Goal: Task Accomplishment & Management: Use online tool/utility

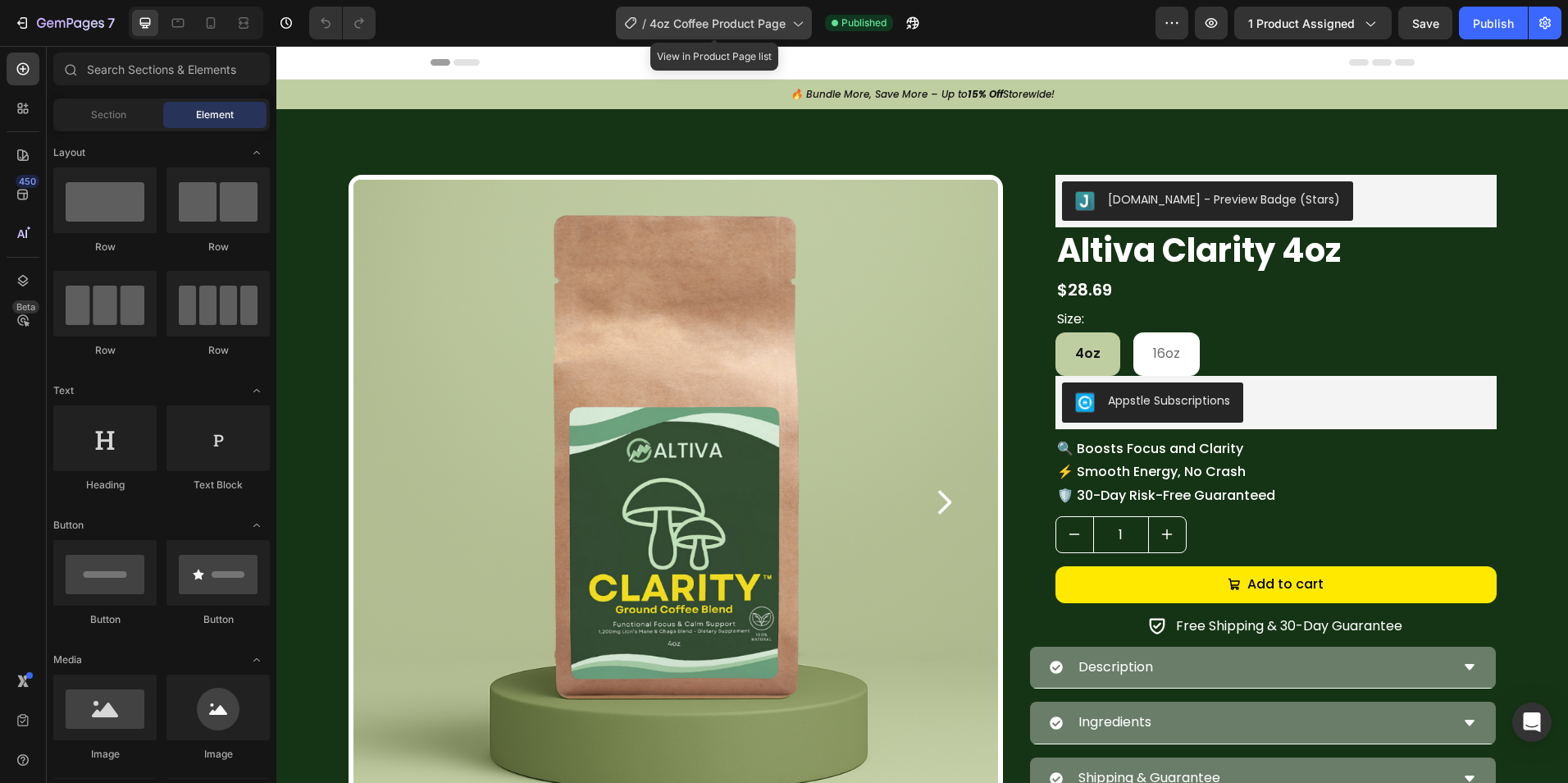
click at [763, 9] on div "/ 4oz Coffee Product Page" at bounding box center [714, 23] width 196 height 33
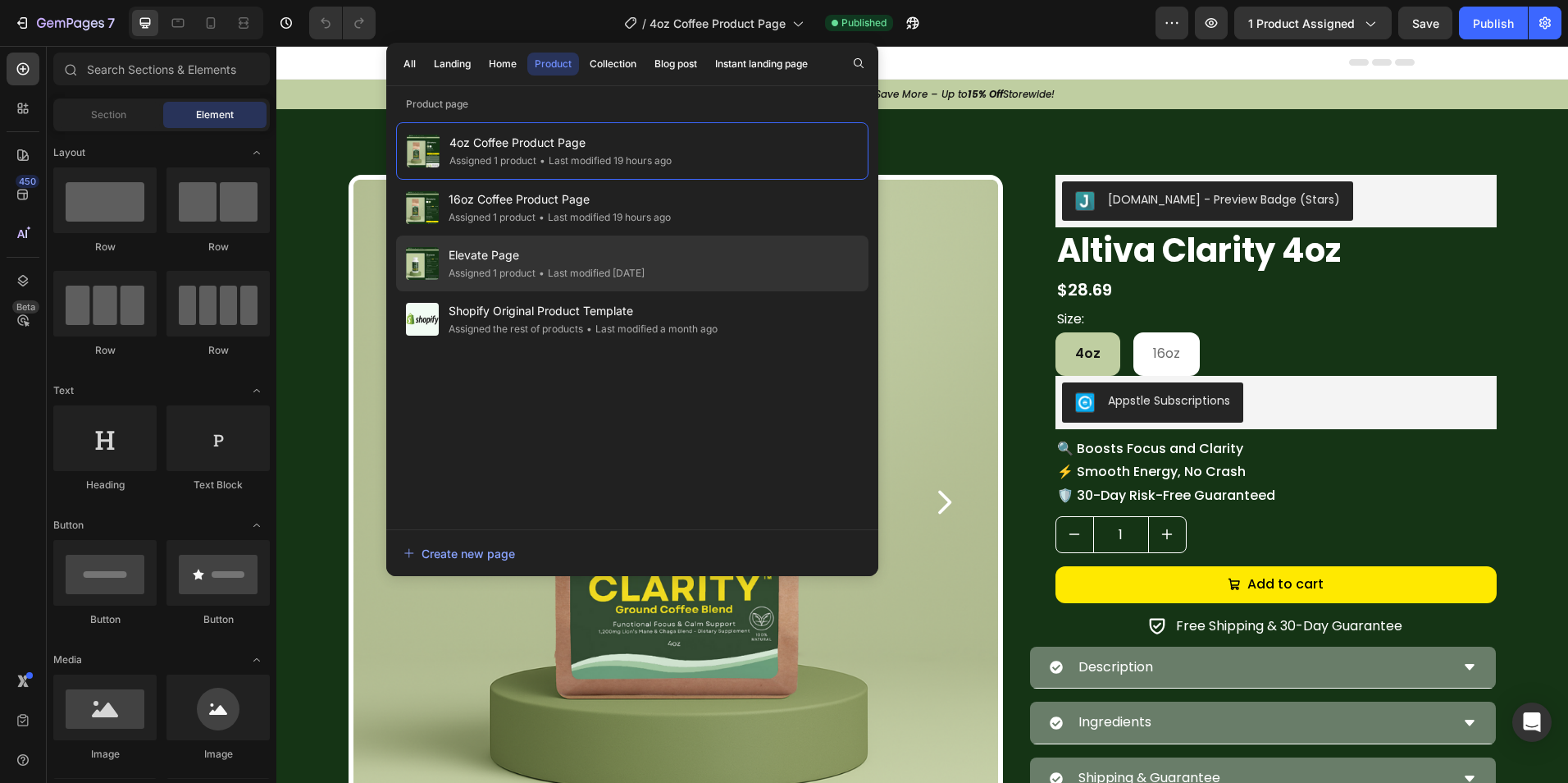
click at [617, 255] on span "Elevate Page" at bounding box center [546, 255] width 196 height 20
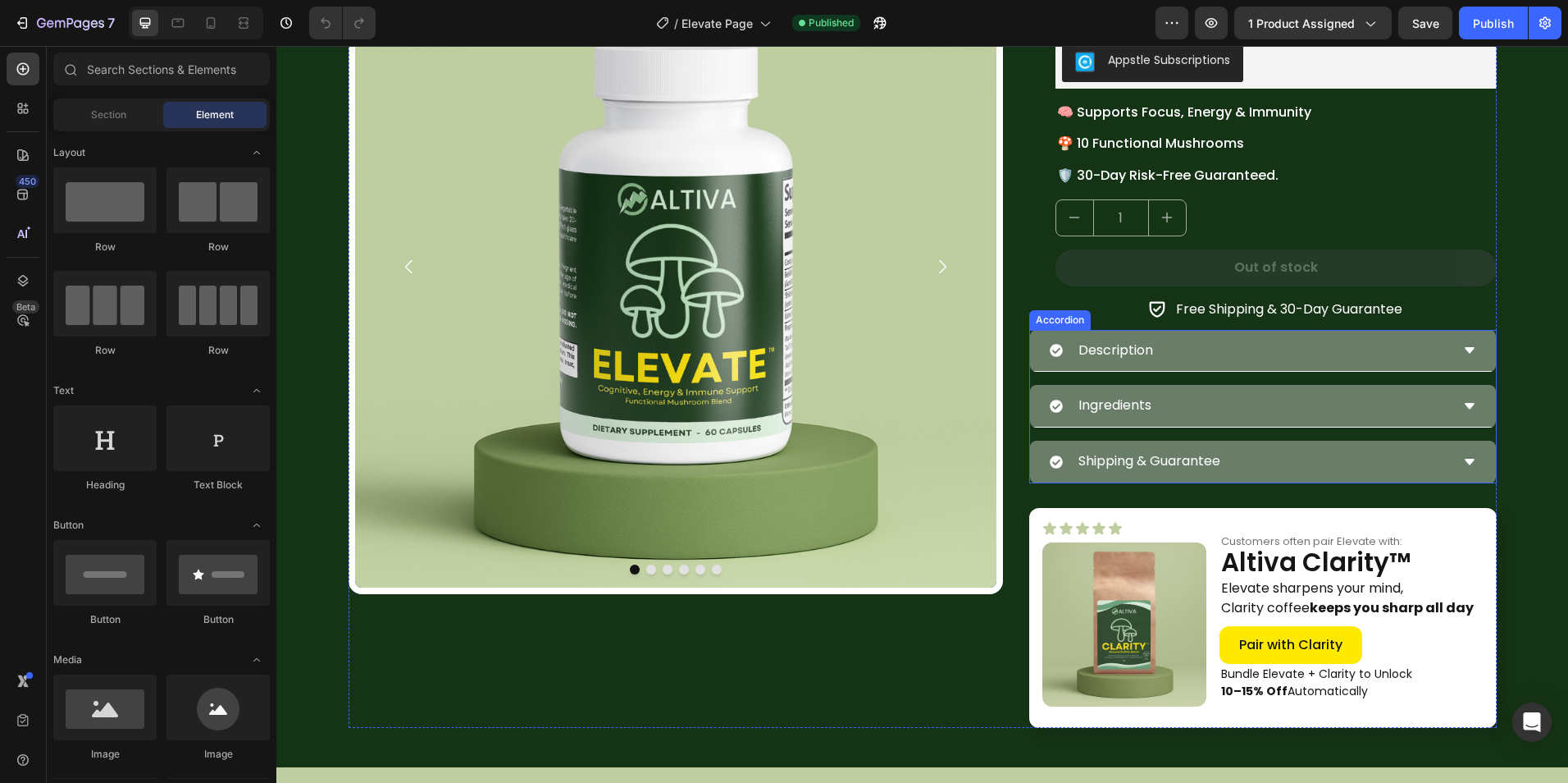
scroll to position [246, 0]
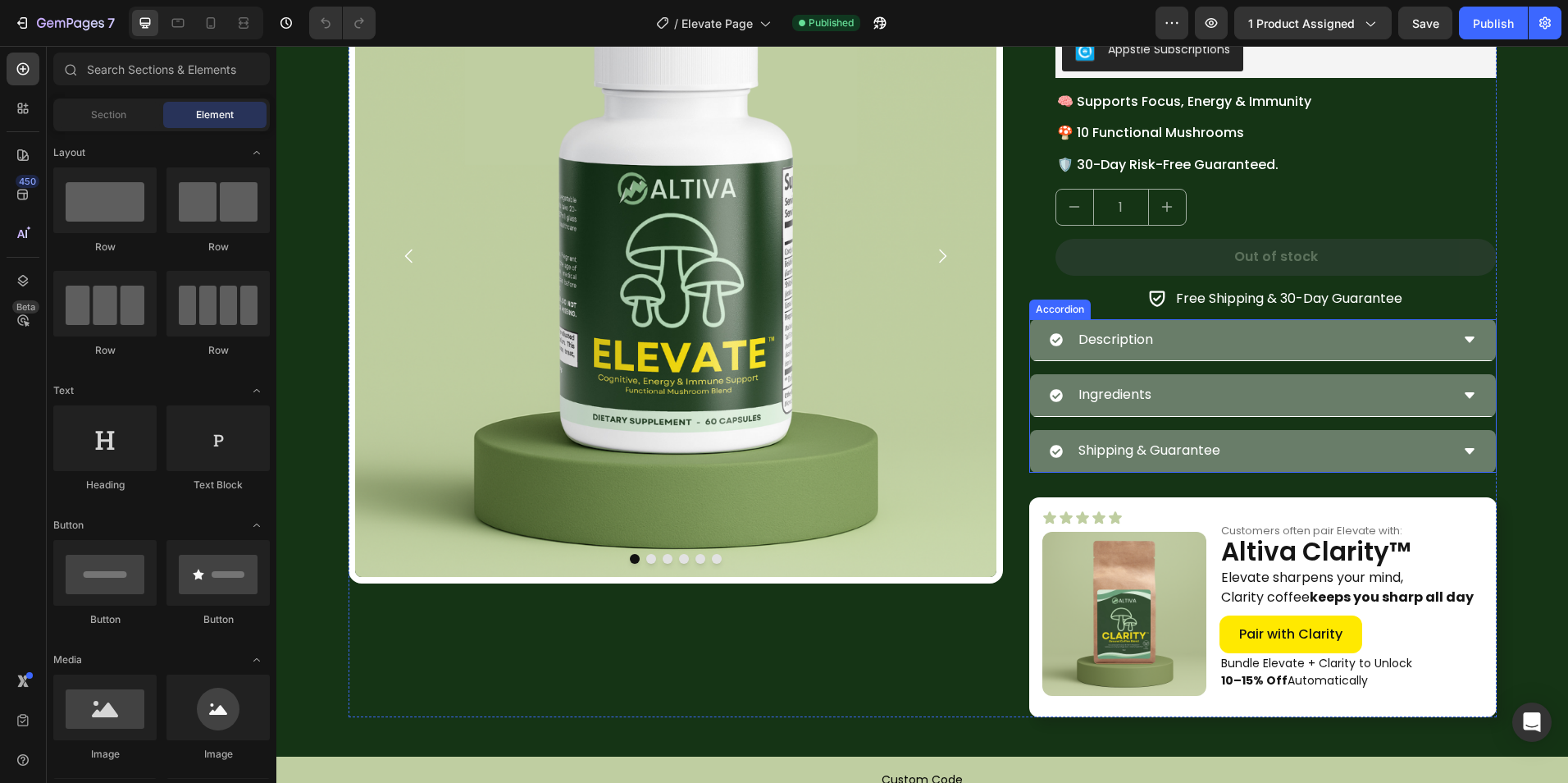
click at [1237, 334] on div "Description" at bounding box center [1249, 340] width 400 height 29
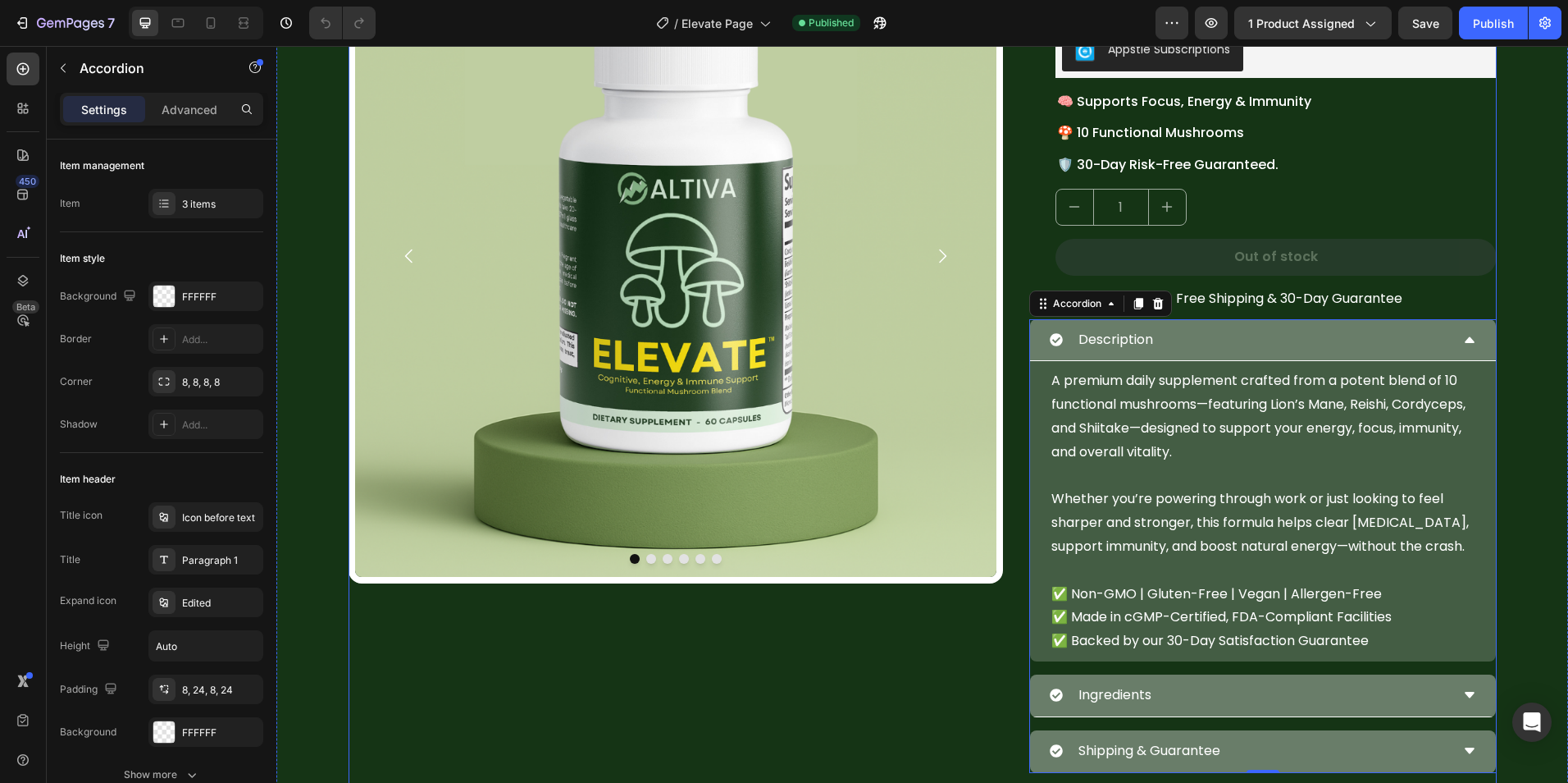
click at [1146, 428] on p "A premium daily supplement crafted from a potent blend of 10 functional mushroo…" at bounding box center [1262, 416] width 423 height 95
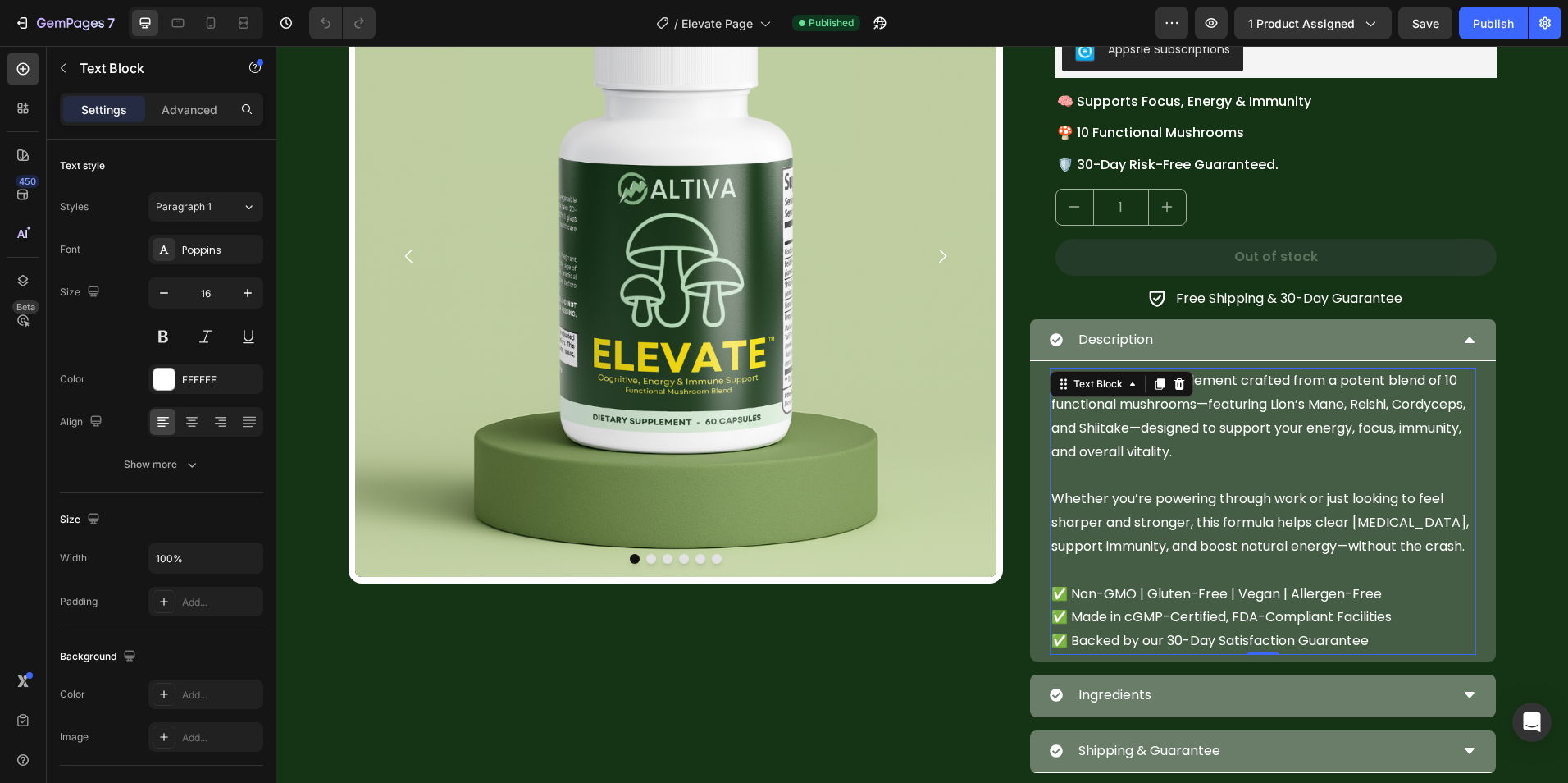
click at [1326, 524] on p "Whether you’re powering through work or just looking to feel sharper and strong…" at bounding box center [1262, 523] width 423 height 71
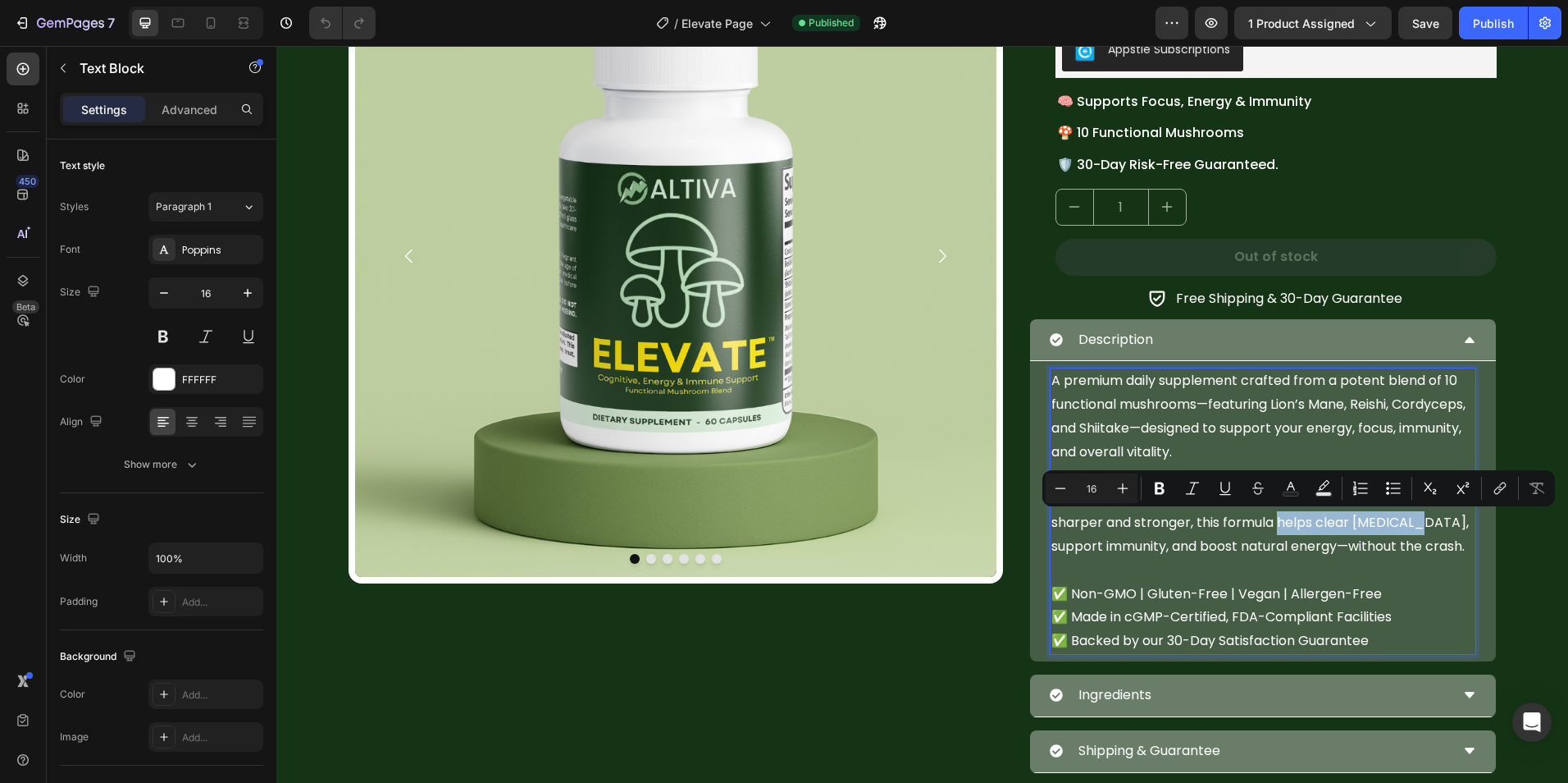
drag, startPoint x: 1275, startPoint y: 520, endPoint x: 1403, endPoint y: 525, distance: 128.1
click at [1403, 525] on p "Whether you’re powering through work or just looking to feel sharper and strong…" at bounding box center [1262, 523] width 423 height 71
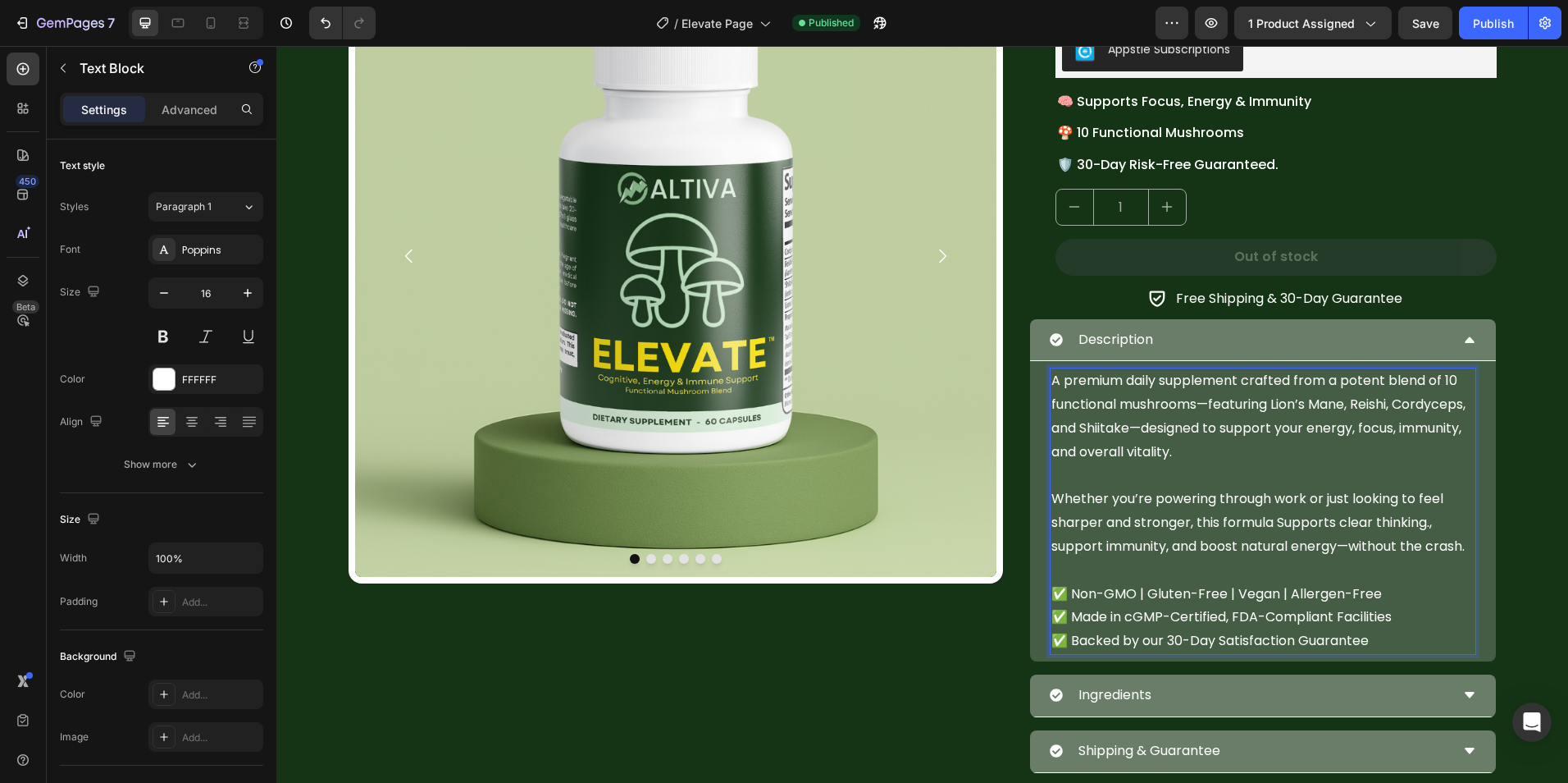
click at [1094, 545] on p "Whether you’re powering through work or just looking to feel sharper and strong…" at bounding box center [1262, 523] width 423 height 71
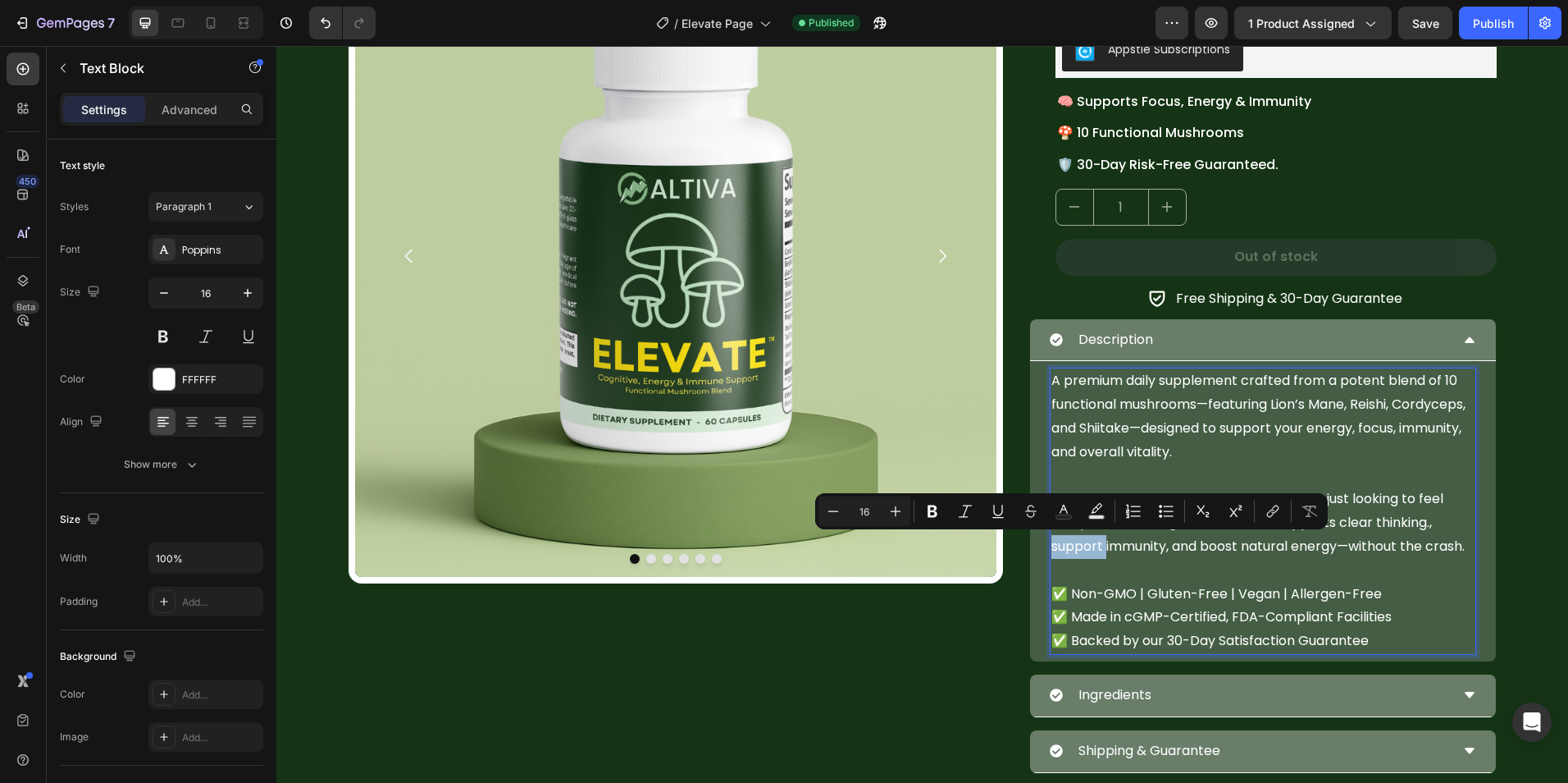
drag, startPoint x: 1094, startPoint y: 545, endPoint x: 1064, endPoint y: 551, distance: 30.6
click at [1064, 551] on p "Whether you’re powering through work or just looking to feel sharper and strong…" at bounding box center [1262, 523] width 423 height 71
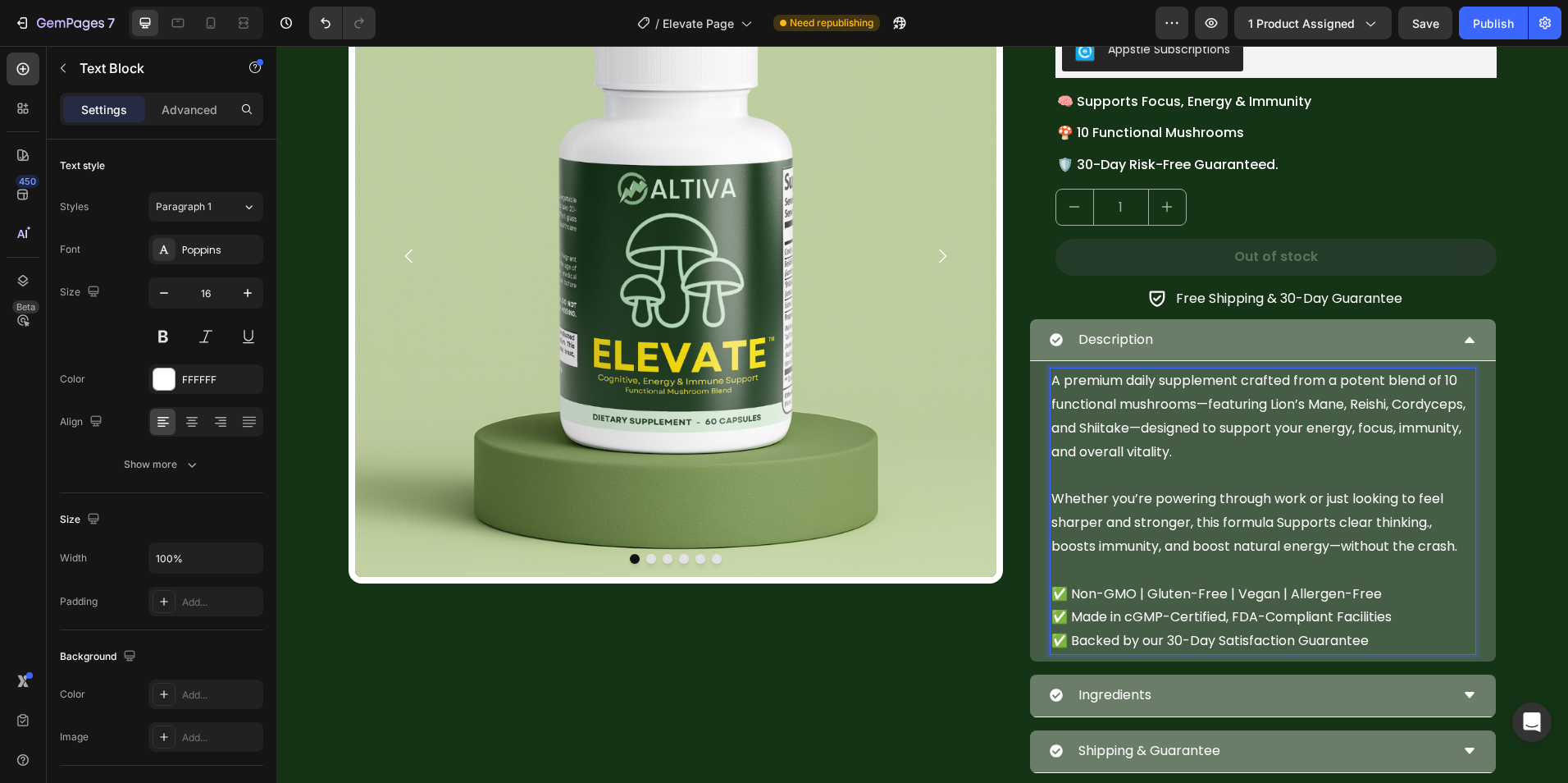
click at [1101, 465] on p "Rich Text Editor. Editing area: main" at bounding box center [1262, 477] width 423 height 24
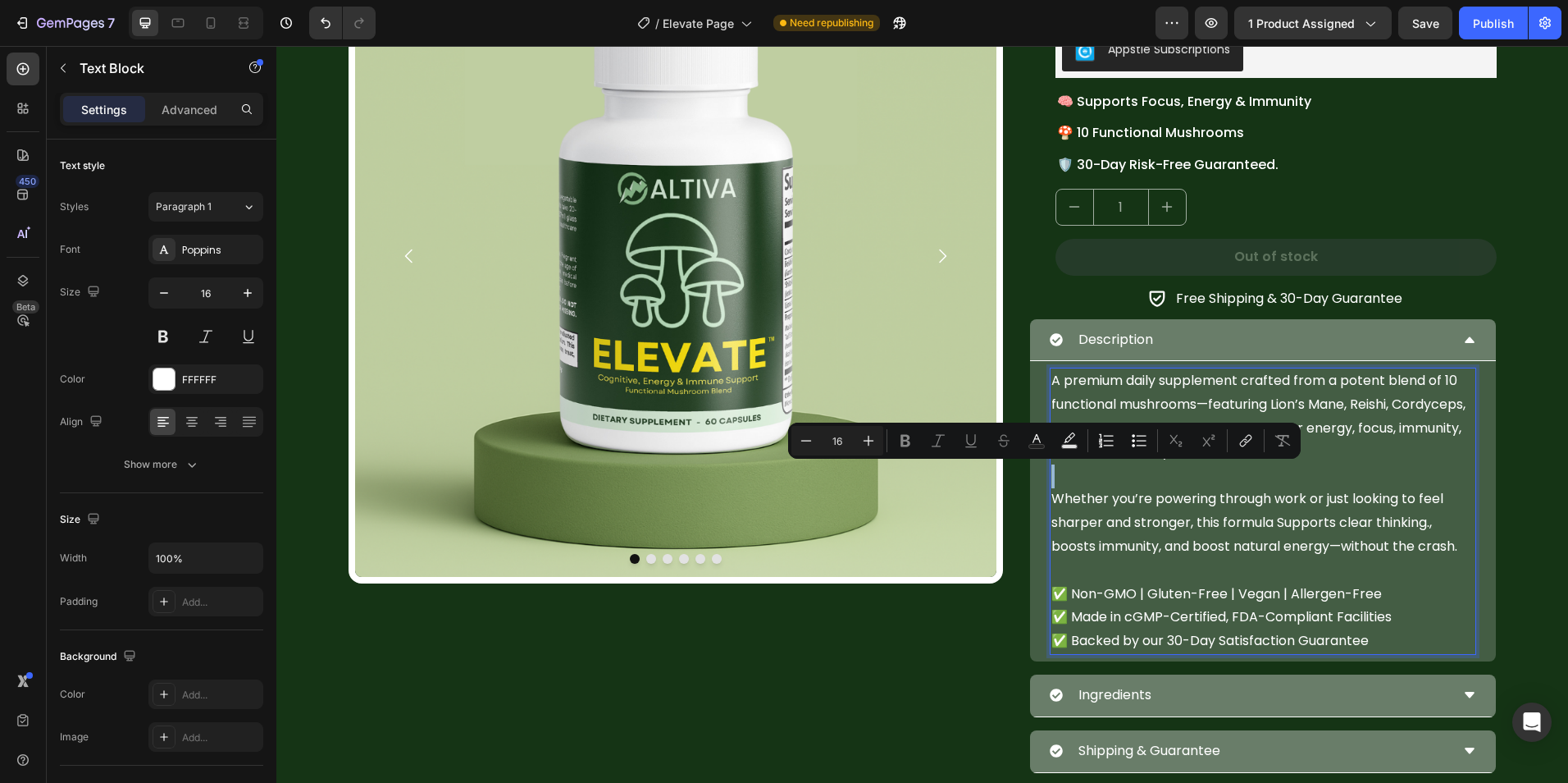
click at [1101, 465] on p "Rich Text Editor. Editing area: main" at bounding box center [1262, 477] width 423 height 24
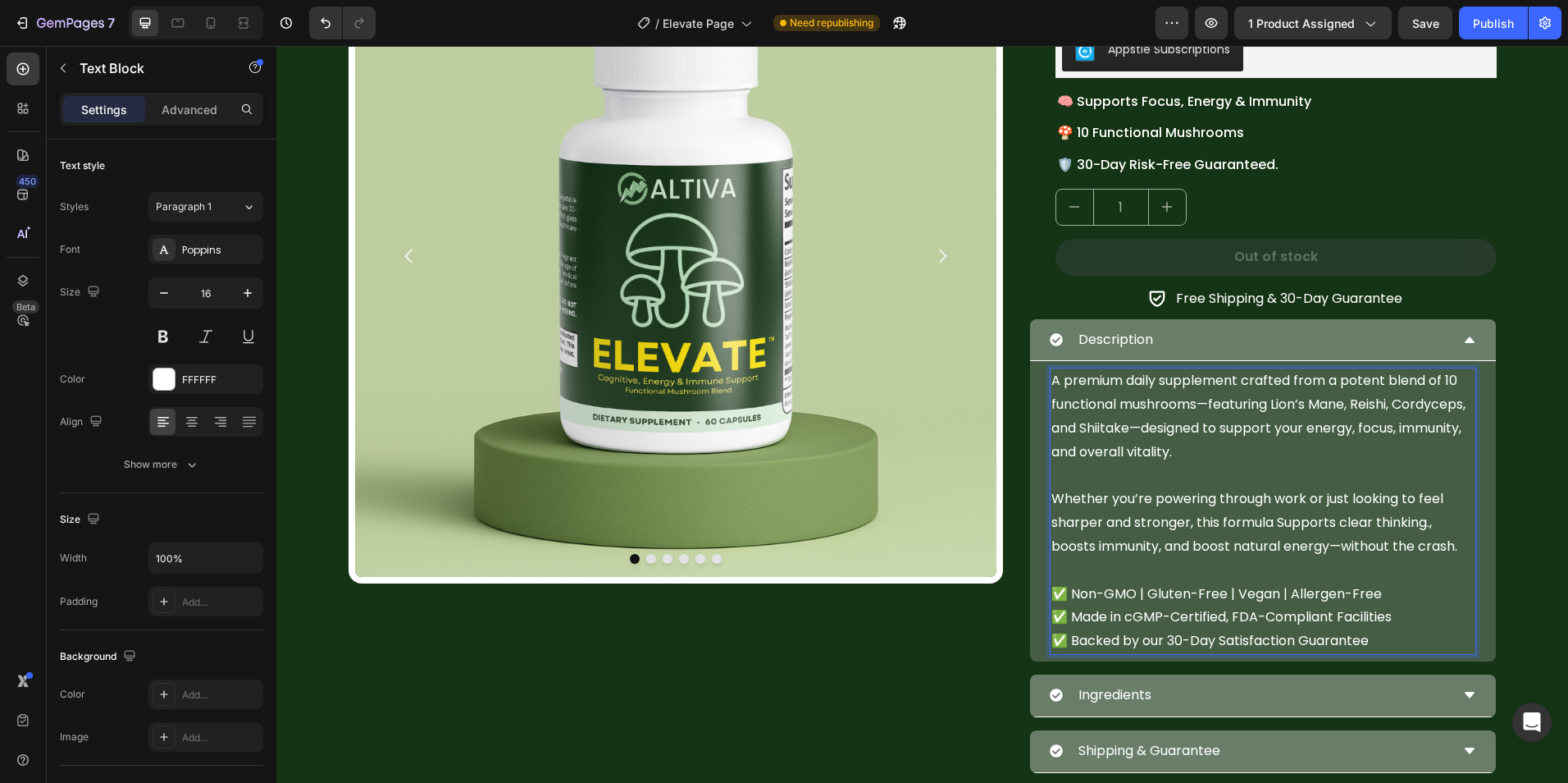
click at [1376, 642] on p "✅ Non-GMO | Gluten-Free | Vegan | Allergen-Free ✅ Made in cGMP-Certified, FDA-C…" at bounding box center [1262, 617] width 423 height 71
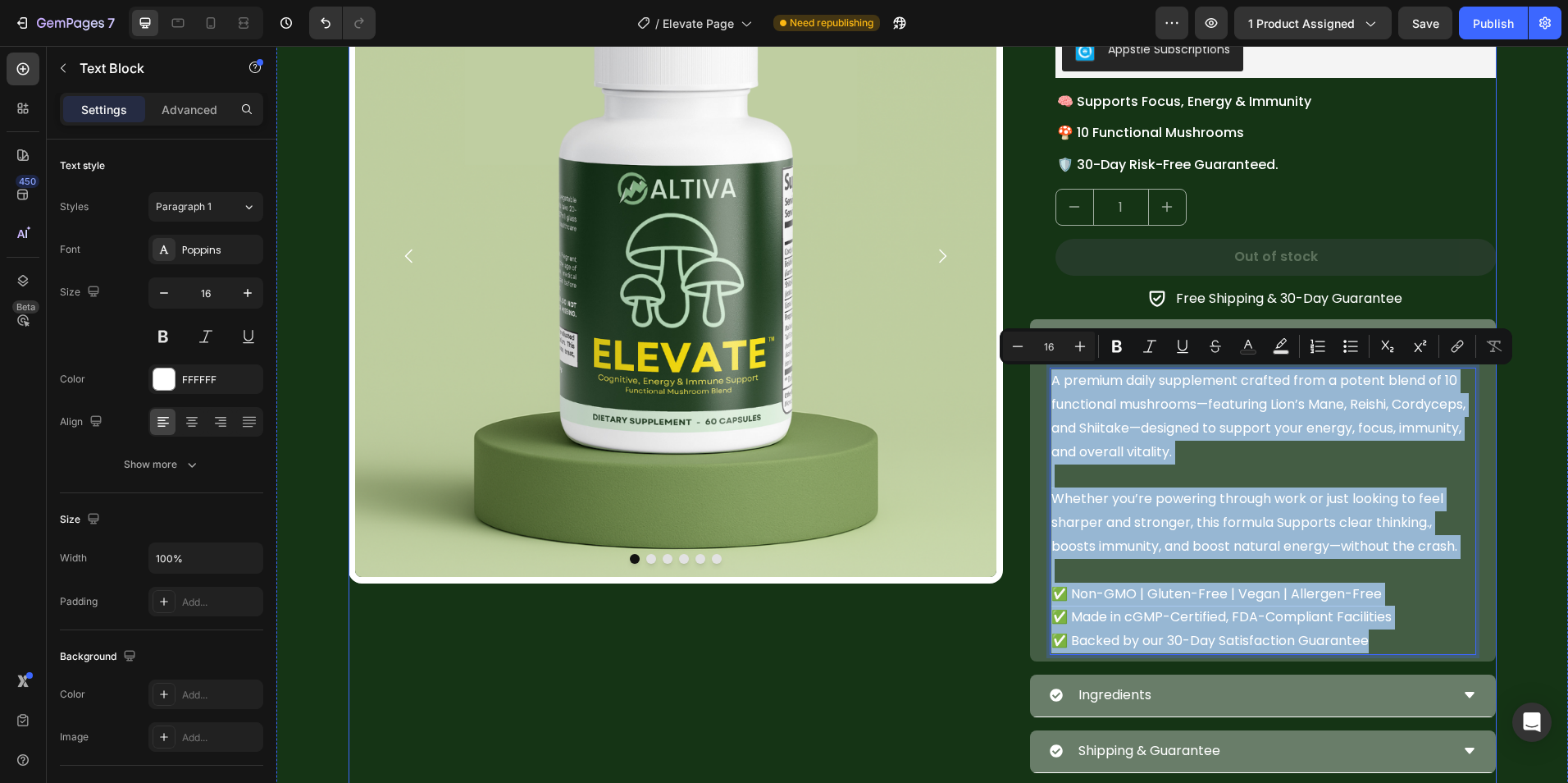
drag, startPoint x: 1326, startPoint y: 602, endPoint x: 1015, endPoint y: 386, distance: 378.7
click at [1015, 386] on div "Image Image Image Image Image Image Carousel Judge.me - Preview Badge (Stars) J…" at bounding box center [922, 472] width 1147 height 1088
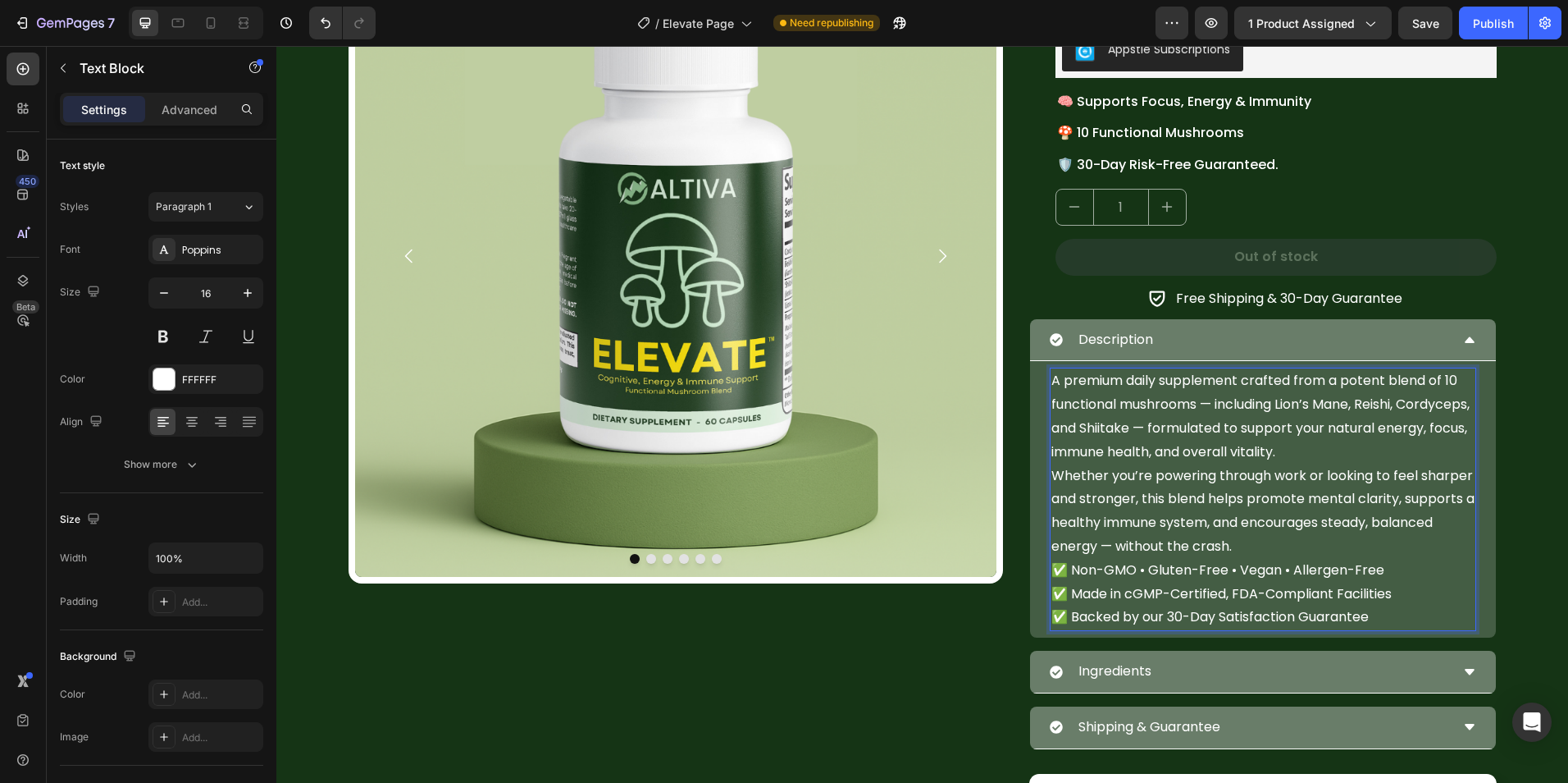
click at [1396, 446] on p "A premium daily supplement crafted from a potent blend of 10 functional mushroo…" at bounding box center [1262, 416] width 423 height 95
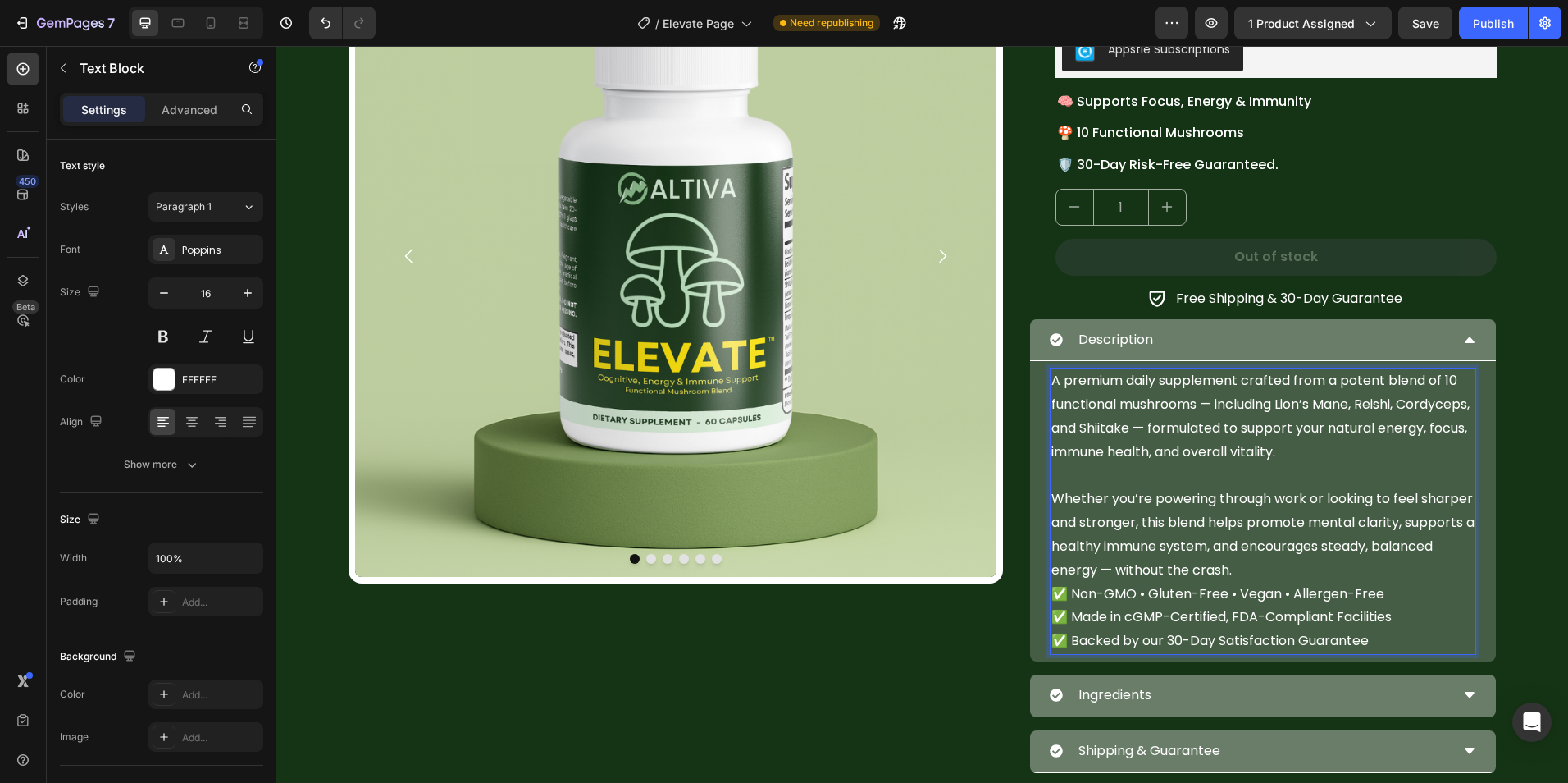
click at [1323, 558] on p "Whether you’re powering through work or looking to feel sharper and stronger, t…" at bounding box center [1262, 535] width 423 height 95
click at [1304, 571] on p "Whether you’re powering through work or looking to feel sharper and stronger, t…" at bounding box center [1262, 535] width 423 height 95
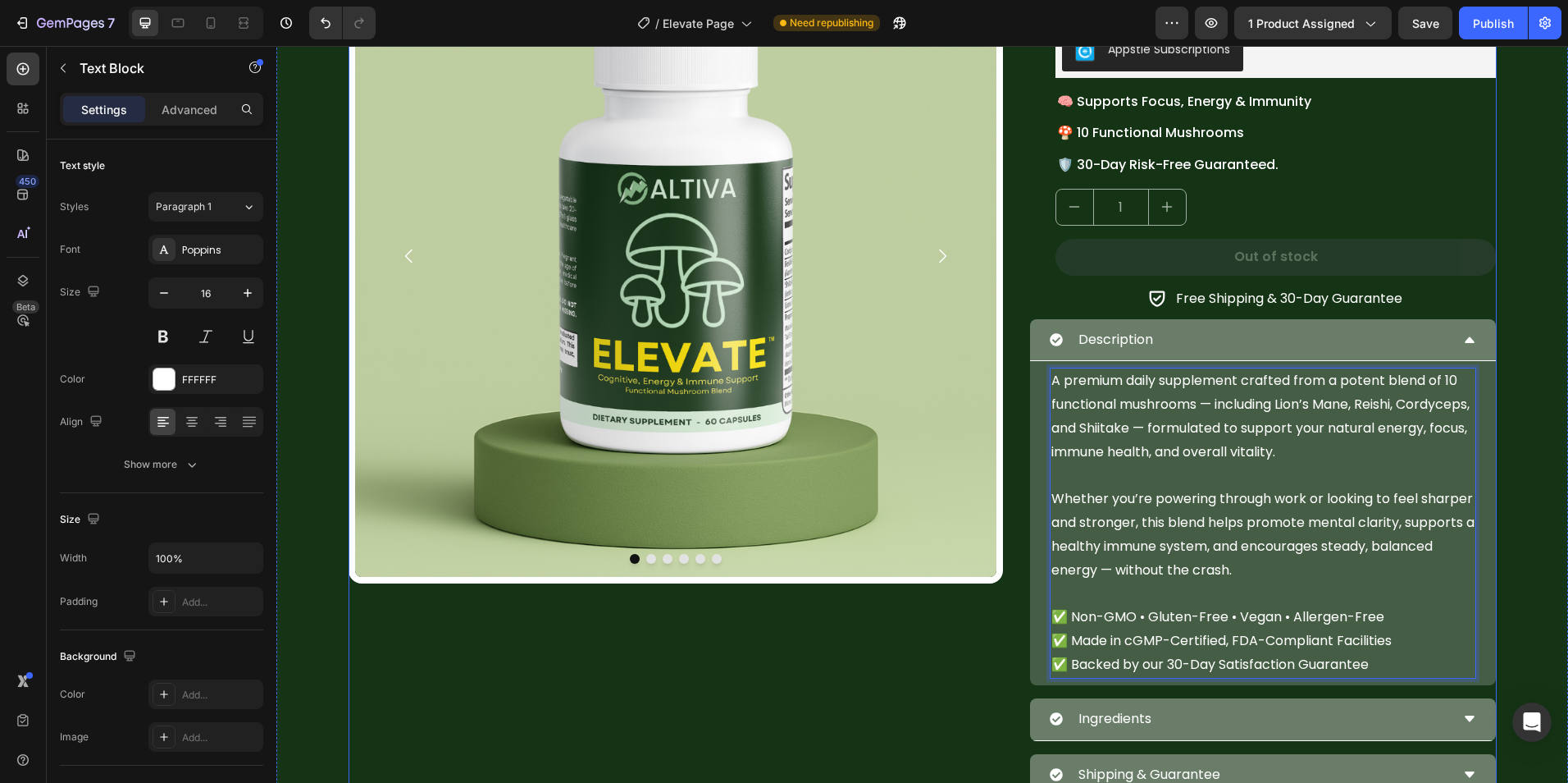
click at [937, 660] on div "Image Image Image Image Image Image Carousel" at bounding box center [676, 484] width 654 height 1112
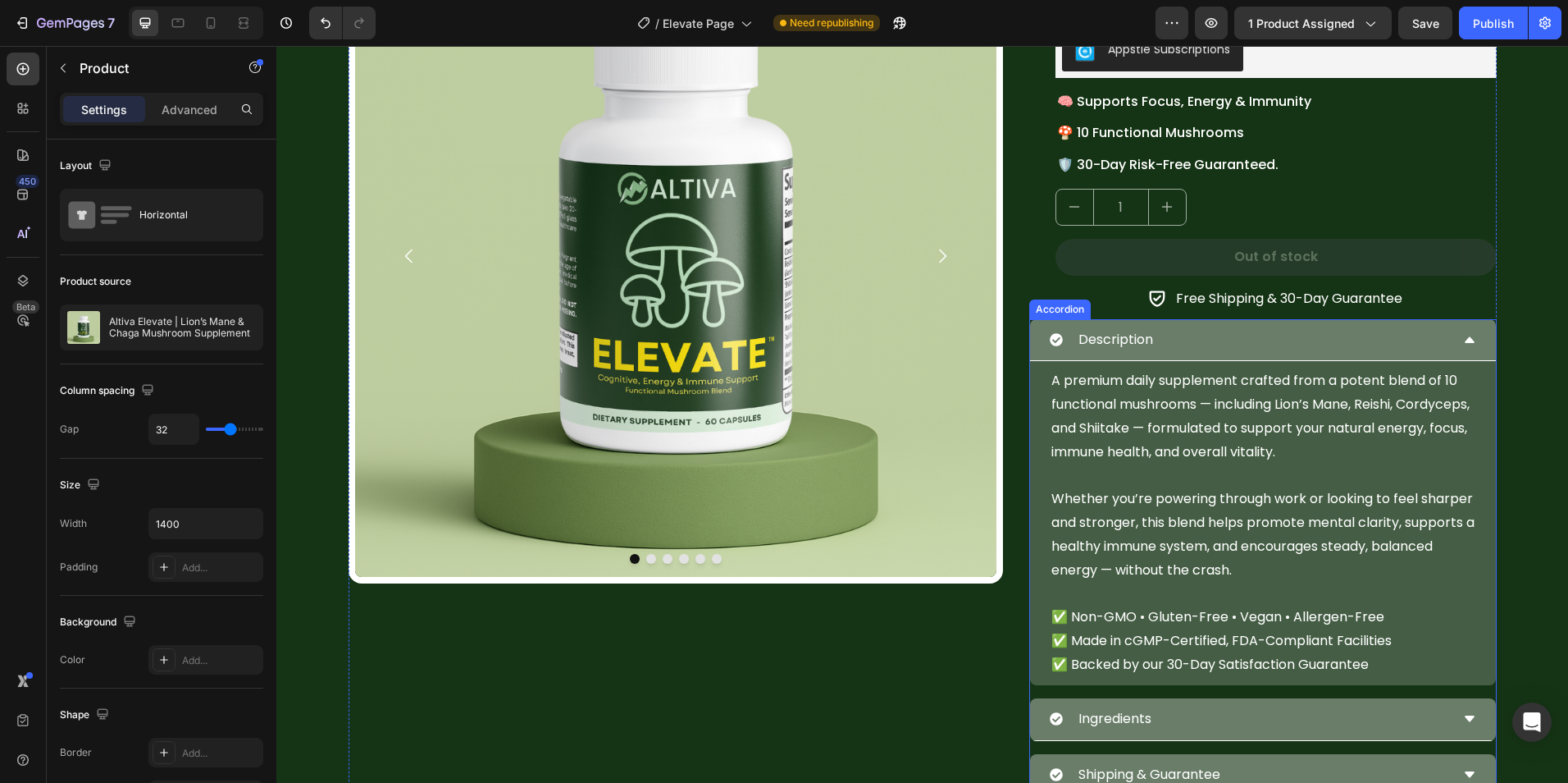
click at [1152, 358] on div "Description" at bounding box center [1262, 340] width 466 height 43
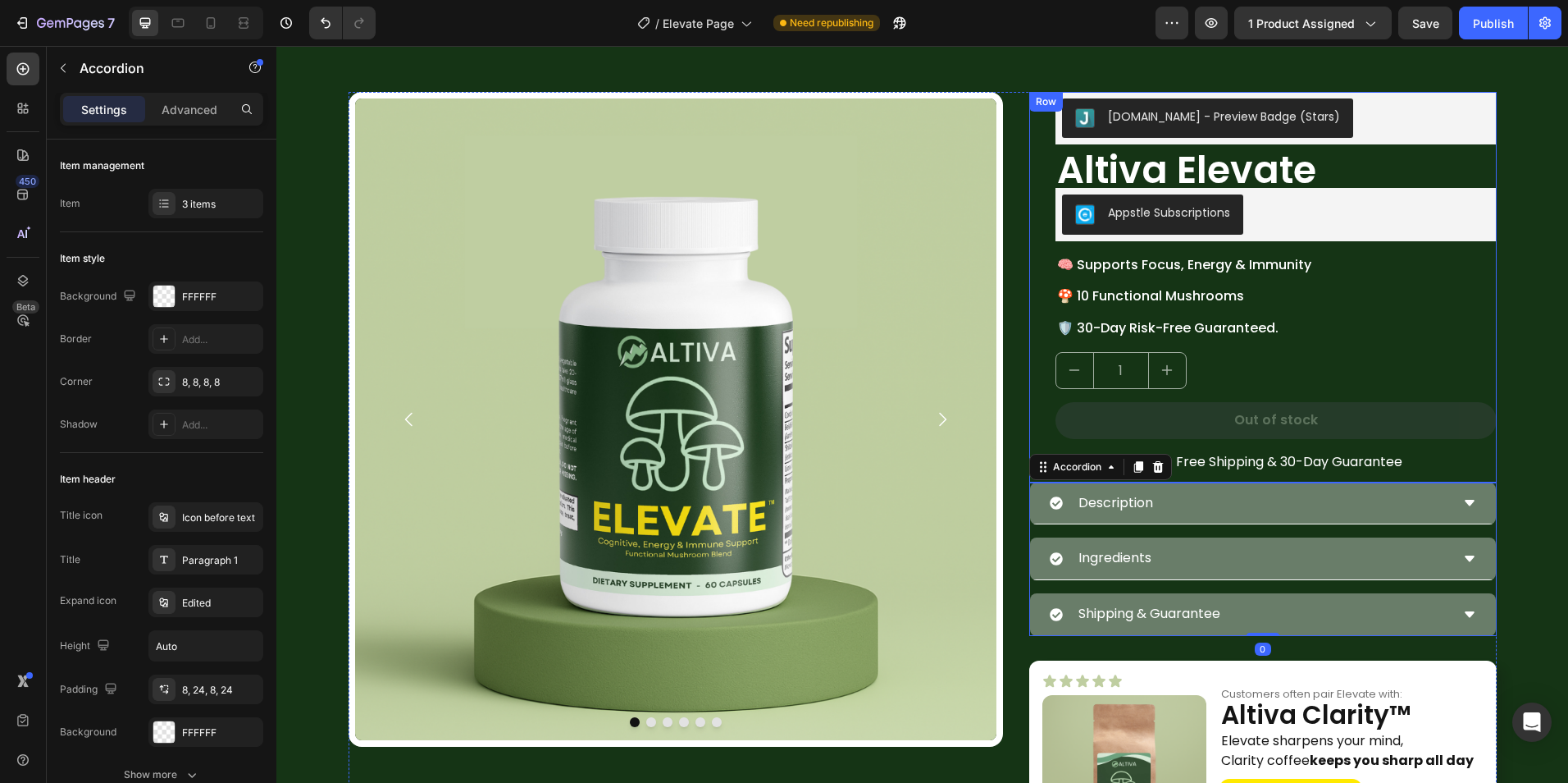
scroll to position [82, 0]
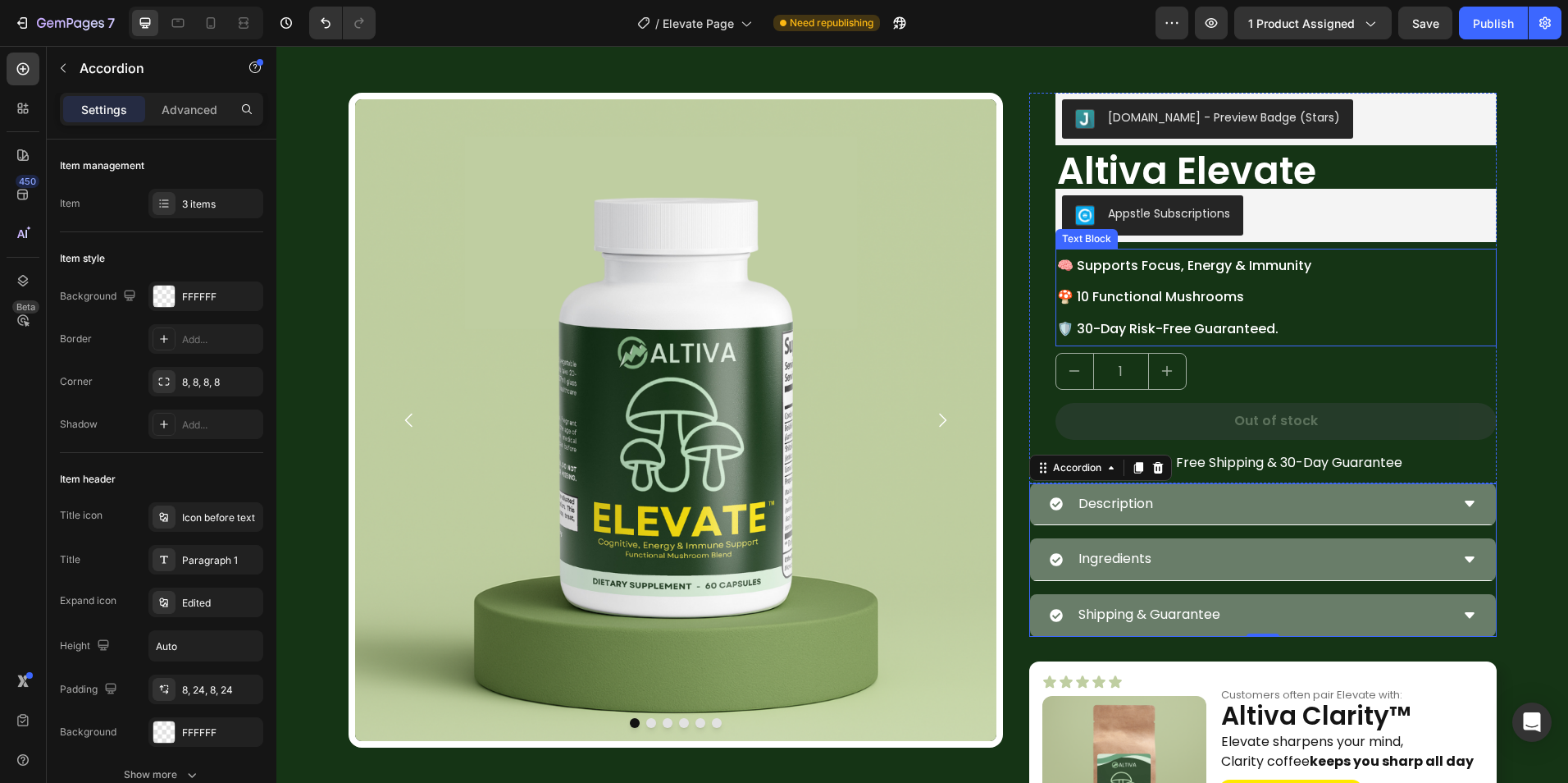
click at [1159, 306] on p "🧠 Supports Focus, Energy & Immunity 🍄 10 Functional Mushrooms 🛡️ 30-Day Risk-Fr…" at bounding box center [1275, 297] width 438 height 95
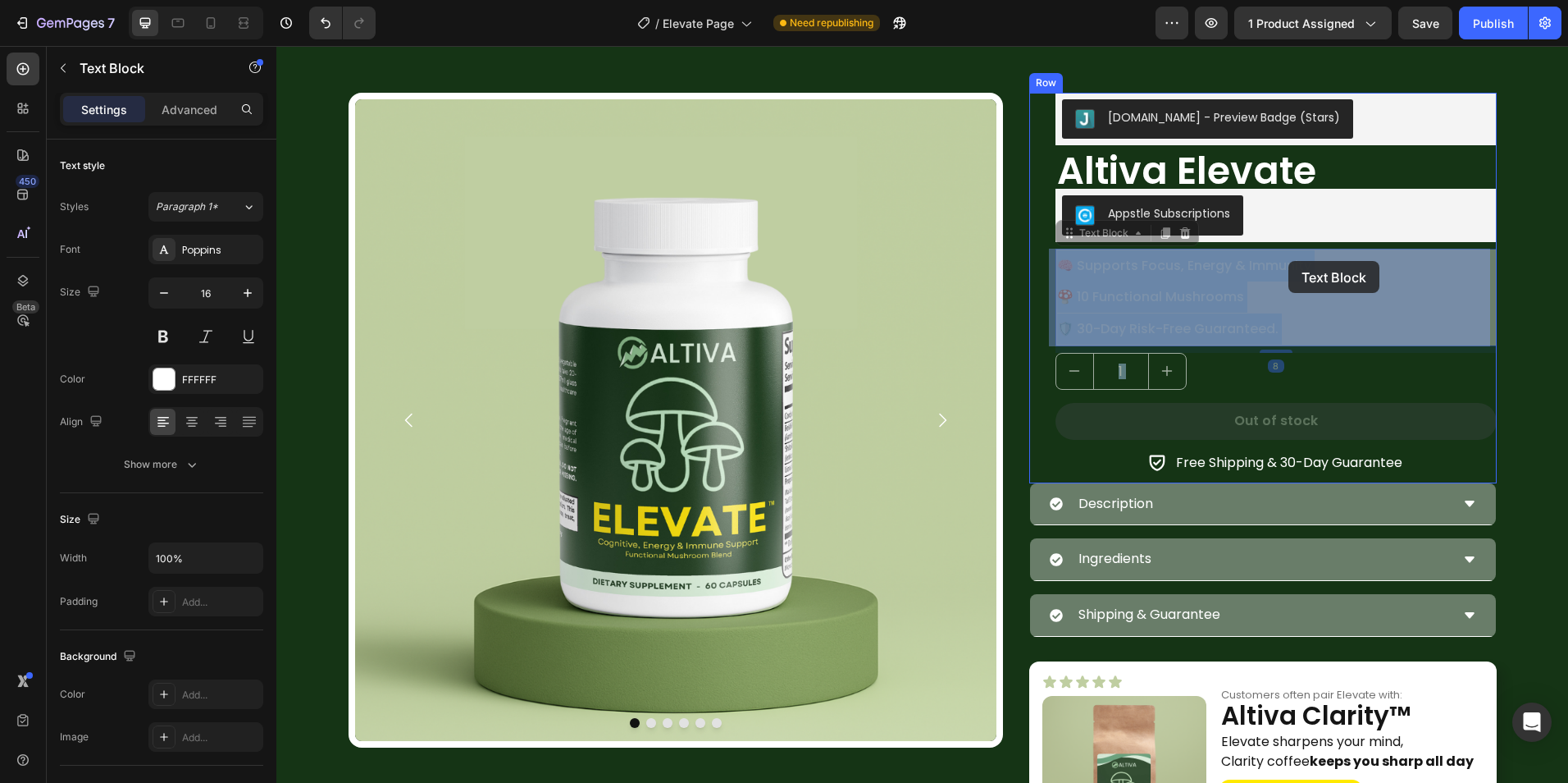
drag, startPoint x: 1055, startPoint y: 265, endPoint x: 1287, endPoint y: 261, distance: 232.0
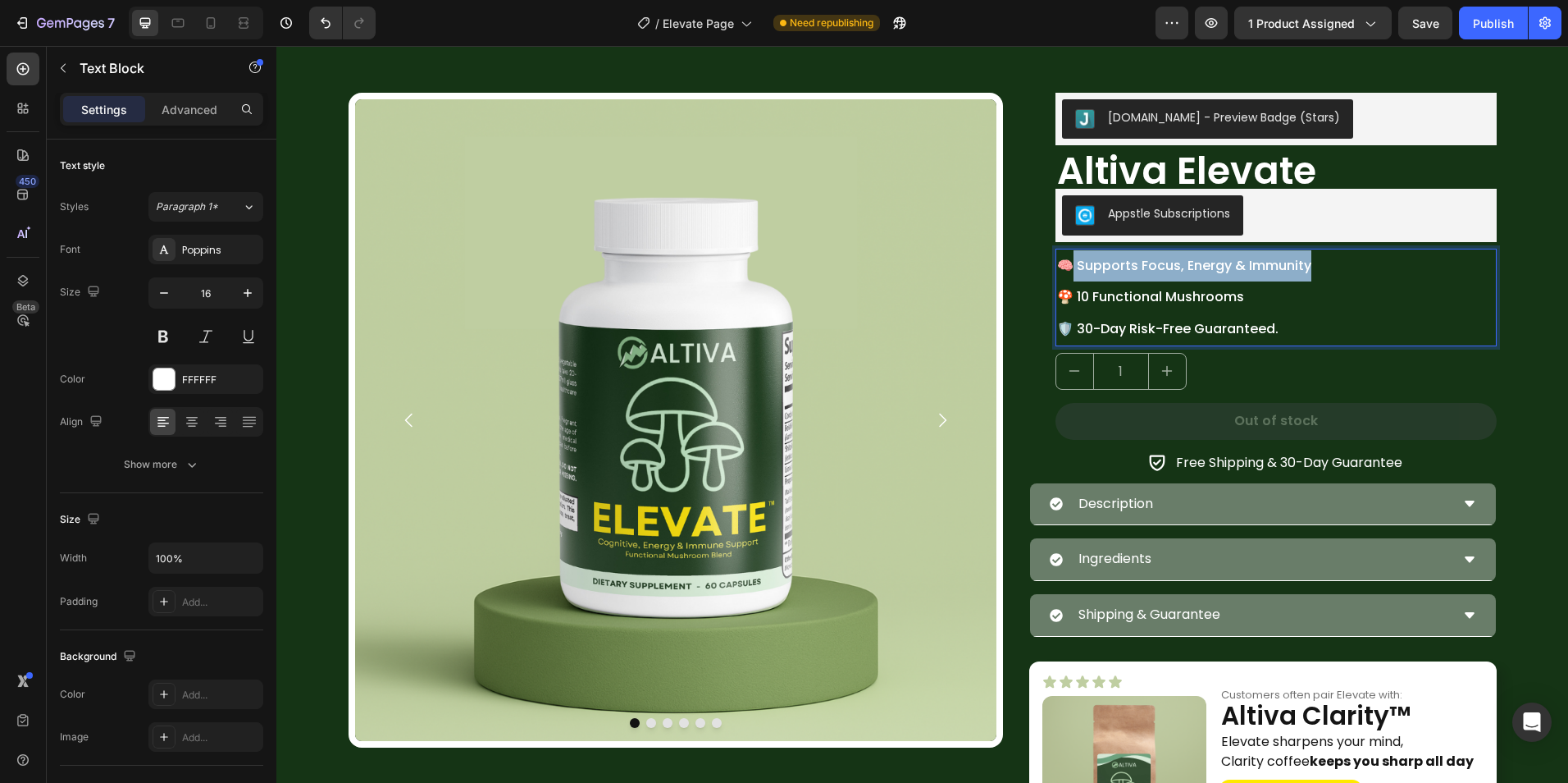
drag, startPoint x: 1311, startPoint y: 264, endPoint x: 1069, endPoint y: 273, distance: 242.2
click at [1069, 273] on p "🧠 Supports Focus, Energy & Immunity 🍄 10 Functional Mushrooms 🛡️ 30-Day Risk-Fr…" at bounding box center [1275, 297] width 438 height 95
click at [1067, 268] on p "🧠Supports Focus, Energy & Immune Health 🍄 10 Functional Mushrooms 🛡️ 30-Day Ris…" at bounding box center [1275, 297] width 438 height 95
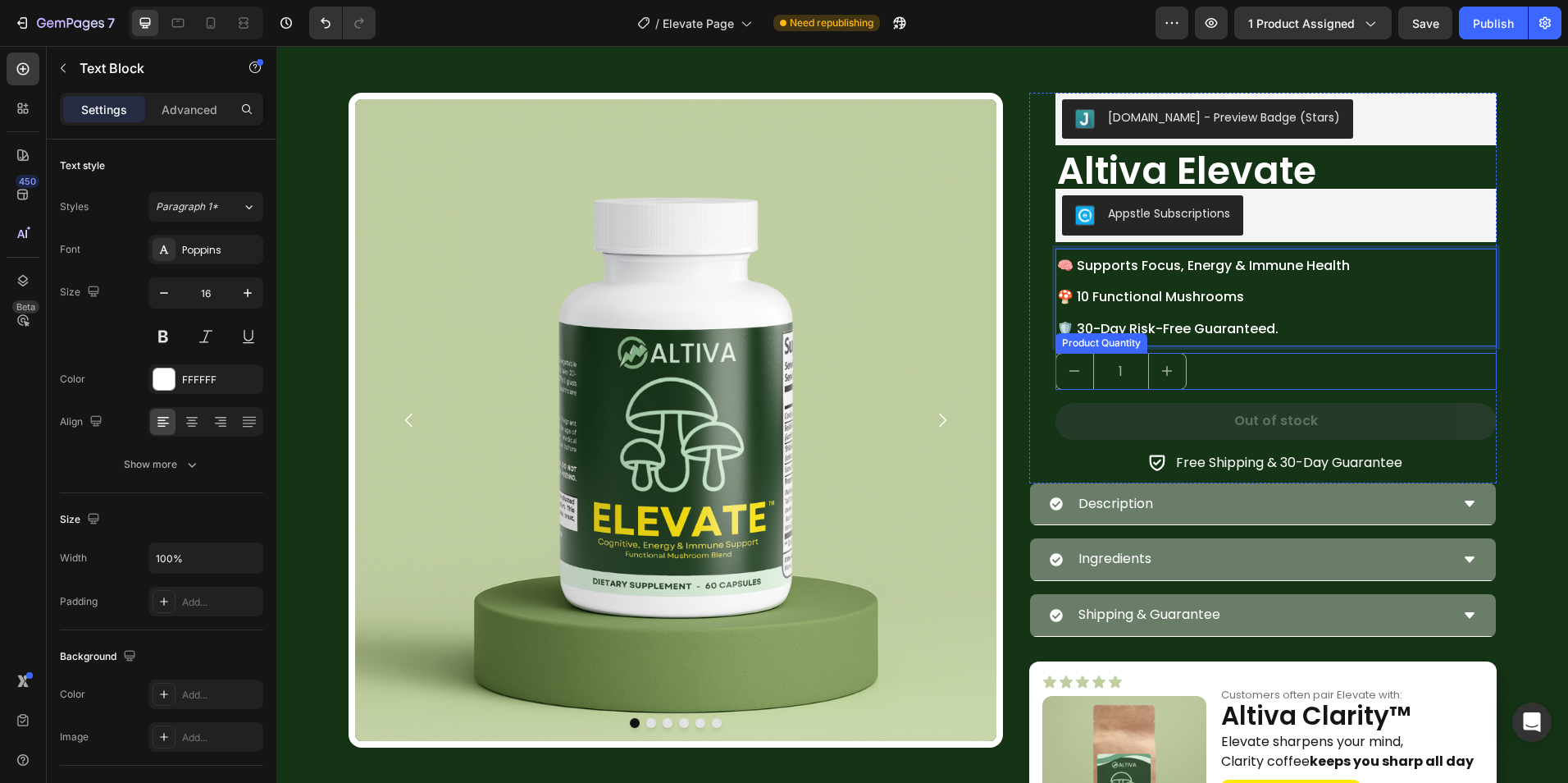
click at [1246, 349] on div "Judge.me - Preview Badge (Stars) Judge.me Altiva Elevate Heading Appstle Subscr…" at bounding box center [1276, 288] width 441 height 391
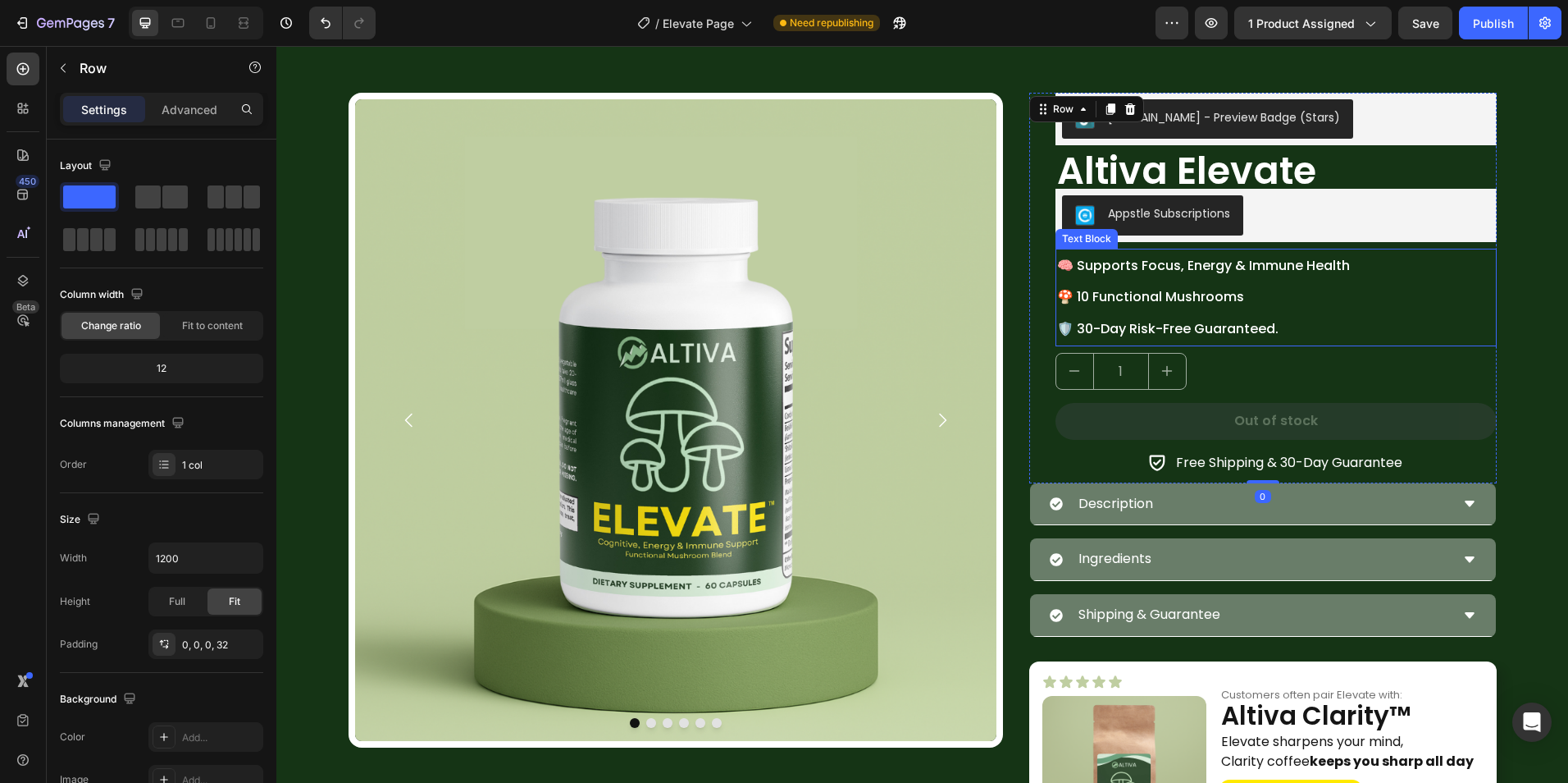
click at [1056, 259] on div "🧠 Supports Focus, Energy & Immune Health 🍄 10 Functional Mushrooms 🛡️ 30-Day Ri…" at bounding box center [1276, 297] width 441 height 98
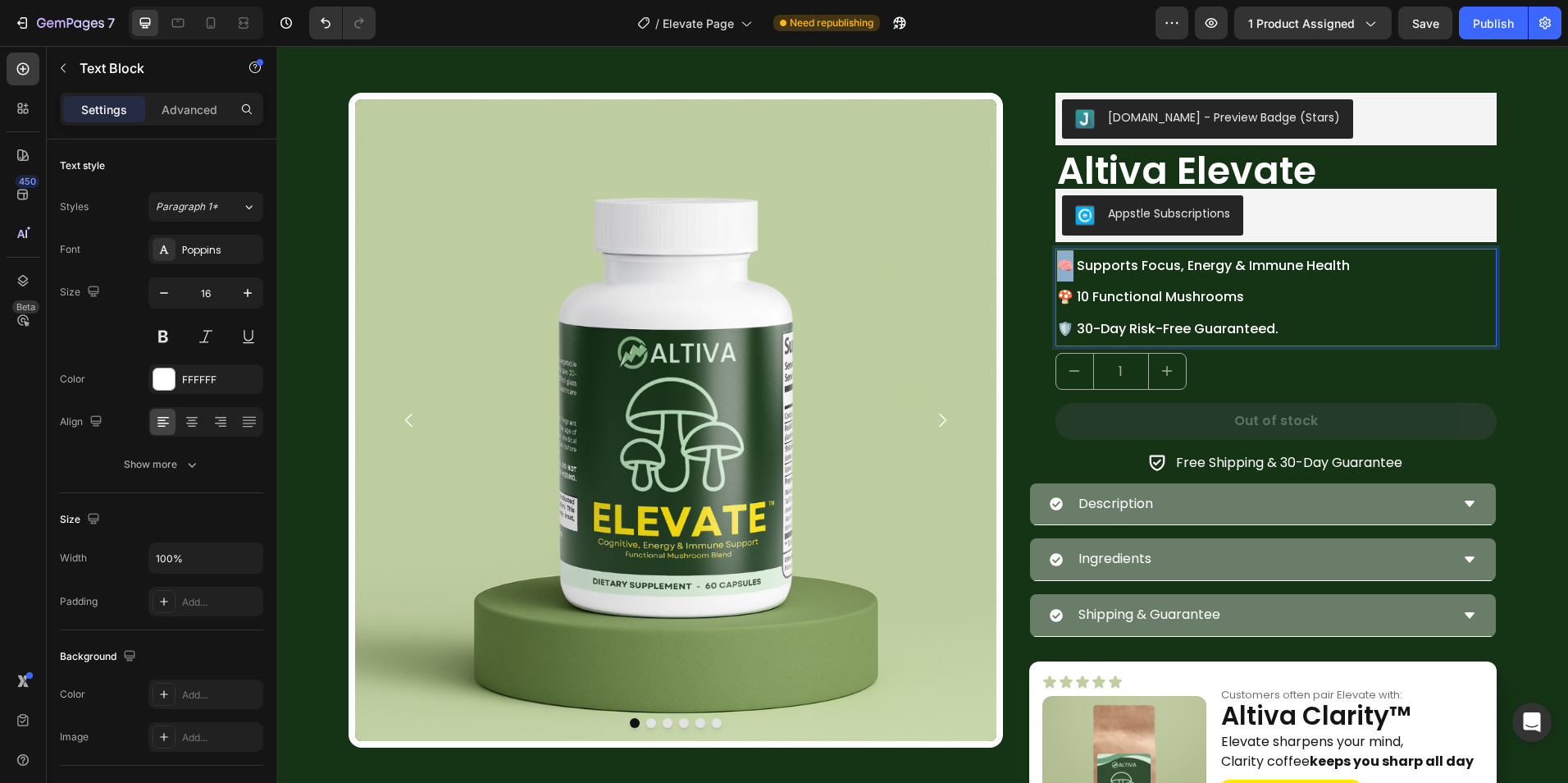
click at [1058, 266] on p "🧠 Supports Focus, Energy & Immune Health 🍄 10 Functional Mushrooms 🛡️ 30-Day Ri…" at bounding box center [1275, 297] width 438 height 95
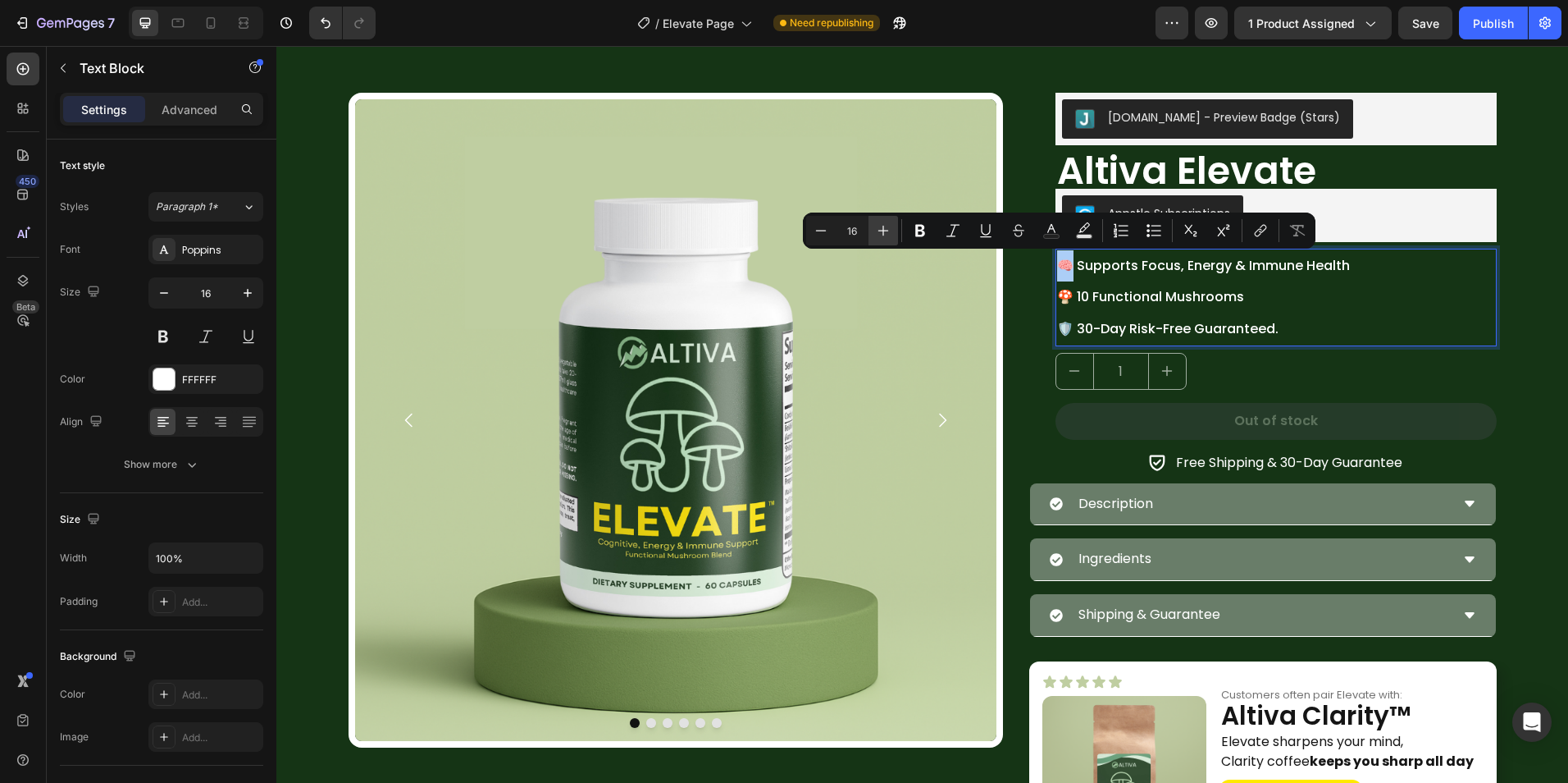
click at [890, 232] on icon "Editor contextual toolbar" at bounding box center [883, 230] width 16 height 16
type input "16"
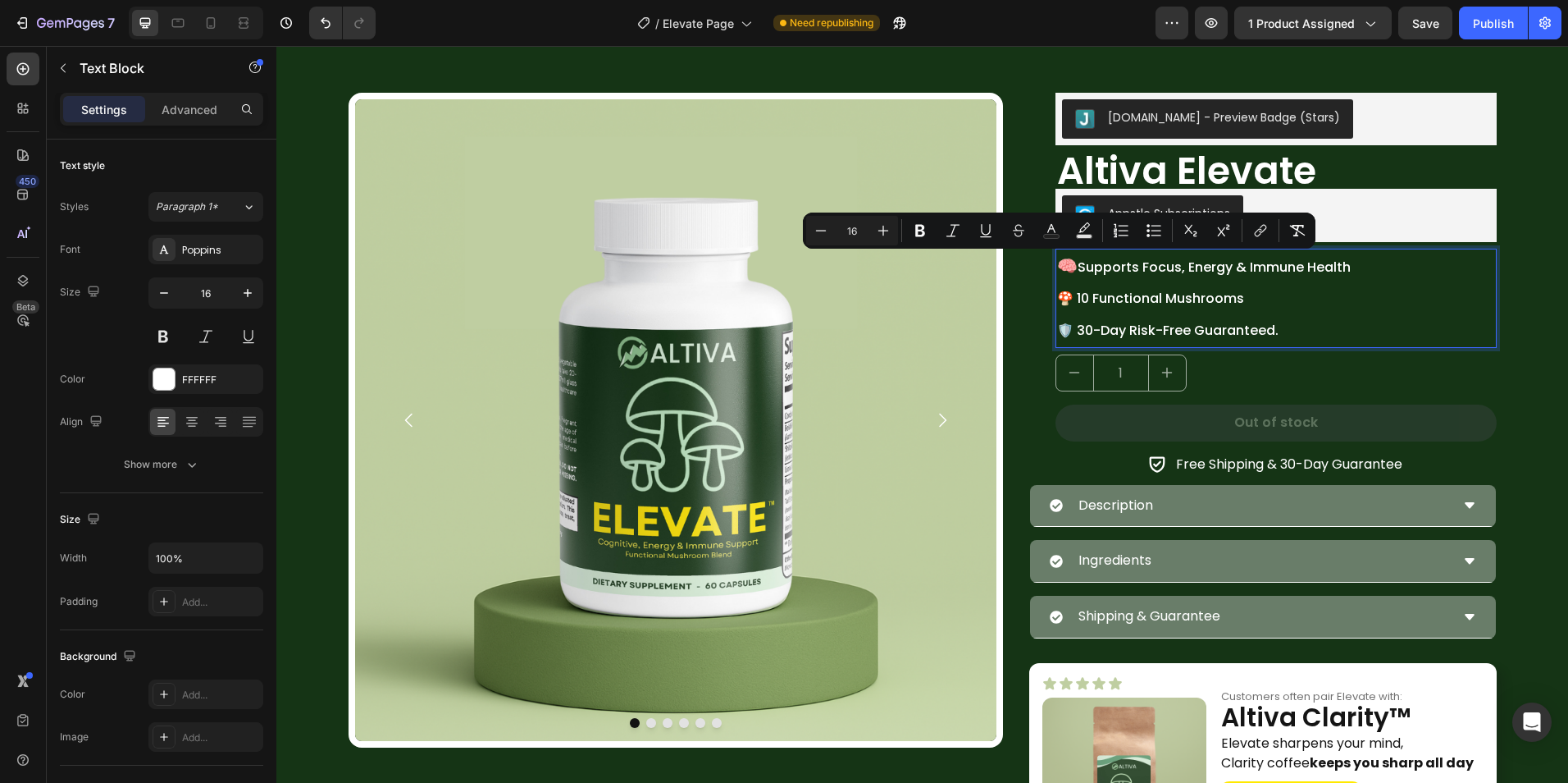
click at [1074, 294] on p "🧠 Supports Focus, Energy & Immune Health 🍄 10 Functional Mushrooms 🛡️ 30-Day Ri…" at bounding box center [1275, 298] width 438 height 96
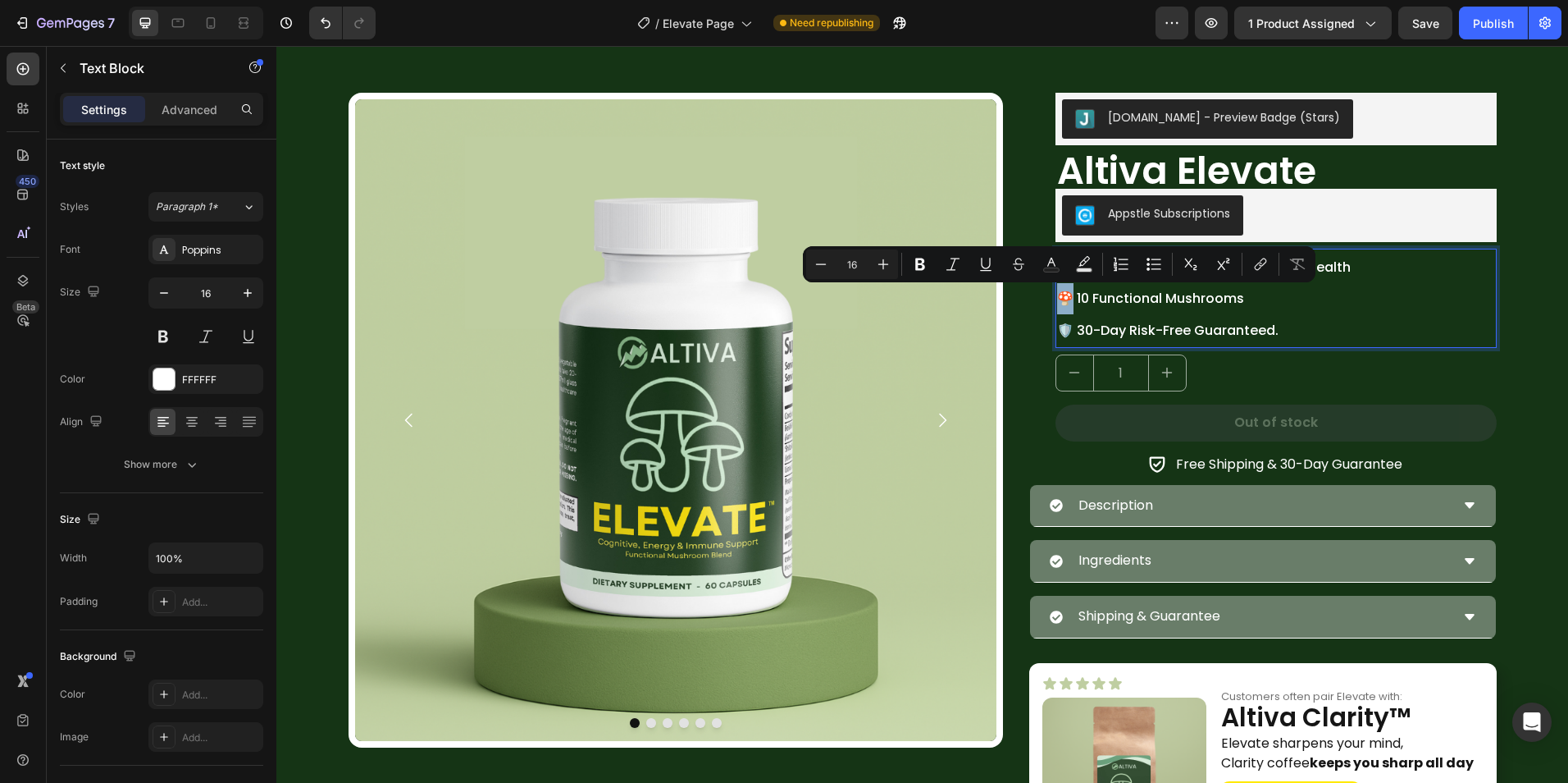
drag, startPoint x: 1062, startPoint y: 297, endPoint x: 1051, endPoint y: 297, distance: 11.0
click at [1057, 297] on p "🧠 Supports Focus, Energy & Immune Health 🍄 10 Functional Mushrooms 🛡️ 30-Day Ri…" at bounding box center [1275, 298] width 438 height 96
click at [883, 261] on icon "Editor contextual toolbar" at bounding box center [883, 264] width 11 height 11
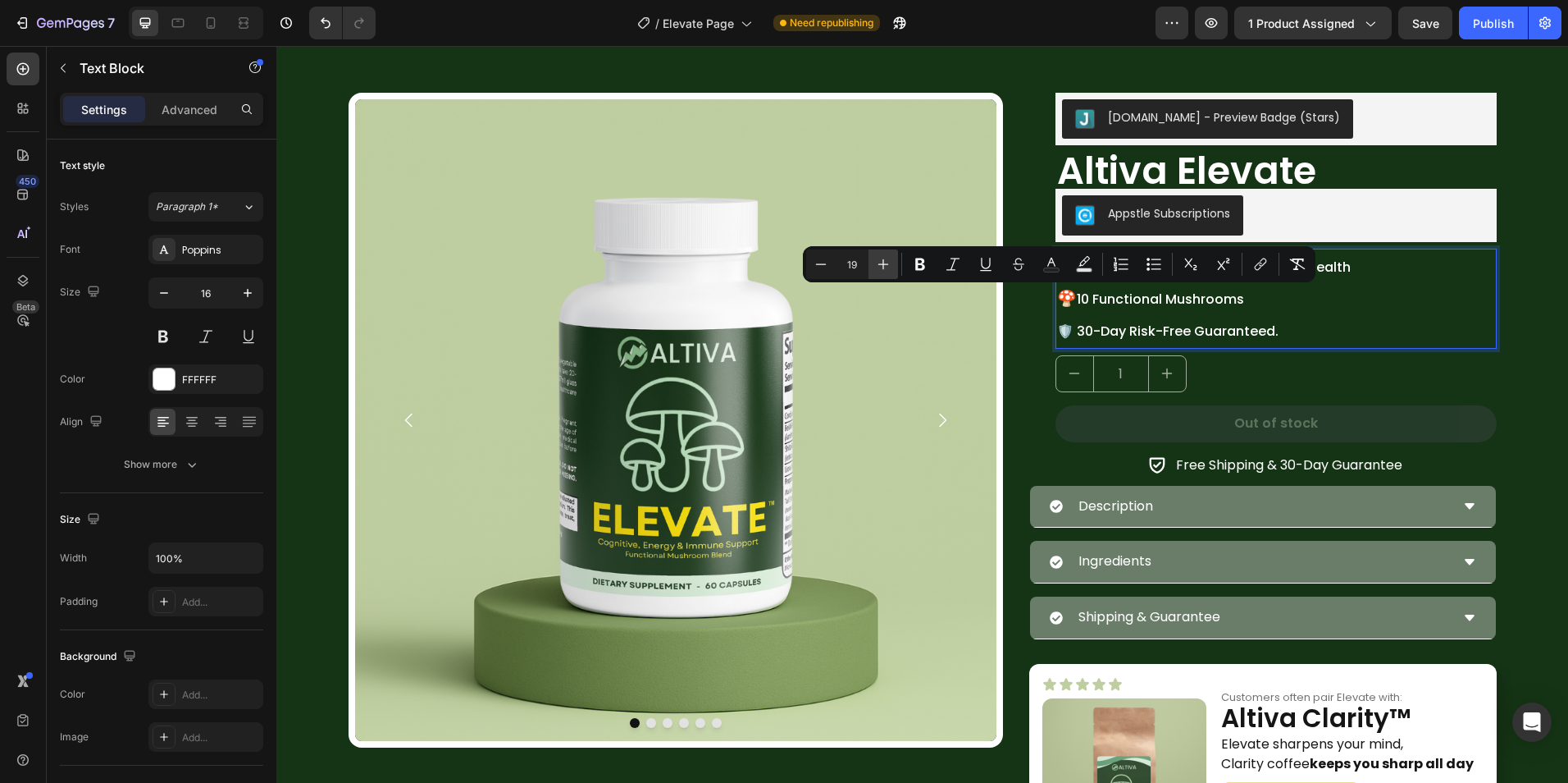
click at [883, 261] on icon "Editor contextual toolbar" at bounding box center [883, 264] width 11 height 11
type input "20"
click at [1065, 328] on p "🧠 Supports Focus, Energy & Immune Health 🍄 10 Functional Mushrooms 🛡️ 30-Day Ri…" at bounding box center [1275, 299] width 438 height 98
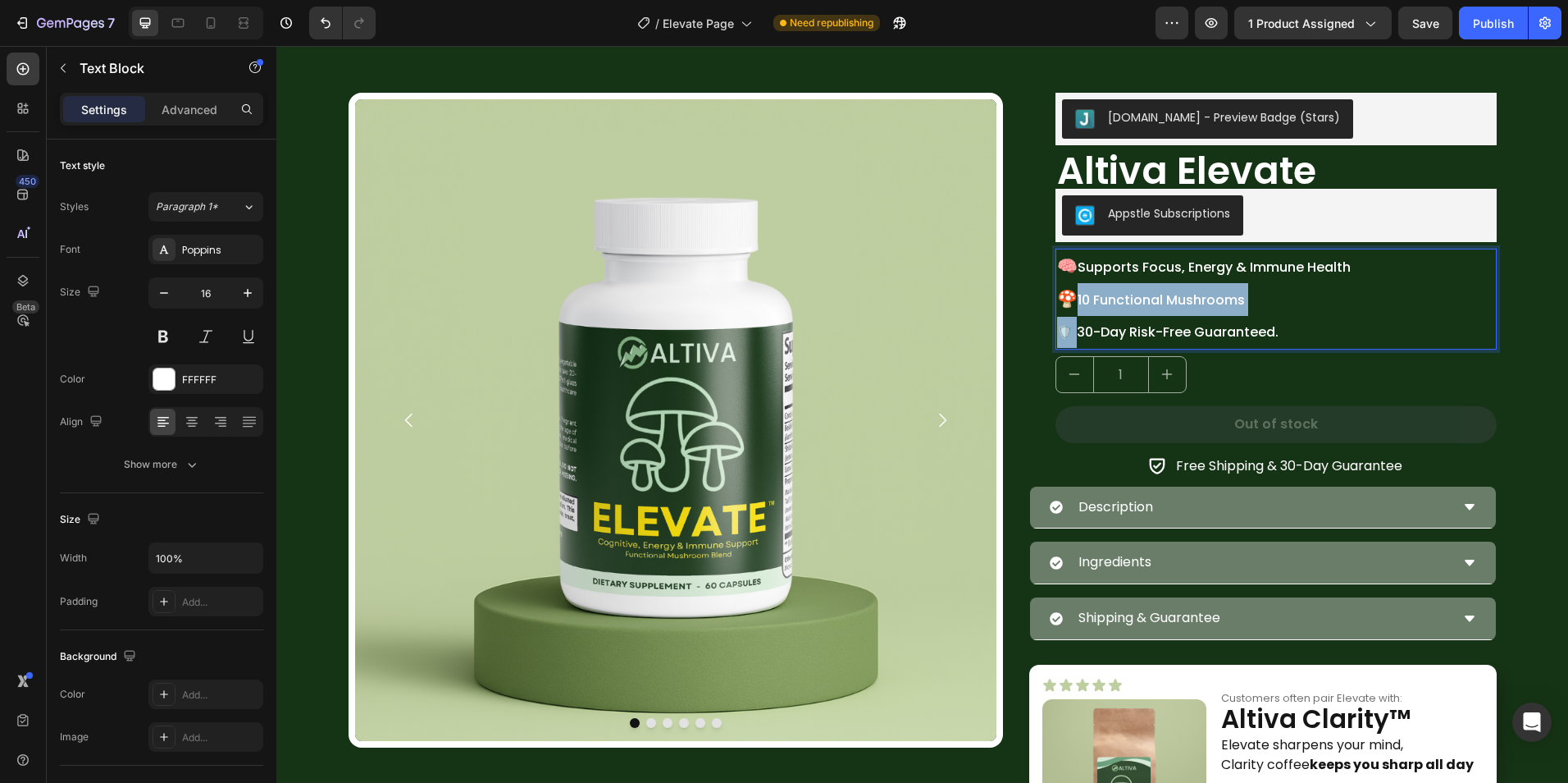
drag, startPoint x: 1065, startPoint y: 328, endPoint x: 1056, endPoint y: 330, distance: 9.2
click at [1057, 330] on p "🧠 Supports Focus, Energy & Immune Health 🍄 10 Functional Mushrooms 🛡️ 30-Day Ri…" at bounding box center [1275, 299] width 438 height 98
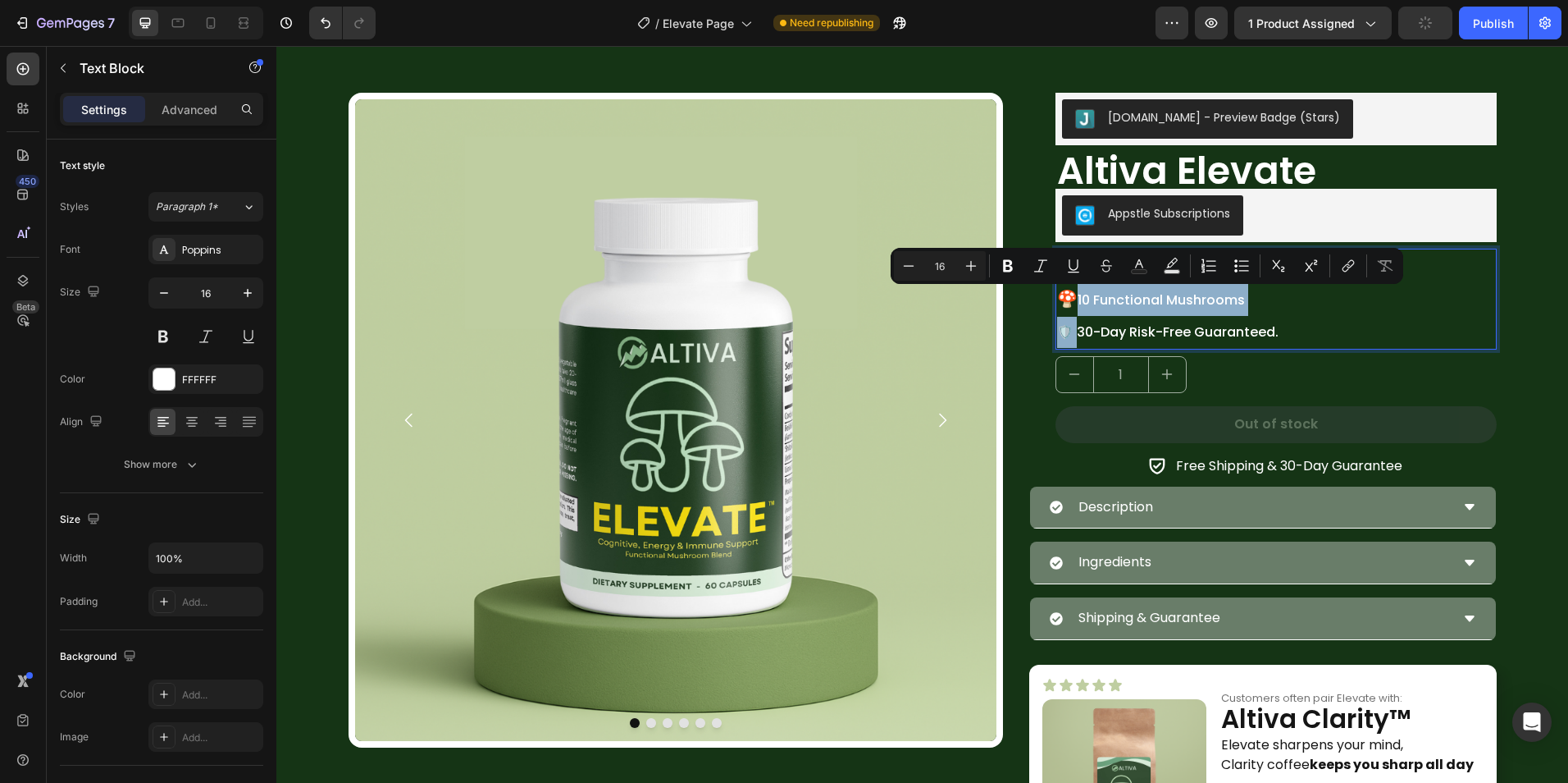
click at [1062, 330] on p "🧠 Supports Focus, Energy & Immune Health 🍄 10 Functional Mushrooms 🛡️ 30-Day Ri…" at bounding box center [1275, 299] width 438 height 98
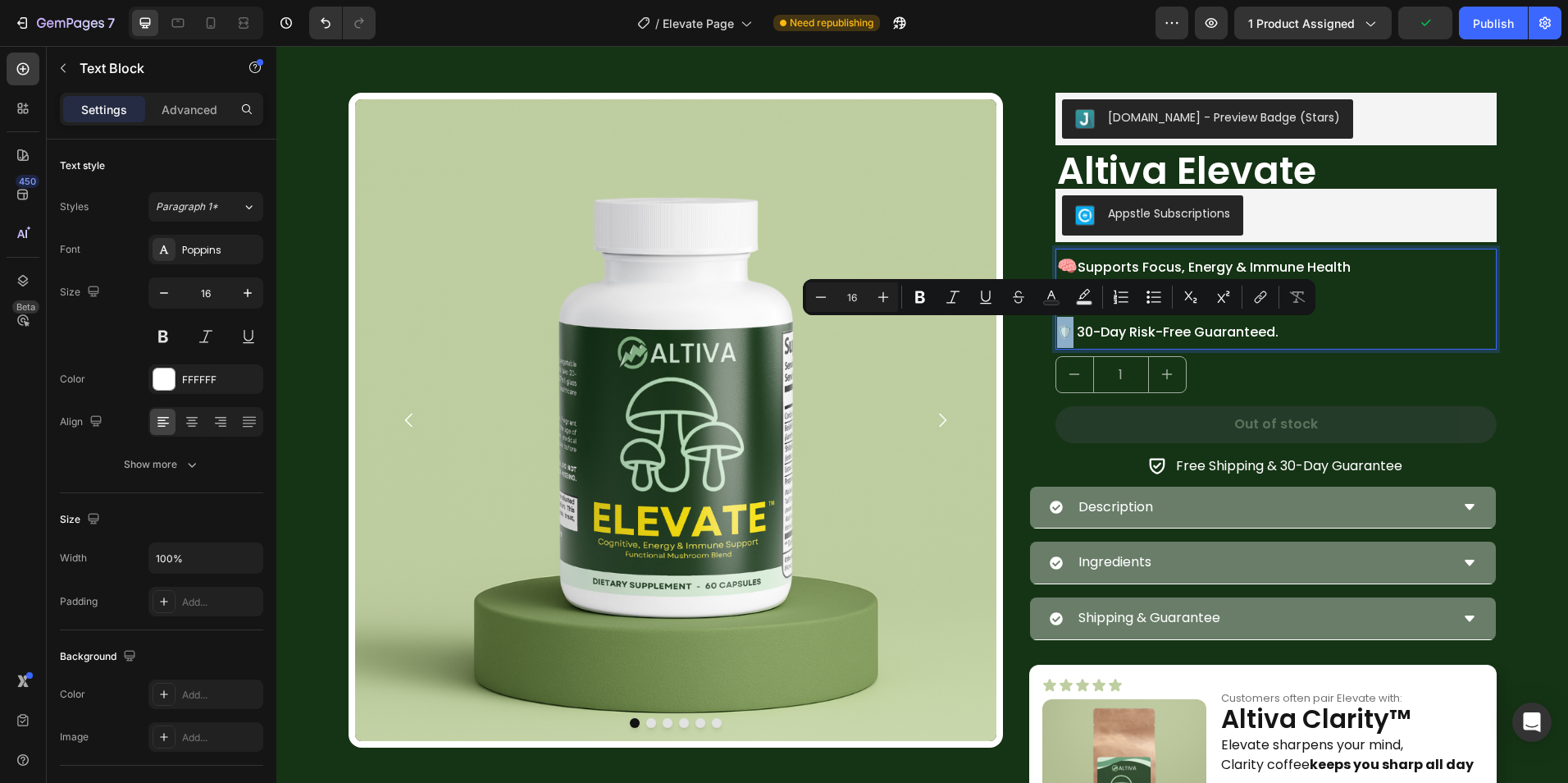
drag, startPoint x: 1062, startPoint y: 330, endPoint x: 1054, endPoint y: 331, distance: 8.1
click at [1057, 331] on p "🧠 Supports Focus, Energy & Immune Health 🍄 10 Functional Mushrooms 🛡️ 30-Day Ri…" at bounding box center [1275, 299] width 438 height 98
click at [886, 296] on icon "Editor contextual toolbar" at bounding box center [883, 297] width 16 height 16
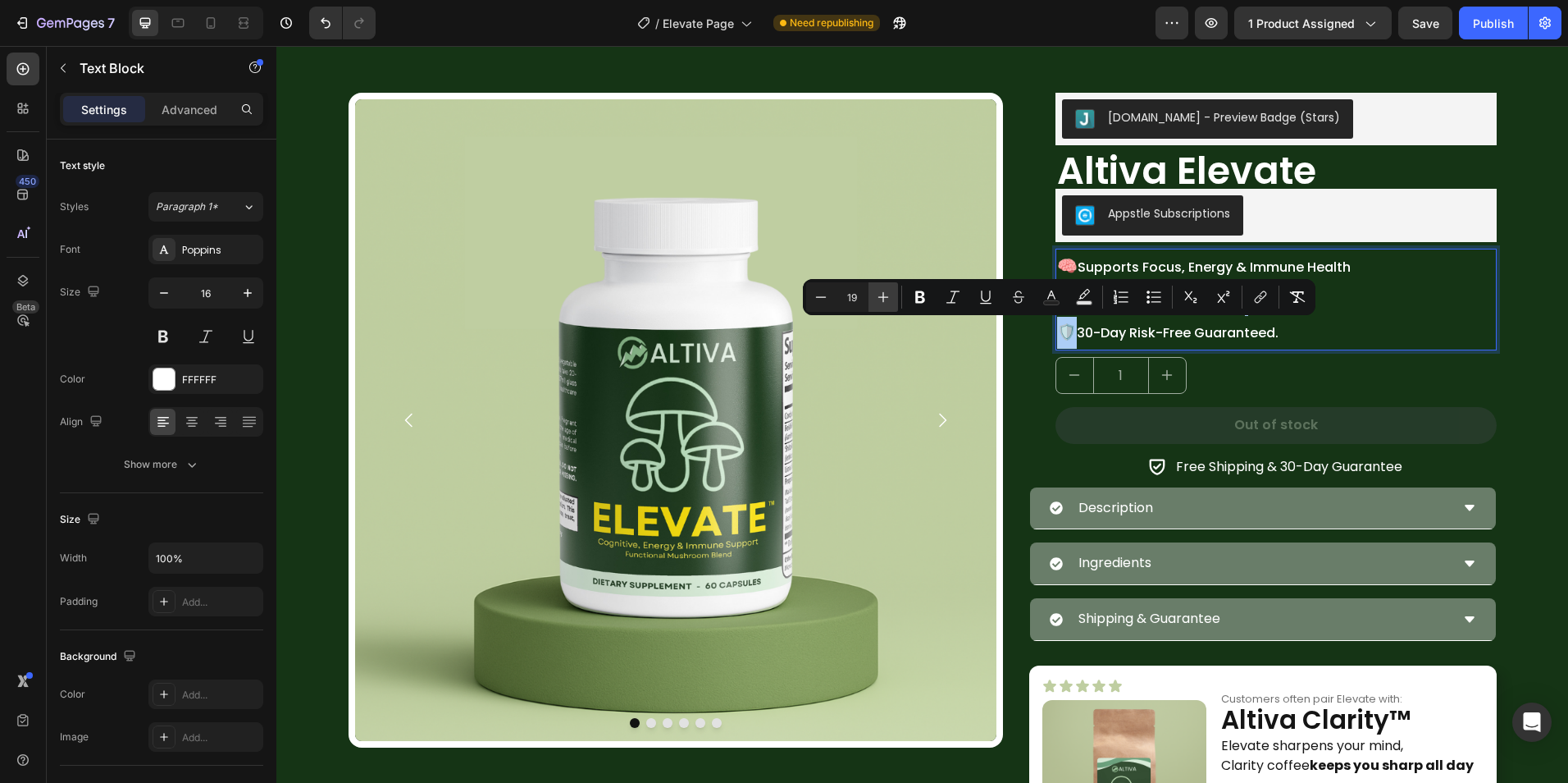
click at [886, 296] on icon "Editor contextual toolbar" at bounding box center [883, 297] width 16 height 16
type input "20"
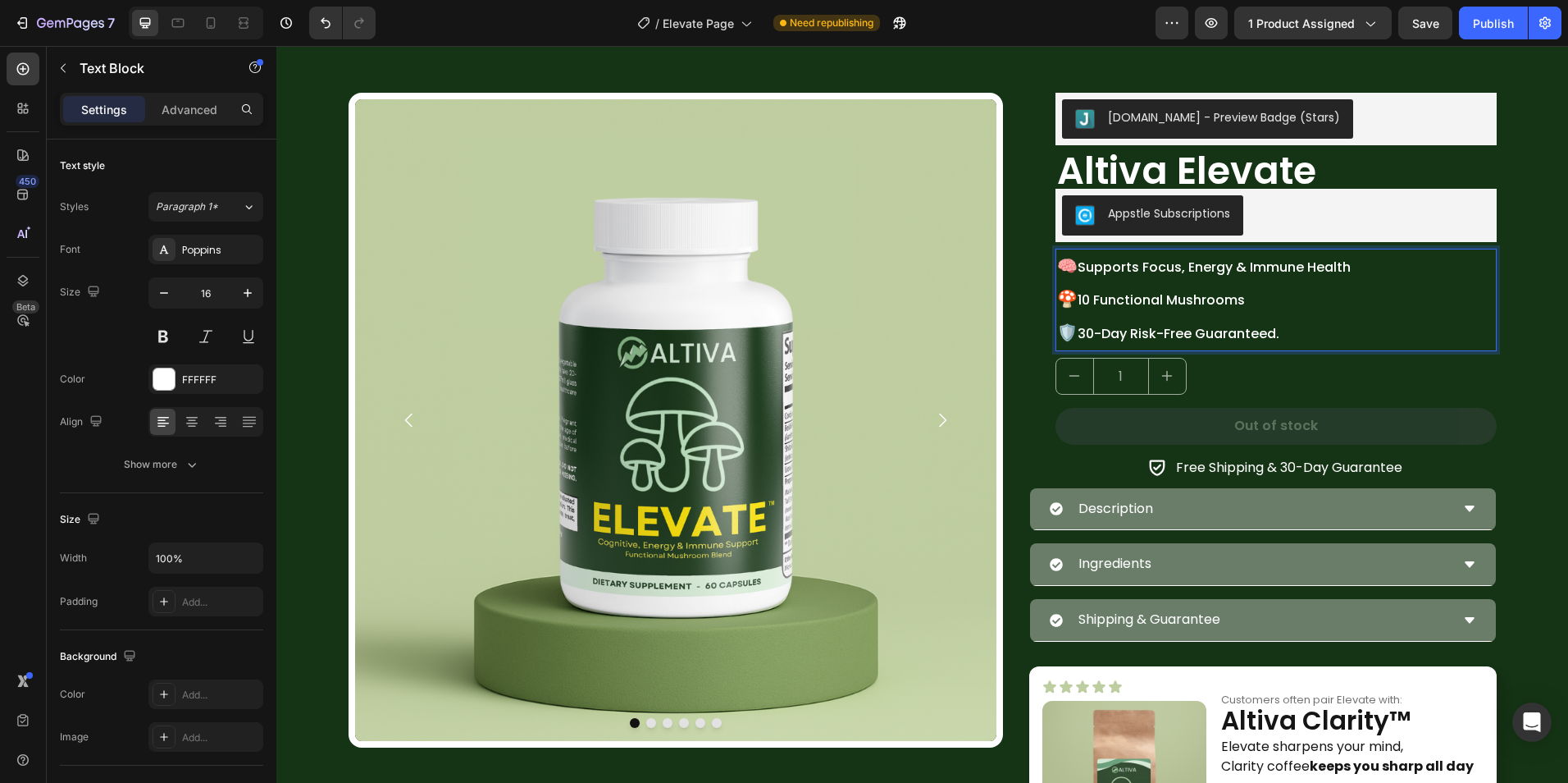
click at [1259, 331] on p "🧠 Supports Focus, Energy & Immune Health 🍄 10 Functional Mushrooms 🛡️ 30-Day Ri…" at bounding box center [1275, 300] width 438 height 100
drag, startPoint x: 1282, startPoint y: 335, endPoint x: 1074, endPoint y: 342, distance: 208.1
click at [1074, 342] on p "🧠 Supports Focus, Energy & Immune Health 🍄 10 Functional Mushrooms 🛡️ 30-Day Ri…" at bounding box center [1275, 300] width 438 height 100
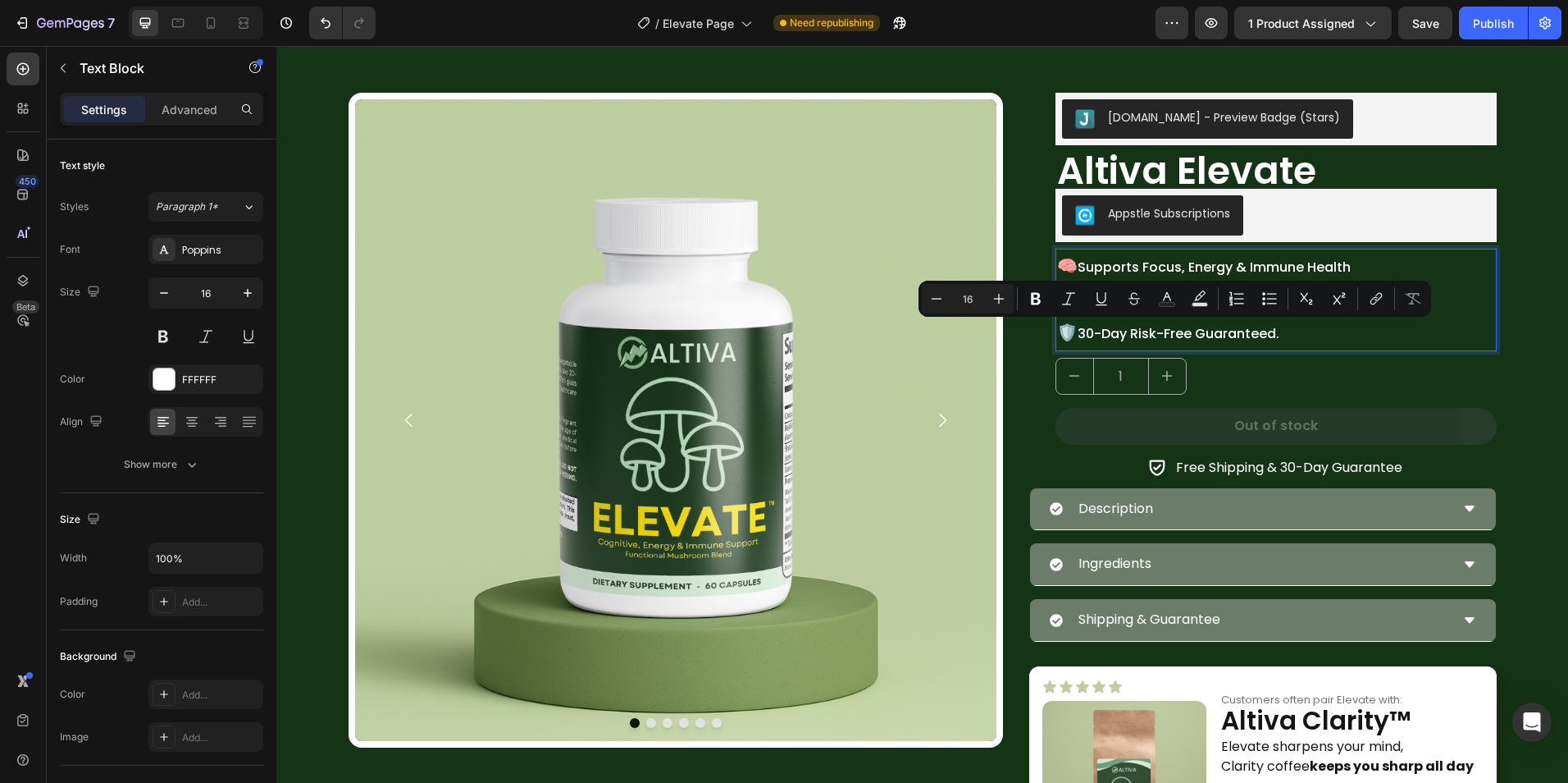
click at [1303, 334] on p "🧠 Supports Focus, Energy & Immune Health 🍄 10 Functional Mushrooms 🛡️ 30-Day Ri…" at bounding box center [1275, 300] width 438 height 100
click at [1192, 346] on p "🧠 Supports Focus, Energy & Immune Health 🍄 10 Functional Mushrooms 🛡️ 30-Day Ri…" at bounding box center [1275, 300] width 438 height 100
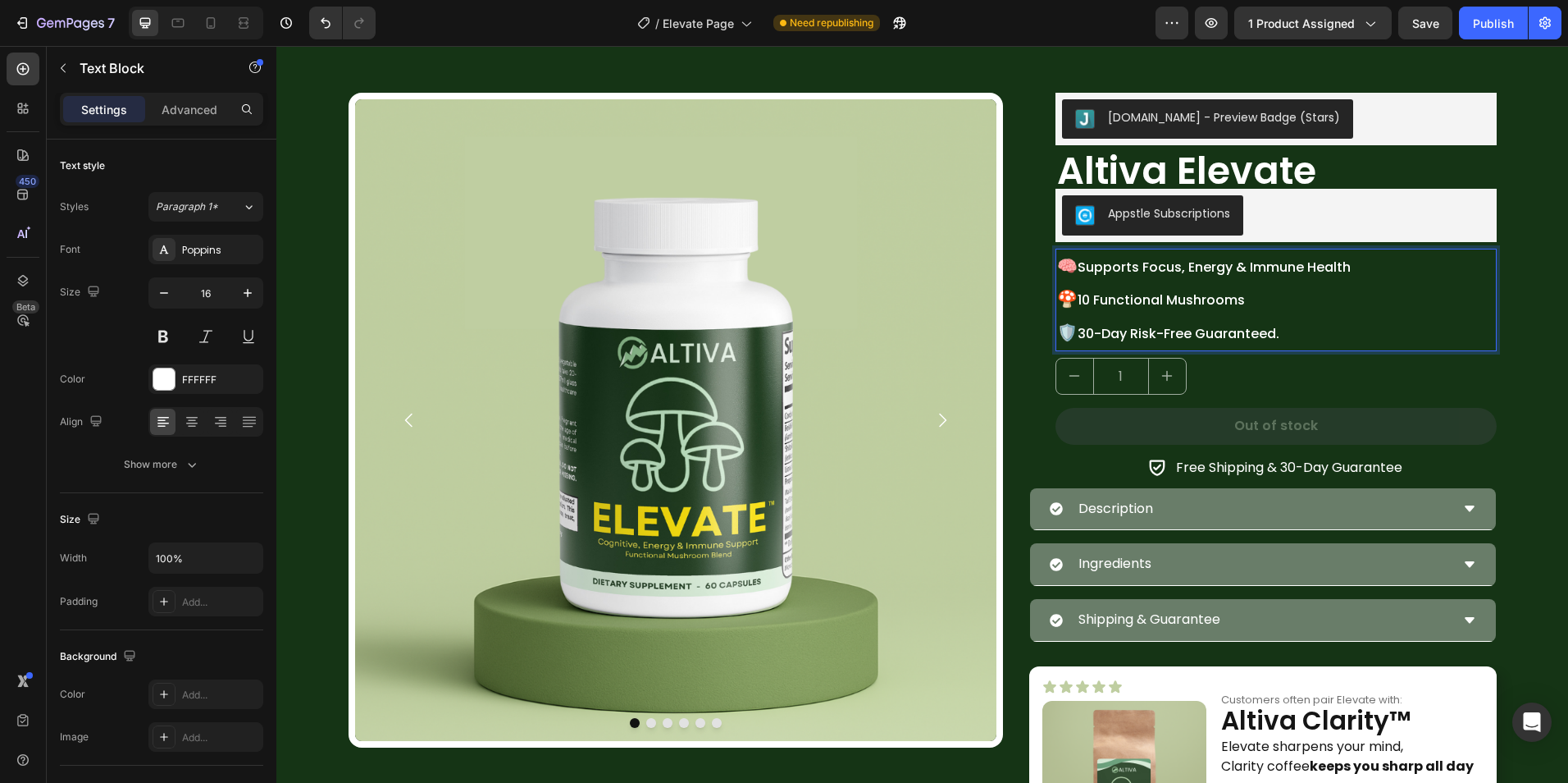
click at [1177, 302] on p "🧠 Supports Focus, Energy & Immune Health 🍄 10 Functional Mushrooms 🛡️ 30-Day Ri…" at bounding box center [1275, 300] width 438 height 100
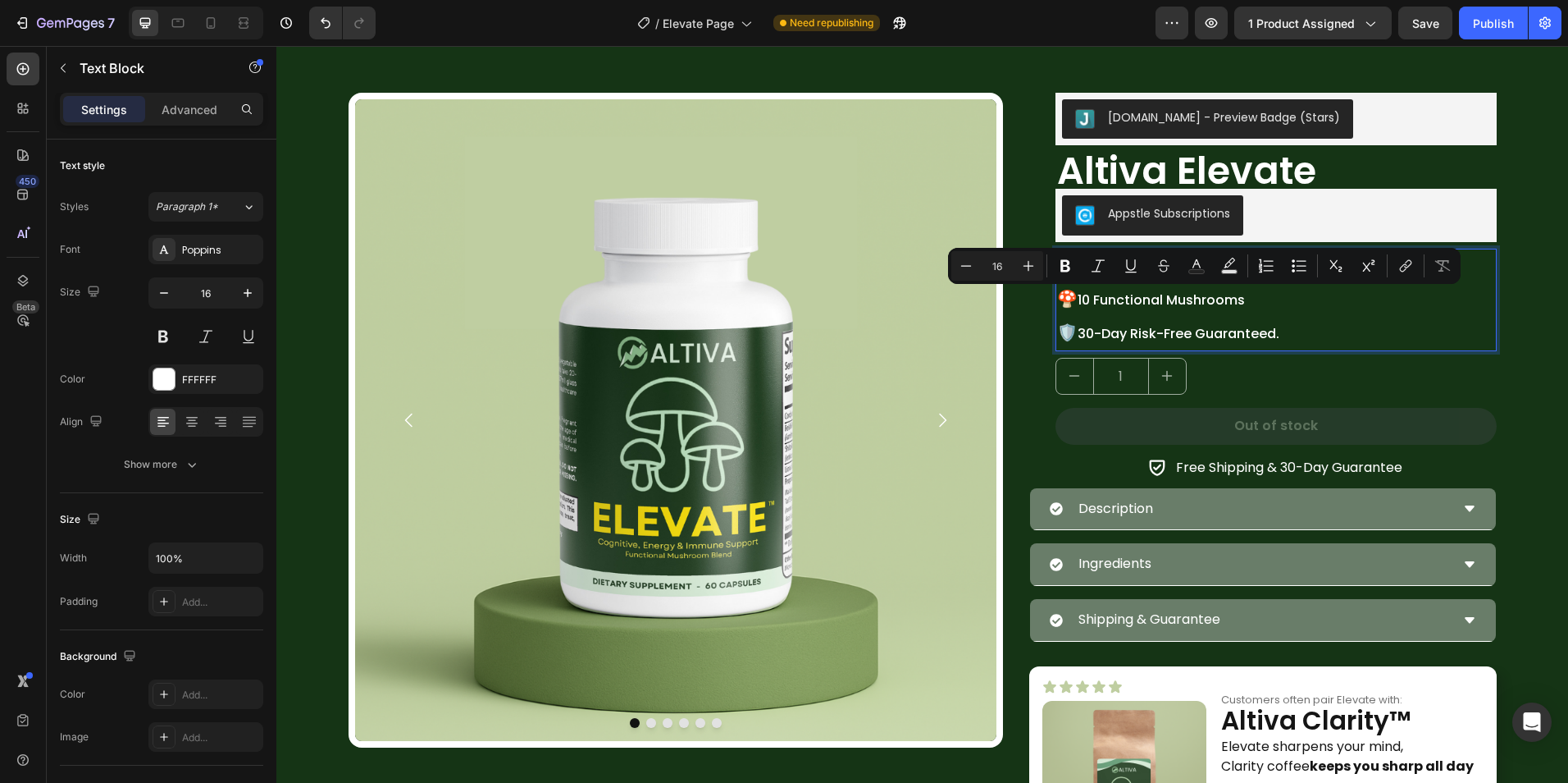
click at [1220, 360] on div "1" at bounding box center [1276, 376] width 441 height 37
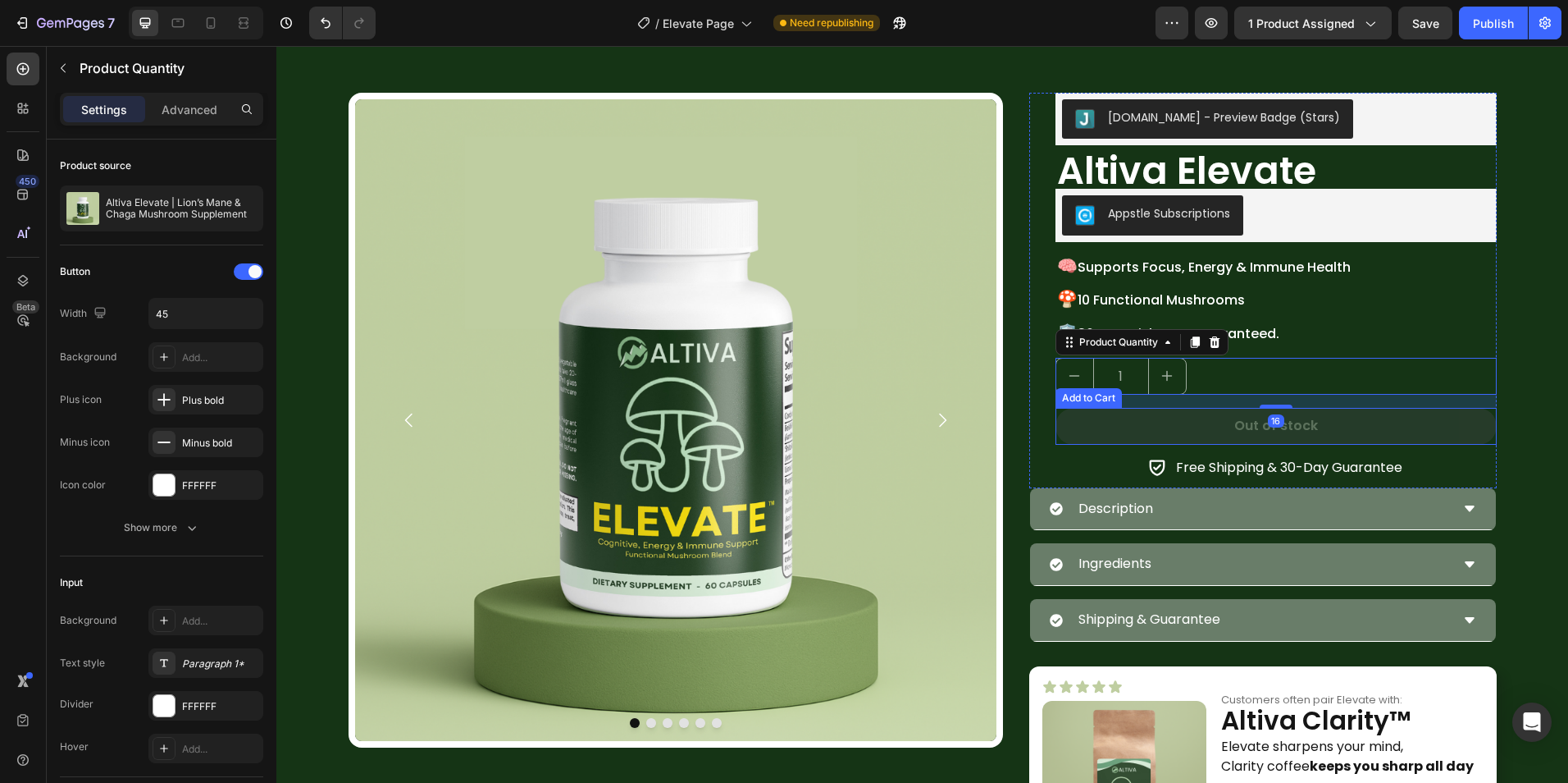
click at [1194, 460] on p "Free Shipping & 30-Day Guarantee" at bounding box center [1288, 468] width 226 height 24
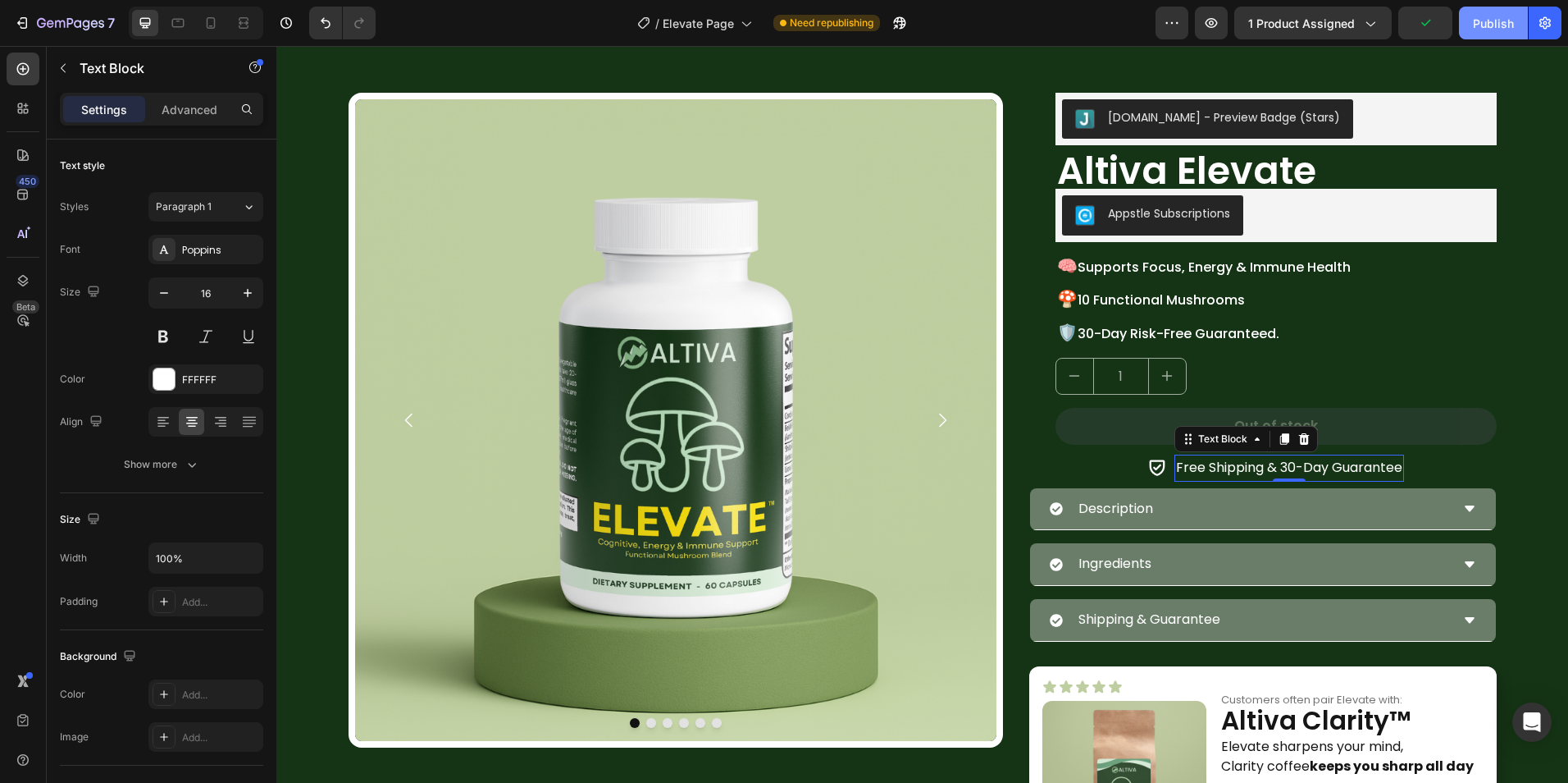
click at [1496, 29] on div "Publish" at bounding box center [1492, 23] width 41 height 17
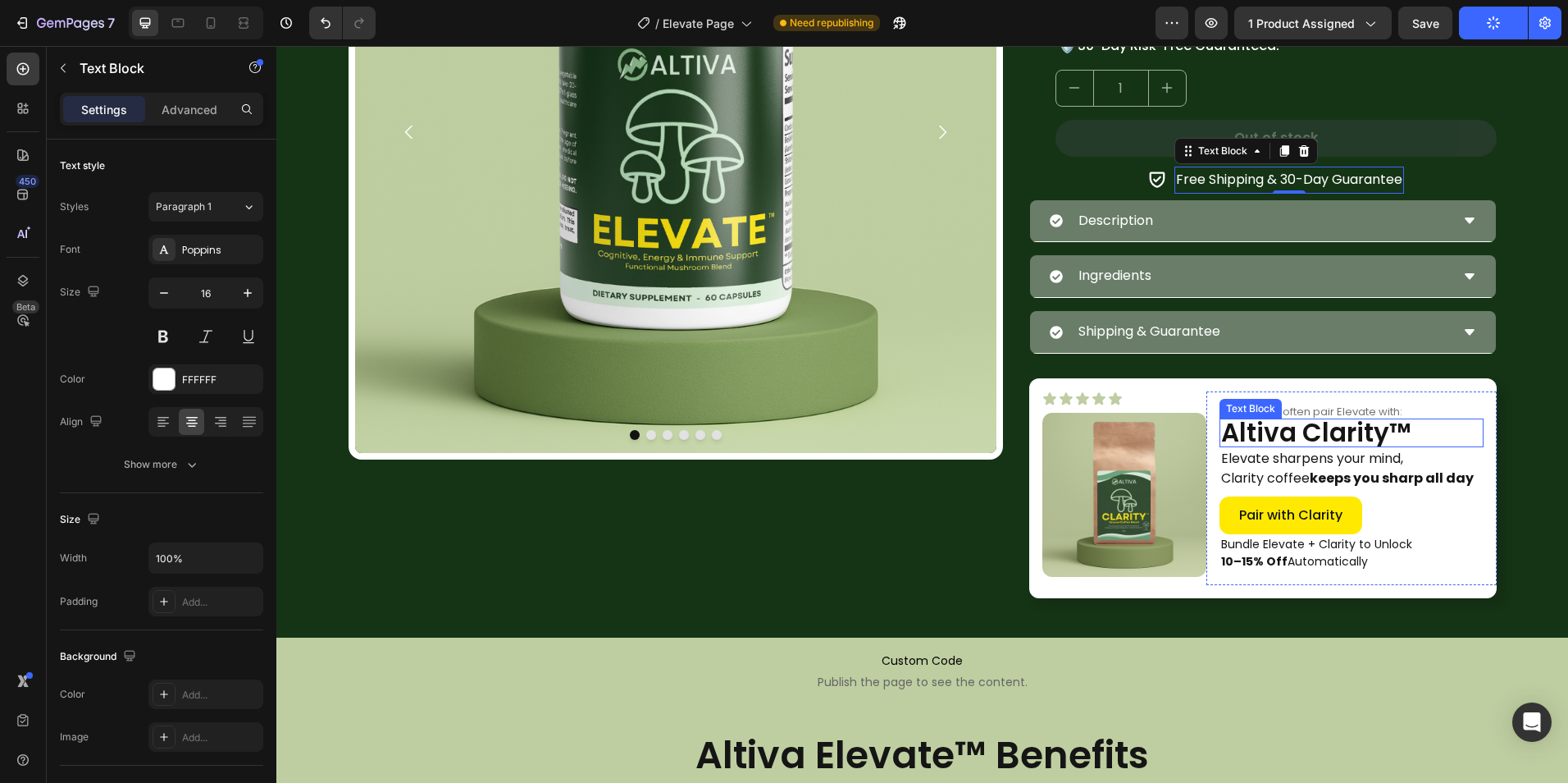
scroll to position [328, 0]
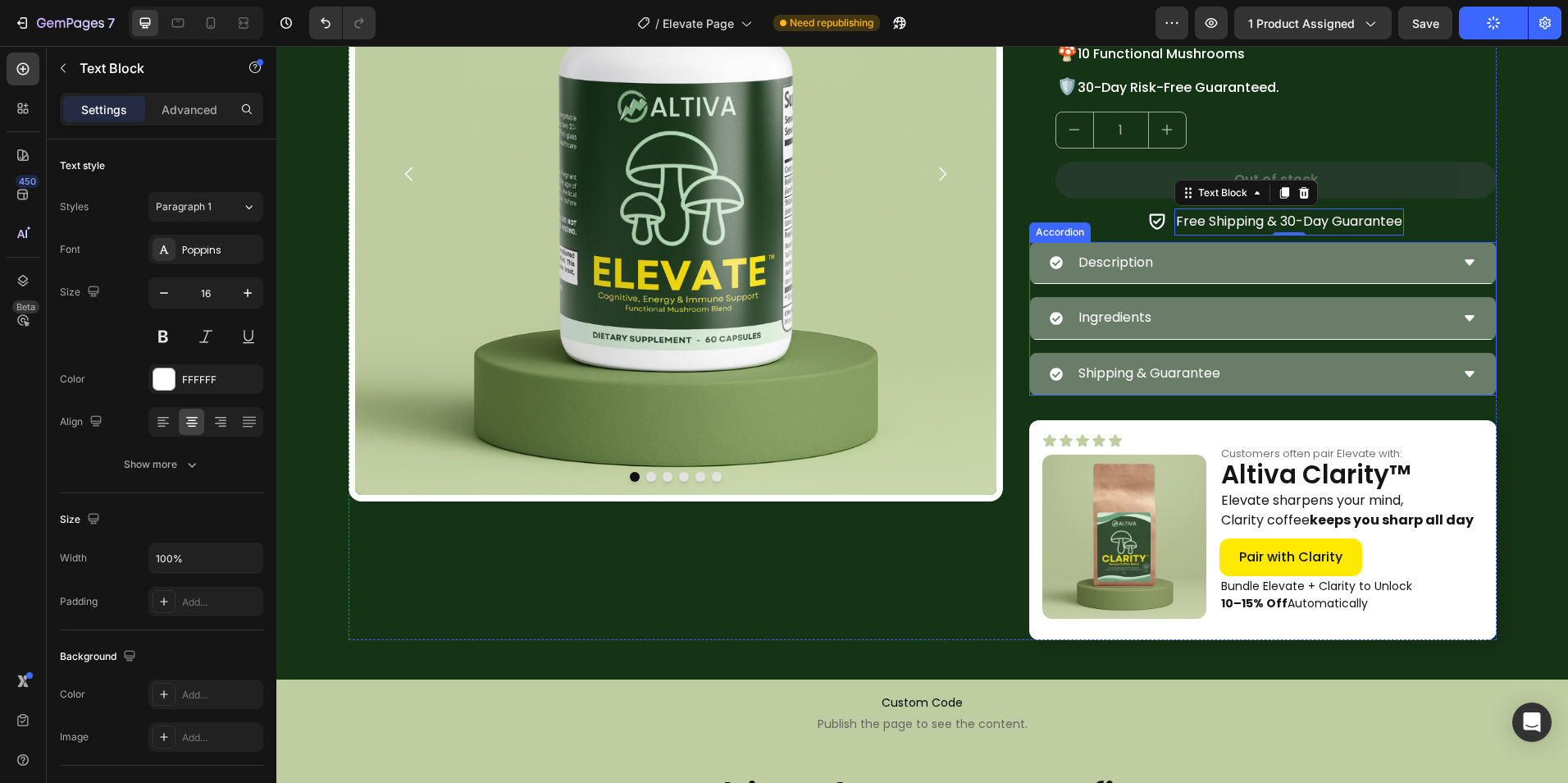
click at [1234, 322] on div "Ingredients" at bounding box center [1249, 317] width 400 height 29
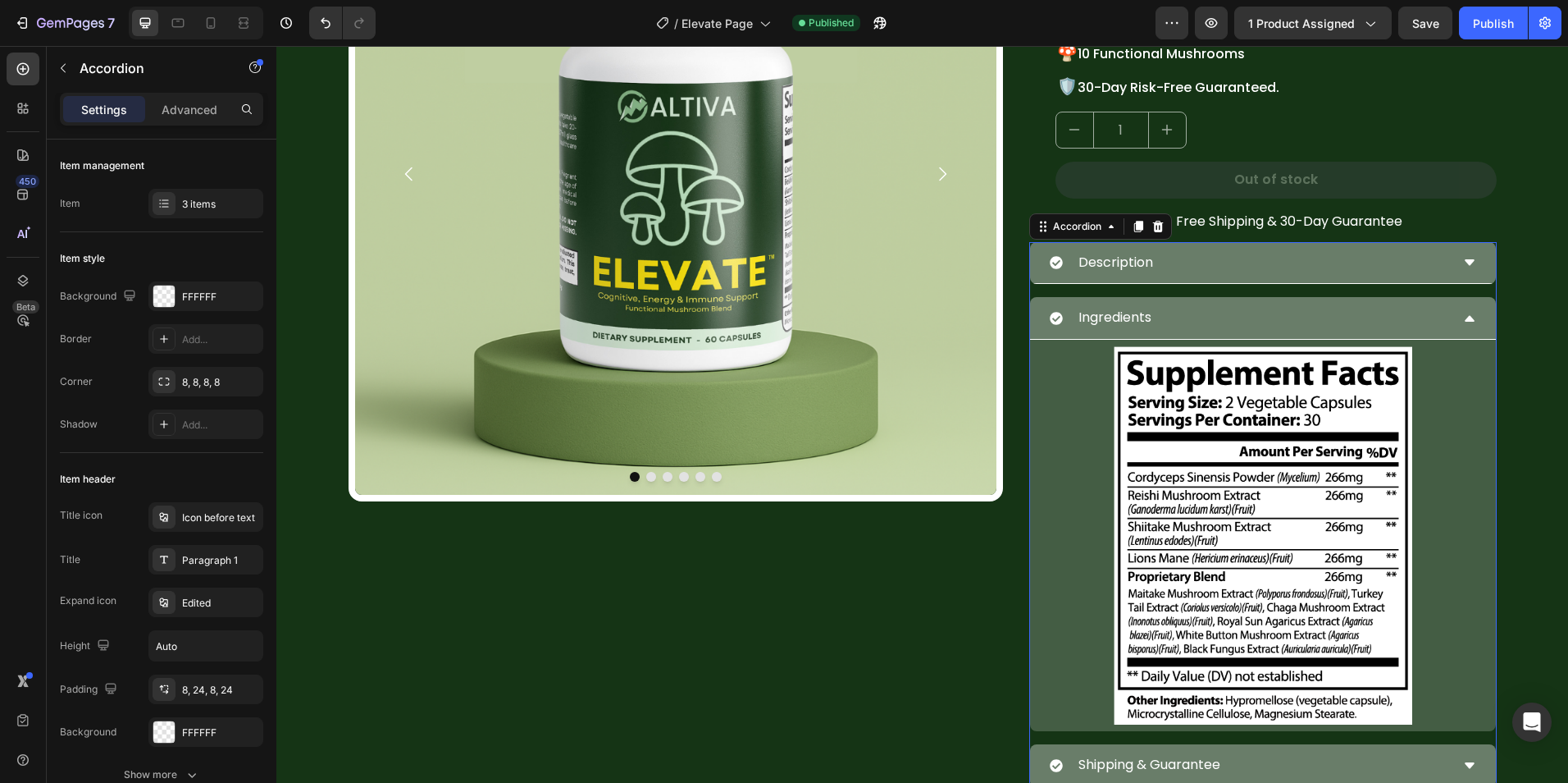
click at [1234, 322] on div "Ingredients" at bounding box center [1249, 317] width 400 height 29
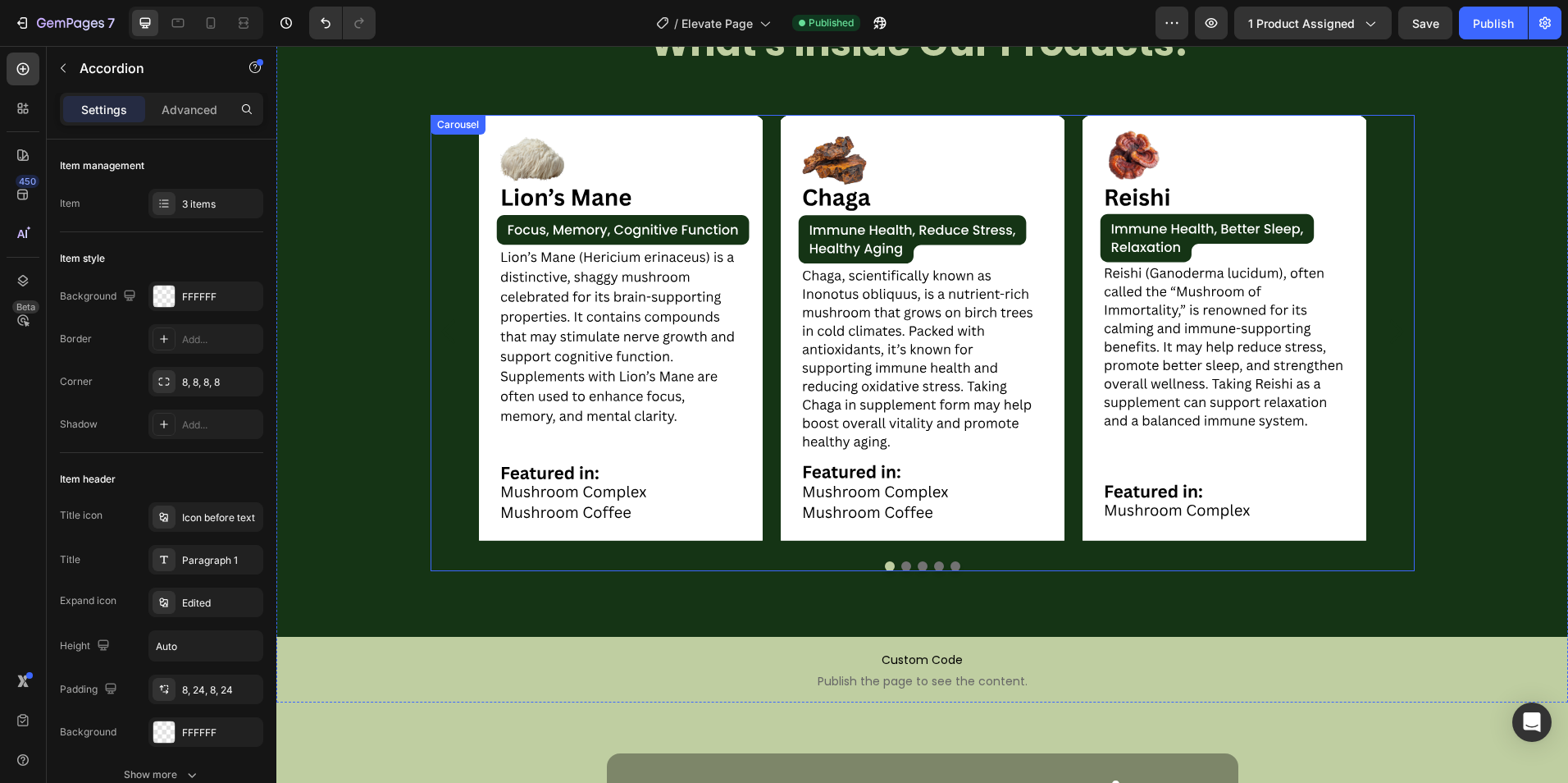
scroll to position [1887, 0]
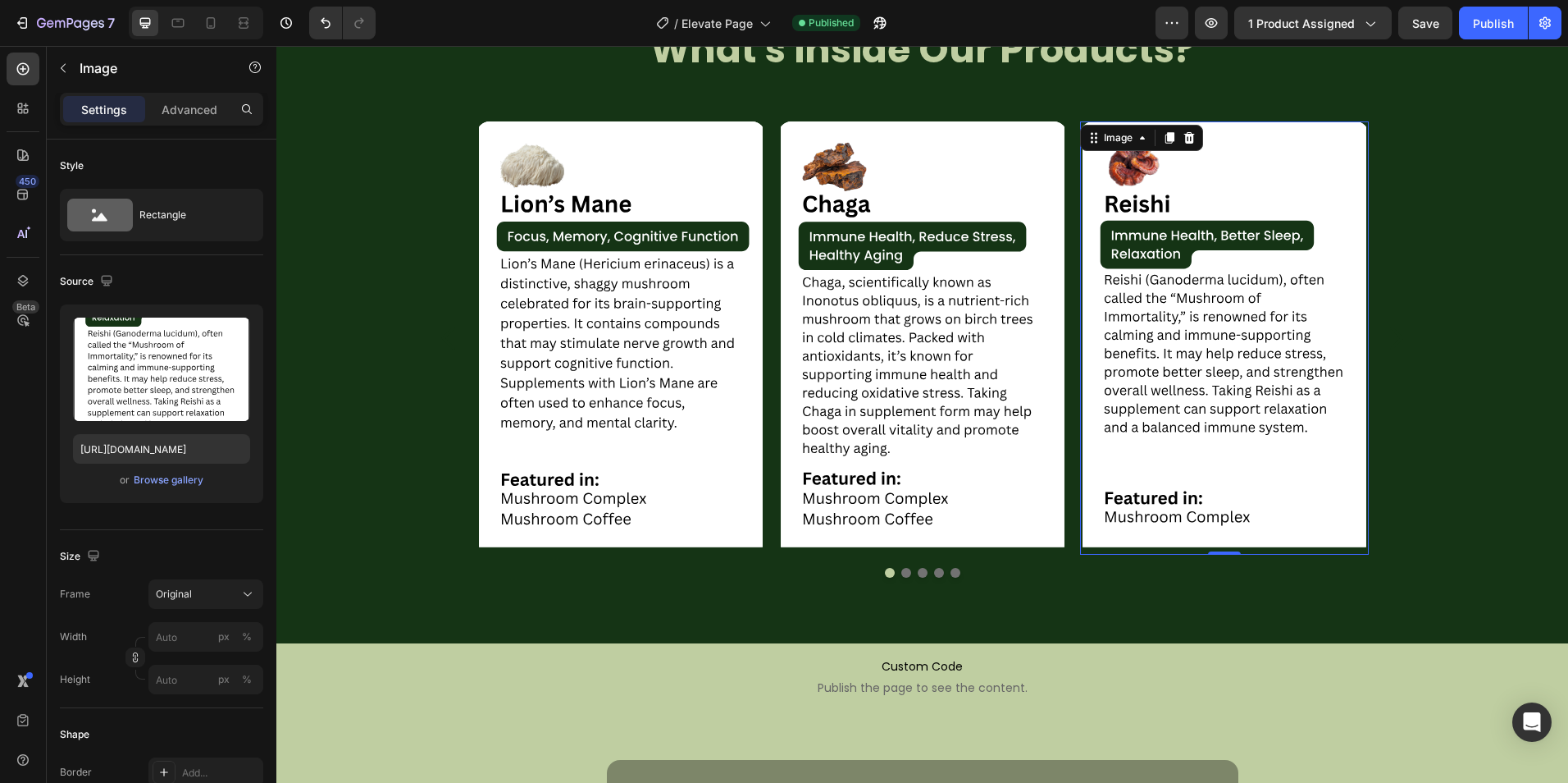
click at [1311, 376] on img at bounding box center [1224, 338] width 289 height 433
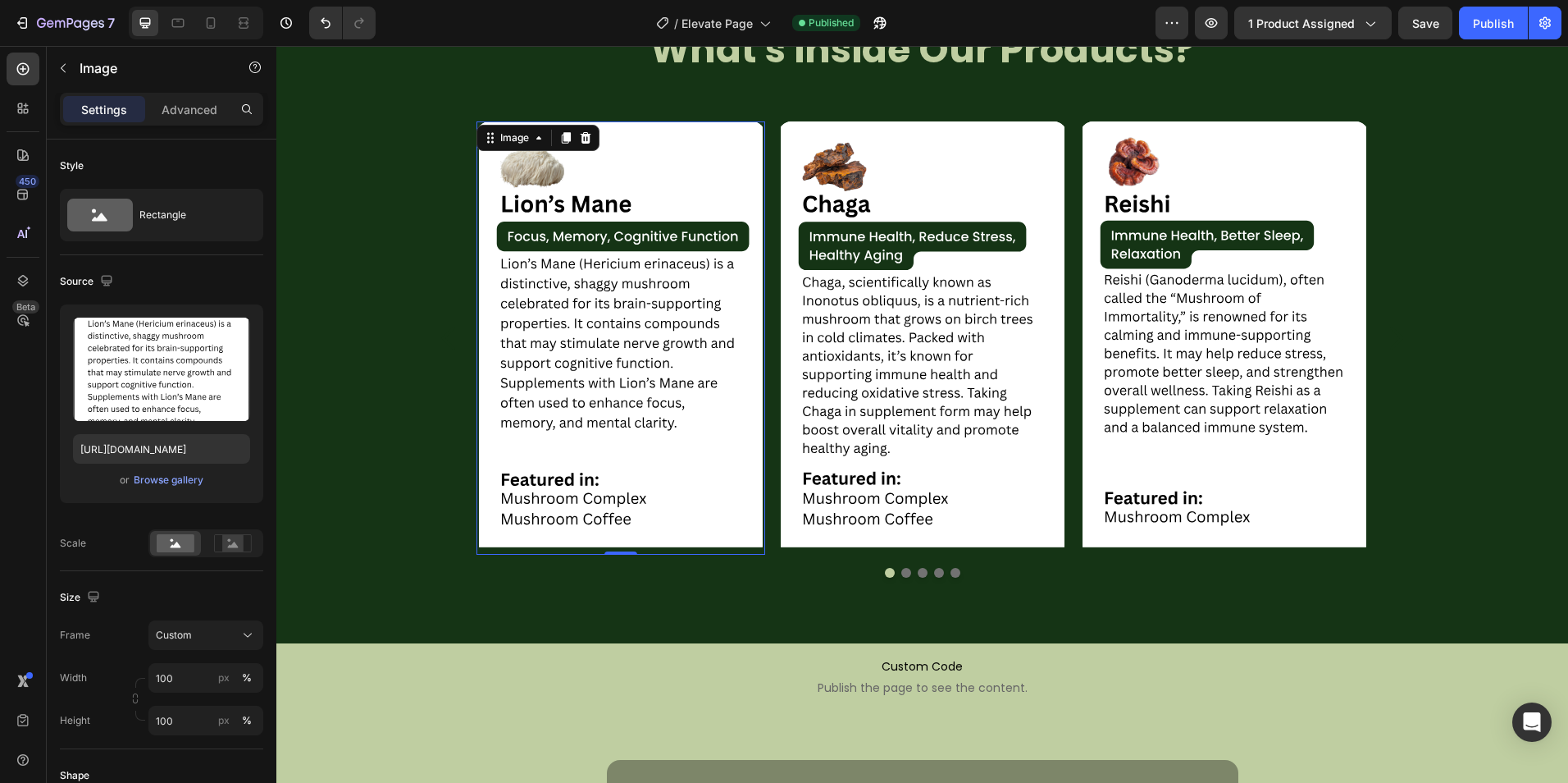
click at [636, 268] on img at bounding box center [621, 338] width 289 height 433
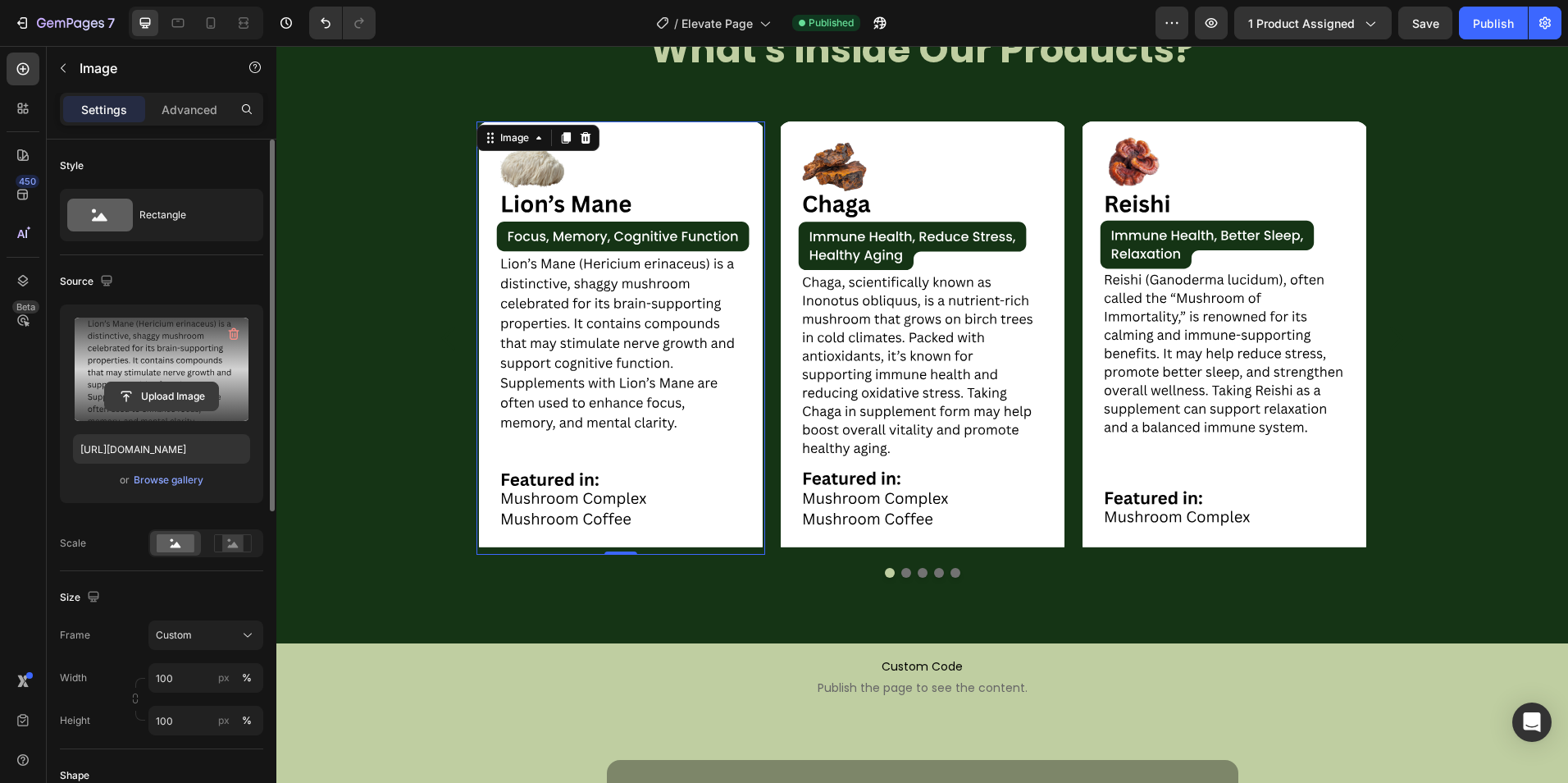
click at [182, 388] on input "file" at bounding box center [161, 396] width 114 height 28
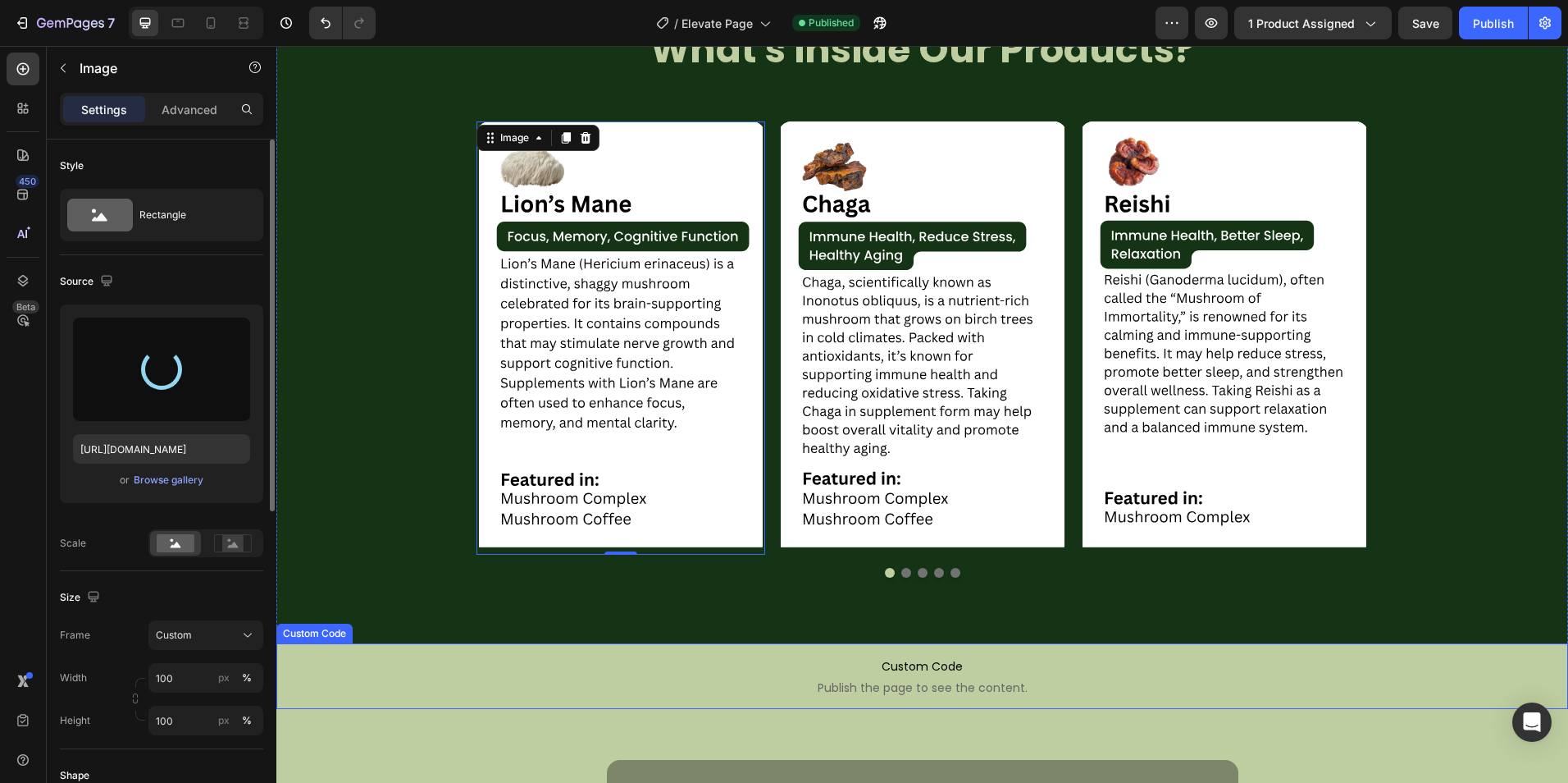
type input "https://cdn.shopify.com/s/files/1/0759/0428/6949/files/gempages_574770813719282…"
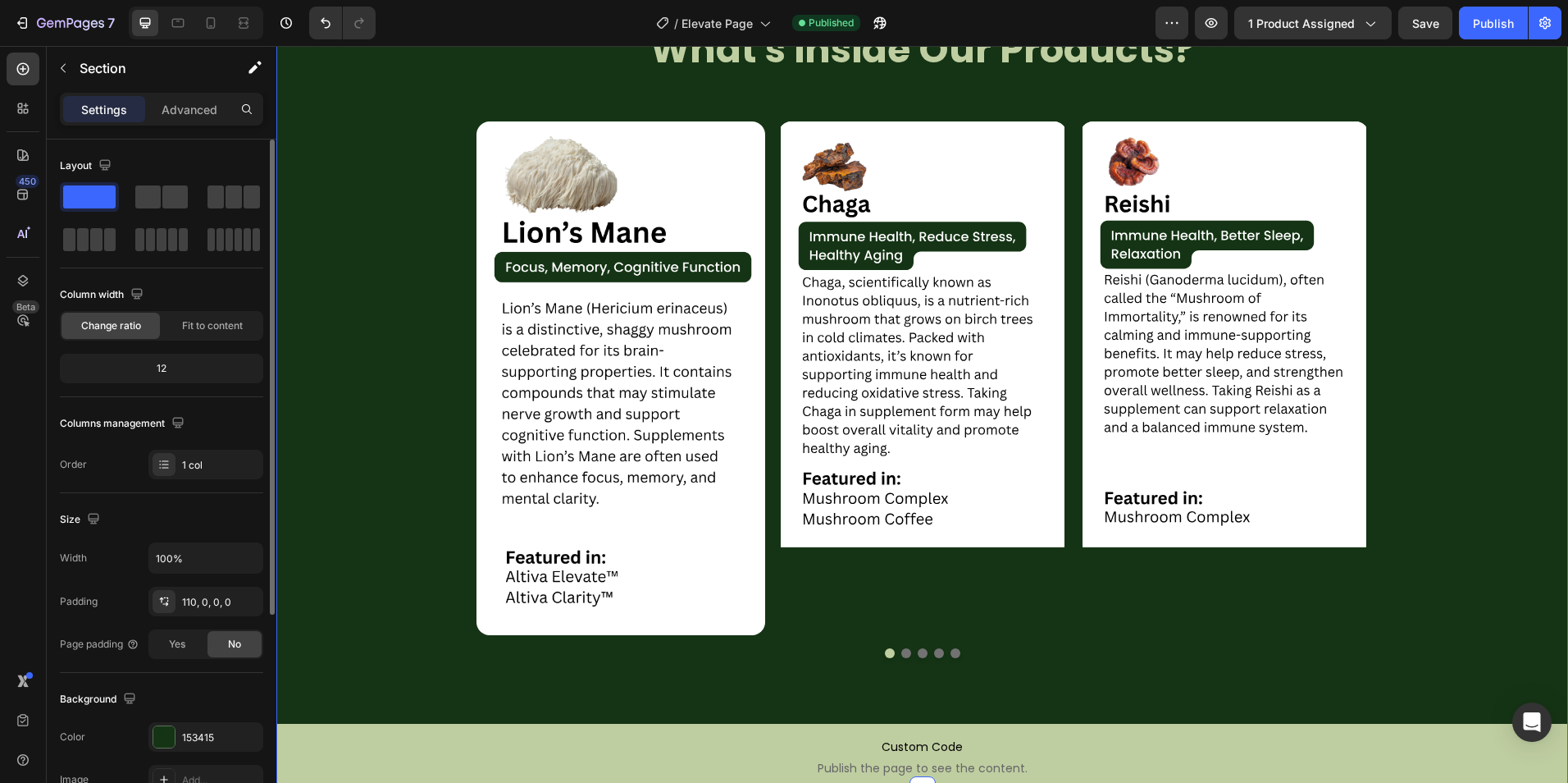
click at [821, 677] on div "Image Image Image Image Image Carousel" at bounding box center [921, 406] width 1291 height 635
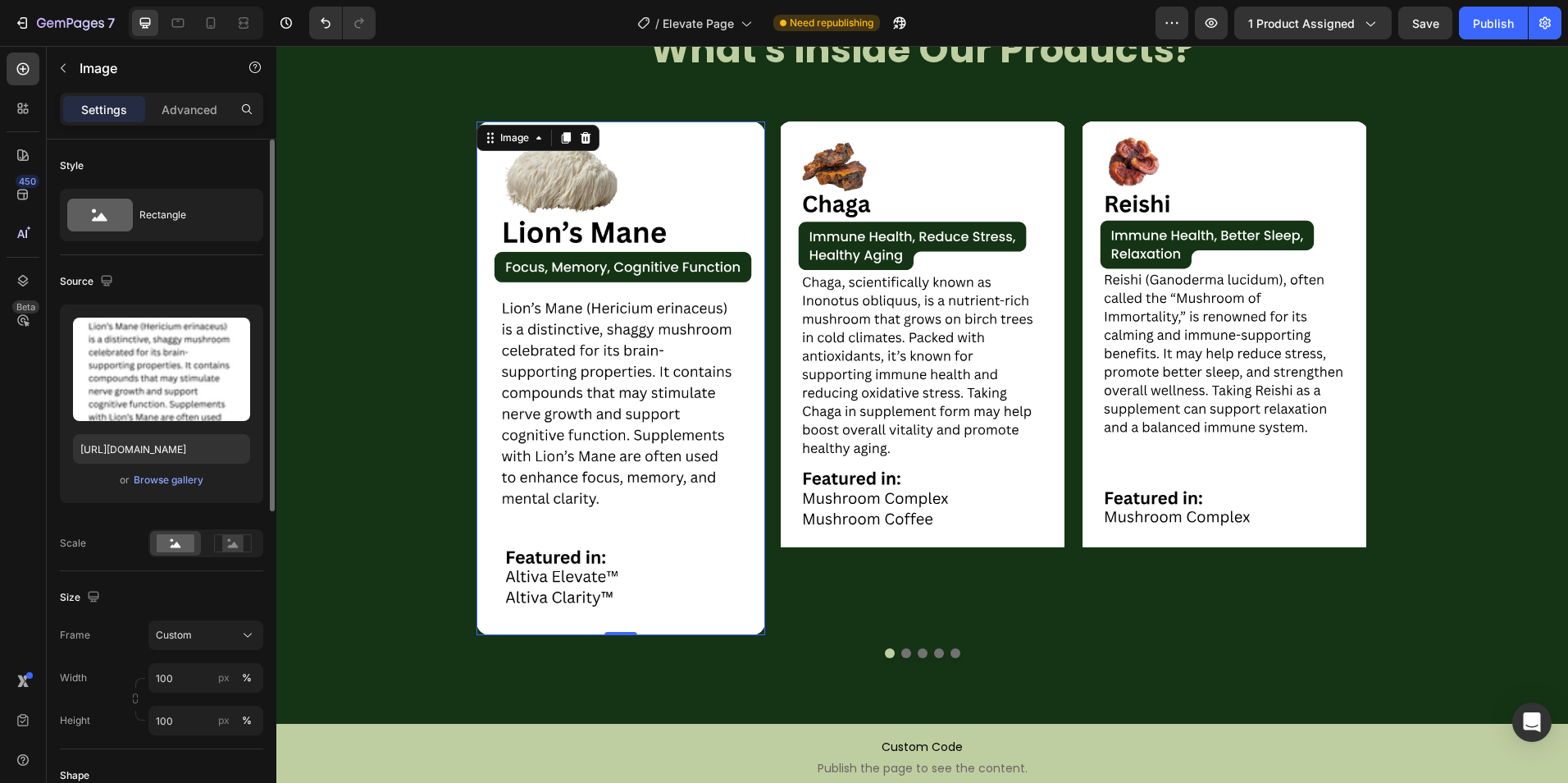
click at [595, 270] on img at bounding box center [621, 378] width 289 height 514
click at [547, 312] on img at bounding box center [621, 378] width 289 height 514
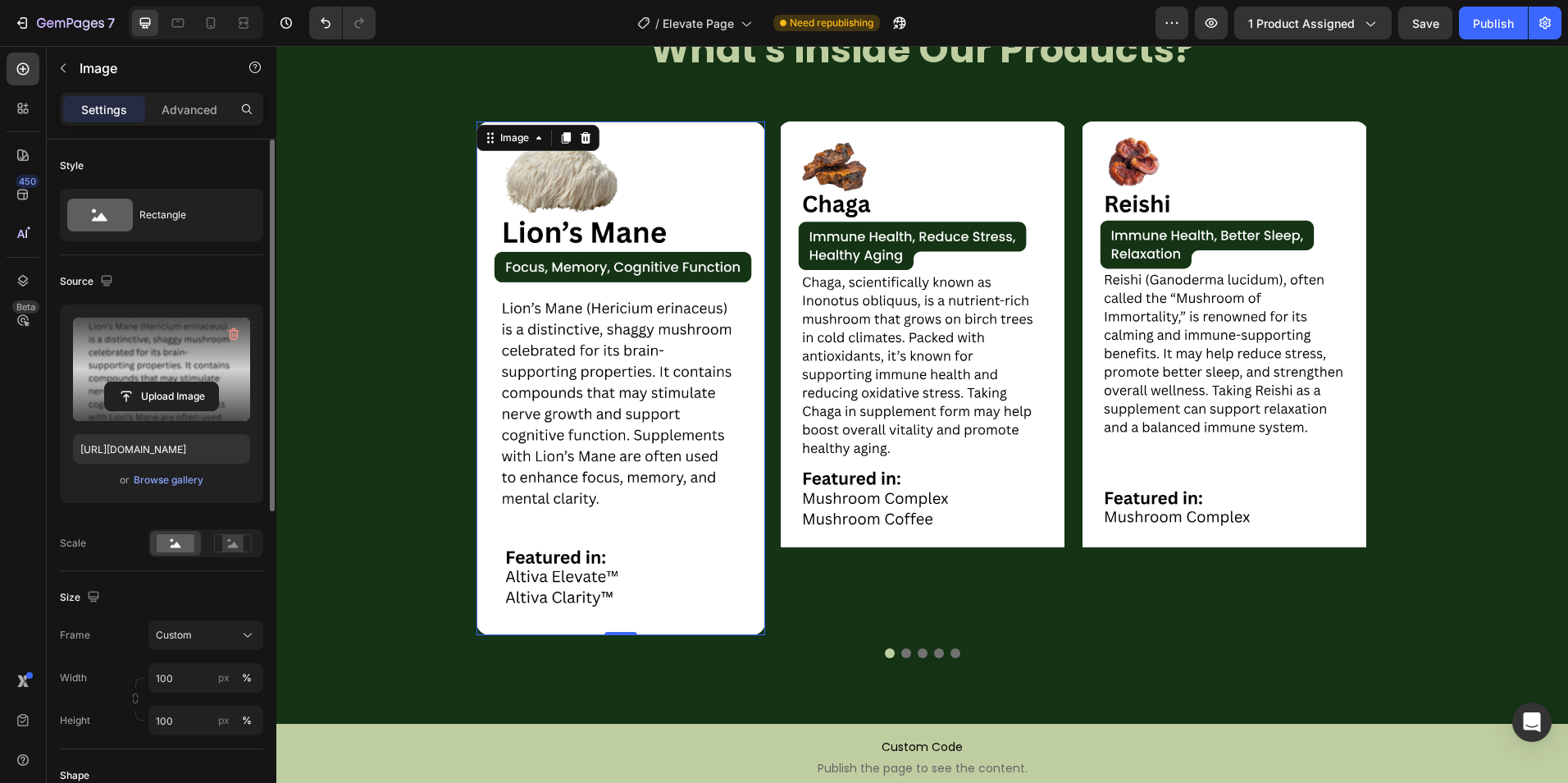
click at [188, 362] on label at bounding box center [161, 369] width 177 height 104
click at [188, 382] on input "file" at bounding box center [161, 396] width 114 height 28
click at [146, 393] on input "file" at bounding box center [161, 396] width 114 height 28
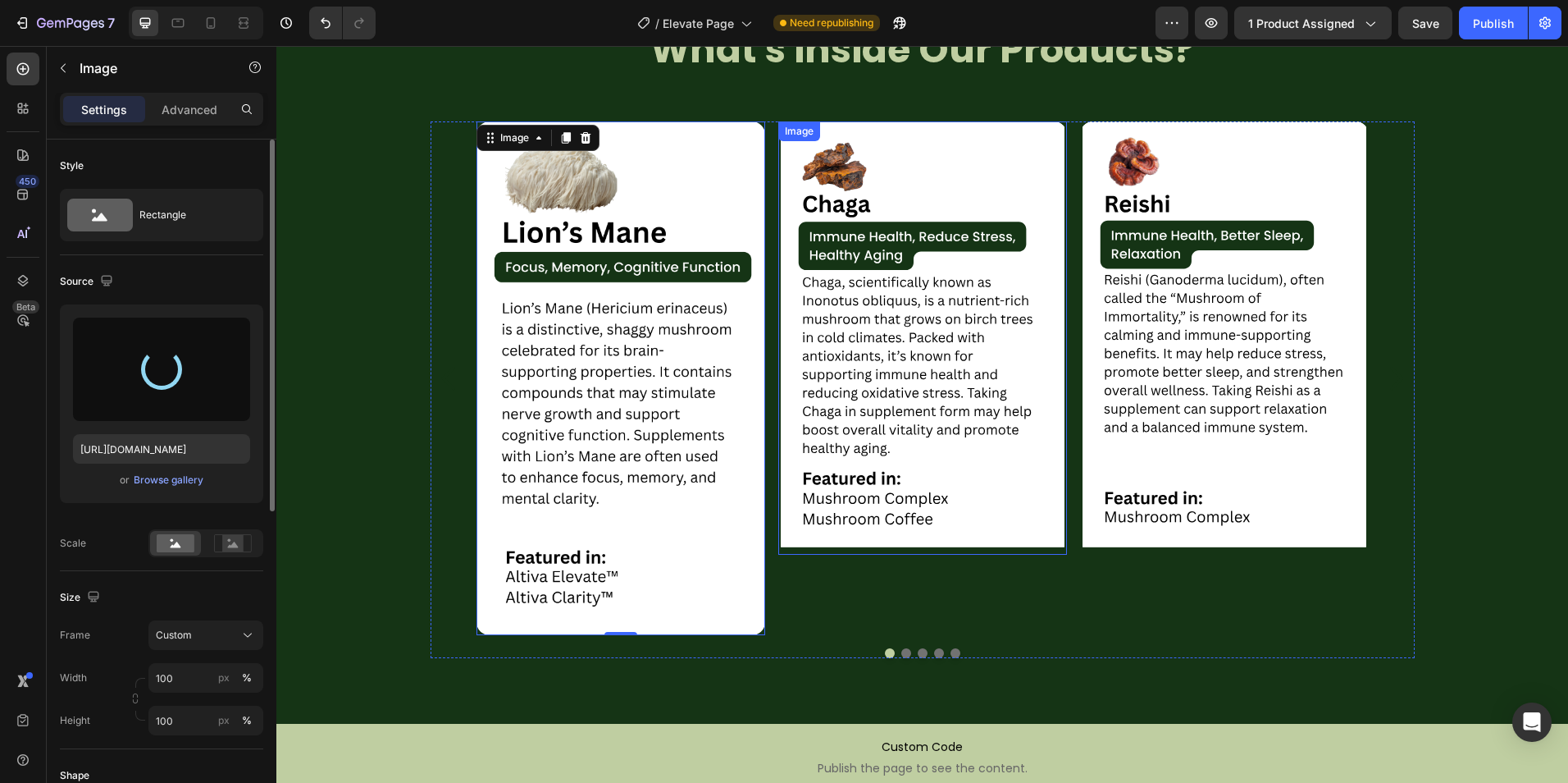
type input "[URL][DOMAIN_NAME]"
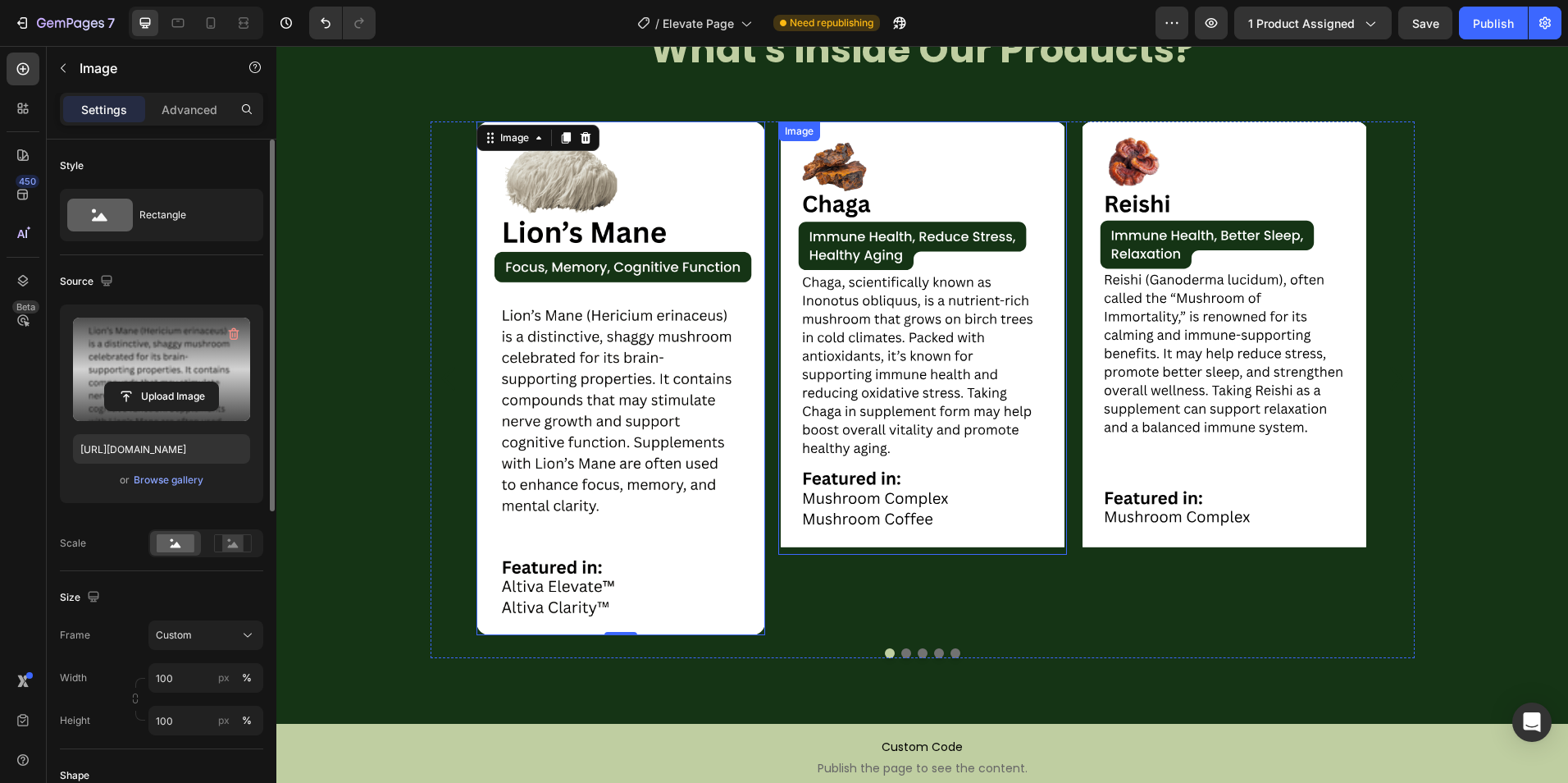
click at [903, 424] on img at bounding box center [923, 338] width 289 height 433
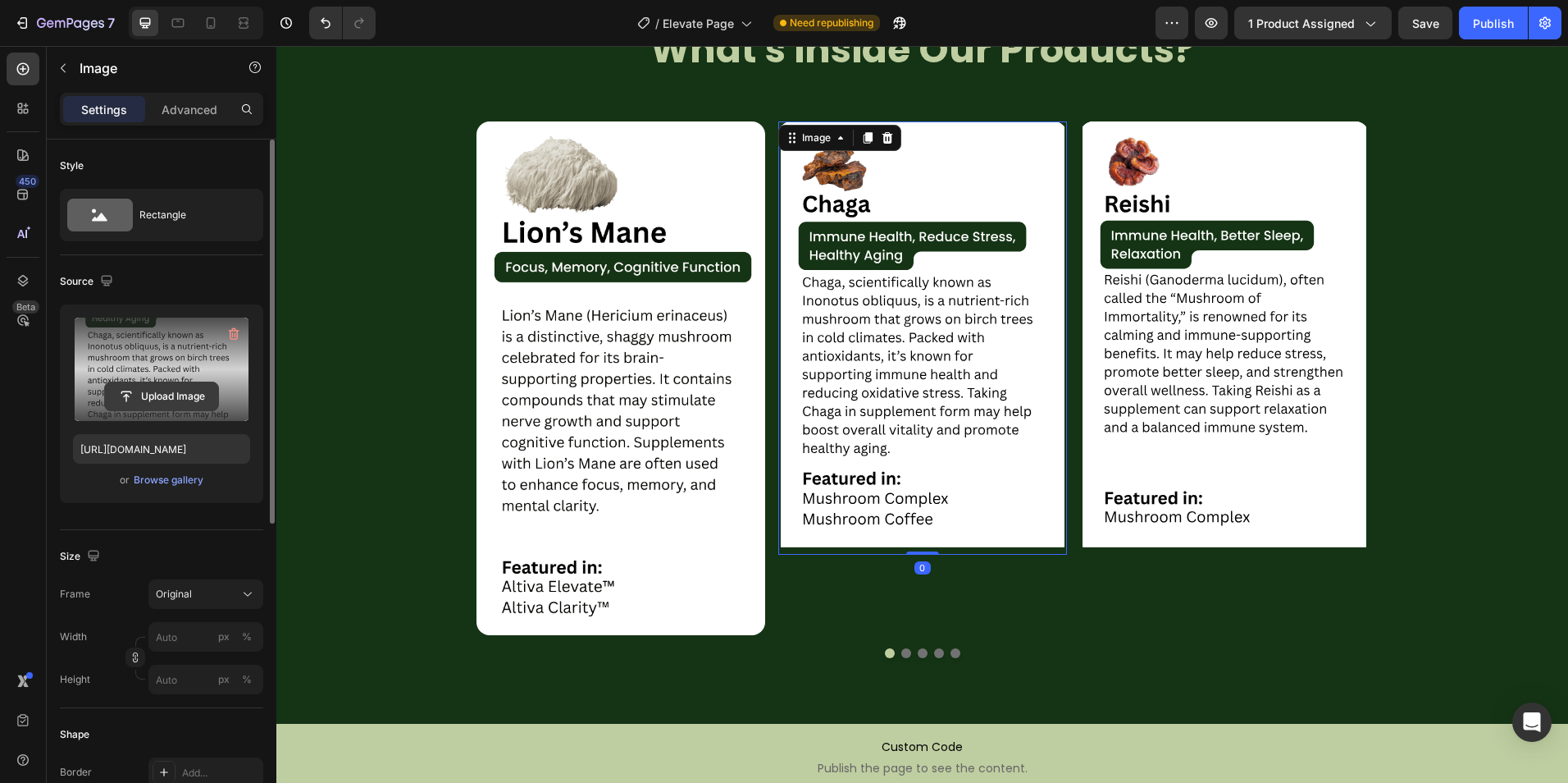
click at [133, 392] on input "file" at bounding box center [161, 396] width 114 height 28
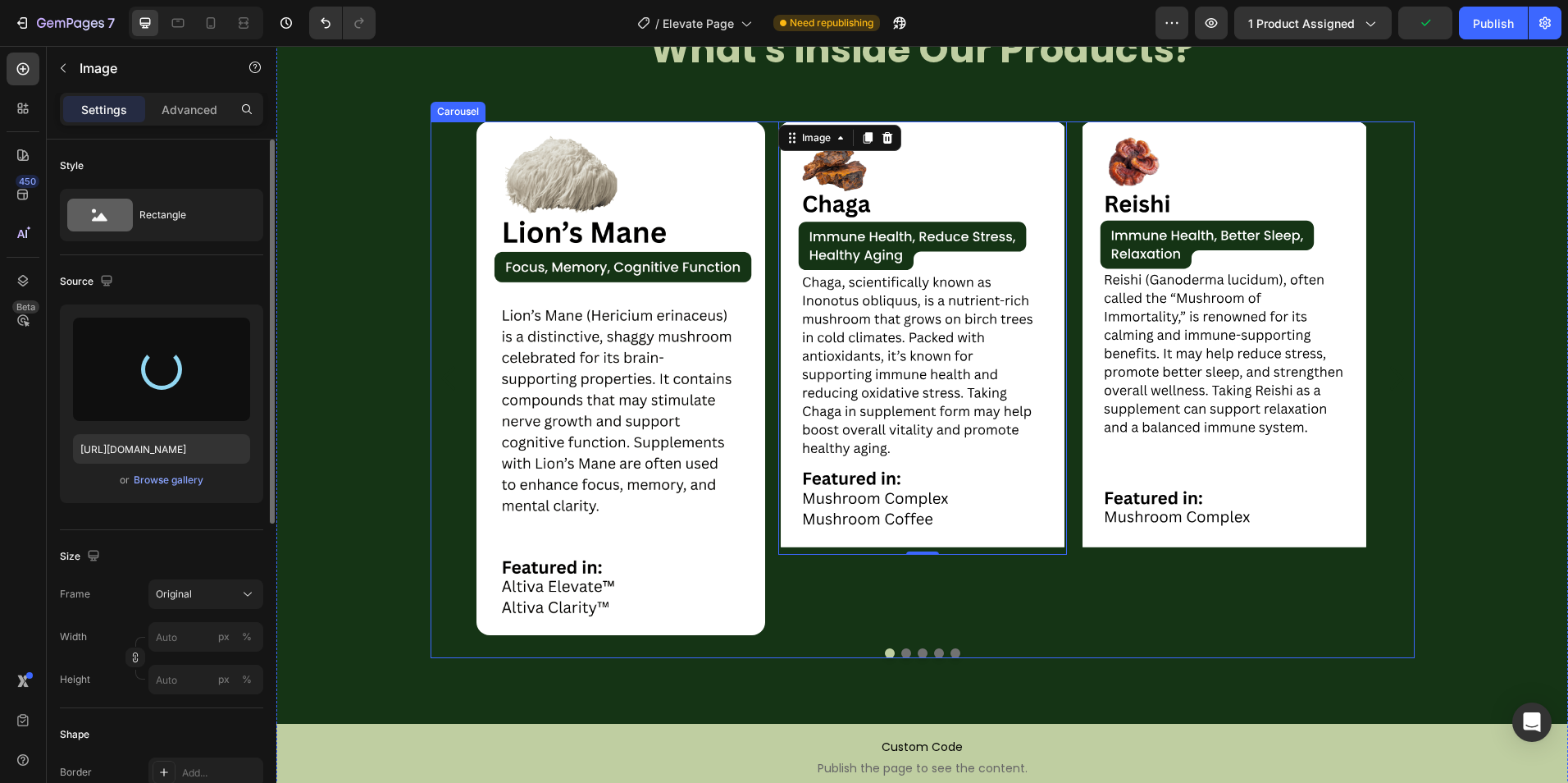
type input "[URL][DOMAIN_NAME]"
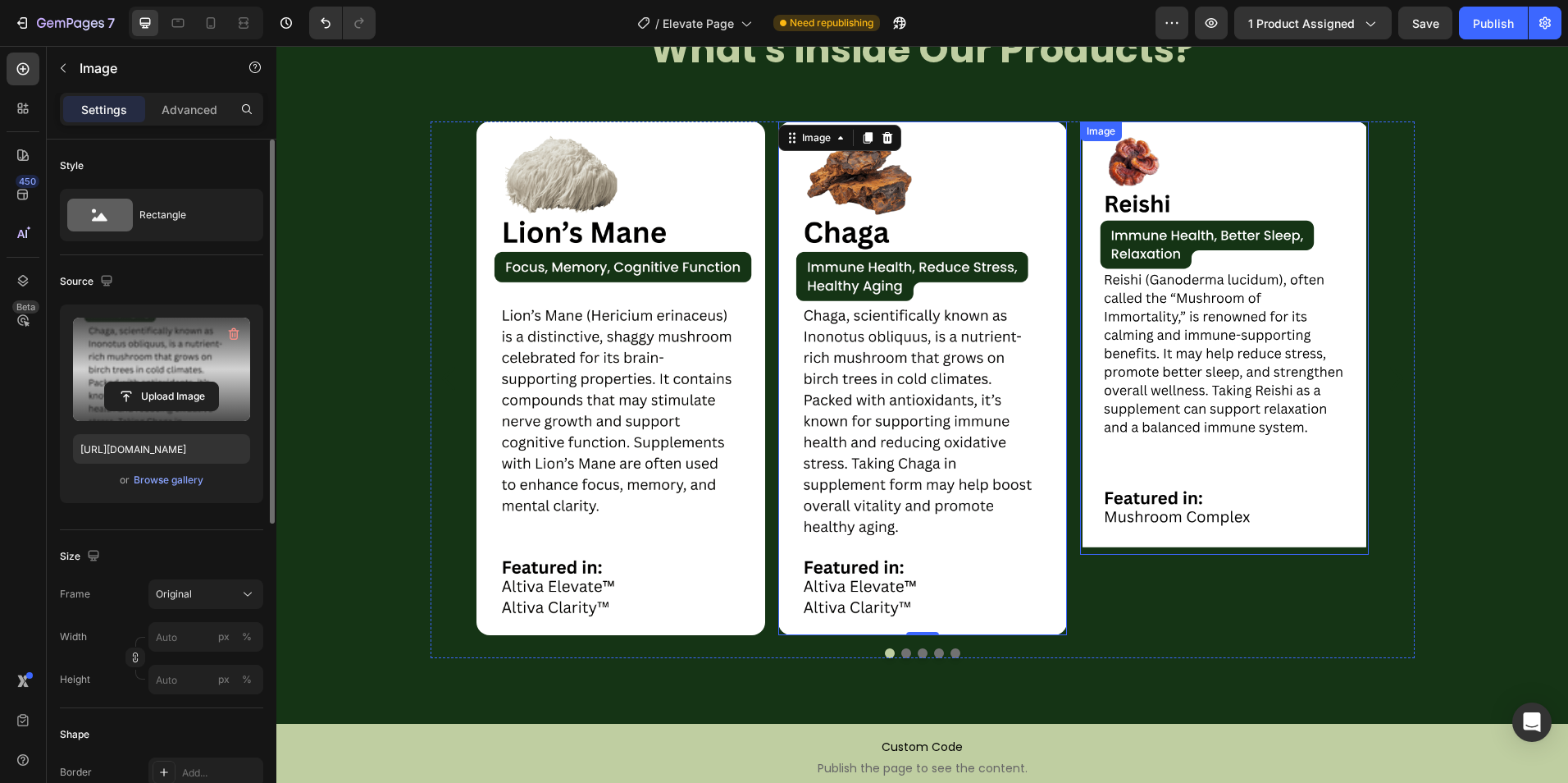
click at [1269, 499] on img at bounding box center [1224, 338] width 289 height 433
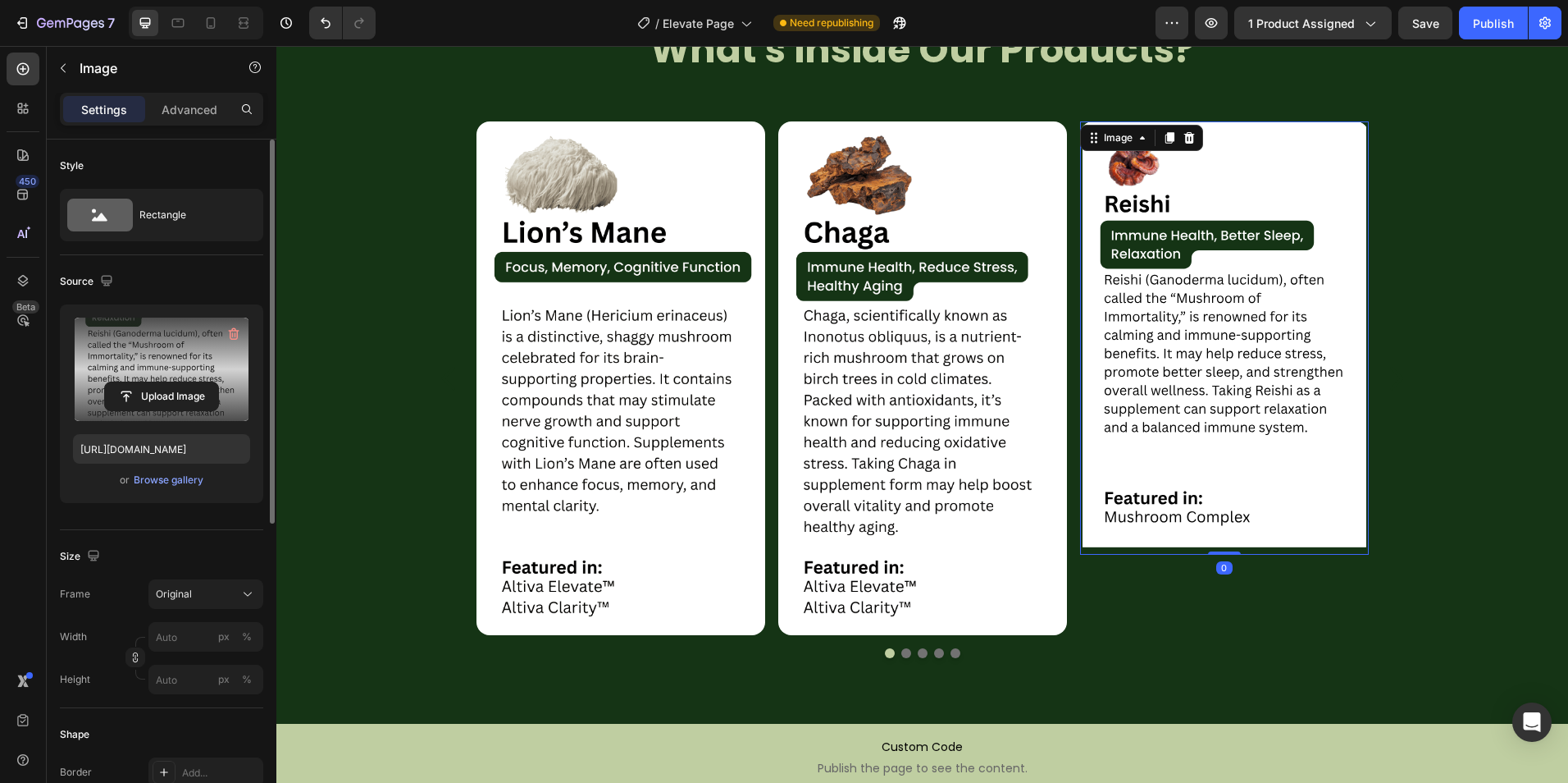
click at [159, 379] on label at bounding box center [161, 369] width 177 height 104
click at [159, 382] on input "file" at bounding box center [161, 396] width 114 height 28
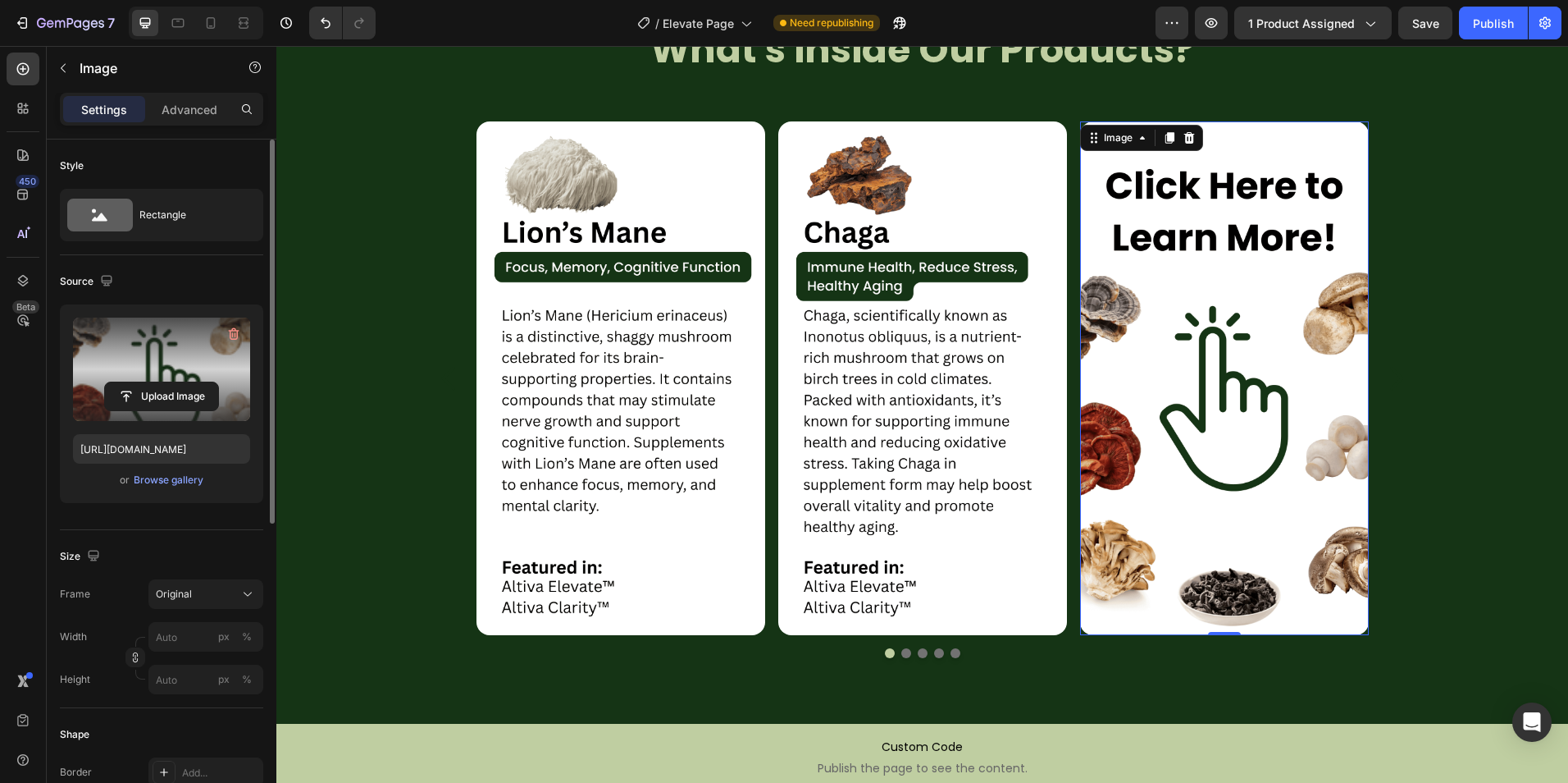
click at [150, 387] on input "file" at bounding box center [161, 396] width 114 height 28
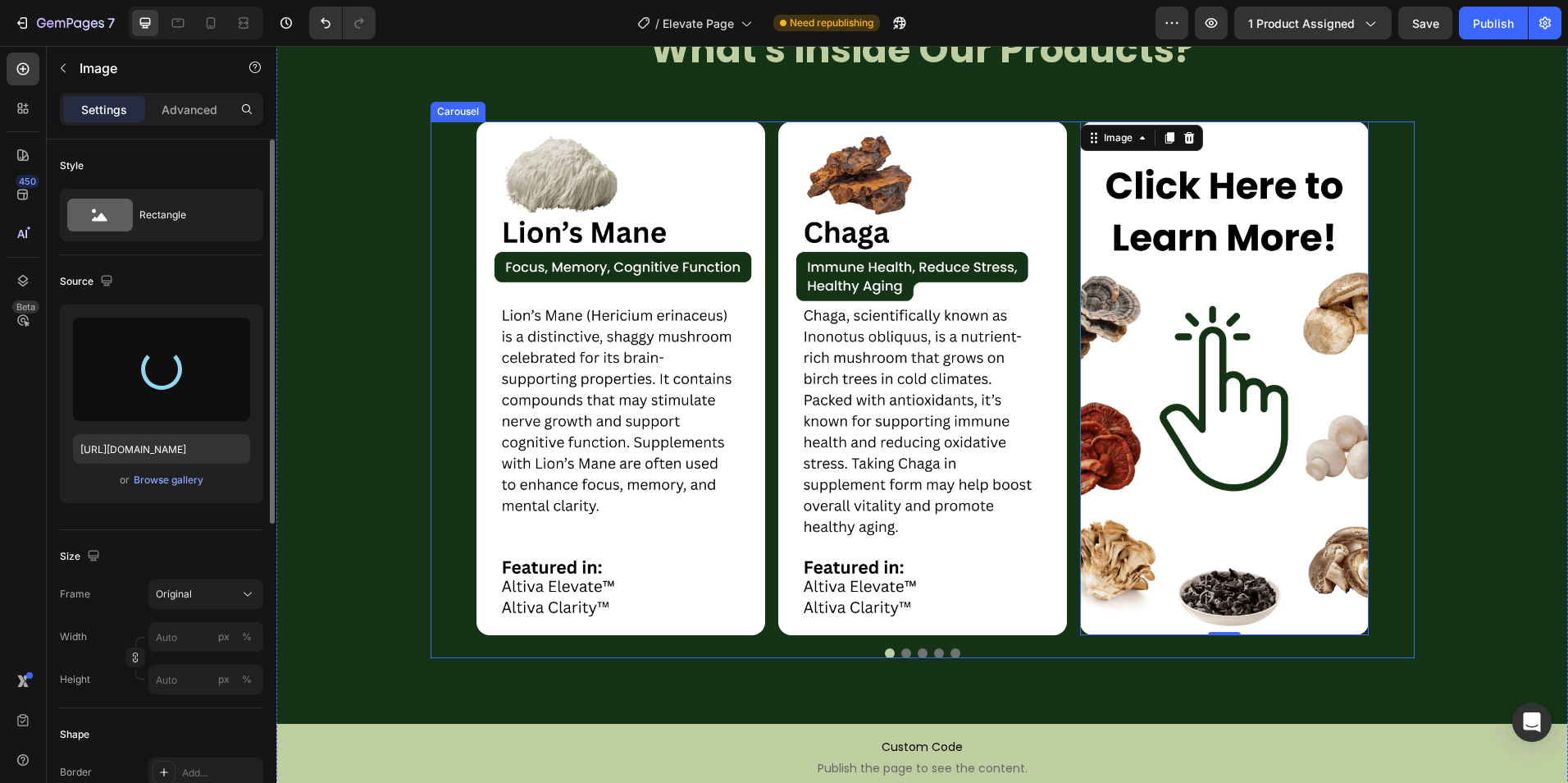
type input "https://cdn.shopify.com/s/files/1/0759/0428/6949/files/gempages_574770813719282…"
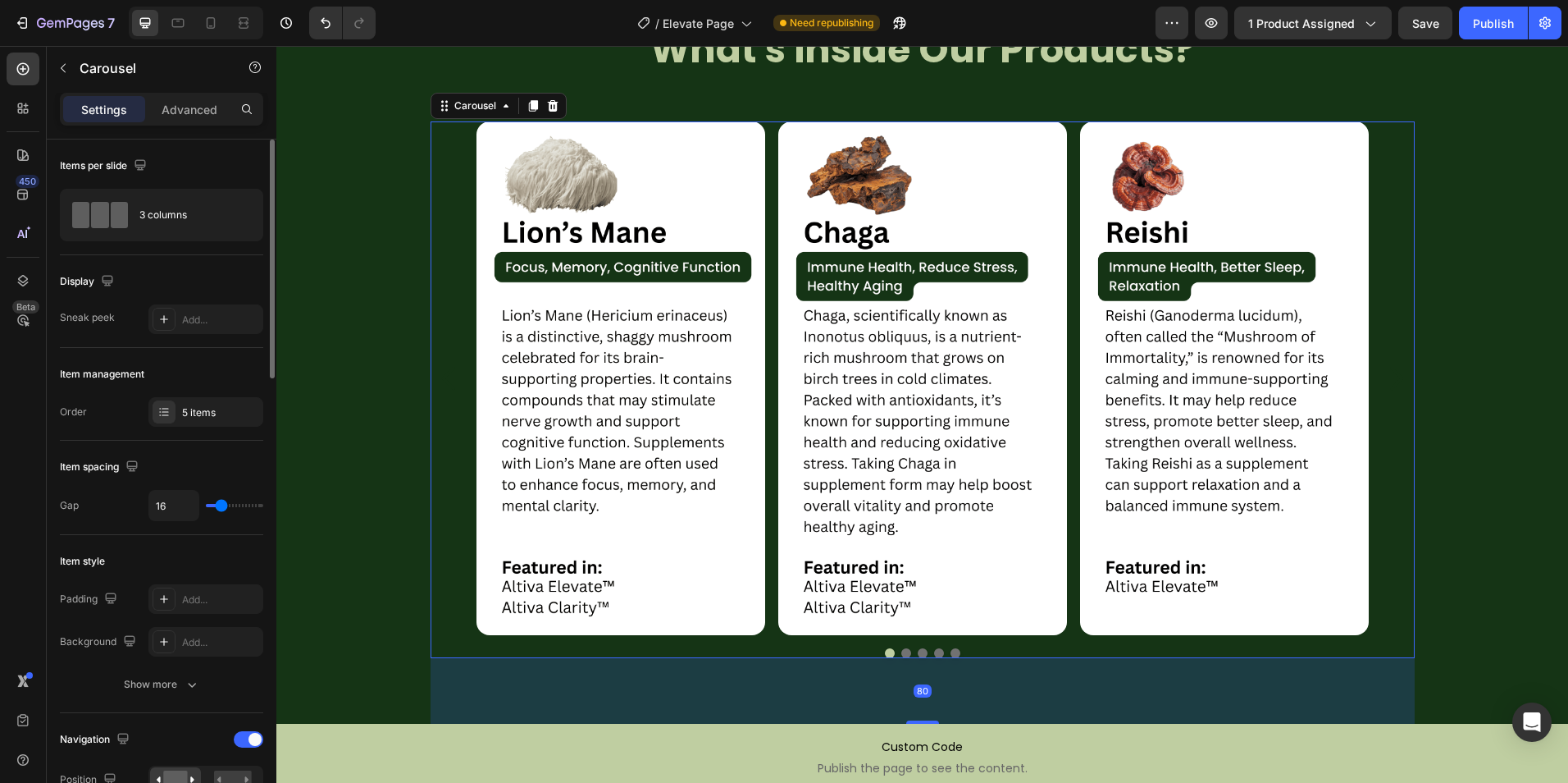
click at [1384, 374] on icon "Carousel Next Arrow" at bounding box center [1395, 378] width 33 height 41
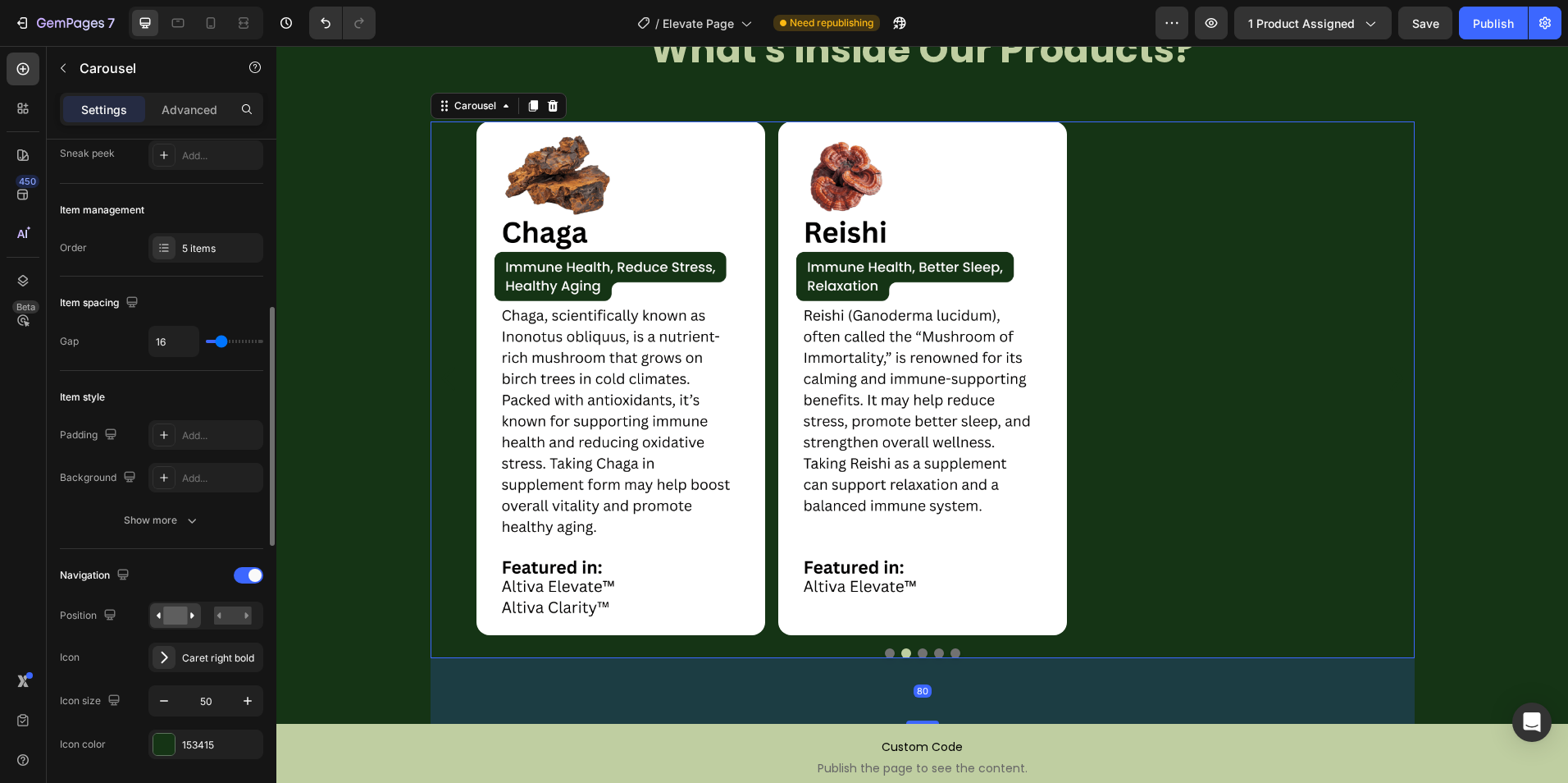
scroll to position [246, 0]
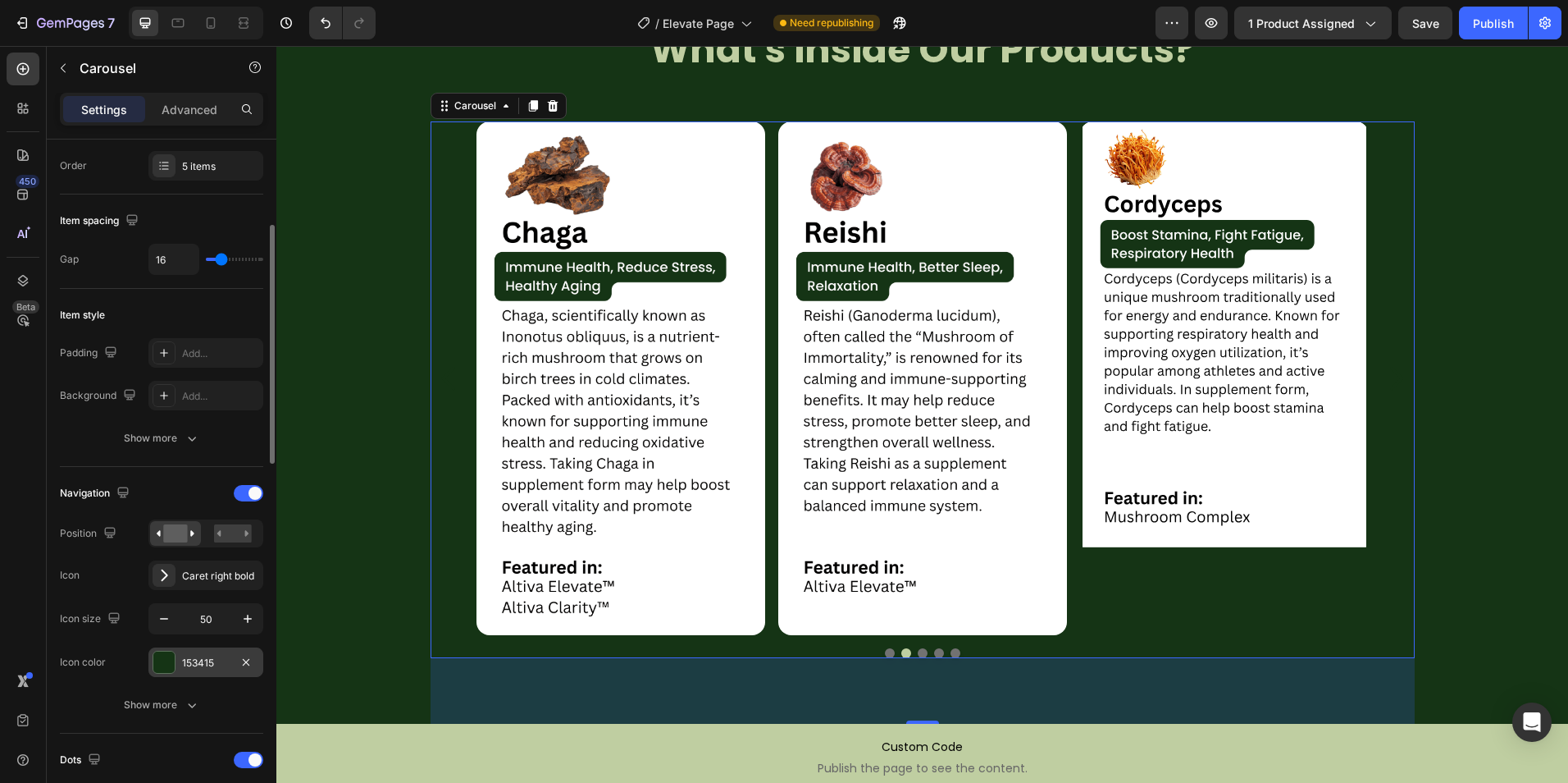
click at [159, 662] on div at bounding box center [163, 661] width 21 height 21
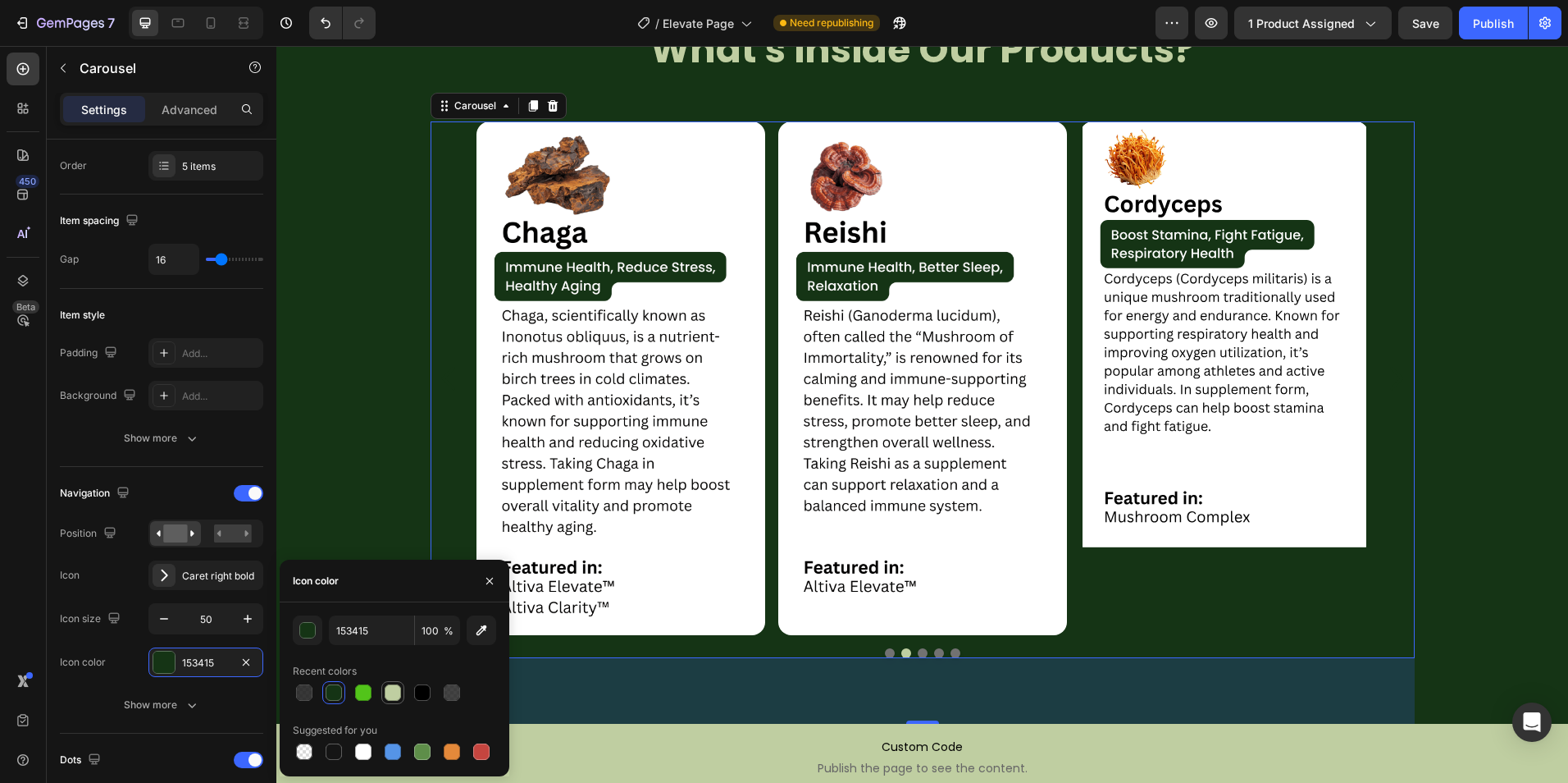
click at [386, 695] on div at bounding box center [393, 692] width 16 height 16
type input "BFCEA1"
click at [492, 581] on icon "button" at bounding box center [488, 581] width 13 height 13
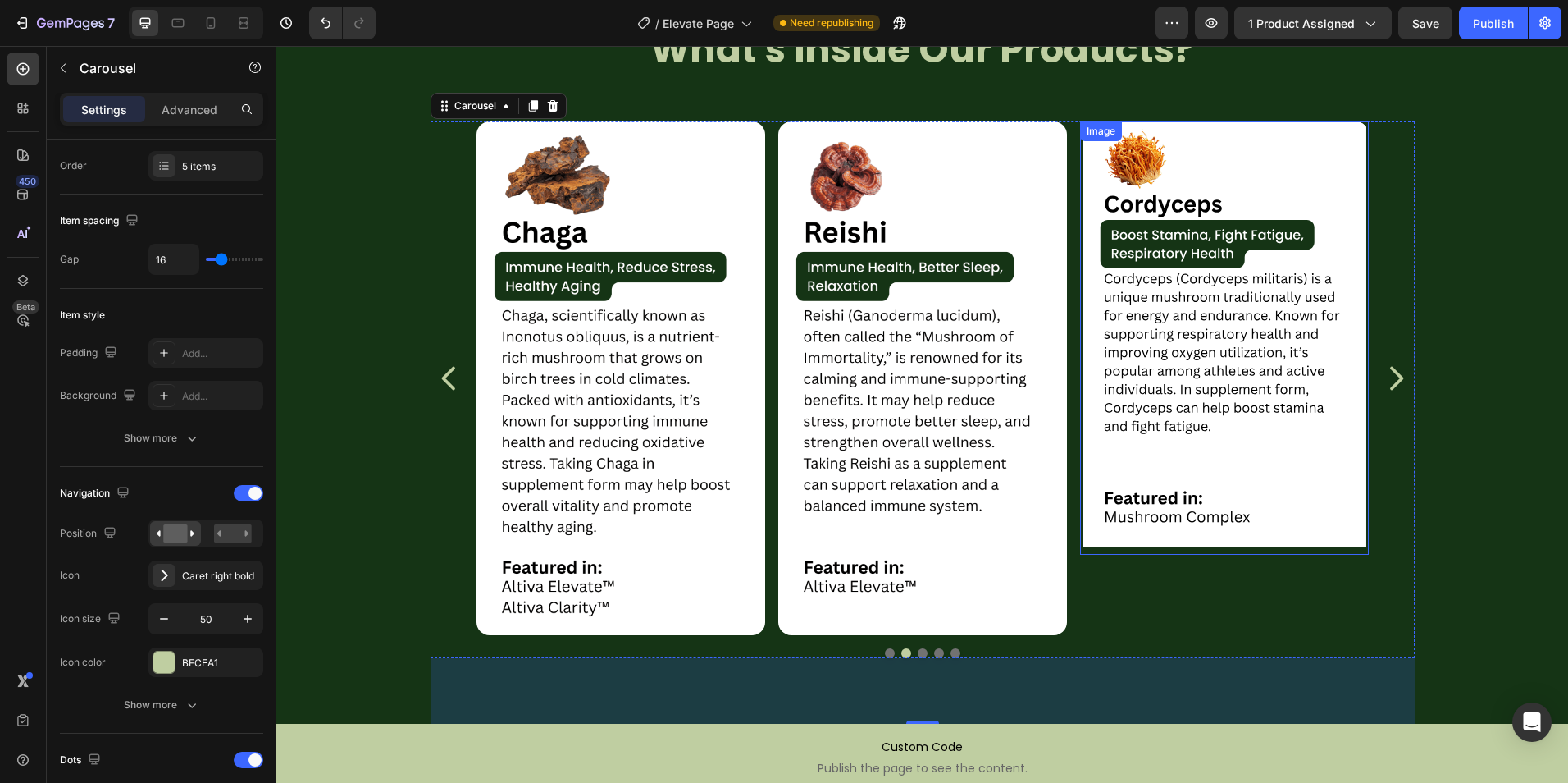
click at [1184, 422] on img at bounding box center [1224, 338] width 289 height 433
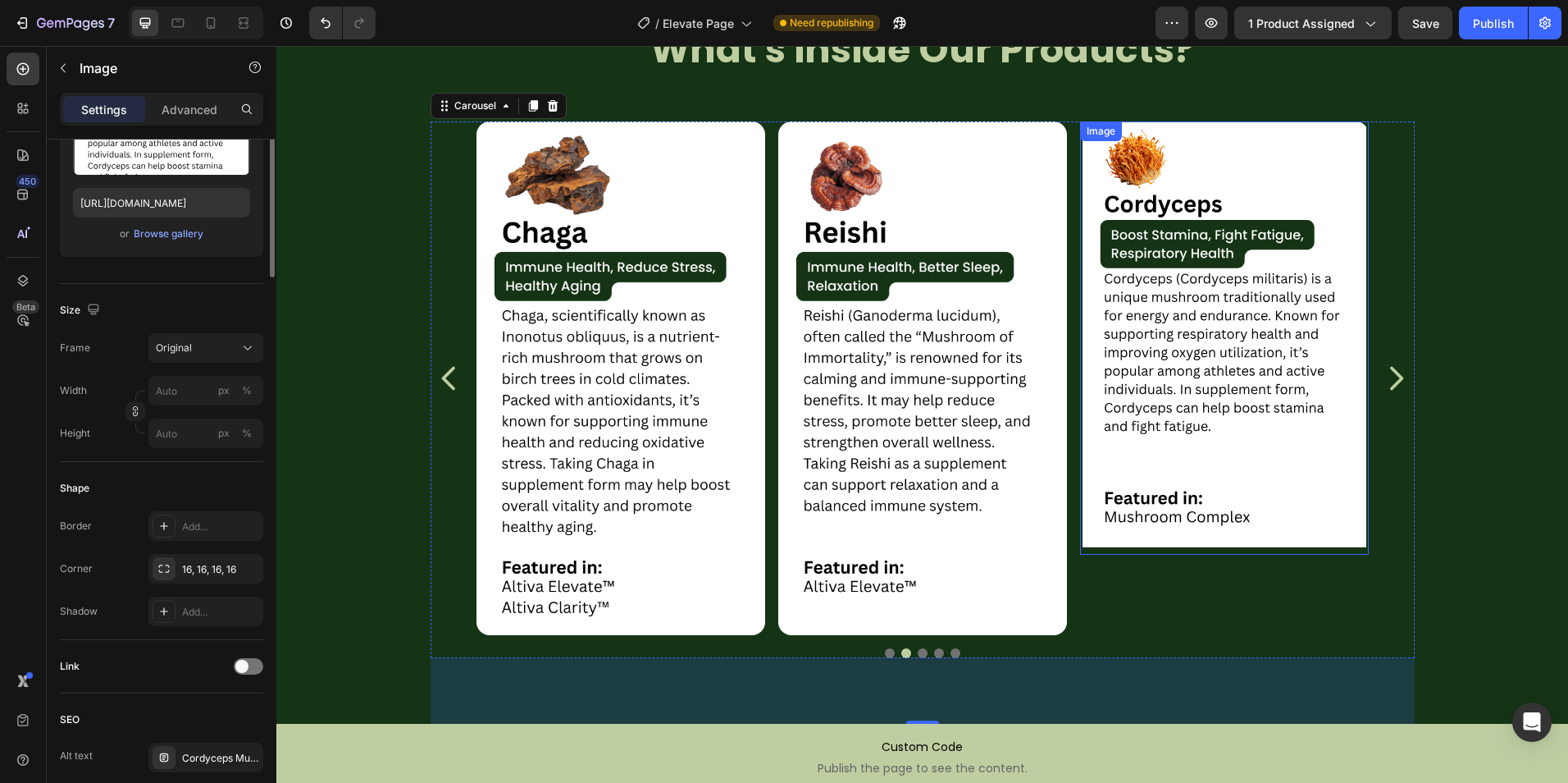
scroll to position [0, 0]
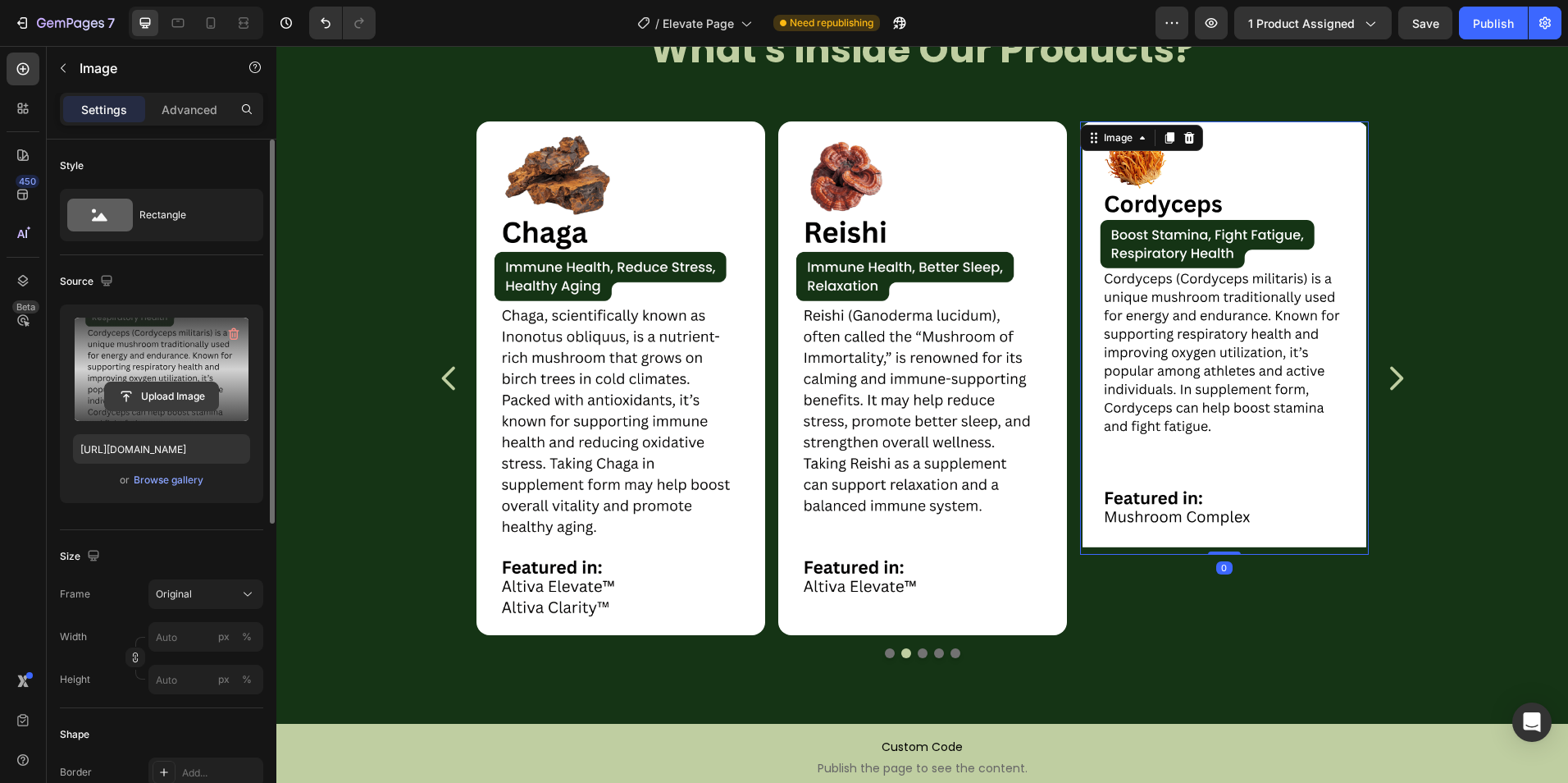
click at [139, 390] on input "file" at bounding box center [161, 396] width 114 height 28
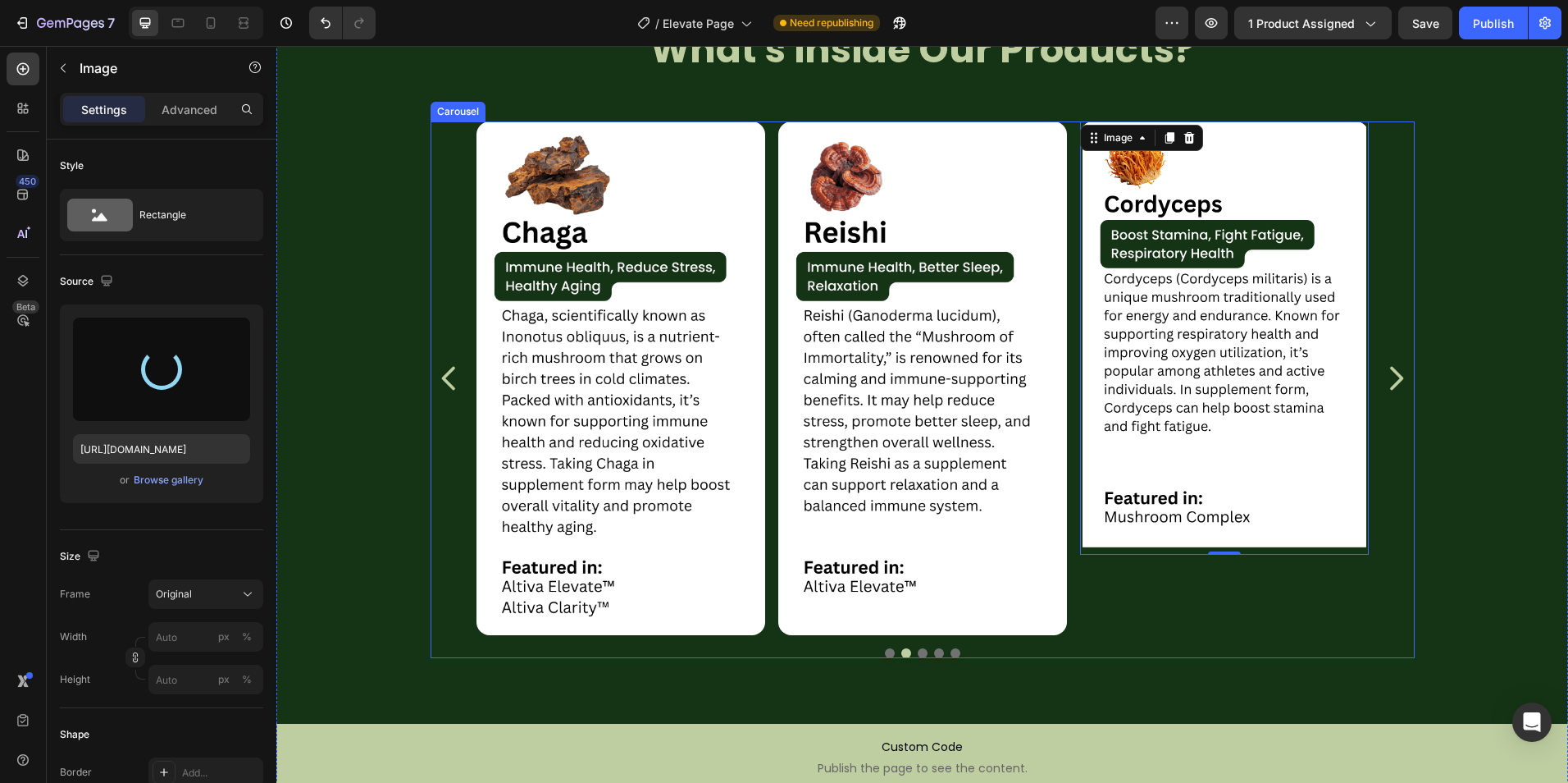
type input "https://cdn.shopify.com/s/files/1/0759/0428/6949/files/gempages_574770813719282…"
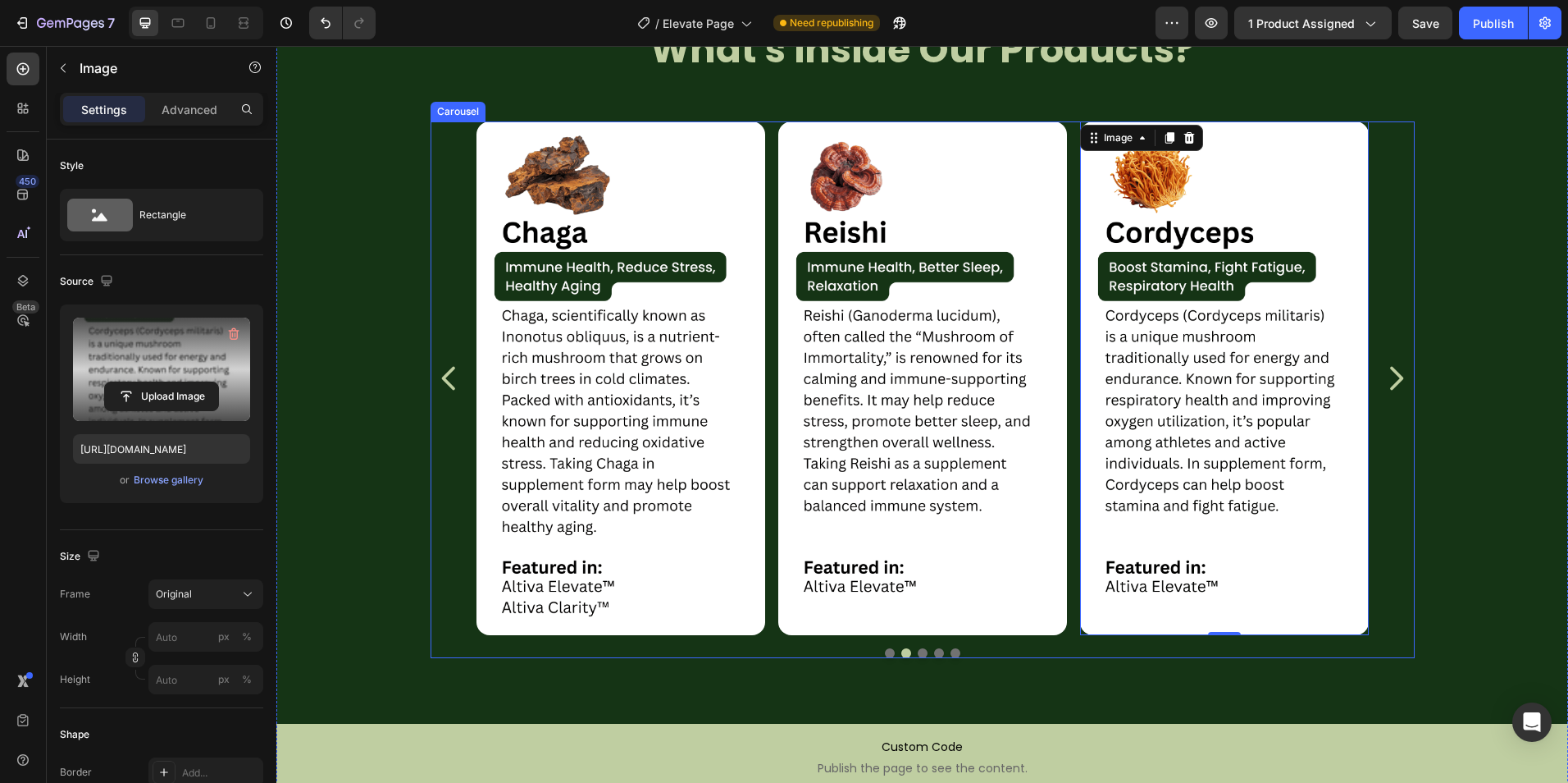
click at [1393, 377] on icon "Carousel Next Arrow" at bounding box center [1396, 379] width 13 height 24
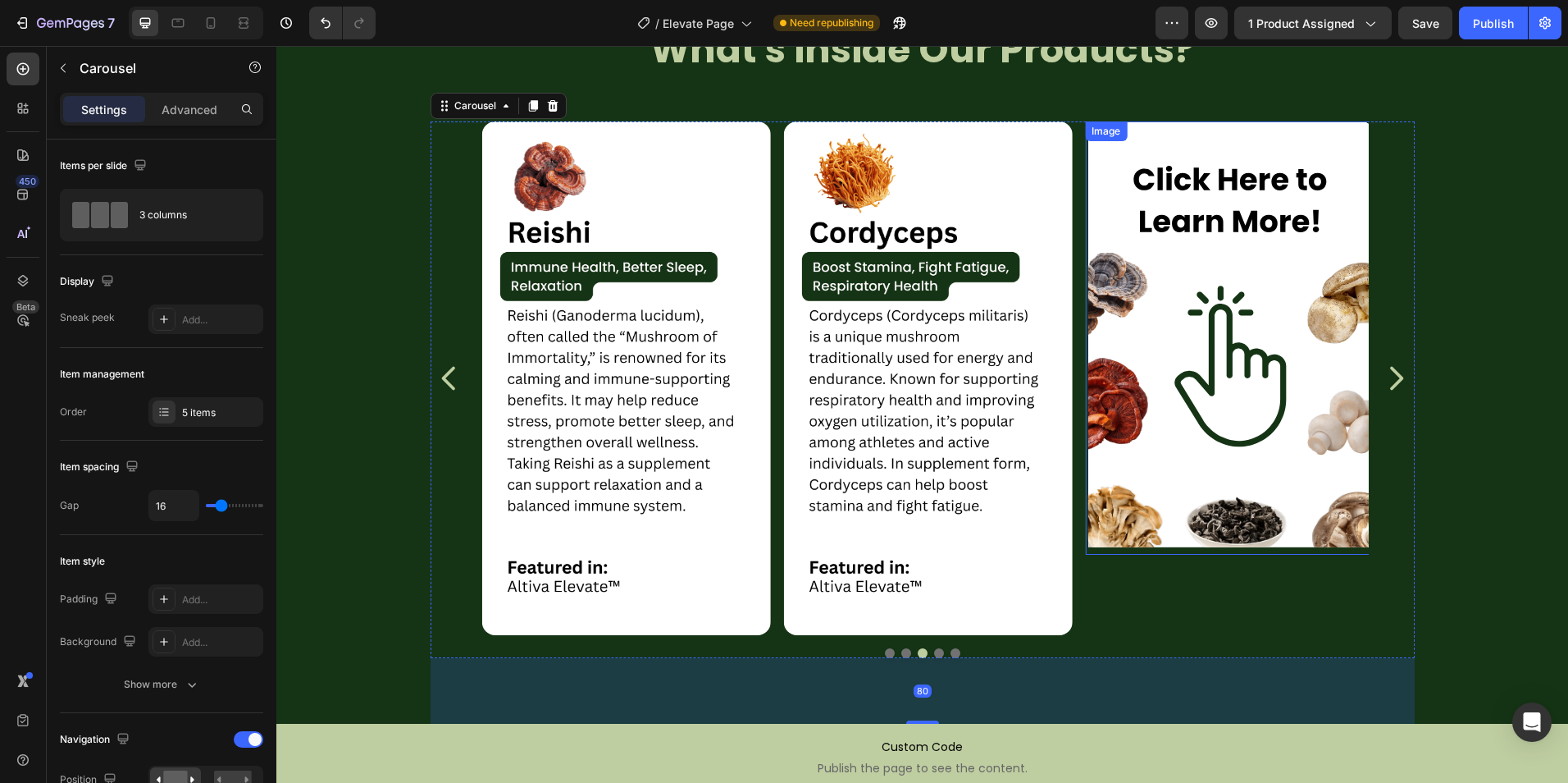
click at [1243, 381] on img at bounding box center [1229, 338] width 289 height 433
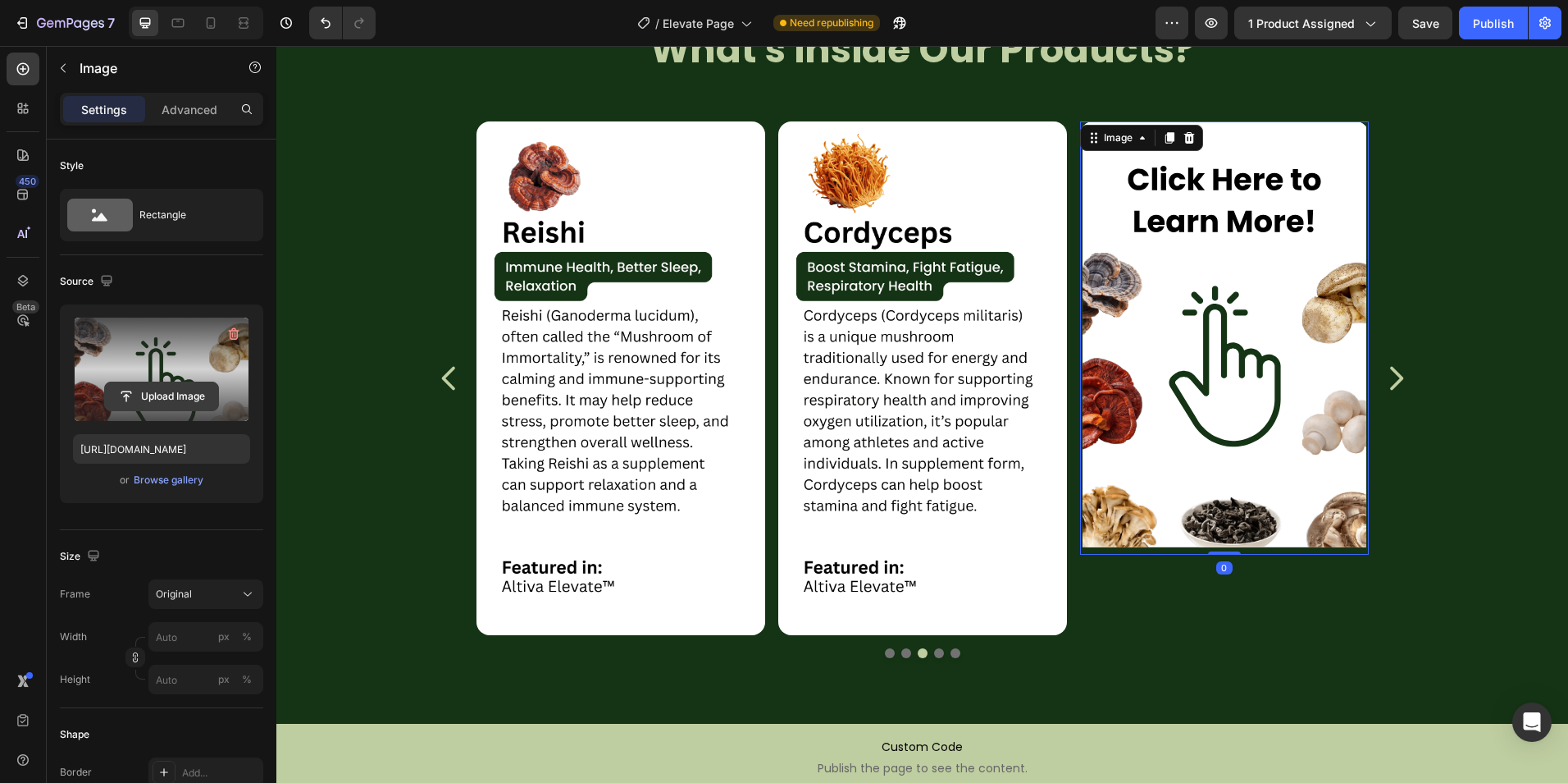
click at [109, 393] on input "file" at bounding box center [161, 396] width 114 height 28
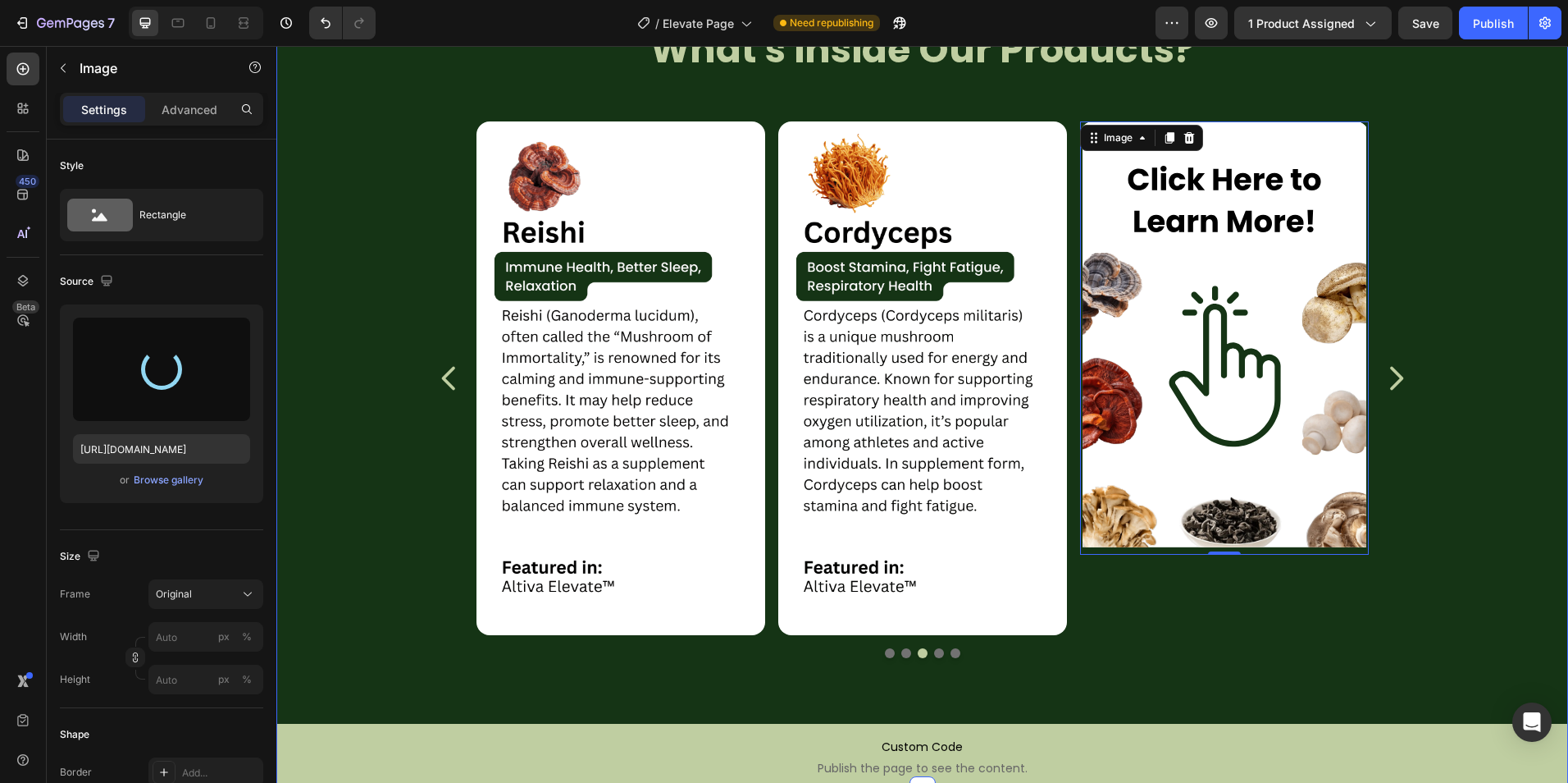
type input "https://cdn.shopify.com/s/files/1/0759/0428/6949/files/gempages_574770813719282…"
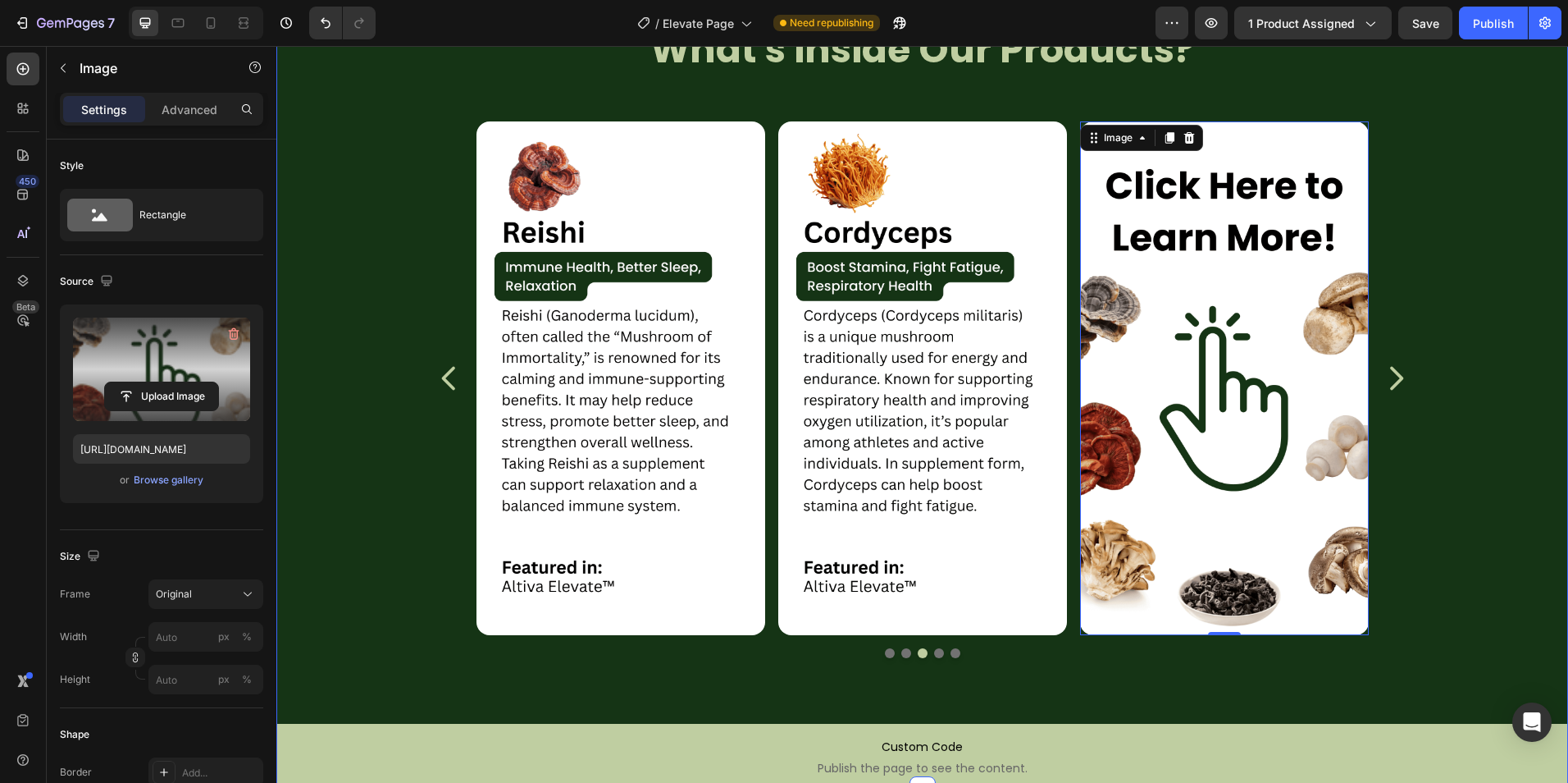
click at [1485, 635] on div "Image Image Image Image Image 0 Carousel" at bounding box center [921, 406] width 1291 height 635
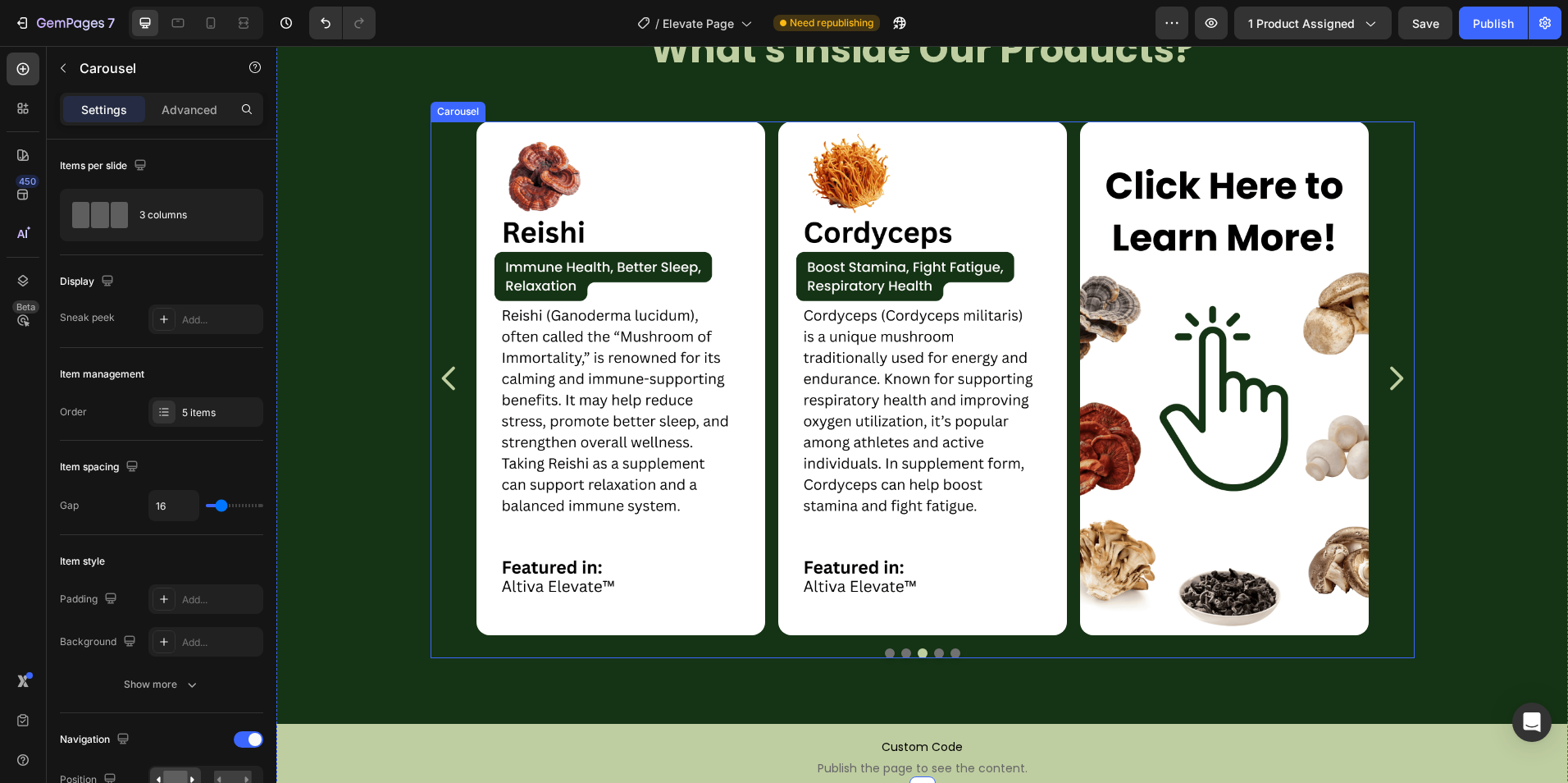
click at [459, 369] on icon "Carousel Back Arrow" at bounding box center [449, 378] width 33 height 41
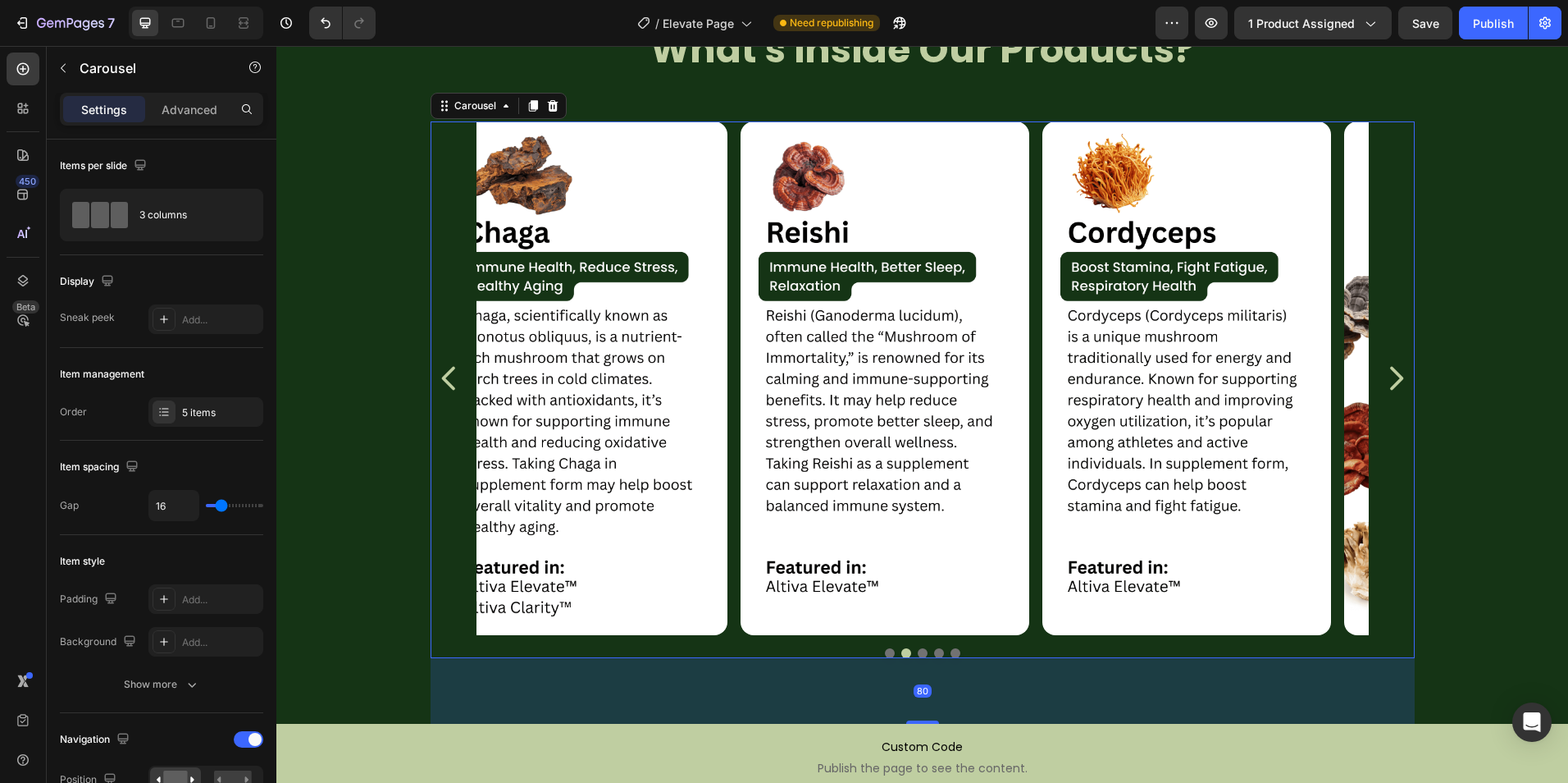
click at [446, 369] on icon "Carousel Back Arrow" at bounding box center [447, 379] width 13 height 24
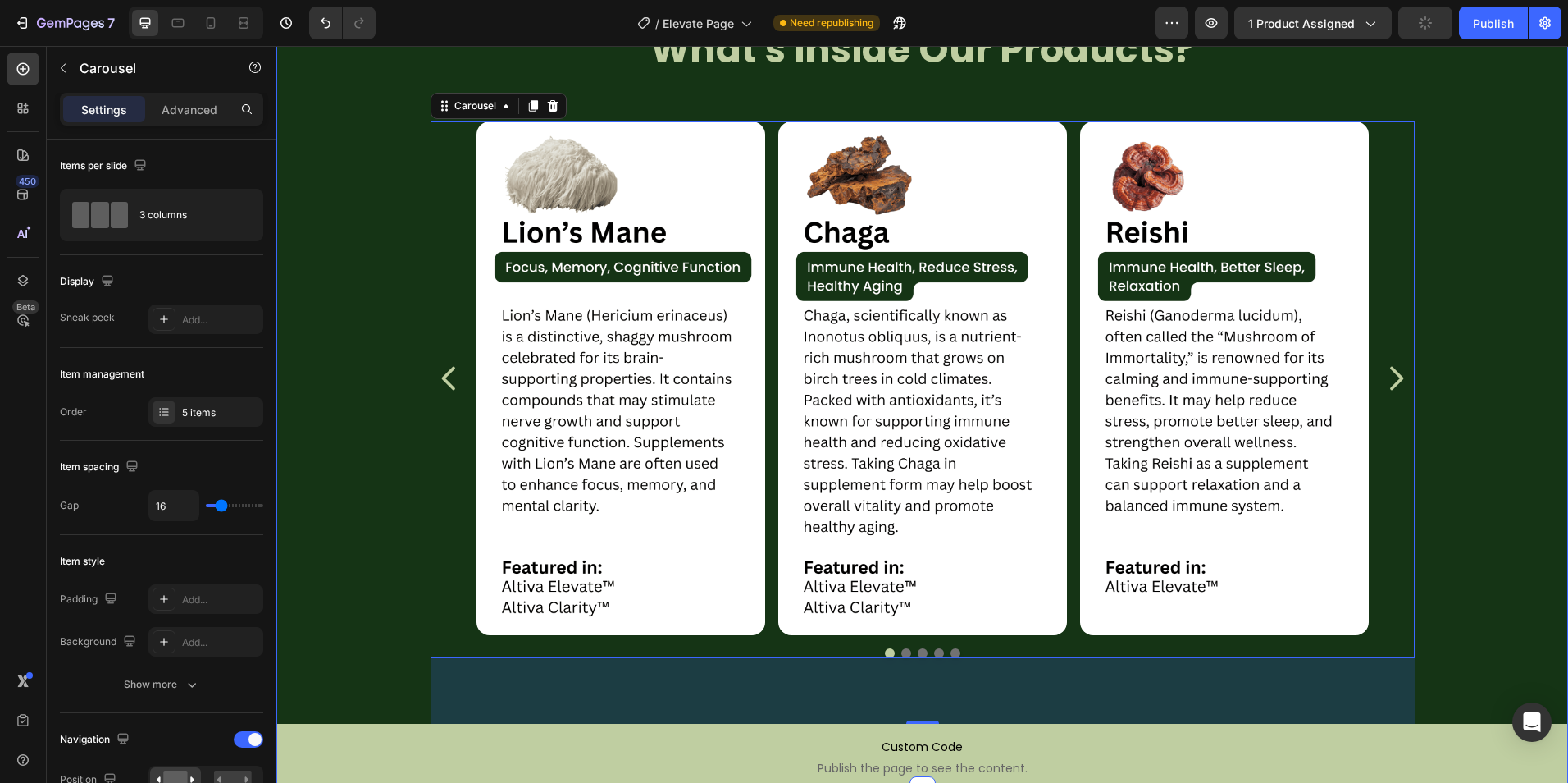
click at [380, 567] on div "Image Image Image Image Image Carousel 80" at bounding box center [921, 406] width 1291 height 635
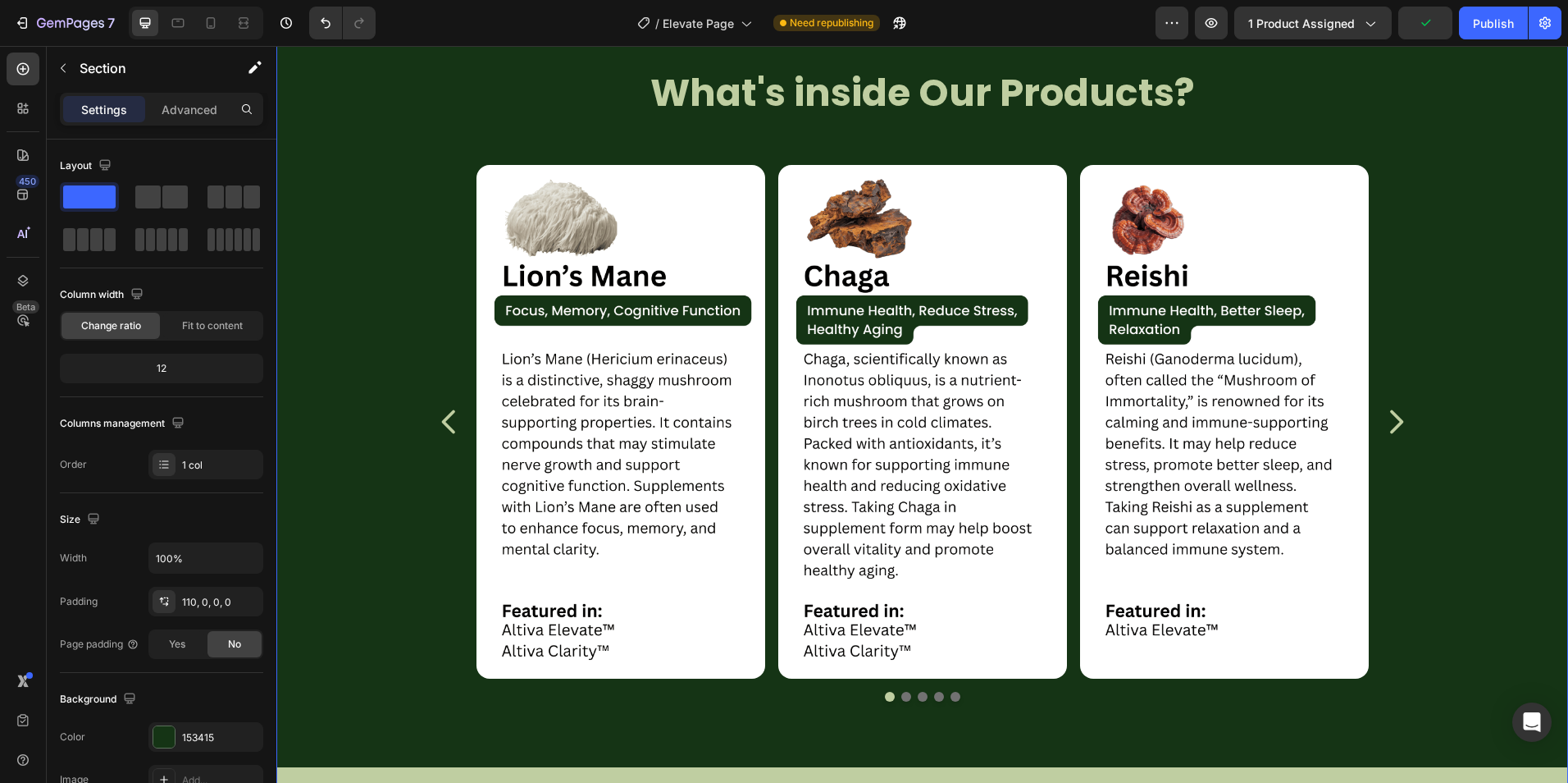
scroll to position [1804, 0]
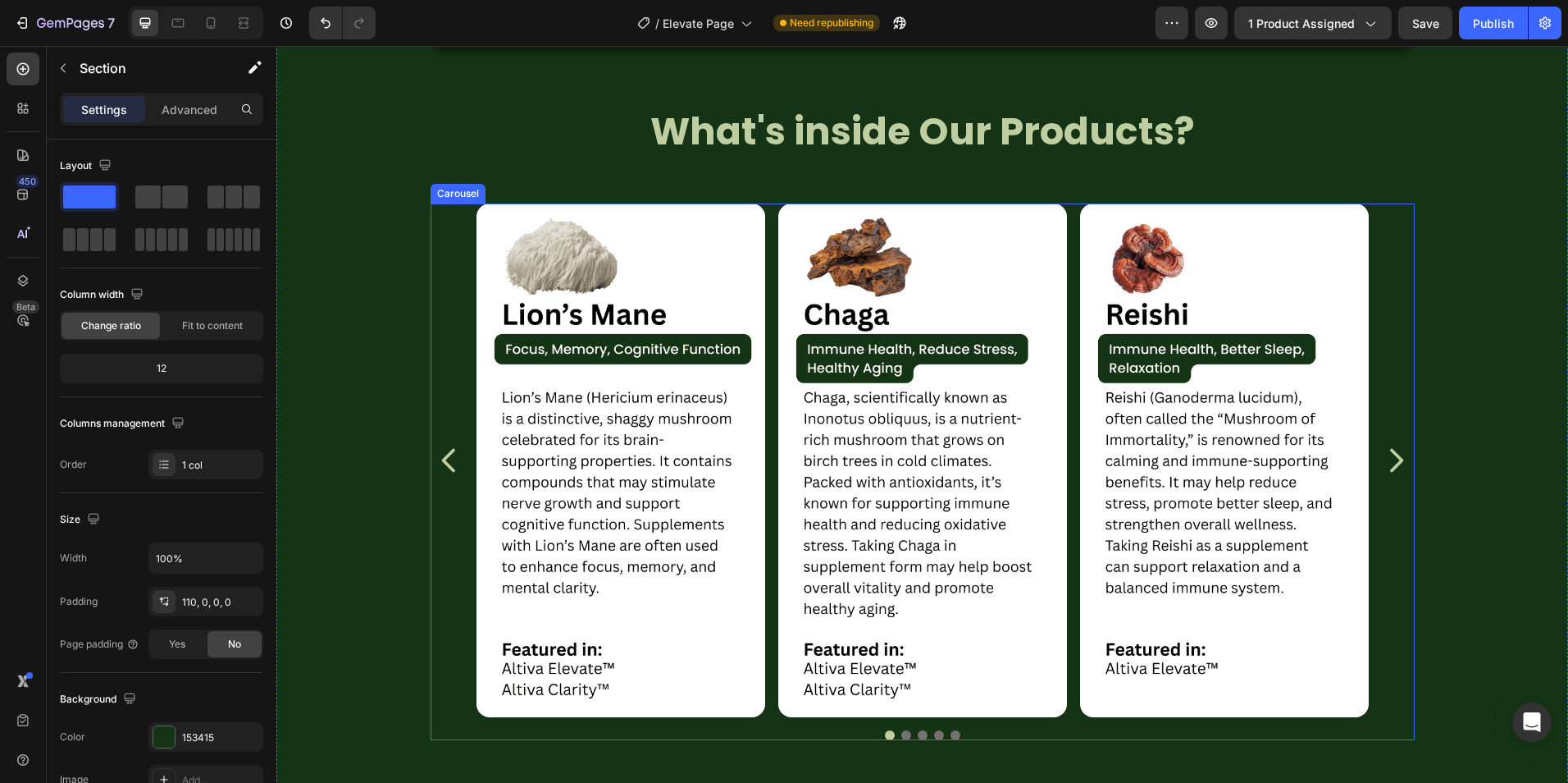
click at [1369, 457] on div "Image Image Image Image Image" at bounding box center [922, 460] width 984 height 514
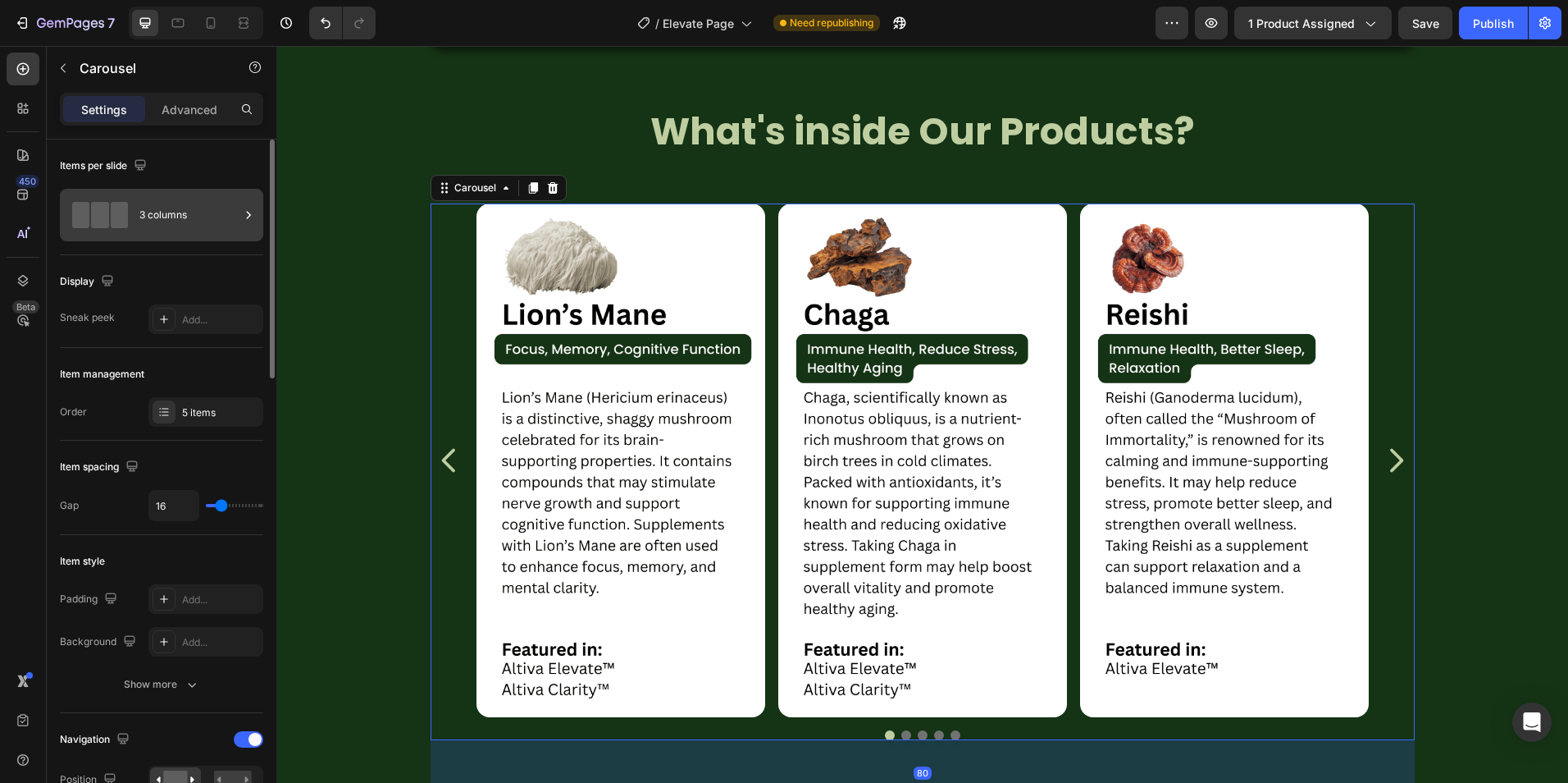
click at [157, 228] on div "3 columns" at bounding box center [189, 215] width 100 height 38
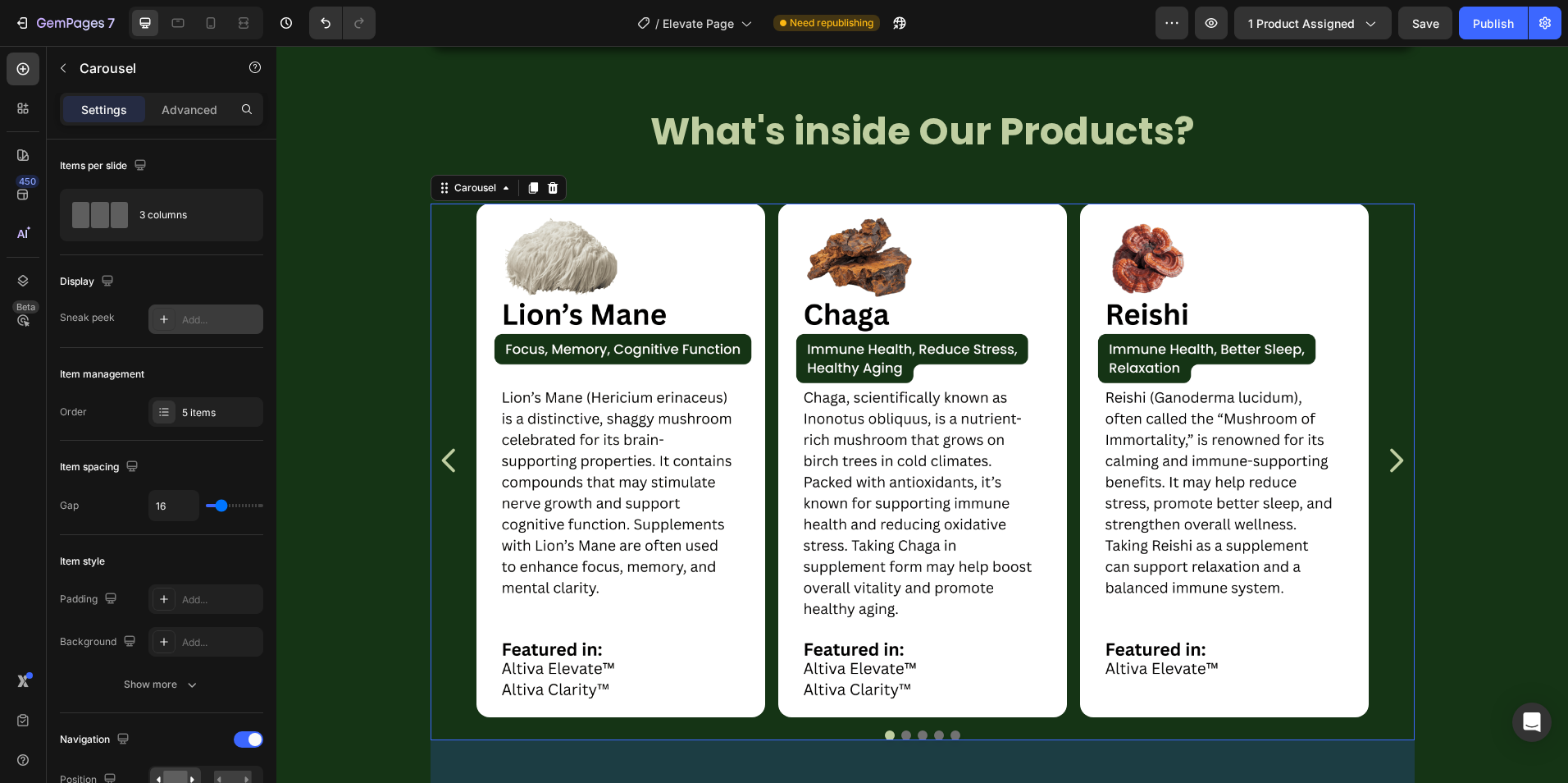
click at [183, 316] on div "Add..." at bounding box center [220, 319] width 77 height 15
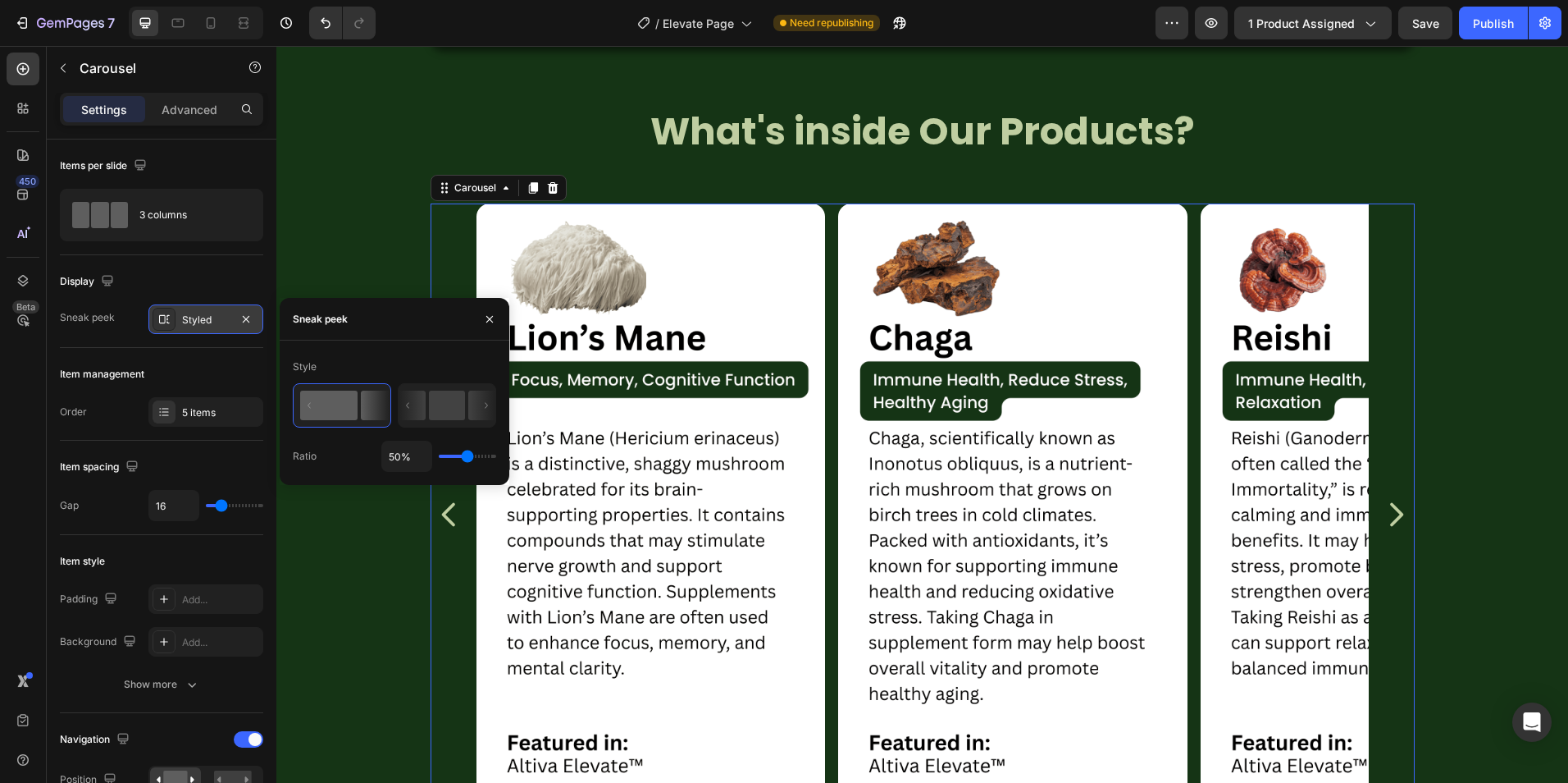
type input "49%"
type input "49"
type input "52%"
type input "52"
type input "54%"
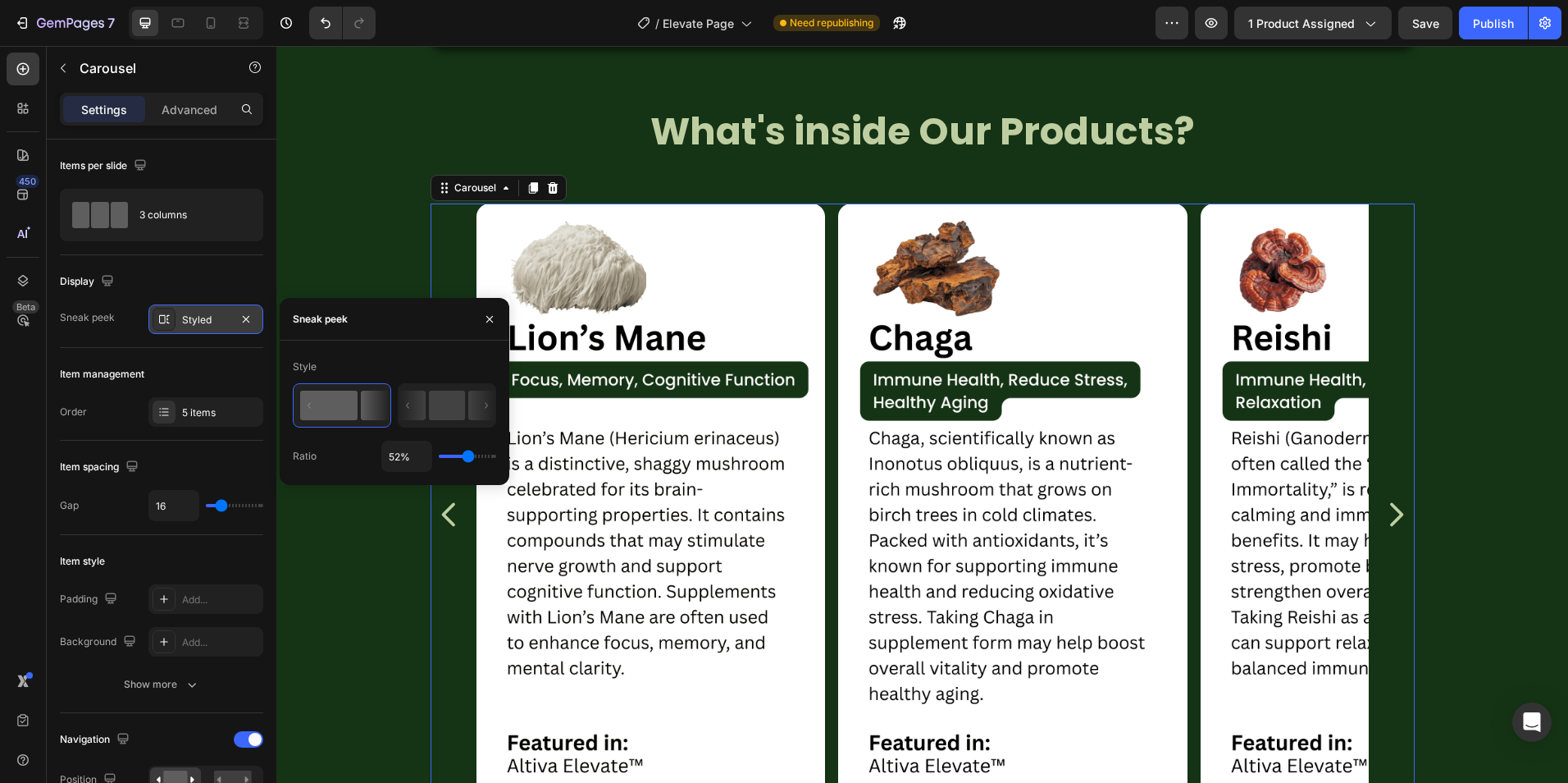
type input "54"
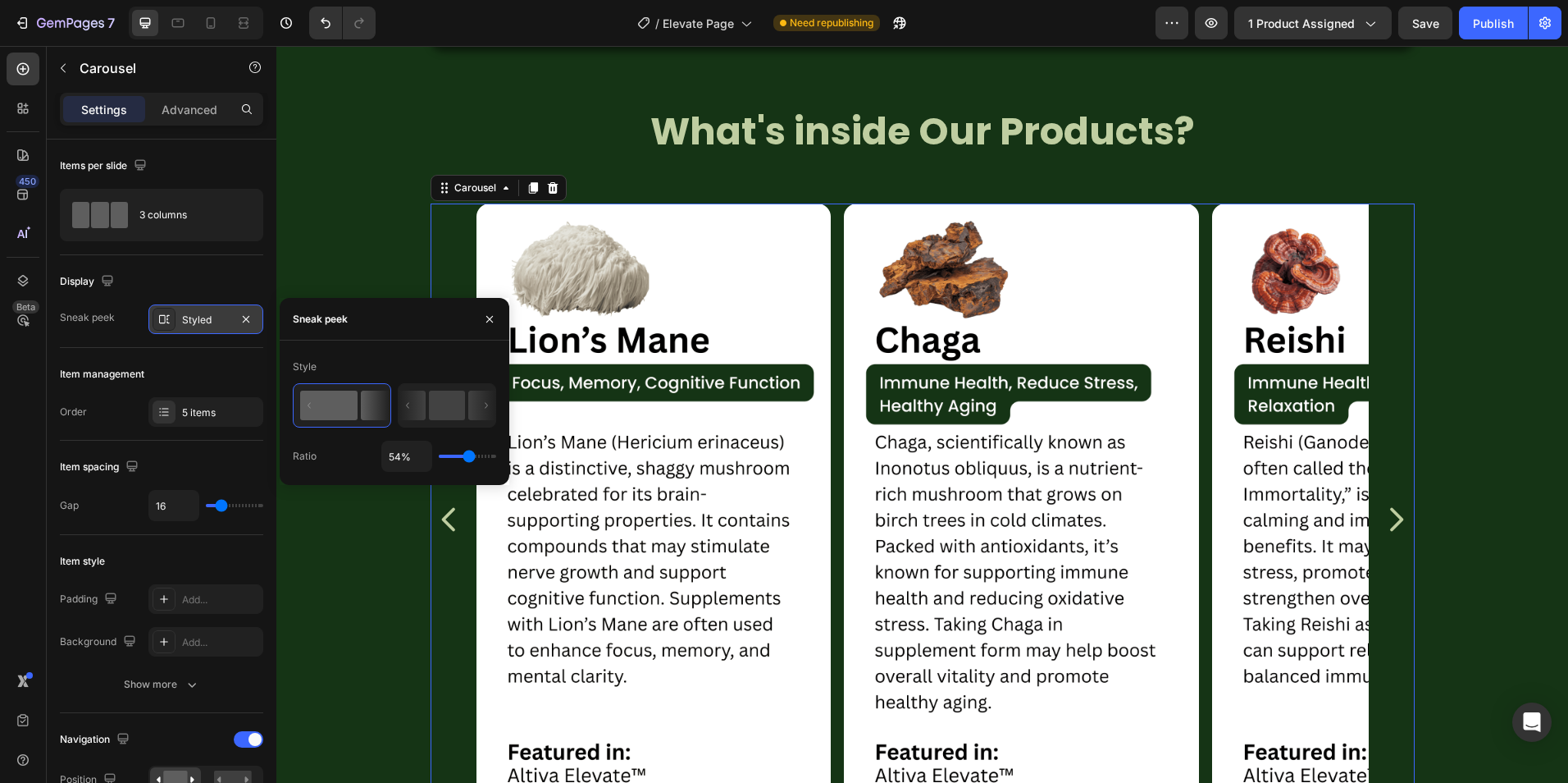
type input "56%"
type input "56"
type input "60%"
type input "60"
type input "34%"
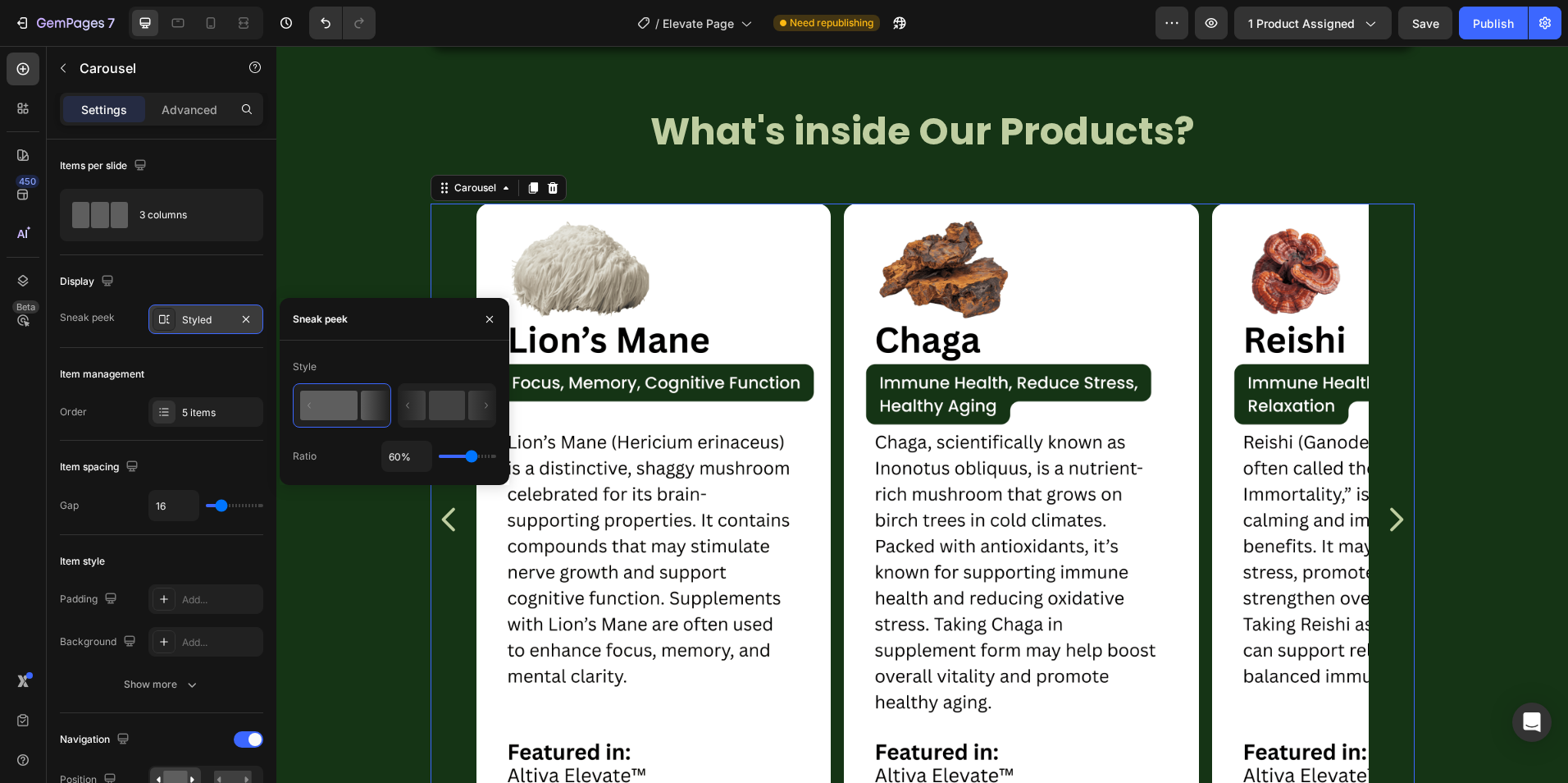
type input "34"
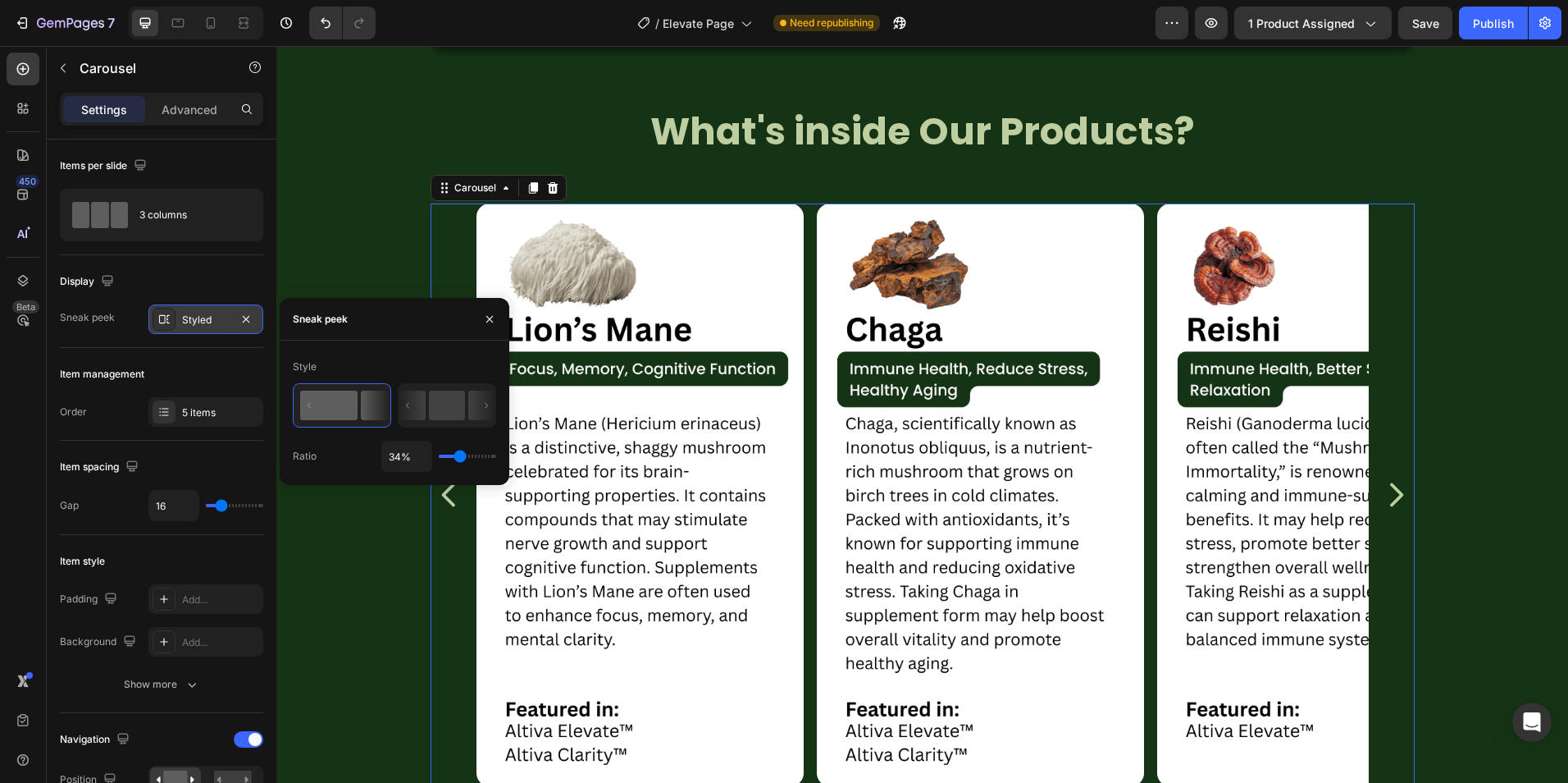
type input "30%"
type input "30"
type input "27%"
type input "27"
type input "25%"
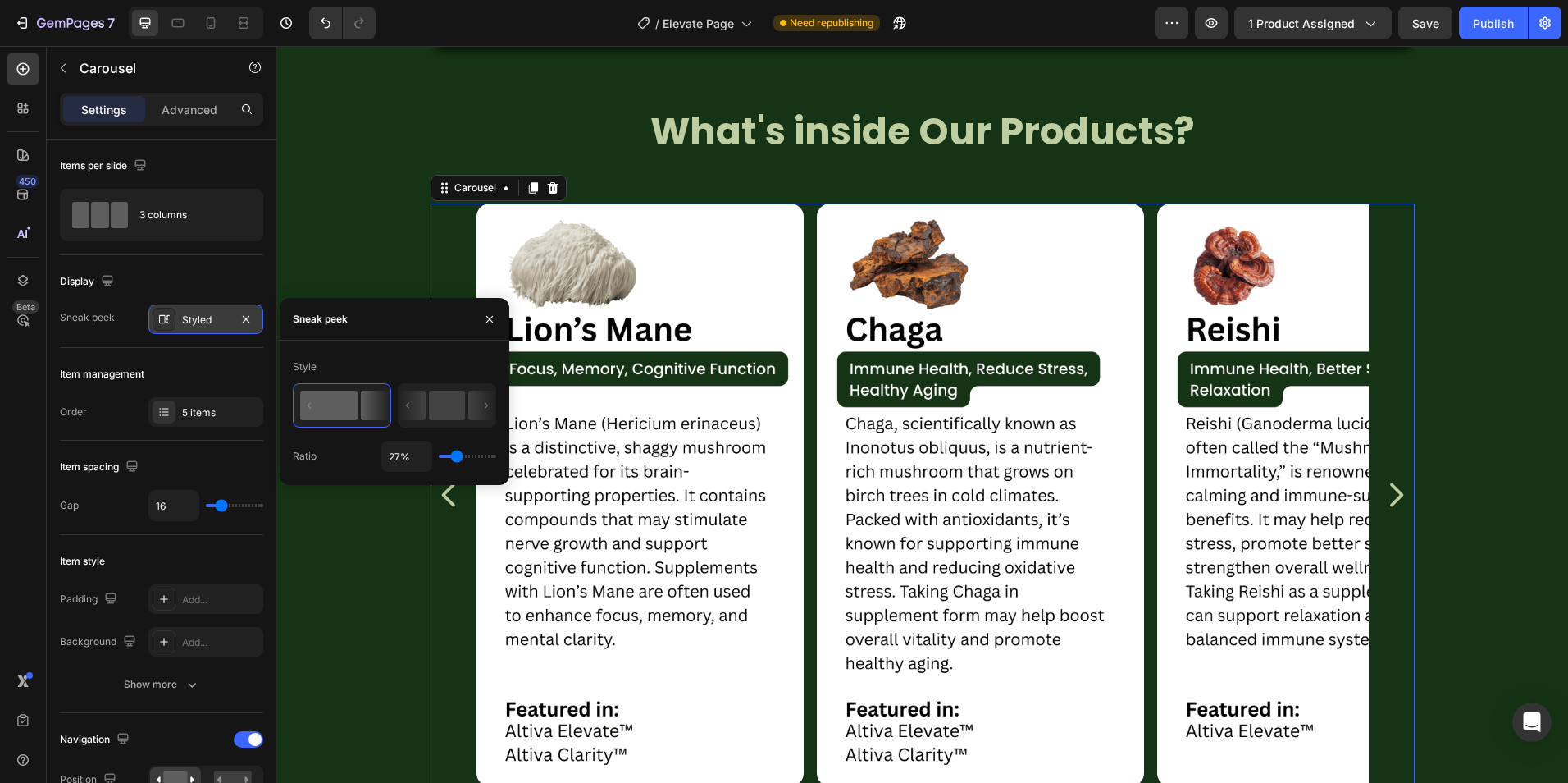
type input "25"
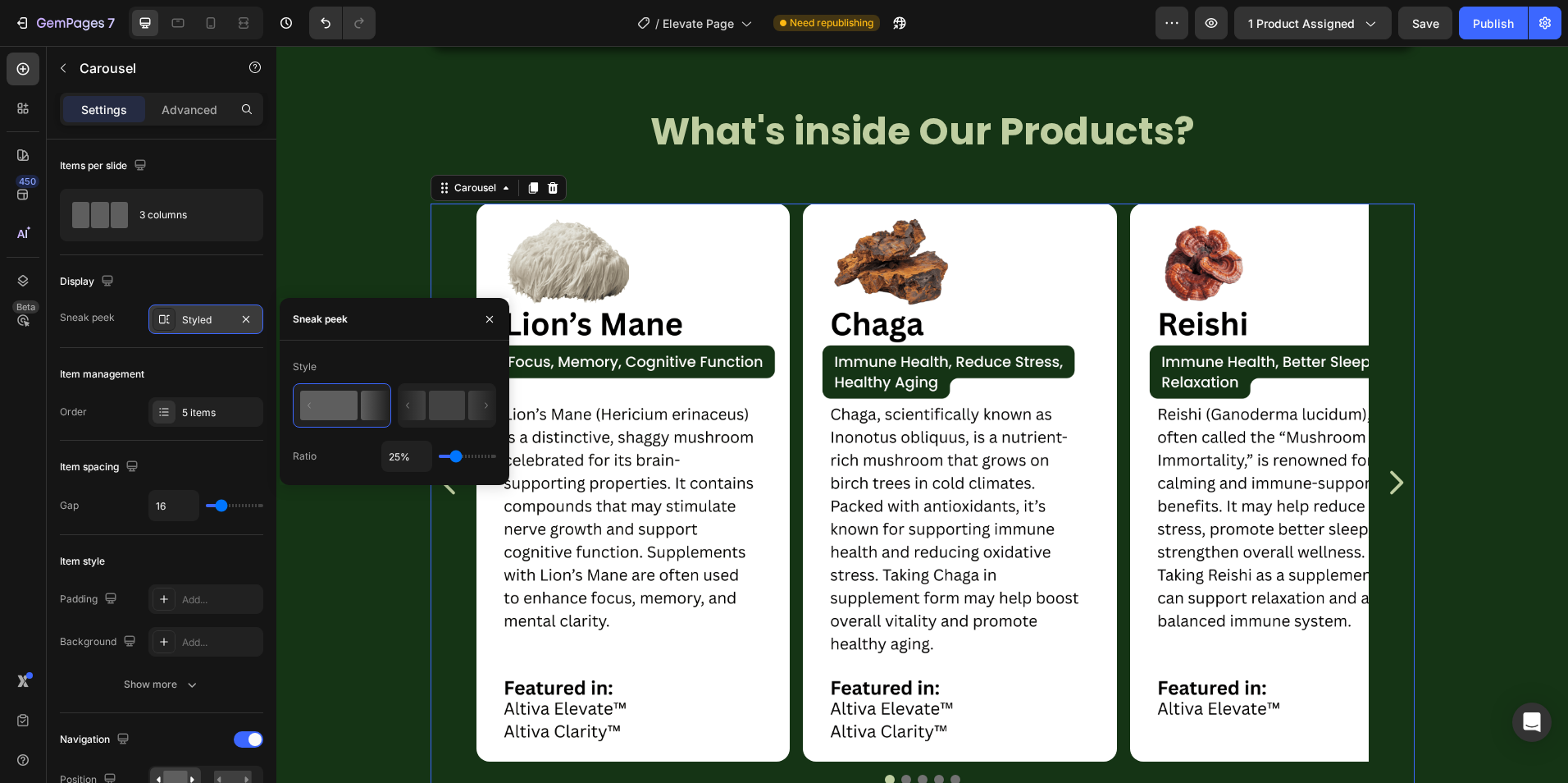
type input "23%"
type input "23"
type input "21%"
type input "21"
type input "19%"
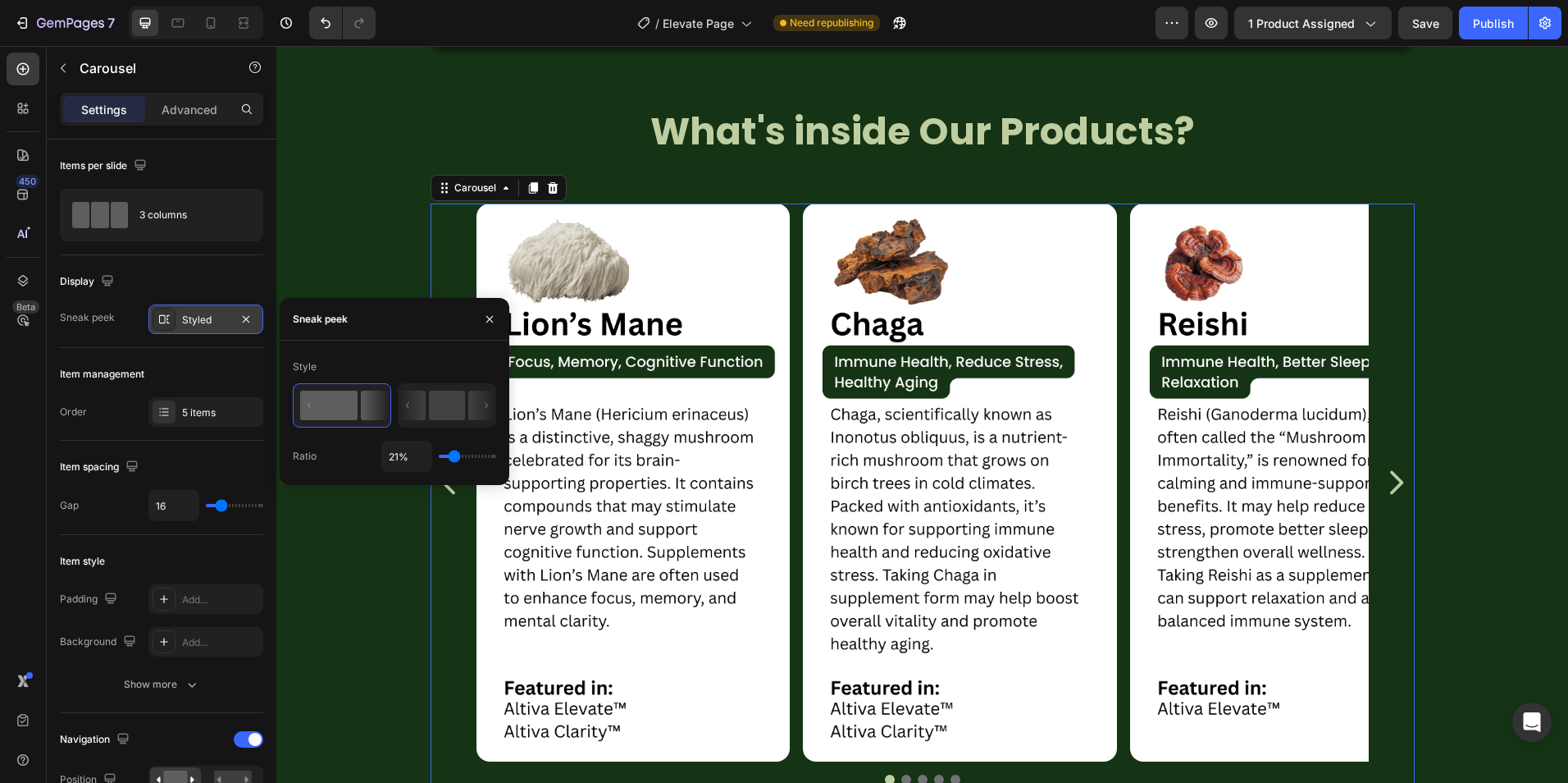
type input "19"
type input "17%"
type input "17"
type input "16%"
type input "16"
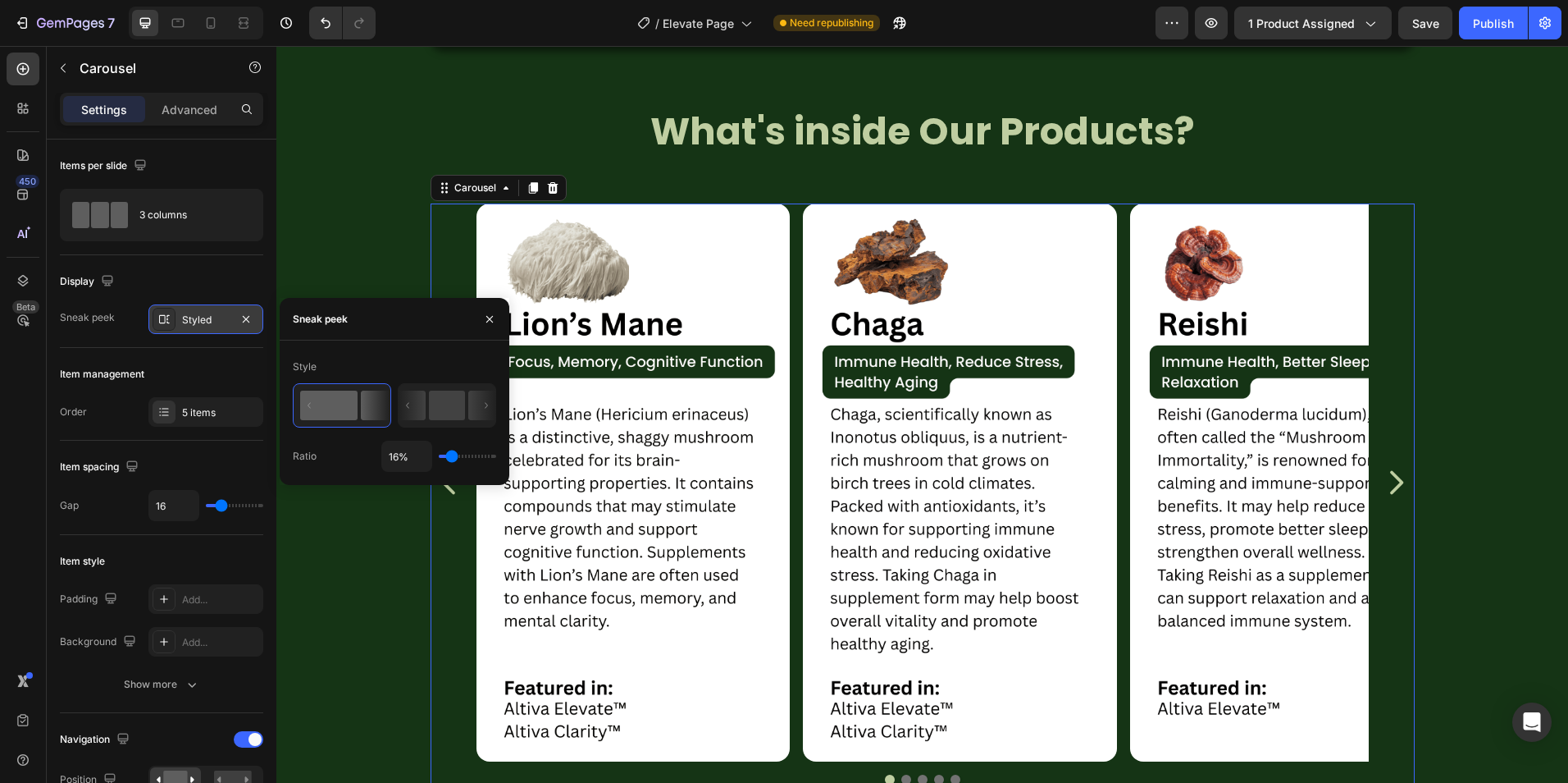
type input "12%"
type input "12"
type input "10%"
type input "10"
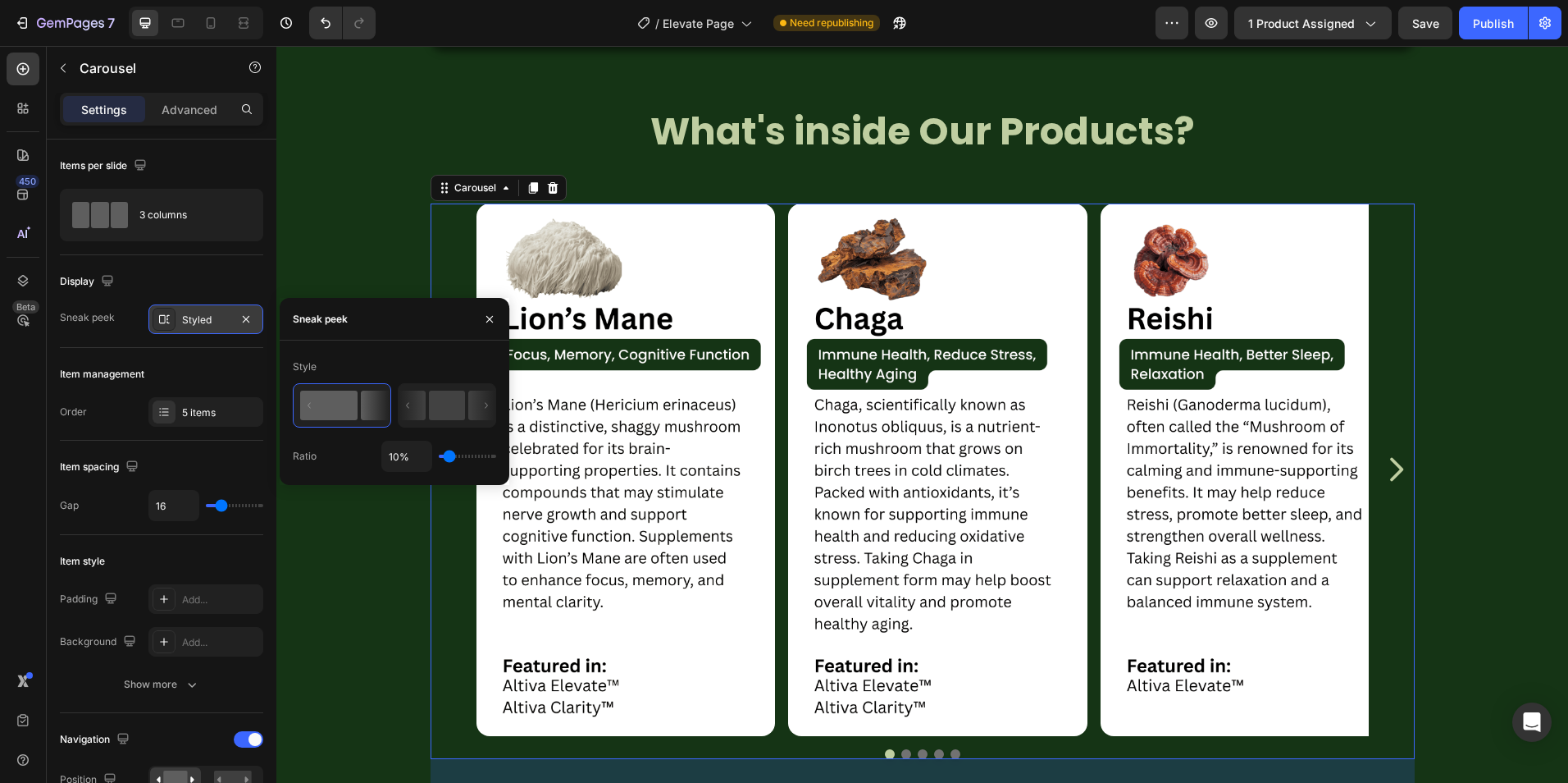
type input "6%"
type input "6"
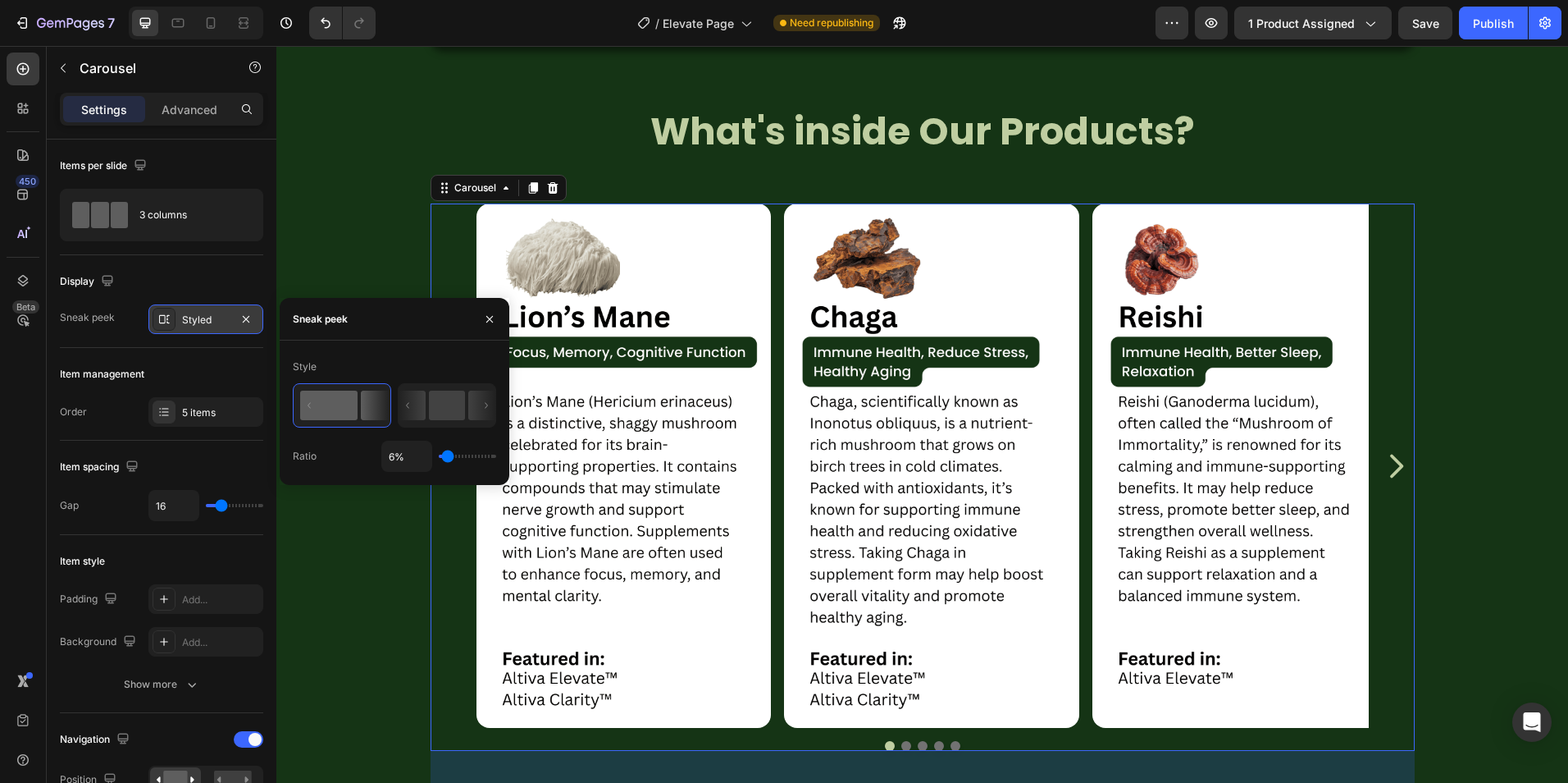
type input "8%"
type input "8"
type input "10%"
type input "10"
type input "19%"
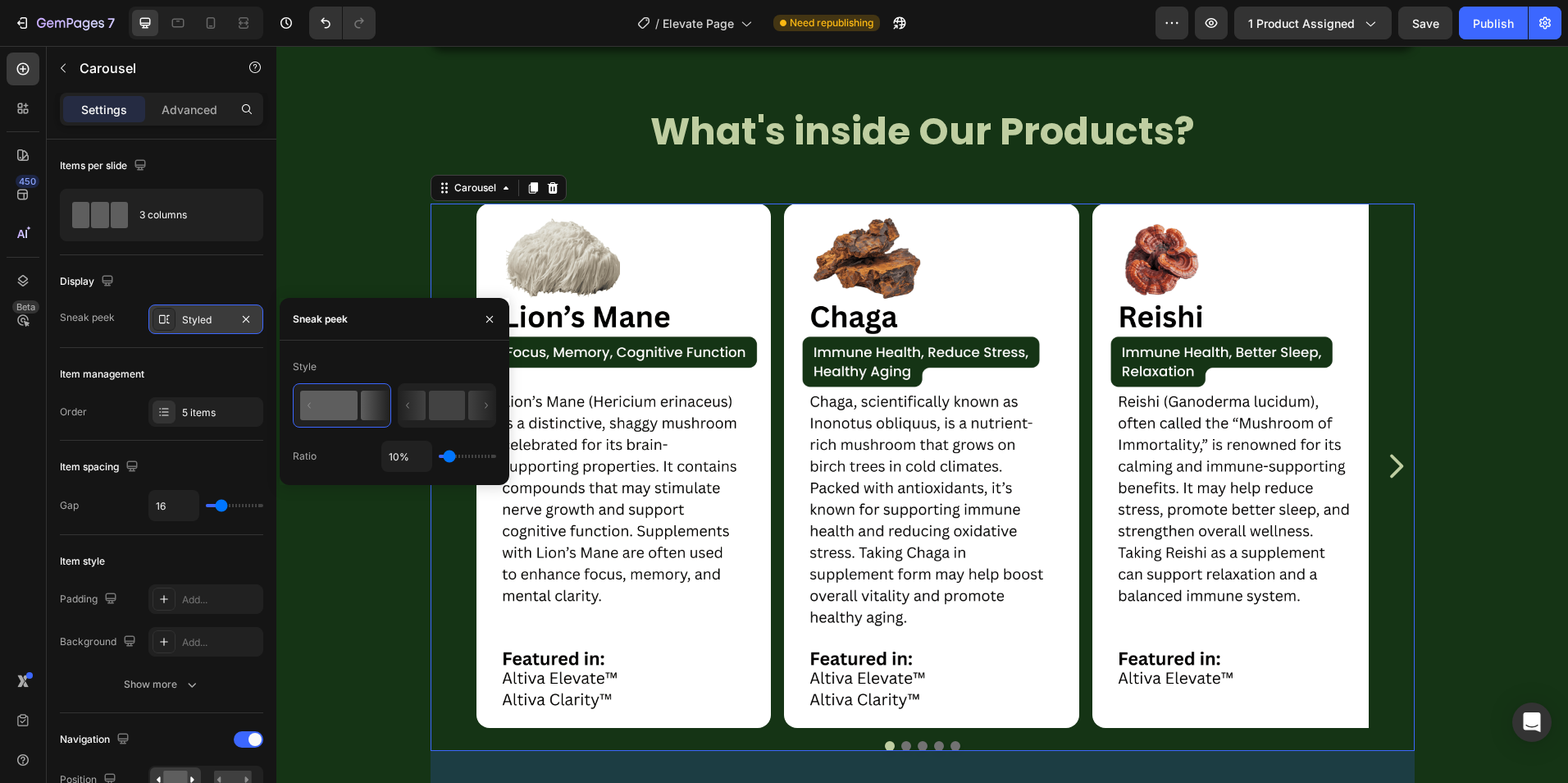
type input "19"
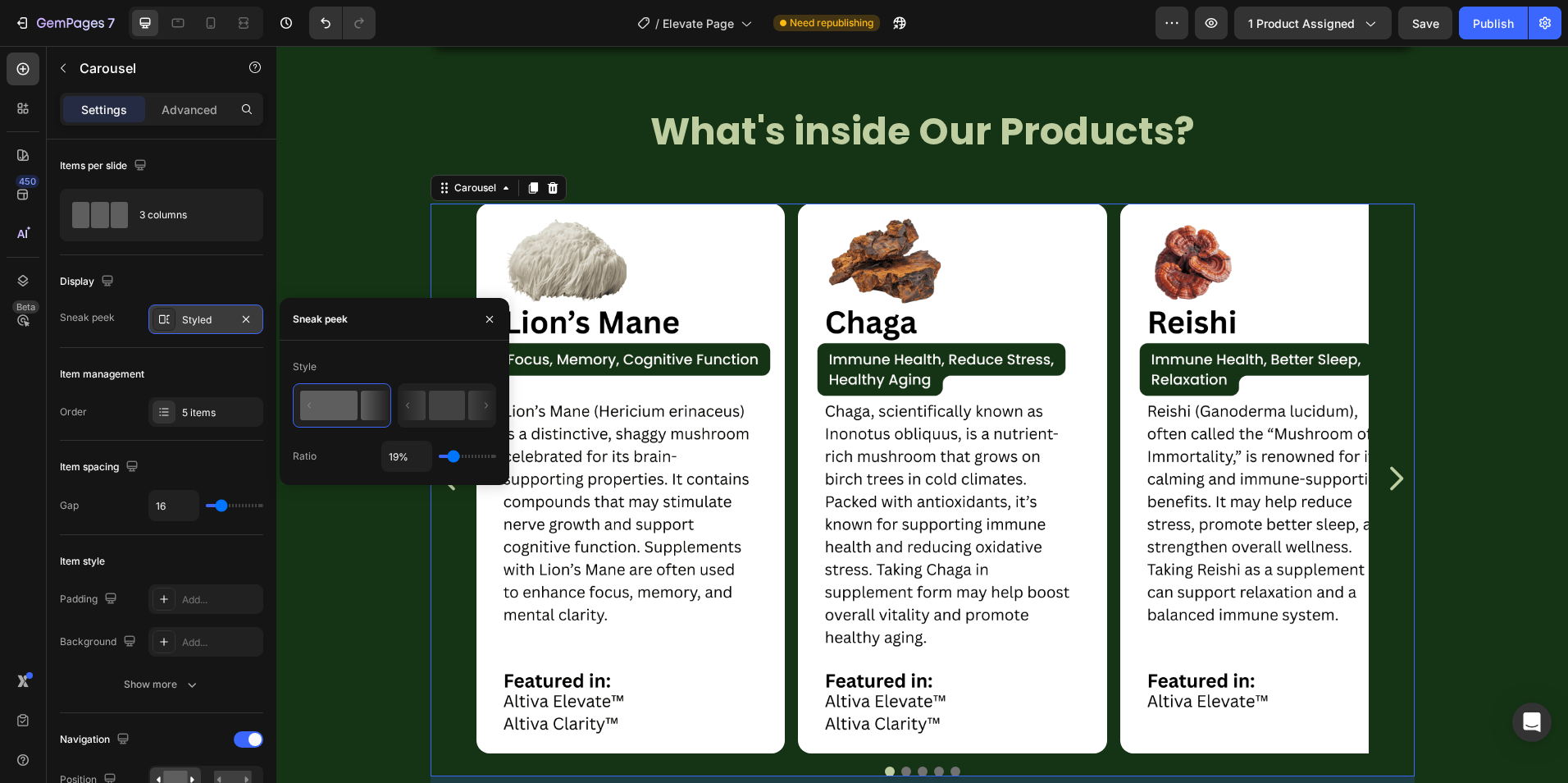
type input "21%"
type input "21"
type input "23%"
type input "23"
type input "25%"
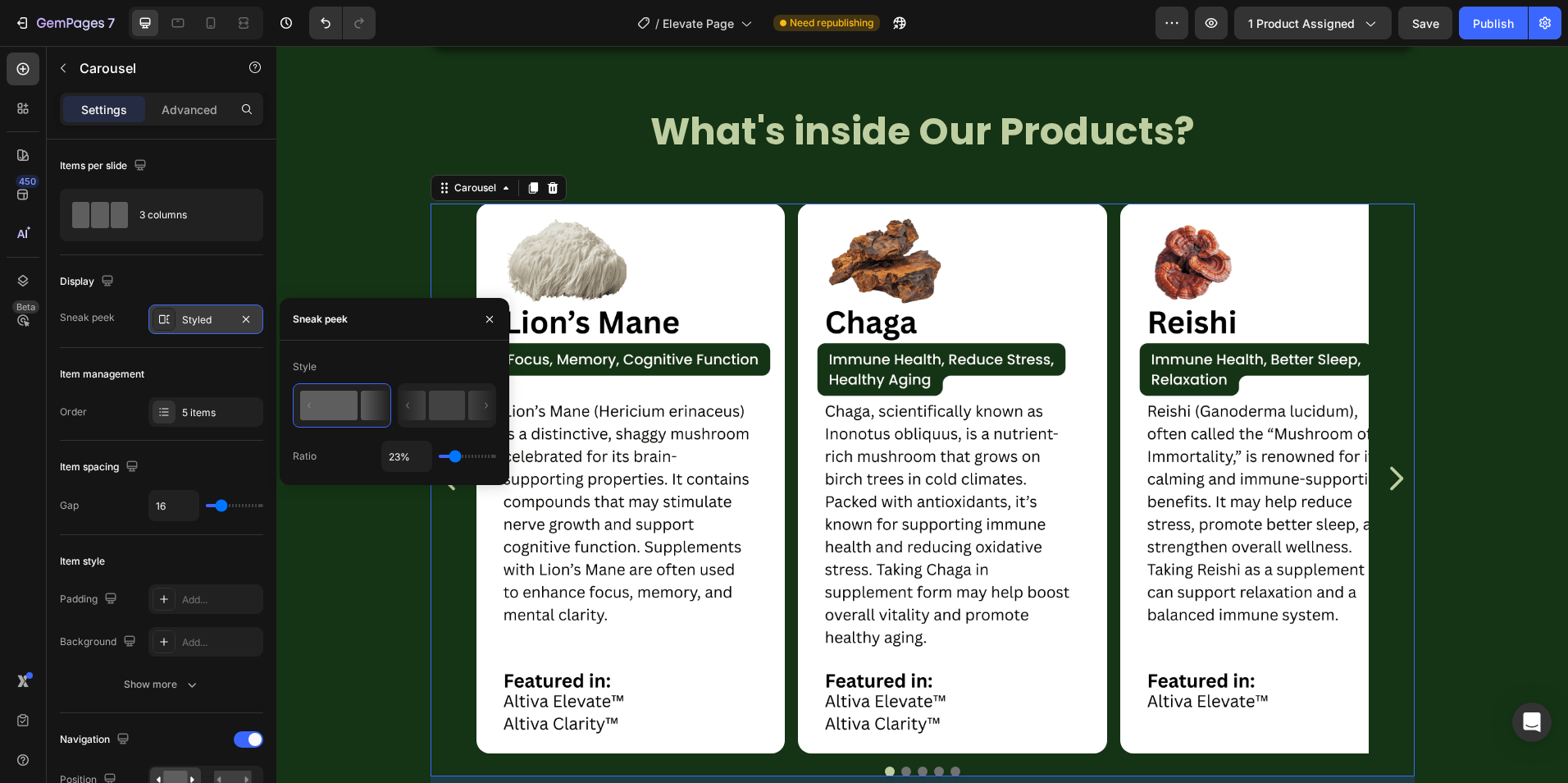
type input "25"
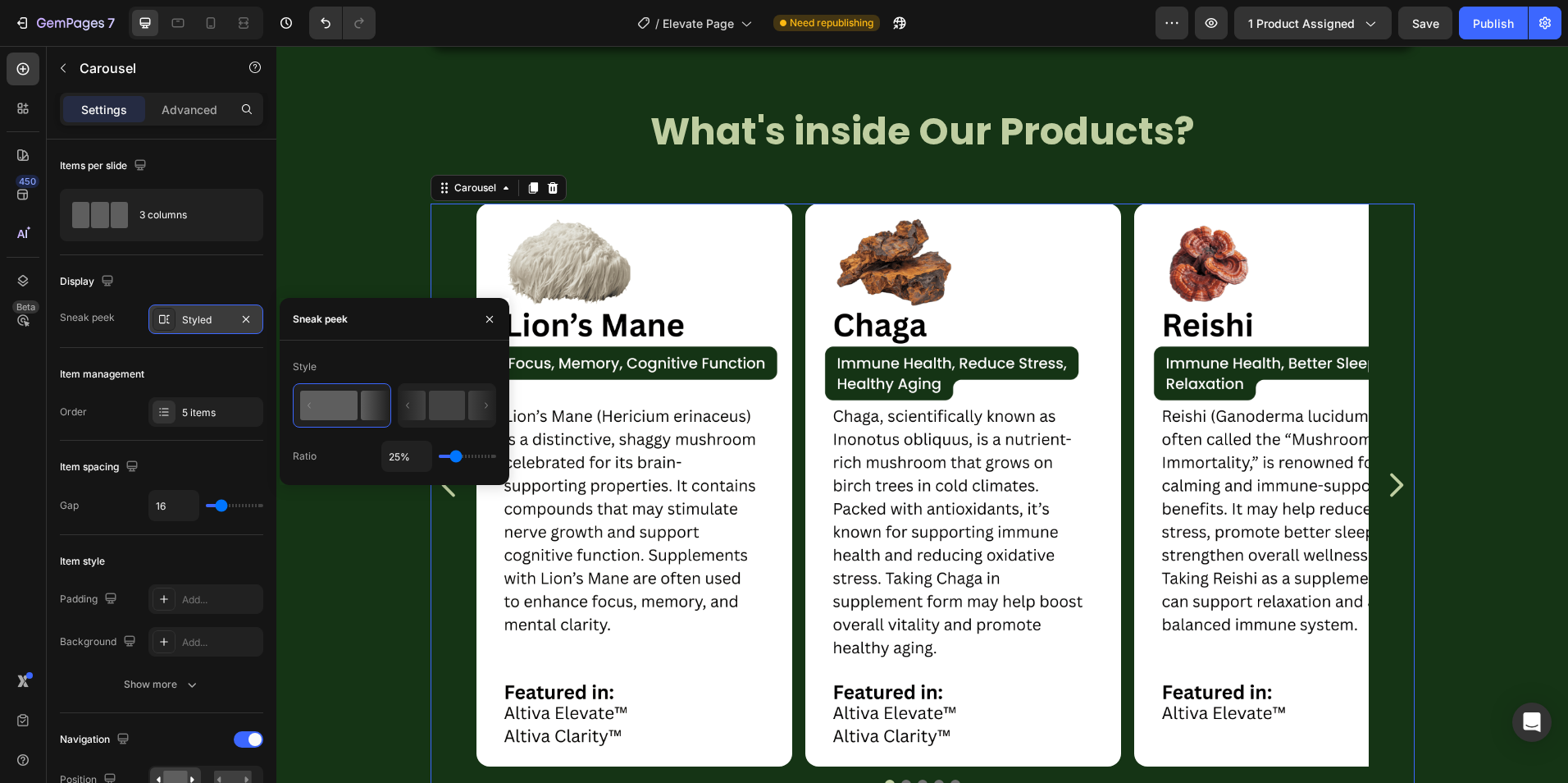
type input "27%"
type input "27"
type input "29%"
type input "29"
type input "30%"
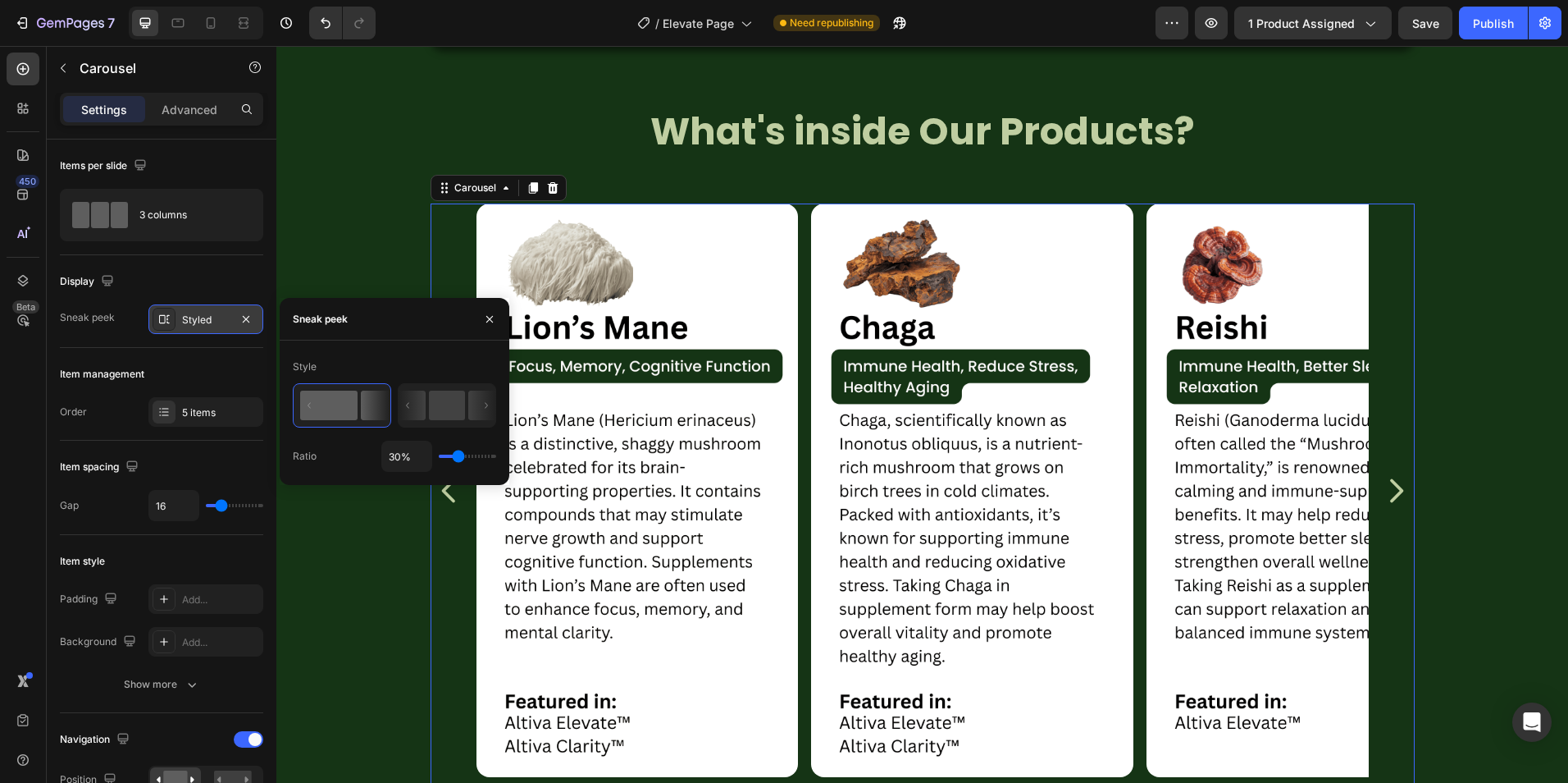
drag, startPoint x: 469, startPoint y: 459, endPoint x: 459, endPoint y: 468, distance: 13.5
type input "30"
click at [459, 458] on input "range" at bounding box center [468, 456] width 58 height 3
click at [451, 409] on rect at bounding box center [447, 406] width 36 height 30
type input "50%"
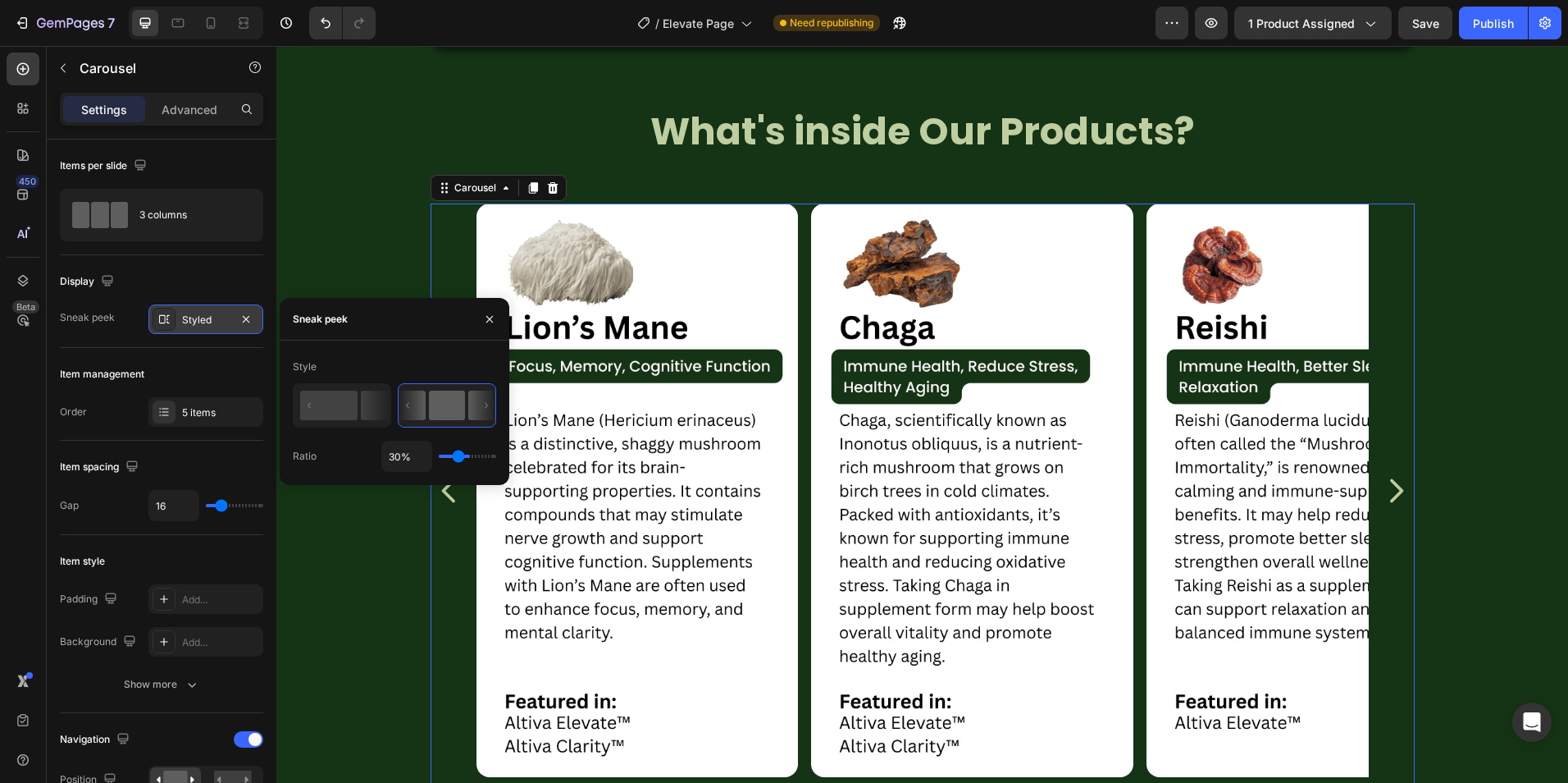
type input "50"
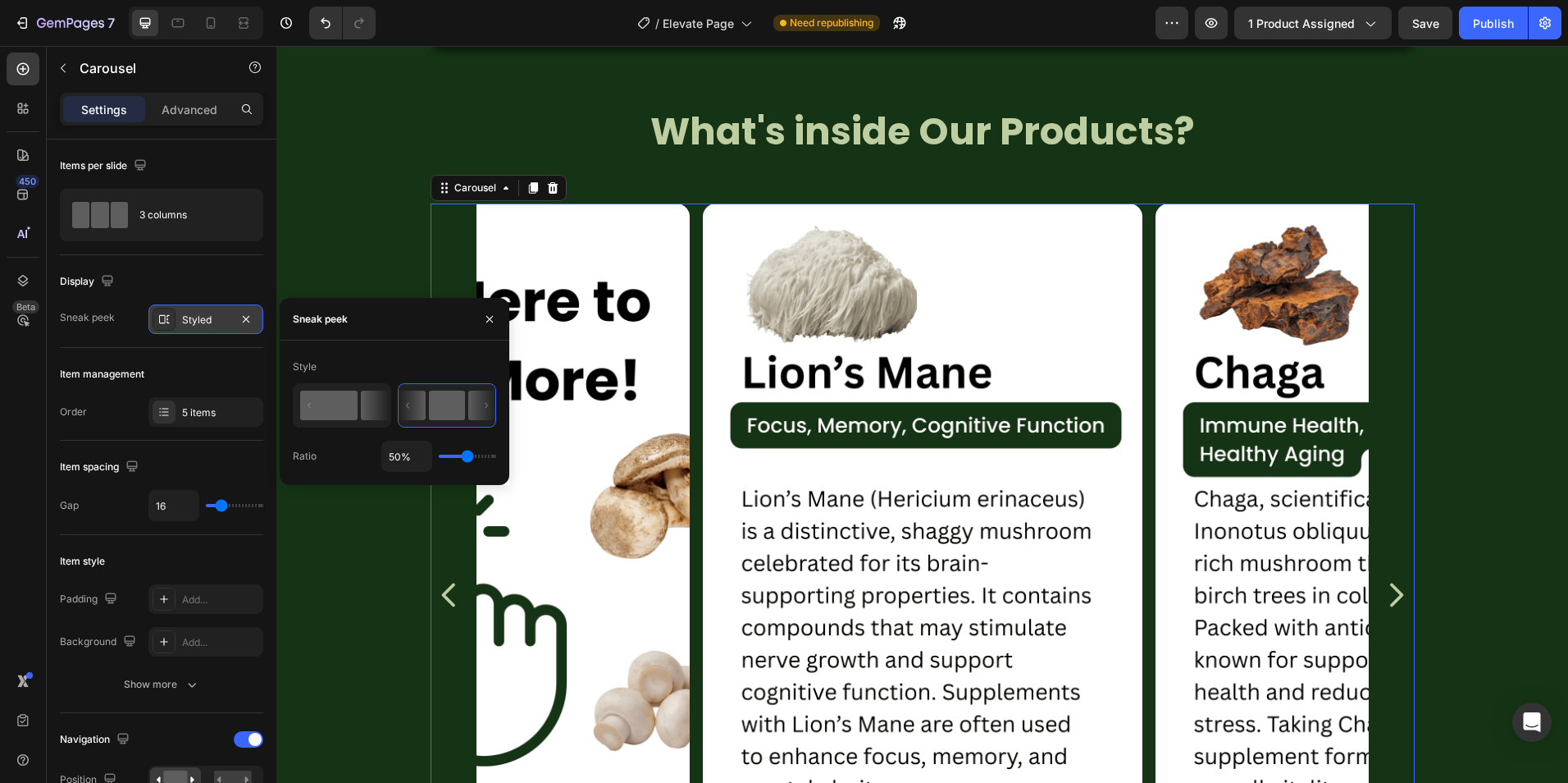
click at [380, 406] on icon at bounding box center [375, 406] width 29 height 30
type input "30%"
type input "30"
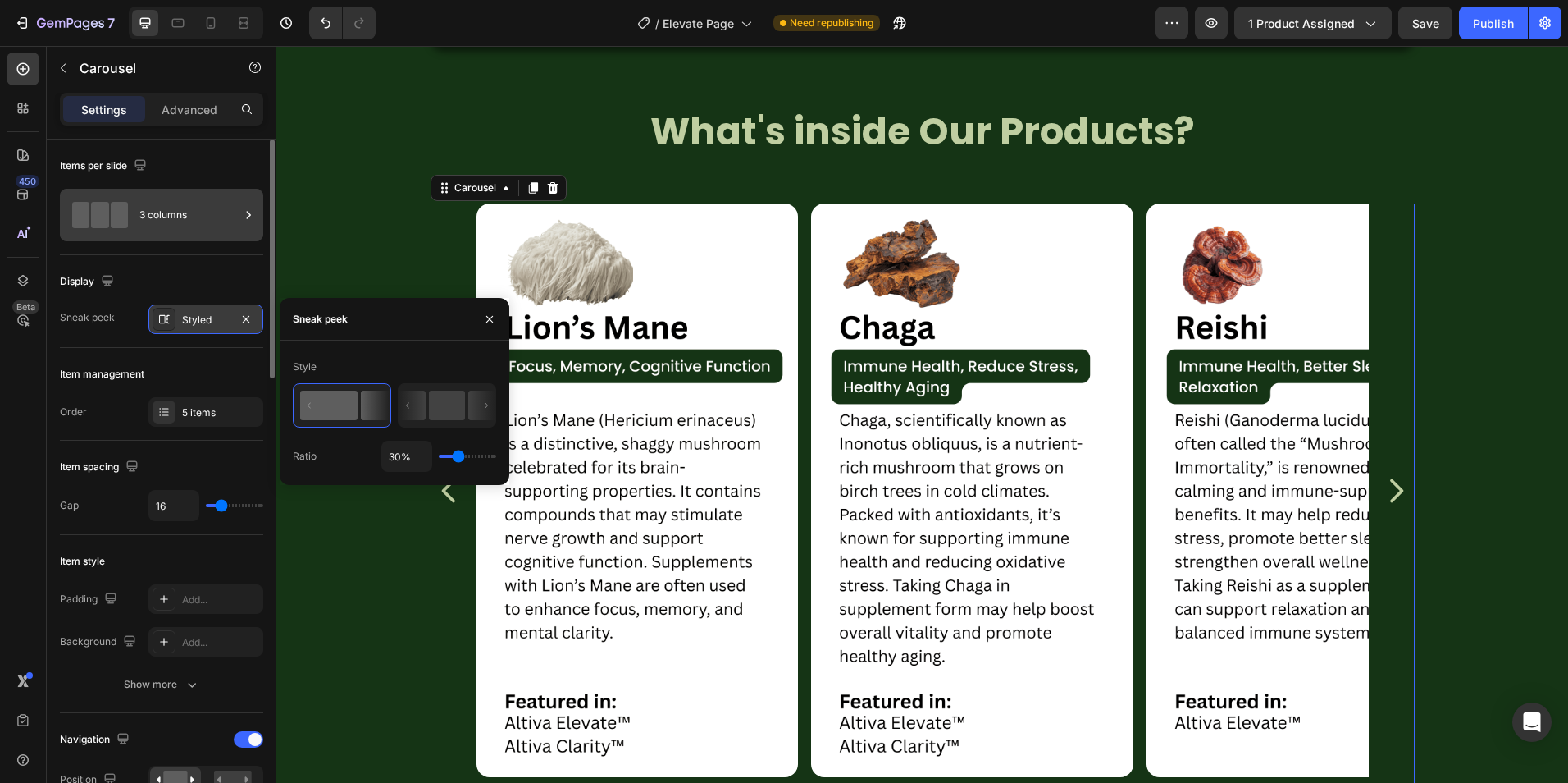
click at [152, 201] on div "3 columns" at bounding box center [189, 215] width 100 height 38
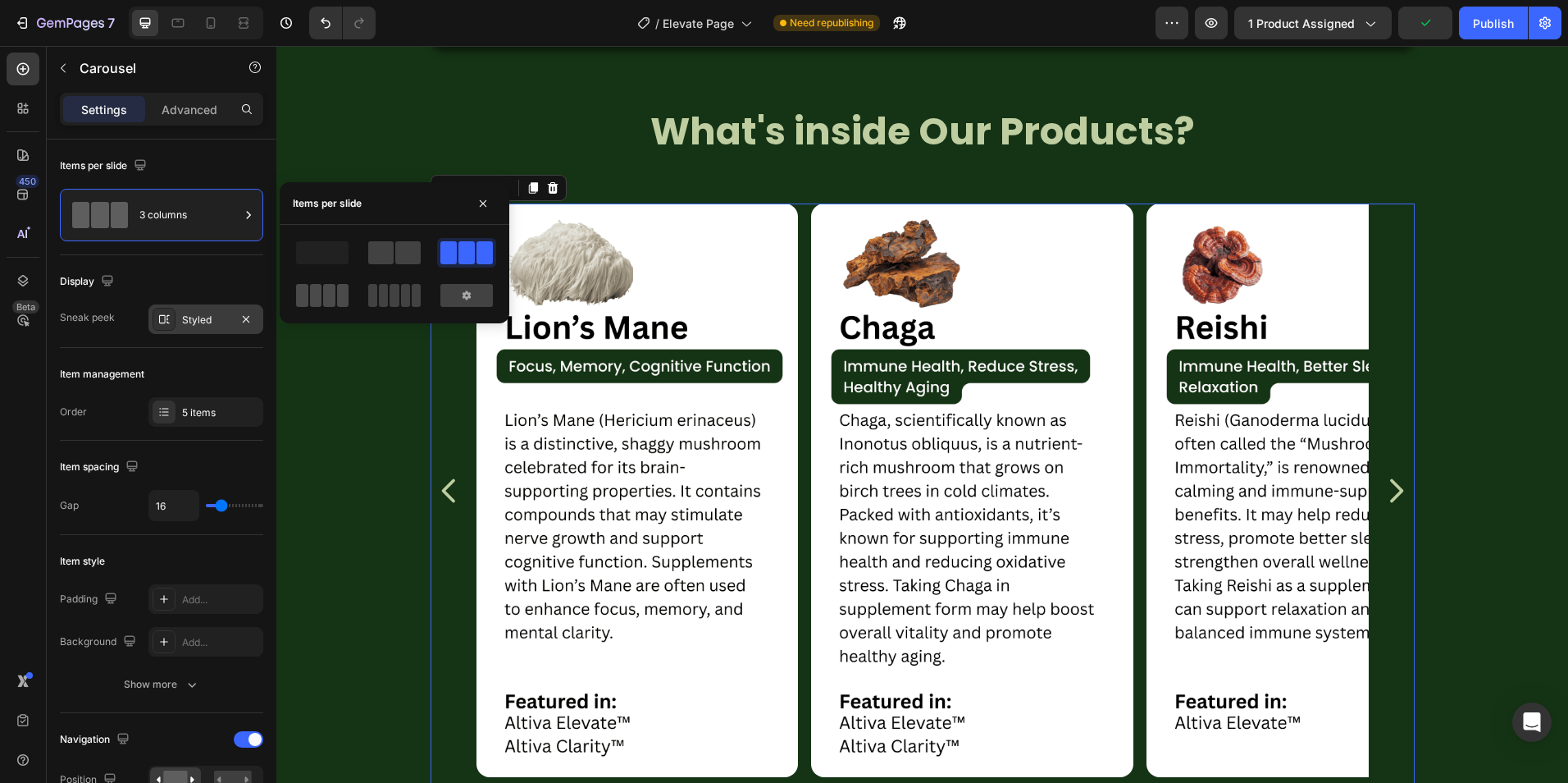
click at [333, 302] on span at bounding box center [329, 295] width 12 height 23
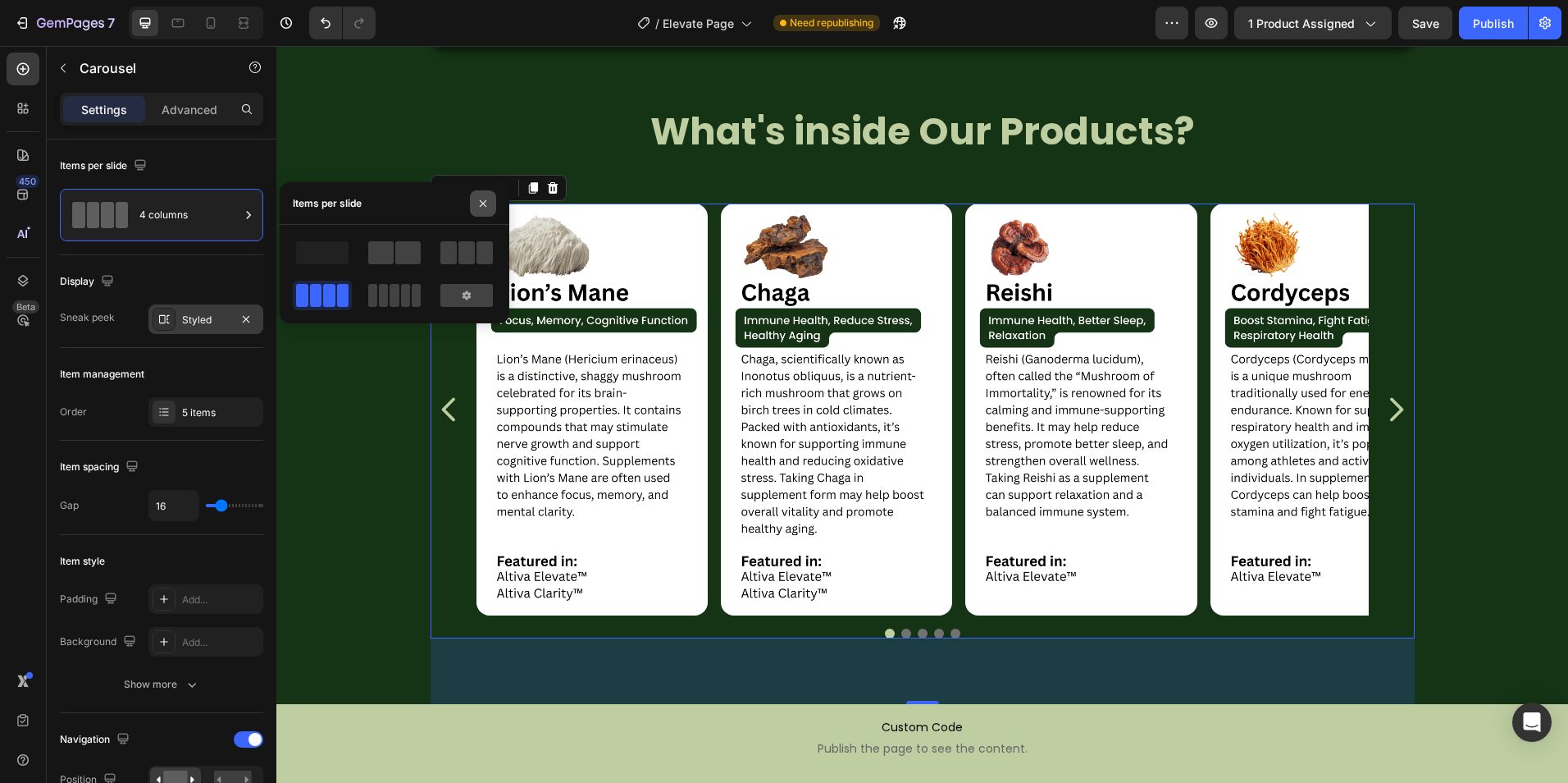
click at [487, 201] on icon "button" at bounding box center [482, 202] width 13 height 13
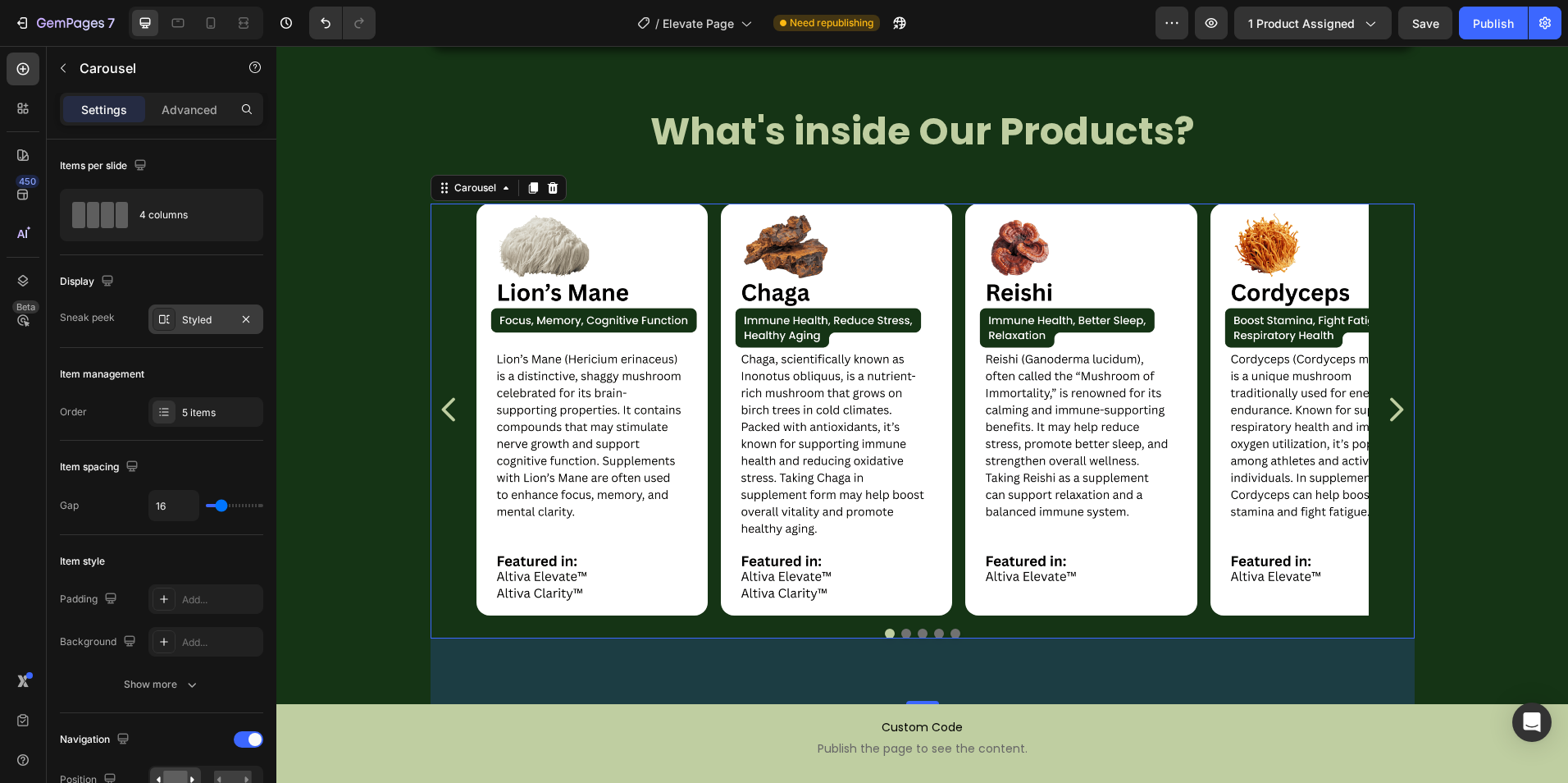
click at [193, 312] on div "Styled" at bounding box center [205, 319] width 115 height 30
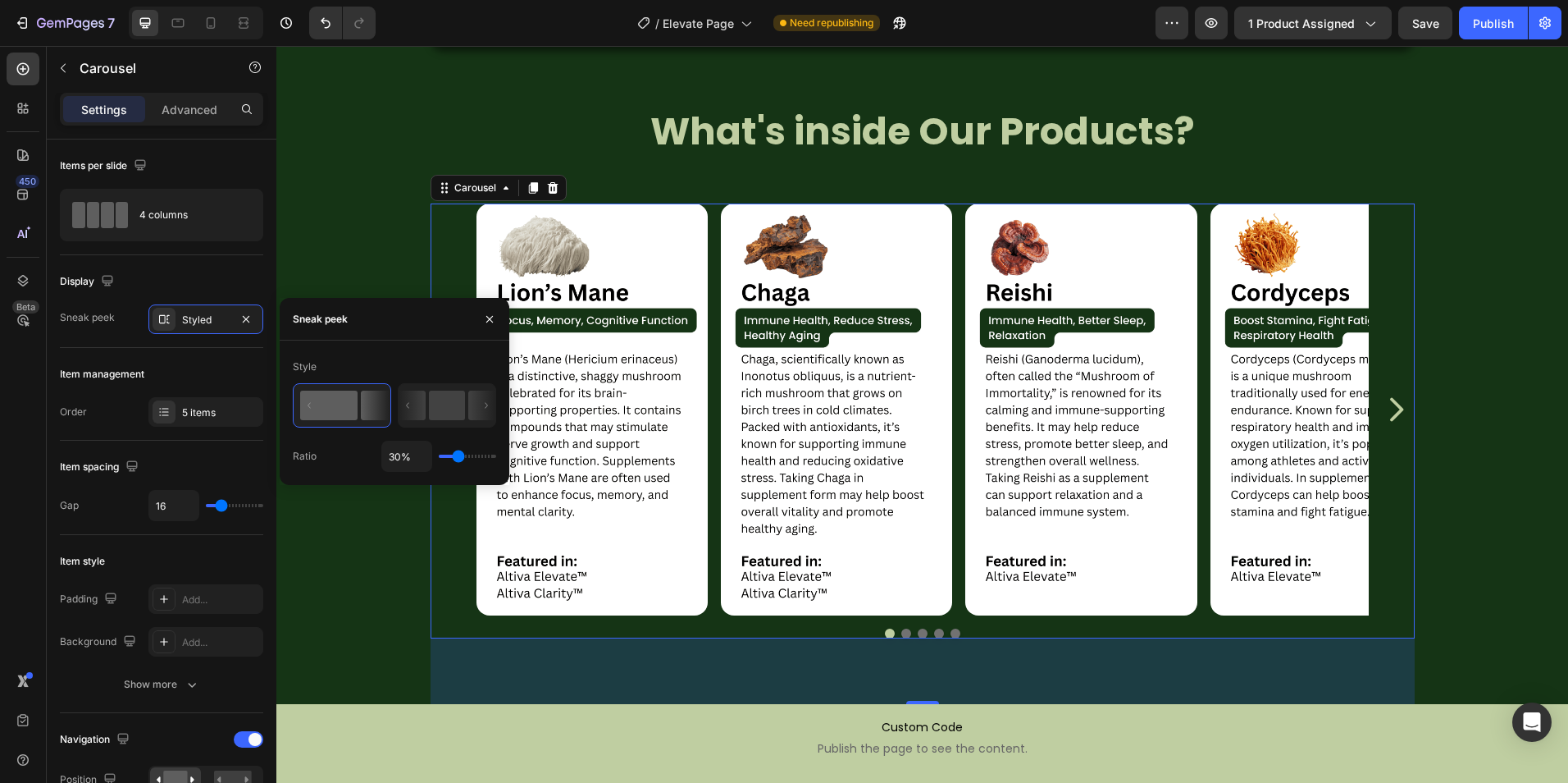
type input "6%"
type input "6"
type input "1%"
type input "1"
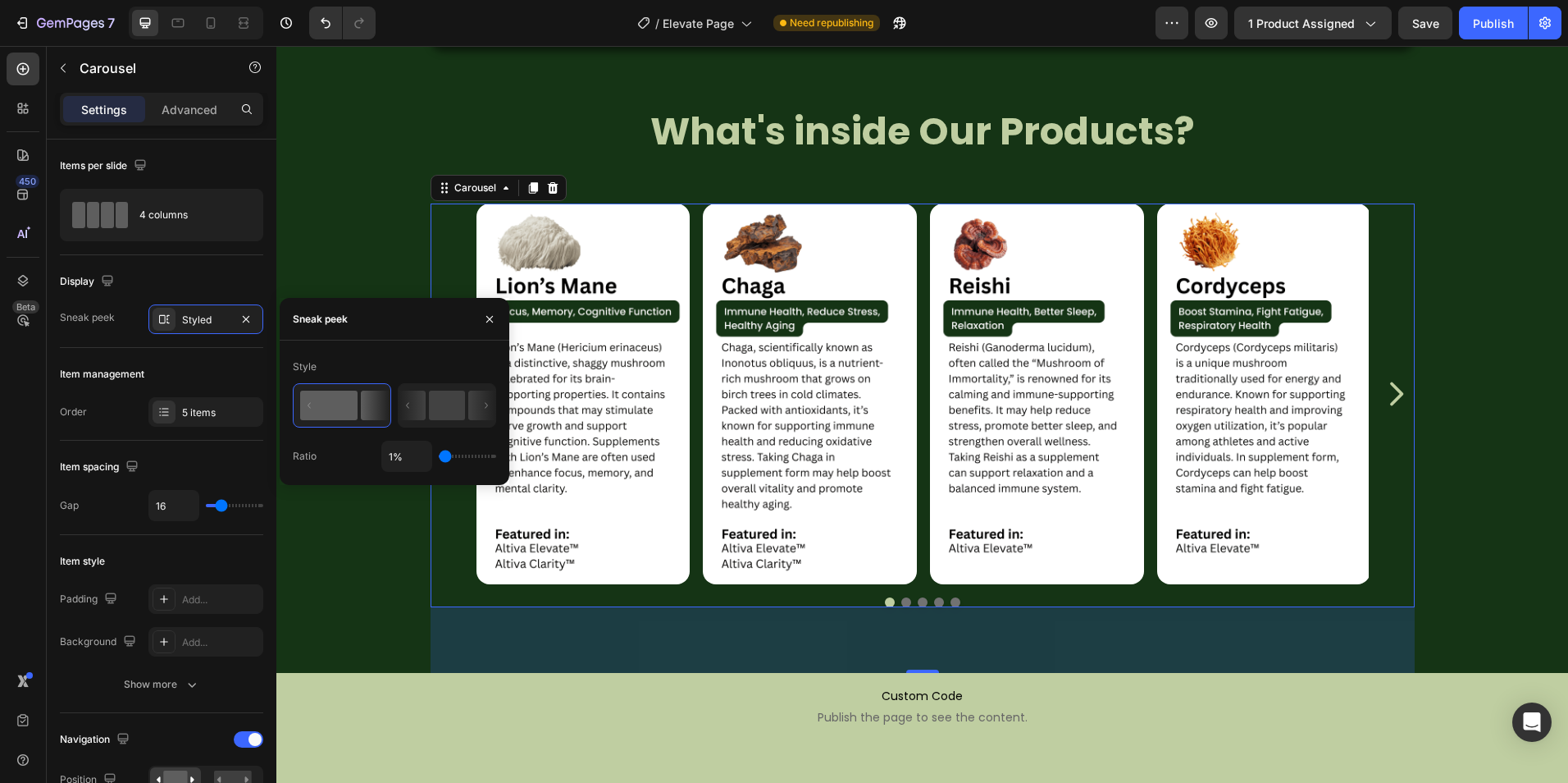
type input "3%"
type input "3"
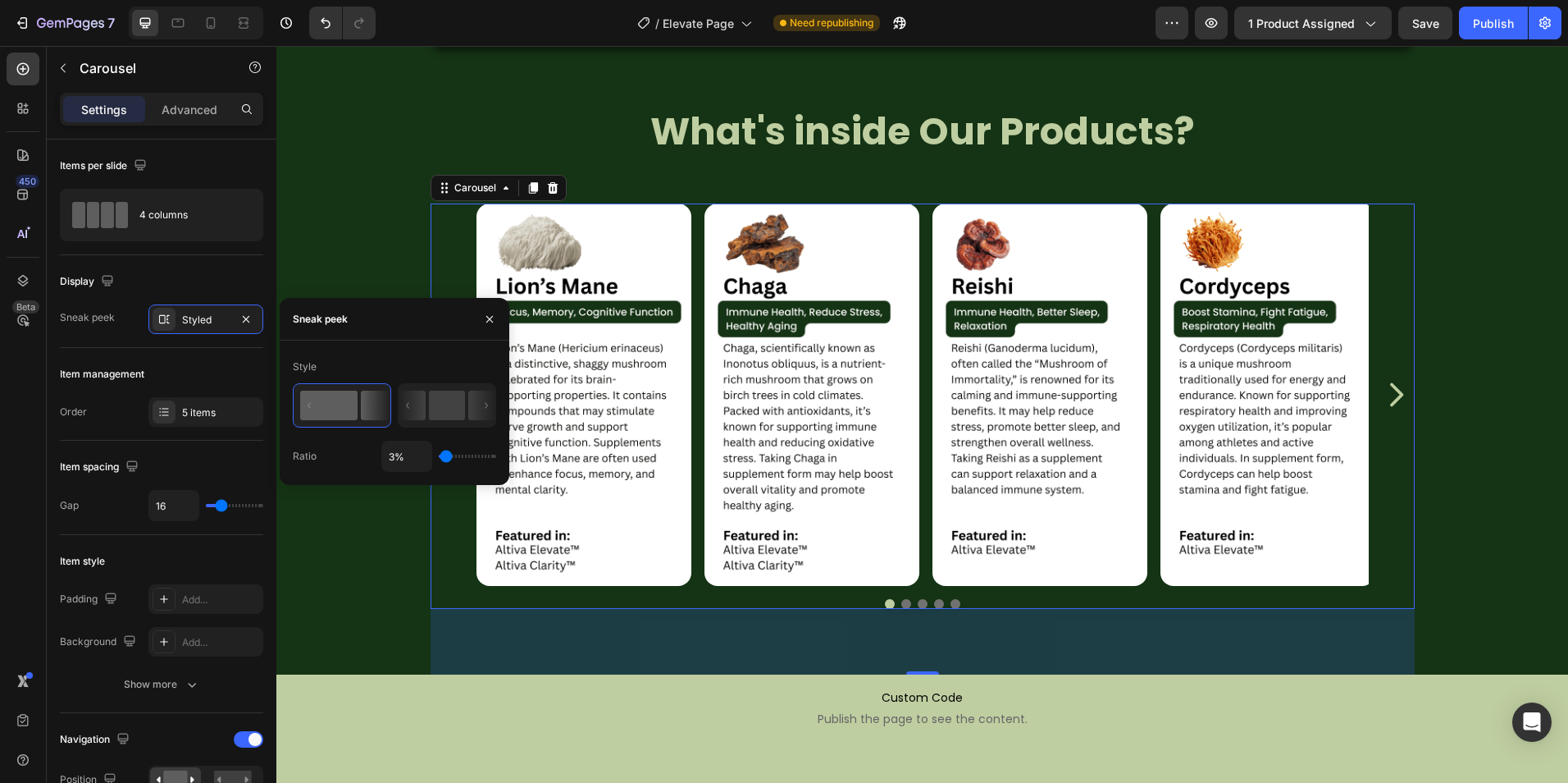
type input "5%"
type input "5"
type input "14%"
type input "14"
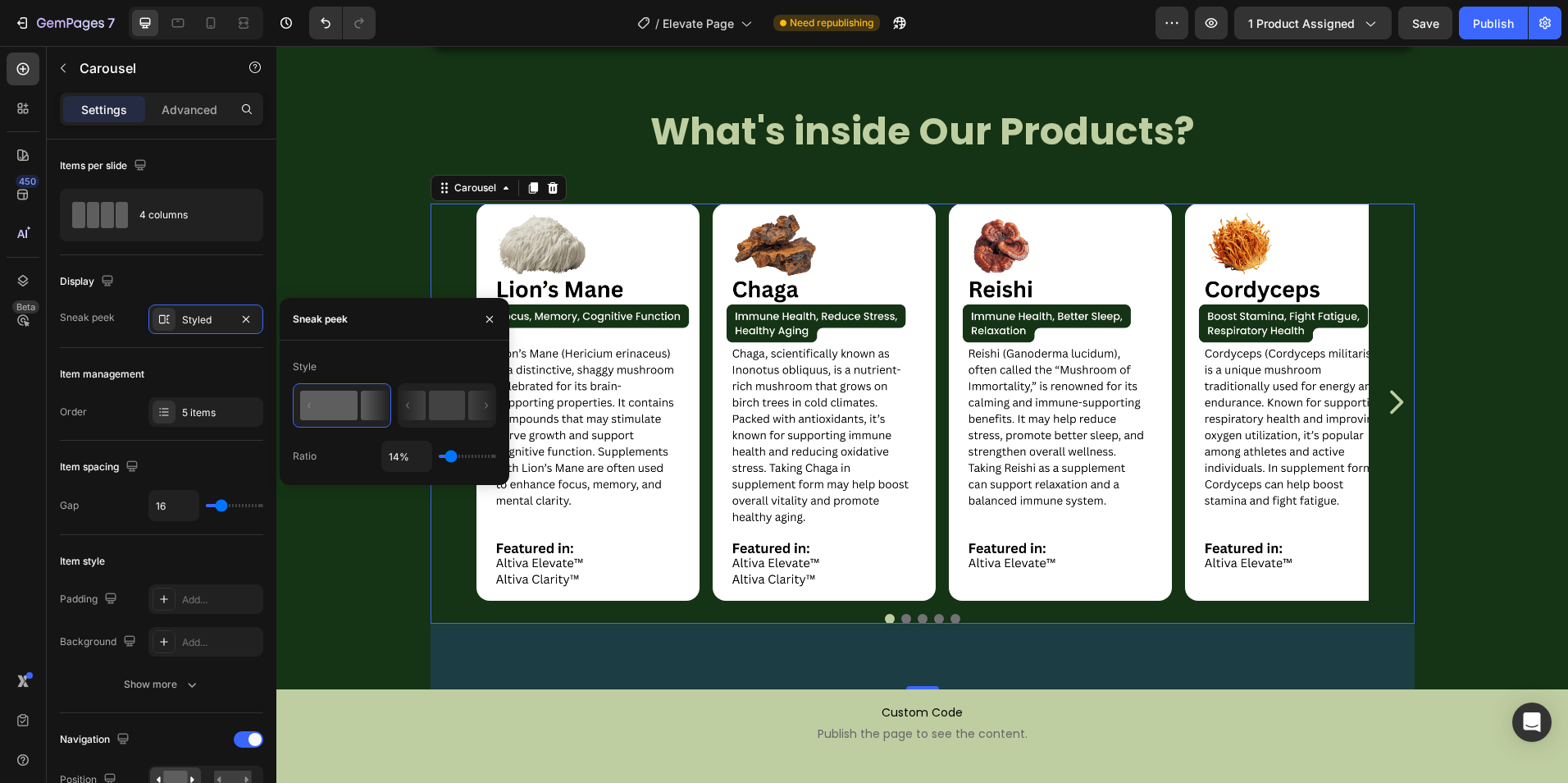
type input "17%"
type input "17"
type input "21%"
type input "21"
type input "27%"
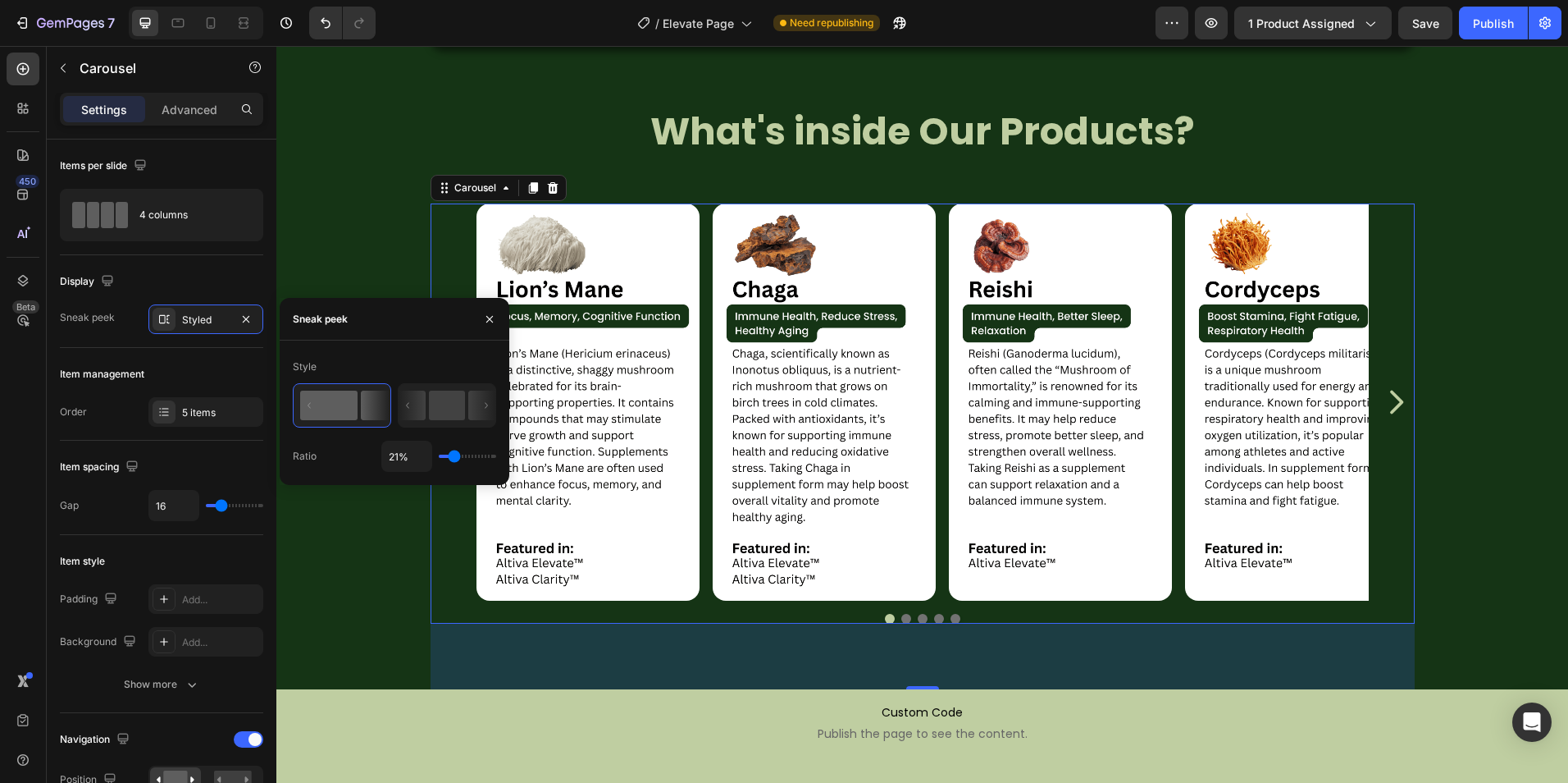
type input "27"
type input "29%"
type input "29"
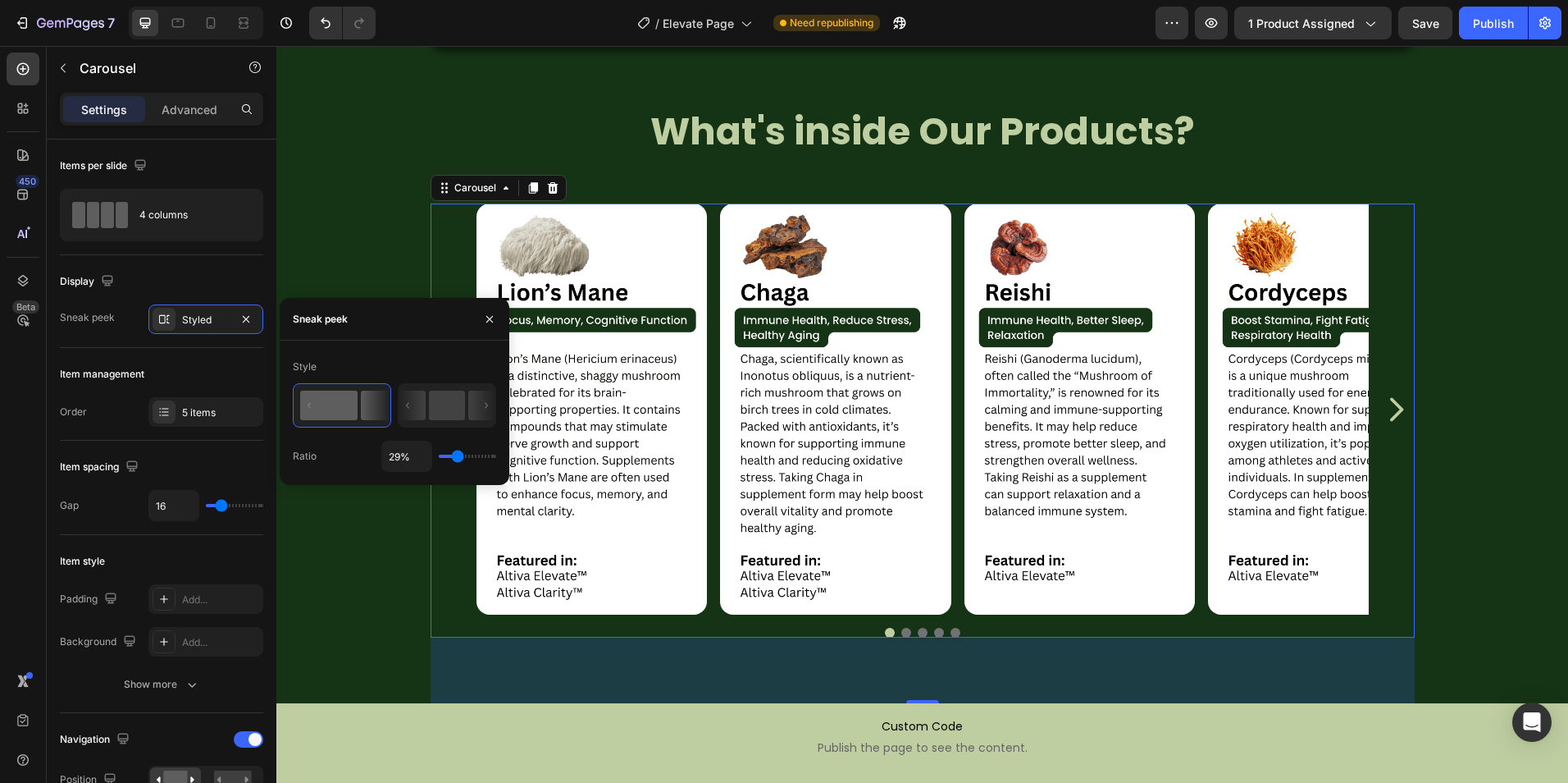
type input "30%"
type input "30"
type input "34%"
type input "34"
type input "36%"
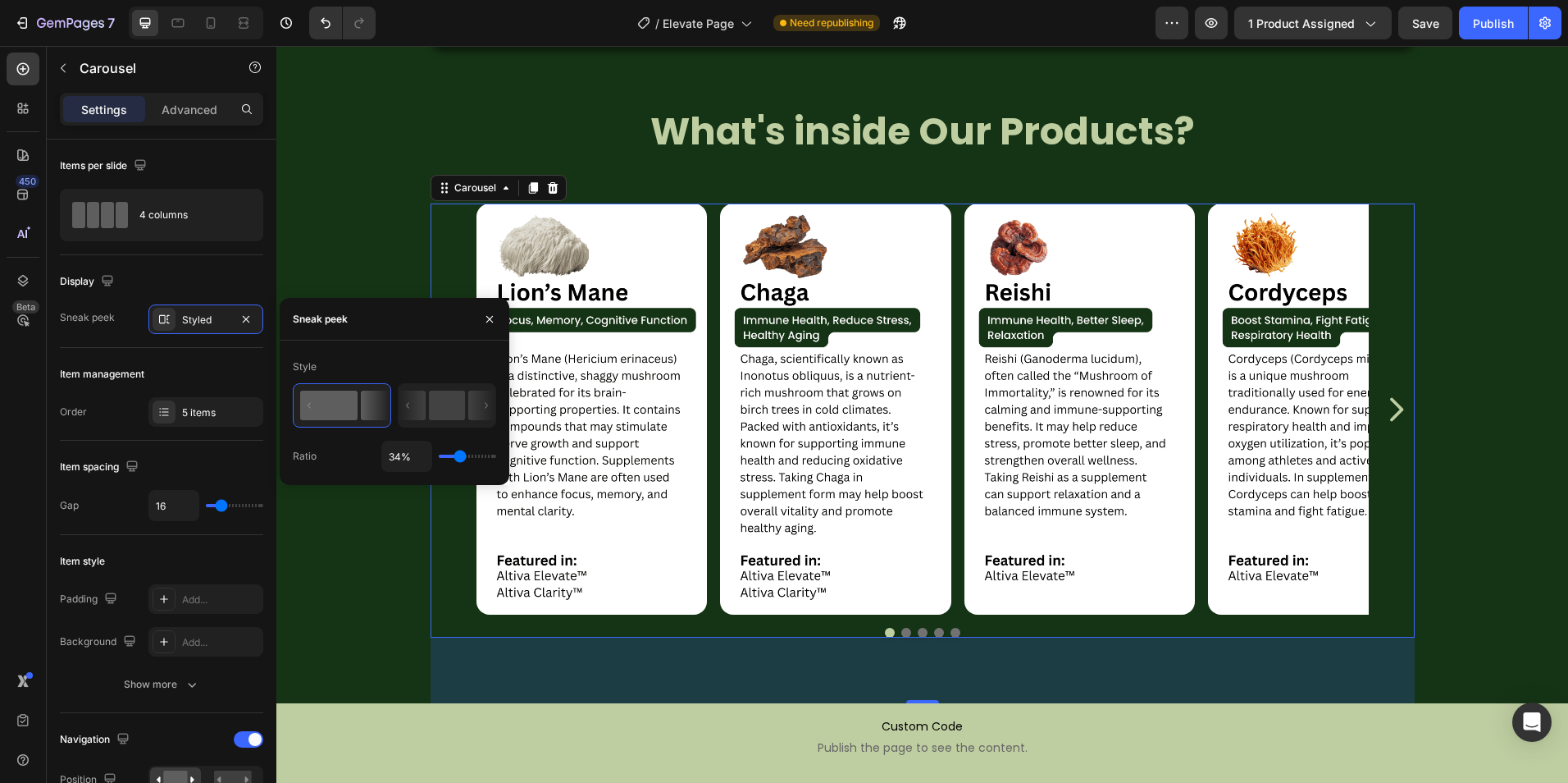
type input "36"
type input "41%"
type input "41"
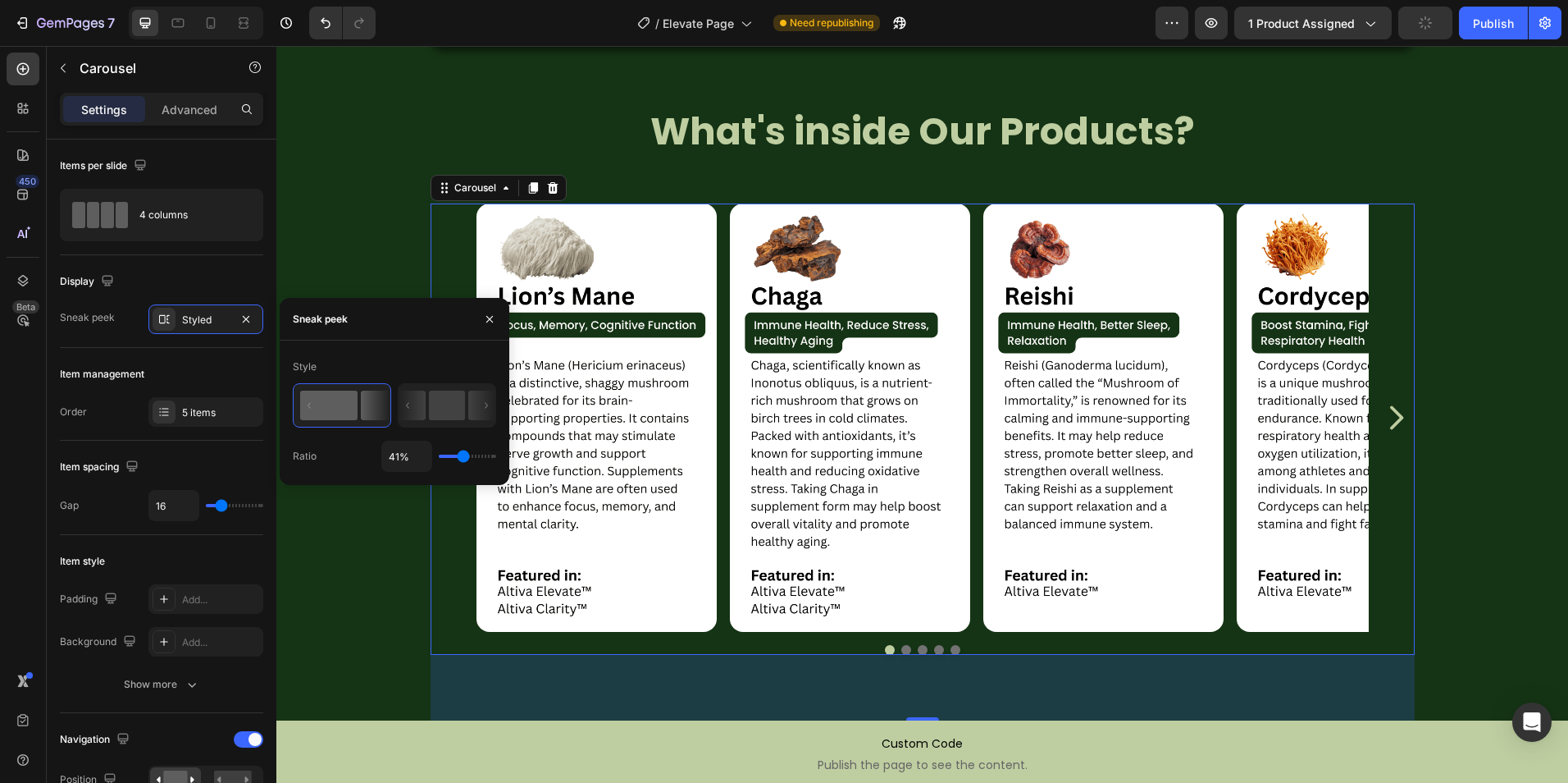
type input "43%"
type input "43"
type input "51%"
type input "51"
type input "52%"
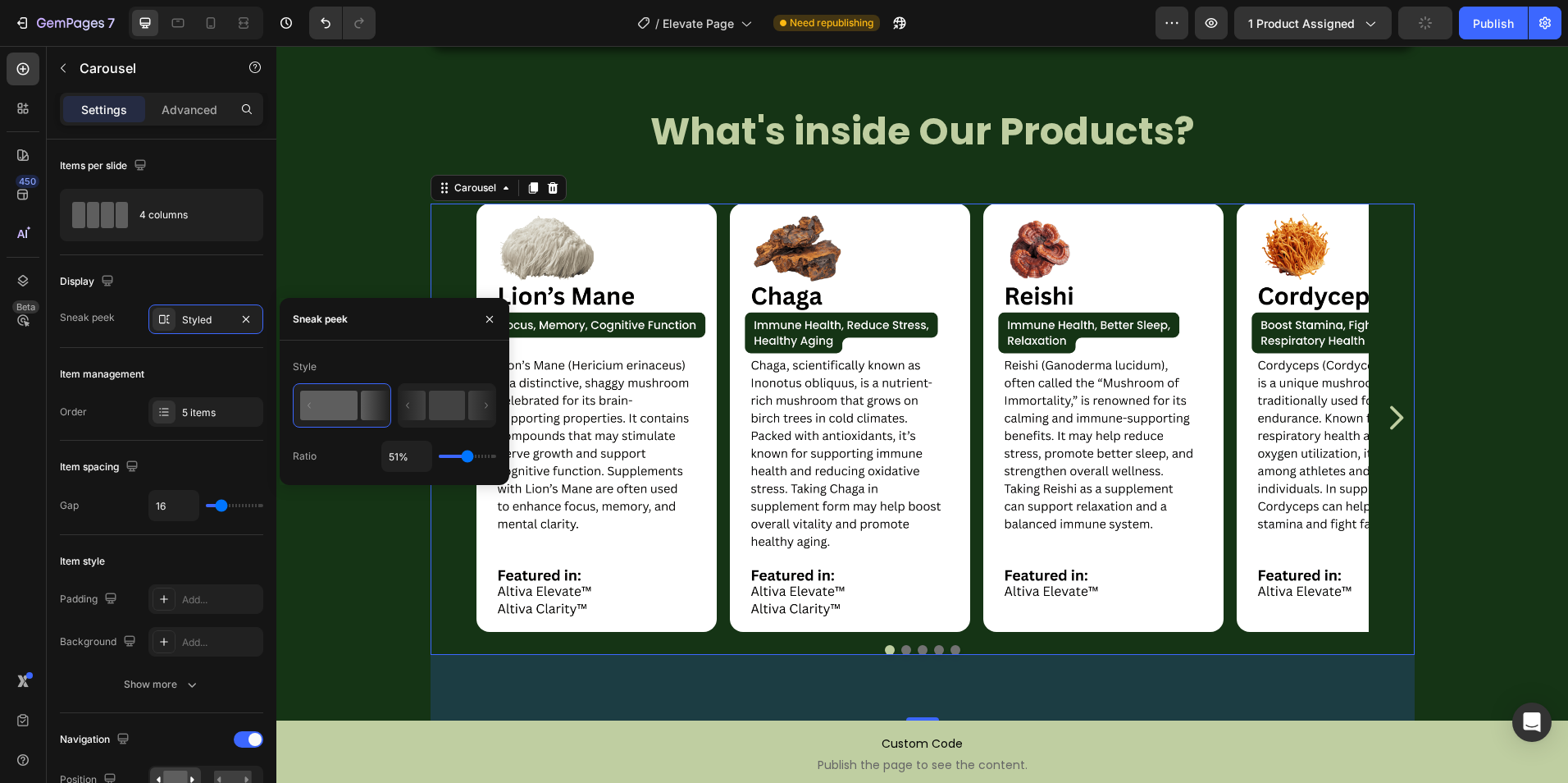
type input "52"
type input "54%"
type input "54"
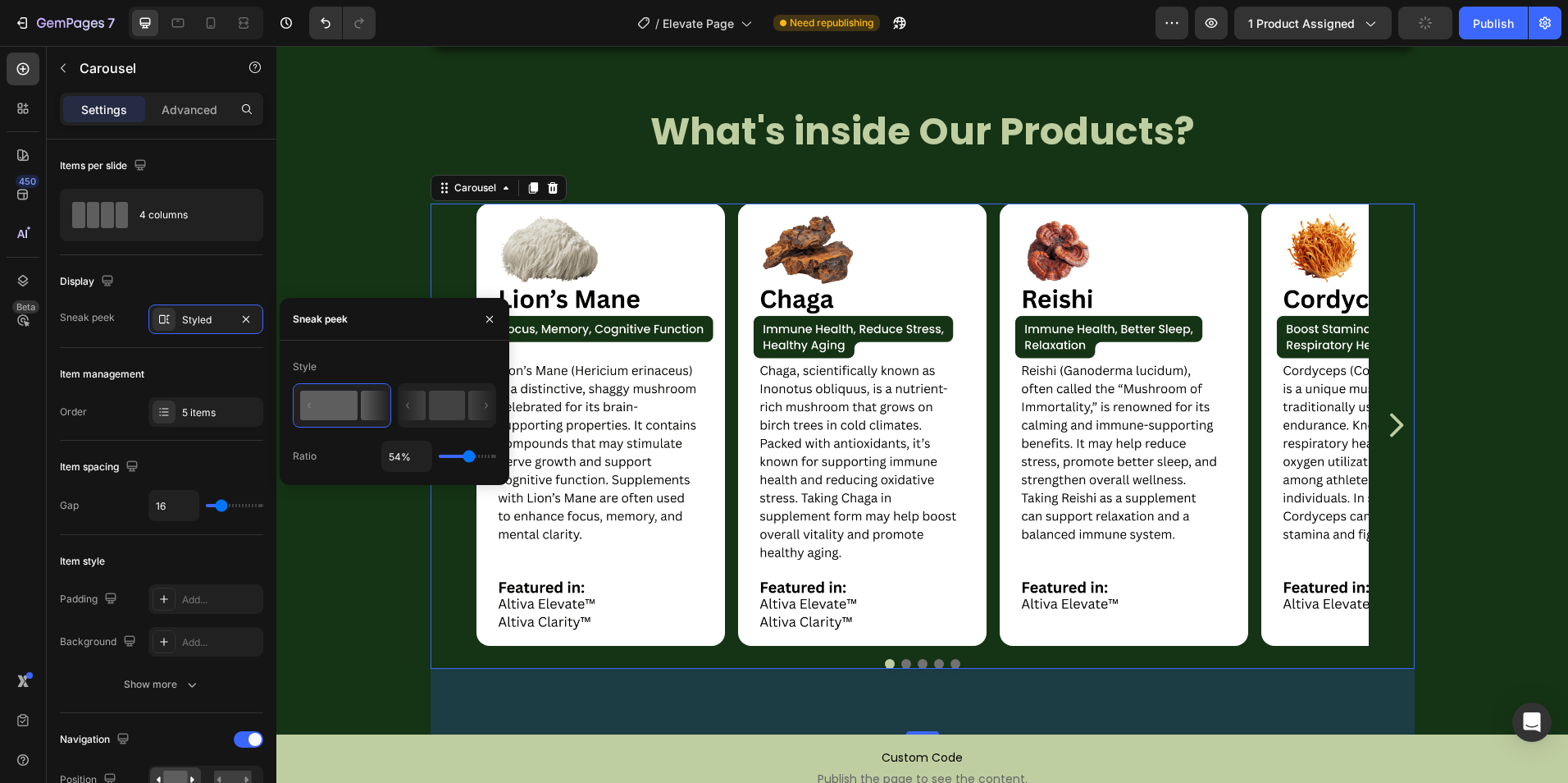
type input "56%"
type input "56"
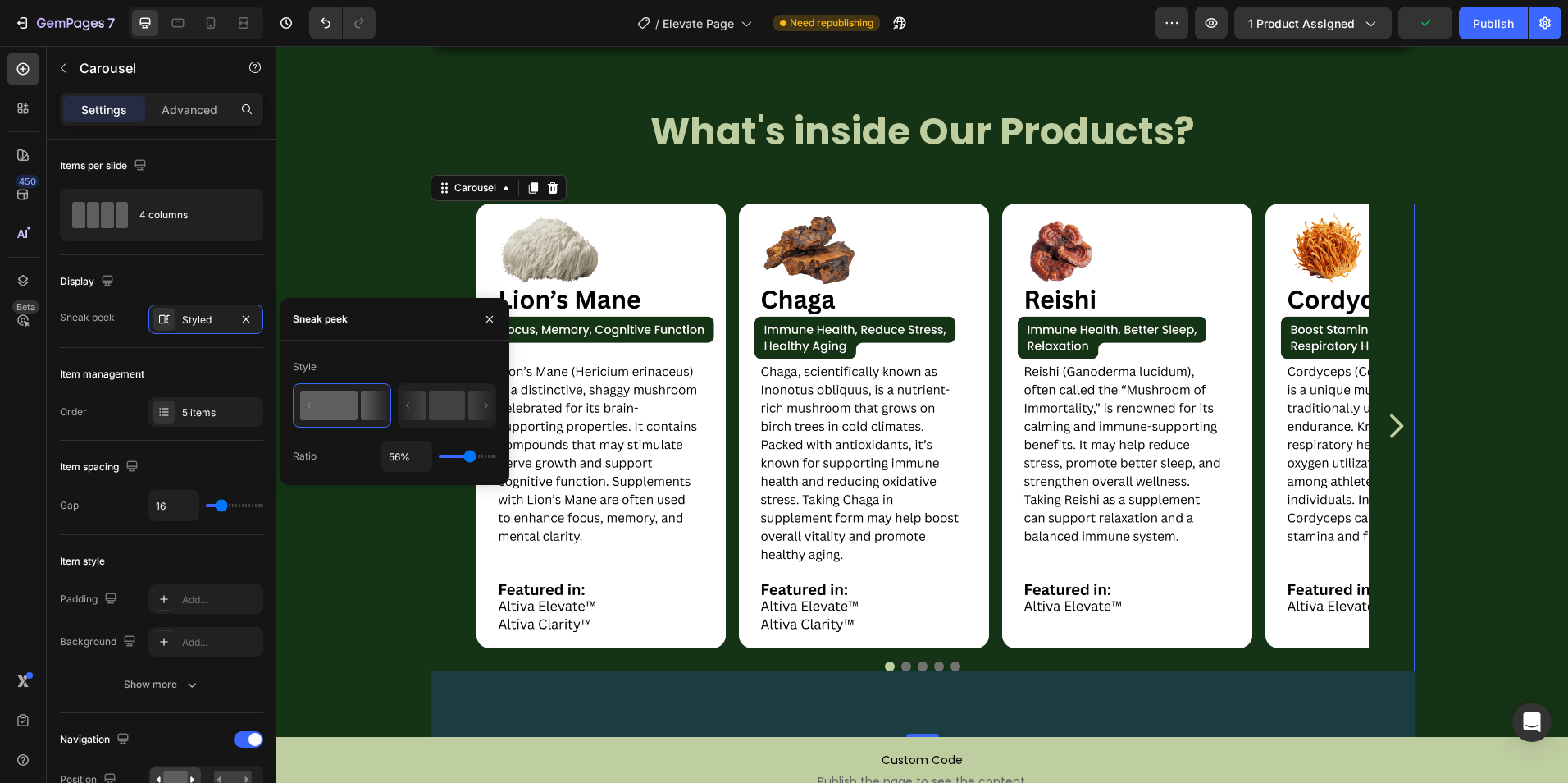
type input "54%"
type input "54"
type input "52%"
type input "52"
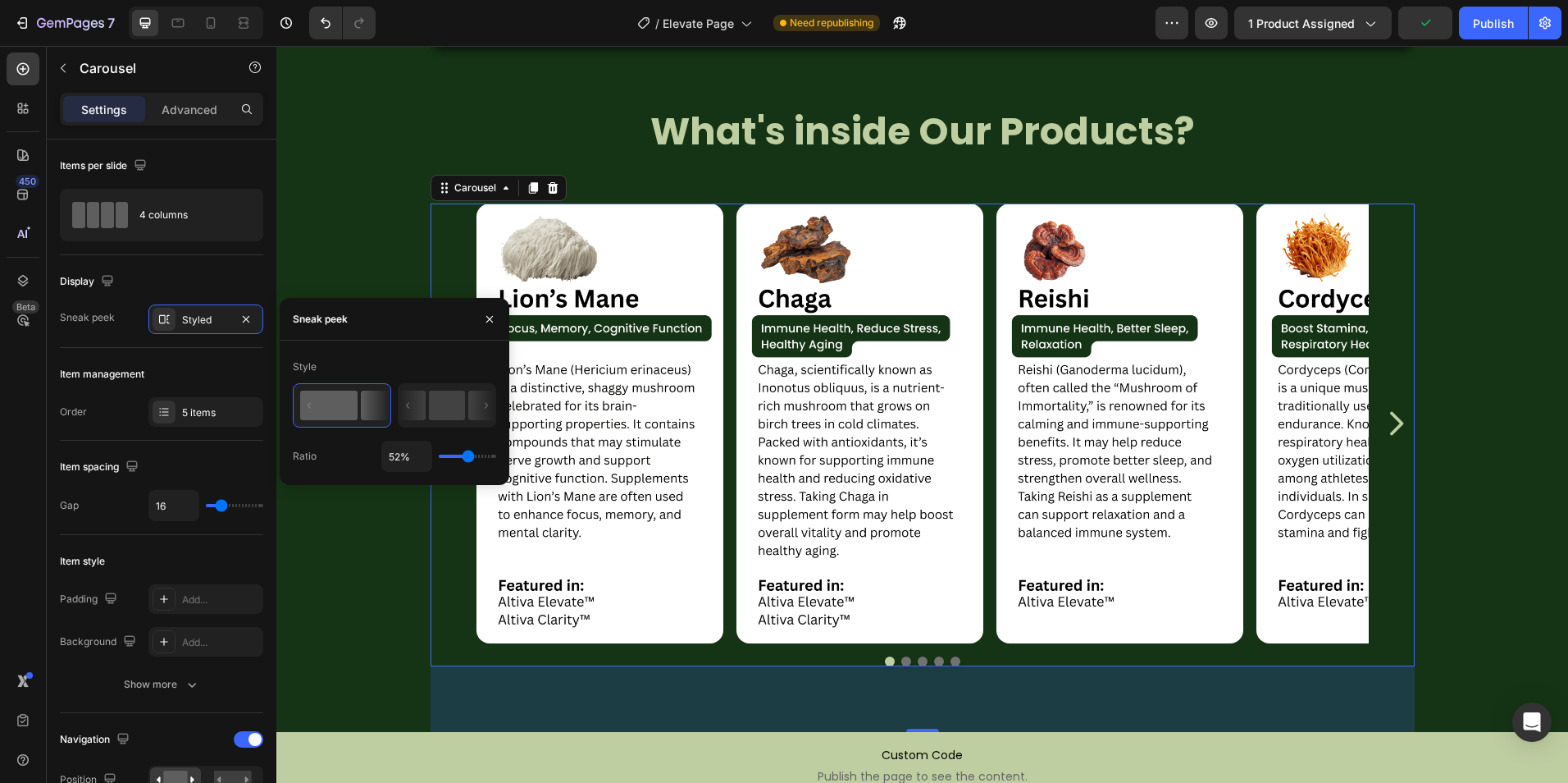
type input "54%"
type input "54"
type input "58%"
type input "58"
type input "60%"
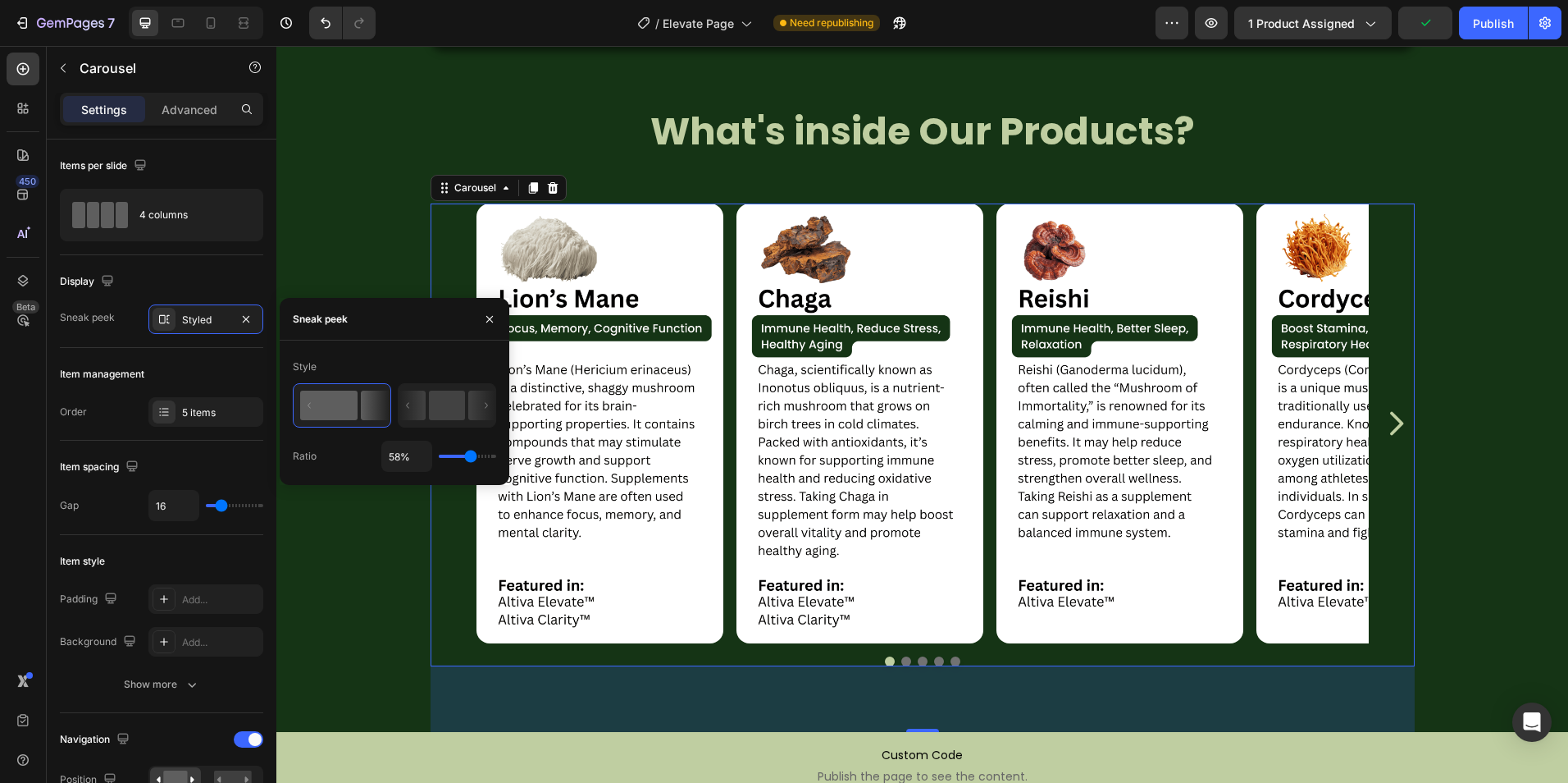
type input "60"
type input "69%"
type input "69"
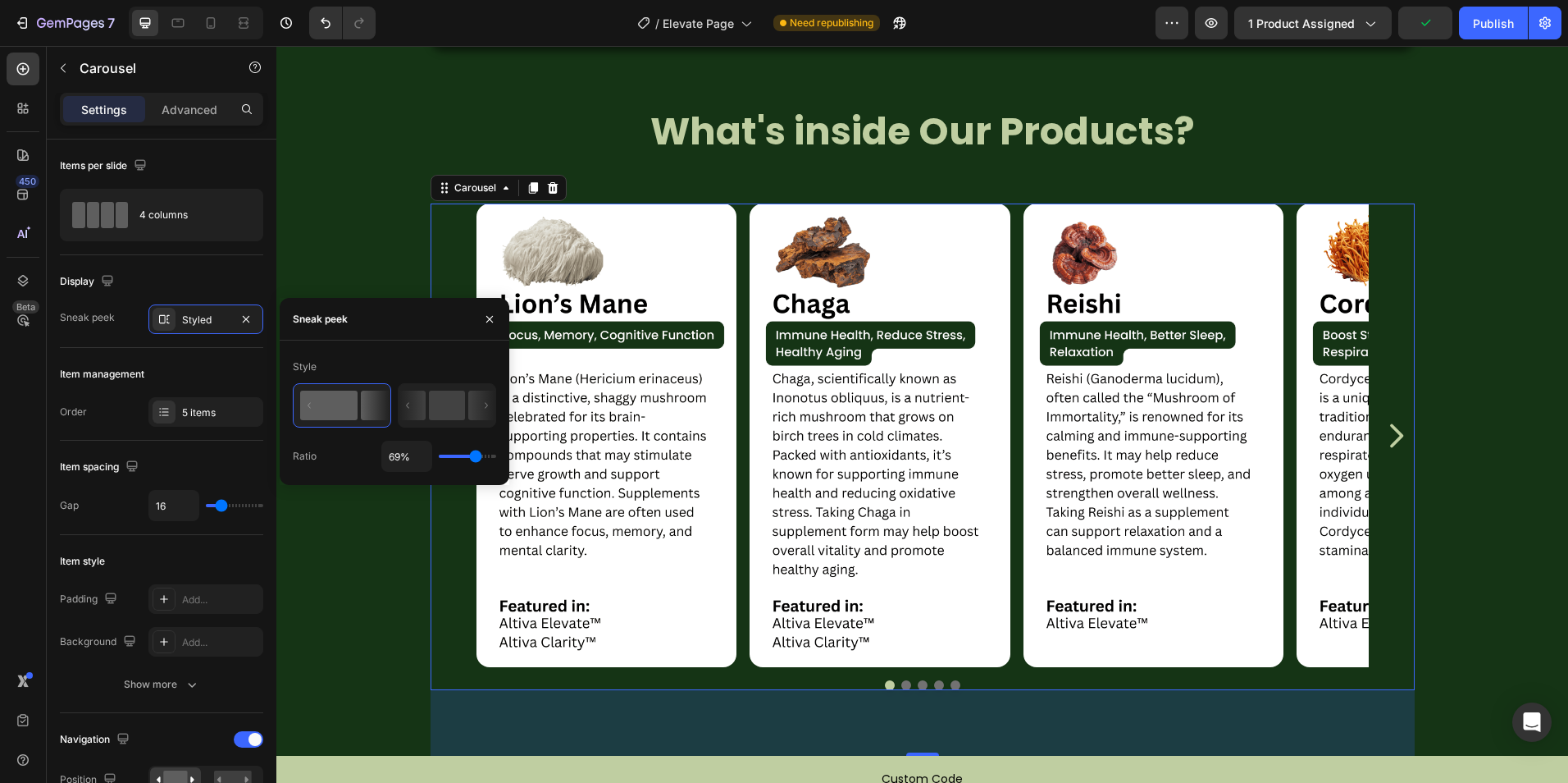
type input "71%"
type input "71"
type input "72%"
type input "72"
type input "74%"
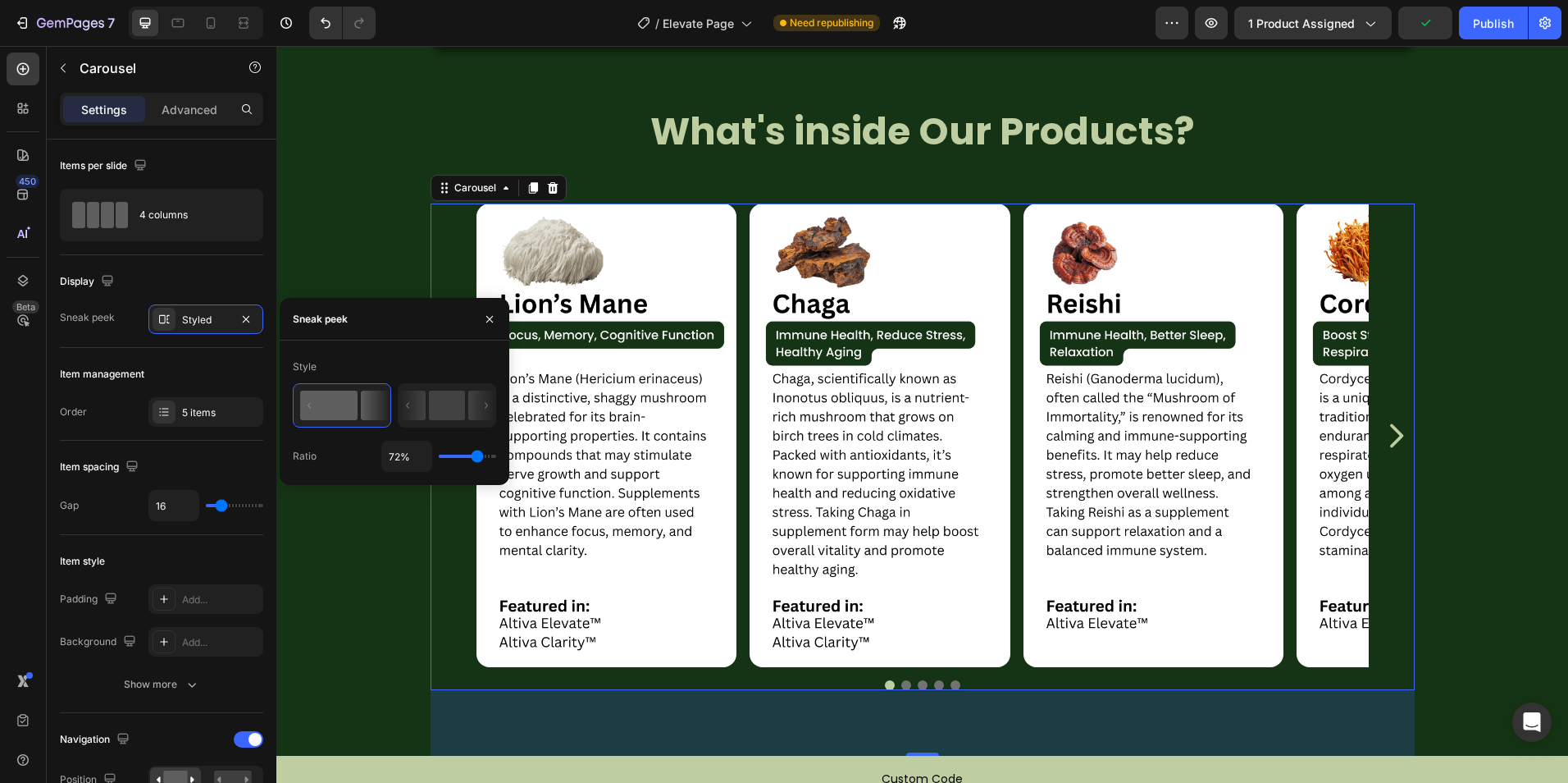
type input "74"
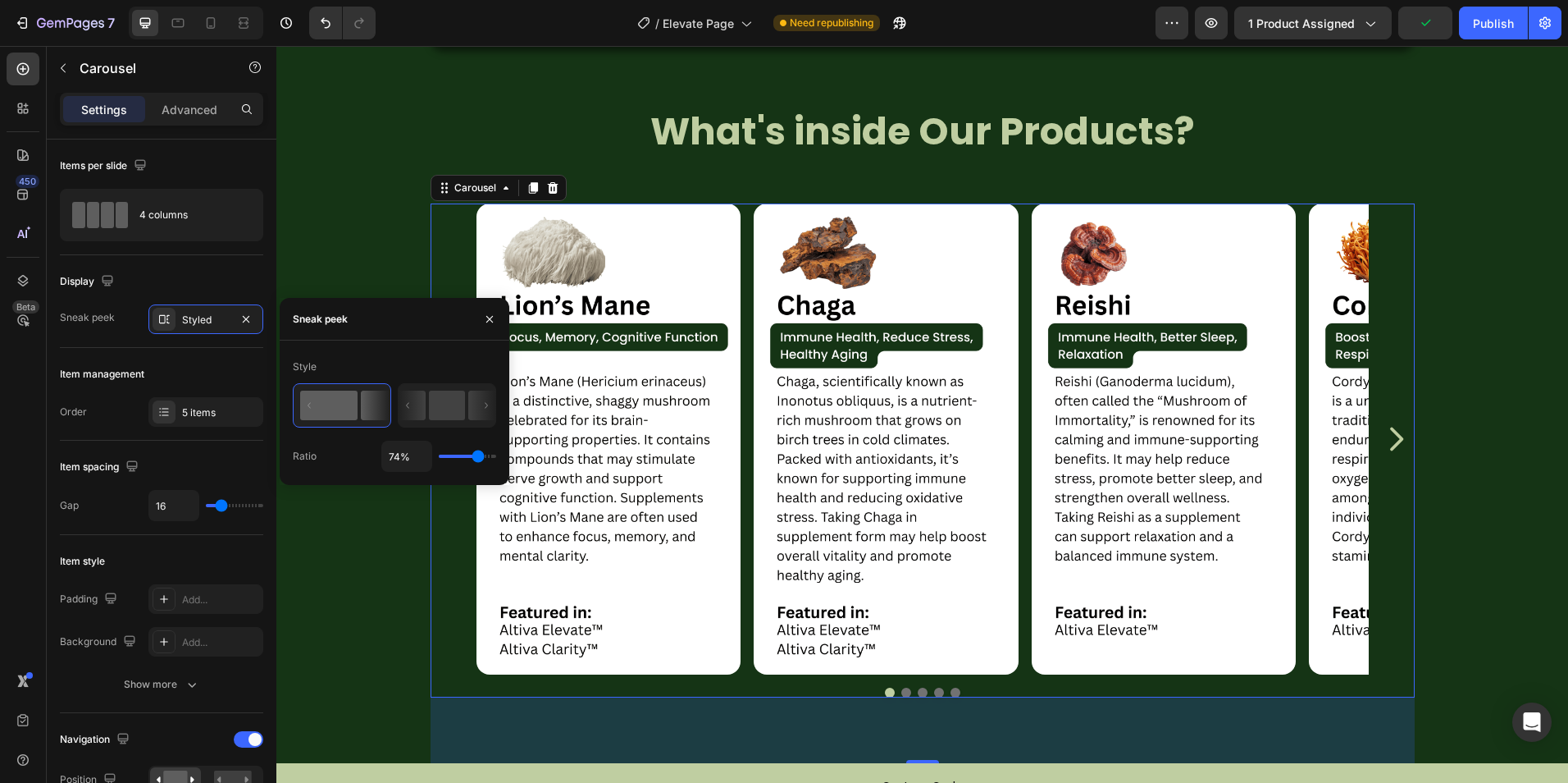
type input "76%"
type input "76"
type input "78%"
type input "78"
type input "80%"
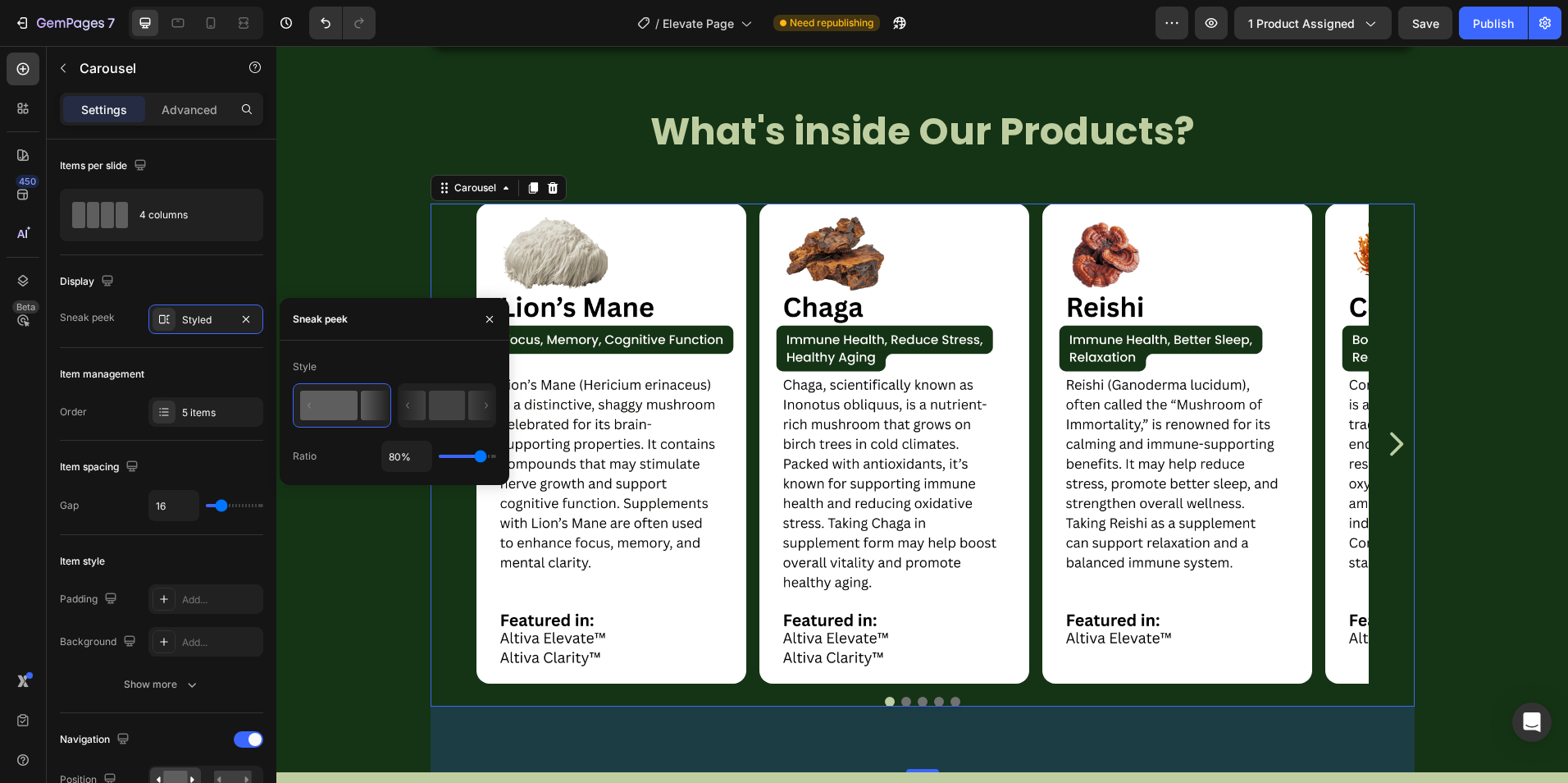
drag, startPoint x: 451, startPoint y: 455, endPoint x: 480, endPoint y: 460, distance: 29.4
type input "80"
click at [480, 458] on input "range" at bounding box center [468, 456] width 58 height 3
click at [405, 283] on div "Image Image Image Image Image Carousel 80" at bounding box center [921, 471] width 1291 height 601
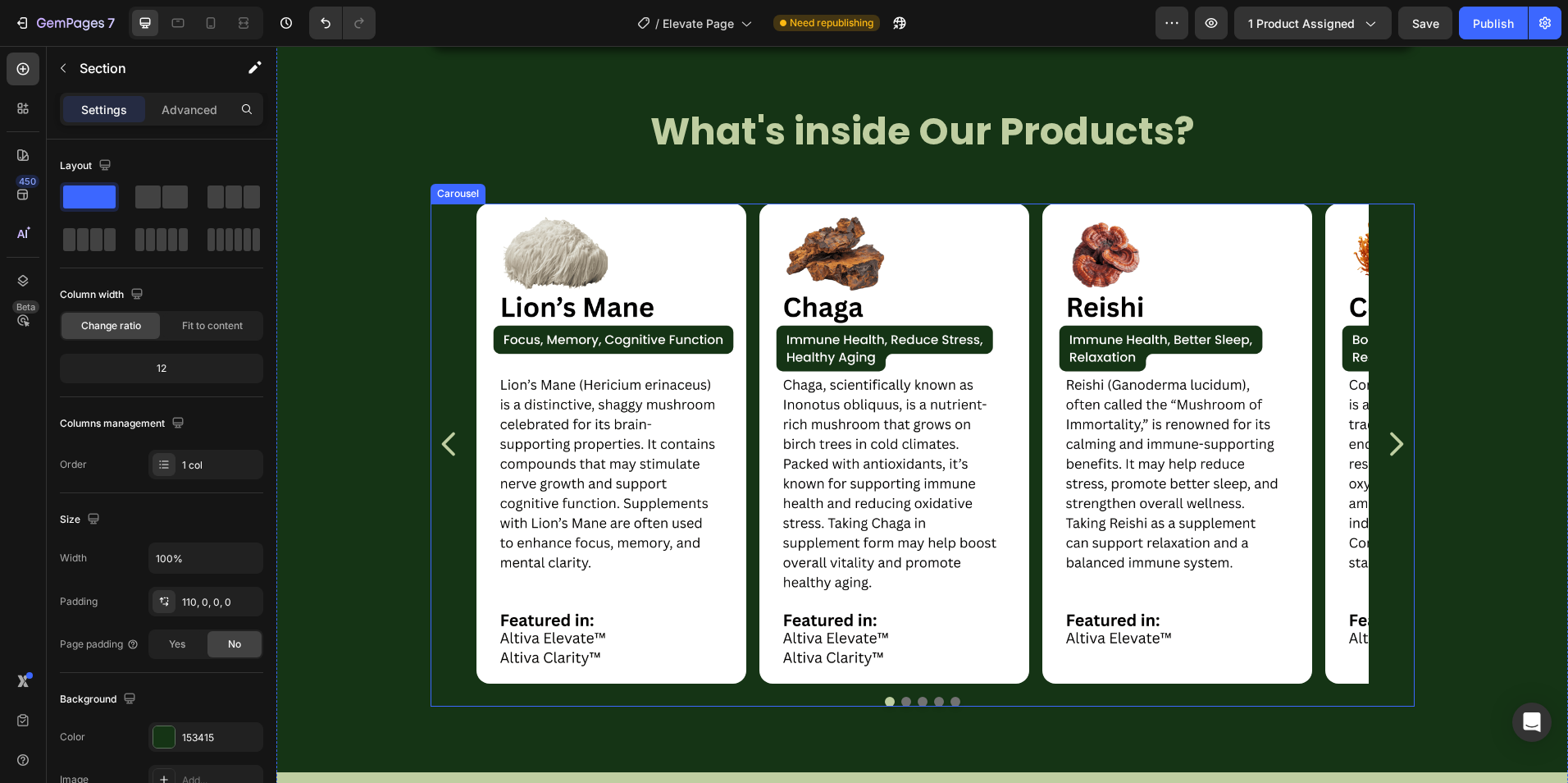
click at [1398, 444] on icon "Carousel Next Arrow" at bounding box center [1395, 443] width 33 height 41
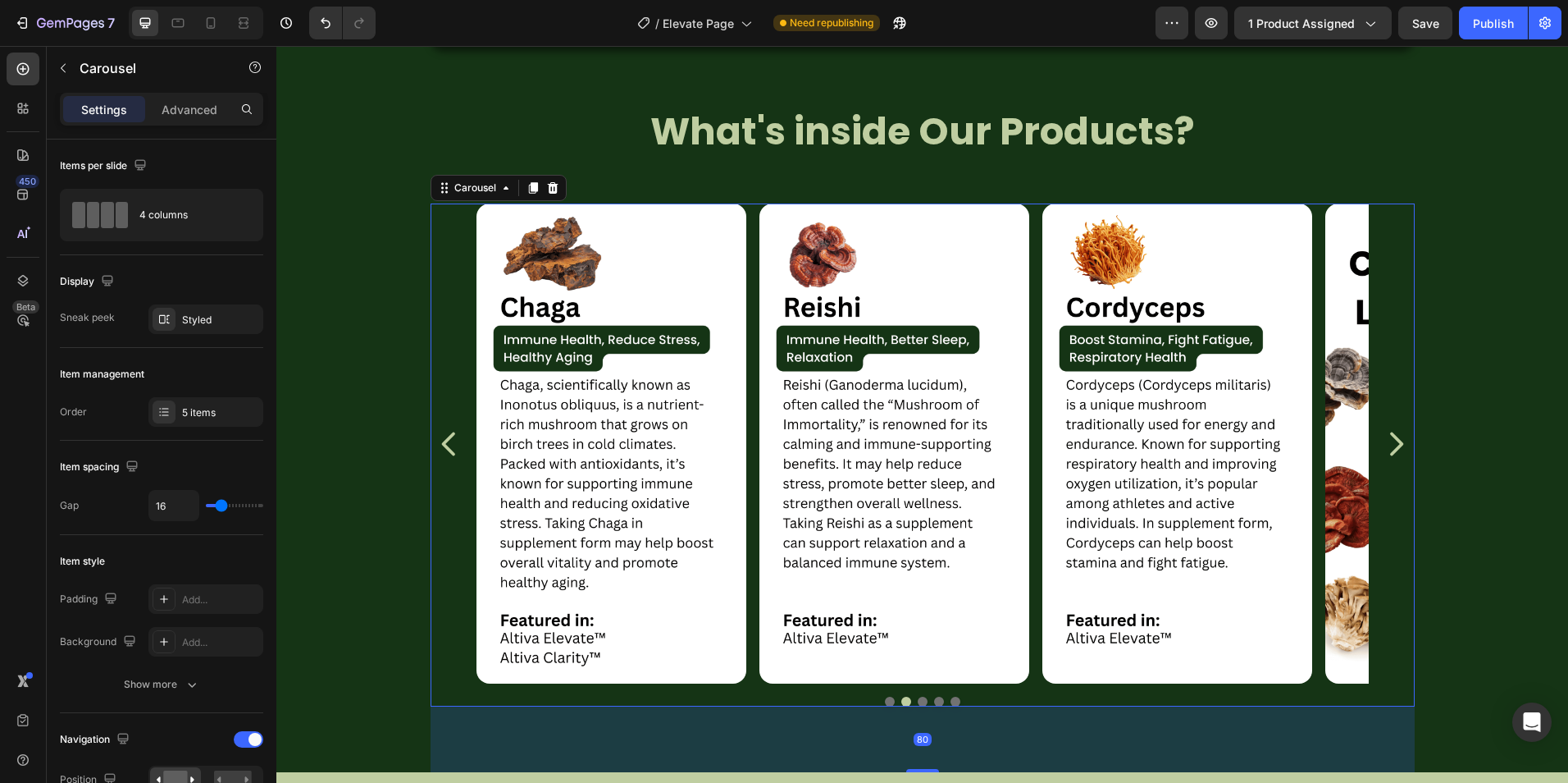
click at [1398, 444] on icon "Carousel Next Arrow" at bounding box center [1395, 443] width 33 height 41
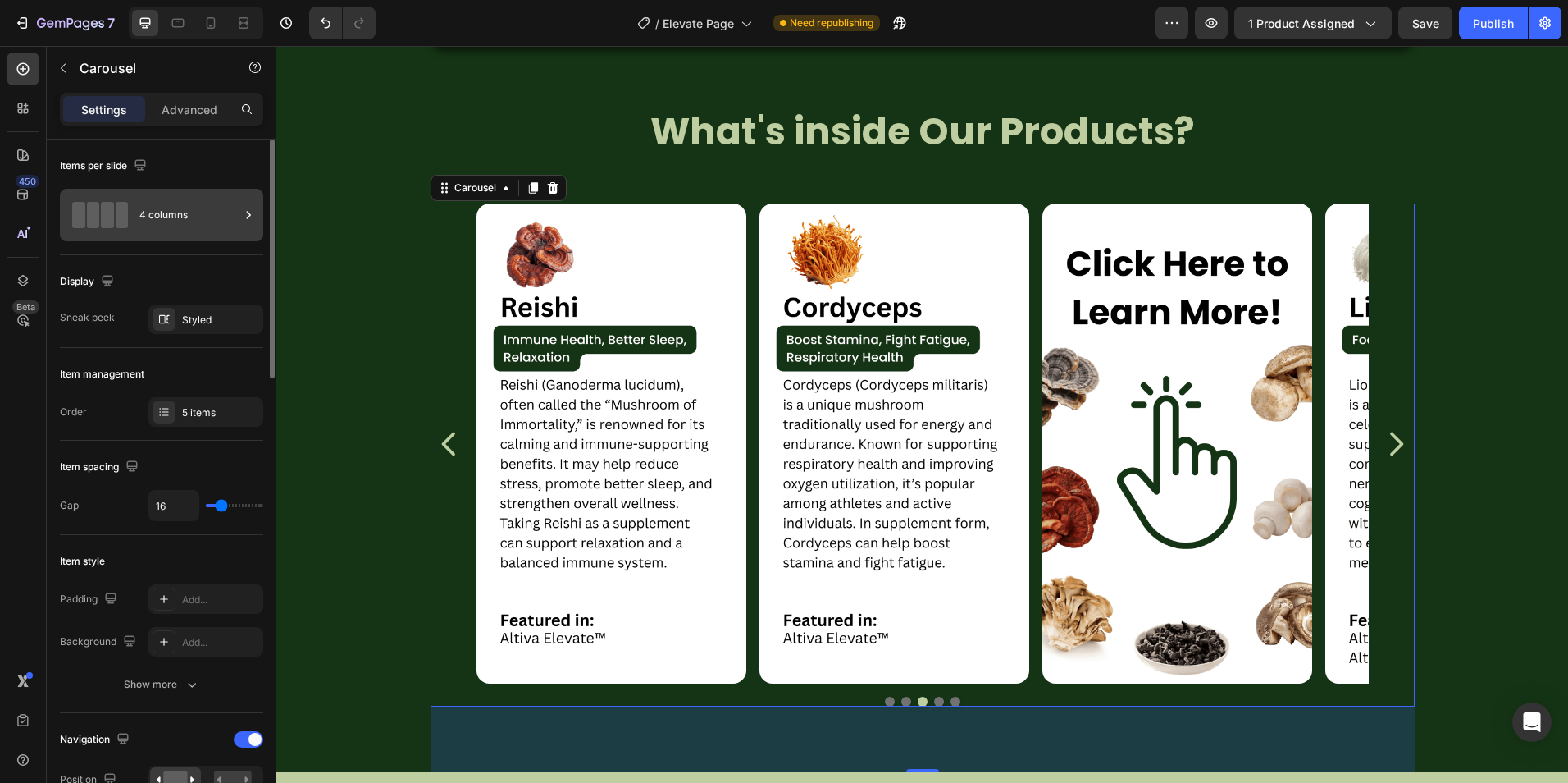
click at [139, 217] on div "4 columns" at bounding box center [161, 214] width 203 height 53
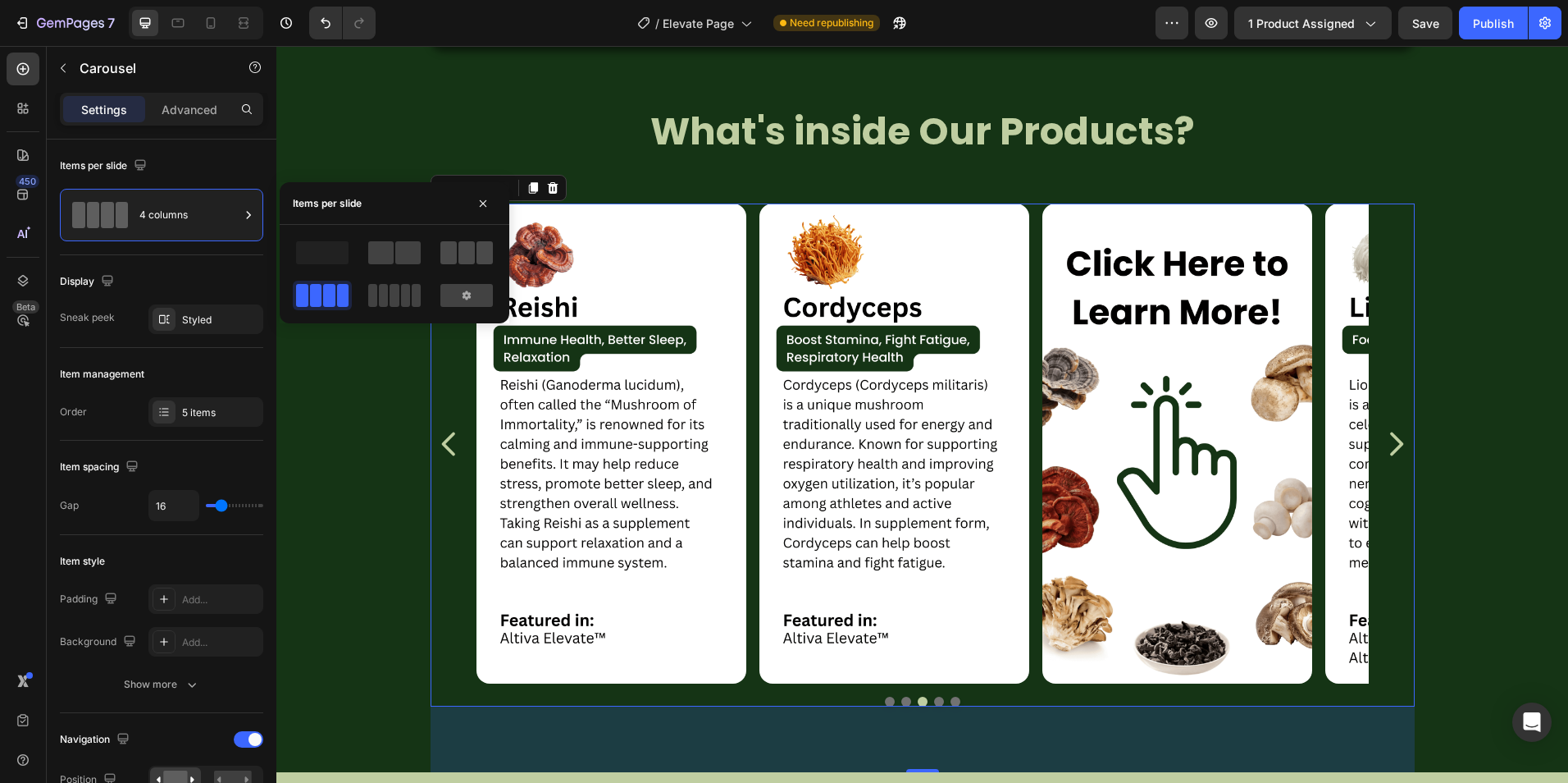
click at [452, 253] on span at bounding box center [449, 252] width 16 height 23
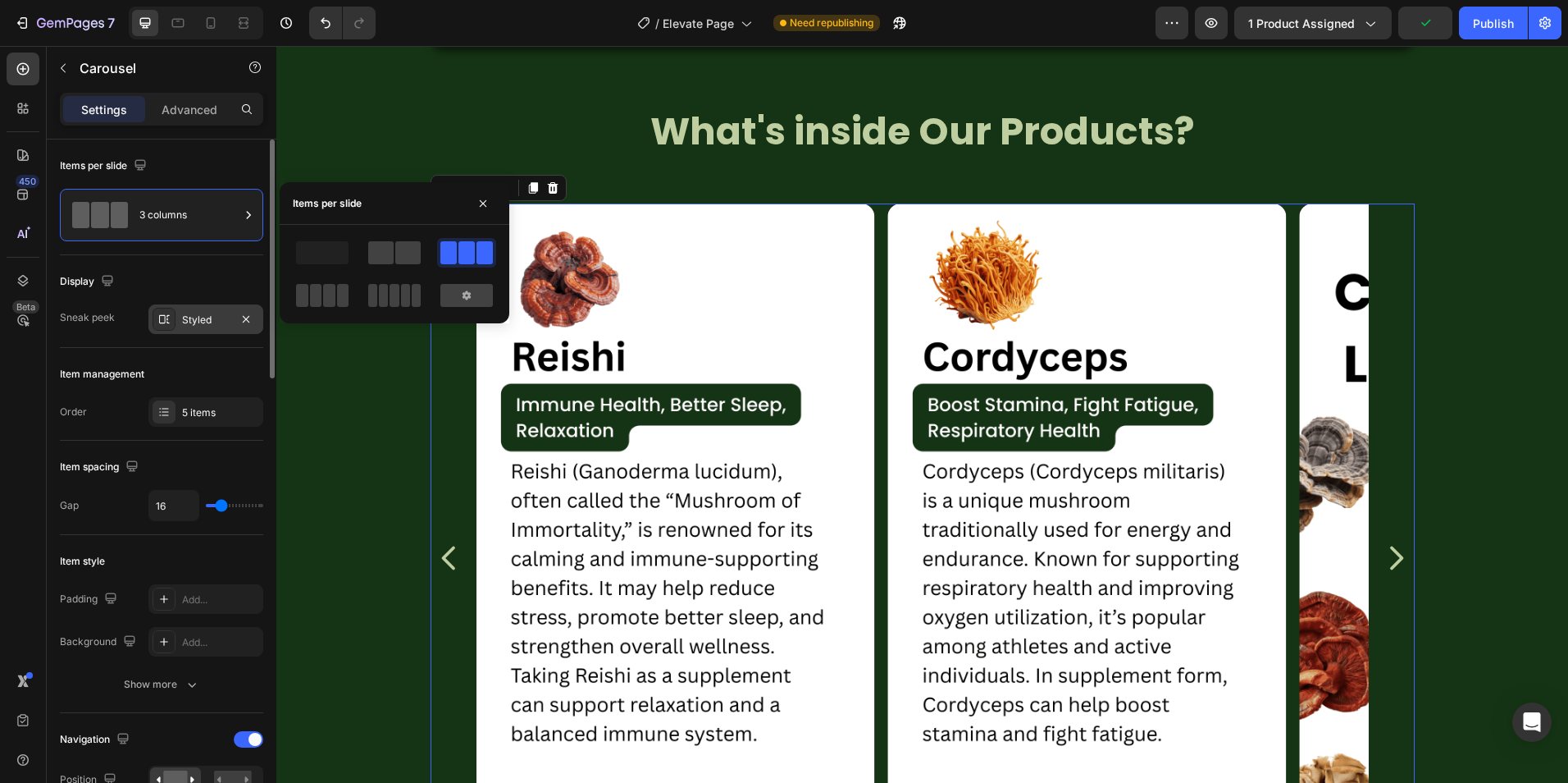
click at [218, 314] on div "Styled" at bounding box center [206, 319] width 48 height 15
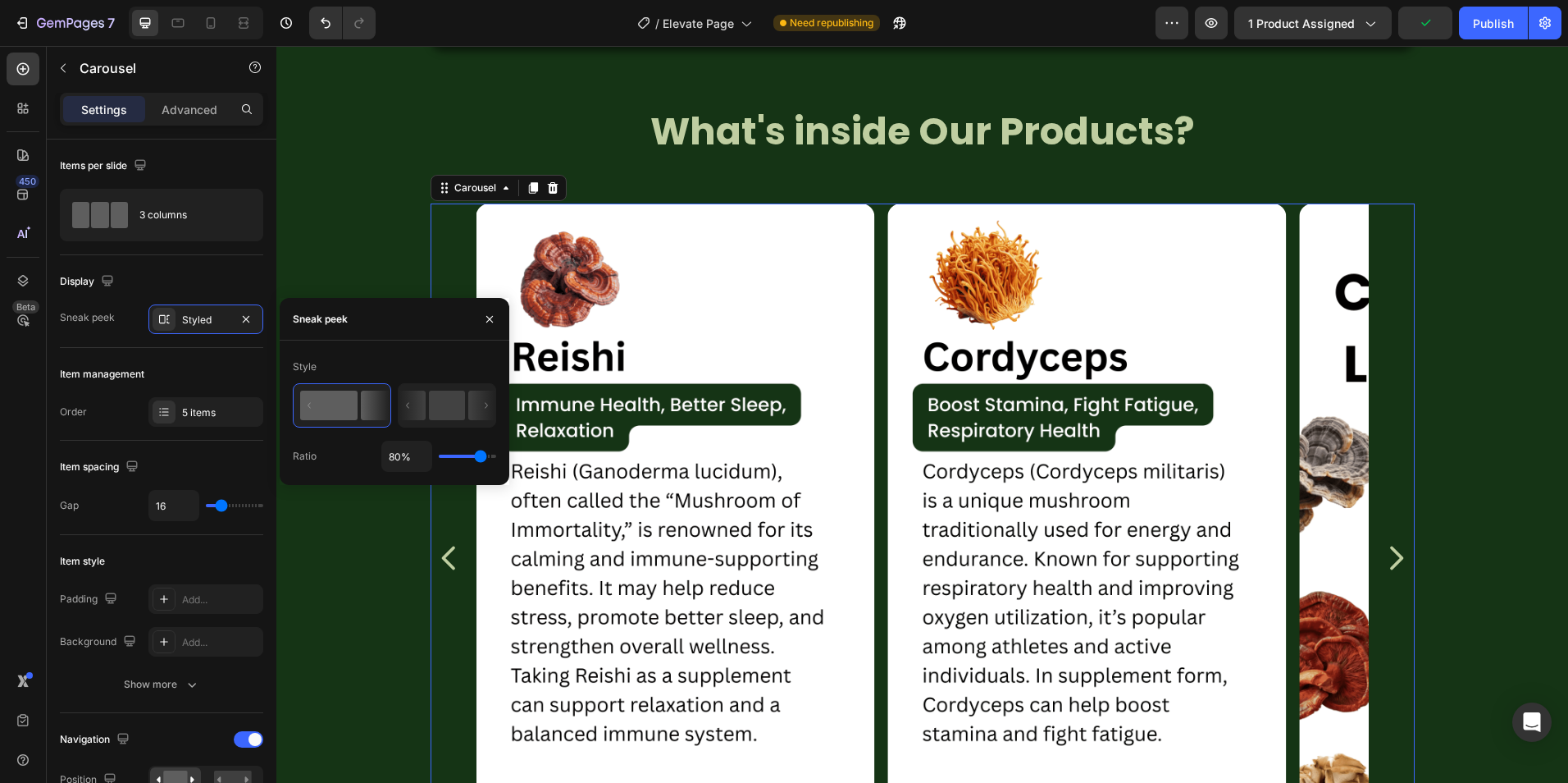
type input "27%"
type input "27"
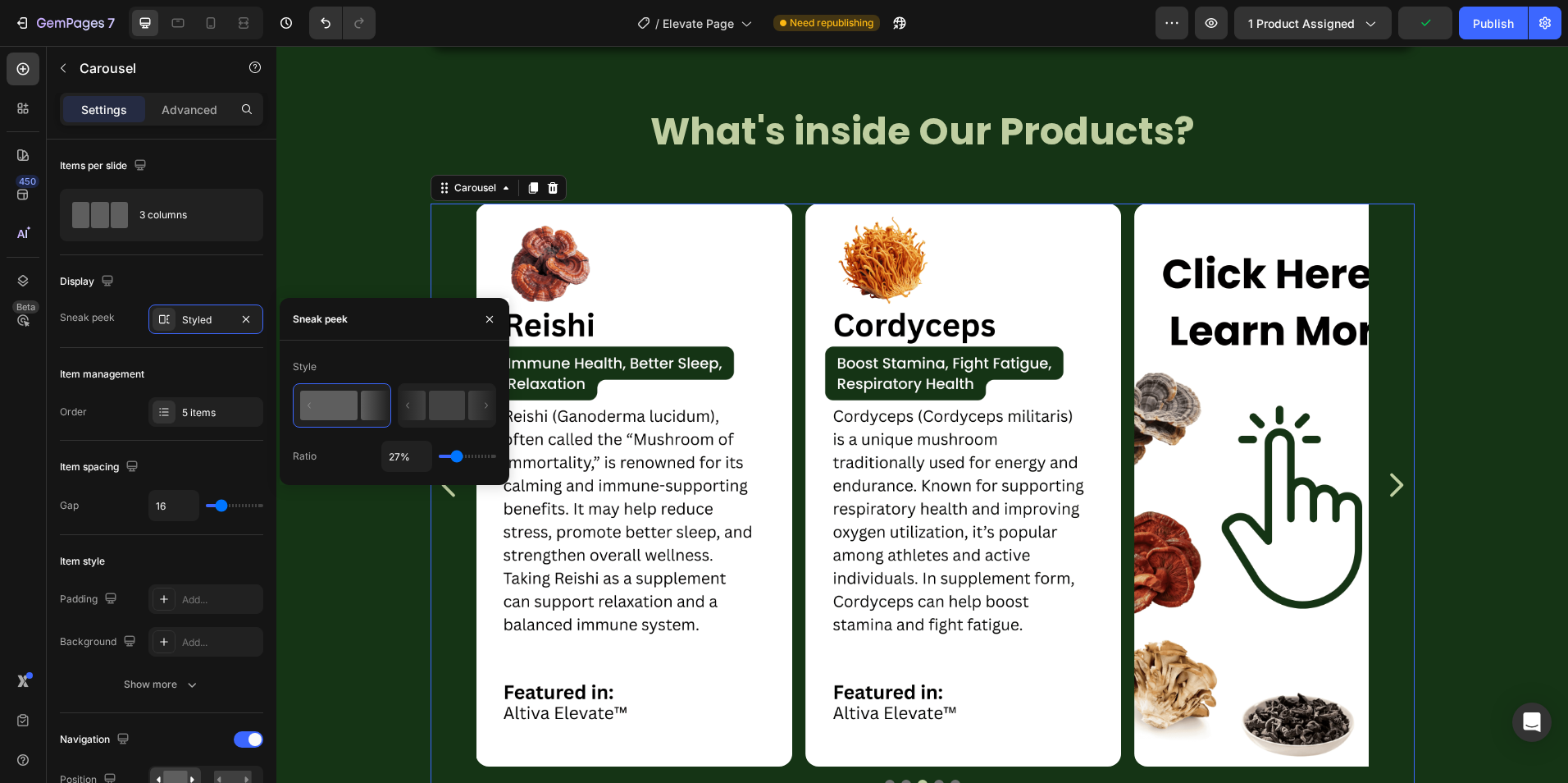
type input "25%"
type input "25"
type input "23%"
type input "23"
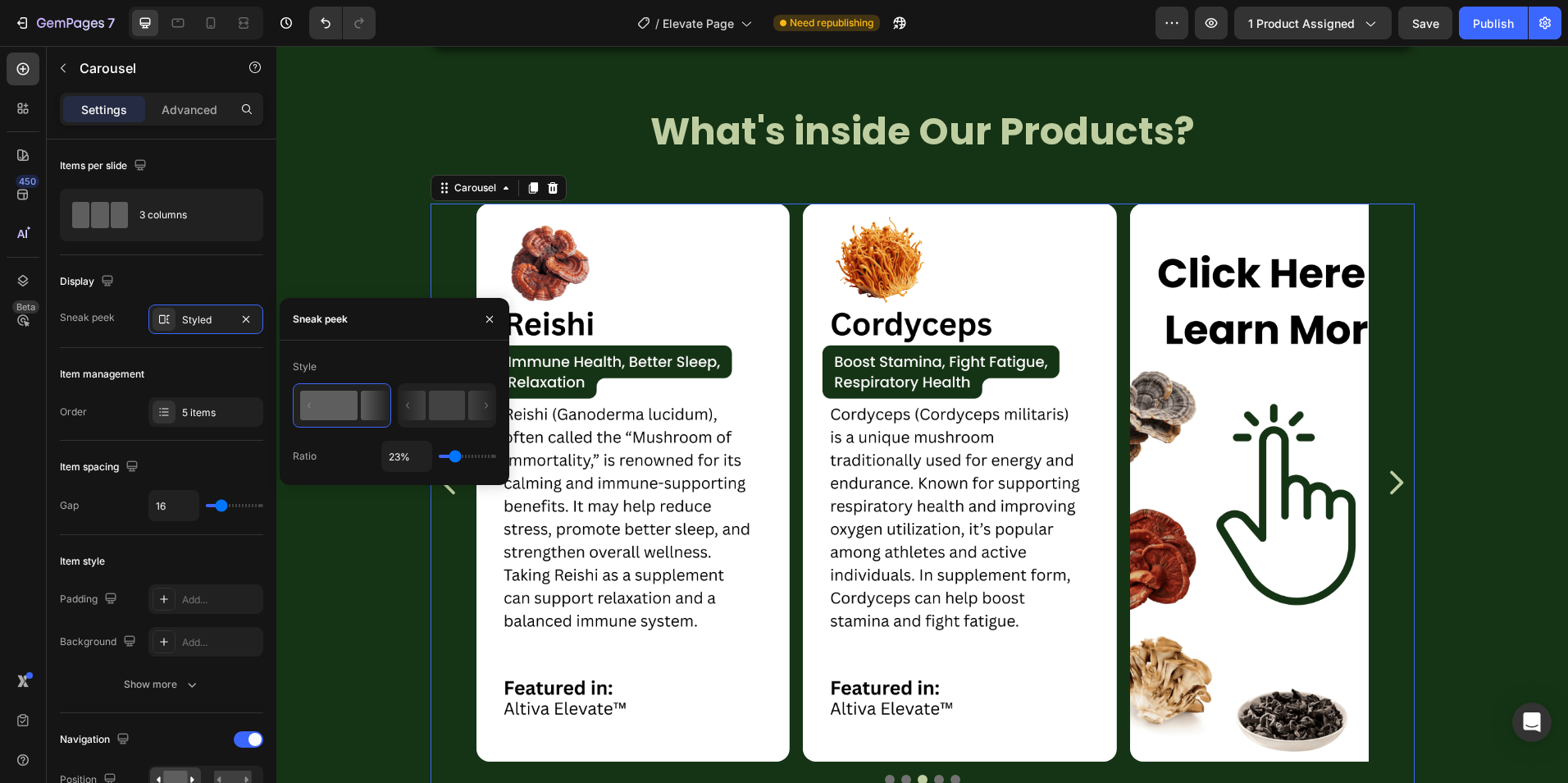
type input "25%"
type input "25"
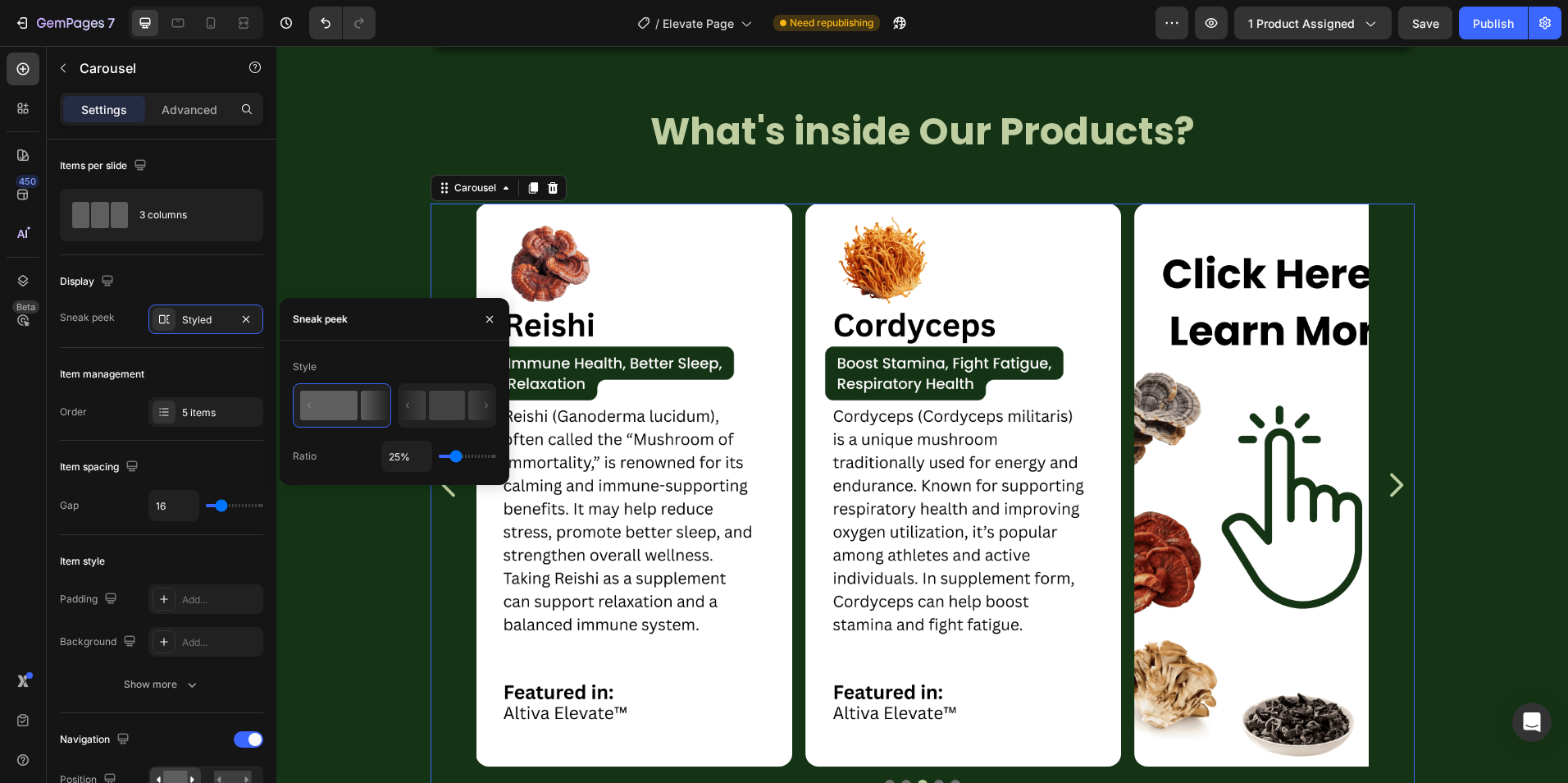
type input "27%"
type input "27"
type input "29%"
type input "29"
type input "45%"
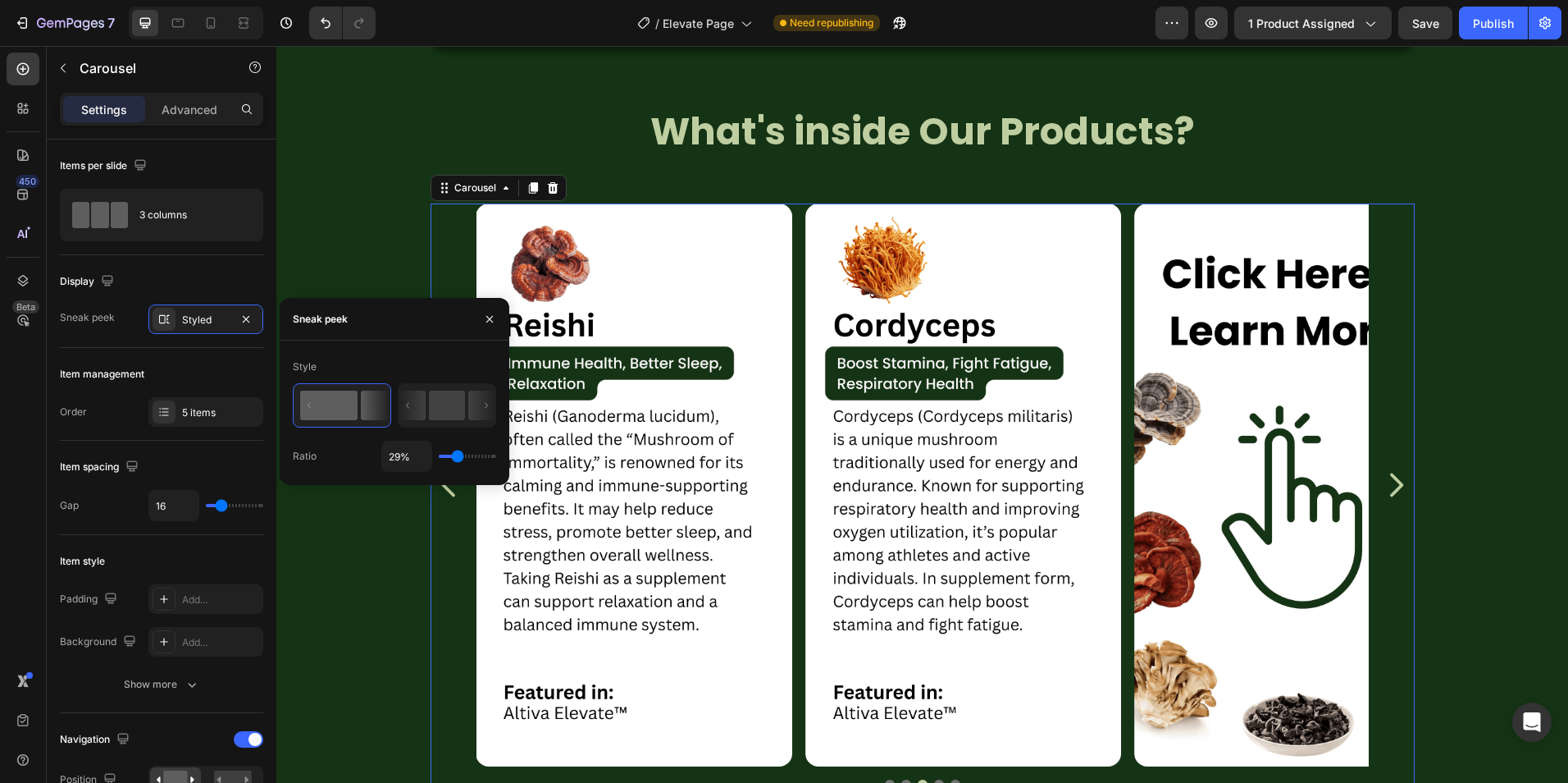
type input "45"
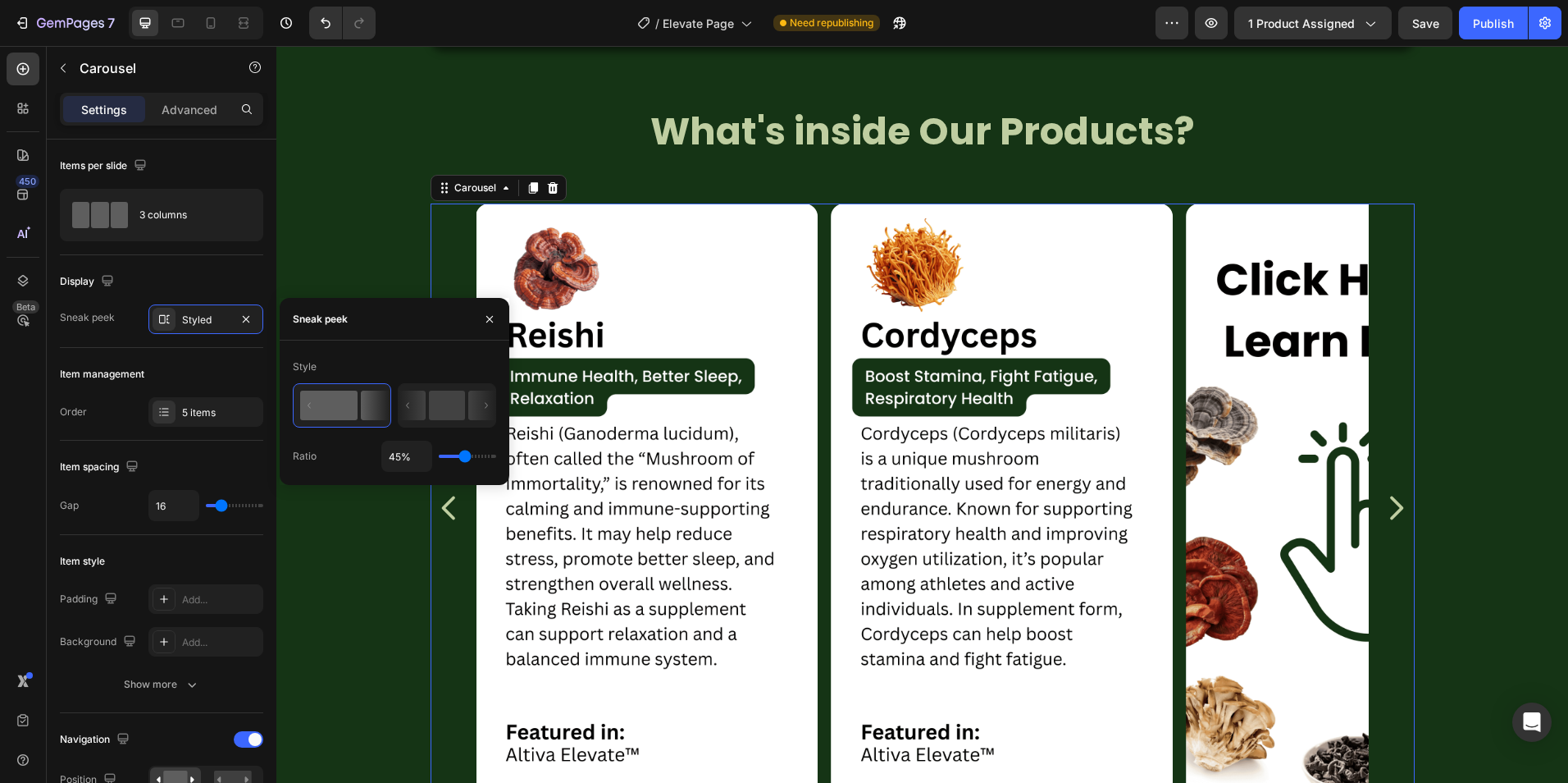
type input "47%"
type input "47"
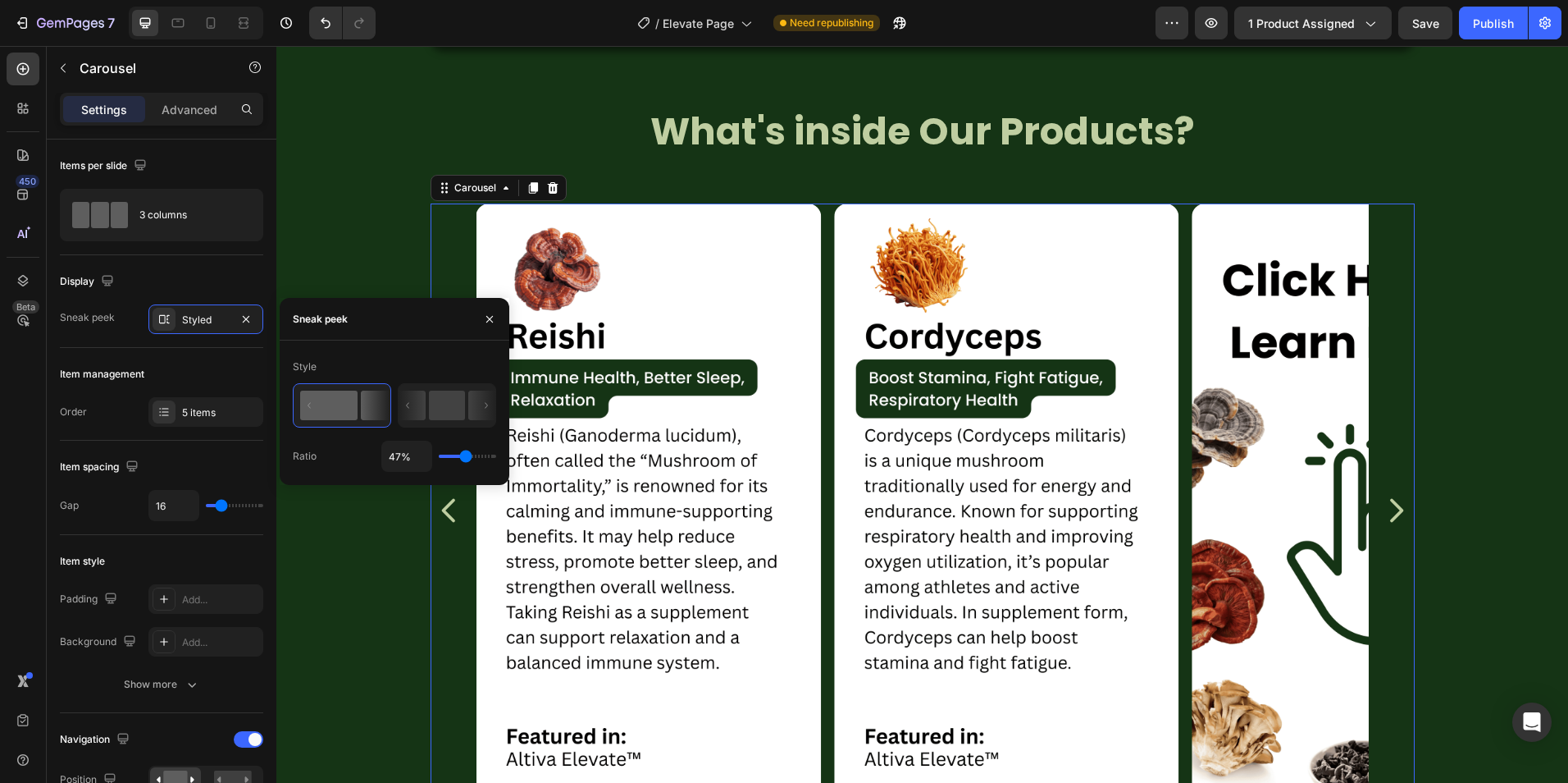
type input "49%"
type input "49"
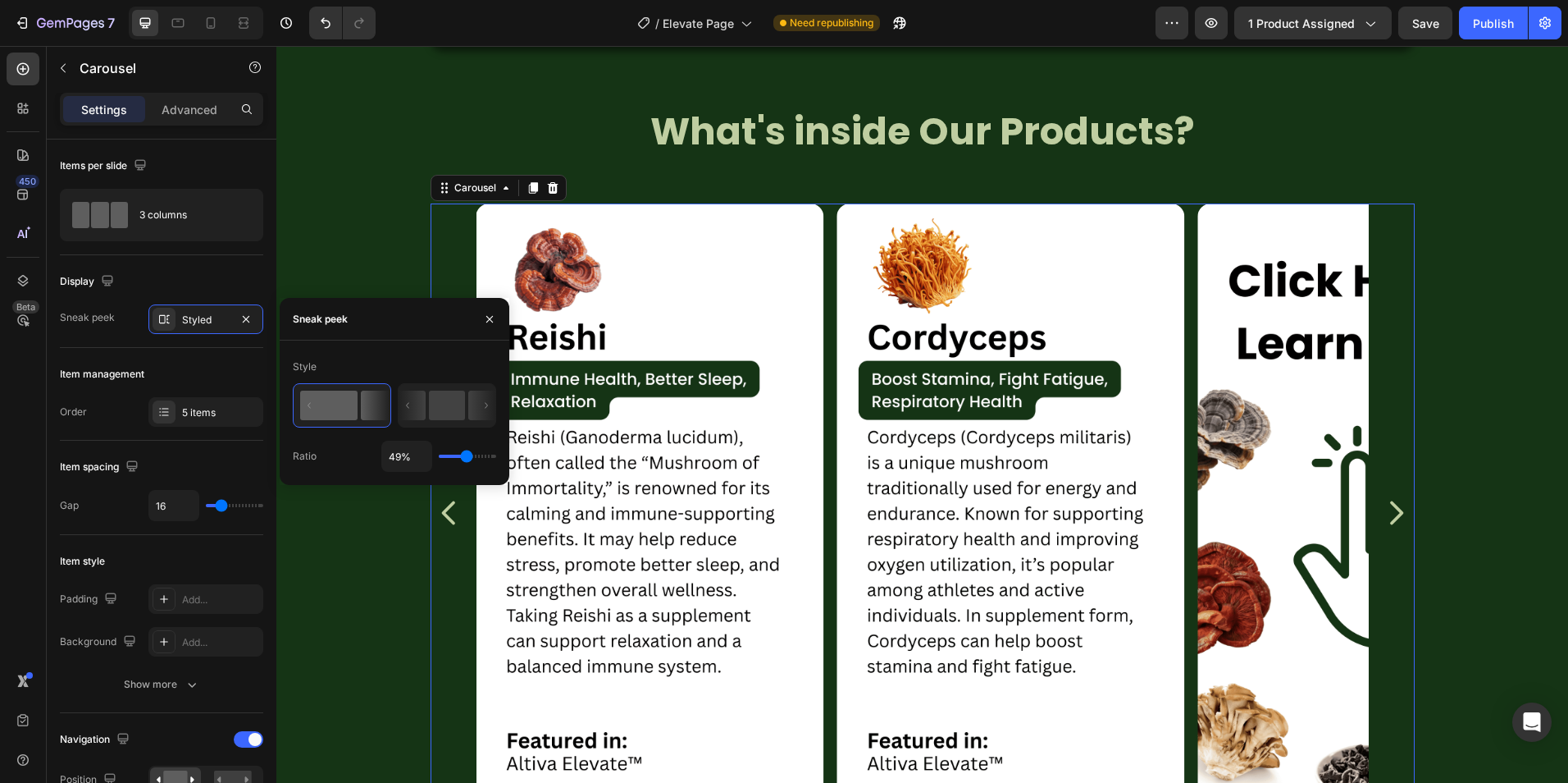
type input "51%"
type input "51"
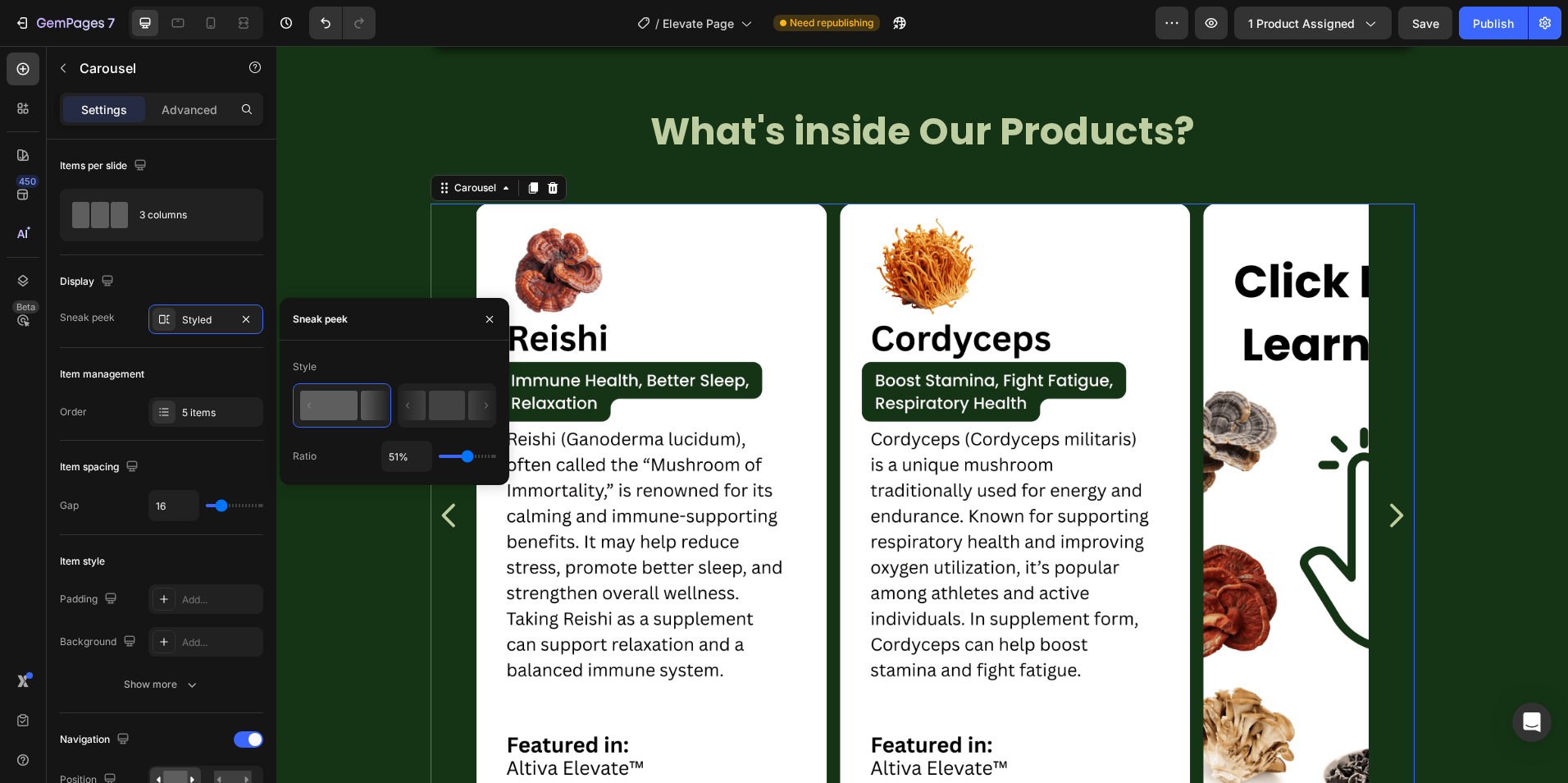
type input "52%"
type input "52"
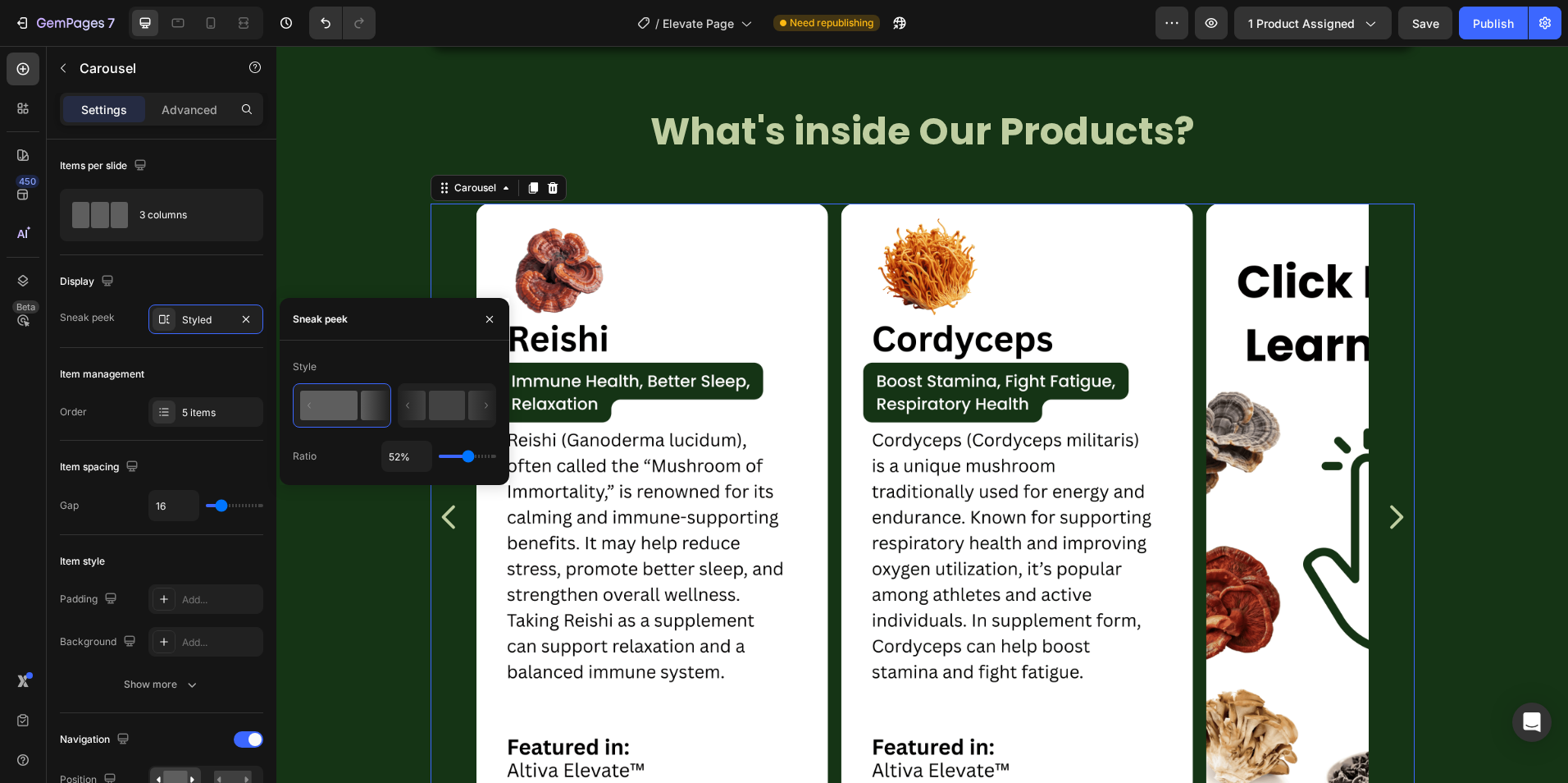
type input "54%"
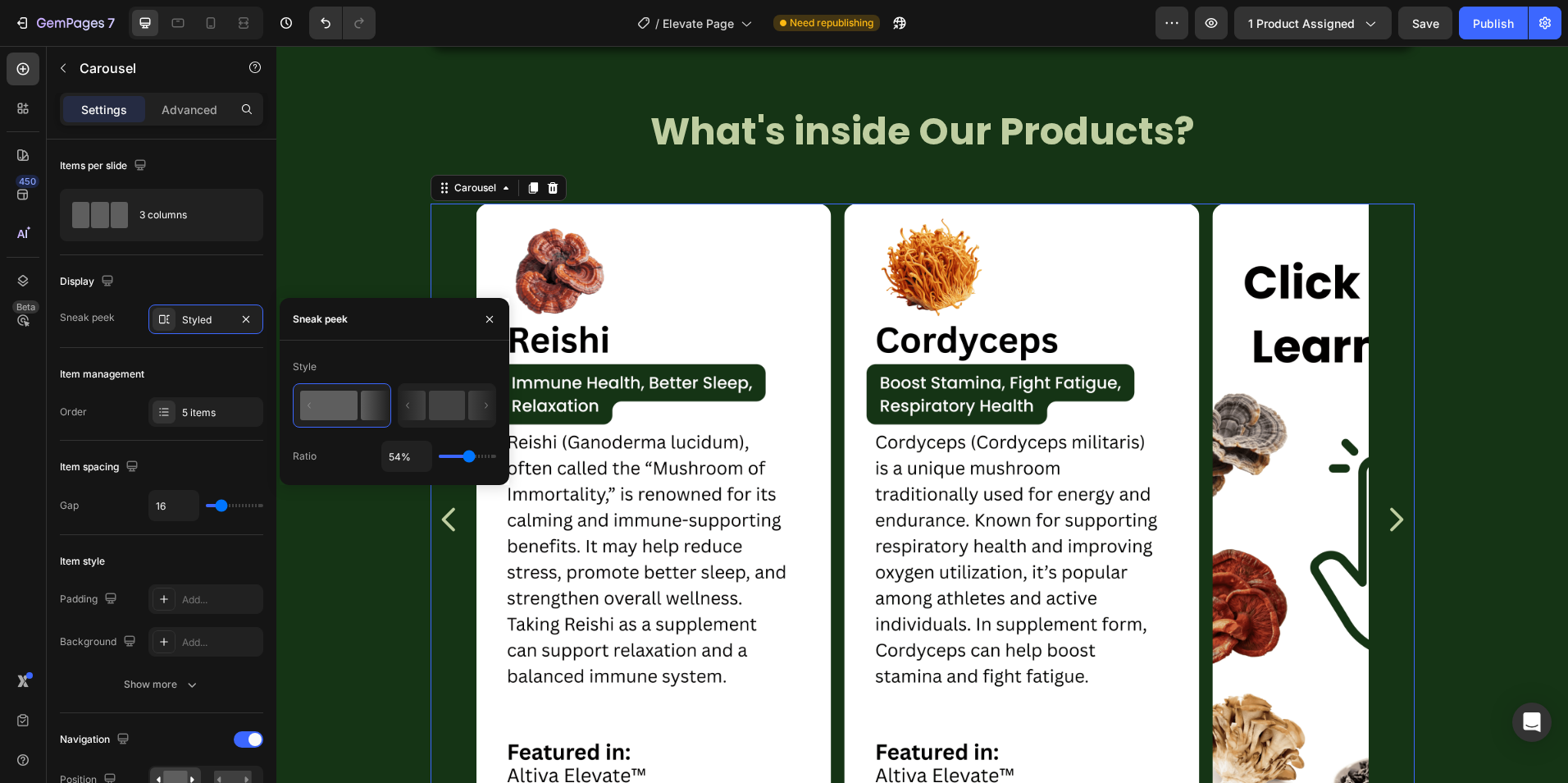
drag, startPoint x: 478, startPoint y: 460, endPoint x: 469, endPoint y: 460, distance: 9.0
type input "54"
click at [469, 458] on input "range" at bounding box center [468, 456] width 58 height 3
click at [247, 318] on icon "button" at bounding box center [245, 318] width 7 height 7
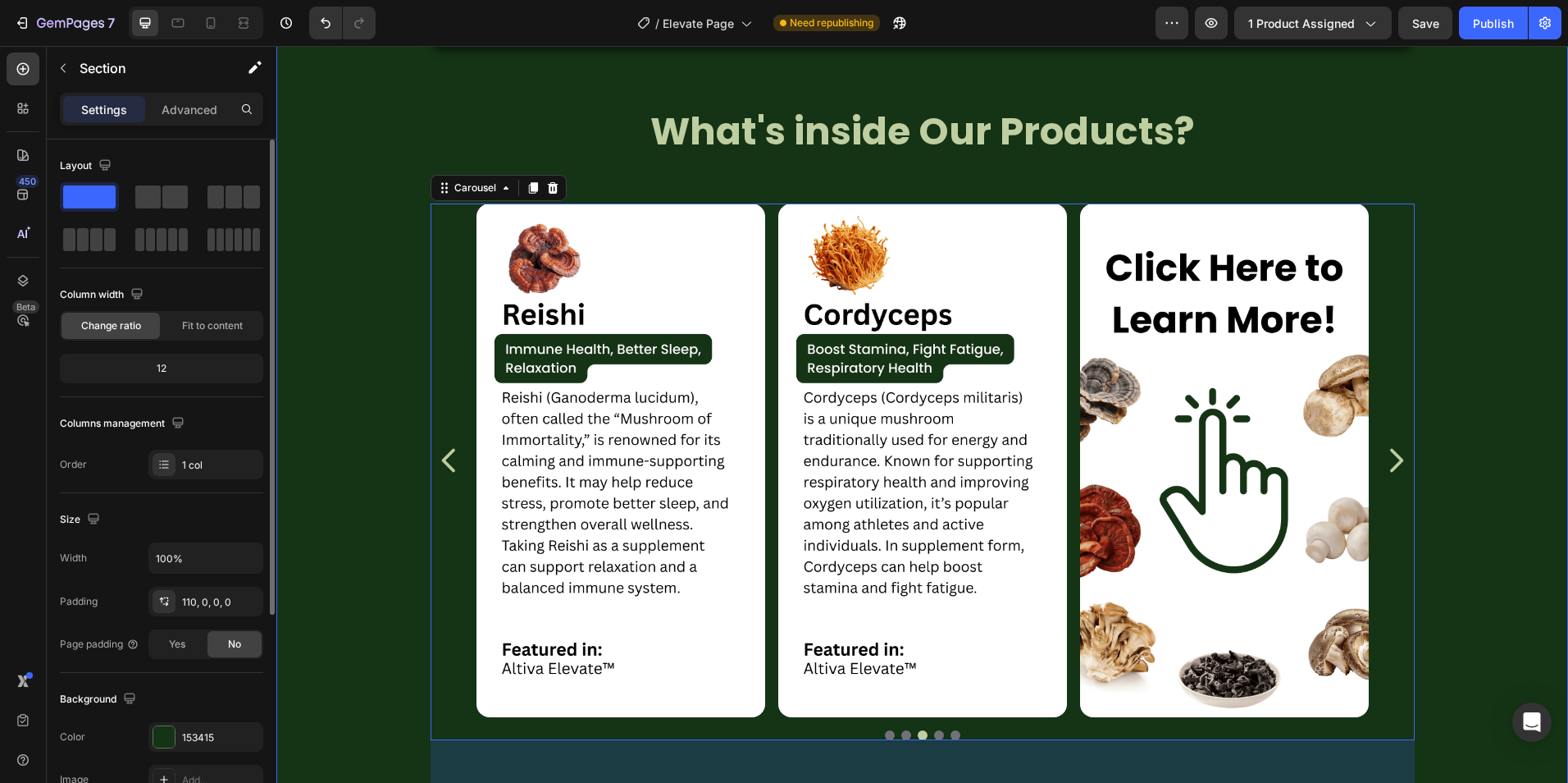
click at [326, 242] on div "Image Image Image Image Image Carousel 80" at bounding box center [921, 488] width 1291 height 635
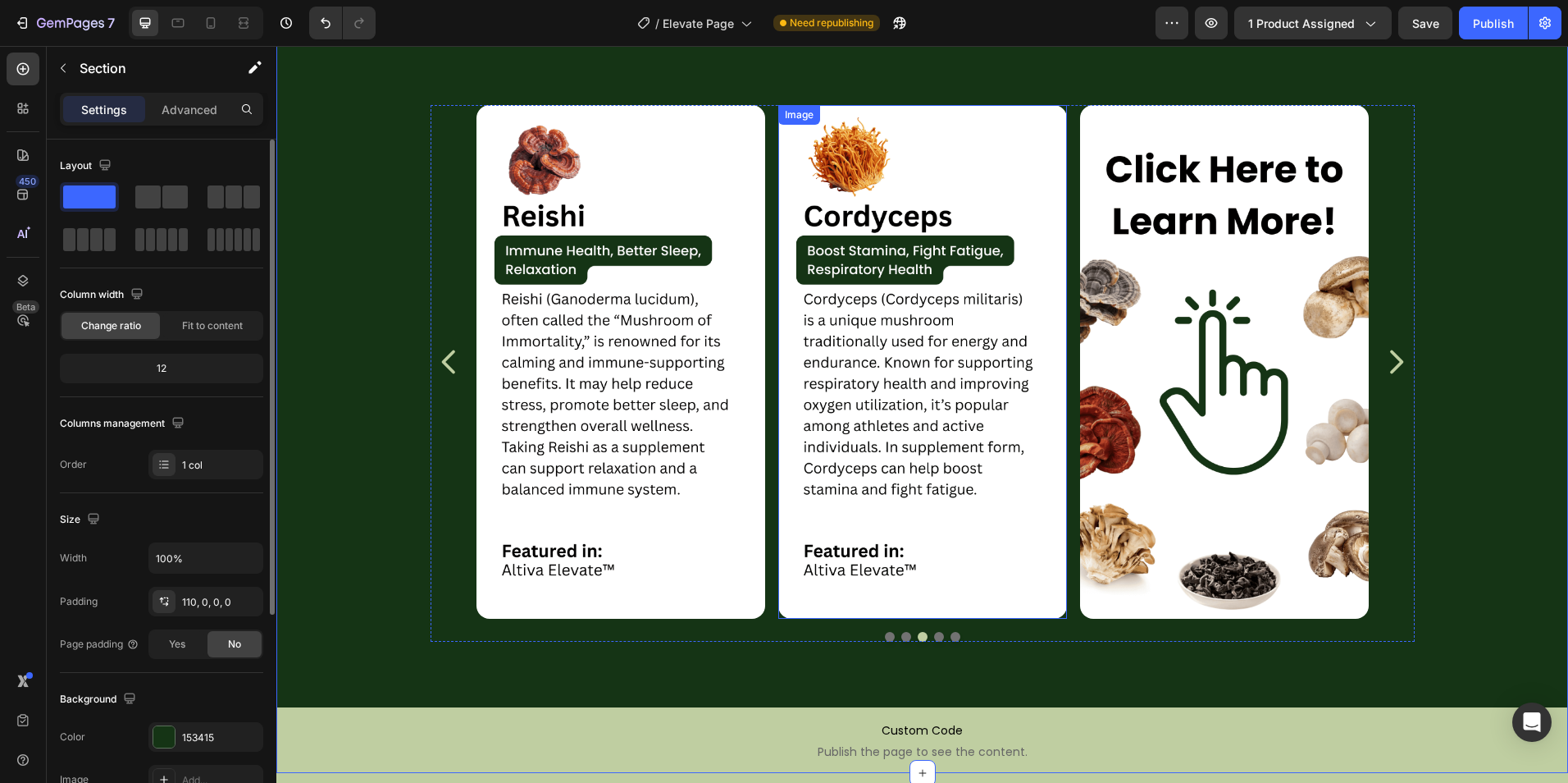
scroll to position [2051, 0]
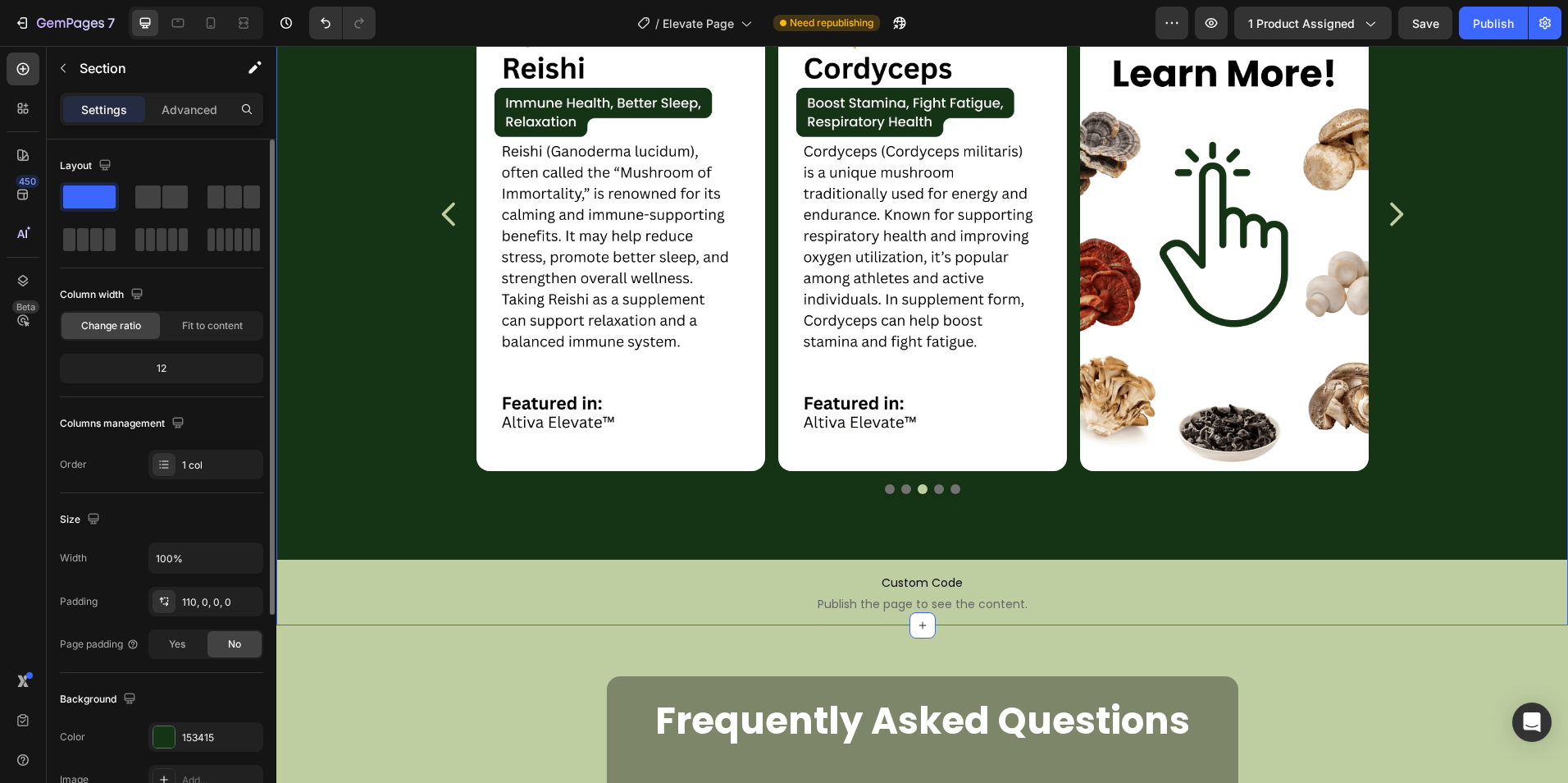
click at [1458, 345] on div "Image Image Image Image Image Carousel" at bounding box center [921, 241] width 1291 height 635
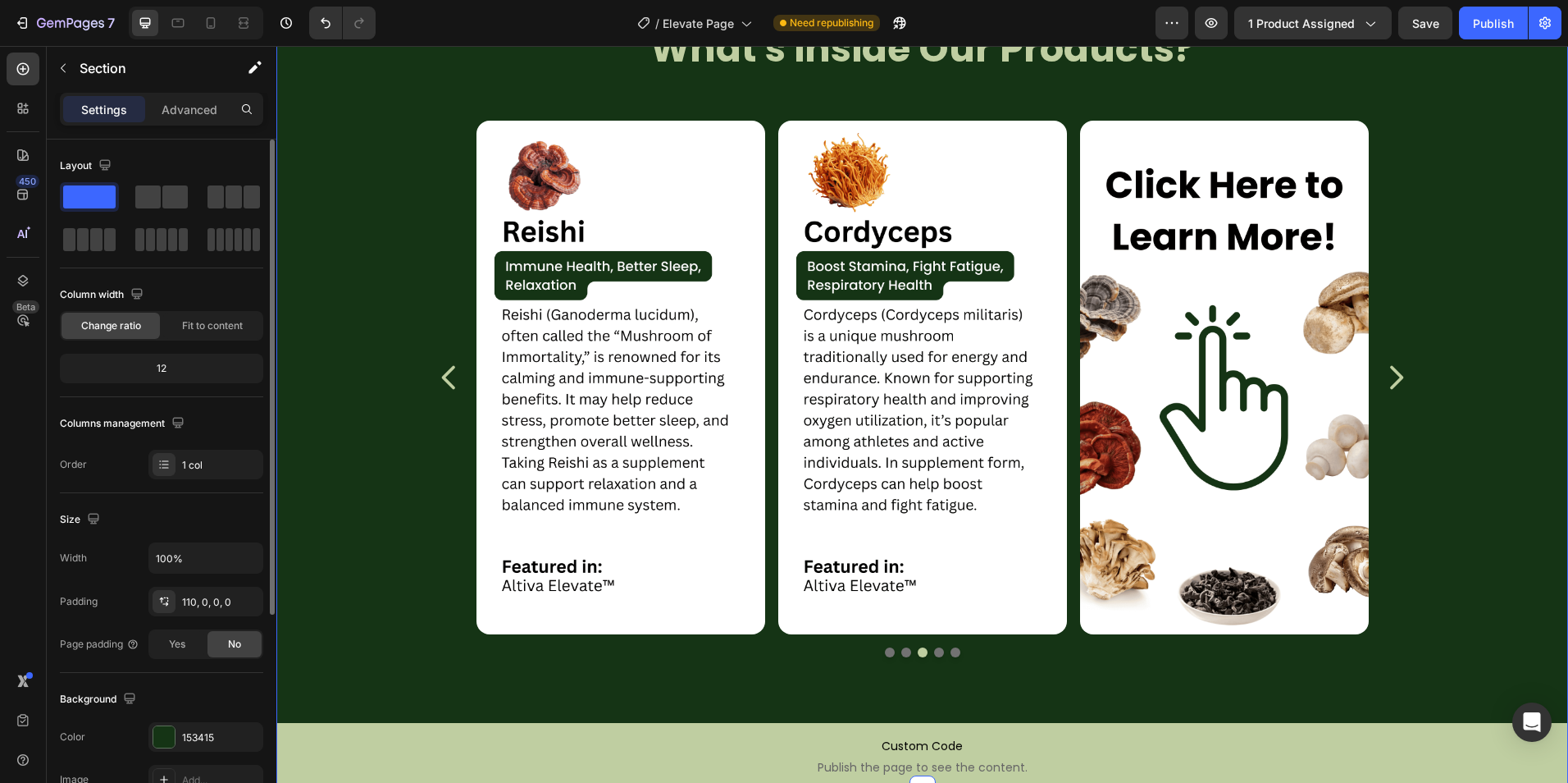
scroll to position [1887, 0]
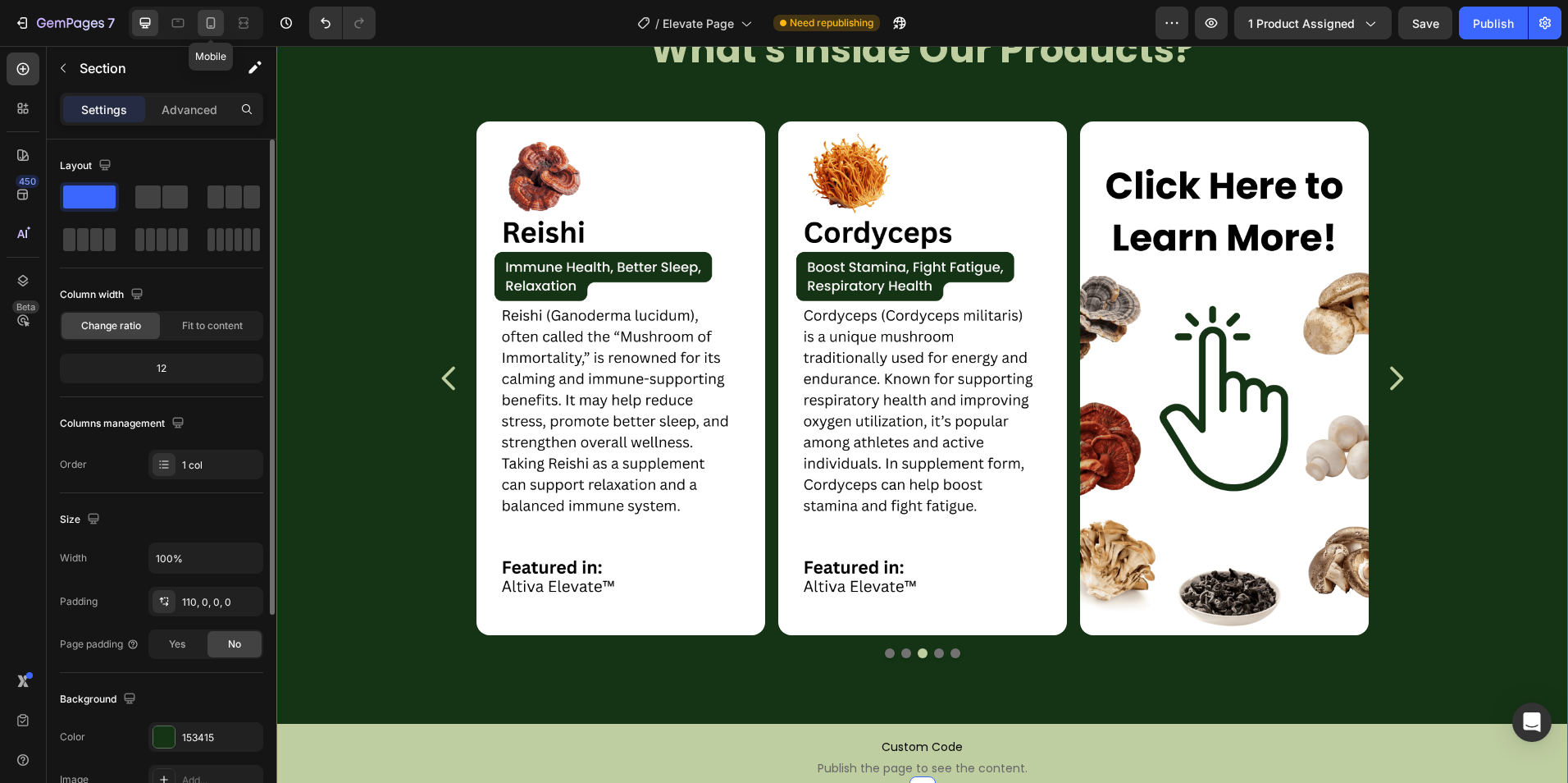
click at [217, 19] on icon at bounding box center [210, 23] width 16 height 16
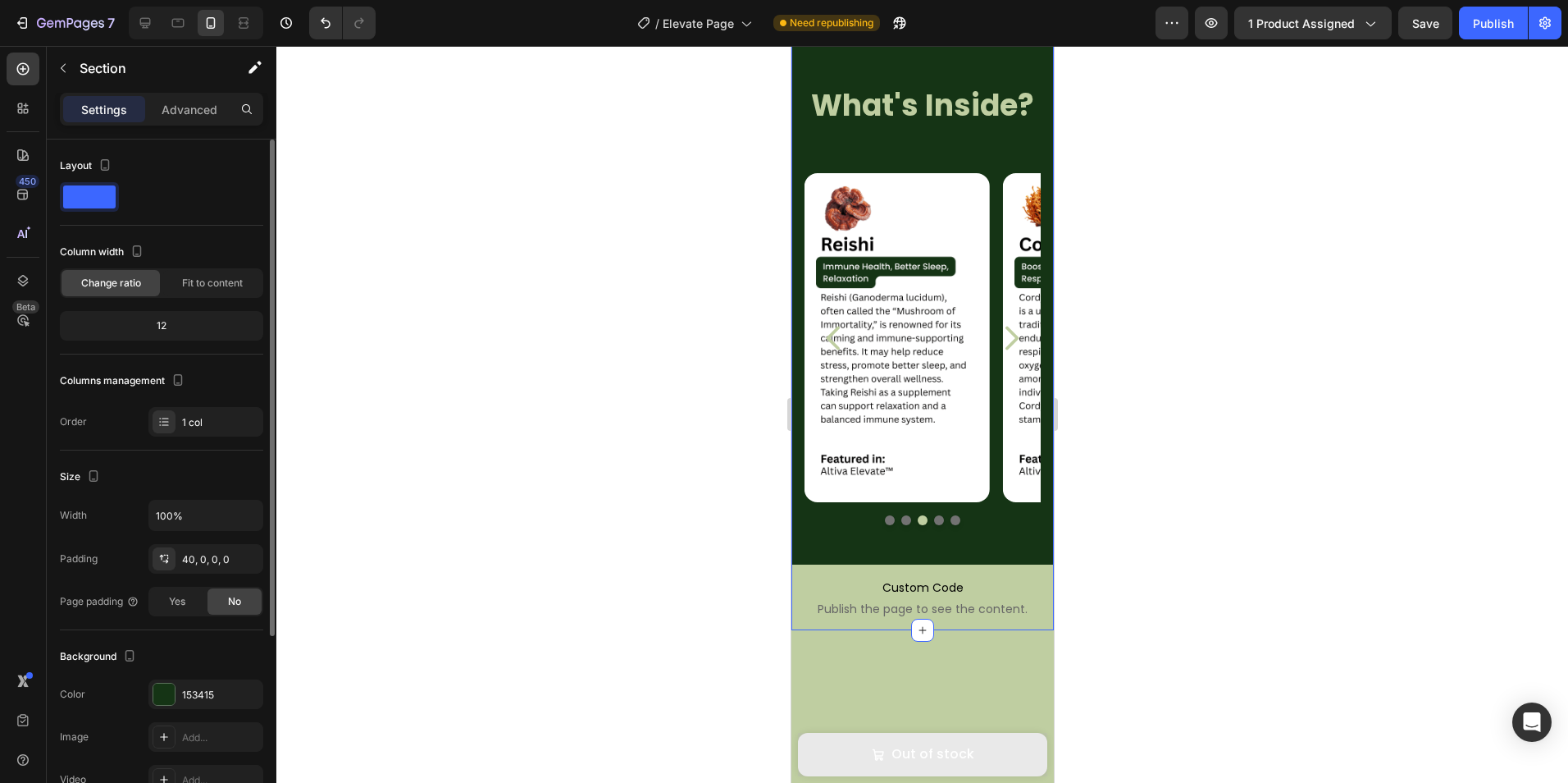
click at [1127, 386] on div at bounding box center [921, 414] width 1291 height 737
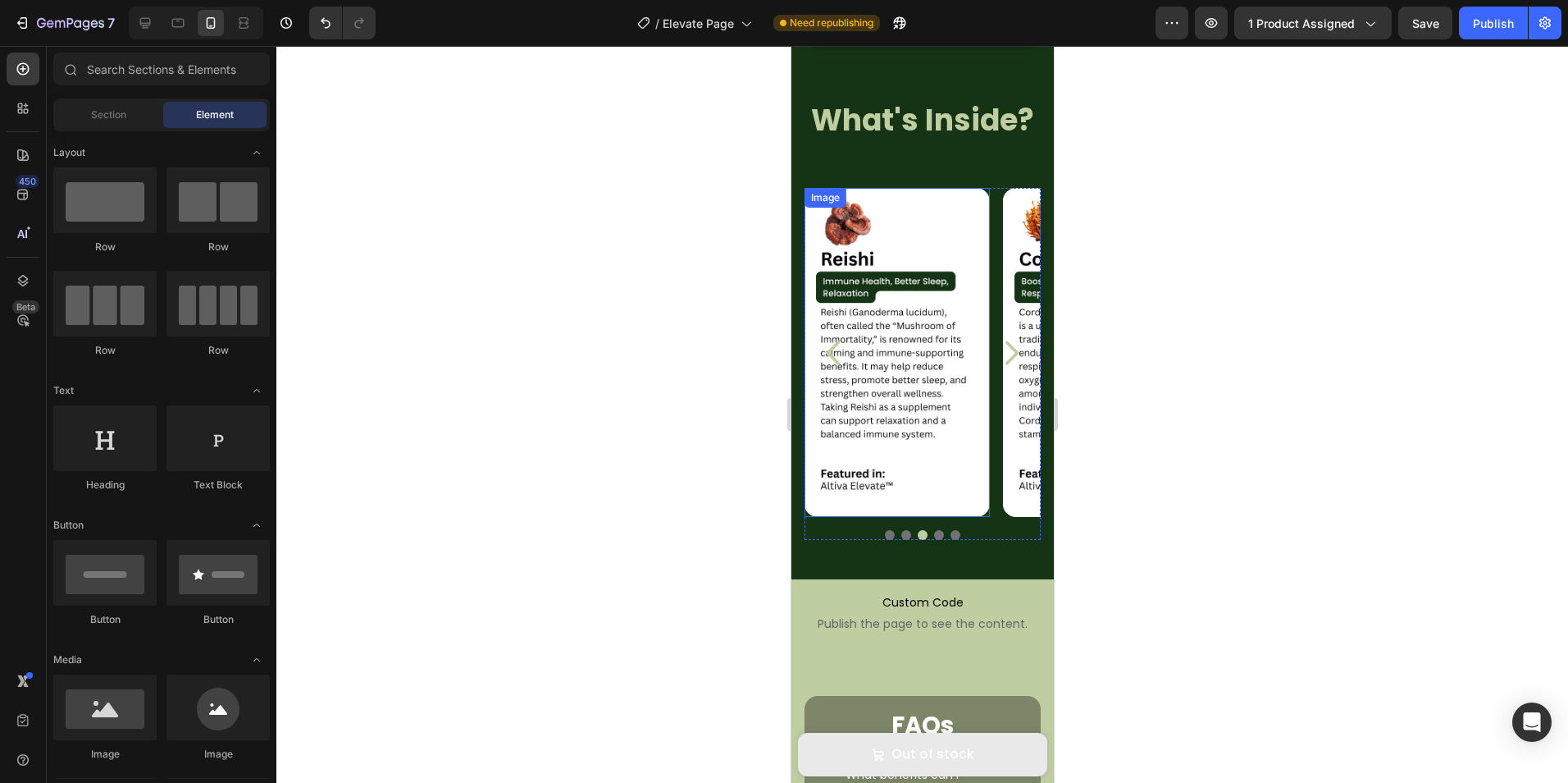
scroll to position [1775, 0]
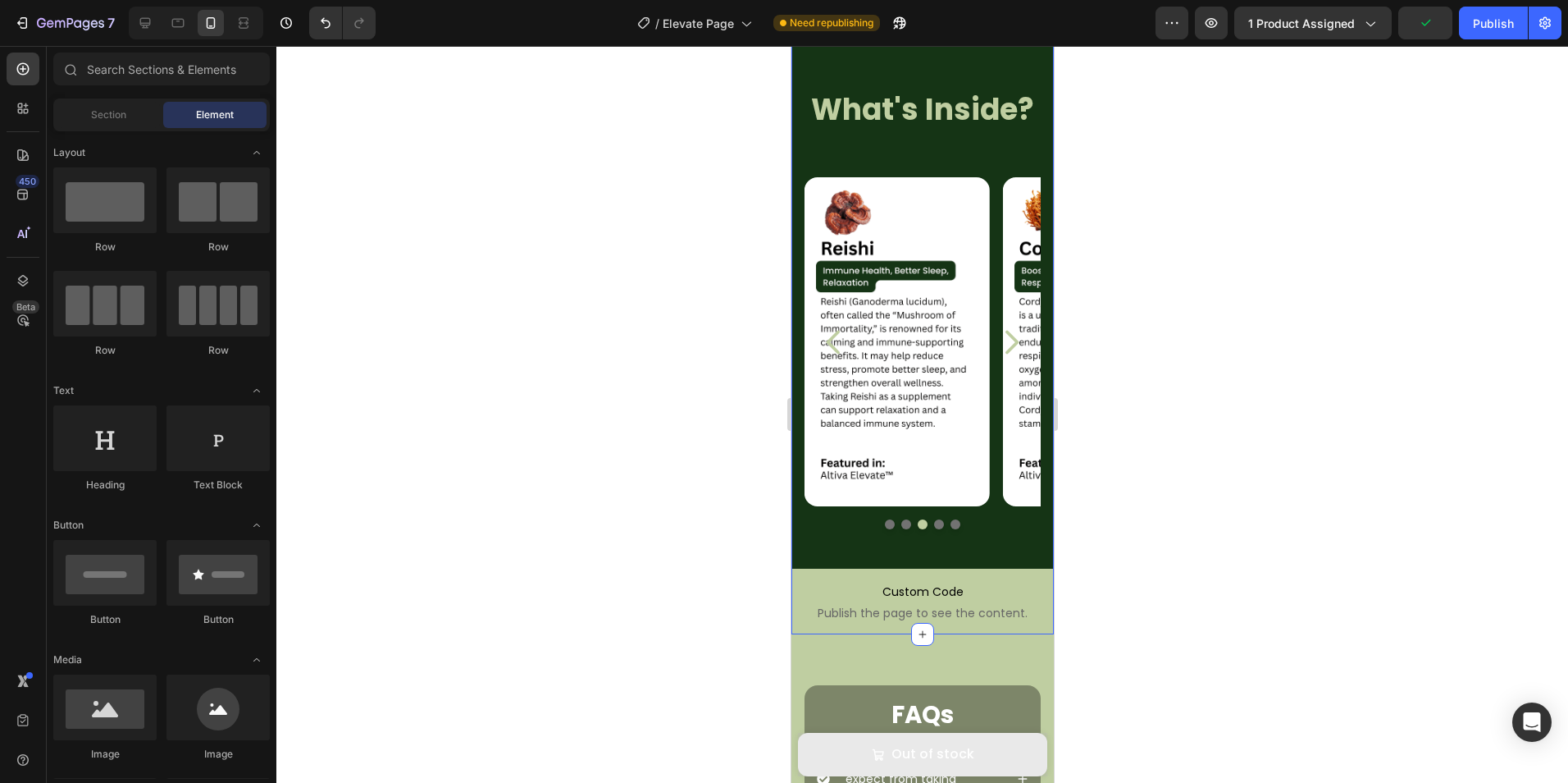
click at [1089, 532] on div at bounding box center [921, 414] width 1291 height 737
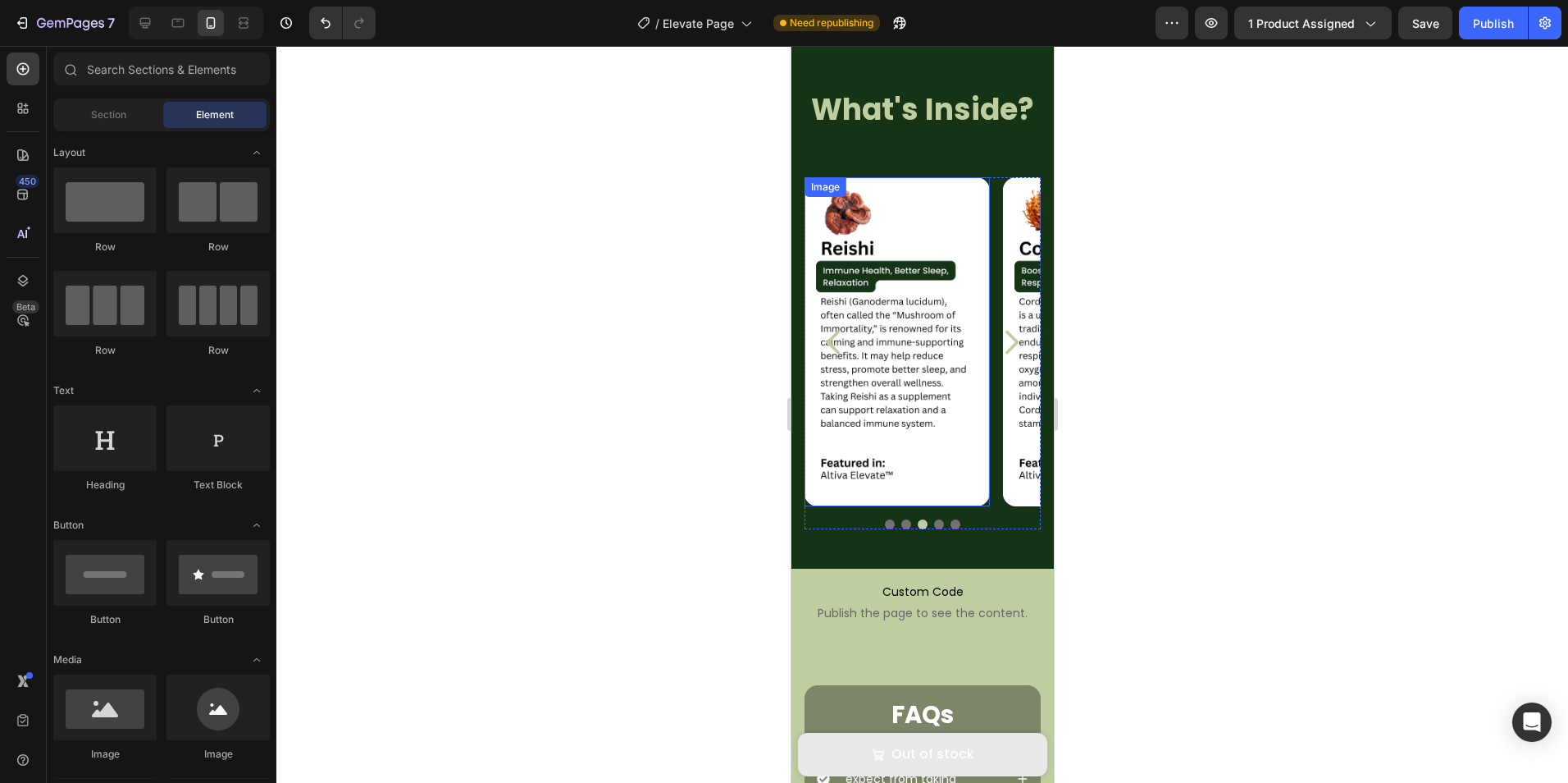
click at [947, 479] on img at bounding box center [896, 342] width 185 height 330
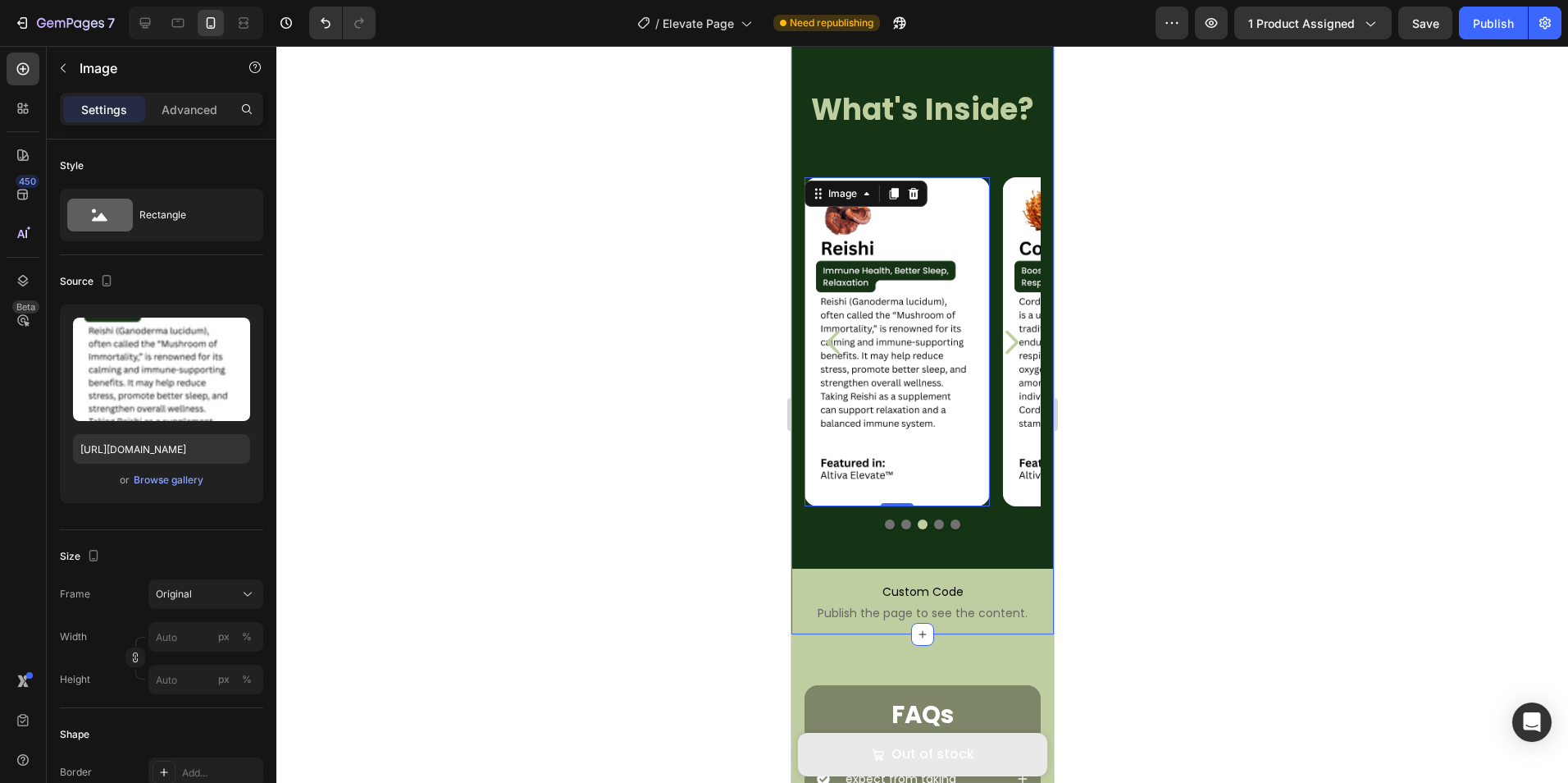
click at [1206, 495] on div at bounding box center [921, 414] width 1291 height 737
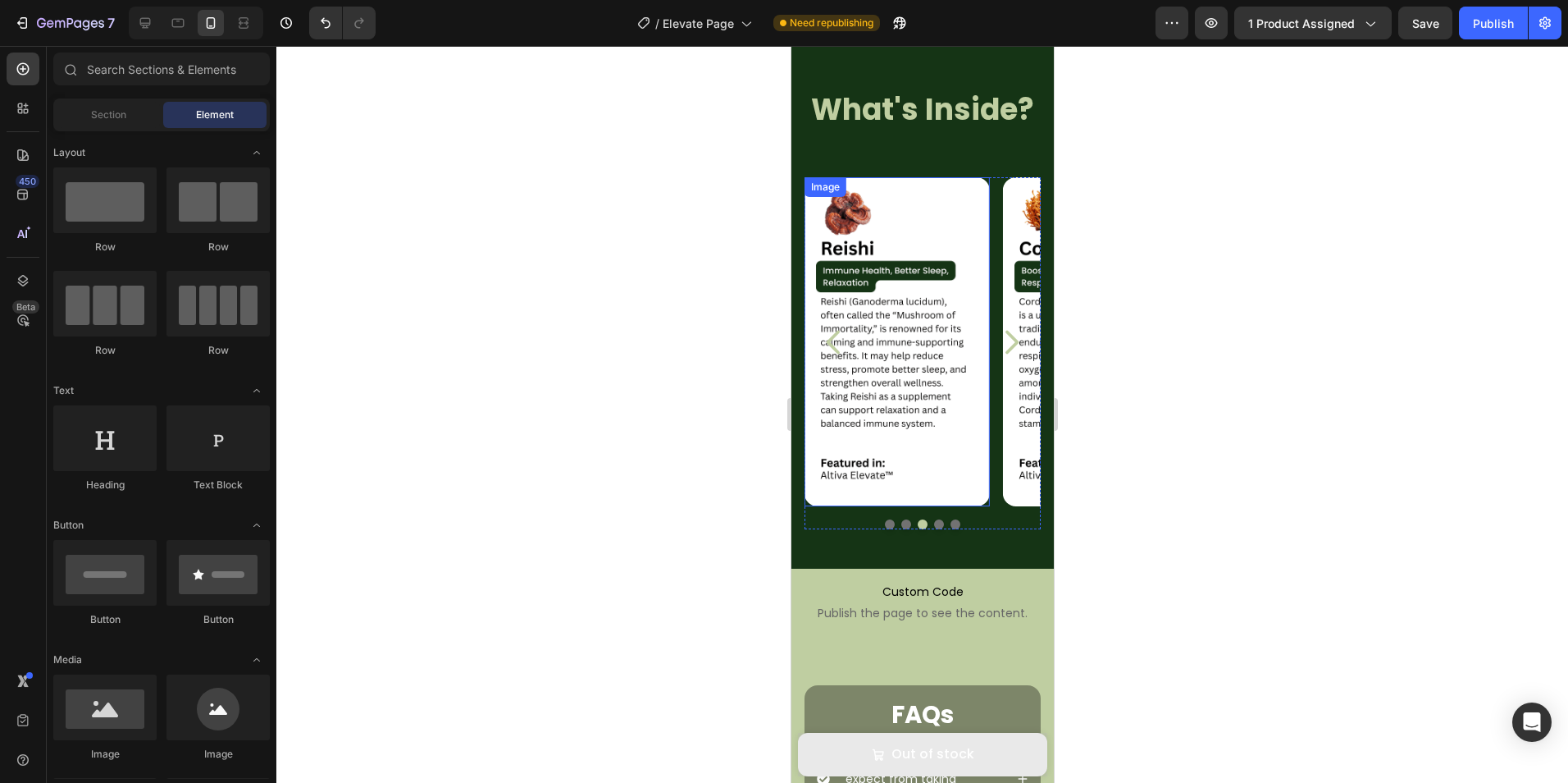
click at [996, 322] on icon "Carousel Next Arrow" at bounding box center [1010, 341] width 33 height 41
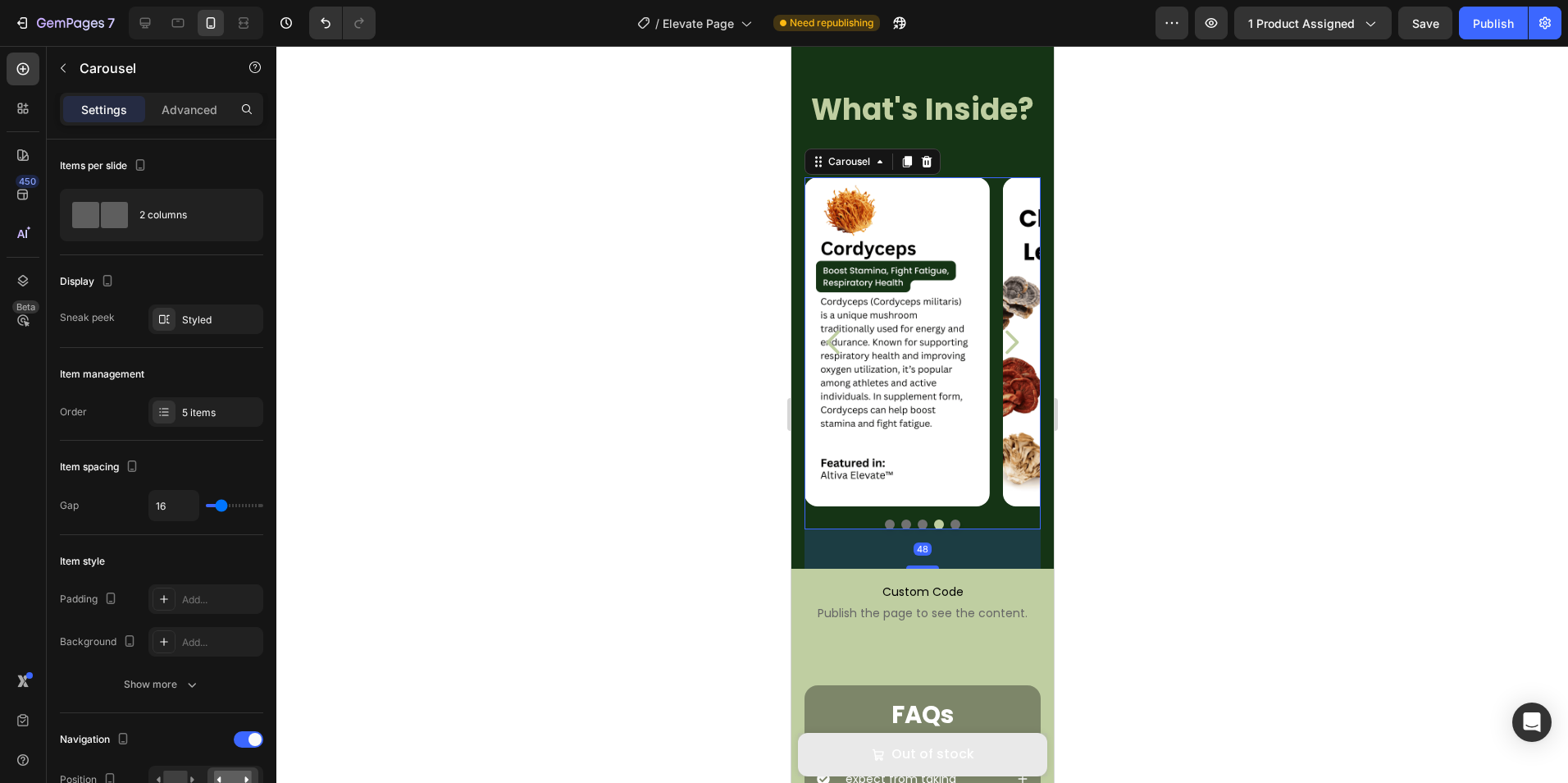
click at [996, 322] on icon "Carousel Next Arrow" at bounding box center [1010, 341] width 33 height 41
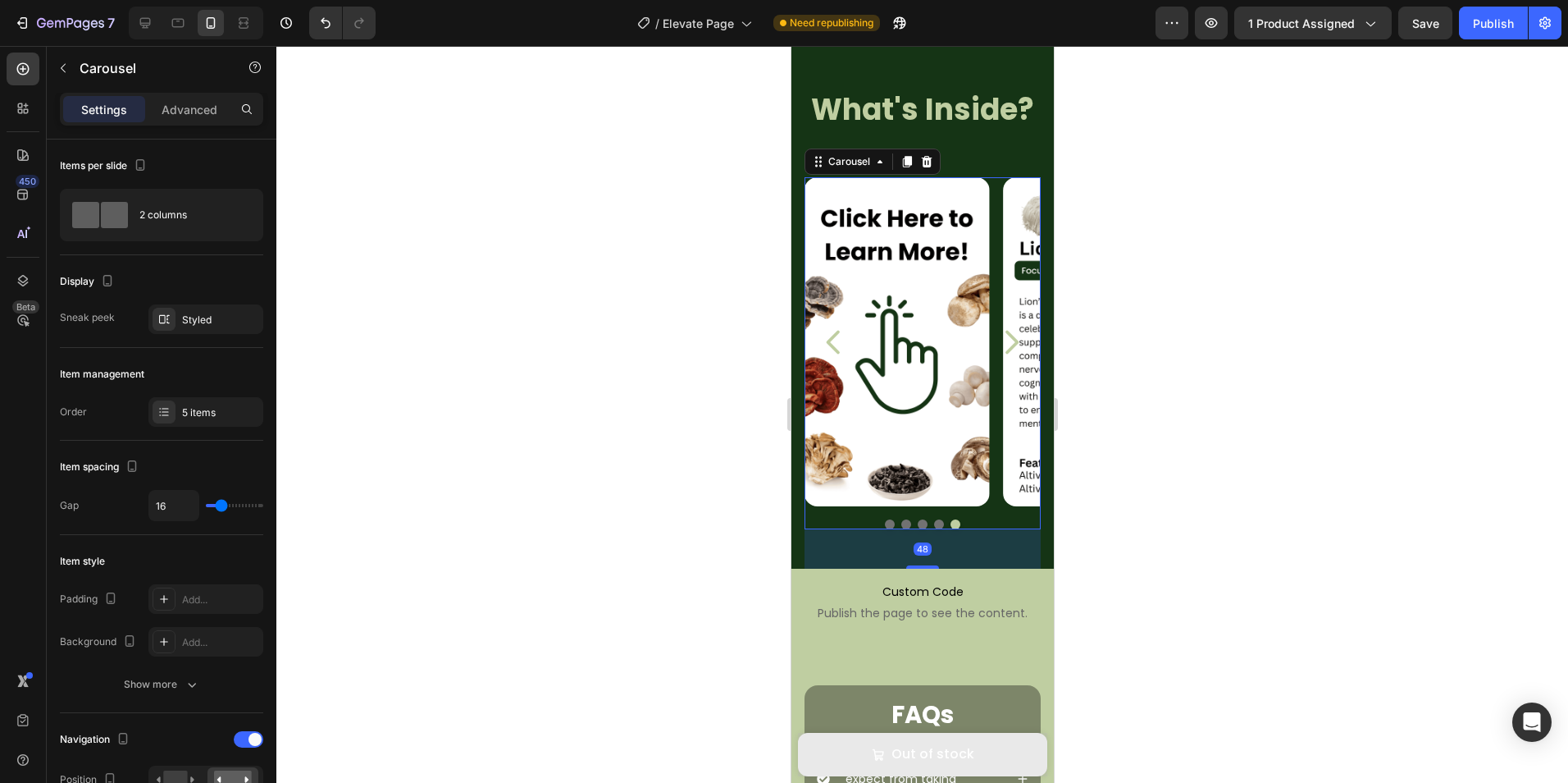
click at [996, 322] on icon "Carousel Next Arrow" at bounding box center [1010, 341] width 33 height 41
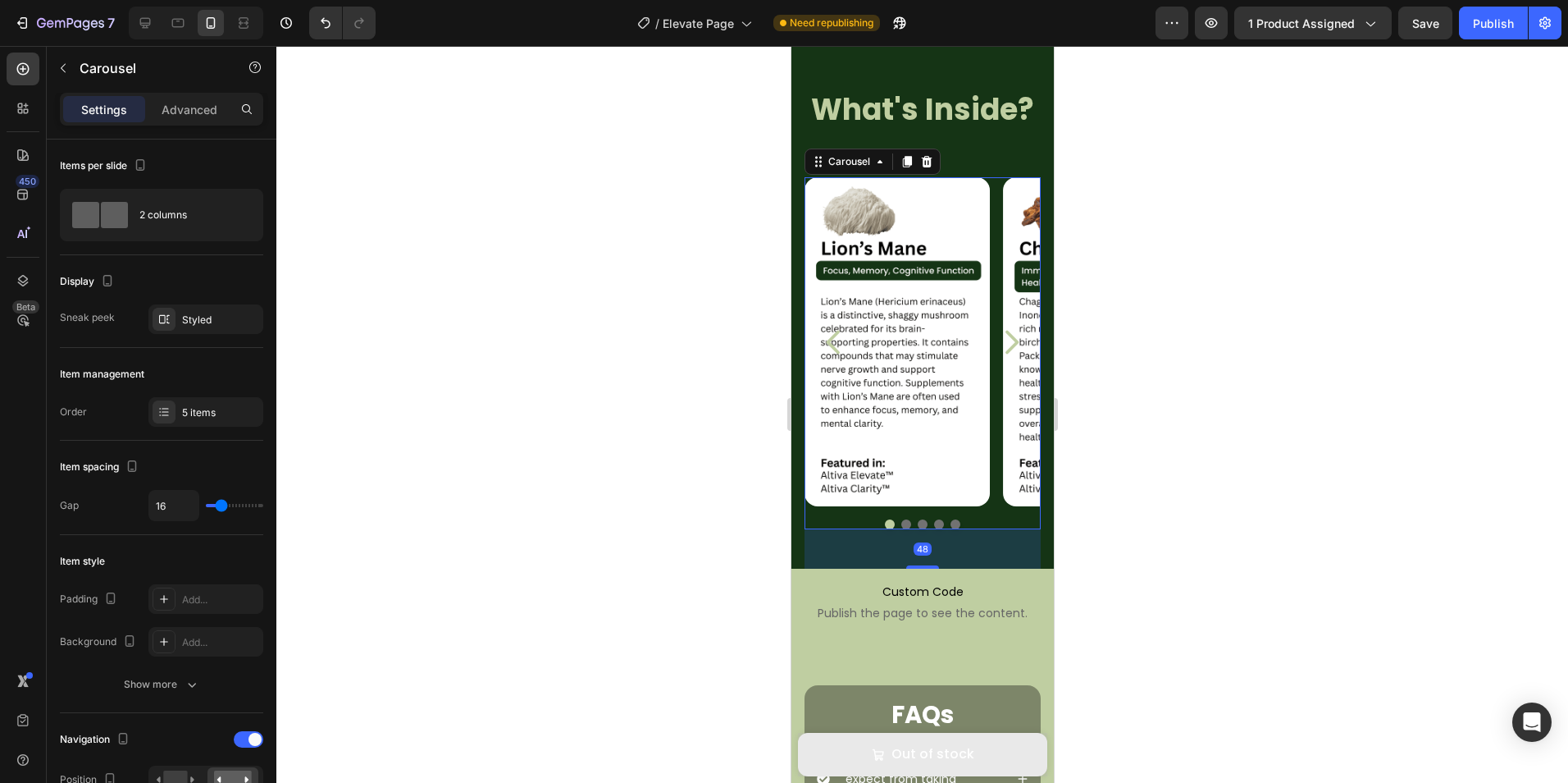
click at [996, 322] on icon "Carousel Next Arrow" at bounding box center [1010, 341] width 33 height 41
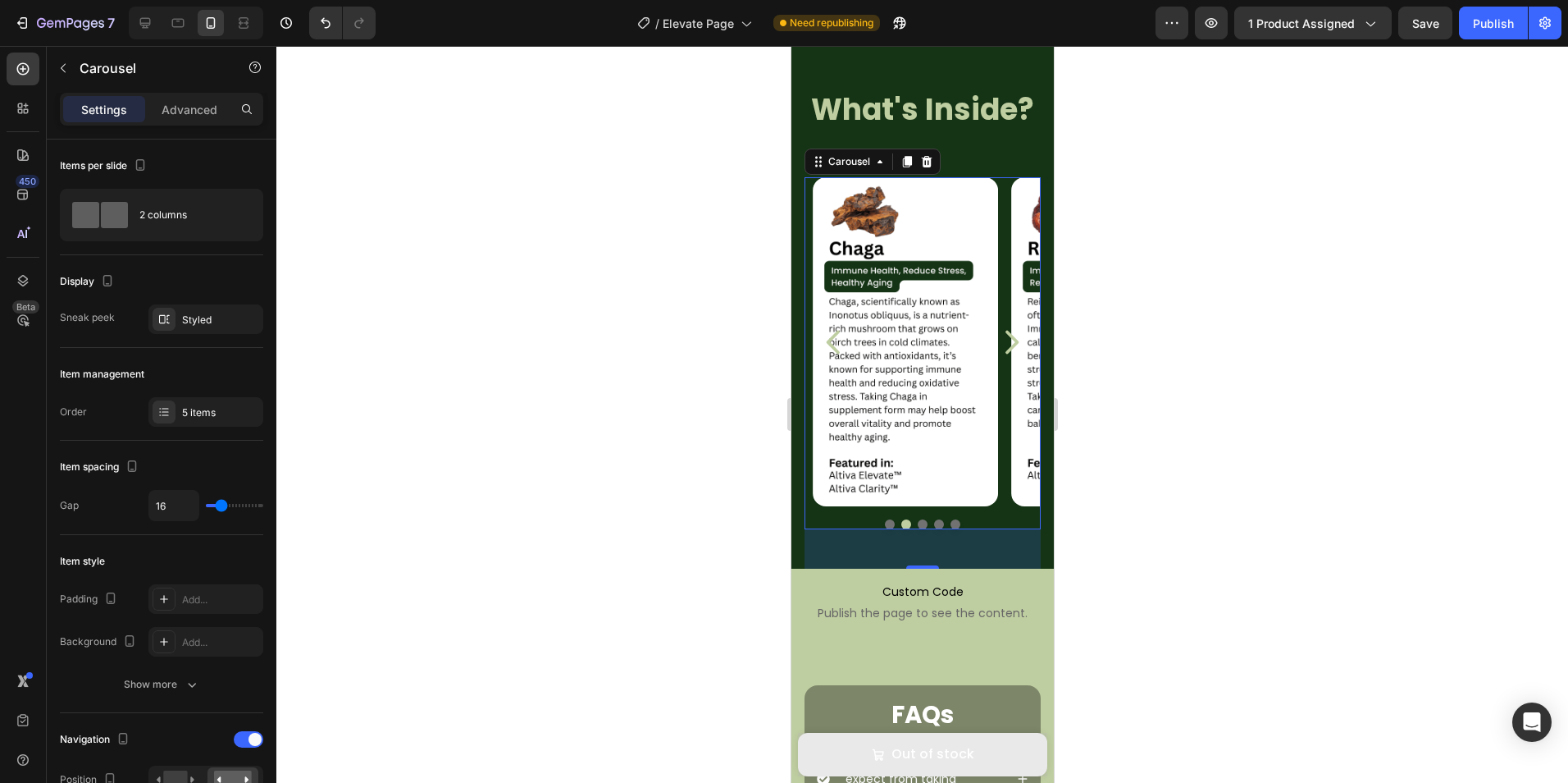
click at [996, 322] on icon "Carousel Next Arrow" at bounding box center [1010, 341] width 33 height 41
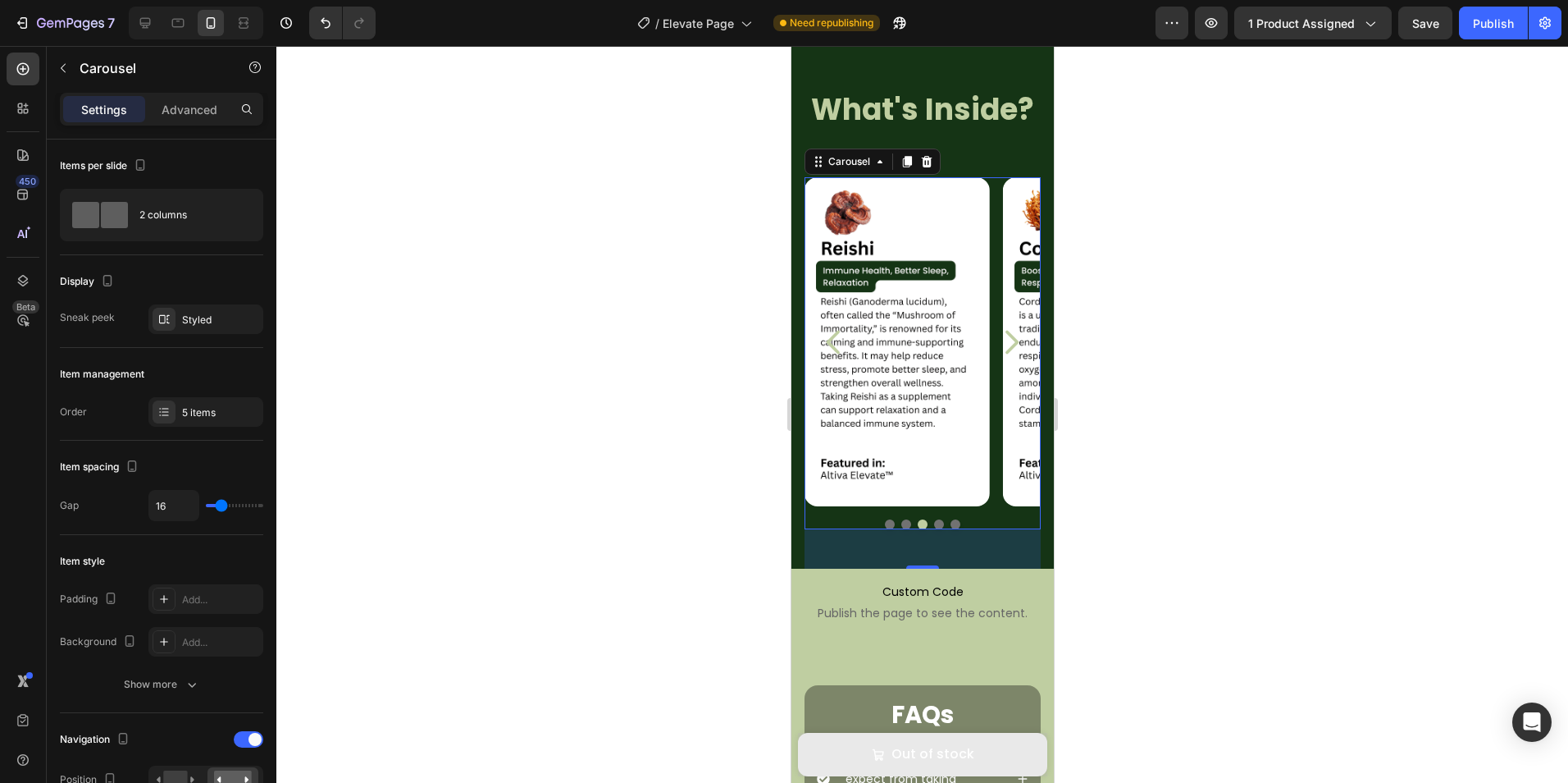
click at [996, 322] on icon "Carousel Next Arrow" at bounding box center [1010, 341] width 33 height 41
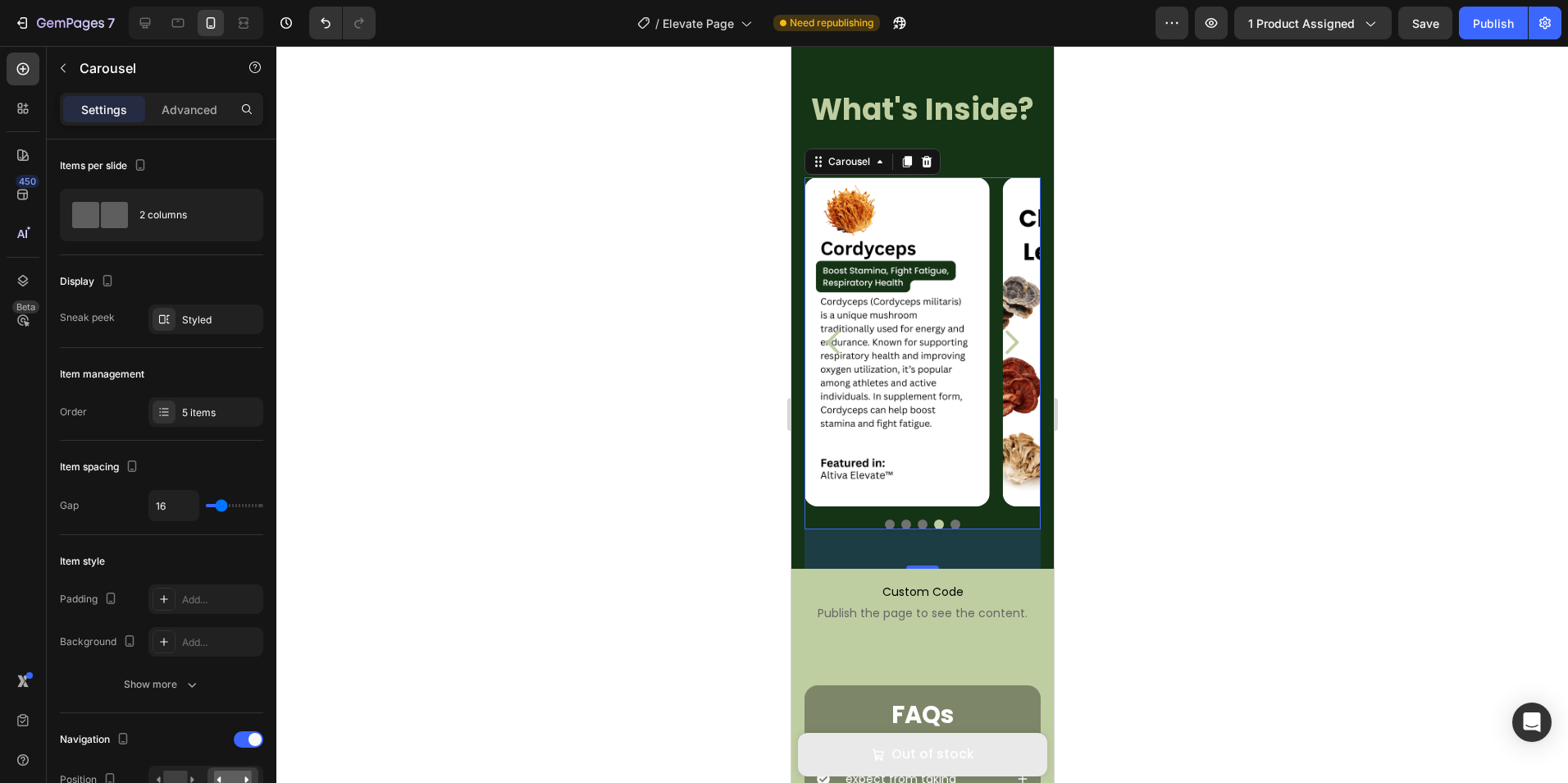
click at [1087, 322] on div at bounding box center [921, 414] width 1291 height 737
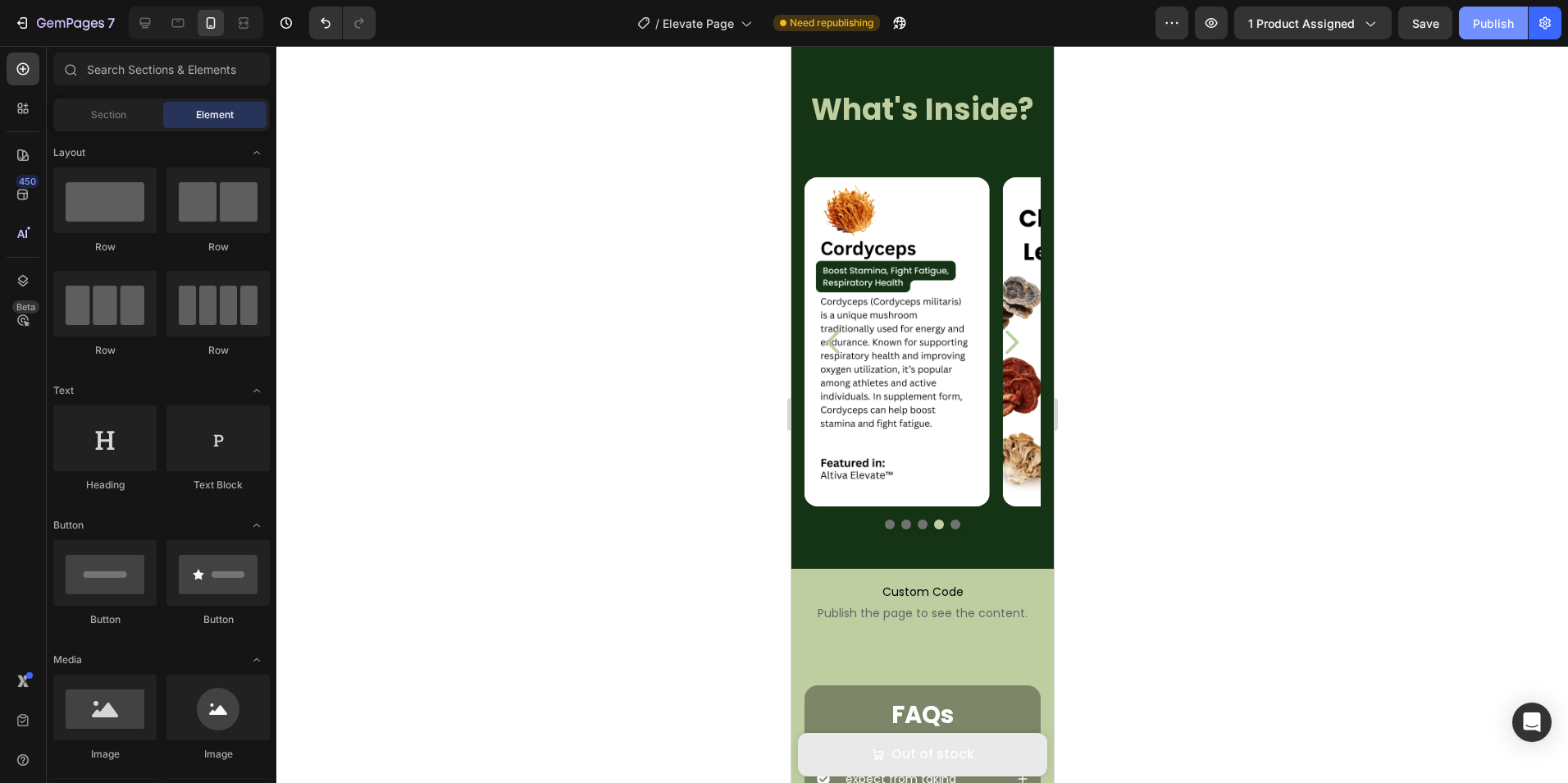
click at [1492, 21] on div "Publish" at bounding box center [1492, 23] width 41 height 17
click at [1331, 126] on div at bounding box center [921, 414] width 1291 height 737
click at [870, 746] on span "Out of stock" at bounding box center [876, 754] width 13 height 24
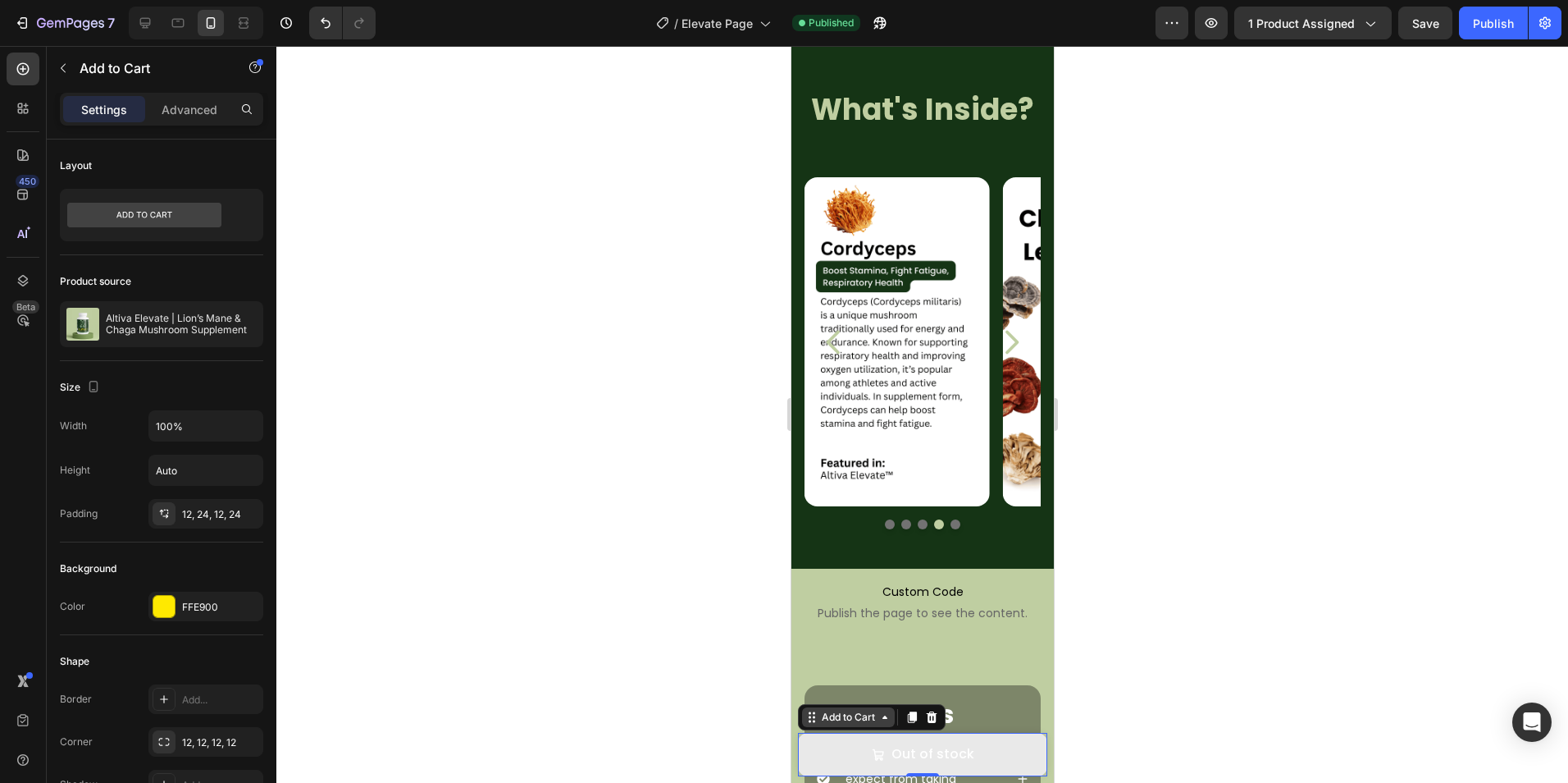
click at [833, 718] on div "Add to Cart" at bounding box center [847, 716] width 60 height 15
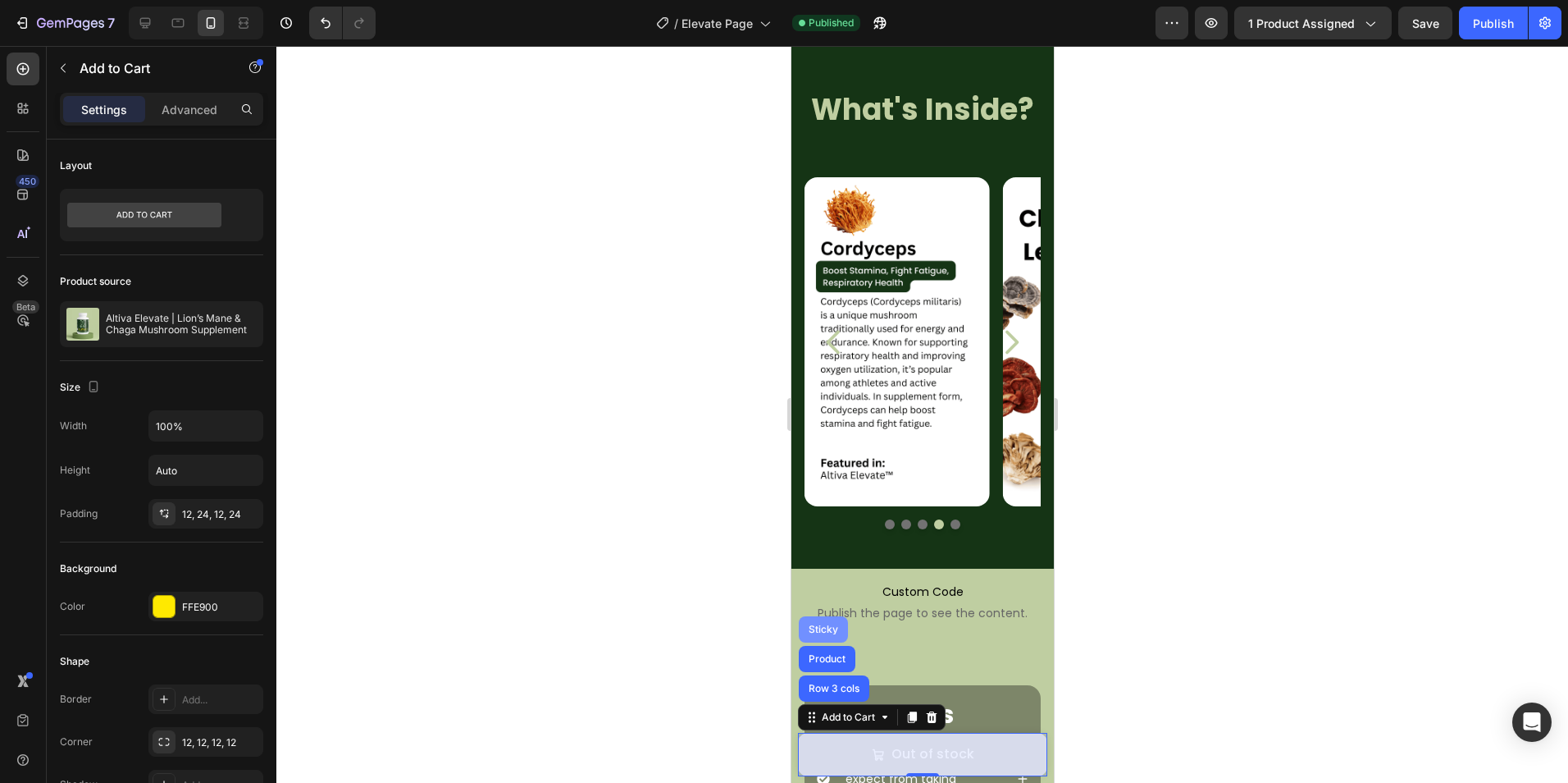
click at [817, 638] on div "Sticky" at bounding box center [821, 629] width 49 height 26
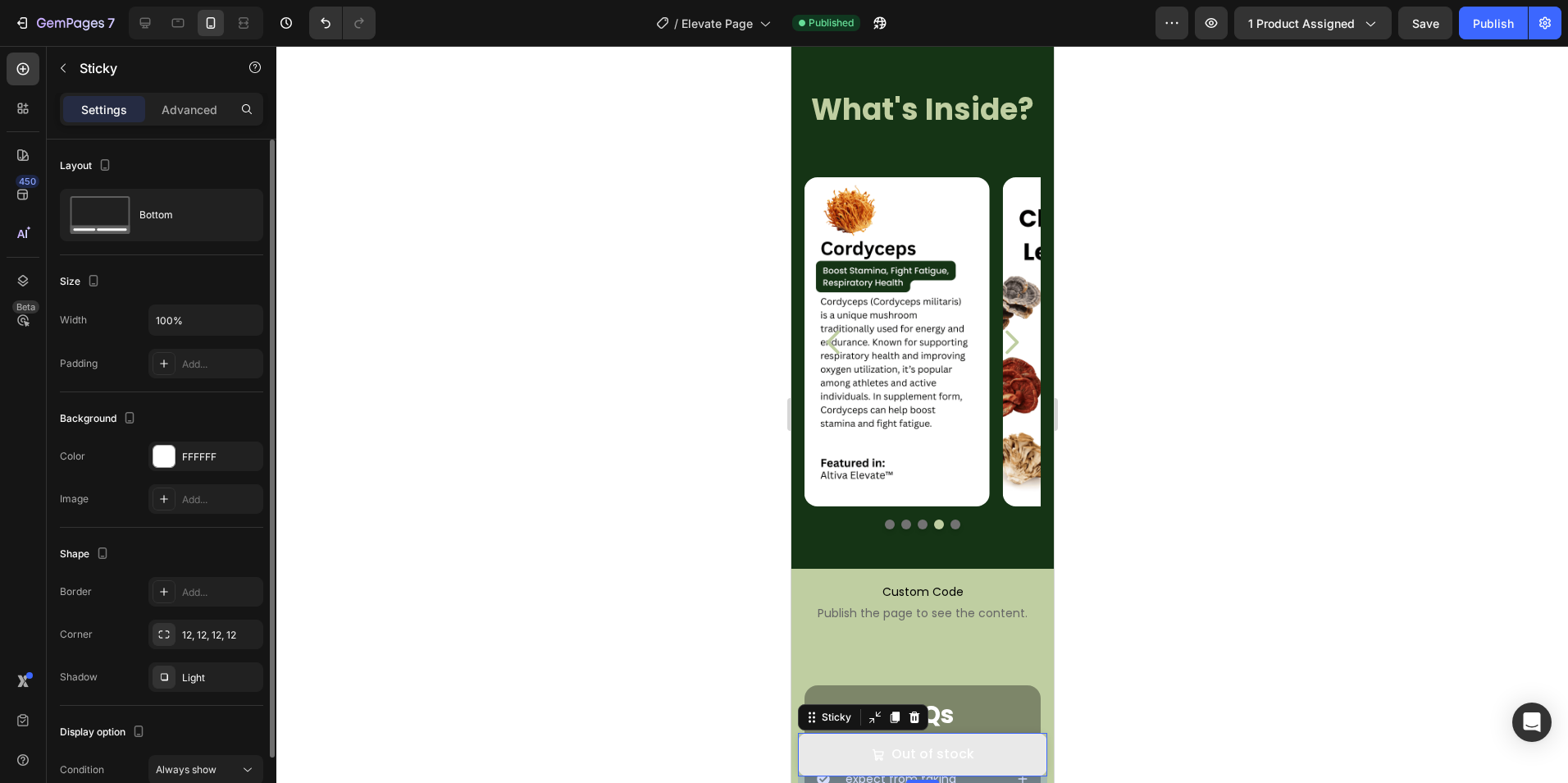
scroll to position [81, 0]
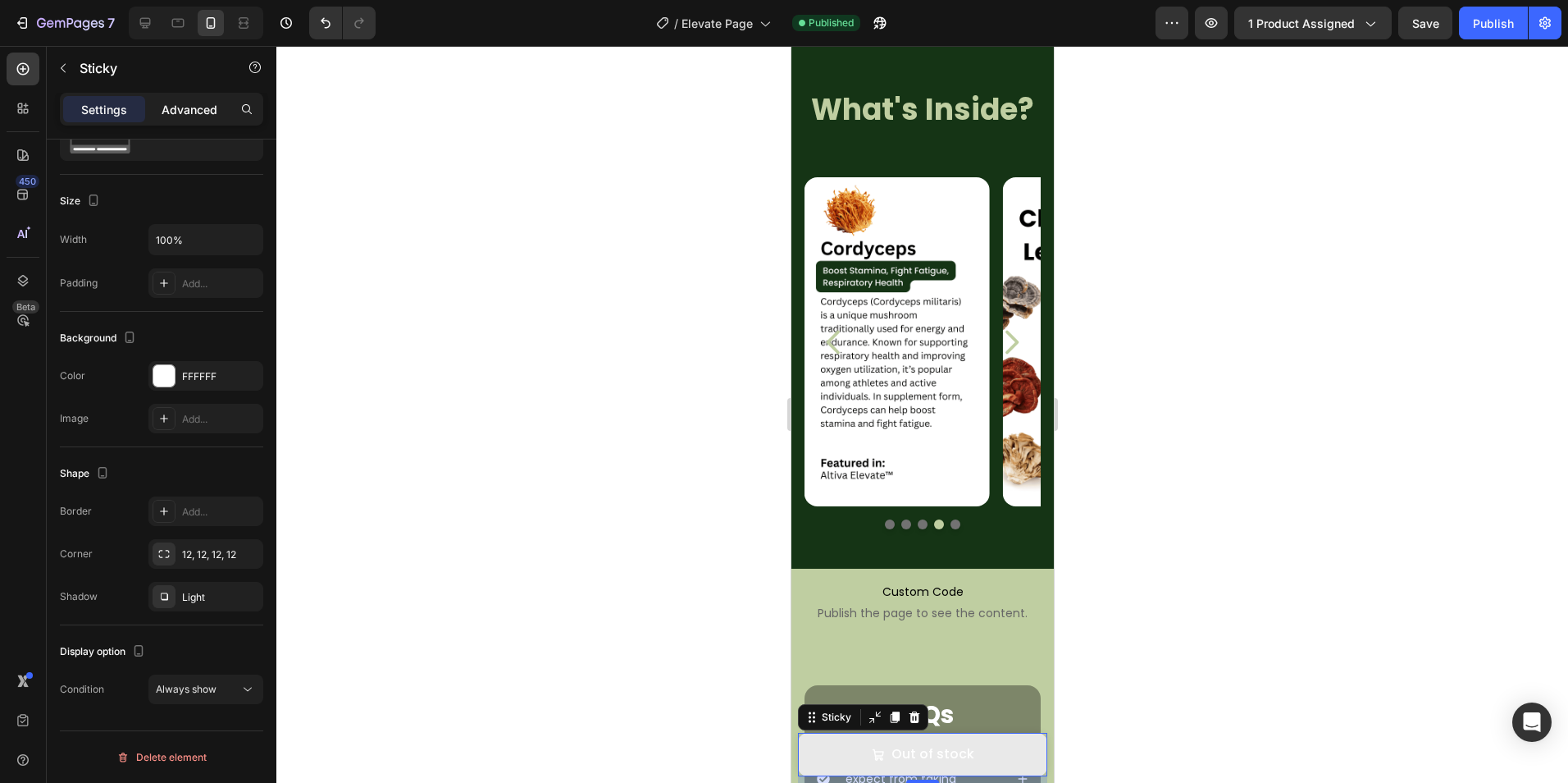
click at [204, 110] on p "Advanced" at bounding box center [189, 109] width 56 height 17
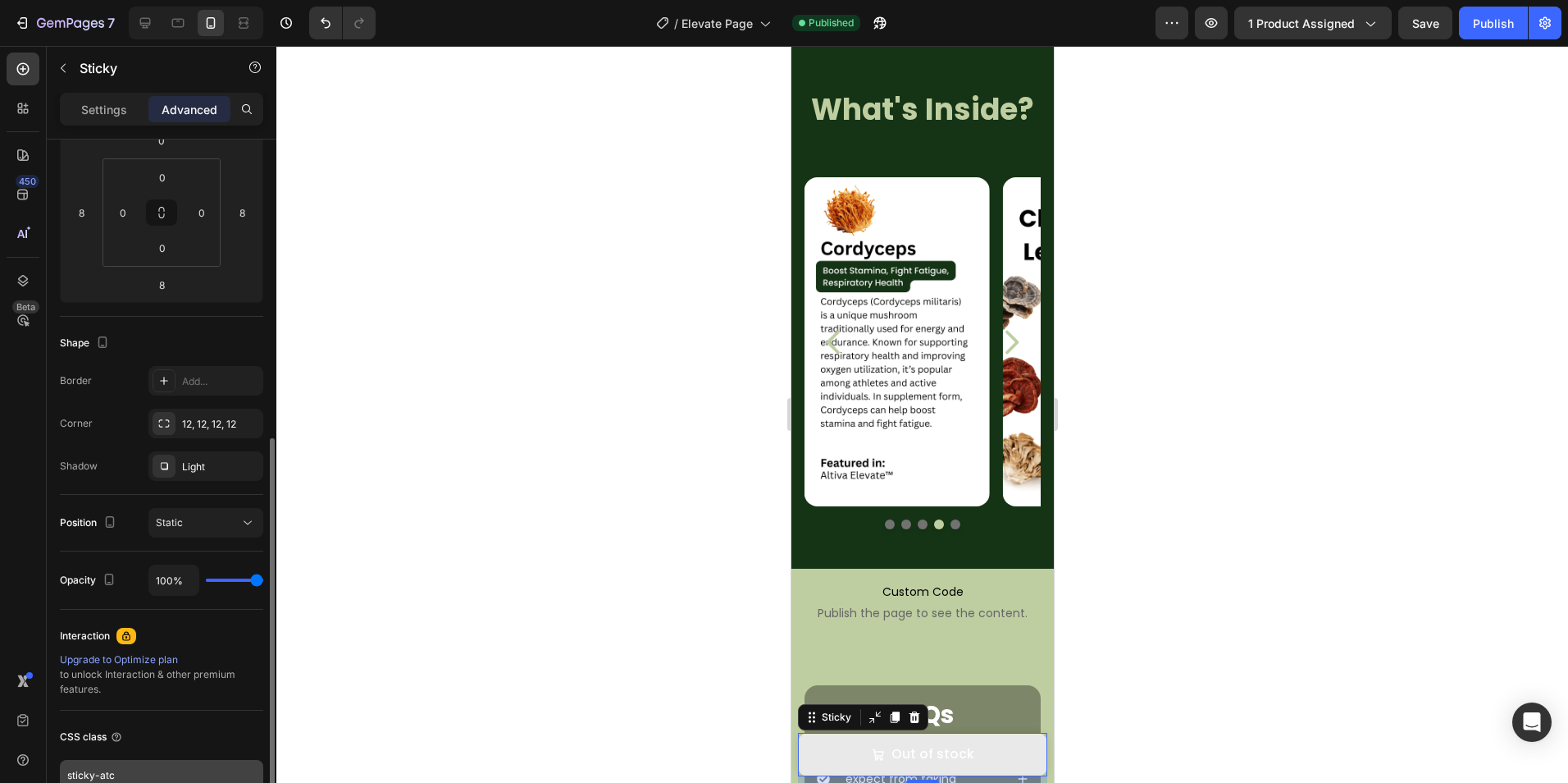
scroll to position [348, 0]
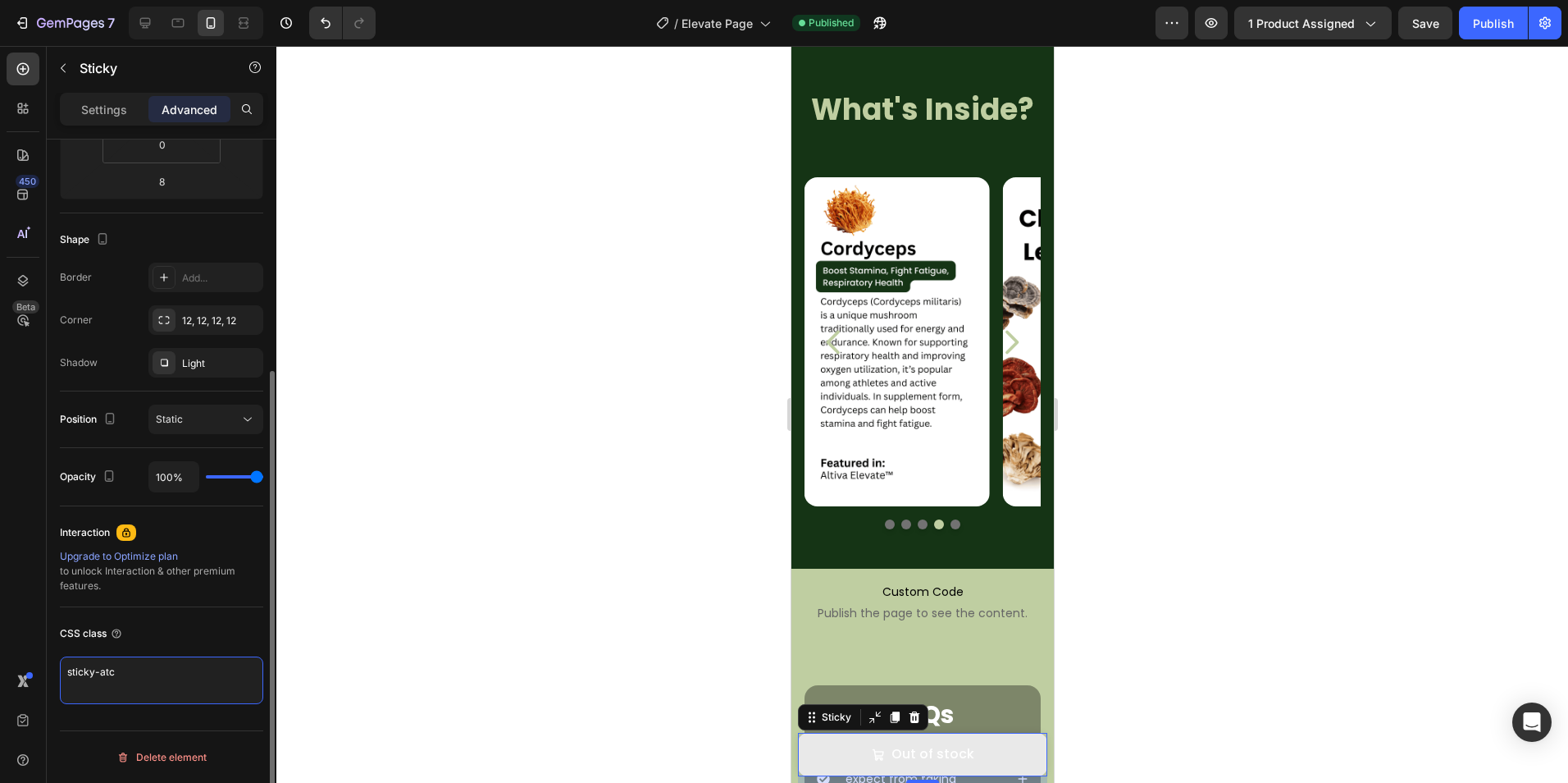
drag, startPoint x: 60, startPoint y: 645, endPoint x: -3, endPoint y: 640, distance: 63.2
click at [0, 0] on html "7 Version history / Elevate Page Published Preview 1 product assigned Save Publ…" at bounding box center [784, 0] width 1568 height 0
click at [190, 542] on div "Interaction" at bounding box center [161, 533] width 203 height 26
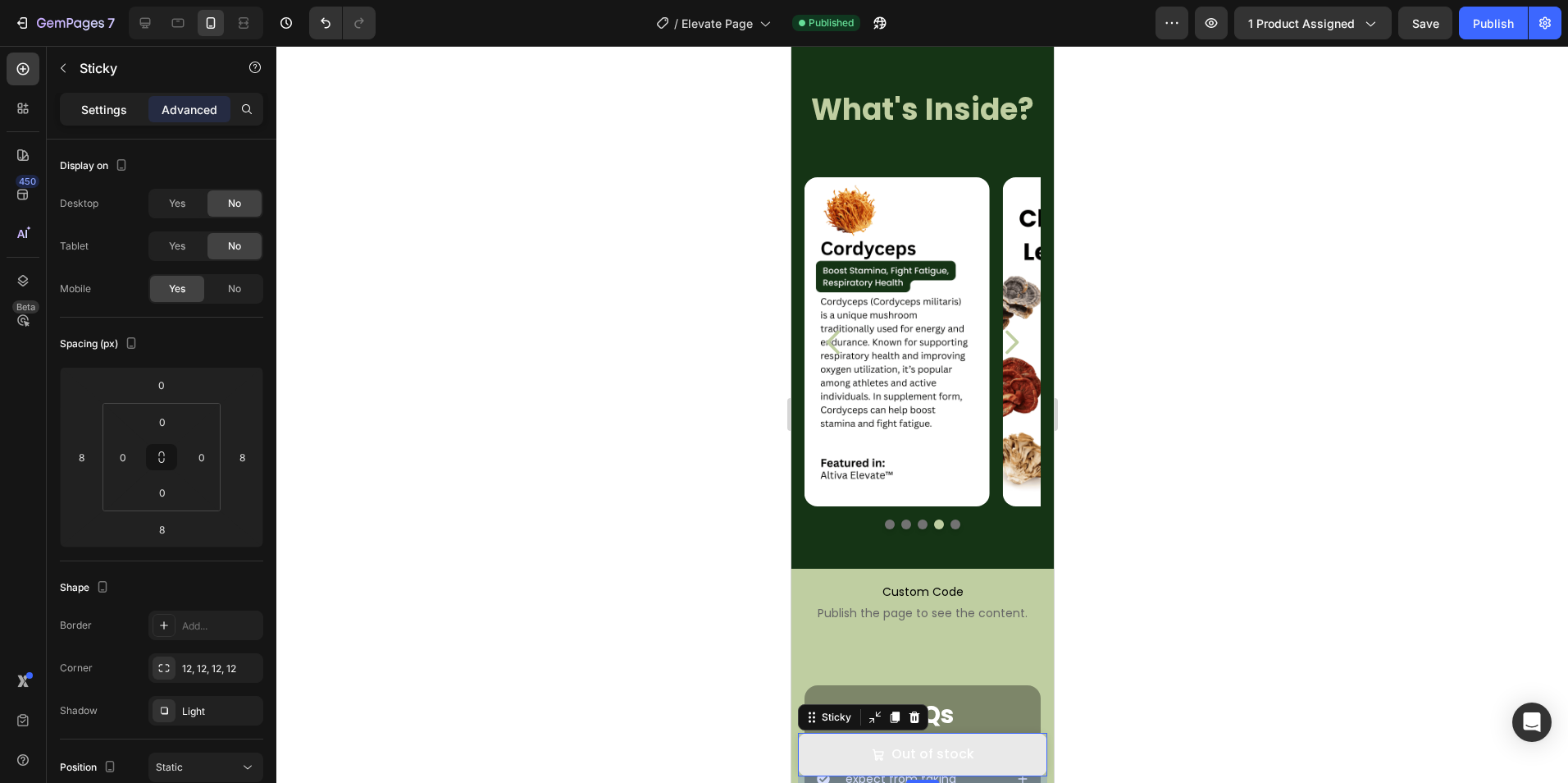
click at [101, 101] on p "Settings" at bounding box center [104, 109] width 46 height 17
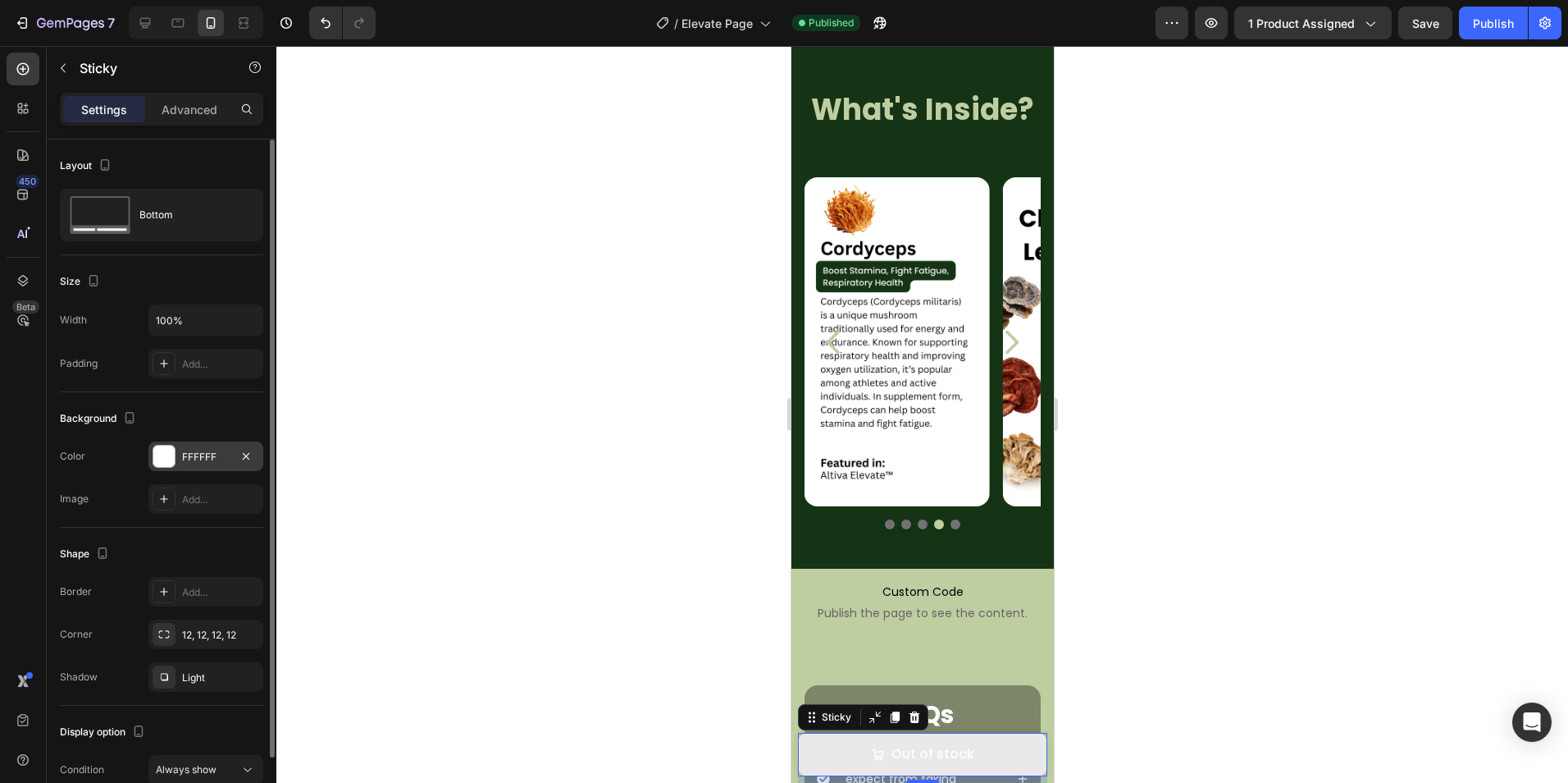
scroll to position [81, 0]
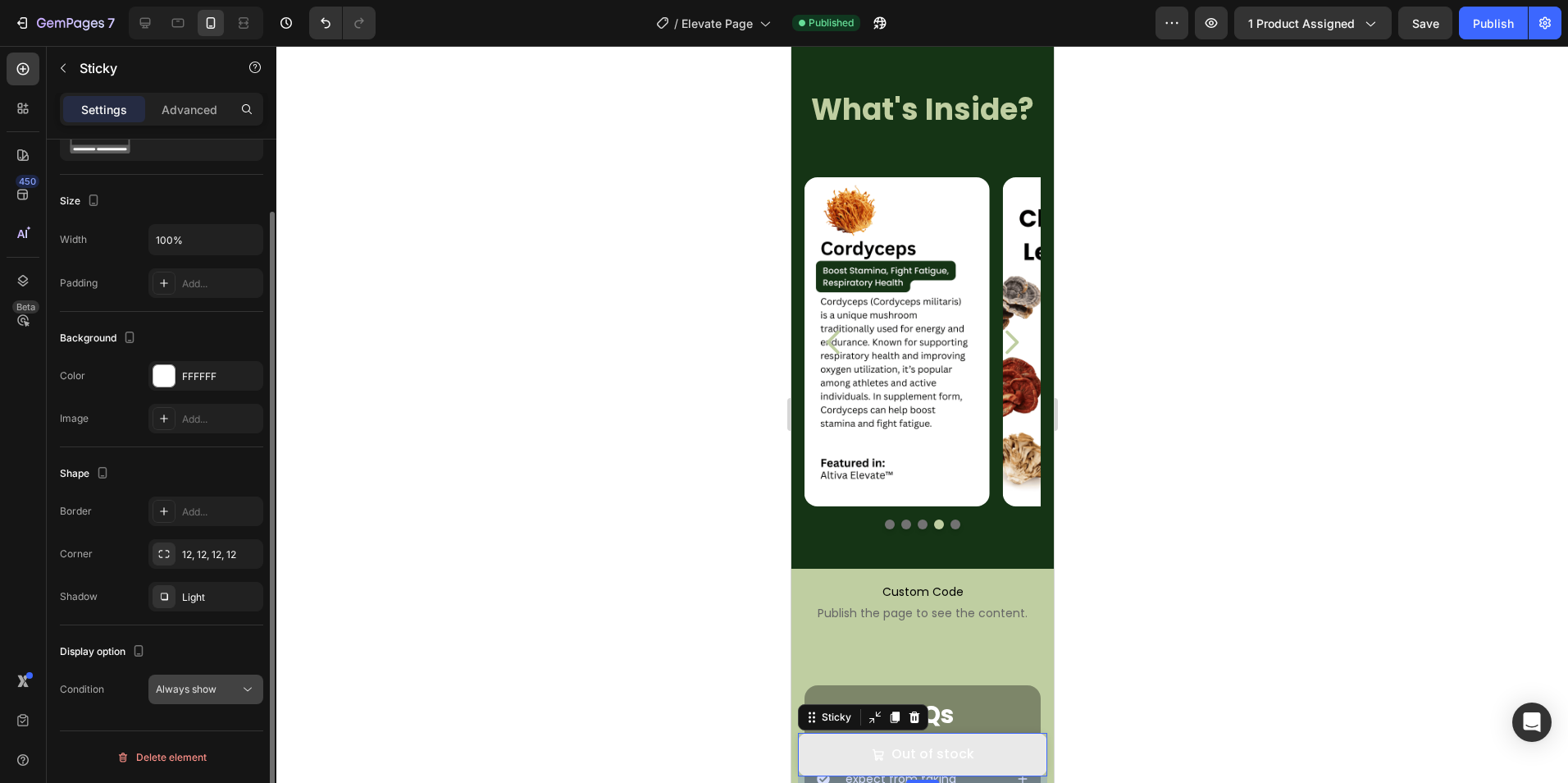
click at [229, 688] on div "Always show" at bounding box center [197, 688] width 84 height 15
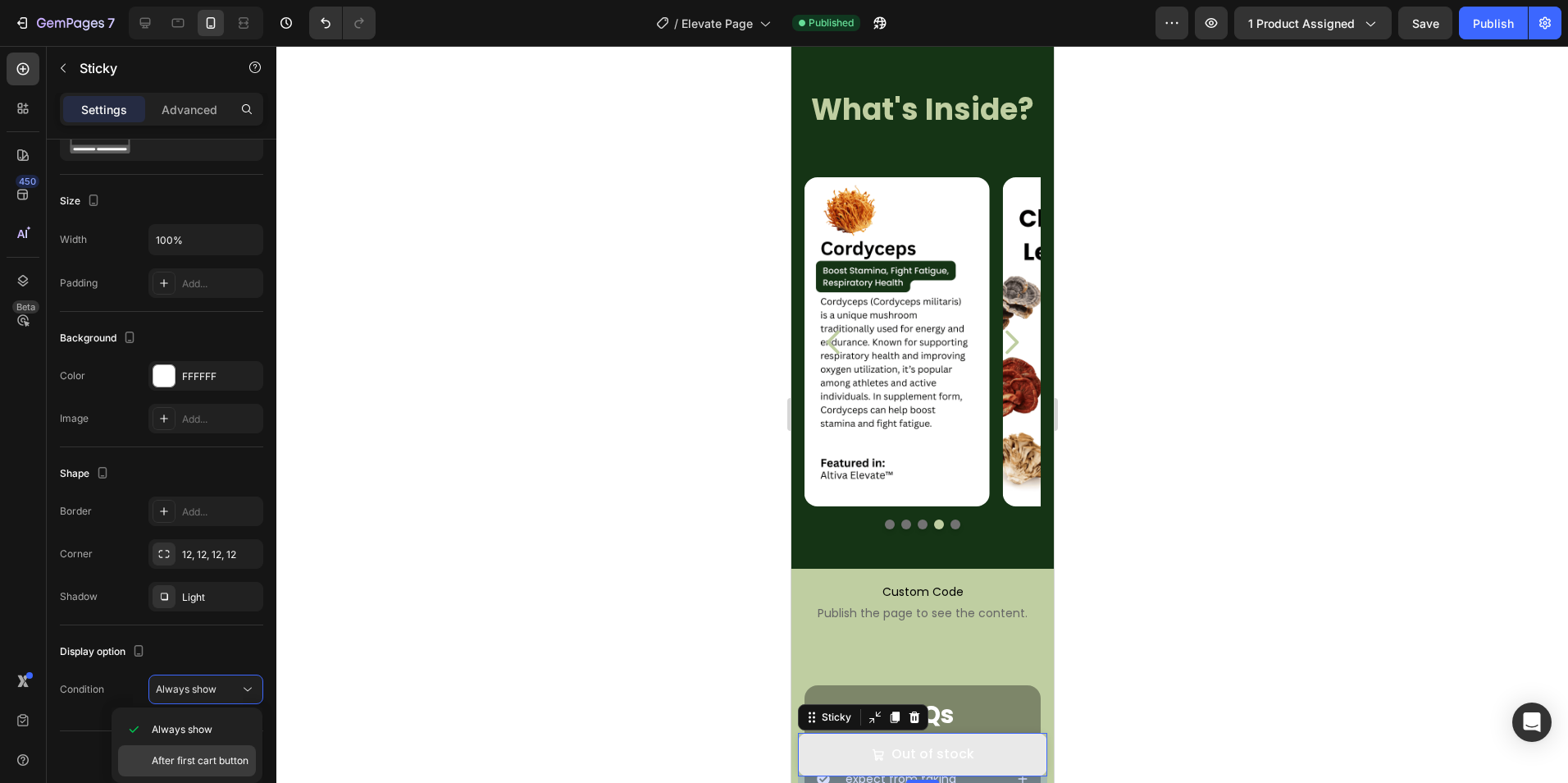
click at [211, 756] on span "After first cart button" at bounding box center [199, 760] width 97 height 15
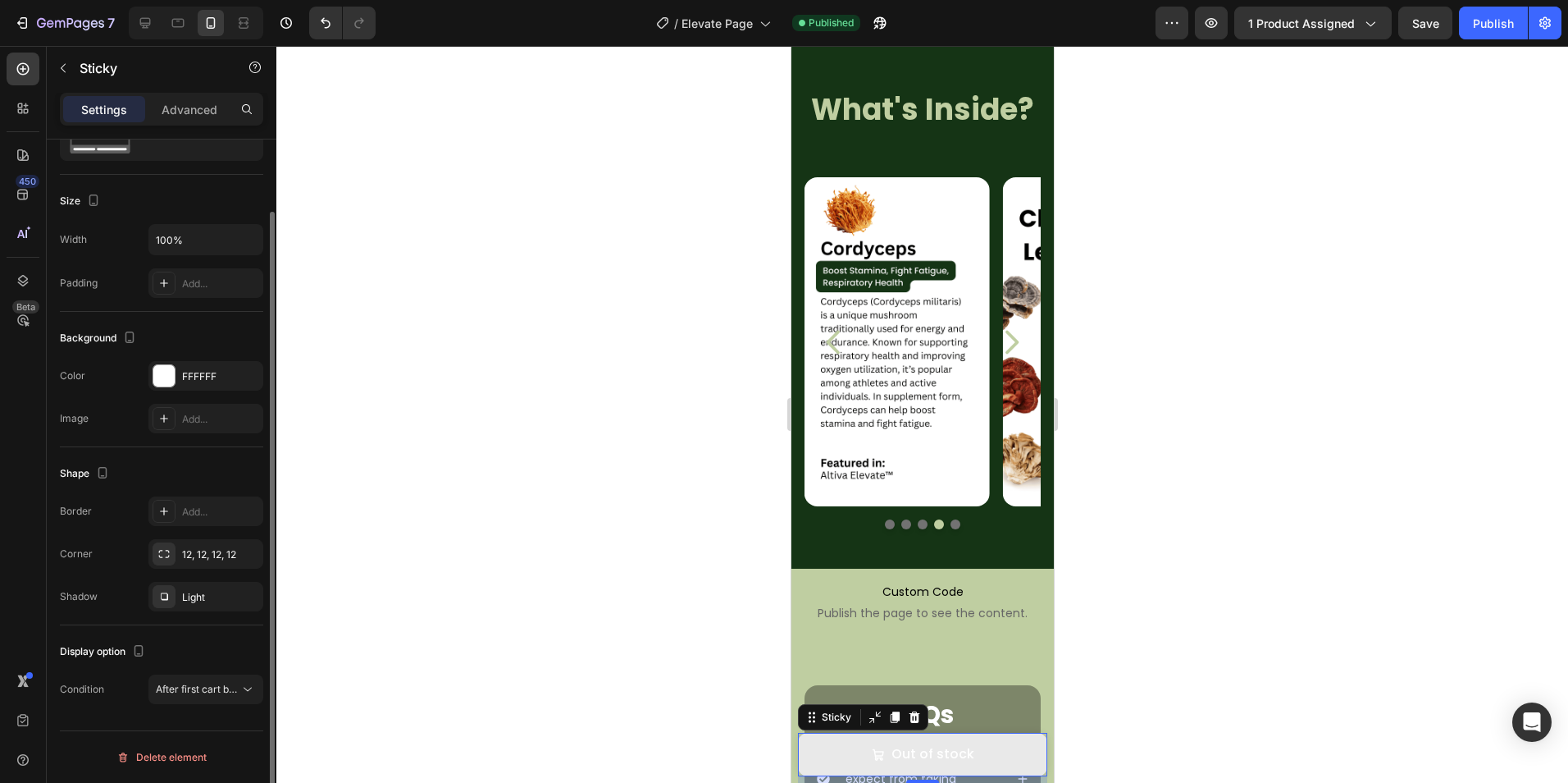
click at [182, 646] on div "Display option" at bounding box center [161, 651] width 203 height 26
click at [1486, 30] on div "Publish" at bounding box center [1492, 23] width 41 height 17
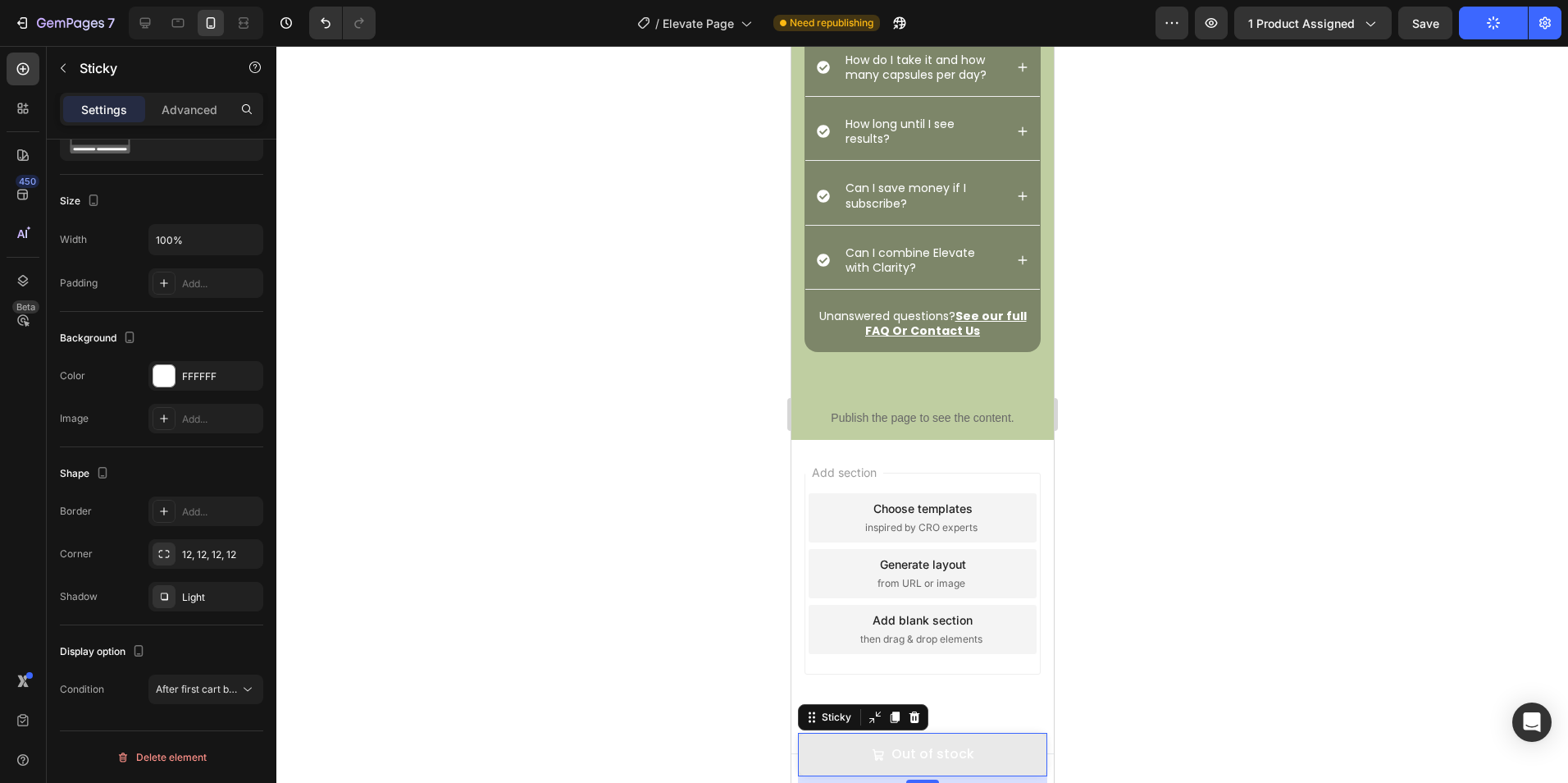
scroll to position [2624, 0]
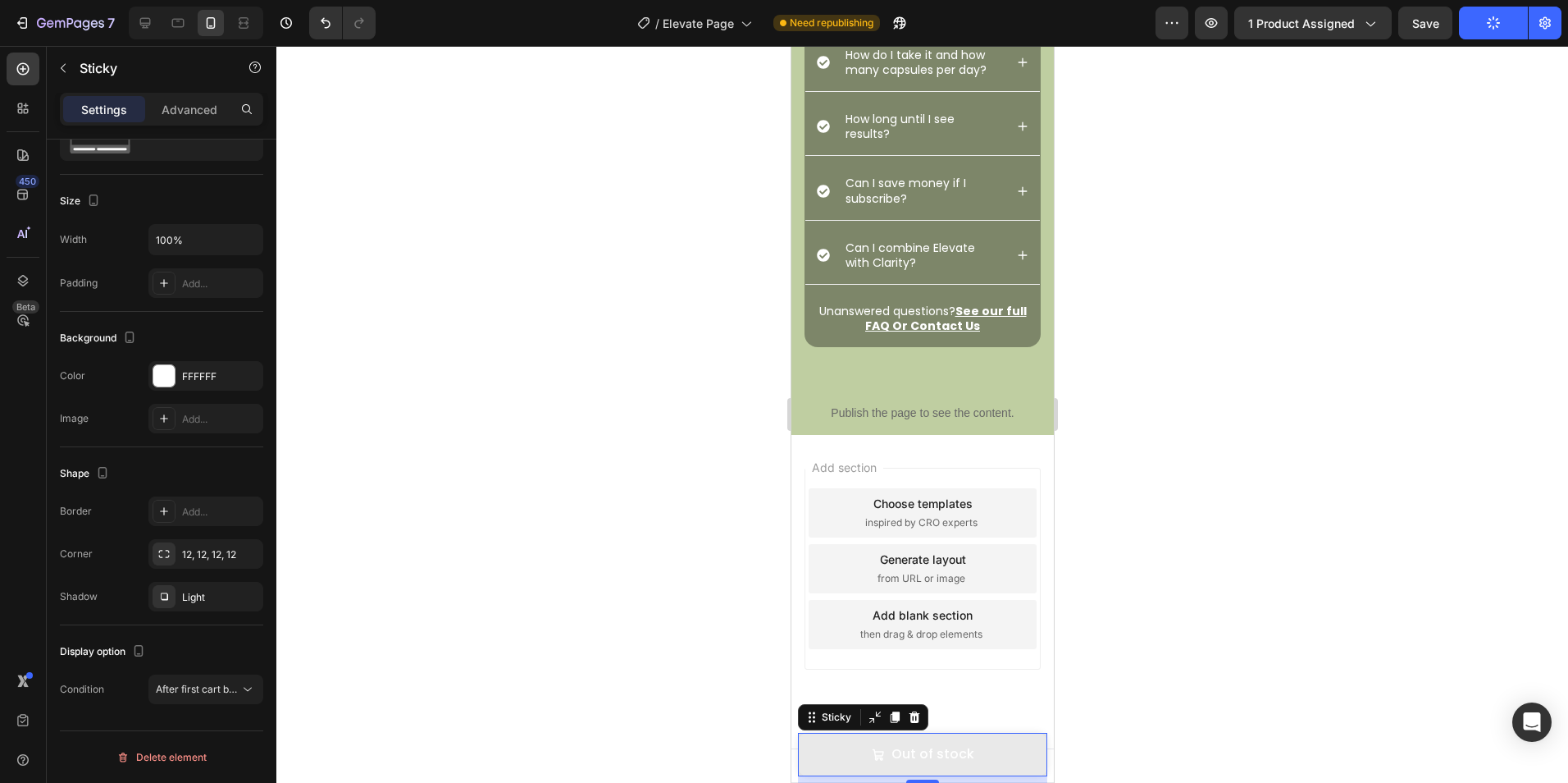
click at [896, 420] on p "Publish the page to see the content." at bounding box center [921, 412] width 262 height 17
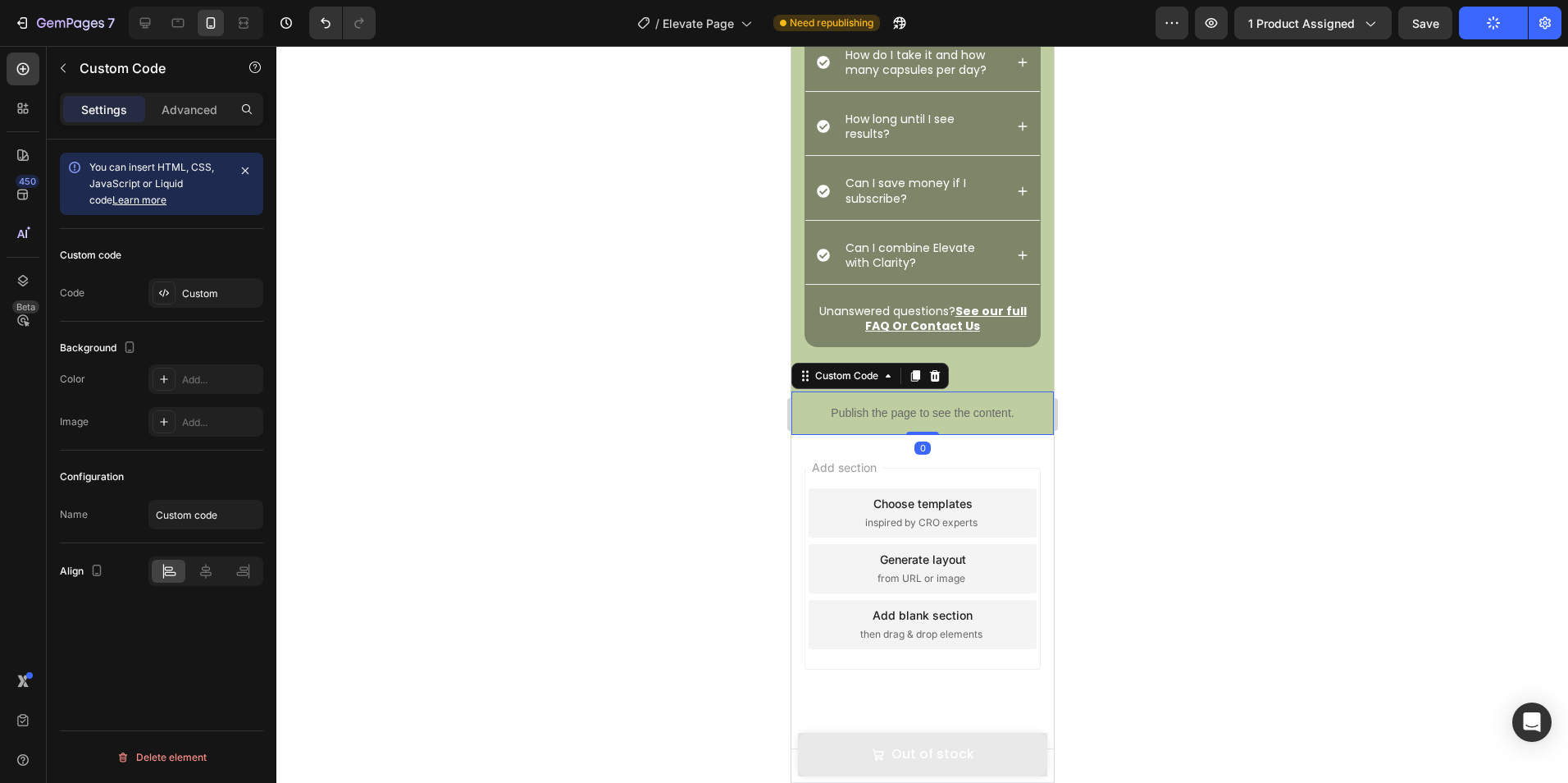
click at [947, 371] on div "Custom Code" at bounding box center [869, 376] width 157 height 26
click at [941, 372] on div at bounding box center [934, 376] width 20 height 20
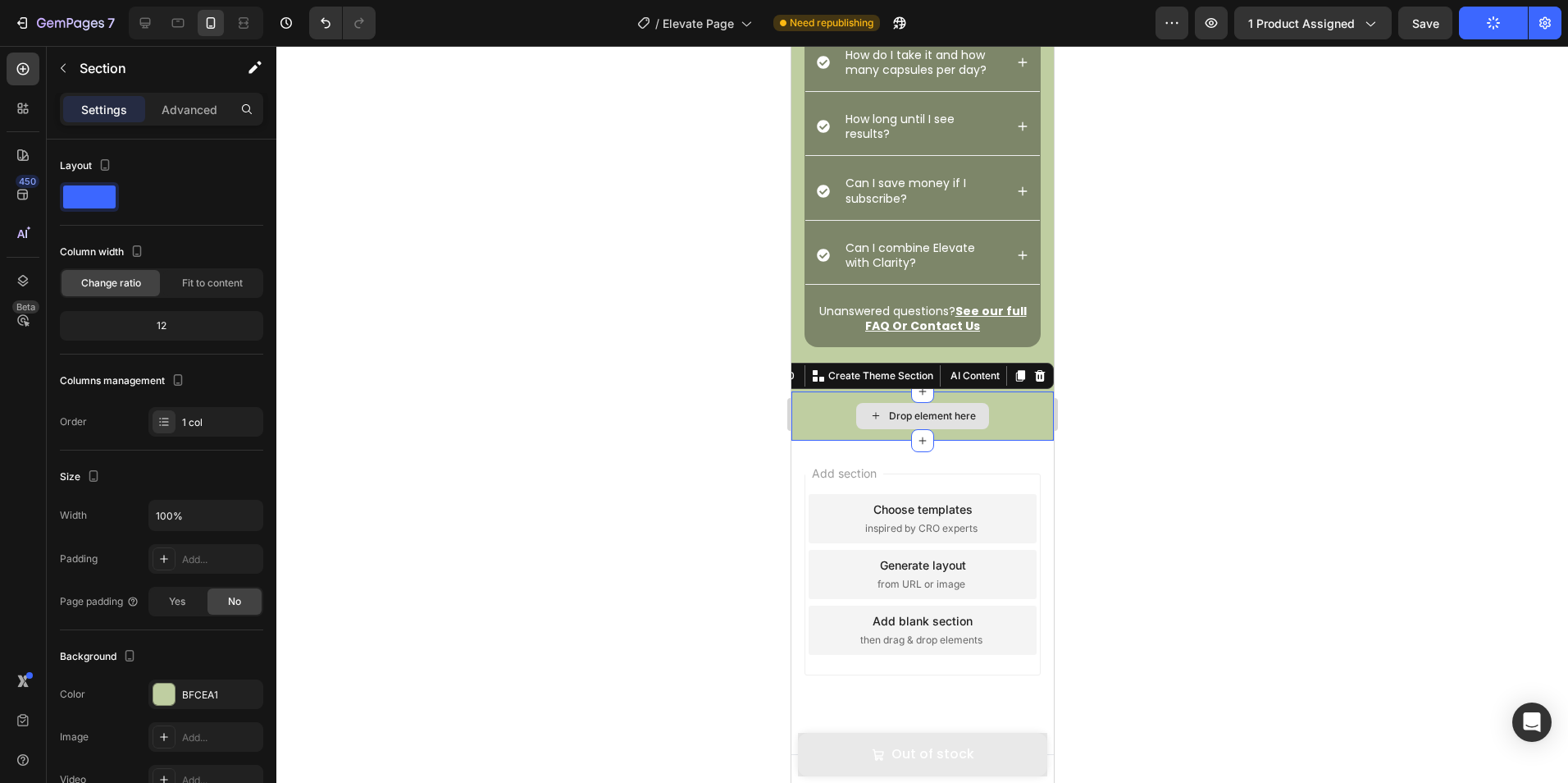
click at [984, 409] on div "Drop element here" at bounding box center [921, 415] width 262 height 49
click at [1034, 374] on icon at bounding box center [1039, 376] width 11 height 12
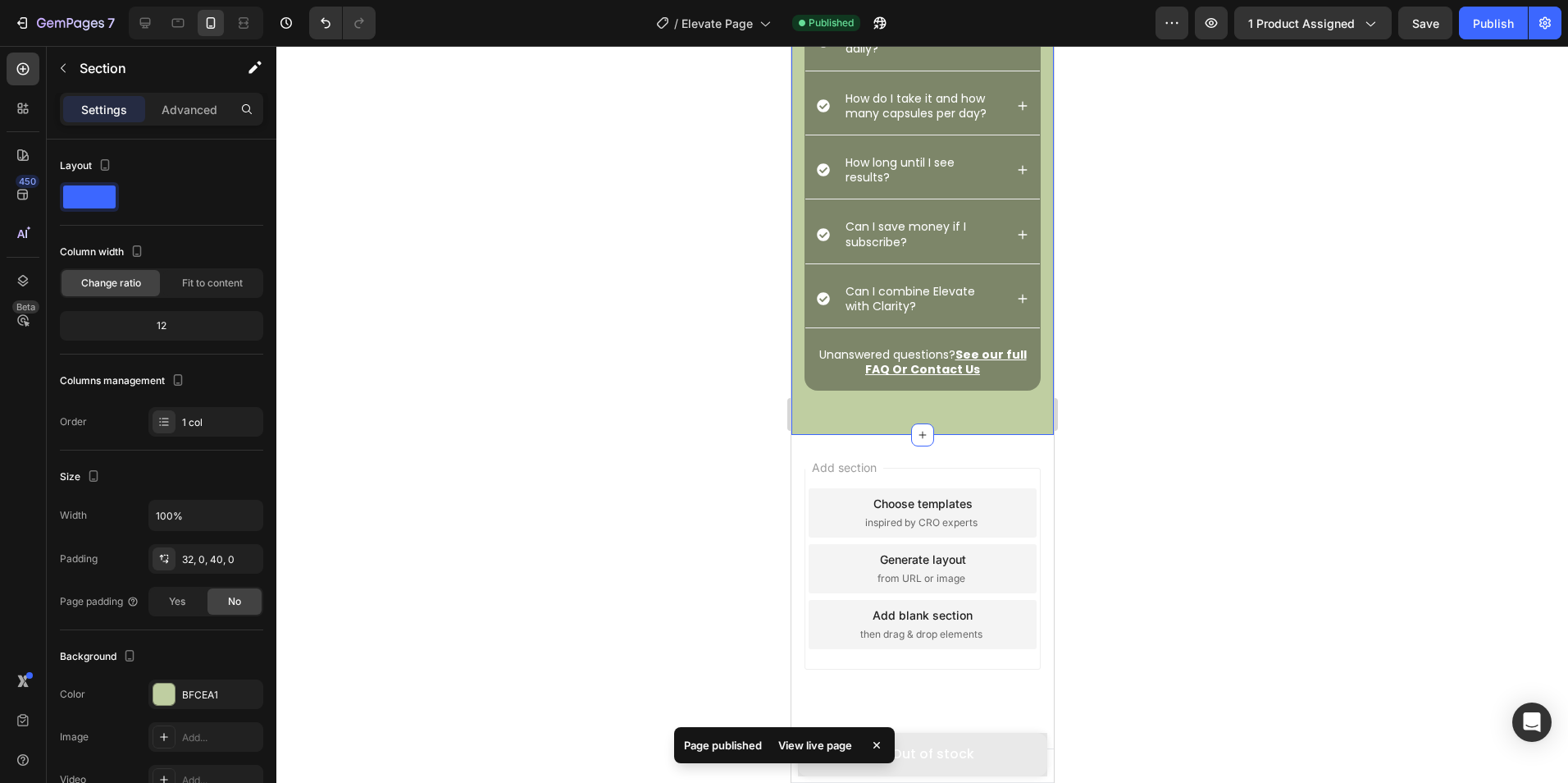
click at [960, 419] on div "Frequently Asked Questions Heading FAQs Heading What benefits can I expect from…" at bounding box center [921, 130] width 262 height 609
click at [1170, 372] on div at bounding box center [921, 414] width 1291 height 737
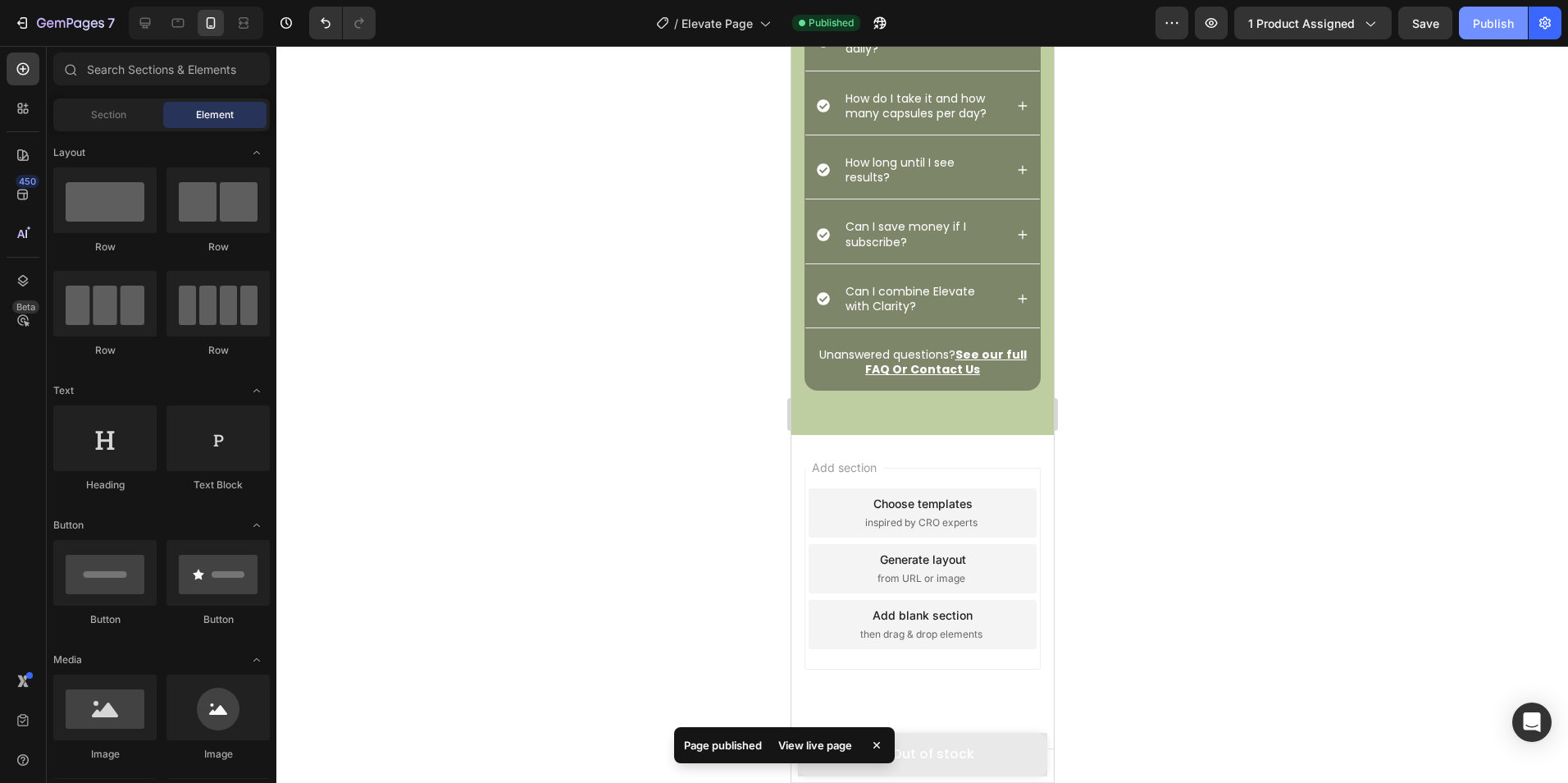
click at [1464, 25] on button "Publish" at bounding box center [1492, 23] width 69 height 33
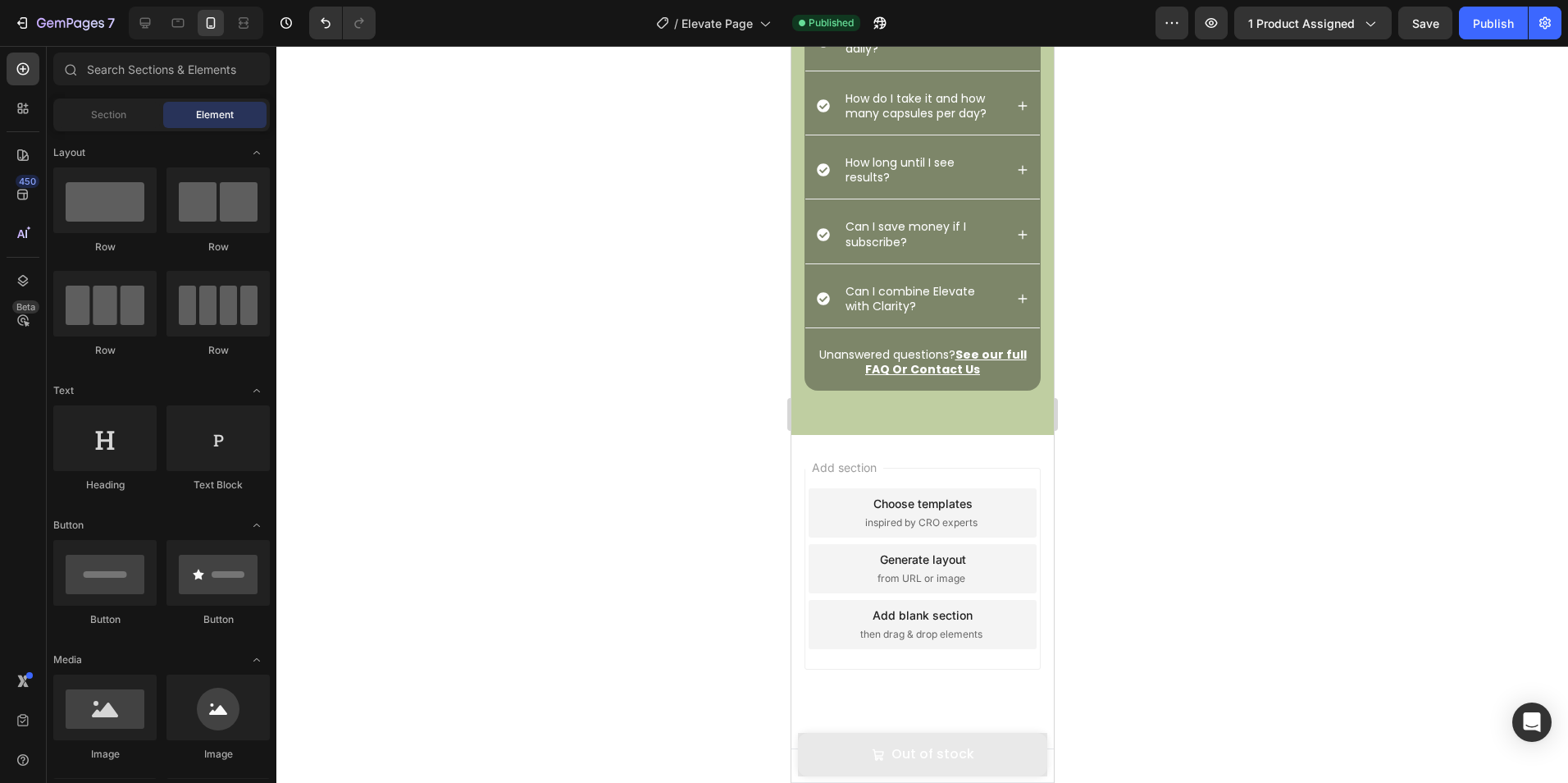
click at [1166, 309] on div at bounding box center [921, 414] width 1291 height 737
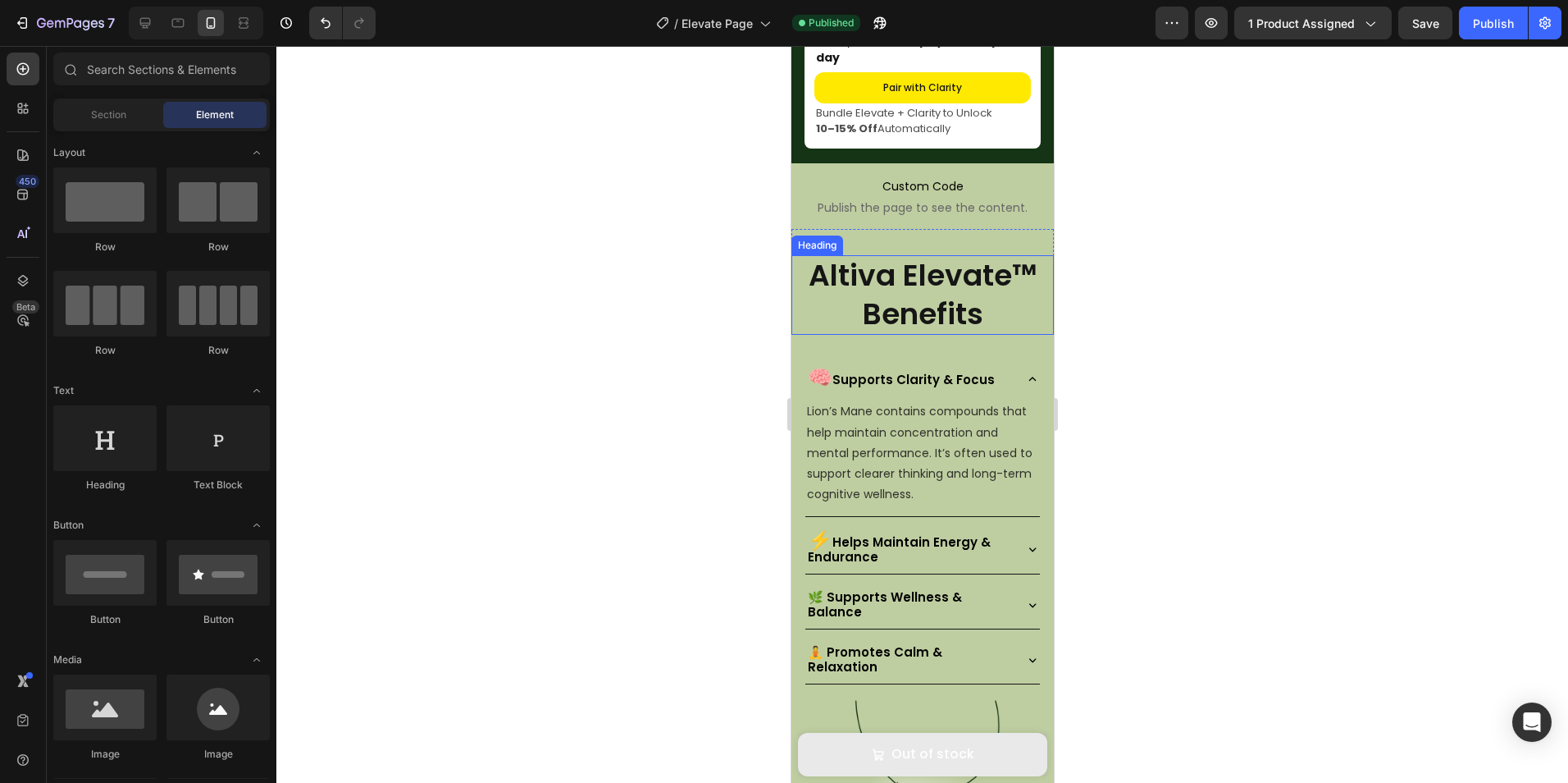
scroll to position [1058, 0]
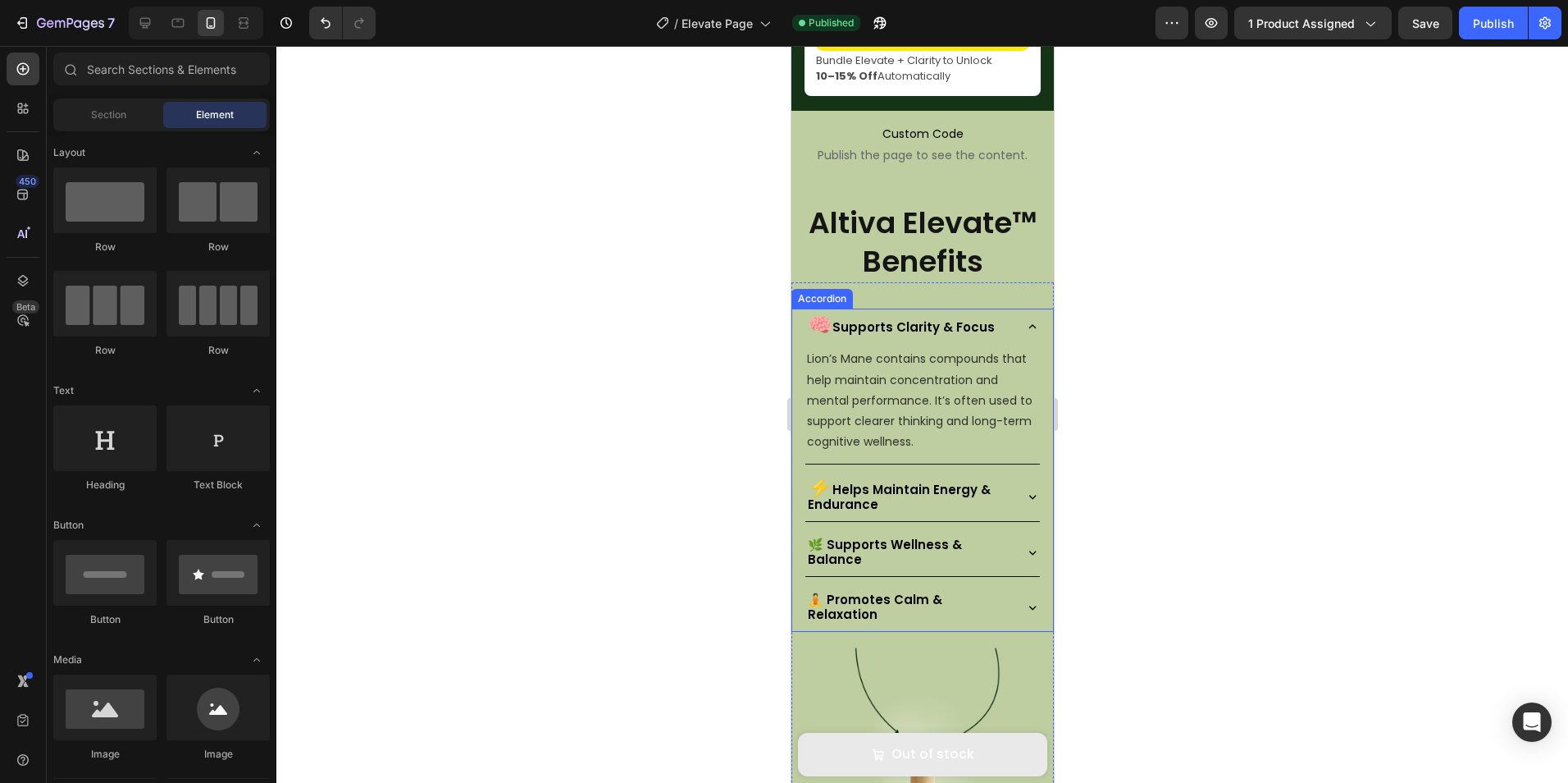
click at [999, 344] on div "🧠 Supports Clarity & Focus" at bounding box center [921, 325] width 234 height 35
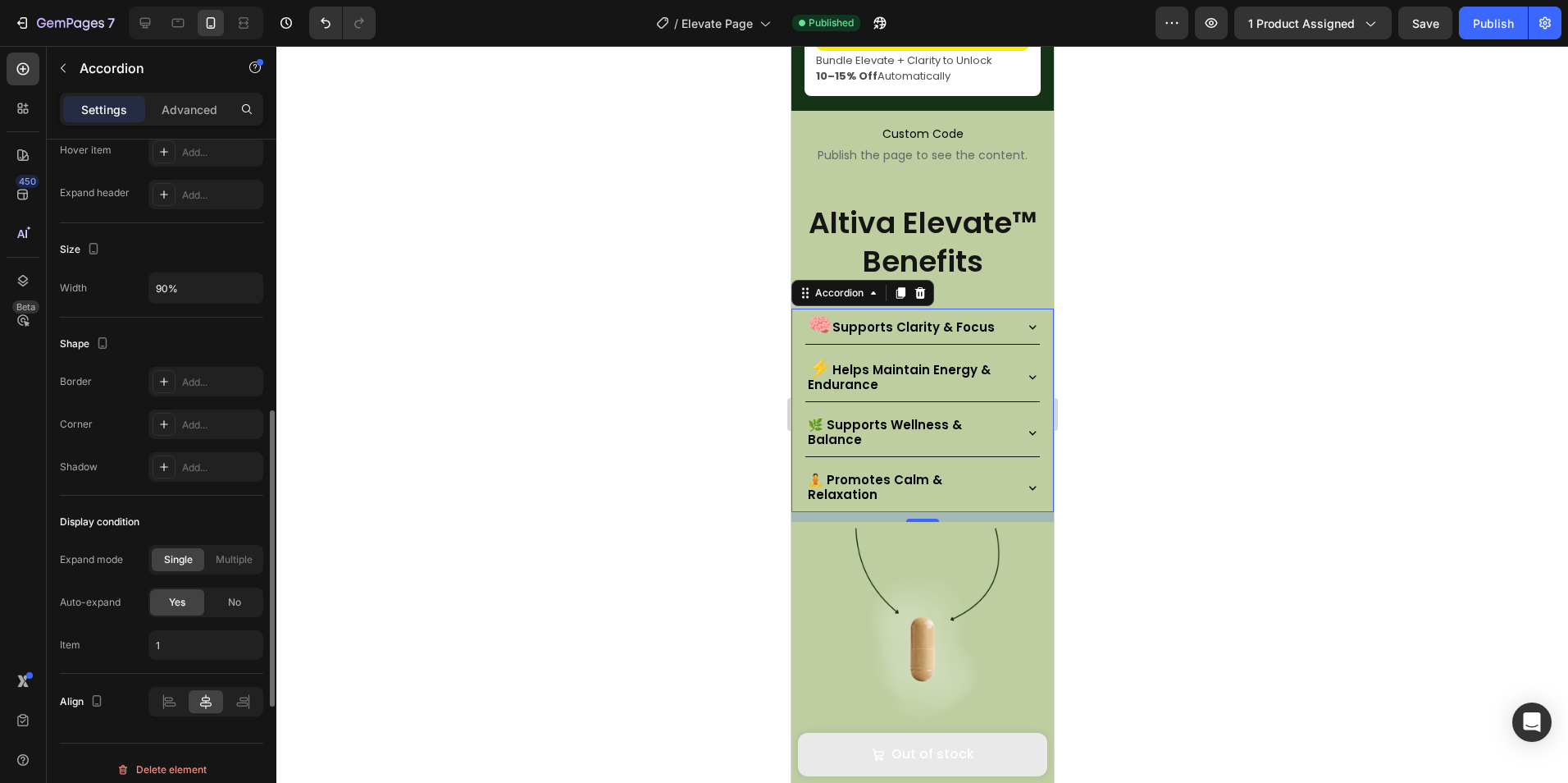
scroll to position [915, 0]
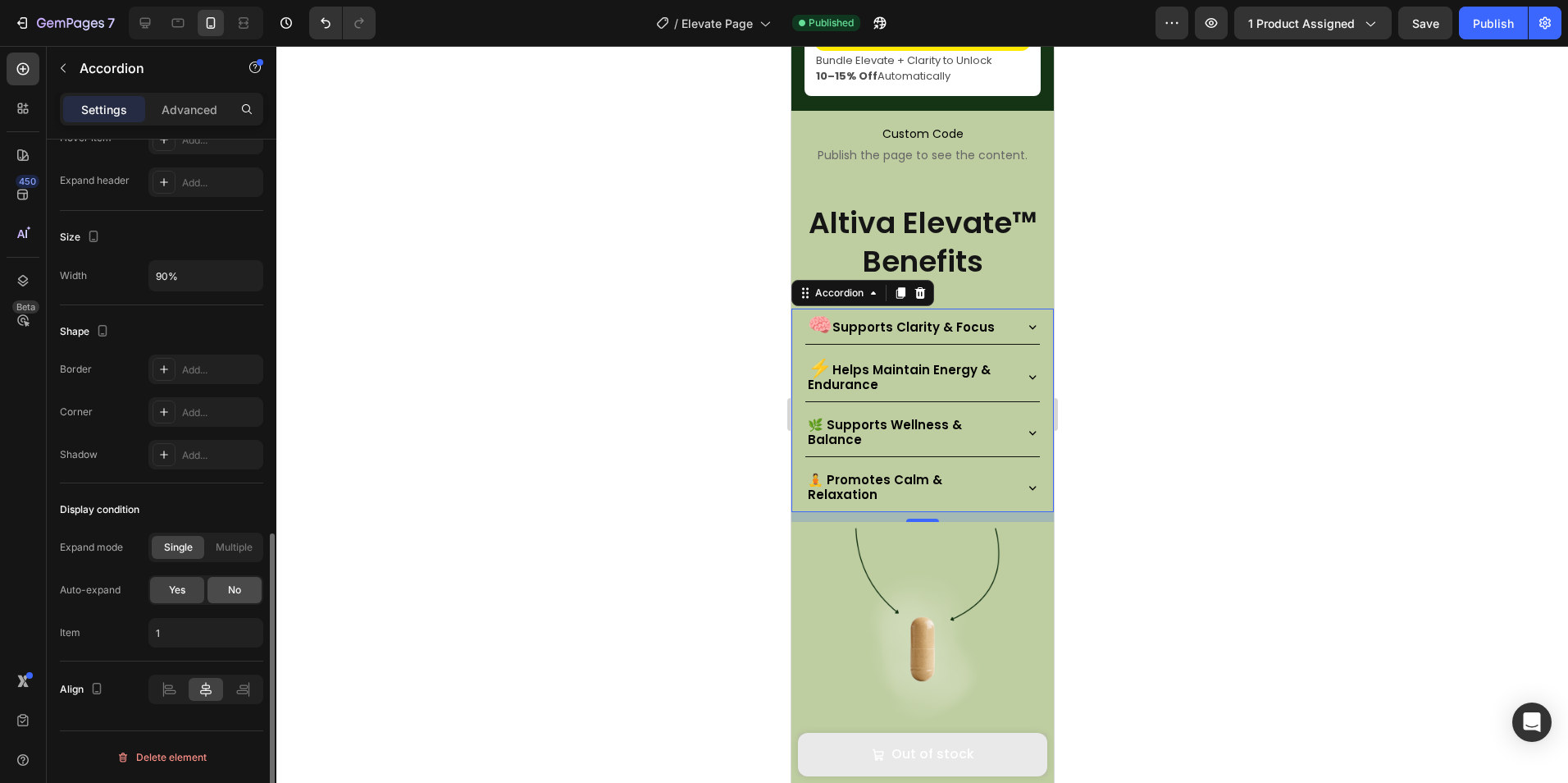
click at [233, 591] on span "No" at bounding box center [234, 589] width 13 height 15
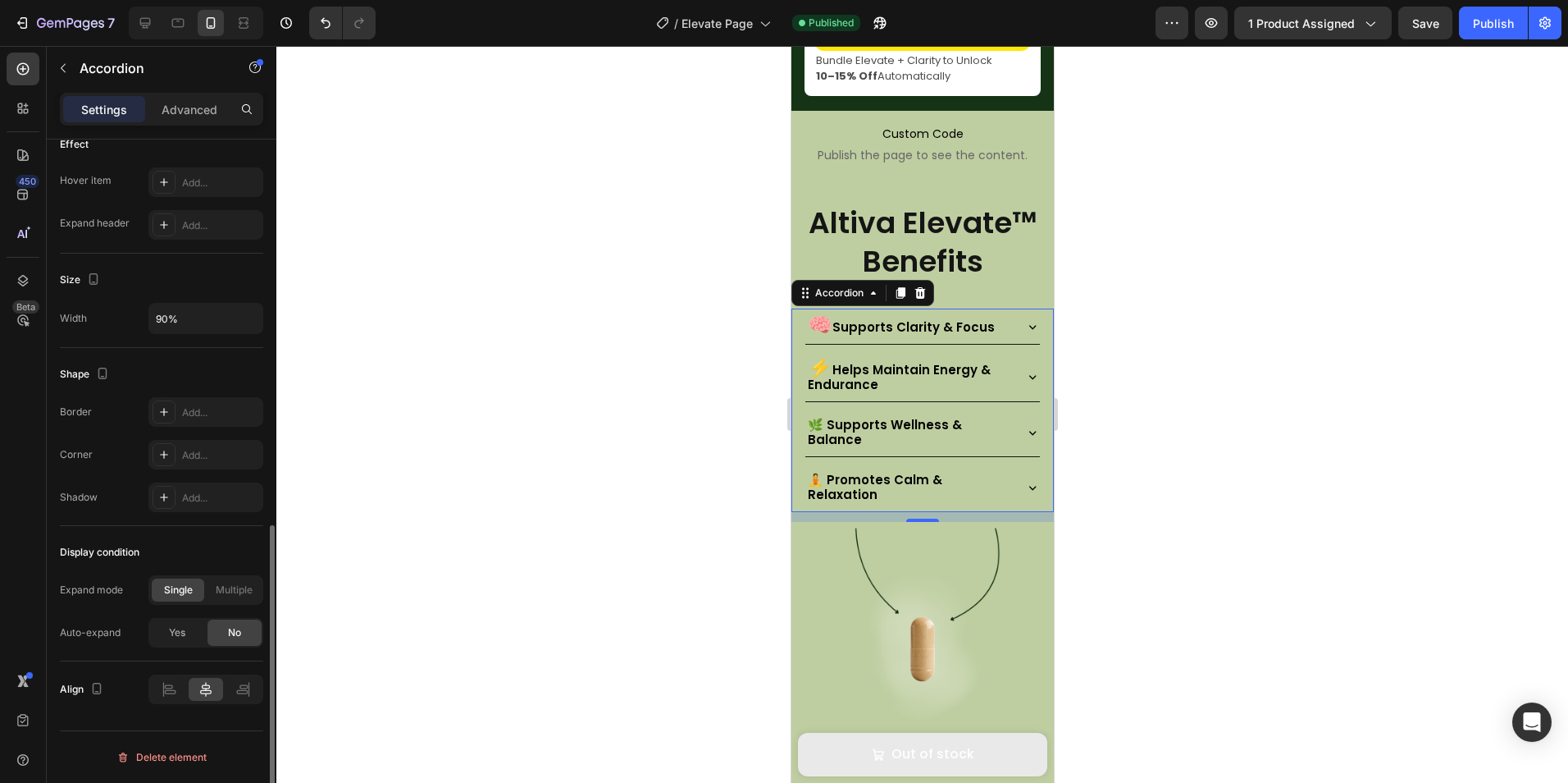
scroll to position [872, 0]
click at [383, 525] on div at bounding box center [921, 414] width 1291 height 737
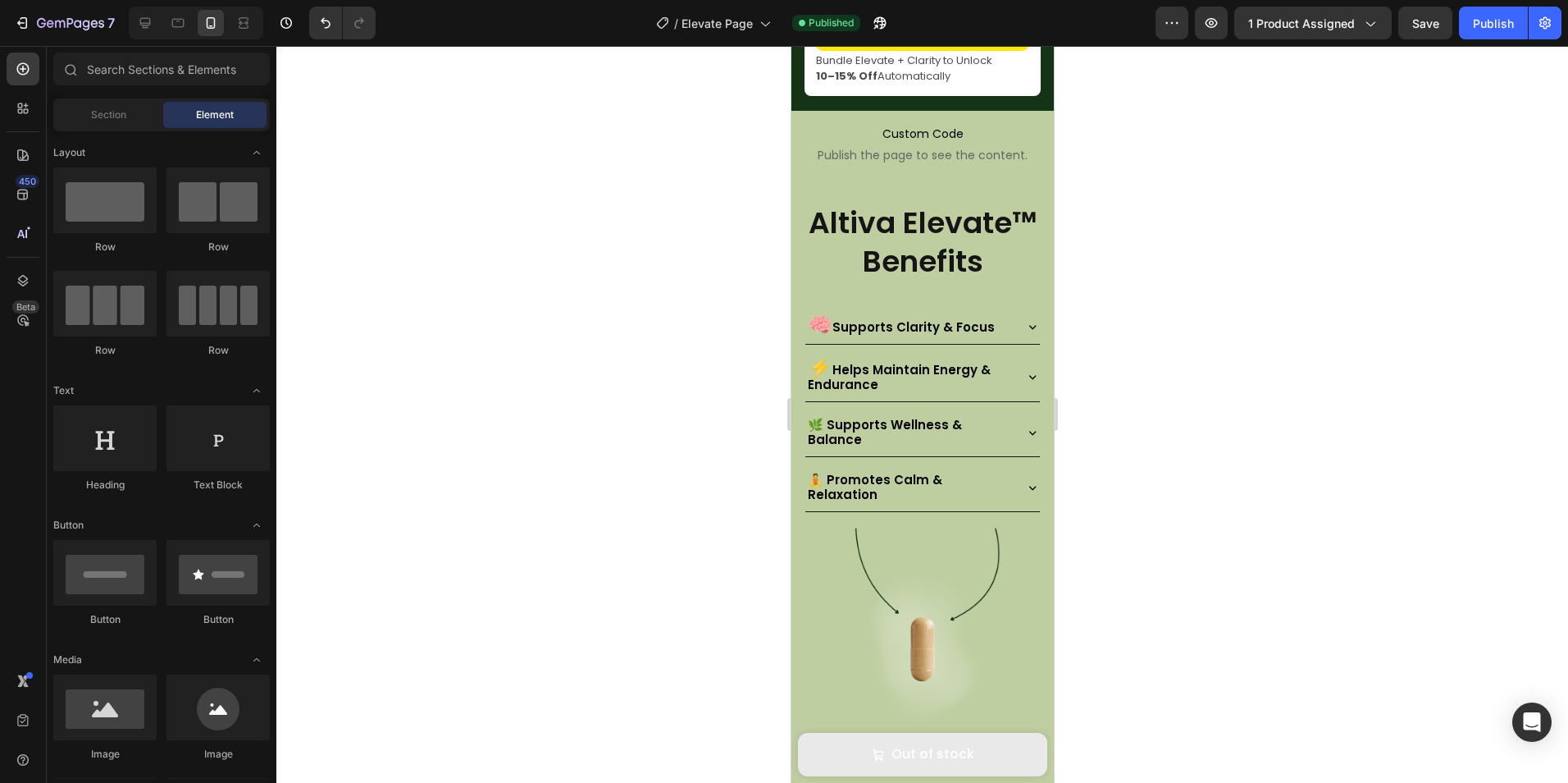
click at [1477, 41] on div "7 Version history / Elevate Page Published Preview 1 product assigned Save Publ…" at bounding box center [784, 23] width 1568 height 47
click at [1480, 32] on button "Publish" at bounding box center [1492, 23] width 69 height 33
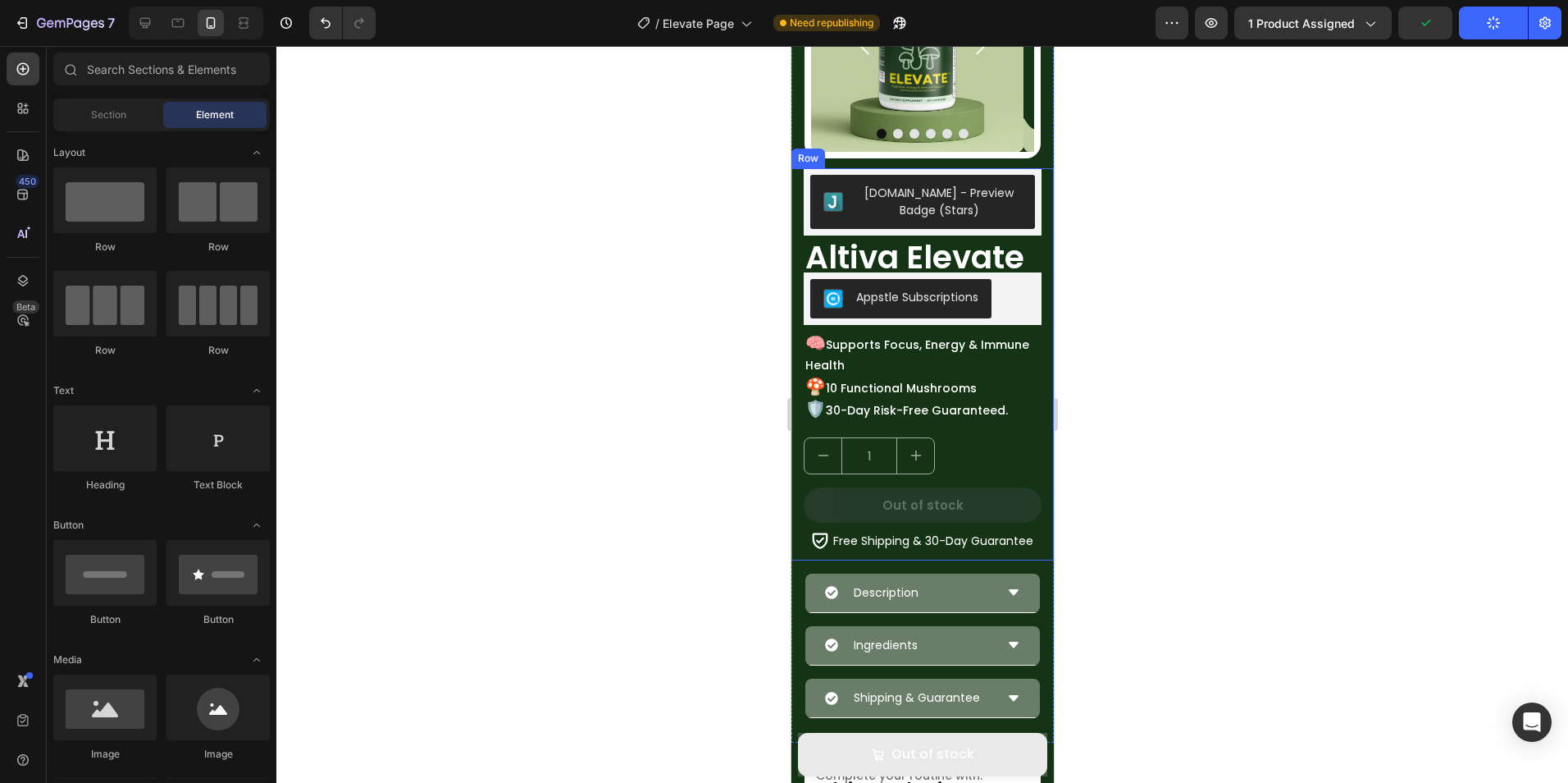
scroll to position [0, 0]
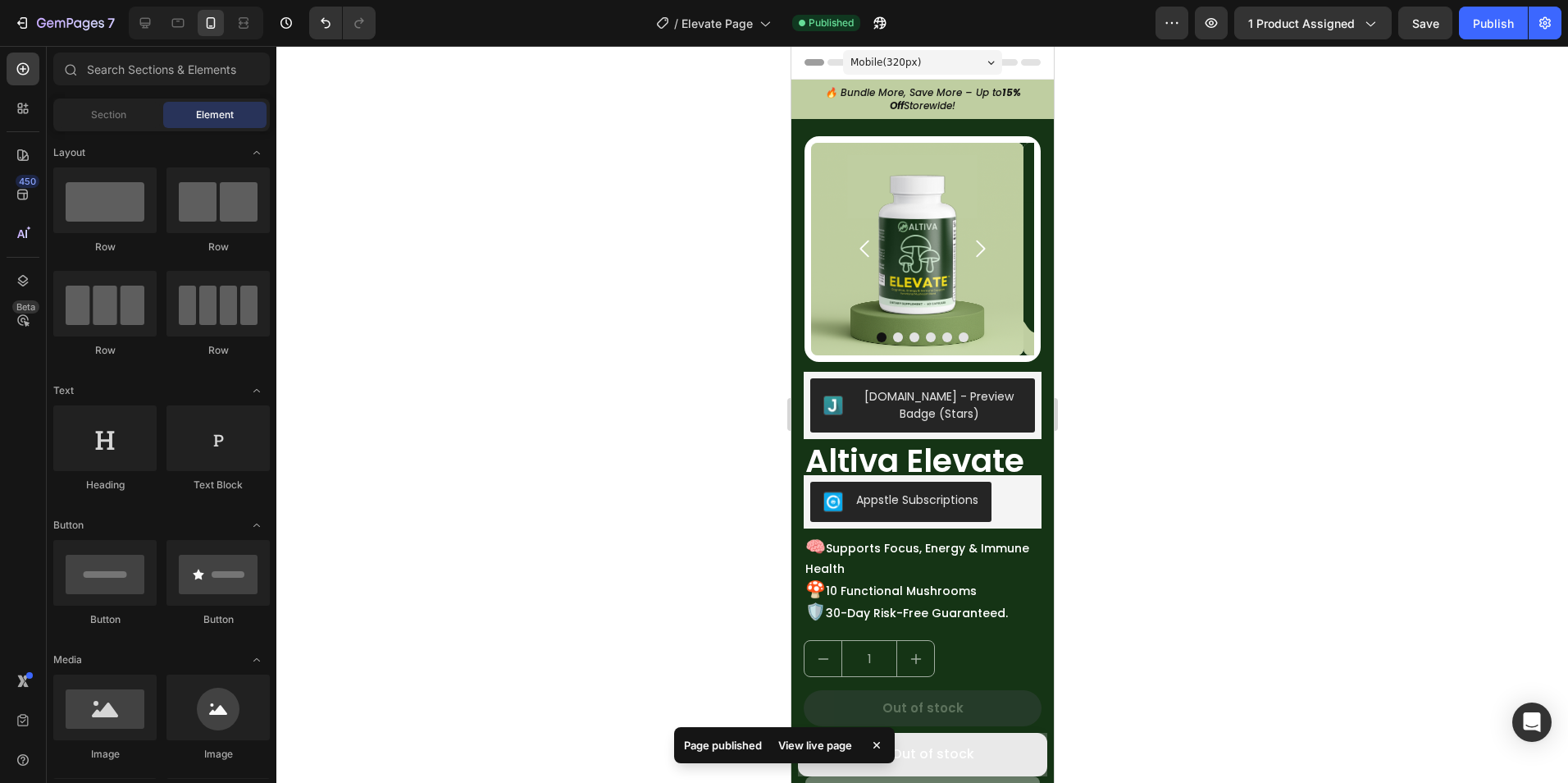
click at [1237, 311] on div at bounding box center [921, 414] width 1291 height 737
click at [761, 35] on div "/ Elevate Page" at bounding box center [714, 23] width 132 height 33
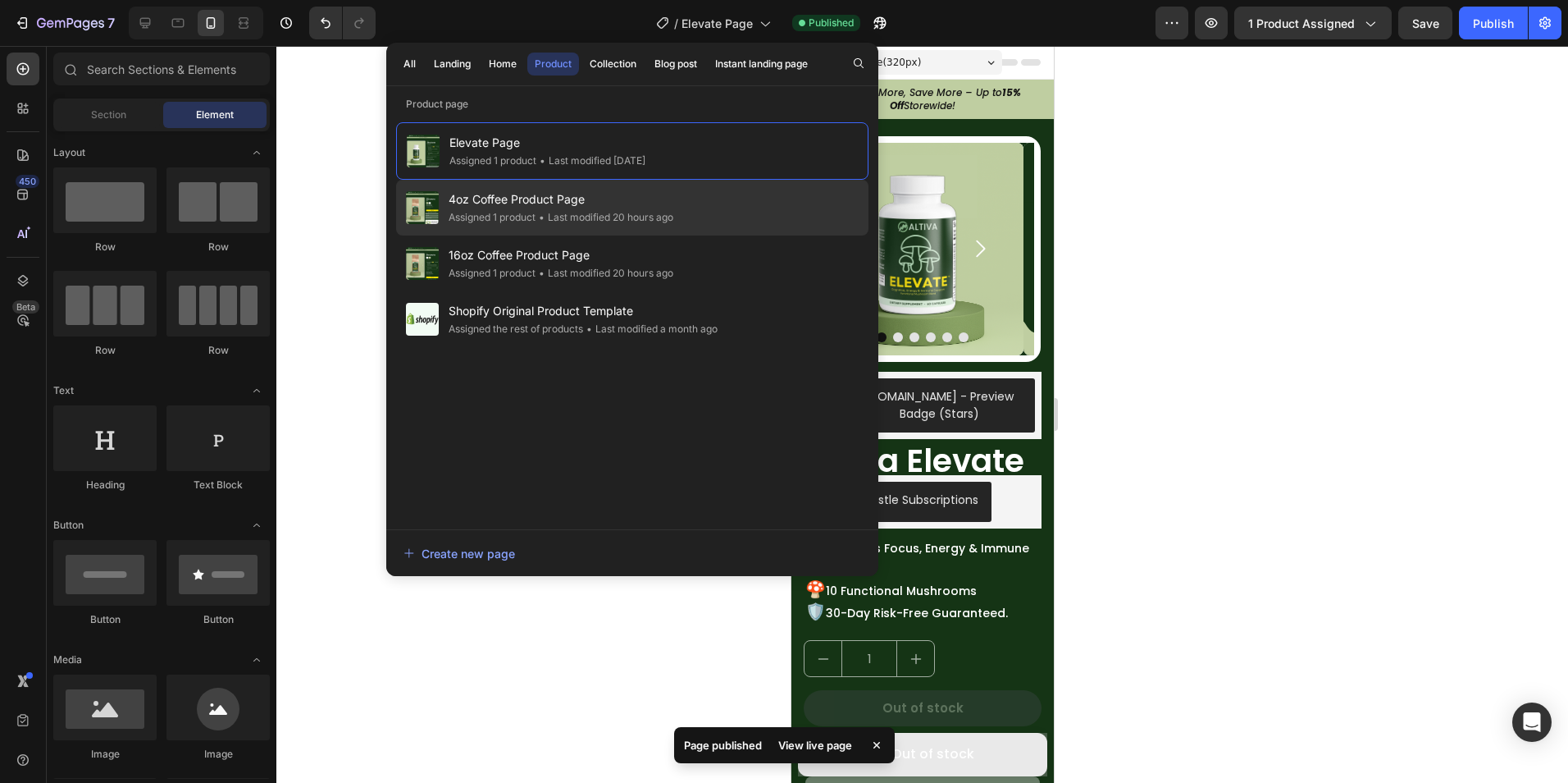
click at [590, 224] on div "• Last modified 20 hours ago" at bounding box center [604, 217] width 138 height 16
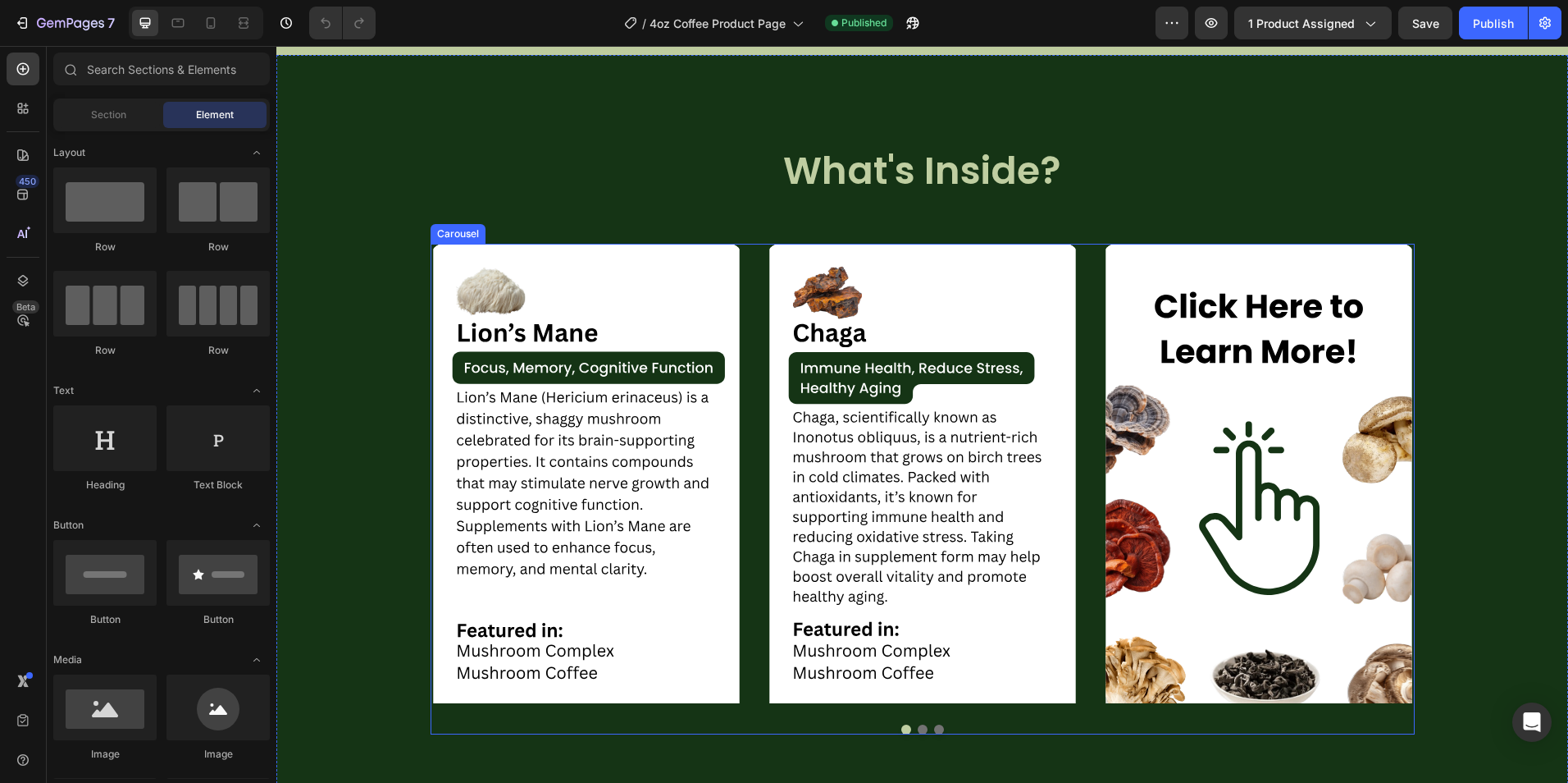
scroll to position [2707, 0]
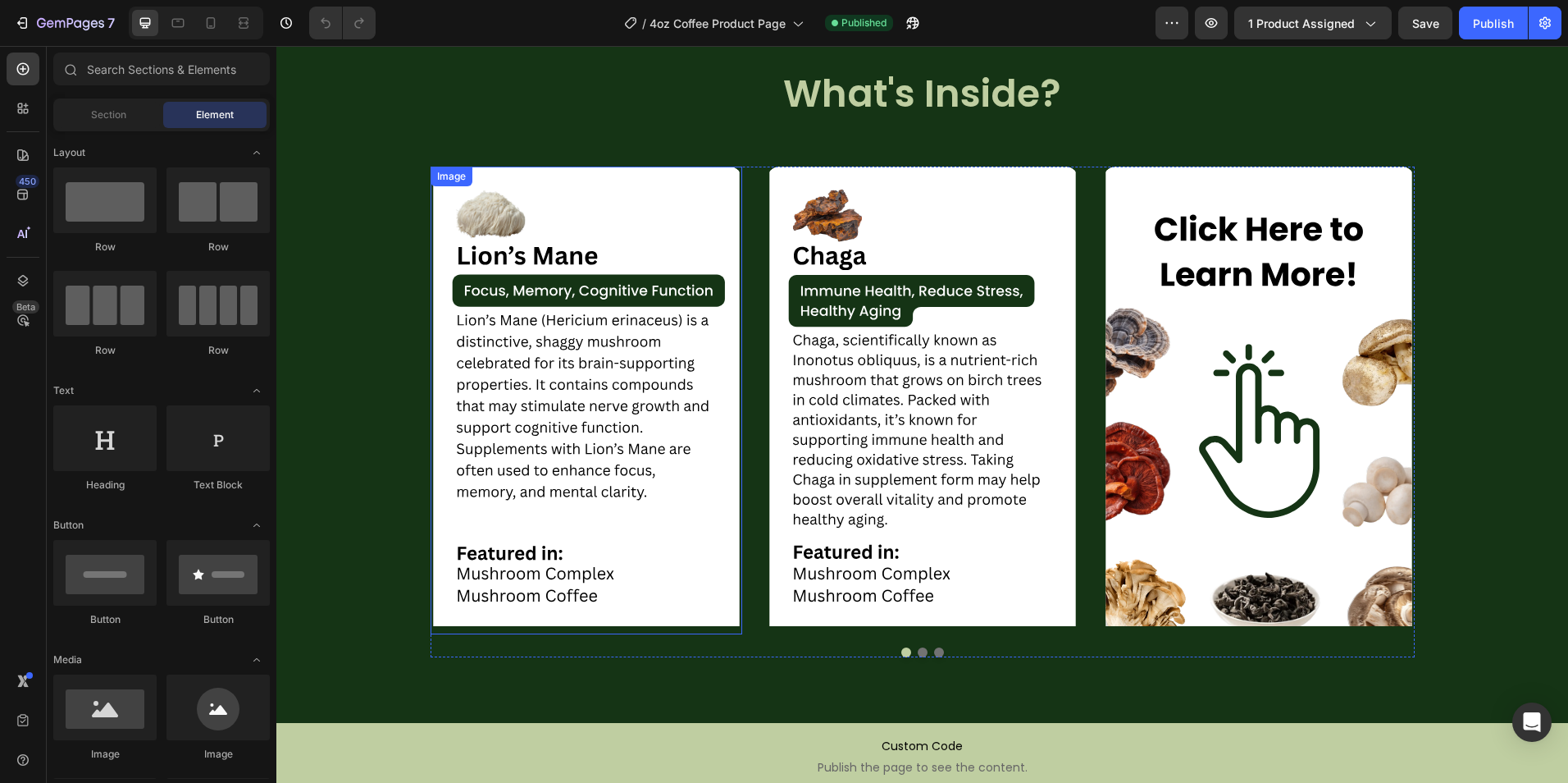
click at [565, 395] on img at bounding box center [586, 400] width 312 height 468
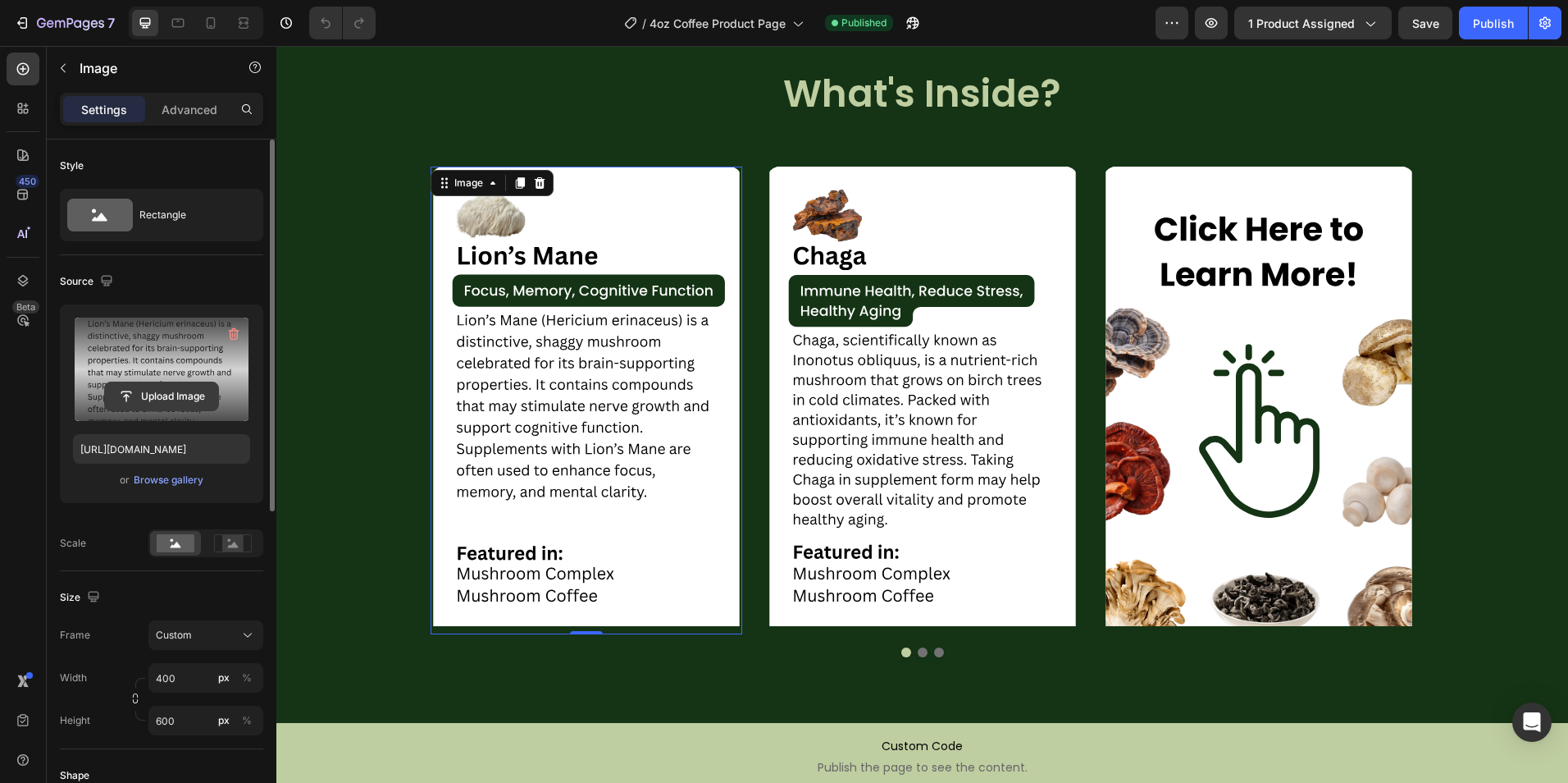
click at [162, 391] on input "file" at bounding box center [161, 396] width 114 height 28
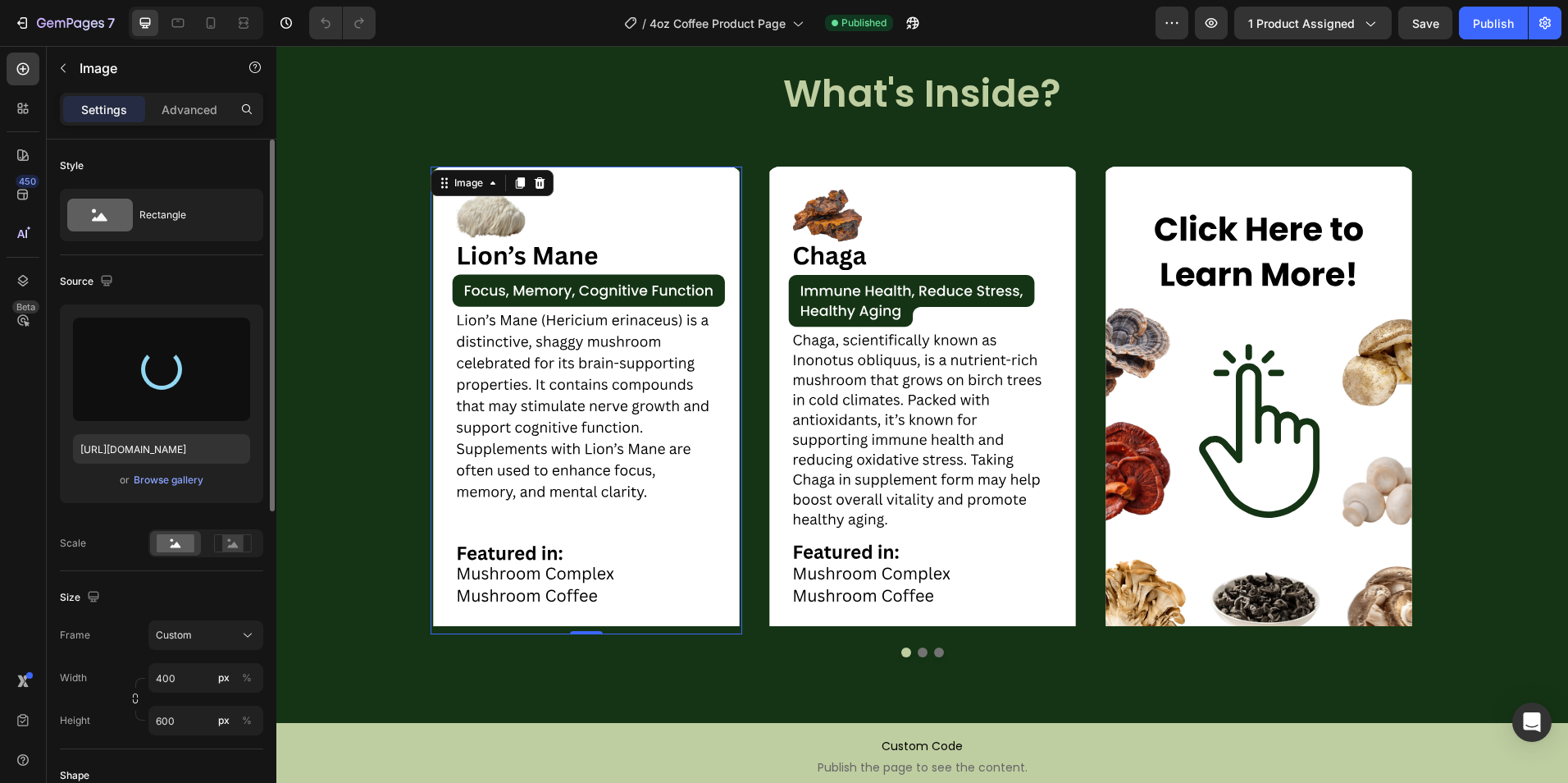
type input "[URL][DOMAIN_NAME]"
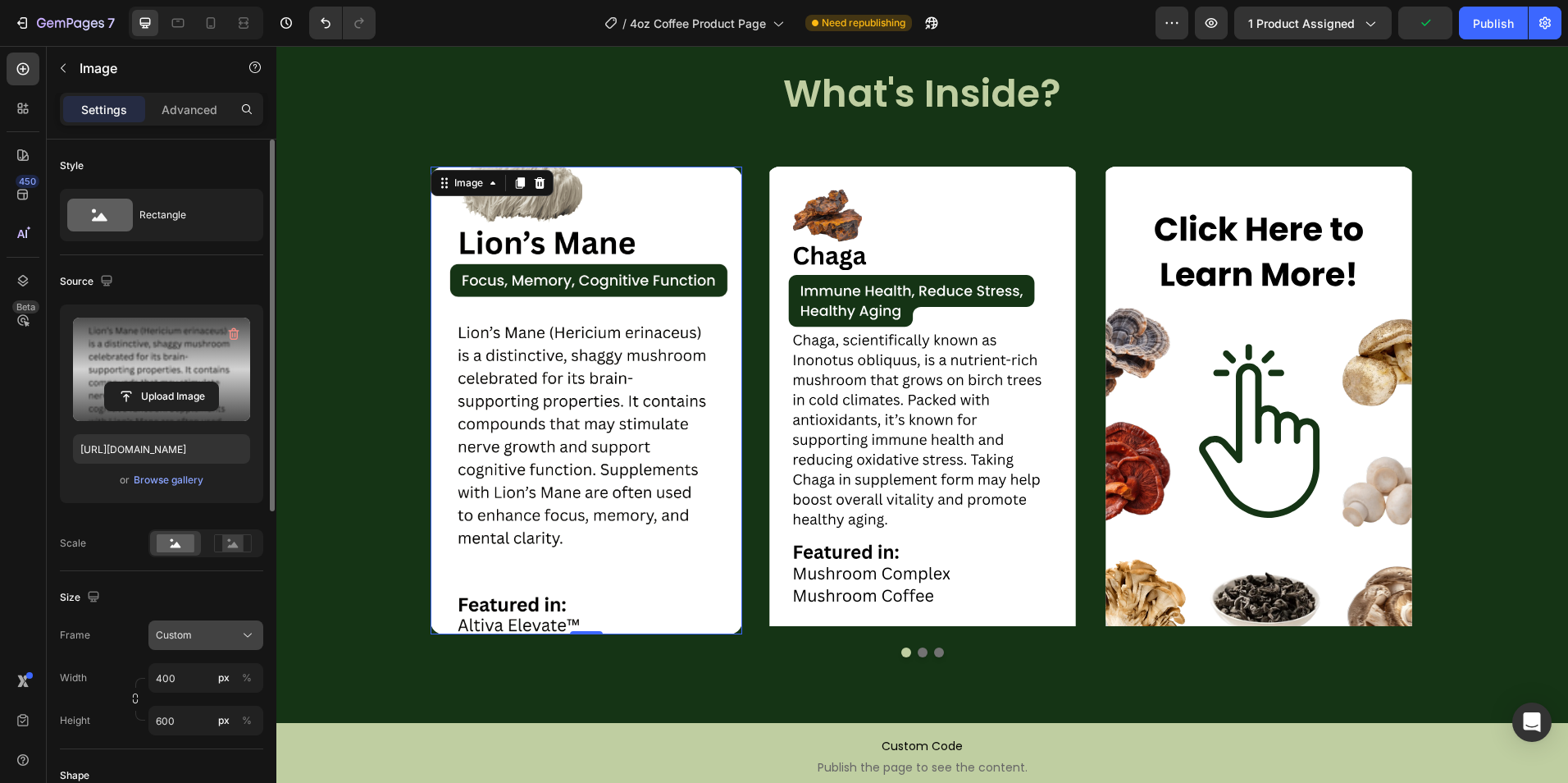
click at [201, 644] on button "Custom" at bounding box center [205, 635] width 115 height 30
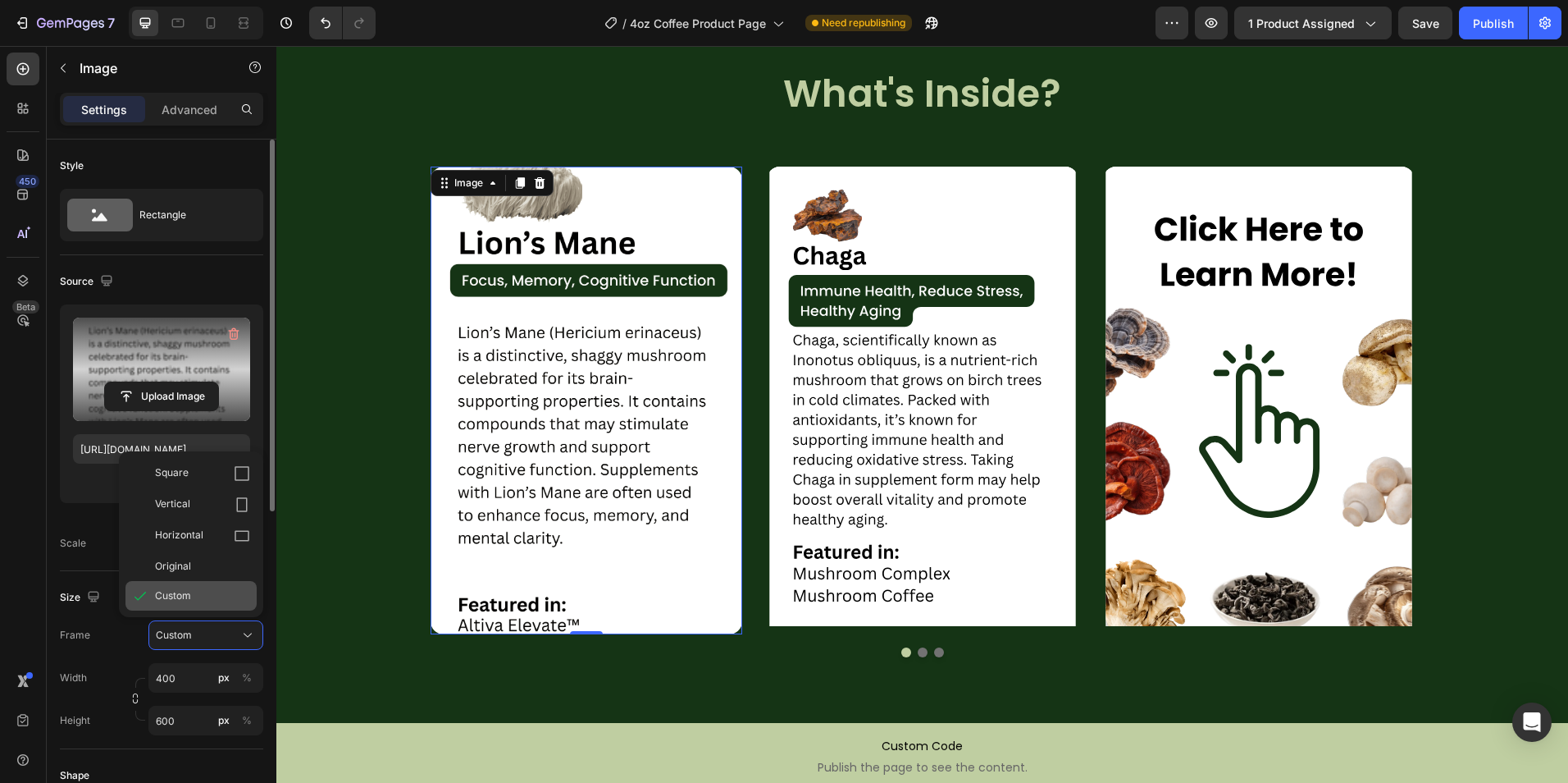
click at [190, 595] on span "Custom" at bounding box center [172, 595] width 36 height 15
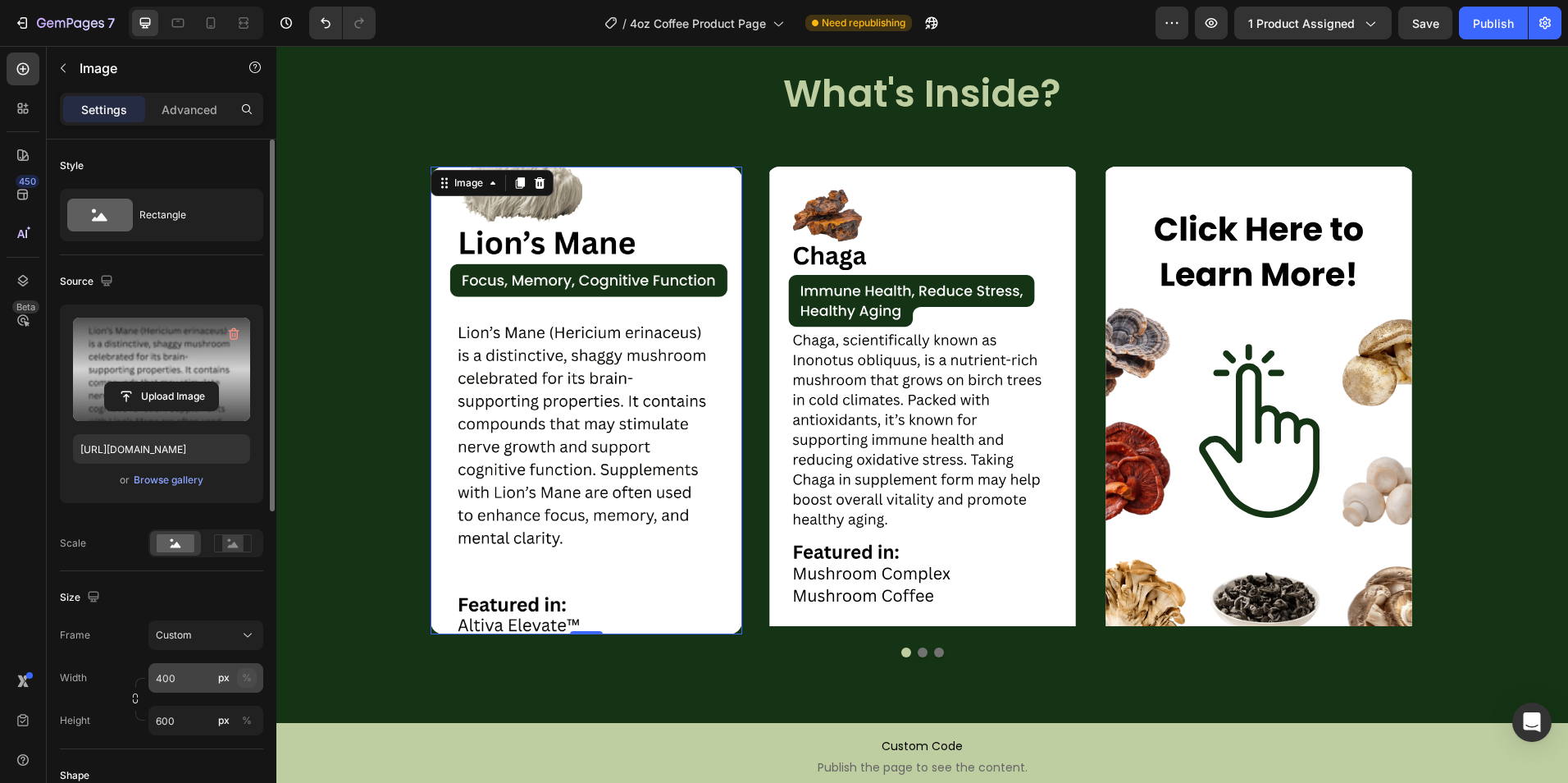
click at [247, 672] on div "%" at bounding box center [247, 677] width 10 height 15
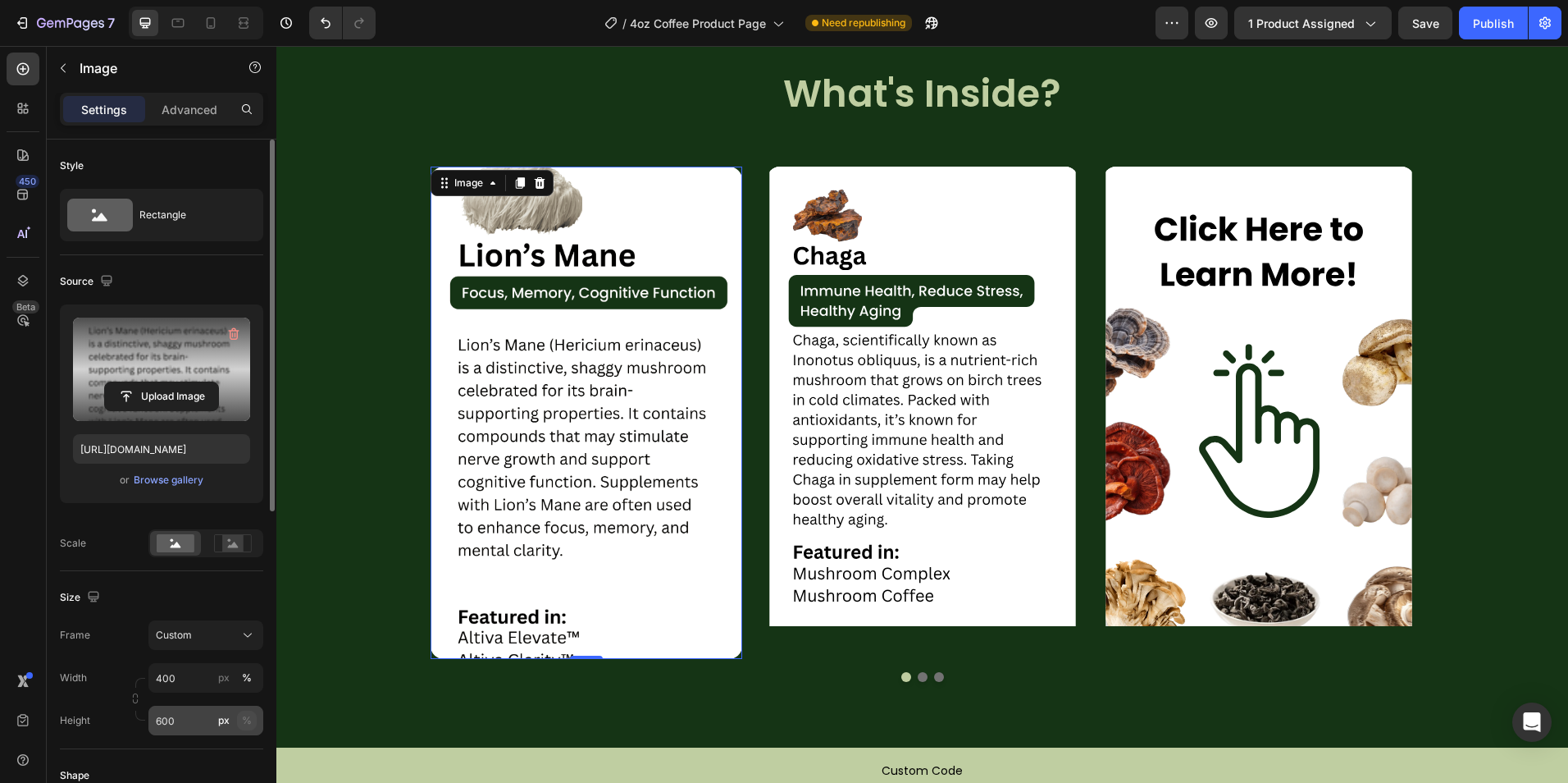
click at [246, 723] on div "%" at bounding box center [247, 720] width 10 height 15
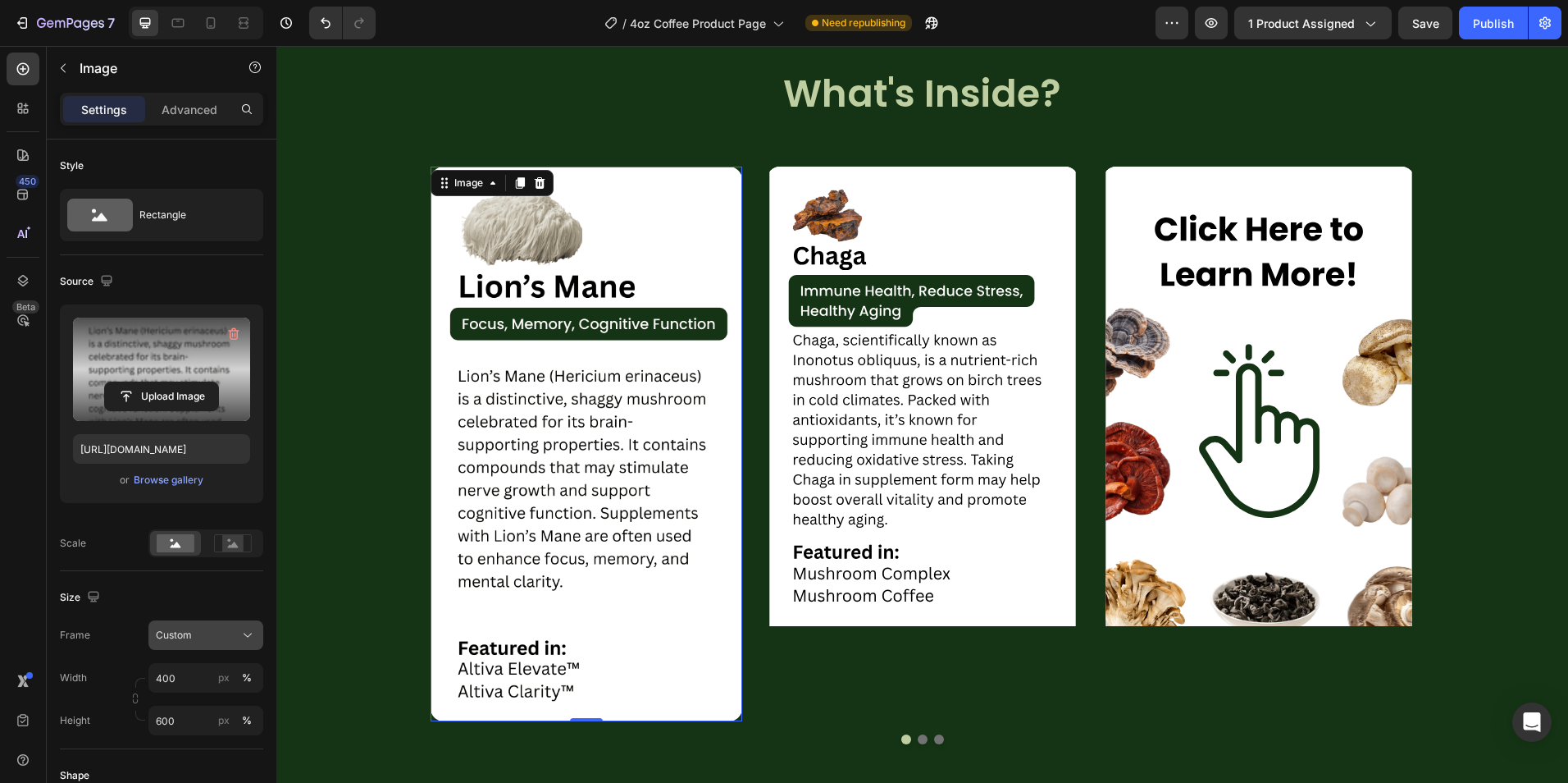
click at [202, 620] on button "Custom" at bounding box center [205, 635] width 115 height 30
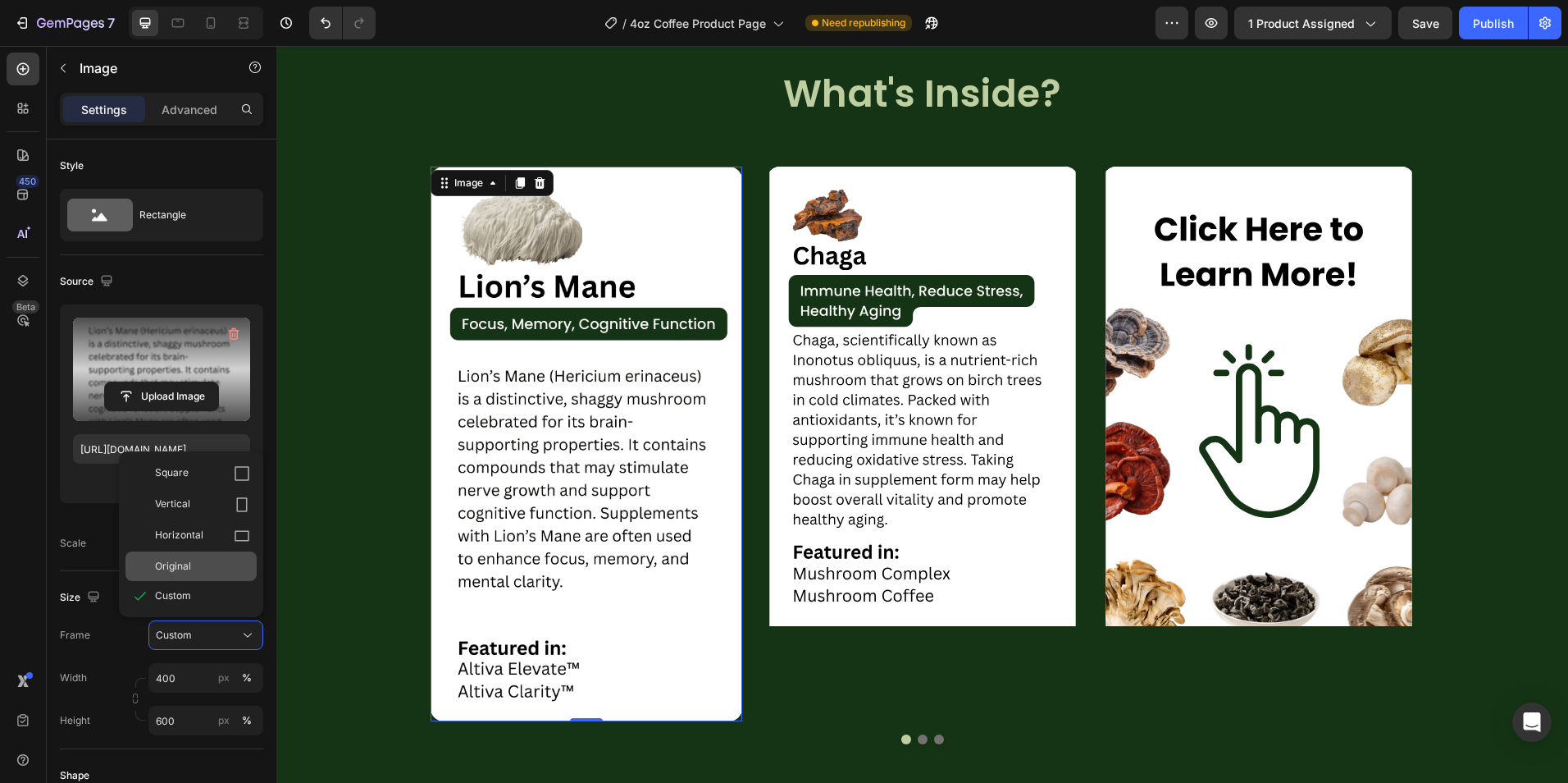
click at [193, 573] on div "Original" at bounding box center [201, 566] width 95 height 15
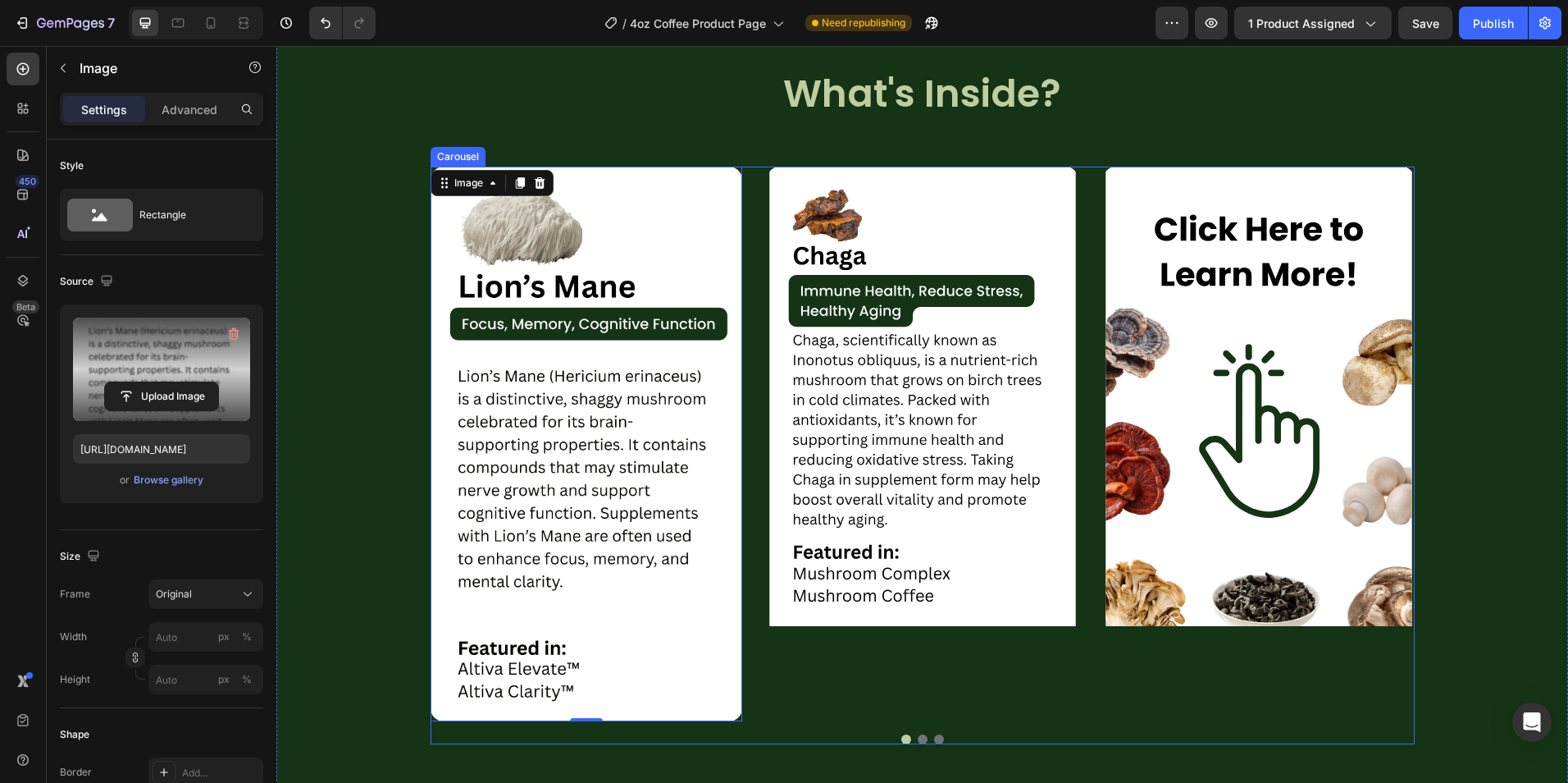
drag, startPoint x: 745, startPoint y: 457, endPoint x: 802, endPoint y: 453, distance: 57.1
click at [748, 457] on div "Image 0 Image Image" at bounding box center [922, 444] width 984 height 555
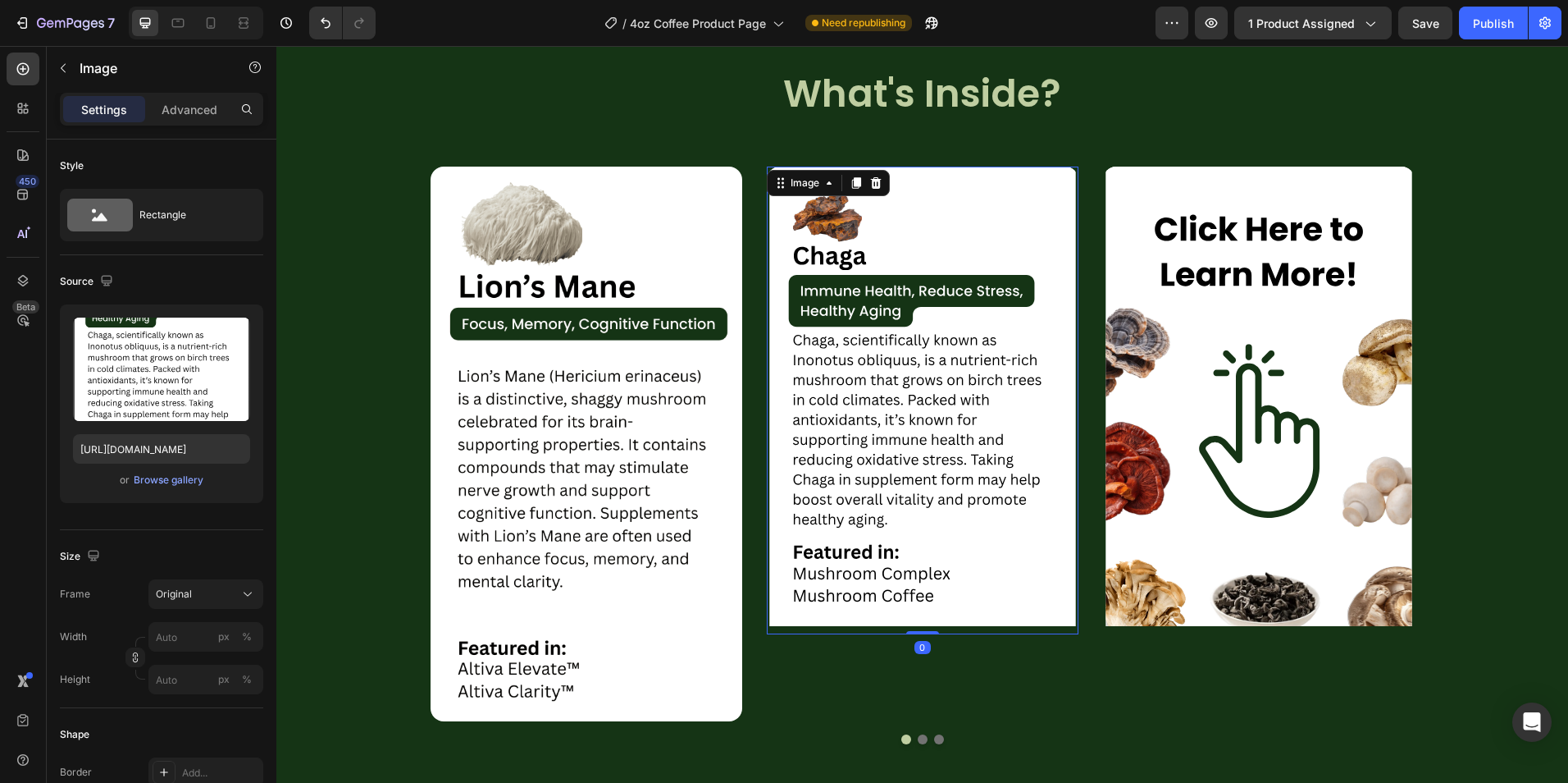
click at [803, 450] on img at bounding box center [922, 400] width 312 height 468
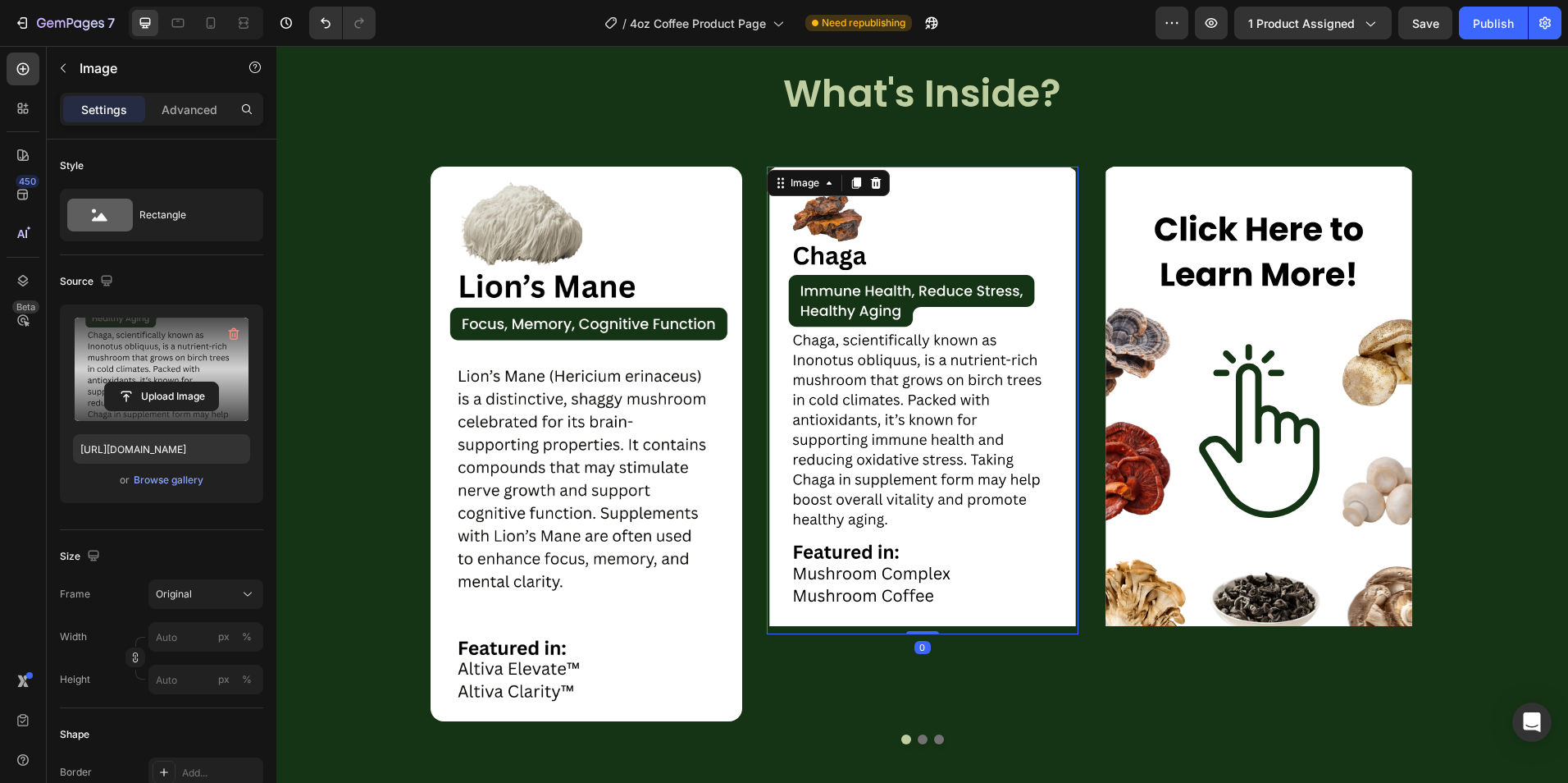
click at [93, 384] on div "Upload Image" at bounding box center [161, 396] width 177 height 30
click at [143, 401] on input "file" at bounding box center [161, 396] width 114 height 28
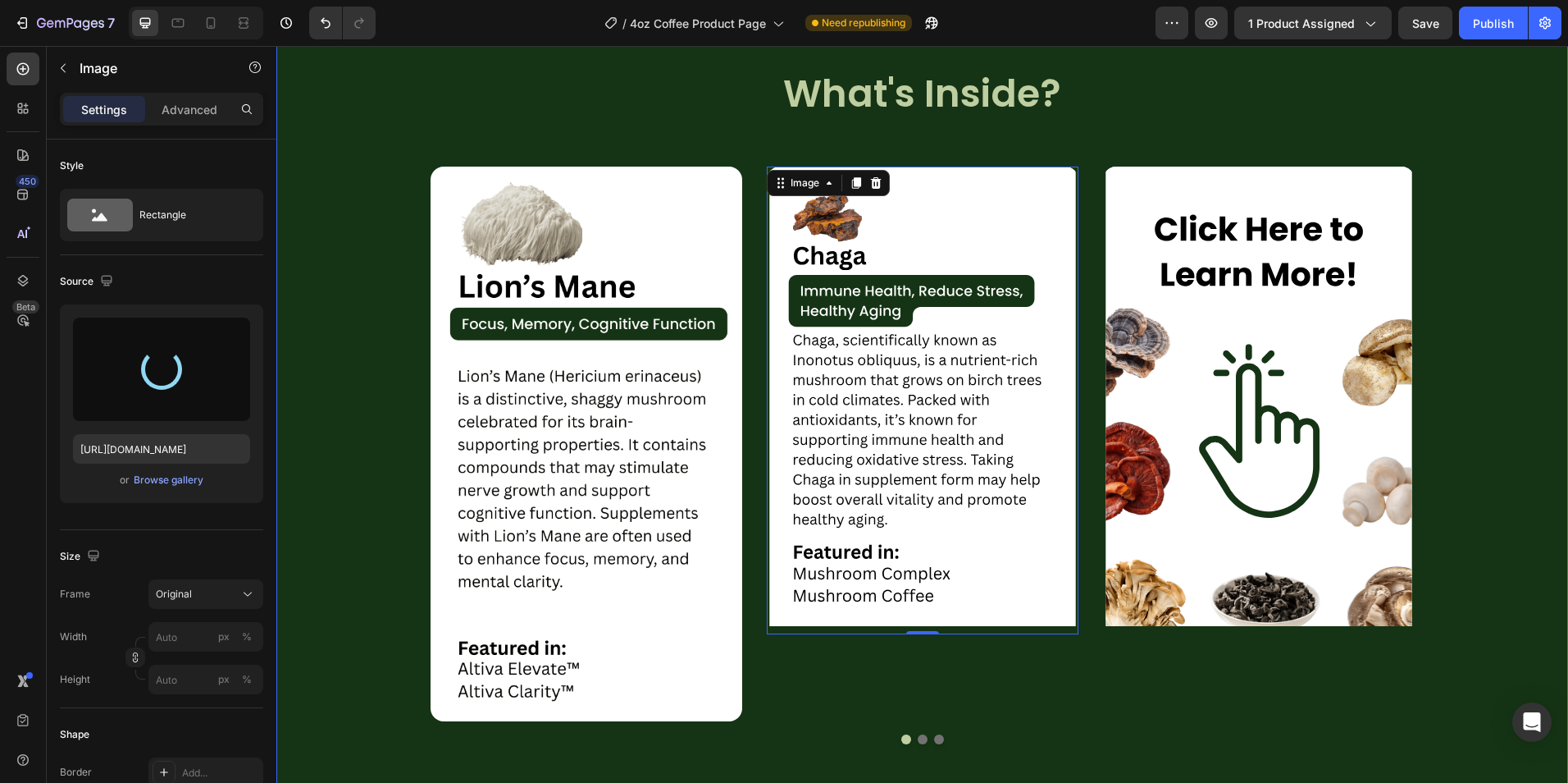
type input "https://cdn.shopify.com/s/files/1/0759/0428/6949/files/gempages_574770813719282…"
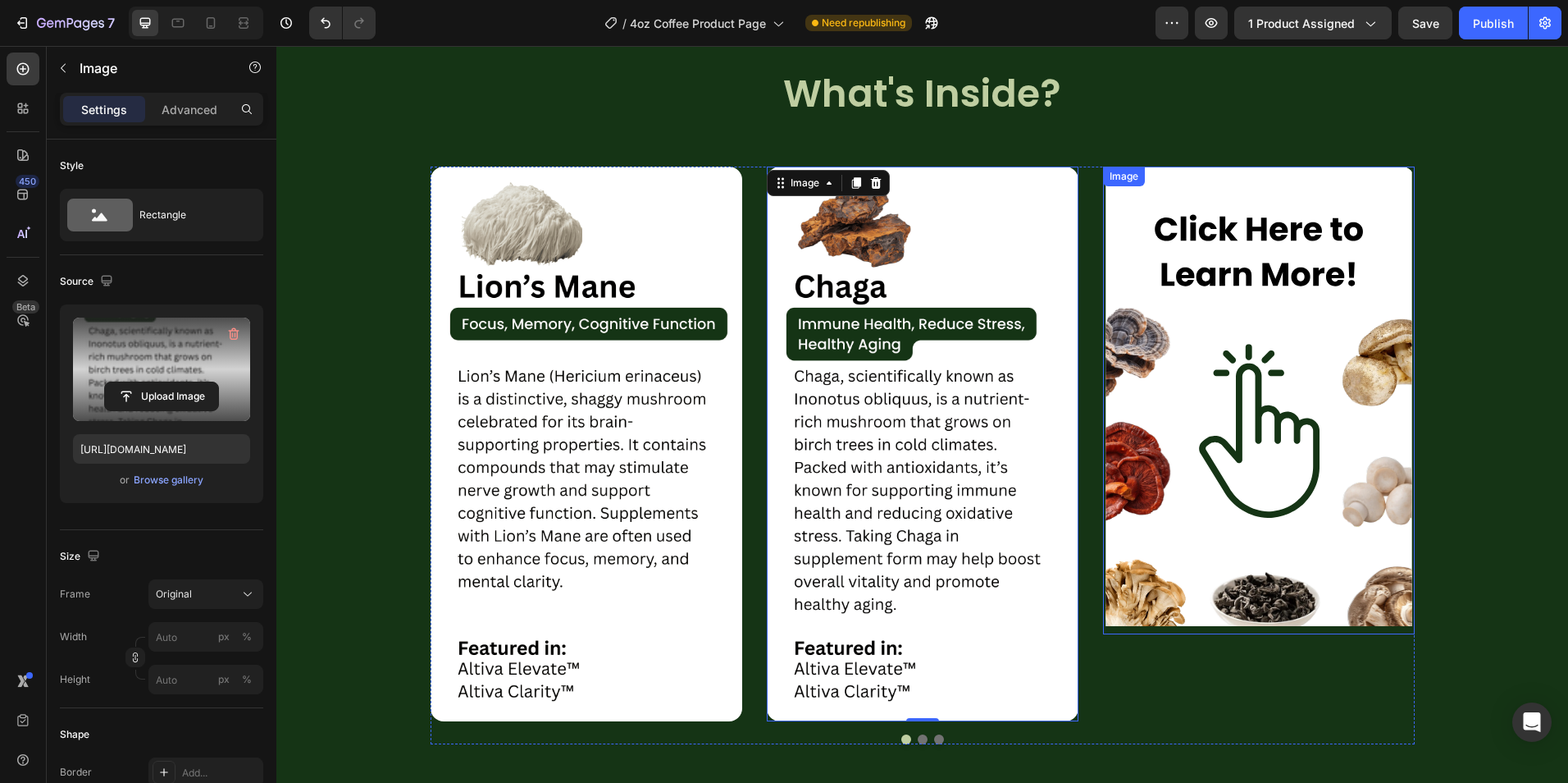
click at [1184, 463] on img at bounding box center [1258, 400] width 312 height 468
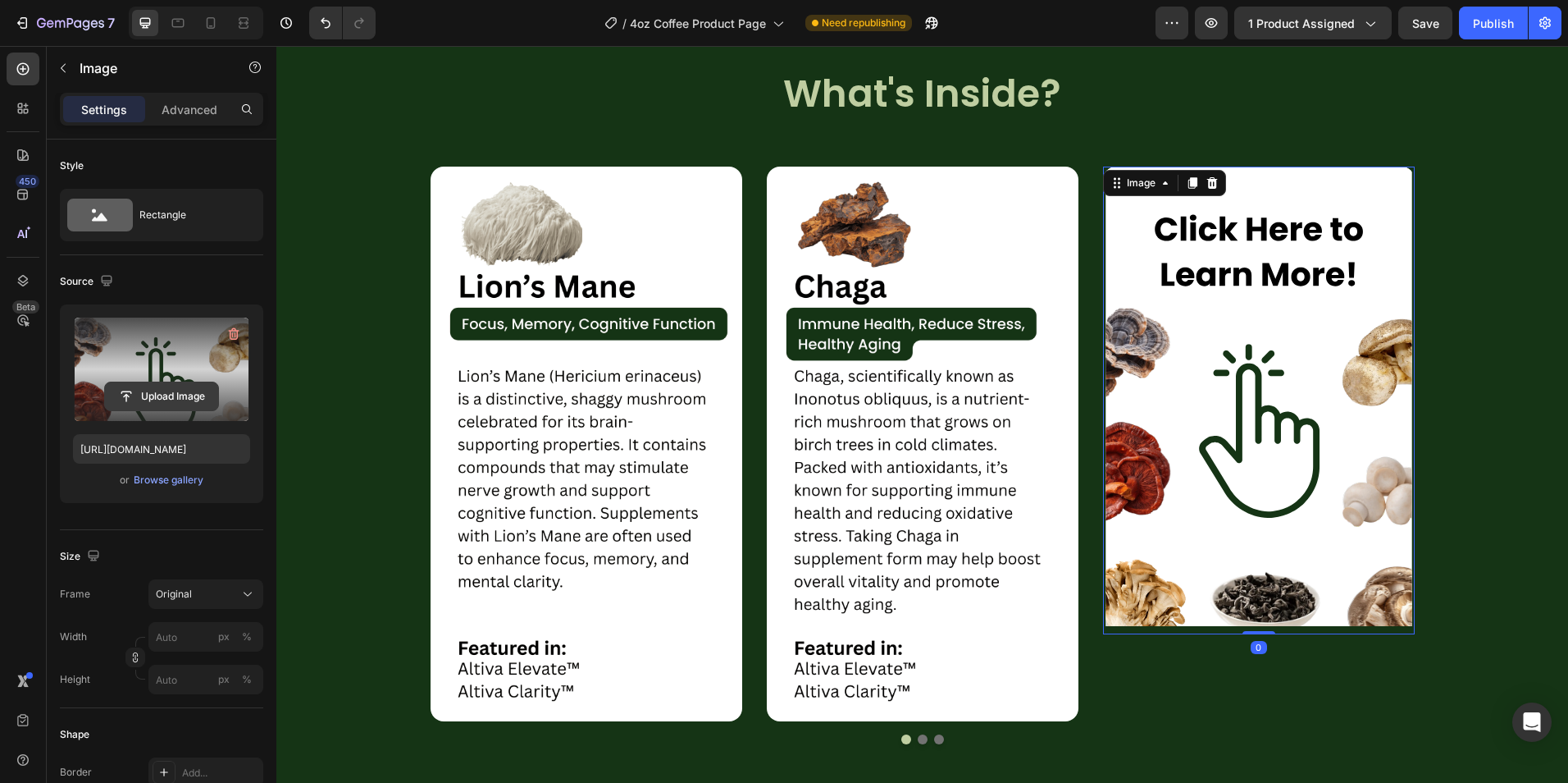
click at [137, 386] on input "file" at bounding box center [161, 396] width 114 height 28
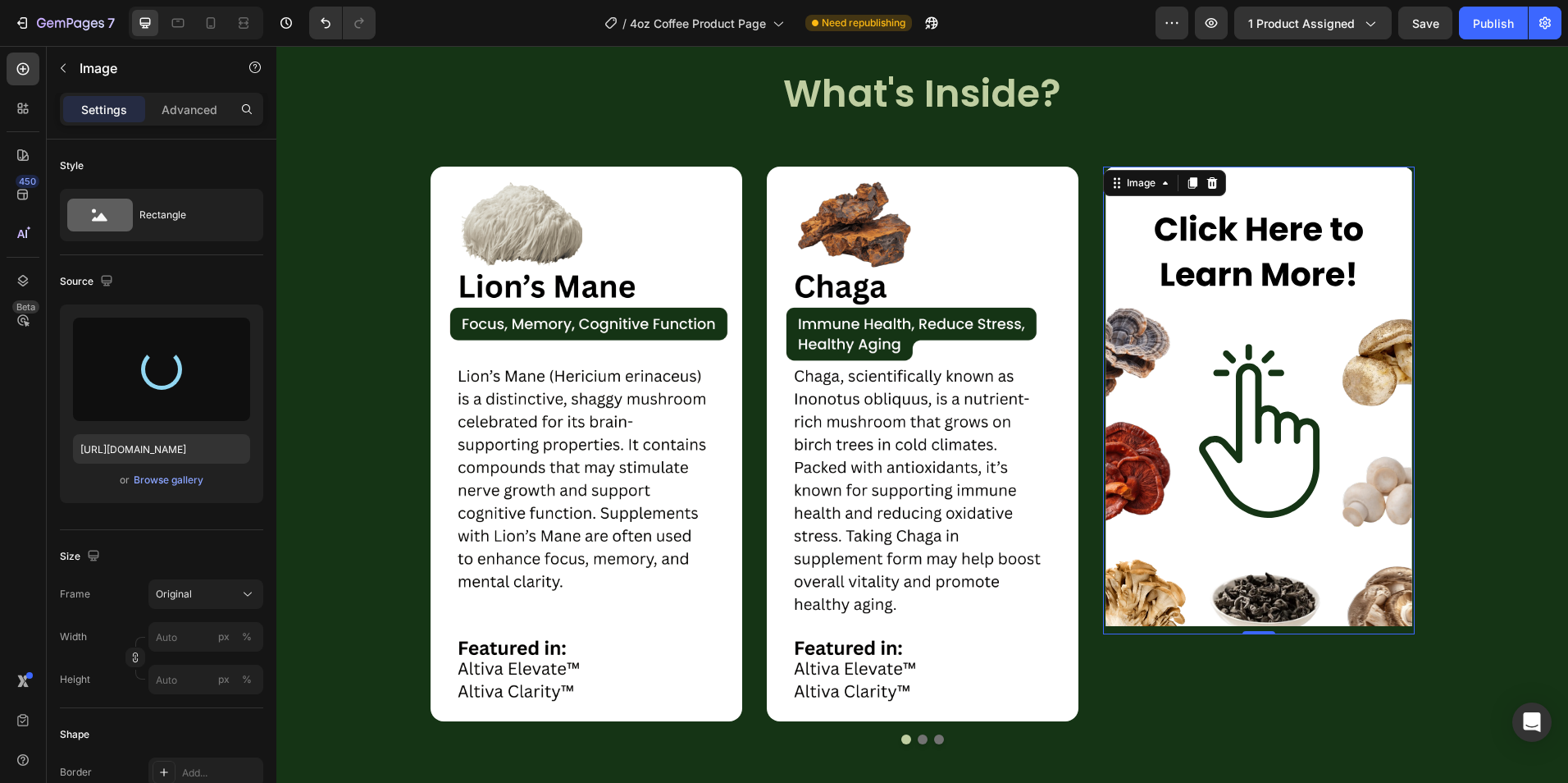
type input "https://cdn.shopify.com/s/files/1/0759/0428/6949/files/gempages_574770813719282…"
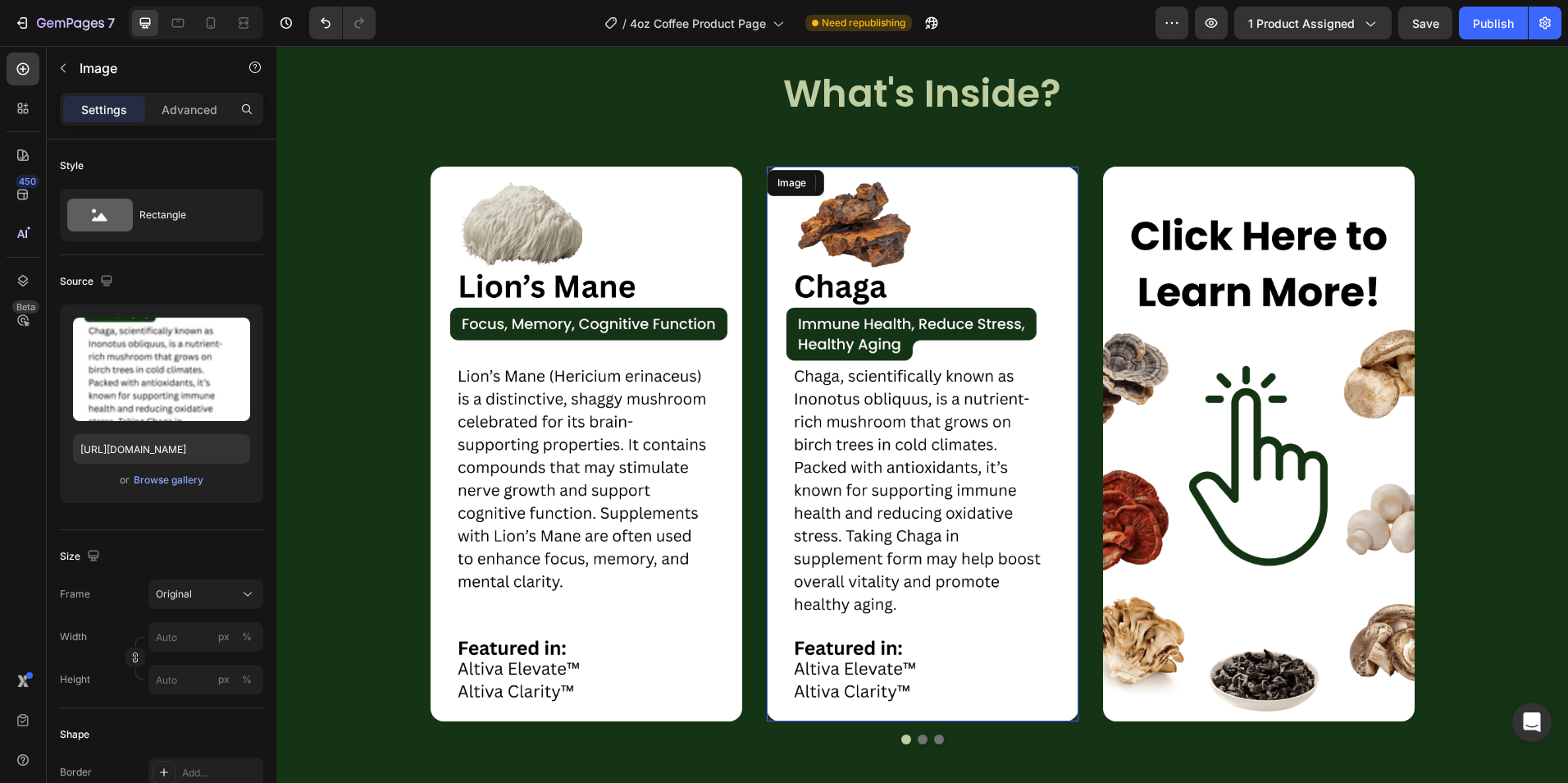
click at [1056, 418] on img at bounding box center [922, 444] width 312 height 555
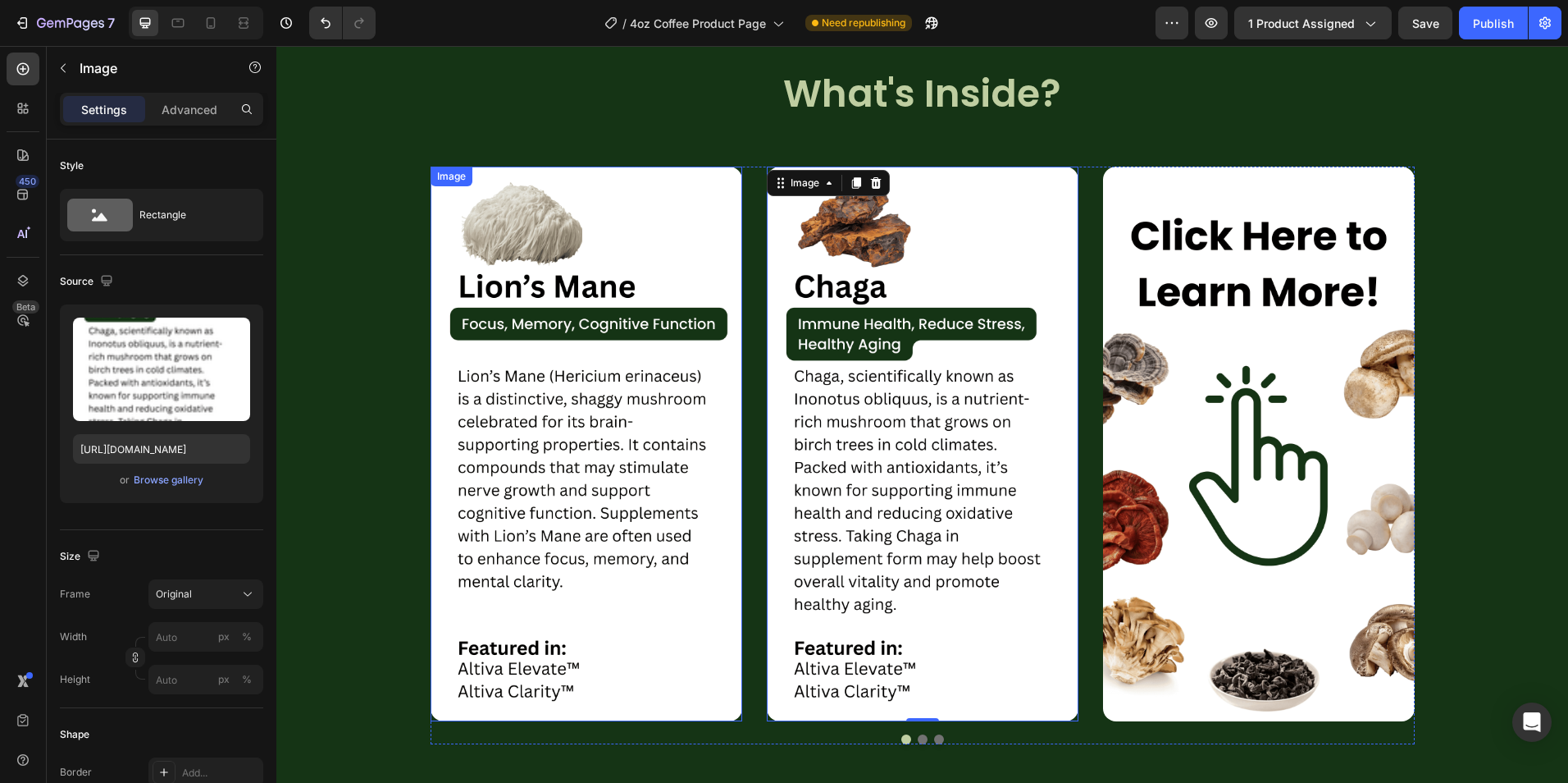
click at [566, 409] on img at bounding box center [586, 444] width 312 height 555
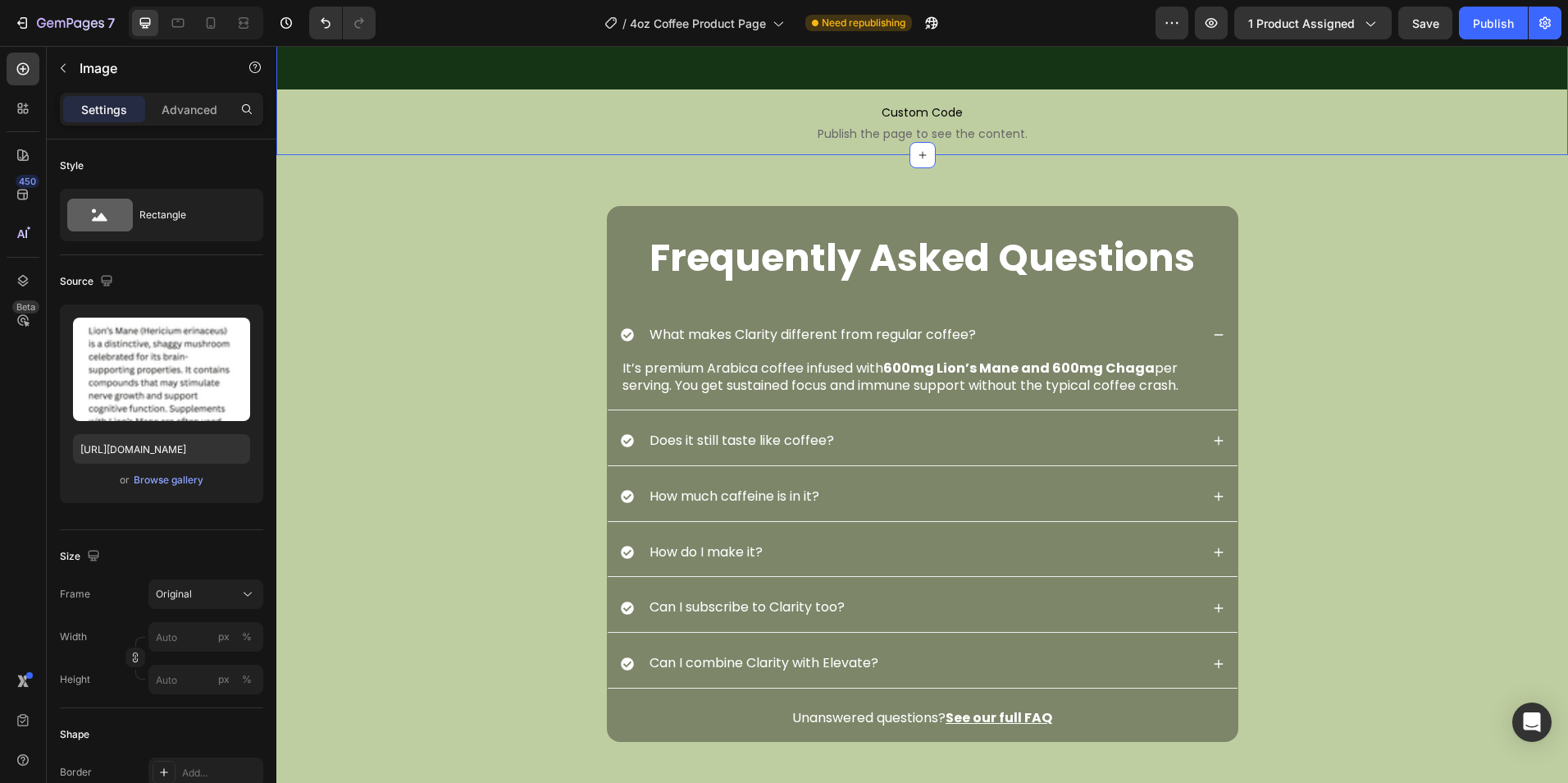
scroll to position [3445, 0]
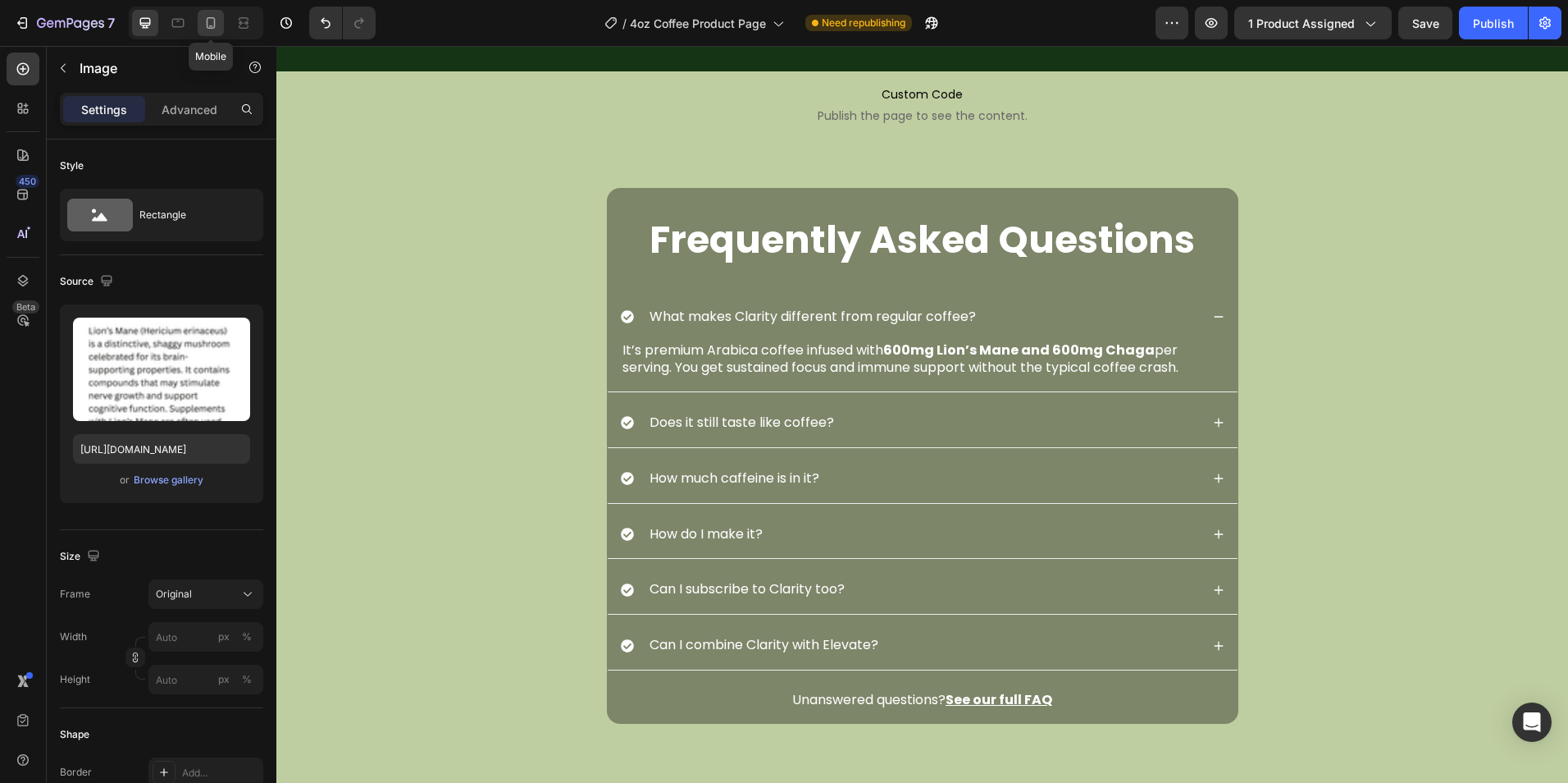
click at [213, 18] on icon at bounding box center [210, 23] width 9 height 12
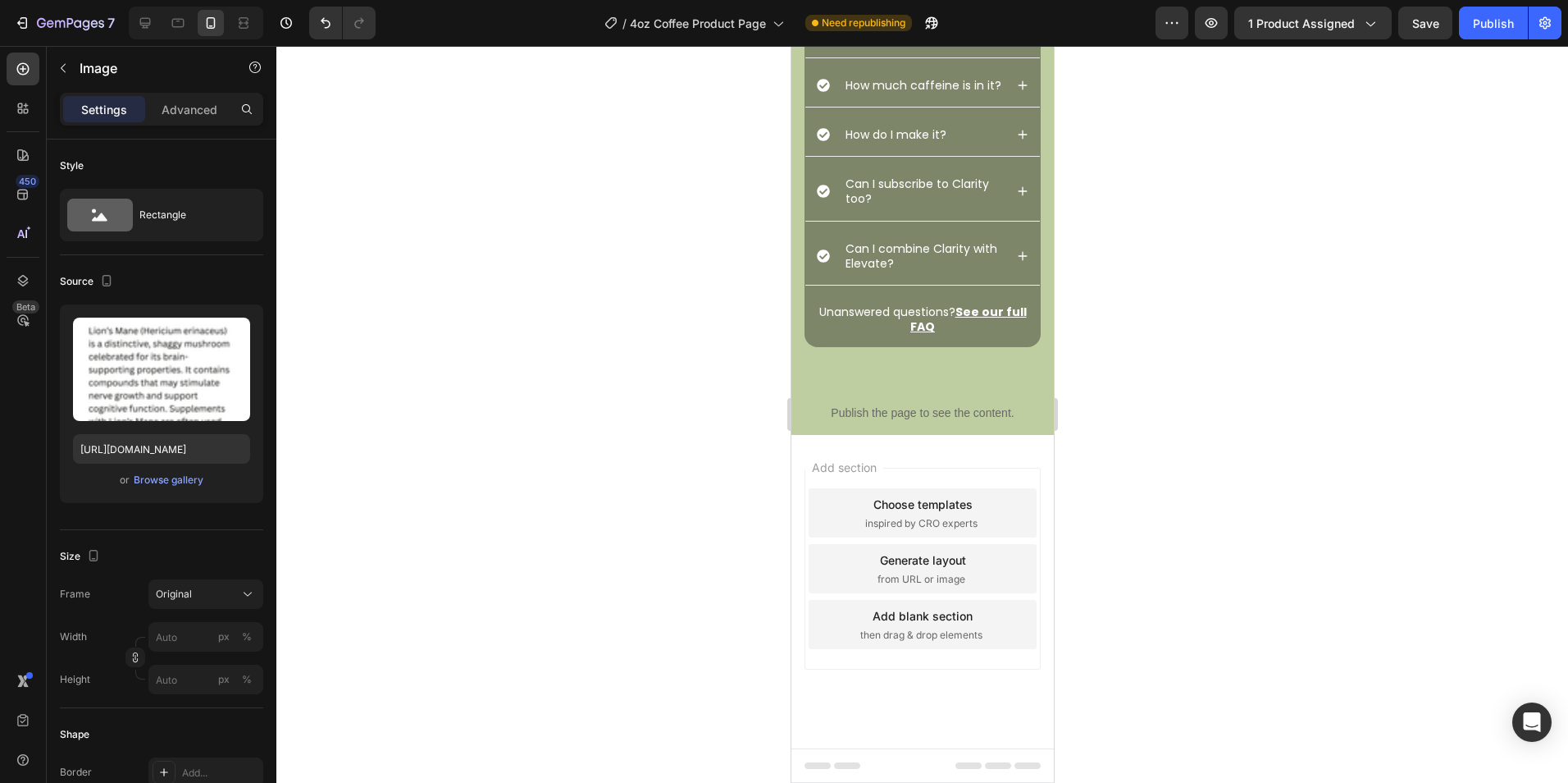
scroll to position [3095, 0]
click at [934, 413] on p "Publish the page to see the content." at bounding box center [921, 412] width 262 height 17
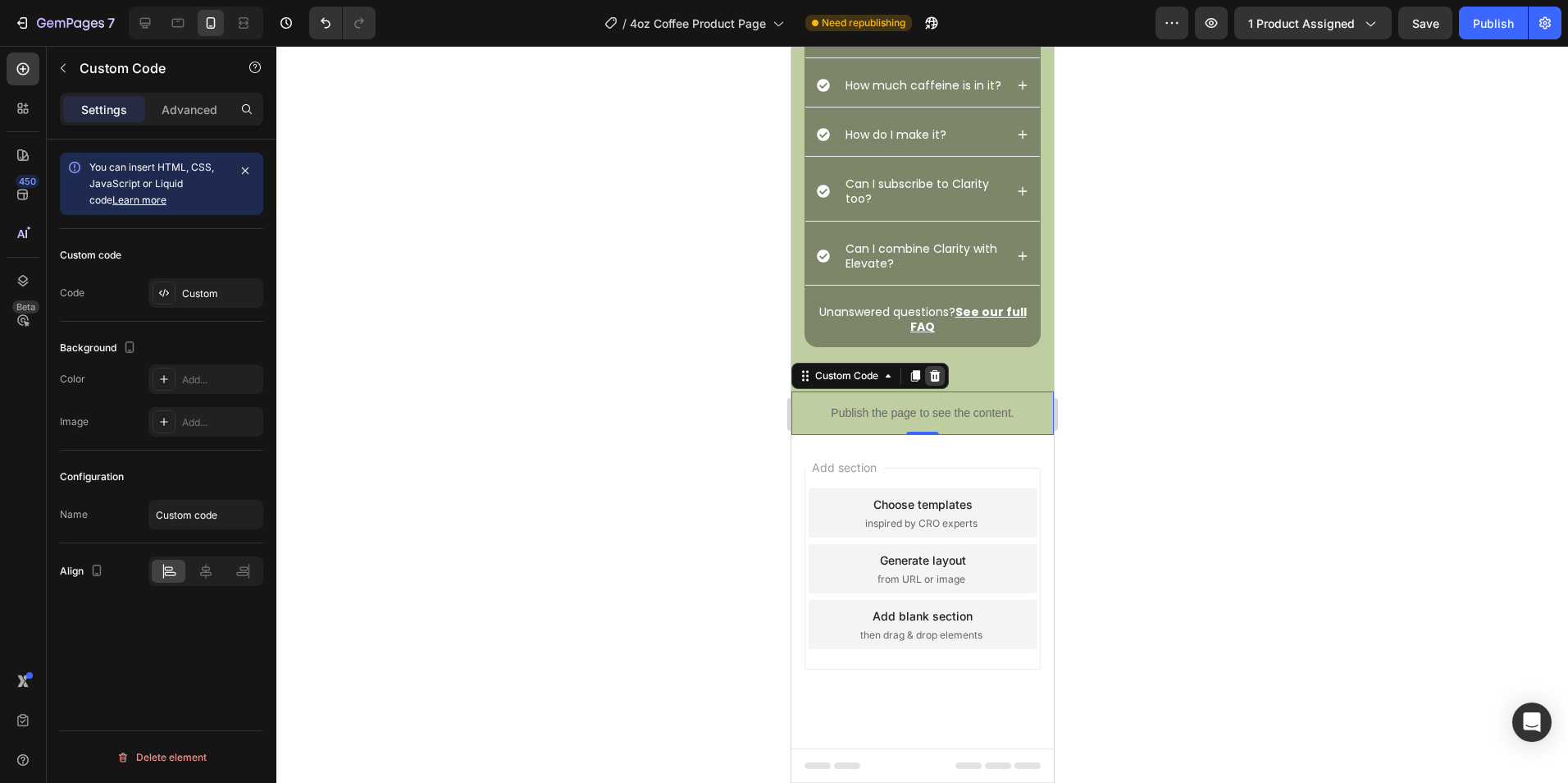
click at [938, 376] on icon at bounding box center [934, 376] width 11 height 12
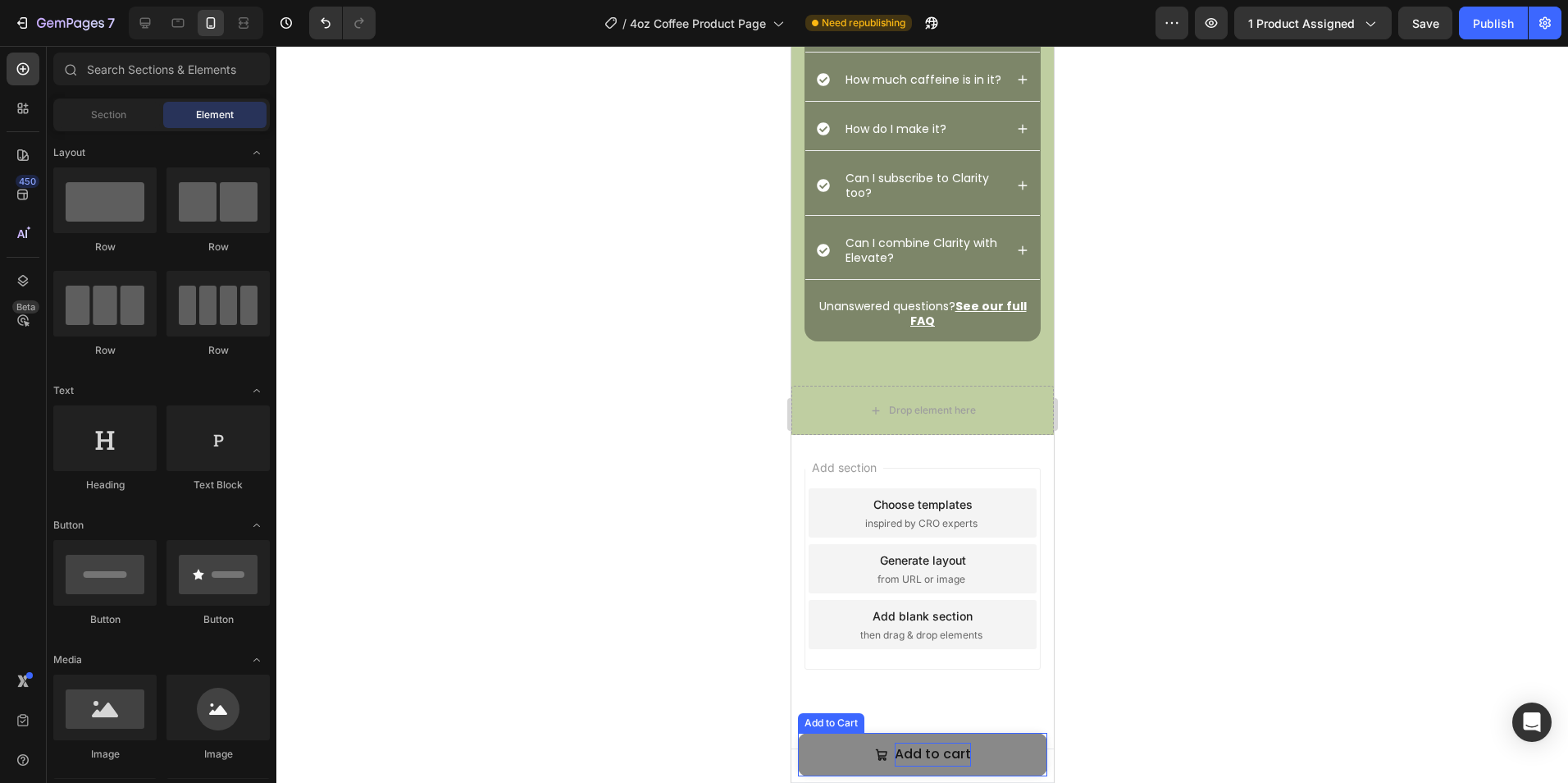
click at [894, 758] on div "Add to cart" at bounding box center [932, 754] width 76 height 24
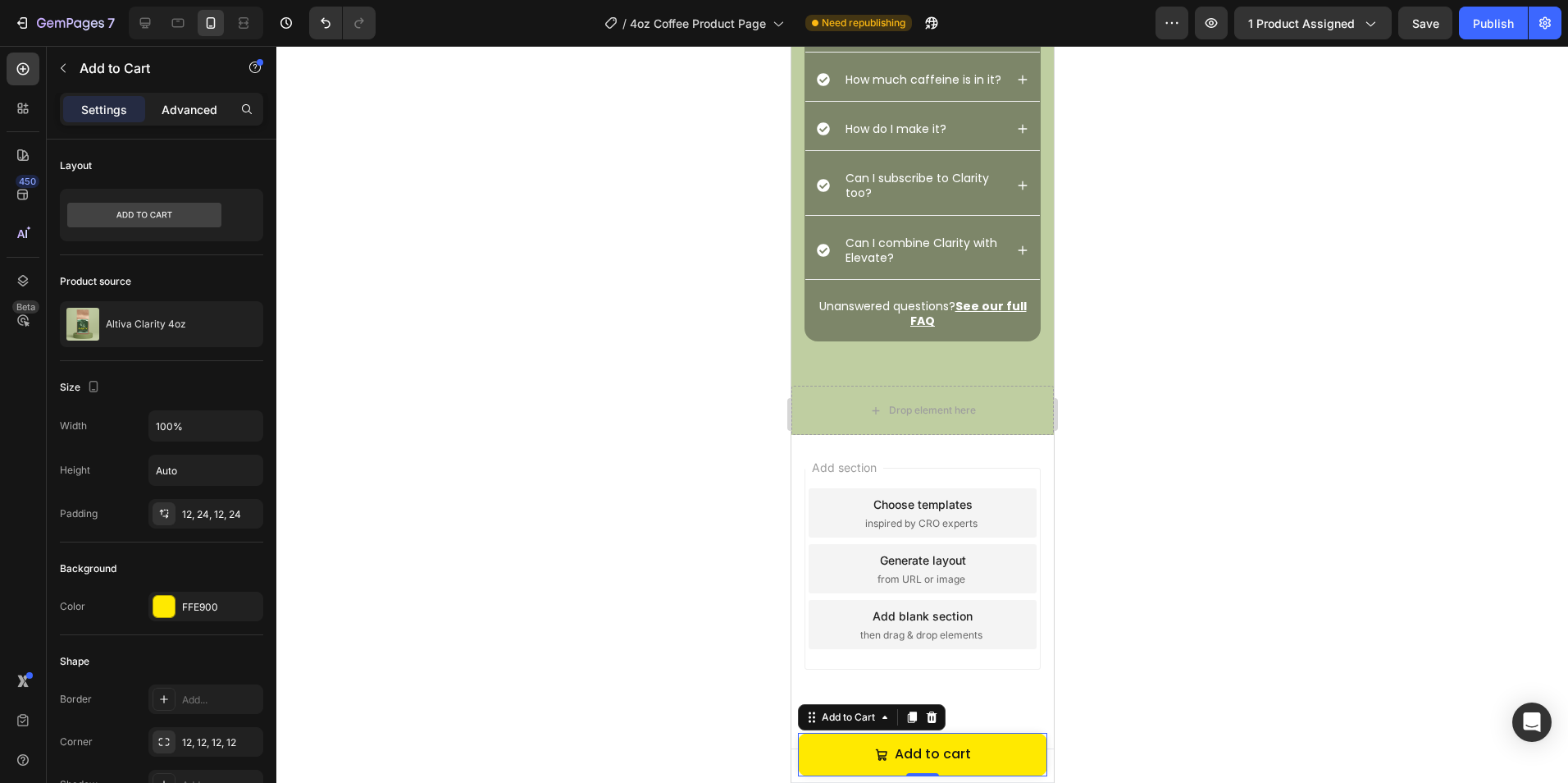
click at [177, 112] on p "Advanced" at bounding box center [189, 109] width 56 height 17
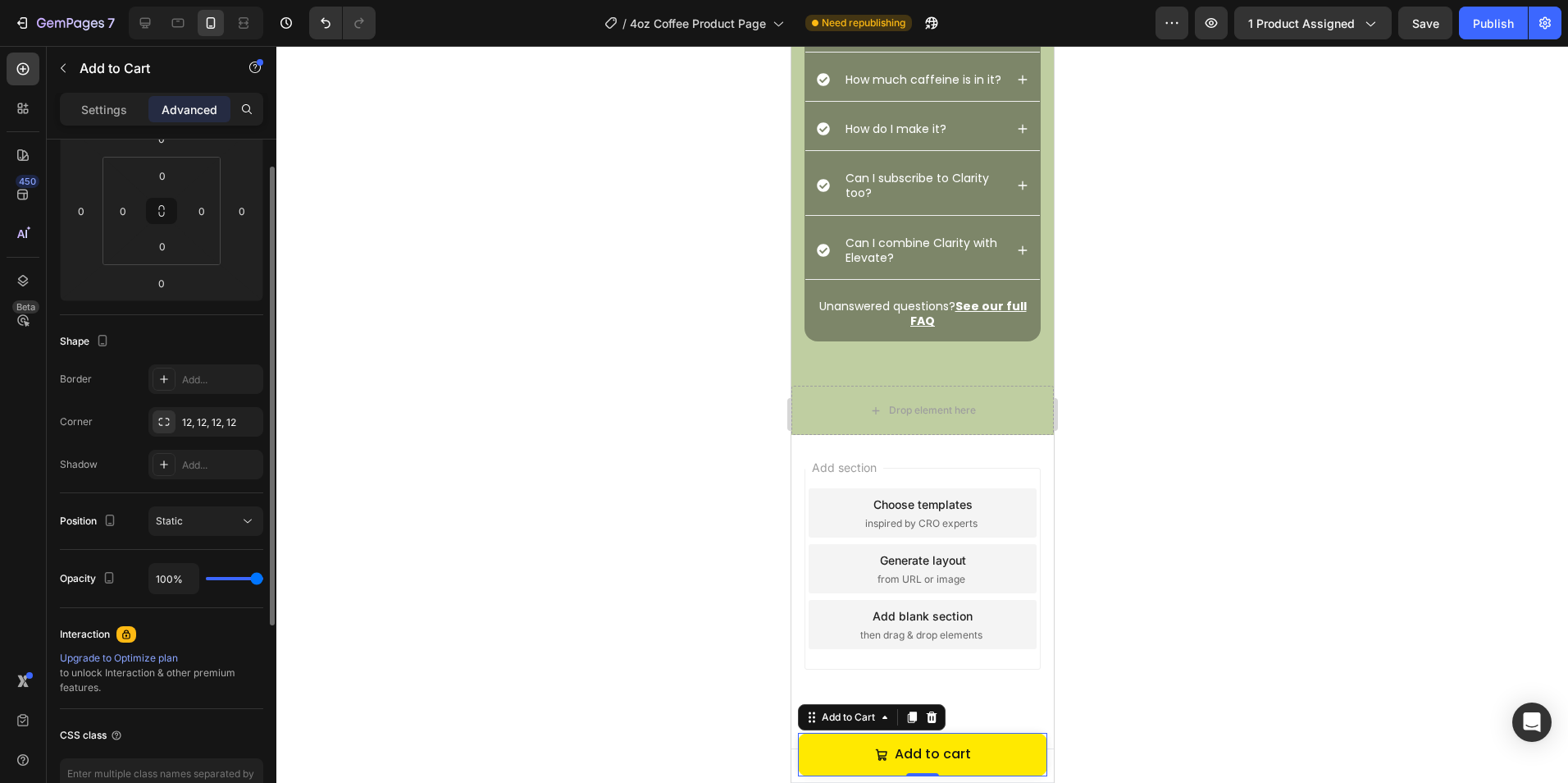
scroll to position [348, 0]
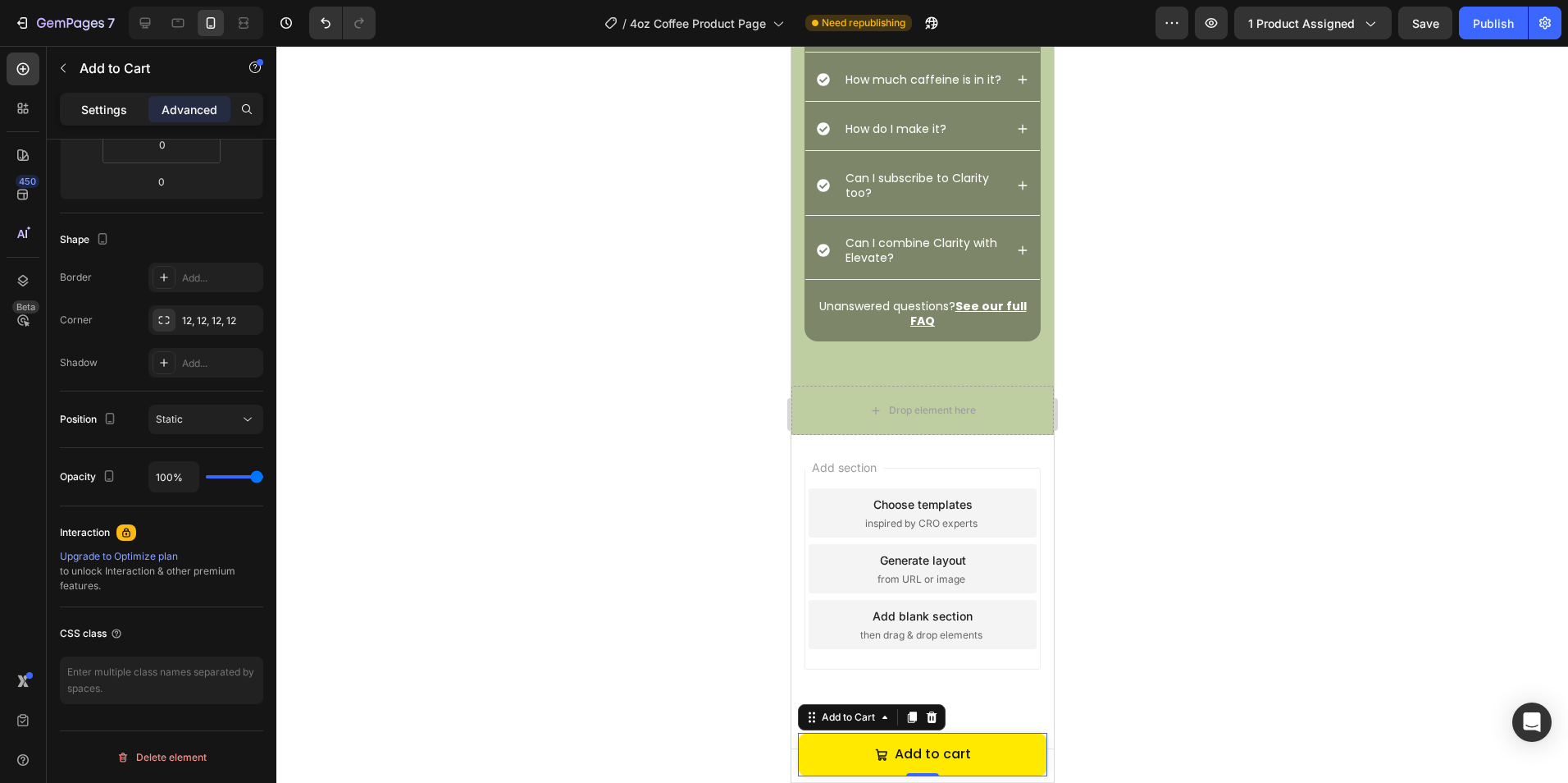
click at [115, 98] on div "Settings" at bounding box center [104, 109] width 82 height 26
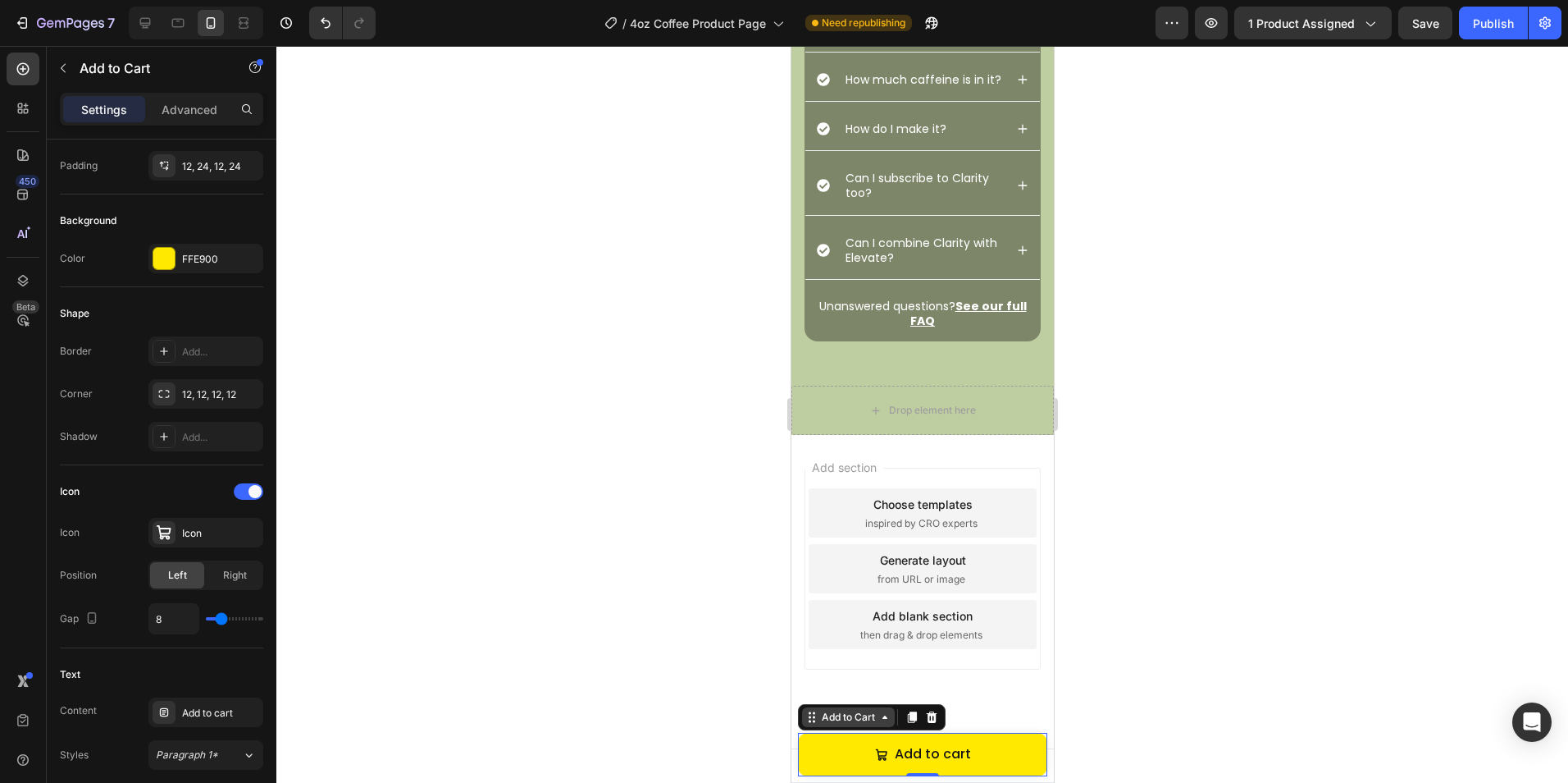
click at [838, 718] on div "Add to Cart" at bounding box center [847, 716] width 60 height 15
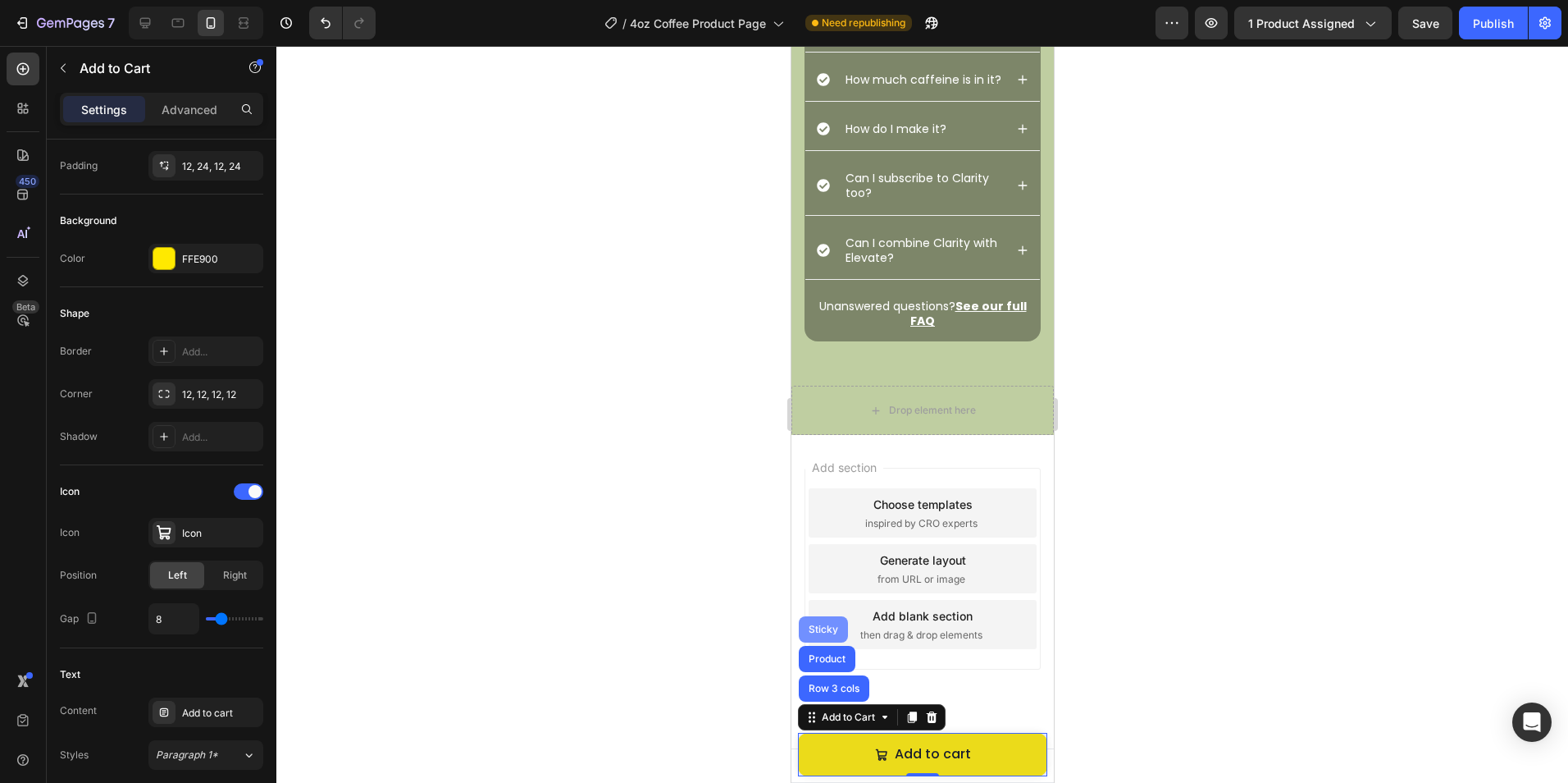
click at [817, 635] on div "Sticky" at bounding box center [821, 629] width 49 height 26
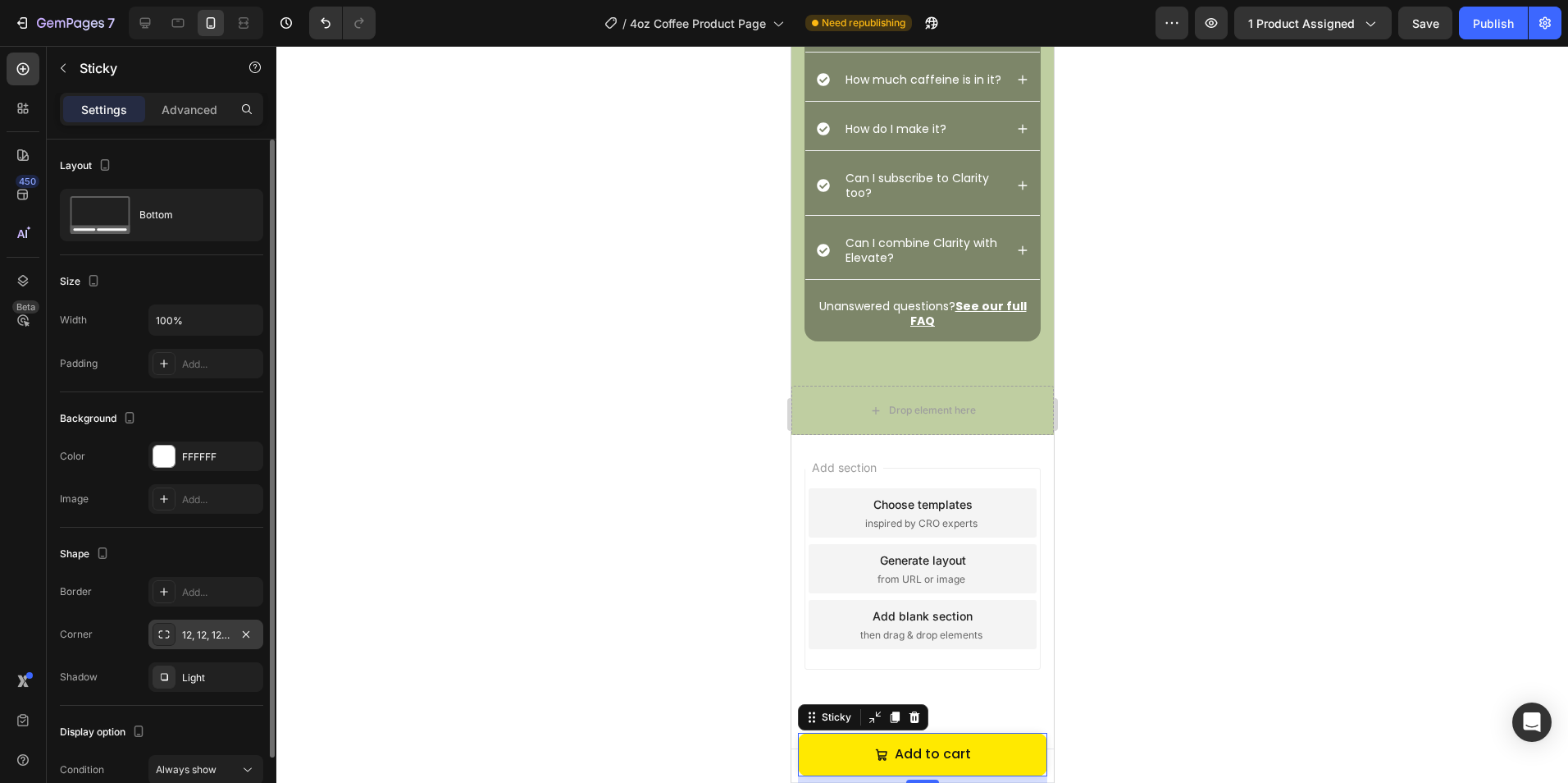
scroll to position [81, 0]
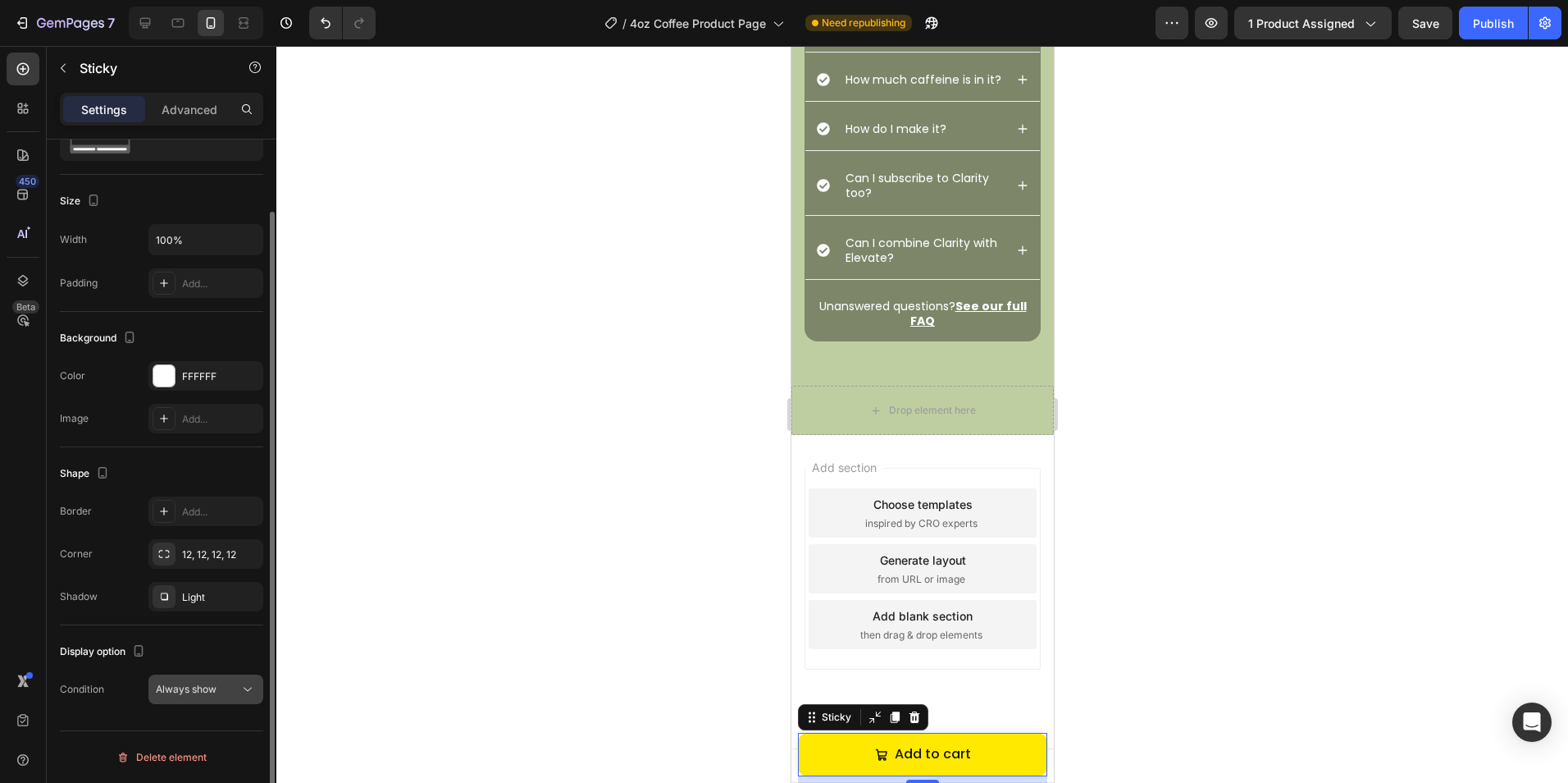
click at [202, 689] on span "Always show" at bounding box center [185, 688] width 61 height 12
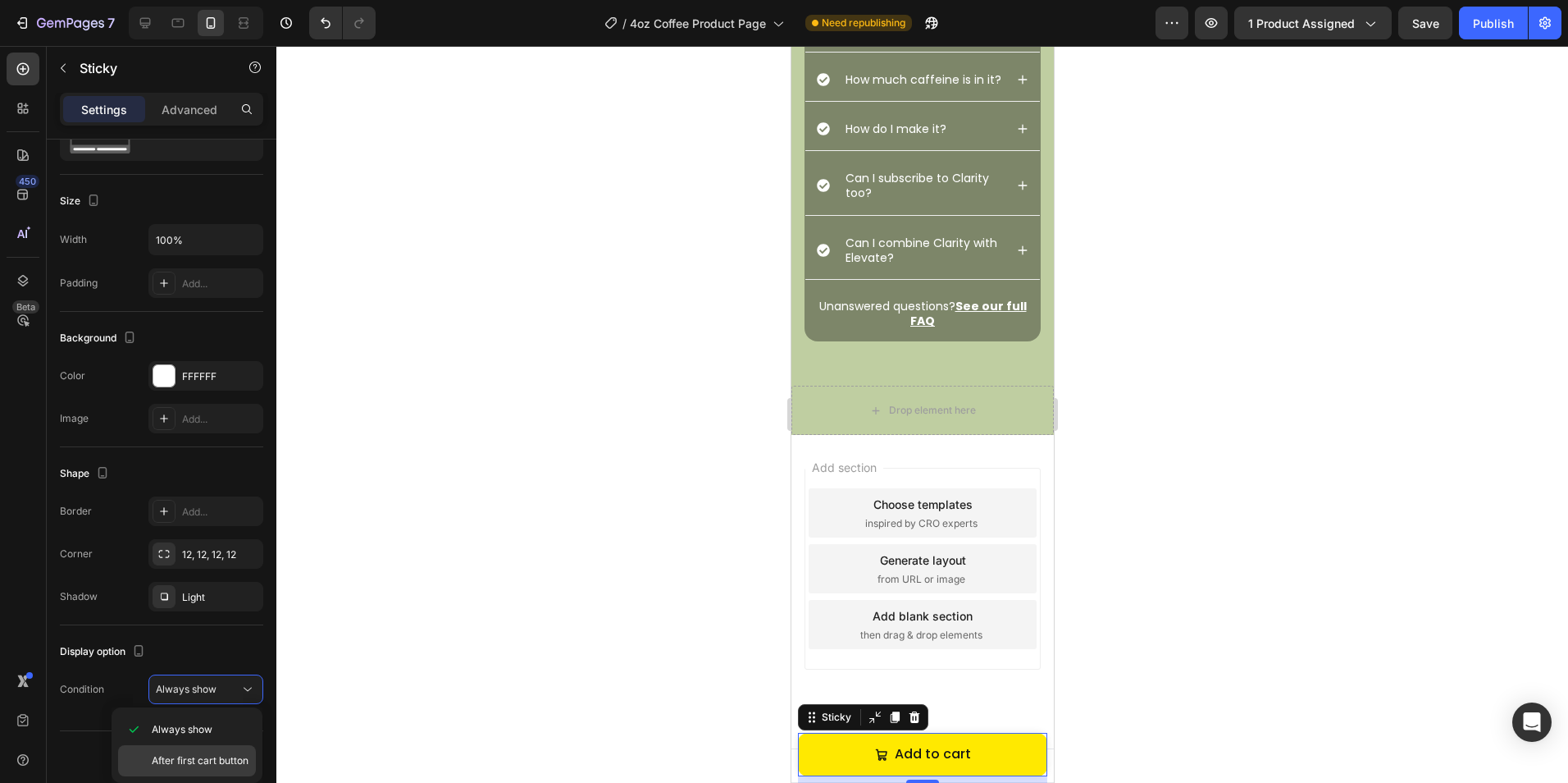
click at [229, 751] on div "After first cart button" at bounding box center [186, 760] width 138 height 31
click at [175, 99] on div "Advanced" at bounding box center [189, 109] width 82 height 26
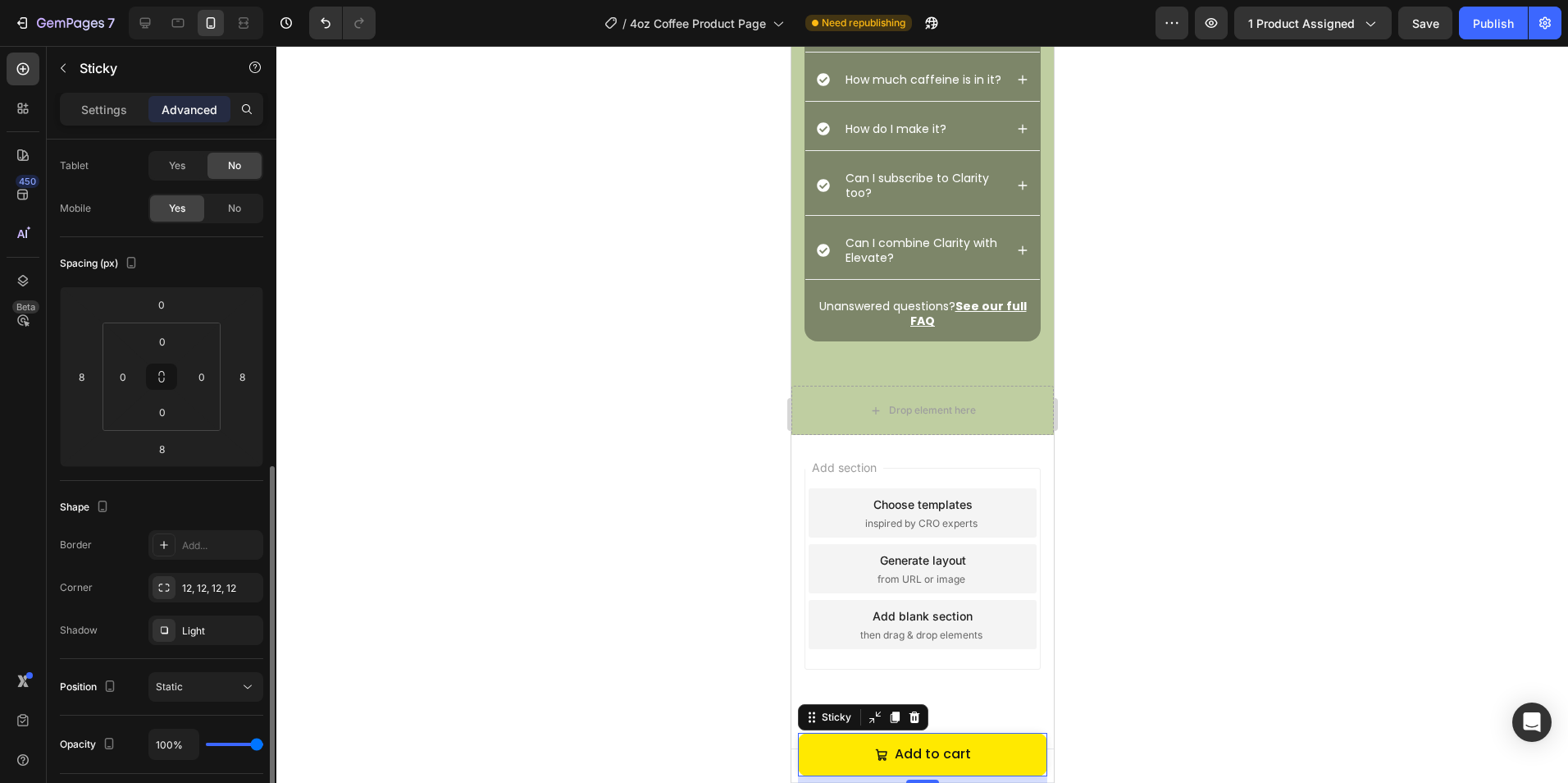
scroll to position [348, 0]
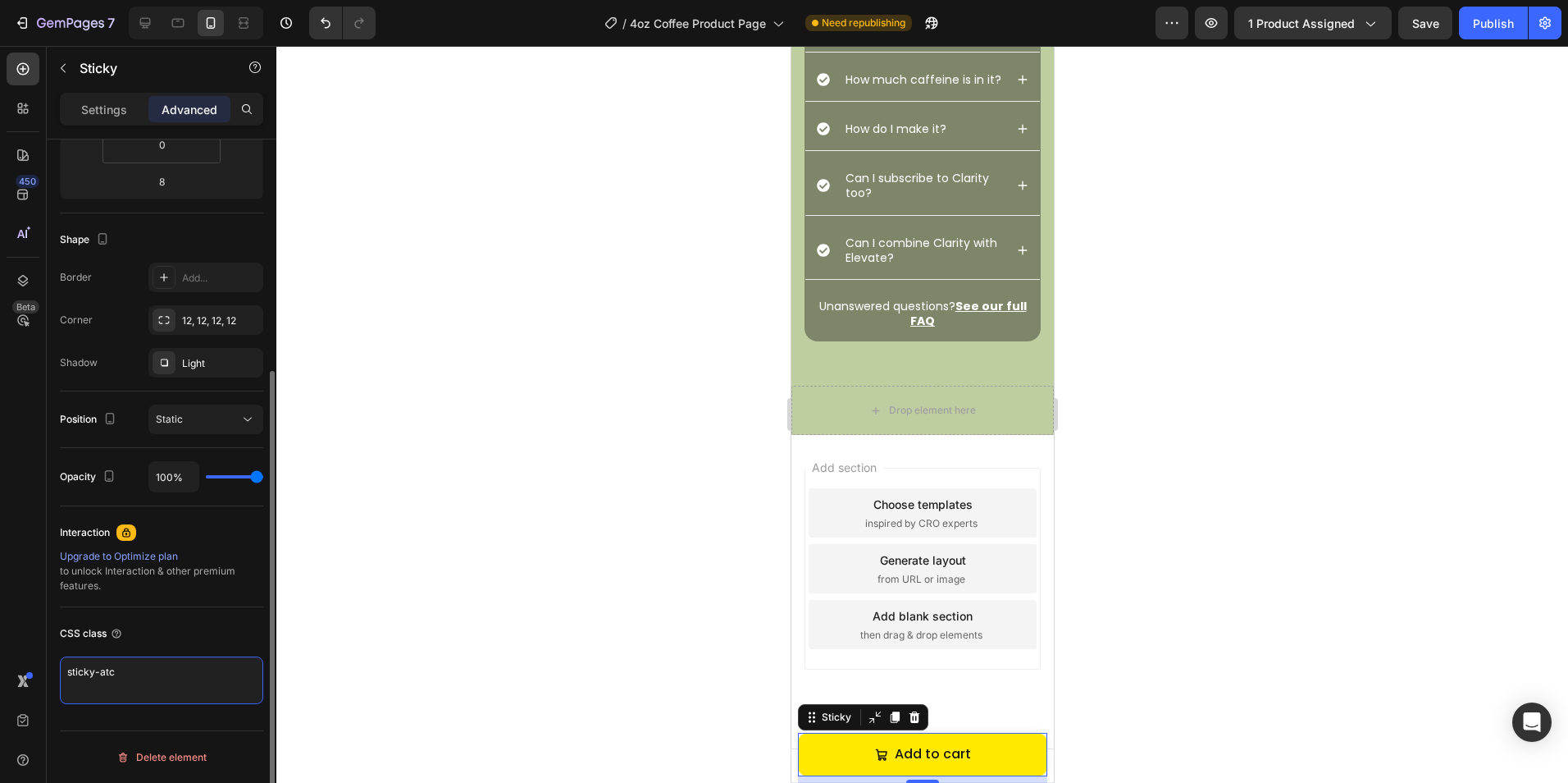
drag, startPoint x: 186, startPoint y: 661, endPoint x: 0, endPoint y: 655, distance: 186.1
click at [0, 0] on html "7 Version history / 4oz Coffee Product Page Need republishing Preview 1 product…" at bounding box center [784, 0] width 1568 height 0
click at [604, 512] on div at bounding box center [921, 414] width 1291 height 737
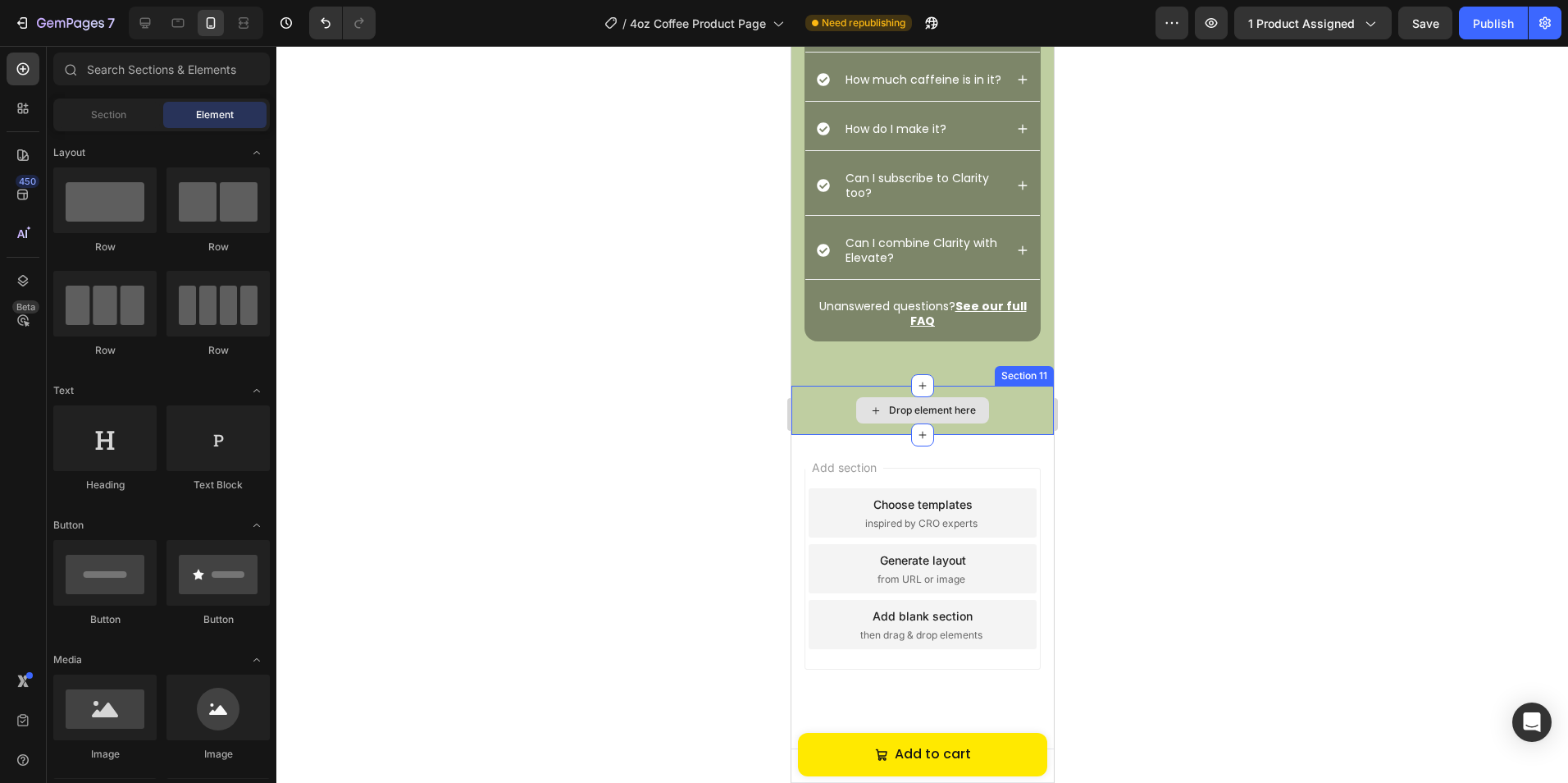
click at [972, 423] on div "Drop element here" at bounding box center [921, 410] width 133 height 26
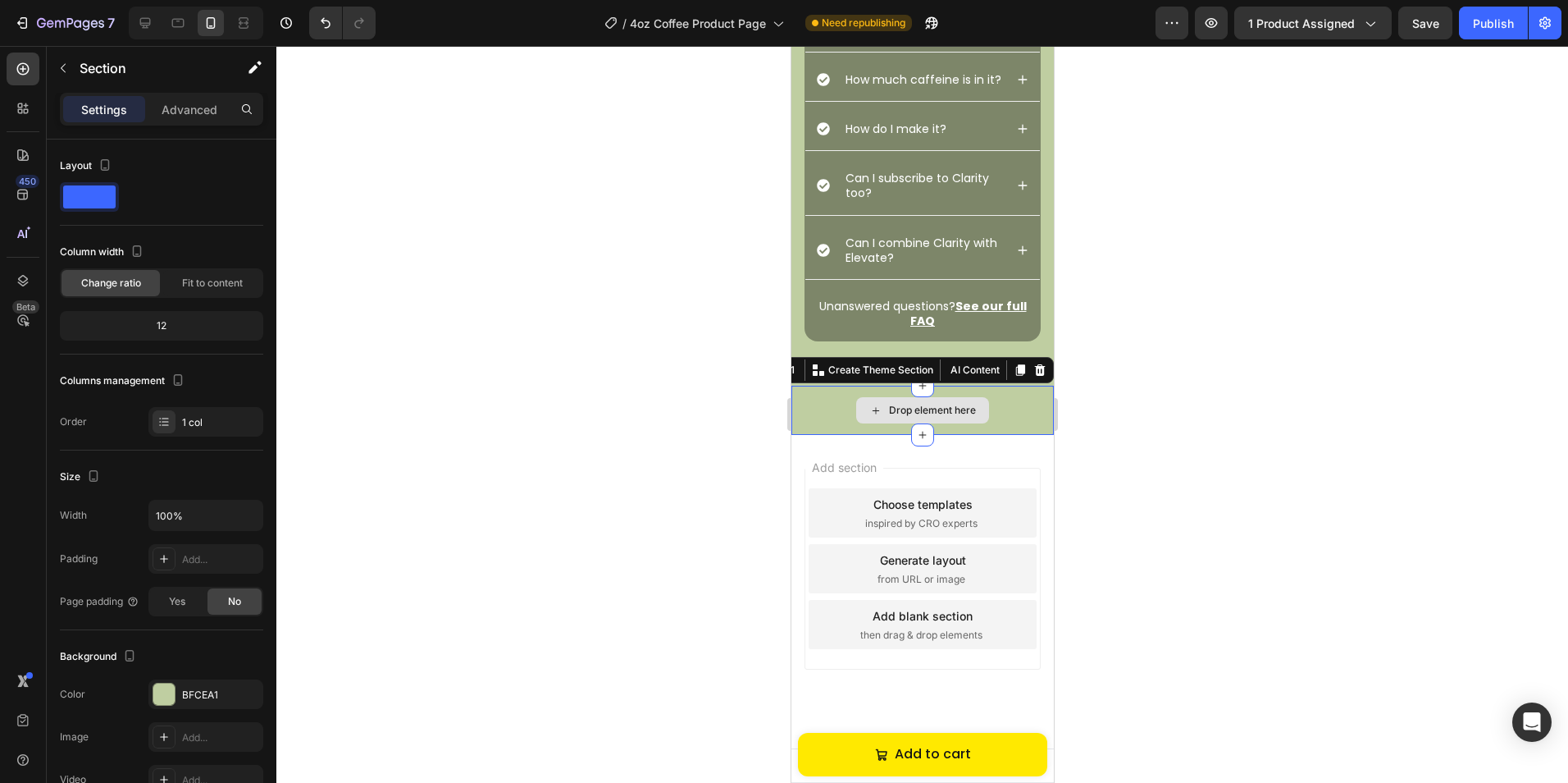
click at [1020, 423] on div "Drop element here" at bounding box center [921, 410] width 262 height 49
click at [1033, 369] on icon at bounding box center [1039, 369] width 13 height 13
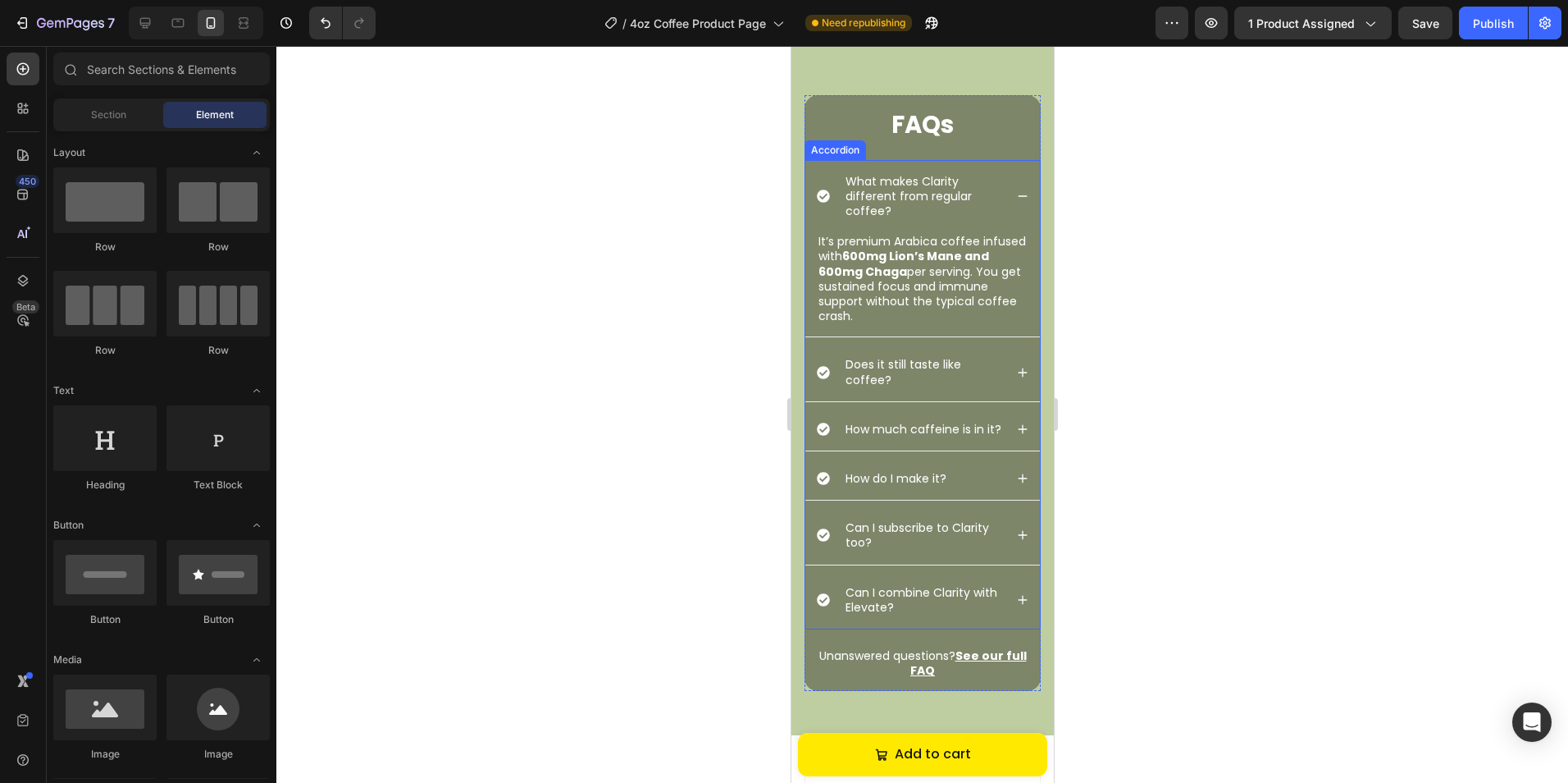
scroll to position [2724, 0]
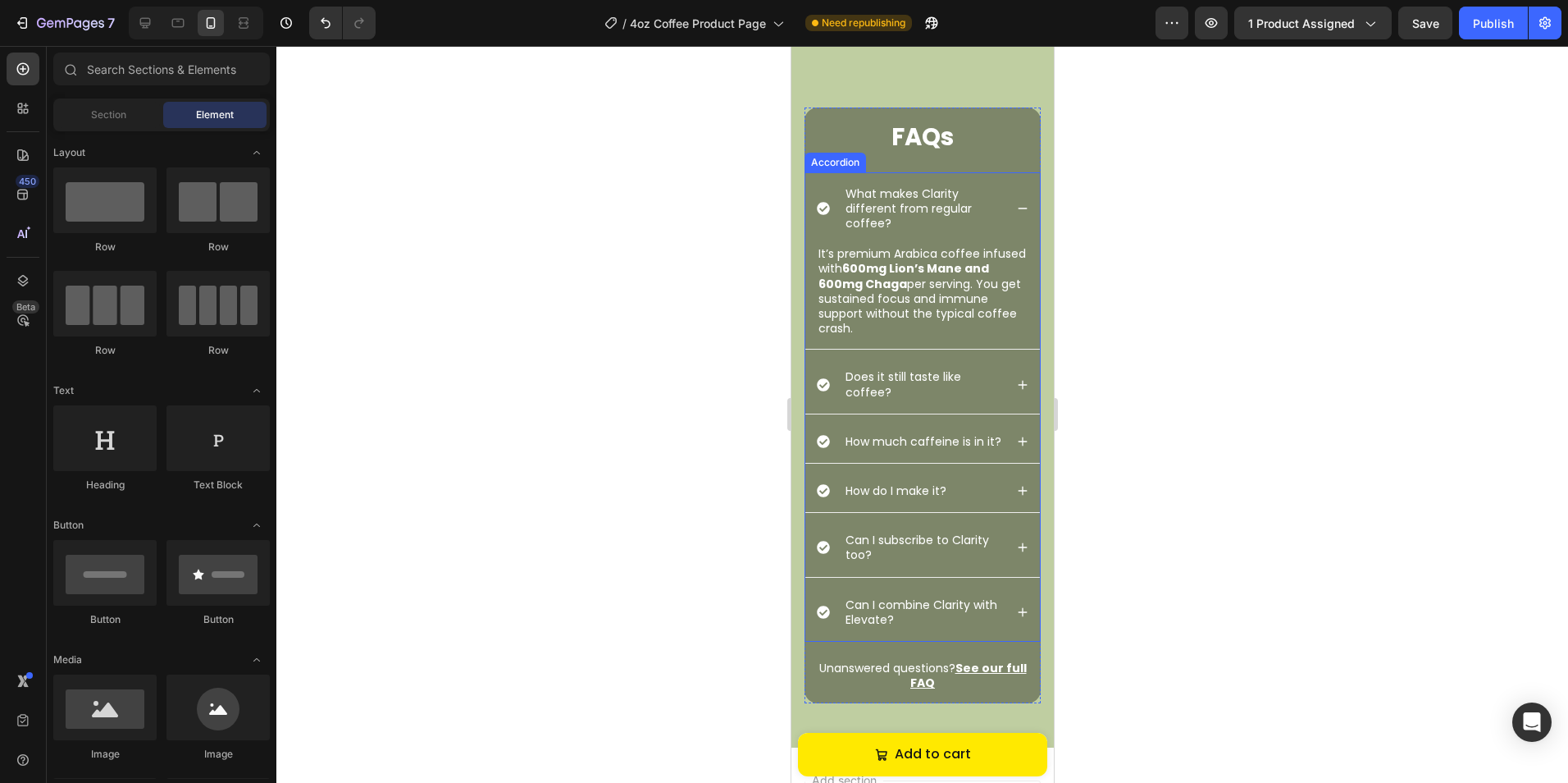
click at [1016, 202] on icon at bounding box center [1022, 208] width 12 height 12
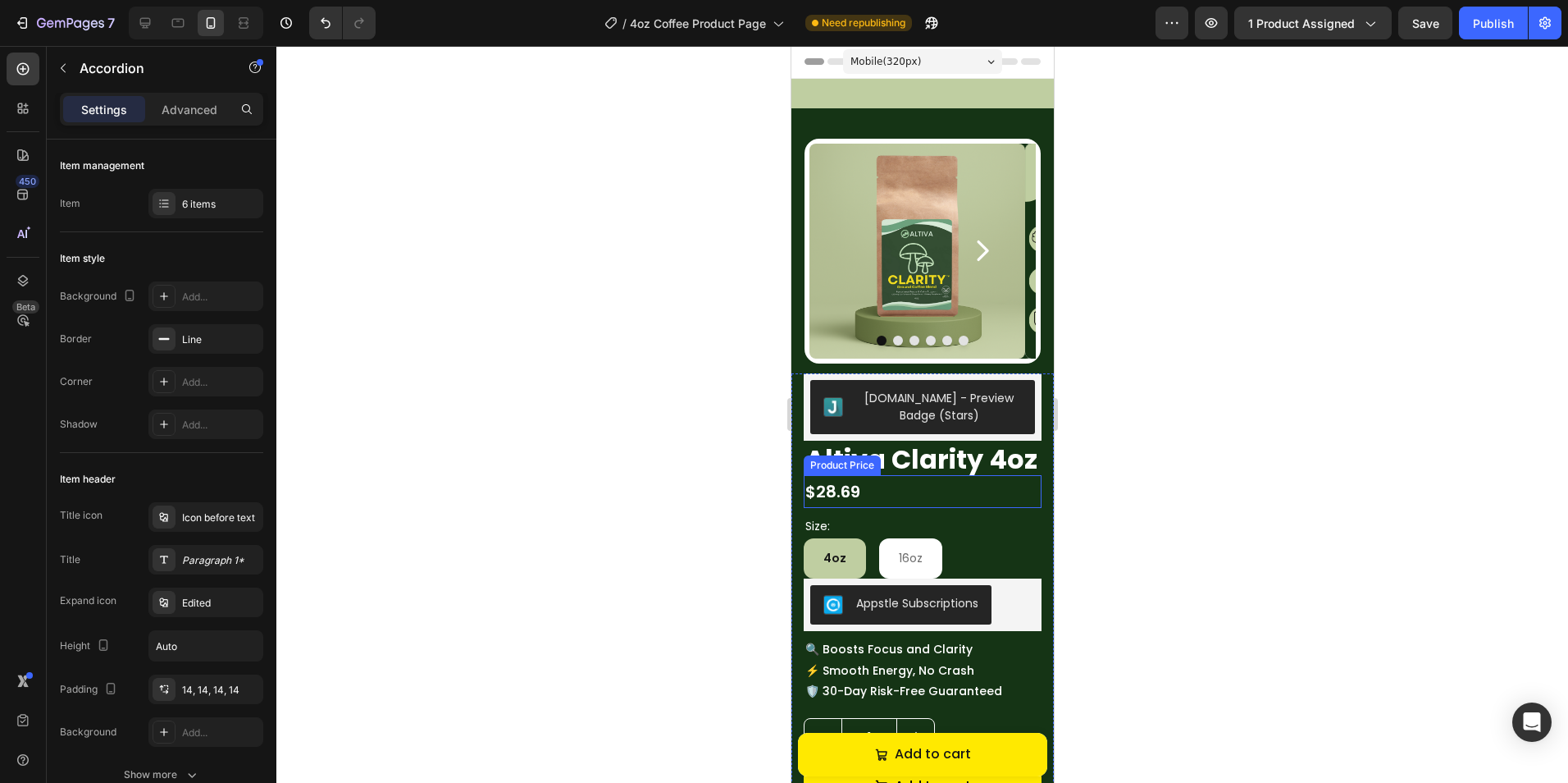
scroll to position [0, 0]
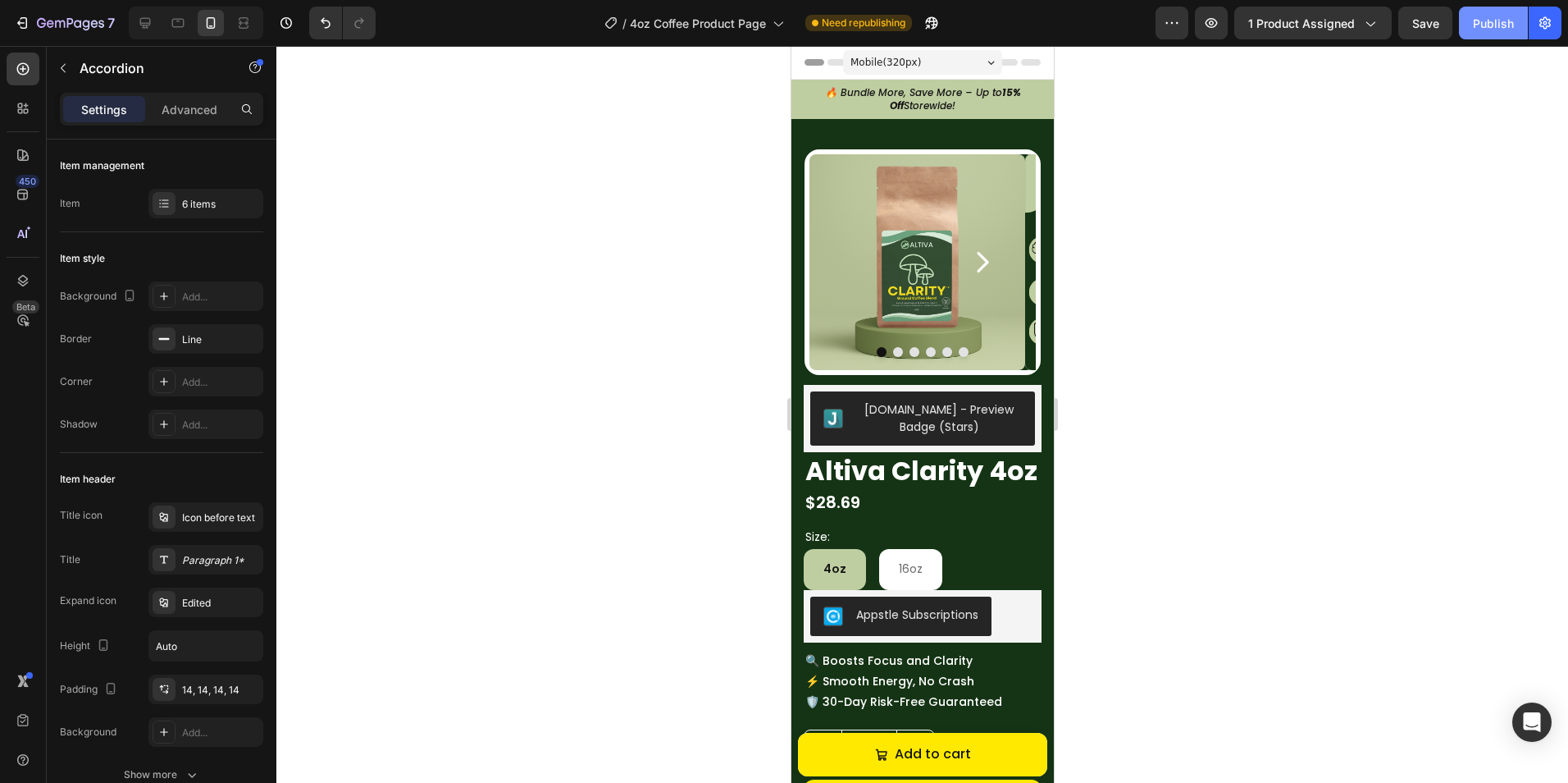
click at [1490, 24] on div "Publish" at bounding box center [1492, 23] width 41 height 17
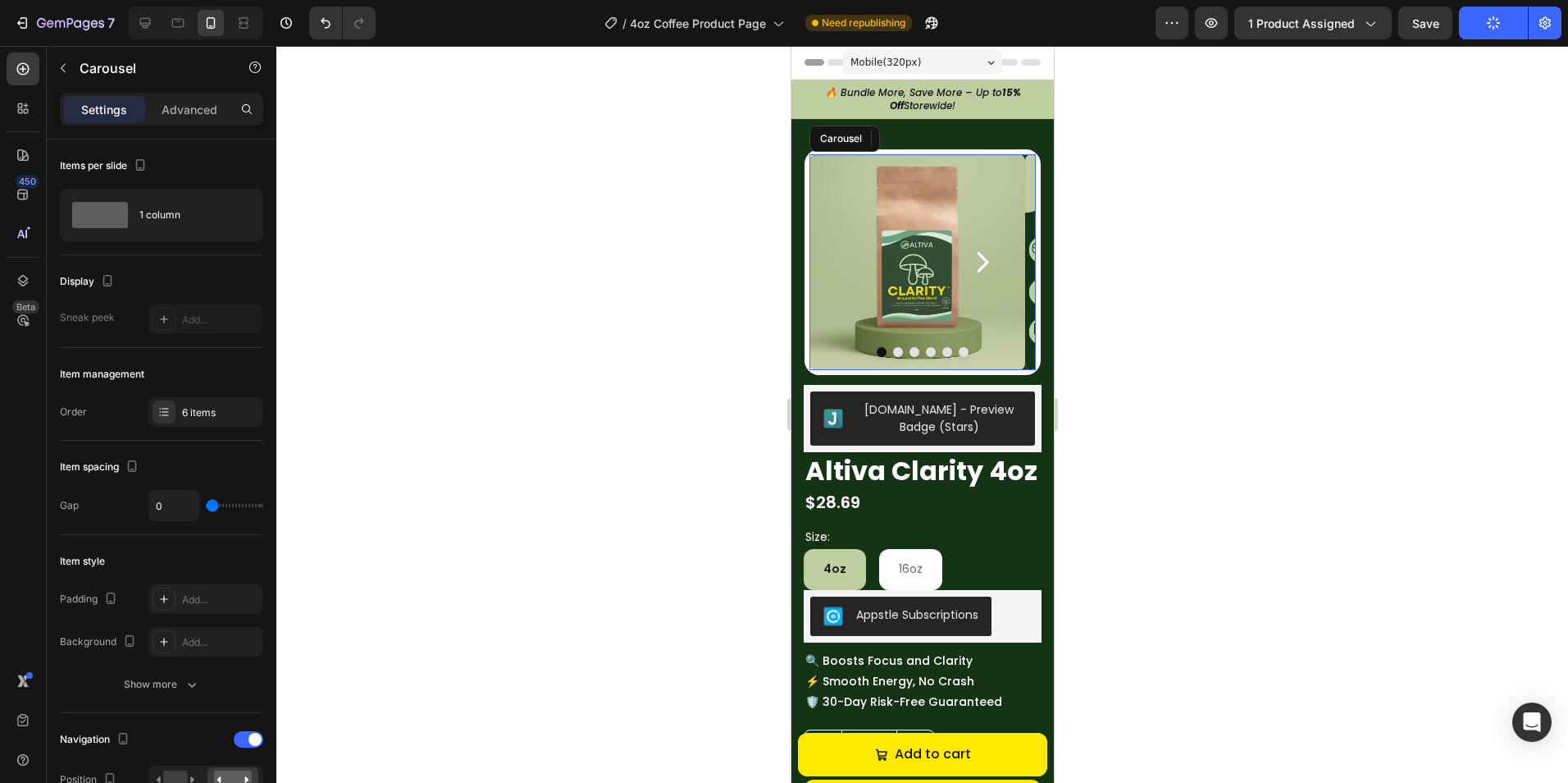
click at [967, 252] on icon "Carousel Next Arrow" at bounding box center [981, 261] width 29 height 29
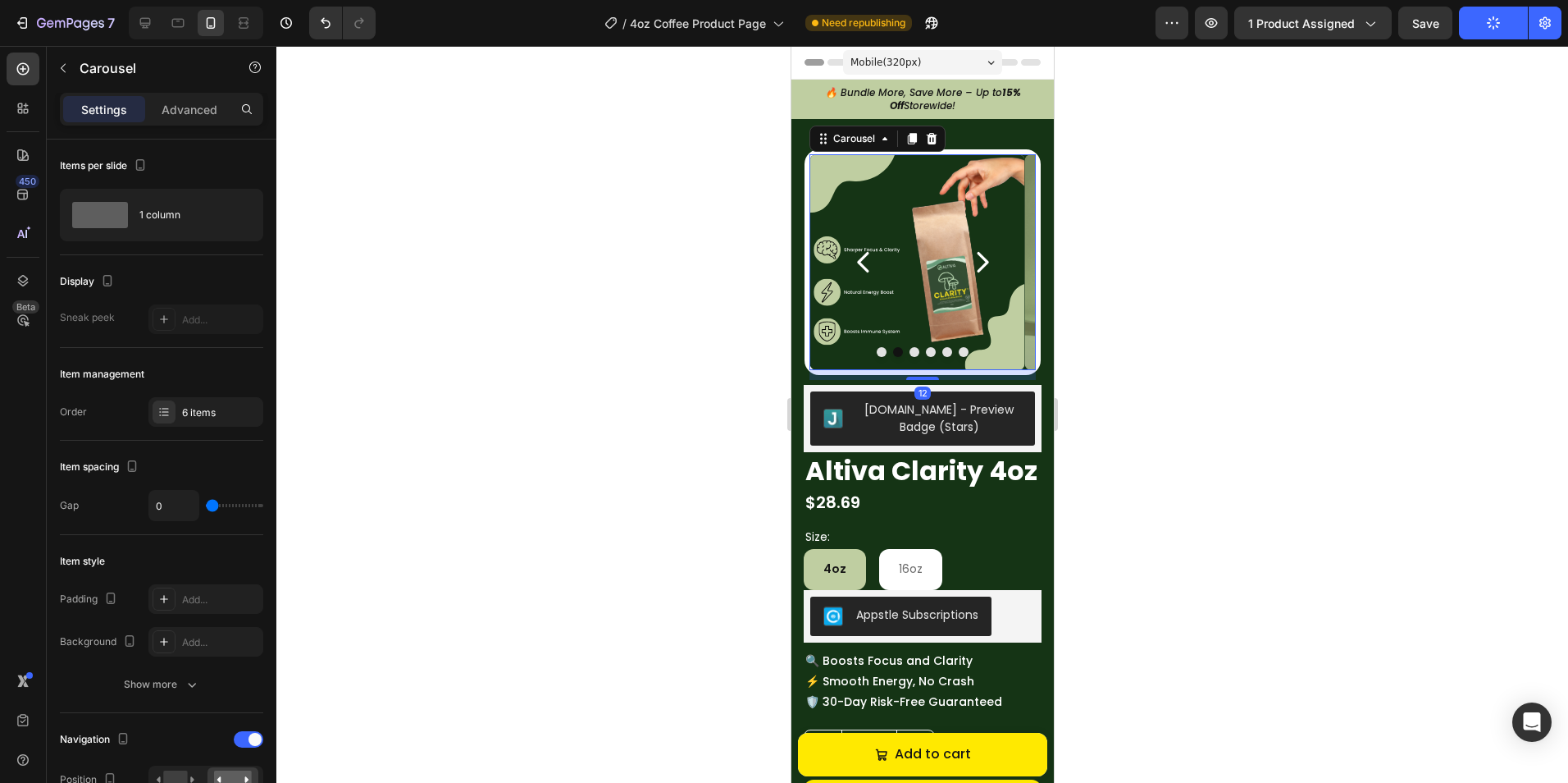
click at [1113, 381] on div at bounding box center [921, 414] width 1291 height 737
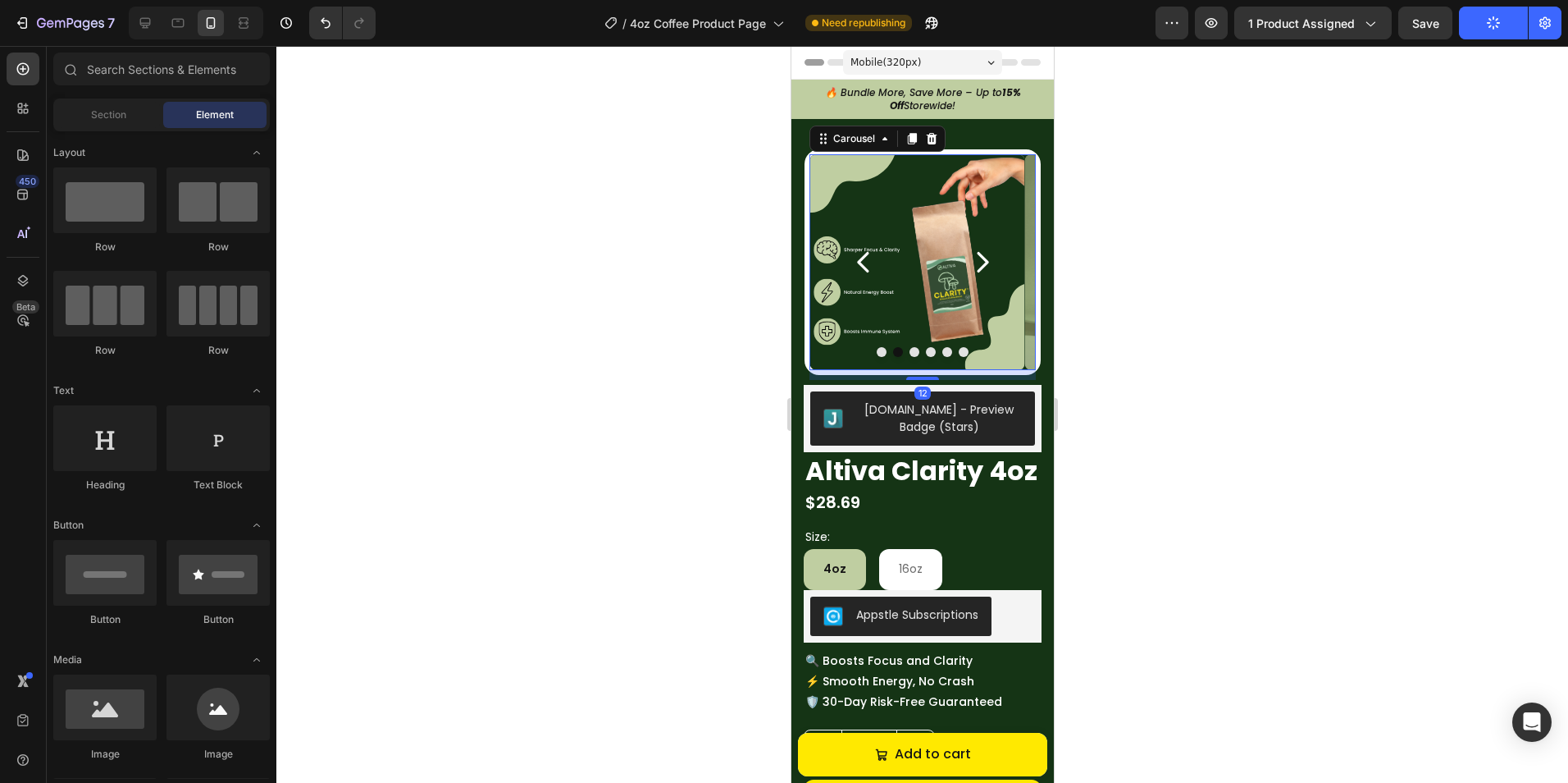
click at [973, 265] on icon "Carousel Next Arrow" at bounding box center [981, 261] width 29 height 29
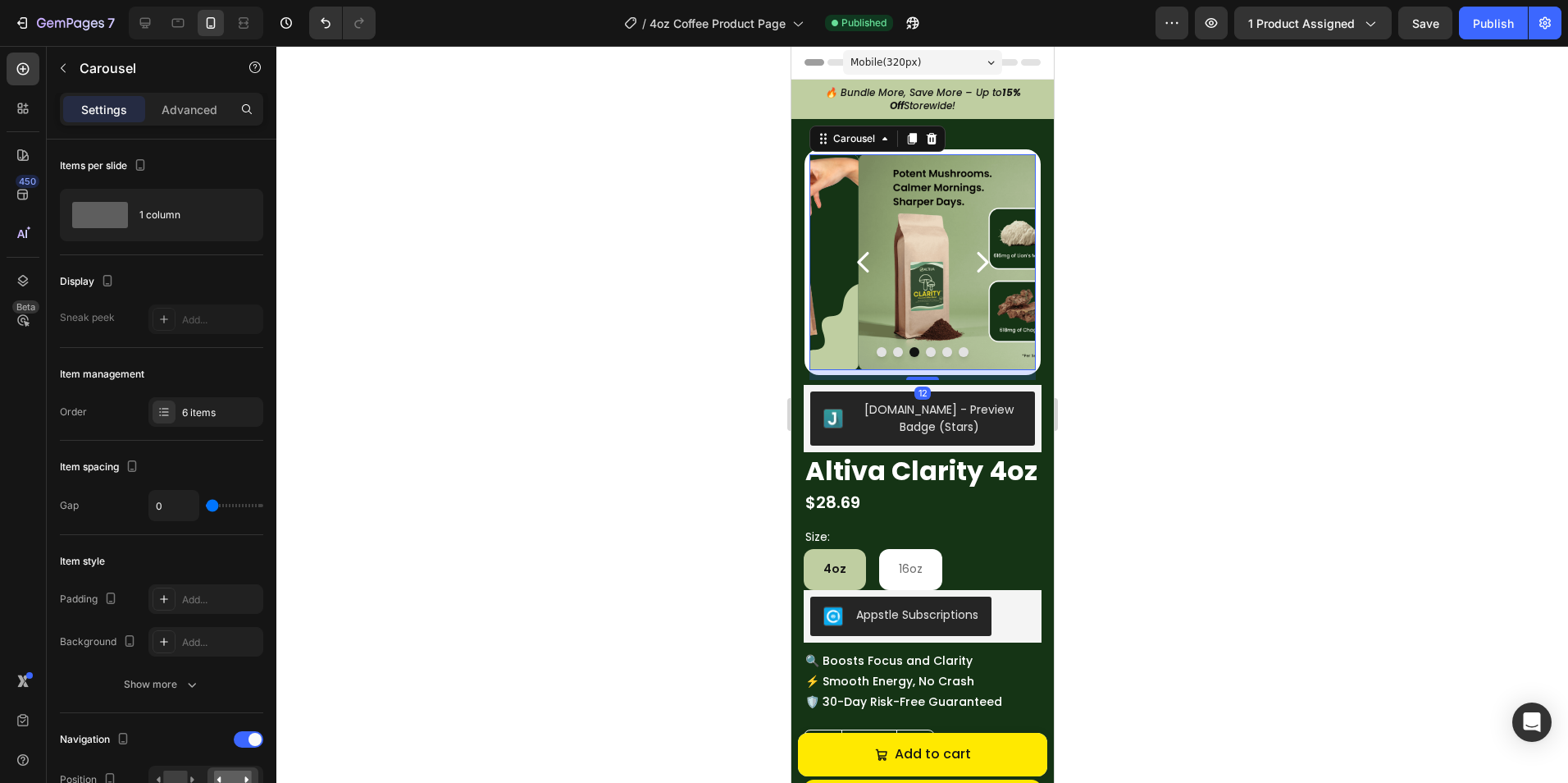
click at [1139, 356] on div at bounding box center [921, 414] width 1291 height 737
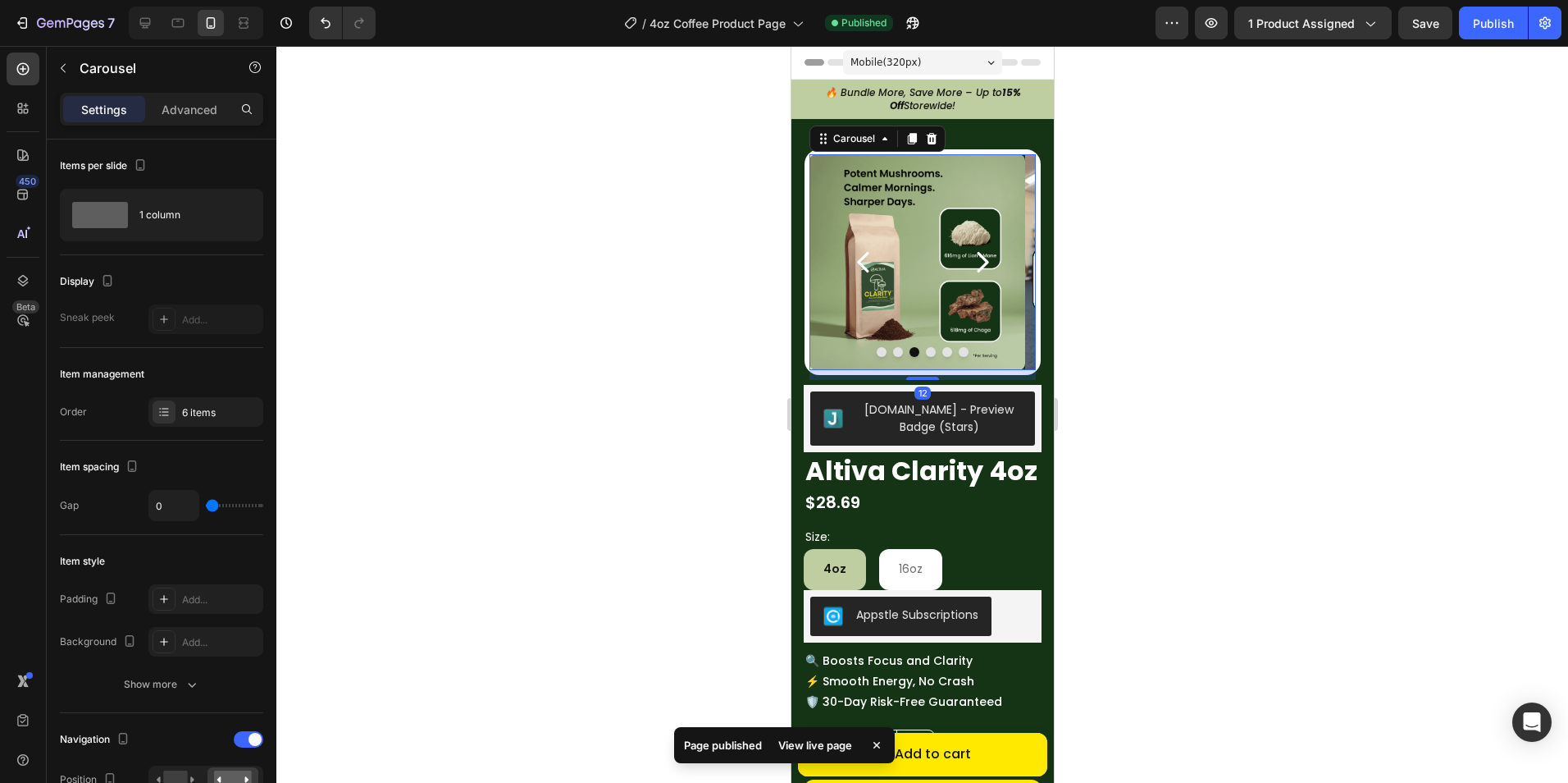
click at [1005, 373] on div "Image Image Image Image Image Image Carousel 12" at bounding box center [921, 262] width 236 height 225
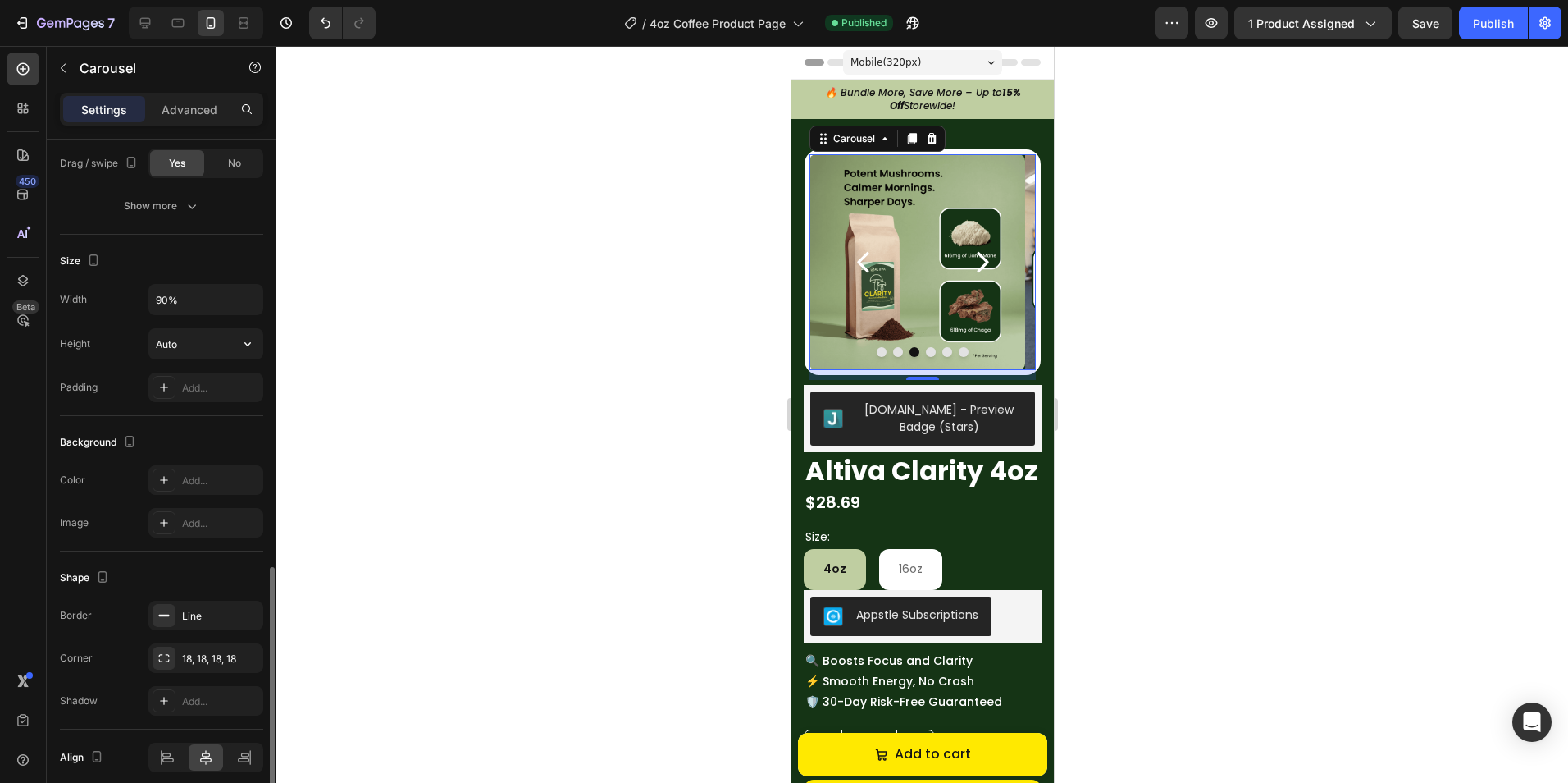
scroll to position [1299, 0]
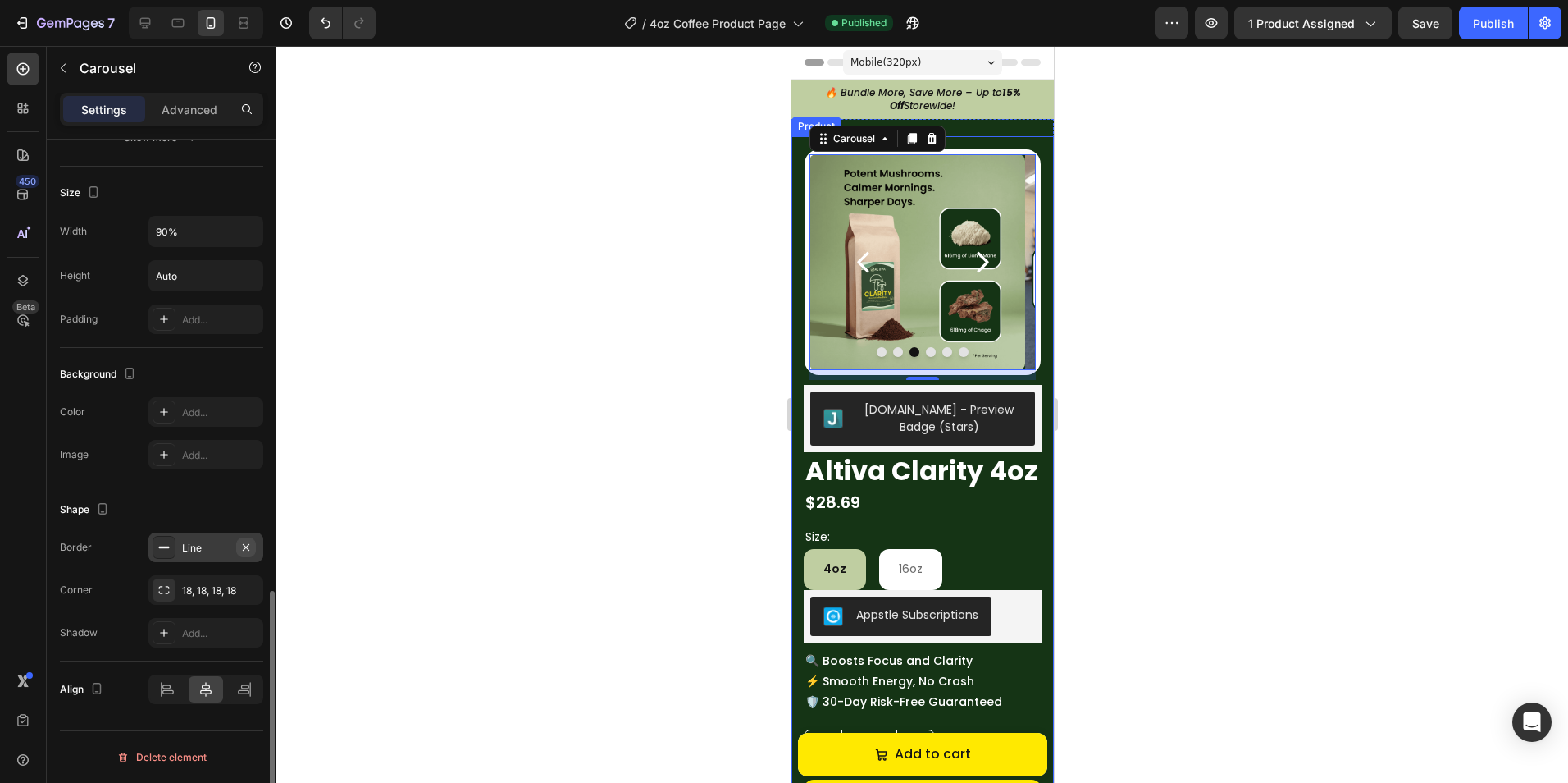
click at [249, 548] on icon "button" at bounding box center [245, 547] width 13 height 13
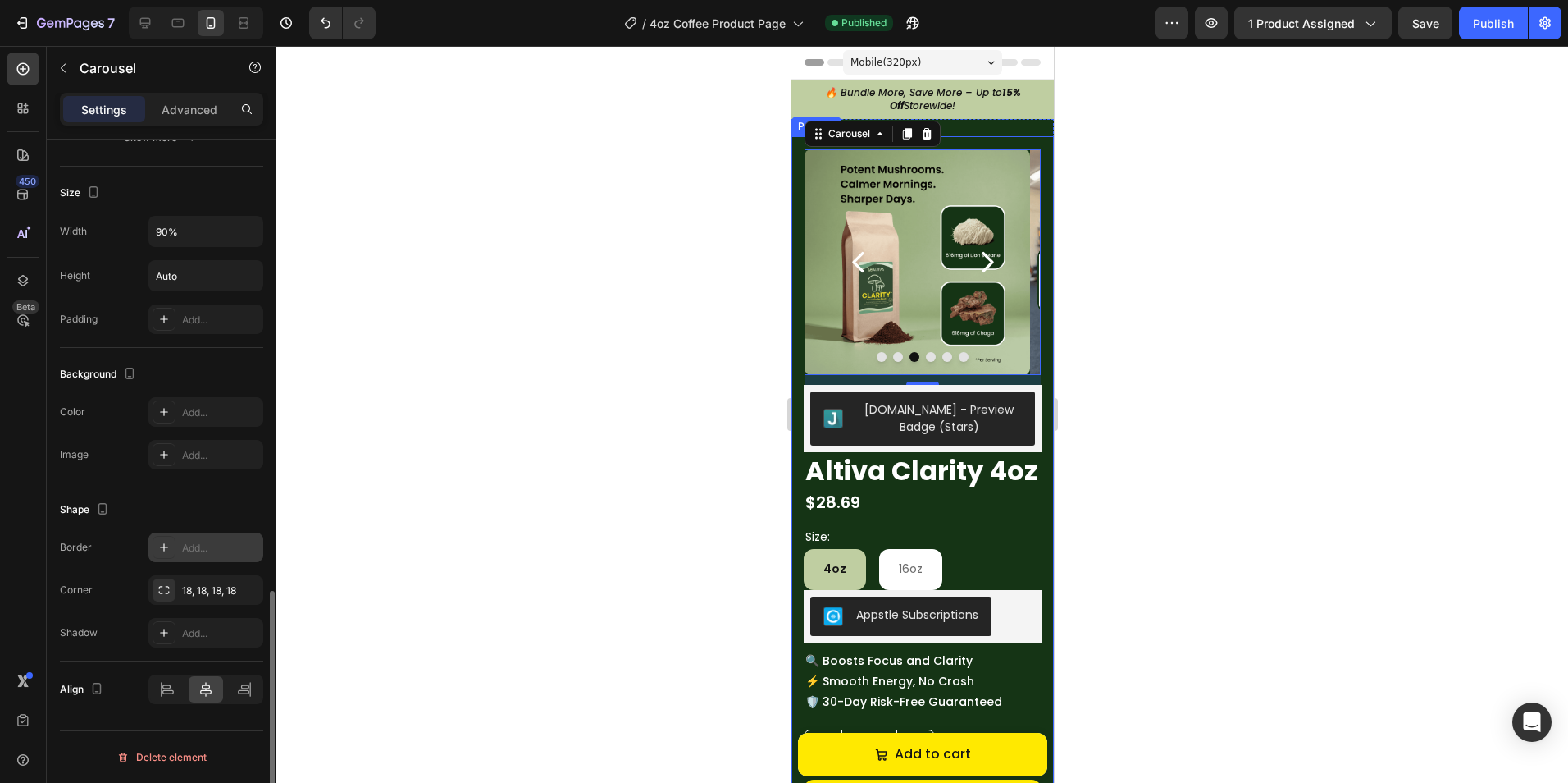
click at [492, 457] on div at bounding box center [921, 414] width 1291 height 737
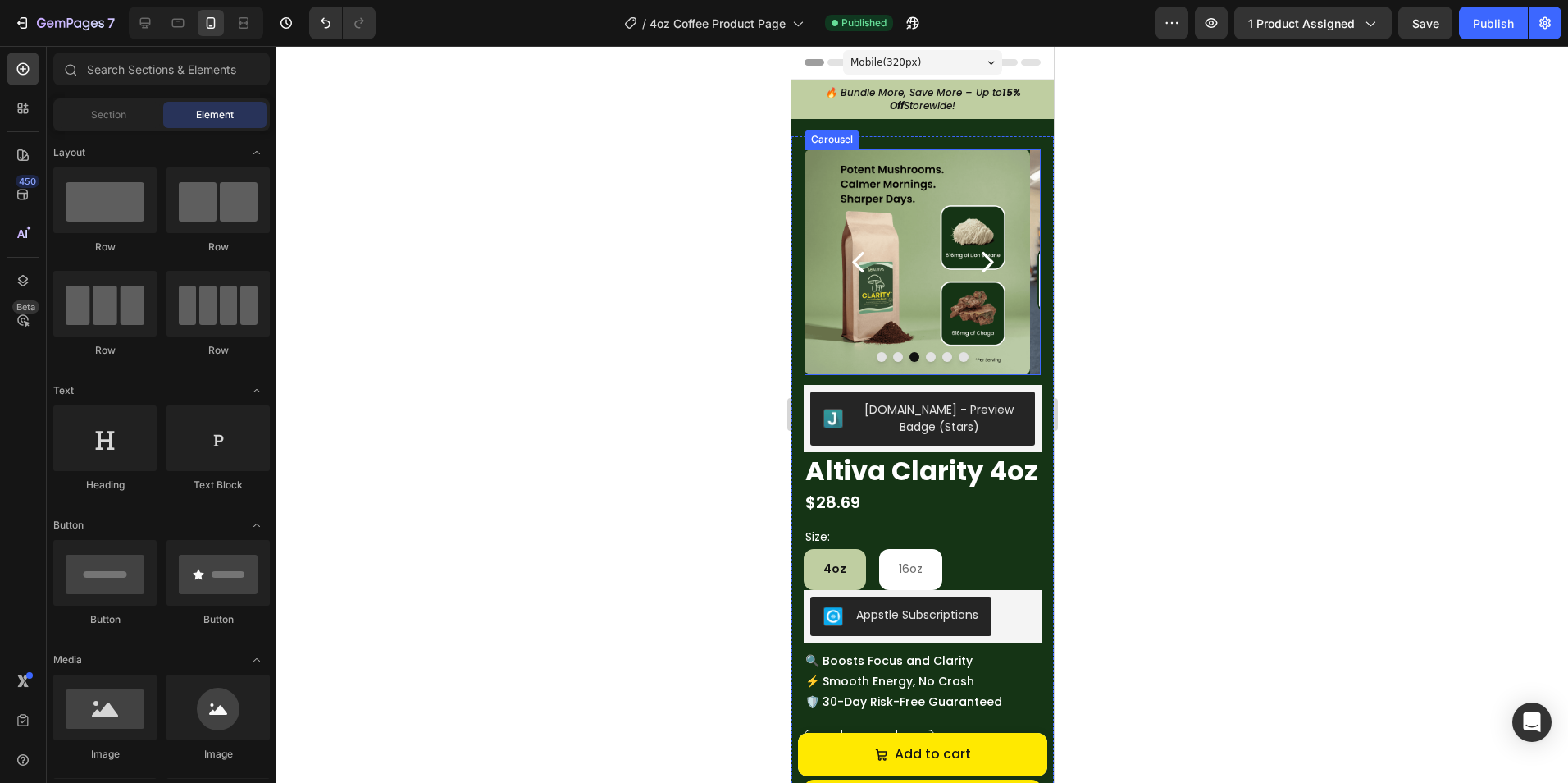
click at [982, 258] on icon "Carousel Next Arrow" at bounding box center [986, 261] width 29 height 29
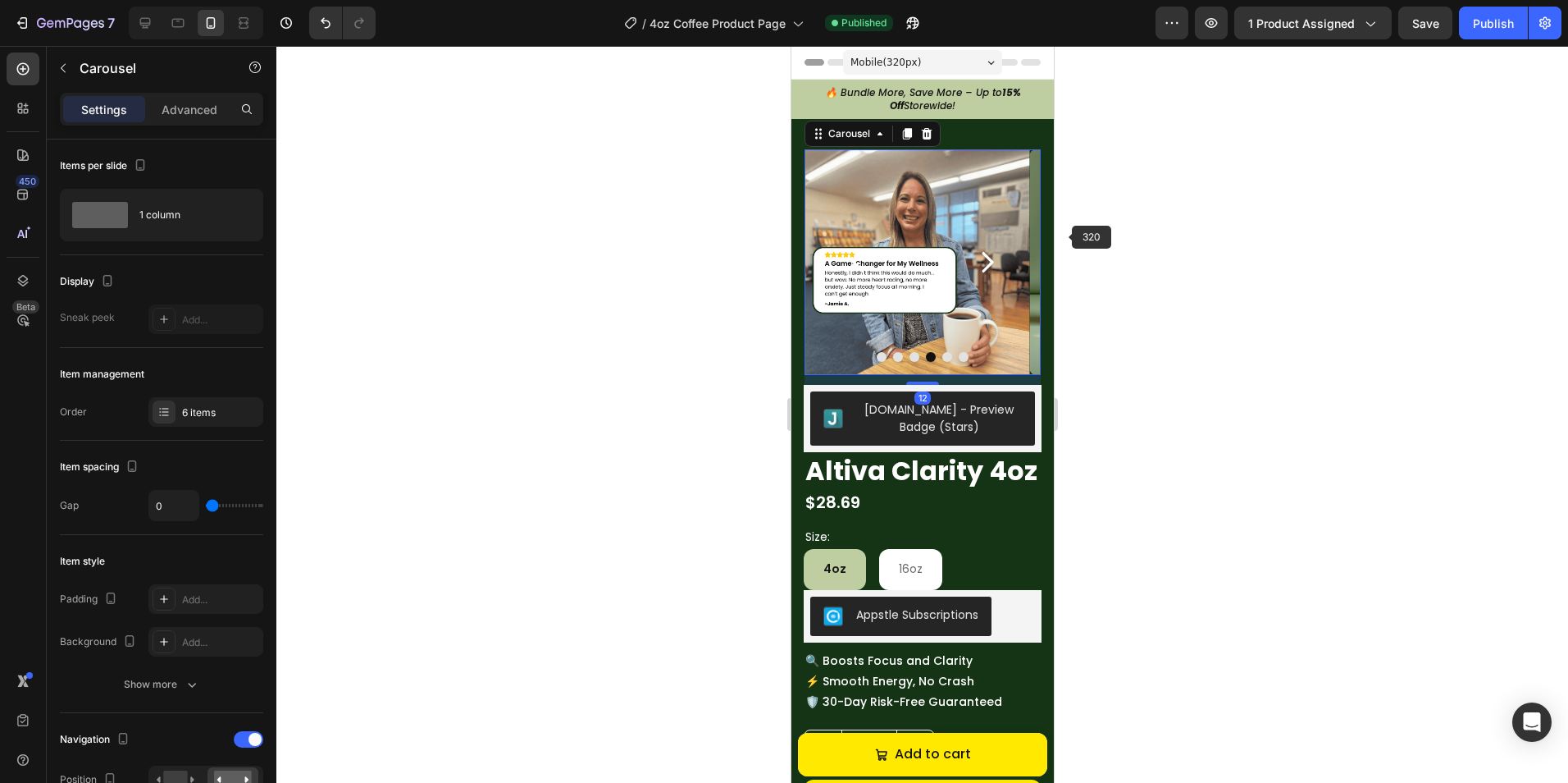
click at [1078, 219] on div at bounding box center [921, 414] width 1291 height 737
click at [843, 264] on icon "Carousel Back Arrow" at bounding box center [857, 261] width 29 height 29
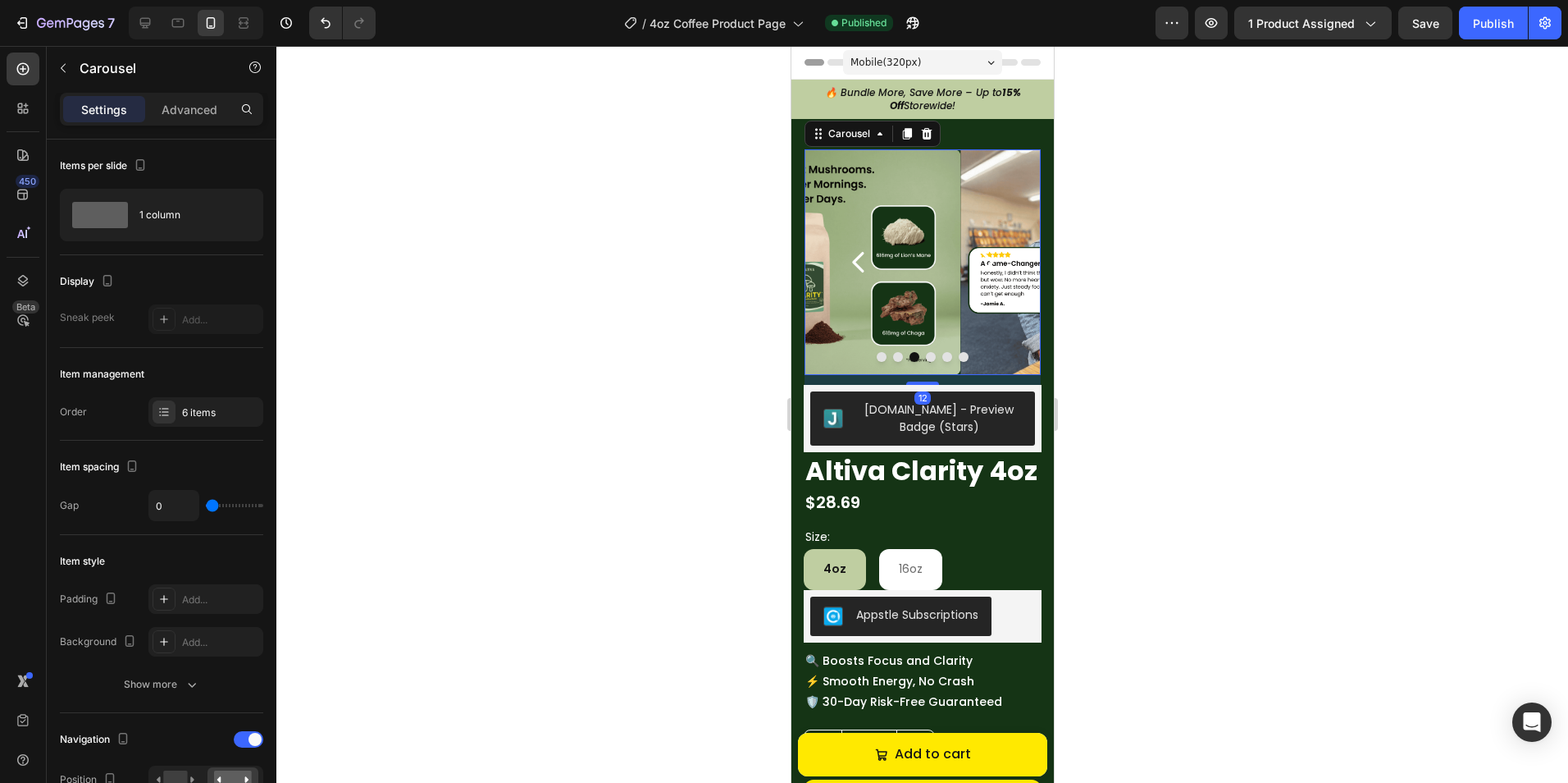
click at [847, 264] on icon "Carousel Back Arrow" at bounding box center [857, 261] width 29 height 29
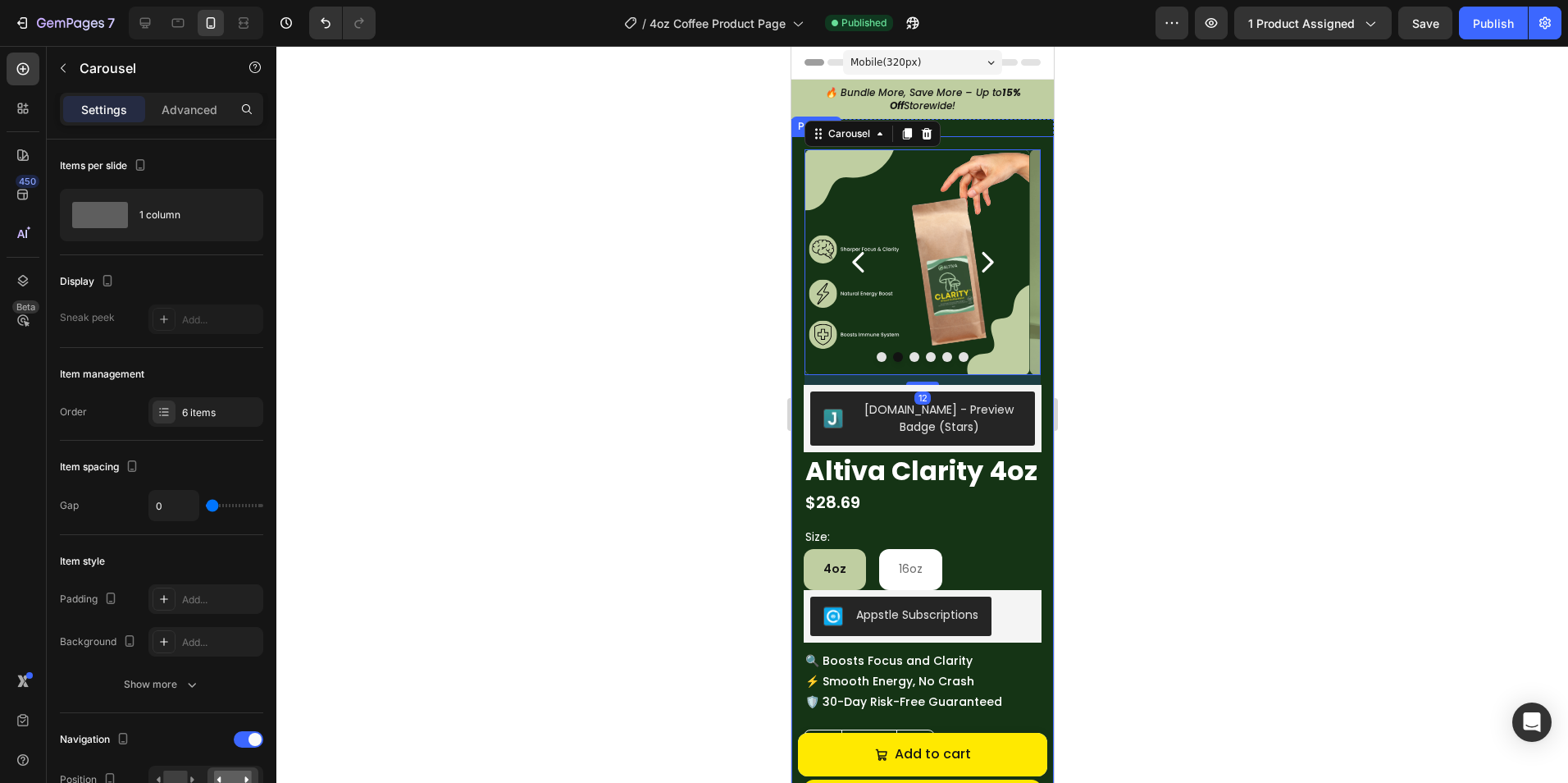
click at [1143, 313] on div at bounding box center [921, 414] width 1291 height 737
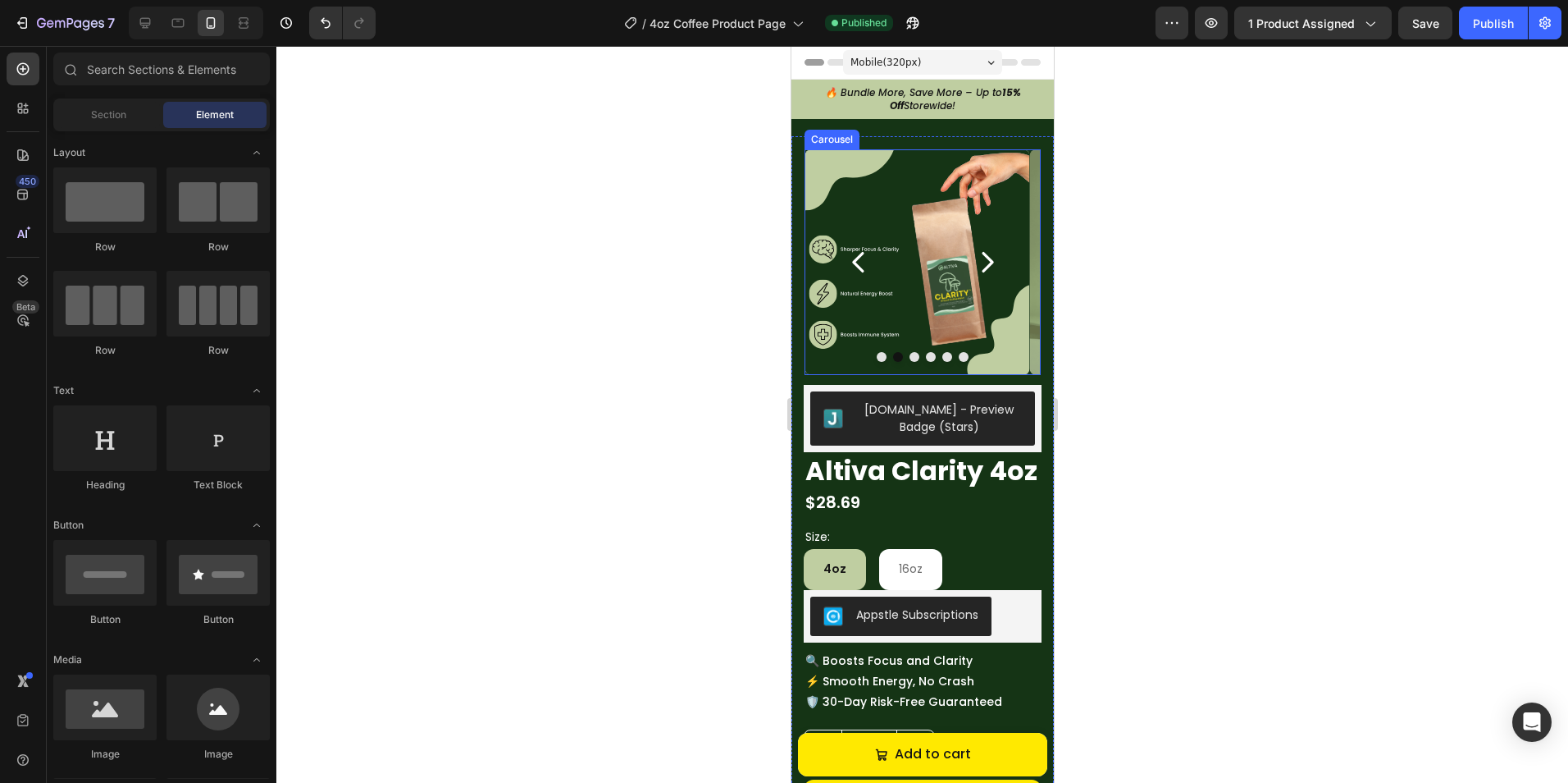
click at [861, 261] on icon "Carousel Back Arrow" at bounding box center [857, 261] width 29 height 29
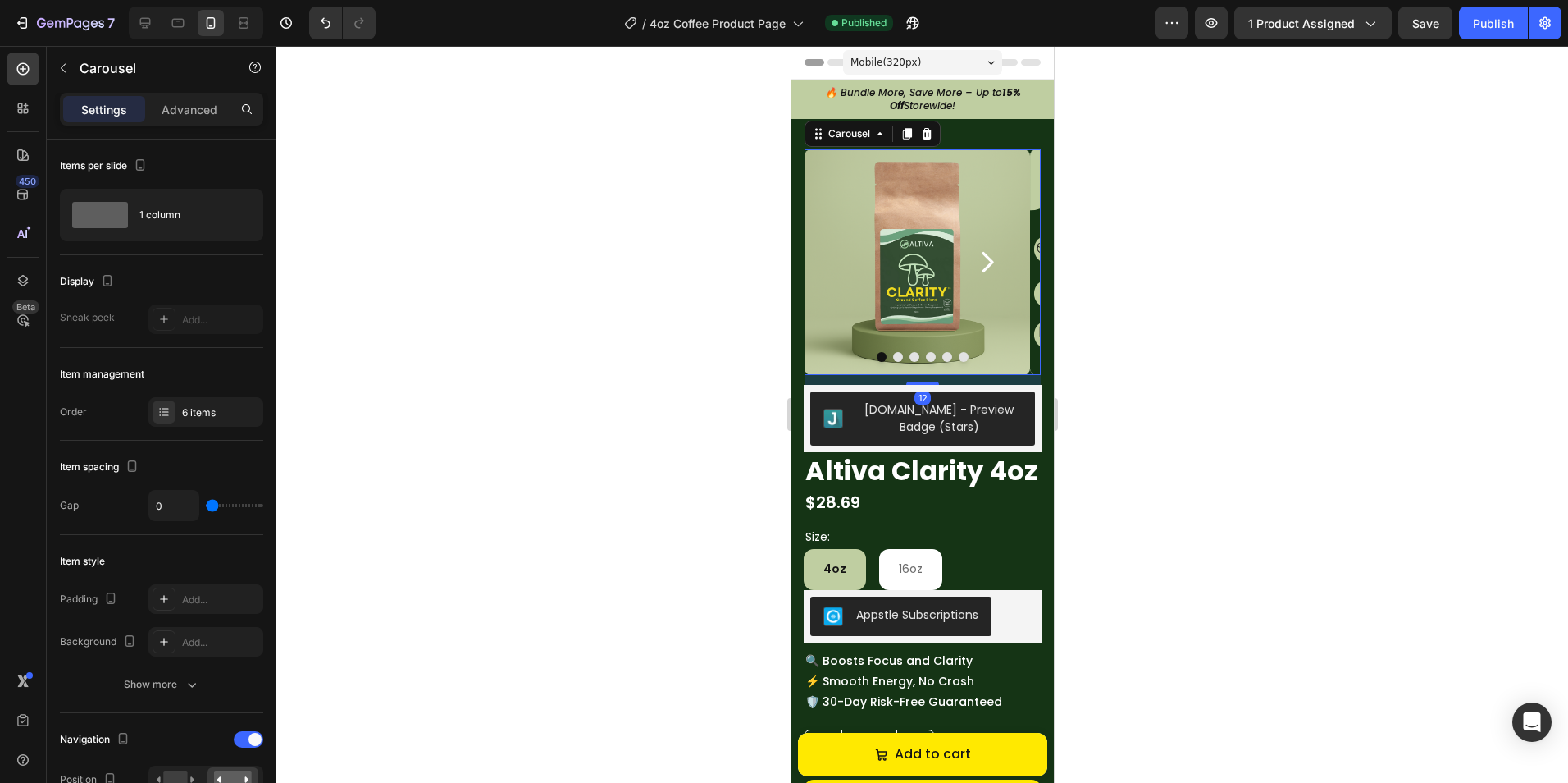
click at [1101, 298] on div at bounding box center [921, 414] width 1291 height 737
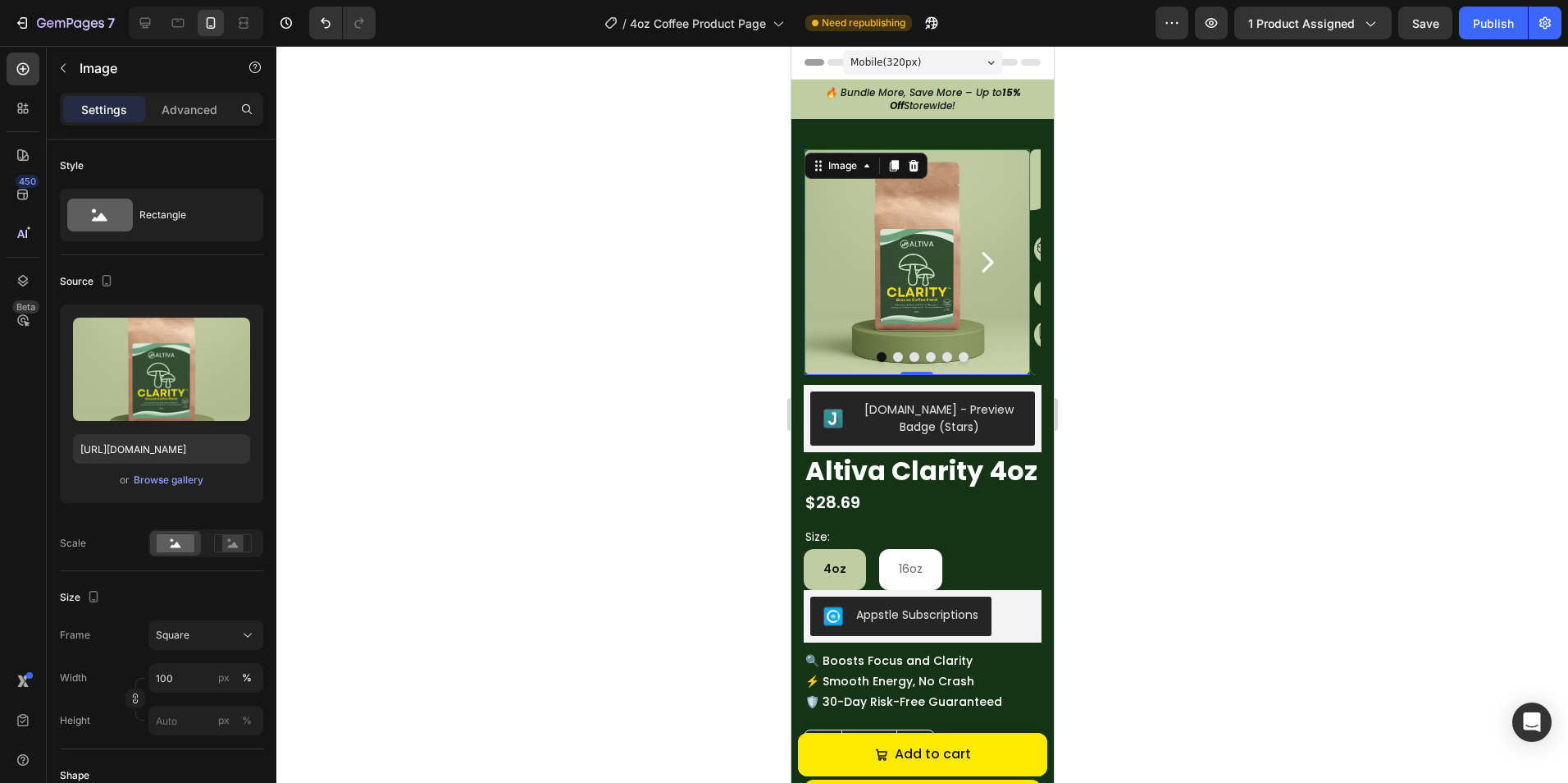
click at [831, 296] on img at bounding box center [916, 262] width 225 height 225
click at [838, 169] on div "Image" at bounding box center [841, 166] width 35 height 15
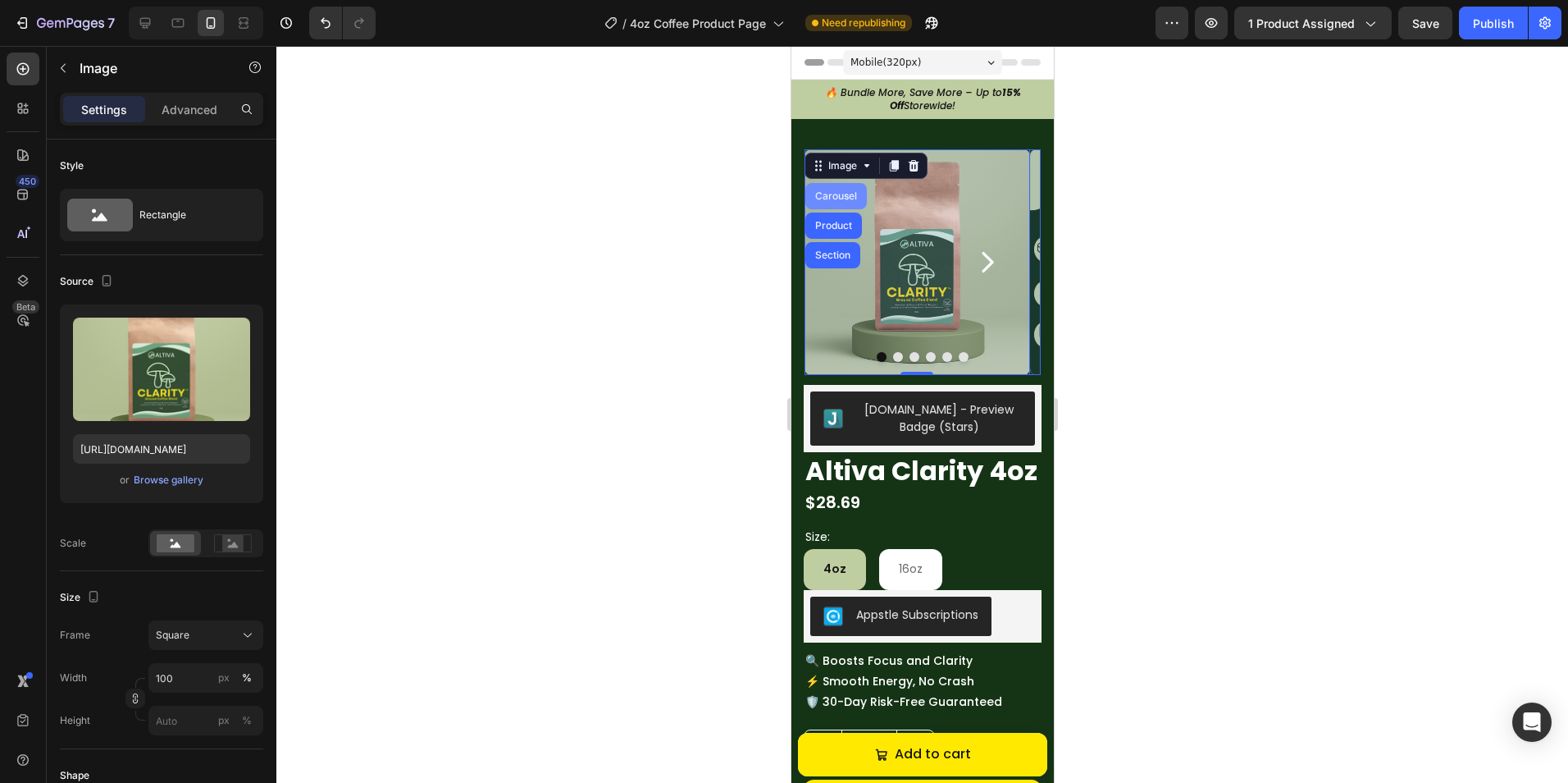
click at [838, 201] on div "Carousel" at bounding box center [835, 196] width 62 height 26
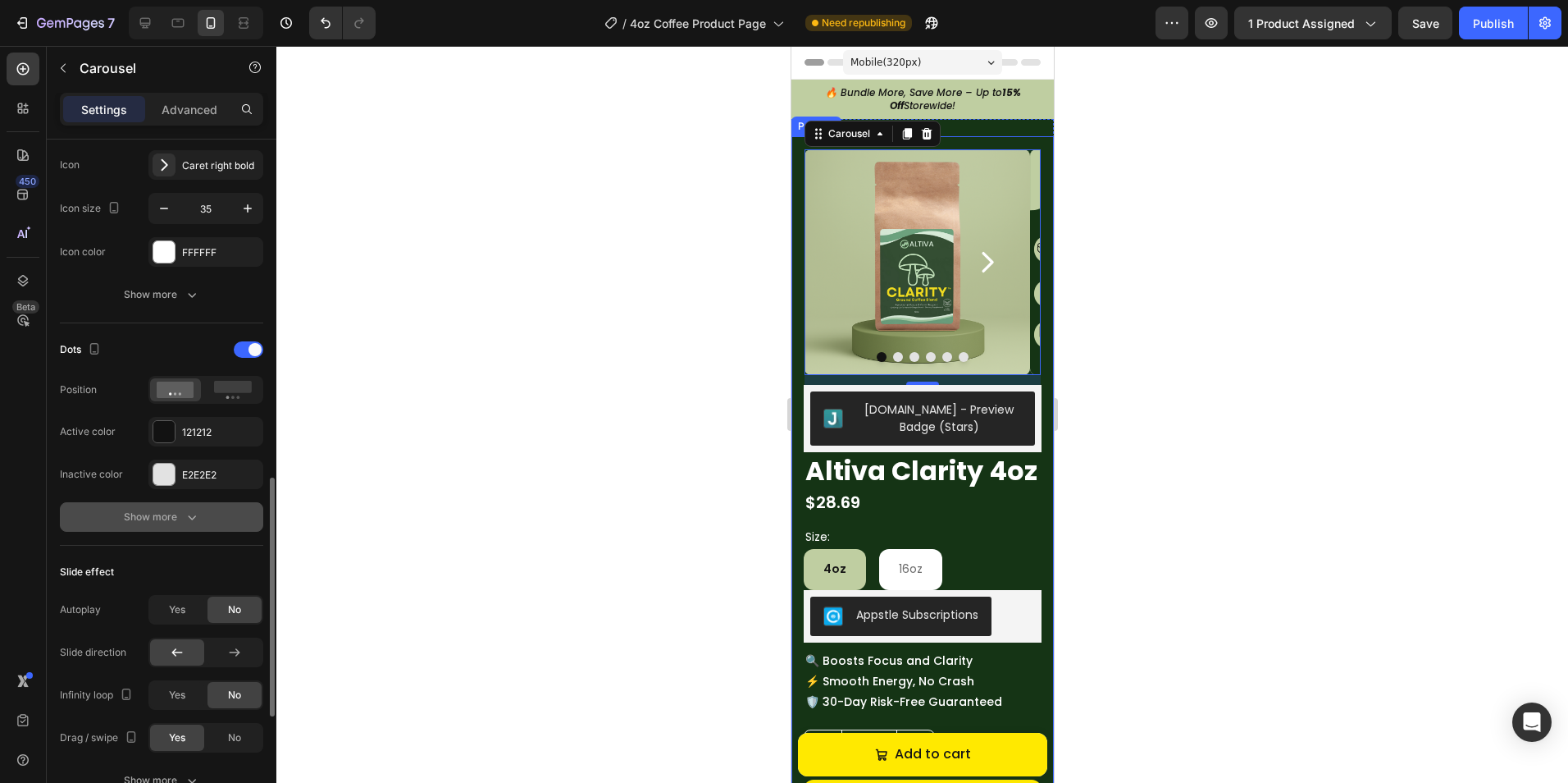
scroll to position [903, 0]
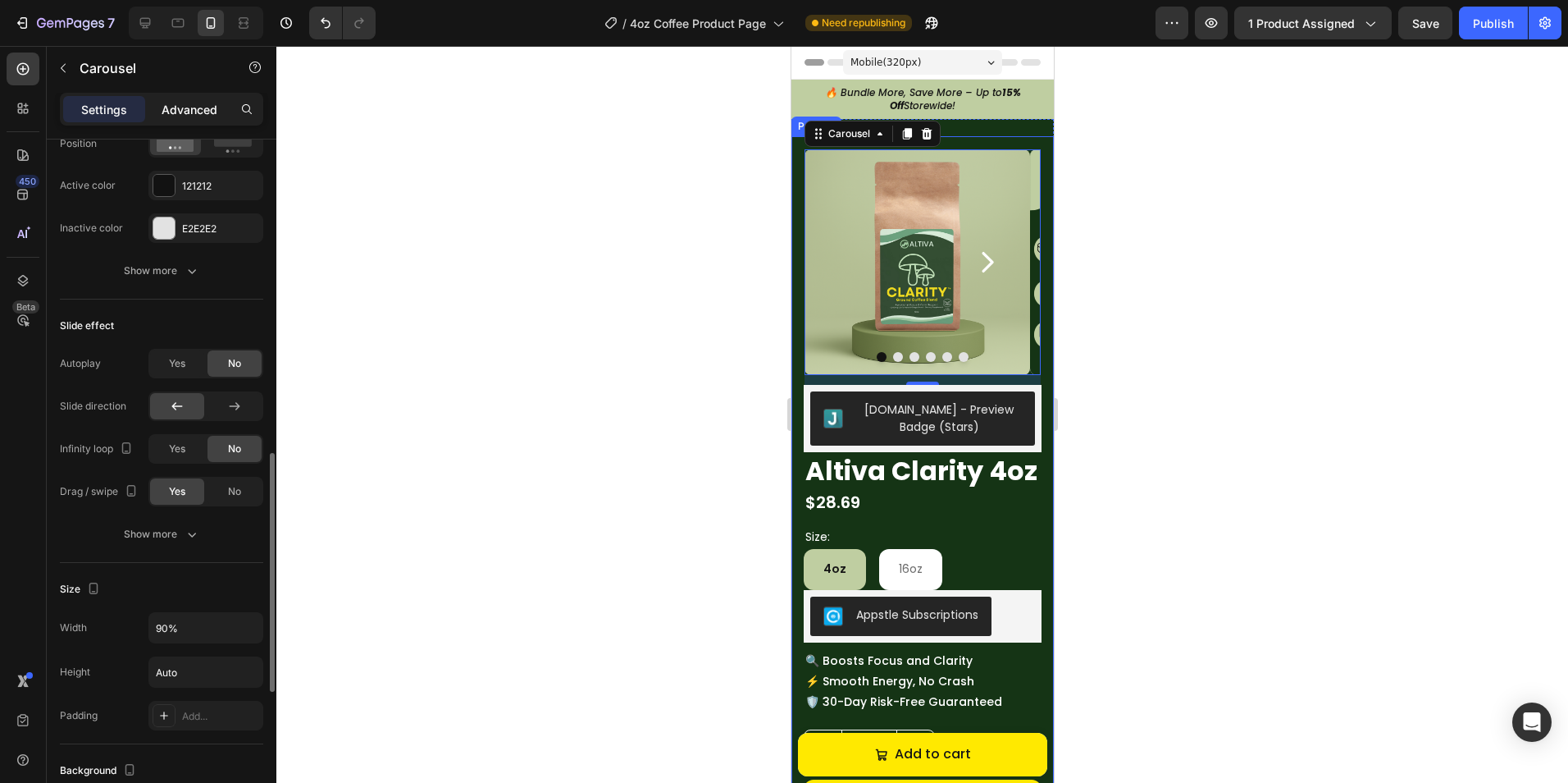
click at [193, 114] on p "Advanced" at bounding box center [189, 109] width 56 height 17
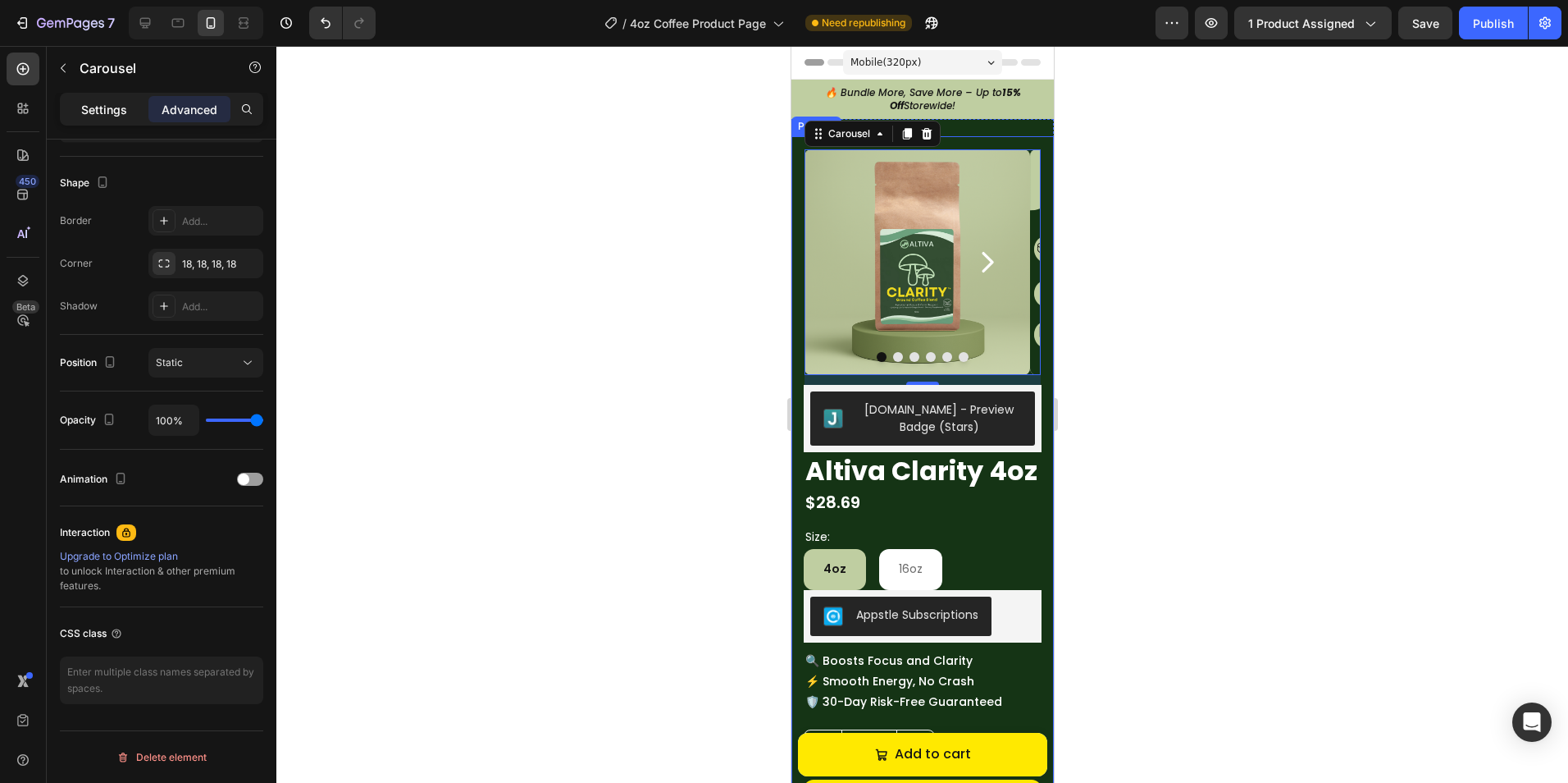
click at [112, 107] on p "Settings" at bounding box center [104, 109] width 46 height 17
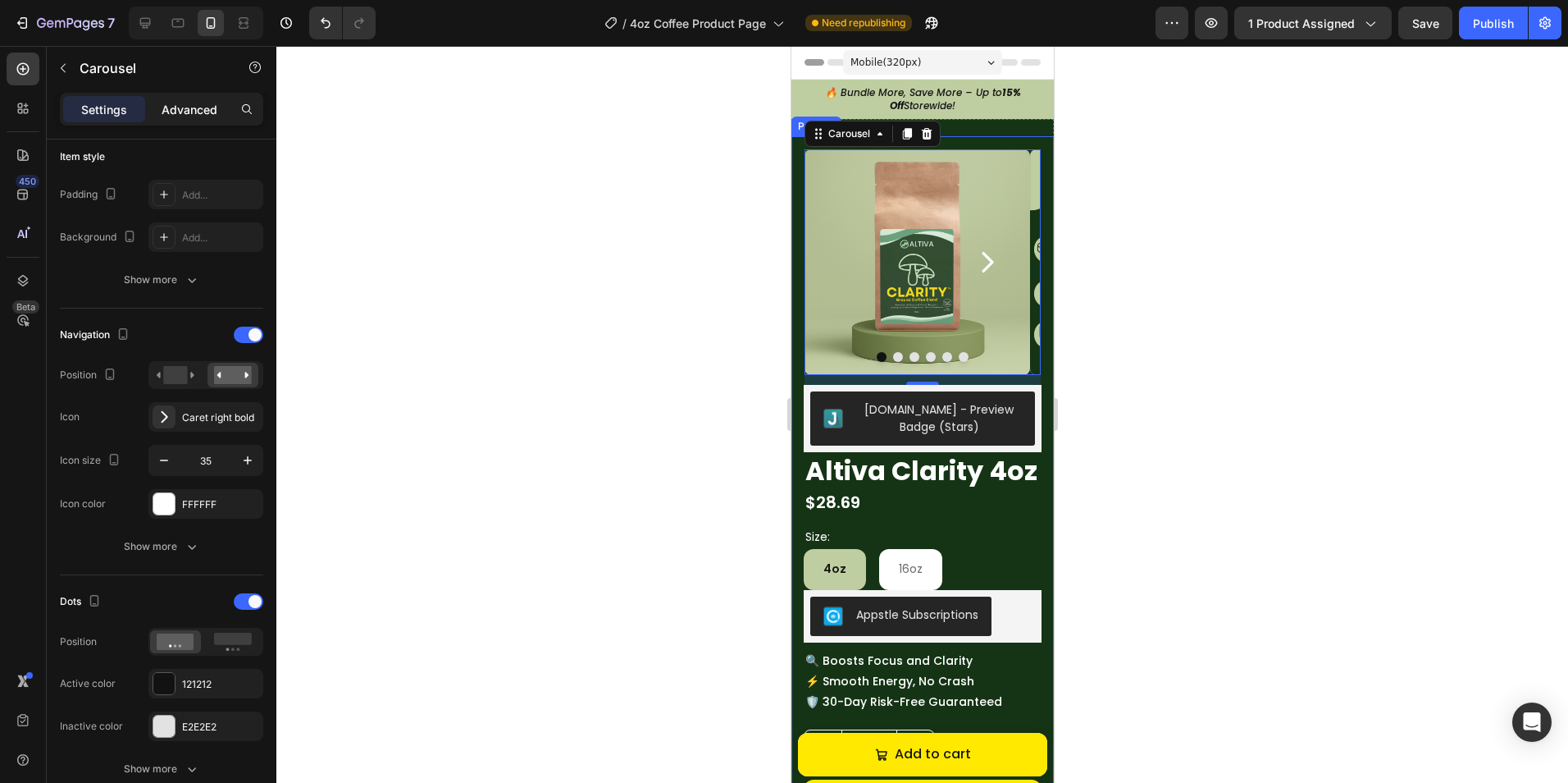
click at [184, 101] on p "Advanced" at bounding box center [189, 109] width 56 height 17
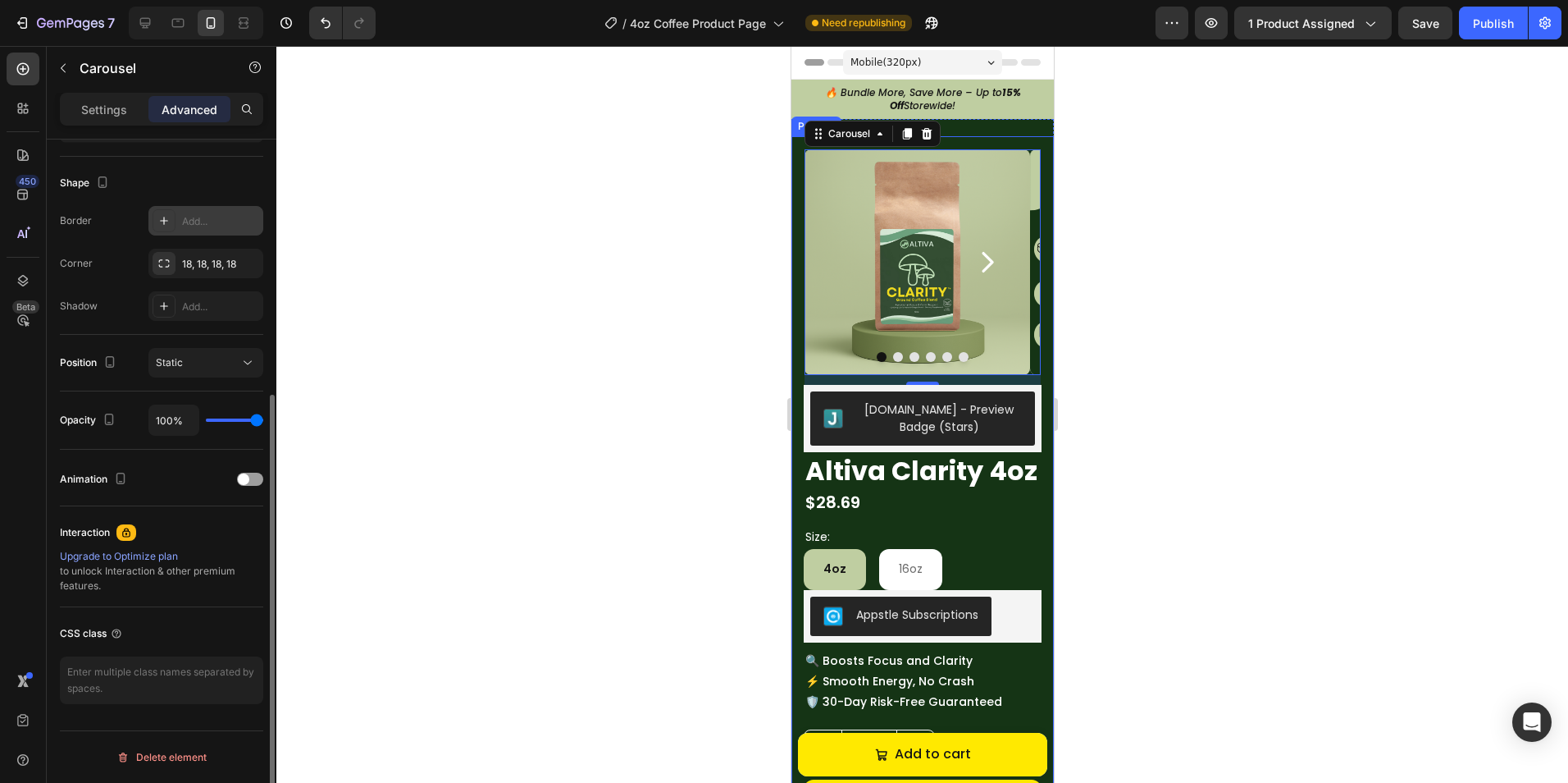
click at [175, 221] on div "Add..." at bounding box center [205, 220] width 115 height 30
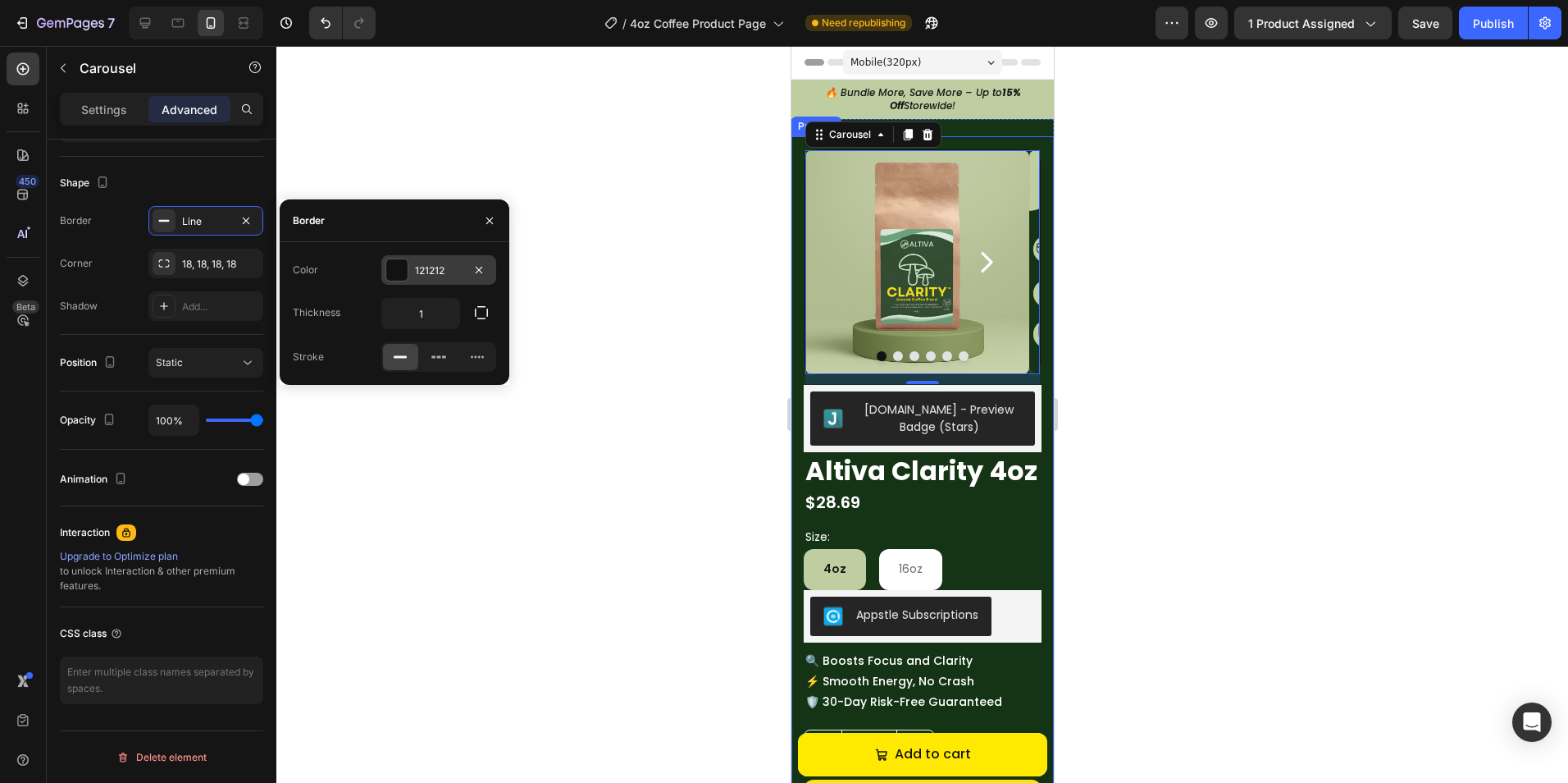
click at [385, 274] on div "121212" at bounding box center [438, 270] width 115 height 30
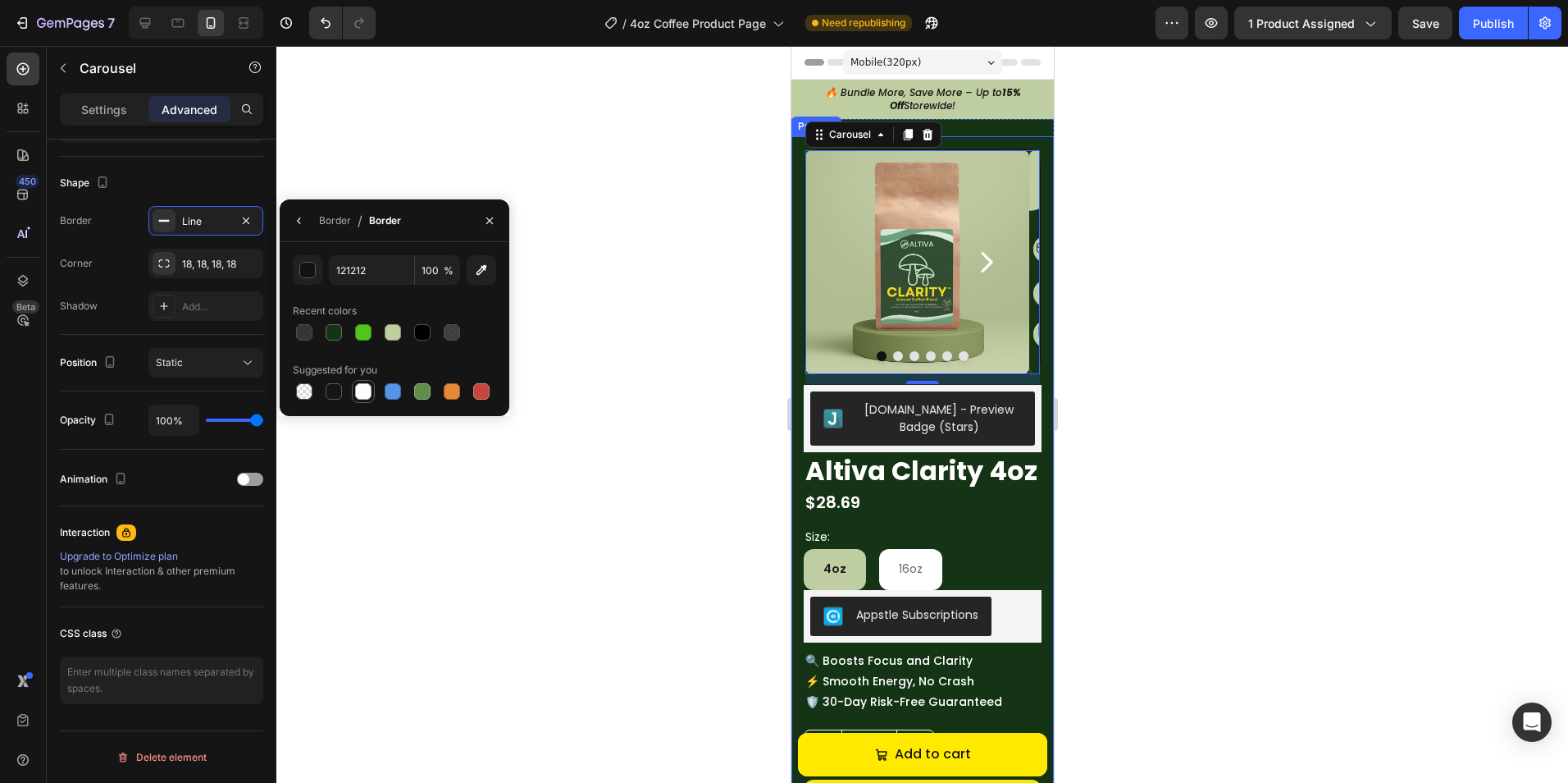
click at [364, 390] on div at bounding box center [363, 391] width 16 height 16
type input "FFFFFF"
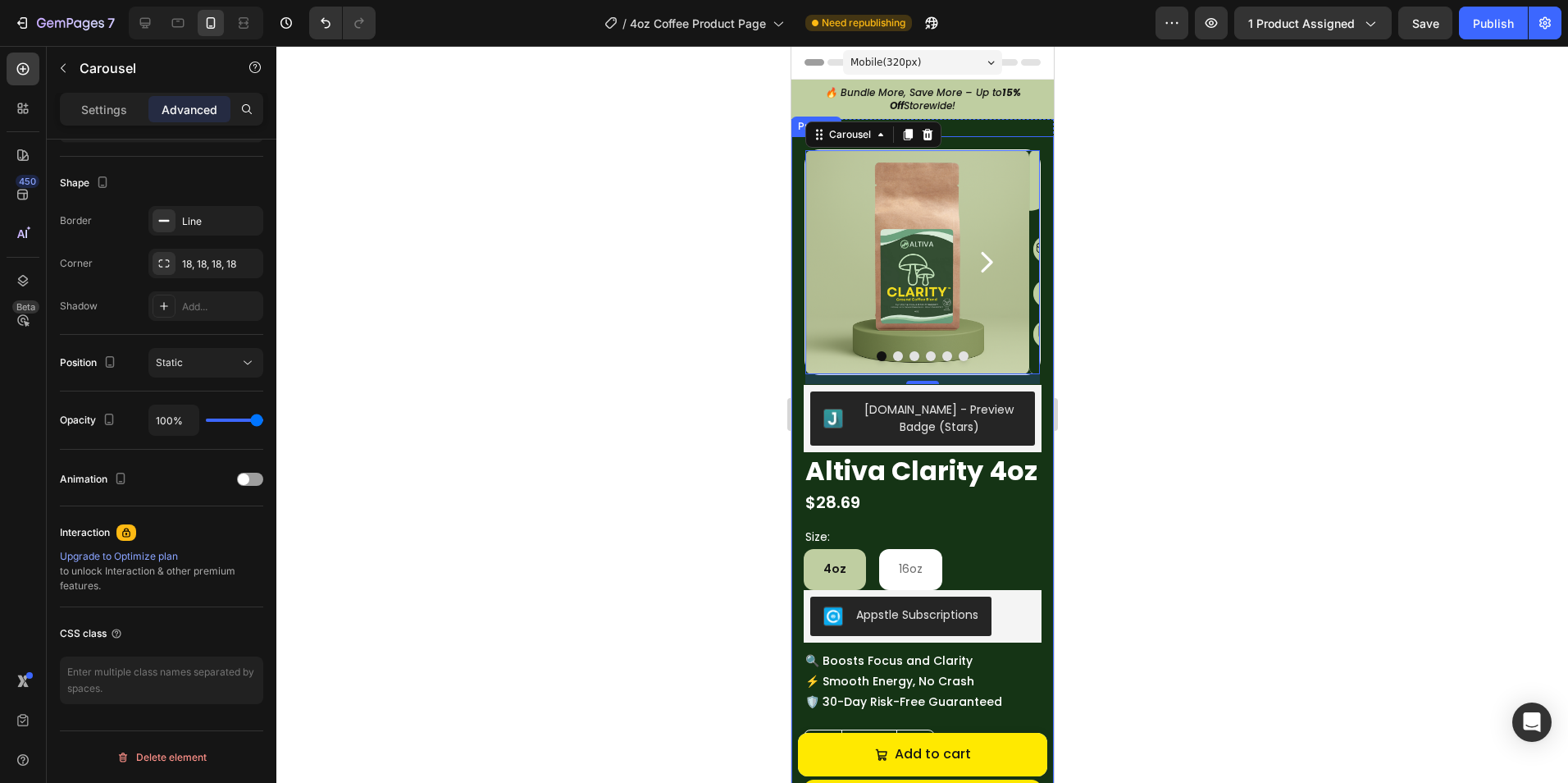
click at [572, 394] on div at bounding box center [921, 414] width 1291 height 737
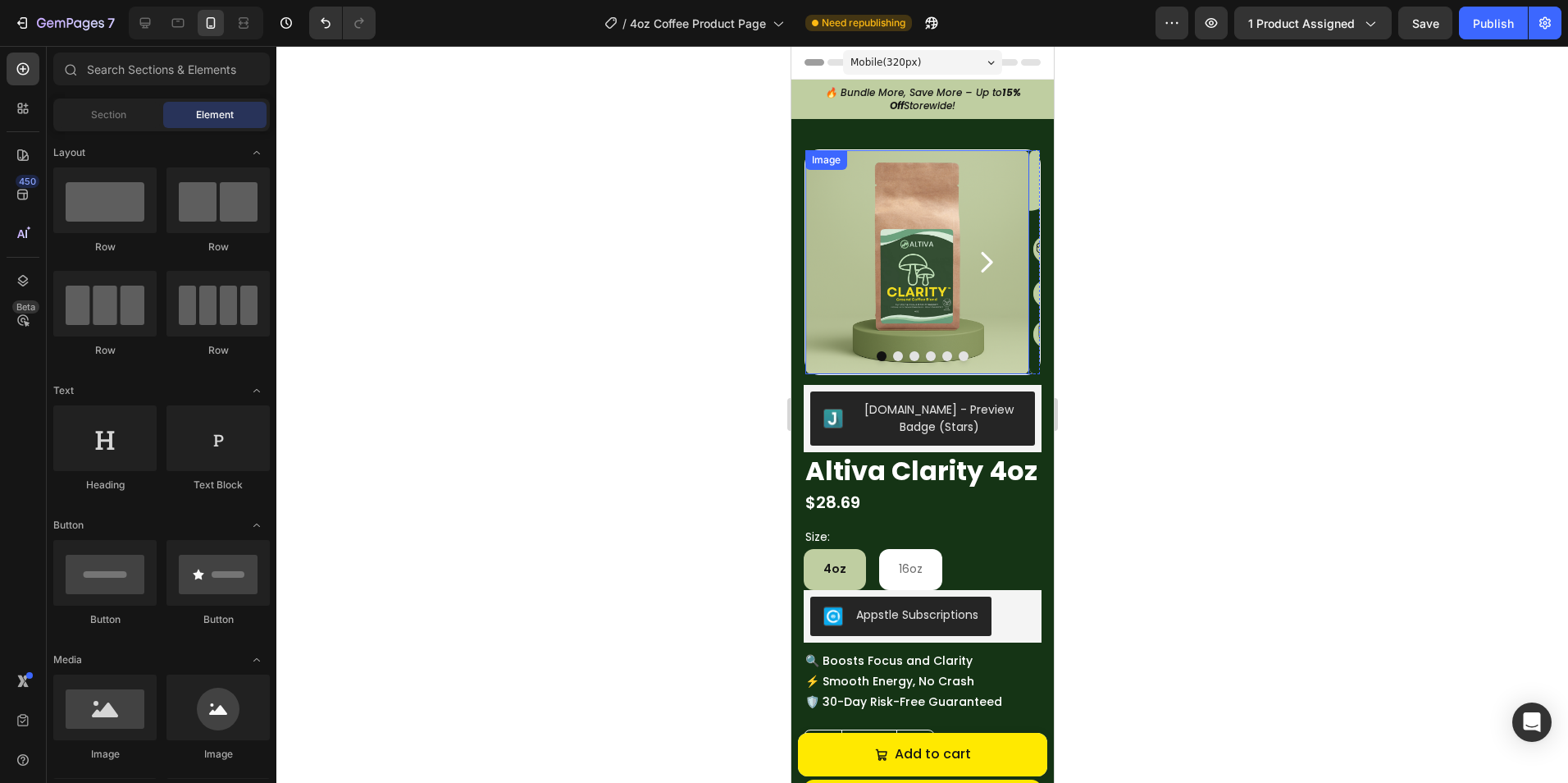
click at [824, 373] on img at bounding box center [916, 262] width 224 height 224
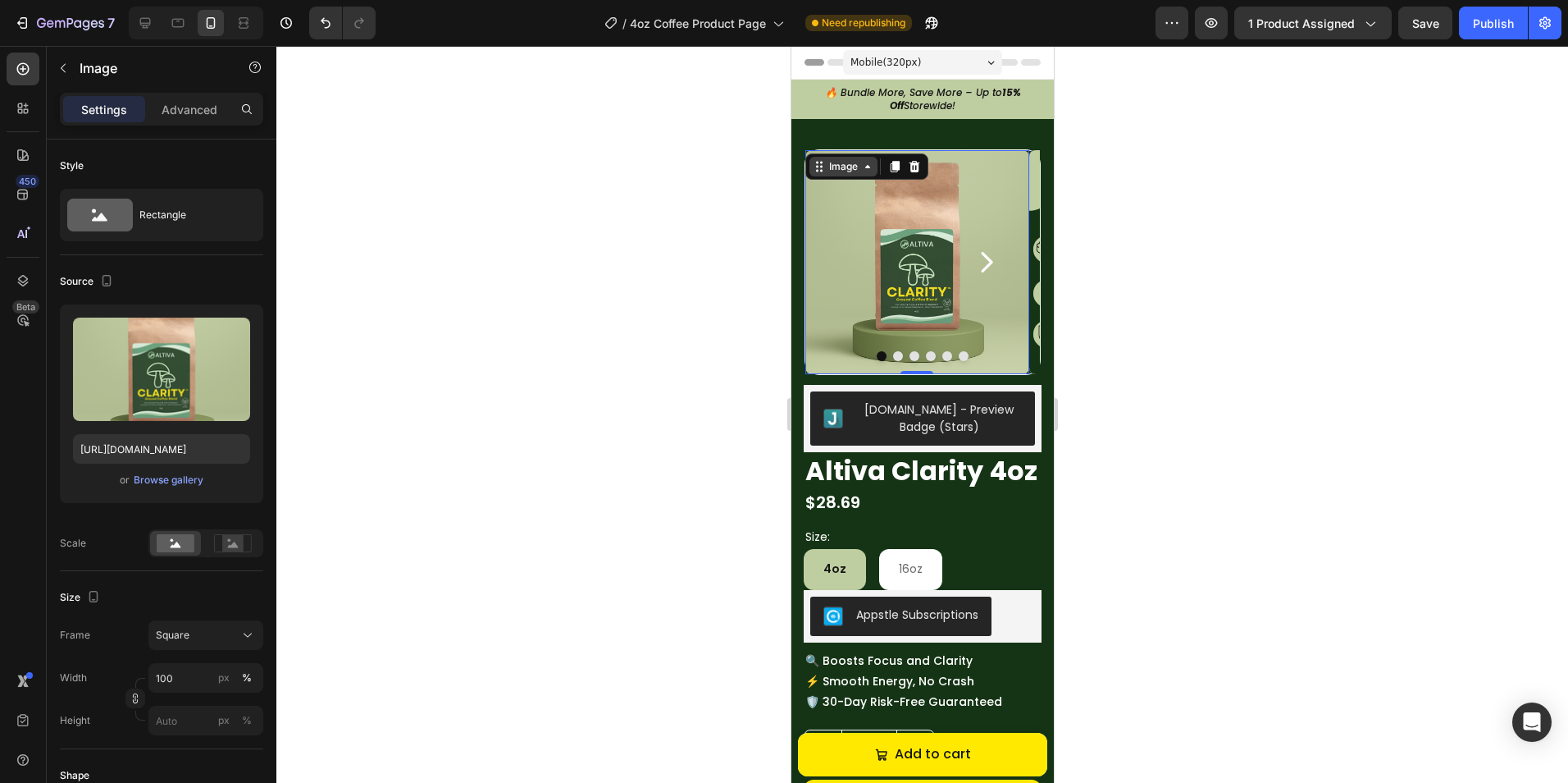
click at [836, 165] on div "Image" at bounding box center [841, 167] width 35 height 15
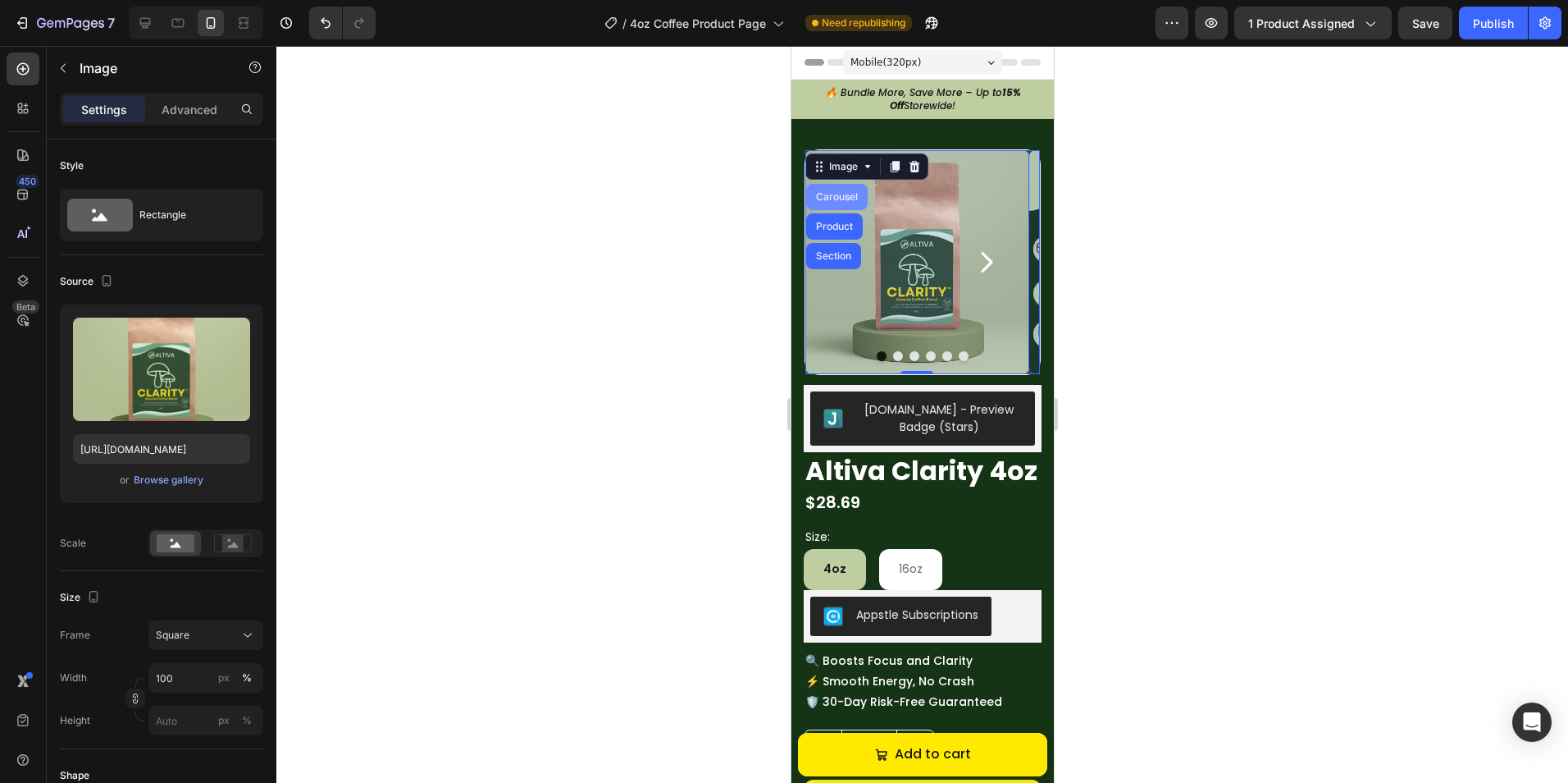
click at [828, 201] on div "Carousel" at bounding box center [836, 196] width 62 height 26
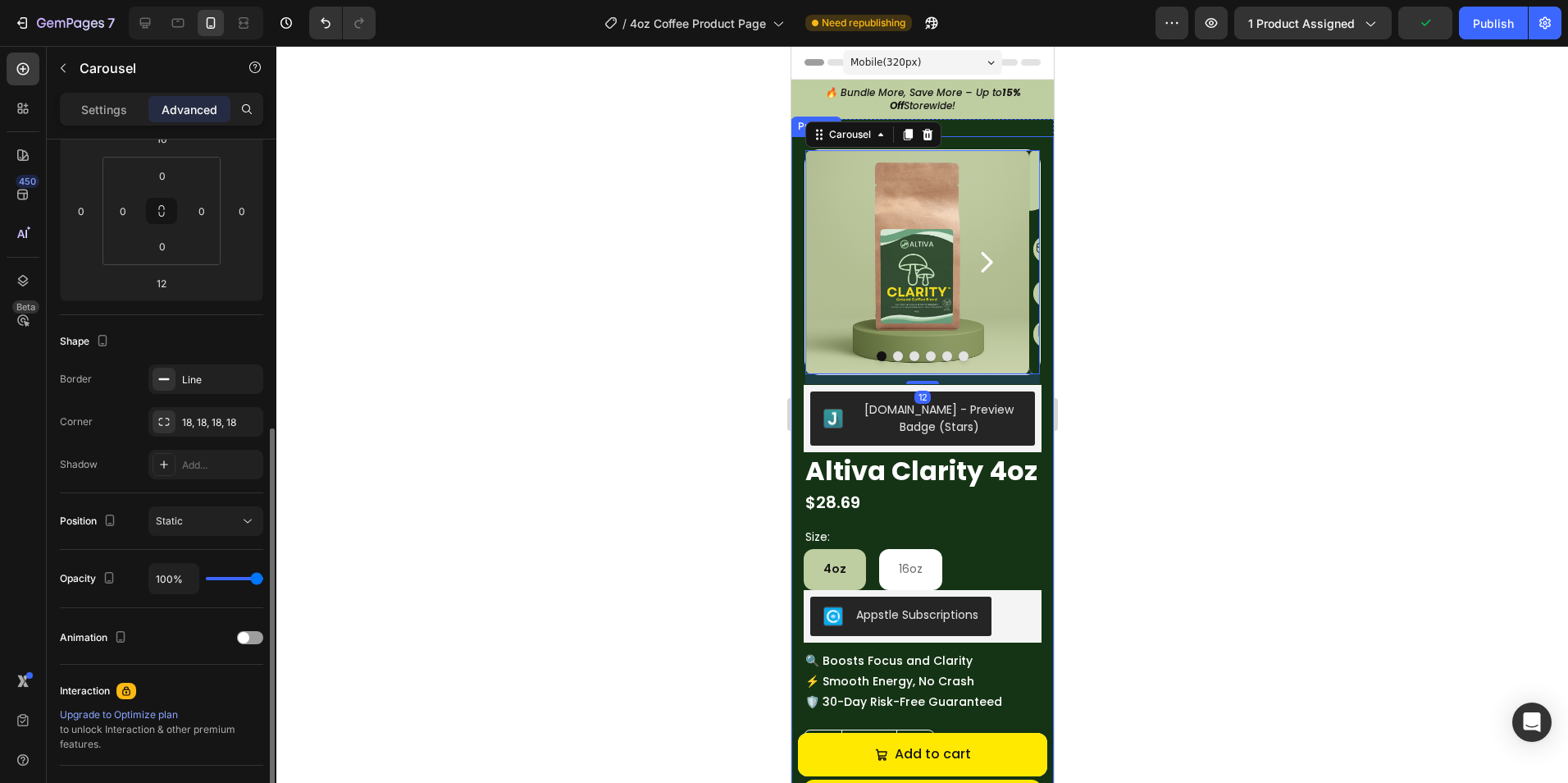
scroll to position [328, 0]
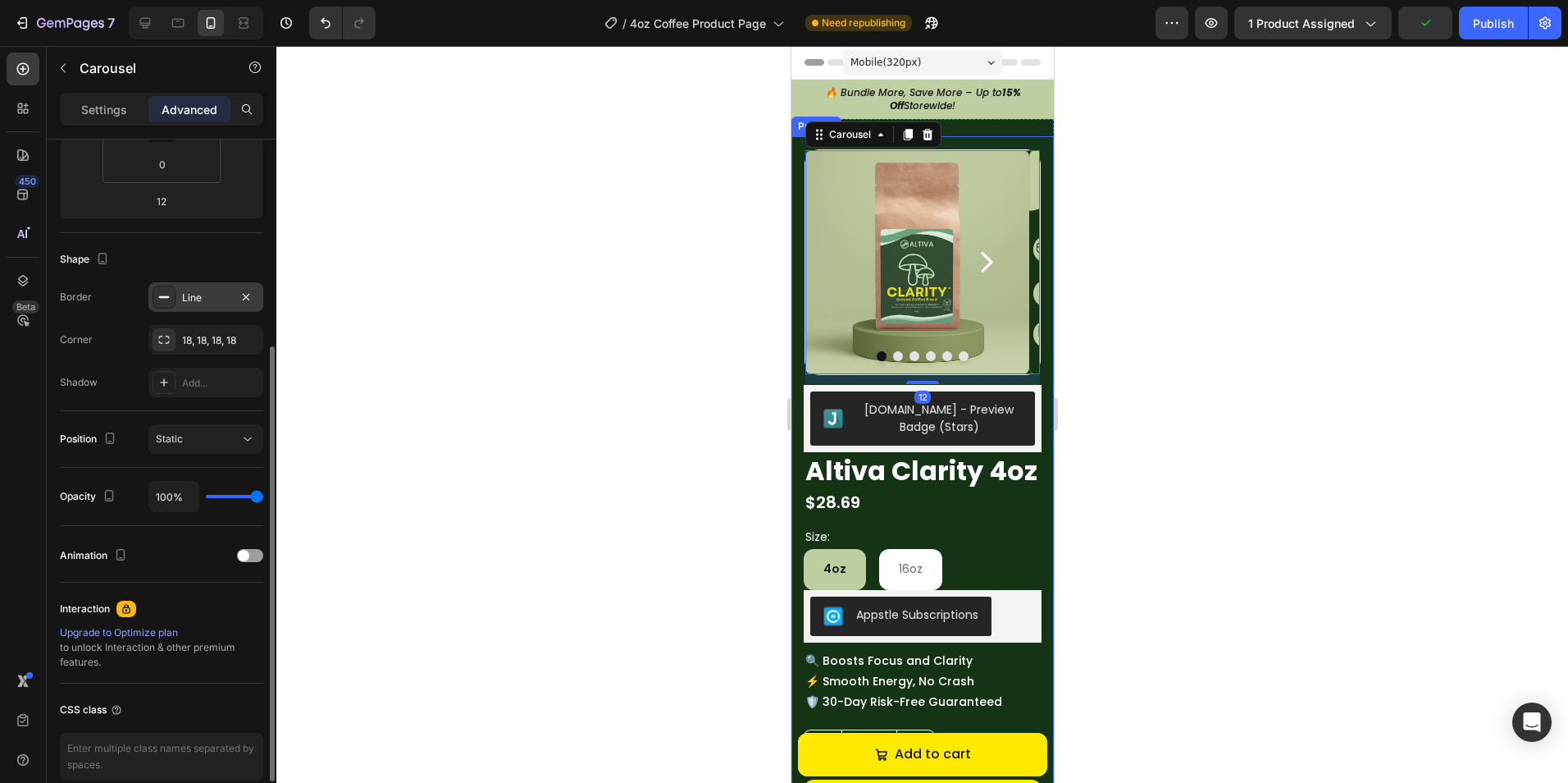
click at [195, 298] on div "Line" at bounding box center [206, 297] width 48 height 15
click at [424, 249] on div at bounding box center [921, 414] width 1291 height 737
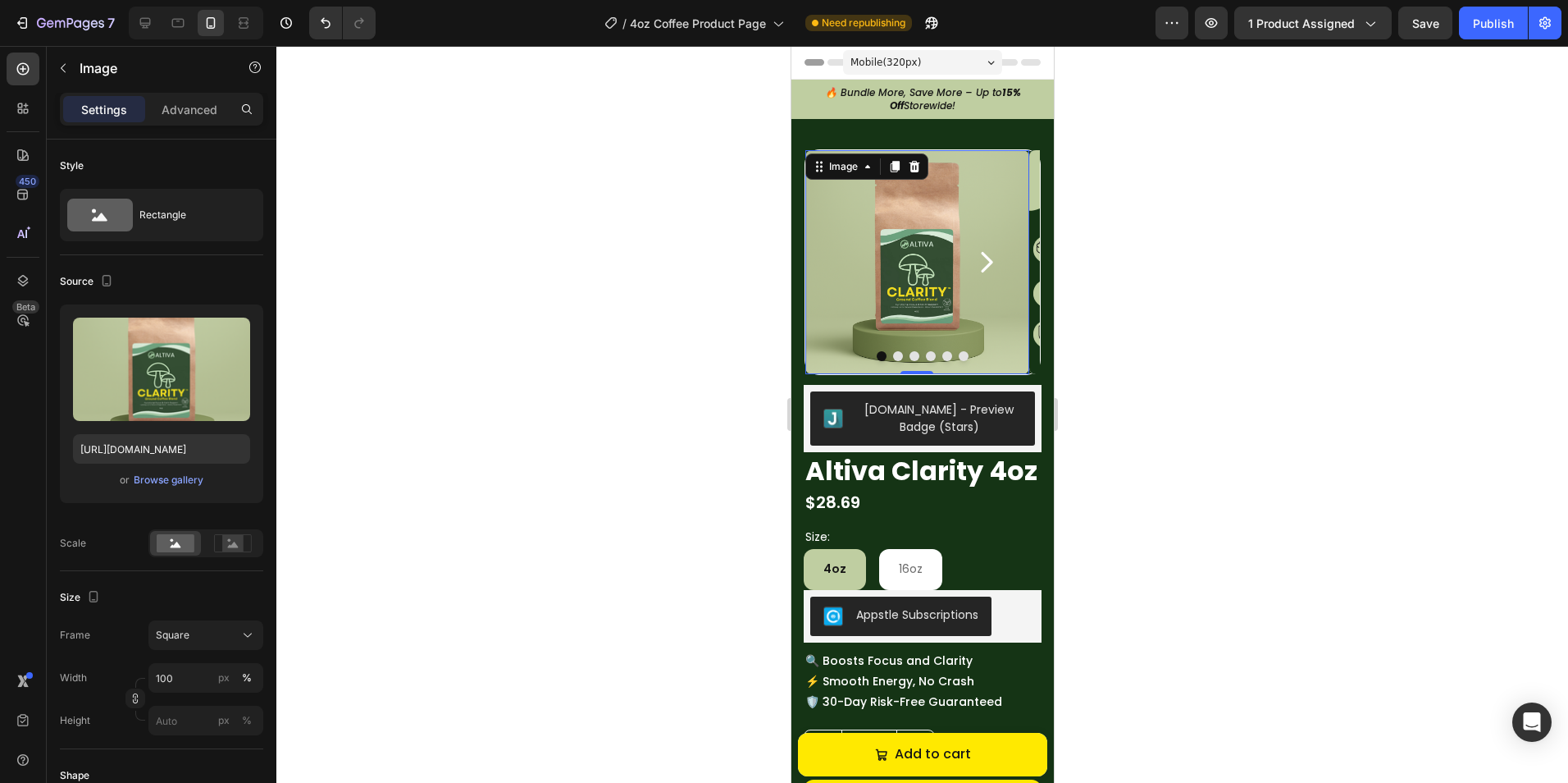
click at [817, 181] on img at bounding box center [916, 262] width 224 height 224
click at [819, 170] on icon at bounding box center [820, 171] width 2 height 2
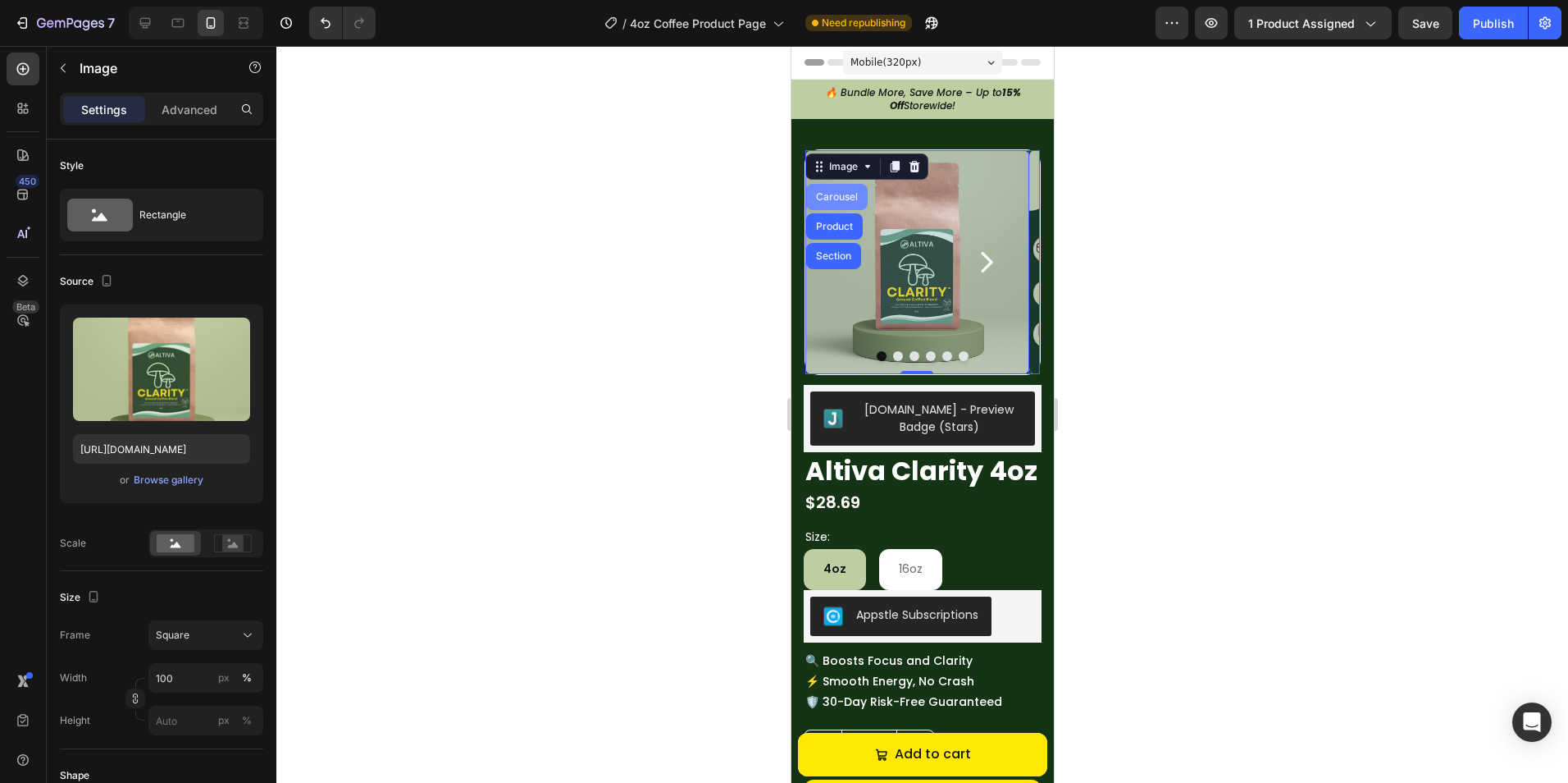
click at [826, 195] on div "Carousel" at bounding box center [835, 196] width 49 height 10
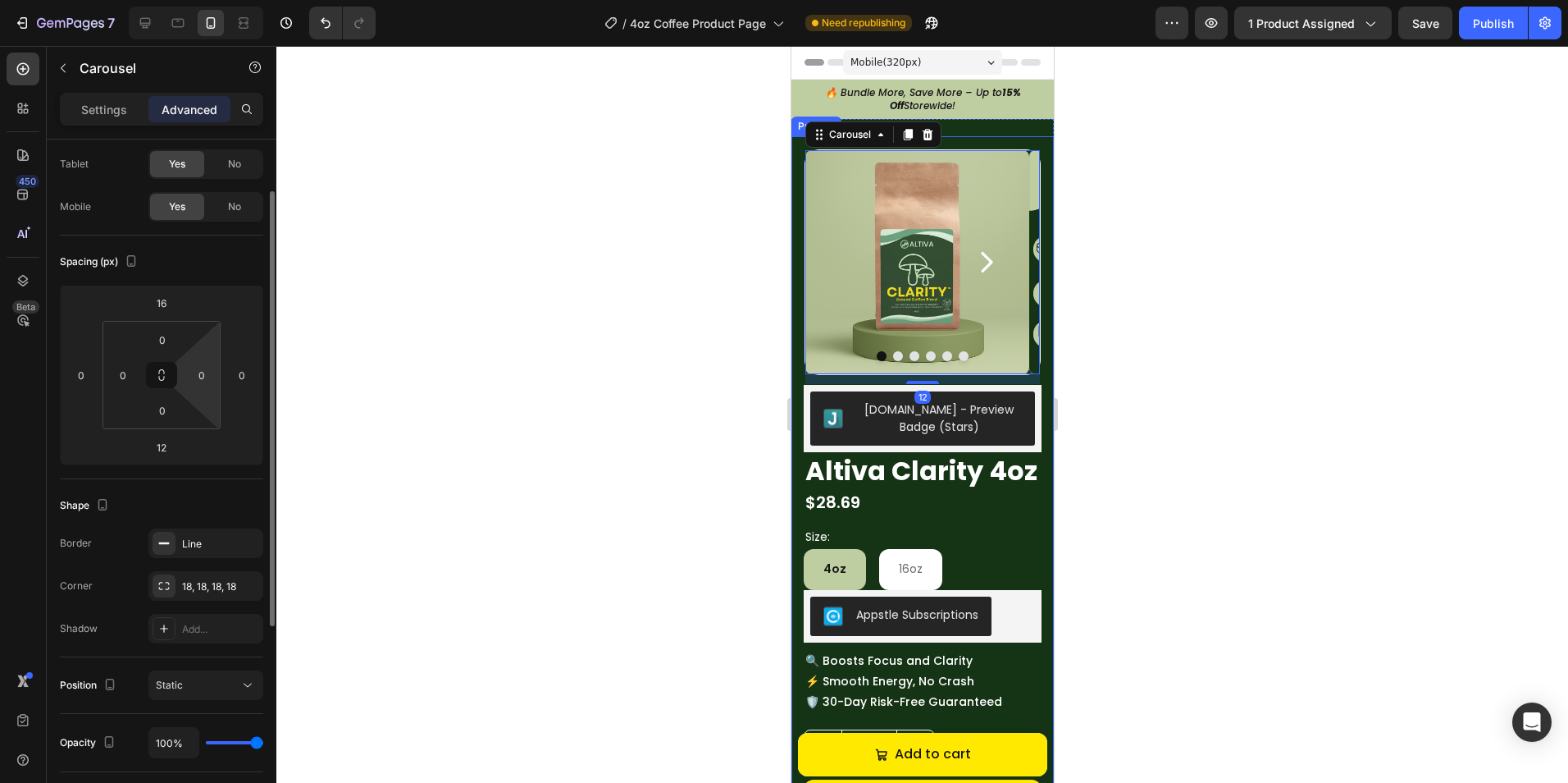
scroll to position [164, 0]
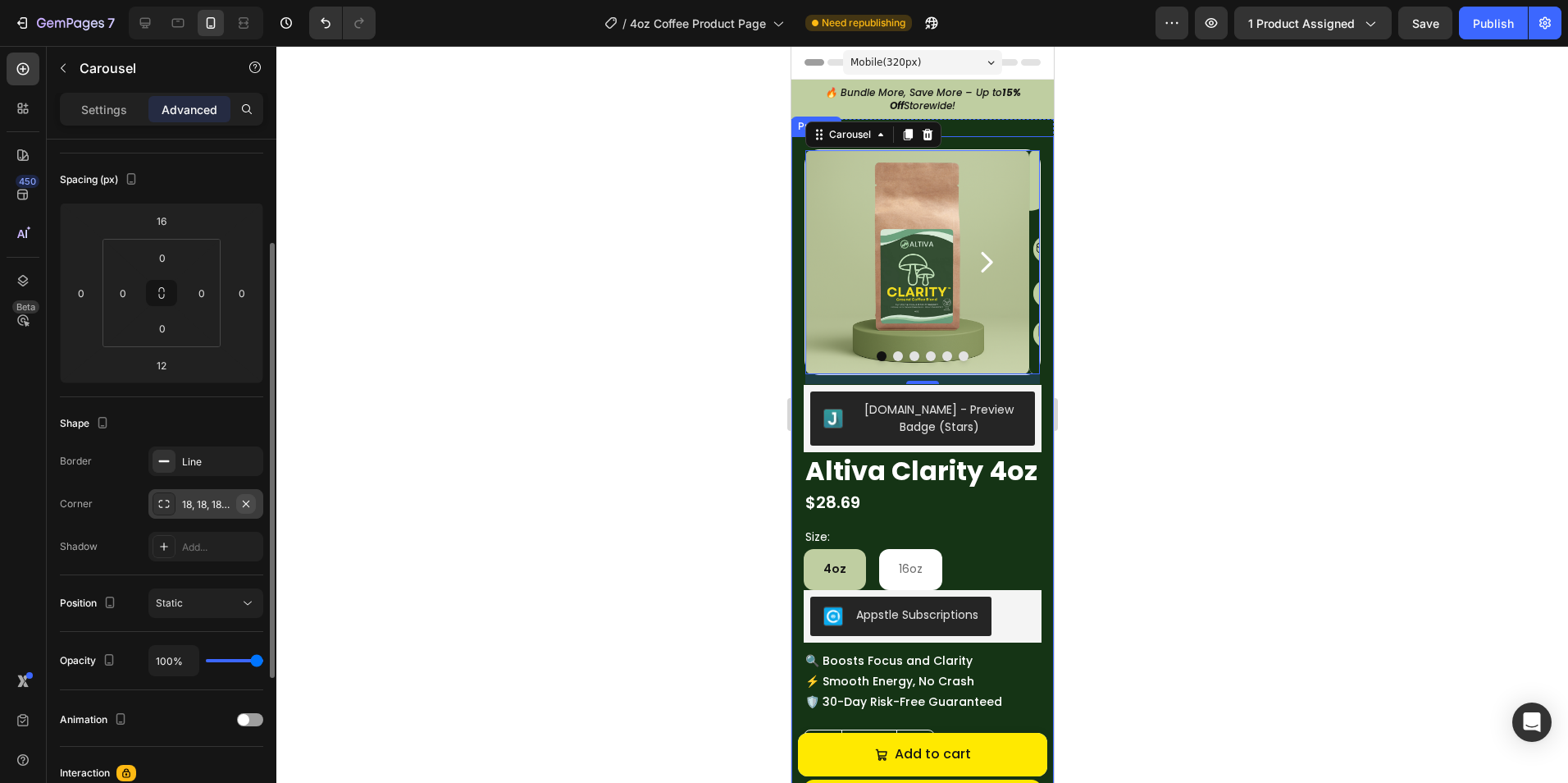
click at [239, 499] on icon "button" at bounding box center [245, 503] width 13 height 13
click at [202, 504] on div "Add..." at bounding box center [220, 504] width 77 height 15
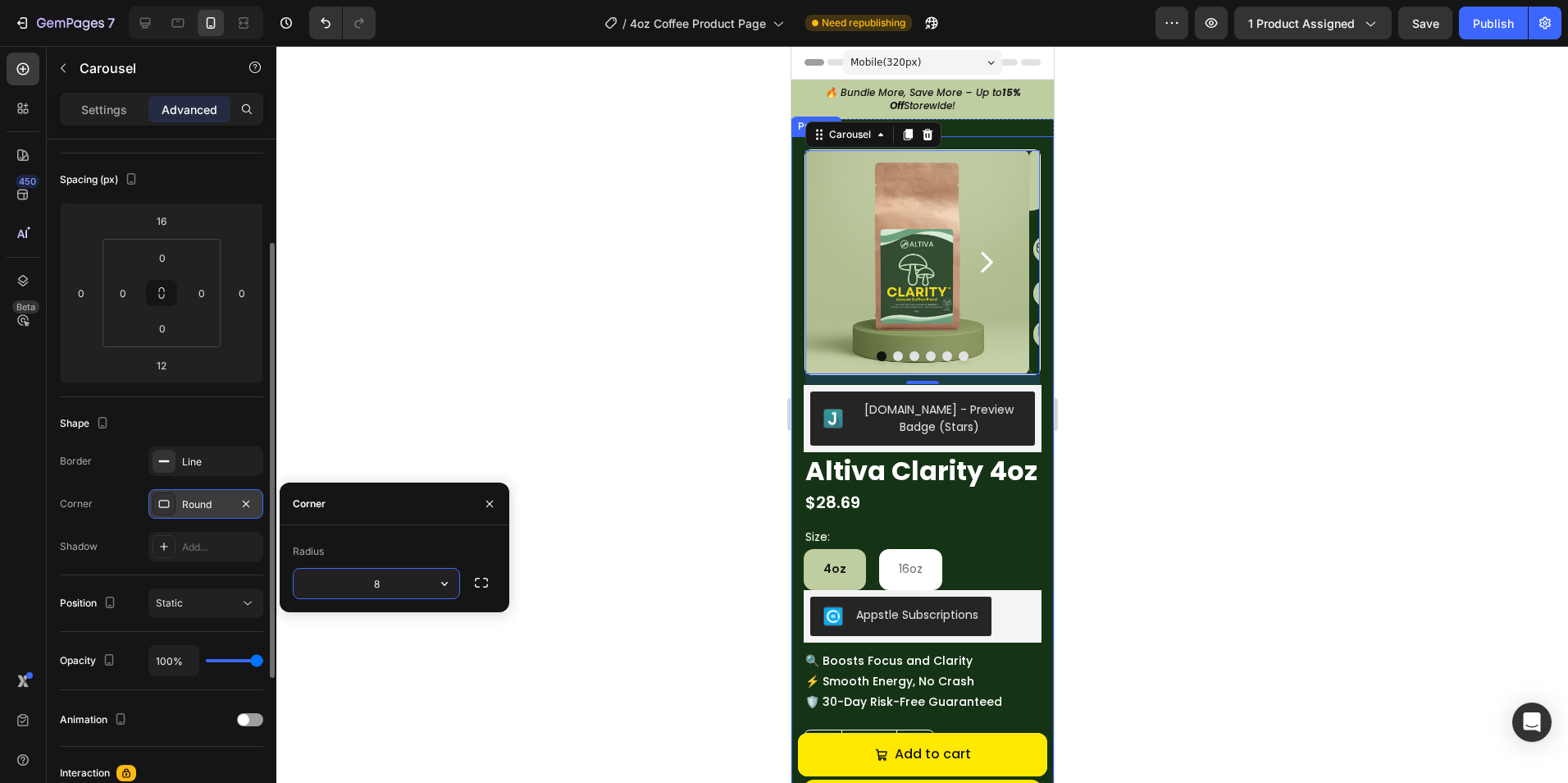
click at [543, 342] on div at bounding box center [921, 414] width 1291 height 737
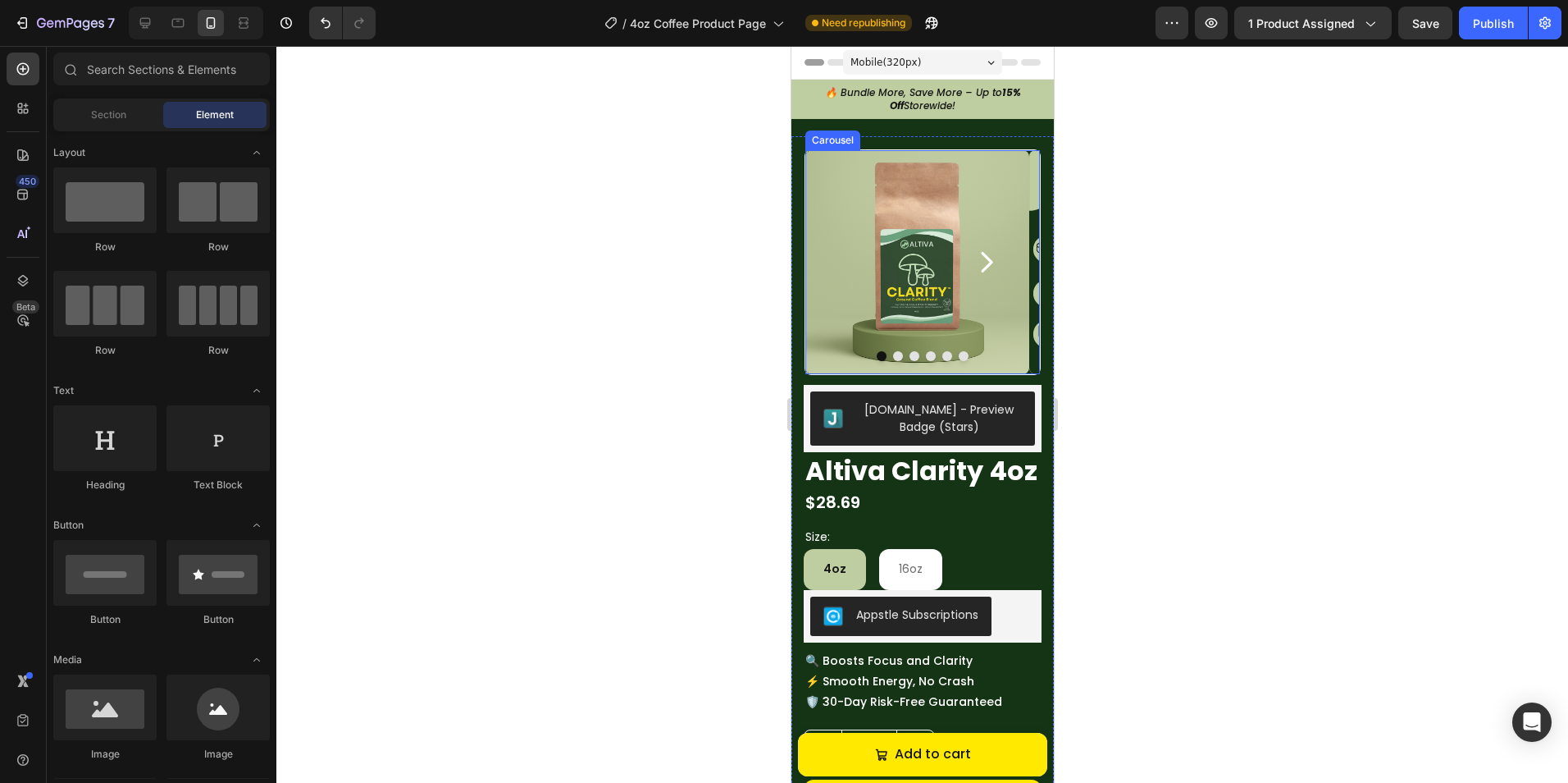
click at [971, 252] on icon "Carousel Next Arrow" at bounding box center [985, 261] width 29 height 29
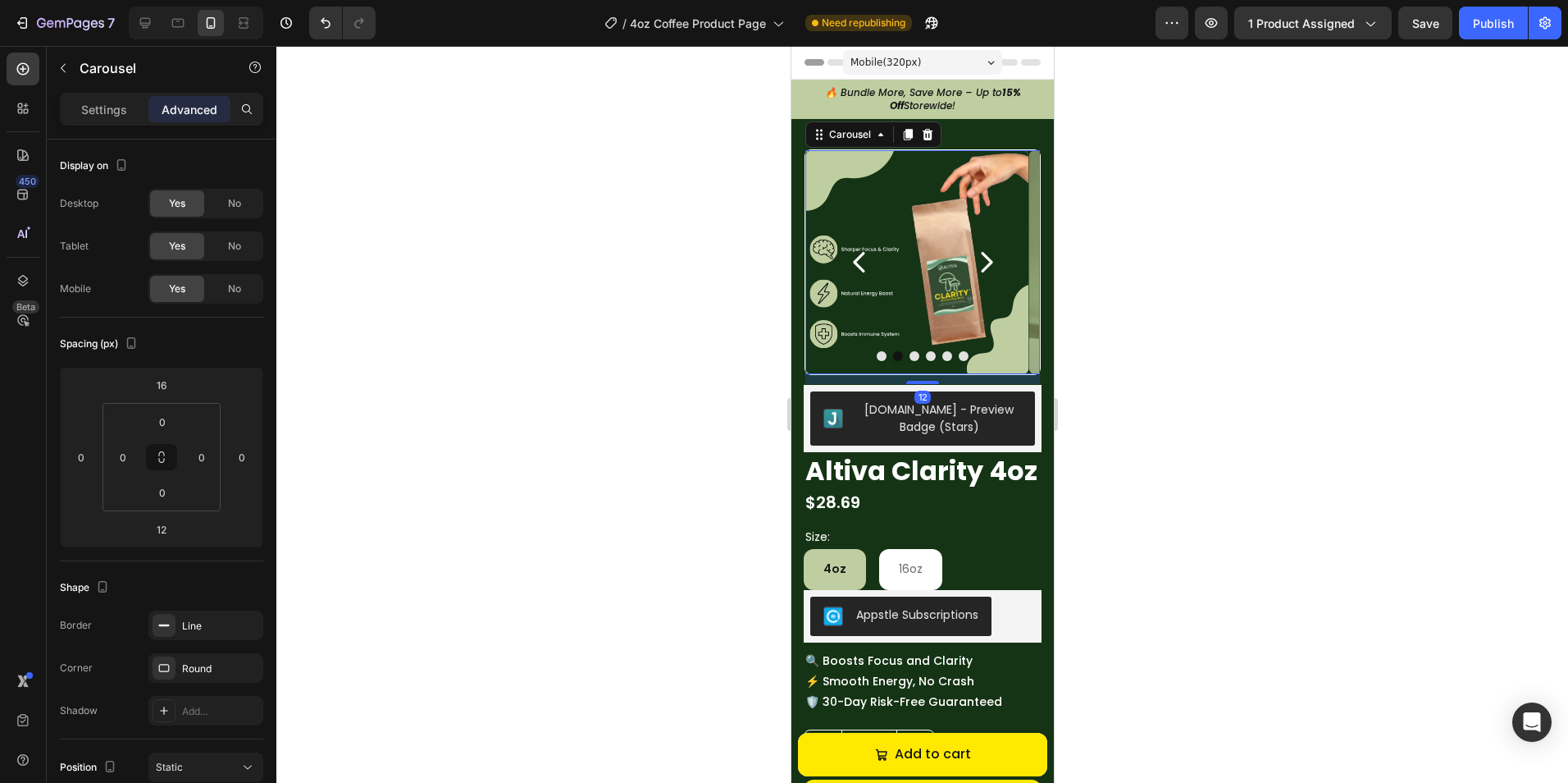
click at [1102, 292] on div at bounding box center [921, 414] width 1291 height 737
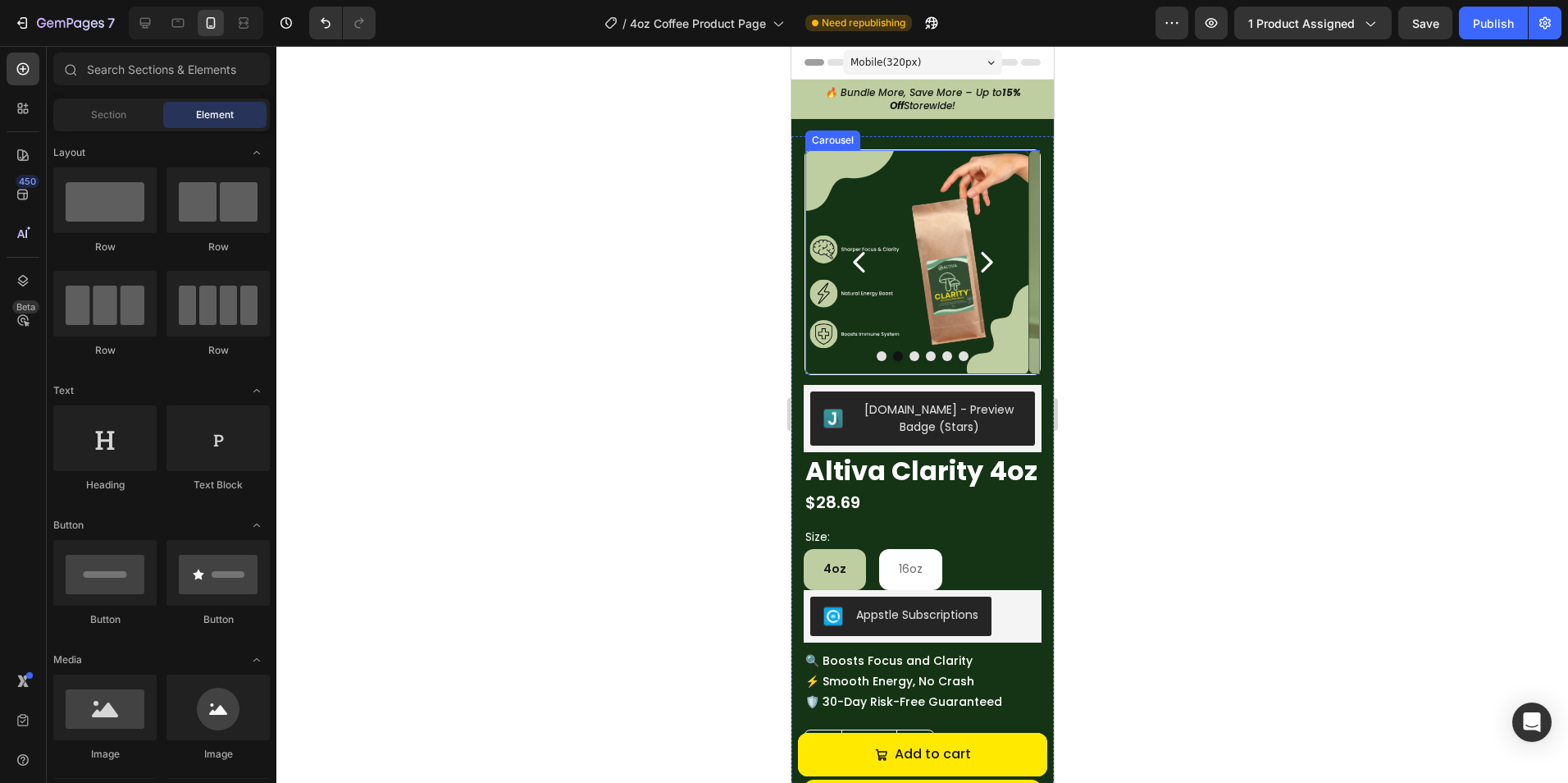
click at [985, 268] on icon "Carousel Next Arrow" at bounding box center [985, 261] width 29 height 29
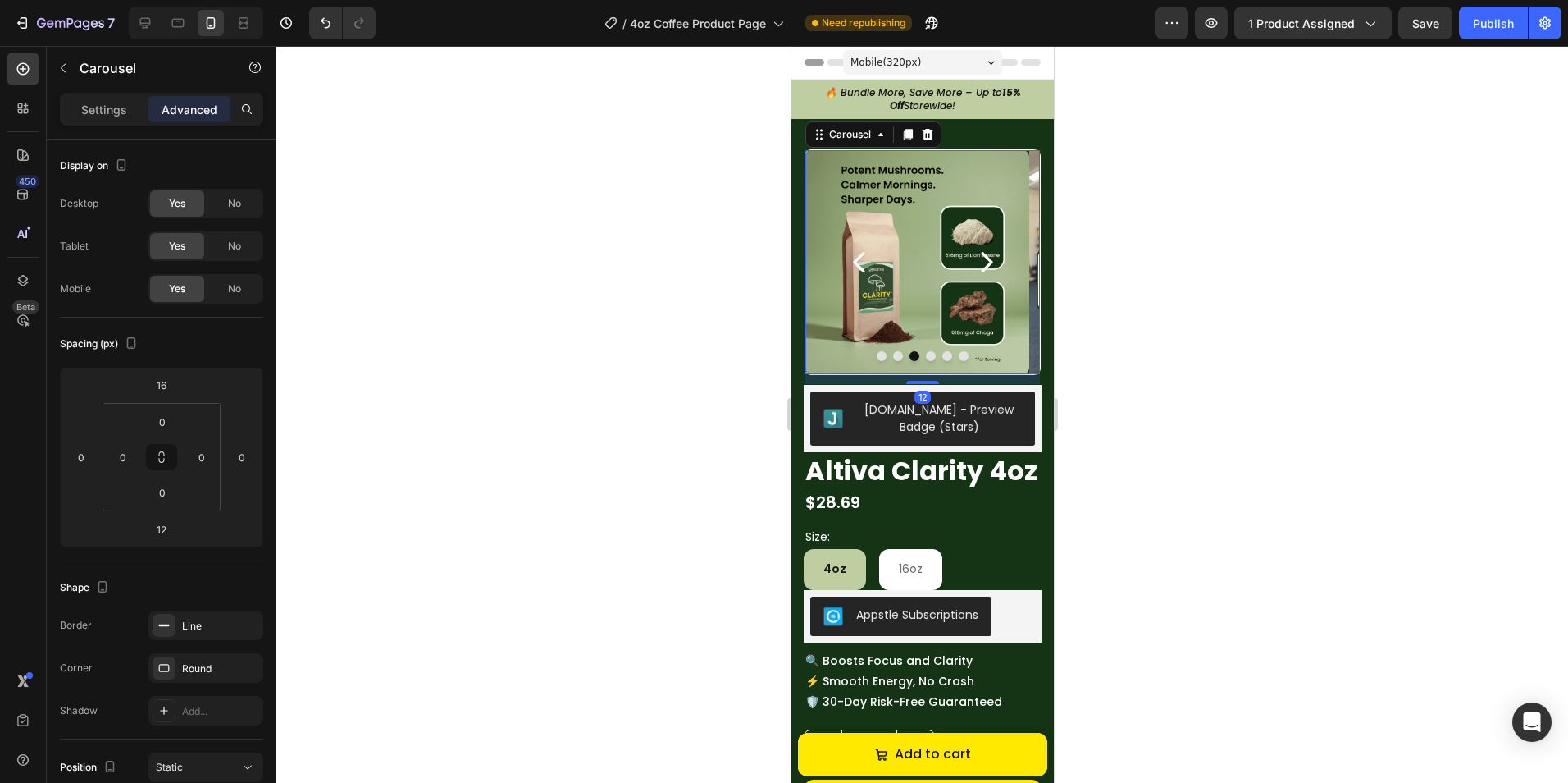
click at [1142, 289] on div at bounding box center [921, 414] width 1291 height 737
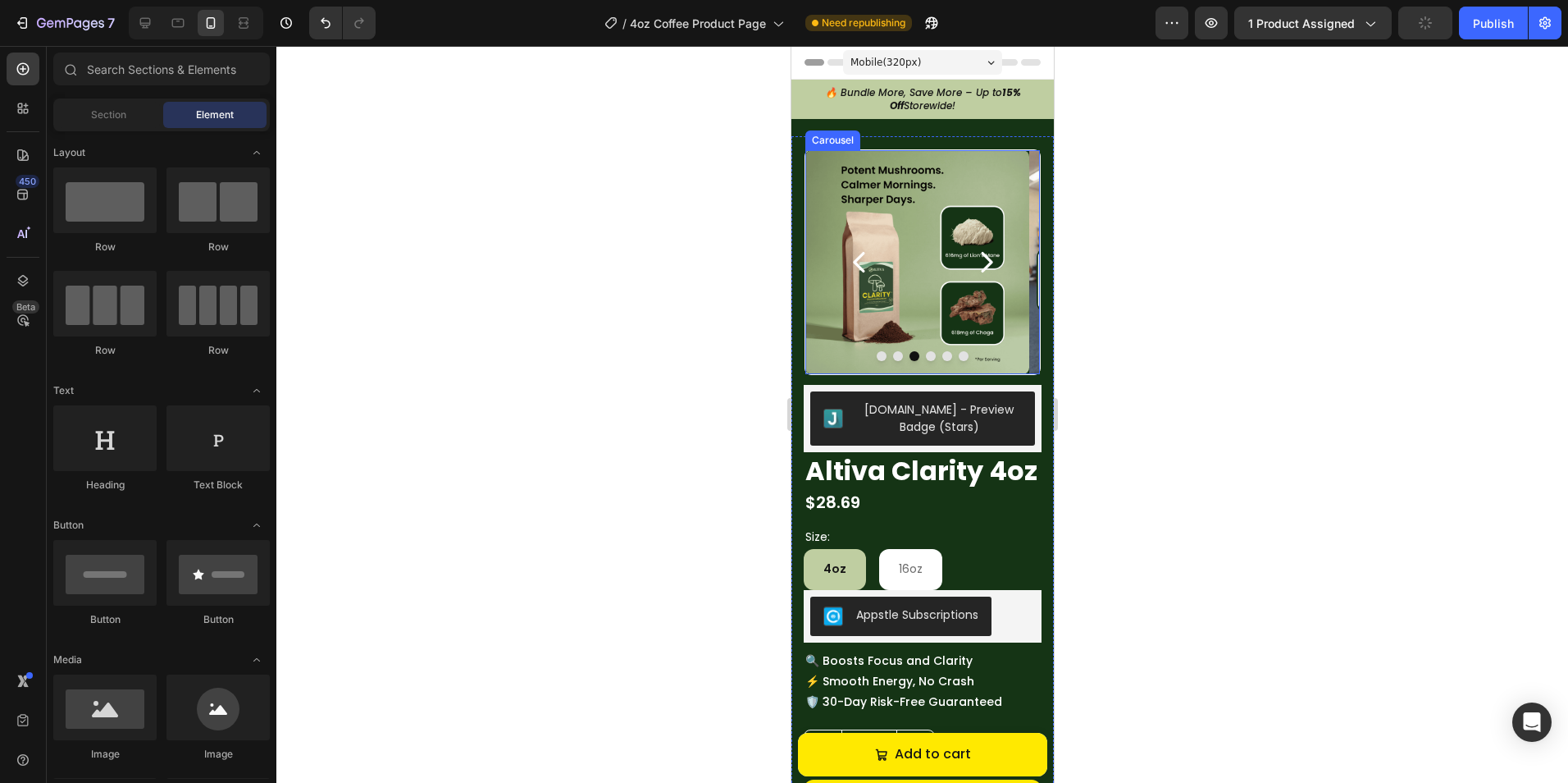
click at [996, 255] on button "Carousel Next Arrow" at bounding box center [985, 261] width 82 height 82
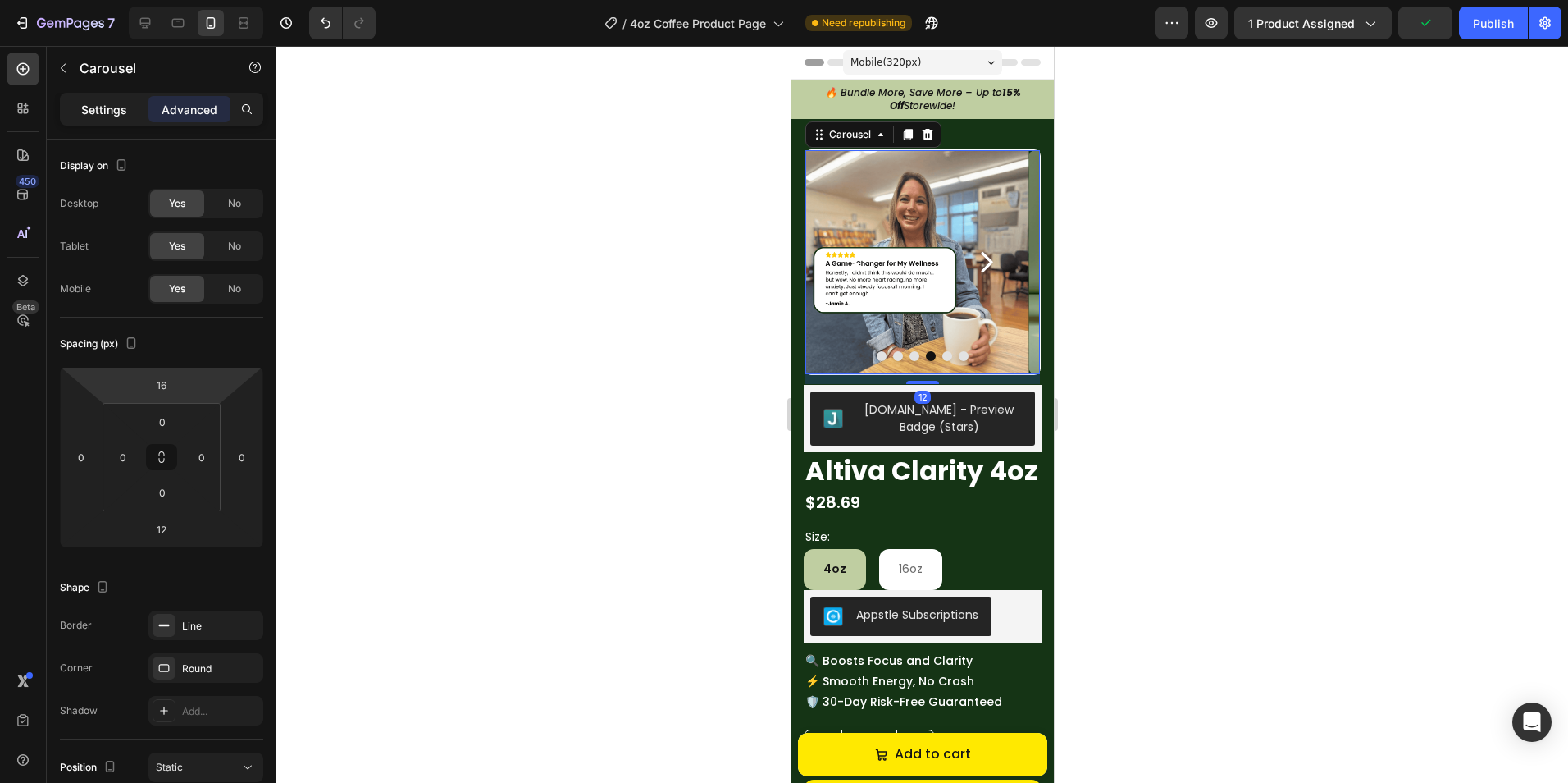
click at [97, 108] on p "Settings" at bounding box center [104, 109] width 46 height 17
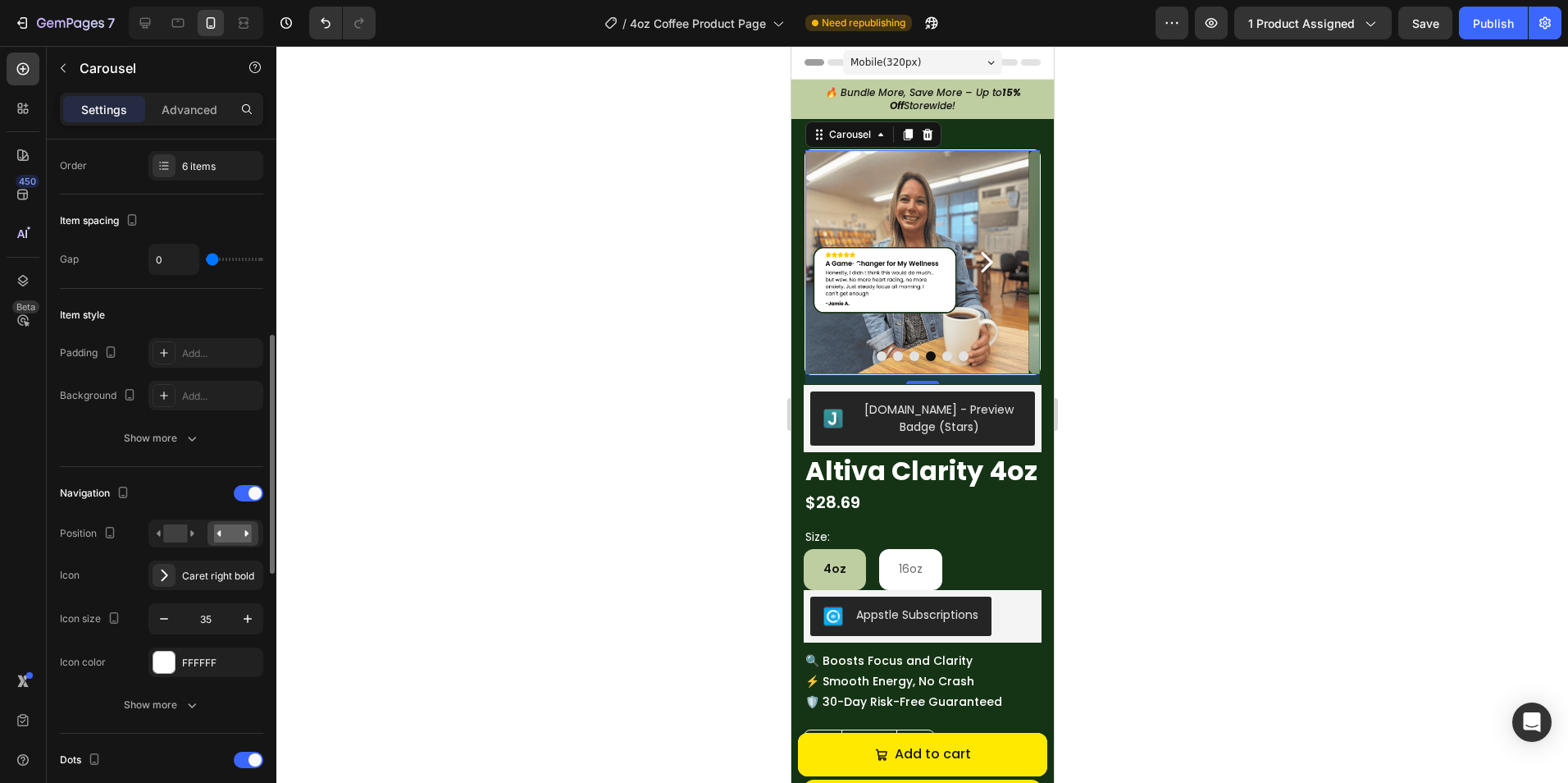
scroll to position [328, 0]
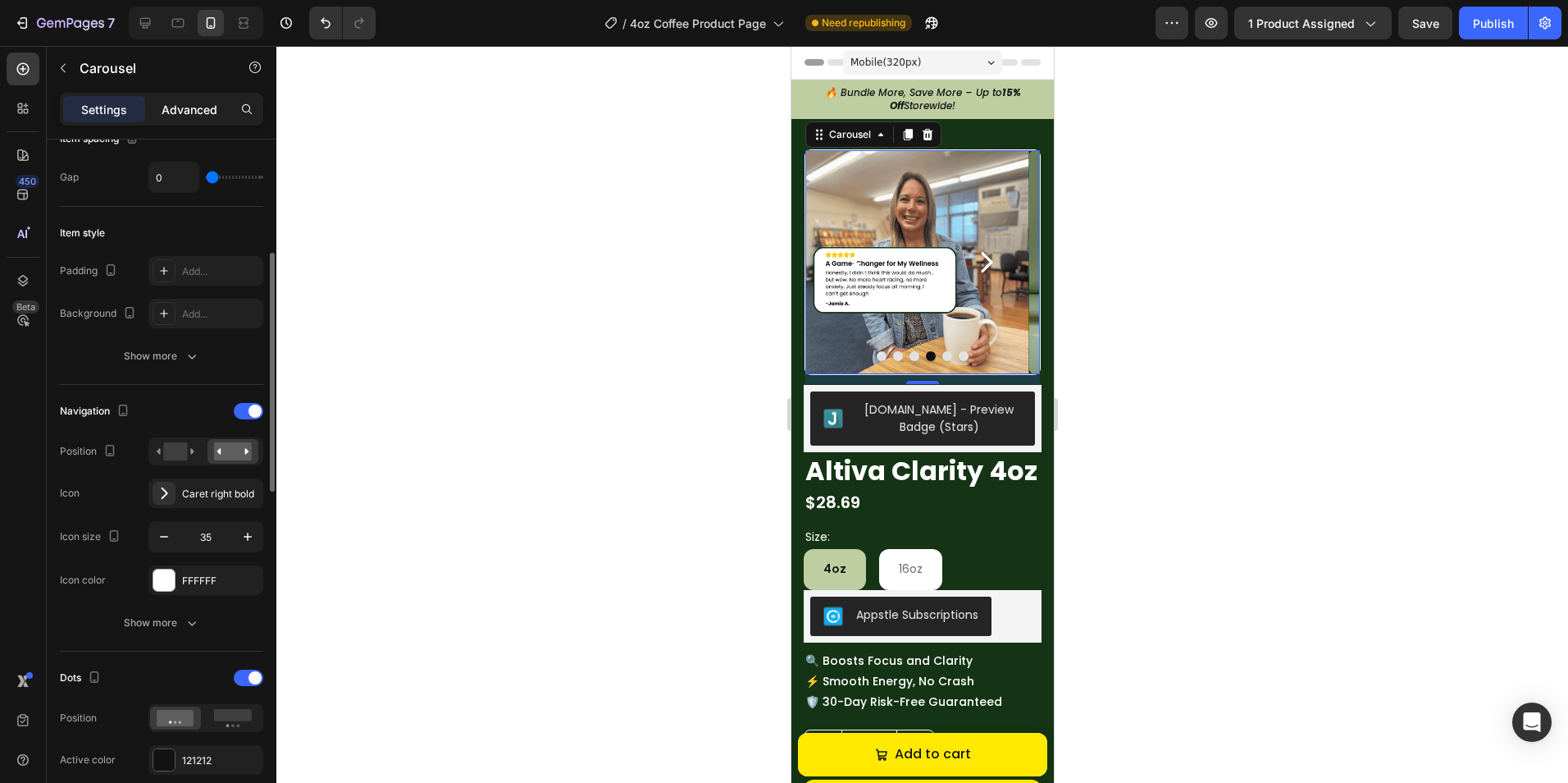
click at [179, 119] on div "Advanced" at bounding box center [189, 109] width 82 height 26
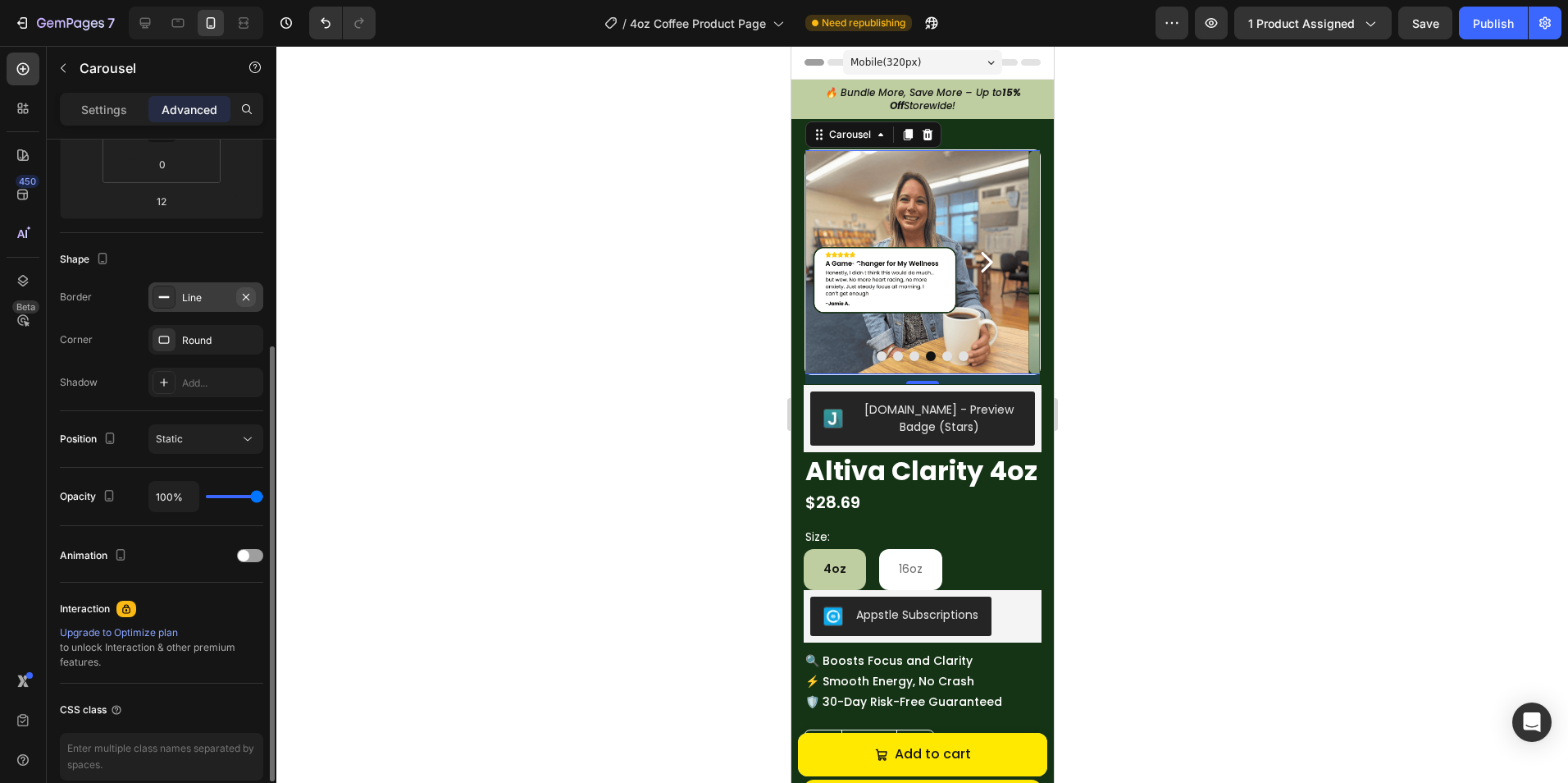
click at [243, 291] on icon "button" at bounding box center [245, 296] width 13 height 13
click at [424, 302] on div at bounding box center [921, 414] width 1291 height 737
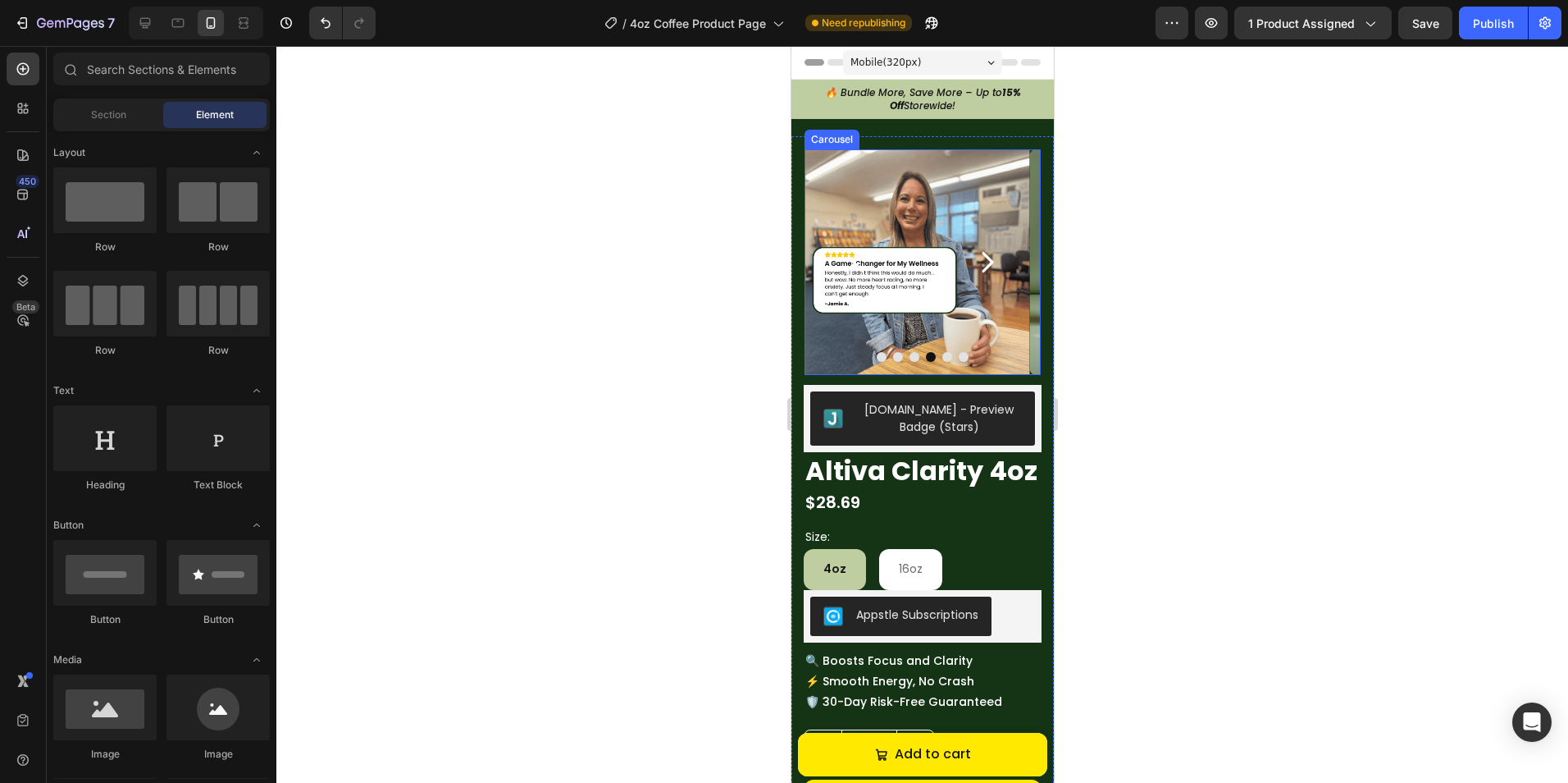
click at [839, 256] on button "Carousel Back Arrow" at bounding box center [857, 261] width 82 height 82
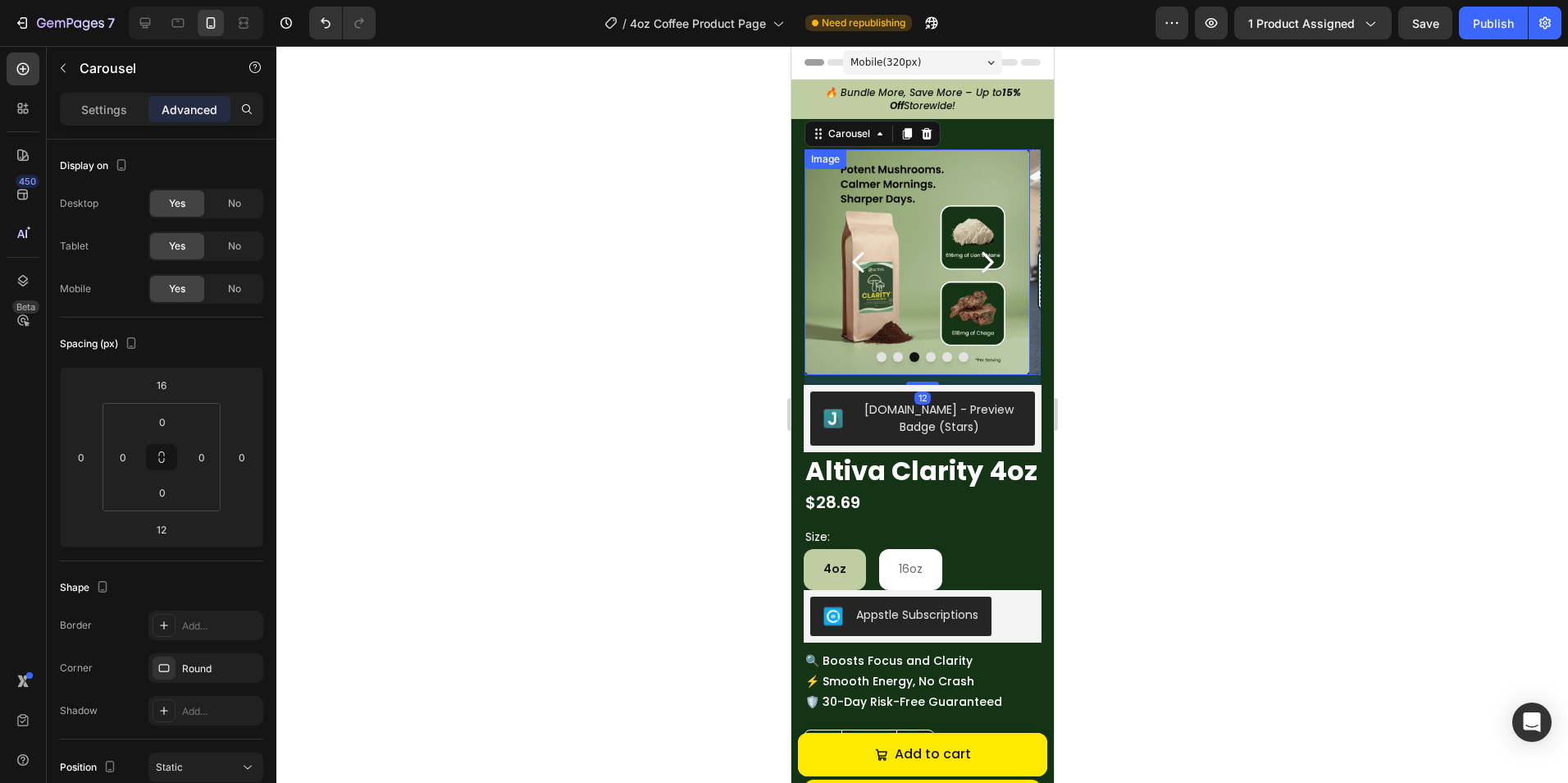
click at [1149, 374] on div at bounding box center [921, 414] width 1291 height 737
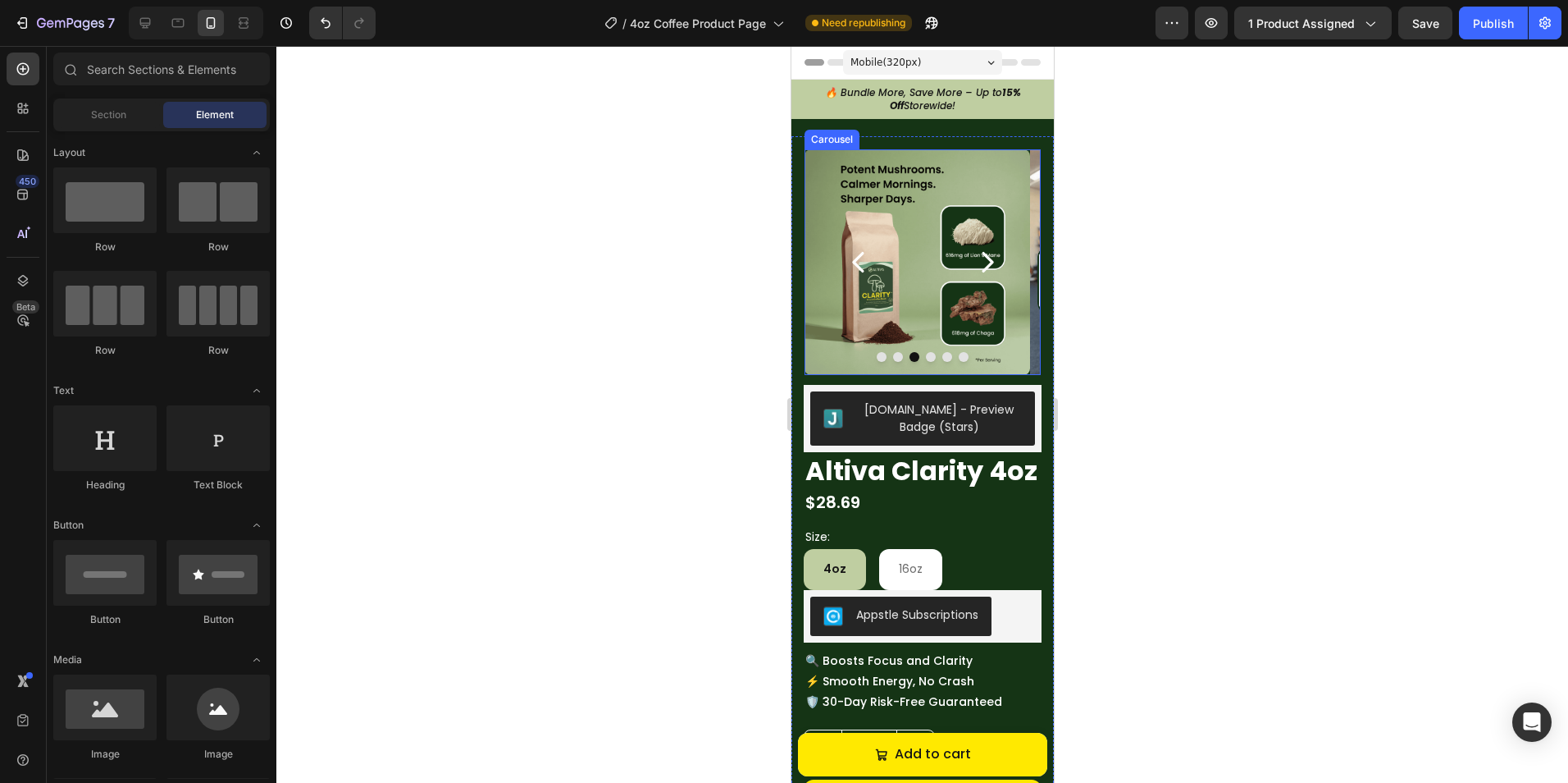
click at [978, 252] on icon "Carousel Next Arrow" at bounding box center [986, 261] width 29 height 29
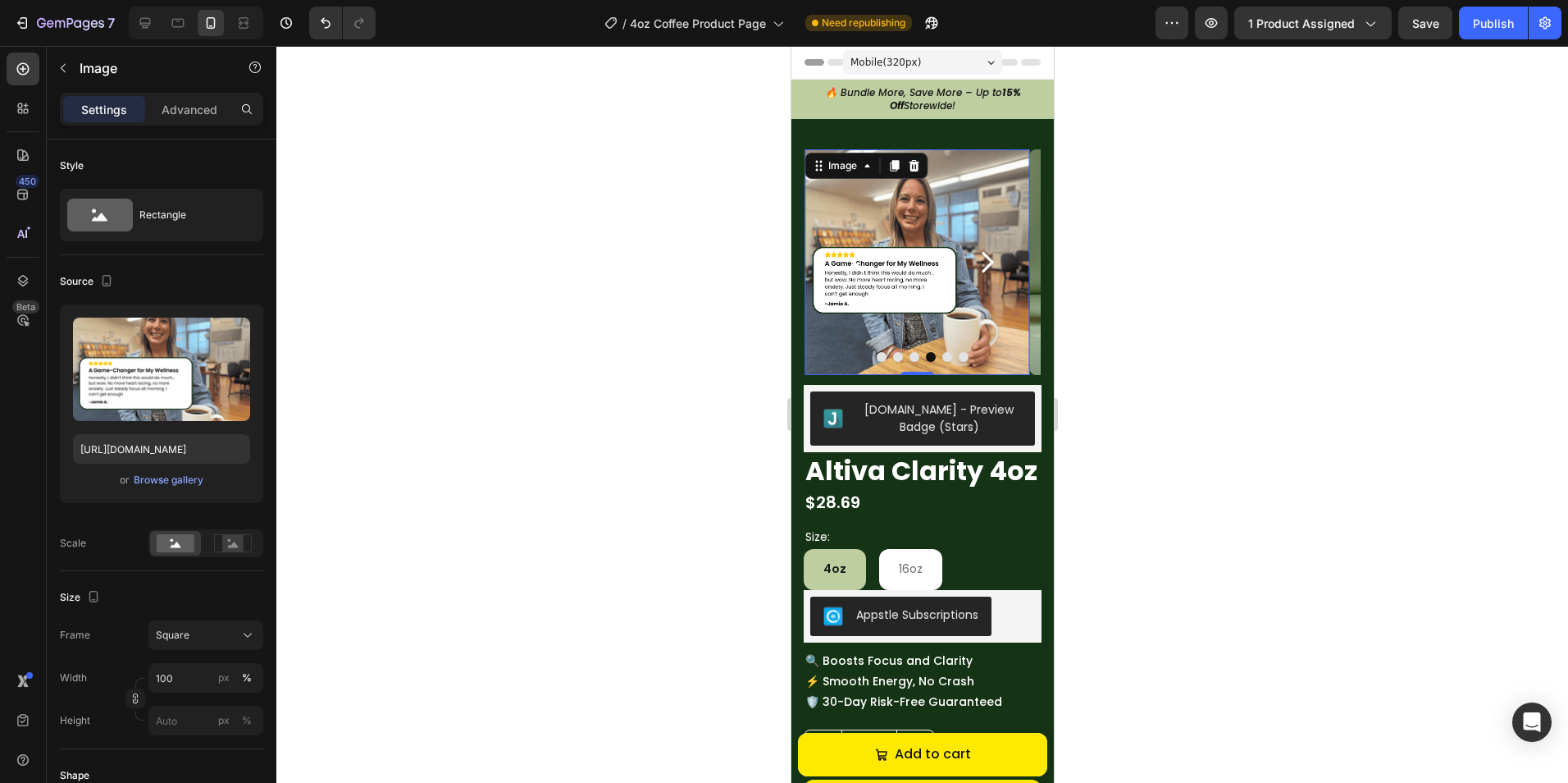
click at [923, 256] on img at bounding box center [916, 262] width 225 height 225
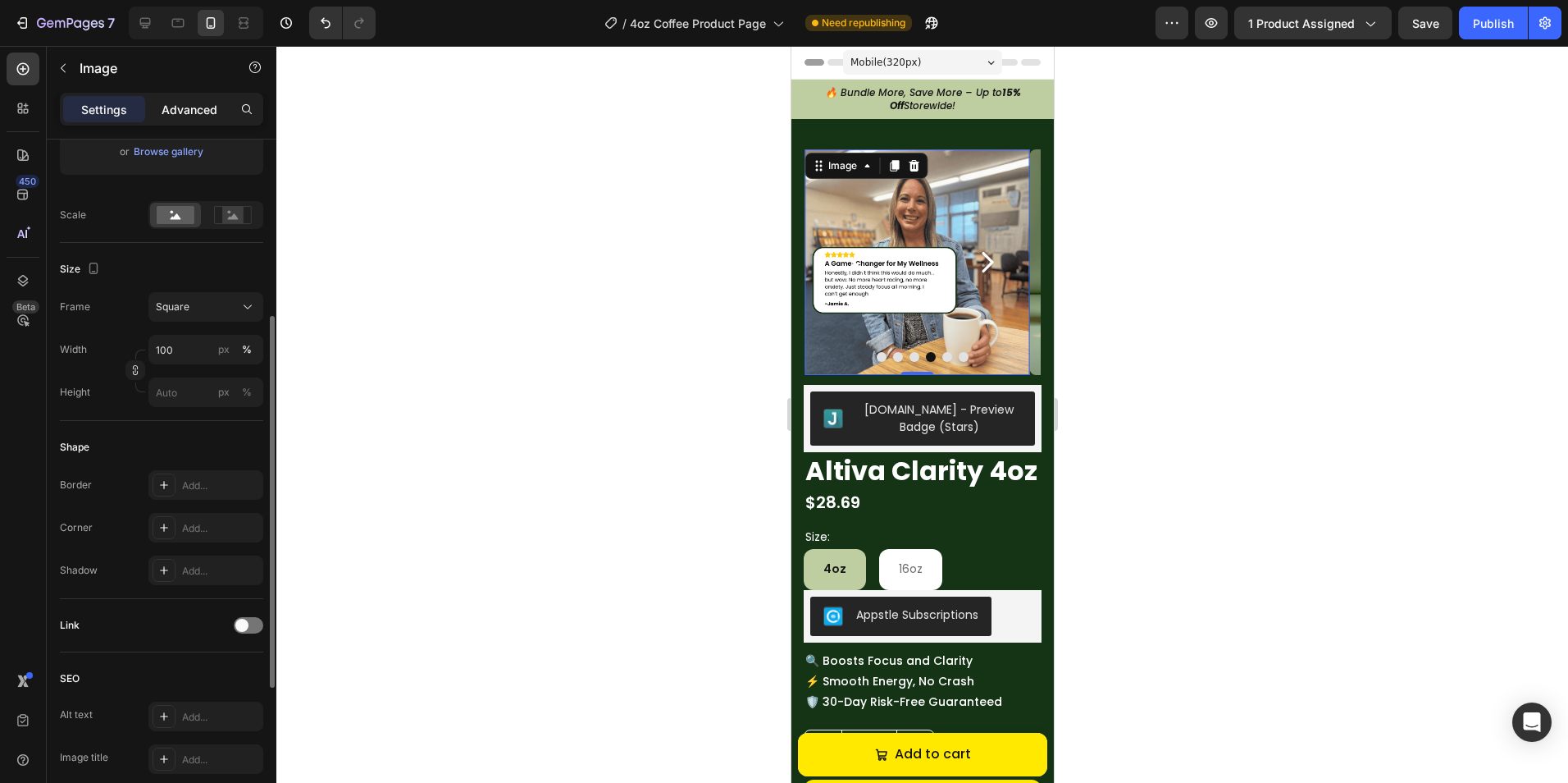
click at [181, 110] on p "Advanced" at bounding box center [189, 109] width 56 height 17
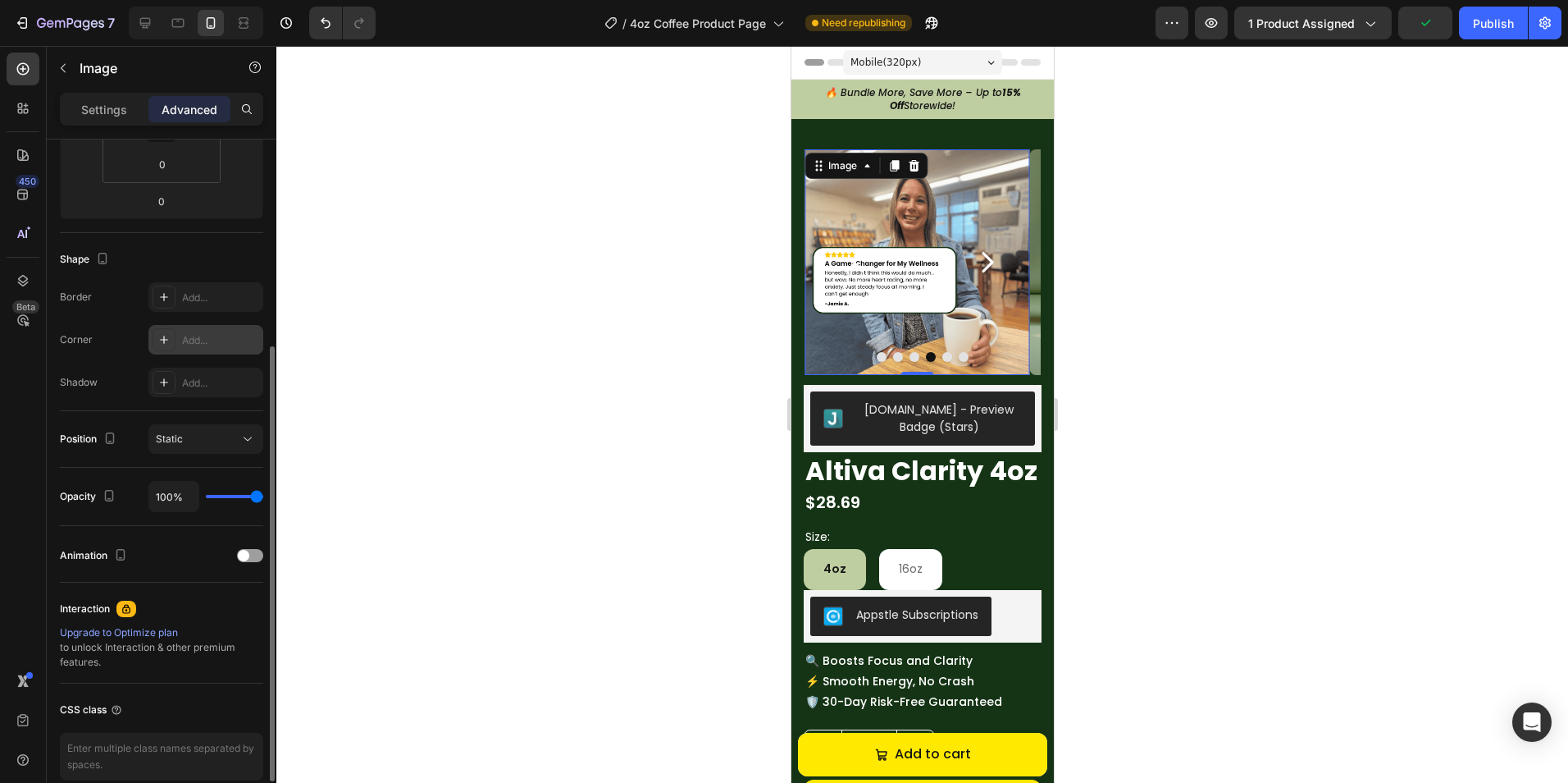
click at [167, 335] on icon at bounding box center [163, 339] width 13 height 13
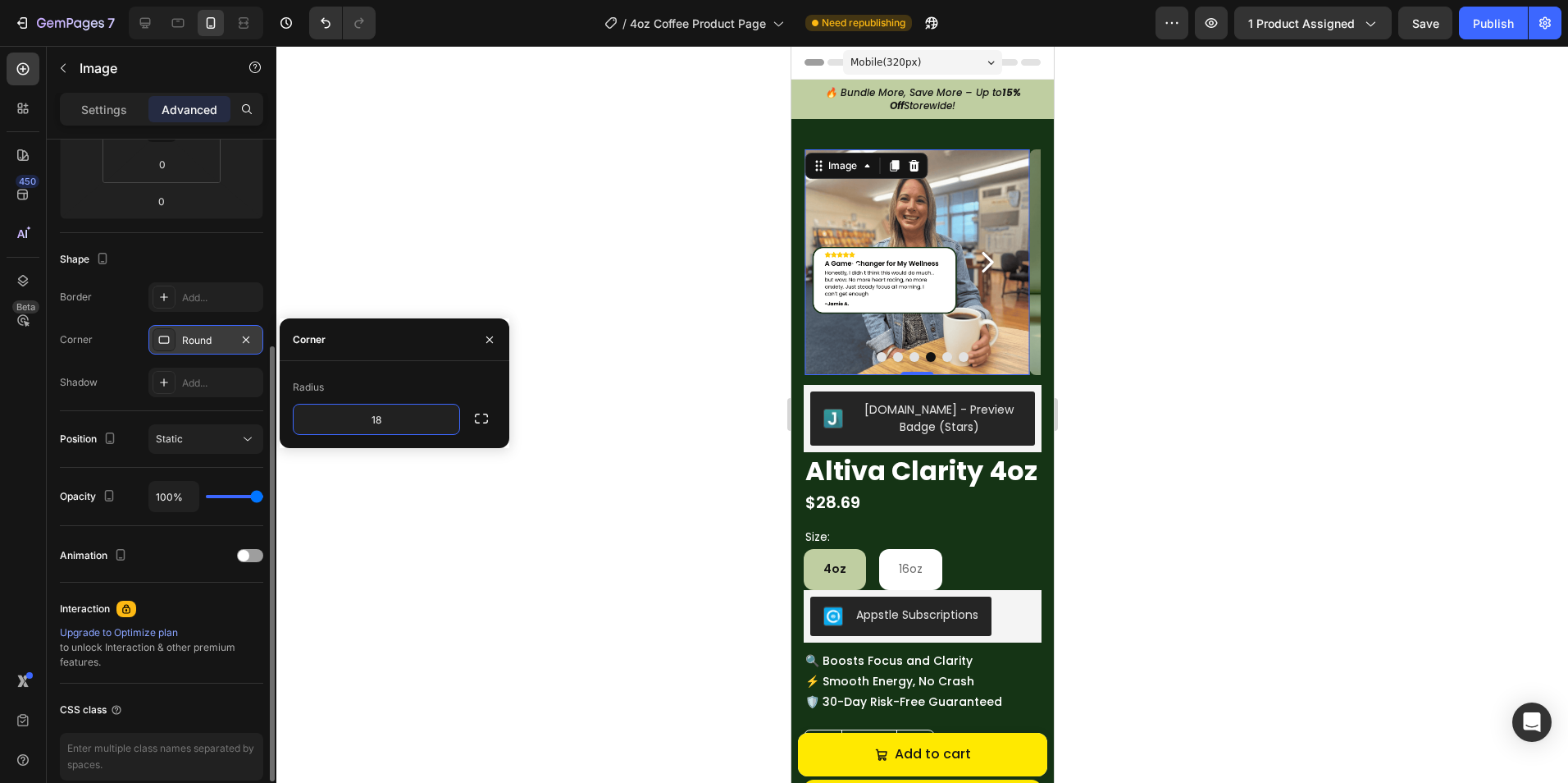
type input "18"
click at [441, 257] on div at bounding box center [921, 414] width 1291 height 737
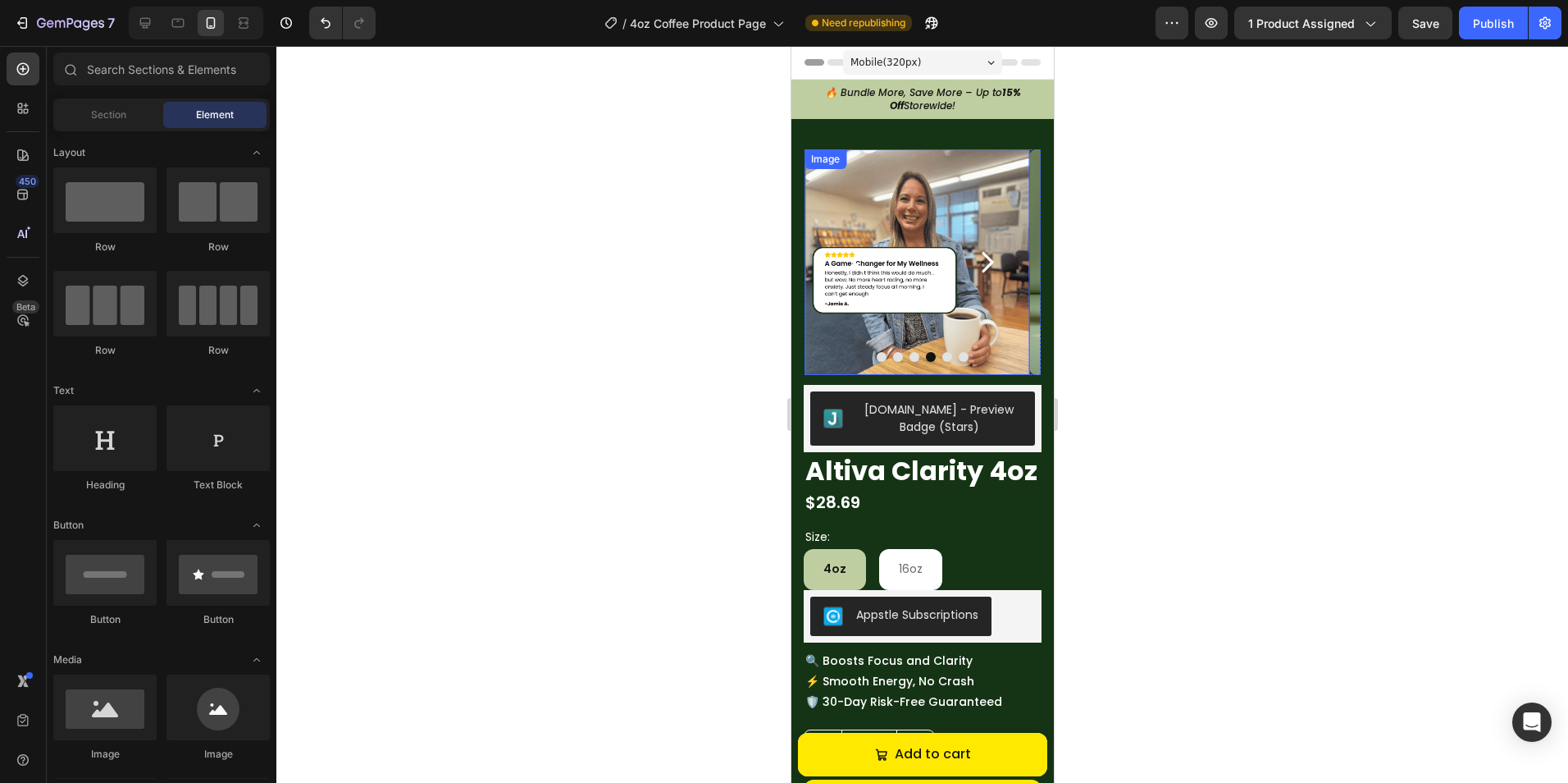
click at [919, 253] on img at bounding box center [916, 262] width 225 height 225
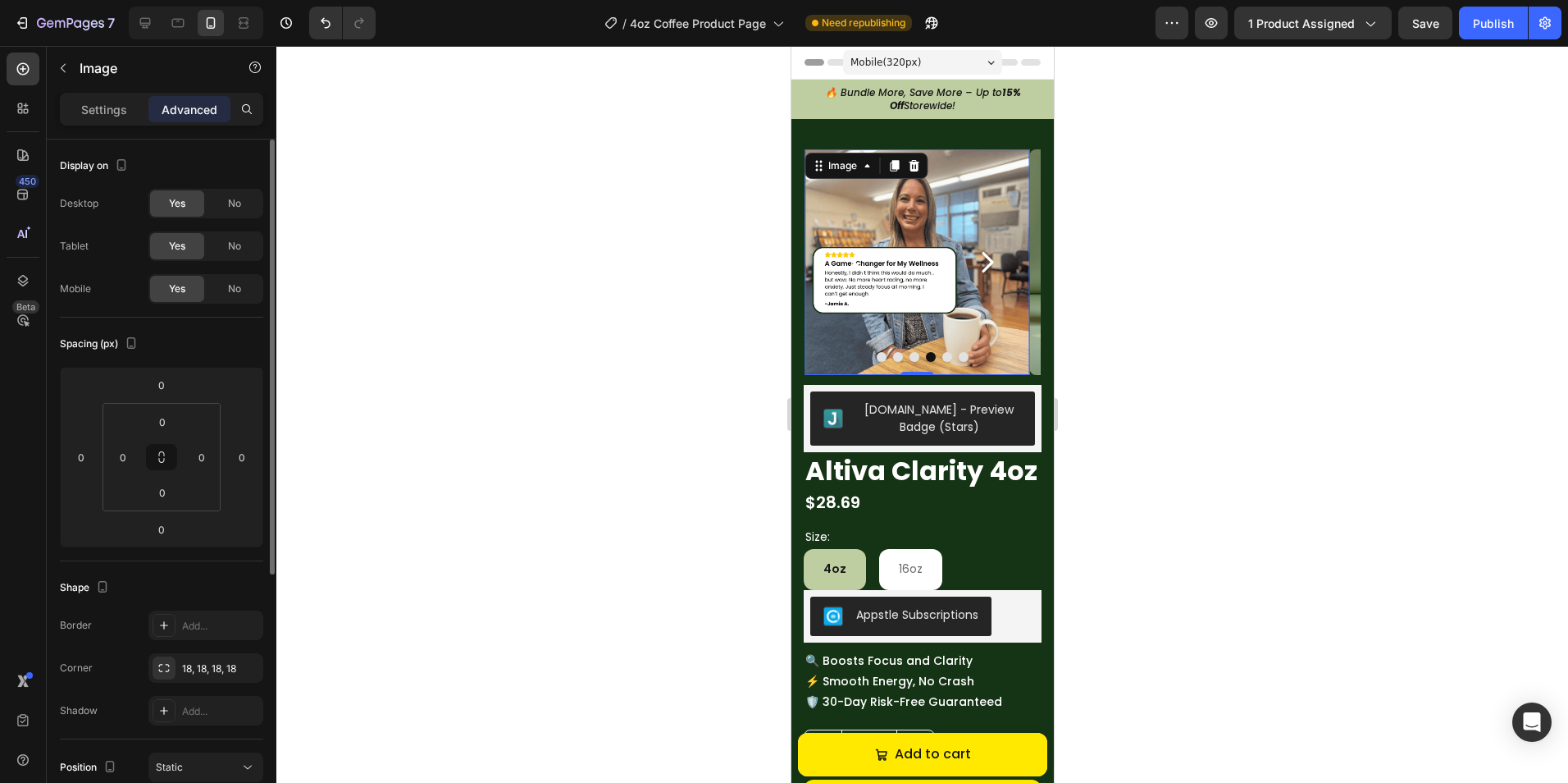
scroll to position [164, 0]
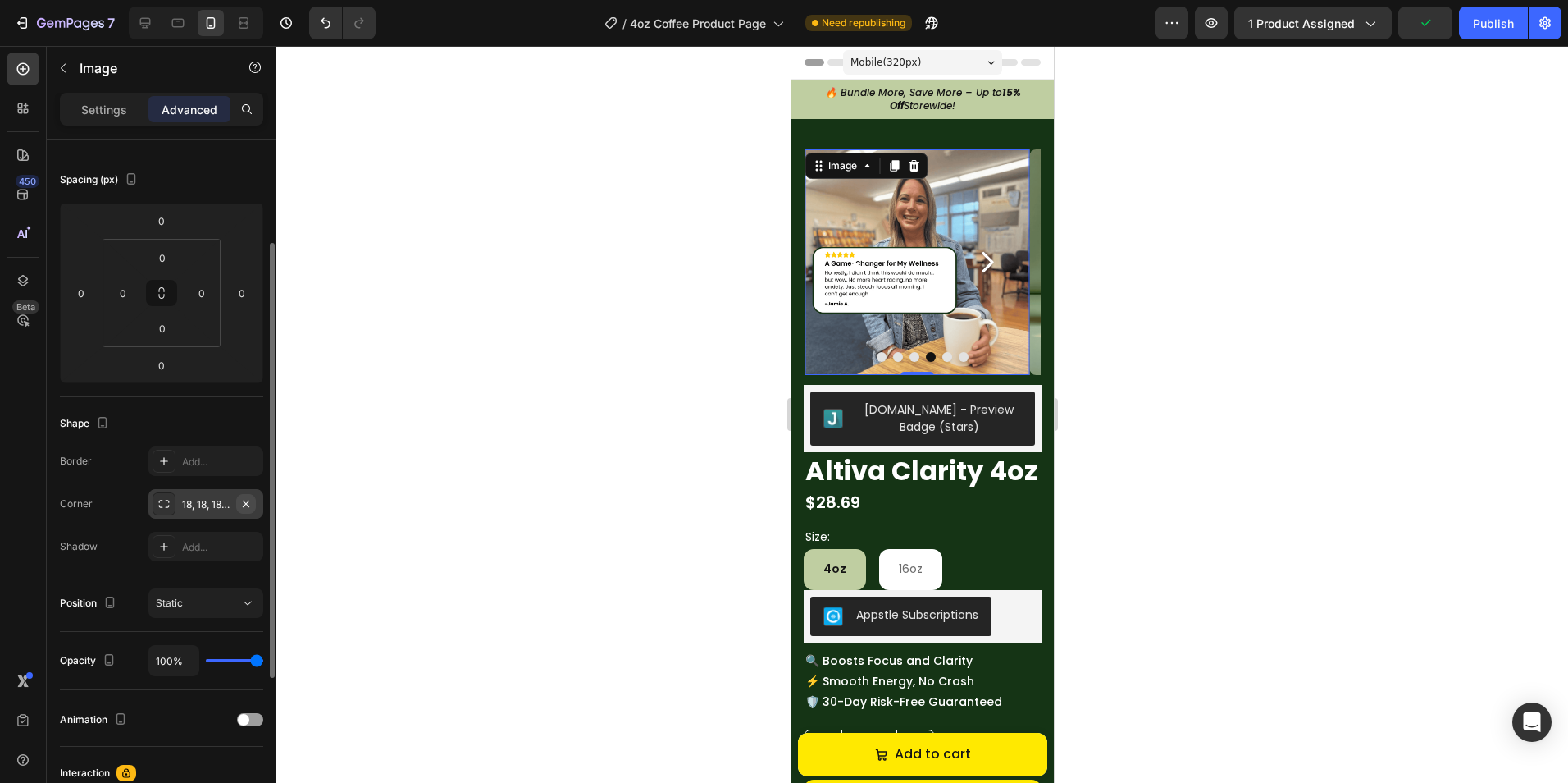
click at [247, 506] on icon "button" at bounding box center [245, 503] width 13 height 13
click at [114, 103] on p "Settings" at bounding box center [104, 109] width 46 height 17
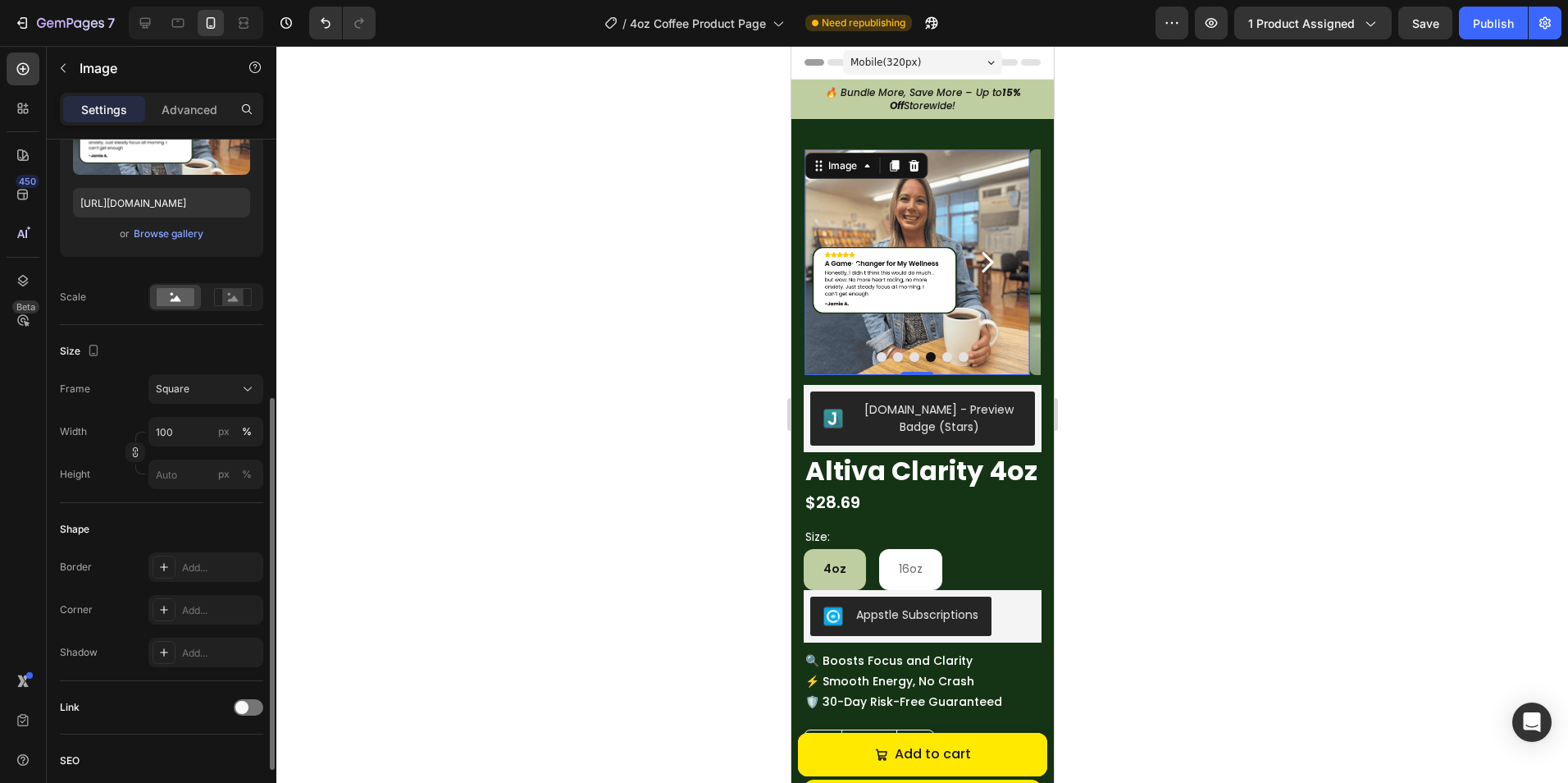
scroll to position [328, 0]
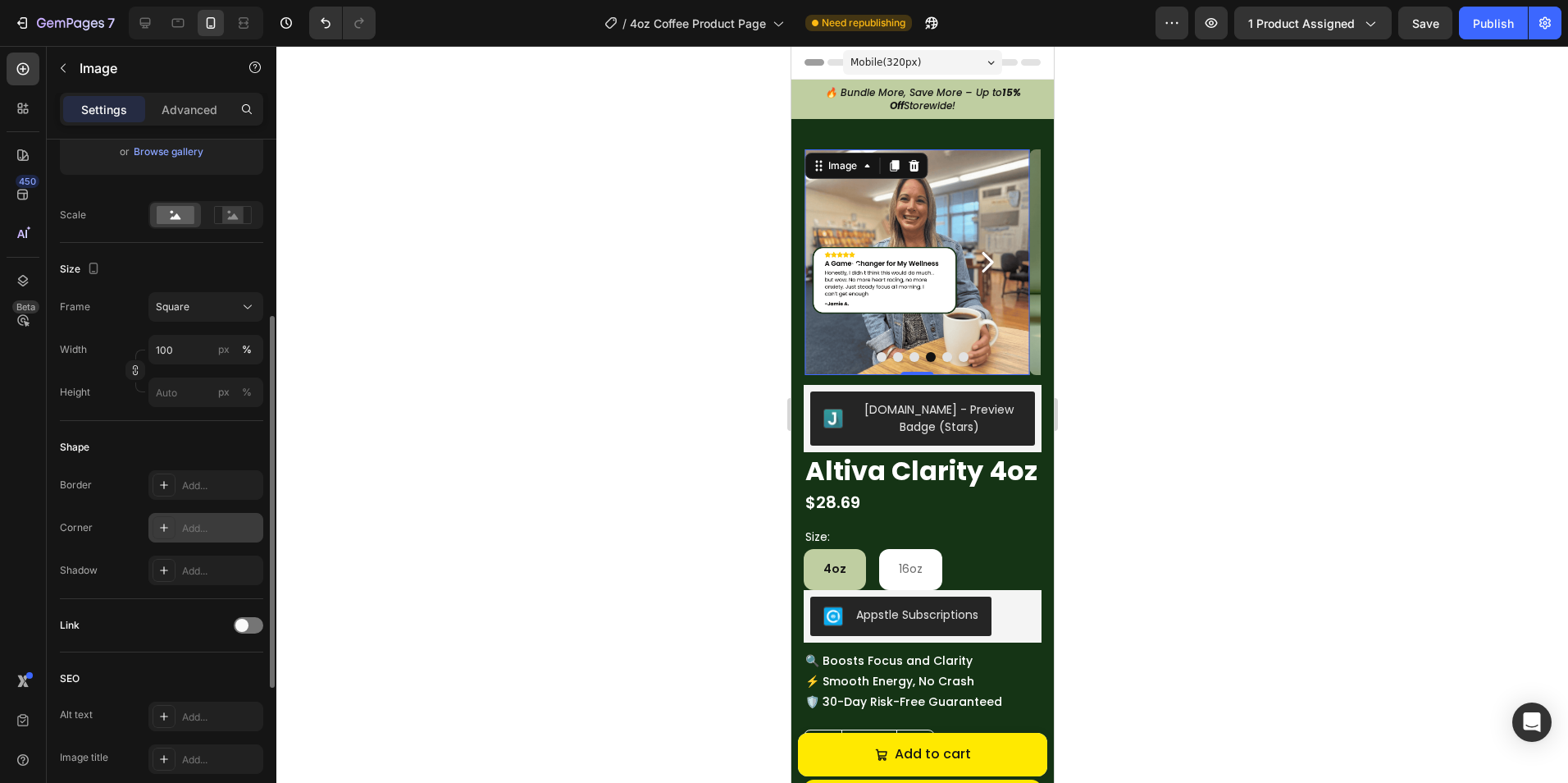
click at [191, 537] on div "Add..." at bounding box center [205, 528] width 115 height 30
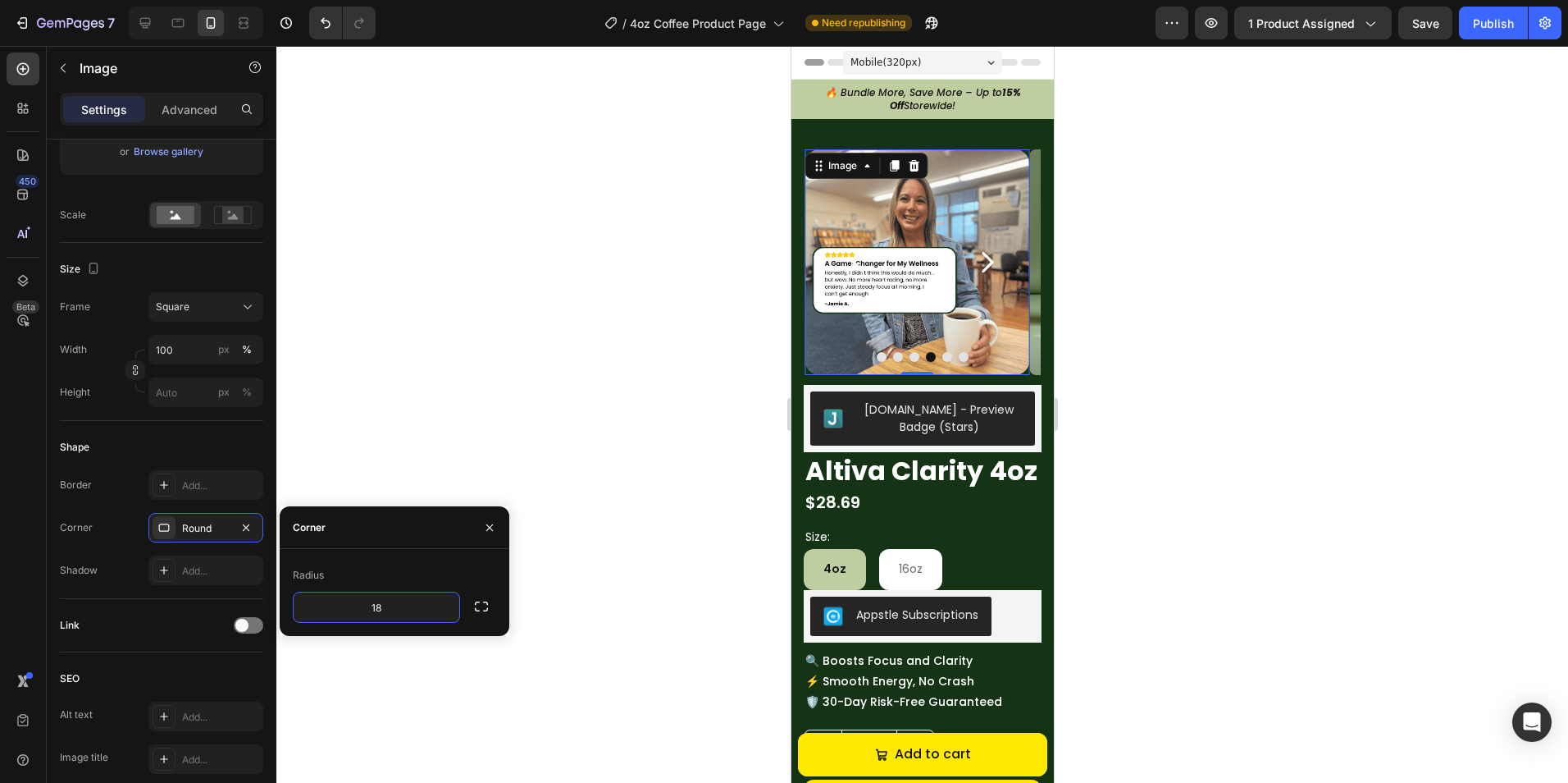
type input "18"
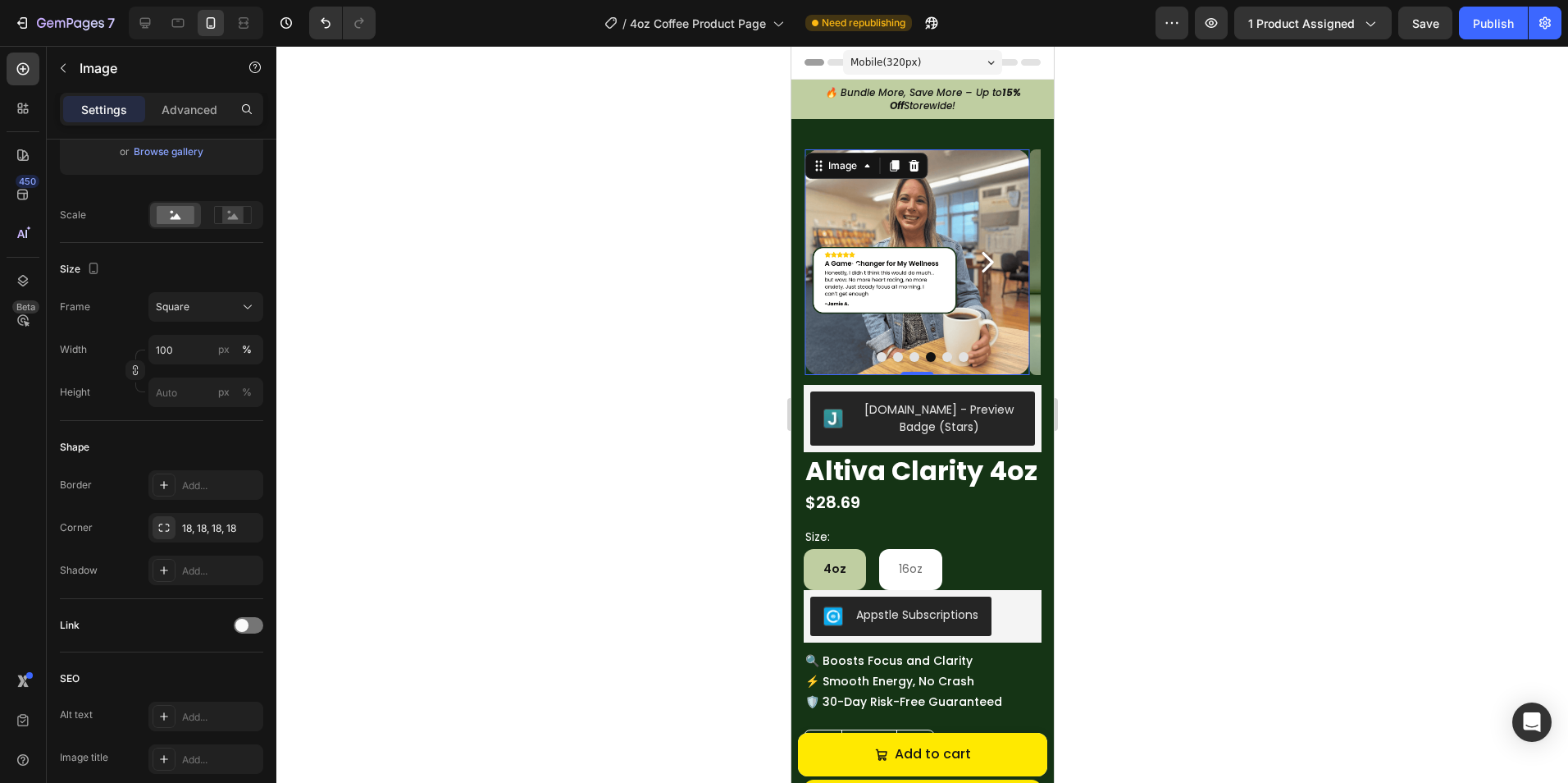
click at [598, 428] on div at bounding box center [921, 414] width 1291 height 737
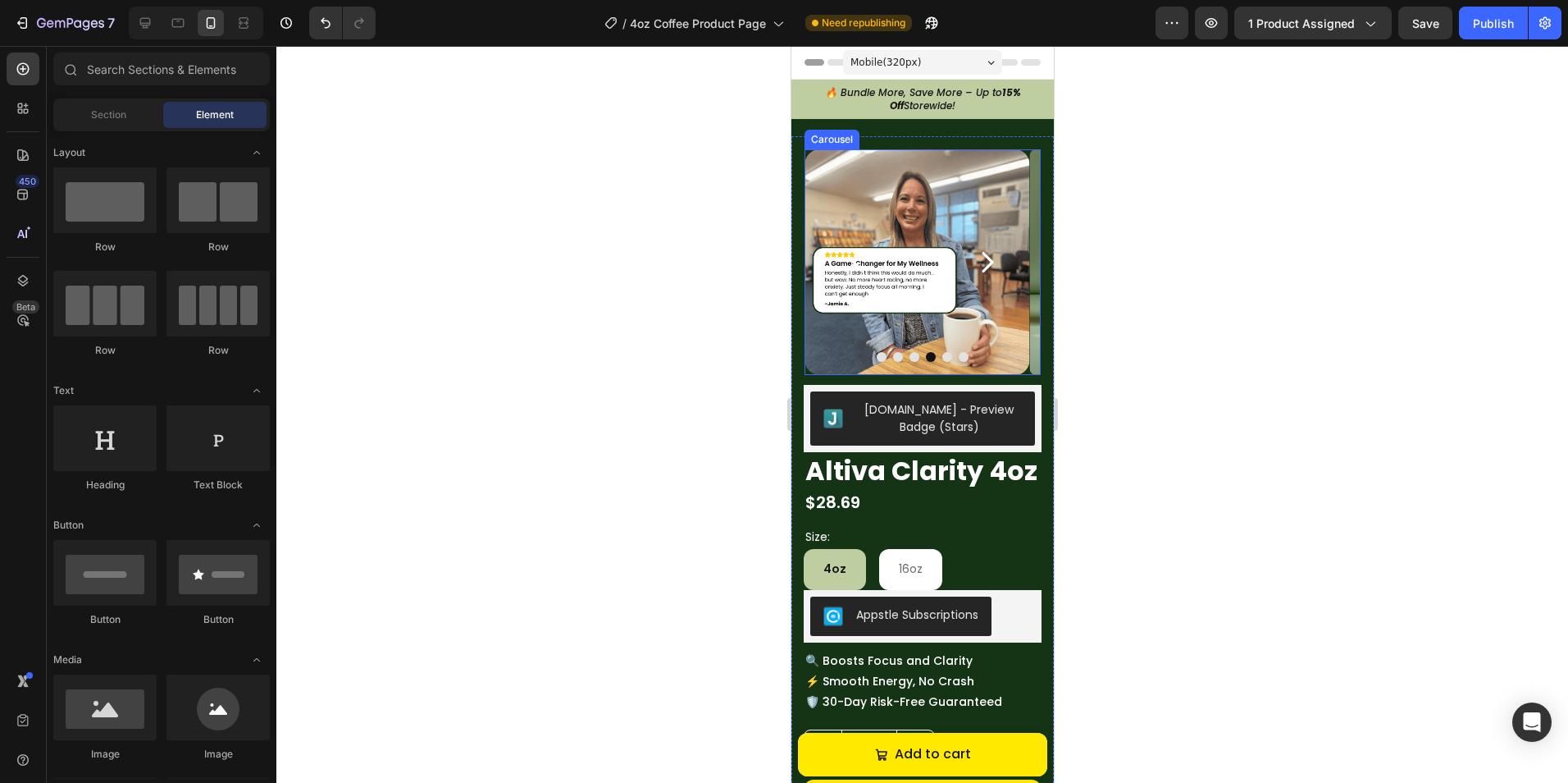
click at [819, 268] on button "Carousel Back Arrow" at bounding box center [857, 261] width 82 height 82
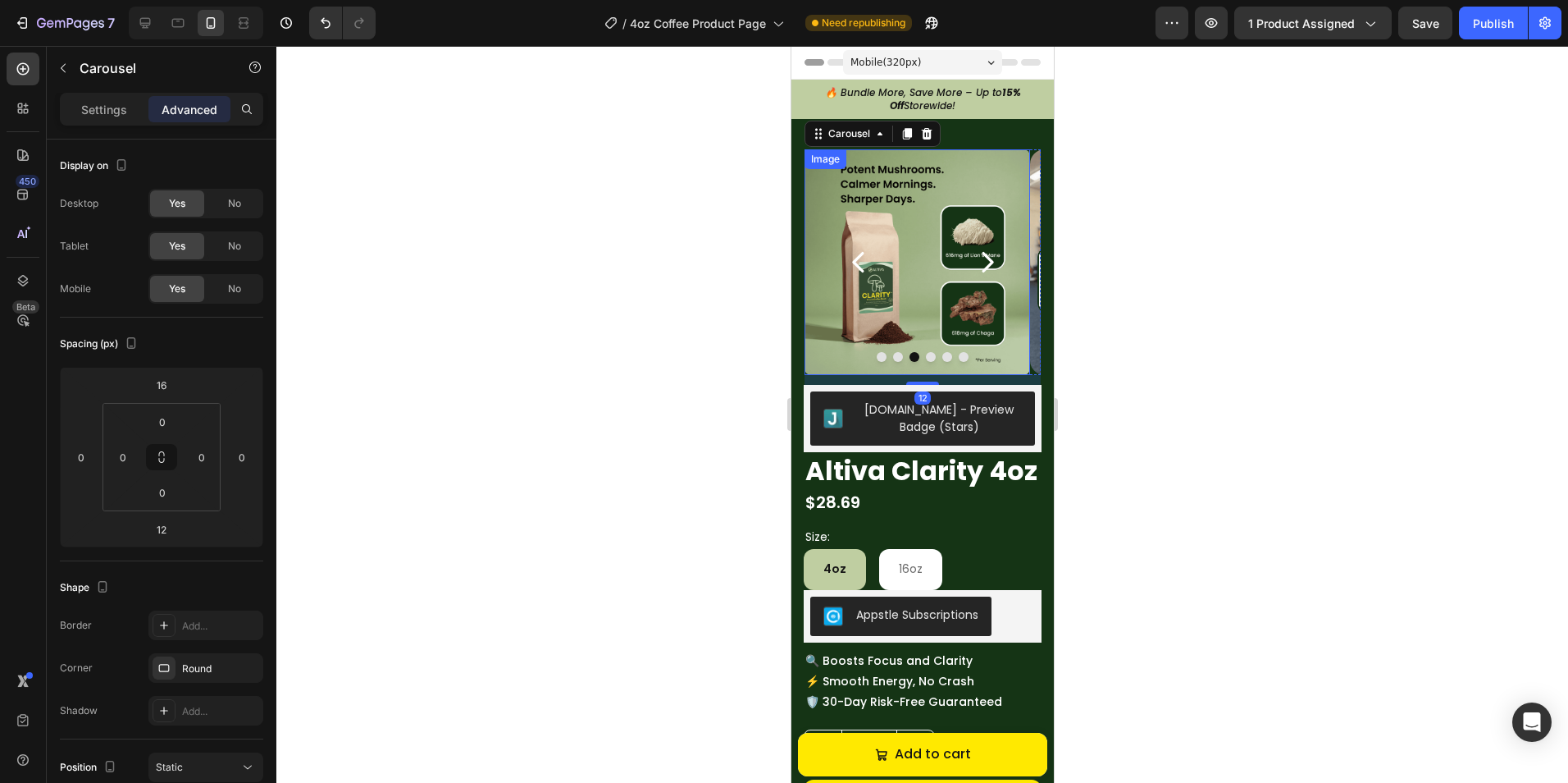
click at [1101, 292] on div at bounding box center [921, 414] width 1291 height 737
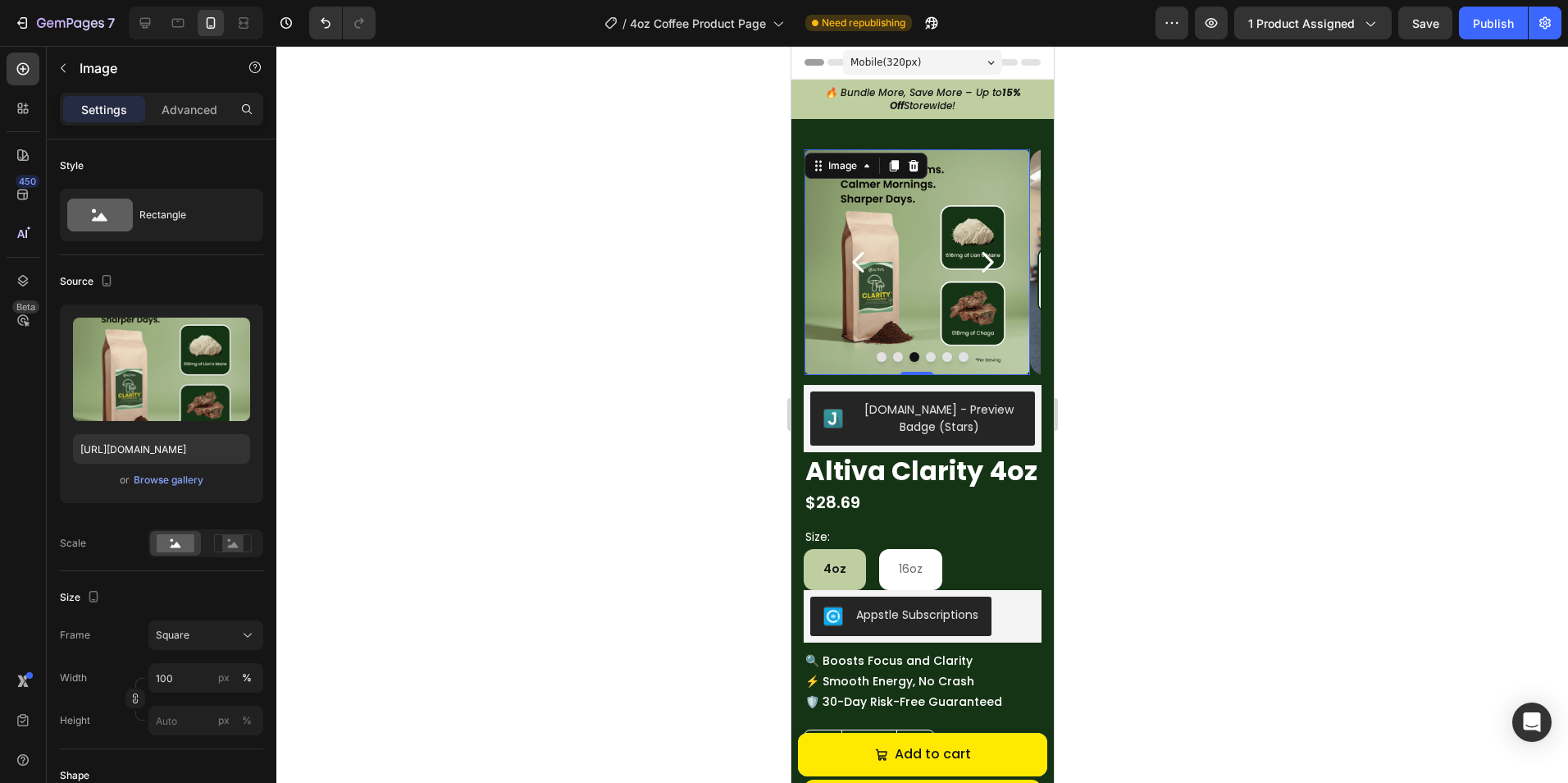
click at [903, 210] on img at bounding box center [916, 262] width 225 height 225
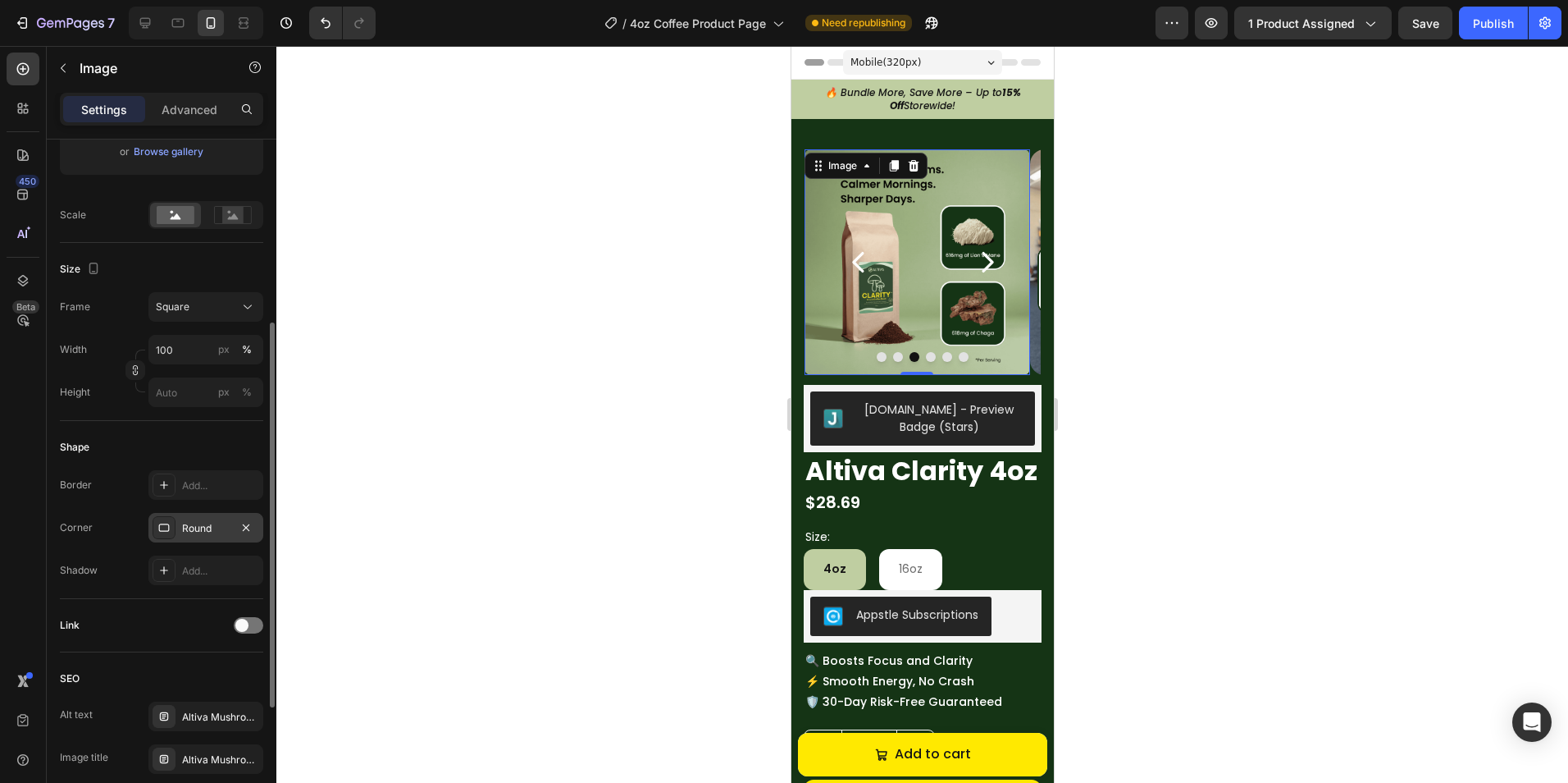
click at [200, 532] on div "Round" at bounding box center [206, 528] width 48 height 15
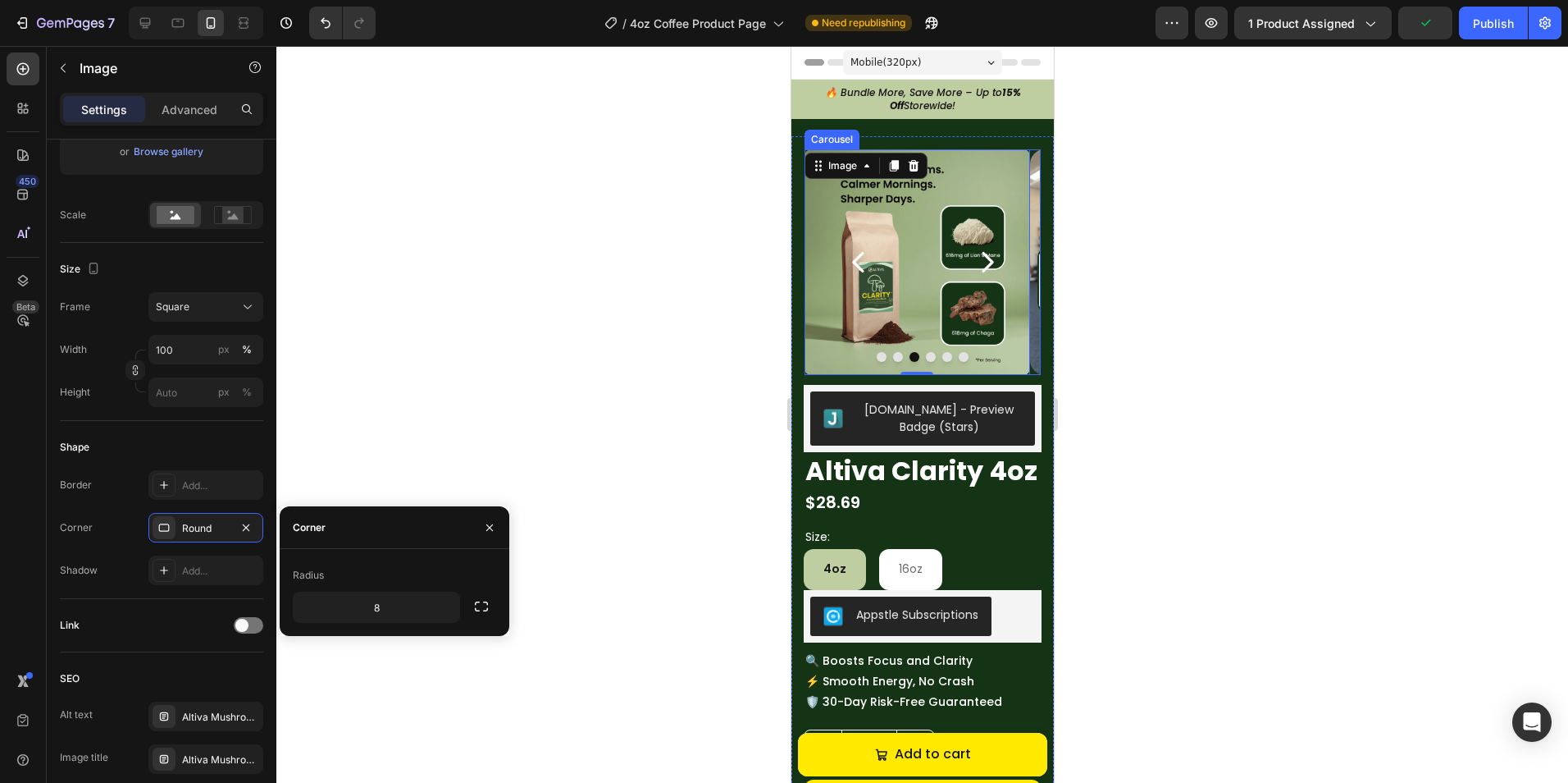
click at [981, 270] on icon "Carousel Next Arrow" at bounding box center [987, 262] width 12 height 21
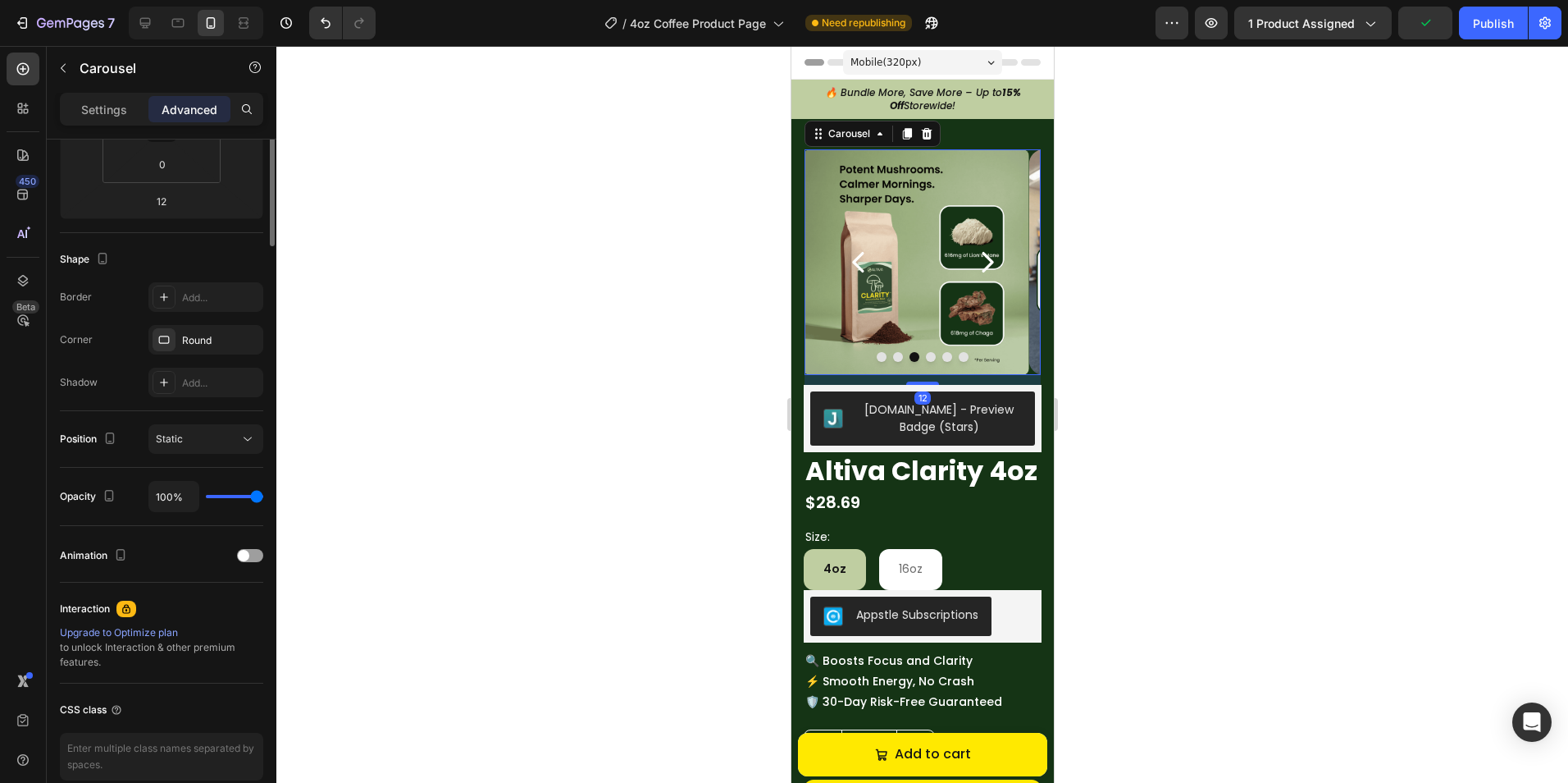
scroll to position [0, 0]
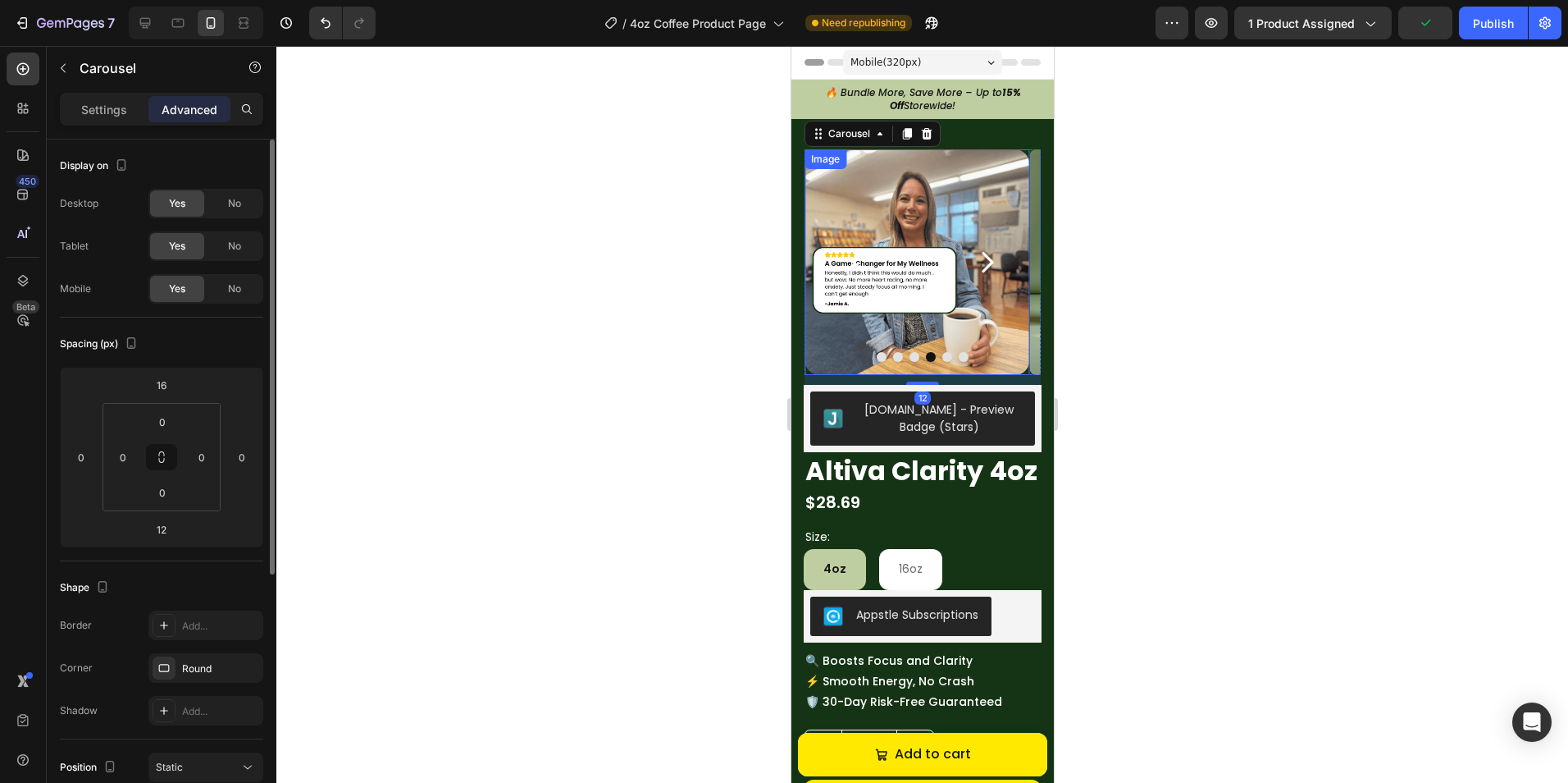
click at [894, 225] on button "Carousel Back Arrow" at bounding box center [857, 261] width 82 height 82
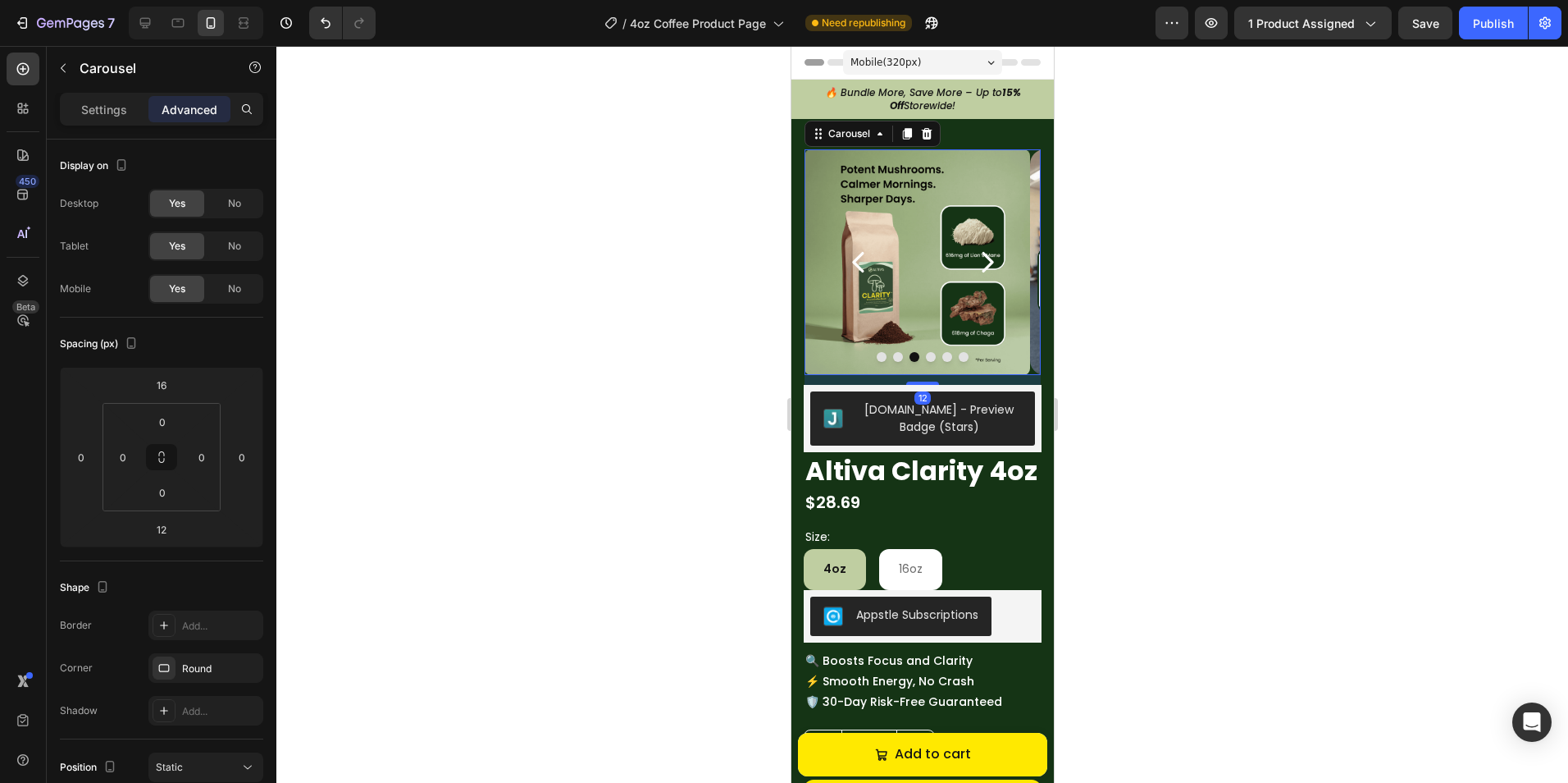
click at [977, 275] on icon "Carousel Next Arrow" at bounding box center [986, 261] width 29 height 29
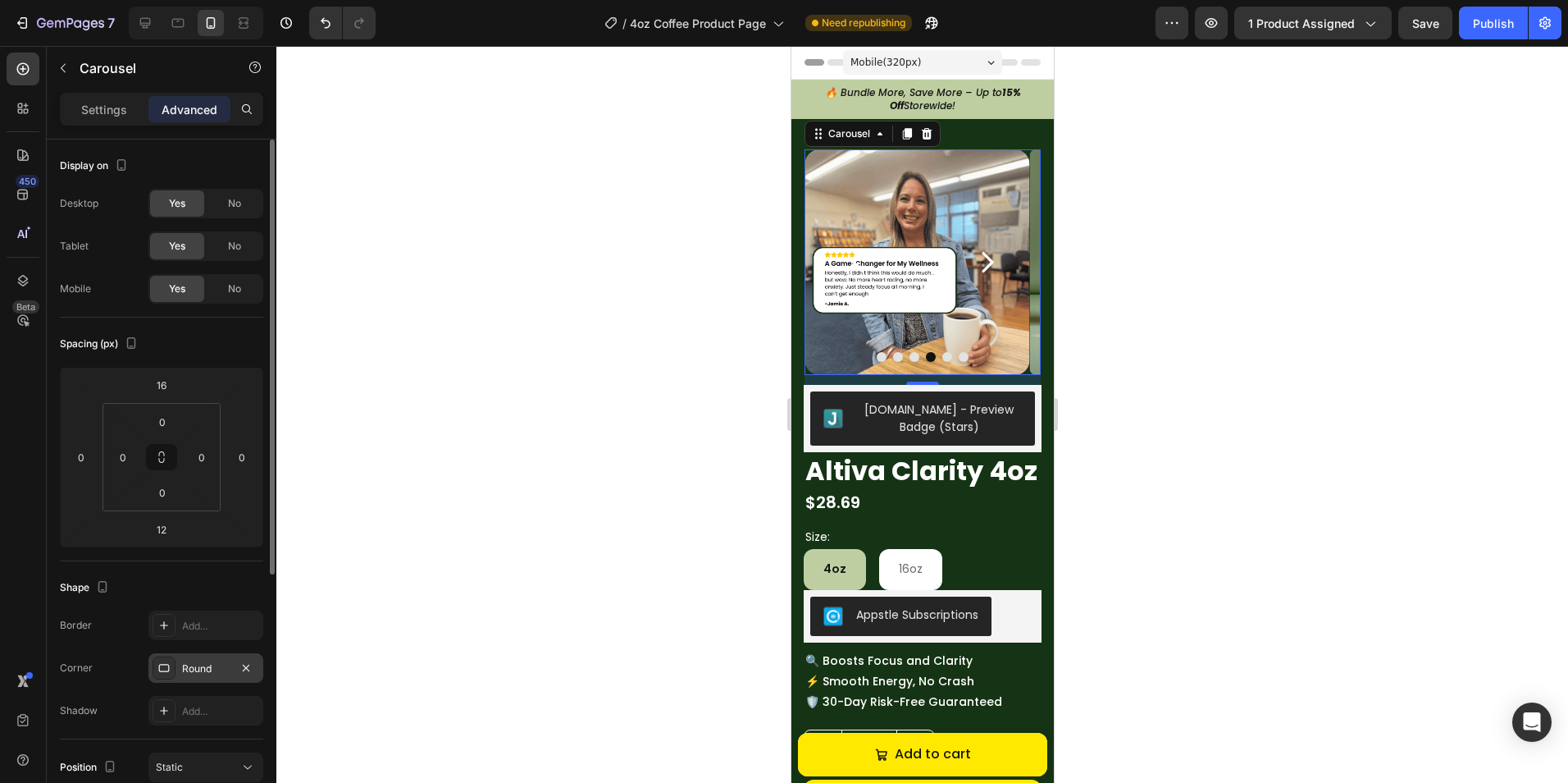
click at [192, 673] on div "Round" at bounding box center [206, 668] width 48 height 15
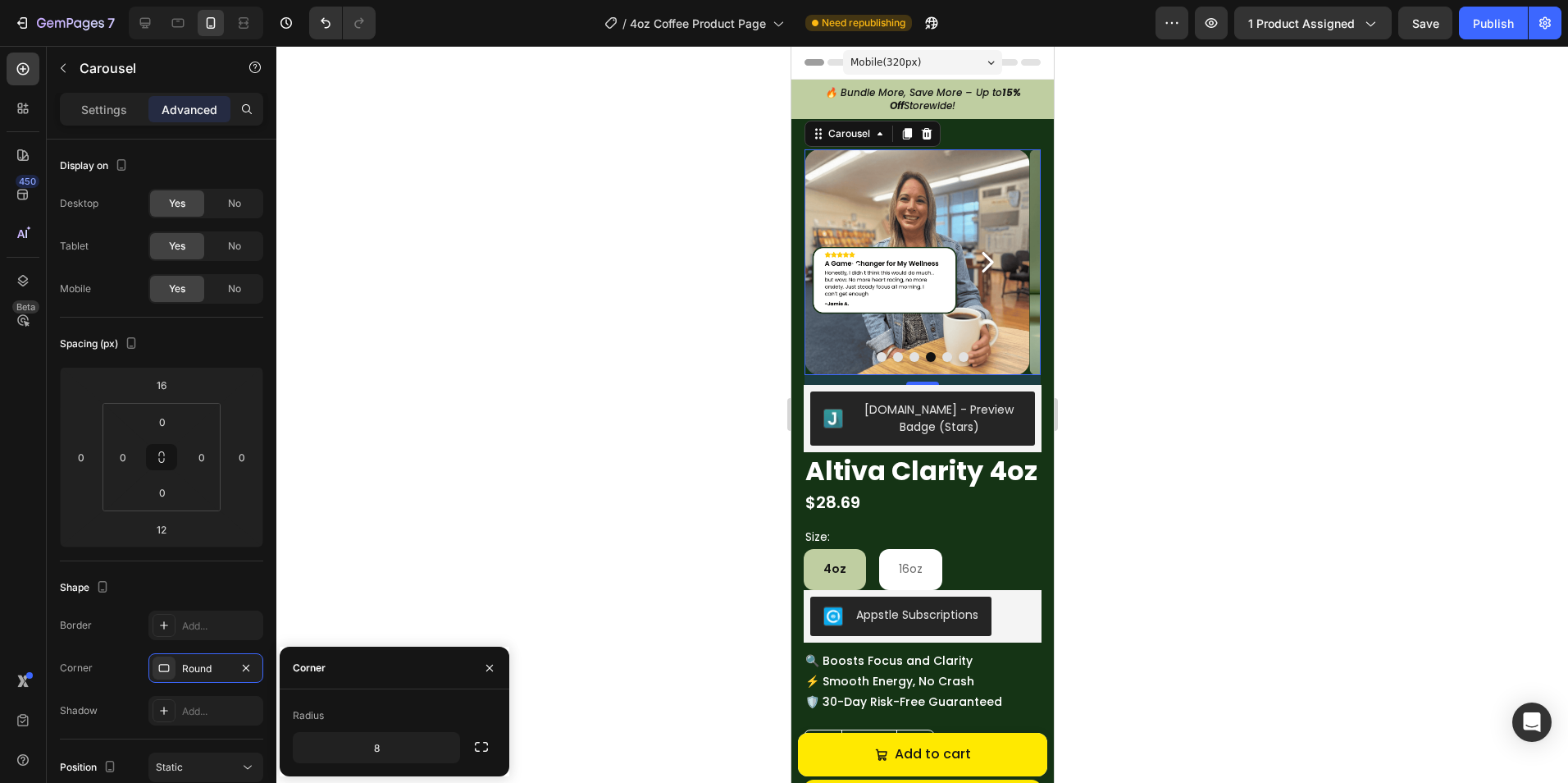
click at [893, 261] on button "Carousel Back Arrow" at bounding box center [857, 261] width 82 height 82
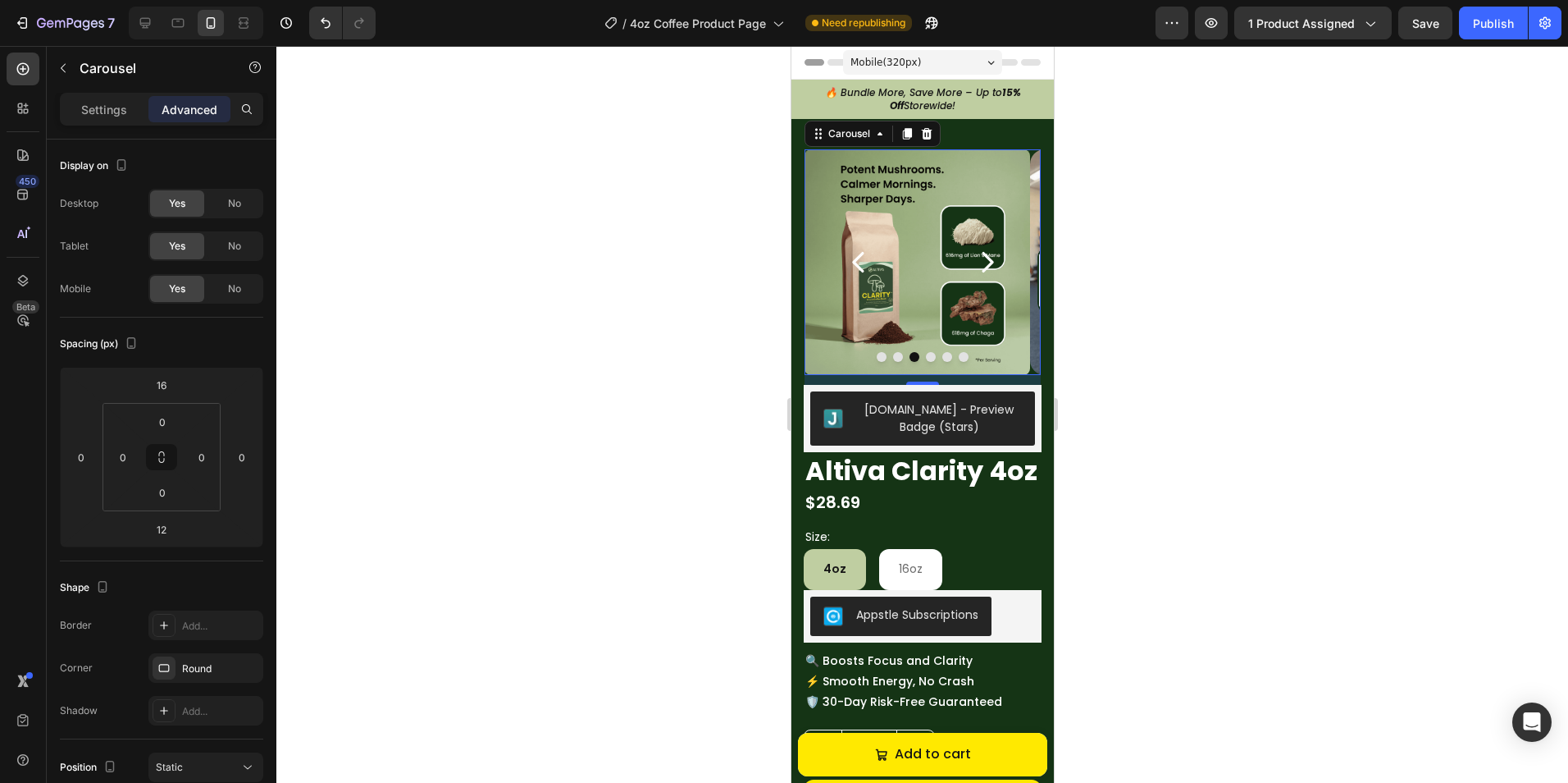
click at [982, 271] on icon "Carousel Next Arrow" at bounding box center [986, 261] width 29 height 29
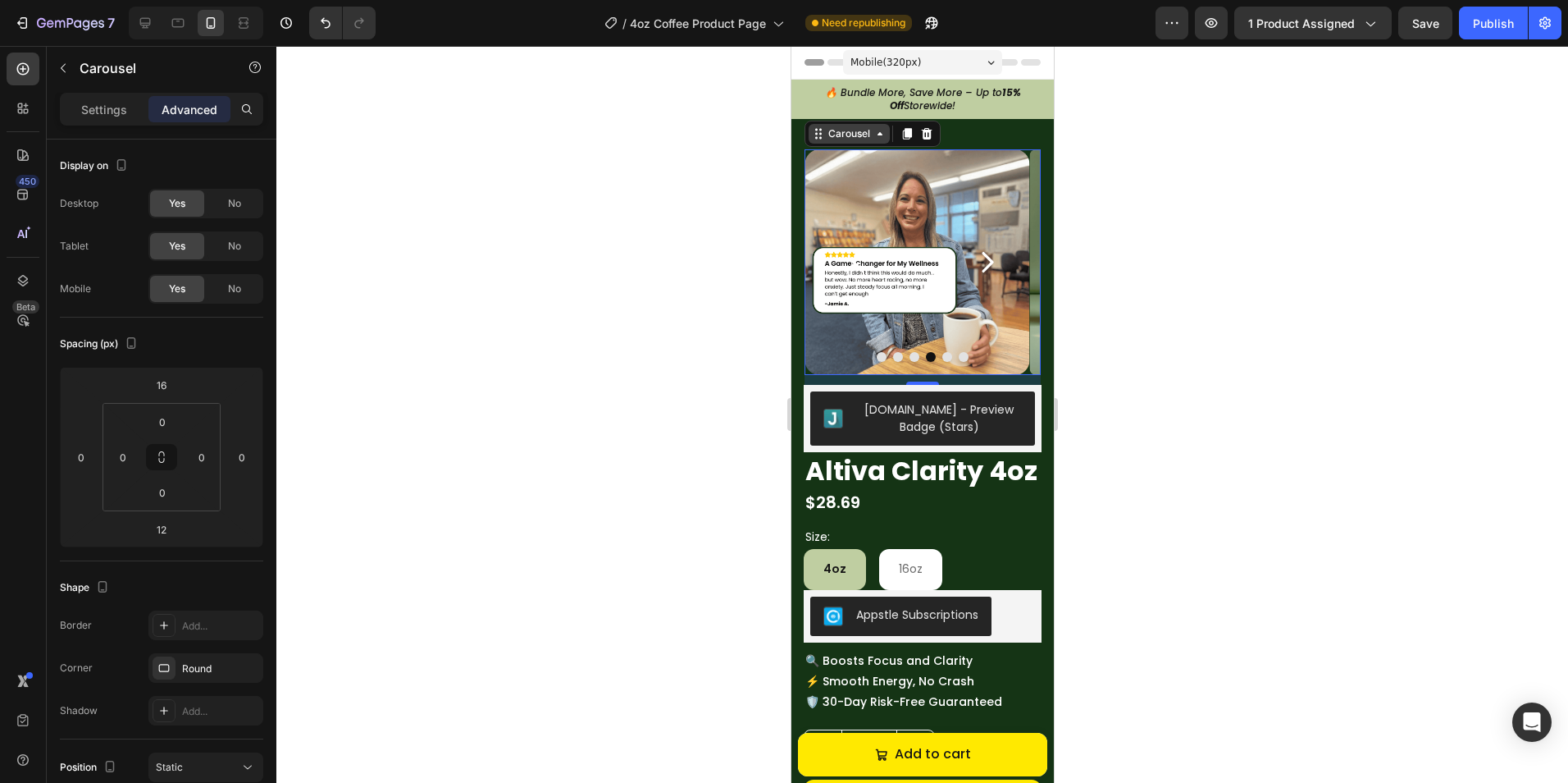
click at [852, 133] on div "Carousel" at bounding box center [848, 134] width 49 height 15
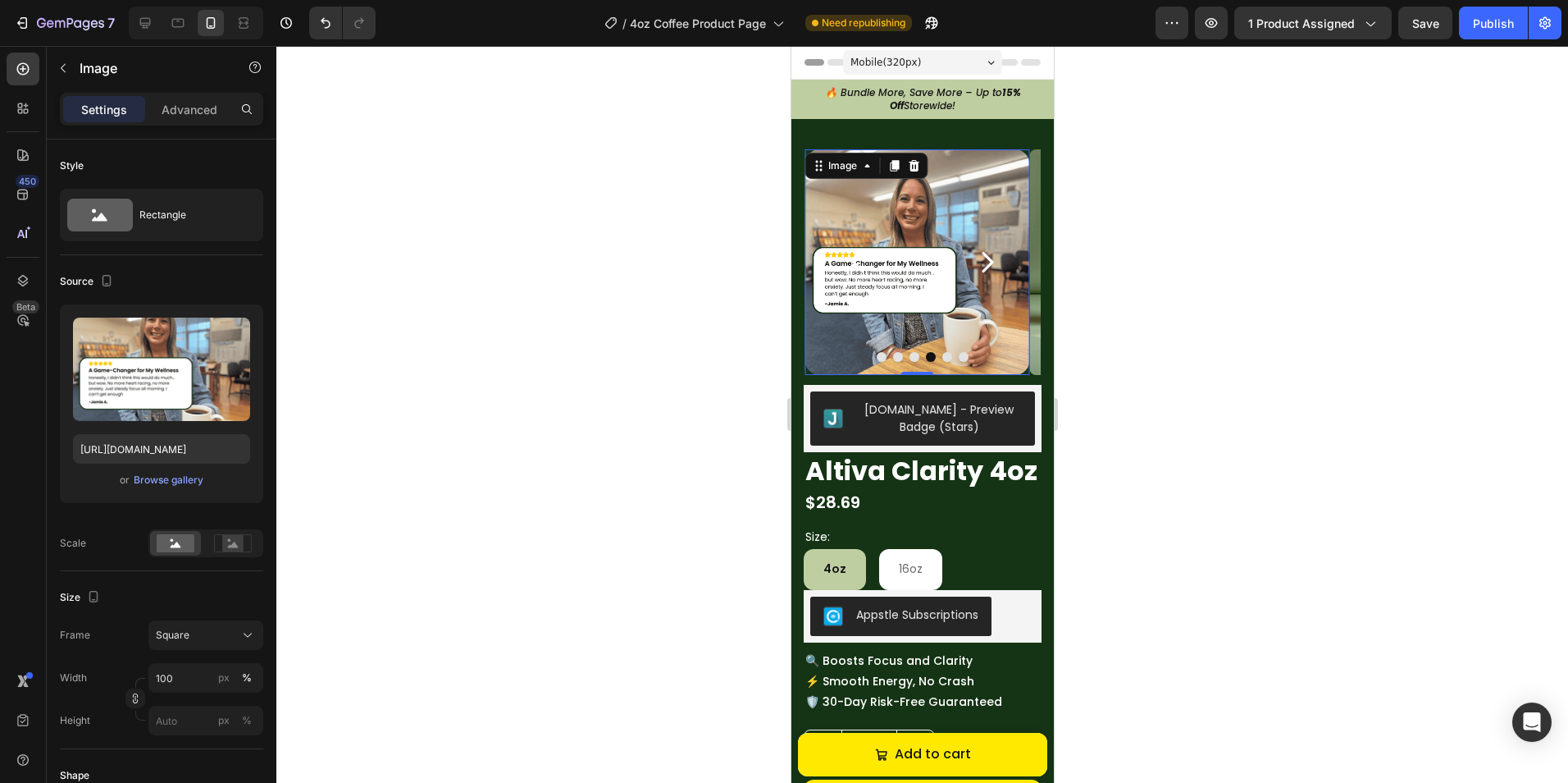
click at [901, 187] on img at bounding box center [916, 262] width 225 height 225
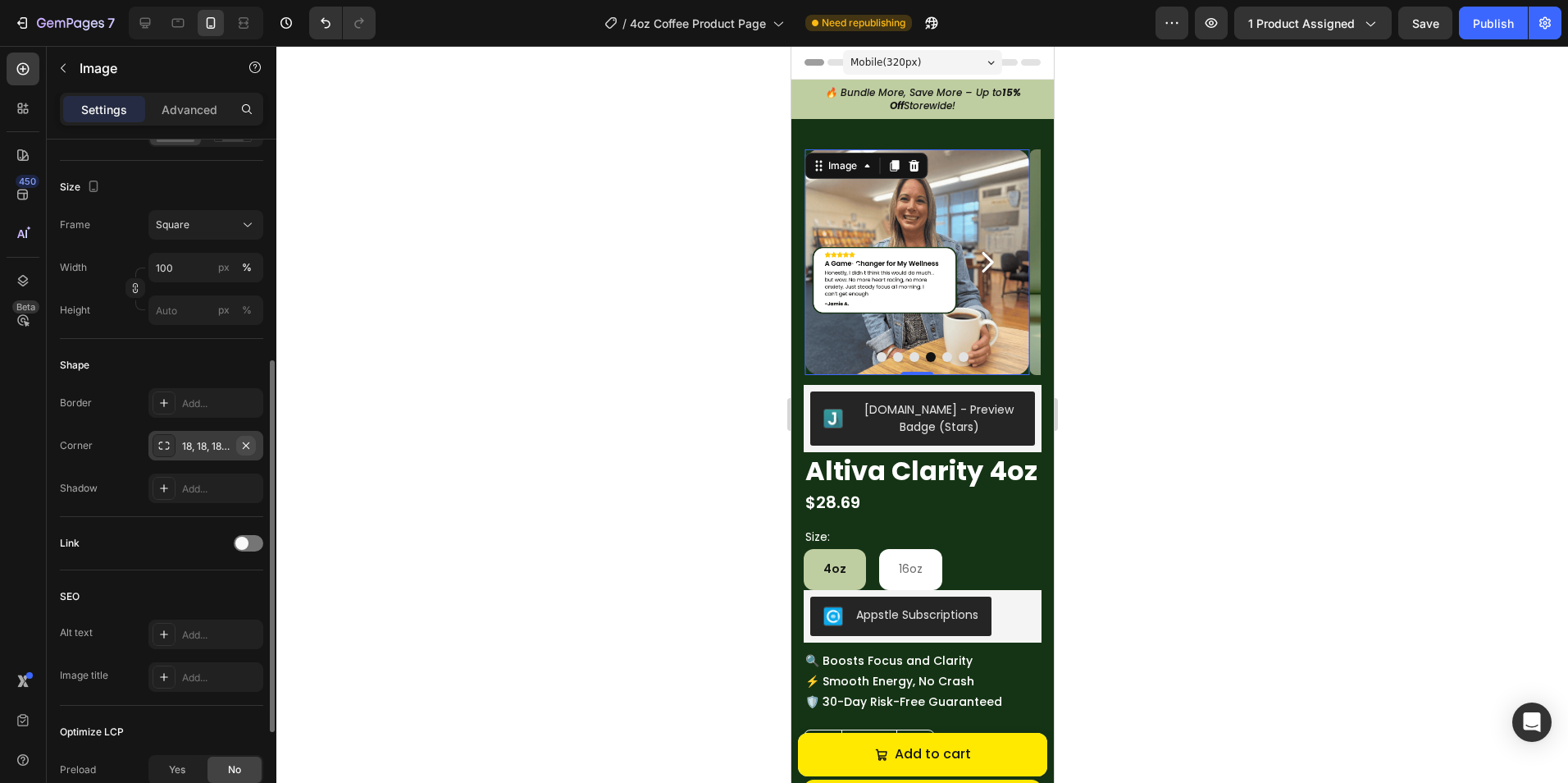
click at [249, 443] on icon "button" at bounding box center [245, 445] width 13 height 13
click at [214, 445] on div "Add..." at bounding box center [220, 446] width 77 height 15
click at [469, 362] on div at bounding box center [921, 414] width 1291 height 737
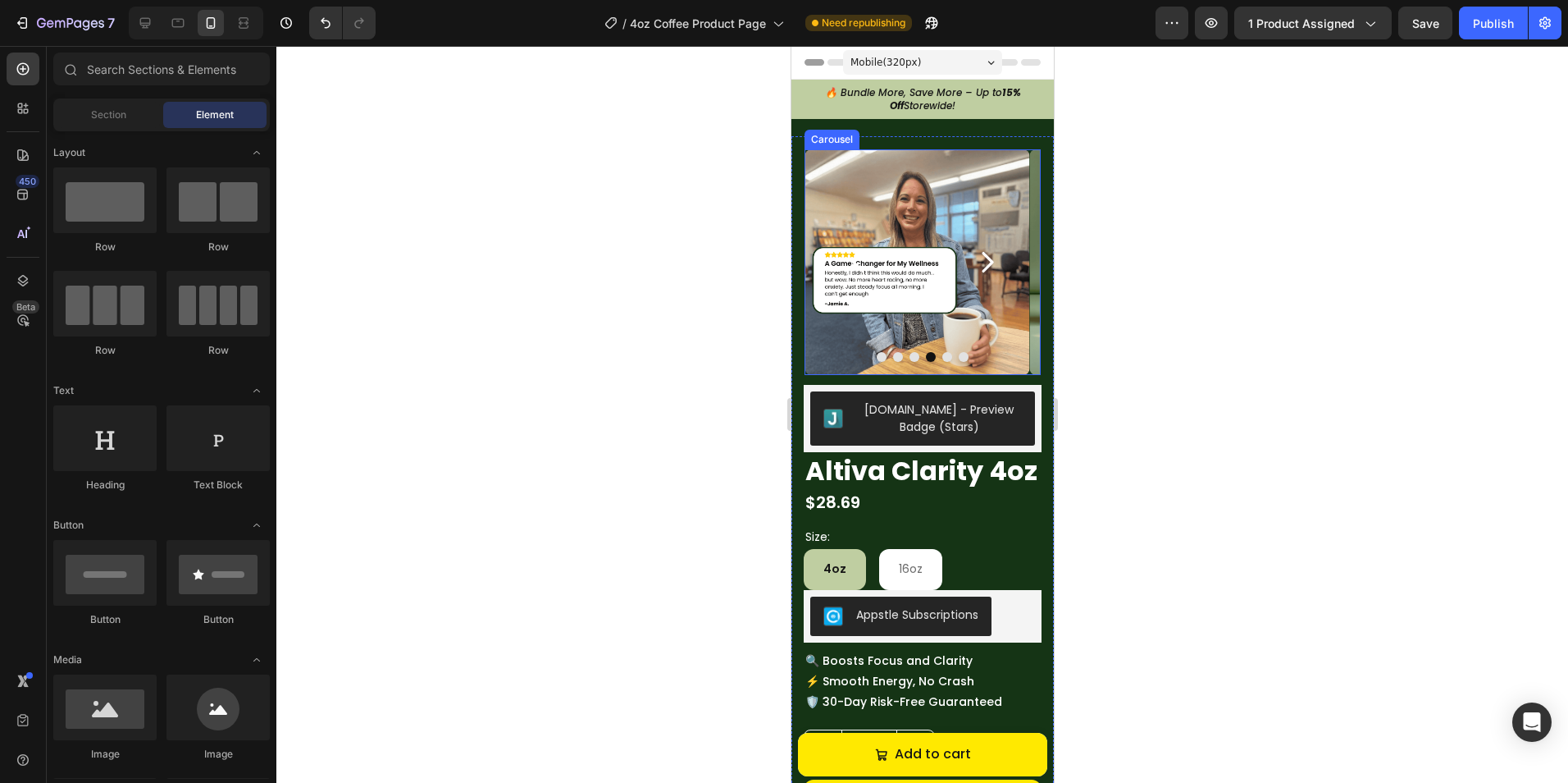
click at [986, 255] on icon "Carousel Next Arrow" at bounding box center [986, 261] width 29 height 29
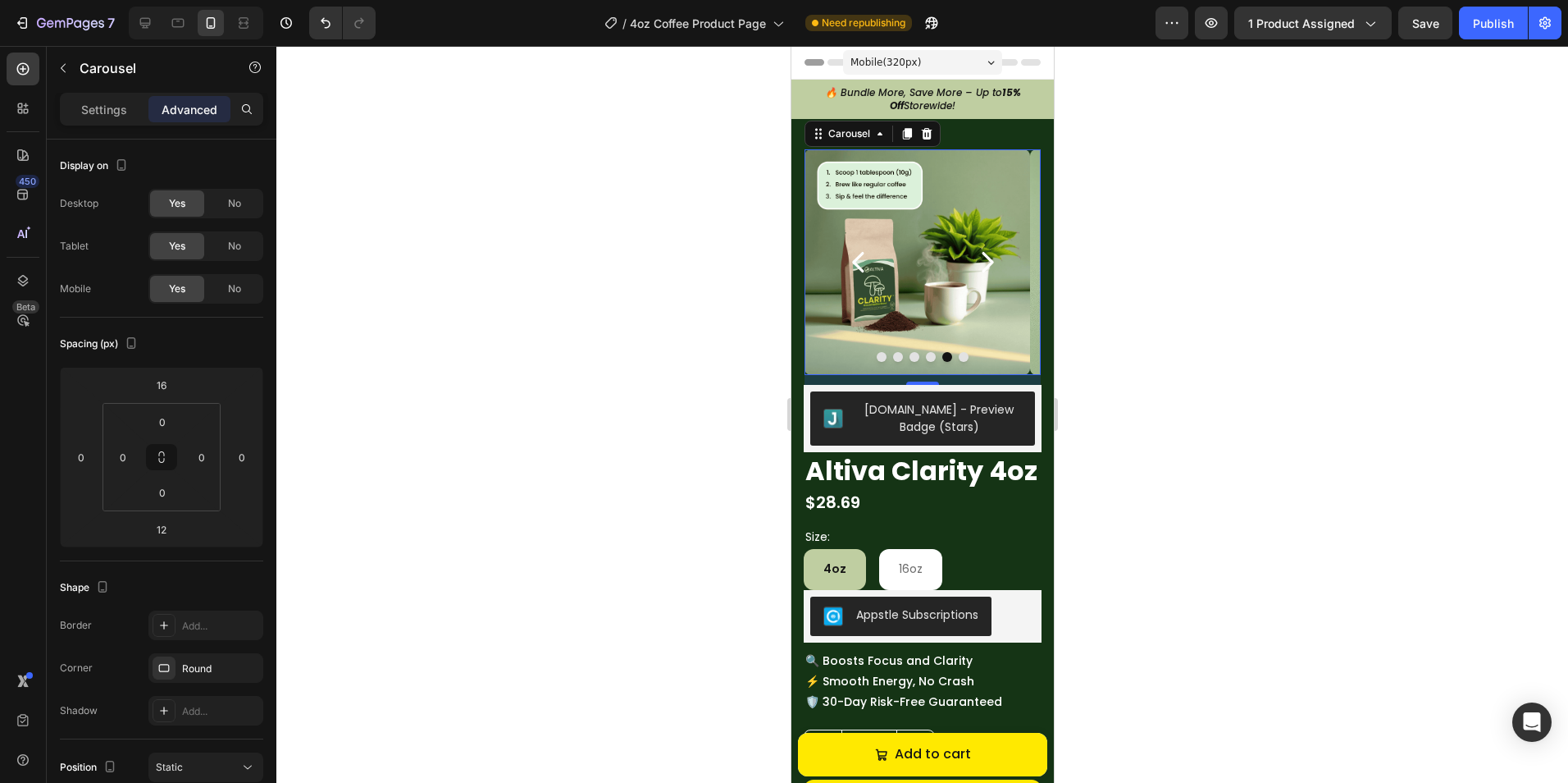
click at [981, 264] on icon "Carousel Next Arrow" at bounding box center [986, 261] width 29 height 29
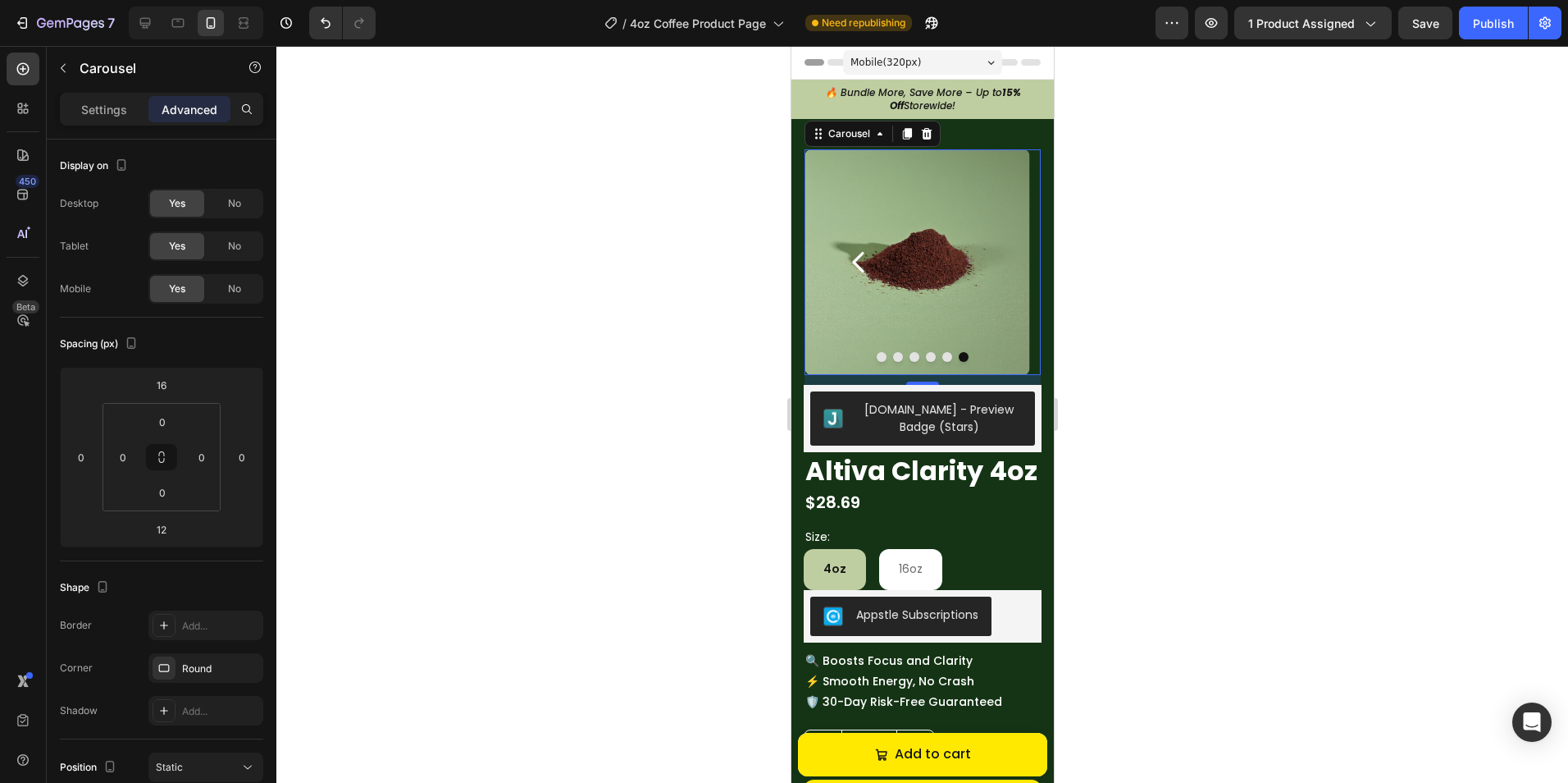
click at [1093, 270] on div at bounding box center [921, 414] width 1291 height 737
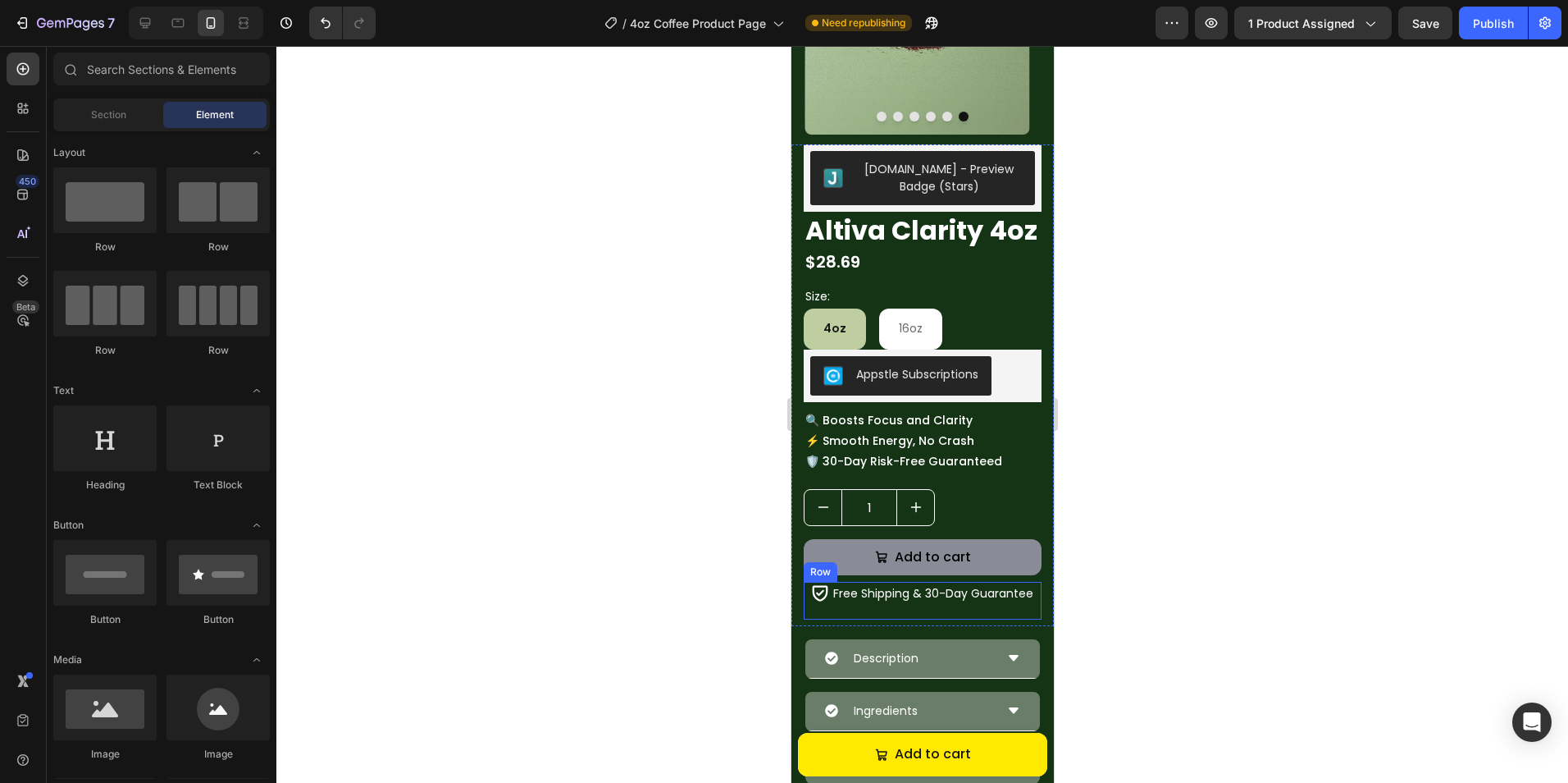
scroll to position [246, 0]
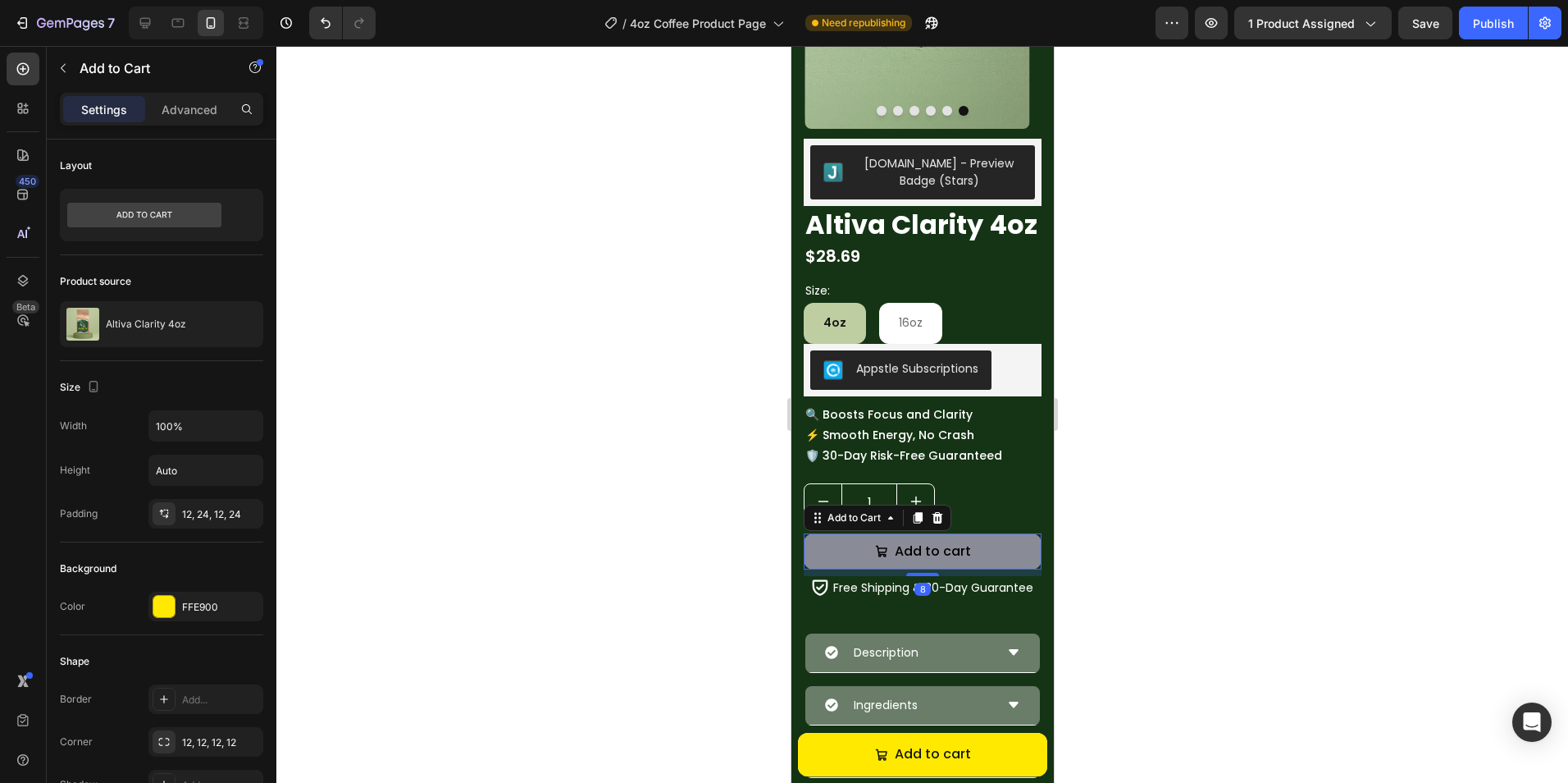
click at [886, 561] on div "Add to cart" at bounding box center [922, 551] width 96 height 17
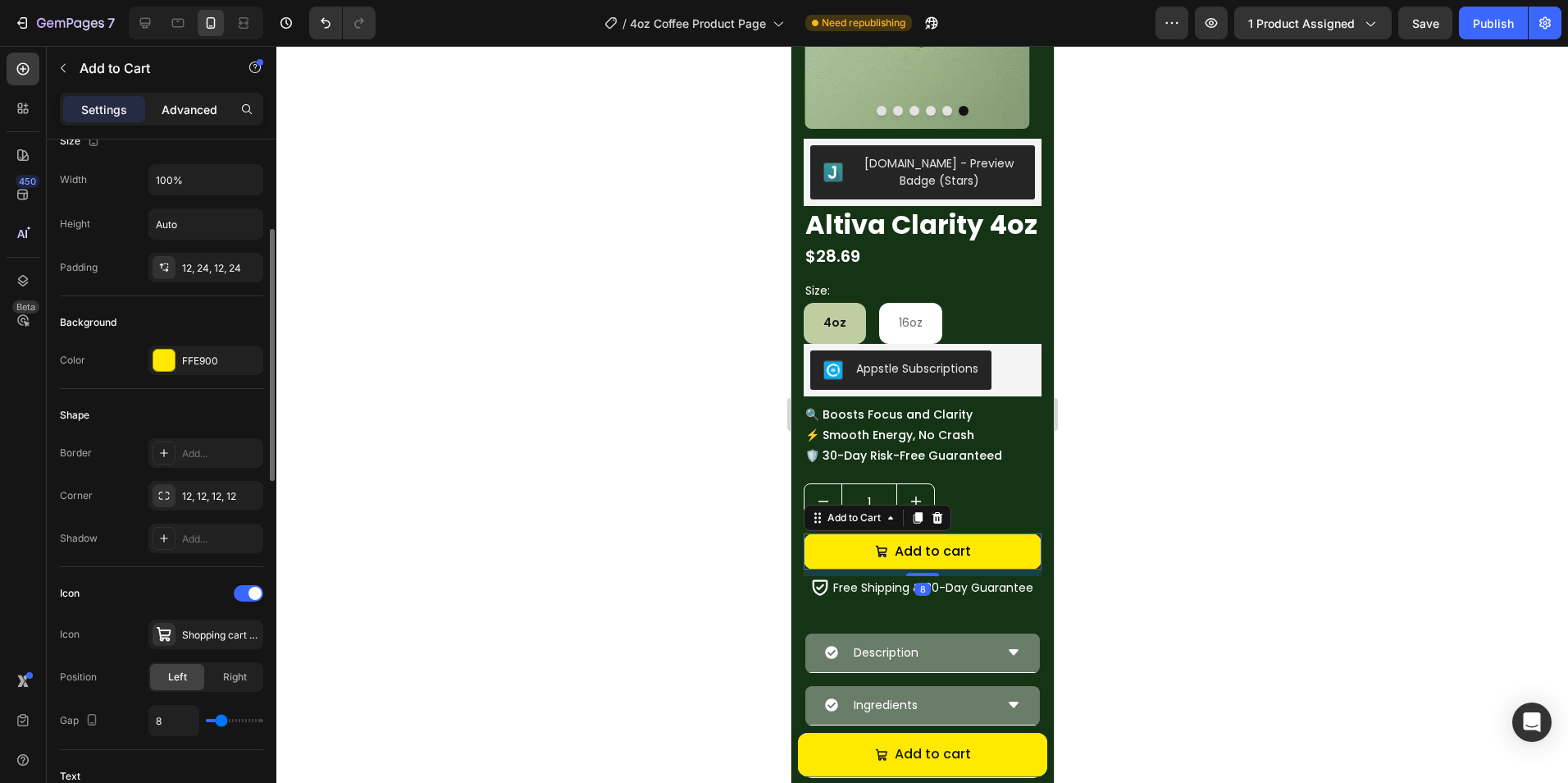
click at [184, 108] on p "Advanced" at bounding box center [189, 109] width 56 height 17
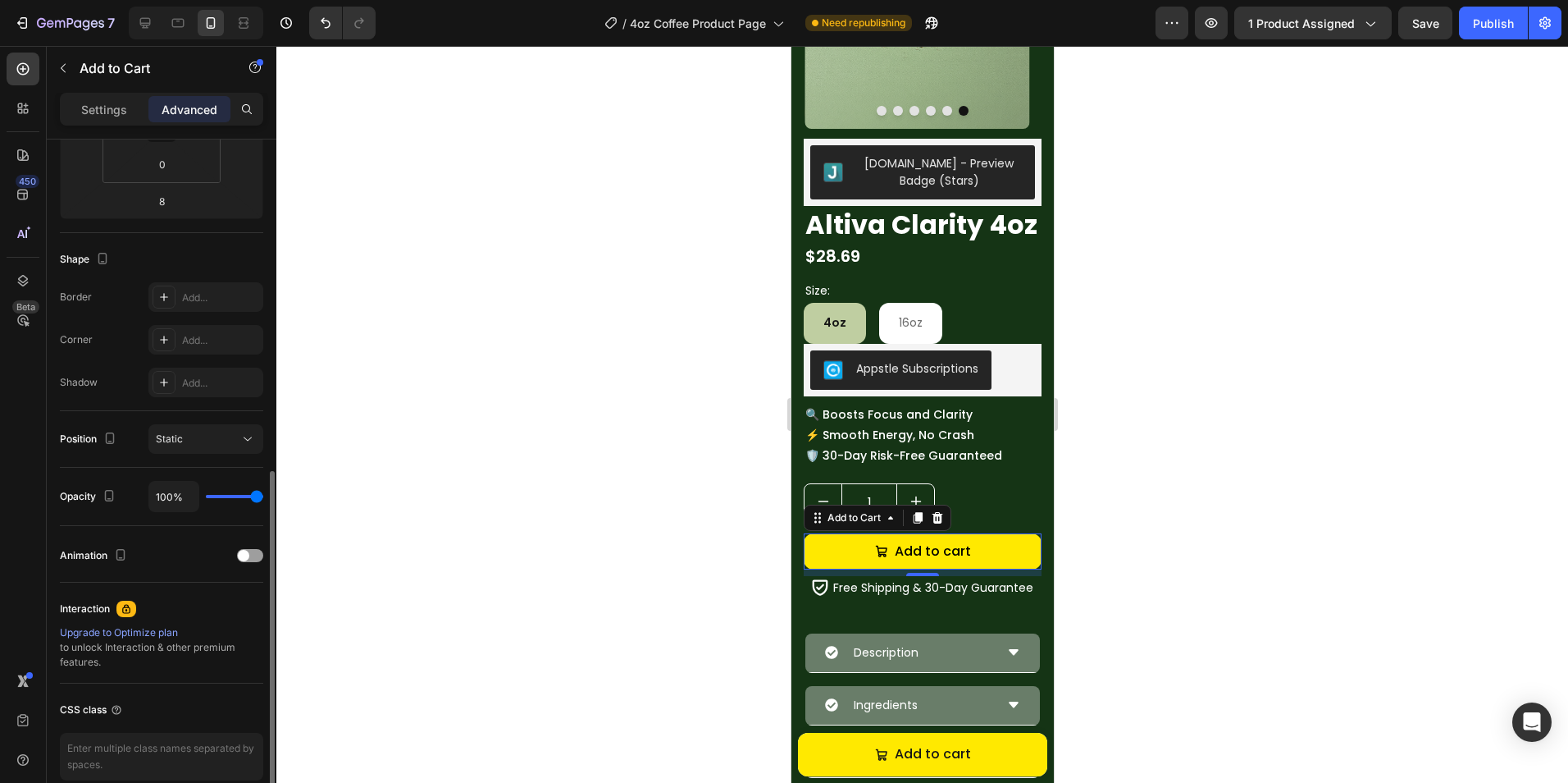
scroll to position [404, 0]
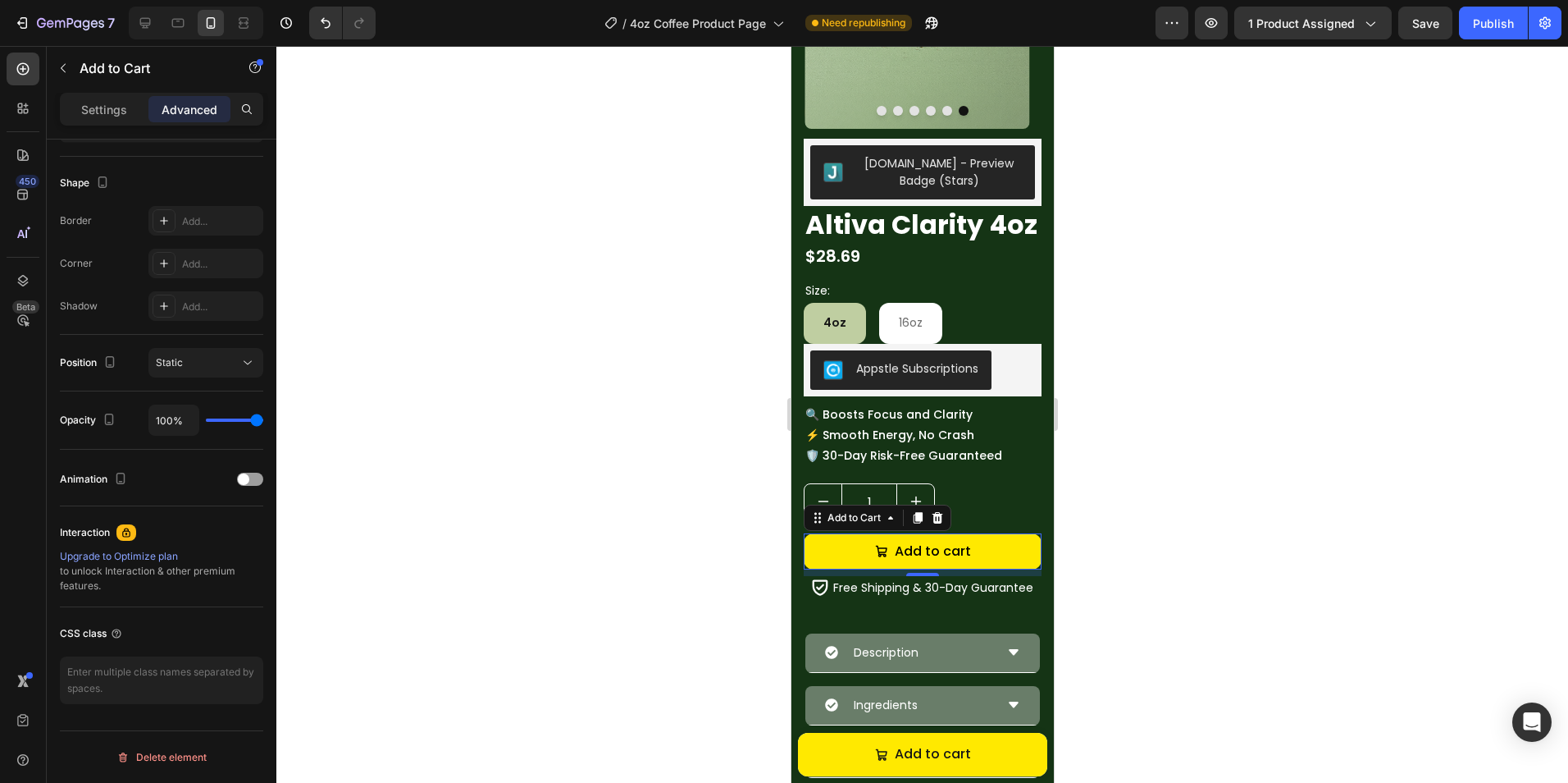
click at [382, 584] on div at bounding box center [921, 414] width 1291 height 737
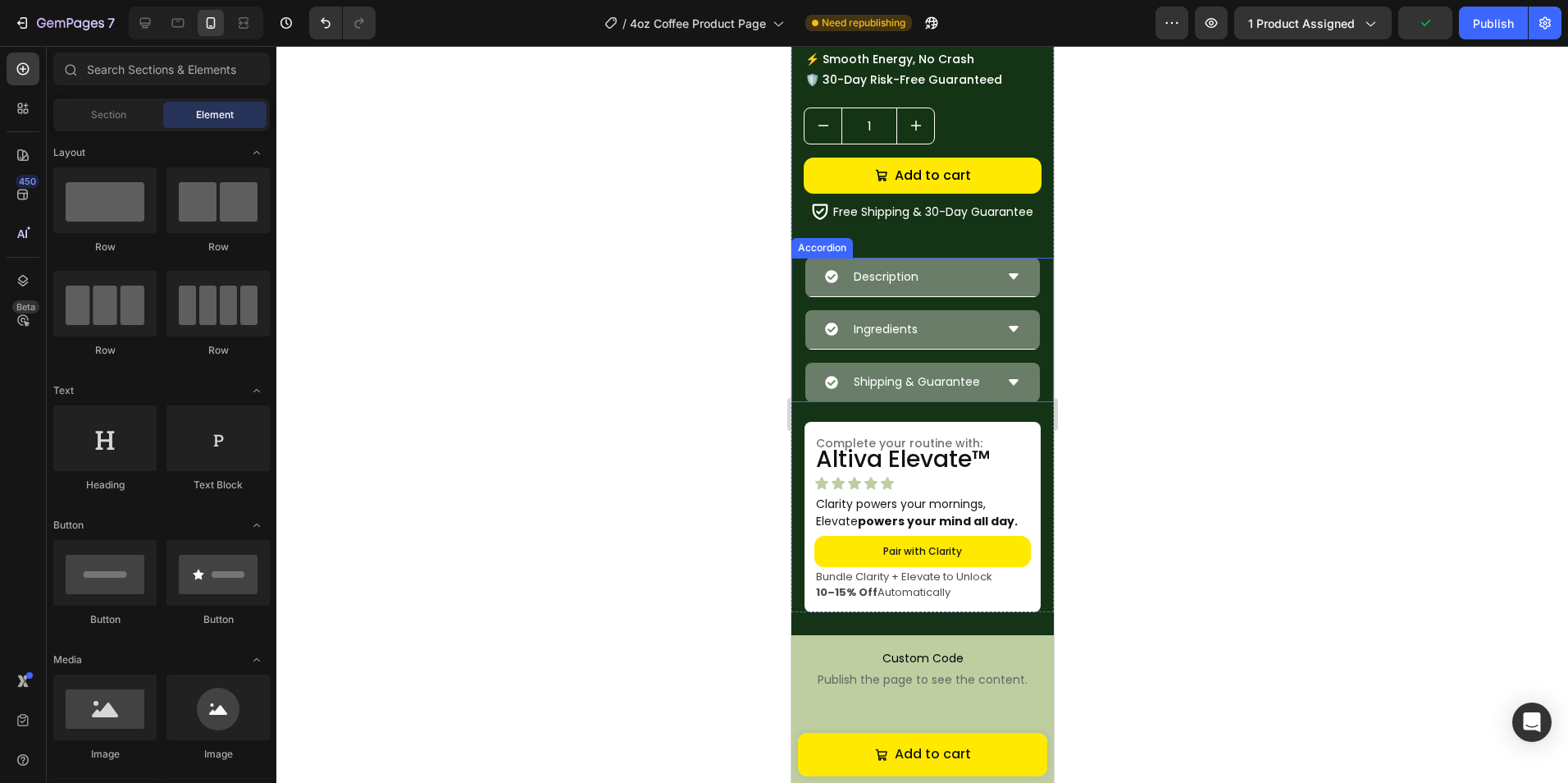
scroll to position [656, 0]
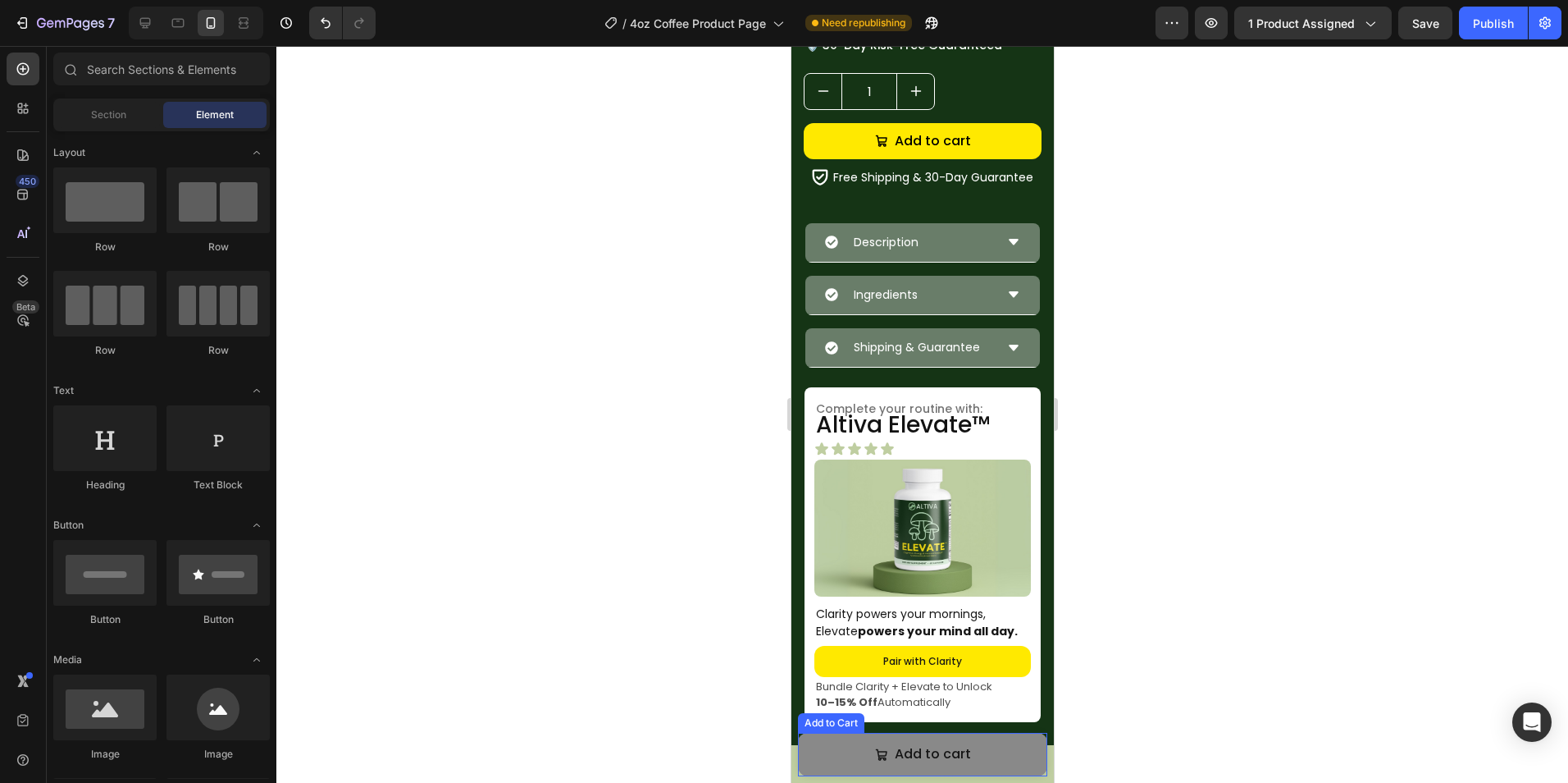
click at [852, 752] on button "Add to cart" at bounding box center [921, 754] width 249 height 44
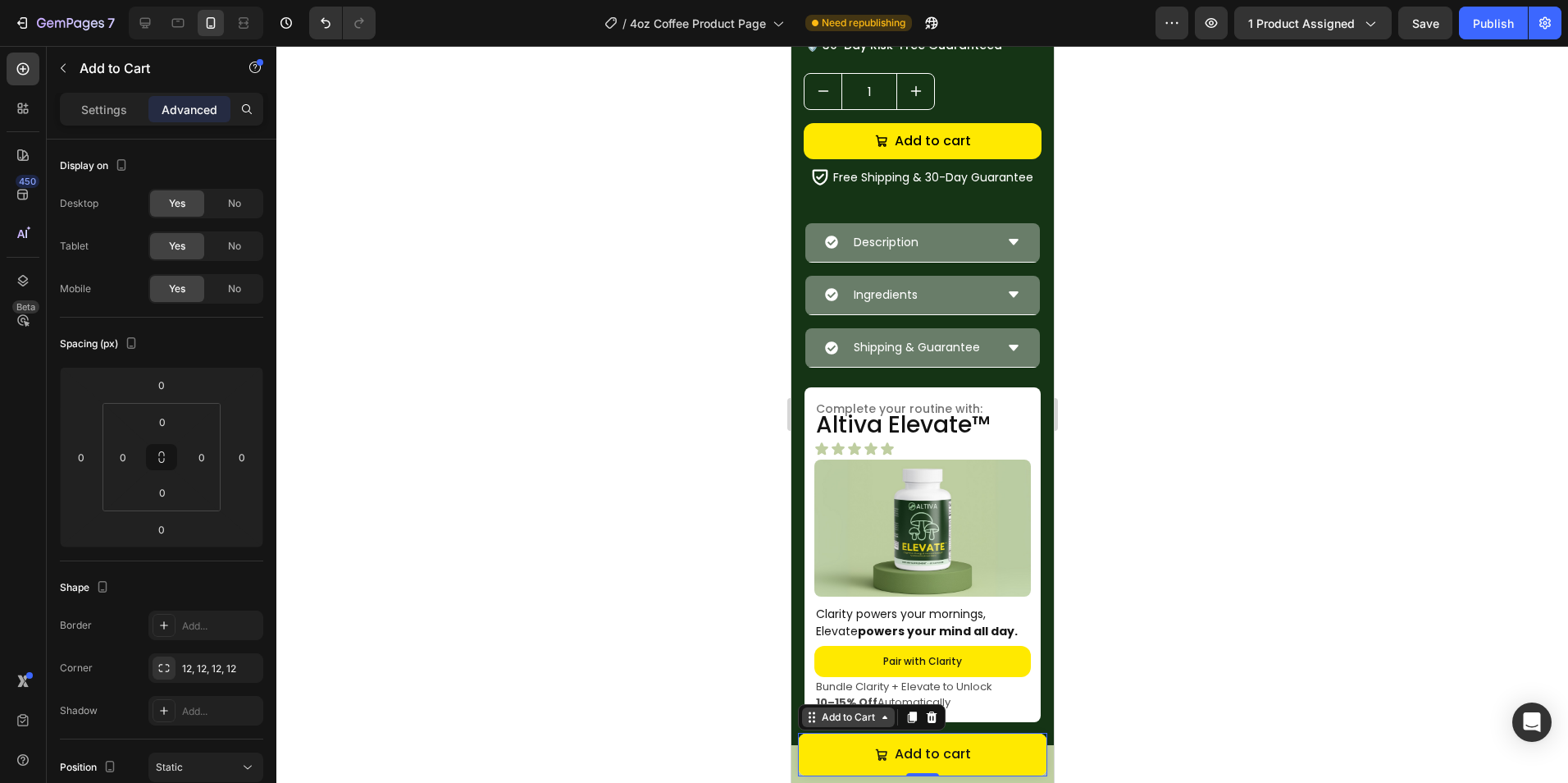
click at [852, 710] on div "Add to Cart" at bounding box center [847, 716] width 60 height 15
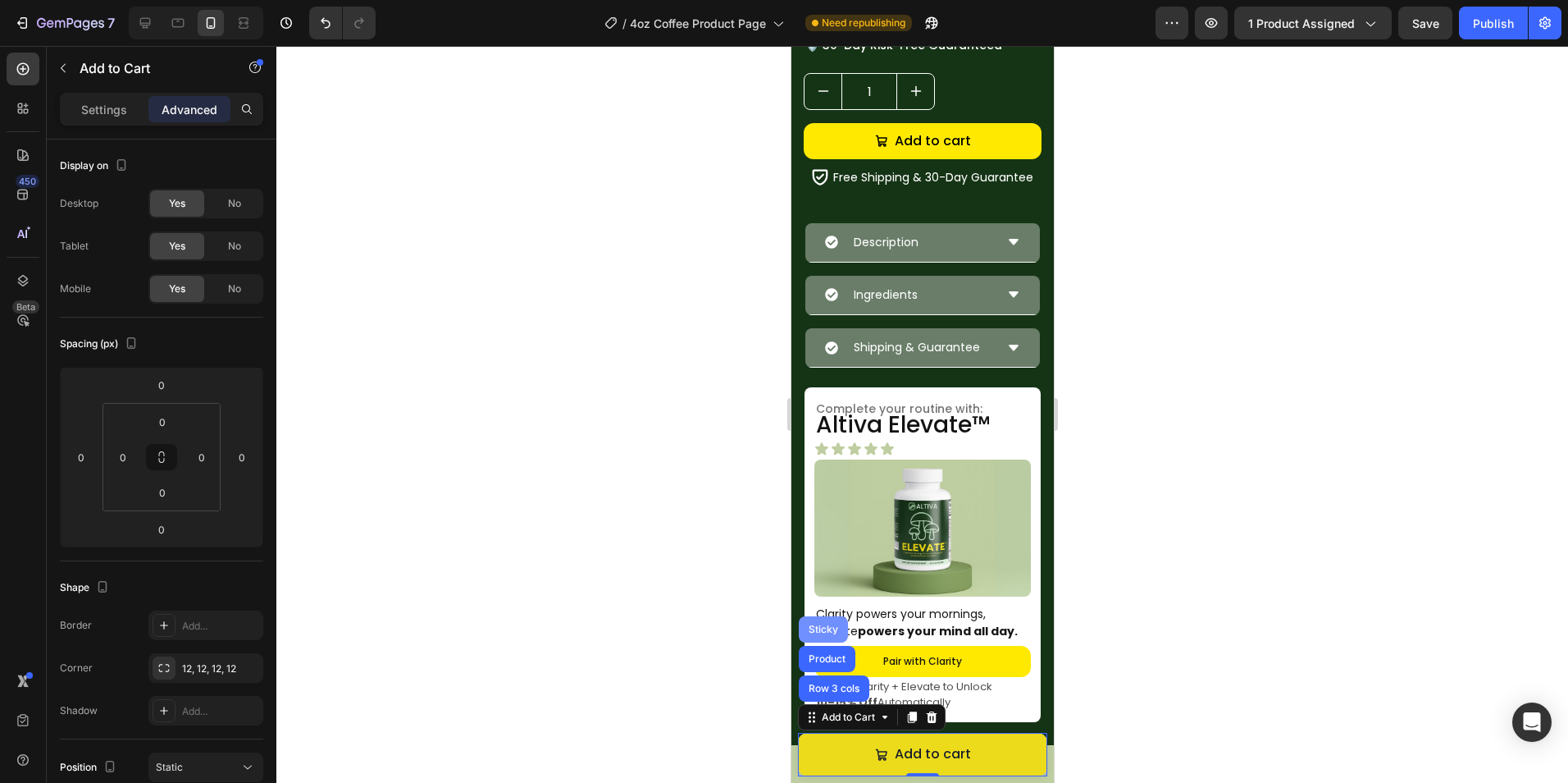
click at [824, 624] on div "Sticky" at bounding box center [822, 629] width 36 height 10
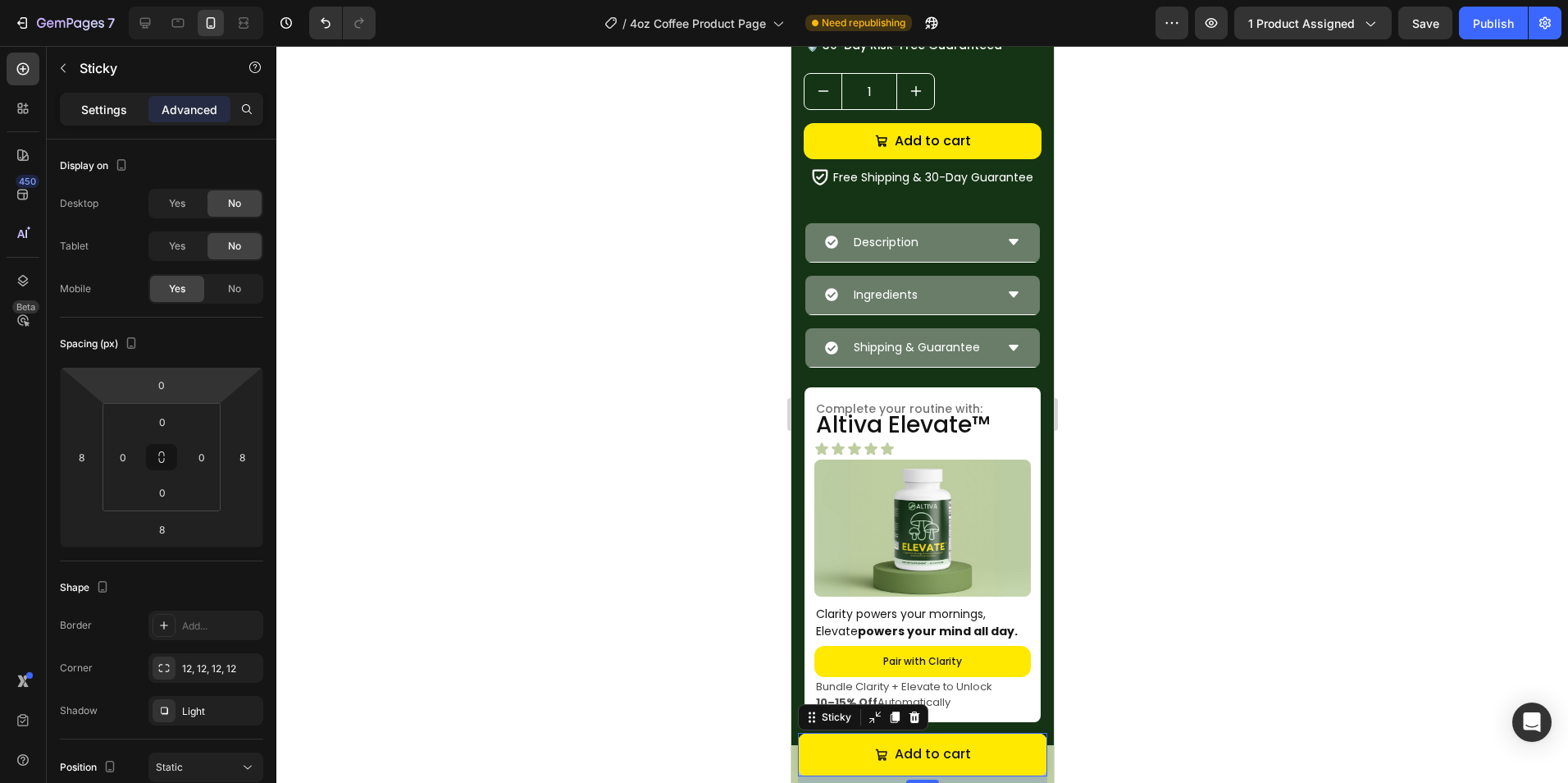
click at [109, 114] on p "Settings" at bounding box center [104, 109] width 46 height 17
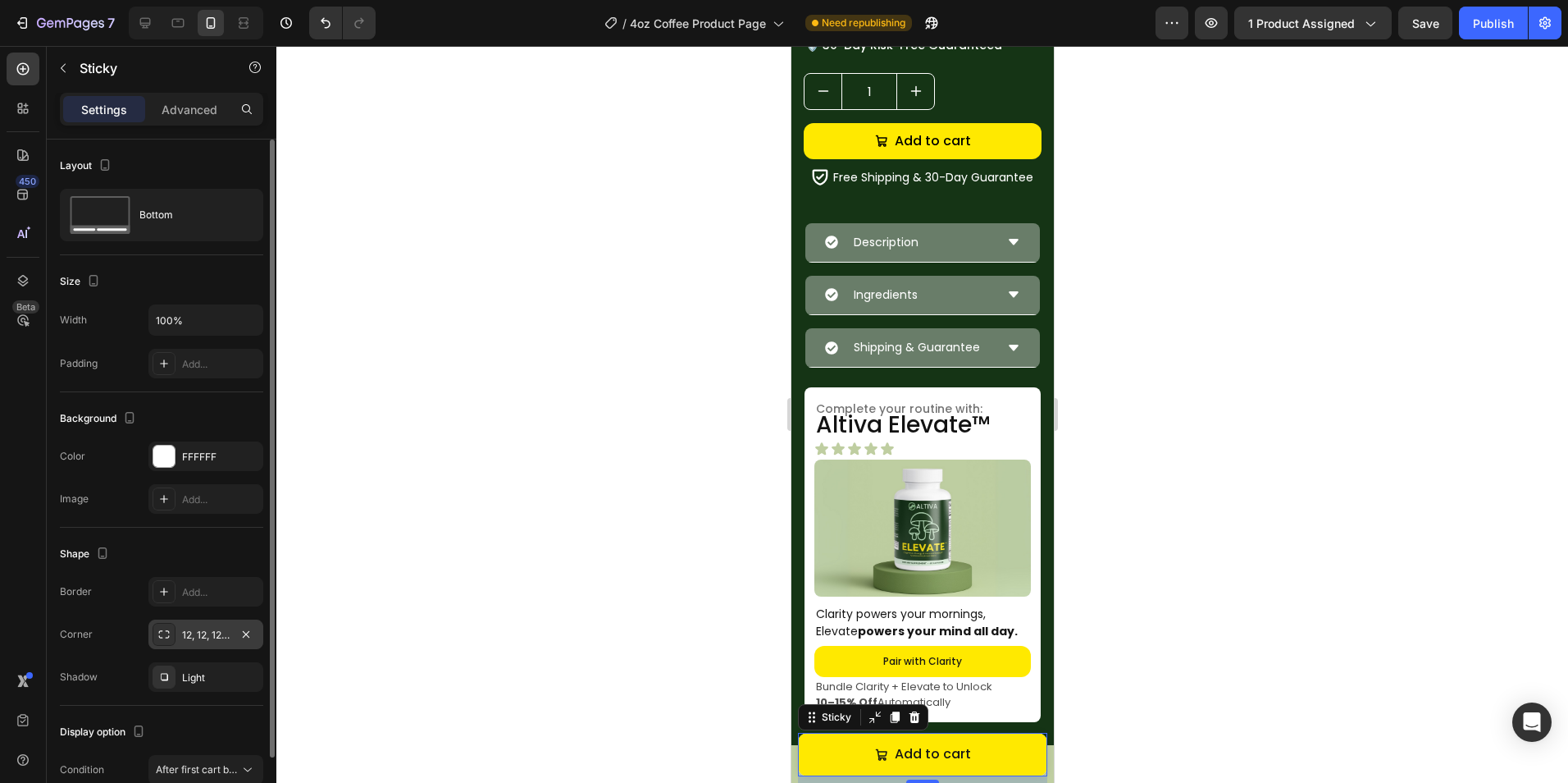
scroll to position [81, 0]
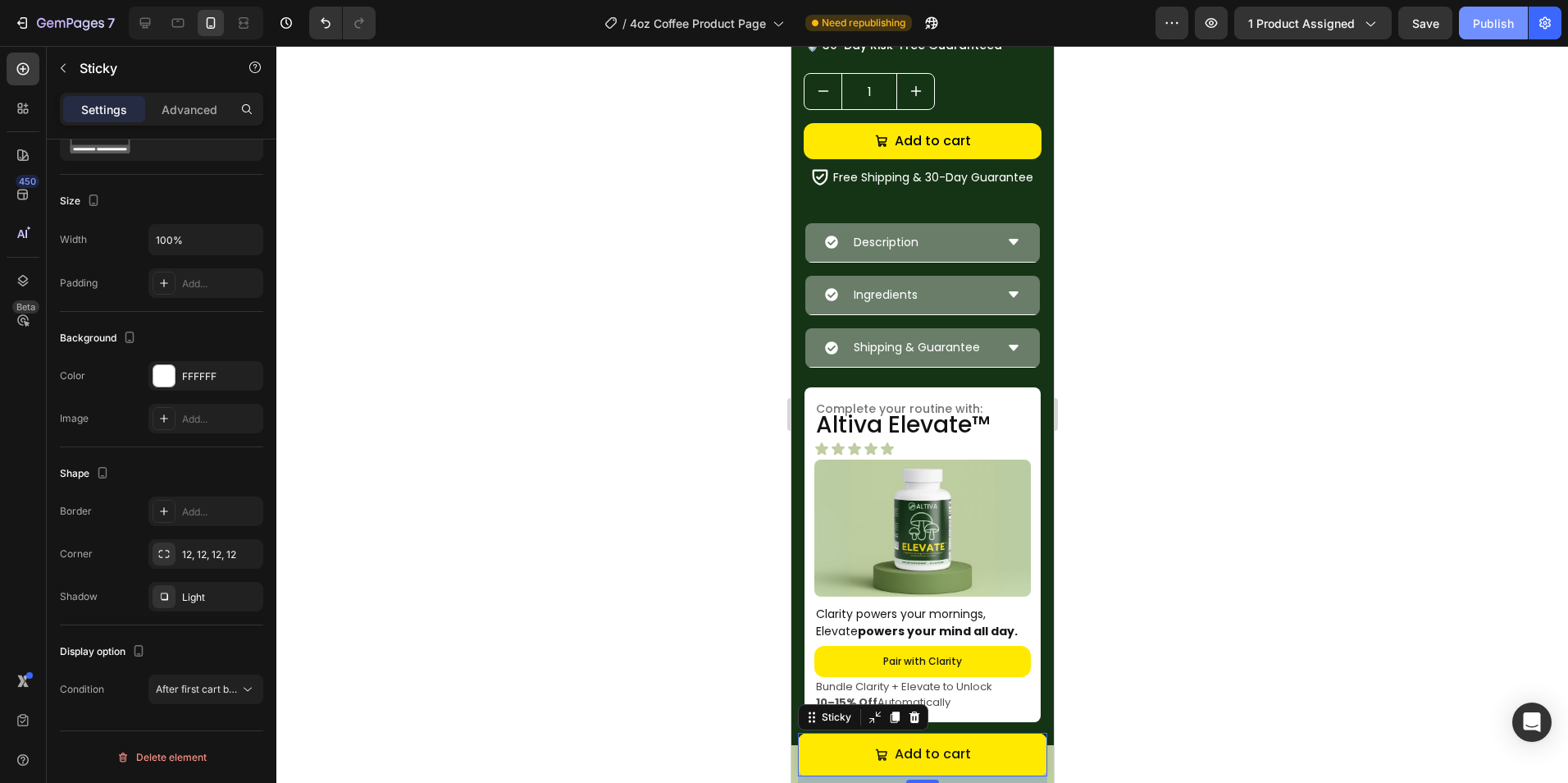
click at [1500, 28] on div "Publish" at bounding box center [1492, 23] width 41 height 17
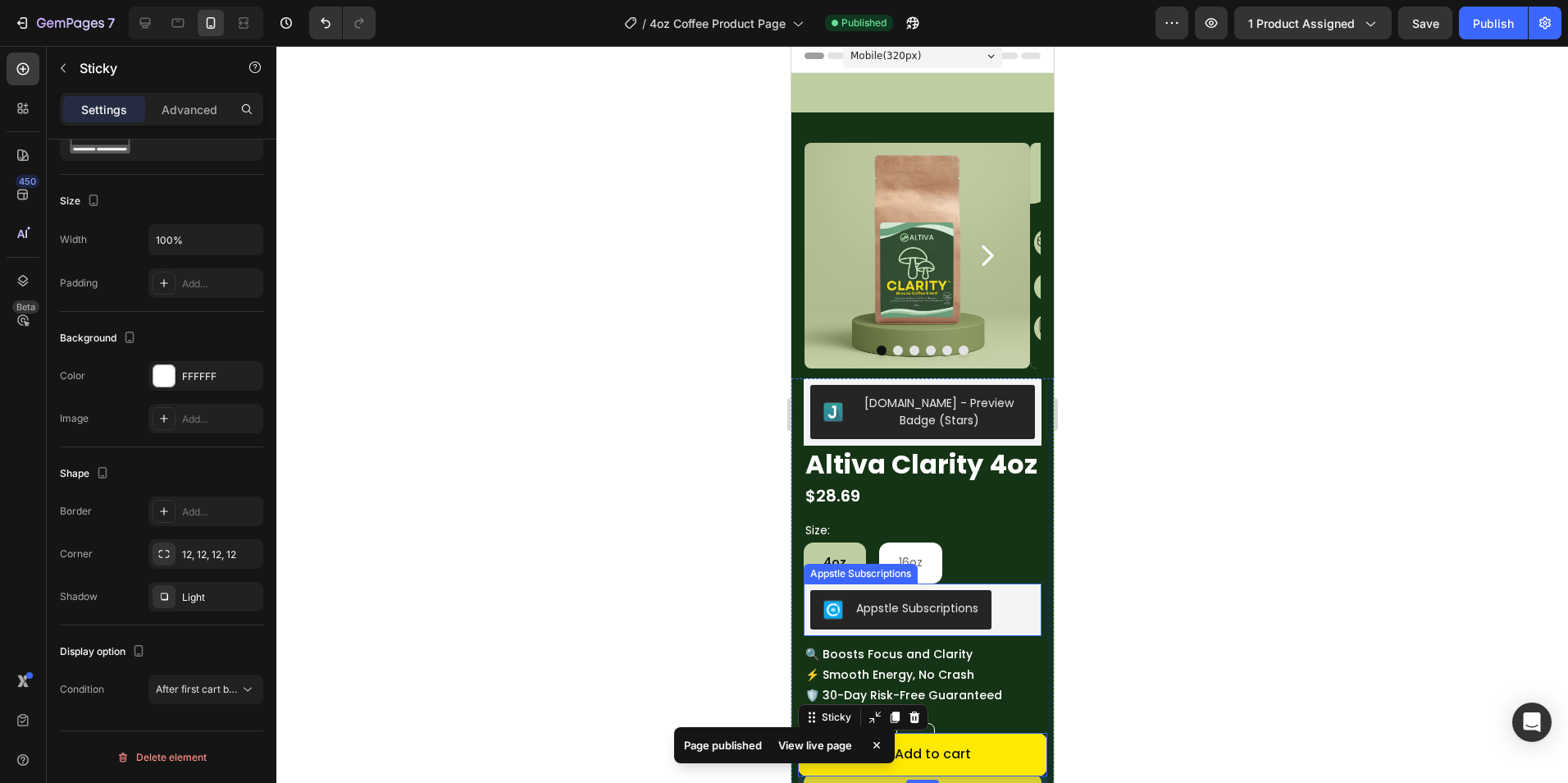
scroll to position [0, 0]
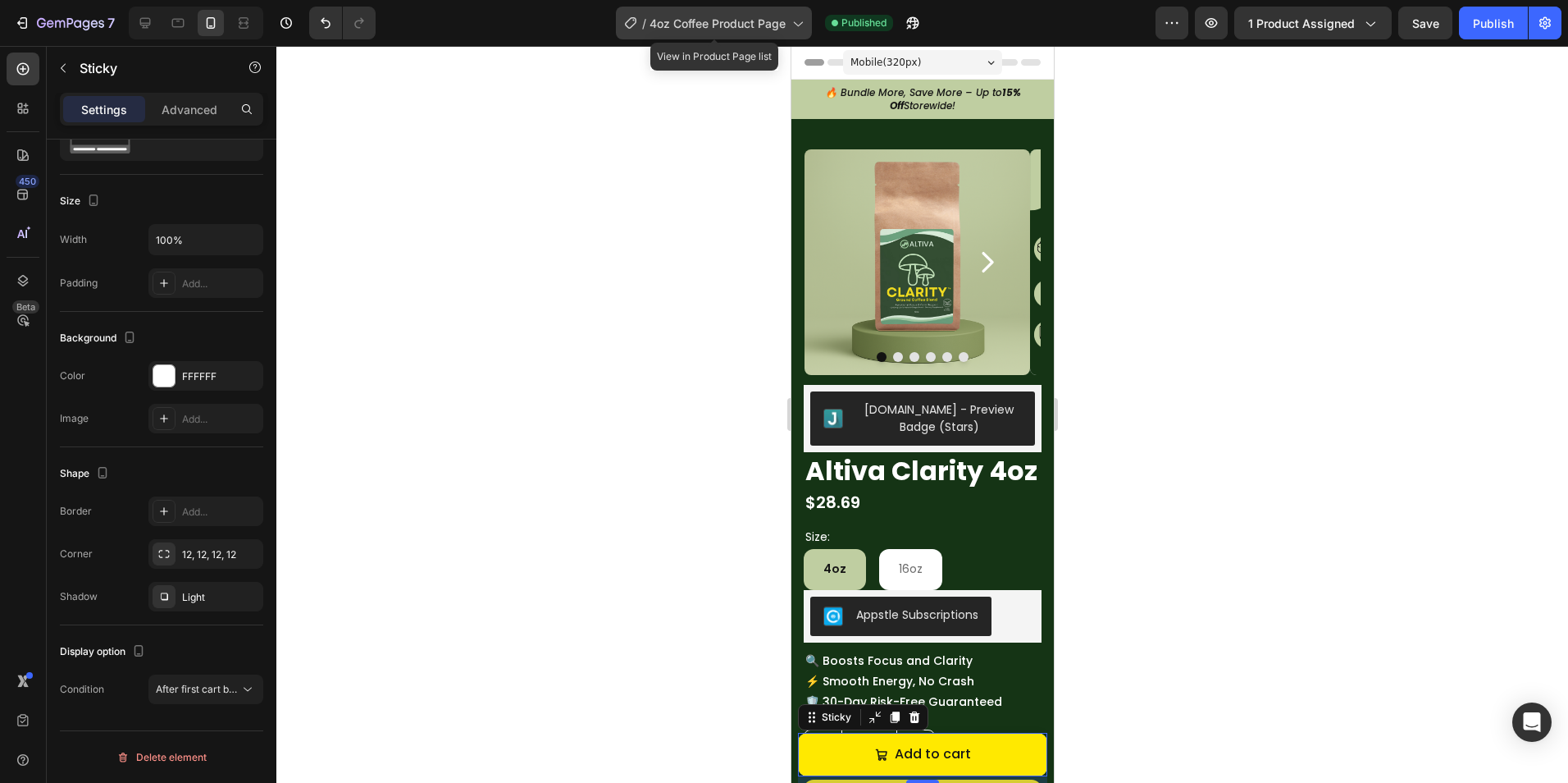
click at [738, 18] on span "4oz Coffee Product Page" at bounding box center [717, 23] width 137 height 17
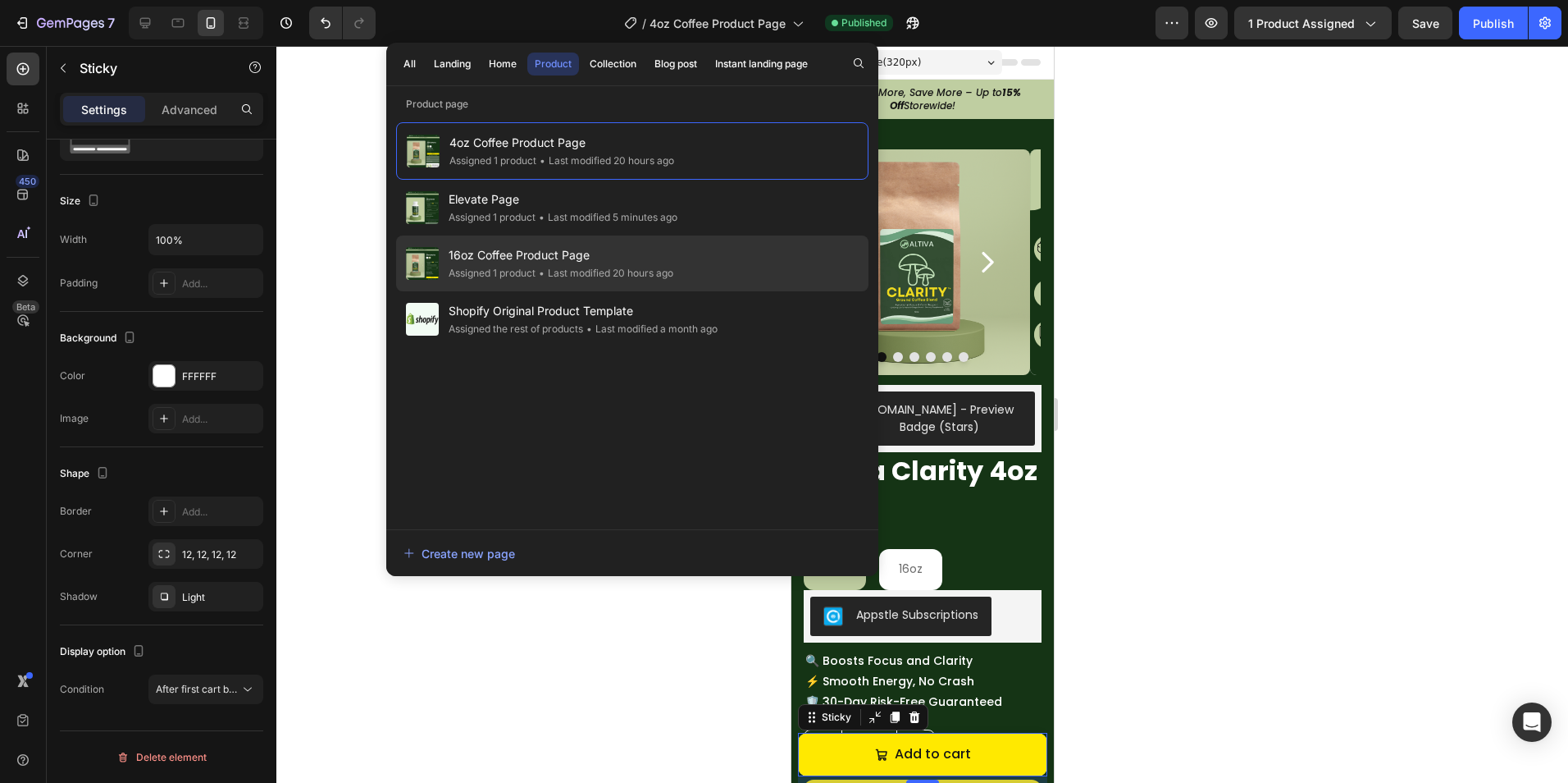
click at [584, 252] on span "16oz Coffee Product Page" at bounding box center [560, 255] width 224 height 20
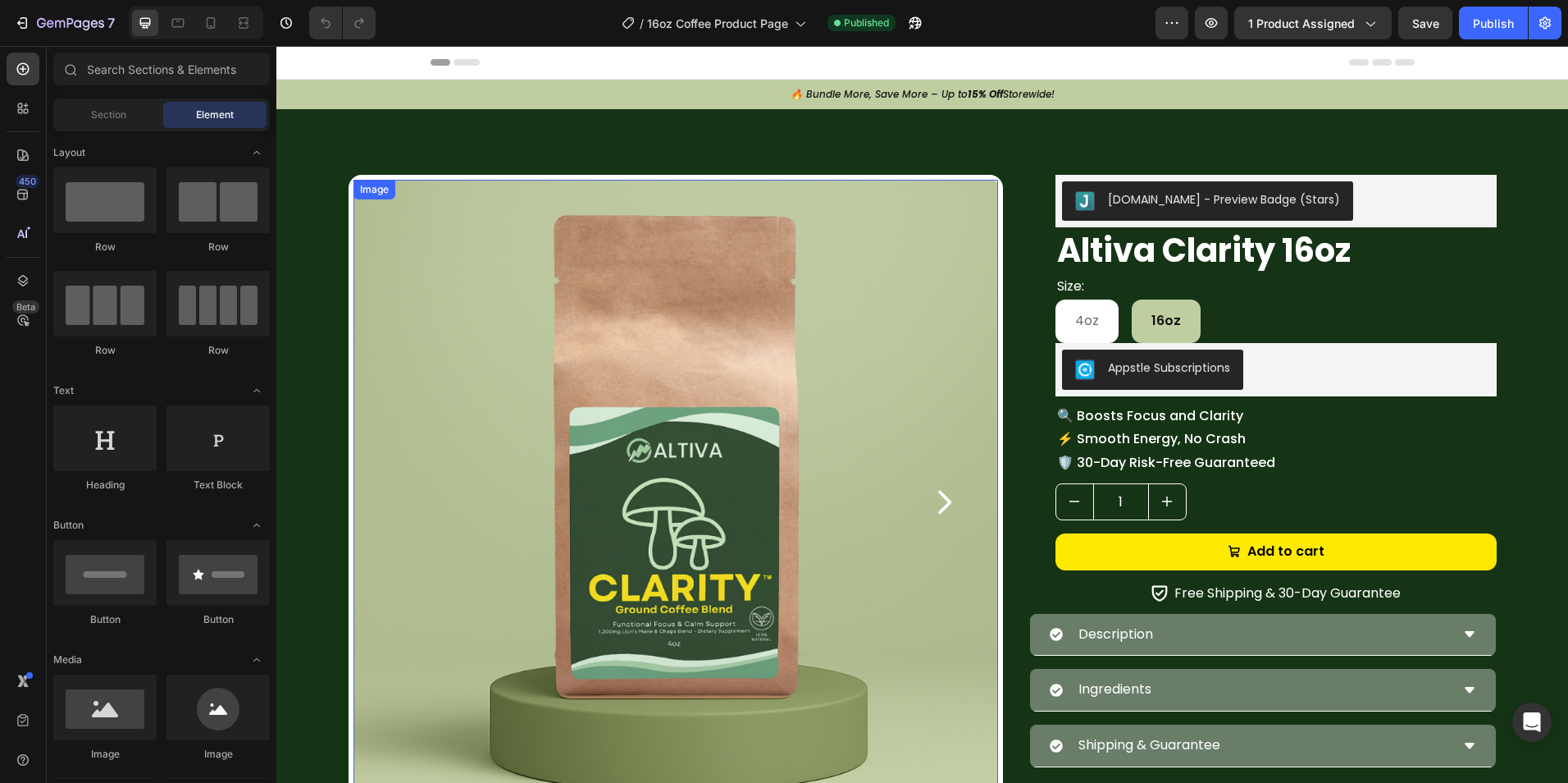
click at [811, 231] on img at bounding box center [675, 502] width 644 height 644
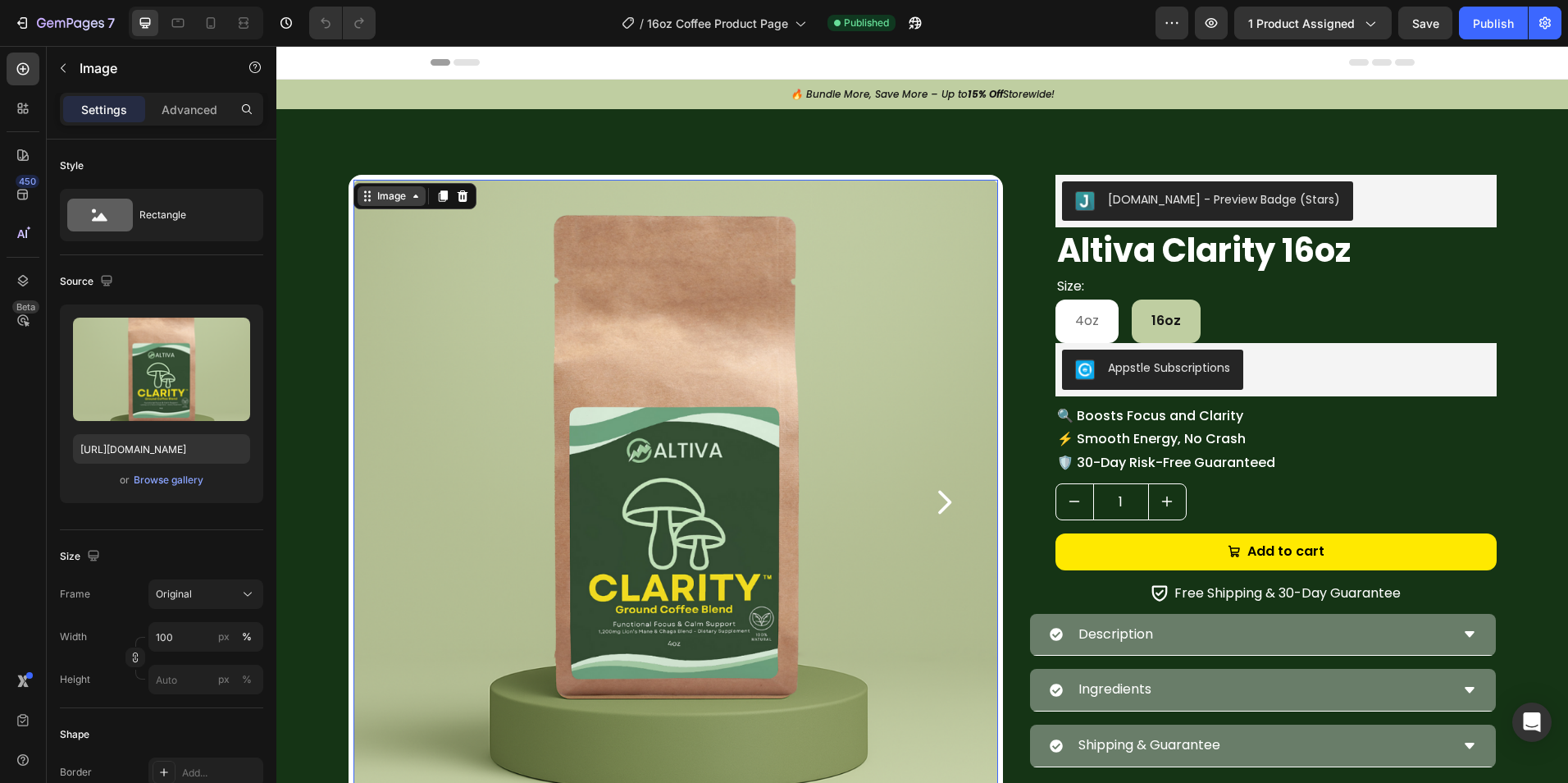
click at [378, 195] on div "Image" at bounding box center [391, 196] width 35 height 15
click at [210, 19] on icon at bounding box center [210, 23] width 16 height 16
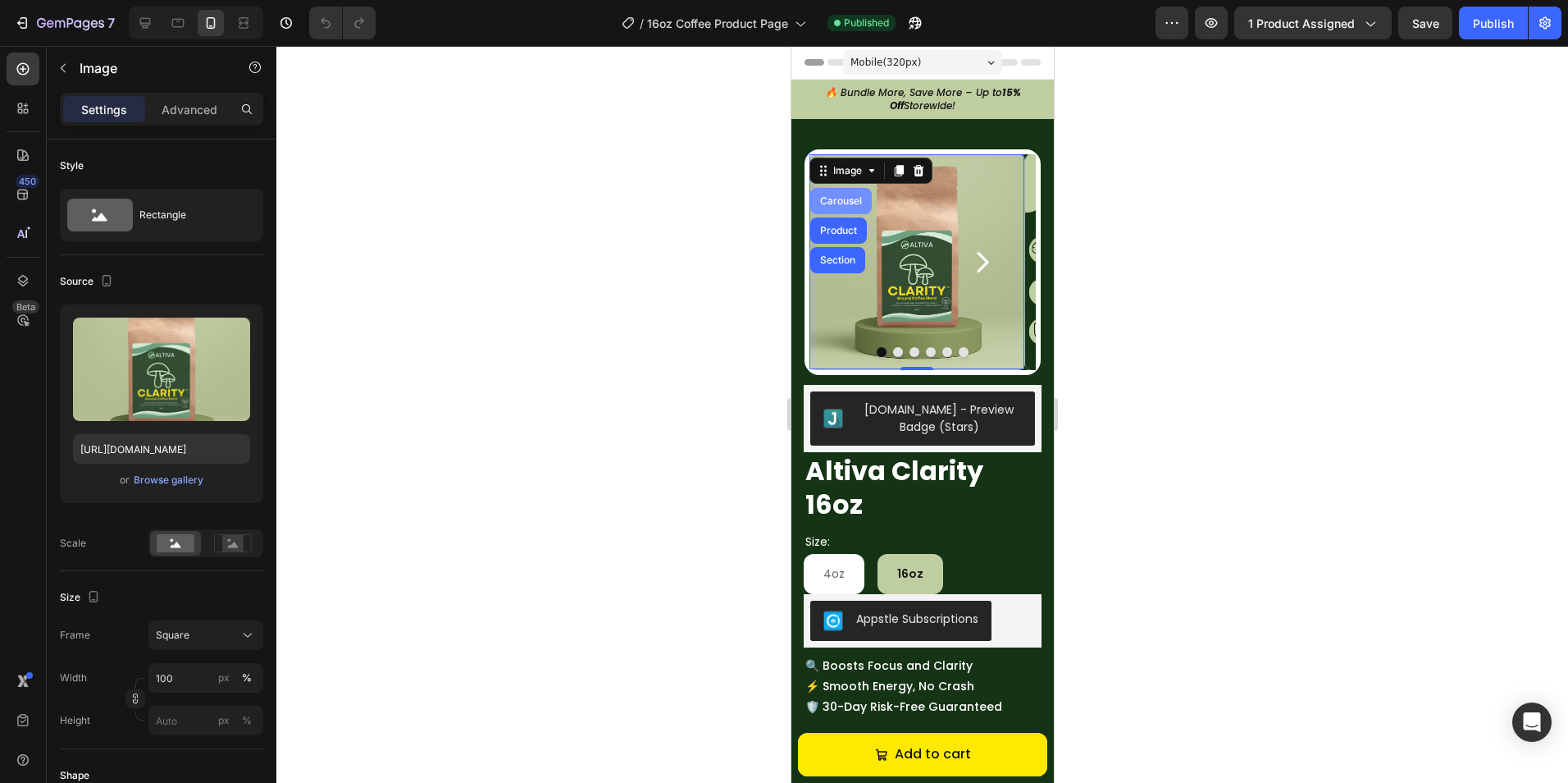
scroll to position [51, 0]
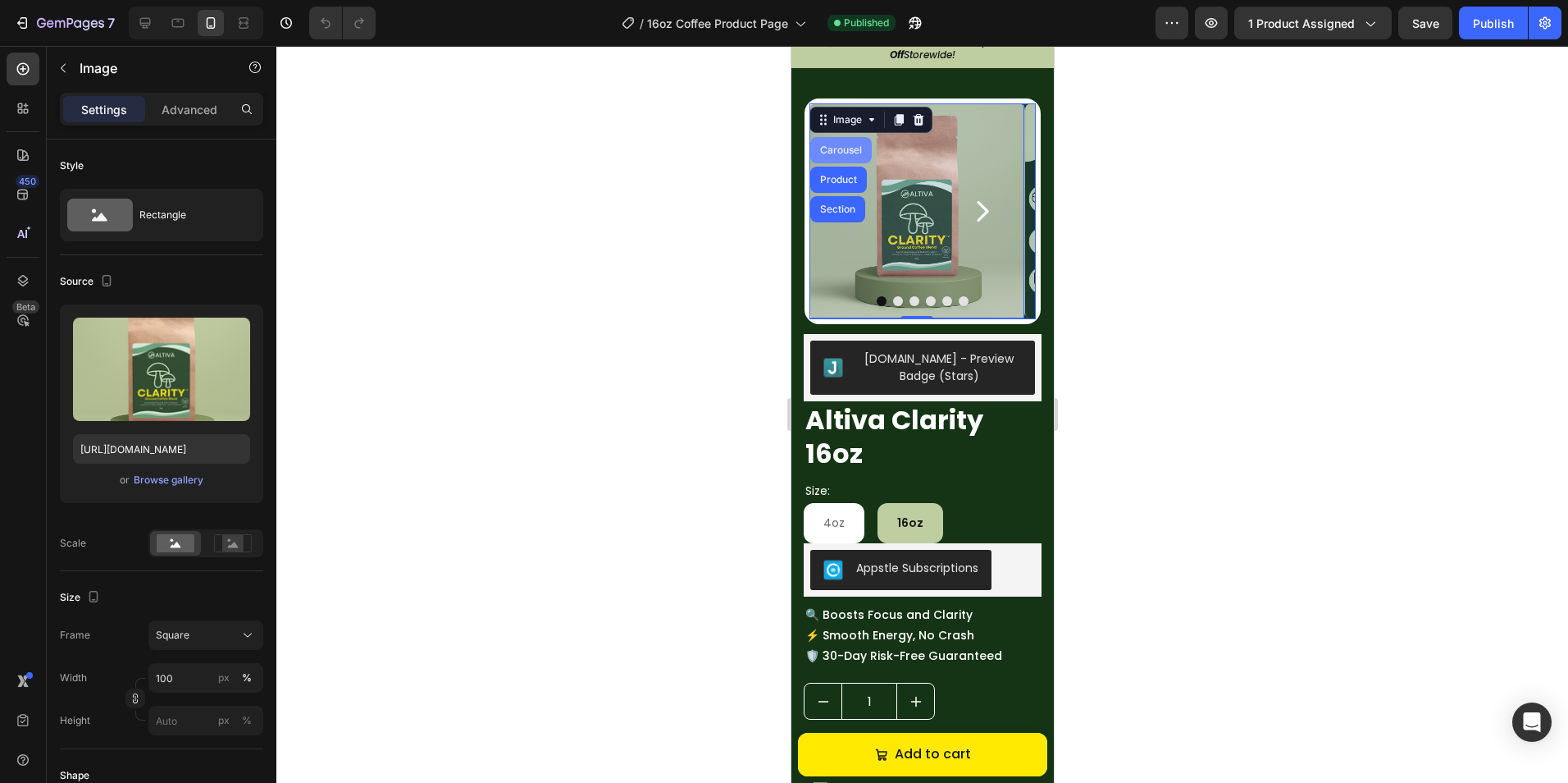
click at [843, 137] on div "Carousel" at bounding box center [840, 150] width 62 height 26
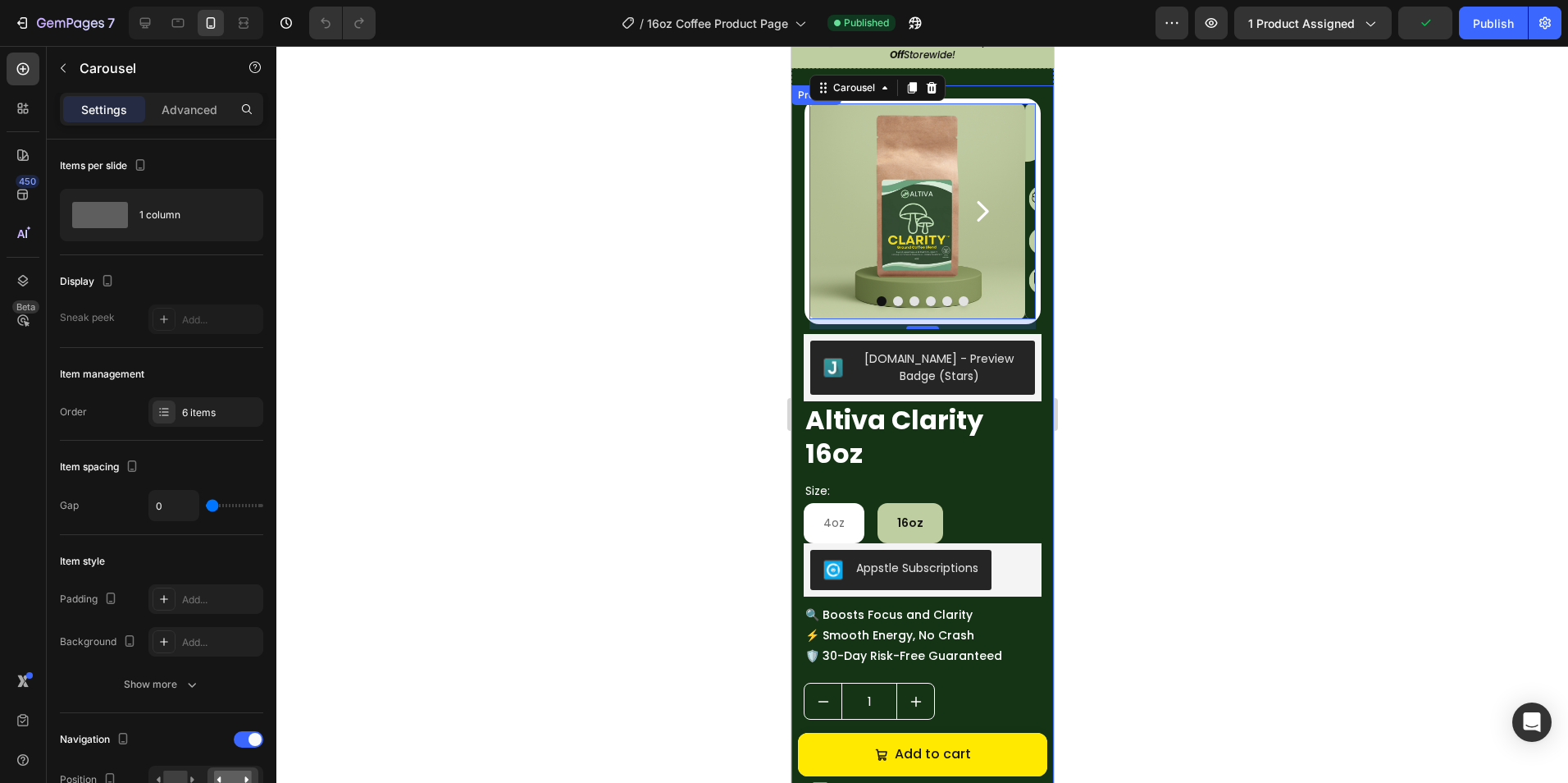
click at [203, 93] on div "Settings Advanced" at bounding box center [161, 109] width 203 height 33
click at [196, 95] on div "Settings Advanced" at bounding box center [161, 109] width 203 height 33
click at [191, 103] on p "Advanced" at bounding box center [189, 109] width 56 height 17
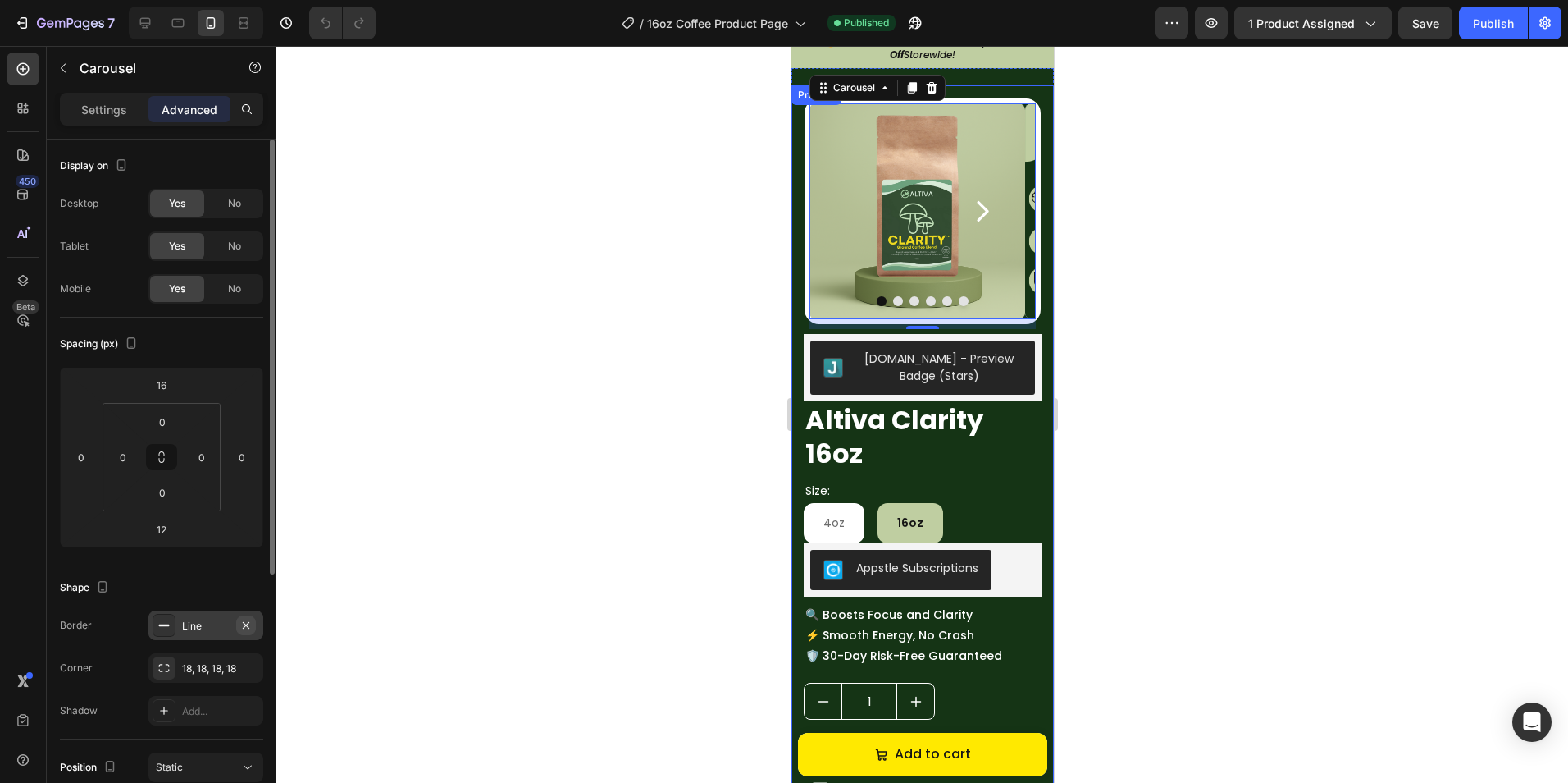
click at [247, 627] on icon "button" at bounding box center [245, 624] width 13 height 13
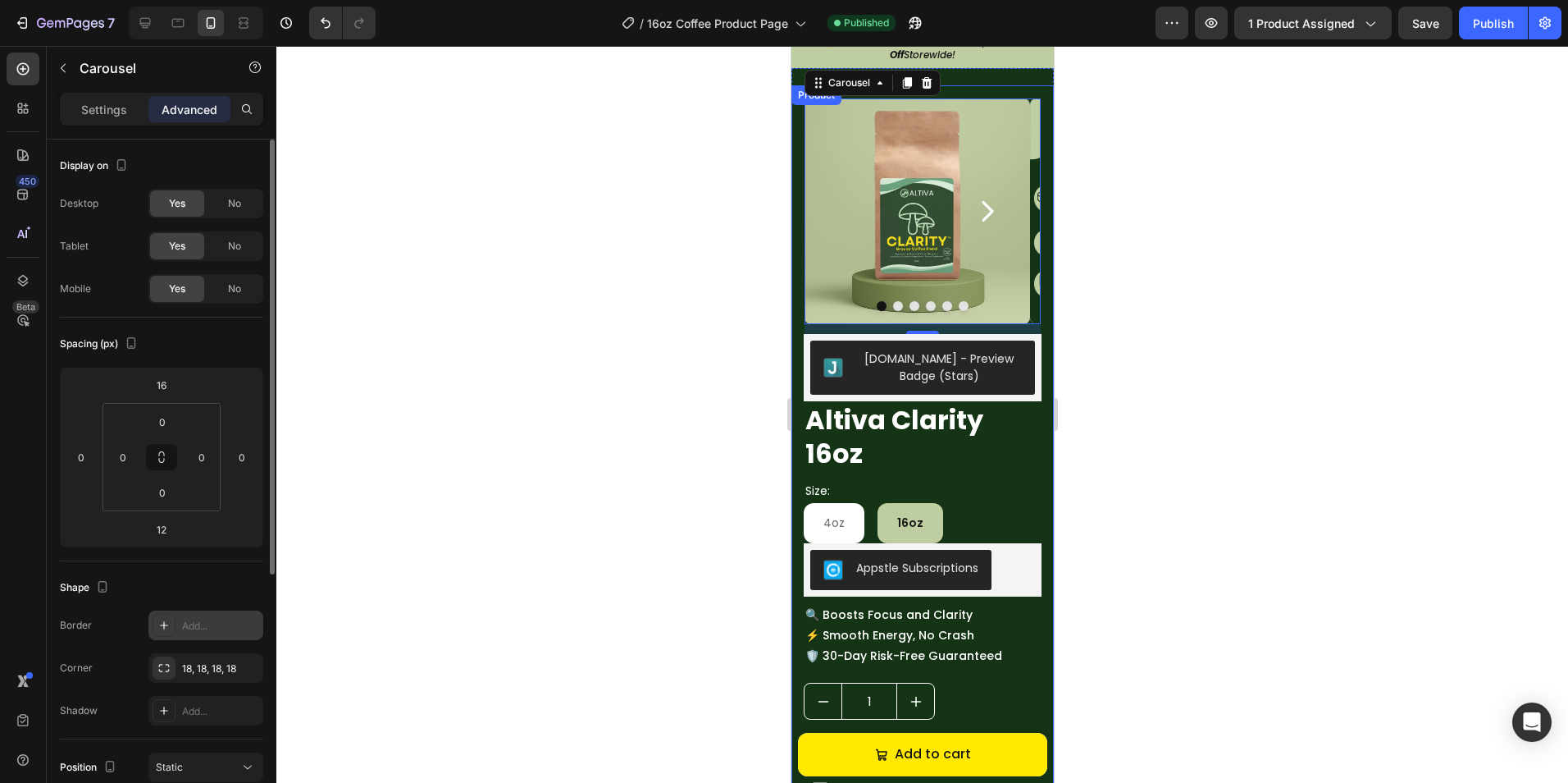
click at [228, 568] on div "Shape Border Add... Corner 18, 18, 18, 18 Shadow Add..." at bounding box center [161, 650] width 203 height 178
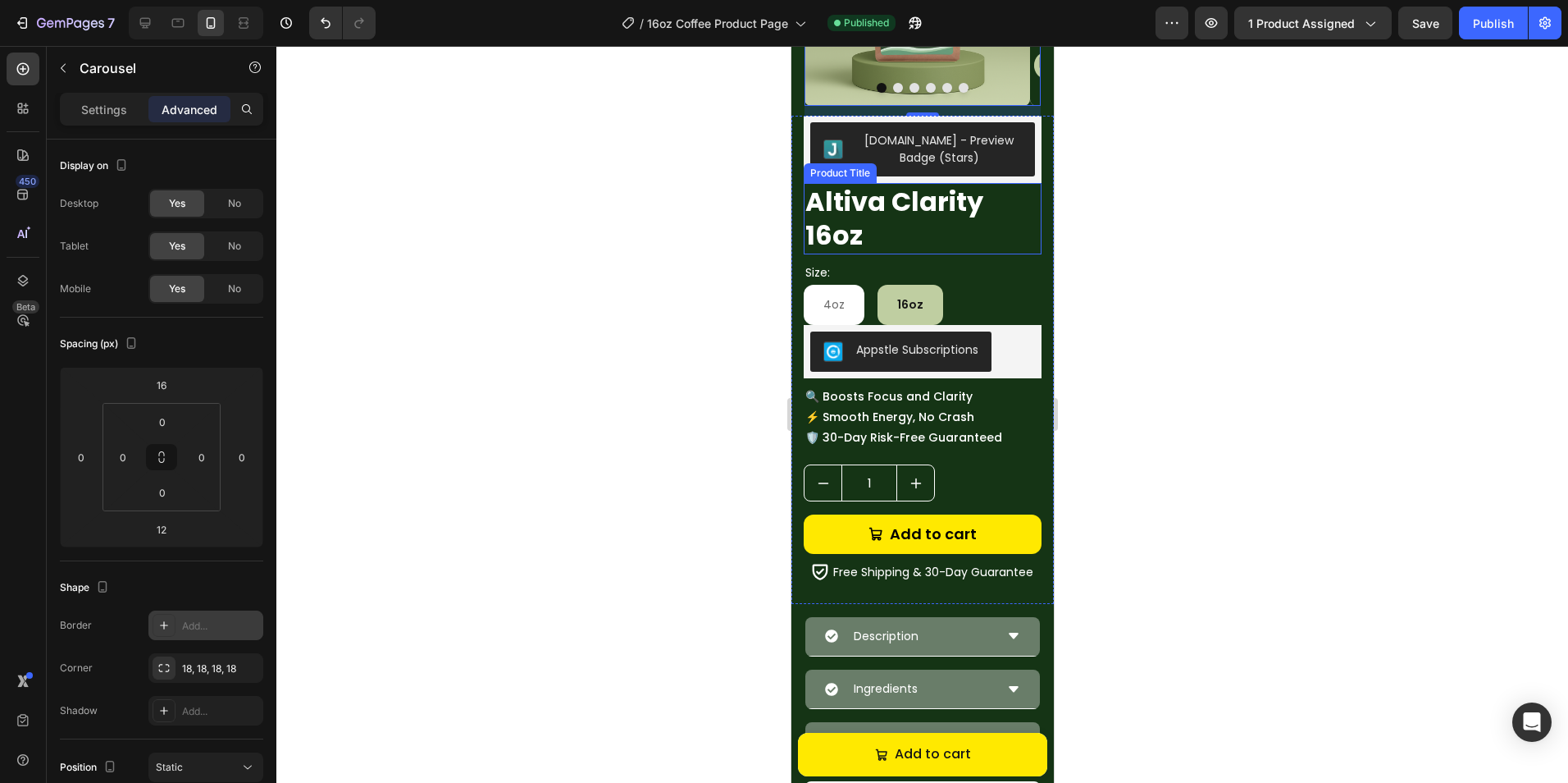
scroll to position [297, 0]
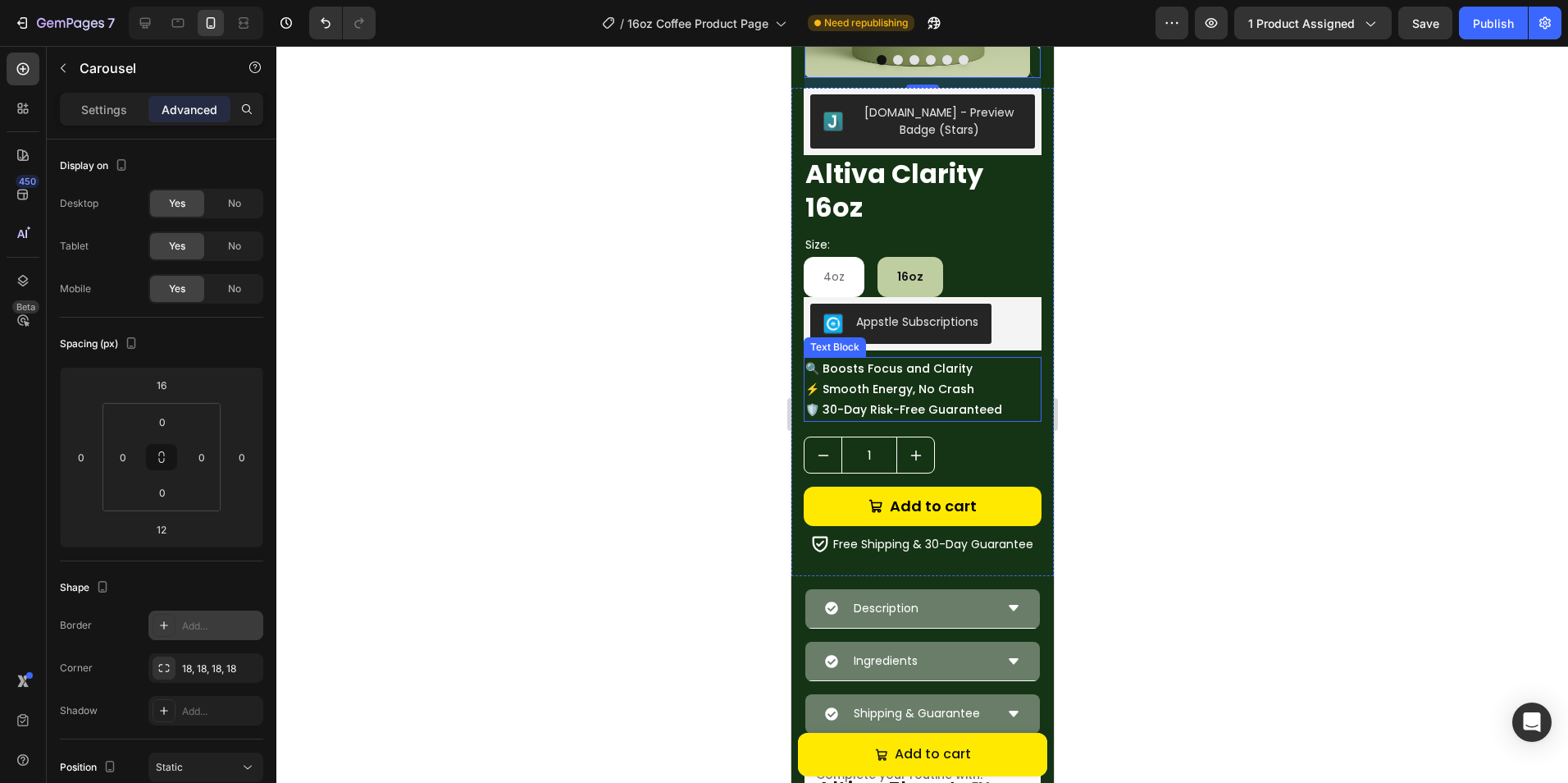
click at [926, 395] on p "🔍 Boosts Focus and Clarity ⚡ Smooth Energy, No Crash 🛡️ 30-Day Risk-Free Guaran…" at bounding box center [921, 389] width 234 height 63
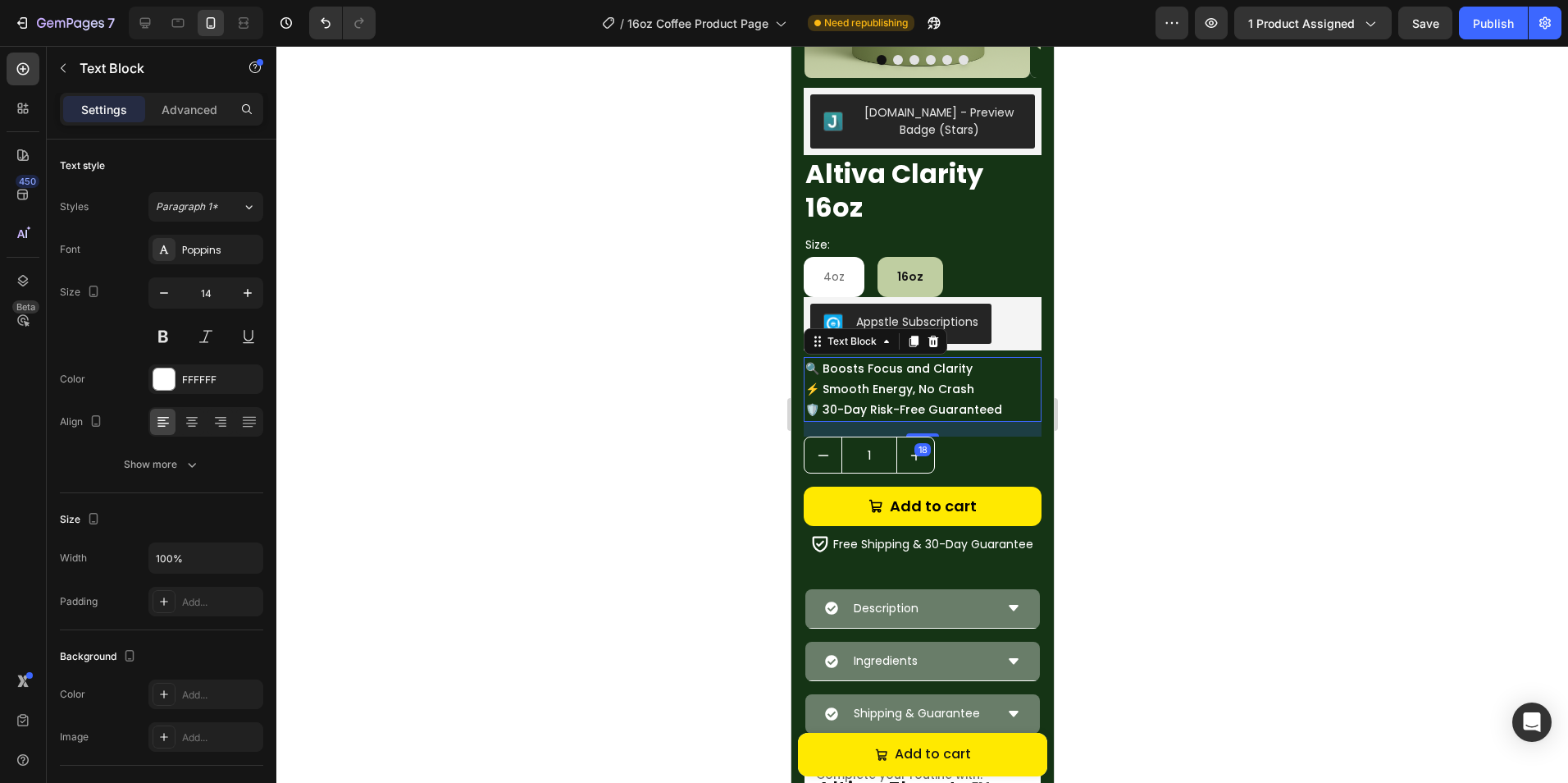
click at [958, 392] on p "🔍 Boosts Focus and Clarity ⚡ Smooth Energy, No Crash 🛡️ 30-Day Risk-Free Guaran…" at bounding box center [921, 389] width 234 height 63
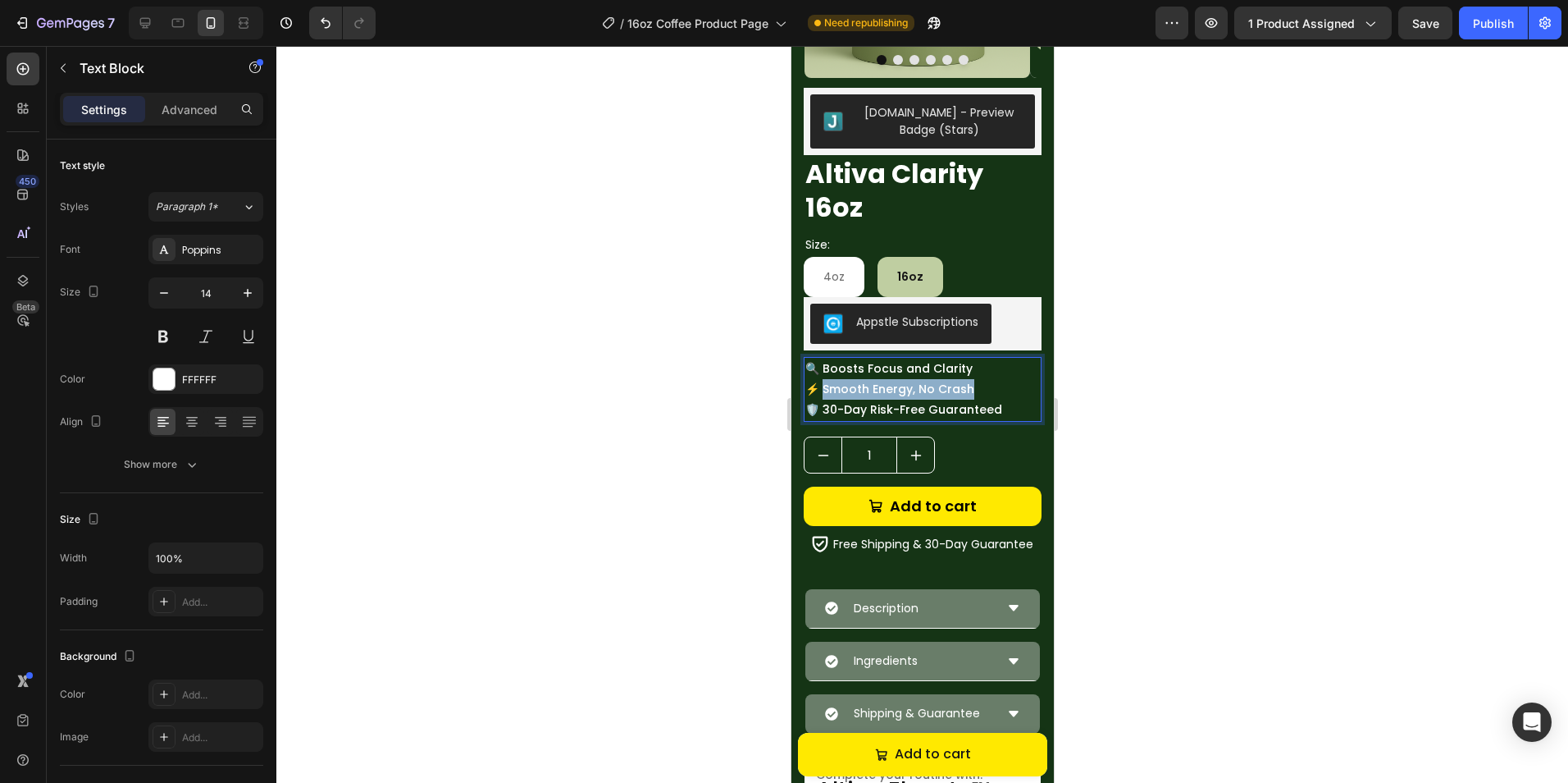
drag, startPoint x: 969, startPoint y: 391, endPoint x: 824, endPoint y: 389, distance: 145.0
click at [824, 389] on p "🔍 Boosts Focus and Clarity ⚡ Smooth Energy, No Crash 🛡️ 30-Day Risk-Free Guaran…" at bounding box center [921, 389] width 234 height 63
drag, startPoint x: 823, startPoint y: 370, endPoint x: 963, endPoint y: 372, distance: 140.0
click at [963, 372] on p "🔍 Boosts Focus and Clarity ⚡ Steady Energy, No Jitters 🛡️ 30-Day Risk-Free Guar…" at bounding box center [921, 389] width 234 height 63
click at [1110, 337] on div at bounding box center [921, 414] width 1291 height 737
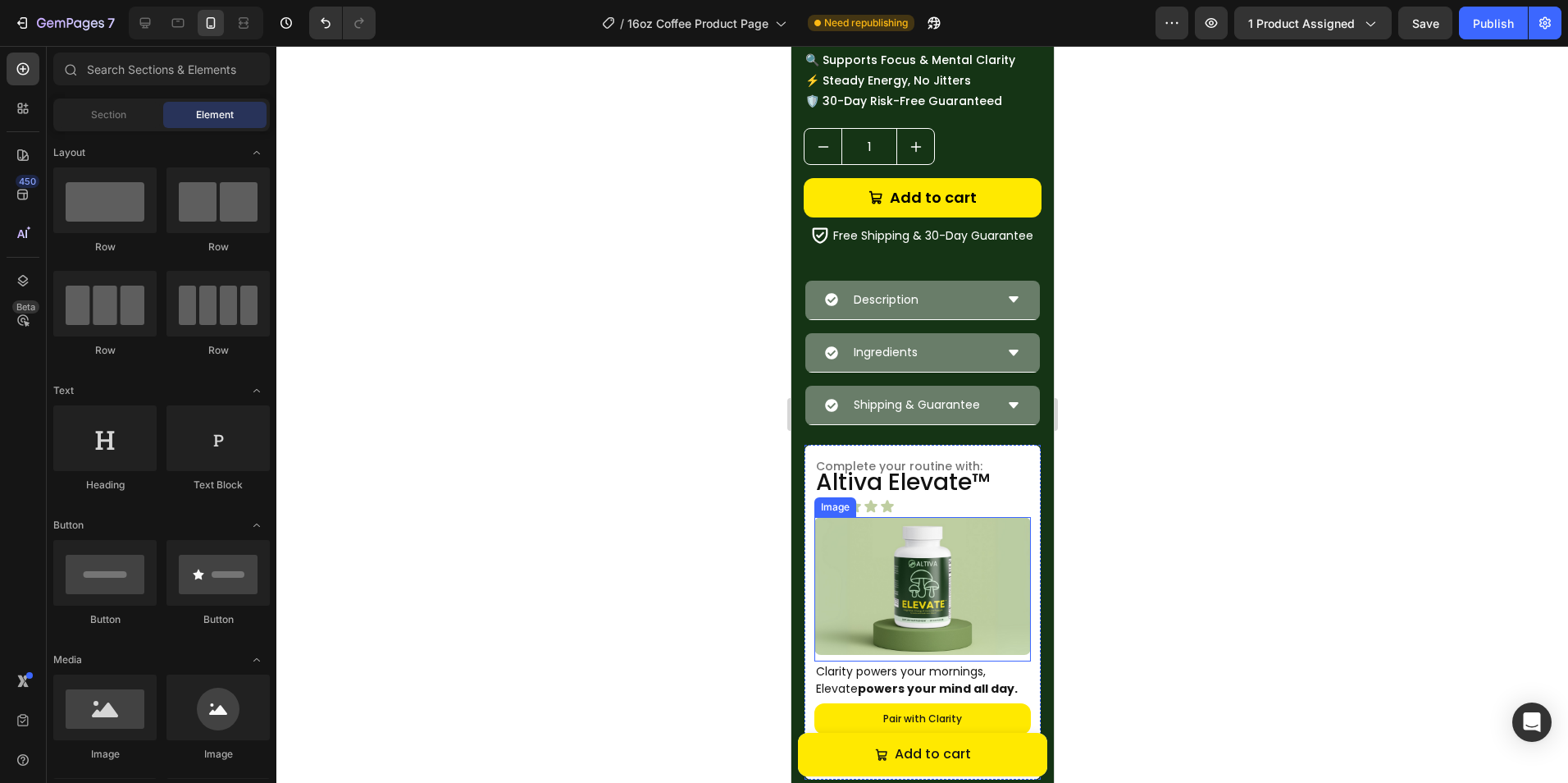
scroll to position [625, 0]
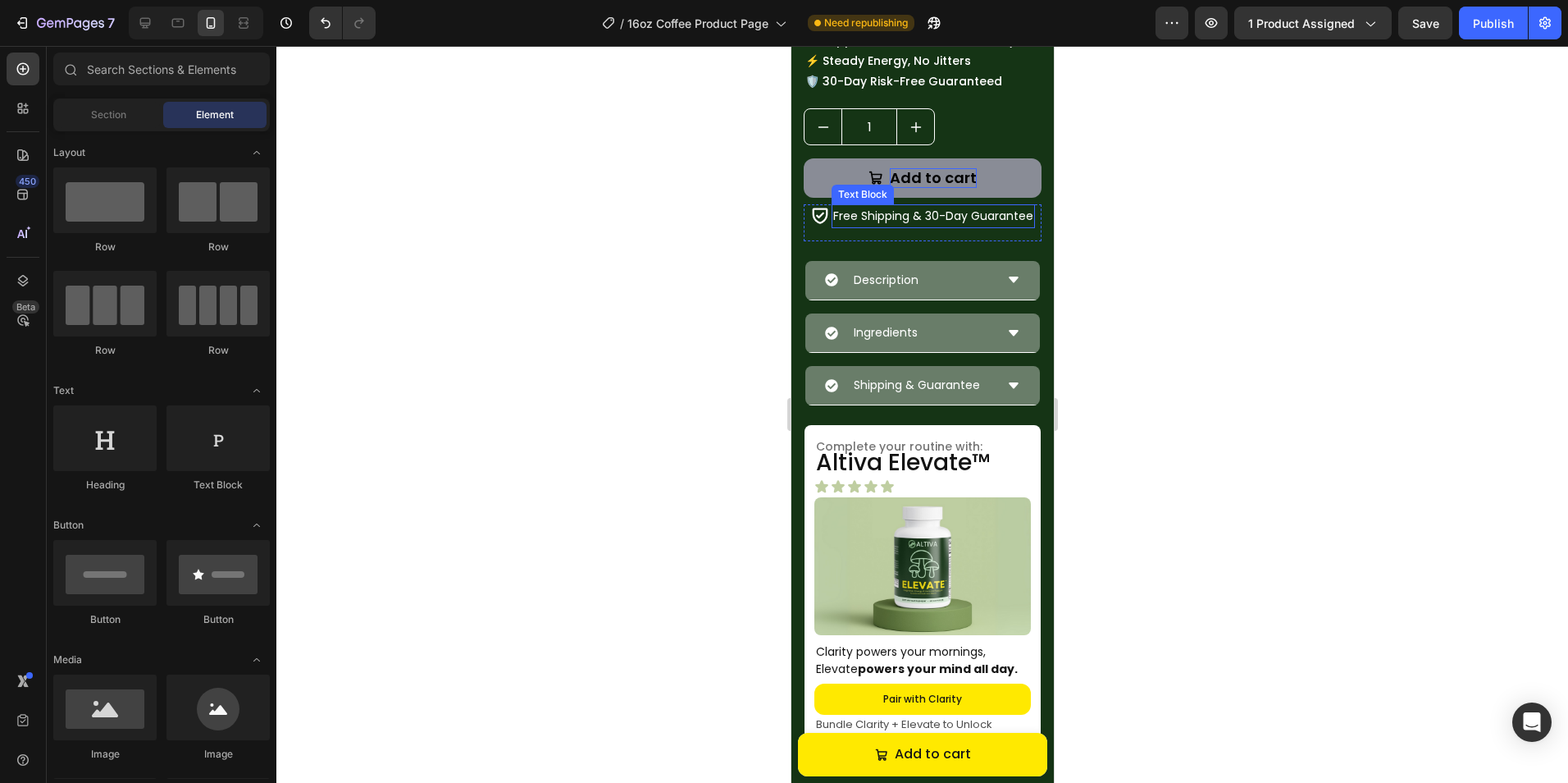
click at [966, 177] on div "Add to cart" at bounding box center [932, 178] width 87 height 19
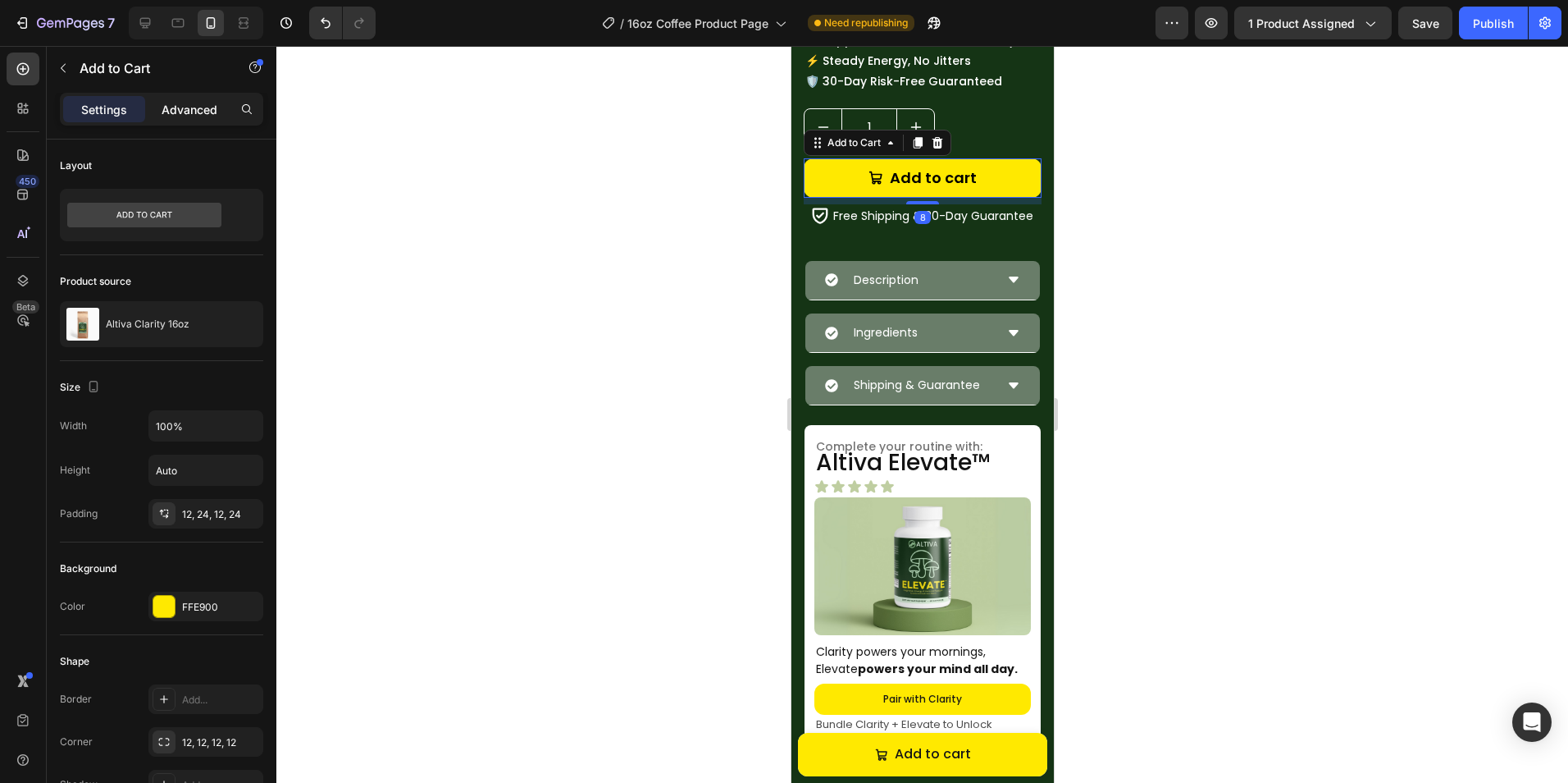
click at [165, 115] on p "Advanced" at bounding box center [189, 109] width 56 height 17
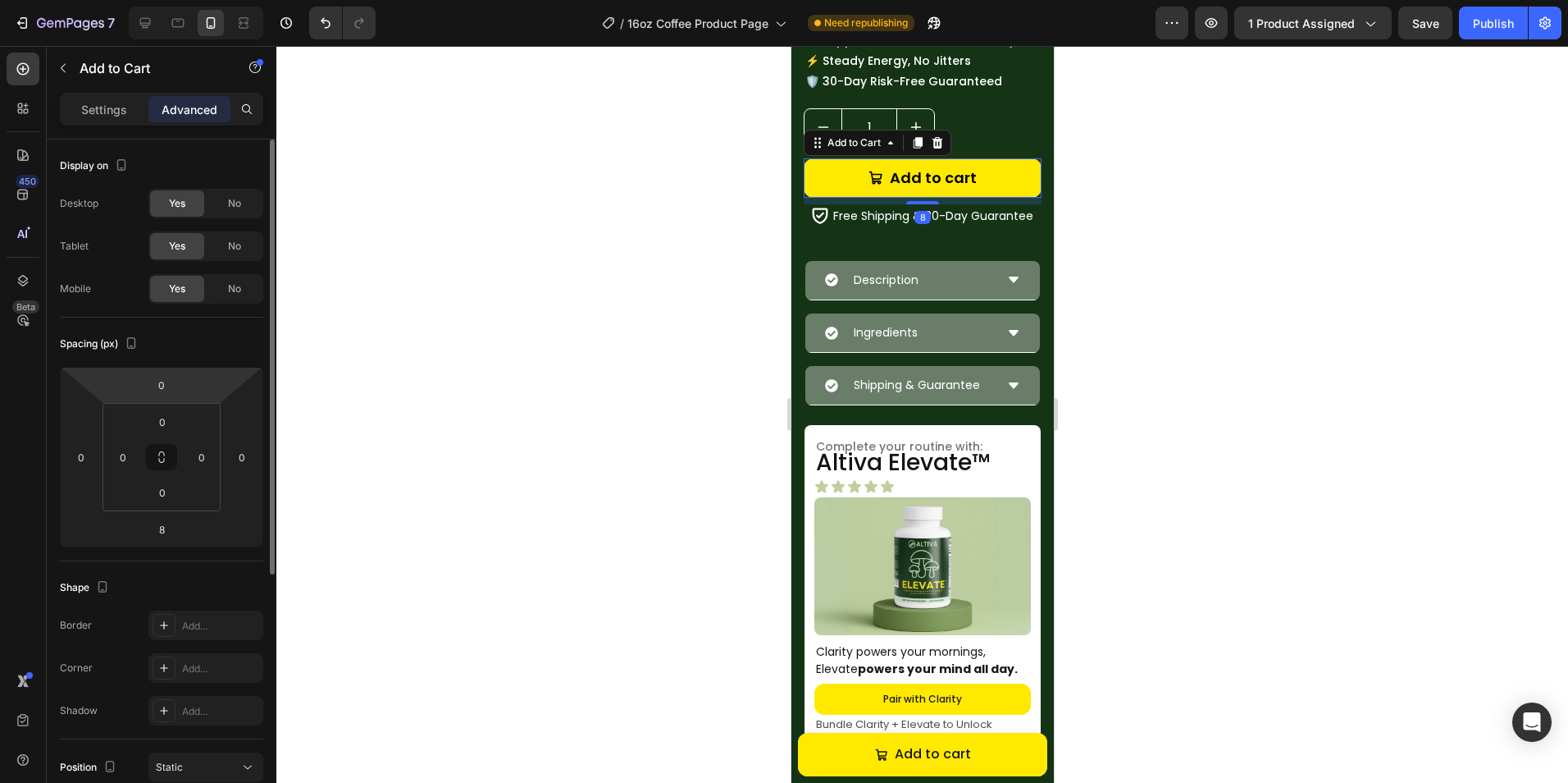
scroll to position [404, 0]
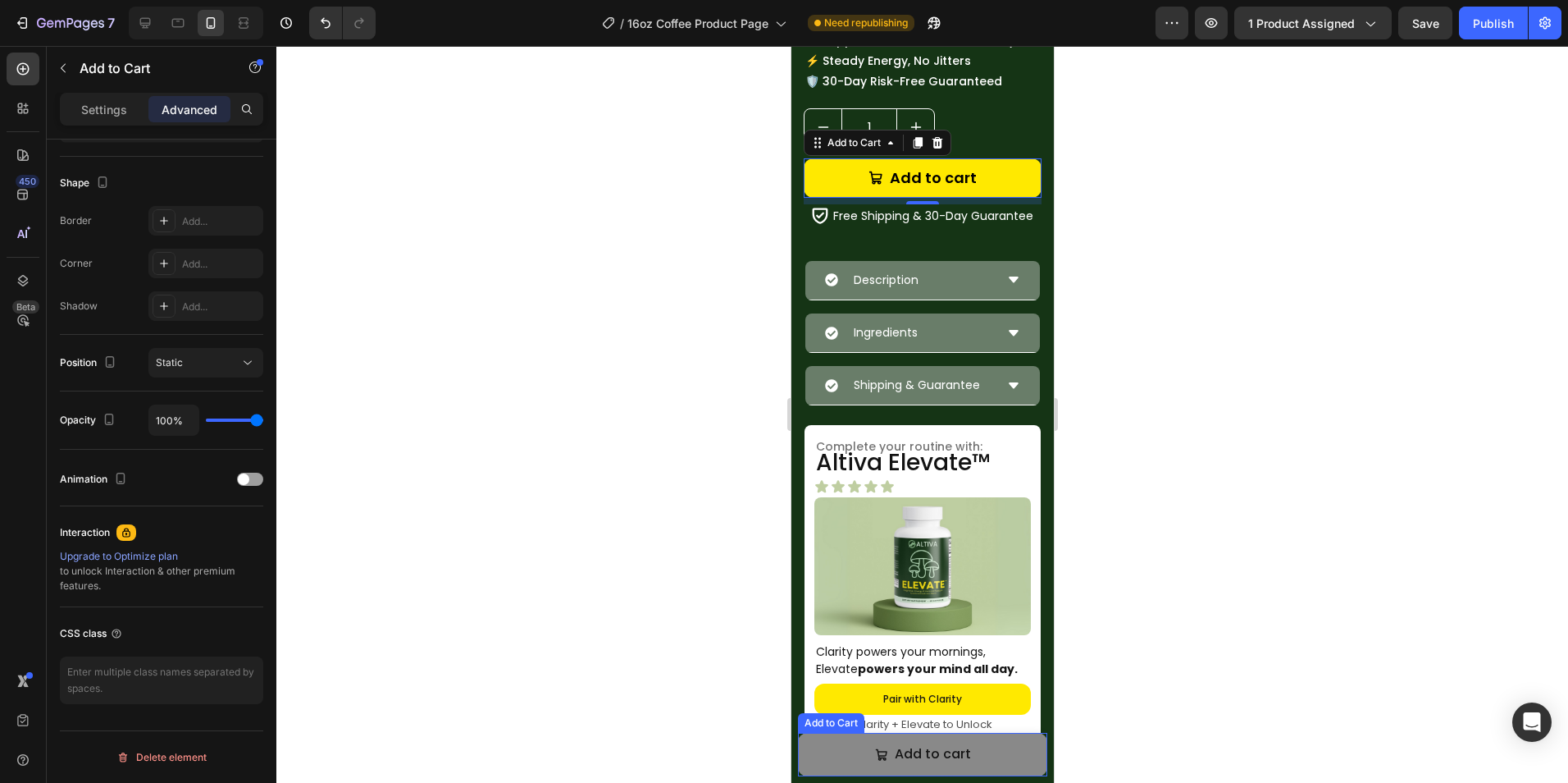
click at [874, 748] on icon "Add to cart" at bounding box center [880, 754] width 13 height 13
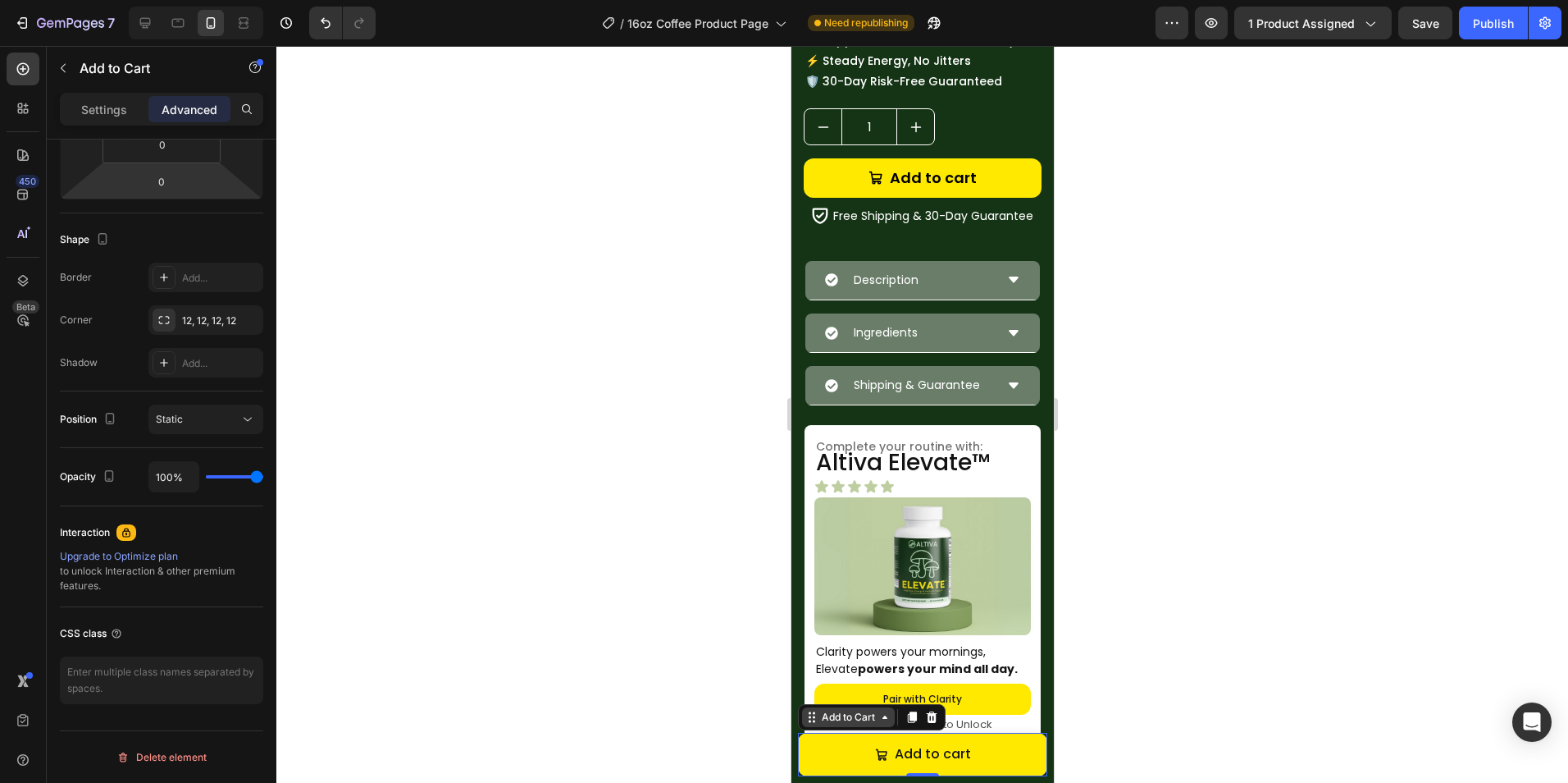
click at [838, 723] on div "Add to Cart" at bounding box center [847, 716] width 60 height 15
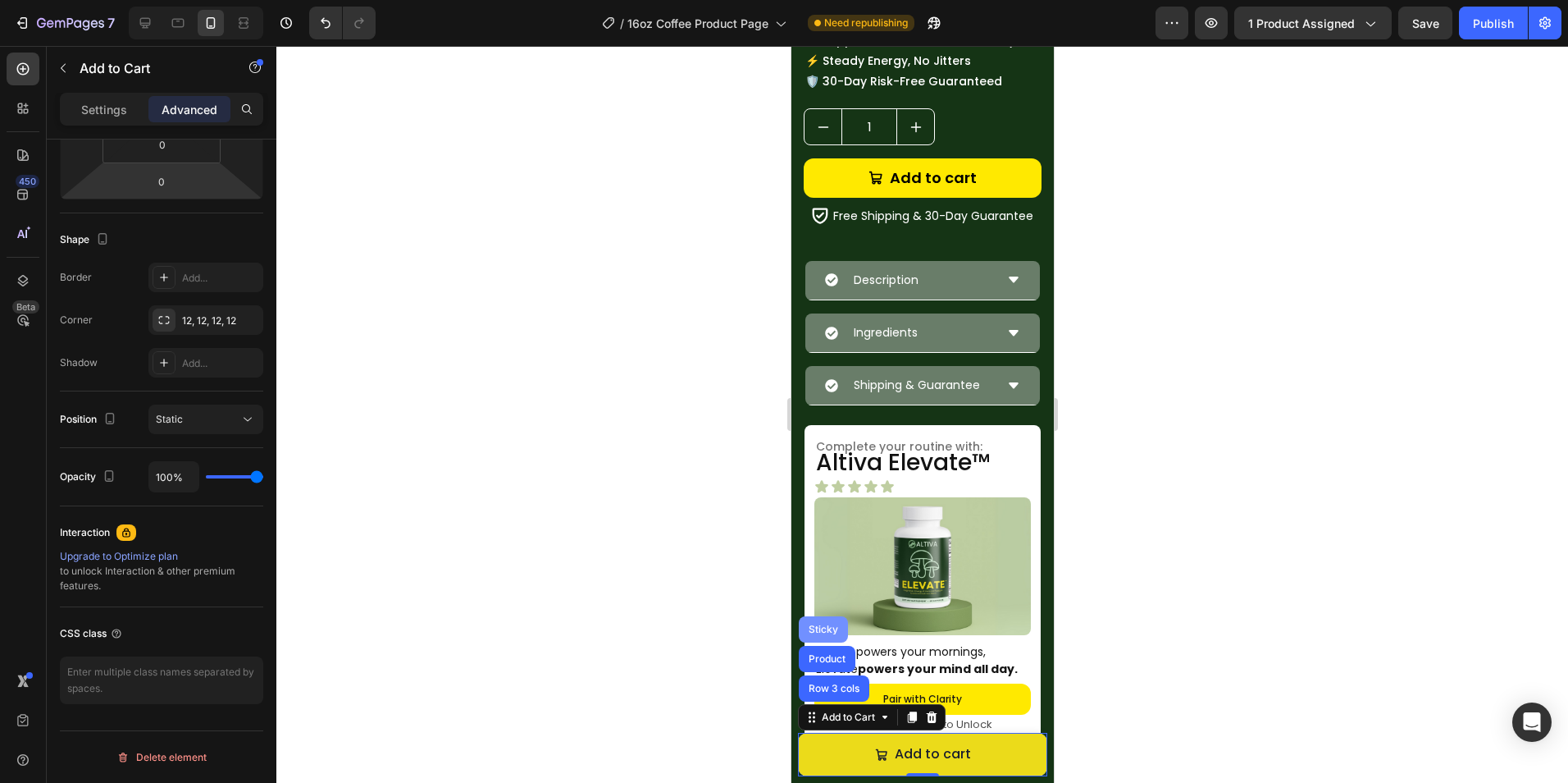
click at [828, 628] on div "Sticky" at bounding box center [822, 629] width 36 height 10
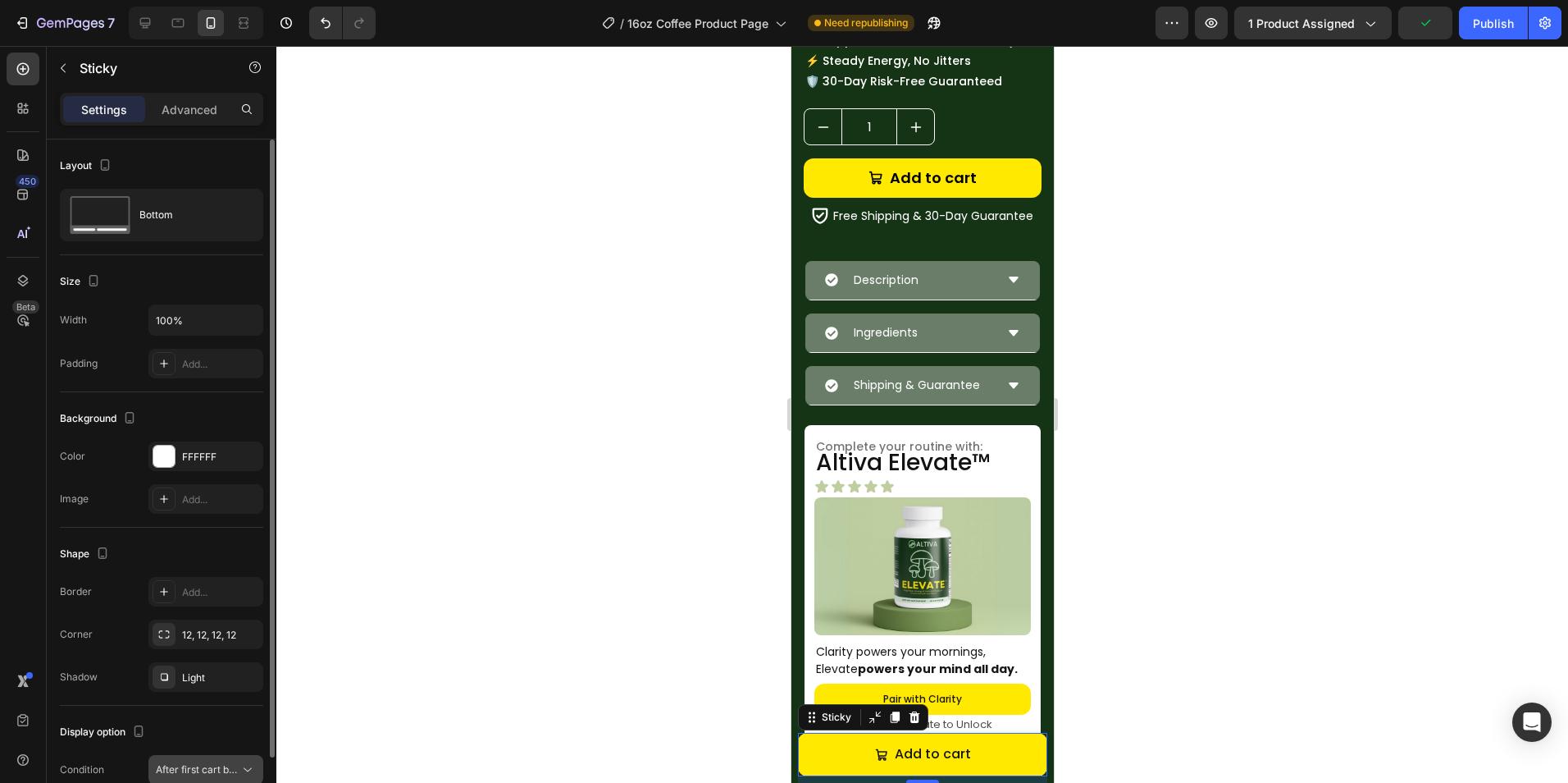
scroll to position [81, 0]
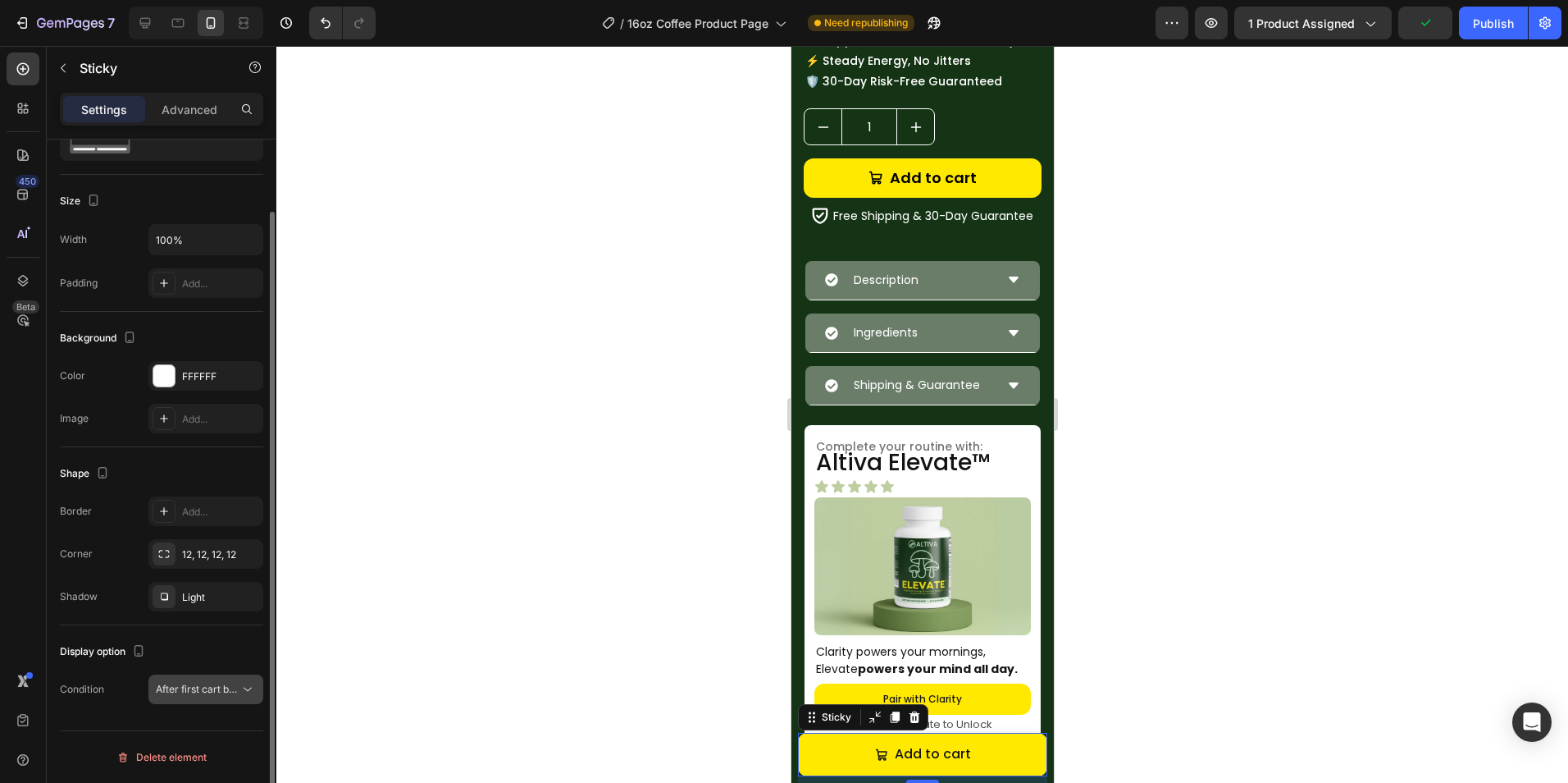
click at [203, 696] on div "After first cart button" at bounding box center [205, 689] width 100 height 16
click at [209, 661] on div "Display option" at bounding box center [161, 651] width 203 height 26
click at [187, 111] on p "Advanced" at bounding box center [189, 109] width 56 height 17
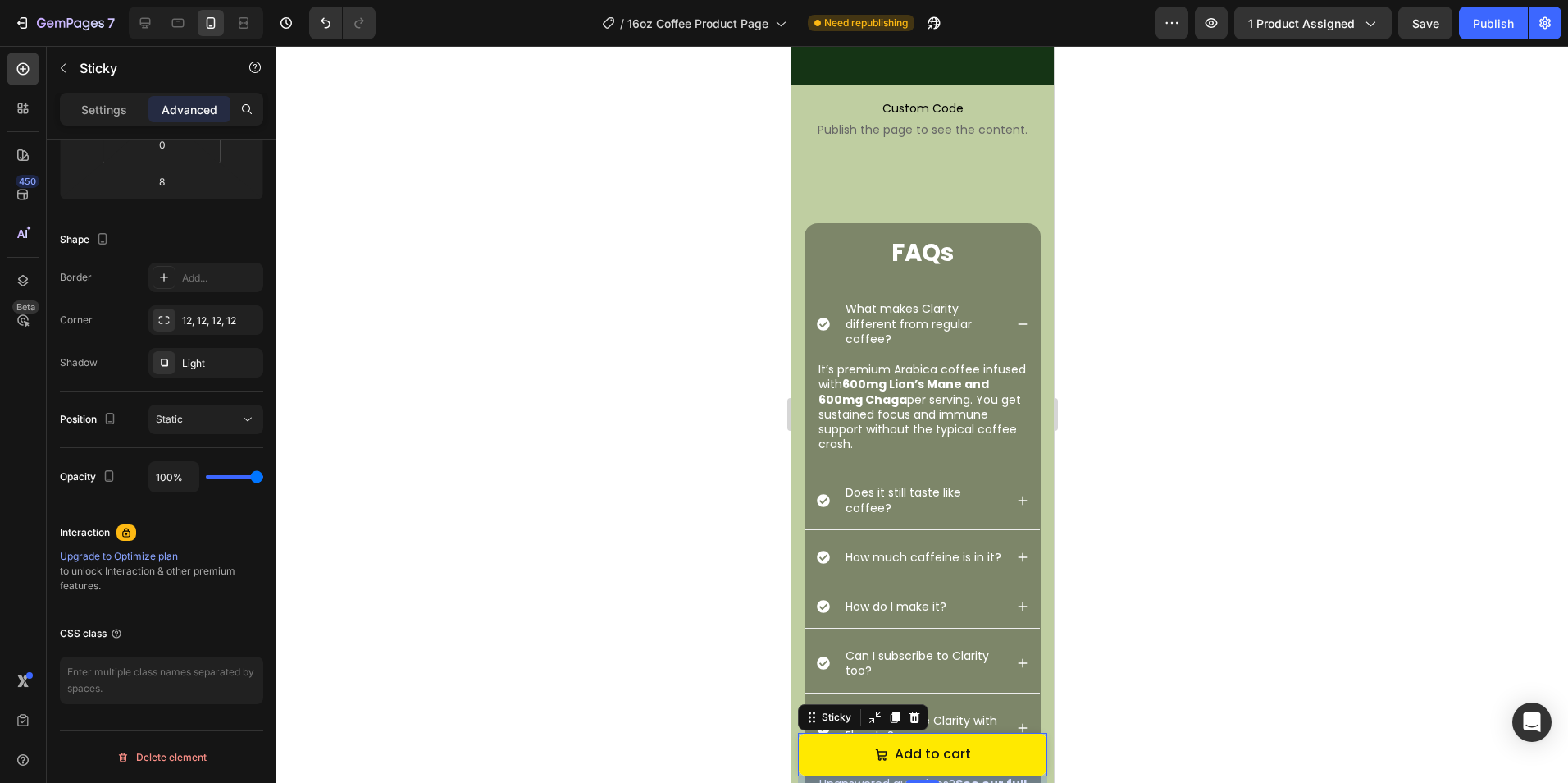
scroll to position [3414, 0]
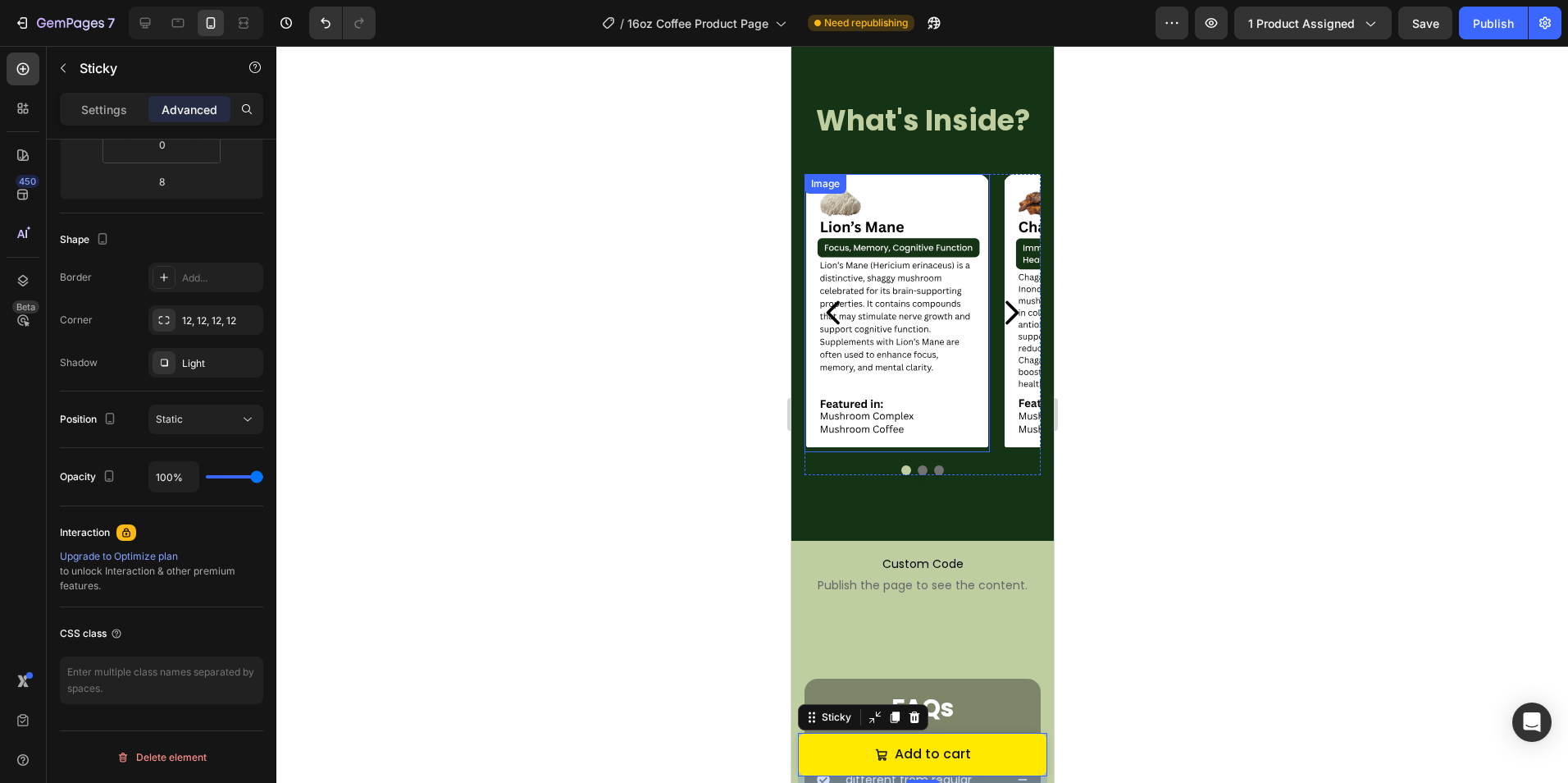
click at [943, 360] on img at bounding box center [896, 312] width 185 height 278
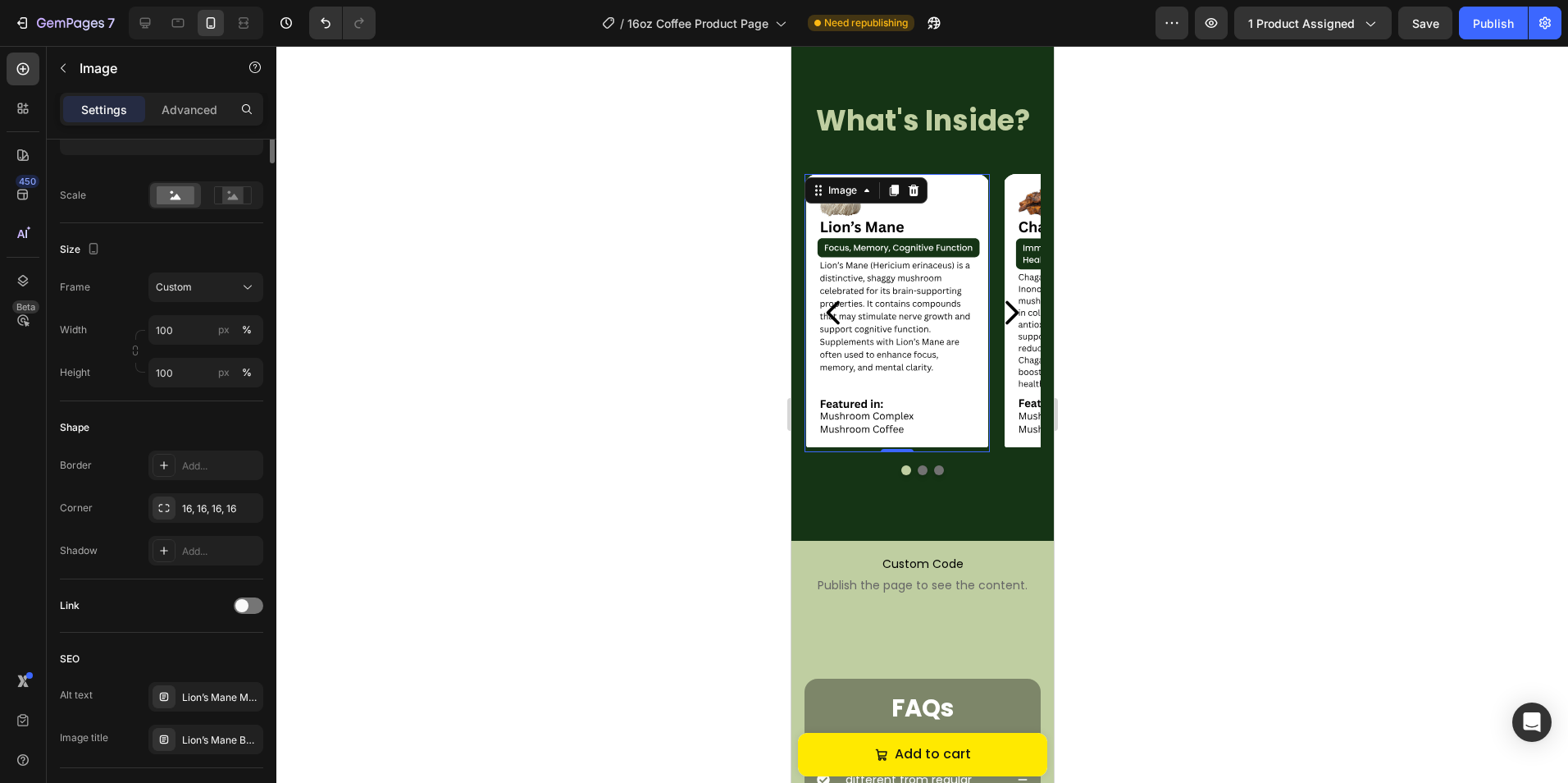
scroll to position [0, 0]
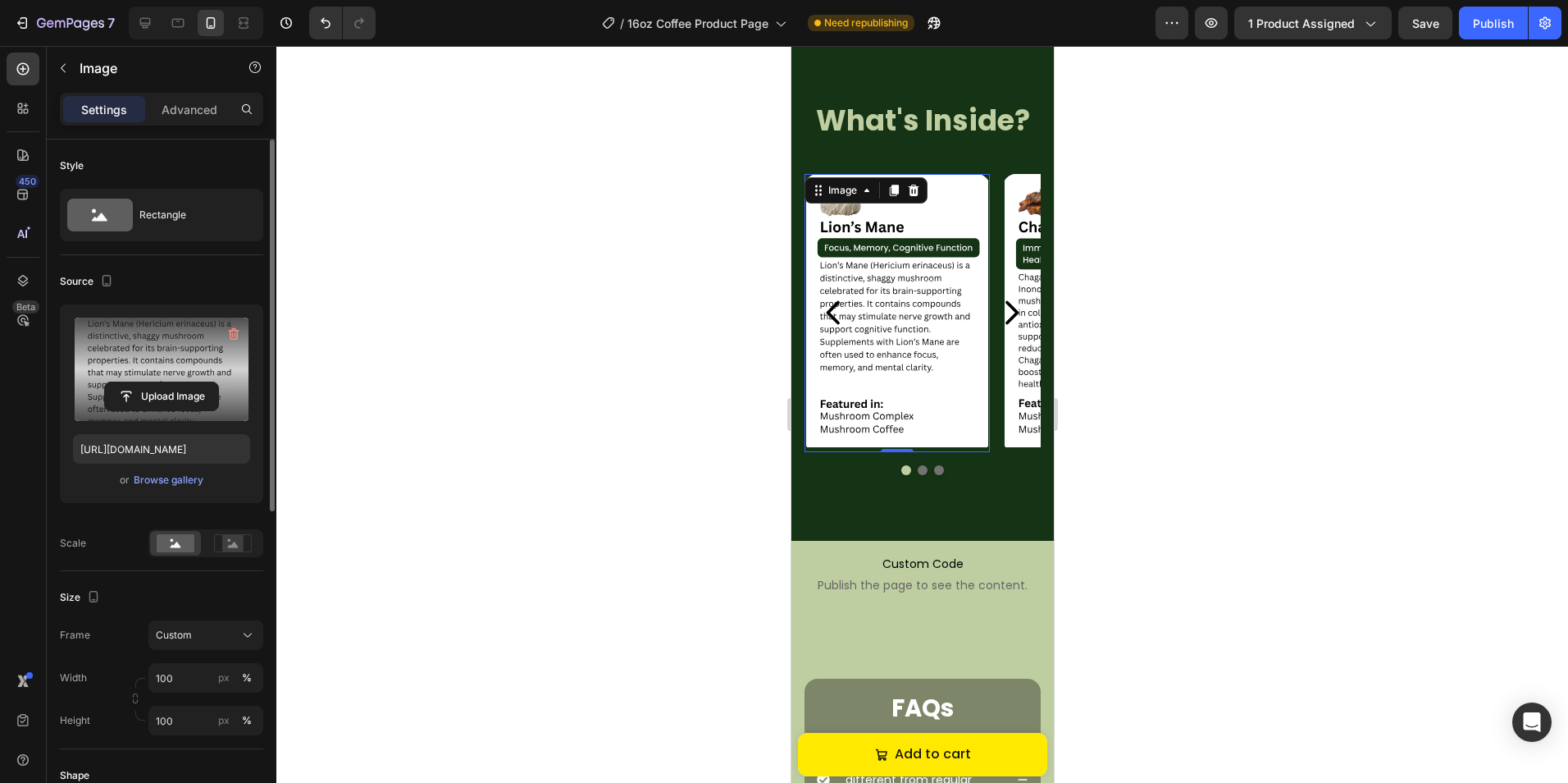
click at [165, 359] on label at bounding box center [161, 369] width 177 height 104
click at [165, 382] on input "file" at bounding box center [161, 396] width 114 height 28
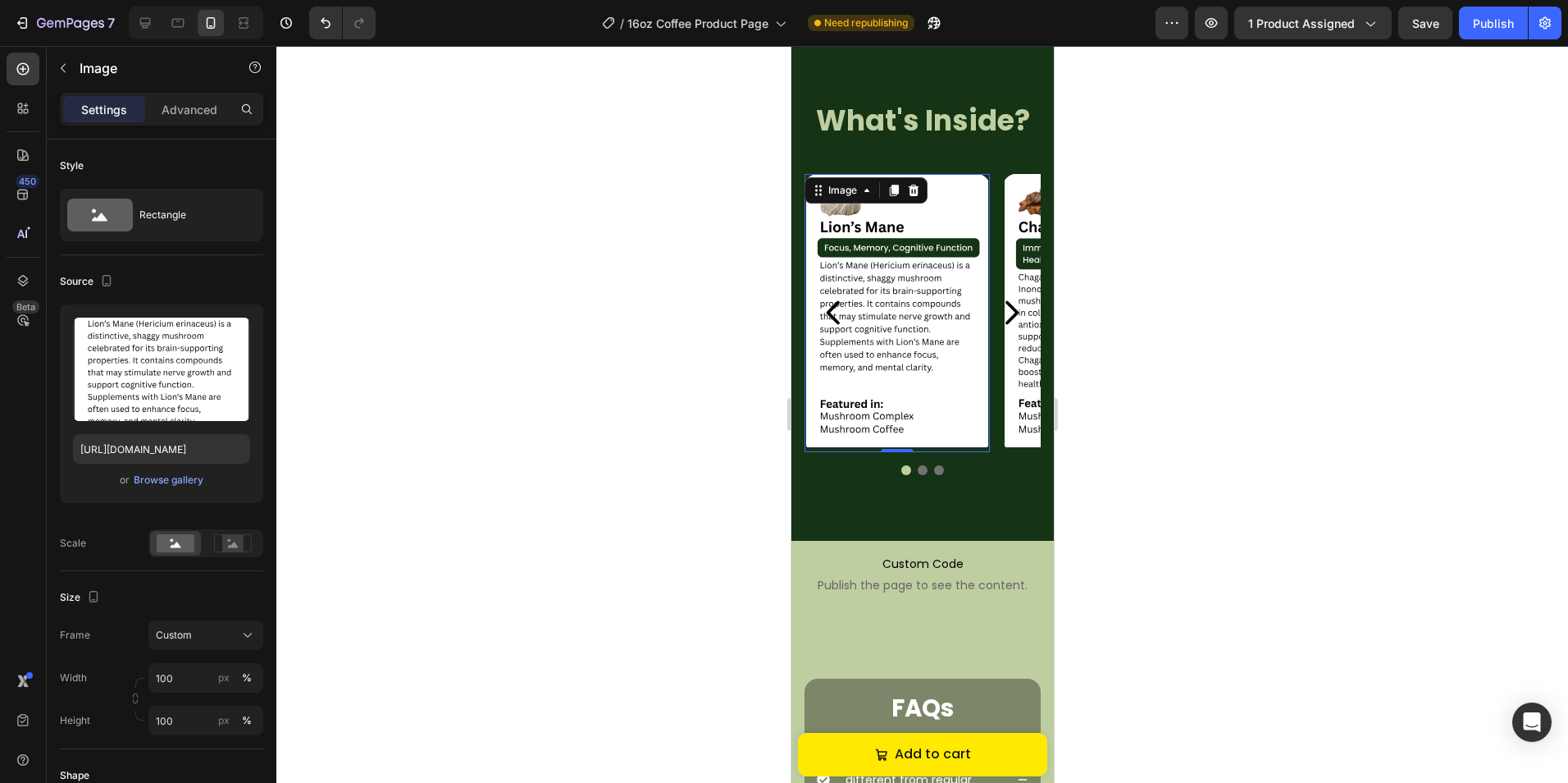
type input "https://cdn.shopify.com/s/files/1/0759/0428/6949/files/gempages_574770813719282…"
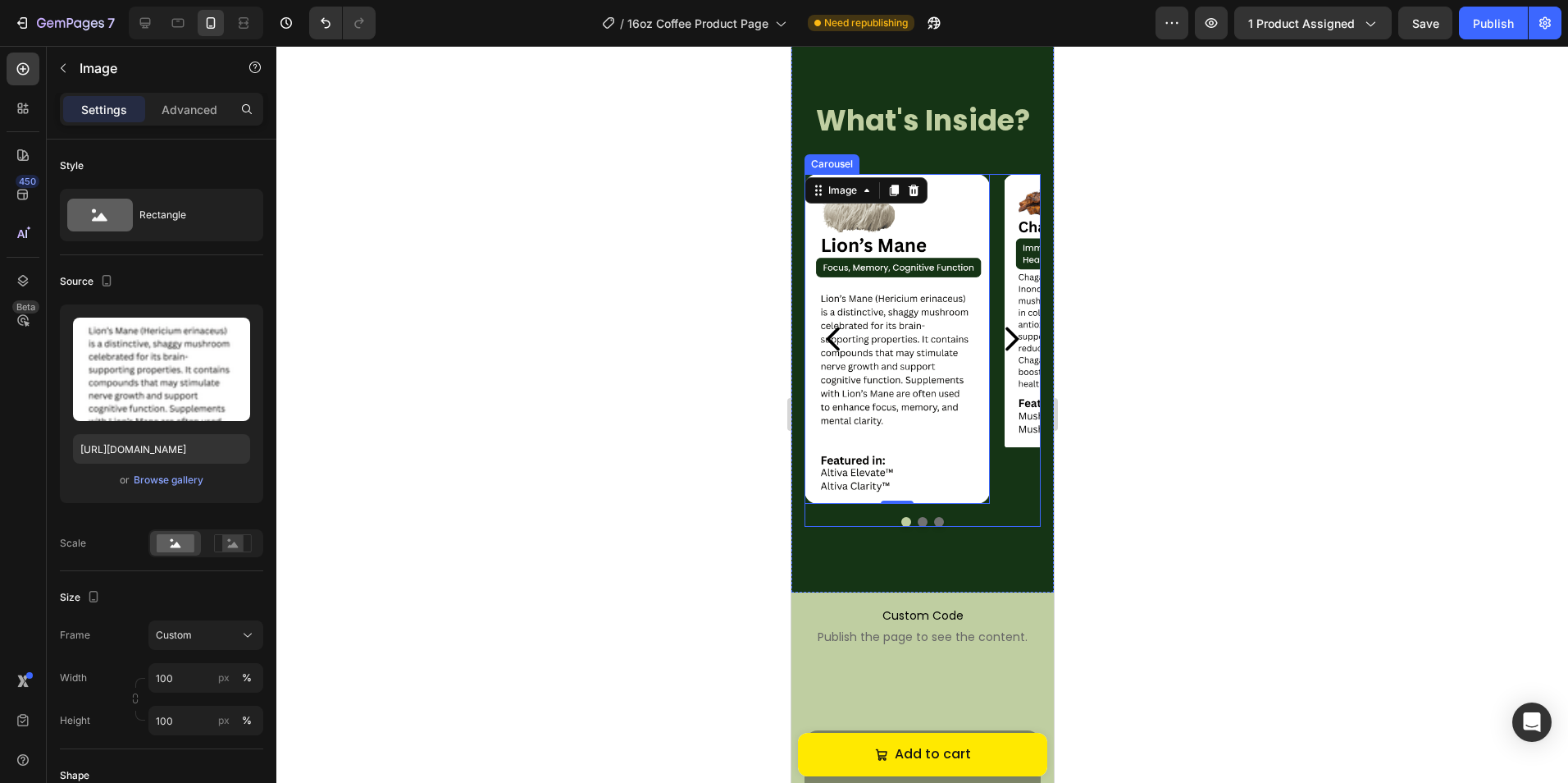
click at [1000, 331] on icon "Carousel Next Arrow" at bounding box center [1010, 338] width 33 height 41
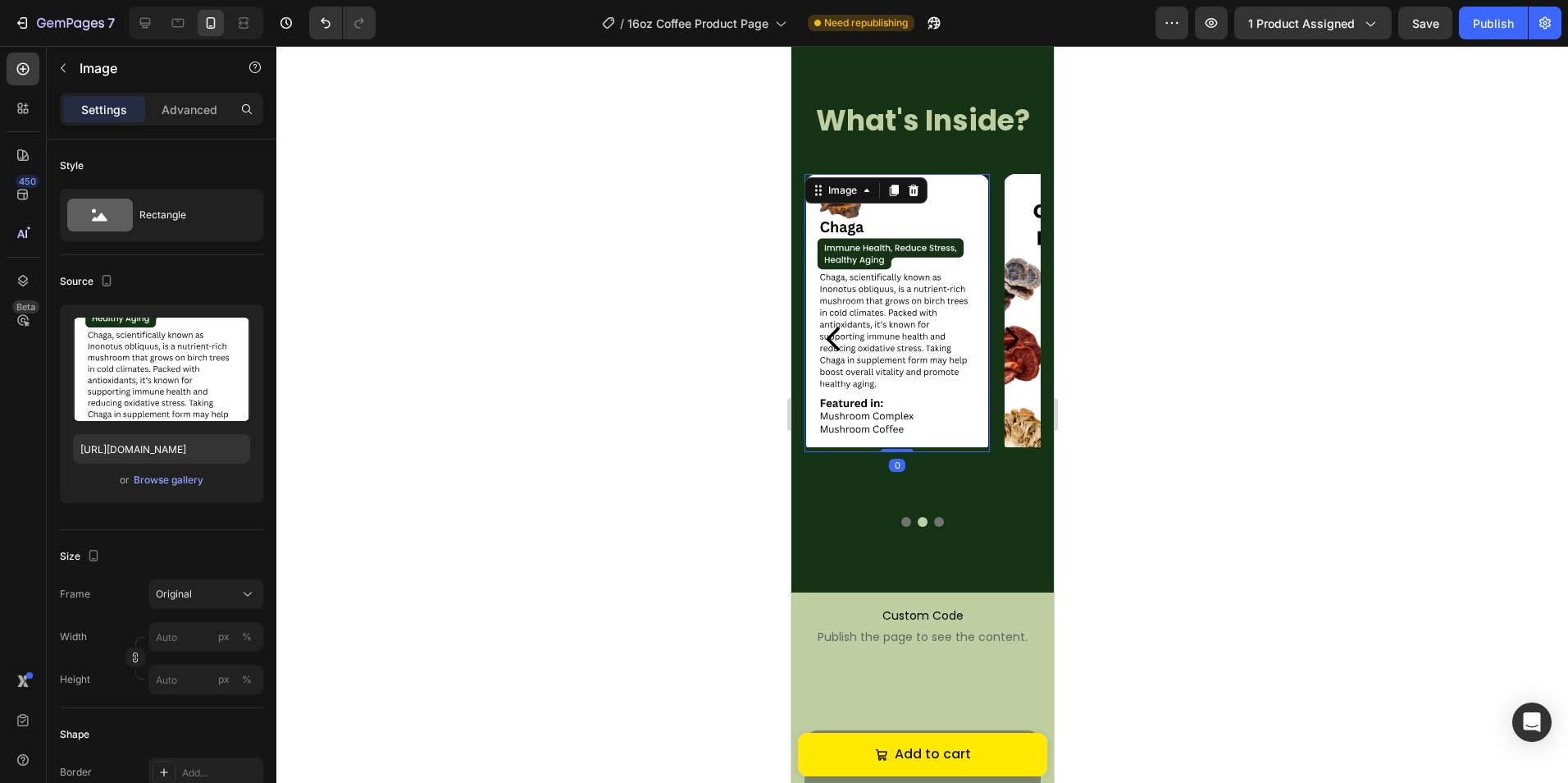
click at [915, 339] on img at bounding box center [896, 312] width 185 height 278
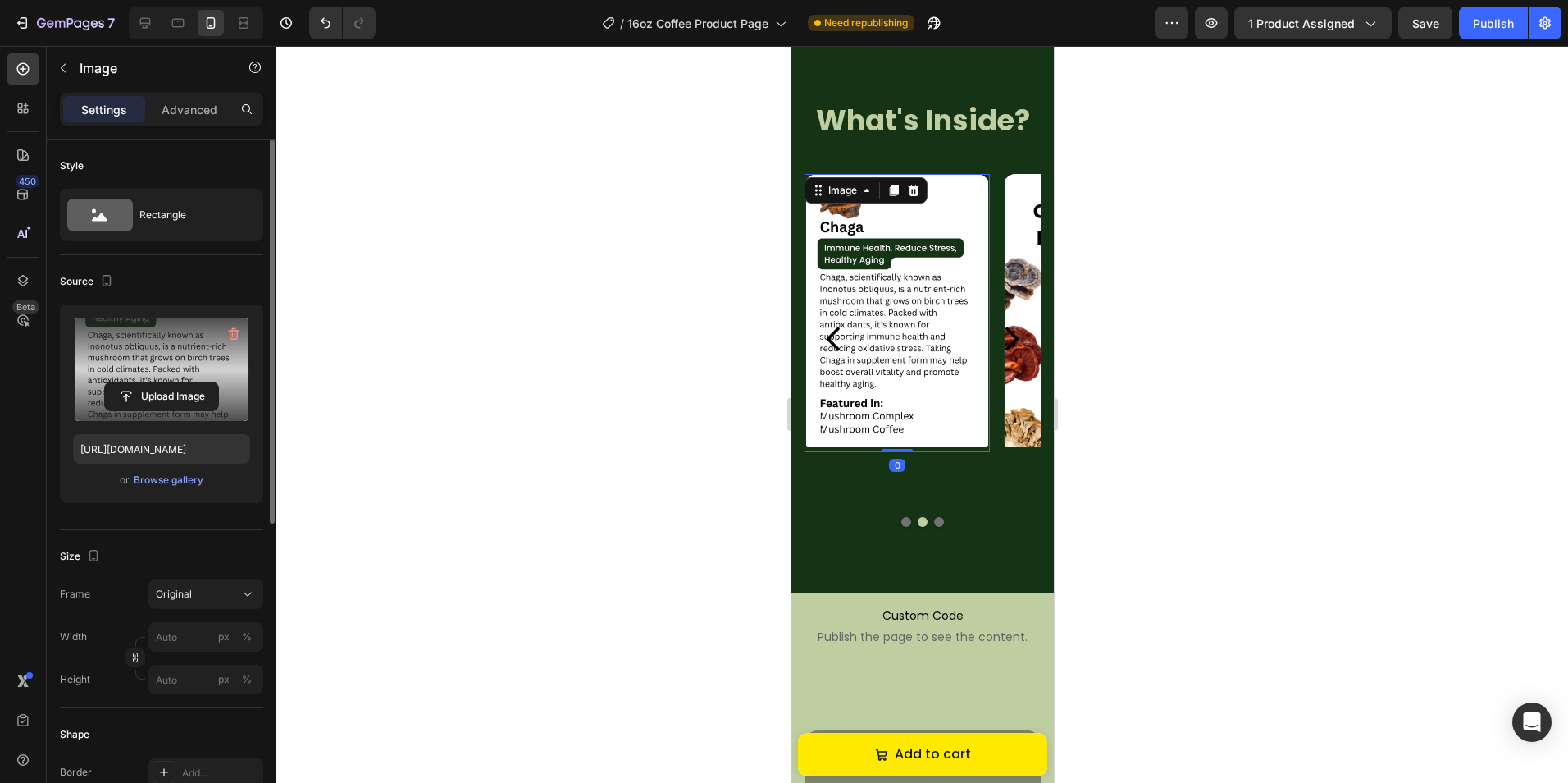
click at [177, 373] on label at bounding box center [161, 369] width 177 height 104
click at [177, 382] on input "file" at bounding box center [161, 396] width 114 height 28
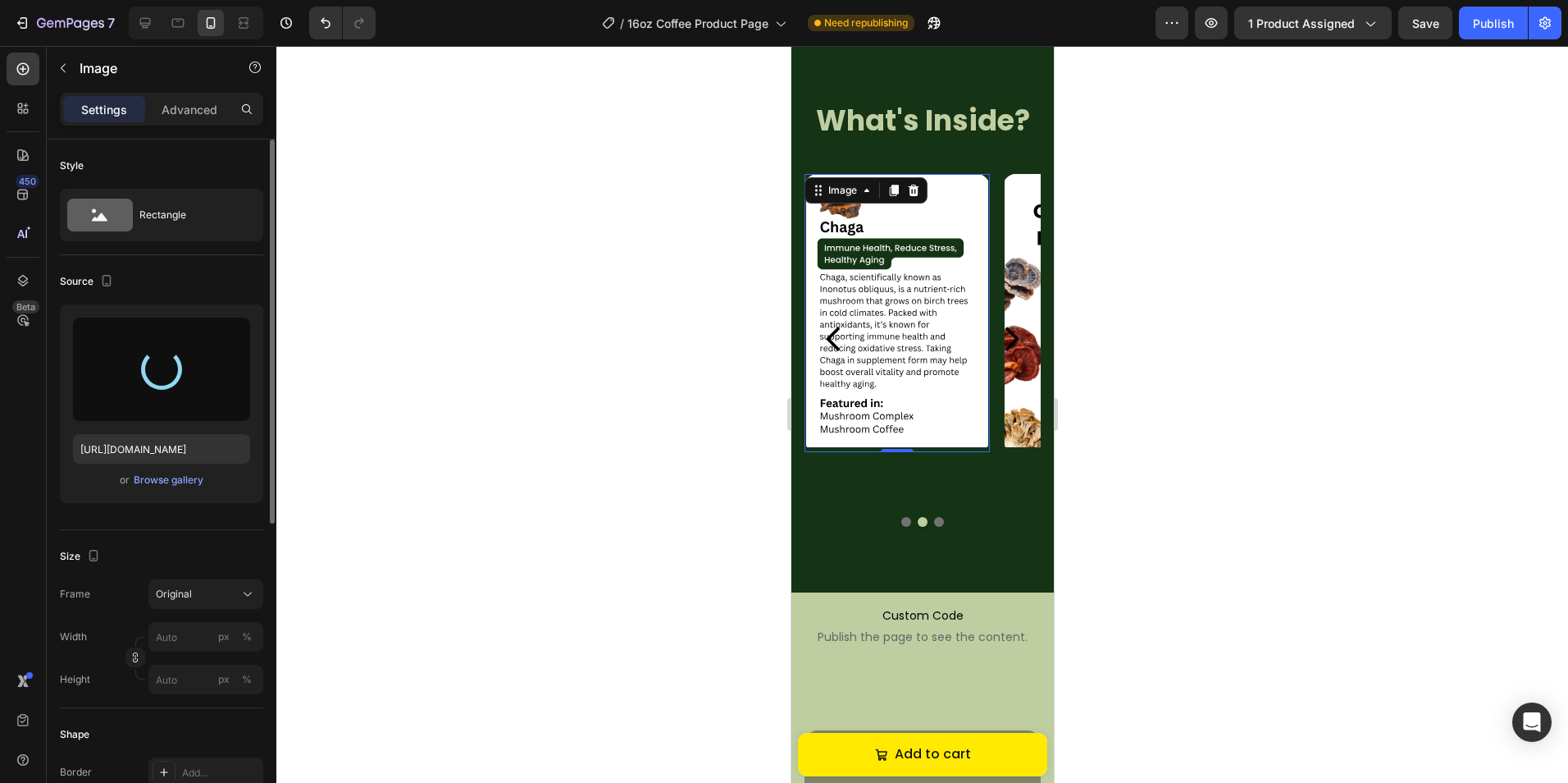
type input "https://cdn.shopify.com/s/files/1/0759/0428/6949/files/gempages_574770813719282…"
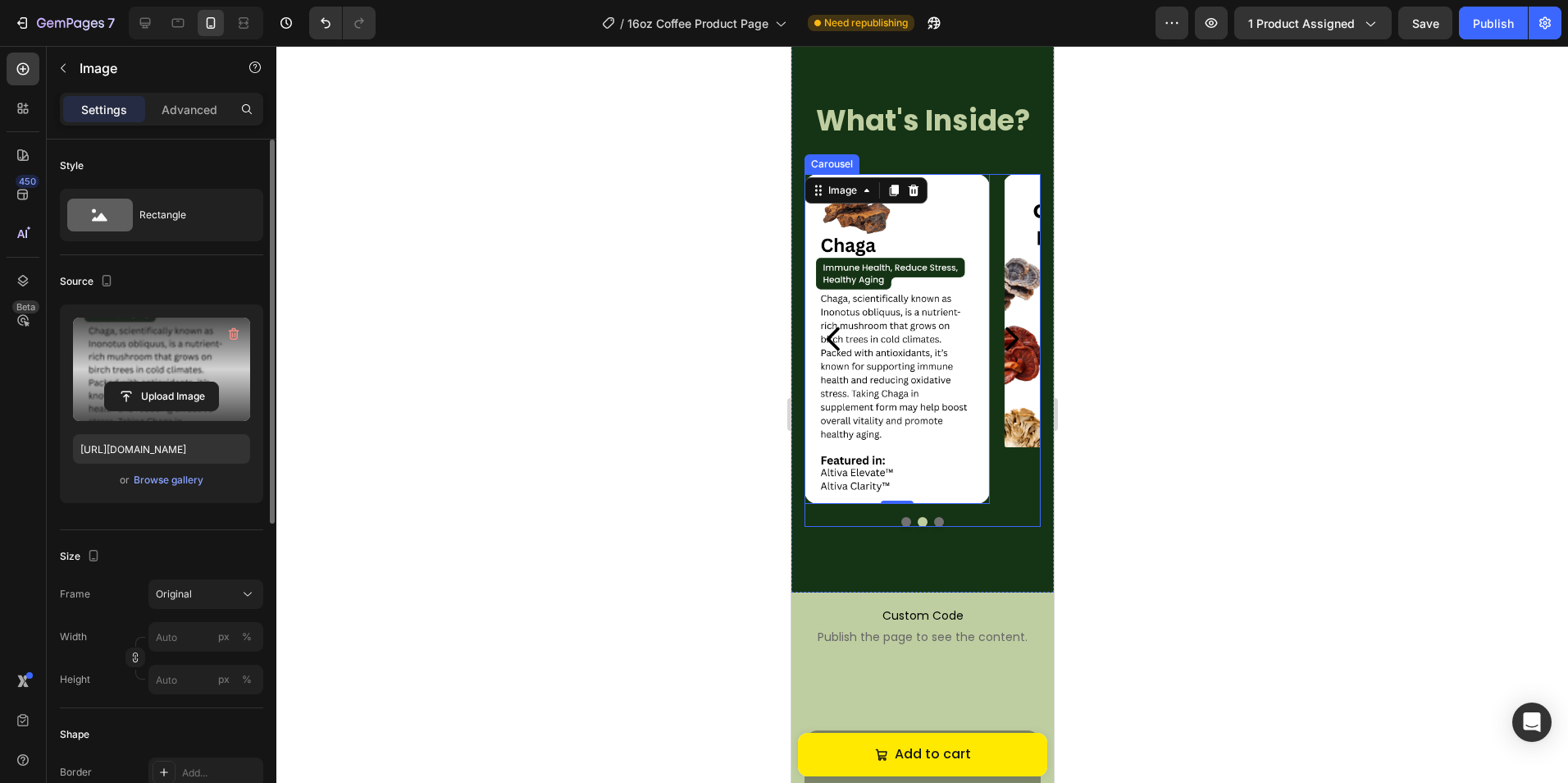
click at [1005, 334] on icon "Carousel Next Arrow" at bounding box center [1011, 338] width 13 height 24
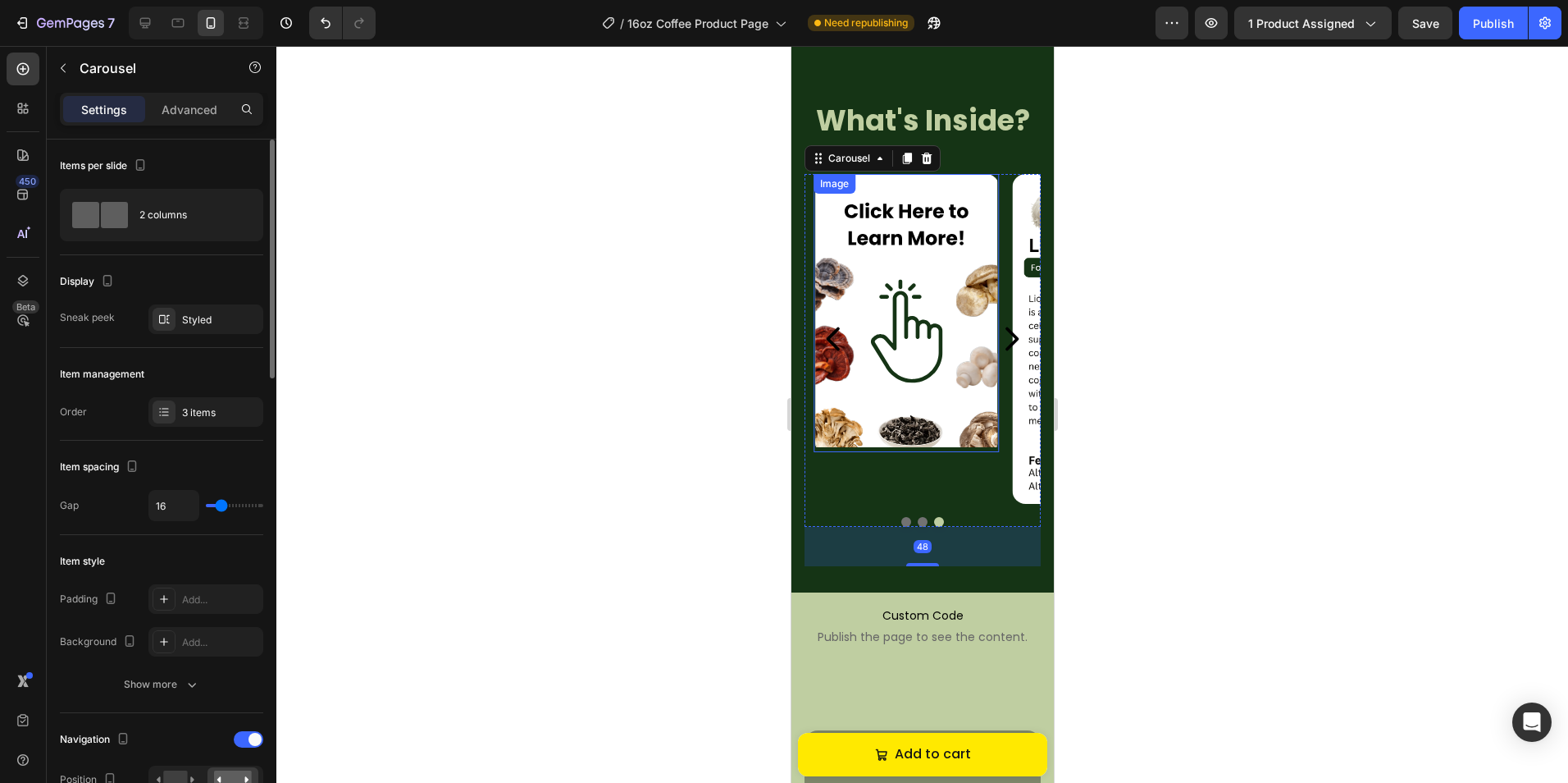
click at [918, 321] on img at bounding box center [905, 312] width 185 height 278
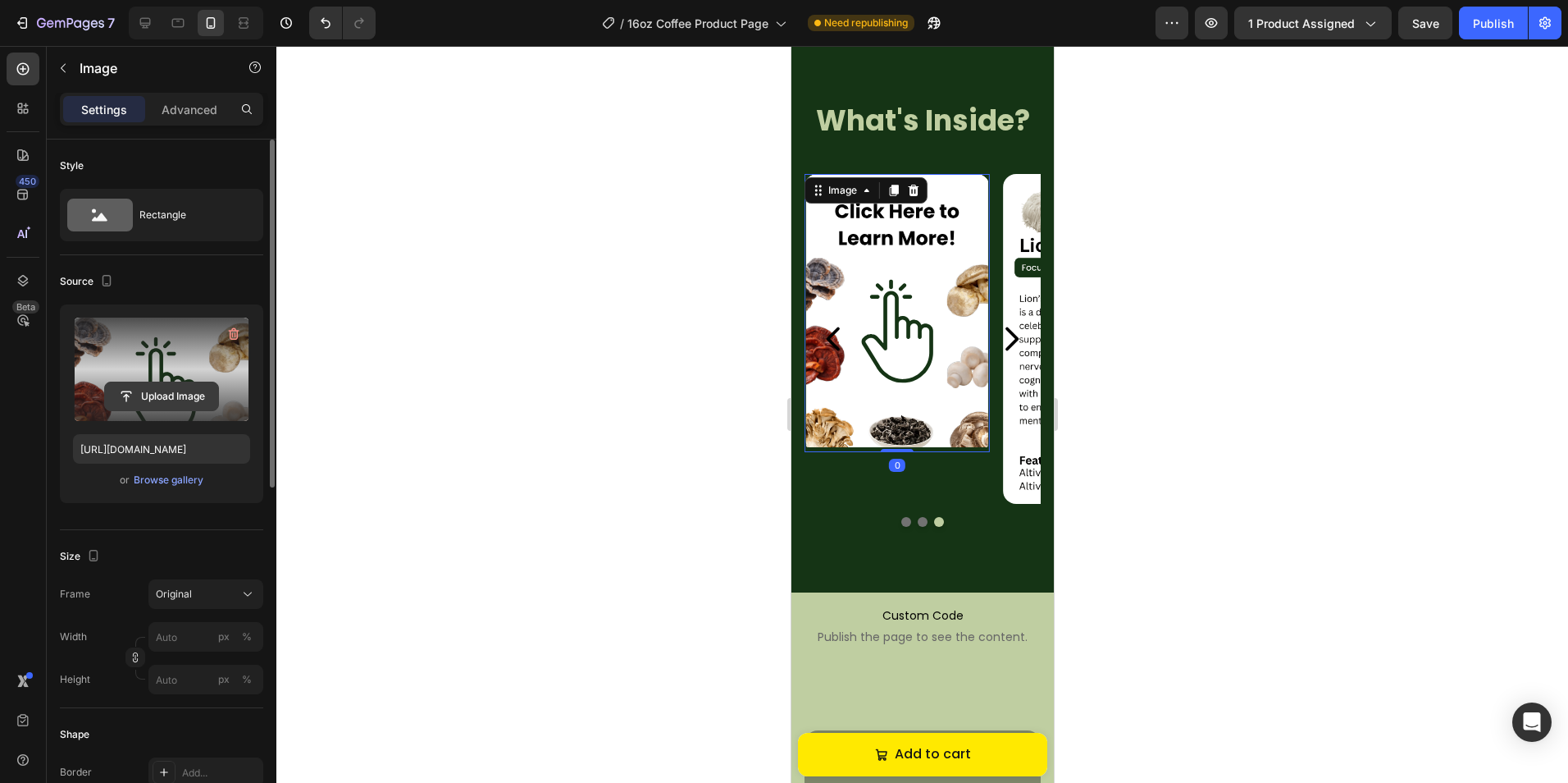
click at [146, 387] on input "file" at bounding box center [161, 396] width 114 height 28
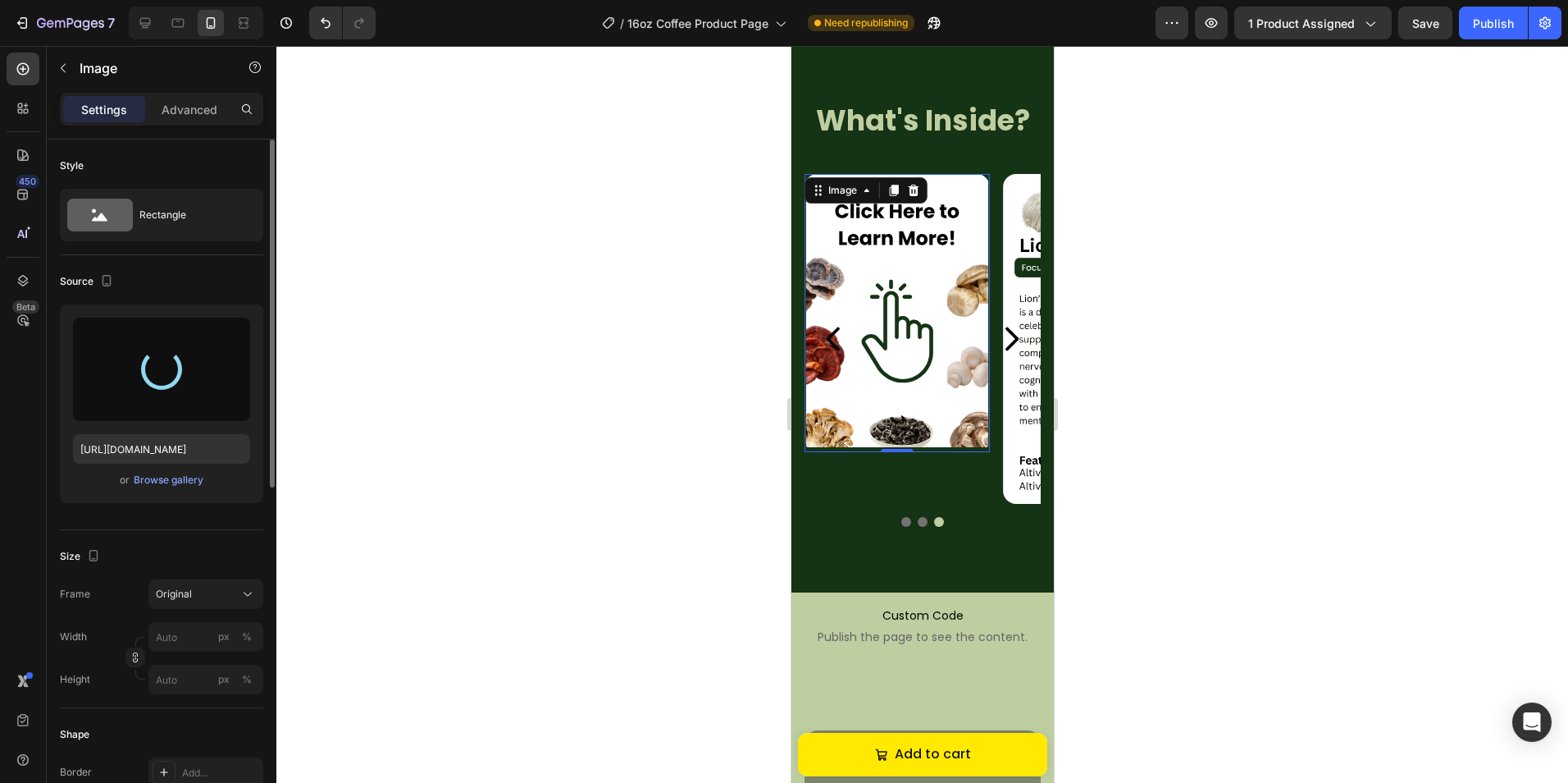
type input "https://cdn.shopify.com/s/files/1/0759/0428/6949/files/gempages_574770813719282…"
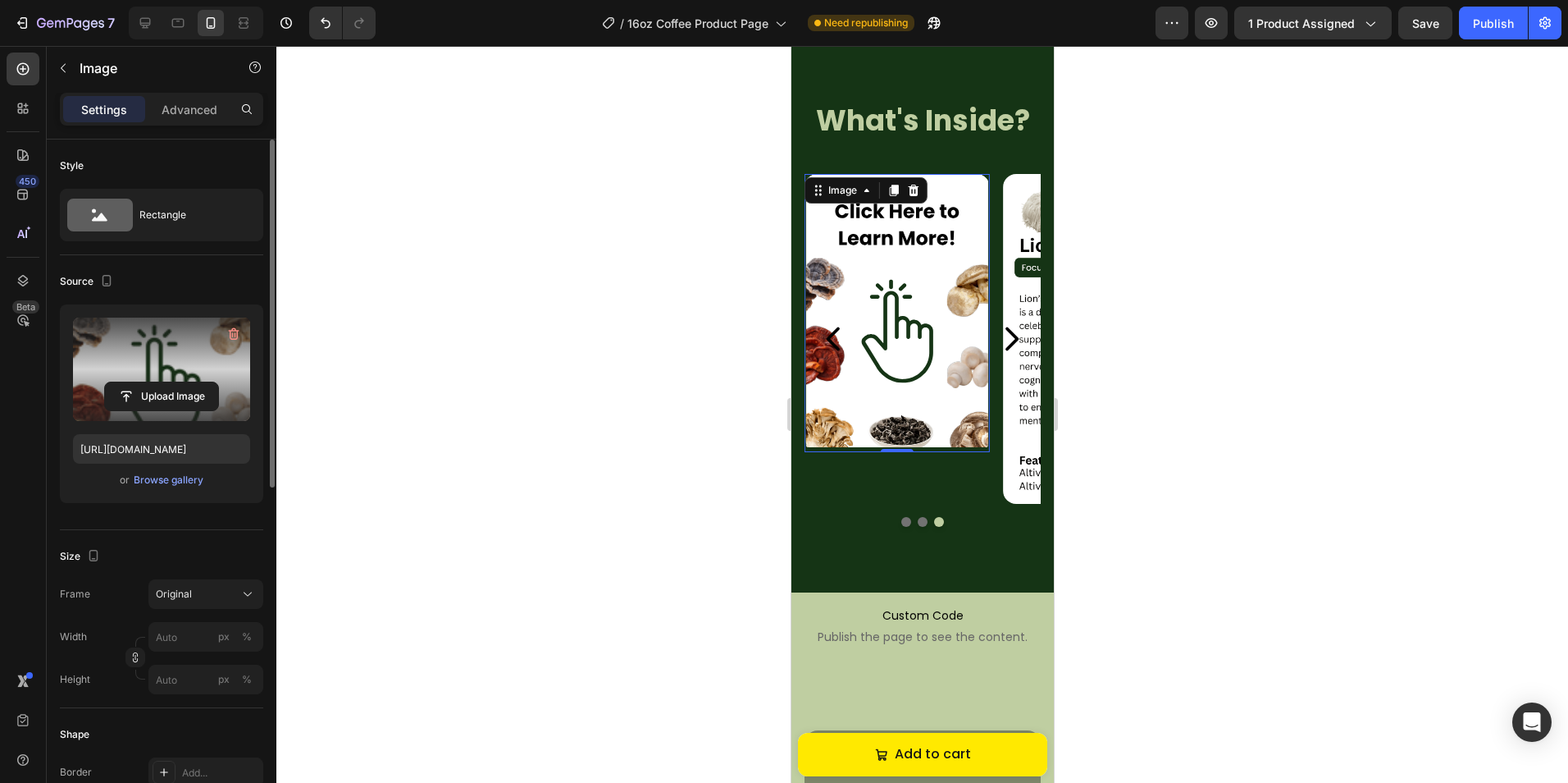
click at [1151, 464] on div at bounding box center [921, 414] width 1291 height 737
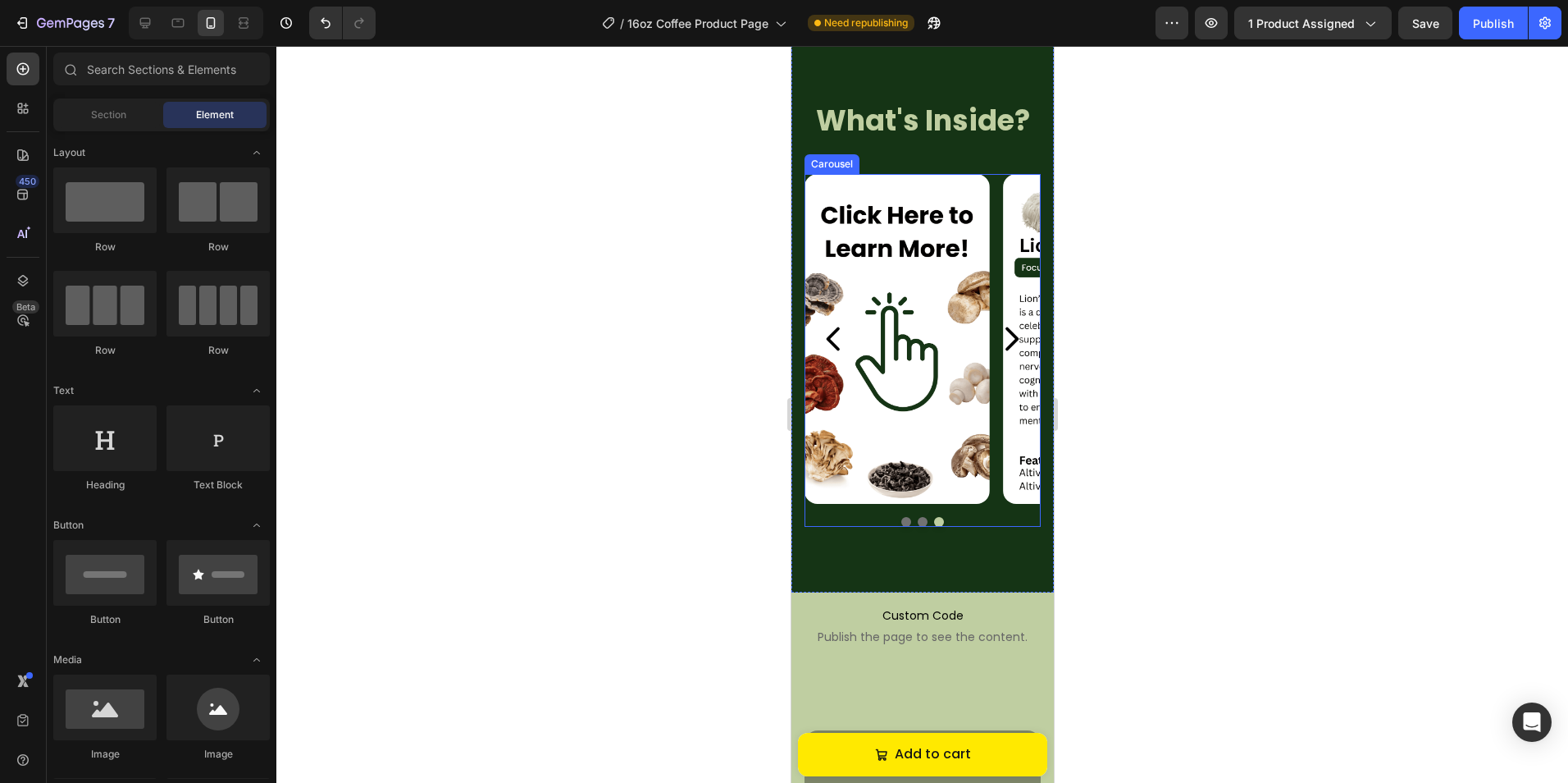
click at [994, 335] on icon "Carousel Next Arrow" at bounding box center [1010, 338] width 33 height 41
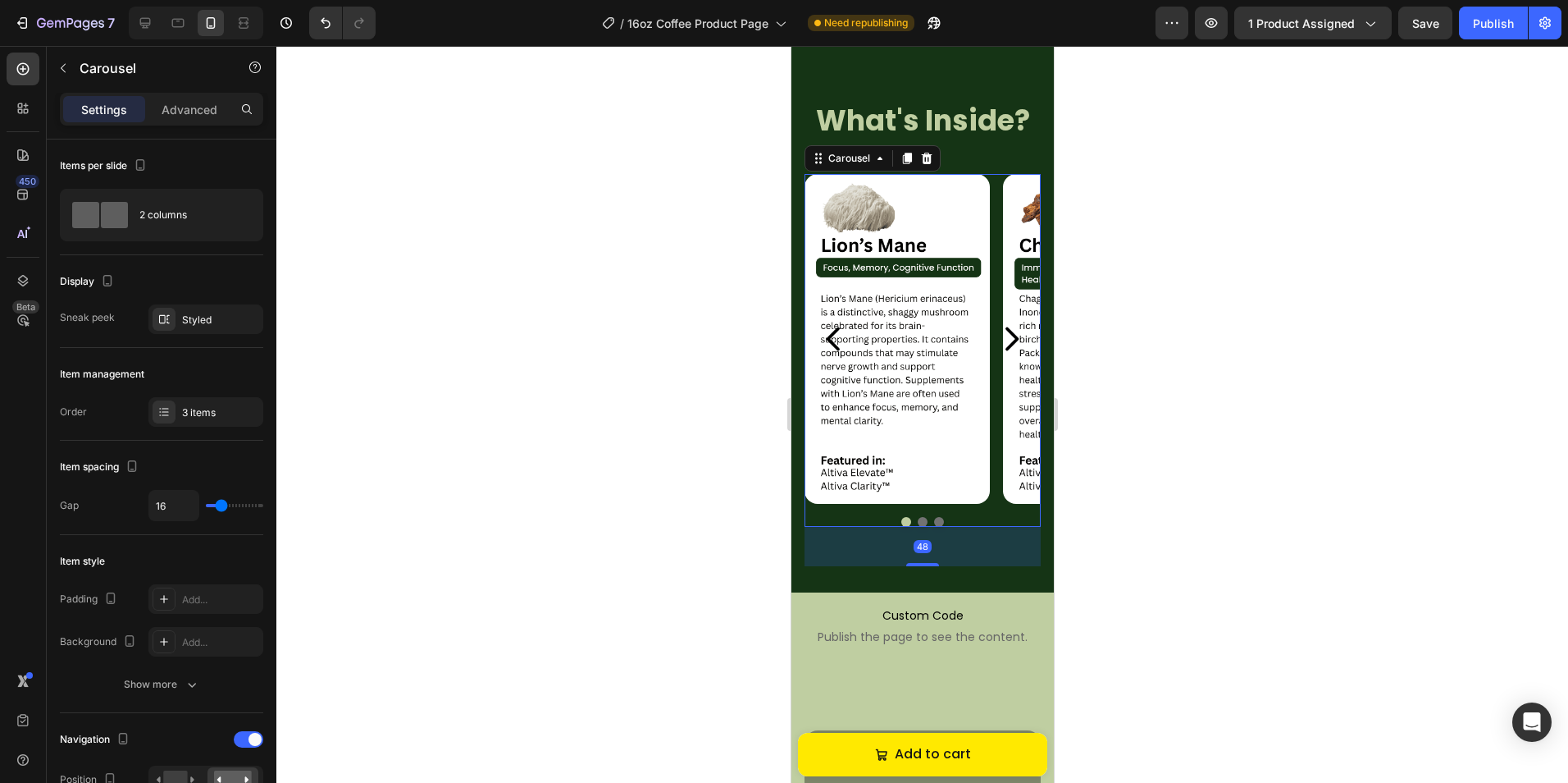
click at [994, 335] on icon "Carousel Next Arrow" at bounding box center [1010, 338] width 33 height 41
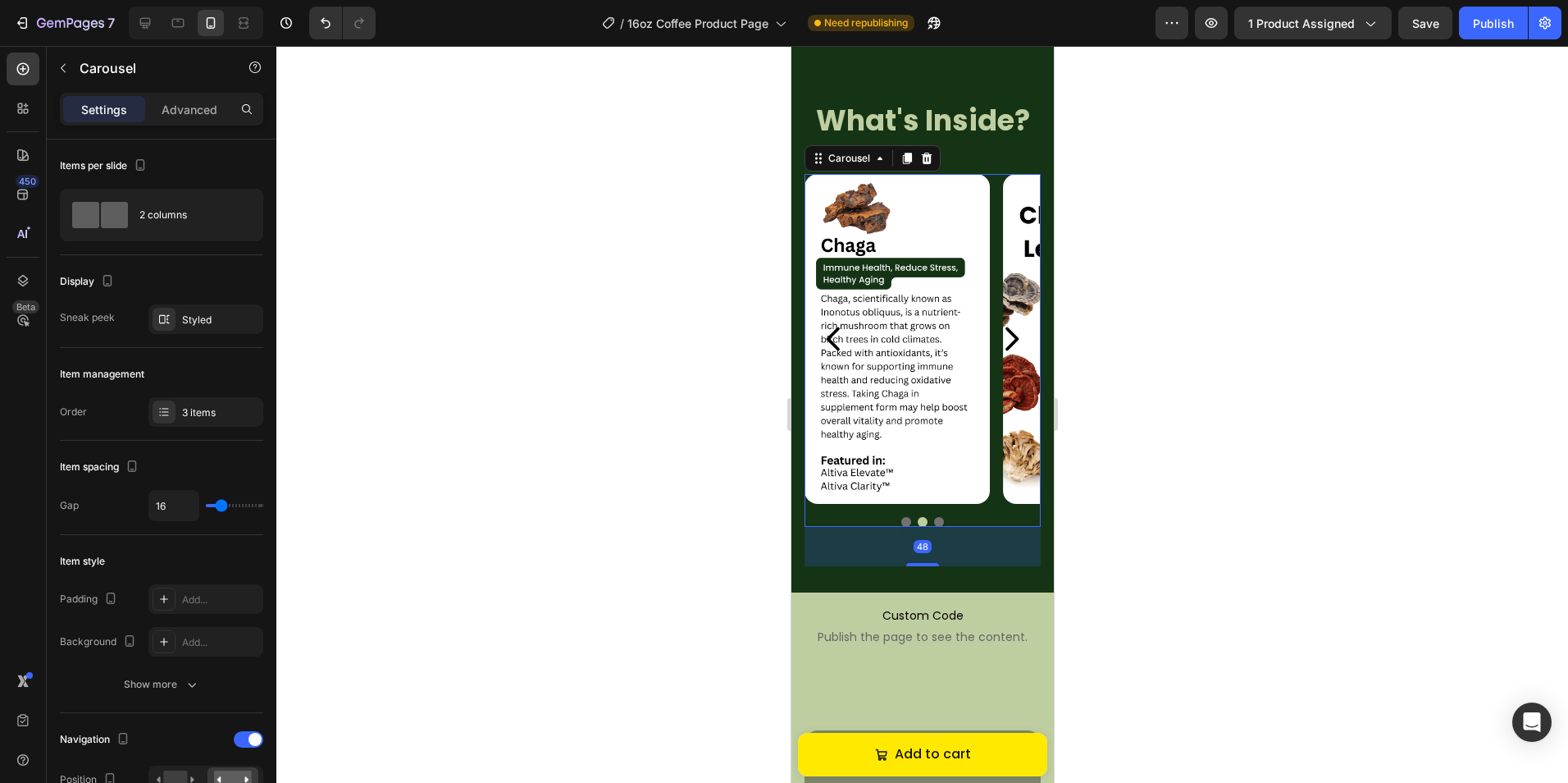
click at [994, 335] on icon "Carousel Next Arrow" at bounding box center [1010, 338] width 33 height 41
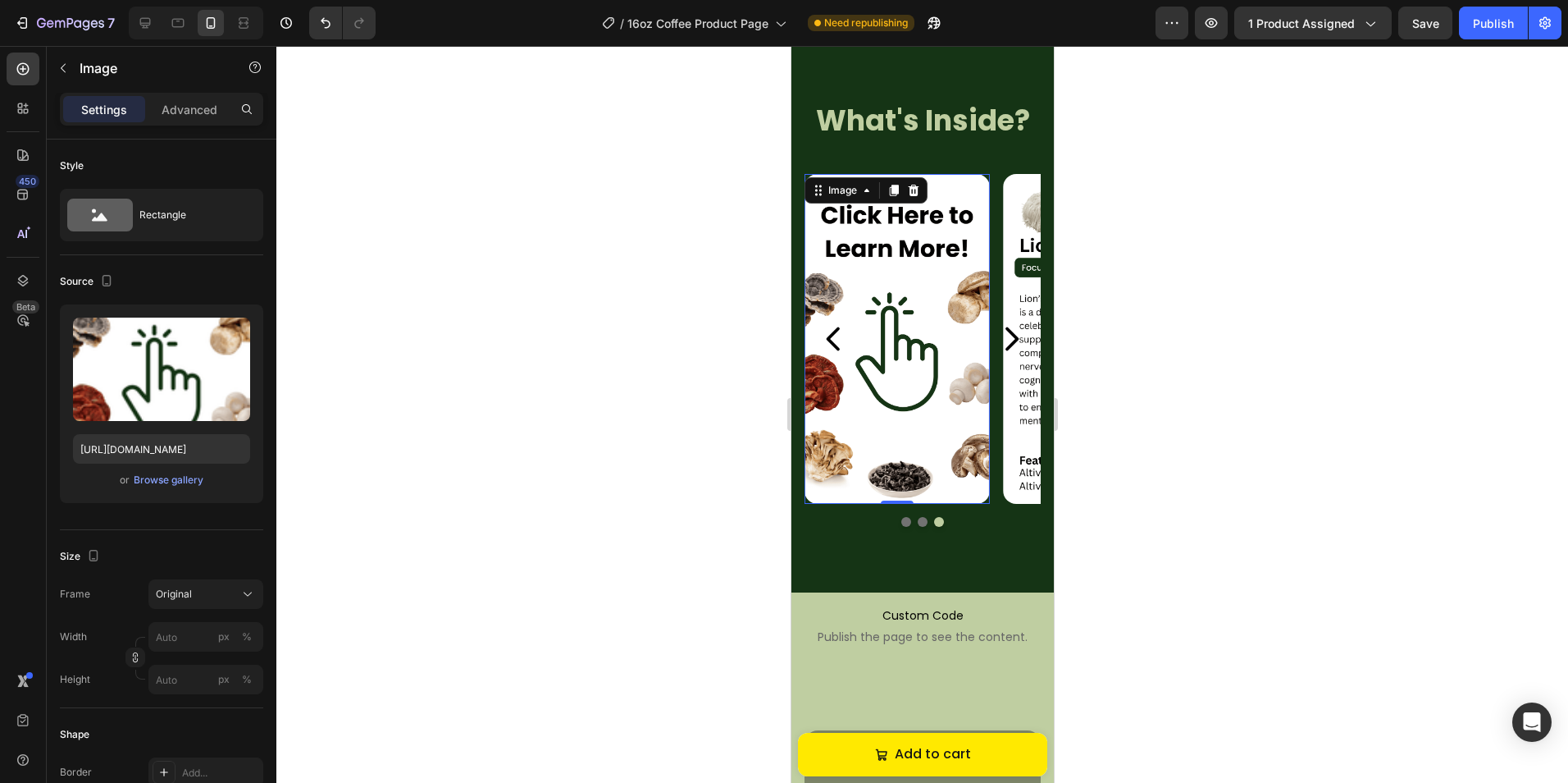
click at [899, 340] on img at bounding box center [896, 338] width 185 height 330
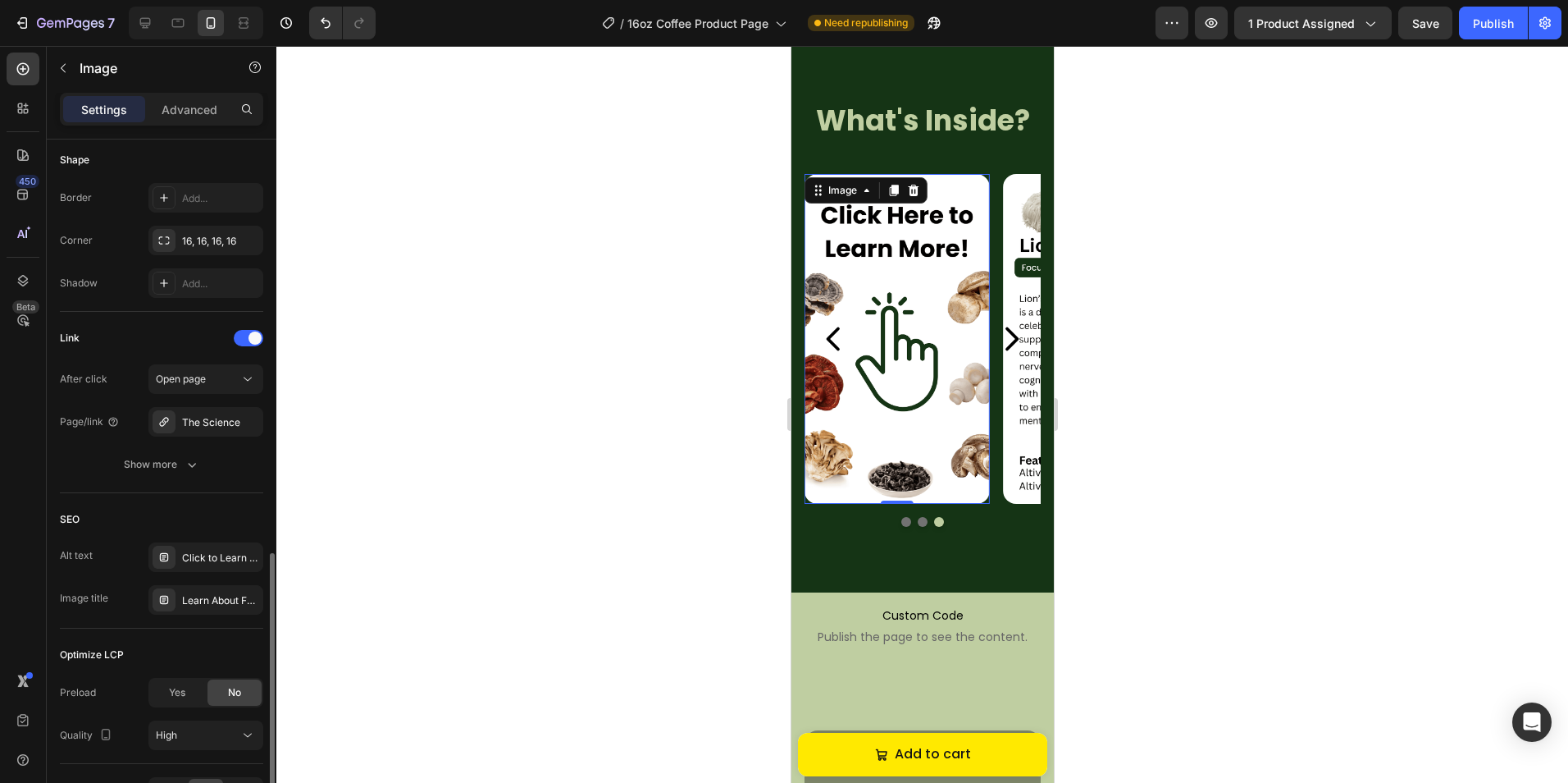
scroll to position [656, 0]
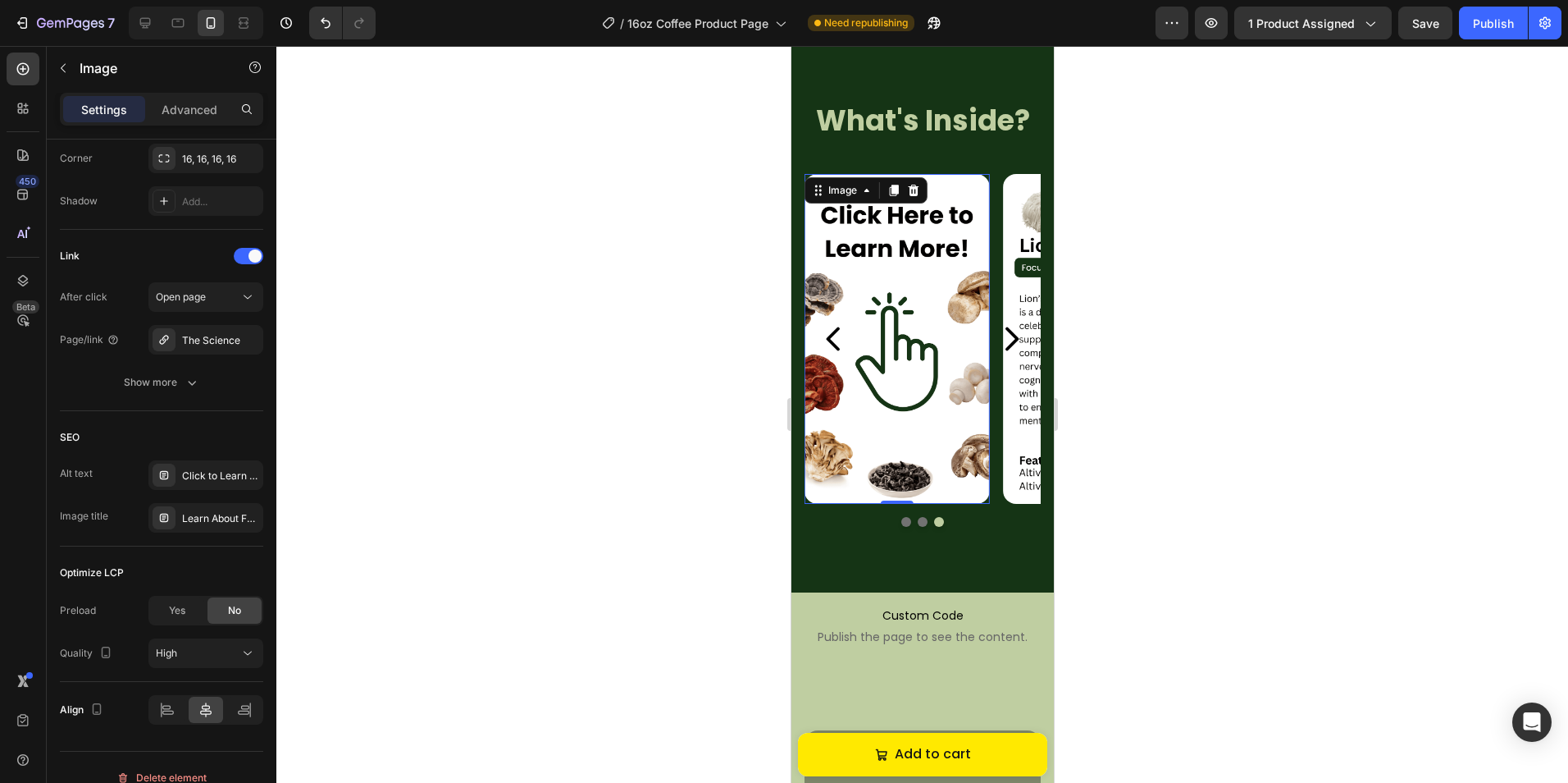
click at [699, 408] on div at bounding box center [921, 414] width 1291 height 737
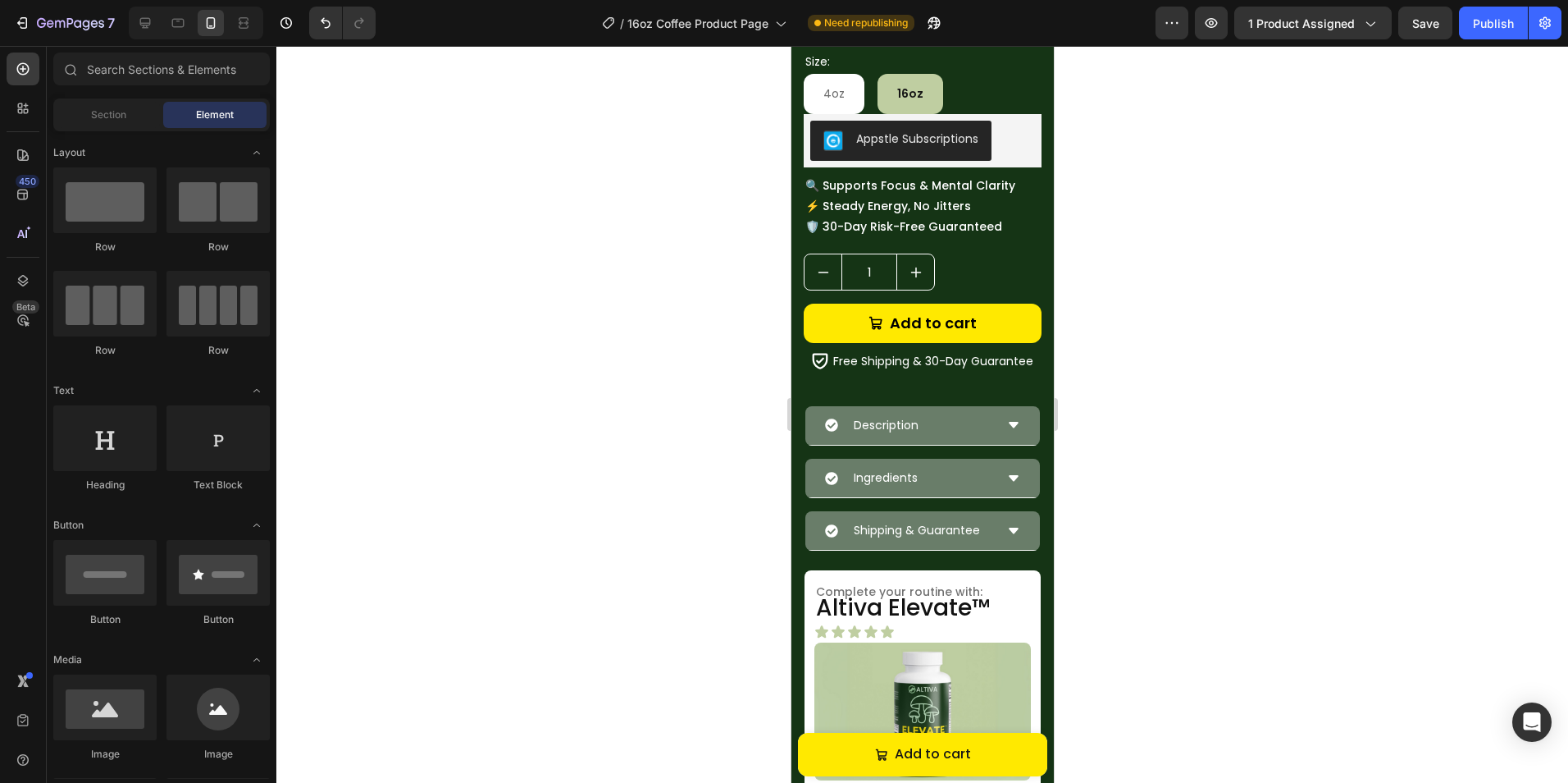
scroll to position [457, 0]
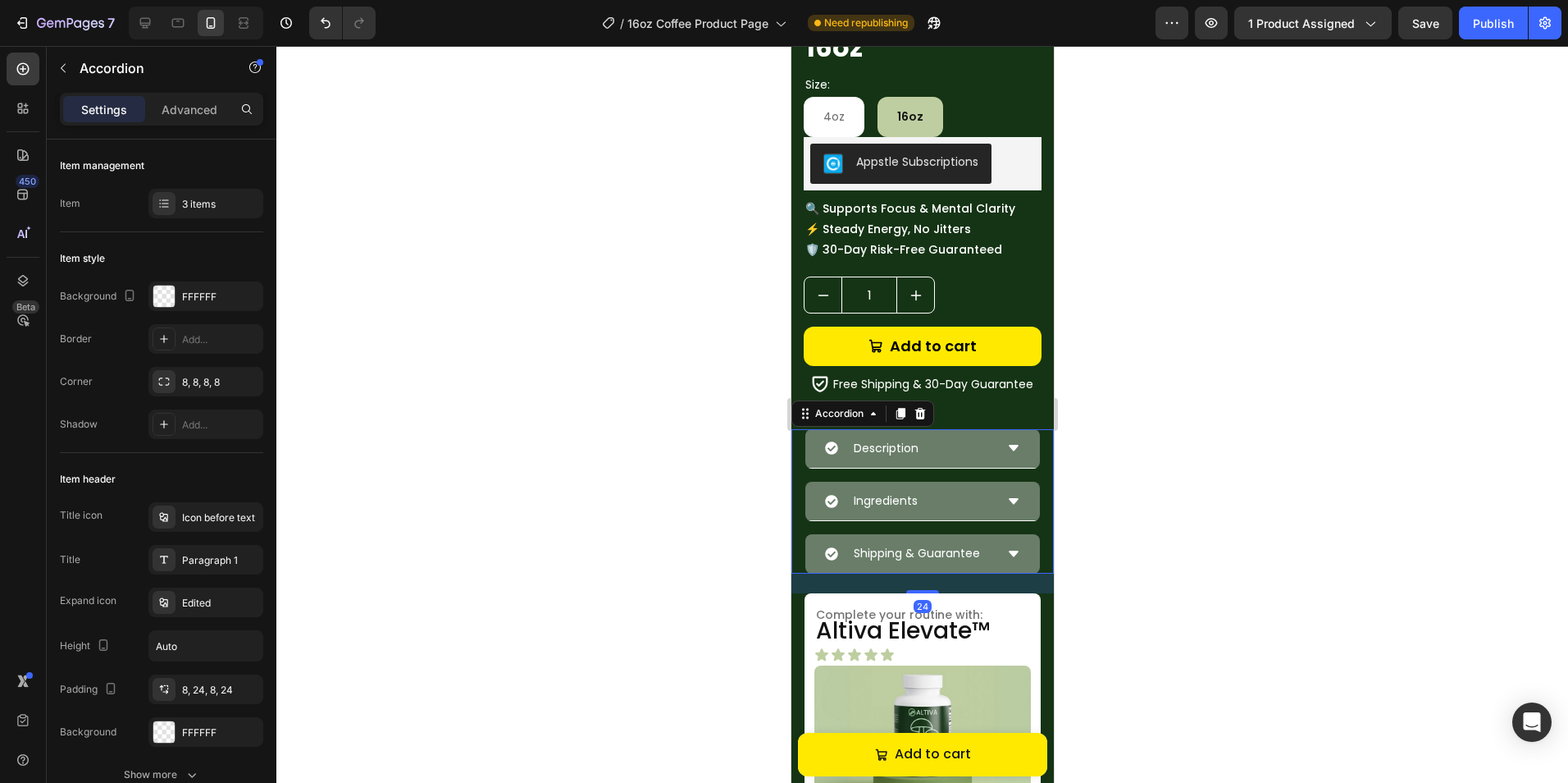
click at [977, 448] on div "Description" at bounding box center [908, 448] width 168 height 25
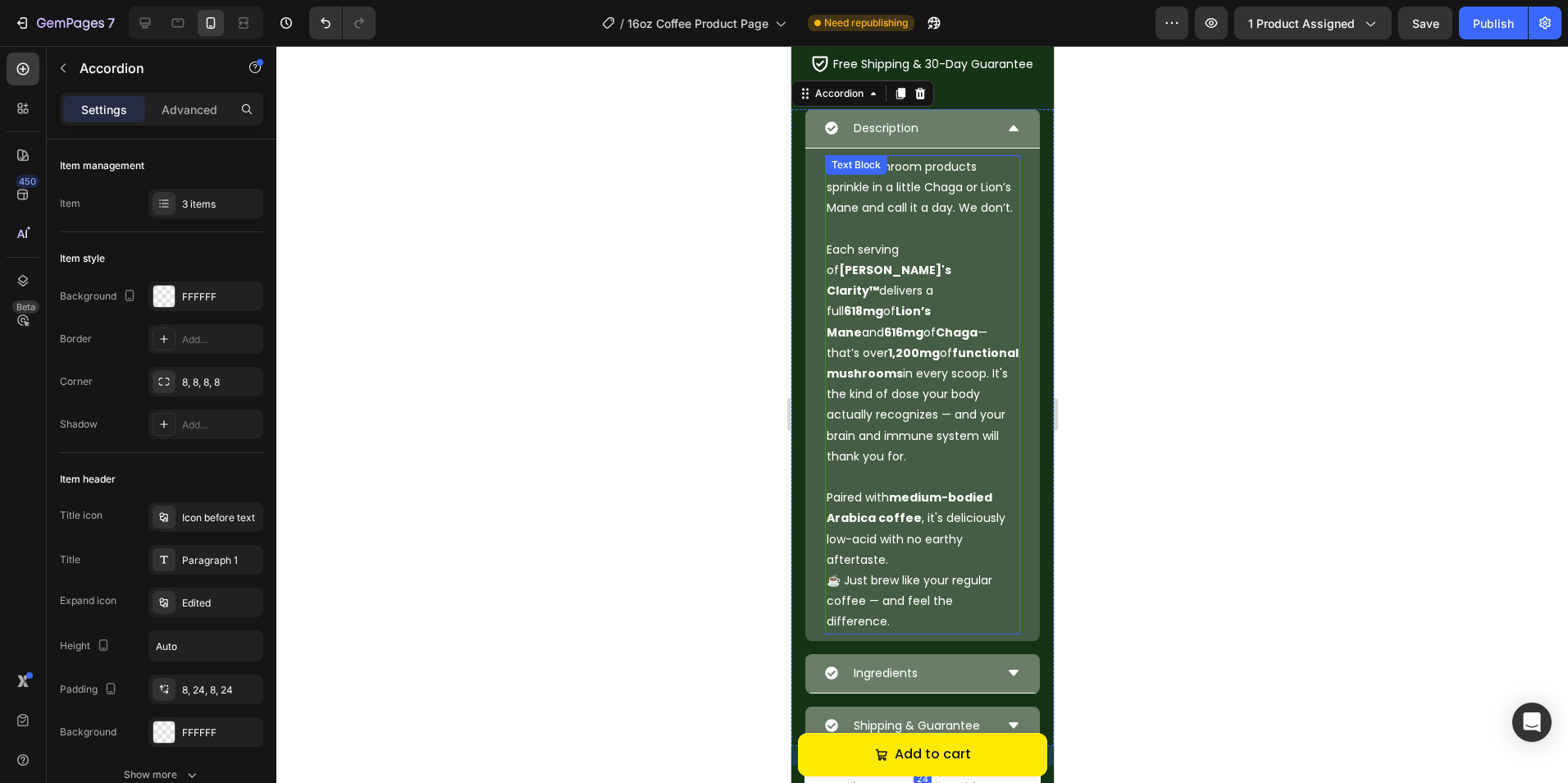
scroll to position [785, 0]
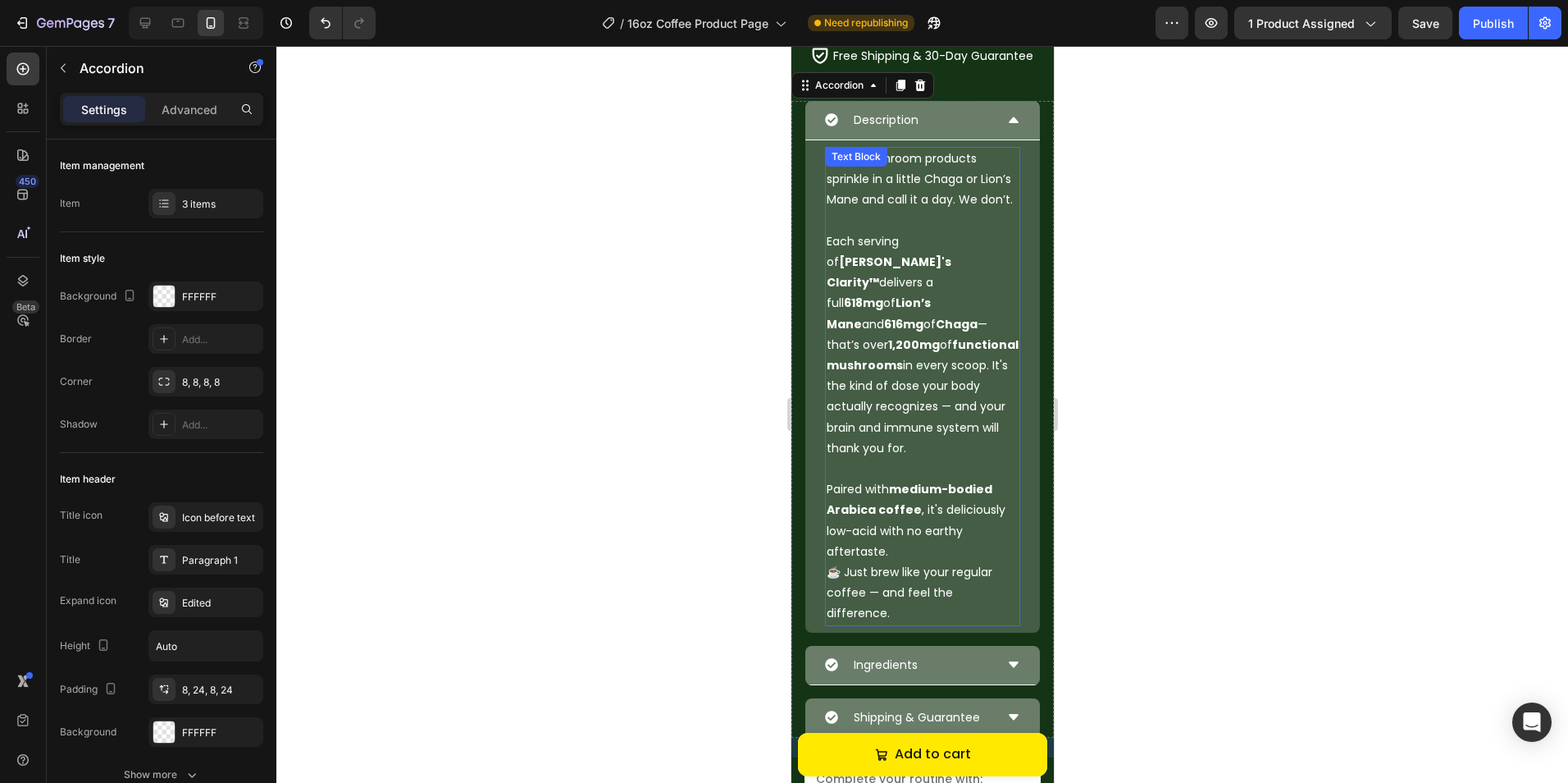
click at [889, 314] on p "Each serving of Altiva's Clarity™ delivers a full 618mg of Lion’s Mane and 616m…" at bounding box center [921, 345] width 191 height 227
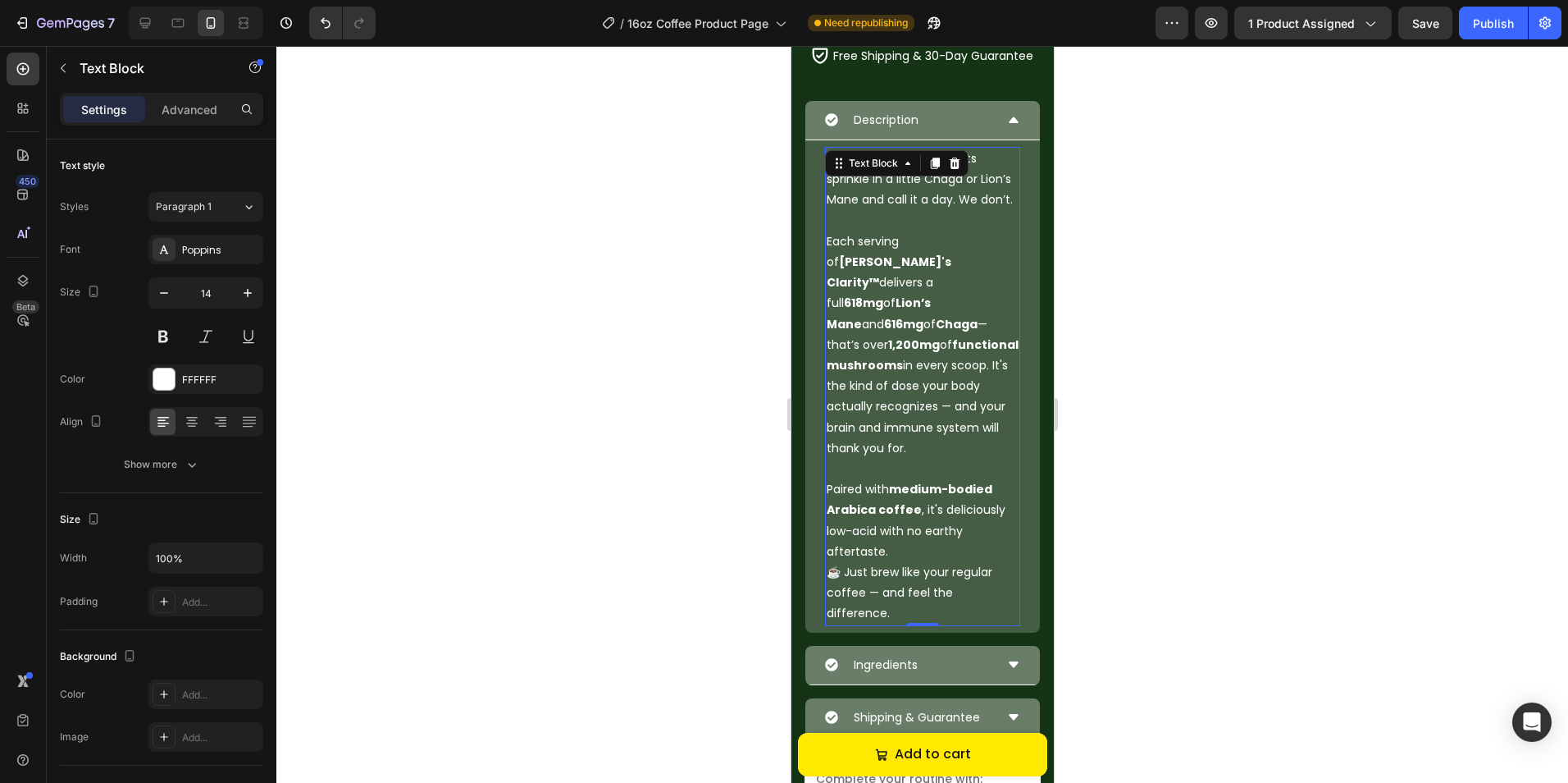
click at [889, 314] on p "Each serving of Altiva's Clarity™ delivers a full 618mg of Lion’s Mane and 616m…" at bounding box center [921, 345] width 191 height 227
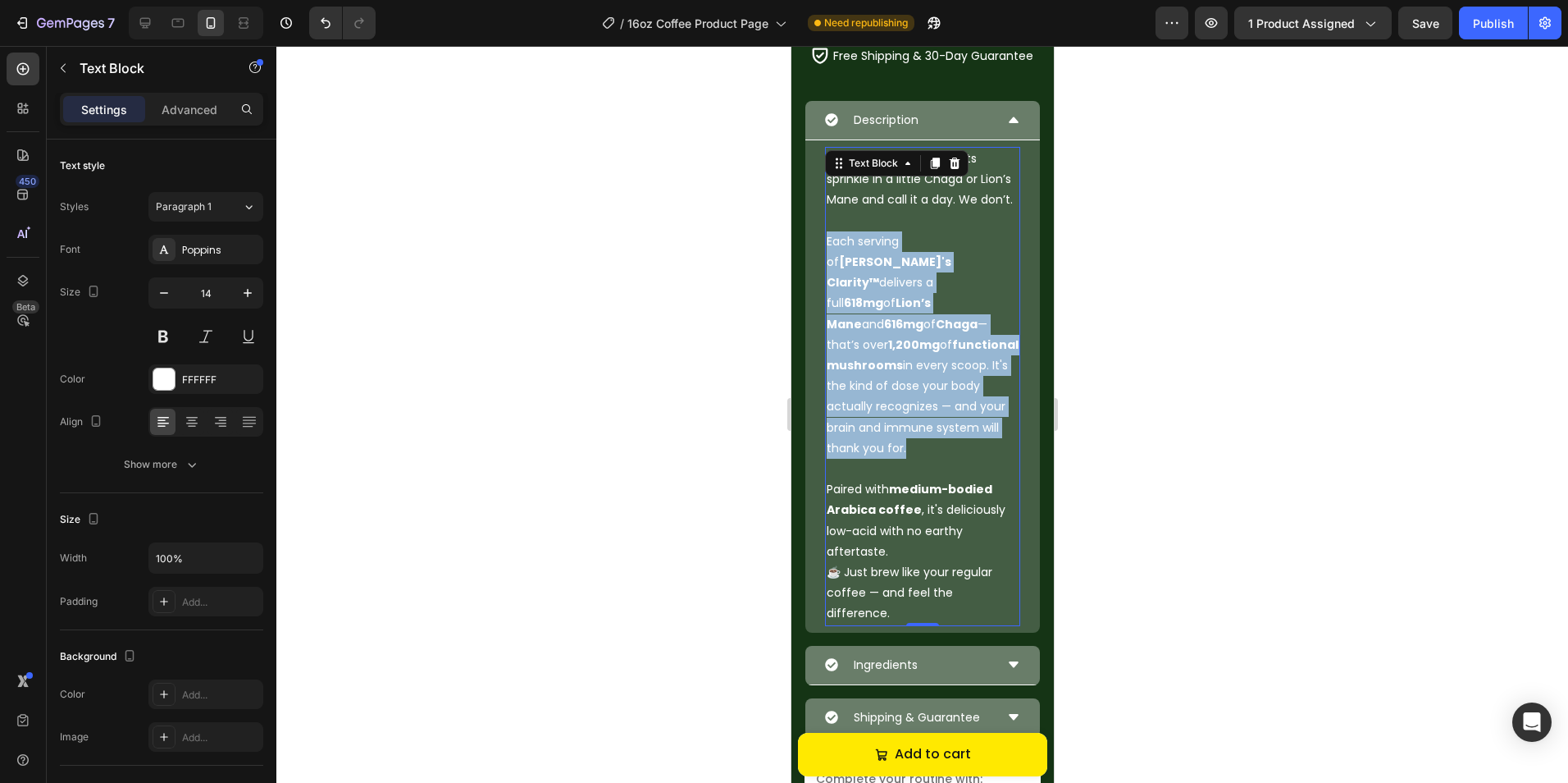
click at [889, 314] on p "Each serving of Altiva's Clarity™ delivers a full 618mg of Lion’s Mane and 616m…" at bounding box center [921, 345] width 191 height 227
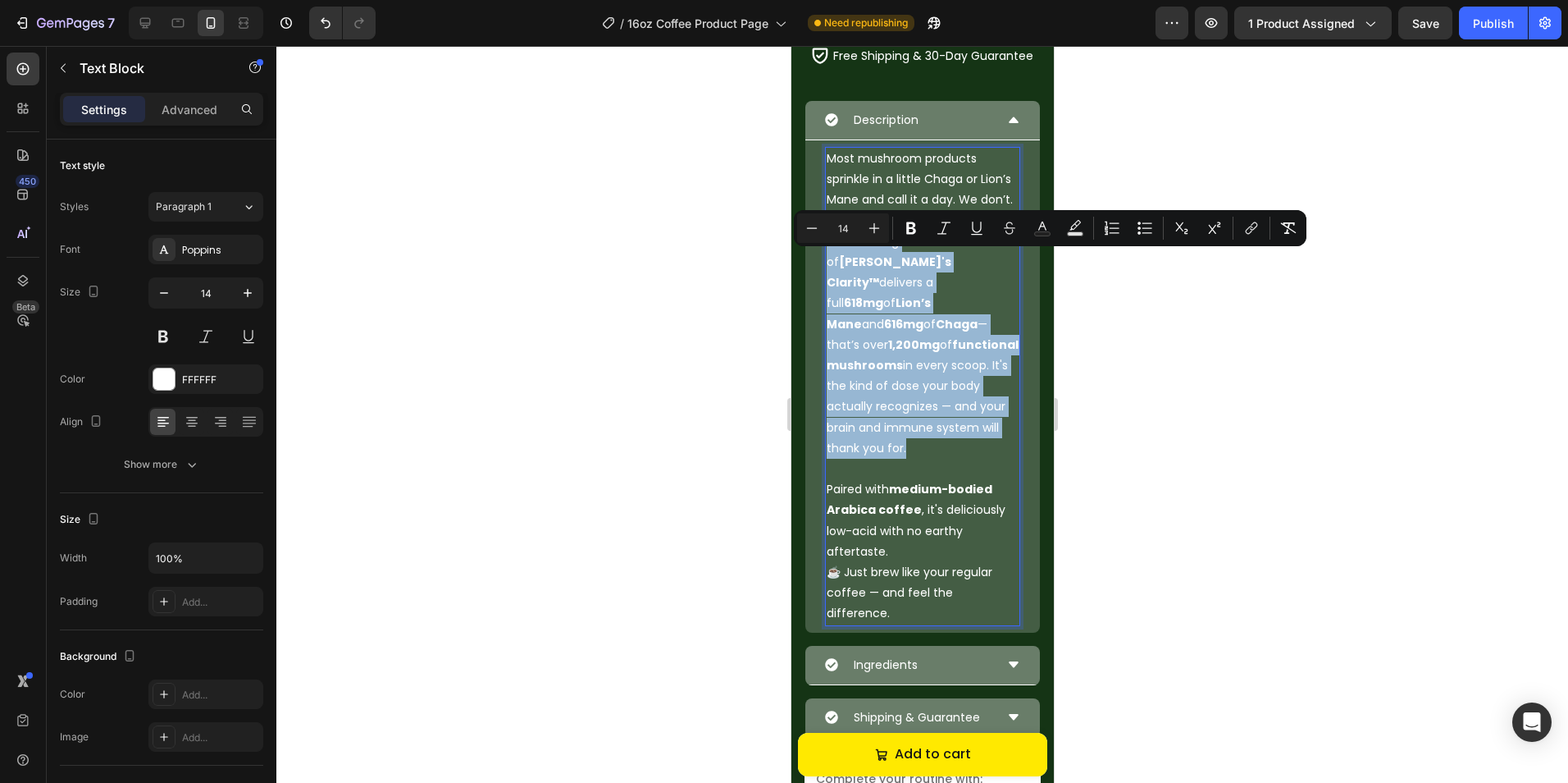
click at [887, 316] on p "Each serving of Altiva's Clarity™ delivers a full 618mg of Lion’s Mane and 616m…" at bounding box center [921, 345] width 191 height 227
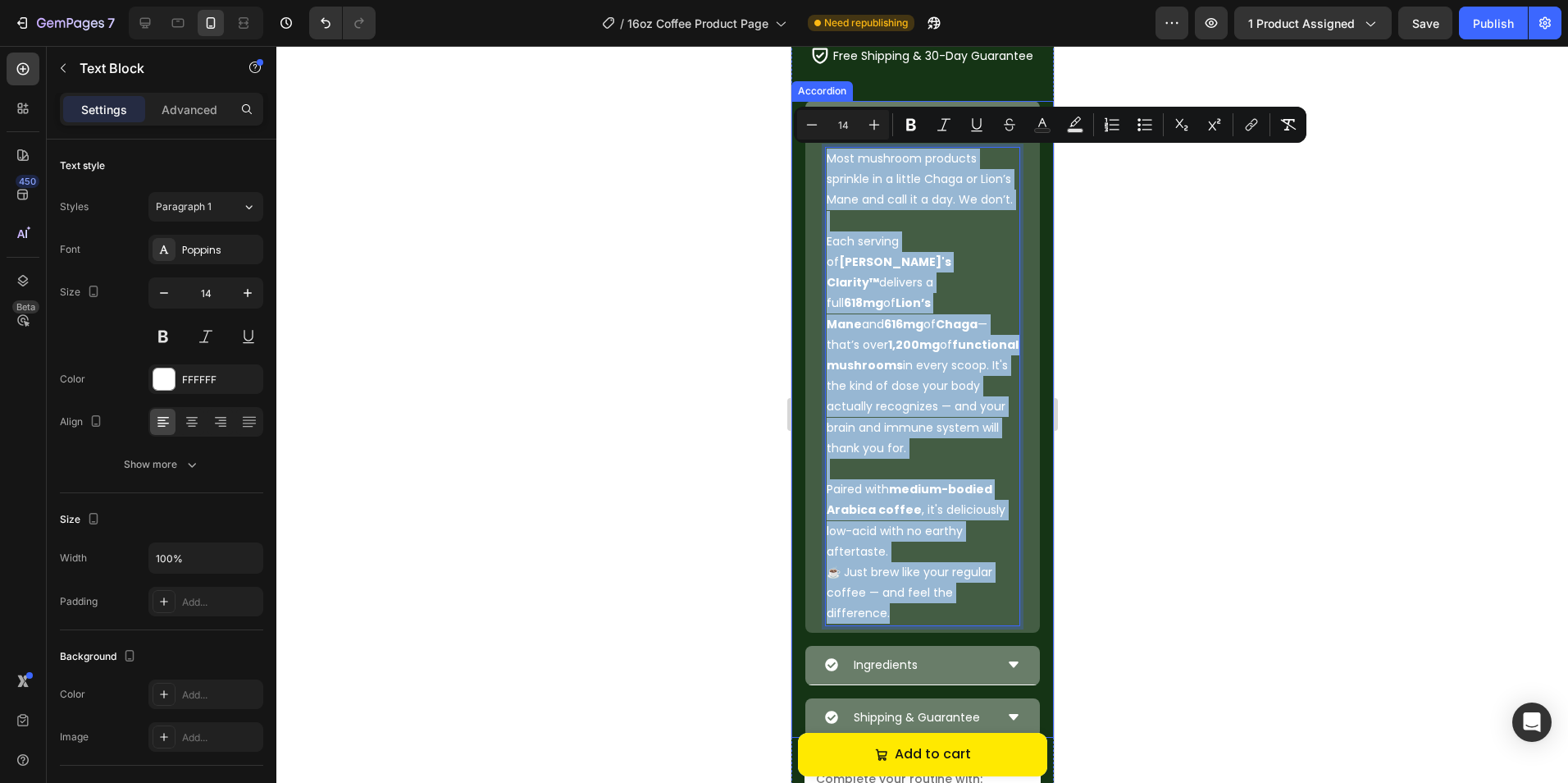
drag, startPoint x: 824, startPoint y: 155, endPoint x: 993, endPoint y: 656, distance: 528.7
click at [993, 656] on div "Description Most mushroom products sprinkle in a little Chaga or Lion’s Mane an…" at bounding box center [921, 419] width 262 height 636
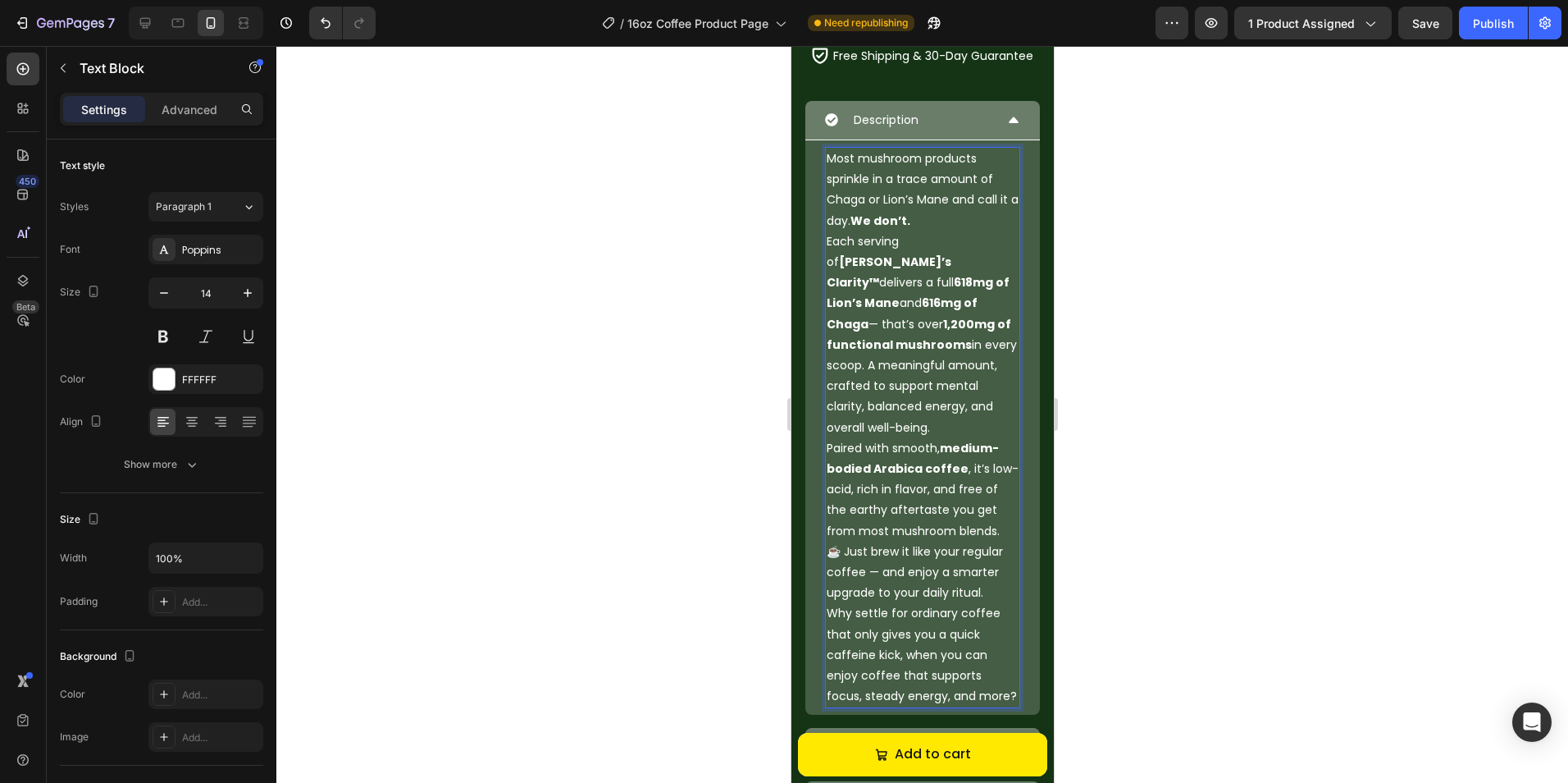
click at [940, 219] on p "Most mushroom products sprinkle in a trace amount of Chaga or Lion’s Mane and c…" at bounding box center [921, 190] width 191 height 83
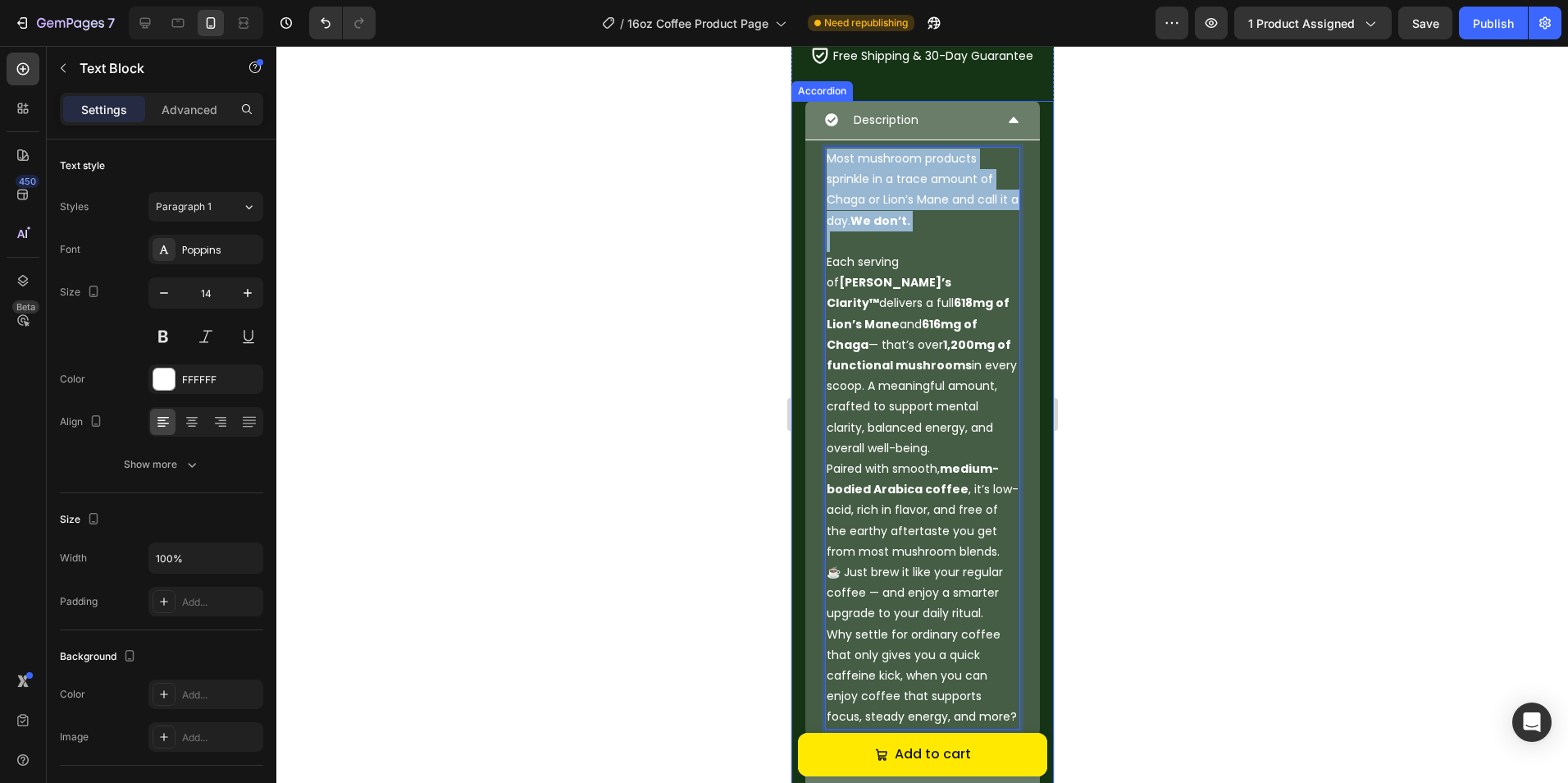
drag, startPoint x: 831, startPoint y: 245, endPoint x: 816, endPoint y: 161, distance: 85.3
click at [816, 161] on div "Most mushroom products sprinkle in a trace amount of Chaga or Lion’s Mane and c…" at bounding box center [921, 438] width 234 height 595
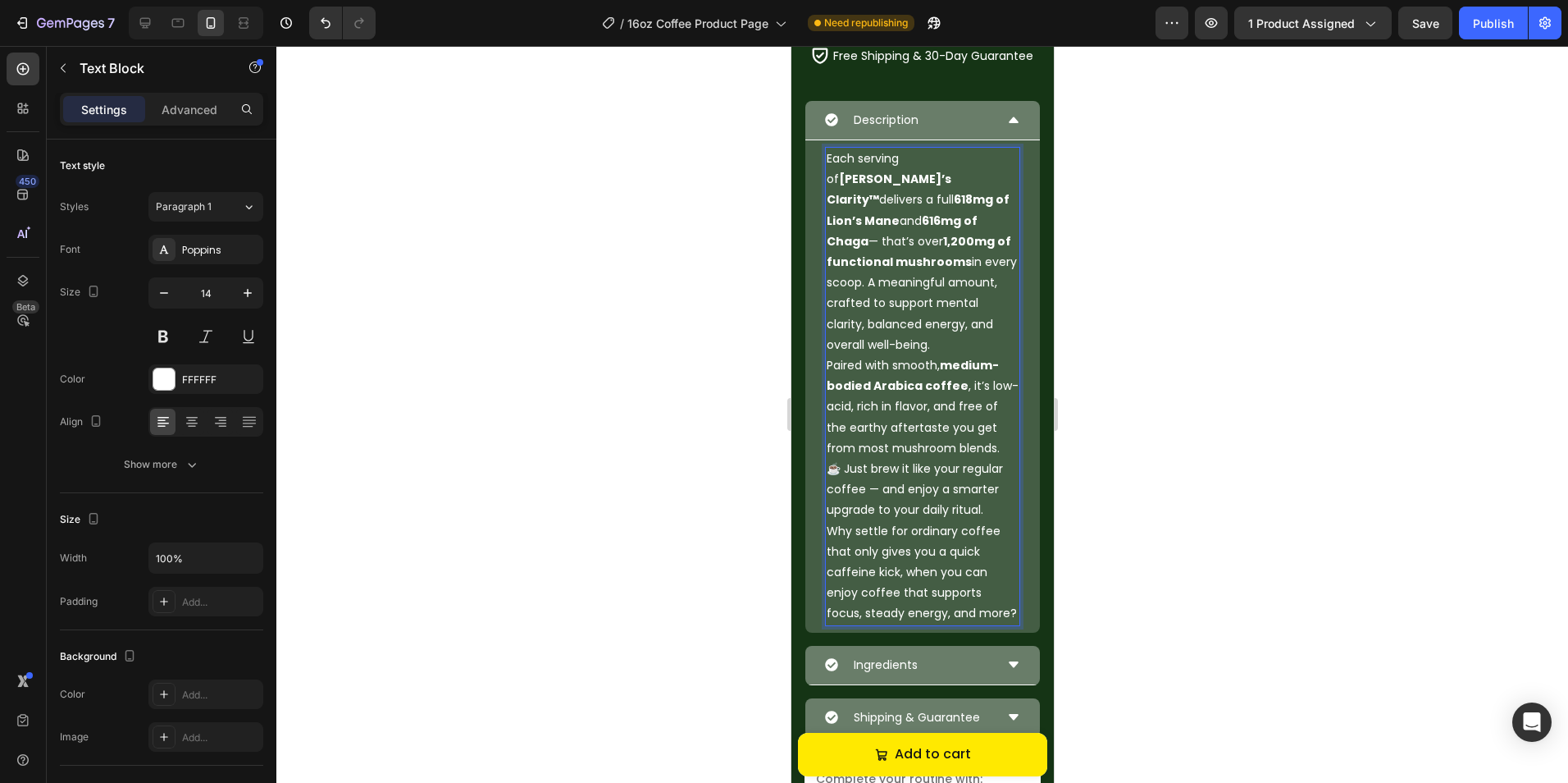
click at [1004, 322] on p "Each serving of Altiva’s Clarity™ delivers a full 618mg of Lion’s Mane and 616m…" at bounding box center [921, 251] width 191 height 206
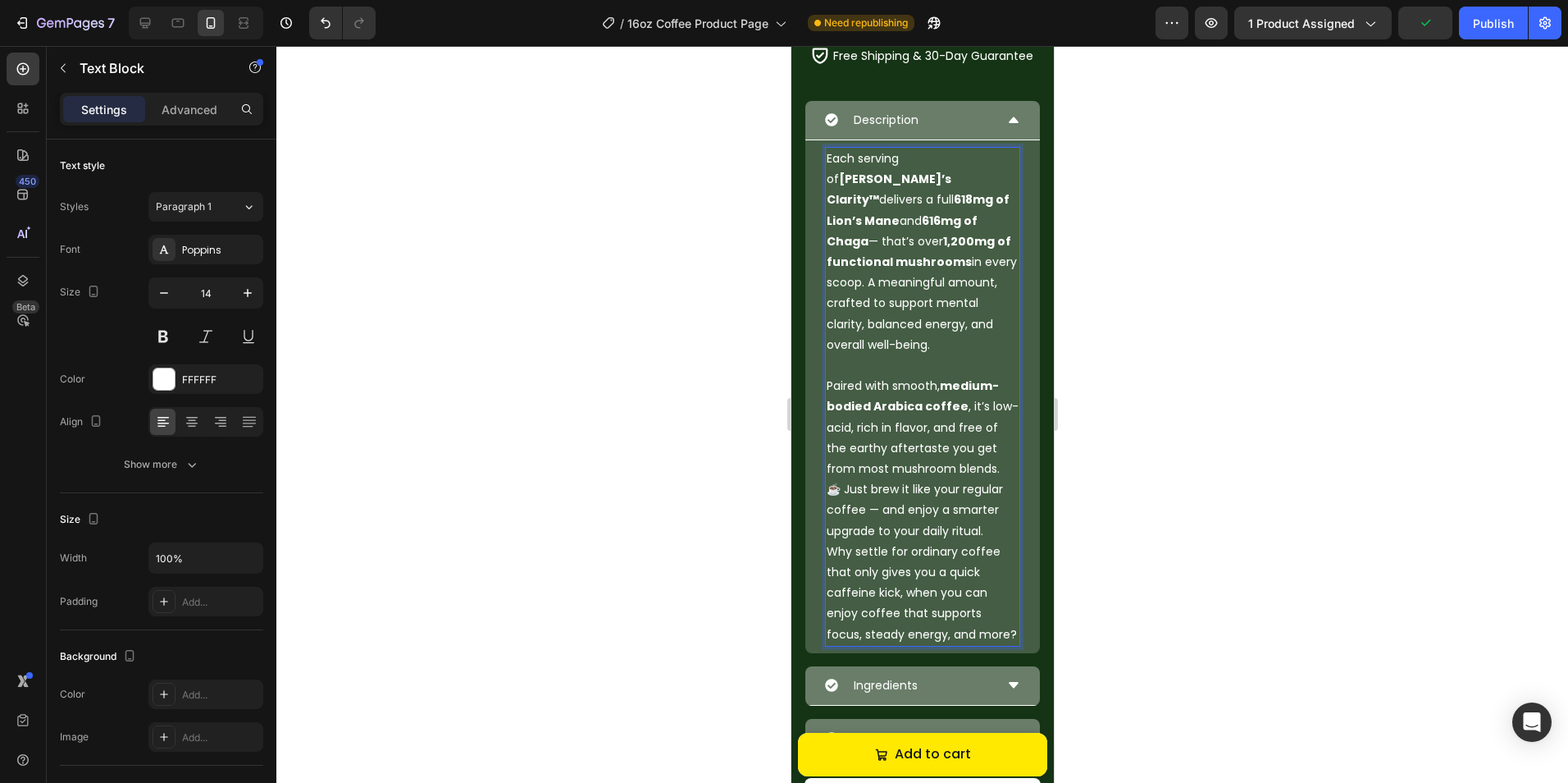
click at [999, 451] on p "Paired with smooth, medium-bodied Arabica coffee , it’s low-acid, rich in flavo…" at bounding box center [921, 428] width 191 height 104
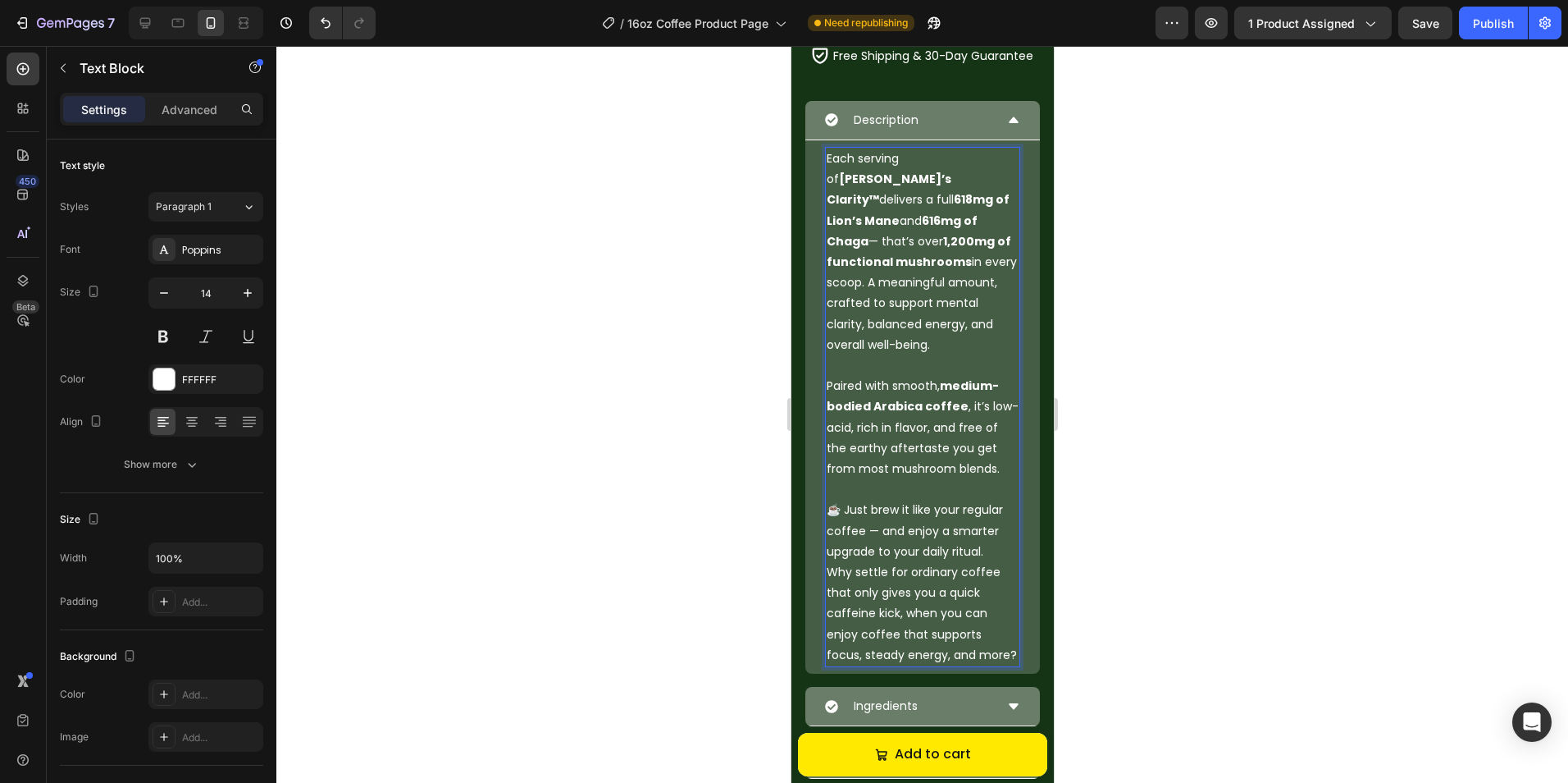
click at [984, 534] on p "☕ Just brew it like your regular coffee — and enjoy a smarter upgrade to your d…" at bounding box center [921, 531] width 191 height 63
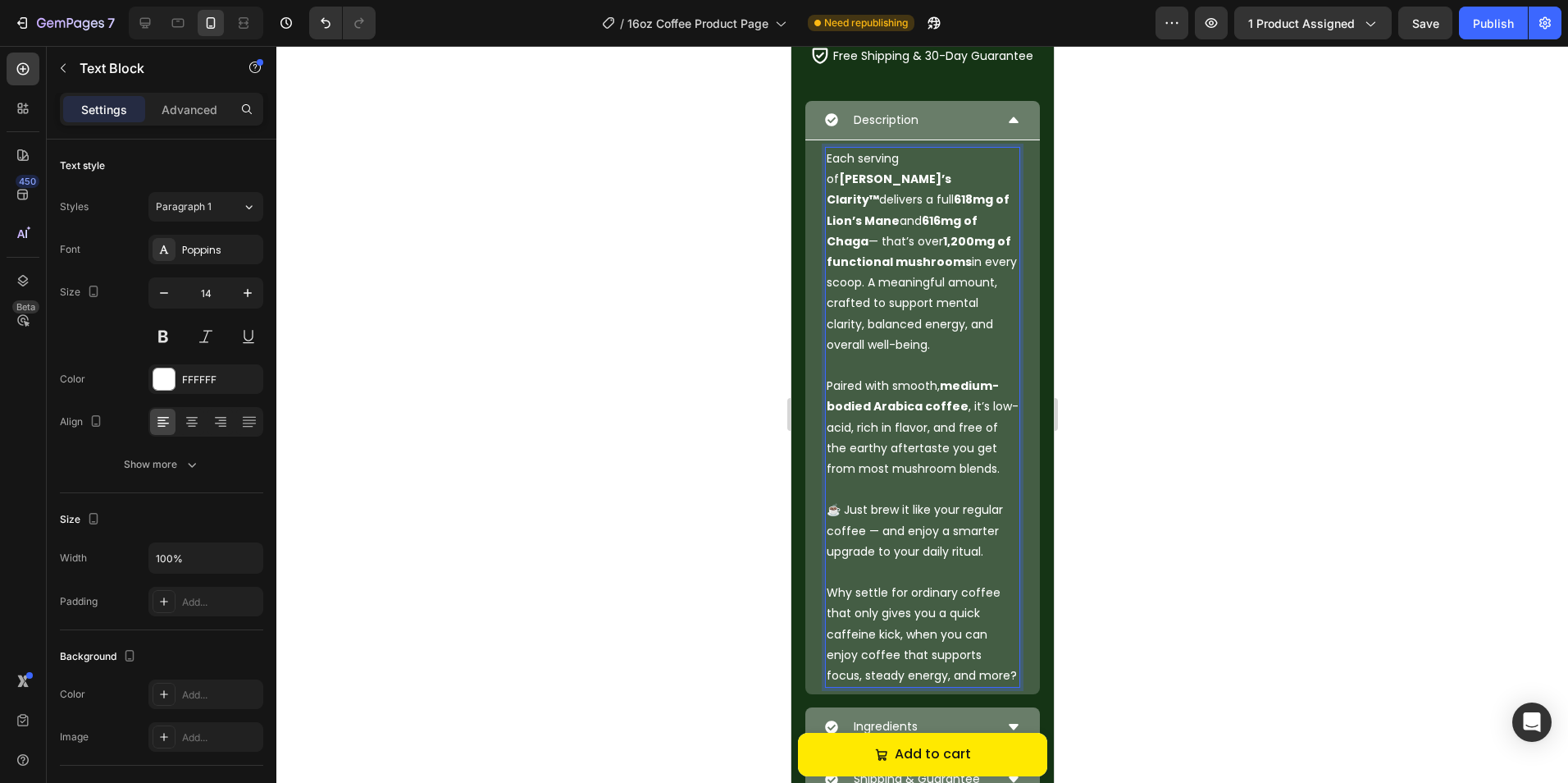
click at [1084, 552] on div at bounding box center [921, 414] width 1291 height 737
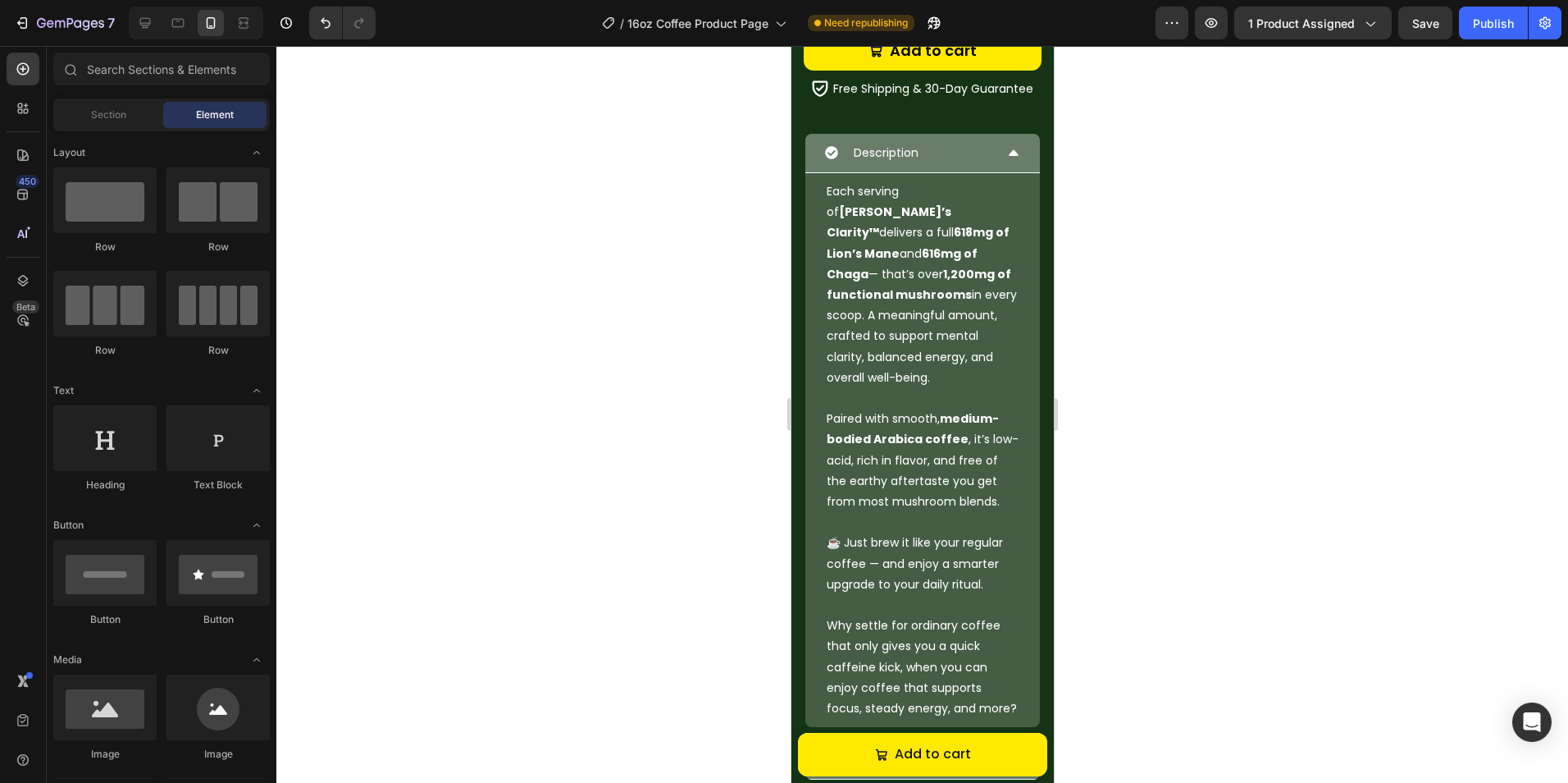
scroll to position [805, 0]
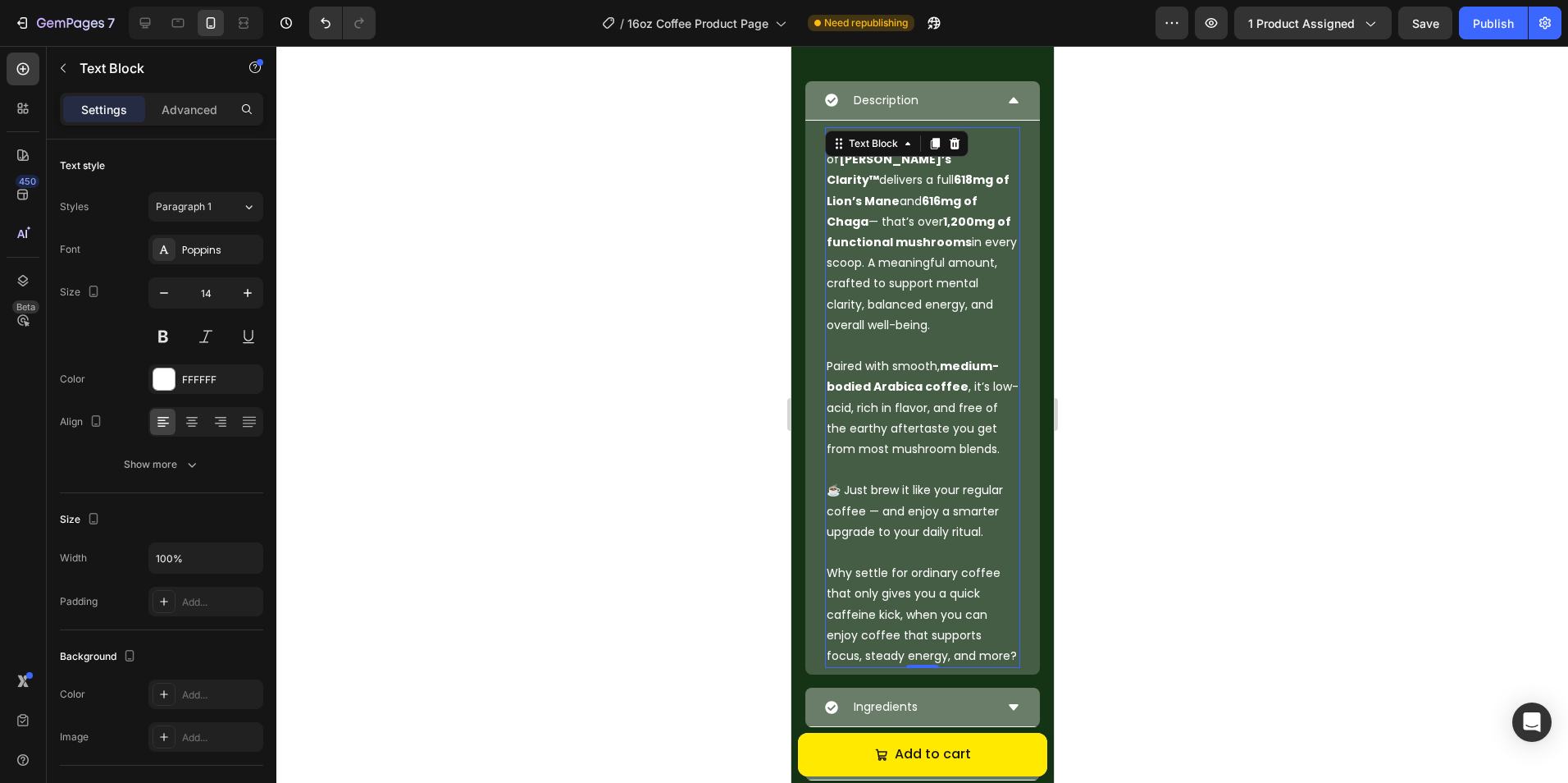
click at [901, 617] on p "Why settle for ordinary coffee that only gives you a quick caffeine kick, when …" at bounding box center [921, 614] width 191 height 104
click at [897, 593] on p "Why settle for ordinary coffee that only gives you a quick caffeine kick, when …" at bounding box center [921, 614] width 191 height 104
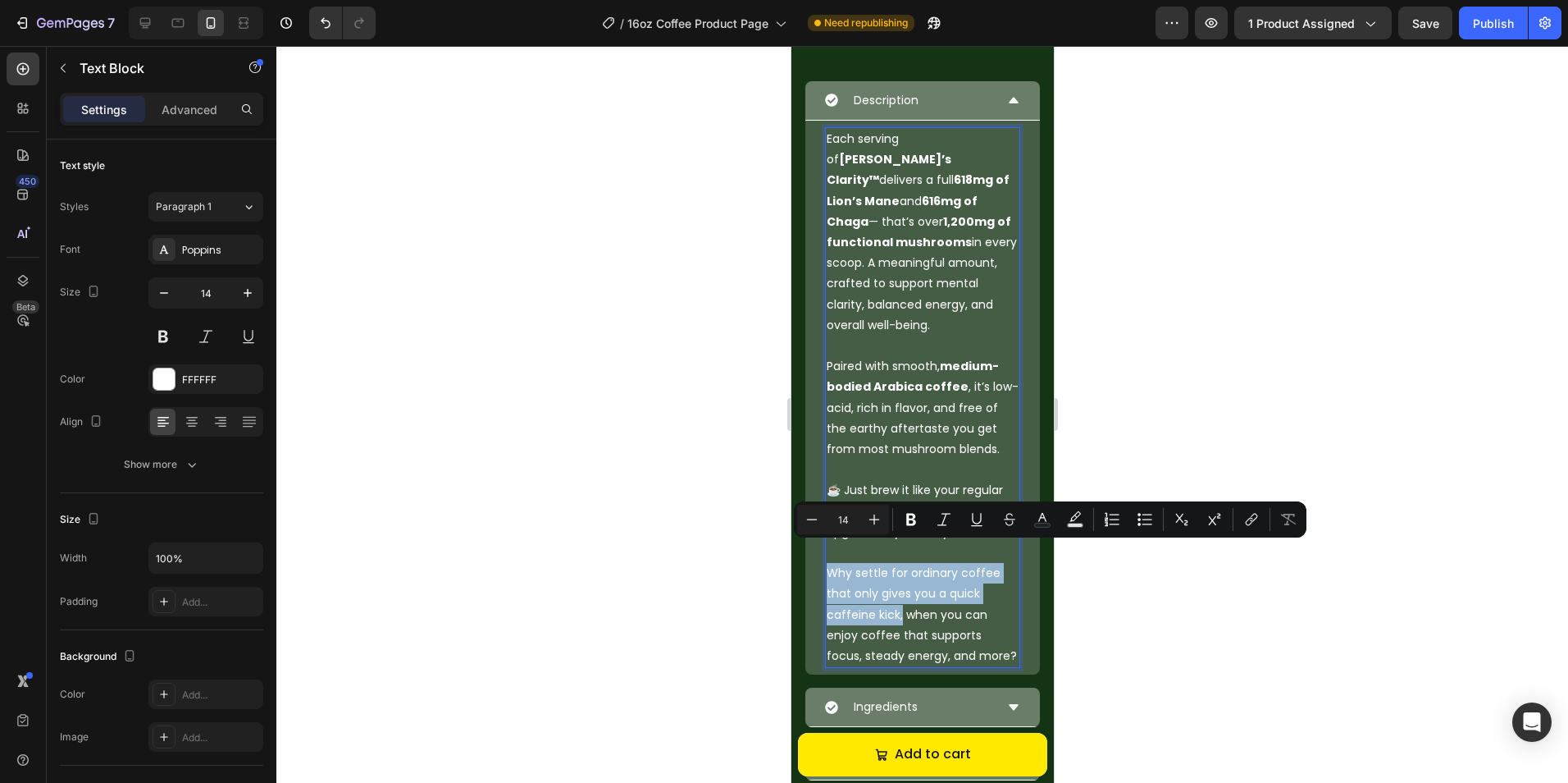
drag, startPoint x: 897, startPoint y: 593, endPoint x: 833, endPoint y: 549, distance: 77.7
click at [833, 563] on p "Why settle for ordinary coffee that only gives you a quick caffeine kick, when …" at bounding box center [921, 614] width 191 height 104
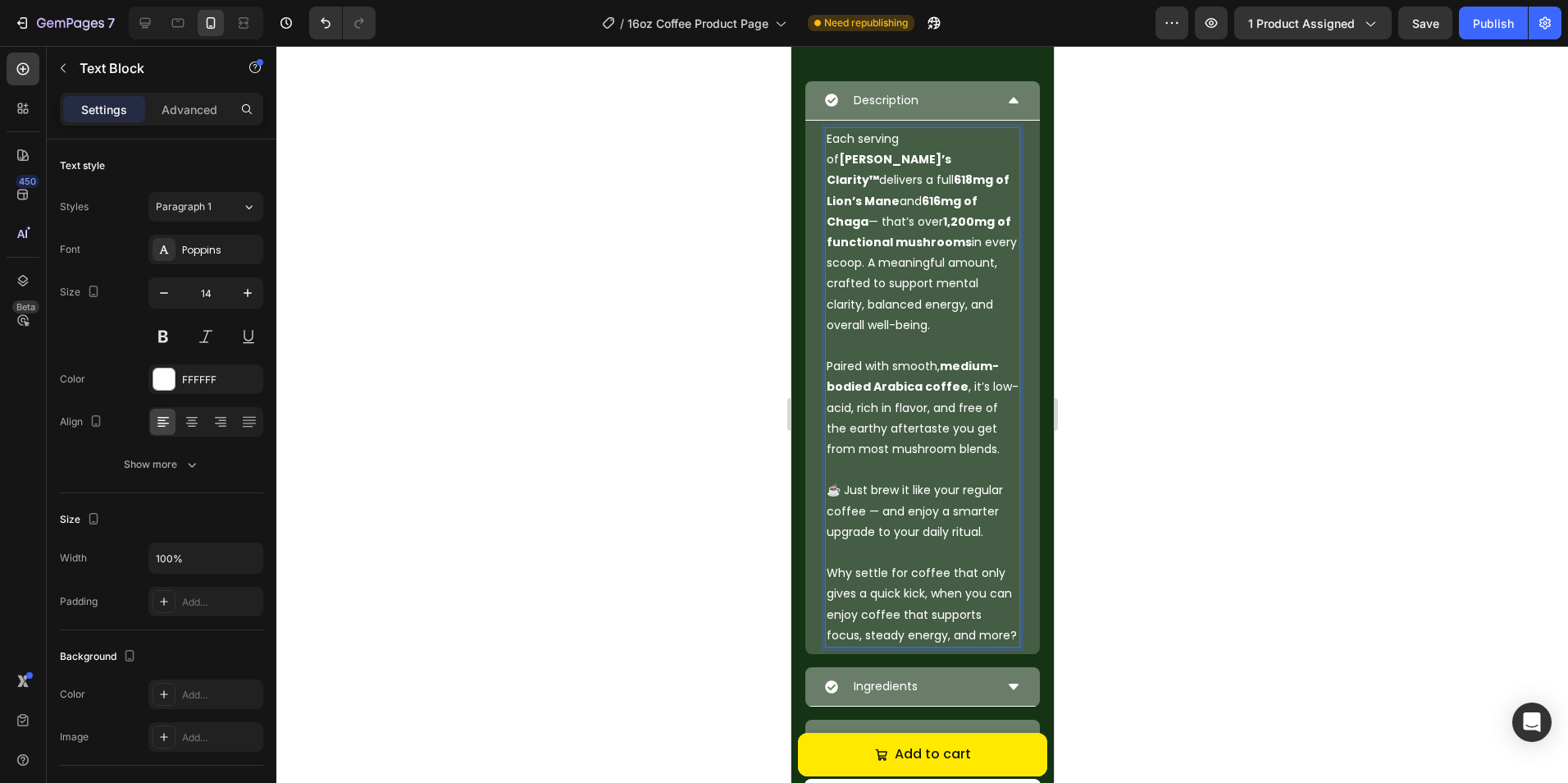
click at [1093, 585] on div at bounding box center [921, 414] width 1291 height 737
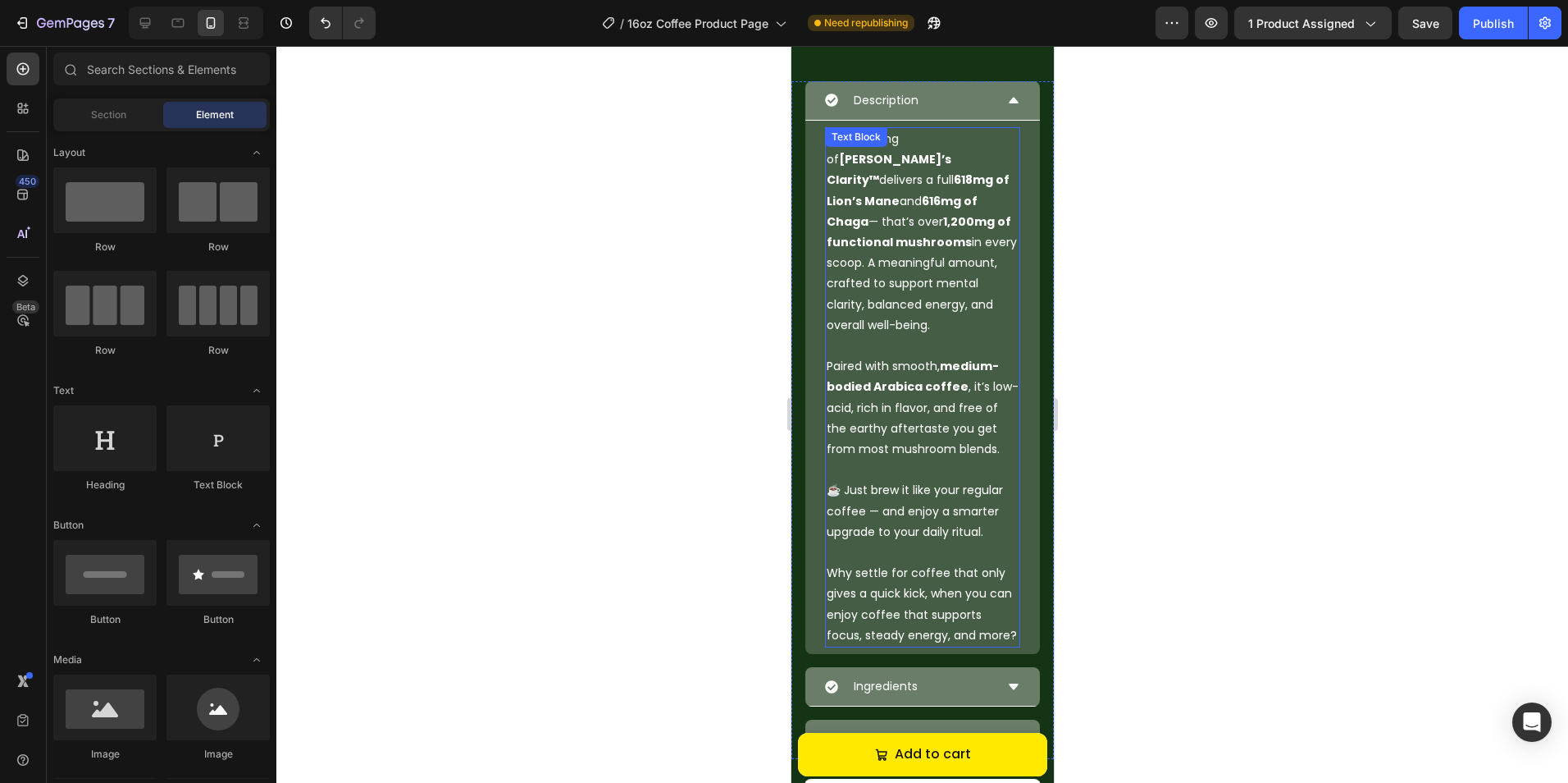
click at [903, 585] on p "Why settle for coffee that only gives a quick kick, when you can enjoy coffee t…" at bounding box center [921, 603] width 191 height 83
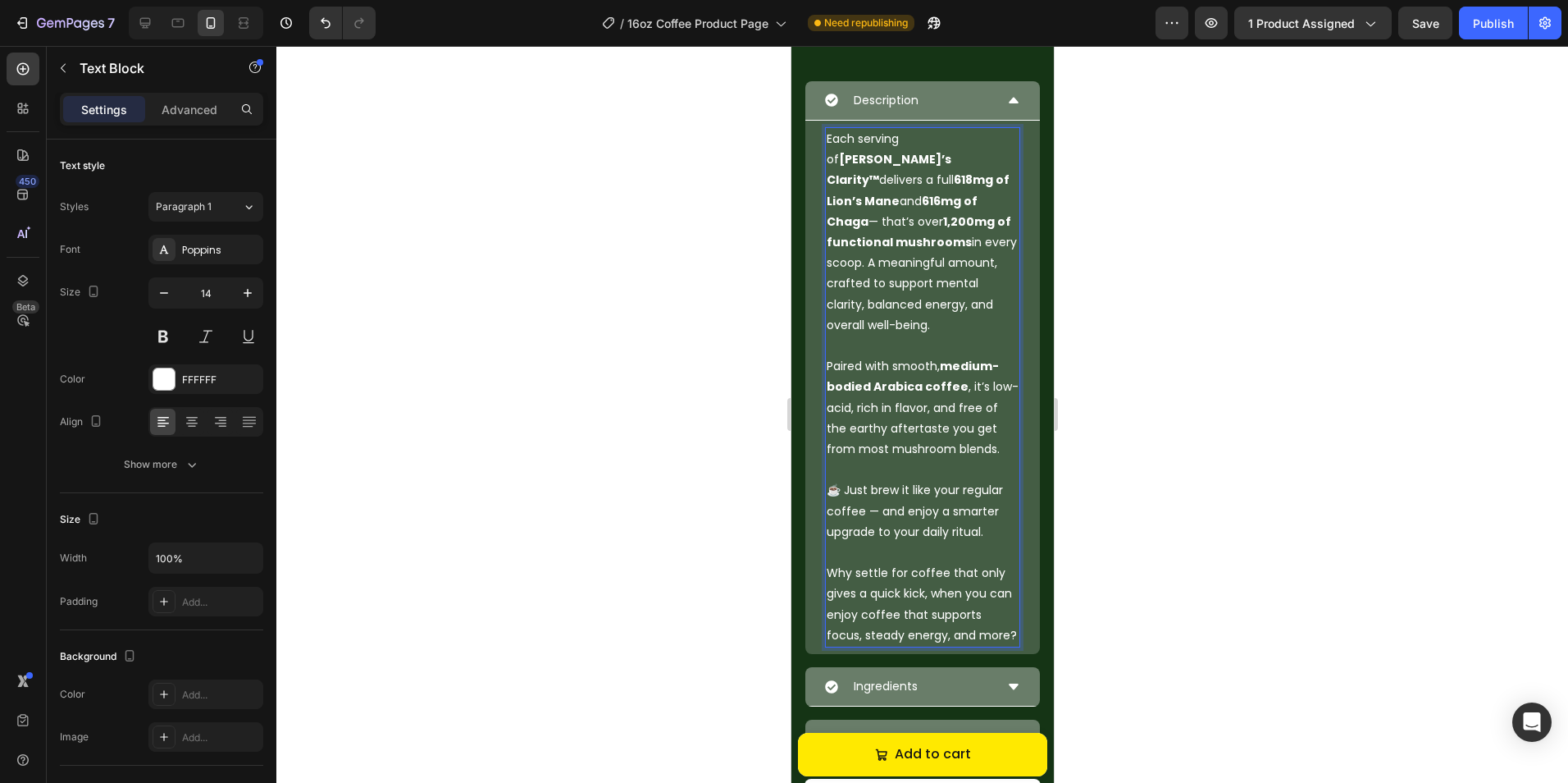
click at [905, 563] on p "Why settle for coffee that only gives a quick kick, when you can enjoy coffee t…" at bounding box center [921, 603] width 191 height 83
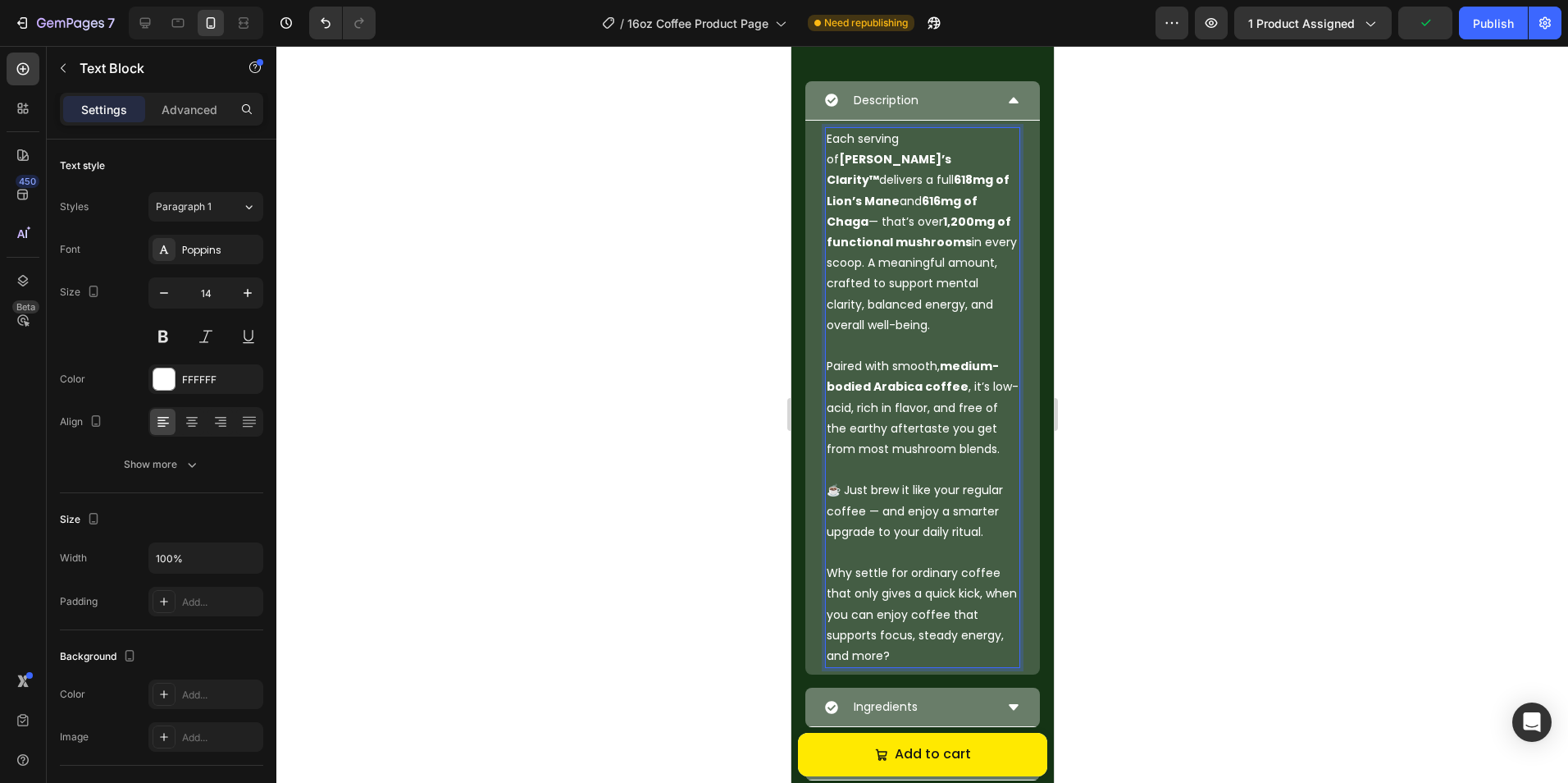
click at [1129, 534] on div at bounding box center [921, 414] width 1291 height 737
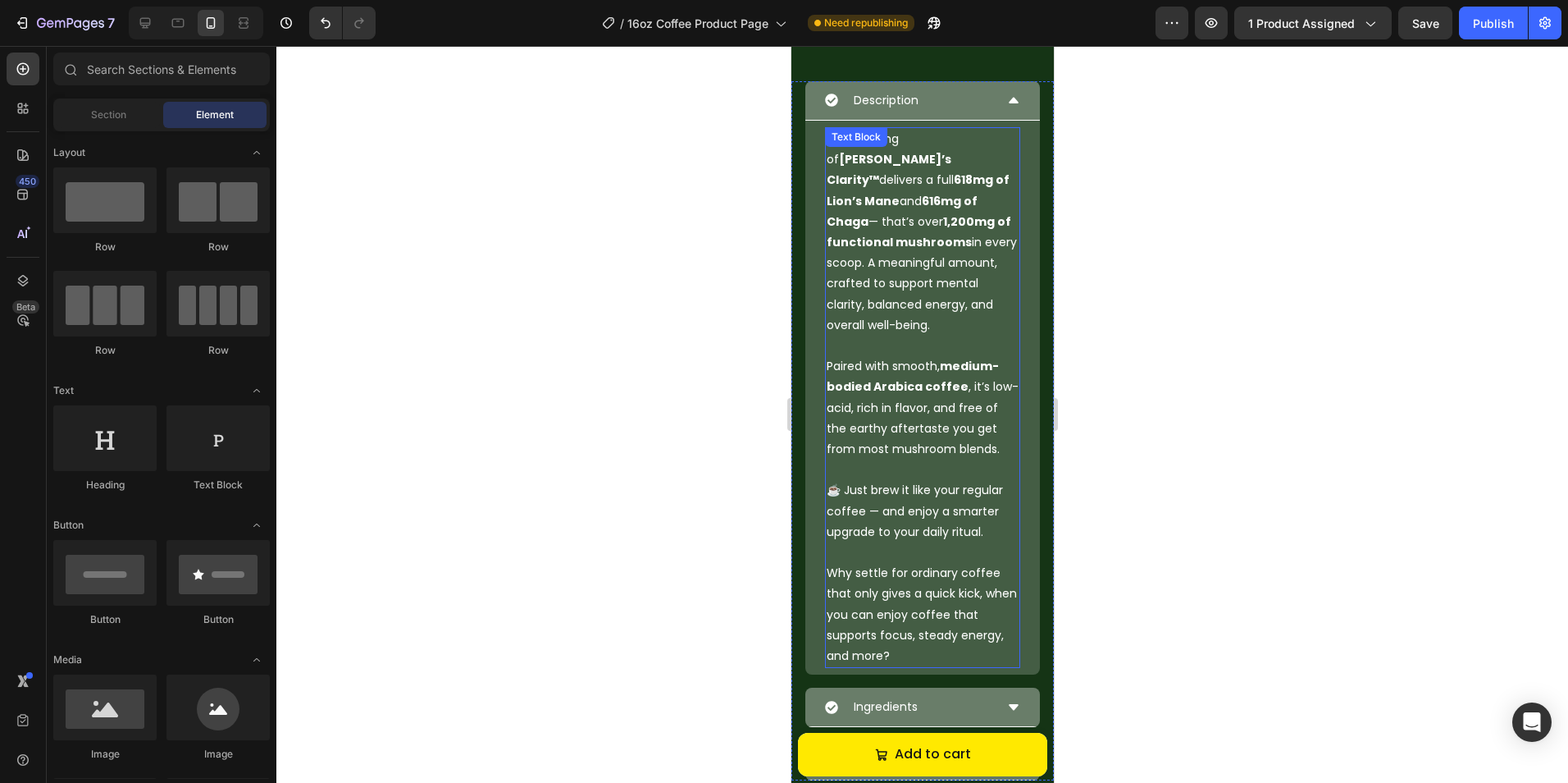
click at [925, 270] on p "Each serving of Altiva’s Clarity™ delivers a full 618mg of Lion’s Mane and 616m…" at bounding box center [921, 231] width 191 height 206
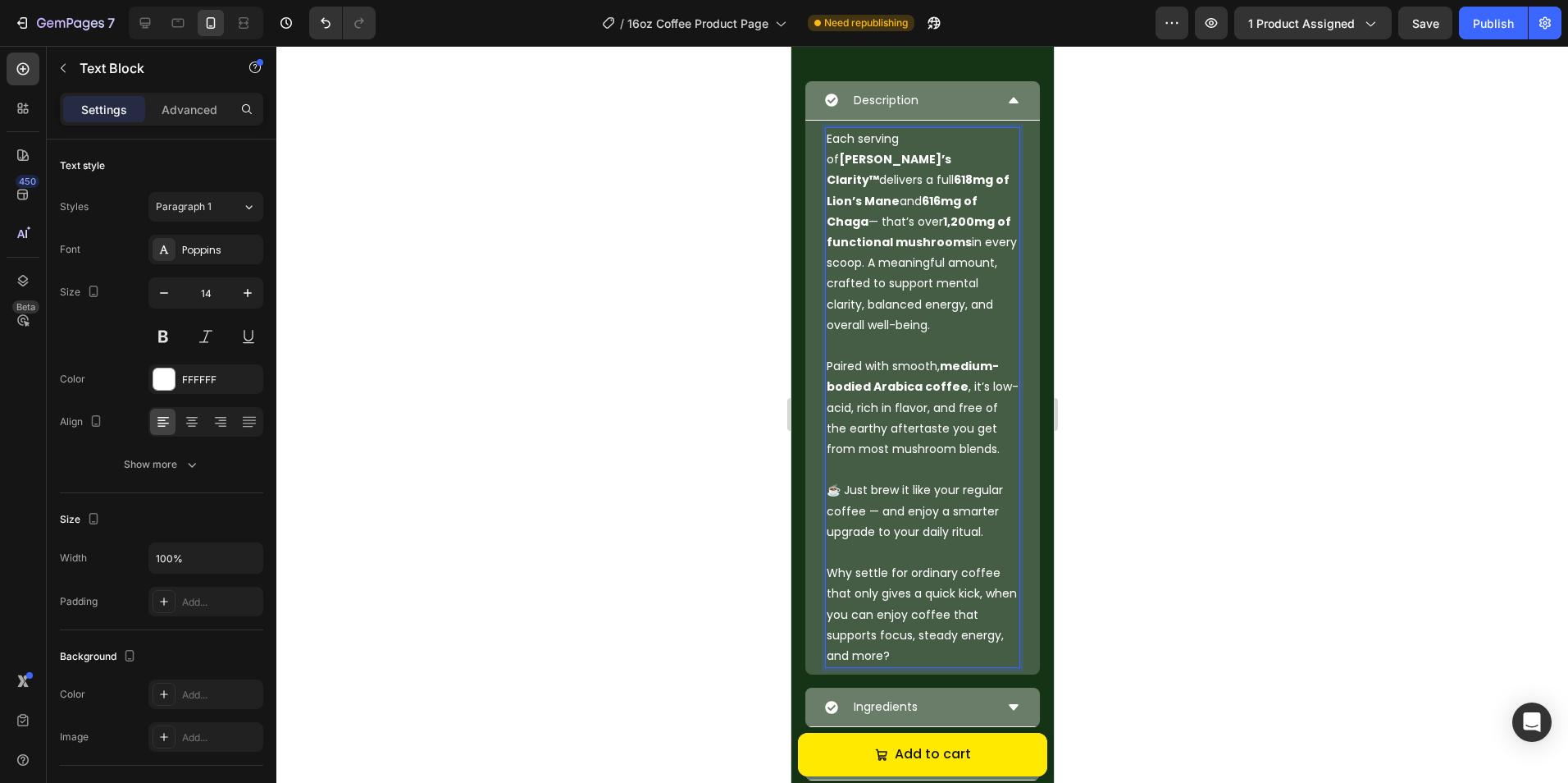
drag, startPoint x: 902, startPoint y: 239, endPoint x: 1003, endPoint y: 303, distance: 119.6
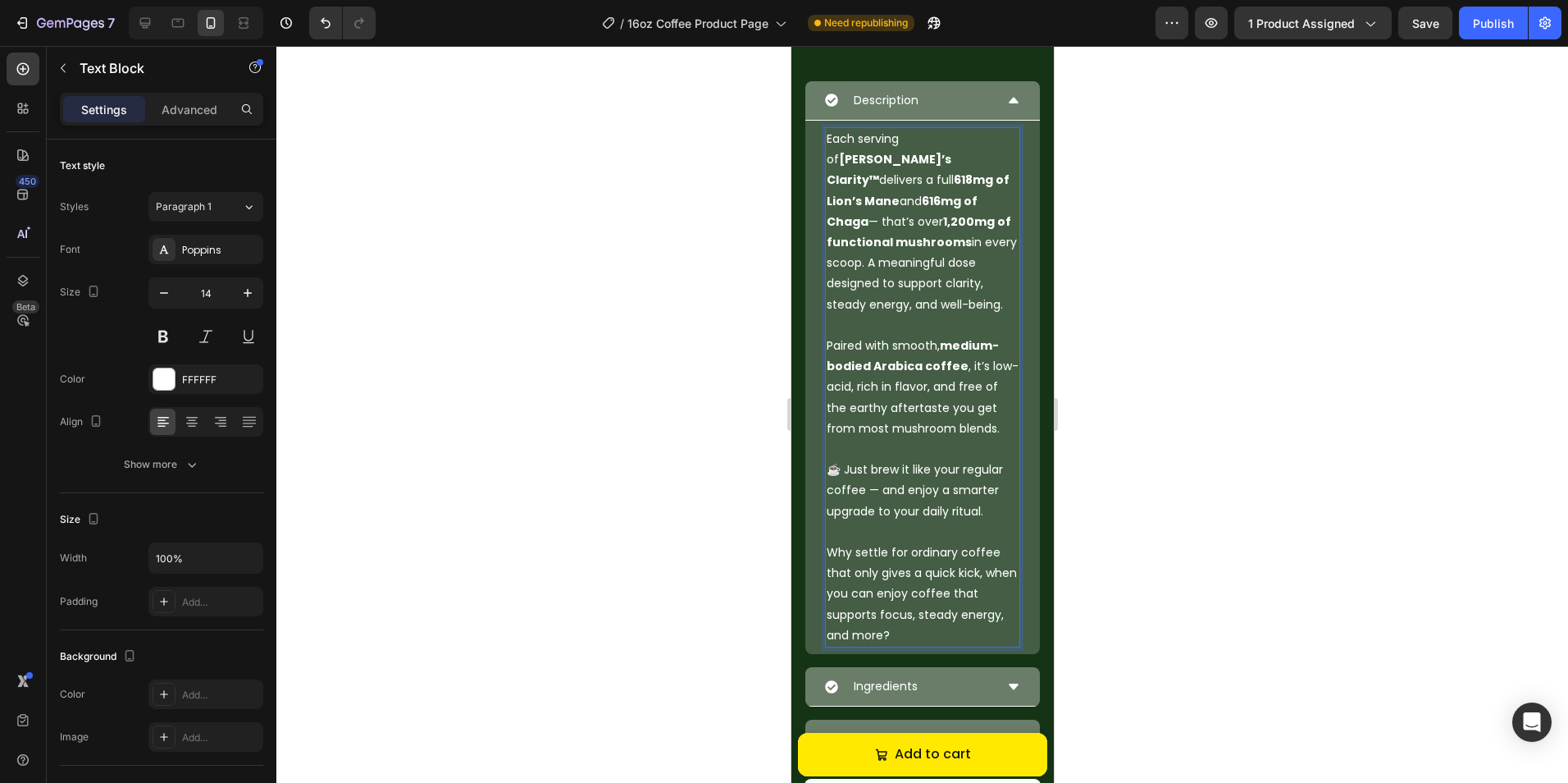
click at [1102, 335] on div at bounding box center [921, 414] width 1291 height 737
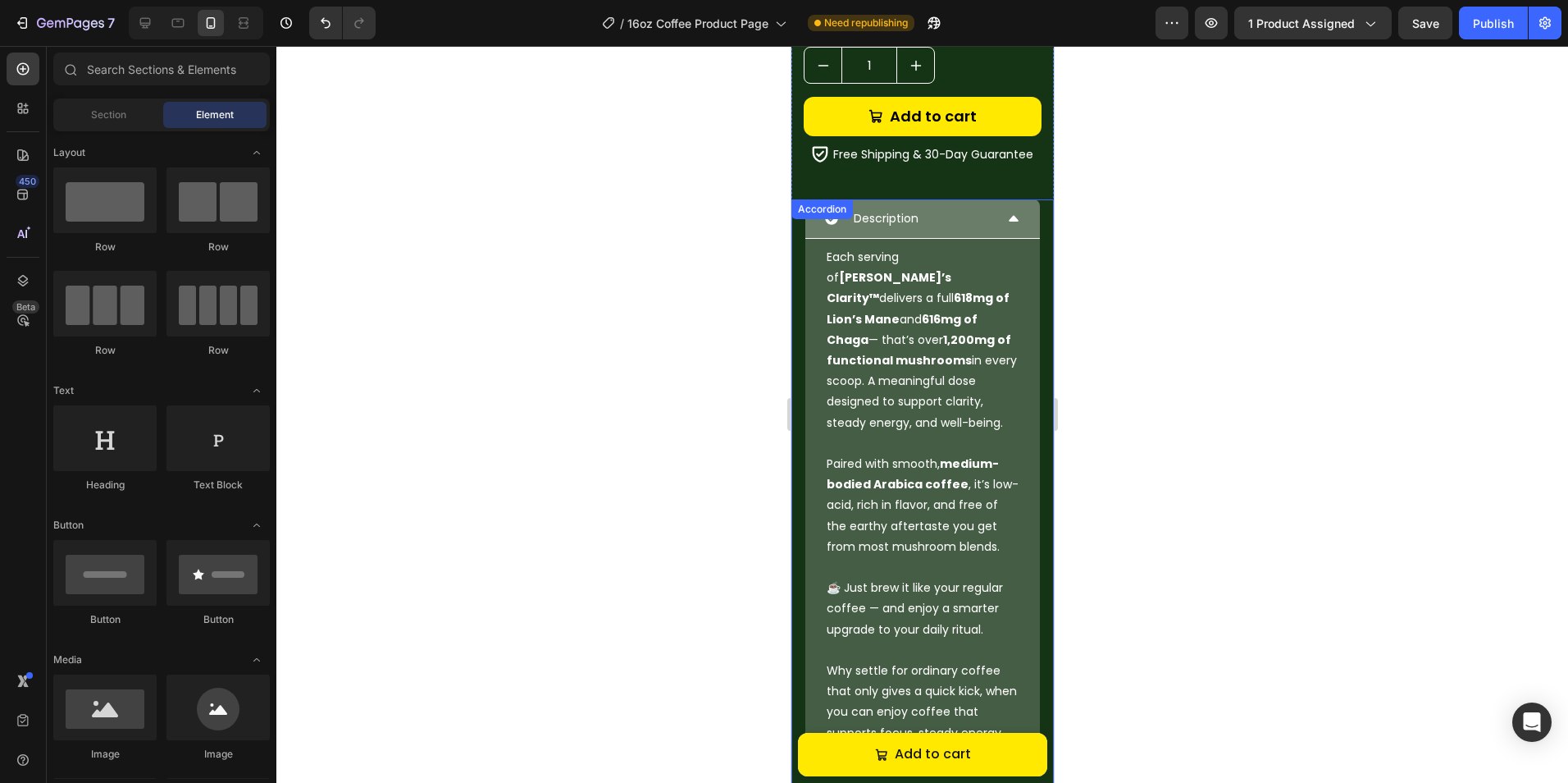
scroll to position [640, 0]
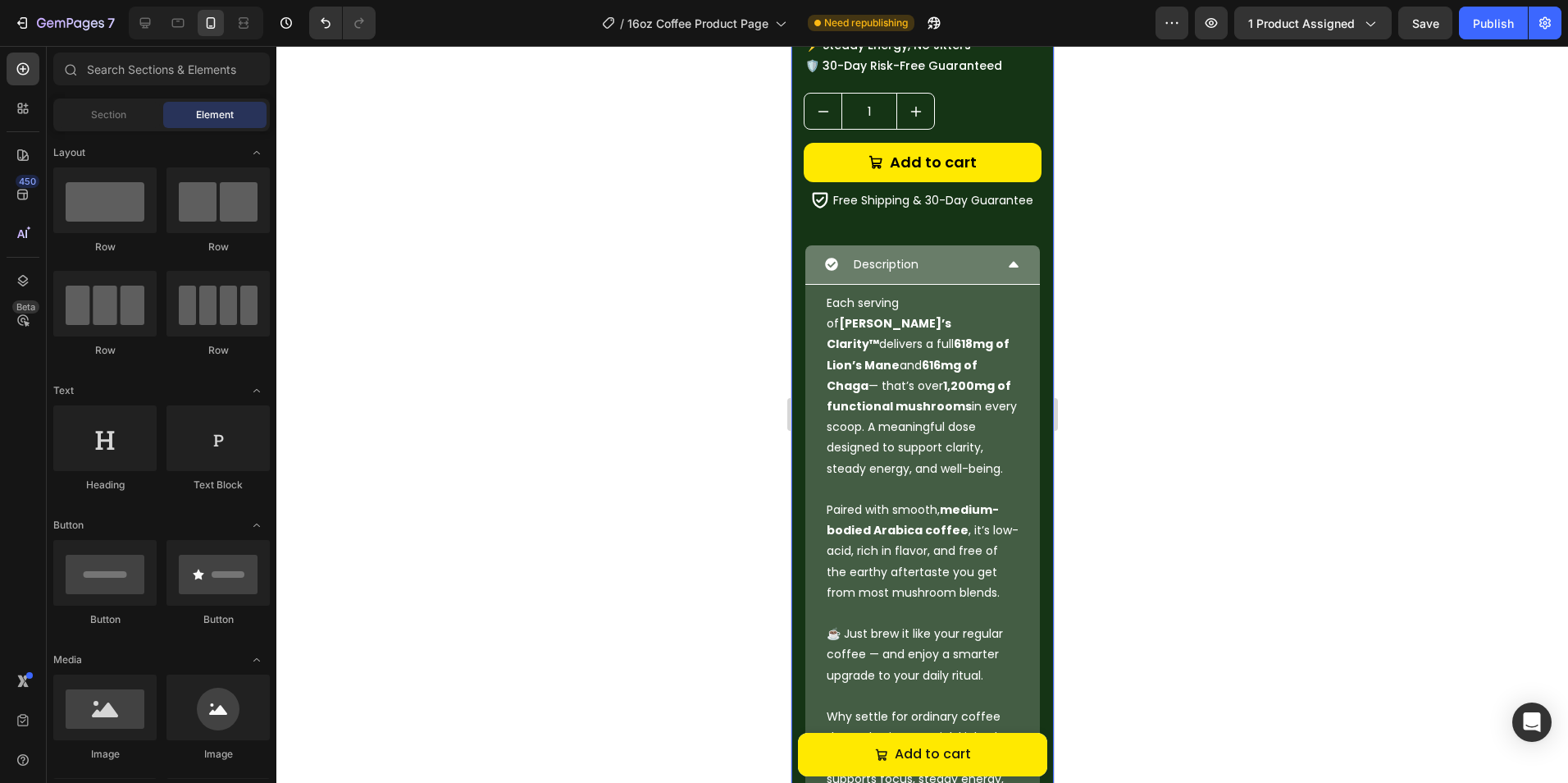
click at [974, 245] on div "Description" at bounding box center [921, 264] width 234 height 39
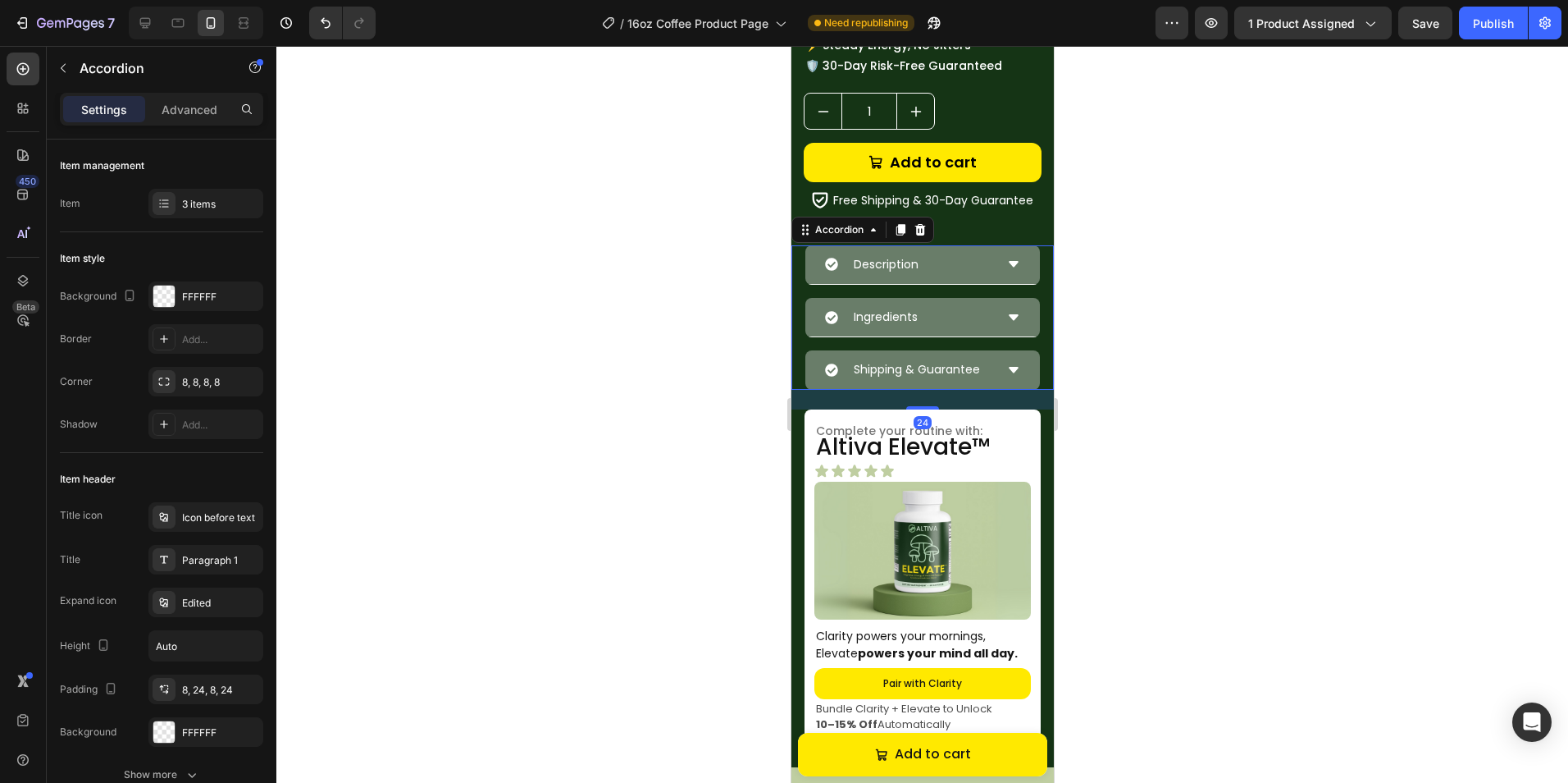
click at [974, 250] on div "Description" at bounding box center [921, 264] width 234 height 39
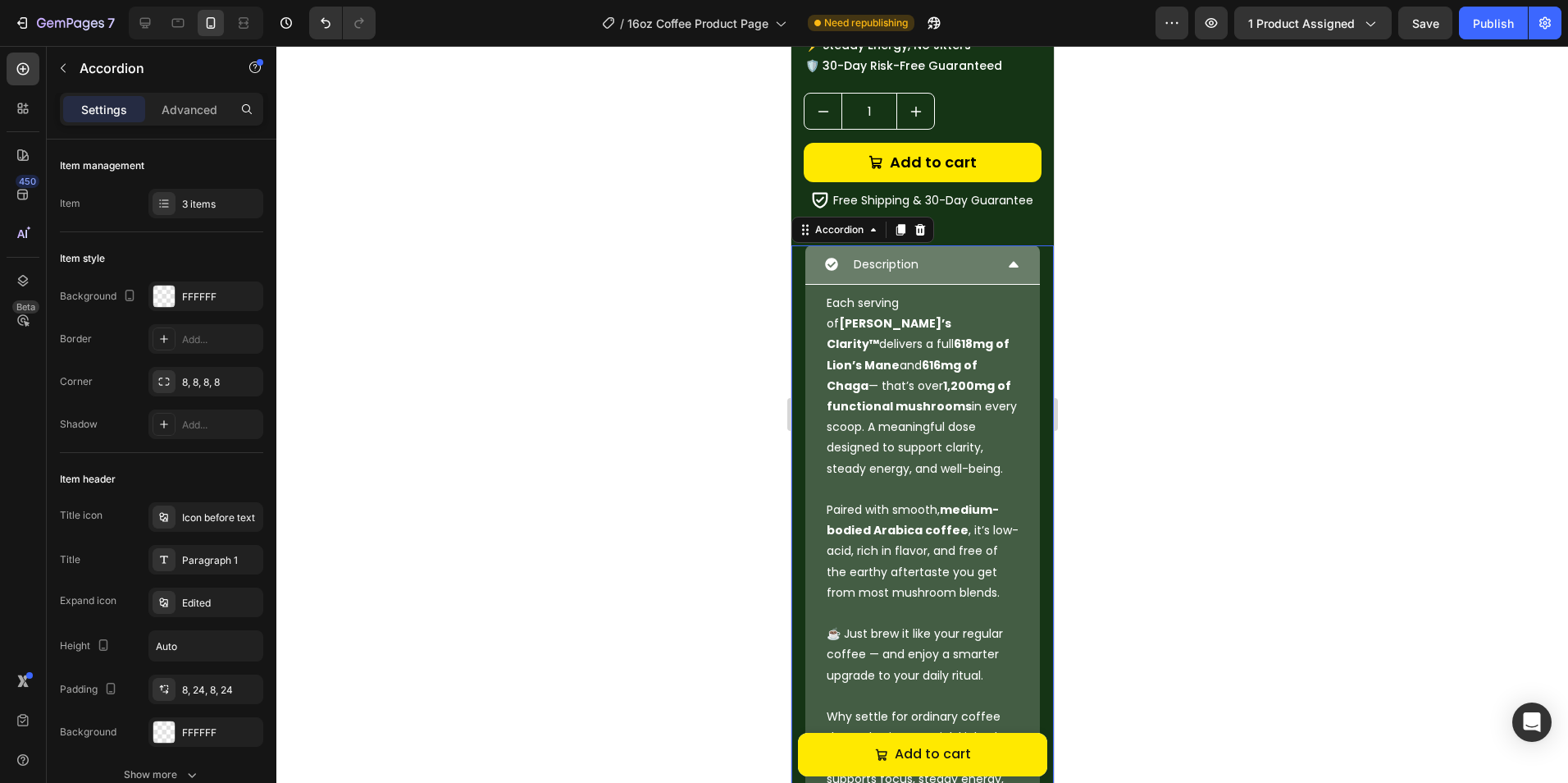
click at [974, 250] on div "Description" at bounding box center [921, 264] width 234 height 39
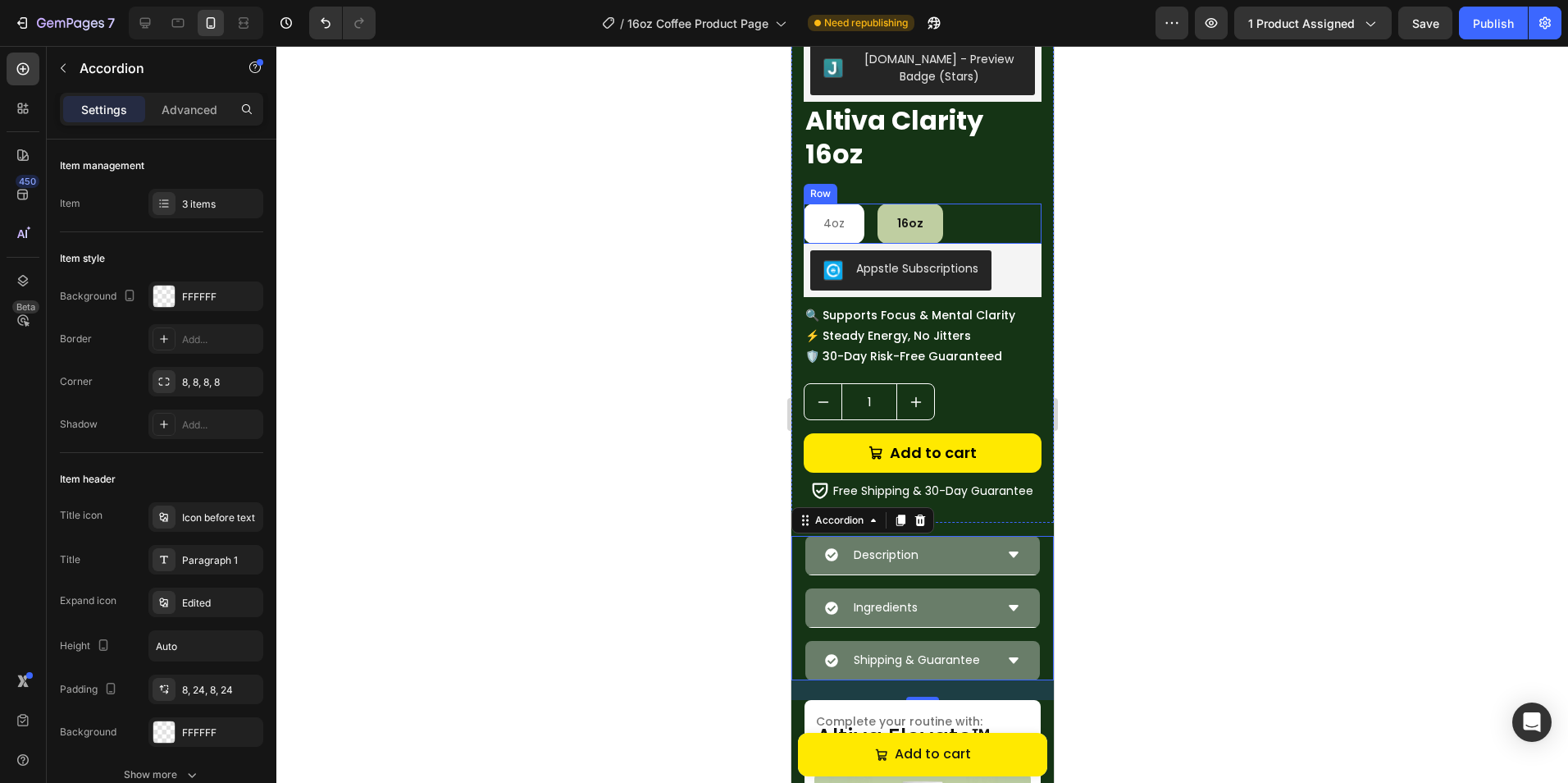
scroll to position [395, 0]
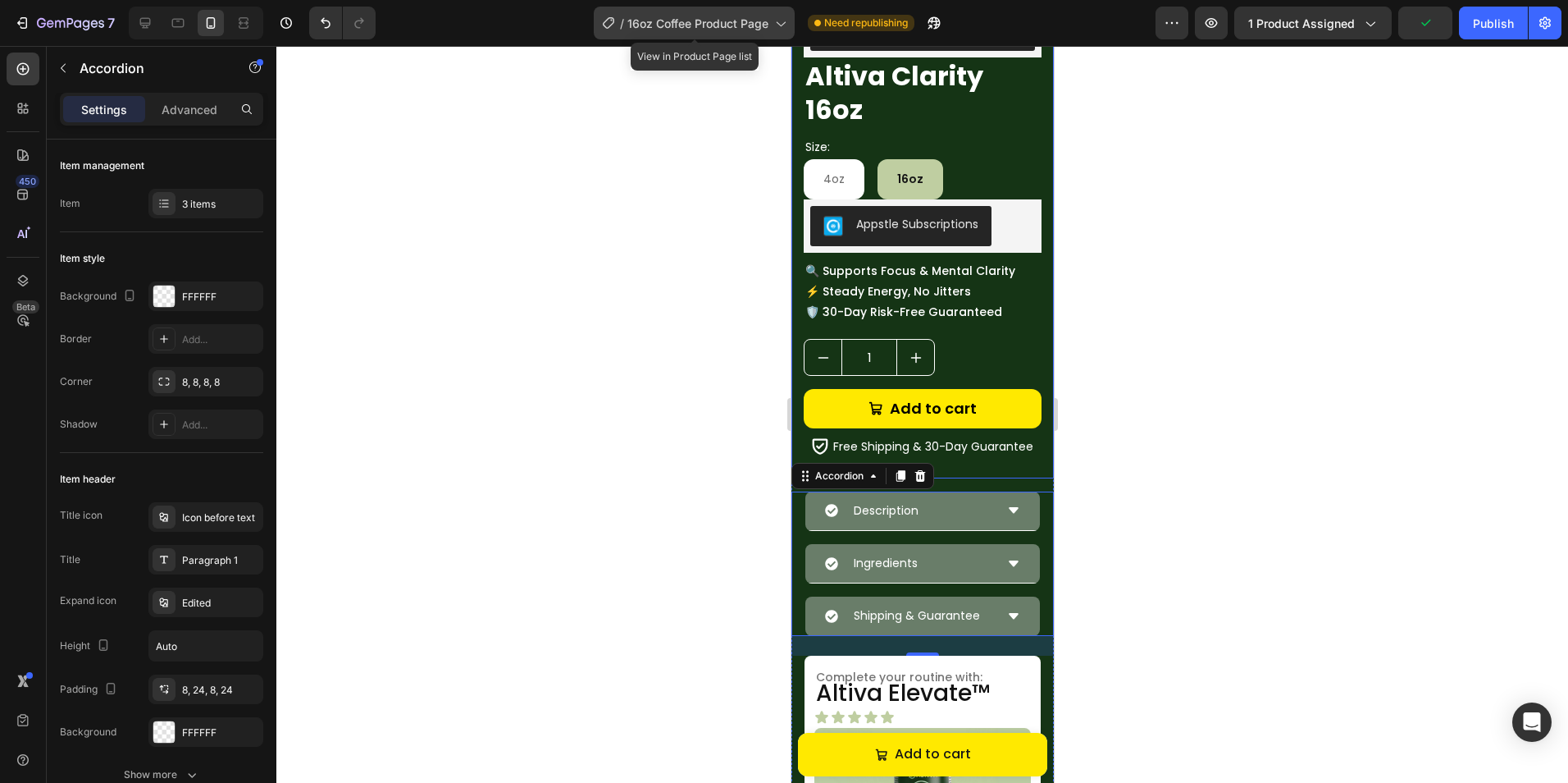
click at [722, 28] on span "16oz Coffee Product Page" at bounding box center [697, 23] width 141 height 17
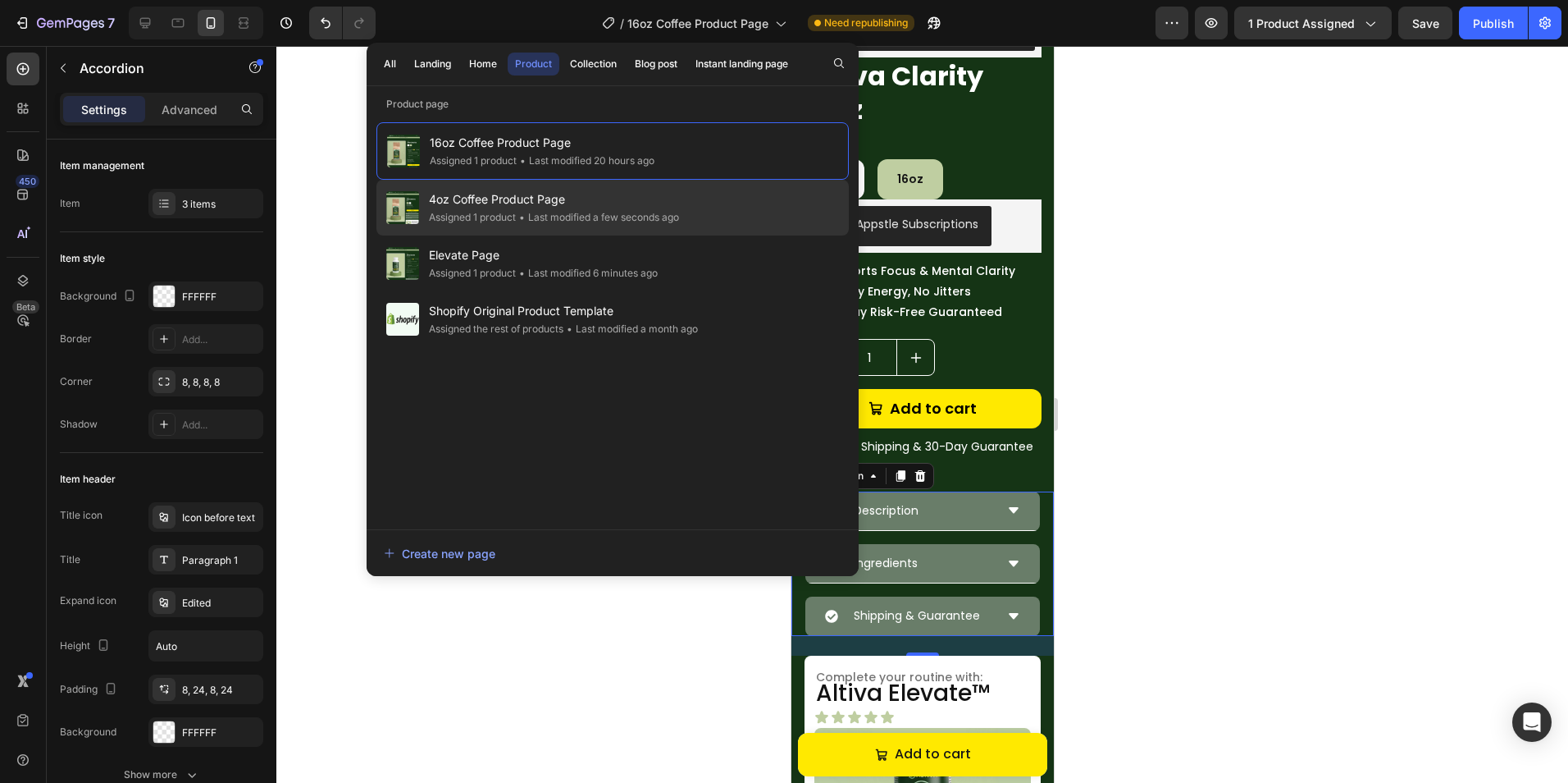
click at [693, 235] on div "4oz Coffee Product Page Assigned 1 product • Last modified a few seconds ago" at bounding box center [613, 263] width 472 height 56
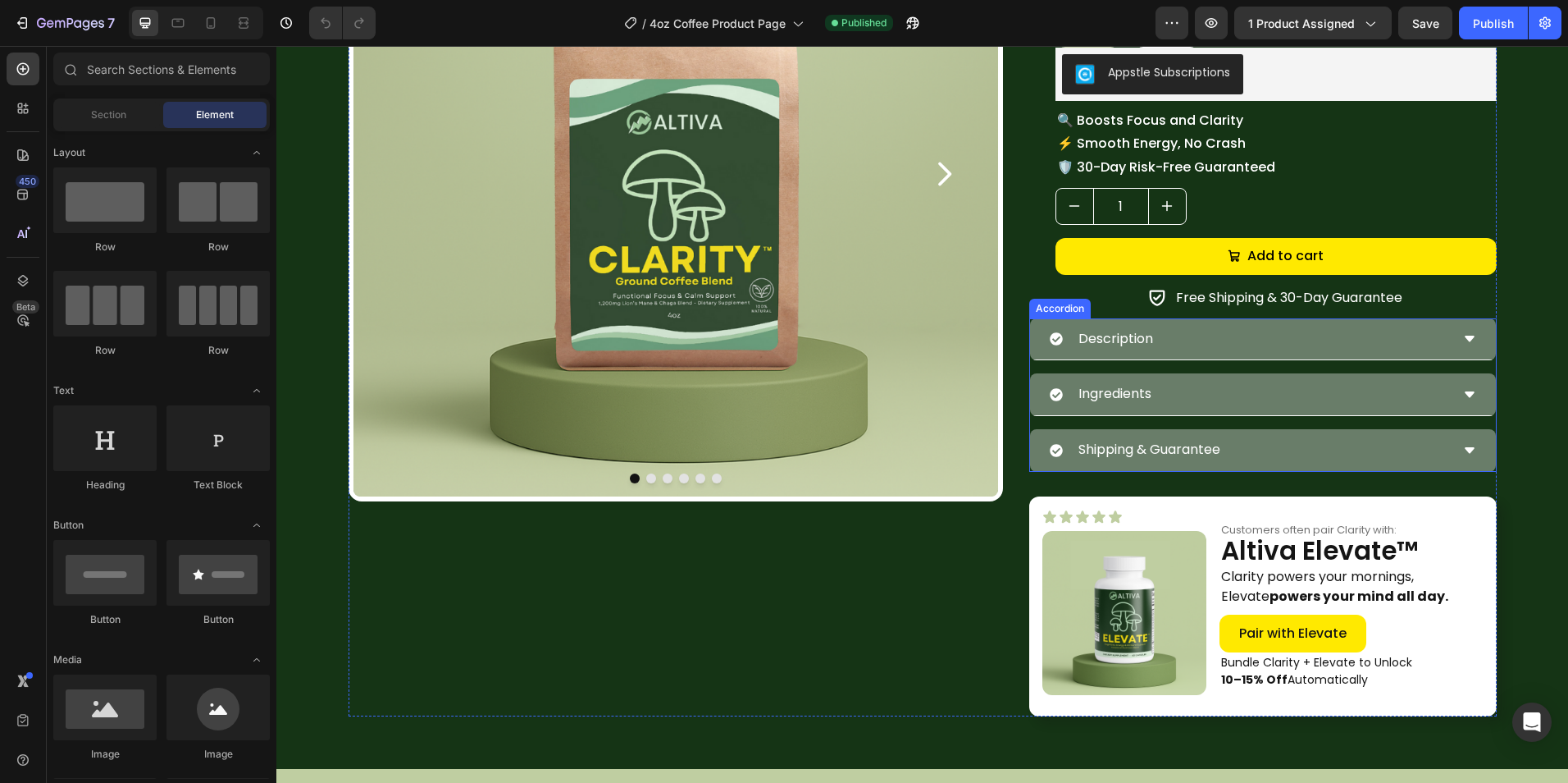
click at [1192, 330] on div "Description" at bounding box center [1249, 339] width 400 height 29
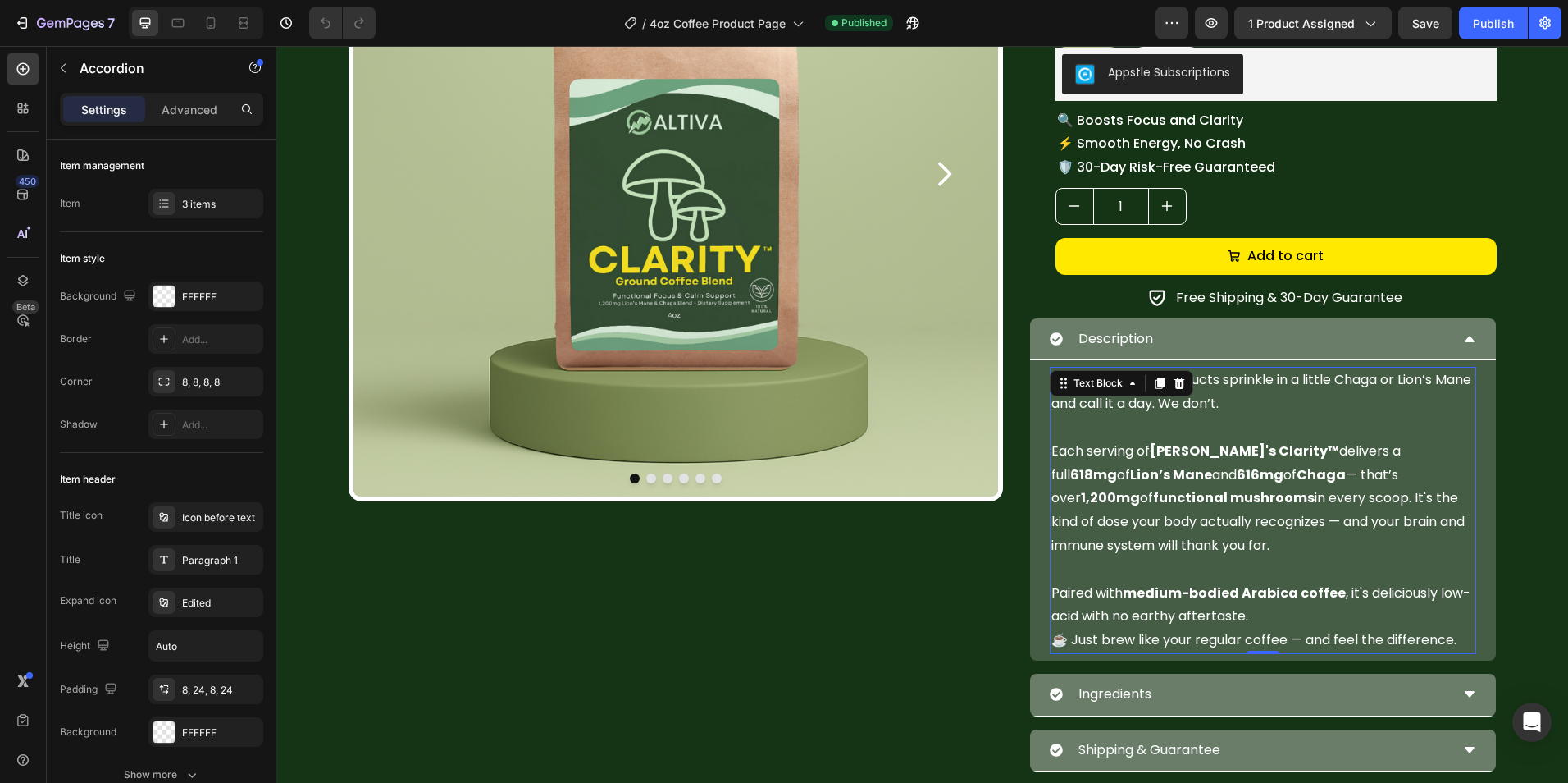
click at [1125, 419] on p at bounding box center [1262, 428] width 423 height 24
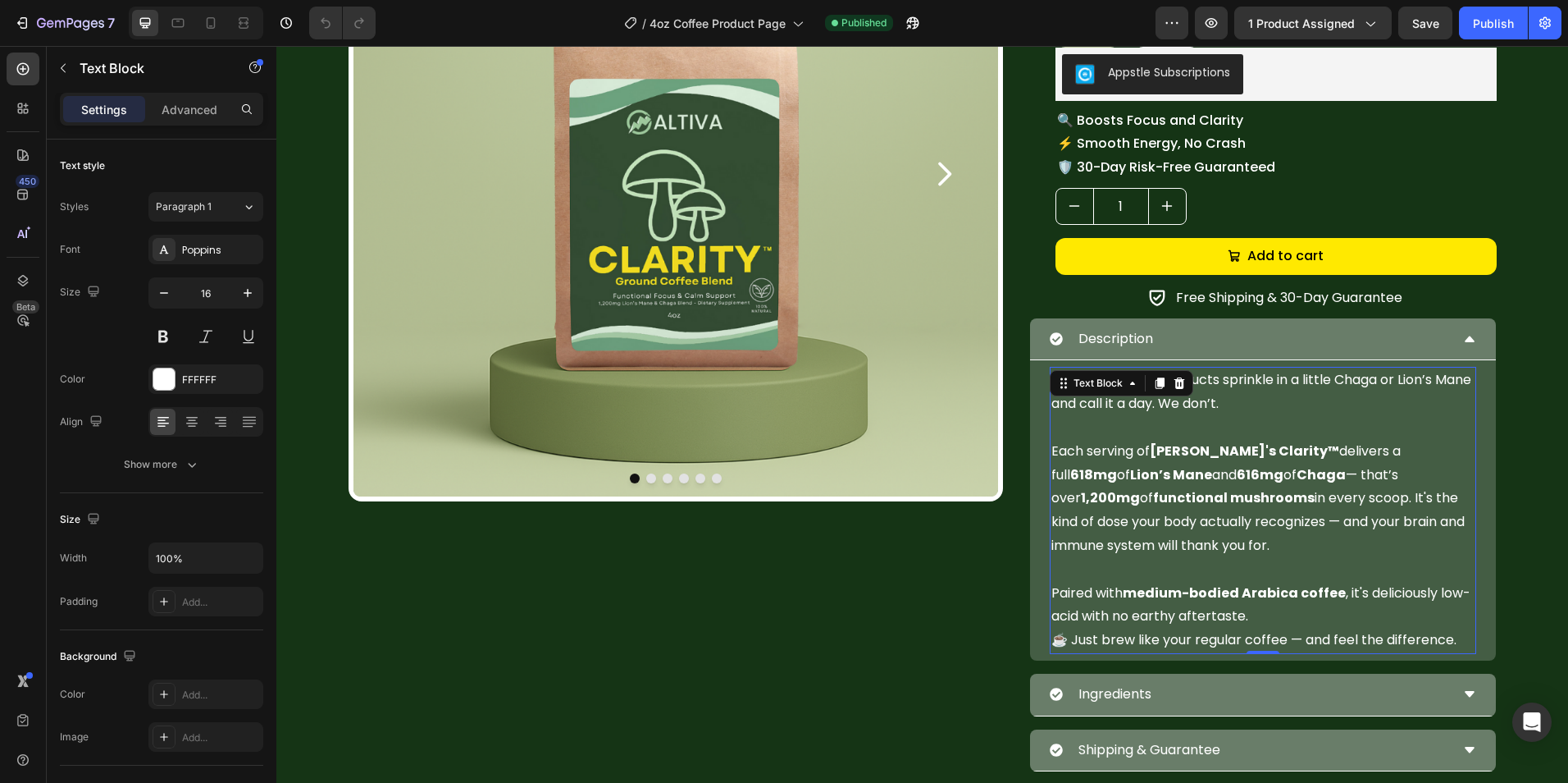
click at [1125, 419] on p at bounding box center [1262, 428] width 423 height 24
click at [1125, 419] on p "Rich Text Editor. Editing area: main" at bounding box center [1262, 428] width 423 height 24
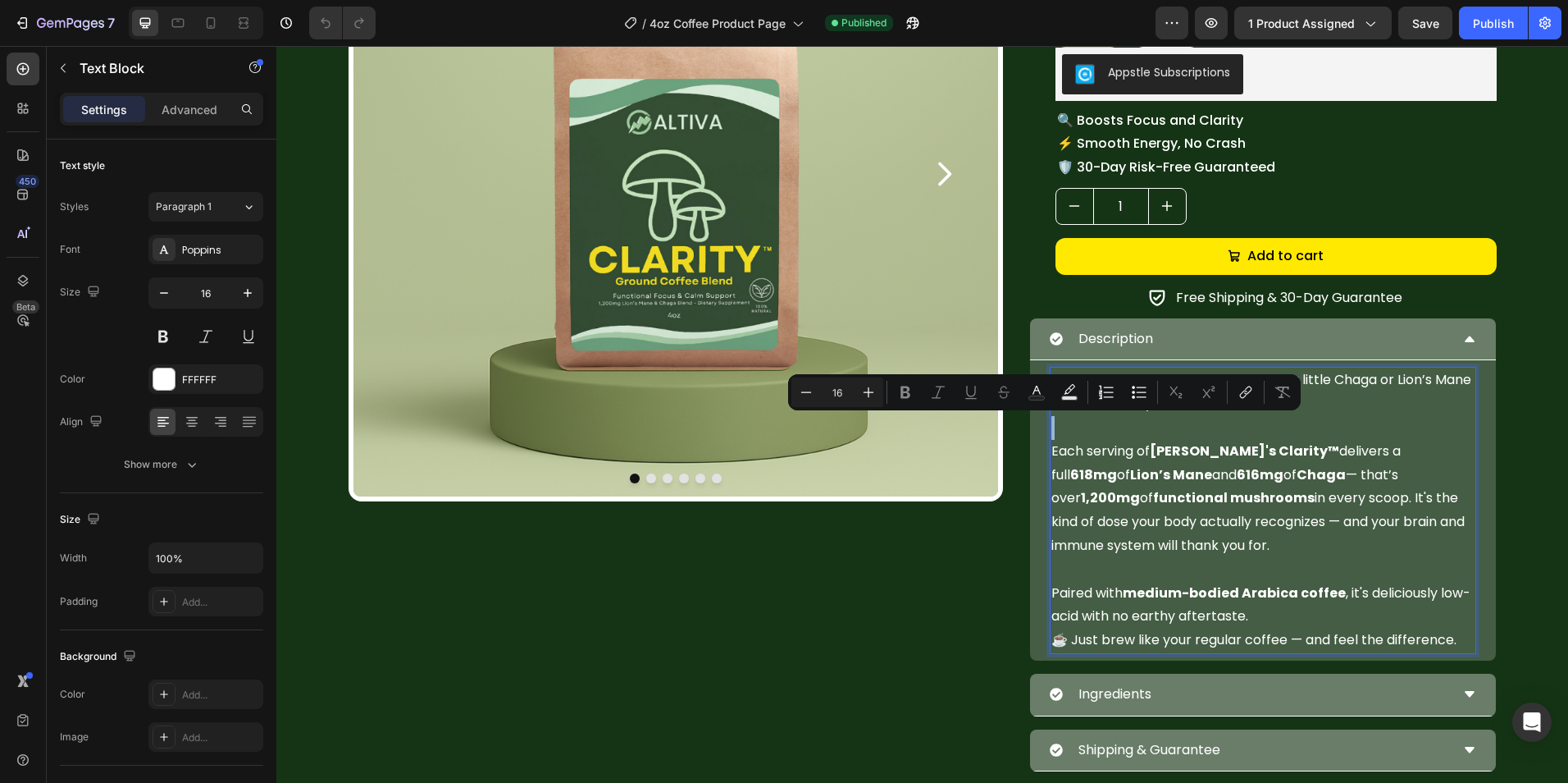
click at [1120, 428] on p "Rich Text Editor. Editing area: main" at bounding box center [1262, 428] width 423 height 24
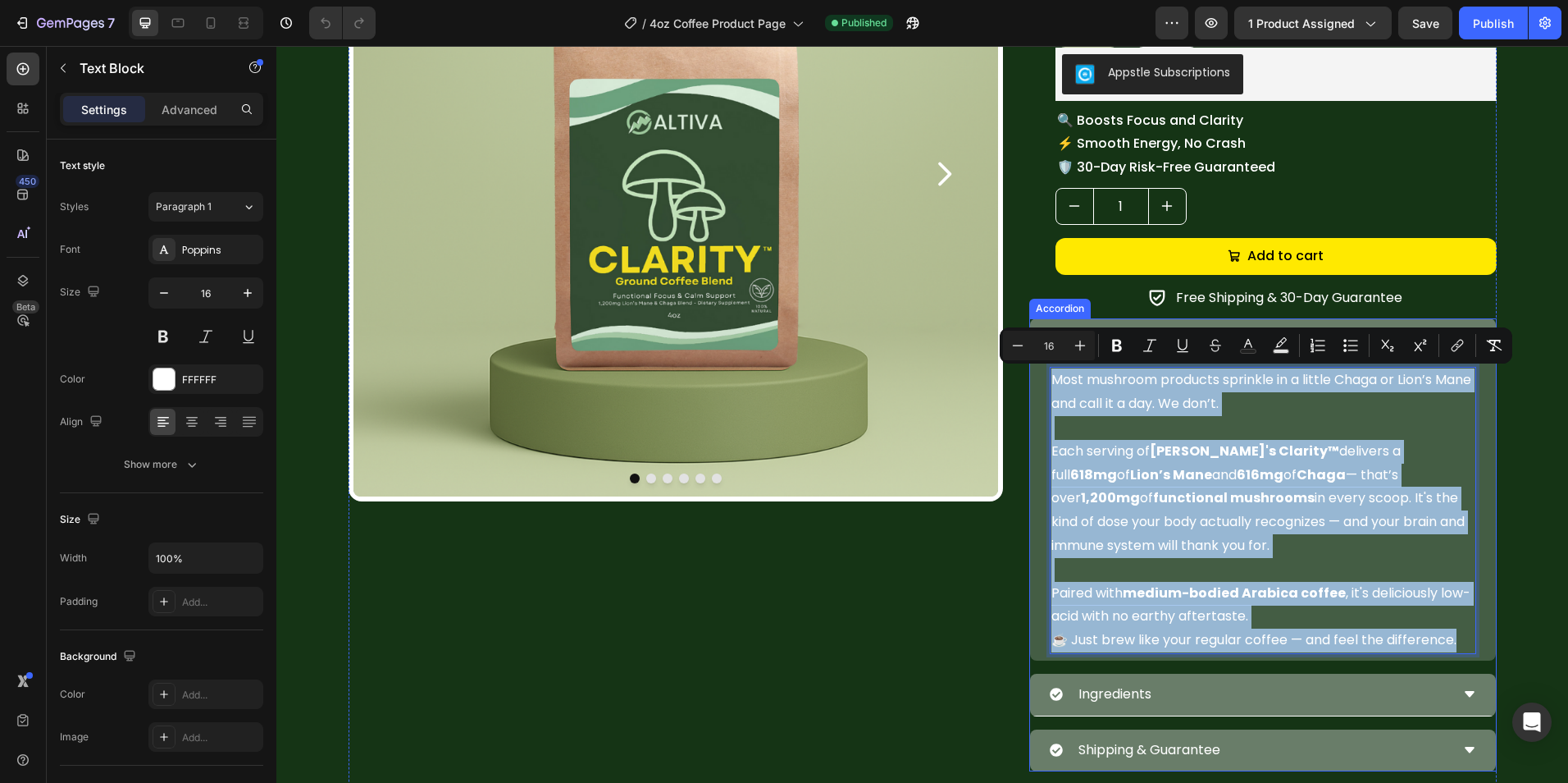
drag, startPoint x: 1046, startPoint y: 379, endPoint x: 1470, endPoint y: 653, distance: 504.8
click at [1470, 653] on div "Most mushroom products sprinkle in a little Chaga or Lion’s Mane and call it a …" at bounding box center [1262, 510] width 466 height 300
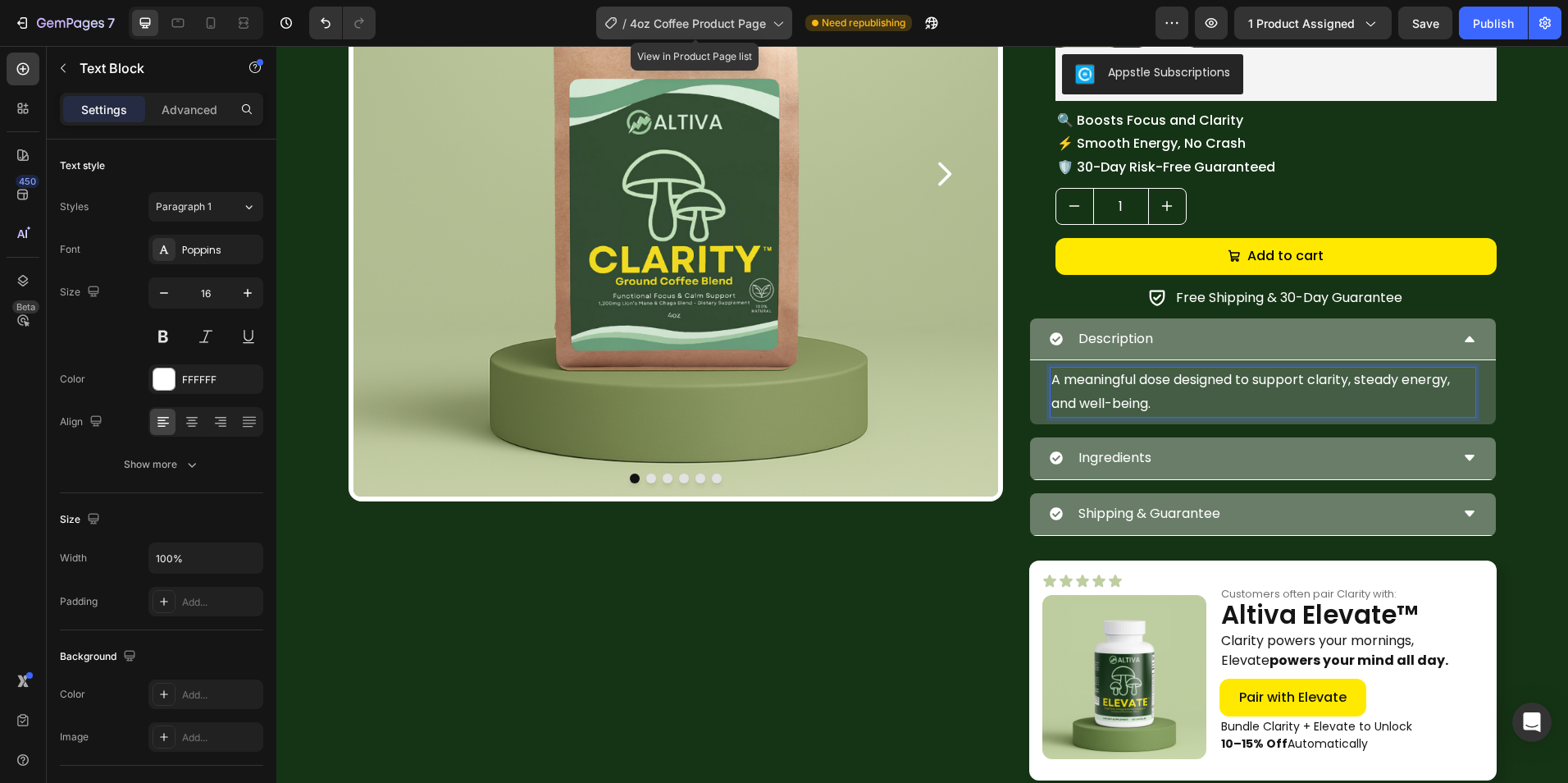
click at [743, 17] on span "4oz Coffee Product Page" at bounding box center [698, 23] width 137 height 17
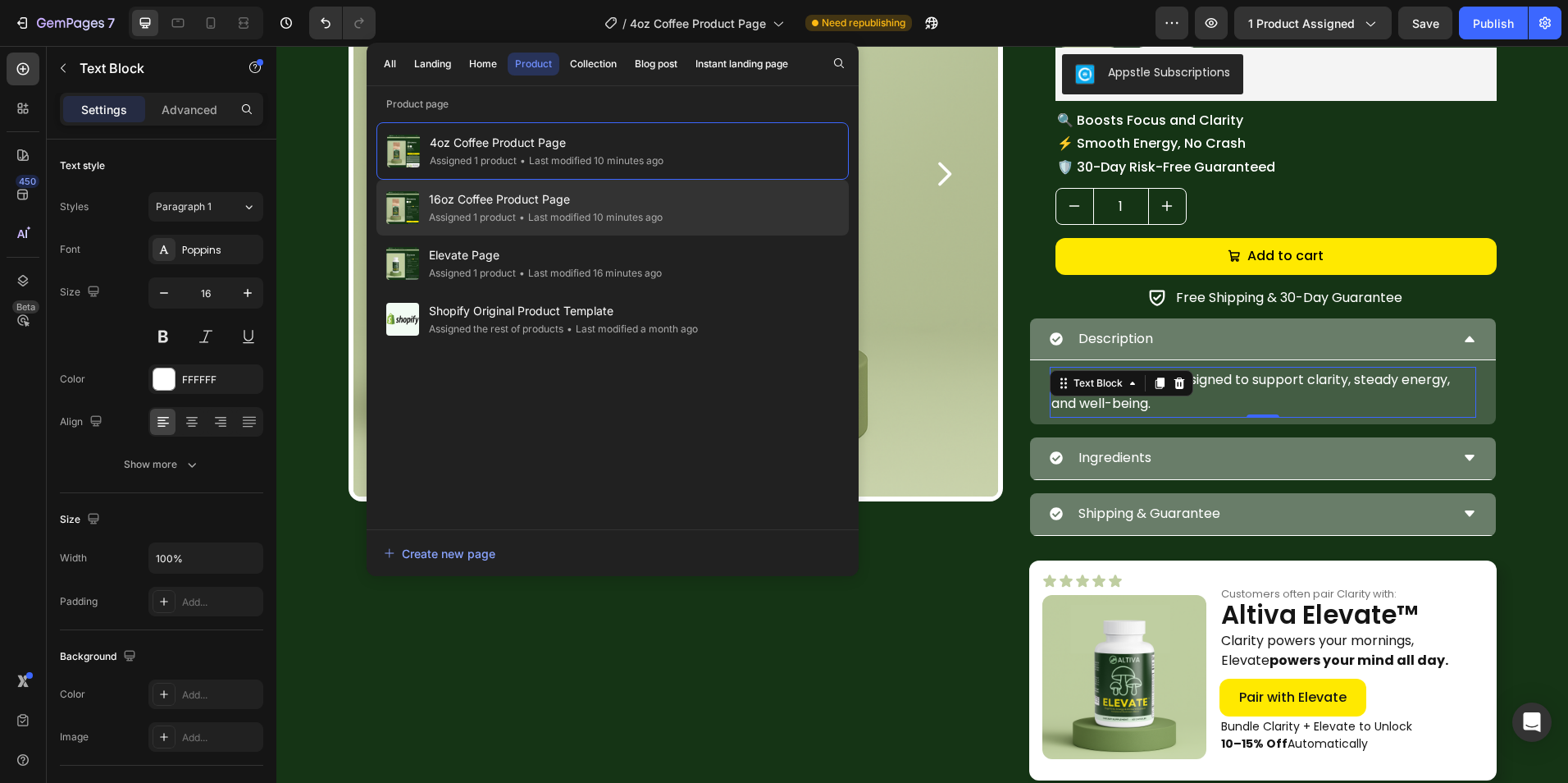
click at [658, 196] on span "16oz Coffee Product Page" at bounding box center [545, 199] width 233 height 20
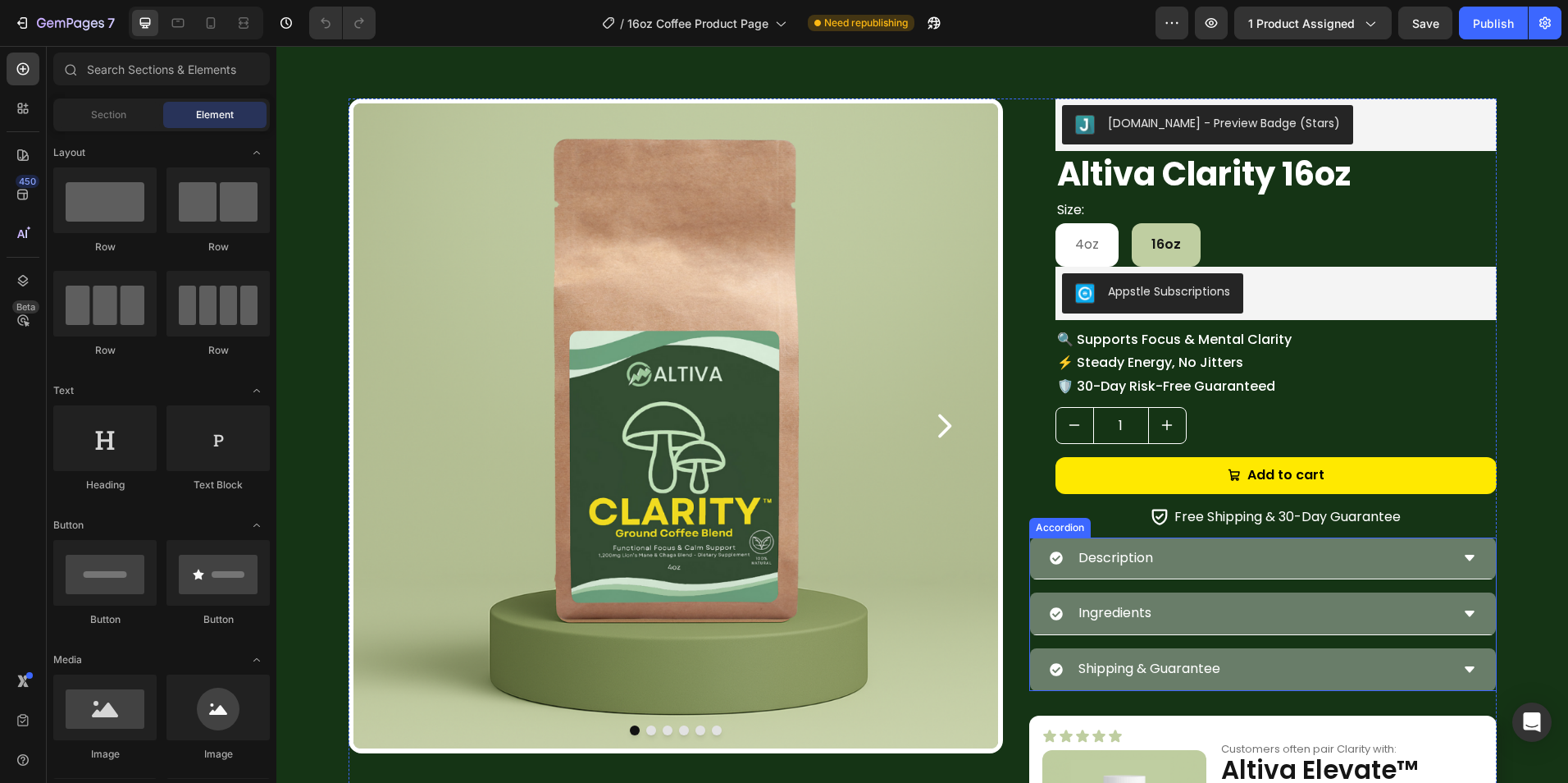
scroll to position [82, 0]
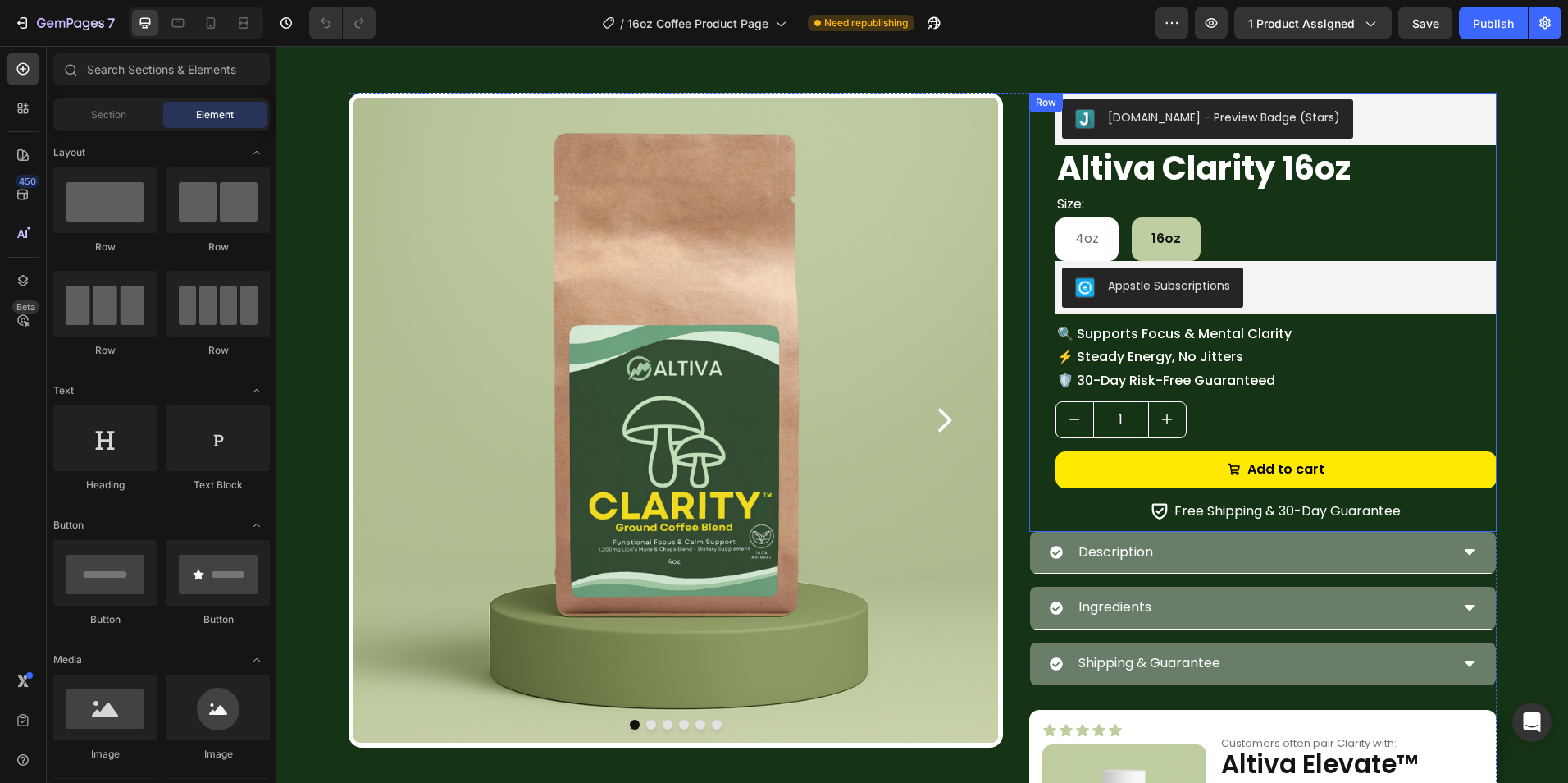
click at [1202, 550] on div "Description" at bounding box center [1249, 553] width 400 height 29
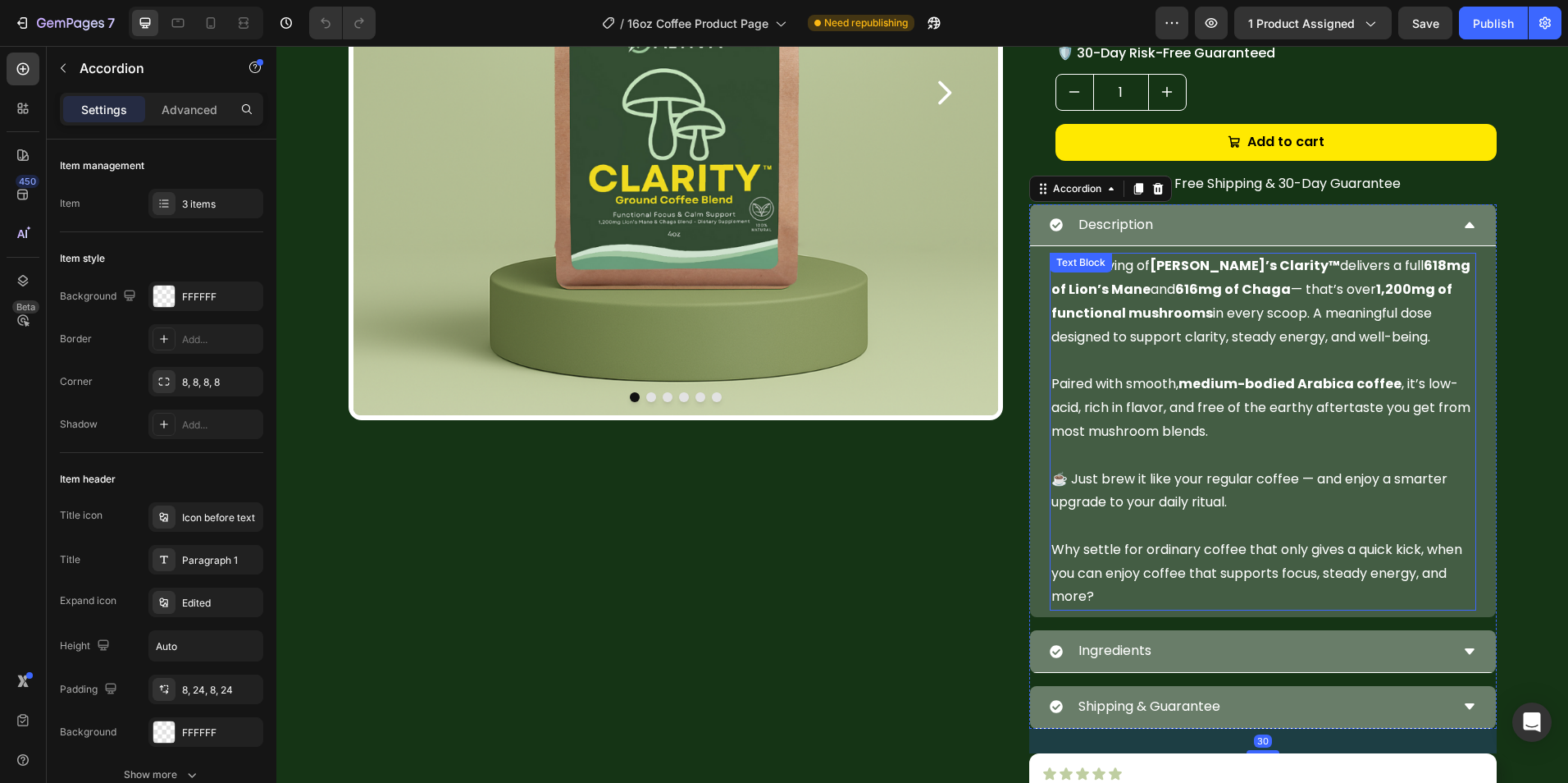
scroll to position [410, 0]
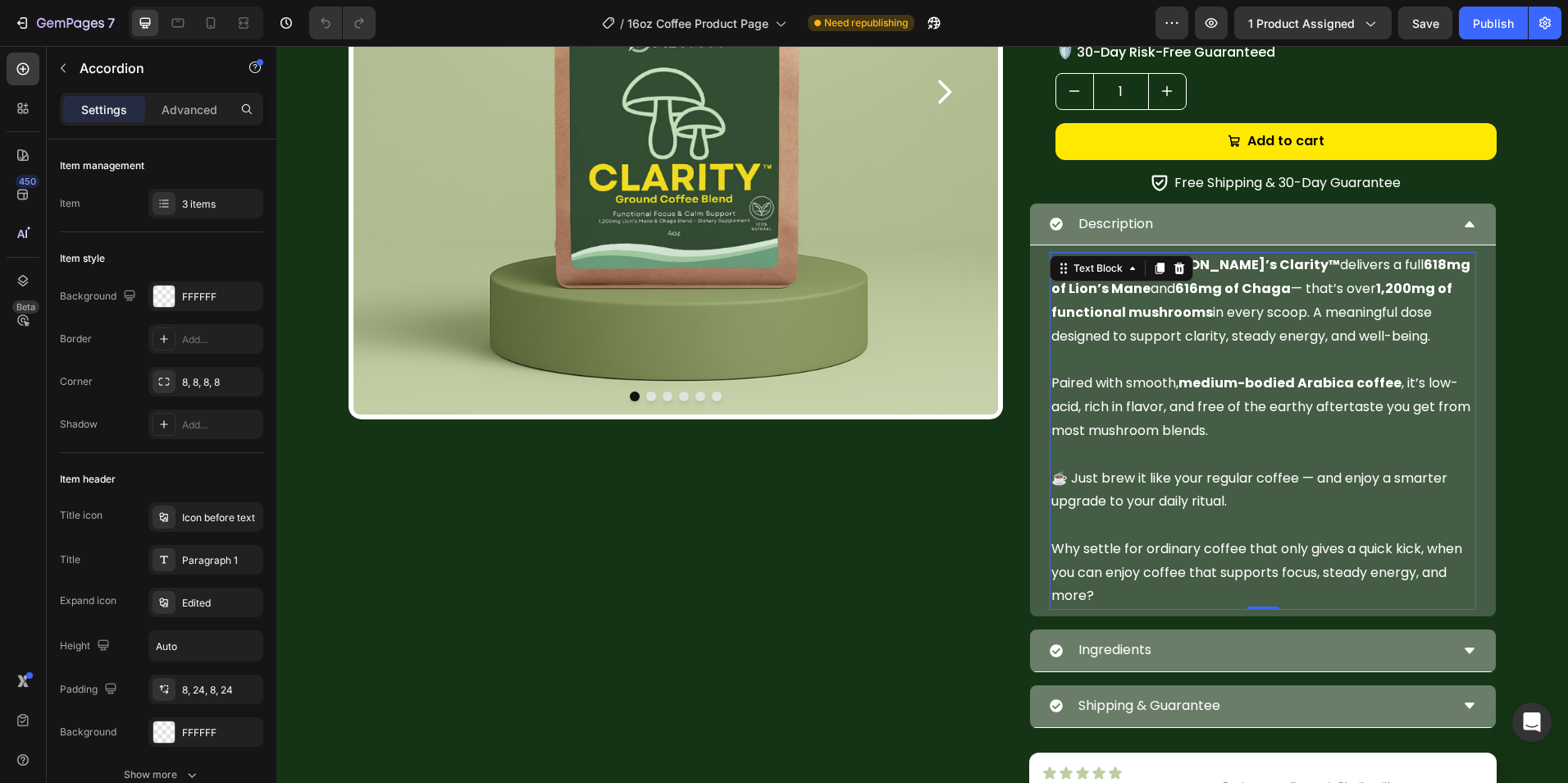
click at [1189, 604] on p "Why settle for ordinary coffee that only gives a quick kick, when you can enjoy…" at bounding box center [1262, 573] width 423 height 71
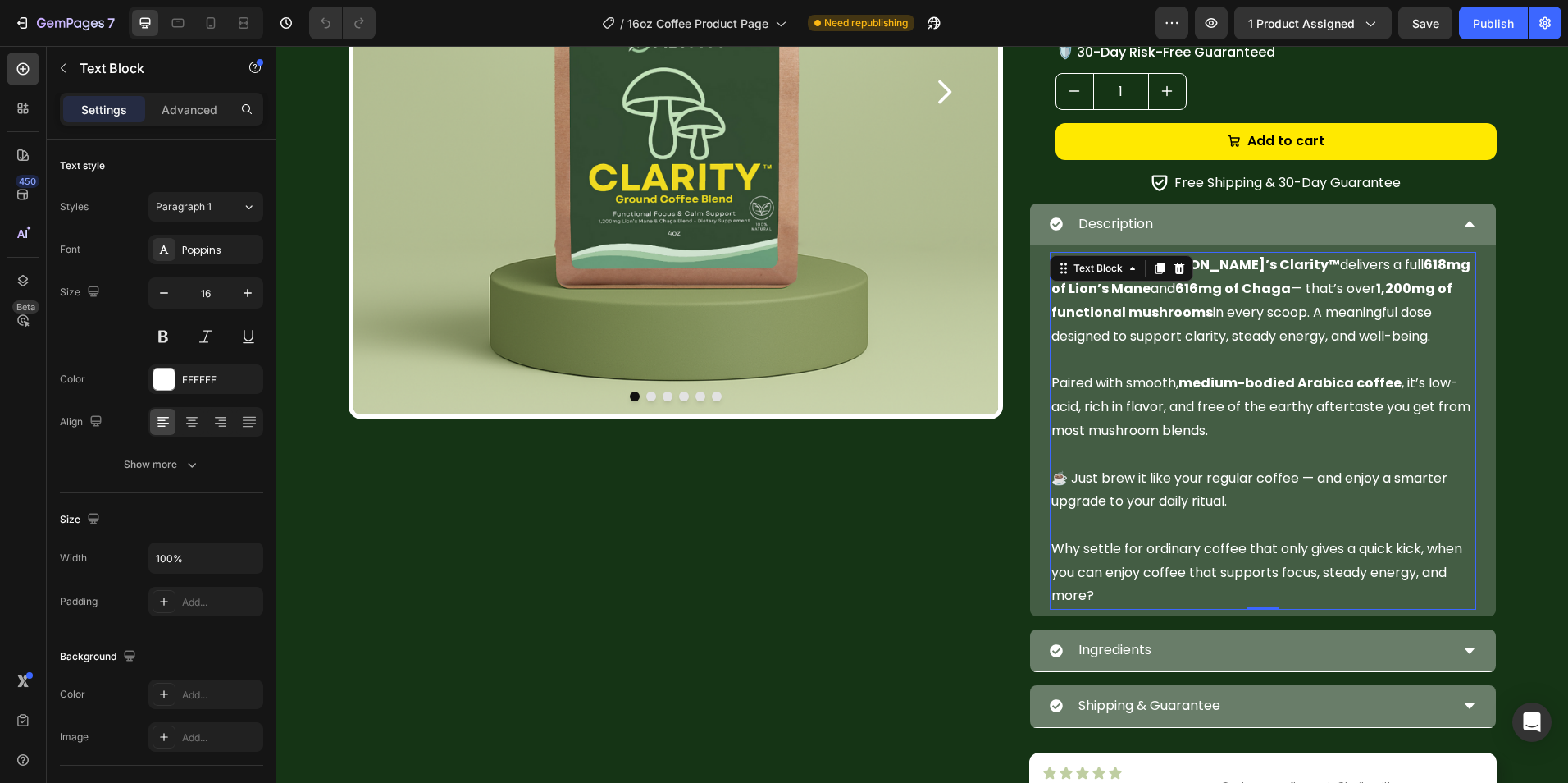
click at [1179, 597] on p "Why settle for ordinary coffee that only gives a quick kick, when you can enjoy…" at bounding box center [1262, 573] width 423 height 71
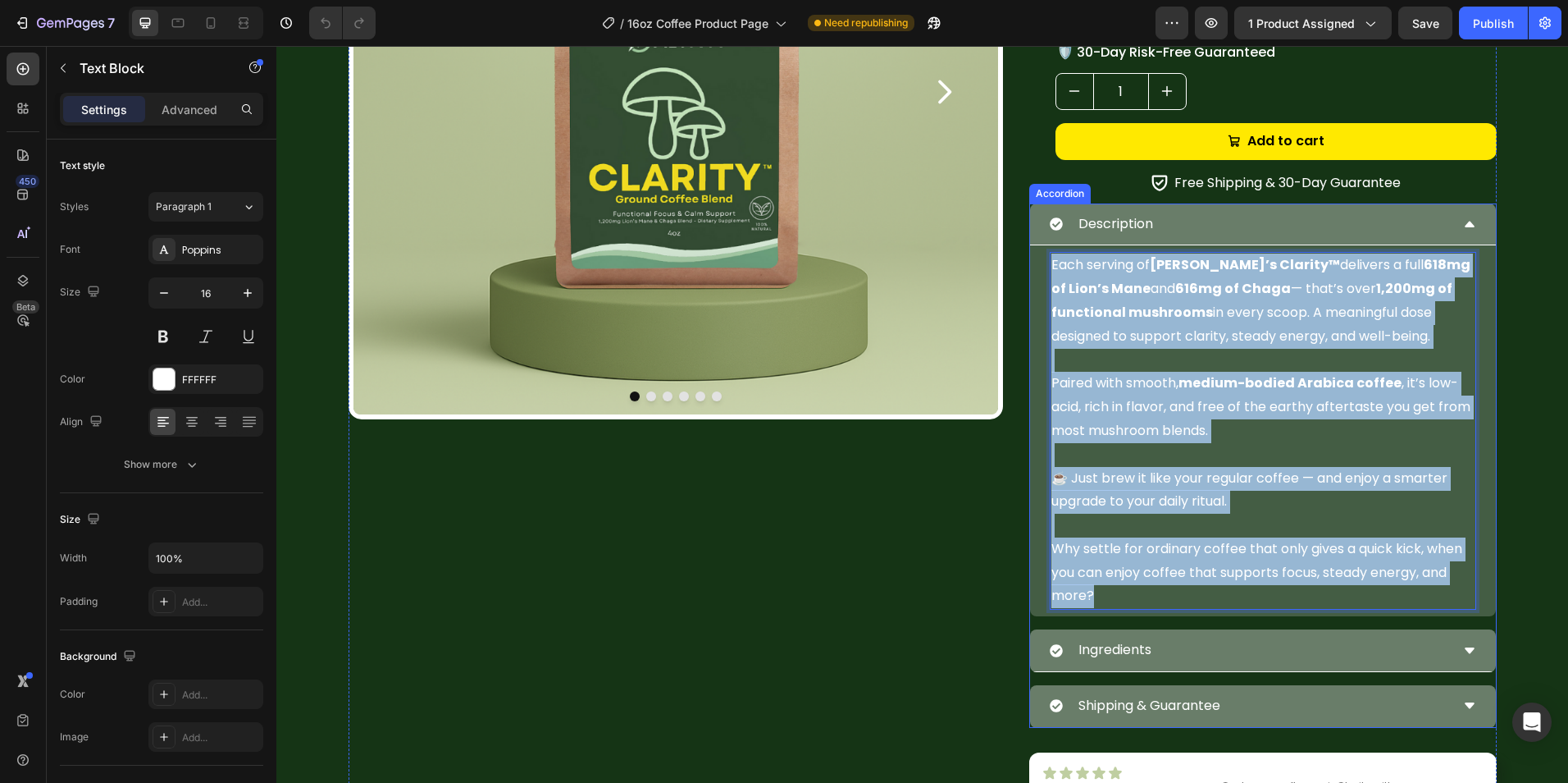
drag, startPoint x: 1178, startPoint y: 597, endPoint x: 1042, endPoint y: 262, distance: 361.6
click at [1042, 262] on div "Each serving of Altiva’s Clarity™ delivers a full 618mg of Lion’s Mane and 616m…" at bounding box center [1262, 431] width 466 height 371
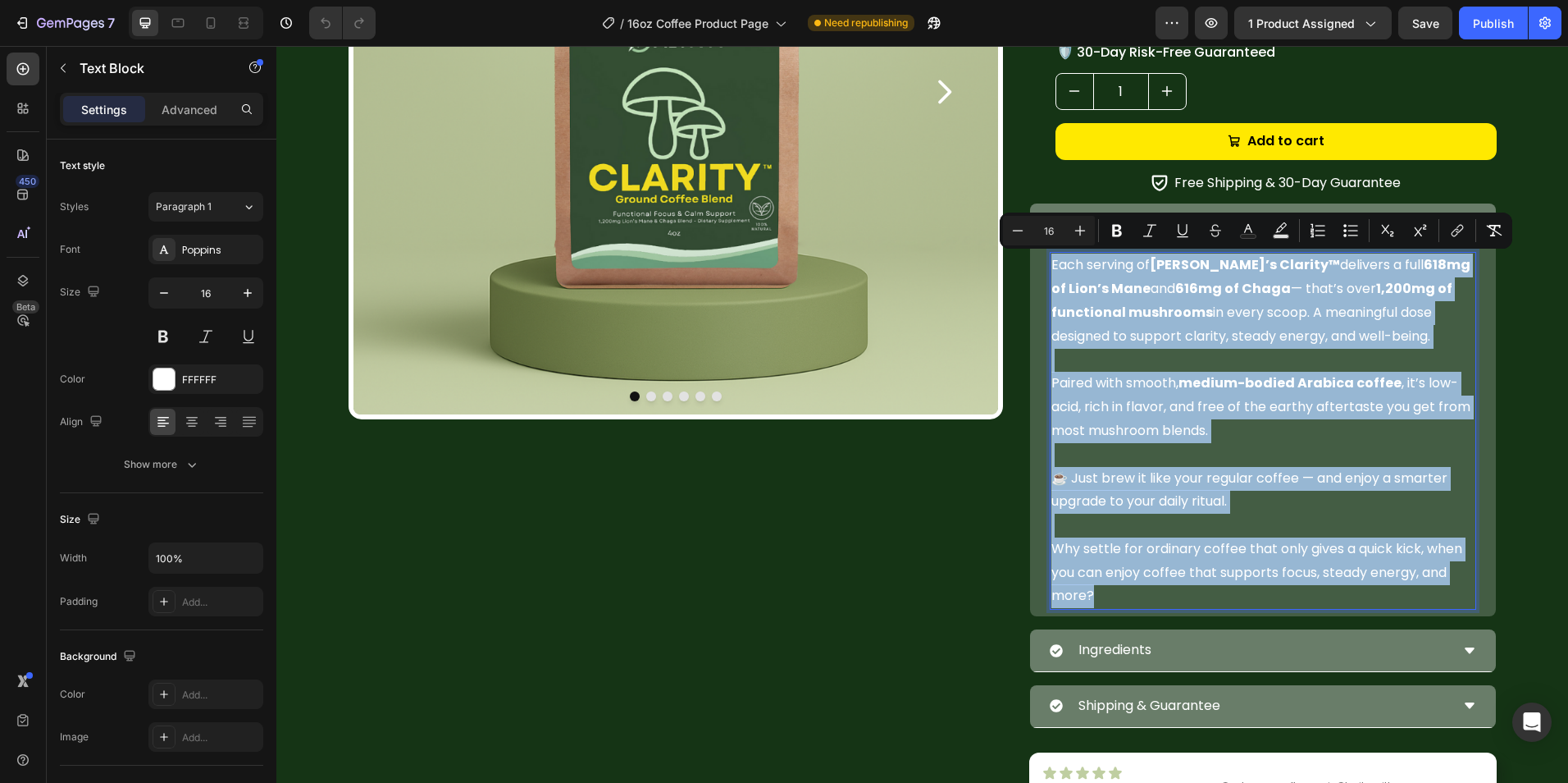
copy div "Each serving of Altiva’s Clarity™ delivers a full 618mg of Lion’s Mane and 616m…"
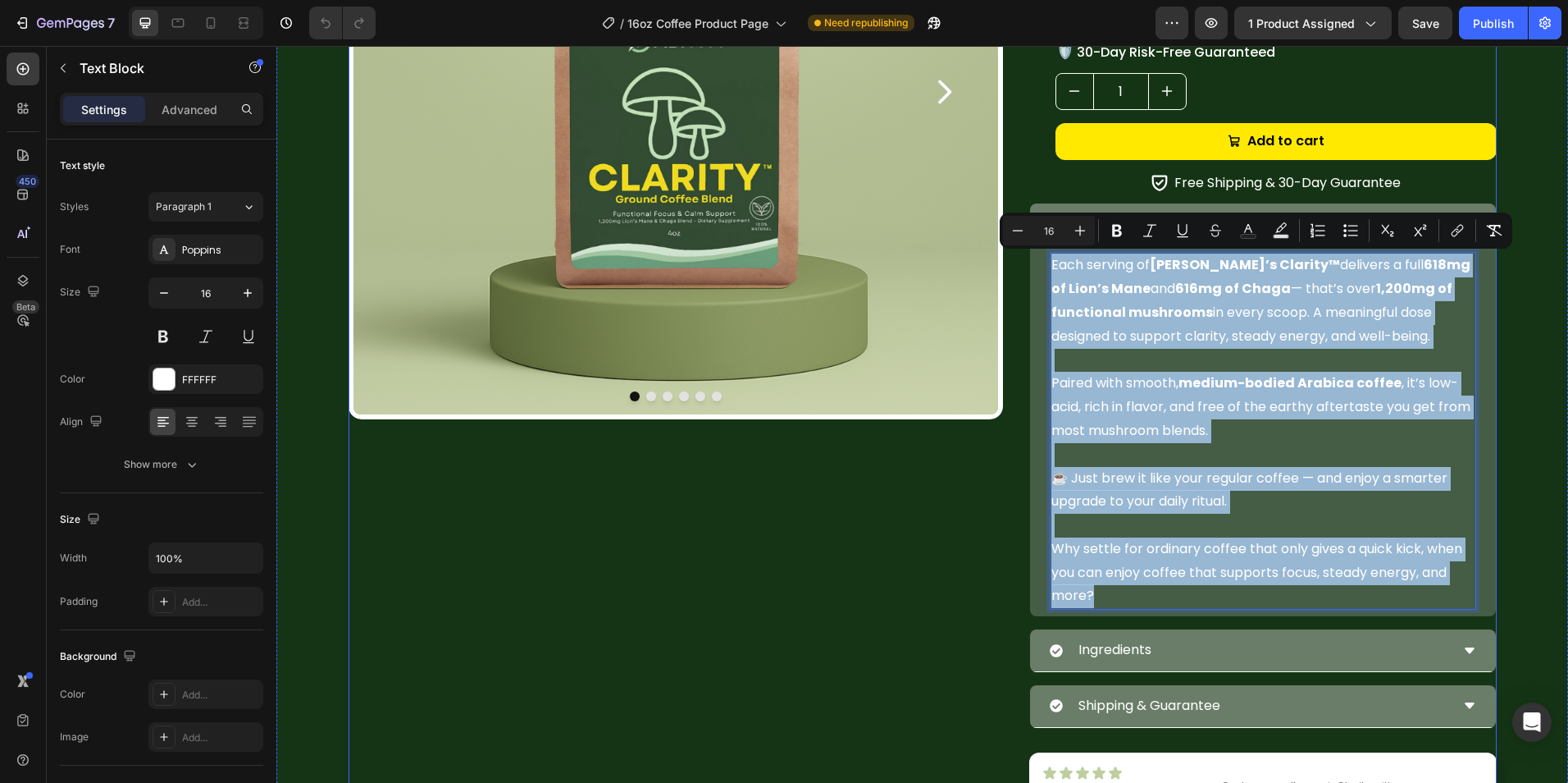
click at [929, 452] on div "Image Image Image Image Image Image Carousel" at bounding box center [676, 368] width 654 height 1208
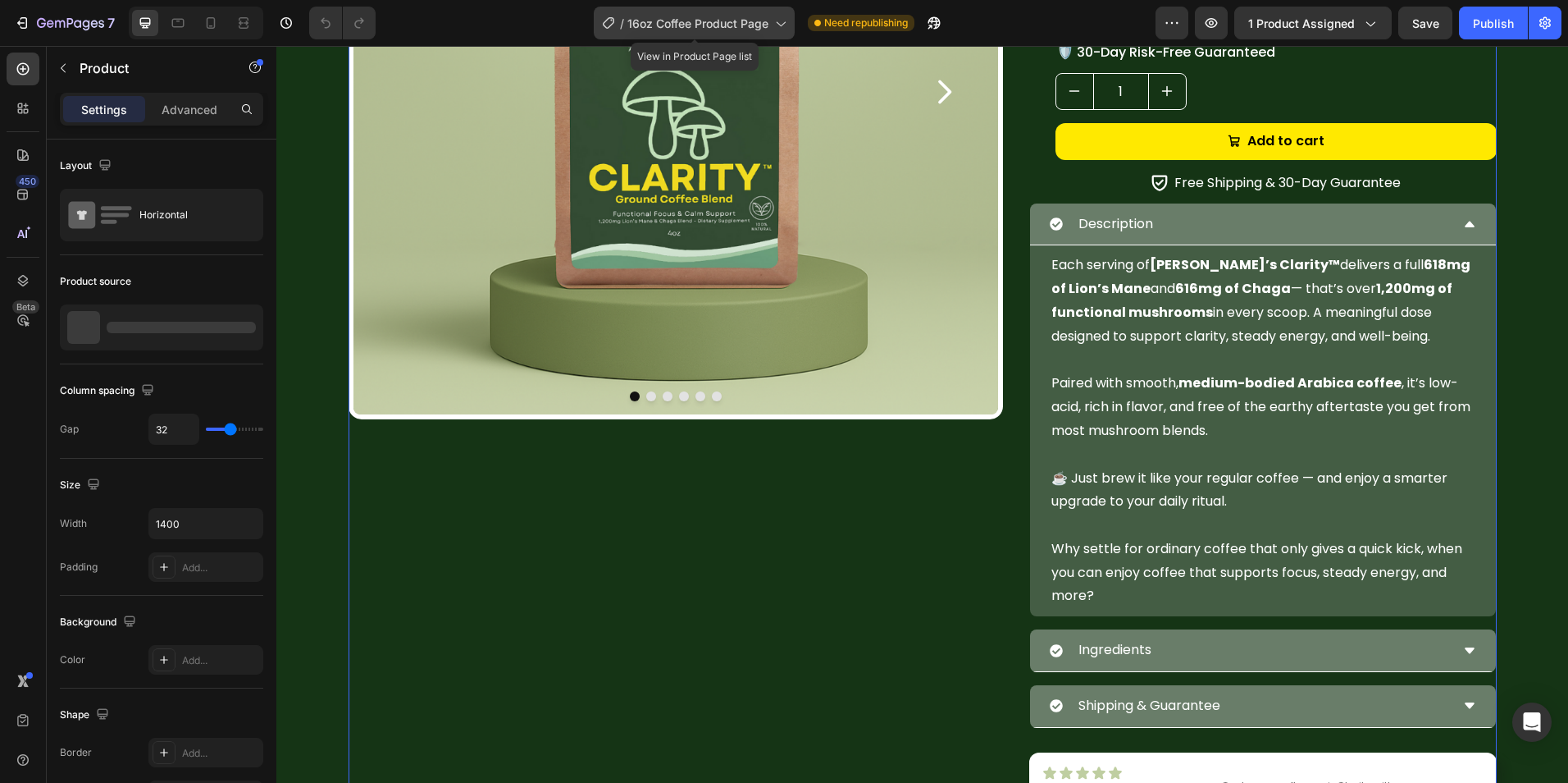
click at [752, 29] on span "16oz Coffee Product Page" at bounding box center [697, 23] width 141 height 17
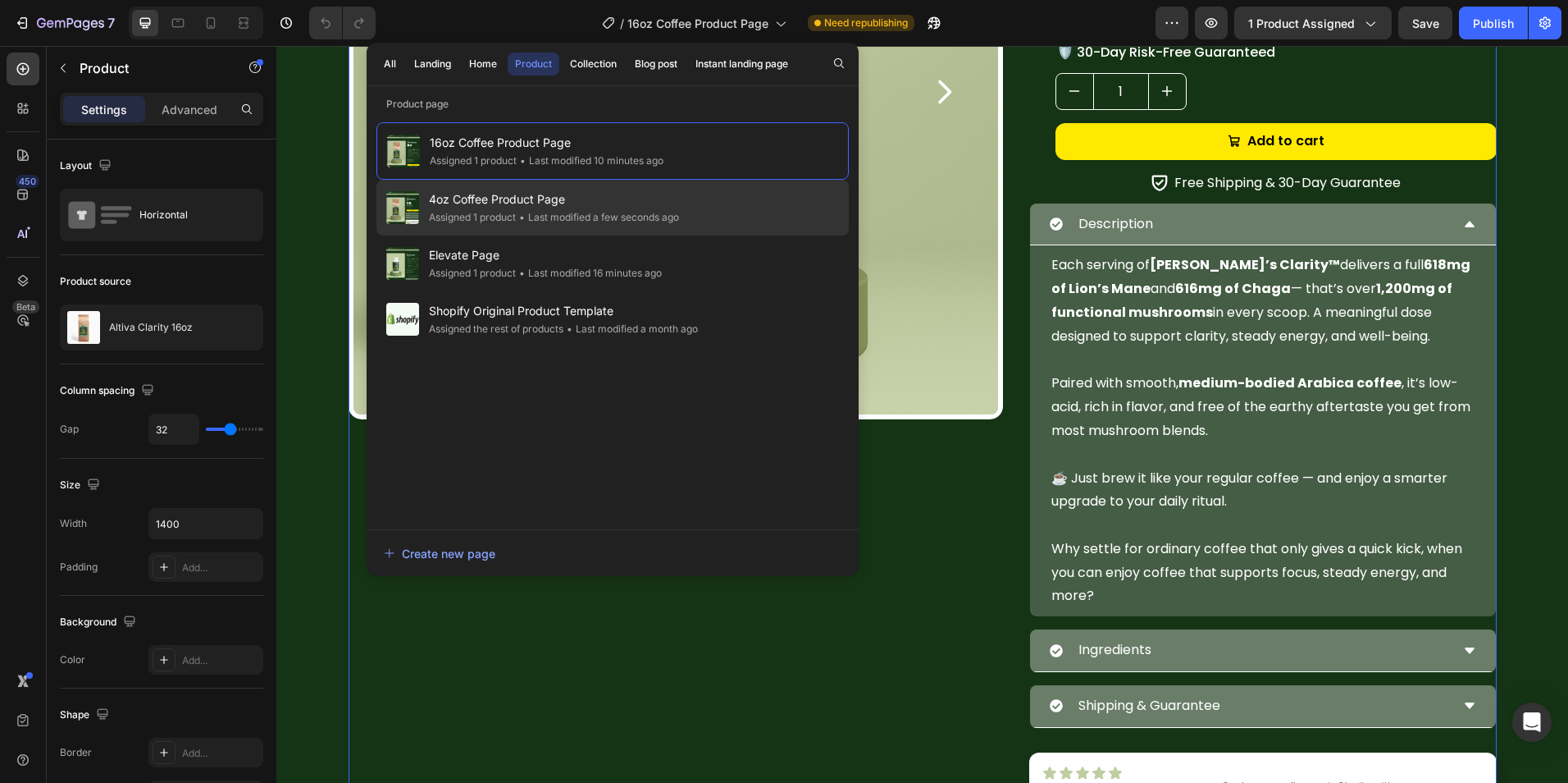
click at [612, 204] on span "4oz Coffee Product Page" at bounding box center [553, 199] width 250 height 20
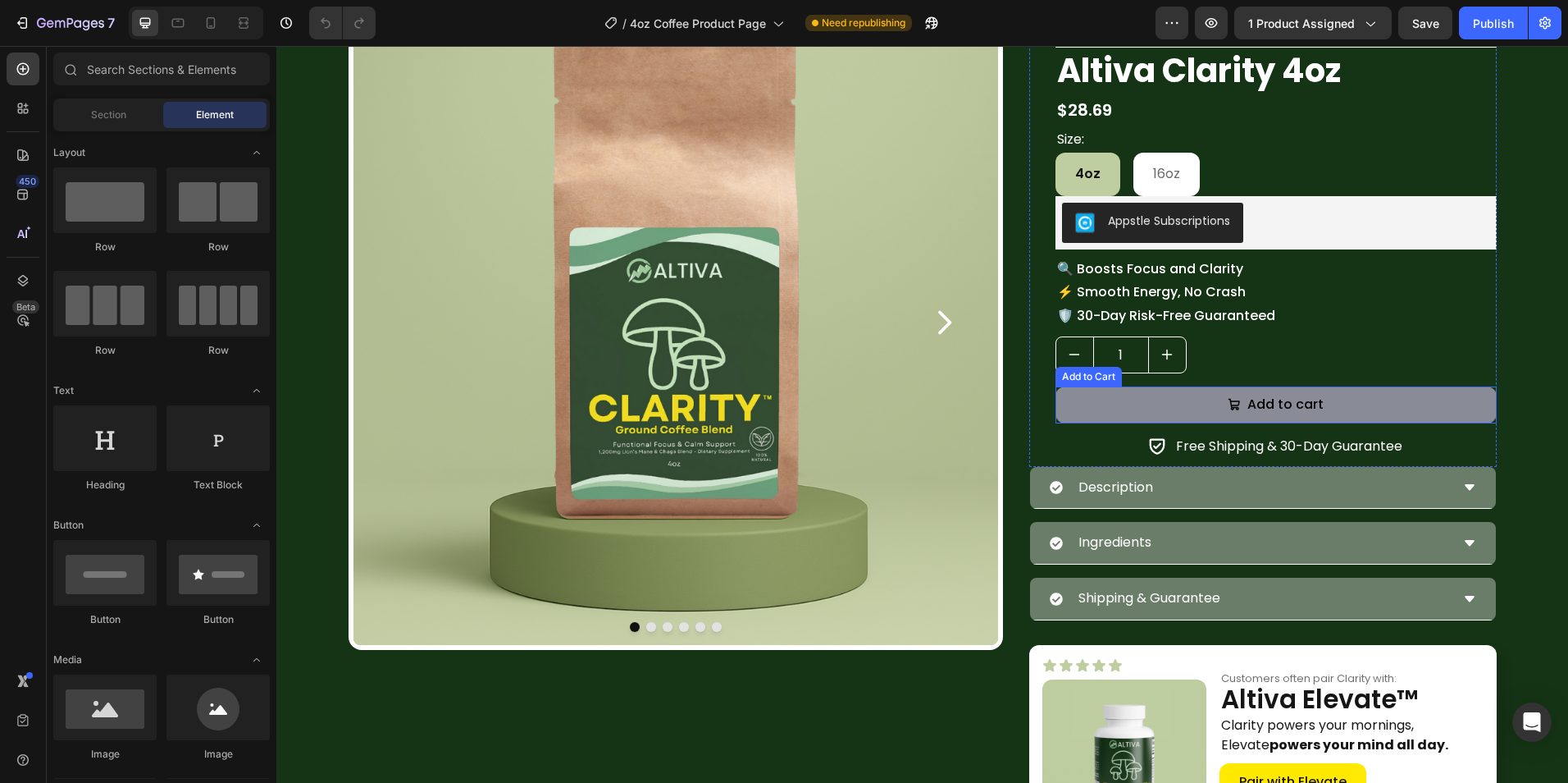
scroll to position [246, 0]
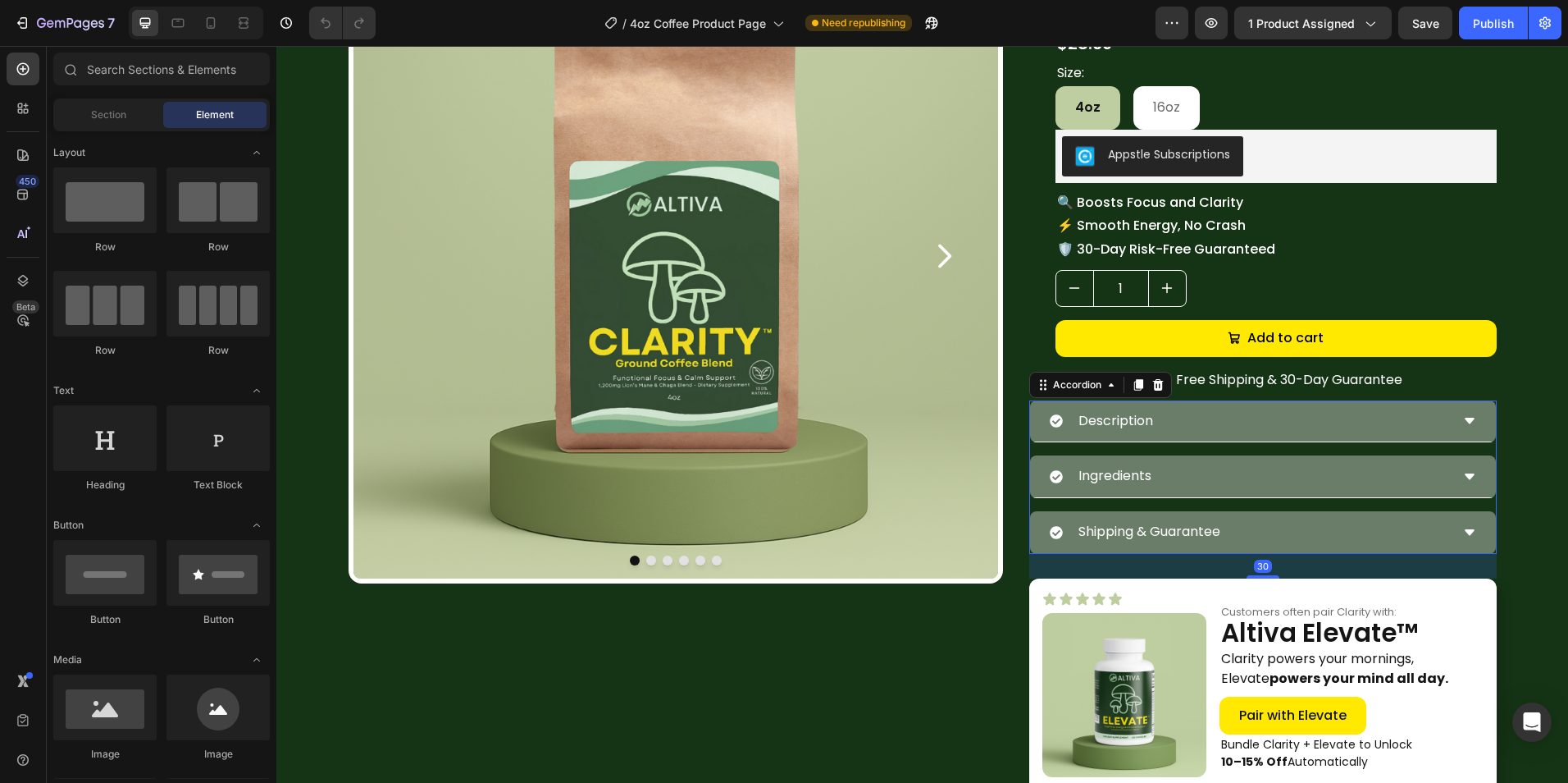
click at [1182, 427] on div "Description" at bounding box center [1249, 421] width 400 height 29
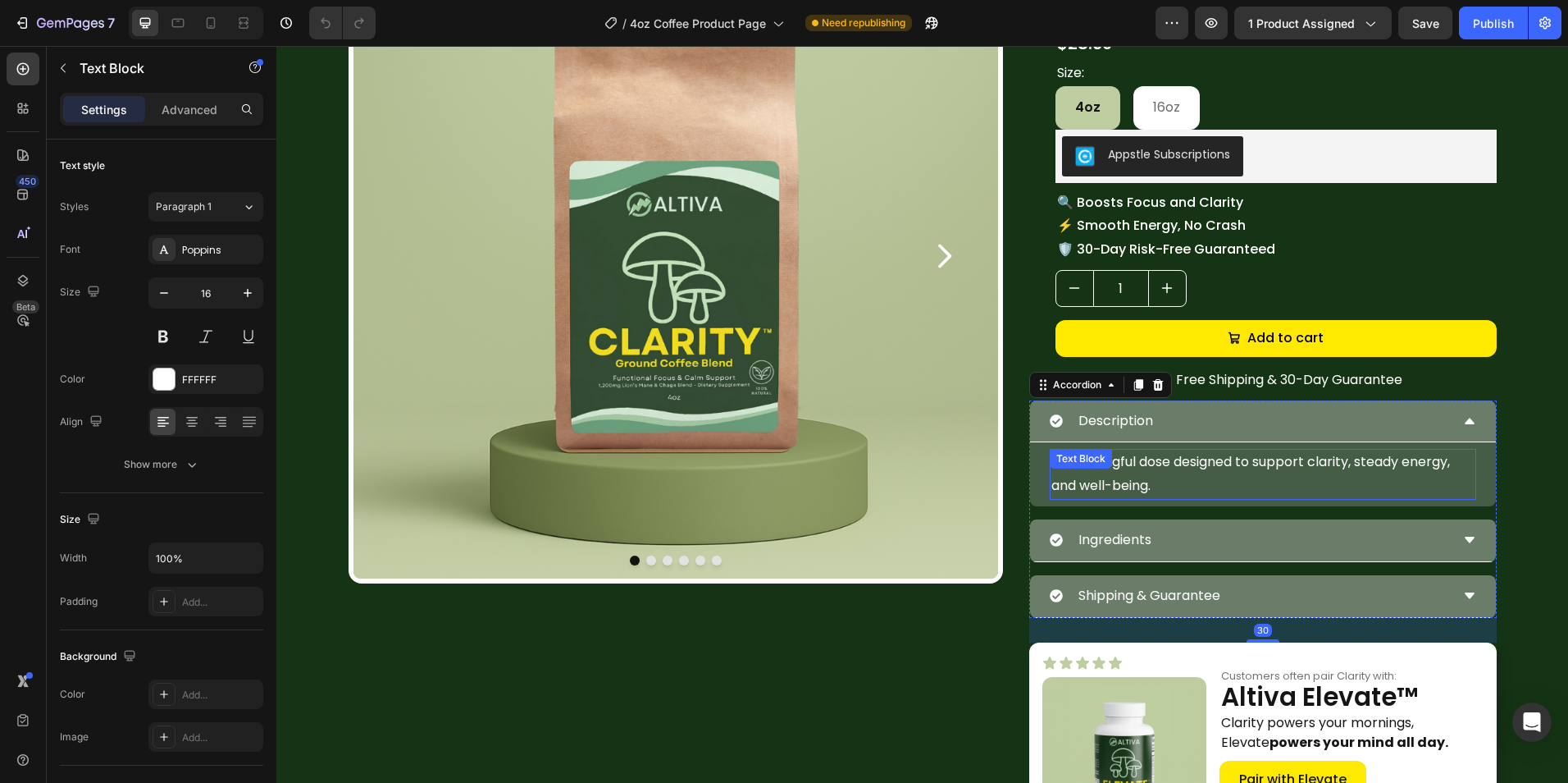
click at [1157, 474] on div "A meaningful dose designed to support clarity, steady energy, and well-being. T…" at bounding box center [1263, 474] width 427 height 51
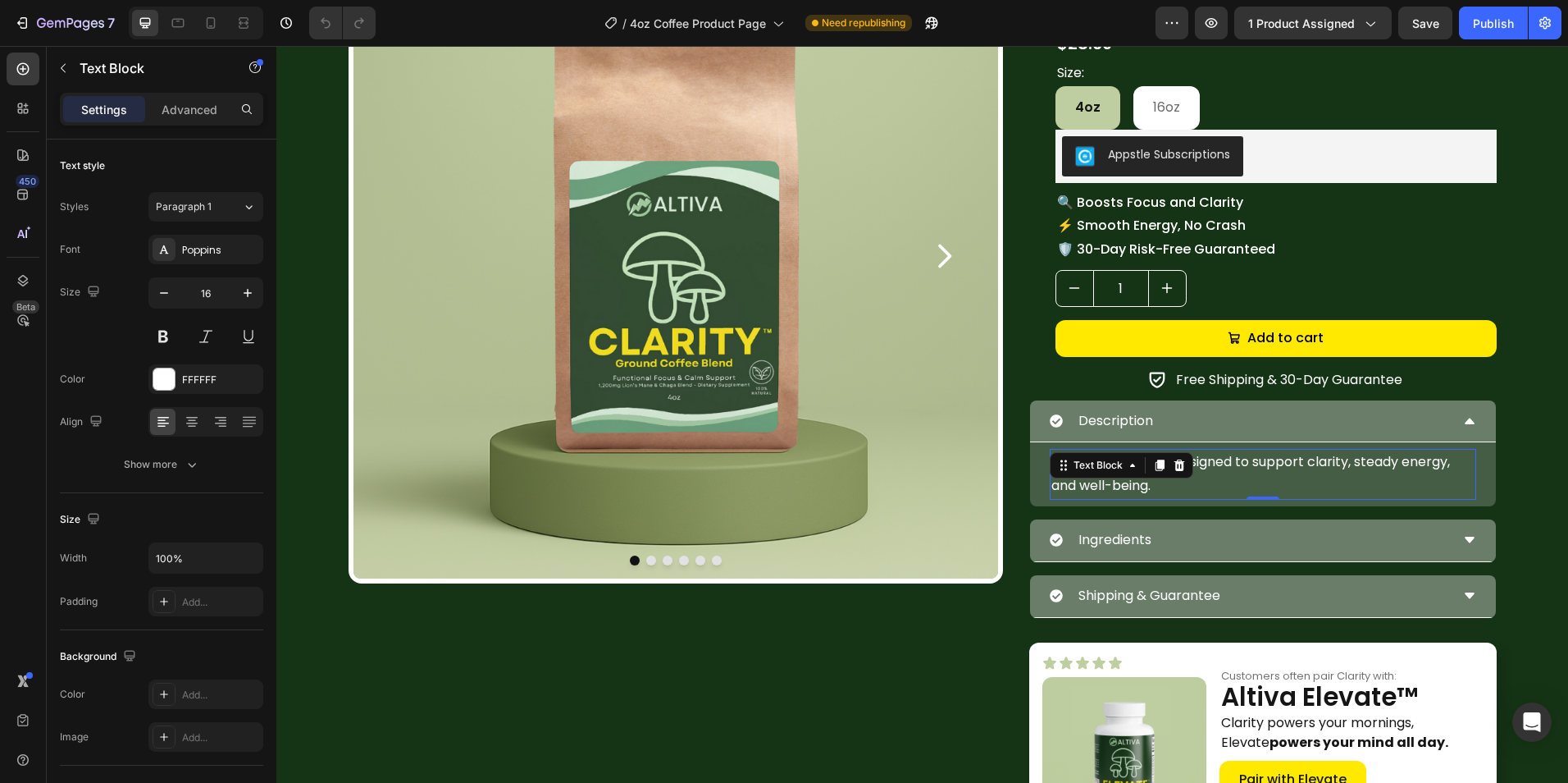
click at [1157, 474] on div at bounding box center [1159, 465] width 20 height 20
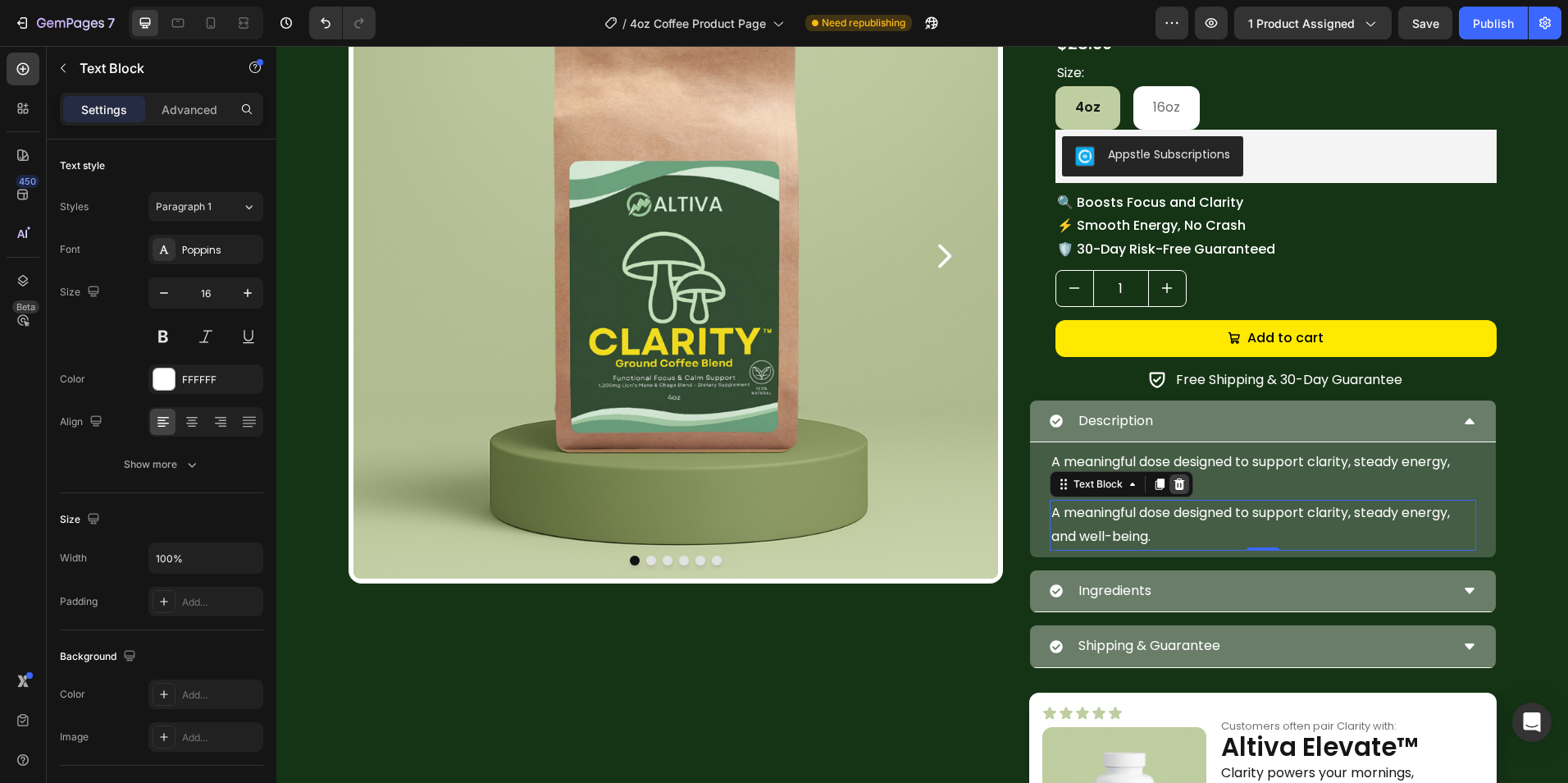
click at [1178, 488] on icon at bounding box center [1178, 484] width 13 height 13
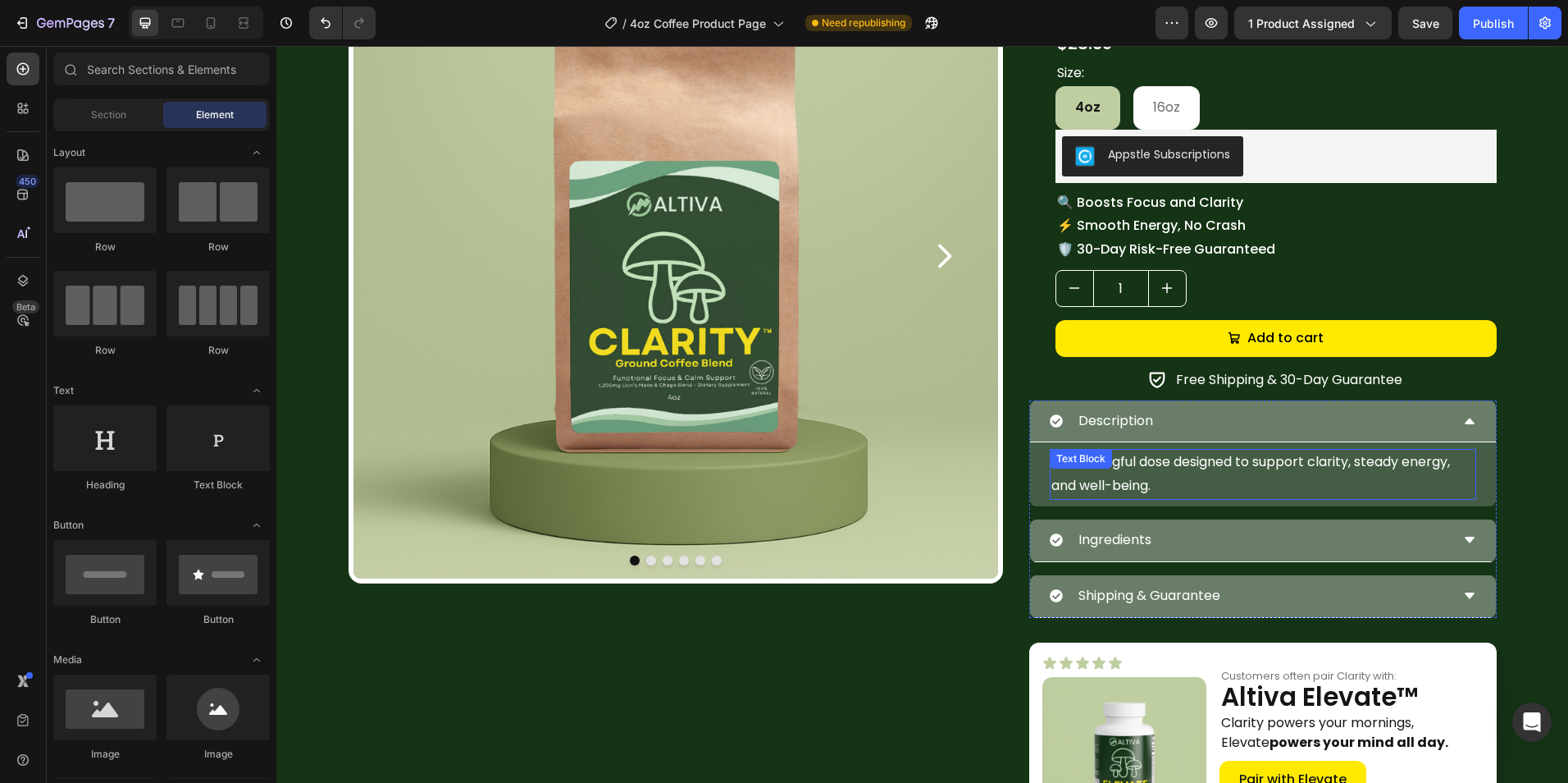
click at [1203, 472] on p "A meaningful dose designed to support clarity, steady energy, and well-being." at bounding box center [1262, 475] width 423 height 48
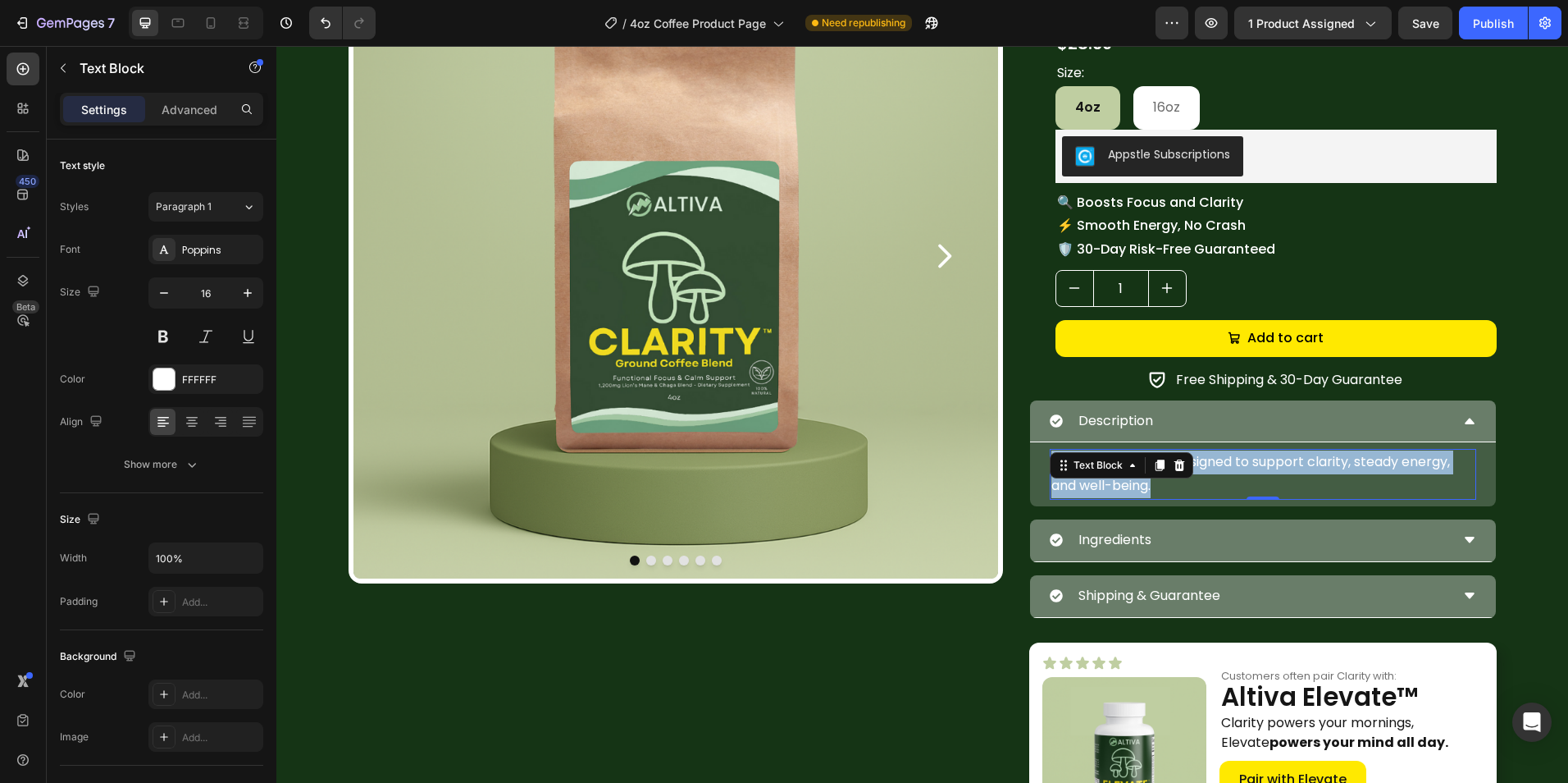
click at [1203, 472] on p "A meaningful dose designed to support clarity, steady energy, and well-being." at bounding box center [1262, 475] width 423 height 48
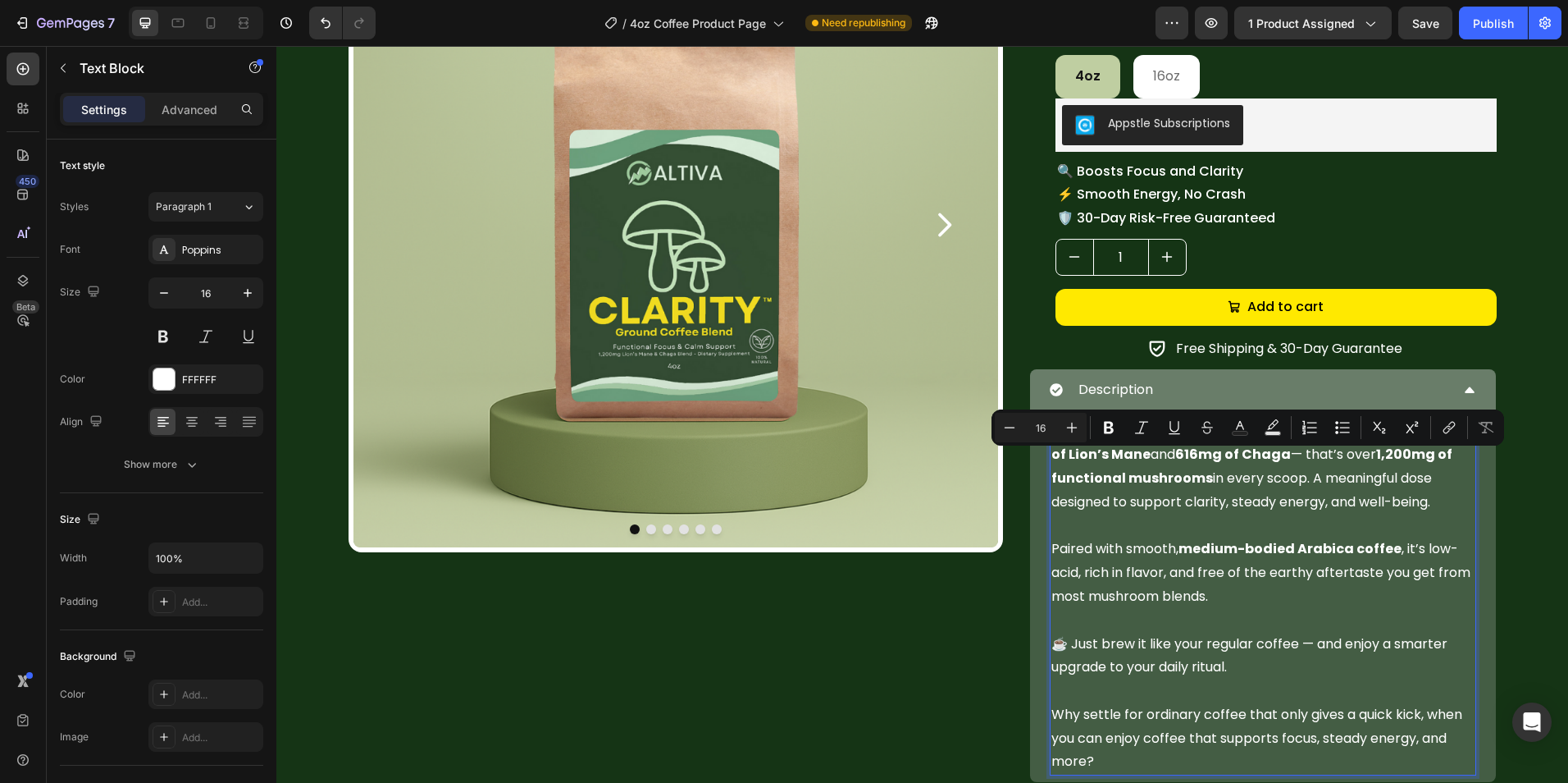
scroll to position [281, 0]
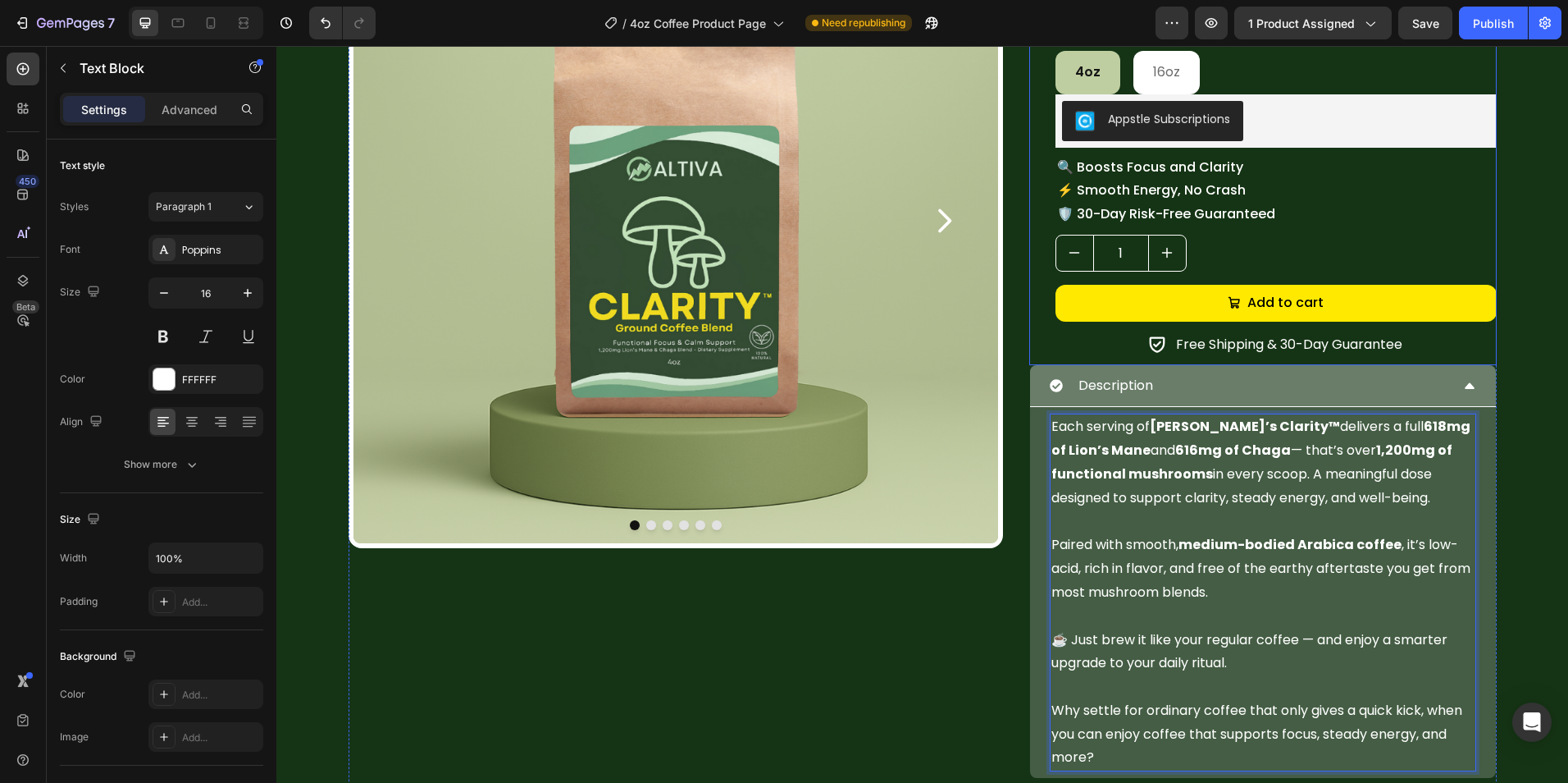
click at [1029, 359] on div "[DOMAIN_NAME] - Preview Badge (Stars) [DOMAIN_NAME] Altiva Clarity 4oz Product …" at bounding box center [1262, 129] width 468 height 472
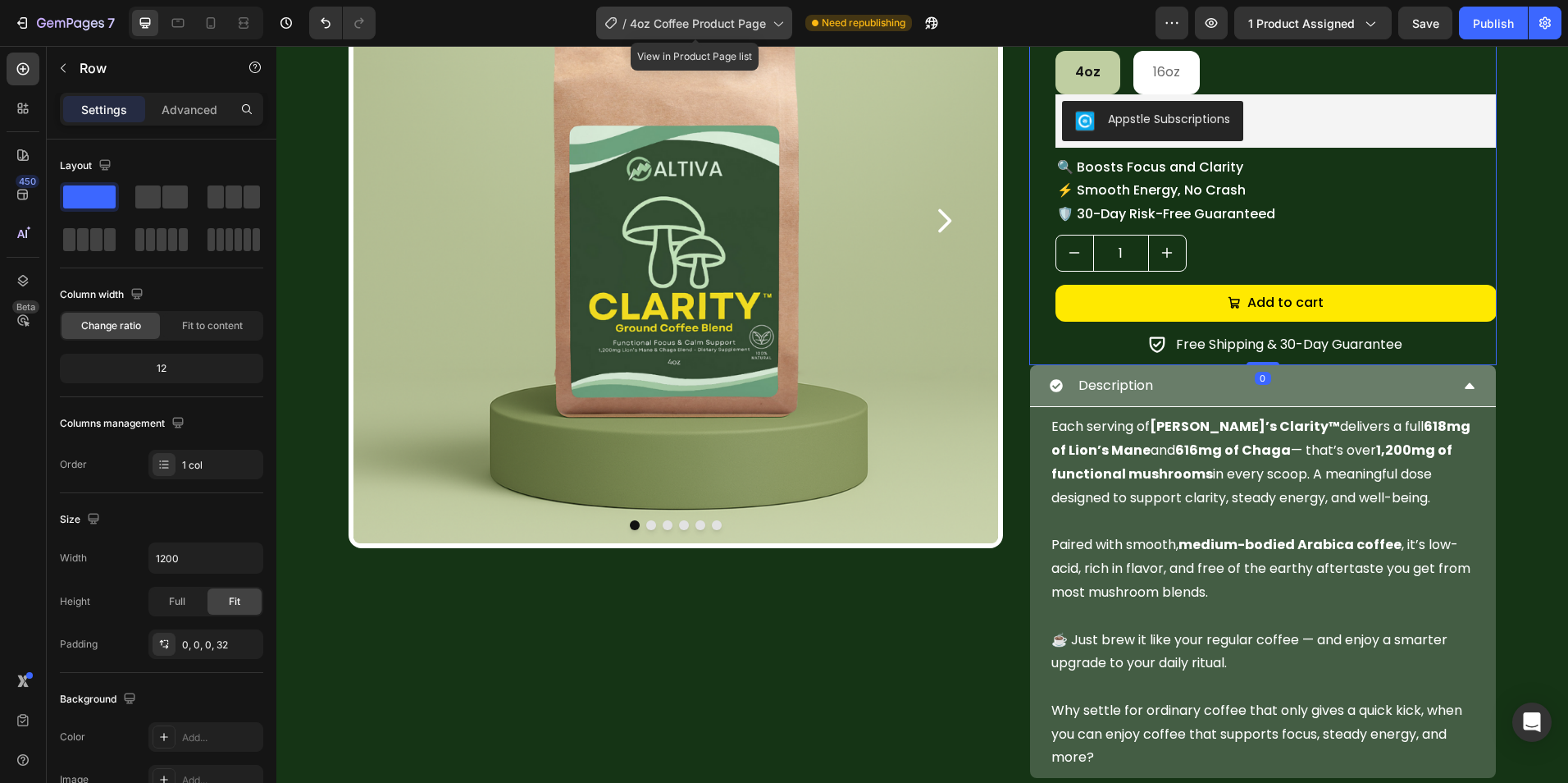
click at [714, 13] on div "/ 4oz Coffee Product Page" at bounding box center [694, 23] width 196 height 33
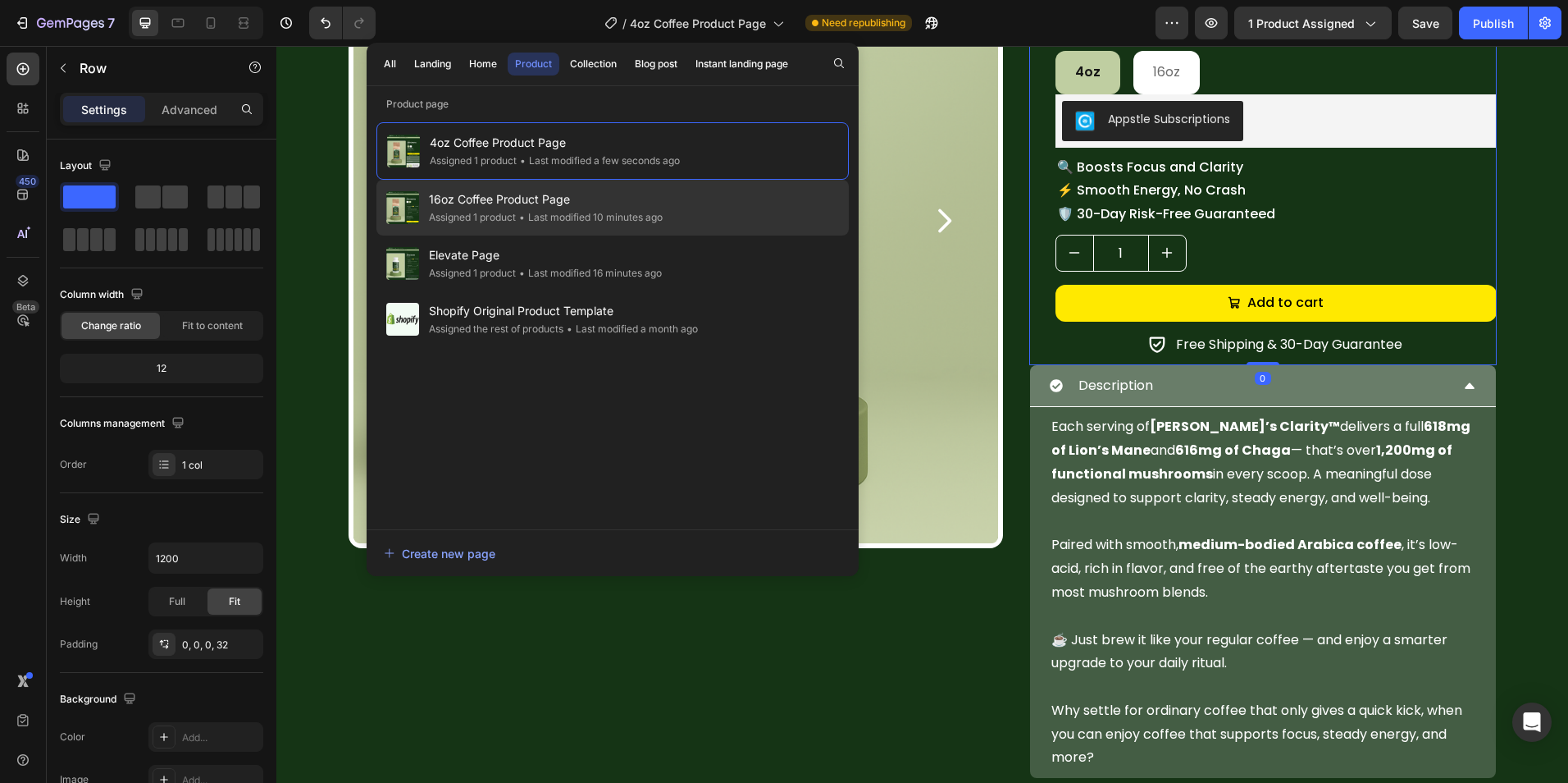
click at [609, 214] on div "• Last modified 10 minutes ago" at bounding box center [588, 217] width 147 height 16
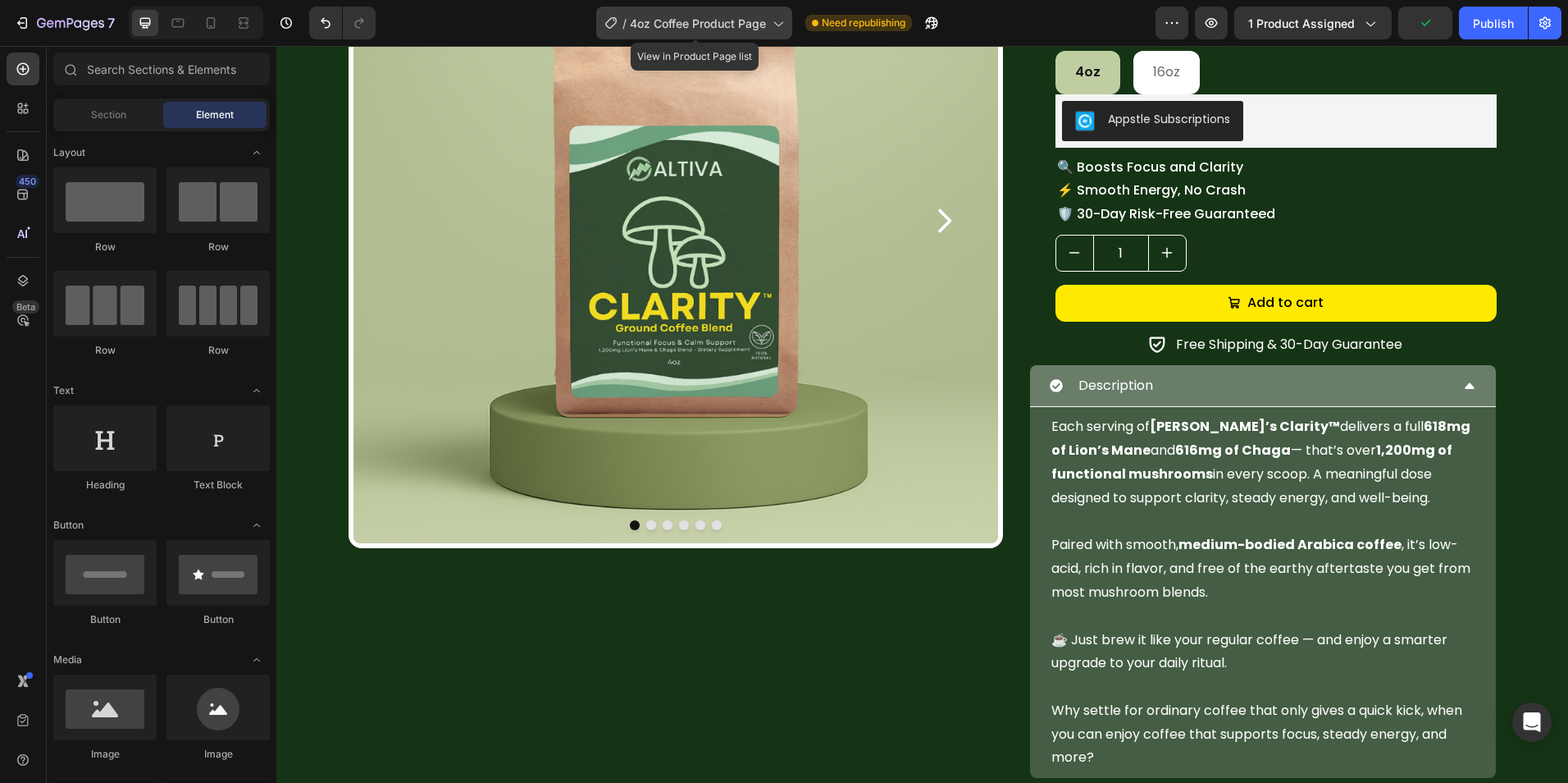
click at [708, 22] on span "4oz Coffee Product Page" at bounding box center [698, 23] width 137 height 17
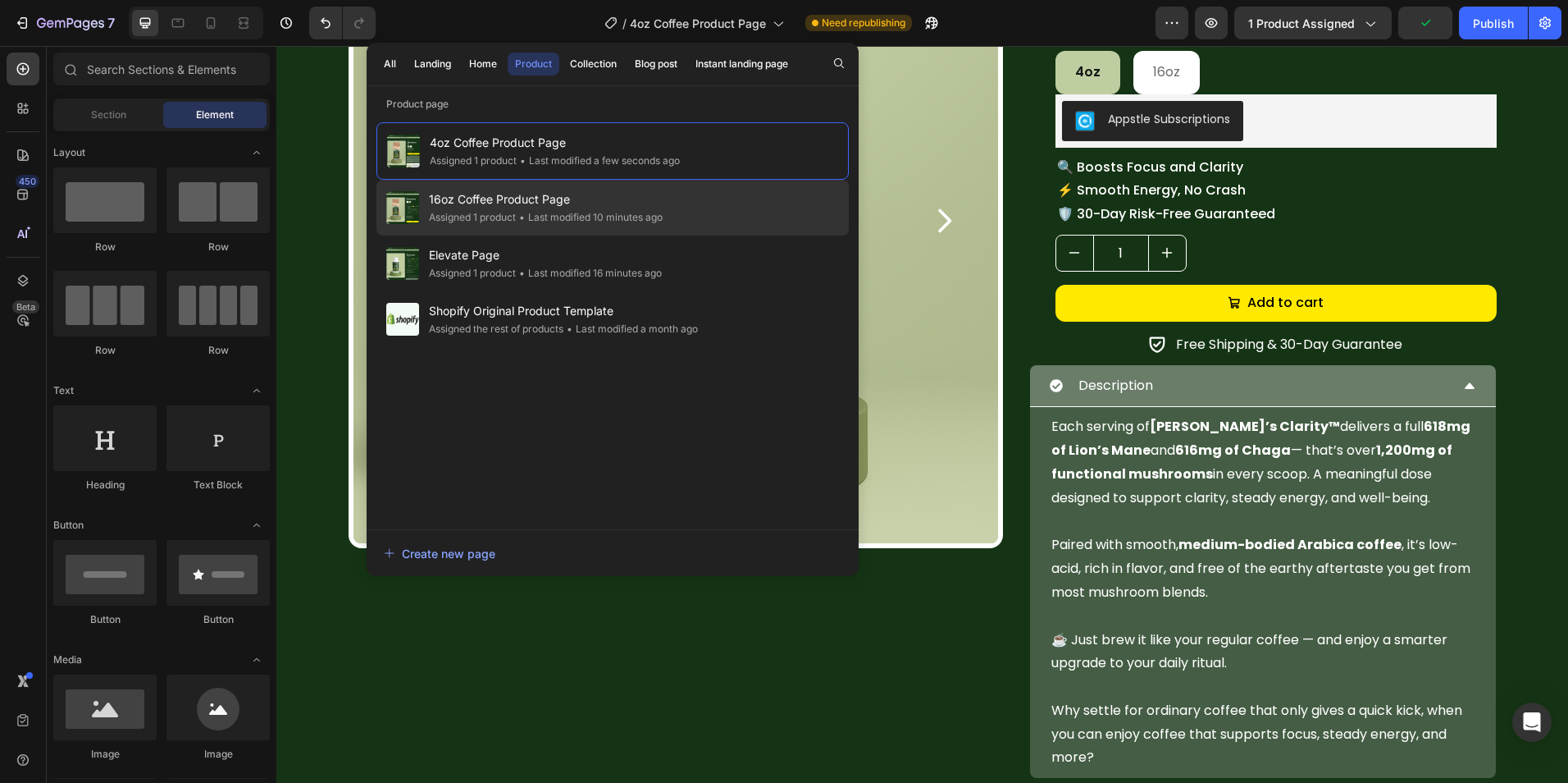
click at [649, 205] on span "16oz Coffee Product Page" at bounding box center [545, 199] width 233 height 20
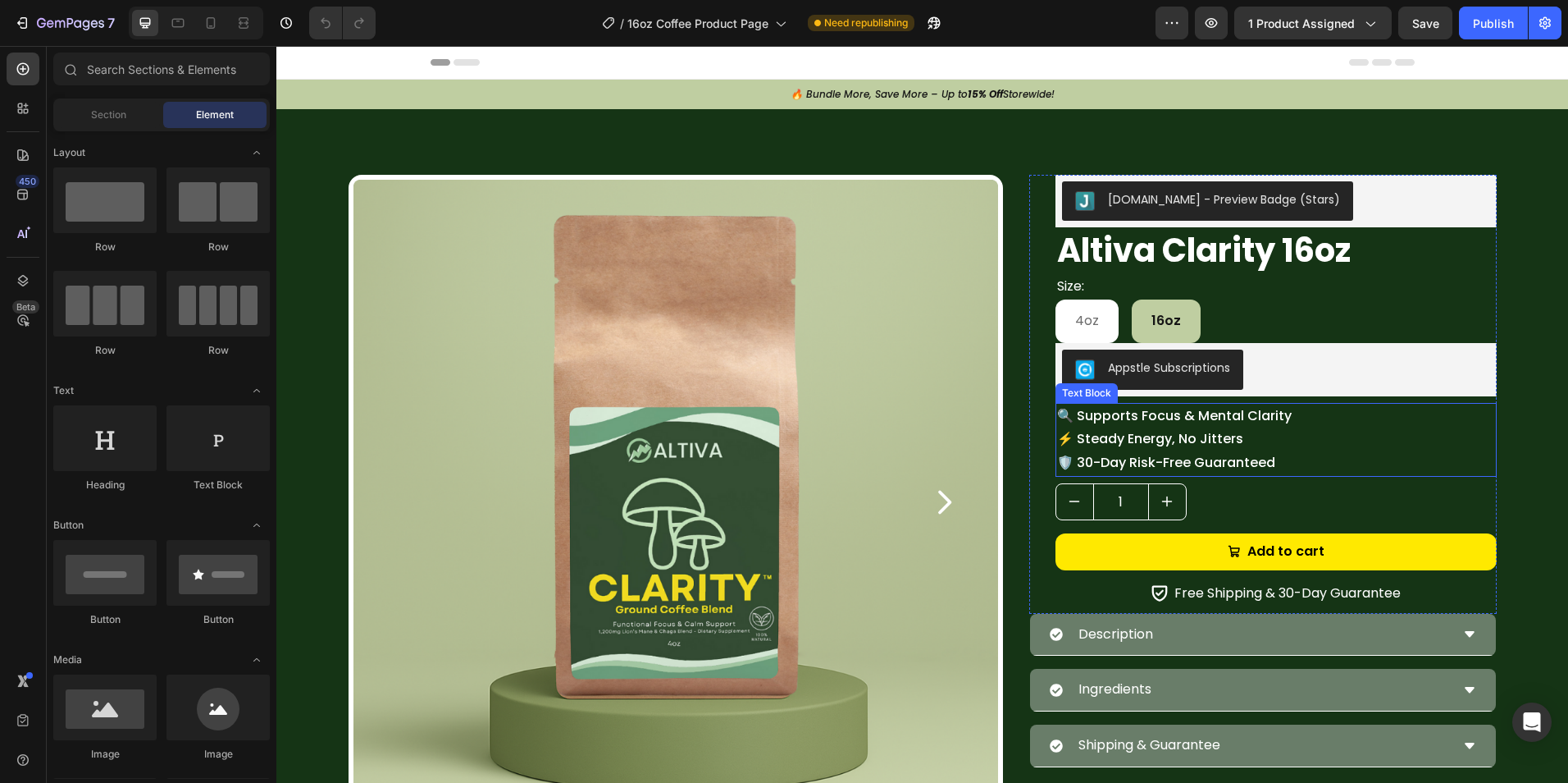
click at [1267, 458] on p "🔍 Supports Focus & Mental Clarity ⚡ Steady Energy, No Jitters 🛡️ 30-Day Risk-Fr…" at bounding box center [1275, 439] width 438 height 71
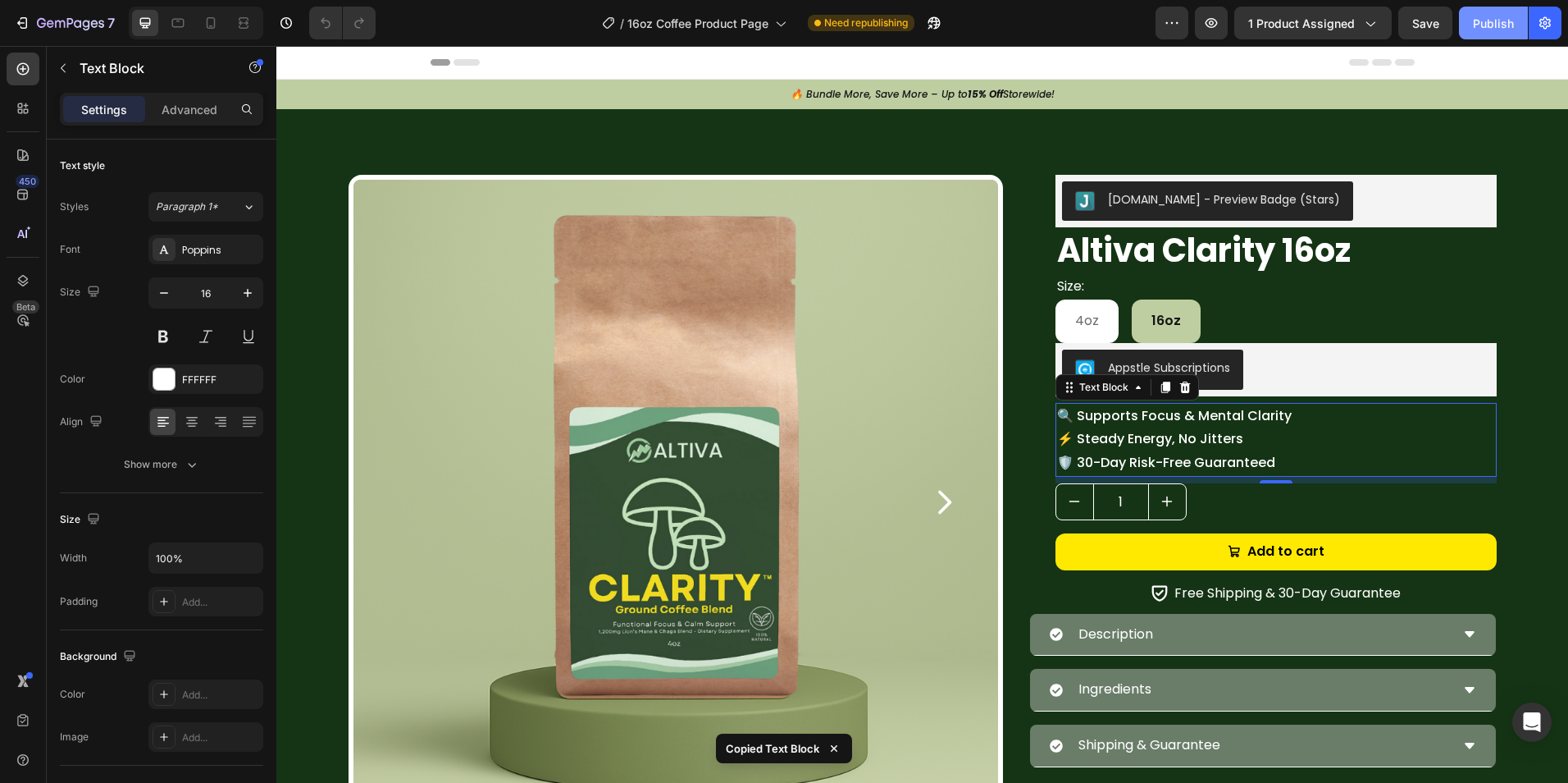
click at [1481, 33] on button "Publish" at bounding box center [1492, 23] width 69 height 33
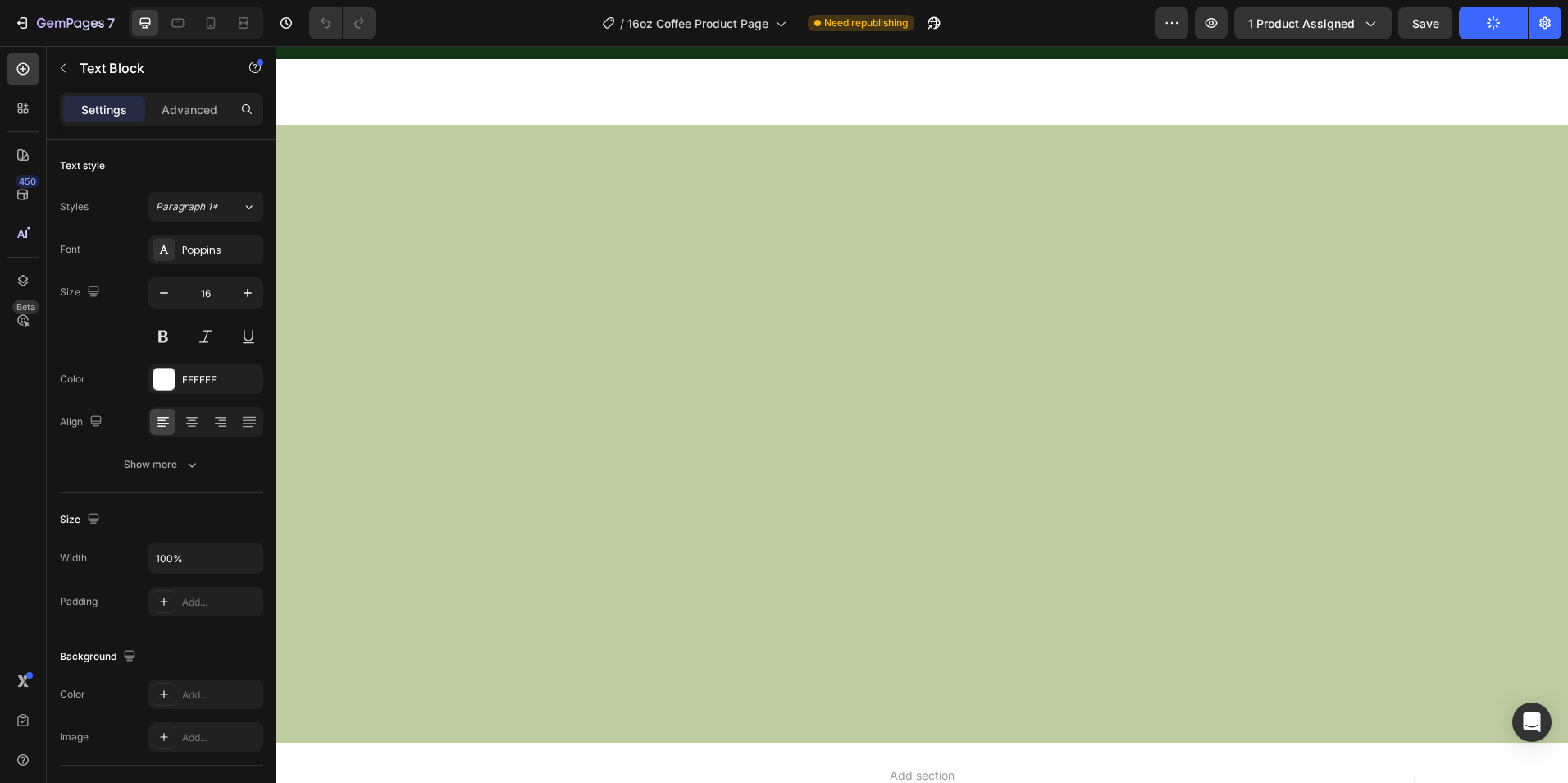
scroll to position [2707, 0]
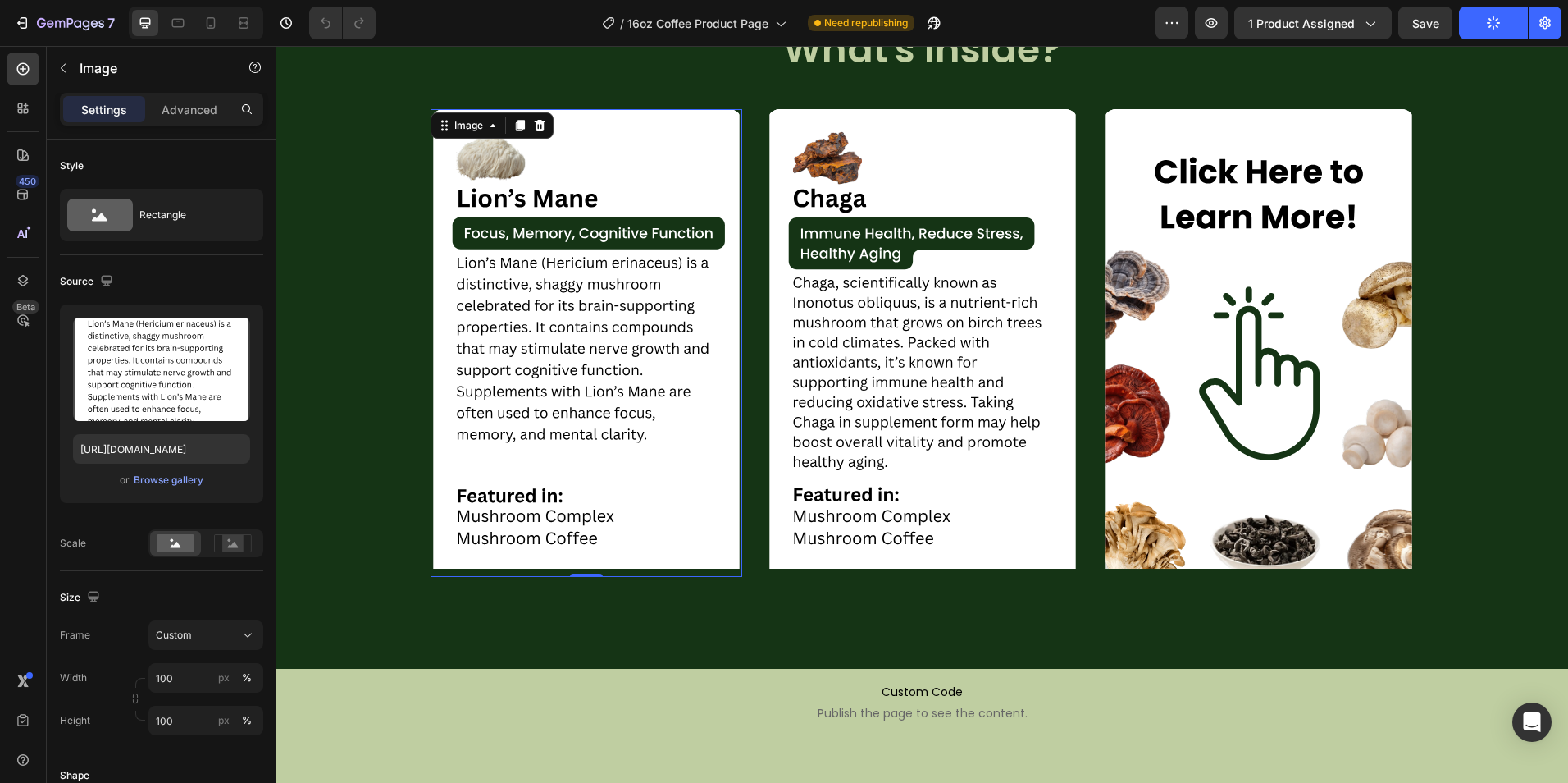
click at [605, 404] on img at bounding box center [586, 342] width 312 height 468
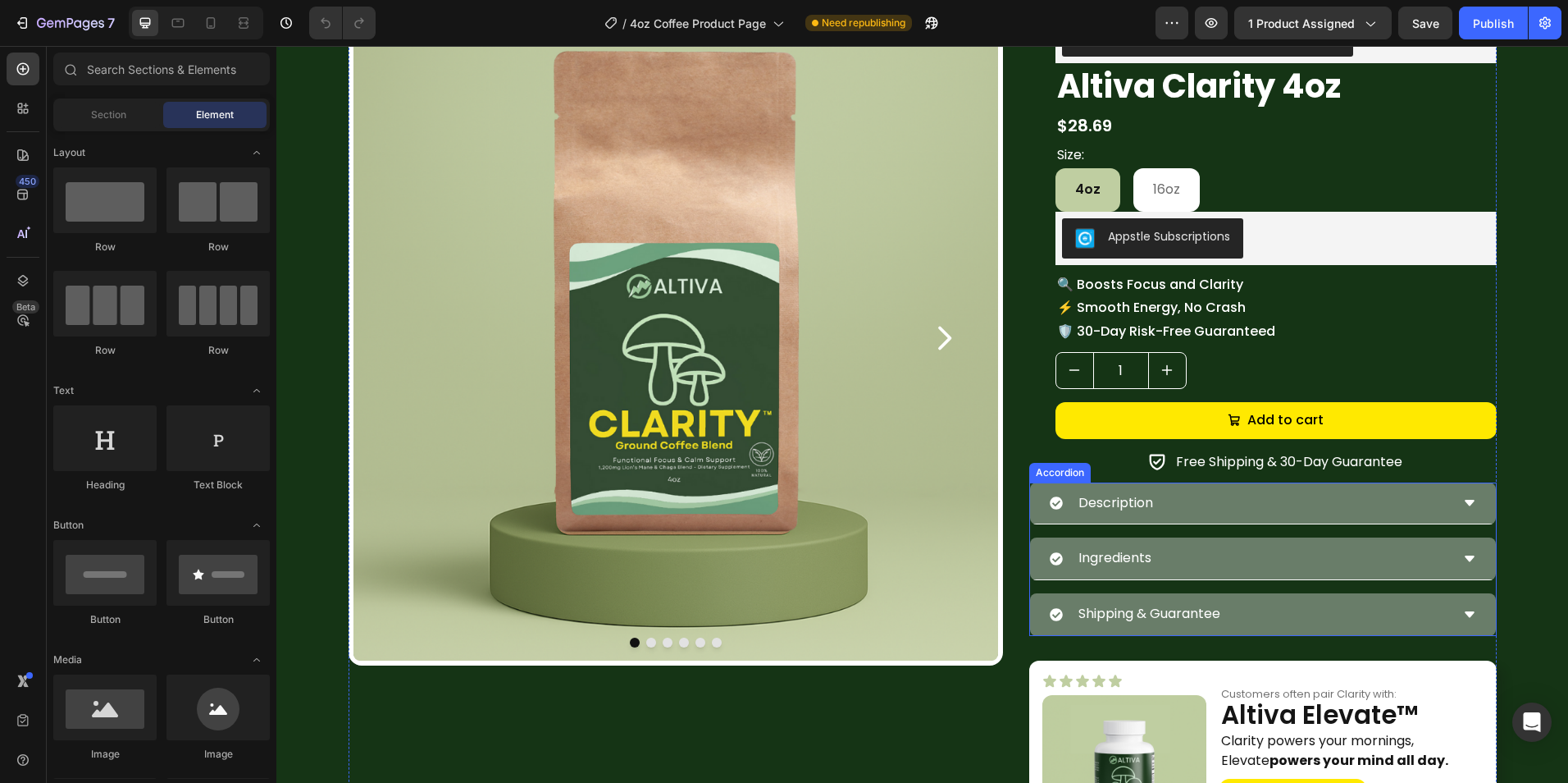
click at [1196, 494] on div "Description" at bounding box center [1249, 503] width 400 height 29
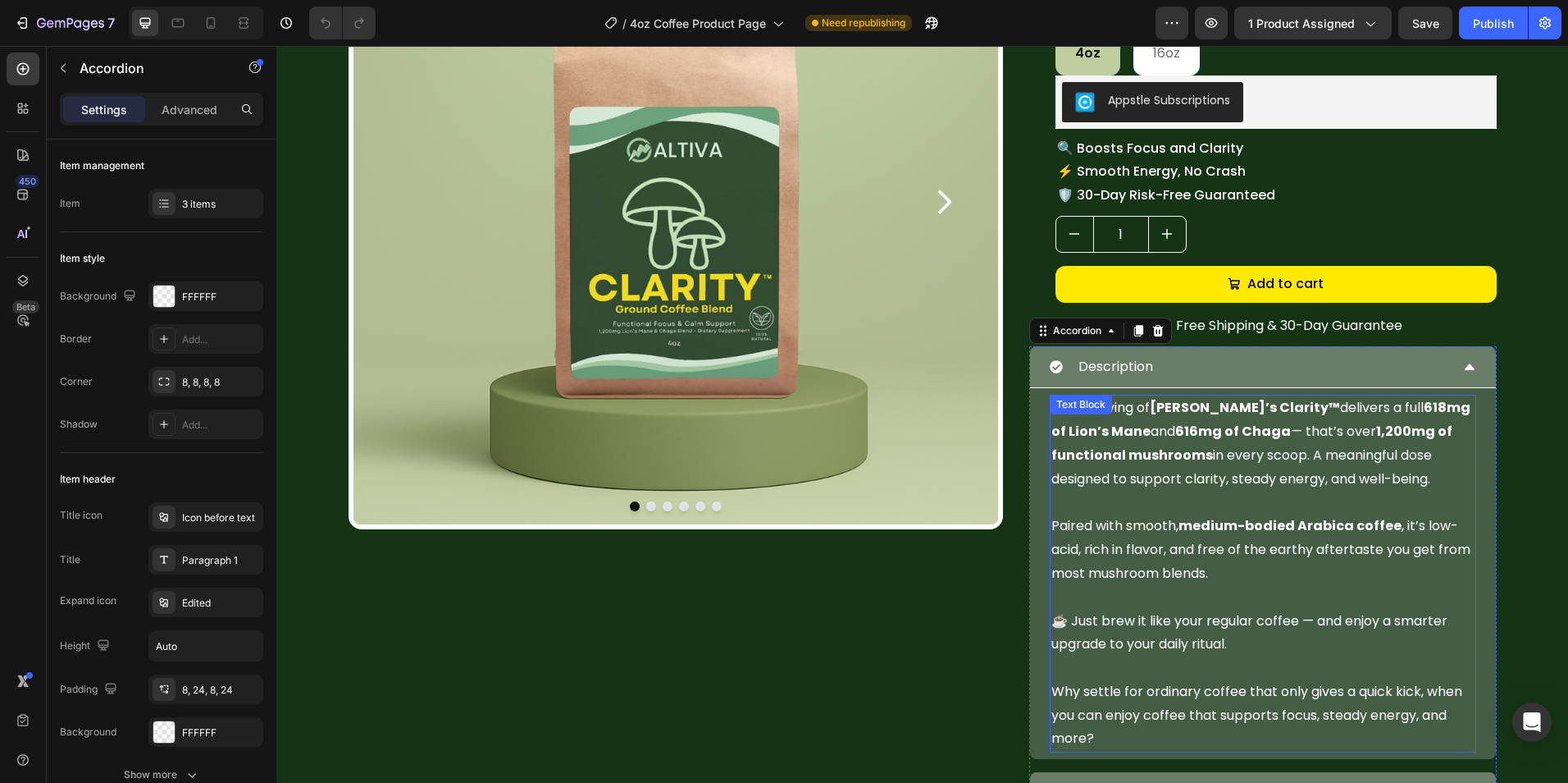
scroll to position [328, 0]
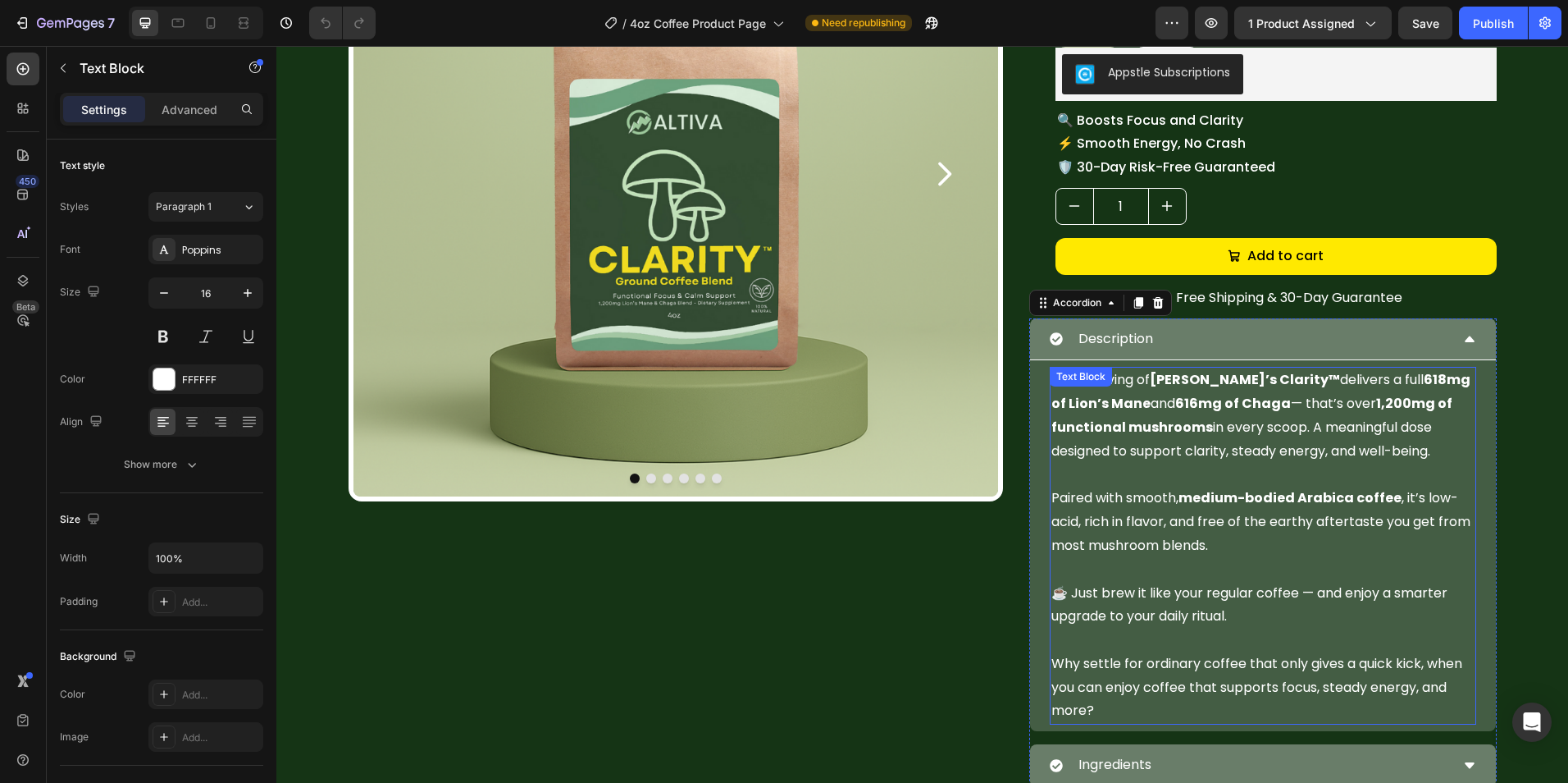
click at [1151, 437] on p "Each serving of Altiva’s Clarity™ delivers a full 618mg of Lion’s Mane and 616m…" at bounding box center [1262, 415] width 423 height 95
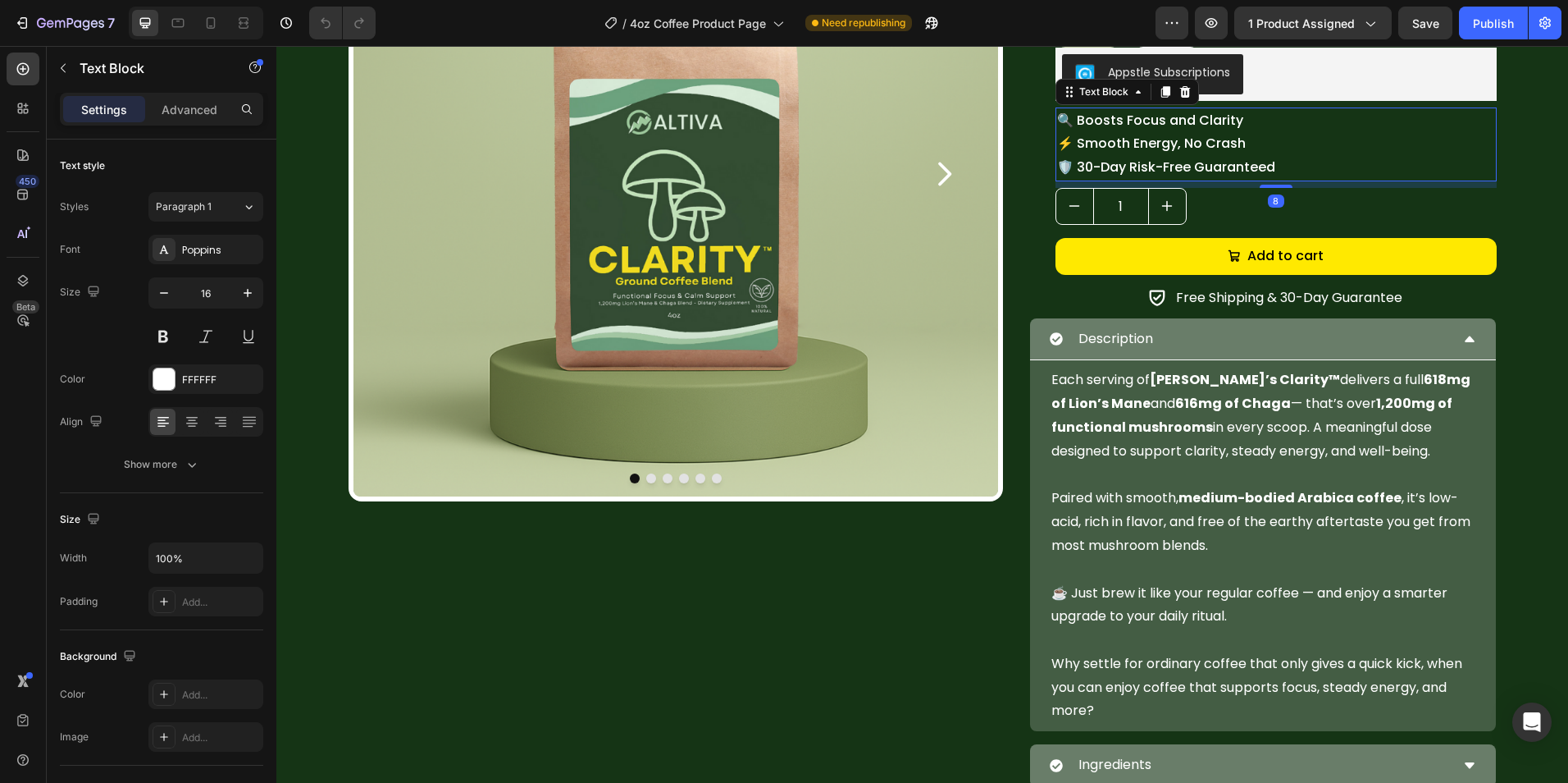
click at [1171, 140] on p "🔍 Boosts Focus and Clarity ⚡ Smooth Energy, No Crash 🛡️ 30-Day Risk-Free Guaran…" at bounding box center [1275, 144] width 438 height 71
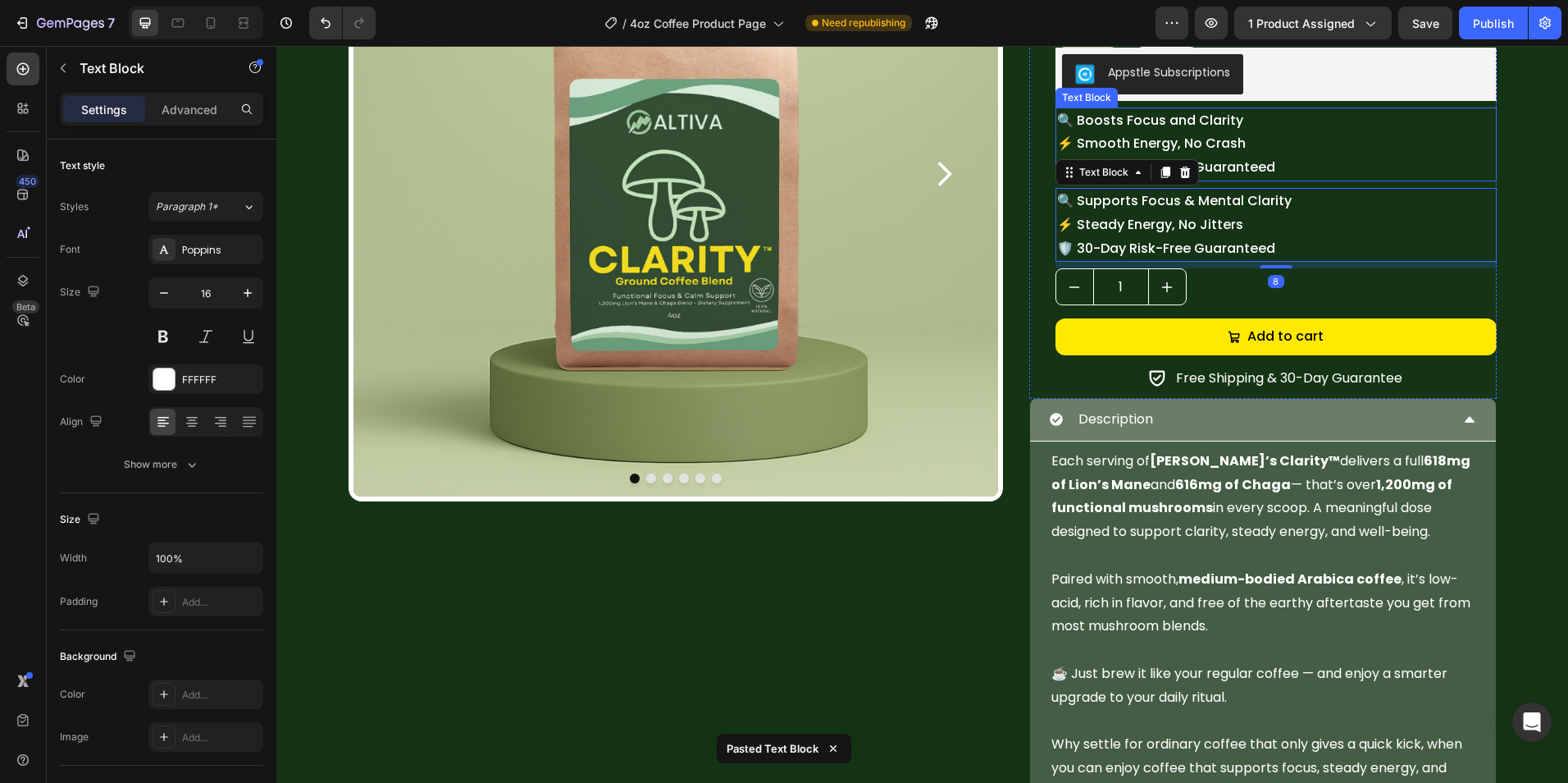
click at [1220, 141] on p "🔍 Boosts Focus and Clarity ⚡ Smooth Energy, No Crash 🛡️ 30-Day Risk-Free Guaran…" at bounding box center [1275, 144] width 438 height 71
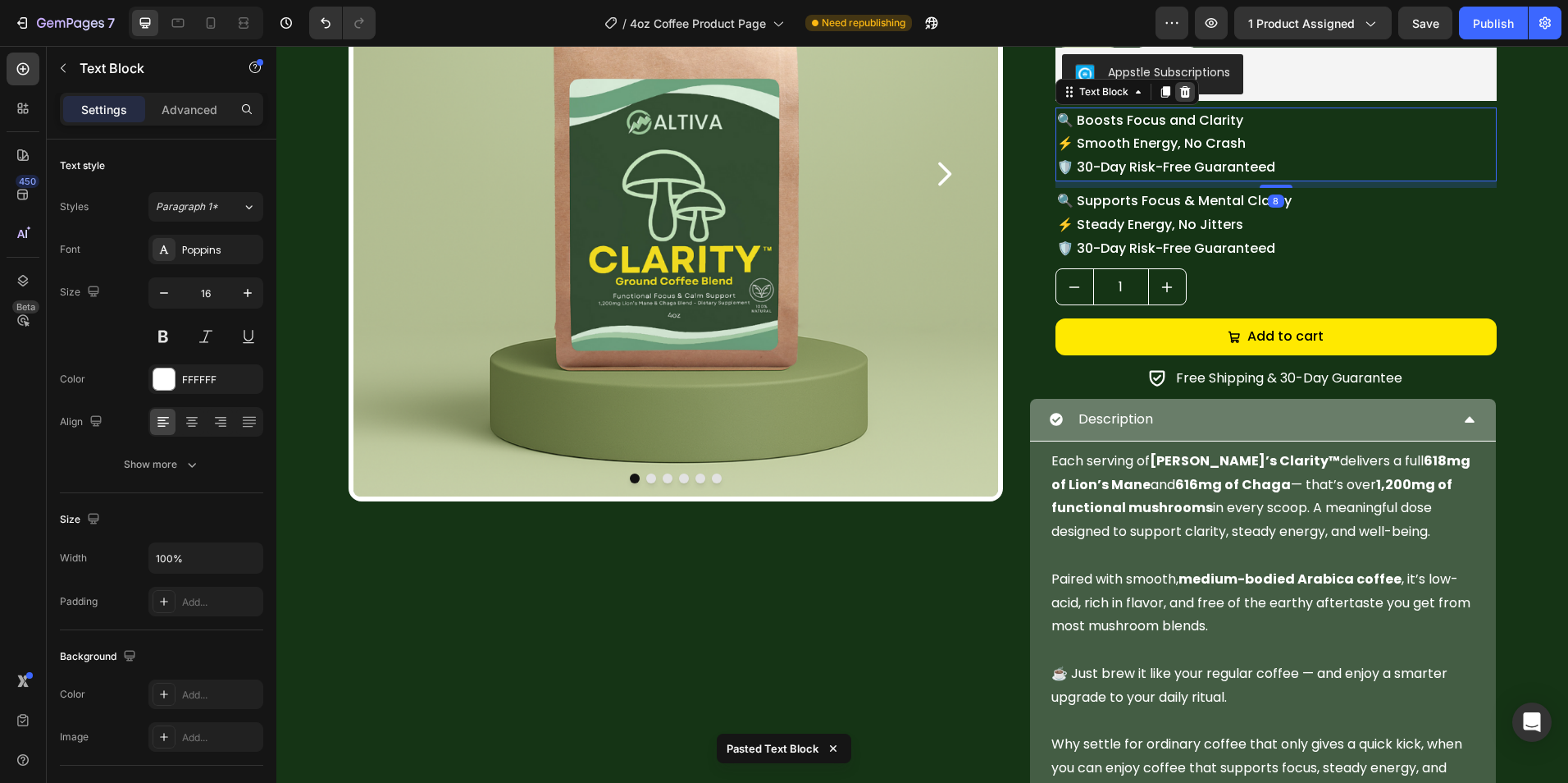
click at [1183, 86] on icon at bounding box center [1184, 92] width 13 height 13
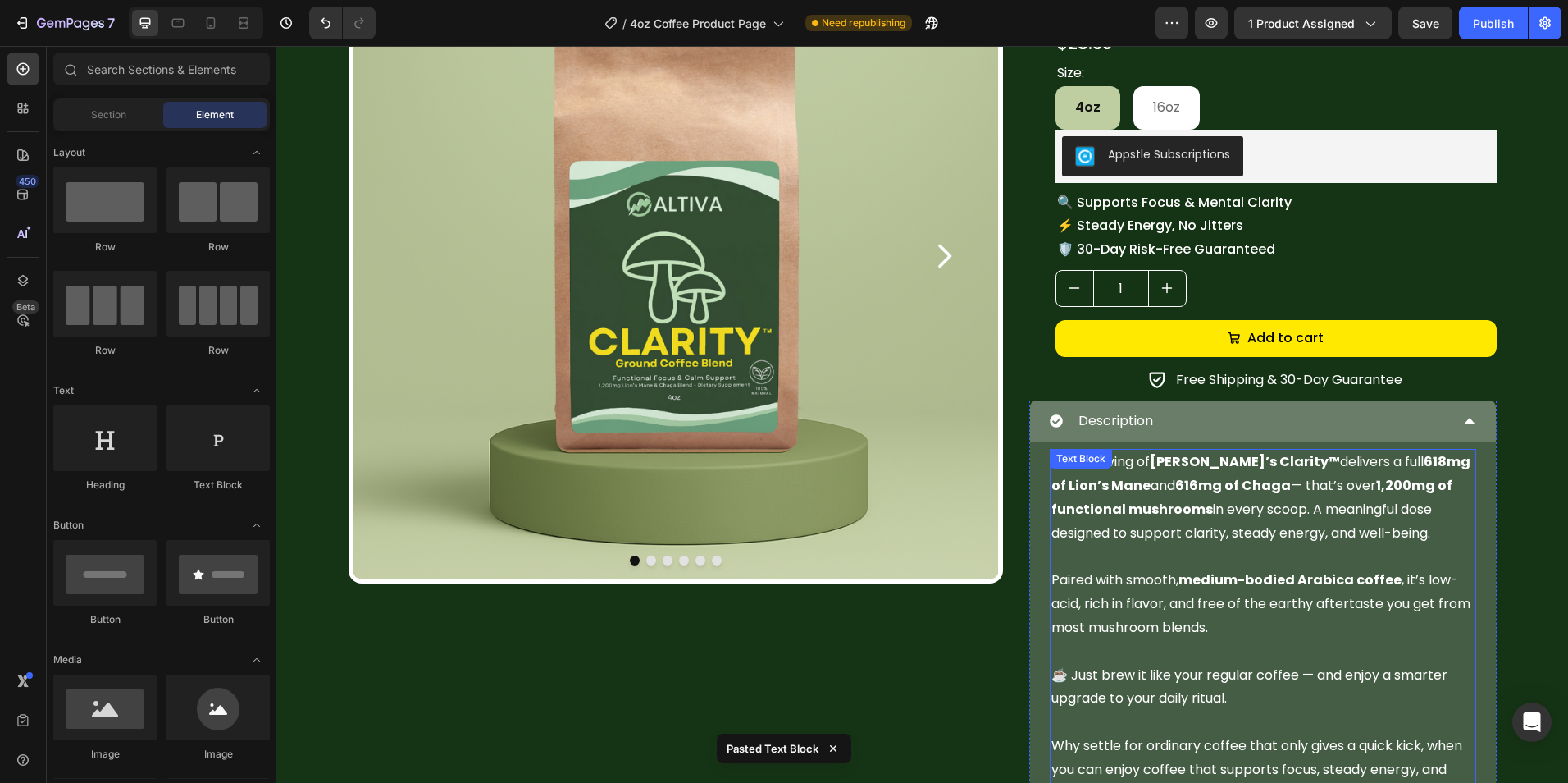
click at [1272, 426] on div "Description" at bounding box center [1249, 421] width 400 height 29
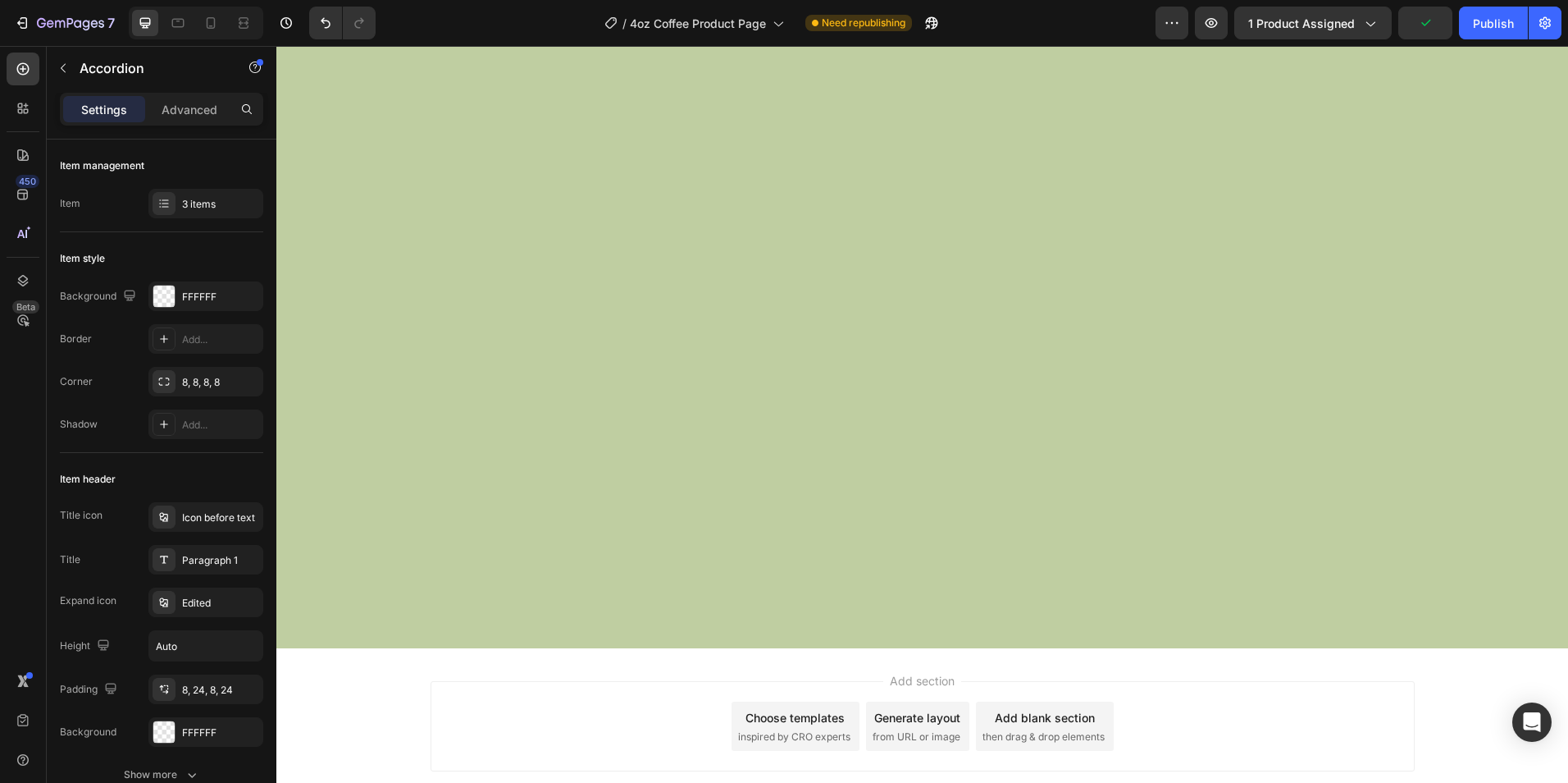
scroll to position [2872, 0]
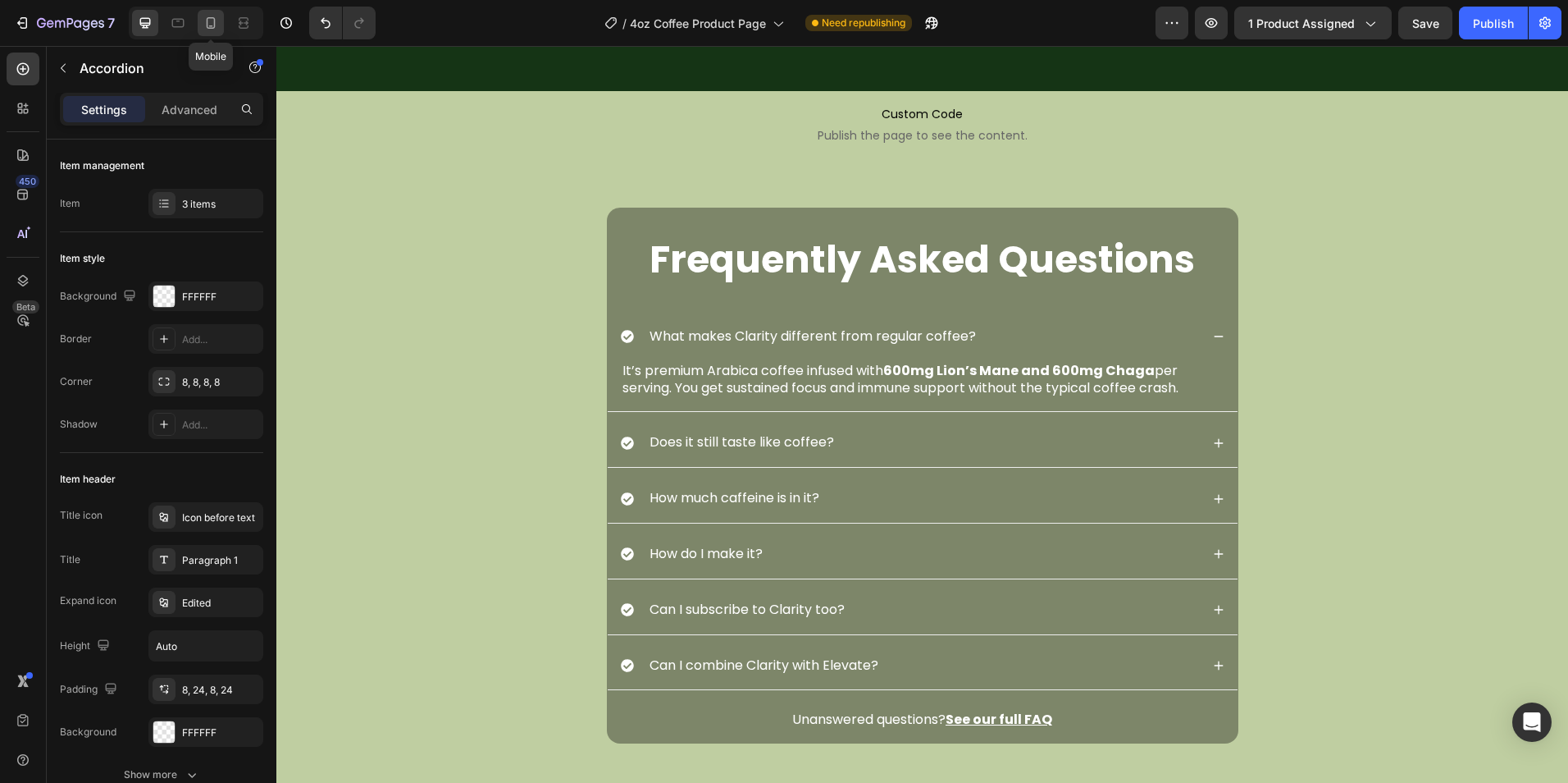
click at [216, 33] on div at bounding box center [210, 23] width 26 height 26
type input "90%"
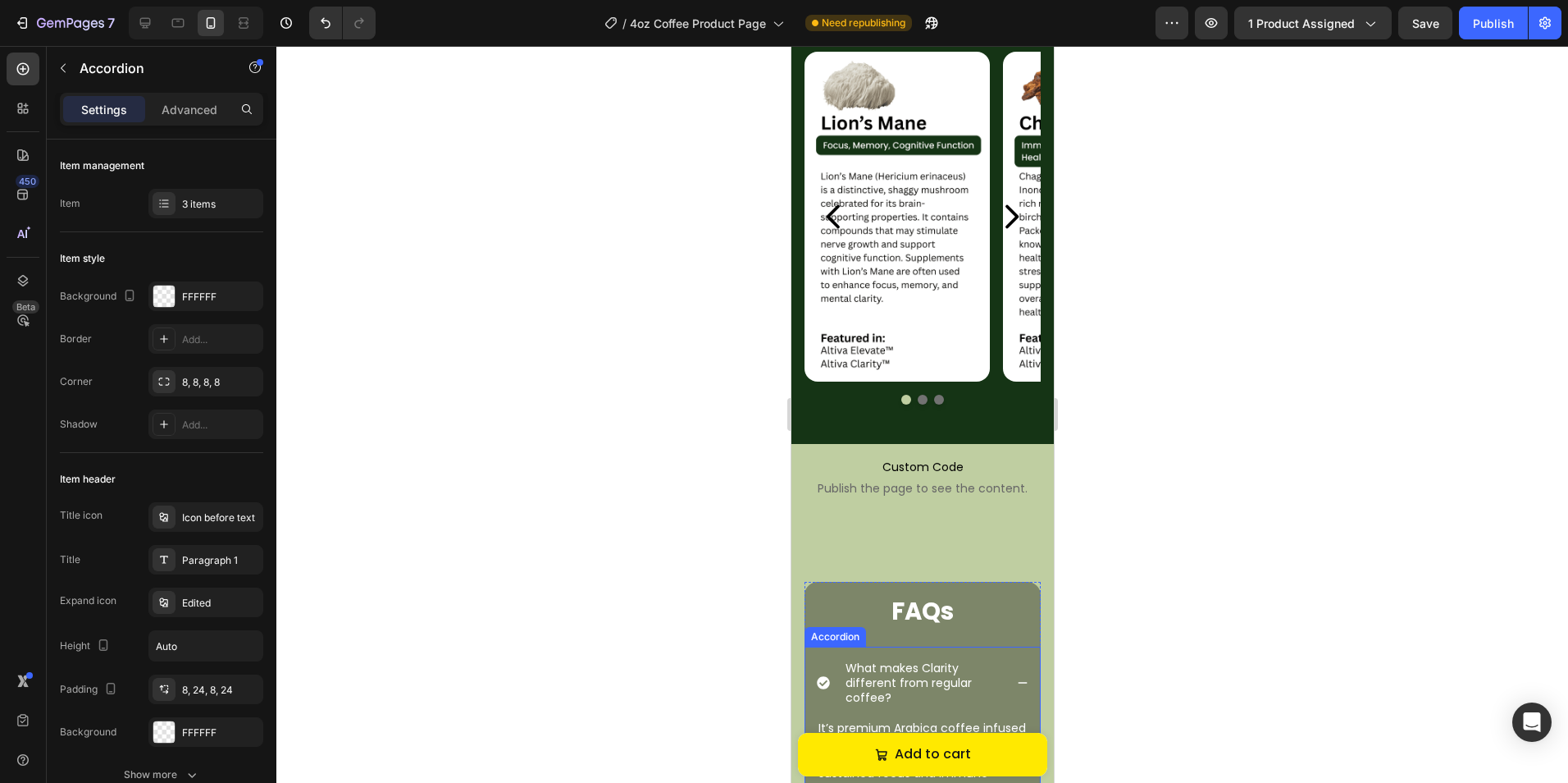
scroll to position [2215, 0]
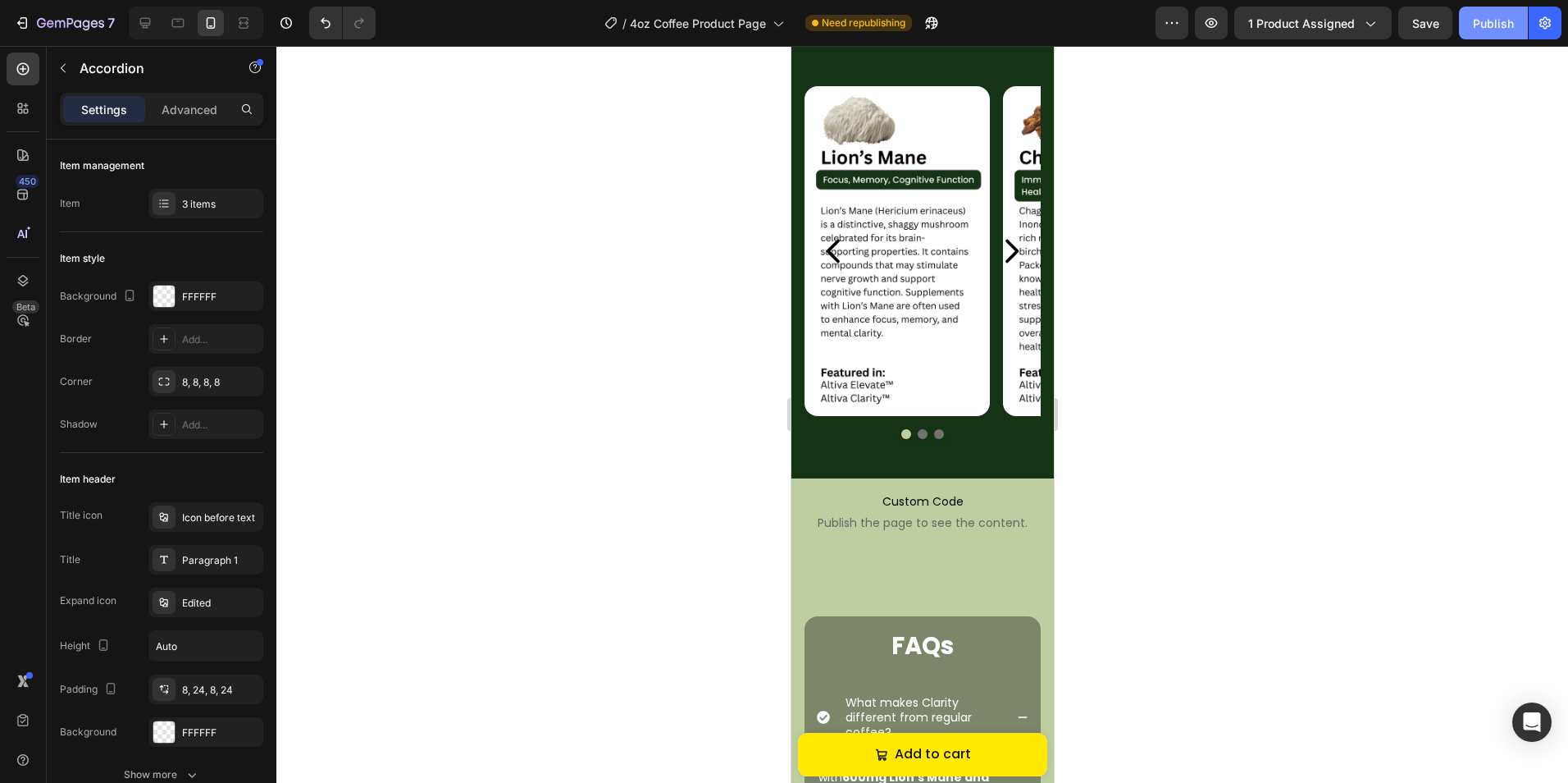
click at [1477, 22] on div "Publish" at bounding box center [1492, 23] width 41 height 17
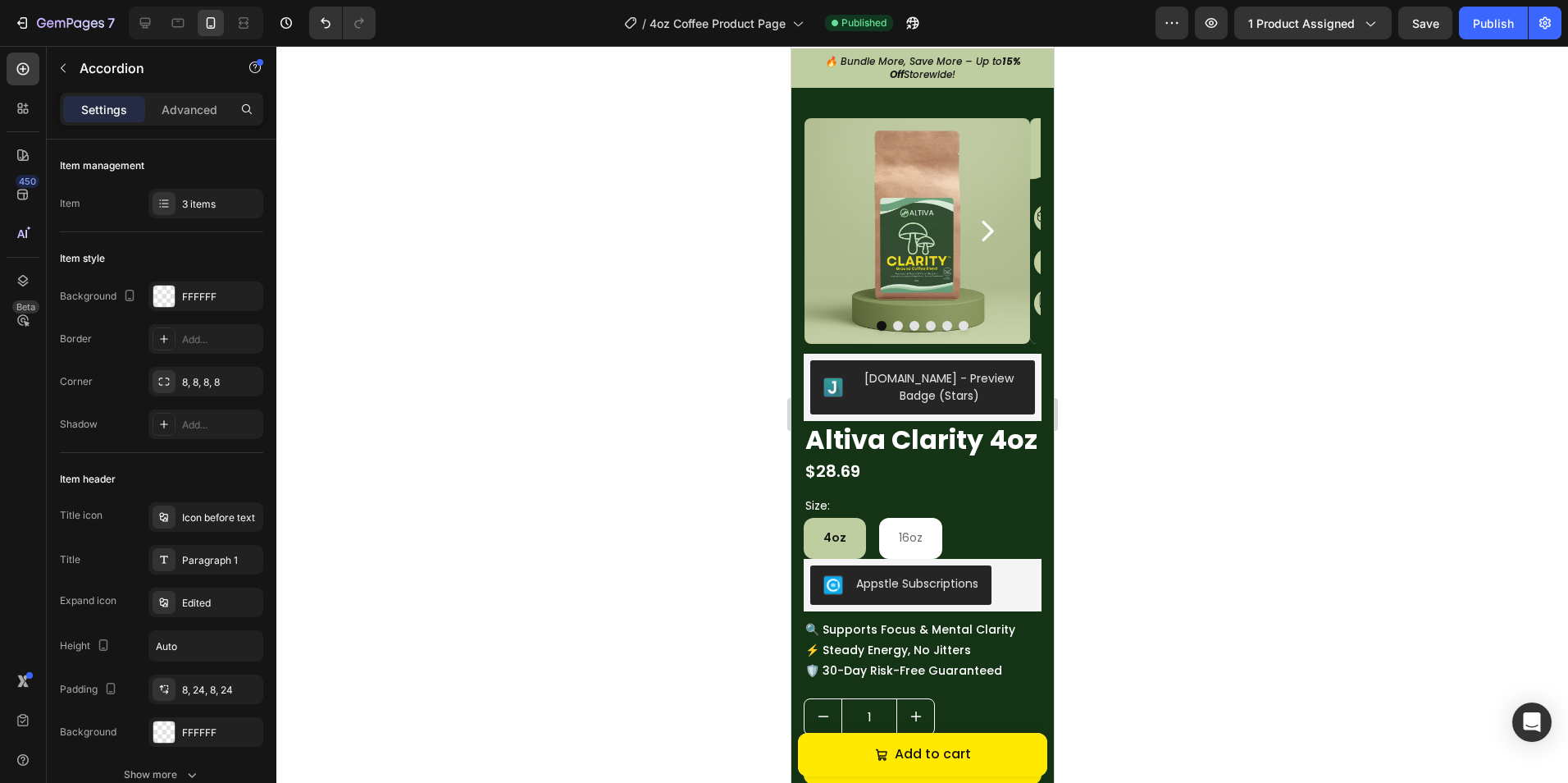
scroll to position [30, 0]
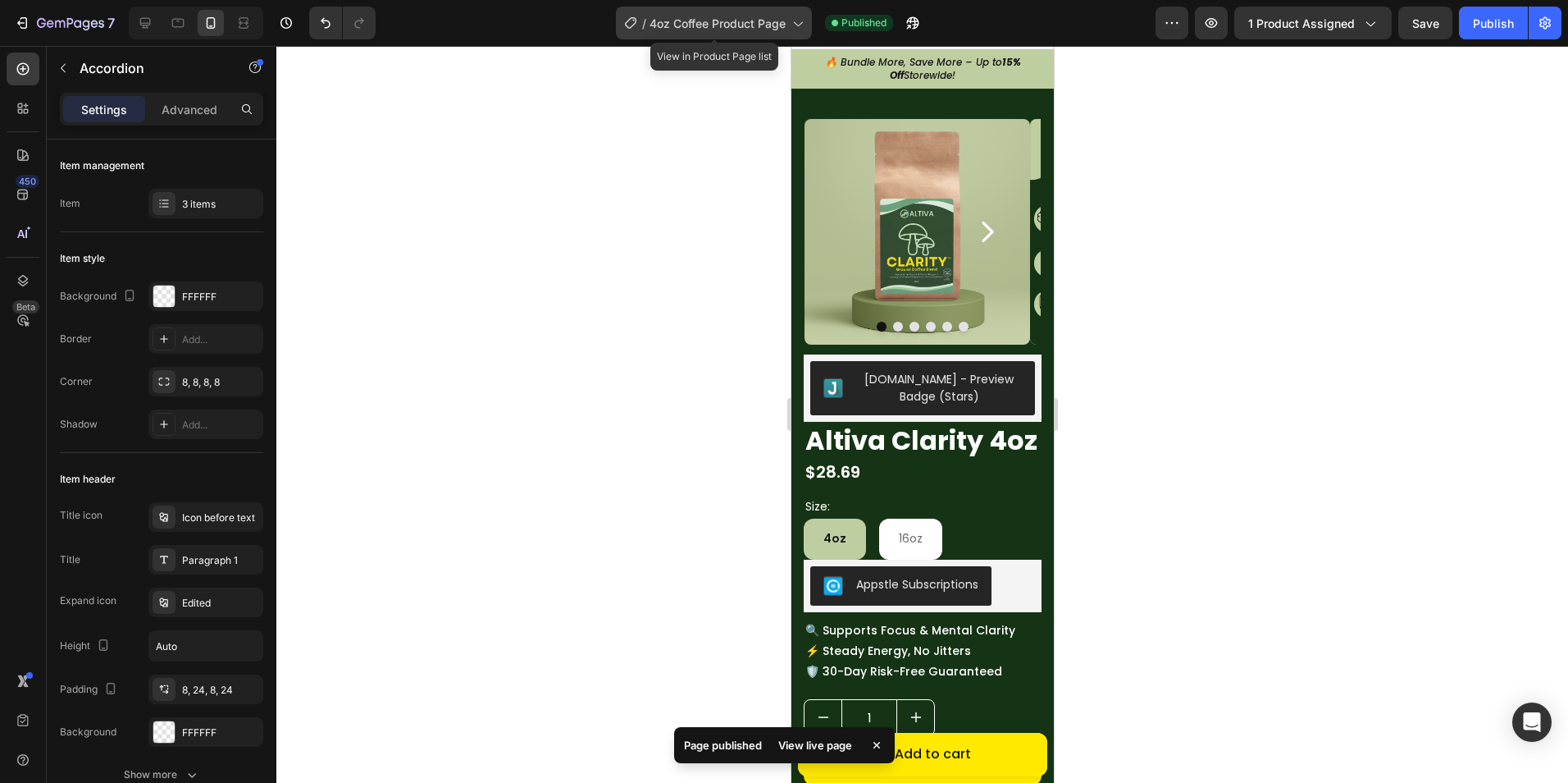
click at [713, 16] on span "4oz Coffee Product Page" at bounding box center [717, 23] width 137 height 17
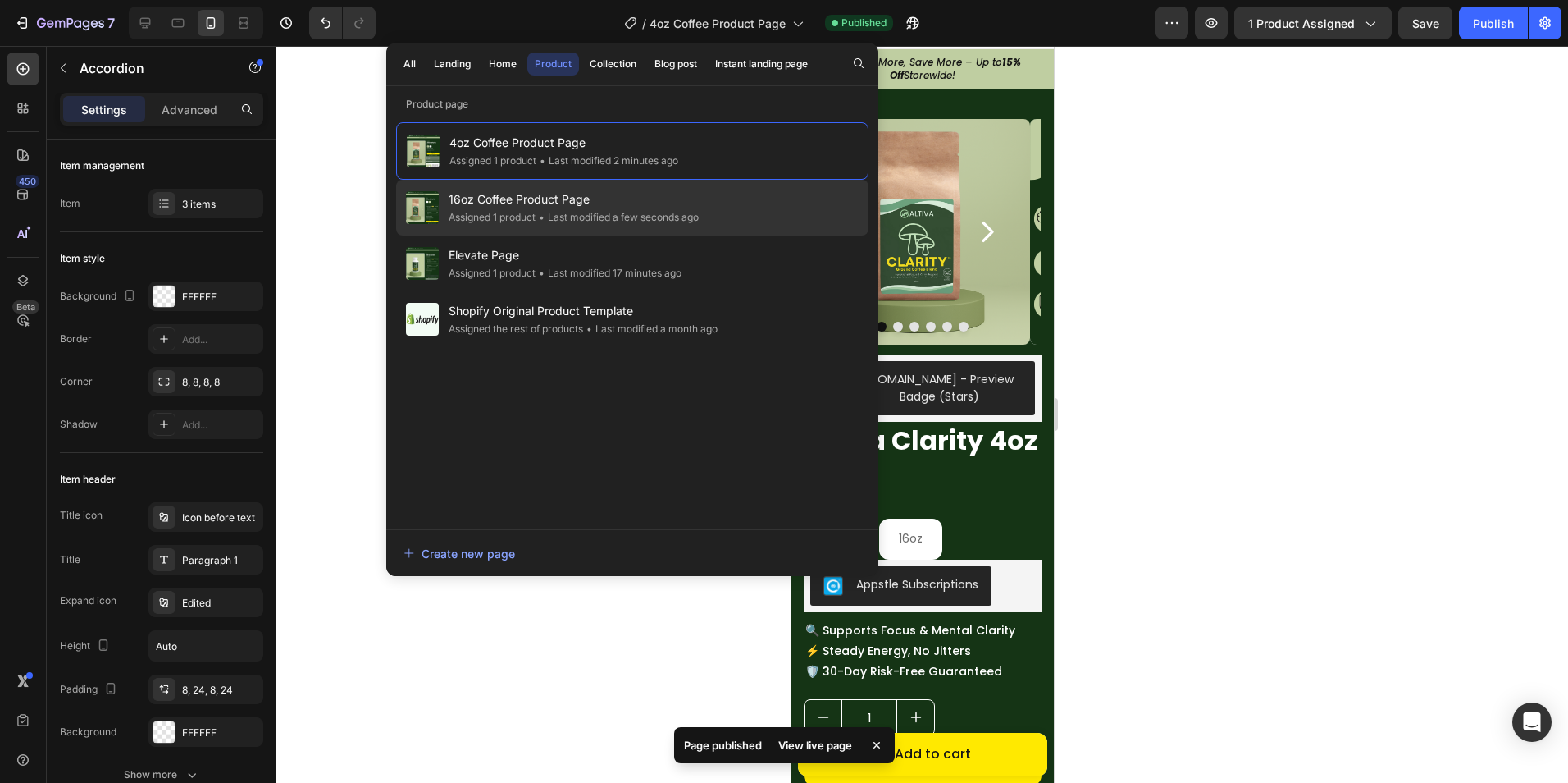
click at [550, 214] on div "• Last modified a few seconds ago" at bounding box center [617, 217] width 163 height 16
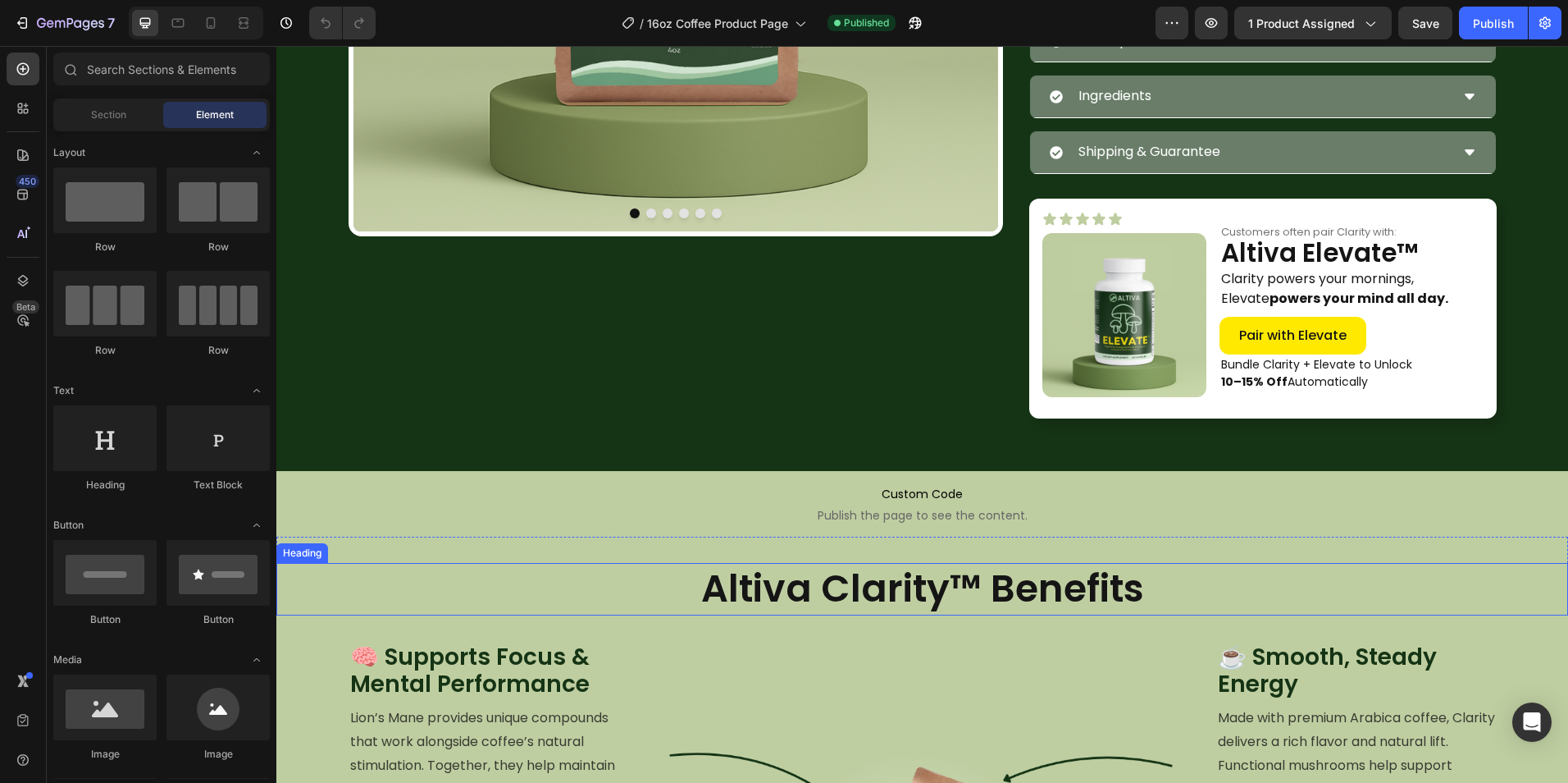
scroll to position [492, 0]
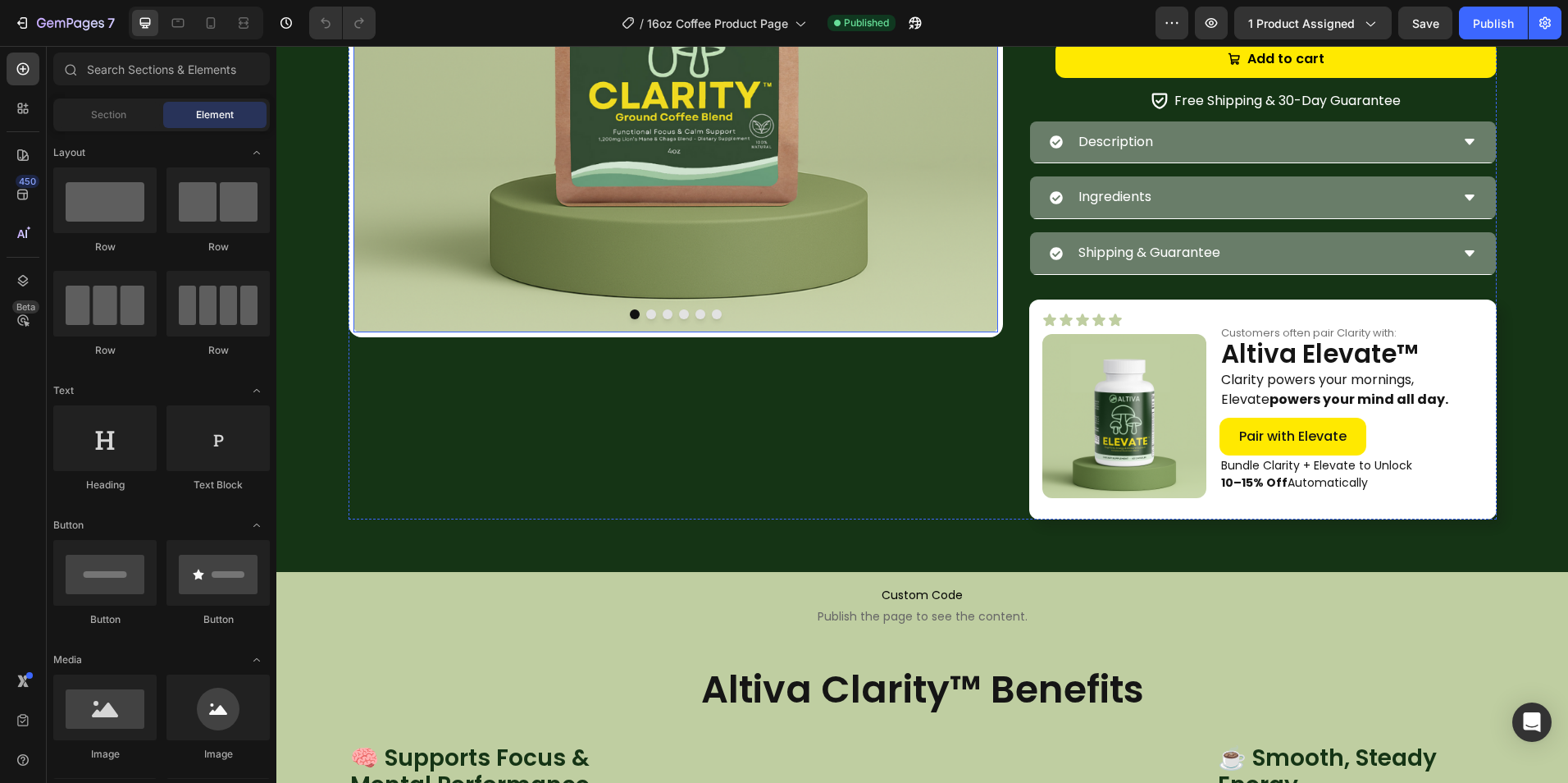
click at [395, 335] on div "Image Image Image Image Image Image Carousel" at bounding box center [676, 10] width 654 height 654
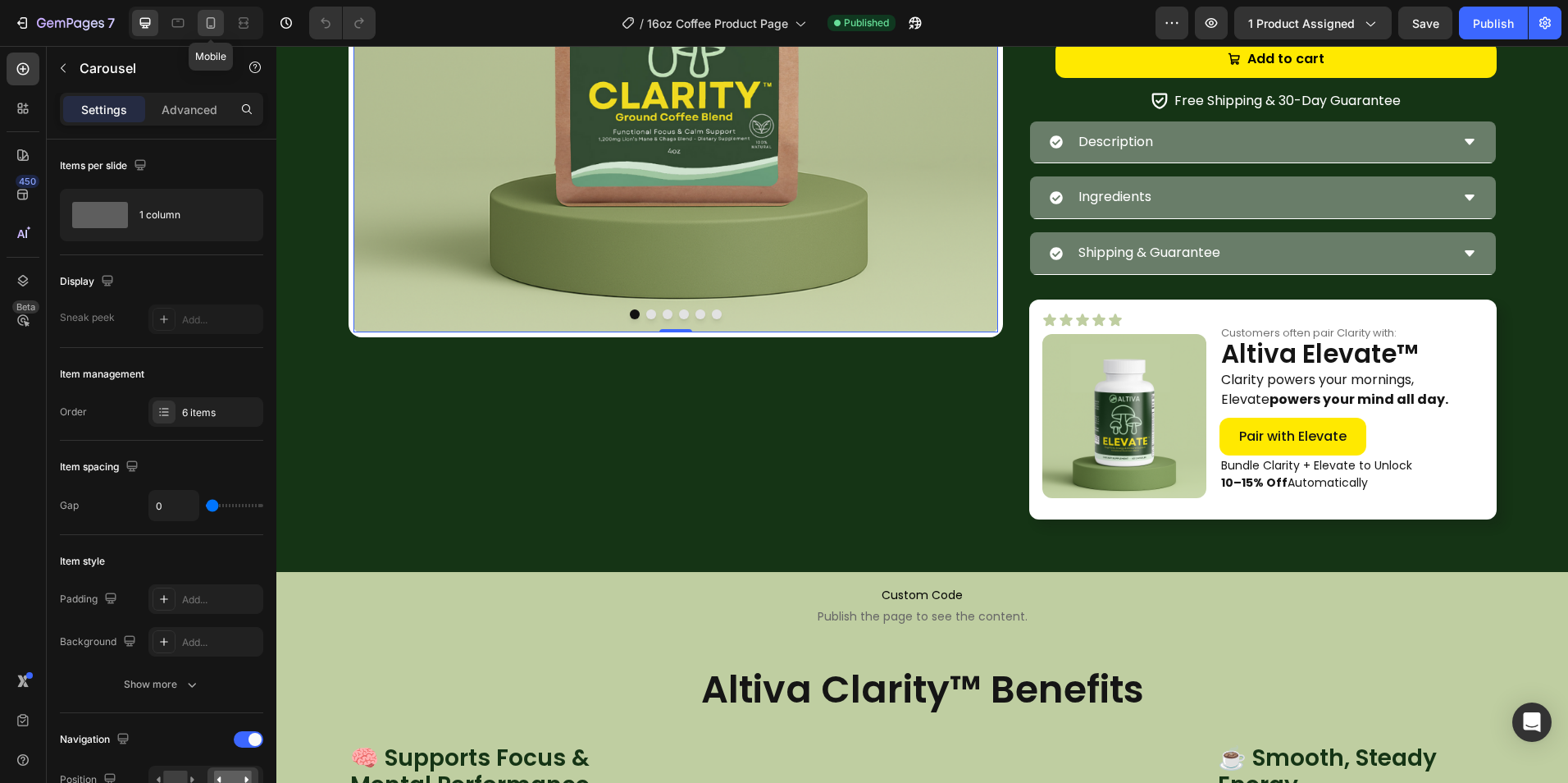
click at [219, 30] on div at bounding box center [210, 23] width 26 height 26
type input "35"
type input "90%"
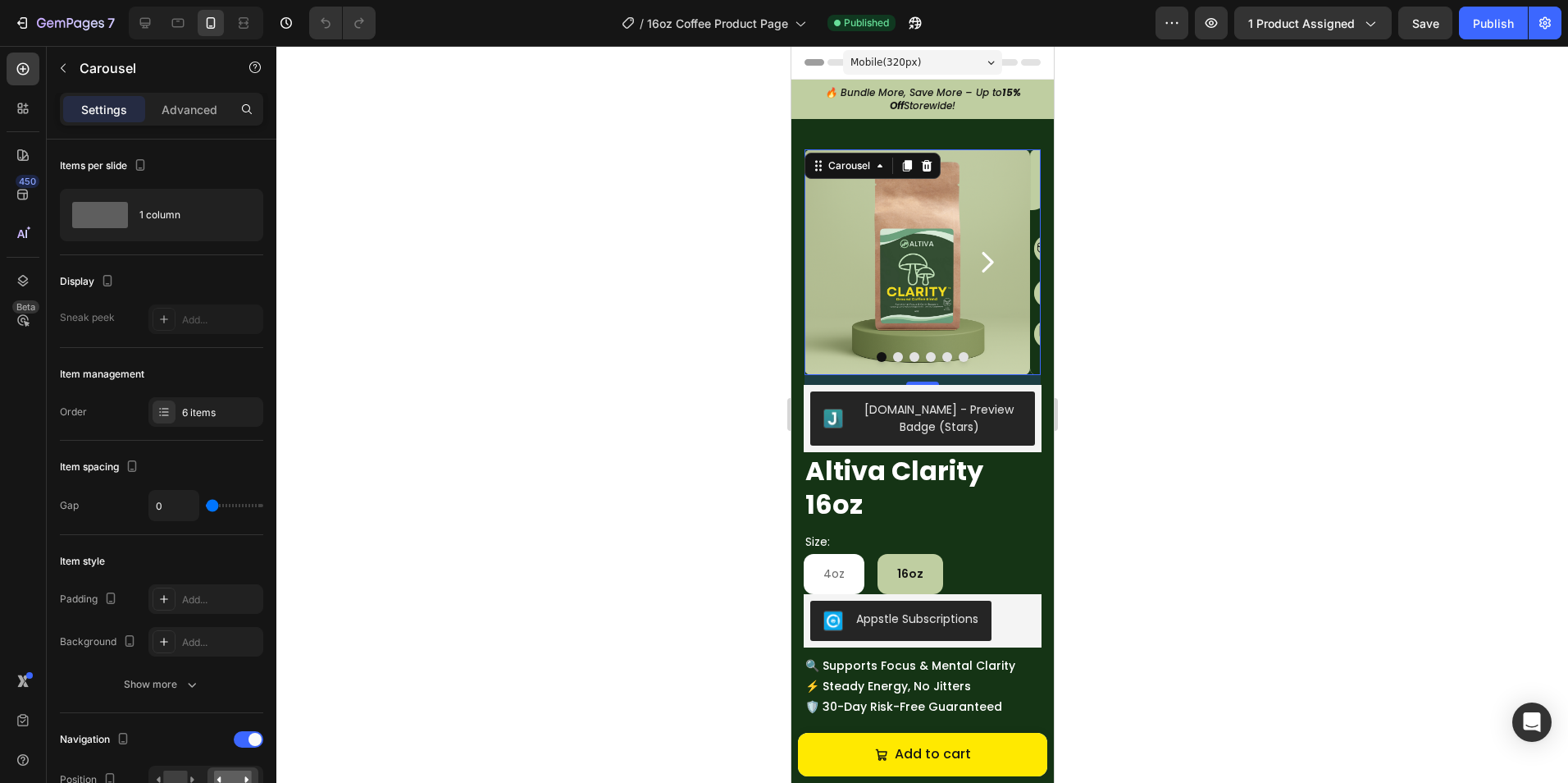
click at [1110, 462] on div at bounding box center [921, 414] width 1291 height 737
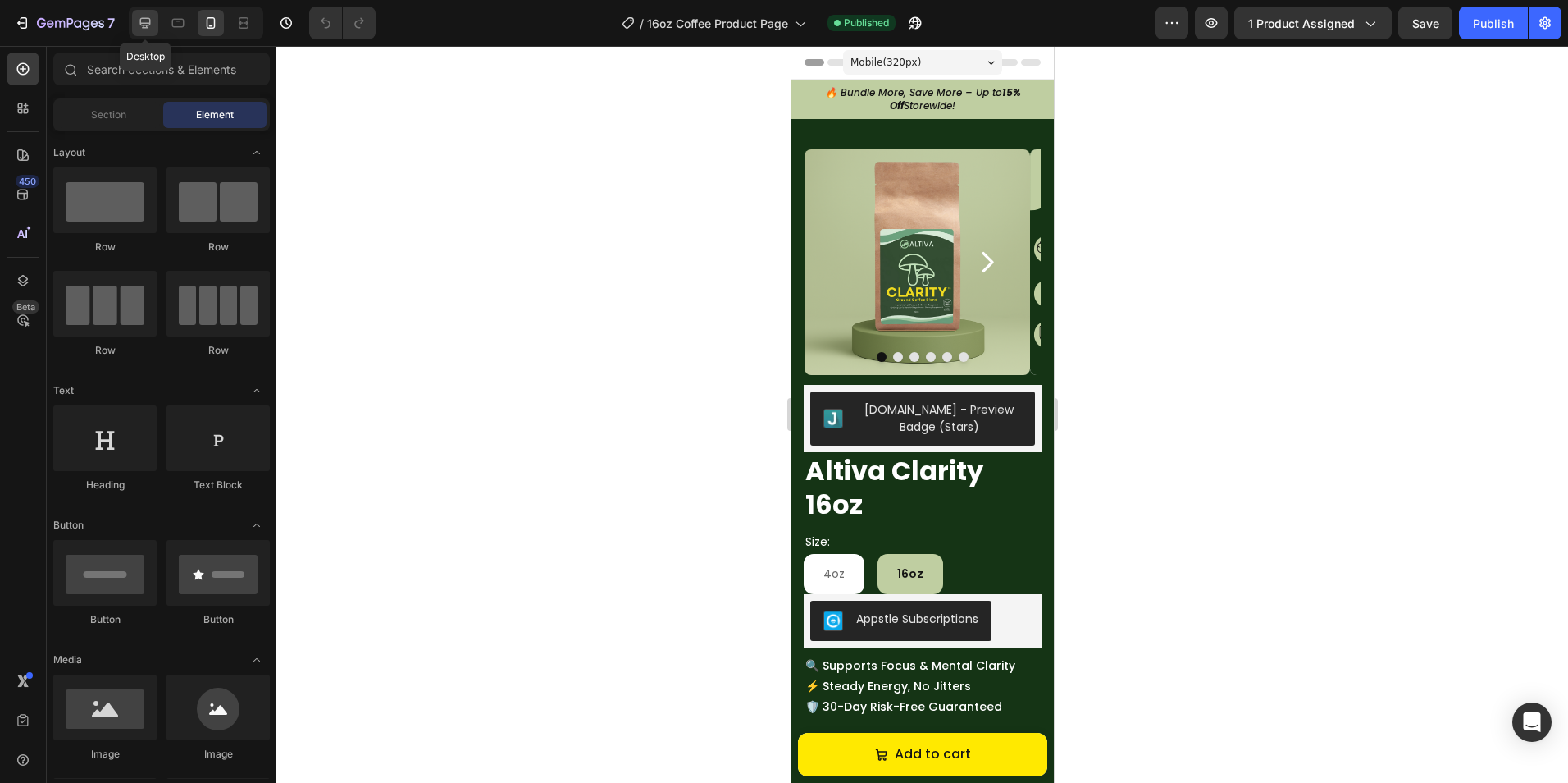
click at [140, 16] on icon at bounding box center [145, 23] width 16 height 16
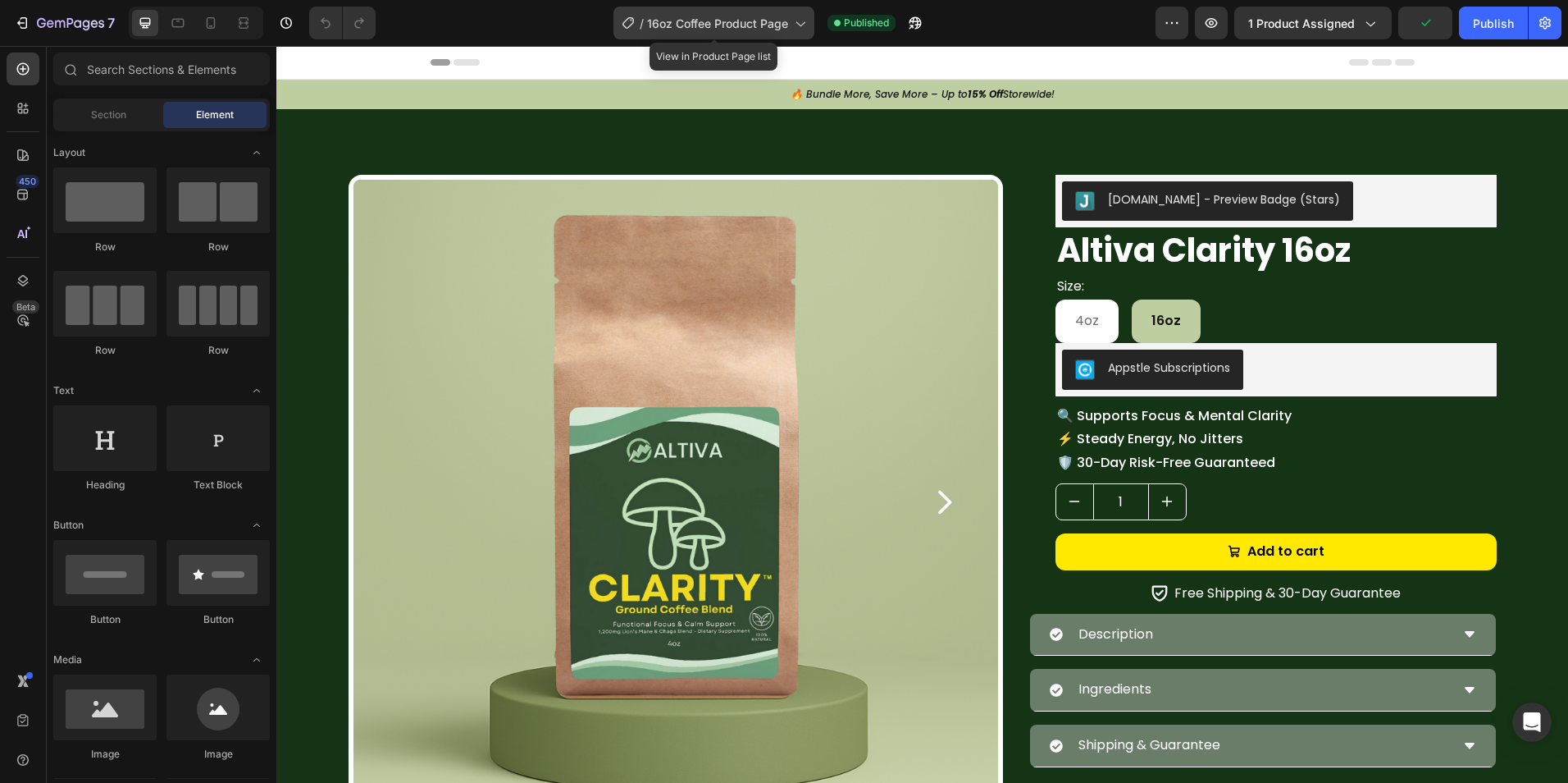
click at [675, 23] on span "16oz Coffee Product Page" at bounding box center [717, 23] width 141 height 17
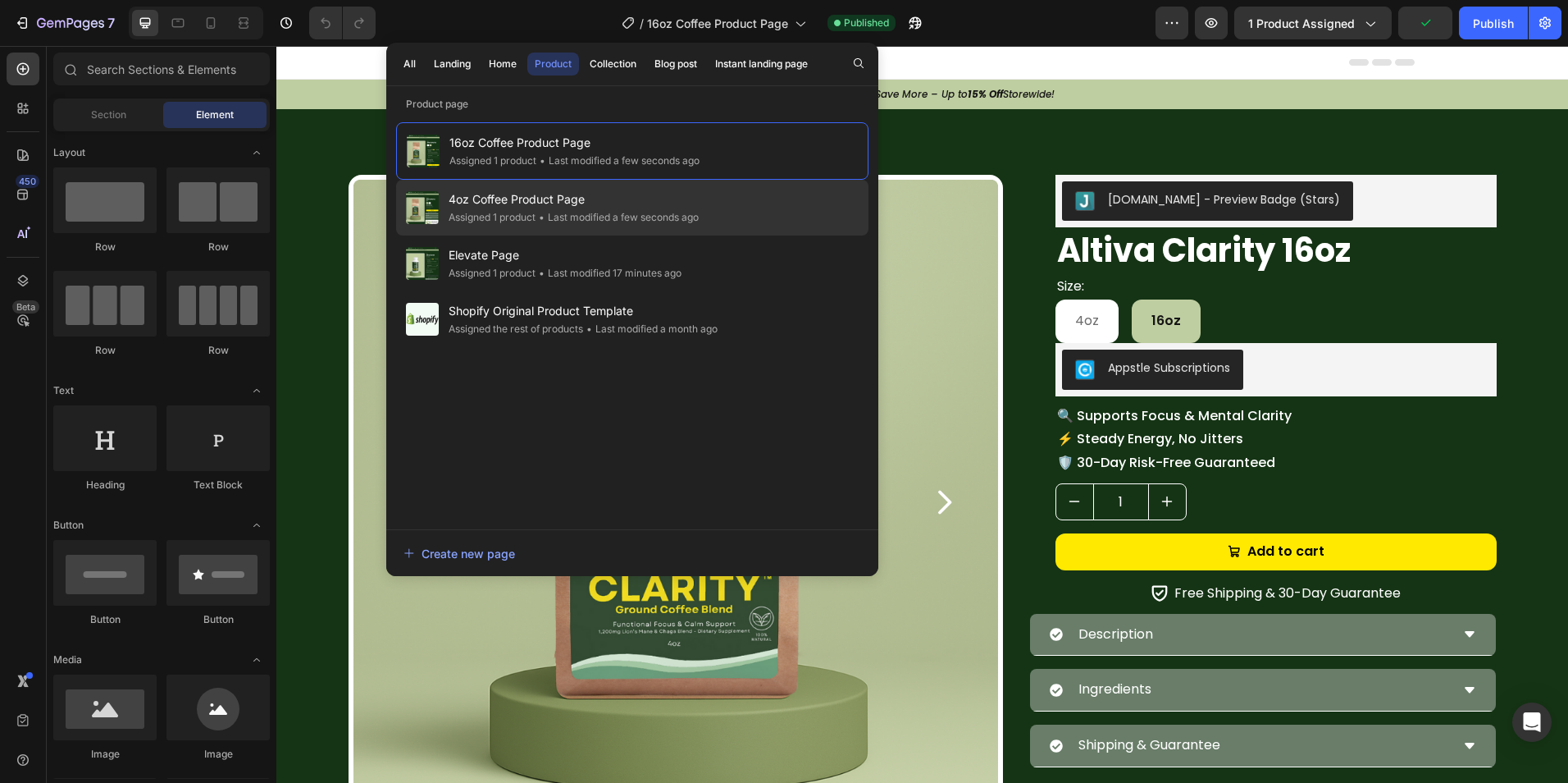
click at [578, 214] on div "• Last modified a few seconds ago" at bounding box center [617, 217] width 163 height 16
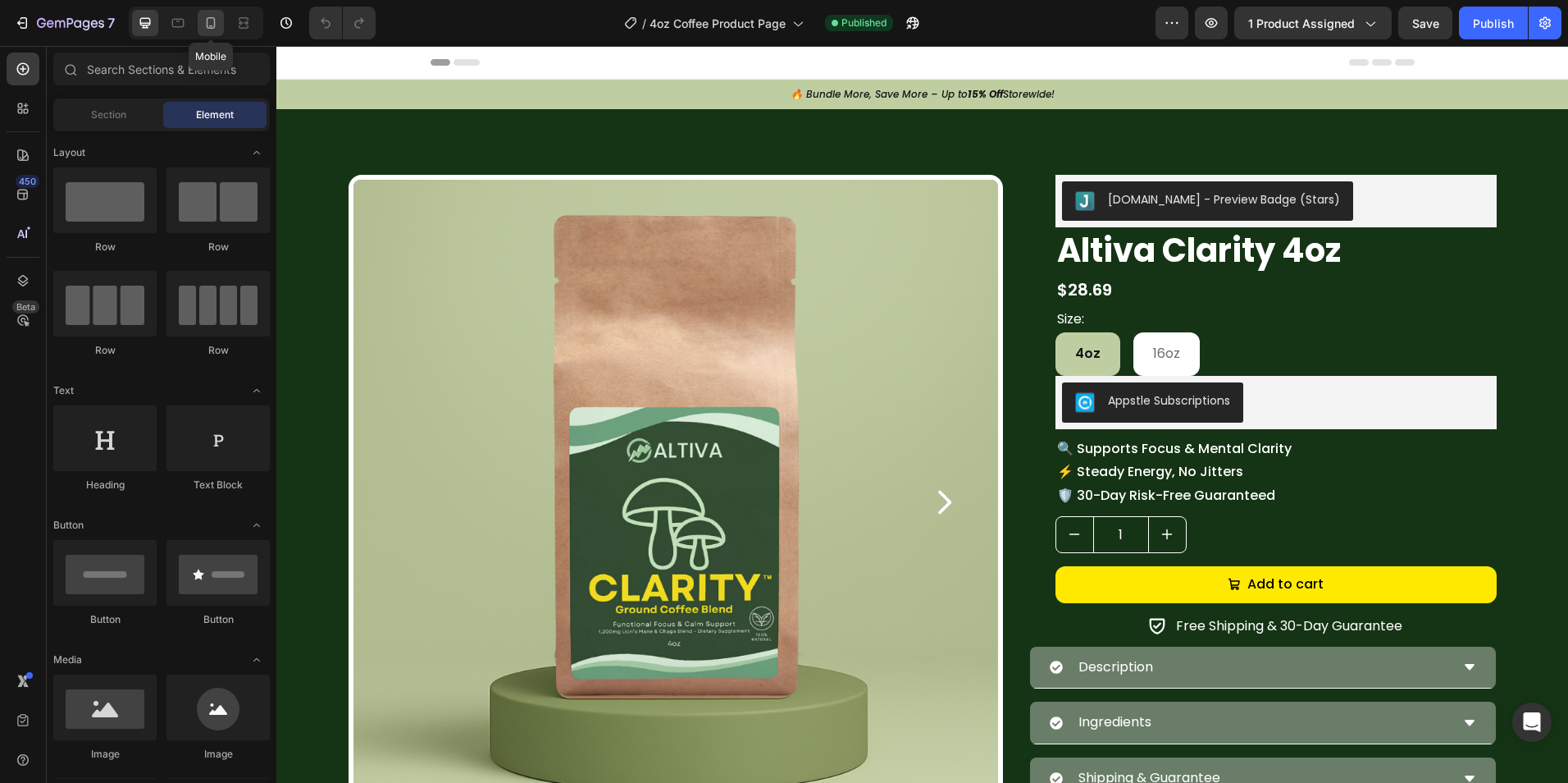
click at [213, 12] on div at bounding box center [210, 23] width 26 height 26
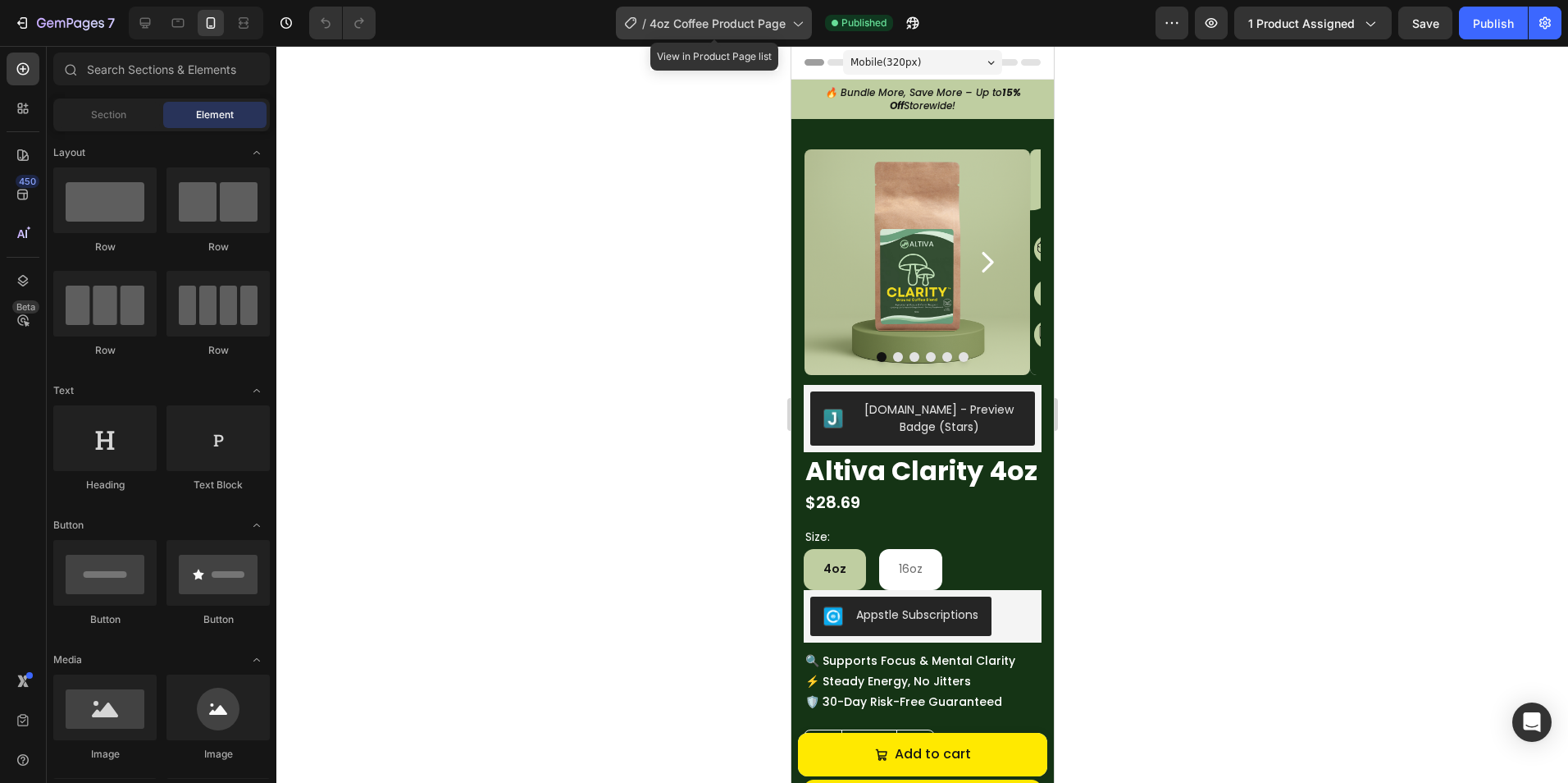
click at [717, 33] on div "/ 4oz Coffee Product Page" at bounding box center [714, 23] width 196 height 33
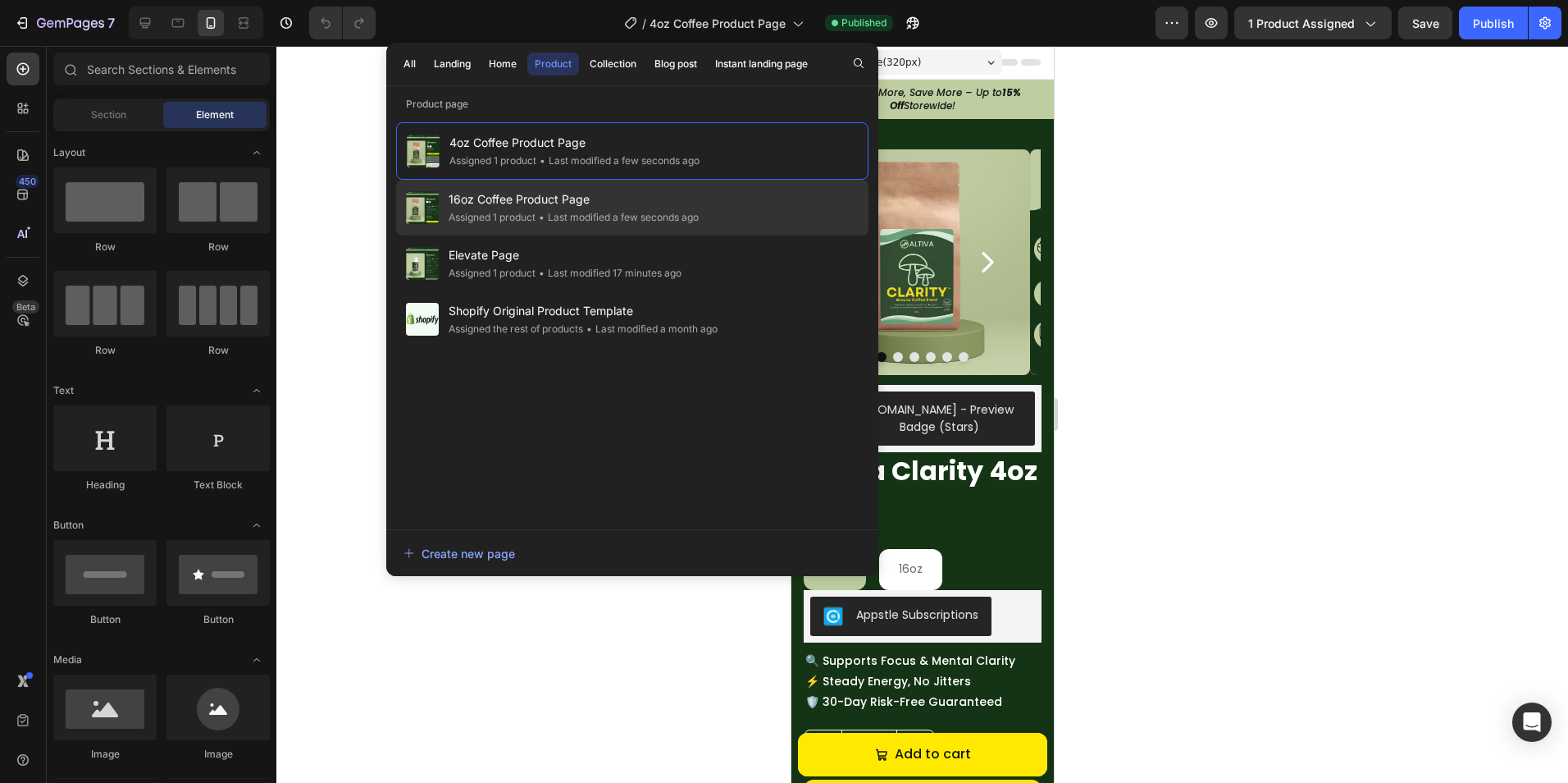
click at [599, 197] on span "16oz Coffee Product Page" at bounding box center [573, 199] width 250 height 20
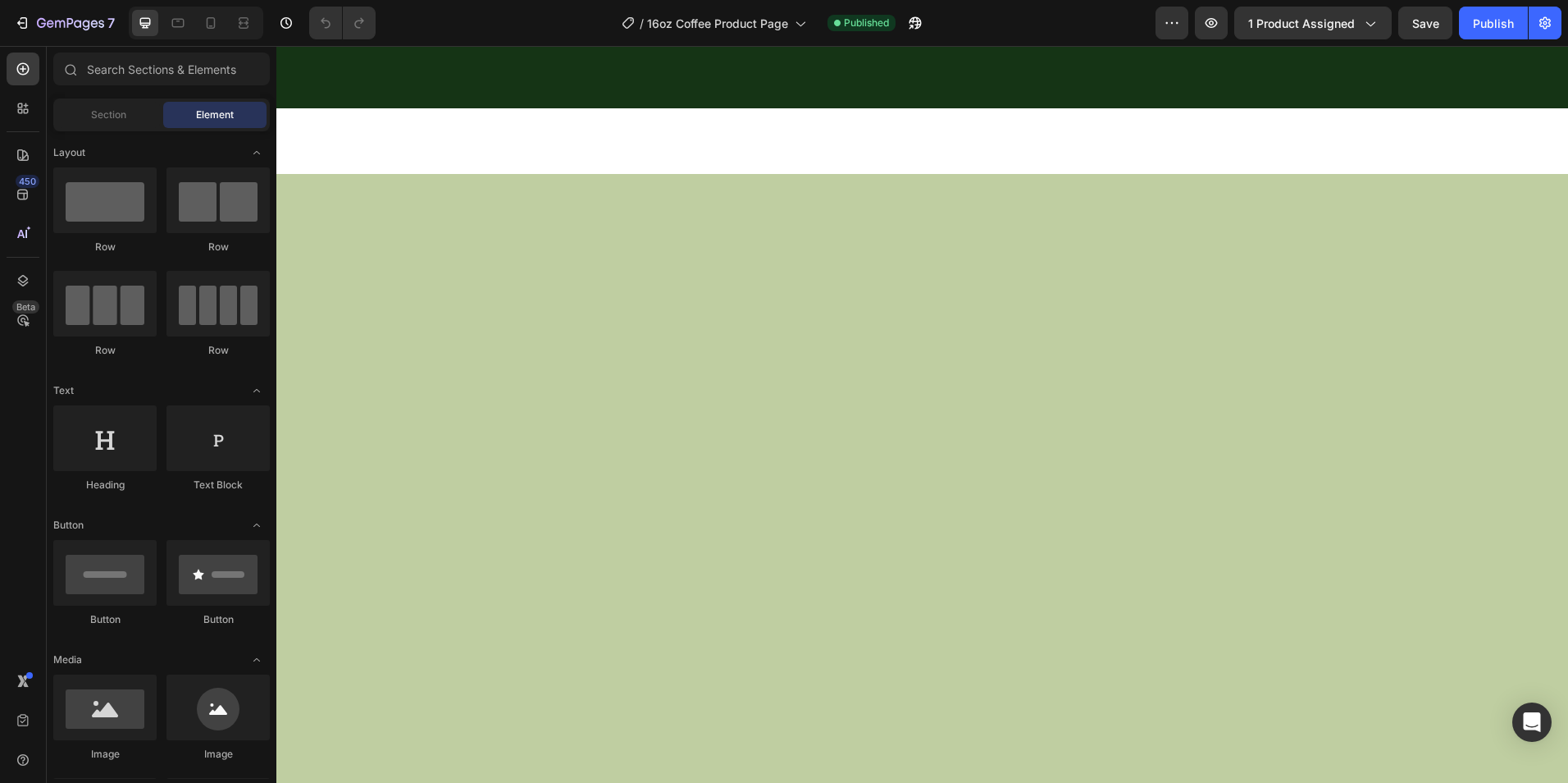
scroll to position [2625, 0]
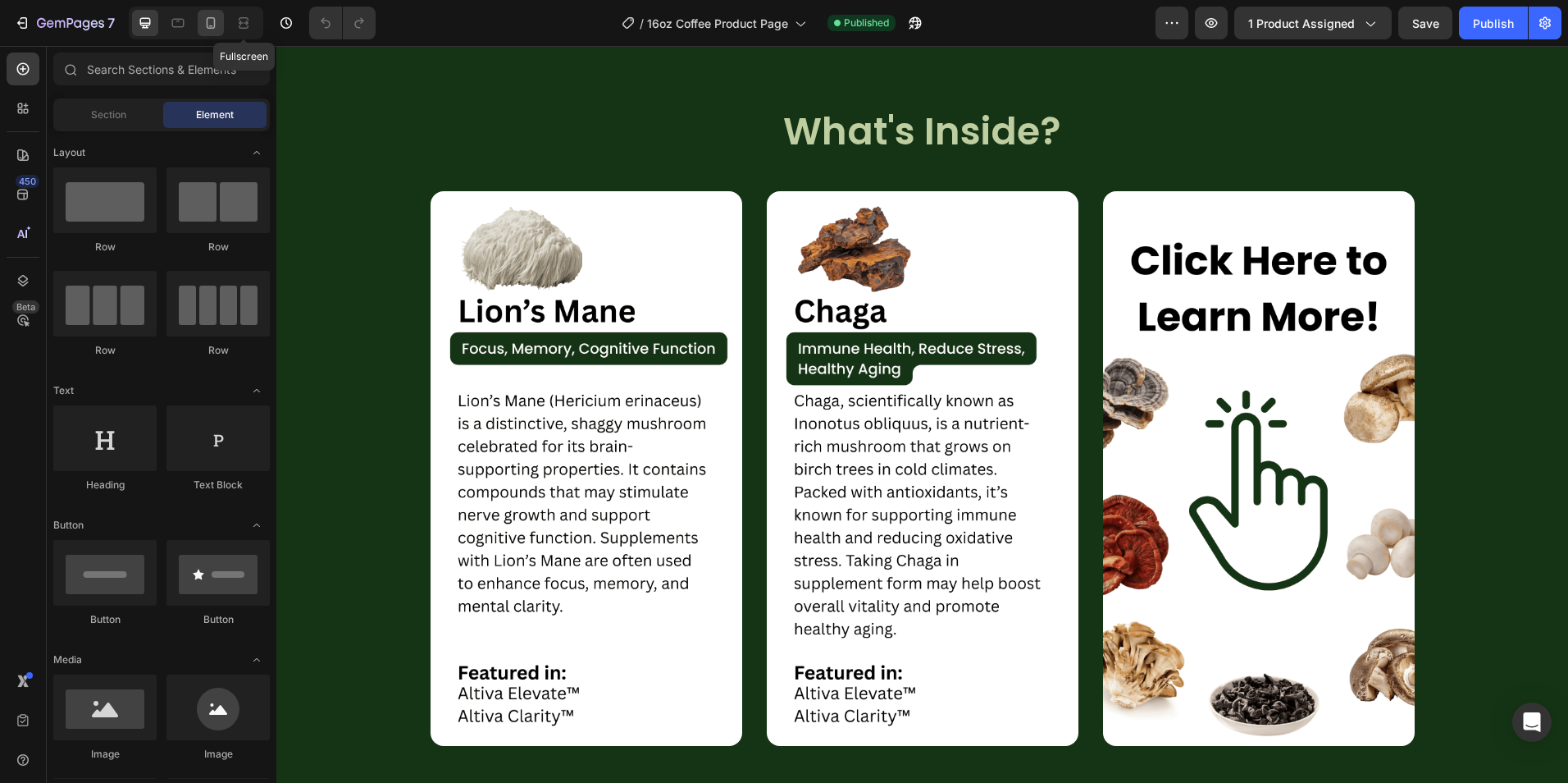
click at [214, 18] on icon at bounding box center [210, 23] width 9 height 12
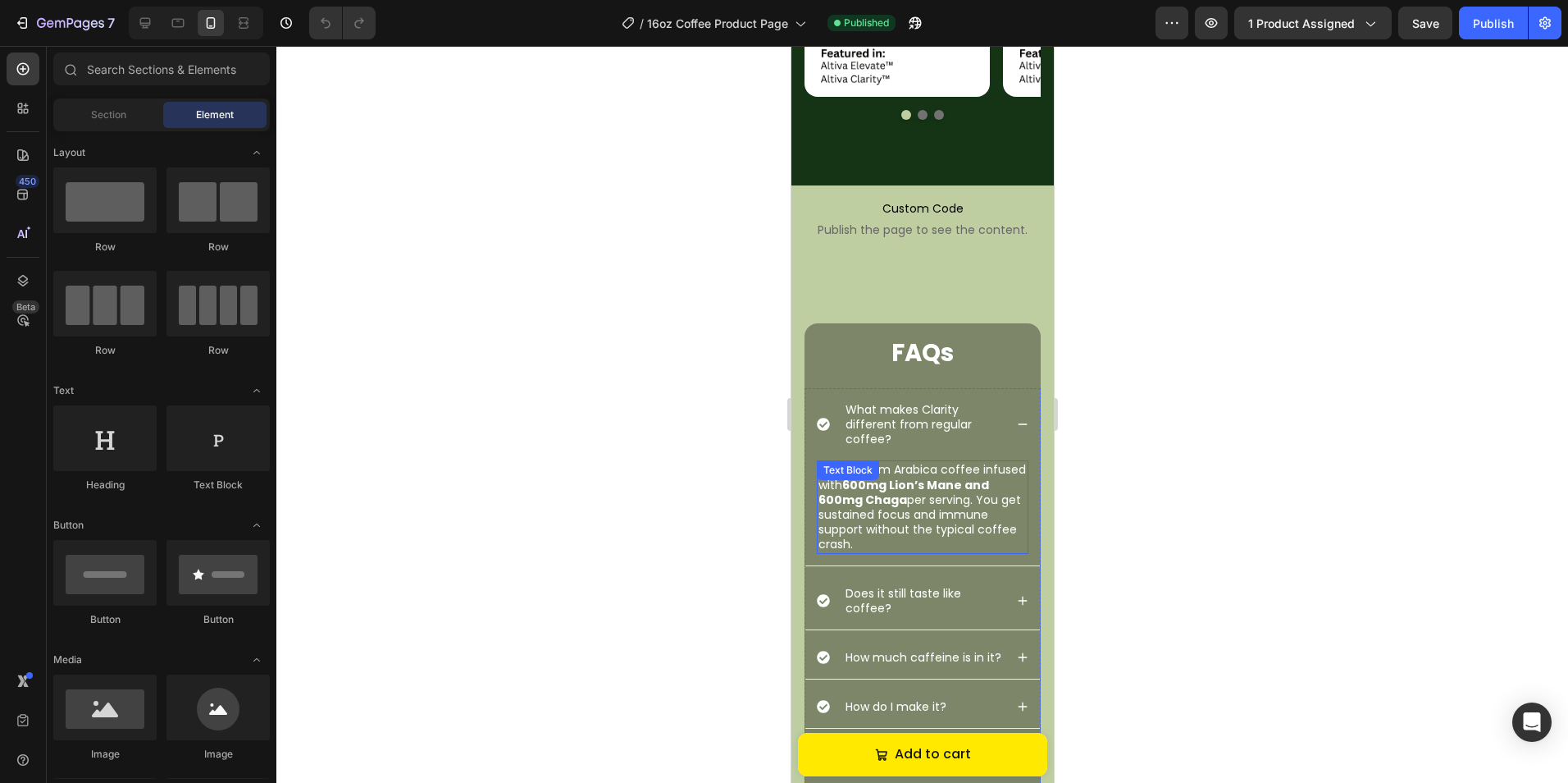
scroll to position [2215, 0]
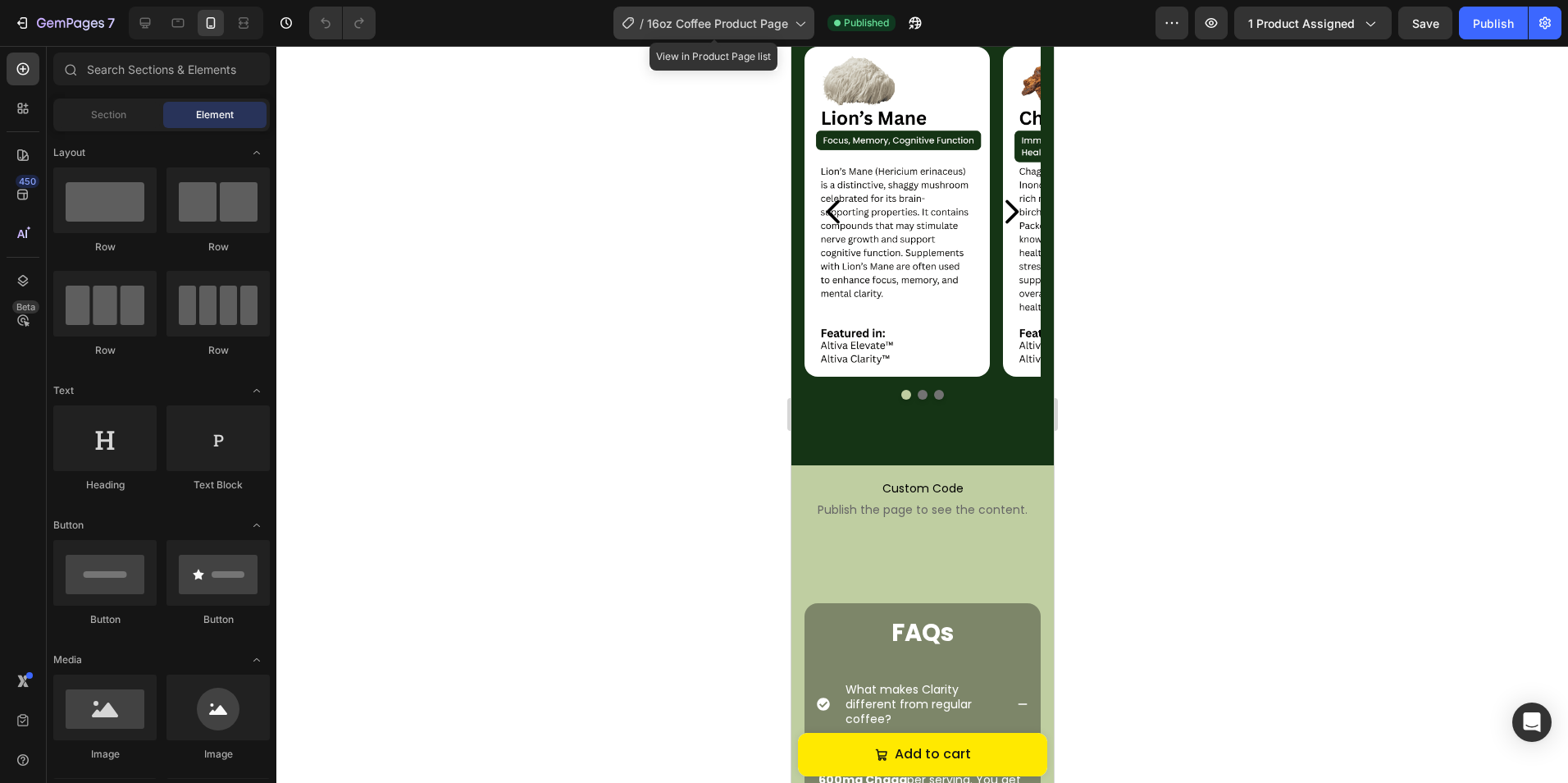
click at [686, 22] on span "16oz Coffee Product Page" at bounding box center [717, 23] width 141 height 17
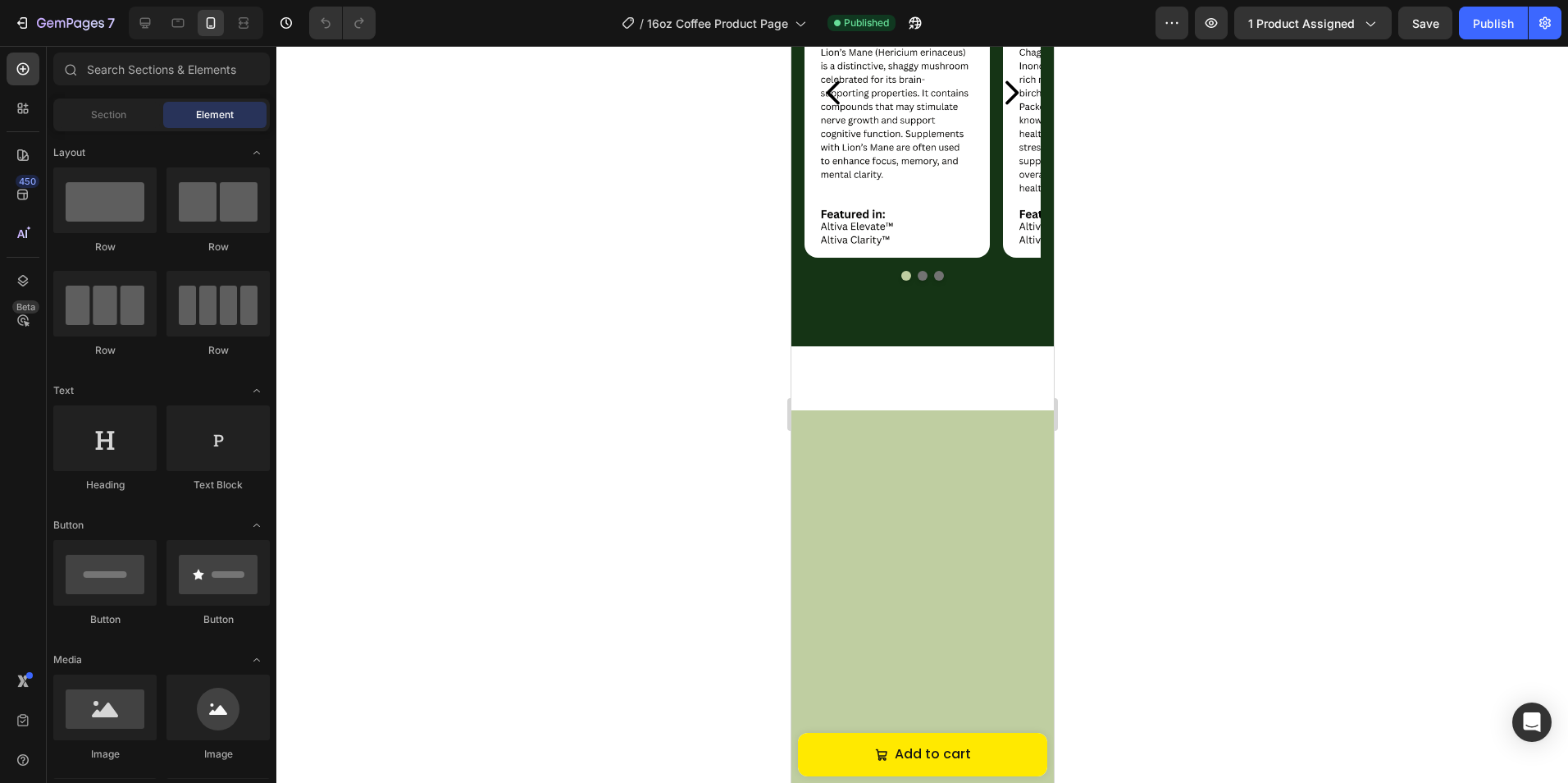
scroll to position [2720, 0]
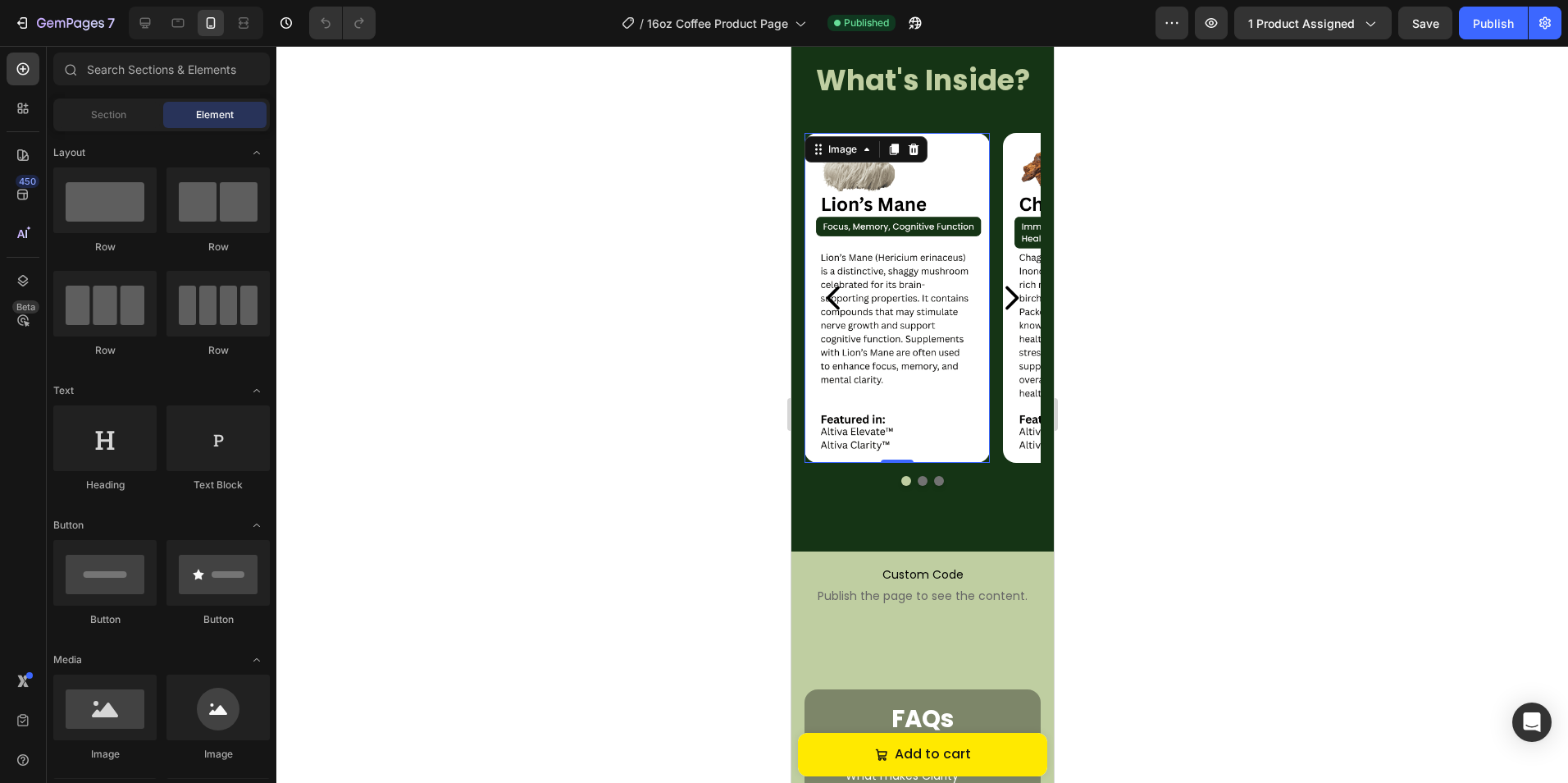
click at [958, 260] on img at bounding box center [896, 297] width 185 height 330
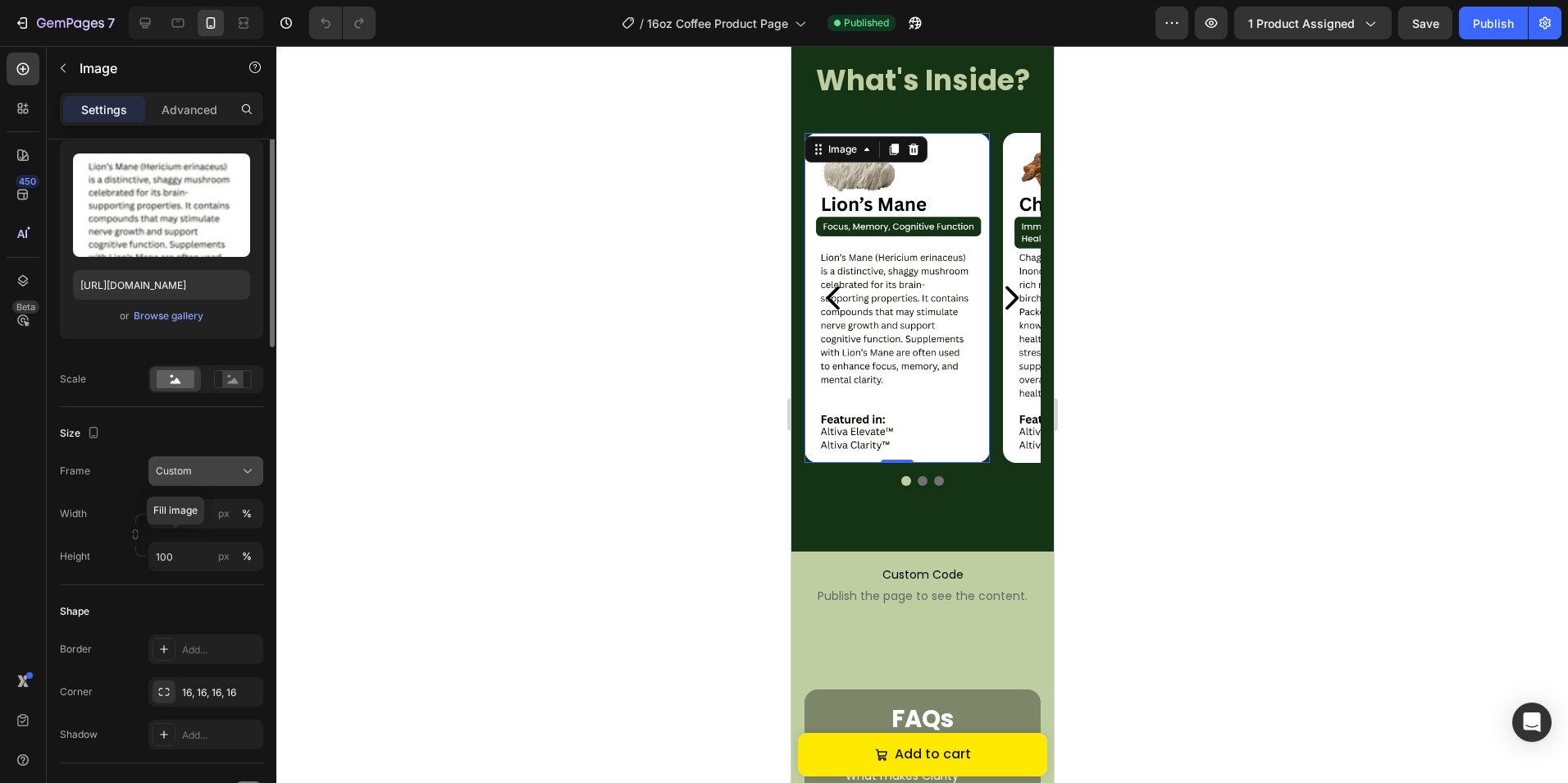
scroll to position [328, 0]
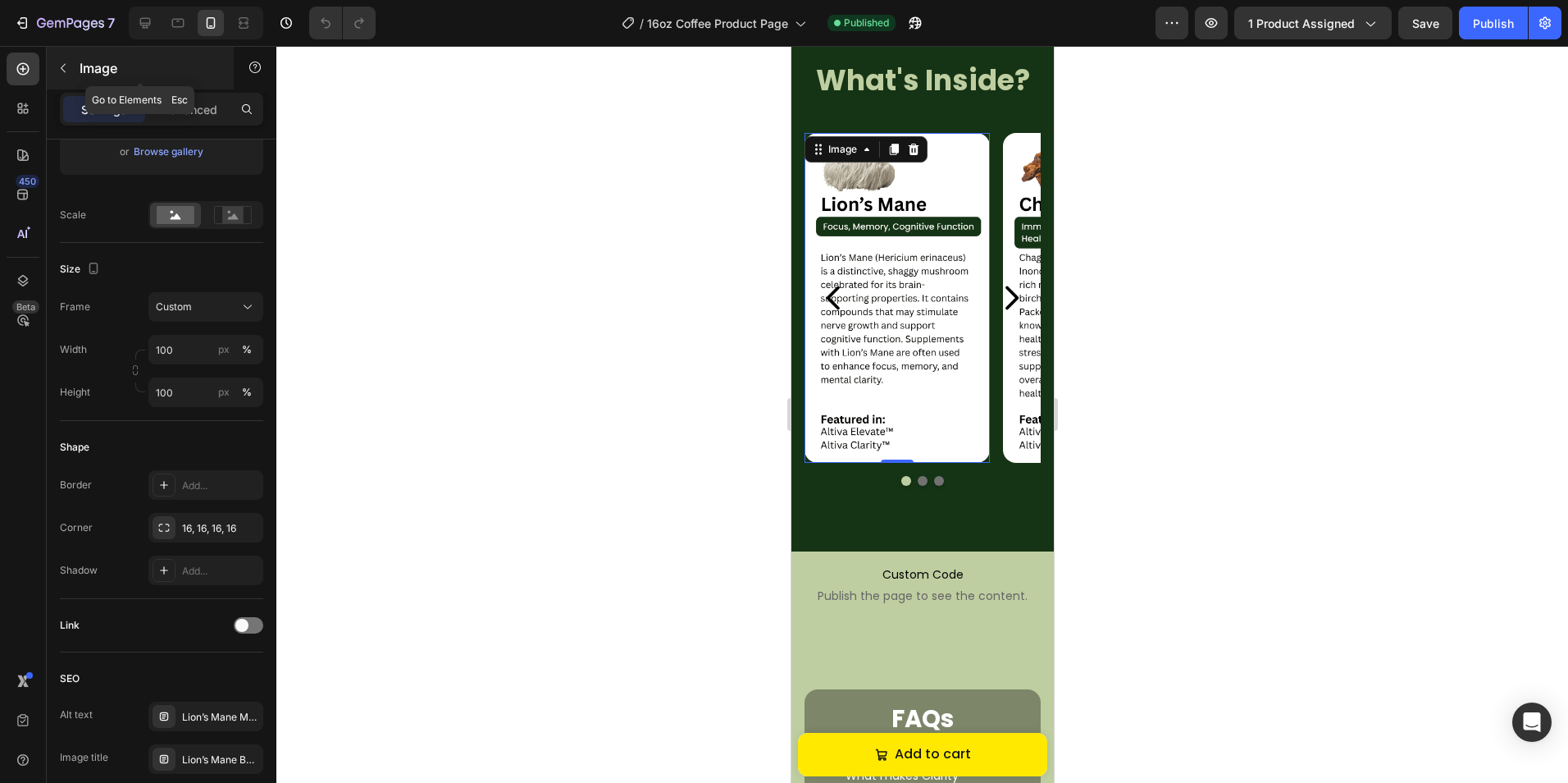
click at [78, 70] on div "Image" at bounding box center [141, 68] width 187 height 43
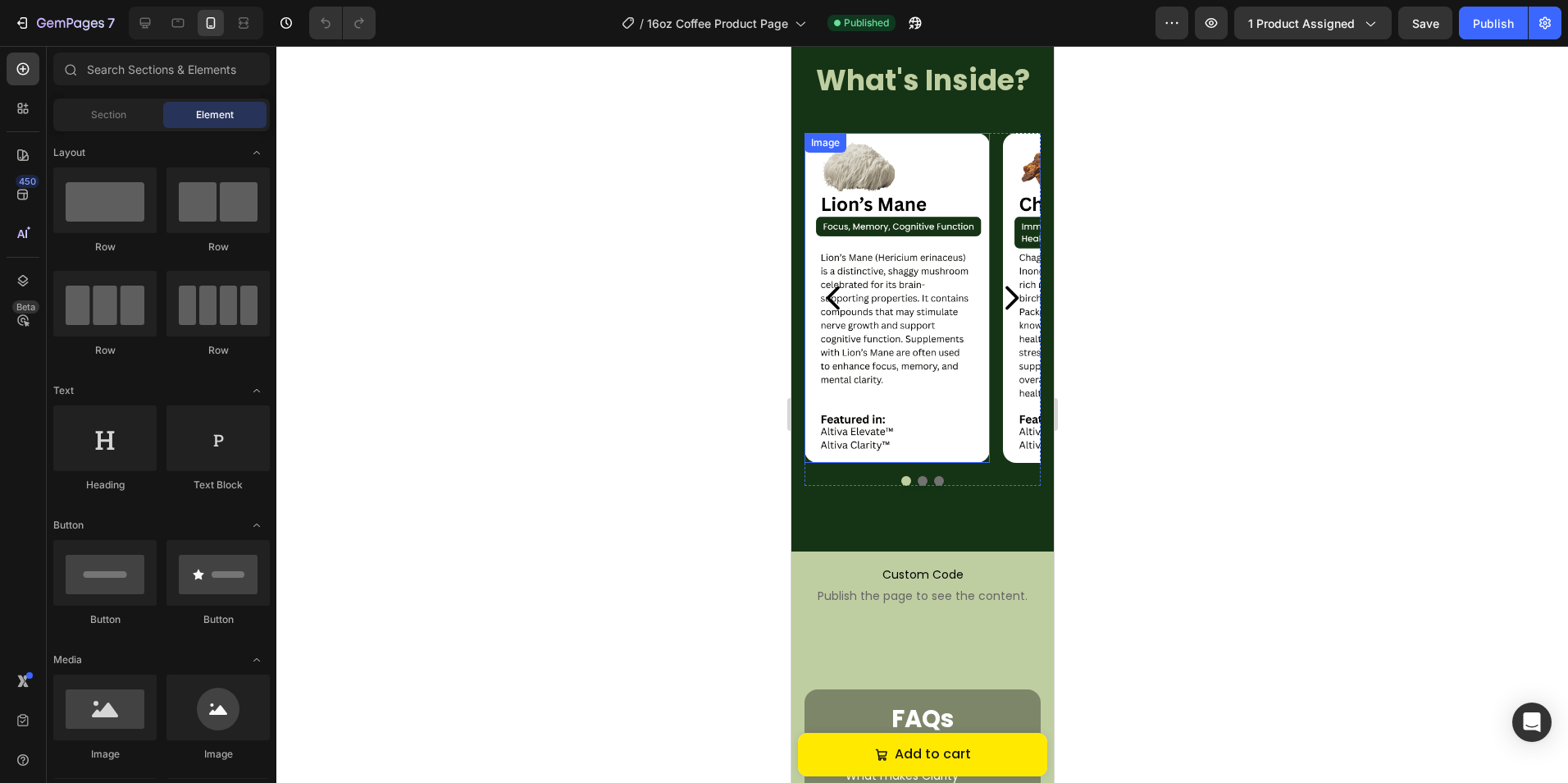
click at [914, 208] on img at bounding box center [896, 297] width 185 height 330
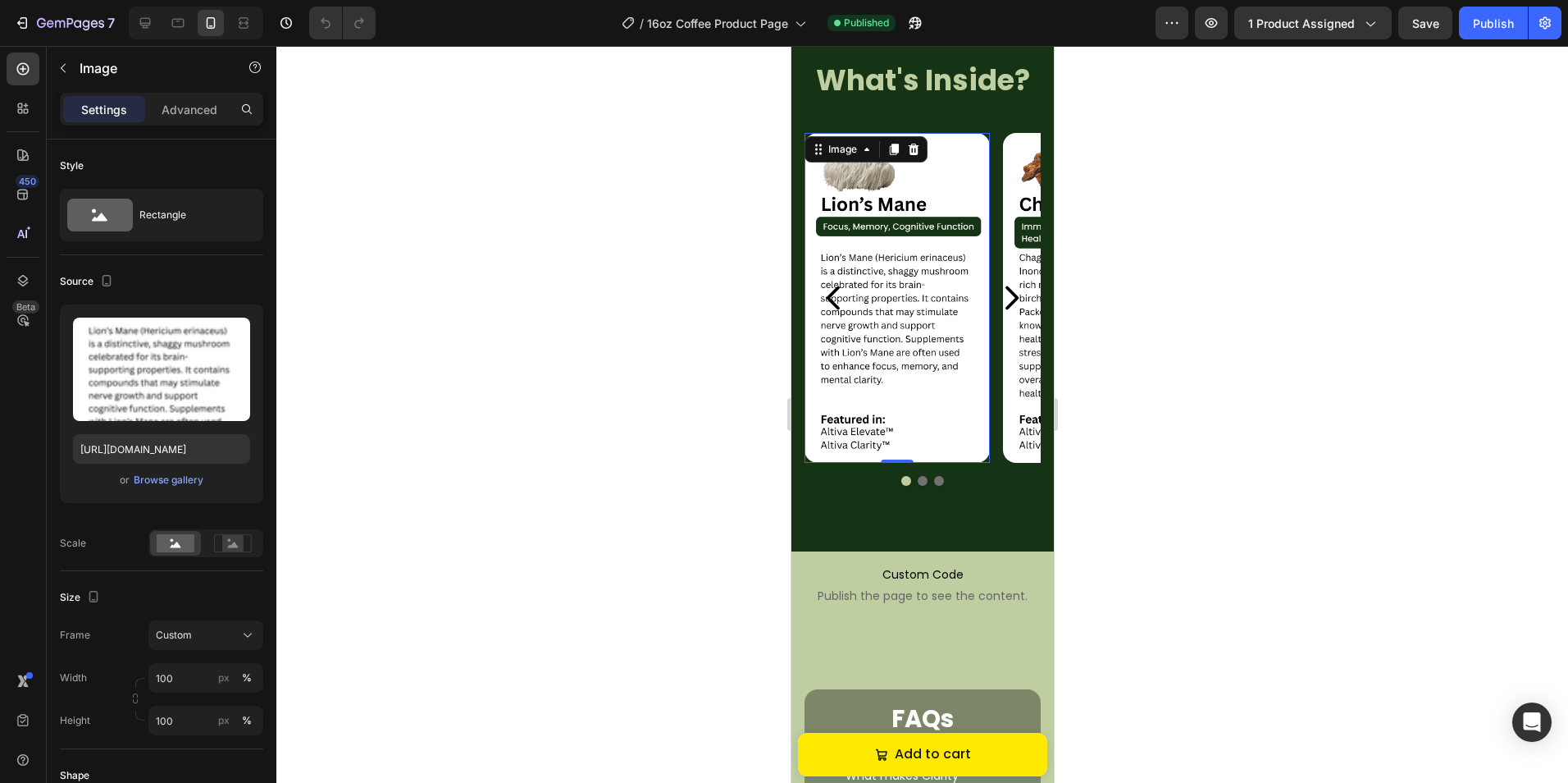
click at [846, 161] on div "Image" at bounding box center [864, 150] width 123 height 26
click at [843, 151] on div "Image" at bounding box center [841, 149] width 35 height 15
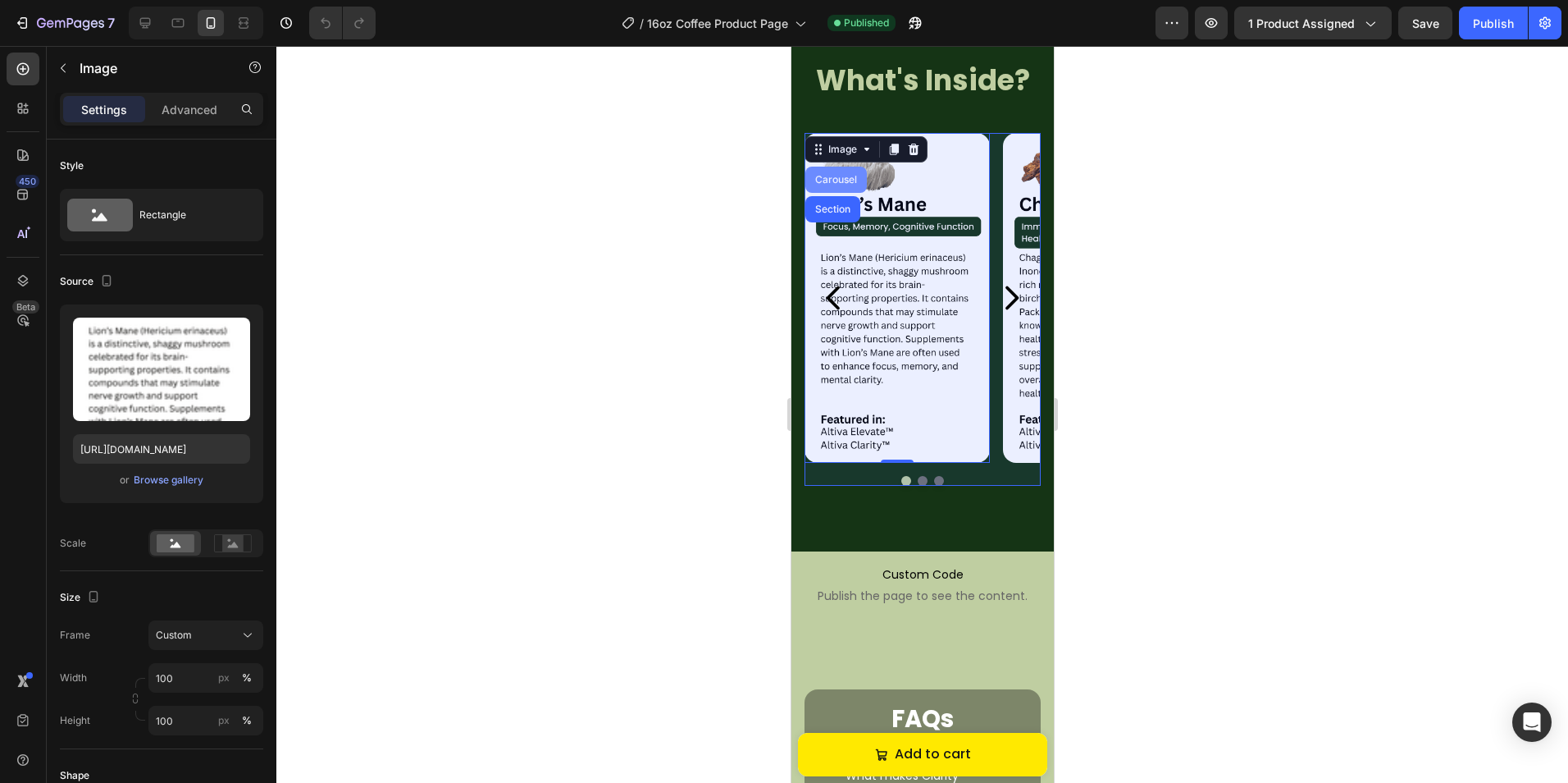
click at [826, 173] on div "Carousel" at bounding box center [835, 180] width 62 height 26
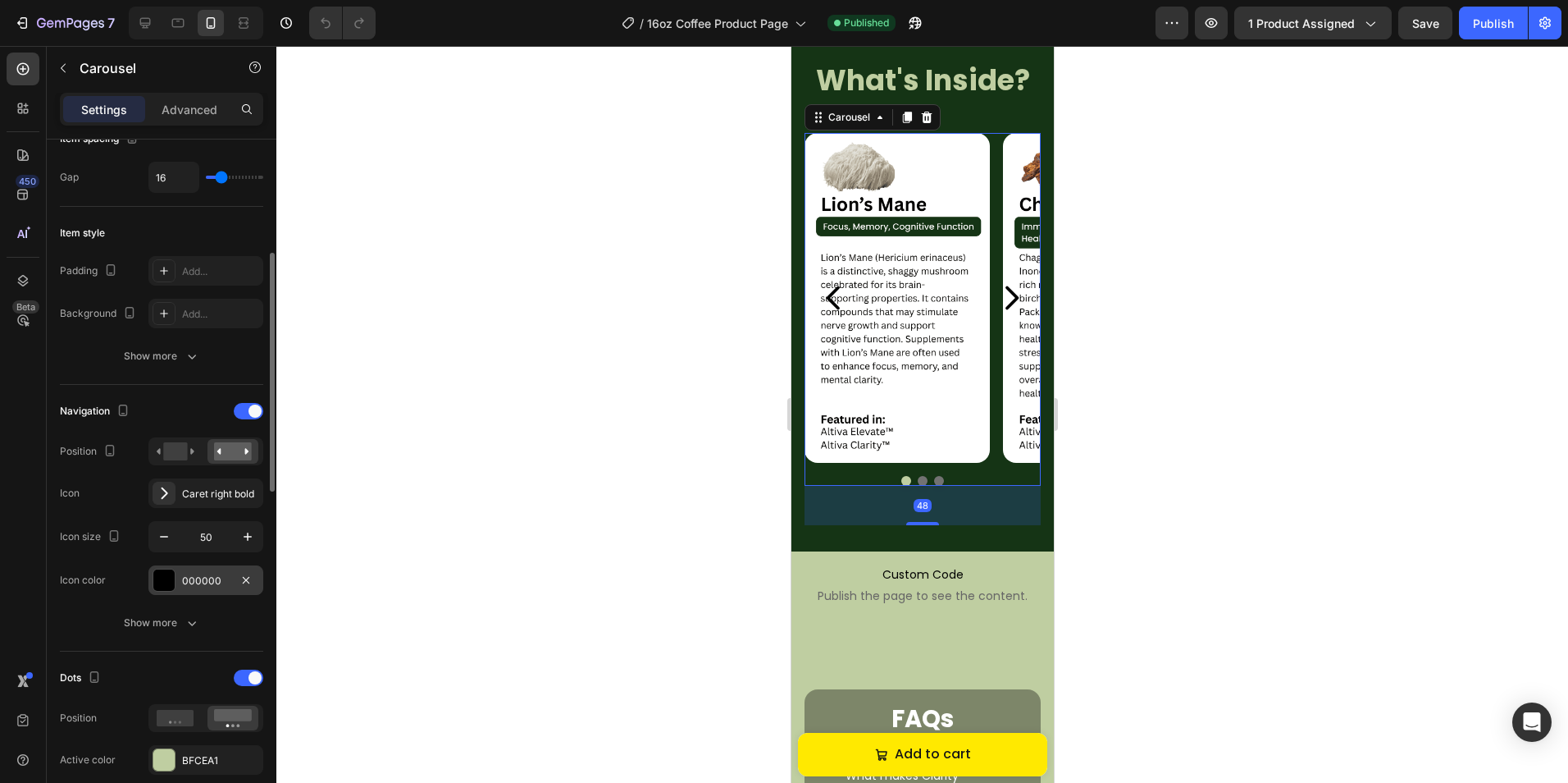
click at [174, 578] on div "000000" at bounding box center [205, 581] width 115 height 30
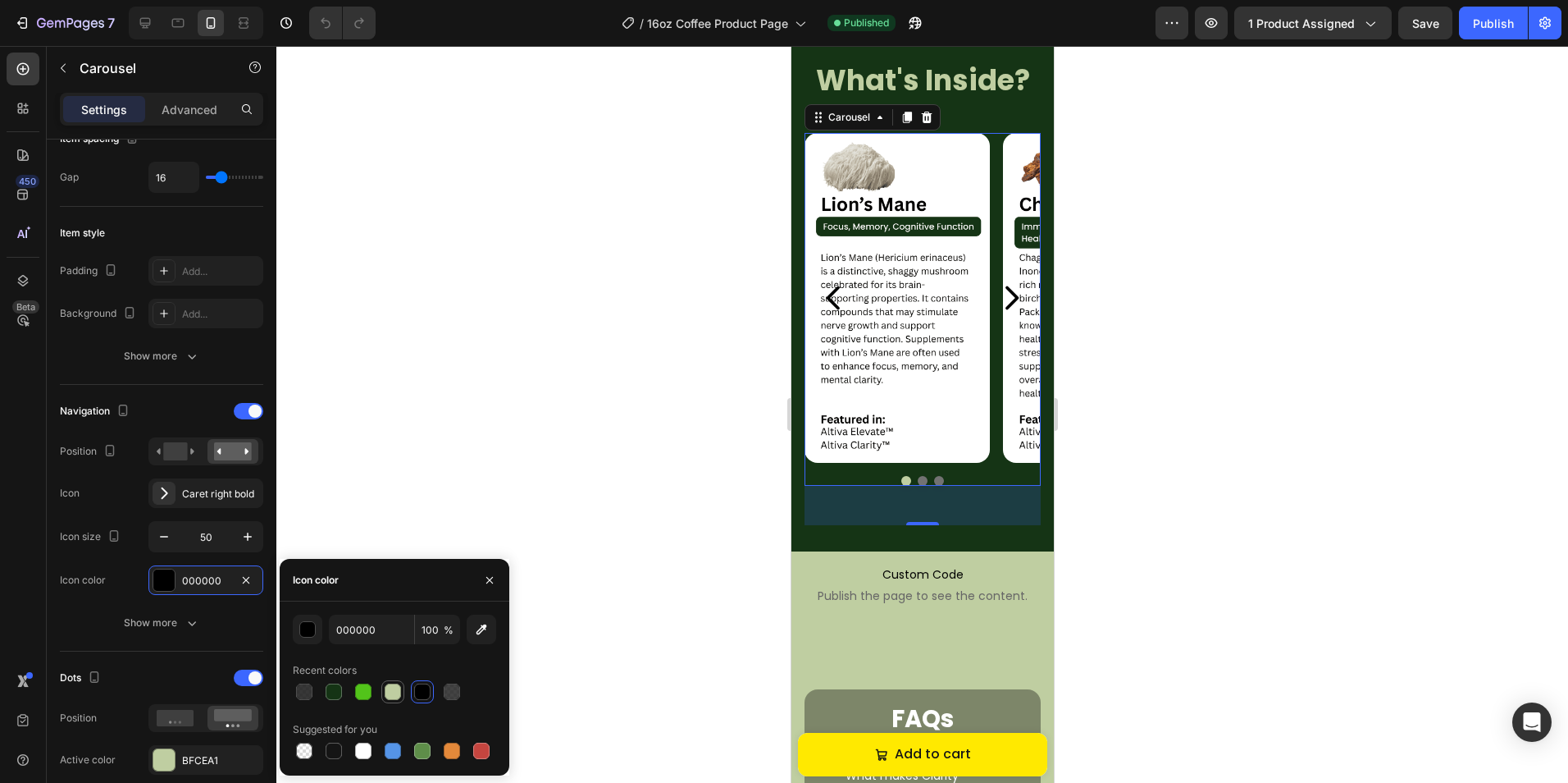
click at [395, 691] on div at bounding box center [393, 691] width 16 height 16
click at [305, 629] on div "button" at bounding box center [308, 629] width 16 height 16
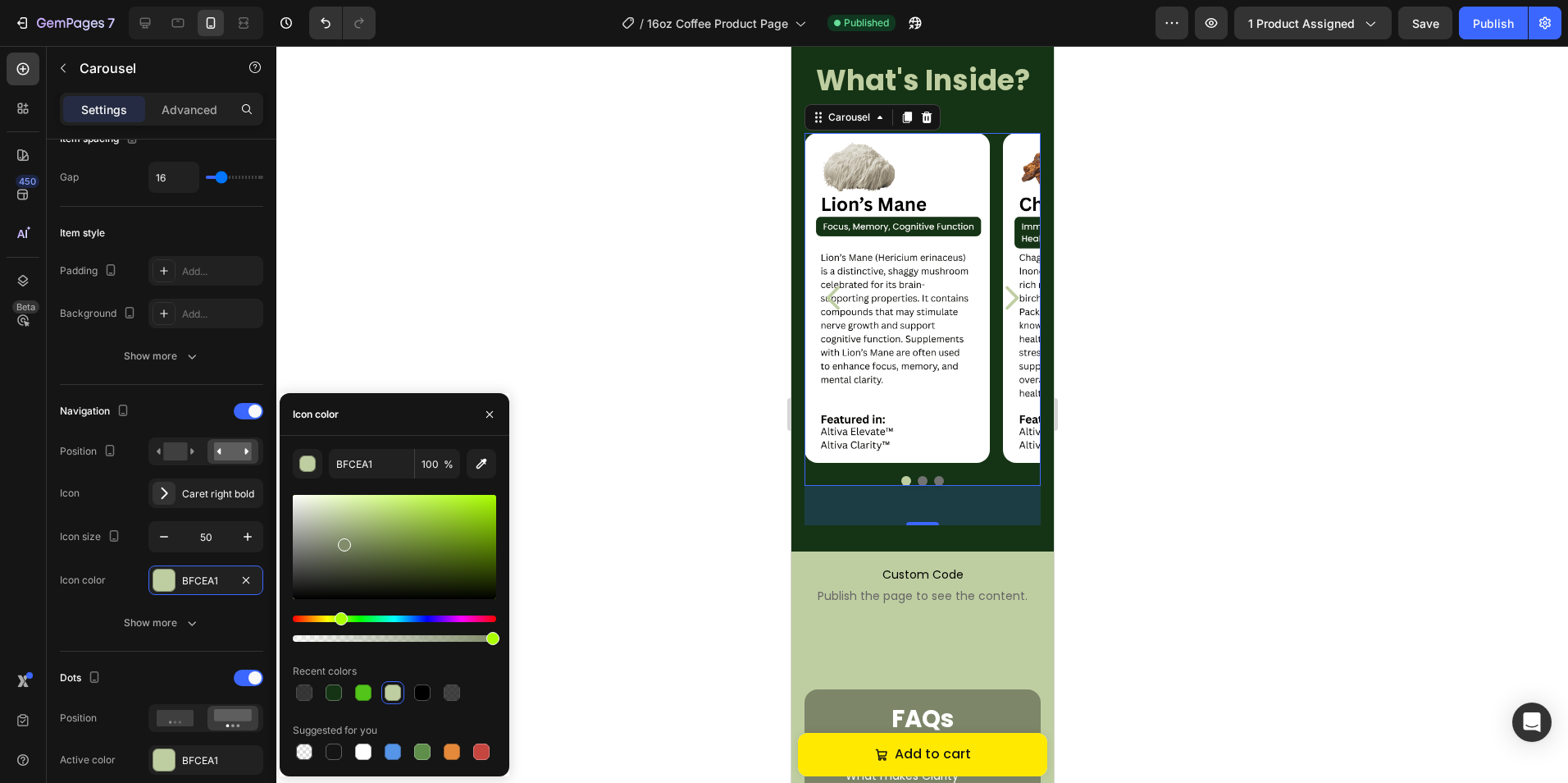
click at [342, 542] on div at bounding box center [395, 547] width 203 height 104
click at [351, 548] on div at bounding box center [344, 545] width 13 height 13
click at [357, 530] on div at bounding box center [395, 547] width 203 height 104
click at [364, 538] on div at bounding box center [395, 547] width 203 height 104
click at [376, 532] on div at bounding box center [395, 547] width 203 height 104
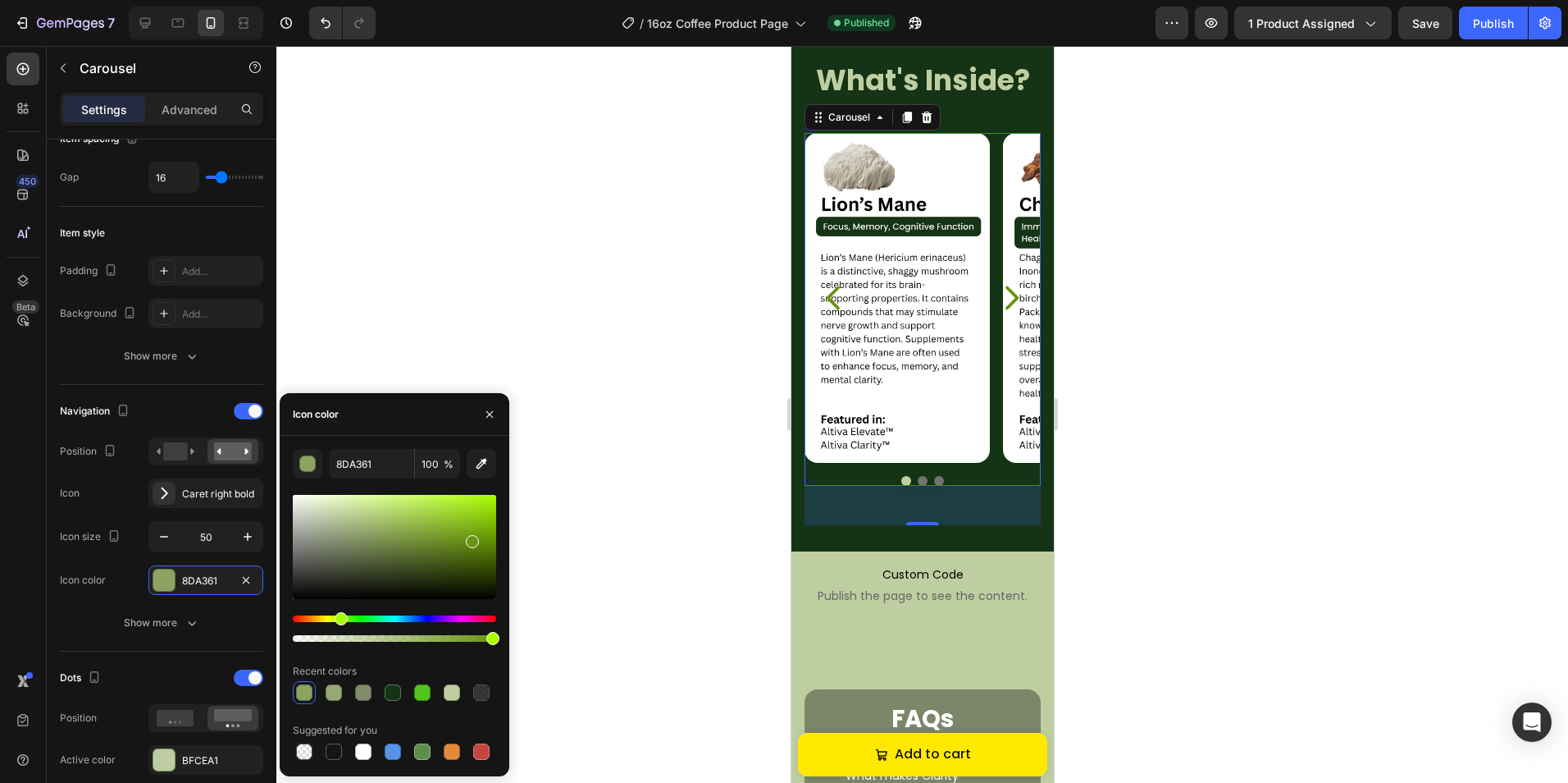
drag, startPoint x: 393, startPoint y: 539, endPoint x: 485, endPoint y: 539, distance: 92.0
click at [485, 539] on div at bounding box center [395, 547] width 203 height 104
drag, startPoint x: 487, startPoint y: 539, endPoint x: 520, endPoint y: 531, distance: 34.0
click at [520, 0] on div "7 Version history / 16oz Coffee Product Page Published Preview 1 product assign…" at bounding box center [784, 0] width 1568 height 0
drag, startPoint x: 498, startPoint y: 571, endPoint x: 508, endPoint y: 576, distance: 11.2
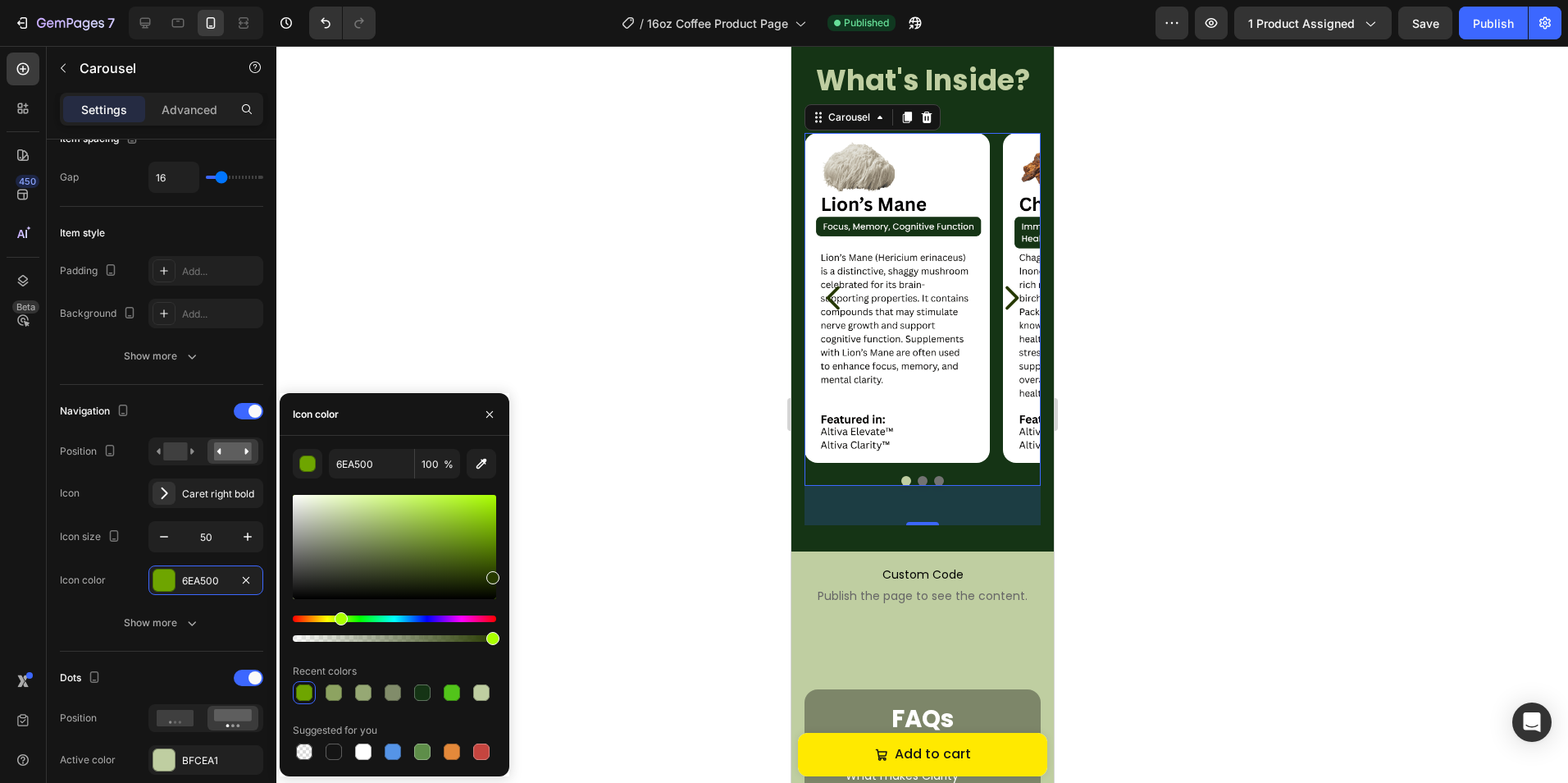
click at [508, 576] on div "6EA500 100 % Recent colors Suggested for you" at bounding box center [394, 605] width 229 height 314
click at [449, 693] on div at bounding box center [452, 692] width 16 height 16
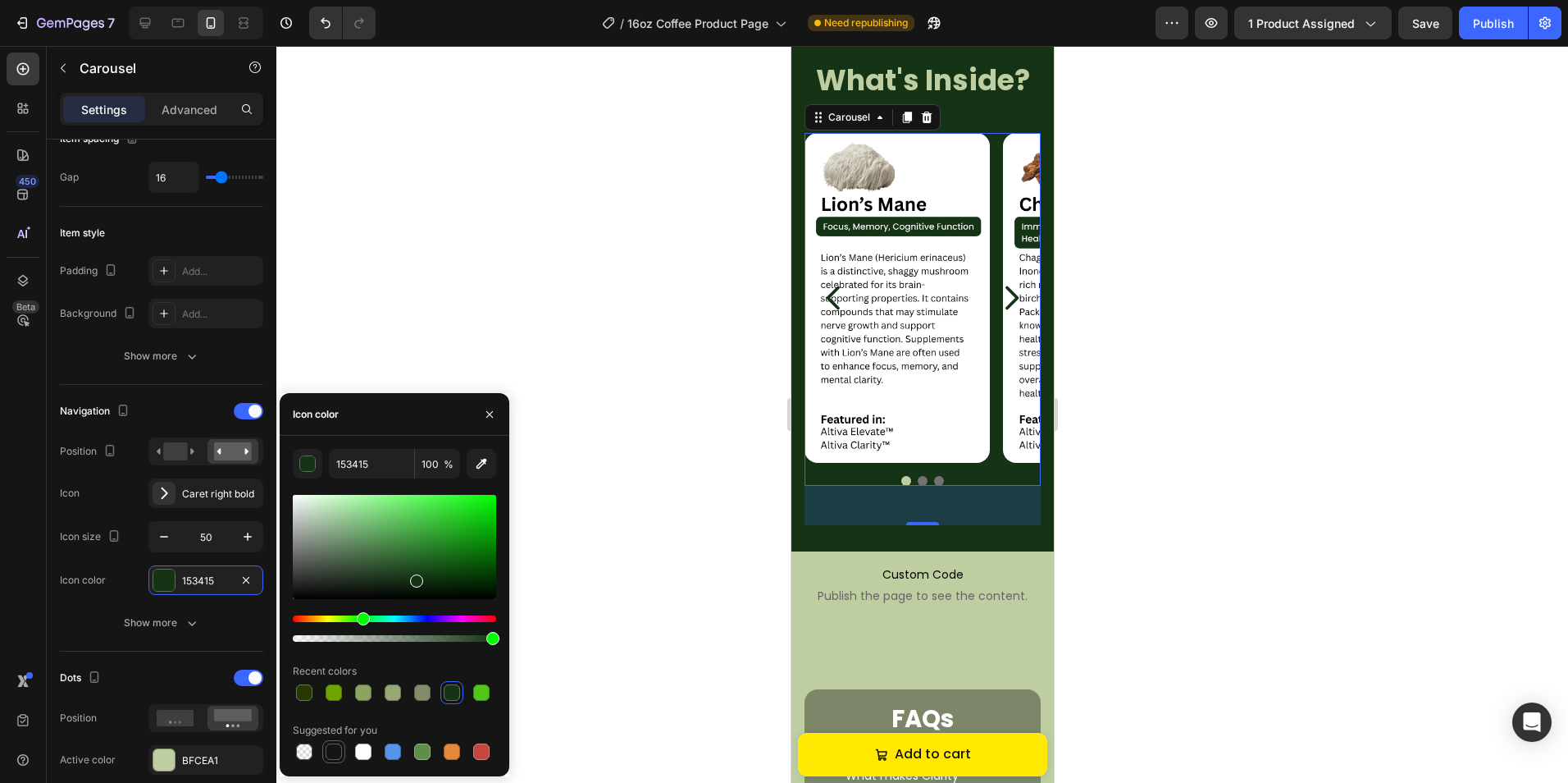
click at [328, 745] on div at bounding box center [334, 751] width 16 height 16
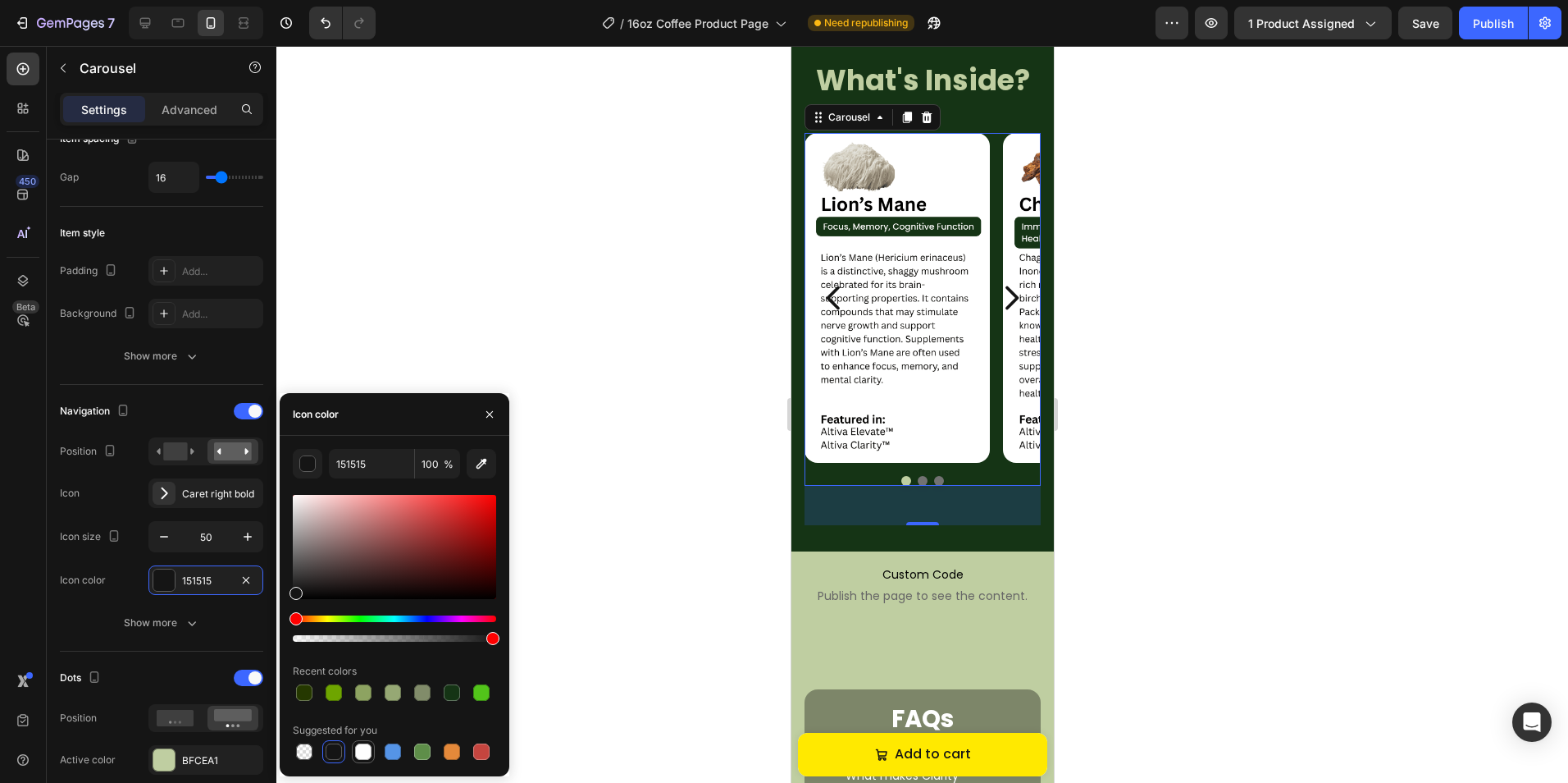
click at [358, 750] on div at bounding box center [363, 751] width 16 height 16
click at [334, 757] on div at bounding box center [334, 751] width 16 height 16
type input "151515"
click at [152, 621] on div "Show more" at bounding box center [161, 622] width 76 height 16
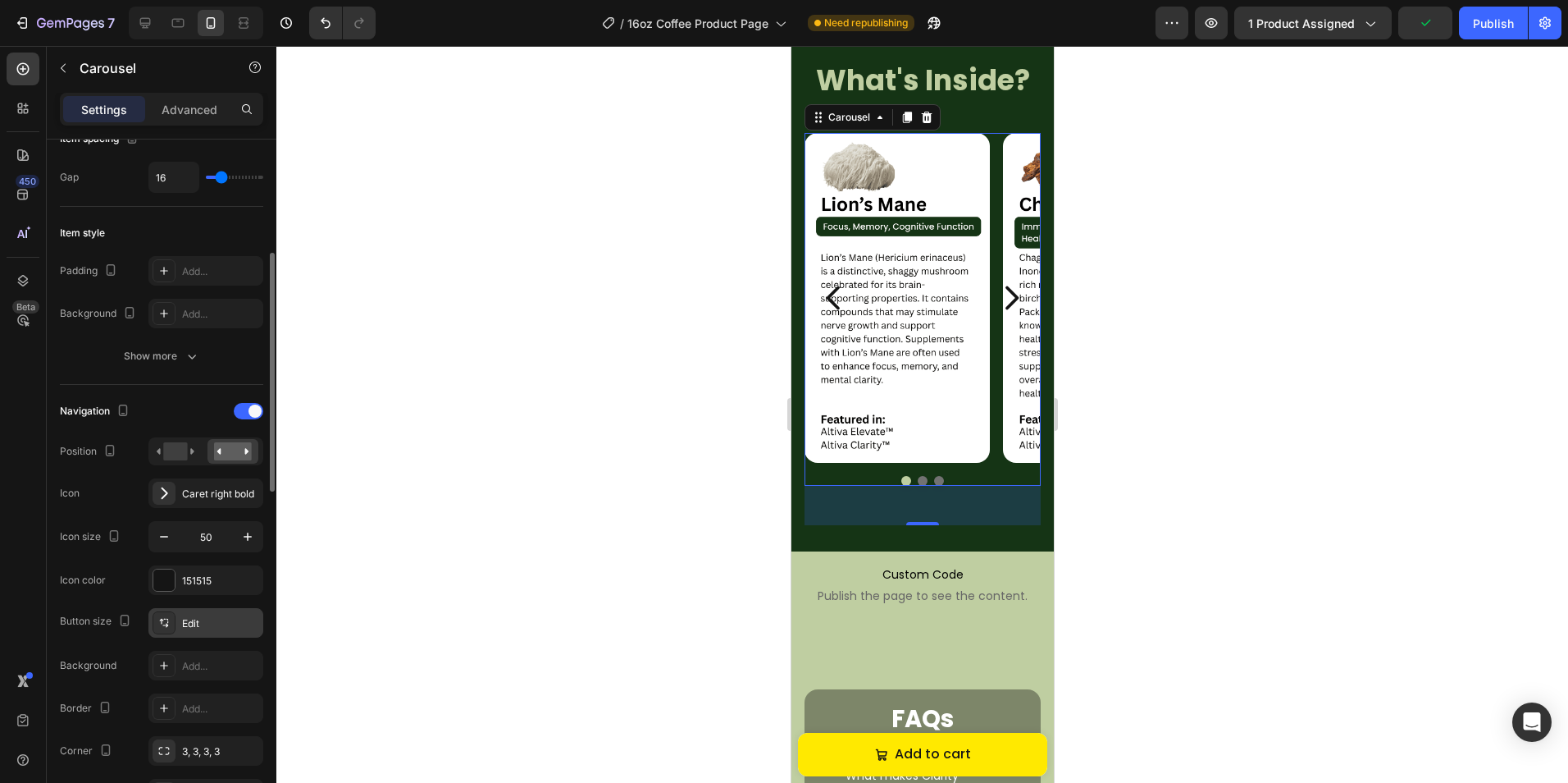
click at [200, 630] on div "Edit" at bounding box center [205, 622] width 115 height 30
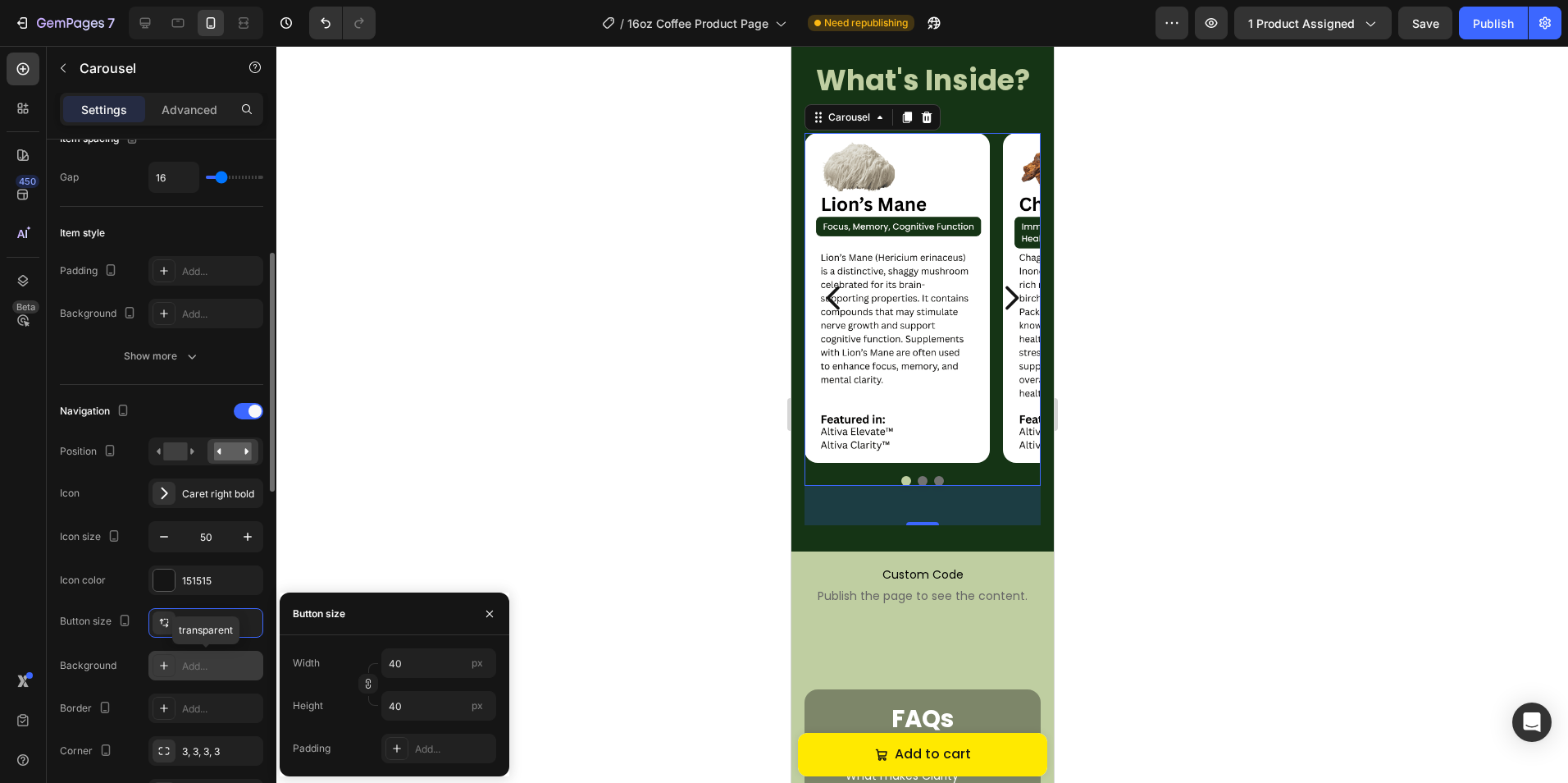
click at [191, 664] on div "Add..." at bounding box center [220, 665] width 77 height 15
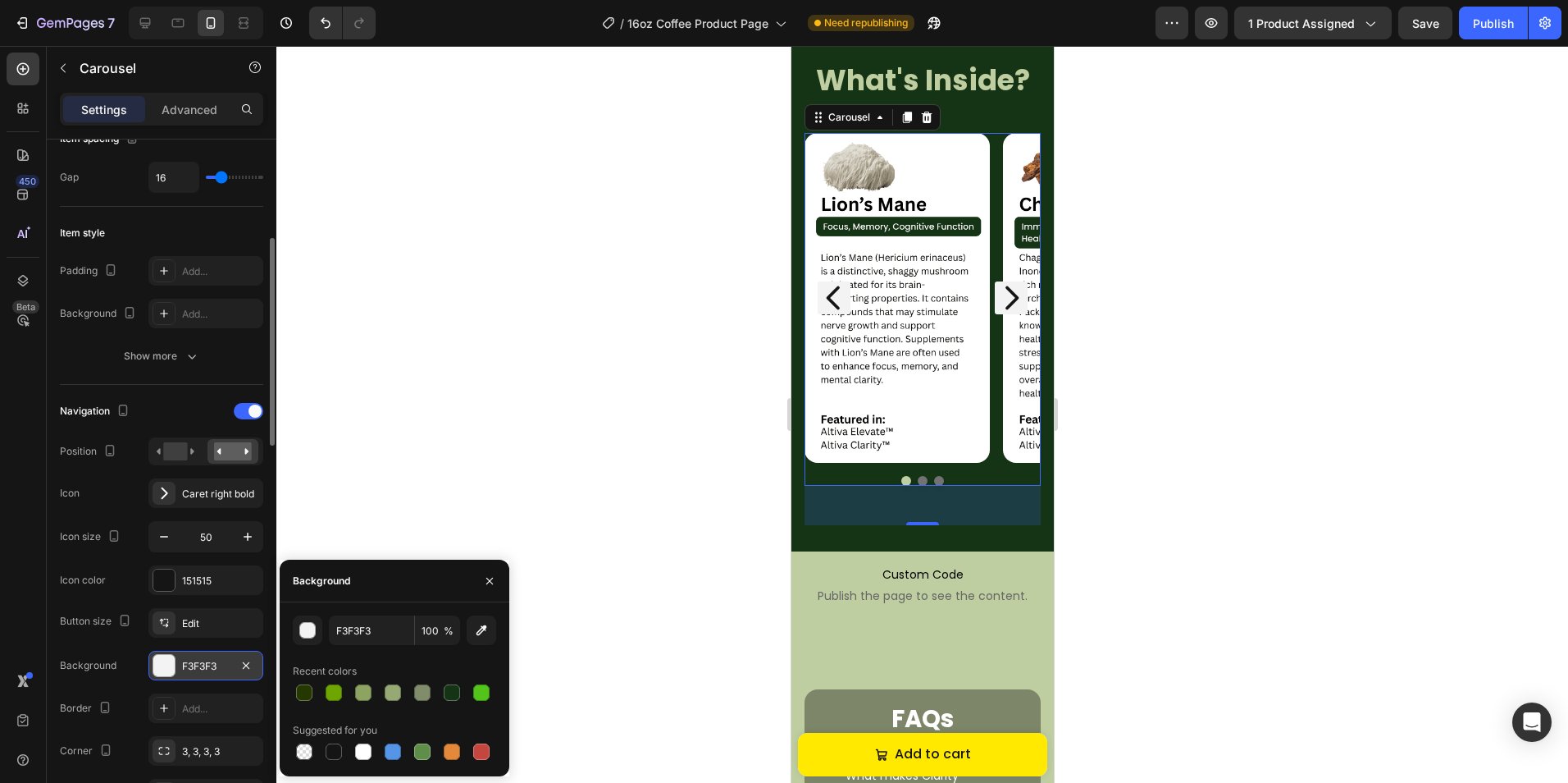
click at [450, 635] on span "%" at bounding box center [449, 630] width 10 height 15
click at [0, 0] on input "100" at bounding box center [0, 0] width 0 height 0
type input "3"
type input "4"
type input "100"
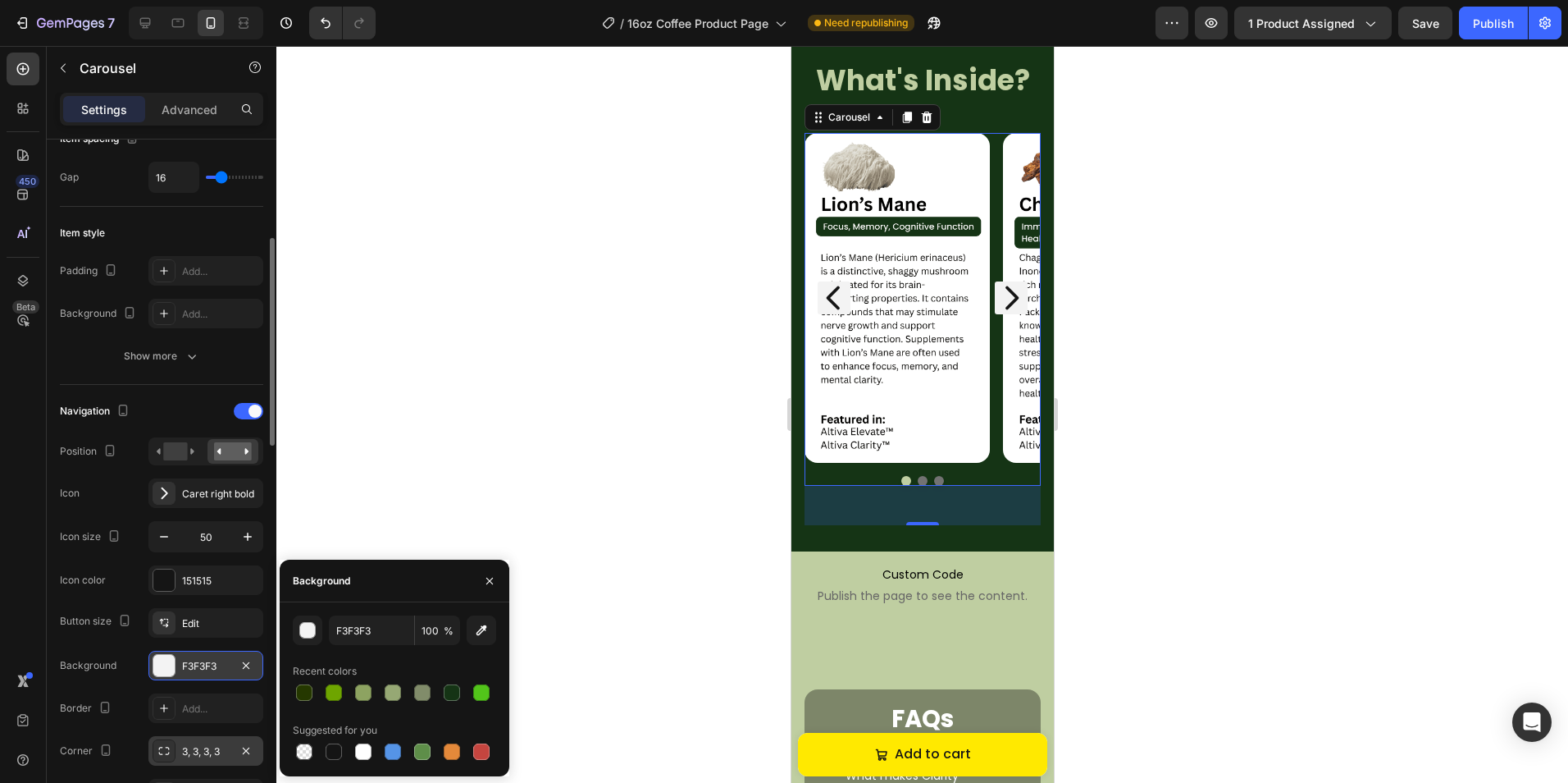
click at [189, 746] on div "3, 3, 3, 3" at bounding box center [206, 751] width 48 height 15
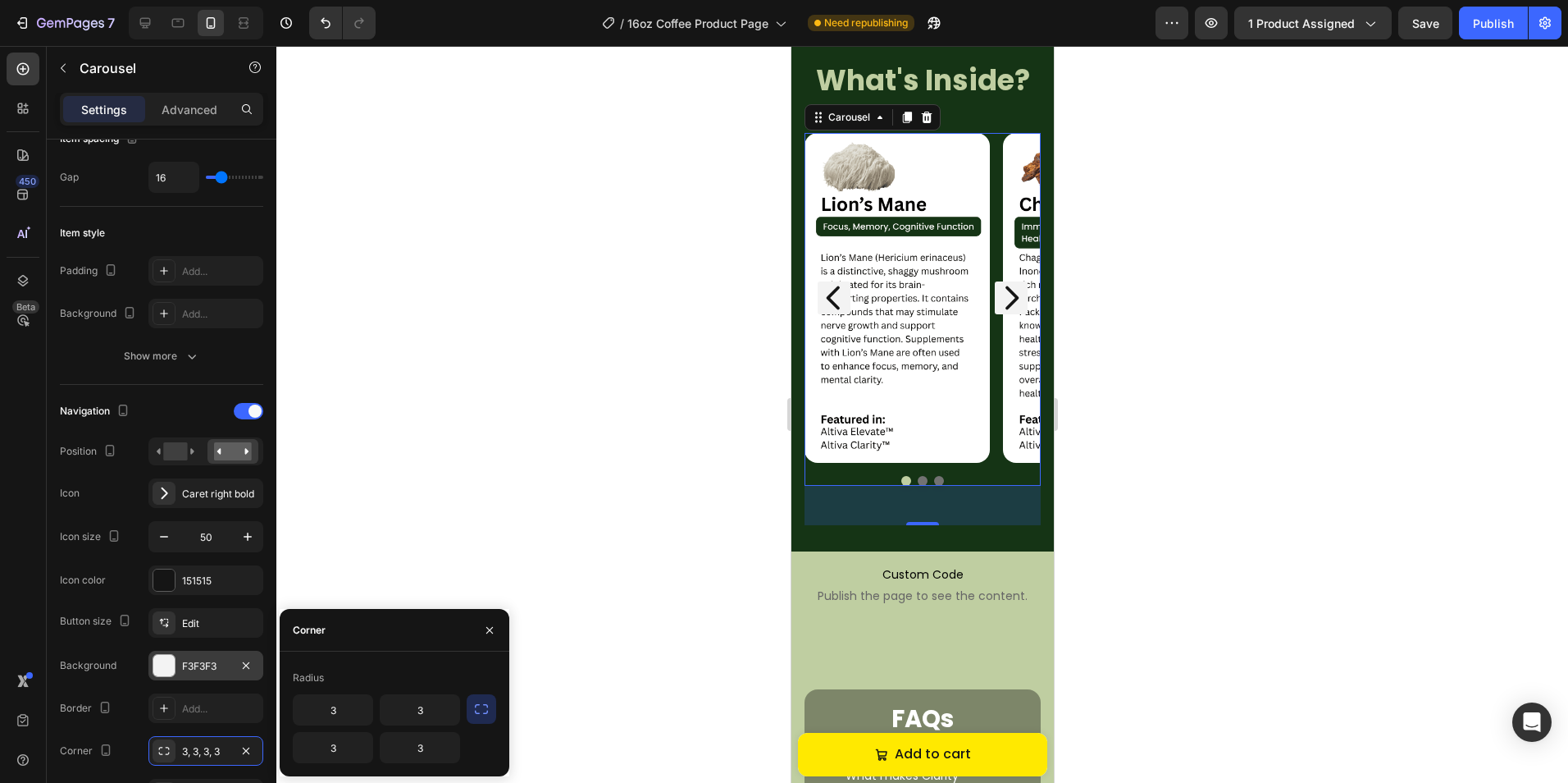
click at [482, 712] on icon "button" at bounding box center [481, 708] width 16 height 16
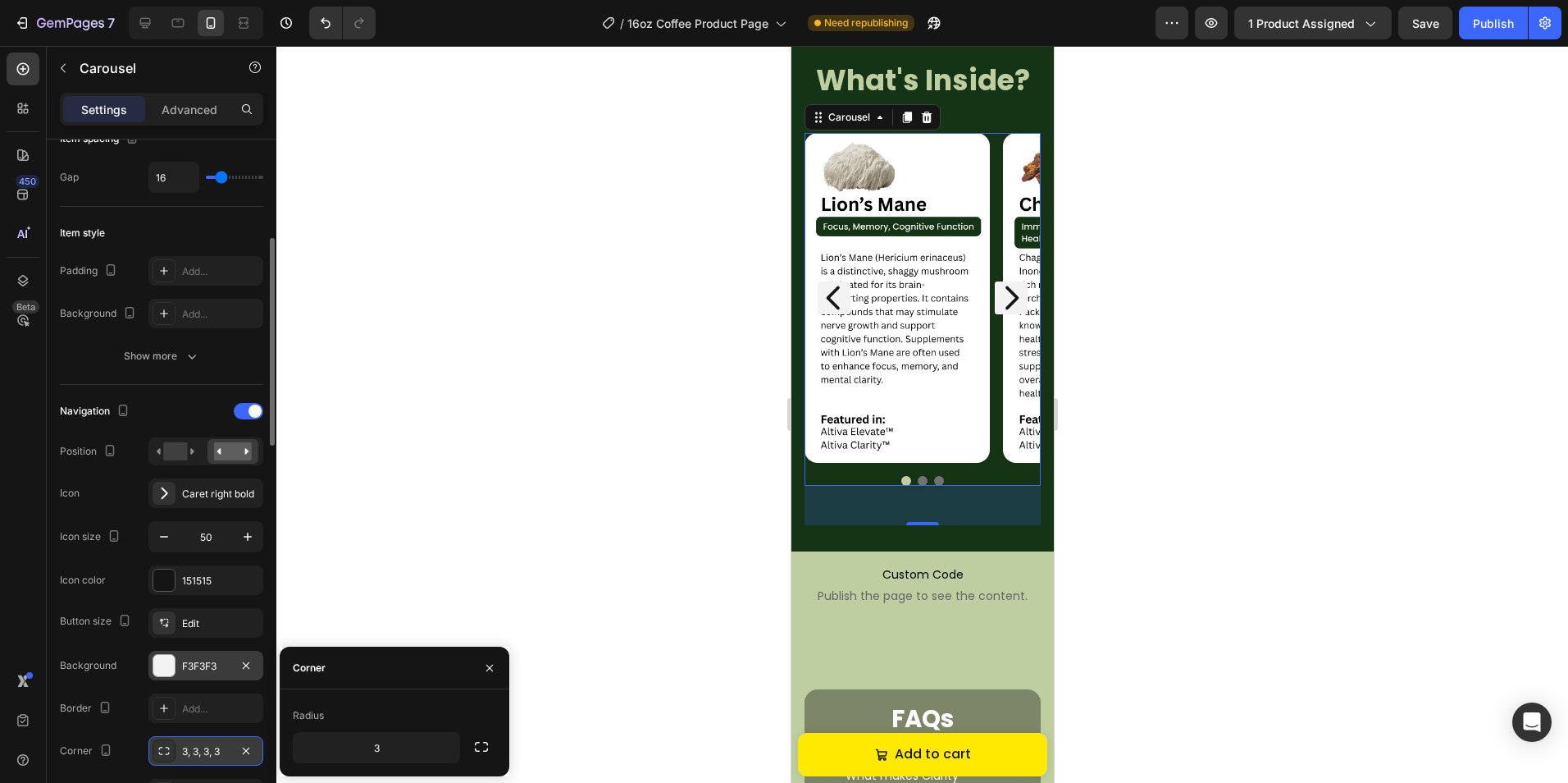
click at [169, 753] on icon at bounding box center [163, 750] width 13 height 13
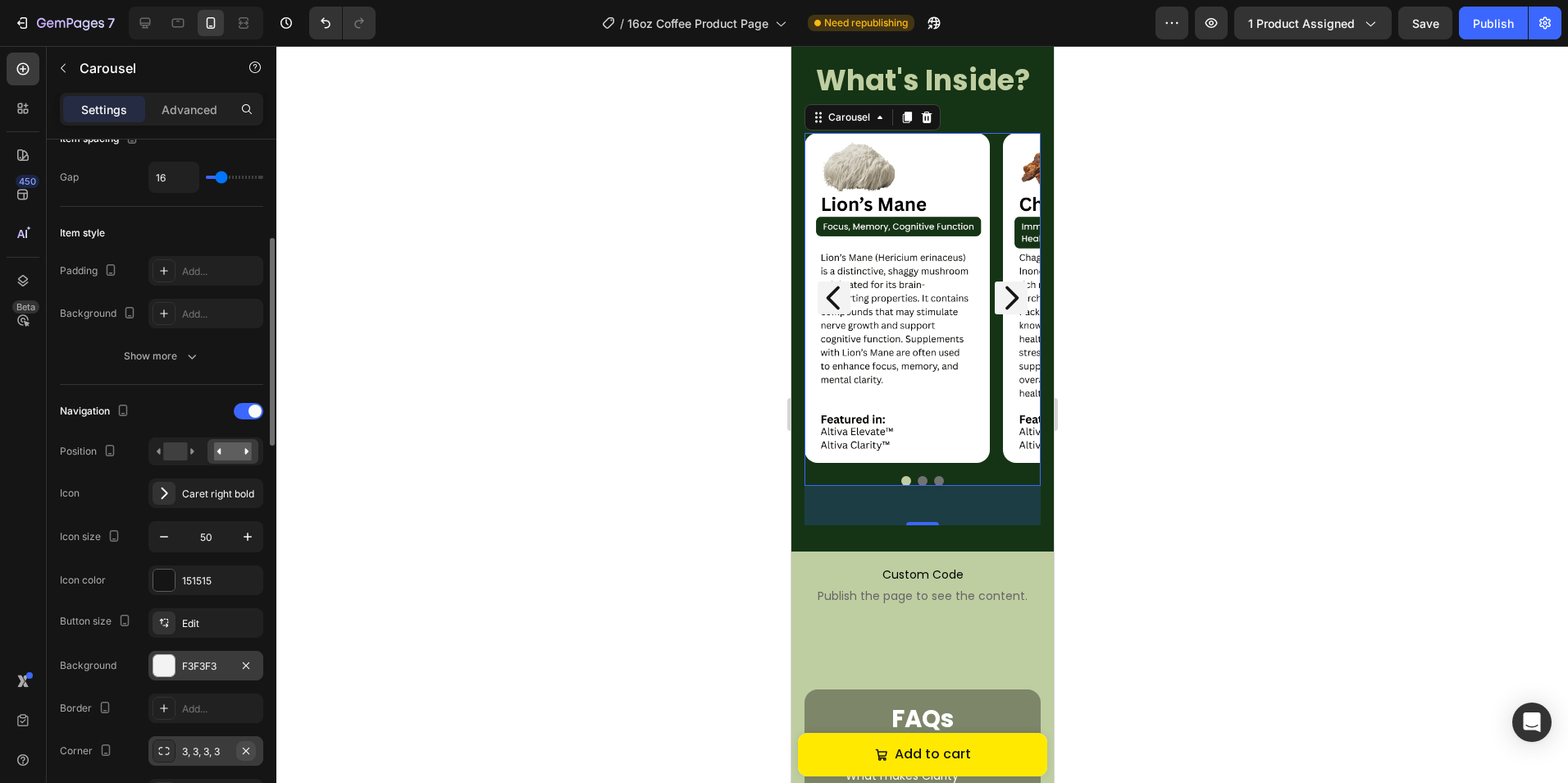
click at [249, 751] on icon "button" at bounding box center [245, 750] width 13 height 13
click at [192, 753] on div "Add..." at bounding box center [220, 751] width 77 height 15
type input "9999"
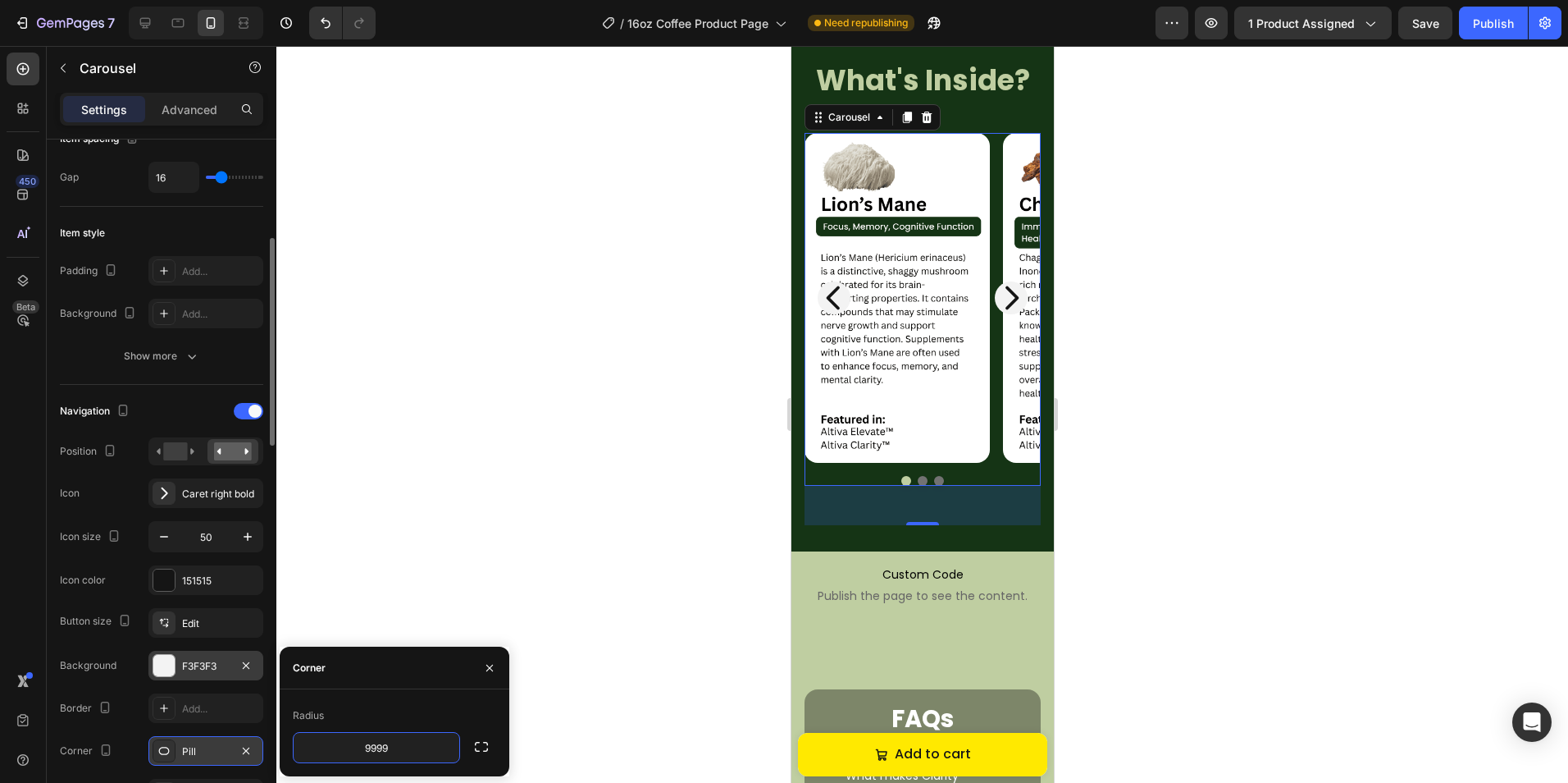
click at [260, 639] on div "Button size Edit Background F3F3F3 Border Add... Corner Pill Shadow Add... Gap …" at bounding box center [161, 751] width 203 height 287
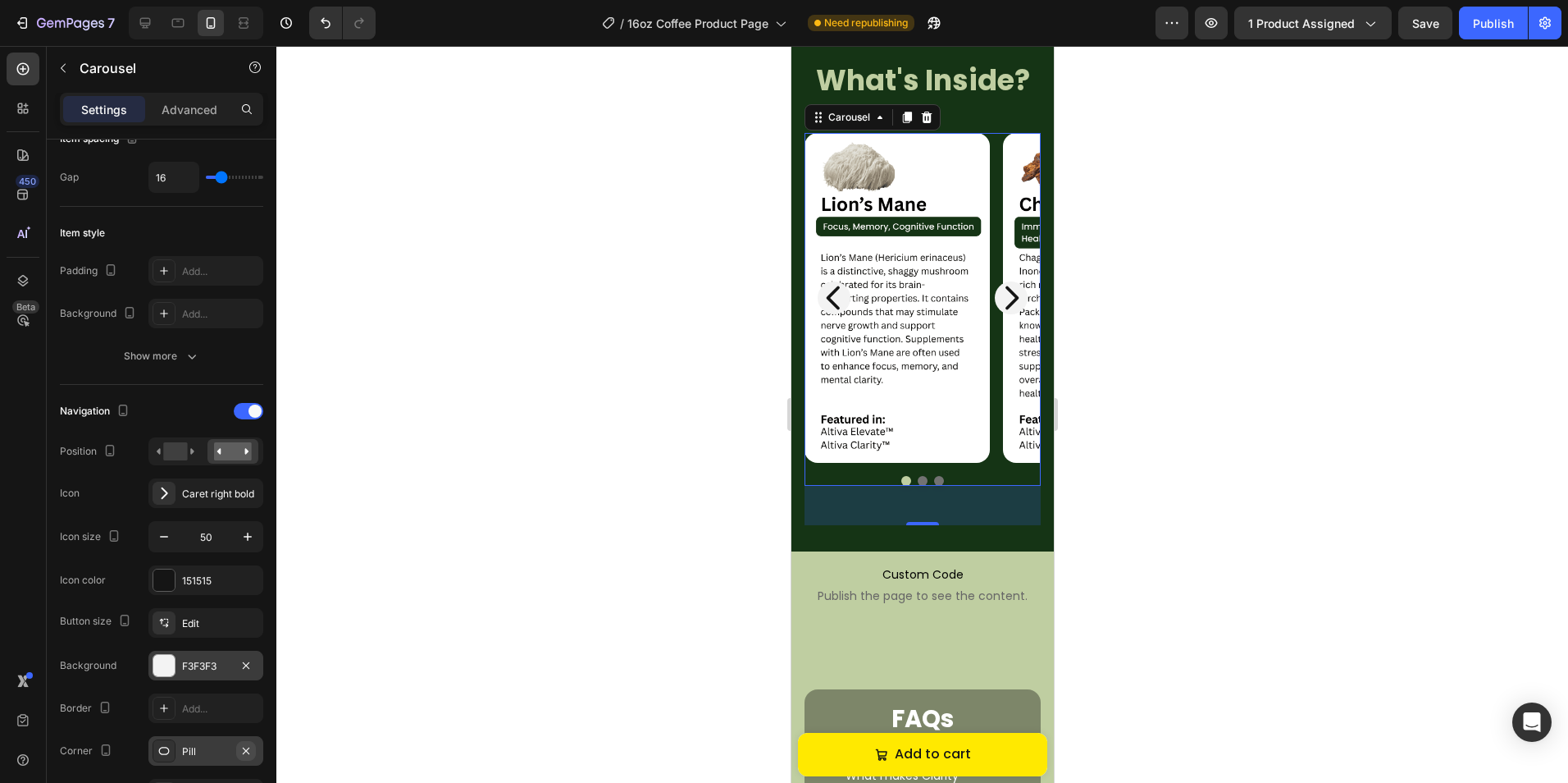
click at [248, 747] on icon "button" at bounding box center [245, 749] width 7 height 7
click at [242, 665] on icon "button" at bounding box center [245, 664] width 13 height 13
click at [193, 705] on div "Add..." at bounding box center [220, 708] width 77 height 15
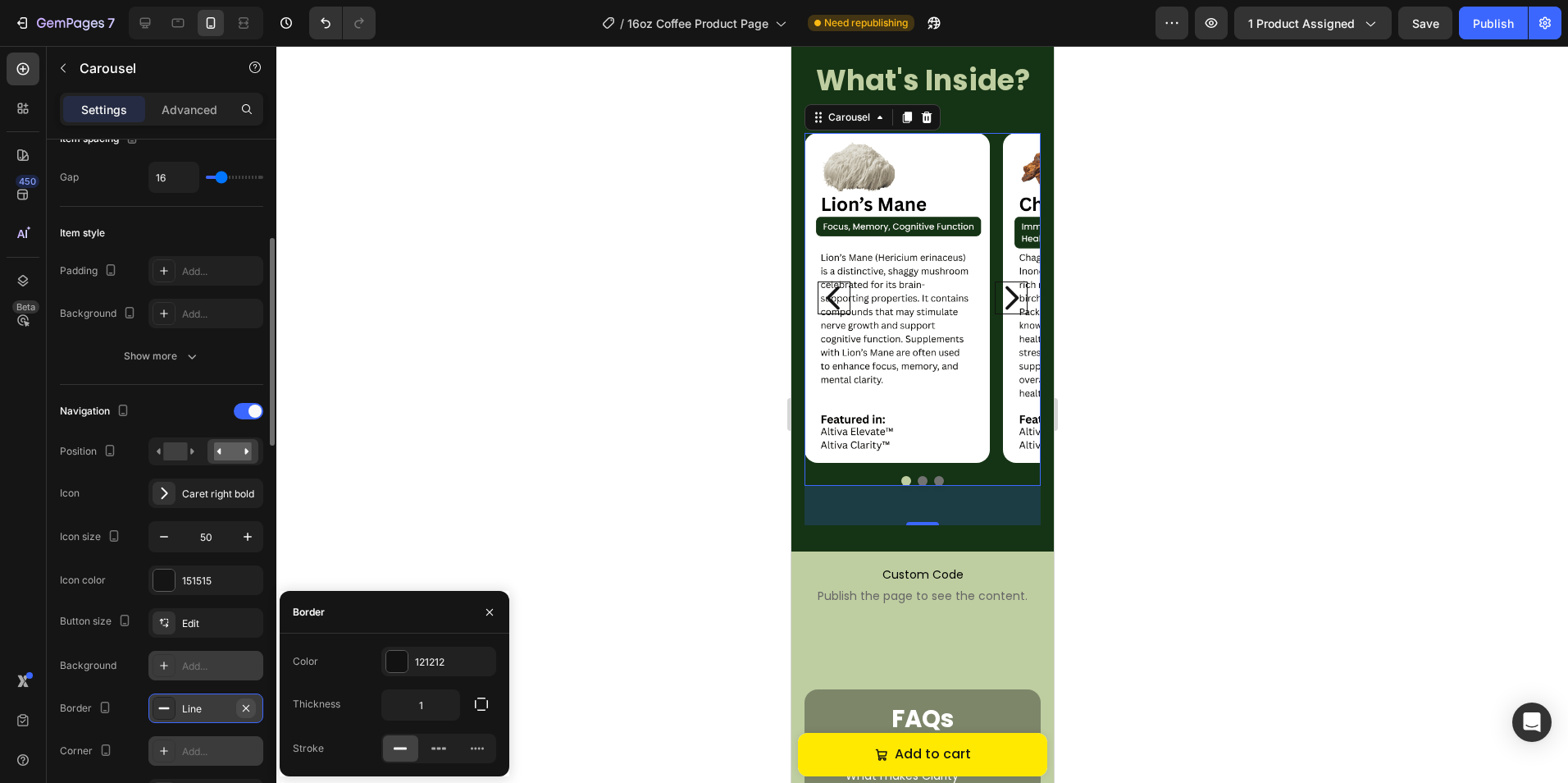
click at [247, 709] on icon "button" at bounding box center [245, 707] width 13 height 13
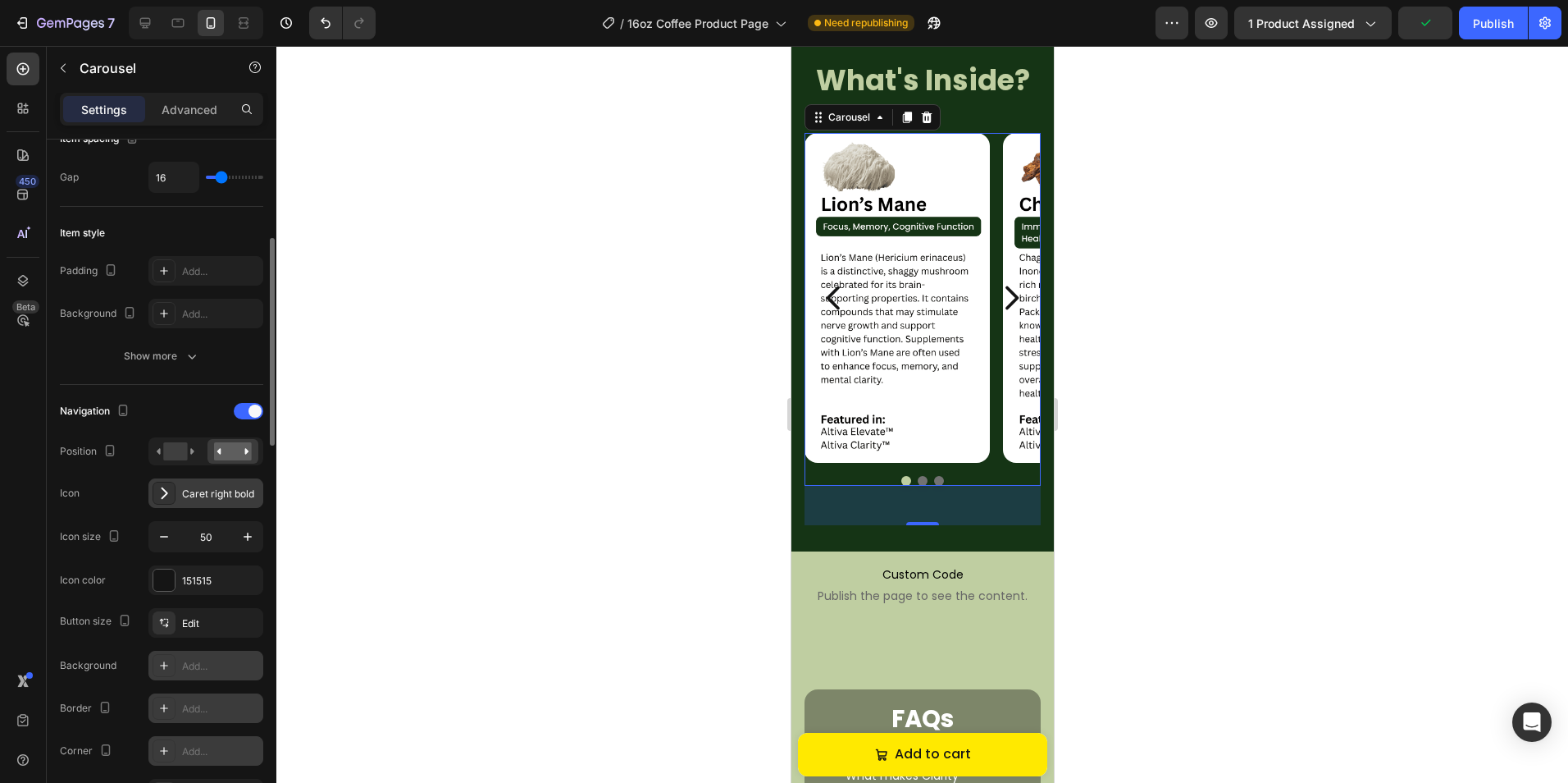
click at [214, 492] on div "Caret right bold" at bounding box center [220, 494] width 77 height 15
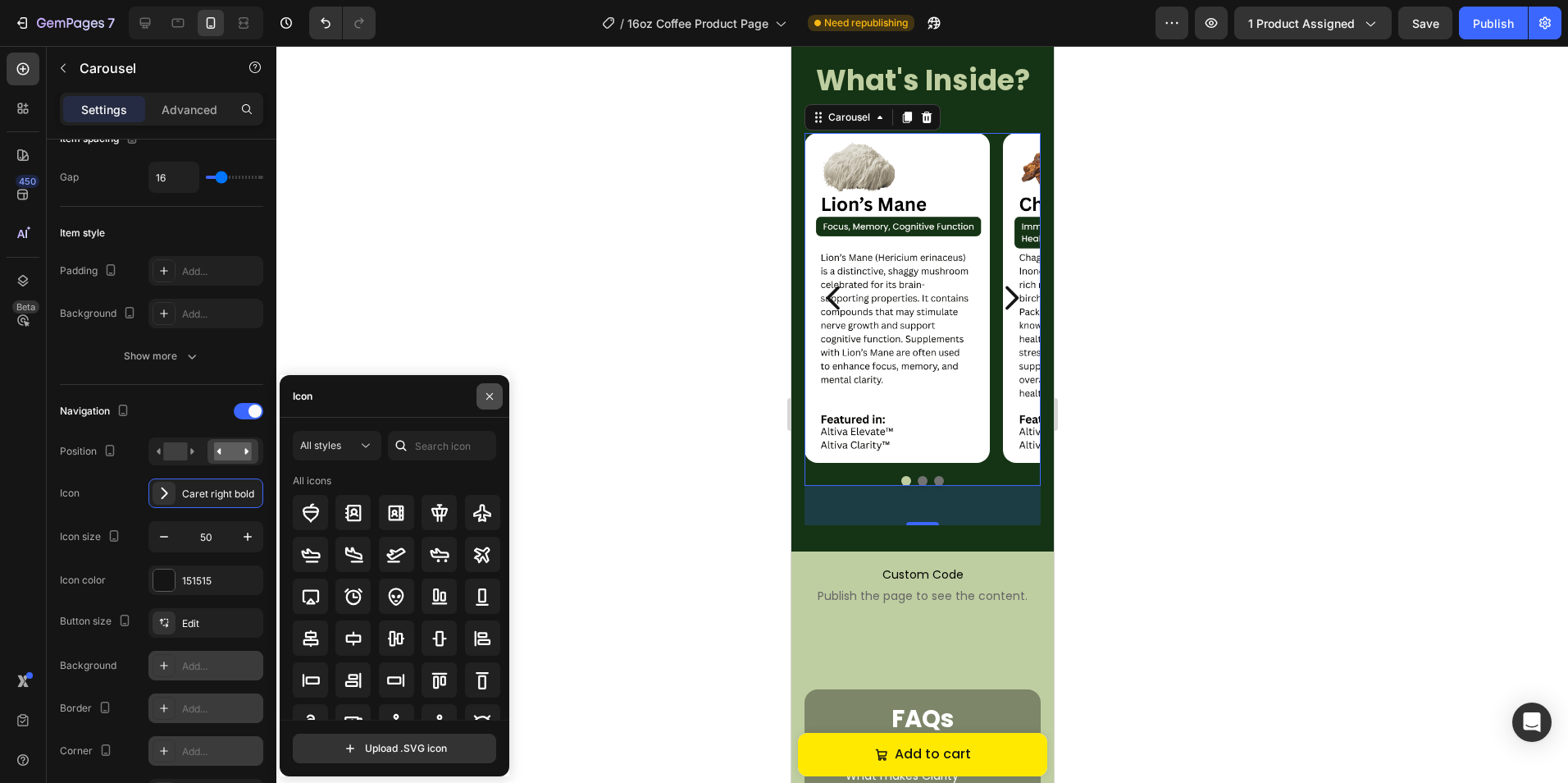
click at [490, 399] on icon "button" at bounding box center [488, 396] width 13 height 13
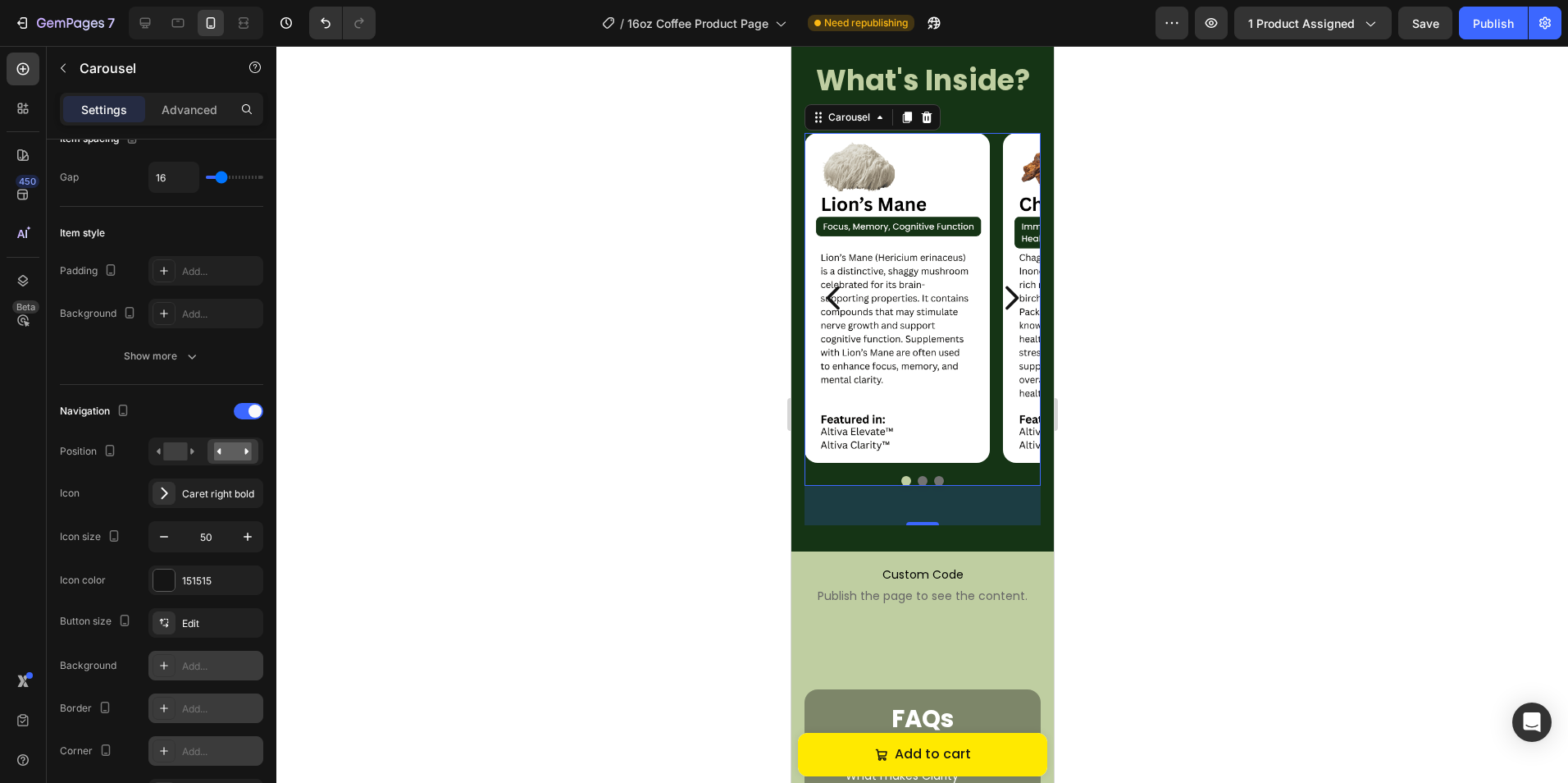
click at [519, 386] on div at bounding box center [921, 414] width 1291 height 737
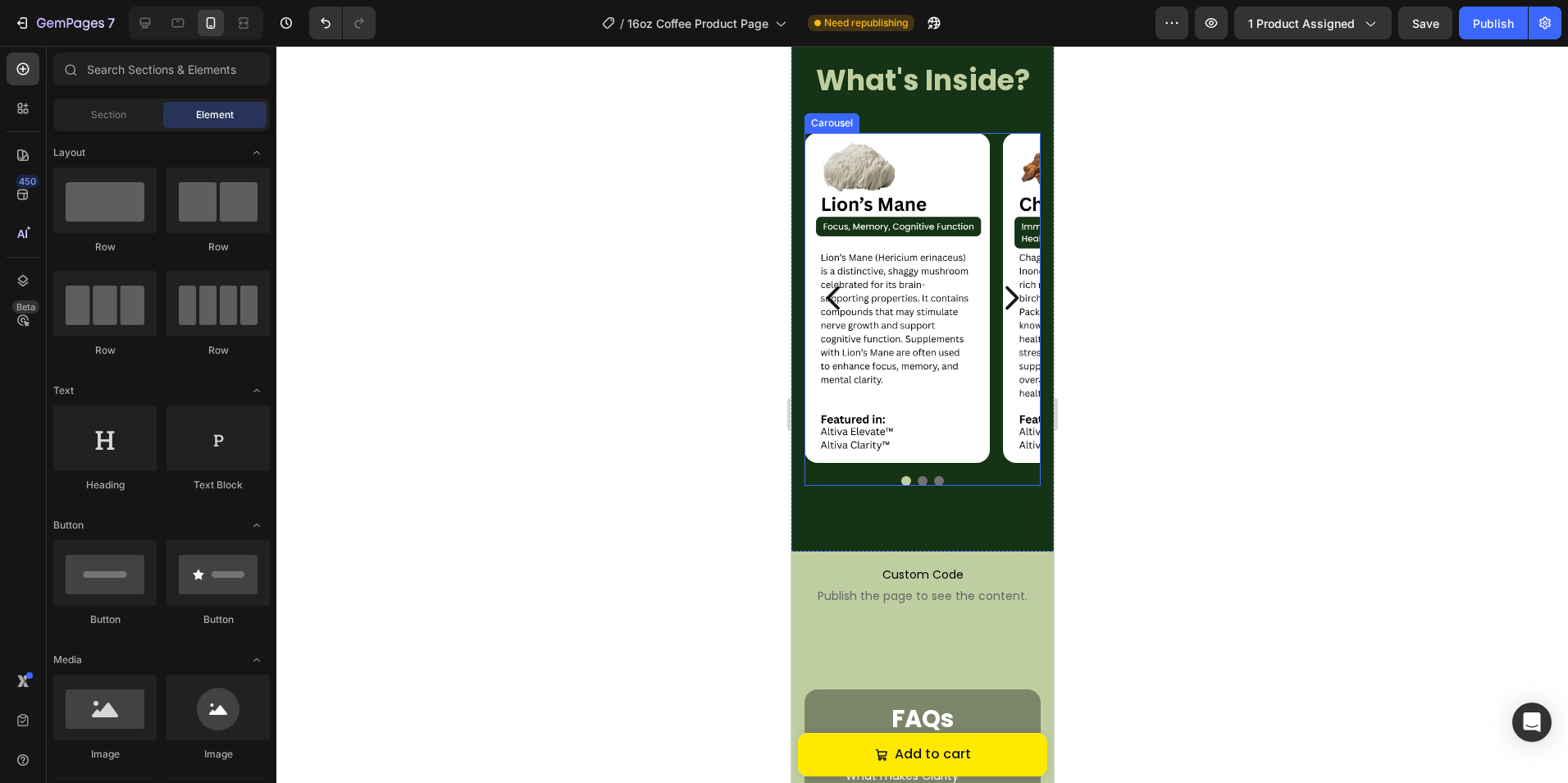
click at [994, 295] on icon "Carousel Next Arrow" at bounding box center [1010, 297] width 33 height 41
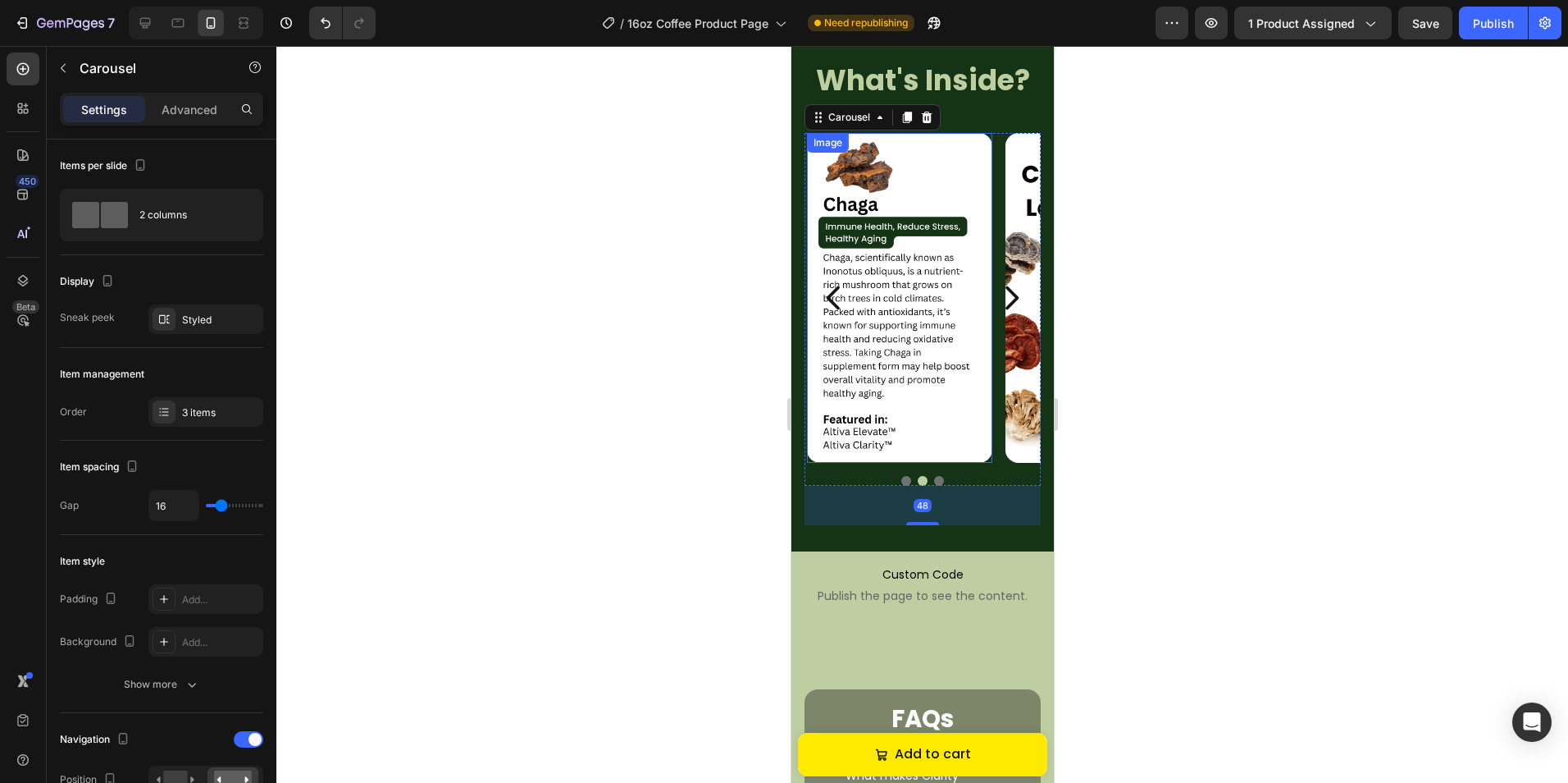
click at [996, 286] on icon "Carousel Next Arrow" at bounding box center [1010, 297] width 33 height 41
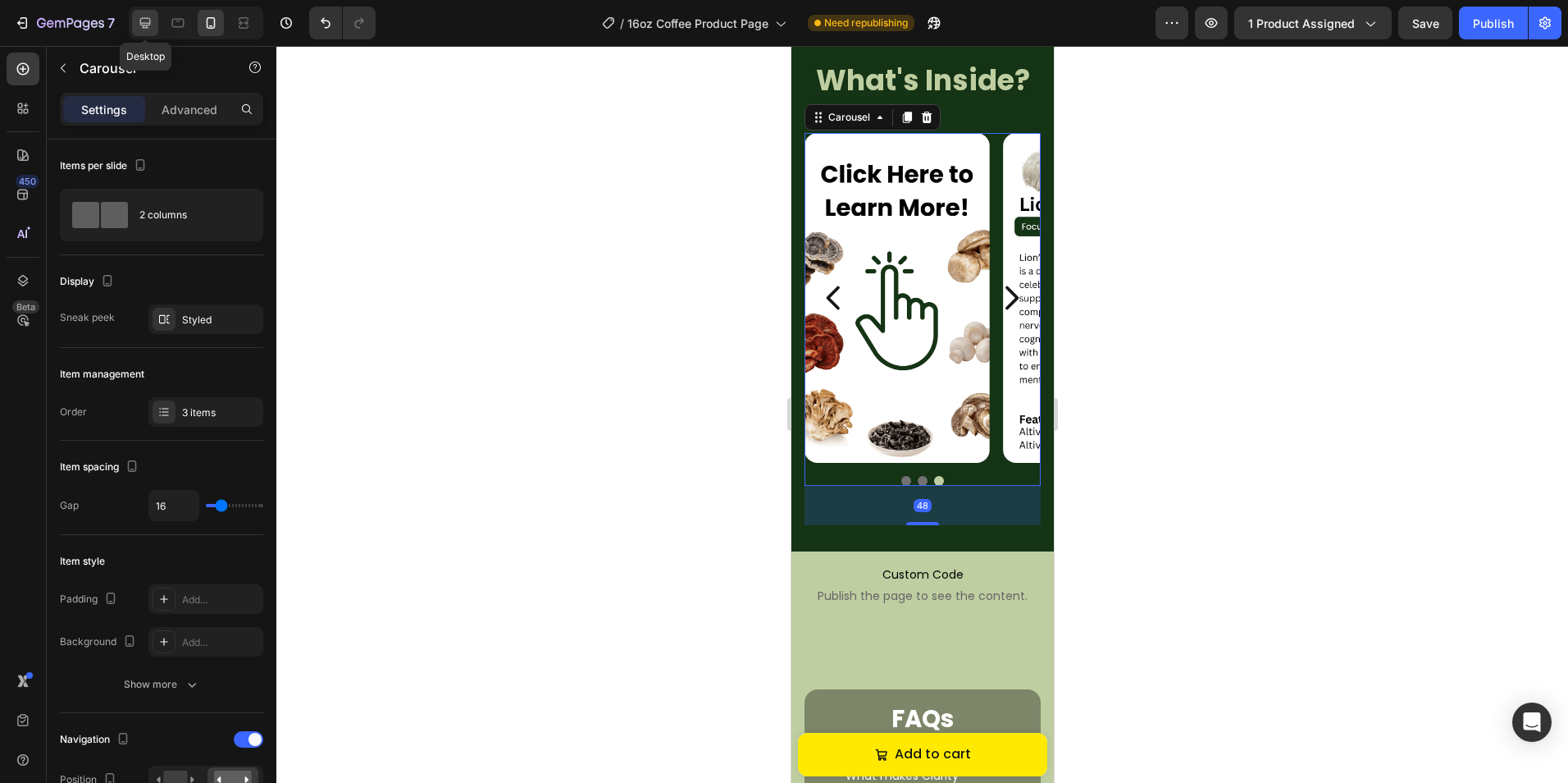
click at [155, 29] on div at bounding box center [145, 23] width 26 height 26
type input "30"
type input "1200"
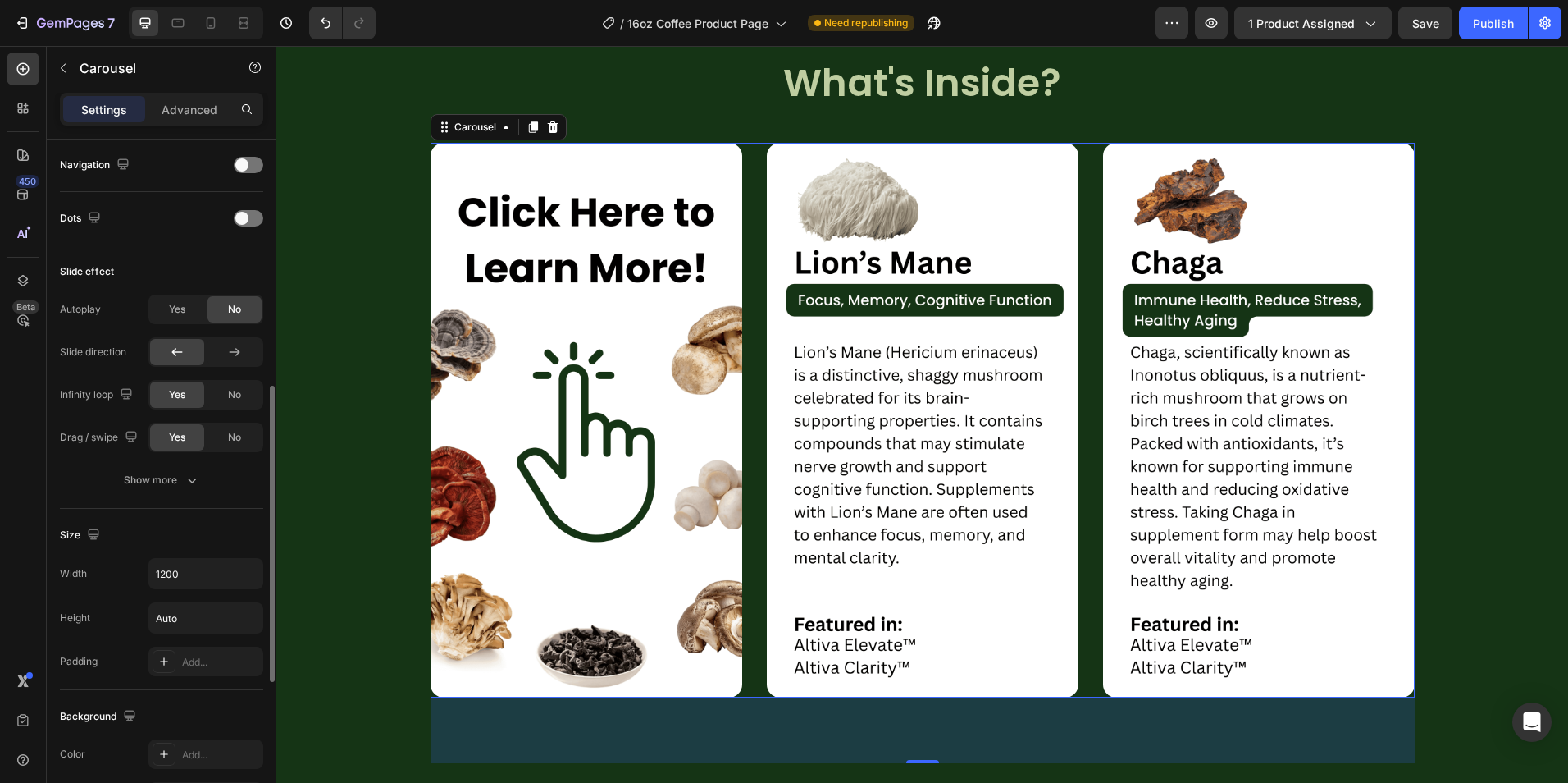
scroll to position [410, 0]
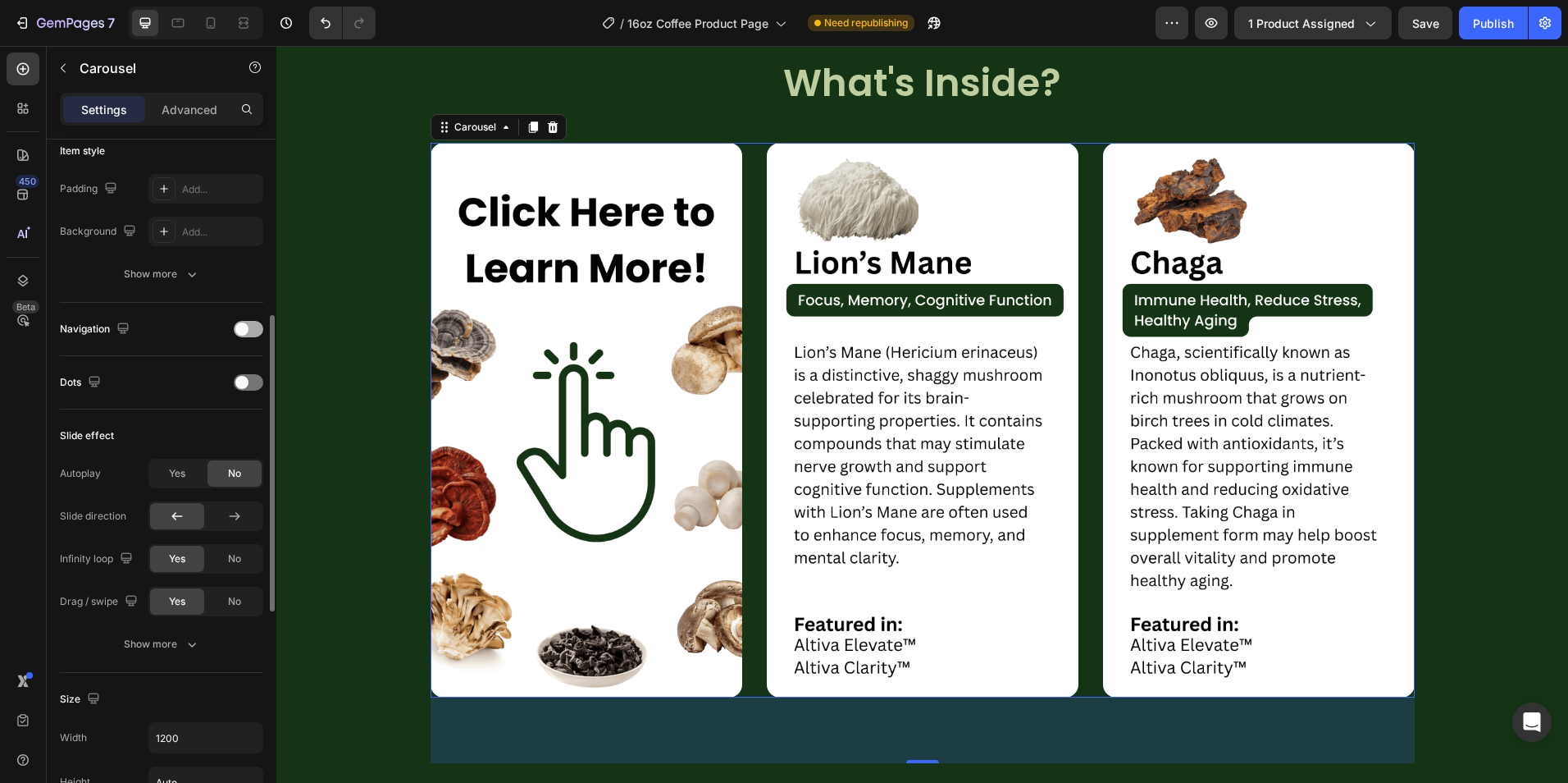
click at [241, 321] on div at bounding box center [248, 329] width 30 height 16
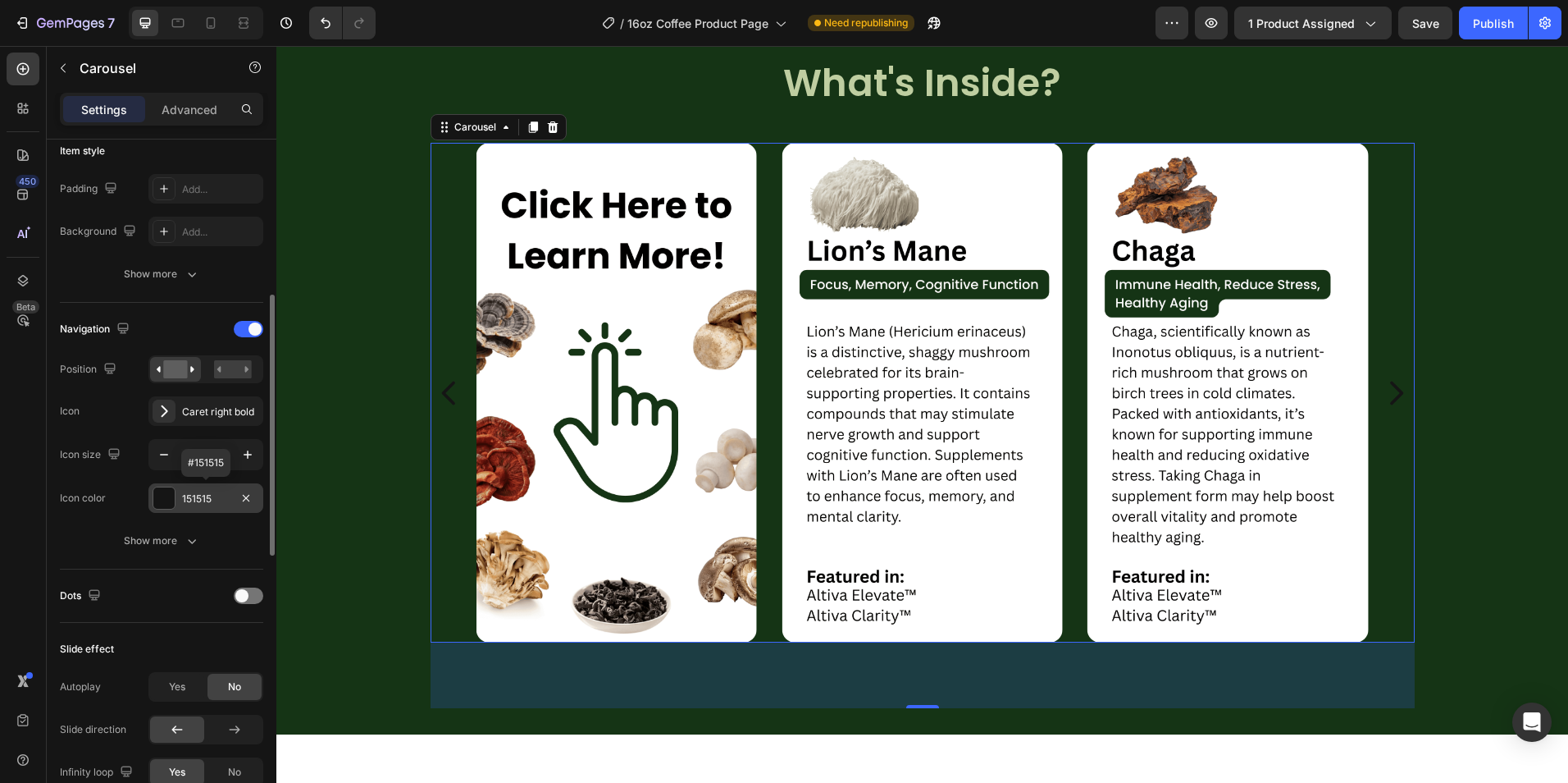
click at [170, 499] on div at bounding box center [163, 498] width 21 height 21
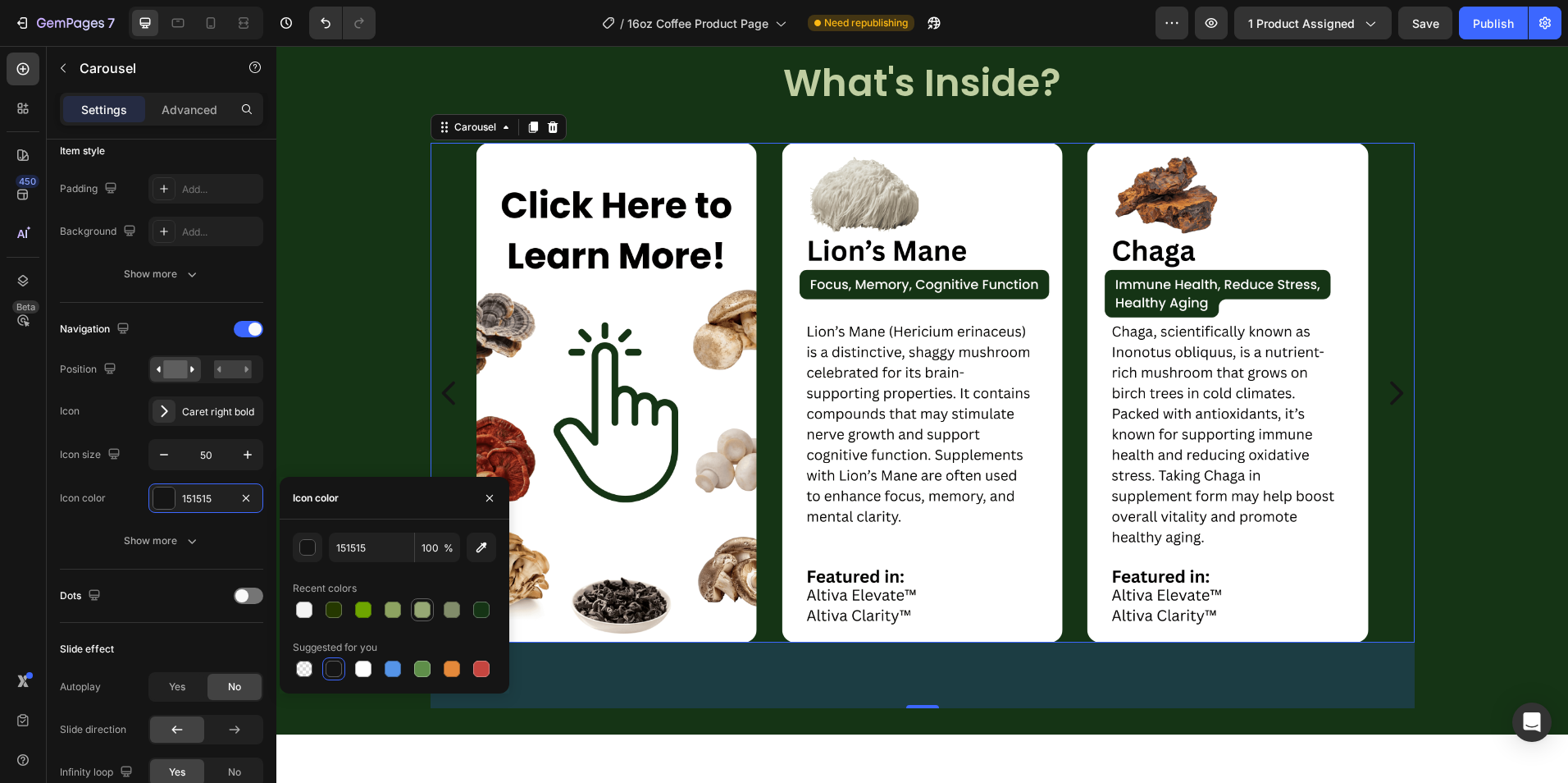
click at [421, 614] on div at bounding box center [422, 609] width 16 height 16
click at [362, 548] on input "96A874" at bounding box center [372, 548] width 86 height 30
type input "bfcea1"
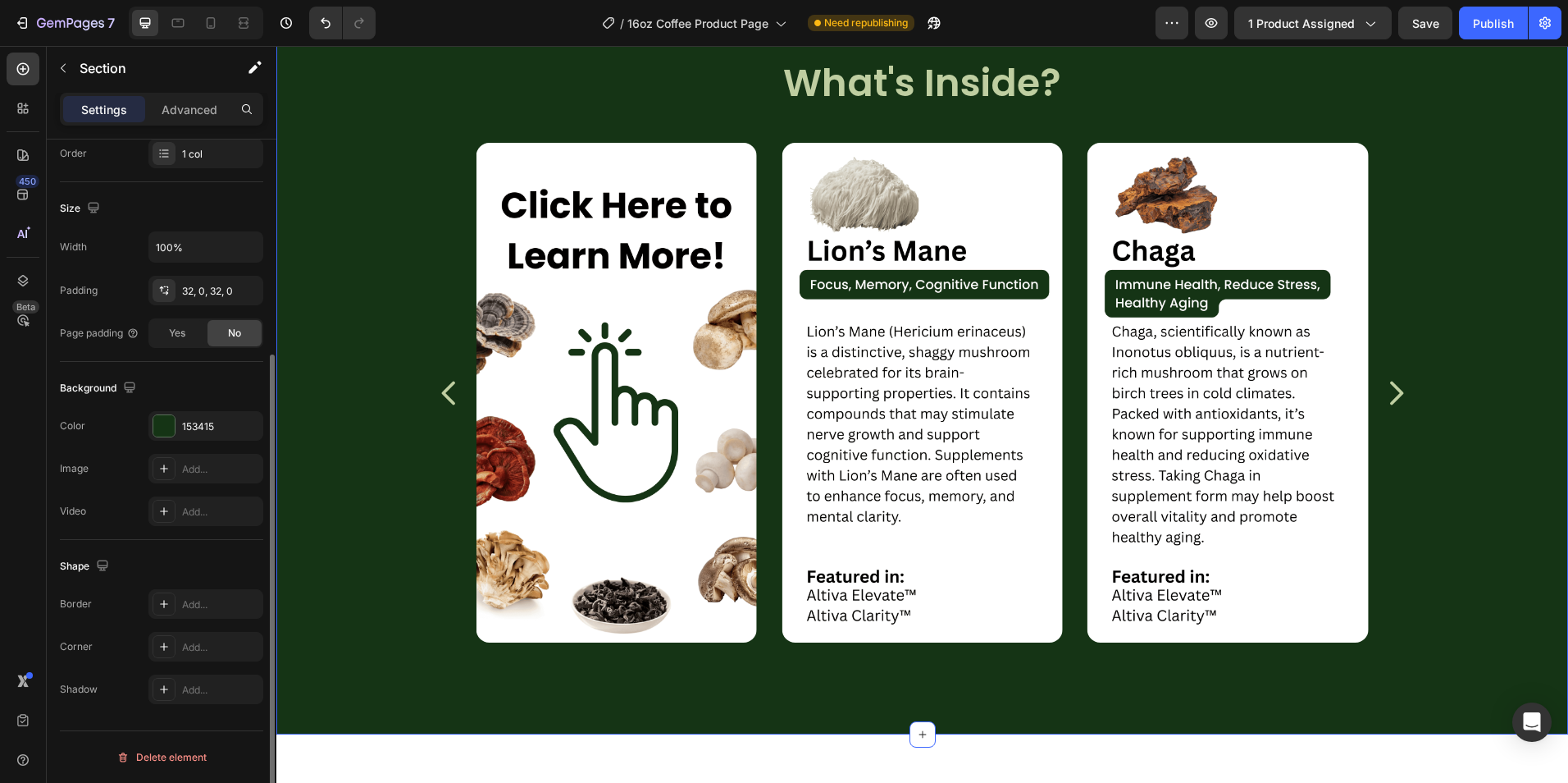
click at [353, 430] on div "Image Image Image Carousel" at bounding box center [921, 409] width 1291 height 598
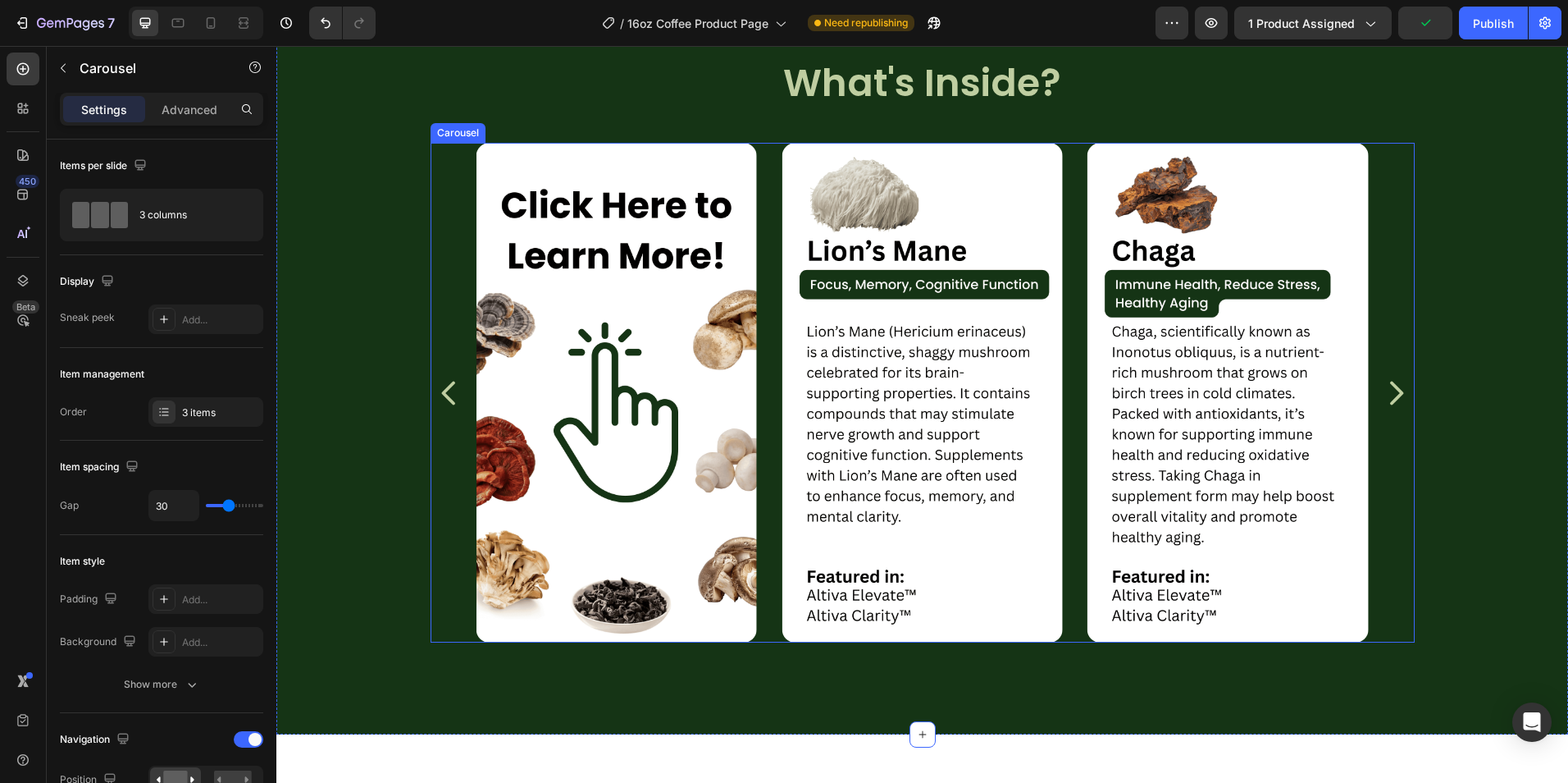
click at [445, 393] on icon "Carousel Back Arrow" at bounding box center [449, 392] width 33 height 41
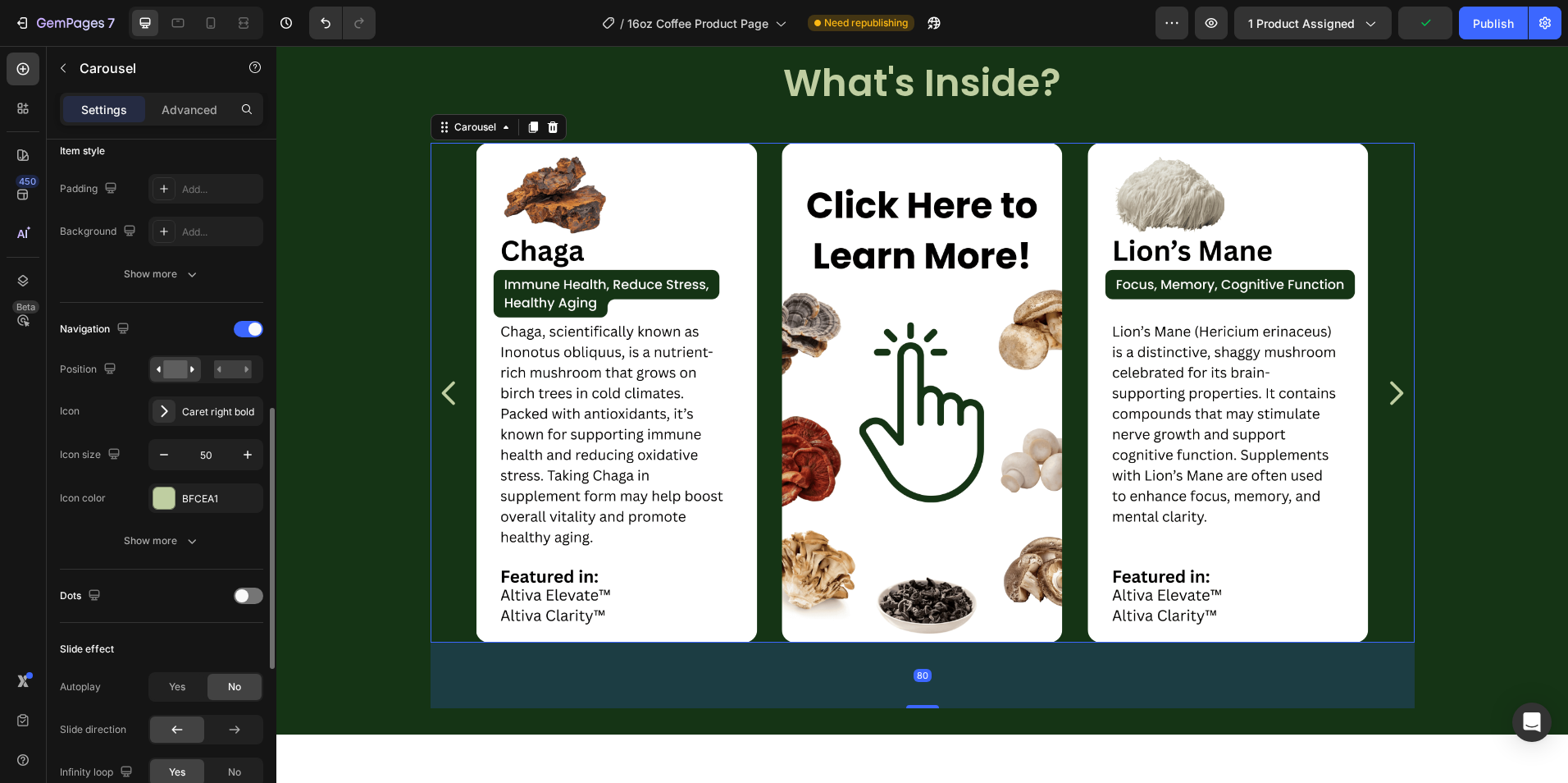
scroll to position [492, 0]
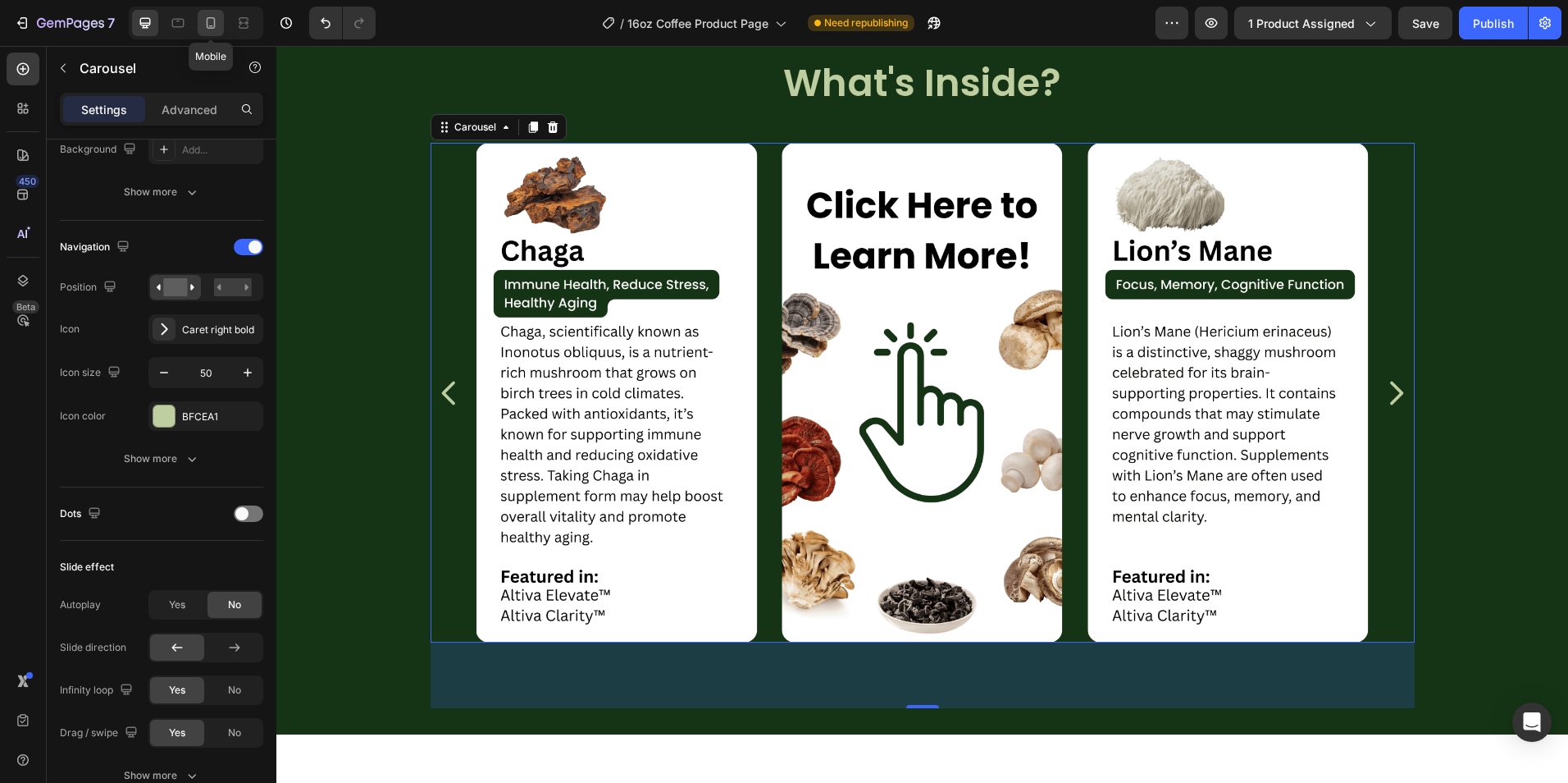
click at [199, 26] on div at bounding box center [210, 23] width 26 height 26
type input "90%"
type input "16"
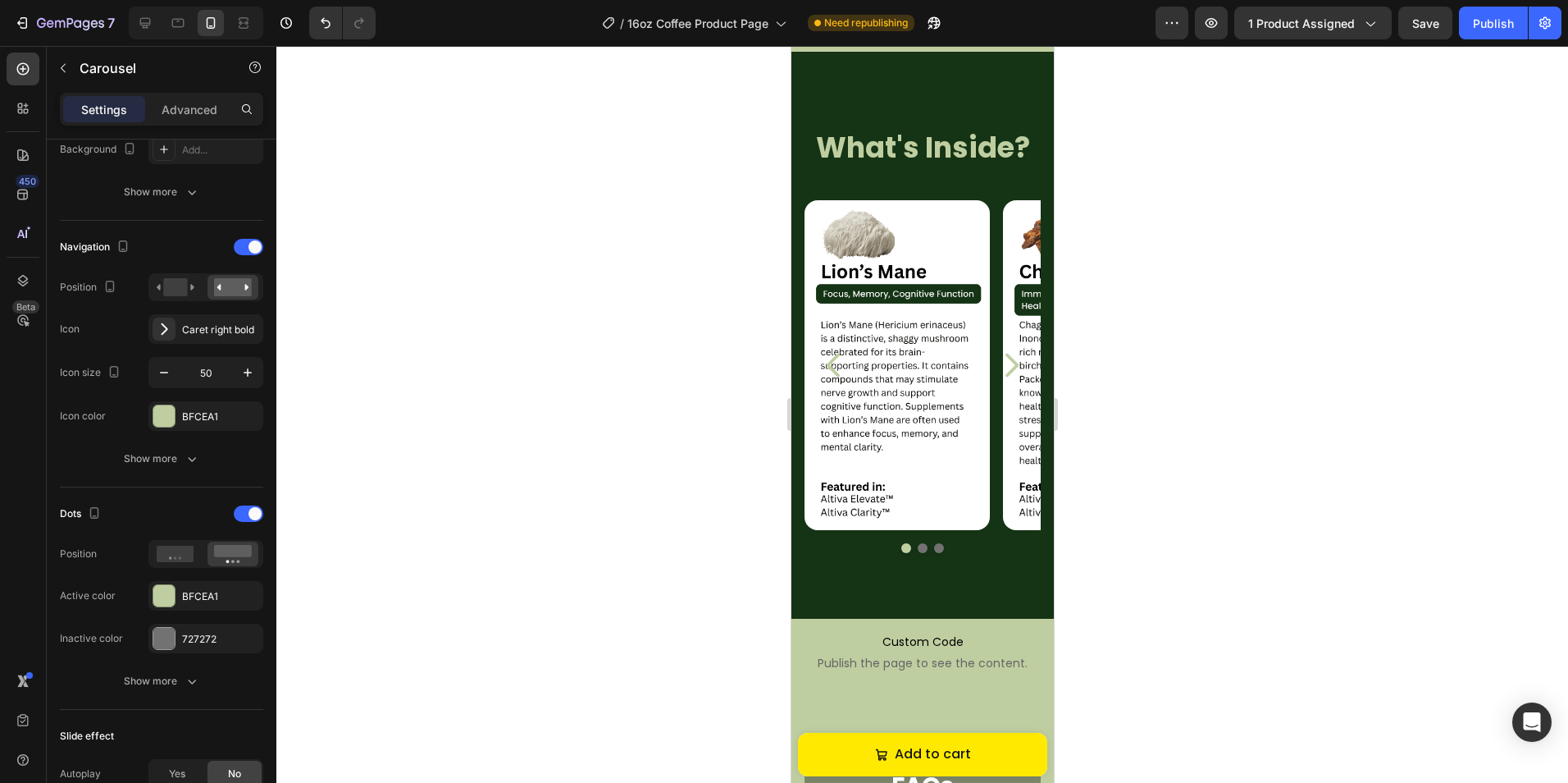
scroll to position [2647, 0]
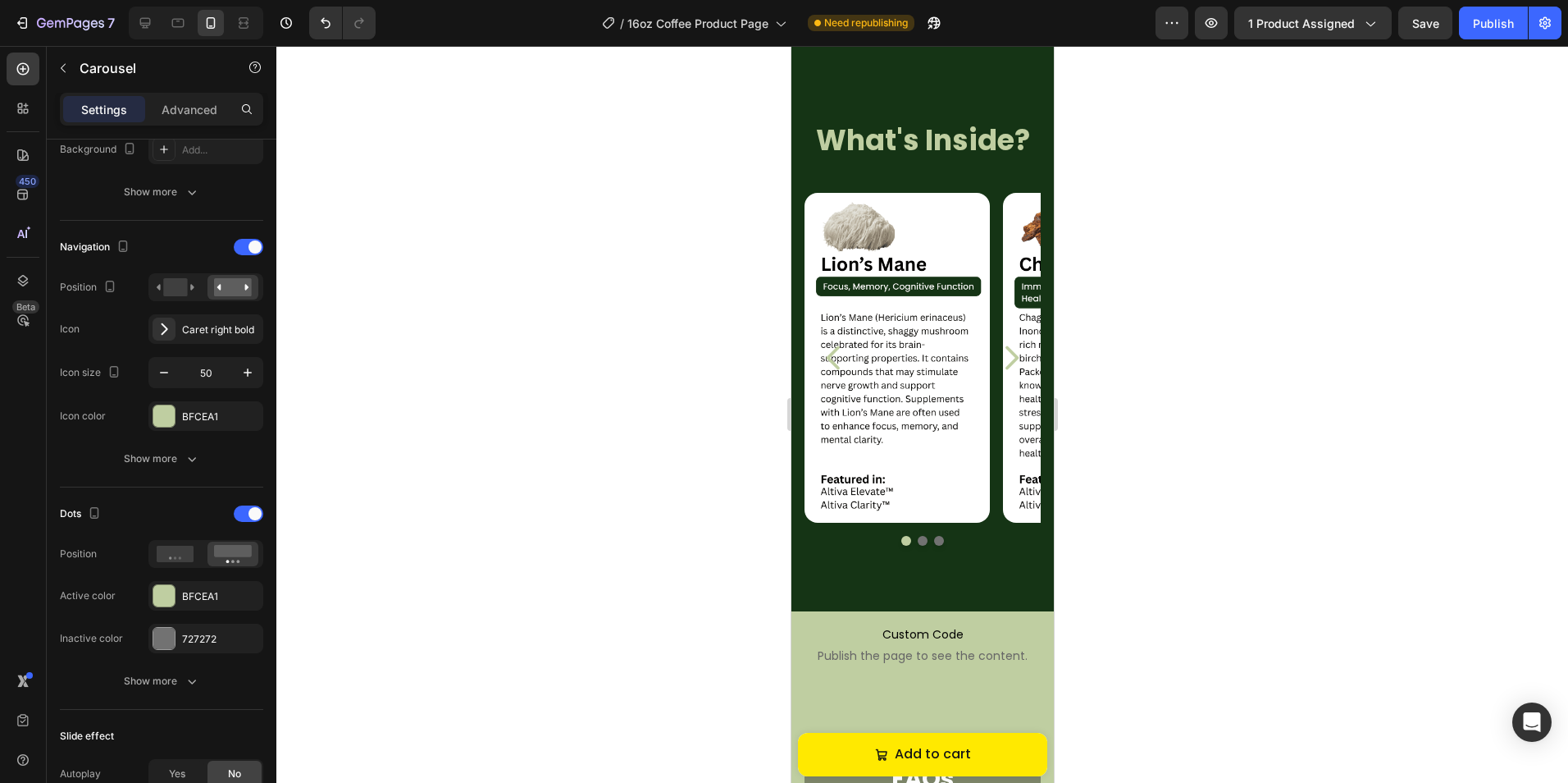
click at [999, 378] on icon "Carousel Next Arrow" at bounding box center [1010, 357] width 33 height 41
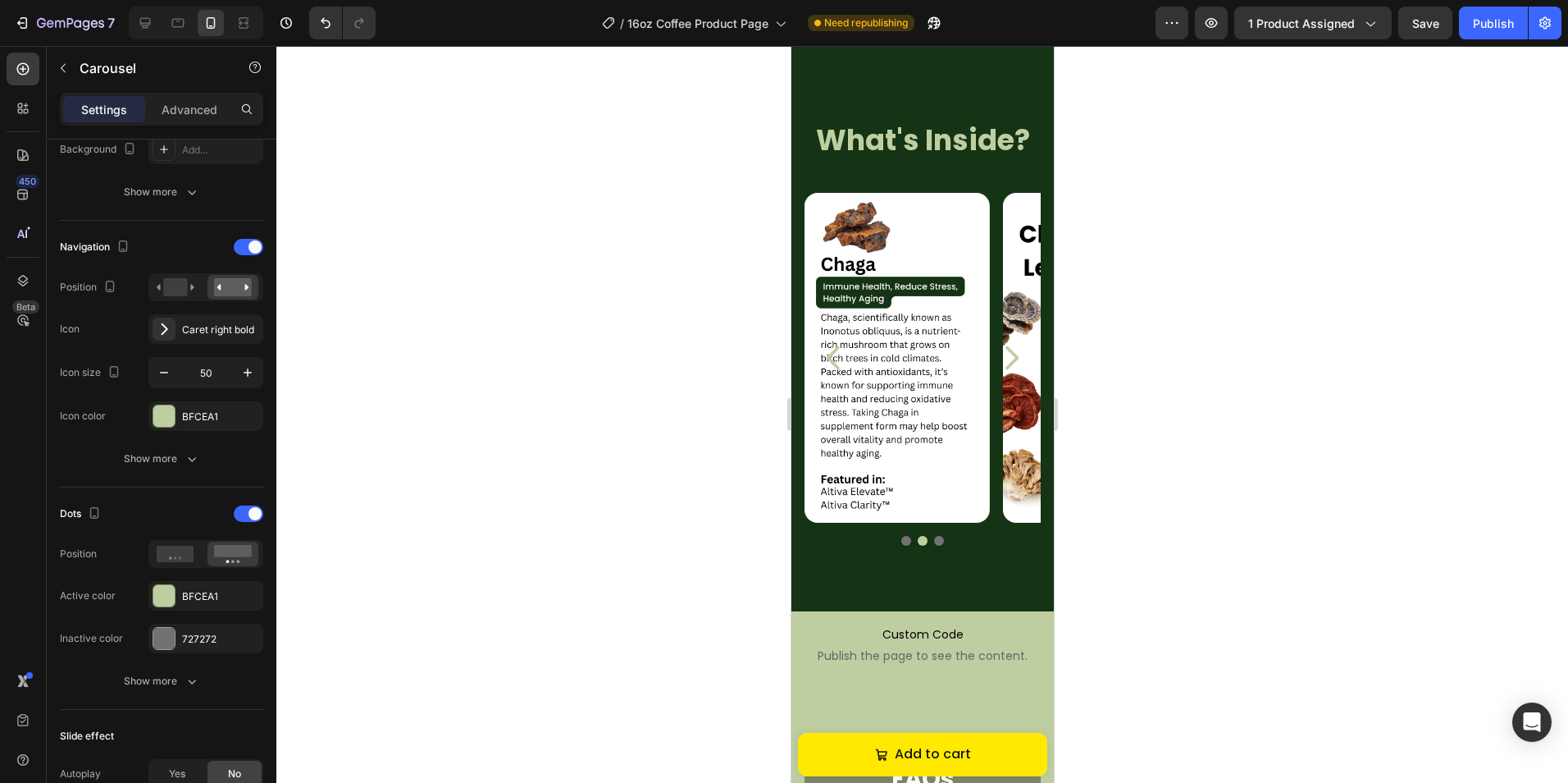
click at [1005, 372] on icon "Carousel Next Arrow" at bounding box center [1010, 357] width 33 height 41
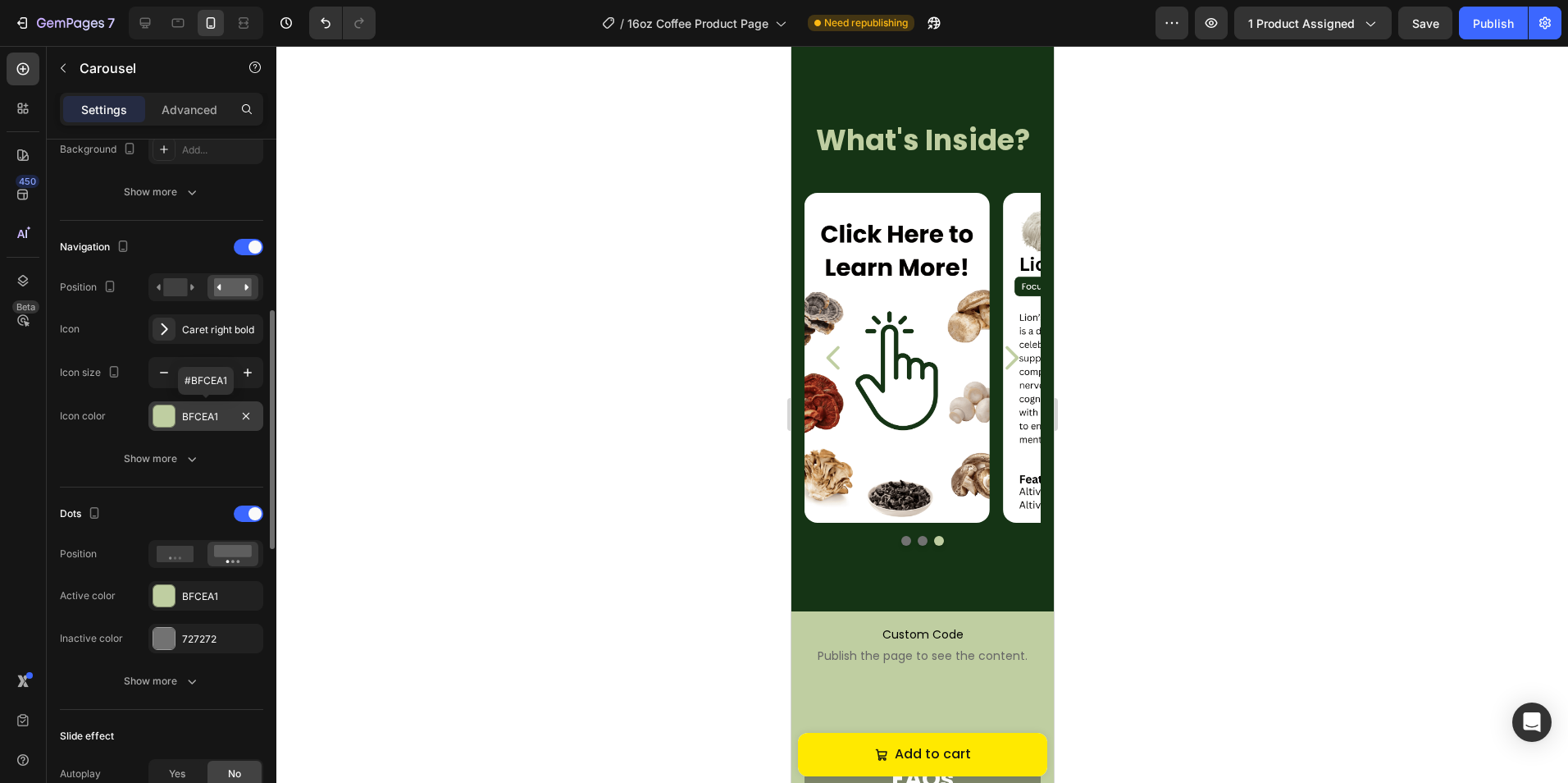
click at [200, 416] on div "BFCEA1" at bounding box center [206, 416] width 48 height 15
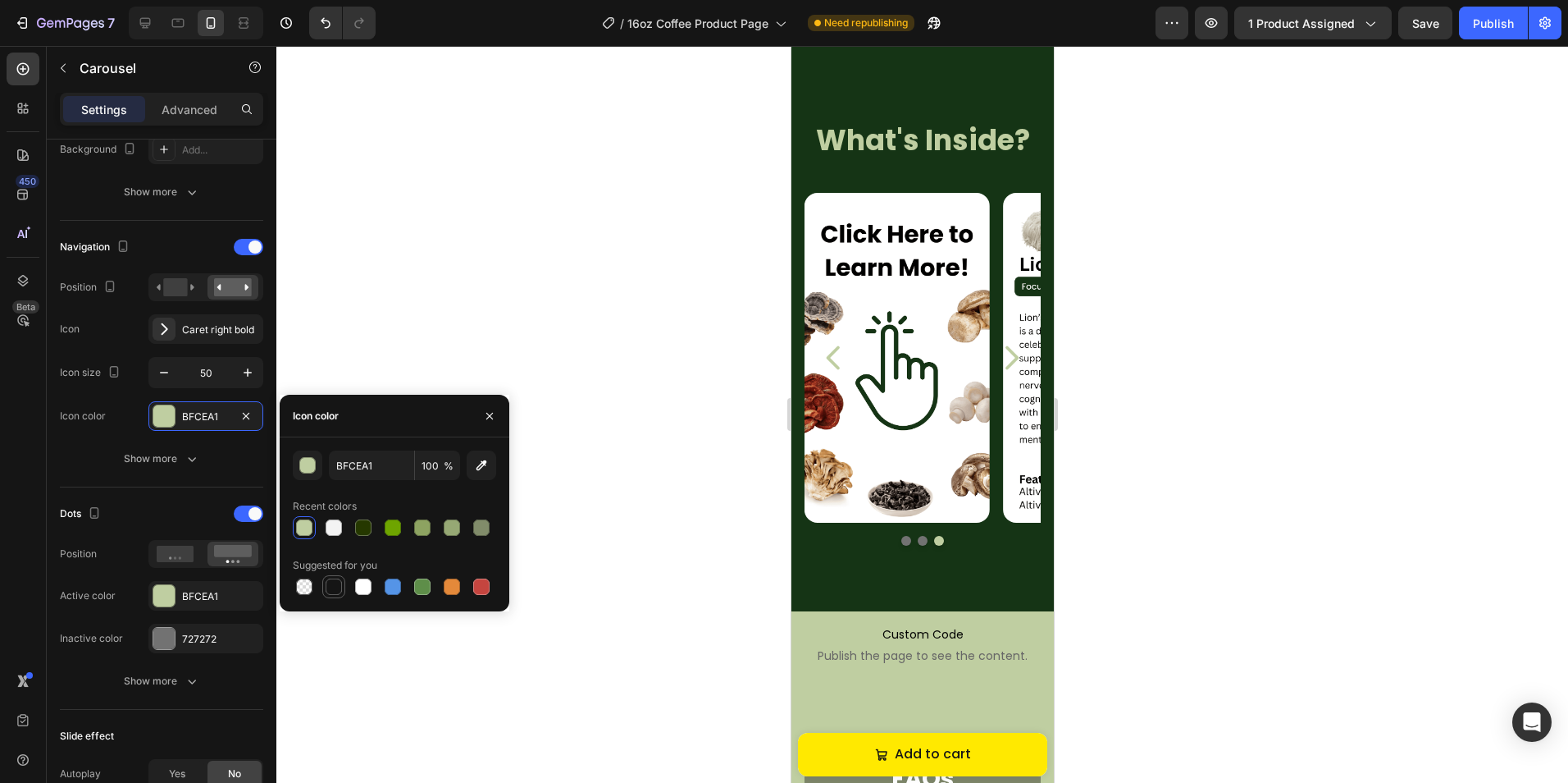
click at [334, 587] on div at bounding box center [334, 587] width 16 height 16
type input "151515"
click at [418, 295] on div at bounding box center [921, 414] width 1291 height 737
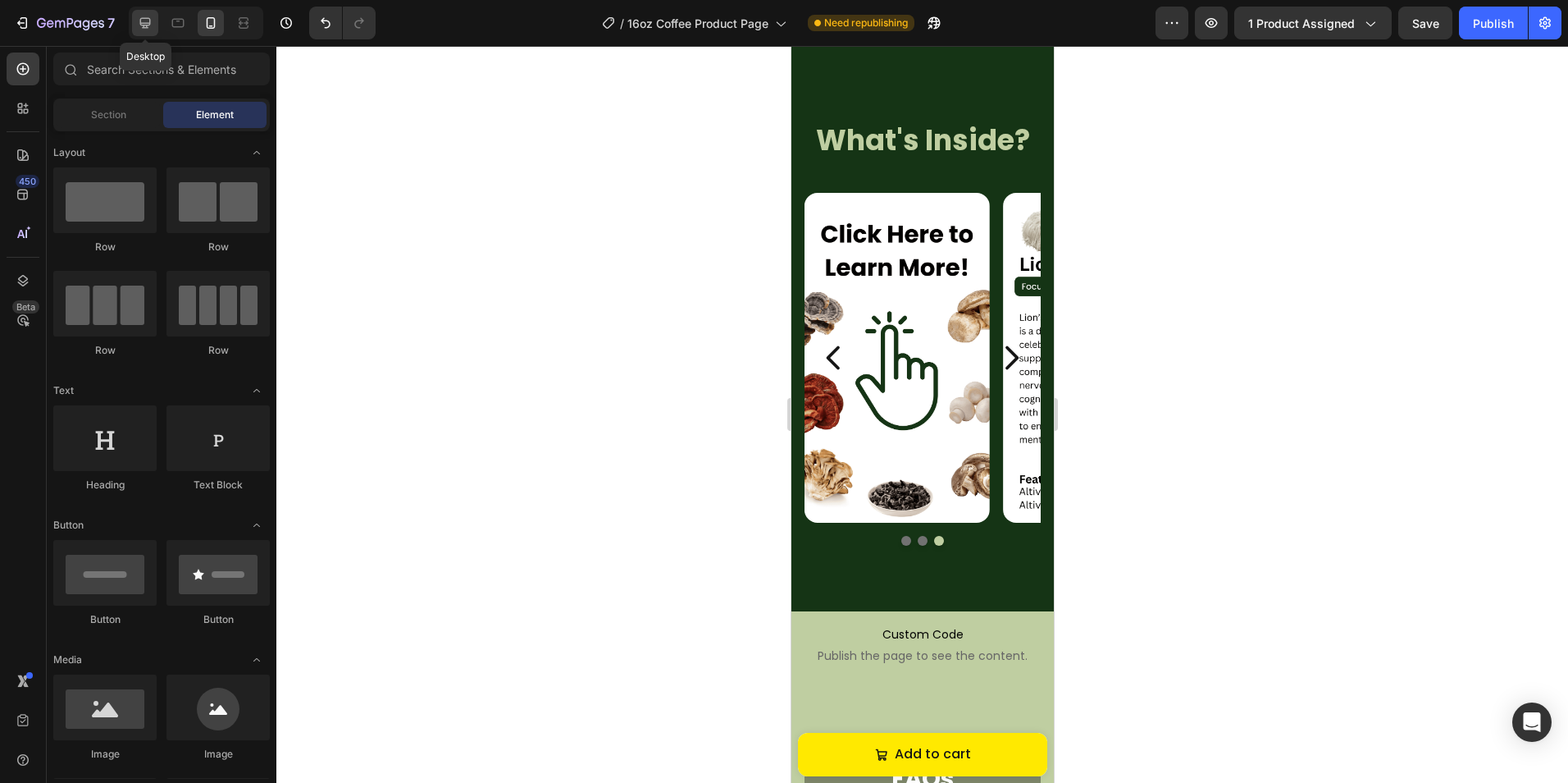
click at [134, 26] on div at bounding box center [145, 23] width 26 height 26
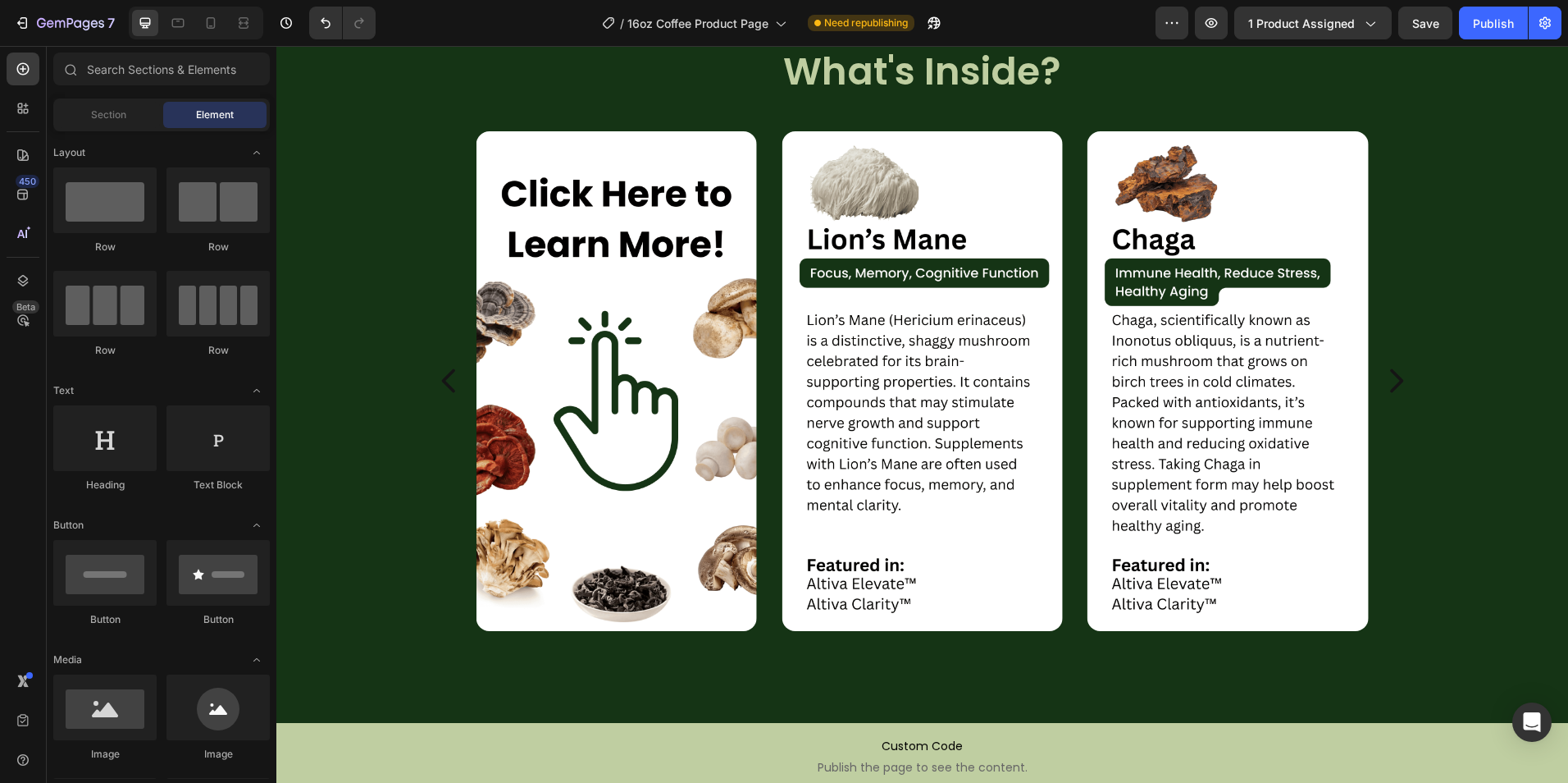
scroll to position [2535, 0]
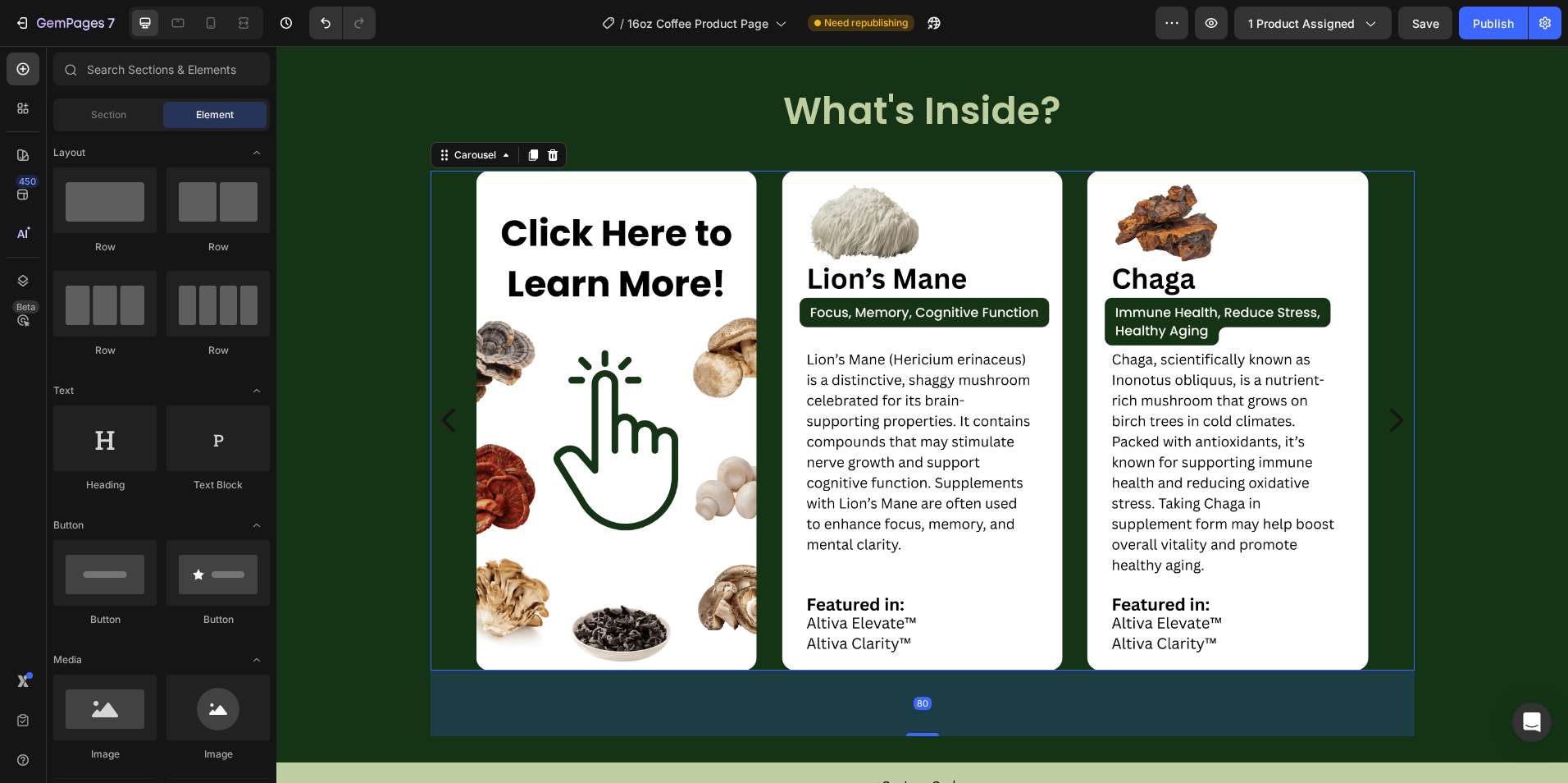
click at [1375, 462] on div "Image Image Image" at bounding box center [922, 420] width 984 height 500
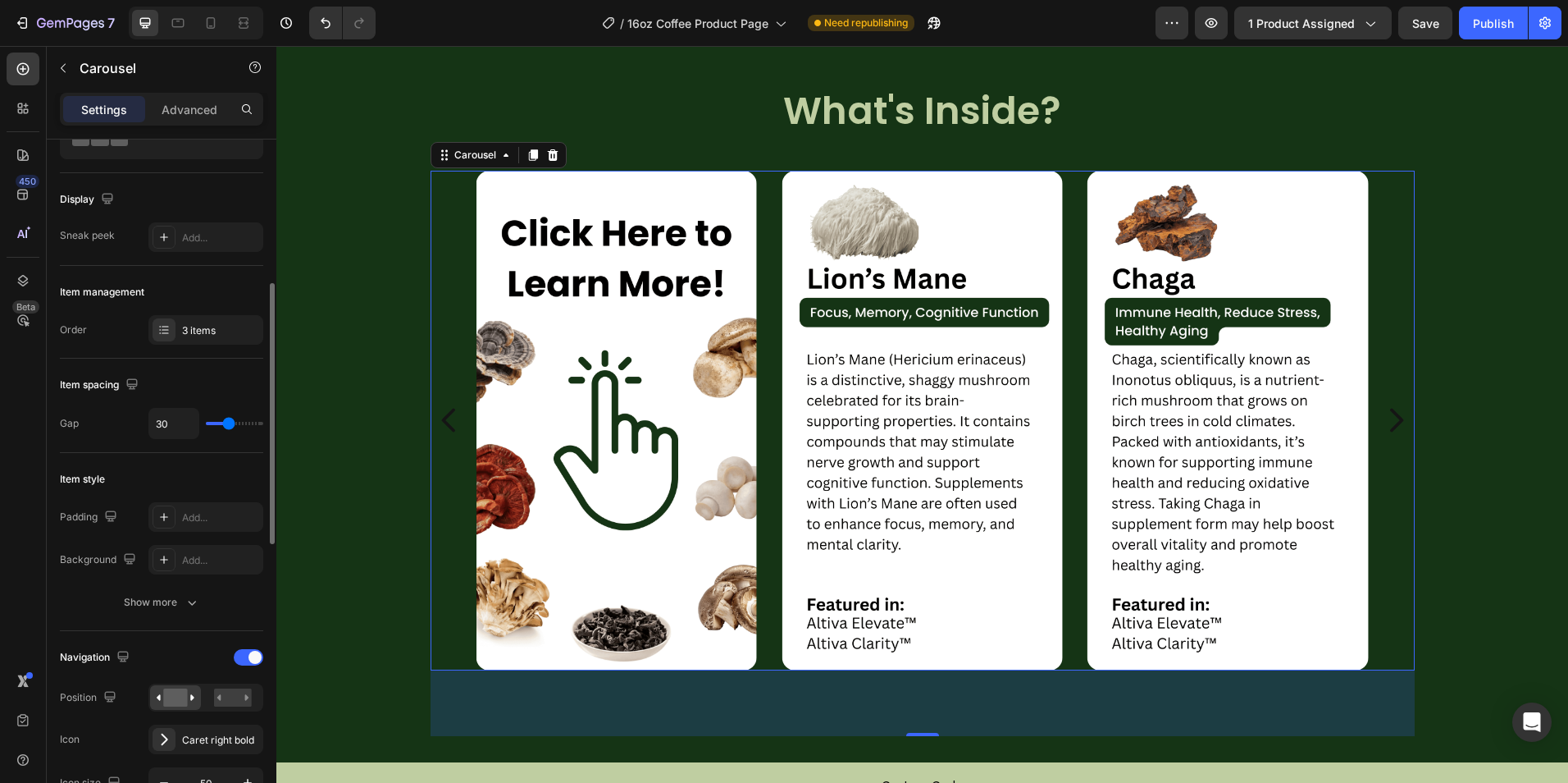
scroll to position [164, 0]
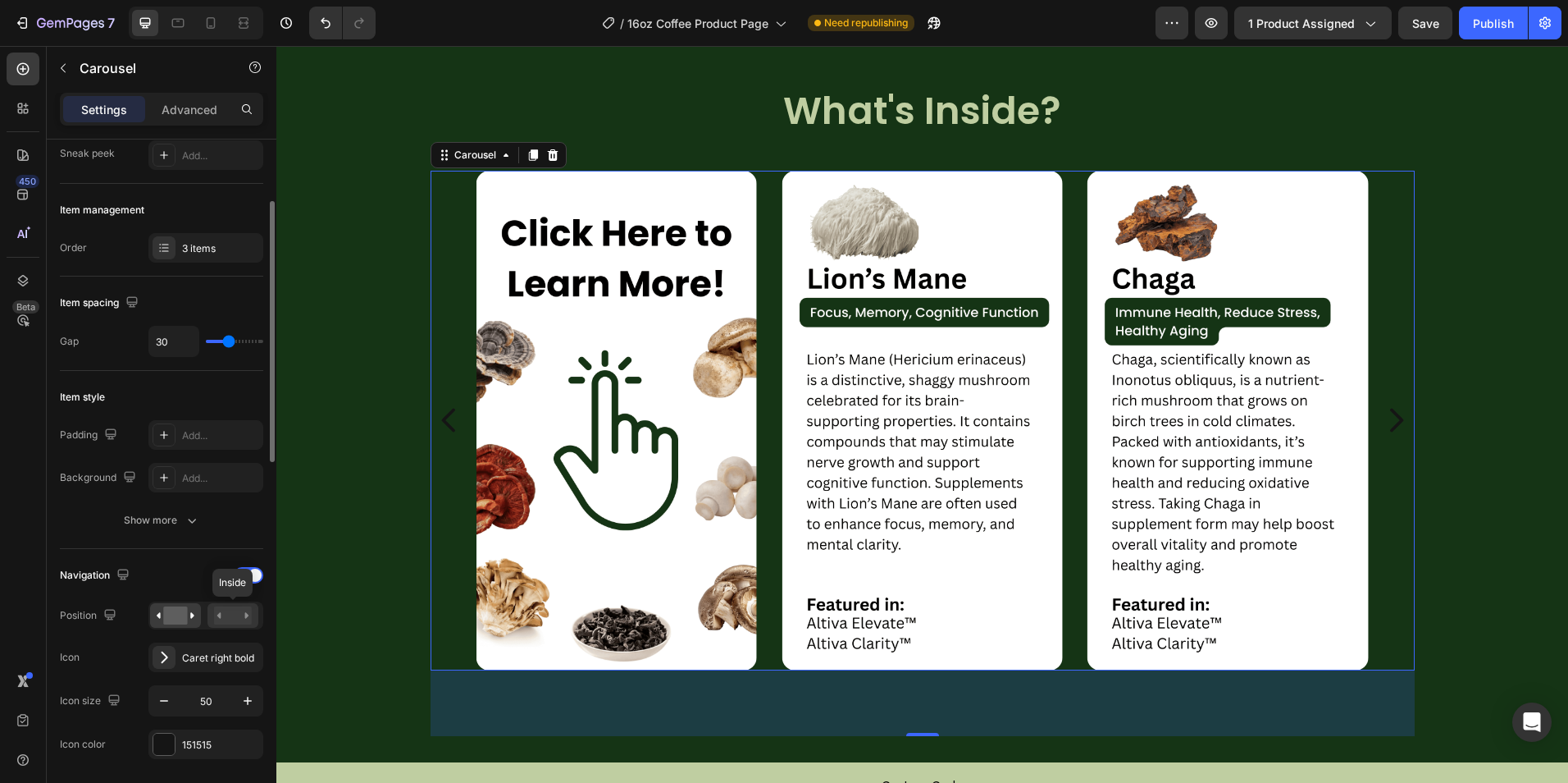
click at [211, 607] on div at bounding box center [232, 615] width 51 height 25
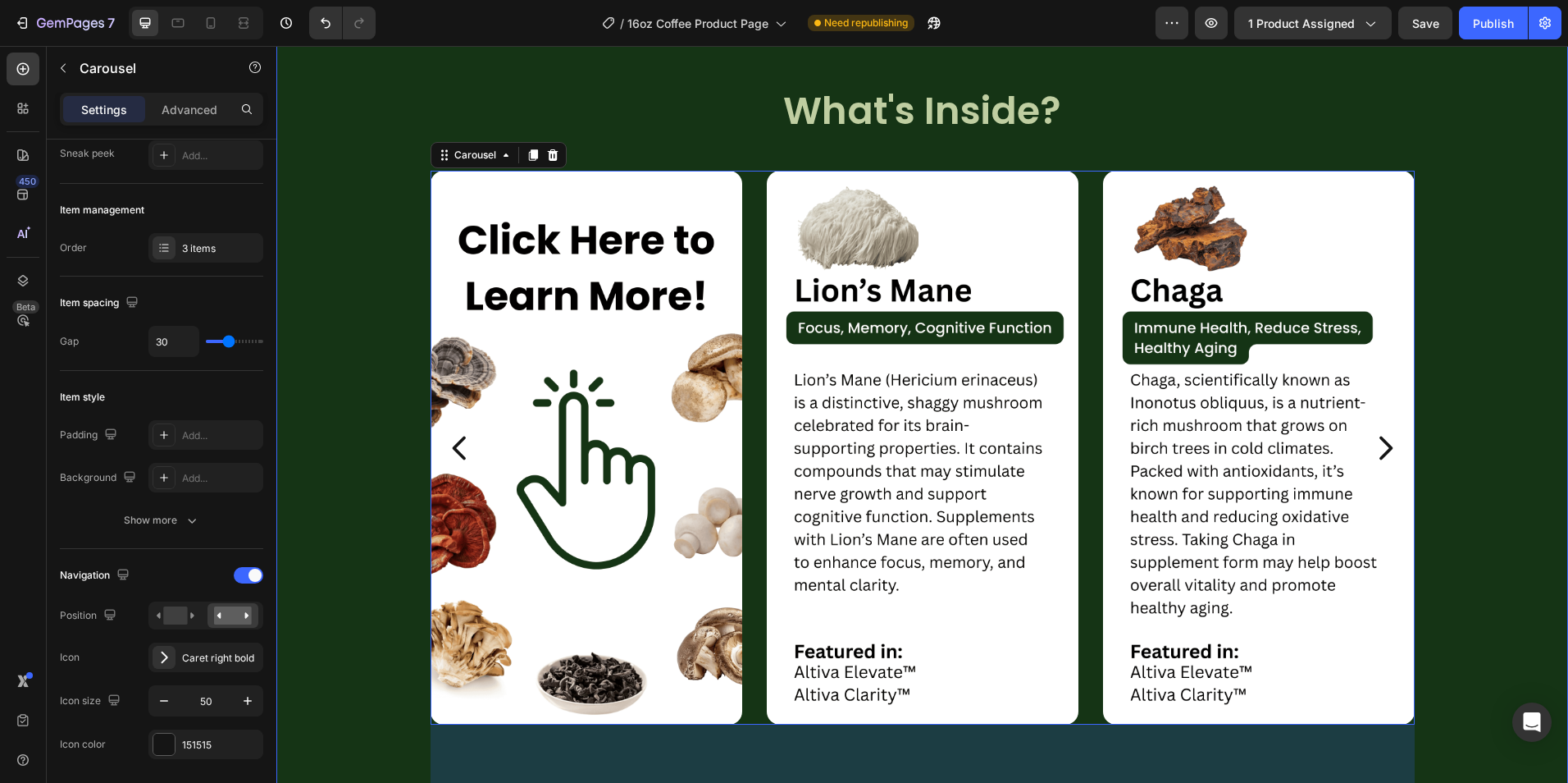
click at [330, 524] on div "Image Image Image Carousel 80" at bounding box center [921, 464] width 1291 height 653
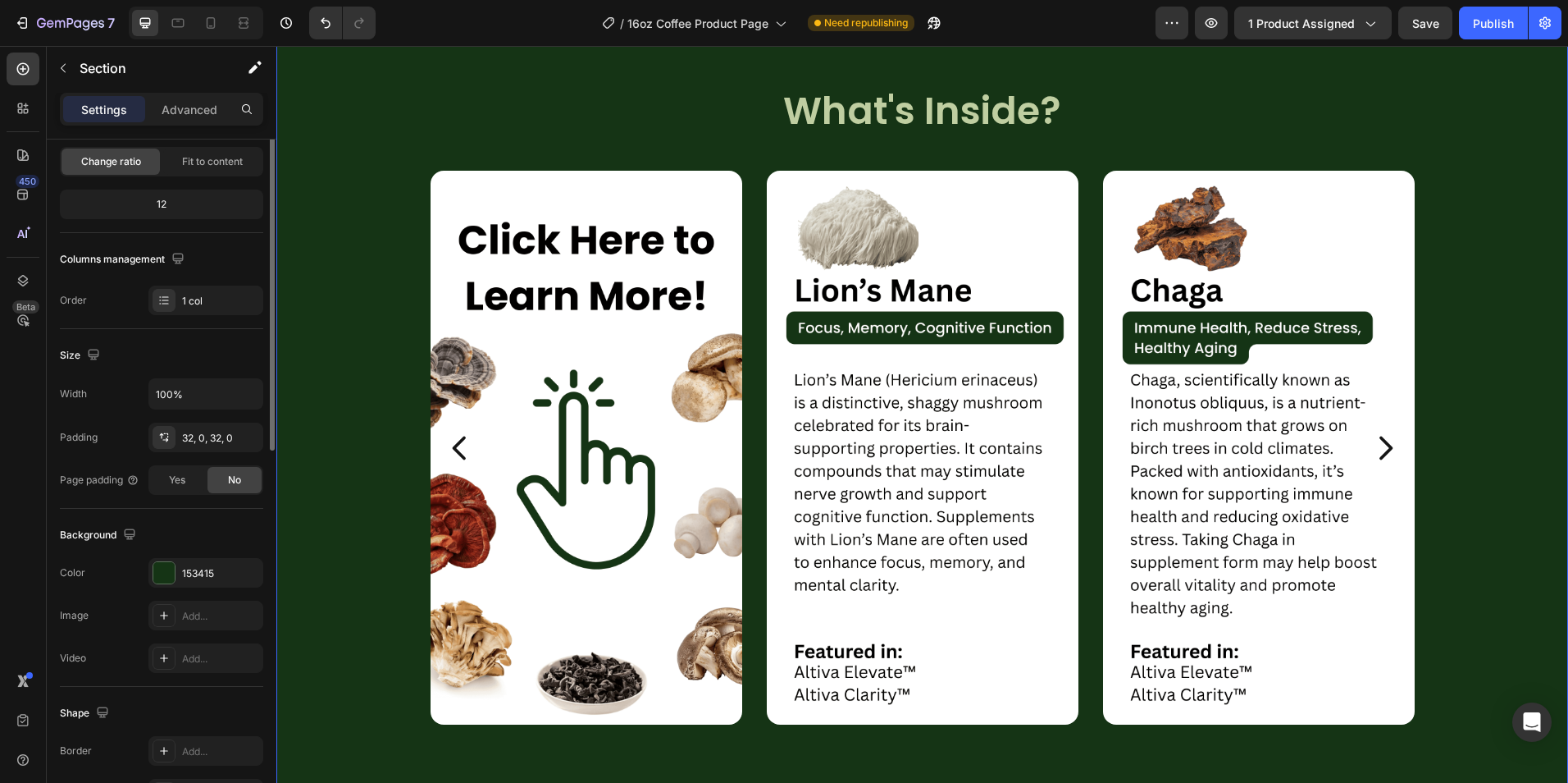
scroll to position [0, 0]
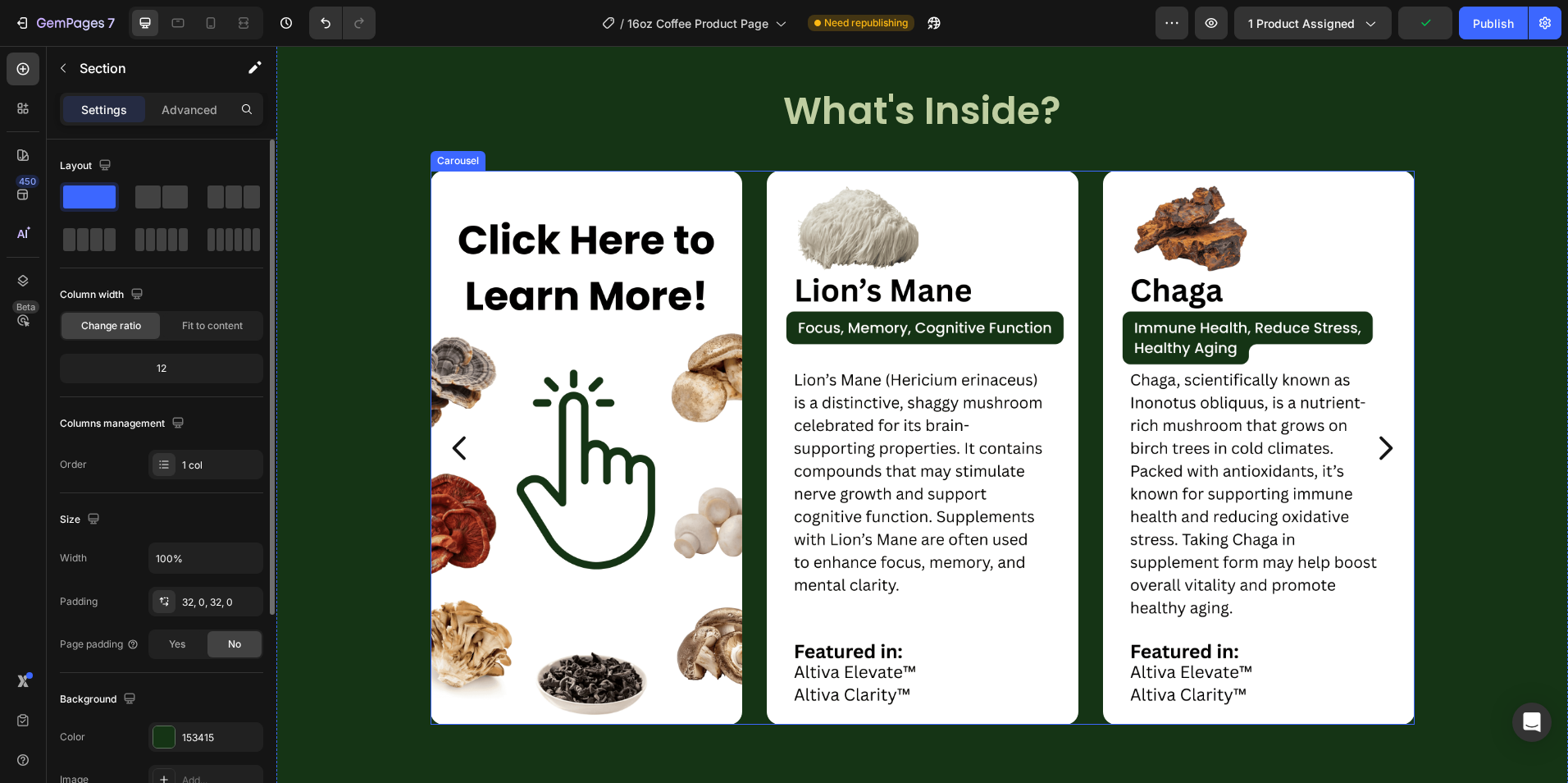
click at [1384, 451] on icon "Carousel Next Arrow" at bounding box center [1385, 448] width 33 height 41
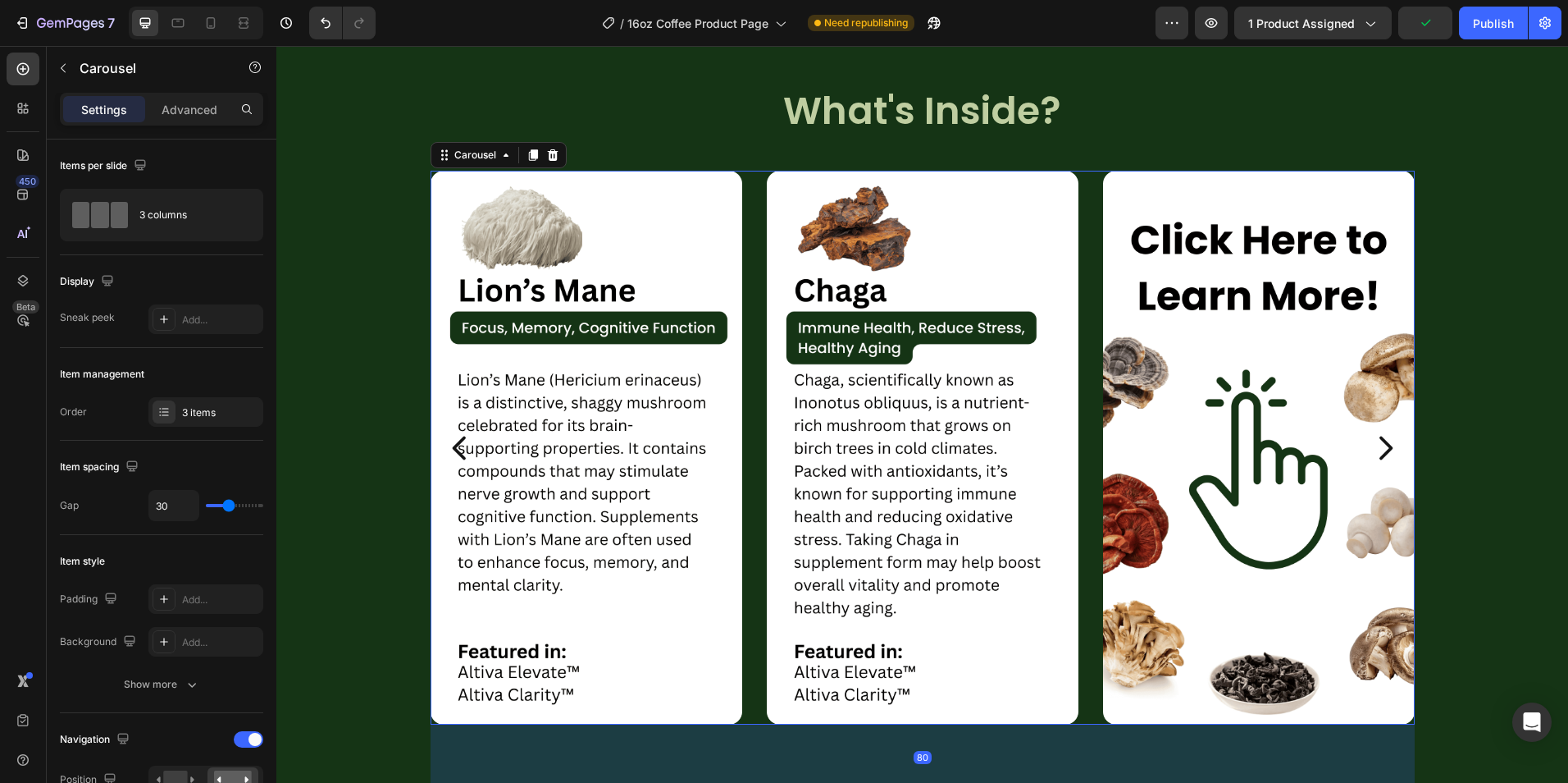
click at [1384, 451] on icon "Carousel Next Arrow" at bounding box center [1385, 448] width 33 height 41
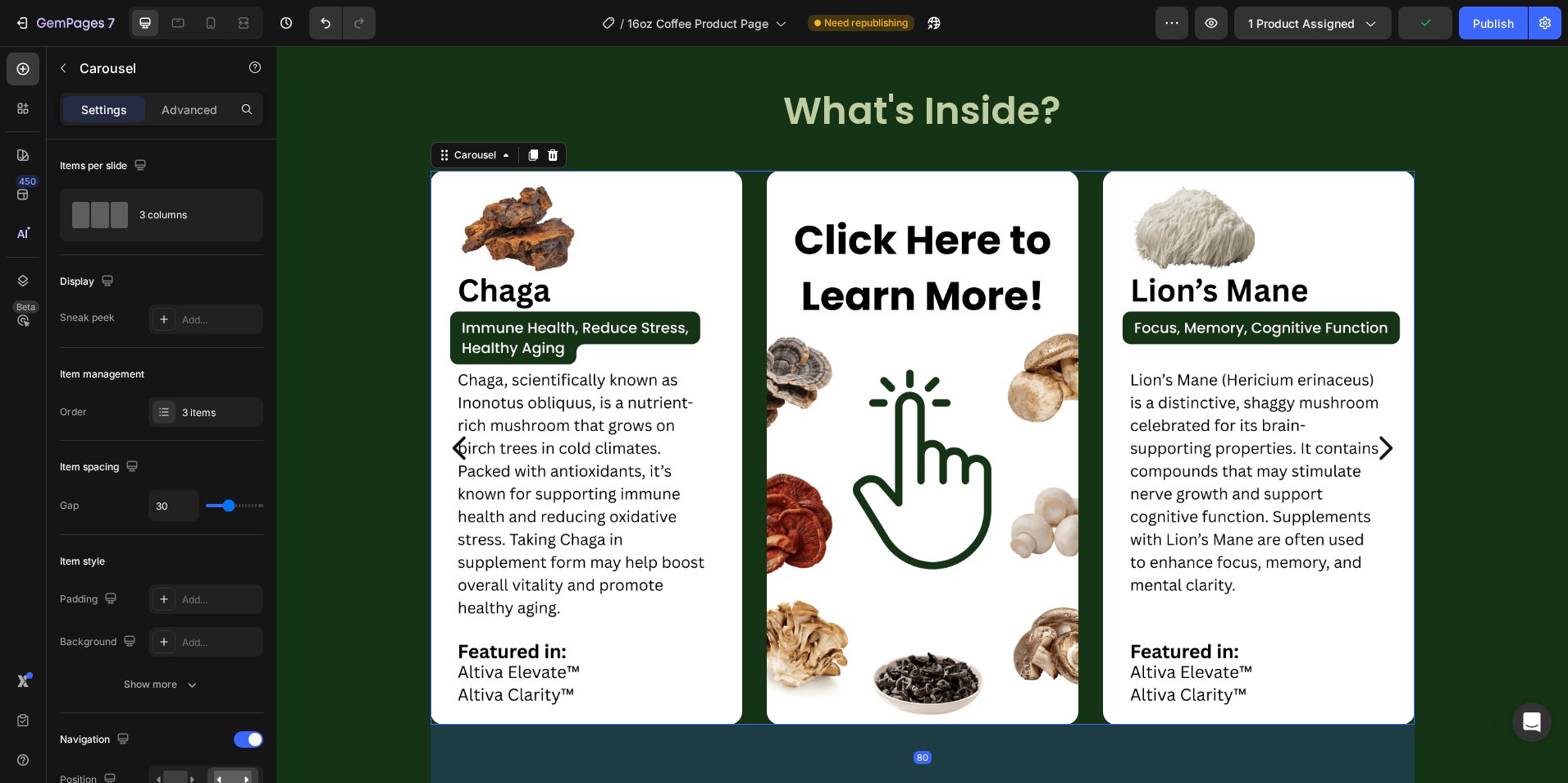
click at [1384, 451] on icon "Carousel Next Arrow" at bounding box center [1385, 448] width 33 height 41
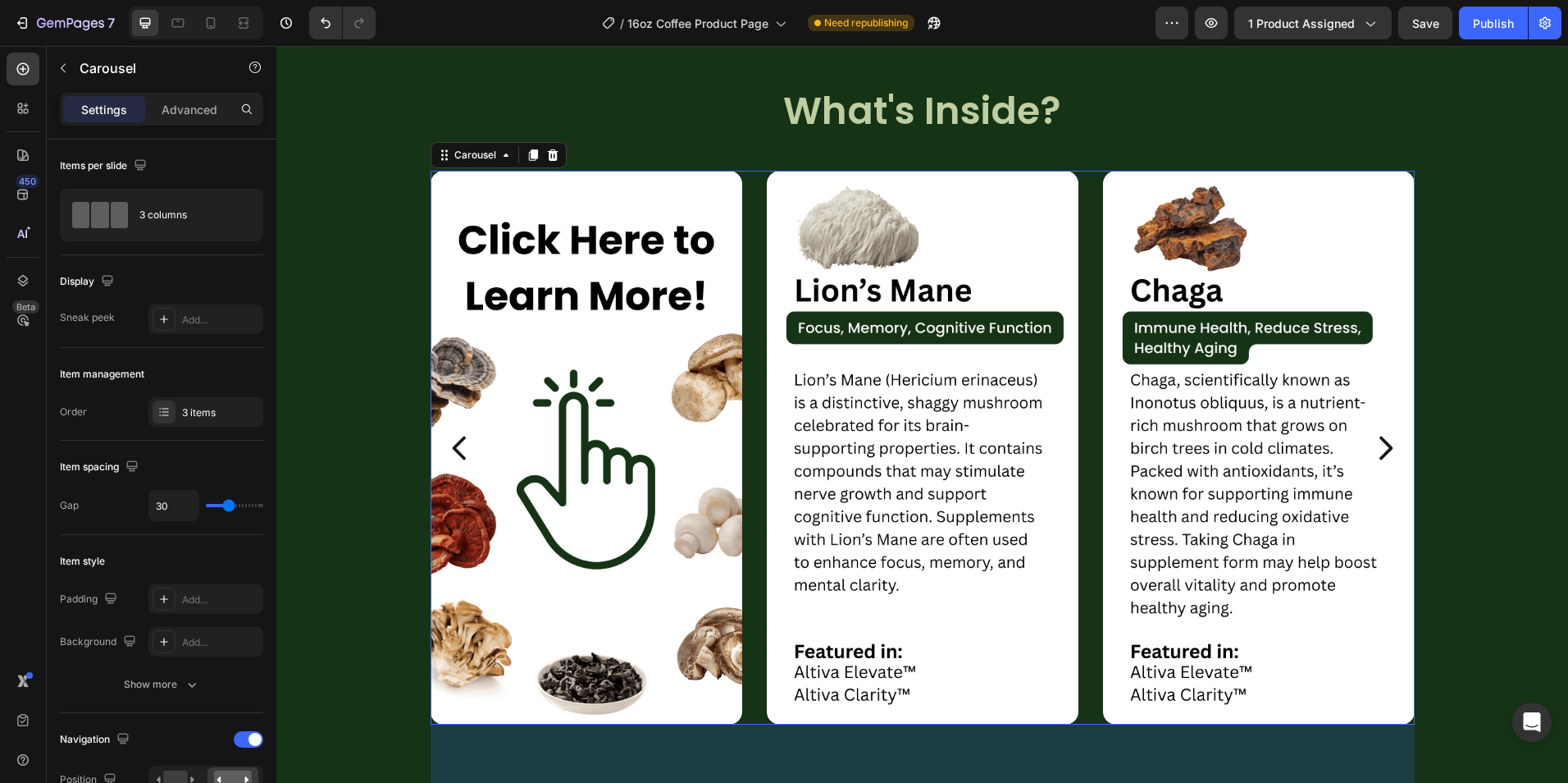
click at [1384, 451] on icon "Carousel Next Arrow" at bounding box center [1385, 448] width 33 height 41
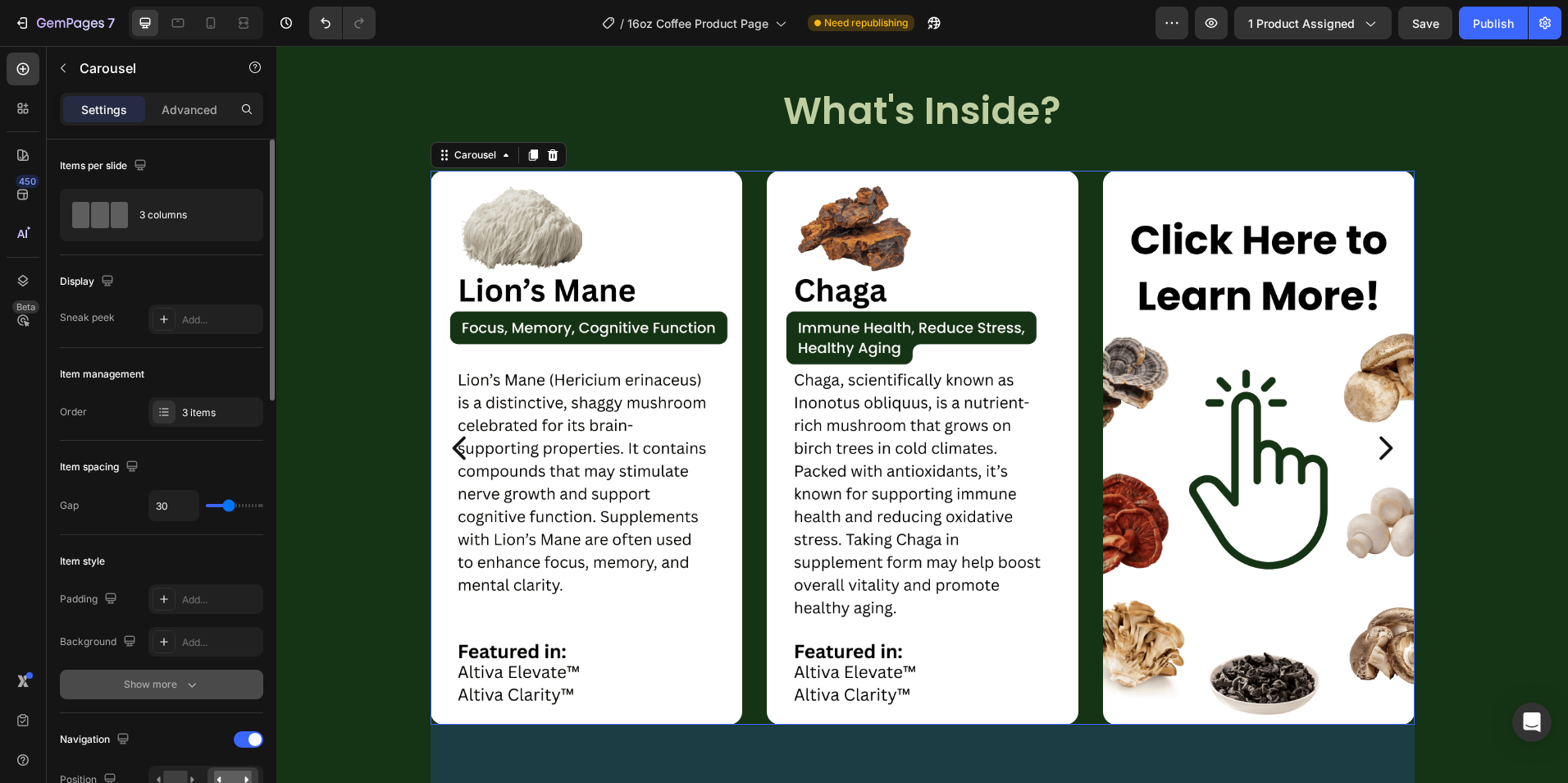
scroll to position [82, 0]
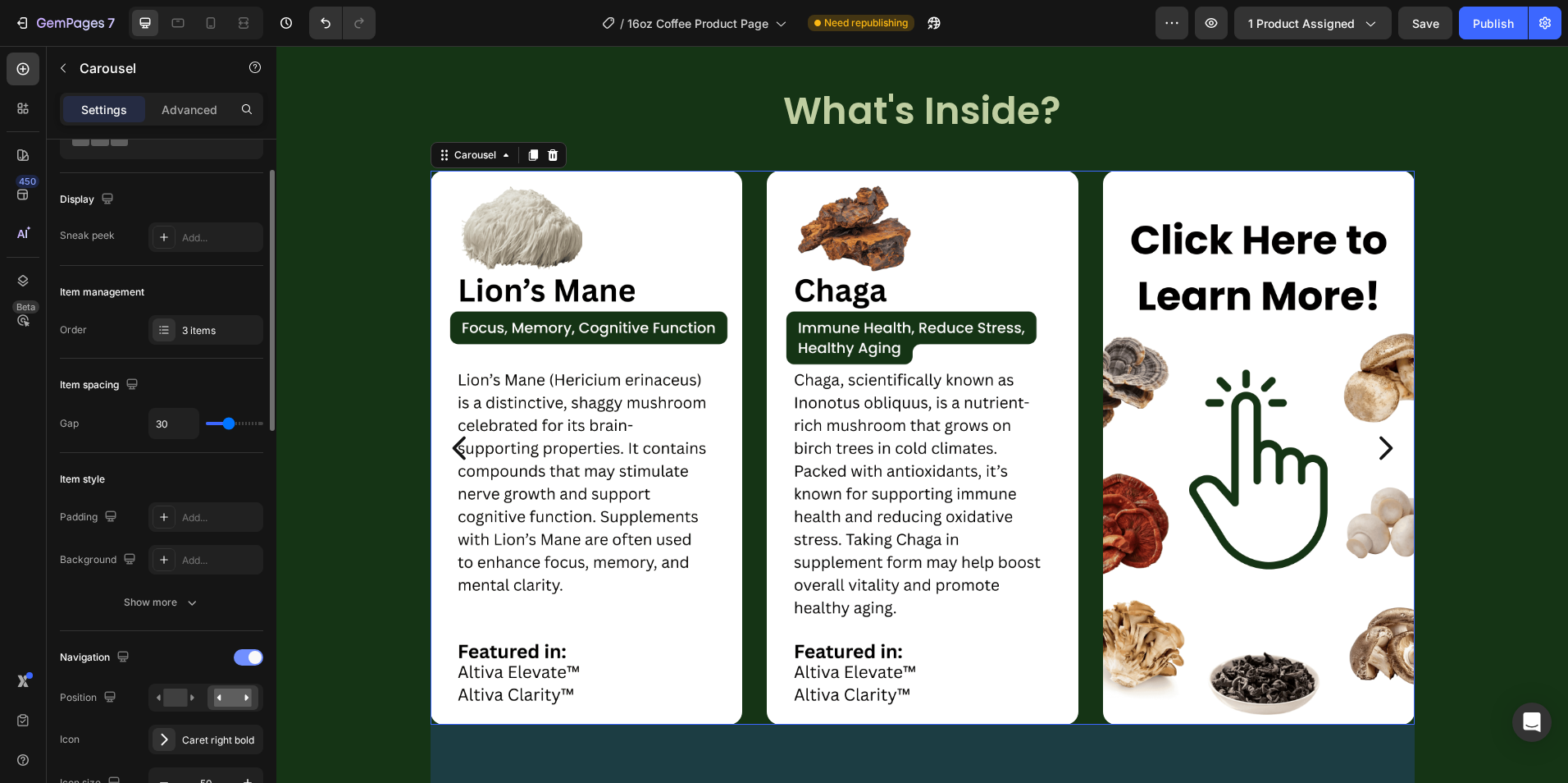
click at [245, 660] on div at bounding box center [248, 657] width 30 height 16
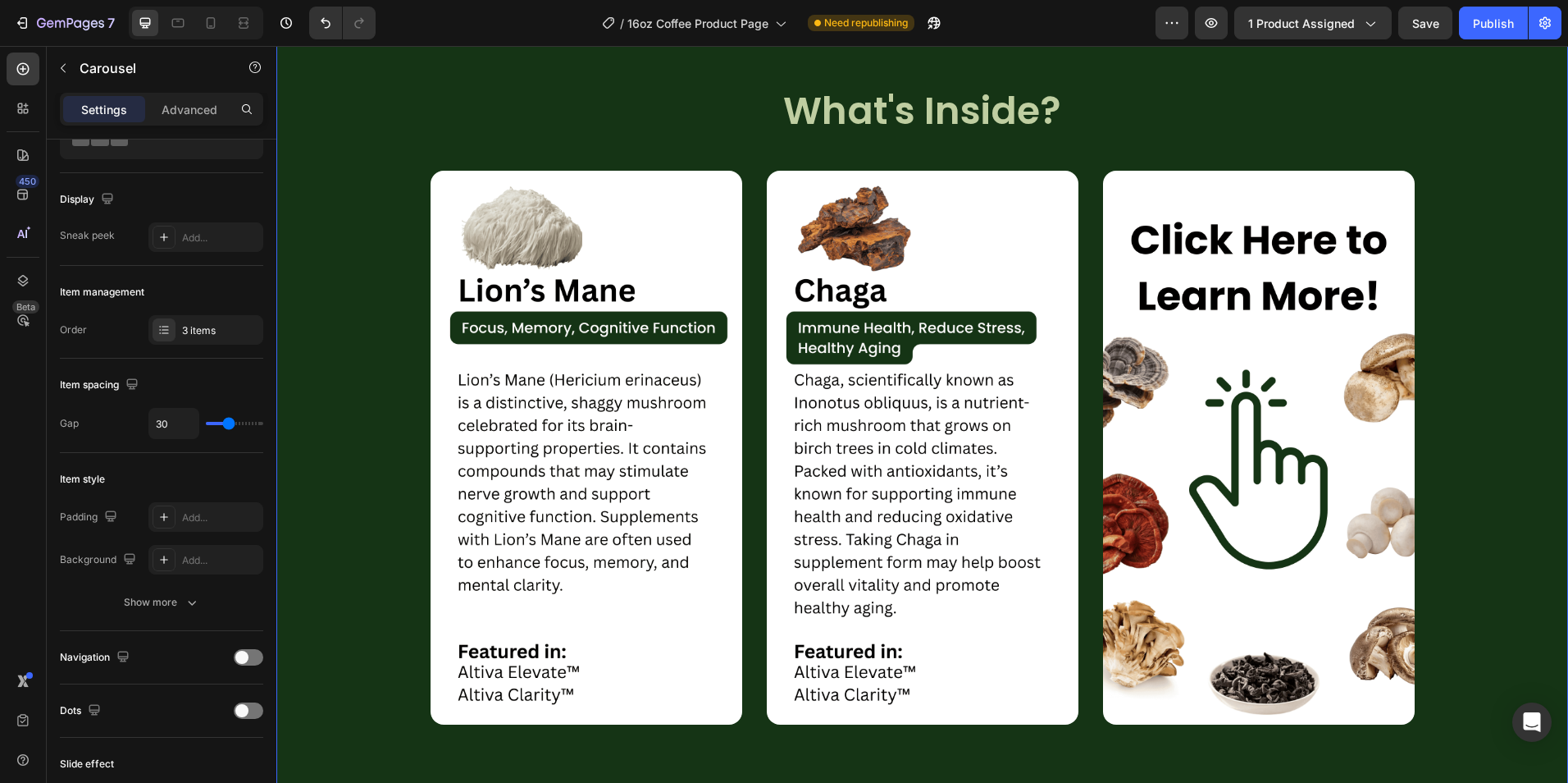
click at [340, 567] on div "Image Image Image Carousel" at bounding box center [921, 464] width 1291 height 653
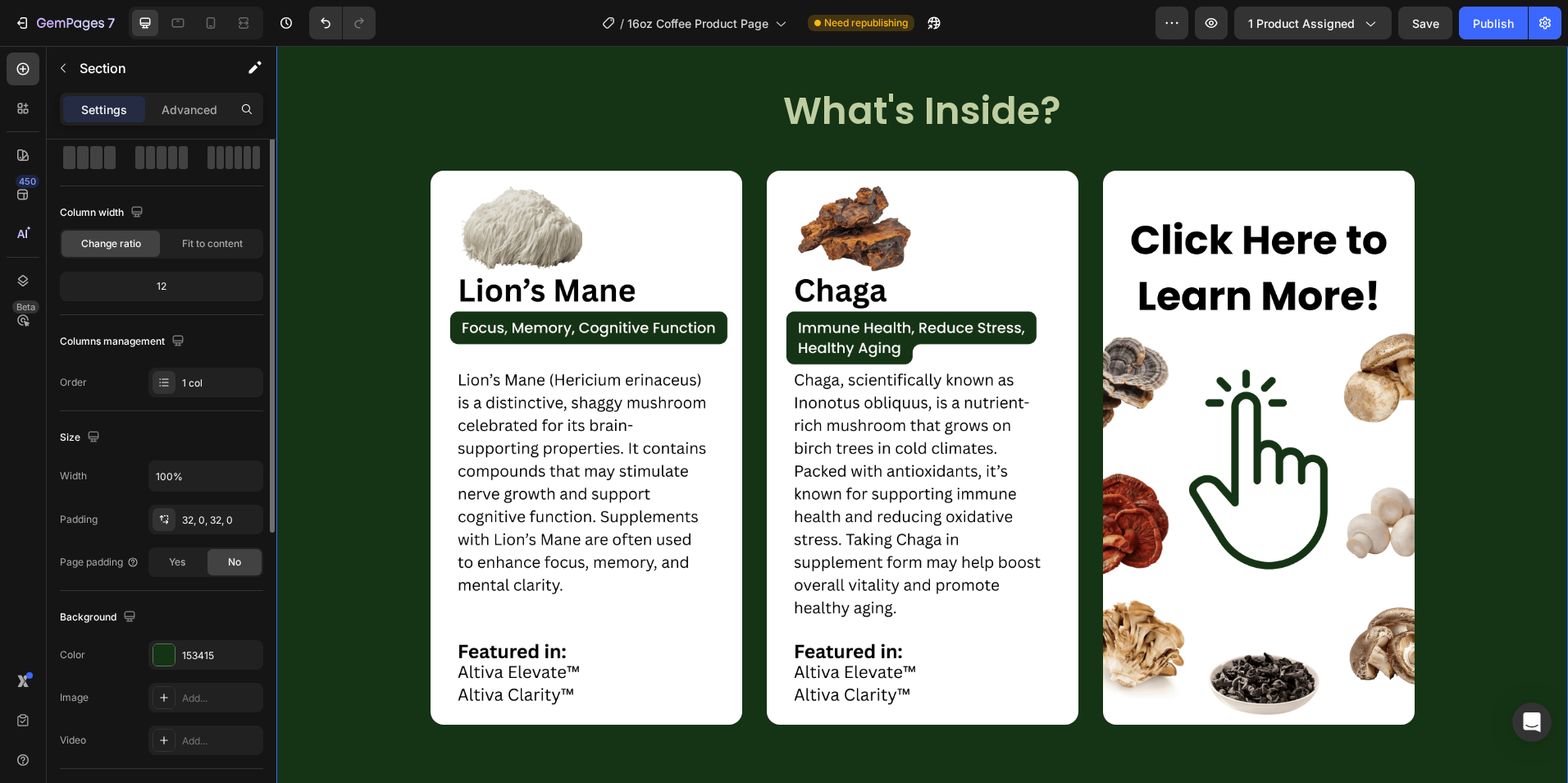
scroll to position [0, 0]
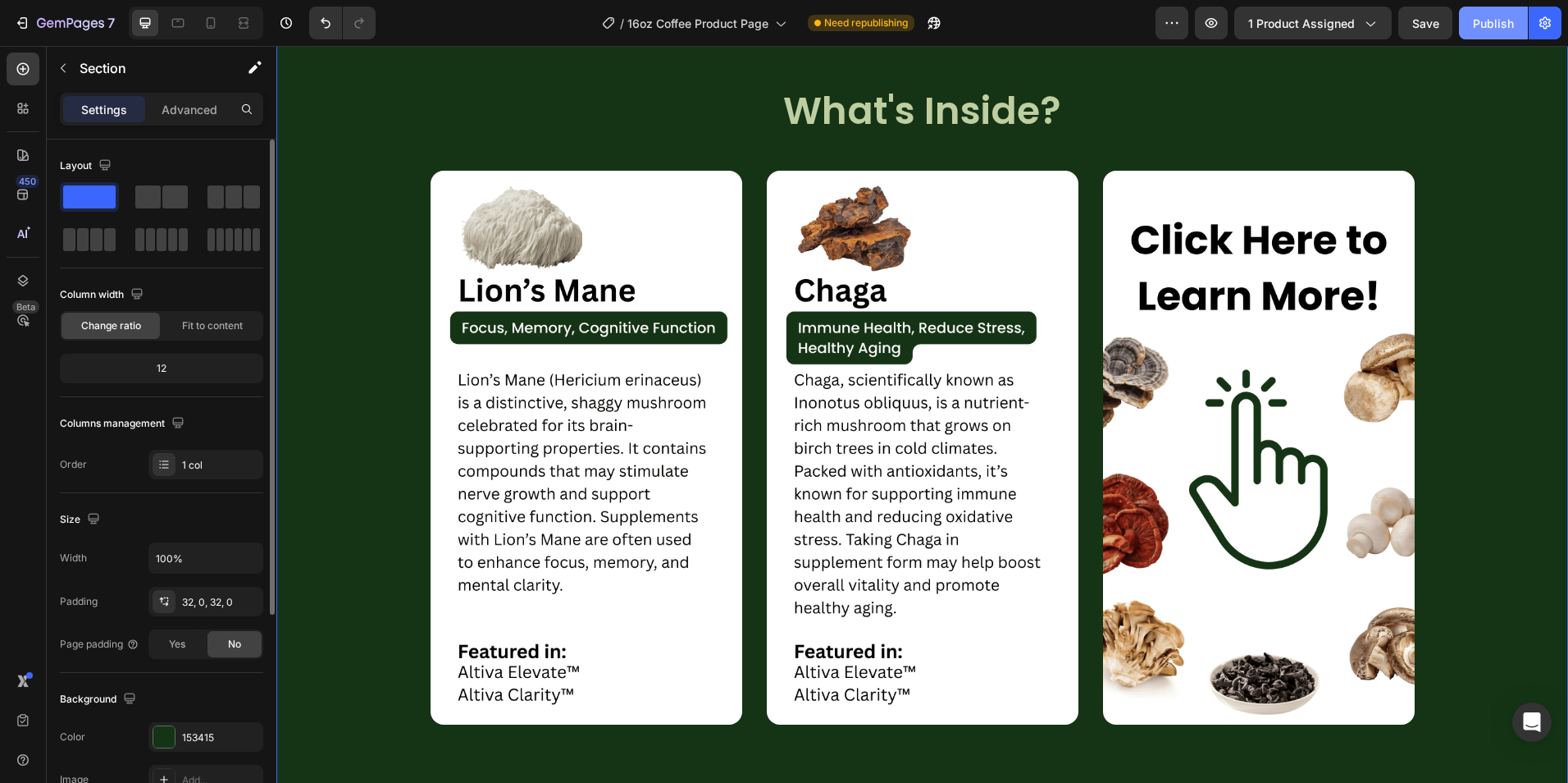
click at [1495, 31] on div "Publish" at bounding box center [1492, 23] width 41 height 17
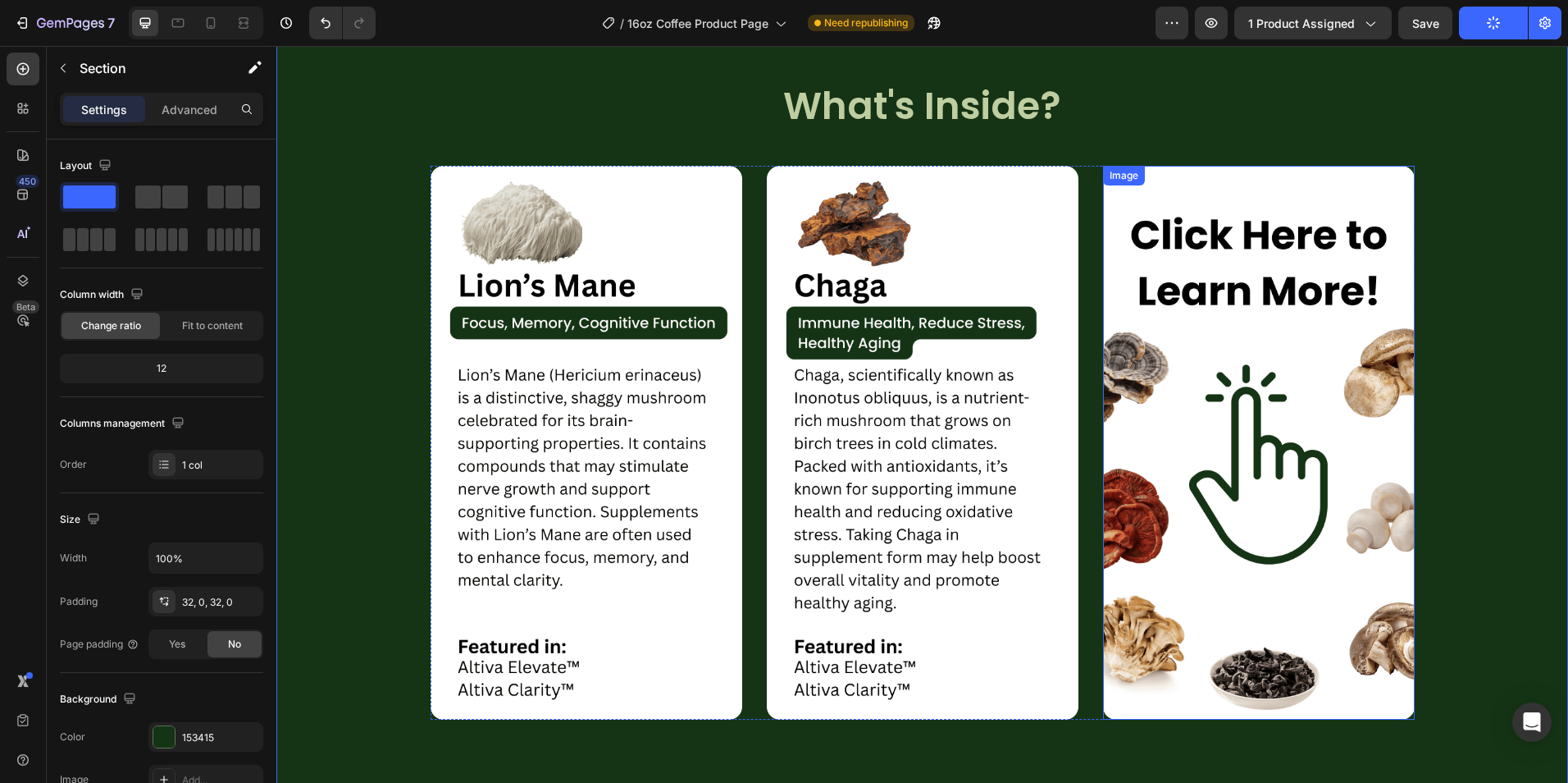
scroll to position [2535, 0]
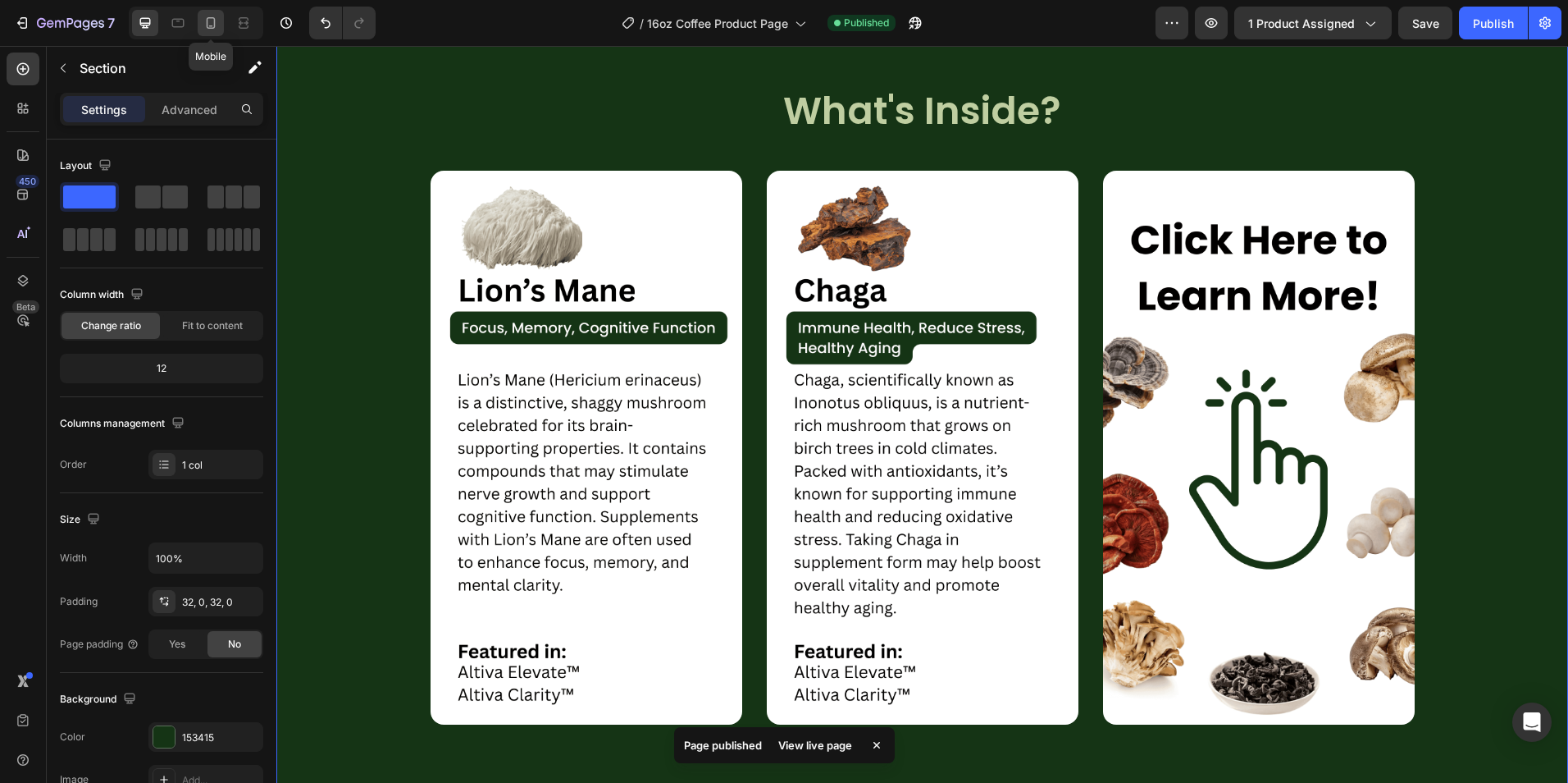
click at [211, 25] on icon at bounding box center [210, 23] width 9 height 12
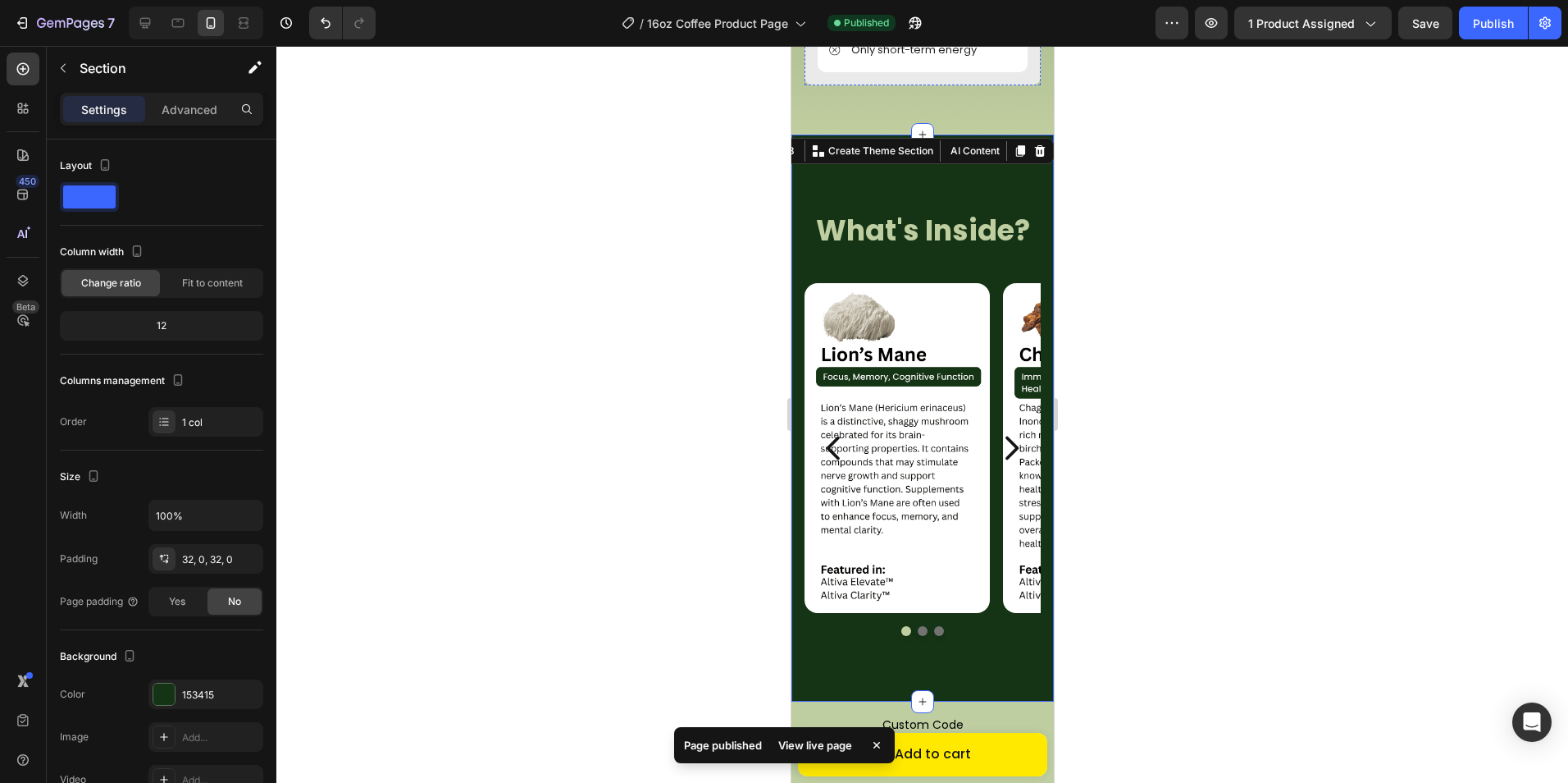
scroll to position [2503, 0]
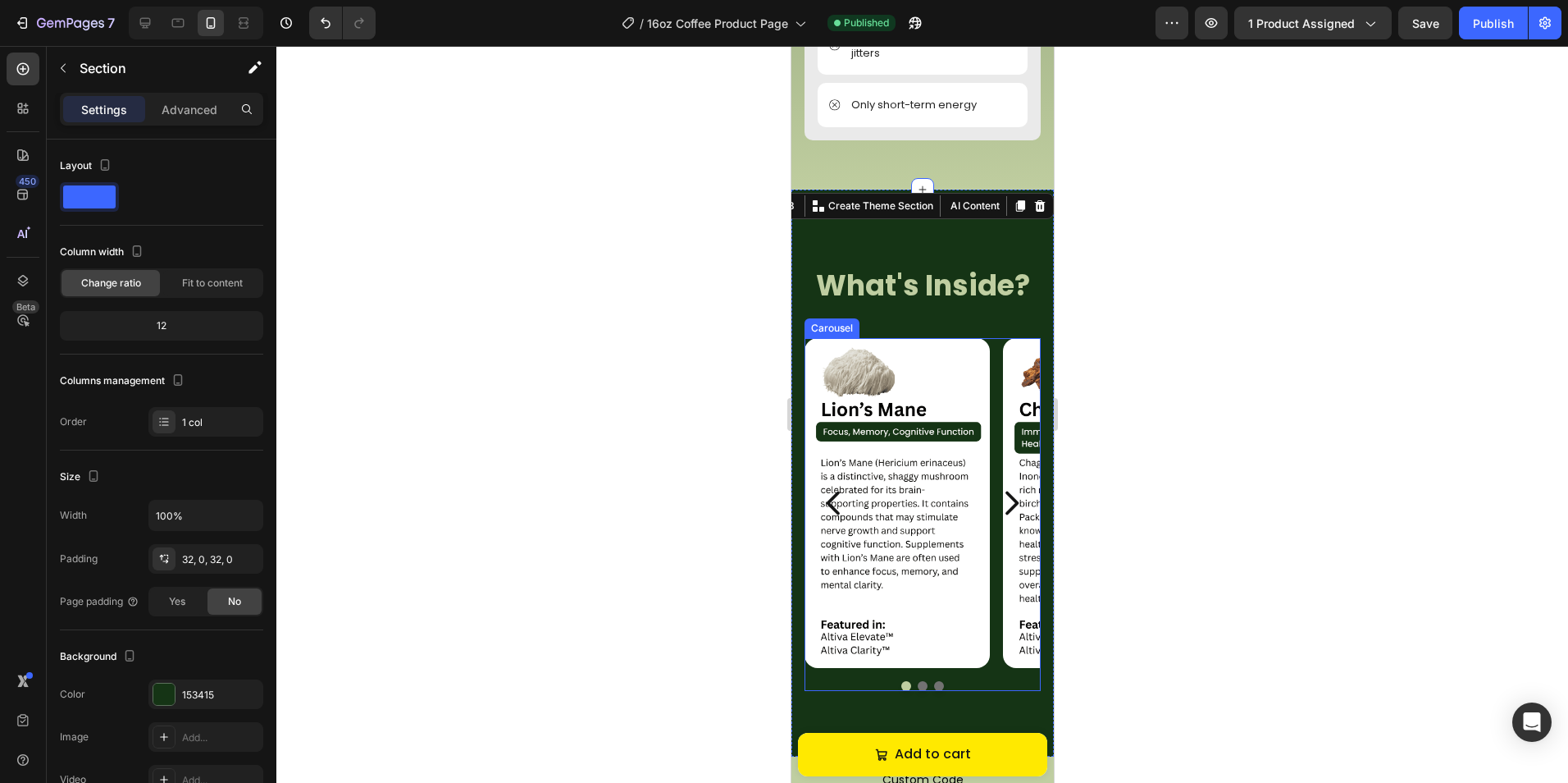
click at [995, 512] on icon "Carousel Next Arrow" at bounding box center [1010, 503] width 33 height 41
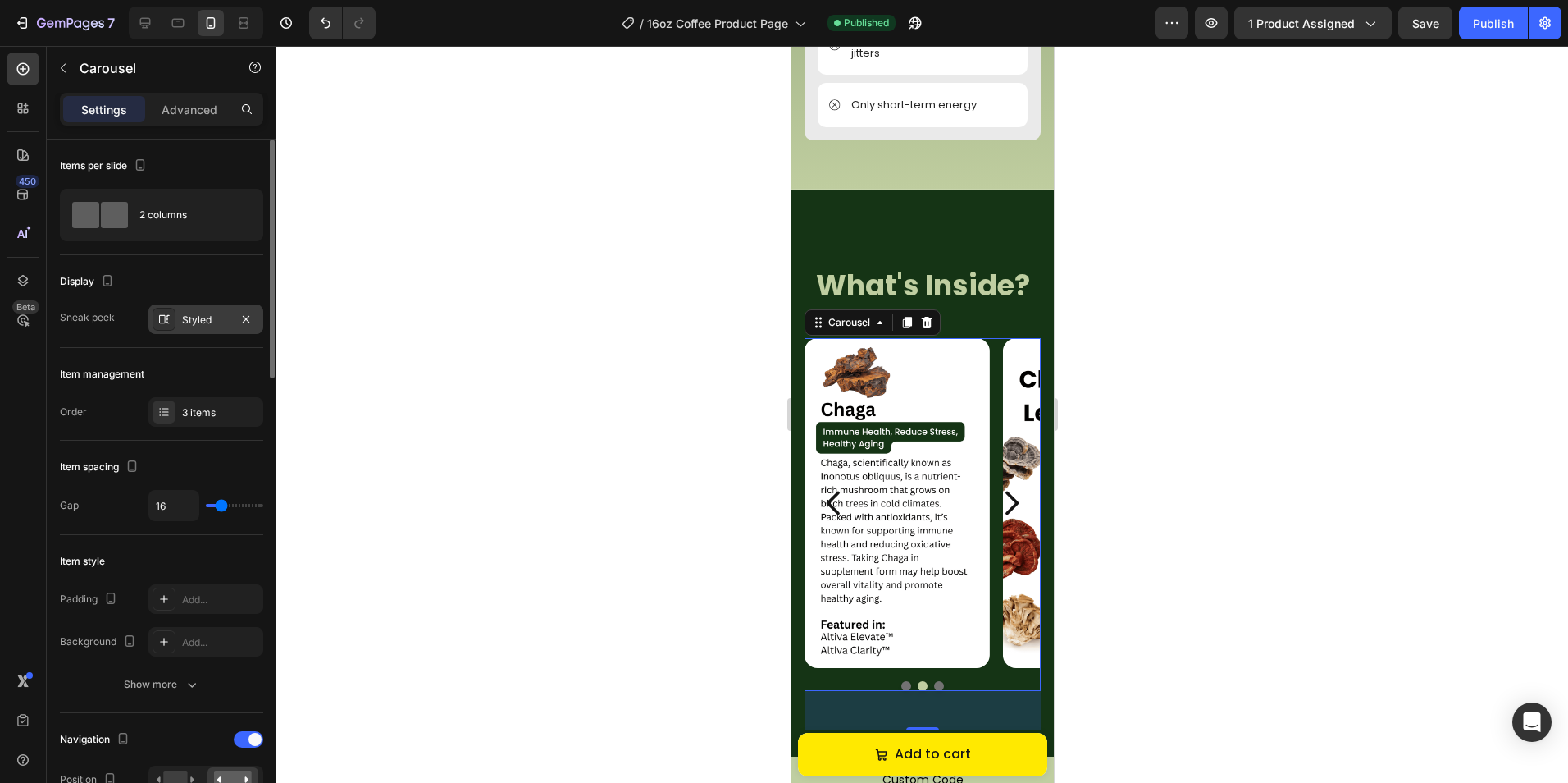
click at [182, 312] on div "Styled" at bounding box center [206, 319] width 48 height 15
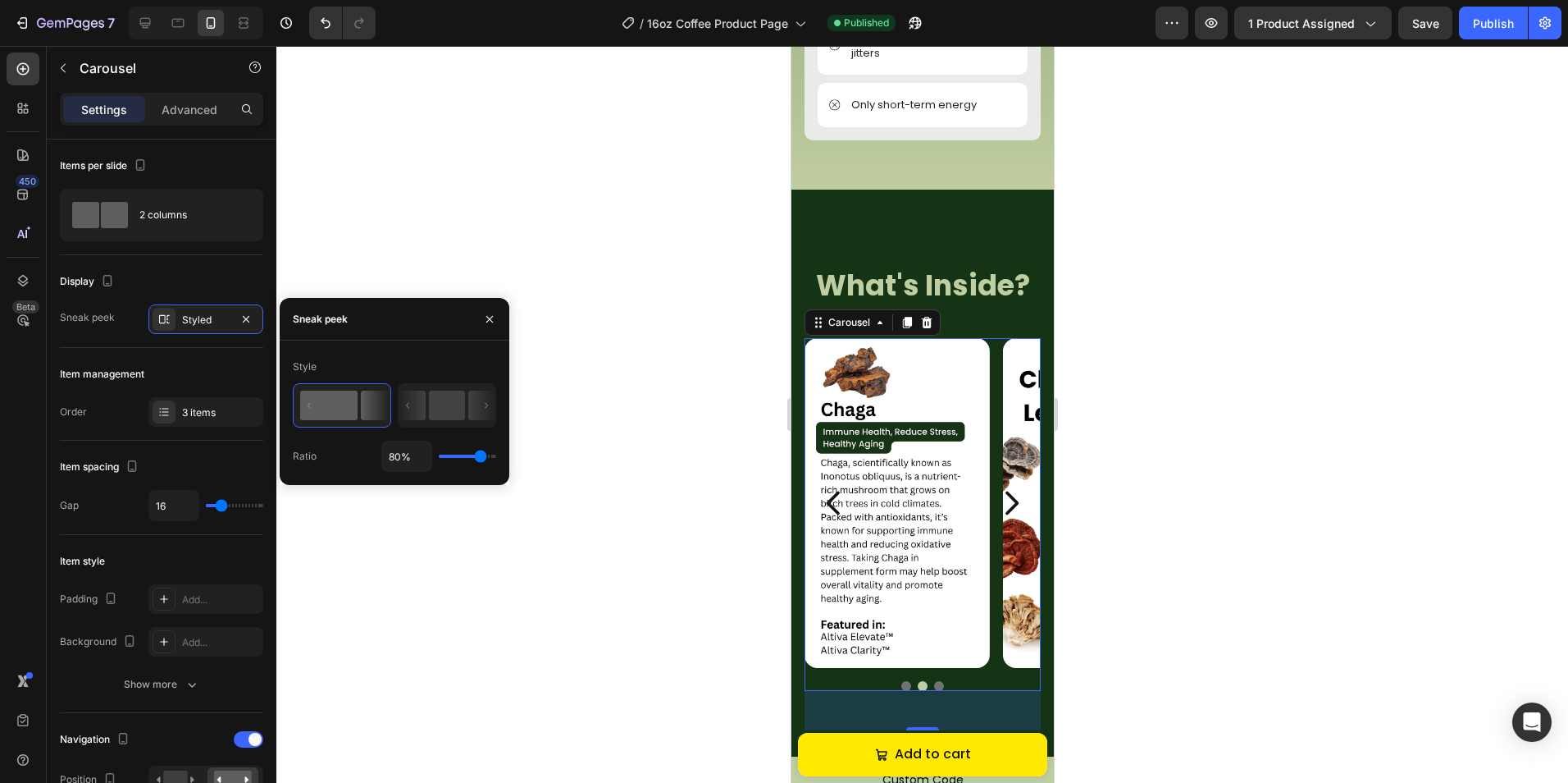
type input "72%"
type input "72"
type input "71%"
type input "71"
type input "69%"
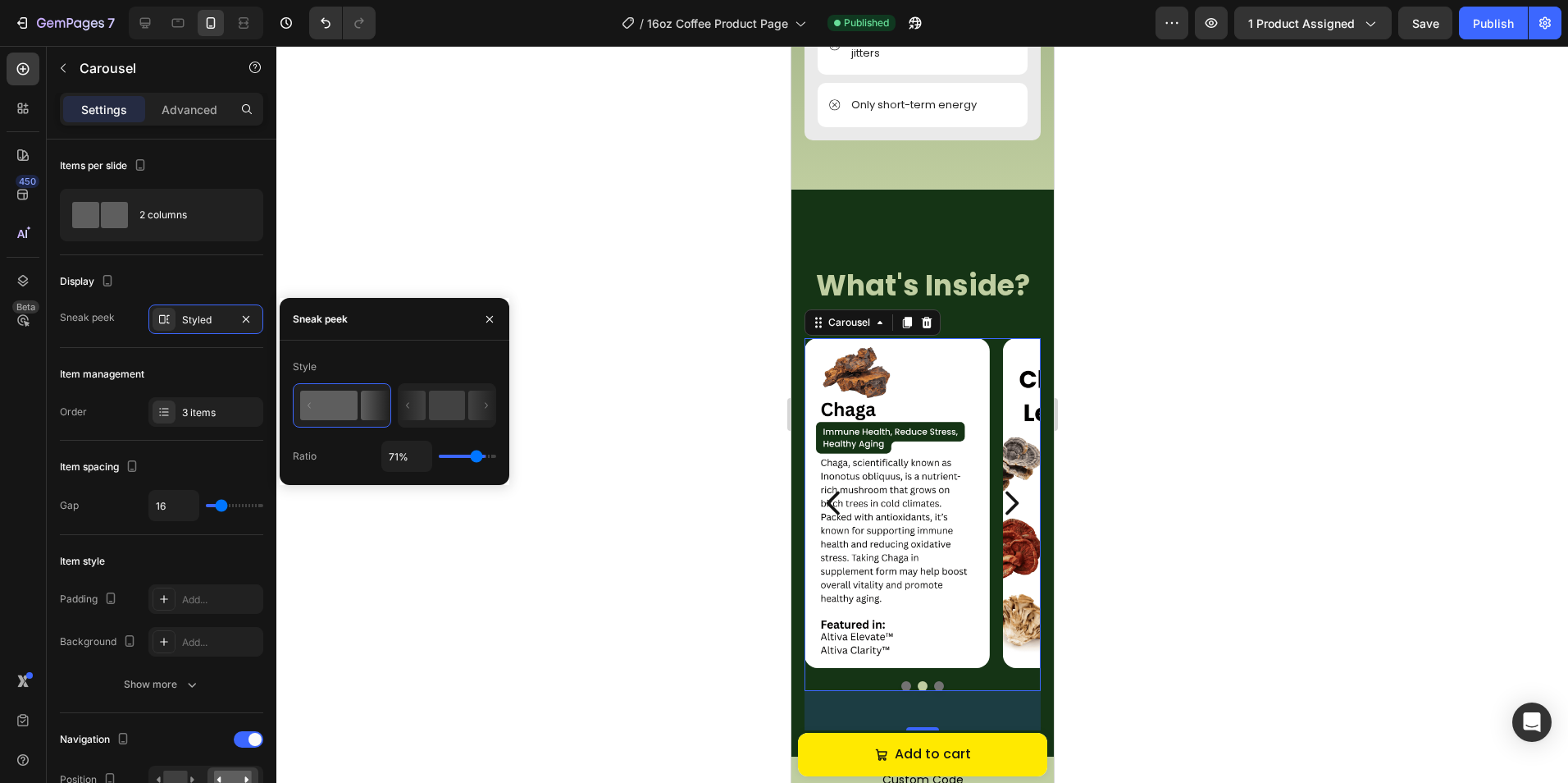
type input "69"
type input "67%"
type input "67"
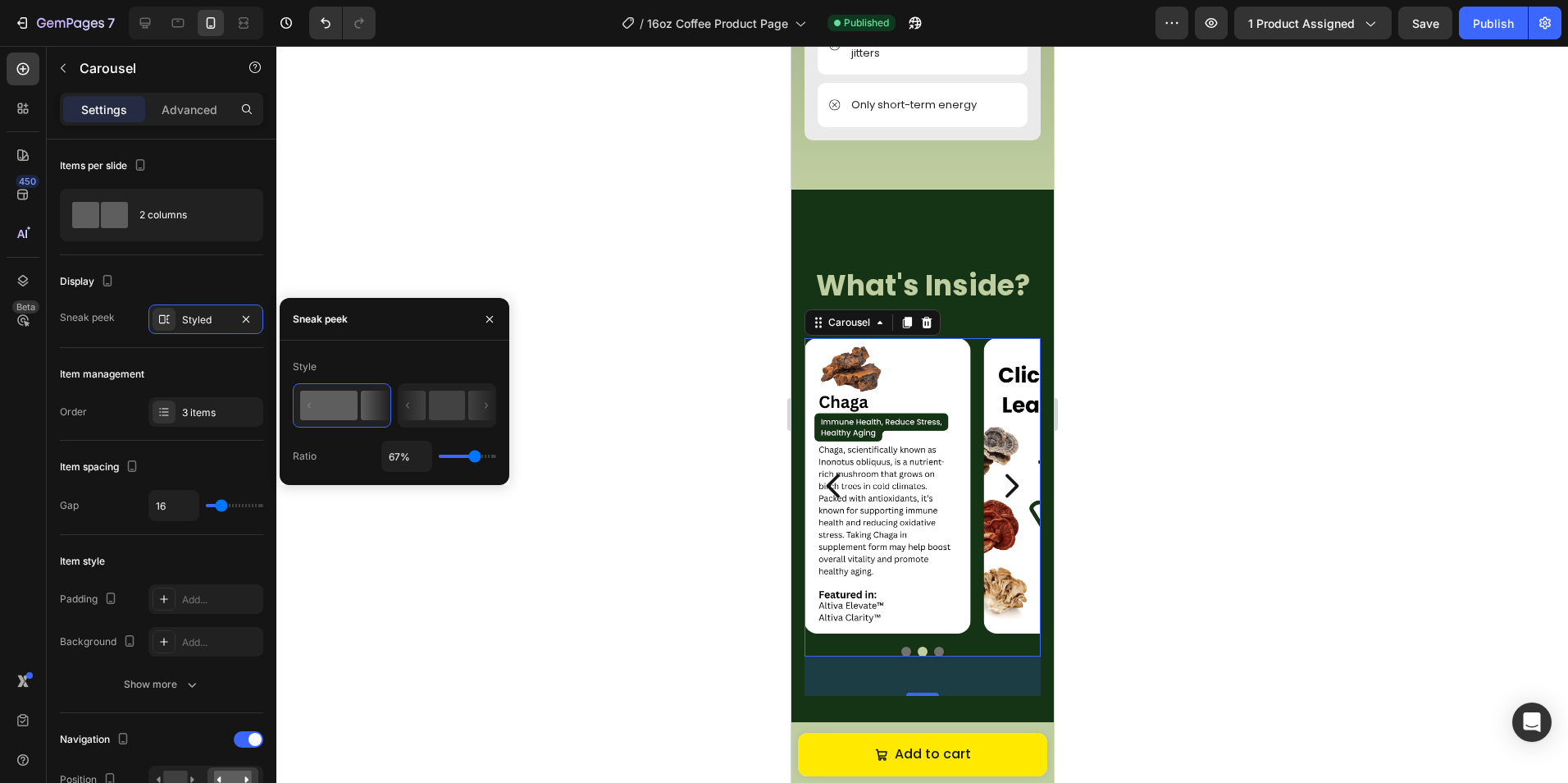
type input "69%"
type input "69"
type input "71%"
type input "71"
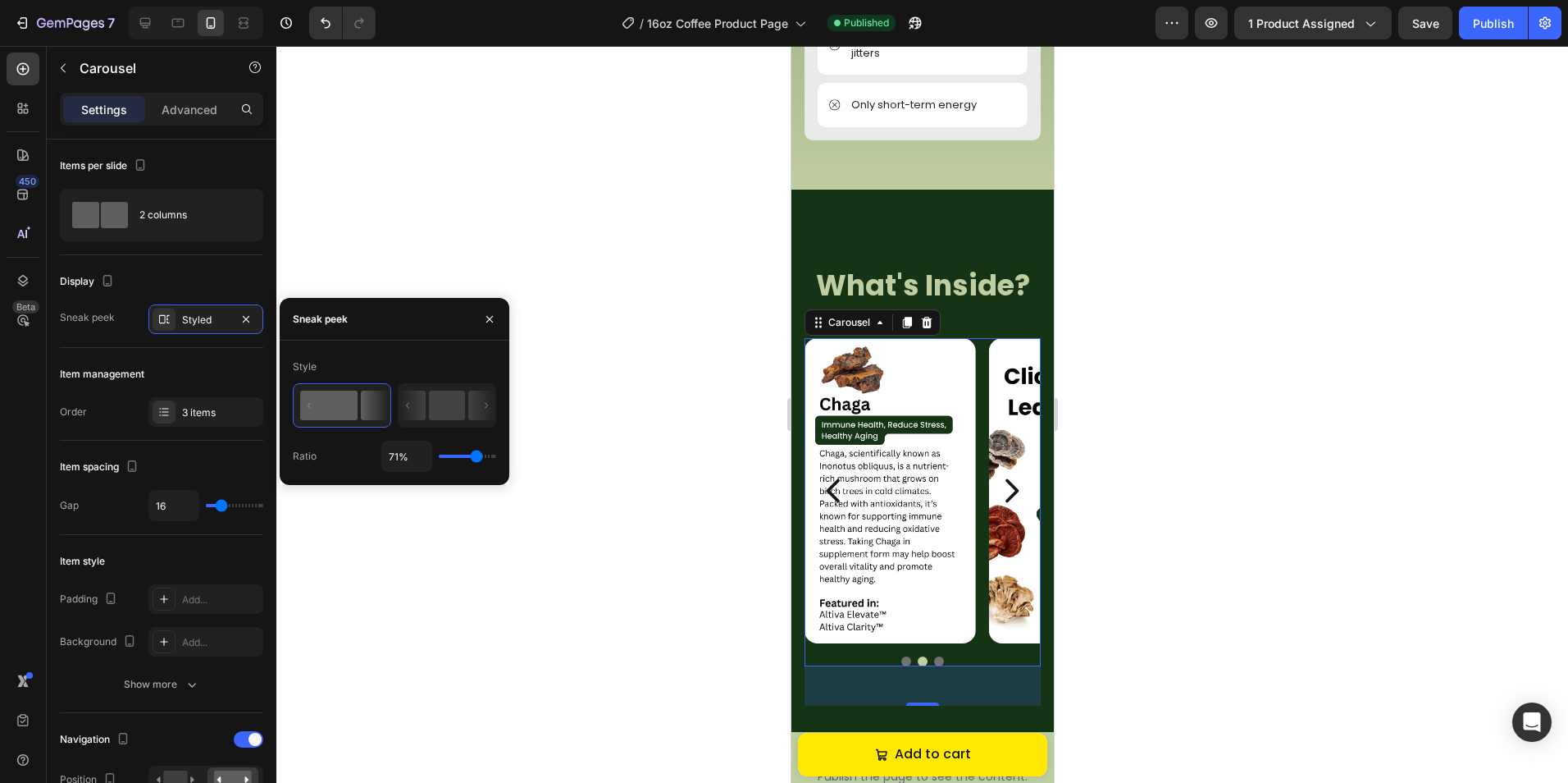
type input "72%"
type input "72"
type input "74%"
type input "74"
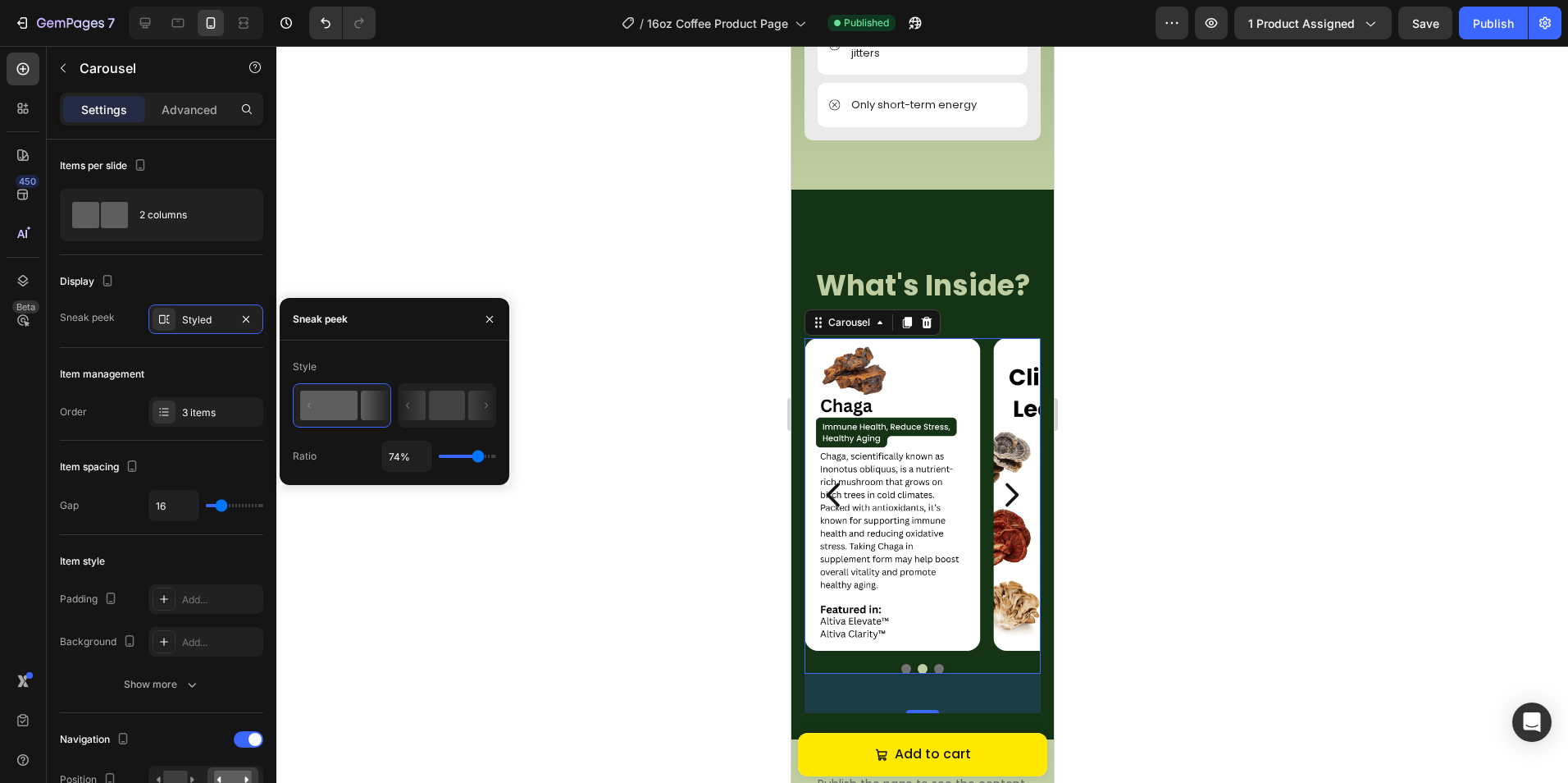
type input "76%"
type input "76"
type input "78%"
type input "78"
type input "80%"
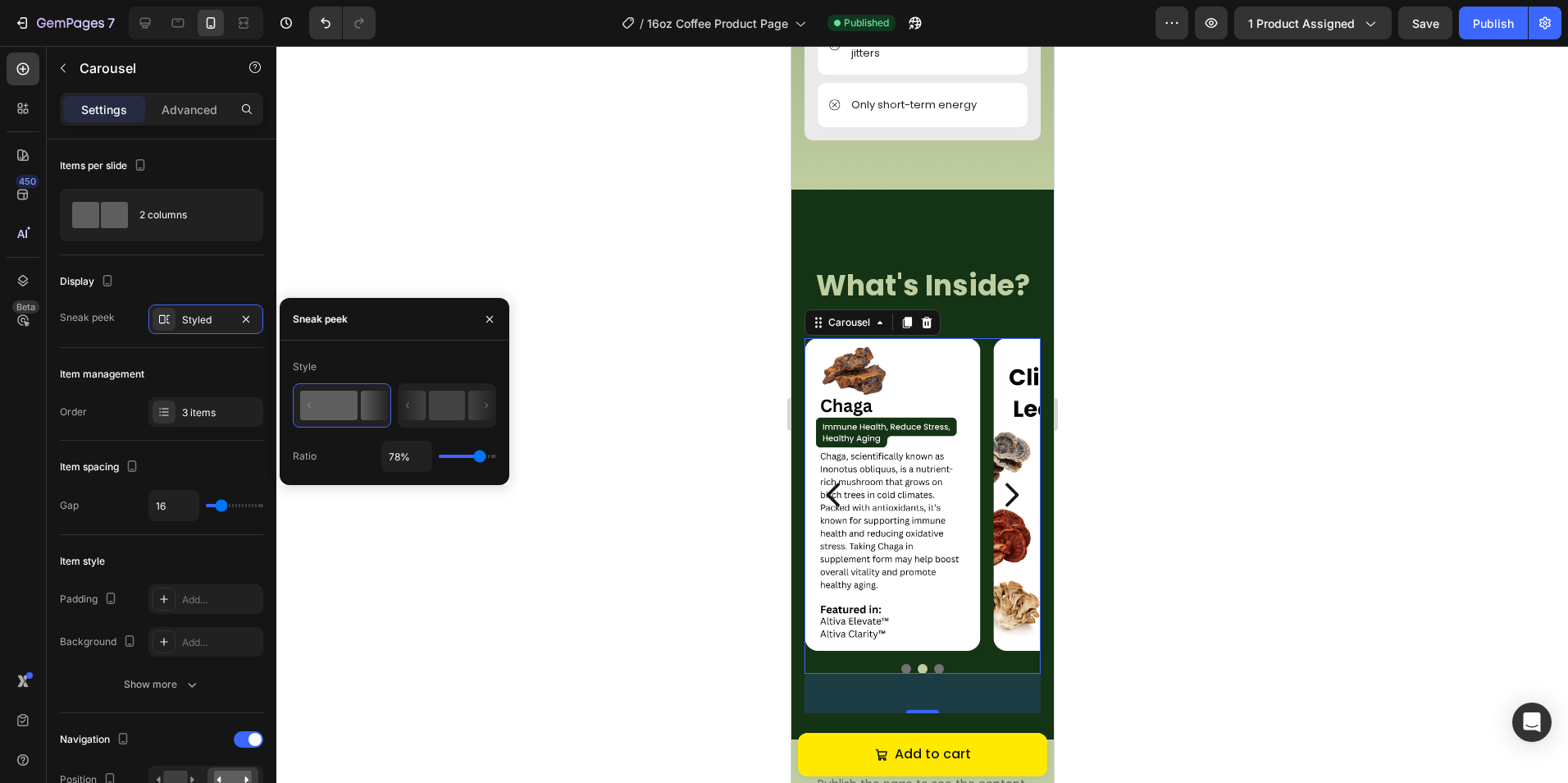
type input "80"
type input "82%"
type input "82"
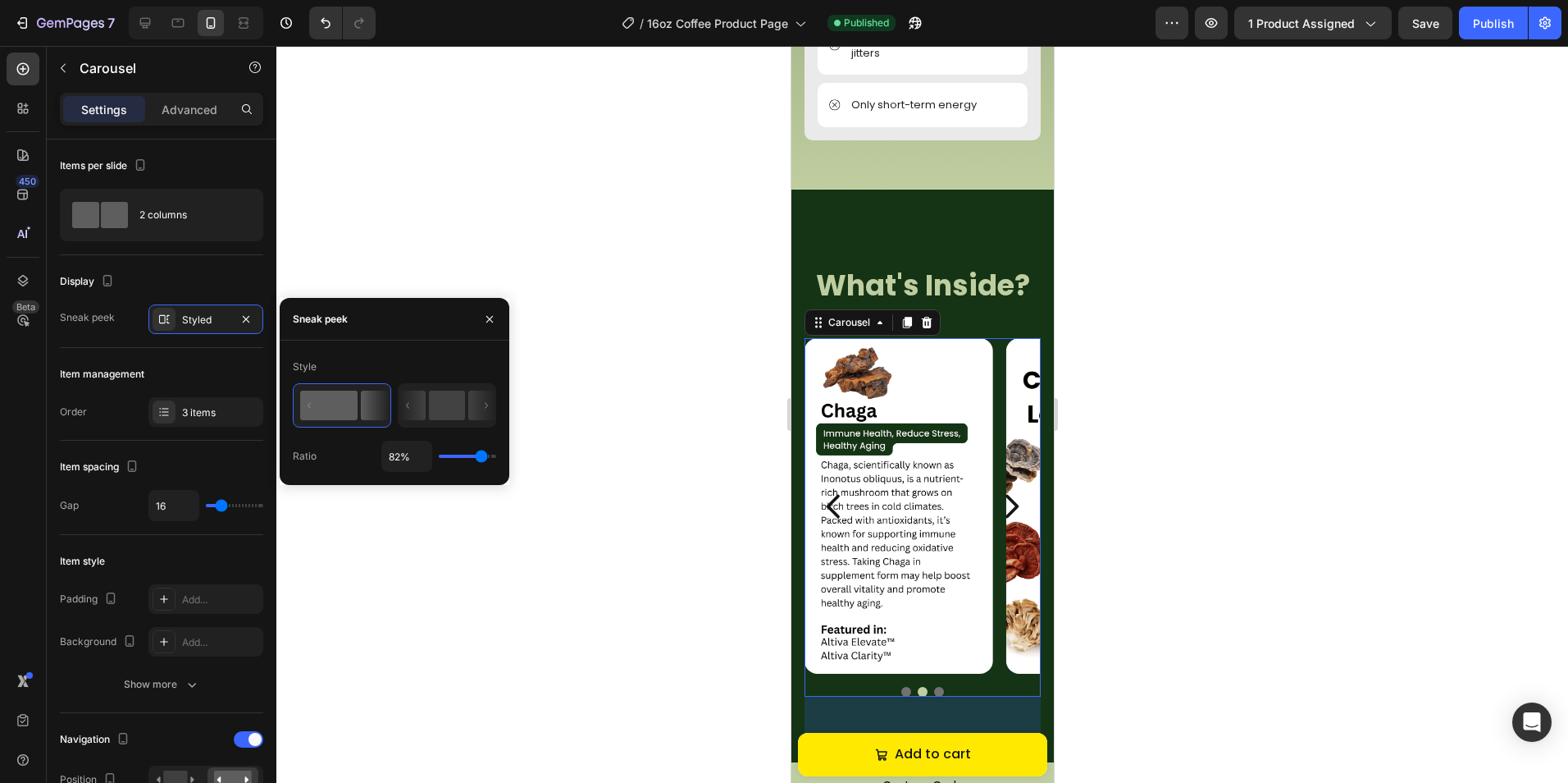
type input "84%"
type input "84"
type input "85%"
type input "85"
type input "87%"
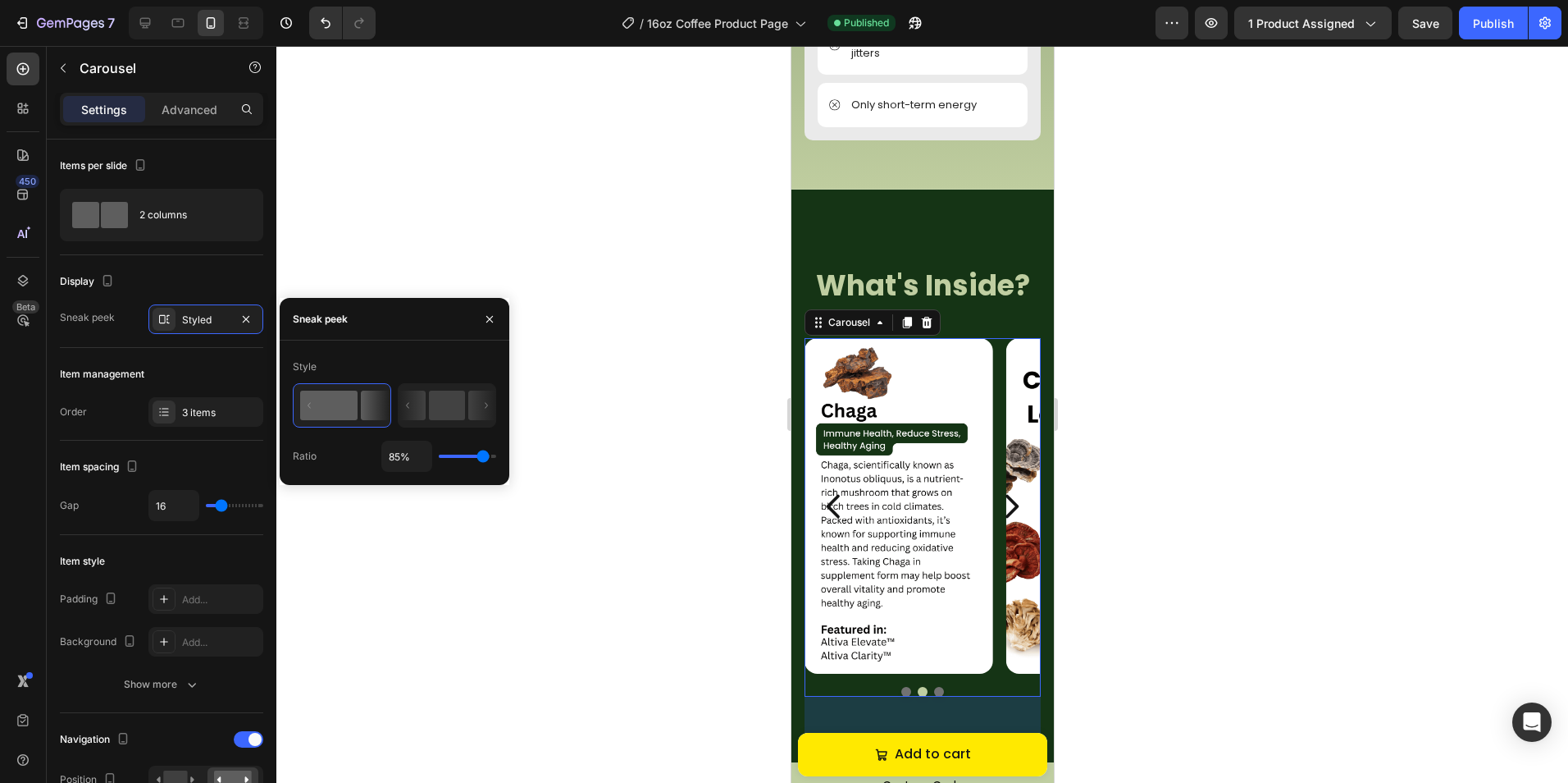
type input "87"
type input "89%"
type input "89"
type input "91%"
type input "91"
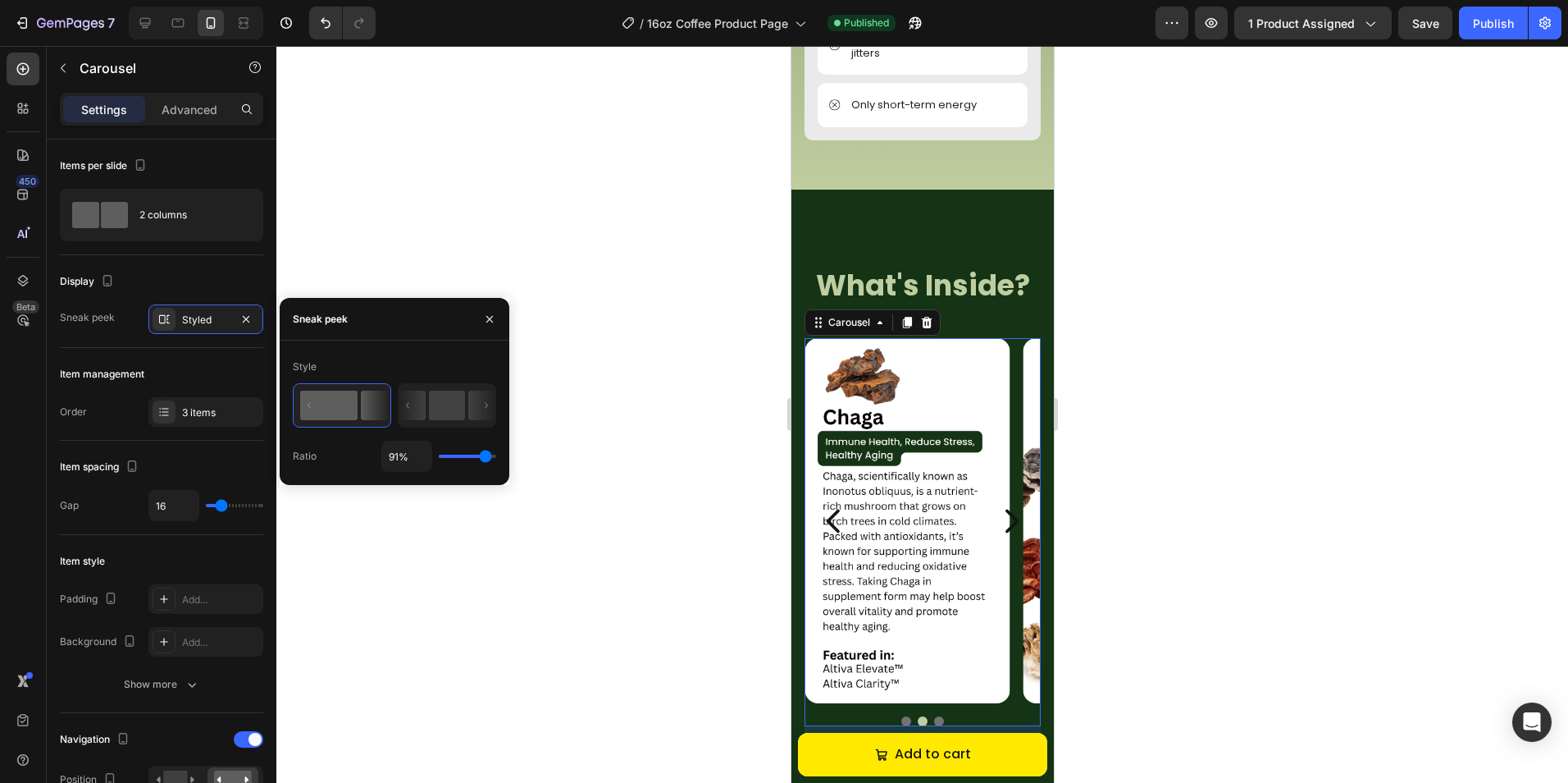
type input "93%"
type input "93"
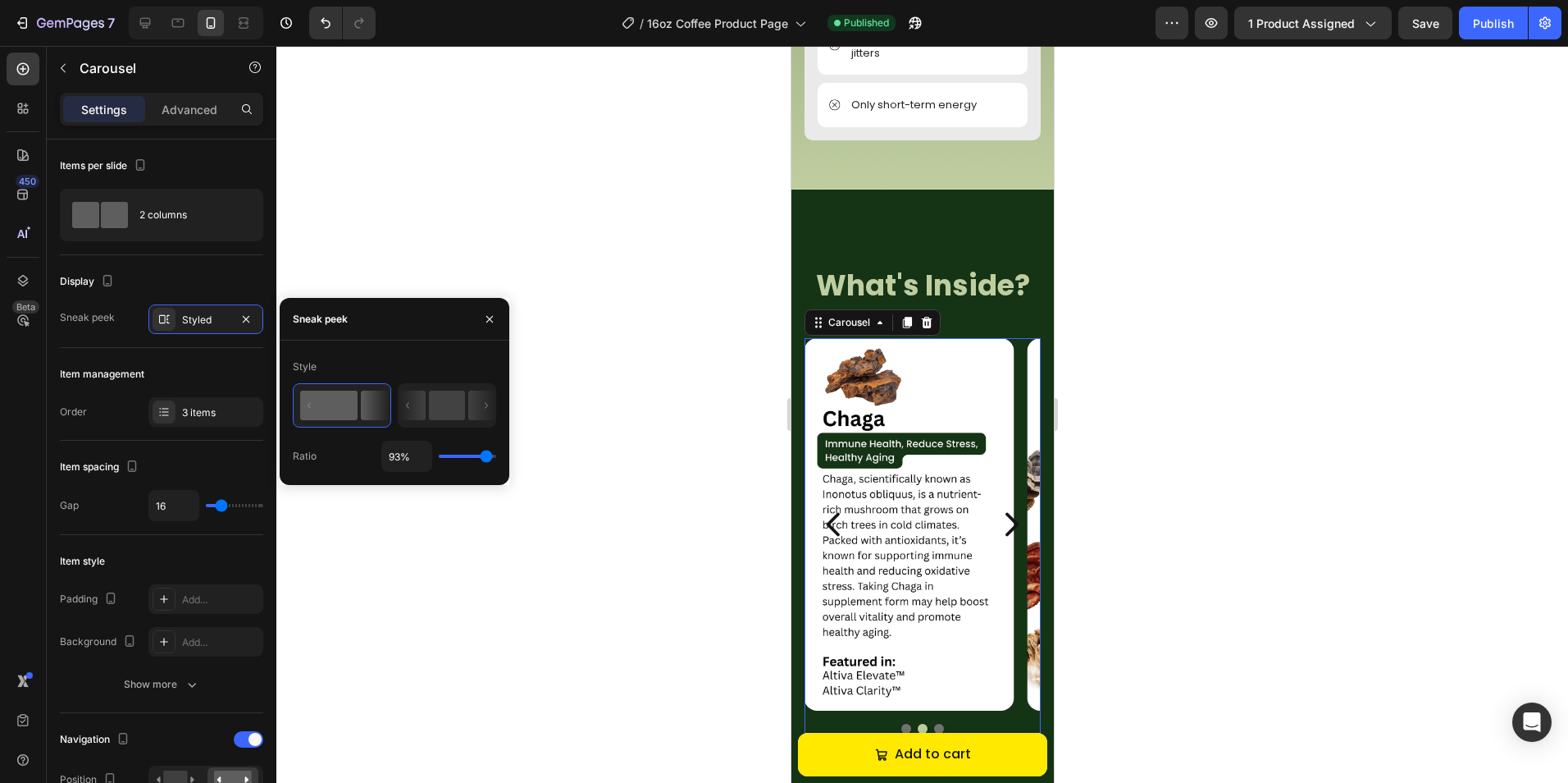
type input "91%"
type input "91"
type input "89%"
type input "89"
type input "87%"
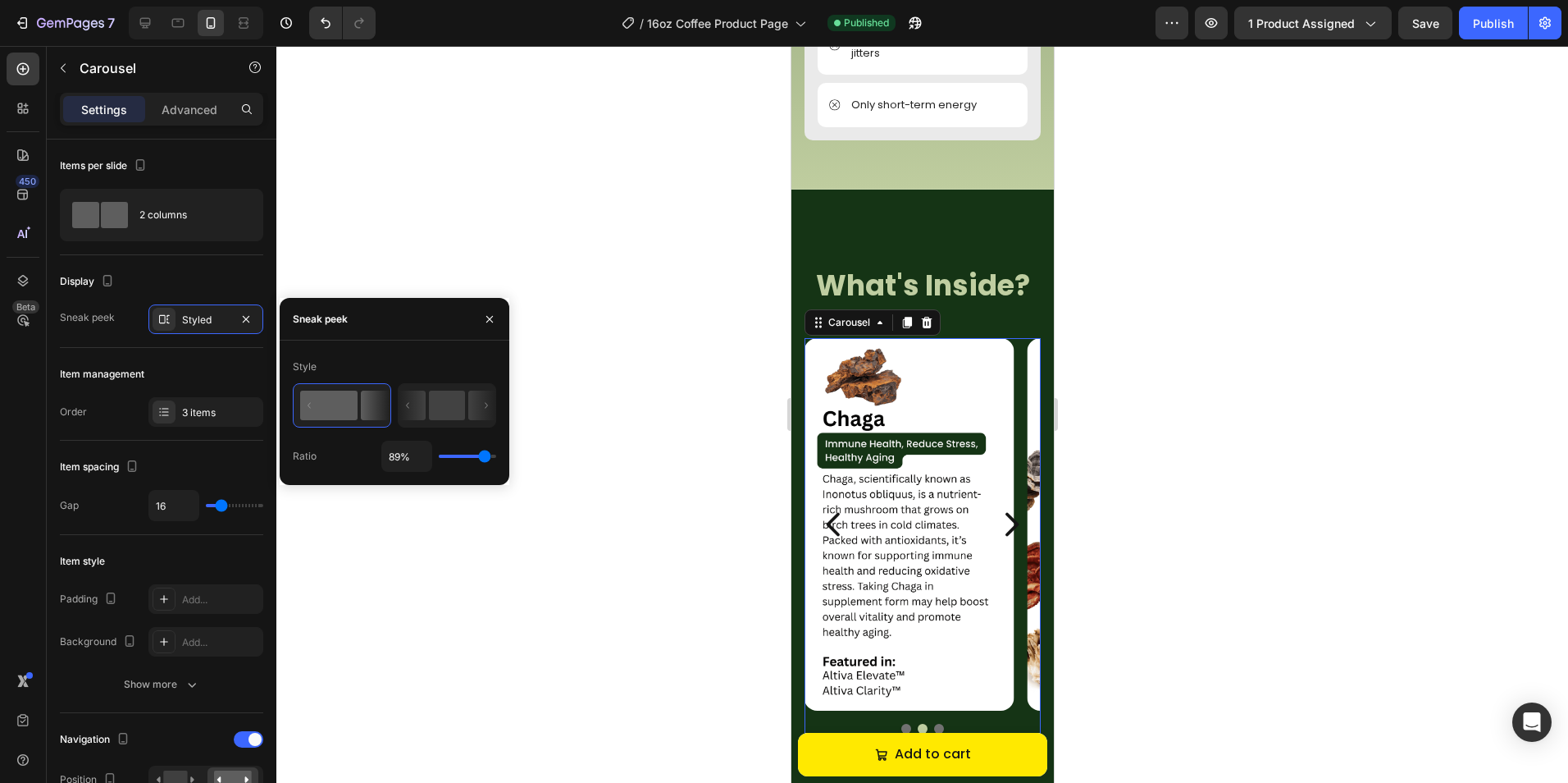
type input "87"
type input "85%"
type input "85"
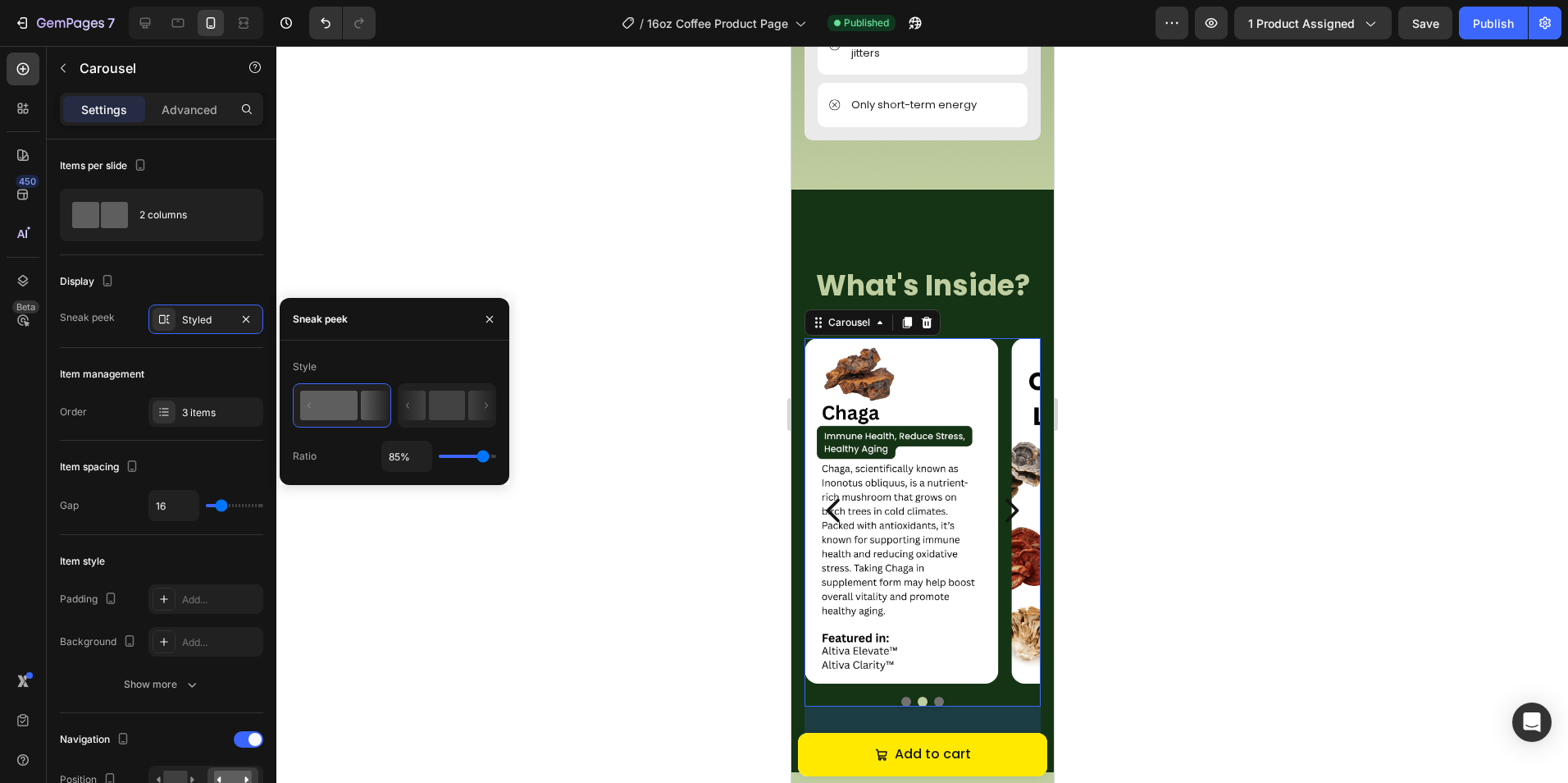
type input "84%"
type input "84"
type input "82%"
type input "82"
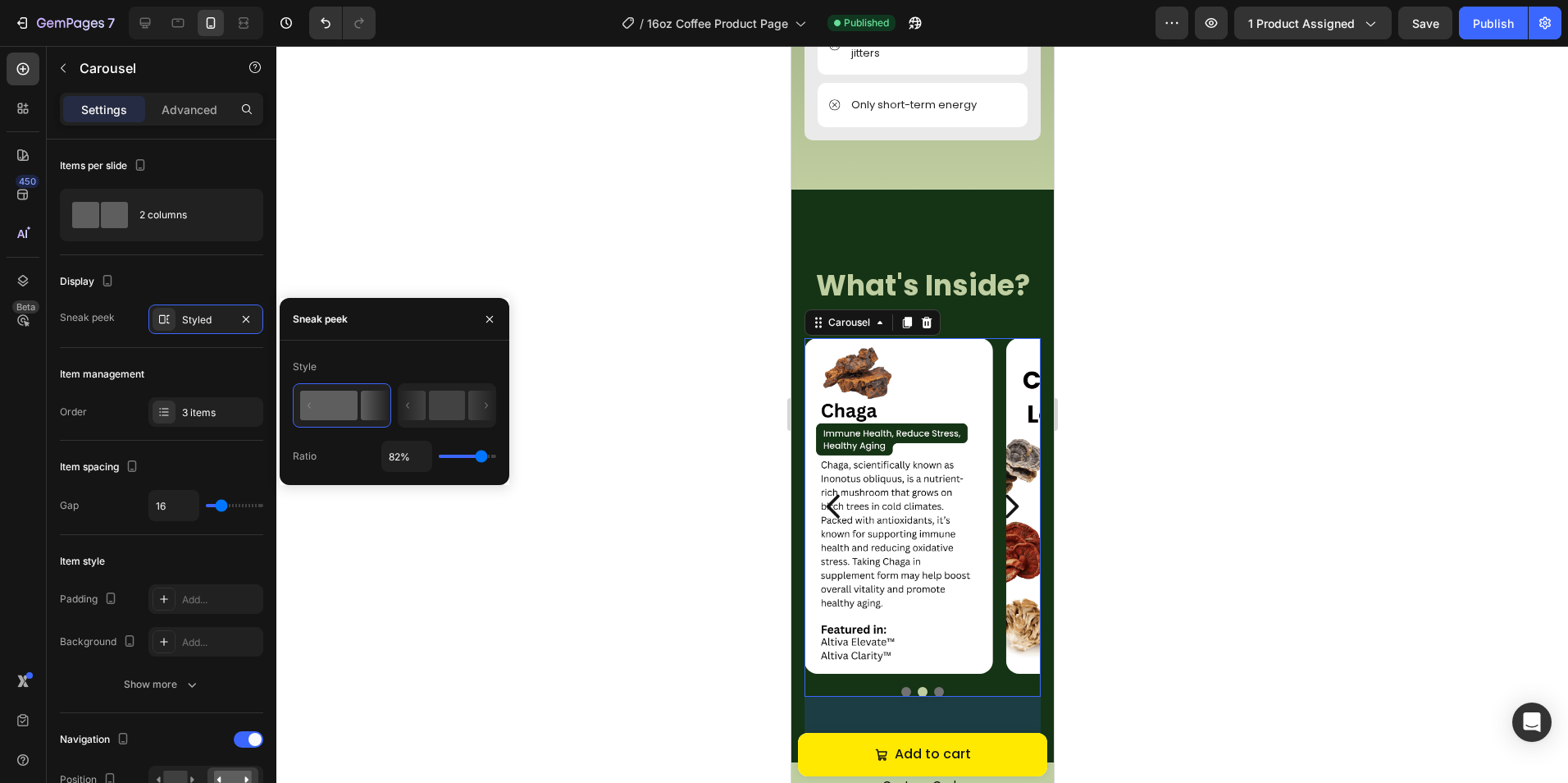
type input "84%"
type input "84"
type input "85%"
type input "85"
type input "87%"
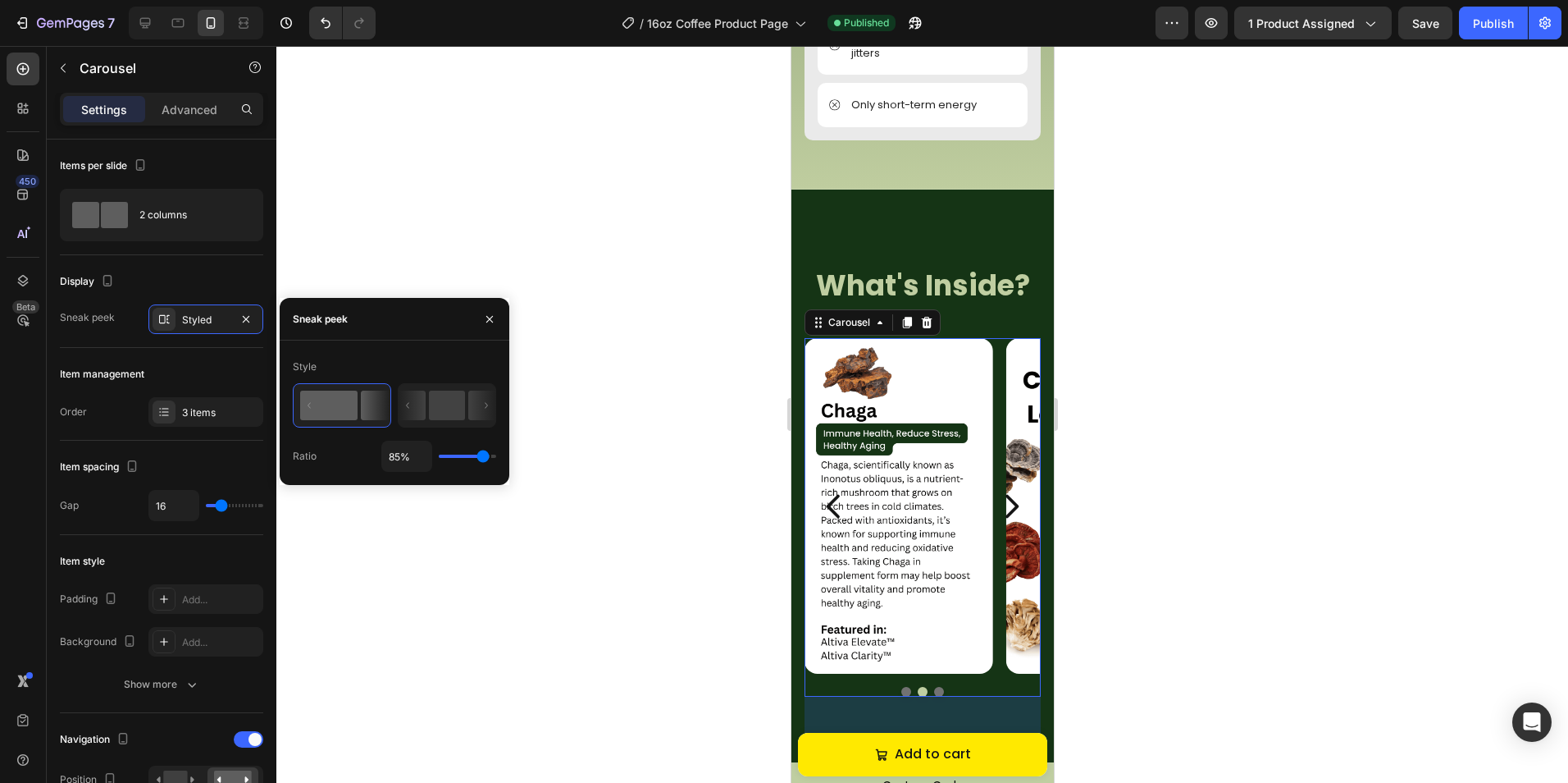
type input "87"
type input "89%"
type input "89"
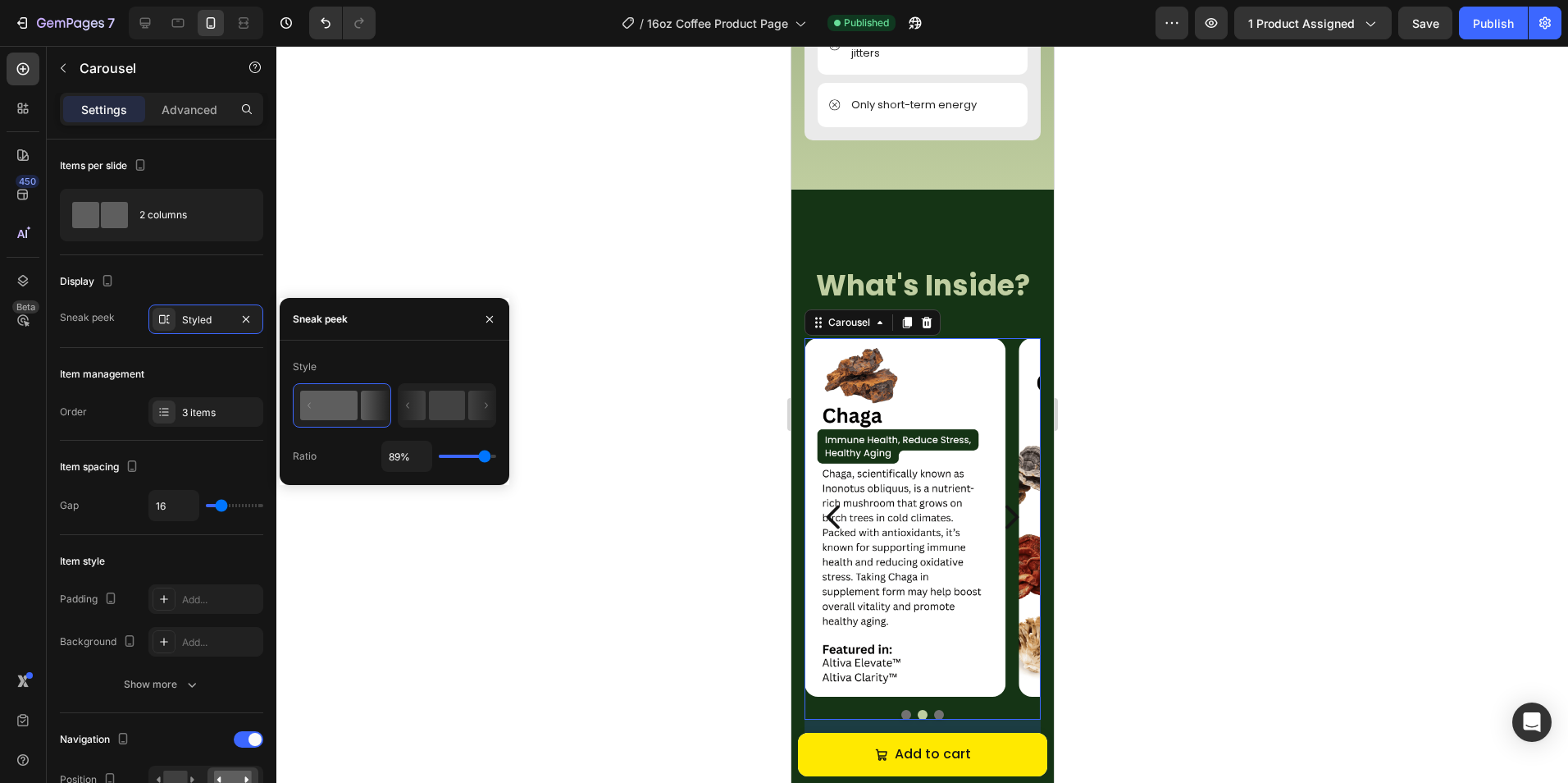
type input "91%"
type input "91"
type input "93%"
type input "93"
type input "94%"
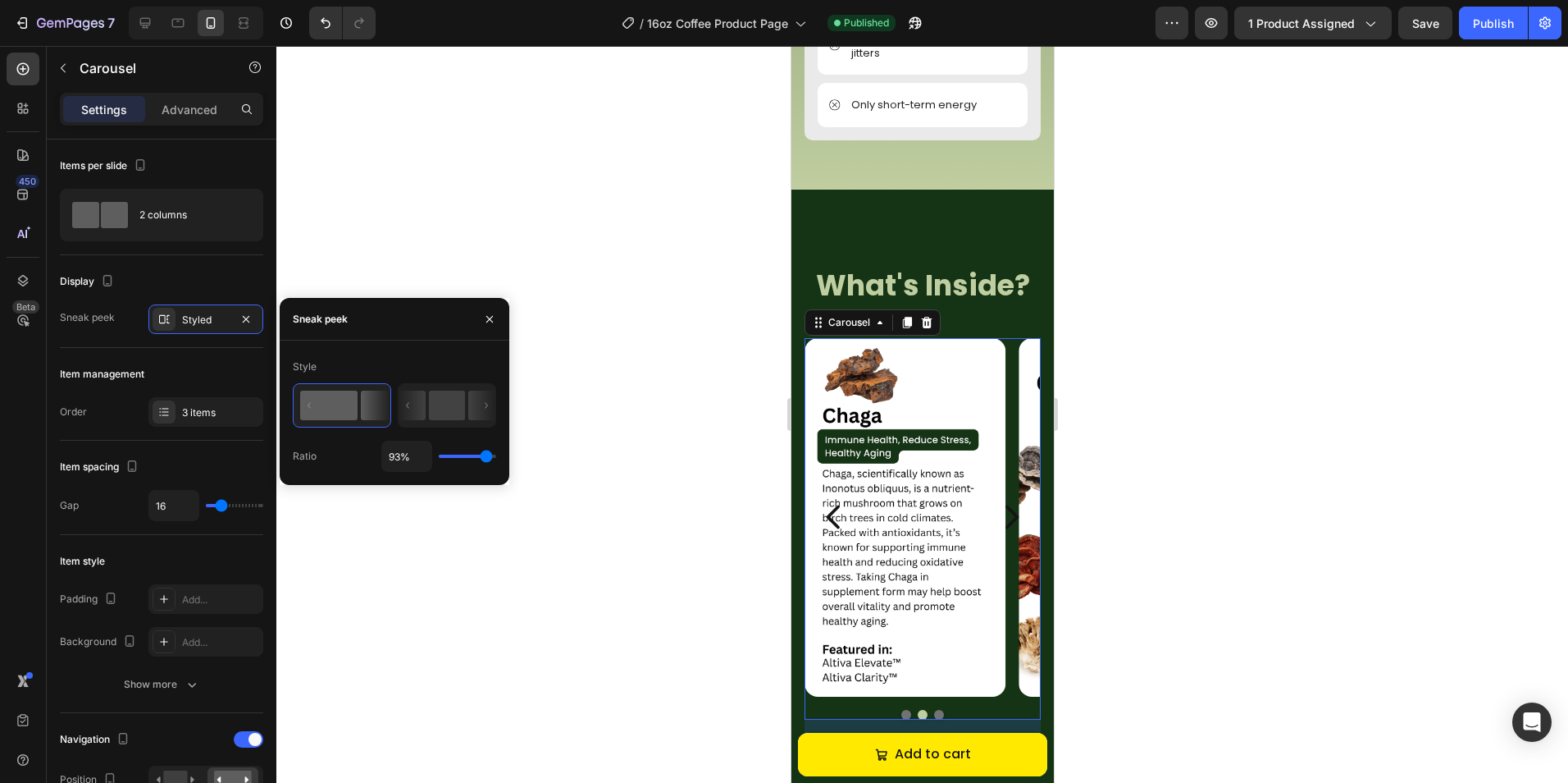
type input "94"
type input "96%"
type input "96"
type input "98%"
type input "98"
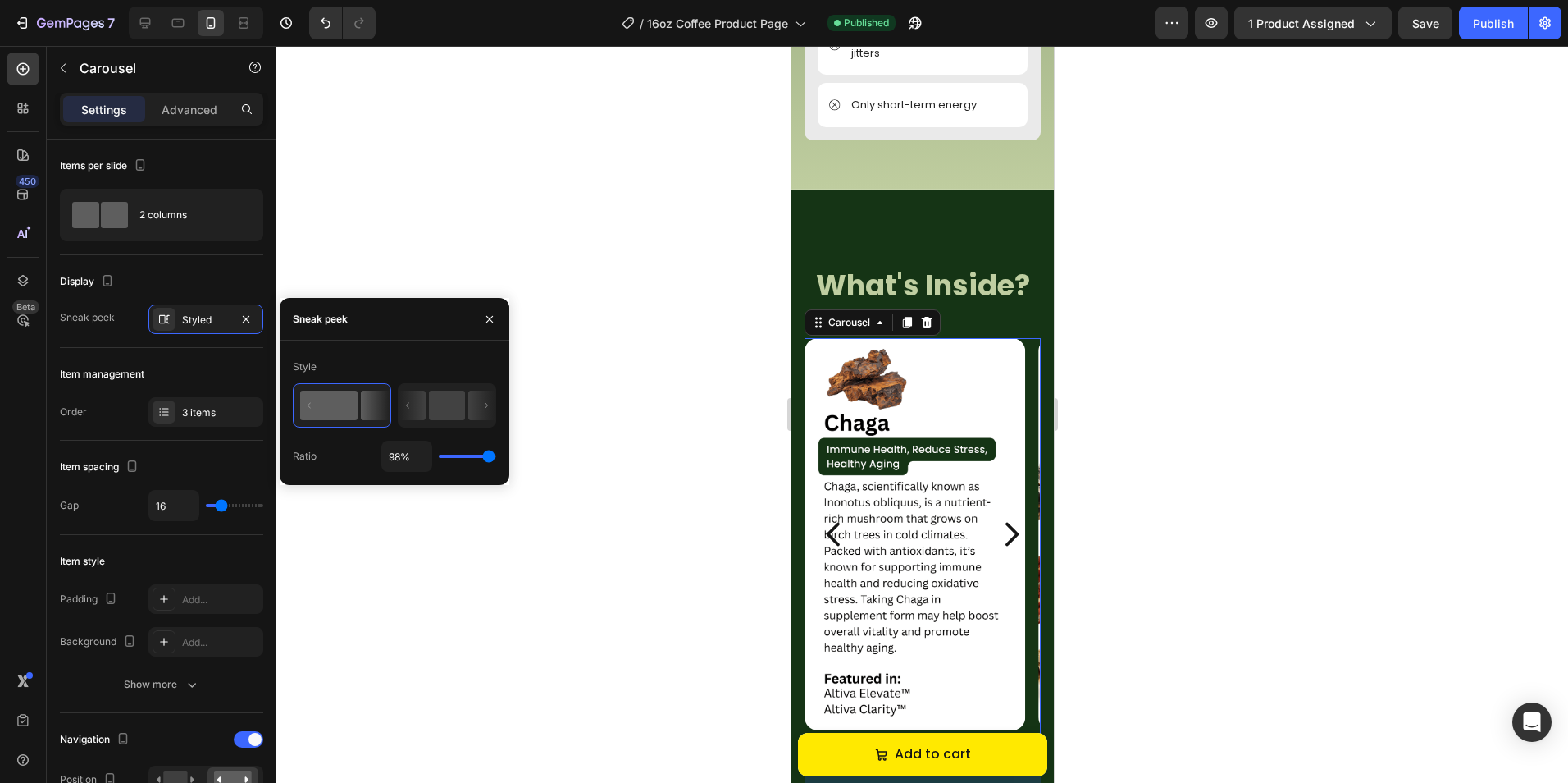
type input "100%"
type input "100"
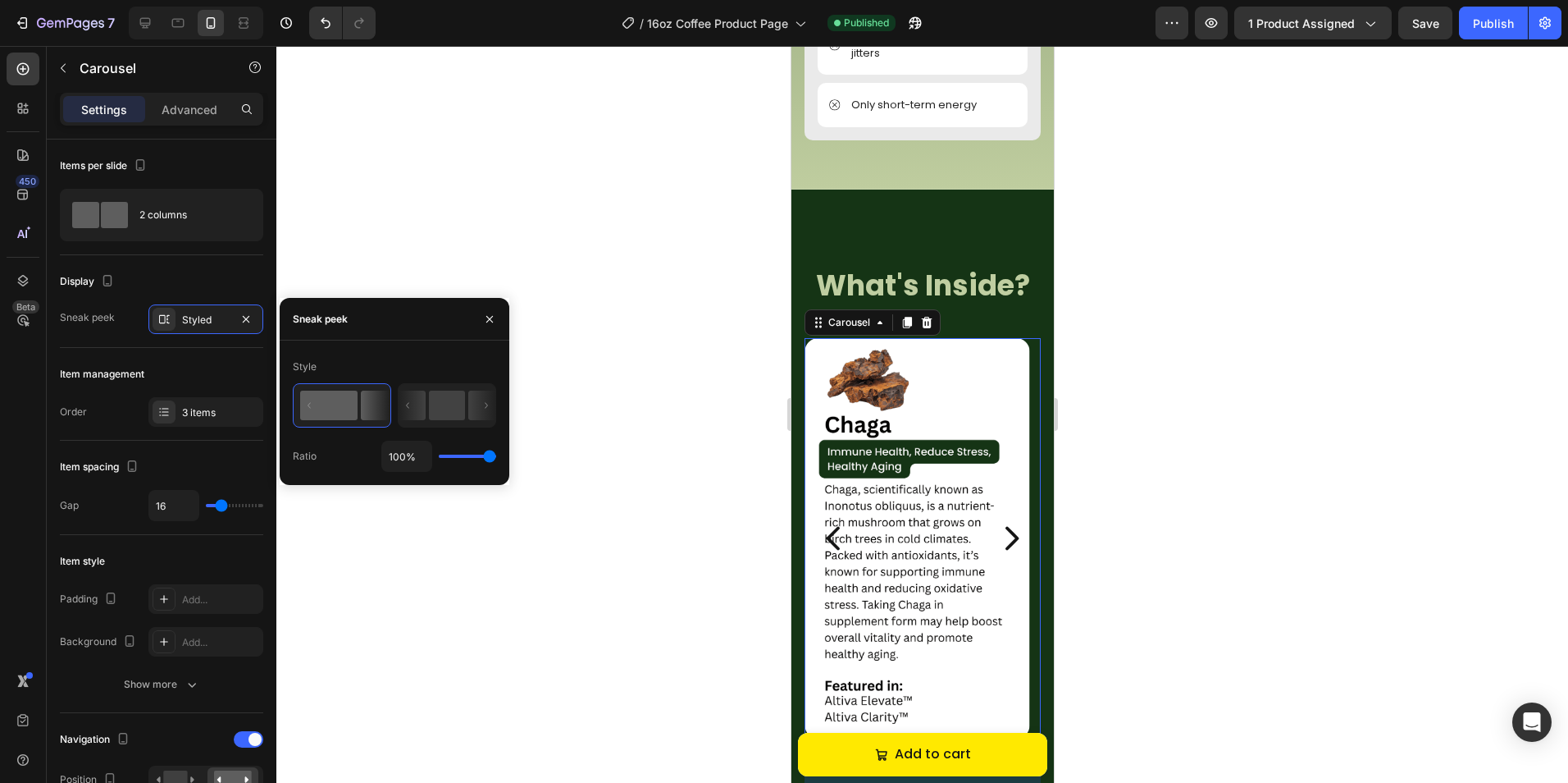
type input "98%"
type input "98"
type input "94%"
type input "94"
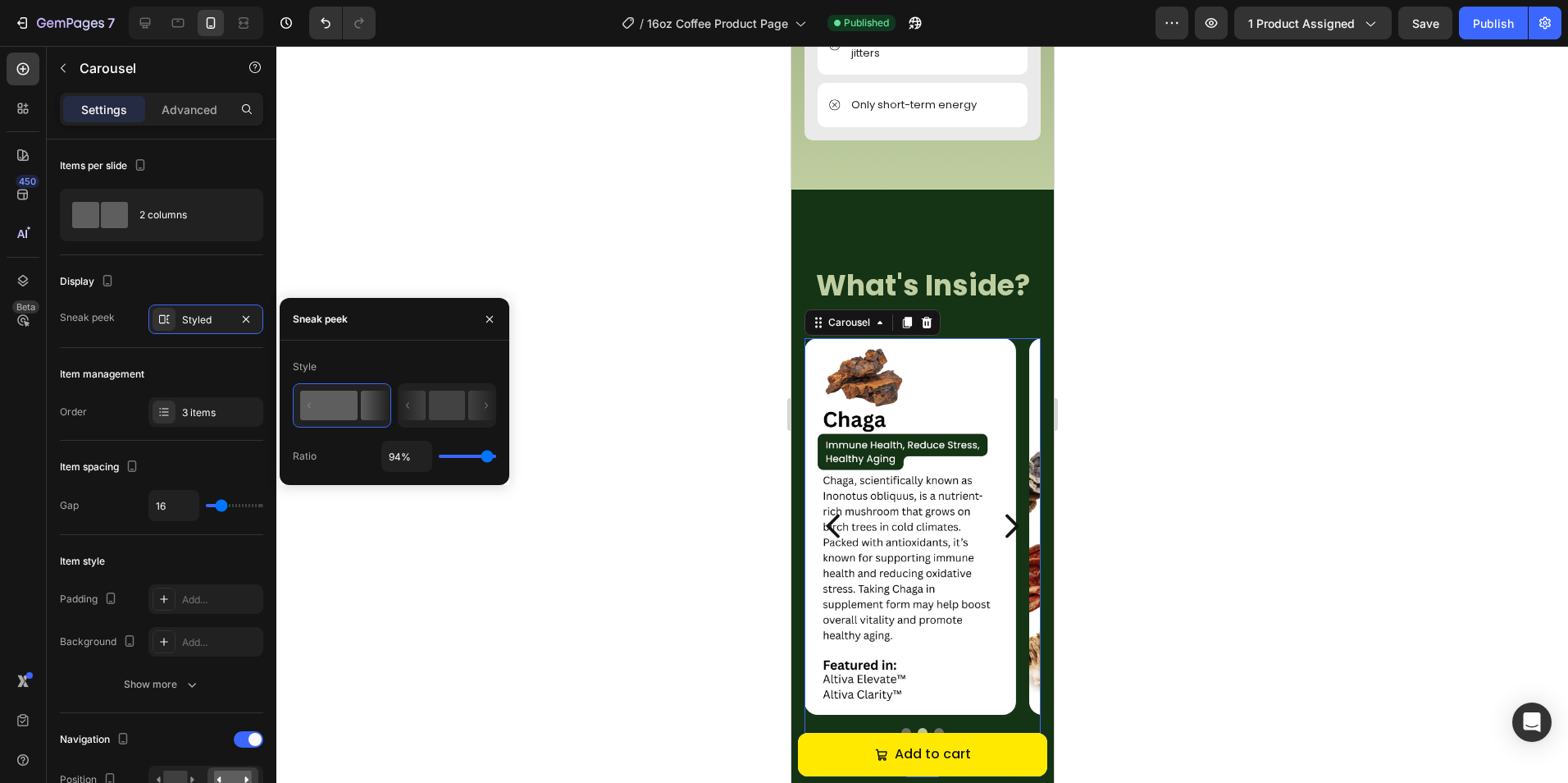
type input "93%"
type input "93"
type input "91%"
type input "91"
type input "89%"
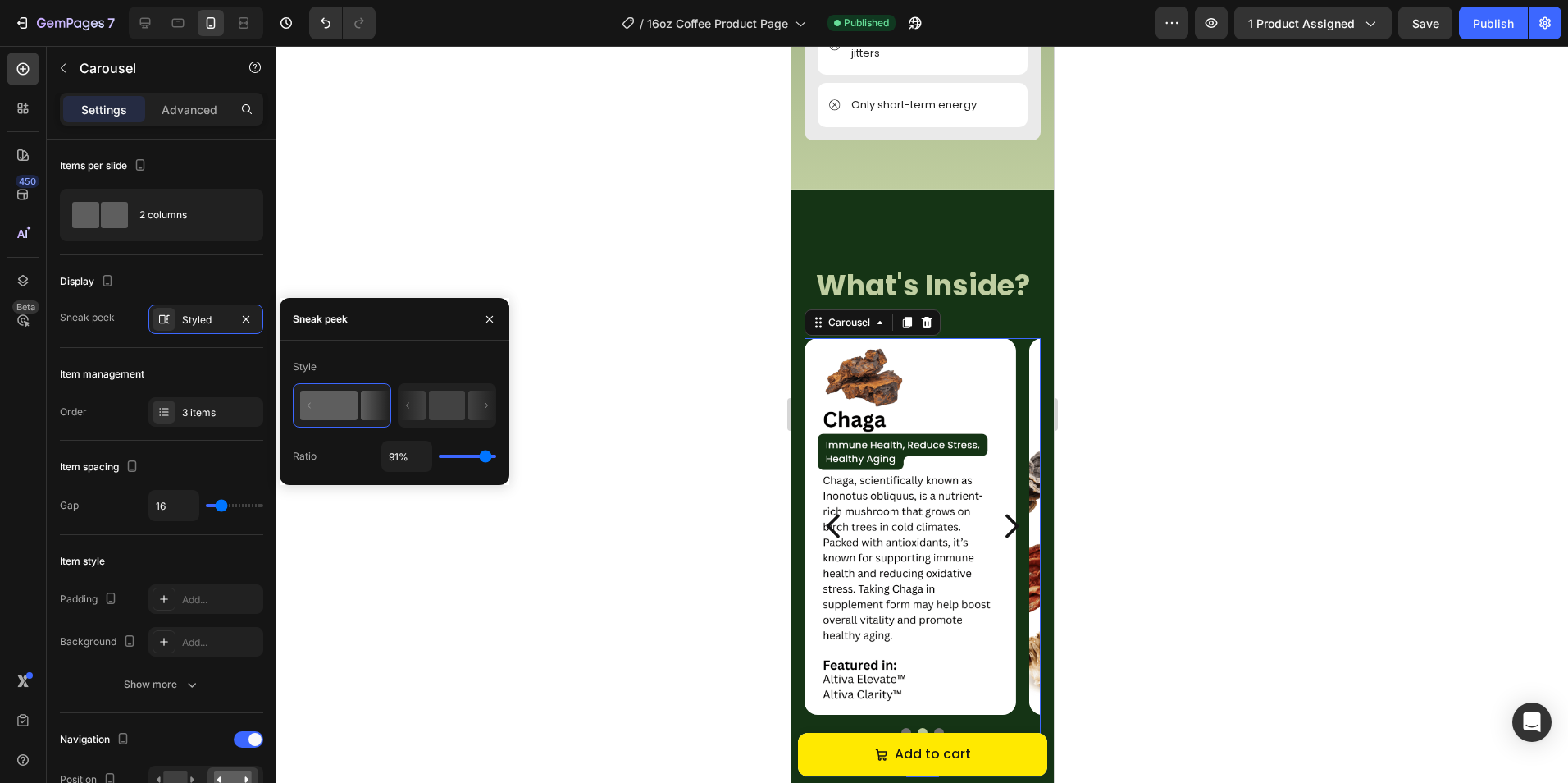
type input "89"
type input "87%"
type input "87"
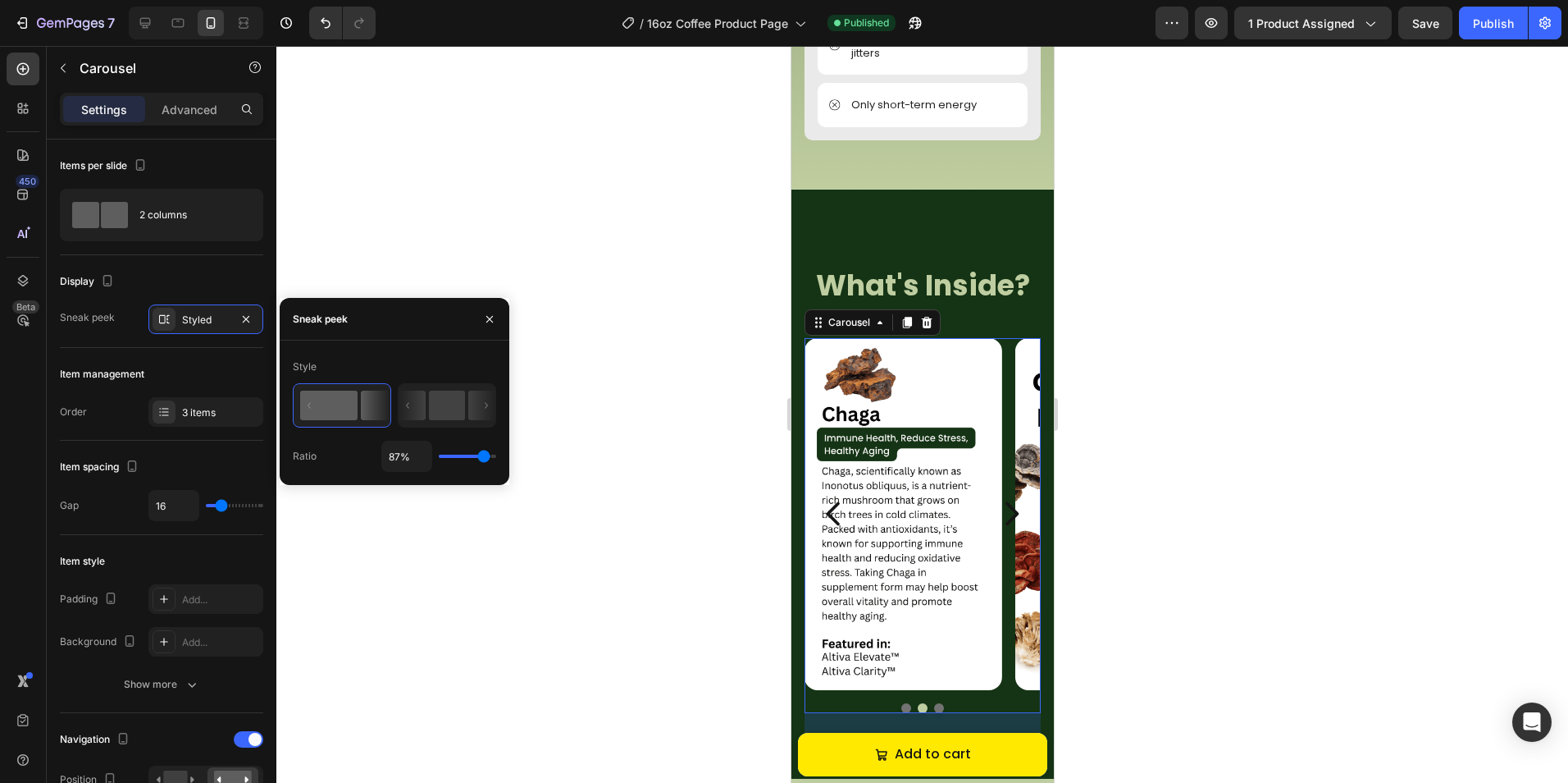
type input "85%"
type input "85"
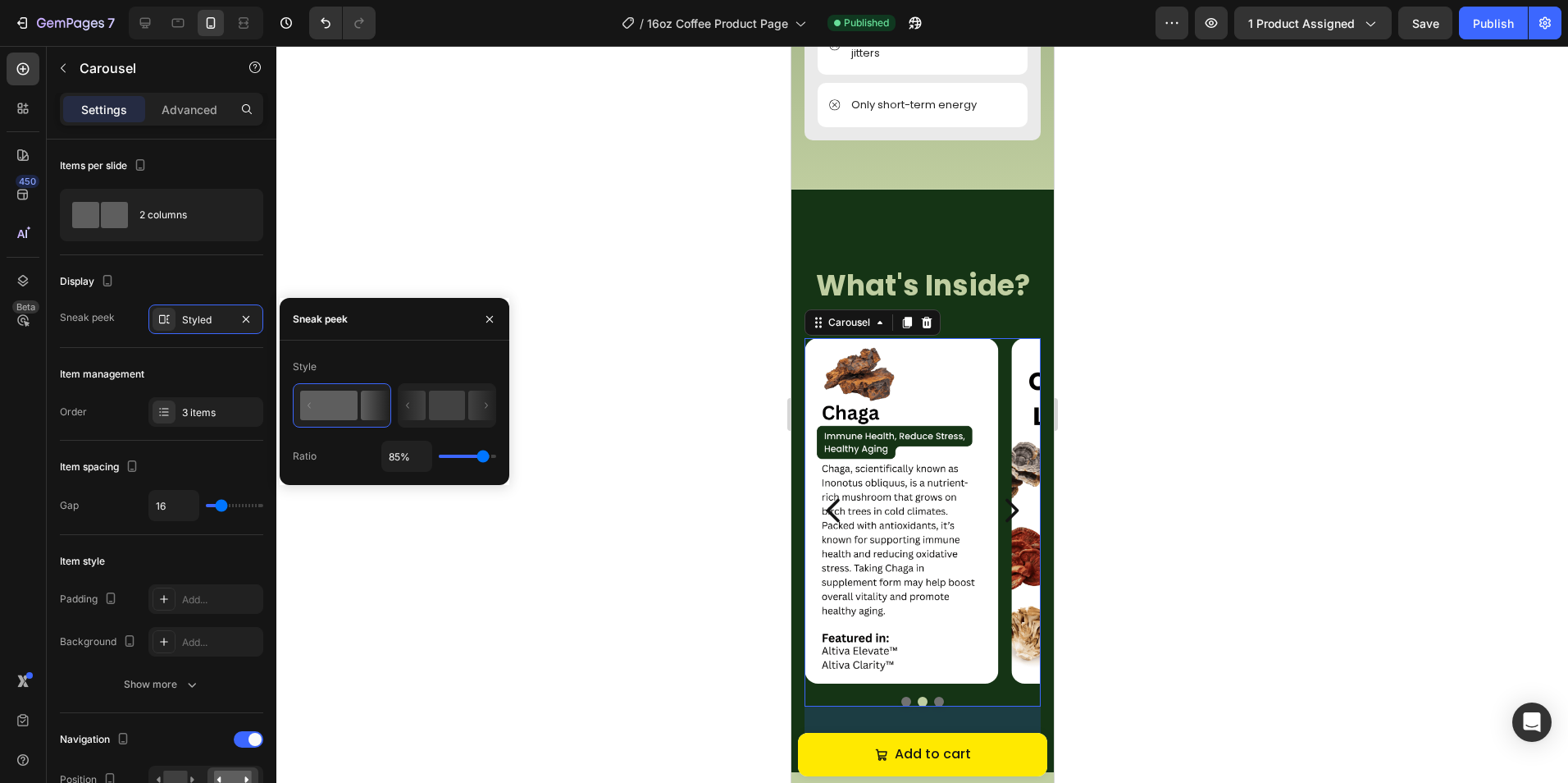
type input "84%"
type input "84"
type input "82%"
type input "82"
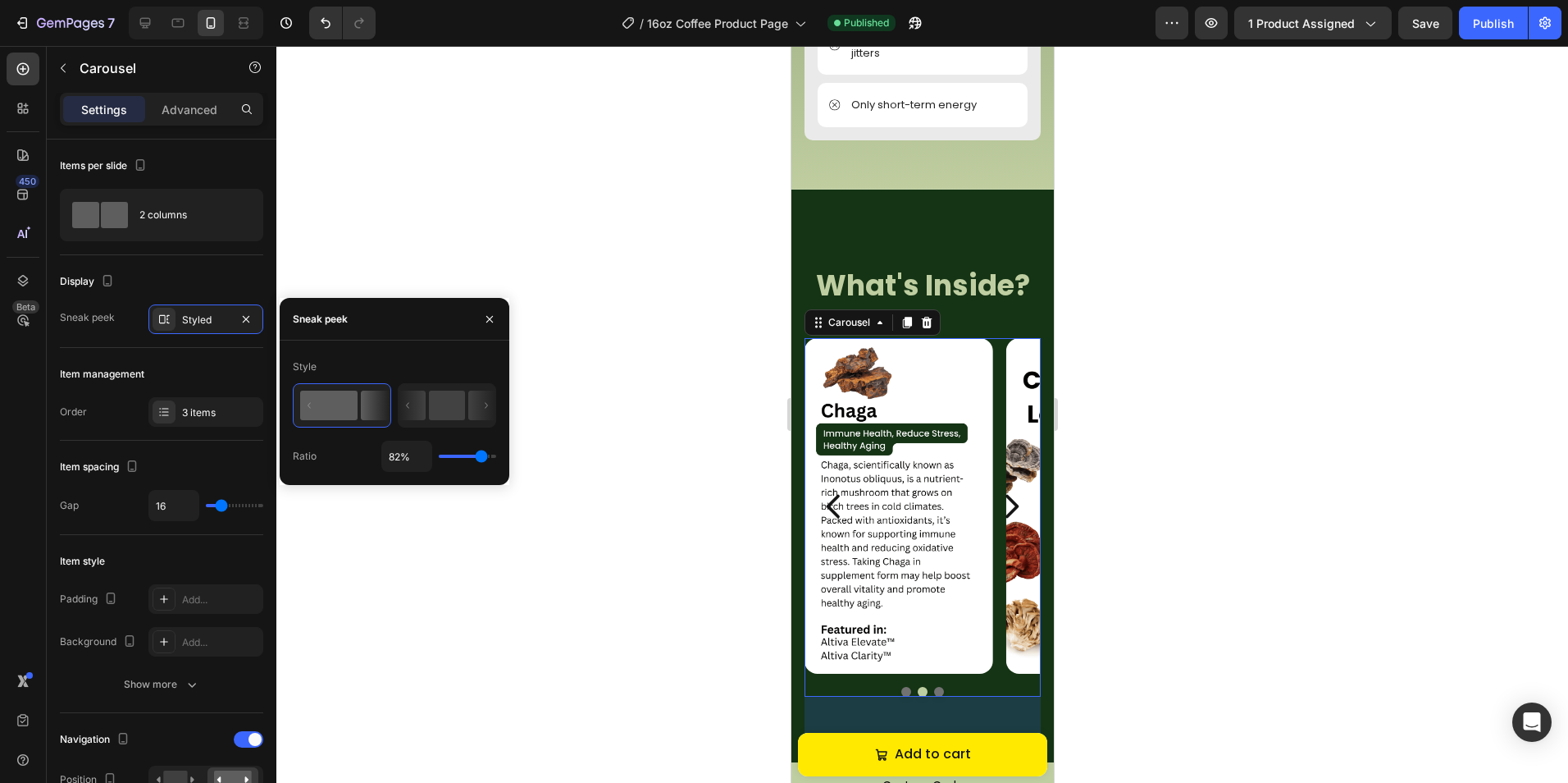
type input "80%"
type input "80"
type input "78%"
type input "78"
type input "76%"
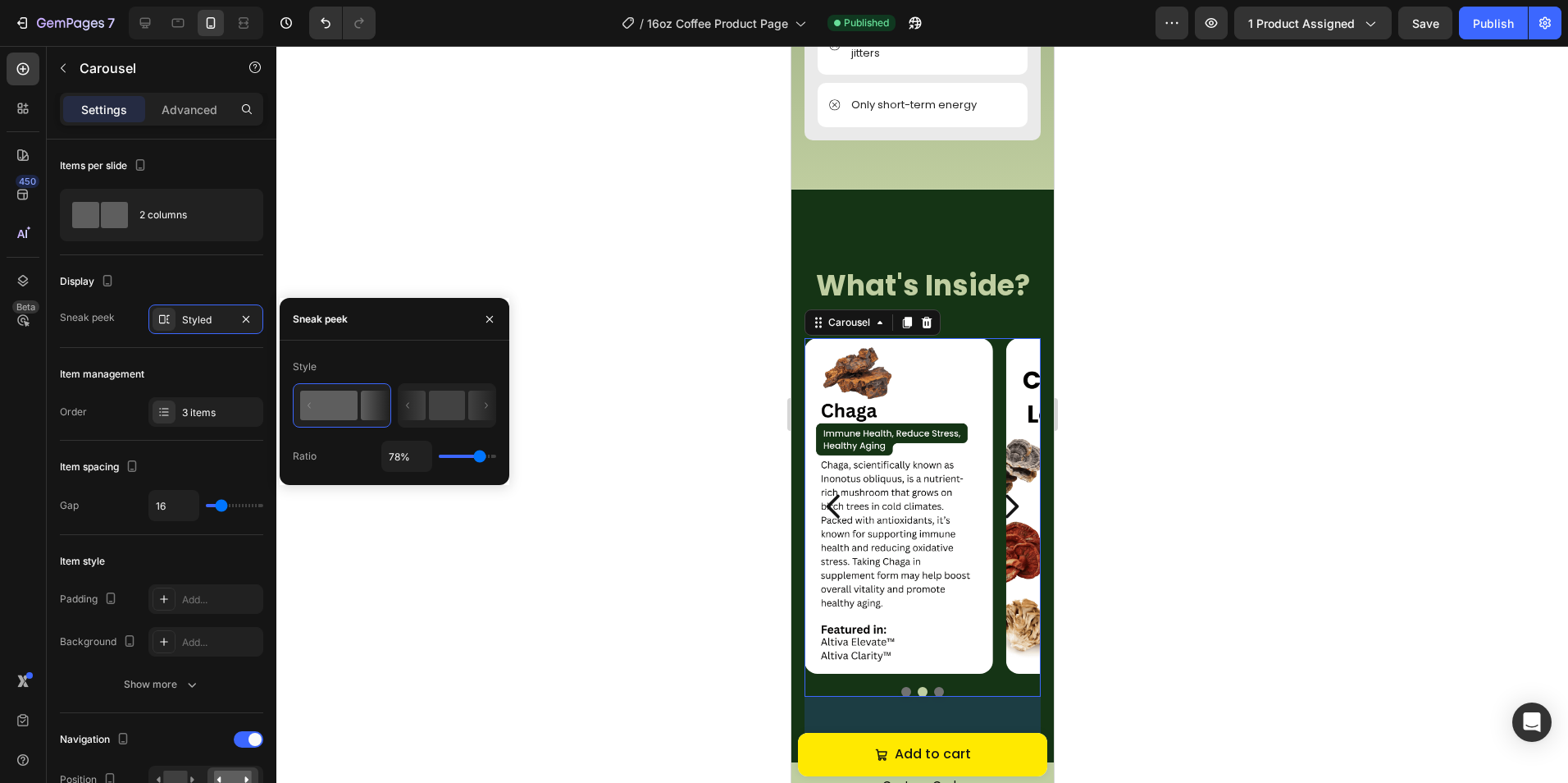
type input "76"
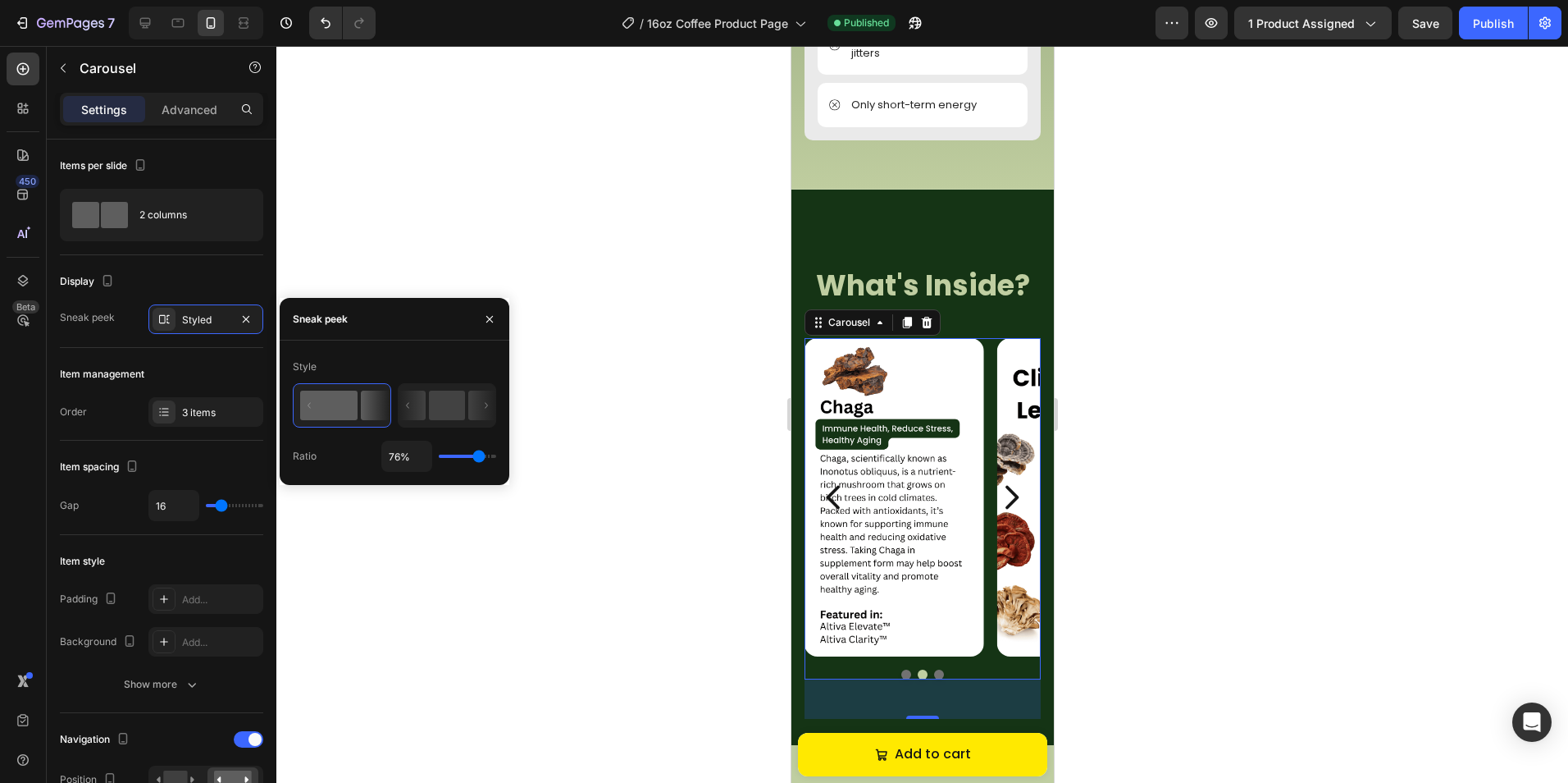
type input "74%"
type input "74"
type input "72%"
type input "72"
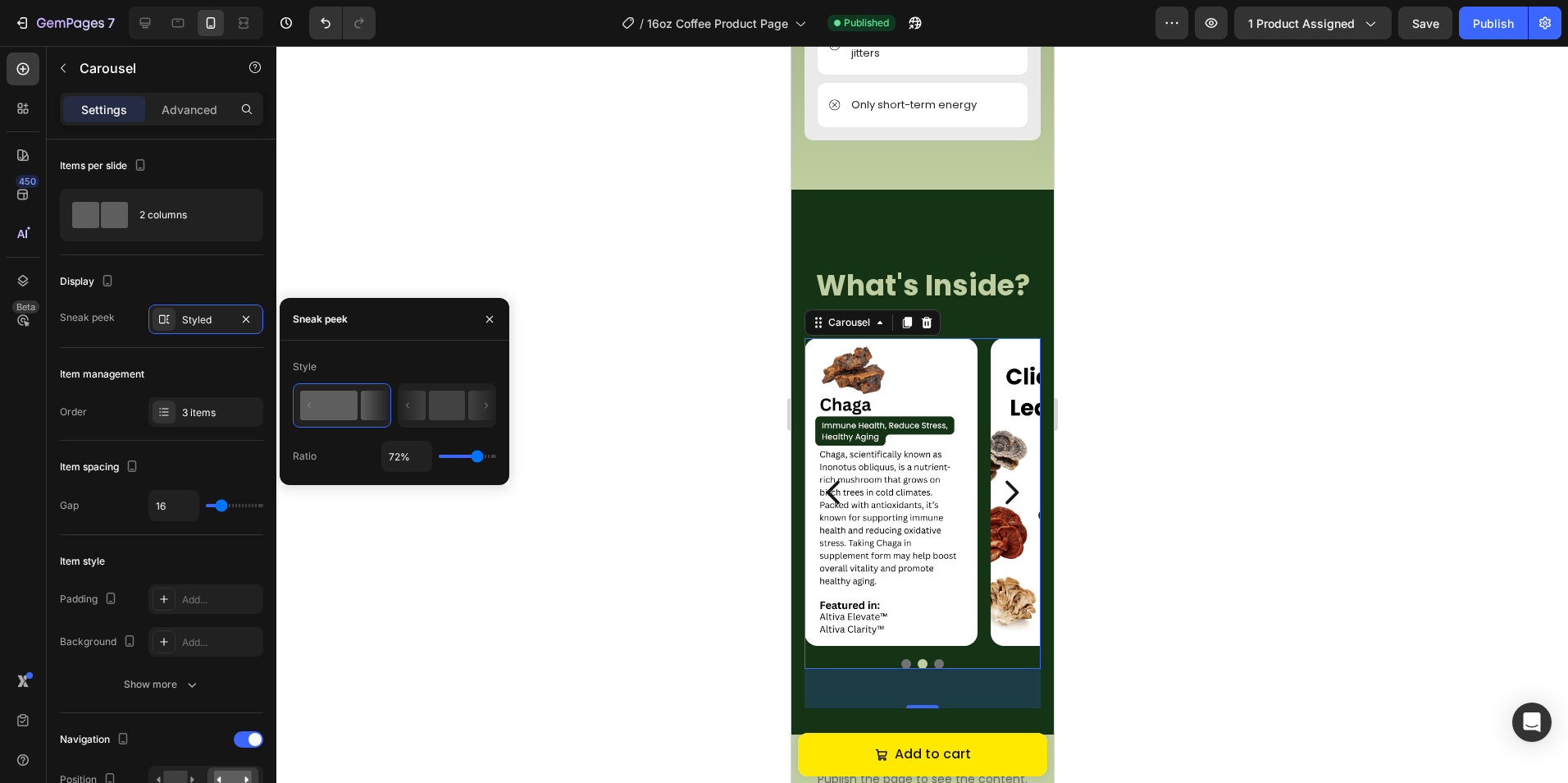
type input "74%"
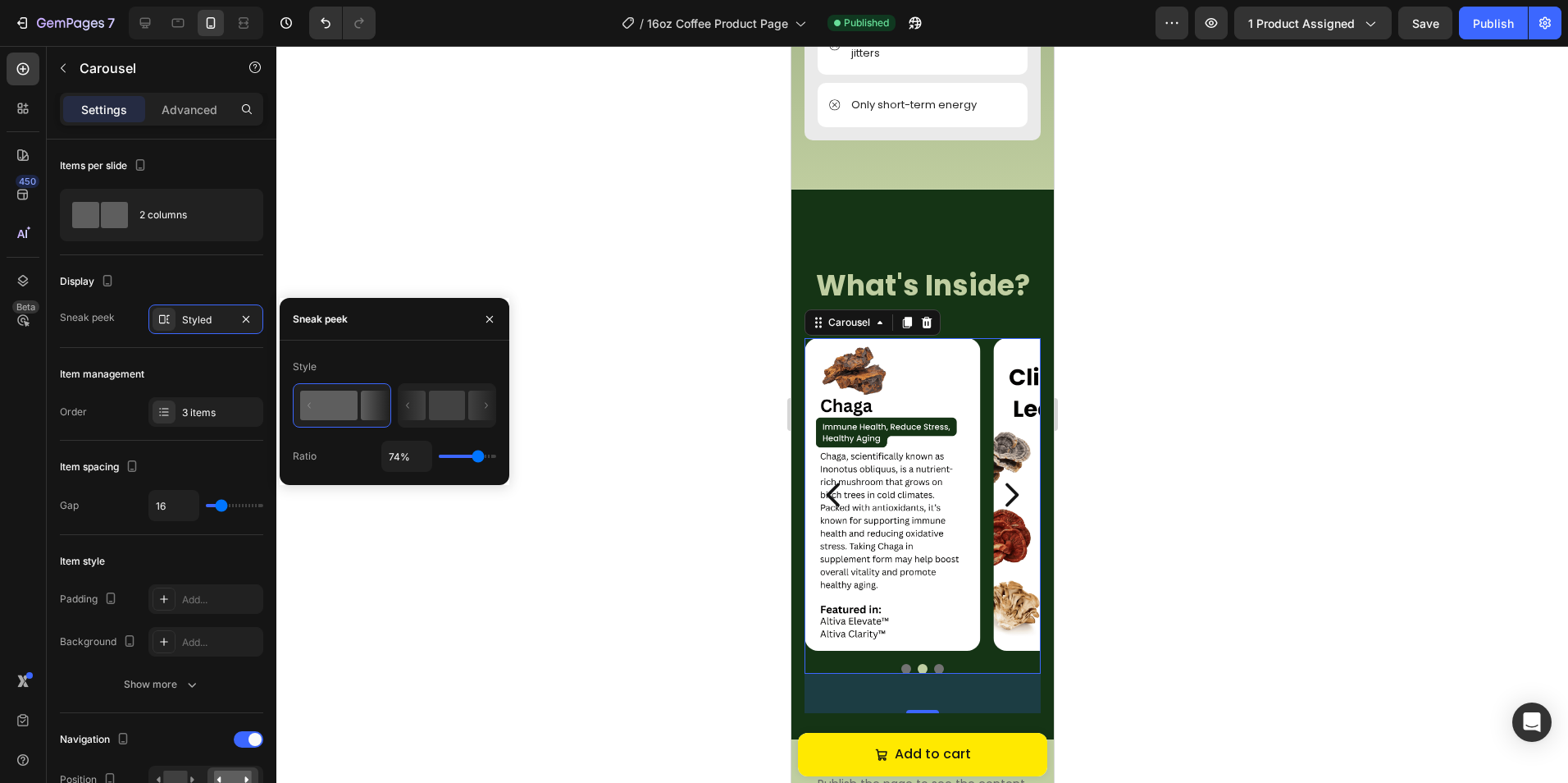
type input "74"
click at [478, 457] on input "range" at bounding box center [468, 456] width 58 height 3
click at [1302, 486] on div at bounding box center [921, 414] width 1291 height 737
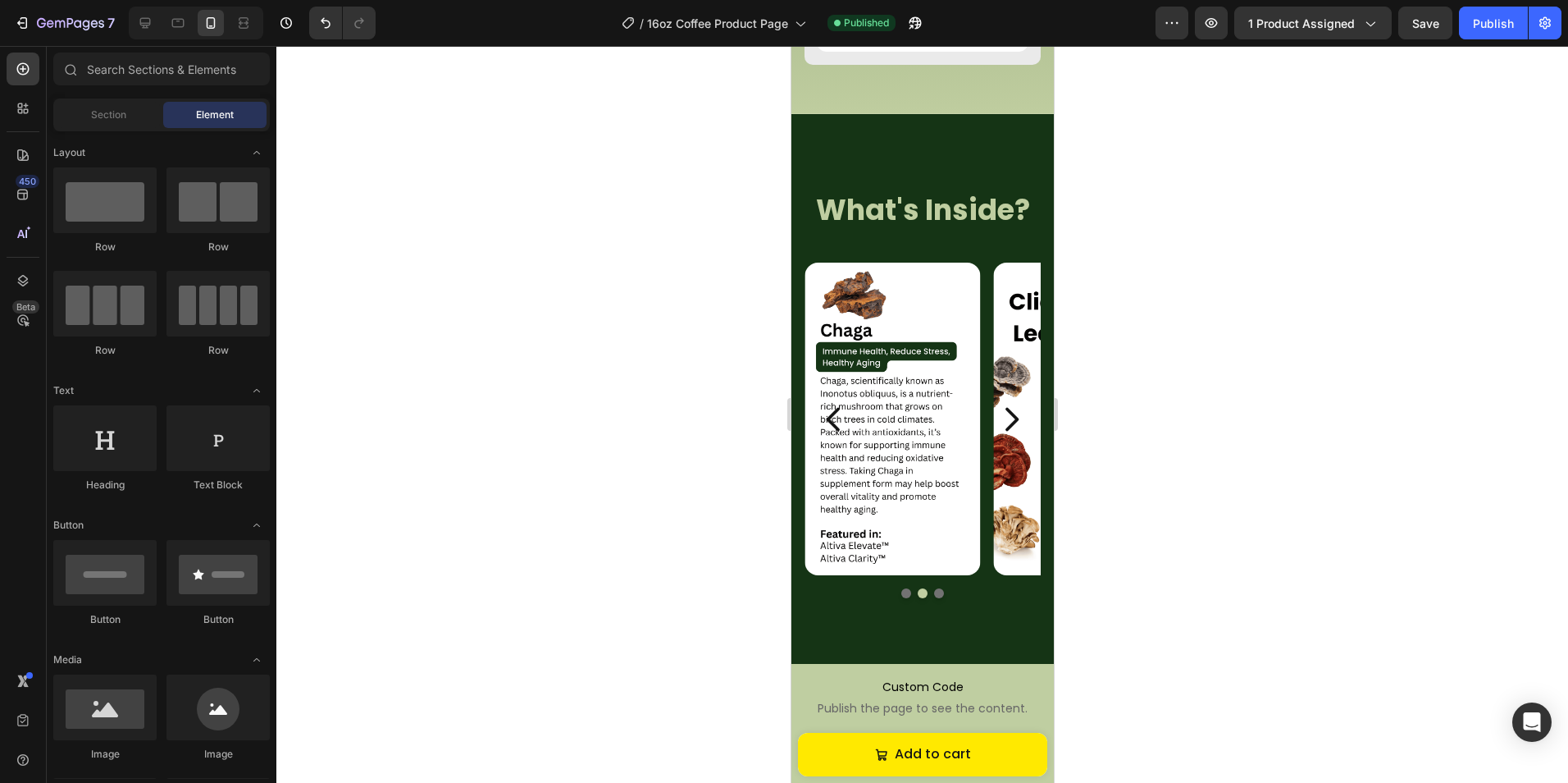
scroll to position [2584, 0]
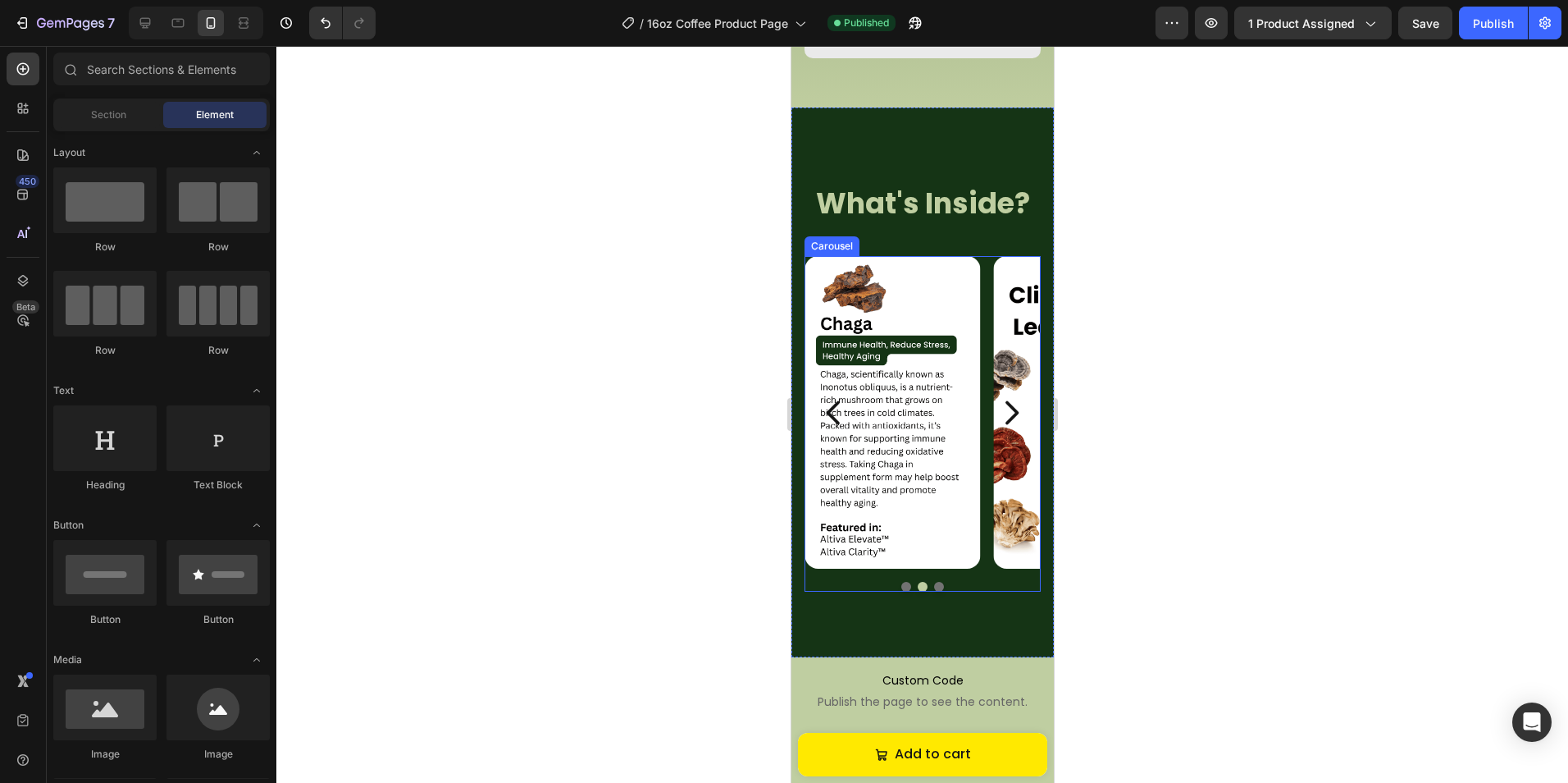
click at [1007, 433] on icon "Carousel Next Arrow" at bounding box center [1010, 412] width 33 height 41
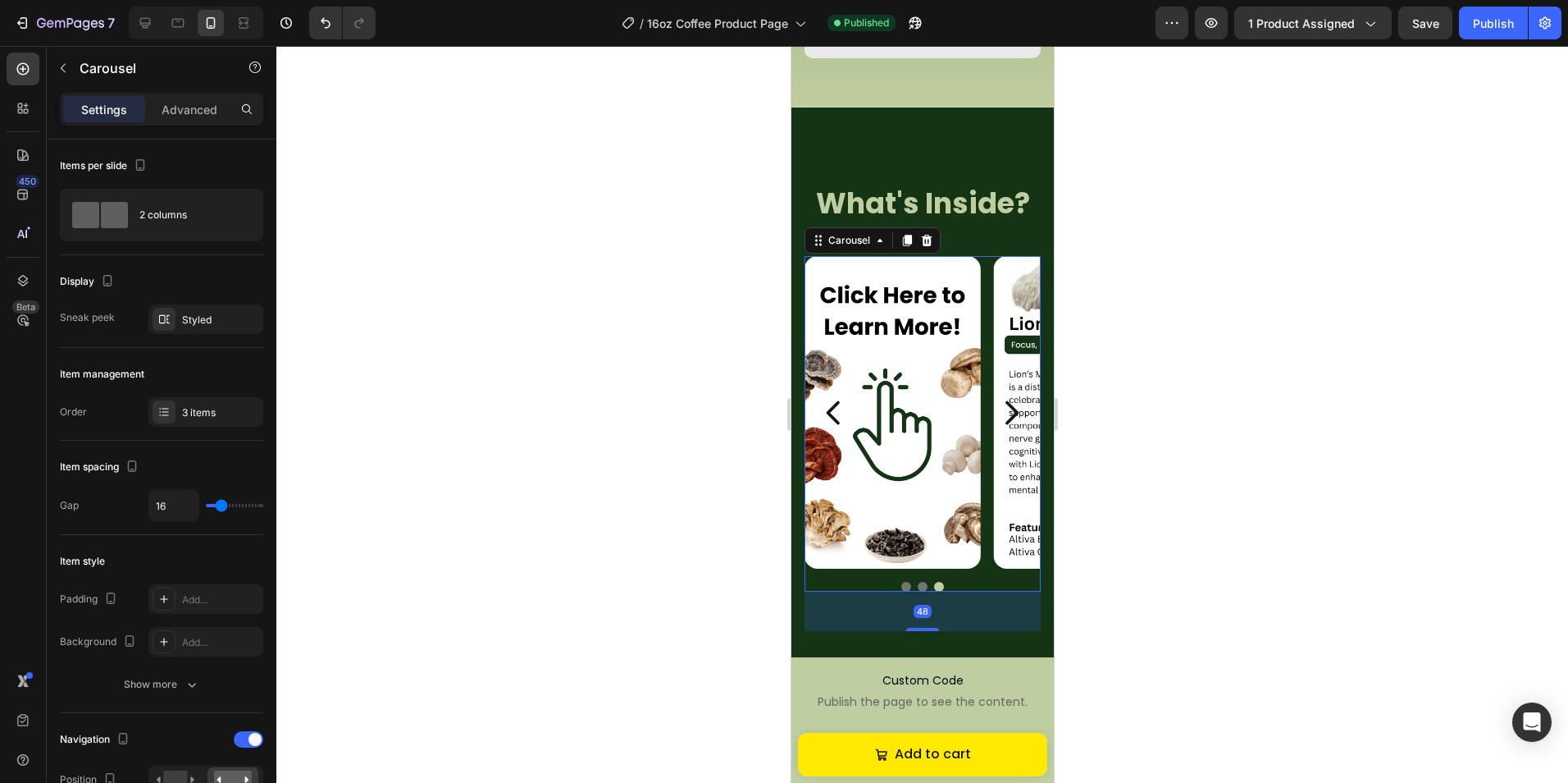
click at [1009, 433] on icon "Carousel Next Arrow" at bounding box center [1010, 412] width 33 height 41
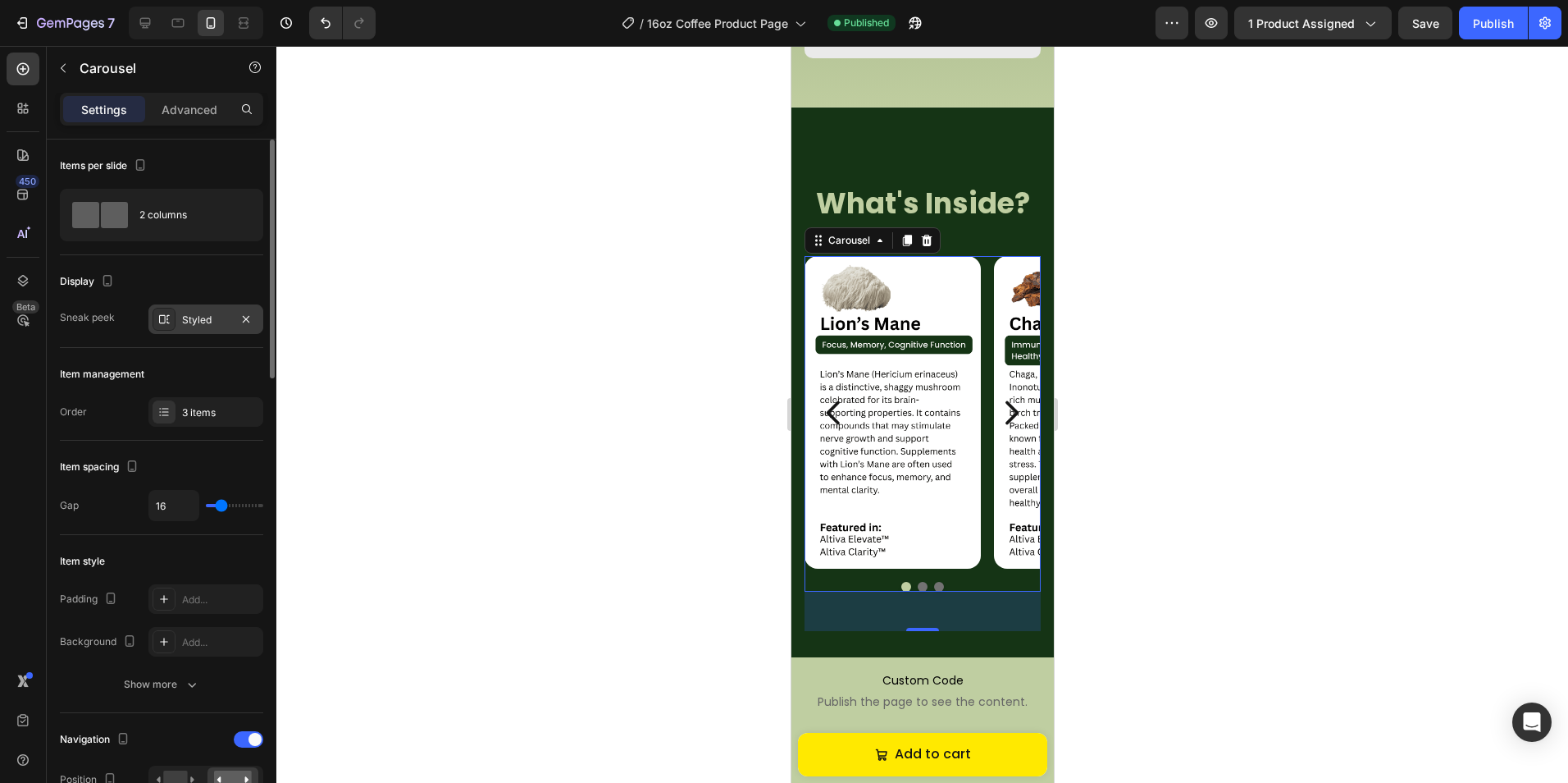
click at [202, 320] on div "Styled" at bounding box center [206, 319] width 48 height 15
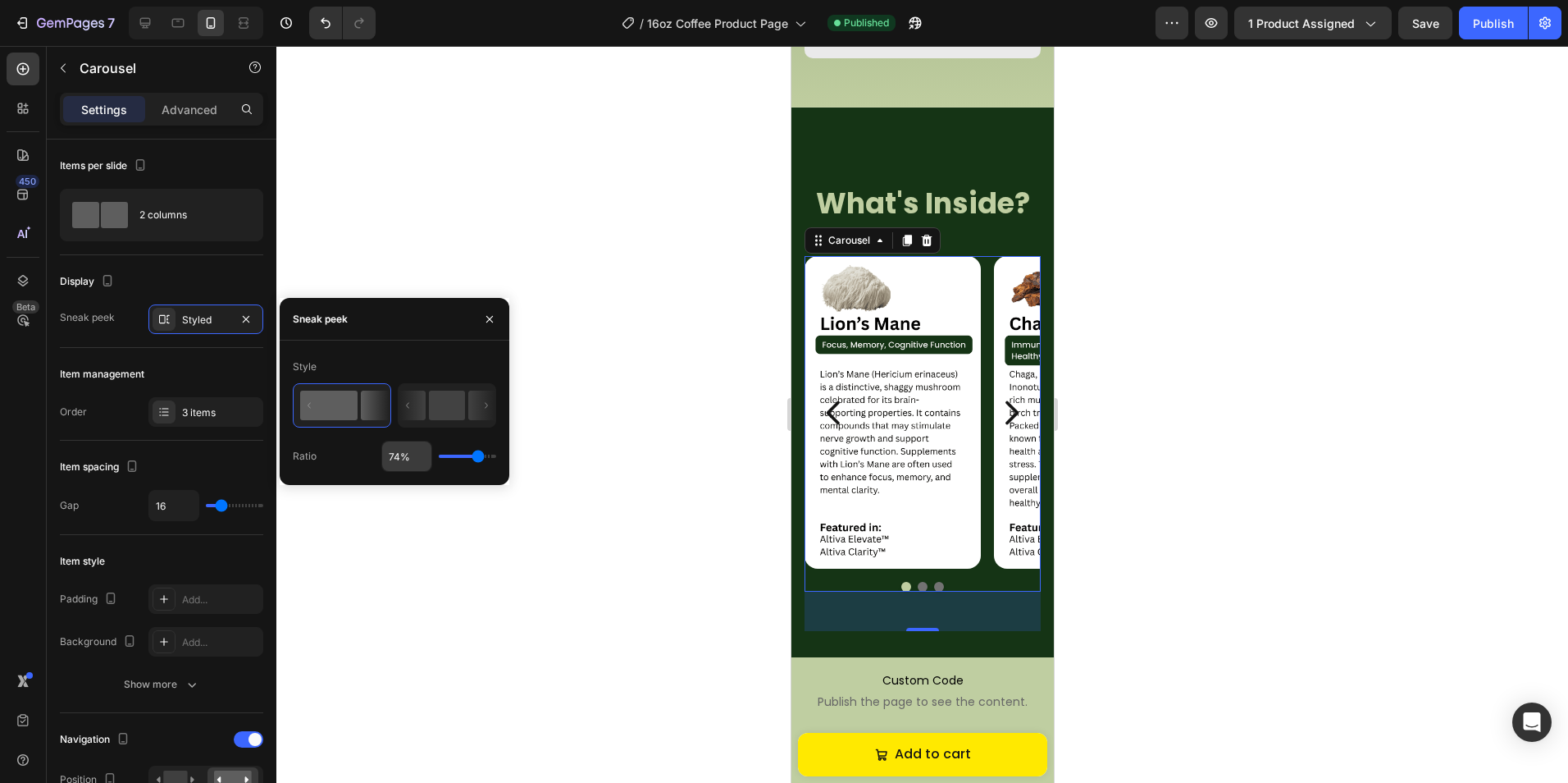
click at [407, 473] on div "Style Ratio 74%" at bounding box center [394, 412] width 229 height 145
click at [407, 464] on input "74%" at bounding box center [406, 456] width 49 height 30
type input "7%"
type input "7"
type input "75%"
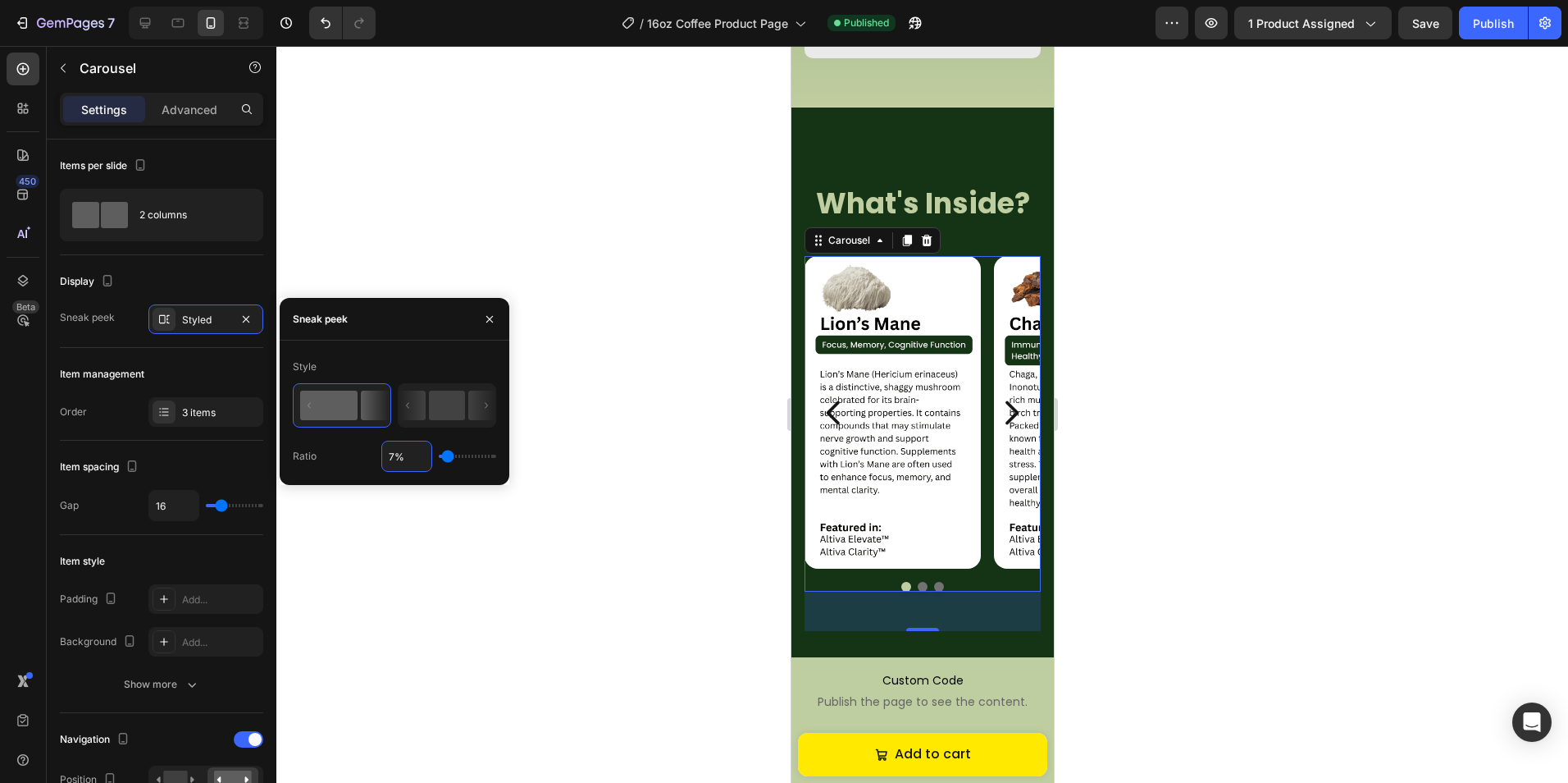
type input "75"
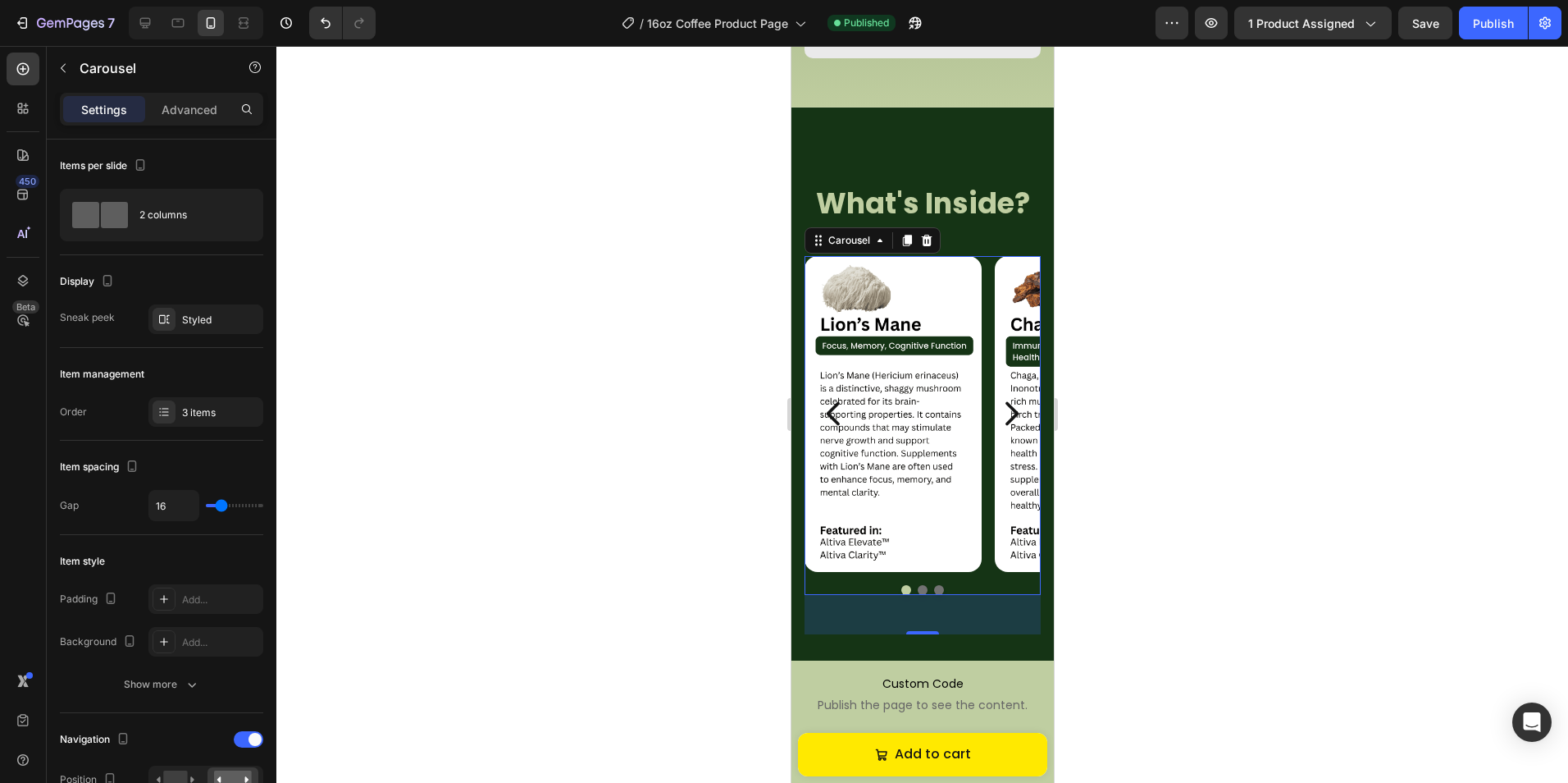
click at [569, 263] on div at bounding box center [921, 414] width 1291 height 737
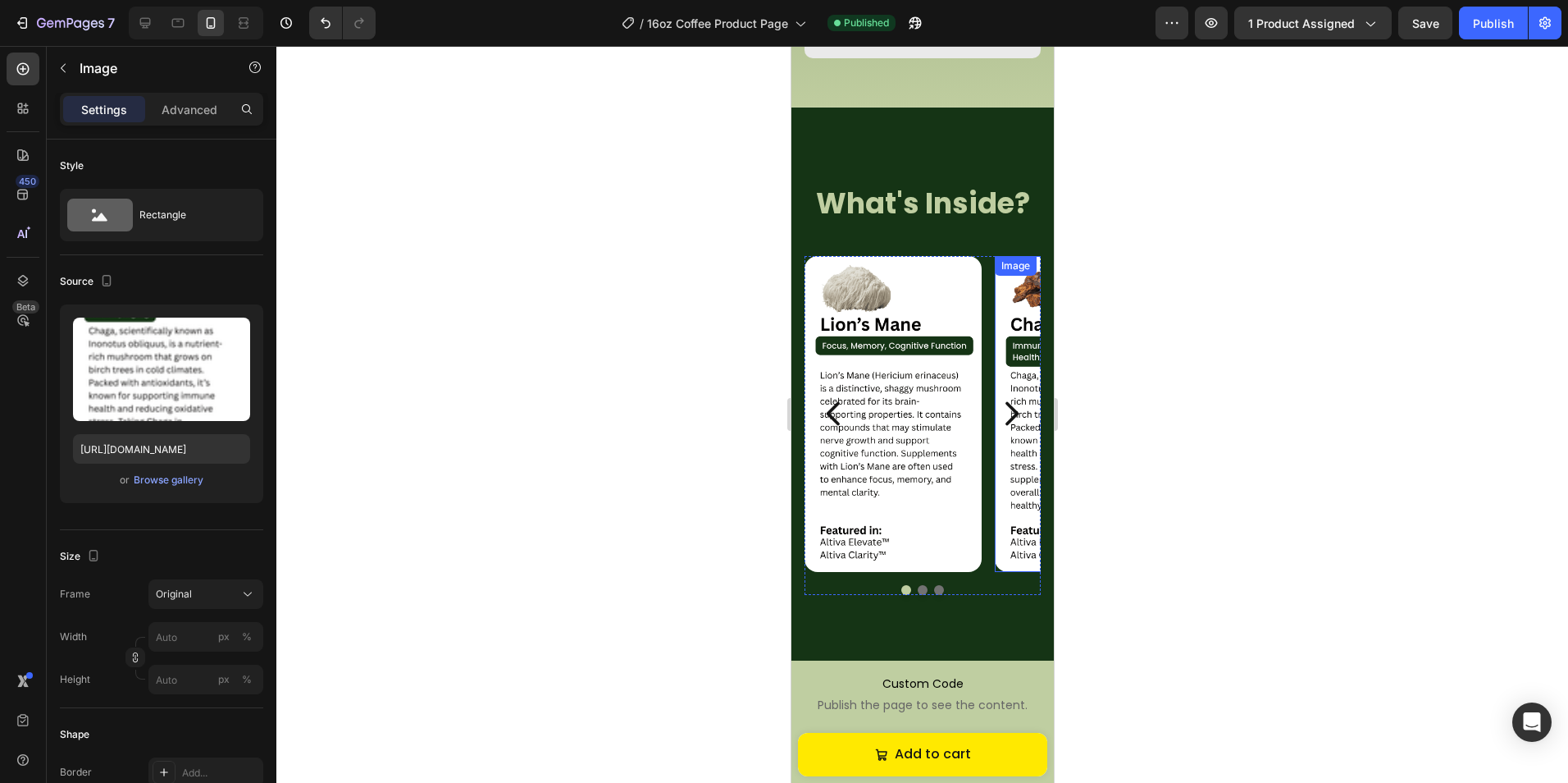
click at [1008, 445] on img at bounding box center [1083, 414] width 177 height 316
click at [1007, 434] on icon "Carousel Next Arrow" at bounding box center [1010, 413] width 33 height 41
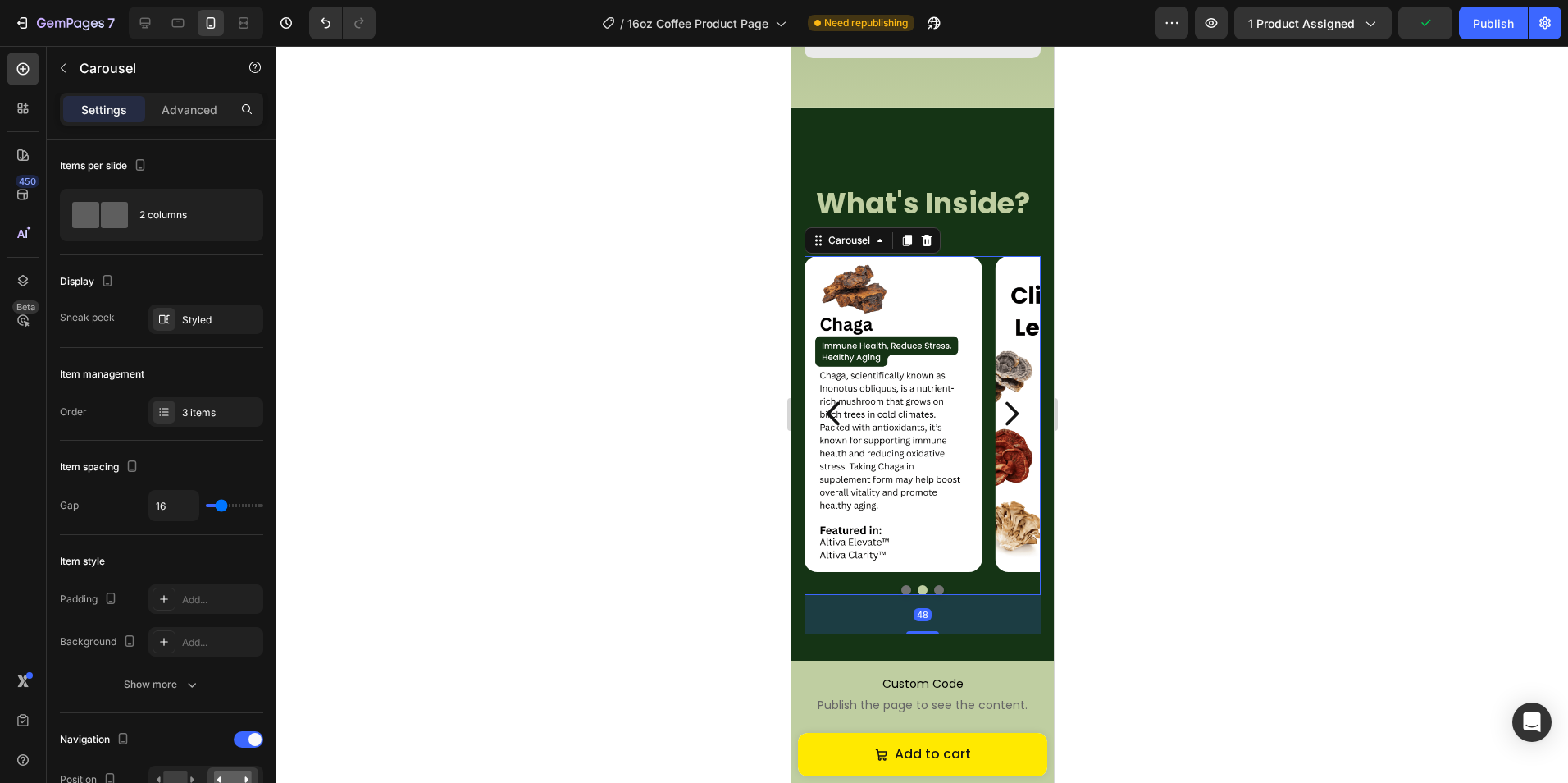
click at [1099, 446] on div at bounding box center [921, 414] width 1291 height 737
click at [1006, 432] on icon "Carousel Next Arrow" at bounding box center [1010, 413] width 33 height 41
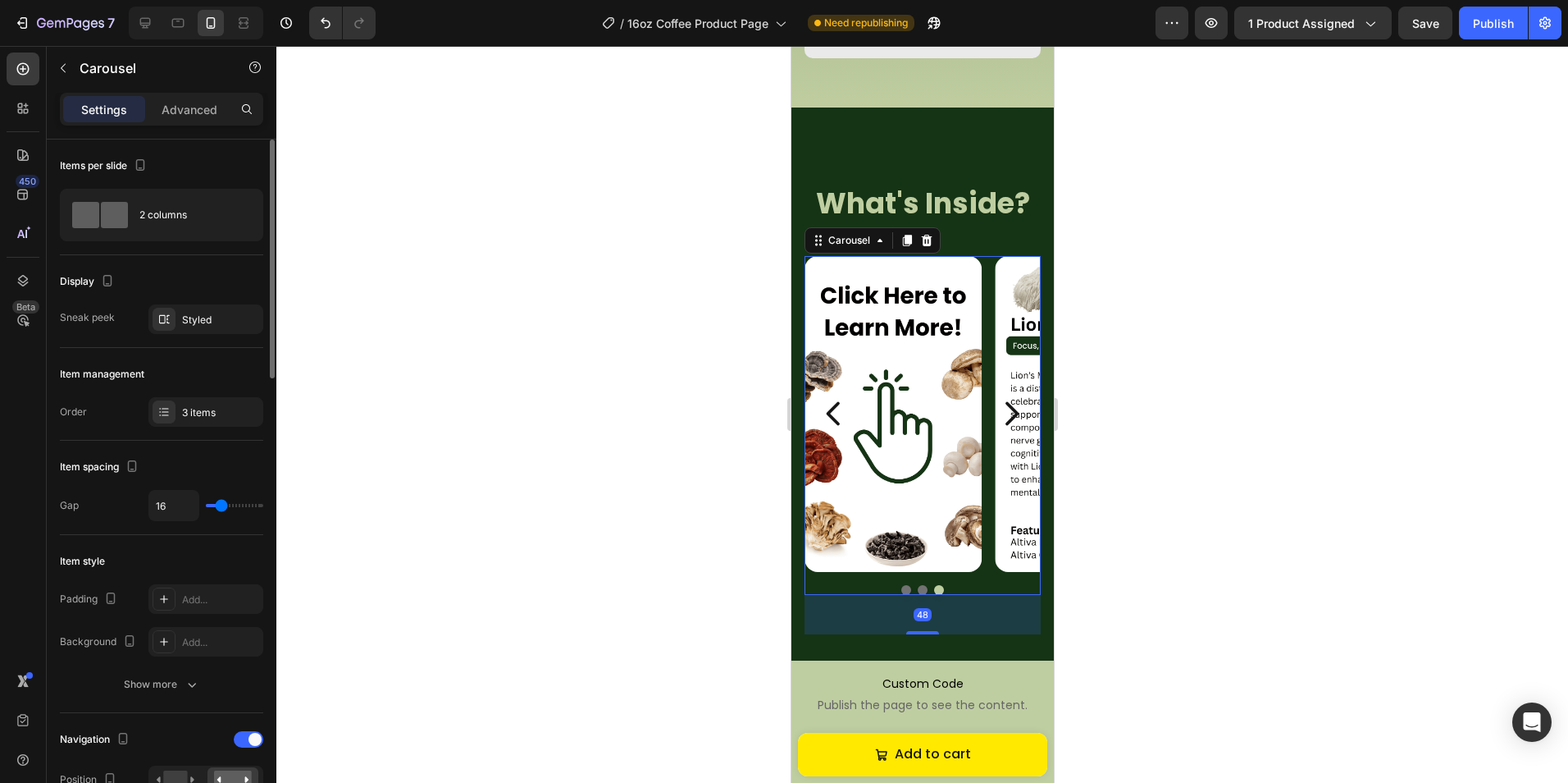
click at [188, 322] on div "Styled" at bounding box center [206, 319] width 48 height 15
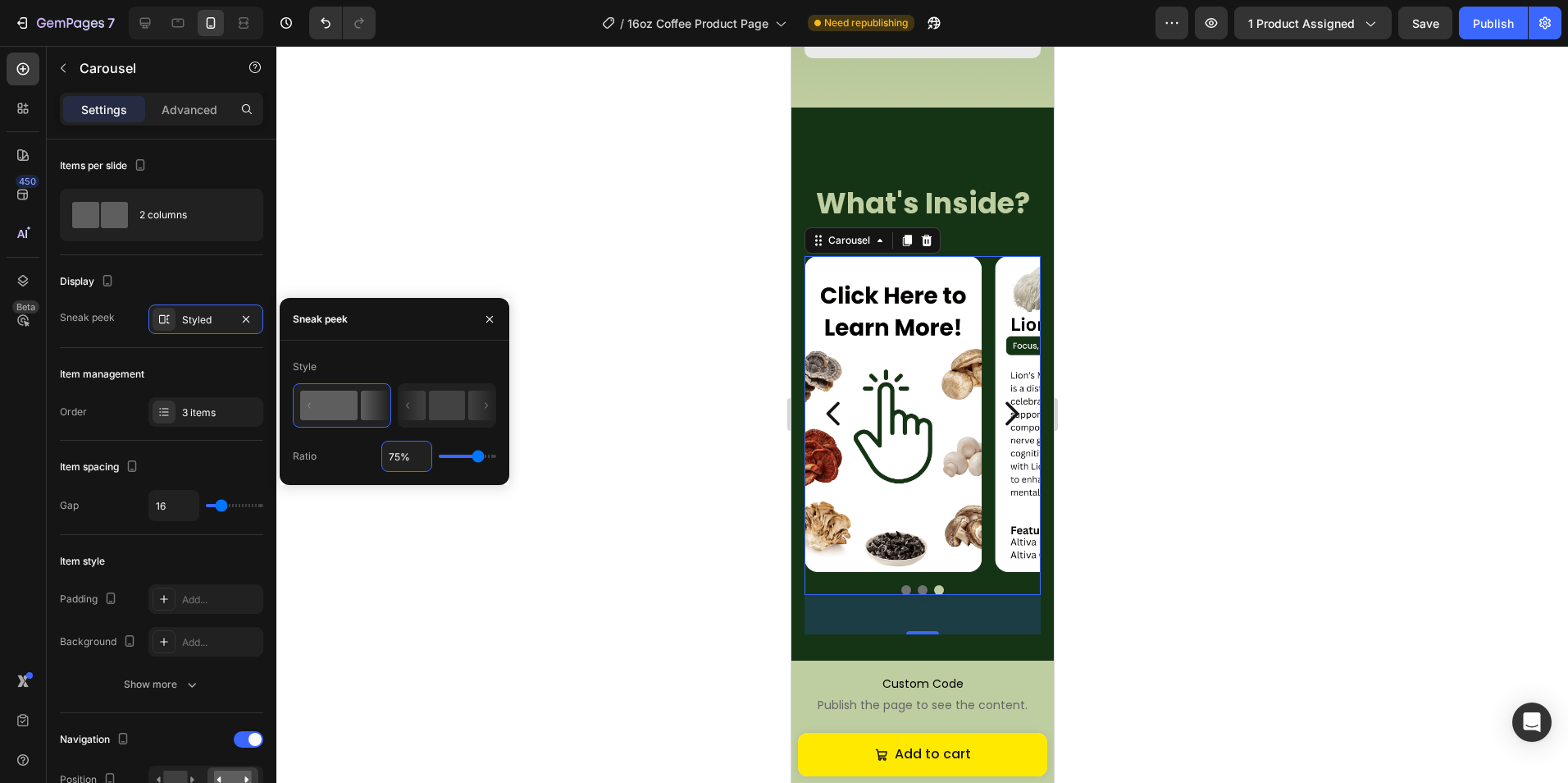
click at [407, 448] on input "75%" at bounding box center [406, 456] width 49 height 30
type input "7%"
type input "7"
type input "74%"
type input "74"
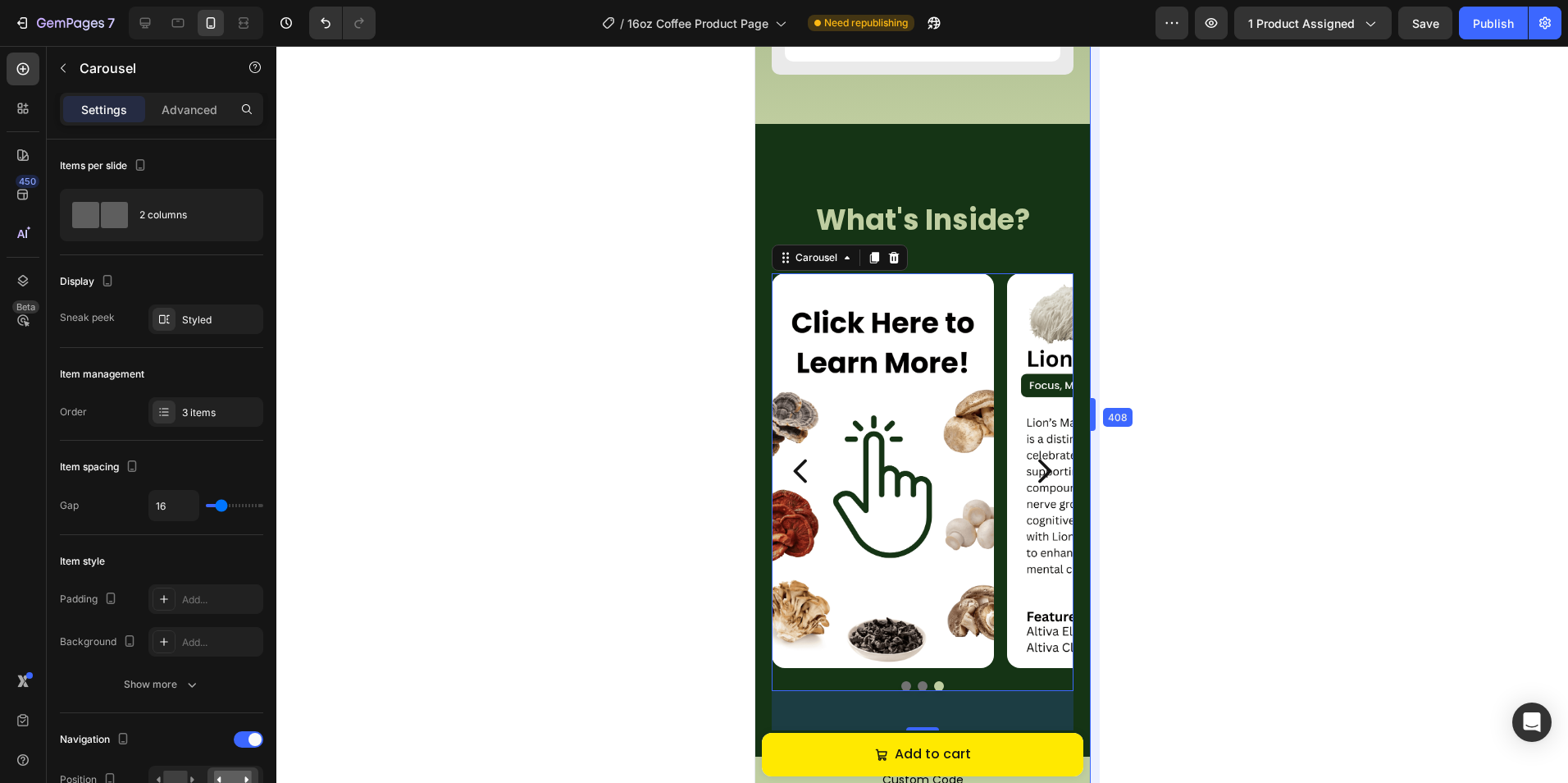
scroll to position [2442, 0]
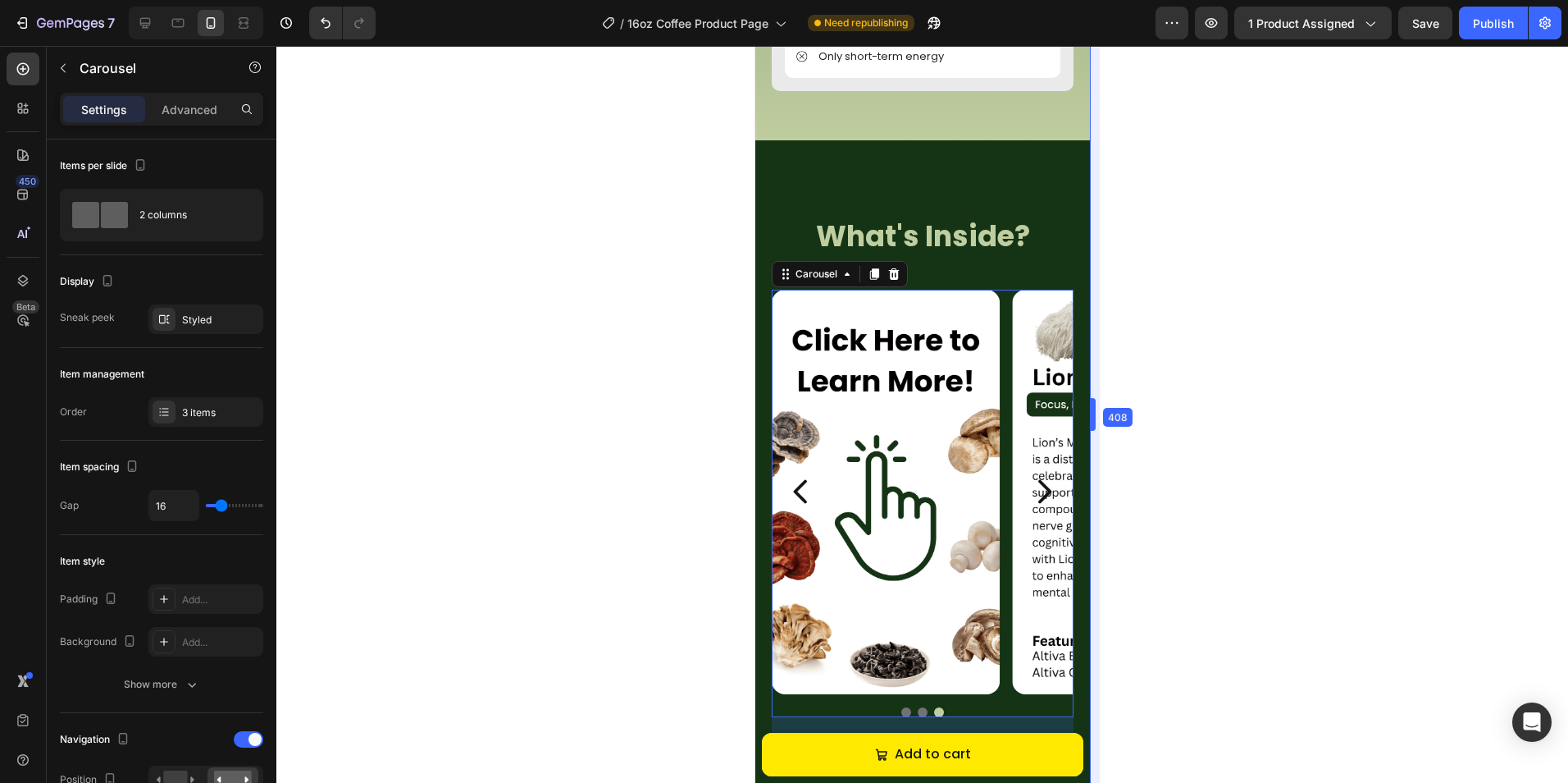
drag, startPoint x: 1060, startPoint y: 273, endPoint x: 1132, endPoint y: 262, distance: 72.8
click at [1129, 262] on div at bounding box center [921, 414] width 1291 height 737
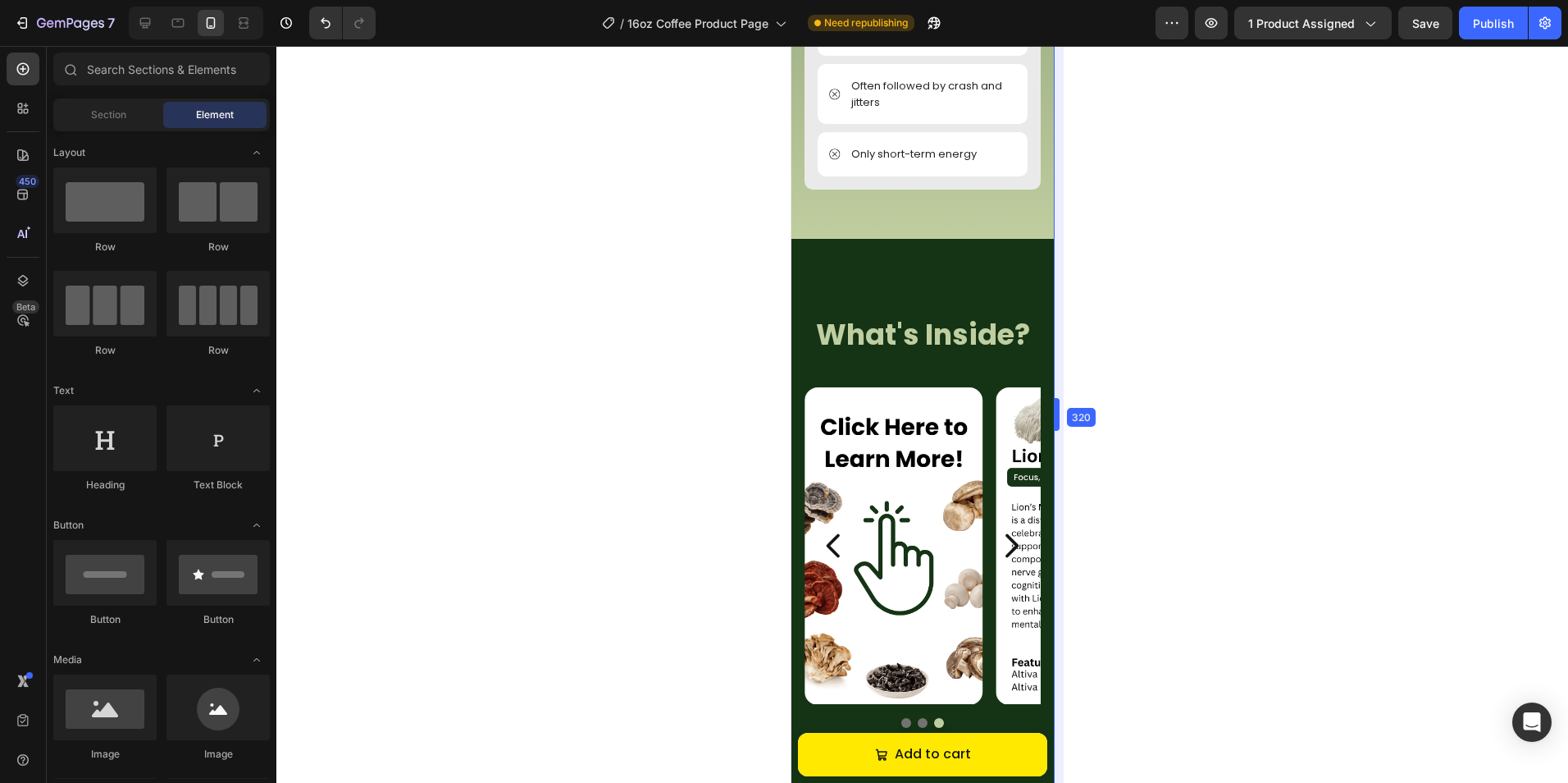
scroll to position [2584, 0]
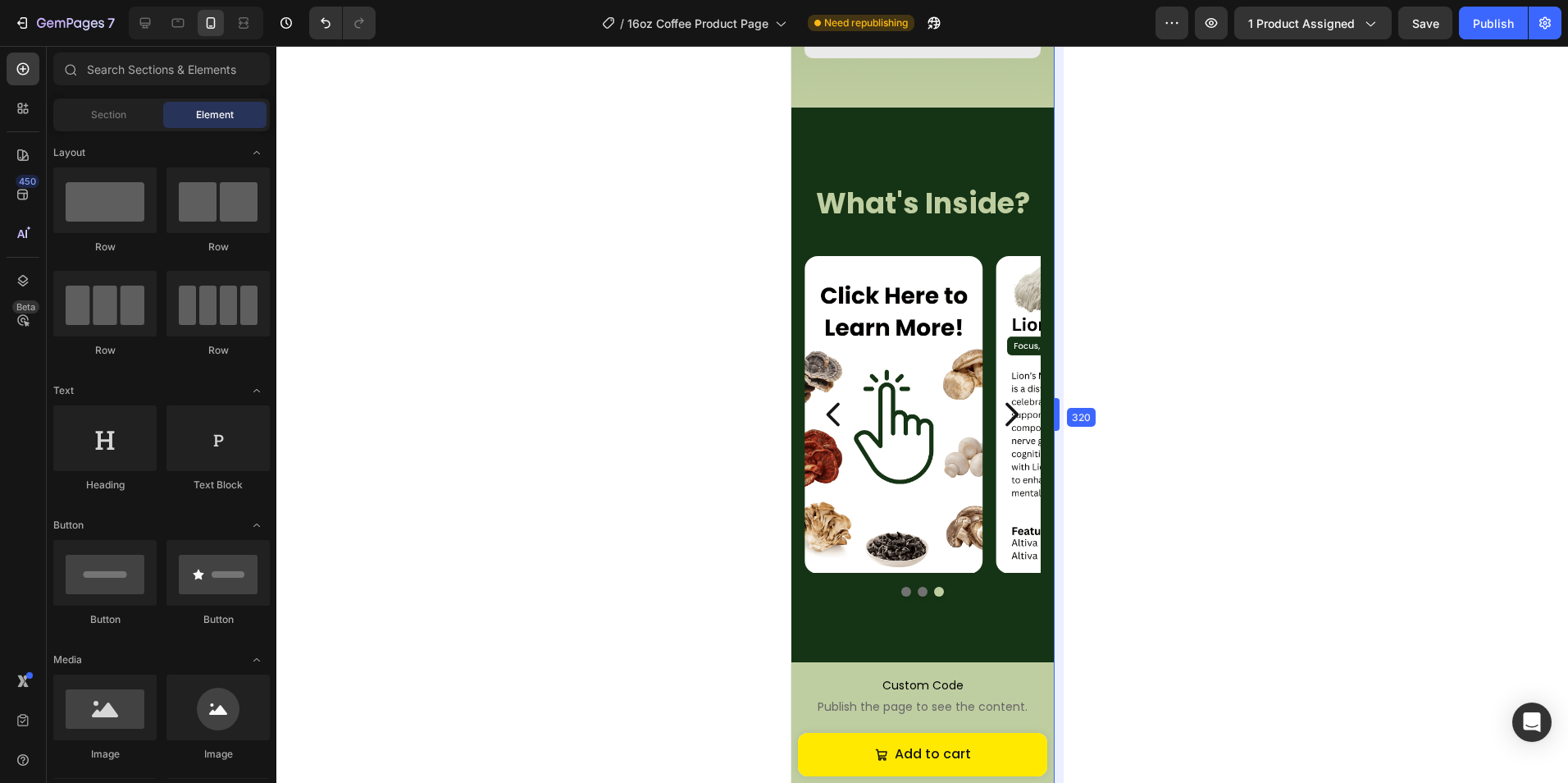
drag, startPoint x: 1095, startPoint y: 272, endPoint x: 909, endPoint y: 289, distance: 186.8
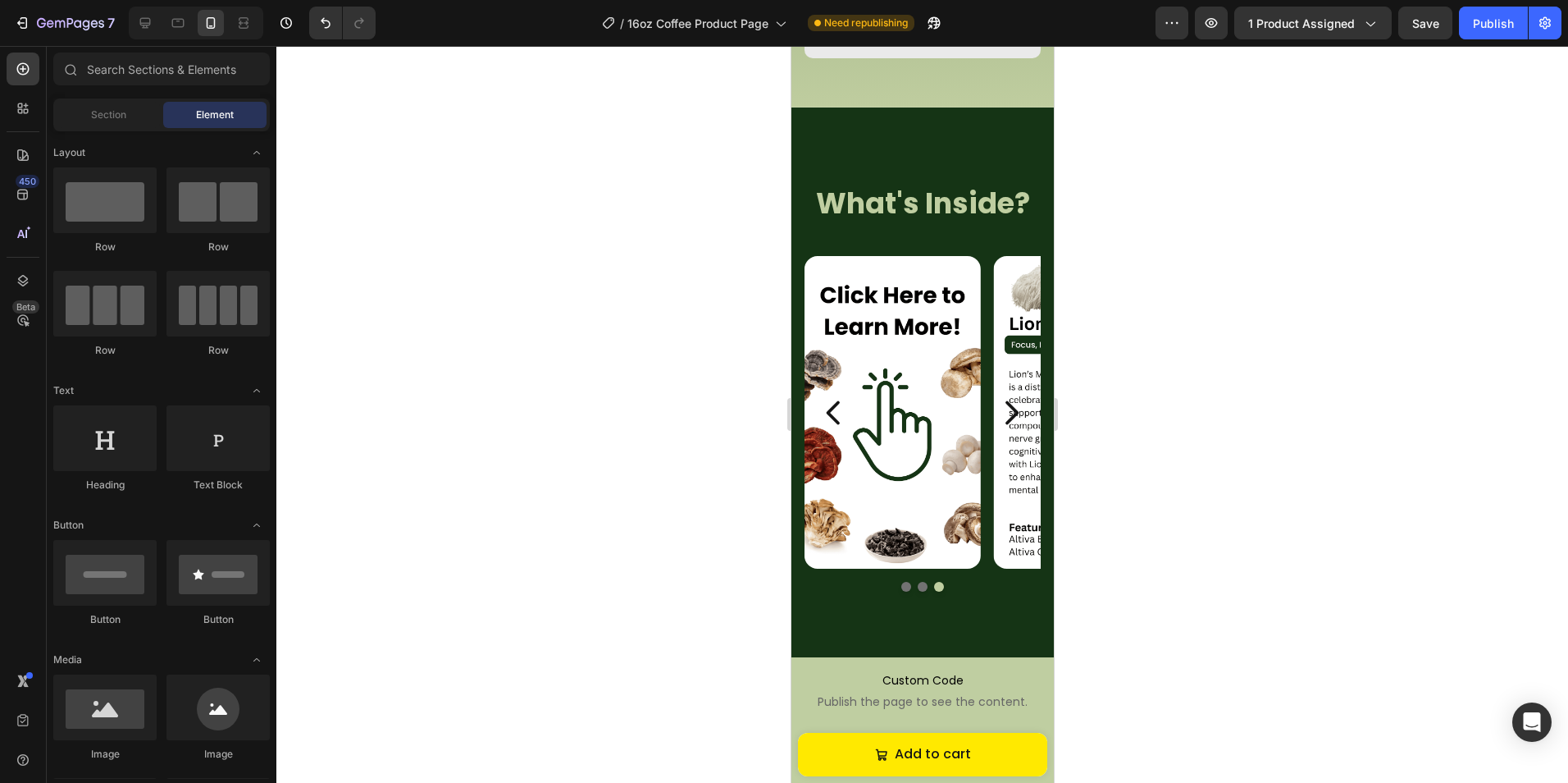
click at [1084, 250] on div at bounding box center [921, 414] width 1291 height 737
click at [1474, 21] on div "Publish" at bounding box center [1492, 23] width 41 height 17
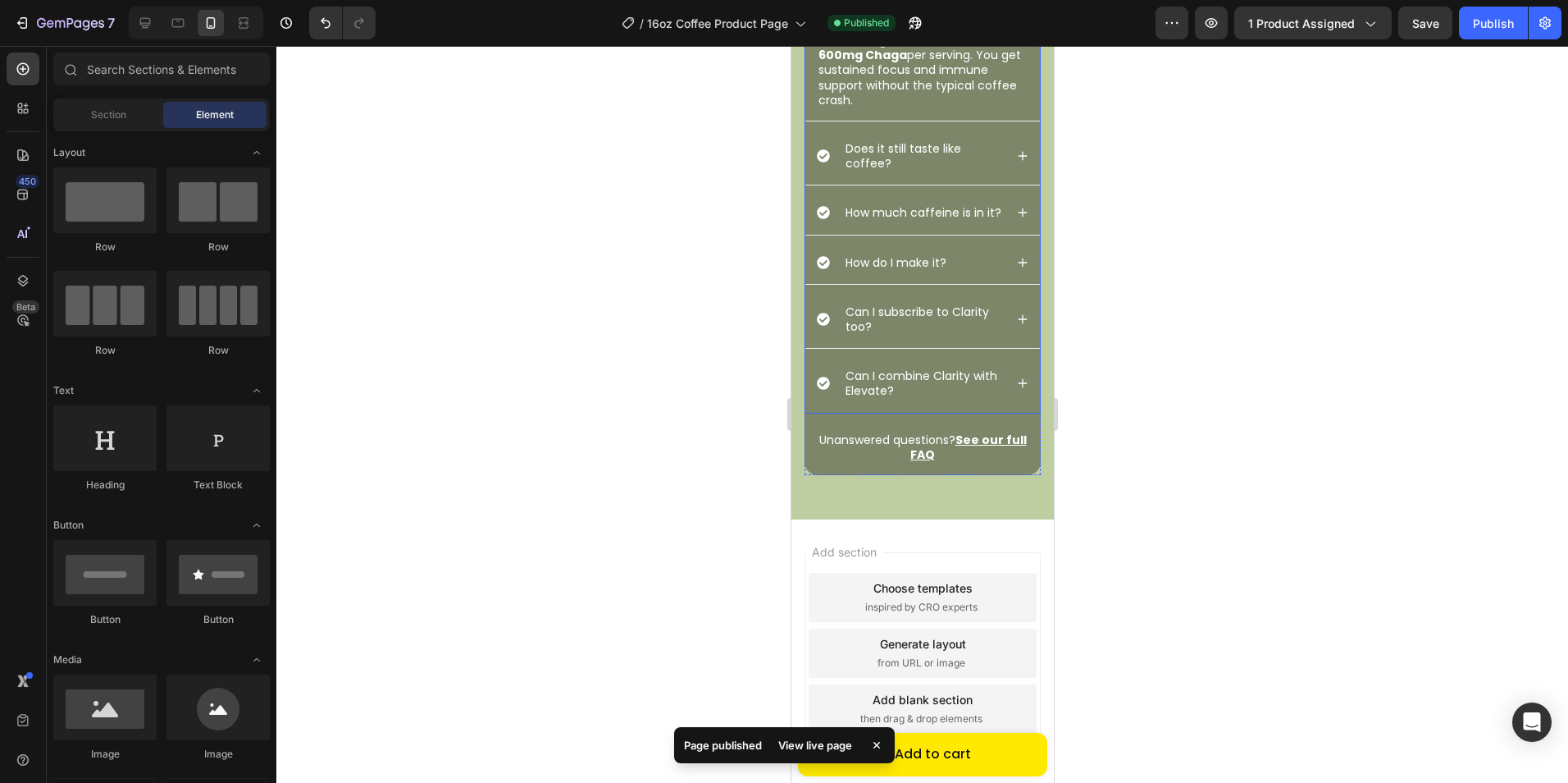
scroll to position [3569, 0]
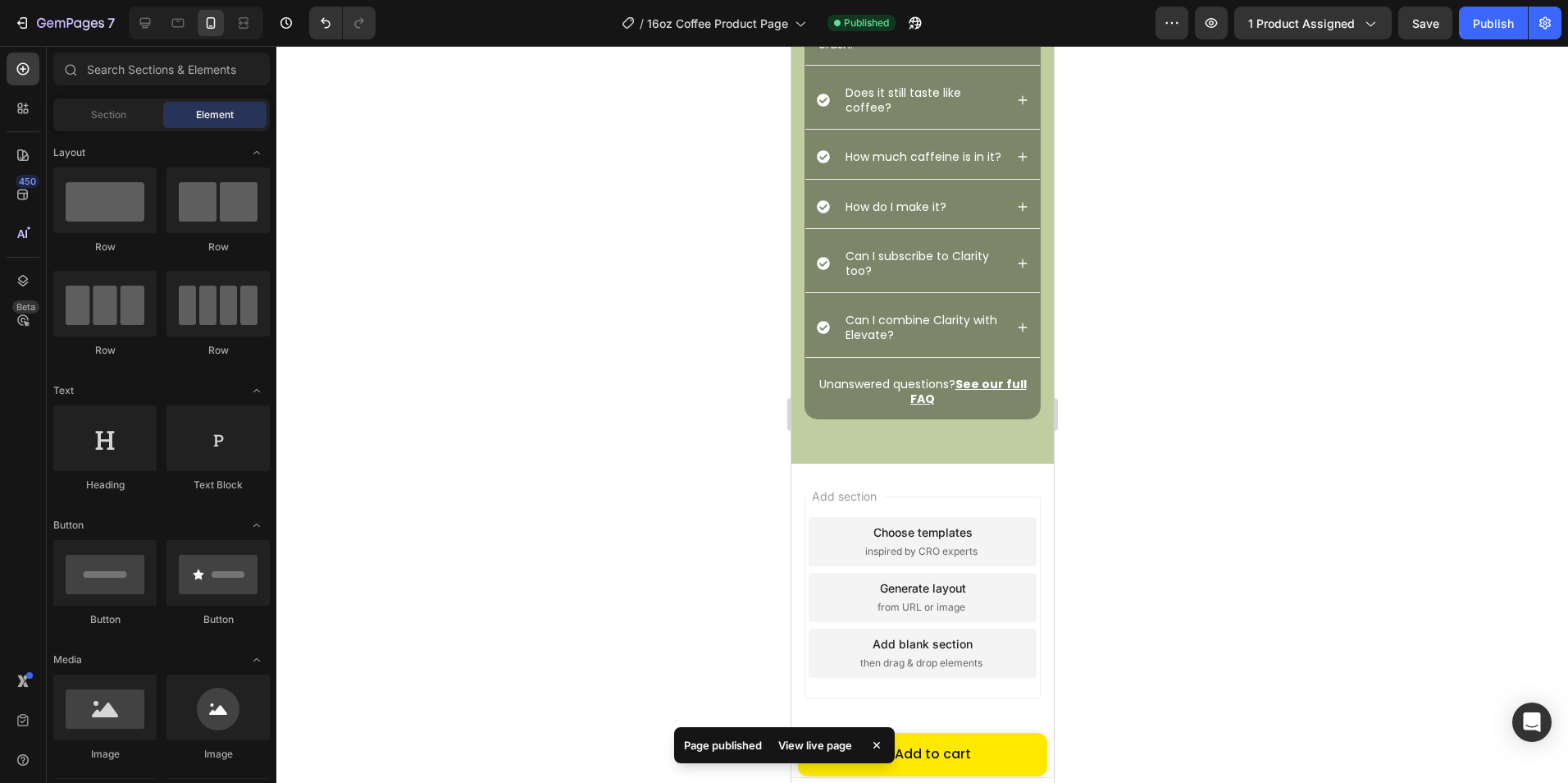
click at [714, 44] on div "7 Version history / 16oz Coffee Product Page Published Preview 1 product assign…" at bounding box center [784, 23] width 1568 height 47
click at [720, 25] on span "16oz Coffee Product Page" at bounding box center [717, 23] width 141 height 17
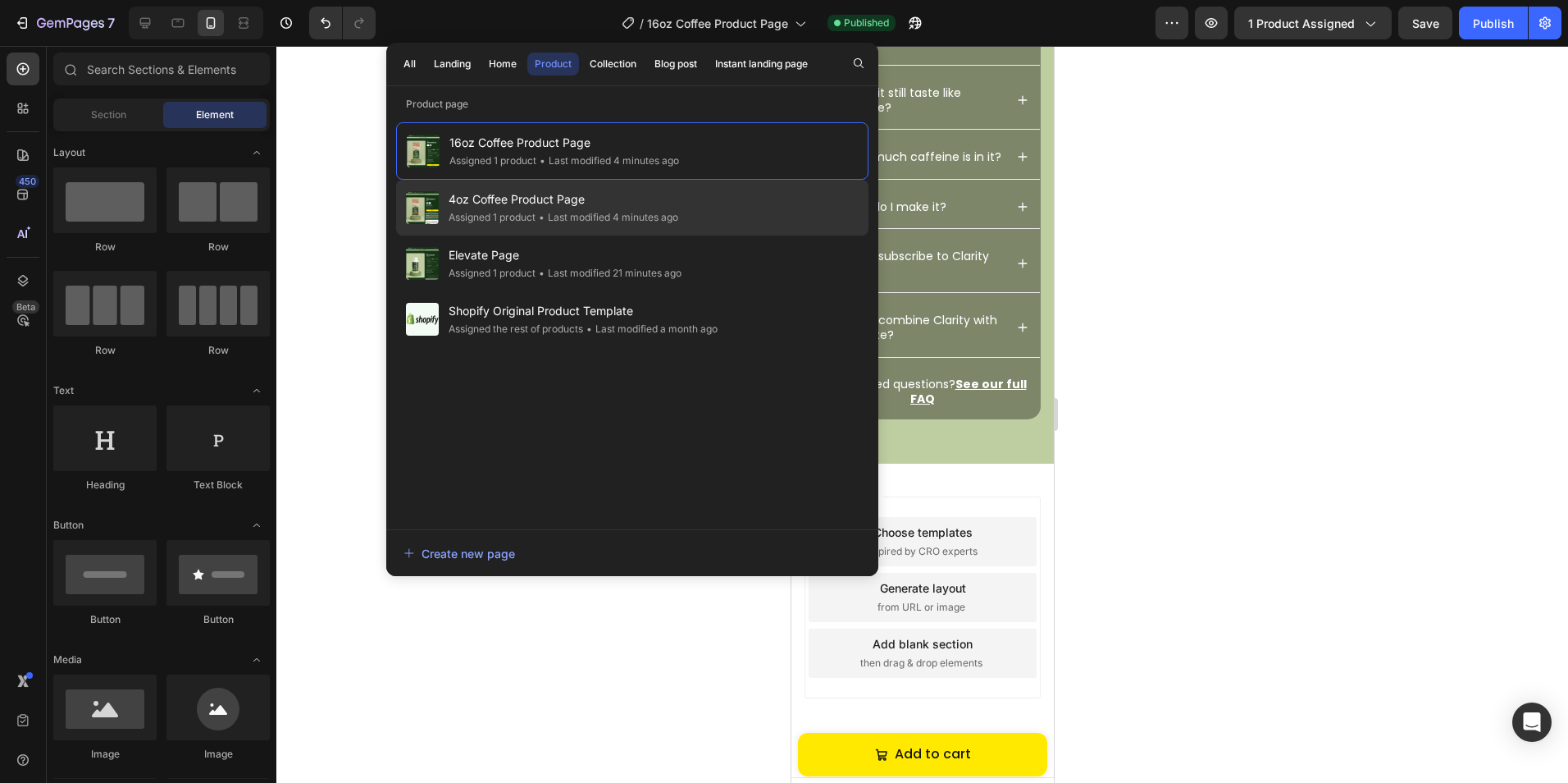
click at [635, 221] on div "• Last modified 4 minutes ago" at bounding box center [606, 217] width 143 height 16
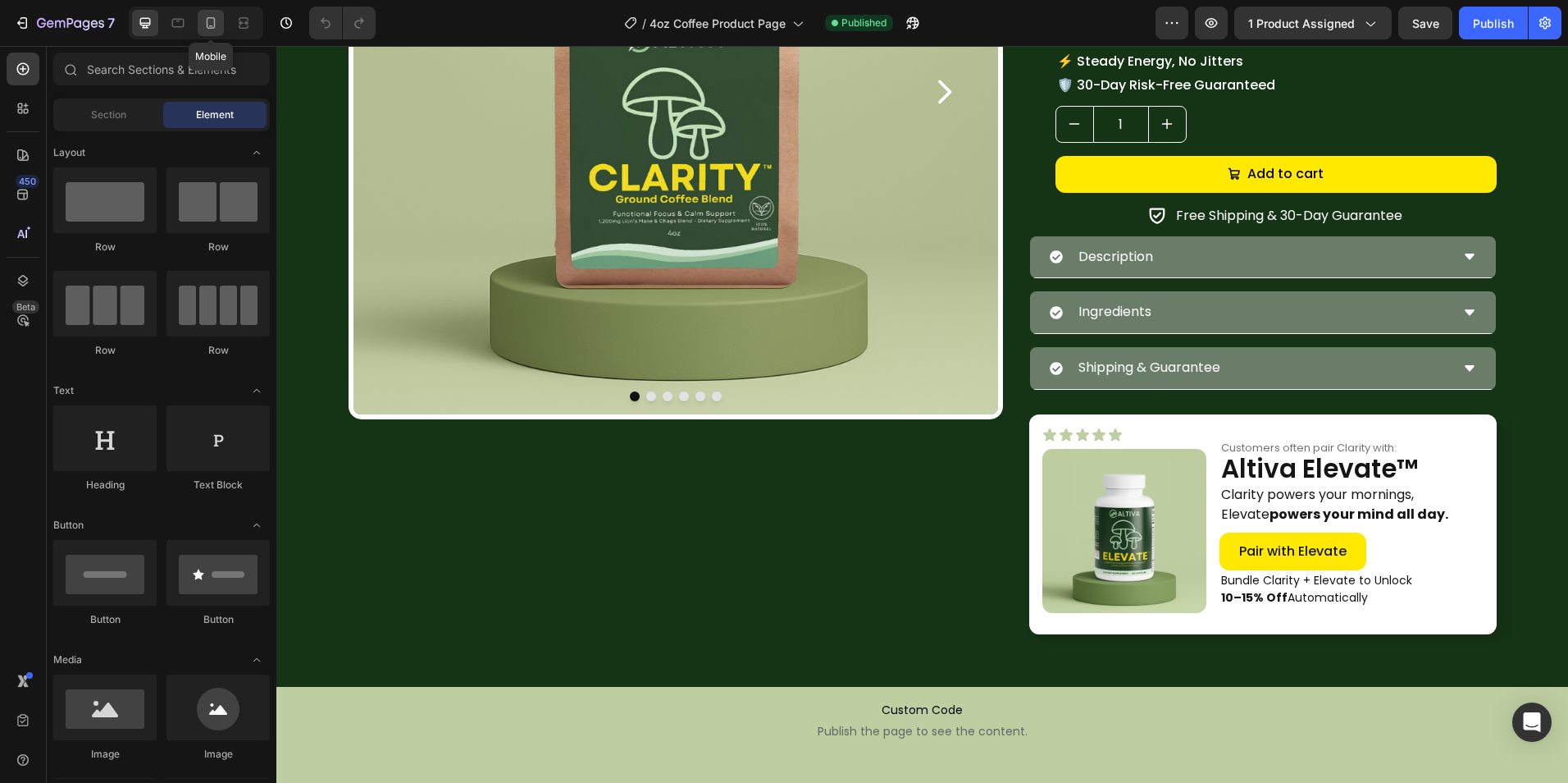
click at [221, 27] on div at bounding box center [210, 23] width 26 height 26
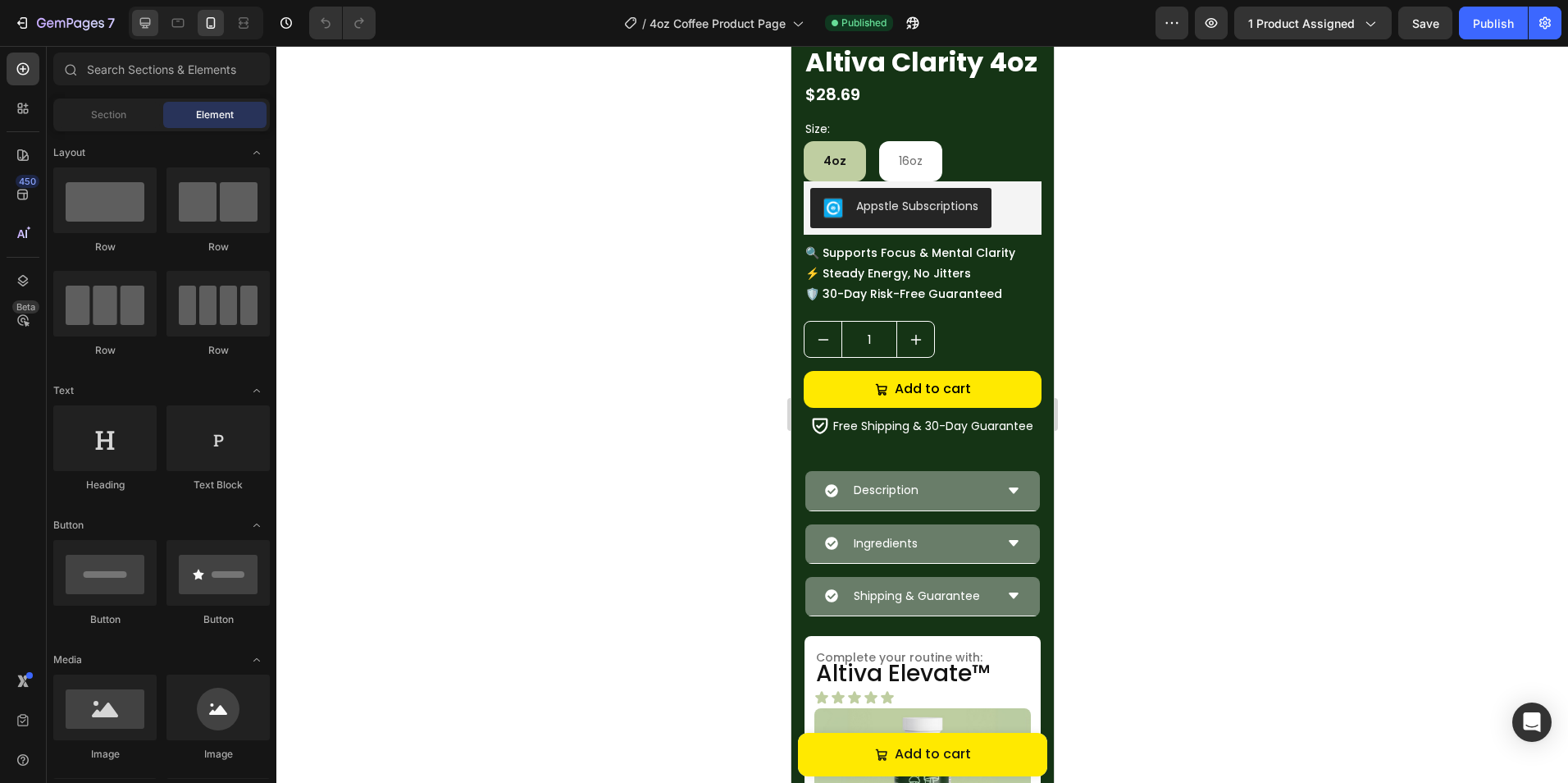
scroll to position [200, 0]
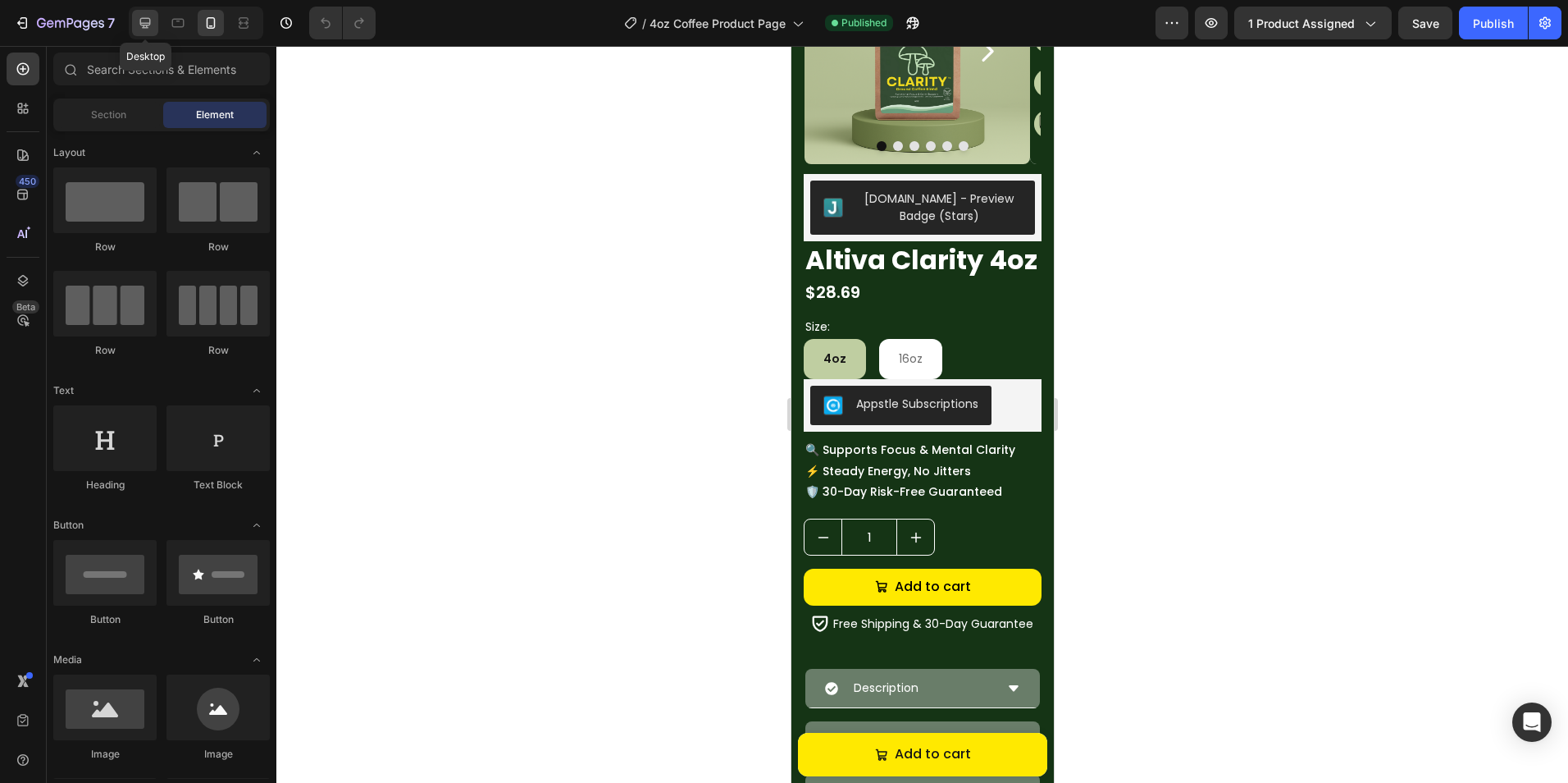
click at [155, 30] on div at bounding box center [145, 23] width 26 height 26
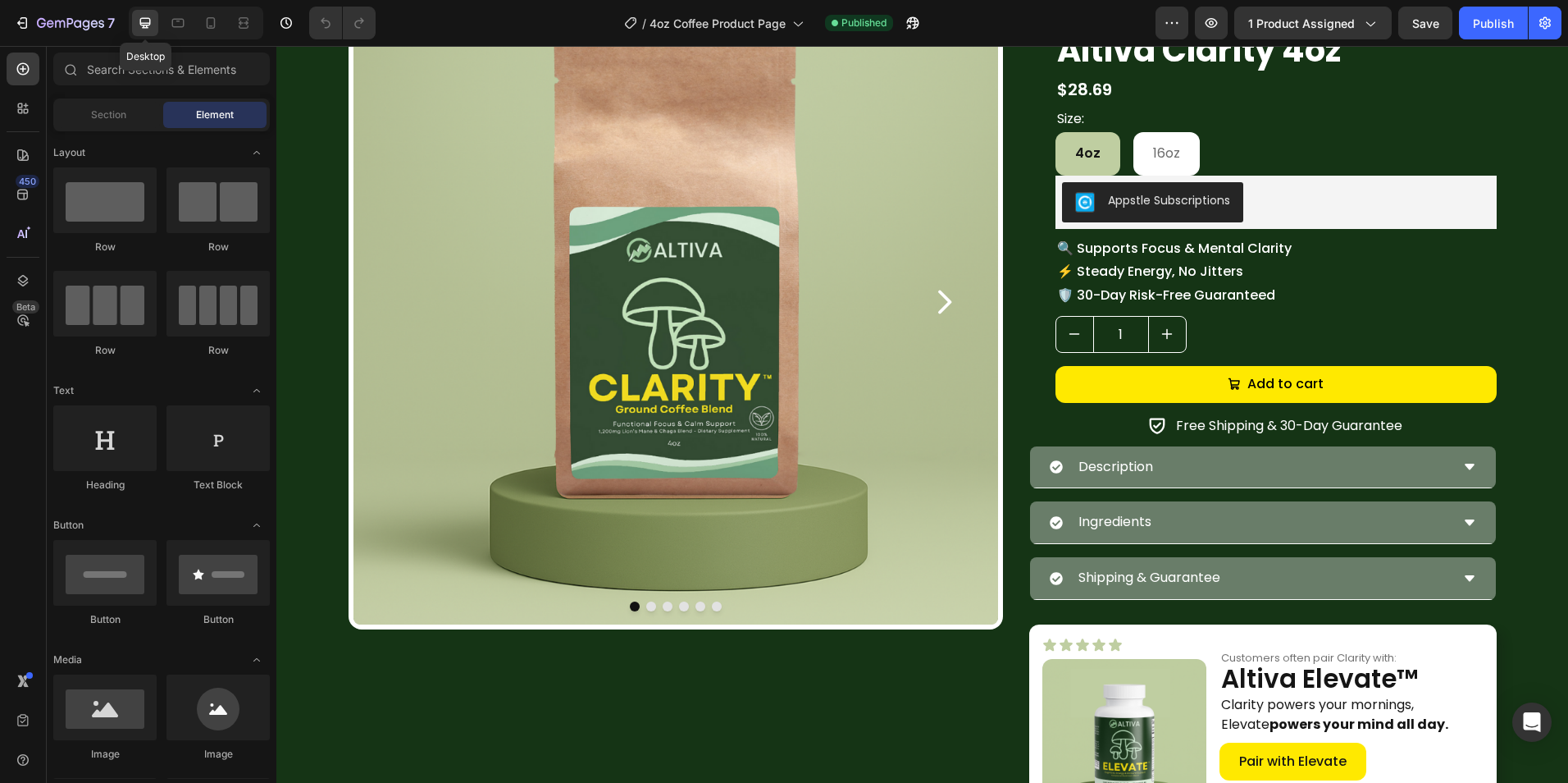
scroll to position [410, 0]
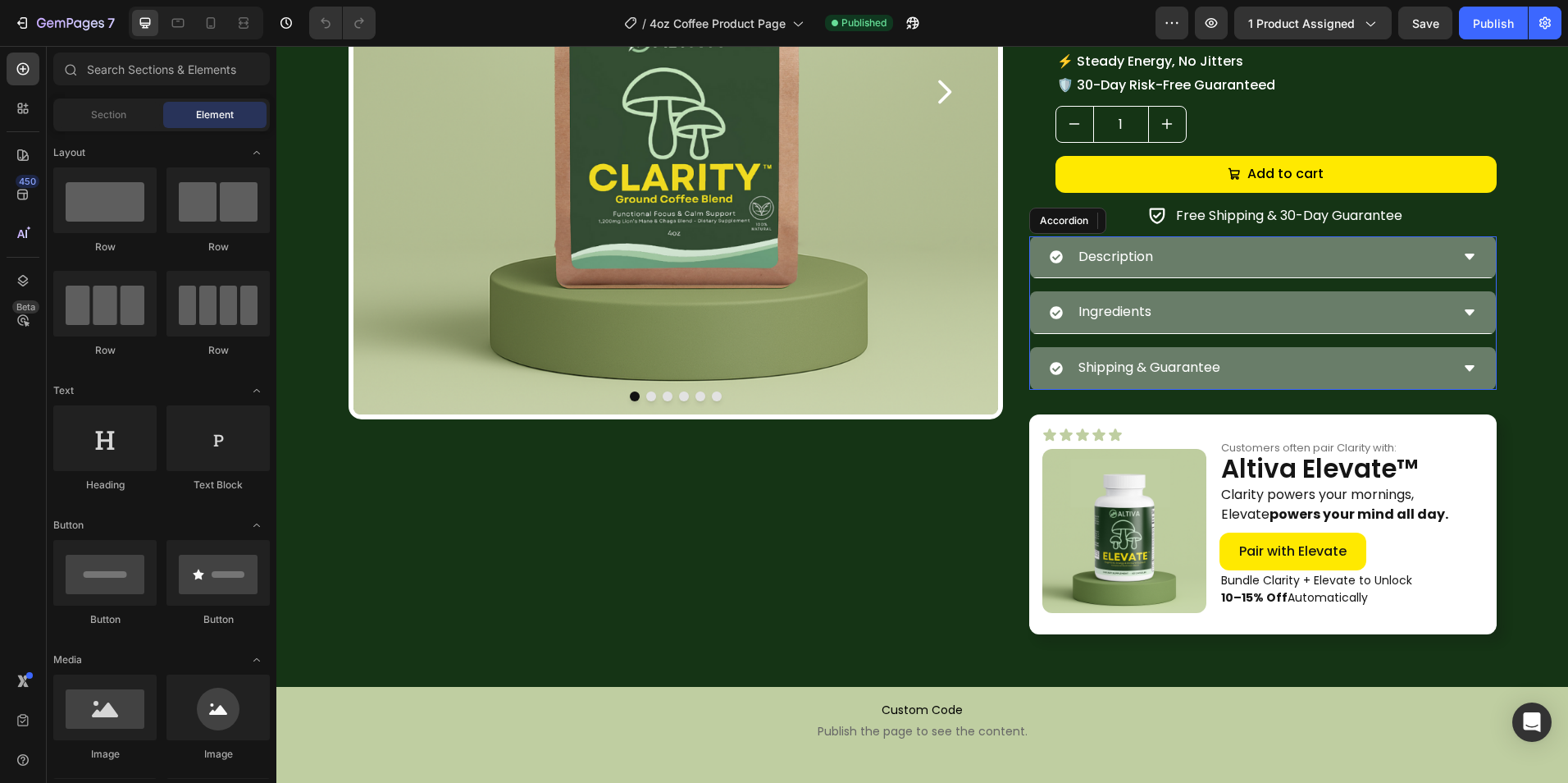
click at [1134, 247] on p "Description" at bounding box center [1115, 257] width 75 height 24
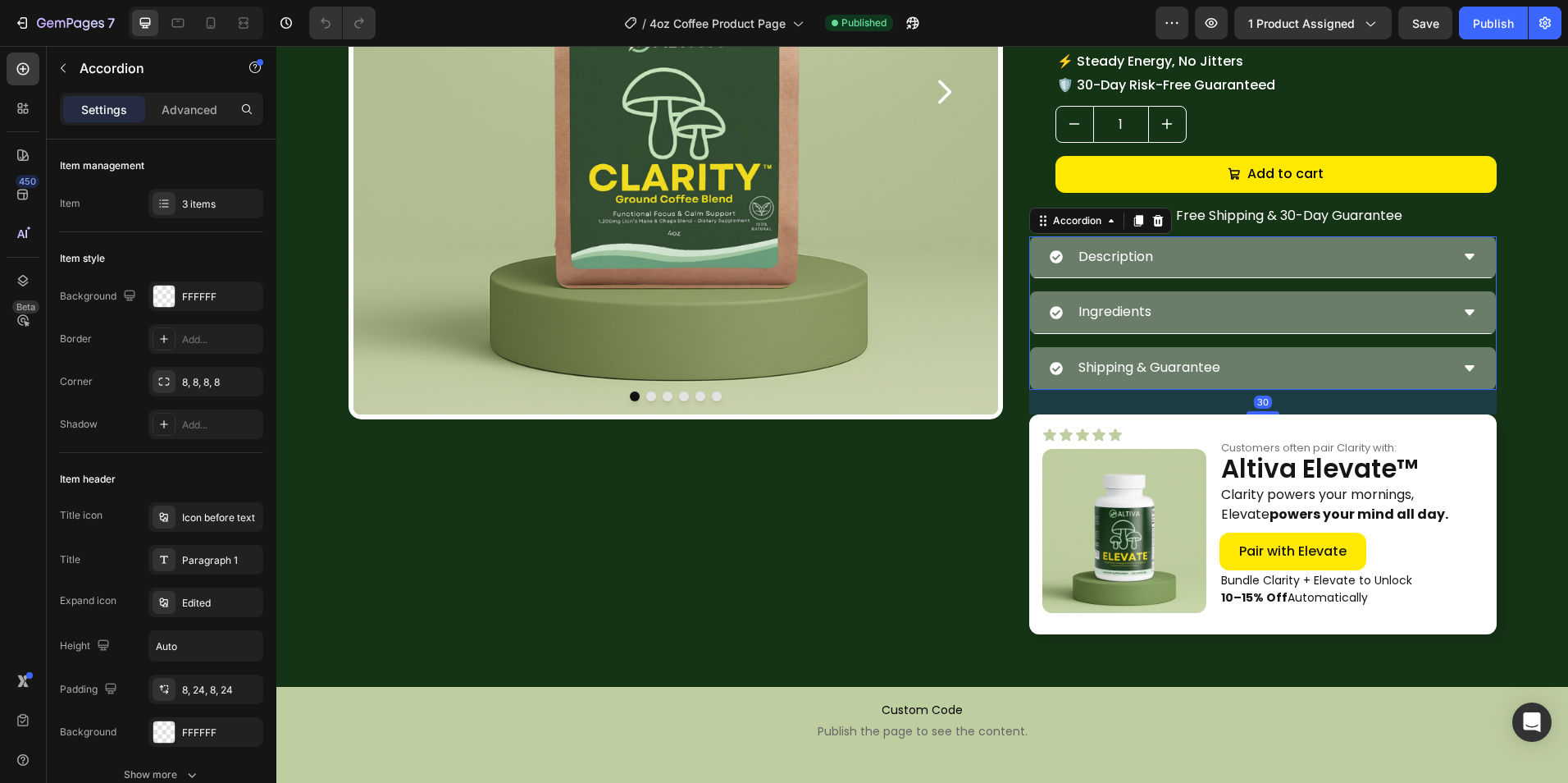
click at [1171, 254] on div "Description" at bounding box center [1249, 256] width 400 height 29
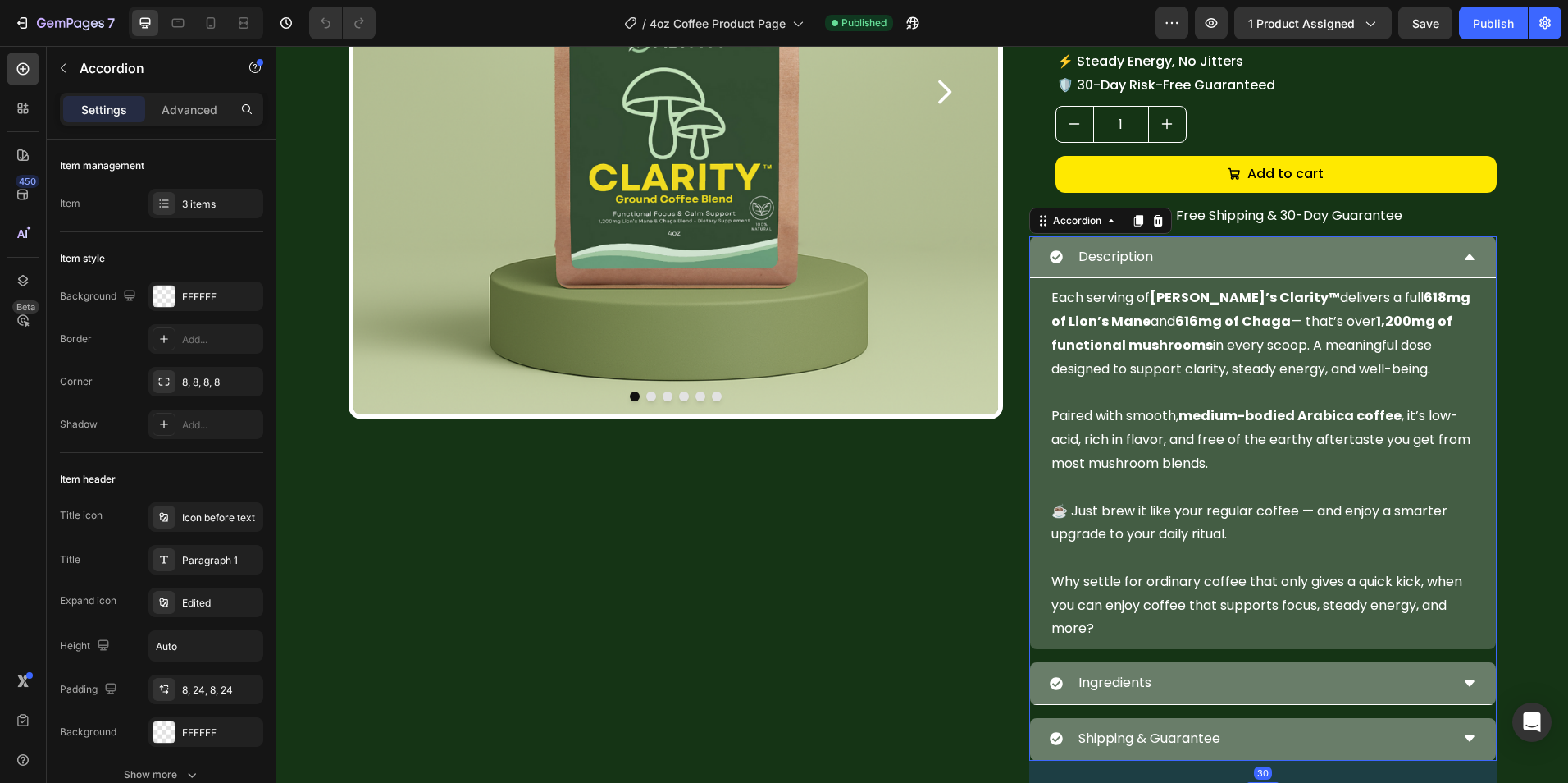
click at [1171, 254] on div "Description" at bounding box center [1249, 256] width 400 height 29
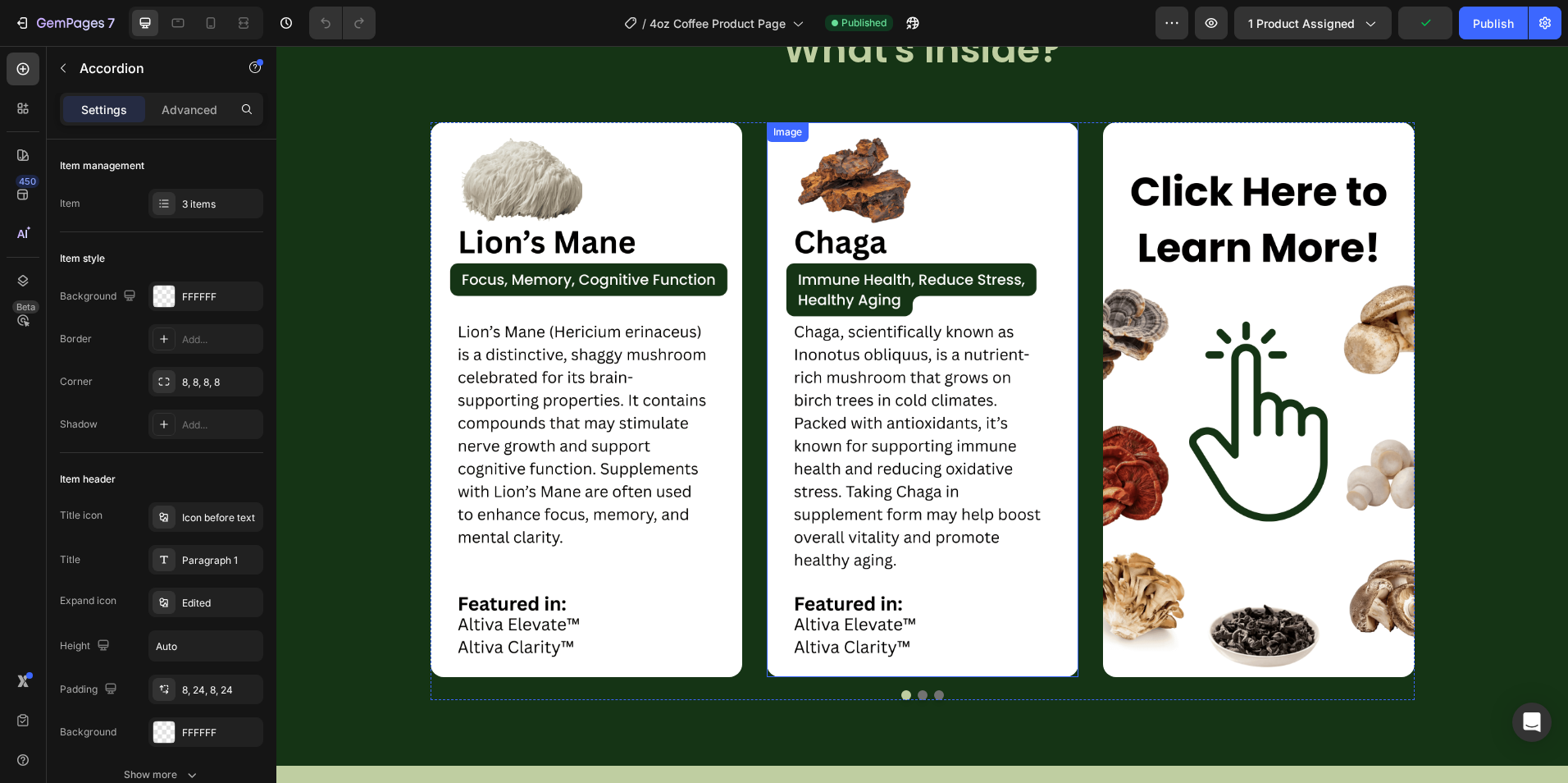
scroll to position [2789, 0]
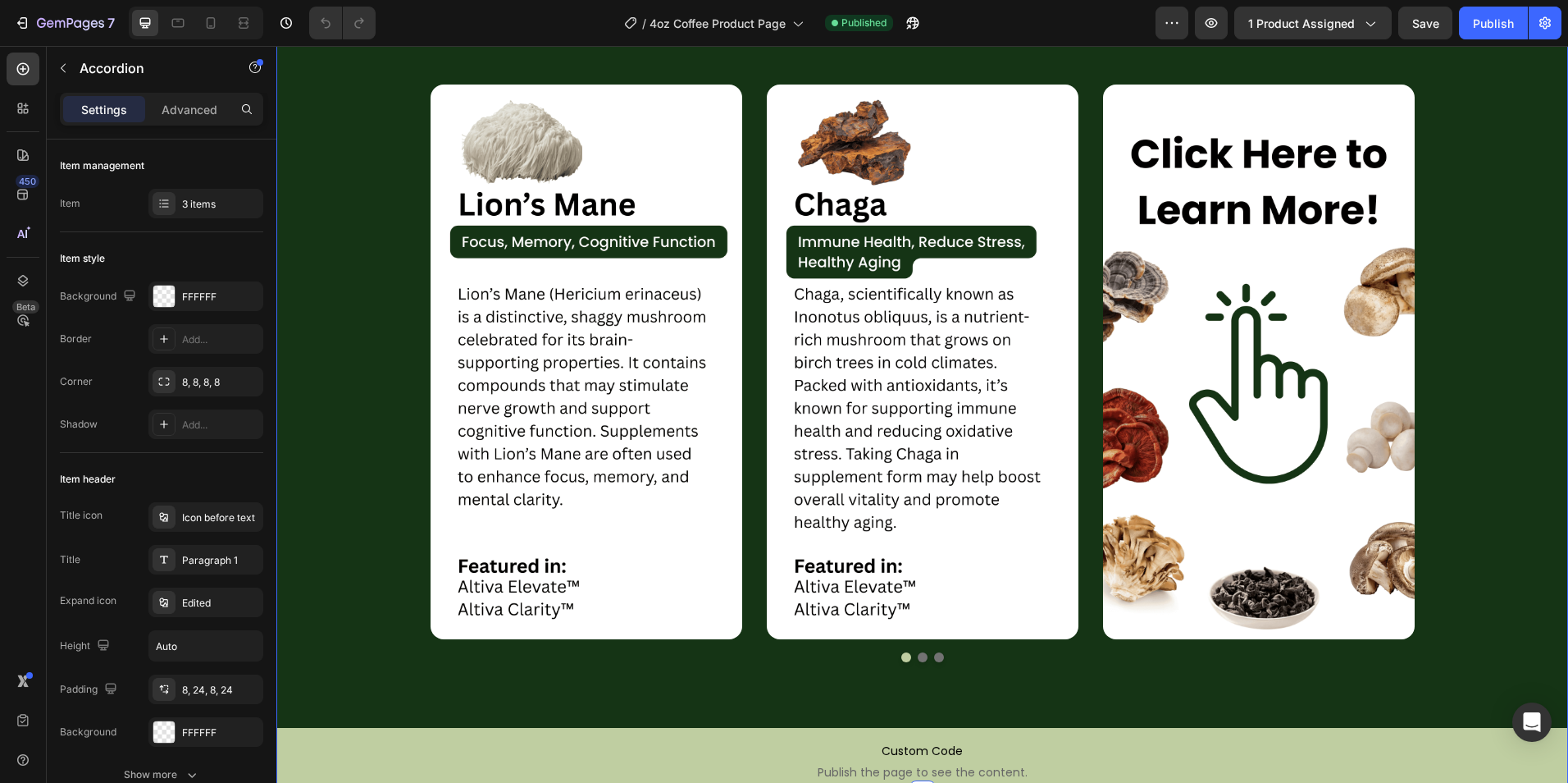
drag, startPoint x: 392, startPoint y: 421, endPoint x: 404, endPoint y: 421, distance: 12.0
click at [393, 421] on div "Image Image Image Carousel" at bounding box center [921, 390] width 1291 height 676
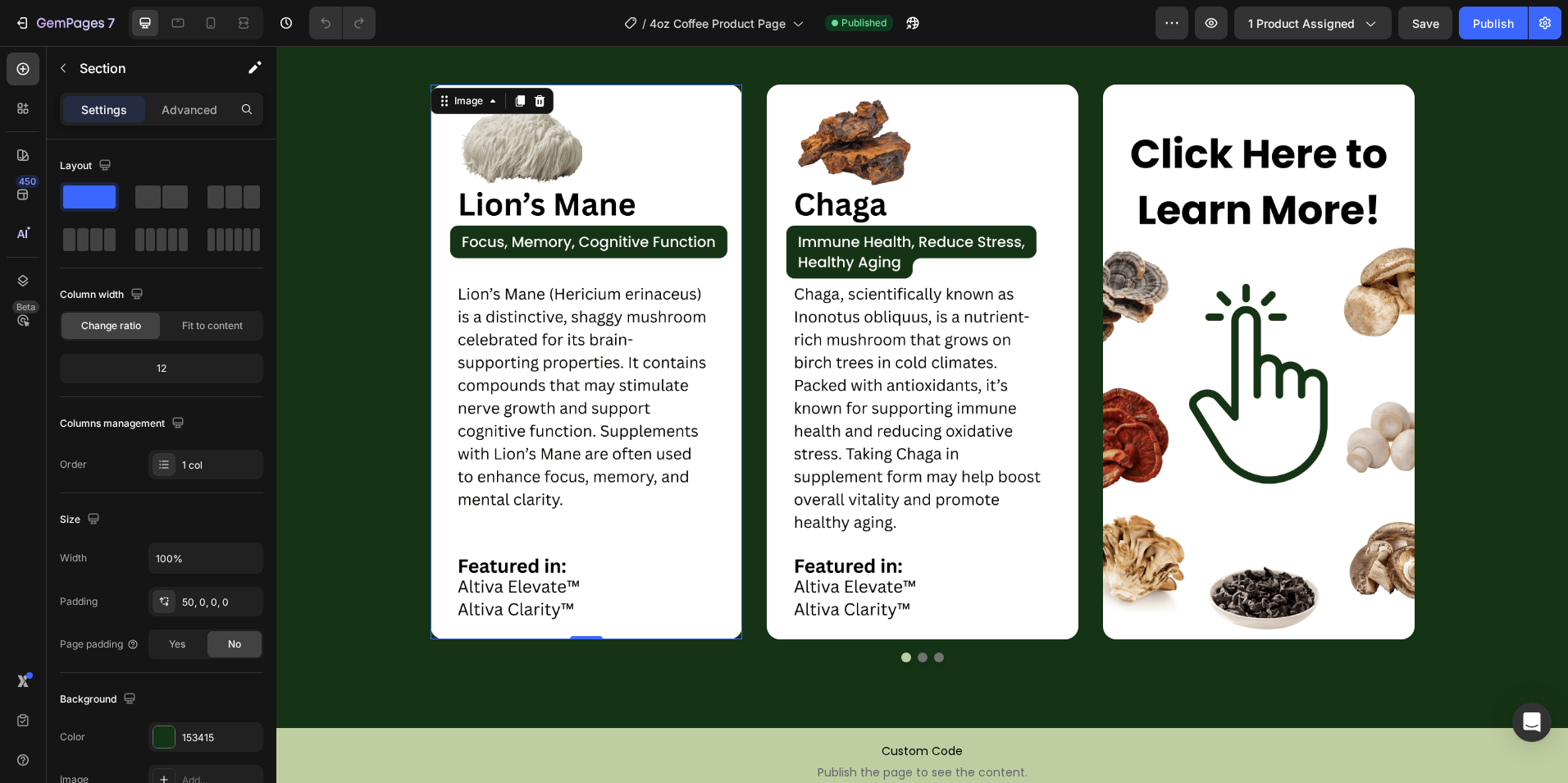
click at [431, 421] on img at bounding box center [586, 362] width 312 height 555
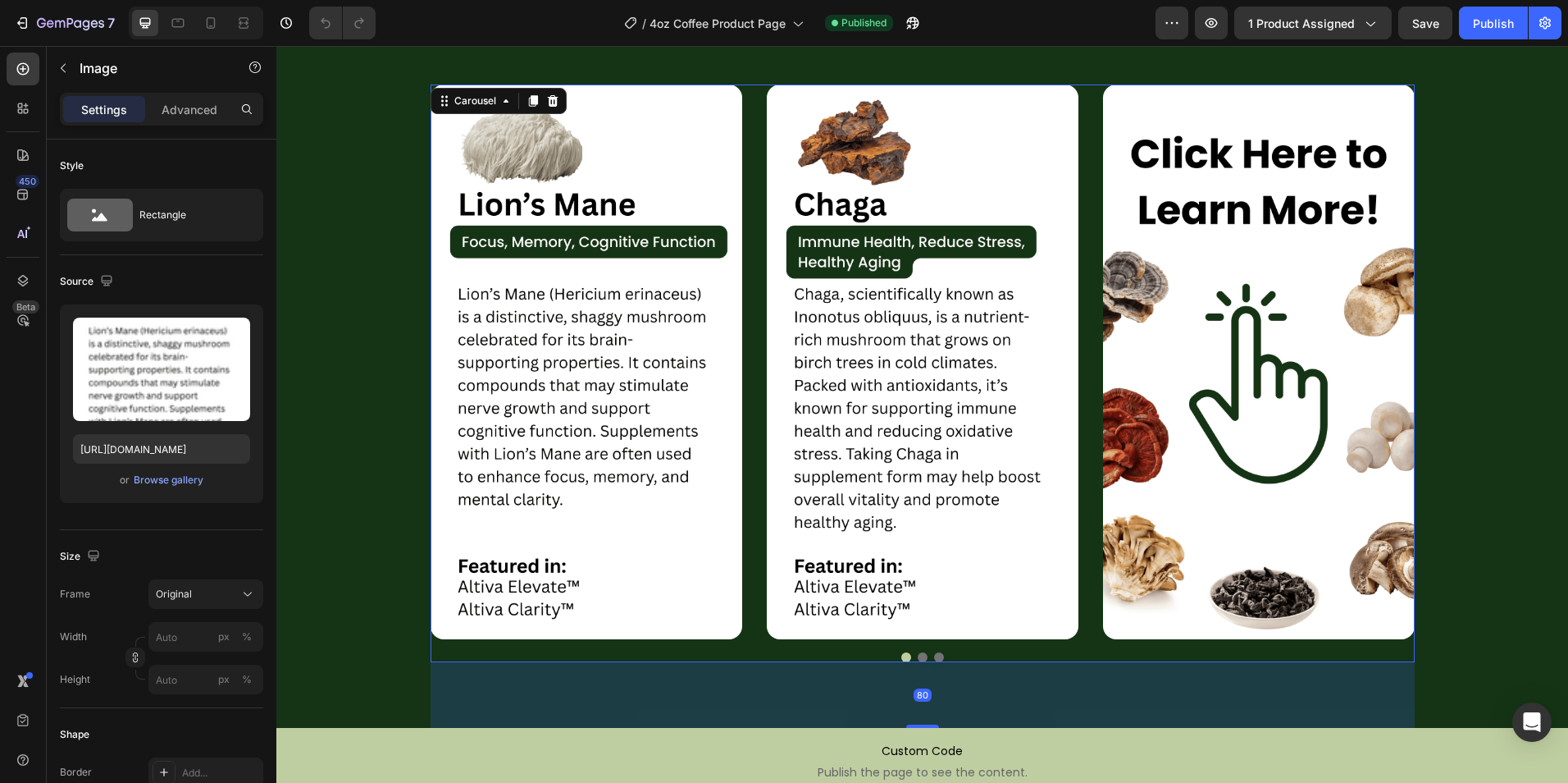
click at [746, 530] on div "Image Image Image" at bounding box center [922, 362] width 984 height 555
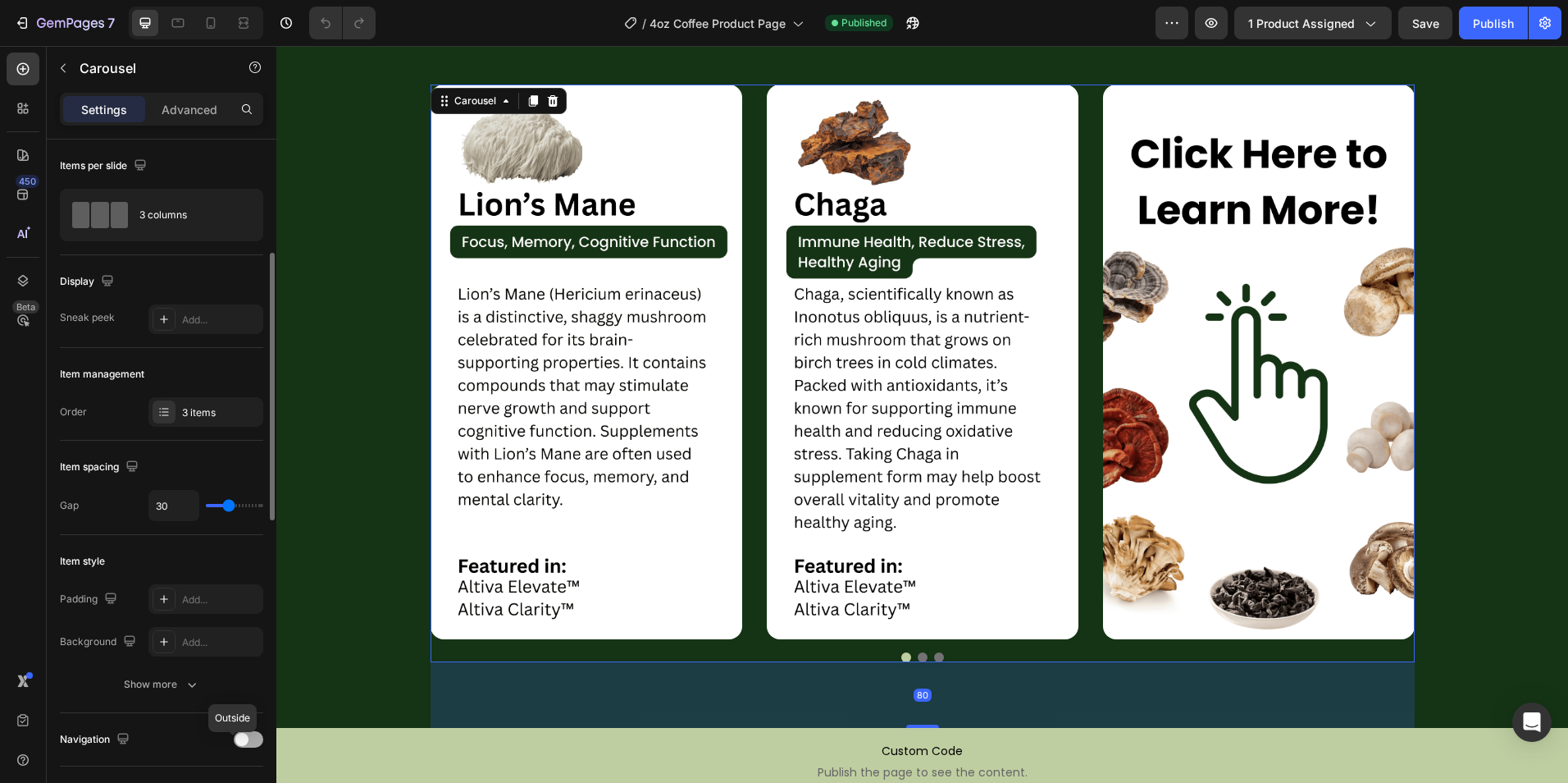
scroll to position [82, 0]
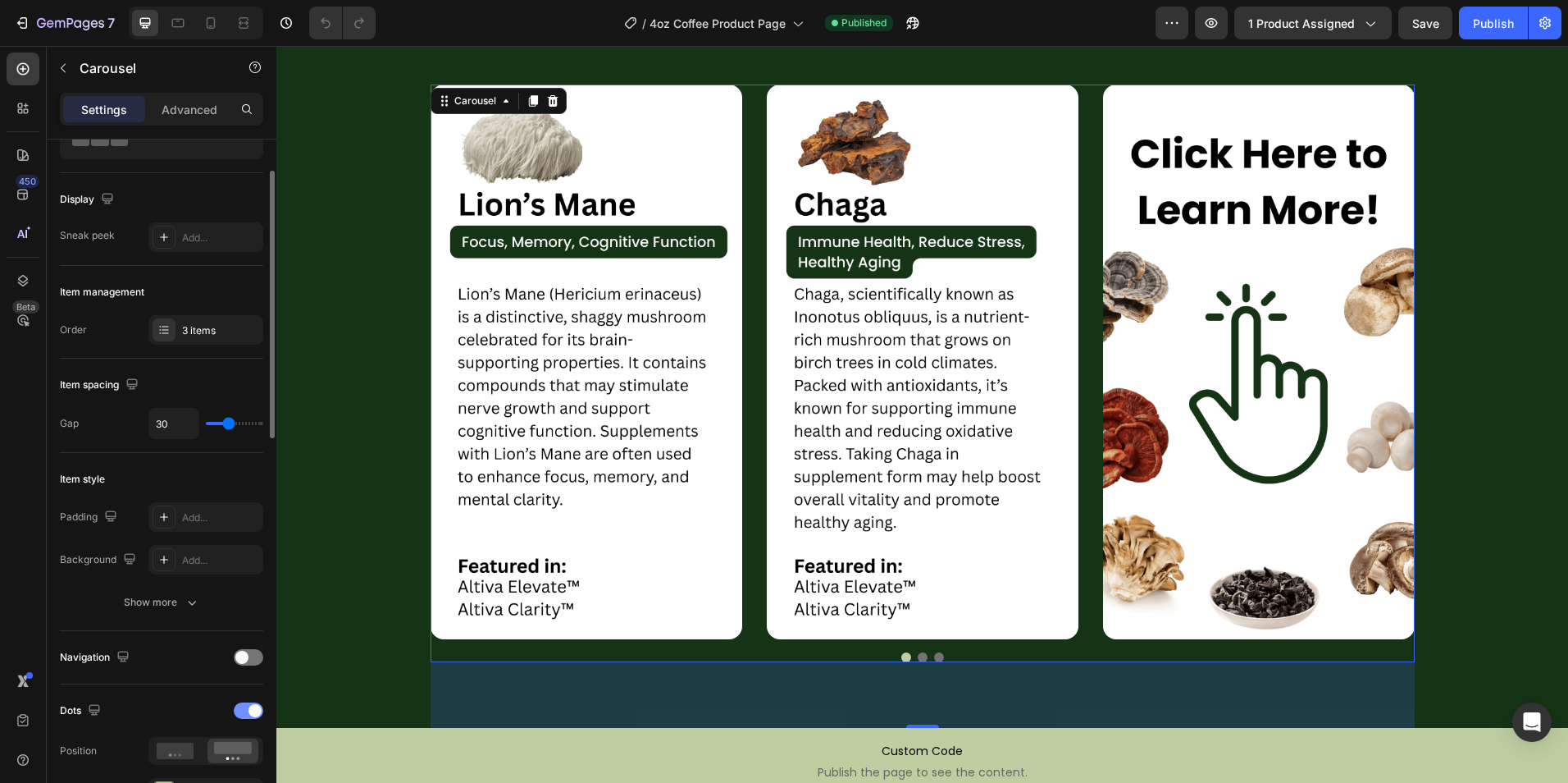
click at [249, 717] on div at bounding box center [248, 710] width 30 height 16
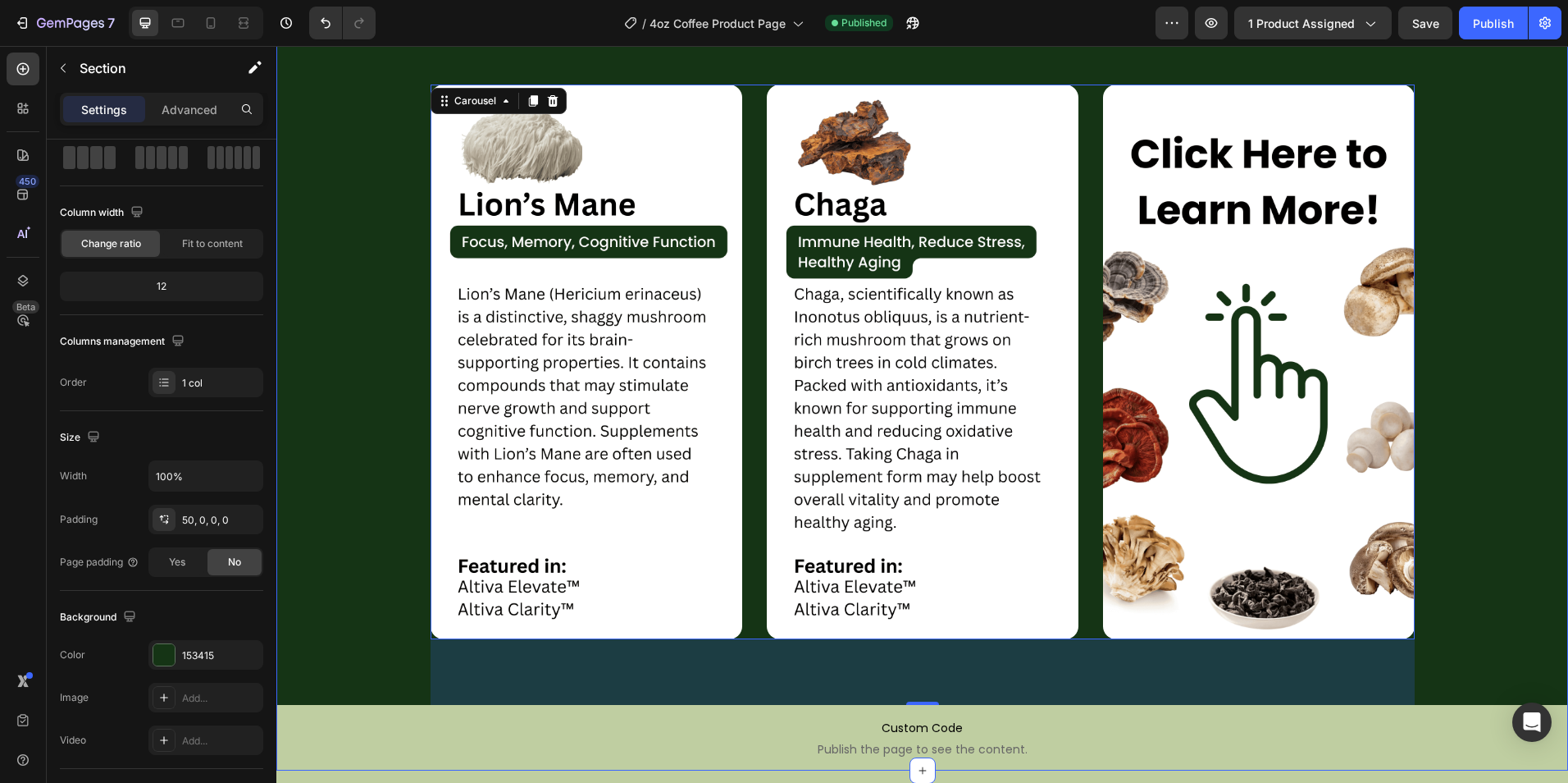
click at [361, 608] on div "Image Image Image Carousel 80" at bounding box center [921, 378] width 1291 height 653
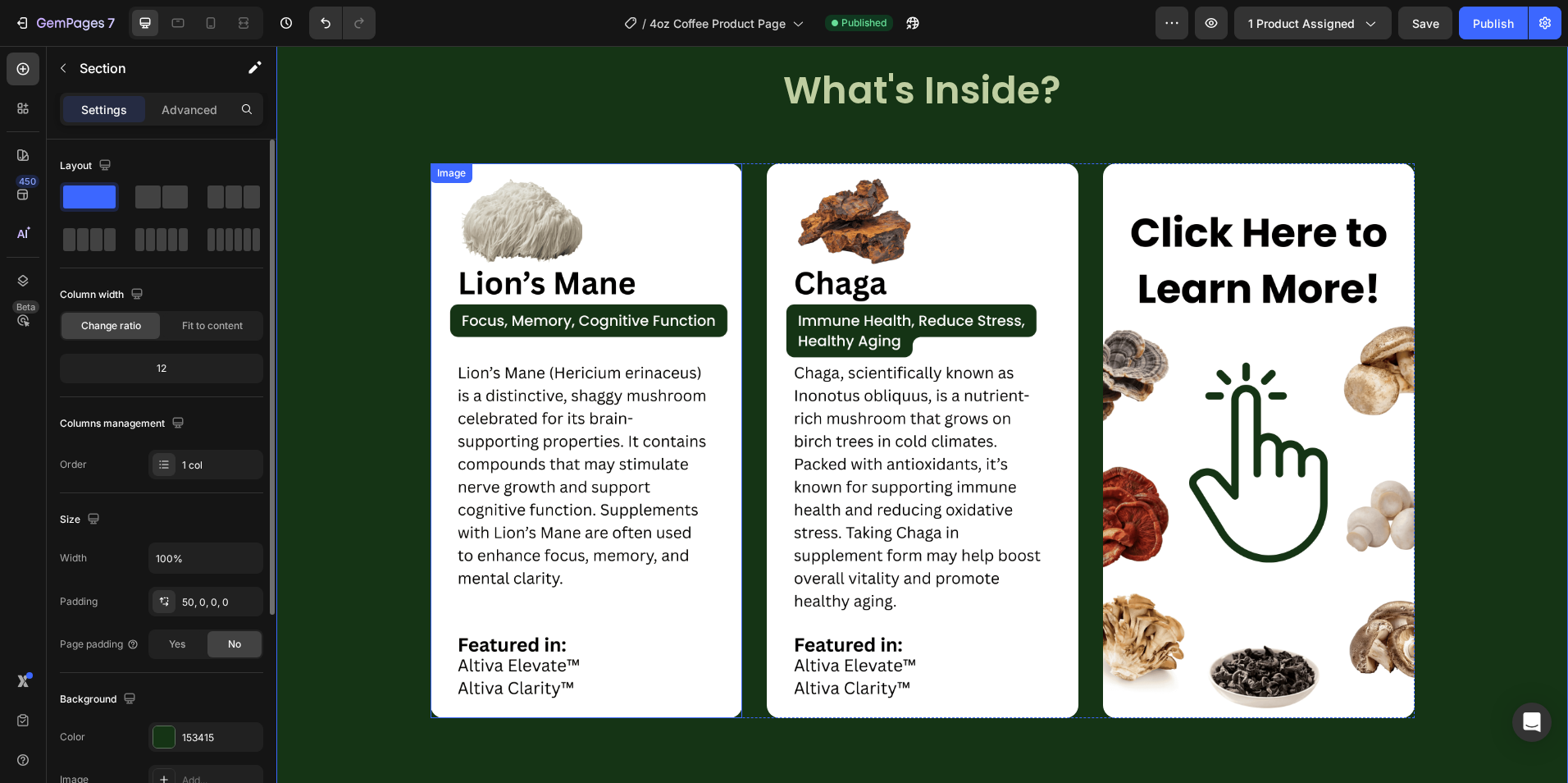
scroll to position [2707, 0]
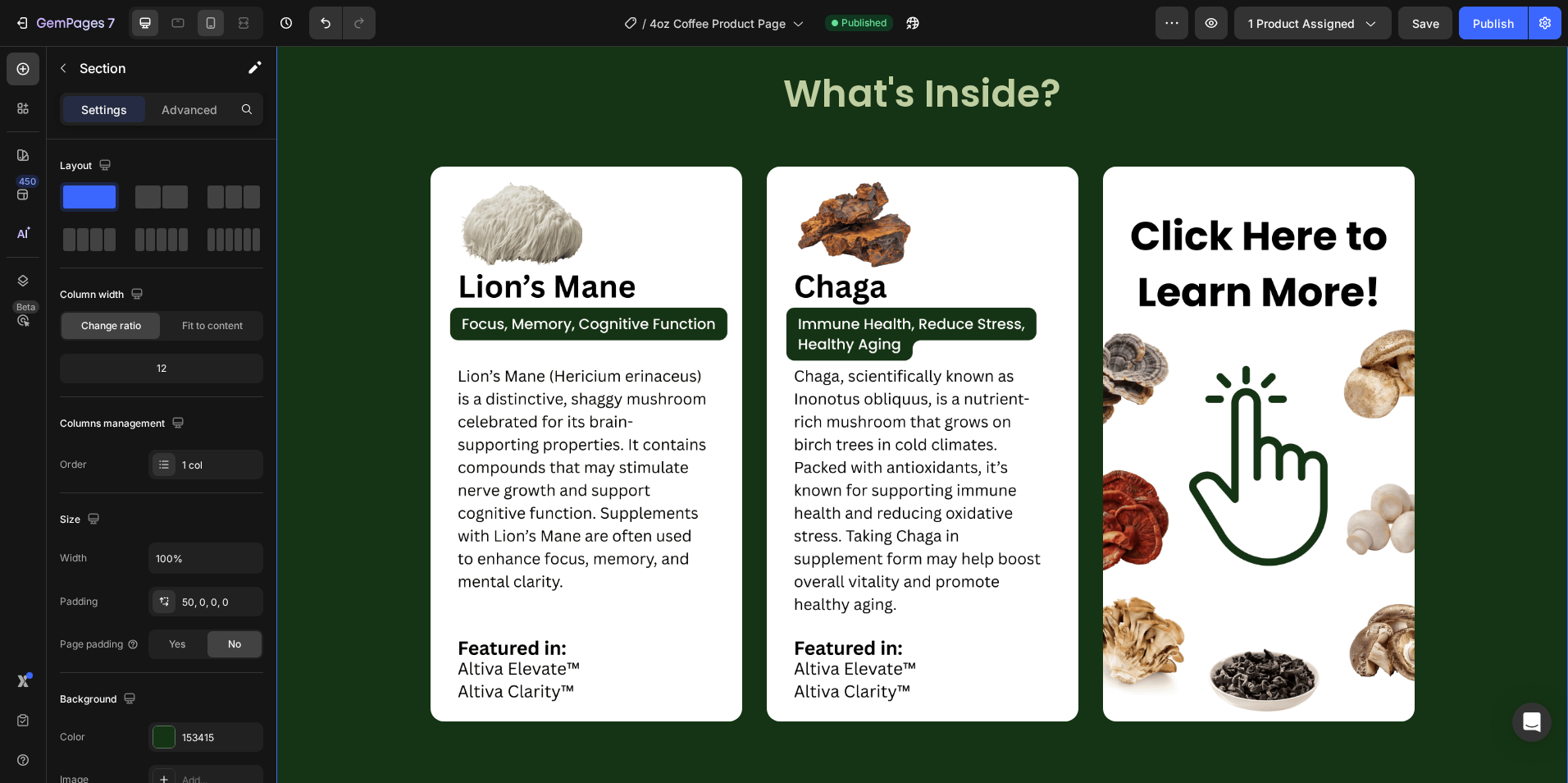
click at [210, 21] on icon at bounding box center [210, 23] width 16 height 16
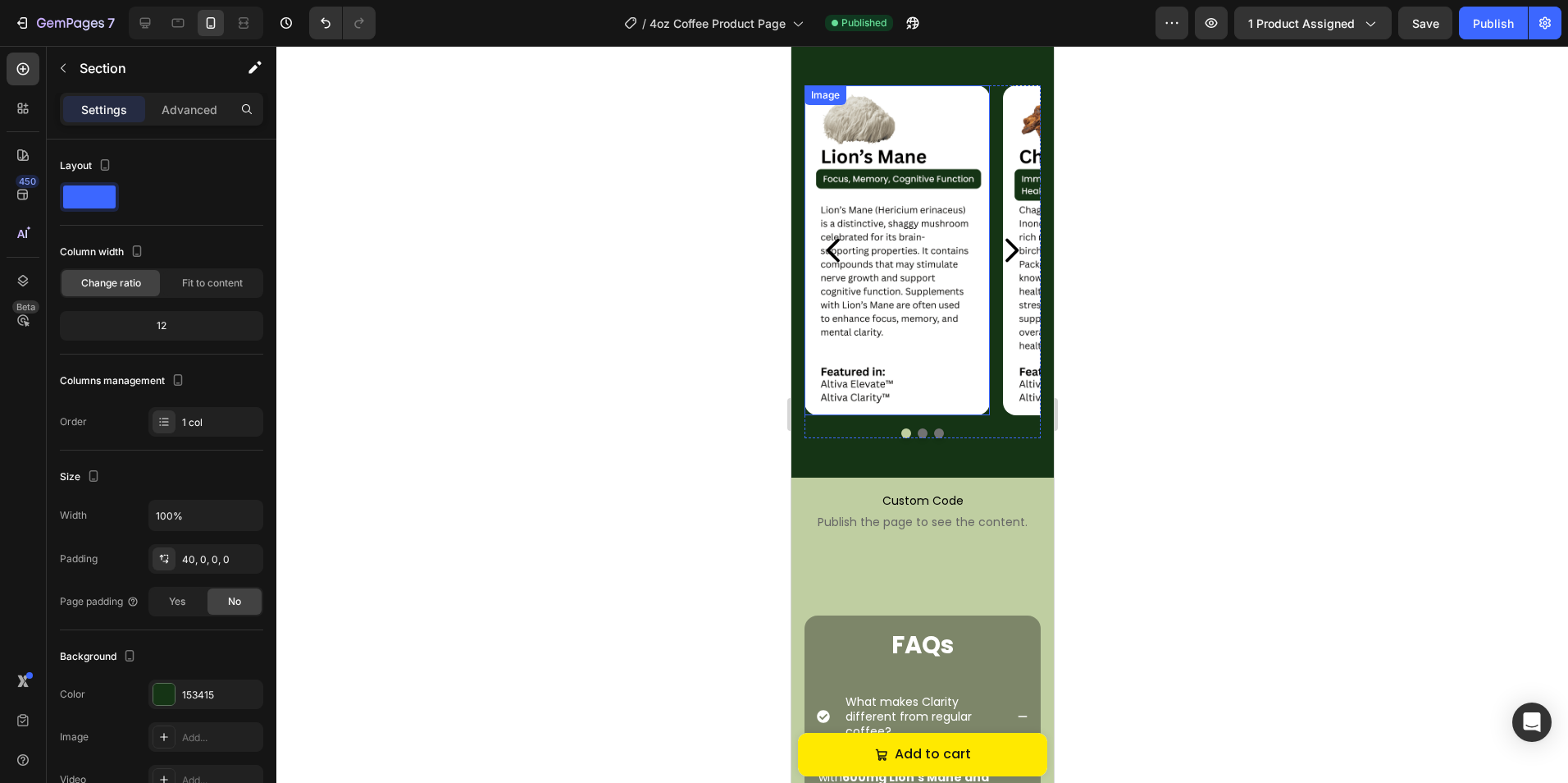
scroll to position [3147, 0]
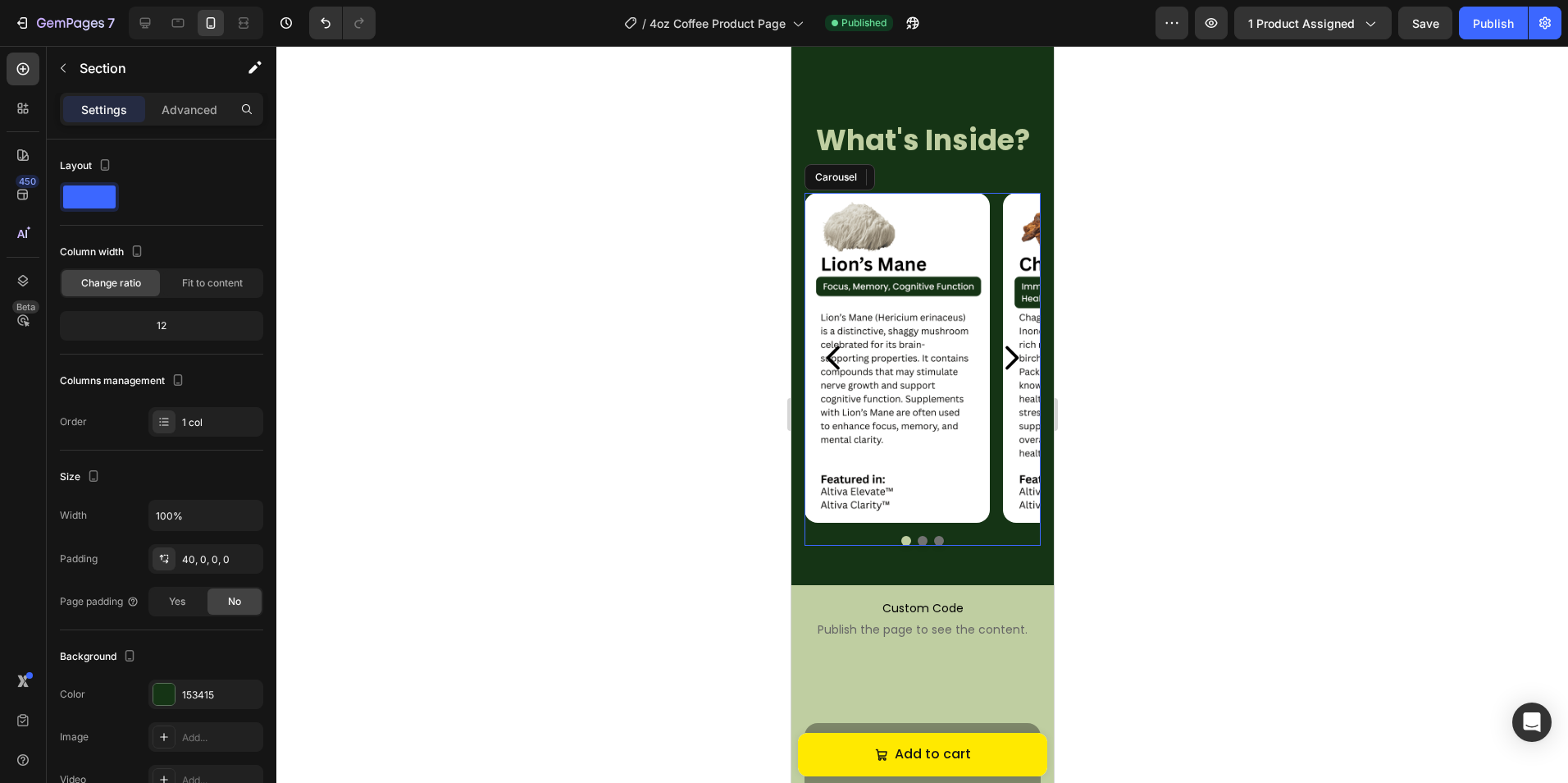
click at [995, 469] on div "Image Image Image" at bounding box center [921, 357] width 236 height 330
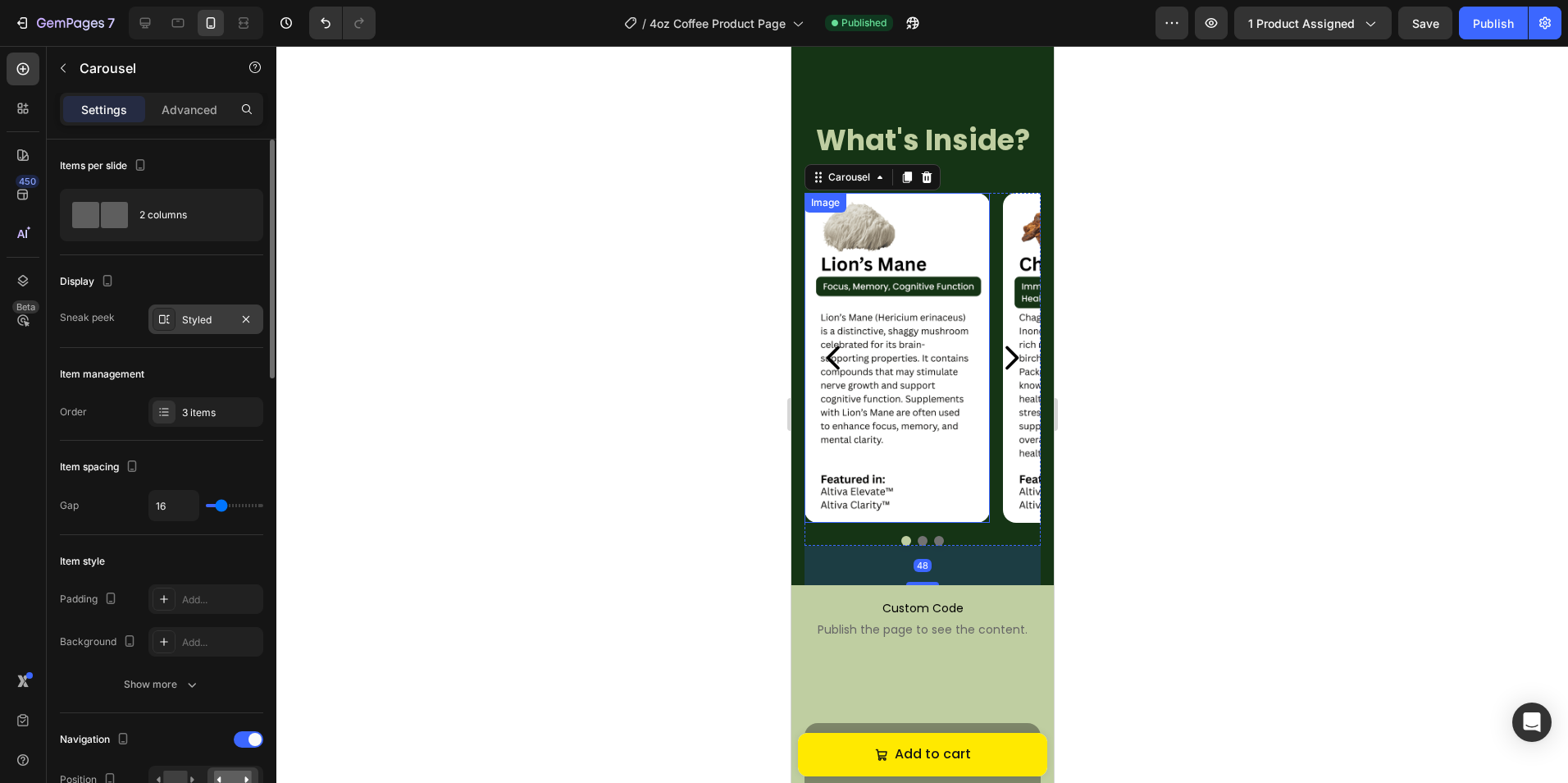
click at [195, 318] on div "Styled" at bounding box center [206, 319] width 48 height 15
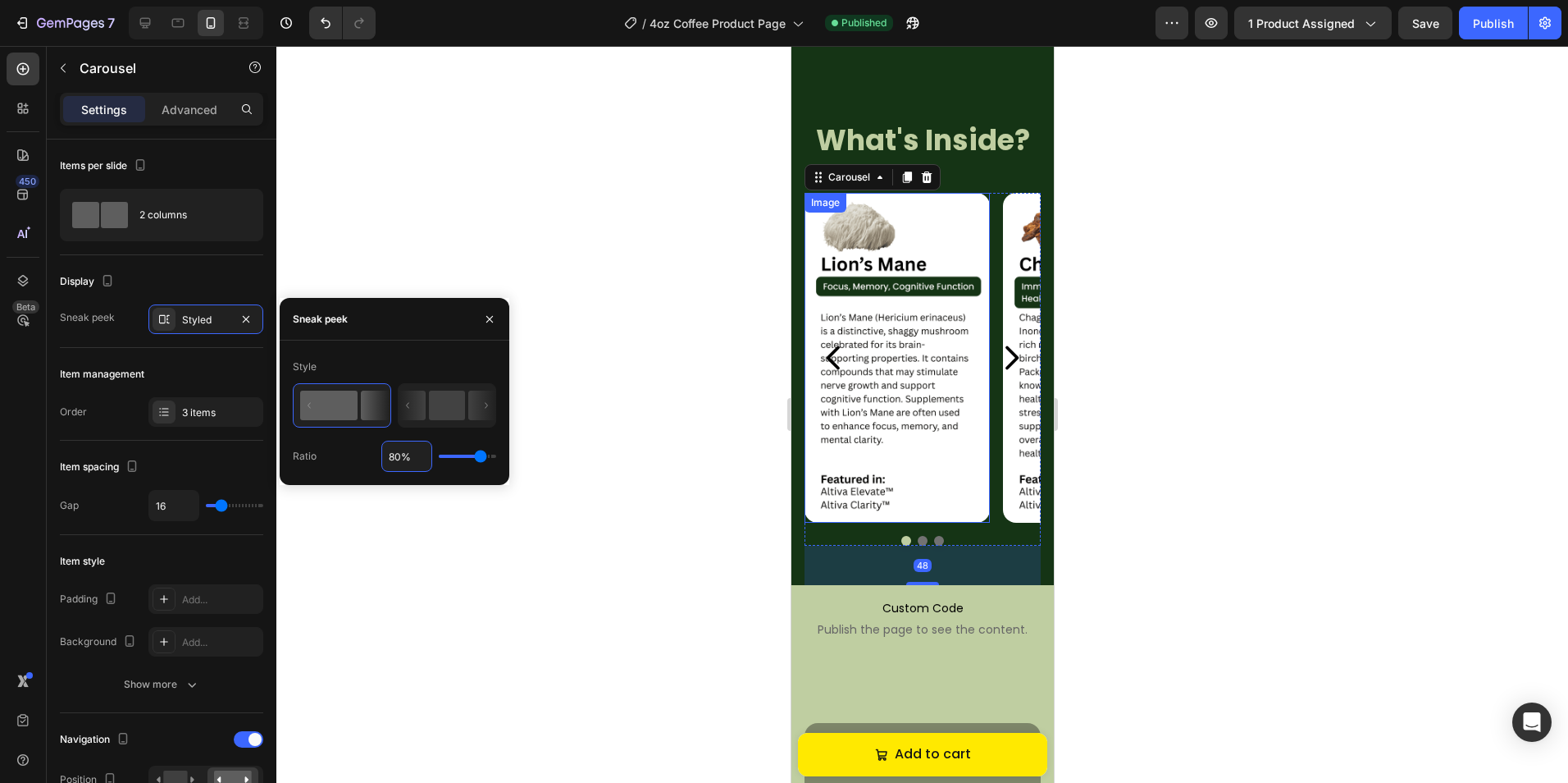
click at [403, 447] on input "80%" at bounding box center [406, 456] width 49 height 30
type input "7%"
type input "7"
type input "74%"
type input "74"
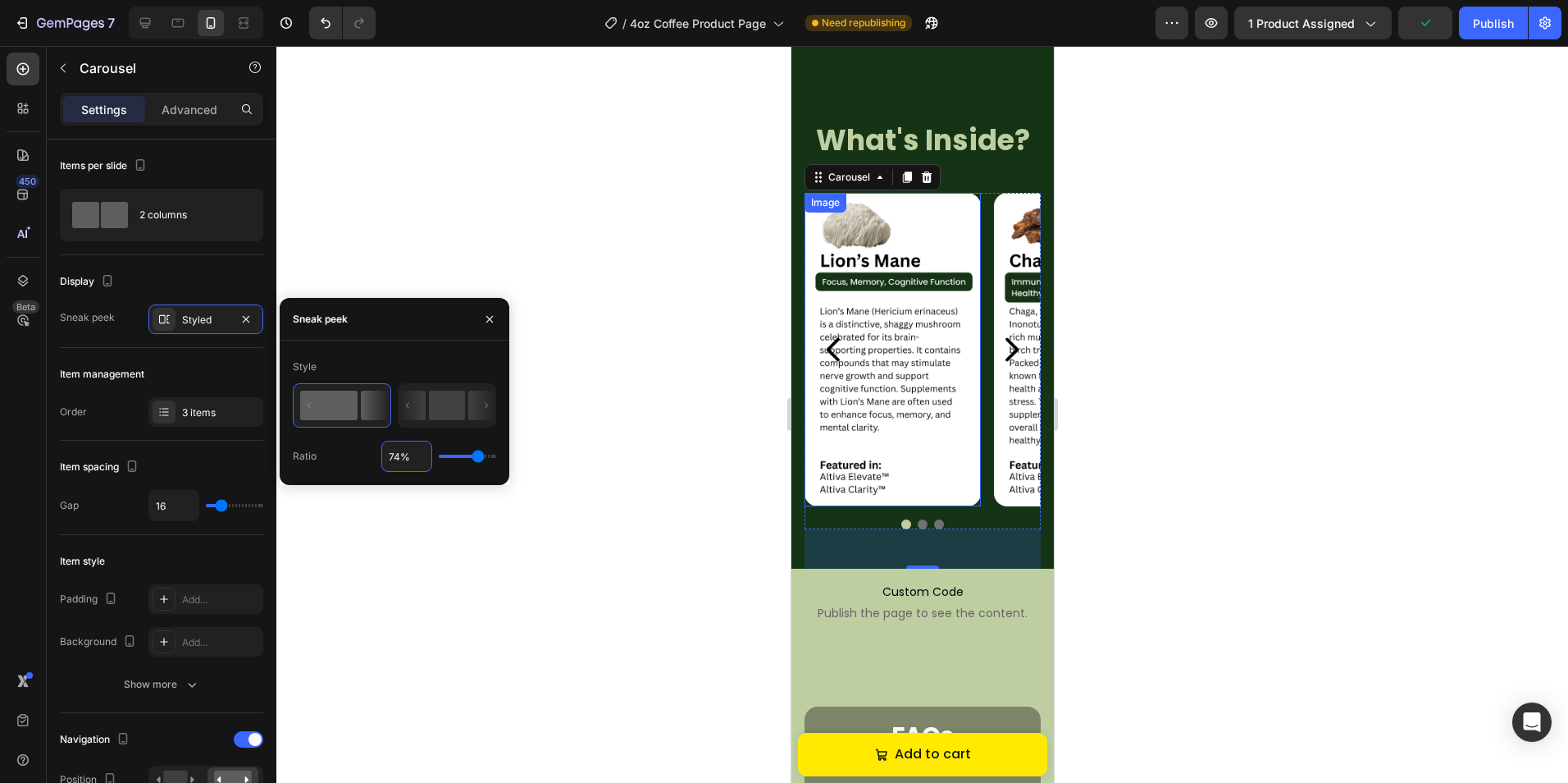
click at [451, 169] on div at bounding box center [921, 414] width 1291 height 737
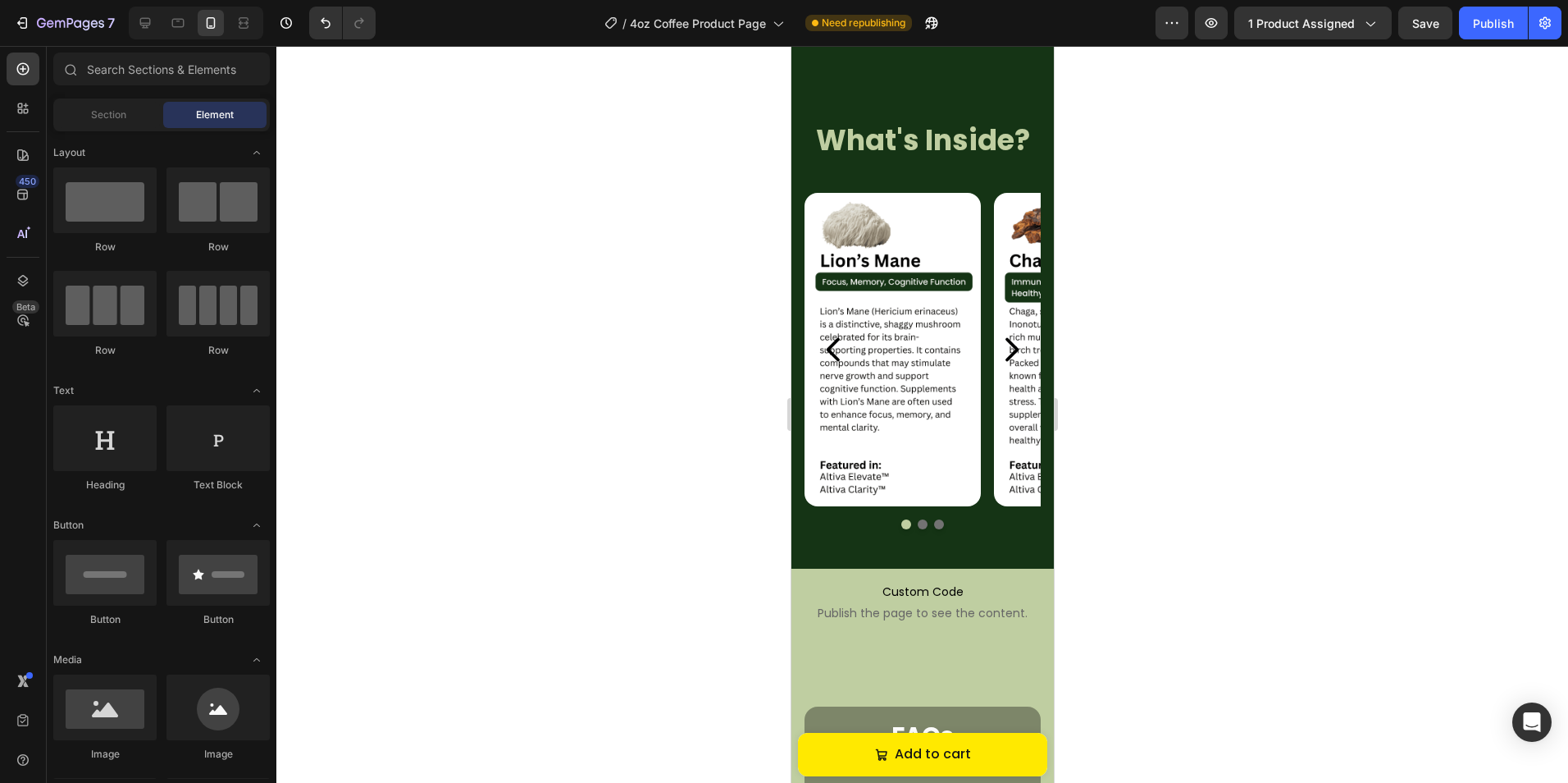
click at [1089, 228] on div at bounding box center [921, 414] width 1291 height 737
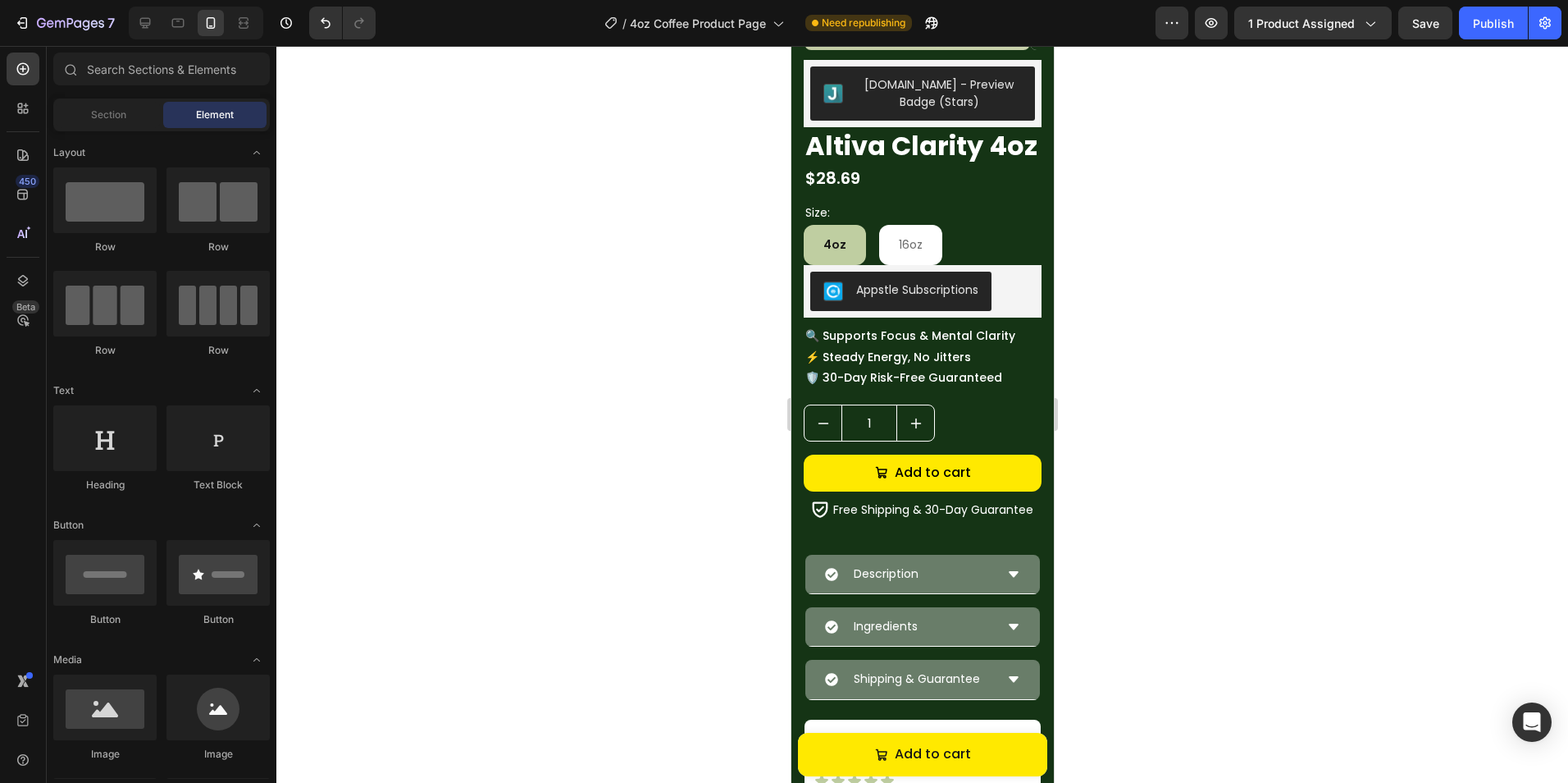
scroll to position [309, 0]
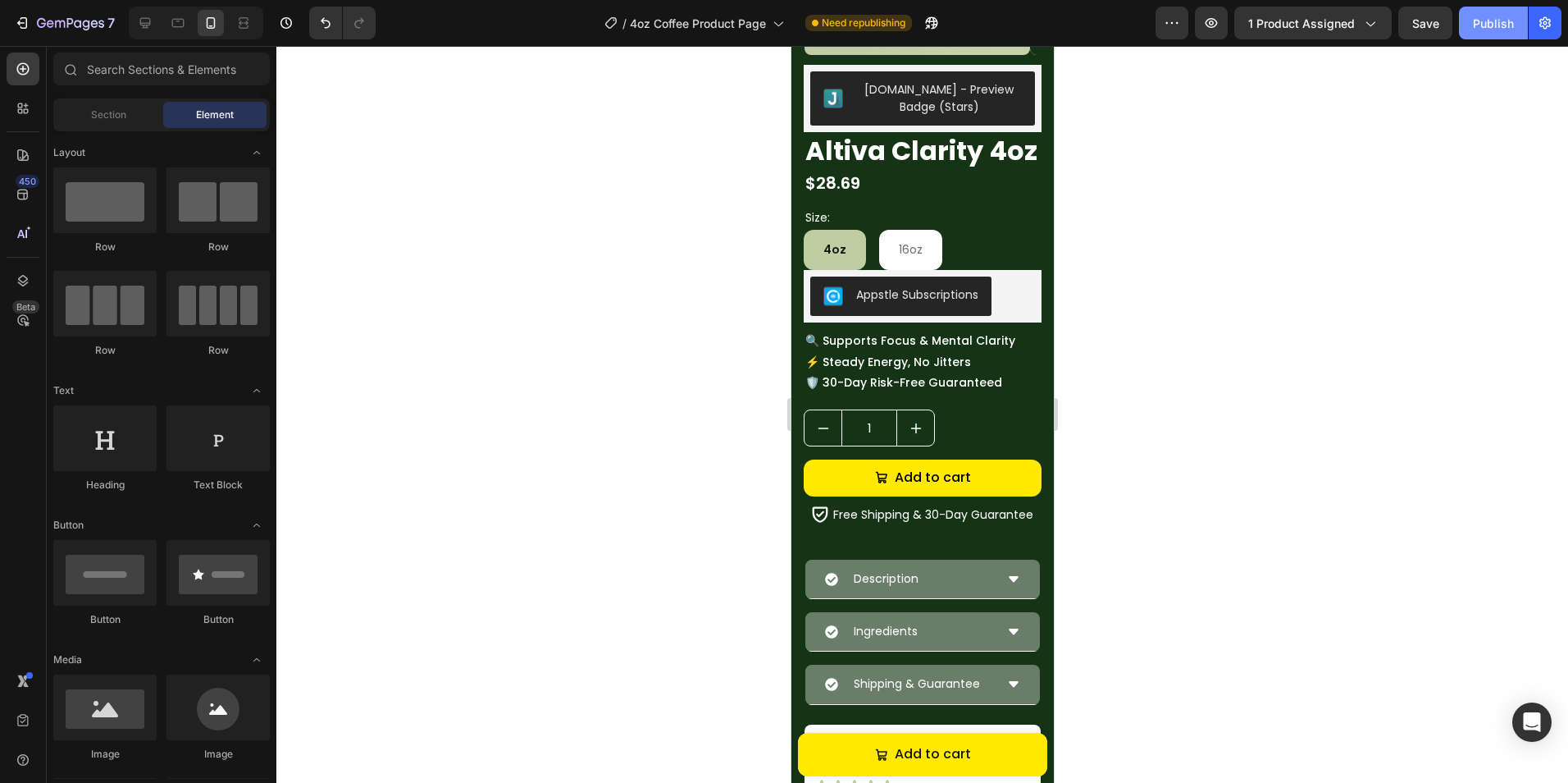
click at [1492, 18] on div "Publish" at bounding box center [1492, 23] width 41 height 17
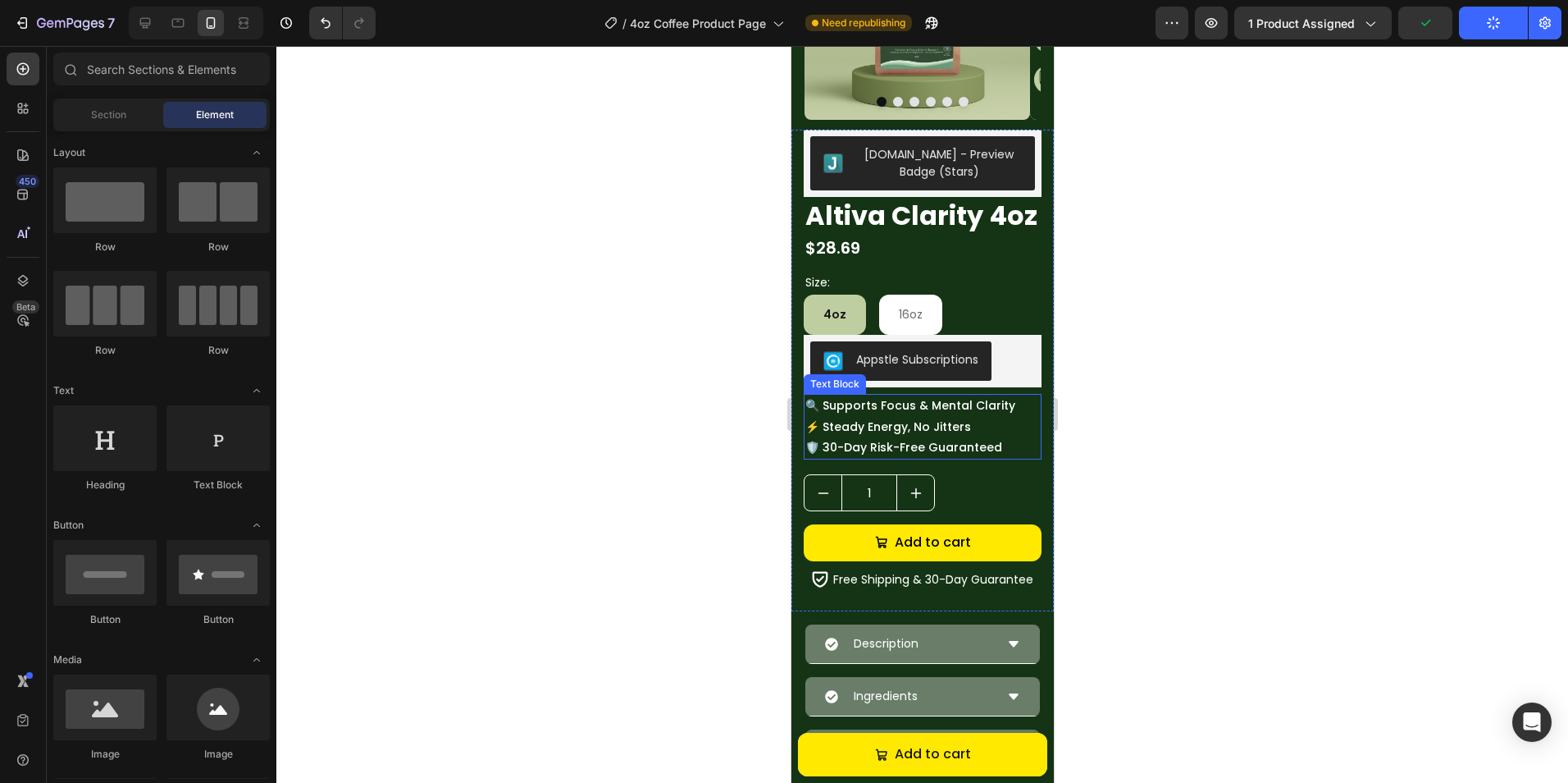
scroll to position [0, 0]
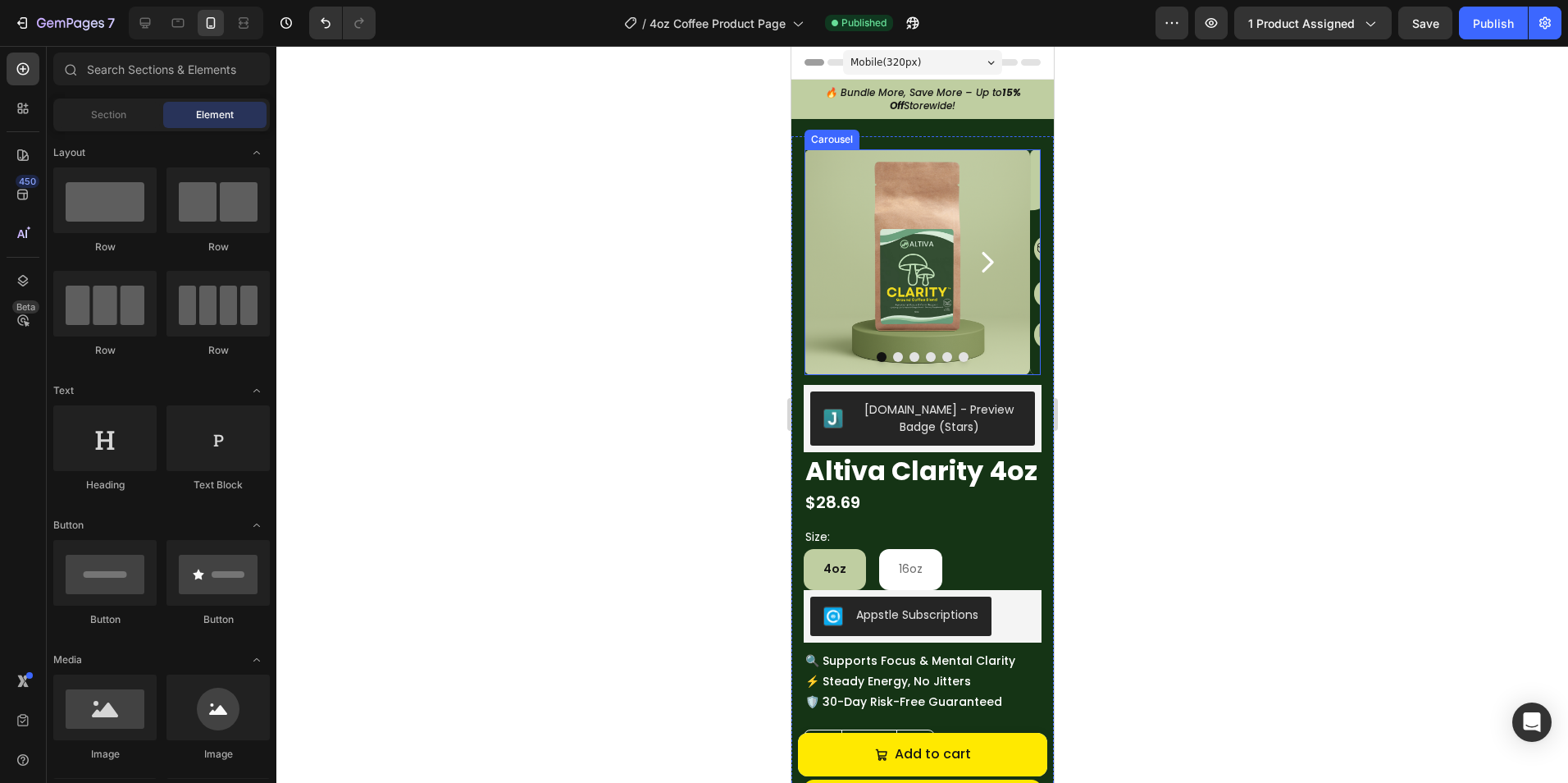
click at [981, 265] on icon "Carousel Next Arrow" at bounding box center [987, 262] width 12 height 21
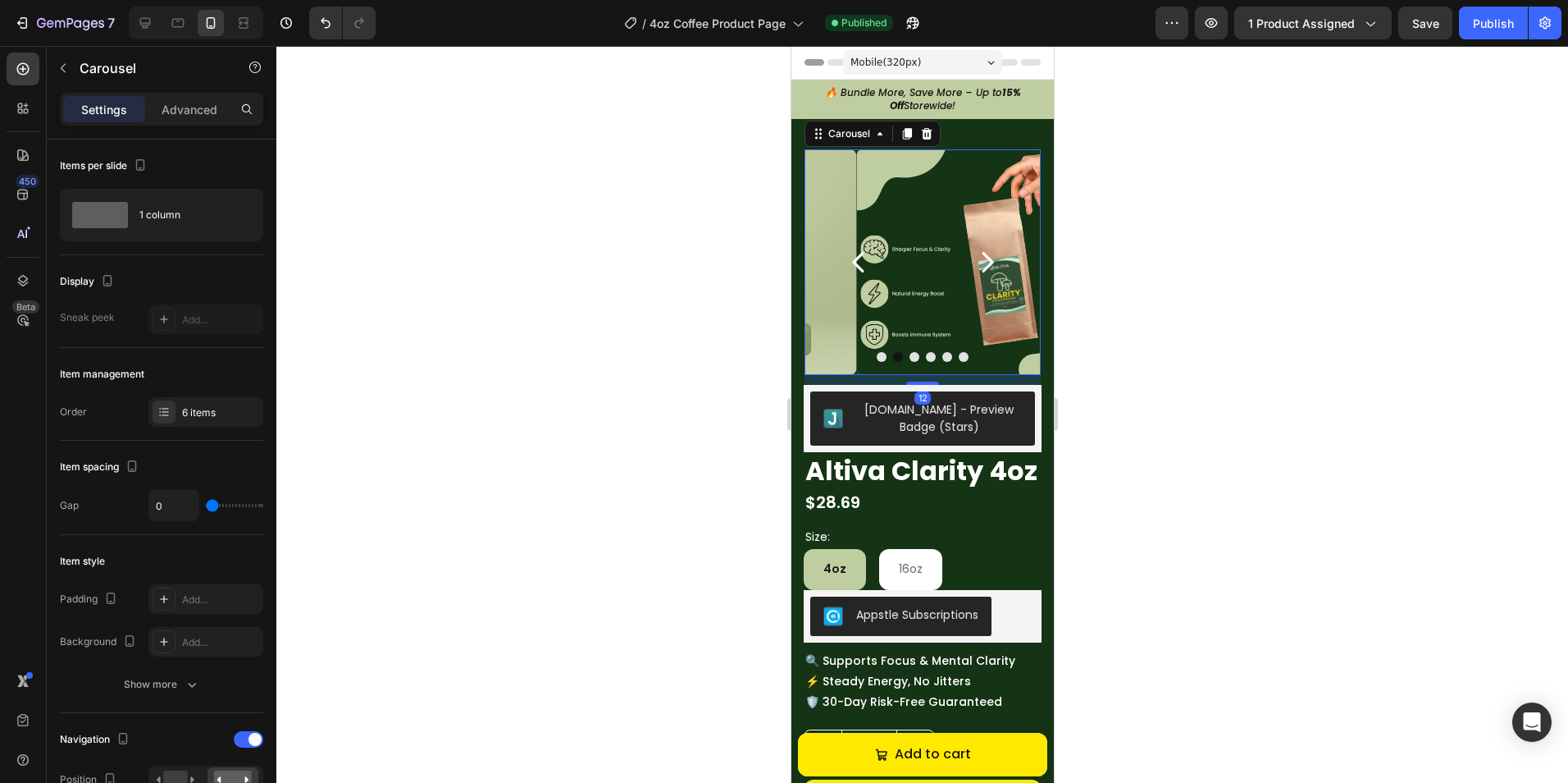
click at [981, 265] on icon "Carousel Next Arrow" at bounding box center [987, 262] width 12 height 21
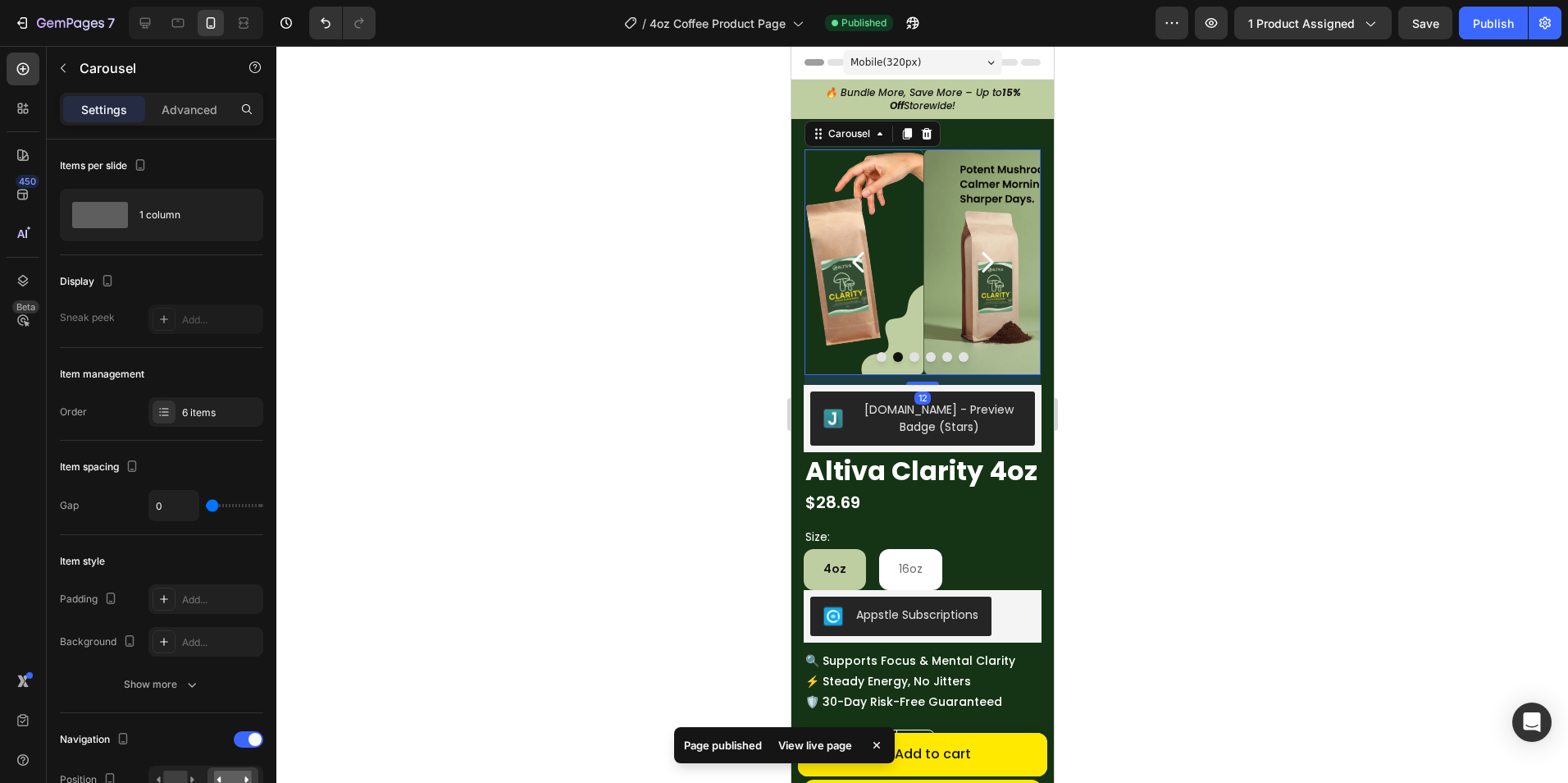
click at [981, 265] on icon "Carousel Next Arrow" at bounding box center [987, 262] width 12 height 21
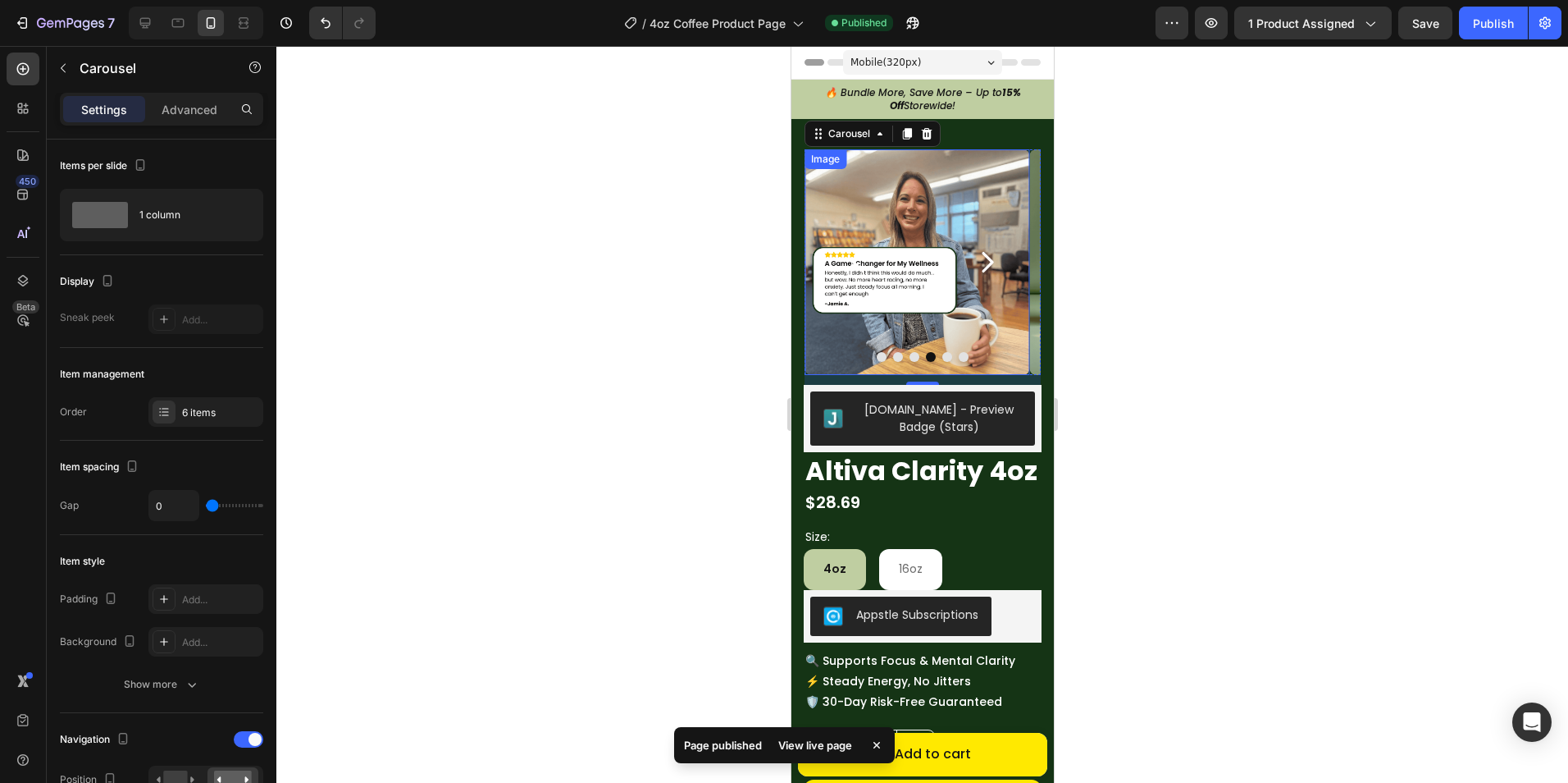
click at [983, 265] on icon "Carousel Next Arrow" at bounding box center [986, 261] width 29 height 29
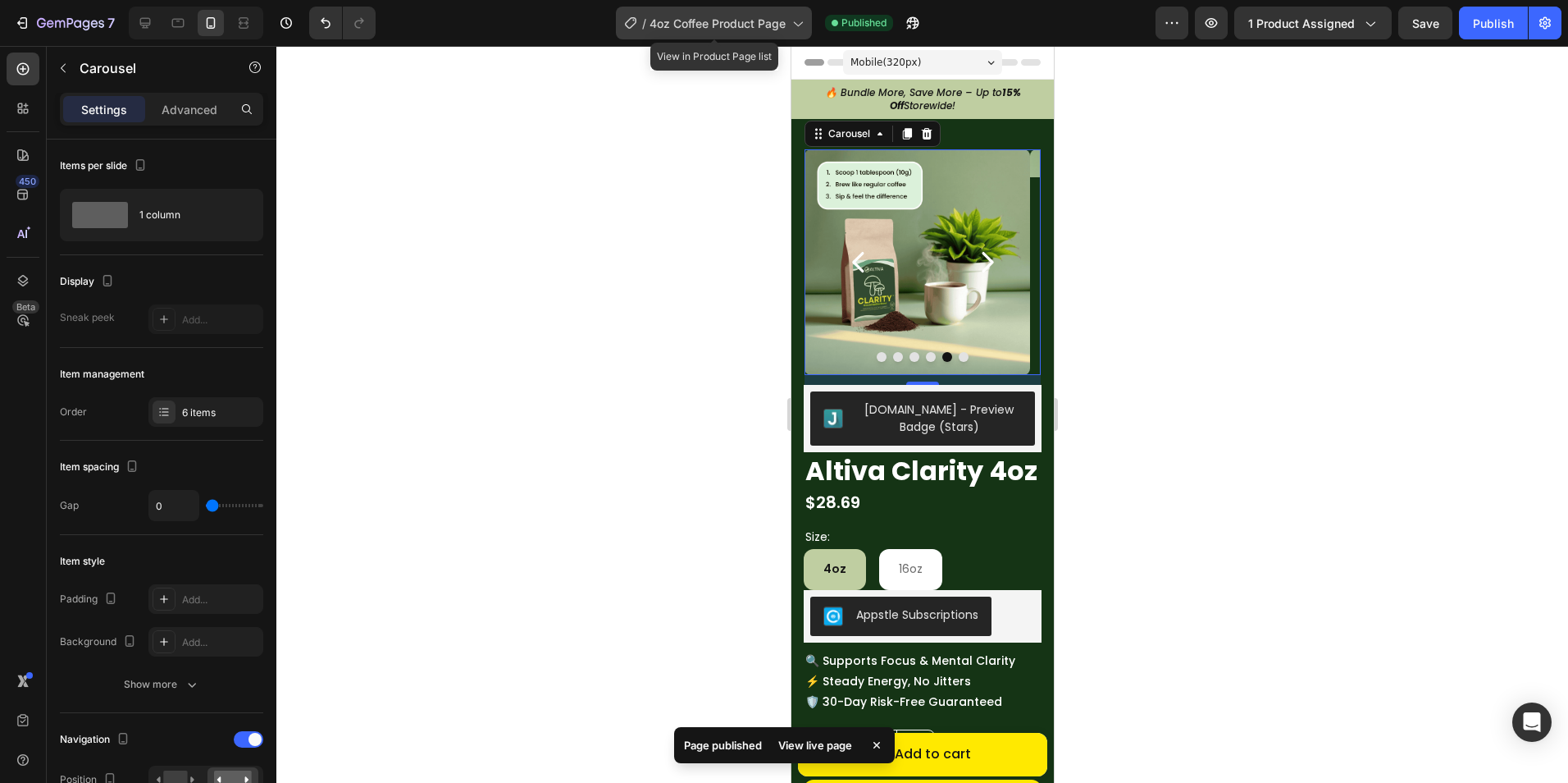
click at [704, 20] on span "4oz Coffee Product Page" at bounding box center [717, 23] width 137 height 17
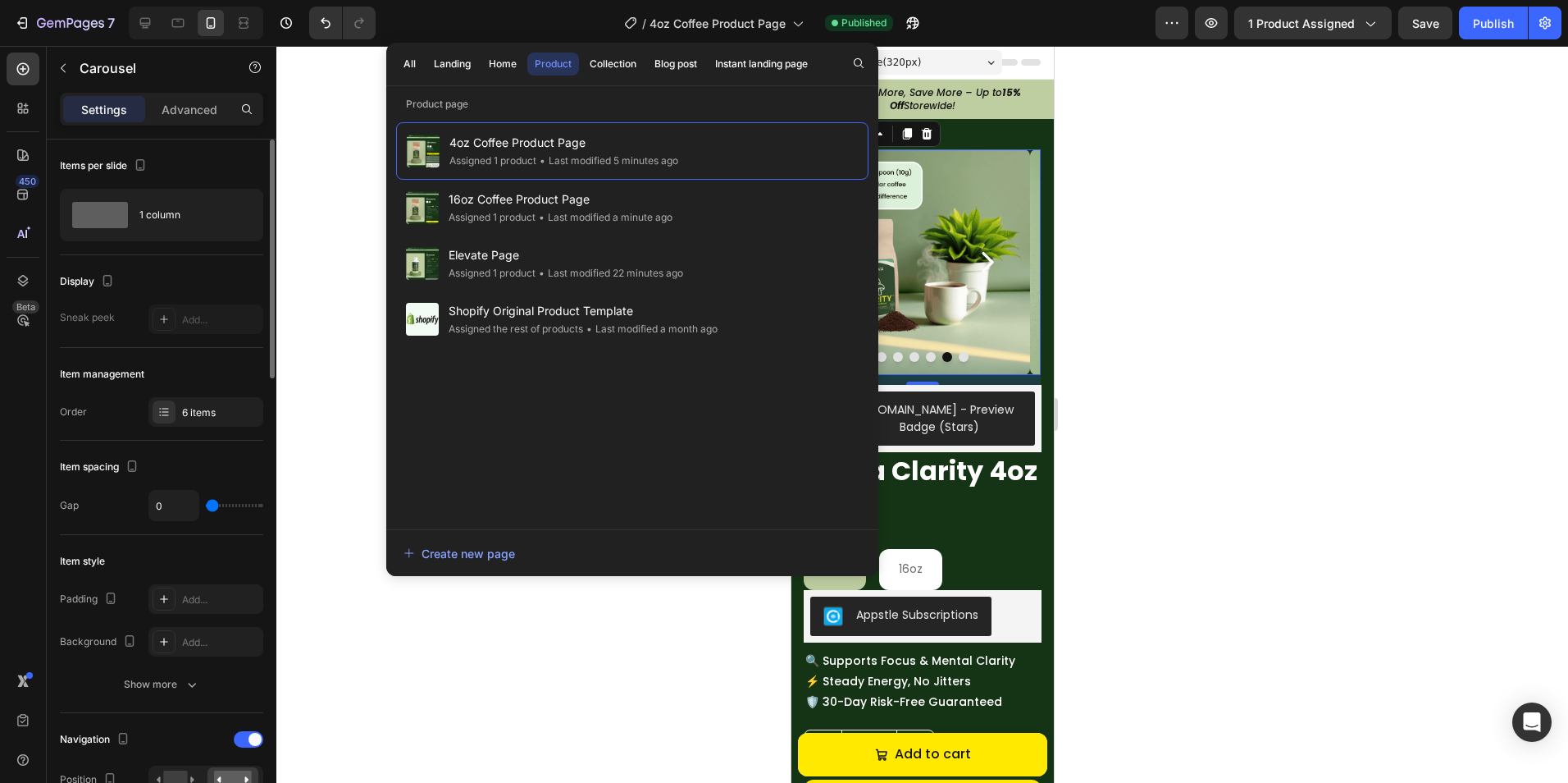
click at [123, 450] on div "Item spacing Gap 0" at bounding box center [161, 488] width 203 height 95
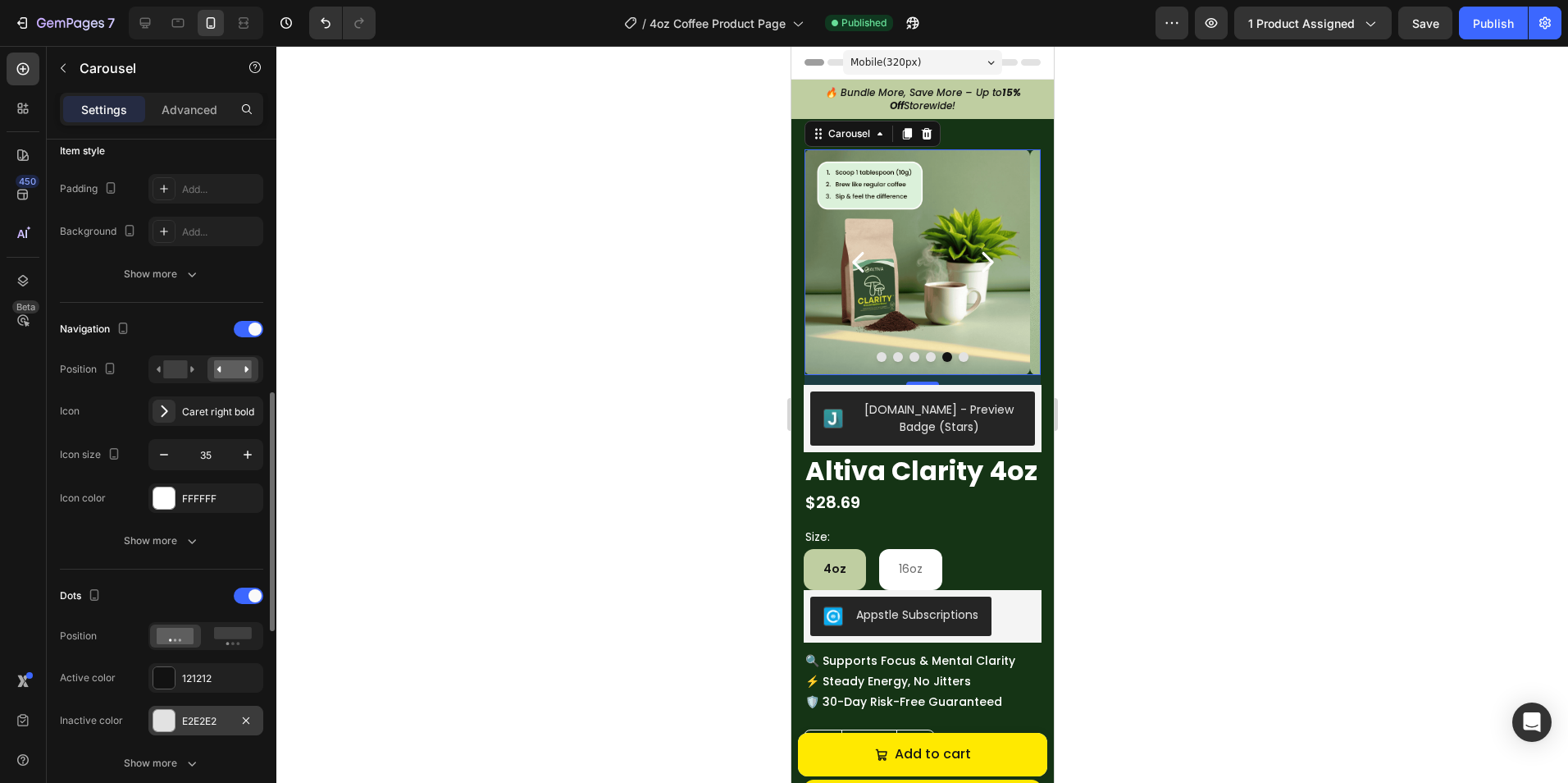
scroll to position [492, 0]
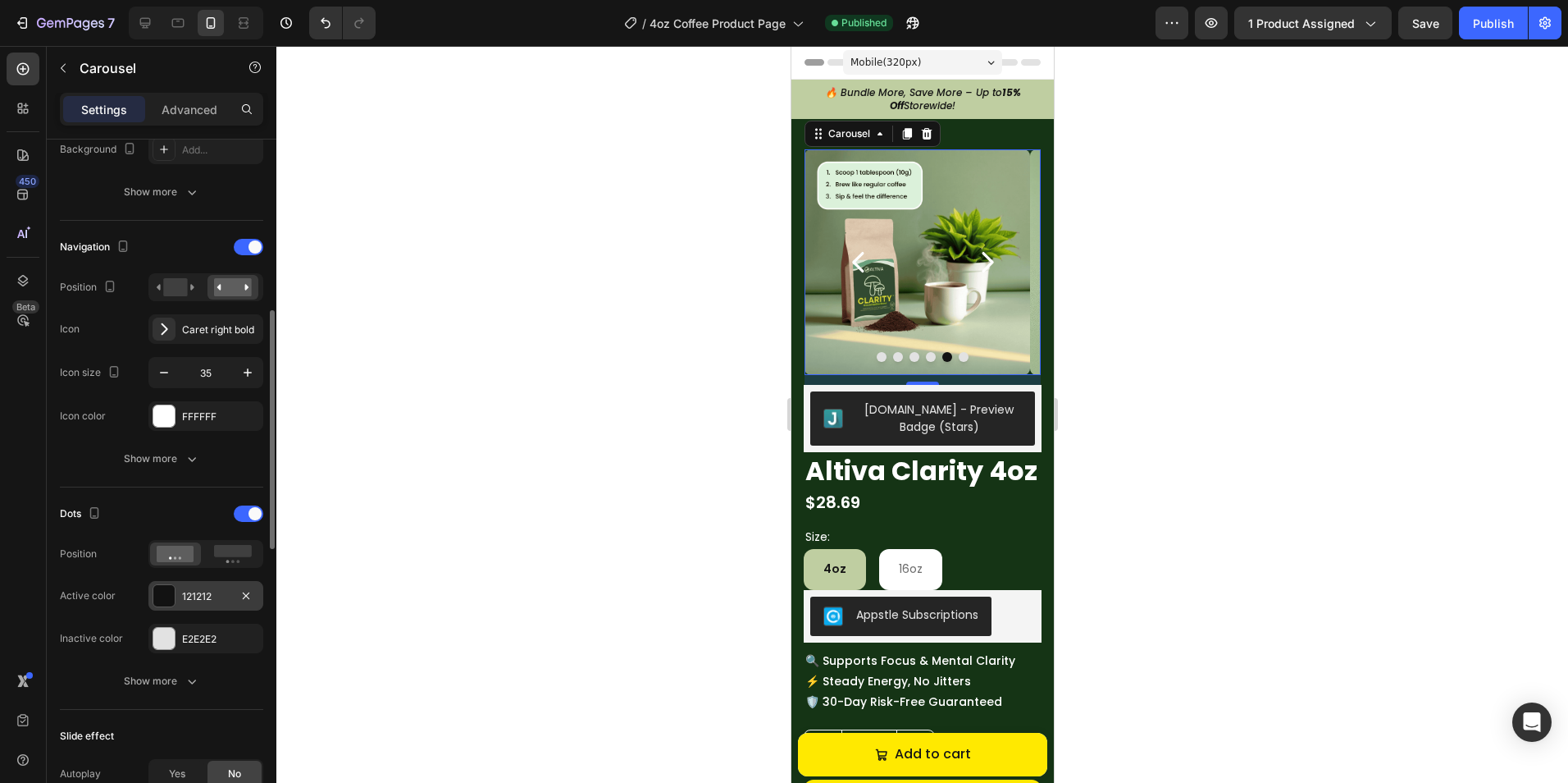
click at [182, 595] on div "121212" at bounding box center [206, 596] width 48 height 15
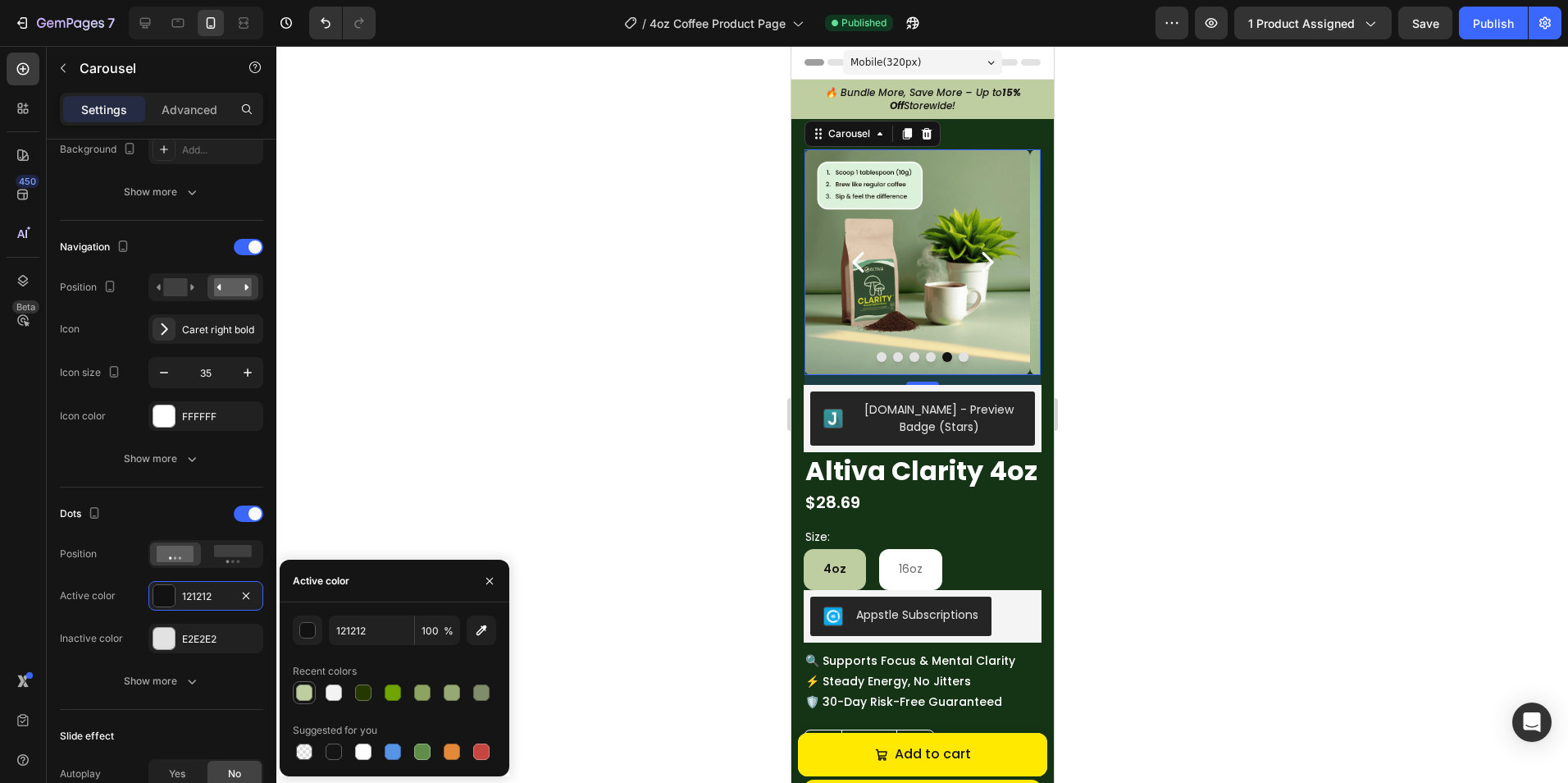
click at [302, 692] on div at bounding box center [304, 692] width 16 height 16
click at [367, 694] on div at bounding box center [363, 692] width 16 height 16
click at [862, 262] on icon "Carousel Back Arrow" at bounding box center [857, 261] width 29 height 29
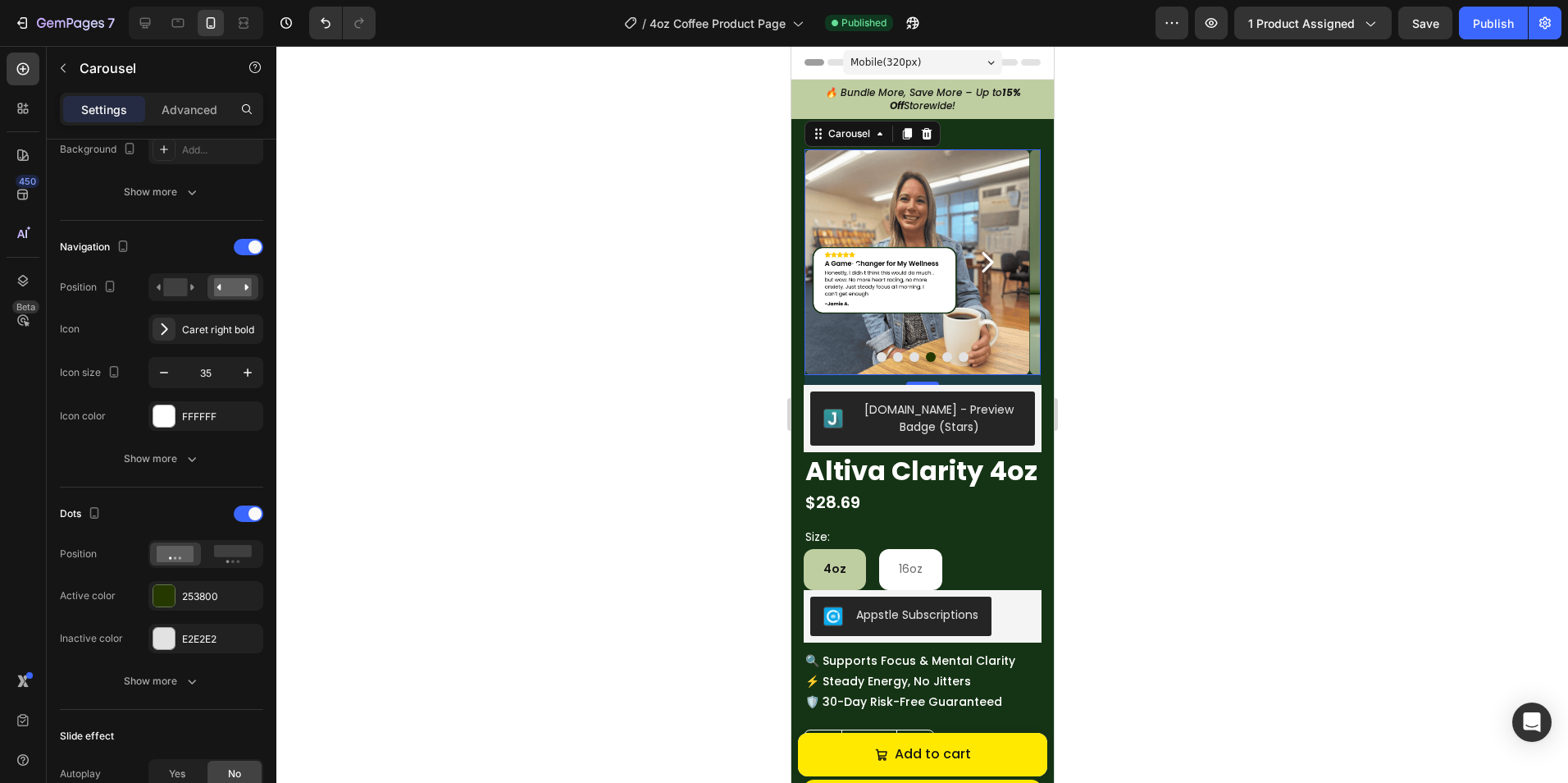
click at [862, 262] on icon "Carousel Back Arrow" at bounding box center [857, 261] width 29 height 29
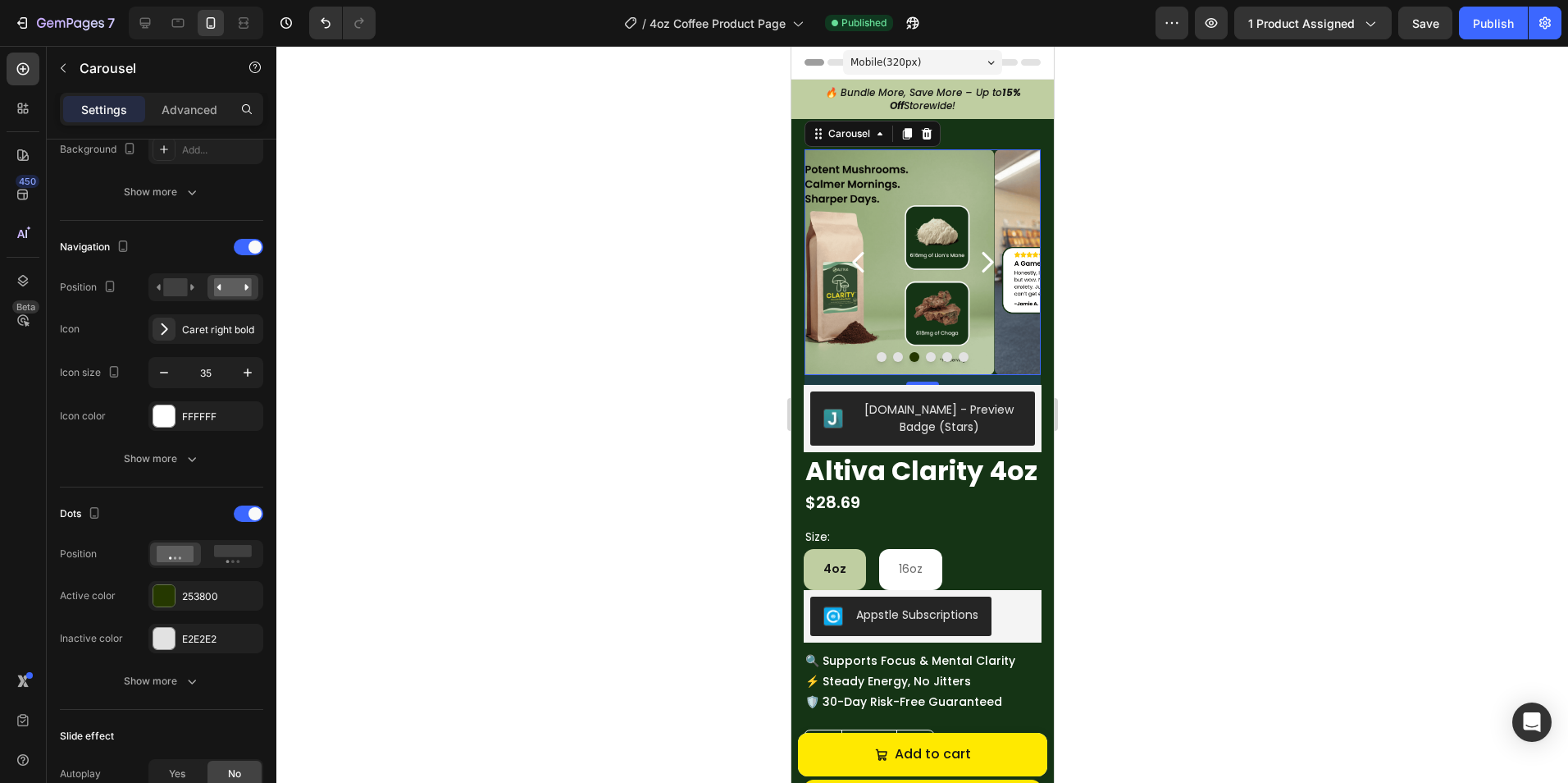
click at [862, 262] on icon "Carousel Back Arrow" at bounding box center [857, 261] width 29 height 29
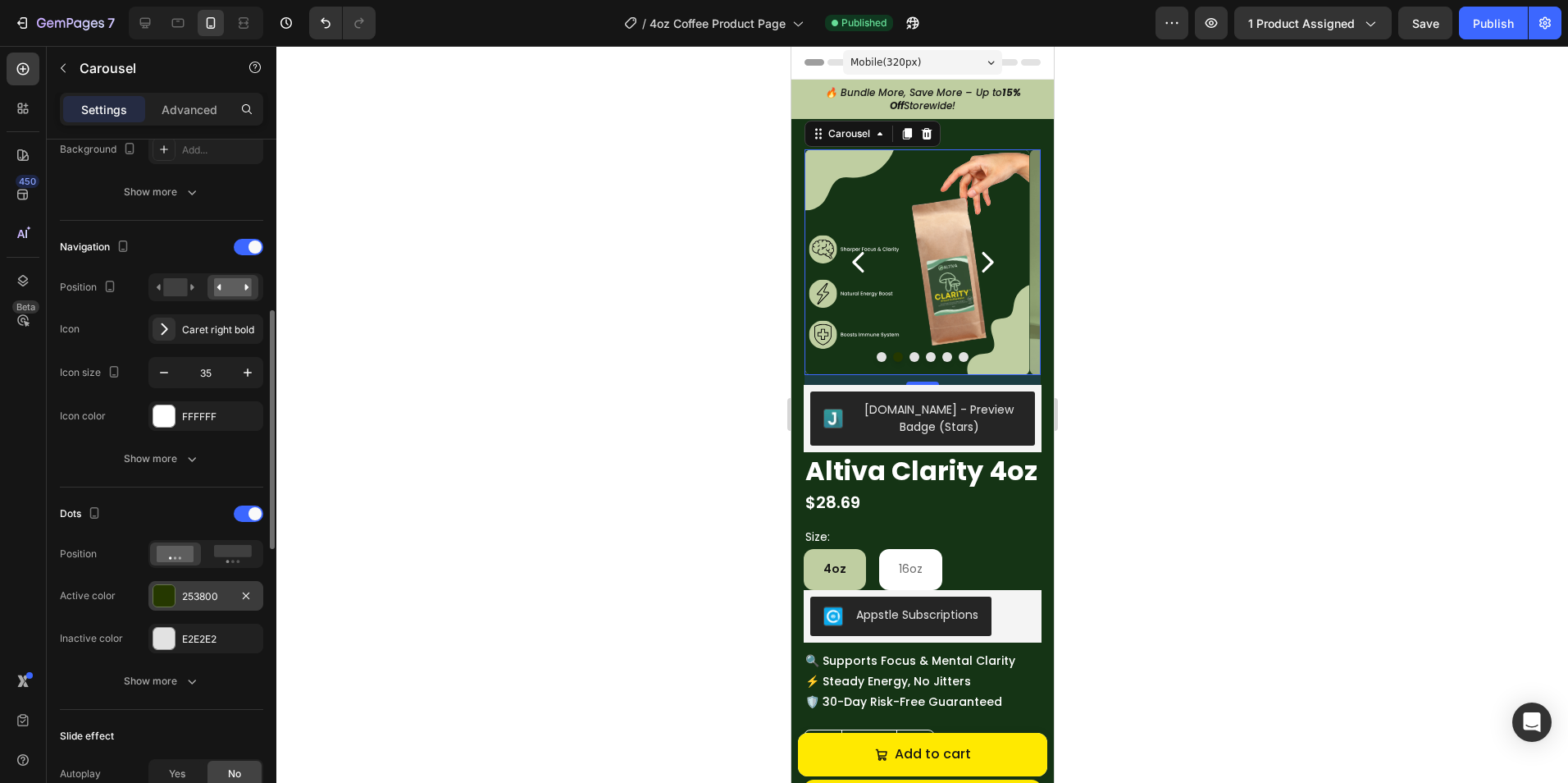
click at [199, 596] on div "253800" at bounding box center [206, 596] width 48 height 15
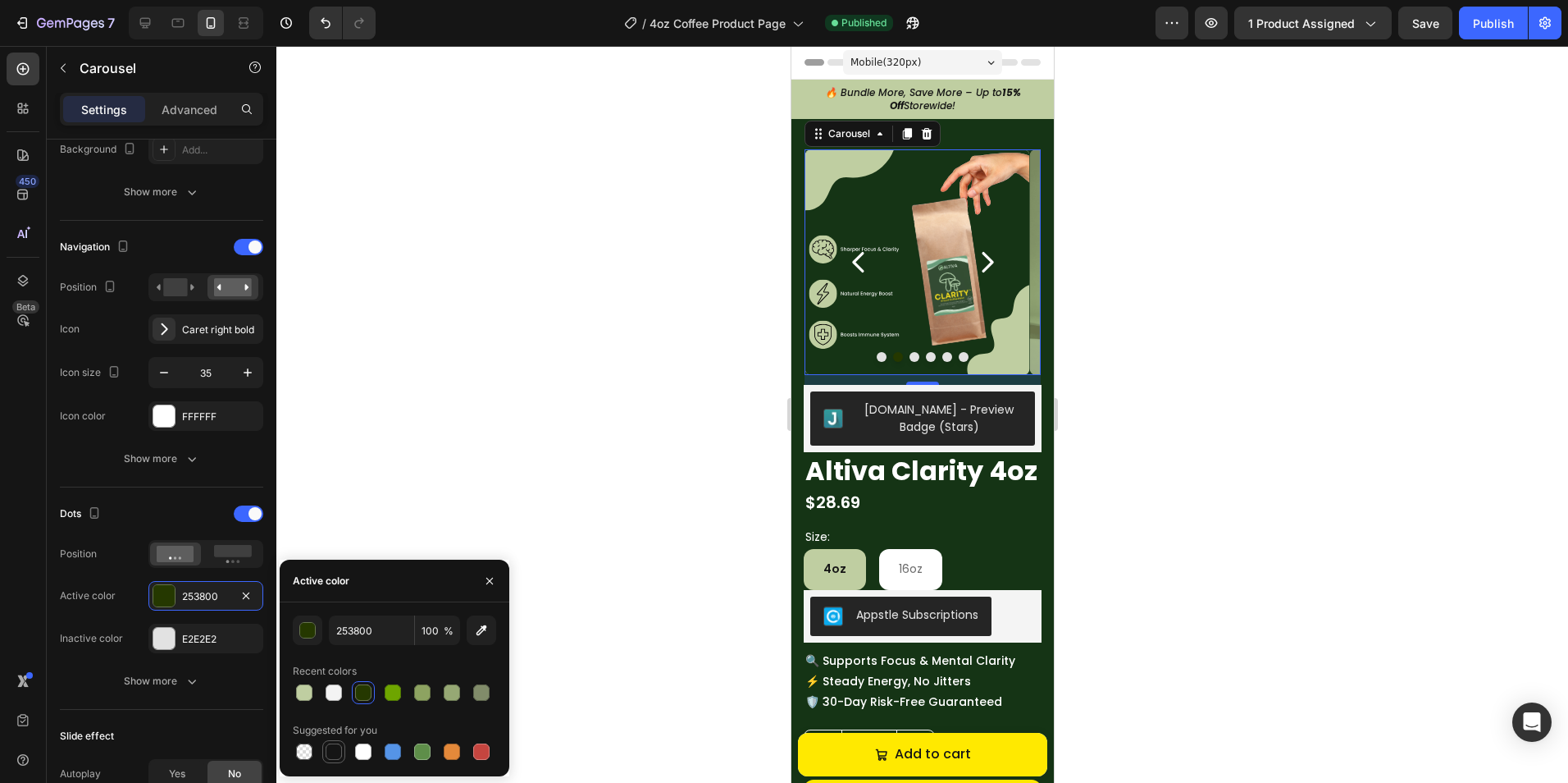
click at [335, 757] on div at bounding box center [334, 751] width 16 height 16
type input "151515"
click at [441, 531] on div at bounding box center [921, 414] width 1291 height 737
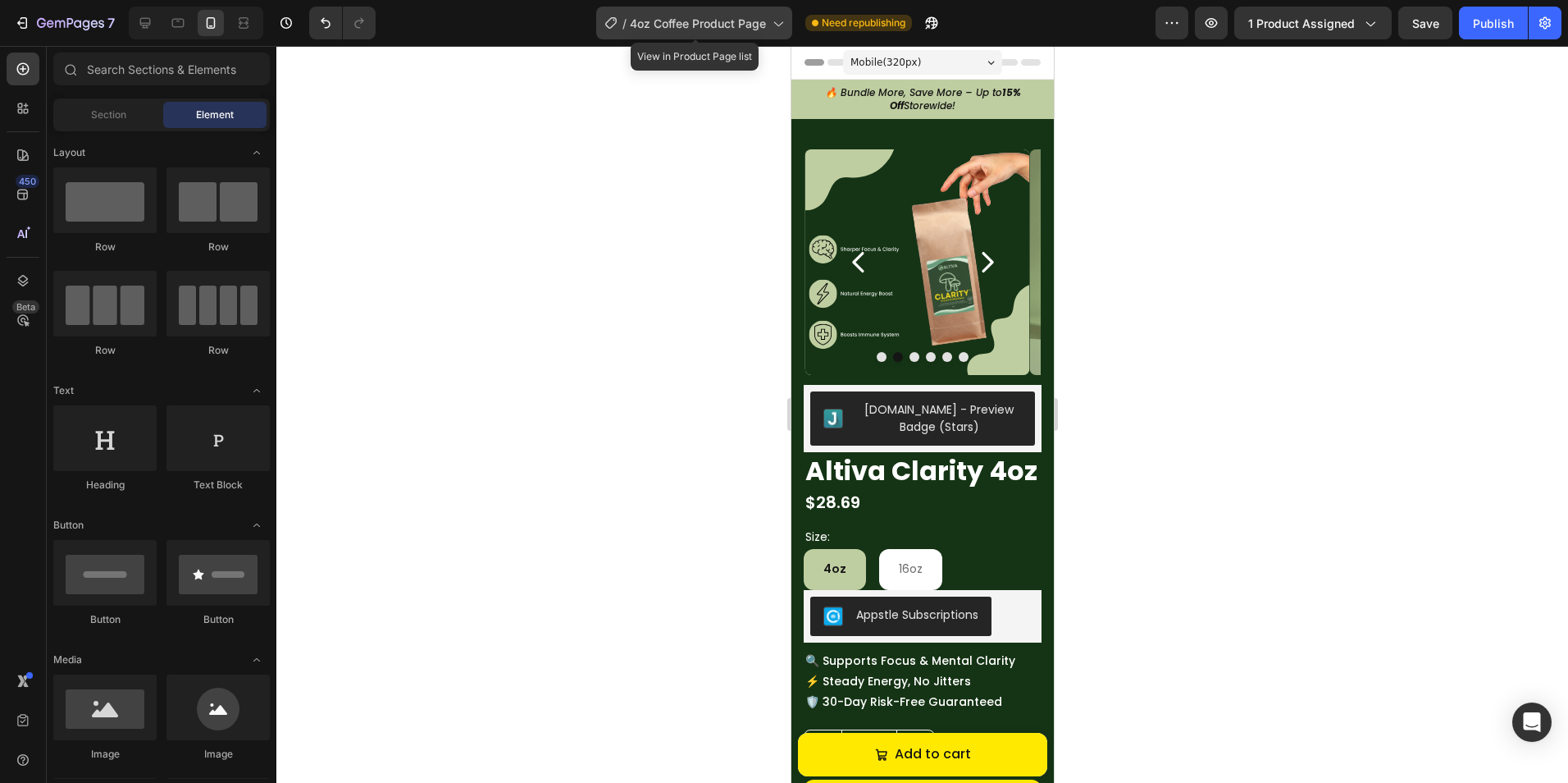
click at [737, 28] on span "4oz Coffee Product Page" at bounding box center [698, 23] width 137 height 17
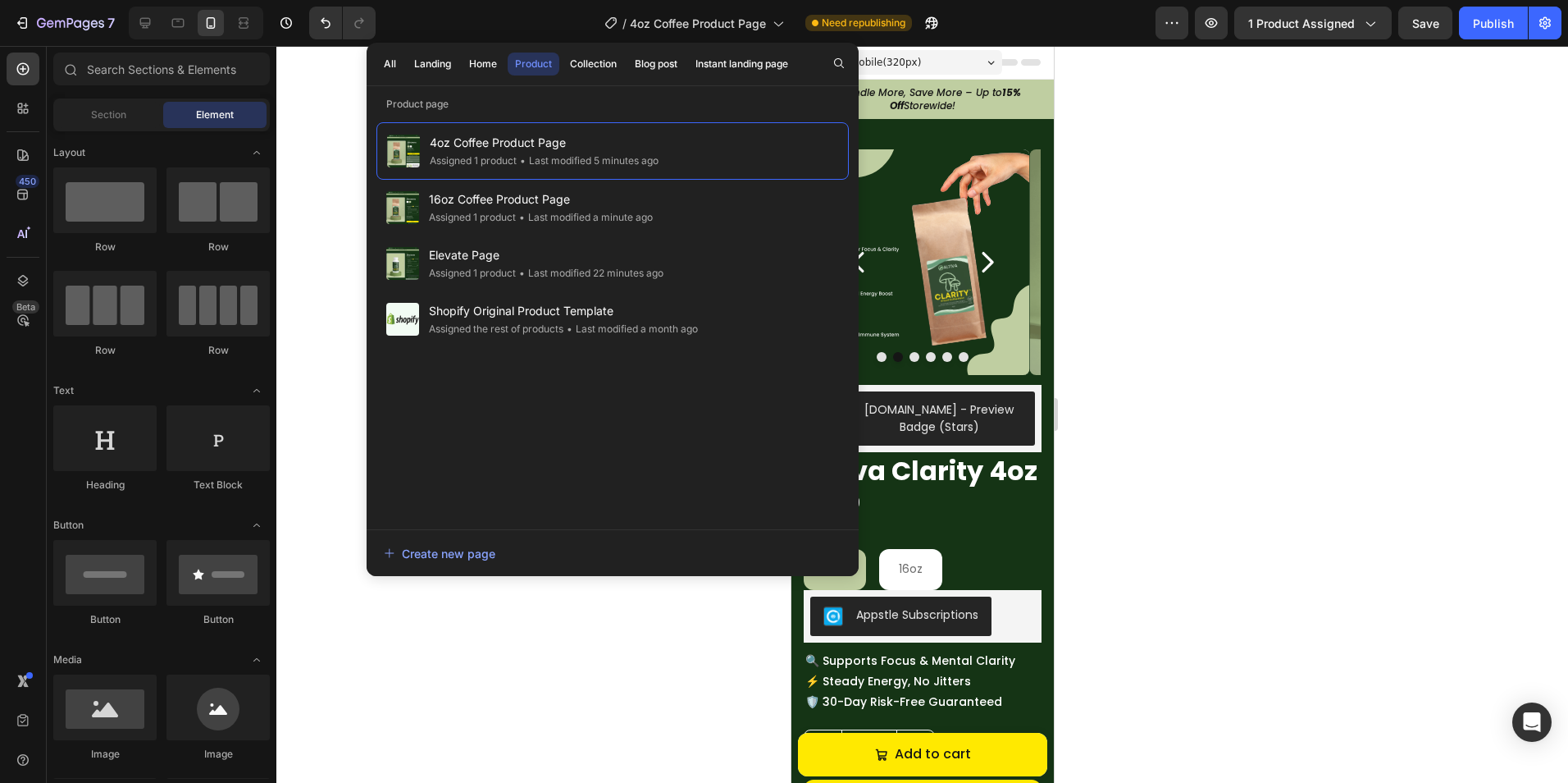
click at [1093, 132] on div at bounding box center [921, 414] width 1291 height 737
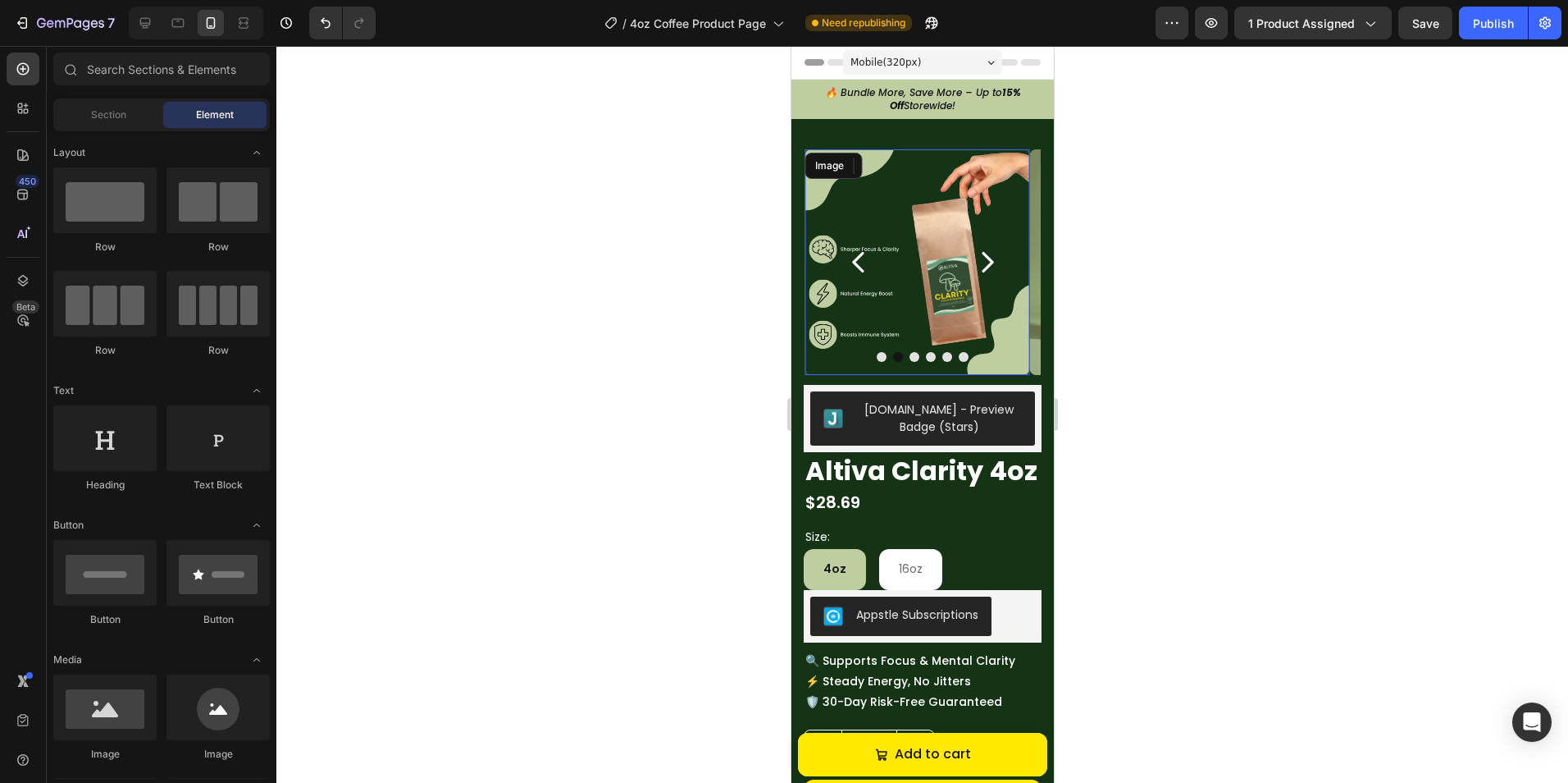
click at [875, 339] on img at bounding box center [916, 262] width 225 height 225
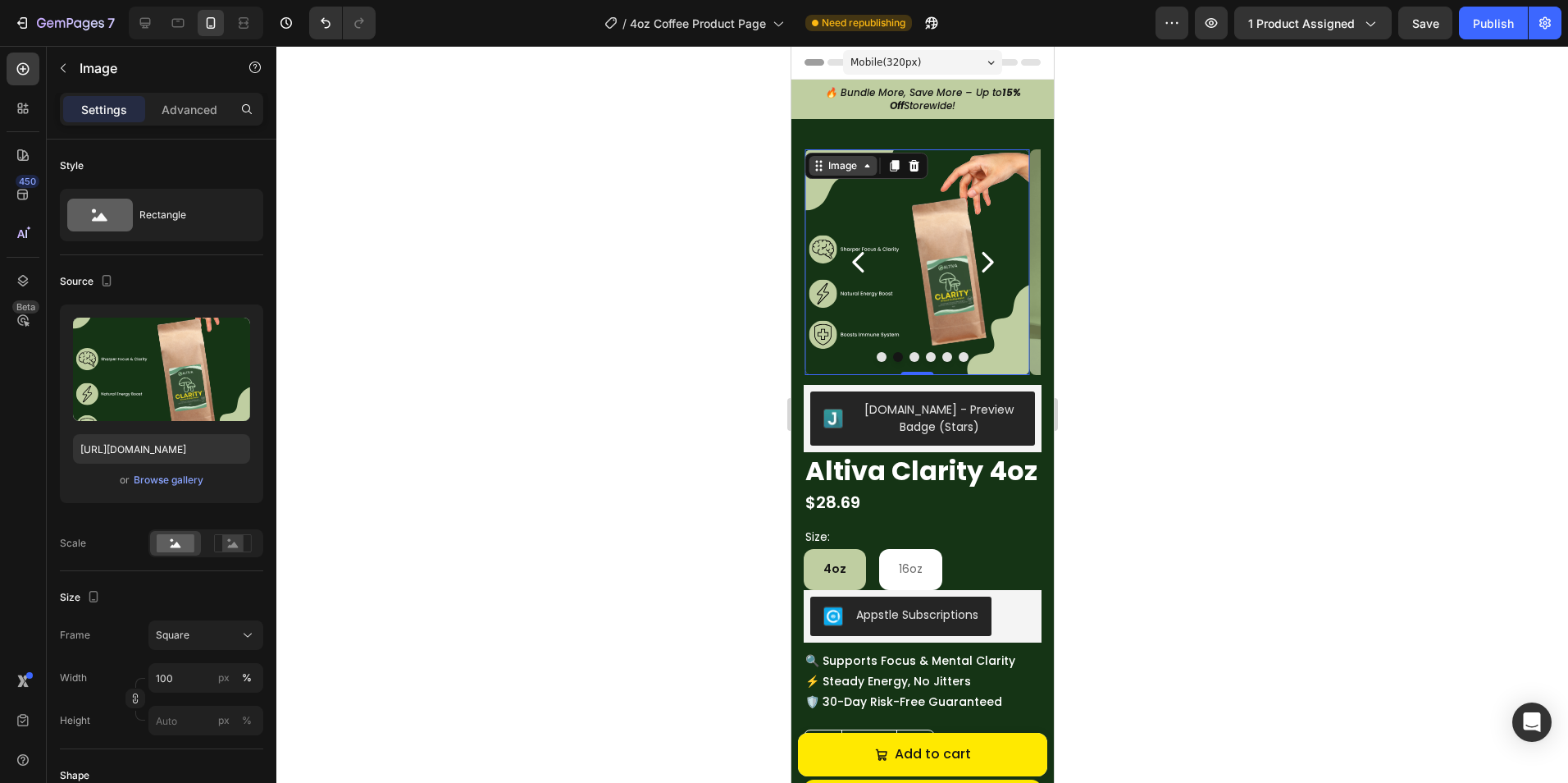
click at [837, 168] on div "Image" at bounding box center [841, 166] width 35 height 15
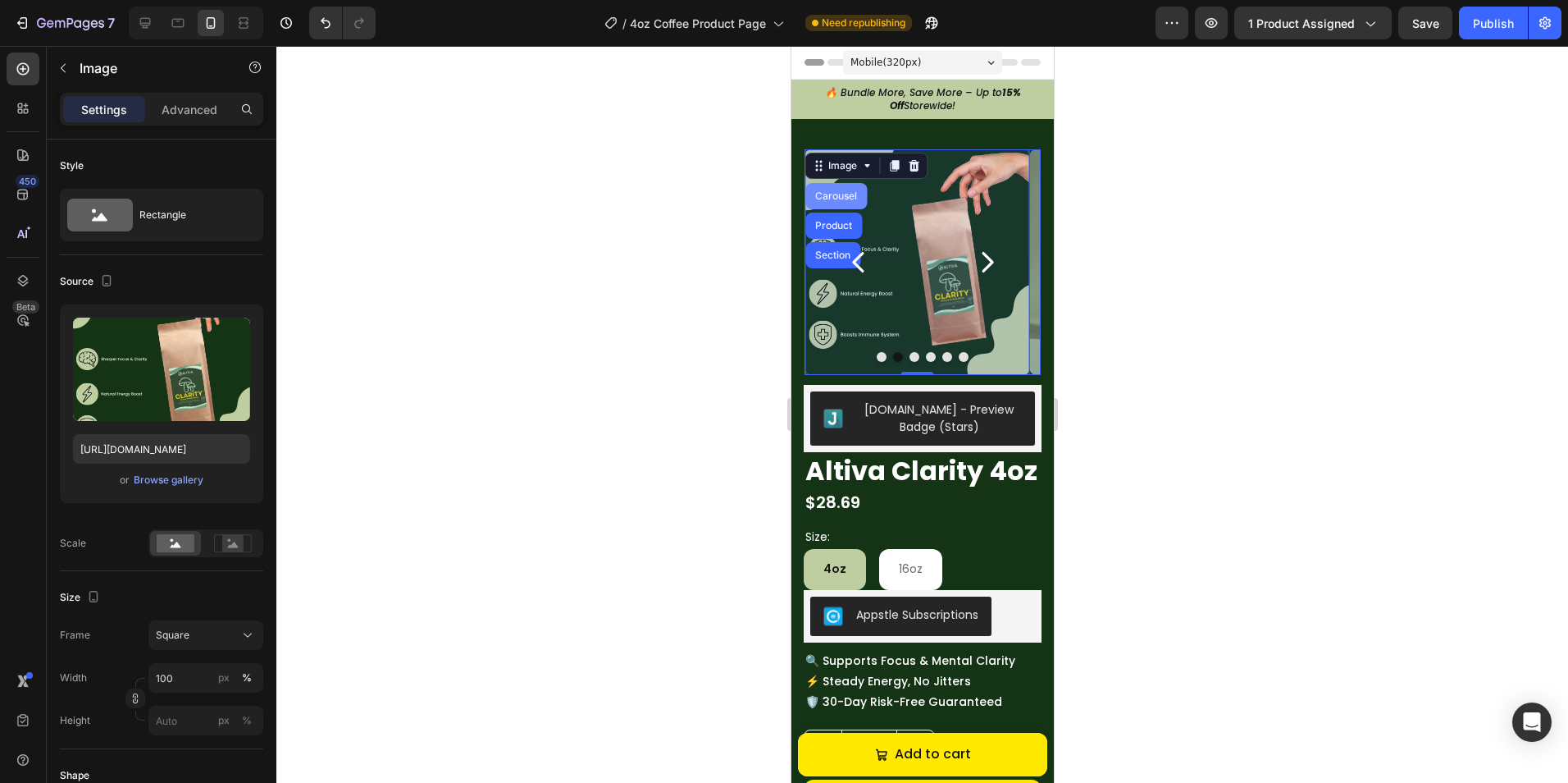
click at [829, 194] on div "Carousel" at bounding box center [834, 196] width 49 height 10
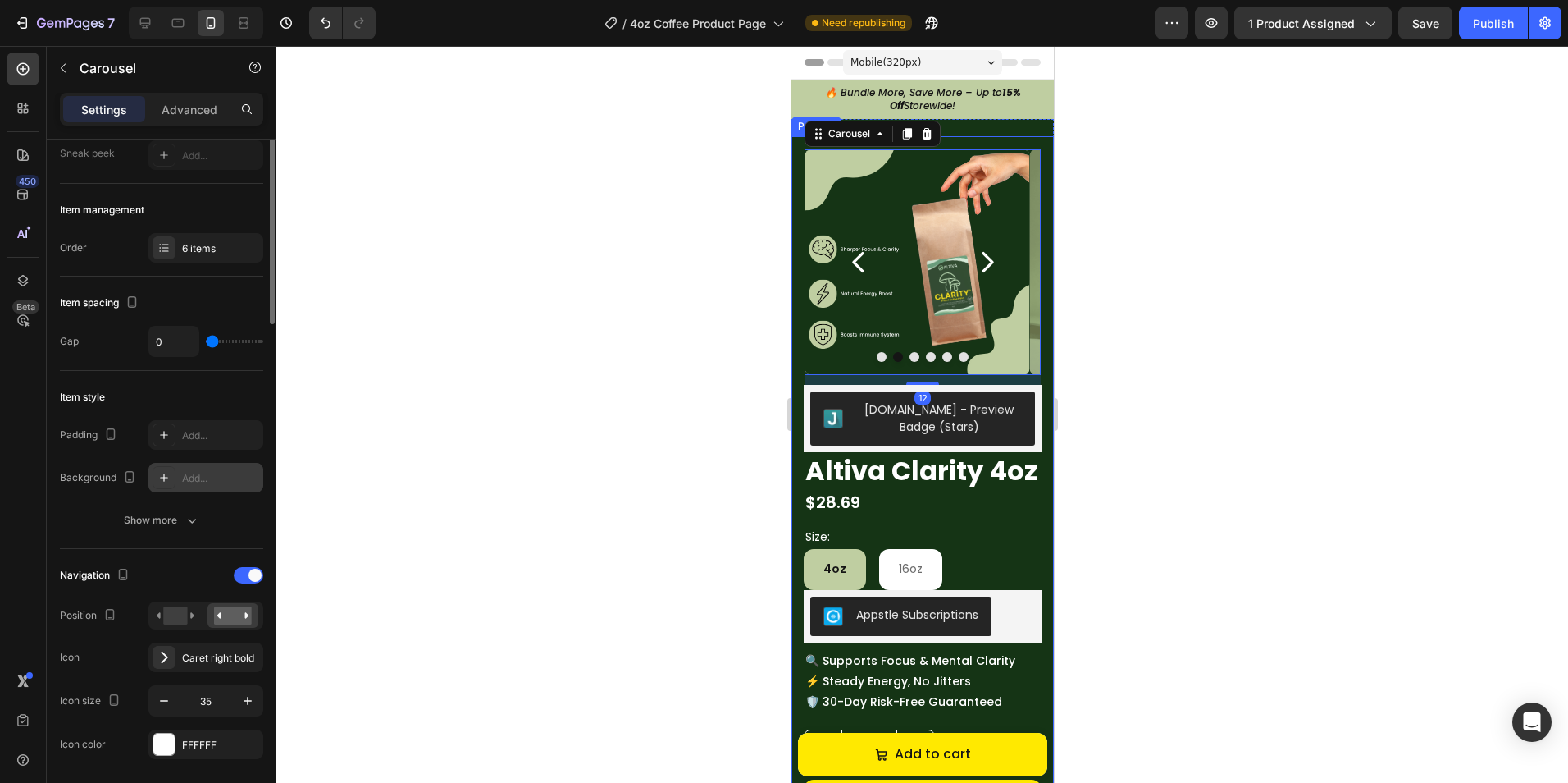
scroll to position [246, 0]
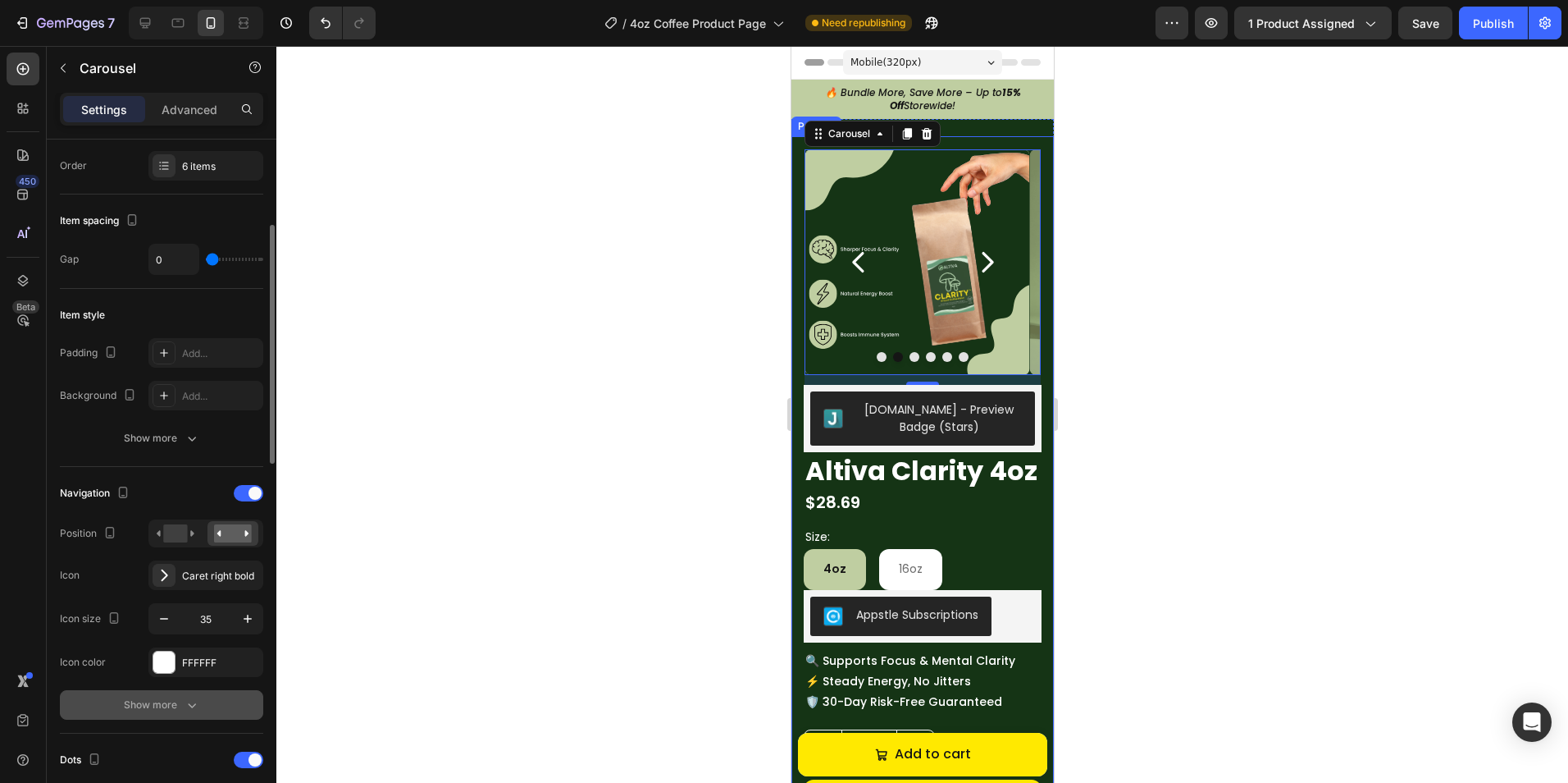
click at [156, 699] on div "Show more" at bounding box center [161, 704] width 76 height 16
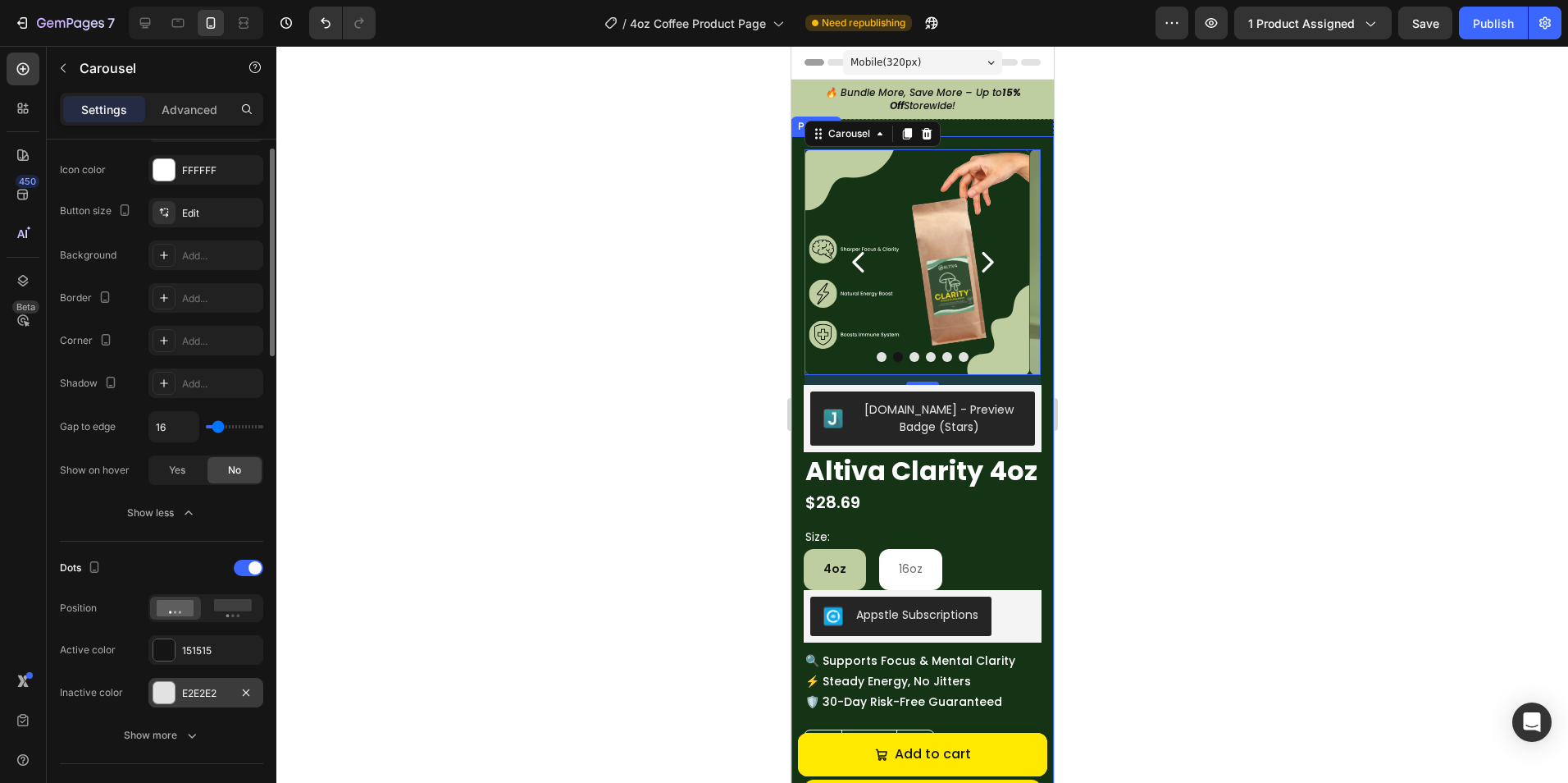
scroll to position [820, 0]
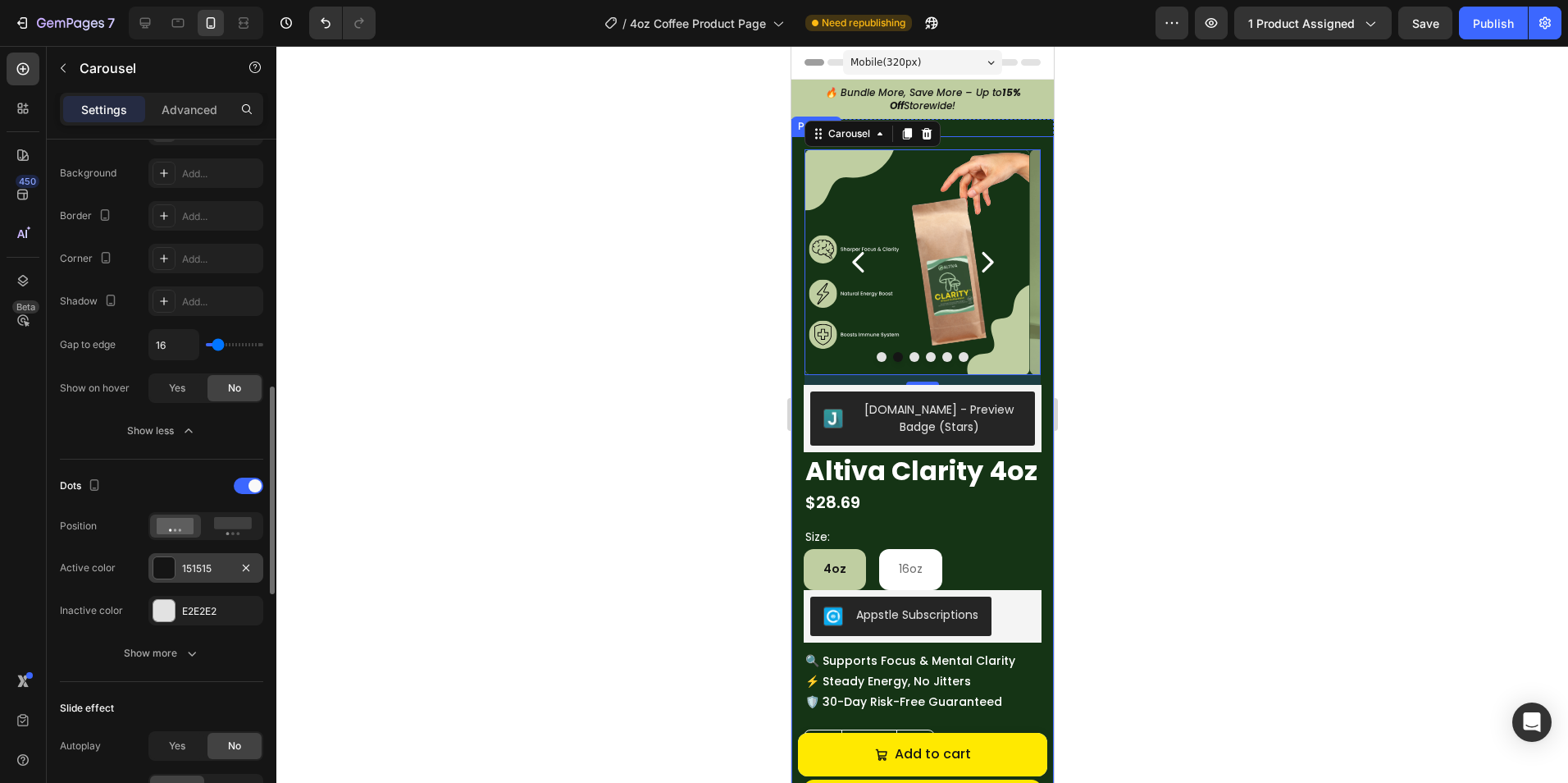
click at [180, 576] on div "151515" at bounding box center [205, 568] width 115 height 30
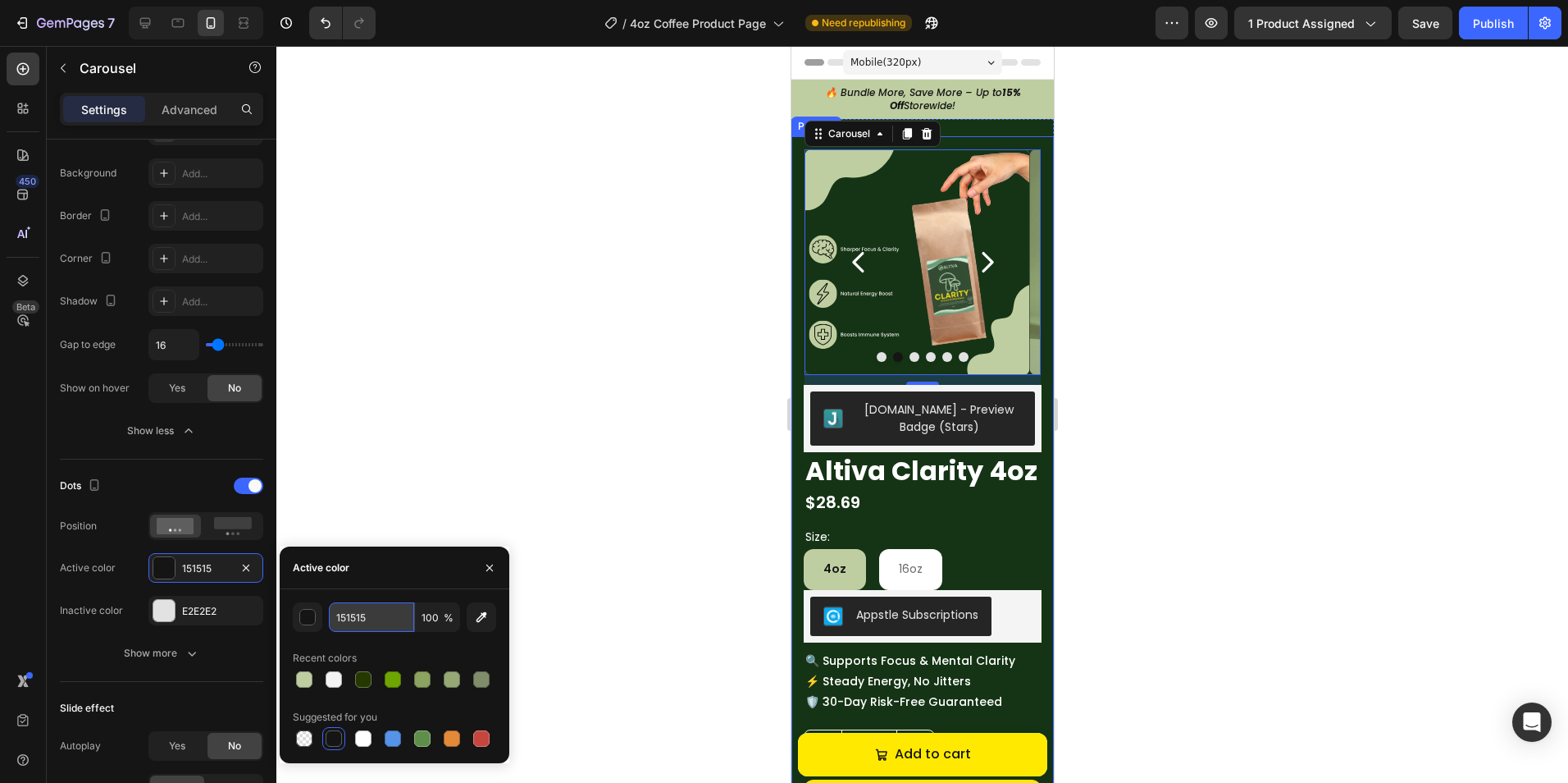
click at [376, 608] on input "151515" at bounding box center [372, 617] width 86 height 30
paste input "32CD32"
type input "32CD32"
click at [436, 508] on div at bounding box center [921, 414] width 1291 height 737
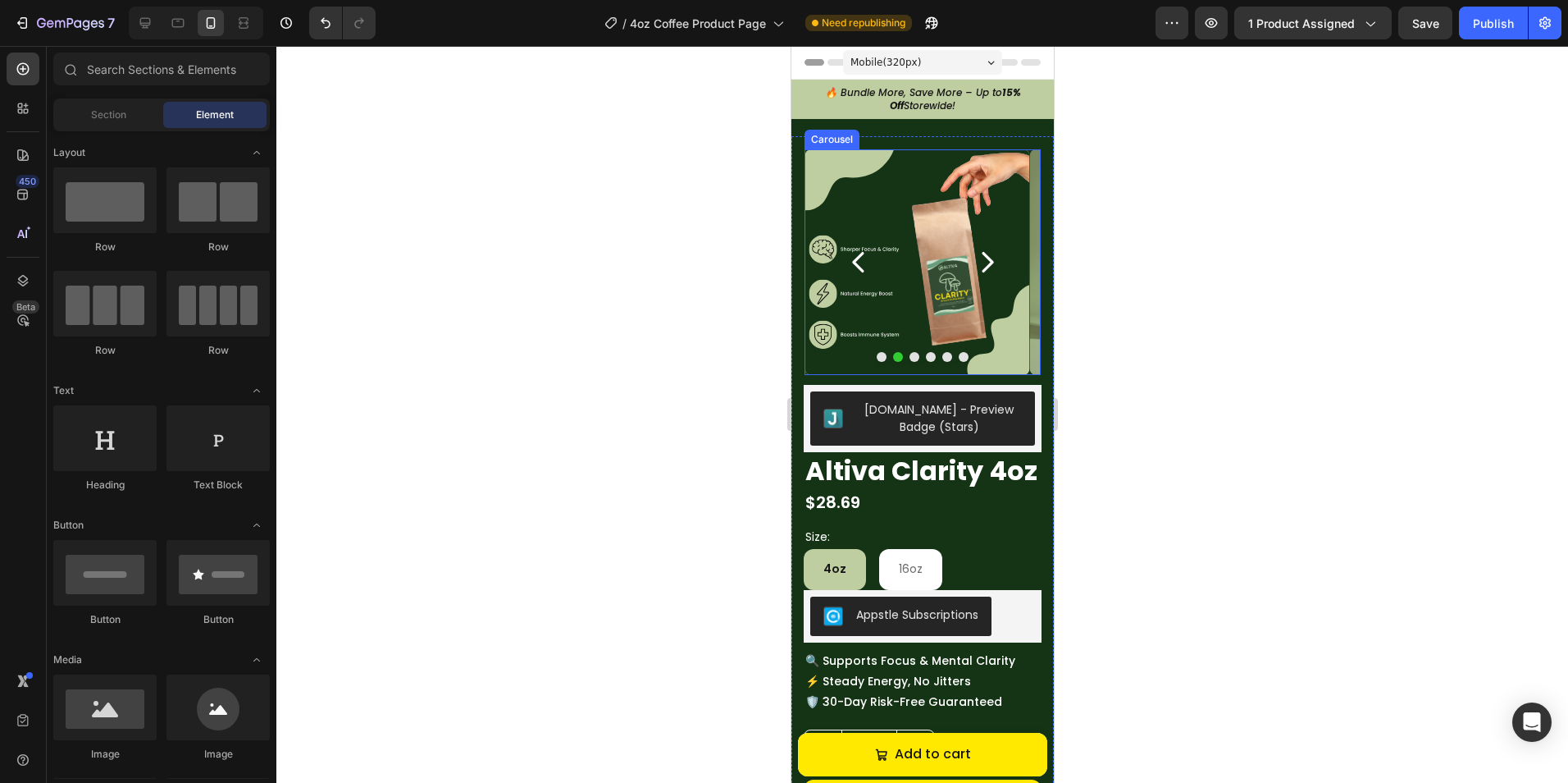
click at [858, 257] on icon "Carousel Back Arrow" at bounding box center [857, 261] width 29 height 29
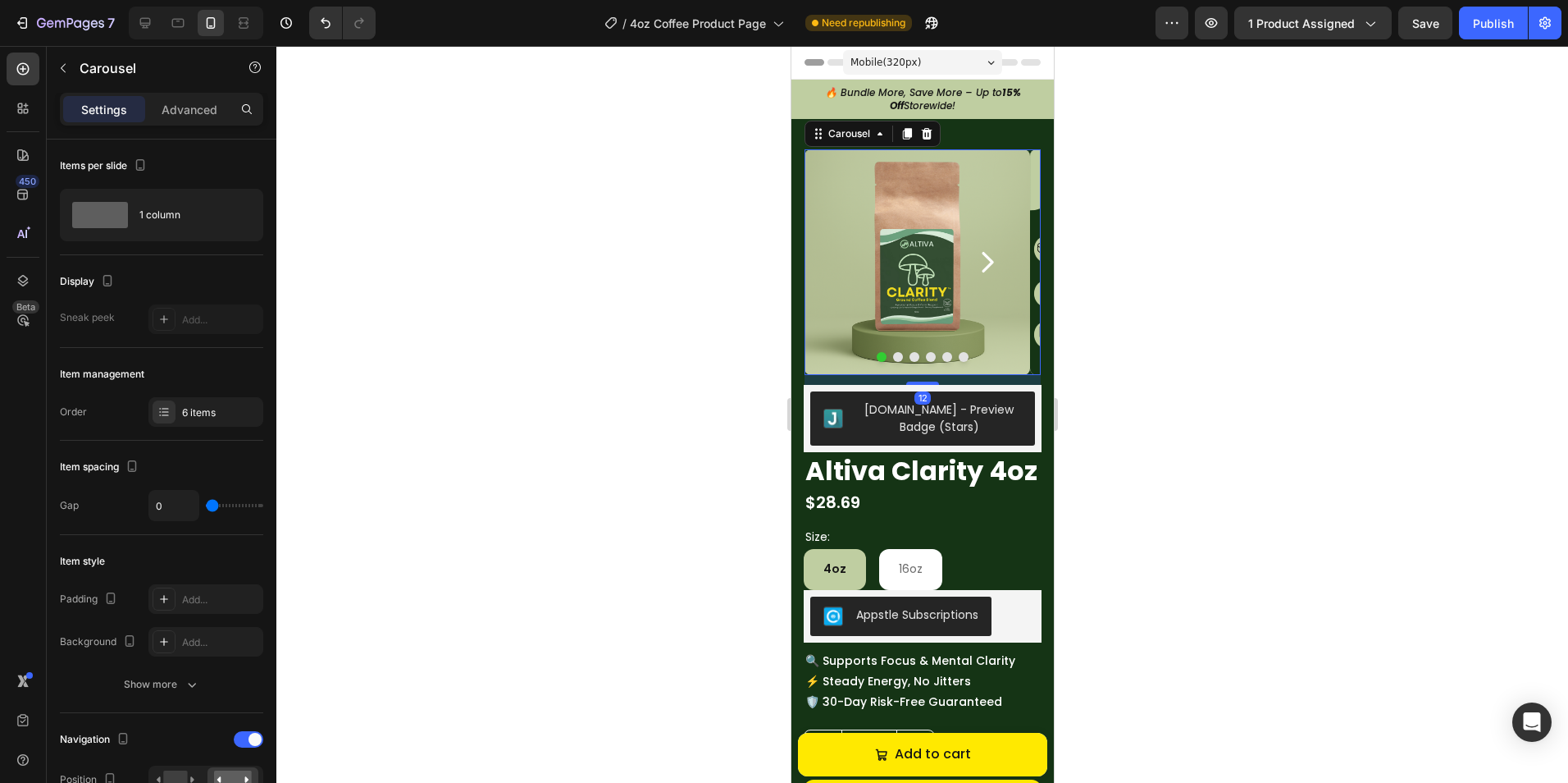
click at [975, 261] on icon "Carousel Next Arrow" at bounding box center [986, 261] width 29 height 29
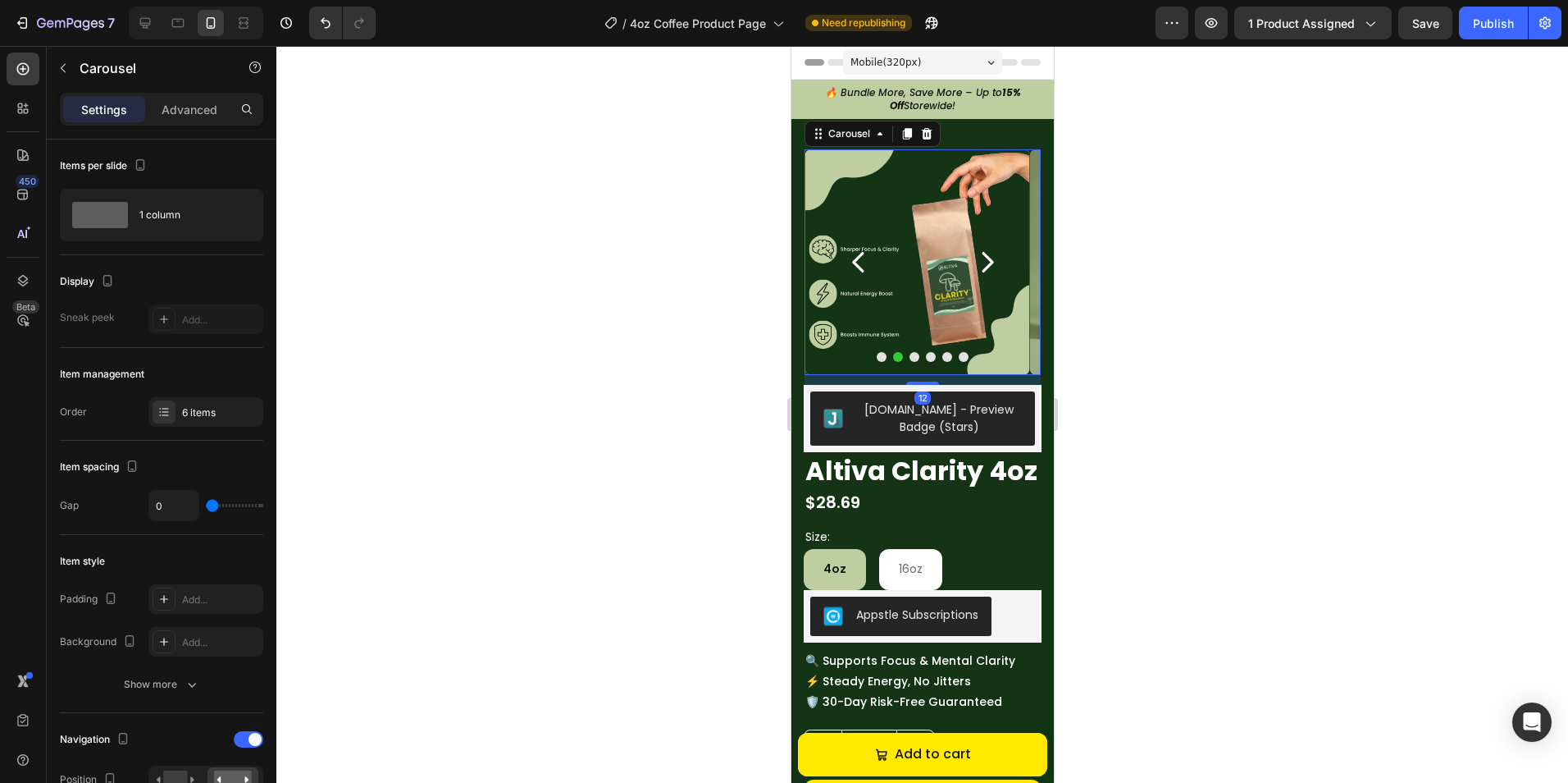
click at [975, 261] on icon "Carousel Next Arrow" at bounding box center [986, 261] width 29 height 29
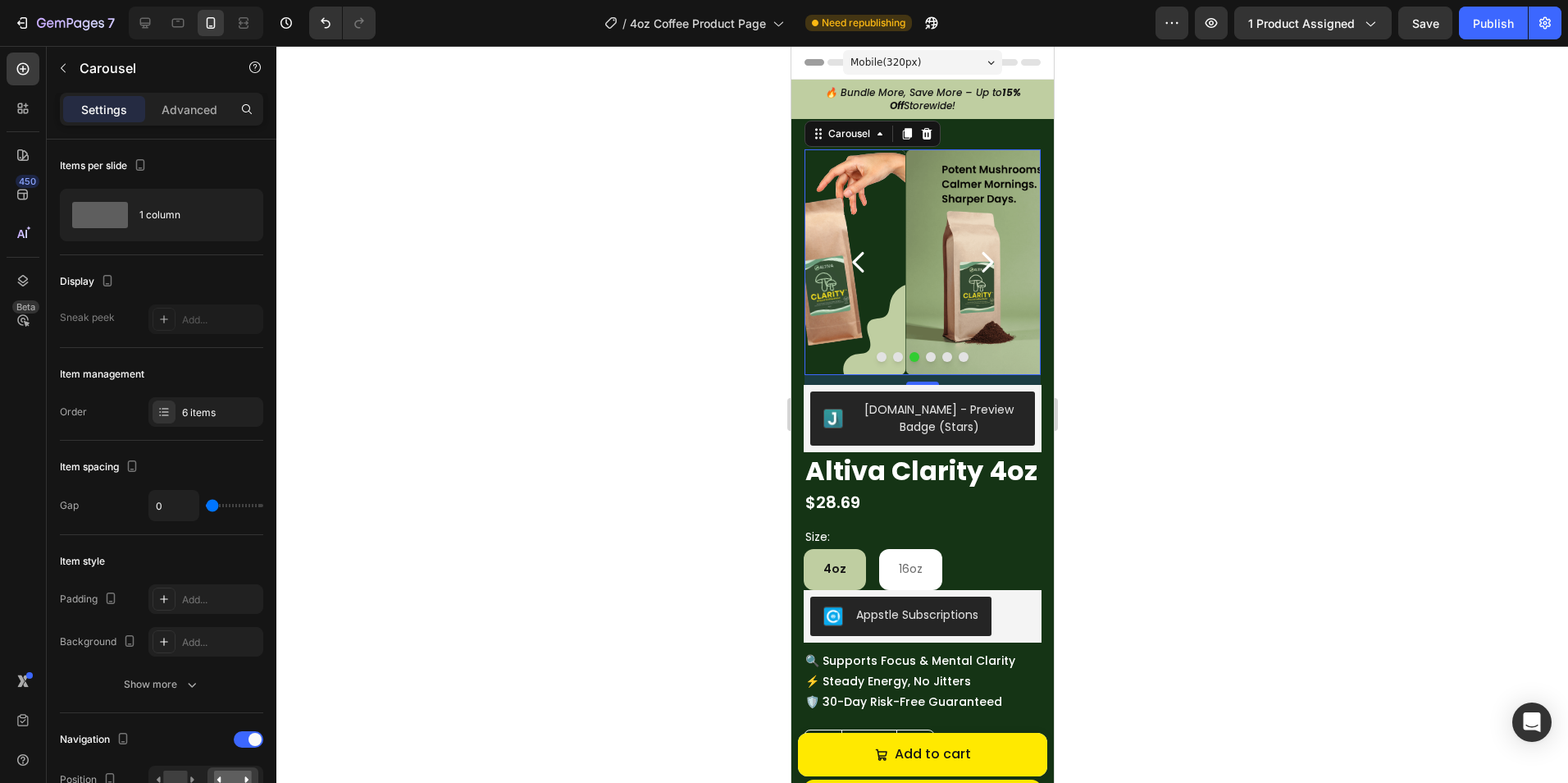
click at [975, 261] on icon "Carousel Next Arrow" at bounding box center [986, 261] width 29 height 29
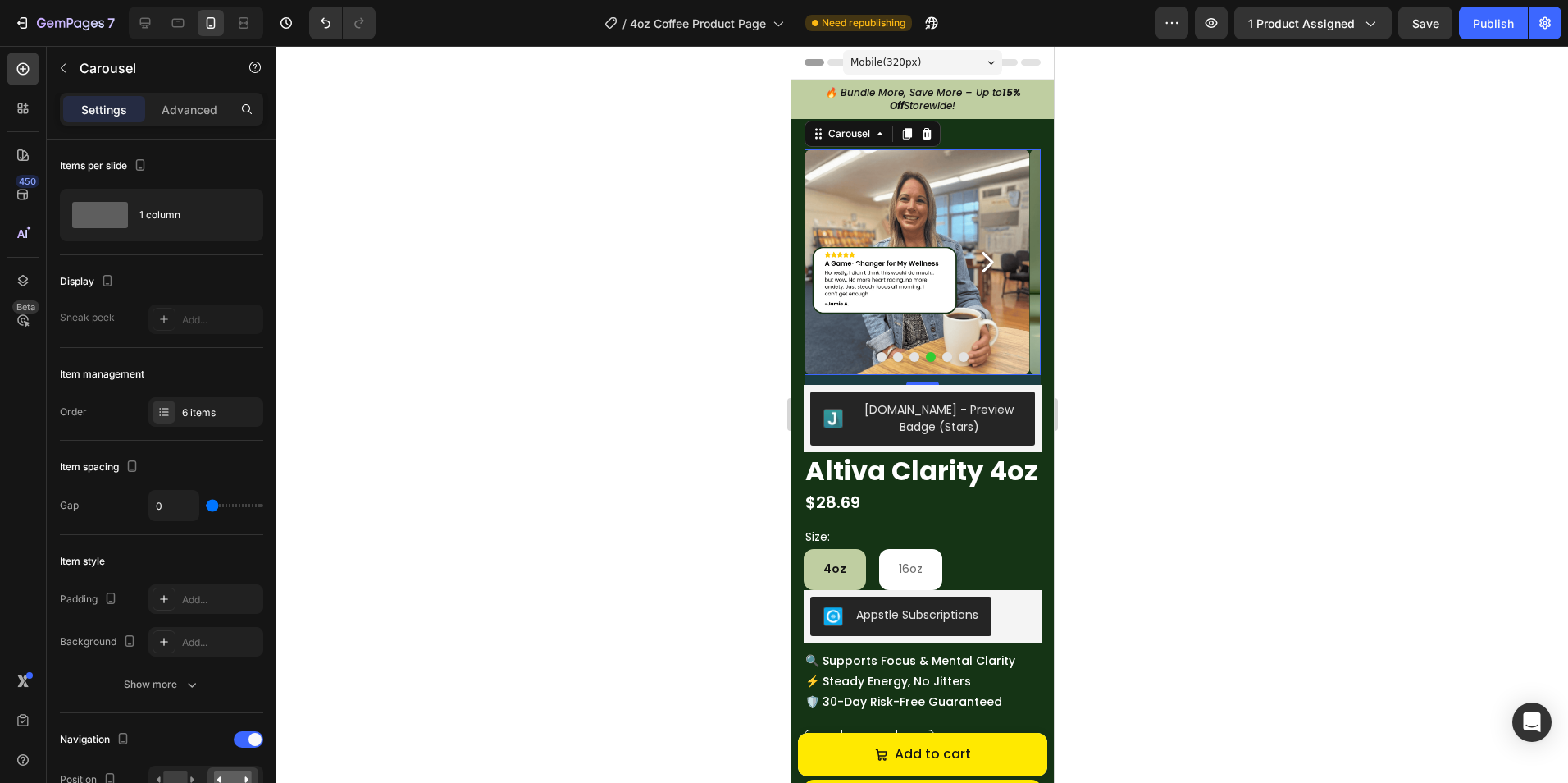
click at [975, 261] on icon "Carousel Next Arrow" at bounding box center [986, 261] width 29 height 29
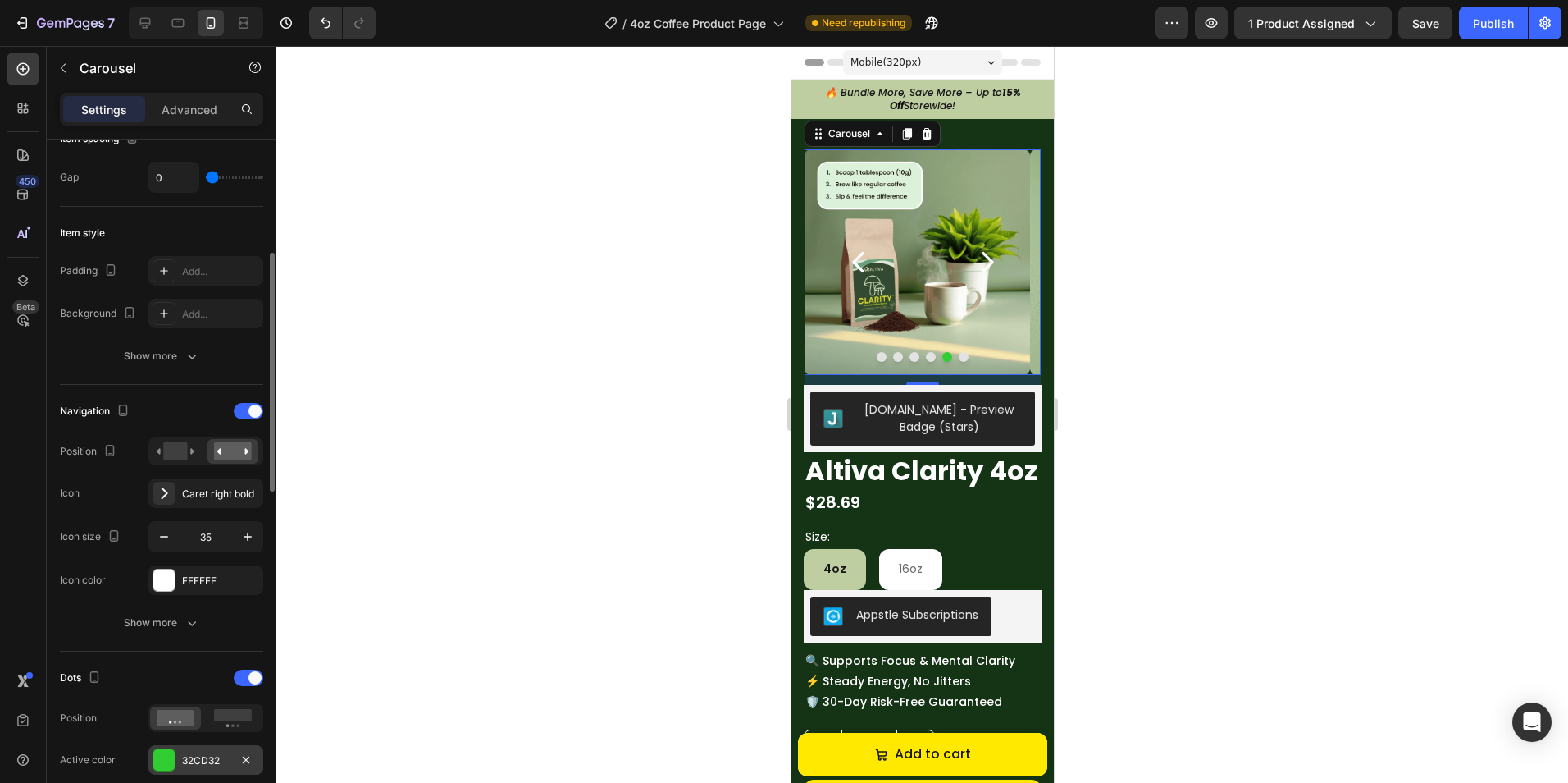
scroll to position [410, 0]
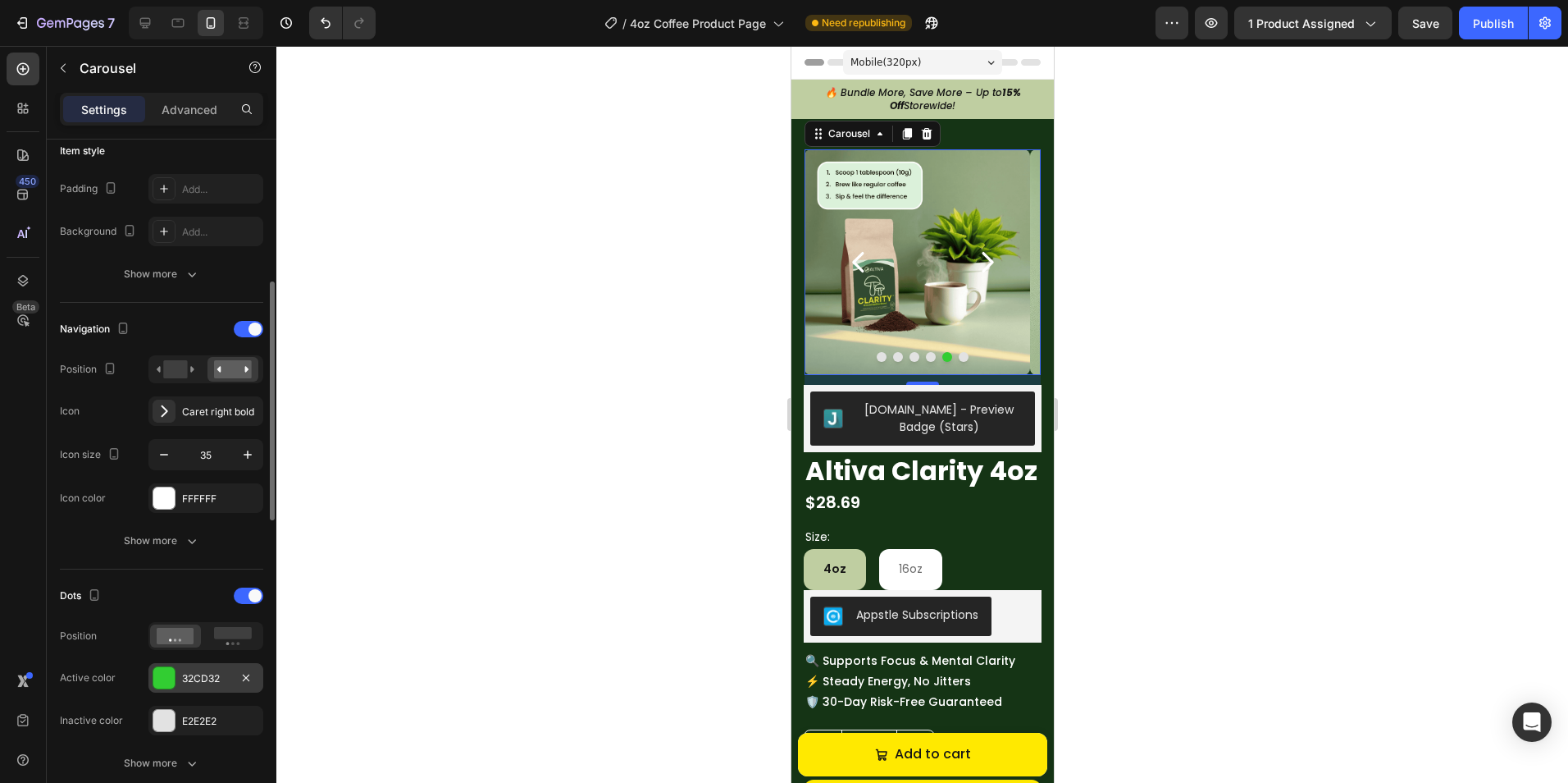
click at [168, 669] on div at bounding box center [163, 677] width 21 height 21
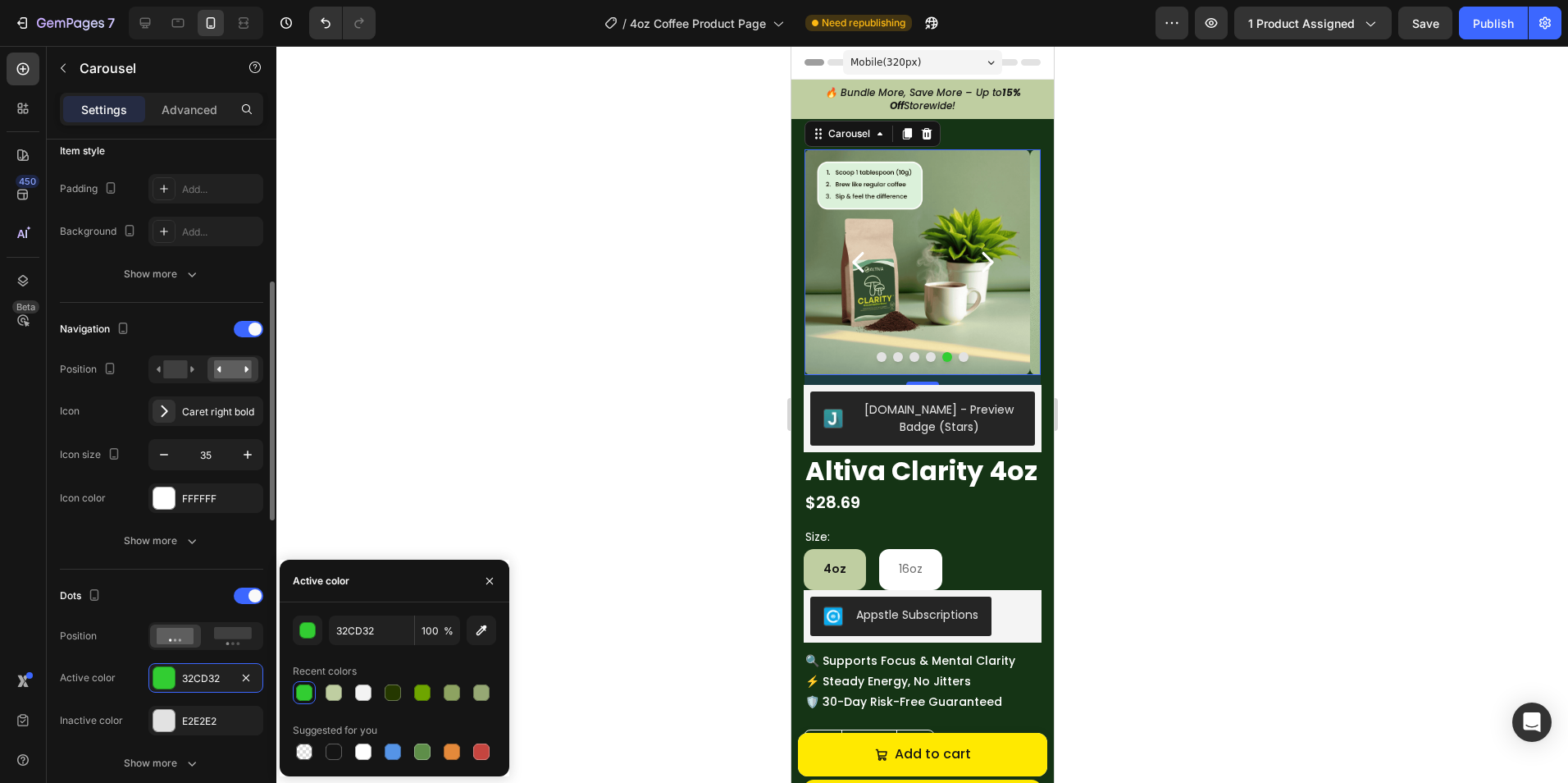
click at [286, 628] on div "32CD32 100 % Recent colors Suggested for you" at bounding box center [394, 689] width 229 height 148
click at [298, 629] on button "button" at bounding box center [308, 630] width 30 height 30
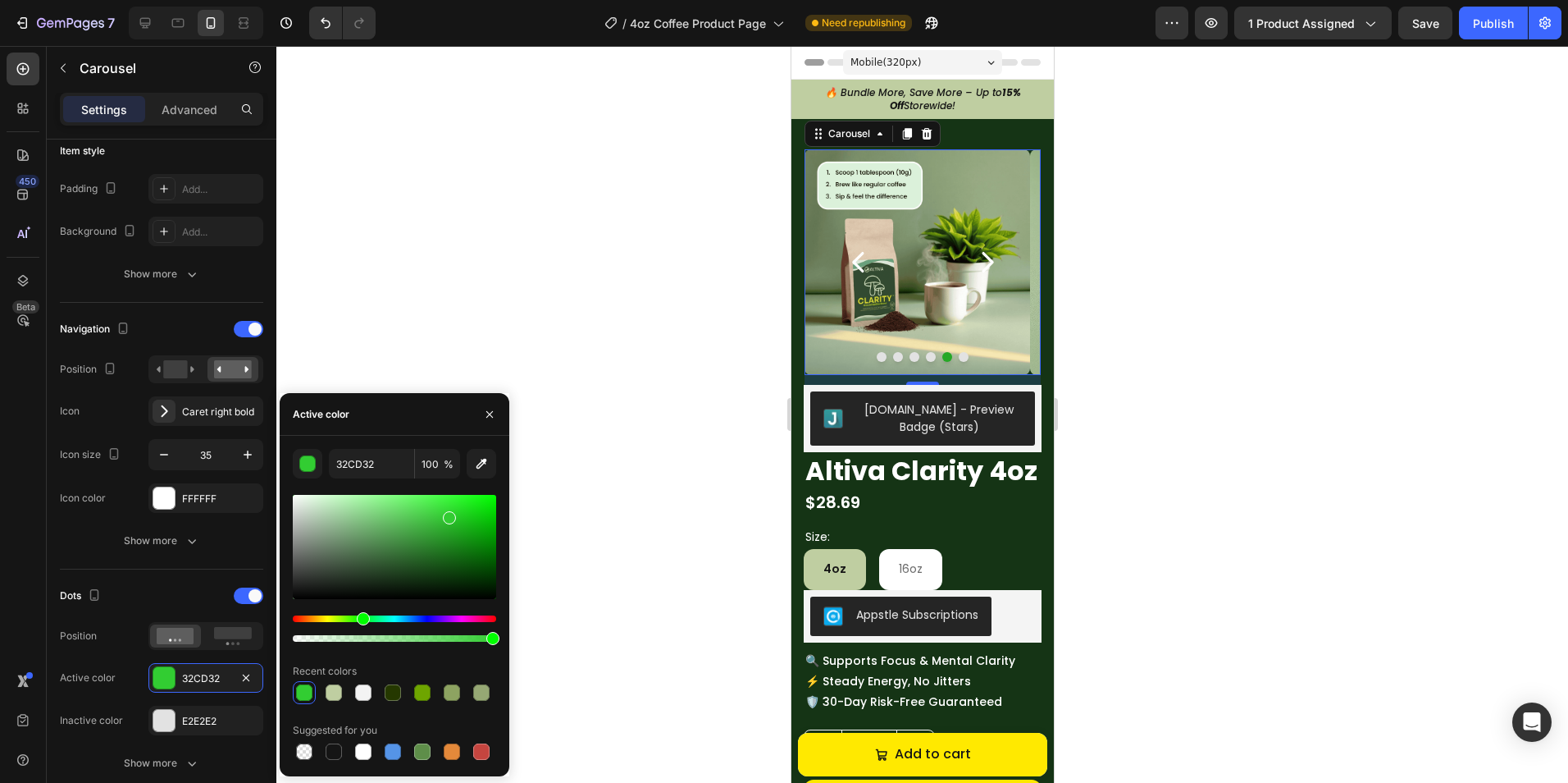
click at [451, 530] on div at bounding box center [395, 547] width 203 height 104
click at [845, 266] on icon "Carousel Back Arrow" at bounding box center [857, 261] width 29 height 29
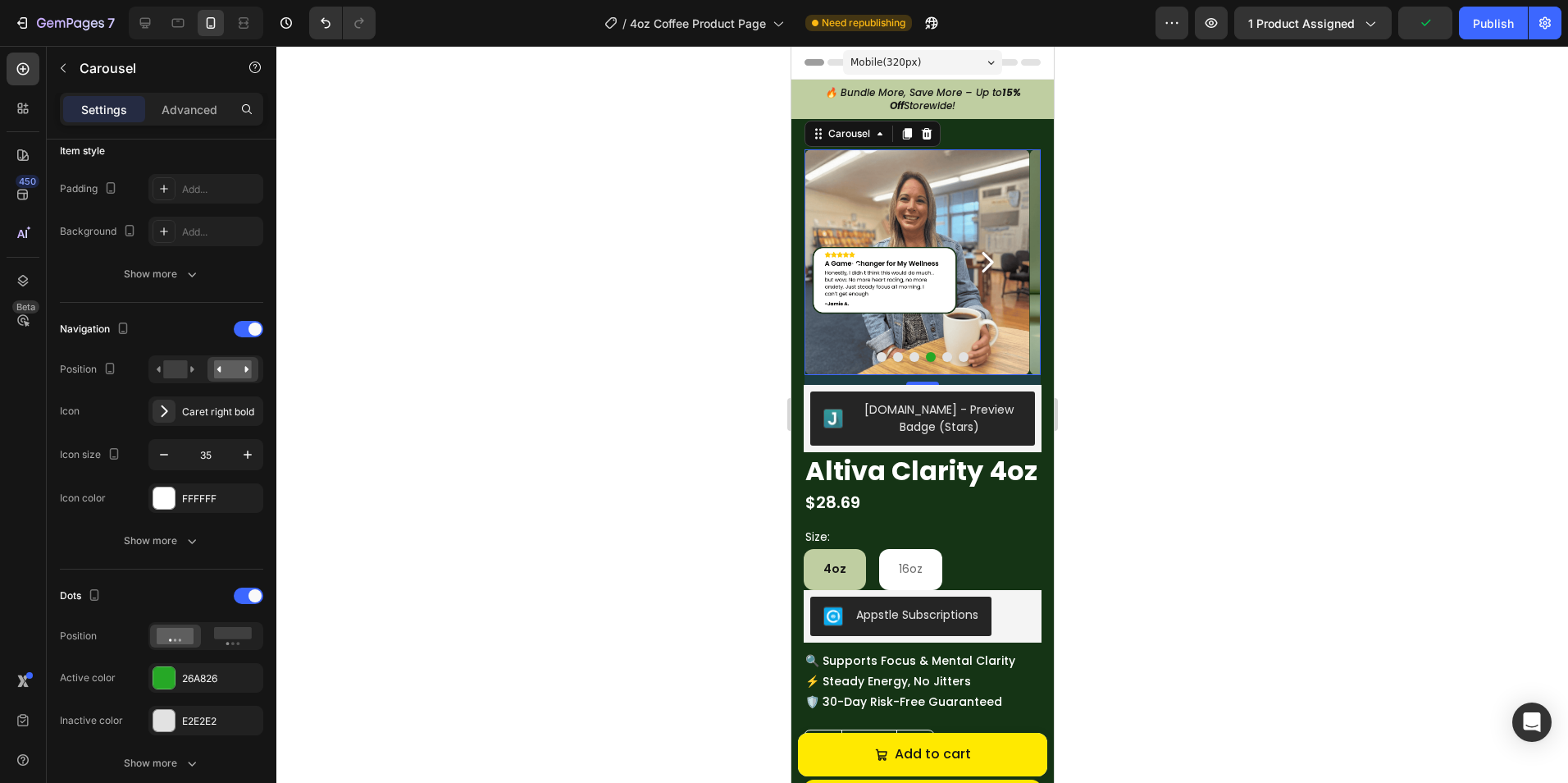
click at [847, 265] on icon "Carousel Back Arrow" at bounding box center [857, 261] width 29 height 29
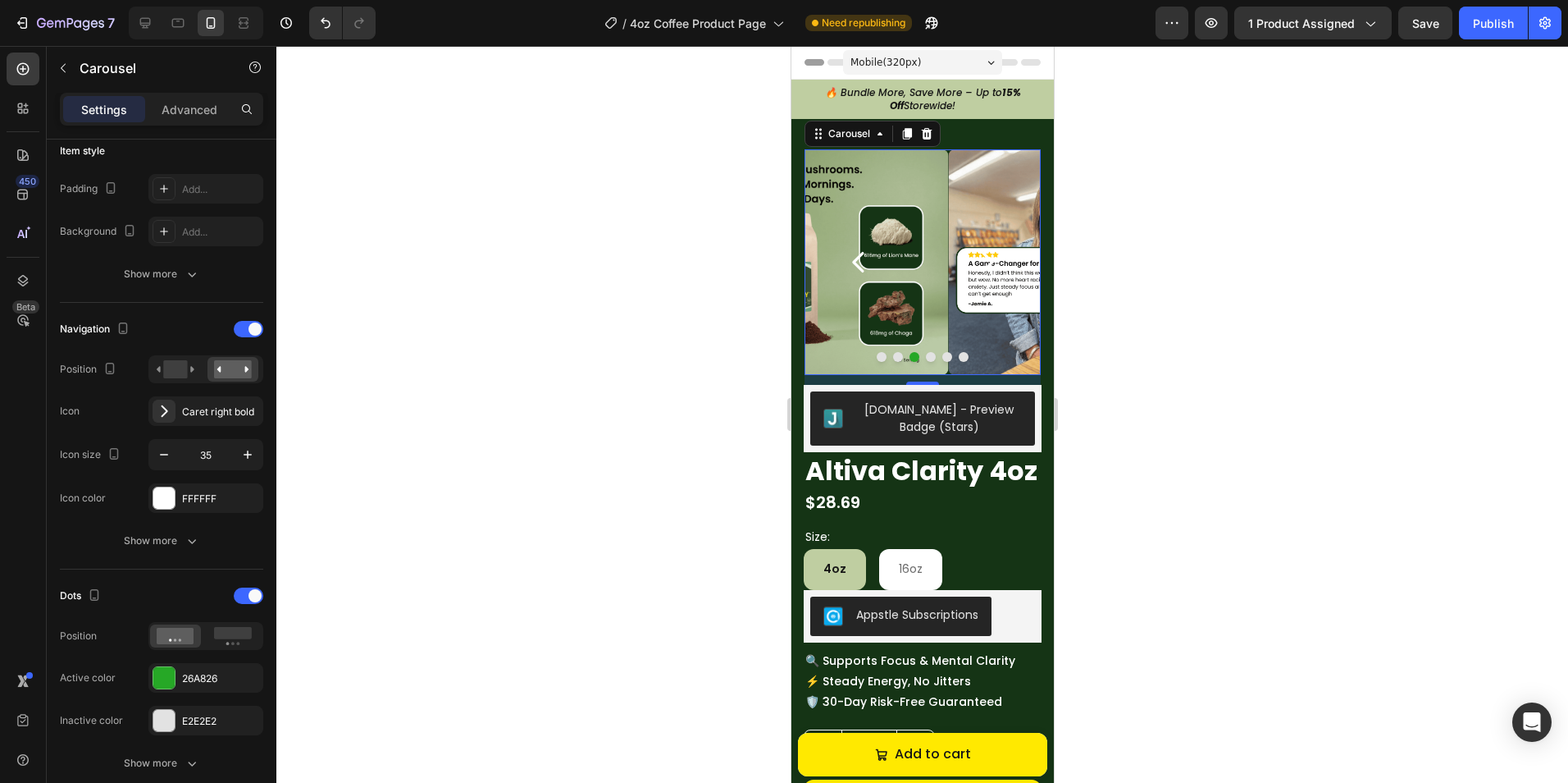
click at [847, 265] on icon "Carousel Back Arrow" at bounding box center [857, 261] width 29 height 29
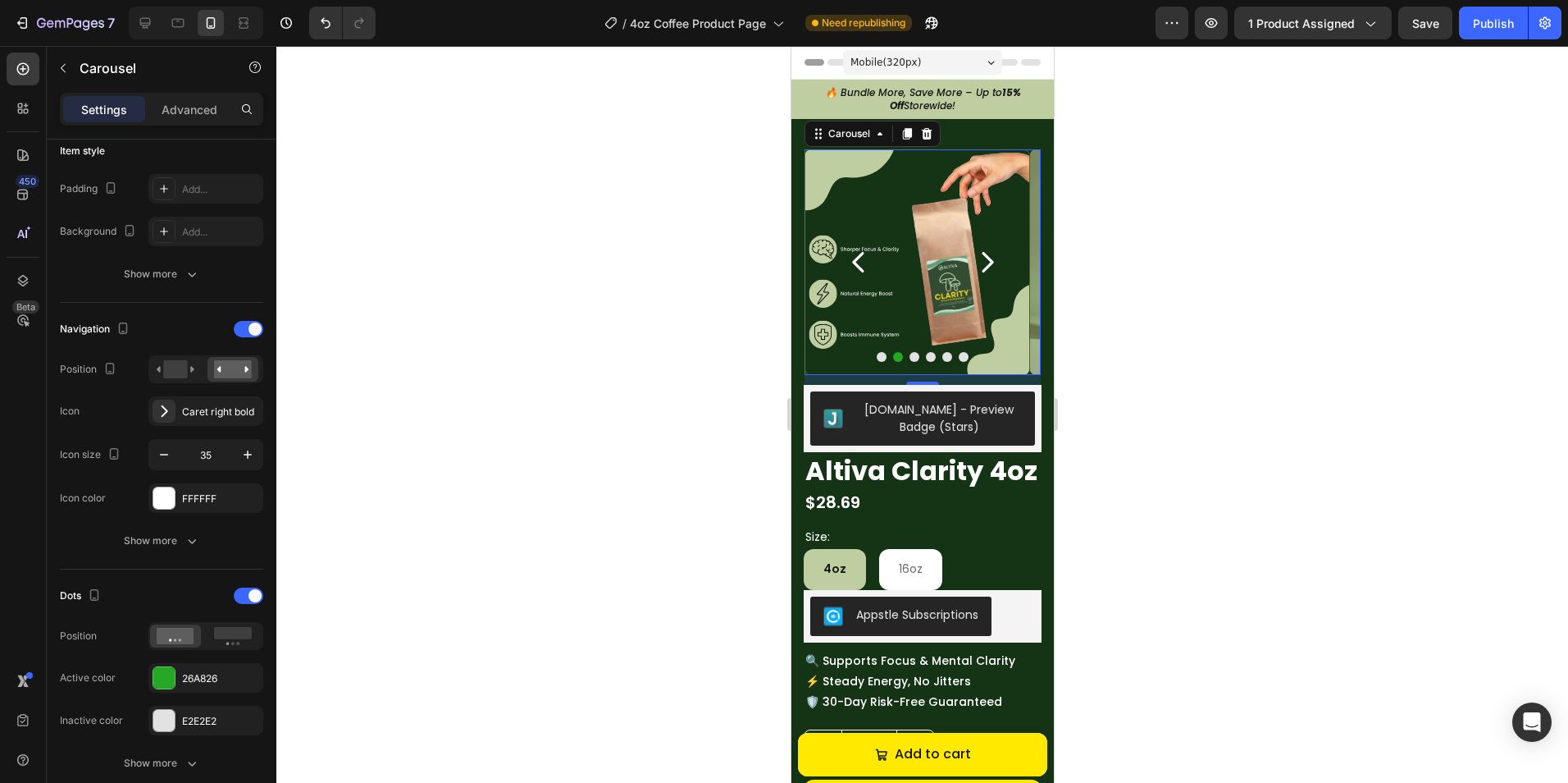
click at [847, 265] on icon "Carousel Back Arrow" at bounding box center [857, 261] width 29 height 29
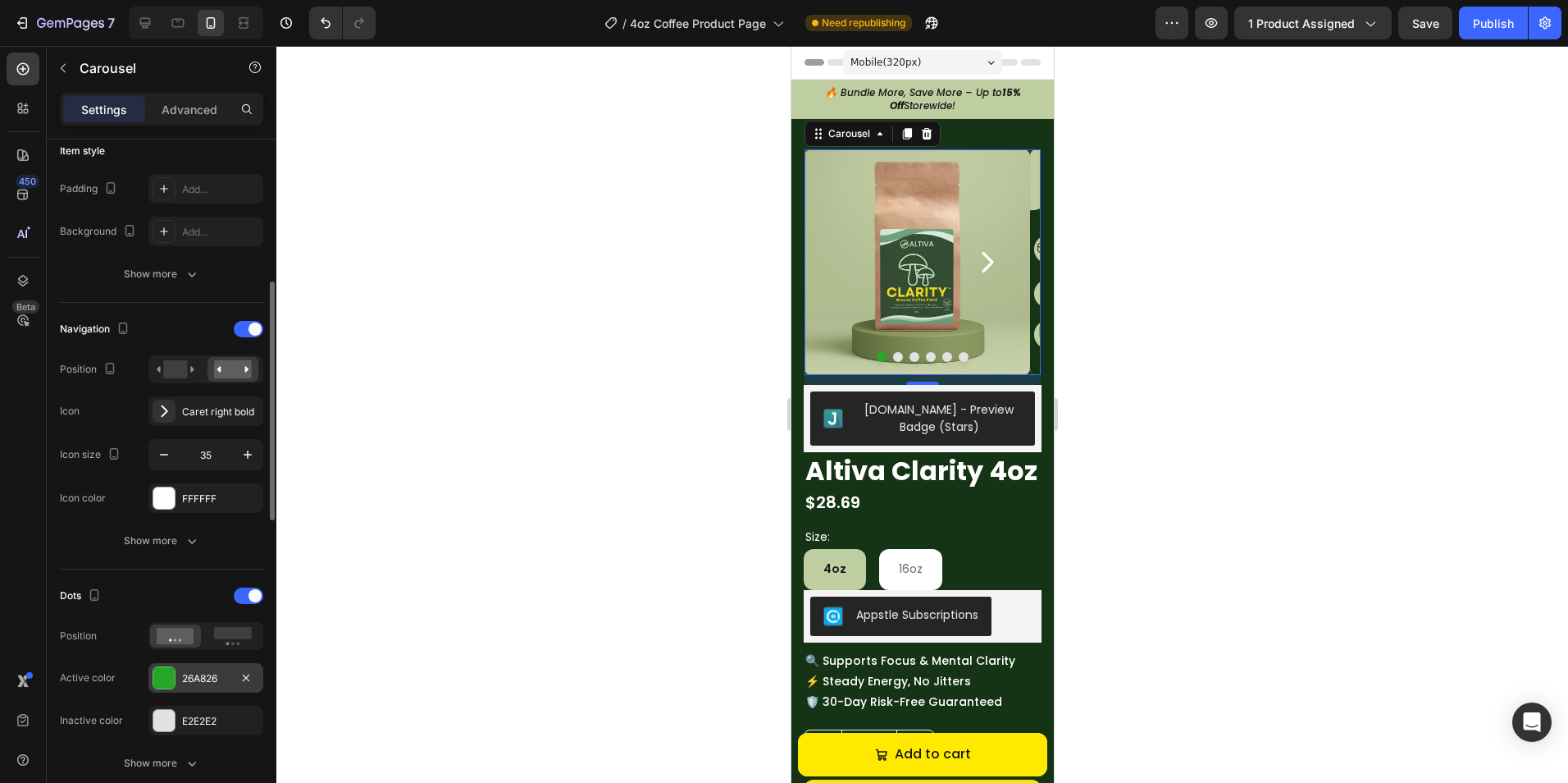
click at [164, 685] on div at bounding box center [163, 677] width 21 height 21
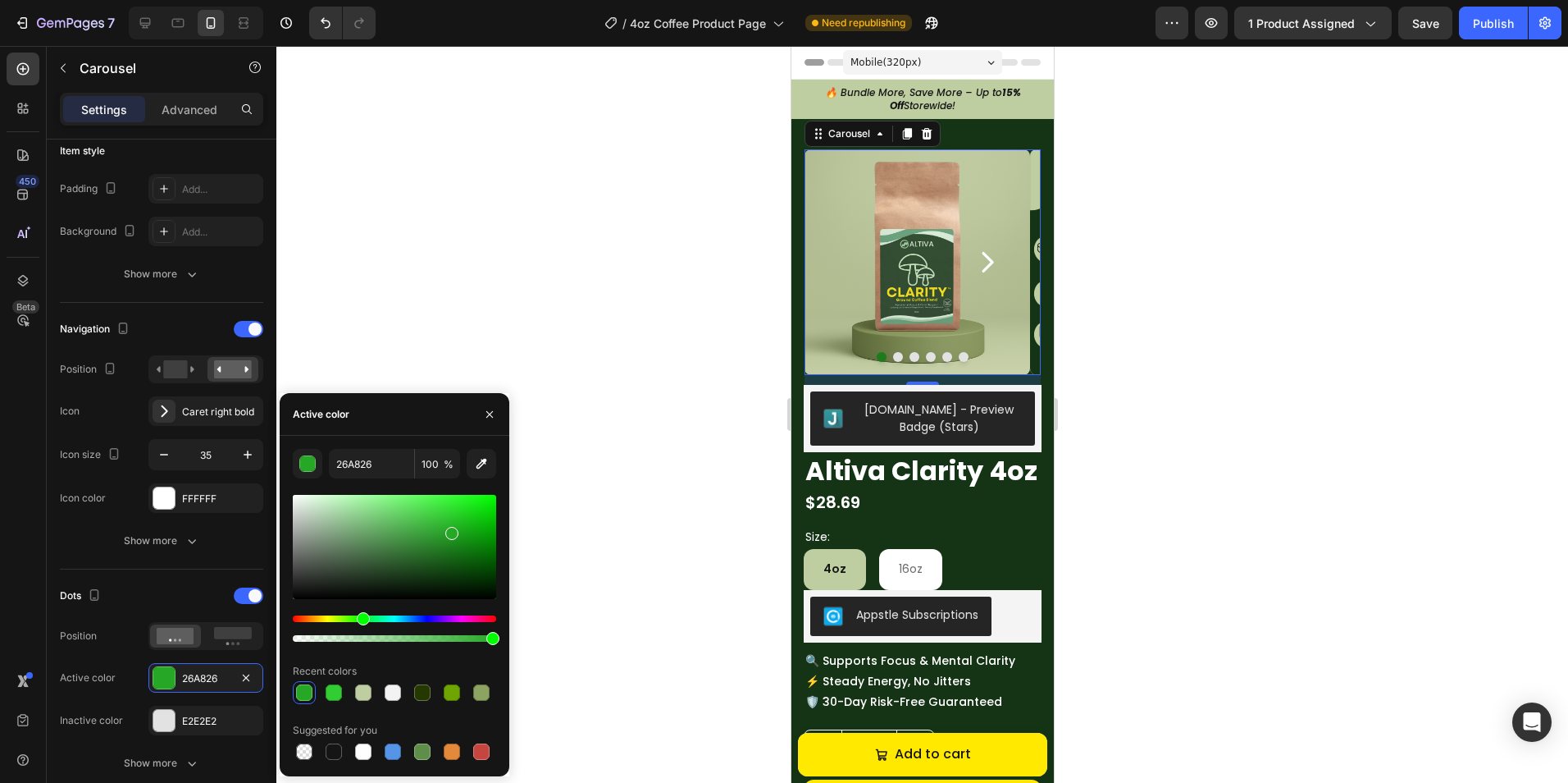
click at [451, 548] on div at bounding box center [395, 547] width 203 height 104
click at [455, 543] on div at bounding box center [395, 547] width 203 height 104
click at [455, 534] on div at bounding box center [395, 547] width 203 height 104
click at [448, 526] on div at bounding box center [395, 547] width 203 height 104
click at [448, 525] on div at bounding box center [450, 529] width 13 height 13
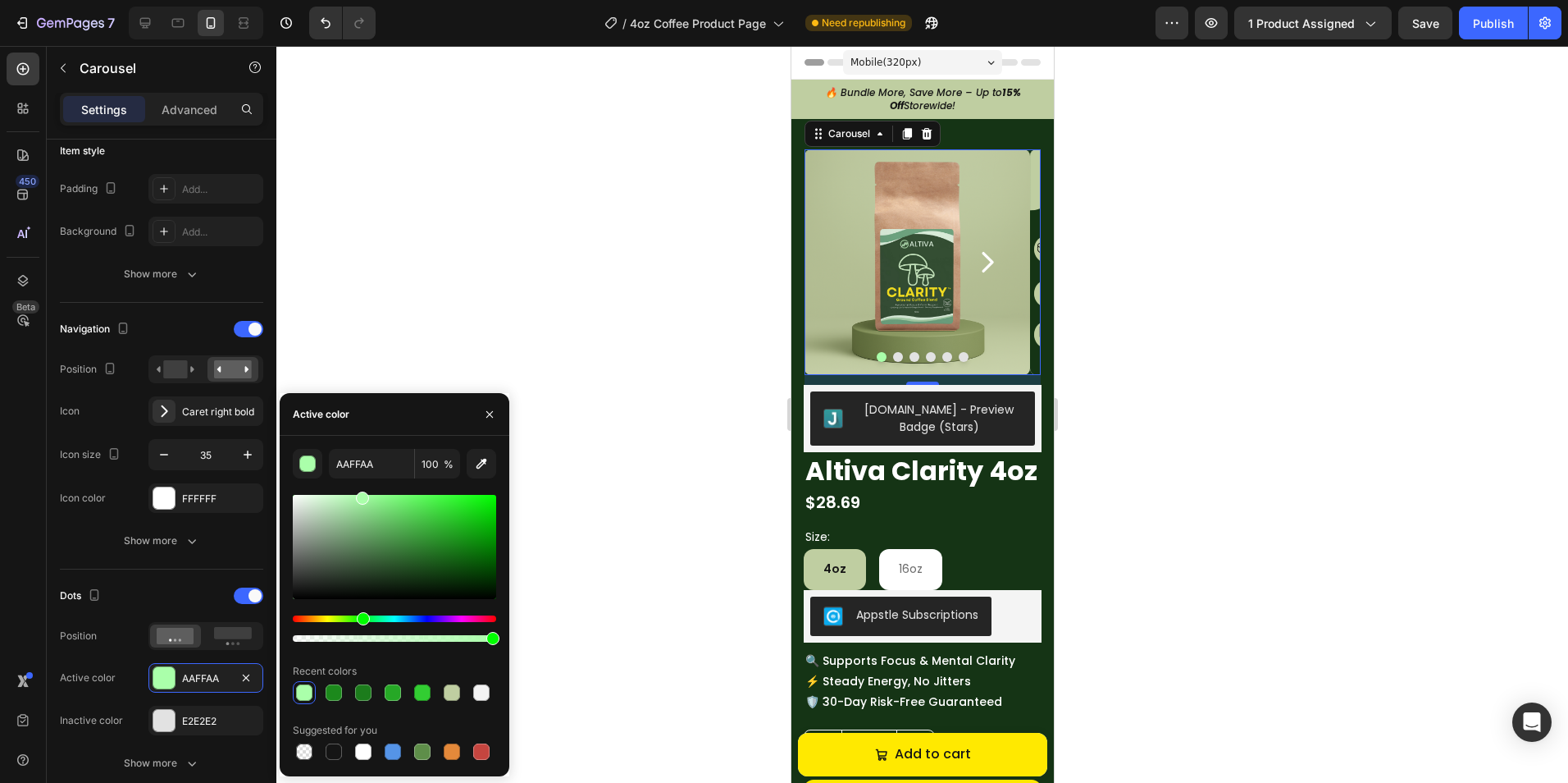
drag, startPoint x: 428, startPoint y: 518, endPoint x: 360, endPoint y: 480, distance: 77.9
click at [360, 480] on div "AAFFAA 100 % Recent colors Suggested for you" at bounding box center [395, 605] width 203 height 314
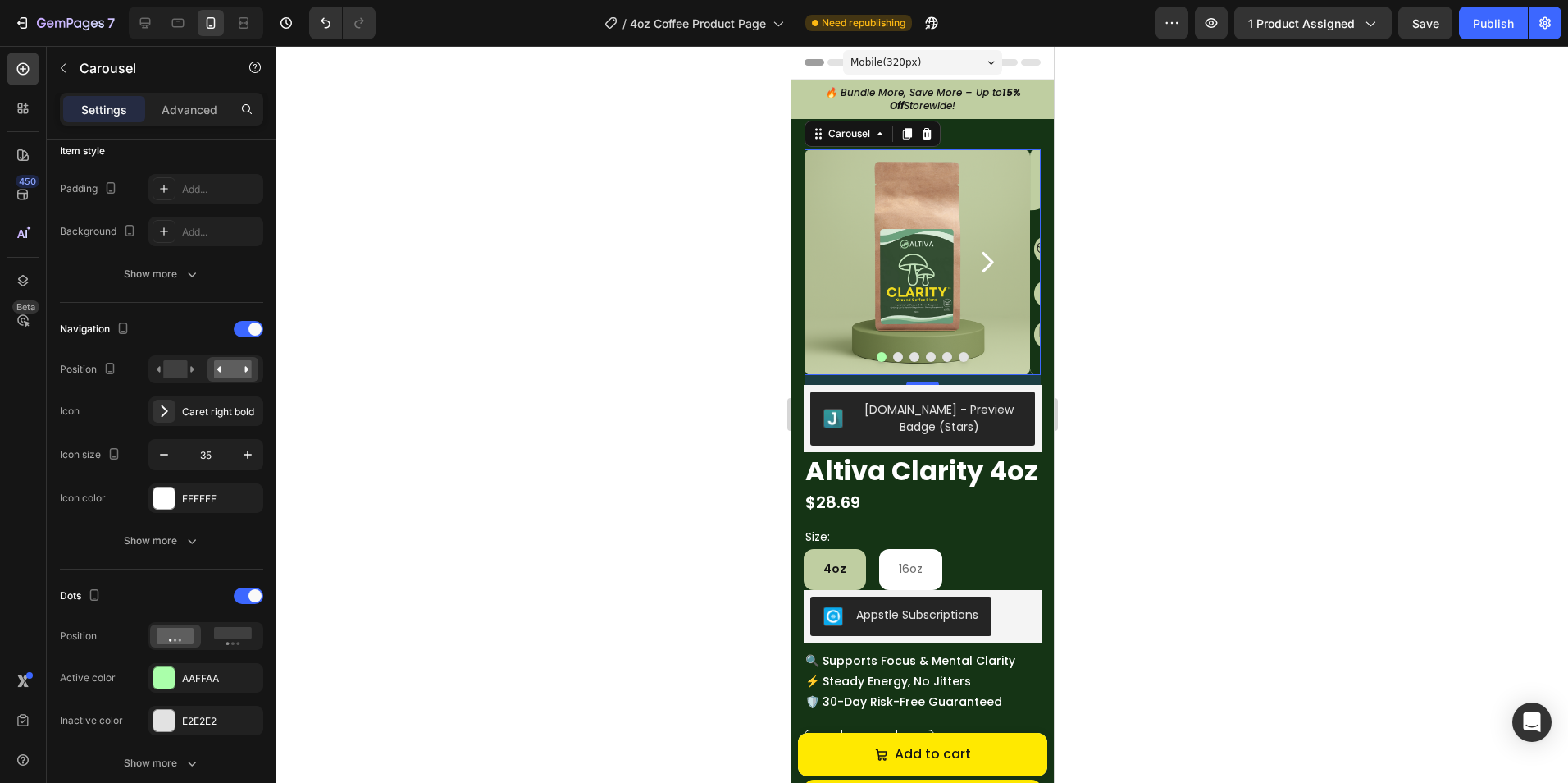
click at [972, 270] on icon "Carousel Next Arrow" at bounding box center [986, 261] width 29 height 29
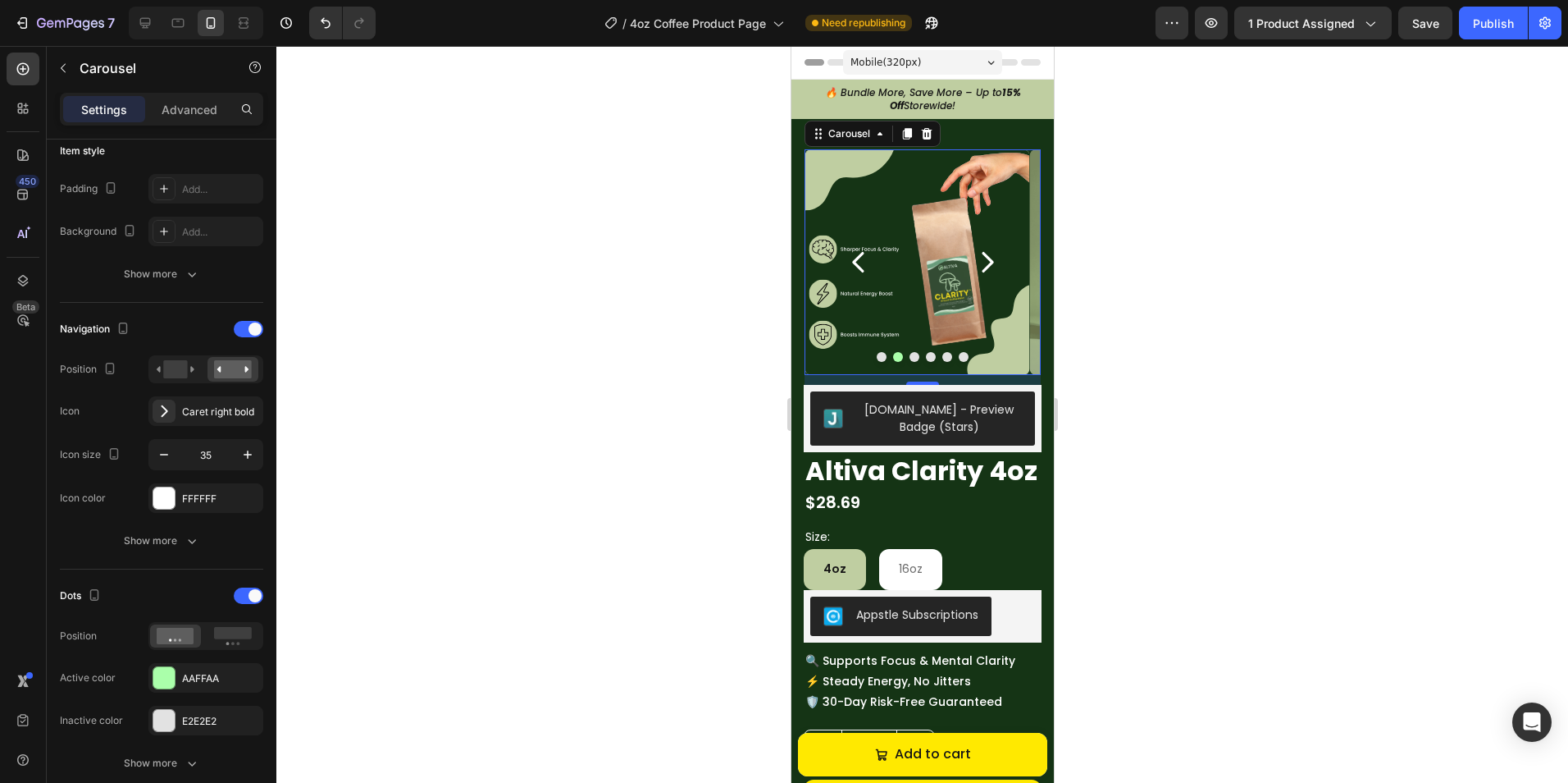
click at [972, 270] on icon "Carousel Next Arrow" at bounding box center [986, 261] width 29 height 29
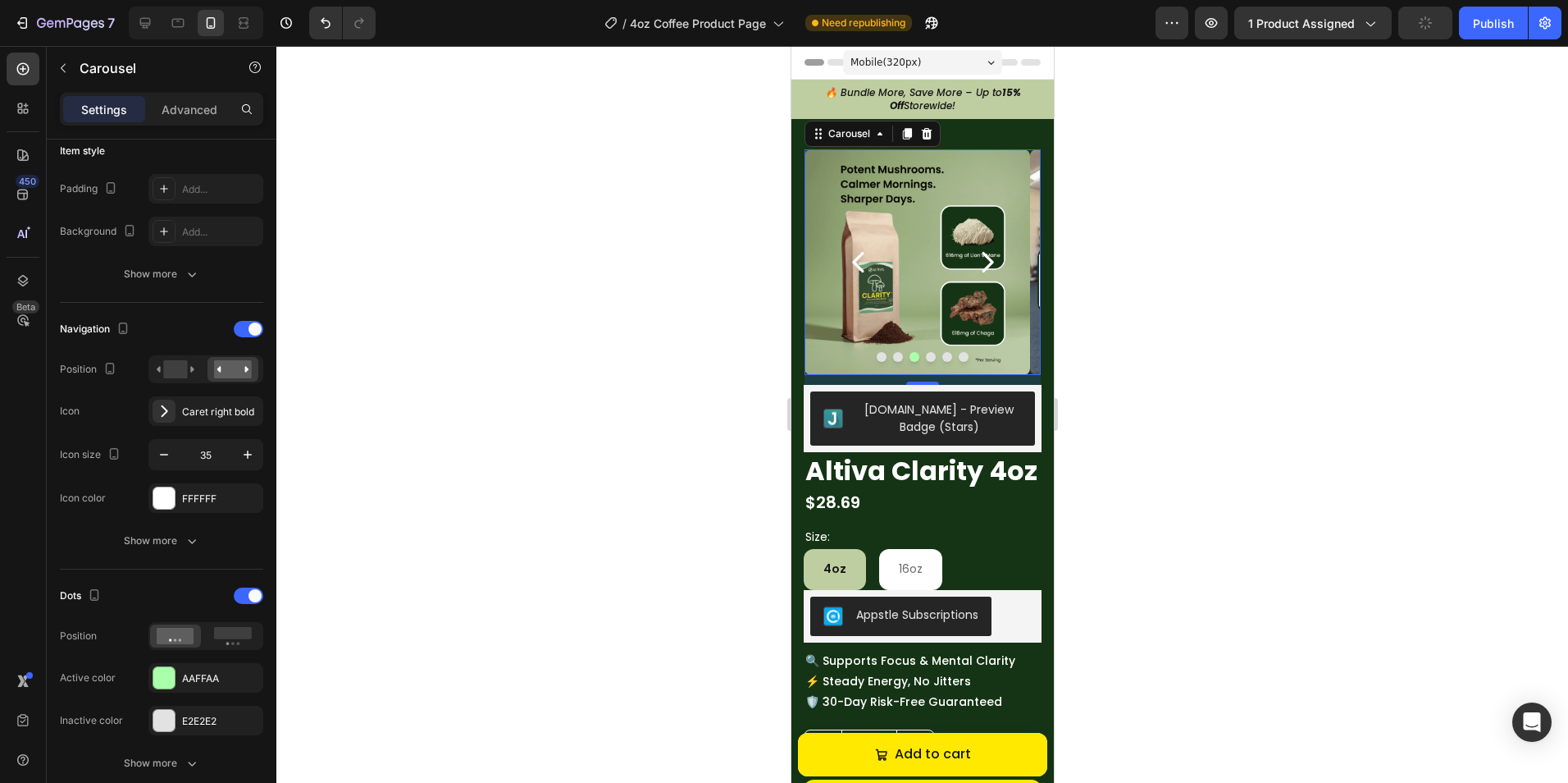
click at [972, 270] on icon "Carousel Next Arrow" at bounding box center [986, 261] width 29 height 29
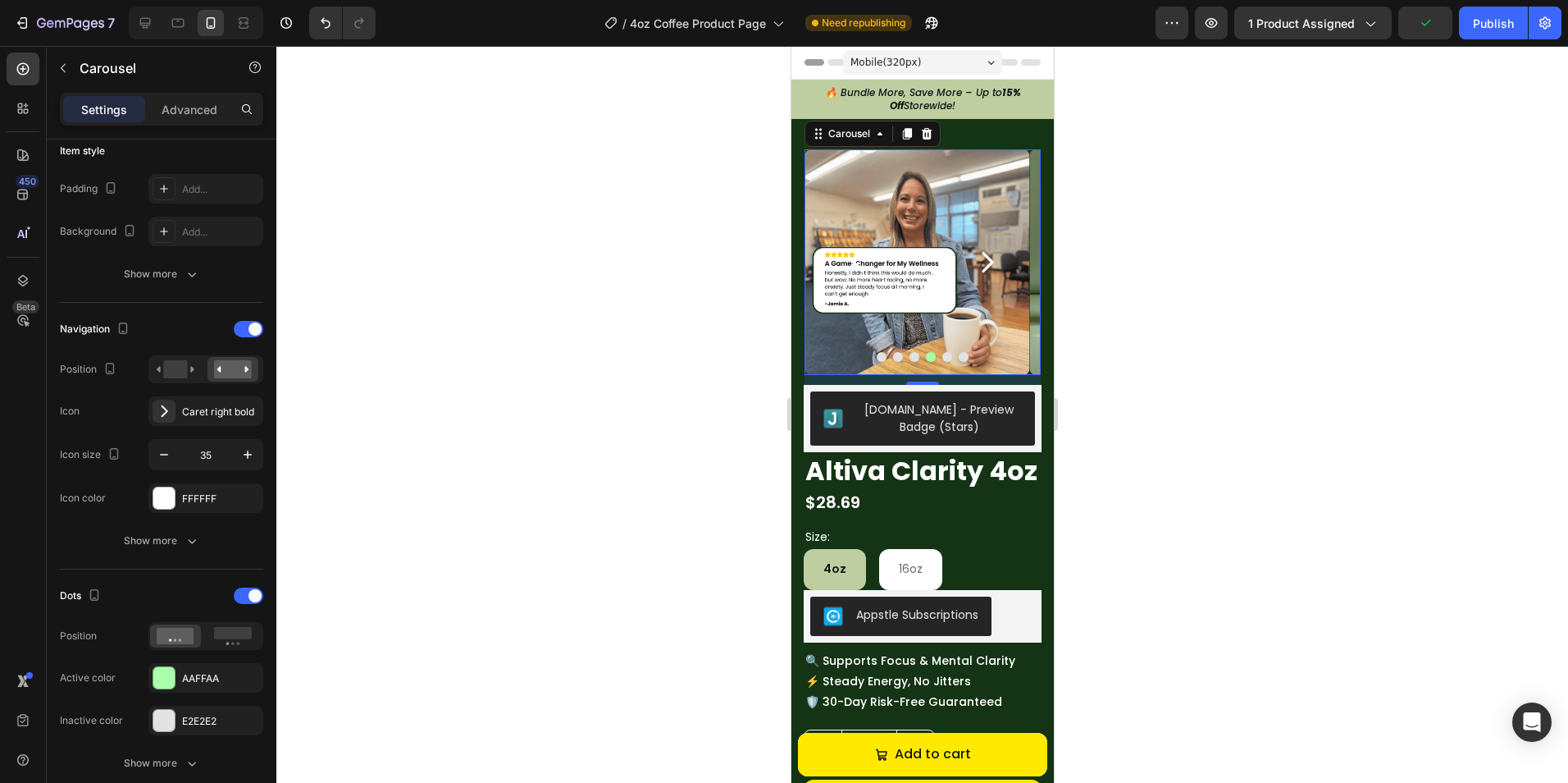
click at [972, 270] on icon "Carousel Next Arrow" at bounding box center [986, 261] width 29 height 29
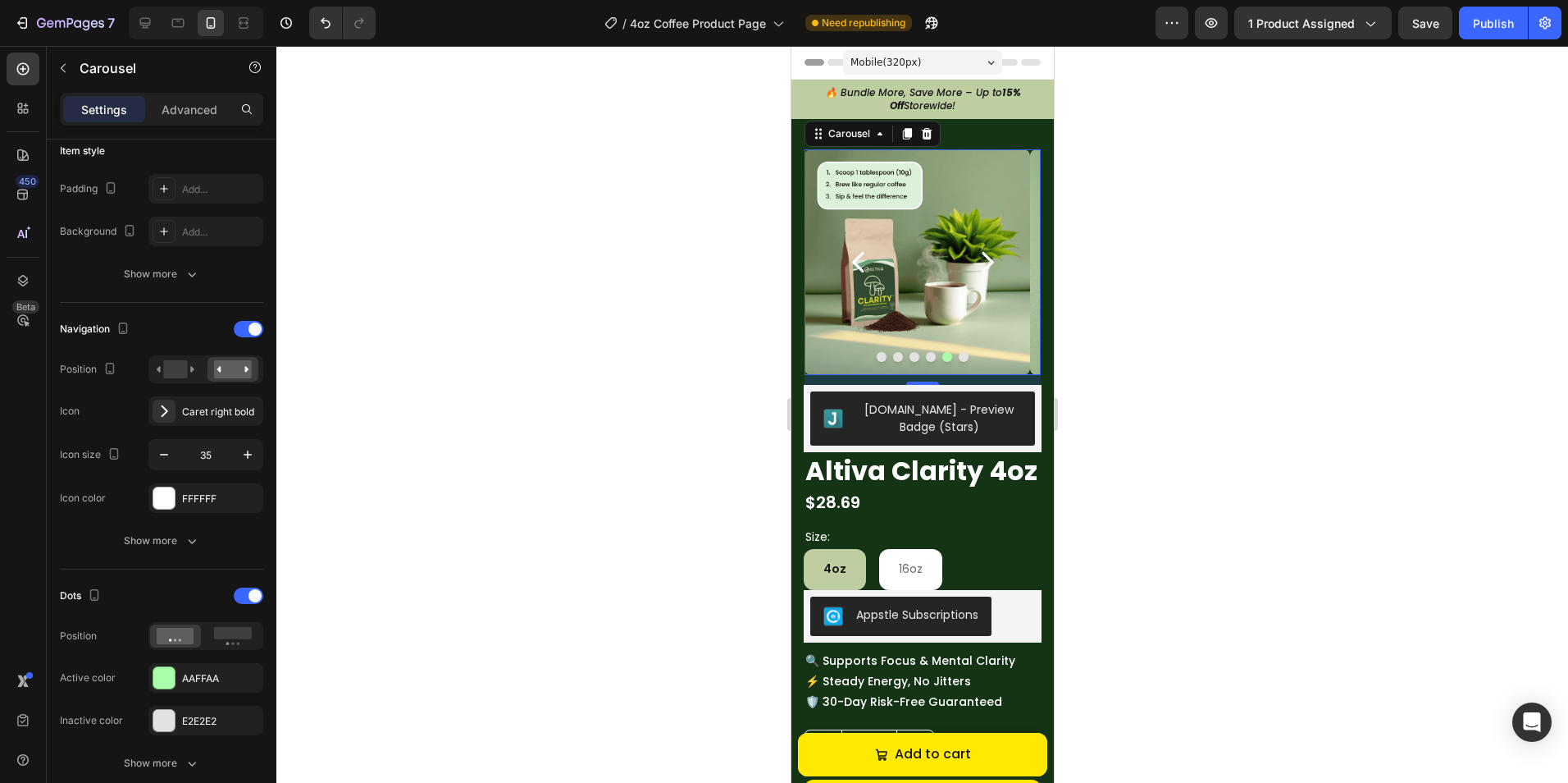
click at [972, 270] on icon "Carousel Next Arrow" at bounding box center [986, 261] width 29 height 29
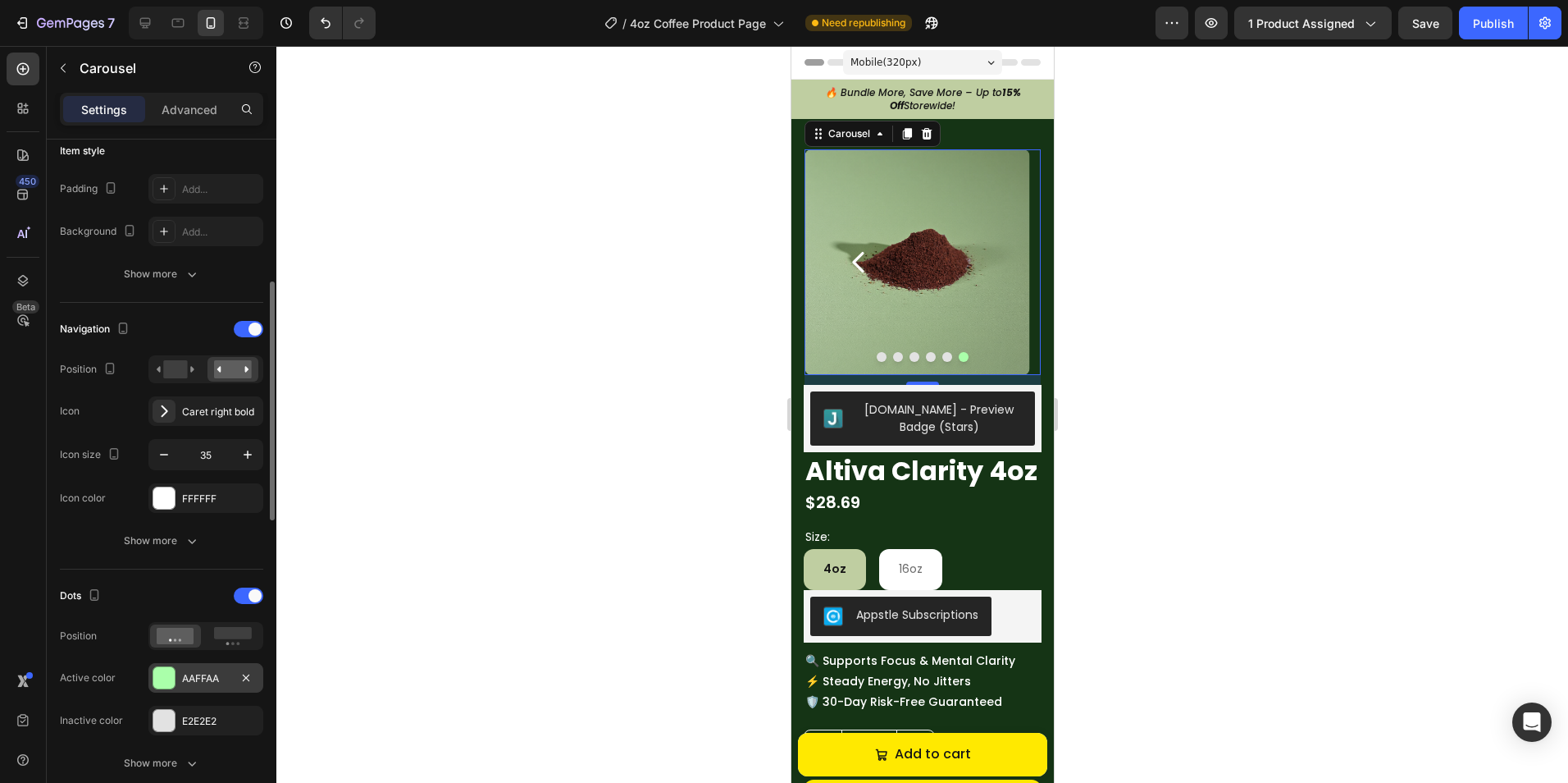
click at [174, 678] on div at bounding box center [163, 677] width 23 height 23
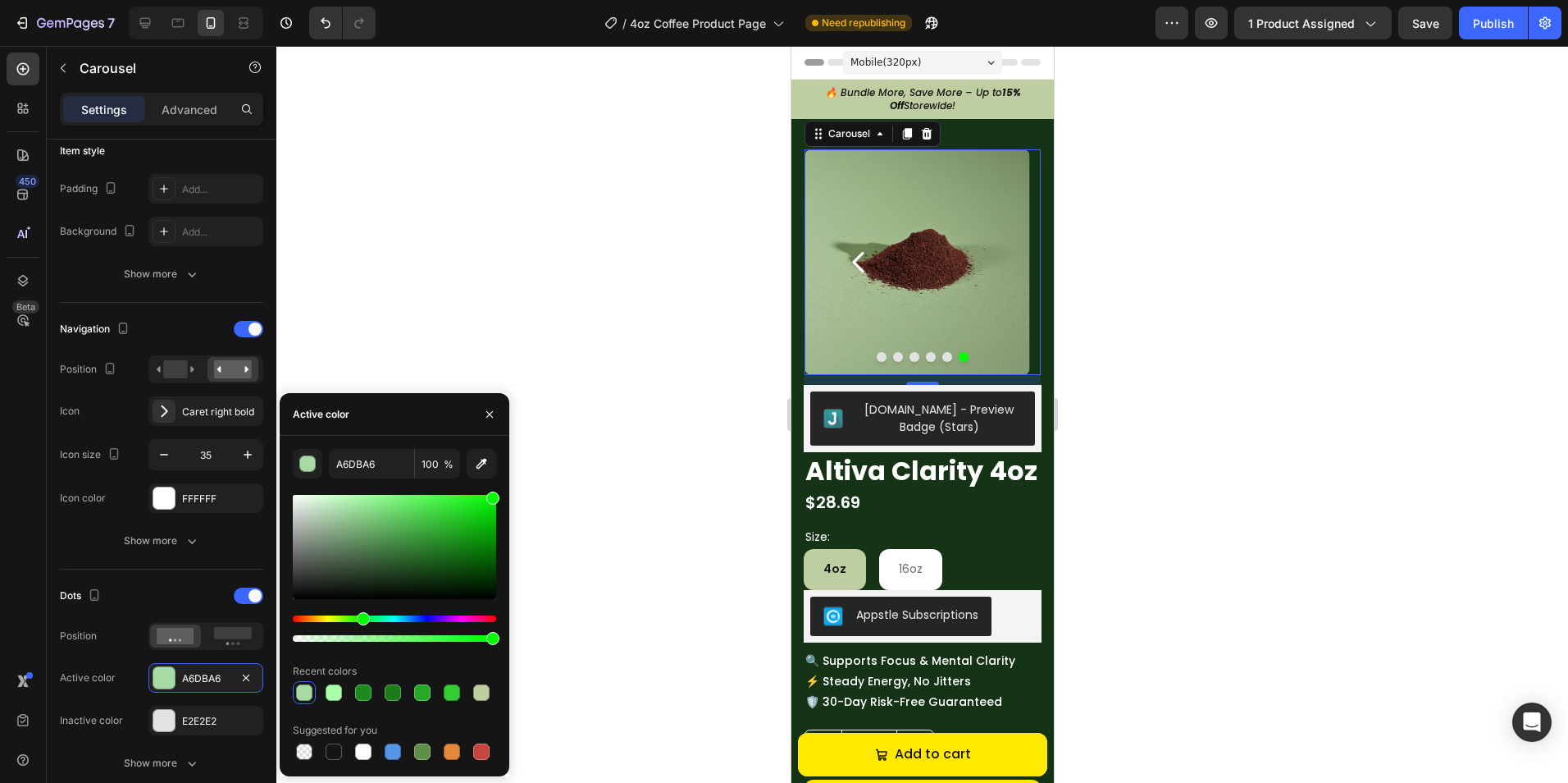
drag, startPoint x: 356, startPoint y: 509, endPoint x: 535, endPoint y: 469, distance: 183.4
click at [535, 0] on div "7 Version history / 4oz Coffee Product Page Need republishing Preview 1 product…" at bounding box center [784, 0] width 1568 height 0
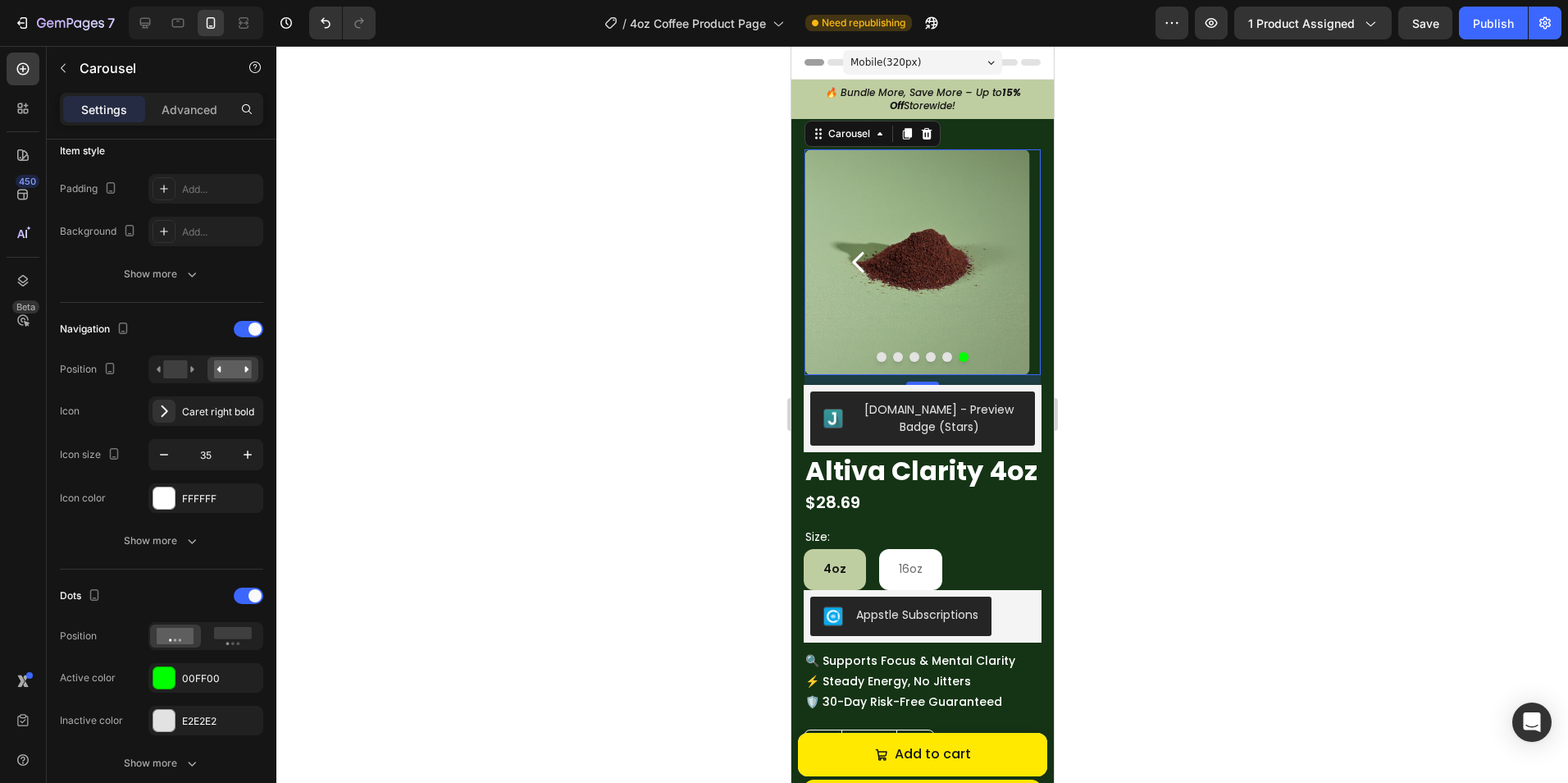
click at [859, 258] on icon "Carousel Back Arrow" at bounding box center [857, 261] width 29 height 29
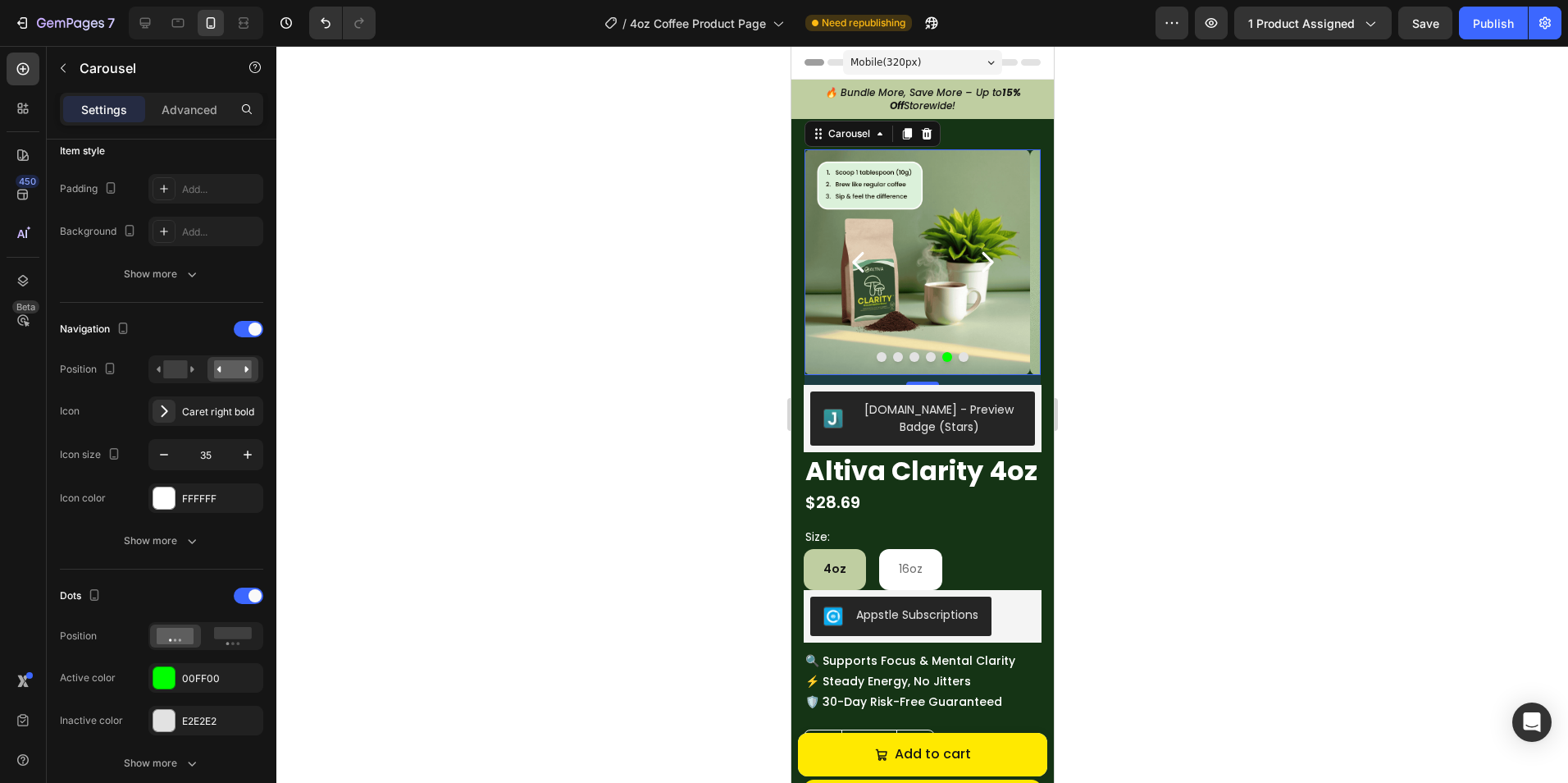
click at [859, 258] on icon "Carousel Back Arrow" at bounding box center [857, 261] width 29 height 29
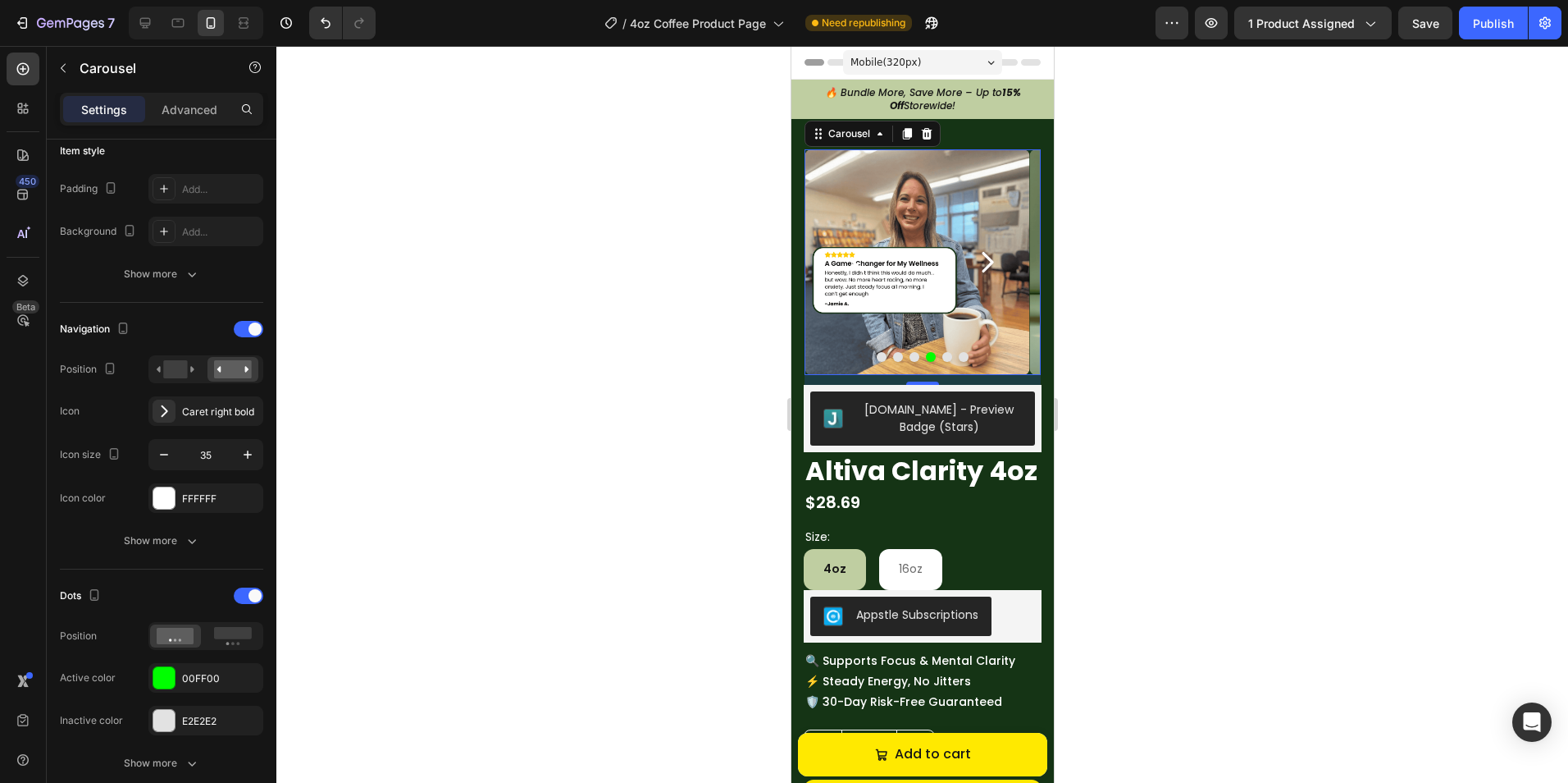
click at [859, 258] on icon "Carousel Back Arrow" at bounding box center [857, 261] width 29 height 29
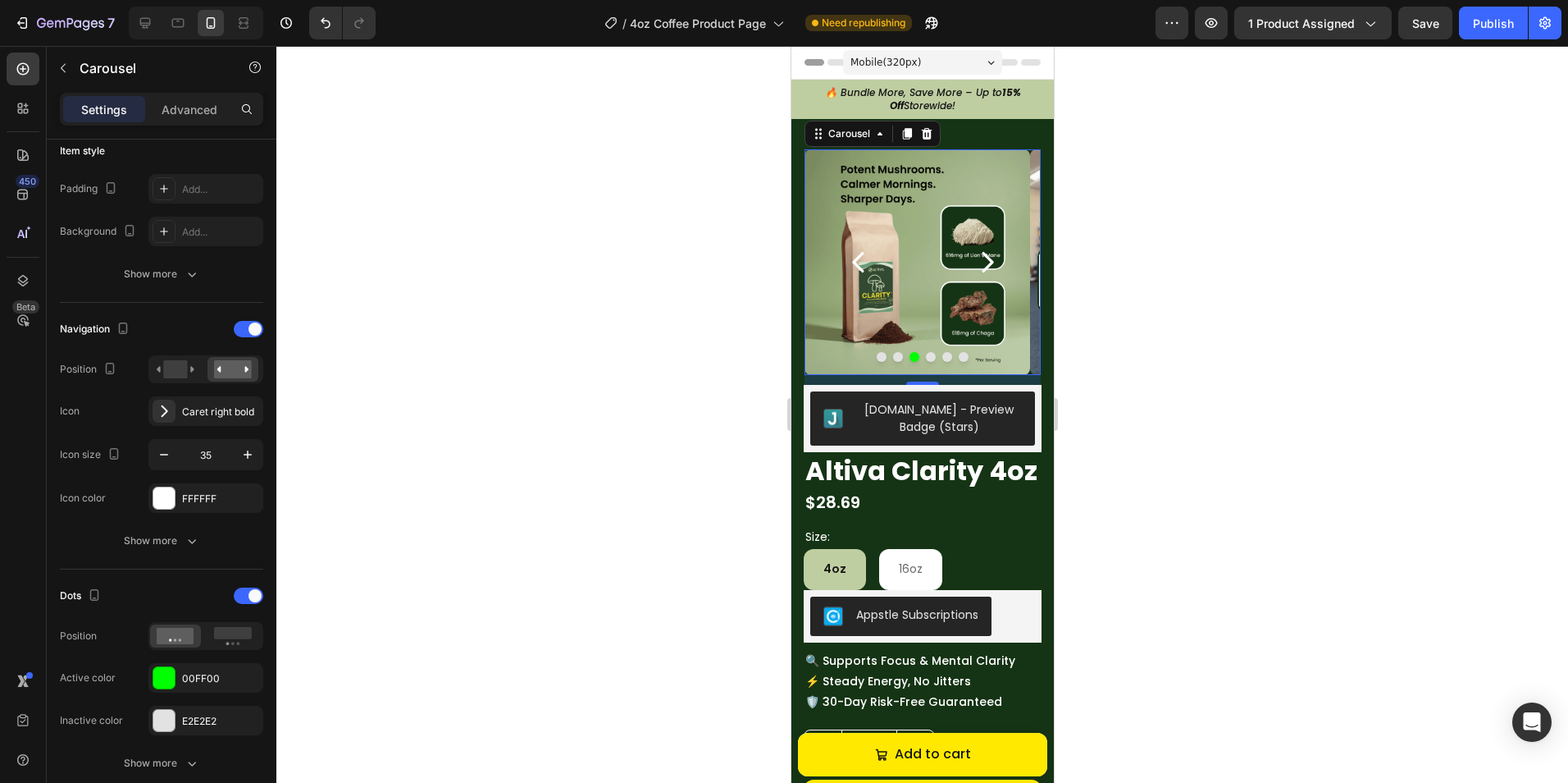
click at [859, 258] on icon "Carousel Back Arrow" at bounding box center [857, 261] width 29 height 29
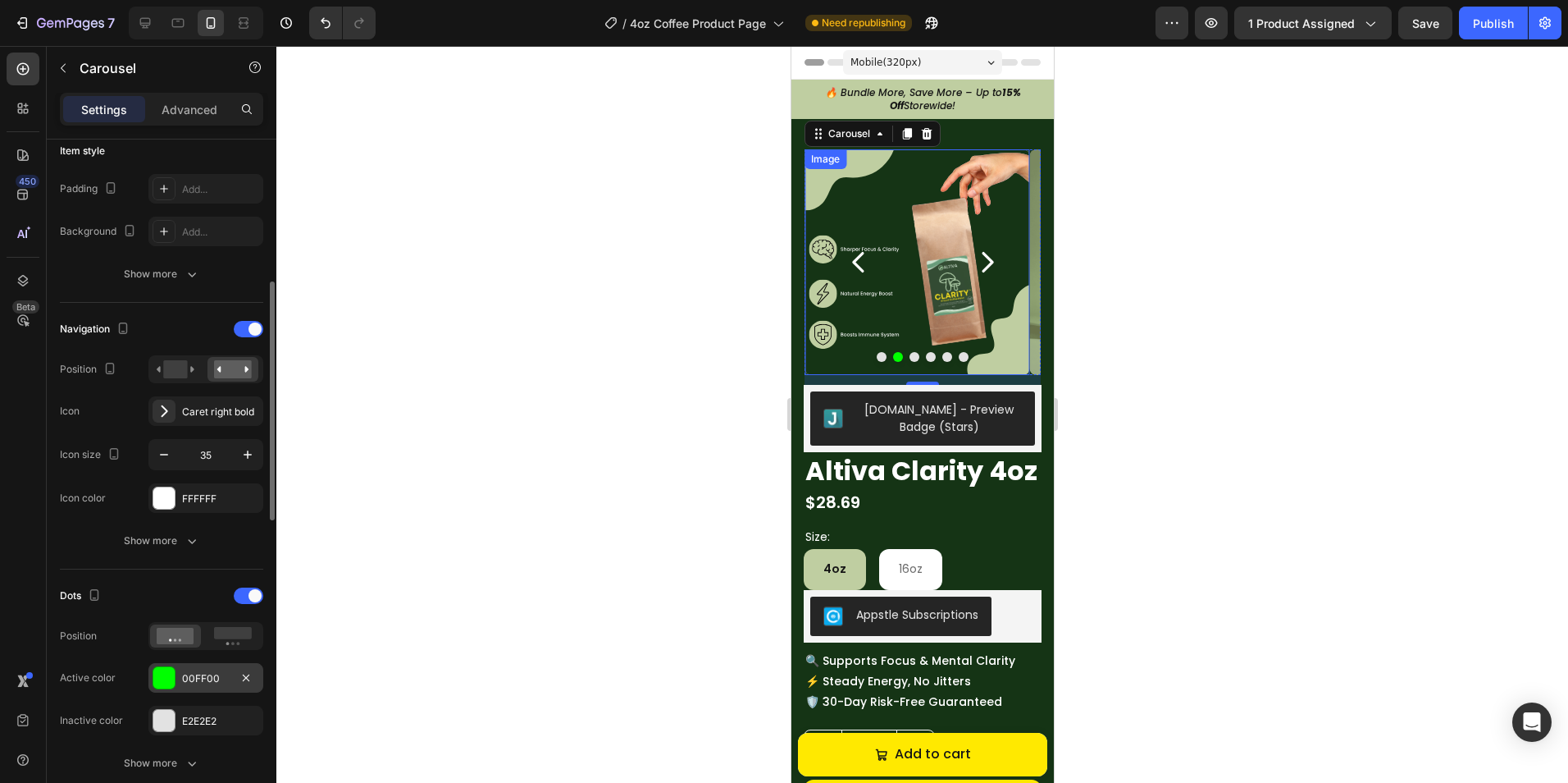
click at [192, 681] on div "00FF00" at bounding box center [206, 678] width 48 height 15
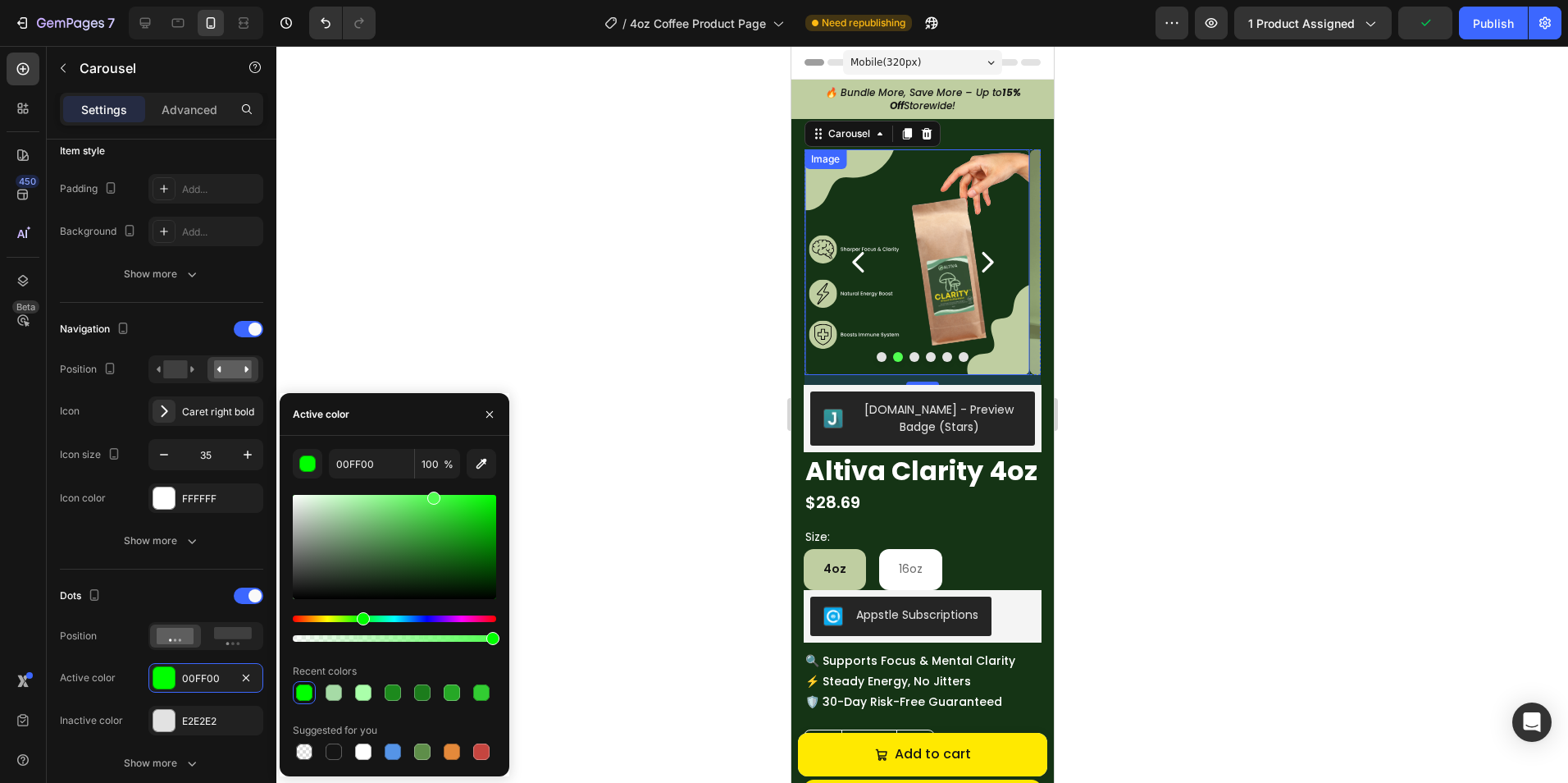
drag, startPoint x: 432, startPoint y: 500, endPoint x: 433, endPoint y: 489, distance: 11.0
click at [433, 489] on div "00FF00 100 % Recent colors Suggested for you" at bounding box center [395, 605] width 203 height 314
drag, startPoint x: 428, startPoint y: 503, endPoint x: 374, endPoint y: 489, distance: 55.8
click at [374, 489] on div "51FF51 100 % Recent colors Suggested for you" at bounding box center [395, 605] width 203 height 314
type input "9BFF9B"
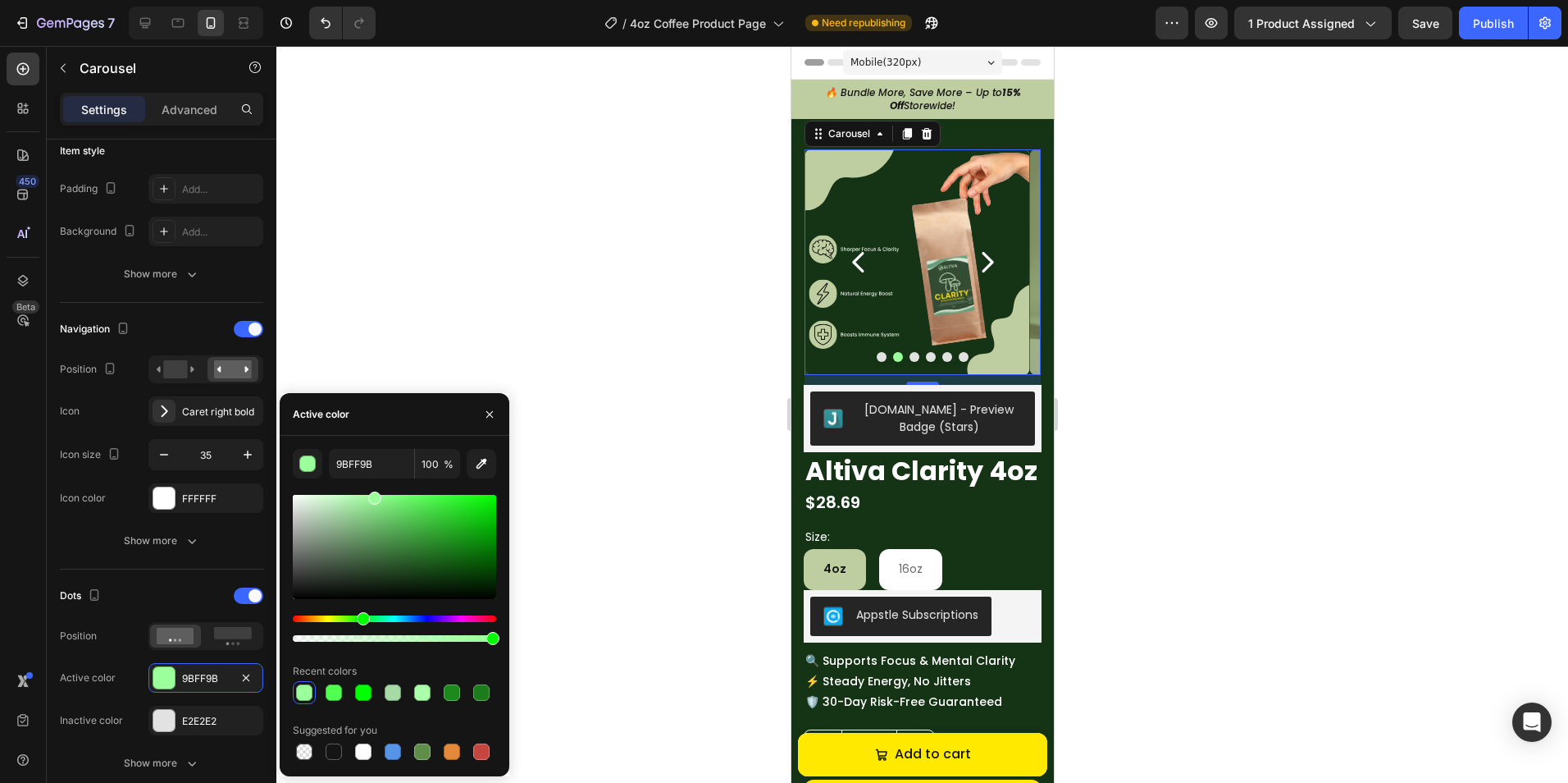
click at [865, 269] on icon "Carousel Back Arrow" at bounding box center [857, 261] width 29 height 29
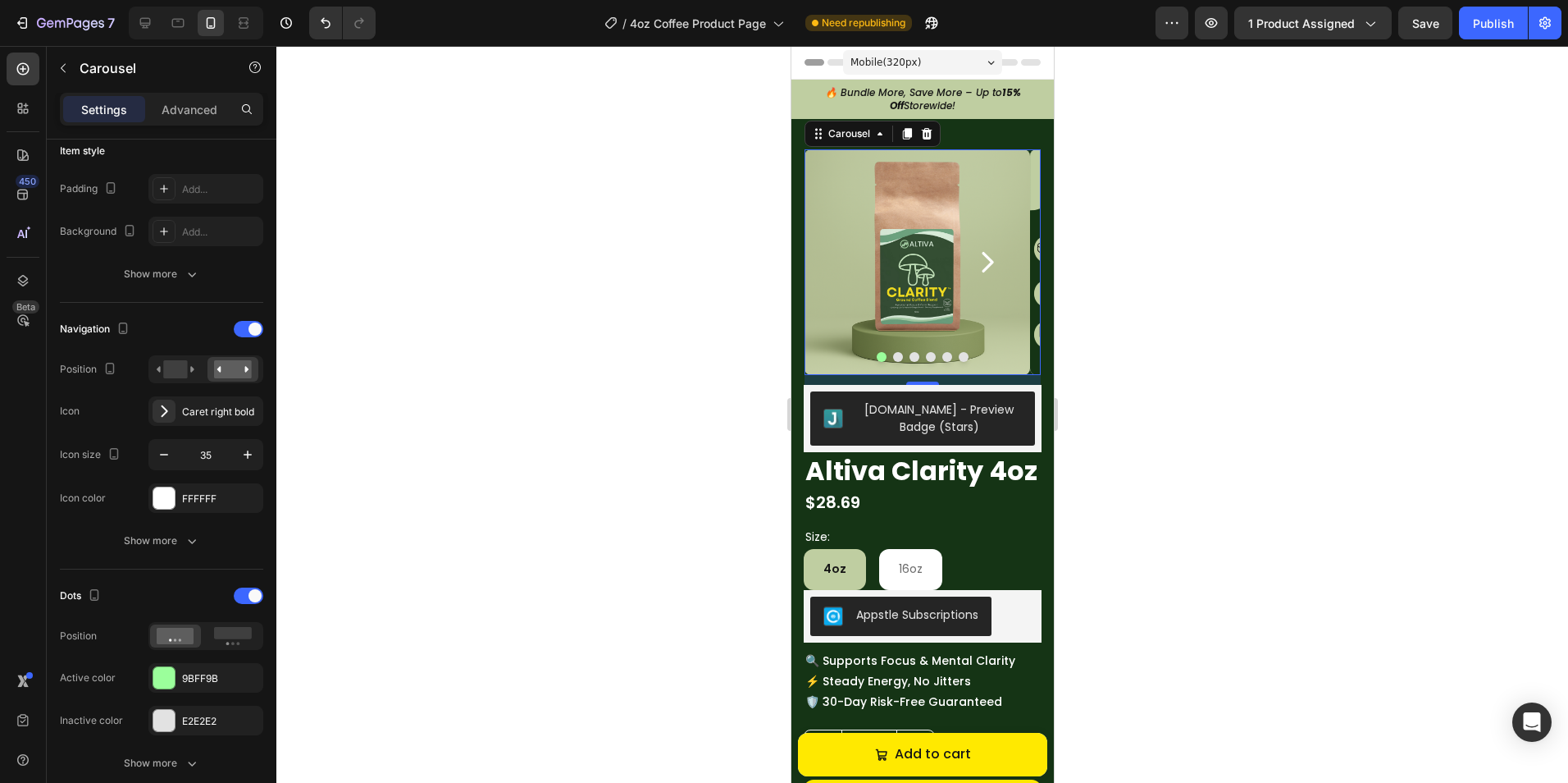
click at [979, 270] on icon "Carousel Next Arrow" at bounding box center [986, 261] width 29 height 29
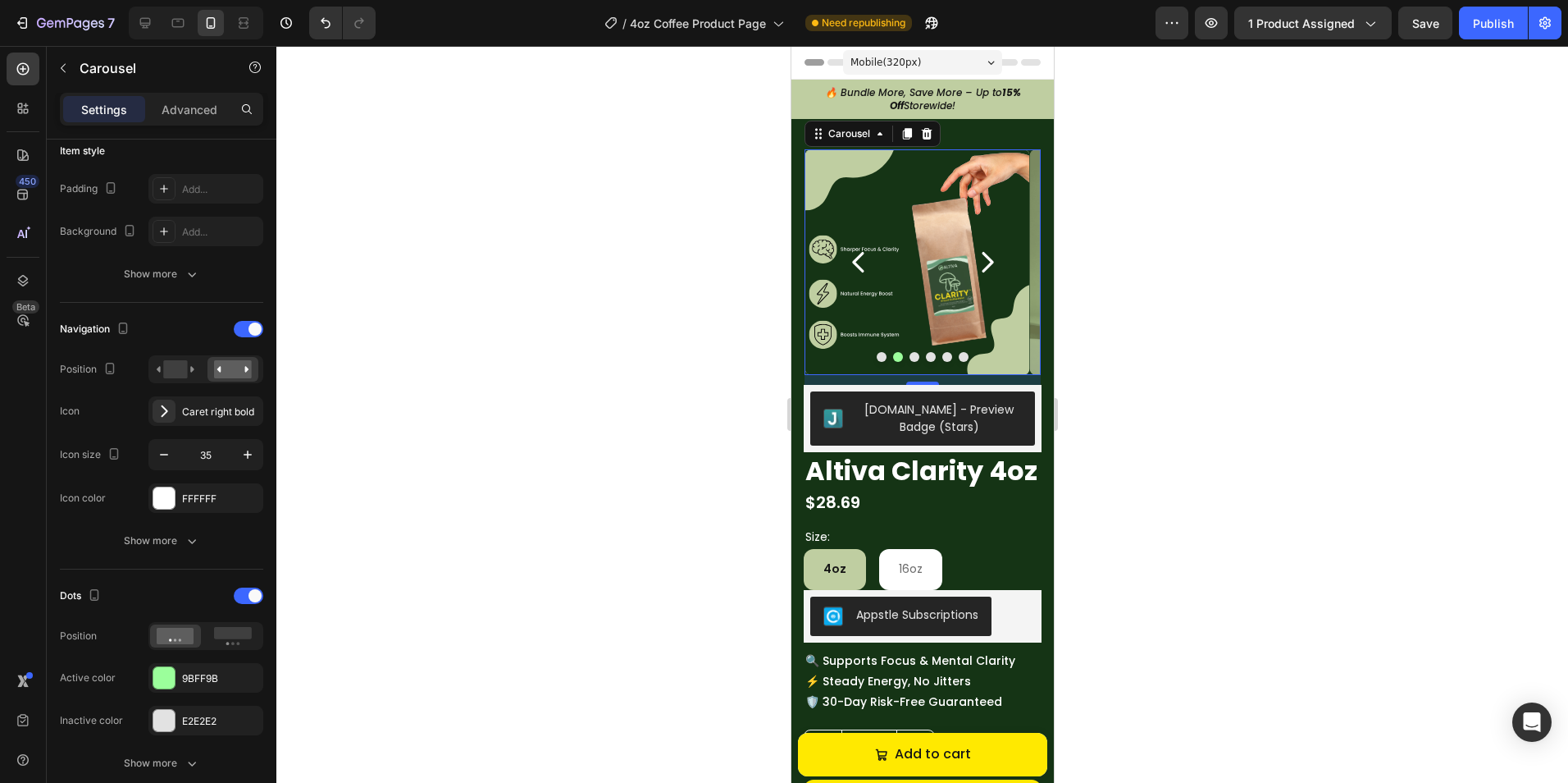
click at [979, 270] on icon "Carousel Next Arrow" at bounding box center [986, 261] width 29 height 29
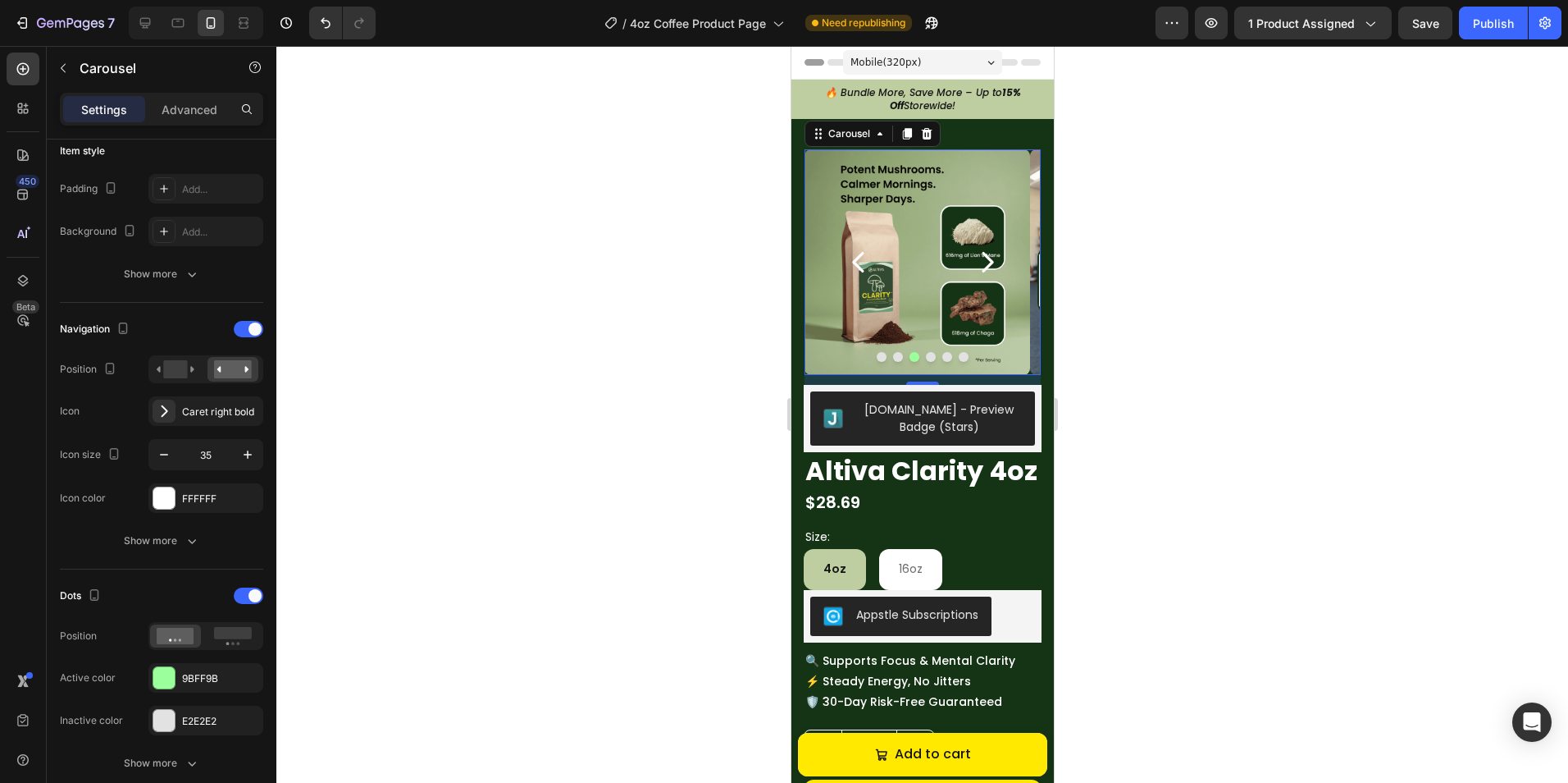
click at [979, 270] on icon "Carousel Next Arrow" at bounding box center [986, 261] width 29 height 29
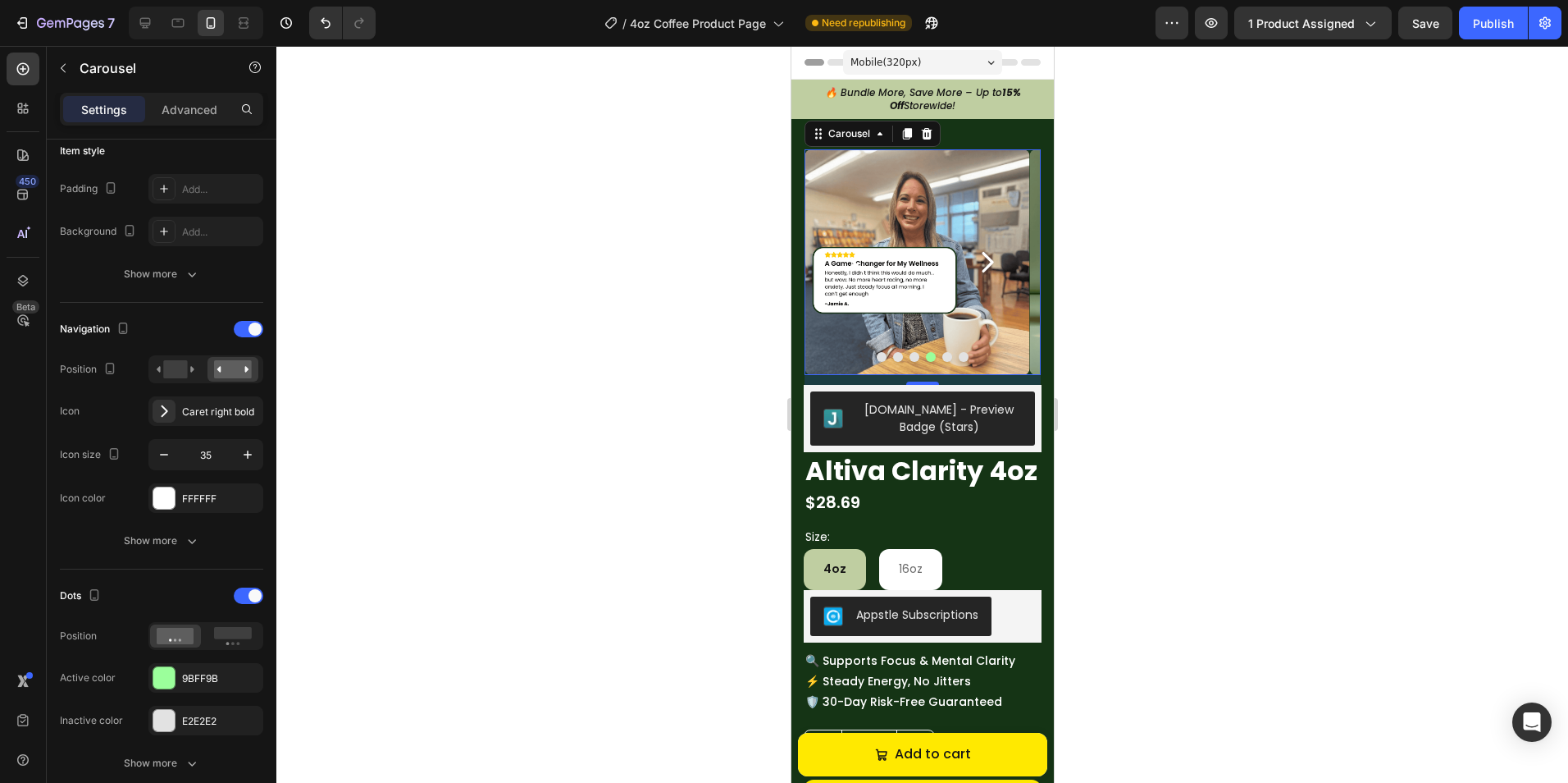
click at [979, 270] on icon "Carousel Next Arrow" at bounding box center [986, 261] width 29 height 29
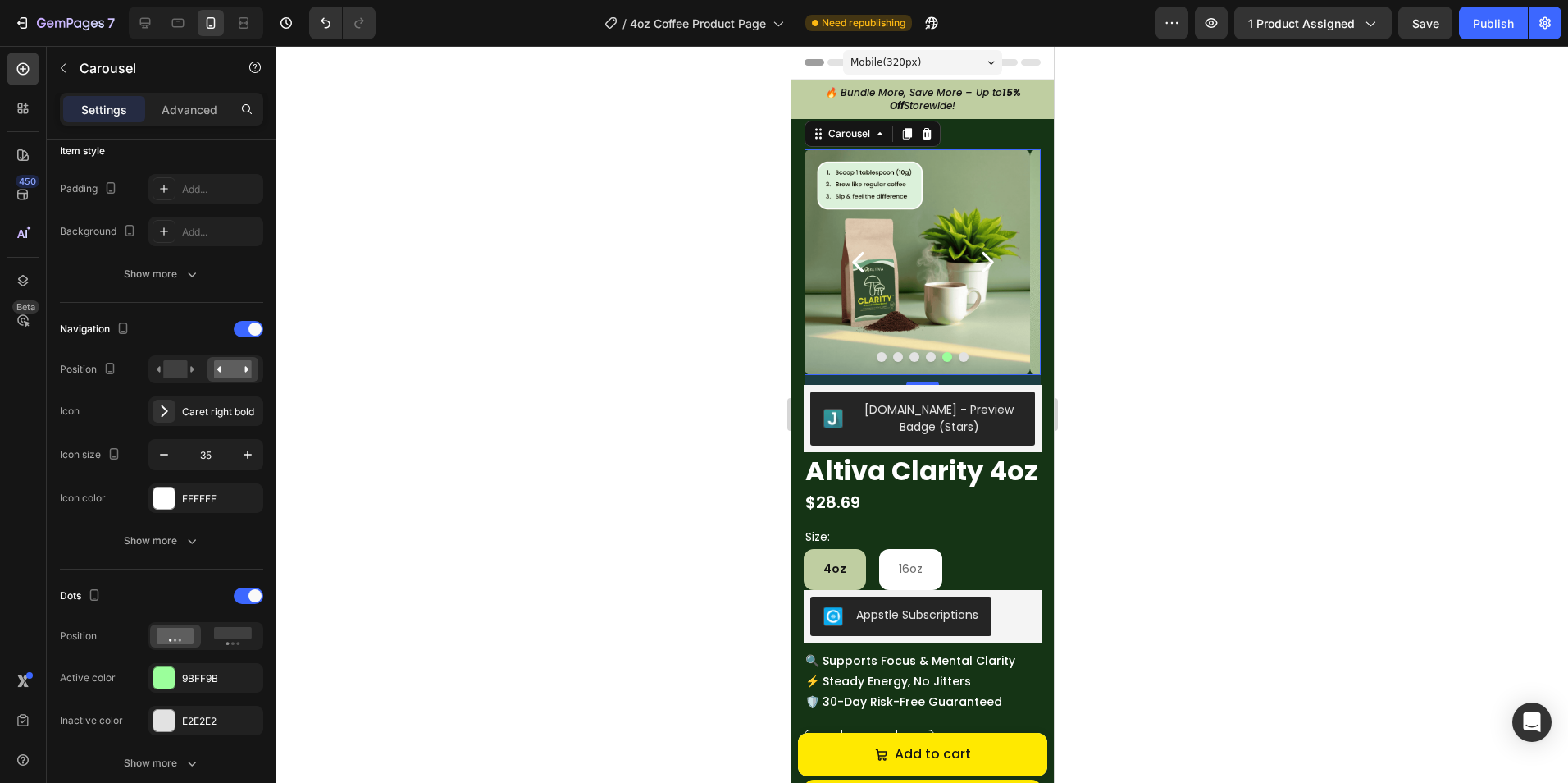
click at [979, 270] on icon "Carousel Next Arrow" at bounding box center [986, 261] width 29 height 29
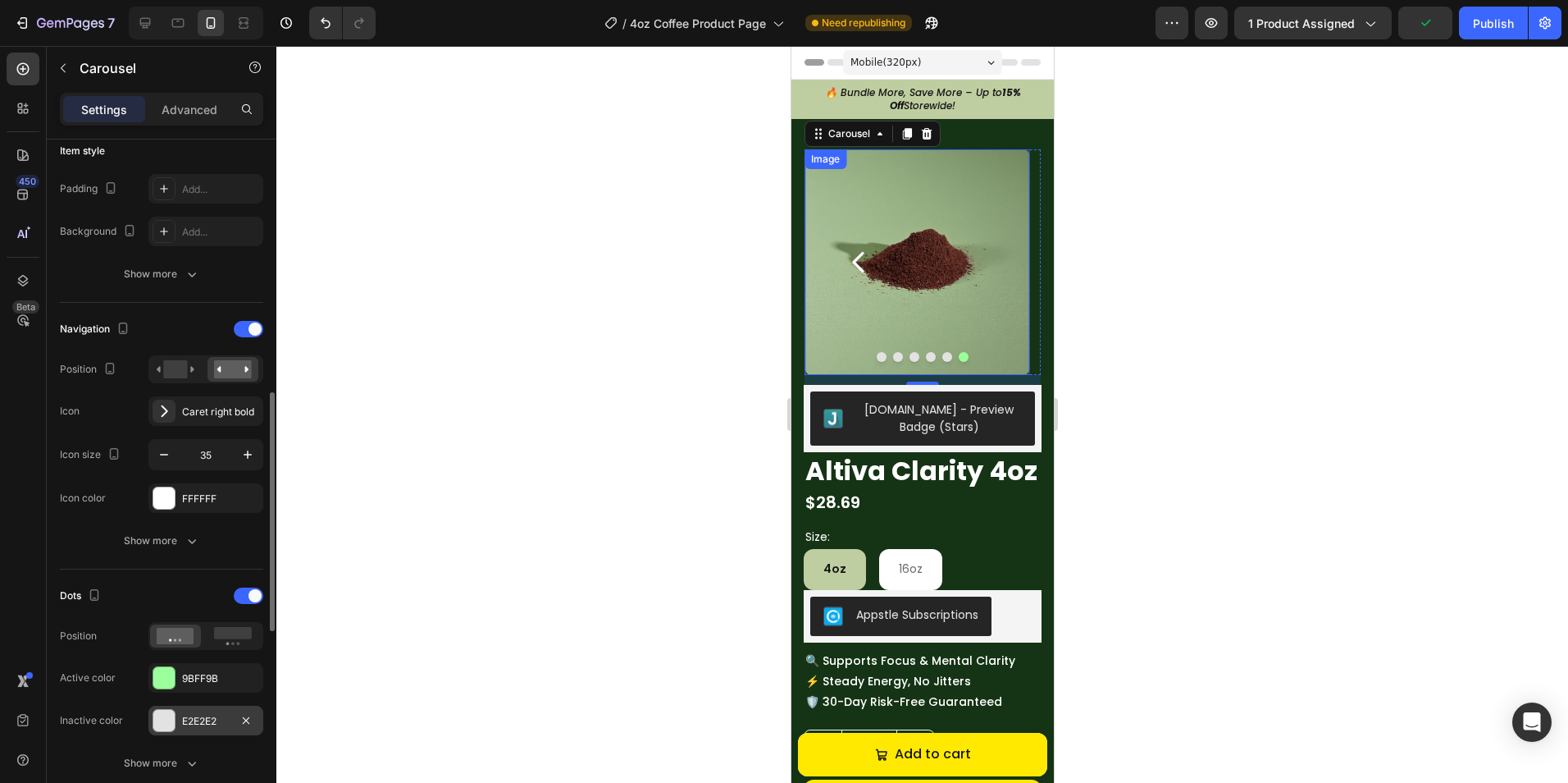
scroll to position [492, 0]
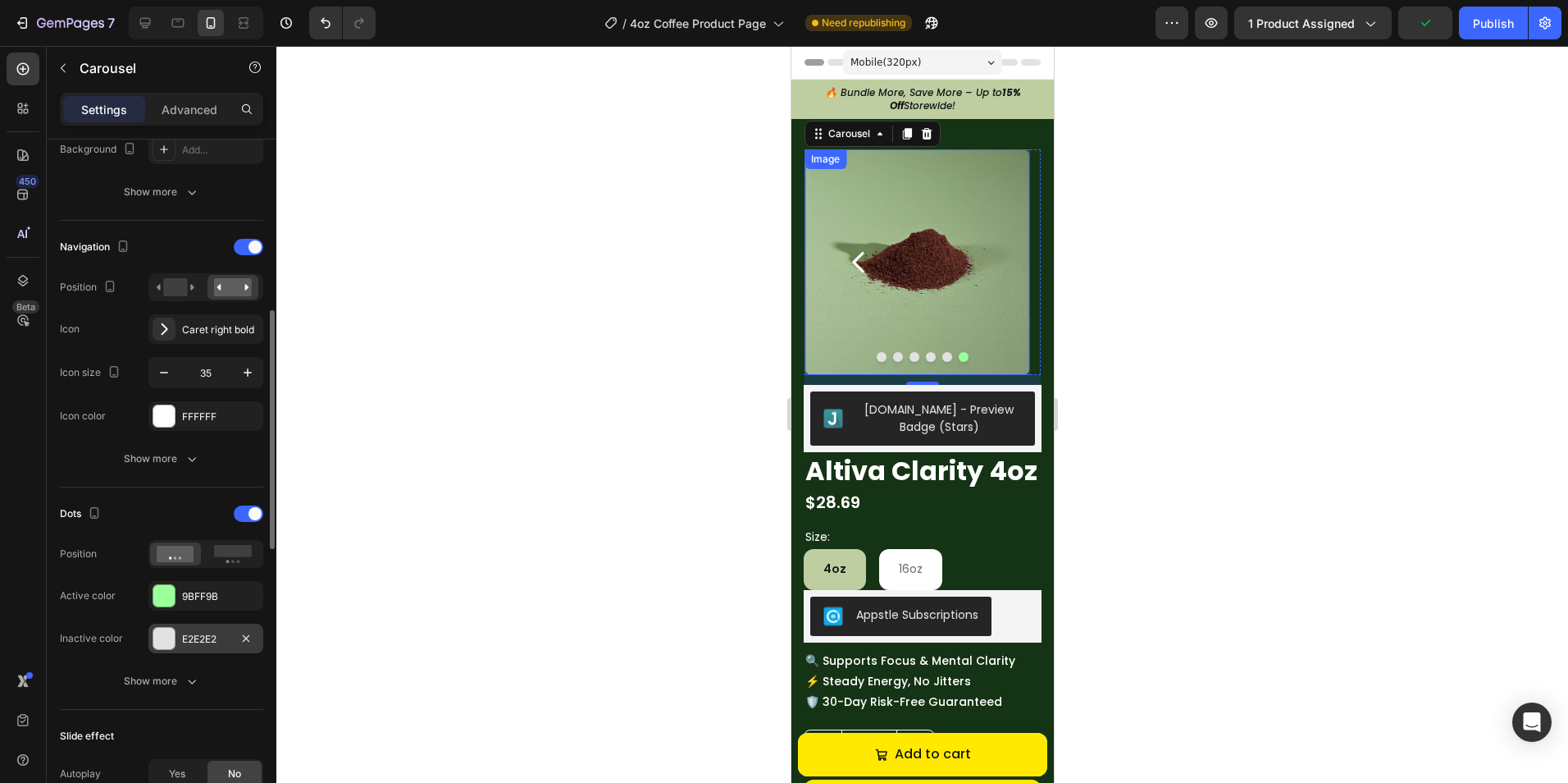
click at [184, 641] on div "E2E2E2" at bounding box center [206, 638] width 48 height 15
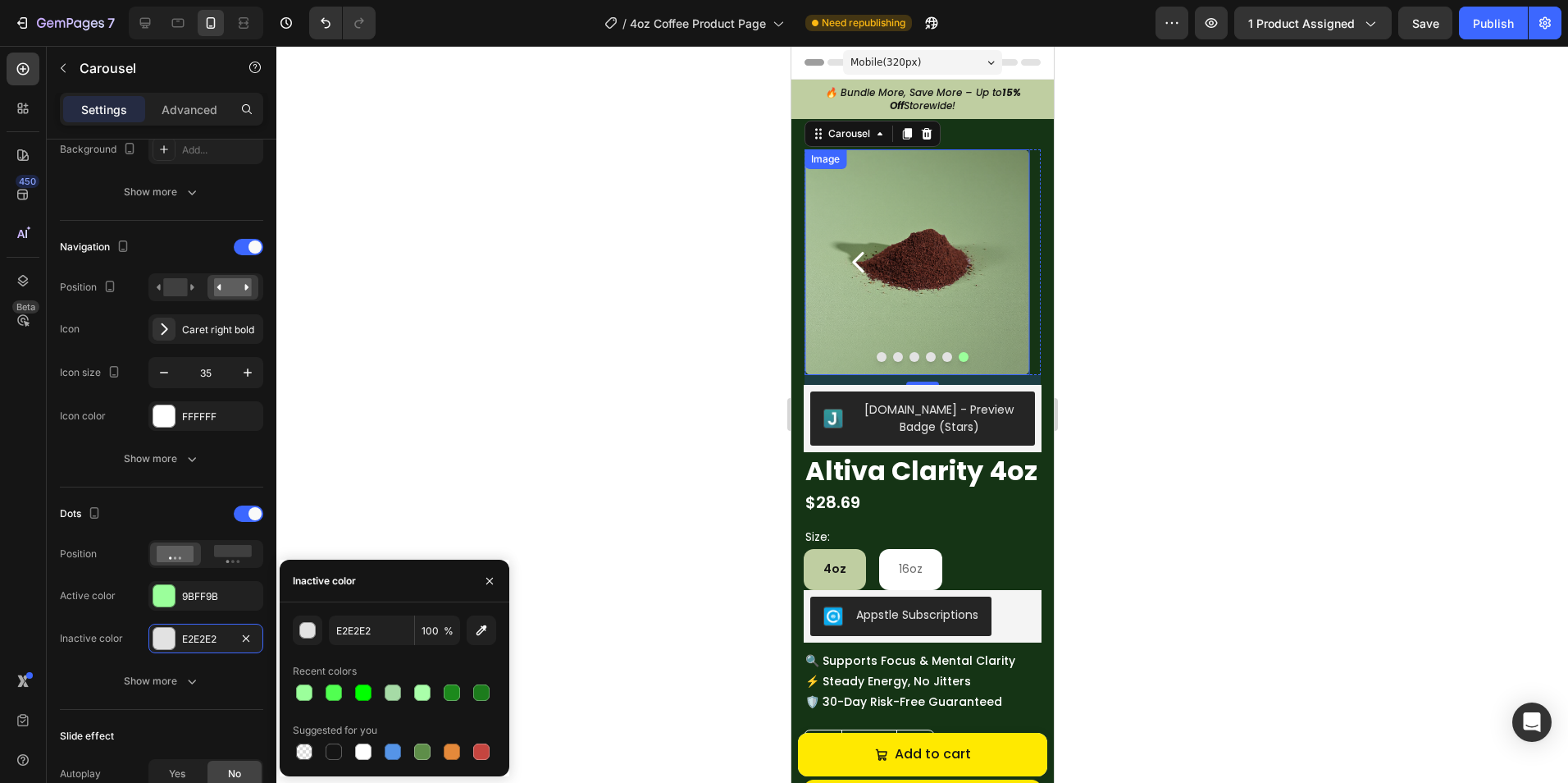
click at [291, 630] on div "E2E2E2 100 % Recent colors Suggested for you" at bounding box center [394, 689] width 229 height 148
click at [303, 626] on div "button" at bounding box center [308, 630] width 16 height 16
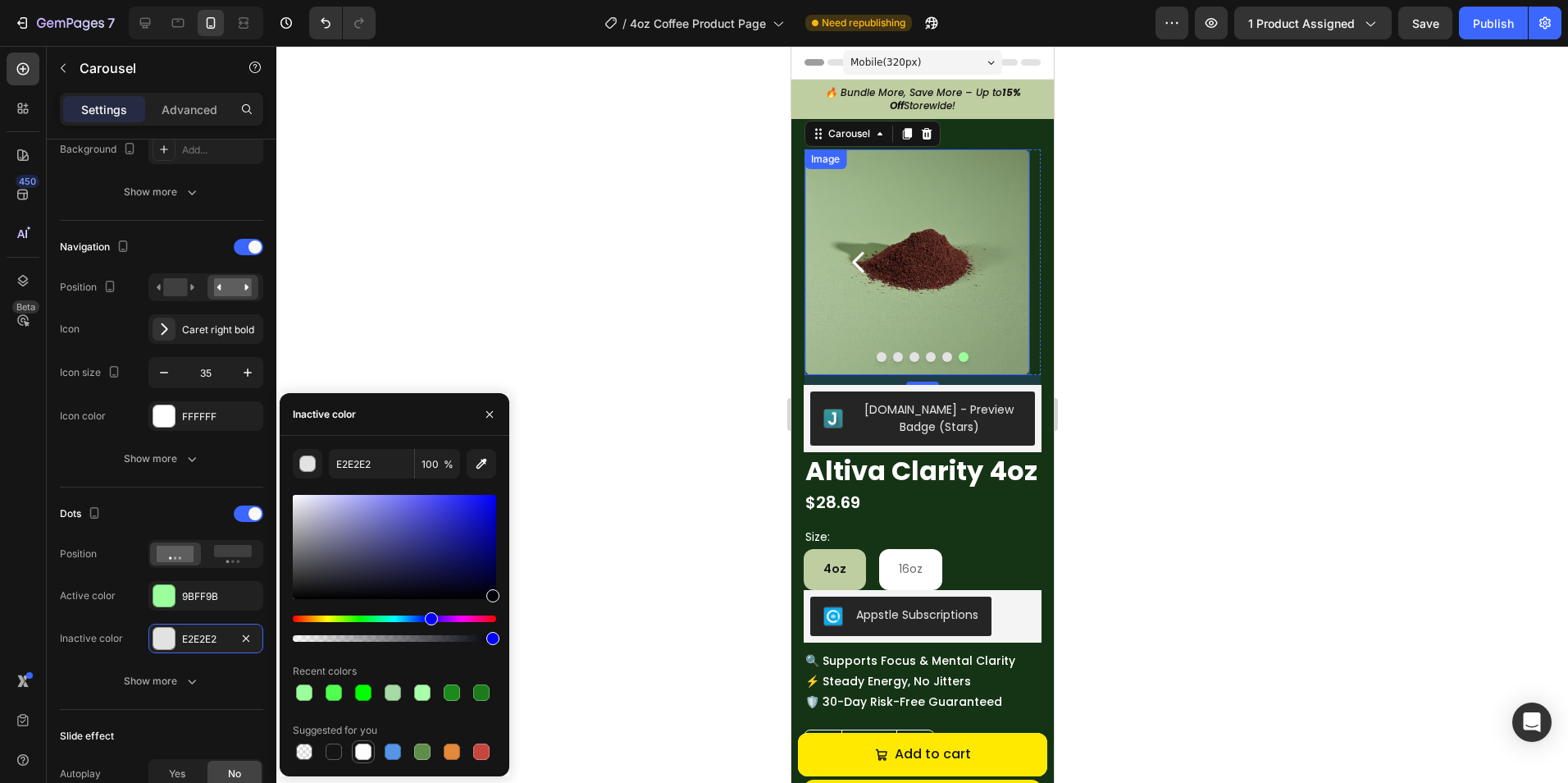
click at [361, 750] on div at bounding box center [363, 751] width 16 height 16
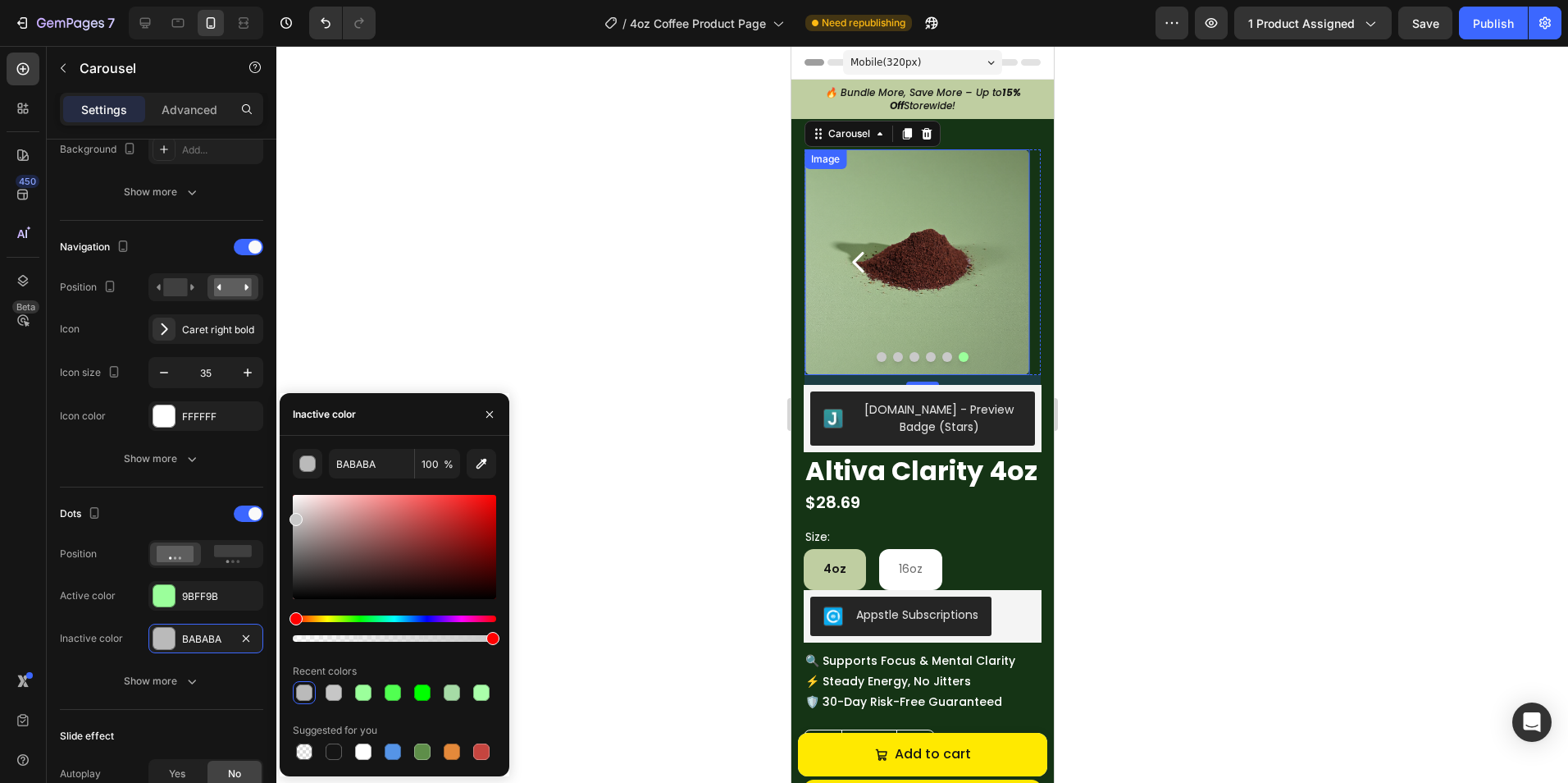
type input "C9C9C9"
drag, startPoint x: 296, startPoint y: 512, endPoint x: 282, endPoint y: 516, distance: 14.6
click at [282, 516] on div "C9C9C9 100 % Recent colors Suggested for you" at bounding box center [394, 605] width 229 height 314
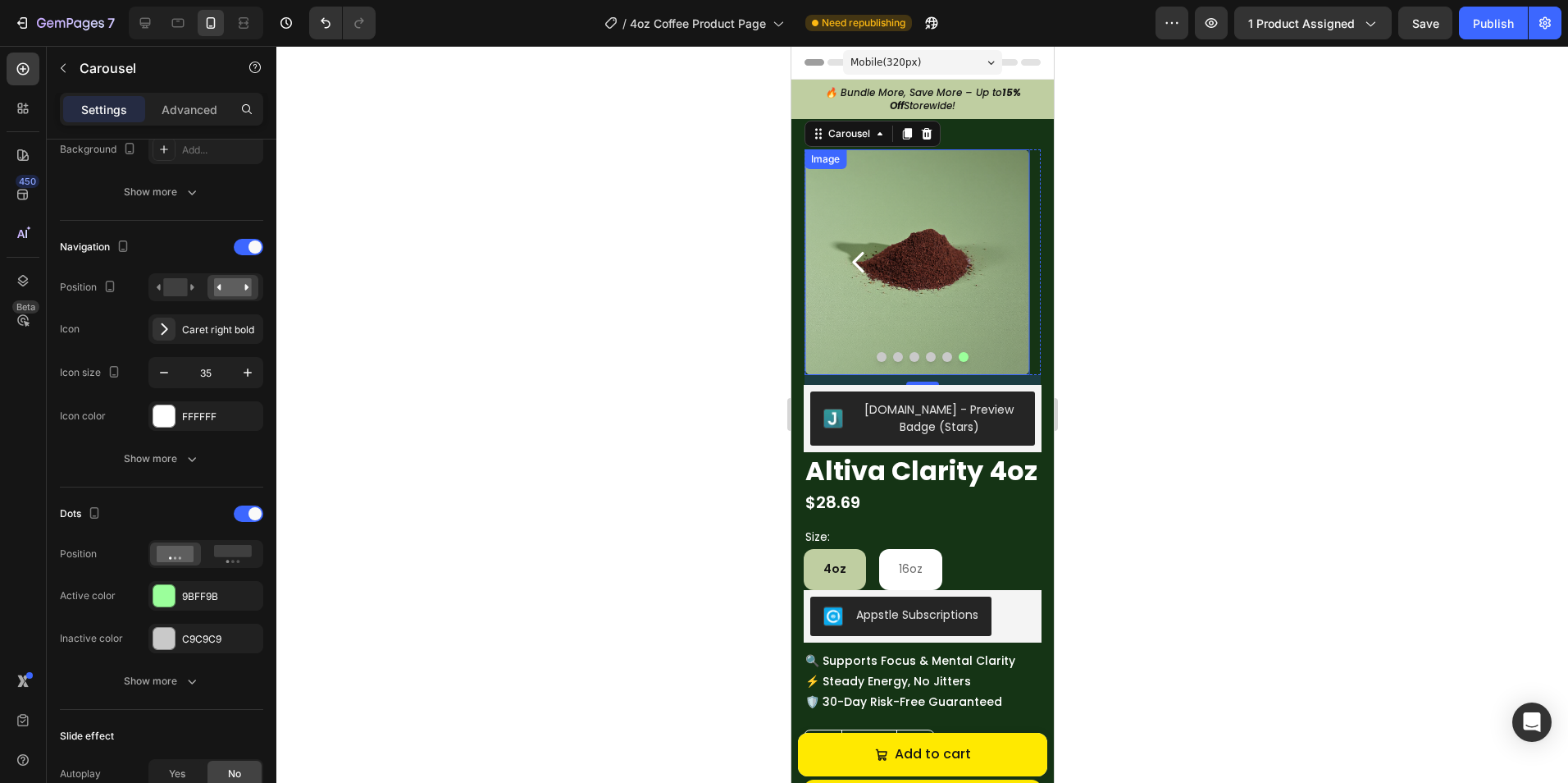
click at [432, 324] on div at bounding box center [921, 414] width 1291 height 737
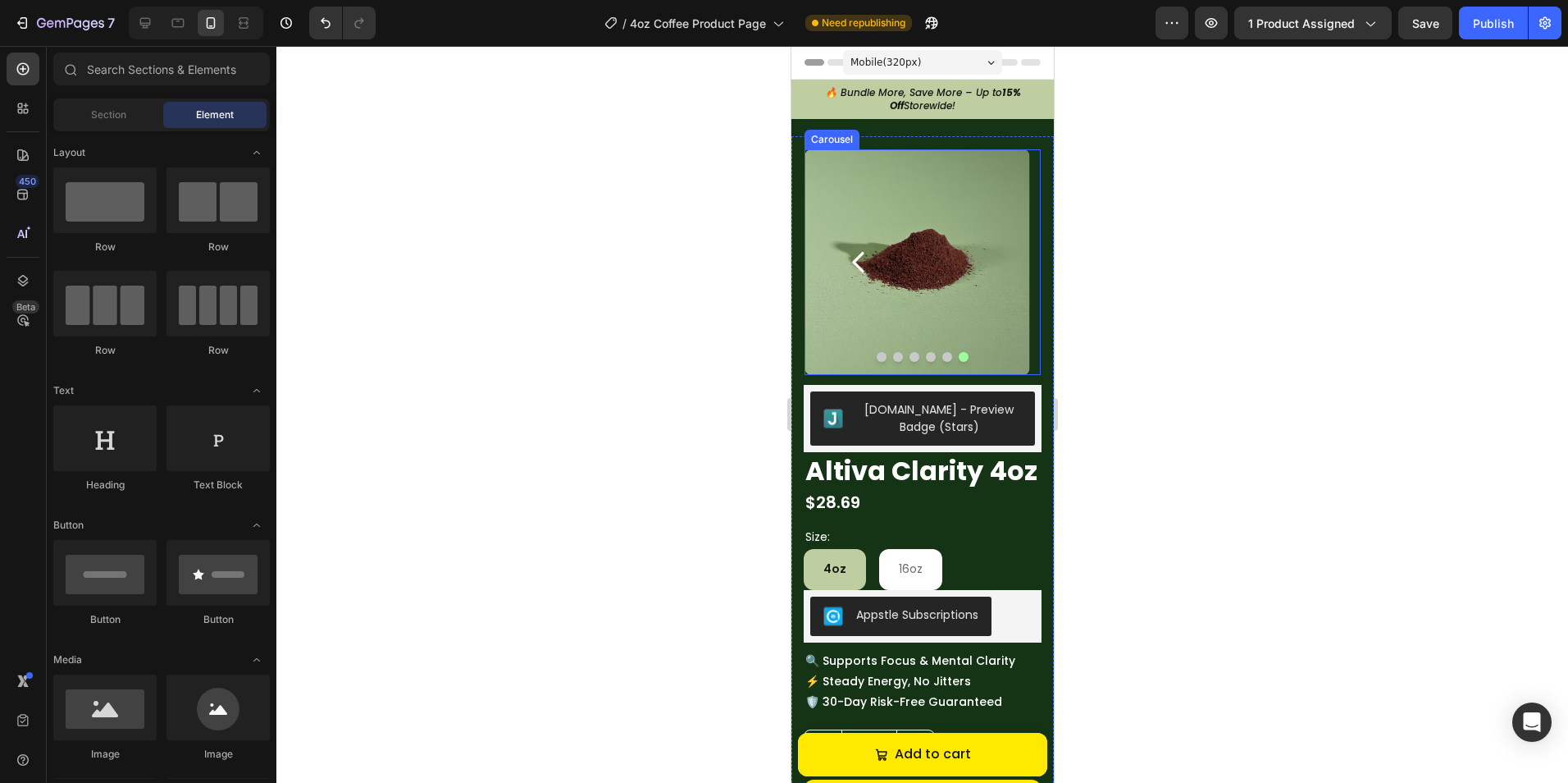
click at [851, 260] on icon "Carousel Back Arrow" at bounding box center [857, 261] width 29 height 29
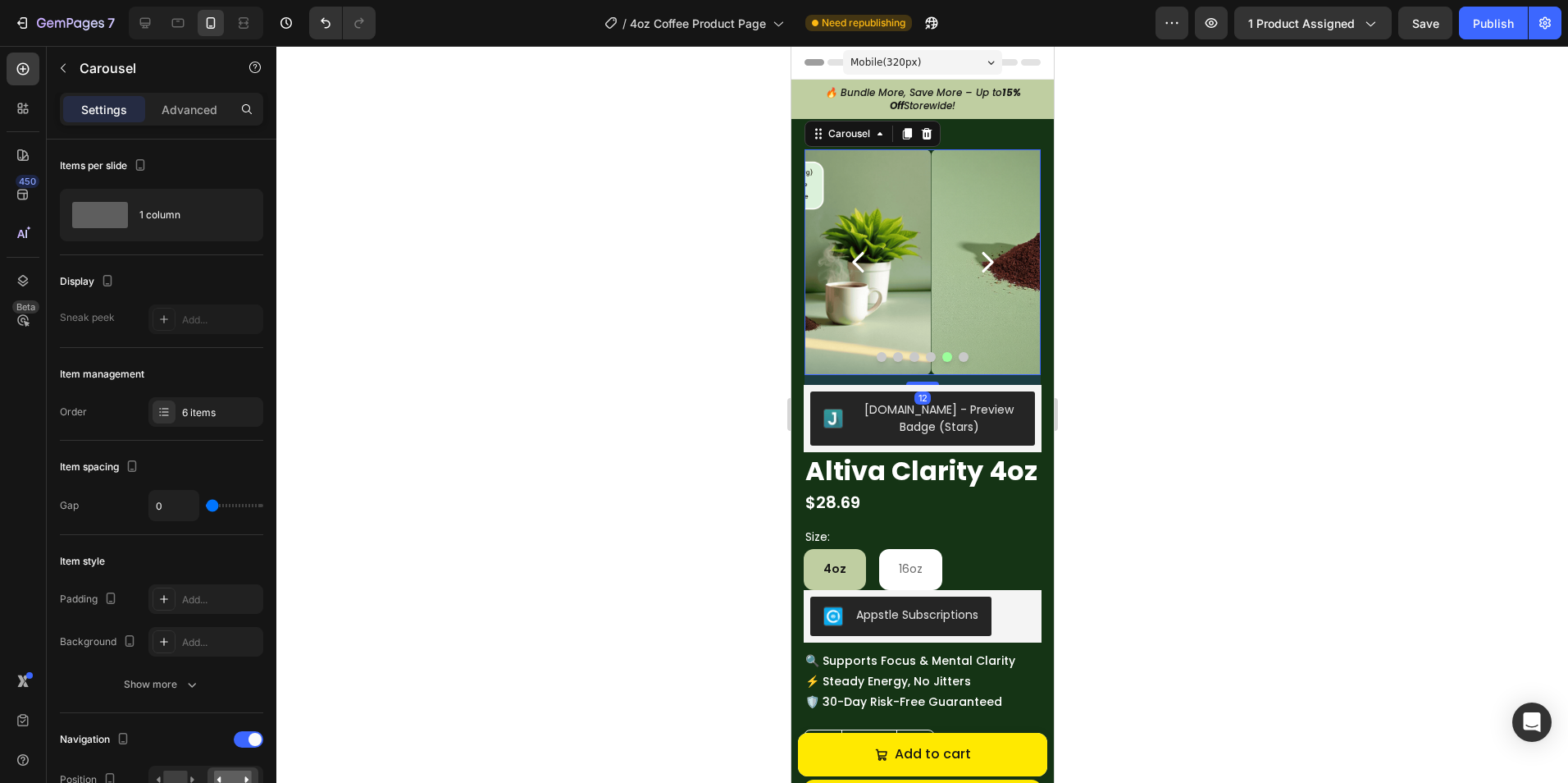
click at [852, 260] on icon "Carousel Back Arrow" at bounding box center [857, 262] width 12 height 21
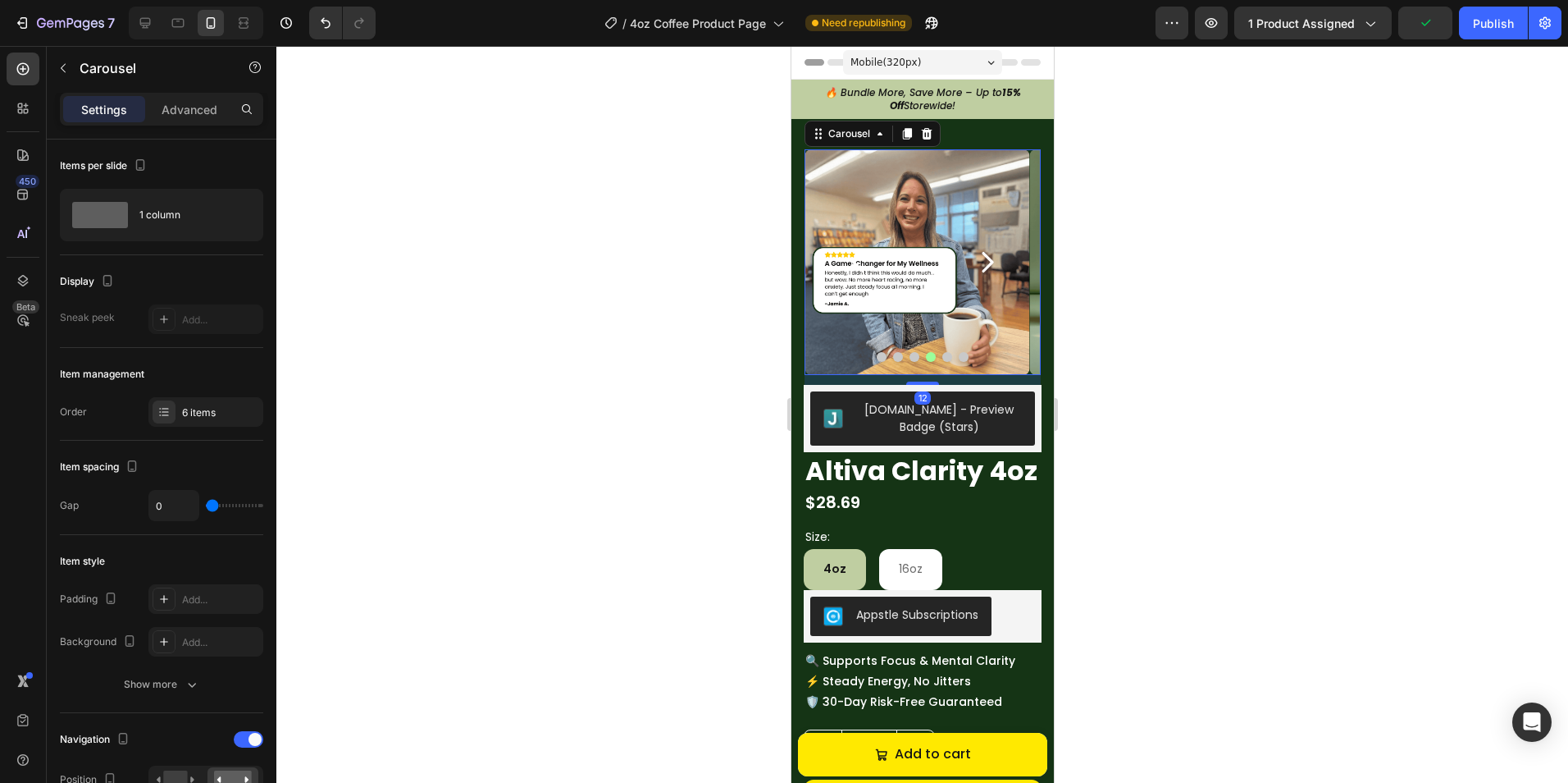
click at [851, 260] on icon "Carousel Back Arrow" at bounding box center [857, 261] width 29 height 29
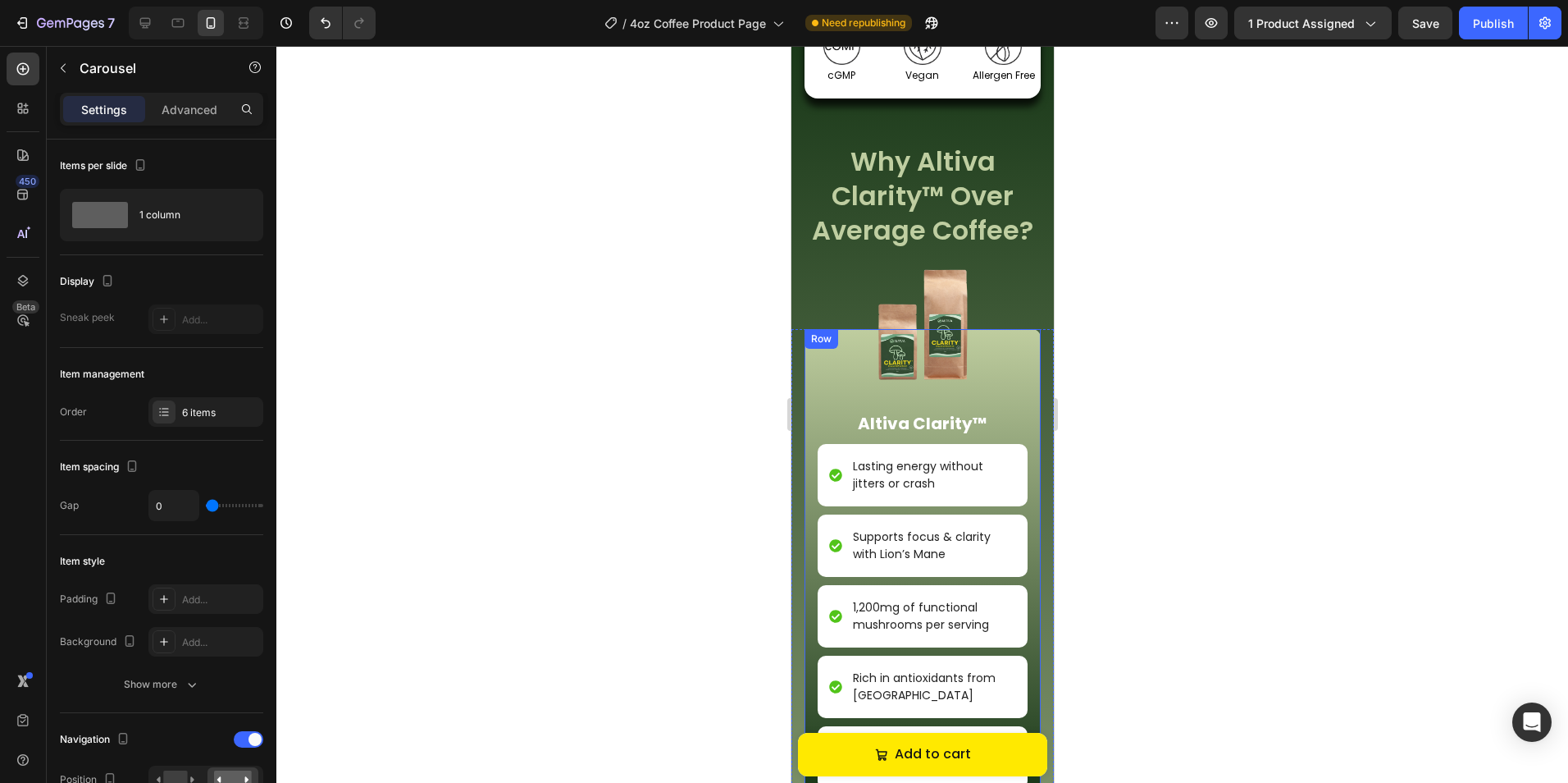
scroll to position [2133, 0]
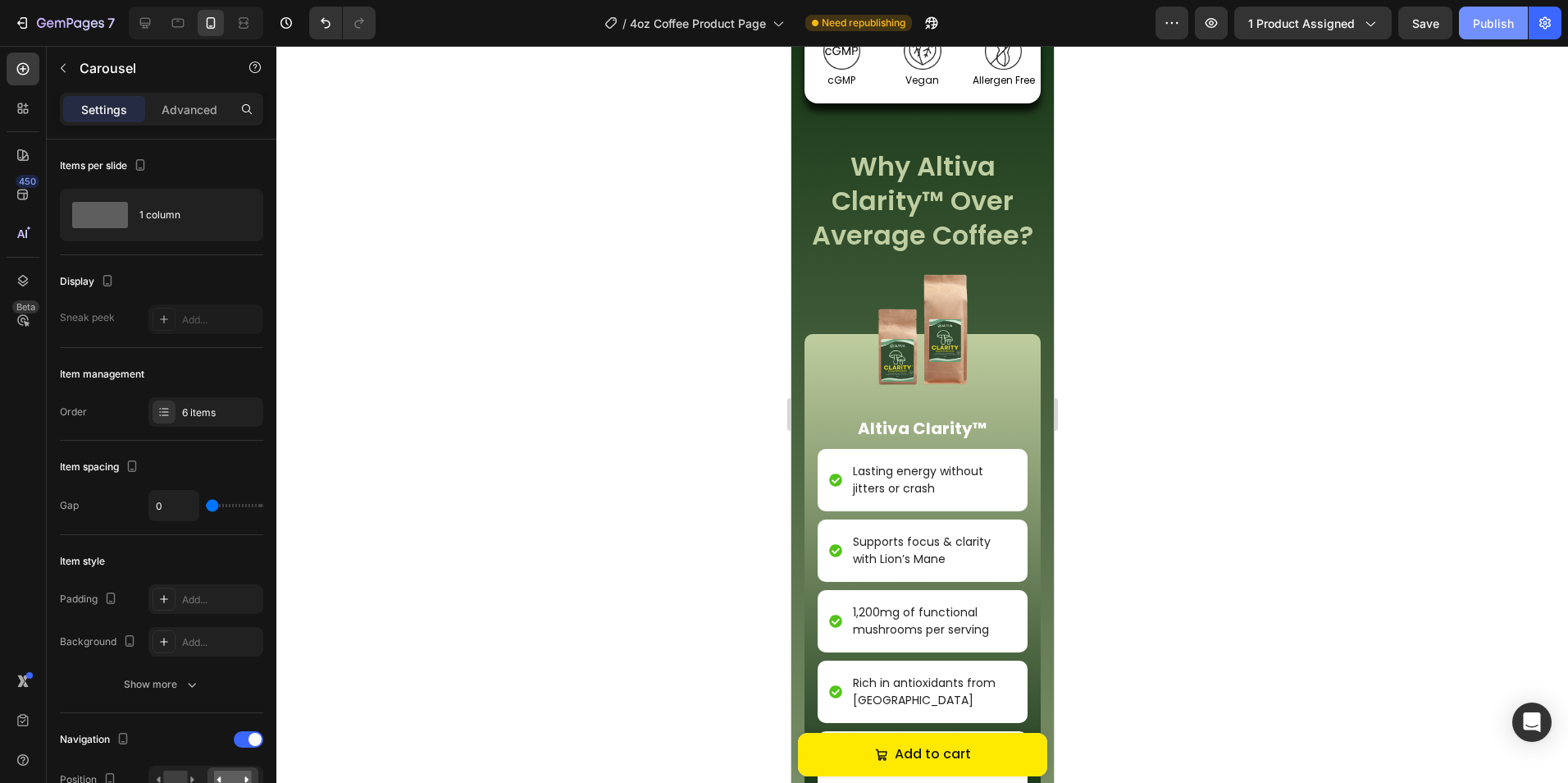
click at [1492, 28] on div "Publish" at bounding box center [1492, 23] width 41 height 17
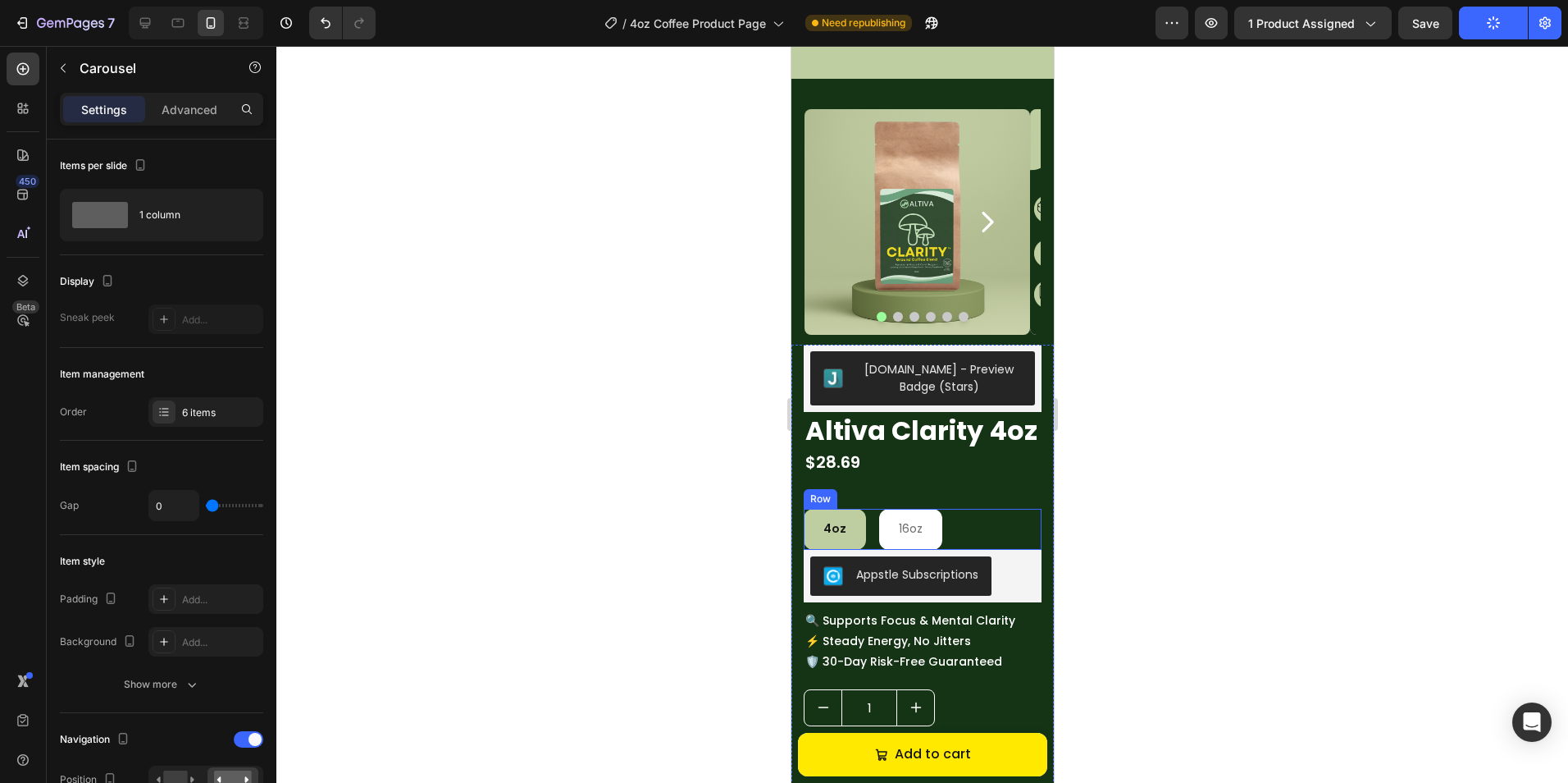
scroll to position [0, 0]
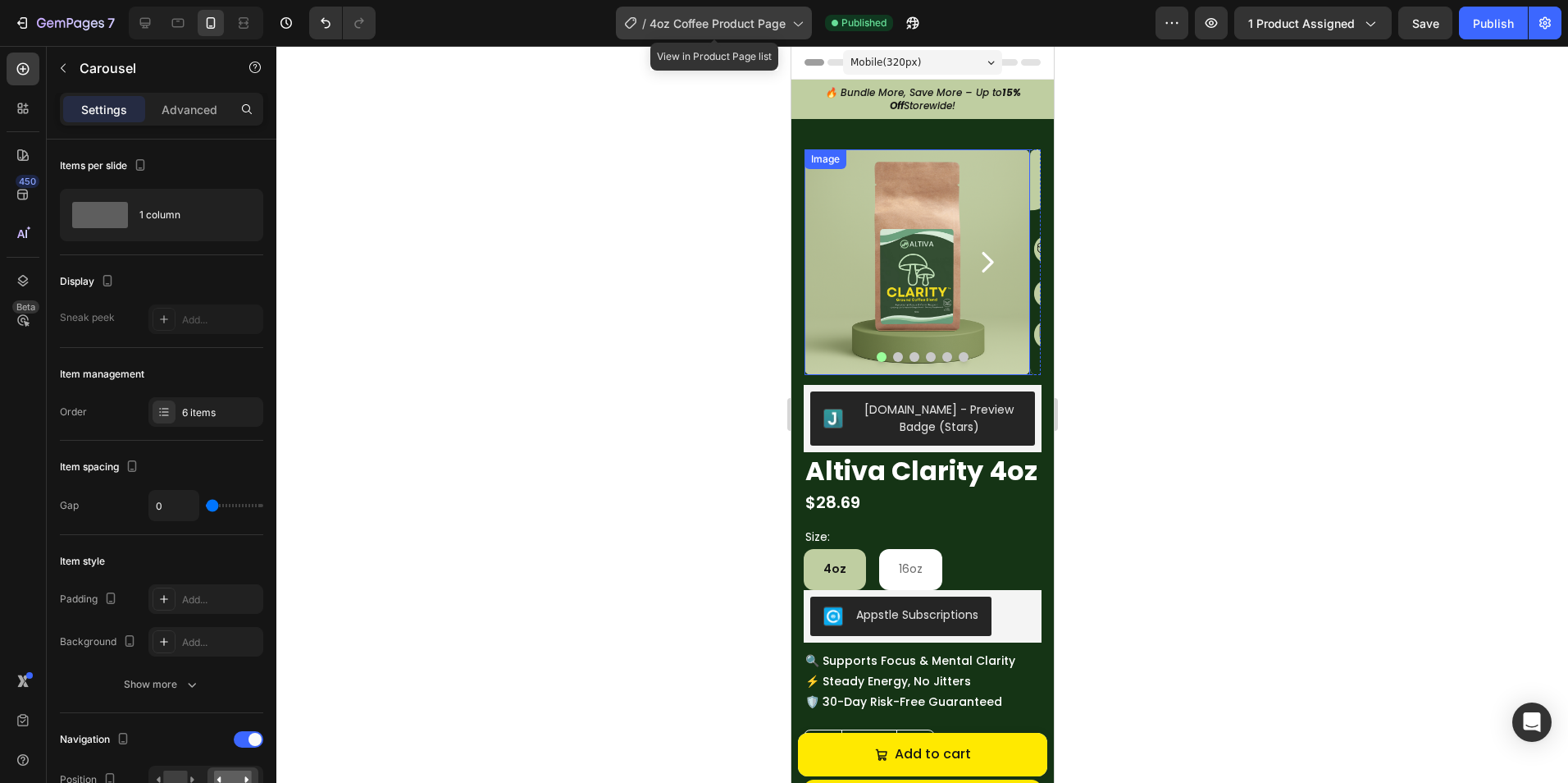
click at [700, 30] on span "4oz Coffee Product Page" at bounding box center [717, 23] width 137 height 17
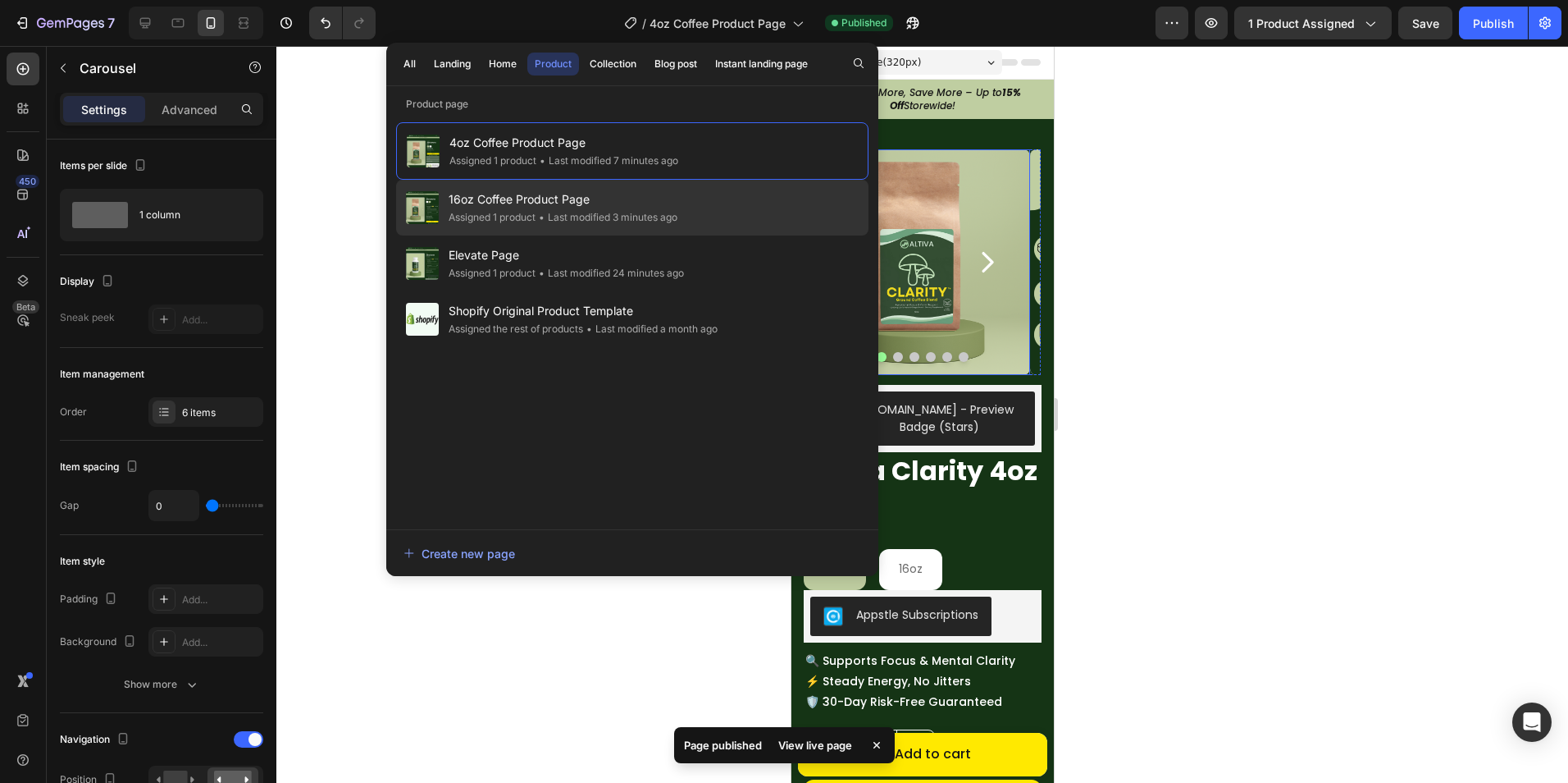
click at [556, 217] on div "• Last modified 3 minutes ago" at bounding box center [606, 217] width 142 height 16
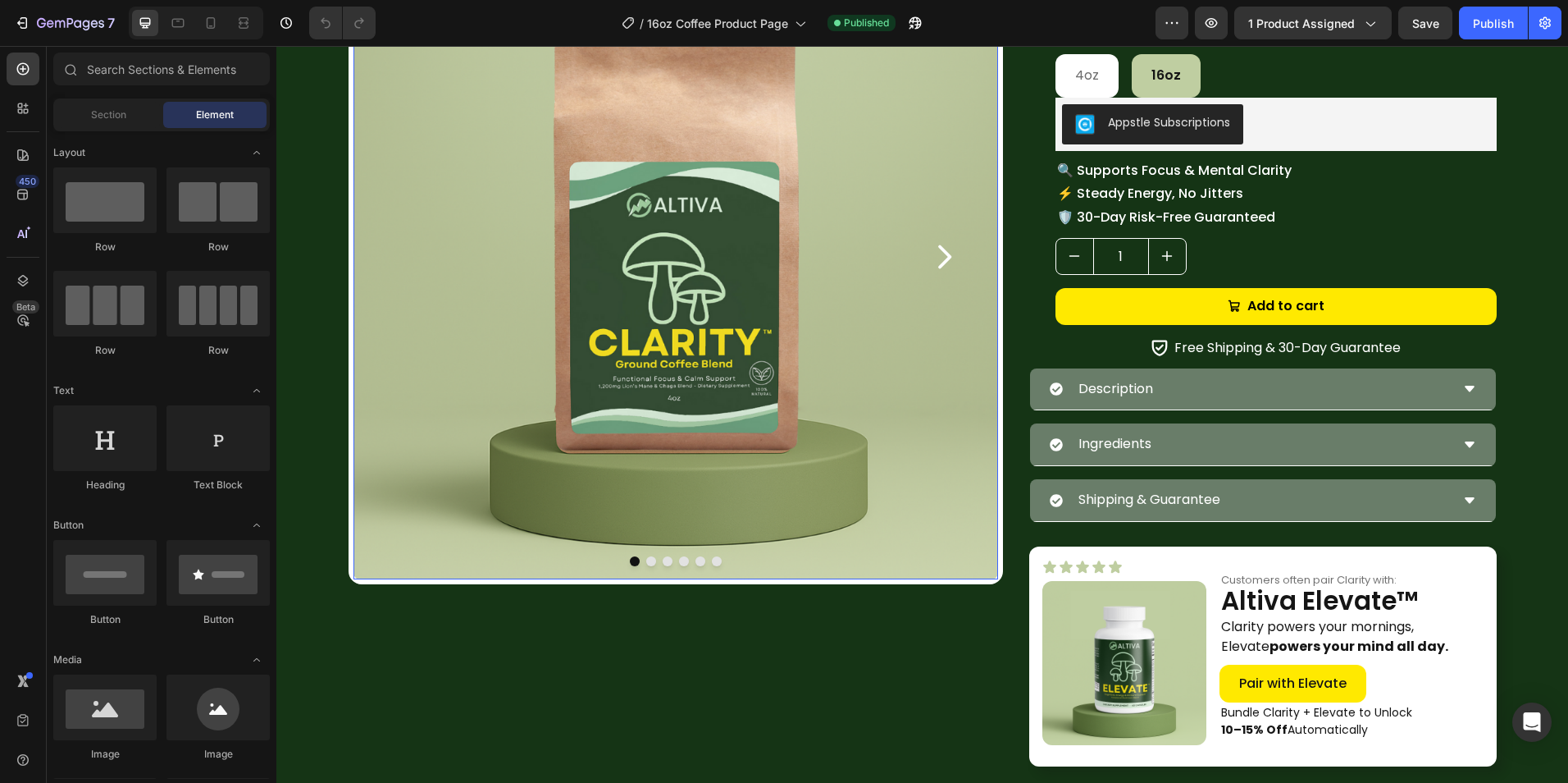
scroll to position [246, 0]
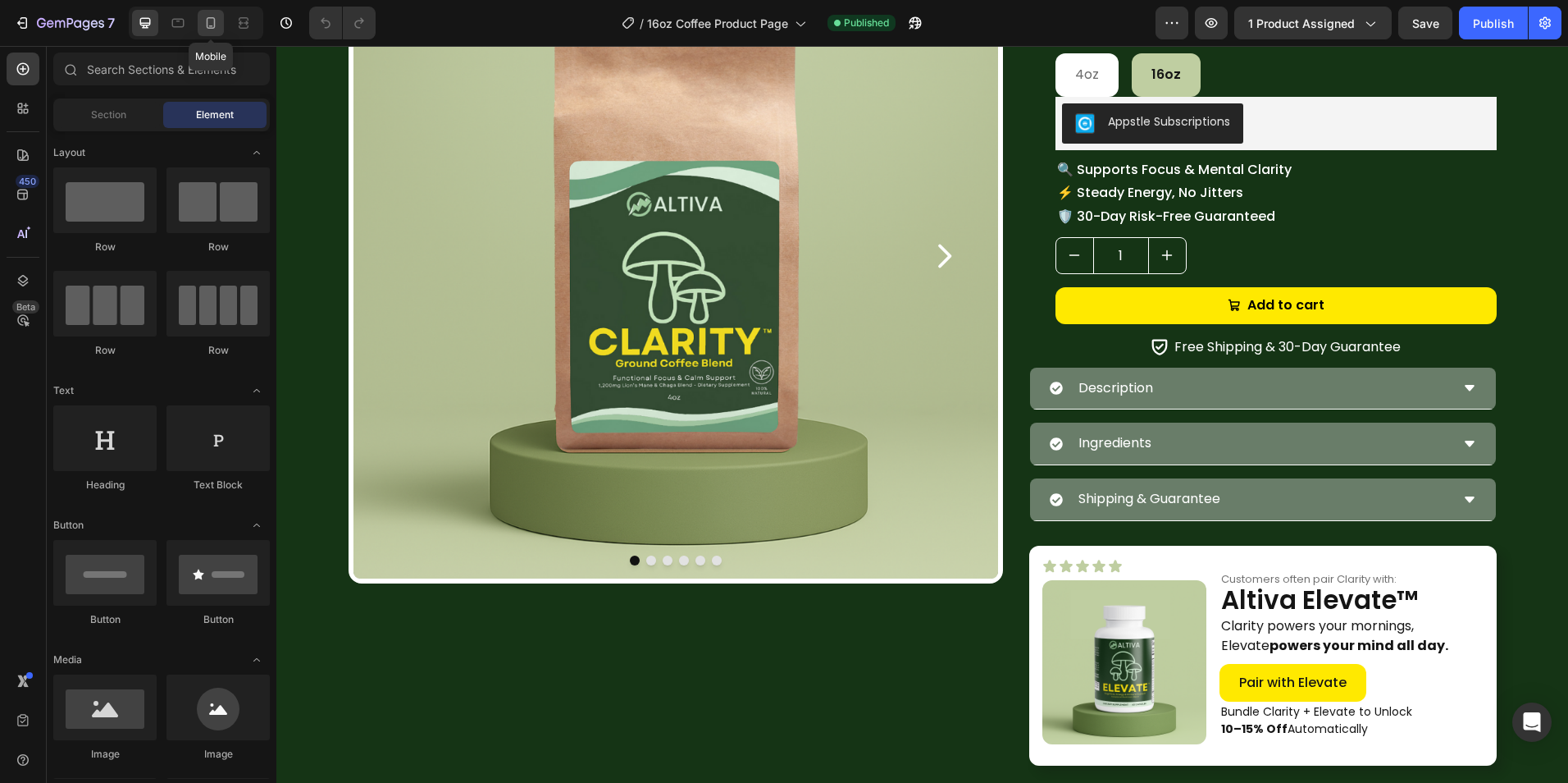
click at [214, 33] on div at bounding box center [210, 23] width 26 height 26
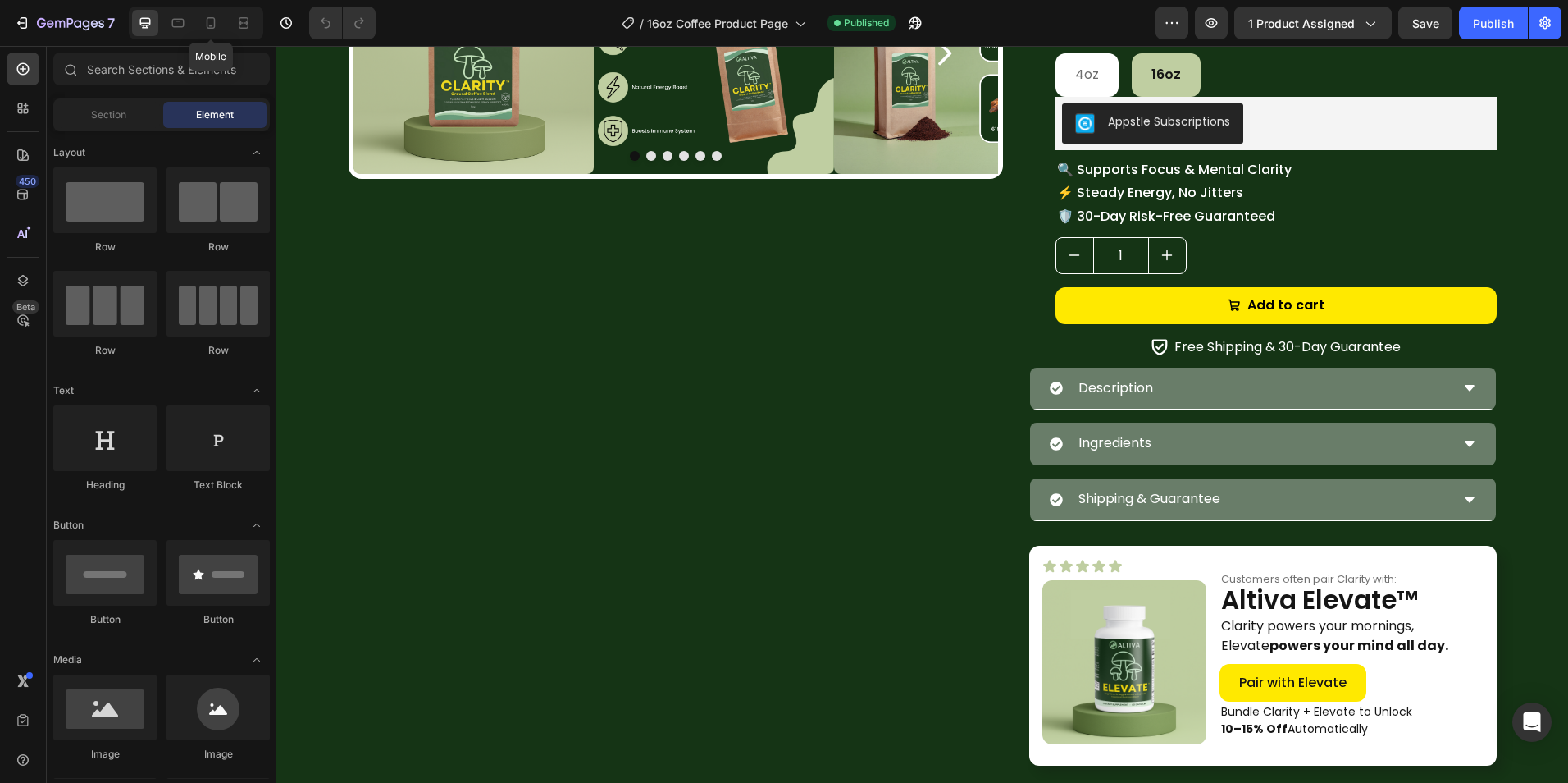
scroll to position [81, 0]
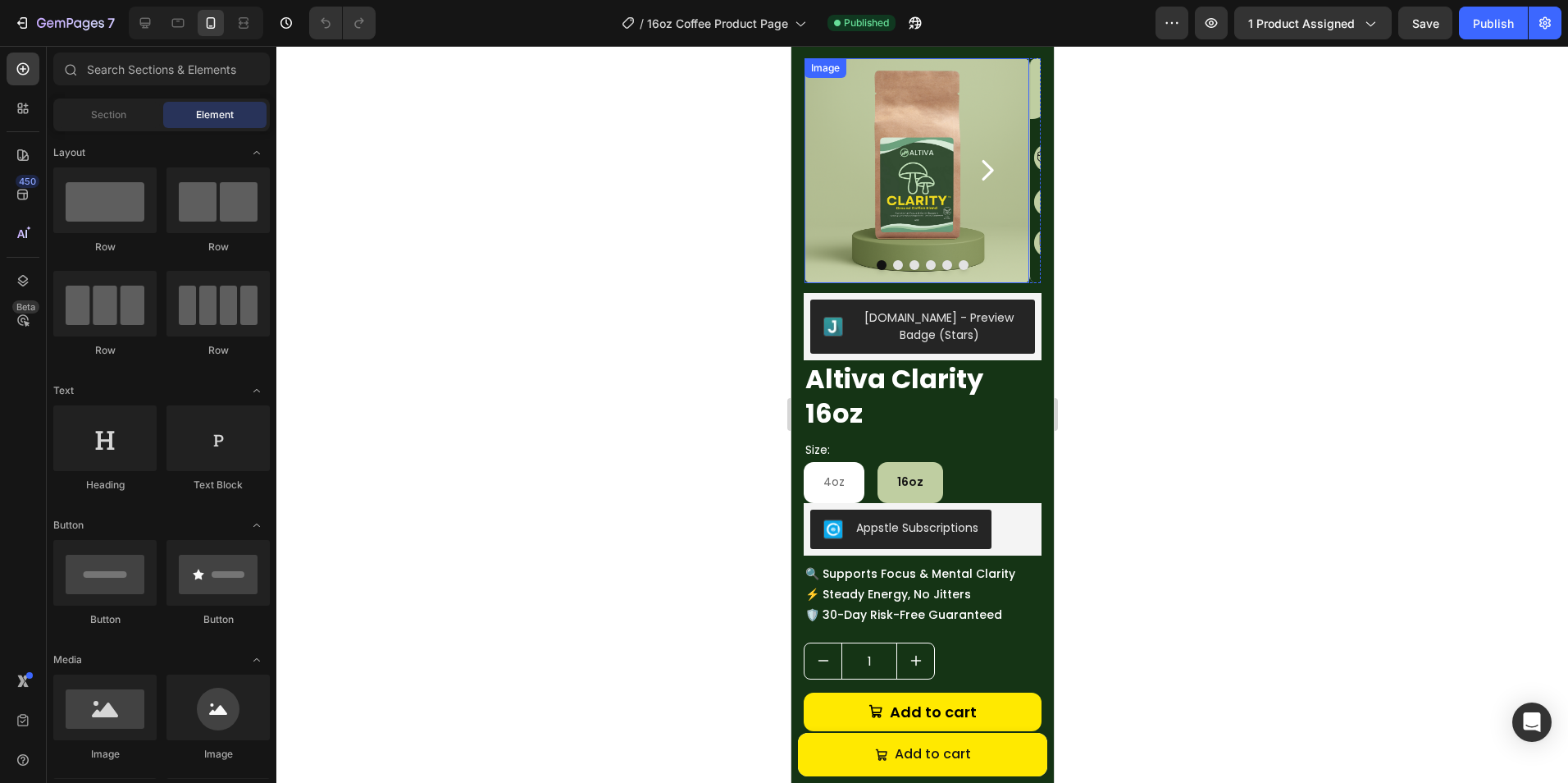
click at [907, 205] on img at bounding box center [916, 171] width 225 height 225
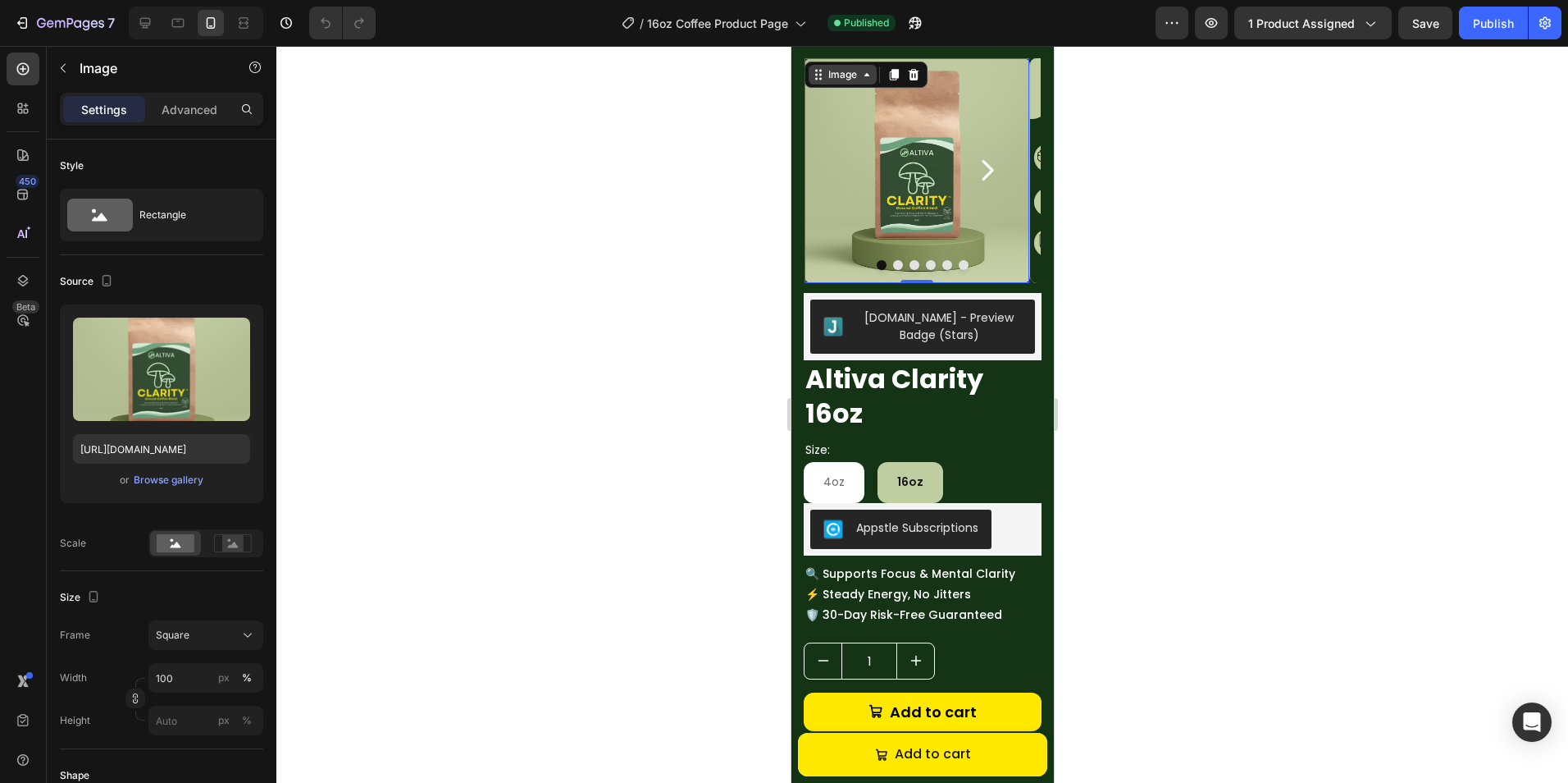
click at [837, 68] on div "Image" at bounding box center [841, 74] width 35 height 15
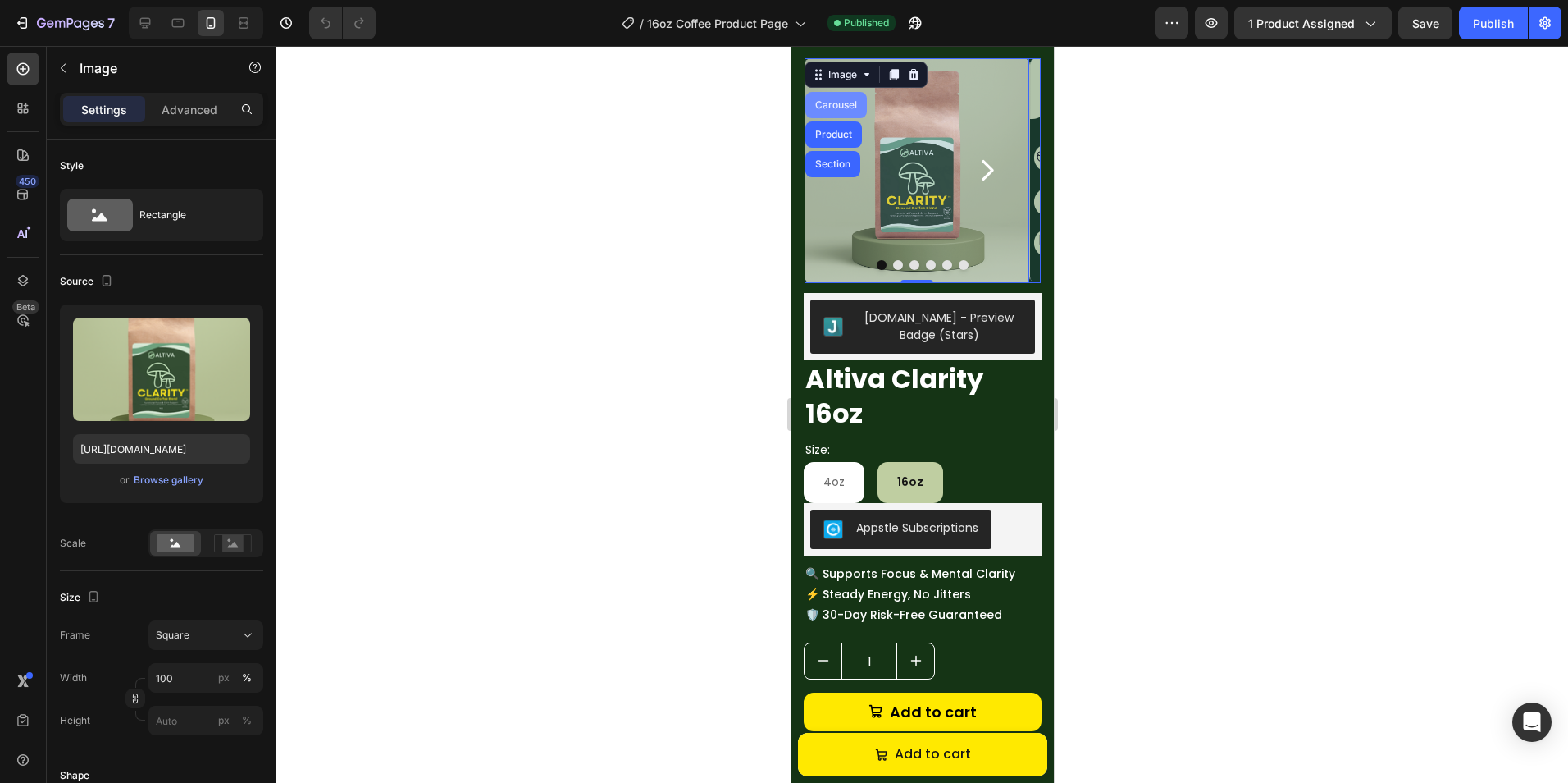
click at [833, 103] on div "Carousel" at bounding box center [834, 105] width 49 height 10
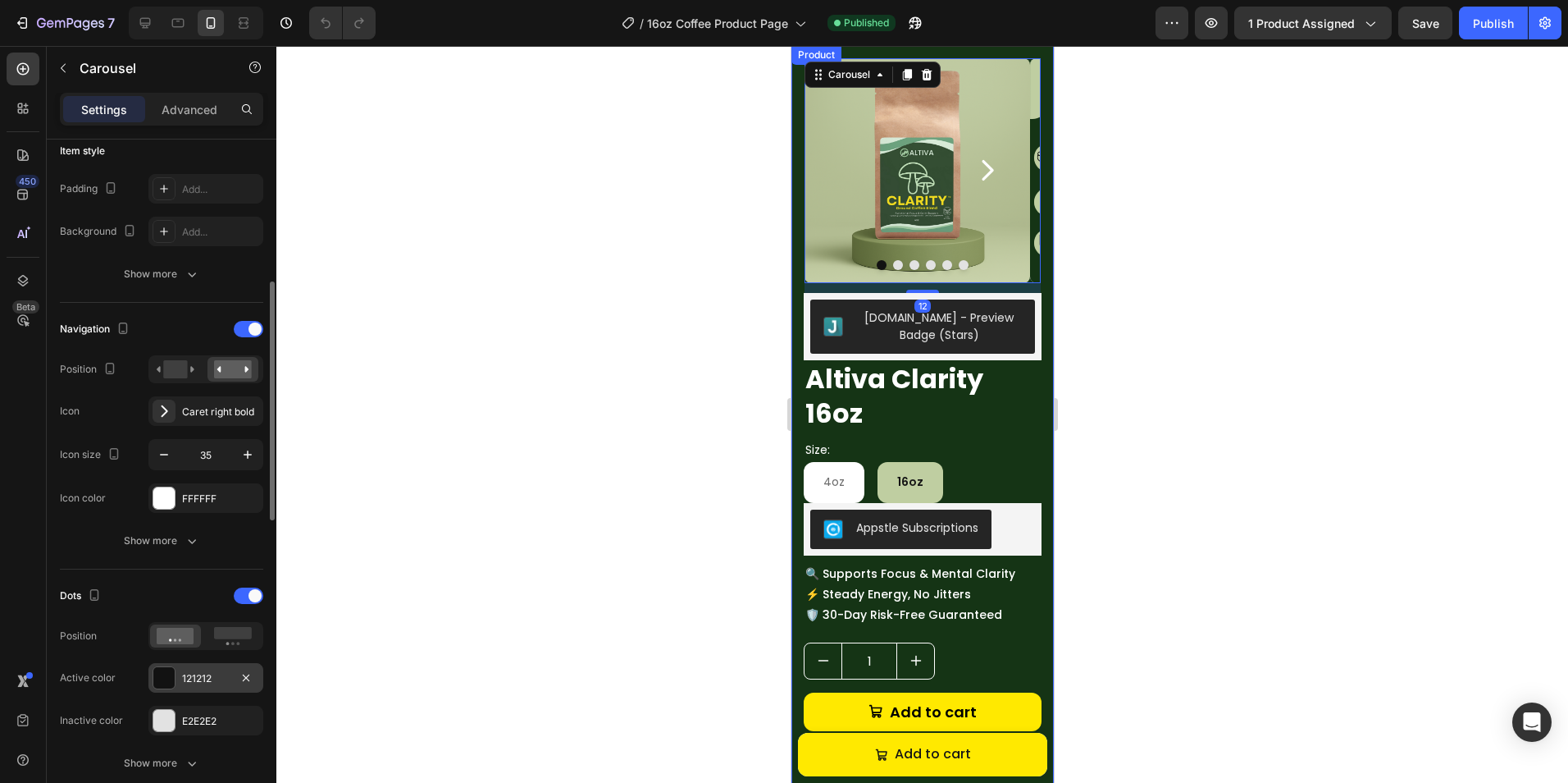
scroll to position [656, 0]
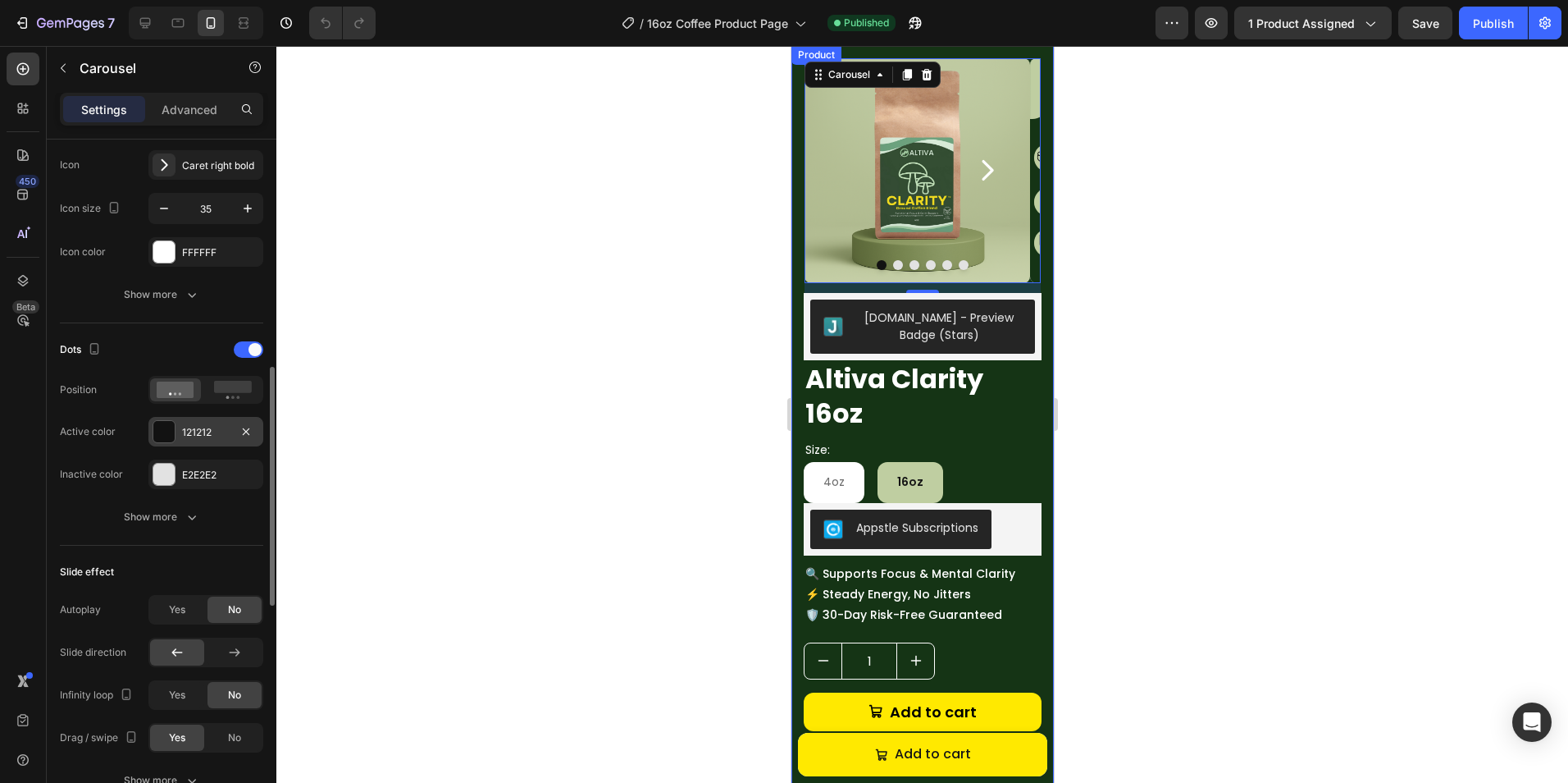
click at [190, 441] on div "121212" at bounding box center [205, 432] width 115 height 30
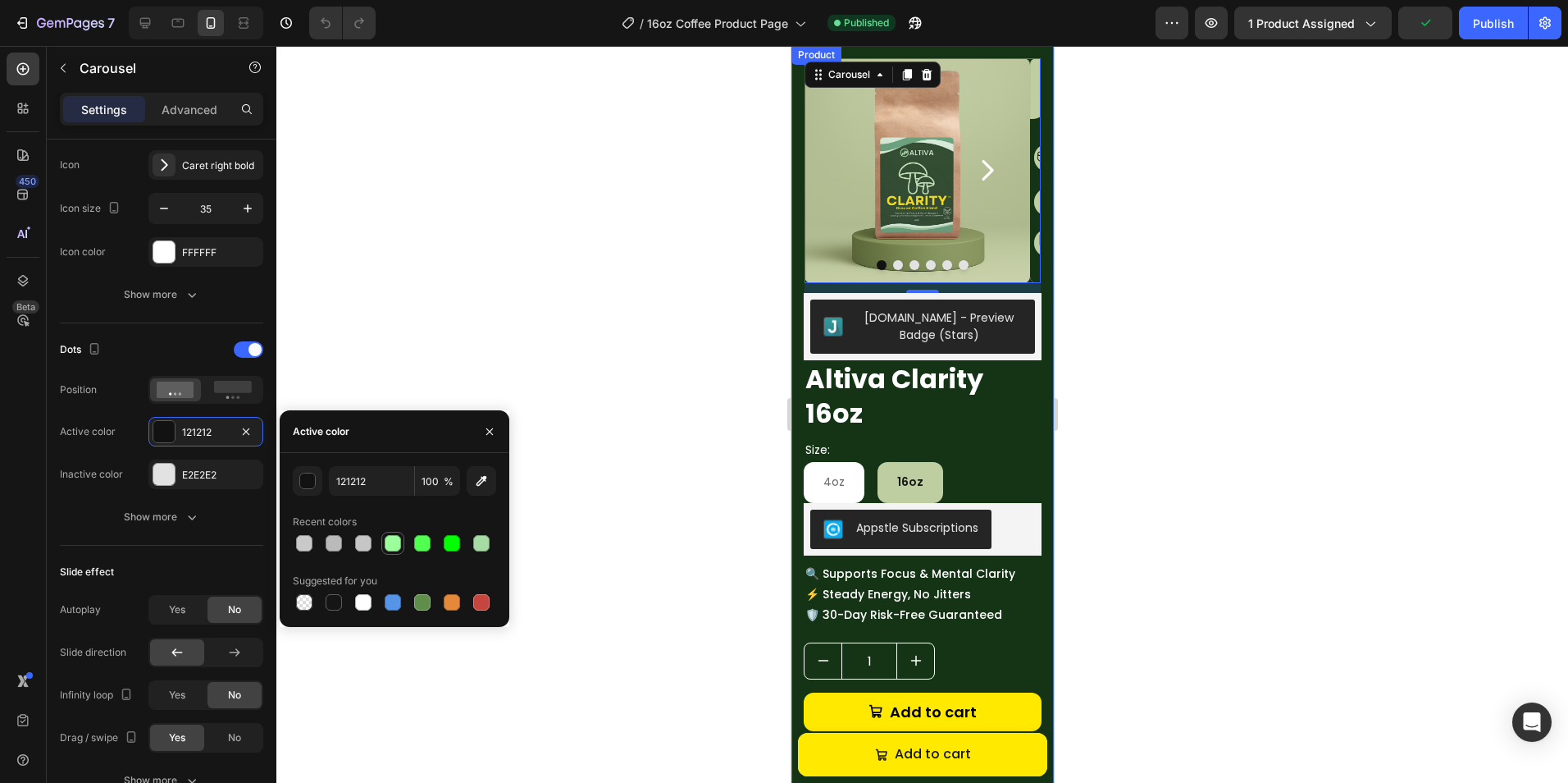
click at [397, 548] on div at bounding box center [393, 543] width 16 height 16
type input "9BFF9B"
click at [214, 485] on div "E2E2E2" at bounding box center [205, 475] width 115 height 30
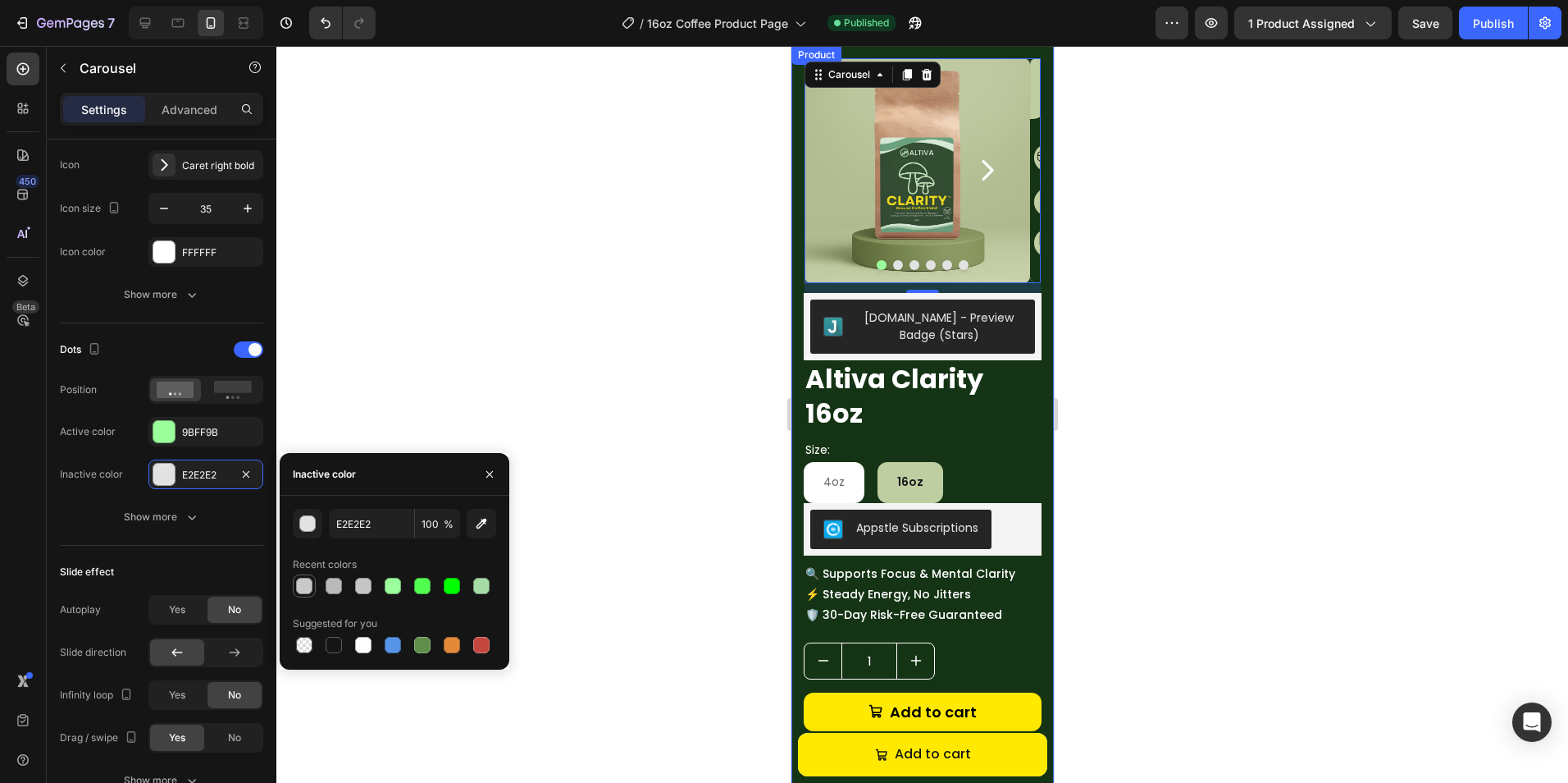
click at [303, 583] on div at bounding box center [304, 586] width 16 height 16
type input "C9C9C9"
click at [501, 472] on button "button" at bounding box center [489, 474] width 26 height 26
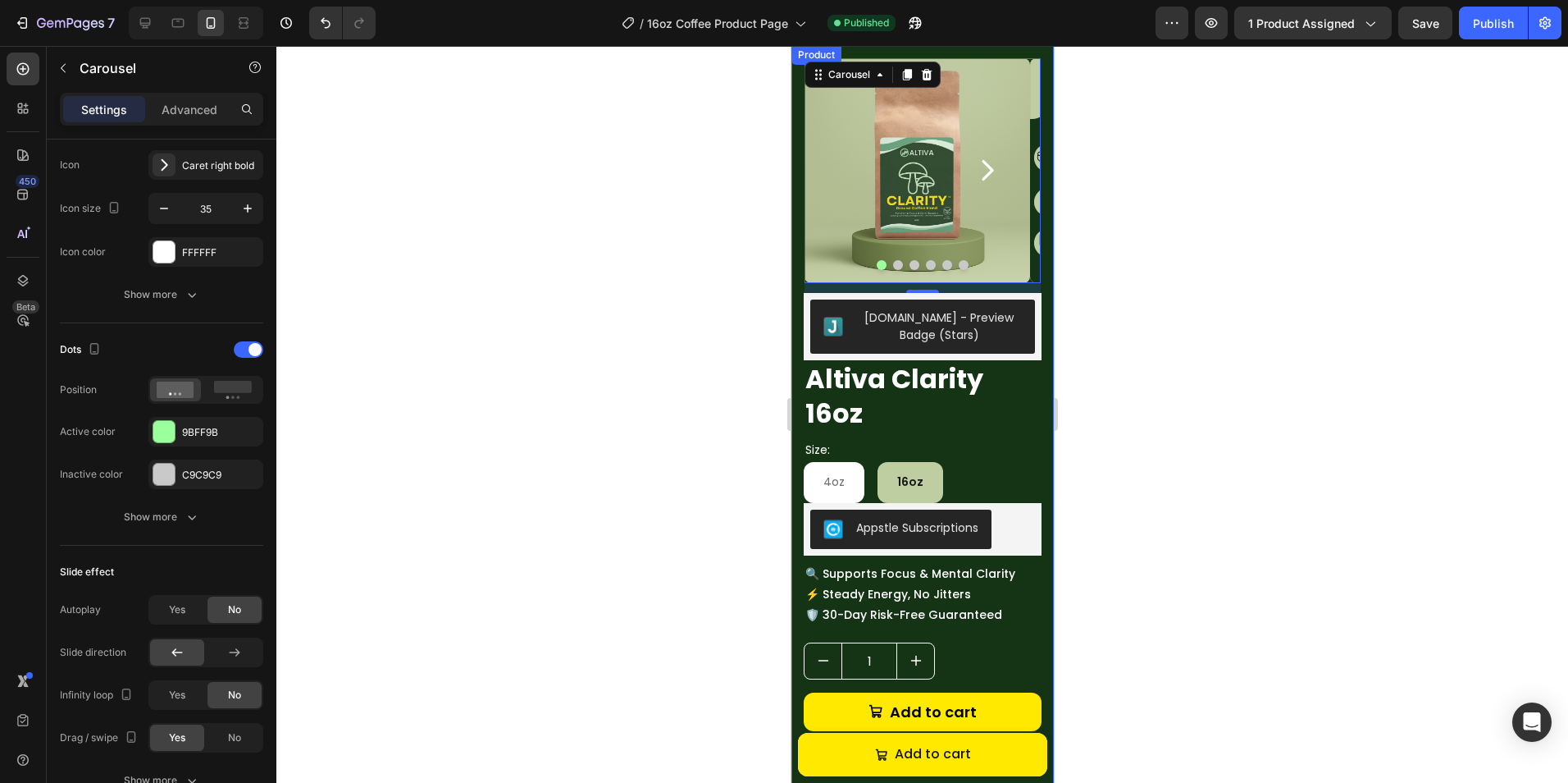
click at [733, 434] on div at bounding box center [921, 414] width 1291 height 737
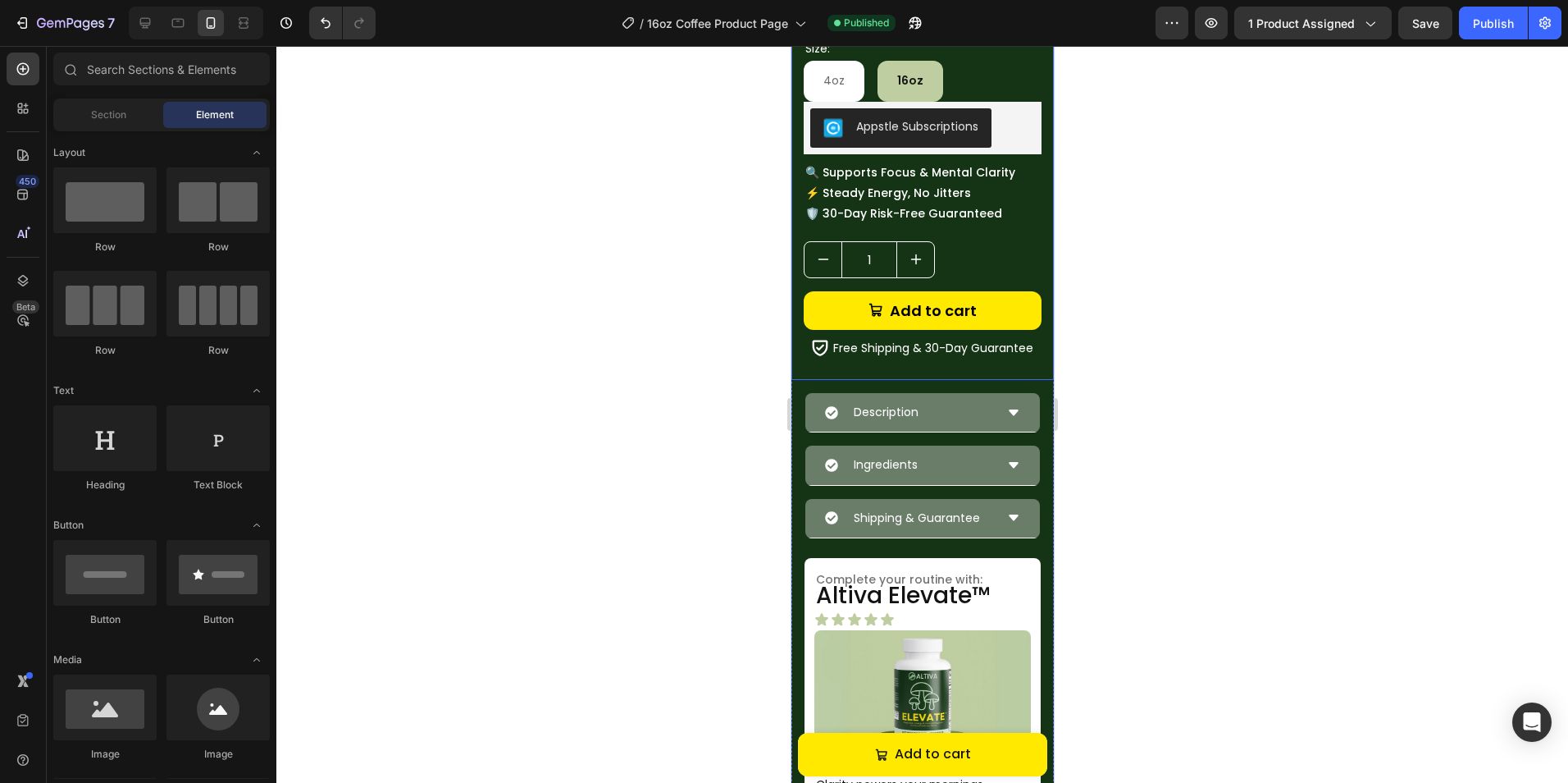
scroll to position [574, 0]
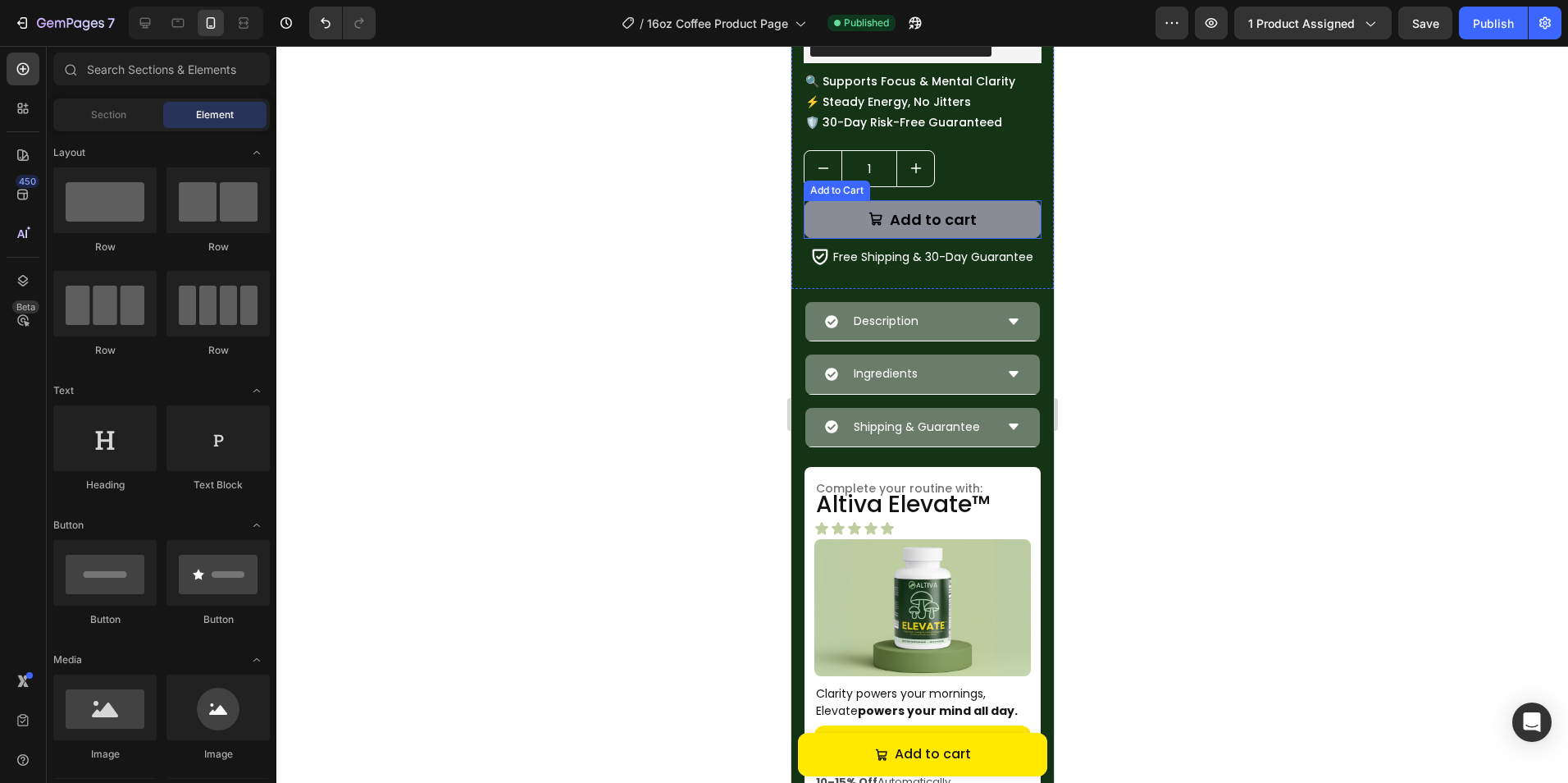
click at [996, 224] on button "Add to cart" at bounding box center [921, 219] width 238 height 39
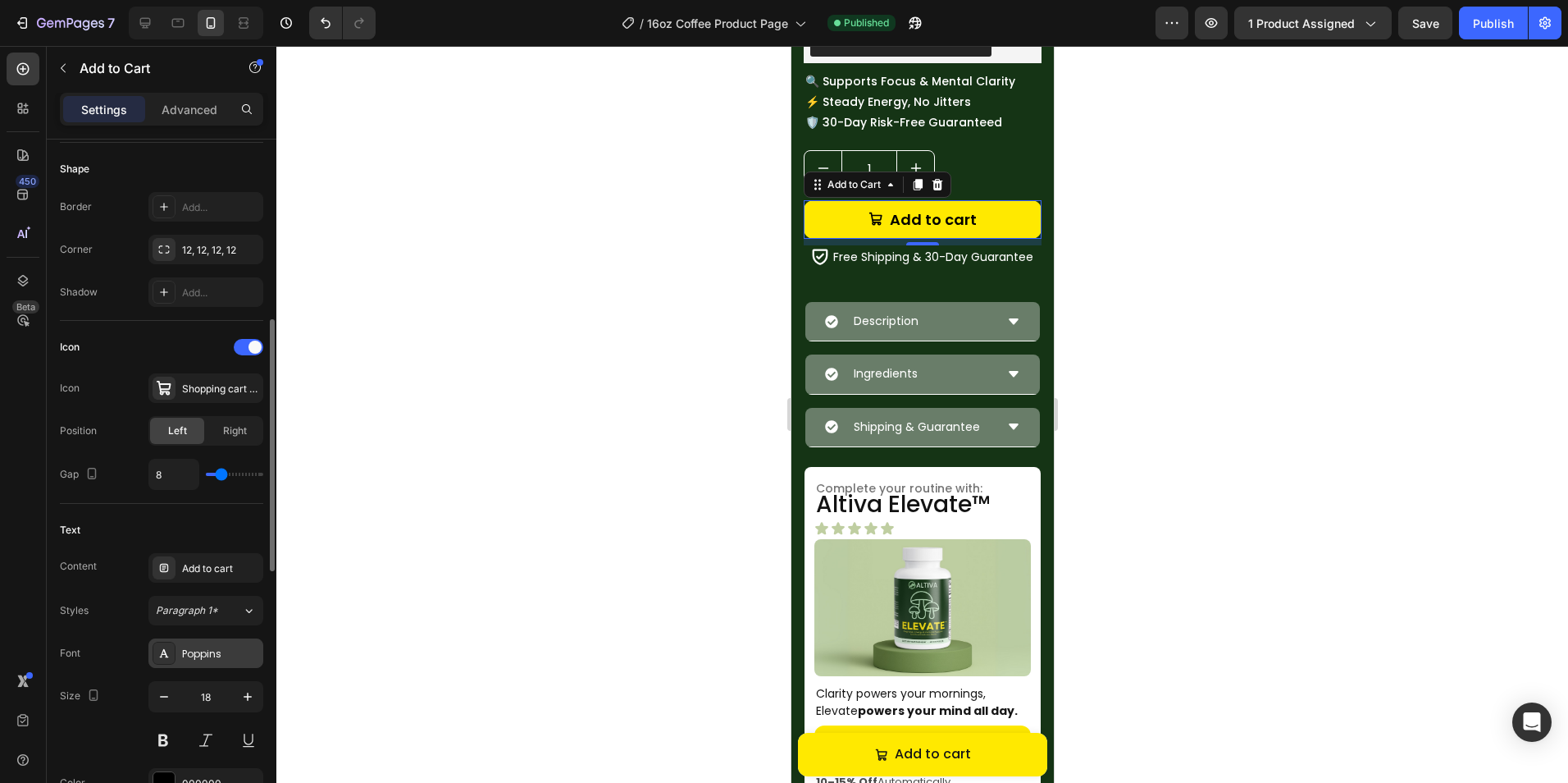
scroll to position [575, 0]
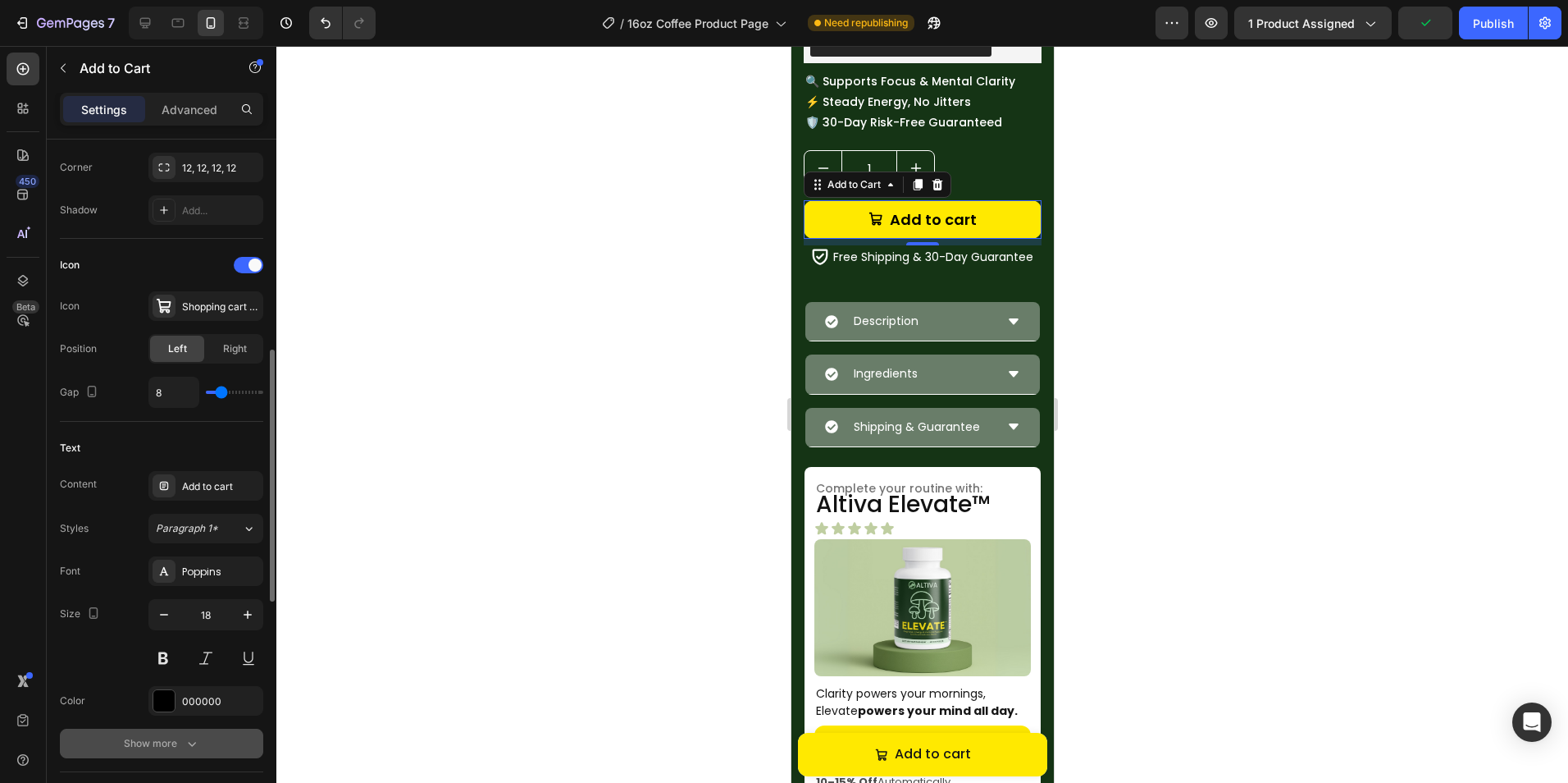
click at [181, 734] on button "Show more" at bounding box center [161, 743] width 203 height 30
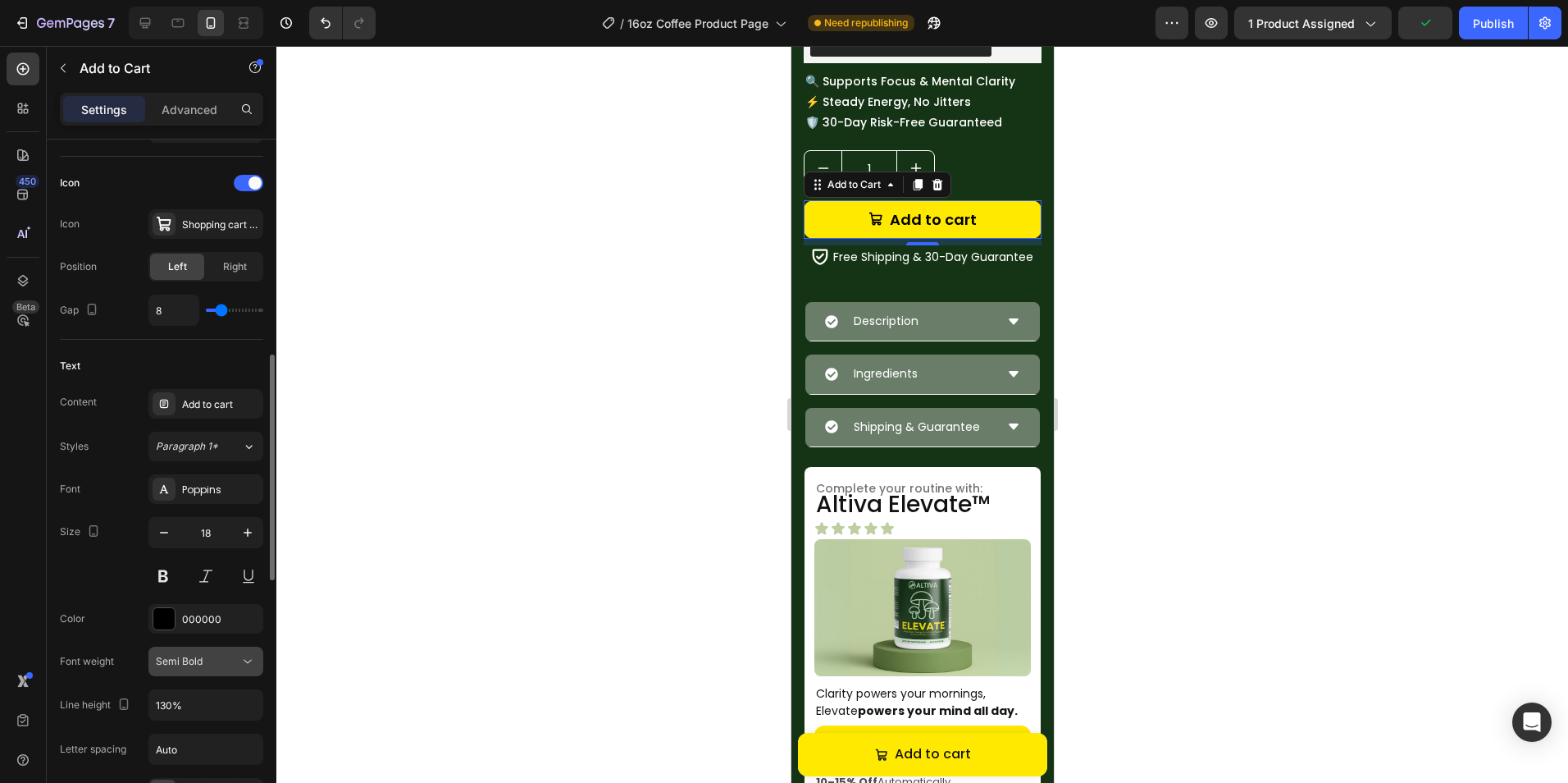
click at [202, 656] on div "Semi Bold" at bounding box center [197, 661] width 84 height 15
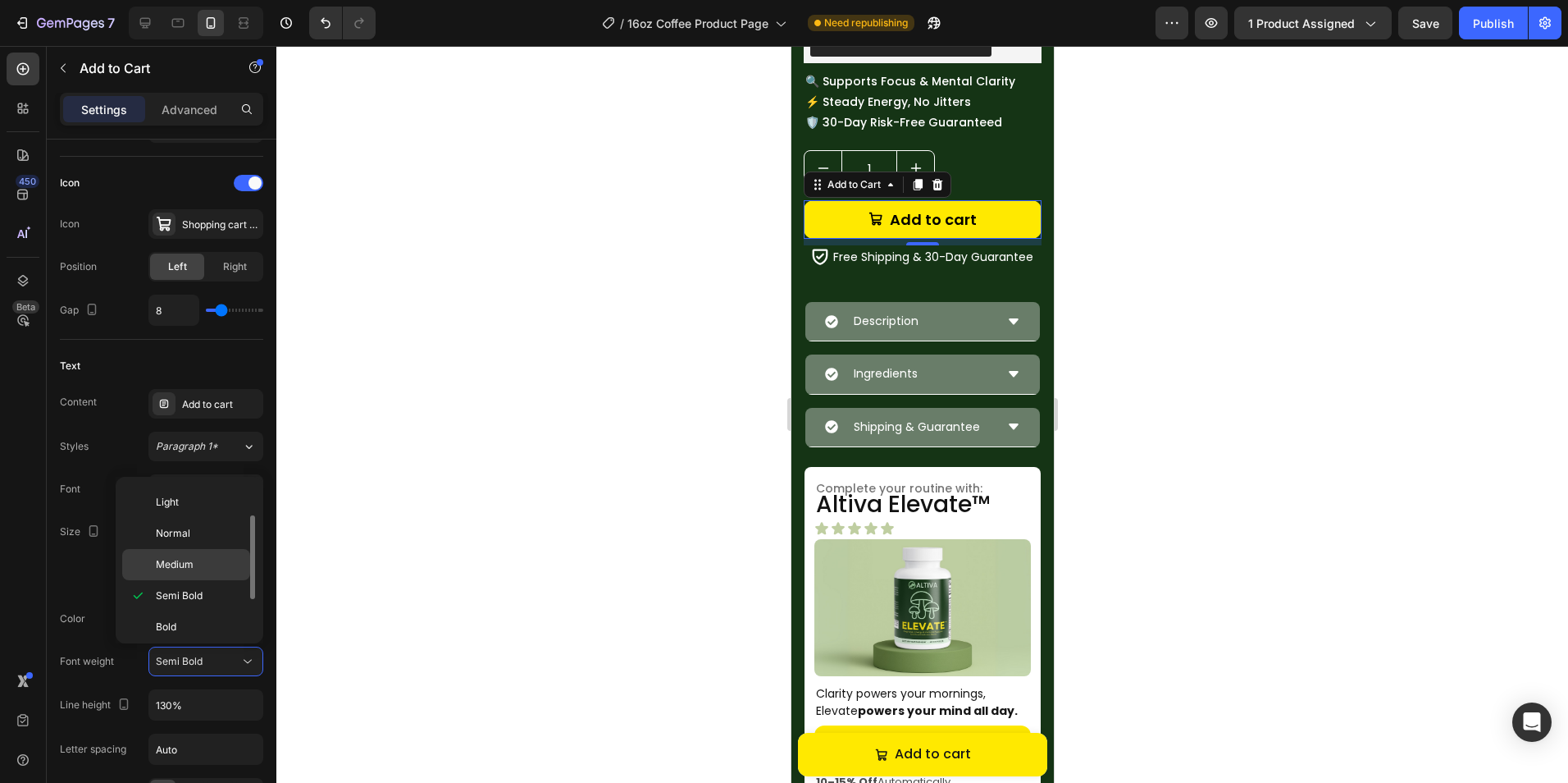
click at [207, 569] on p "Medium" at bounding box center [198, 564] width 87 height 15
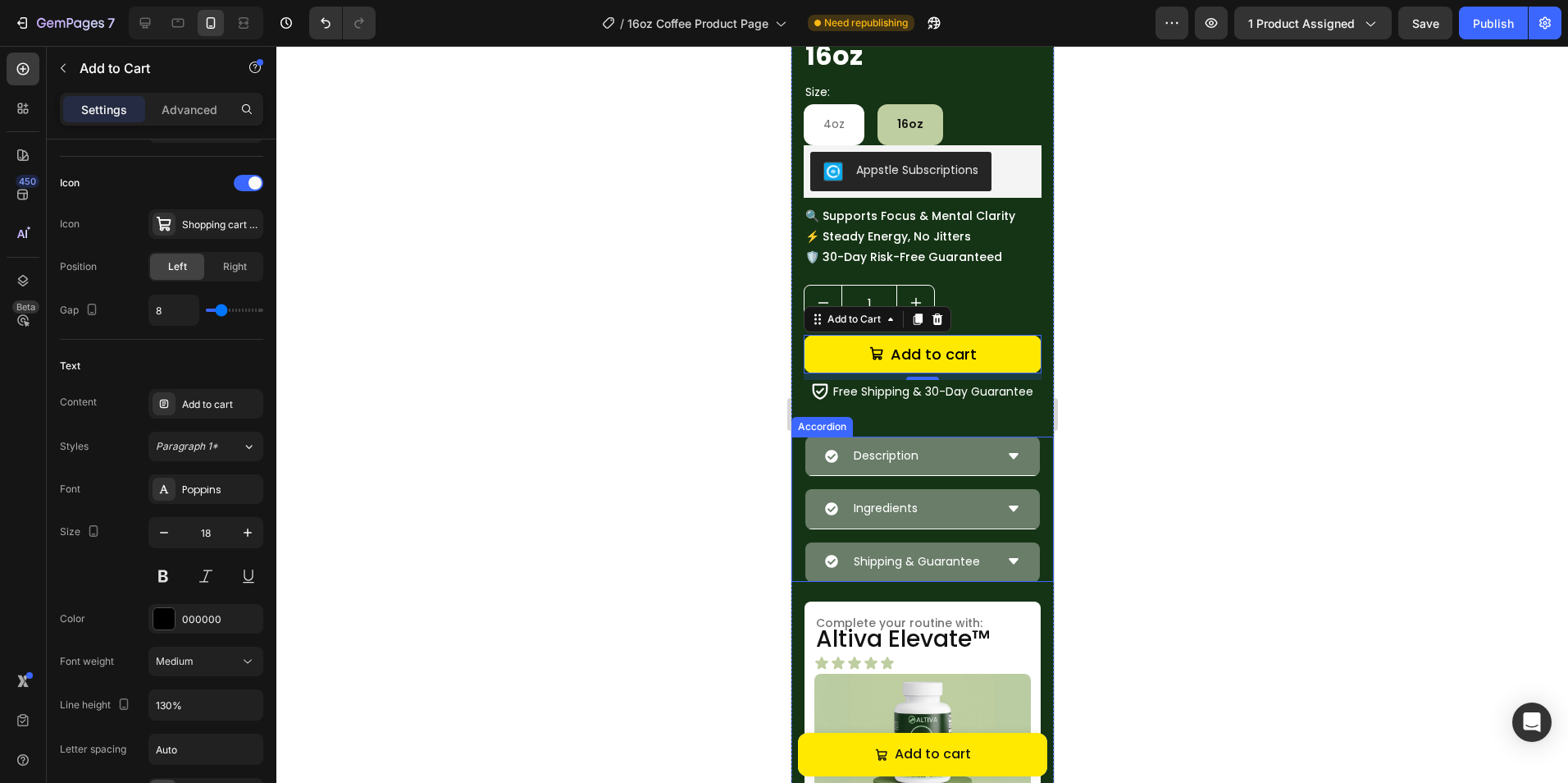
scroll to position [409, 0]
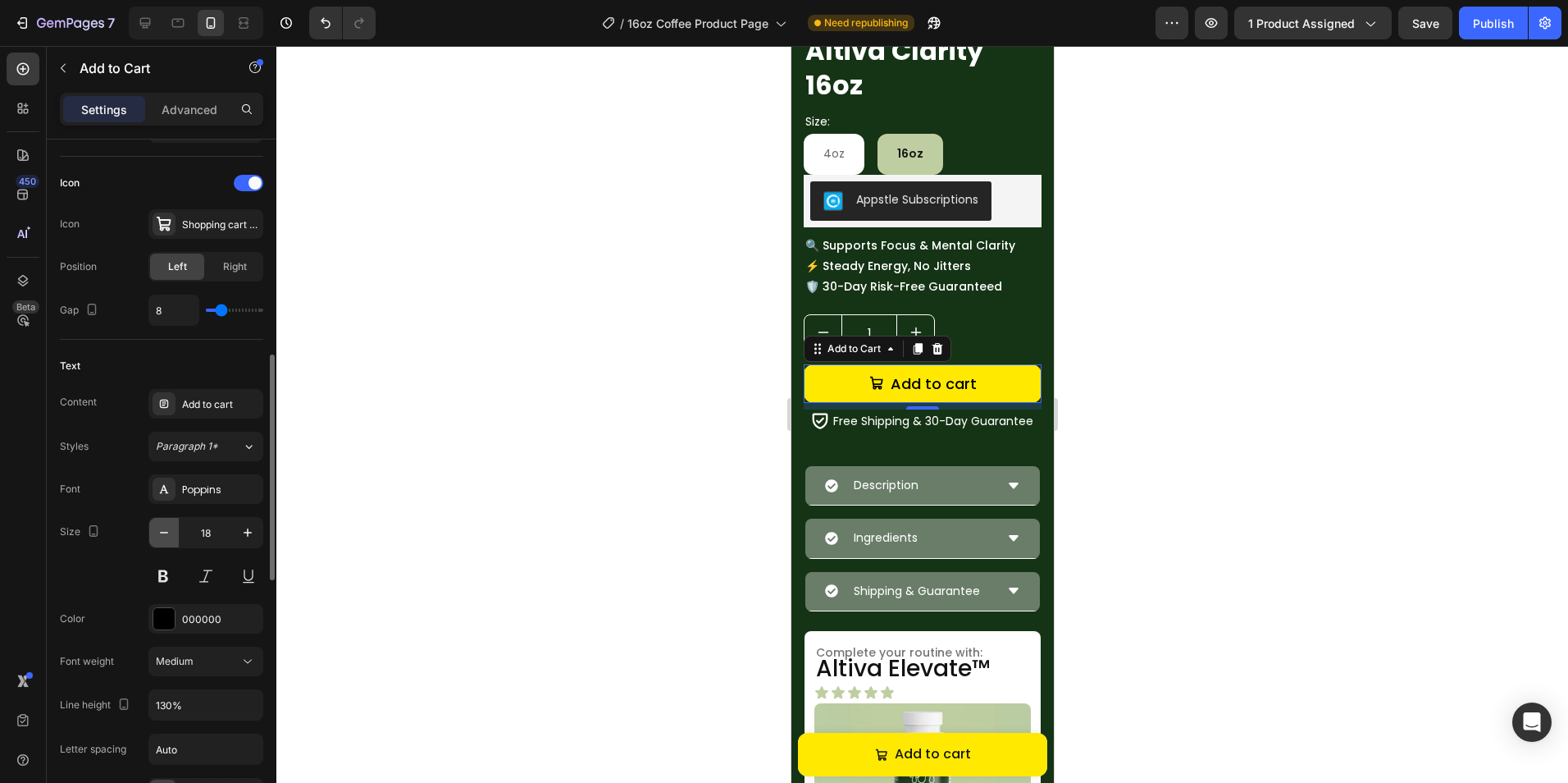
click at [169, 531] on icon "button" at bounding box center [163, 533] width 16 height 16
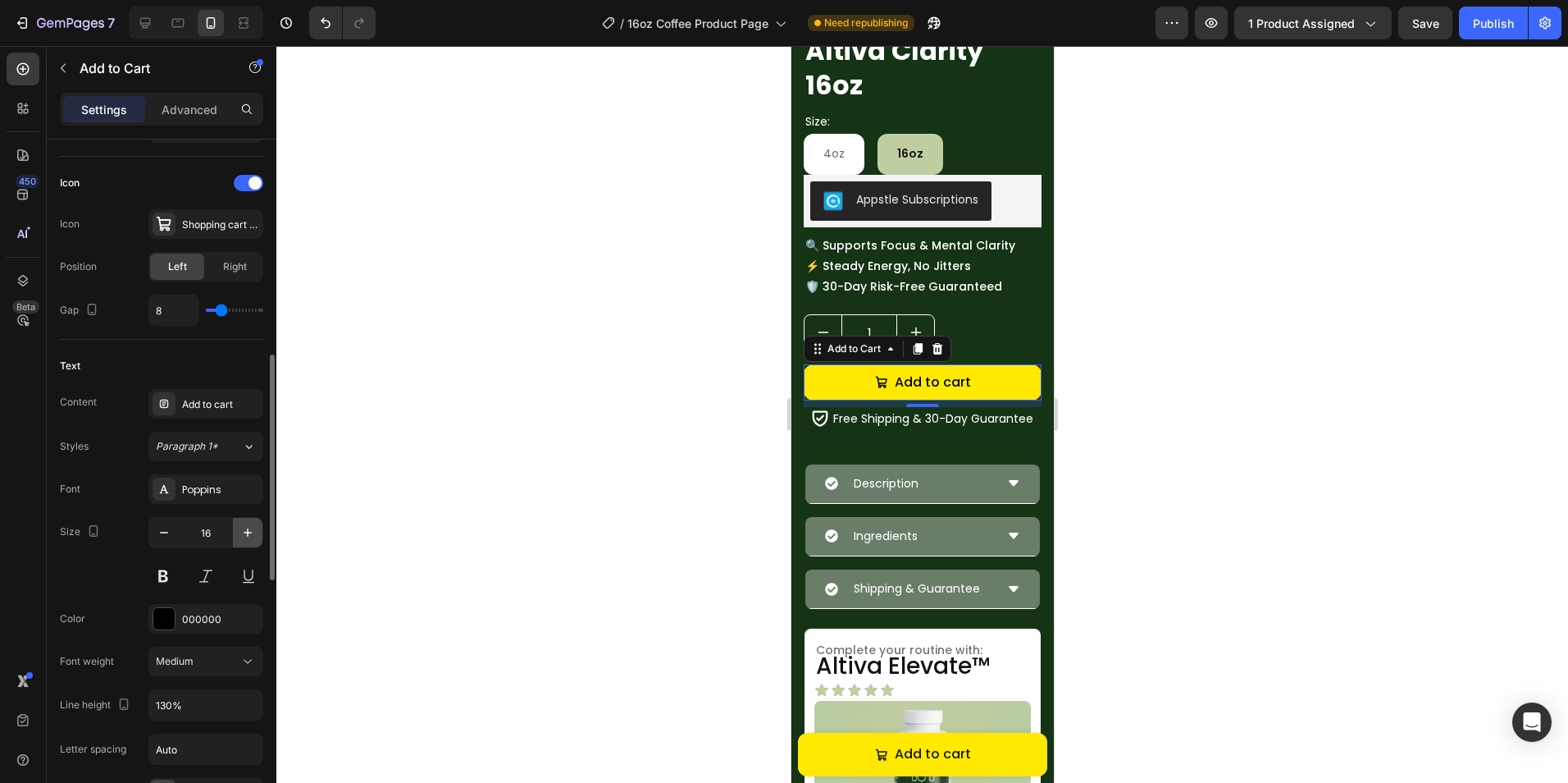
click at [248, 528] on icon "button" at bounding box center [247, 533] width 16 height 16
click at [252, 531] on icon "button" at bounding box center [247, 533] width 16 height 16
type input "18"
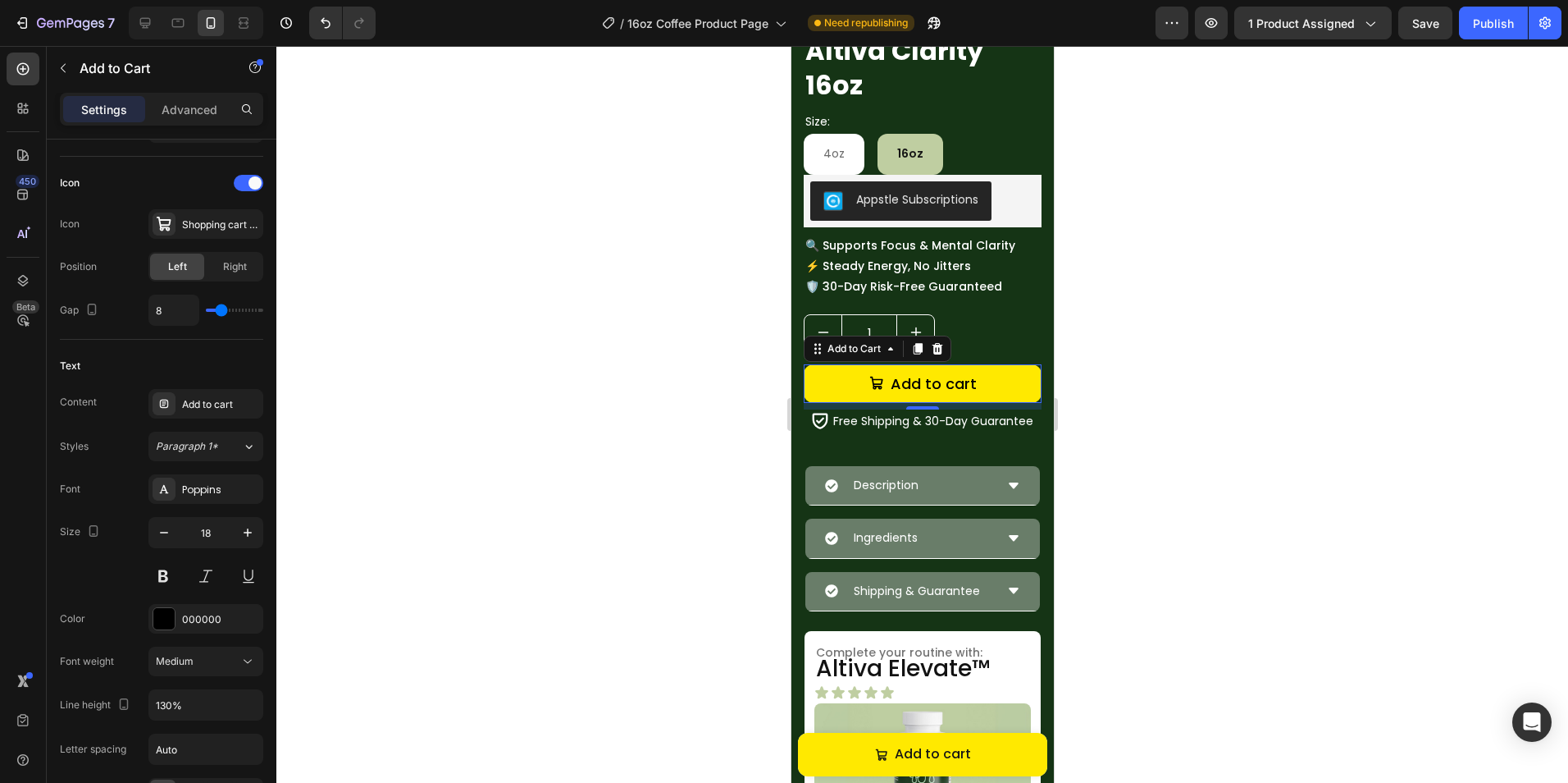
click at [416, 505] on div at bounding box center [921, 414] width 1291 height 737
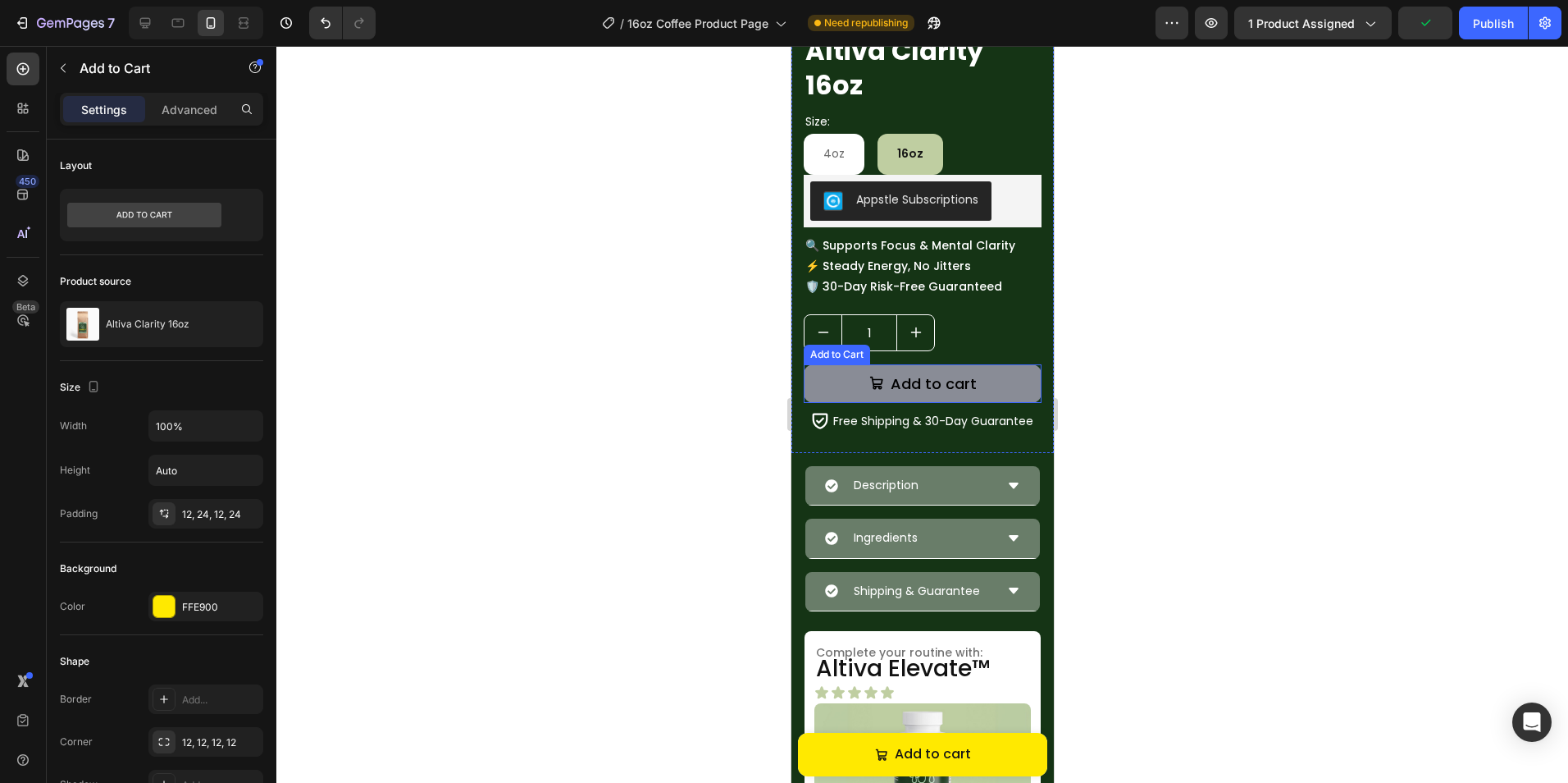
click at [817, 398] on button "Add to cart" at bounding box center [921, 383] width 238 height 39
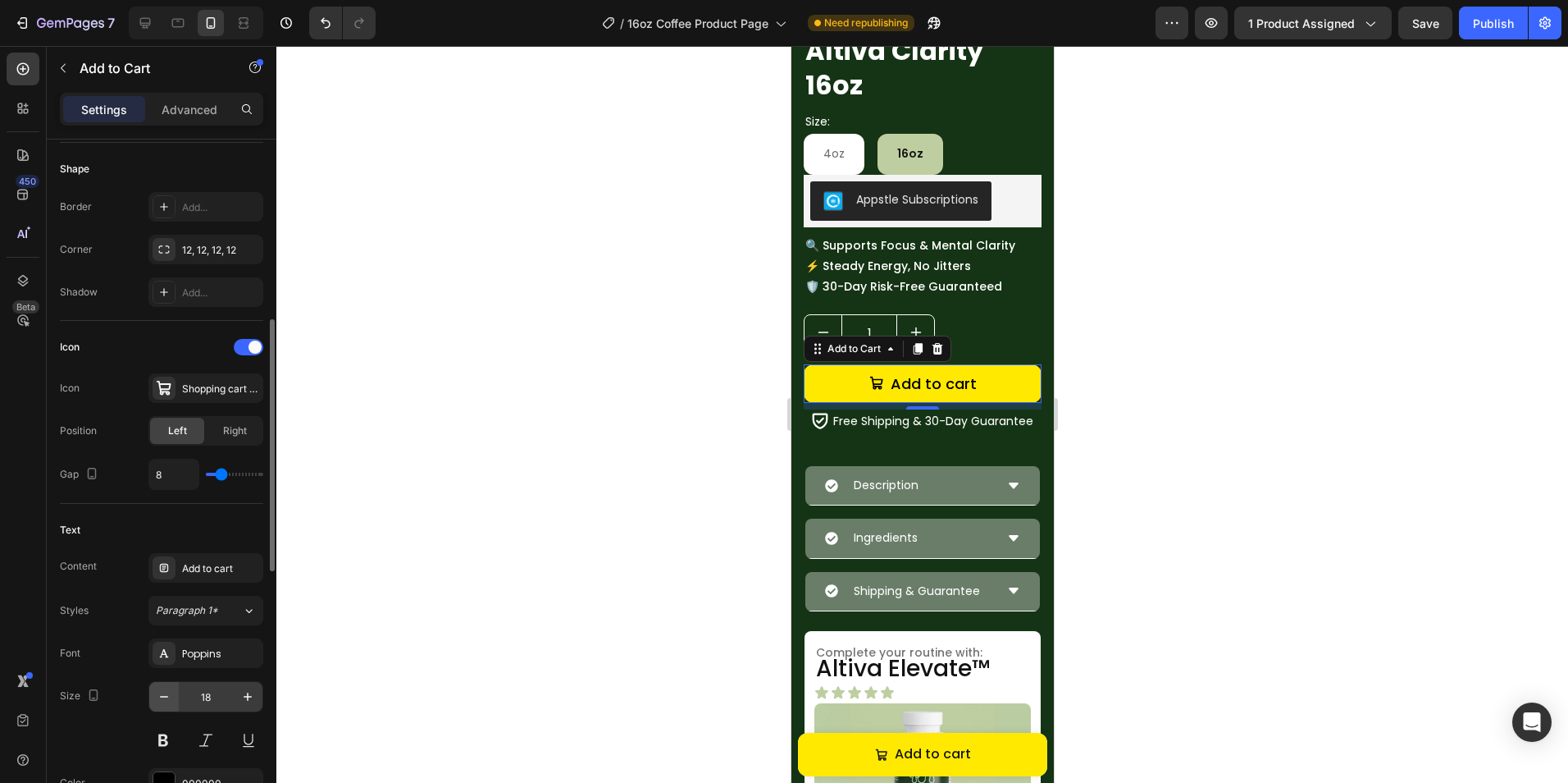
scroll to position [575, 0]
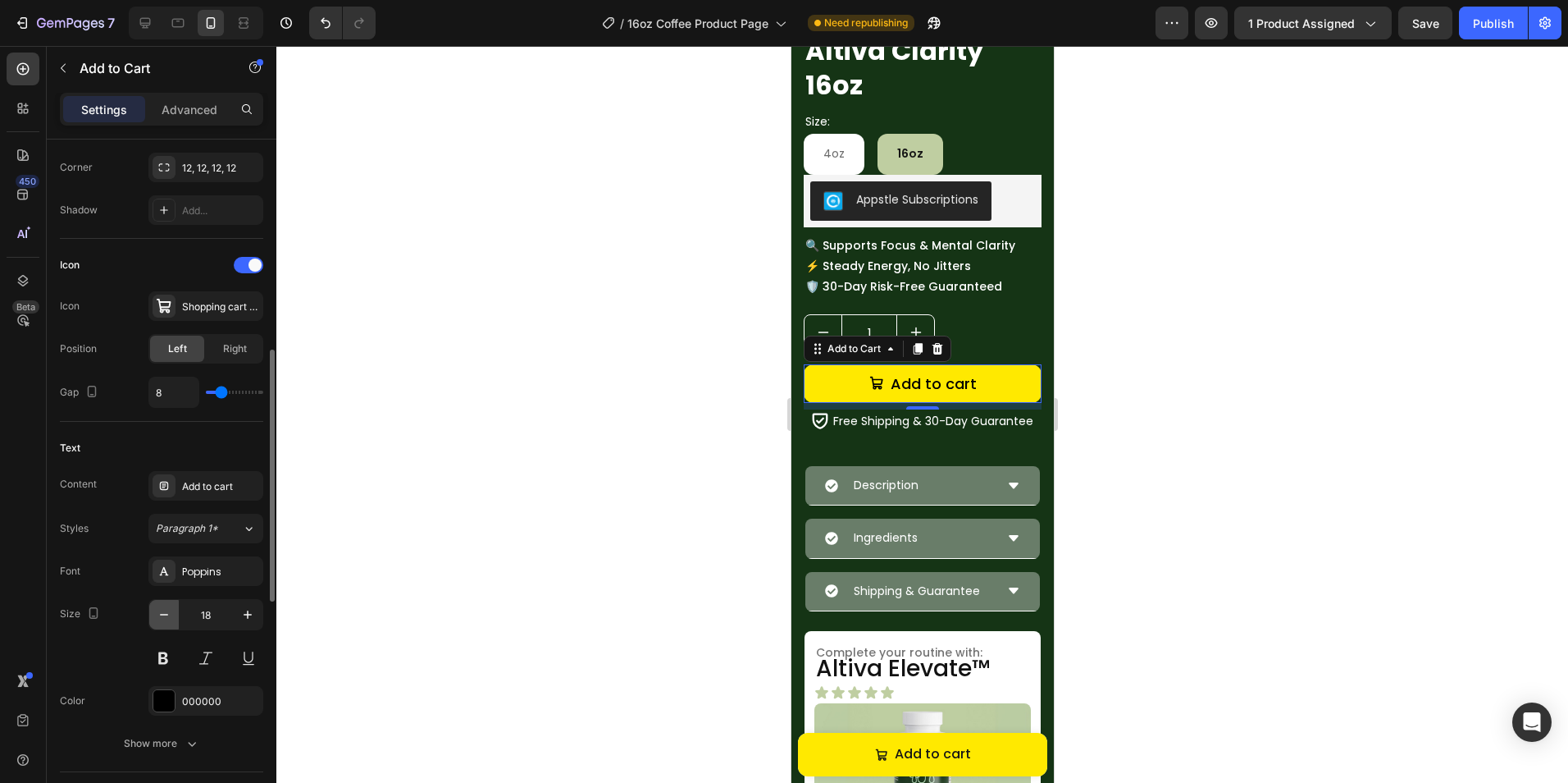
click at [173, 617] on button "button" at bounding box center [164, 614] width 30 height 30
click at [172, 617] on button "button" at bounding box center [164, 614] width 30 height 30
type input "16"
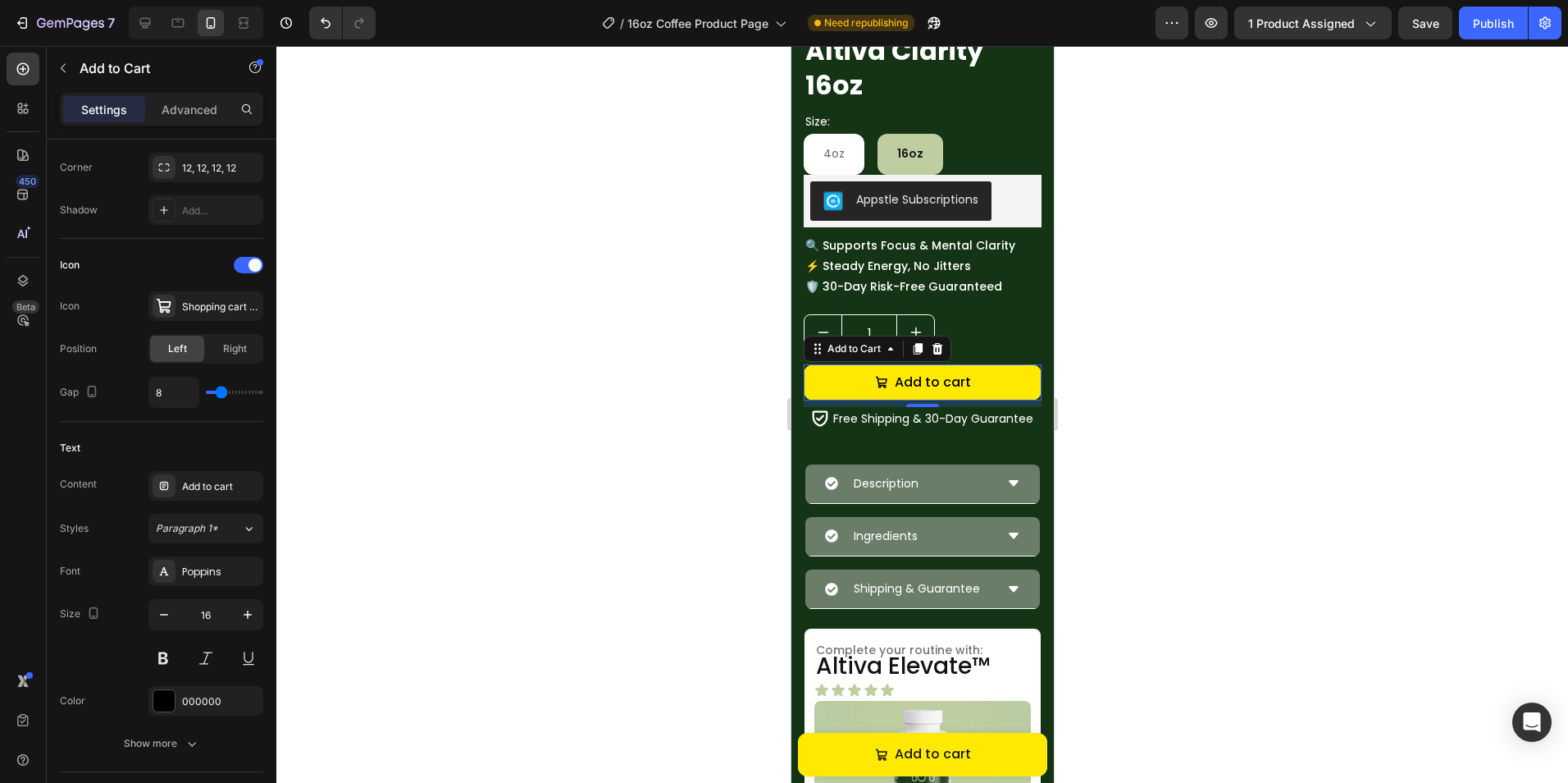
click at [525, 524] on div at bounding box center [921, 414] width 1291 height 737
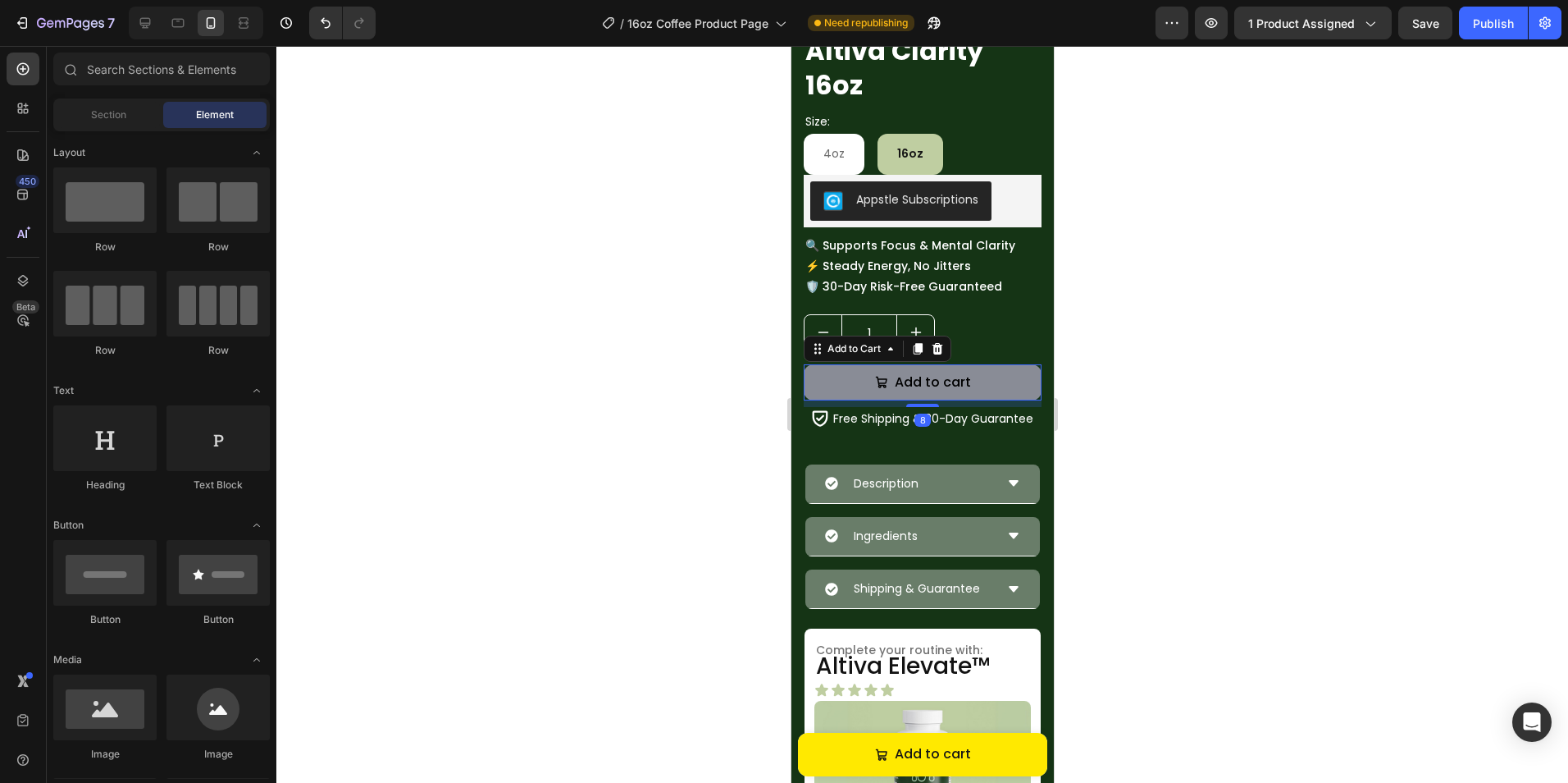
click at [1009, 391] on button "Add to cart" at bounding box center [921, 382] width 238 height 37
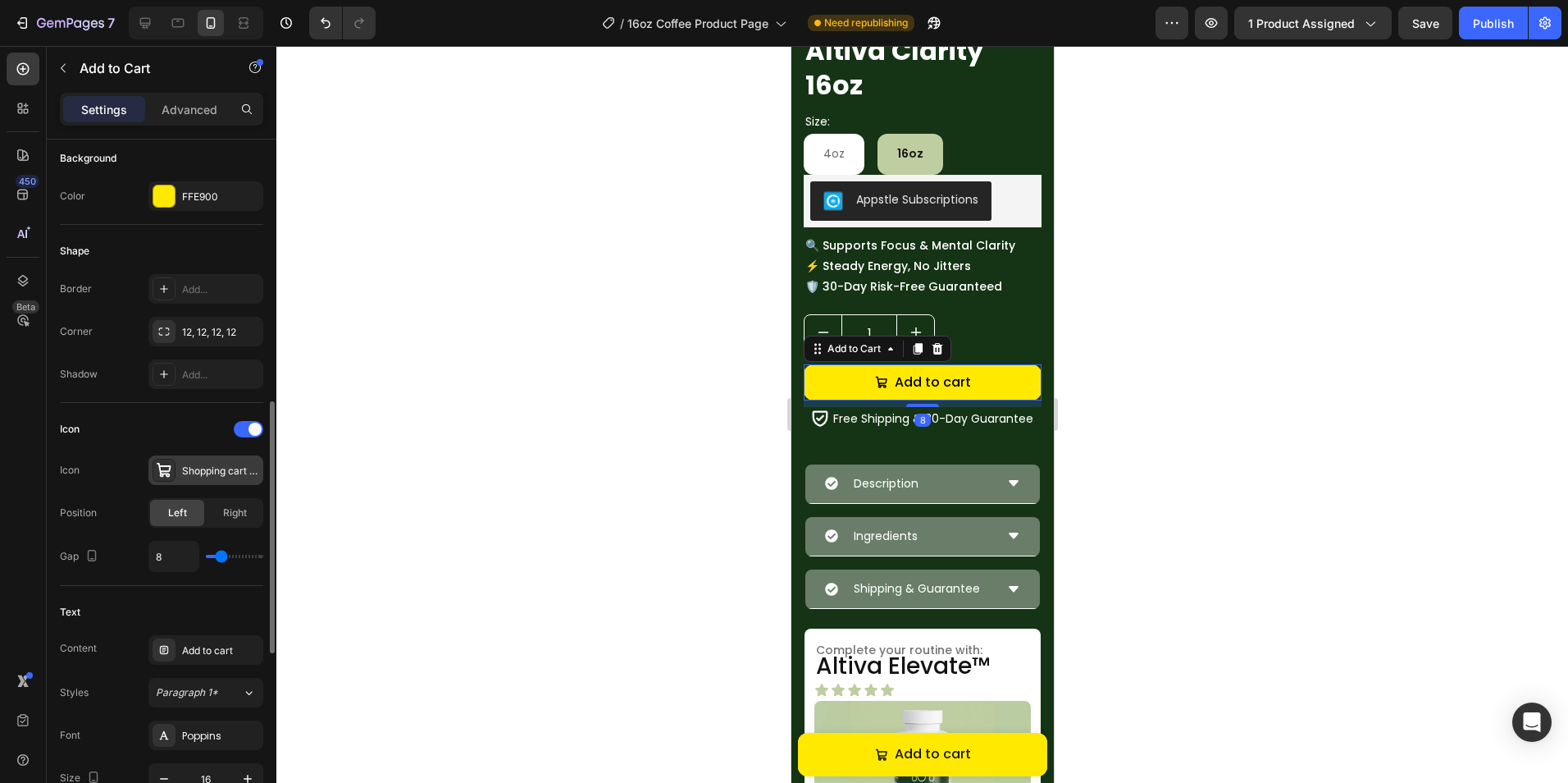
scroll to position [492, 0]
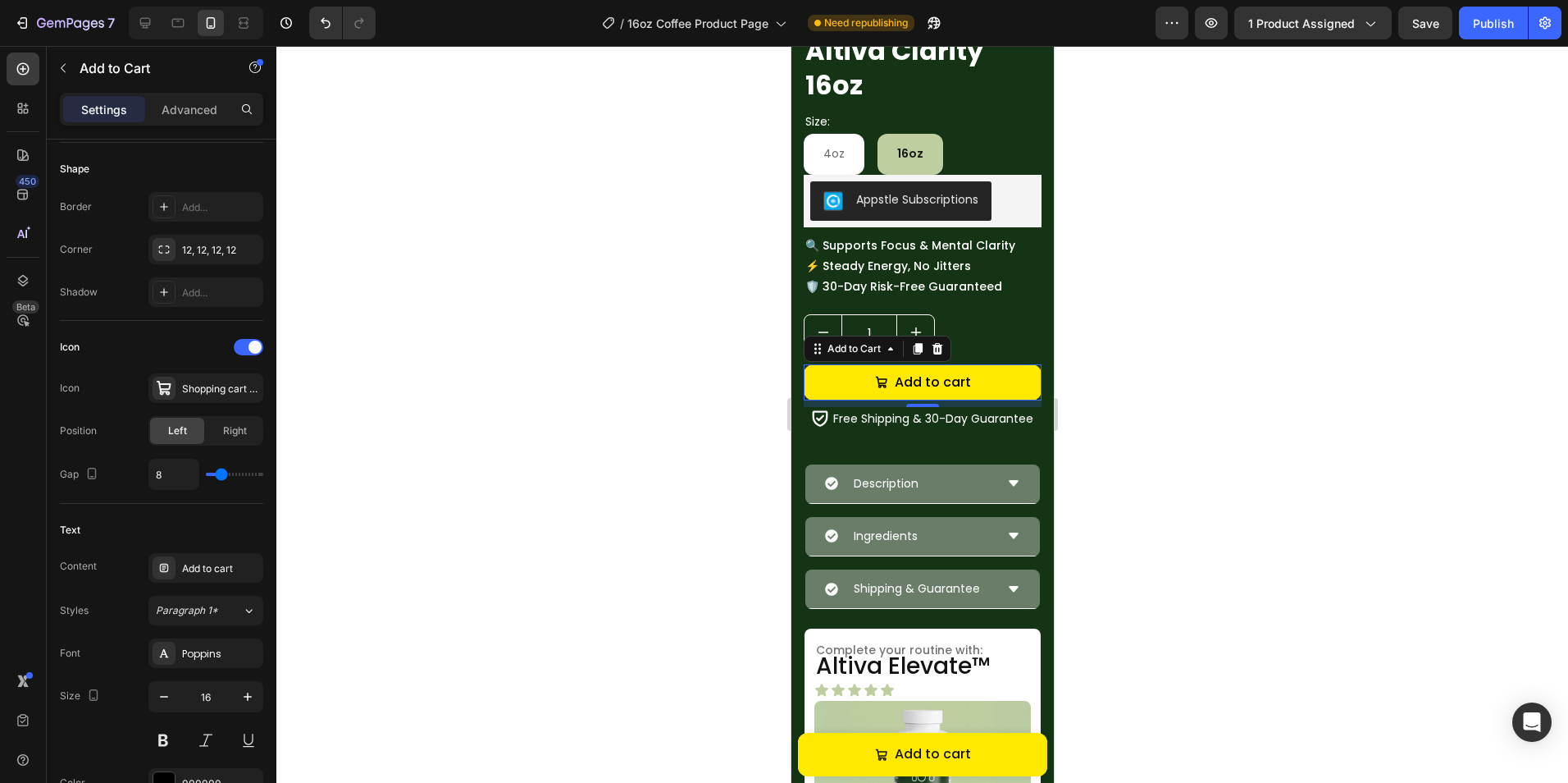
drag, startPoint x: 592, startPoint y: 483, endPoint x: 605, endPoint y: 480, distance: 13.3
click at [592, 483] on div at bounding box center [921, 414] width 1291 height 737
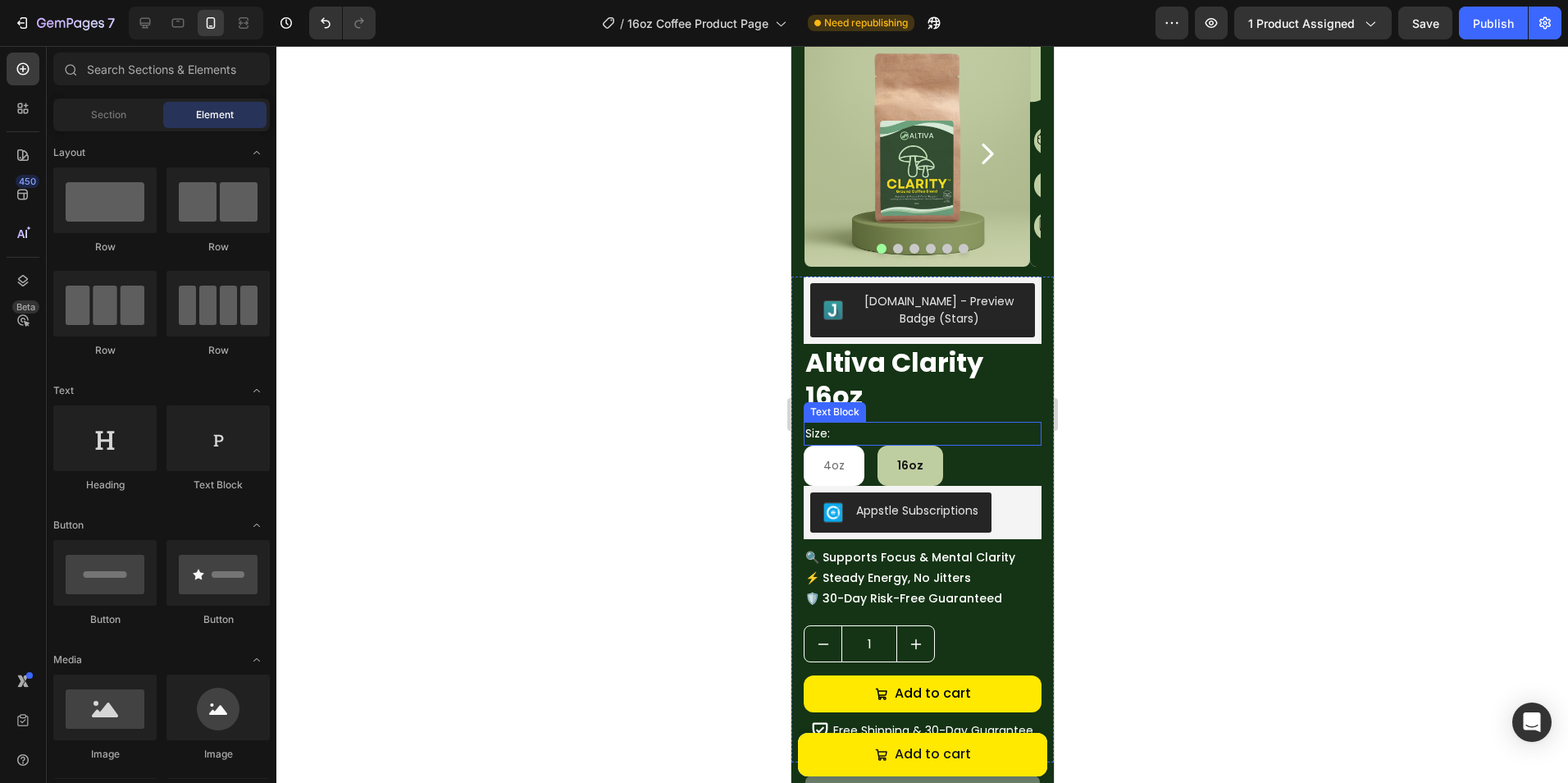
scroll to position [82, 0]
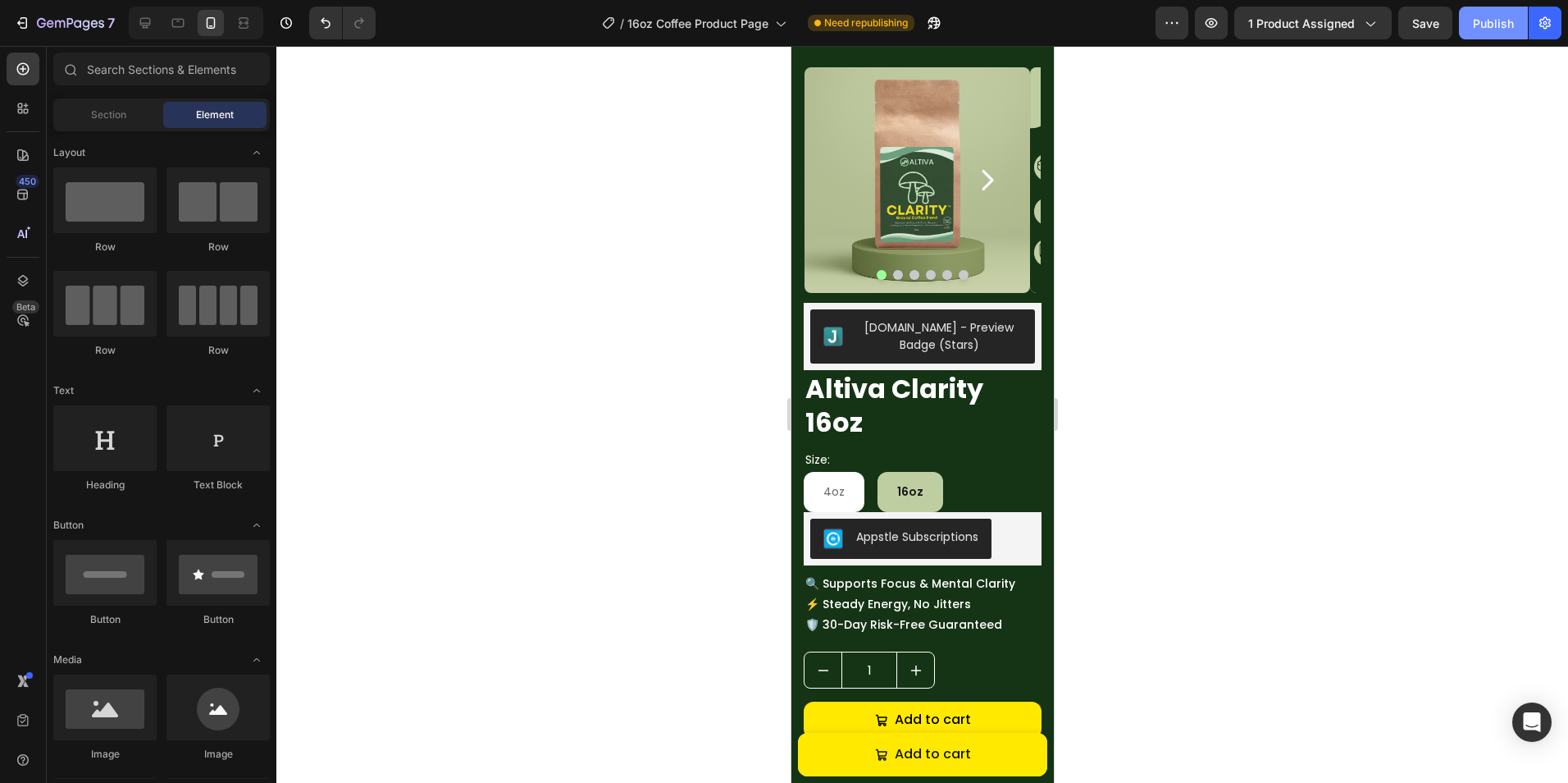
click at [1500, 30] on div "Publish" at bounding box center [1492, 23] width 41 height 17
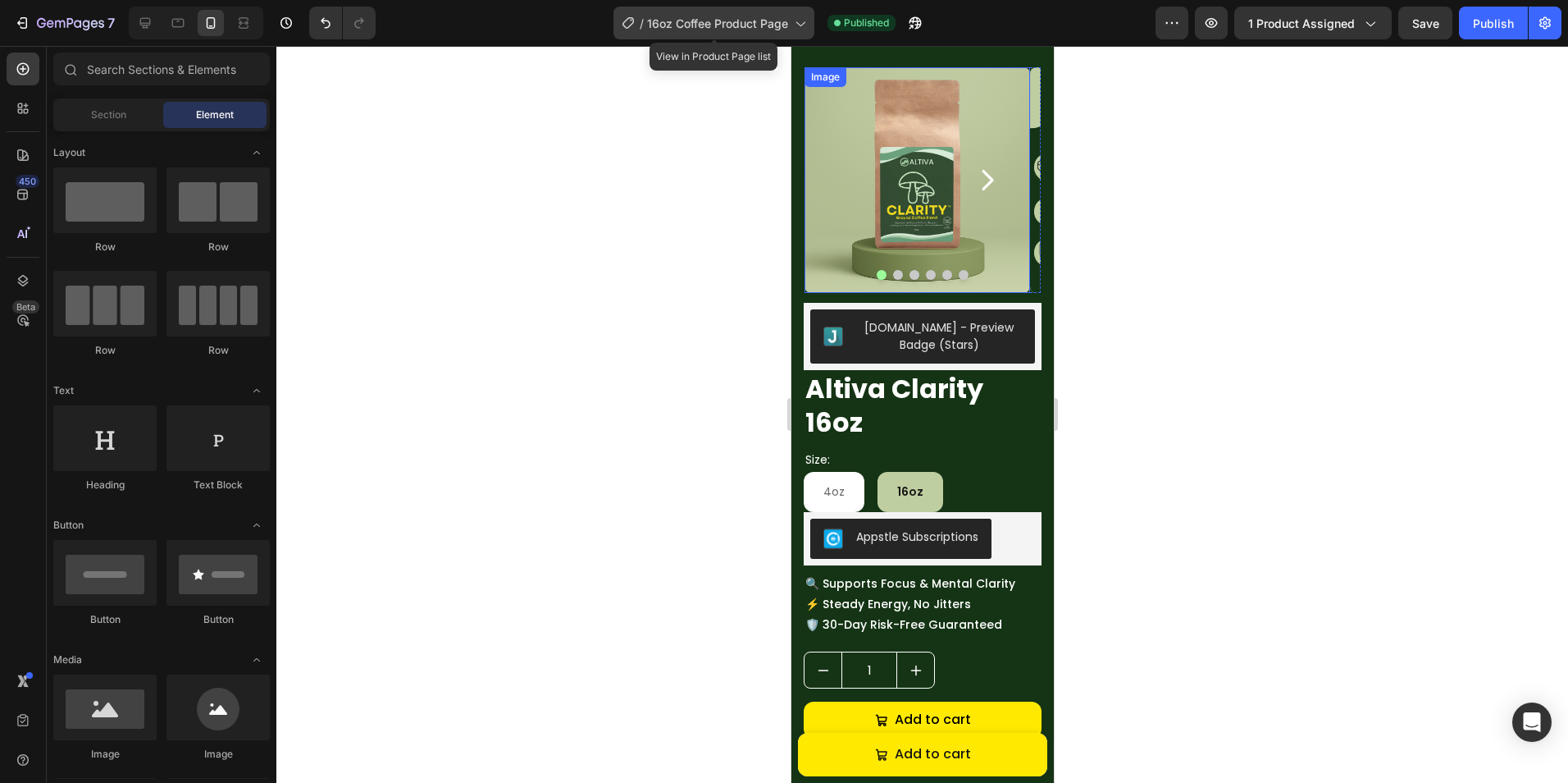
click at [721, 17] on span "16oz Coffee Product Page" at bounding box center [717, 23] width 141 height 17
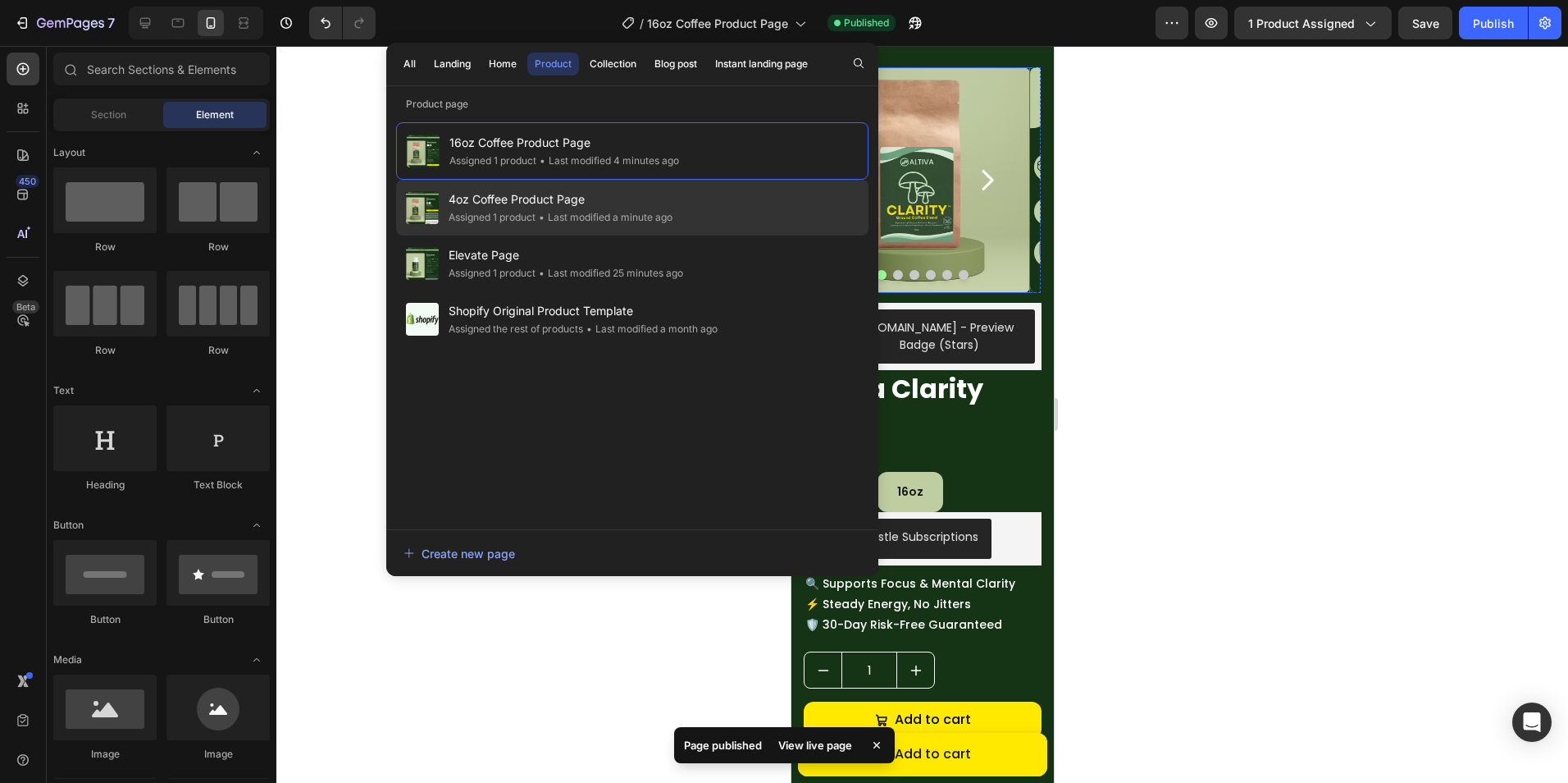
click at [628, 215] on div "• Last modified a minute ago" at bounding box center [603, 217] width 137 height 16
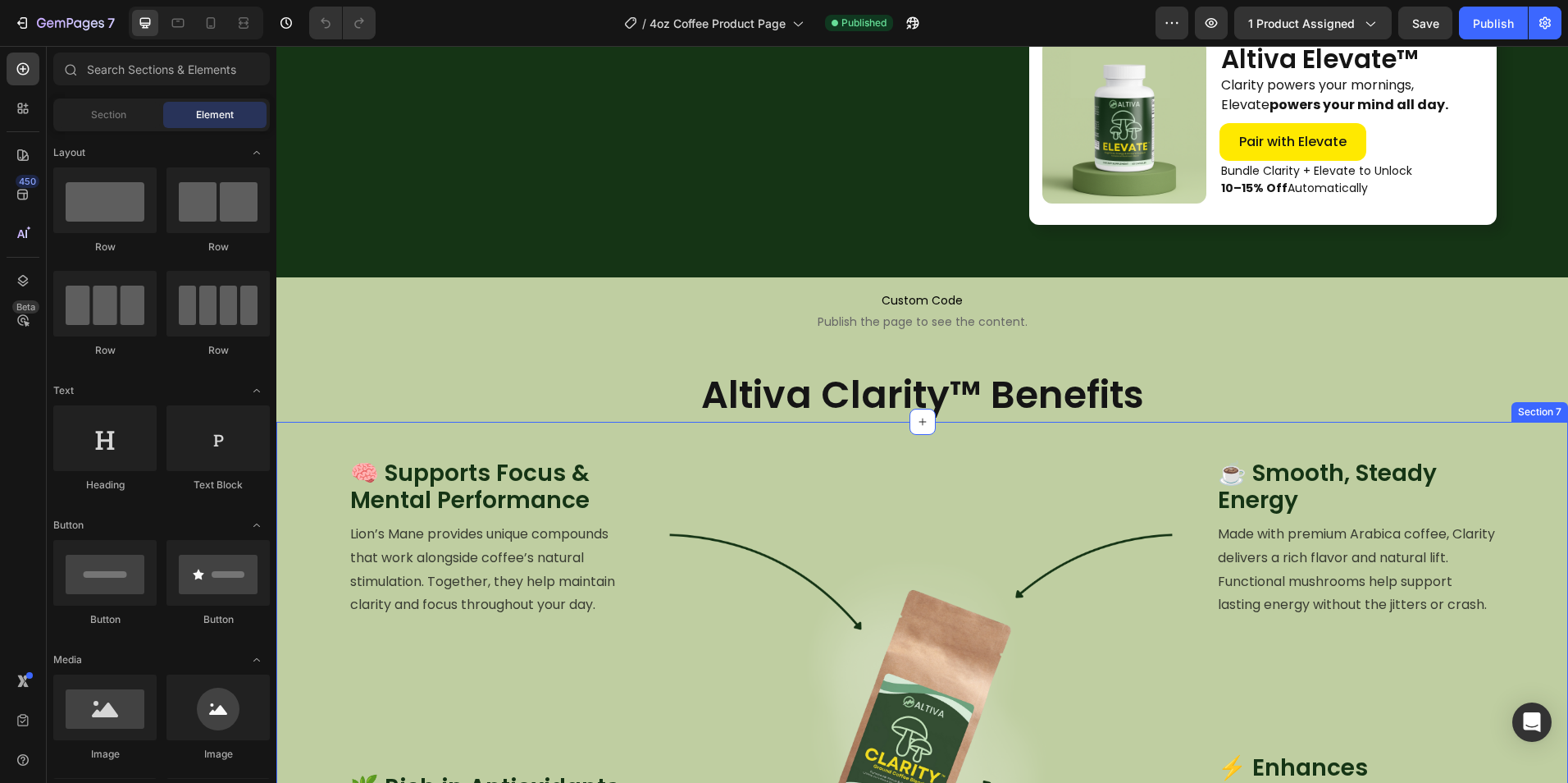
scroll to position [492, 0]
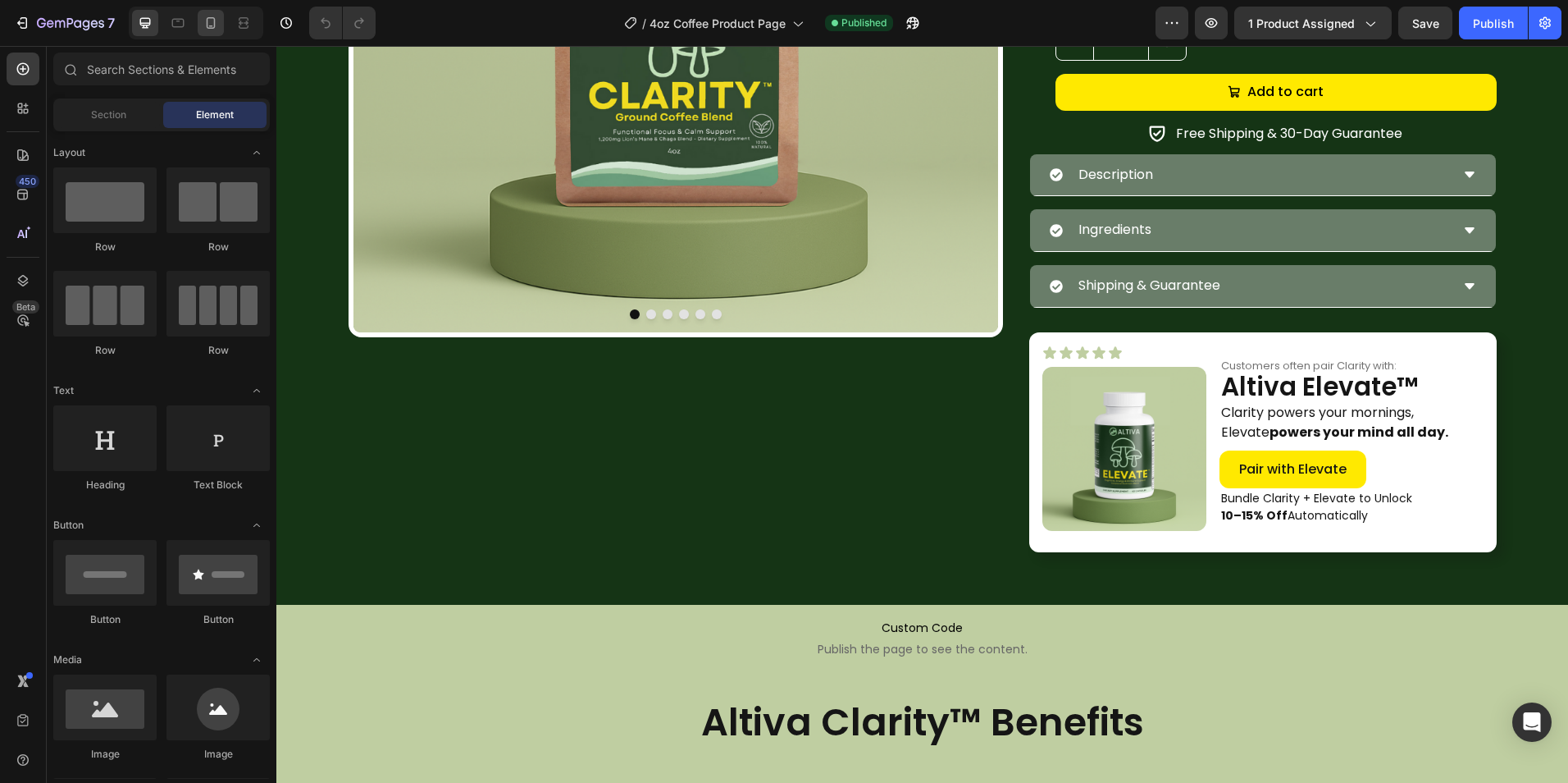
click at [210, 16] on div at bounding box center [210, 23] width 26 height 26
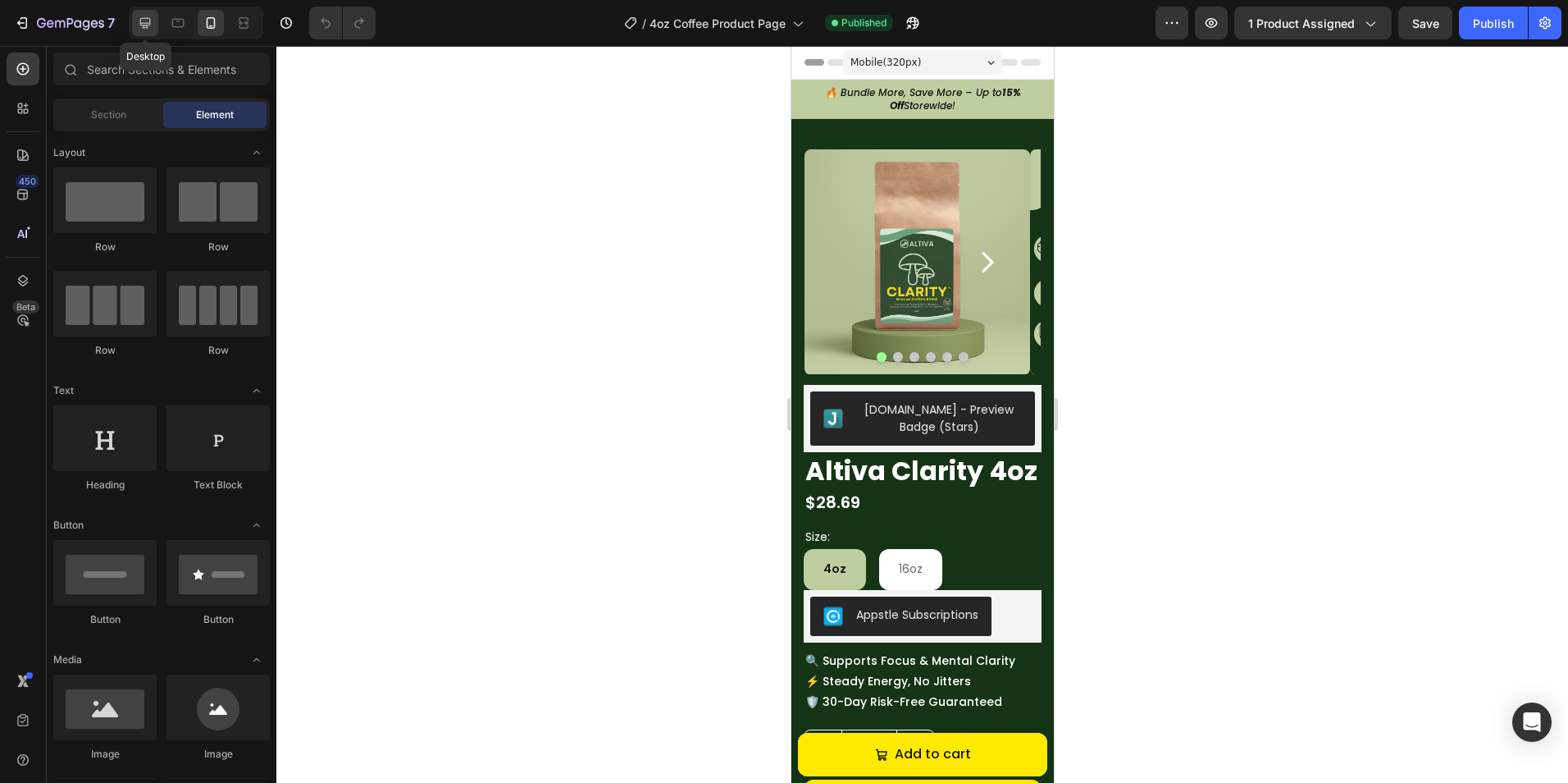
click at [154, 21] on icon at bounding box center [145, 23] width 16 height 16
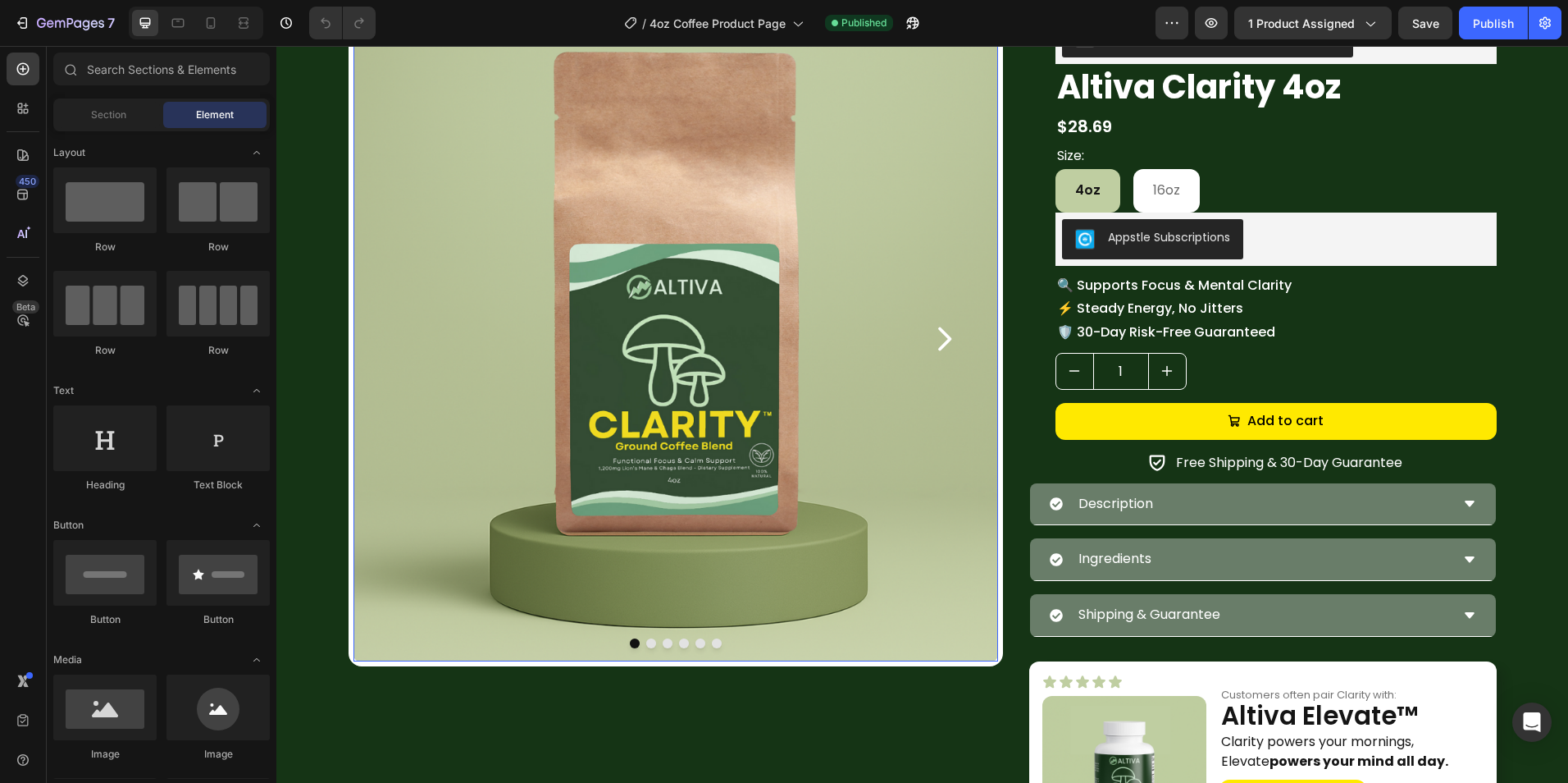
scroll to position [164, 0]
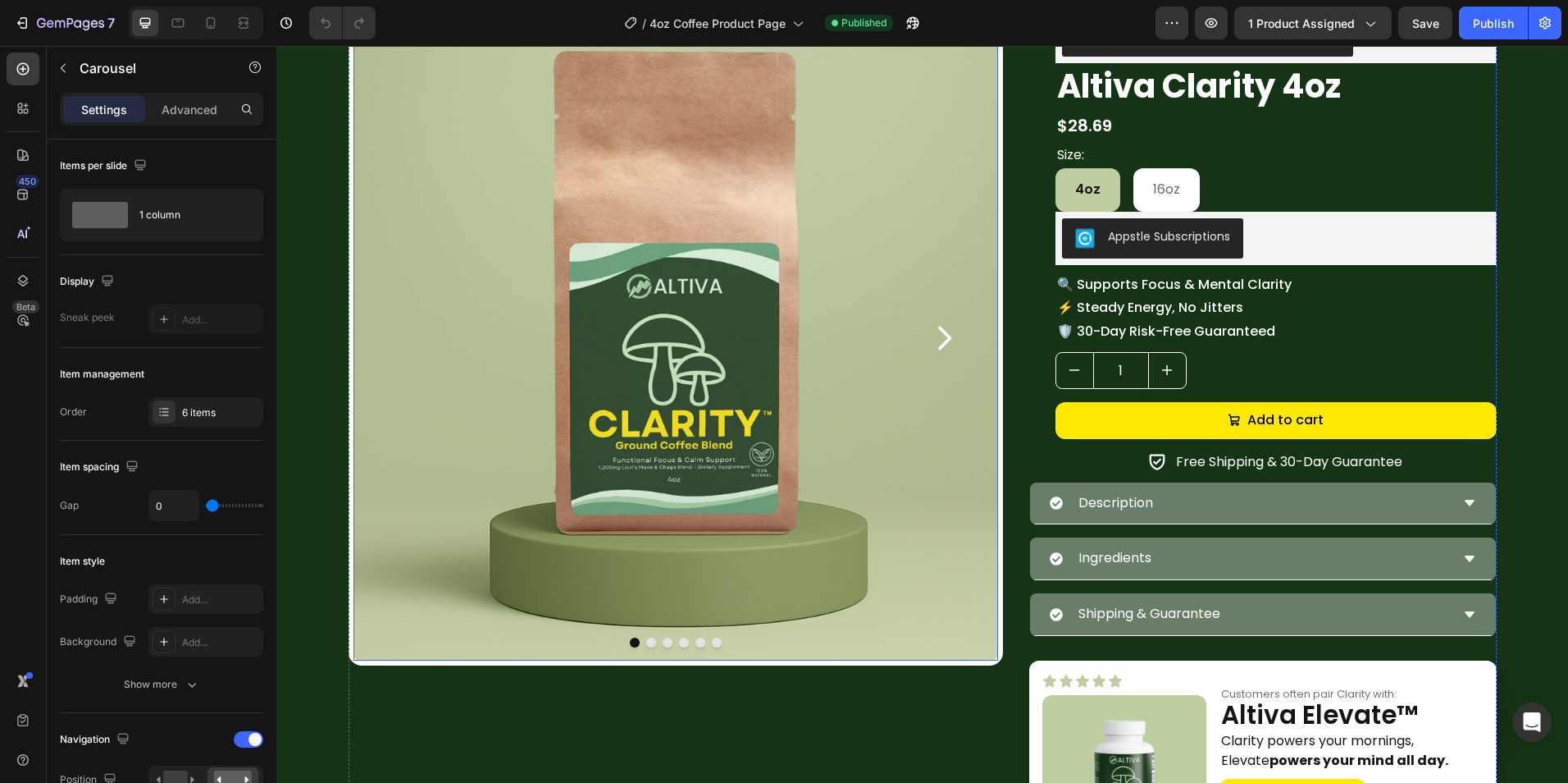
click at [938, 327] on icon "Carousel Next Arrow" at bounding box center [943, 337] width 33 height 33
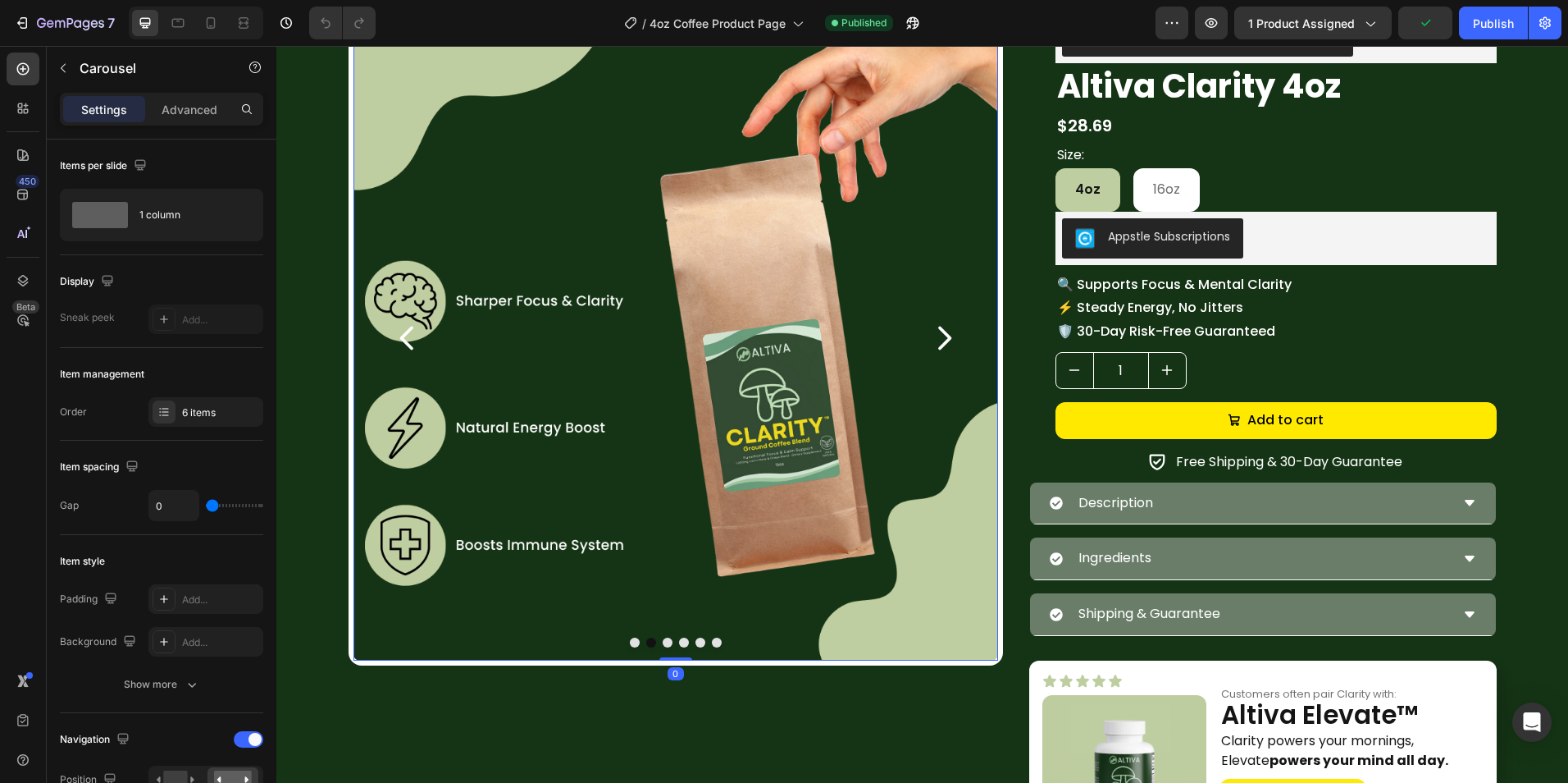
click at [938, 327] on icon "Carousel Next Arrow" at bounding box center [943, 337] width 33 height 33
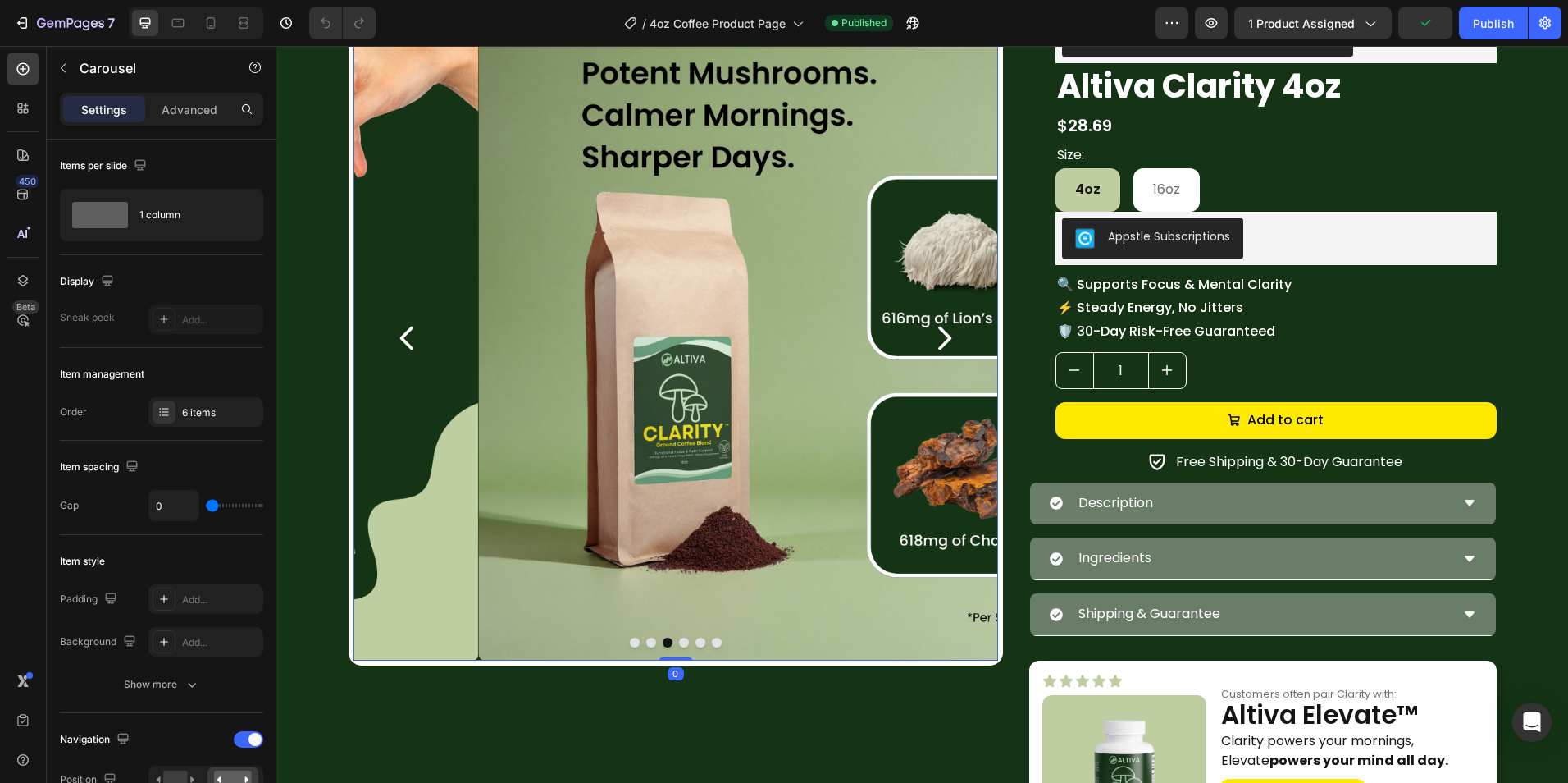
click at [938, 327] on icon "Carousel Next Arrow" at bounding box center [943, 337] width 33 height 33
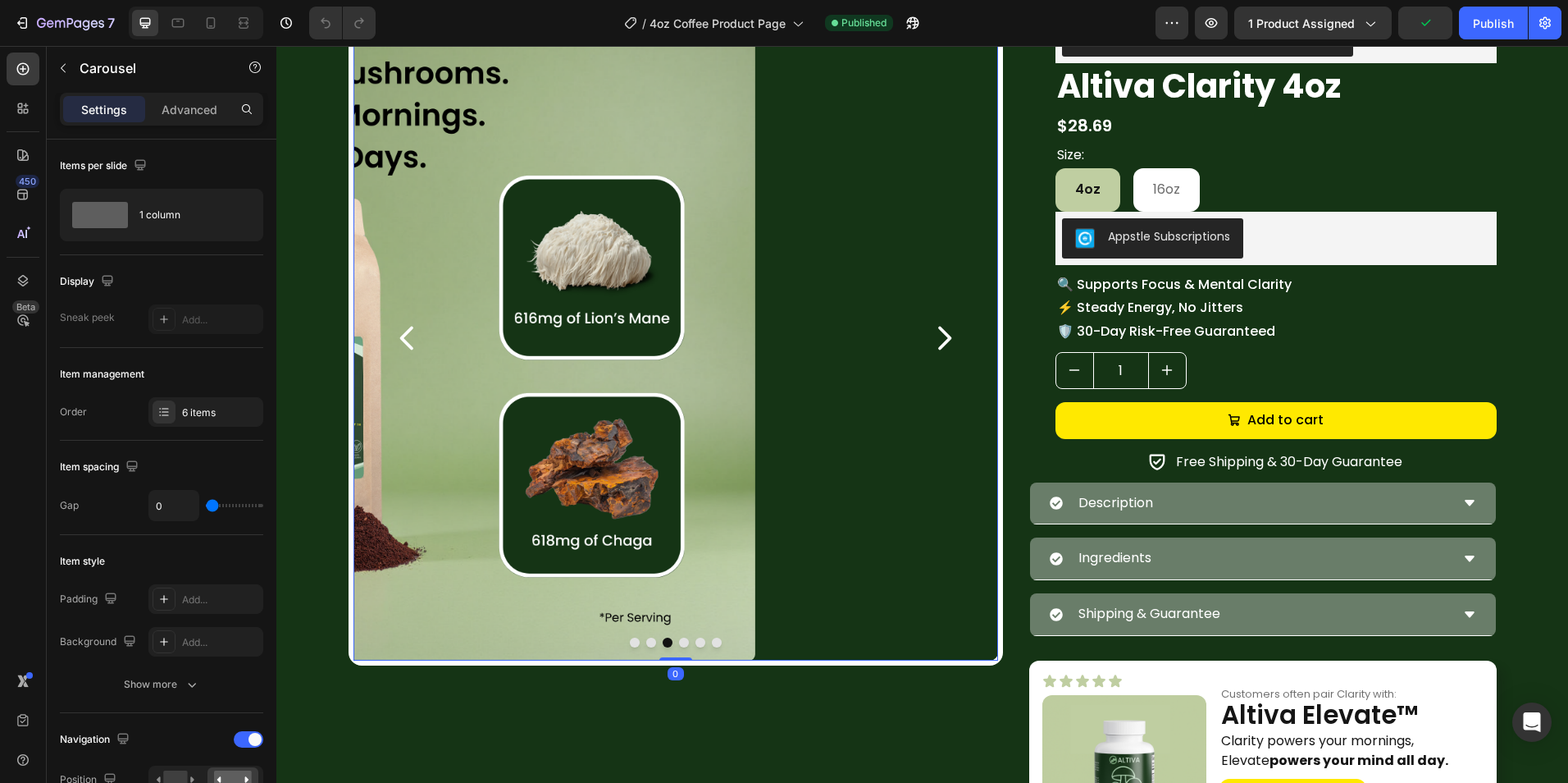
click at [939, 327] on icon "Carousel Next Arrow" at bounding box center [943, 337] width 33 height 33
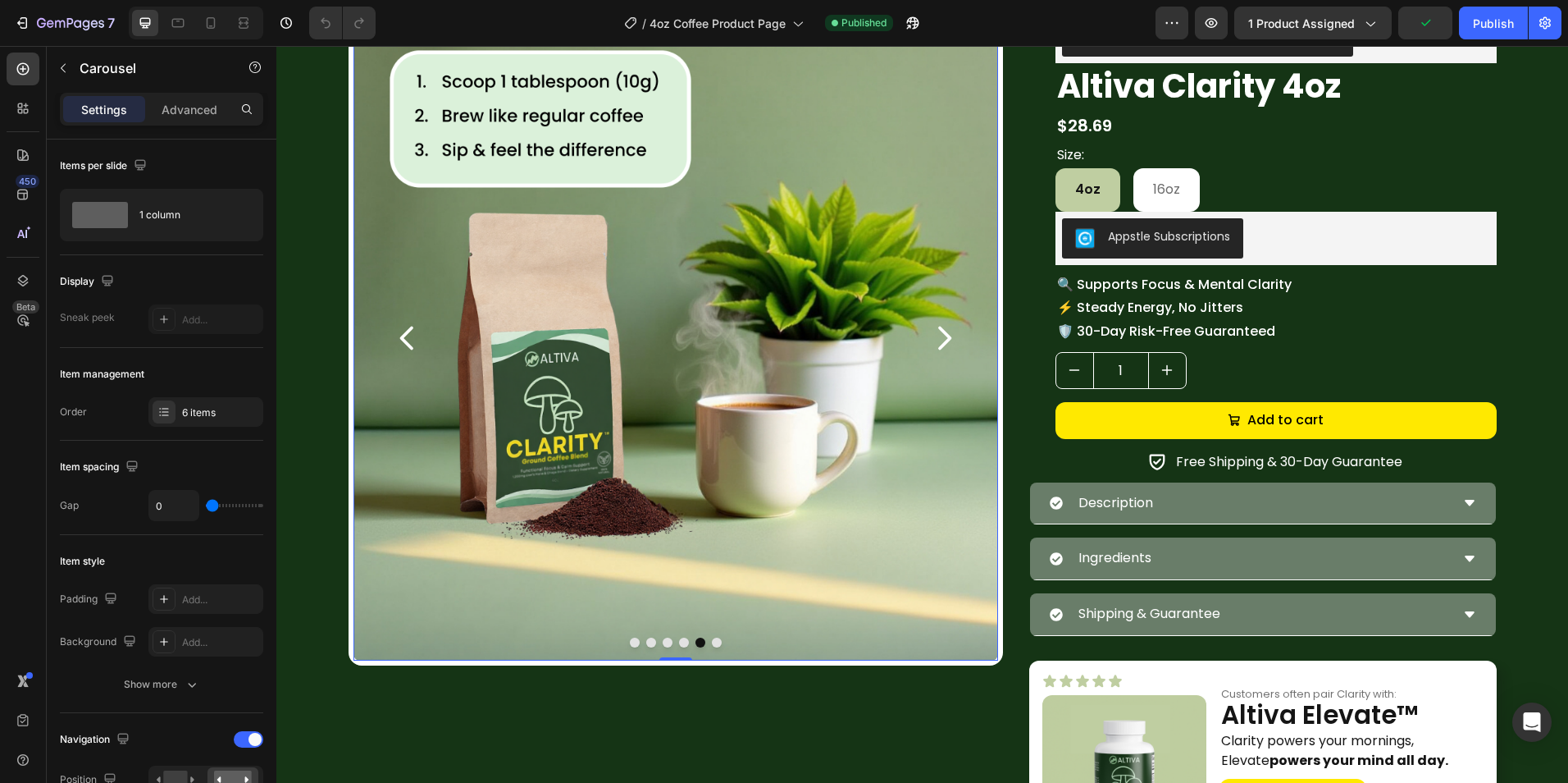
click at [939, 327] on icon "Carousel Next Arrow" at bounding box center [943, 337] width 33 height 33
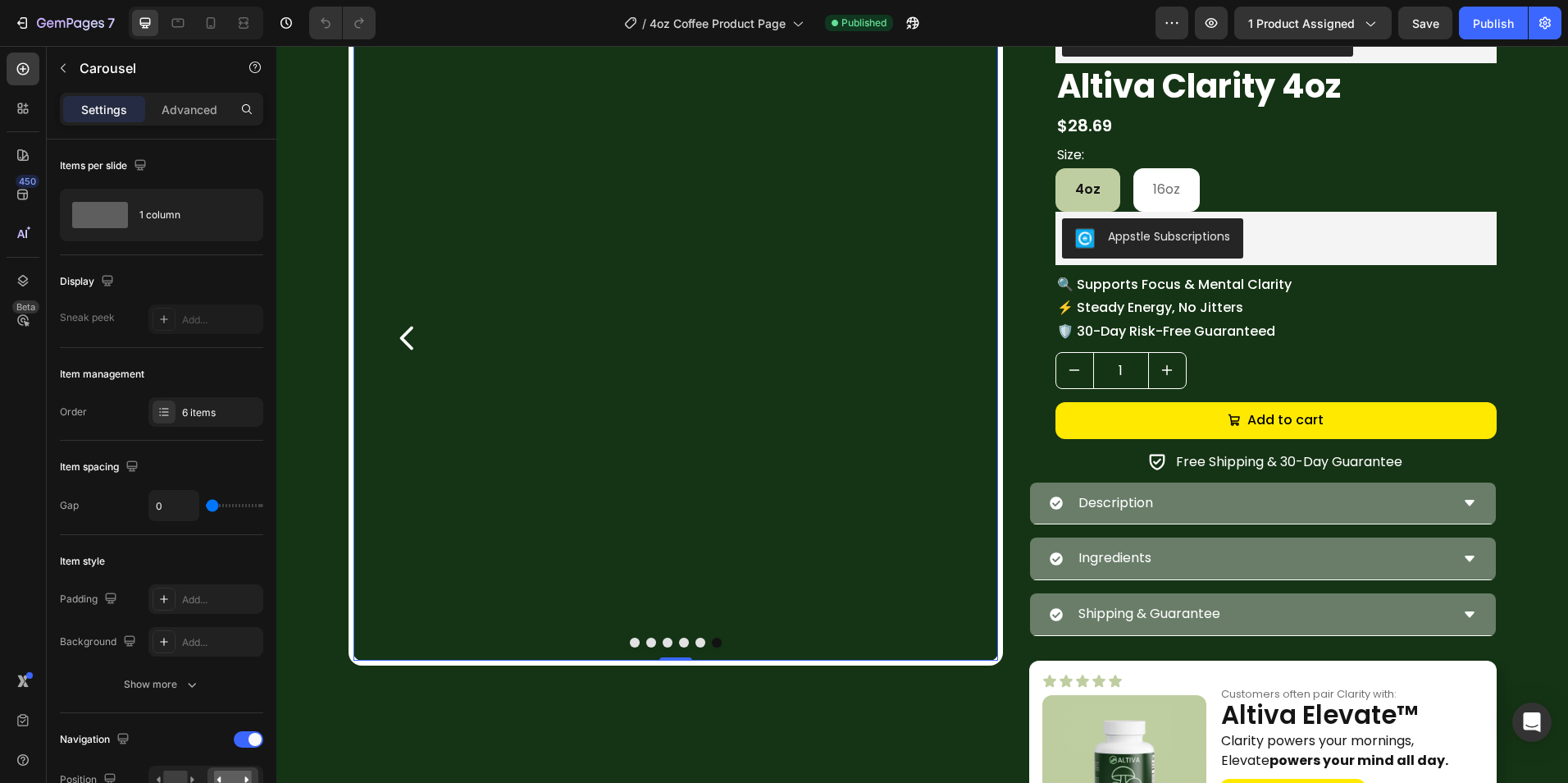
click at [385, 325] on button "Carousel Back Arrow" at bounding box center [408, 338] width 82 height 82
click at [391, 325] on icon "Carousel Back Arrow" at bounding box center [407, 337] width 33 height 33
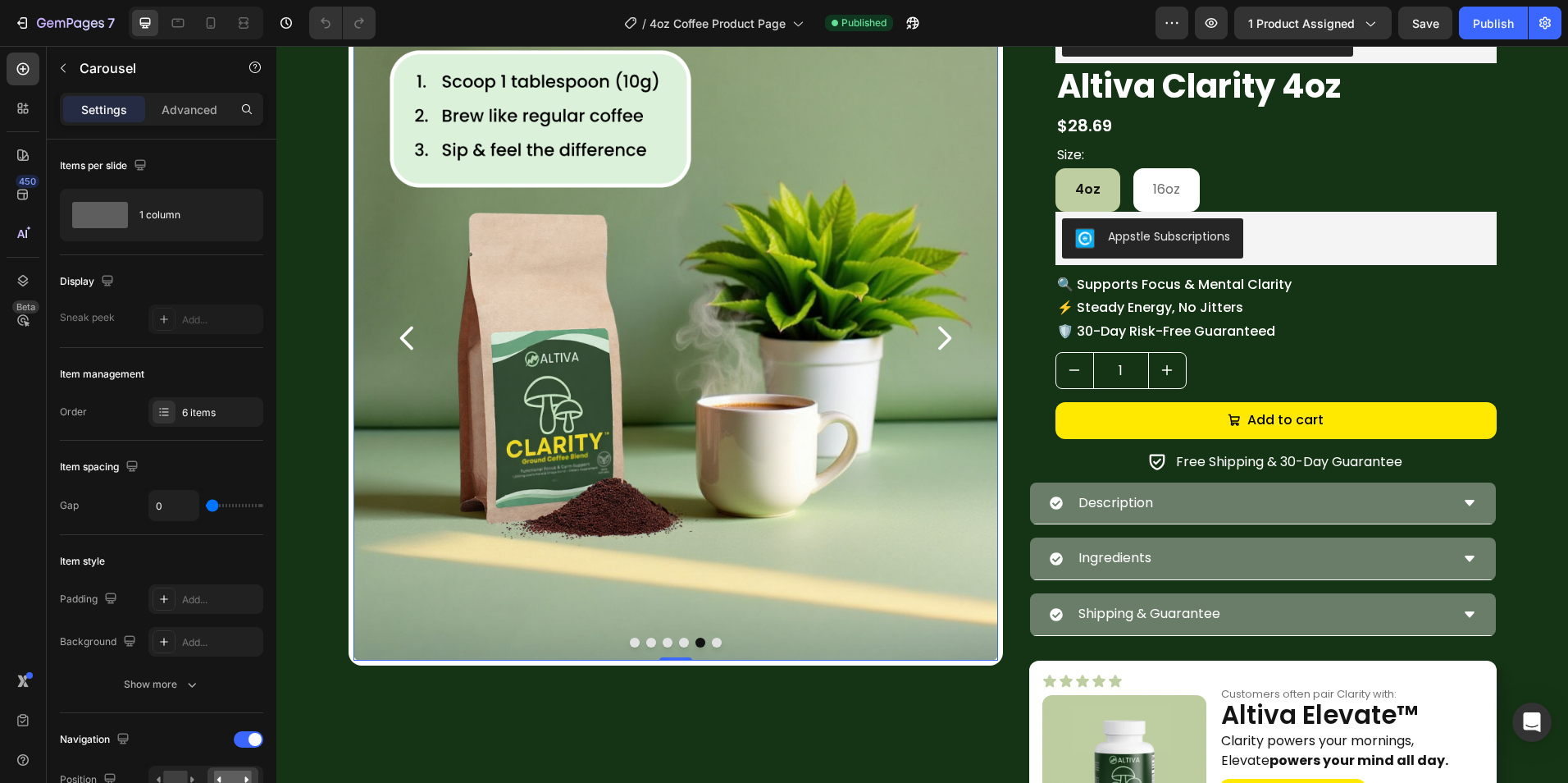
click at [391, 324] on icon "Carousel Back Arrow" at bounding box center [407, 337] width 33 height 33
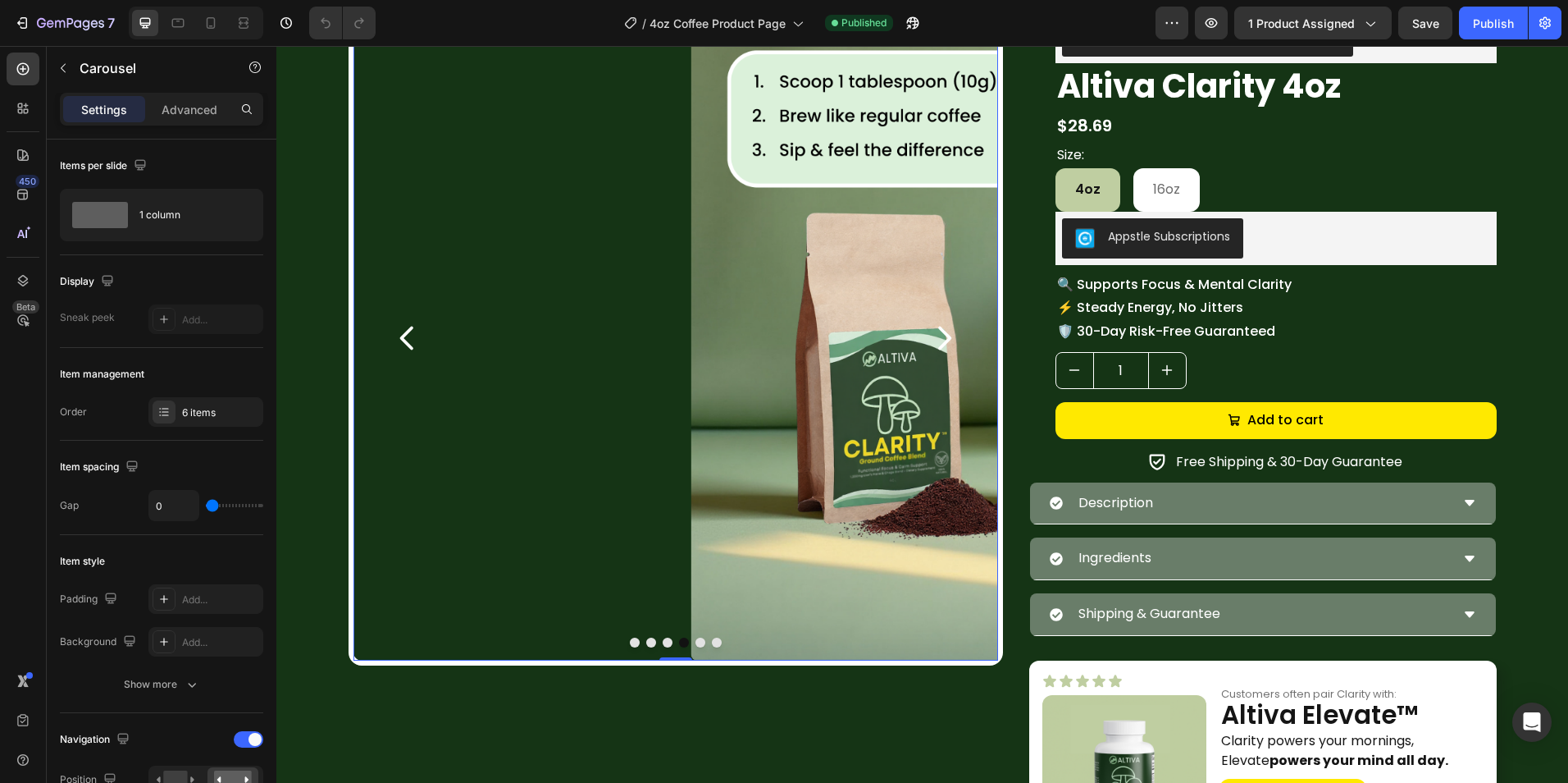
click at [391, 324] on icon "Carousel Back Arrow" at bounding box center [407, 337] width 33 height 33
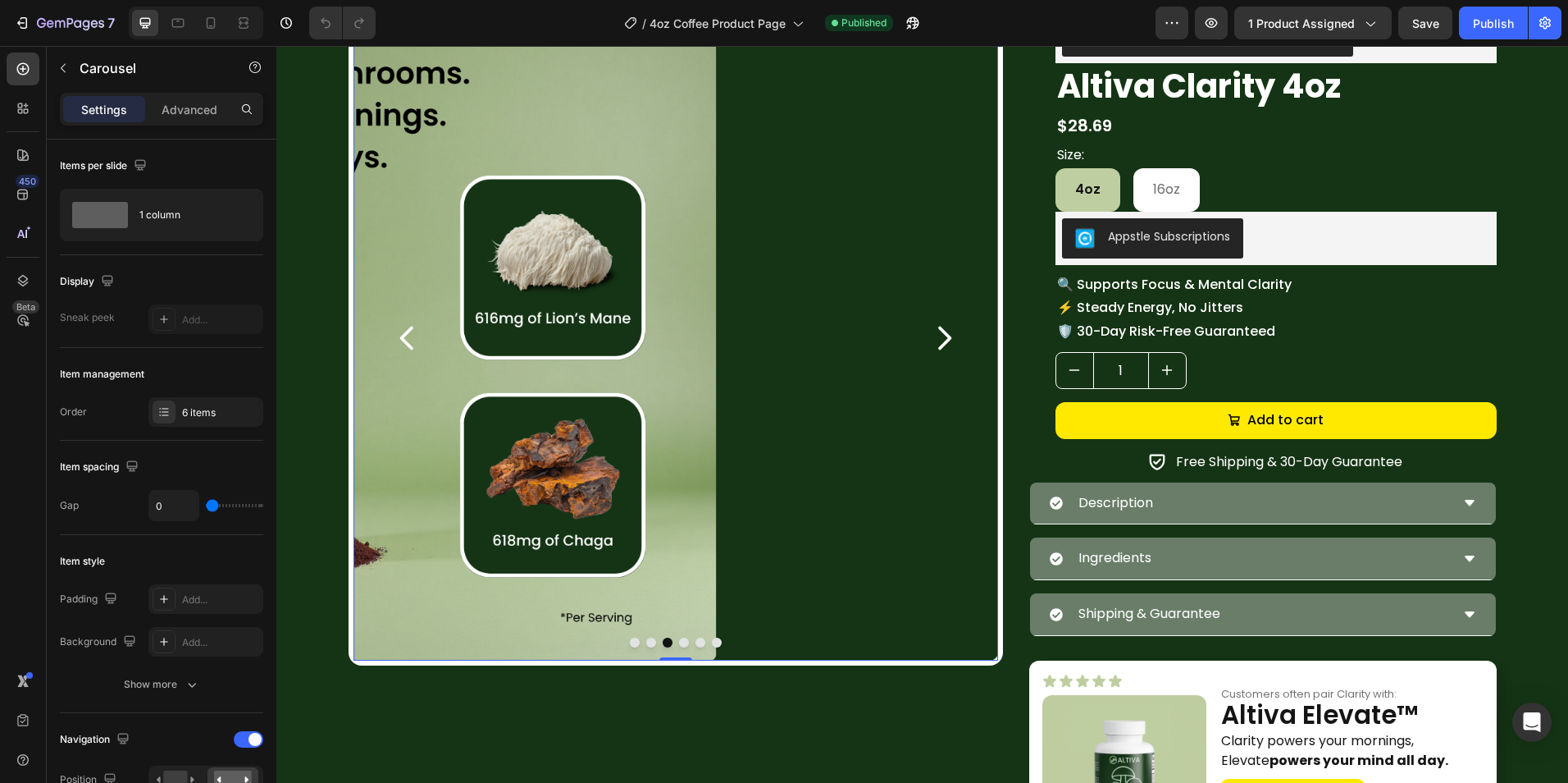
click at [391, 324] on icon "Carousel Back Arrow" at bounding box center [407, 337] width 33 height 33
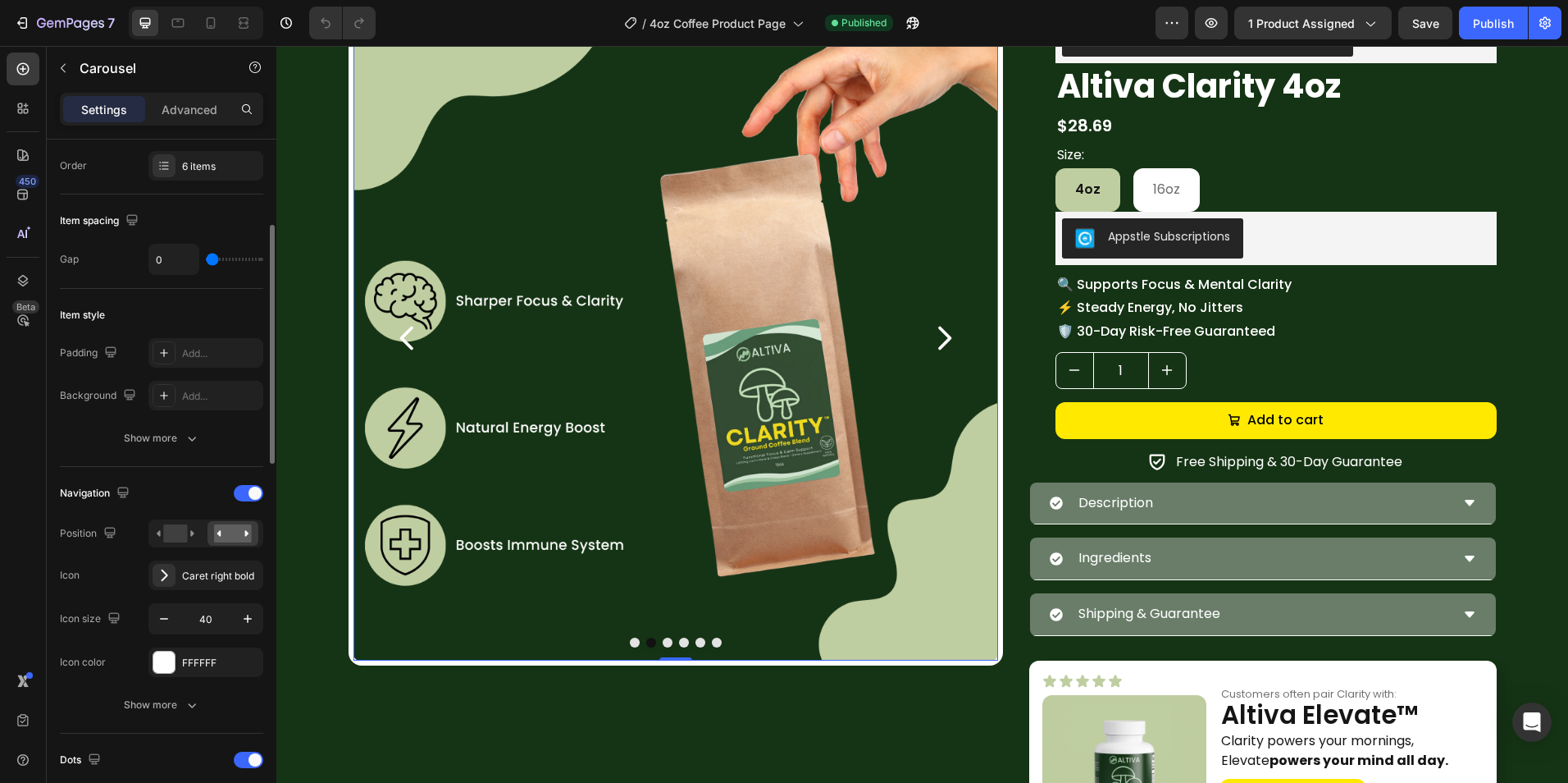
scroll to position [492, 0]
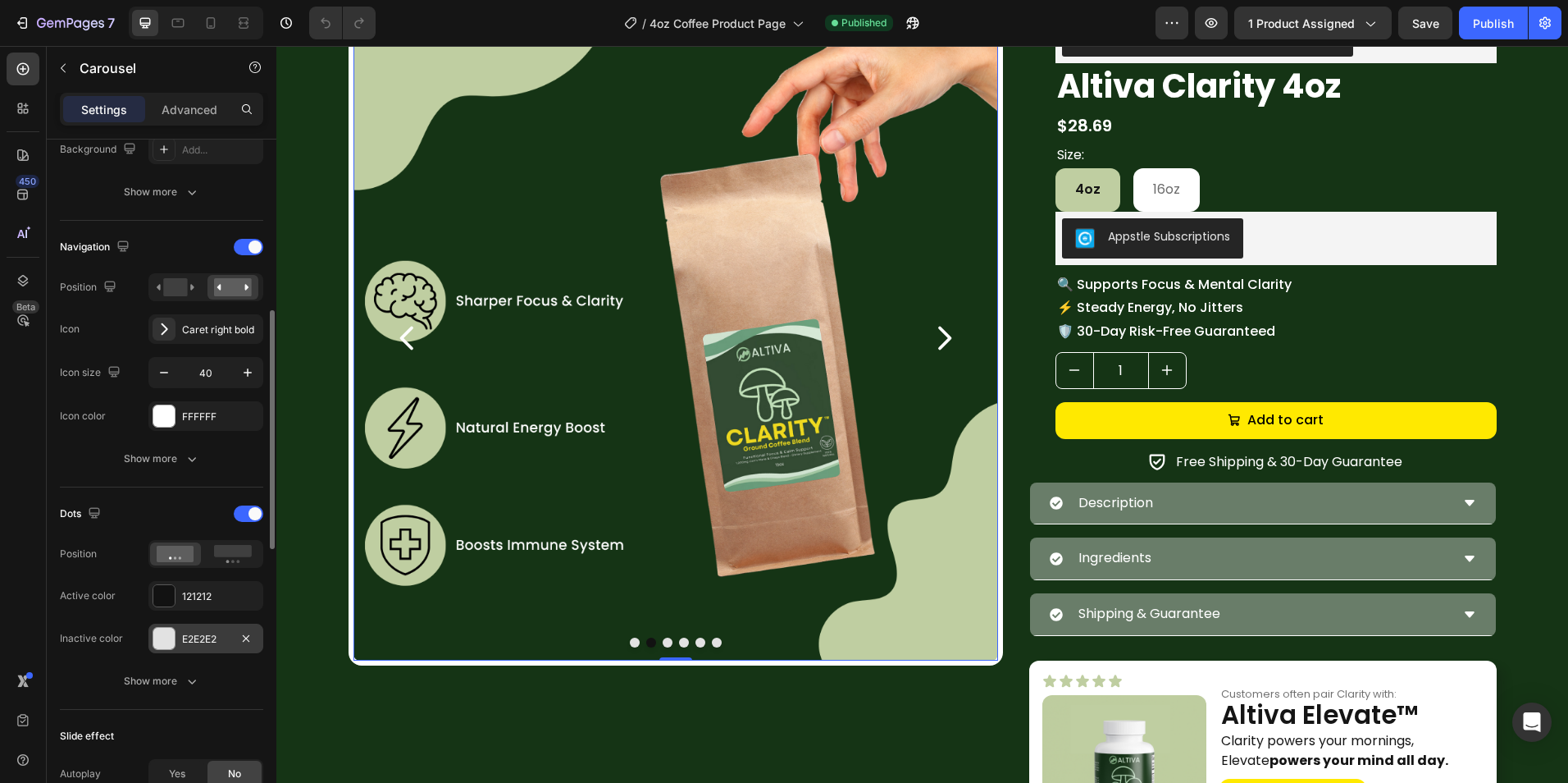
click at [168, 633] on div at bounding box center [163, 637] width 21 height 21
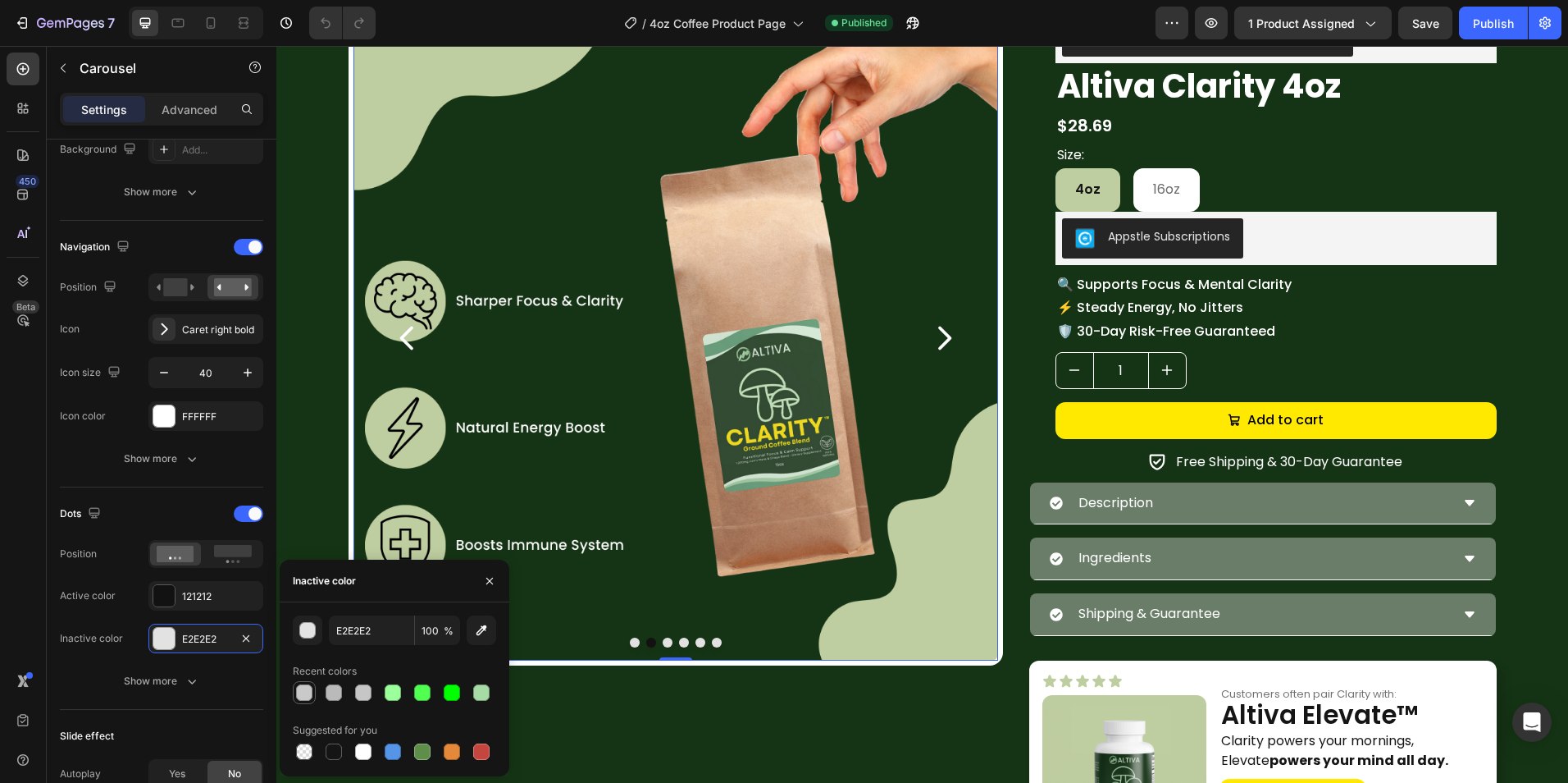
click at [301, 698] on div at bounding box center [304, 692] width 16 height 16
type input "C9C9C9"
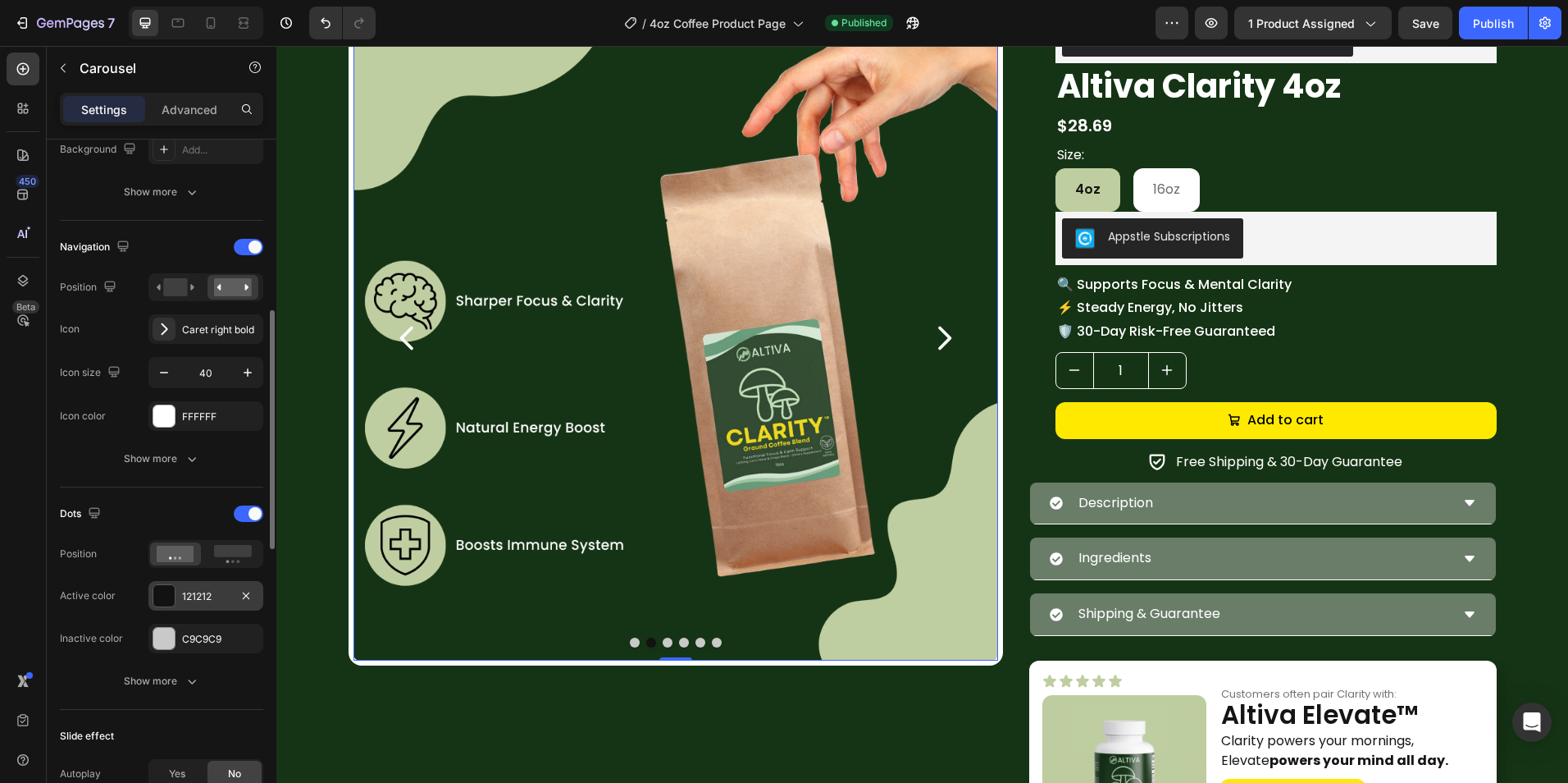
click at [160, 582] on div "121212" at bounding box center [205, 595] width 115 height 30
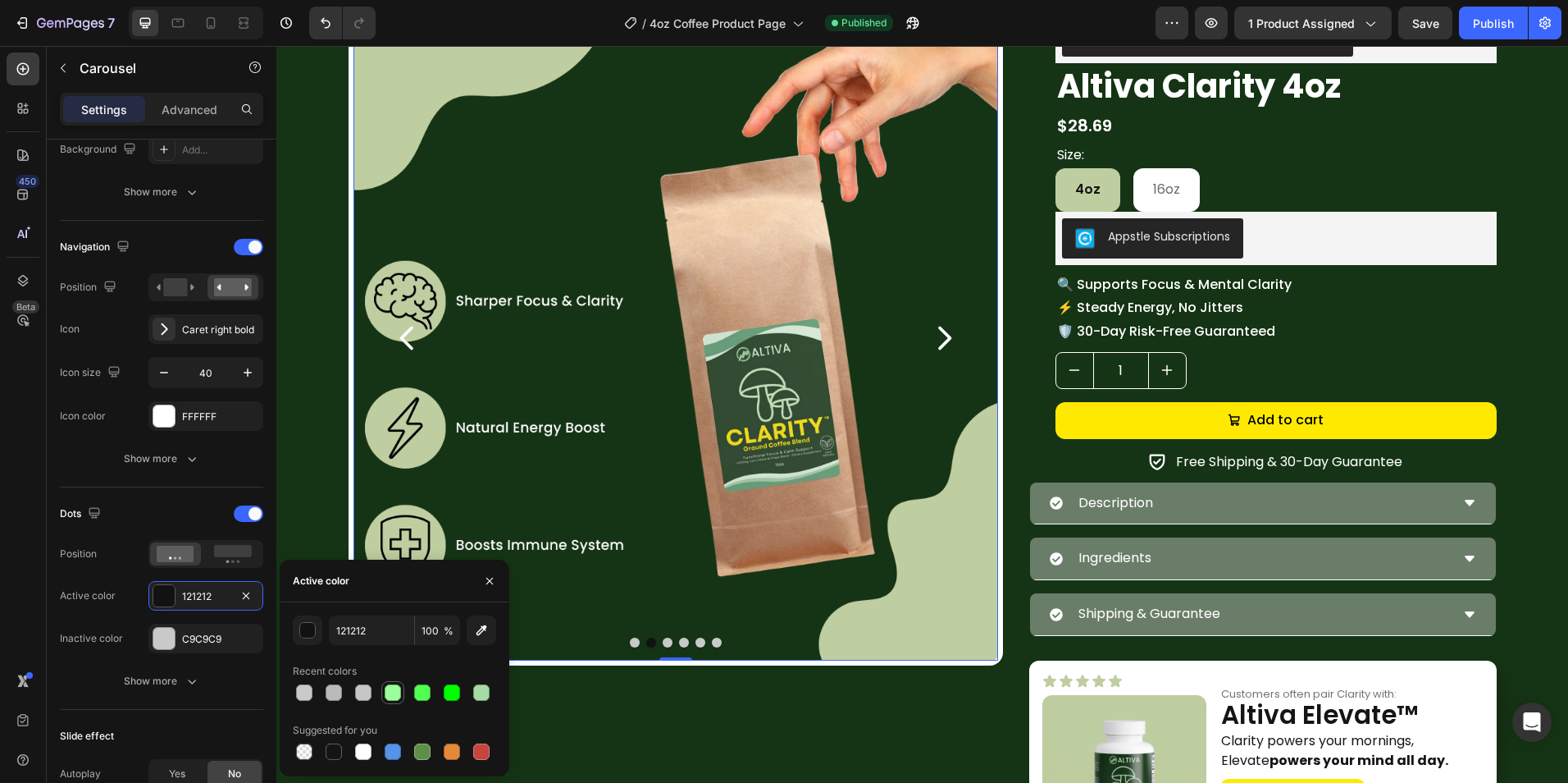
click at [391, 692] on div at bounding box center [393, 692] width 16 height 16
type input "9BFF9B"
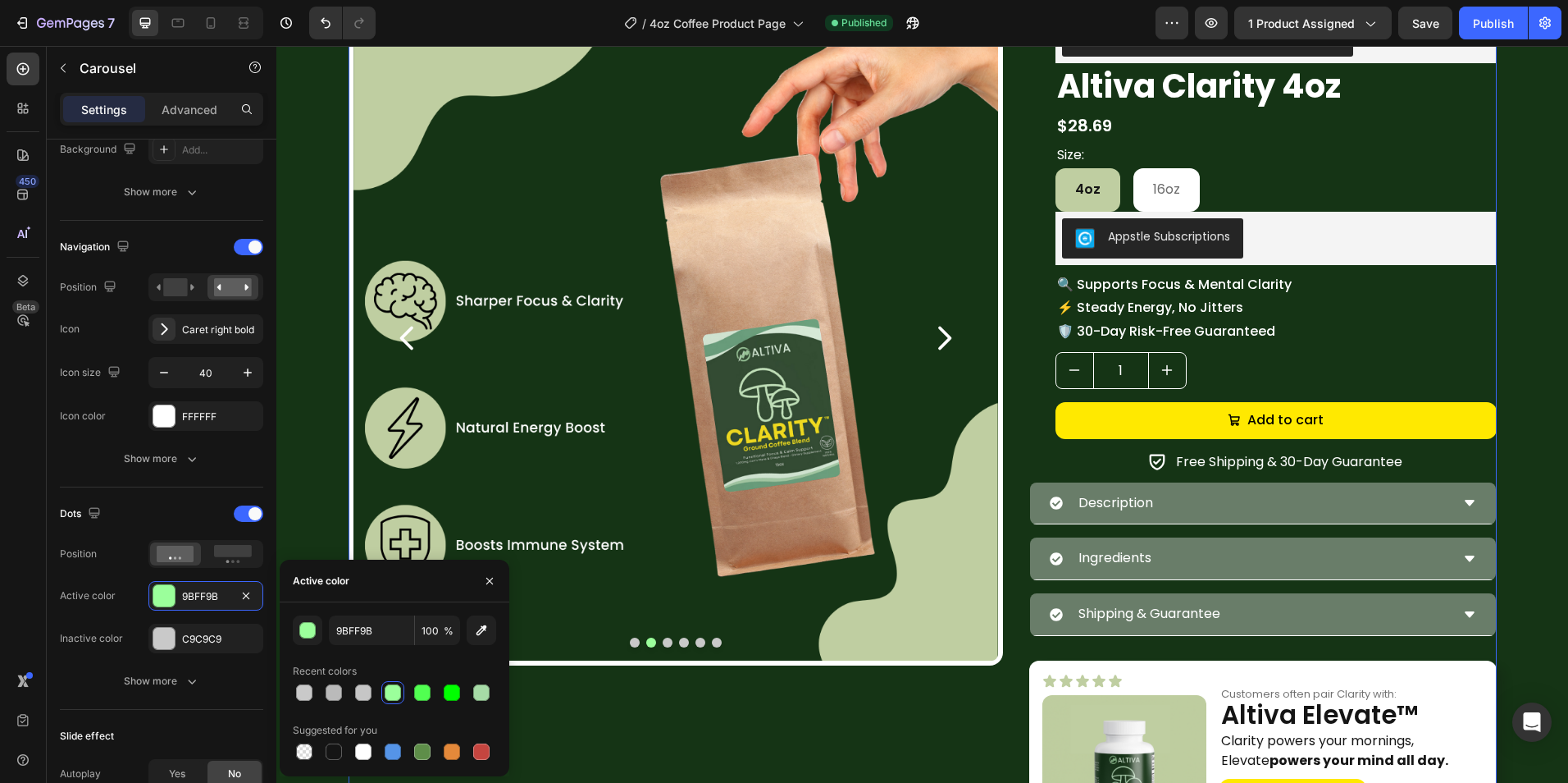
click at [778, 738] on div "Image Image Image Image Image Image Carousel" at bounding box center [676, 446] width 654 height 870
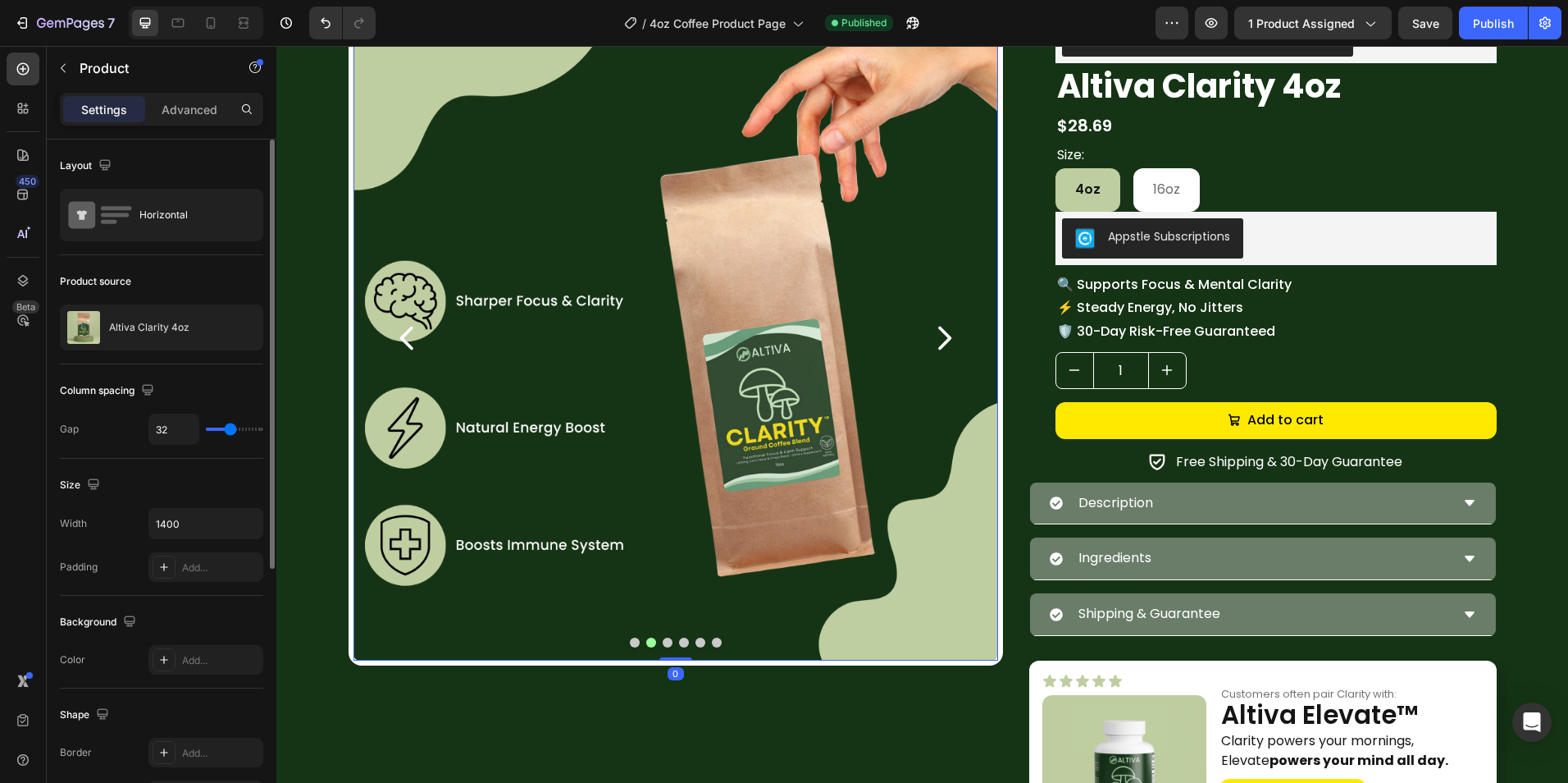
click at [412, 358] on button "Carousel Back Arrow" at bounding box center [408, 338] width 82 height 82
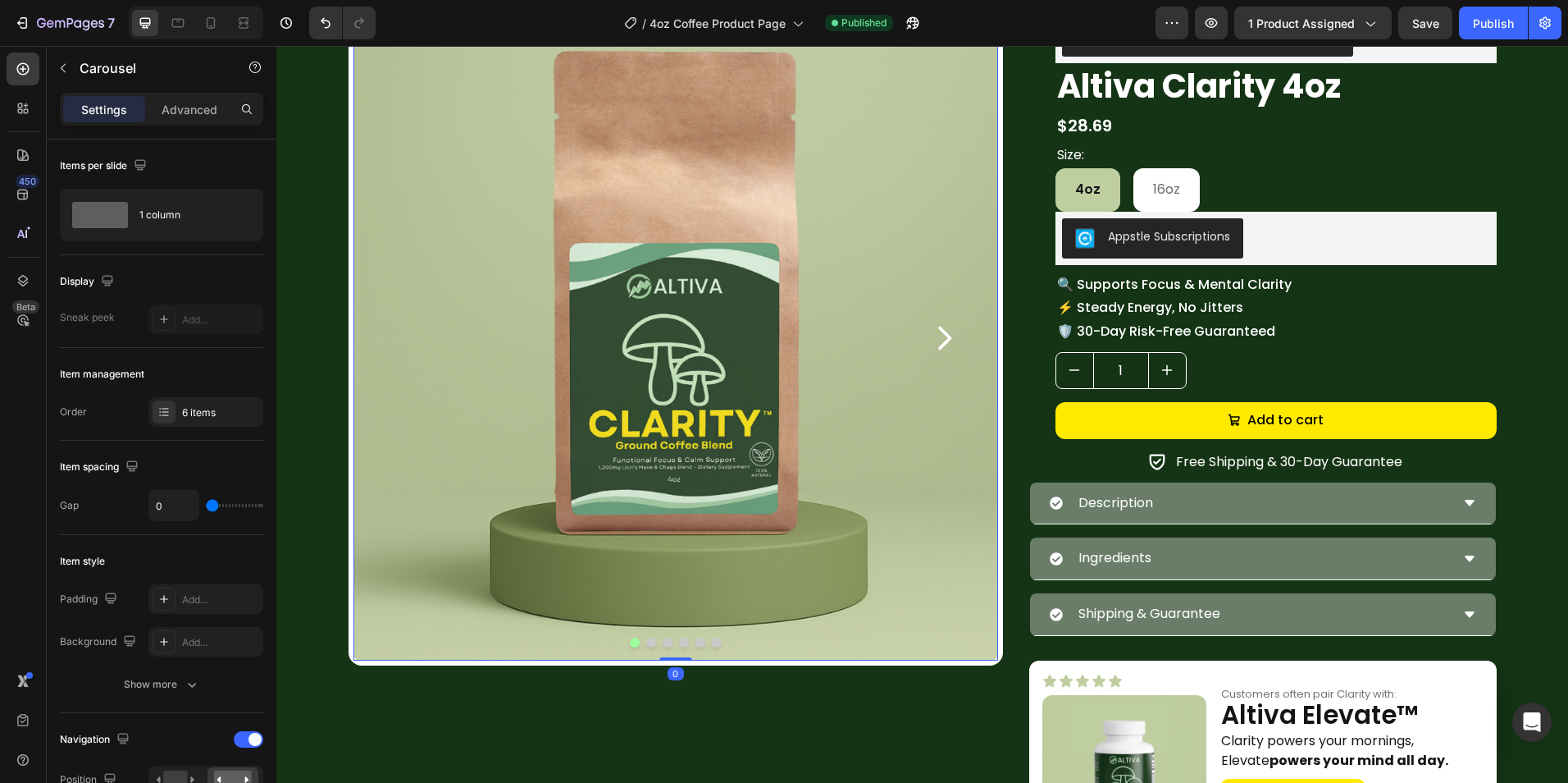
click at [941, 344] on icon "Carousel Next Arrow" at bounding box center [943, 337] width 33 height 33
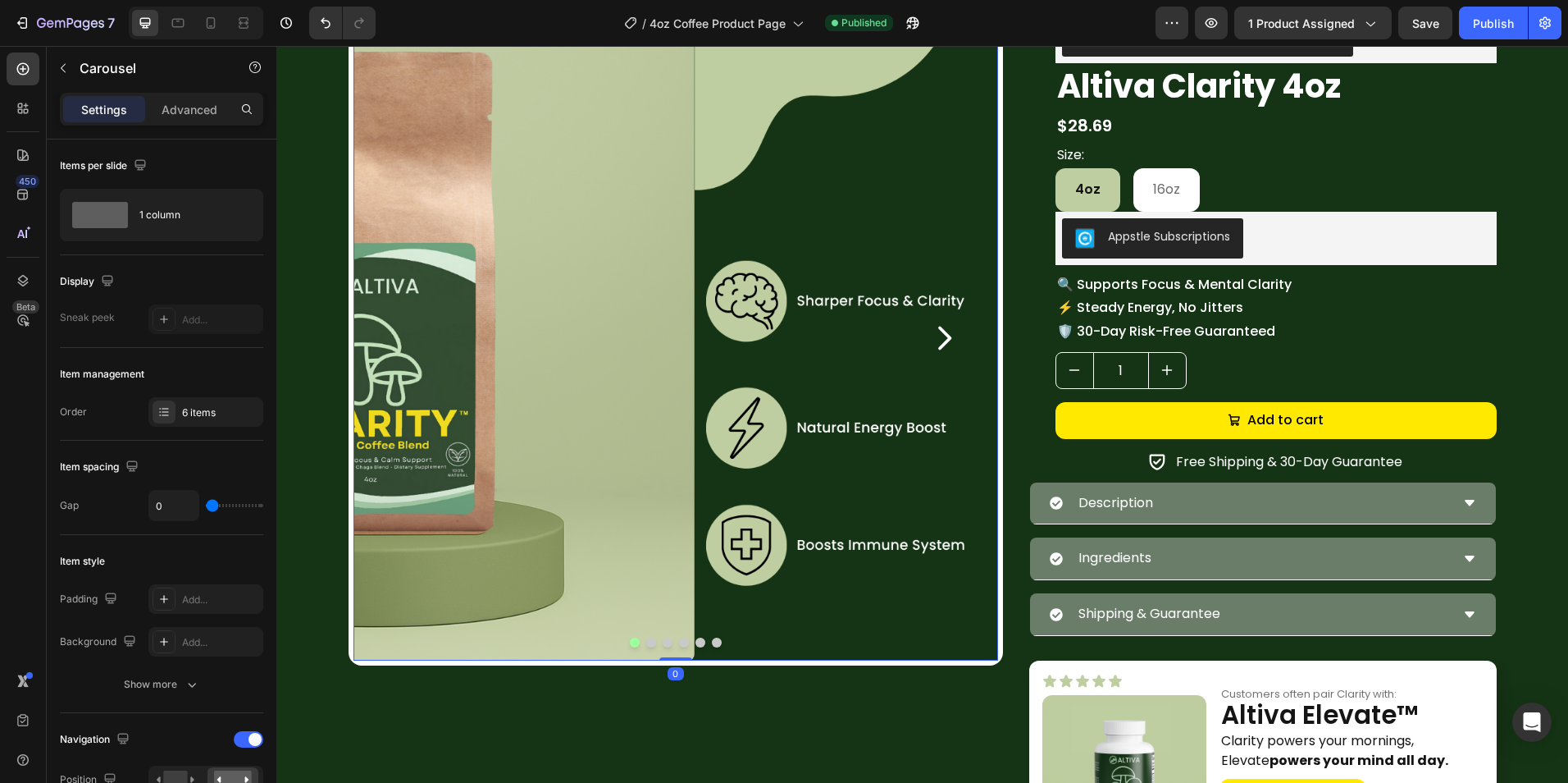
click at [941, 344] on icon "Carousel Next Arrow" at bounding box center [943, 337] width 33 height 33
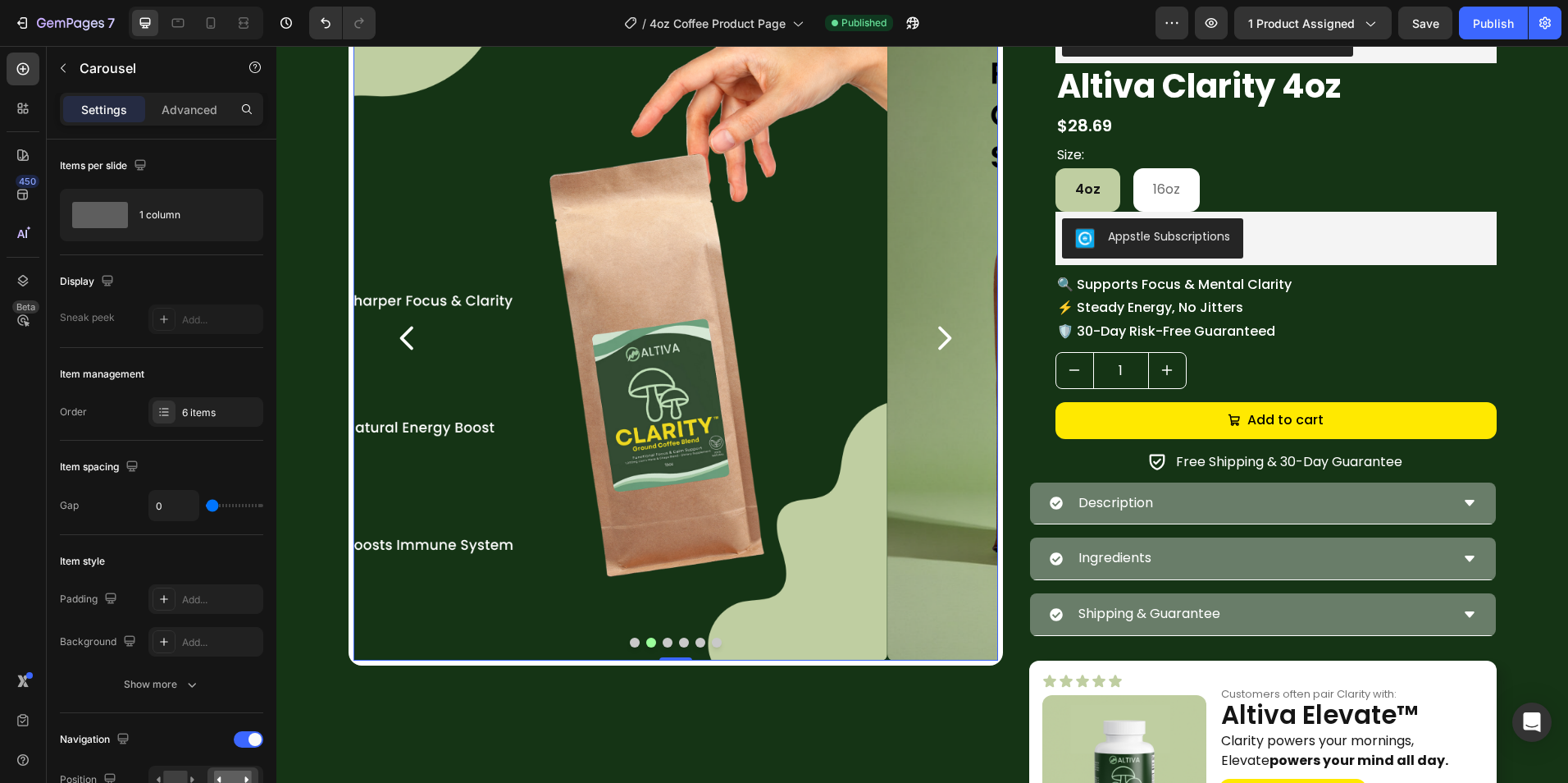
click at [941, 344] on icon "Carousel Next Arrow" at bounding box center [943, 337] width 33 height 33
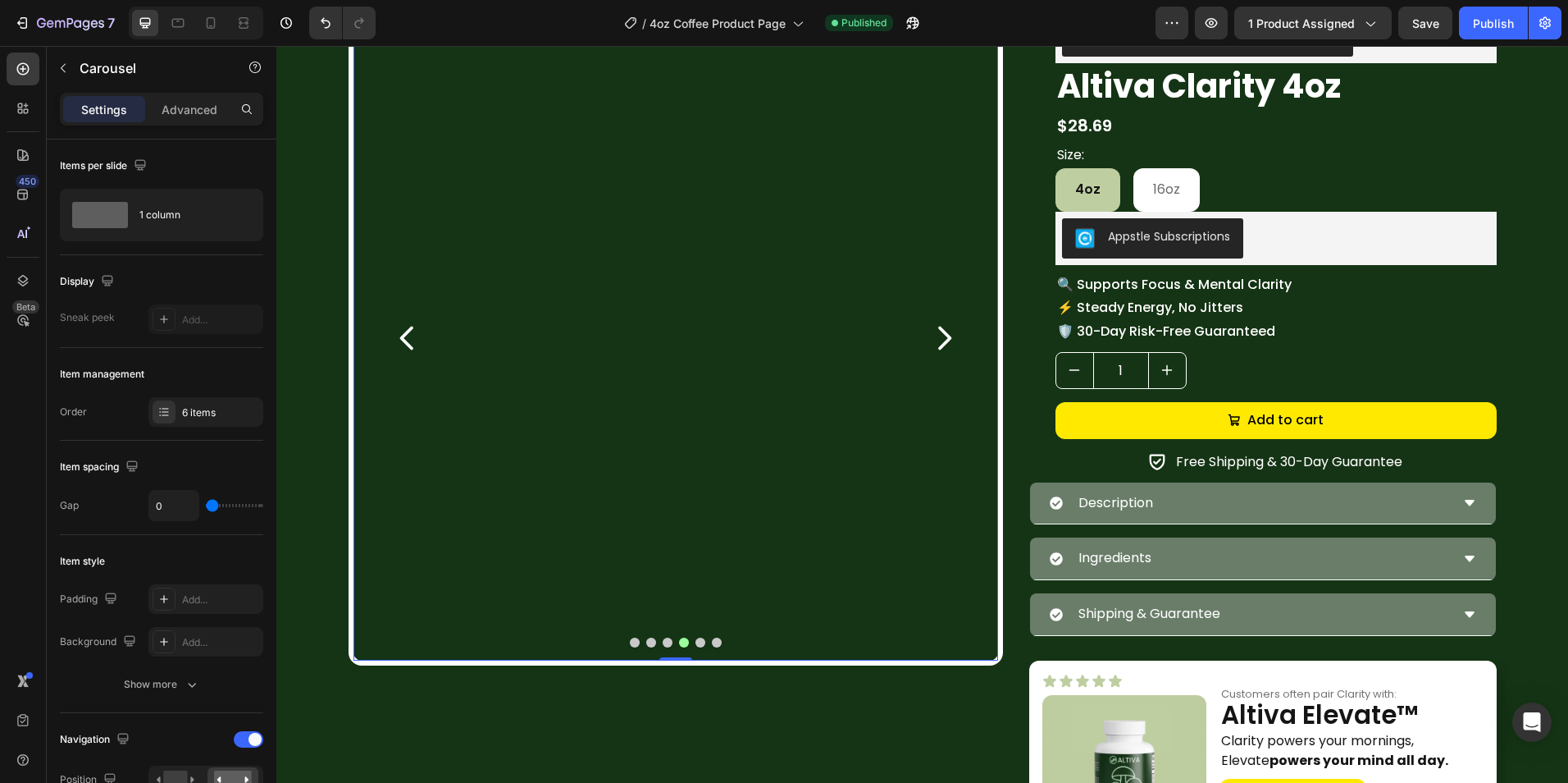
click at [942, 344] on icon "Carousel Next Arrow" at bounding box center [943, 337] width 33 height 33
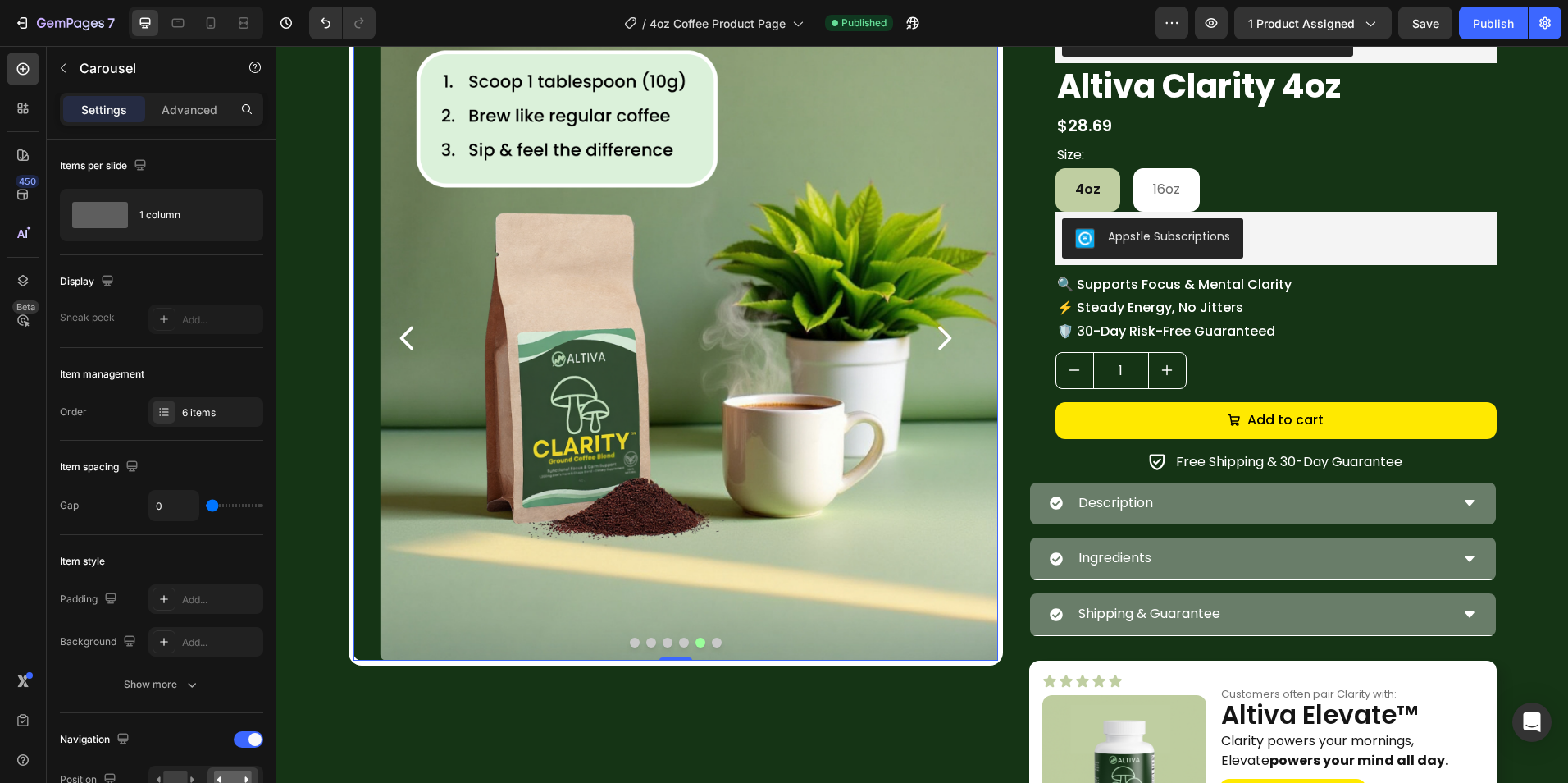
click at [943, 344] on icon "Carousel Next Arrow" at bounding box center [943, 337] width 33 height 33
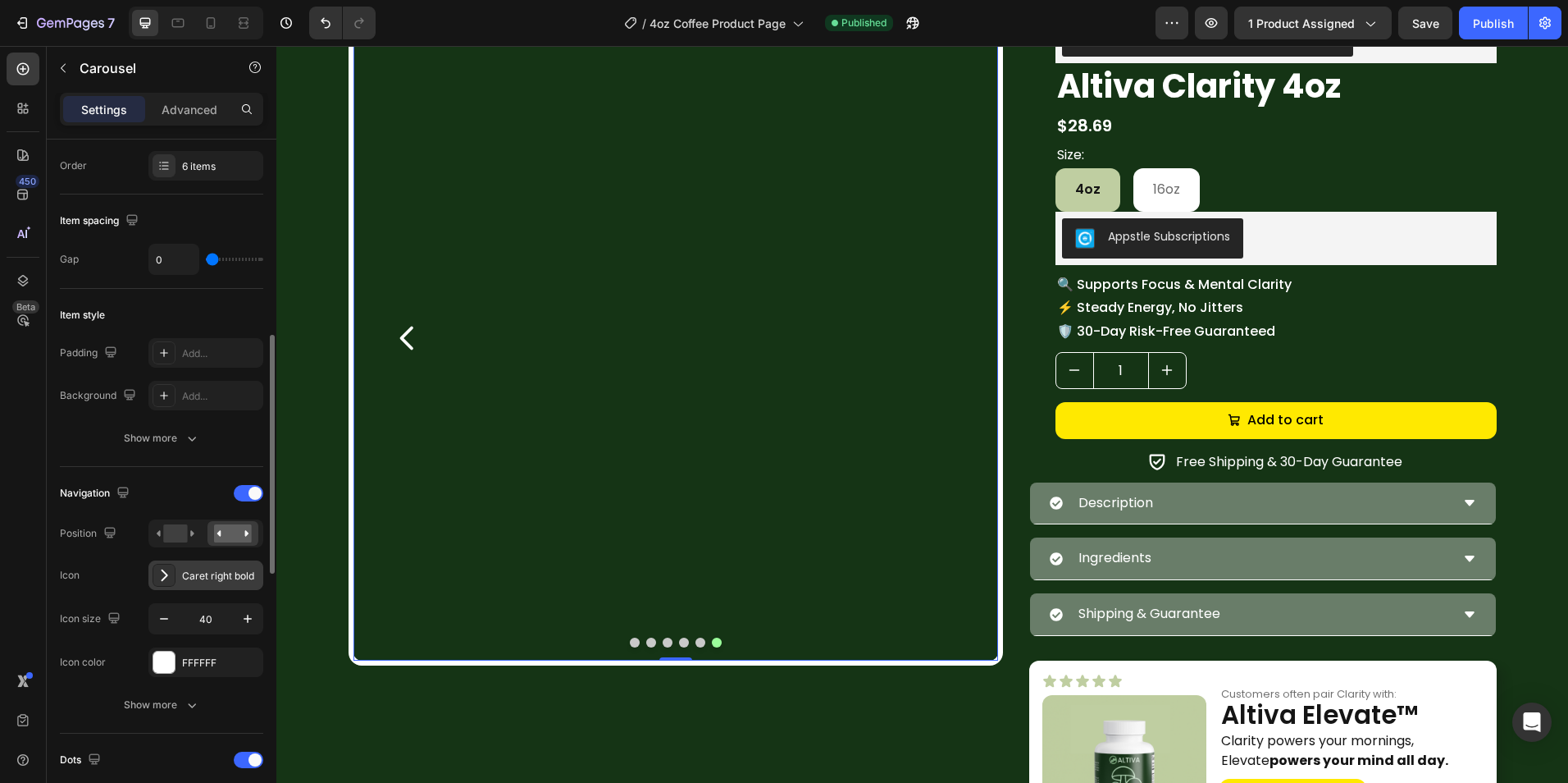
scroll to position [328, 0]
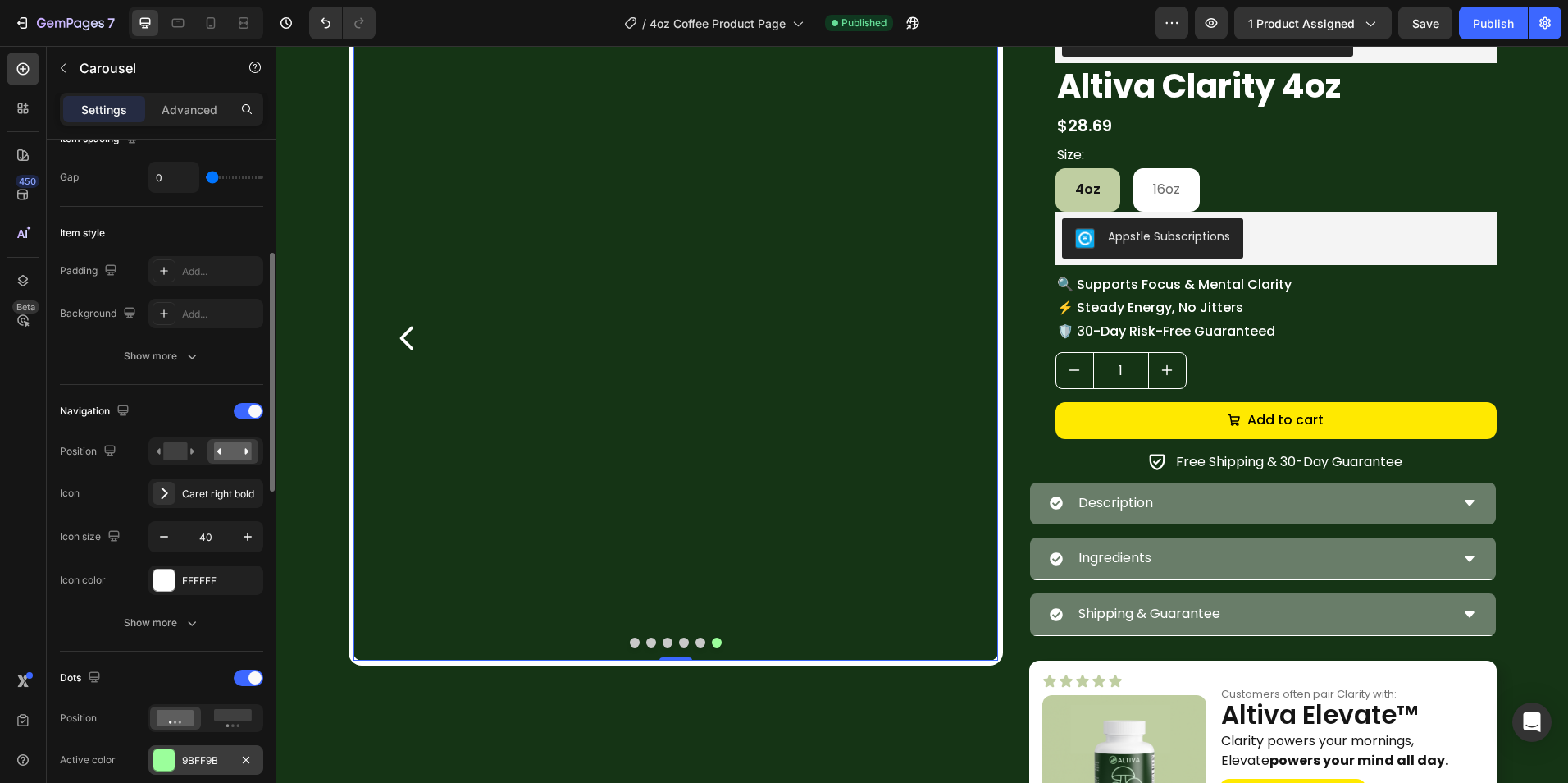
click at [162, 761] on div at bounding box center [163, 759] width 21 height 21
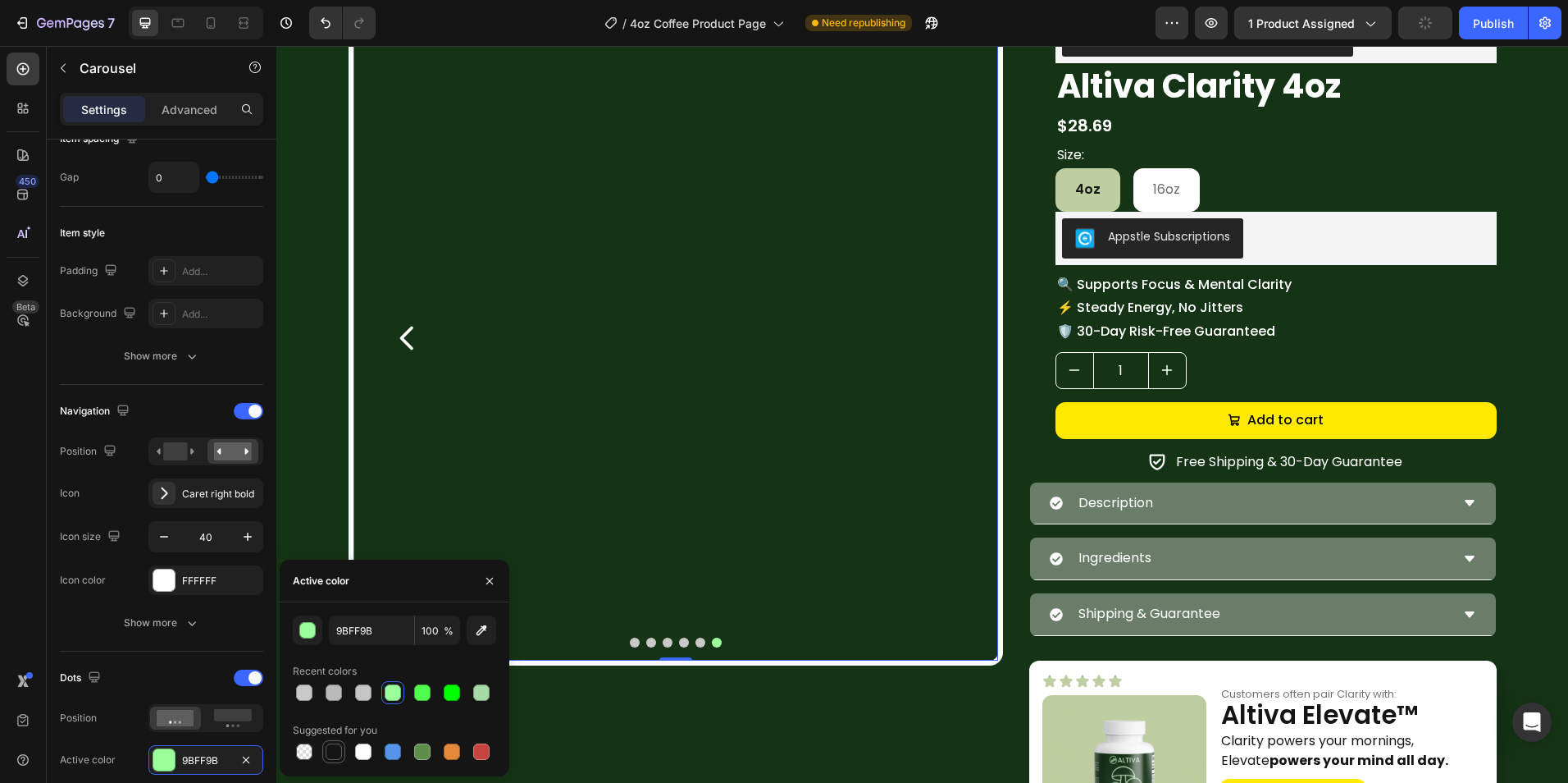
click at [337, 749] on div at bounding box center [334, 751] width 16 height 16
type input "151515"
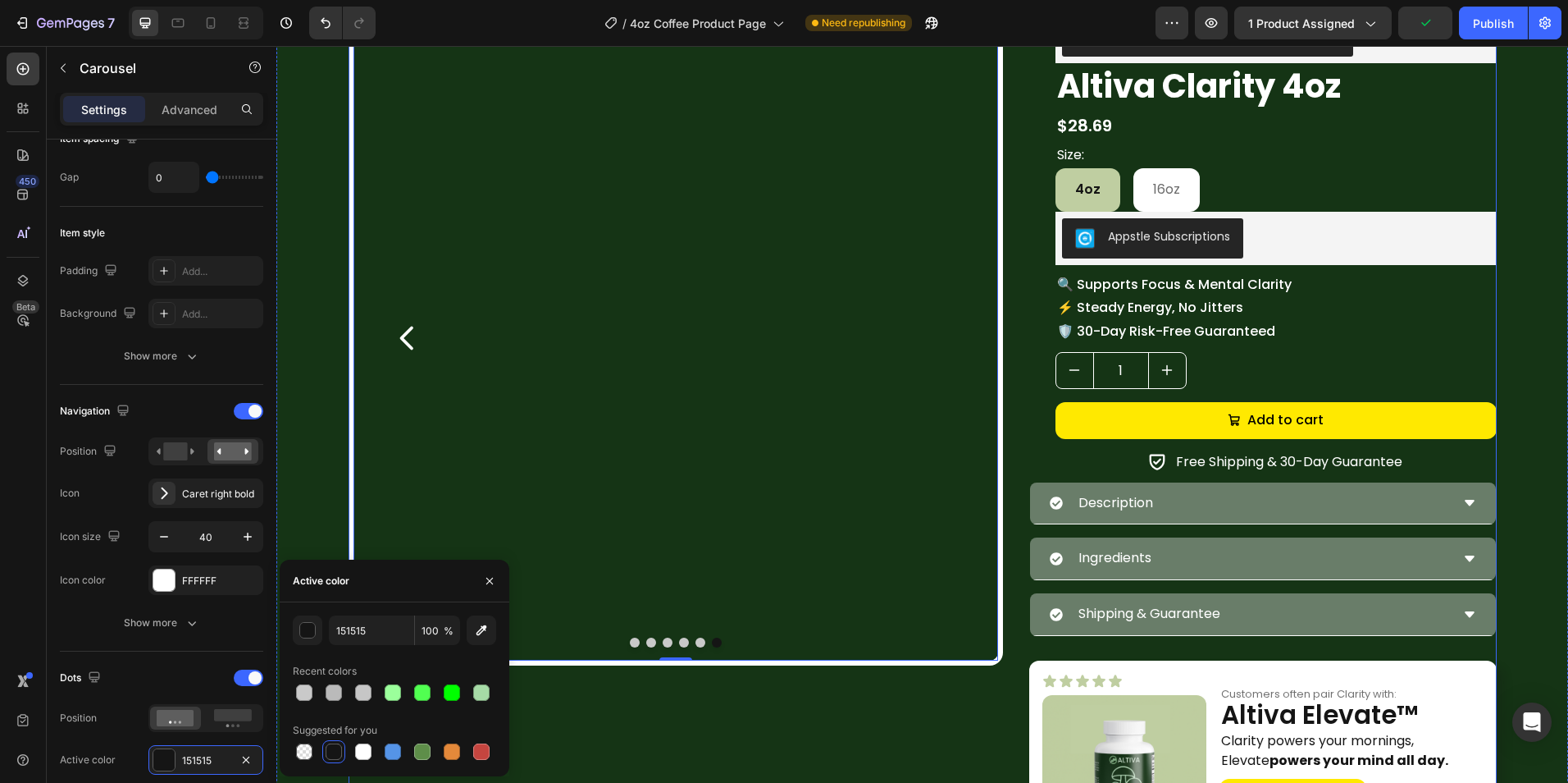
click at [698, 728] on div "Image Image Image Image Image Image Carousel 0" at bounding box center [676, 446] width 654 height 870
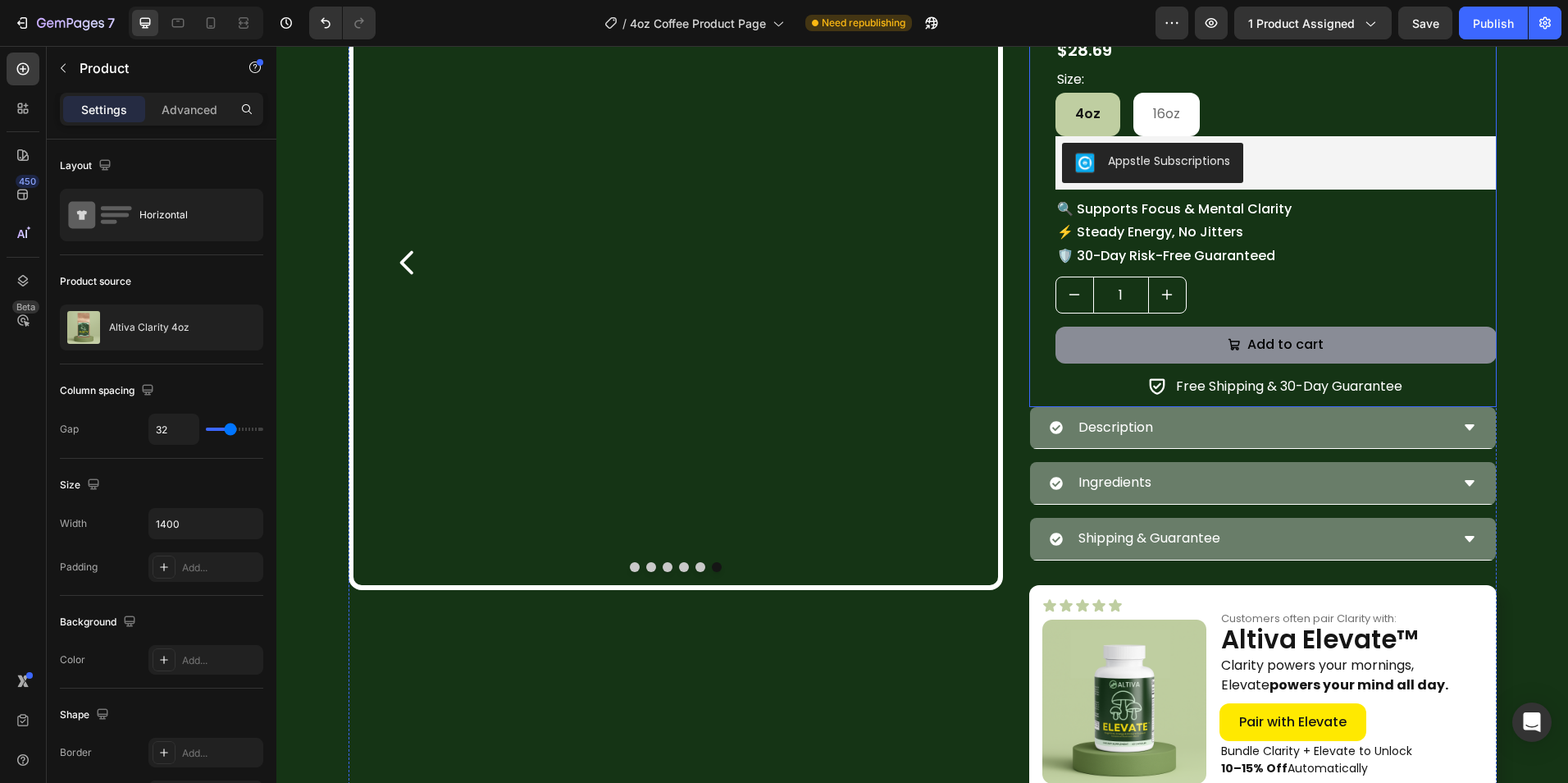
scroll to position [246, 0]
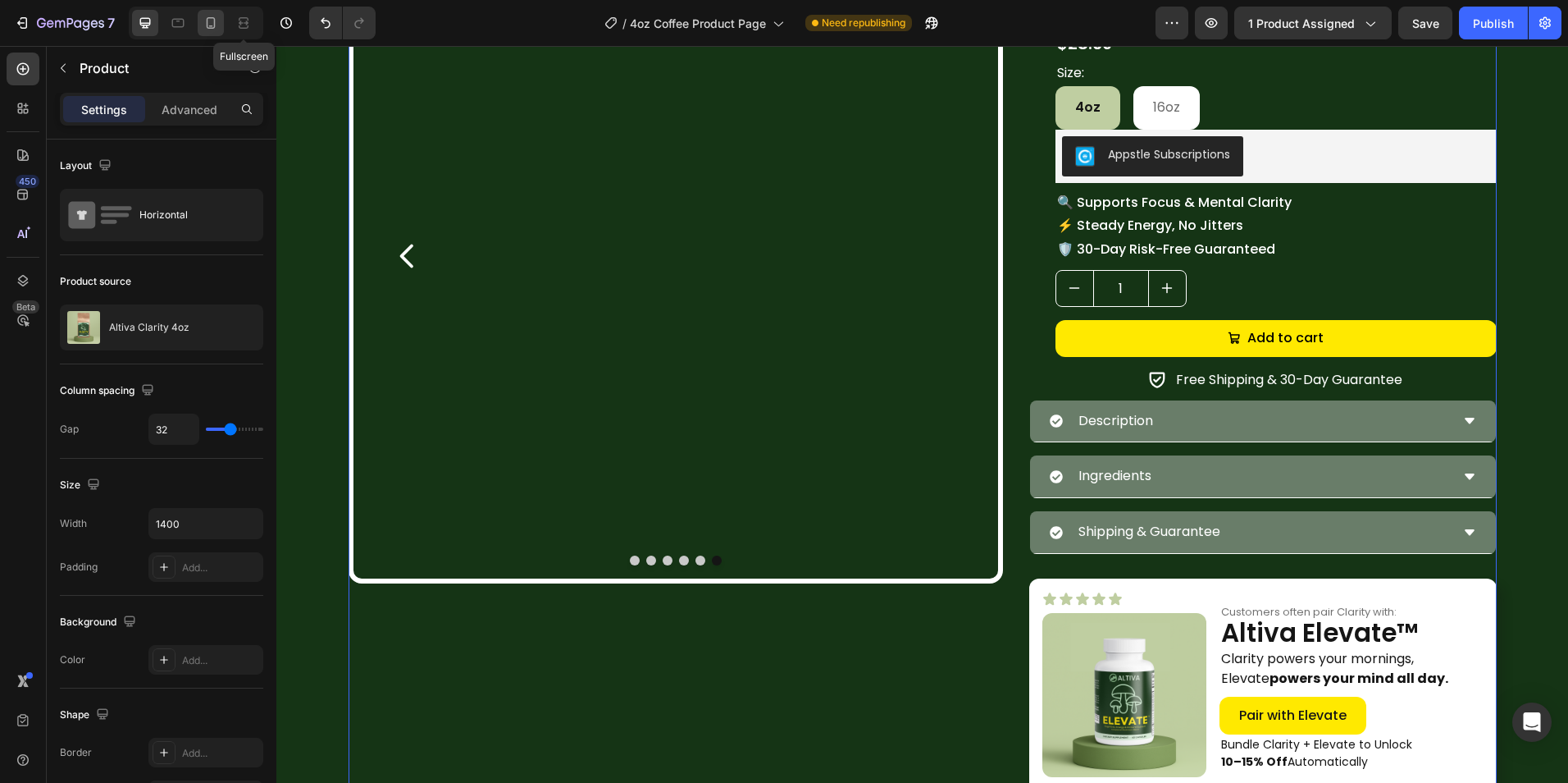
click at [217, 23] on icon at bounding box center [210, 23] width 16 height 16
type input "0"
type input "100%"
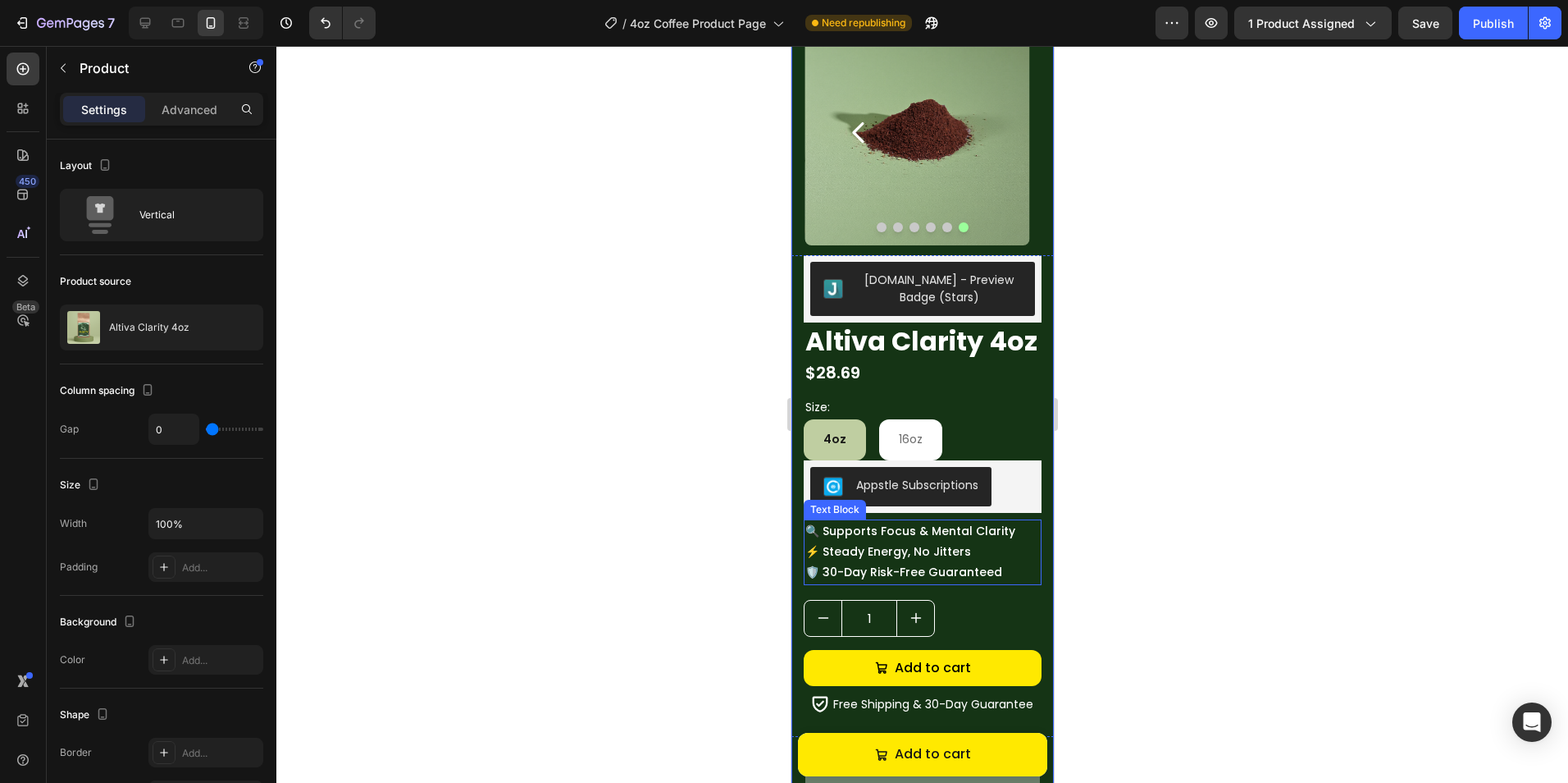
scroll to position [196, 0]
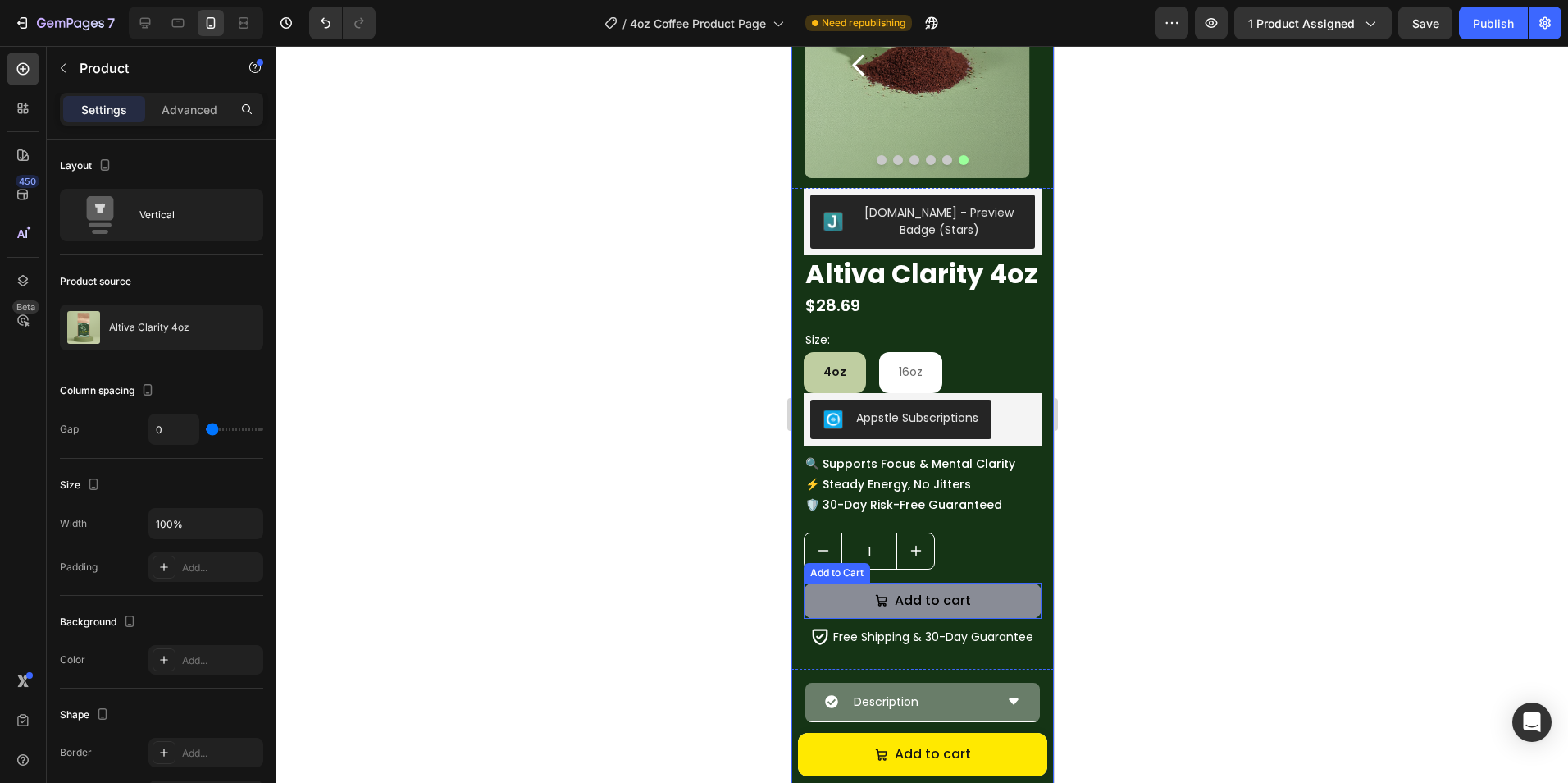
click at [852, 619] on button "Add to cart" at bounding box center [921, 600] width 238 height 37
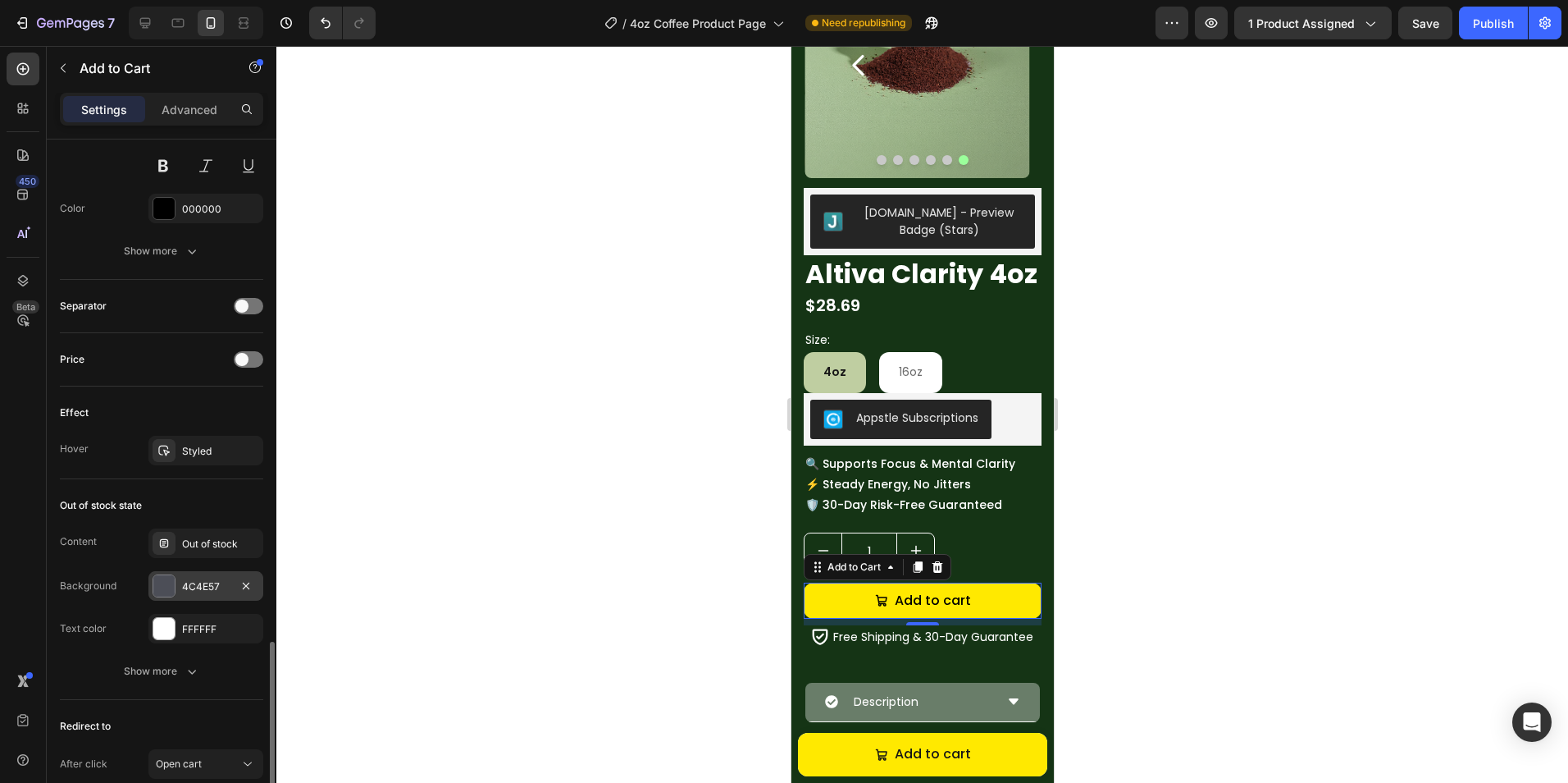
scroll to position [1148, 0]
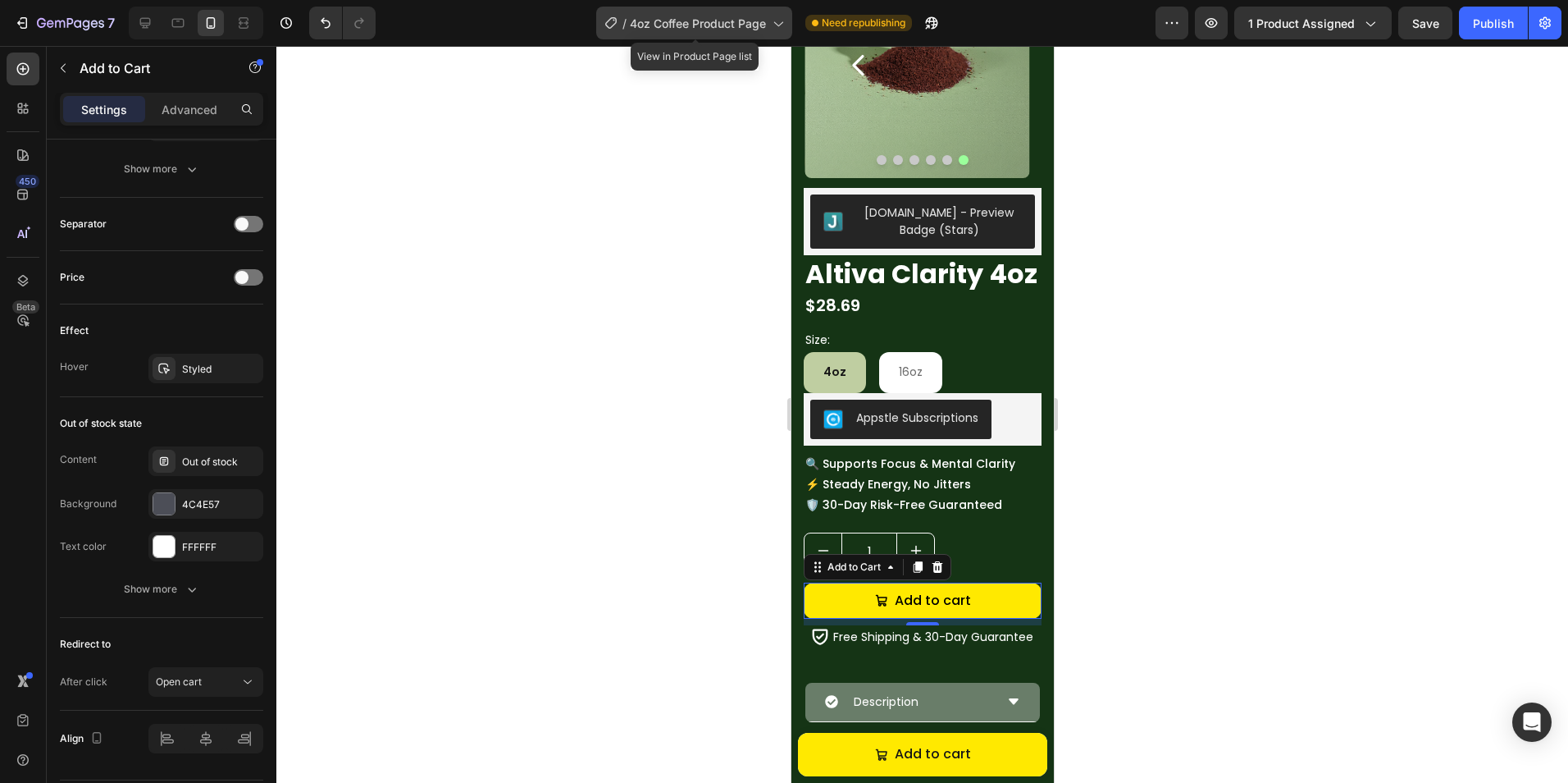
click at [731, 24] on span "4oz Coffee Product Page" at bounding box center [698, 23] width 137 height 17
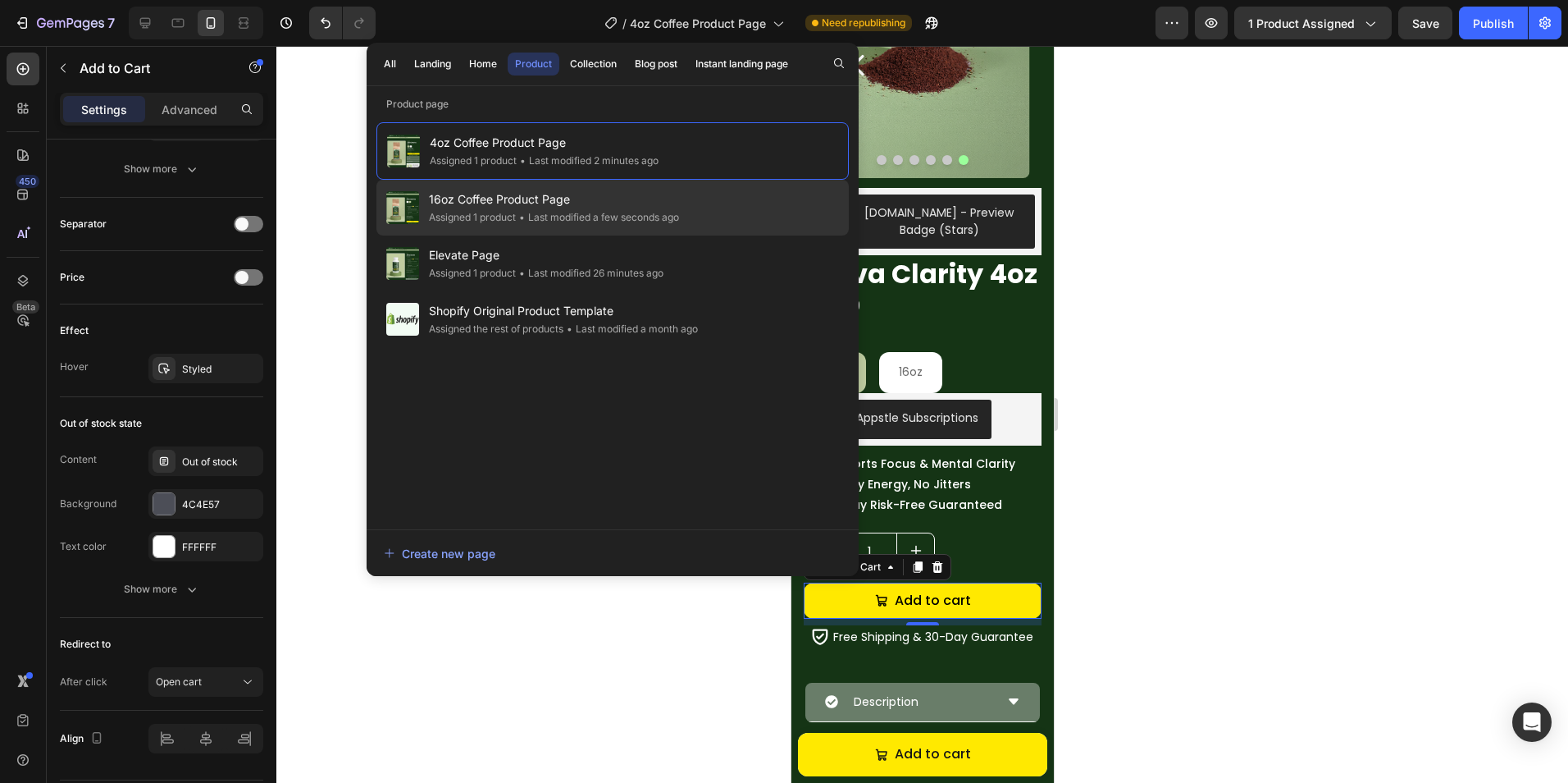
click at [567, 220] on div "• Last modified a few seconds ago" at bounding box center [597, 217] width 163 height 16
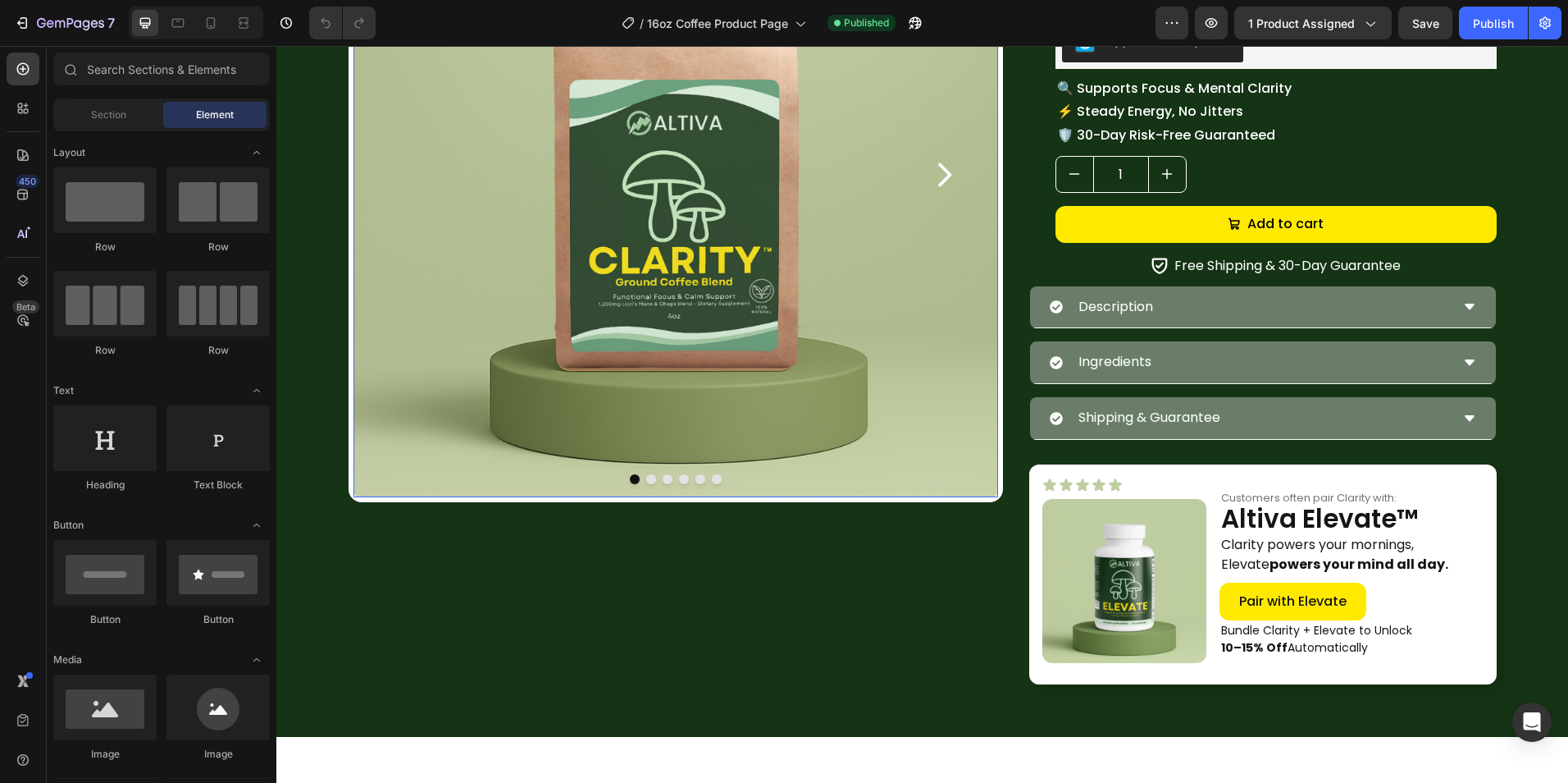
scroll to position [328, 0]
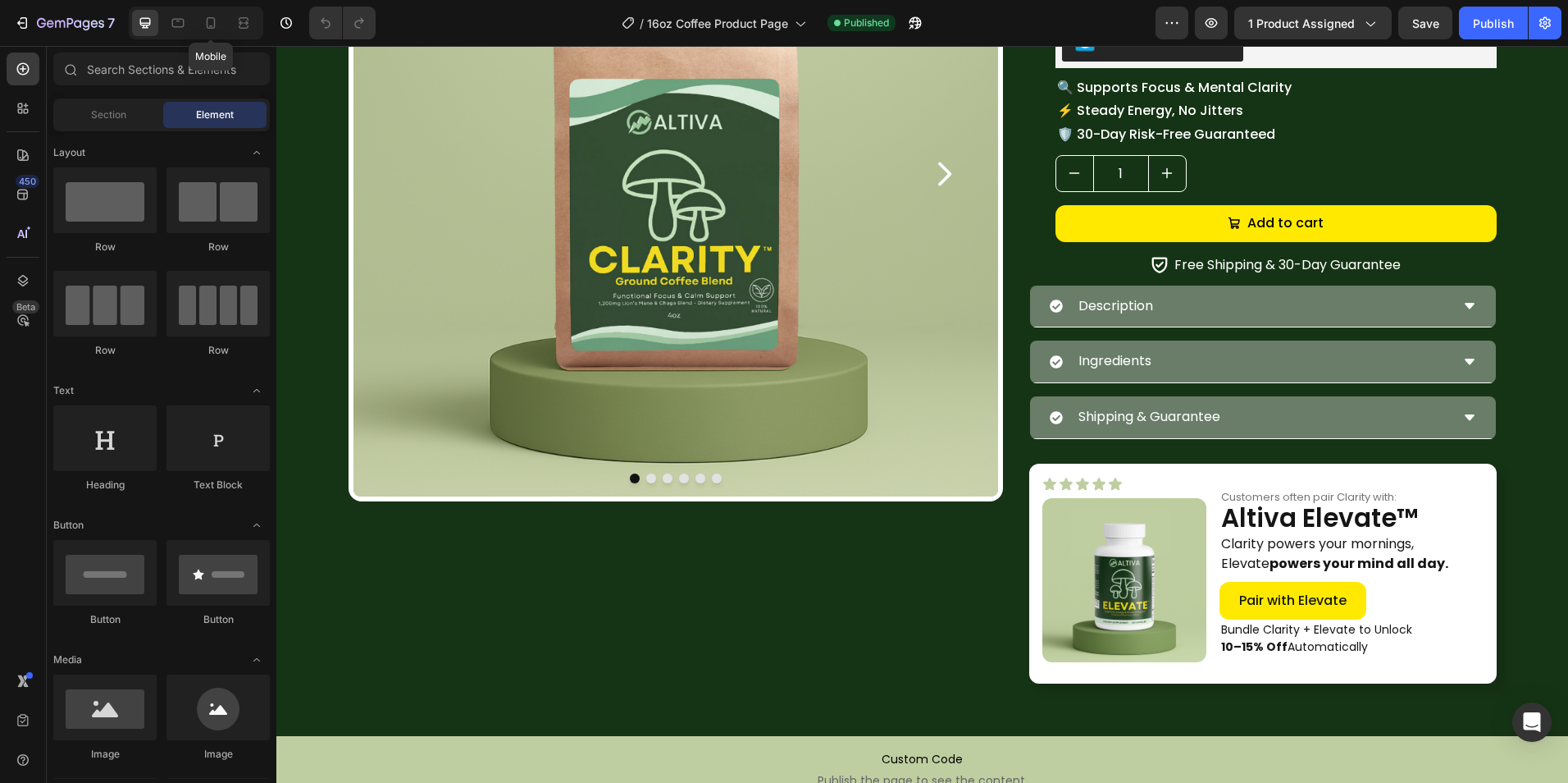
click at [224, 35] on div at bounding box center [210, 23] width 26 height 26
click at [216, 29] on icon at bounding box center [210, 23] width 16 height 16
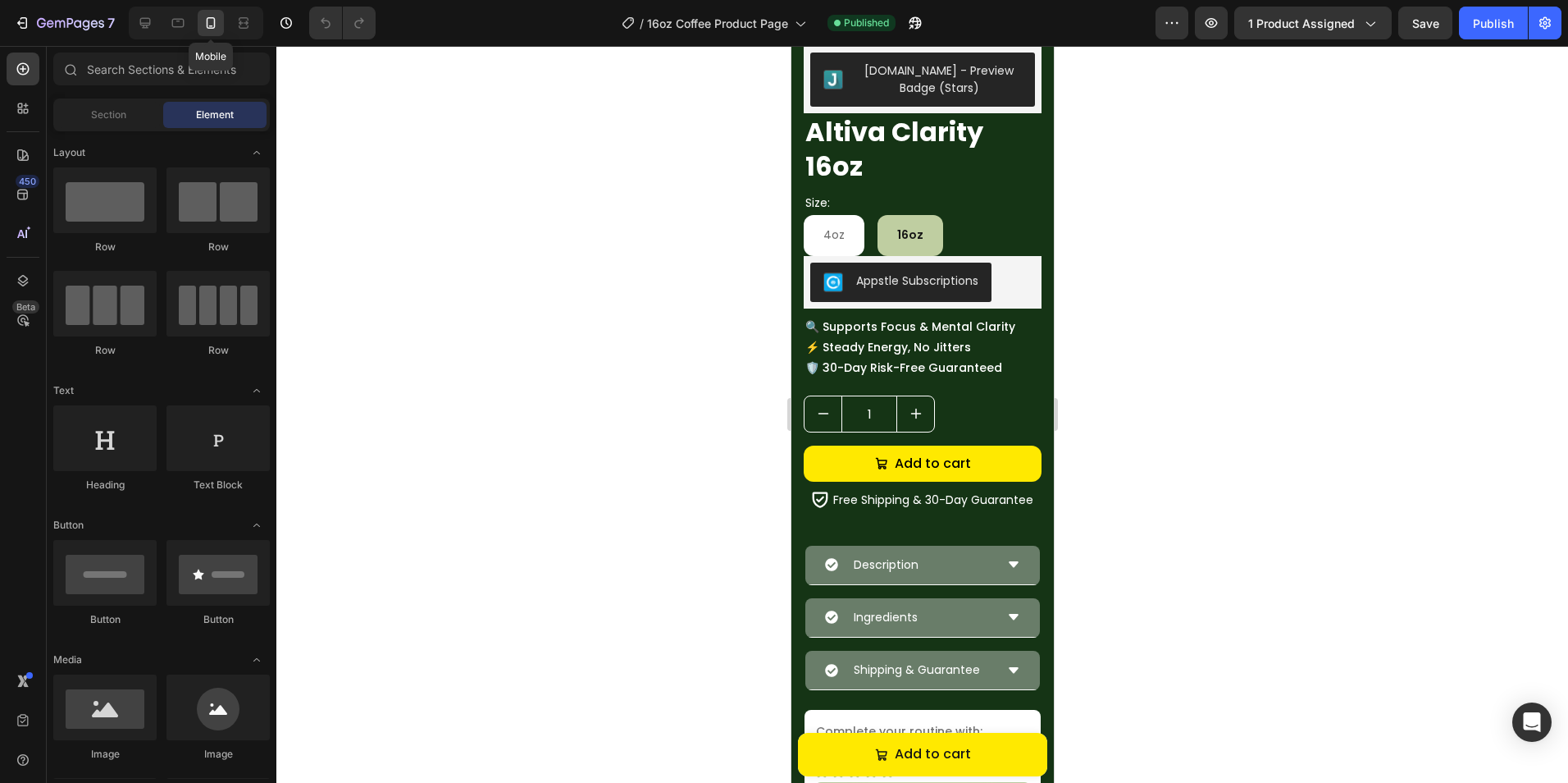
scroll to position [118, 0]
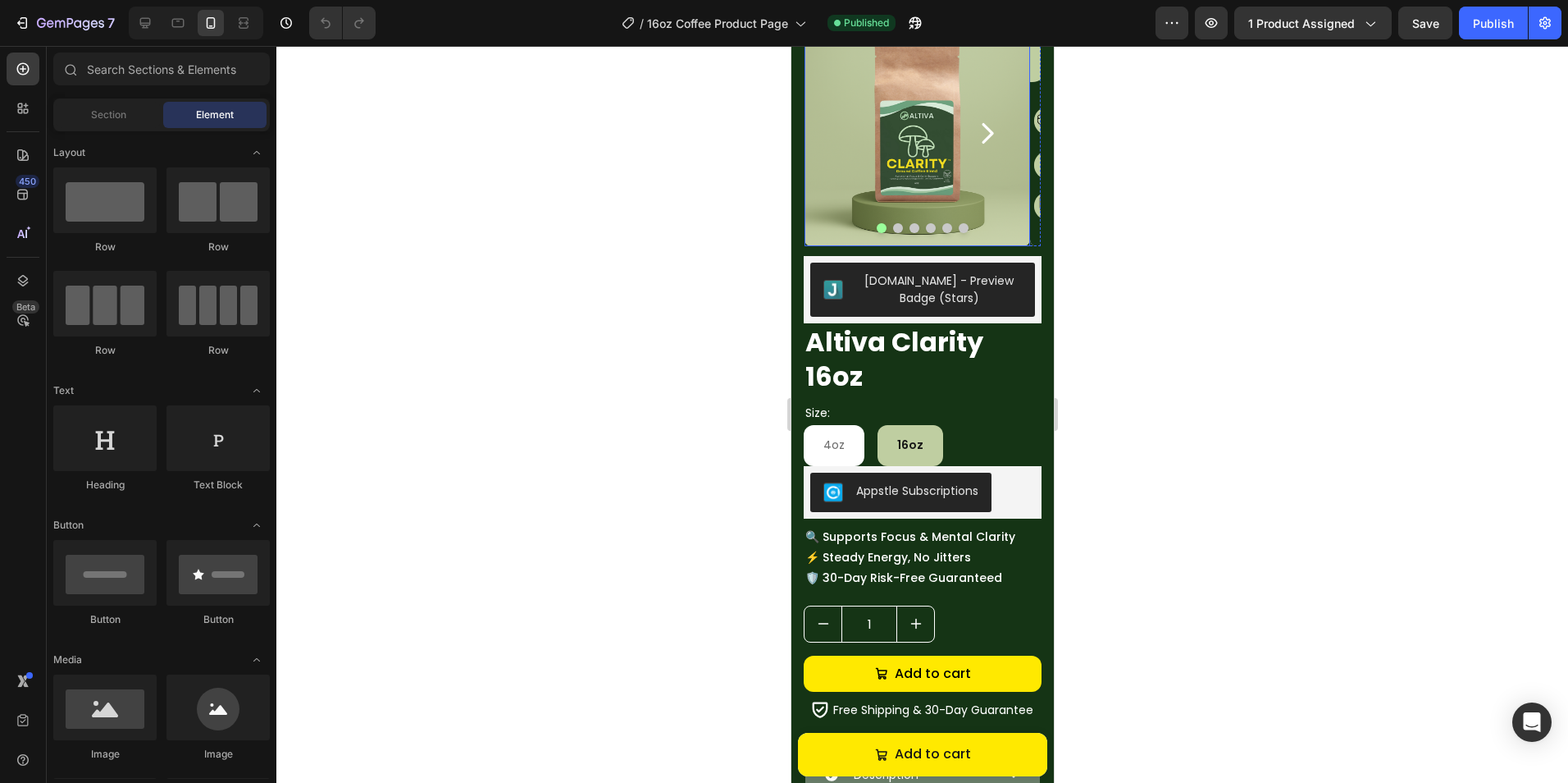
click at [857, 195] on img at bounding box center [916, 134] width 225 height 225
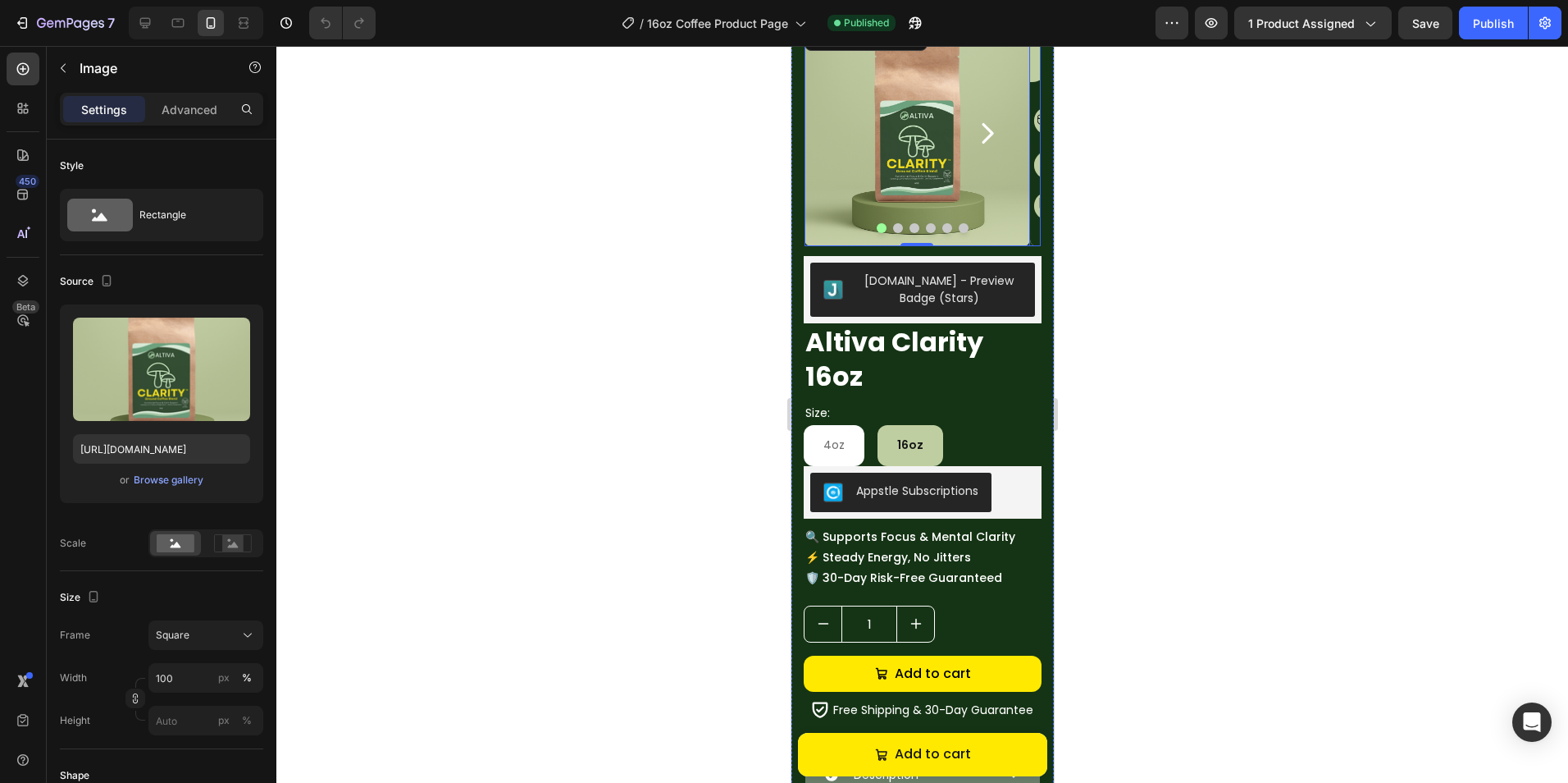
click at [892, 228] on button "Dot" at bounding box center [897, 228] width 10 height 10
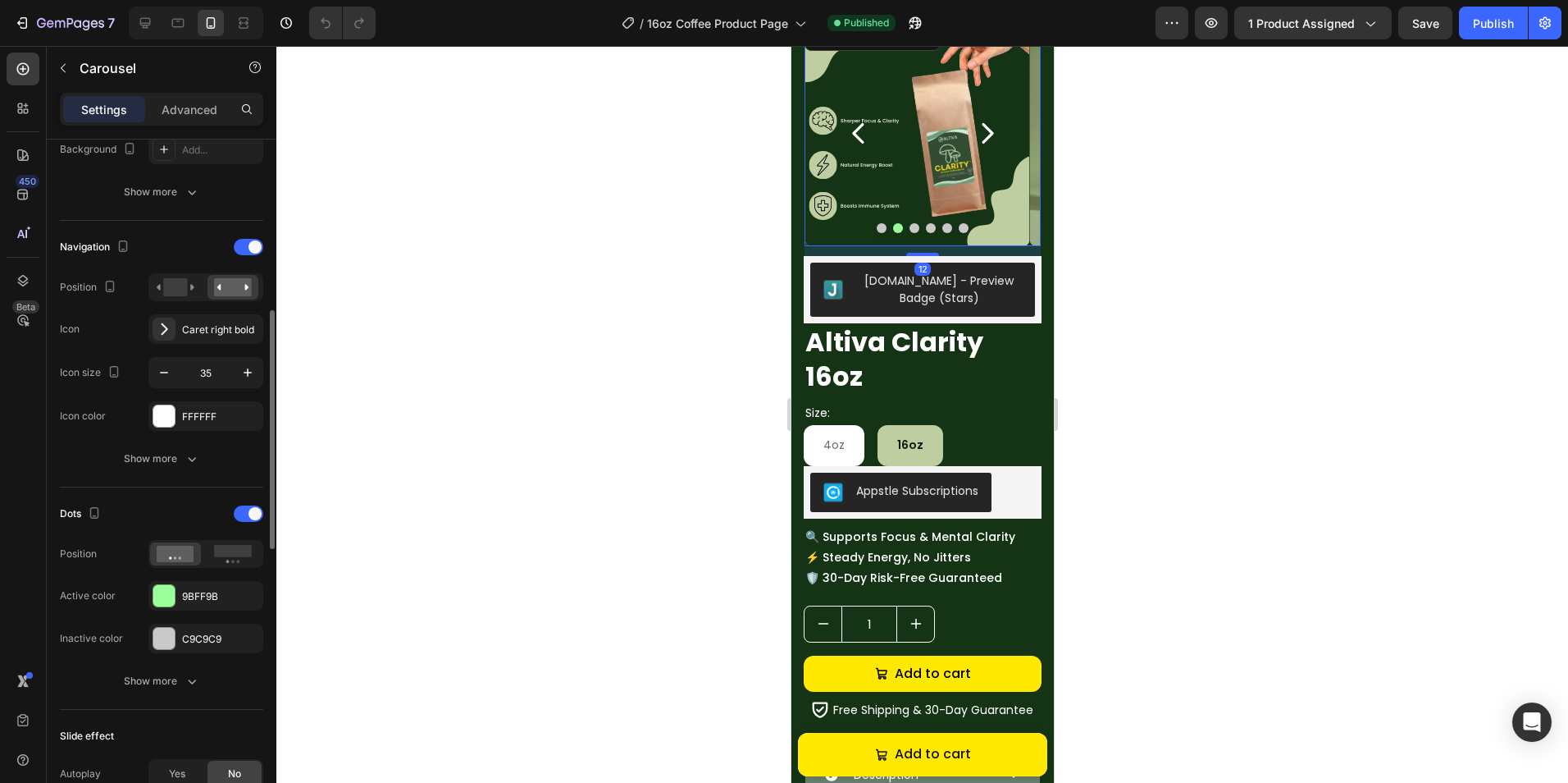
scroll to position [575, 0]
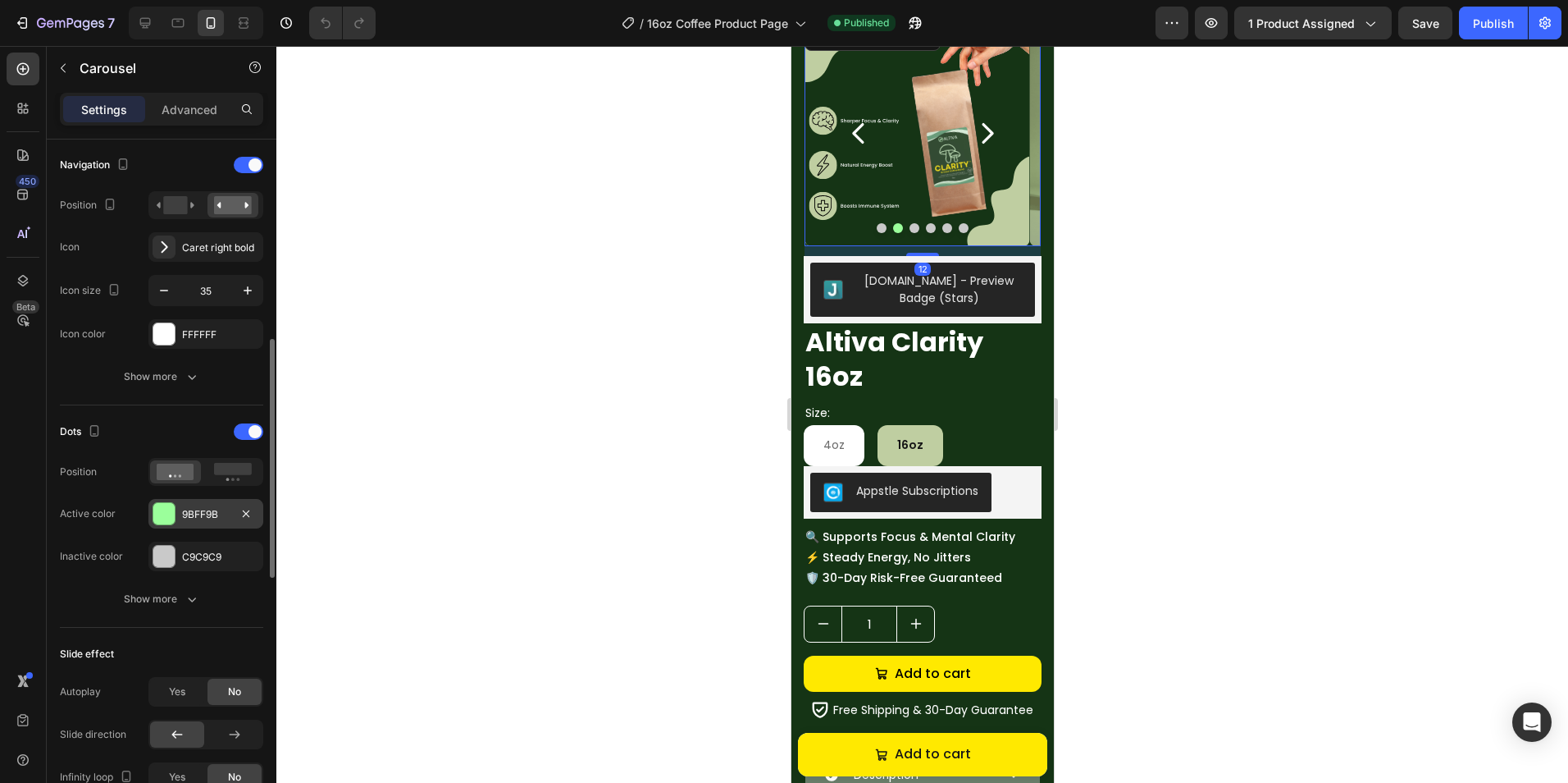
click at [179, 519] on div "9BFF9B" at bounding box center [205, 514] width 115 height 30
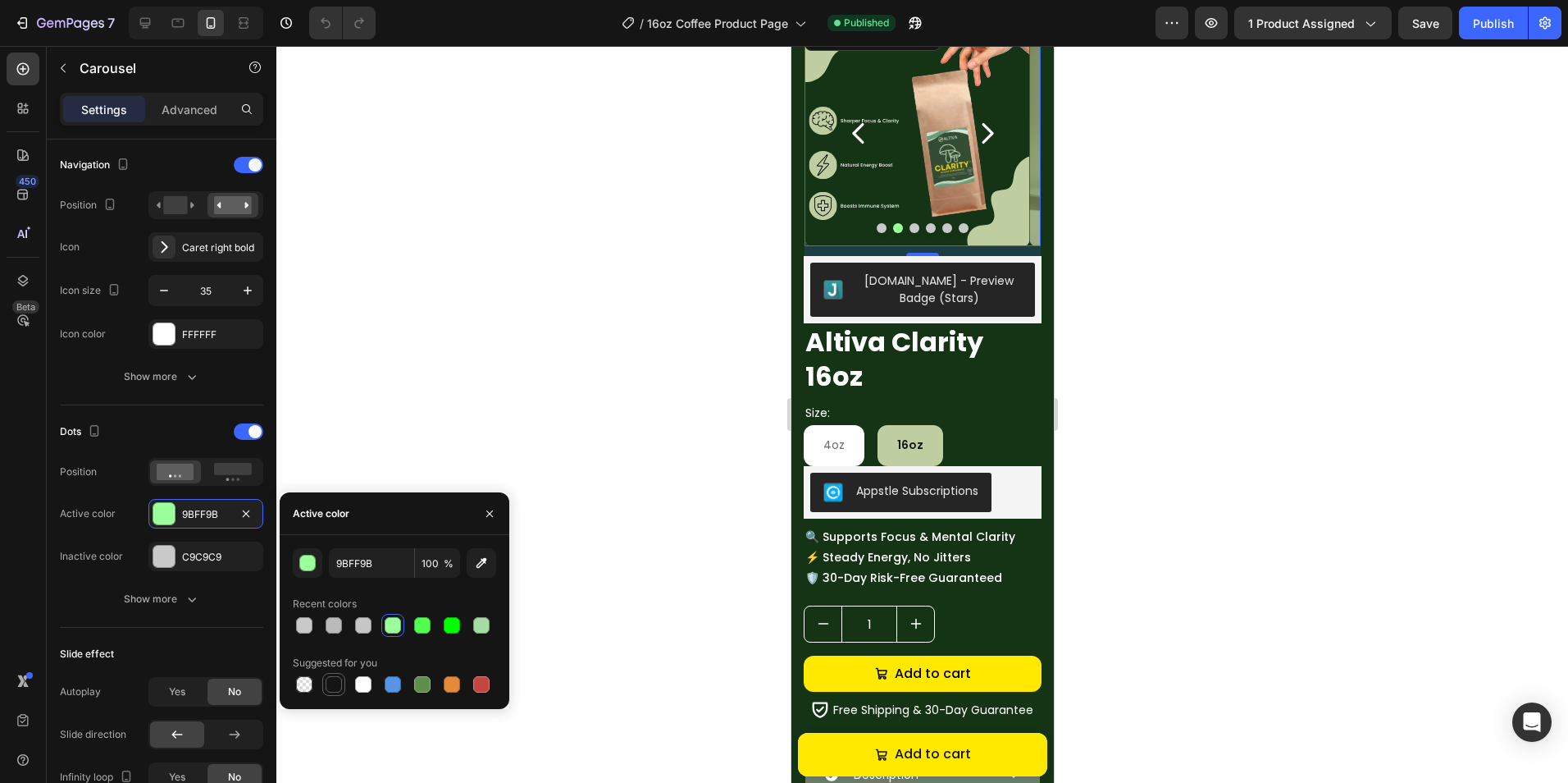
click at [324, 686] on div at bounding box center [333, 683] width 23 height 23
type input "151515"
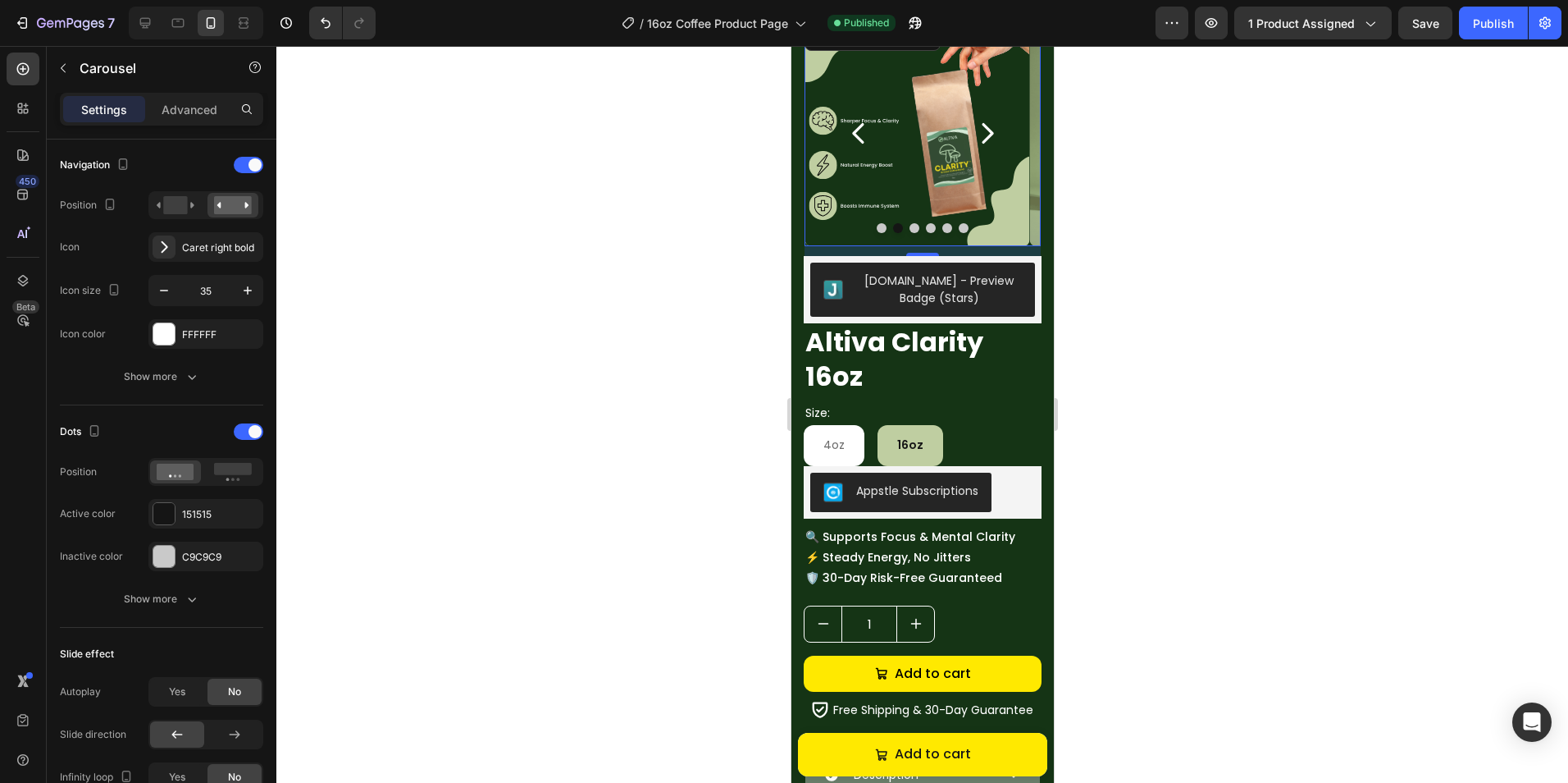
click at [574, 443] on div at bounding box center [921, 414] width 1291 height 737
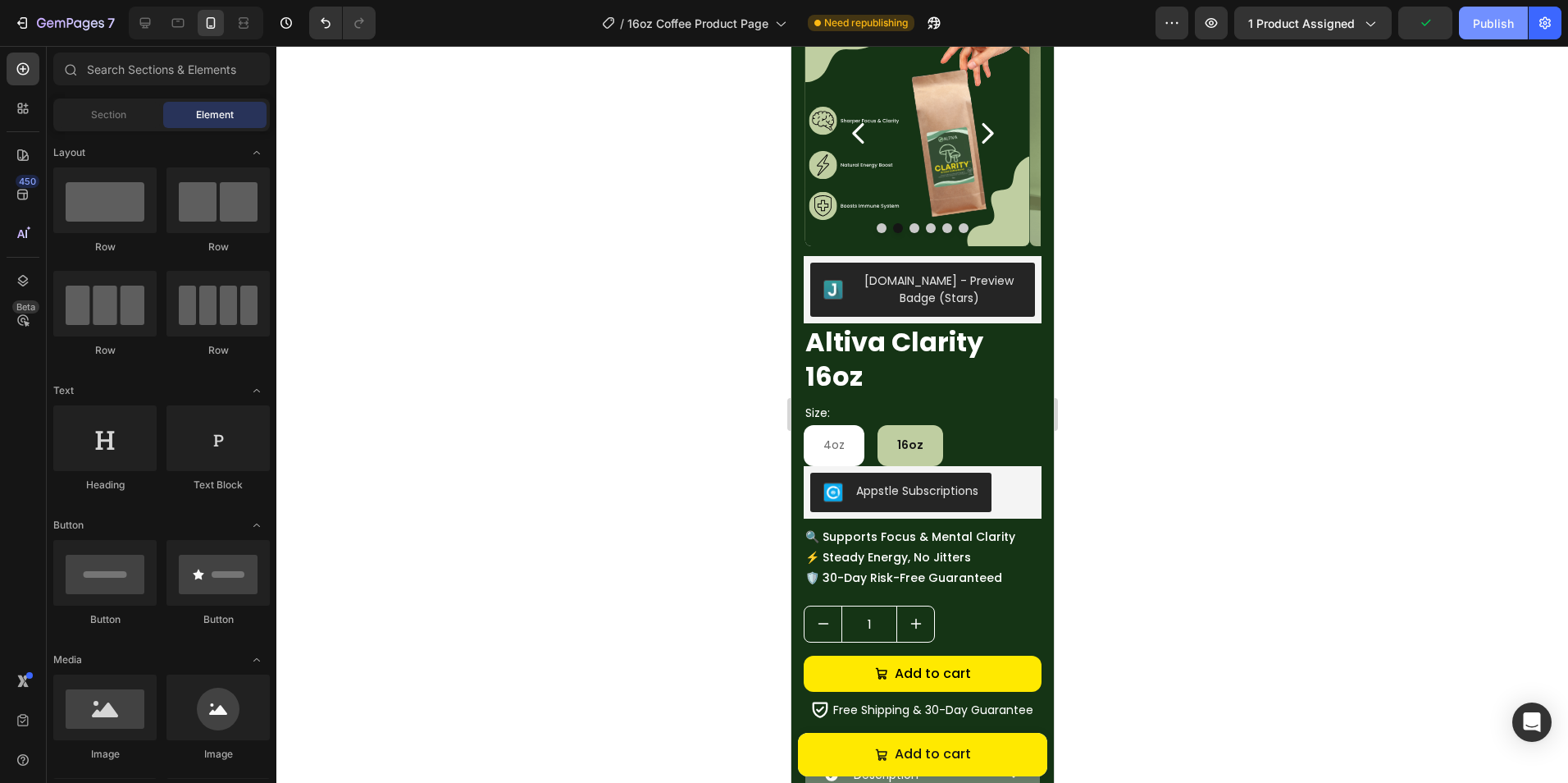
click at [1490, 22] on div "Publish" at bounding box center [1492, 23] width 41 height 17
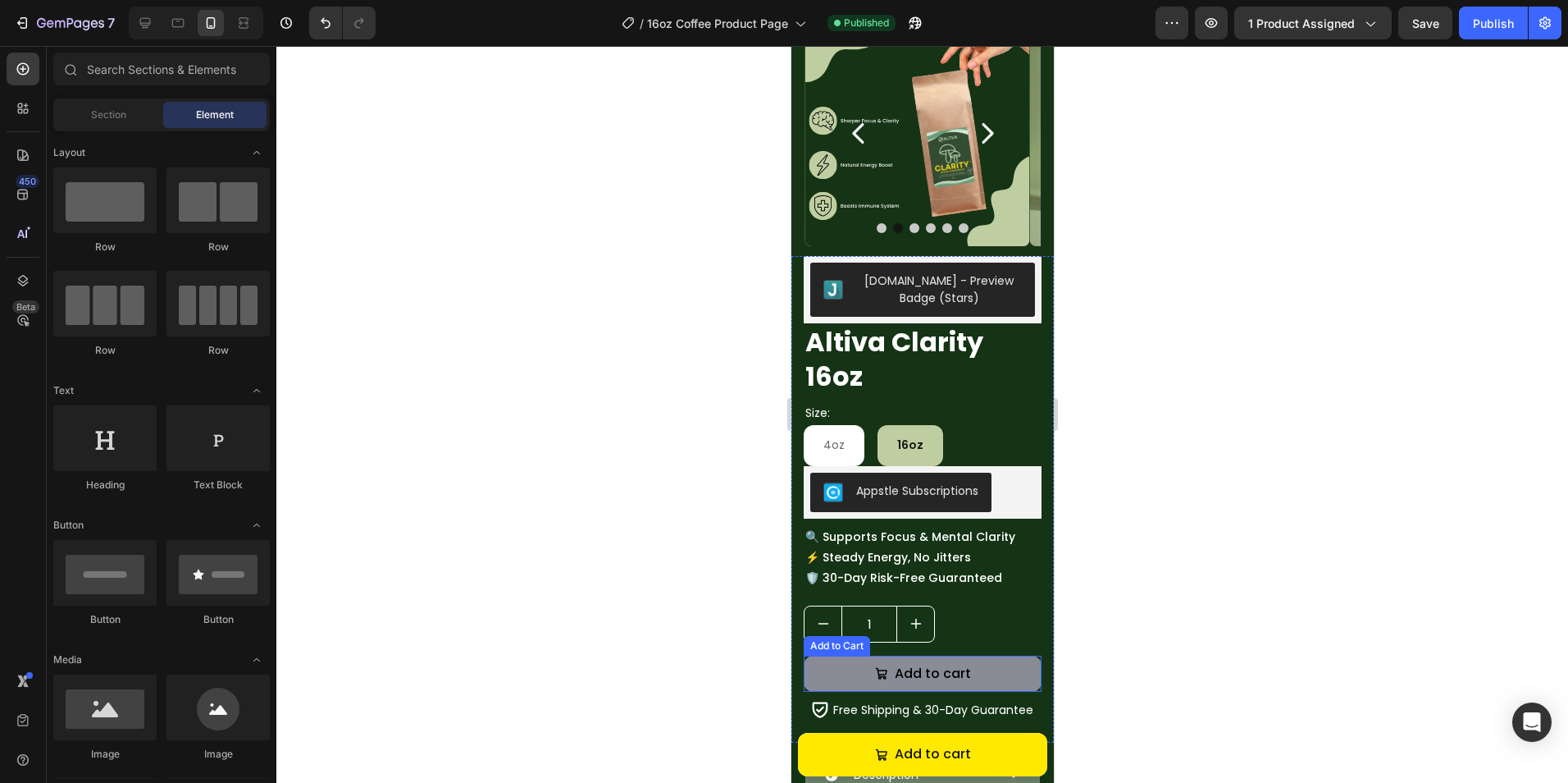
click at [976, 674] on button "Add to cart" at bounding box center [921, 673] width 238 height 37
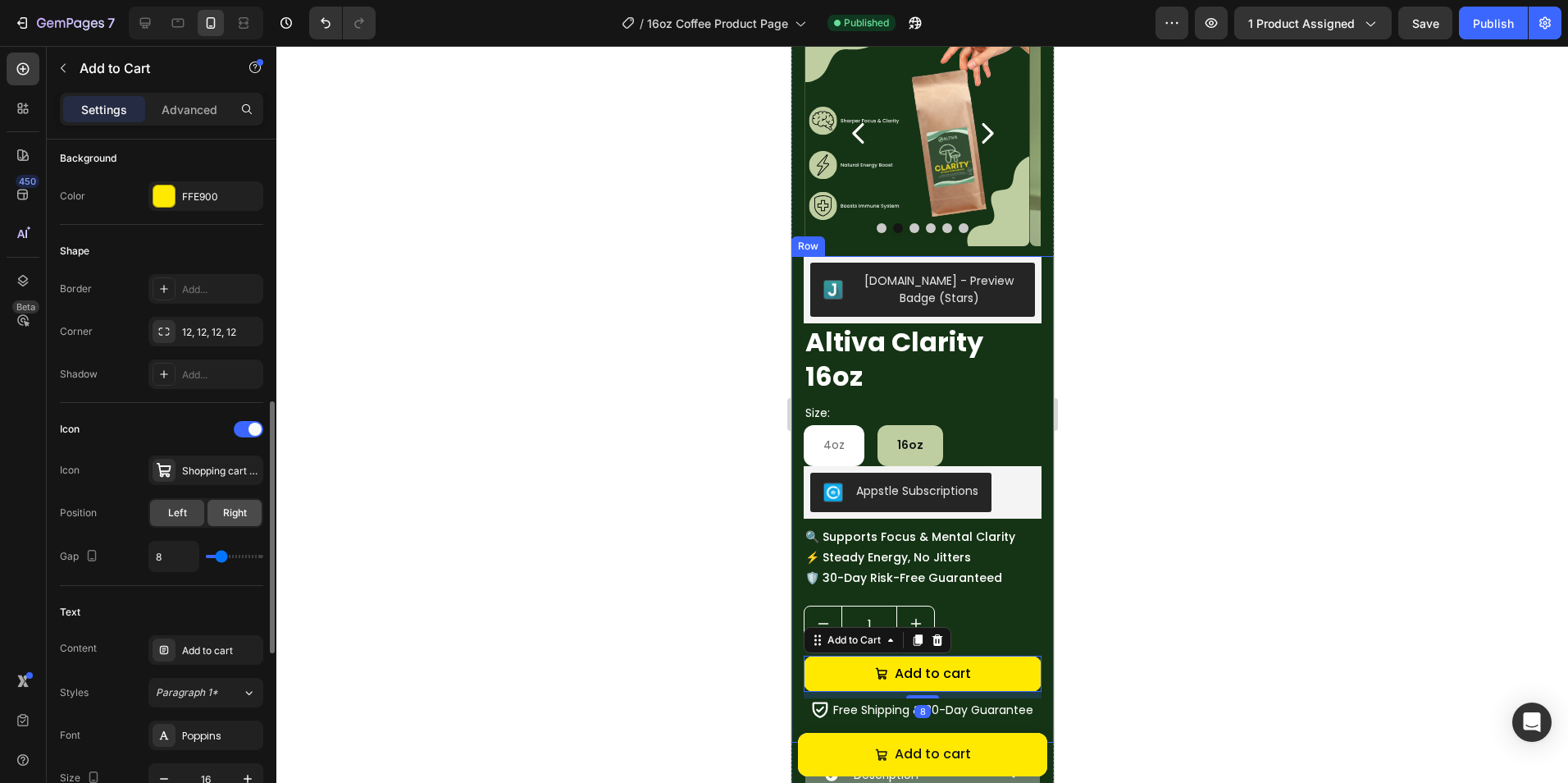
scroll to position [492, 0]
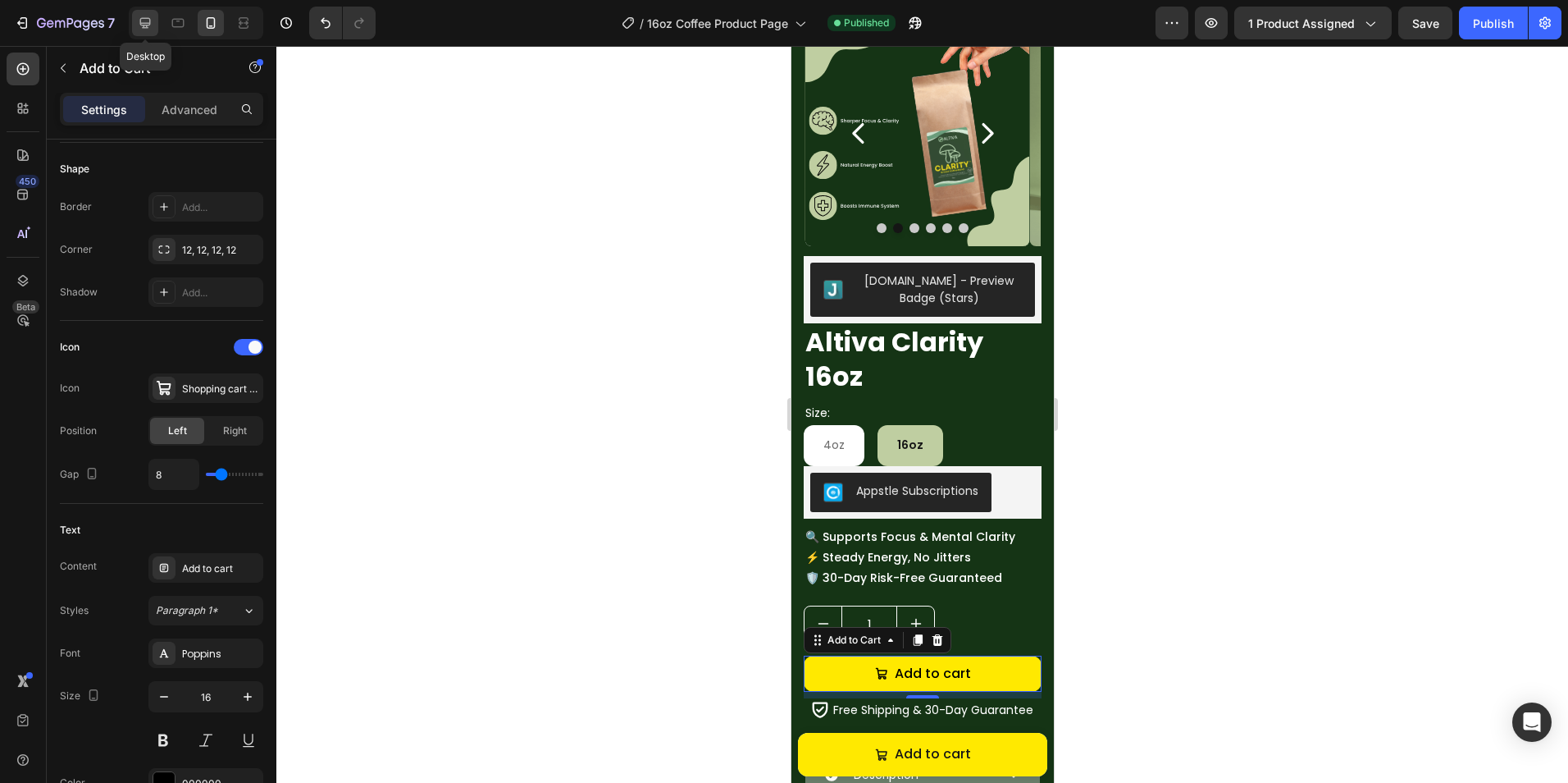
click at [147, 20] on icon at bounding box center [145, 23] width 16 height 16
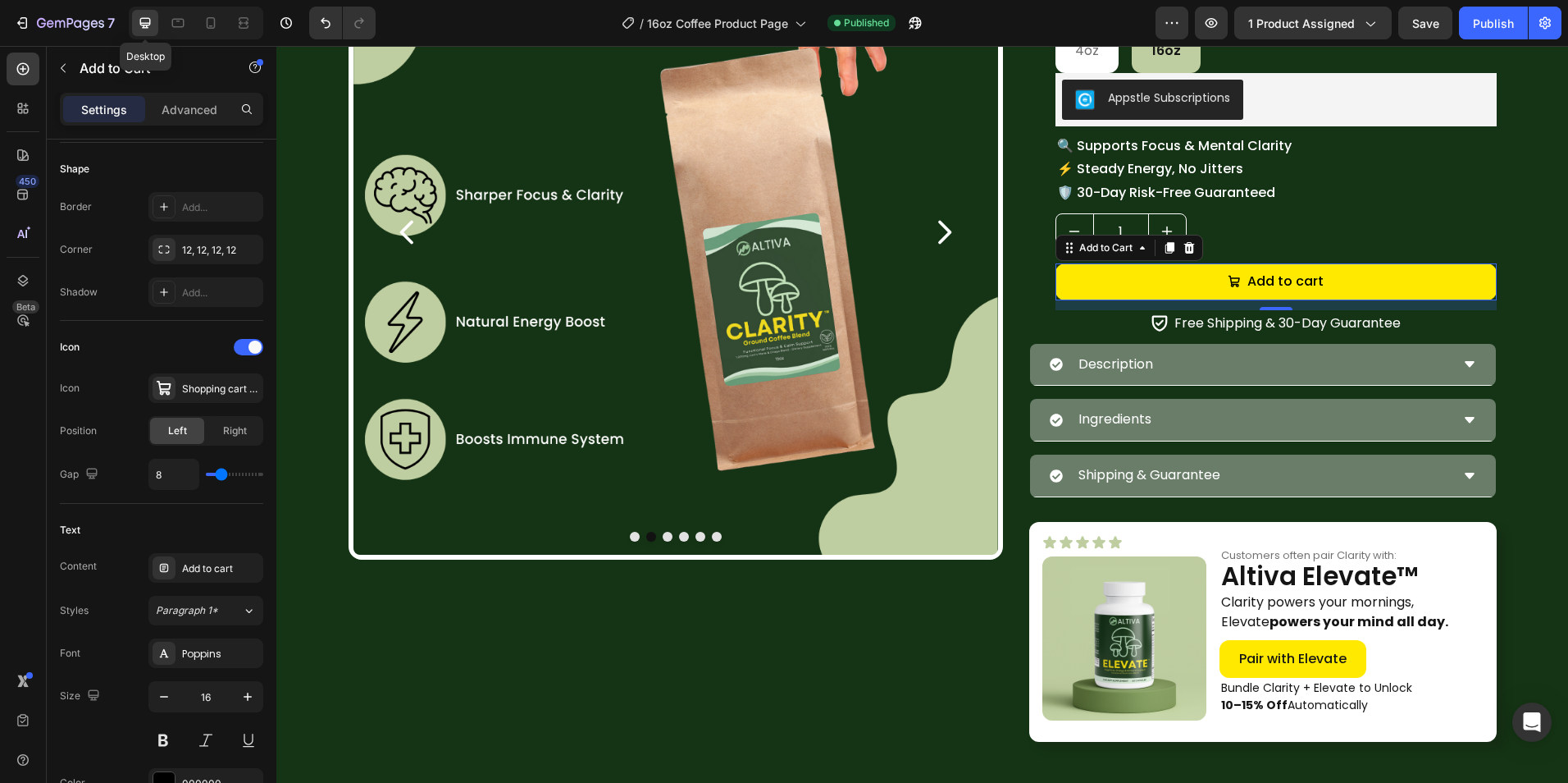
scroll to position [430, 0]
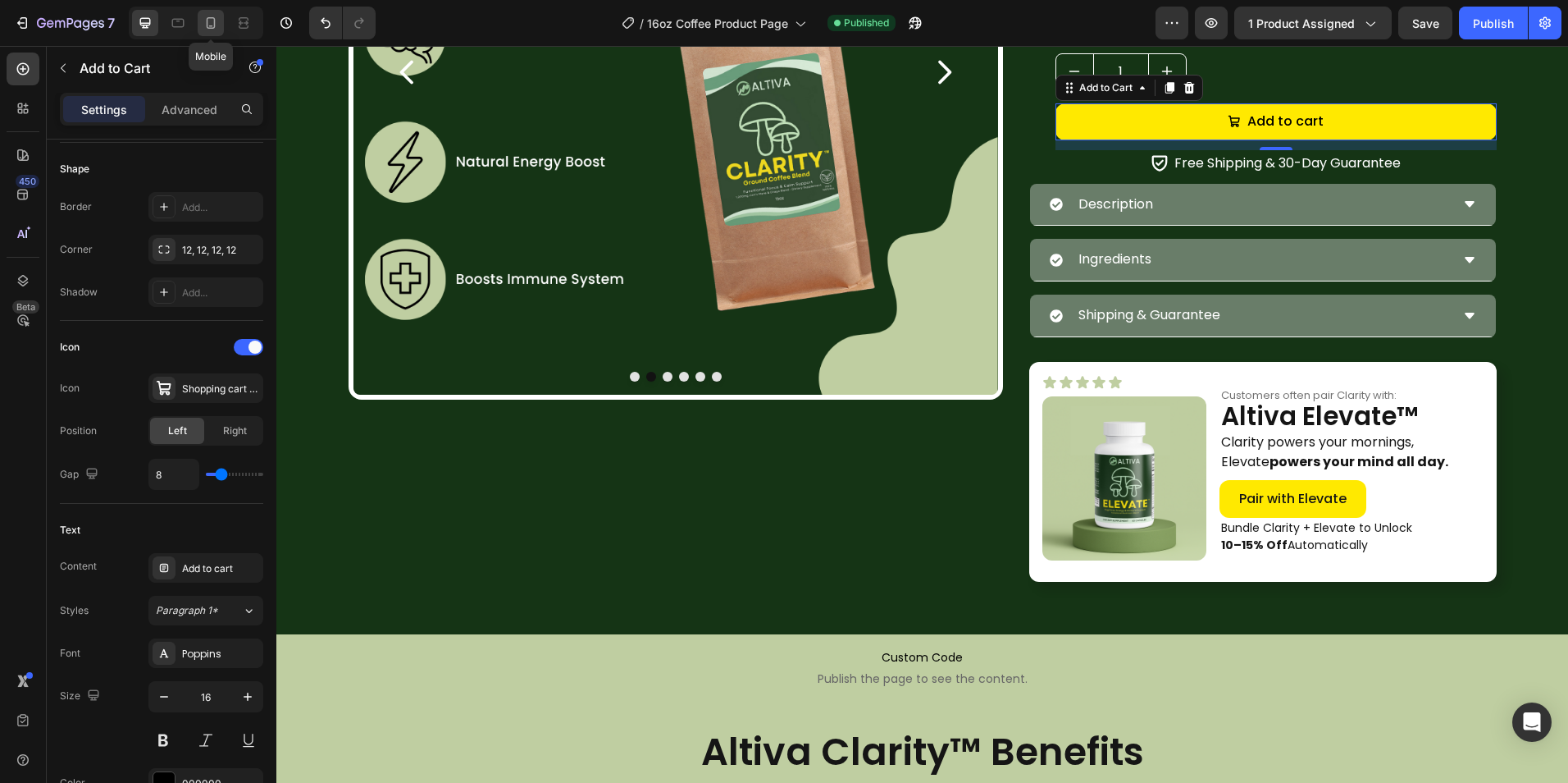
click at [214, 30] on icon at bounding box center [210, 23] width 16 height 16
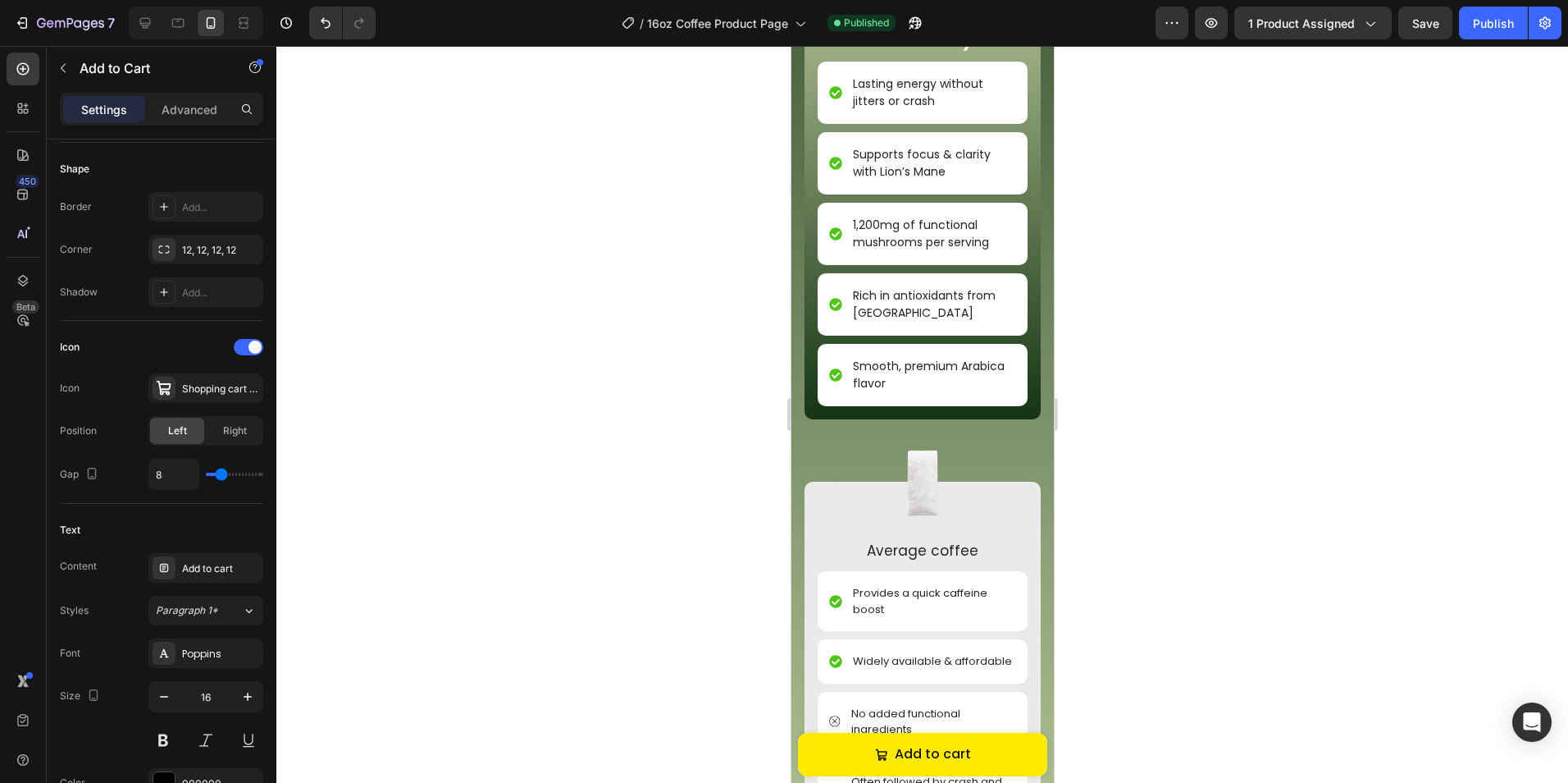
scroll to position [2557, 0]
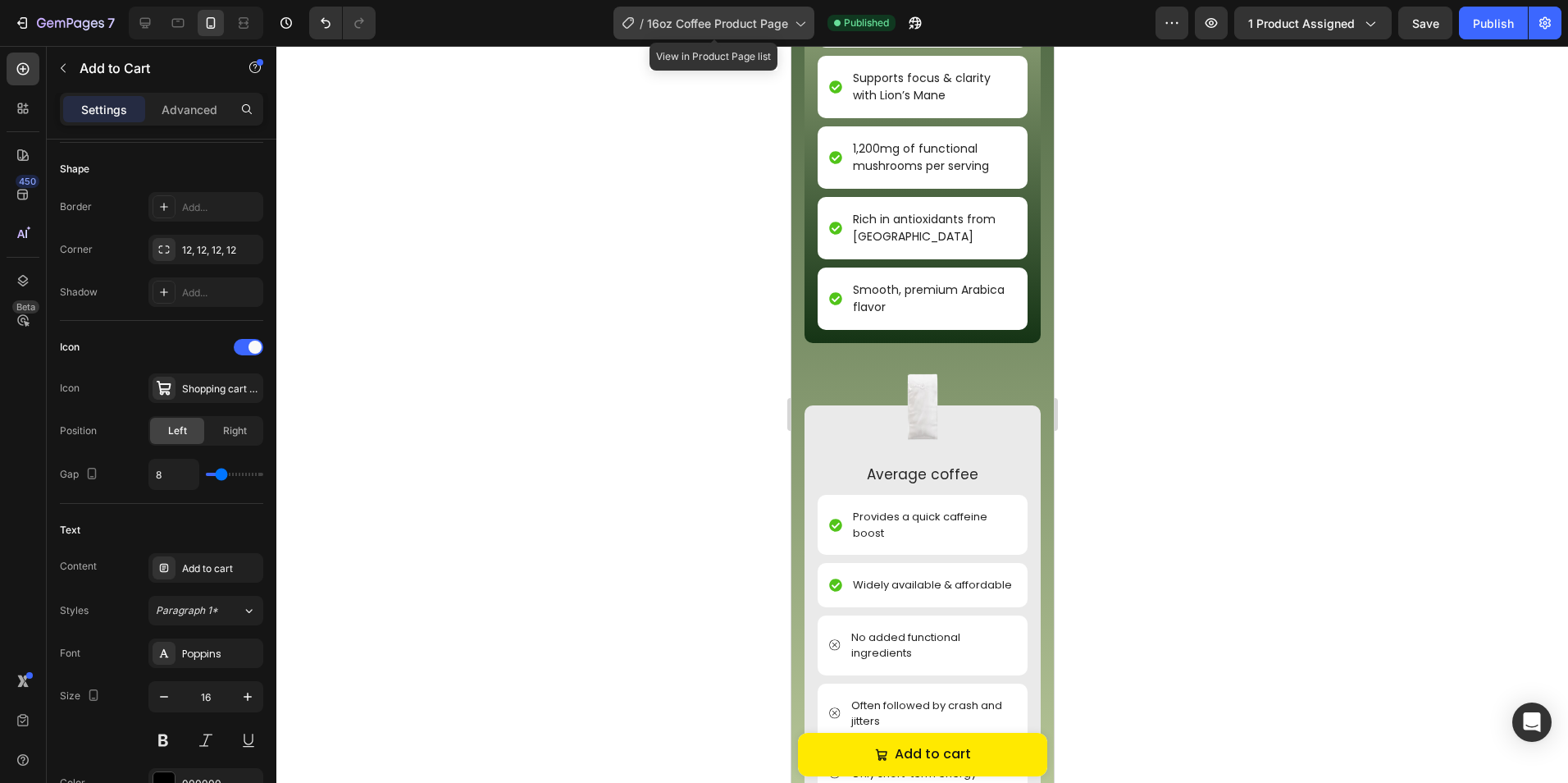
click at [677, 25] on span "16oz Coffee Product Page" at bounding box center [717, 23] width 141 height 17
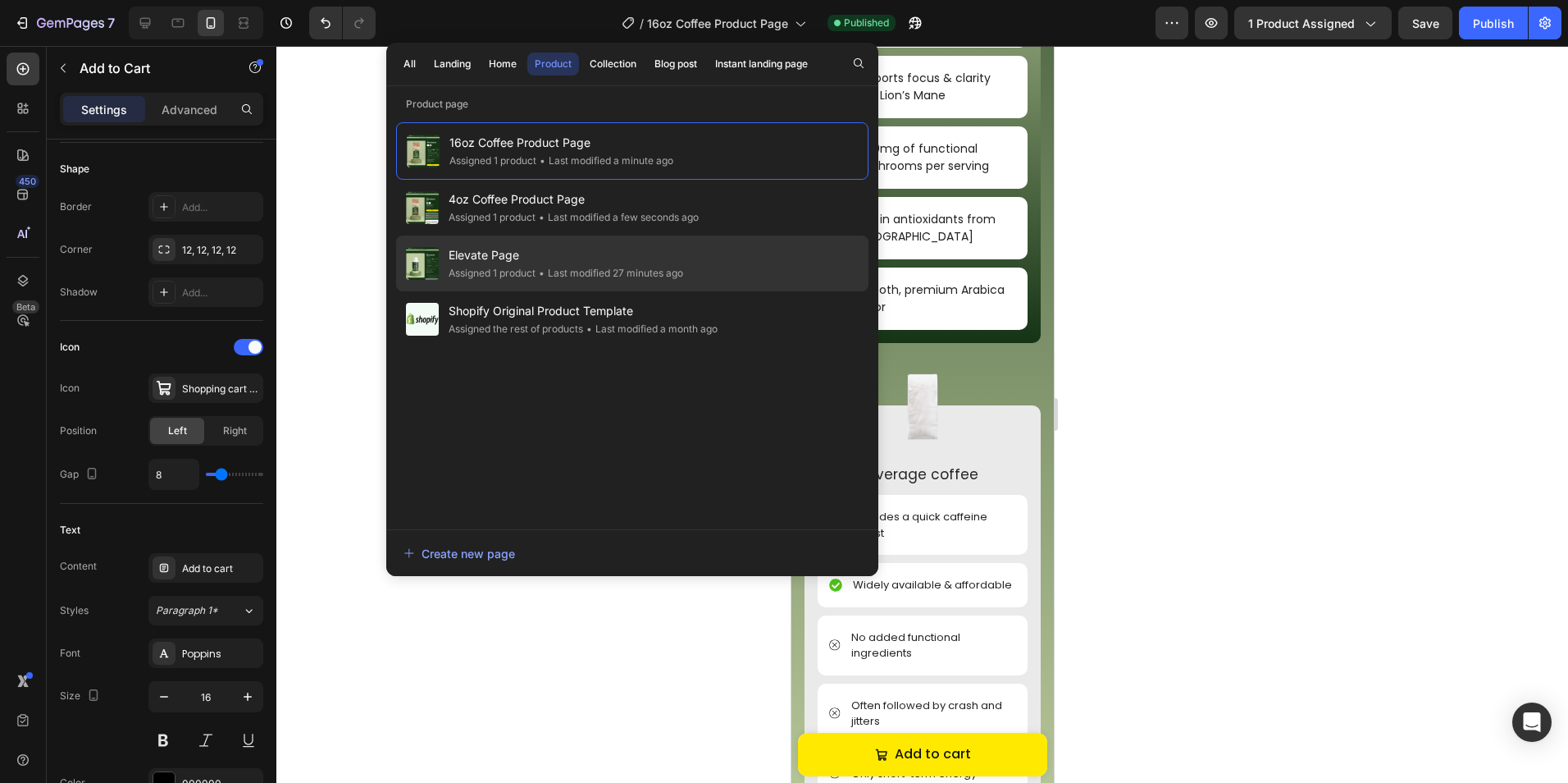
click at [669, 274] on div "• Last modified 27 minutes ago" at bounding box center [609, 273] width 148 height 16
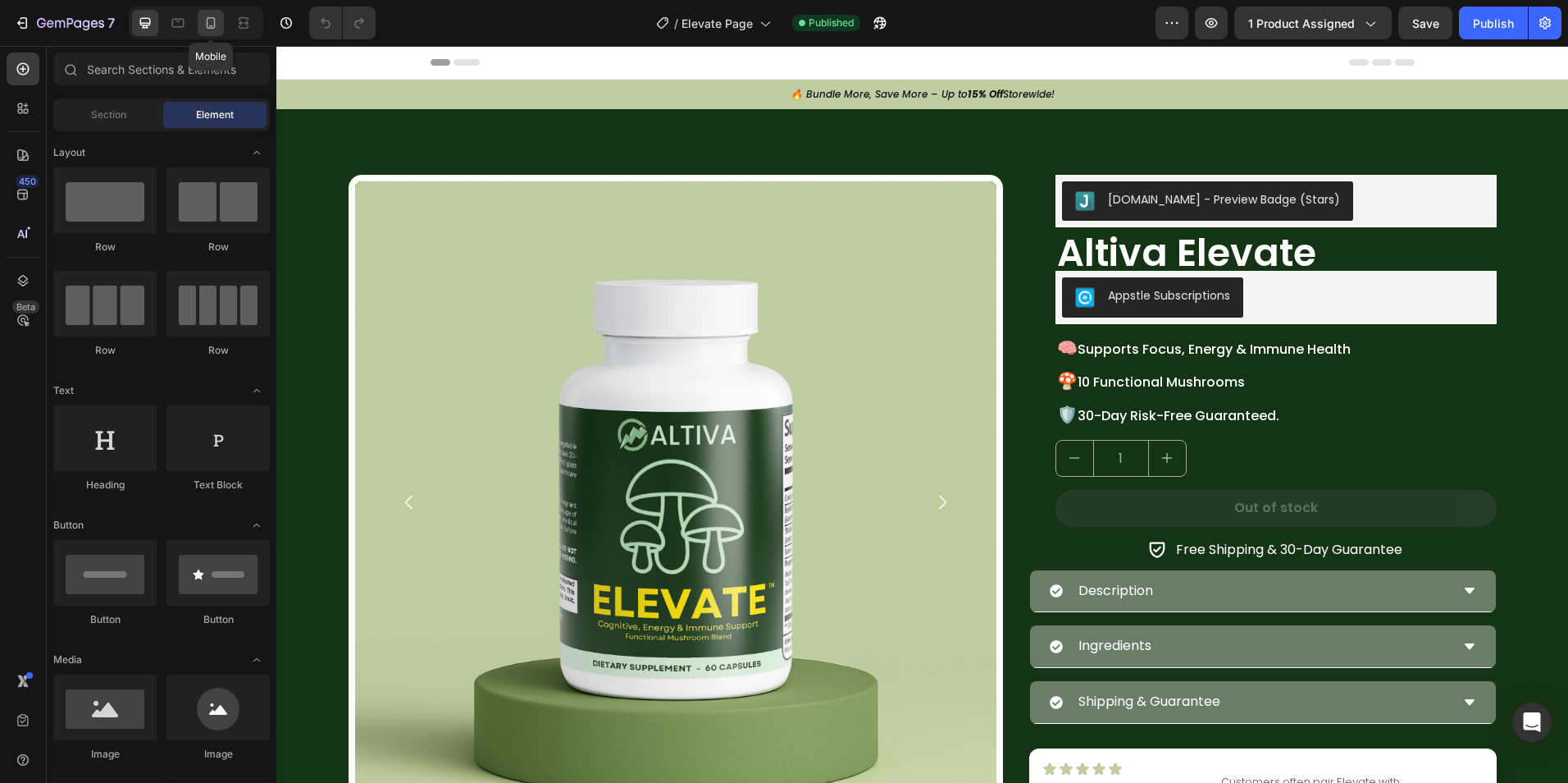
click at [212, 25] on icon at bounding box center [210, 23] width 16 height 16
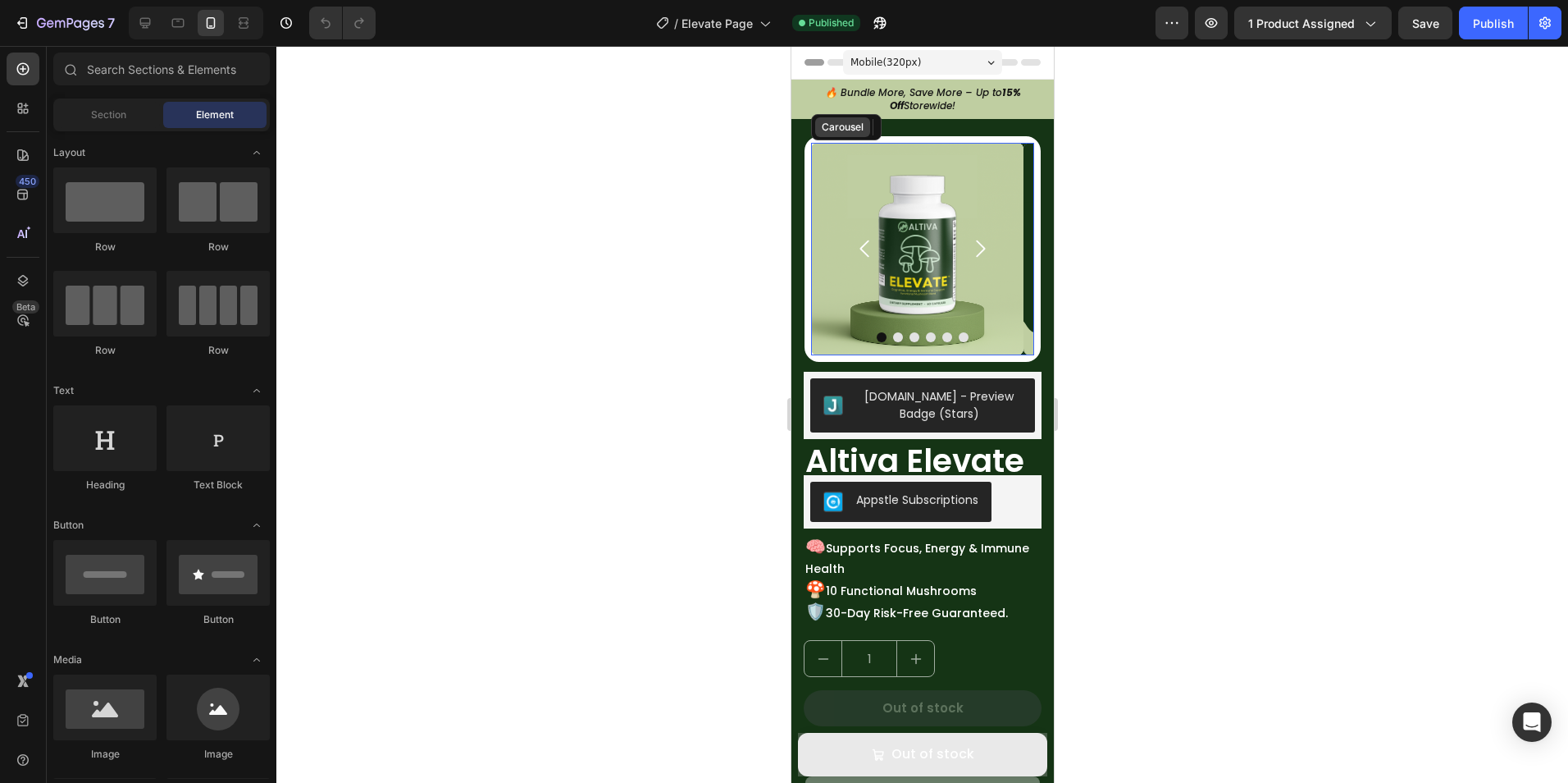
click at [860, 137] on div "Carousel" at bounding box center [845, 127] width 71 height 26
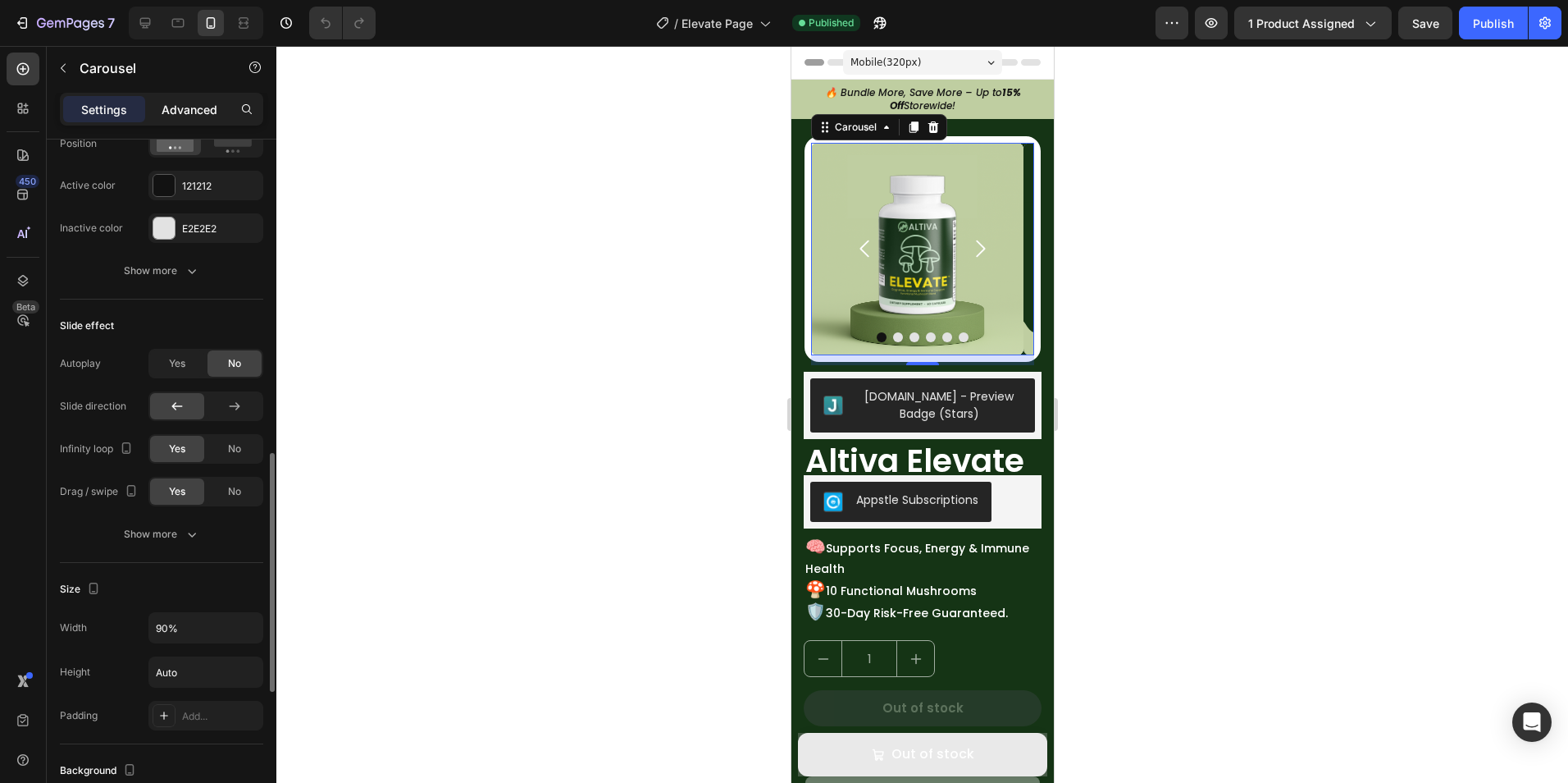
click at [185, 102] on p "Advanced" at bounding box center [189, 109] width 56 height 17
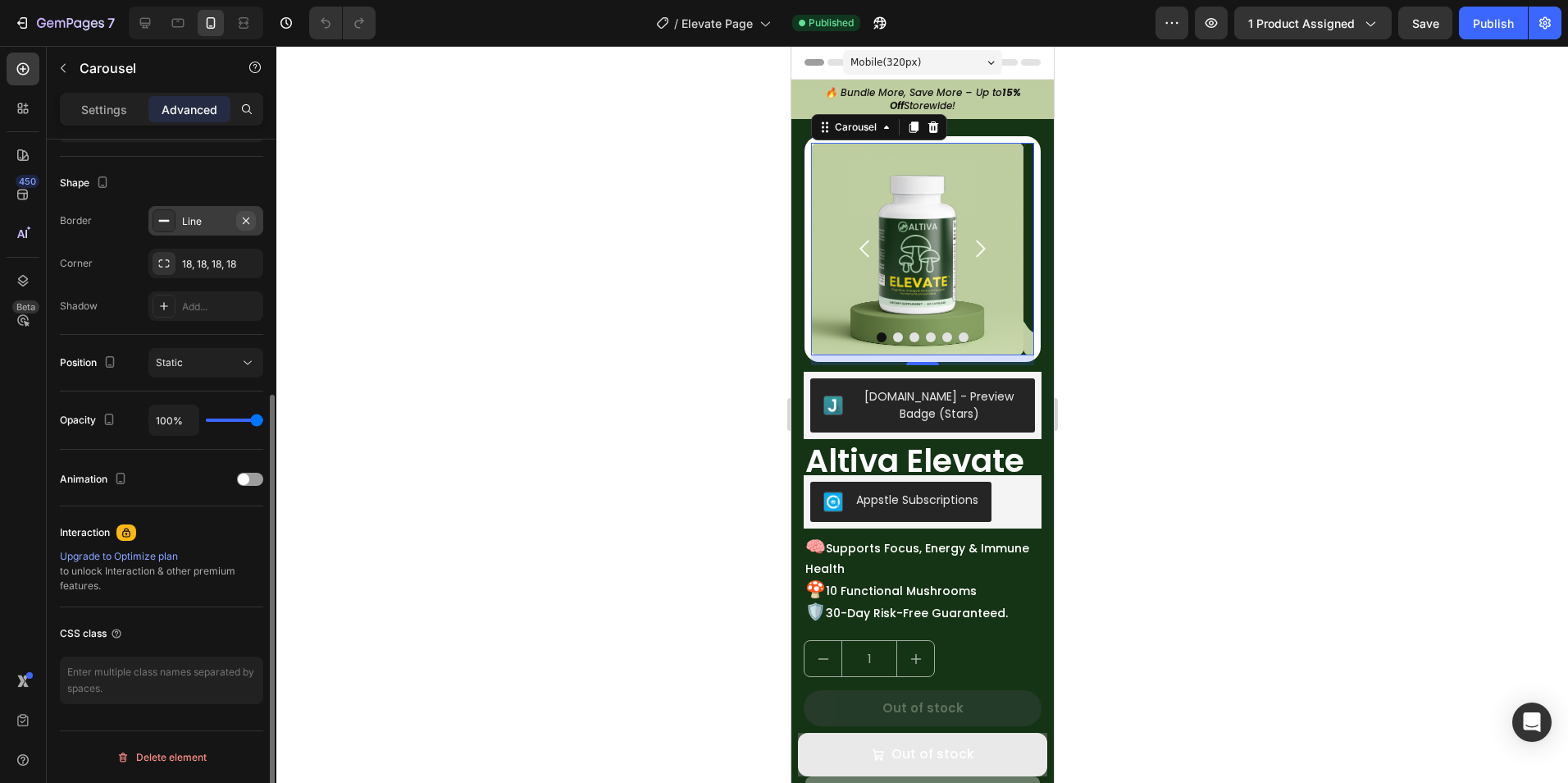
click at [243, 223] on icon "button" at bounding box center [245, 219] width 7 height 7
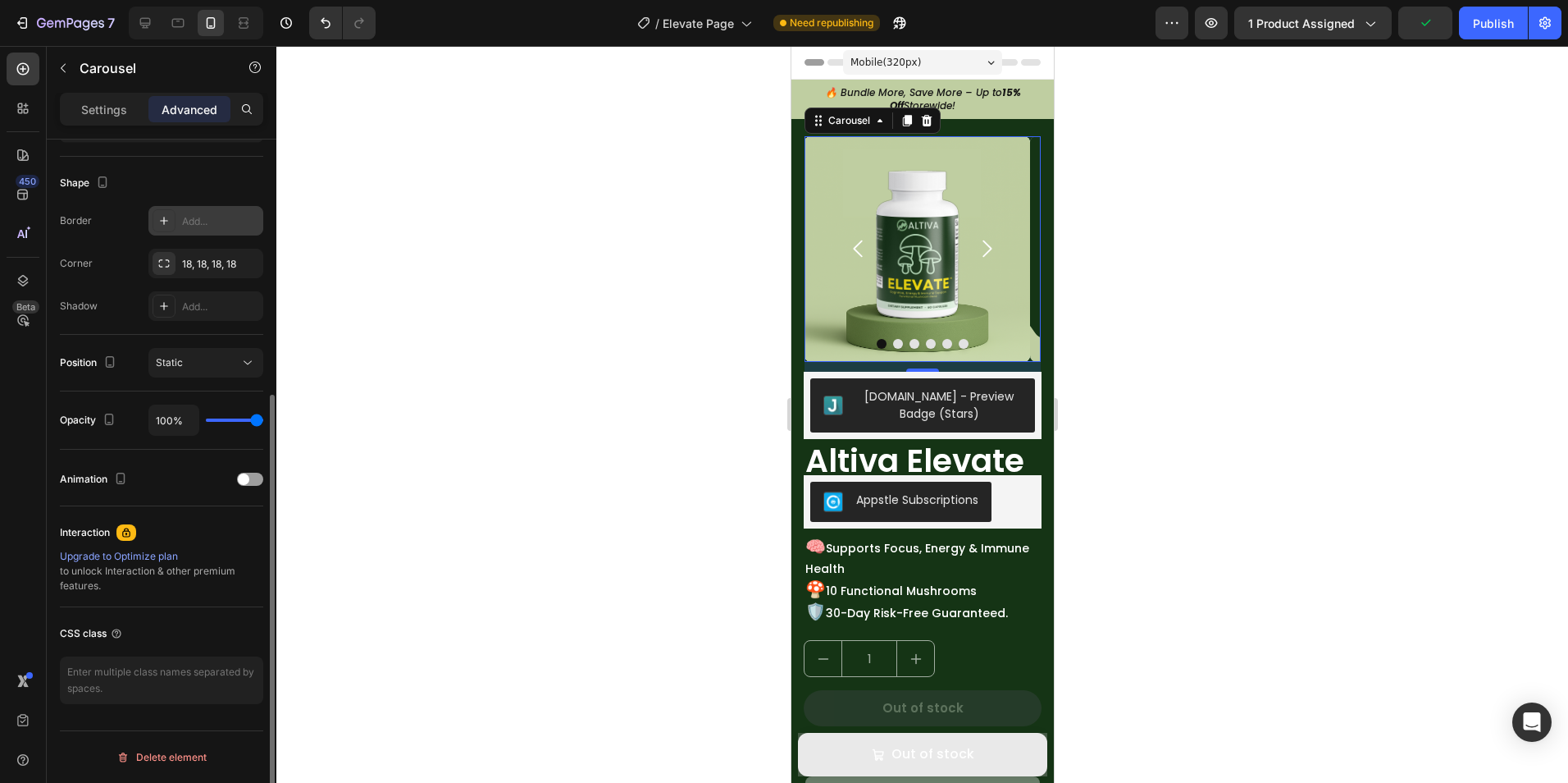
click at [713, 277] on div at bounding box center [921, 414] width 1291 height 737
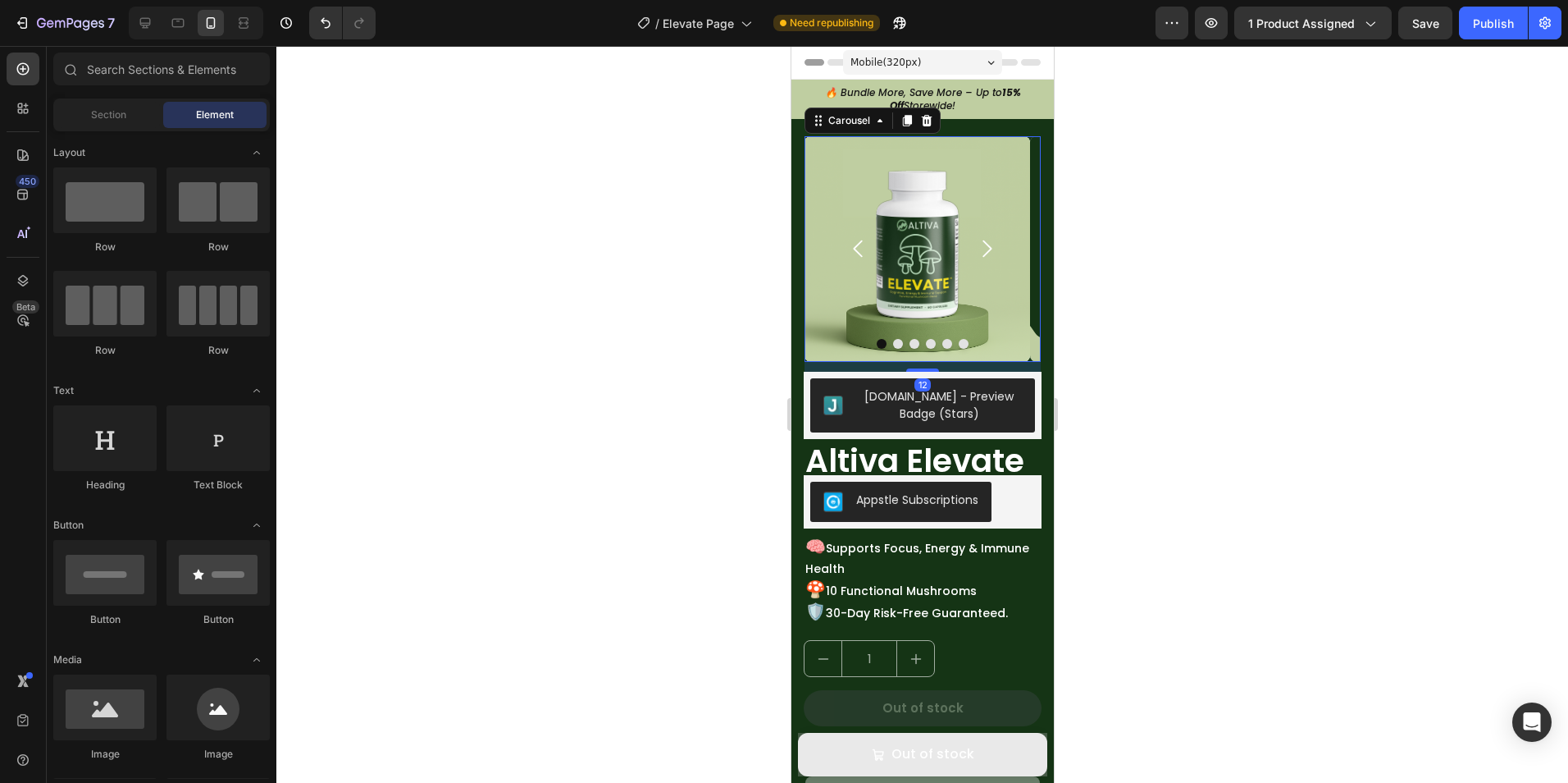
click at [973, 245] on icon "Carousel Next Arrow" at bounding box center [985, 248] width 25 height 25
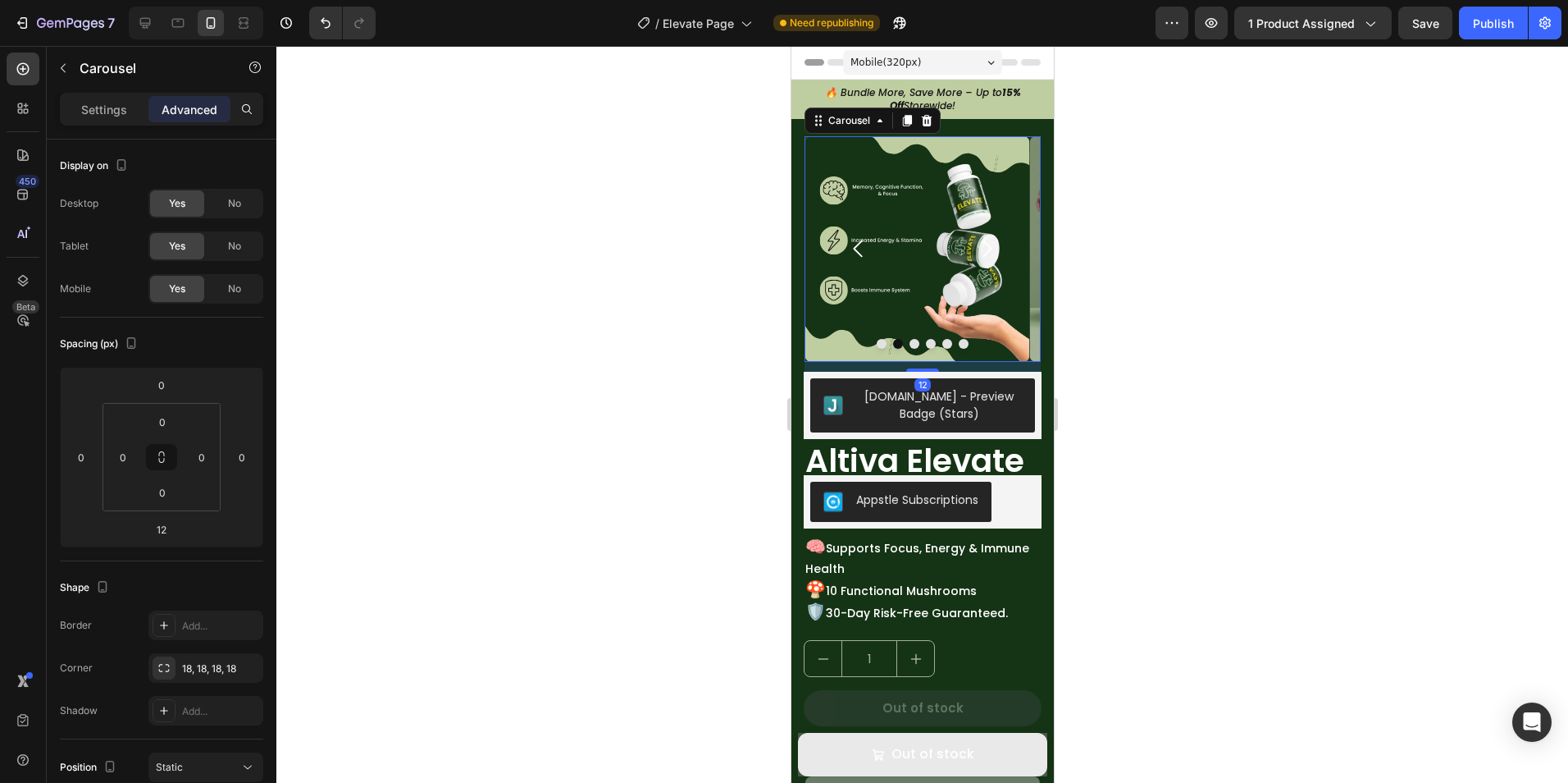
click at [847, 241] on icon "Carousel Back Arrow" at bounding box center [857, 248] width 25 height 25
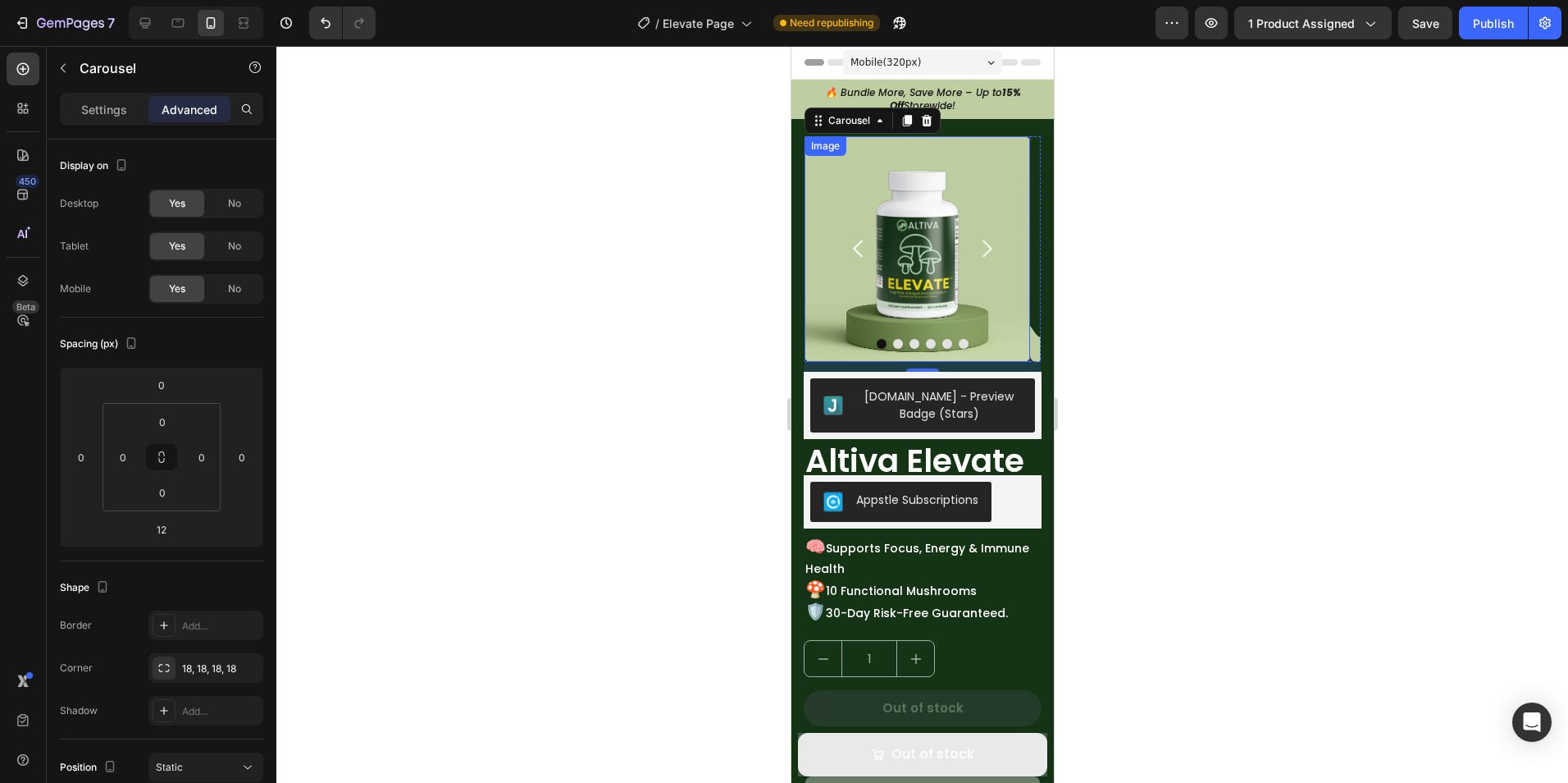
click at [919, 295] on img at bounding box center [916, 249] width 225 height 225
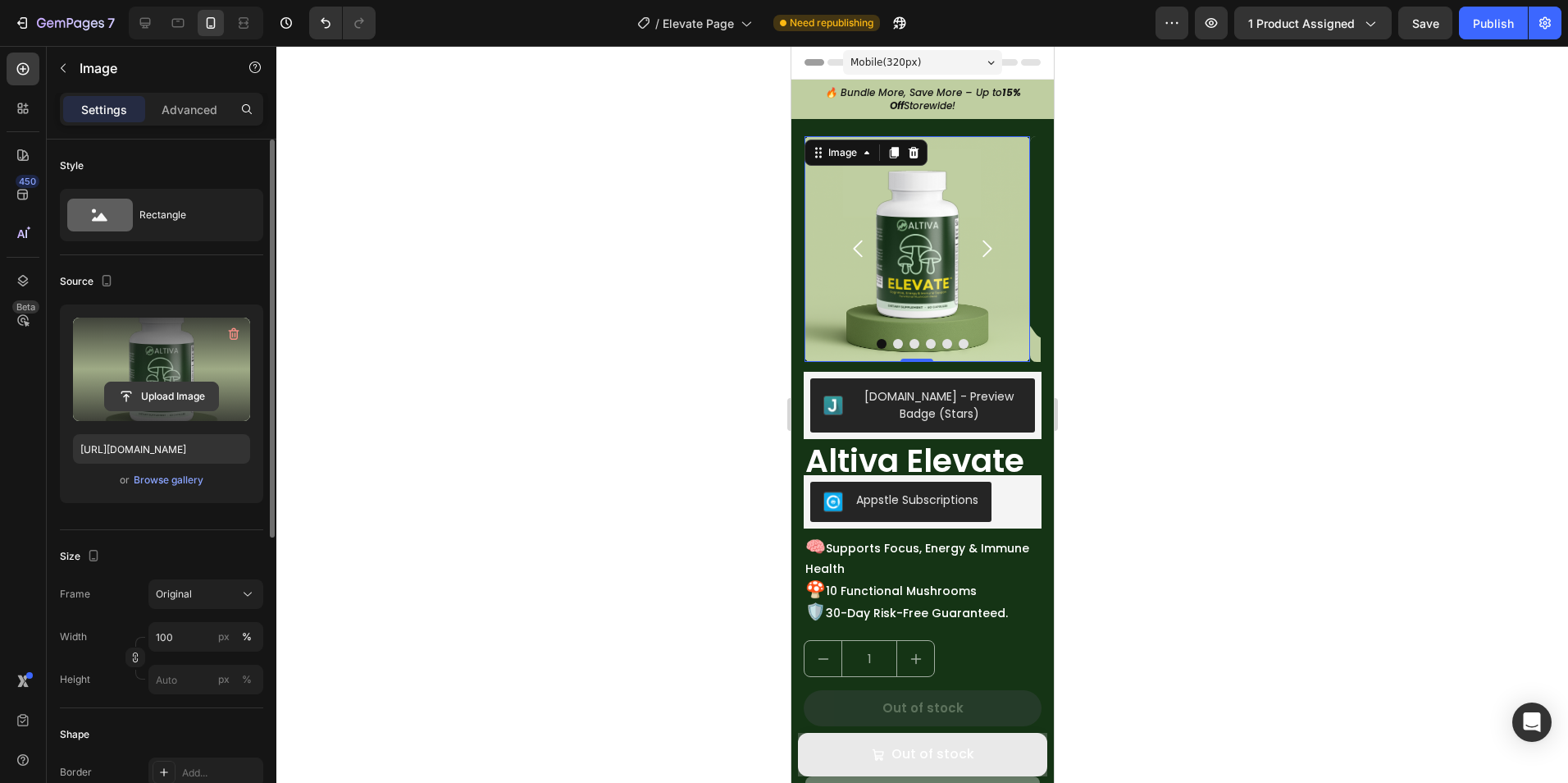
click at [177, 404] on input "file" at bounding box center [161, 396] width 114 height 28
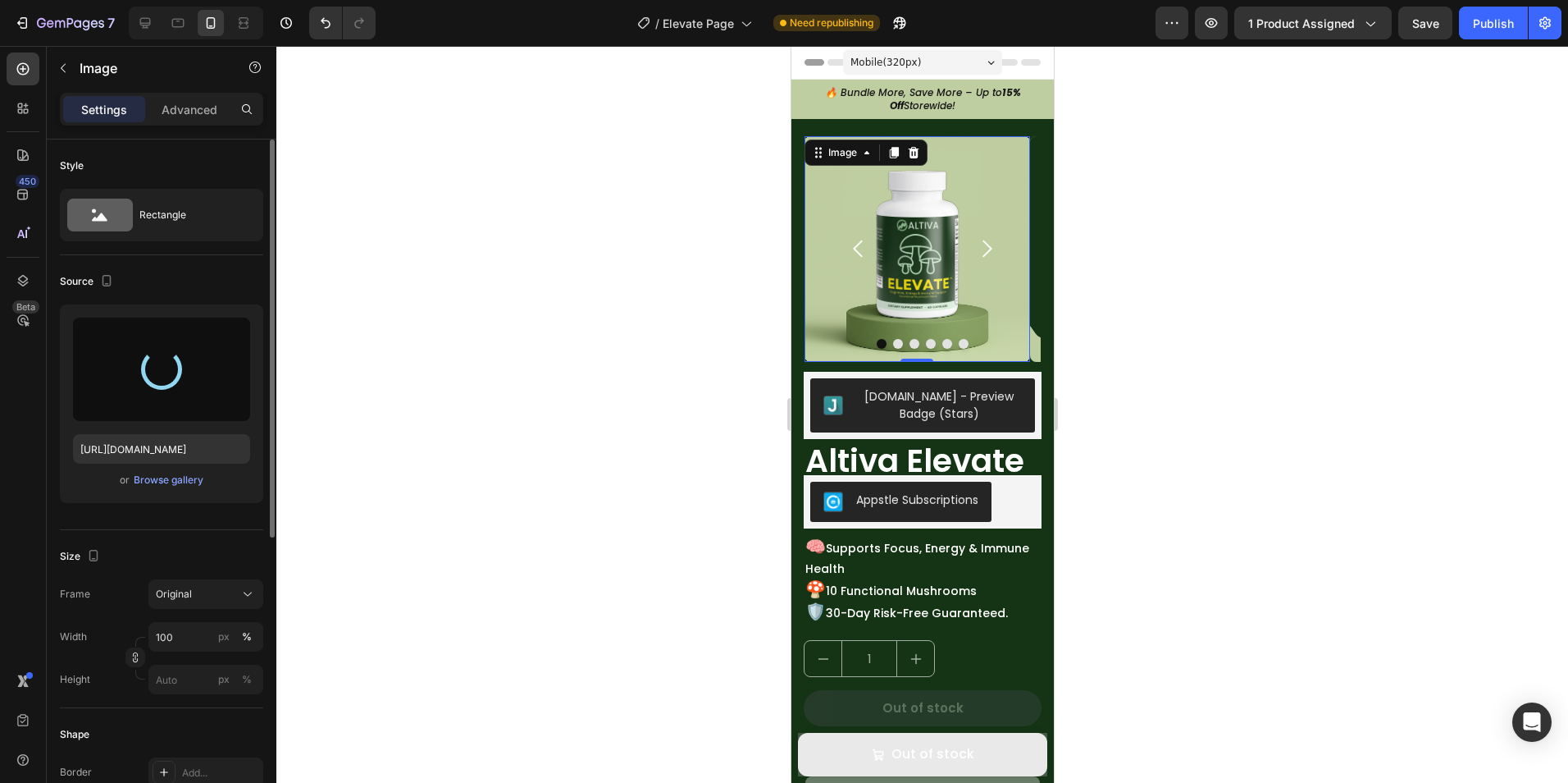
type input "[URL][DOMAIN_NAME]"
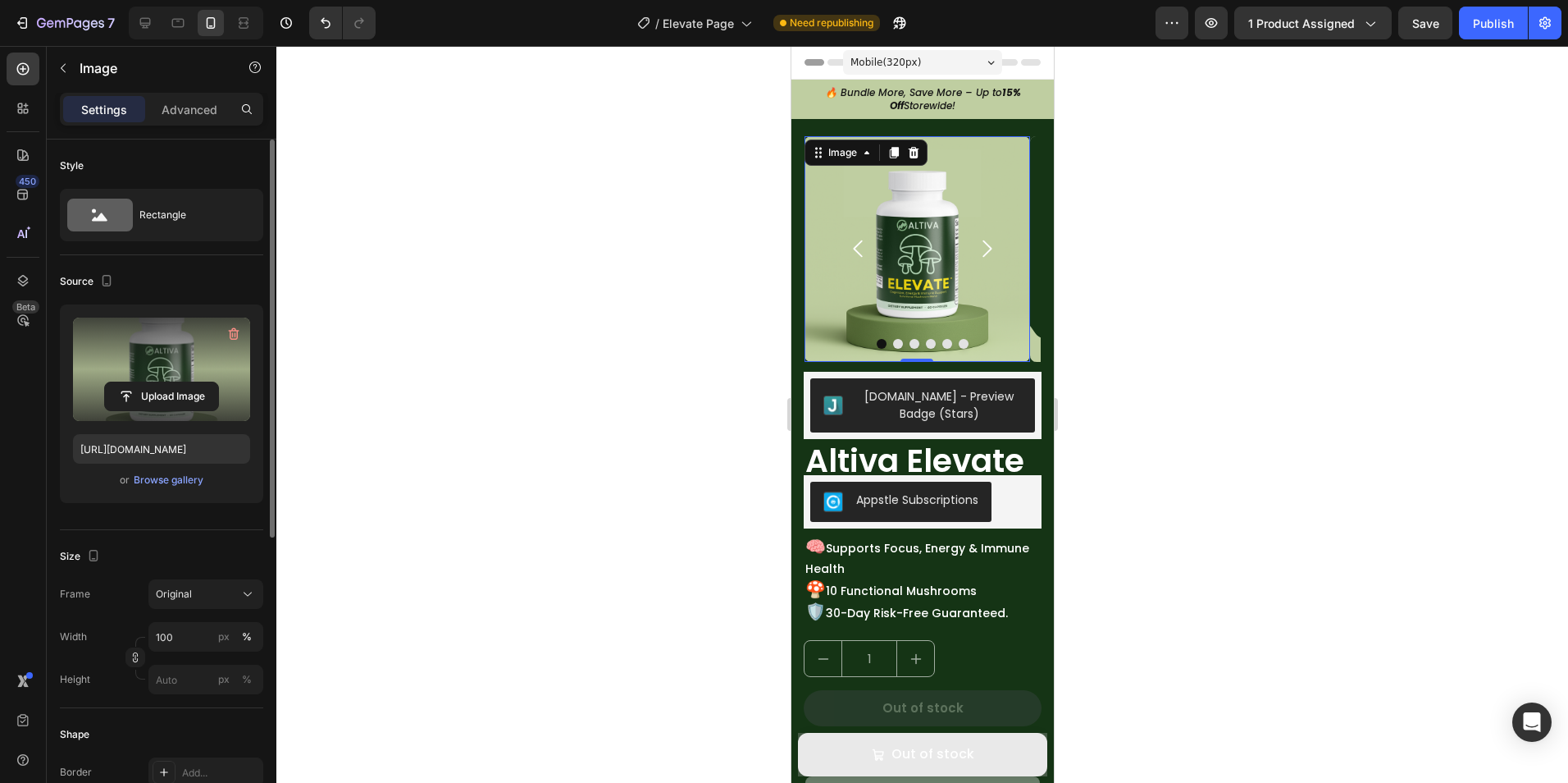
click at [1068, 306] on div at bounding box center [921, 414] width 1291 height 737
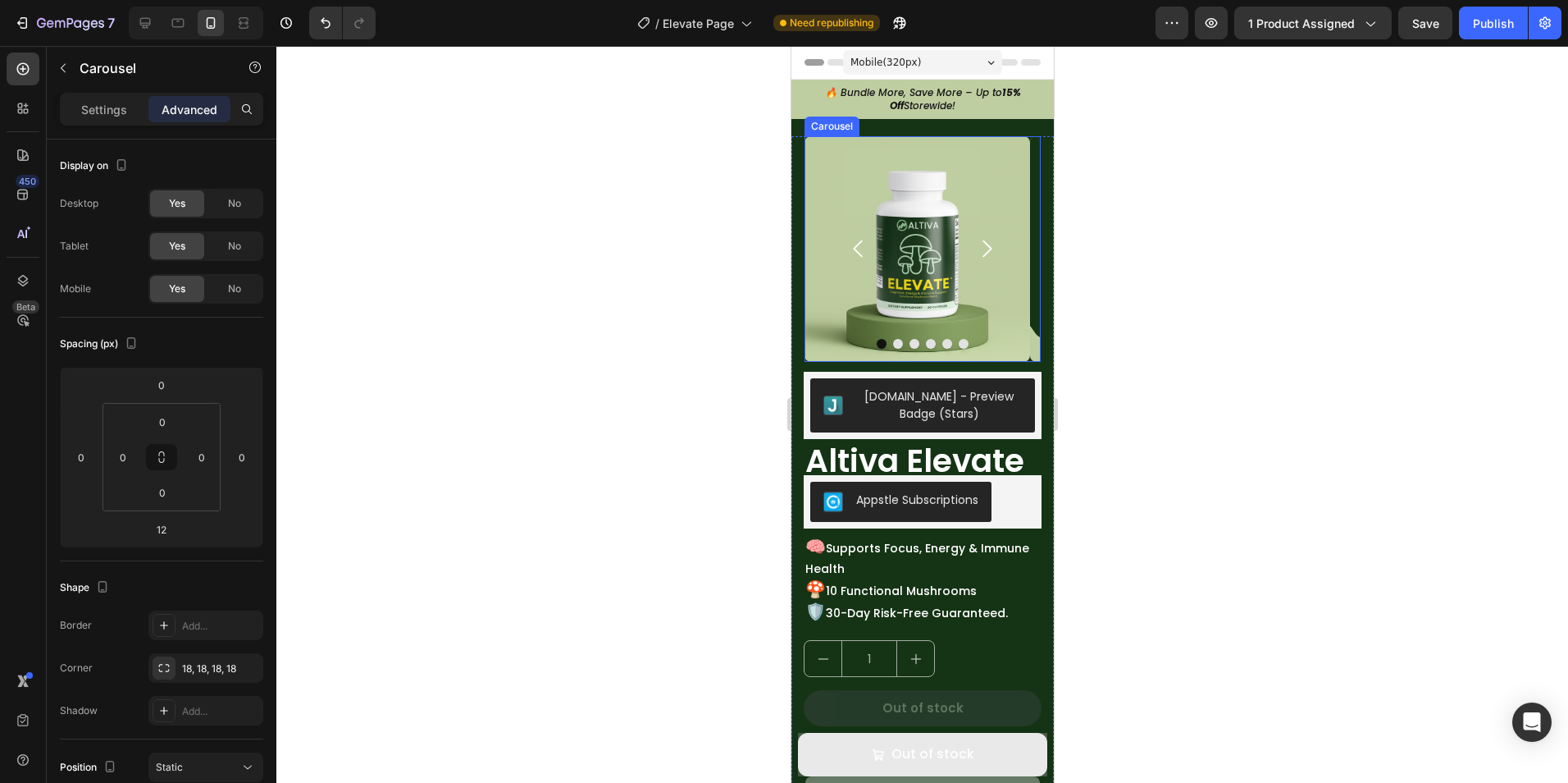
click at [978, 251] on icon "Carousel Next Arrow" at bounding box center [985, 248] width 25 height 25
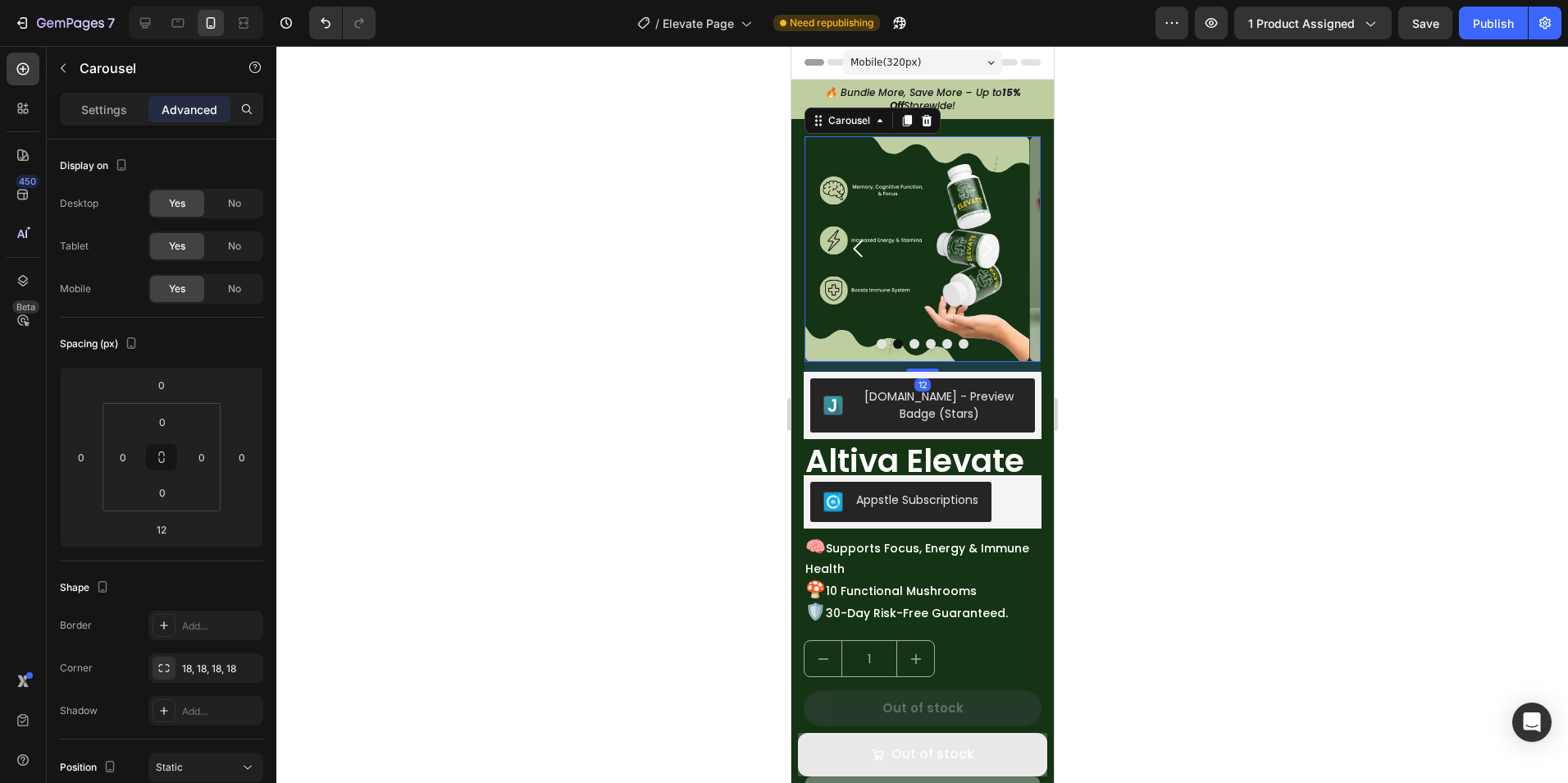
click at [849, 254] on icon "Carousel Back Arrow" at bounding box center [857, 248] width 25 height 25
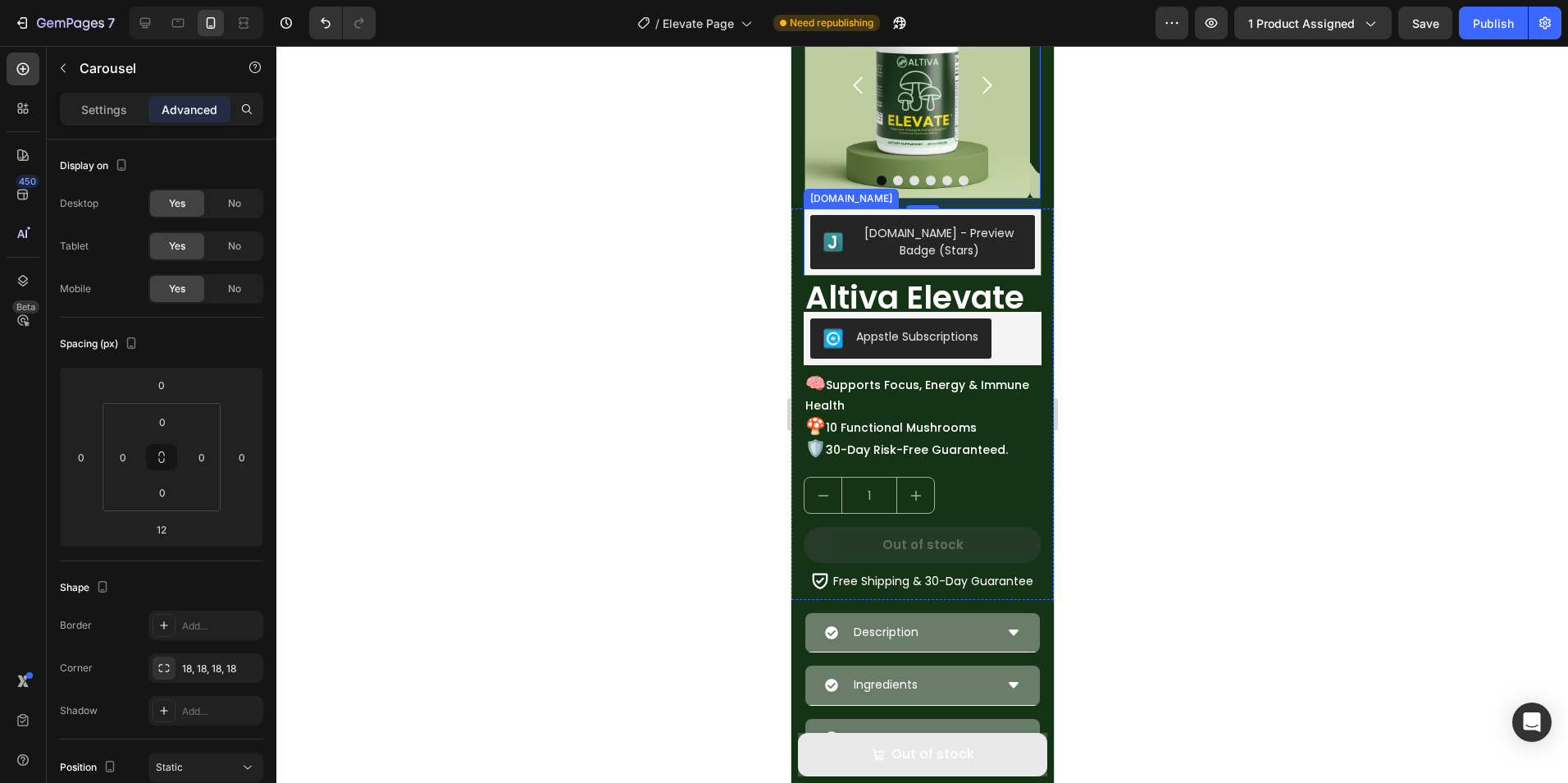
scroll to position [246, 0]
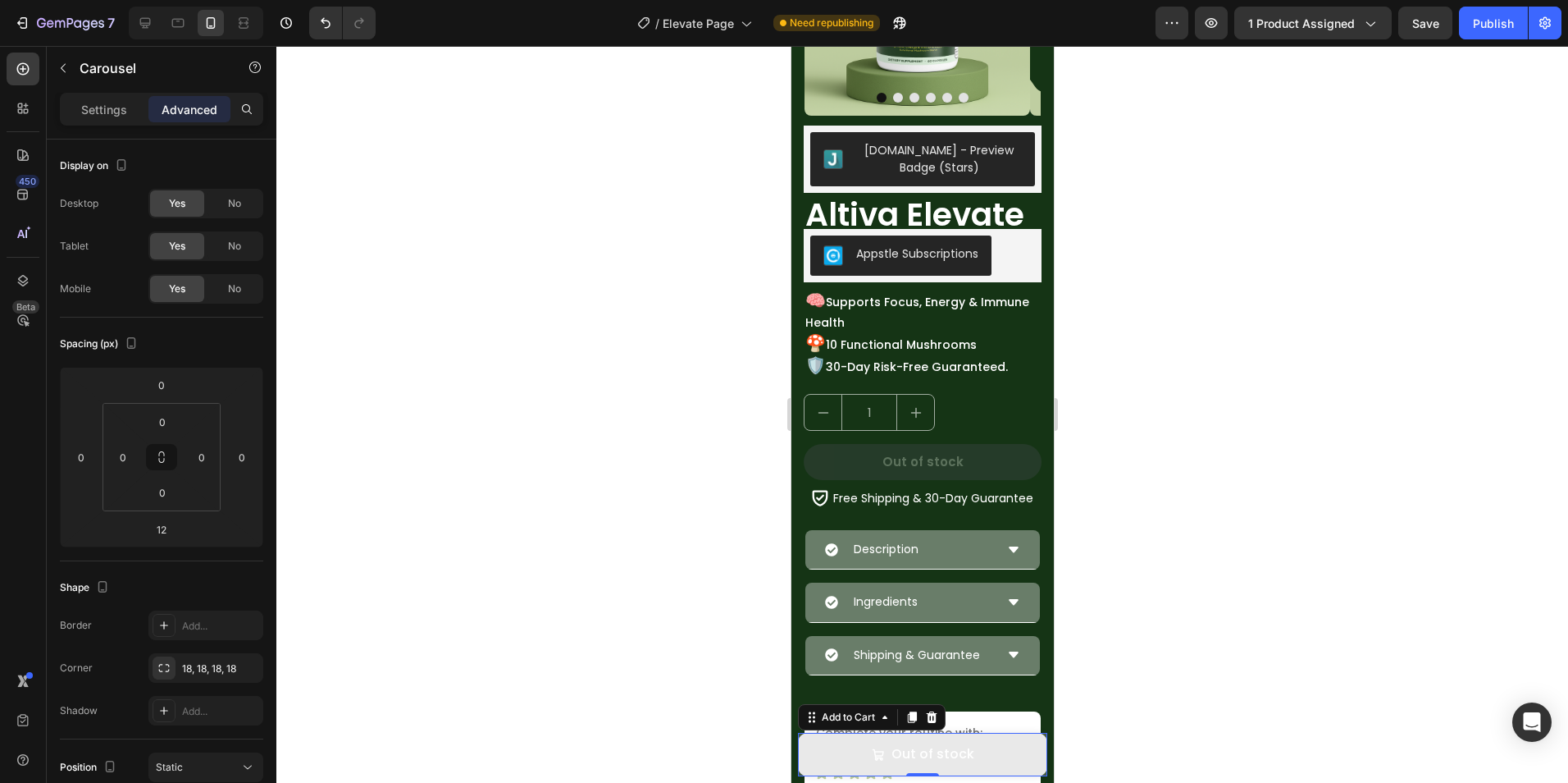
click at [833, 756] on button "Out of stock" at bounding box center [921, 754] width 249 height 44
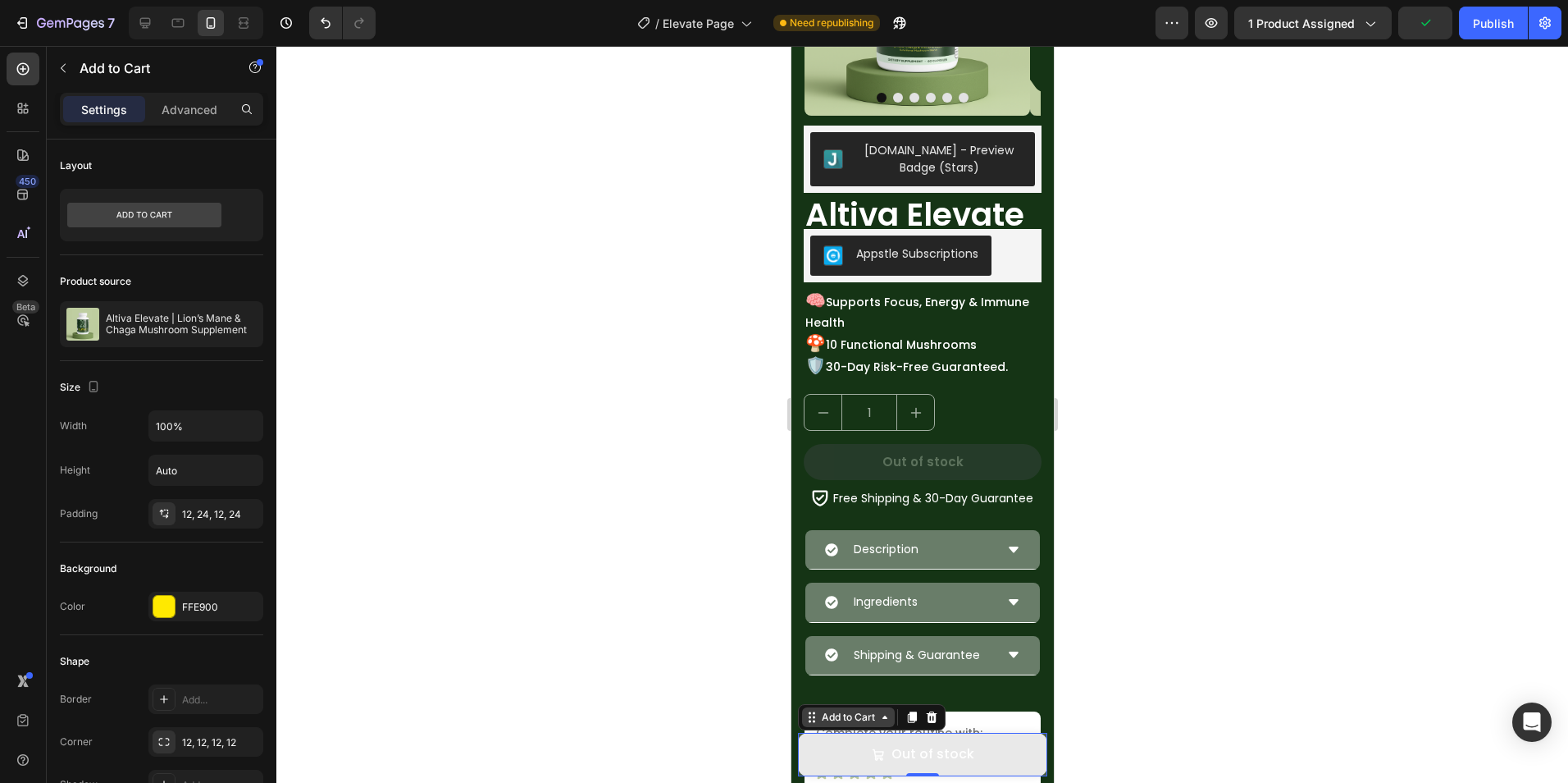
click at [837, 717] on div "Add to Cart" at bounding box center [847, 716] width 60 height 15
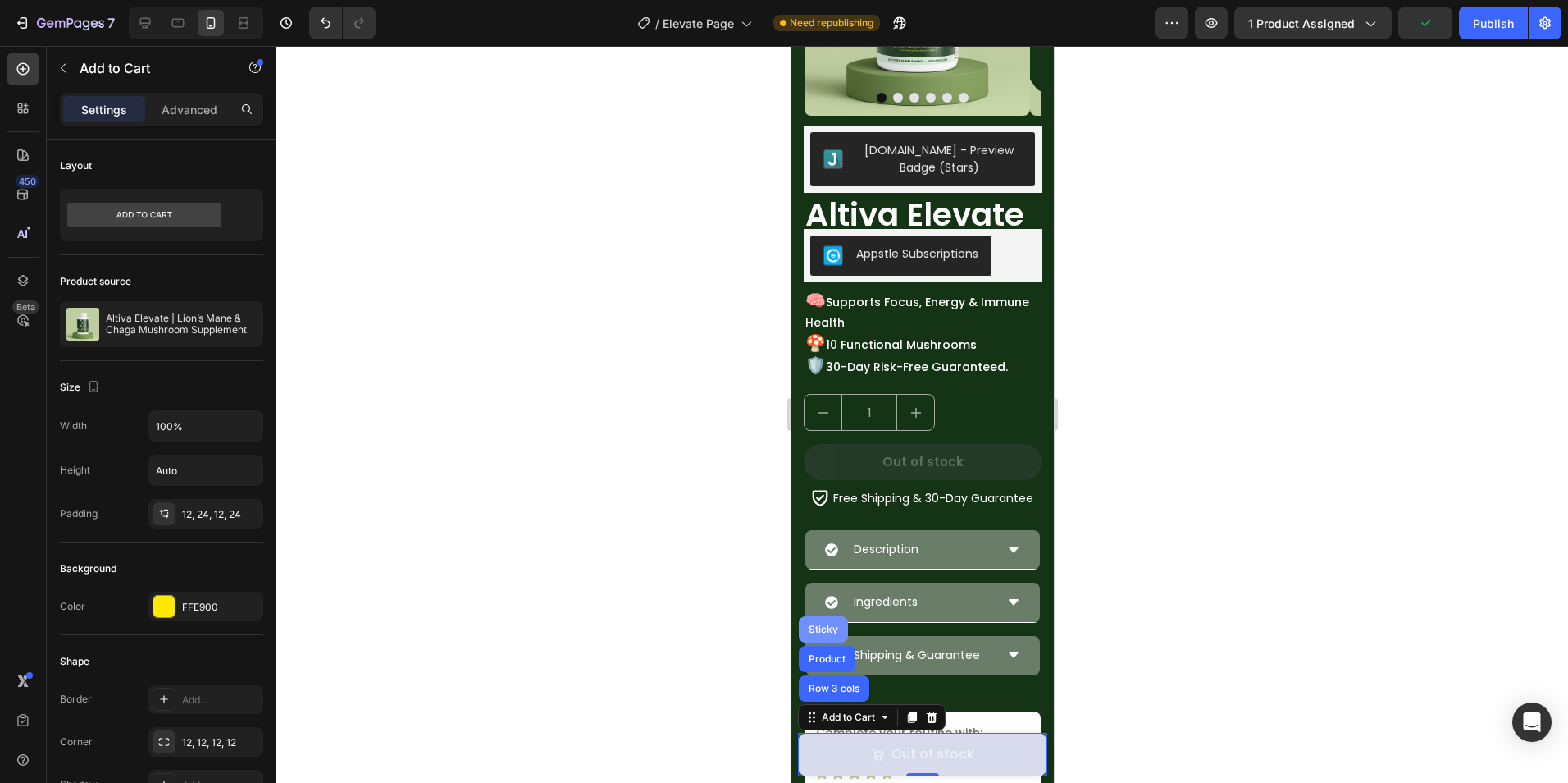
click at [821, 635] on div "Sticky" at bounding box center [821, 629] width 49 height 26
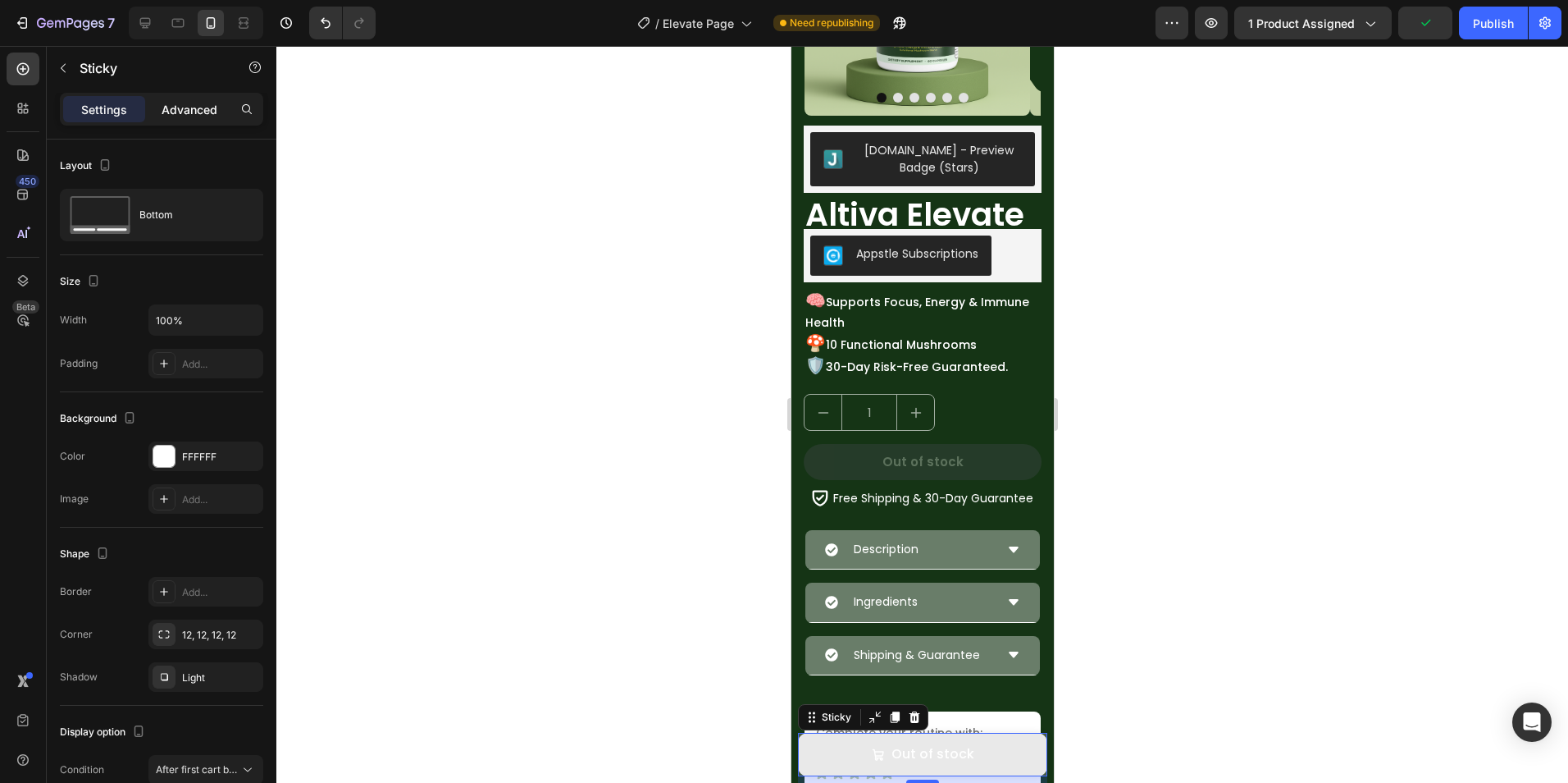
click at [187, 117] on p "Advanced" at bounding box center [189, 109] width 56 height 17
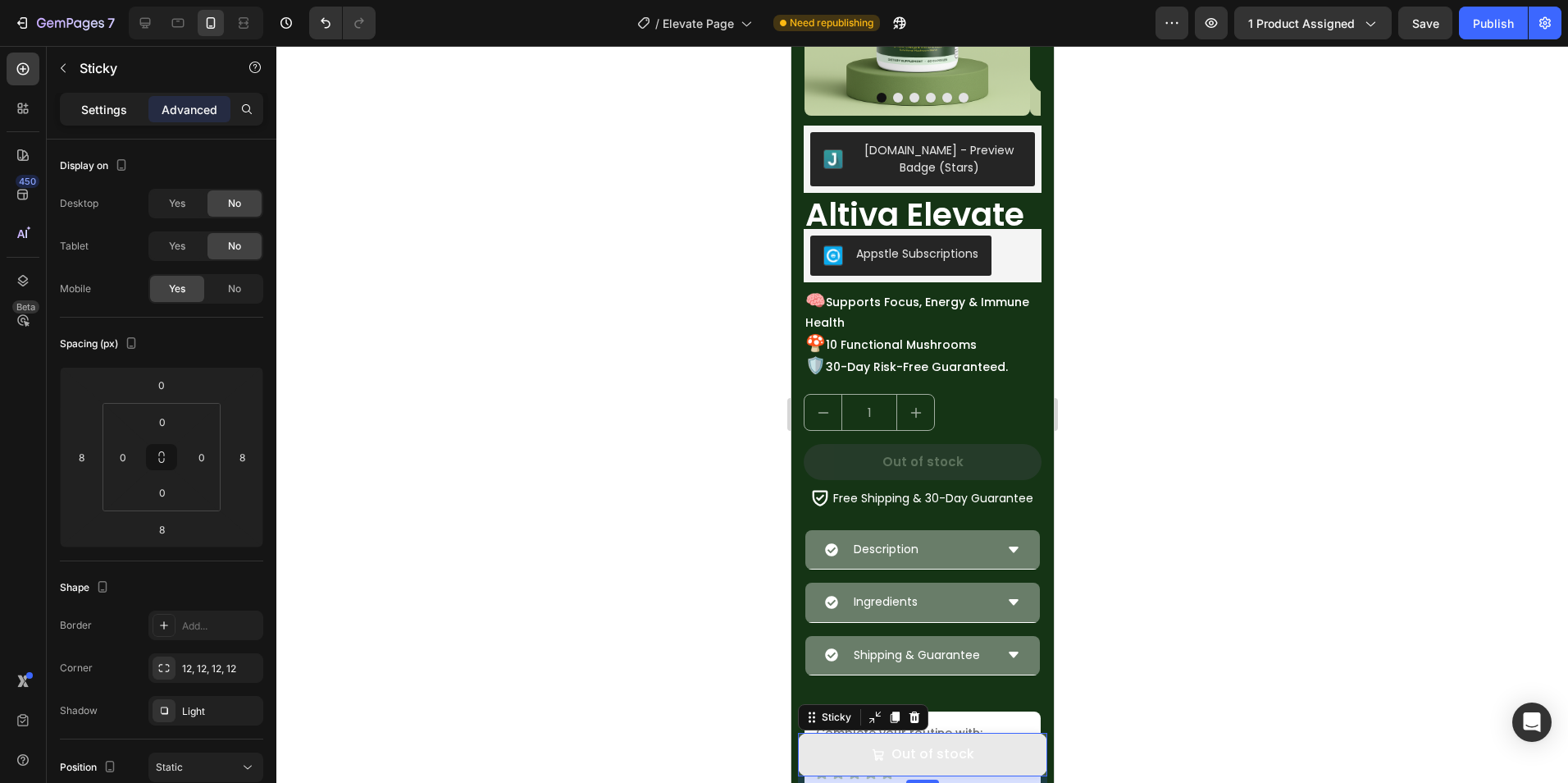
click at [100, 114] on p "Settings" at bounding box center [104, 109] width 46 height 17
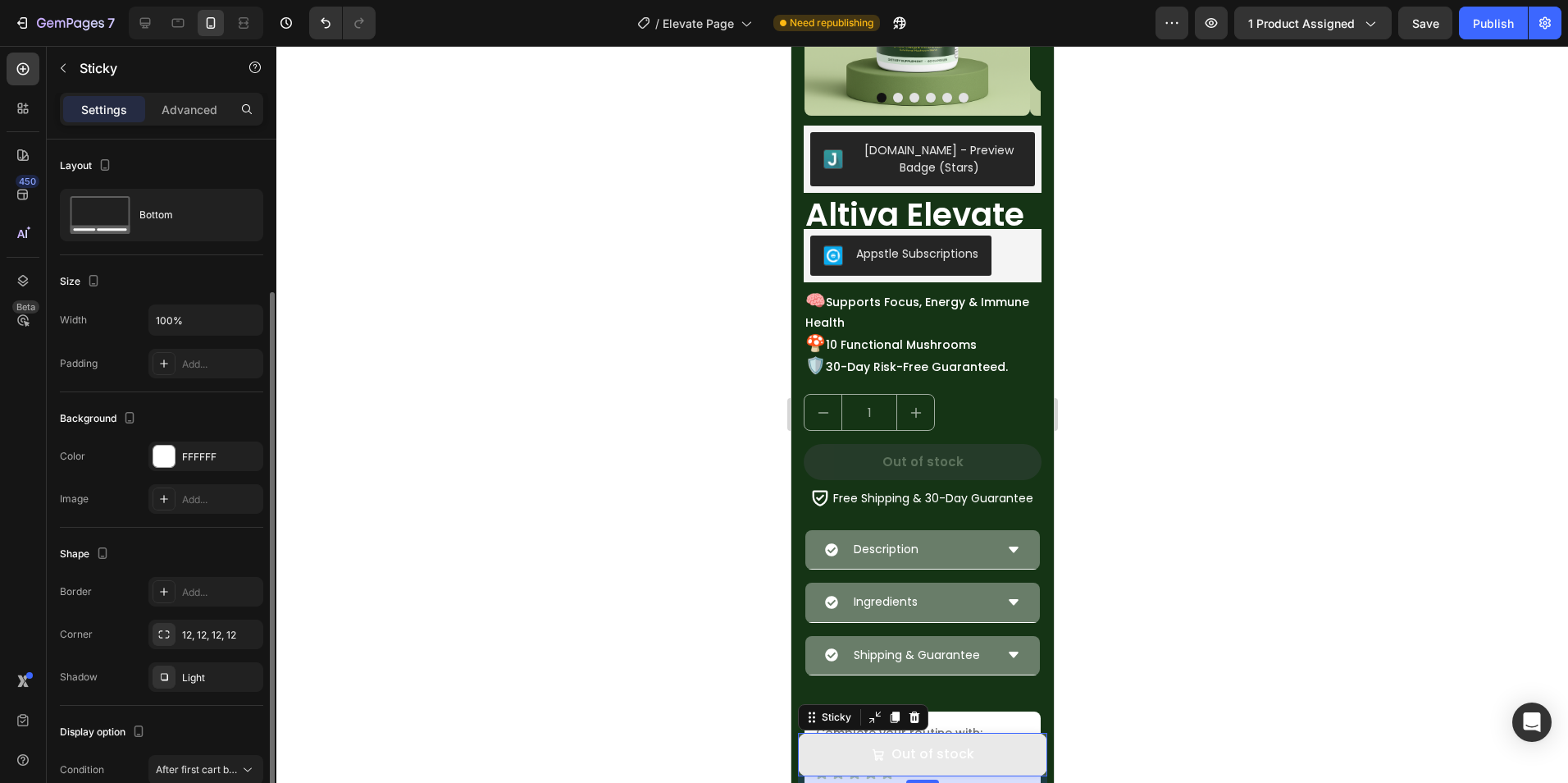
scroll to position [81, 0]
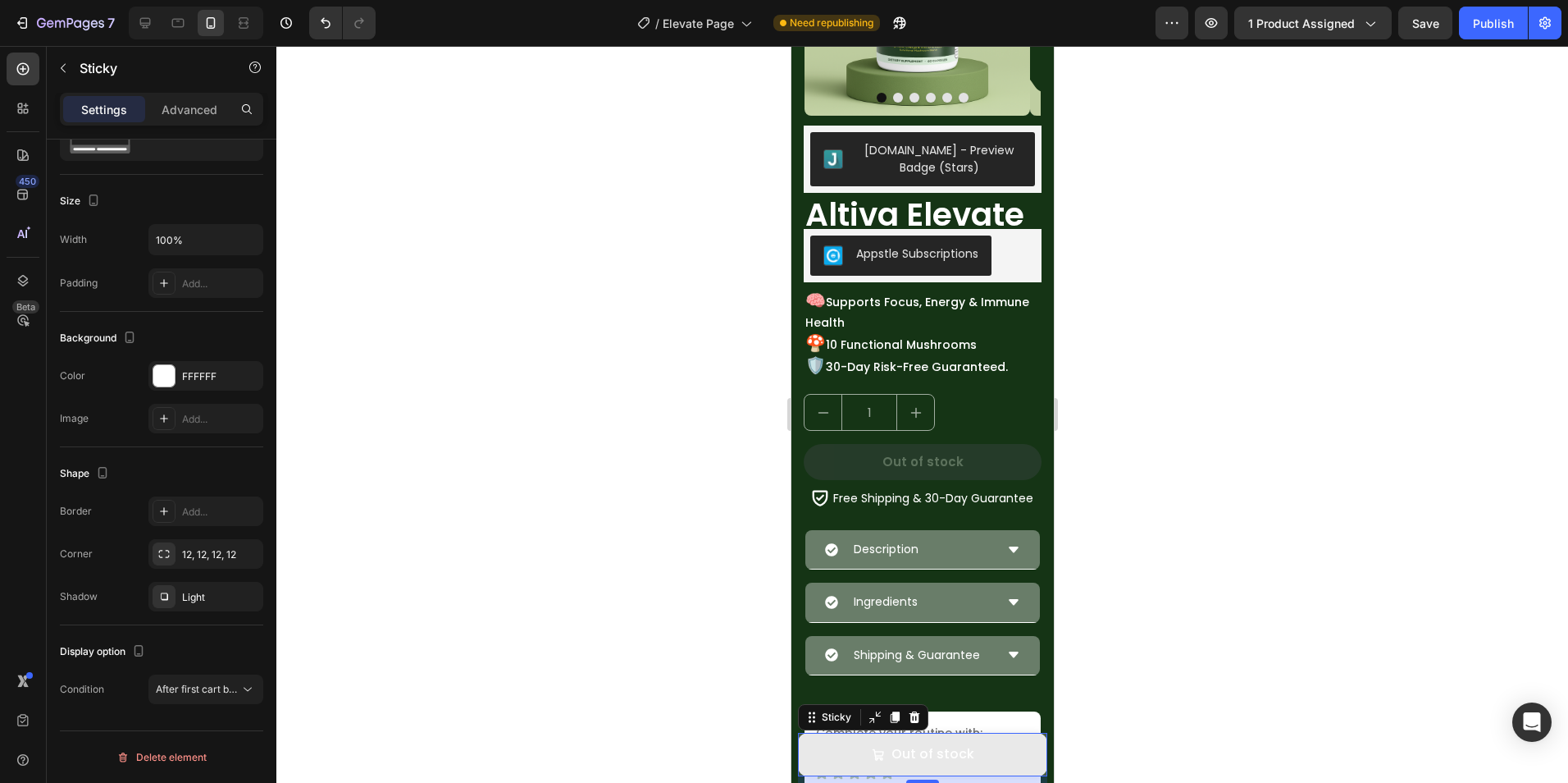
click at [675, 358] on div at bounding box center [921, 414] width 1291 height 737
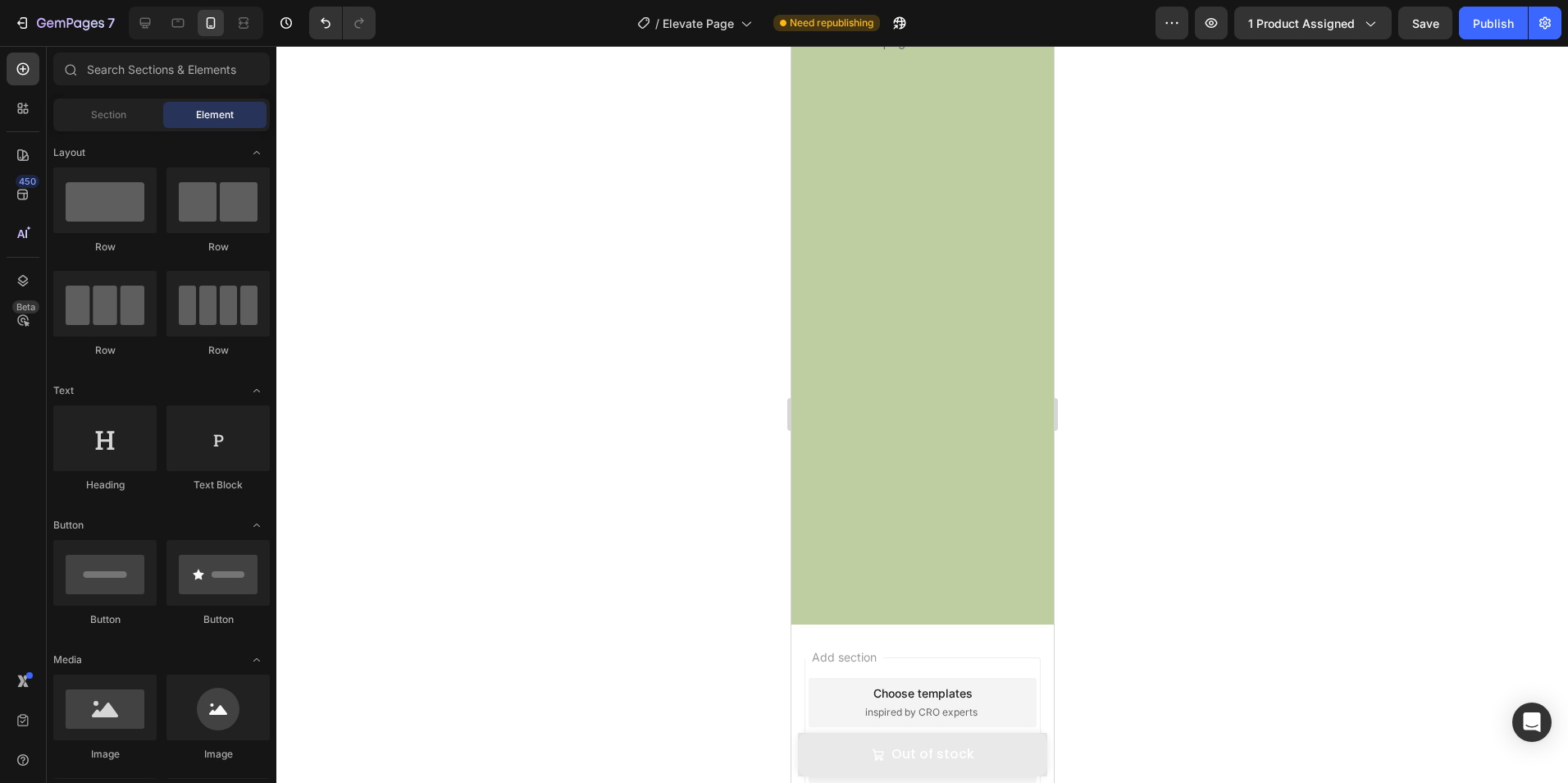
scroll to position [2133, 0]
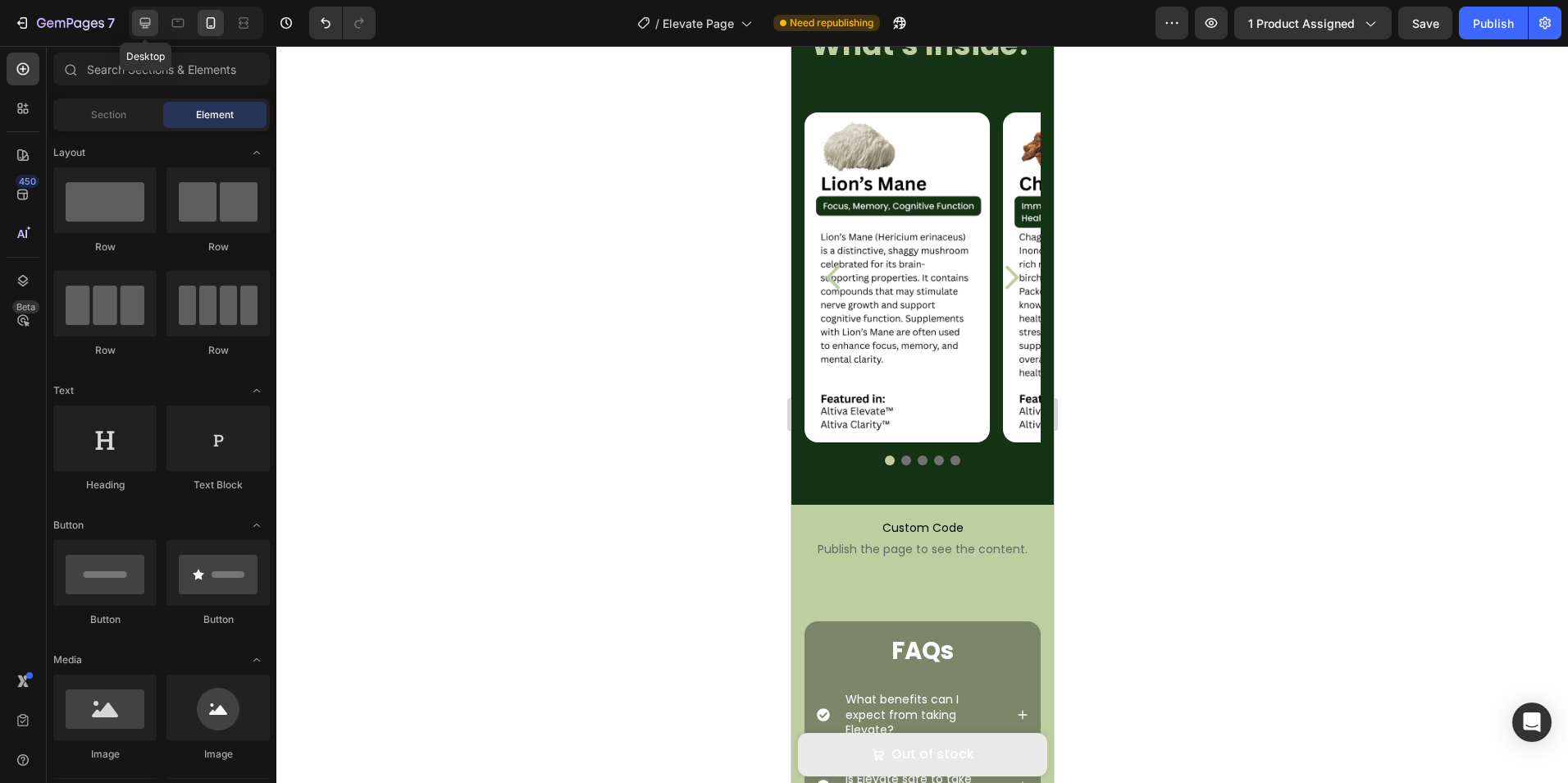
click at [153, 35] on div at bounding box center [145, 23] width 26 height 26
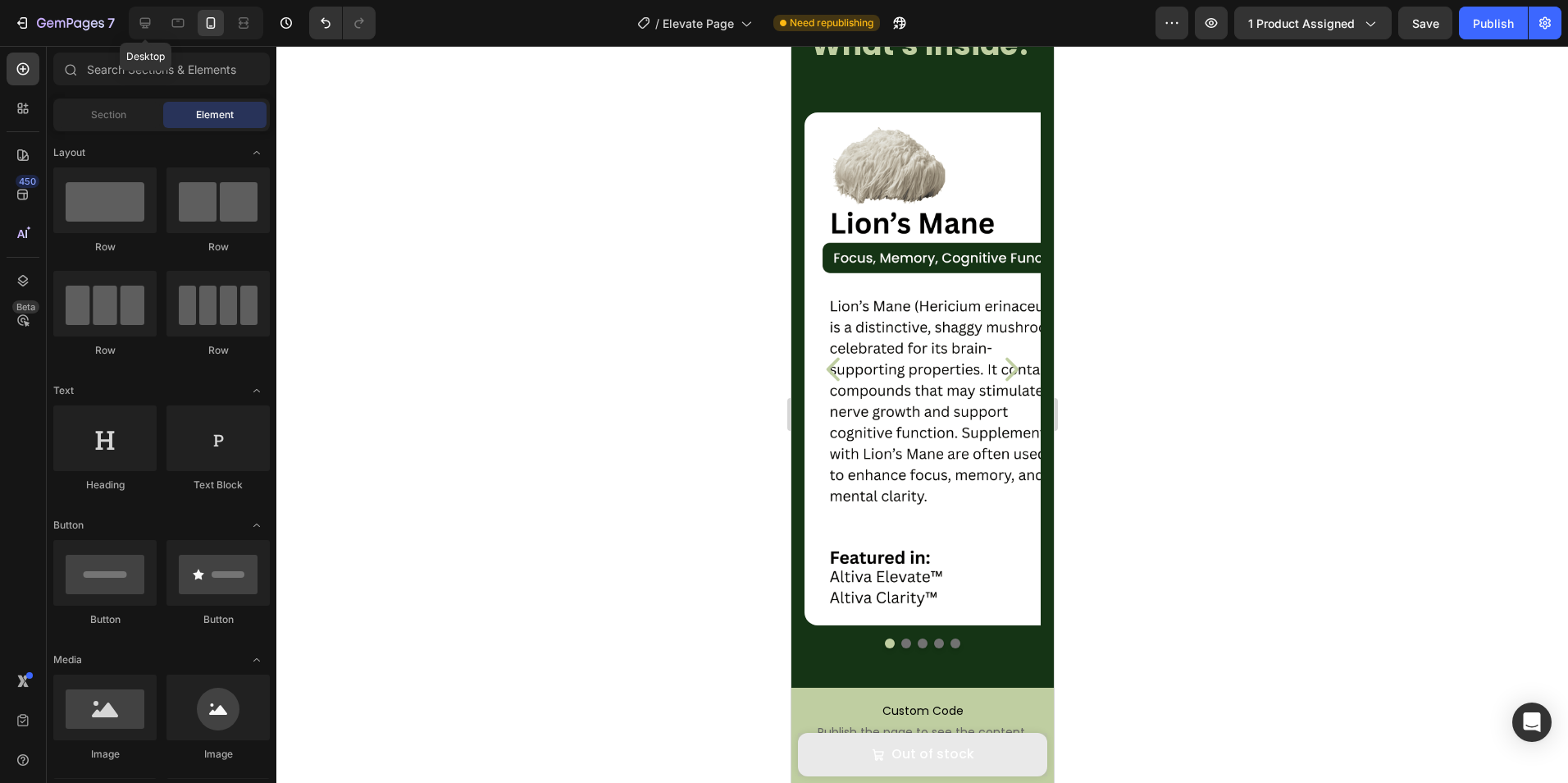
scroll to position [2194, 0]
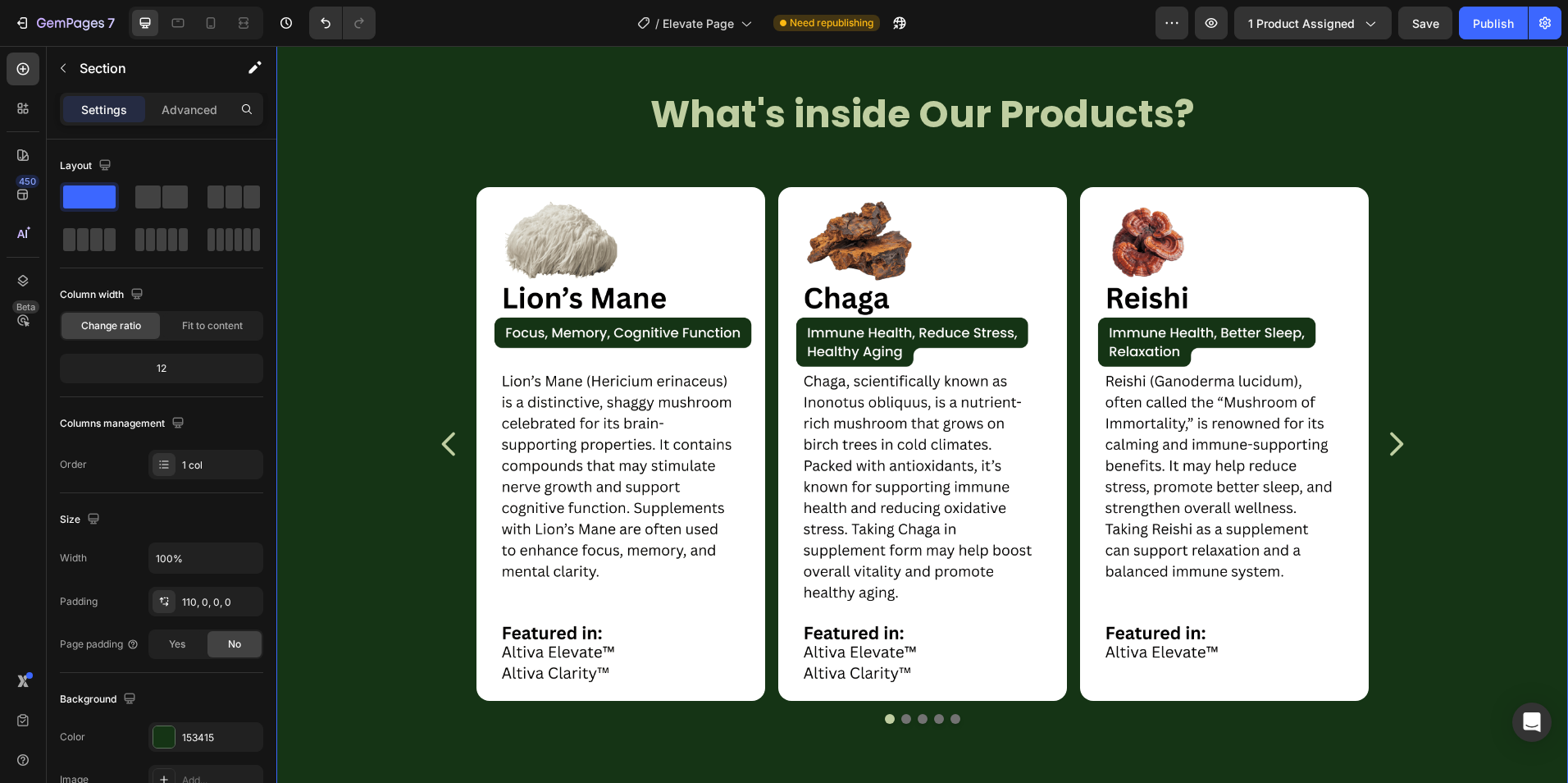
click at [1412, 446] on div "Image Image Image Image Image Carousel" at bounding box center [921, 472] width 1291 height 635
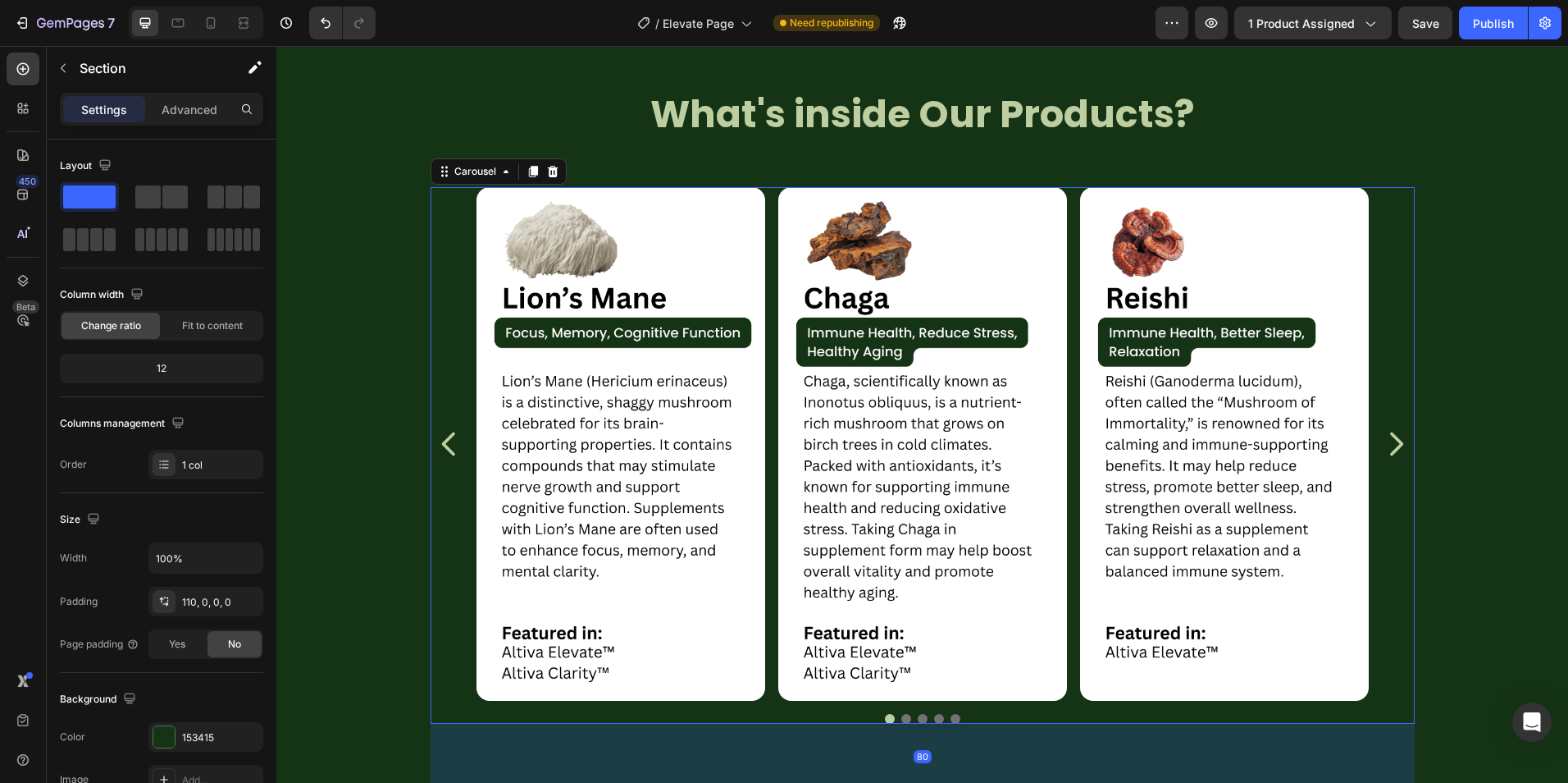
click at [1399, 444] on icon "Carousel Next Arrow" at bounding box center [1395, 443] width 33 height 41
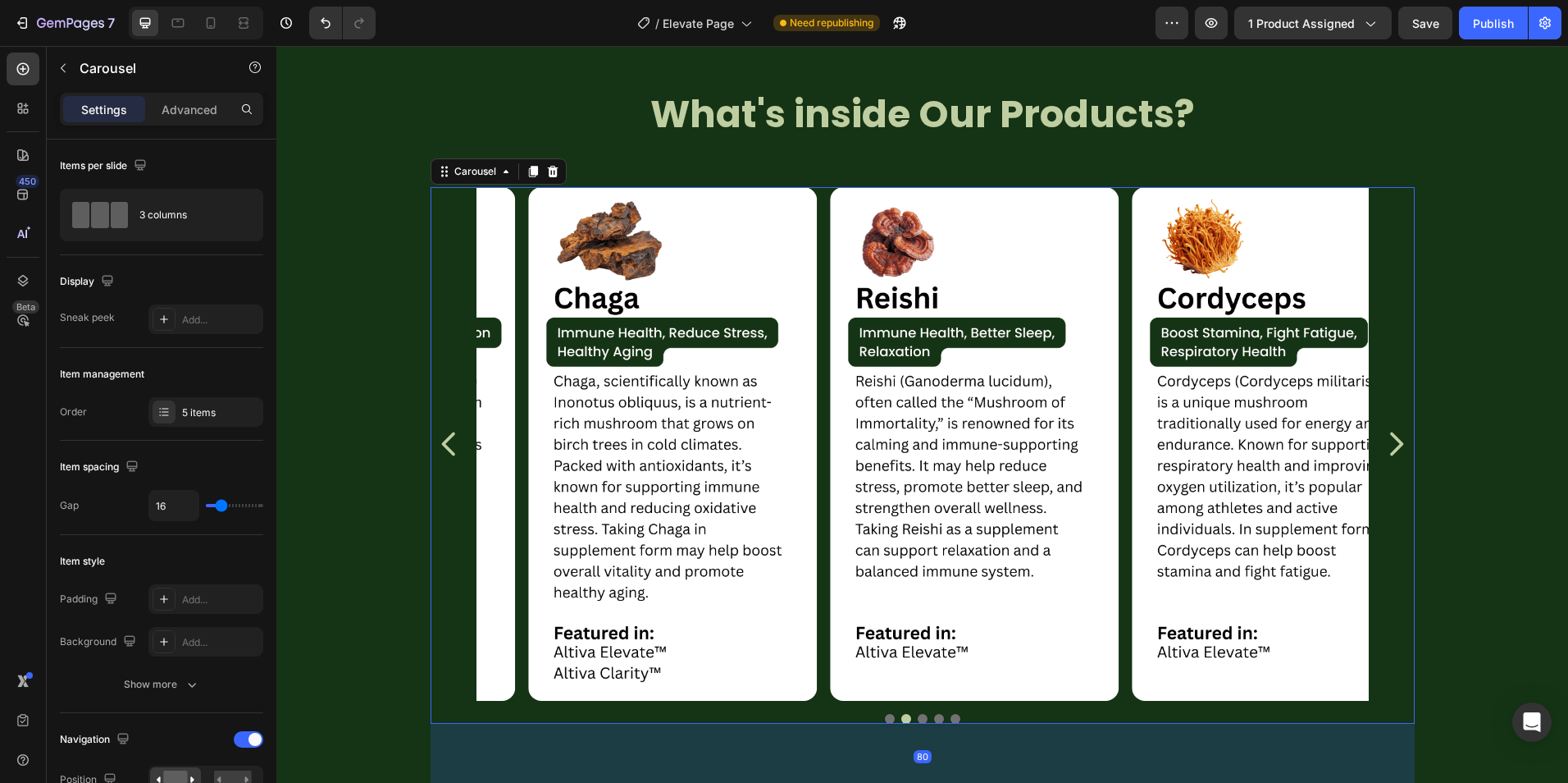
click at [1399, 444] on icon "Carousel Next Arrow" at bounding box center [1395, 443] width 33 height 41
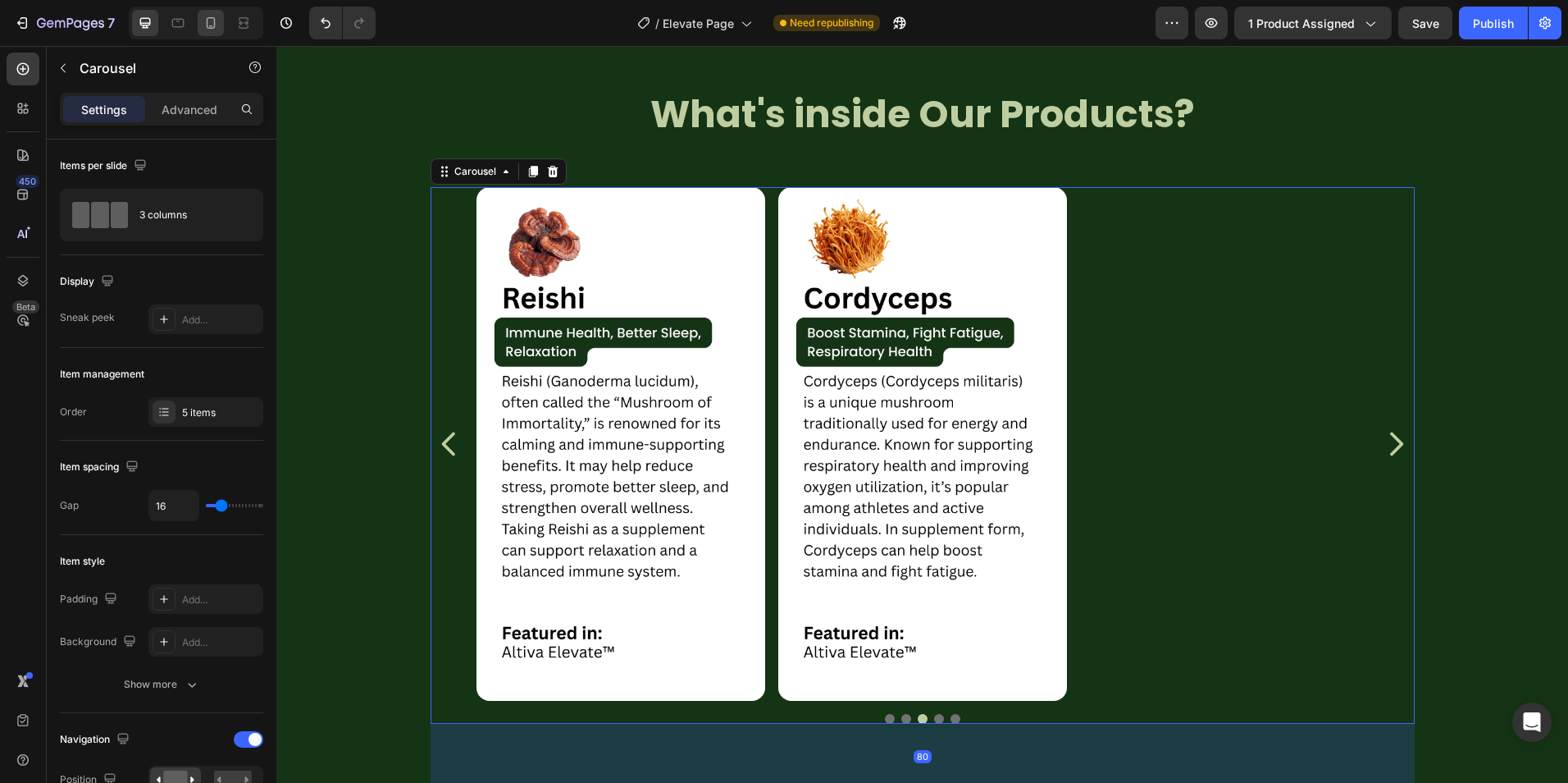
click at [214, 27] on icon at bounding box center [210, 23] width 9 height 12
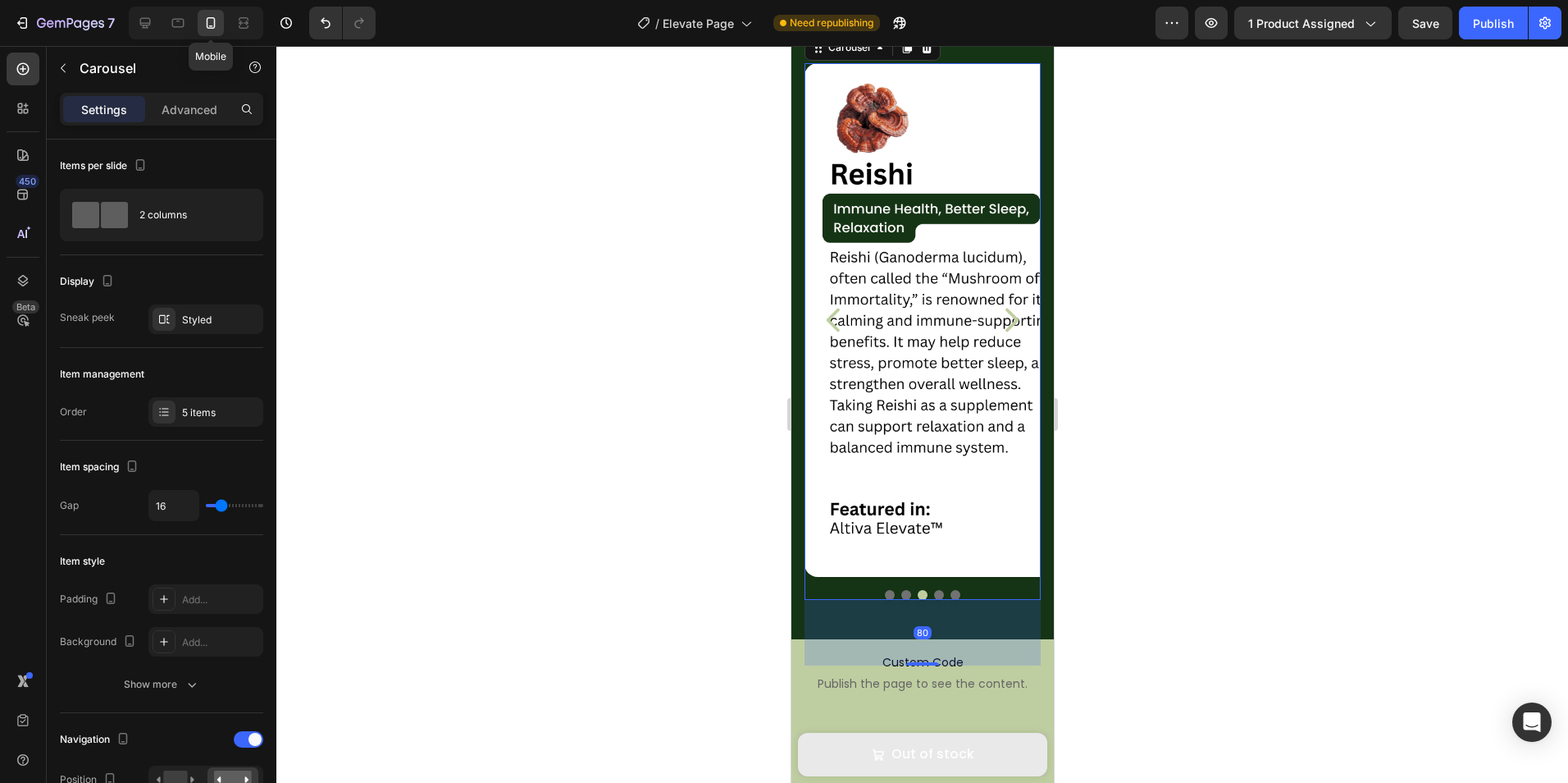
type input "90%"
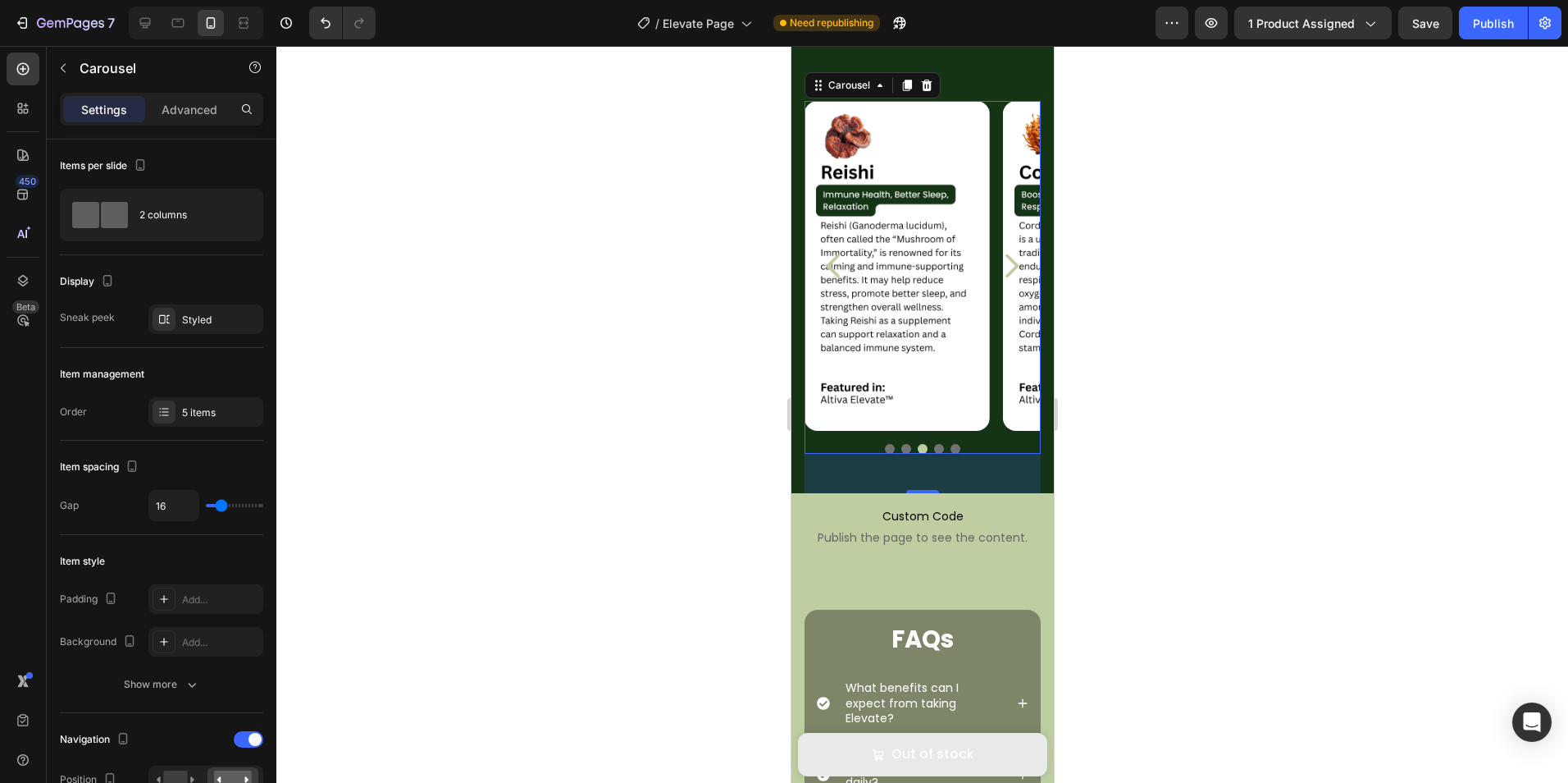
scroll to position [1843, 0]
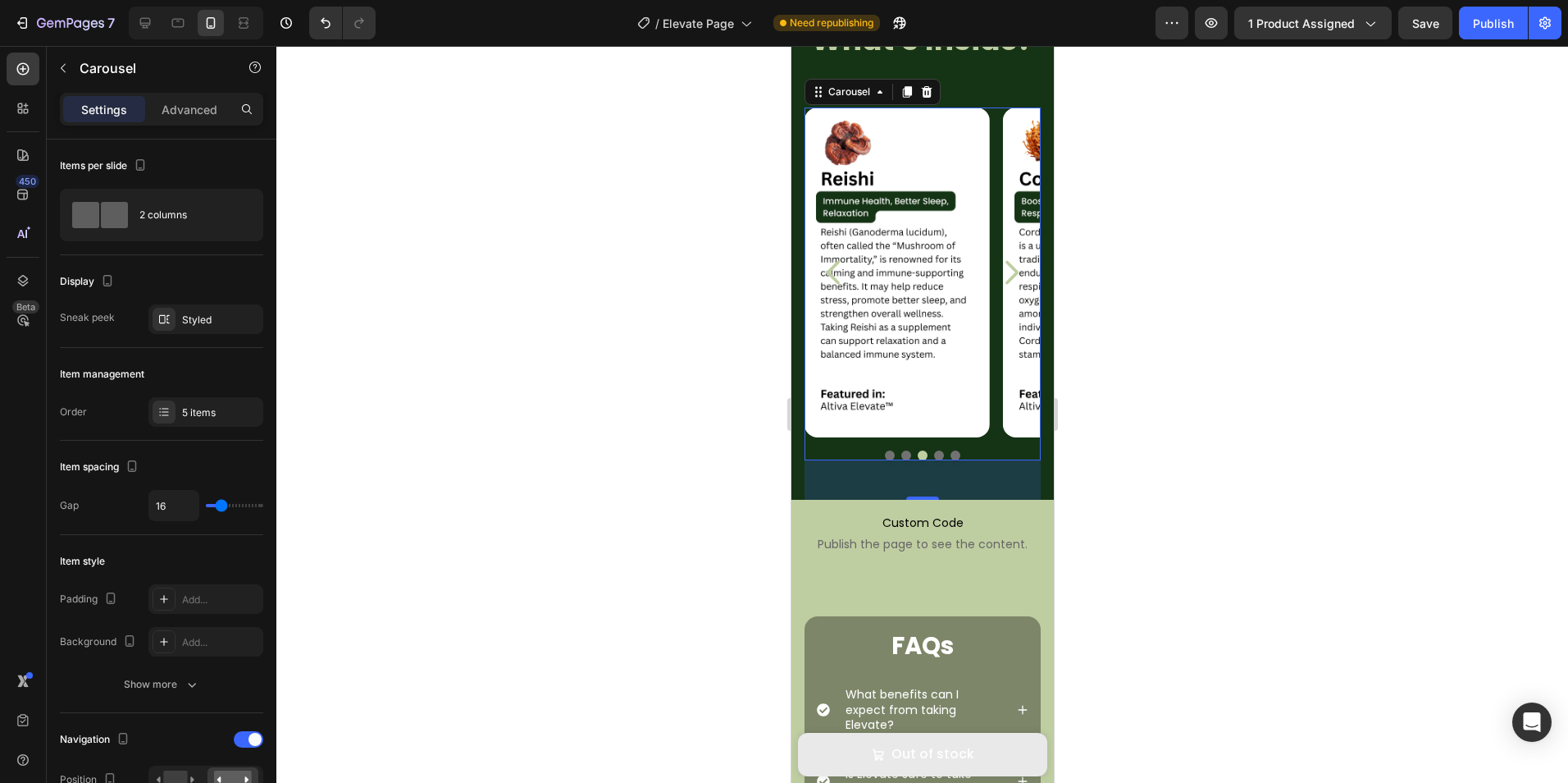
click at [1005, 261] on icon "Carousel Next Arrow" at bounding box center [1011, 272] width 13 height 24
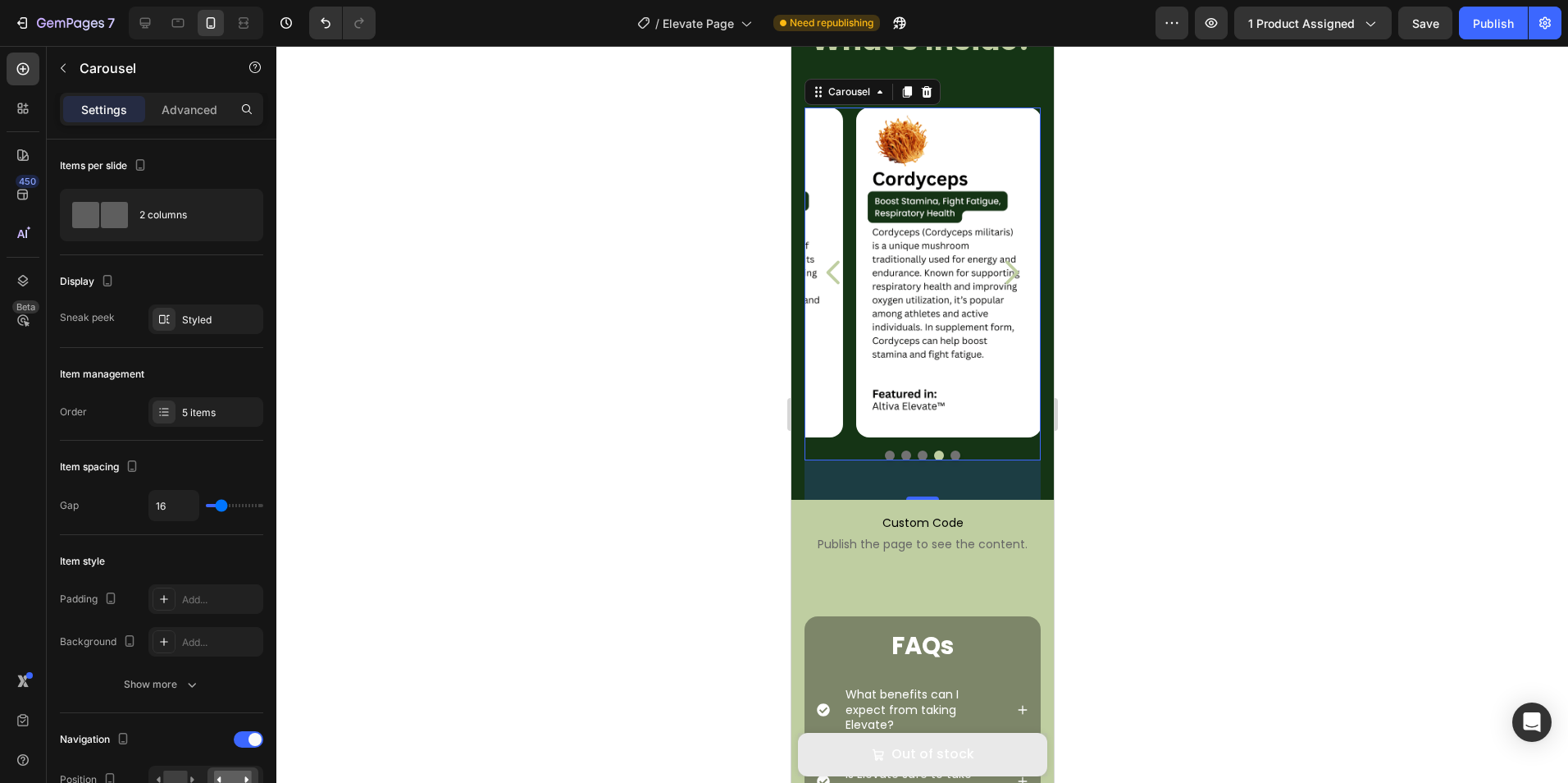
click at [1005, 261] on icon "Carousel Next Arrow" at bounding box center [1011, 272] width 13 height 24
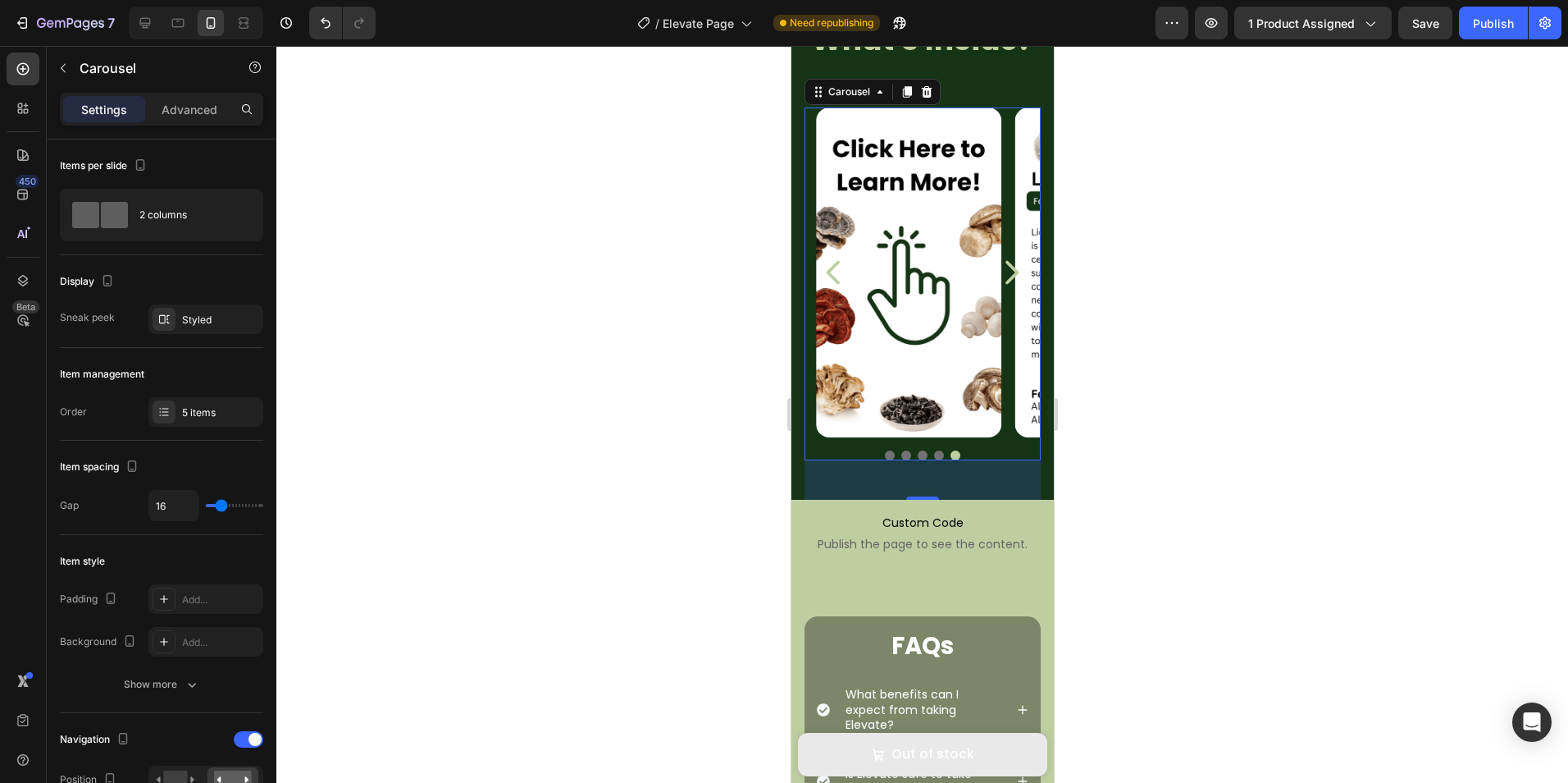
click at [1005, 261] on icon "Carousel Next Arrow" at bounding box center [1011, 272] width 13 height 24
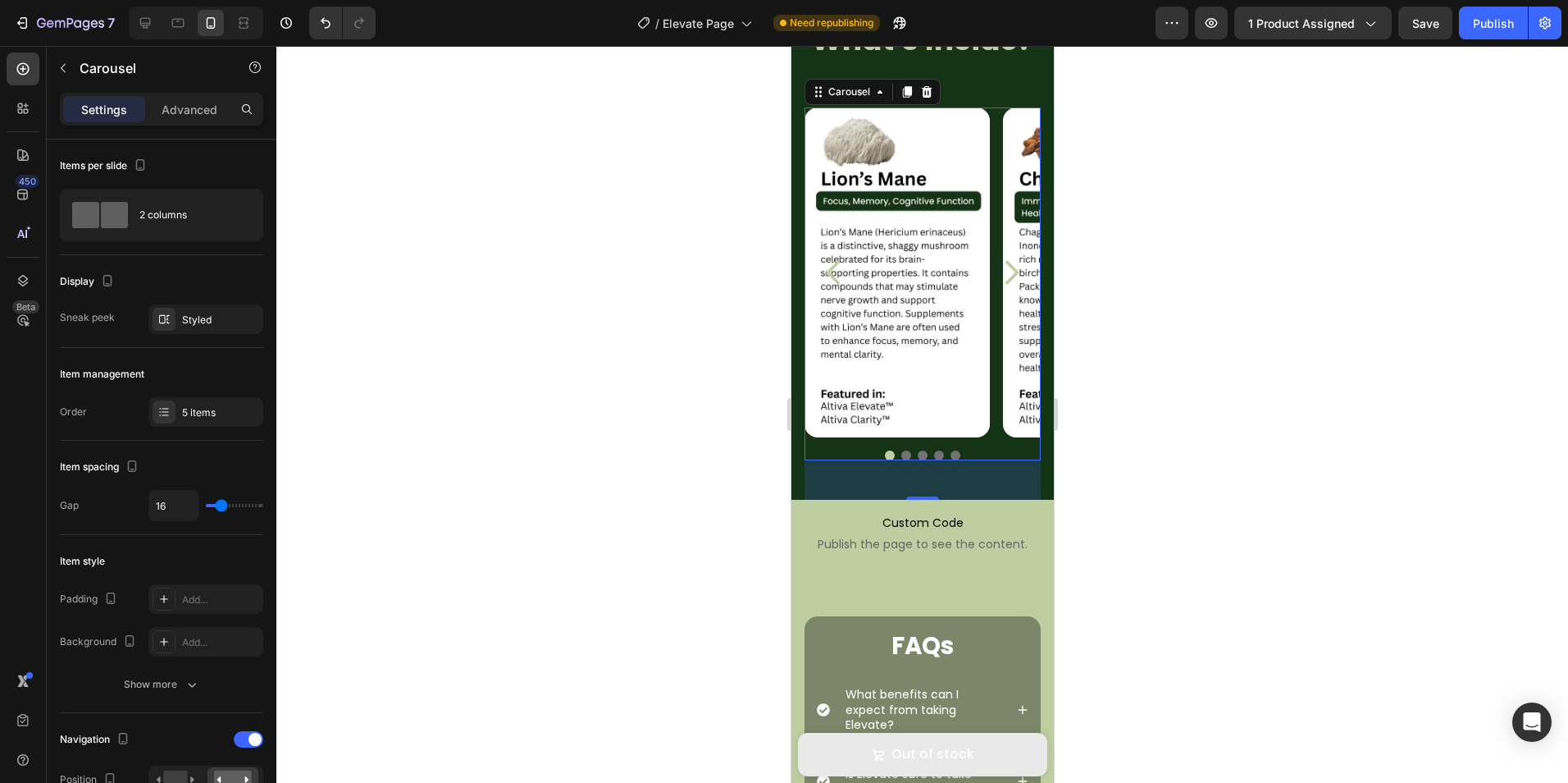
click at [1005, 261] on icon "Carousel Next Arrow" at bounding box center [1011, 272] width 13 height 24
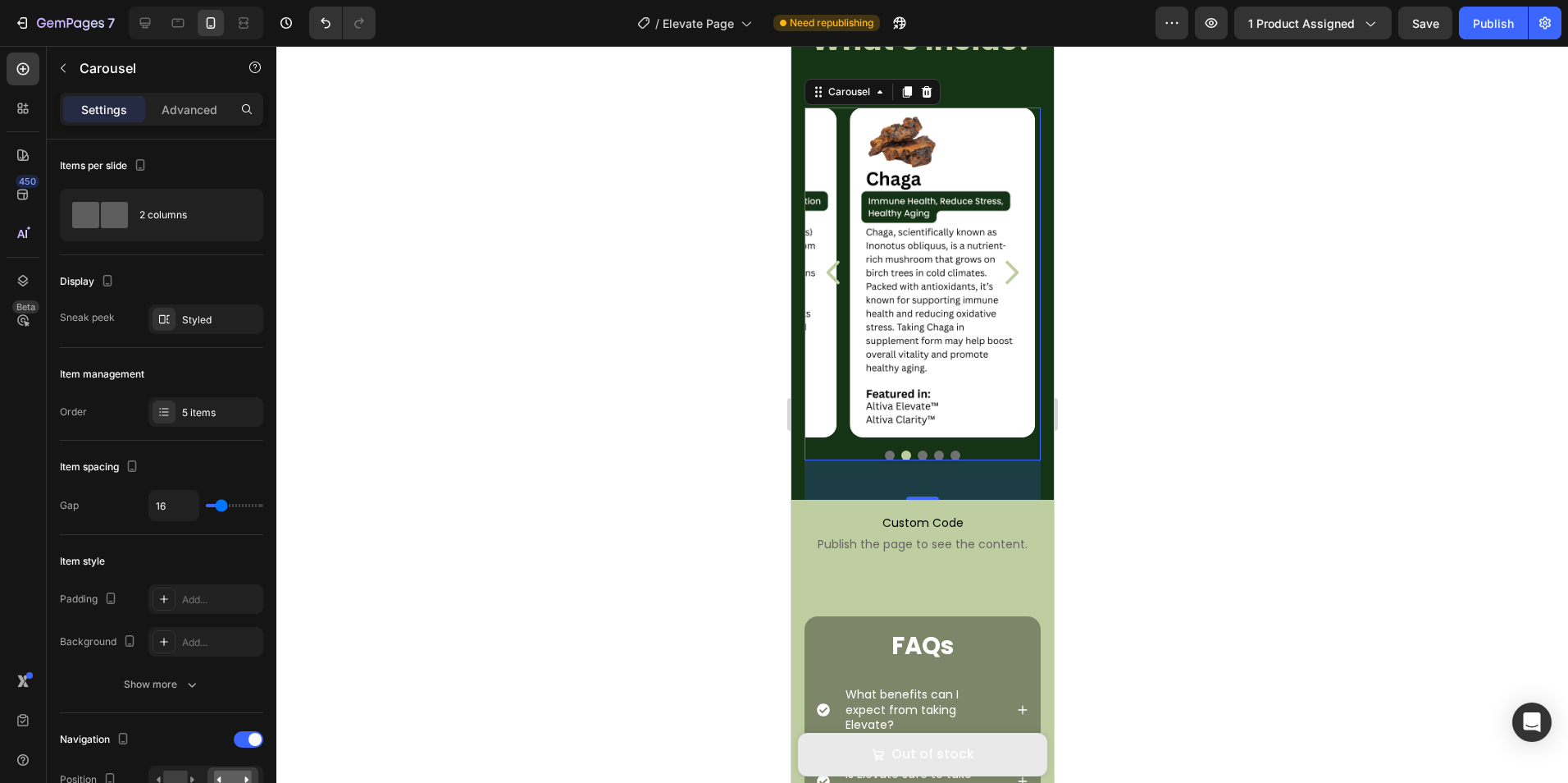
click at [1005, 261] on icon "Carousel Next Arrow" at bounding box center [1011, 272] width 13 height 24
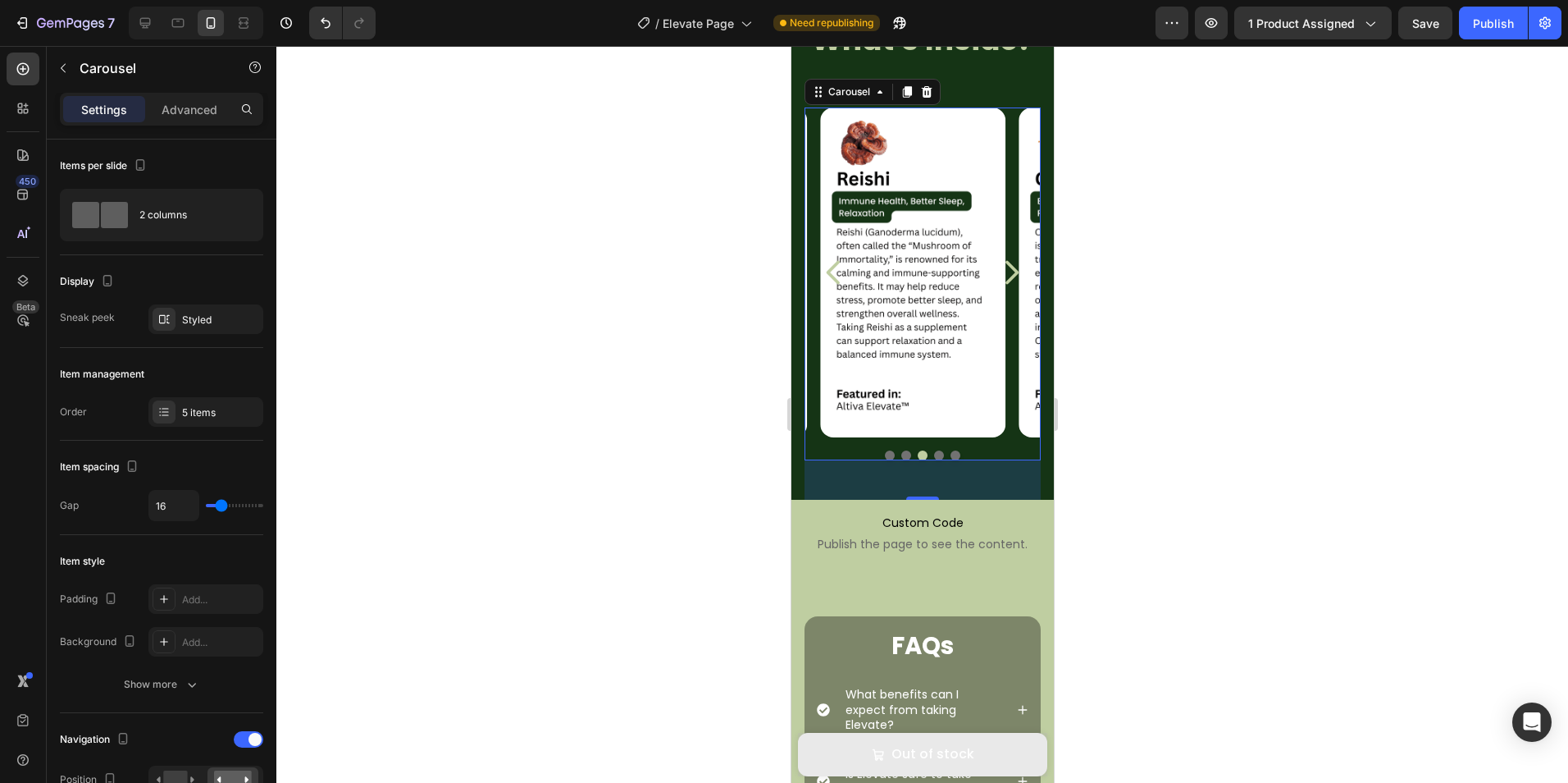
click at [1005, 261] on icon "Carousel Next Arrow" at bounding box center [1011, 272] width 13 height 24
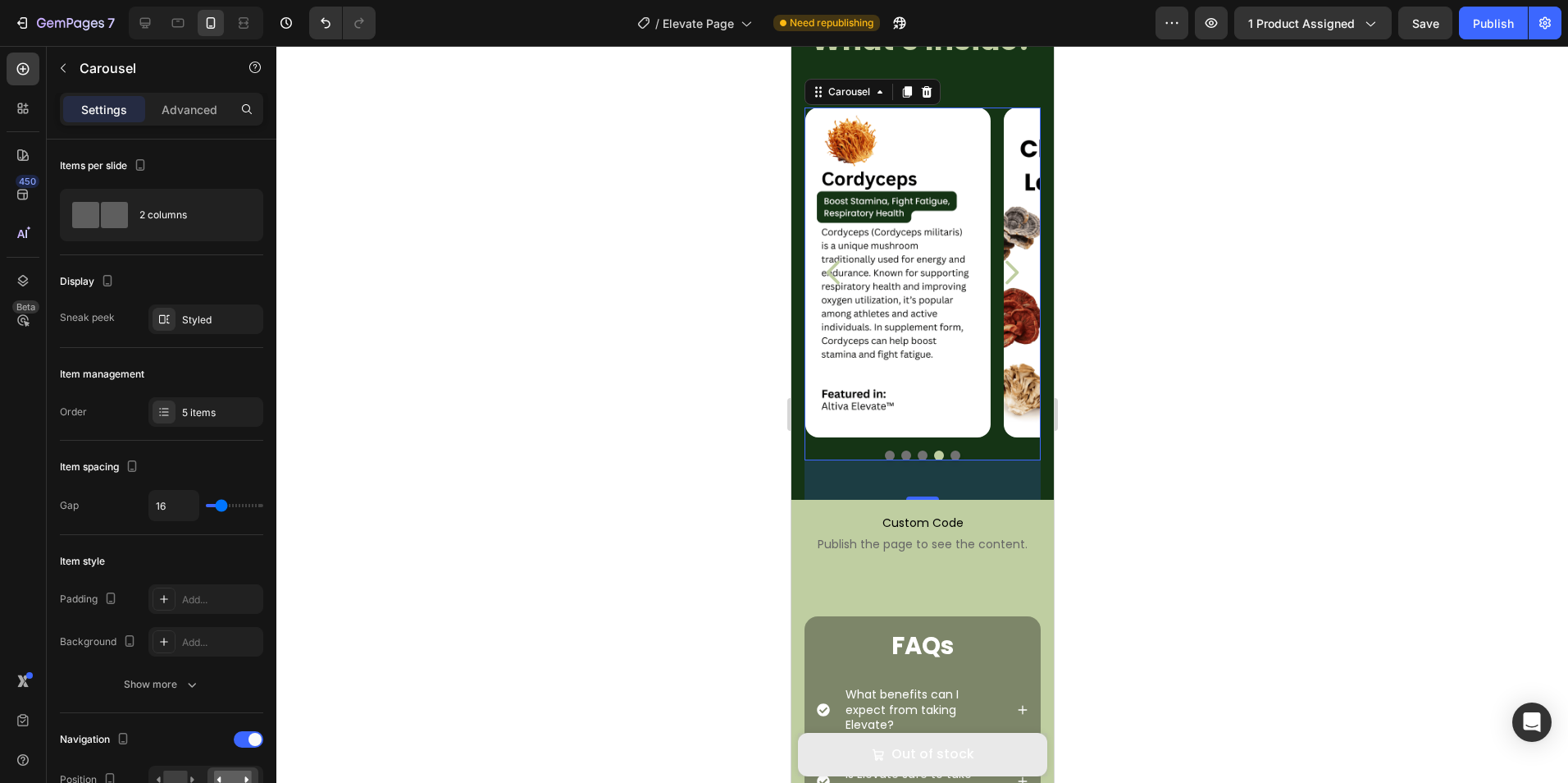
click at [1005, 261] on icon "Carousel Next Arrow" at bounding box center [1011, 272] width 13 height 24
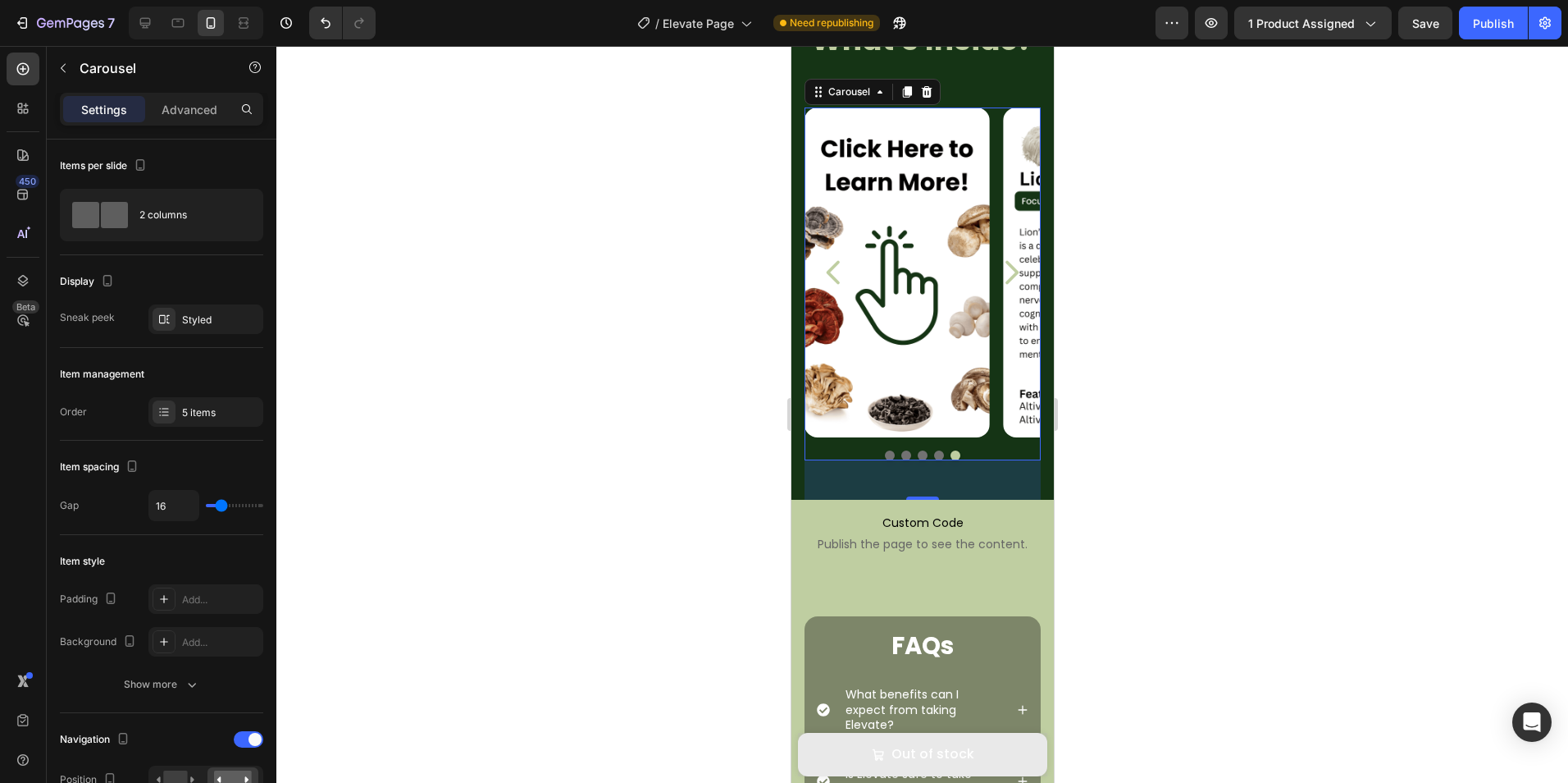
click at [1005, 261] on icon "Carousel Next Arrow" at bounding box center [1011, 272] width 13 height 24
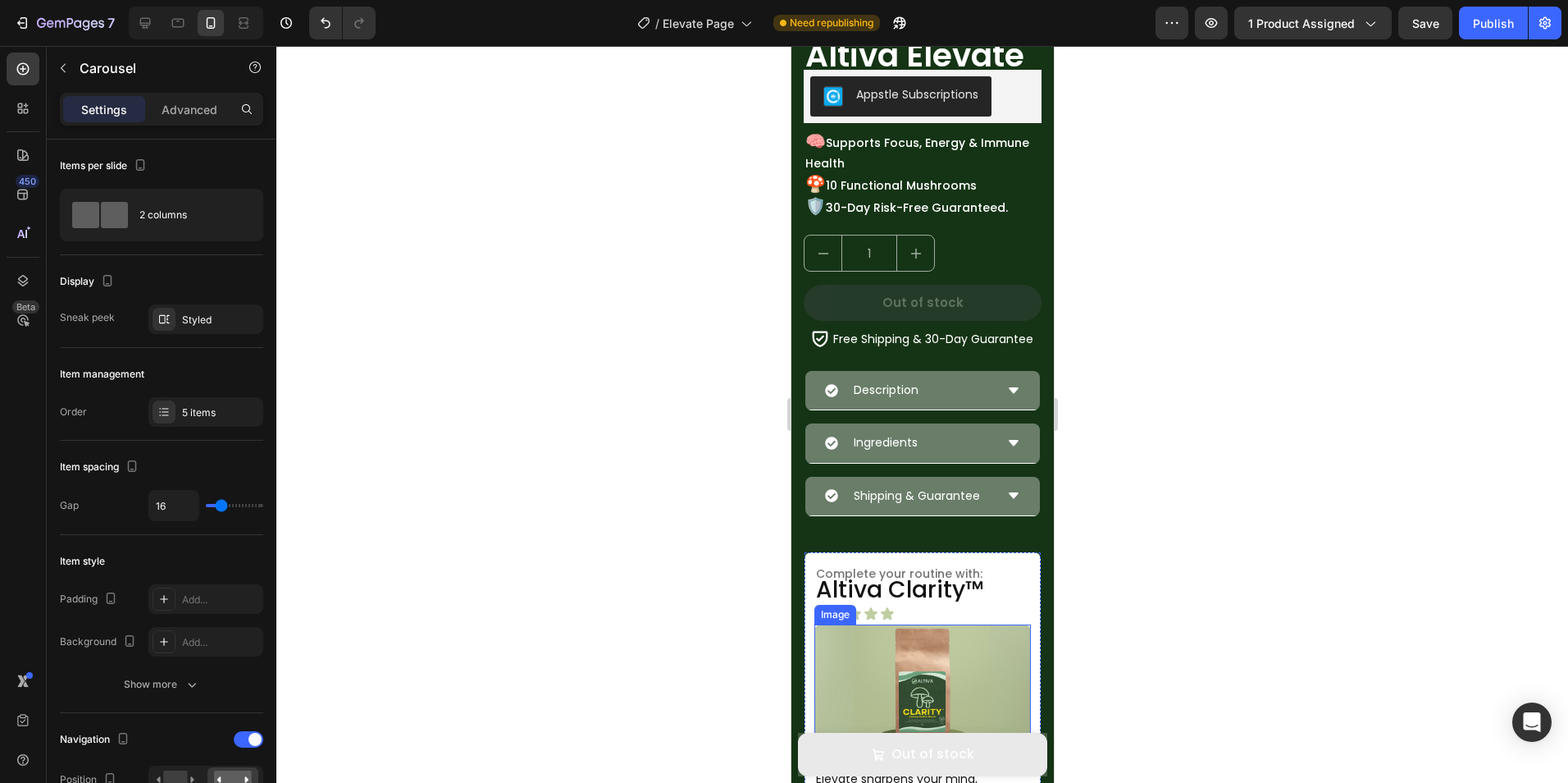
scroll to position [367, 0]
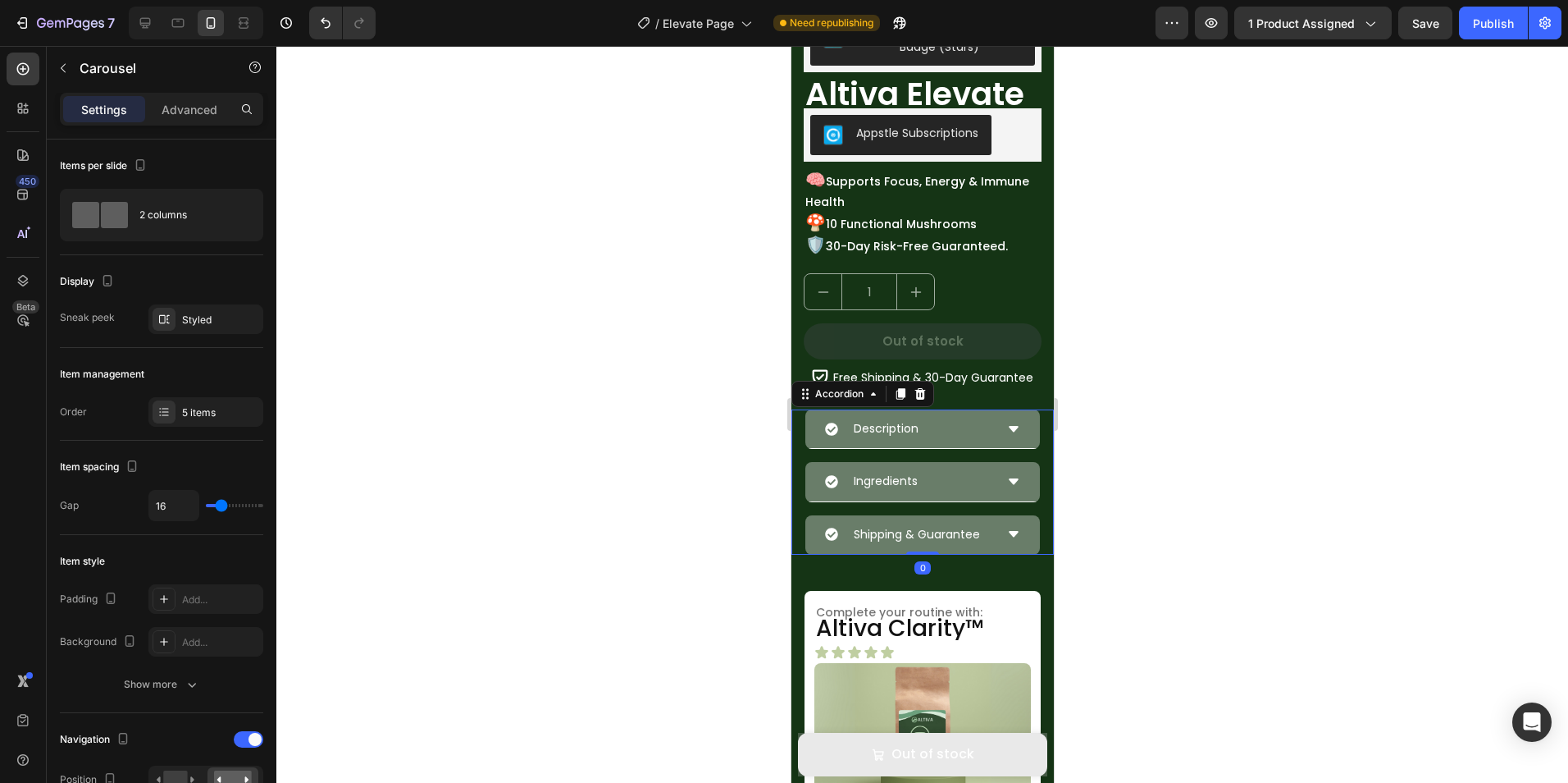
click at [975, 423] on div "Description" at bounding box center [908, 428] width 168 height 25
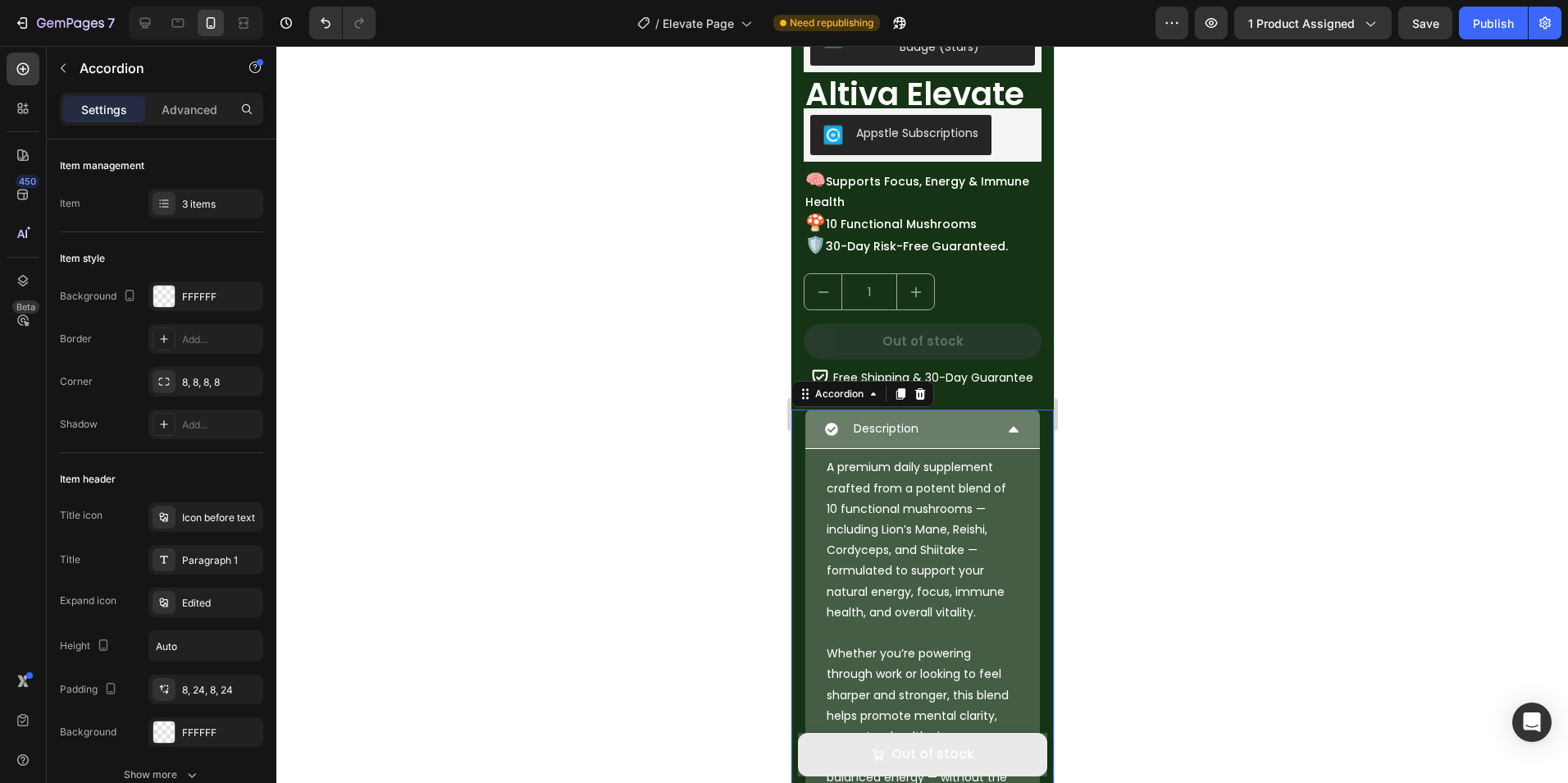
click at [975, 423] on div "Description" at bounding box center [908, 428] width 168 height 25
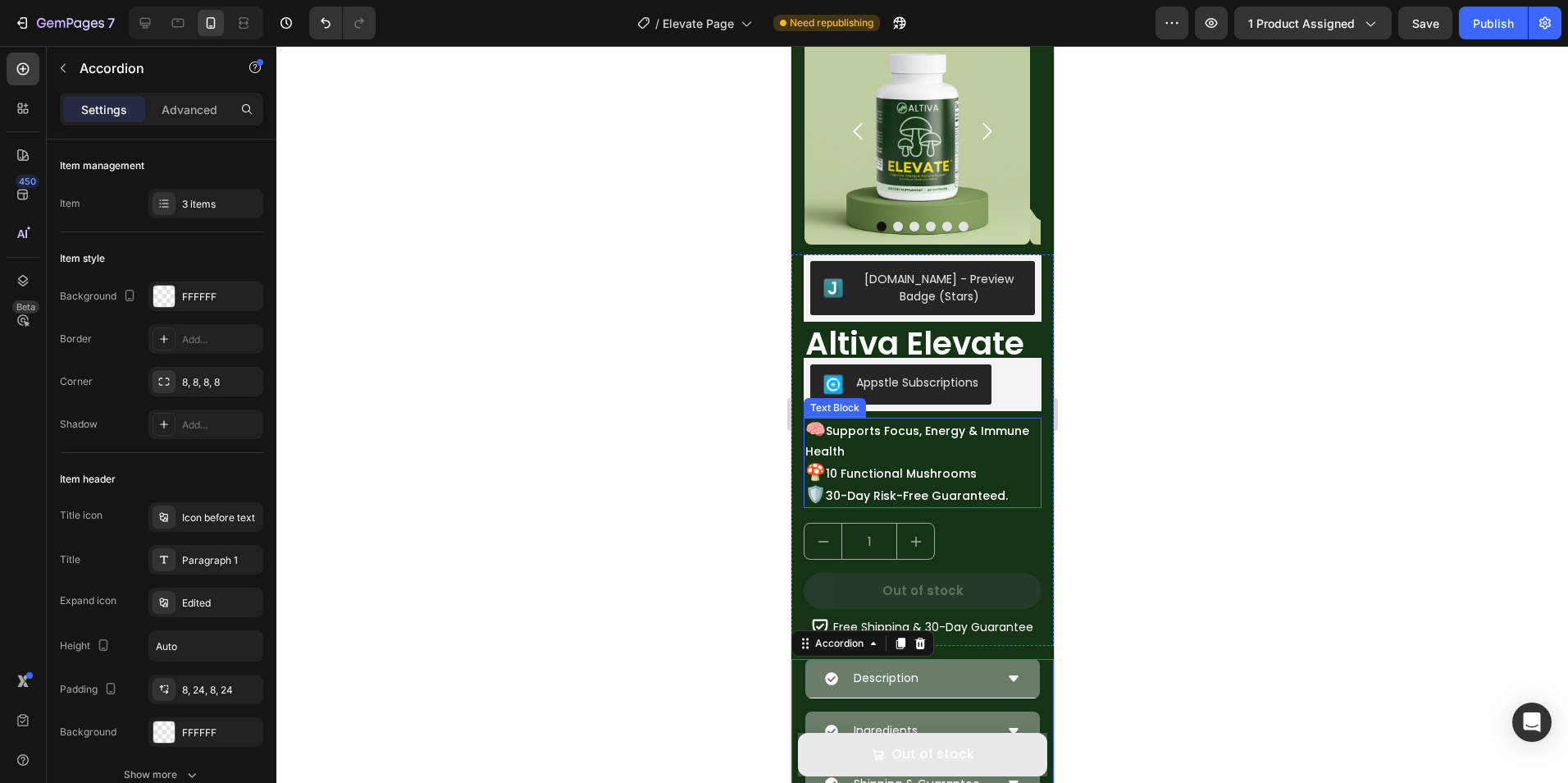
scroll to position [0, 0]
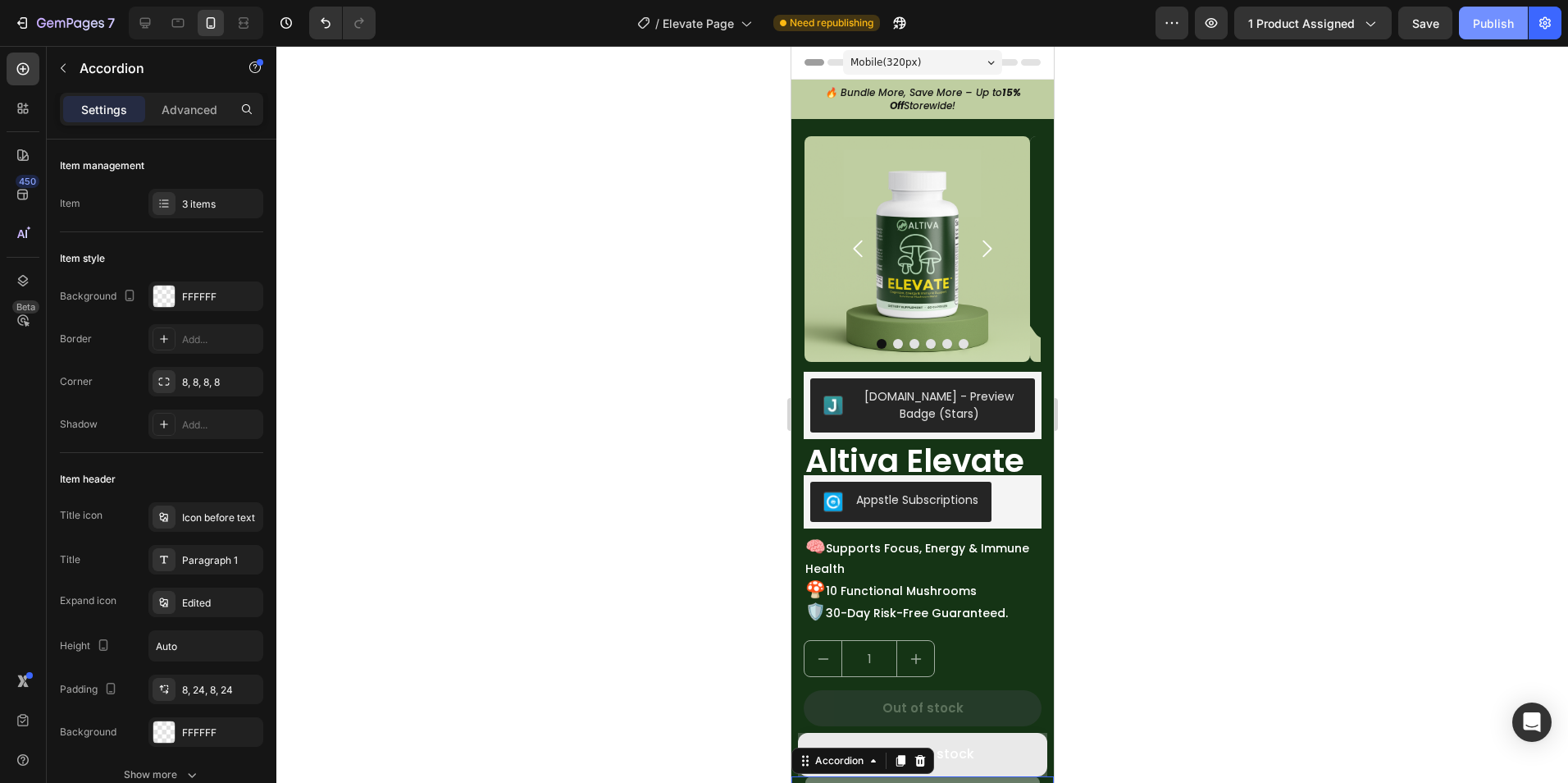
click at [1508, 23] on div "Publish" at bounding box center [1492, 23] width 41 height 17
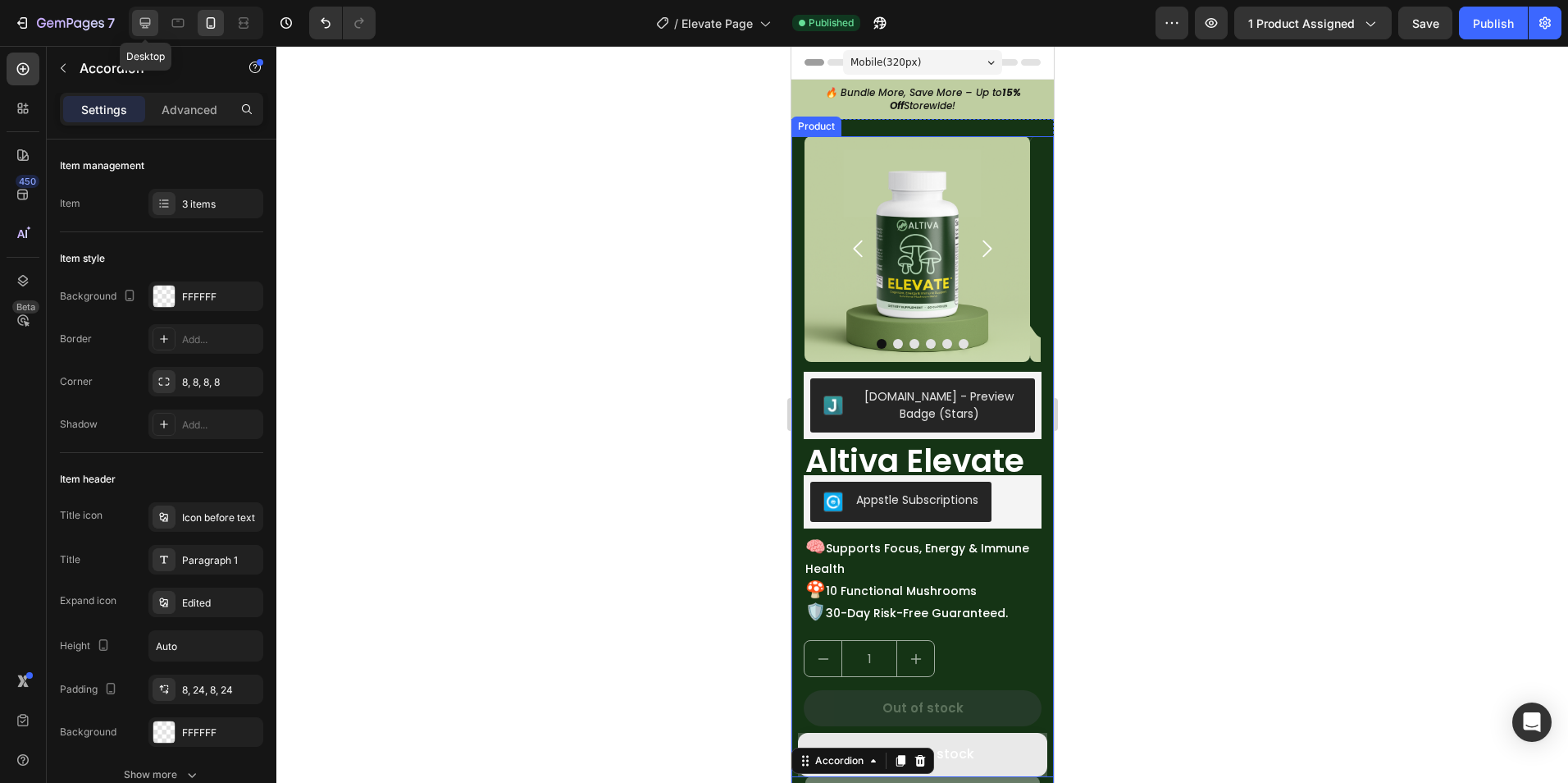
click at [150, 12] on div at bounding box center [145, 23] width 26 height 26
type input "100%"
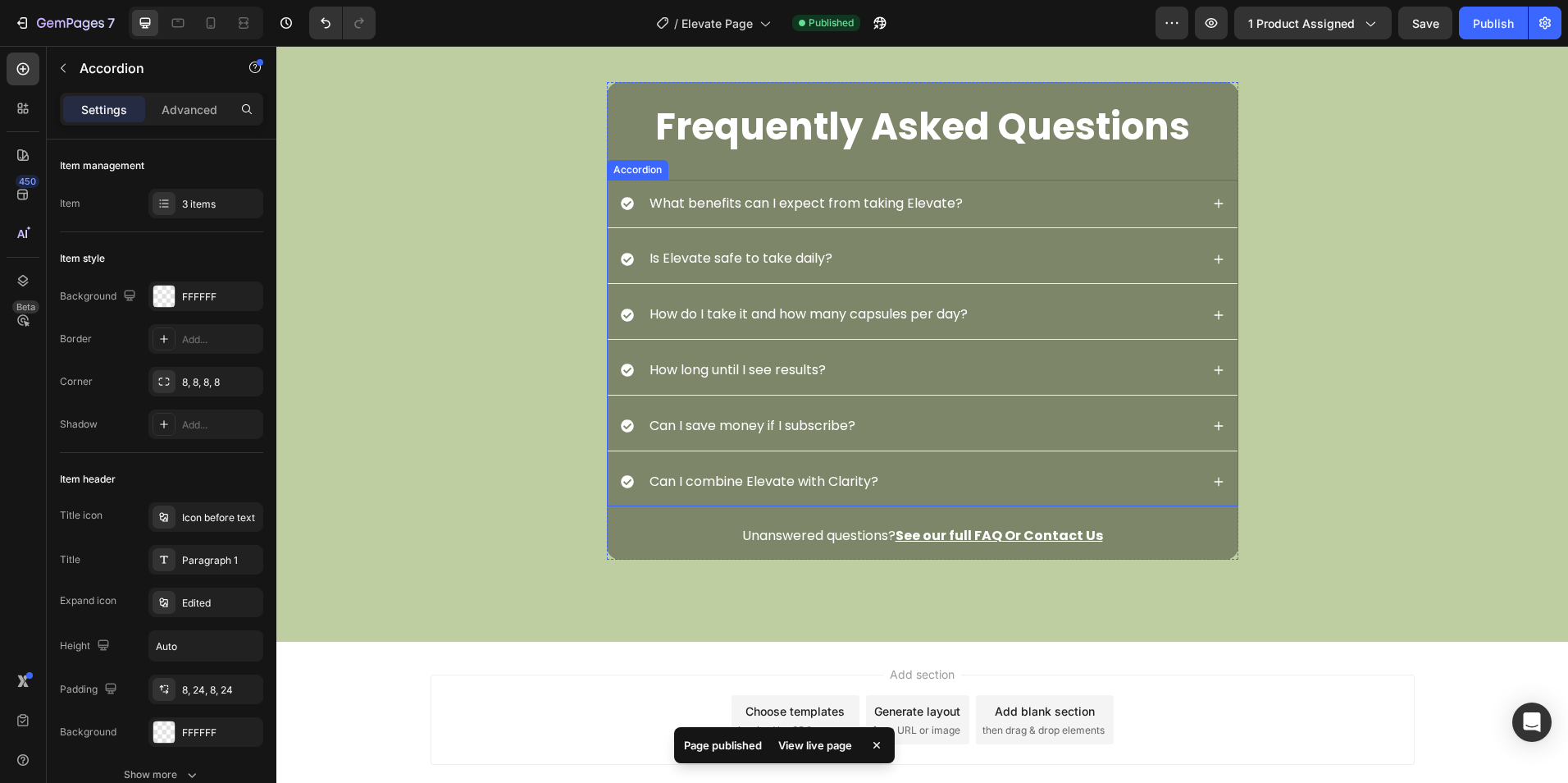
scroll to position [2740, 0]
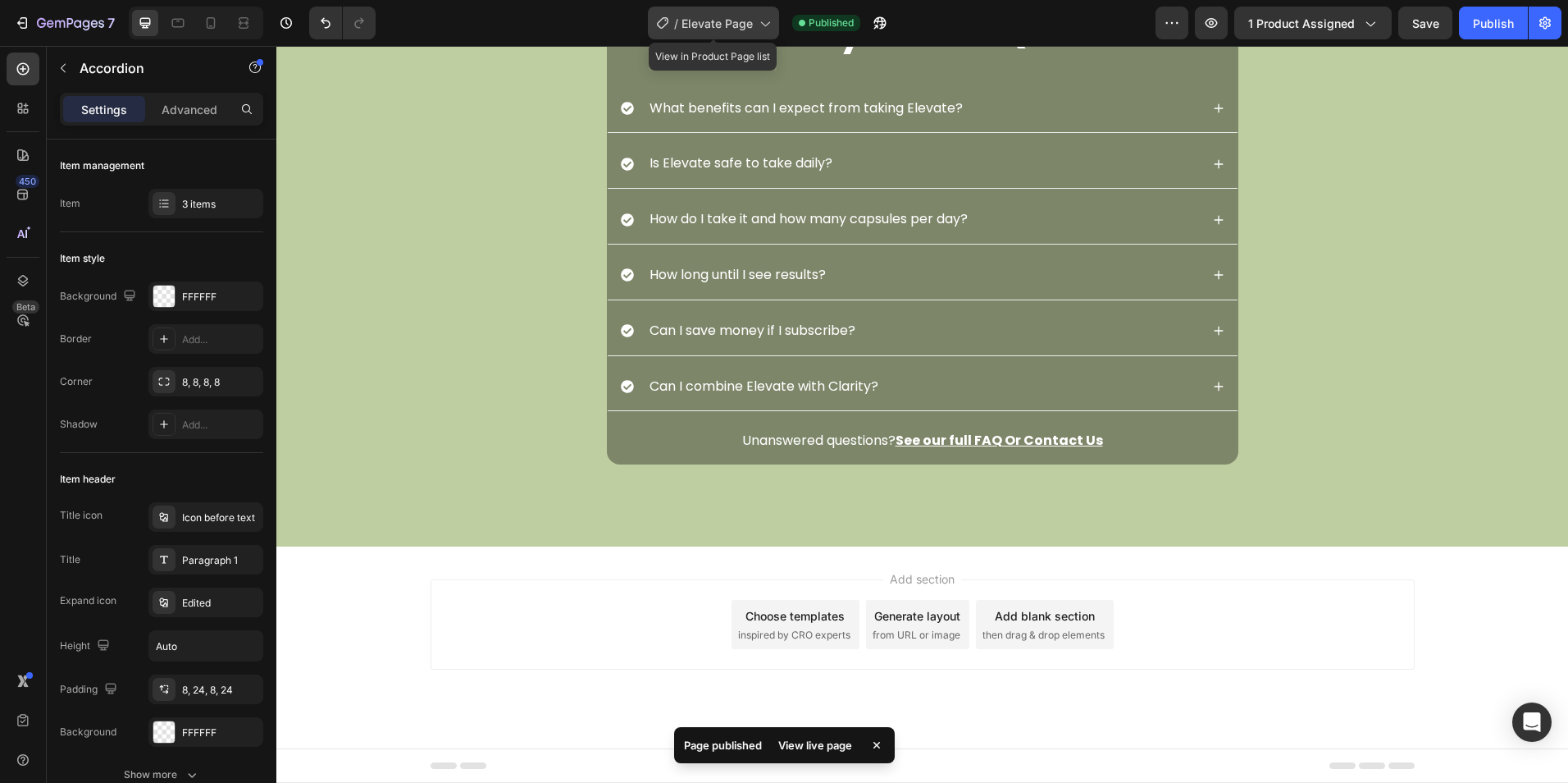
click at [689, 30] on span "Elevate Page" at bounding box center [717, 23] width 72 height 17
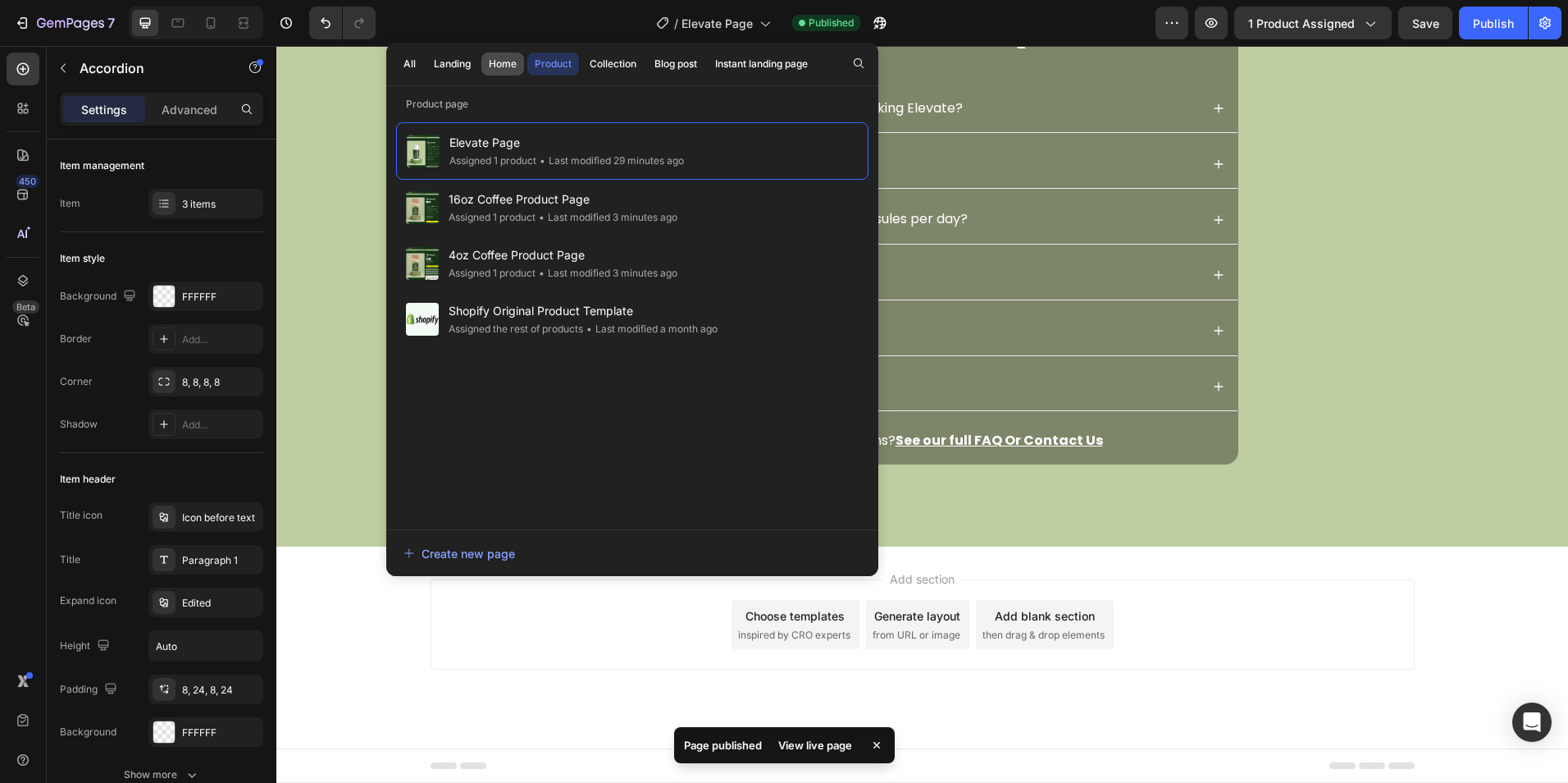
click at [491, 62] on div "Home" at bounding box center [502, 64] width 28 height 15
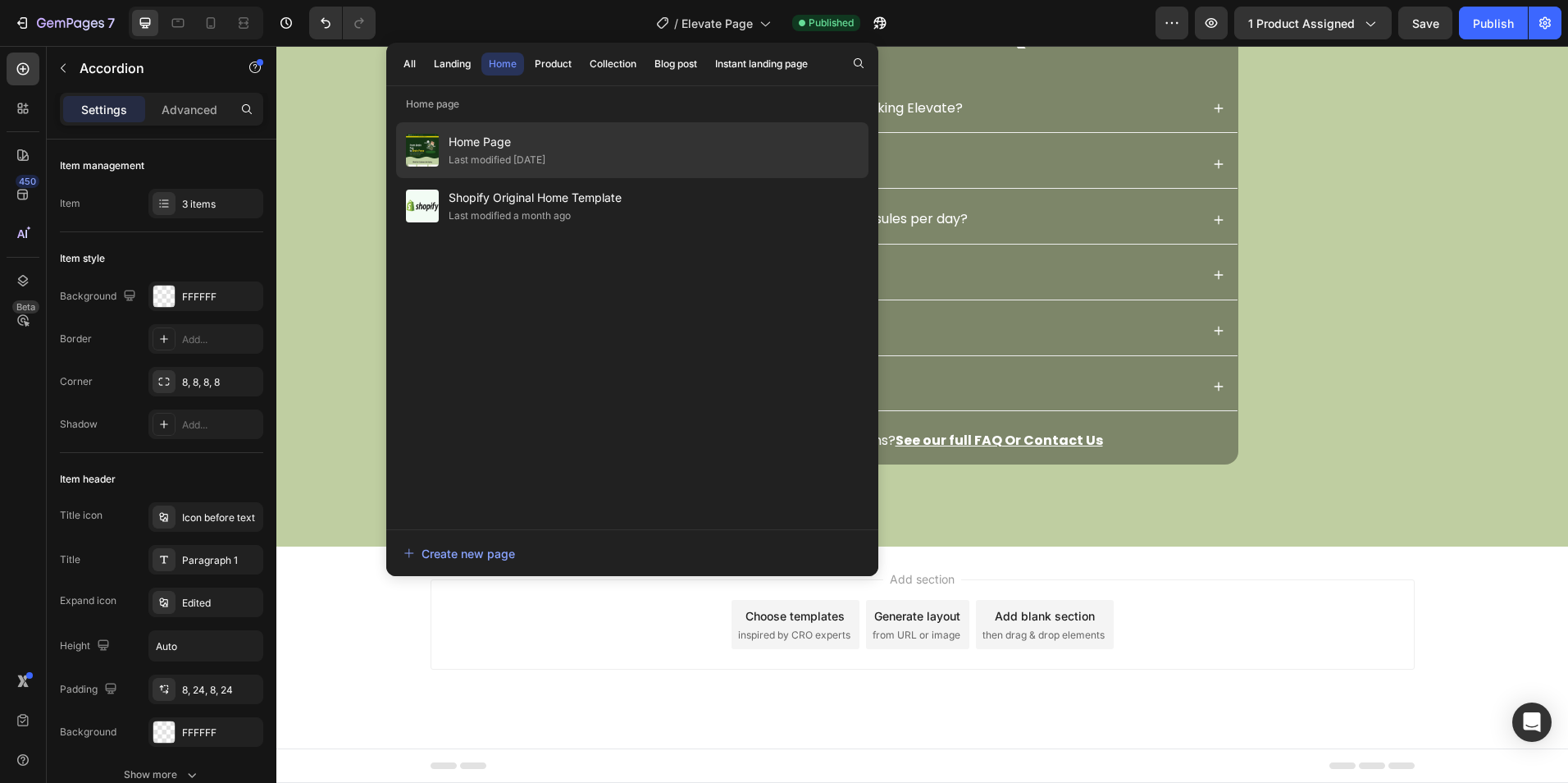
click at [508, 132] on span "Home Page" at bounding box center [496, 142] width 97 height 20
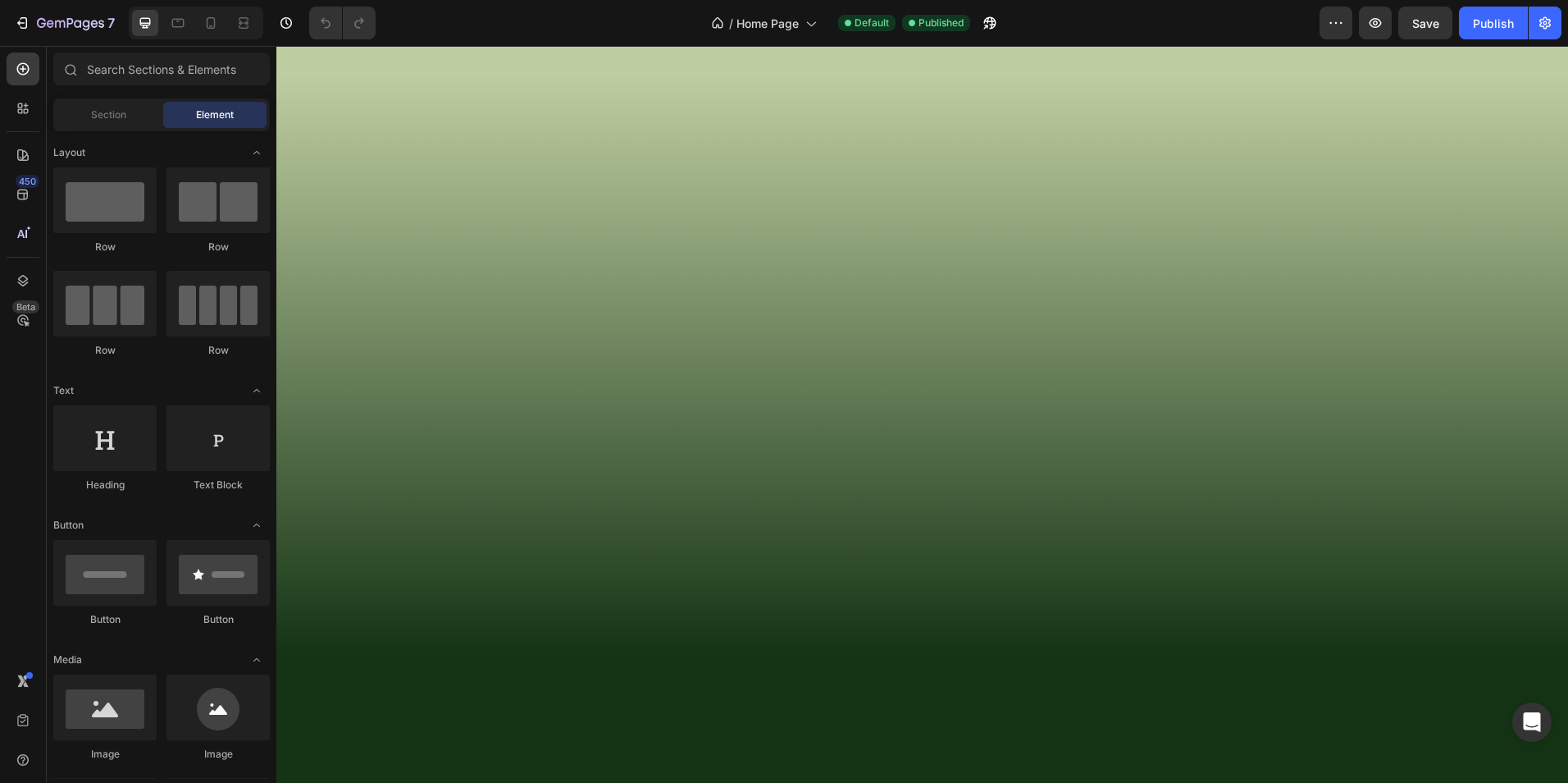
scroll to position [2297, 0]
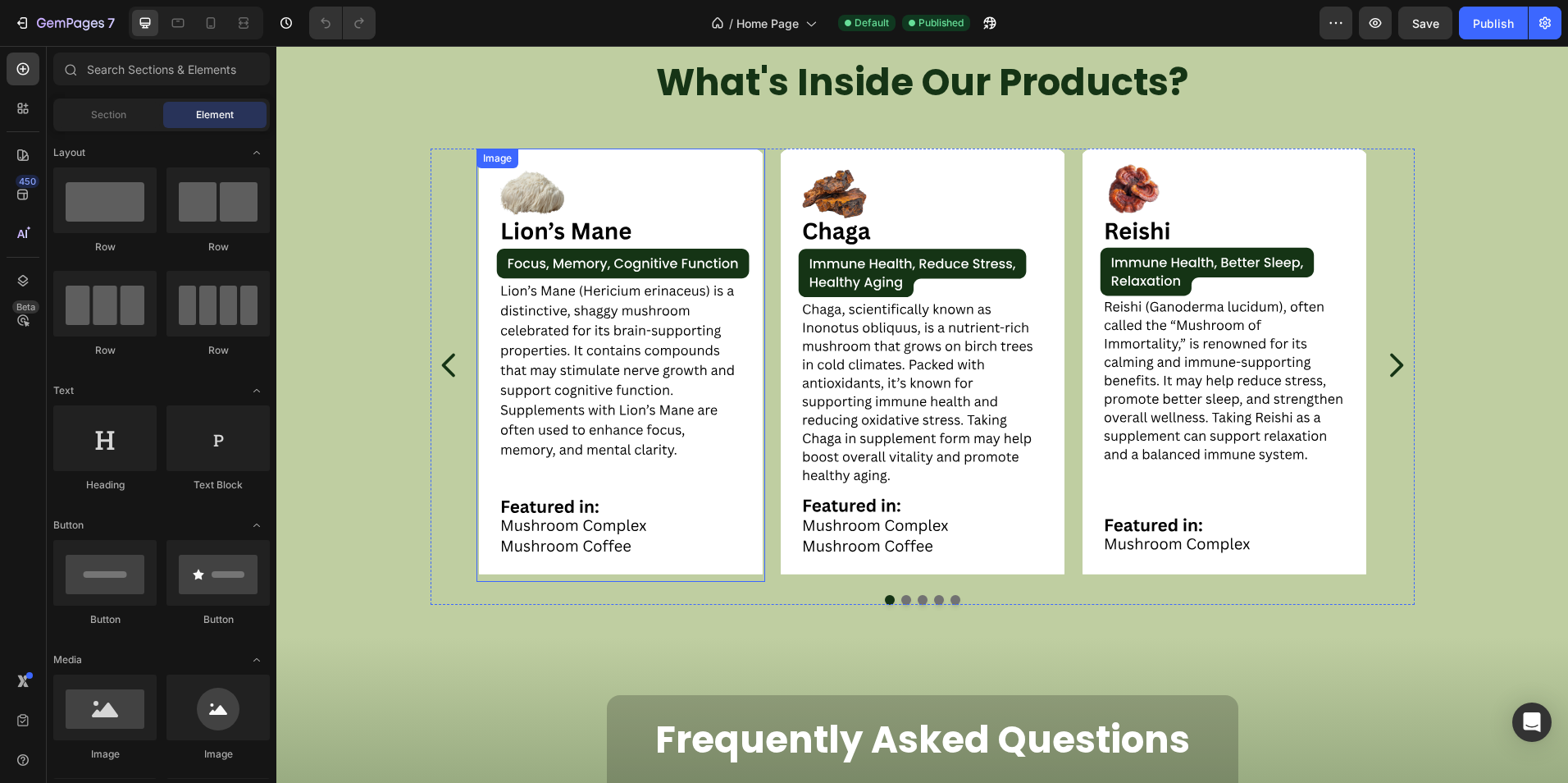
click at [638, 391] on img at bounding box center [621, 365] width 289 height 433
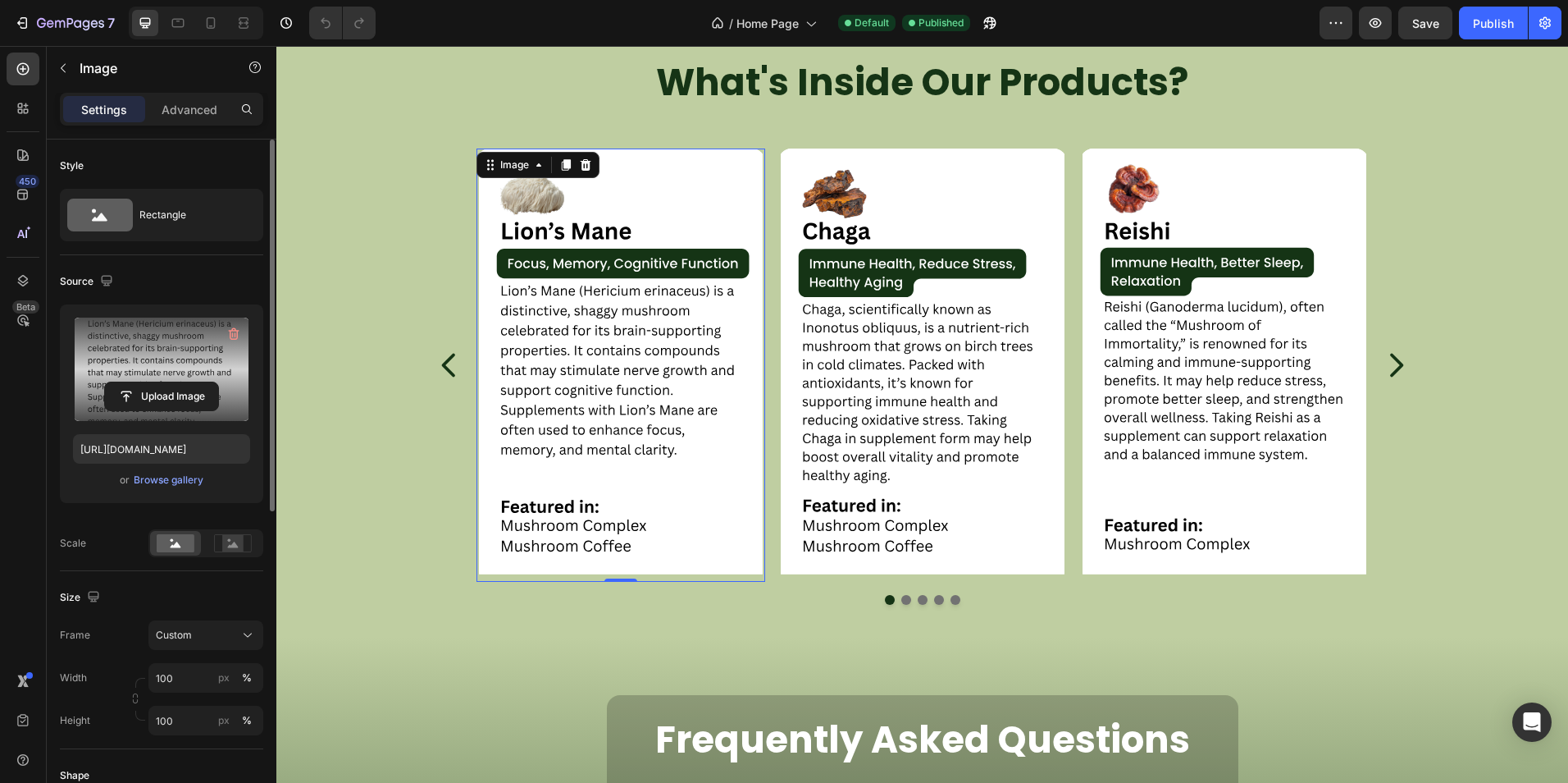
click at [132, 377] on label at bounding box center [161, 369] width 177 height 104
click at [132, 382] on input "file" at bounding box center [161, 396] width 114 height 28
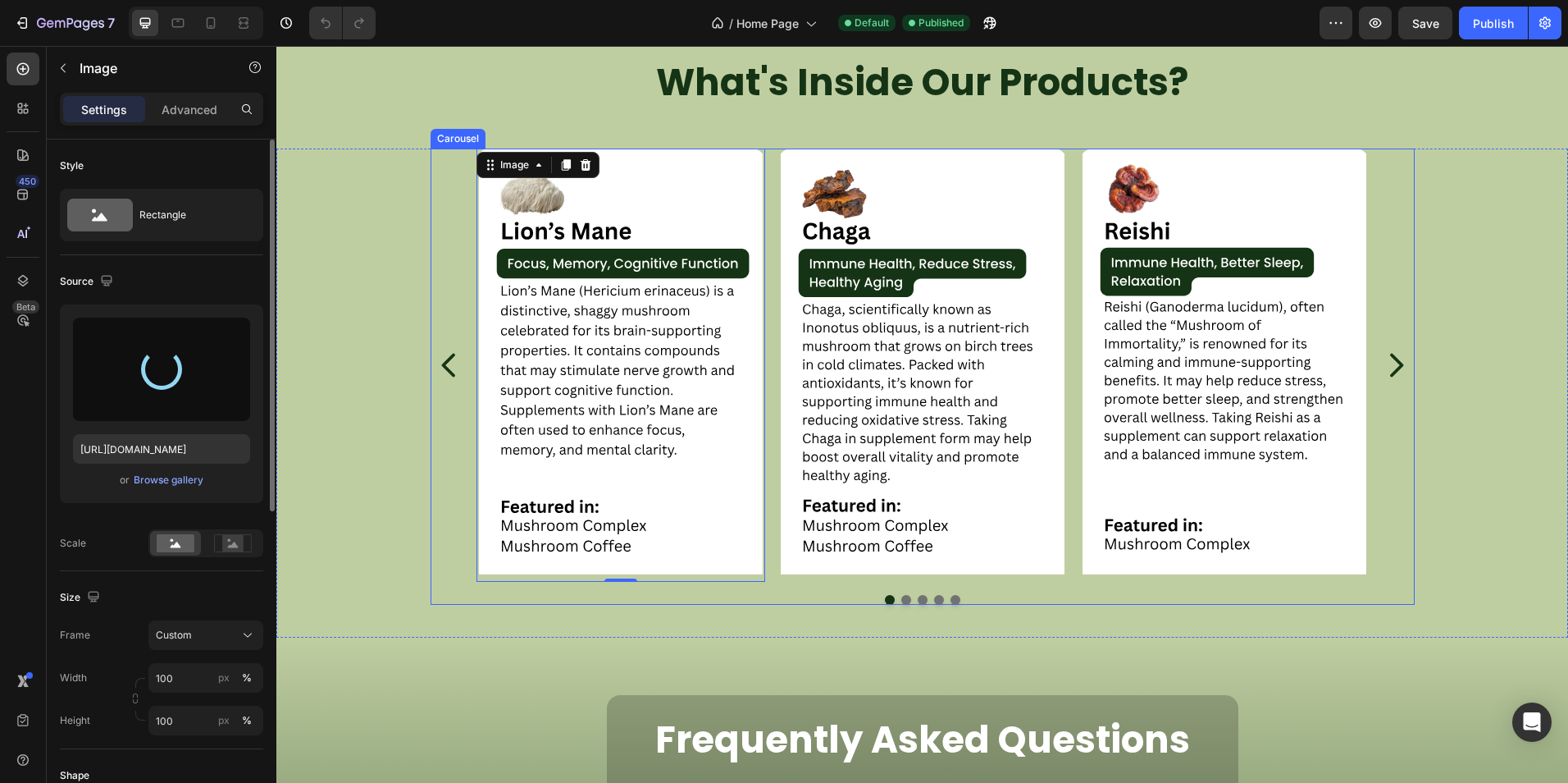
type input "https://cdn.shopify.com/s/files/1/0759/0428/6949/files/gempages_574770813719282…"
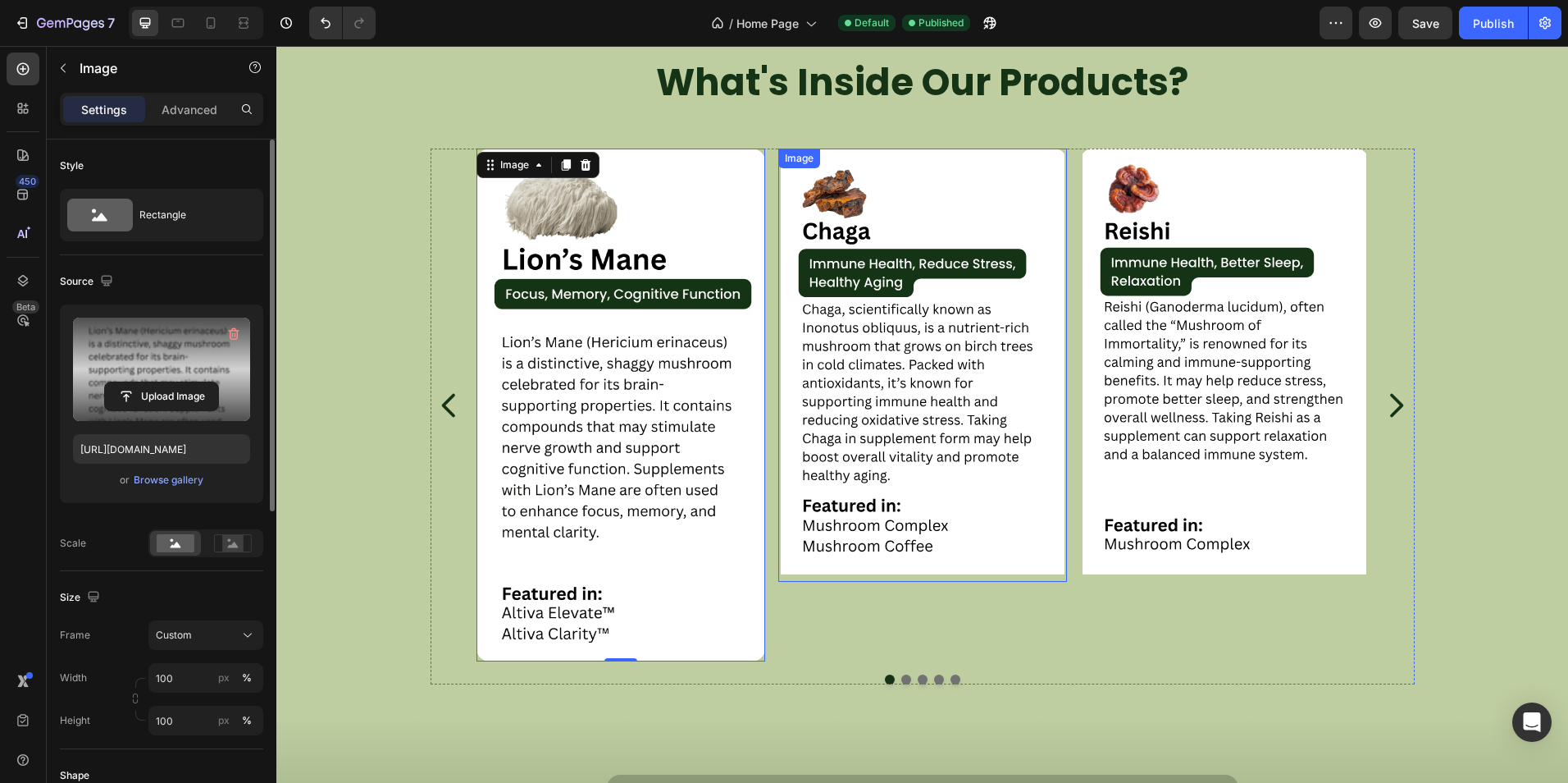
click at [952, 423] on img at bounding box center [923, 365] width 289 height 433
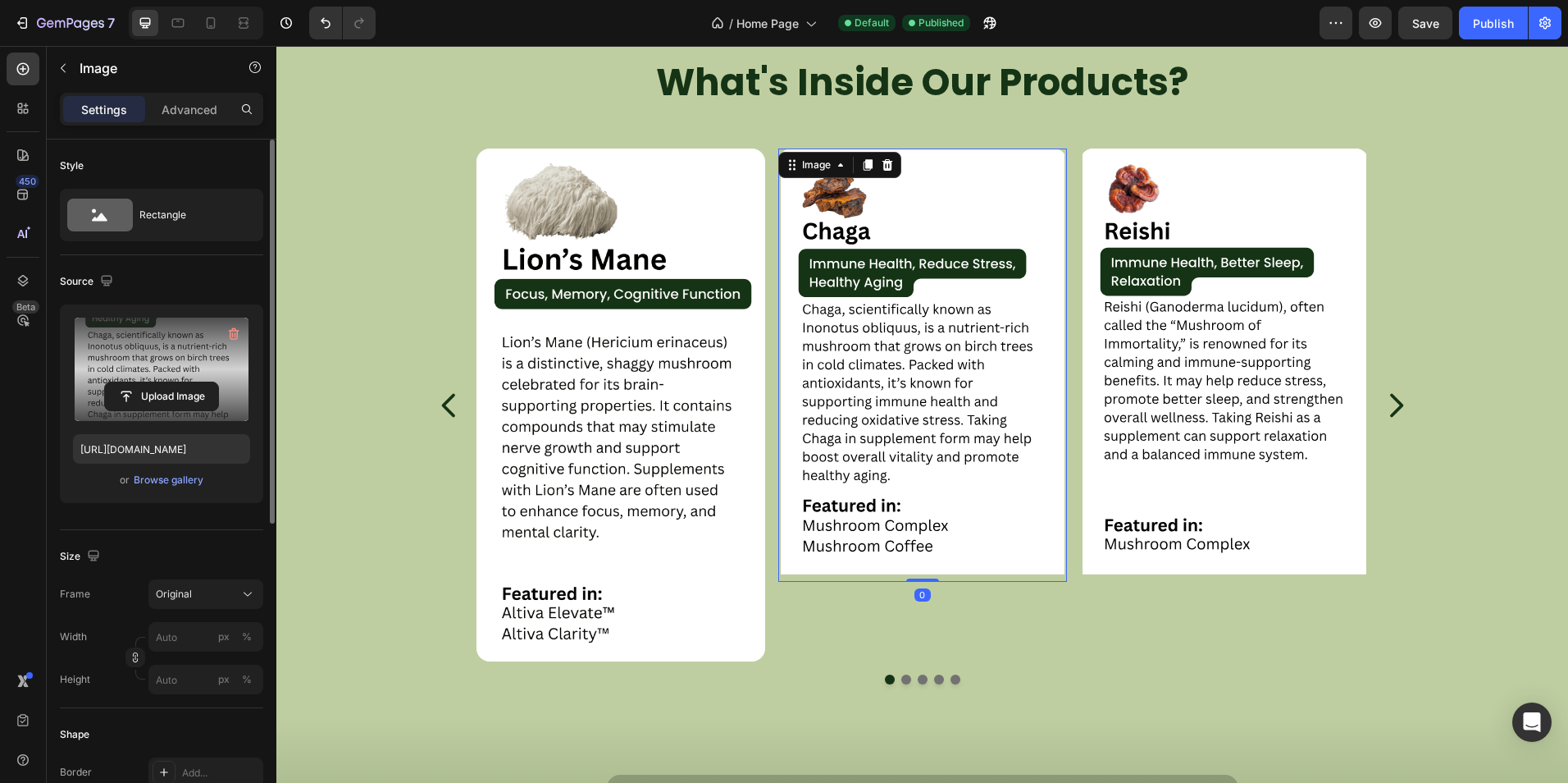
click at [184, 363] on label at bounding box center [161, 369] width 177 height 104
click at [184, 382] on input "file" at bounding box center [161, 396] width 114 height 28
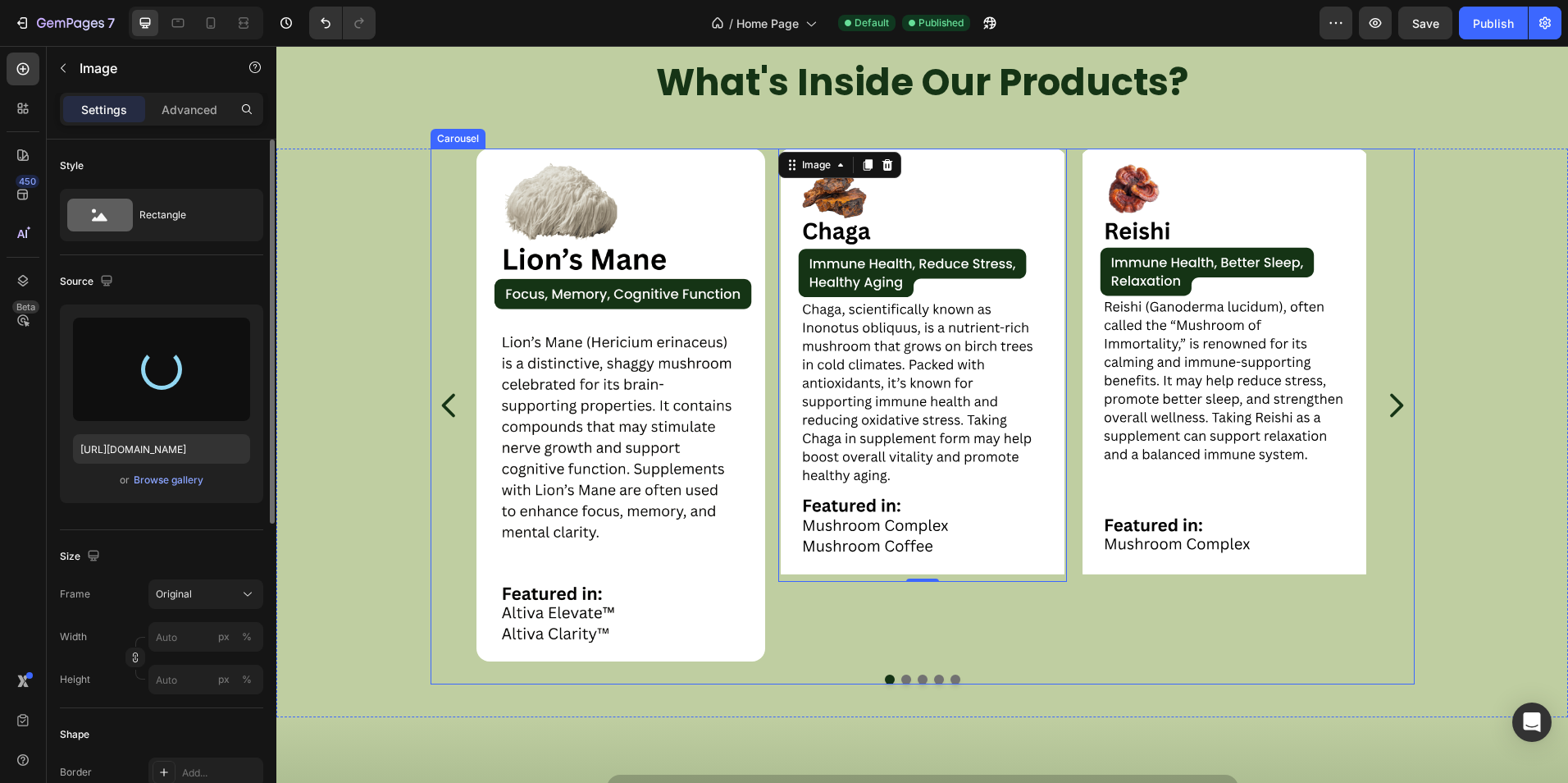
type input "https://cdn.shopify.com/s/files/1/0759/0428/6949/files/gempages_574770813719282…"
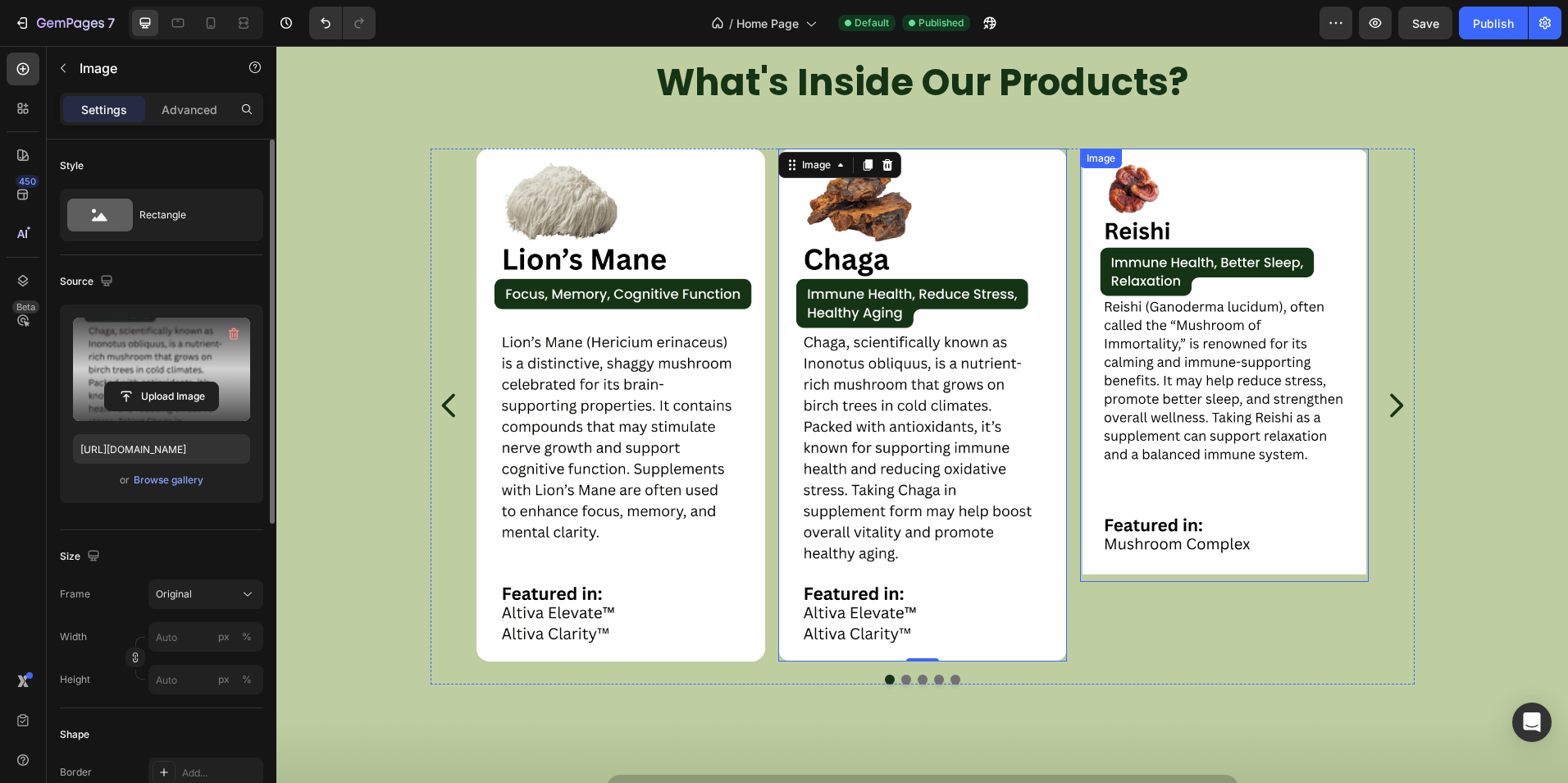
click at [1192, 479] on img at bounding box center [1224, 365] width 289 height 433
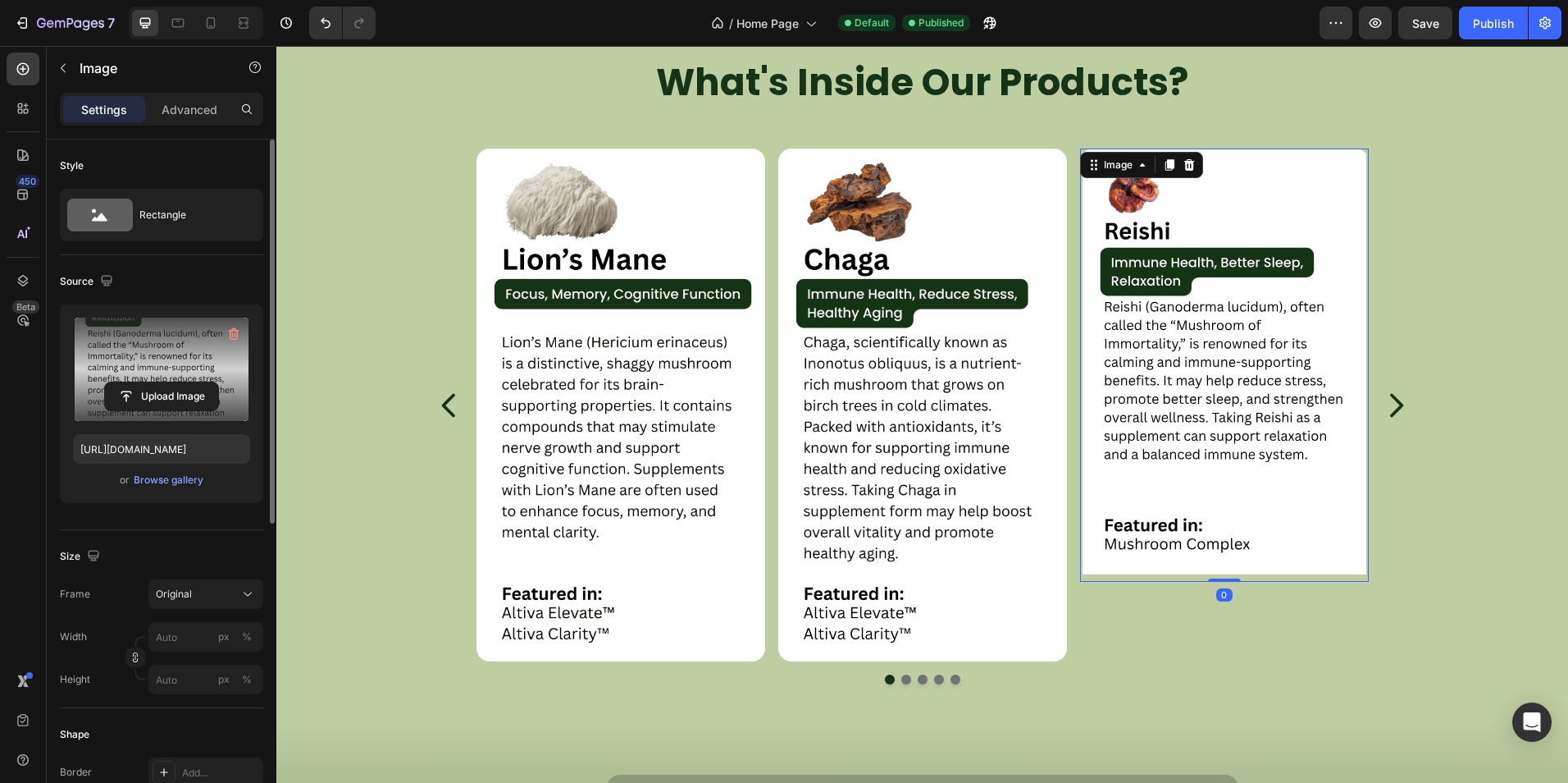
click at [77, 391] on div "Upload Image" at bounding box center [161, 396] width 177 height 30
click at [127, 380] on label at bounding box center [161, 369] width 177 height 104
click at [127, 382] on input "file" at bounding box center [161, 396] width 114 height 28
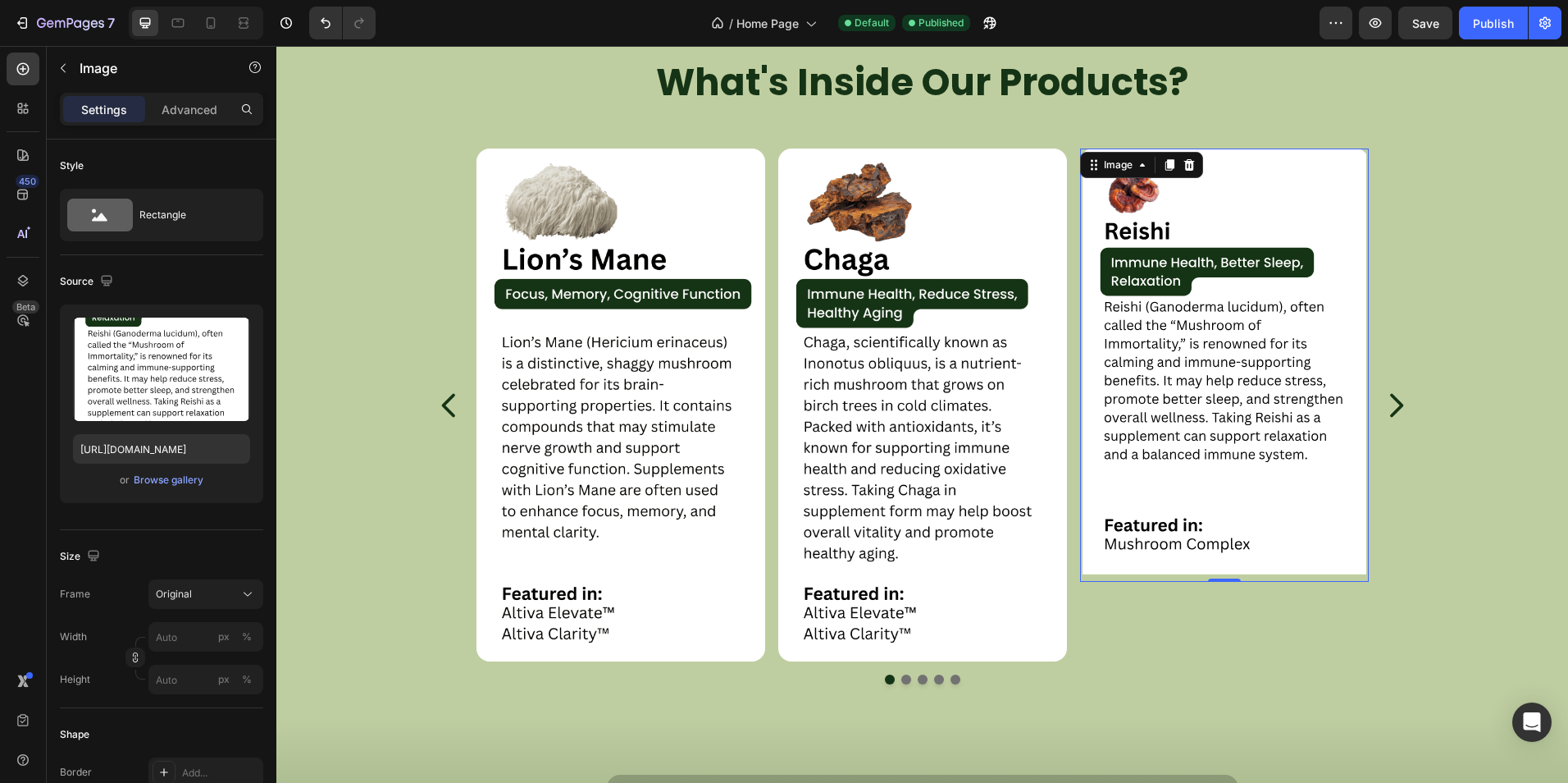
type input "https://cdn.shopify.com/s/files/1/0759/0428/6949/files/gempages_574770813719282…"
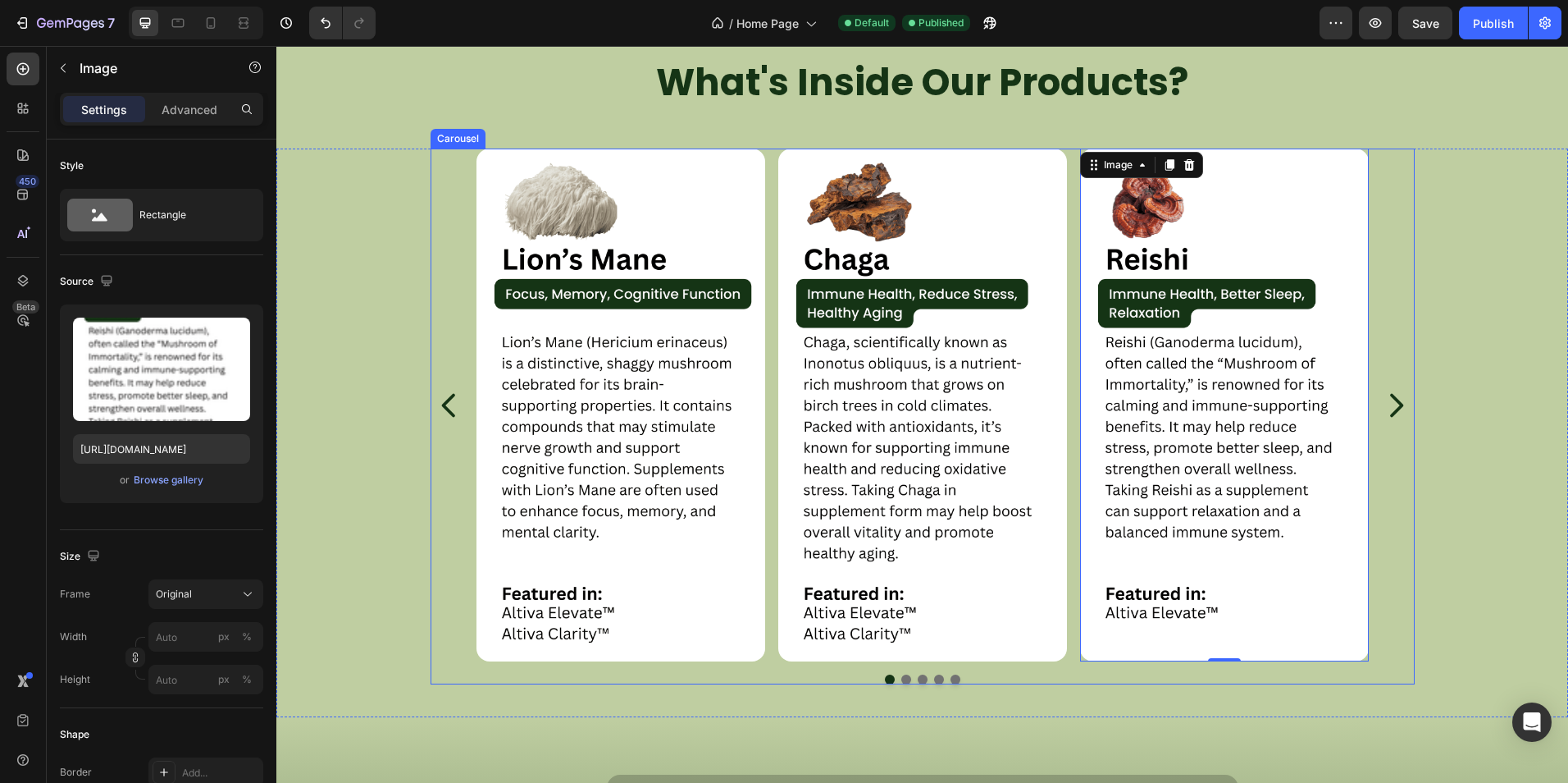
click at [1397, 424] on div "Image Image Image 0 Image Image" at bounding box center [922, 405] width 984 height 514
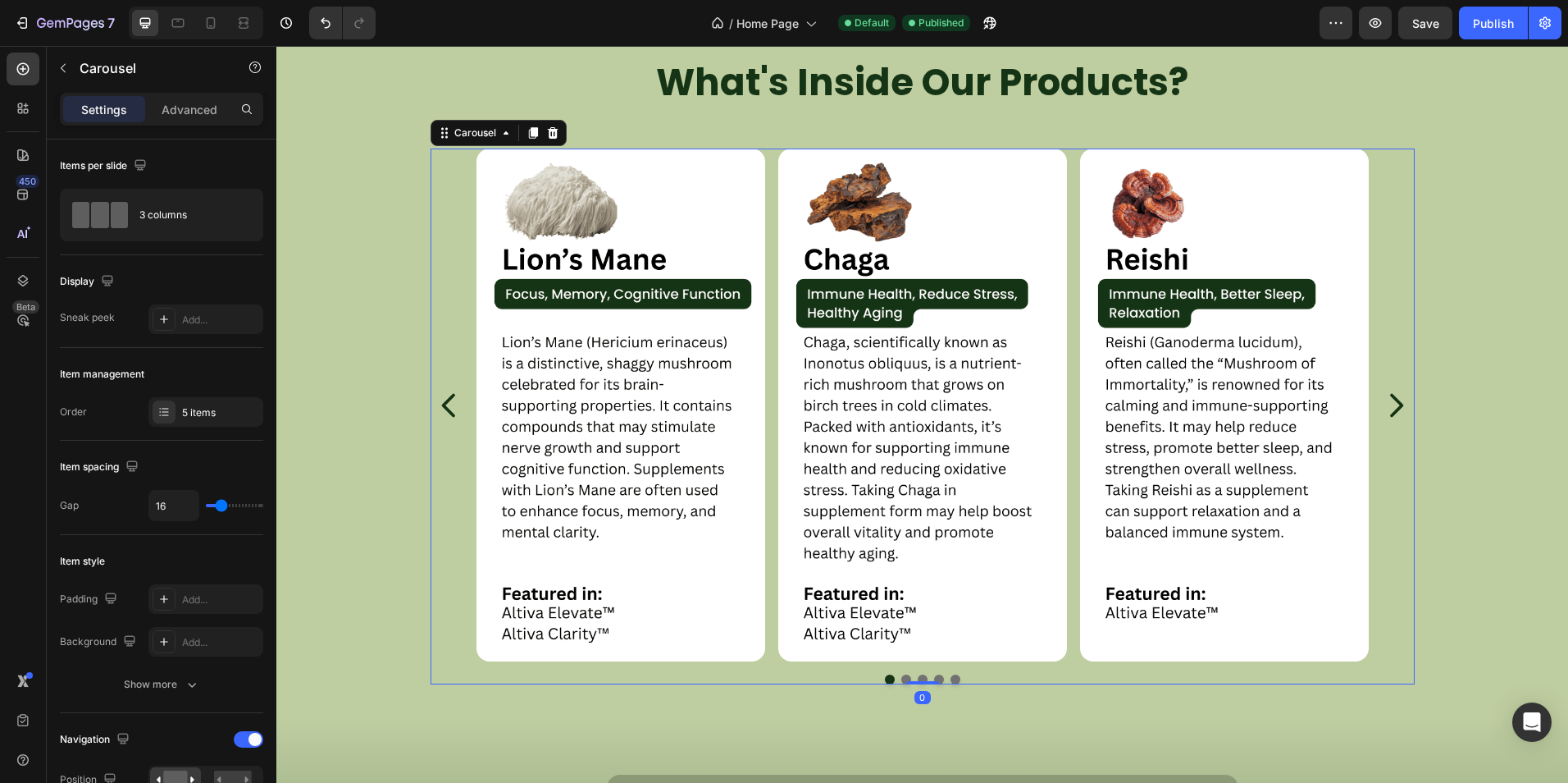
click at [1379, 395] on icon "Carousel Next Arrow" at bounding box center [1395, 405] width 33 height 41
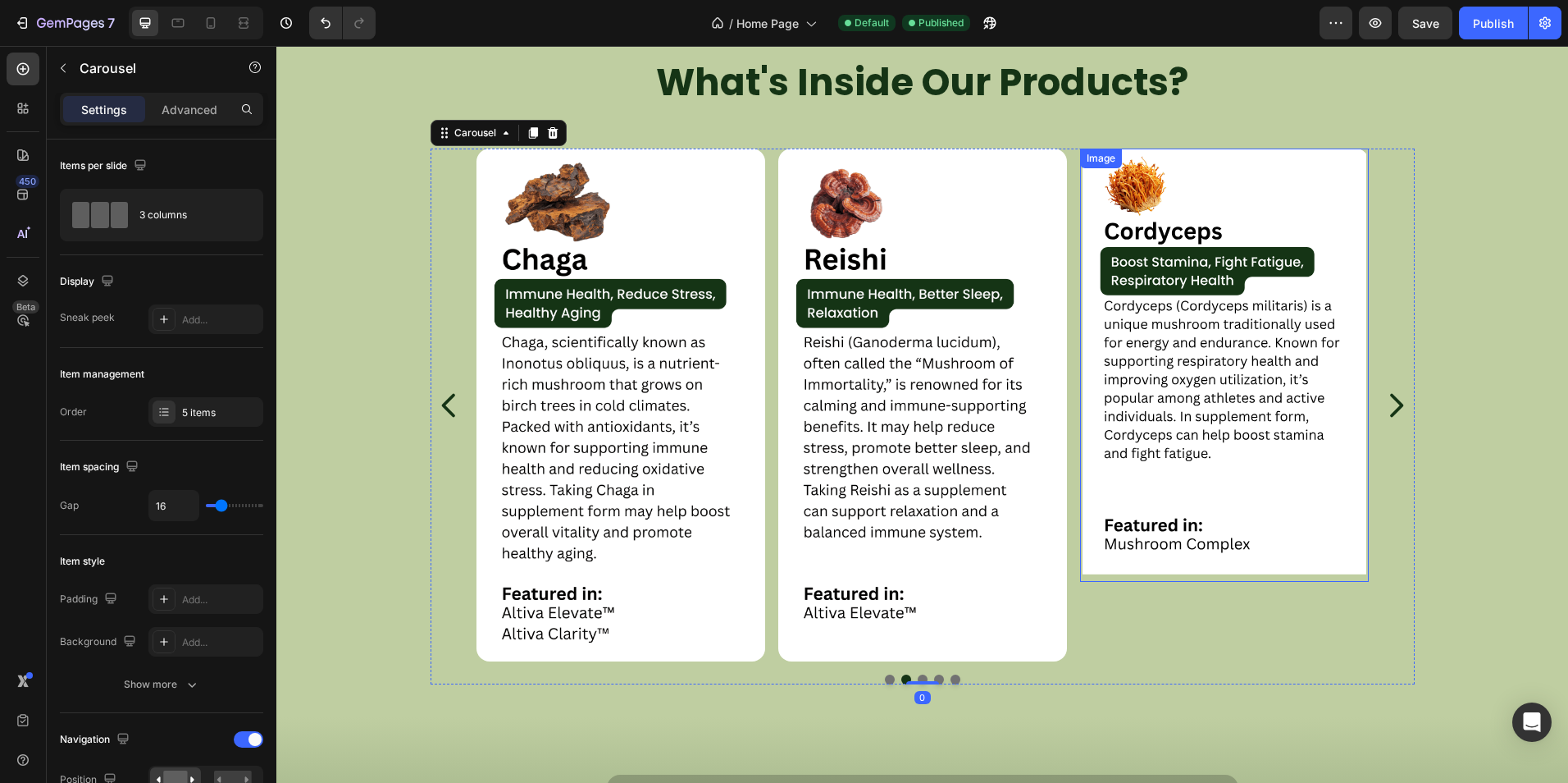
click at [1115, 391] on img at bounding box center [1224, 365] width 289 height 433
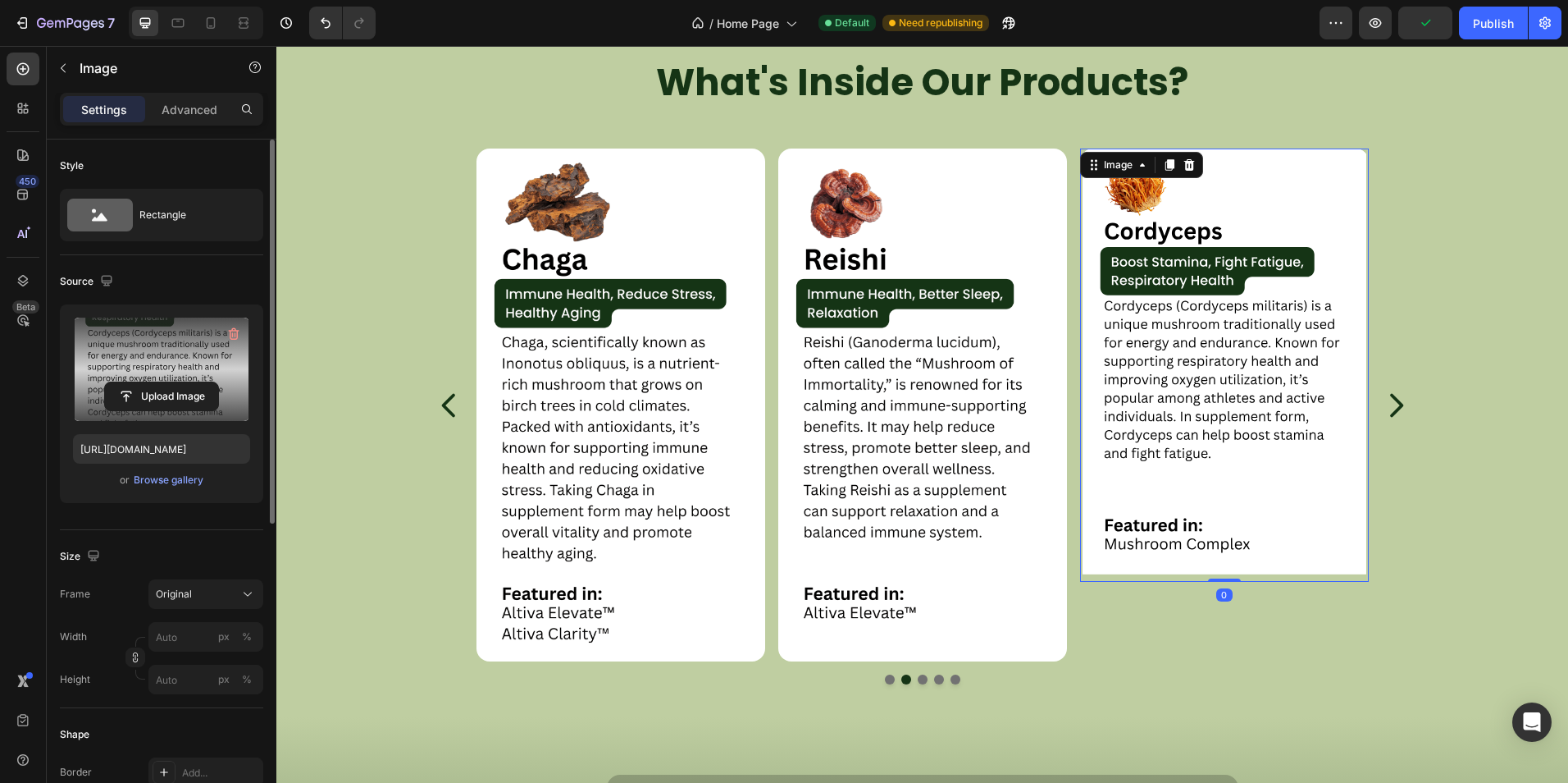
click at [137, 368] on label at bounding box center [161, 369] width 177 height 104
click at [137, 382] on input "file" at bounding box center [161, 396] width 114 height 28
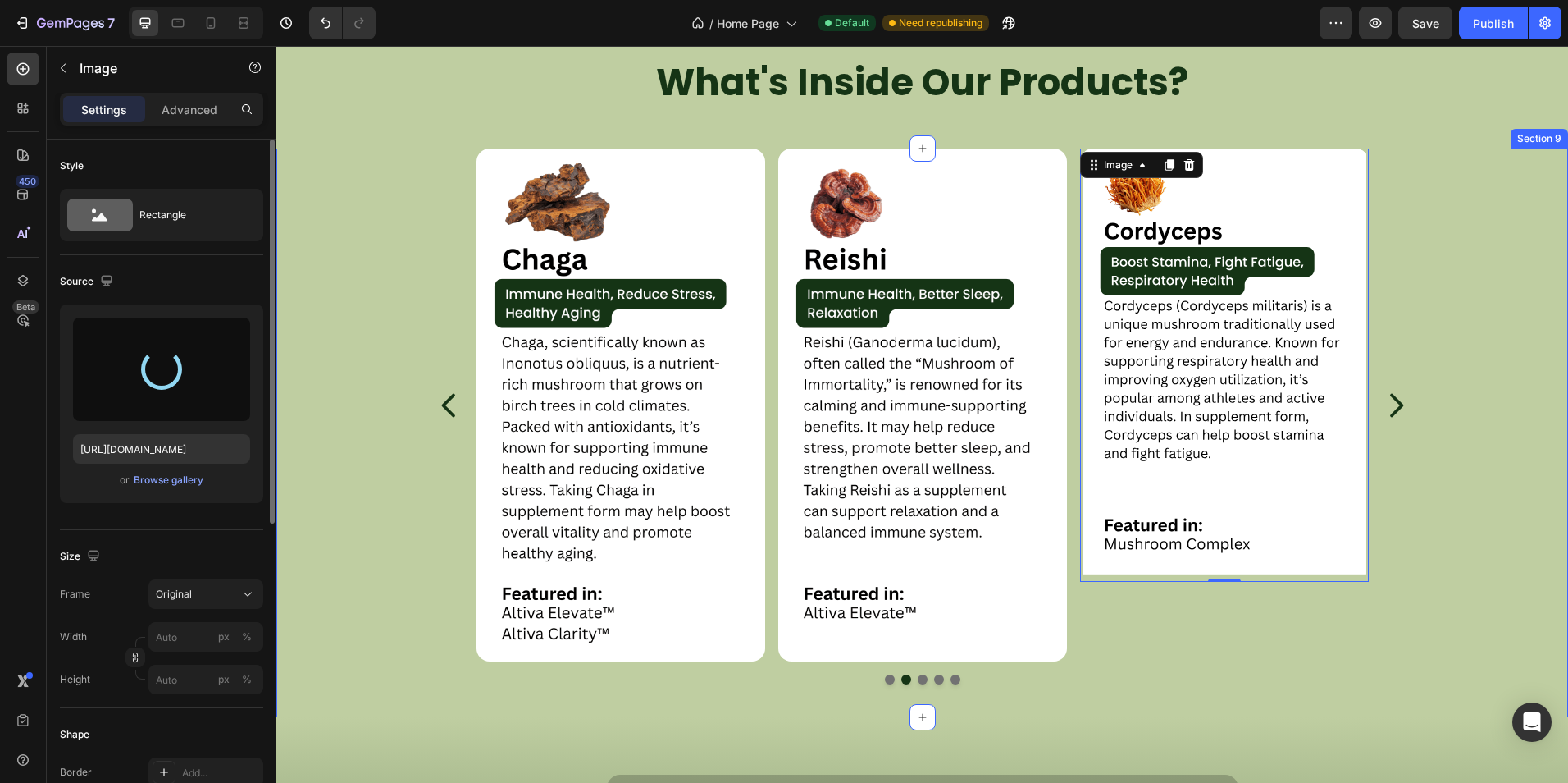
type input "https://cdn.shopify.com/s/files/1/0759/0428/6949/files/gempages_574770813719282…"
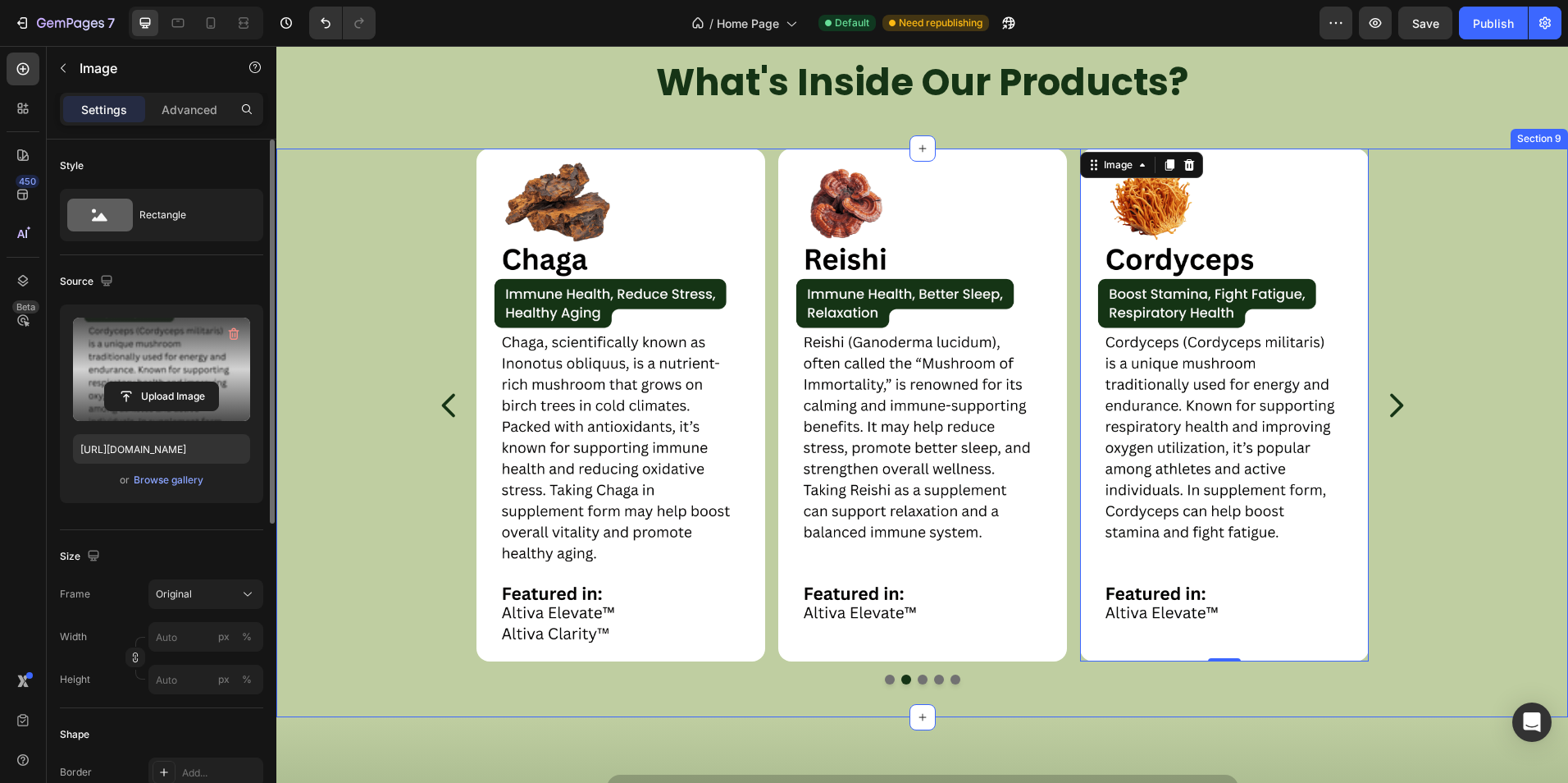
click at [1407, 413] on div "Image Image Image Image 0 Image" at bounding box center [922, 405] width 984 height 514
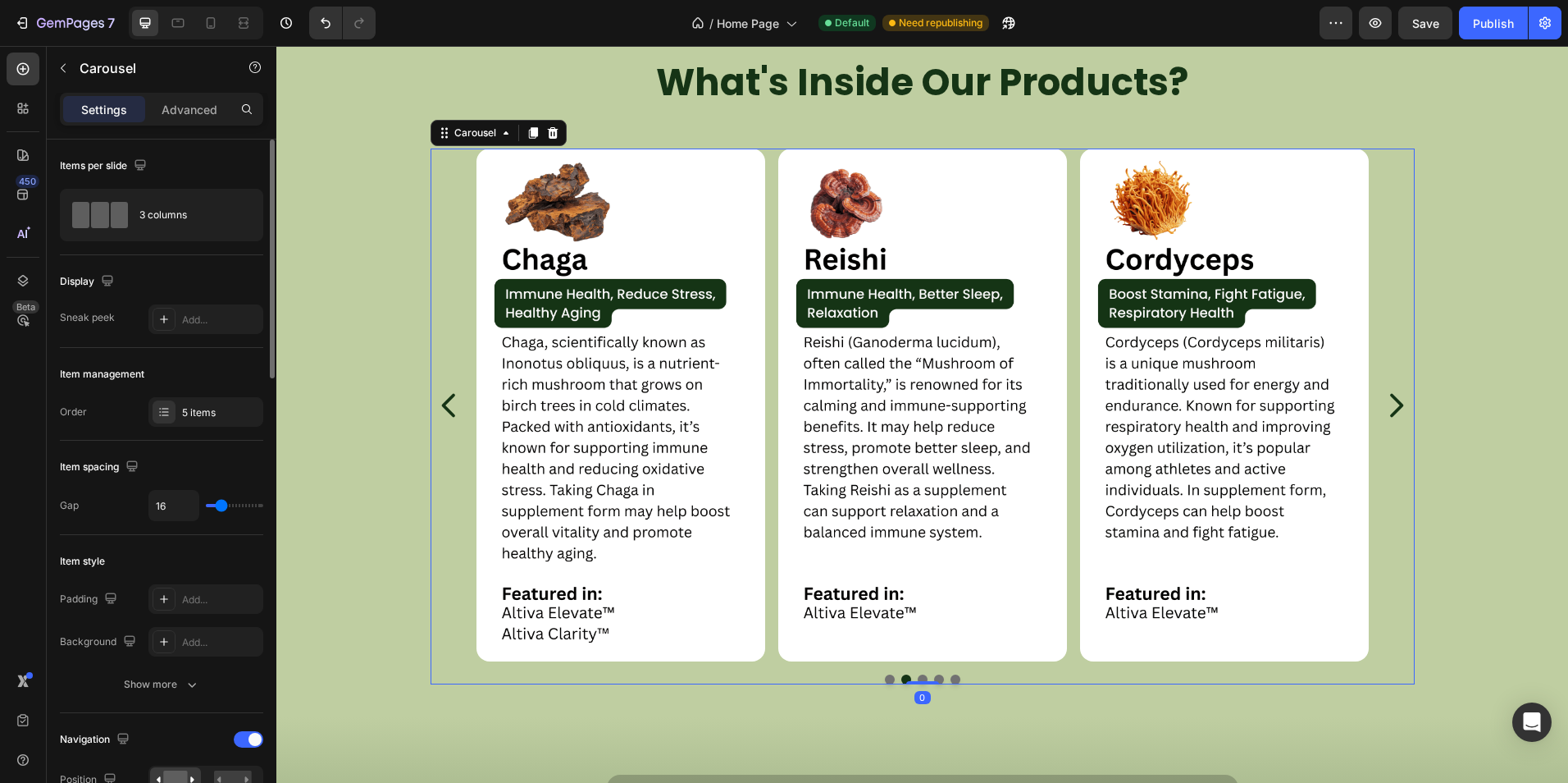
click at [1397, 407] on icon "Carousel Next Arrow" at bounding box center [1395, 405] width 33 height 41
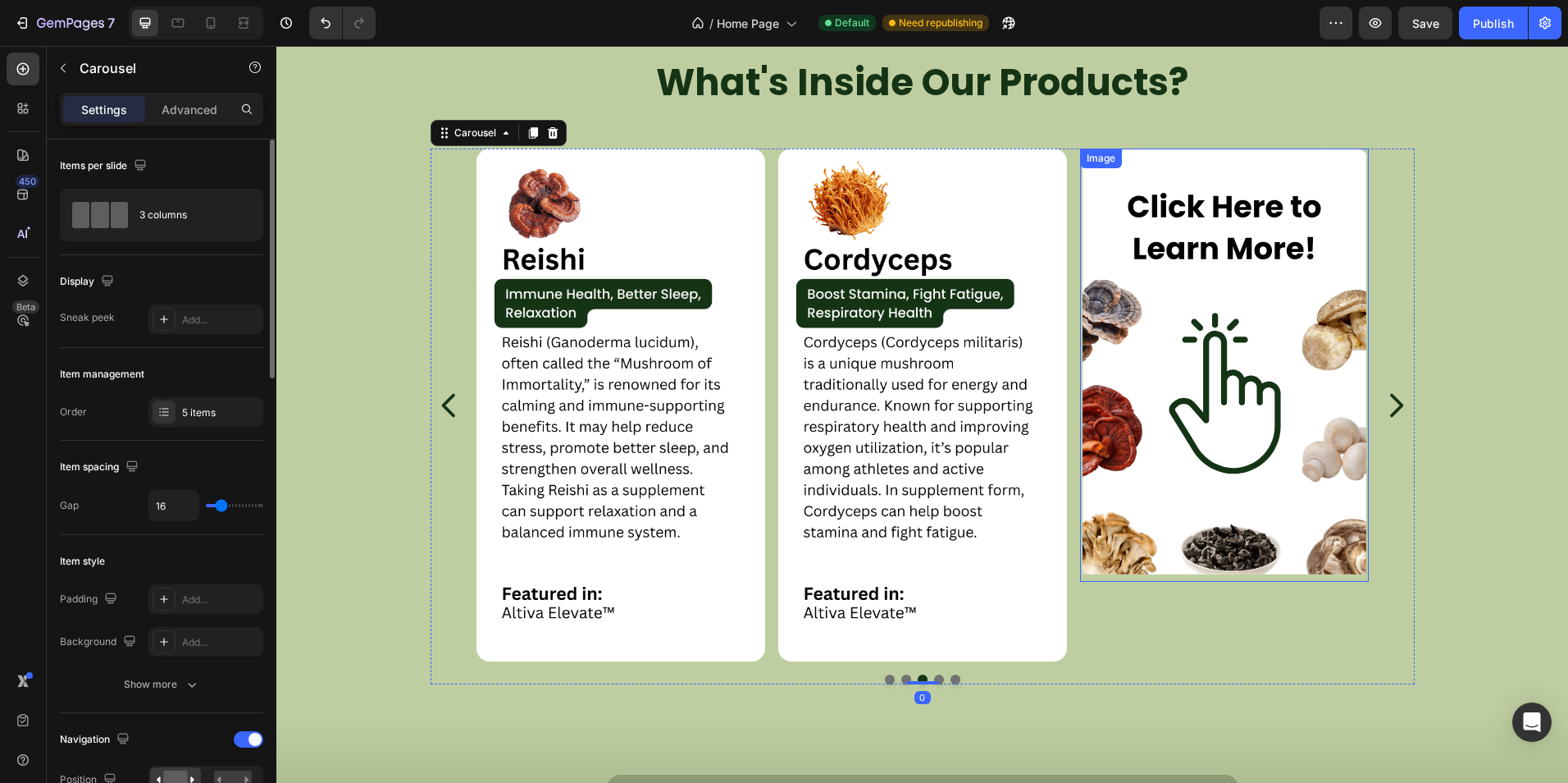
click at [1184, 403] on img at bounding box center [1224, 365] width 289 height 433
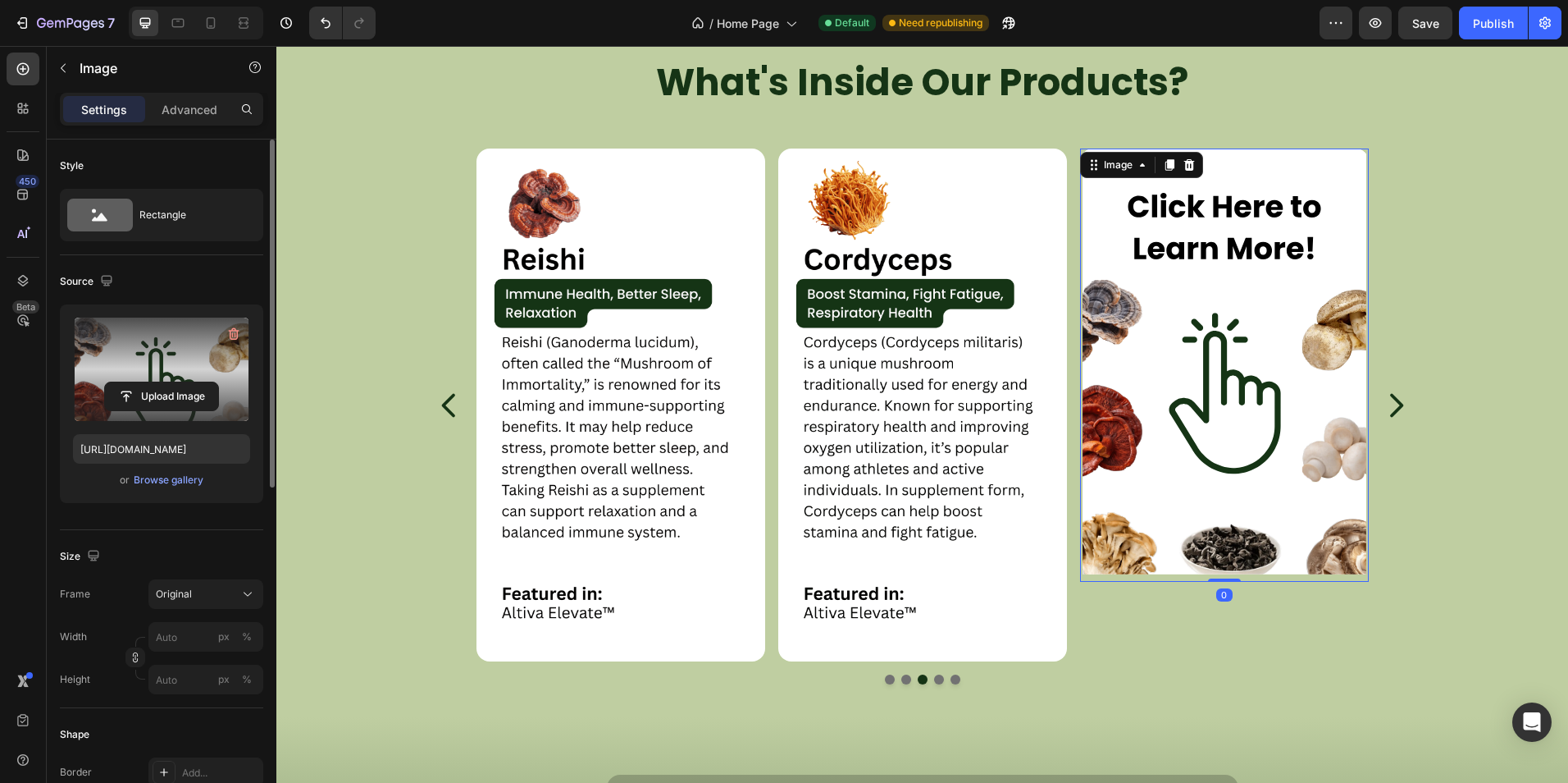
click at [141, 358] on label at bounding box center [161, 369] width 177 height 104
click at [141, 382] on input "file" at bounding box center [161, 396] width 114 height 28
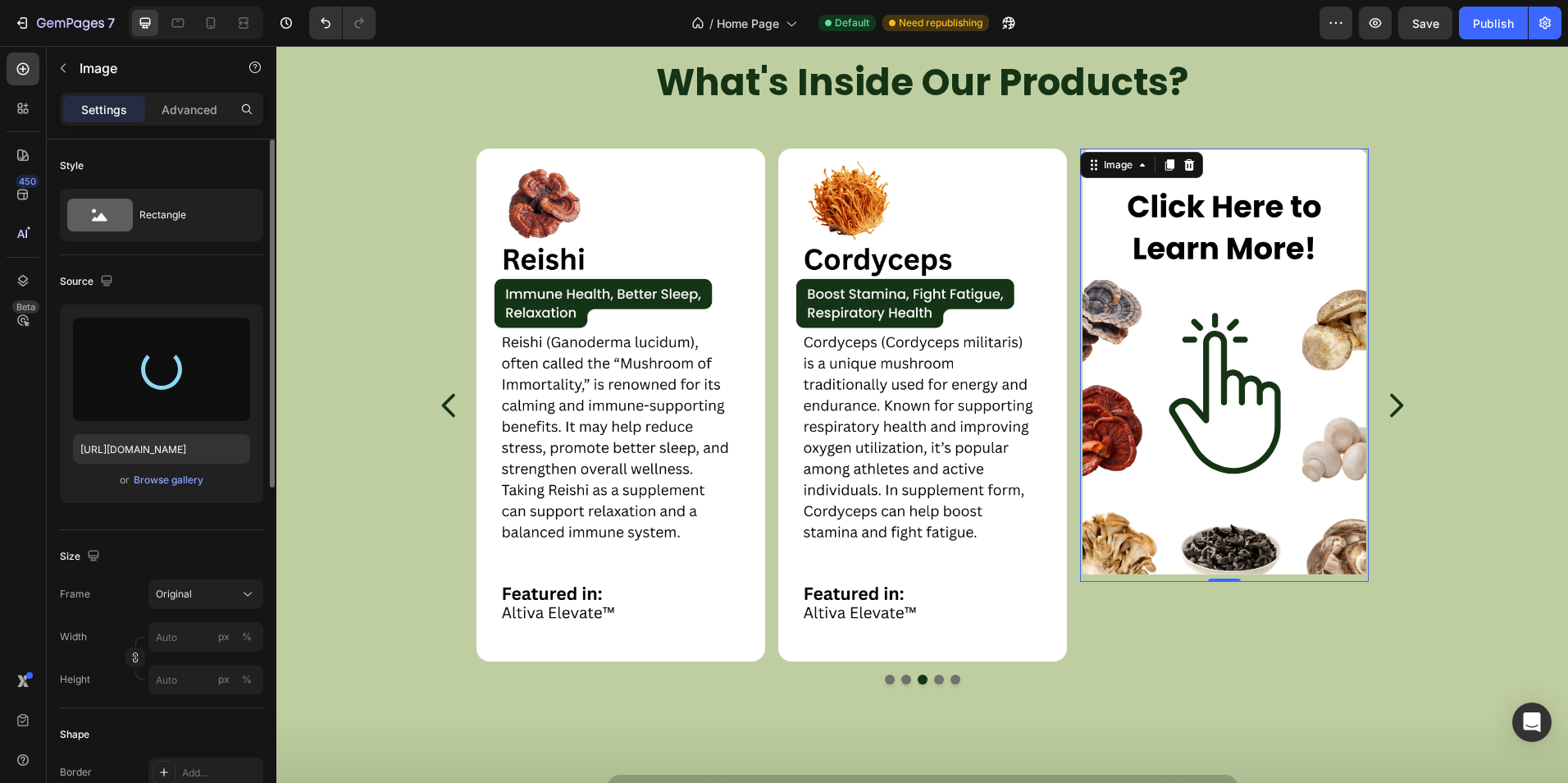
type input "https://cdn.shopify.com/s/files/1/0759/0428/6949/files/gempages_574770813719282…"
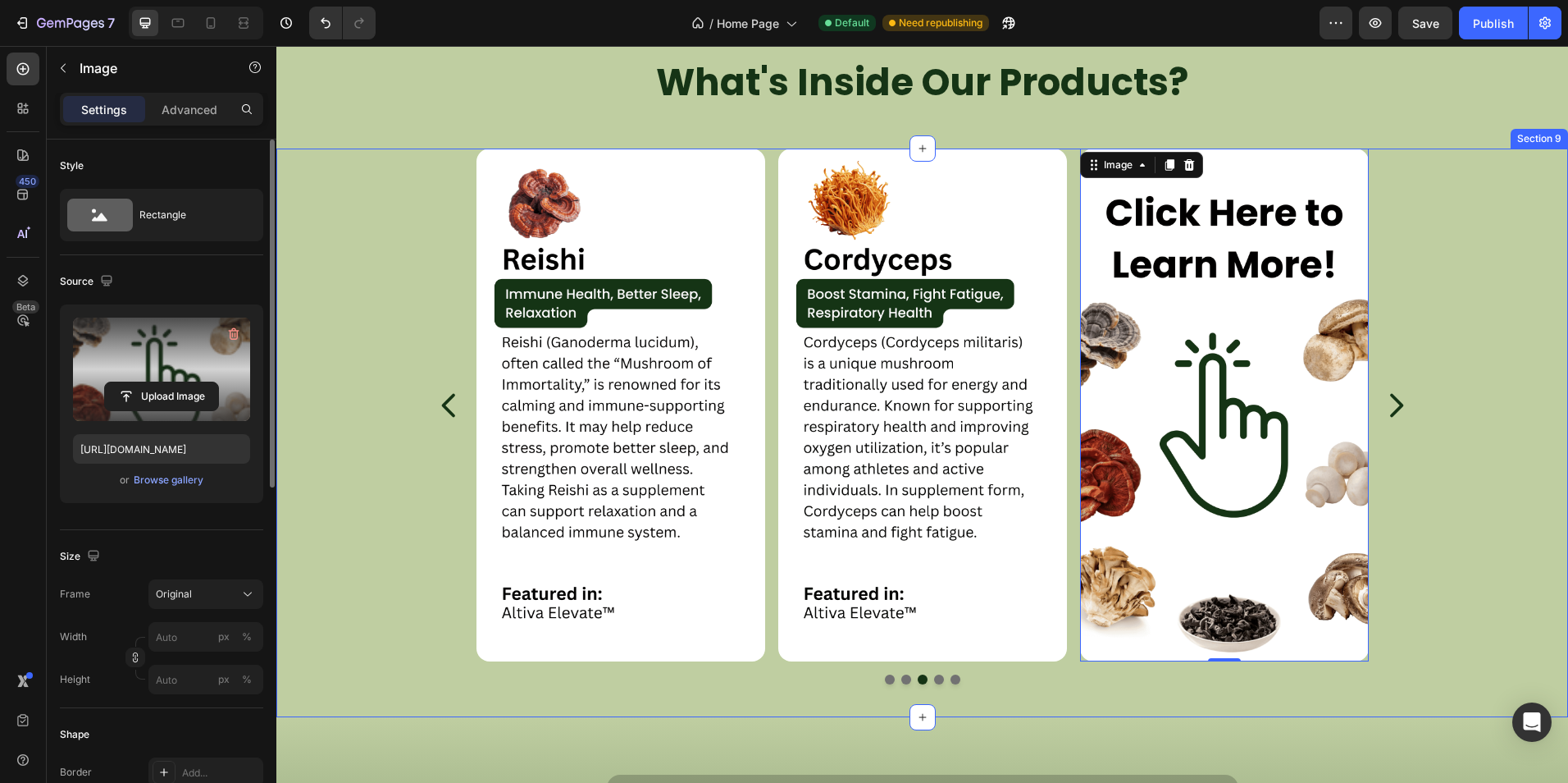
click at [1471, 573] on div "Image Image Image Image Image 0 Carousel" at bounding box center [921, 417] width 1291 height 537
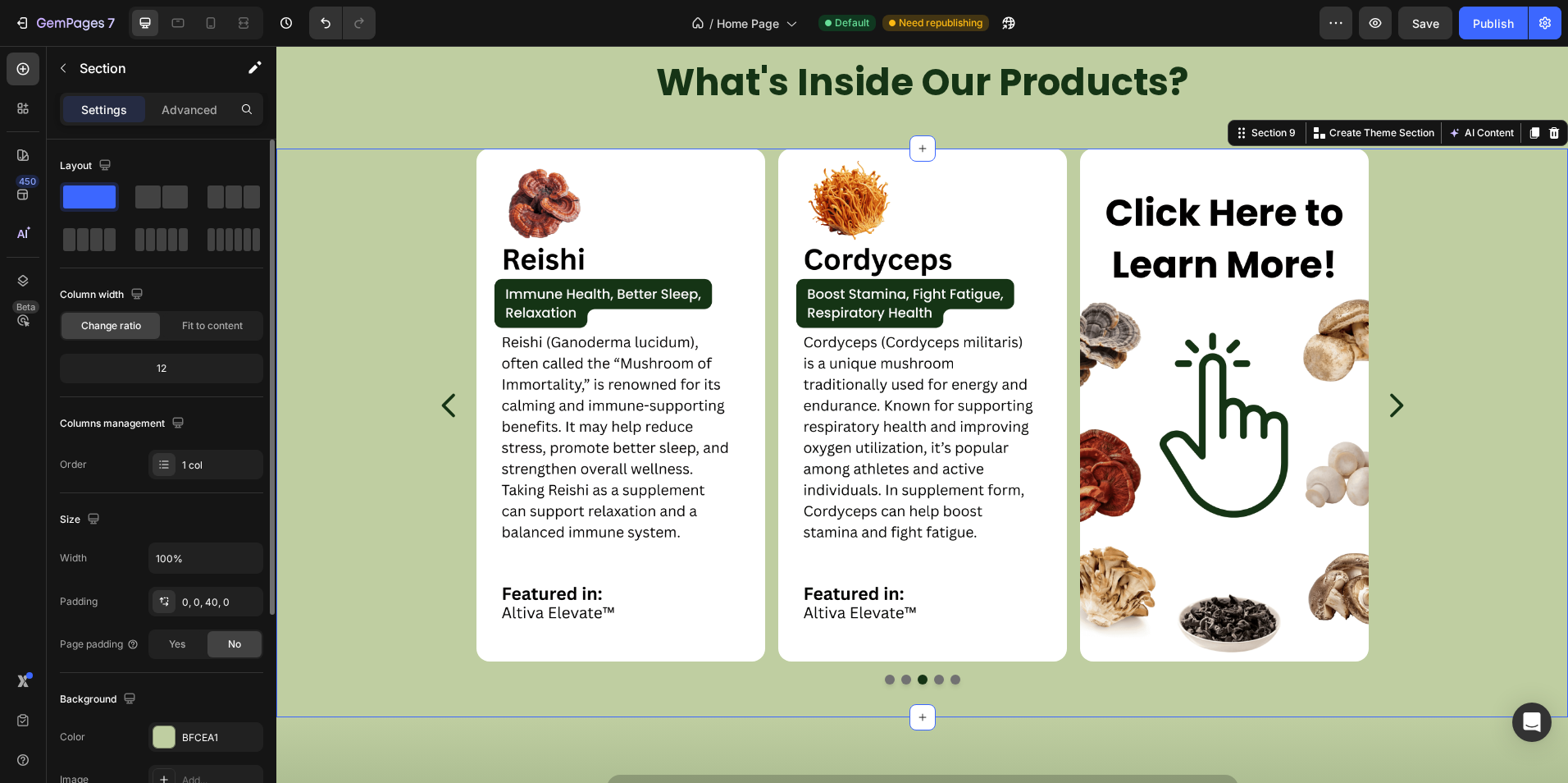
click at [1414, 419] on div "Image Image Image Image Image Carousel" at bounding box center [921, 417] width 1291 height 537
click at [1395, 413] on icon "Carousel Next Arrow" at bounding box center [1395, 405] width 33 height 41
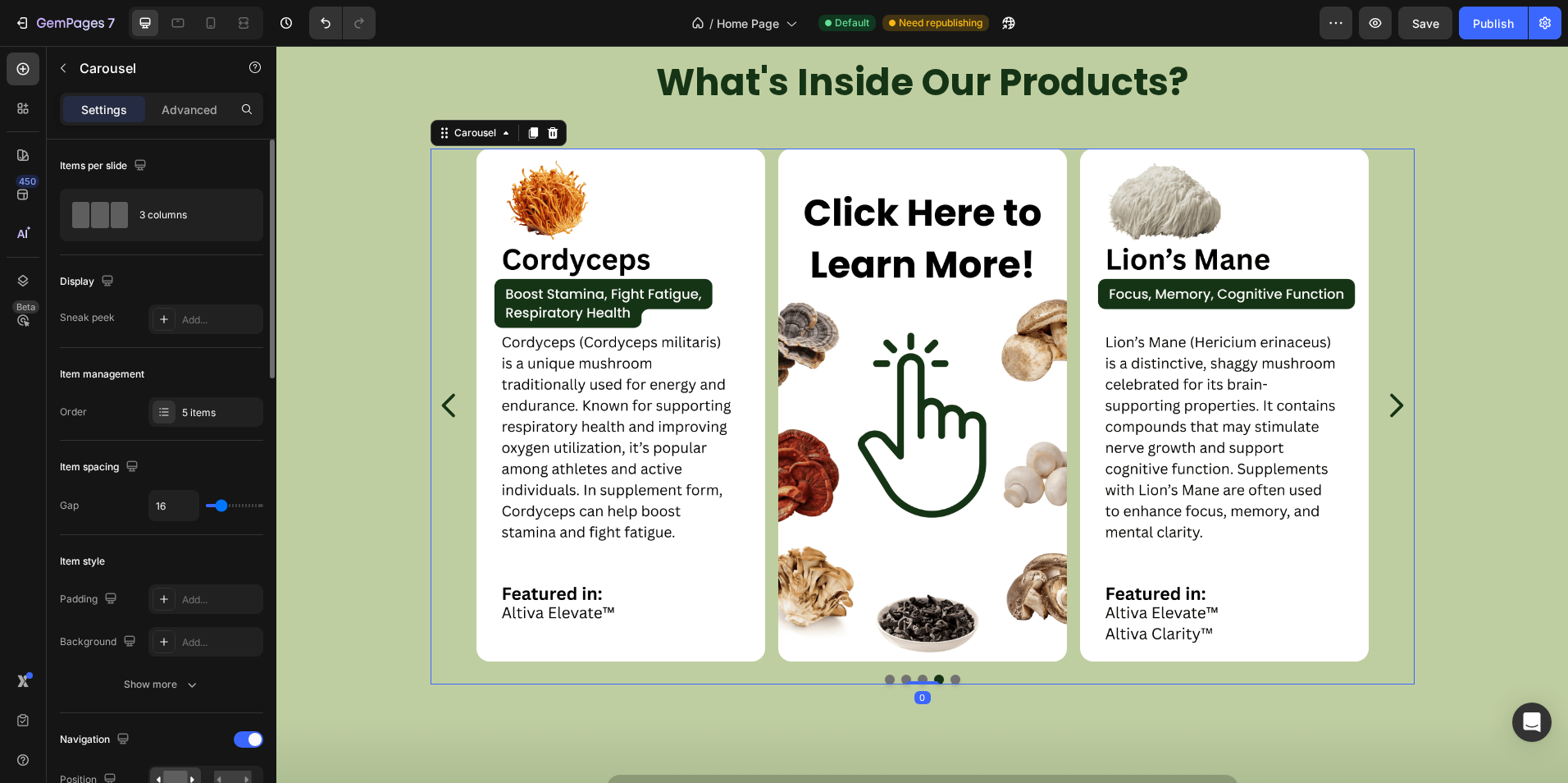
click at [1386, 410] on icon "Carousel Next Arrow" at bounding box center [1395, 405] width 33 height 41
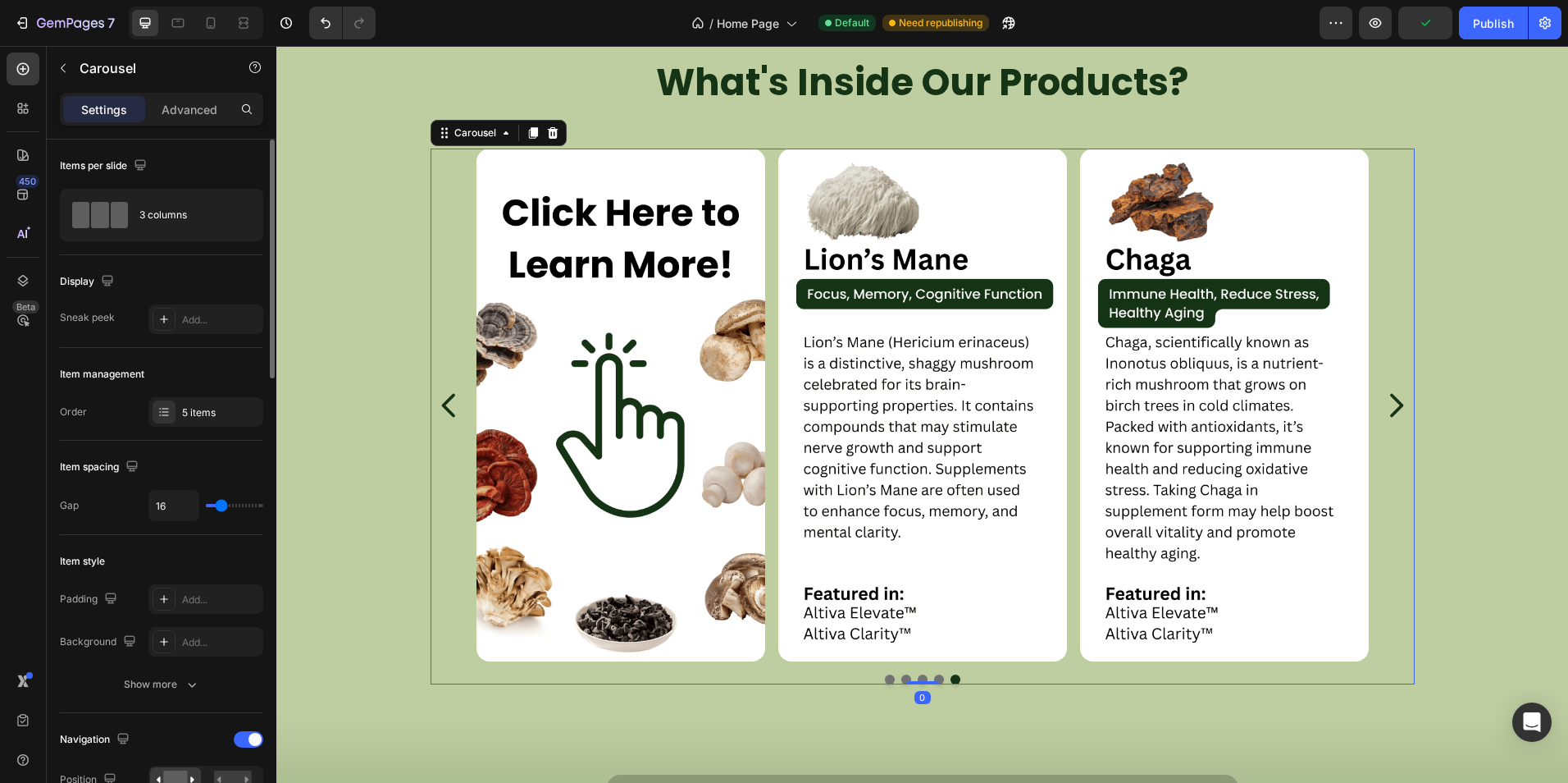
click at [1398, 404] on icon "Carousel Next Arrow" at bounding box center [1395, 405] width 33 height 41
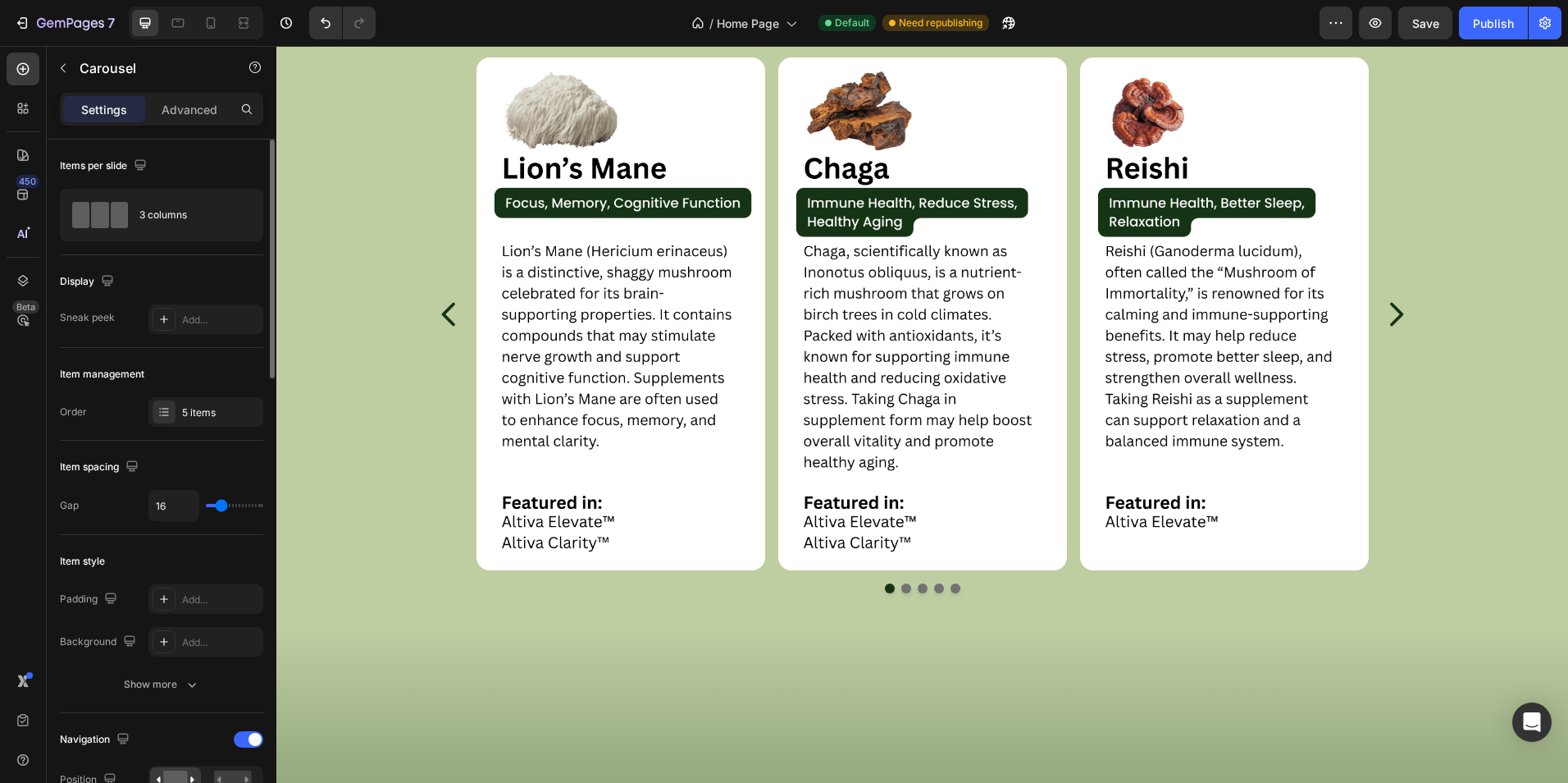
scroll to position [1969, 0]
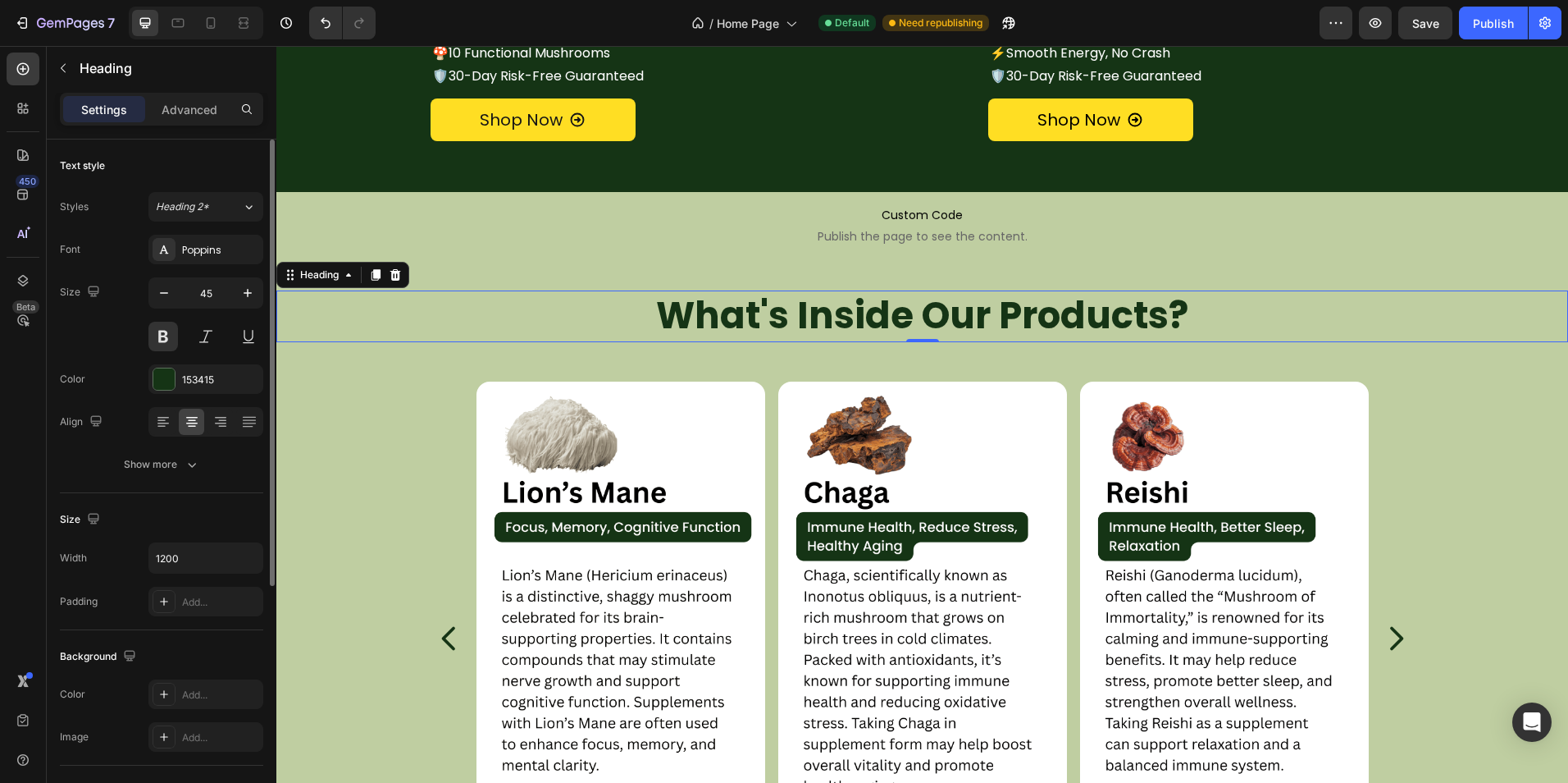
scroll to position [1559, 0]
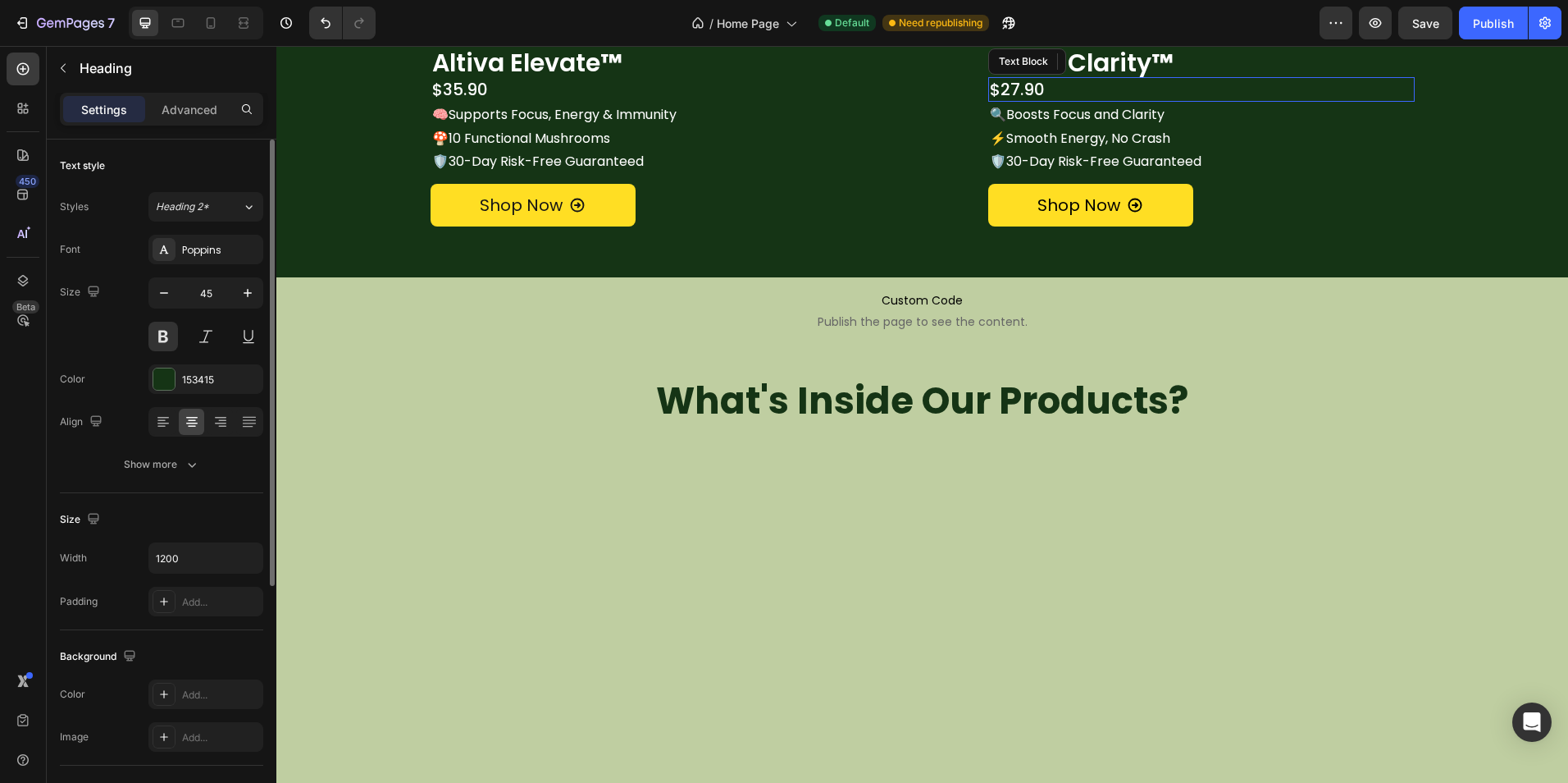
click at [1012, 100] on p "$27.90" at bounding box center [1201, 89] width 423 height 21
click at [1007, 100] on p "$27.90" at bounding box center [1201, 89] width 423 height 21
click at [1010, 100] on p "$27.90" at bounding box center [1201, 89] width 423 height 21
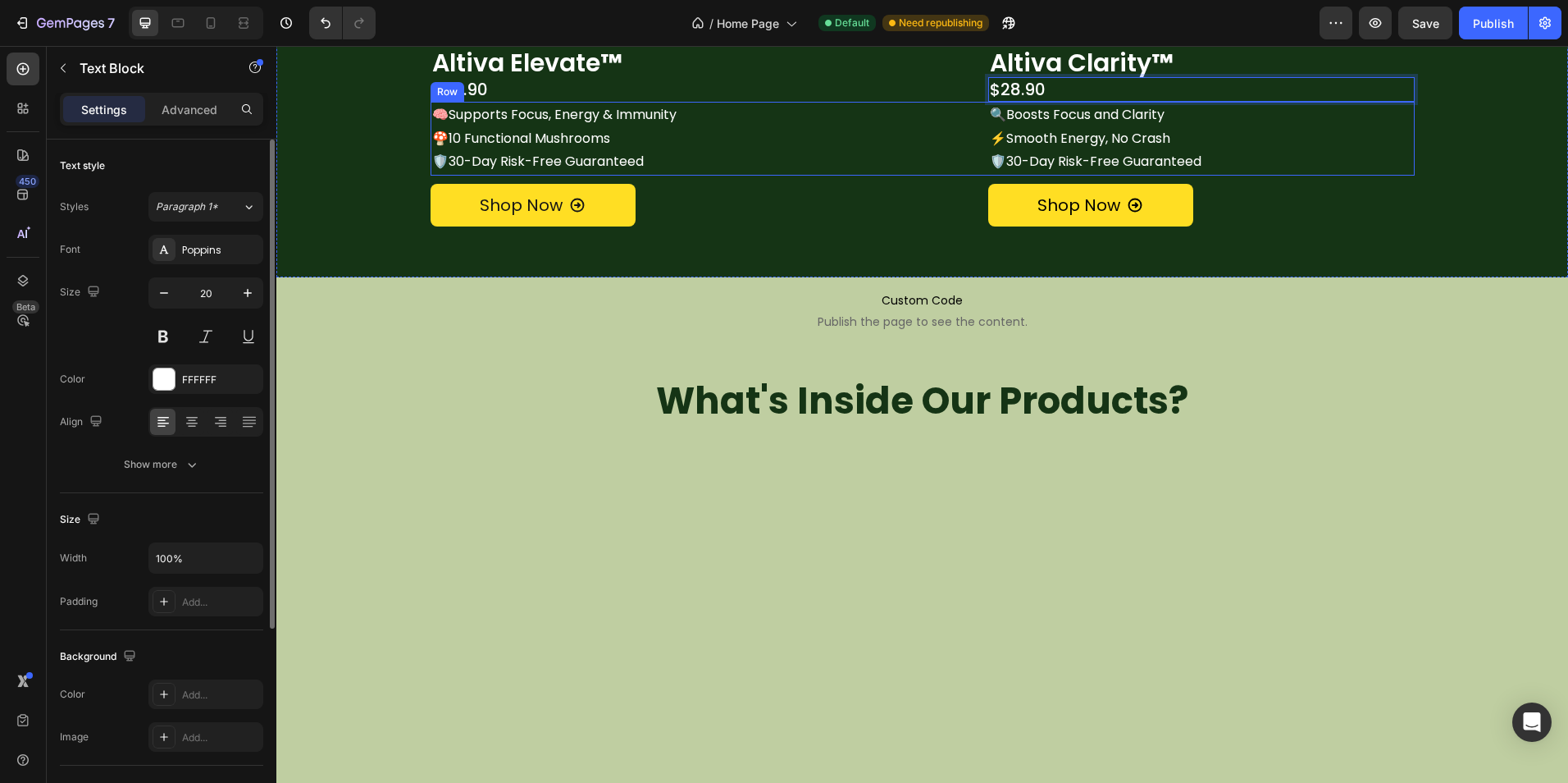
click at [915, 176] on div "🧠Supports Focus, Energy & Immunity 🍄10 Functional Mushrooms 🛡️30-Day Risk-Free …" at bounding box center [922, 139] width 984 height 74
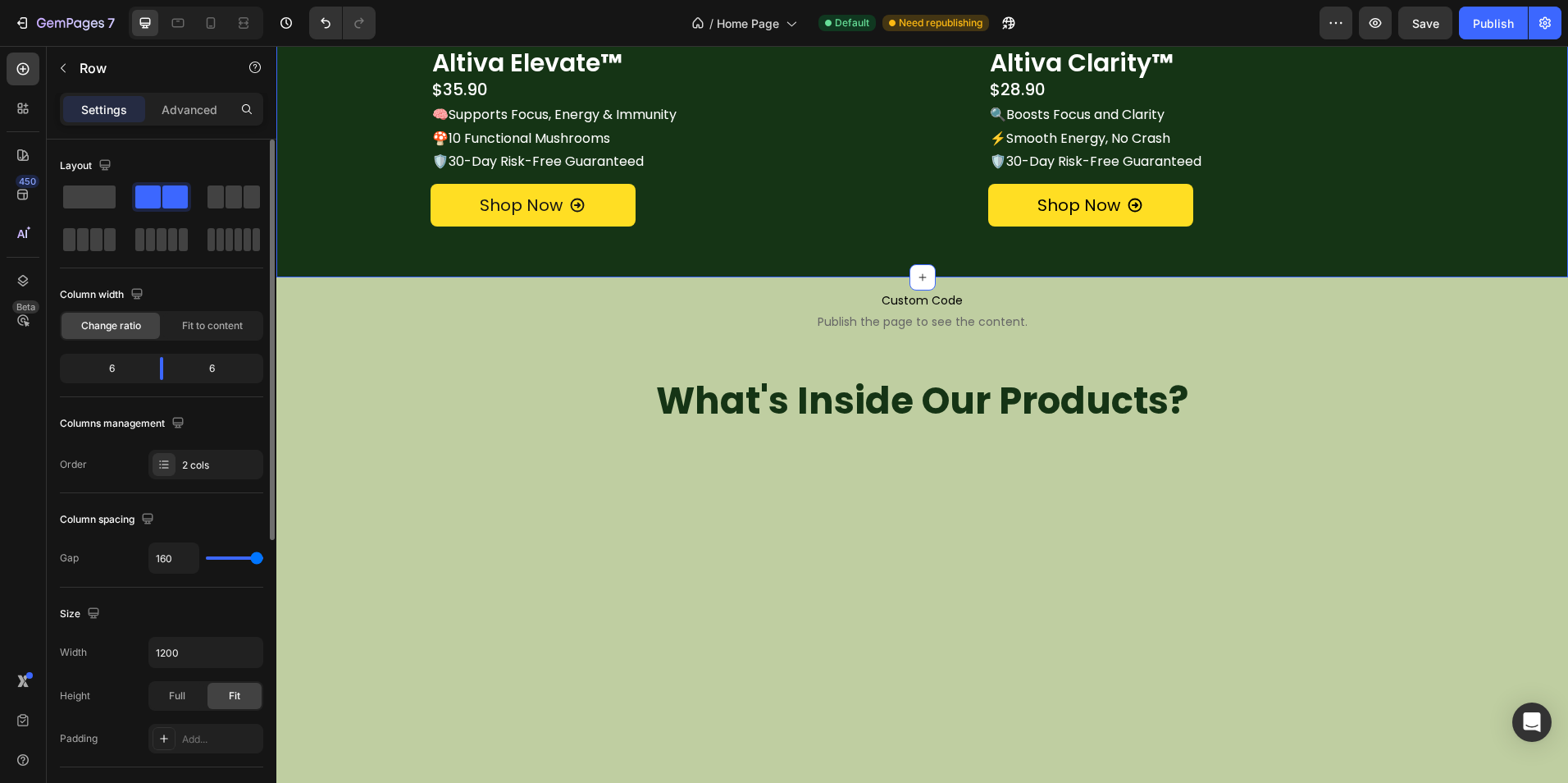
click at [891, 251] on div "Shop Best Sellers Heading Row Image Image Row Row Altiva Elevate ™ Heading Alti…" at bounding box center [921, 71] width 1291 height 361
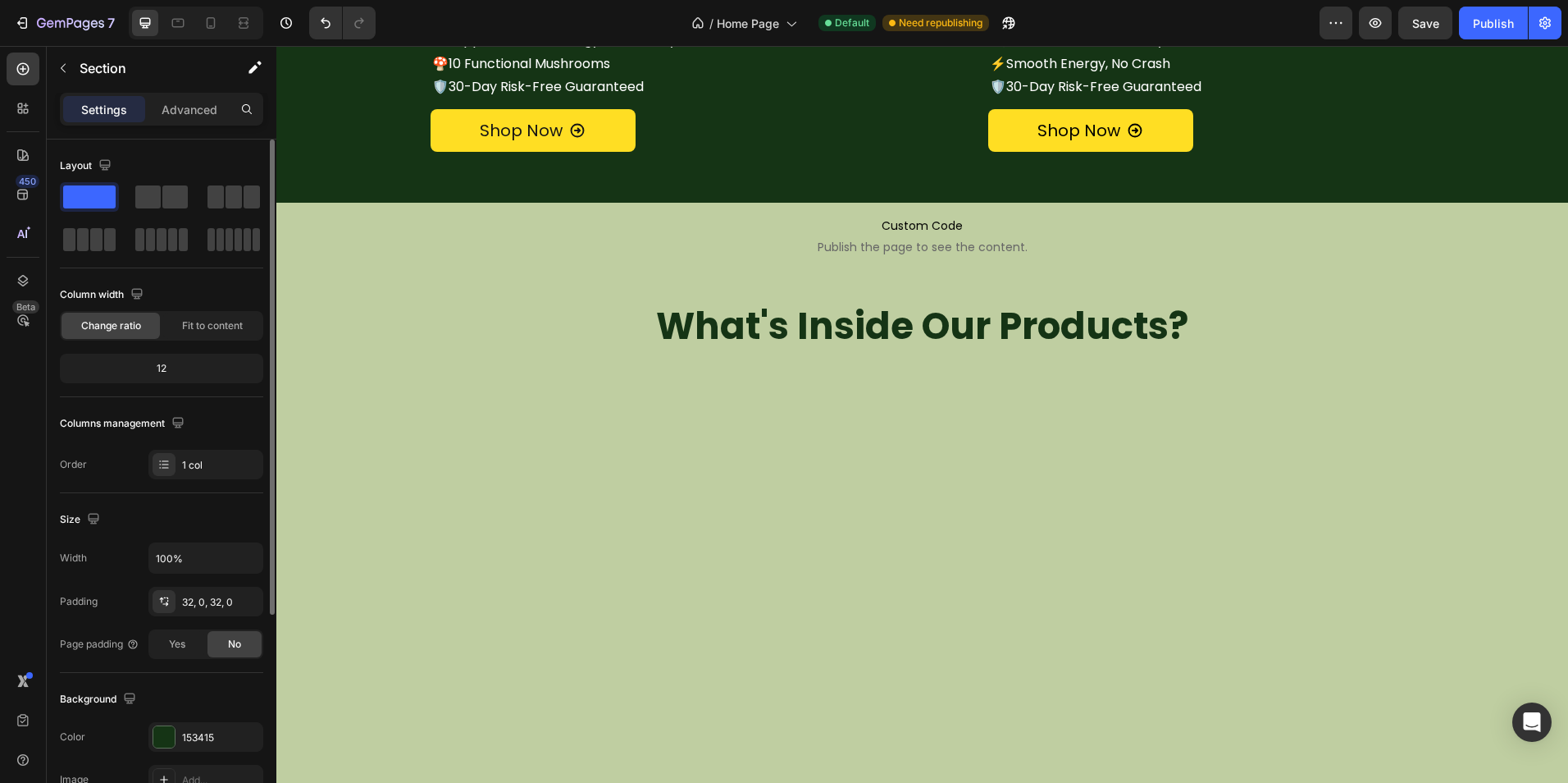
scroll to position [1641, 0]
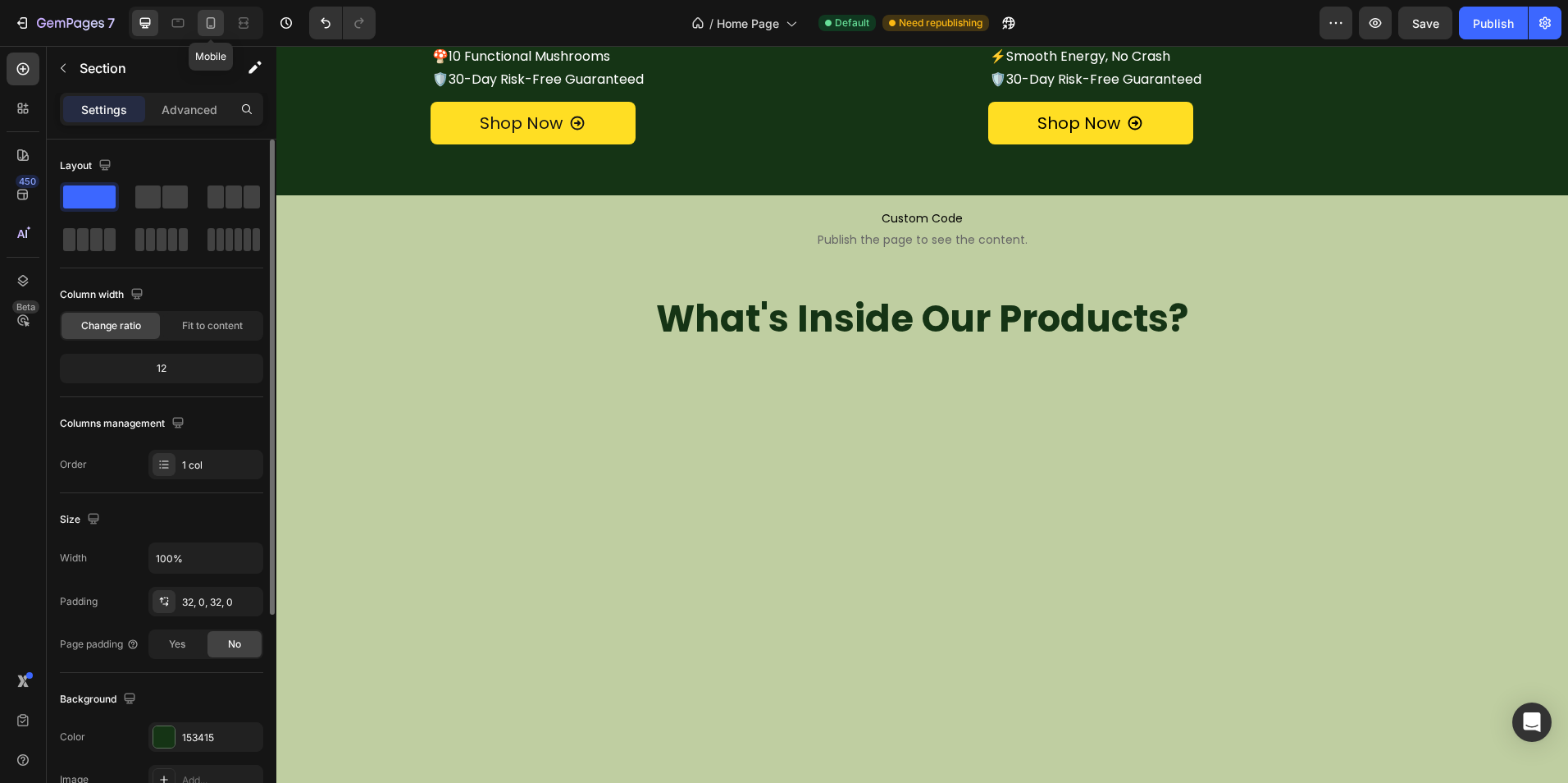
click at [215, 26] on icon at bounding box center [210, 23] width 16 height 16
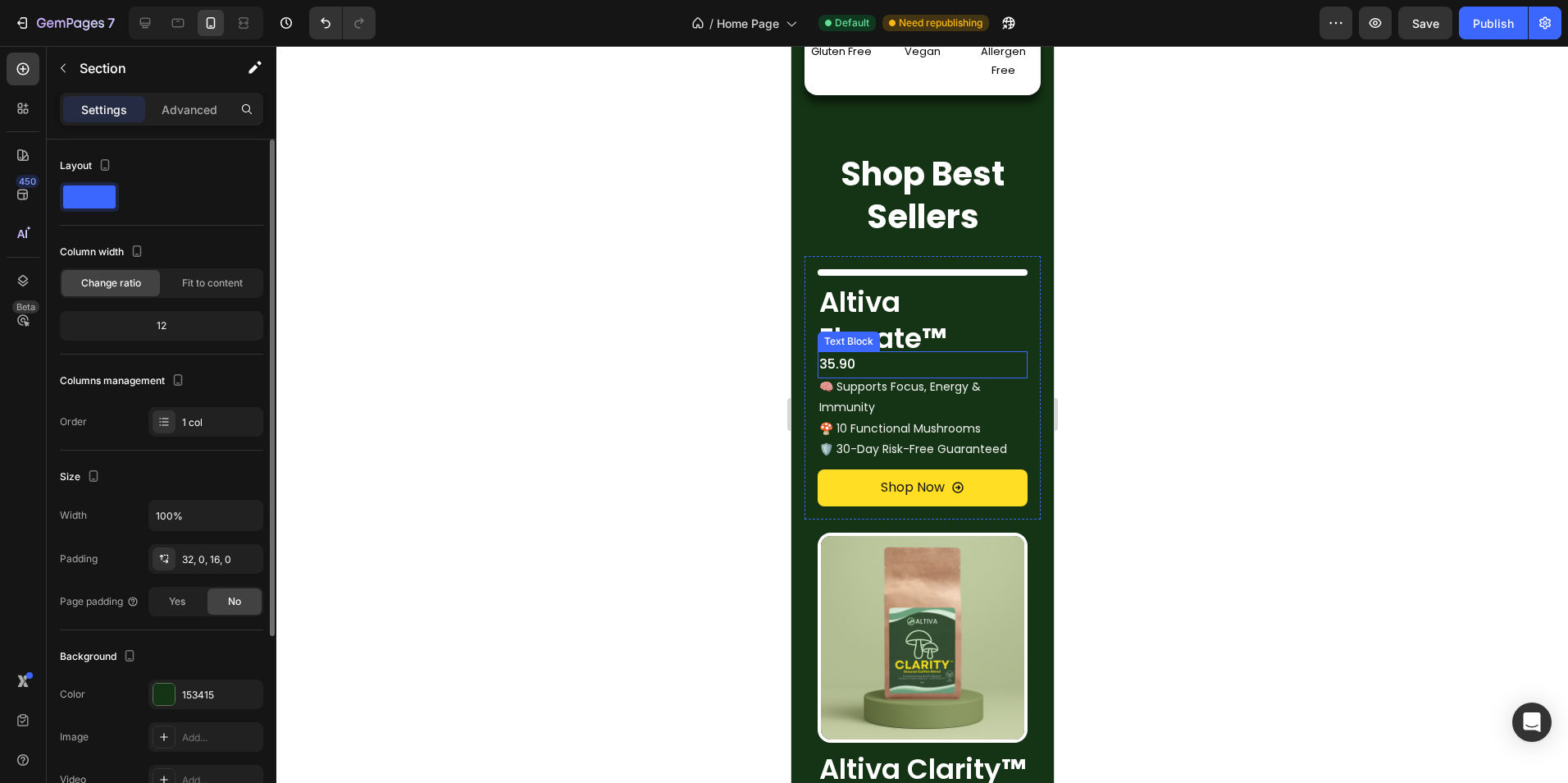
scroll to position [1302, 0]
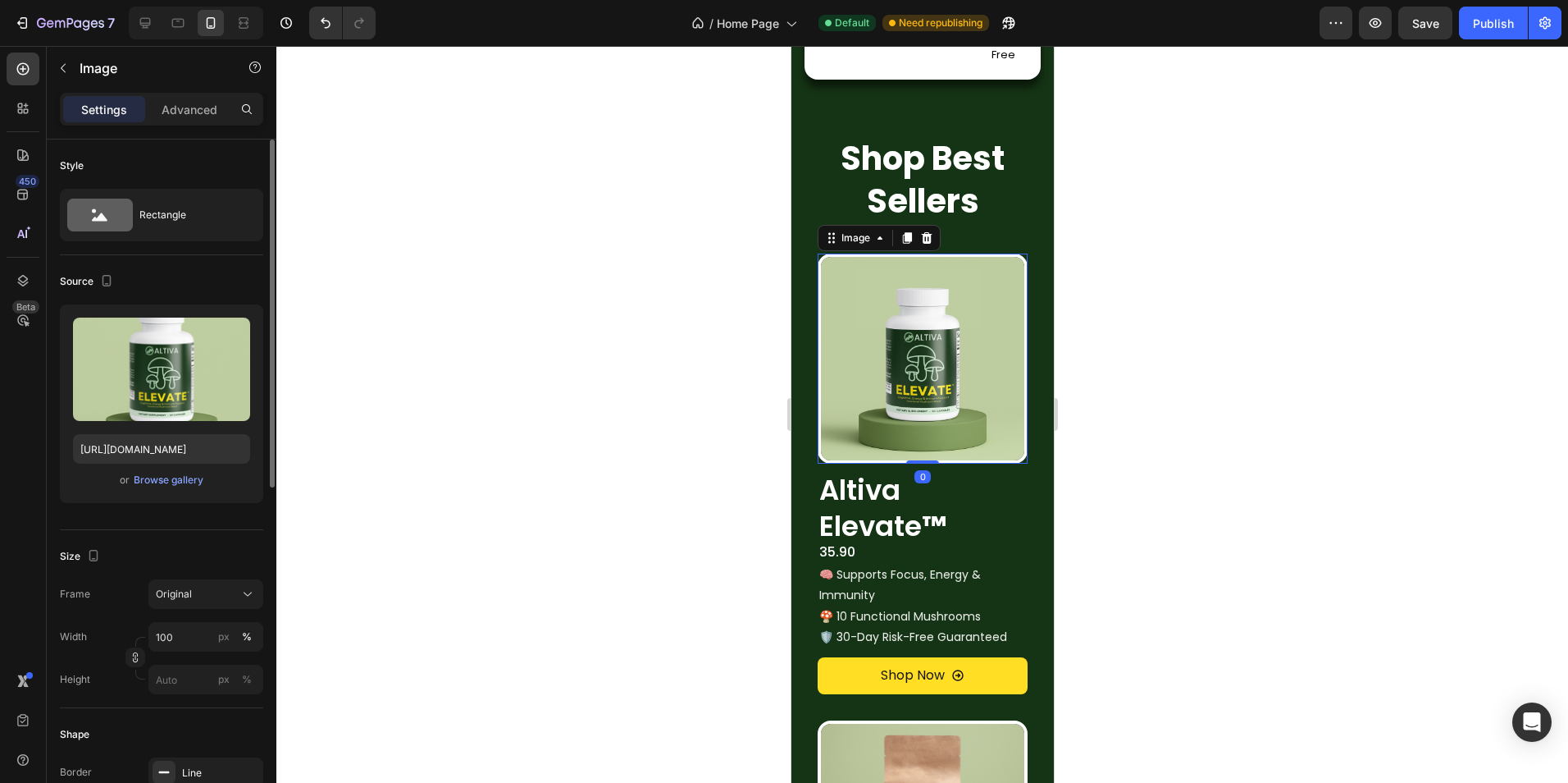
click at [874, 327] on img at bounding box center [921, 358] width 210 height 210
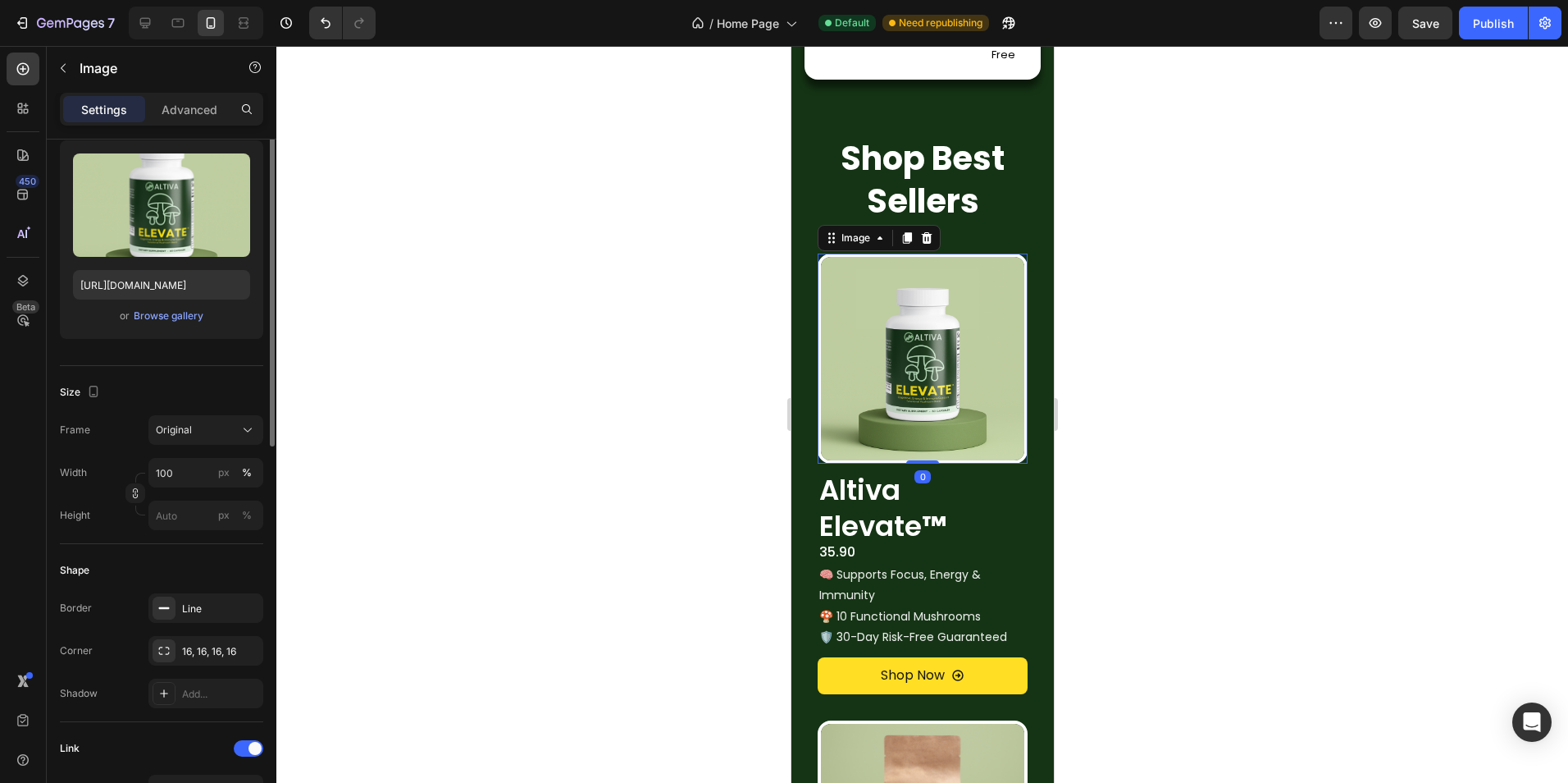
scroll to position [328, 0]
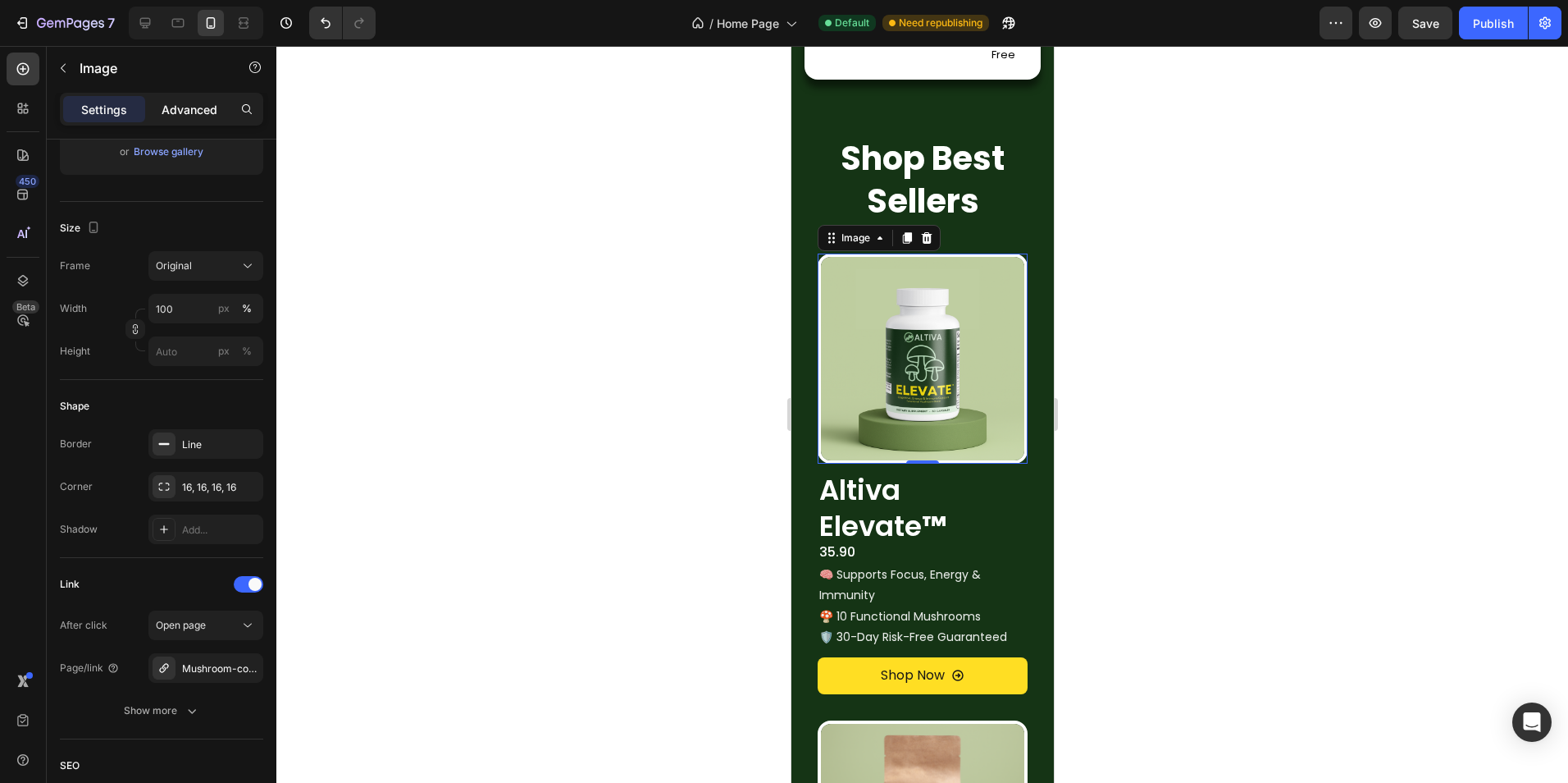
click at [178, 116] on p "Advanced" at bounding box center [189, 109] width 56 height 17
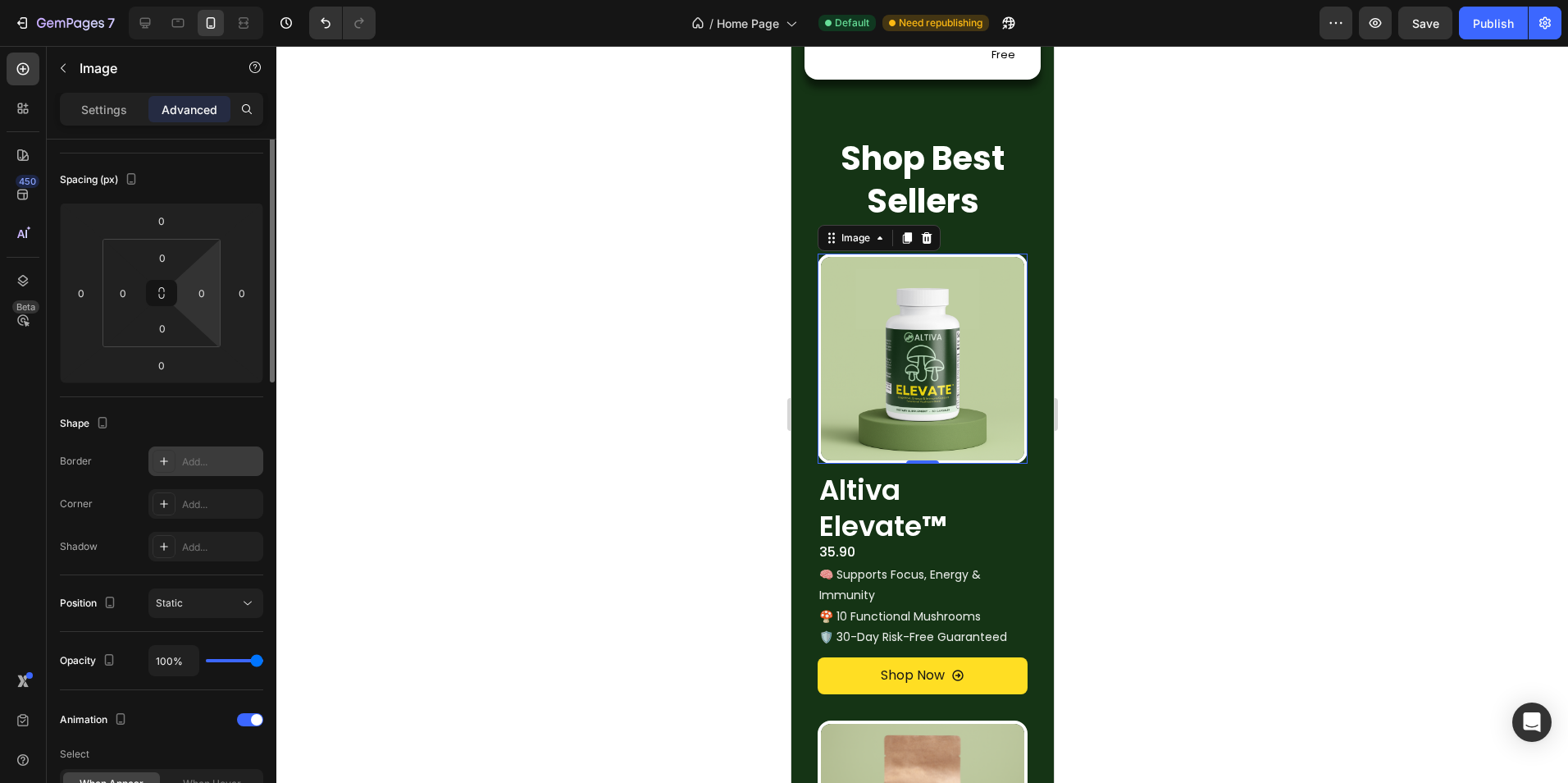
scroll to position [82, 0]
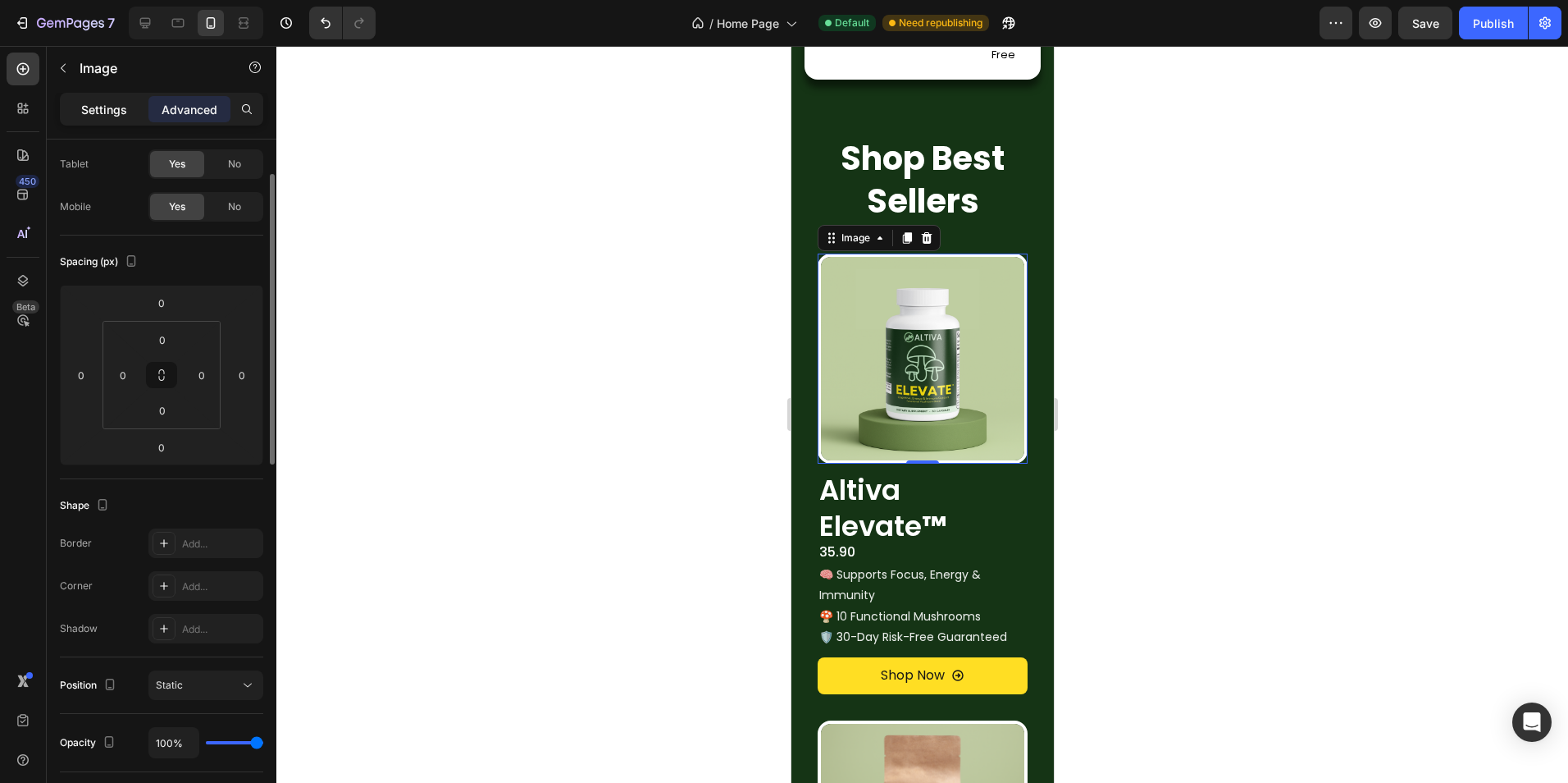
click at [102, 104] on p "Settings" at bounding box center [104, 109] width 46 height 17
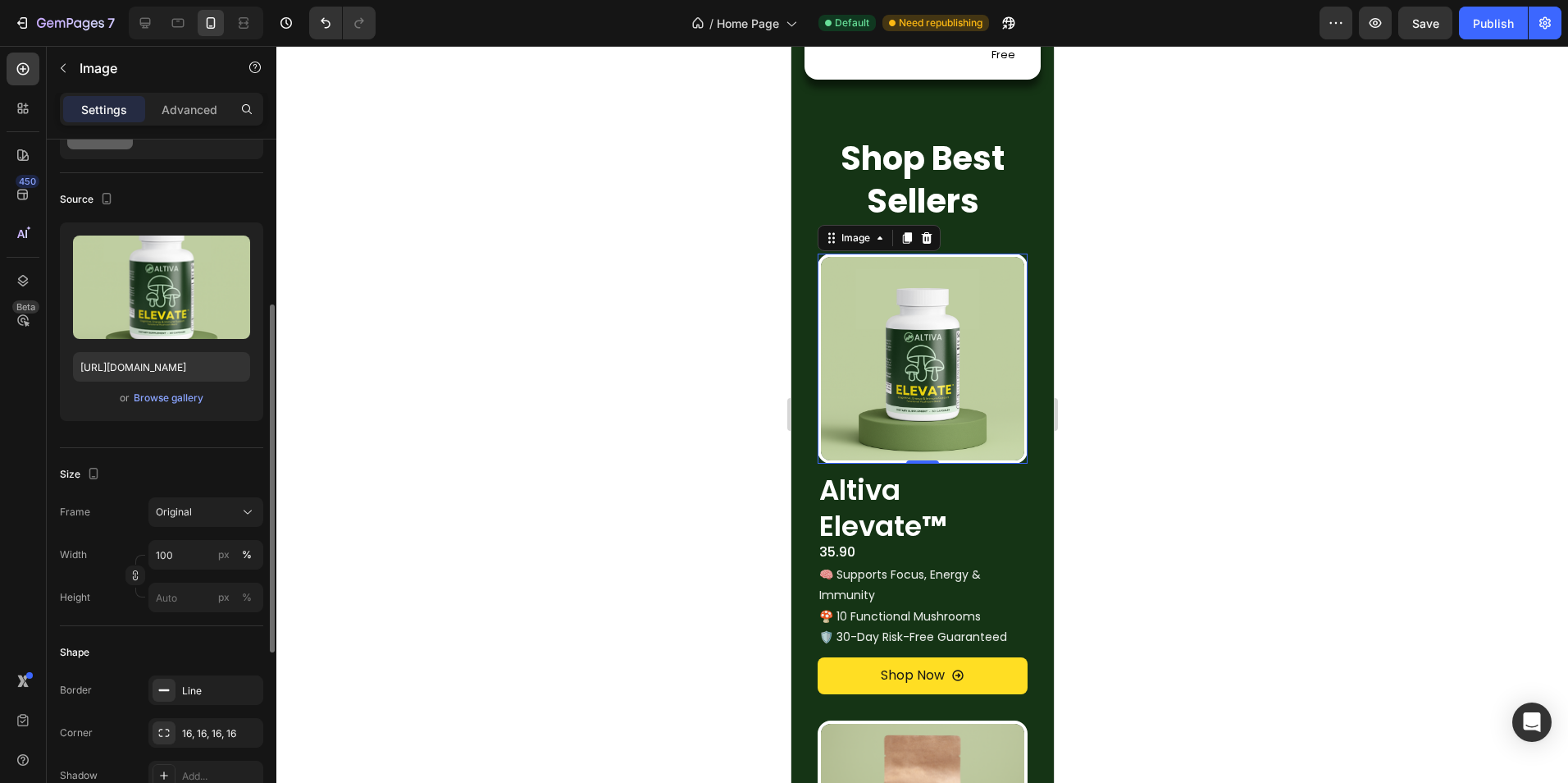
scroll to position [410, 0]
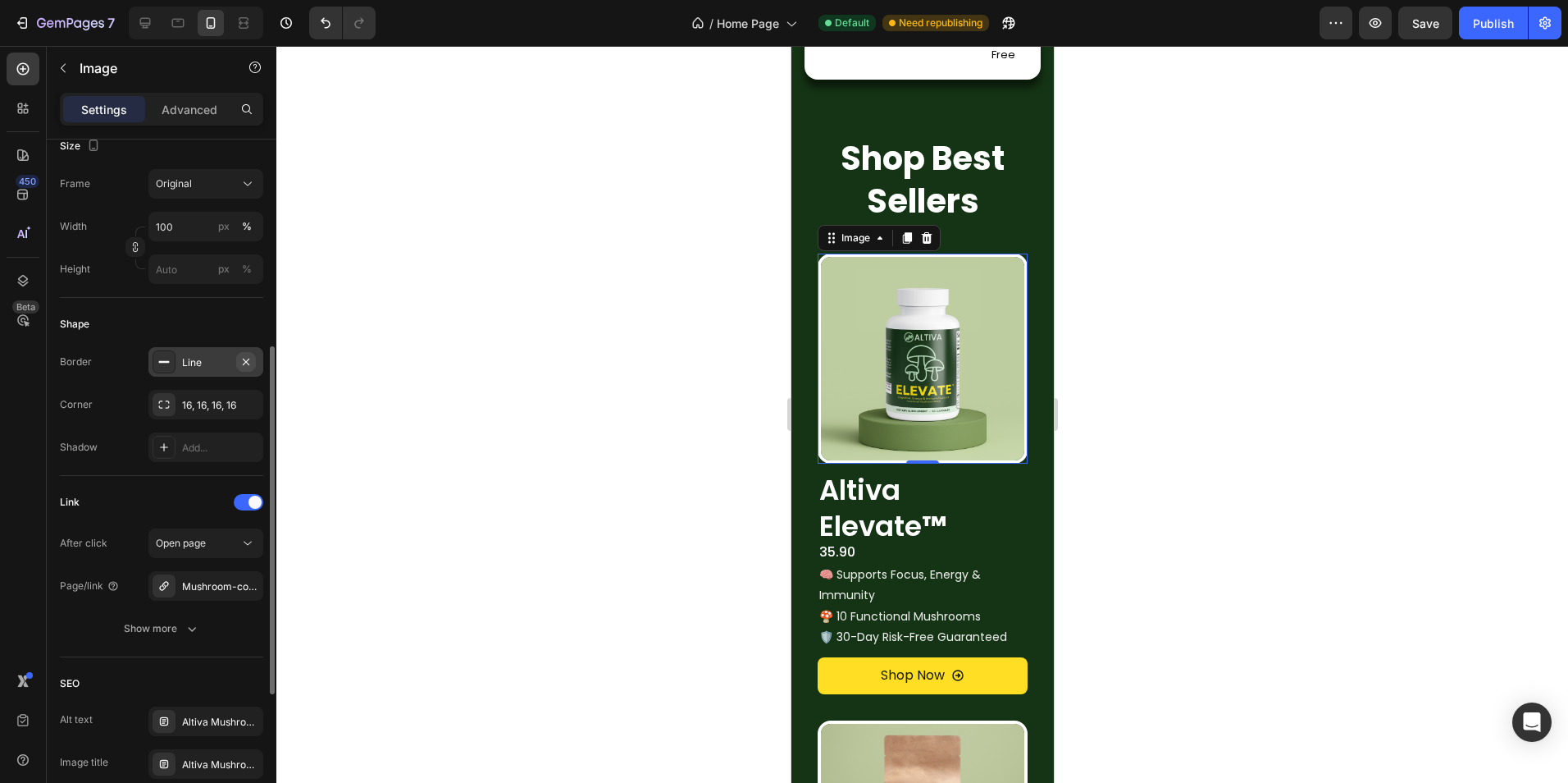
click at [247, 360] on icon "button" at bounding box center [245, 361] width 7 height 7
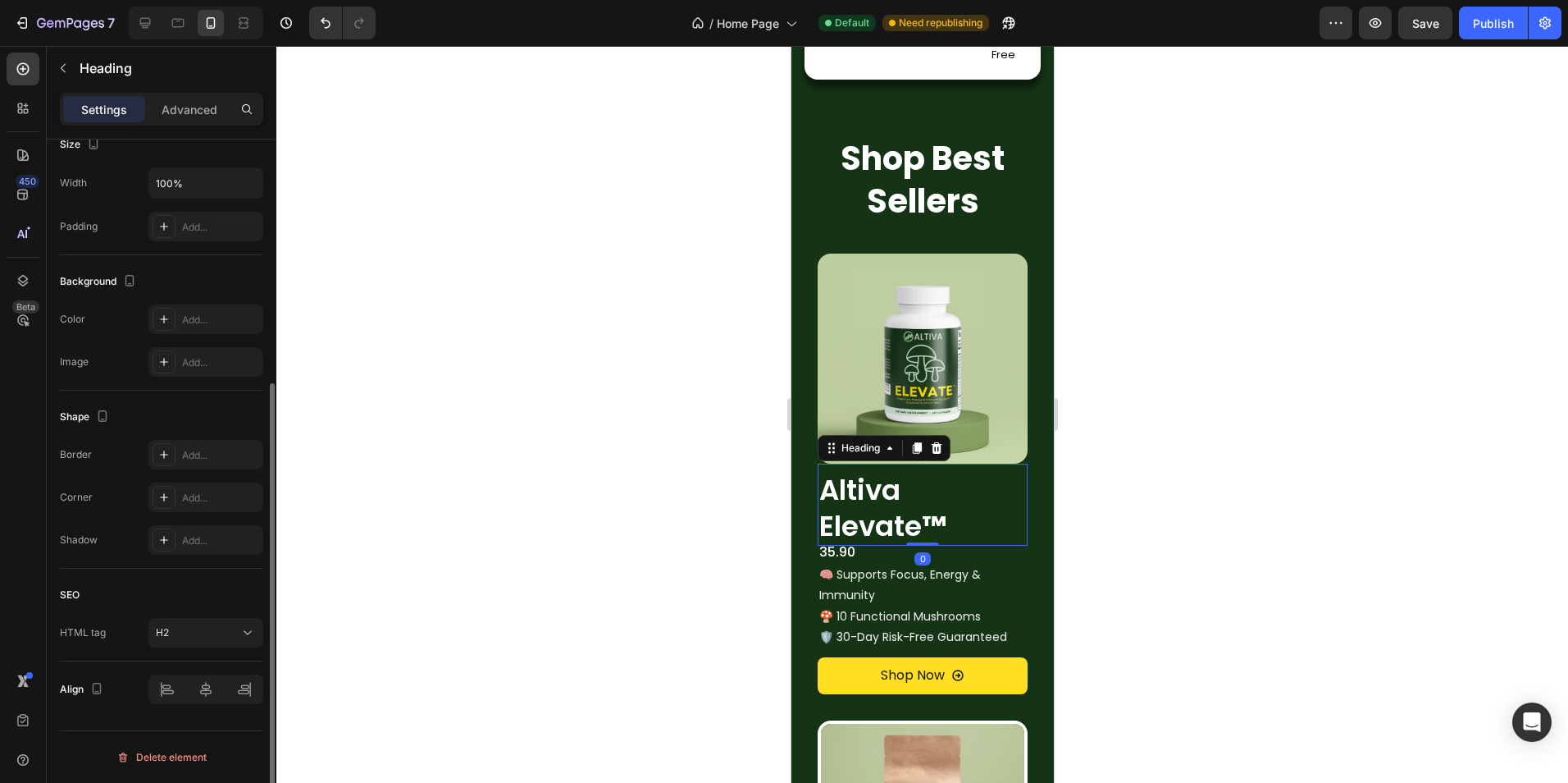
click at [922, 516] on strong "™" at bounding box center [933, 525] width 25 height 39
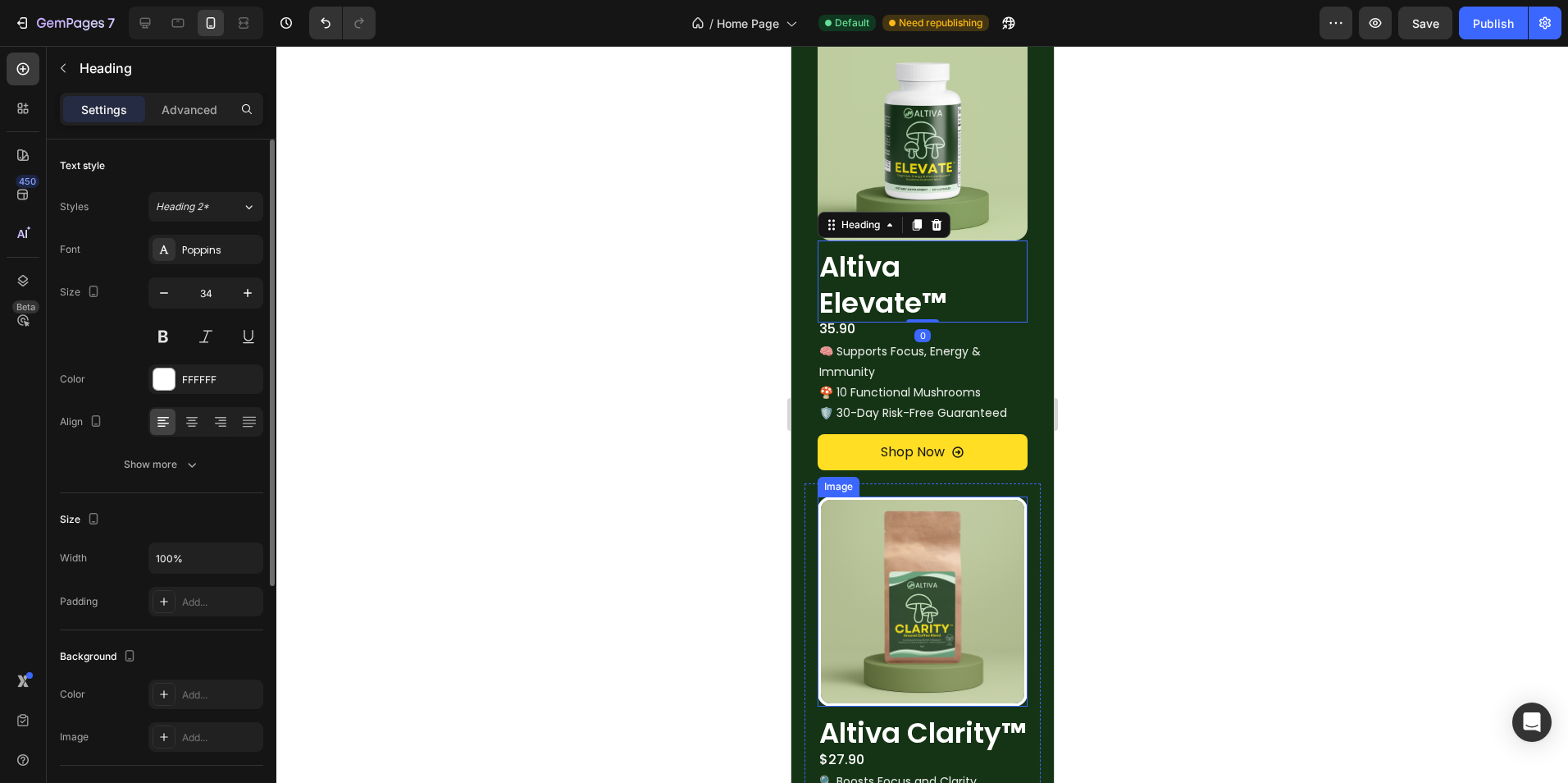
scroll to position [1548, 0]
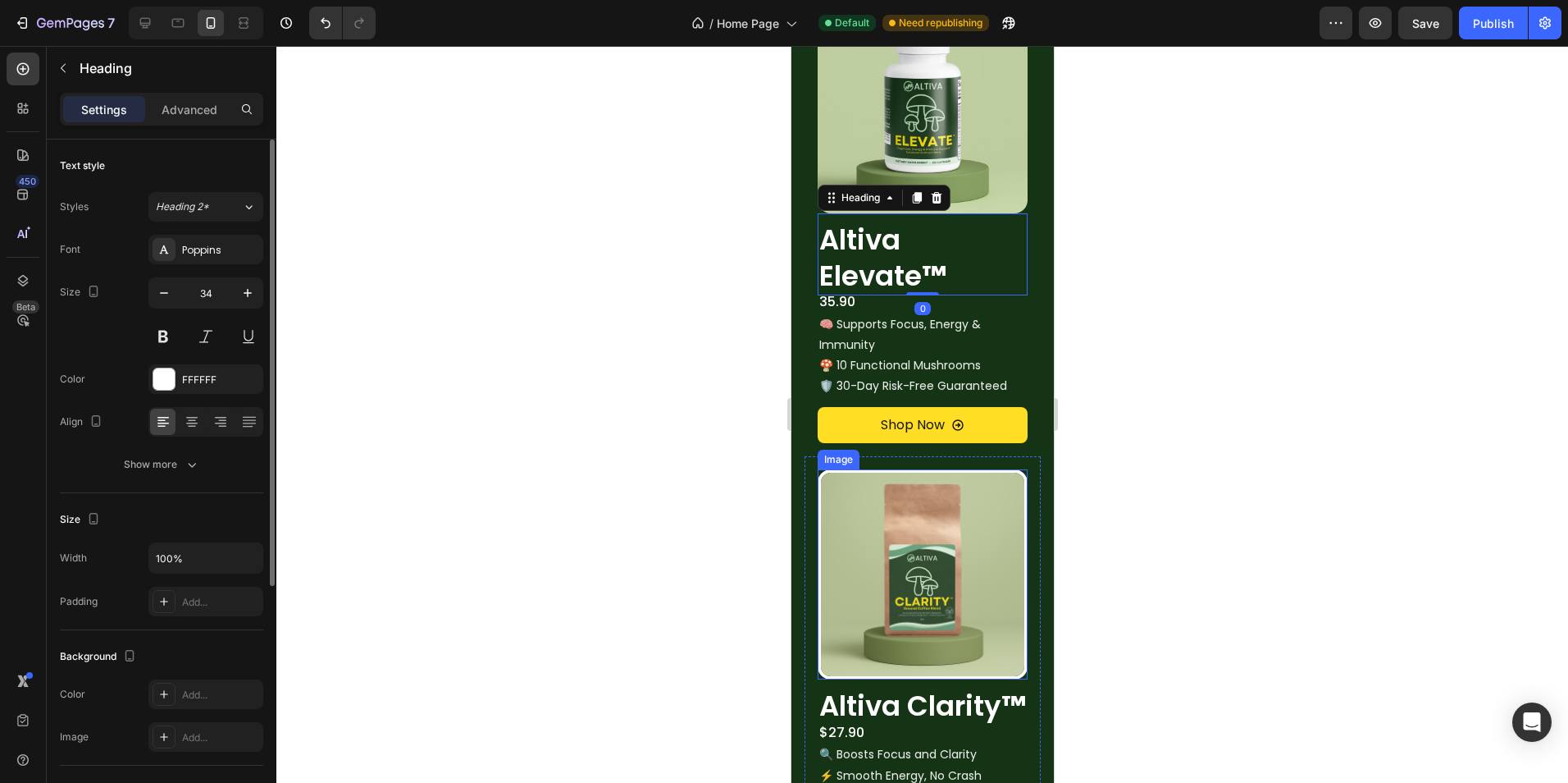
click at [974, 580] on img at bounding box center [921, 574] width 210 height 210
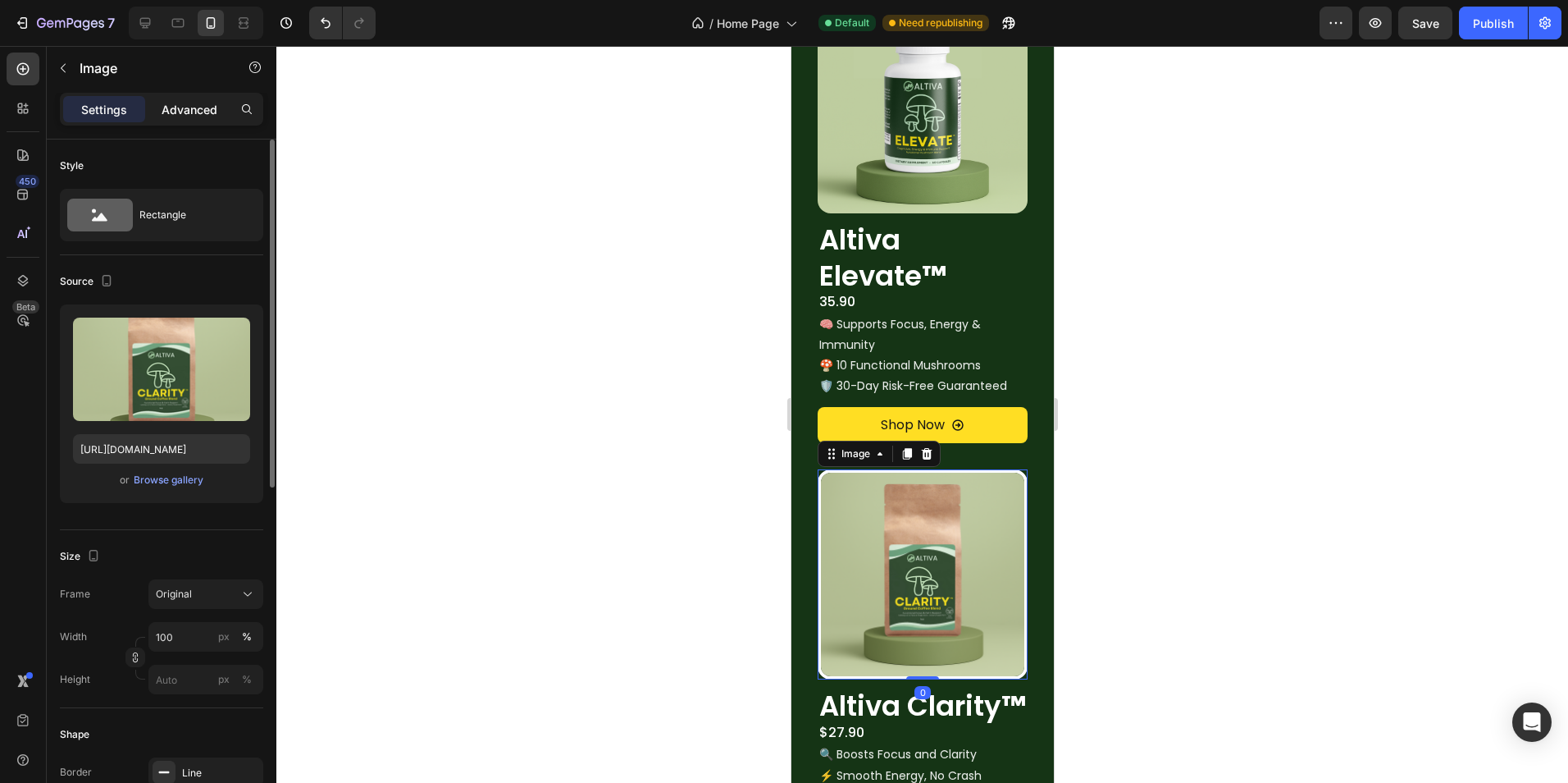
click at [159, 104] on div "Advanced" at bounding box center [189, 109] width 82 height 26
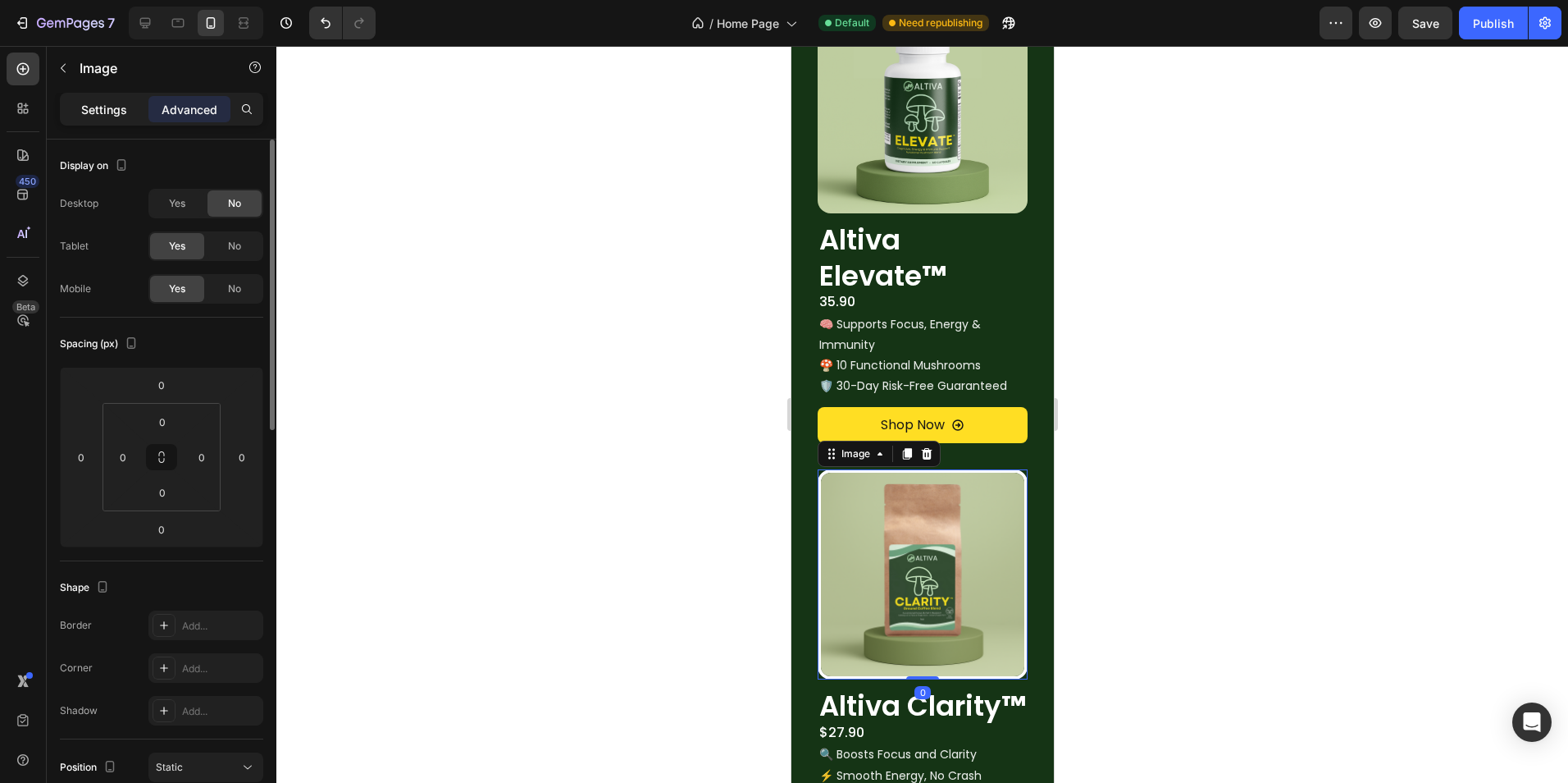
click at [92, 101] on p "Settings" at bounding box center [104, 109] width 46 height 17
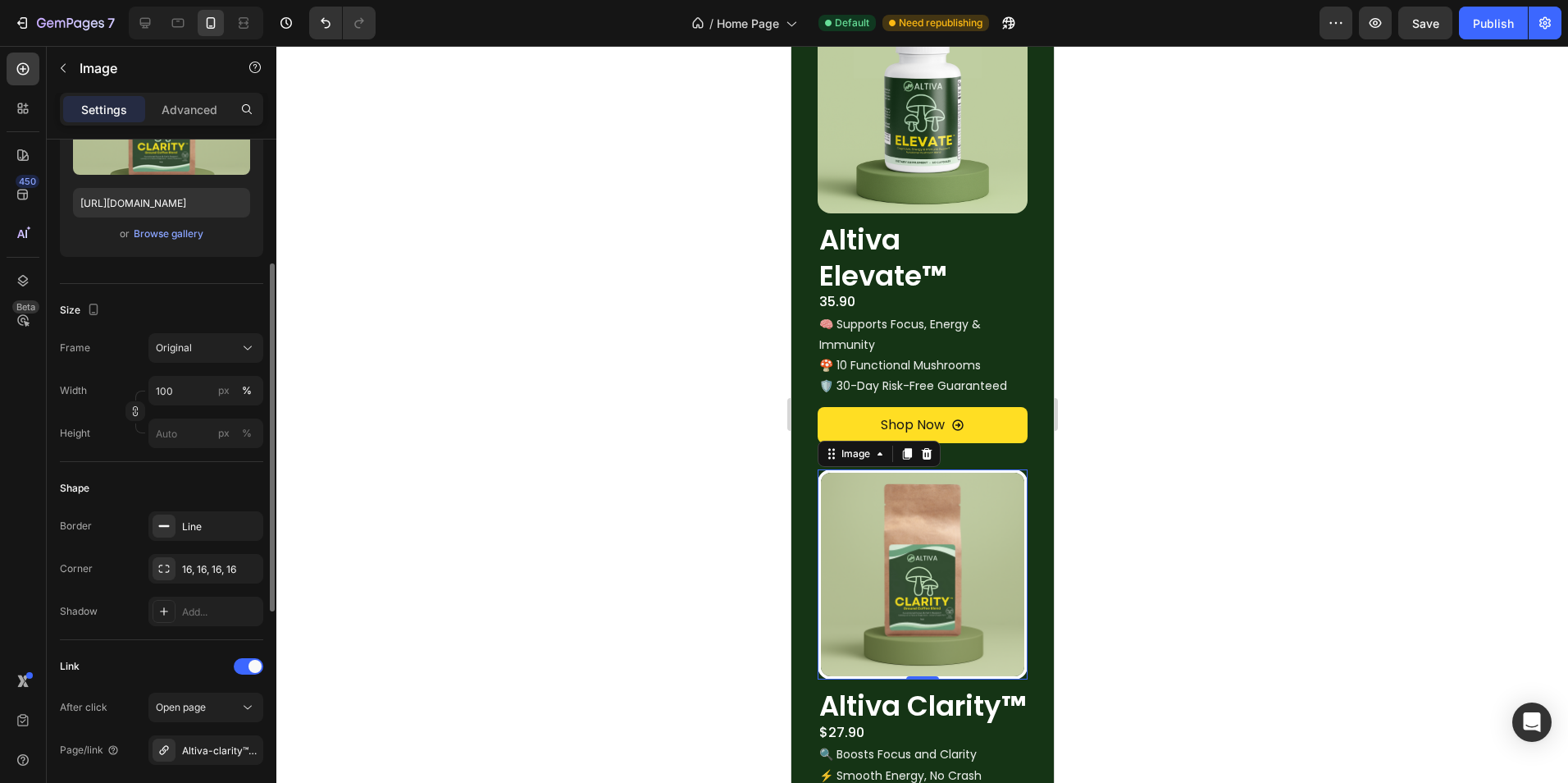
scroll to position [328, 0]
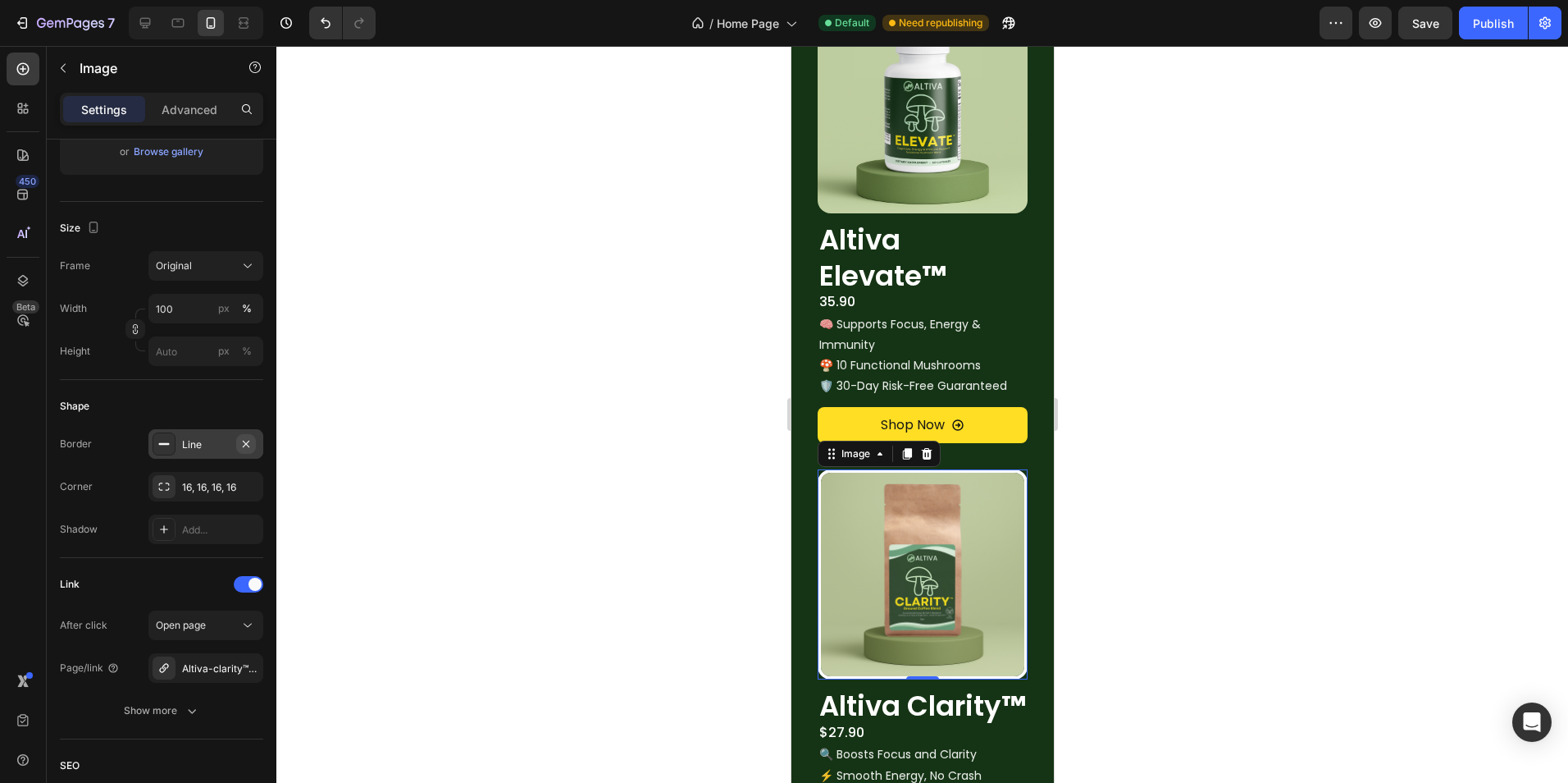
click at [247, 446] on icon "button" at bounding box center [245, 443] width 13 height 13
click at [607, 492] on div at bounding box center [921, 414] width 1291 height 737
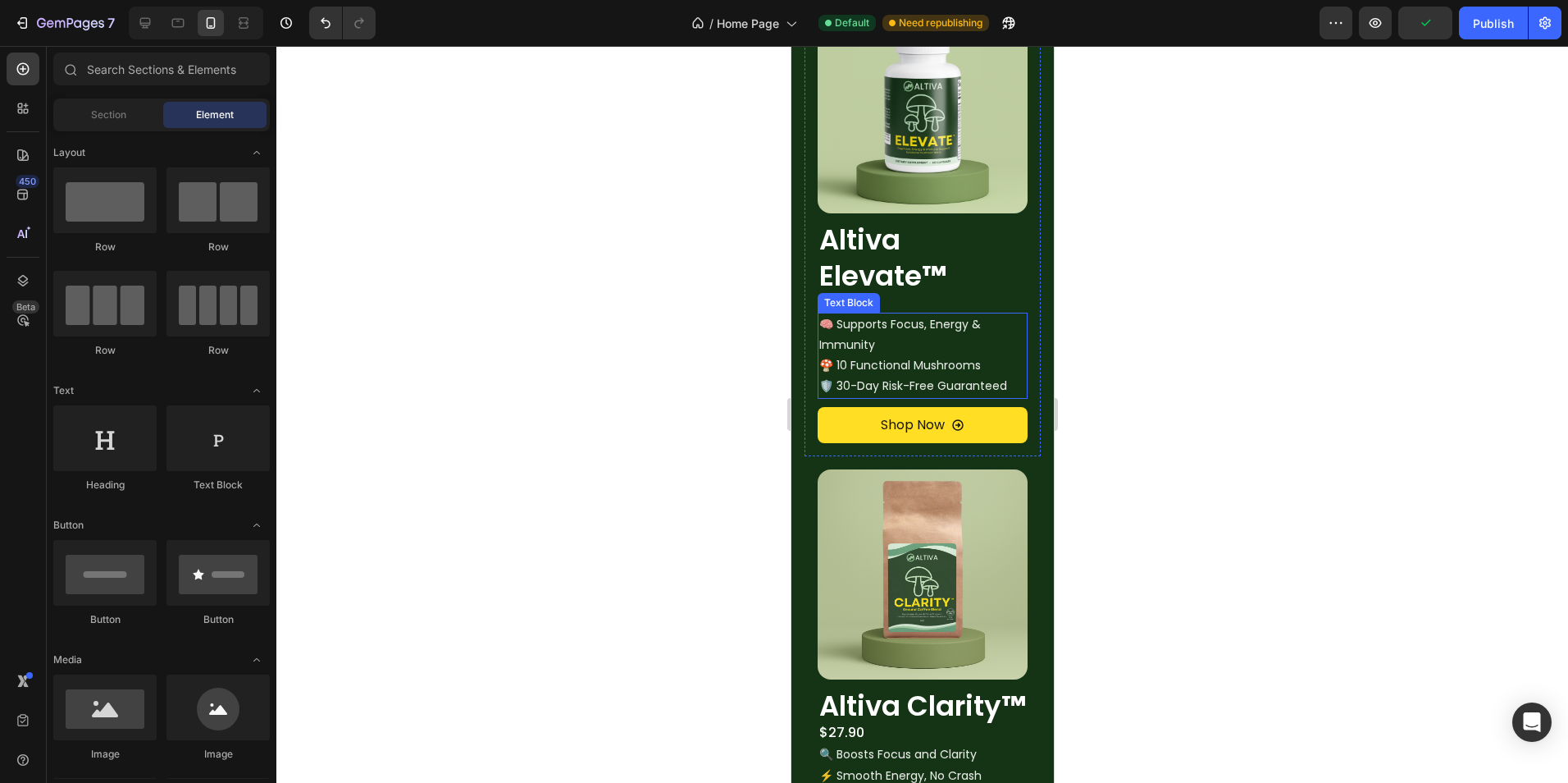
click at [945, 345] on p "🧠 Supports Focus, Energy & Immunity 🍄 10 Functional Mushrooms 🛡️ 30-Day Risk-Fr…" at bounding box center [921, 355] width 206 height 83
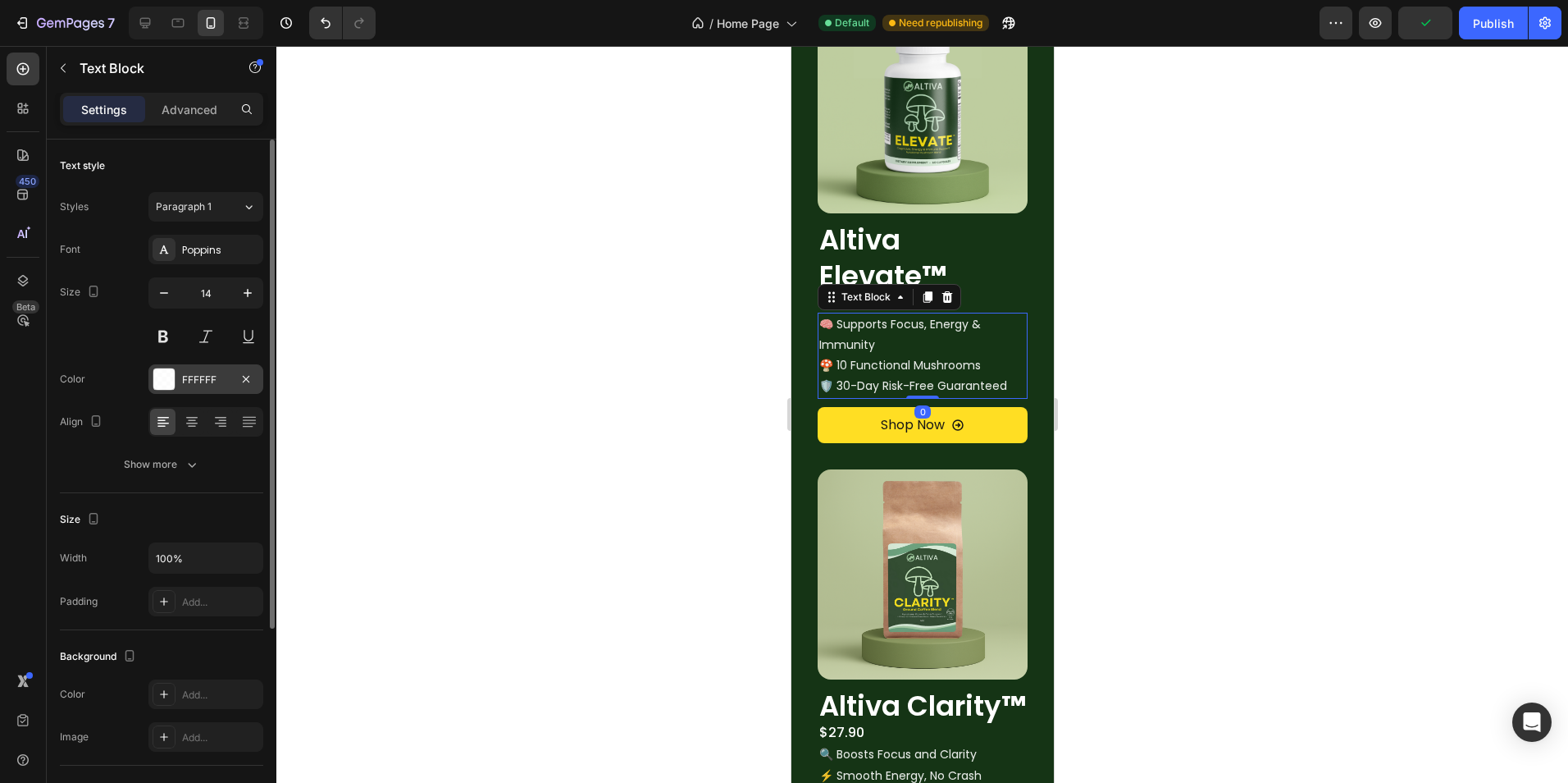
click at [182, 388] on div "FFFFFF" at bounding box center [205, 379] width 115 height 30
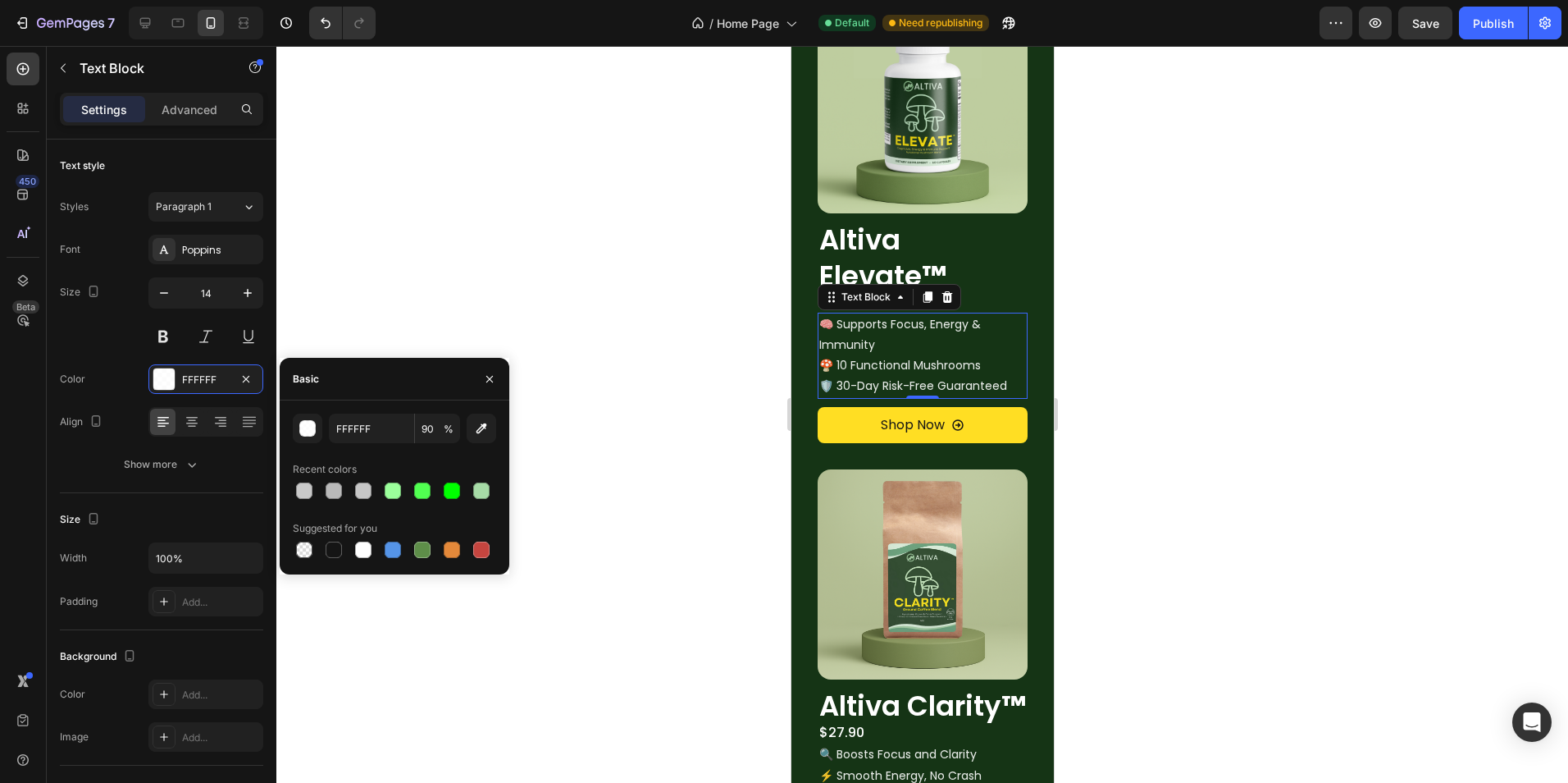
click at [444, 435] on span "%" at bounding box center [449, 429] width 10 height 15
click at [437, 430] on input "90" at bounding box center [437, 429] width 45 height 30
type input "9"
type input "1"
type input "97"
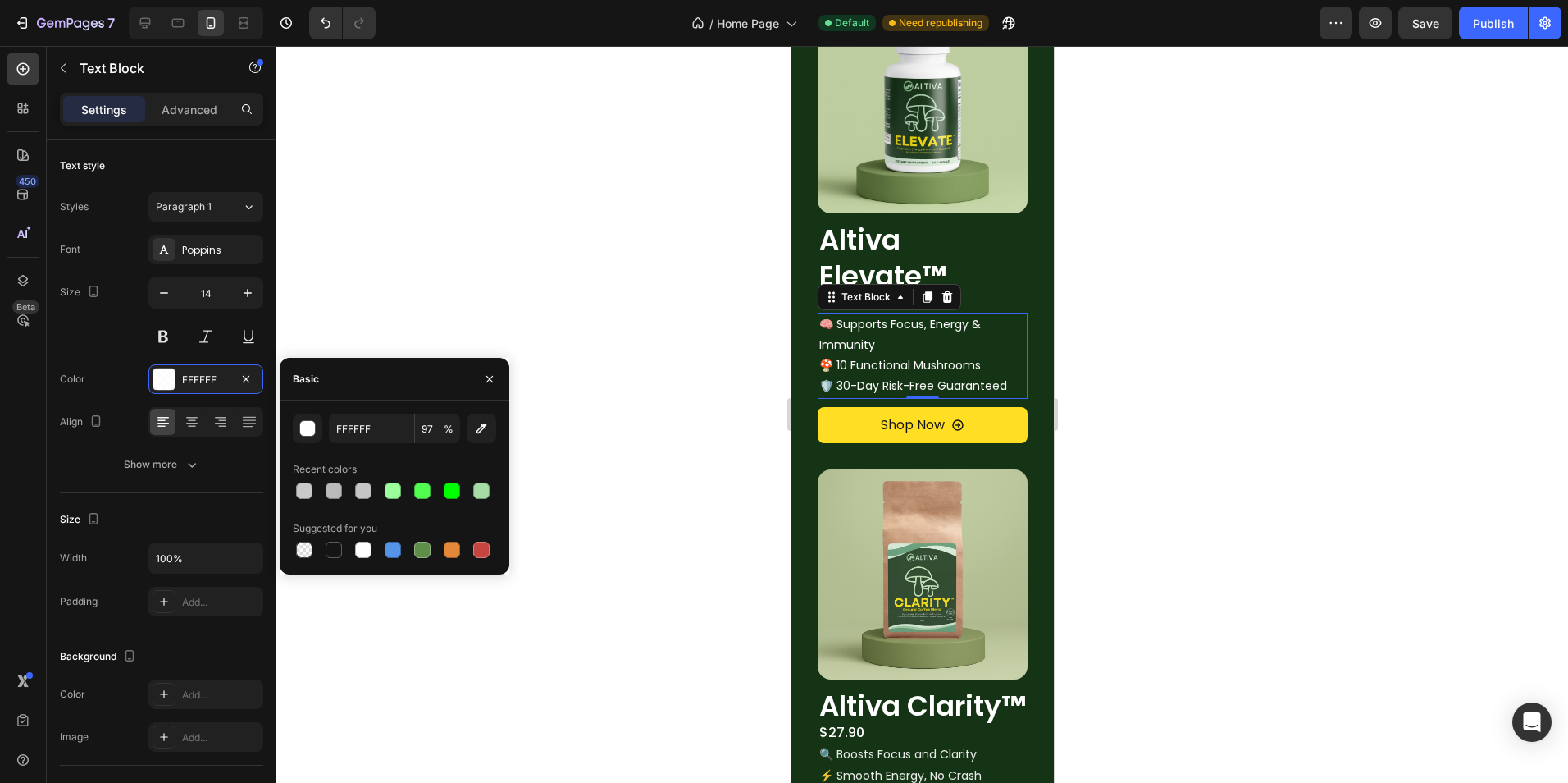
click at [667, 479] on div at bounding box center [921, 414] width 1291 height 737
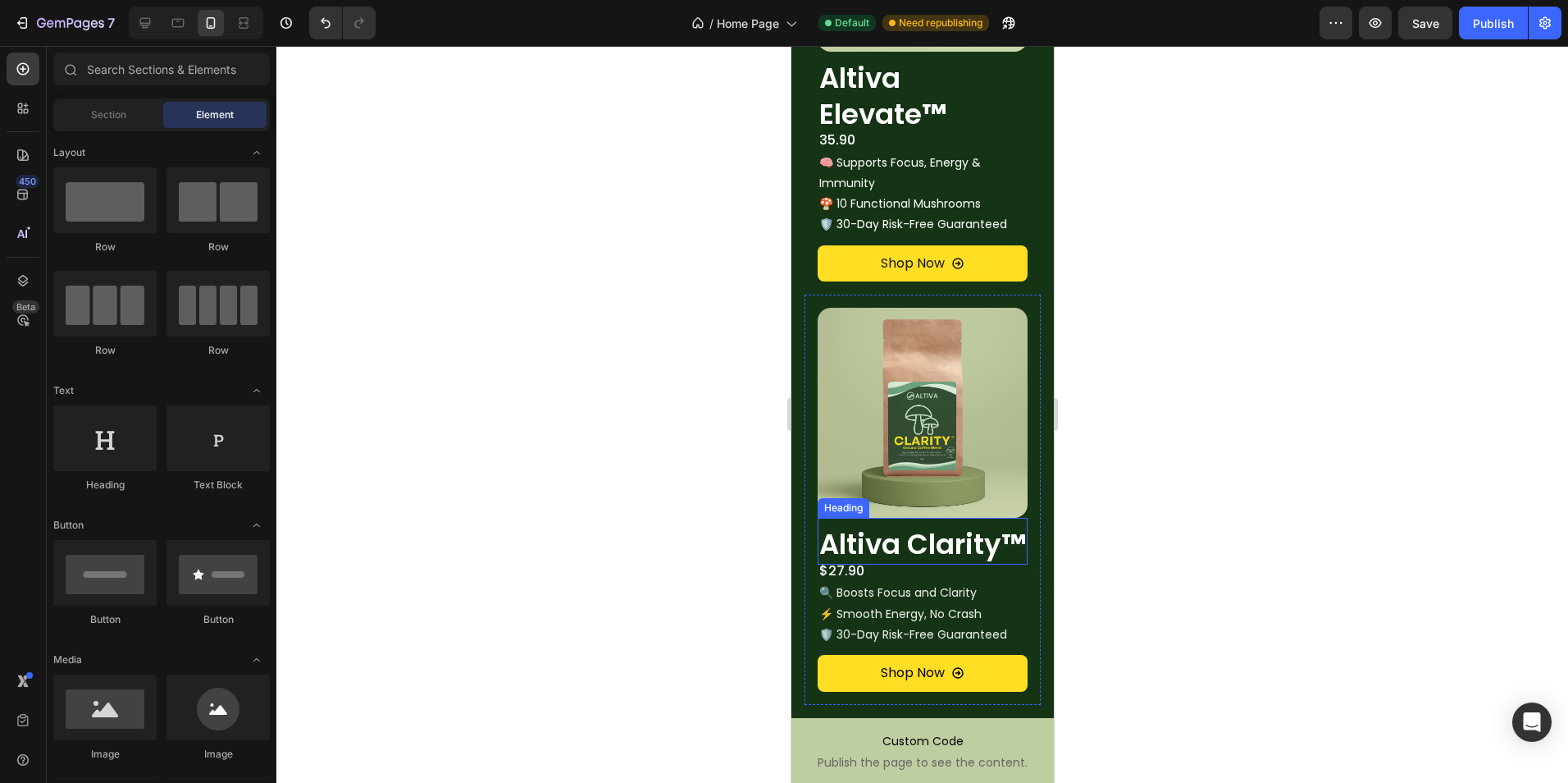
scroll to position [1713, 0]
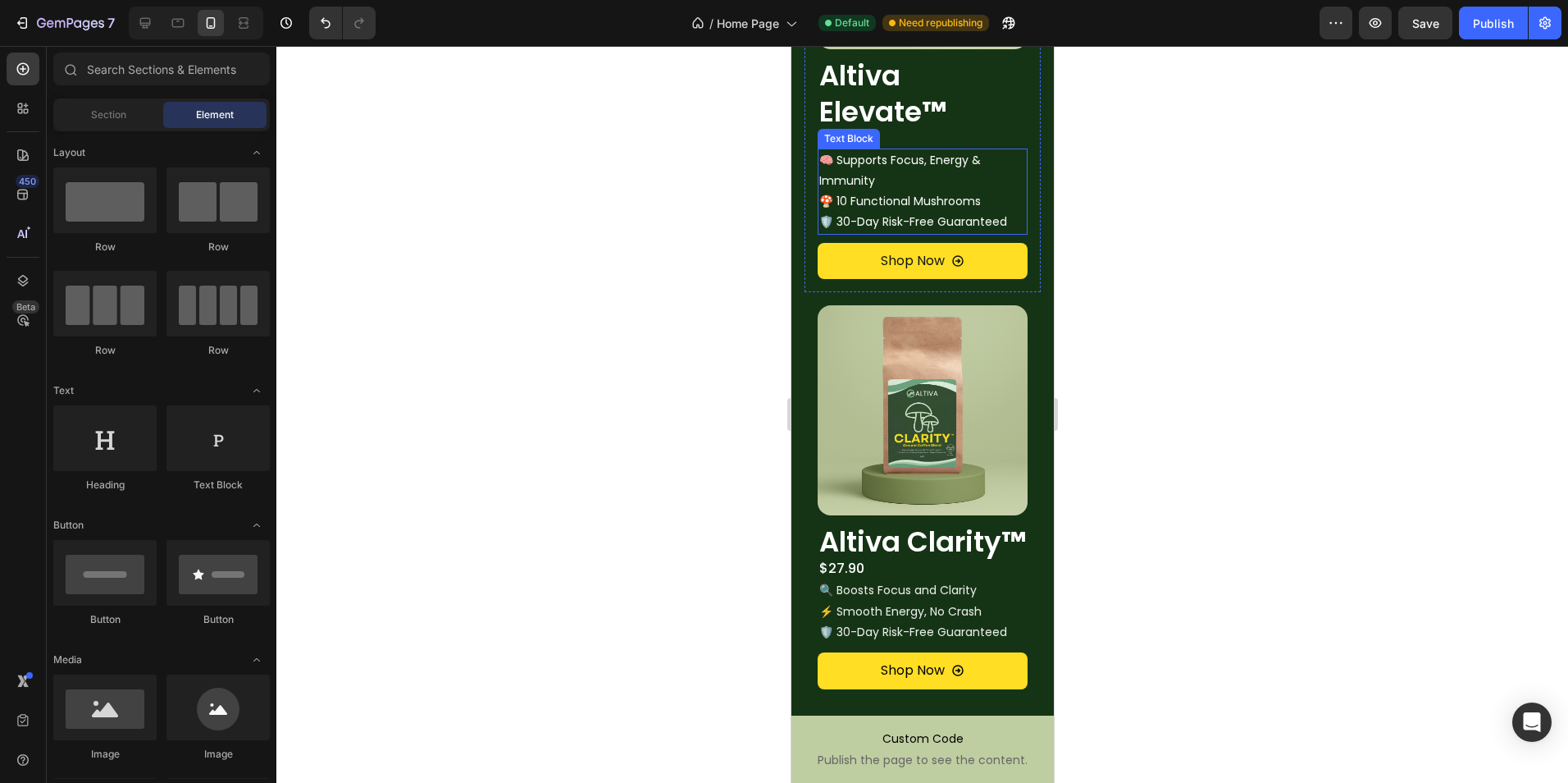
click at [917, 174] on p "🧠 Supports Focus, Energy & Immunity 🍄 10 Functional Mushrooms 🛡️ 30-Day Risk-Fr…" at bounding box center [921, 192] width 206 height 83
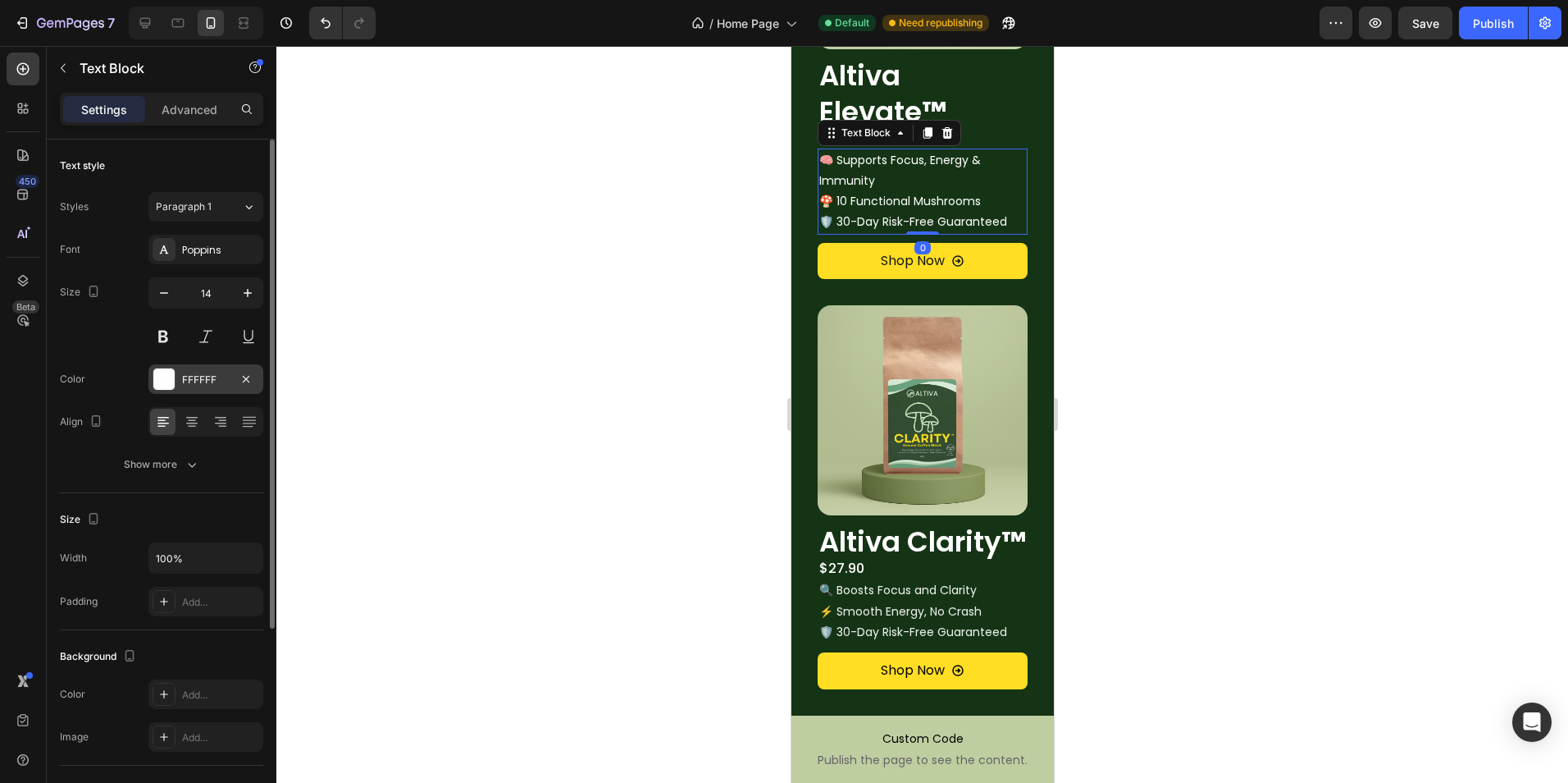
click at [164, 378] on div at bounding box center [163, 378] width 21 height 21
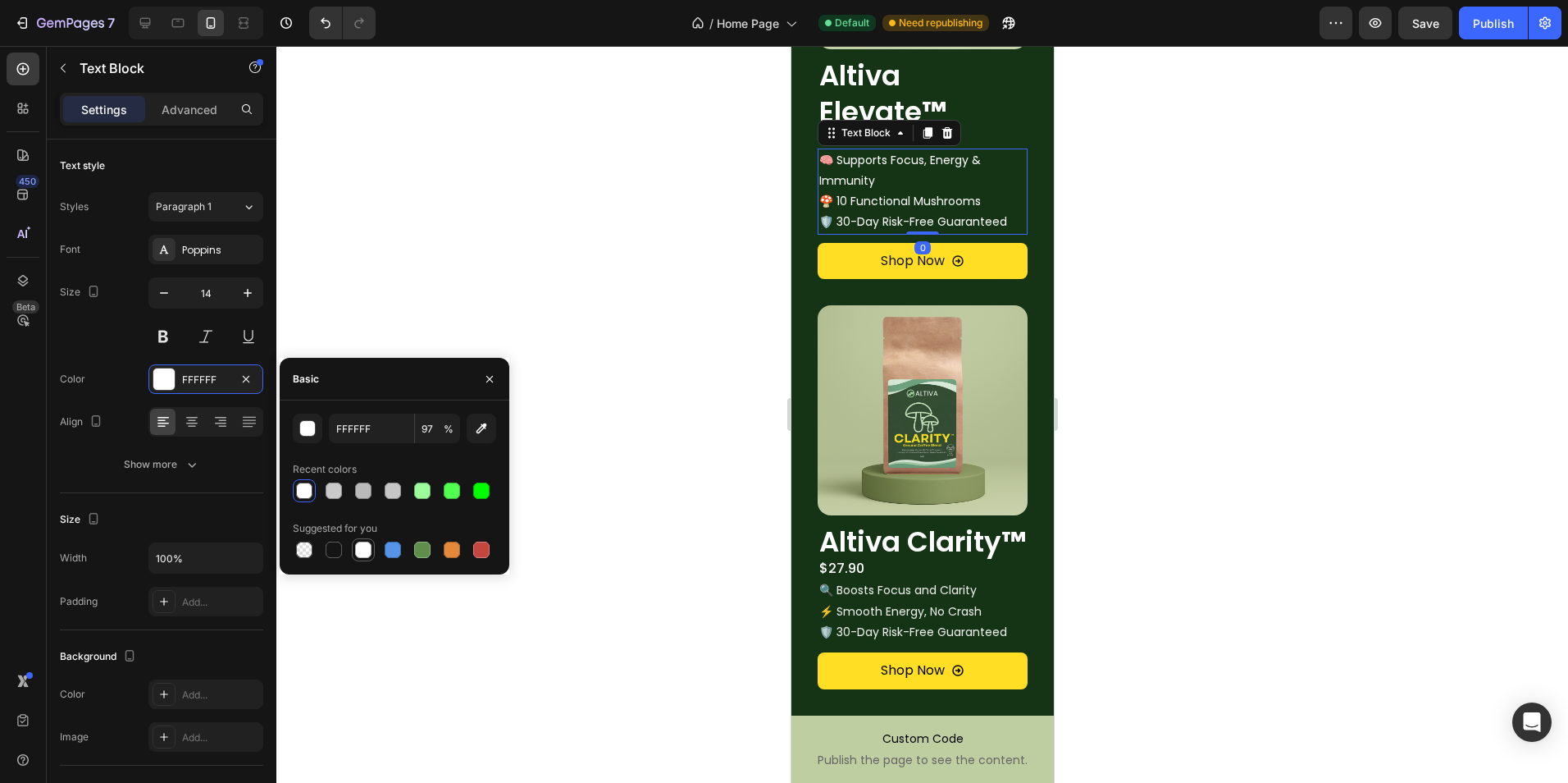
click at [367, 552] on div at bounding box center [363, 550] width 16 height 16
type input "100"
click at [899, 581] on p "$27.90" at bounding box center [921, 569] width 206 height 24
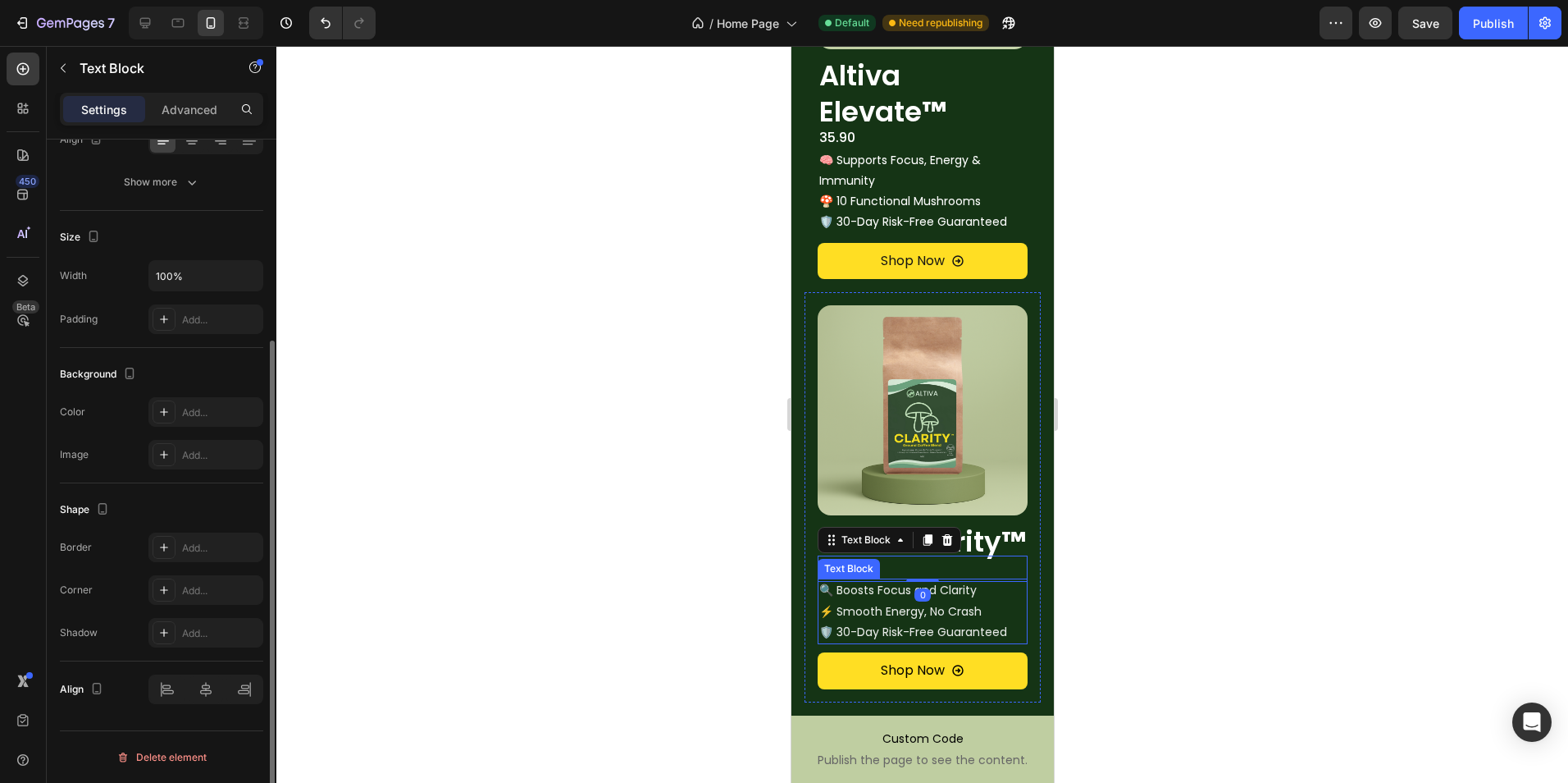
click at [899, 620] on p "🔍 Boosts Focus and Clarity ⚡ Smooth Energy, No Crash" at bounding box center [921, 599] width 206 height 41
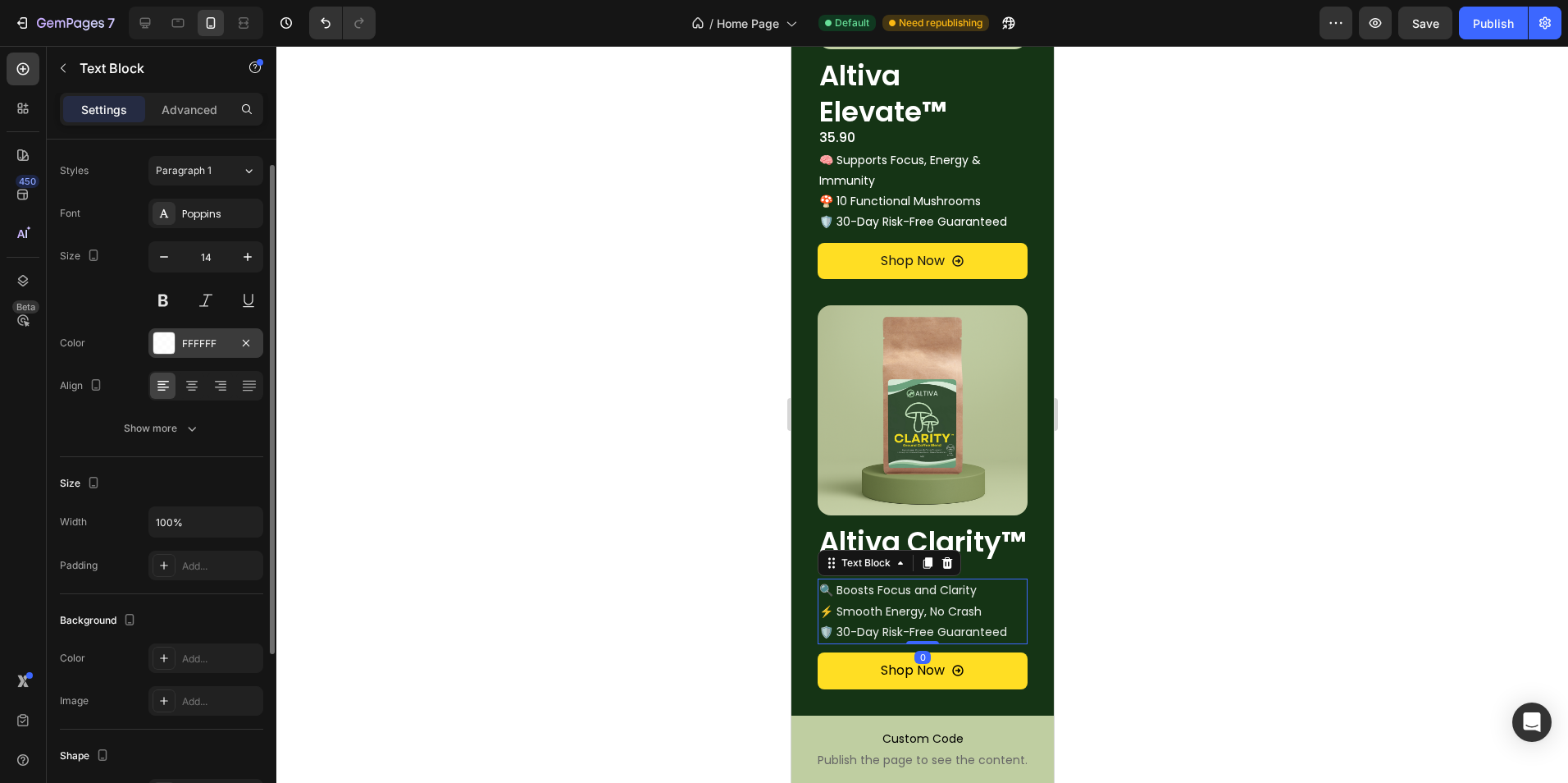
click at [196, 338] on div "FFFFFF" at bounding box center [206, 343] width 48 height 15
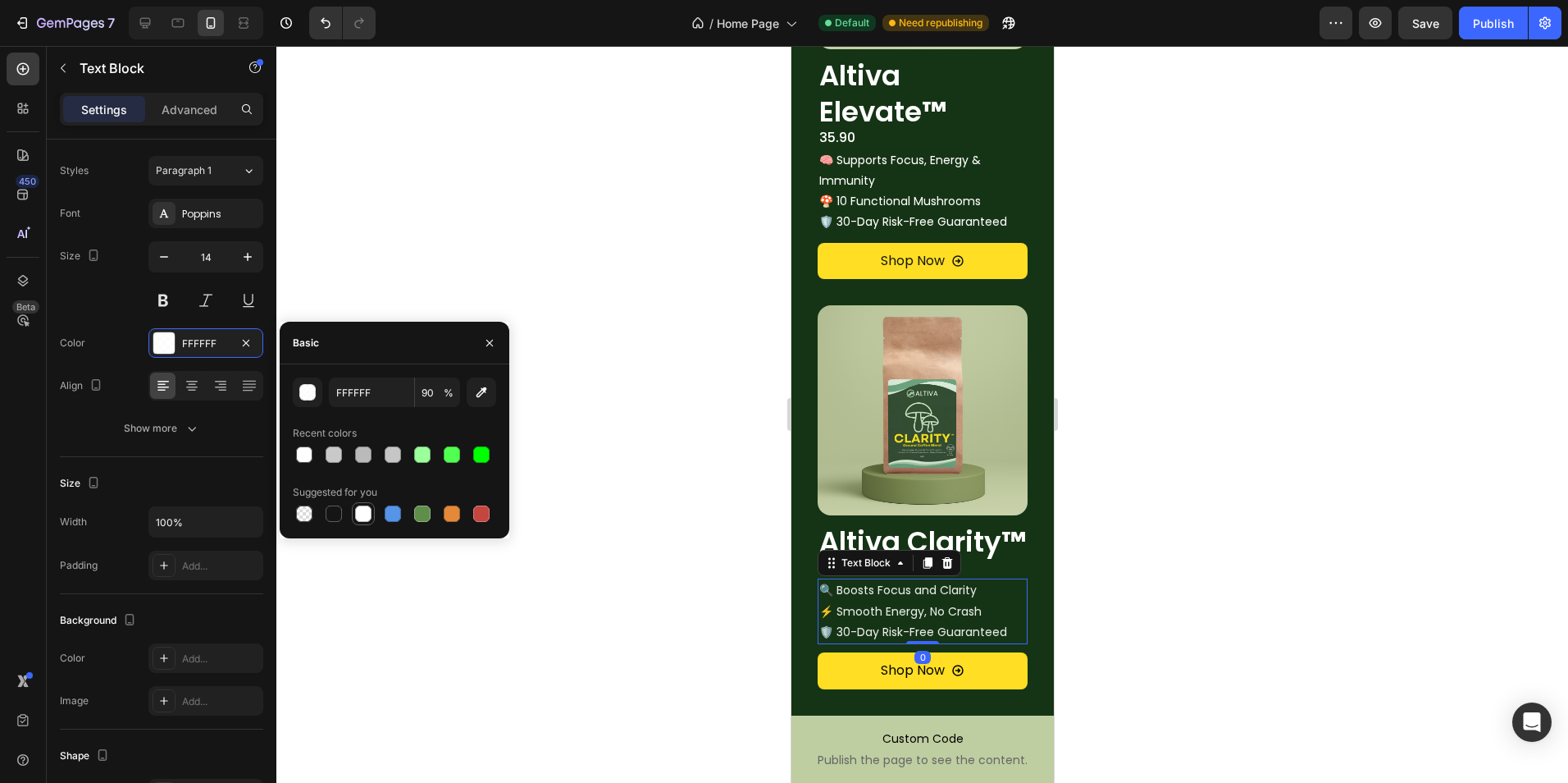
click at [363, 506] on div at bounding box center [363, 514] width 16 height 16
type input "100"
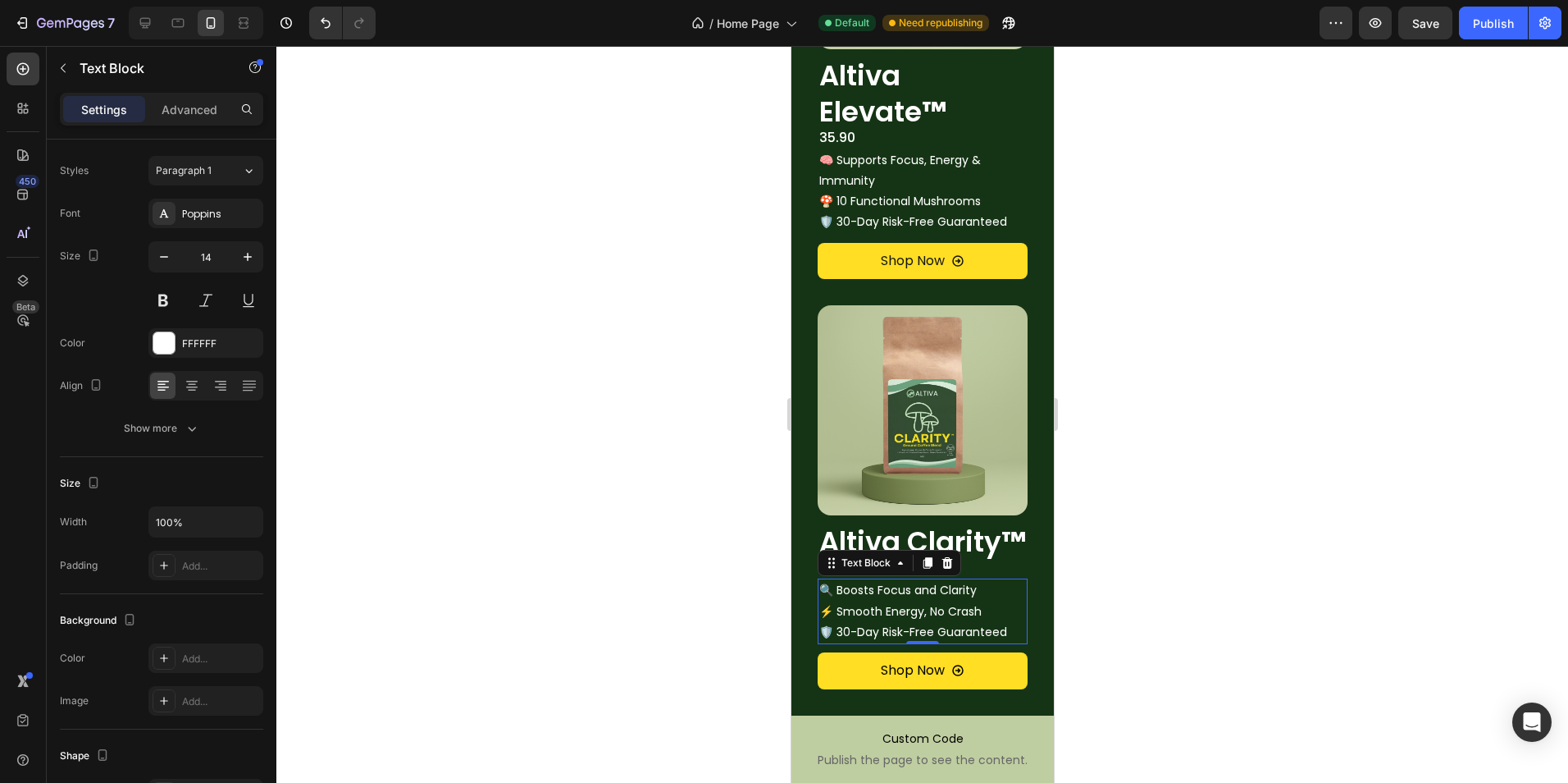
click at [544, 432] on div at bounding box center [921, 414] width 1291 height 737
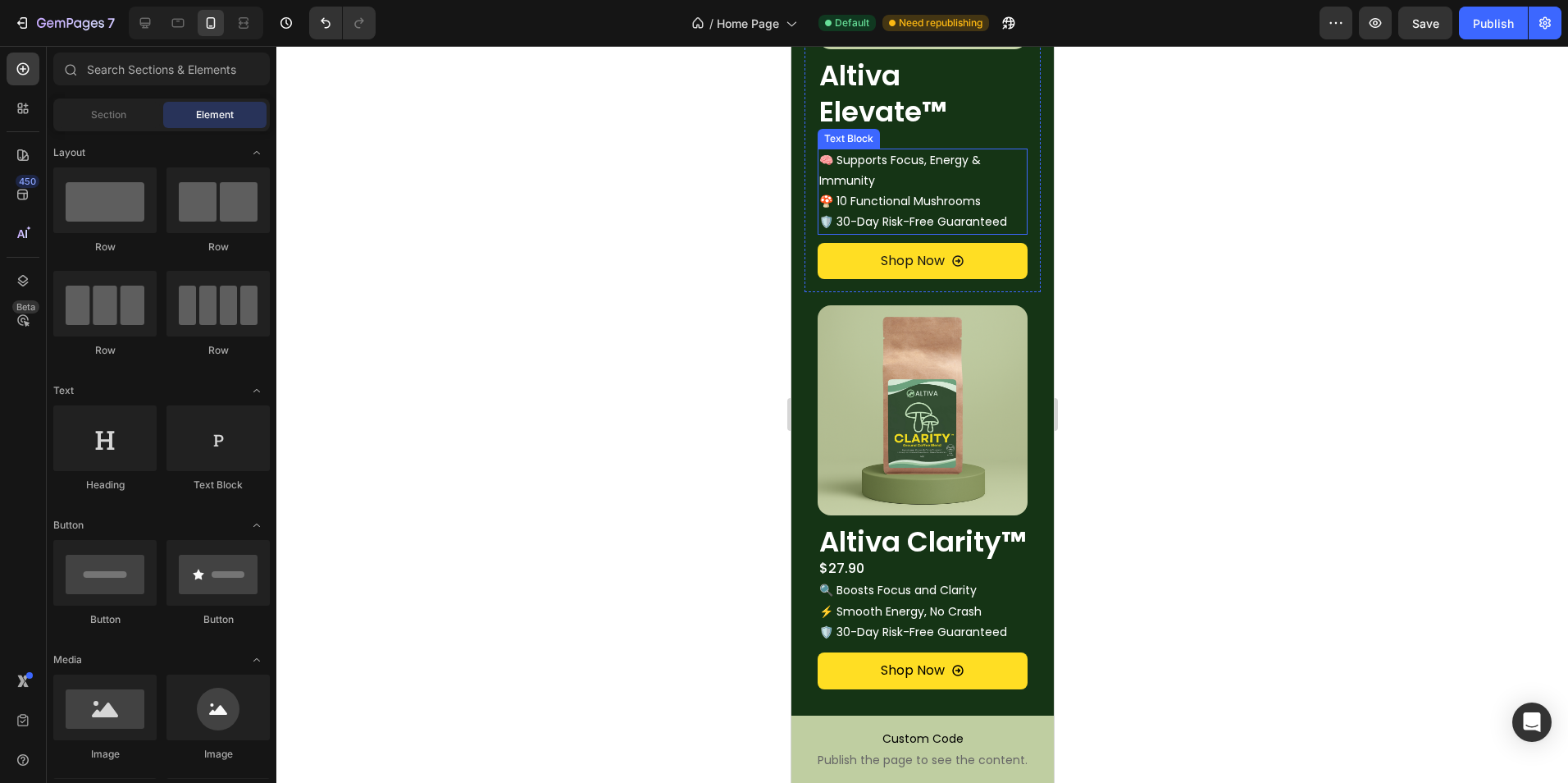
click at [944, 197] on p "🧠 Supports Focus, Energy & Immunity 🍄 10 Functional Mushrooms 🛡️ 30-Day Risk-Fr…" at bounding box center [921, 192] width 206 height 83
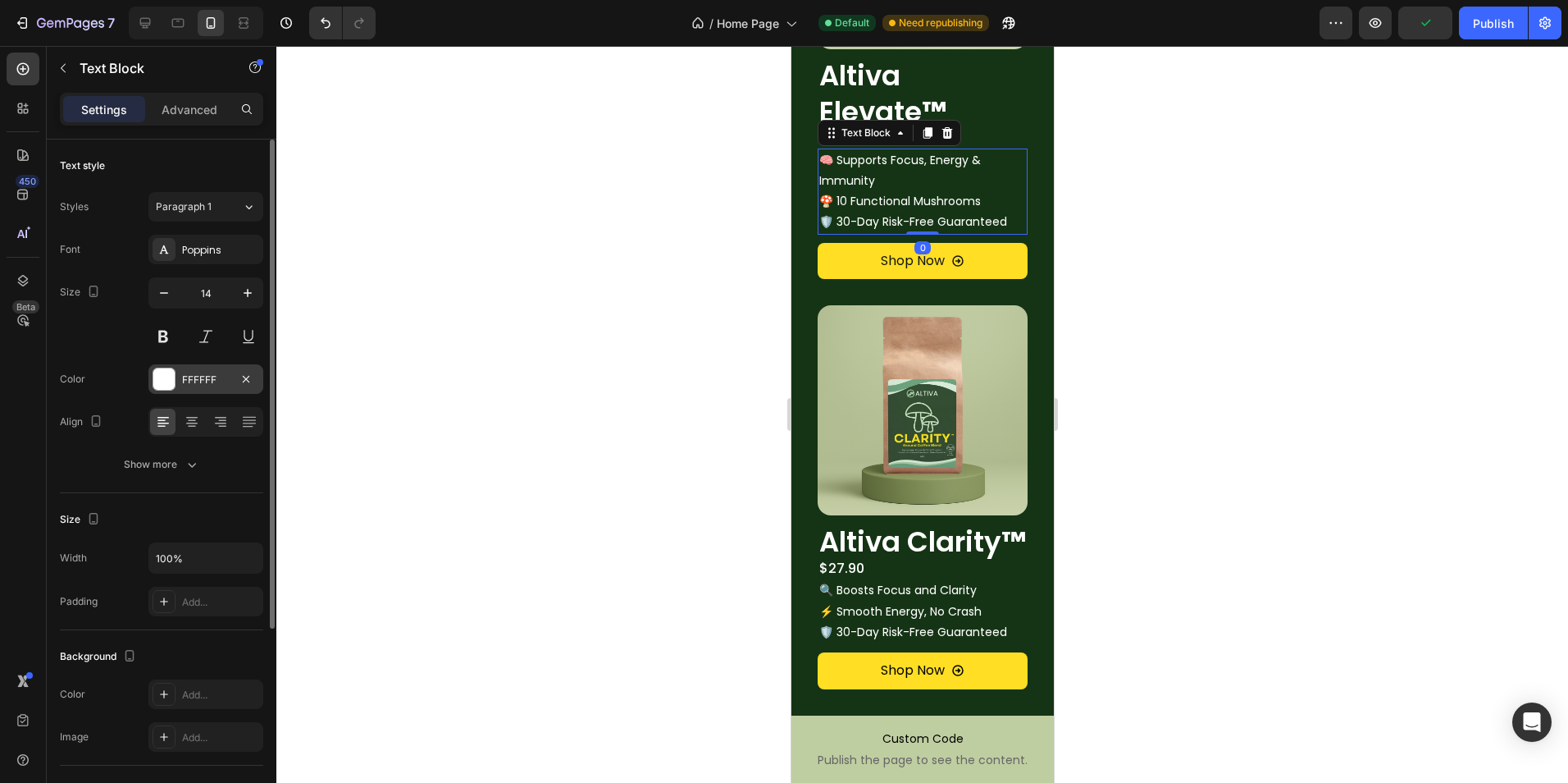
click at [177, 381] on div "FFFFFF" at bounding box center [205, 379] width 115 height 30
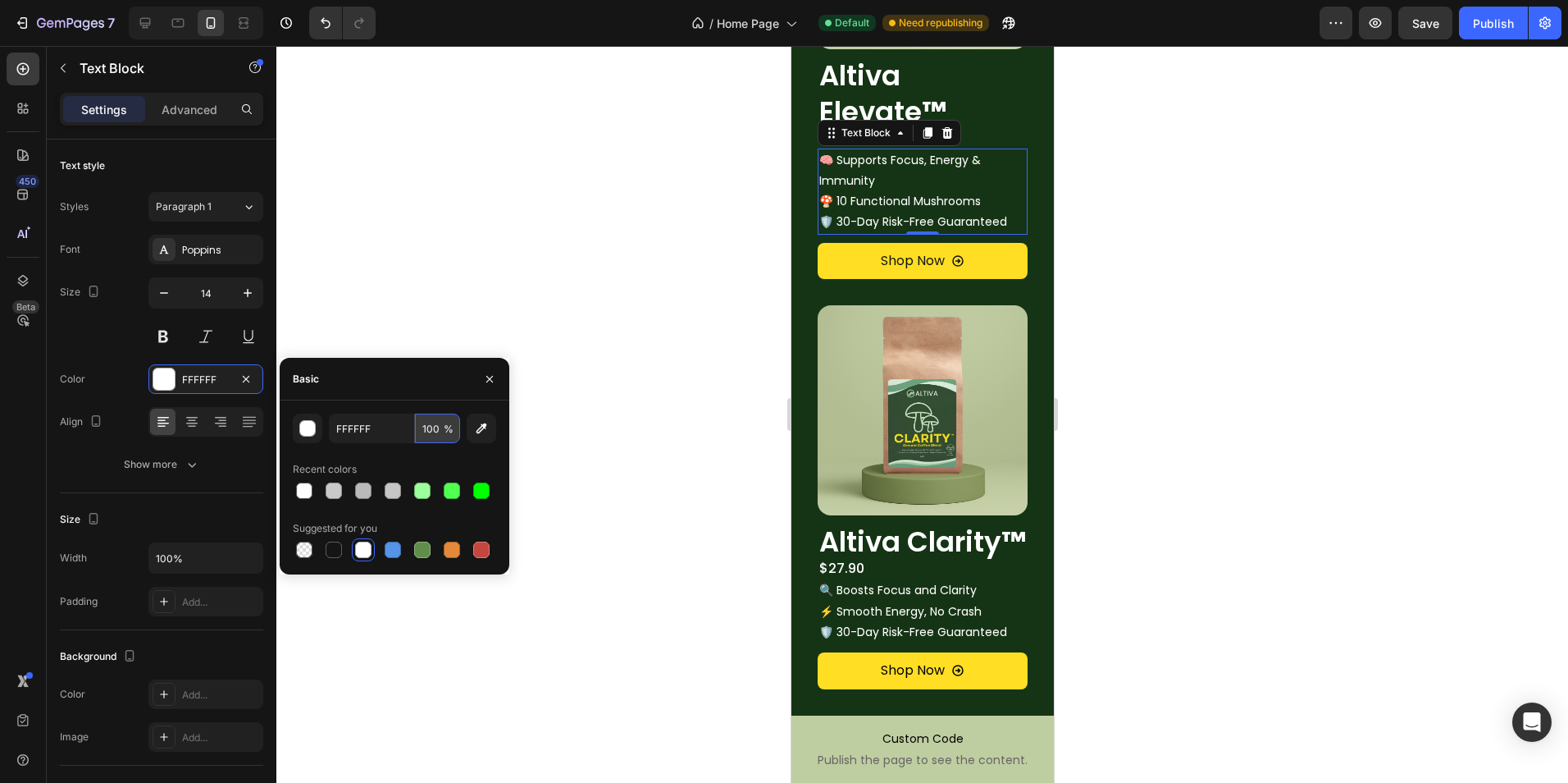
click at [432, 433] on input "100" at bounding box center [437, 429] width 45 height 30
type input "95"
click at [626, 340] on div at bounding box center [921, 414] width 1291 height 737
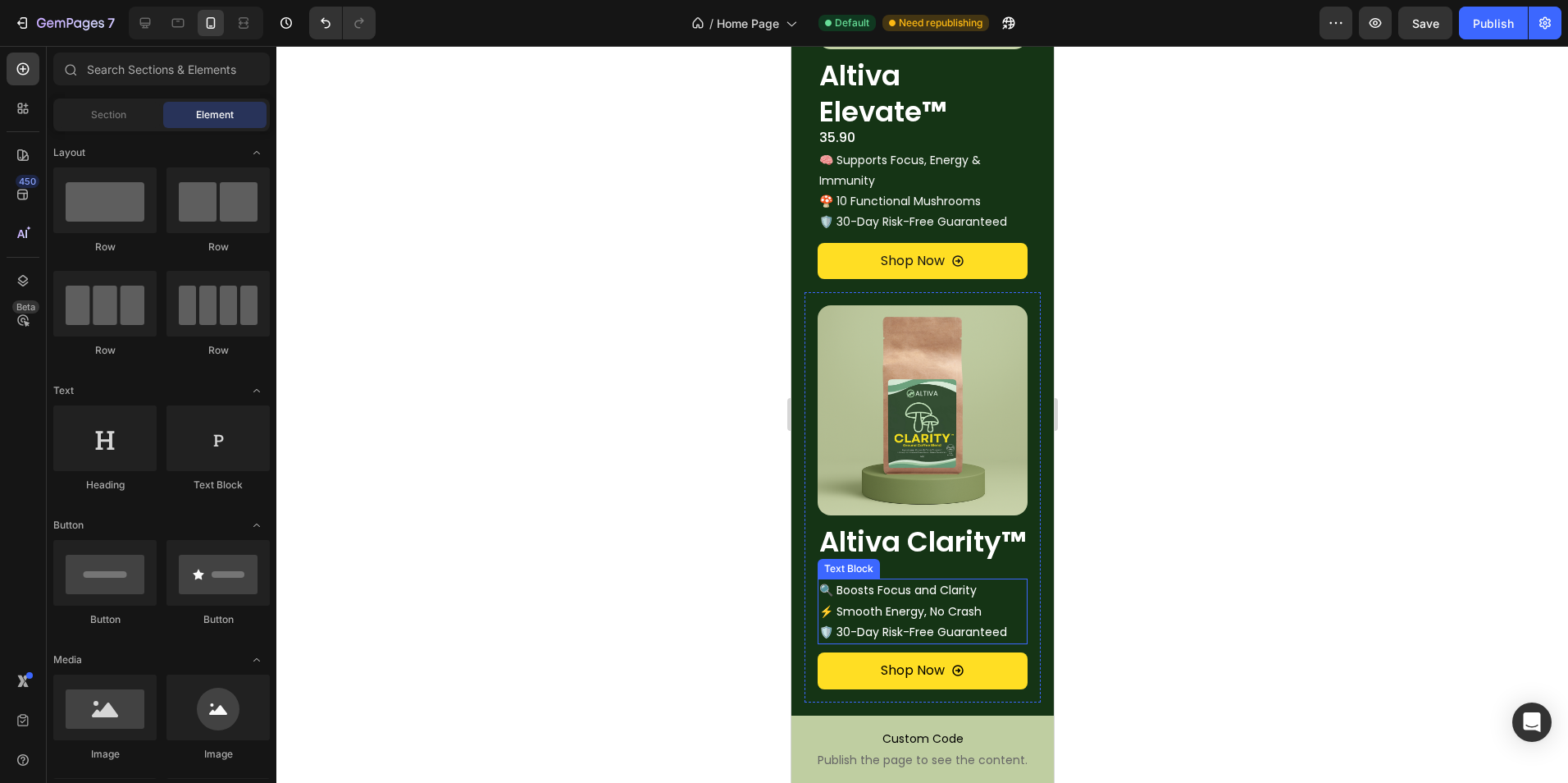
click at [866, 621] on p "🔍 Boosts Focus and Clarity ⚡ Smooth Energy, No Crash" at bounding box center [921, 599] width 206 height 41
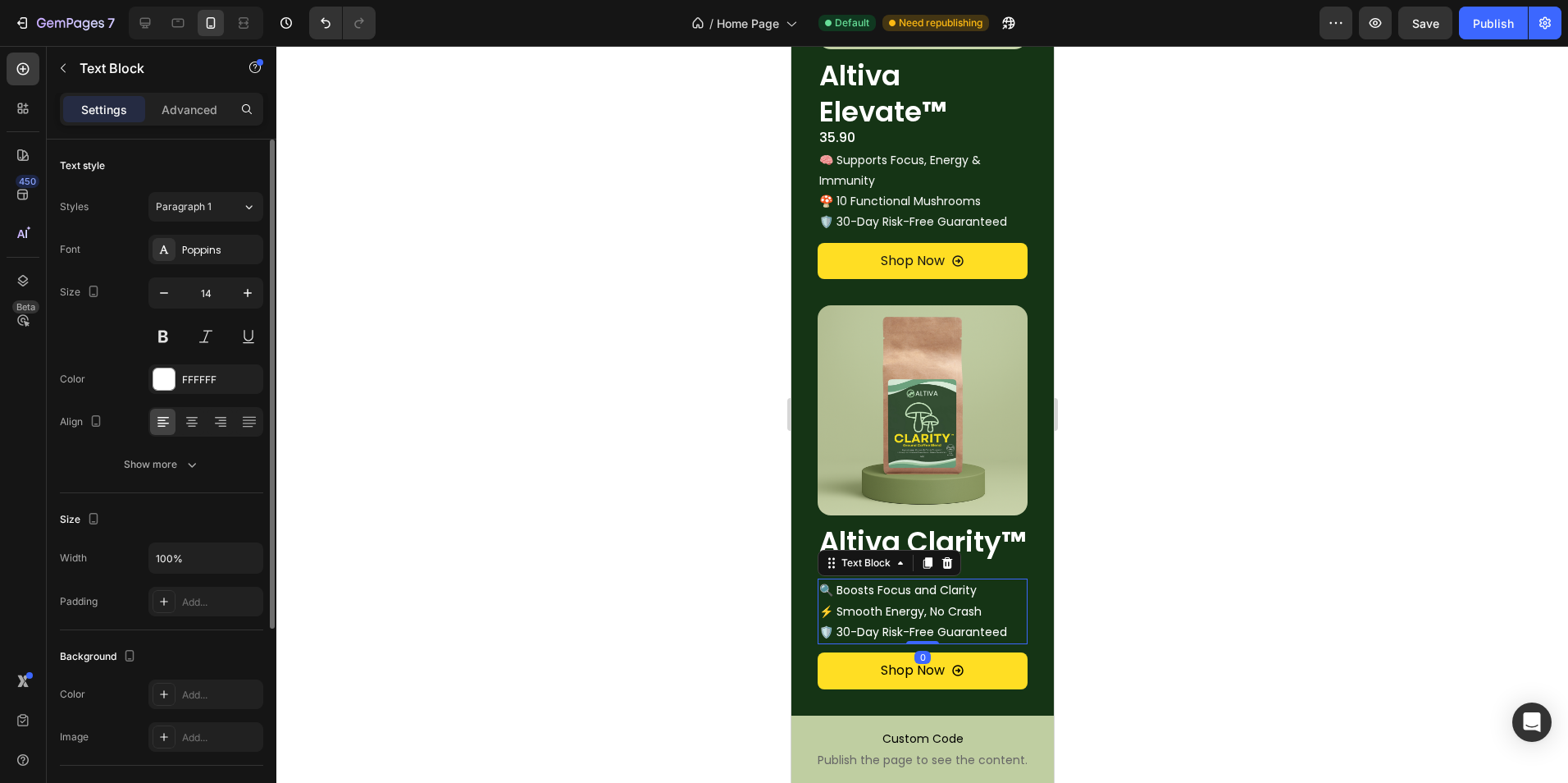
click at [191, 394] on div "Font Poppins Size 14 Color FFFFFF Align Show more" at bounding box center [161, 356] width 203 height 244
click at [204, 383] on div "FFFFFF" at bounding box center [206, 379] width 48 height 15
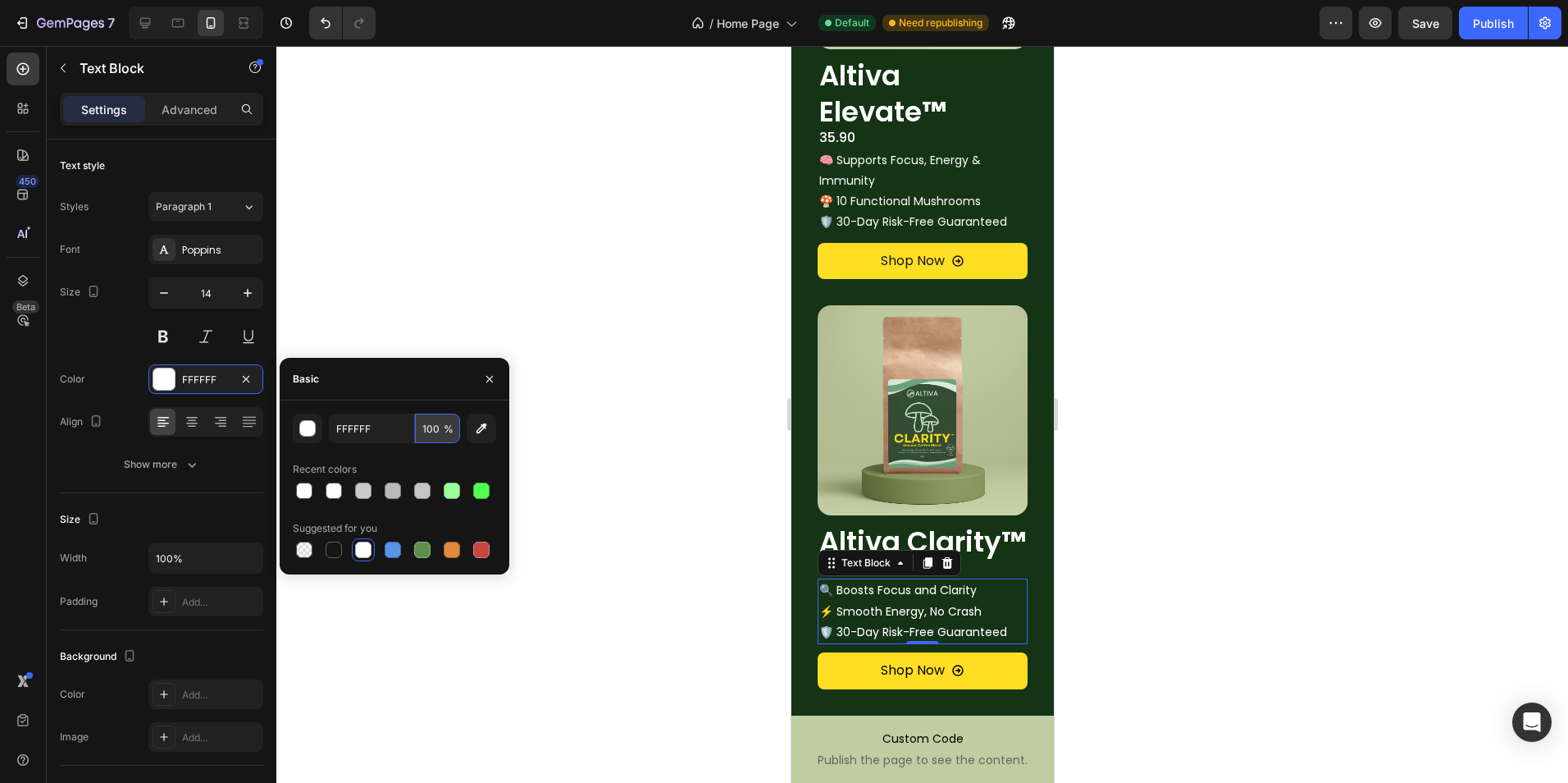
click at [441, 428] on input "100" at bounding box center [437, 429] width 45 height 30
type input "95"
click at [487, 293] on div at bounding box center [921, 414] width 1291 height 737
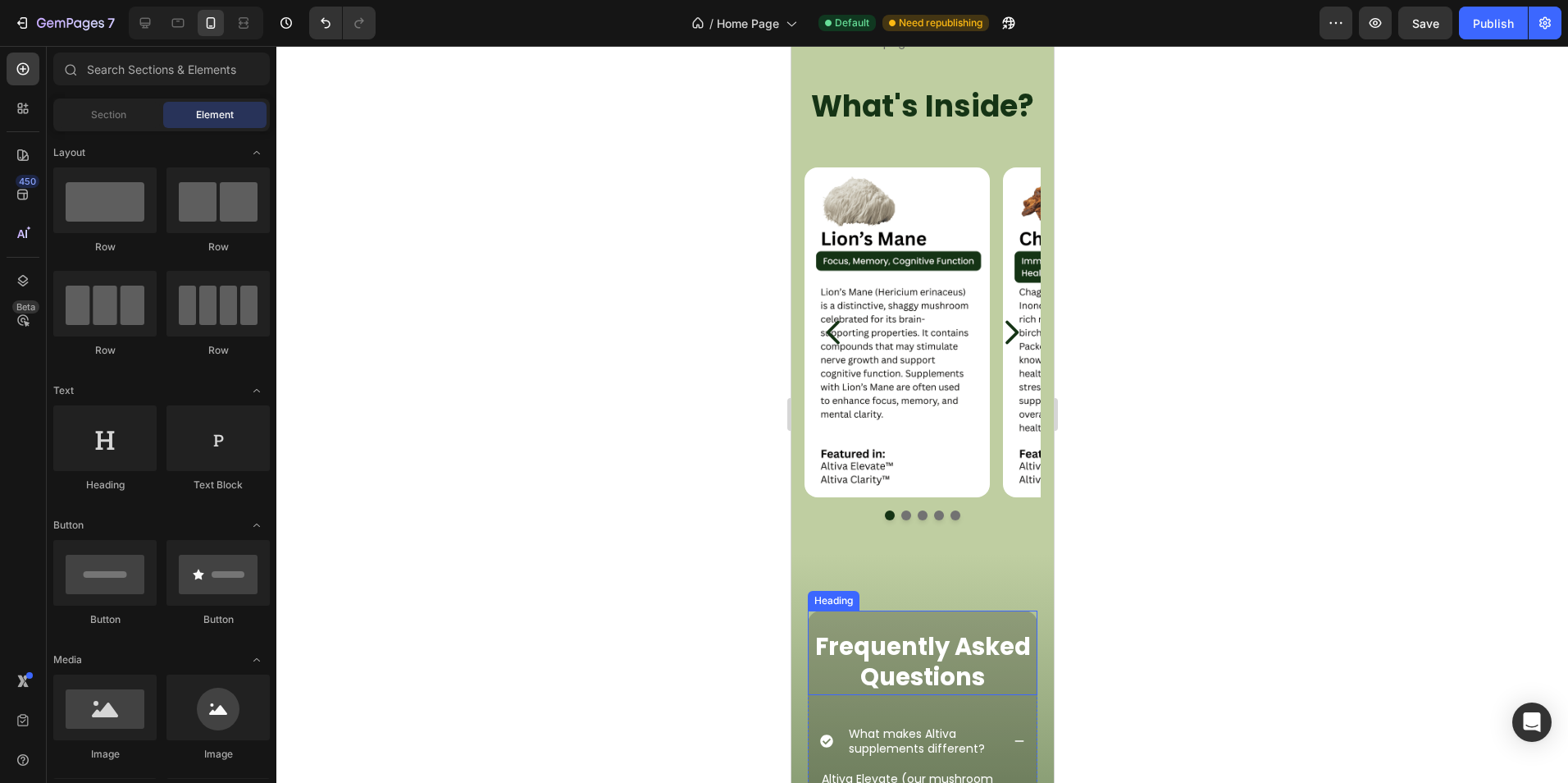
scroll to position [2451, 0]
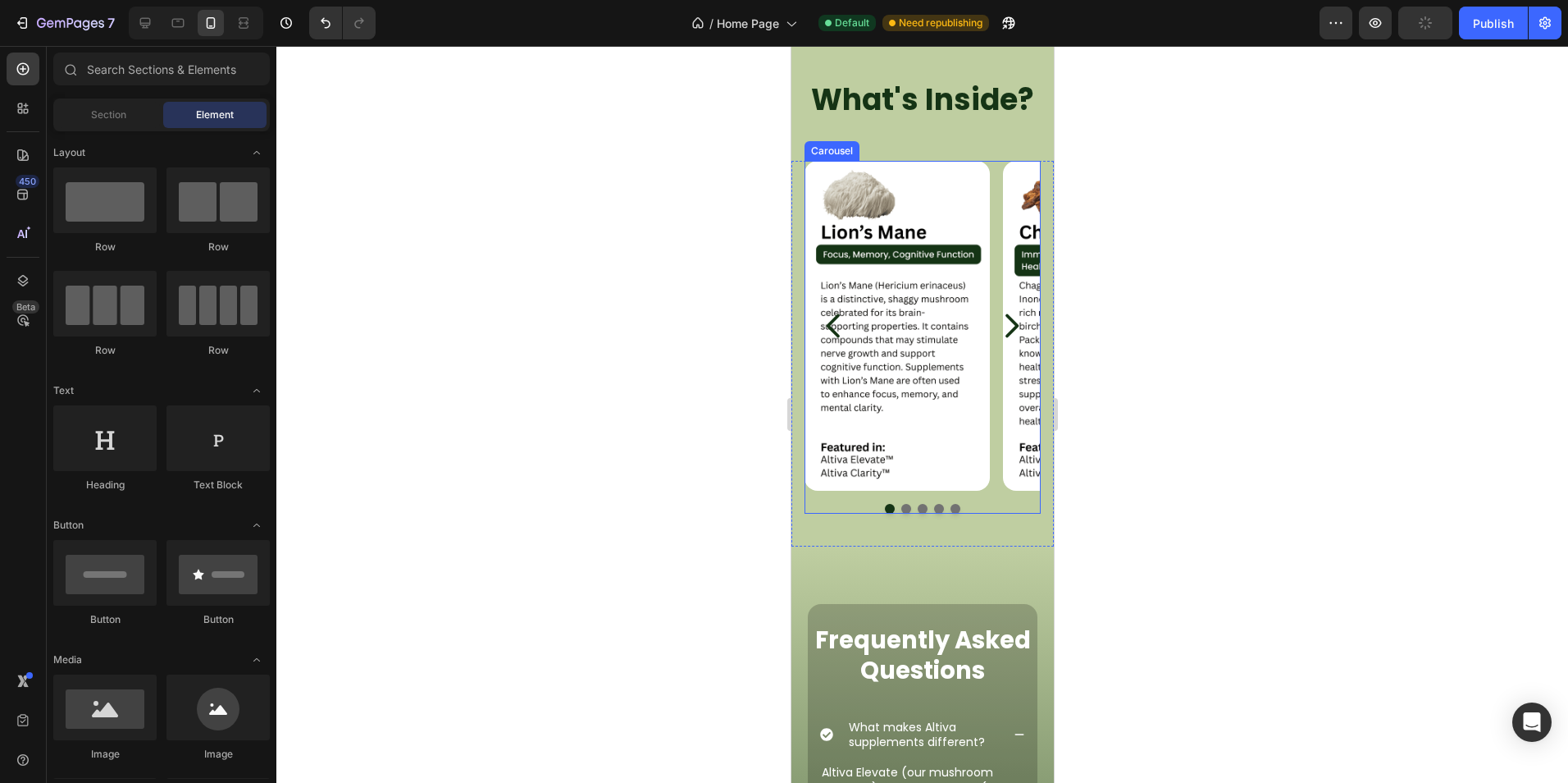
click at [997, 334] on icon "Carousel Next Arrow" at bounding box center [1010, 325] width 33 height 33
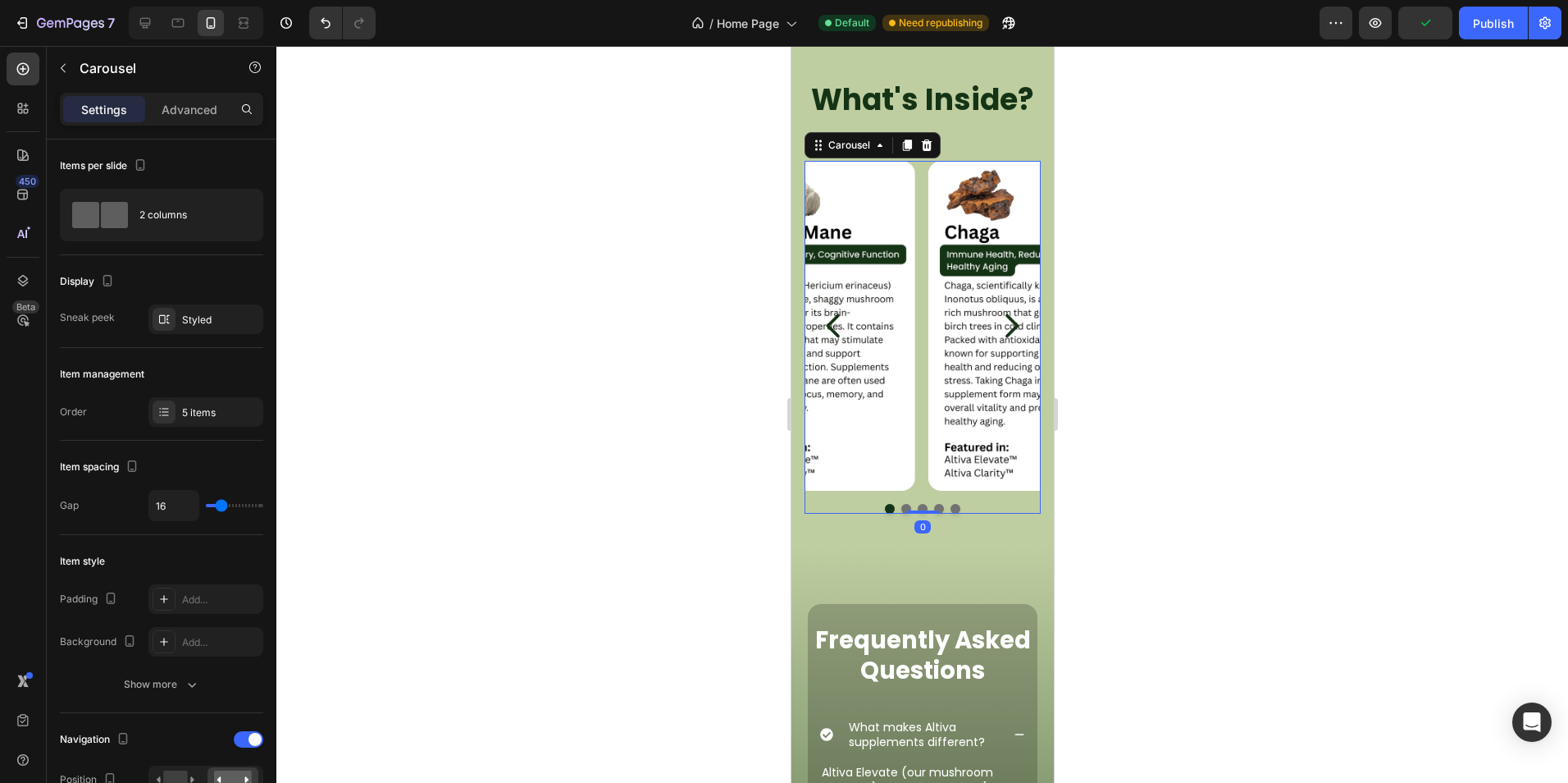
click at [1005, 330] on icon "Carousel Next Arrow" at bounding box center [1011, 325] width 13 height 24
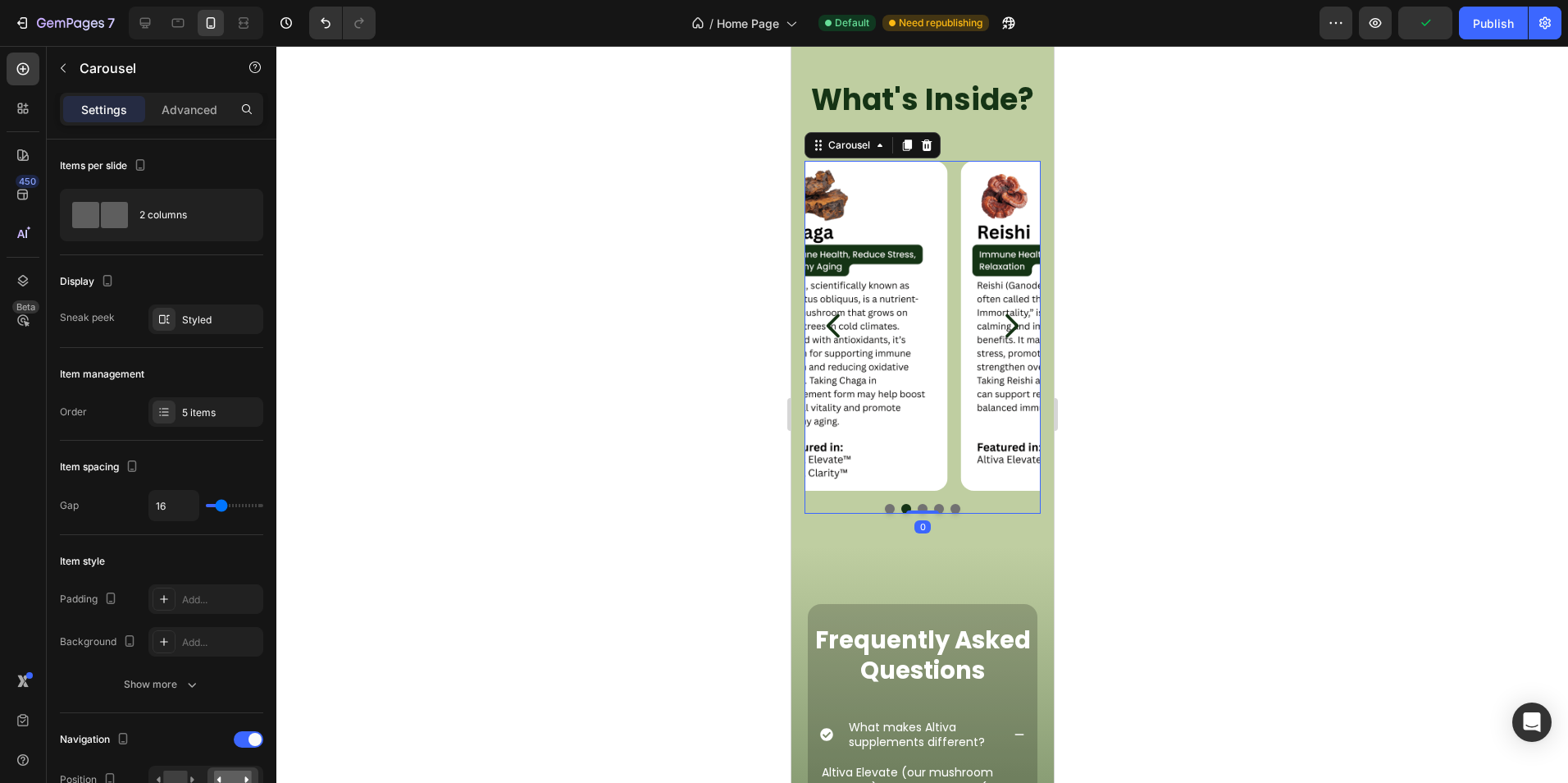
click at [1005, 330] on icon "Carousel Next Arrow" at bounding box center [1011, 325] width 13 height 24
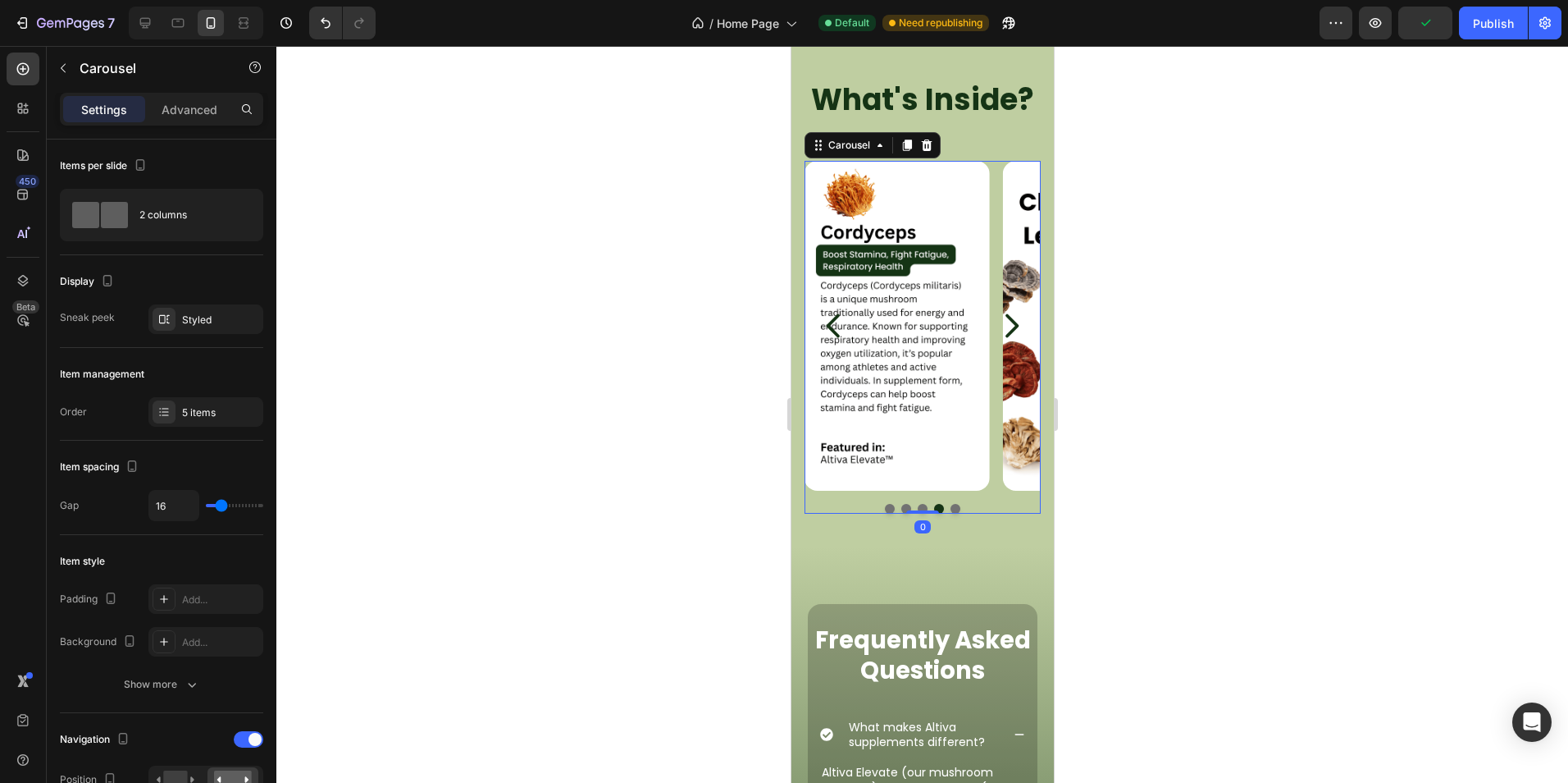
click at [1005, 330] on icon "Carousel Next Arrow" at bounding box center [1011, 325] width 13 height 24
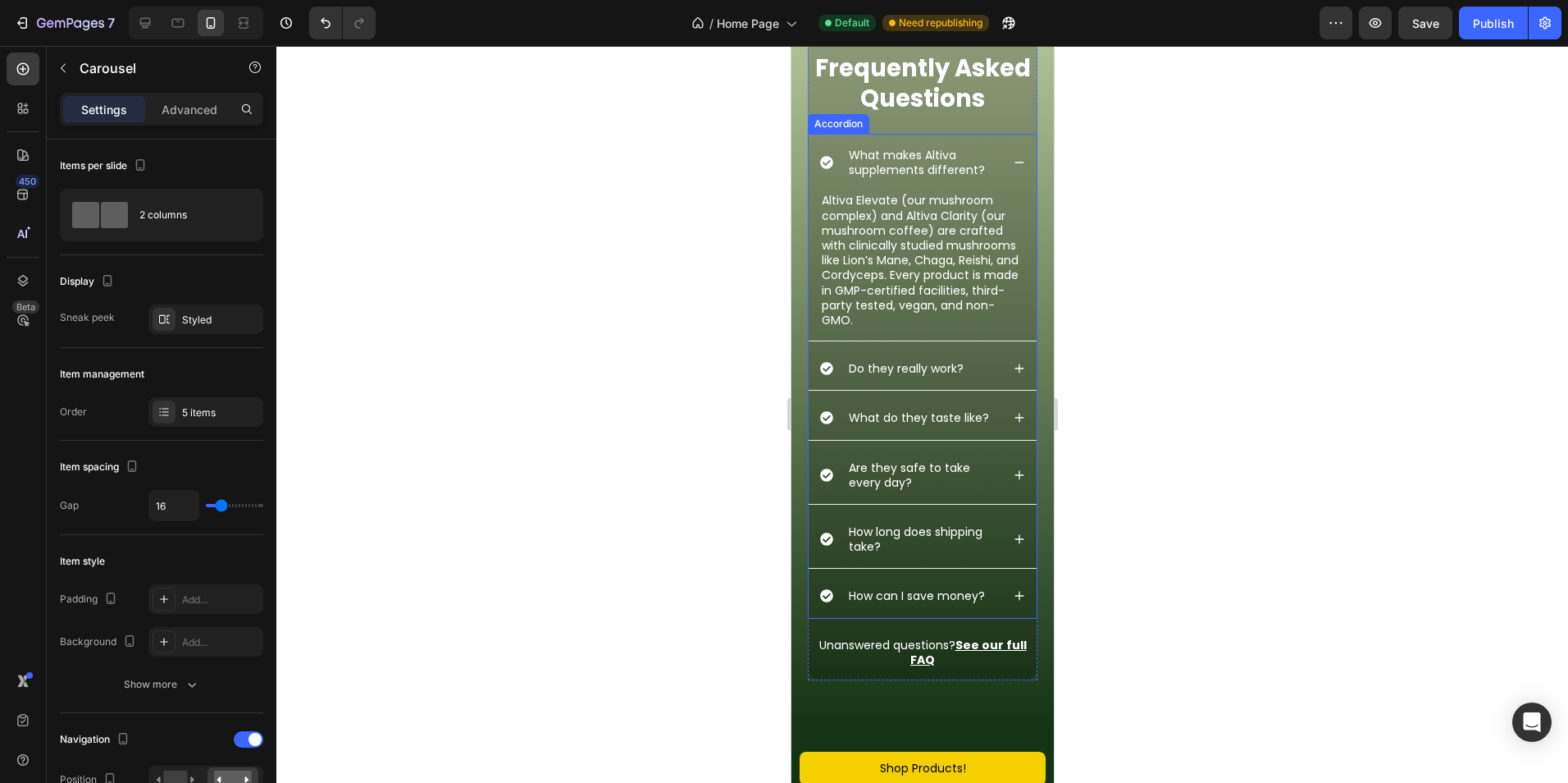
scroll to position [3024, 0]
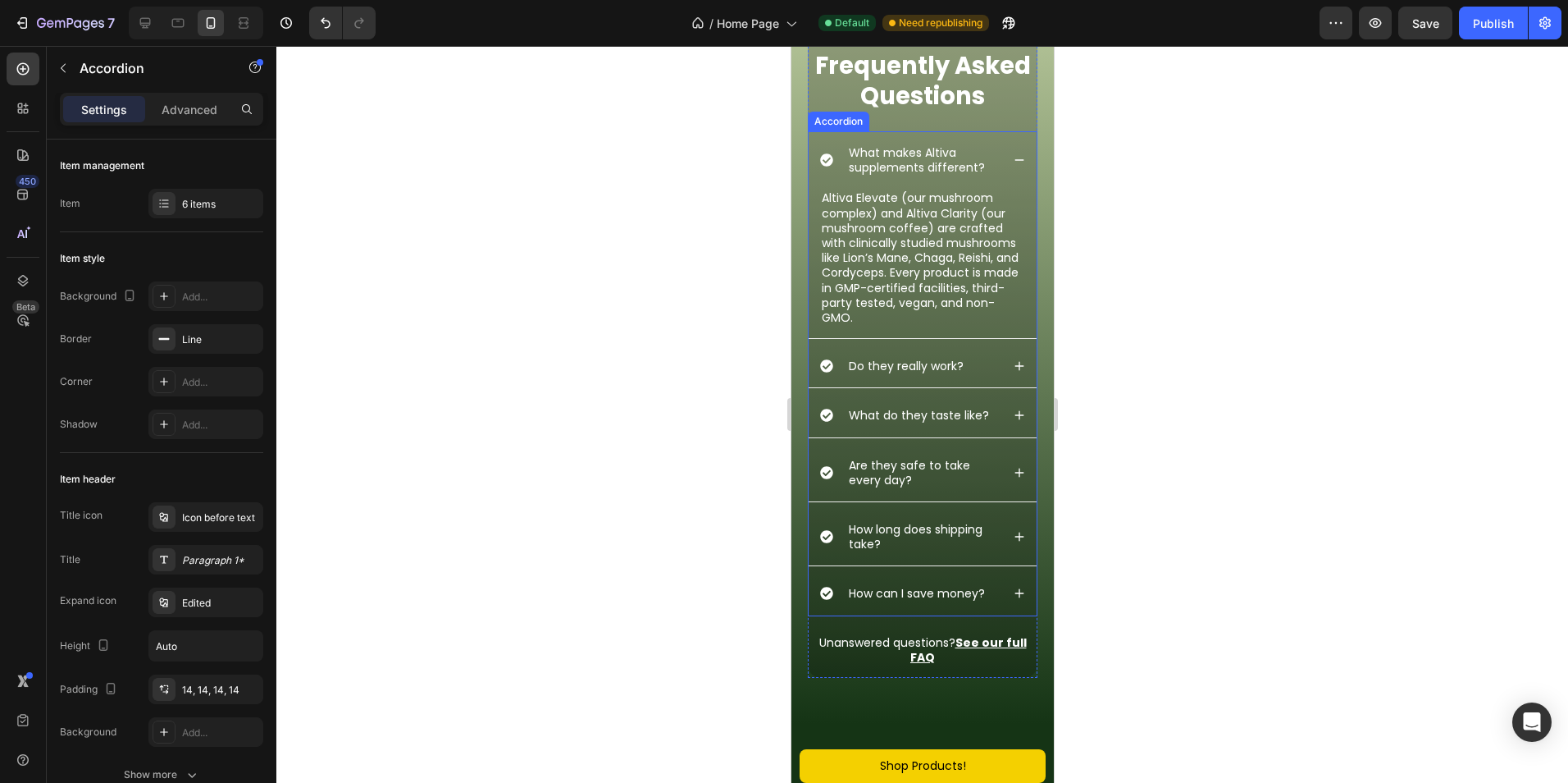
click at [997, 169] on div "What makes Altiva supplements different?" at bounding box center [921, 161] width 228 height 58
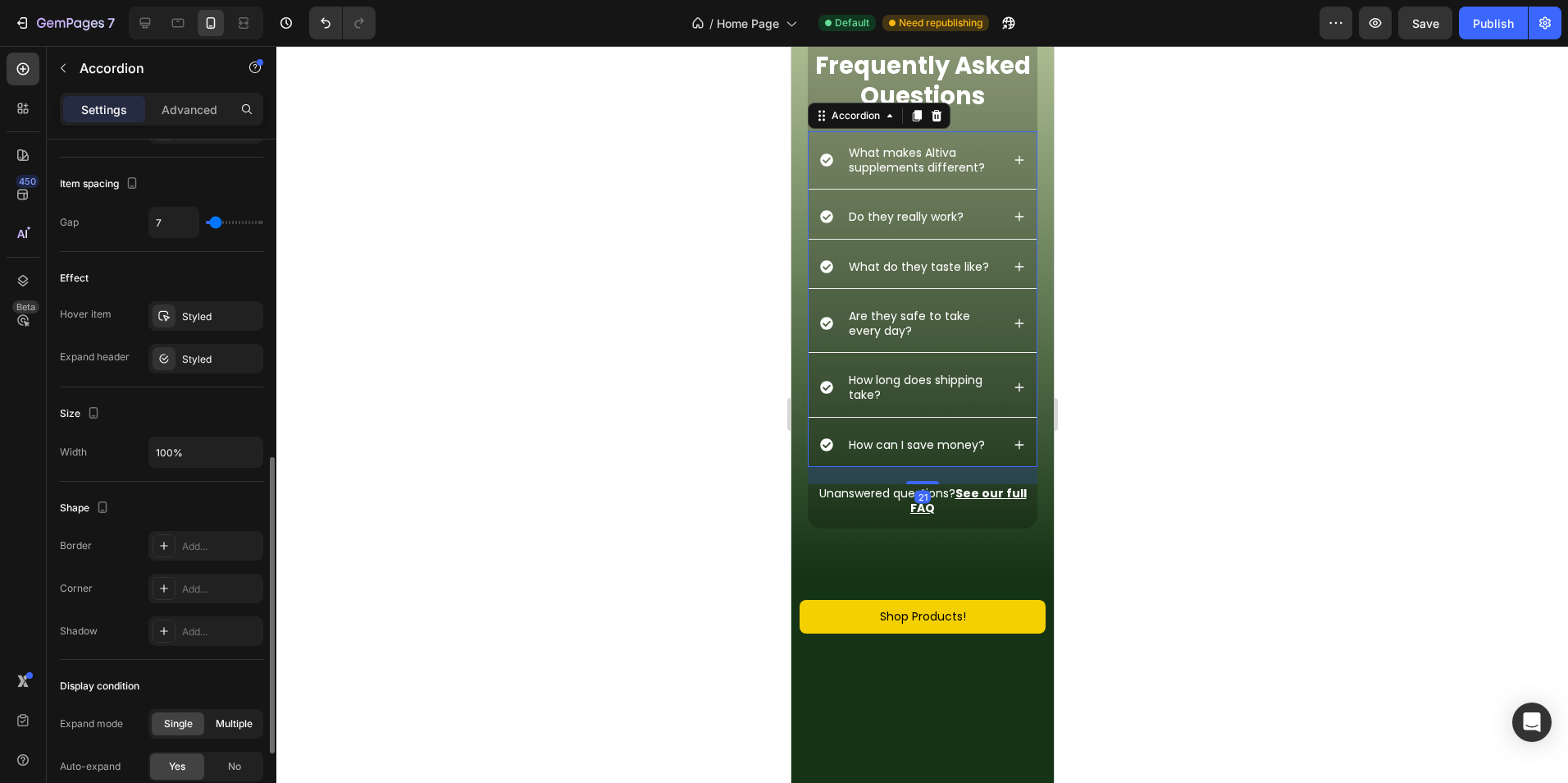
scroll to position [903, 0]
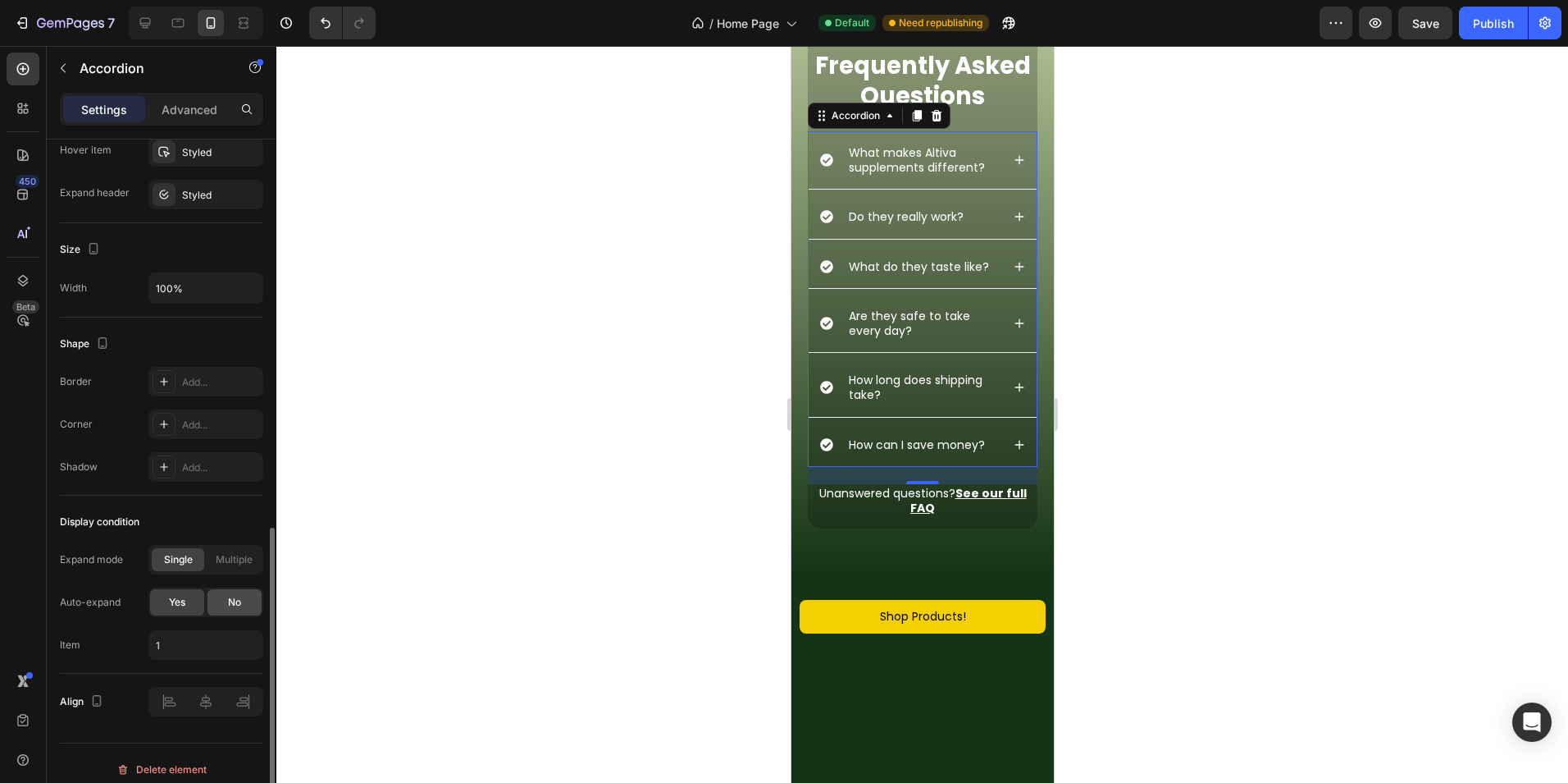
click at [224, 603] on div "No" at bounding box center [234, 602] width 54 height 26
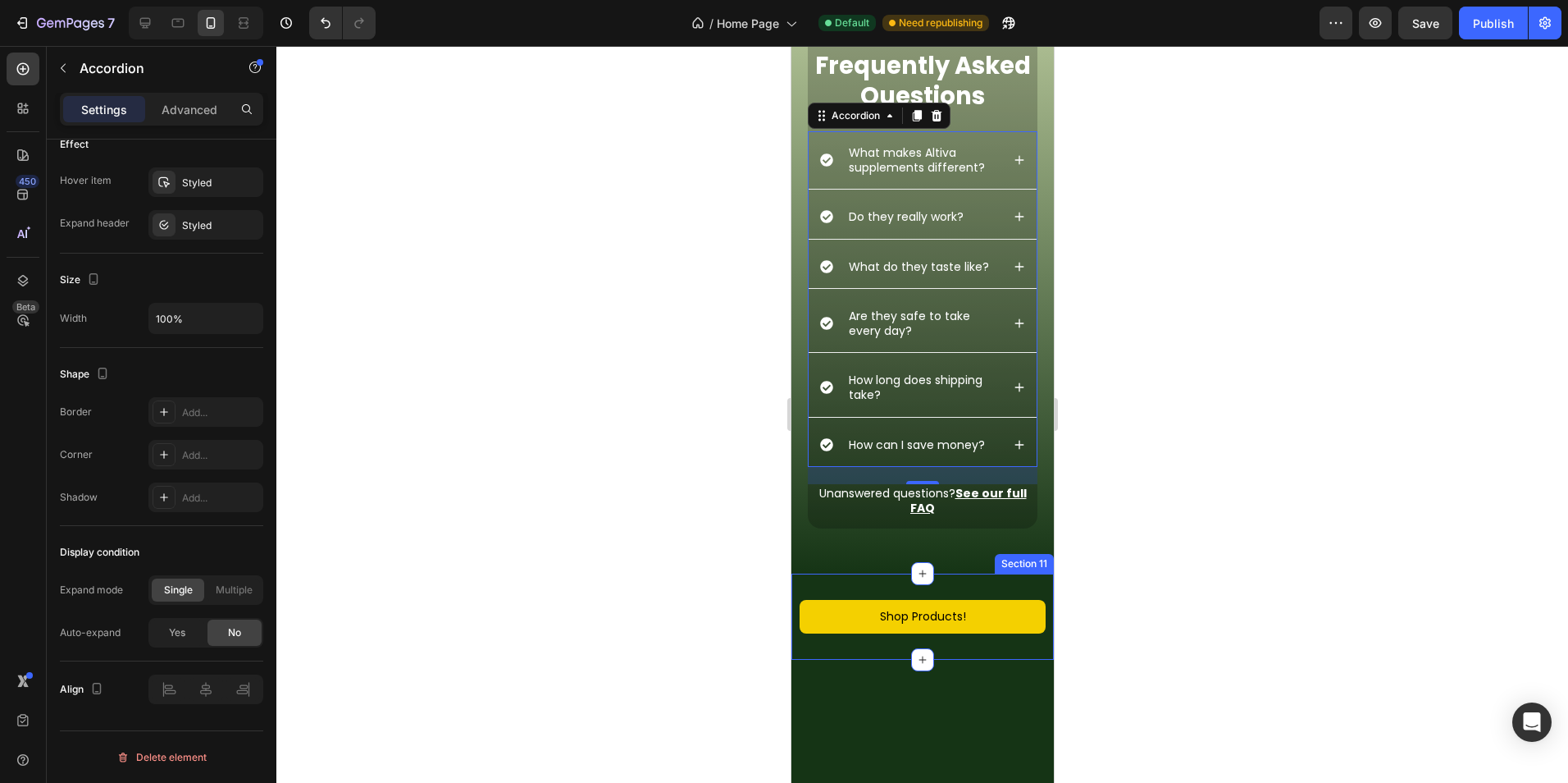
click at [954, 588] on div "Shop Products! Button Section 11" at bounding box center [921, 616] width 262 height 86
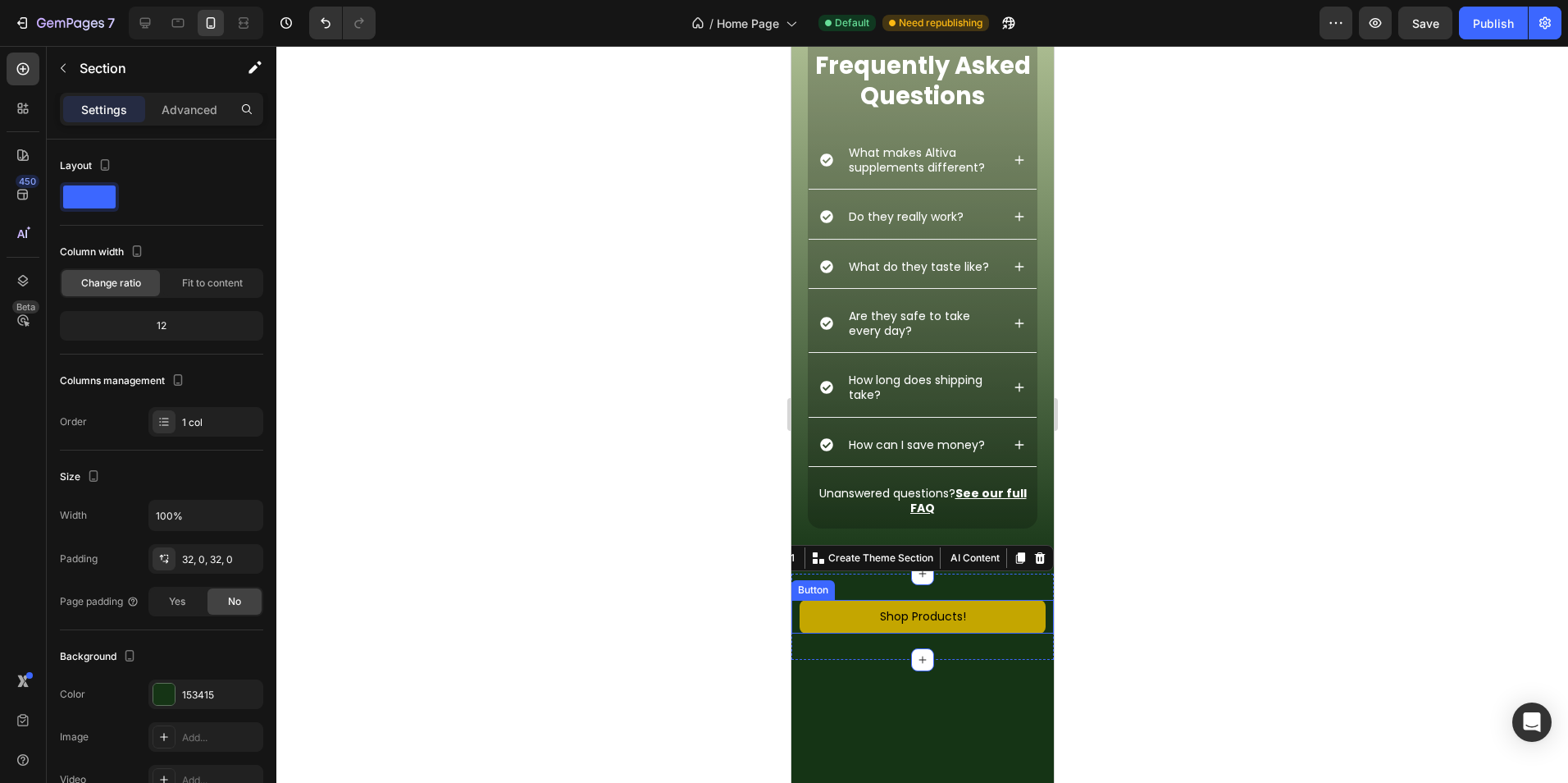
click at [816, 603] on link "Shop Products!" at bounding box center [921, 616] width 246 height 34
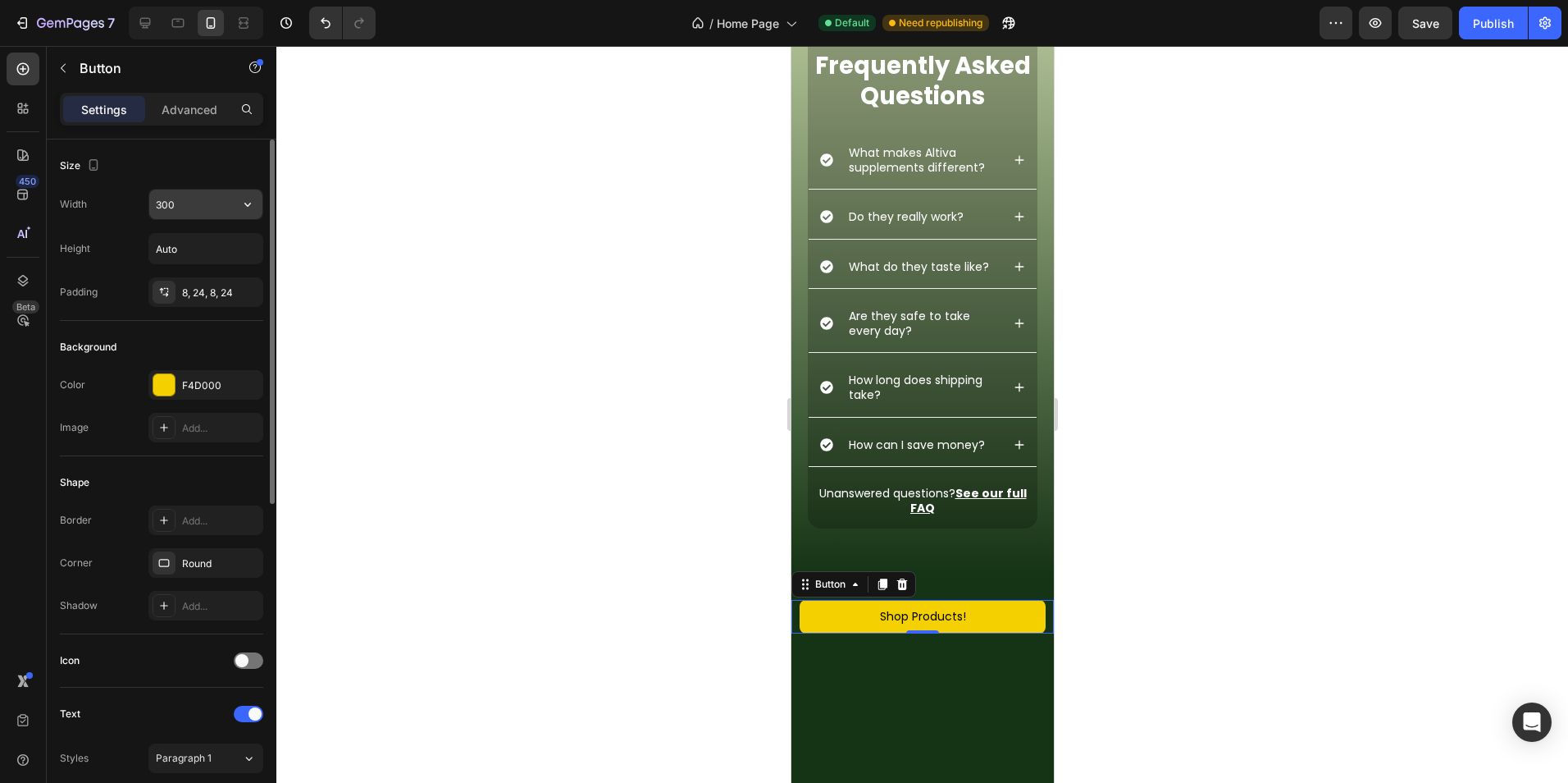
click at [214, 207] on input "300" at bounding box center [206, 204] width 114 height 30
click at [251, 204] on icon "button" at bounding box center [247, 204] width 16 height 16
click at [210, 197] on input "300" at bounding box center [206, 204] width 114 height 30
type input "3"
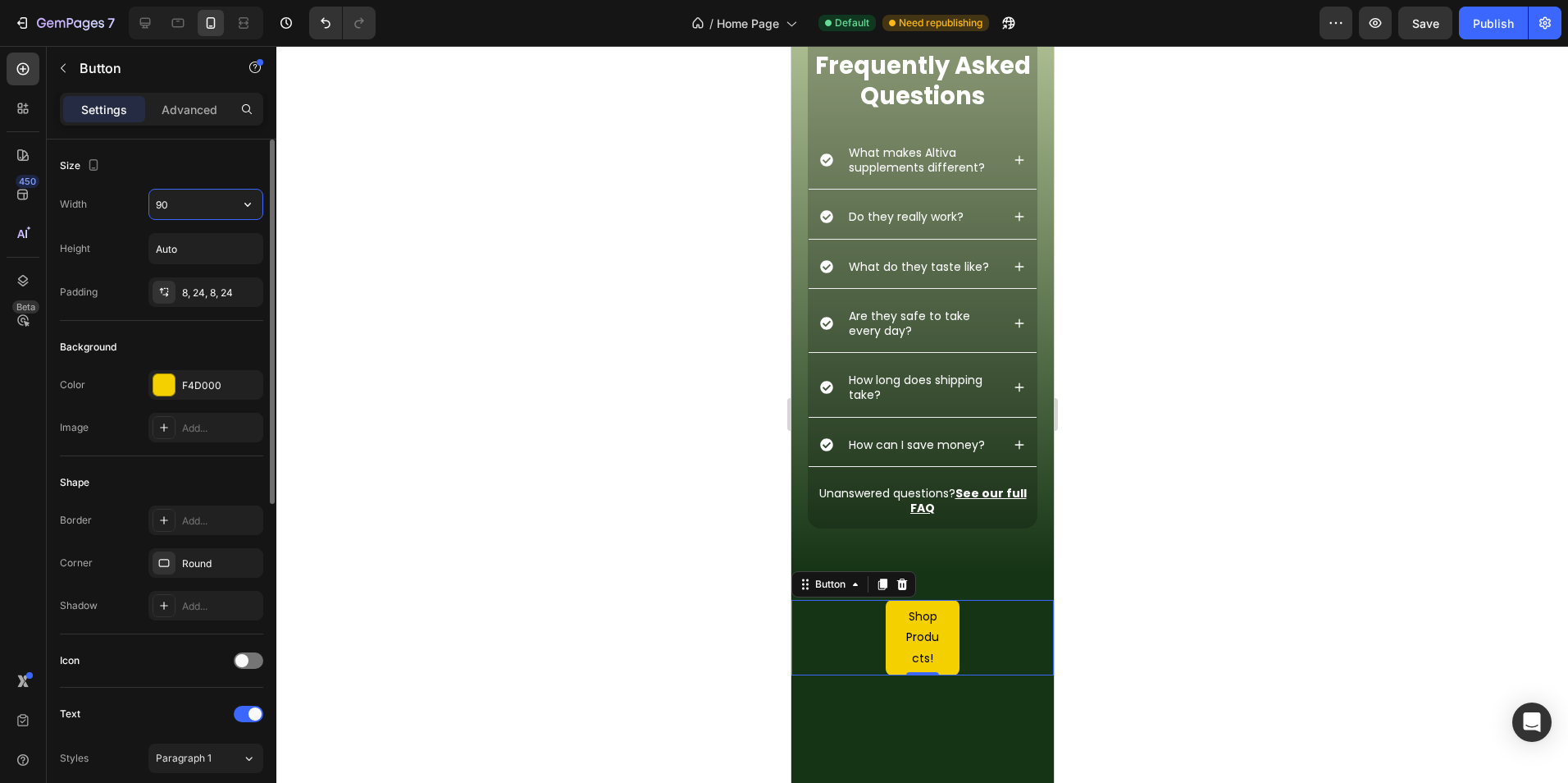
type input "90%"
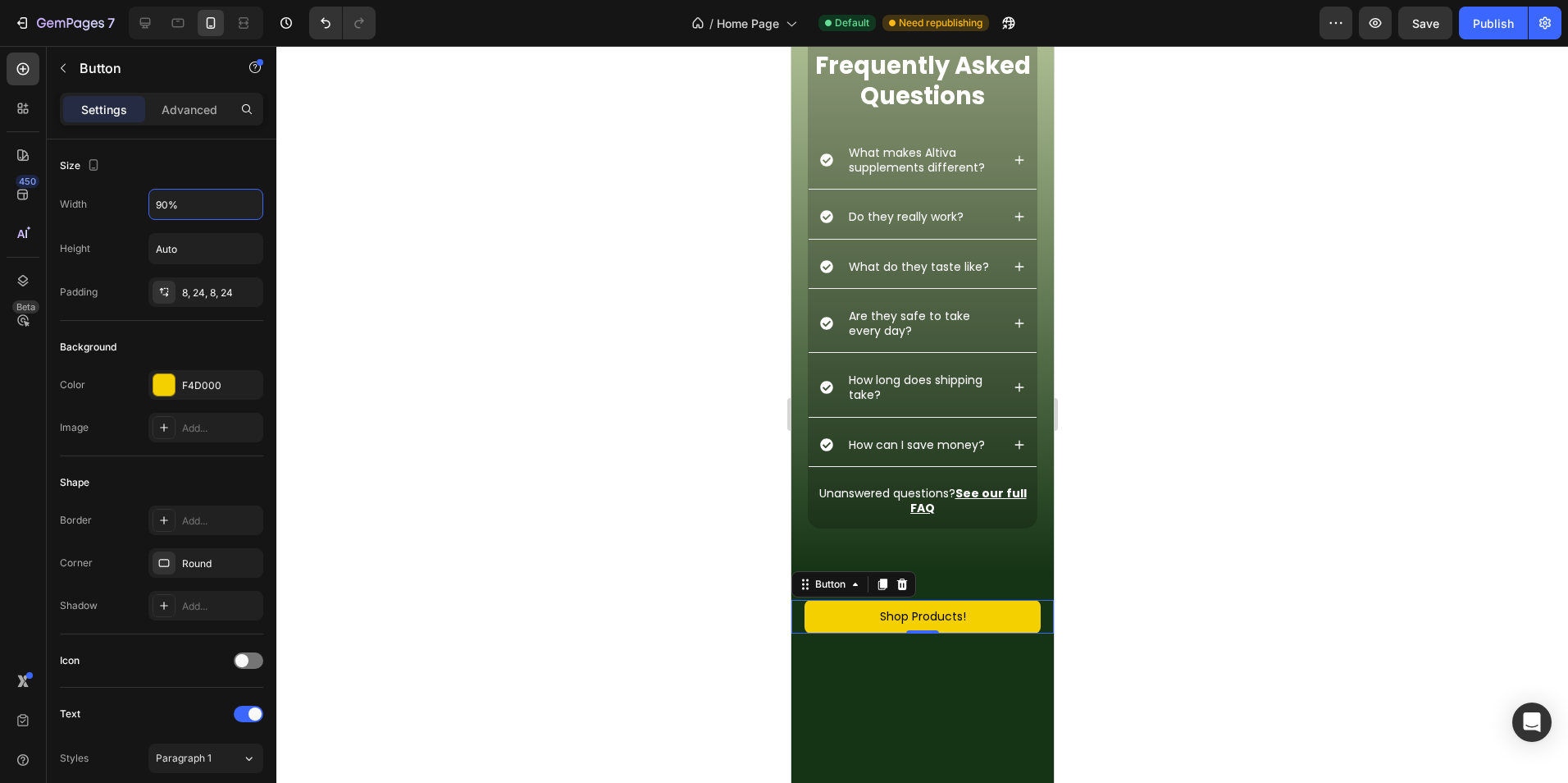
click at [407, 263] on div at bounding box center [921, 414] width 1291 height 737
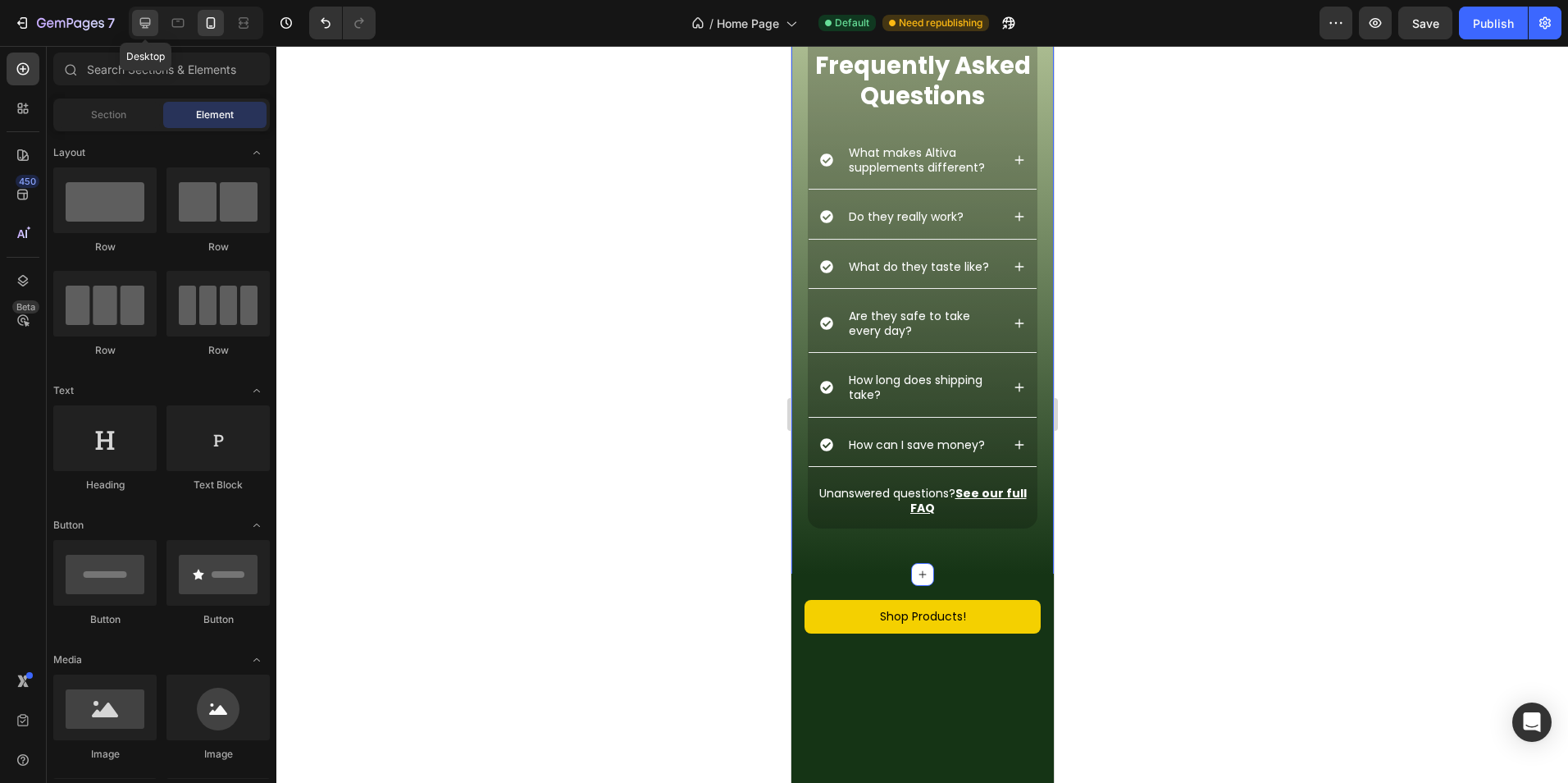
click at [146, 21] on icon at bounding box center [145, 23] width 16 height 16
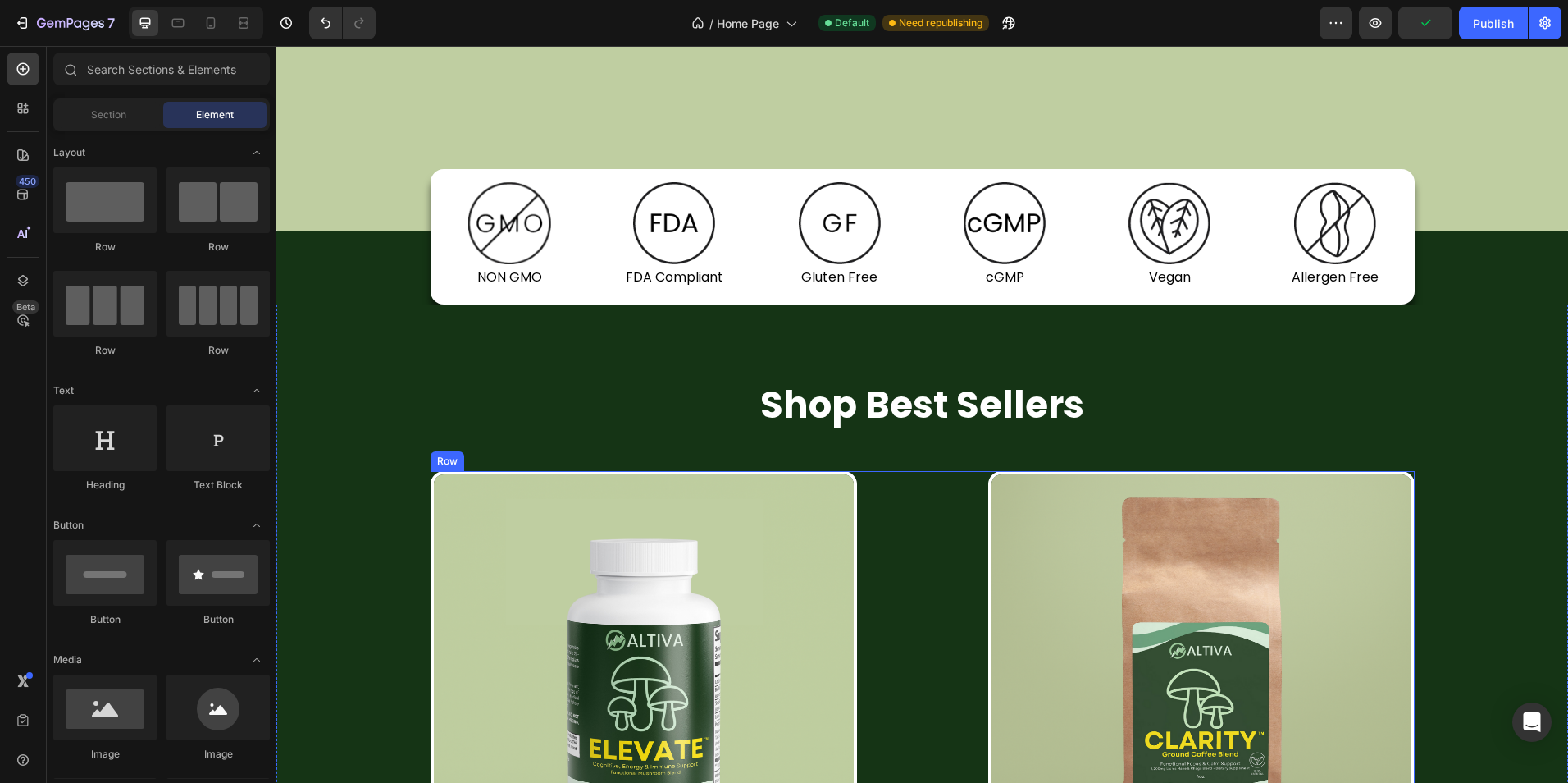
scroll to position [1111, 0]
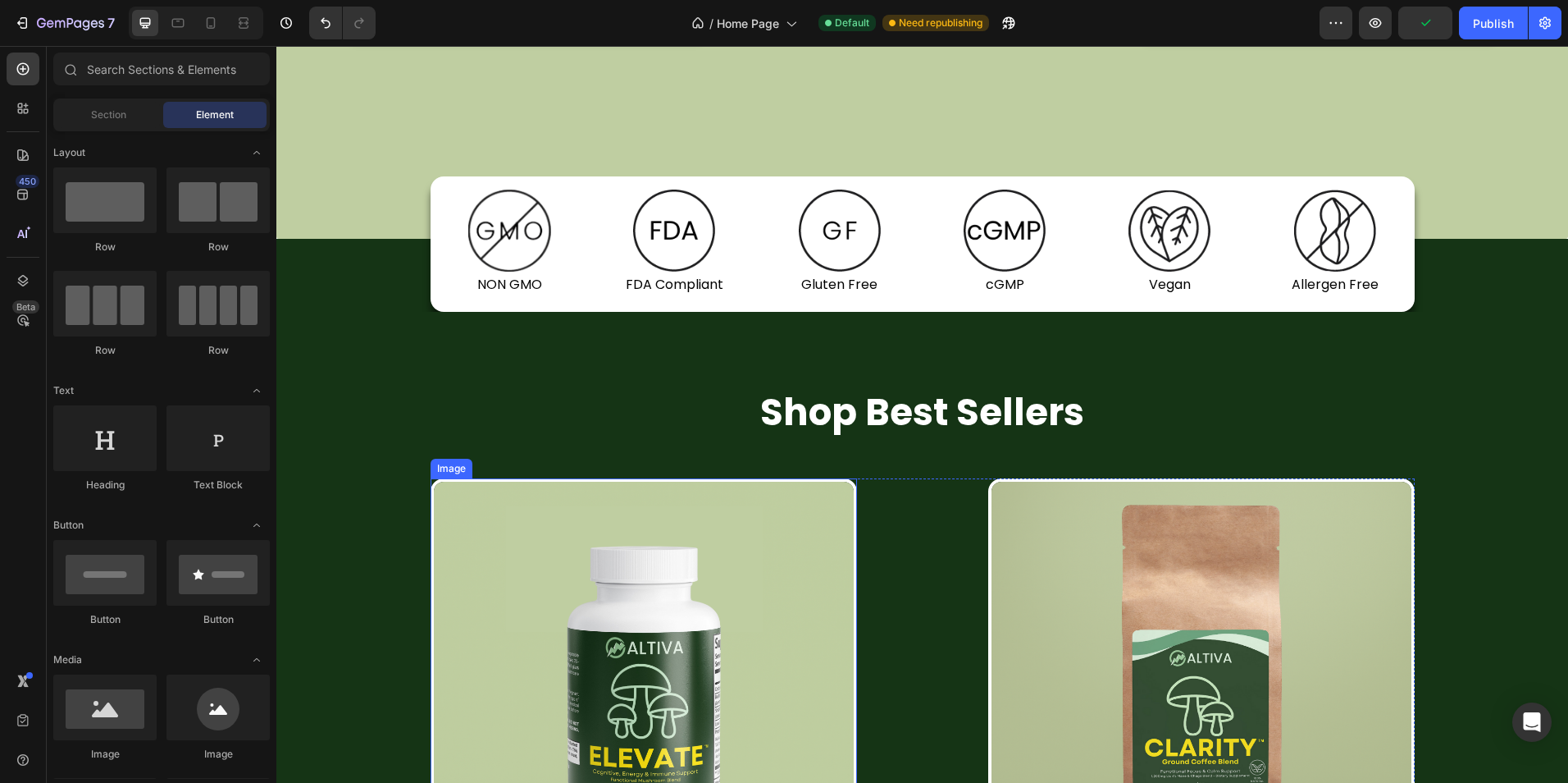
click at [849, 534] on img at bounding box center [644, 692] width 427 height 427
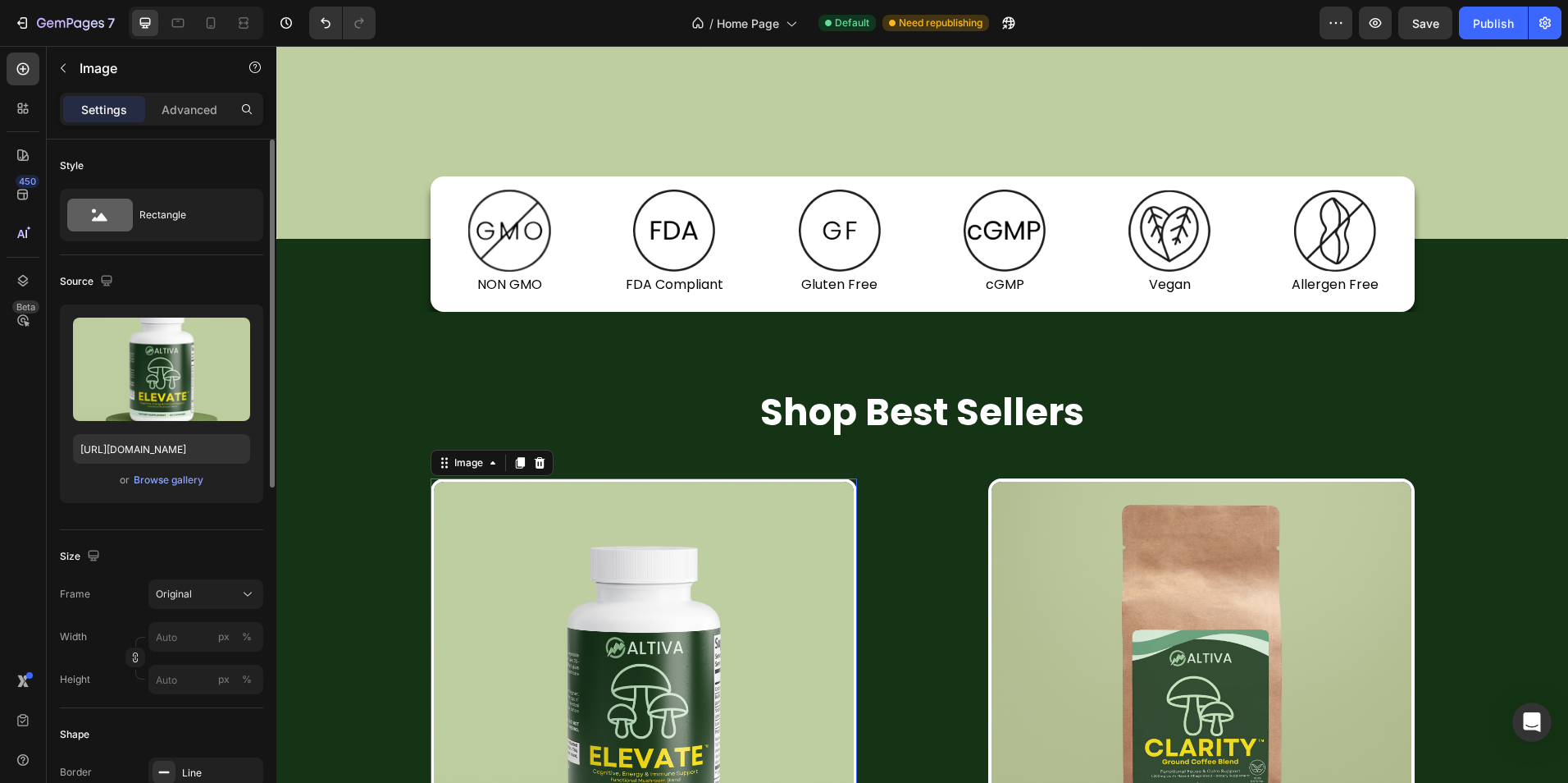
scroll to position [328, 0]
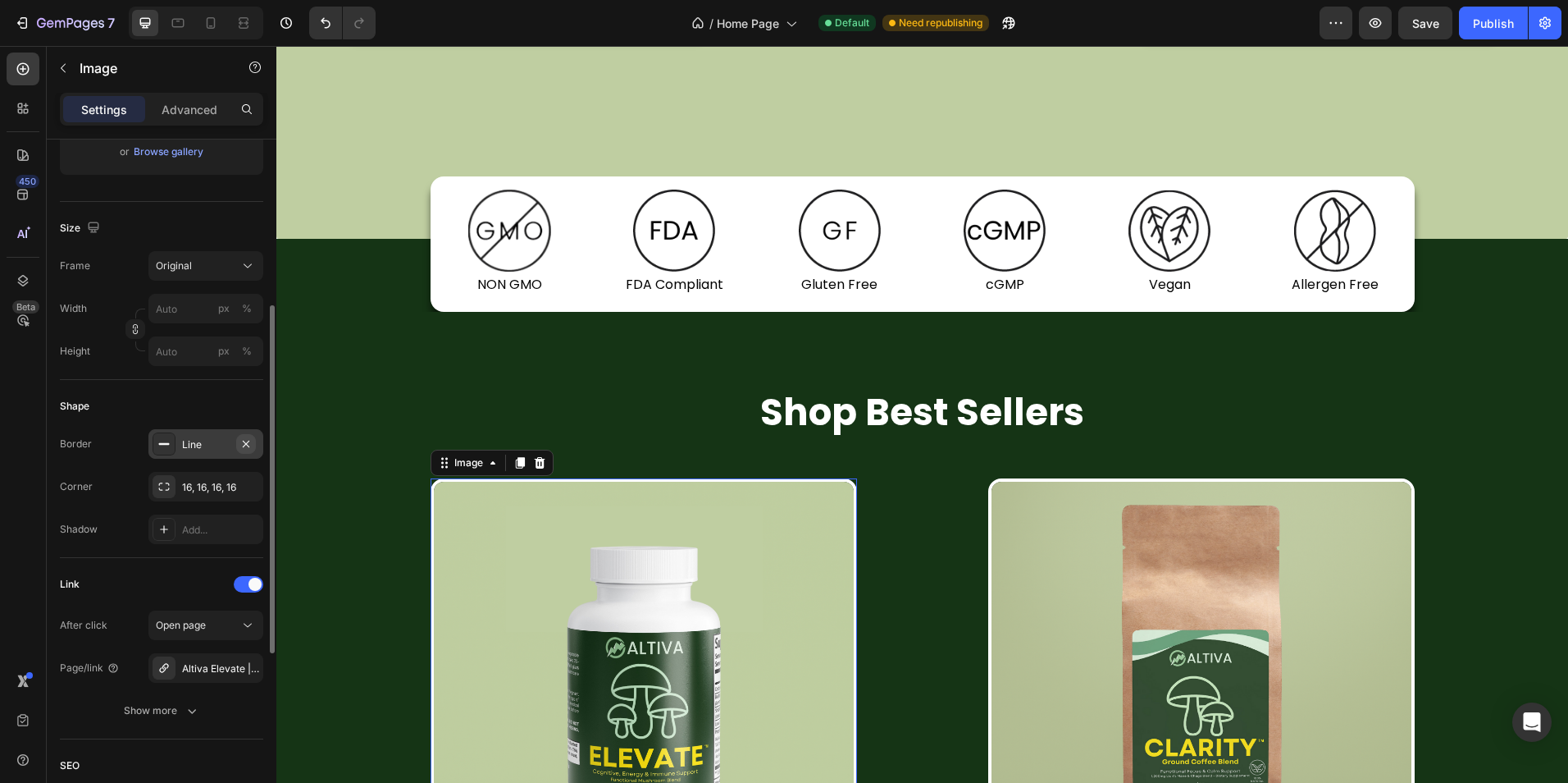
click at [247, 444] on icon "button" at bounding box center [245, 443] width 7 height 7
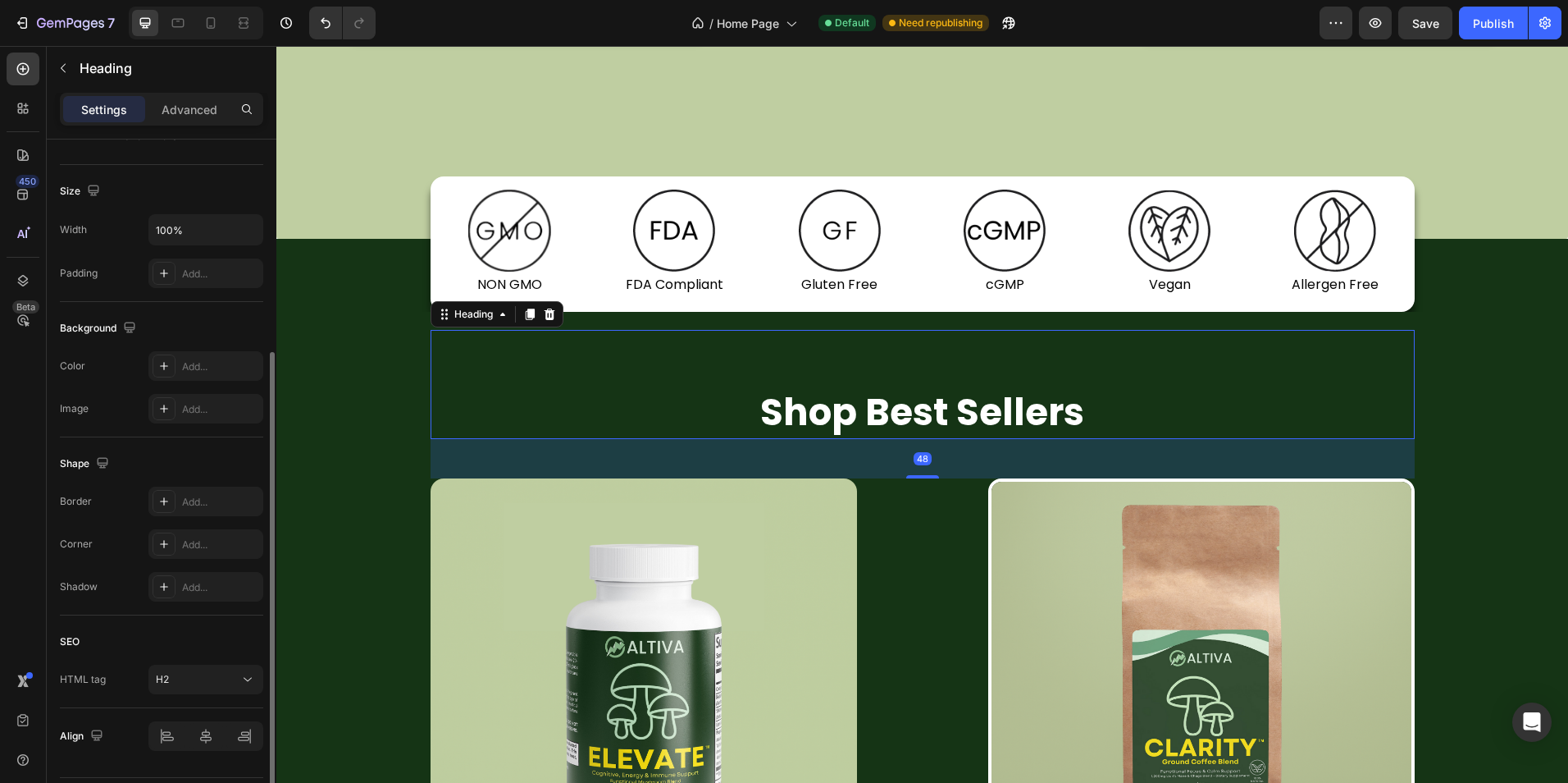
click at [493, 385] on div "Shop Best Sellers Heading 48" at bounding box center [922, 384] width 984 height 109
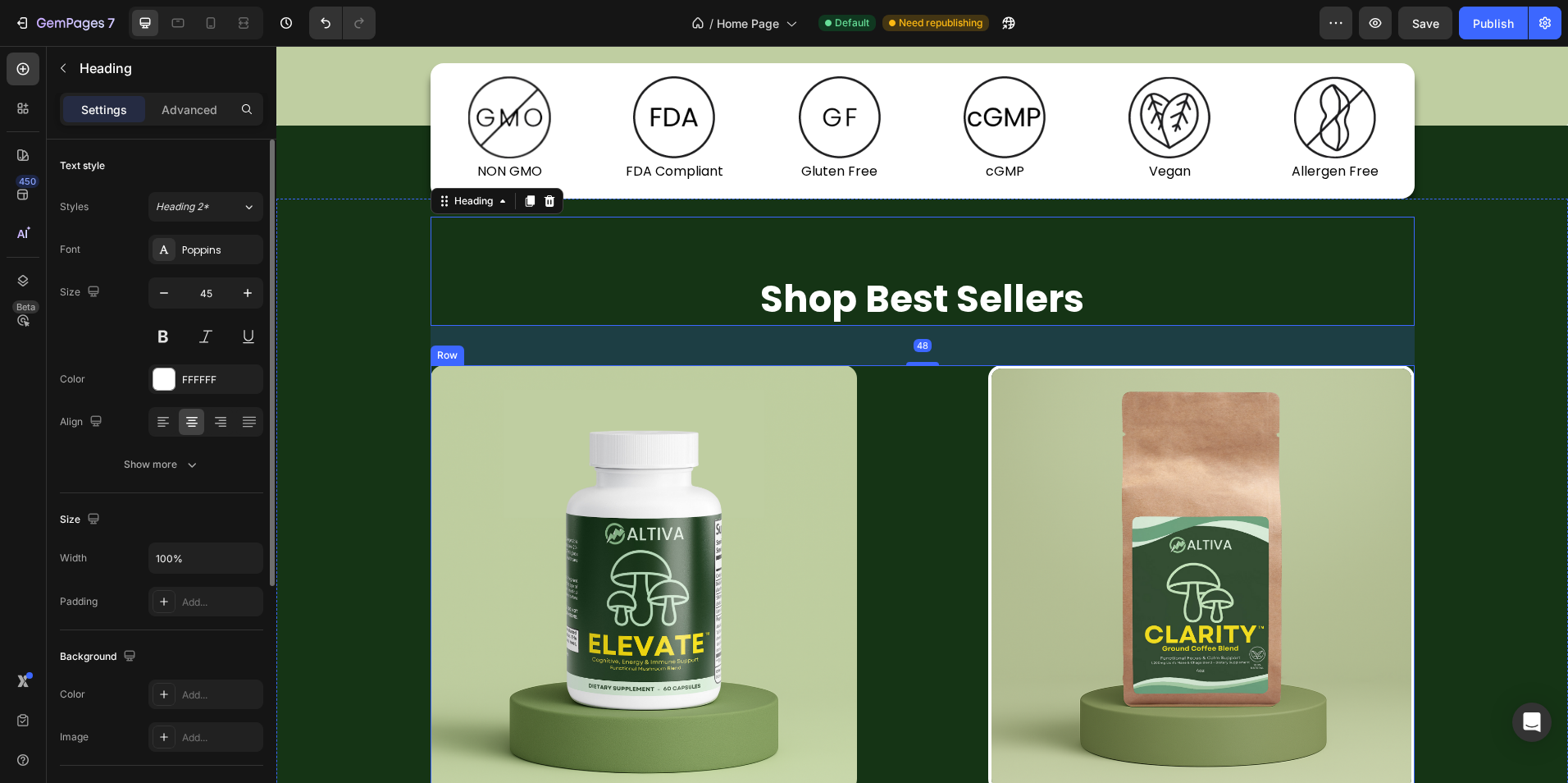
scroll to position [1275, 0]
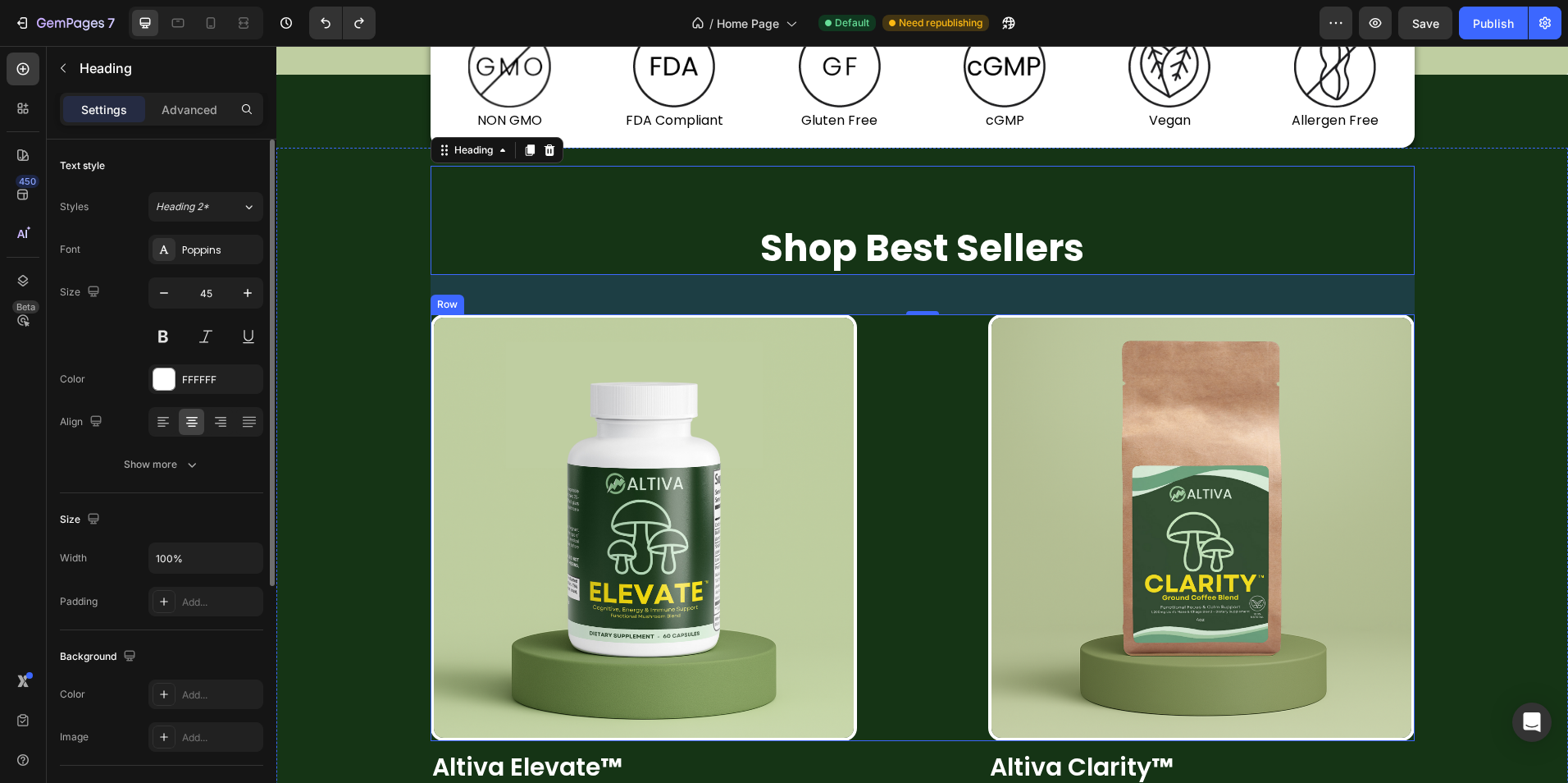
click at [933, 547] on div "Image Image Row Row" at bounding box center [922, 528] width 984 height 427
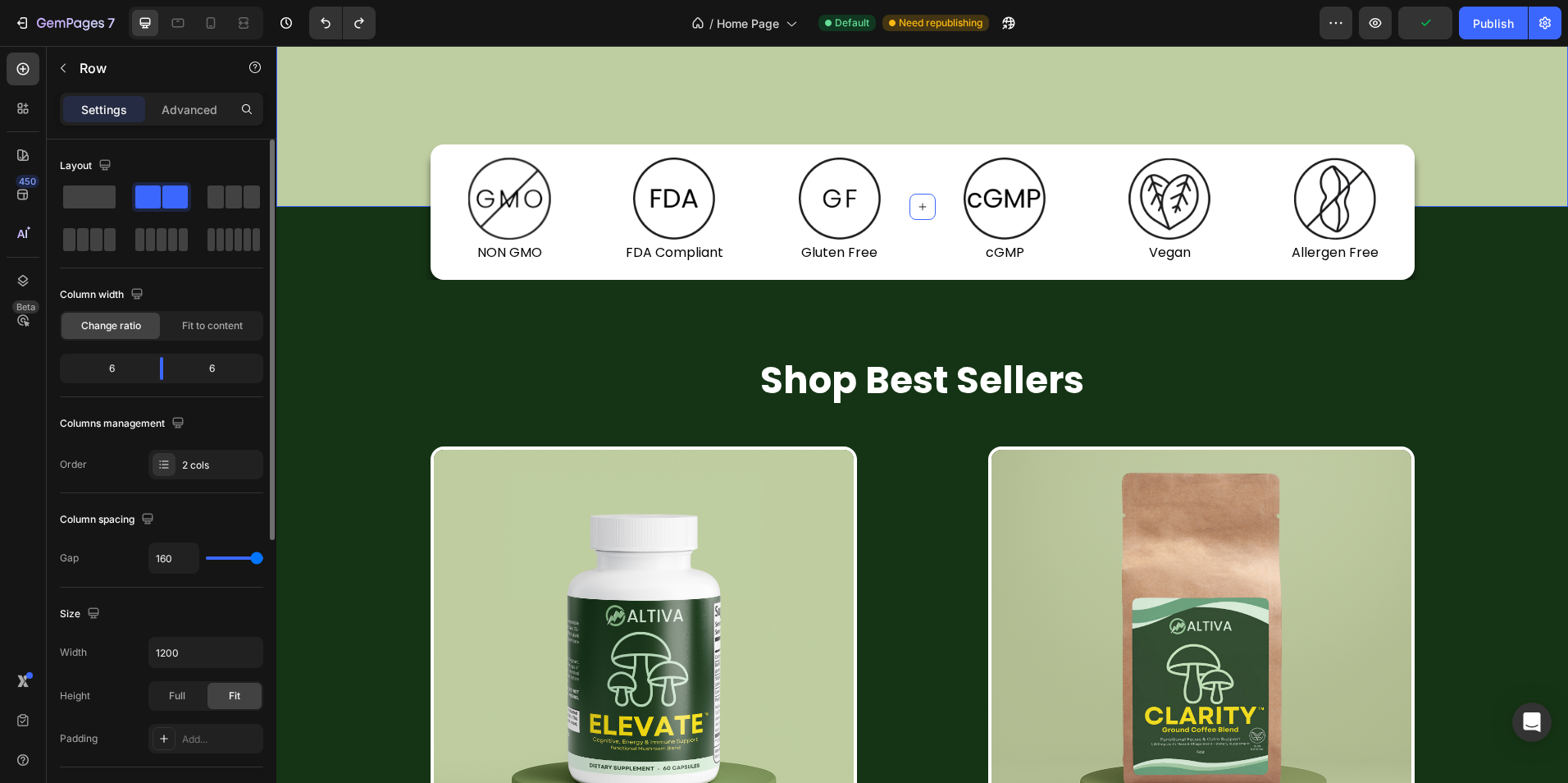
scroll to position [1148, 0]
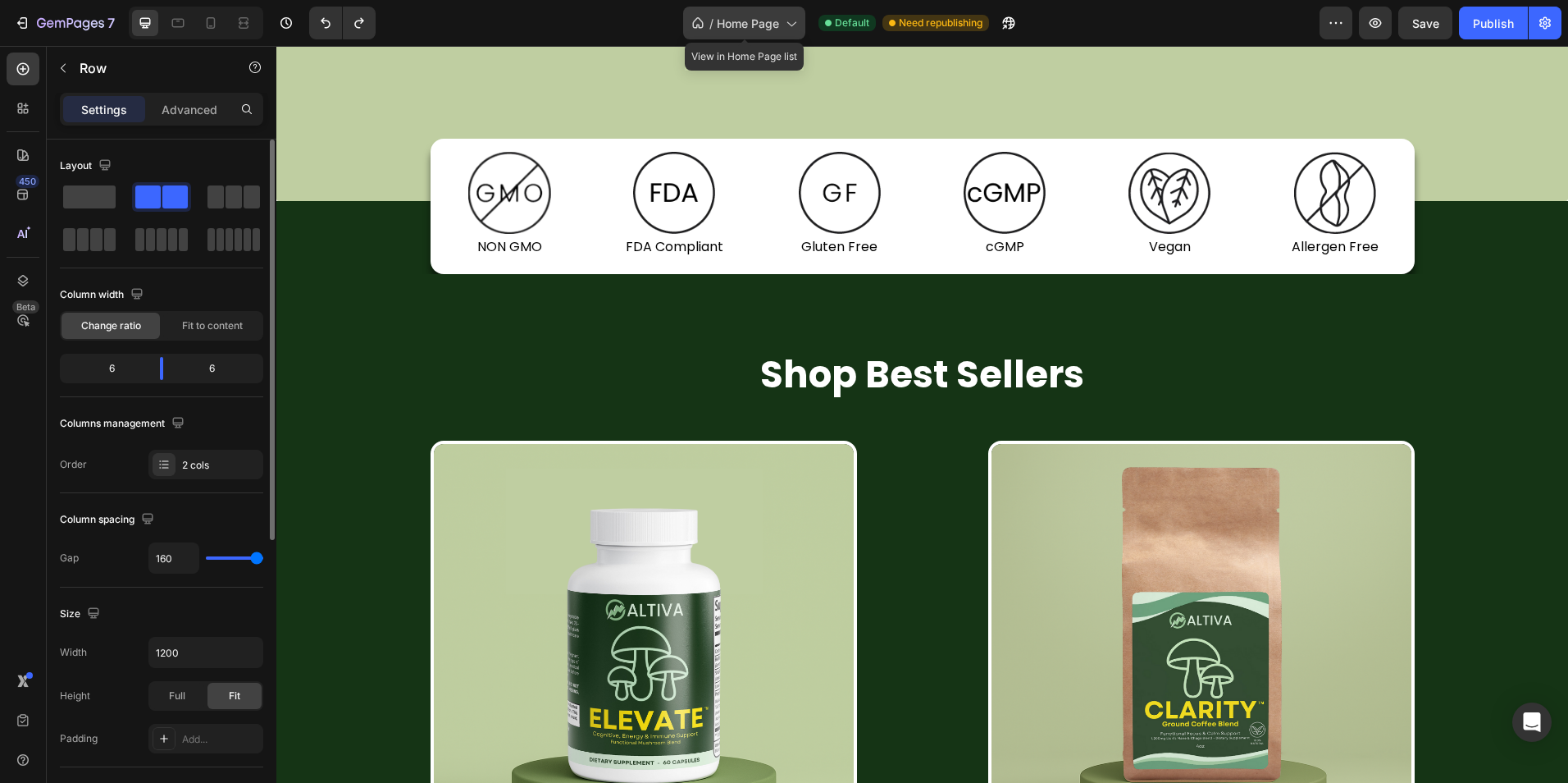
click at [753, 16] on span "Home Page" at bounding box center [748, 23] width 63 height 17
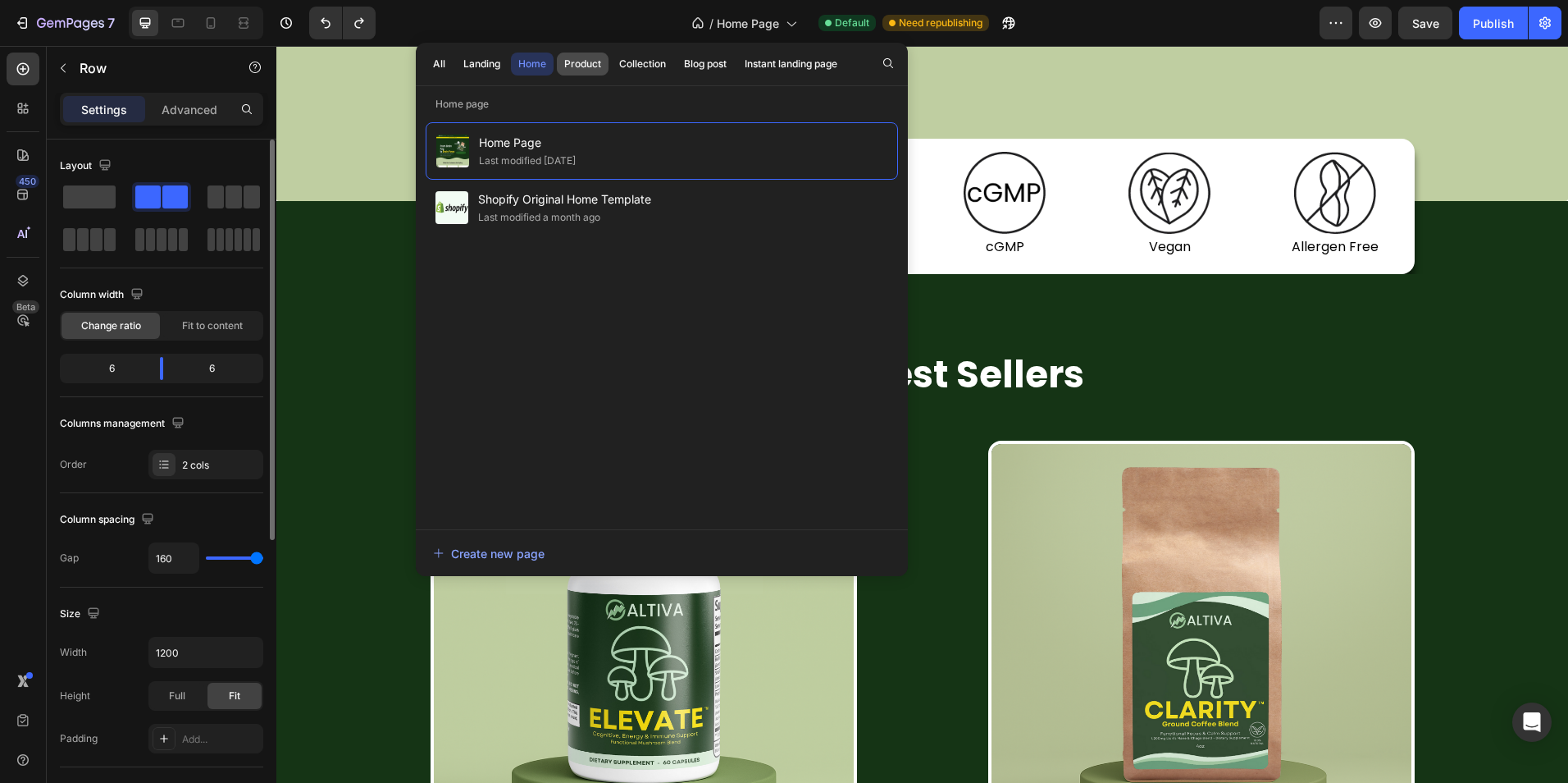
click at [574, 61] on div "Product" at bounding box center [582, 64] width 37 height 15
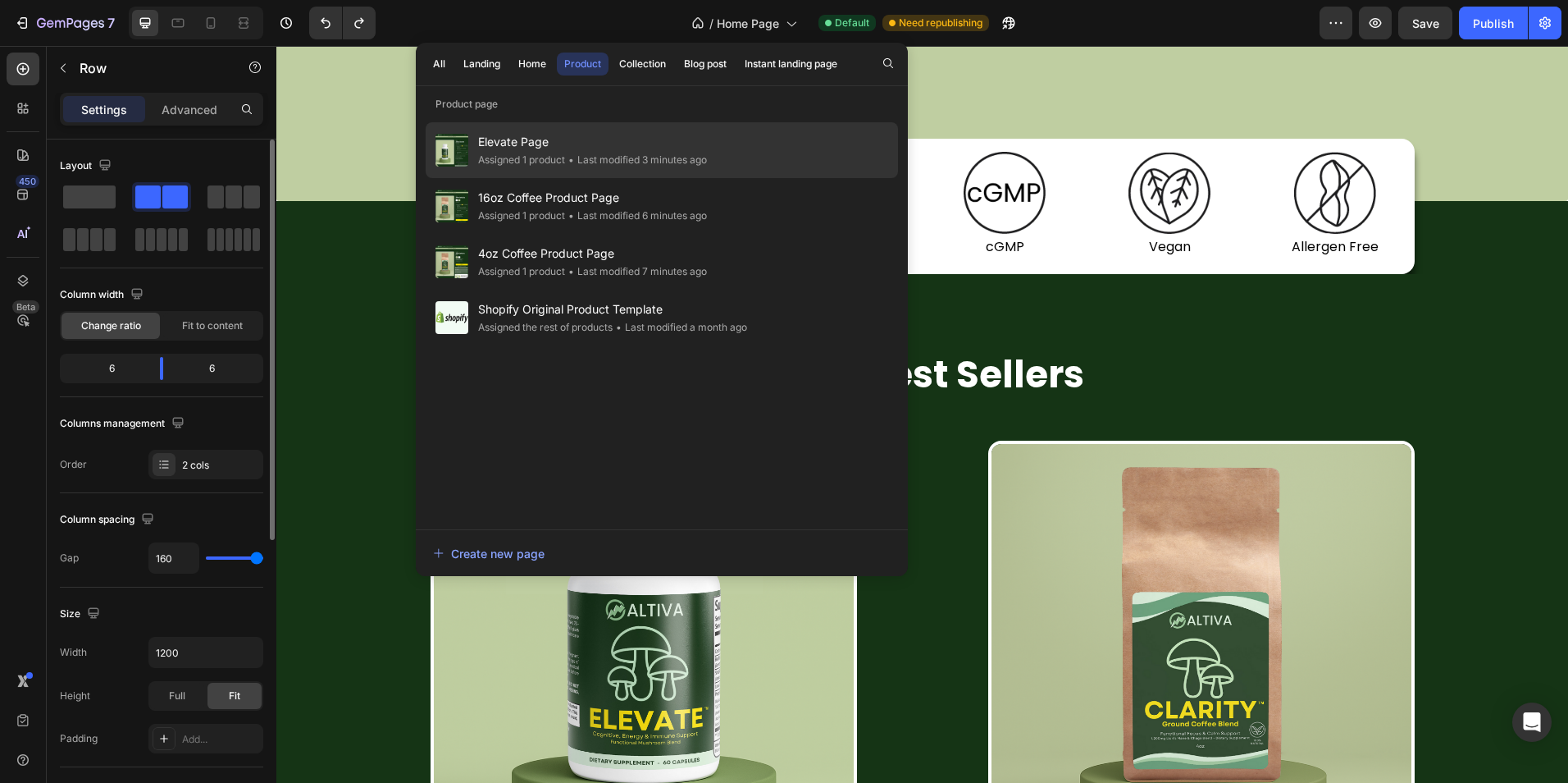
click at [584, 160] on div "• Last modified 3 minutes ago" at bounding box center [636, 160] width 142 height 16
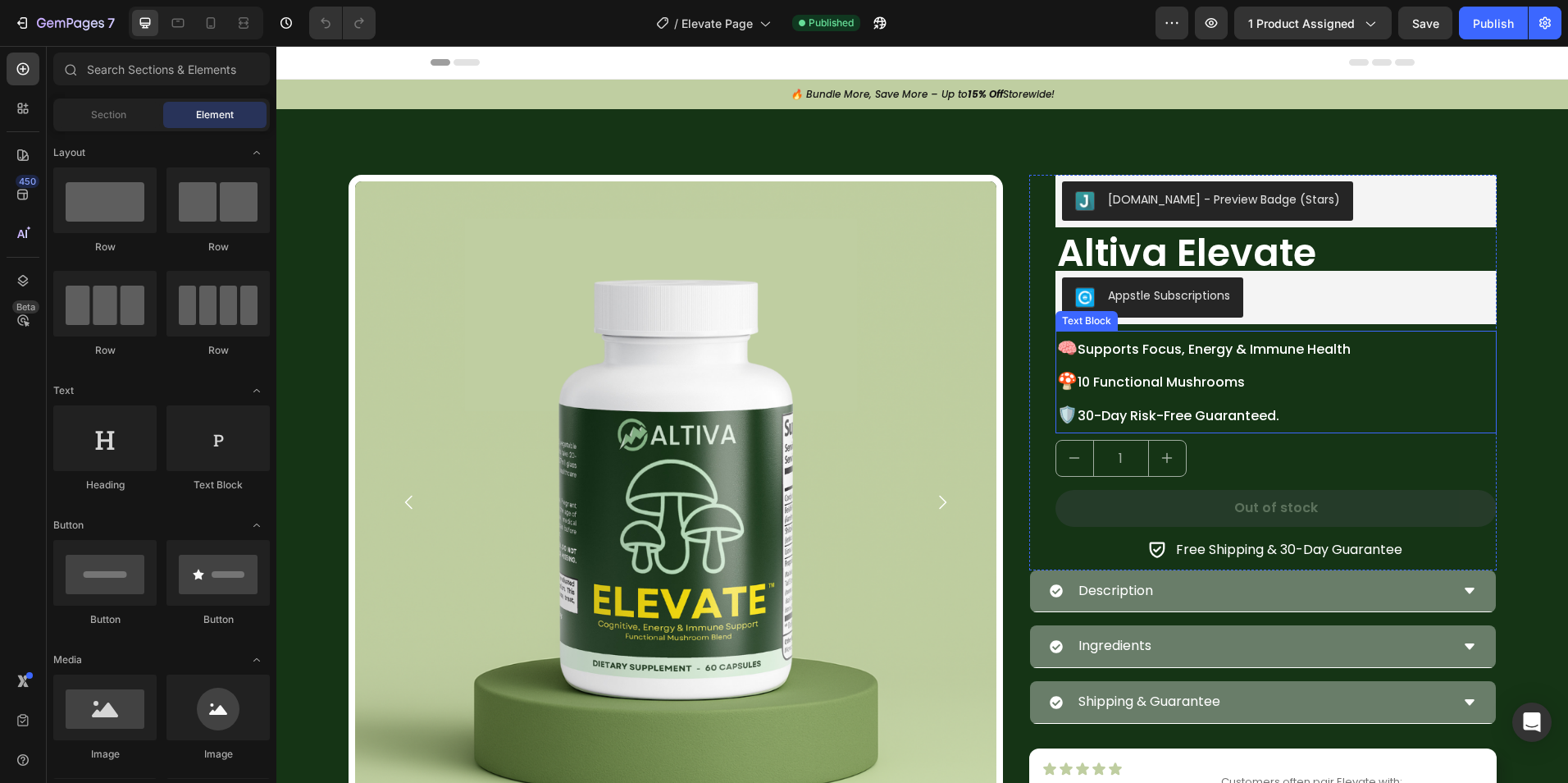
click at [1180, 400] on p "🧠 Supports Focus, Energy & Immune Health 🍄 10 Functional Mushrooms 🛡️ 30-Day Ri…" at bounding box center [1275, 382] width 438 height 100
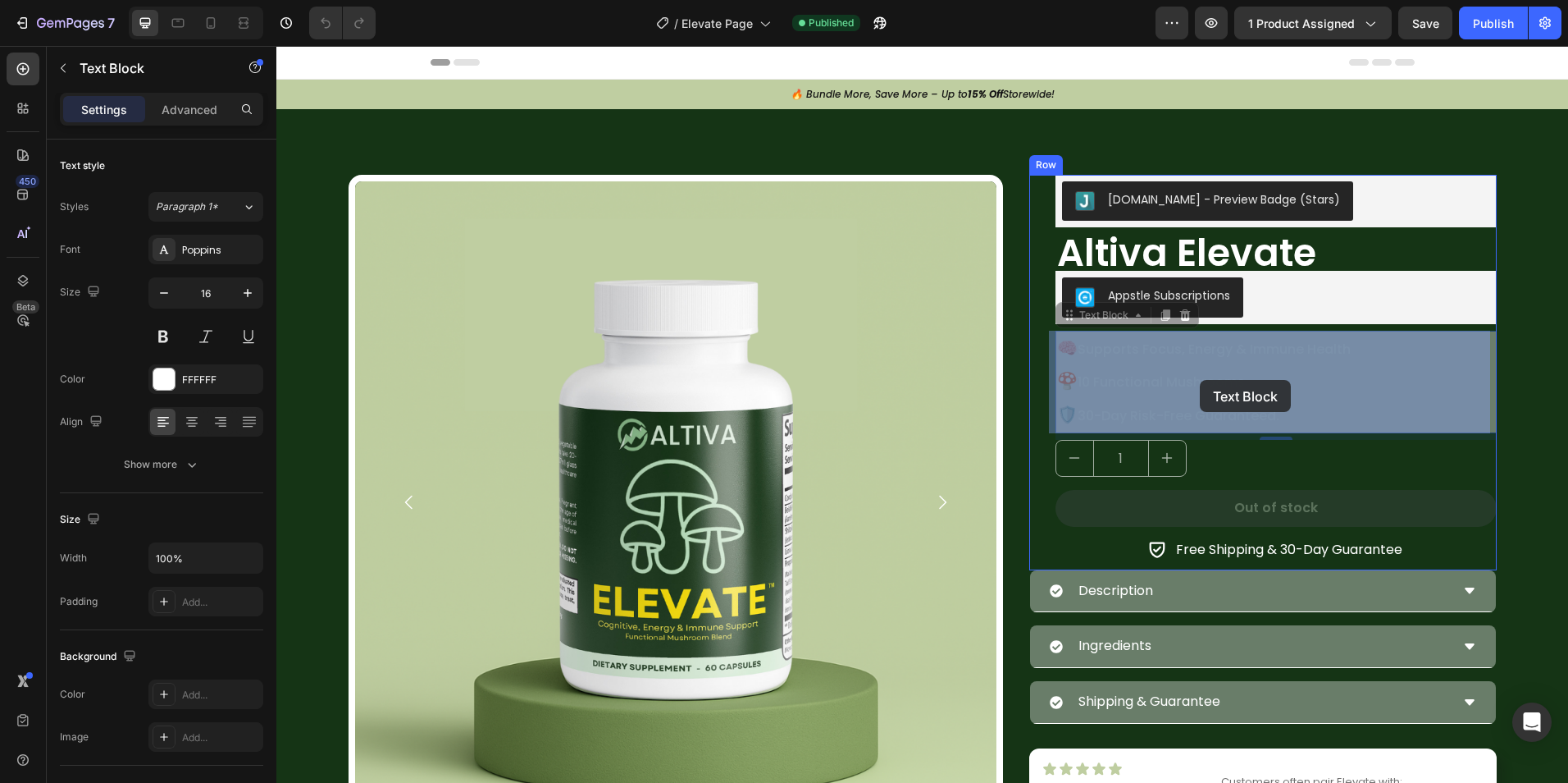
drag, startPoint x: 1288, startPoint y: 415, endPoint x: 1199, endPoint y: 380, distance: 95.6
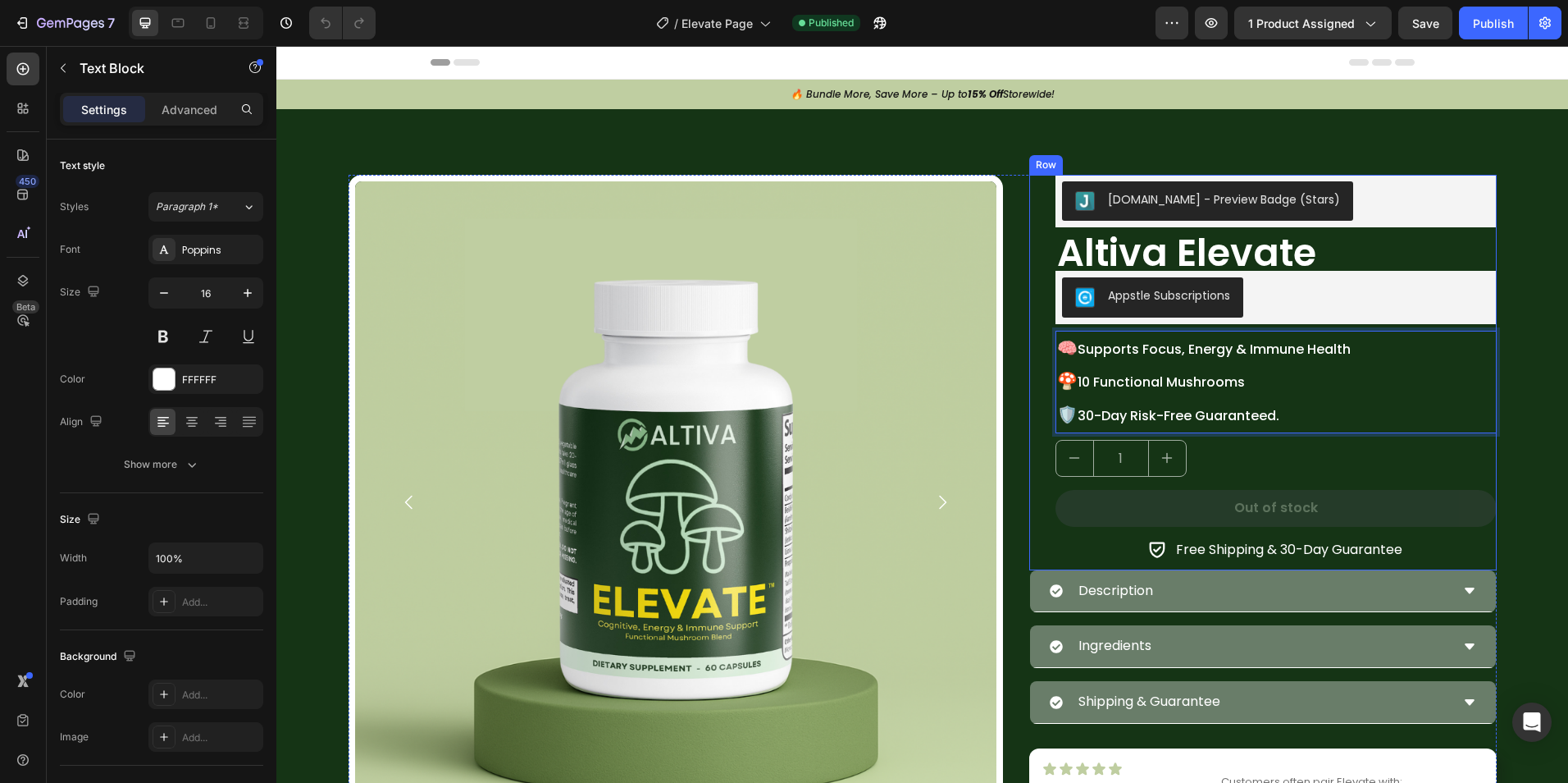
drag, startPoint x: 1289, startPoint y: 419, endPoint x: 1037, endPoint y: 336, distance: 265.3
click at [1037, 336] on div "[DOMAIN_NAME] - Preview Badge (Stars) [DOMAIN_NAME] Altiva Elevate Heading Apps…" at bounding box center [1262, 372] width 468 height 395
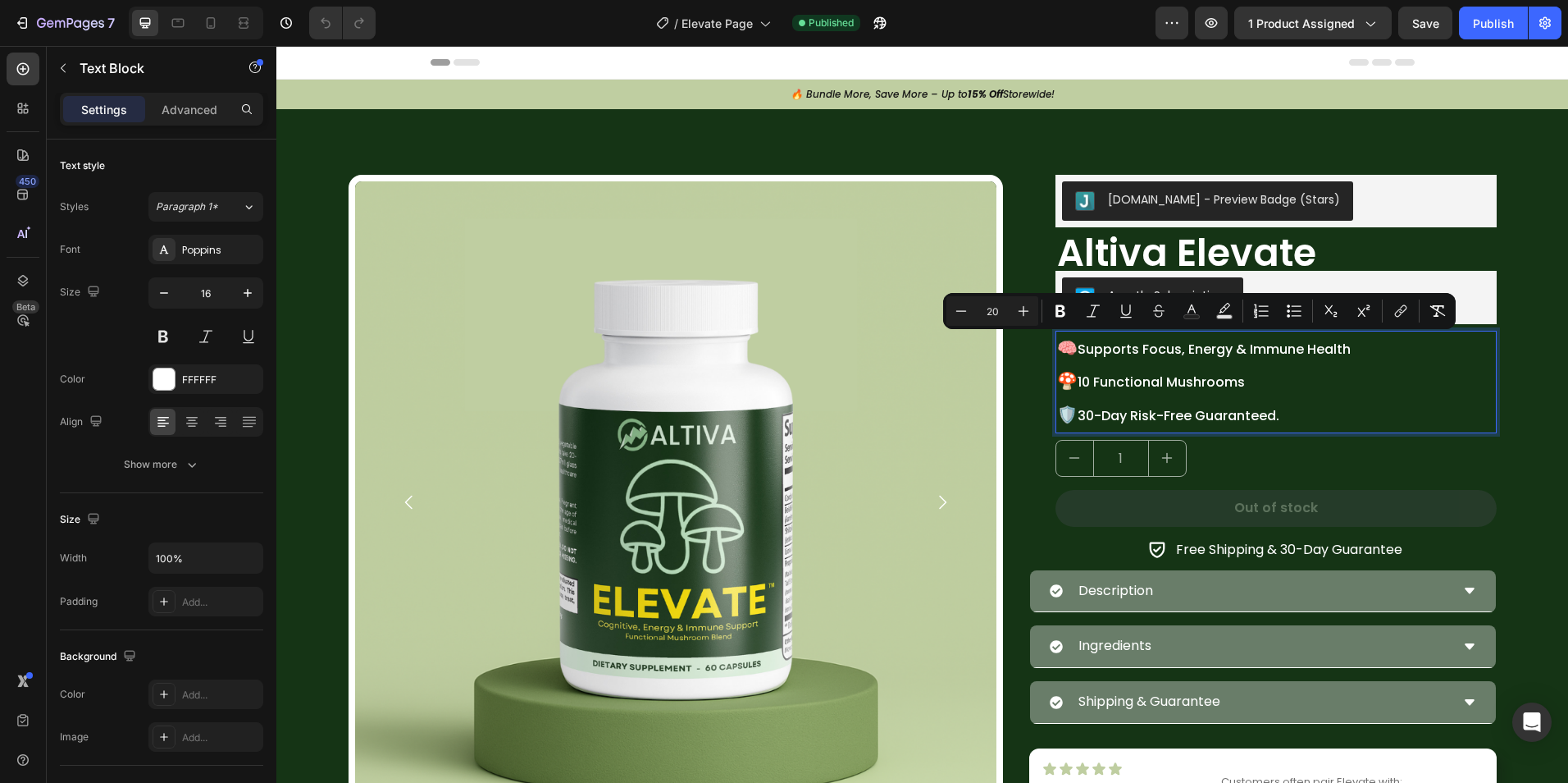
copy p "🧠 Supports Focus, Energy & Immune Health 🍄 10 Functional Mushrooms 🛡️ 30-Day Ri…"
click at [1299, 416] on p "🧠 Supports Focus, Energy & Immune Health 🍄 10 Functional Mushrooms 🛡️ 30-Day Ri…" at bounding box center [1275, 382] width 438 height 100
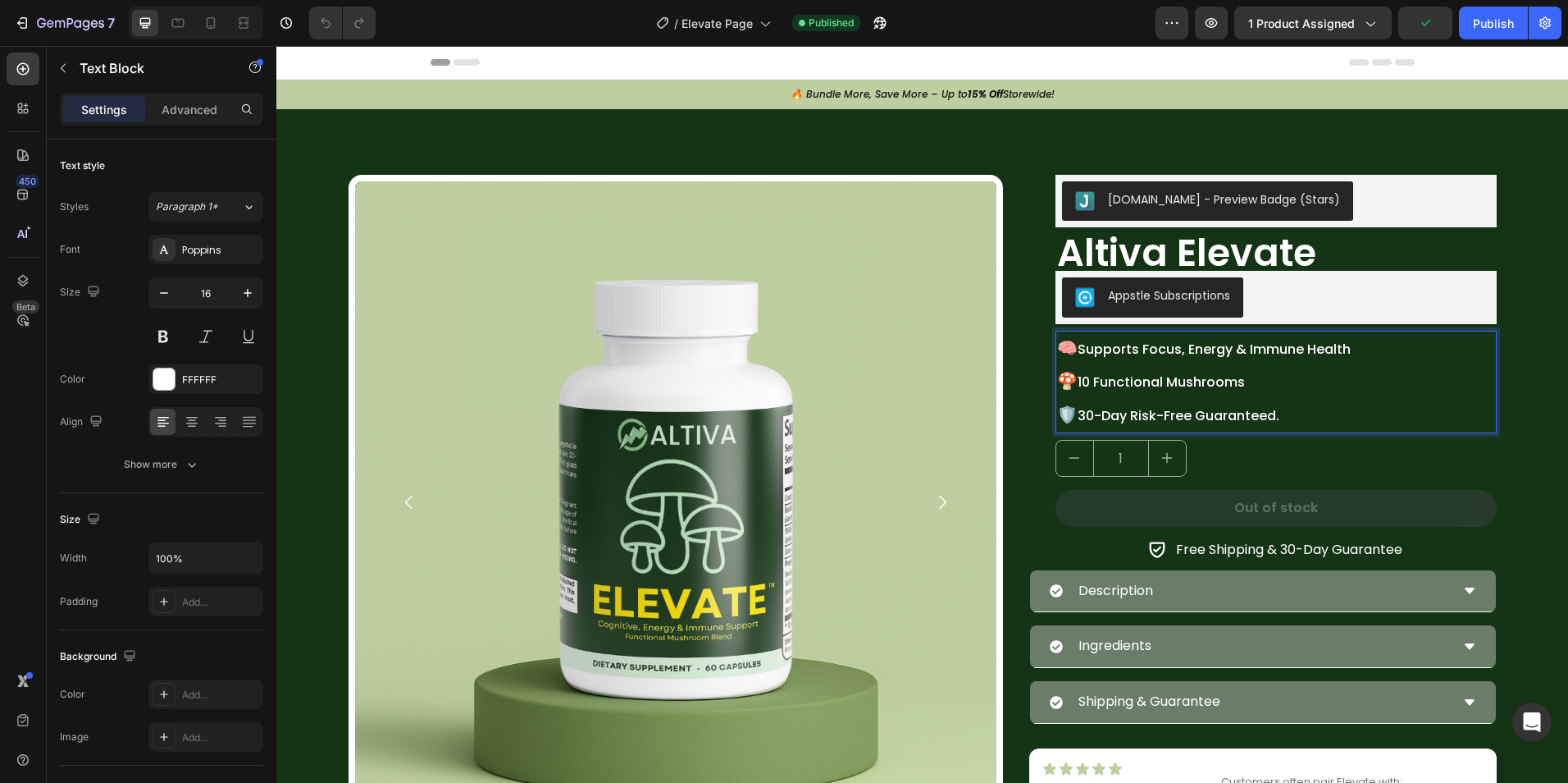
drag, startPoint x: 1299, startPoint y: 416, endPoint x: 1084, endPoint y: 344, distance: 226.7
click at [1084, 344] on p "🧠 Supports Focus, Energy & Immune Health 🍄 10 Functional Mushrooms 🛡️ 30-Day Ri…" at bounding box center [1275, 382] width 438 height 100
click at [1163, 391] on p "🧠 Supports Focus, Energy & Immune Health 🍄 10 Functional Mushrooms 🛡️ 30-Day Ri…" at bounding box center [1275, 382] width 438 height 100
click at [1260, 416] on p "🧠 Supports Focus, Energy & Immune Health 🍄 10 Functional Mushrooms 🛡️ 30-Day Ri…" at bounding box center [1275, 382] width 438 height 100
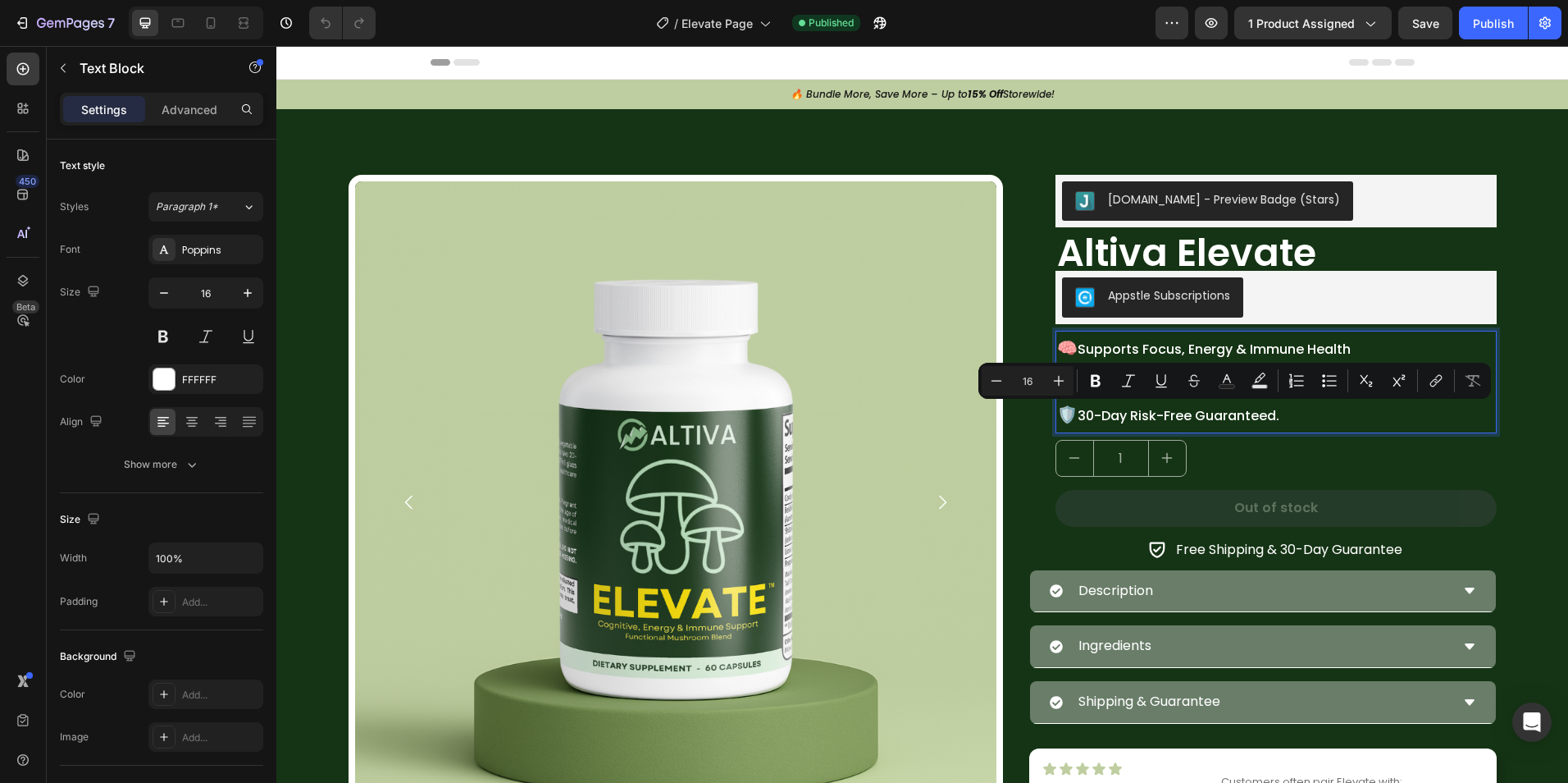
drag, startPoint x: 1314, startPoint y: 425, endPoint x: 1315, endPoint y: 438, distance: 13.0
click at [1314, 424] on p "🧠 Supports Focus, Energy & Immune Health 🍄 10 Functional Mushrooms 🛡️ 30-Day Ri…" at bounding box center [1275, 382] width 438 height 100
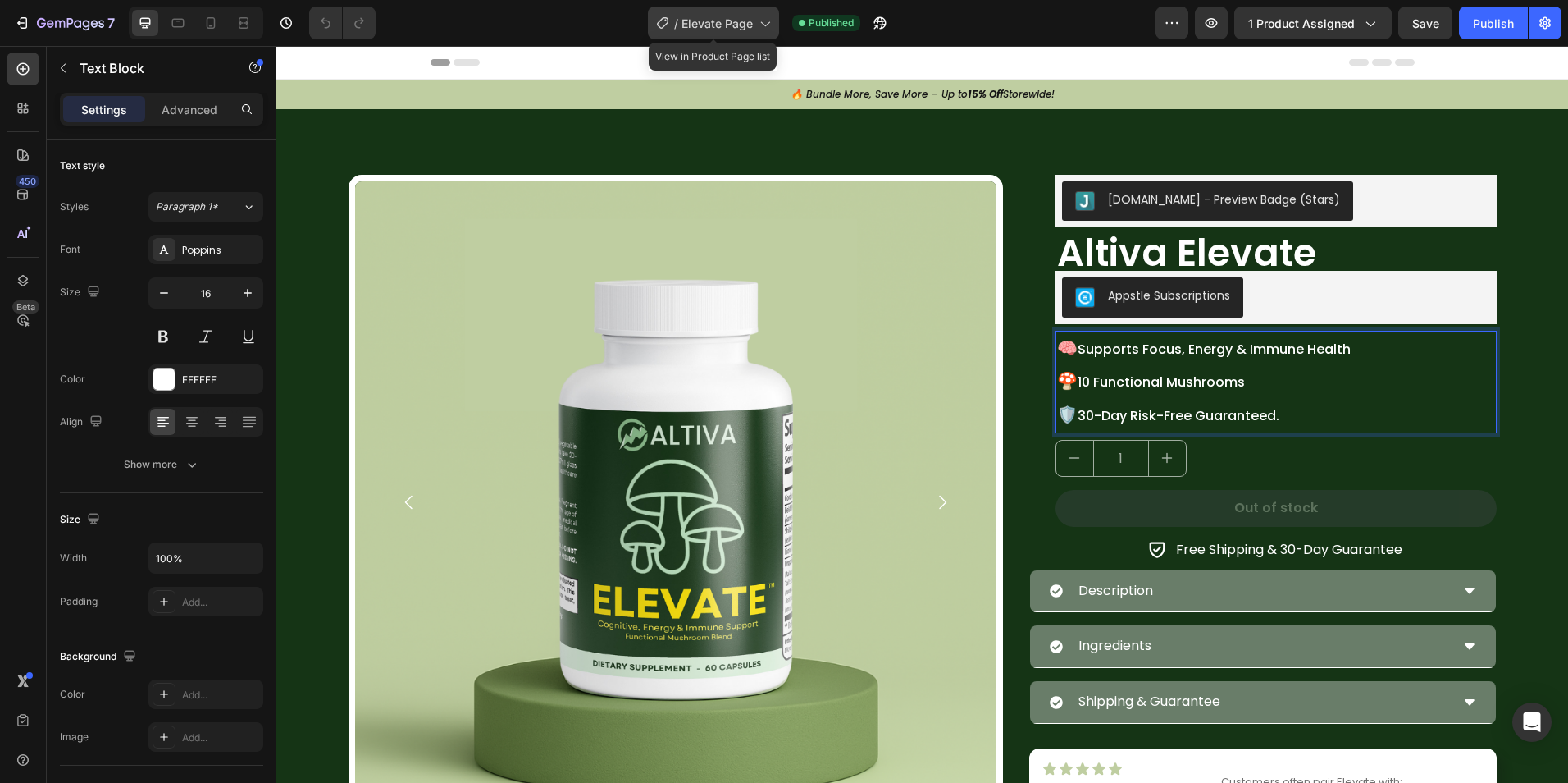
click at [691, 19] on span "Elevate Page" at bounding box center [717, 23] width 72 height 17
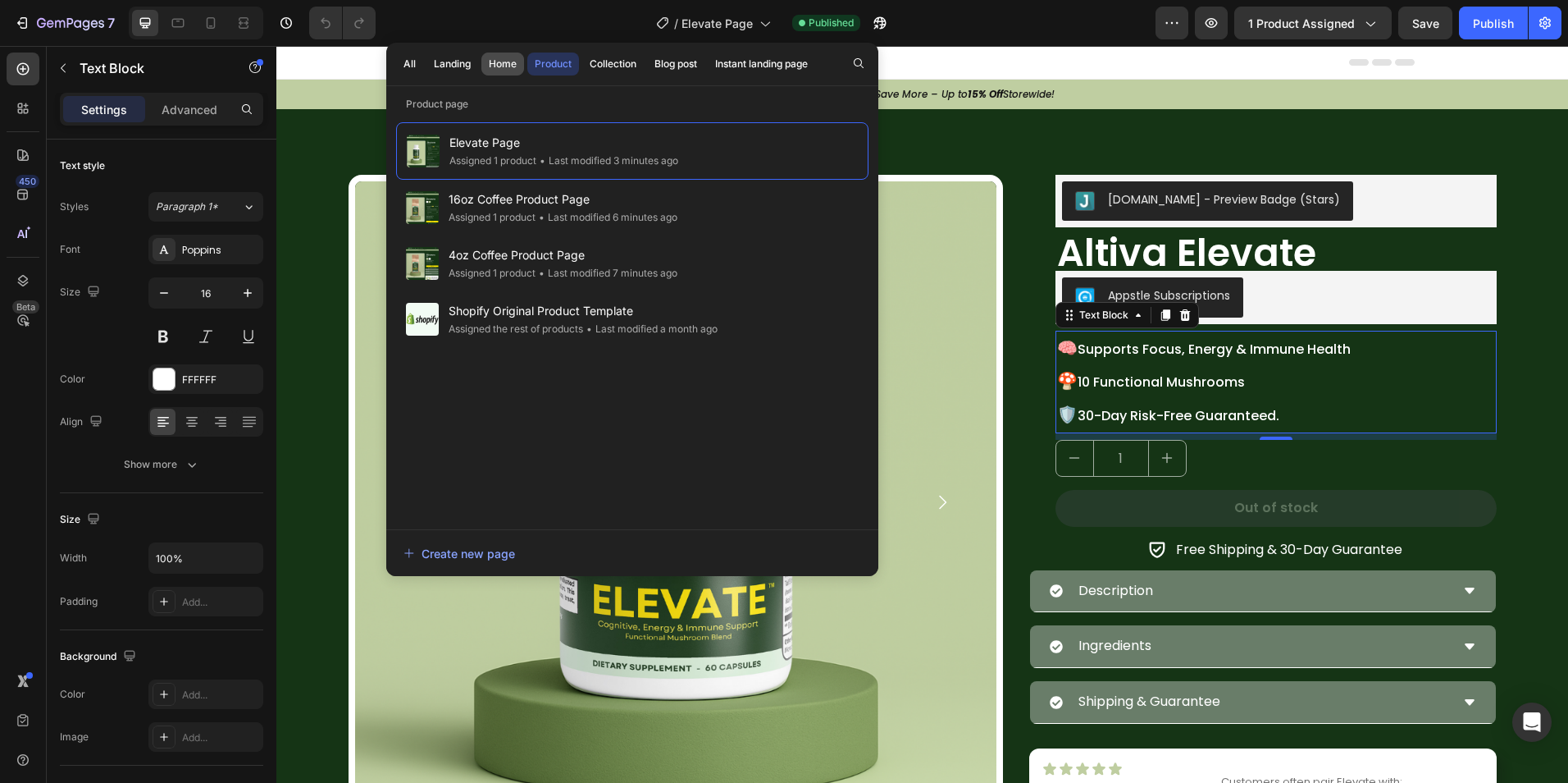
click at [500, 63] on div "Home" at bounding box center [502, 64] width 28 height 15
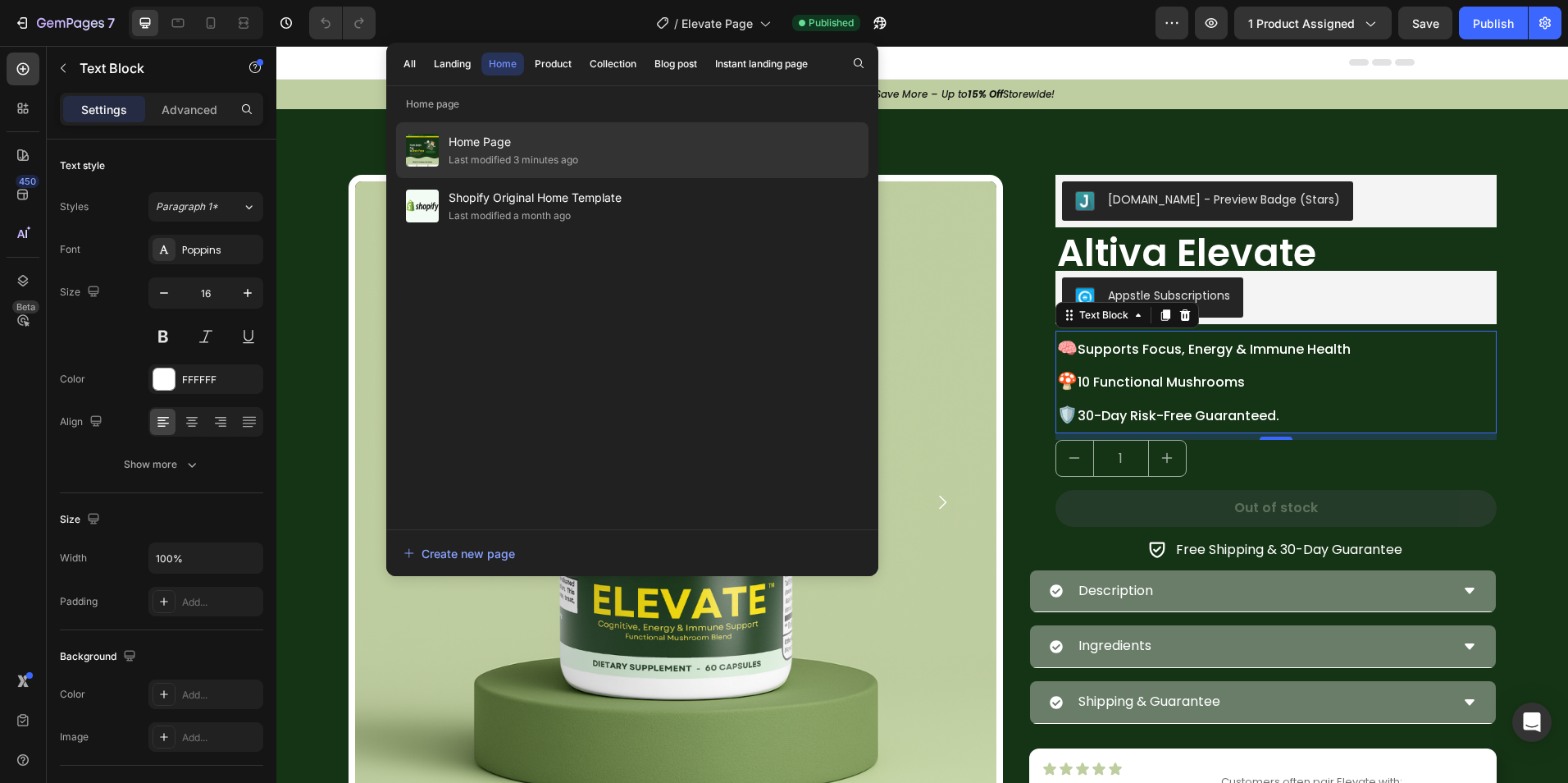
click at [500, 141] on span "Home Page" at bounding box center [513, 142] width 130 height 20
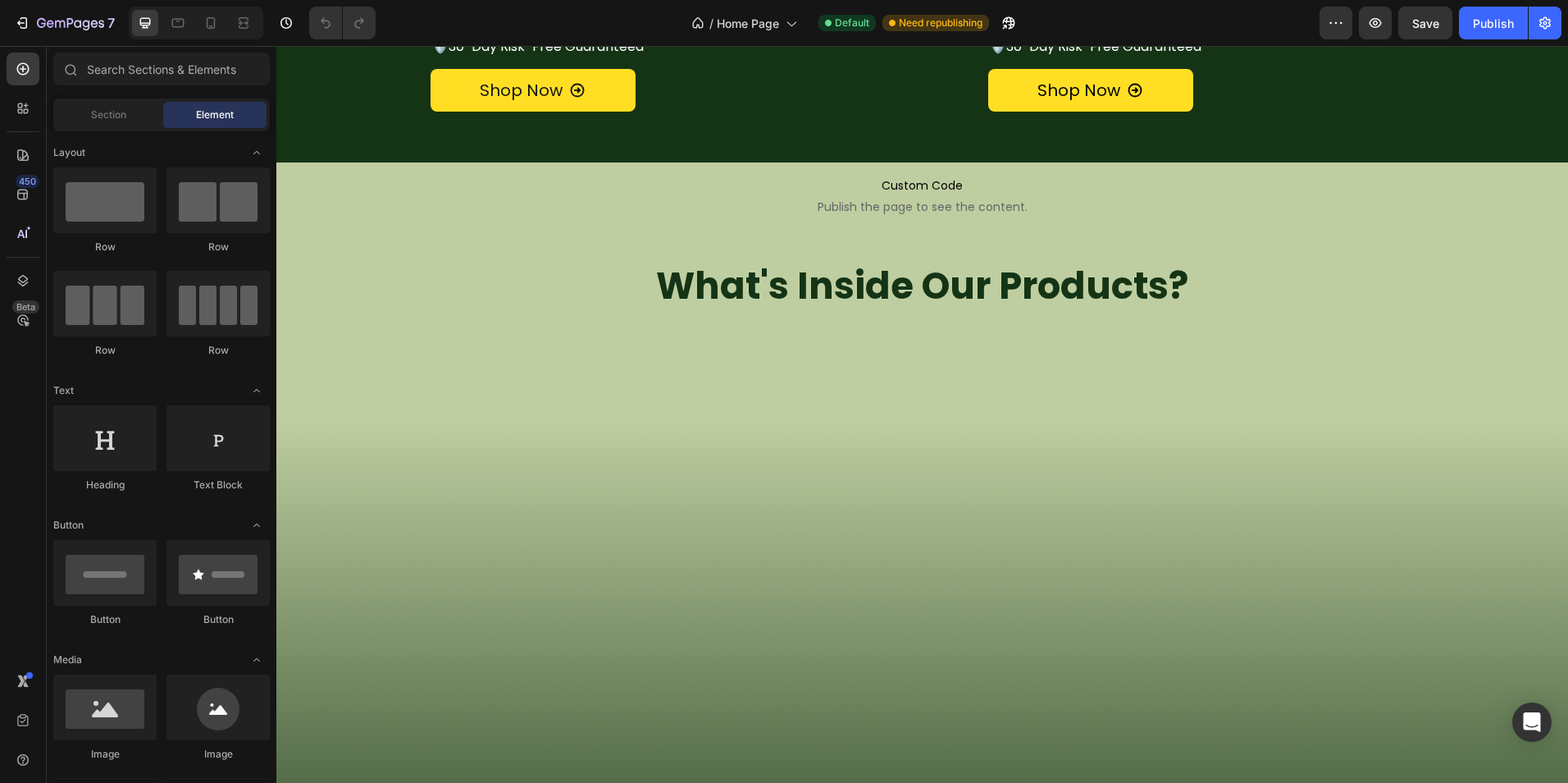
scroll to position [1723, 0]
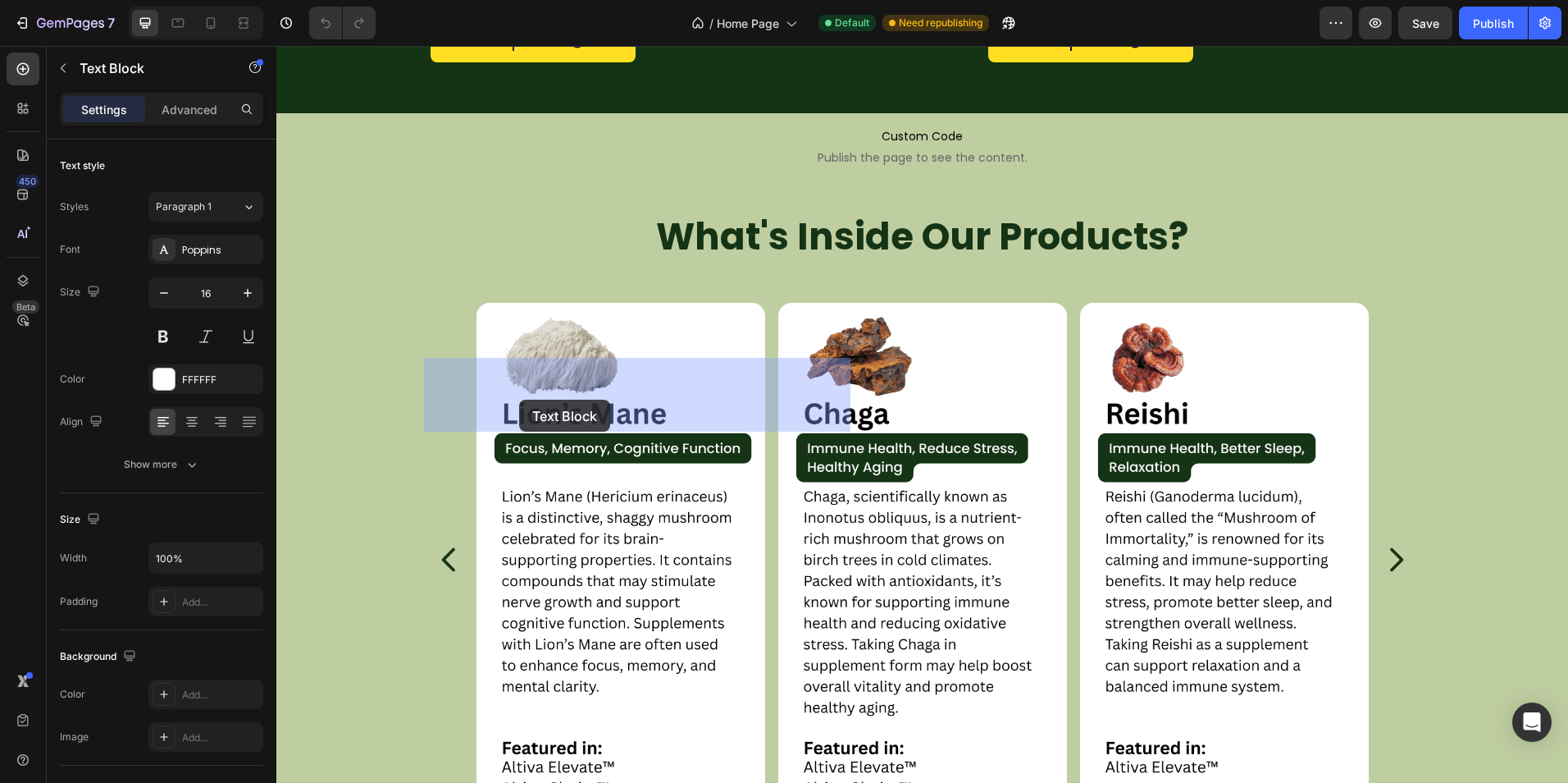
drag, startPoint x: 658, startPoint y: 421, endPoint x: 528, endPoint y: 403, distance: 131.2
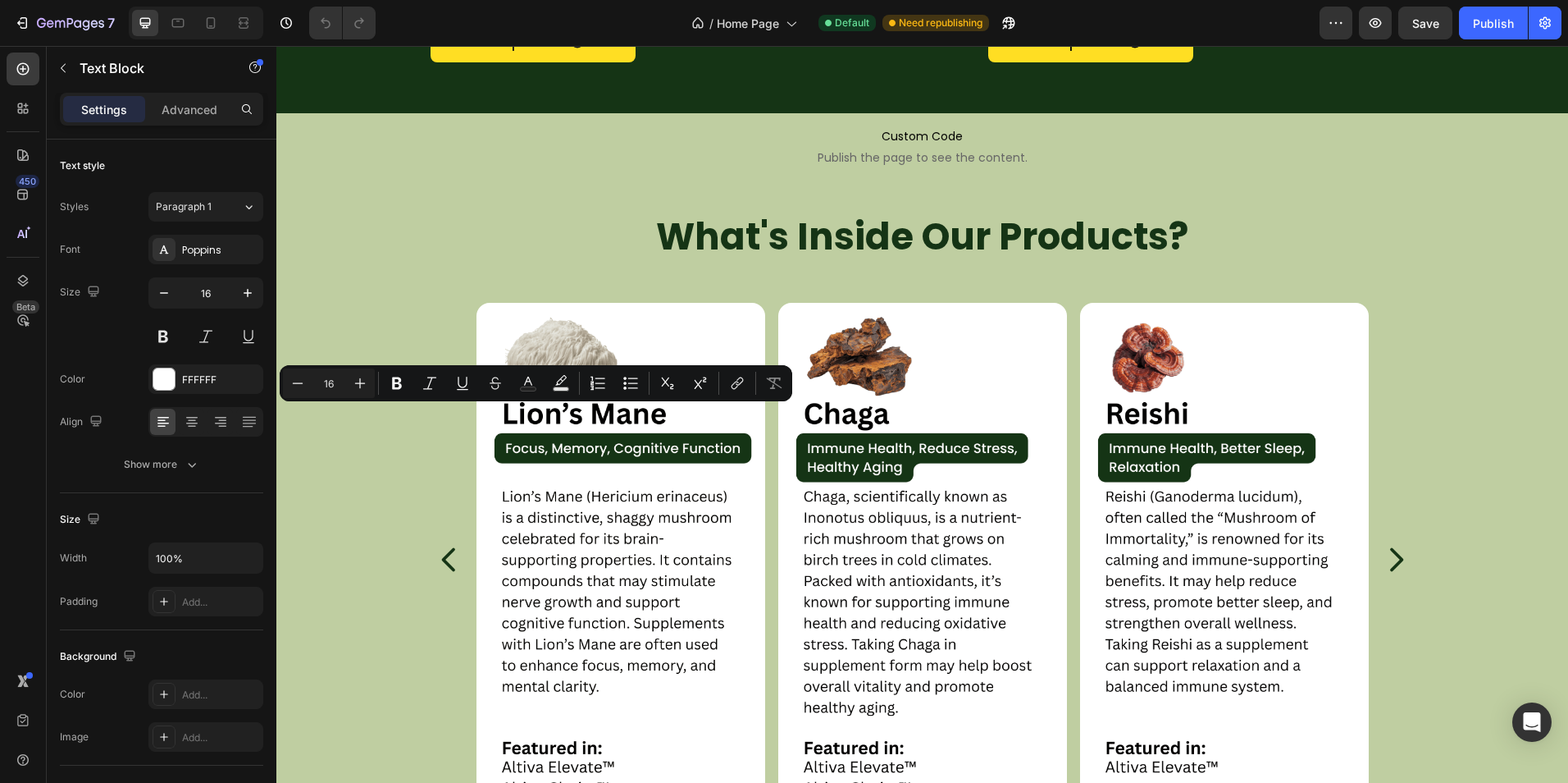
drag, startPoint x: 641, startPoint y: 418, endPoint x: 465, endPoint y: 363, distance: 184.4
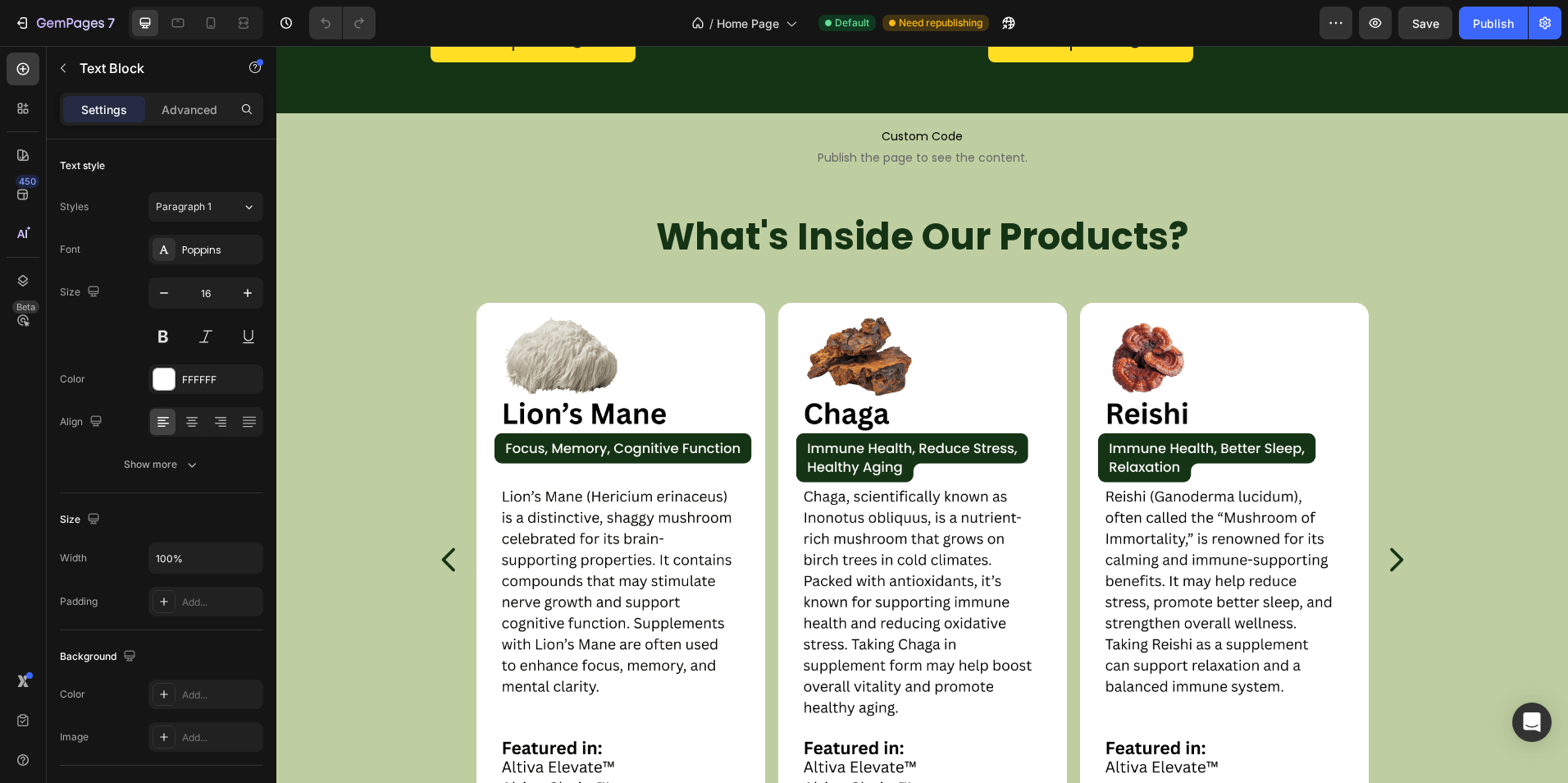
drag, startPoint x: 641, startPoint y: 415, endPoint x: 423, endPoint y: 363, distance: 224.1
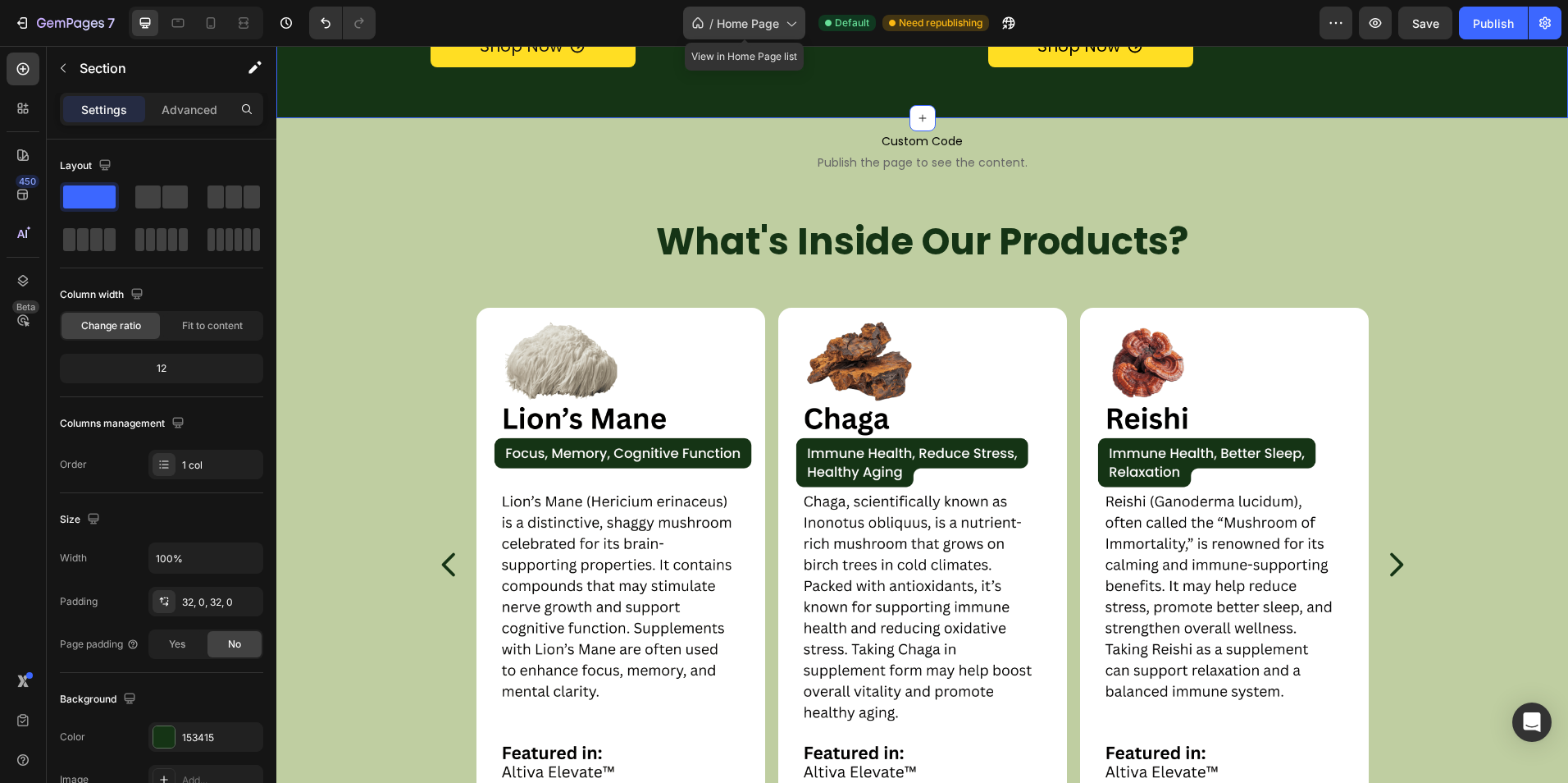
click at [727, 18] on span "Home Page" at bounding box center [748, 23] width 63 height 17
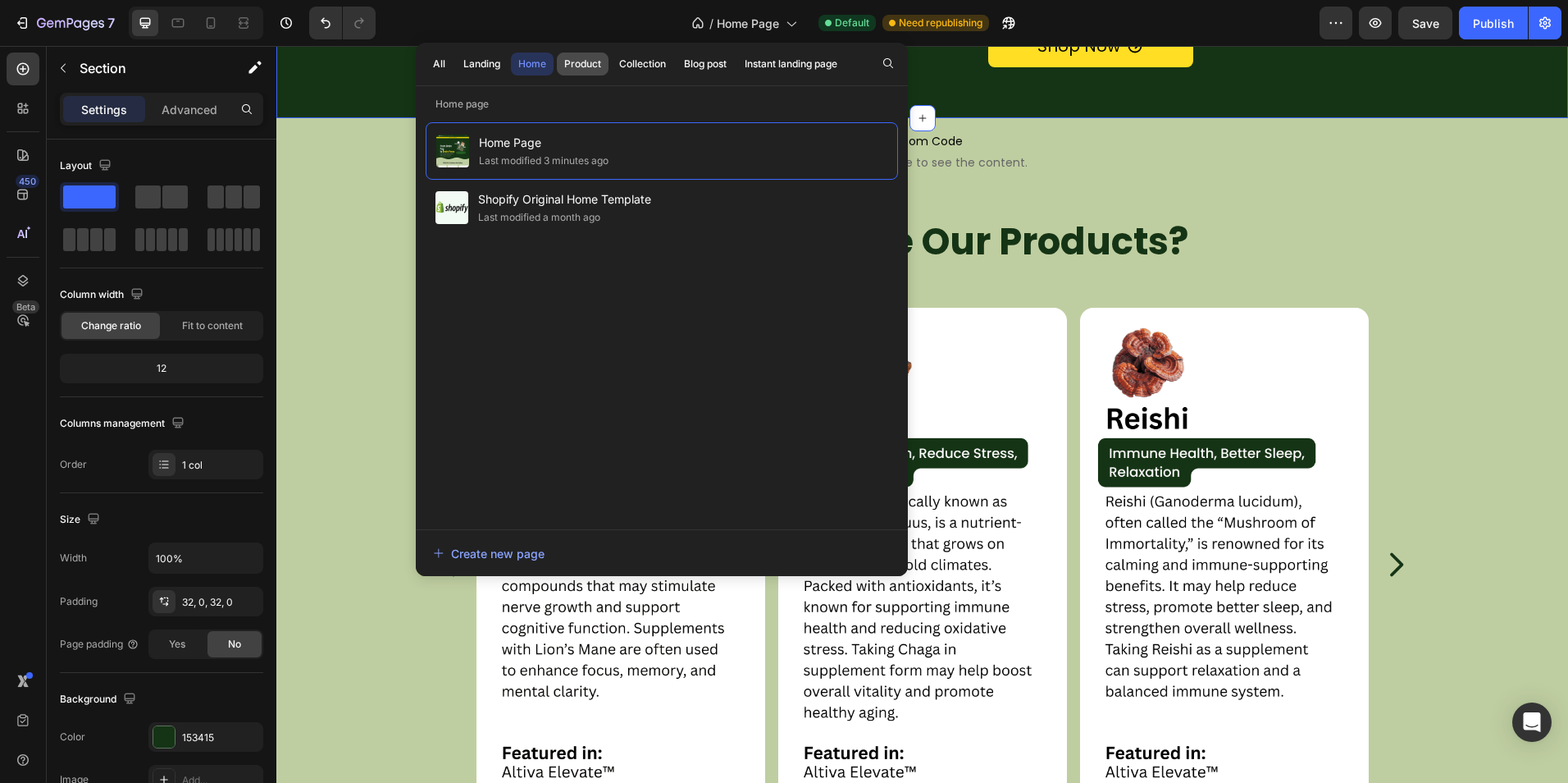
click at [612, 72] on button "Product" at bounding box center [643, 64] width 62 height 23
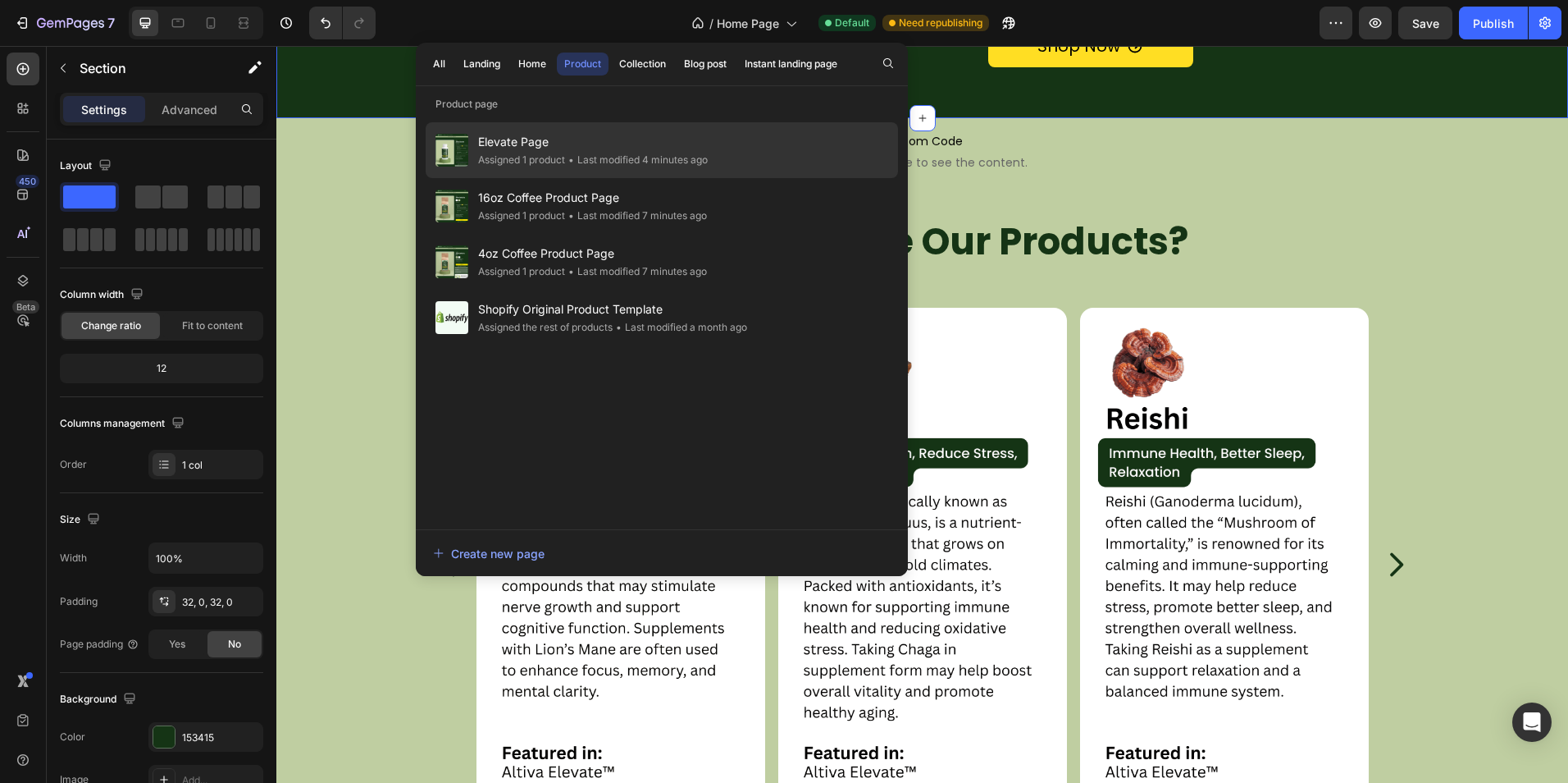
click at [565, 152] on div "Assigned 1 product" at bounding box center [521, 160] width 87 height 16
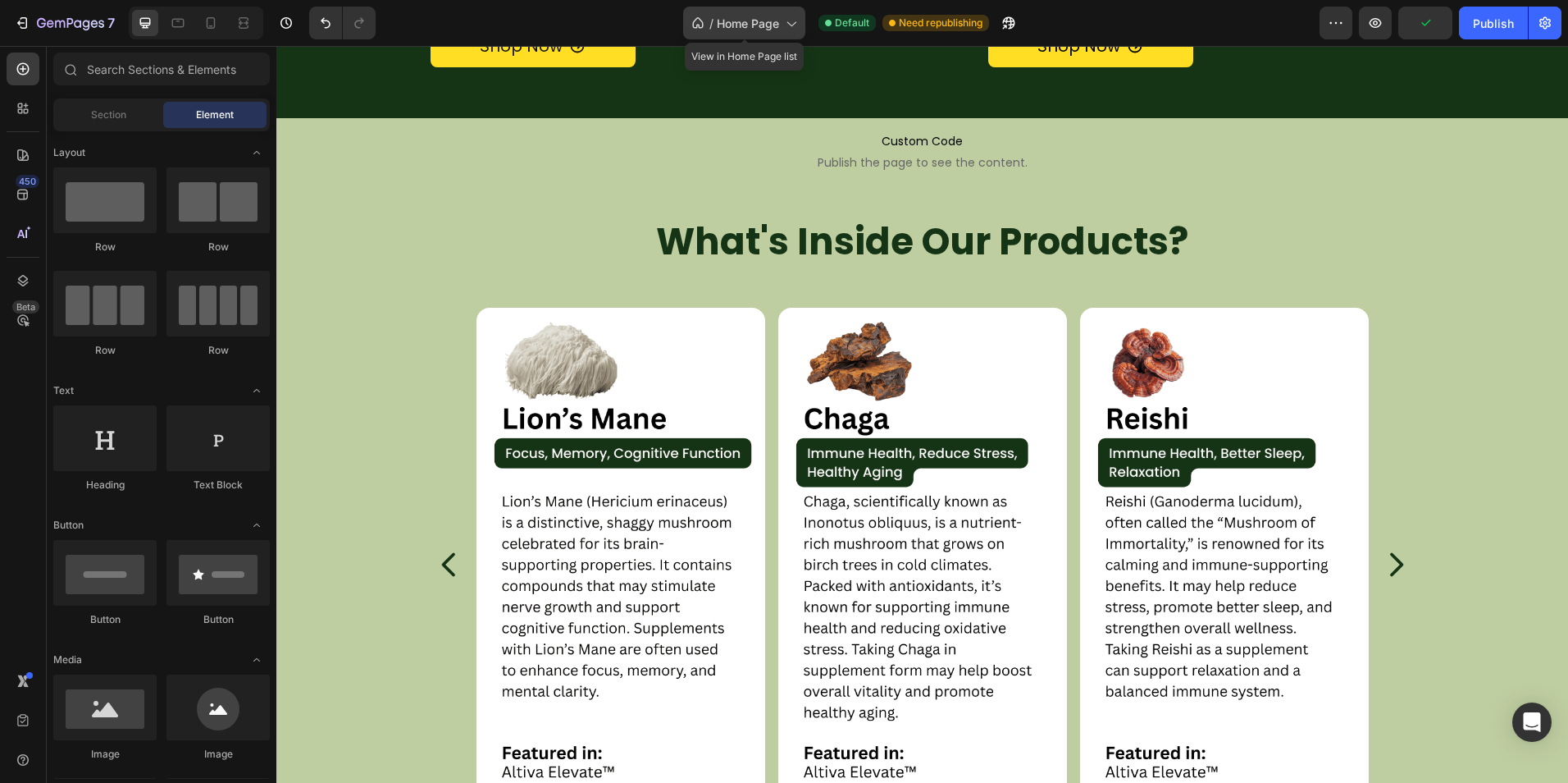
click at [736, 19] on span "Home Page" at bounding box center [748, 23] width 63 height 17
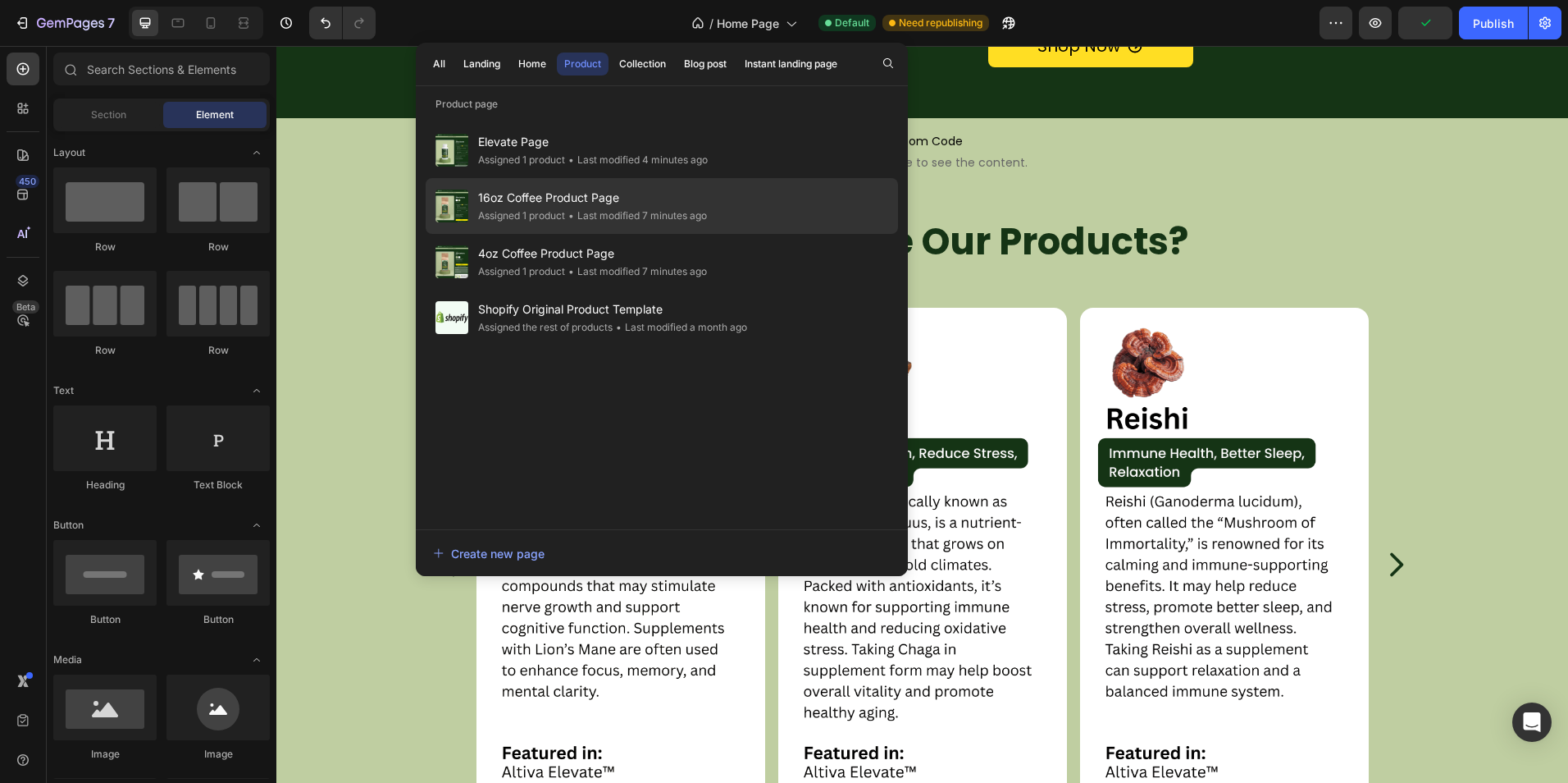
click at [666, 205] on span "16oz Coffee Product Page" at bounding box center [592, 197] width 228 height 20
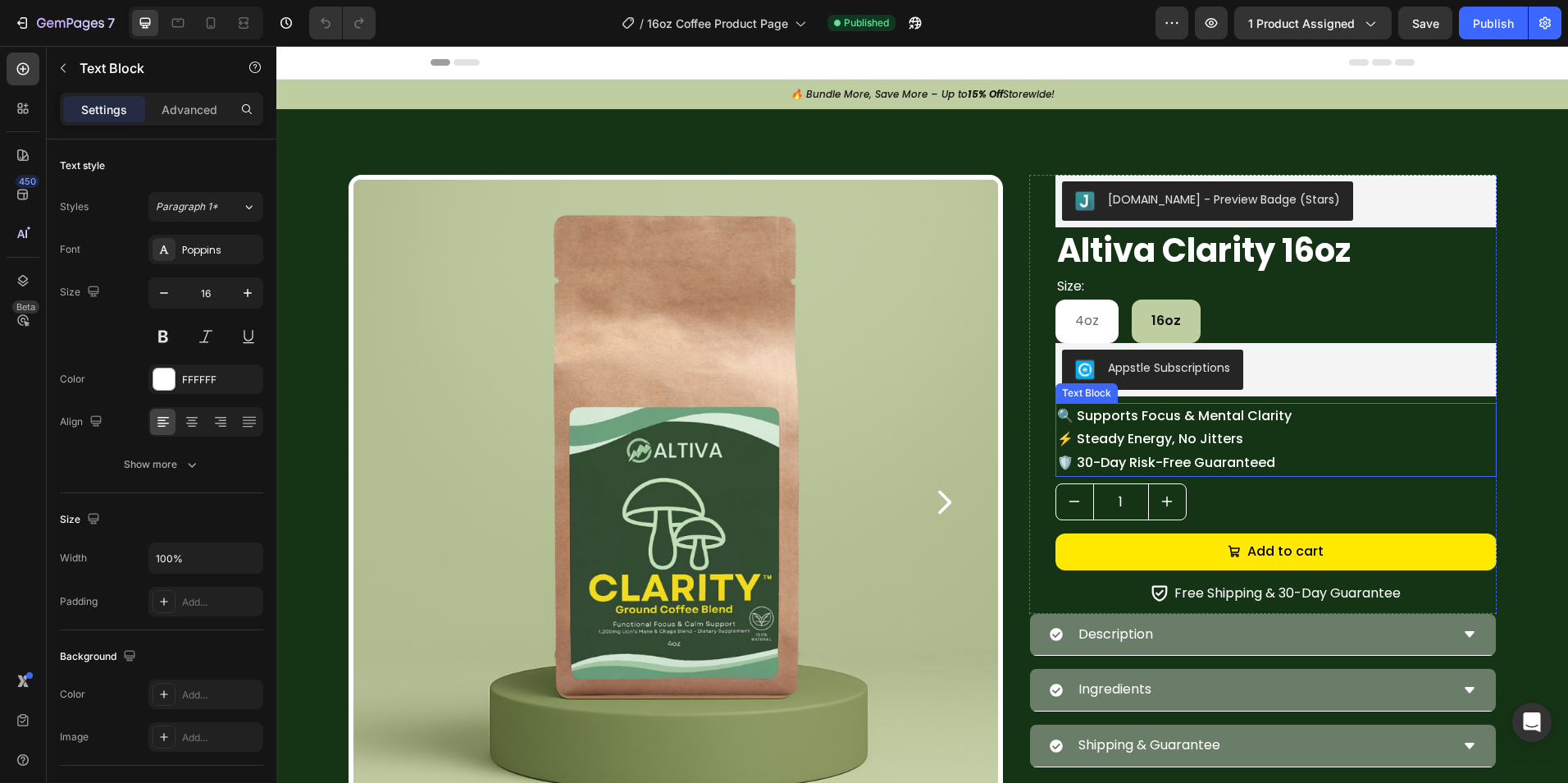
click at [1229, 452] on p "🔍 Supports Focus & Mental Clarity ⚡ Steady Energy, No Jitters 🛡️ 30-Day Risk-Fr…" at bounding box center [1275, 439] width 438 height 71
click at [1231, 451] on p "🔍 Supports Focus & Mental Clarity ⚡ Steady Energy, No Jitters 🛡️ 30-Day Risk-Fr…" at bounding box center [1275, 439] width 438 height 71
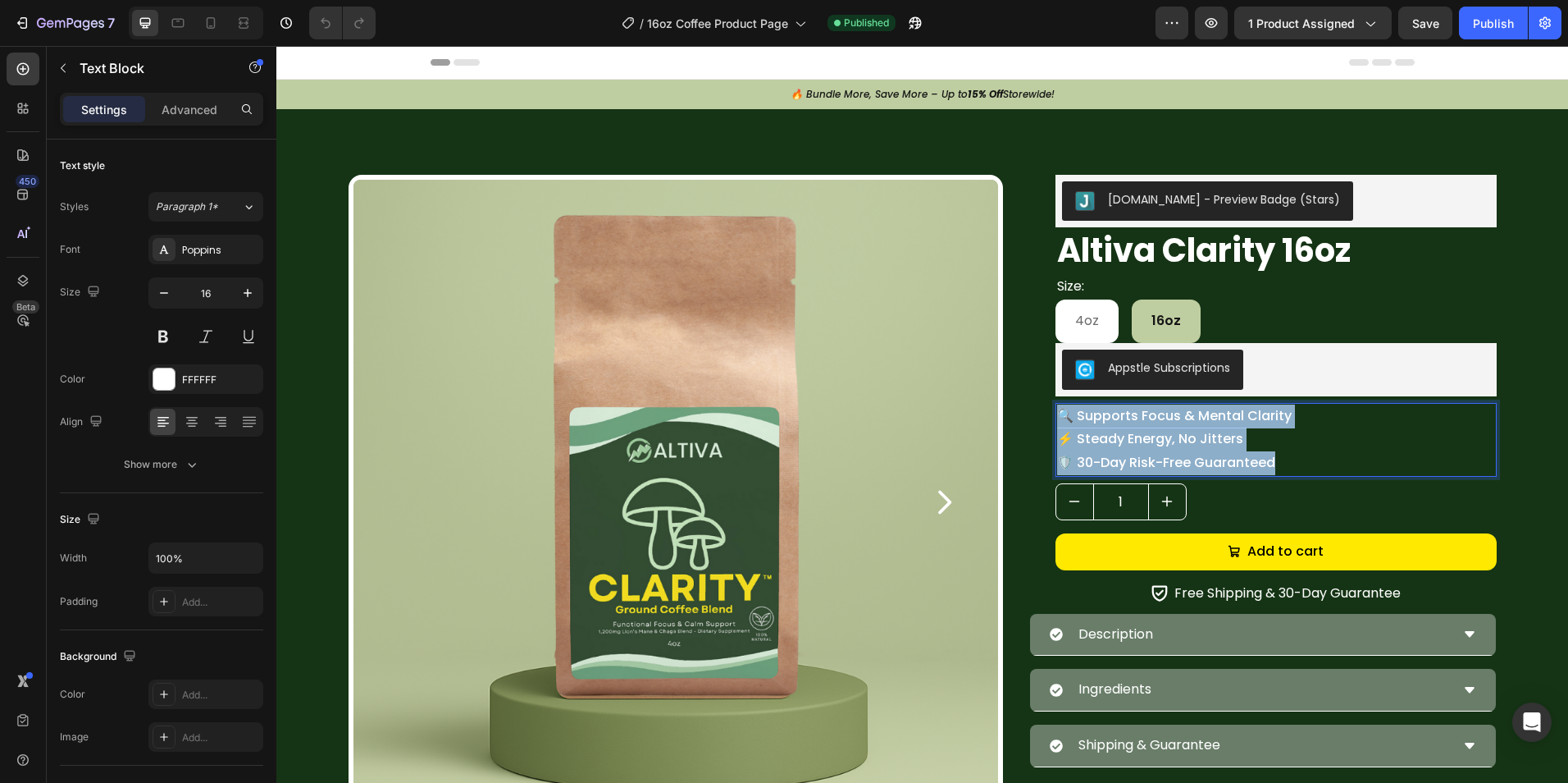
drag, startPoint x: 1271, startPoint y: 460, endPoint x: 1038, endPoint y: 403, distance: 239.9
click at [1038, 403] on div "[DOMAIN_NAME] - Preview Badge (Stars) [DOMAIN_NAME] Altiva Clarity 16oz Product…" at bounding box center [1262, 394] width 468 height 439
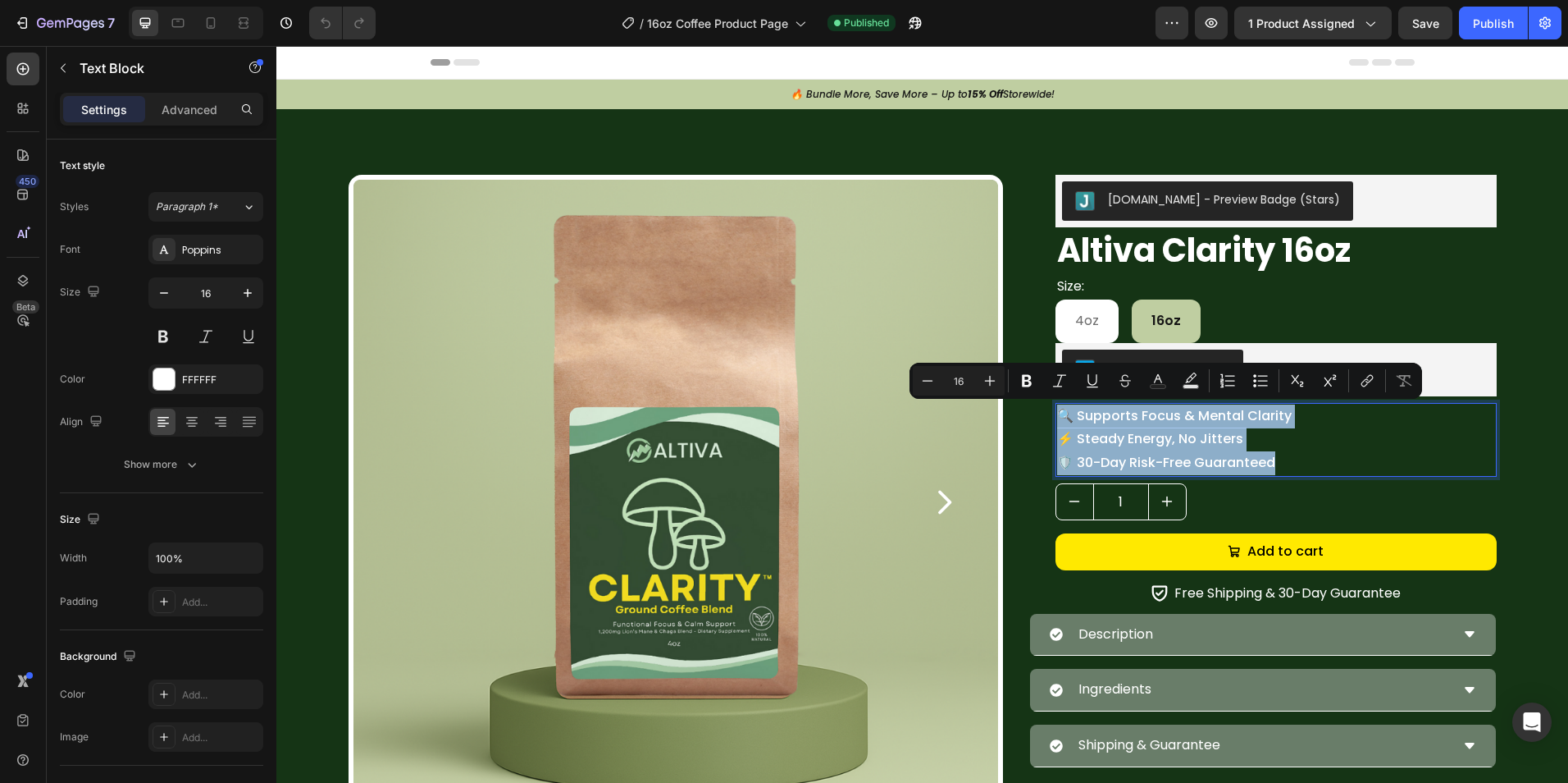
copy p "🔍 Supports Focus & Mental Clarity ⚡ Steady Energy, No Jitters 🛡️ 30-Day Risk-Fr…"
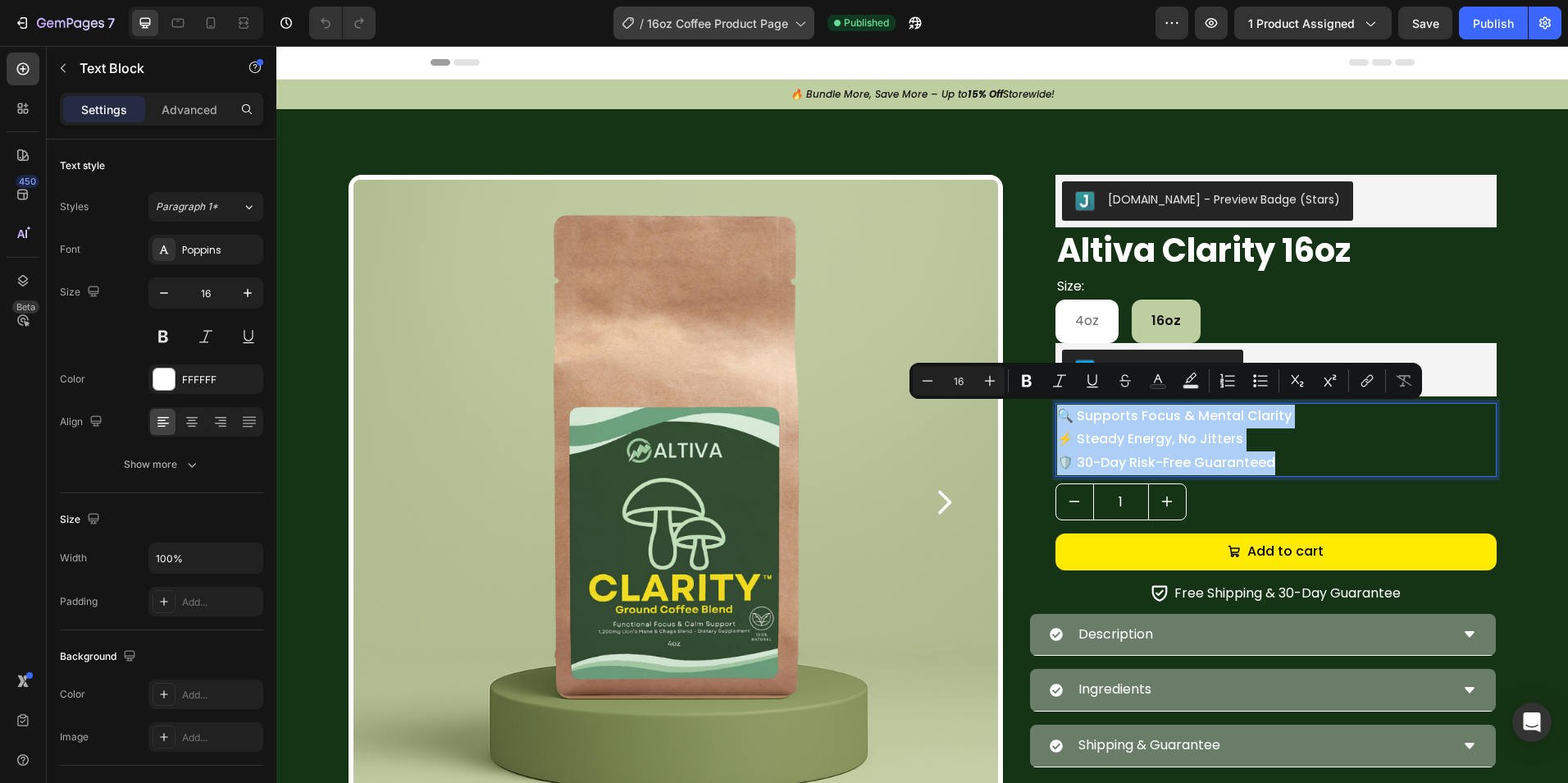
click at [691, 23] on span "16oz Coffee Product Page" at bounding box center [717, 23] width 141 height 17
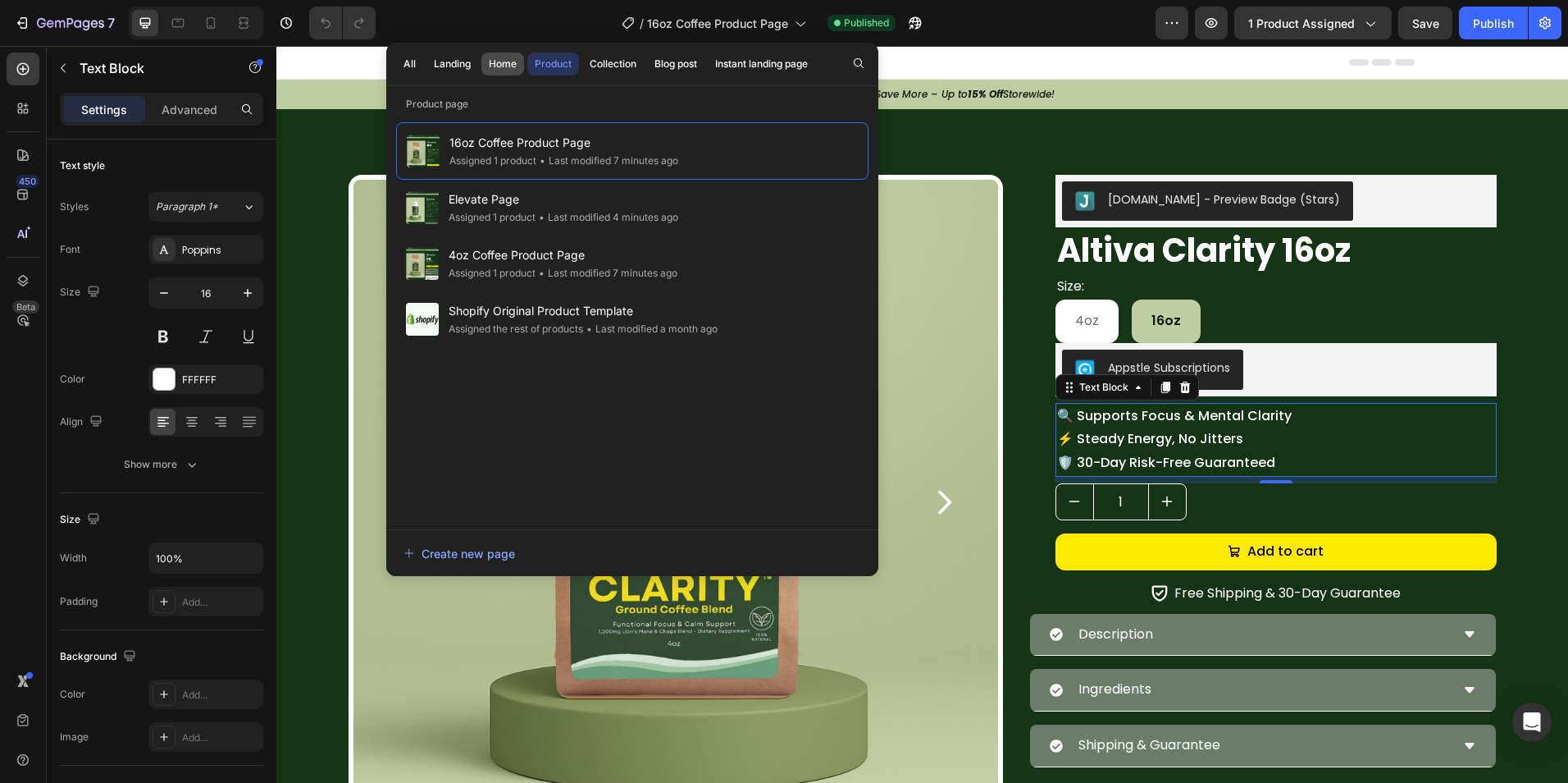
click at [501, 71] on div "Home" at bounding box center [502, 64] width 28 height 15
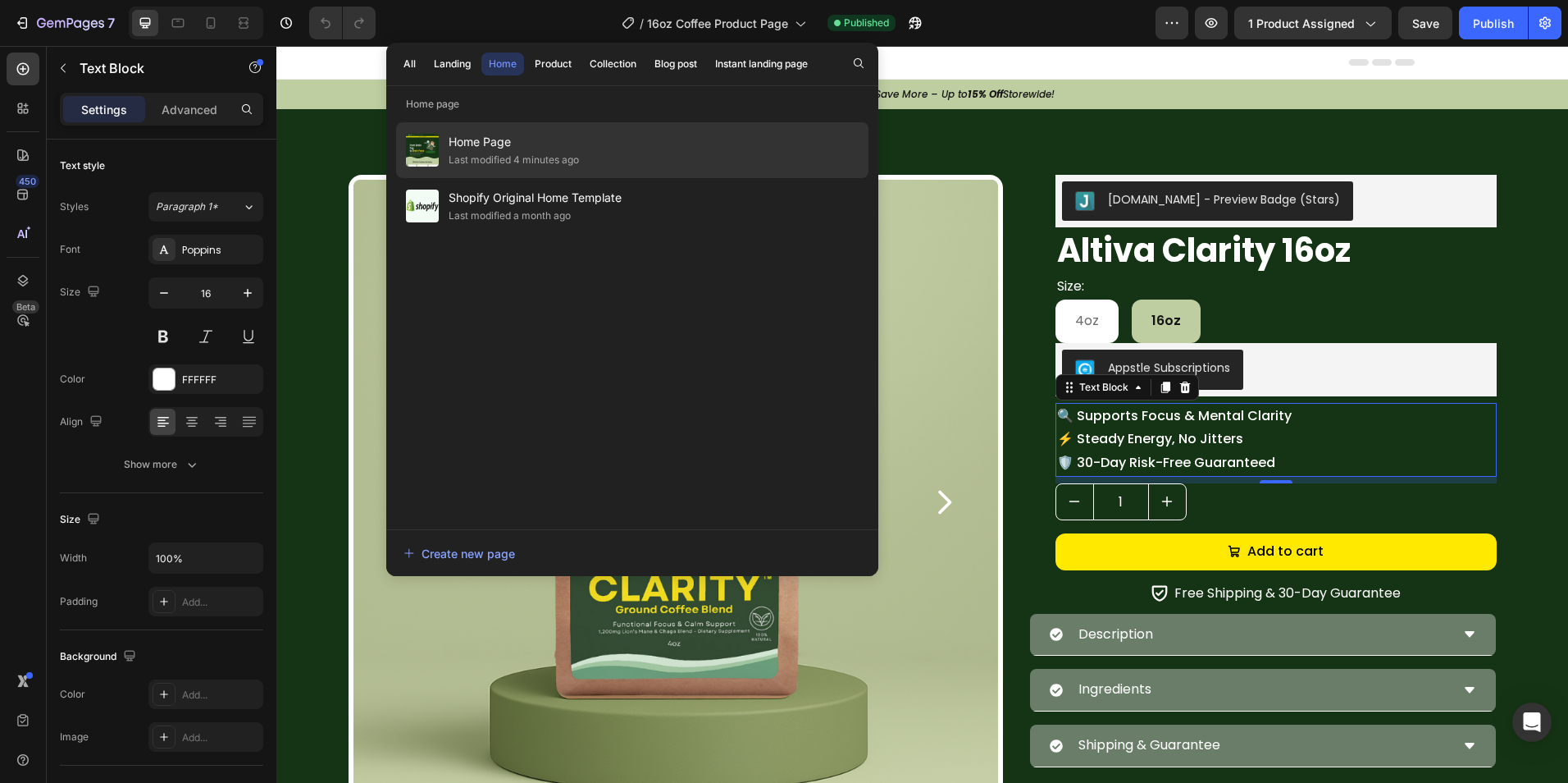
click at [518, 138] on span "Home Page" at bounding box center [513, 142] width 131 height 20
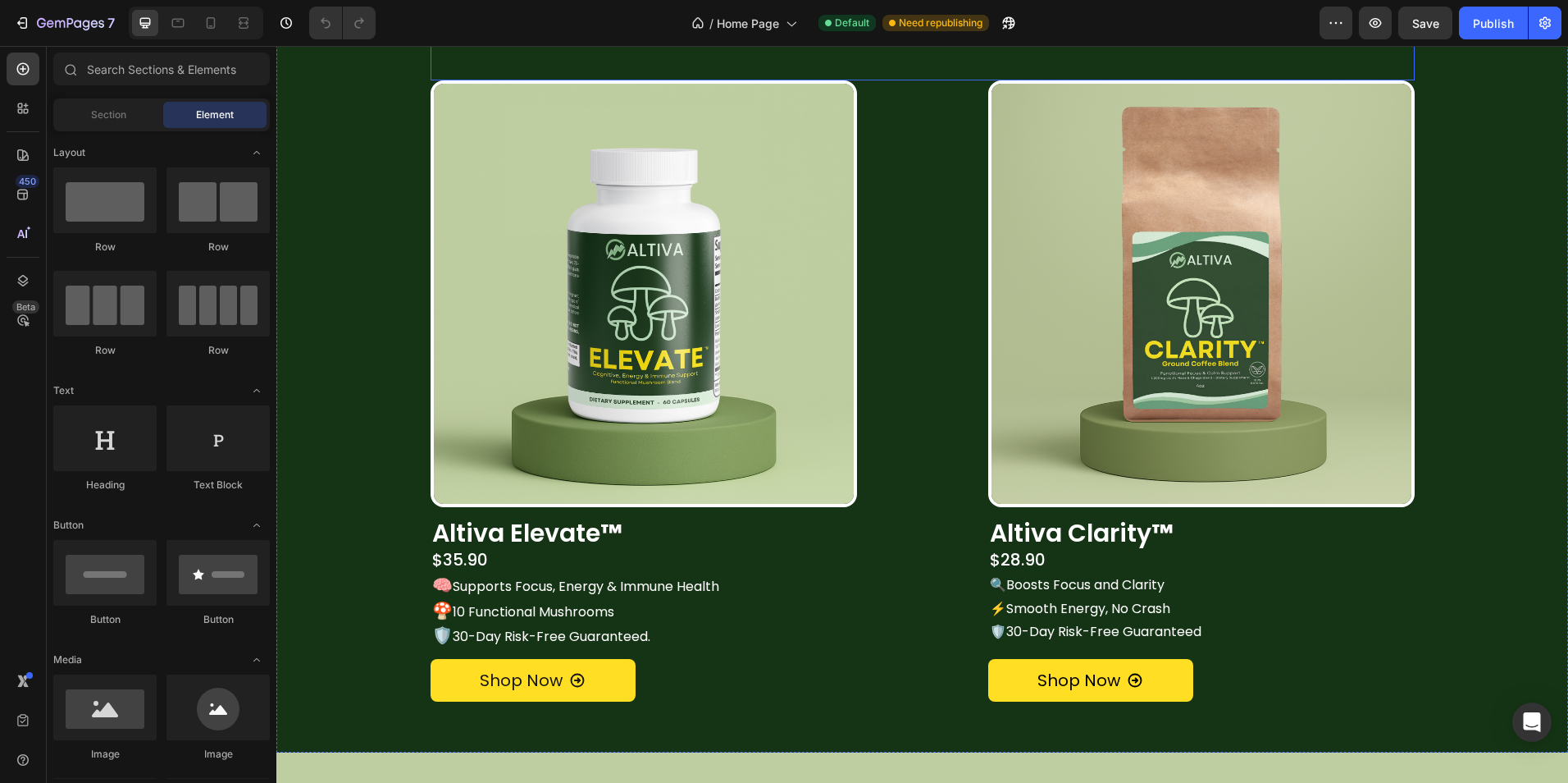
scroll to position [1559, 0]
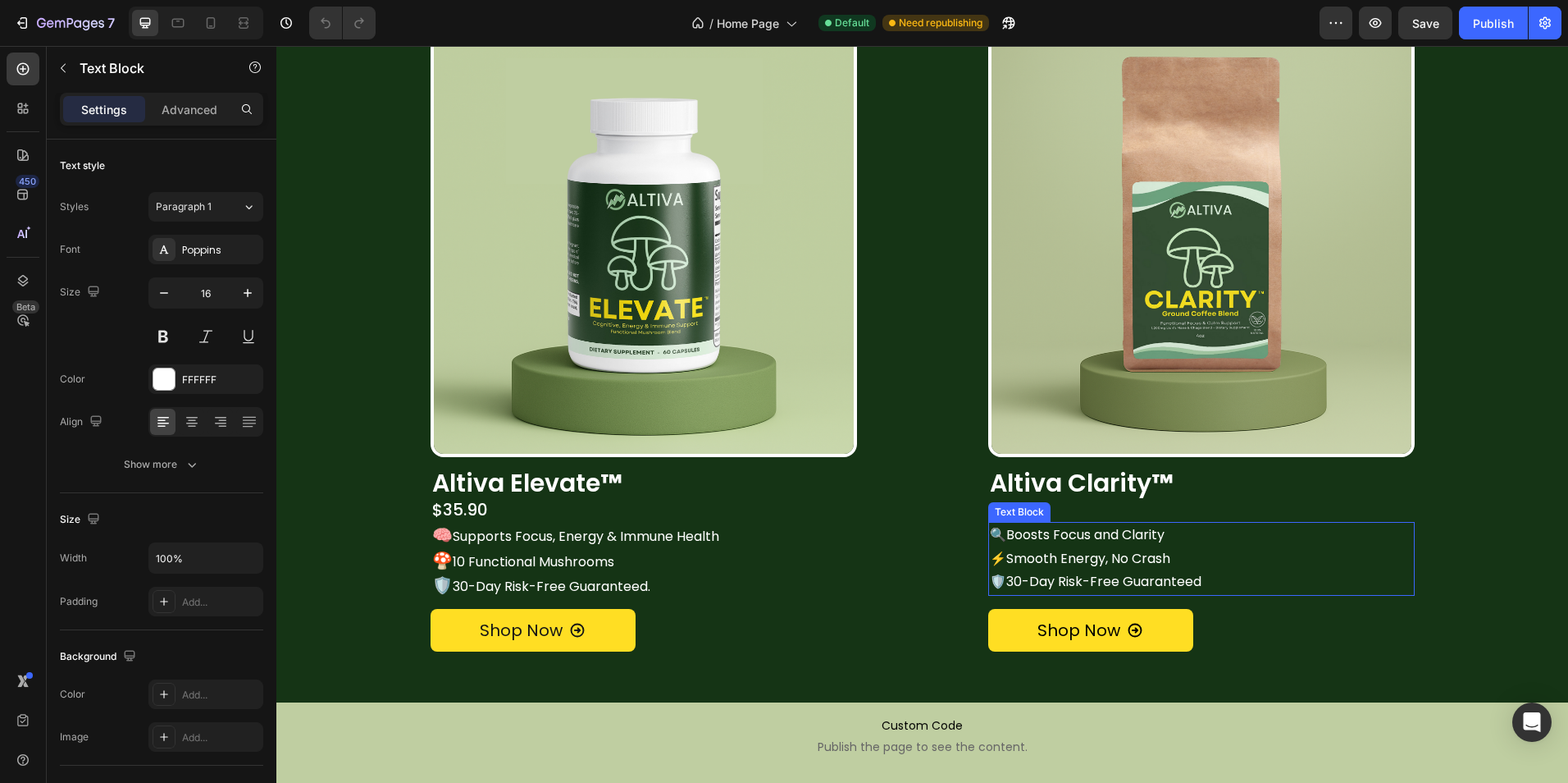
click at [1071, 543] on p "🔍Boosts Focus and Clarity ⚡Smooth Energy, No Crash" at bounding box center [1201, 548] width 423 height 48
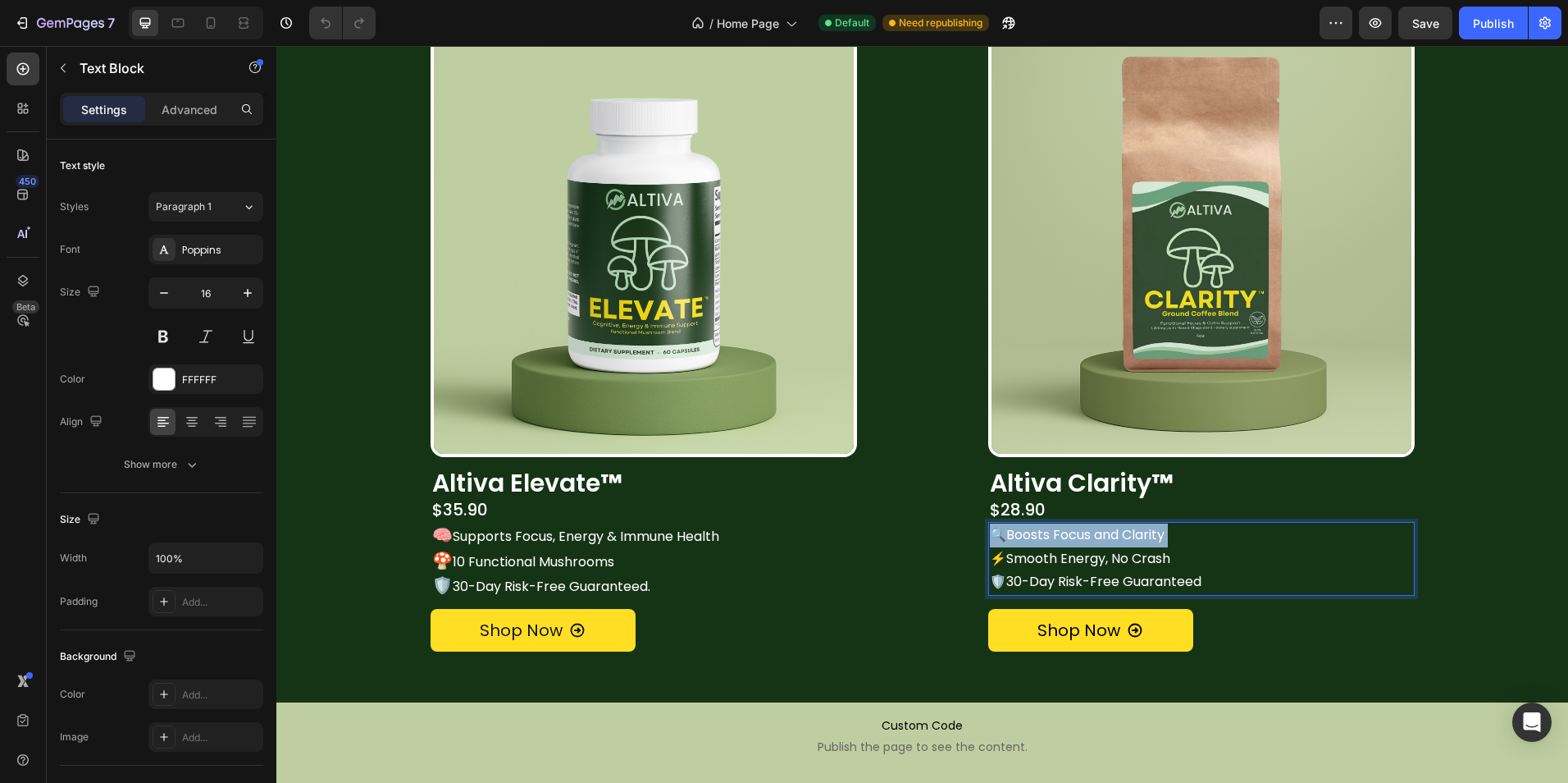
click at [1071, 543] on p "🔍Boosts Focus and Clarity ⚡Smooth Energy, No Crash" at bounding box center [1201, 548] width 423 height 48
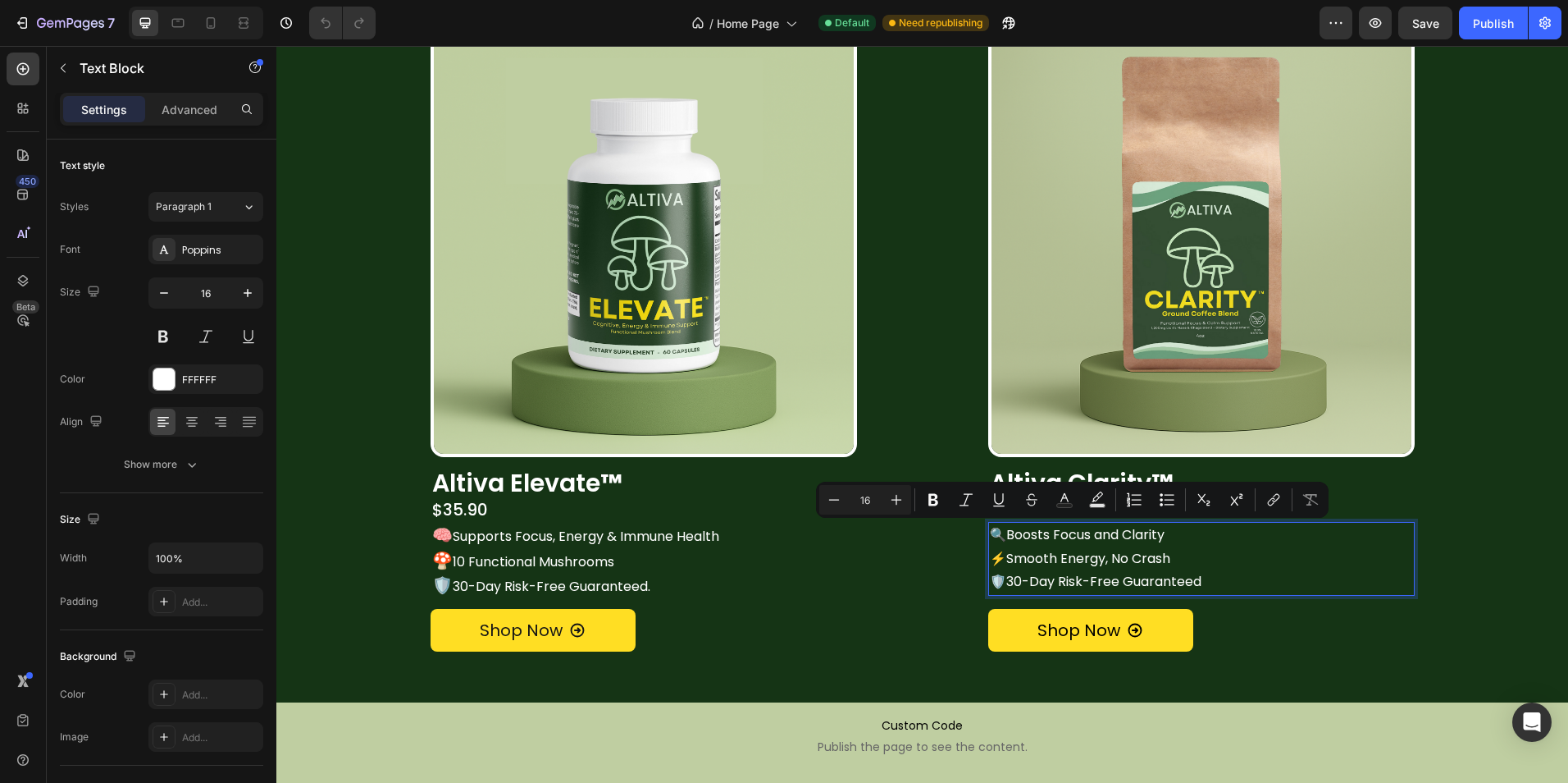
click at [1194, 572] on p "🛡️30-Day Risk-Free Guaranteed" at bounding box center [1201, 583] width 423 height 24
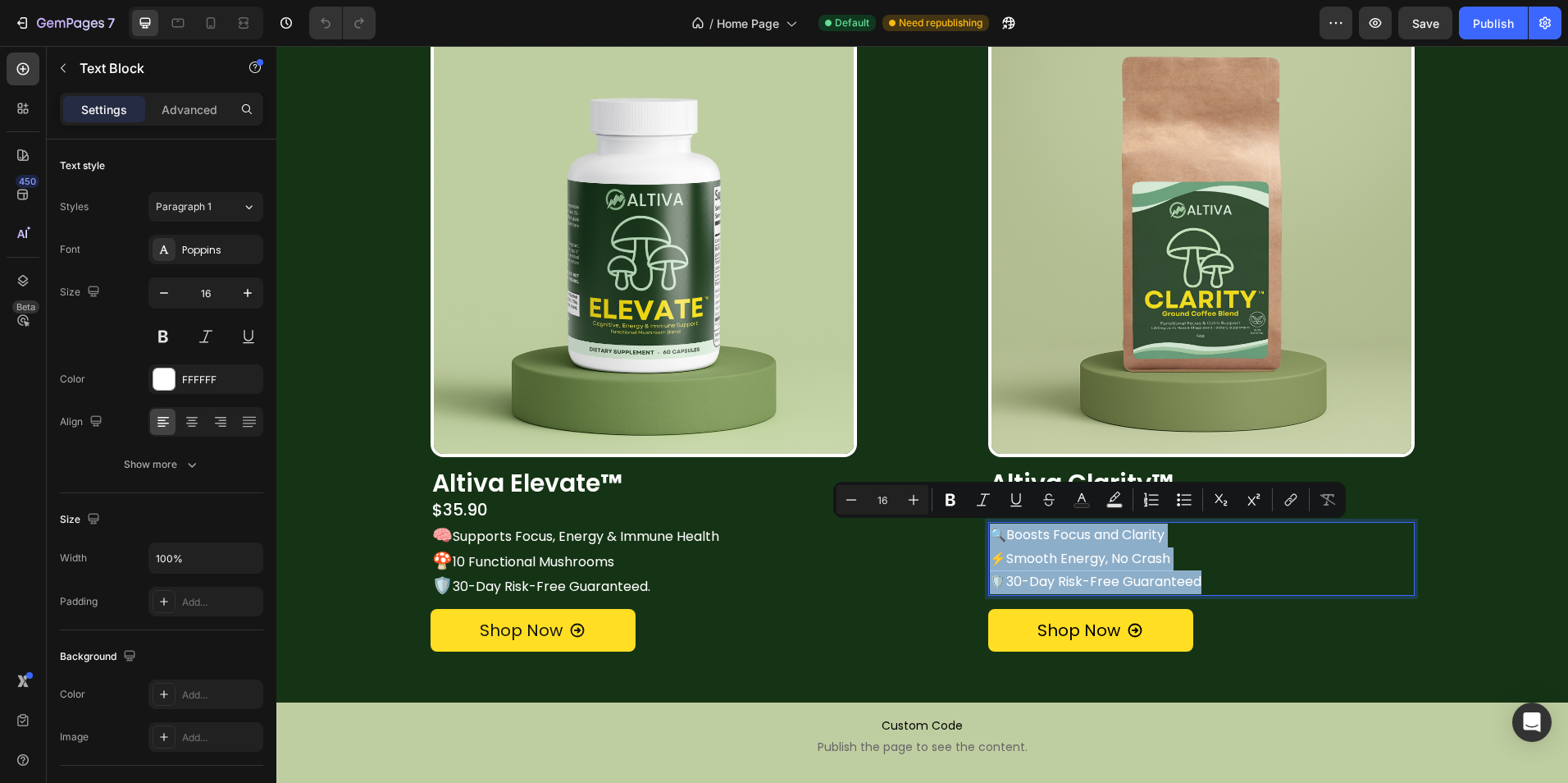
drag, startPoint x: 1197, startPoint y: 578, endPoint x: 988, endPoint y: 526, distance: 215.4
click at [988, 526] on div "🔍Boosts Focus and Clarity ⚡Smooth Energy, No Crash 🛡️30-Day Risk-Free Guaranteed" at bounding box center [1201, 559] width 427 height 74
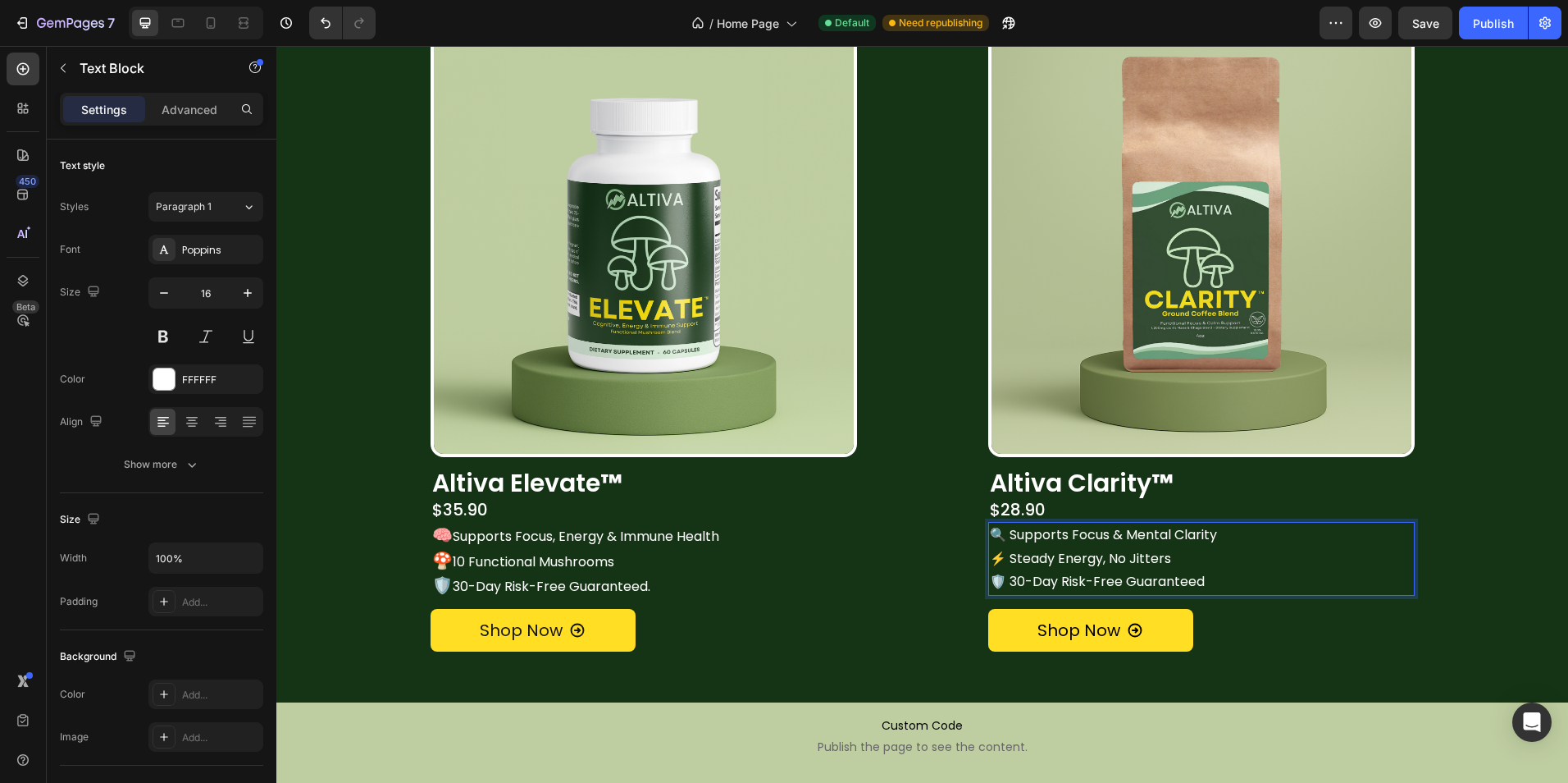
click at [992, 537] on p "🔍 Supports Focus & Mental Clarity ⚡ Steady Energy, No Jitters 🛡️ 30-Day Risk-Fr…" at bounding box center [1201, 559] width 423 height 71
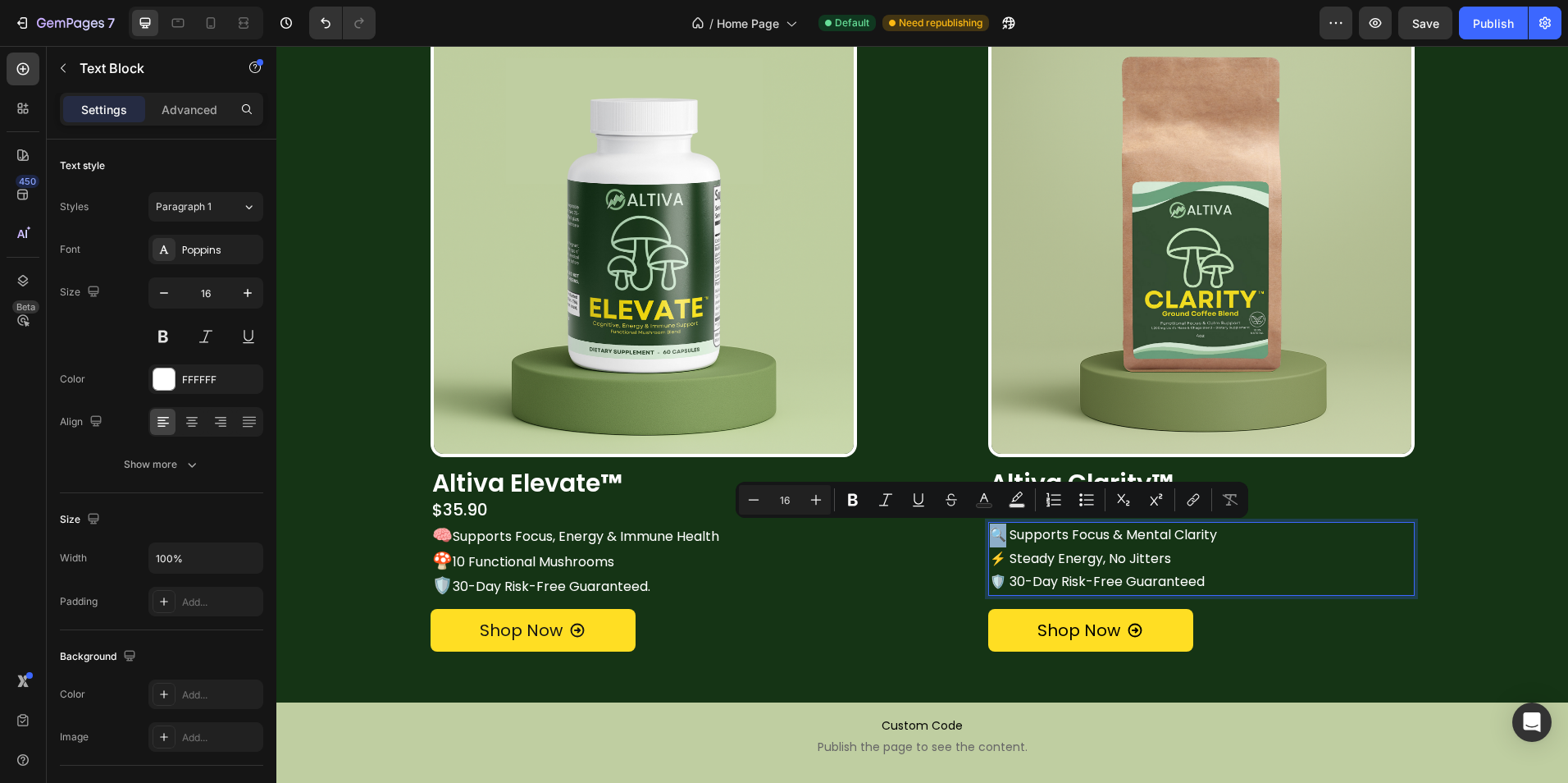
click at [990, 536] on p "🔍 Supports Focus & Mental Clarity ⚡ Steady Energy, No Jitters 🛡️ 30-Day Risk-Fr…" at bounding box center [1201, 559] width 423 height 71
click at [819, 497] on icon "Editor contextual toolbar" at bounding box center [815, 500] width 16 height 16
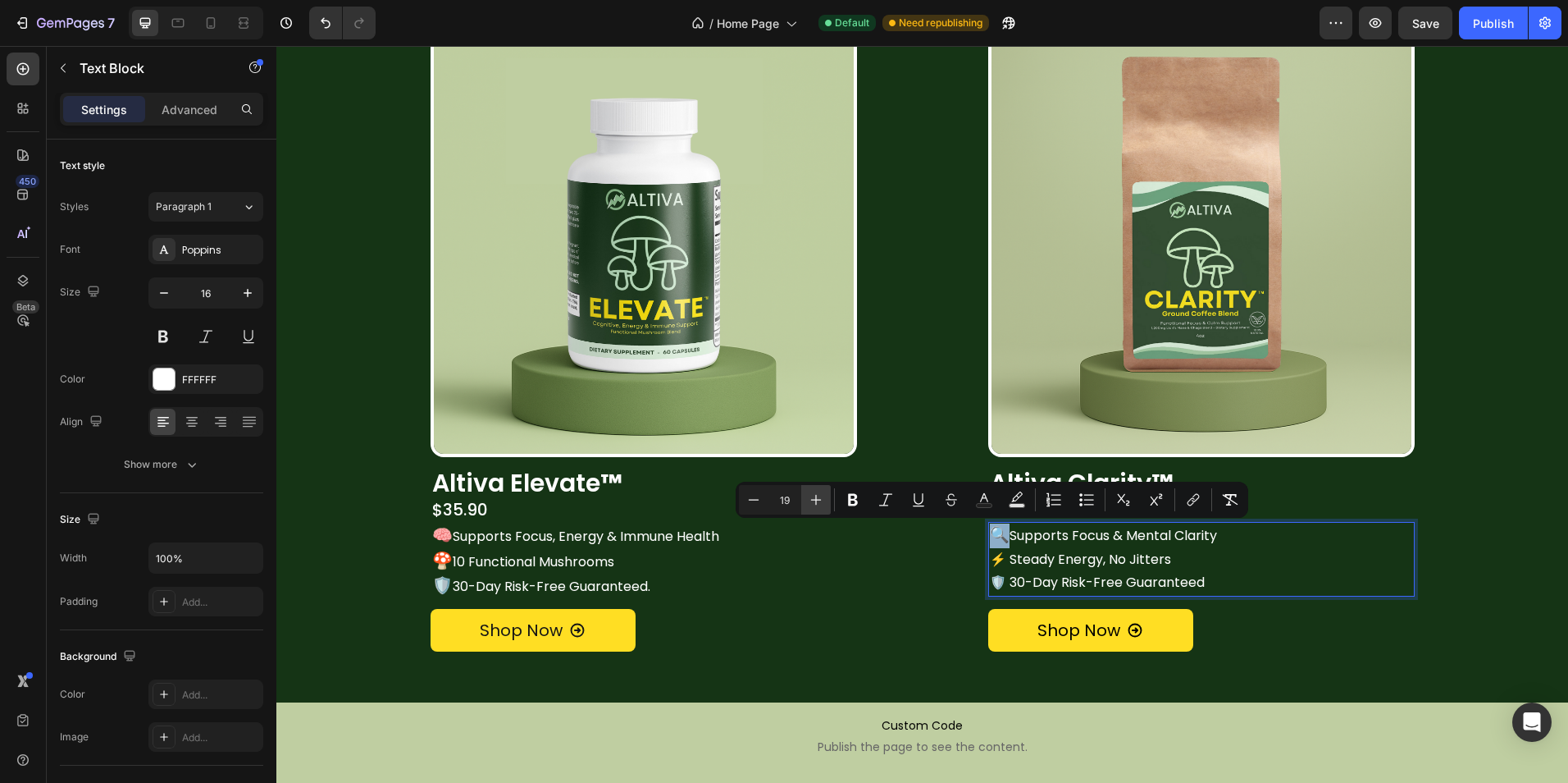
type input "20"
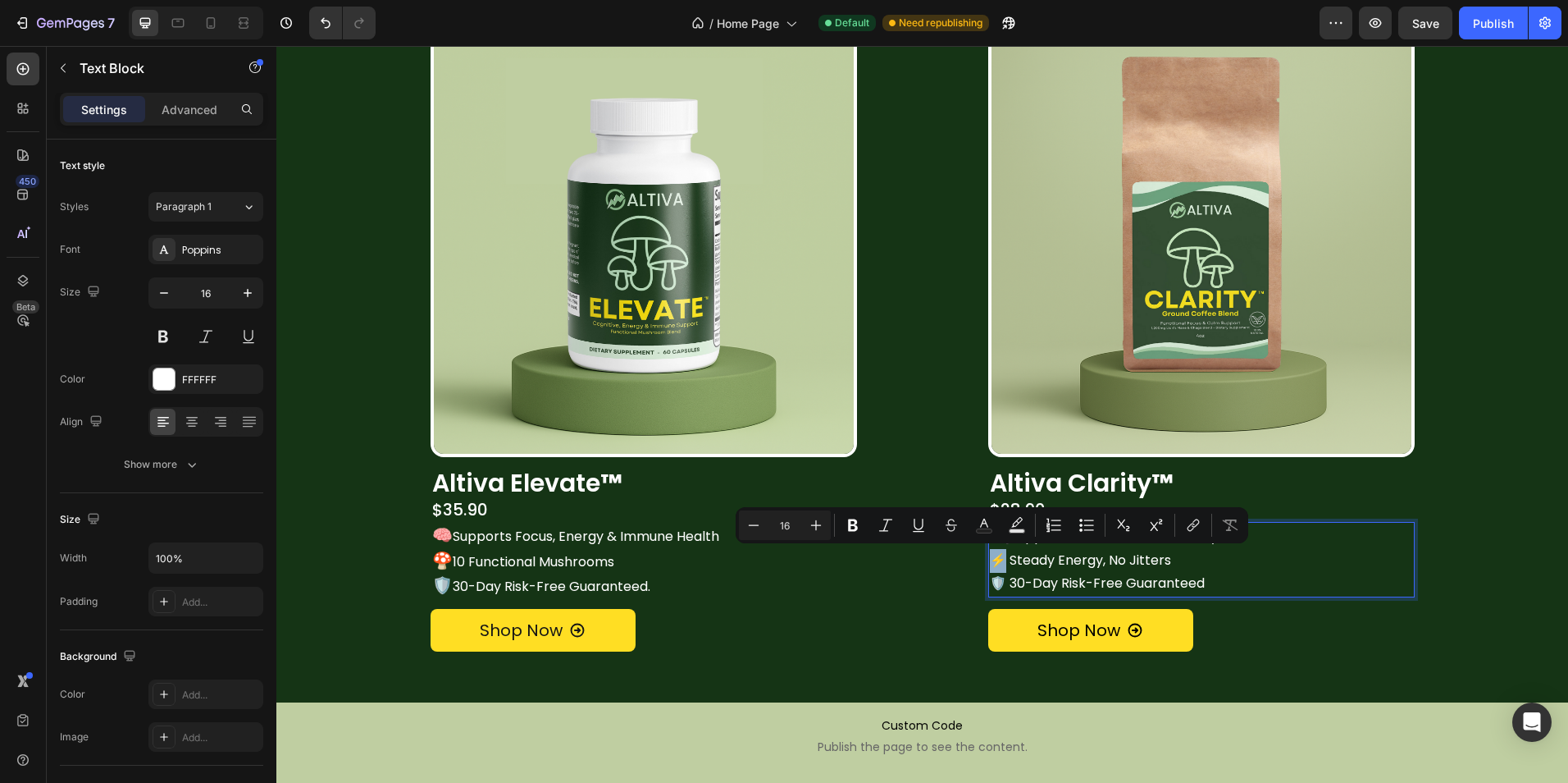
drag, startPoint x: 1000, startPoint y: 557, endPoint x: 986, endPoint y: 557, distance: 14.0
click at [990, 557] on p "🔍 Supports Focus & Mental Clarity ⚡ Steady Energy, No Jitters 🛡️ 30-Day Risk-Fr…" at bounding box center [1201, 560] width 423 height 72
click at [825, 517] on button "Plus" at bounding box center [816, 526] width 30 height 30
click at [824, 517] on button "Plus" at bounding box center [816, 526] width 30 height 30
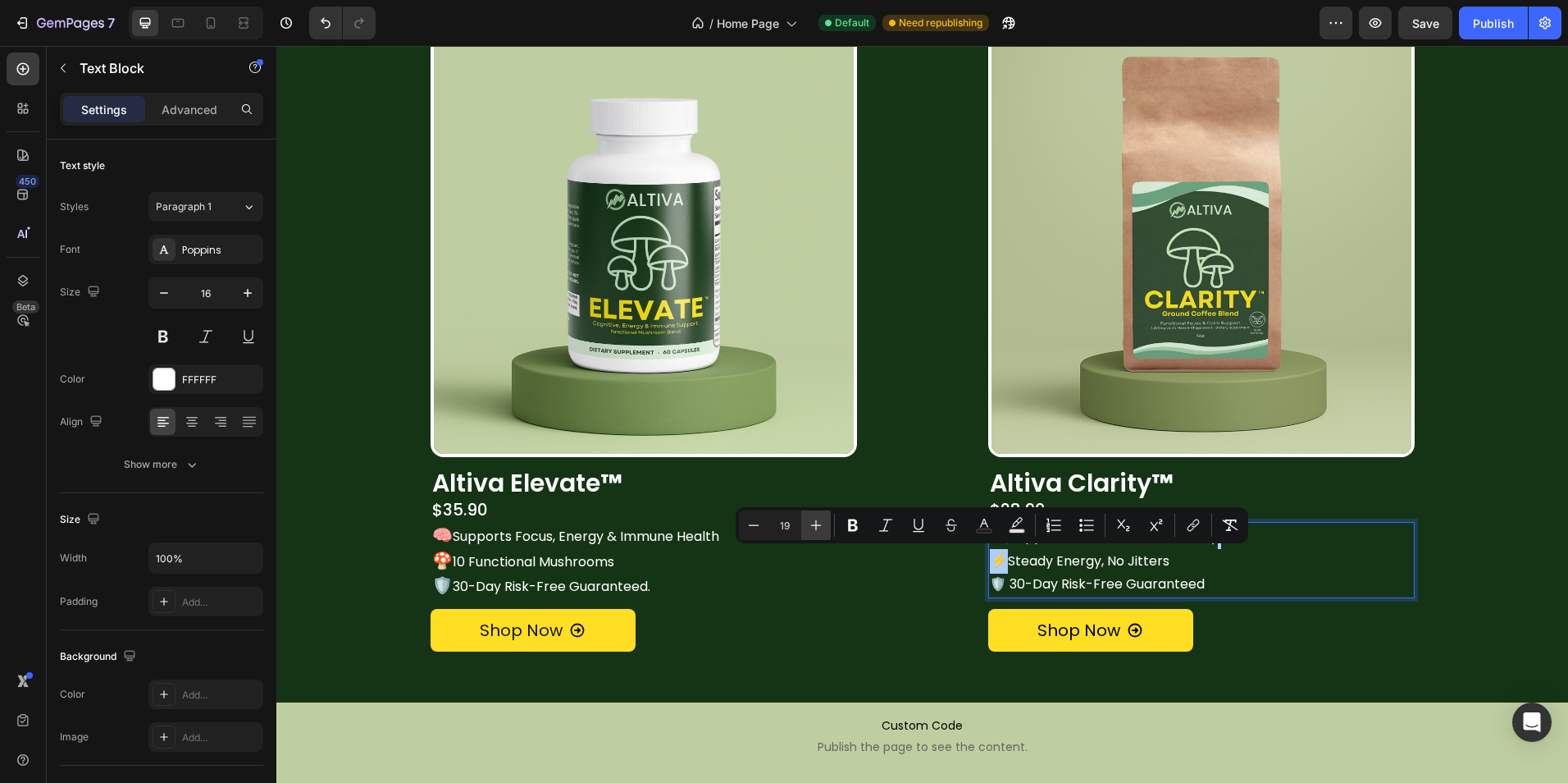
click at [824, 517] on button "Plus" at bounding box center [816, 526] width 30 height 30
type input "20"
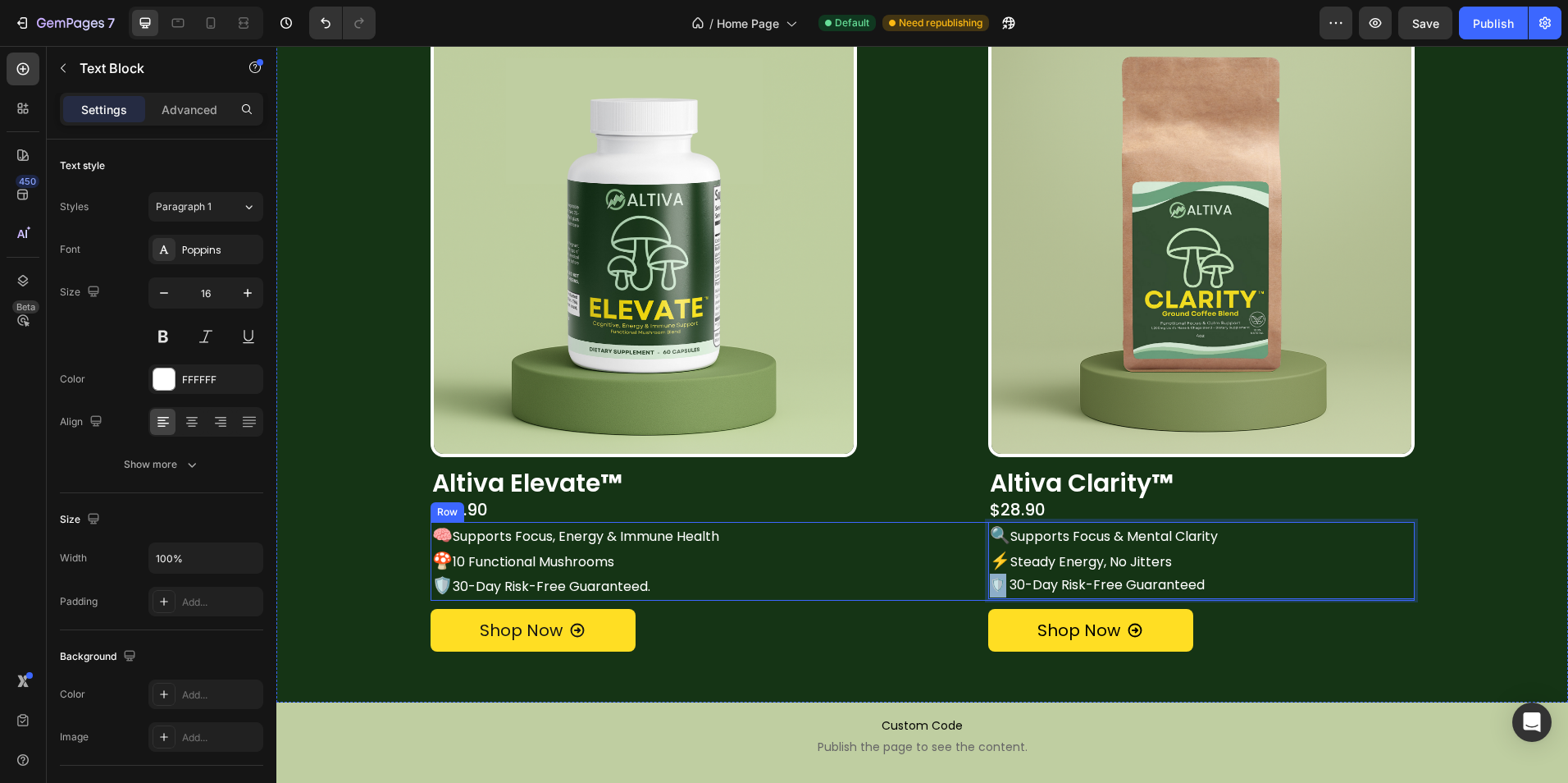
drag, startPoint x: 1000, startPoint y: 588, endPoint x: 975, endPoint y: 585, distance: 25.2
click at [975, 585] on div "🧠 Supports Focus, Energy & Immune Health 🍄 10 Functional Mushrooms 🛡️ 30-Day Ri…" at bounding box center [922, 561] width 984 height 79
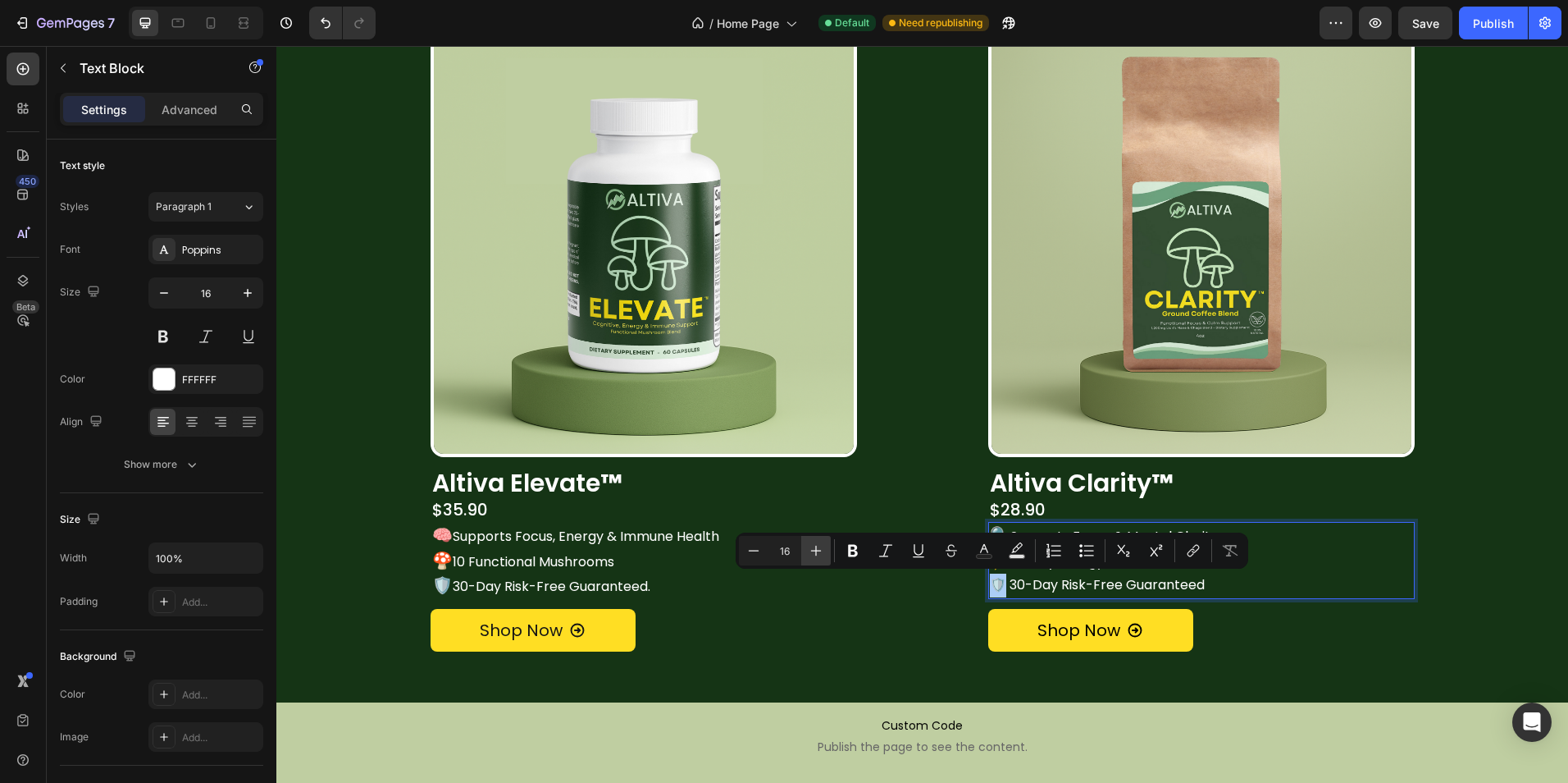
click at [807, 547] on icon "Editor contextual toolbar" at bounding box center [815, 551] width 16 height 16
click at [812, 549] on icon "Editor contextual toolbar" at bounding box center [815, 551] width 16 height 16
type input "20"
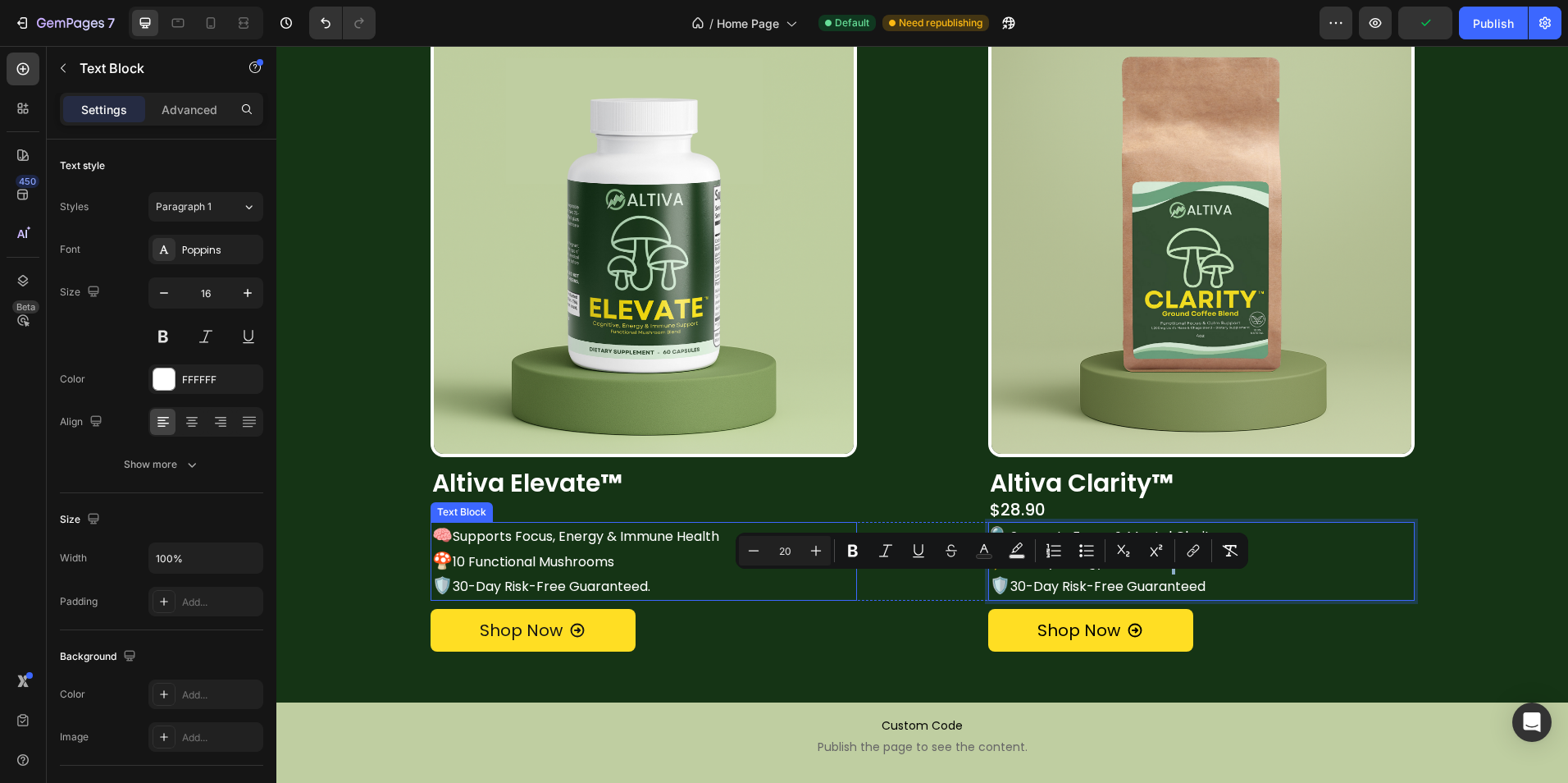
click at [814, 634] on div "Shop Now Button" at bounding box center [644, 625] width 427 height 51
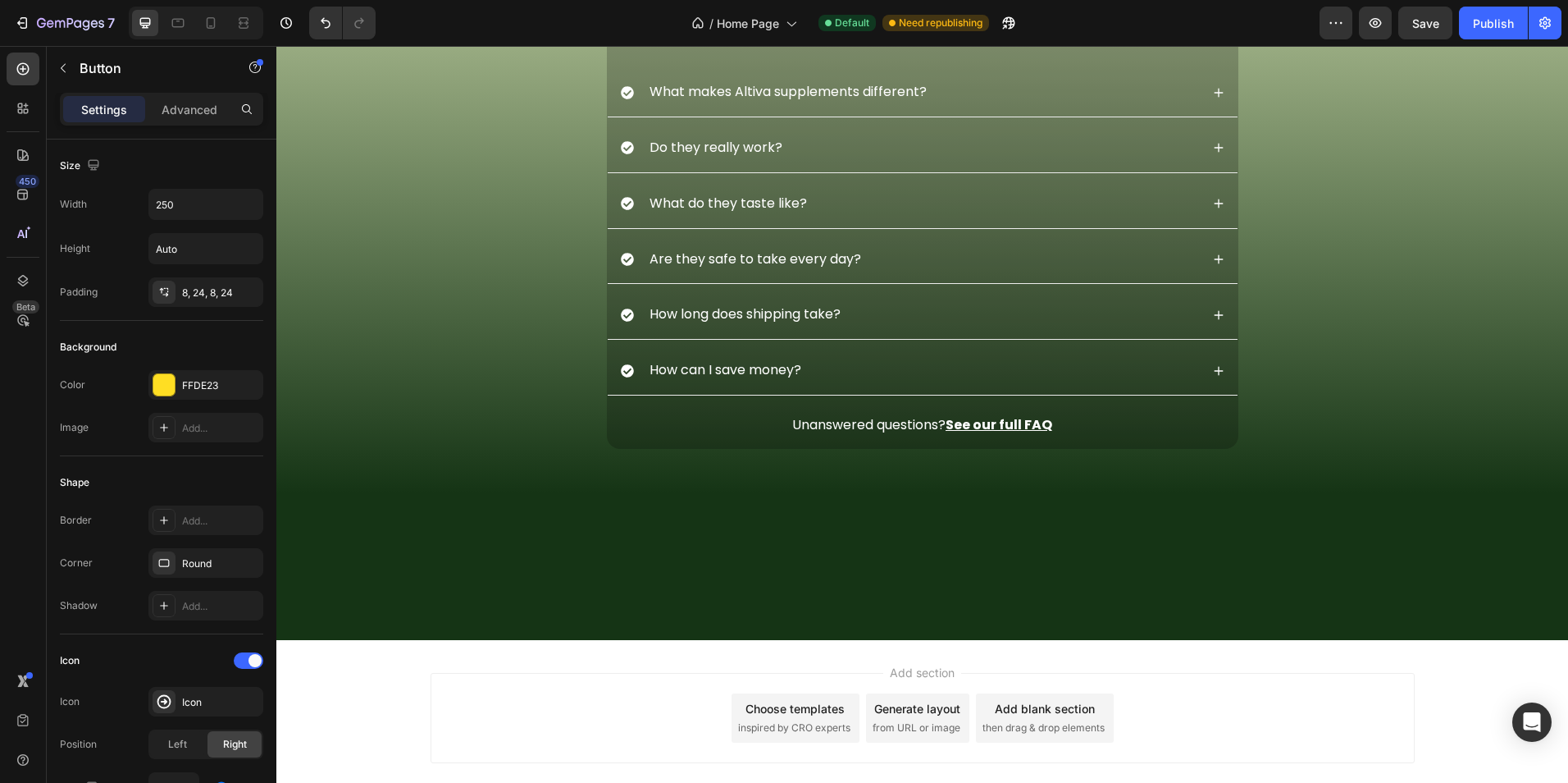
scroll to position [2707, 0]
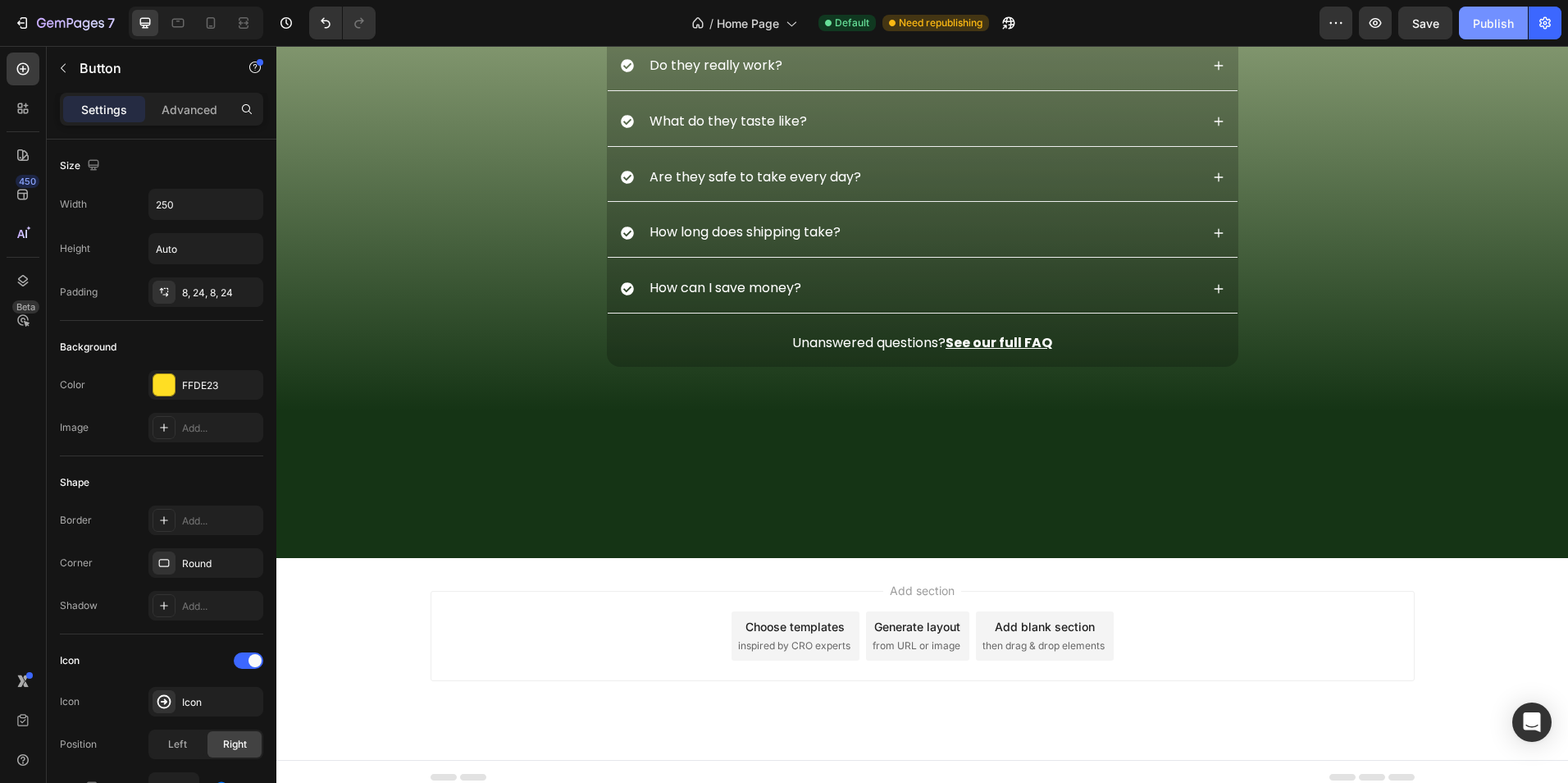
click at [1475, 19] on div "Publish" at bounding box center [1492, 23] width 41 height 17
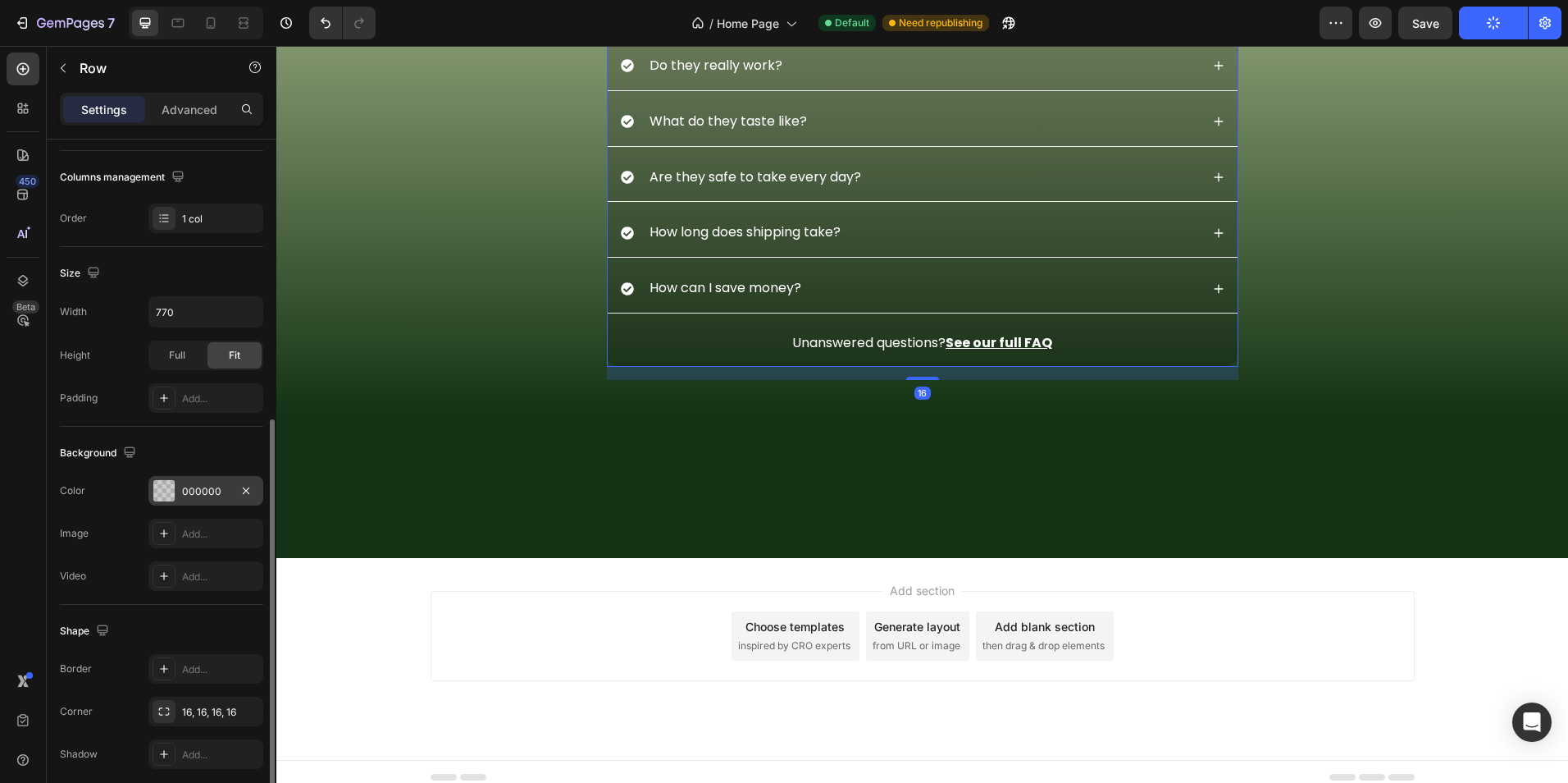
scroll to position [311, 0]
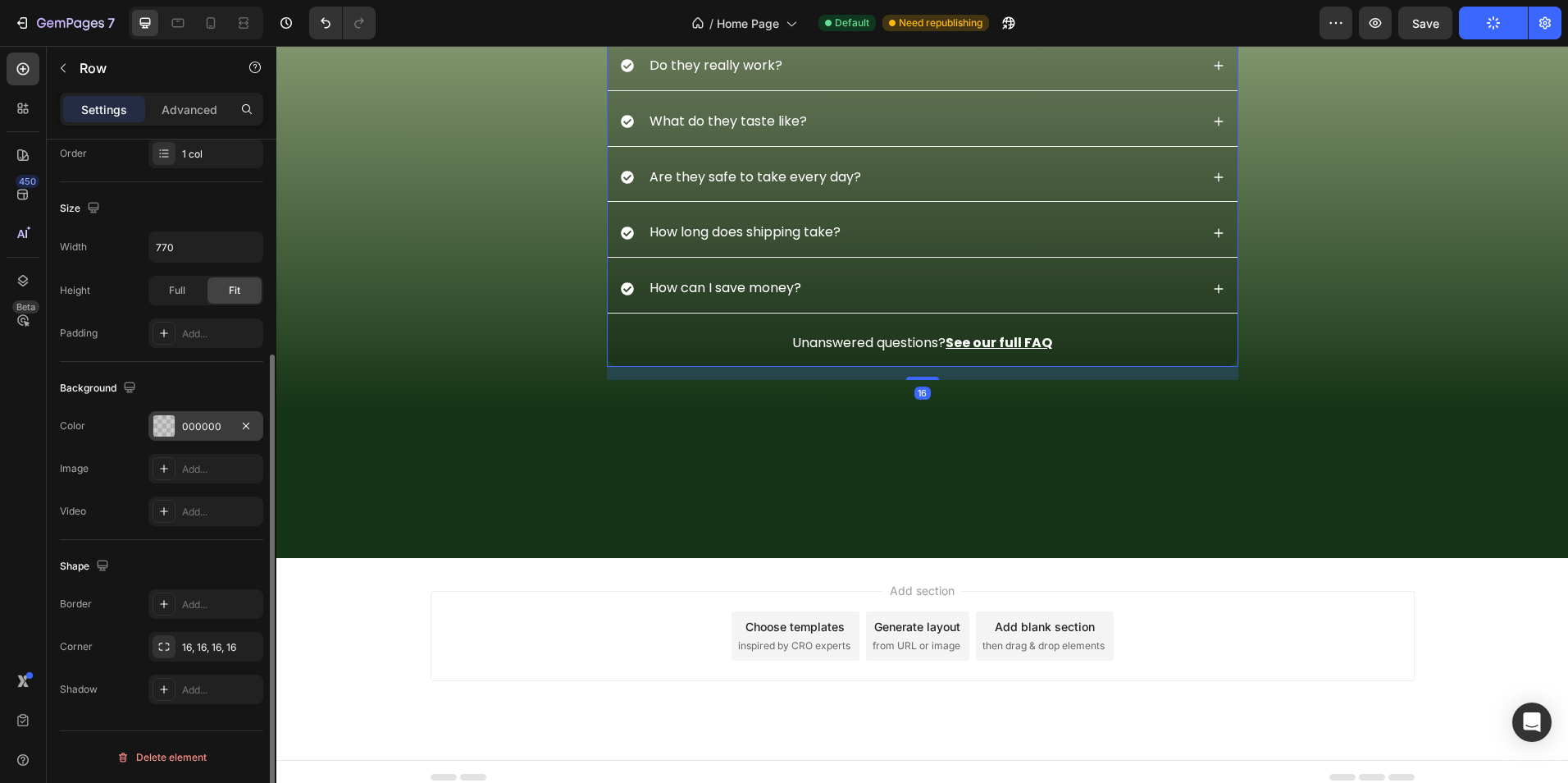
click at [182, 427] on div "000000" at bounding box center [206, 426] width 48 height 15
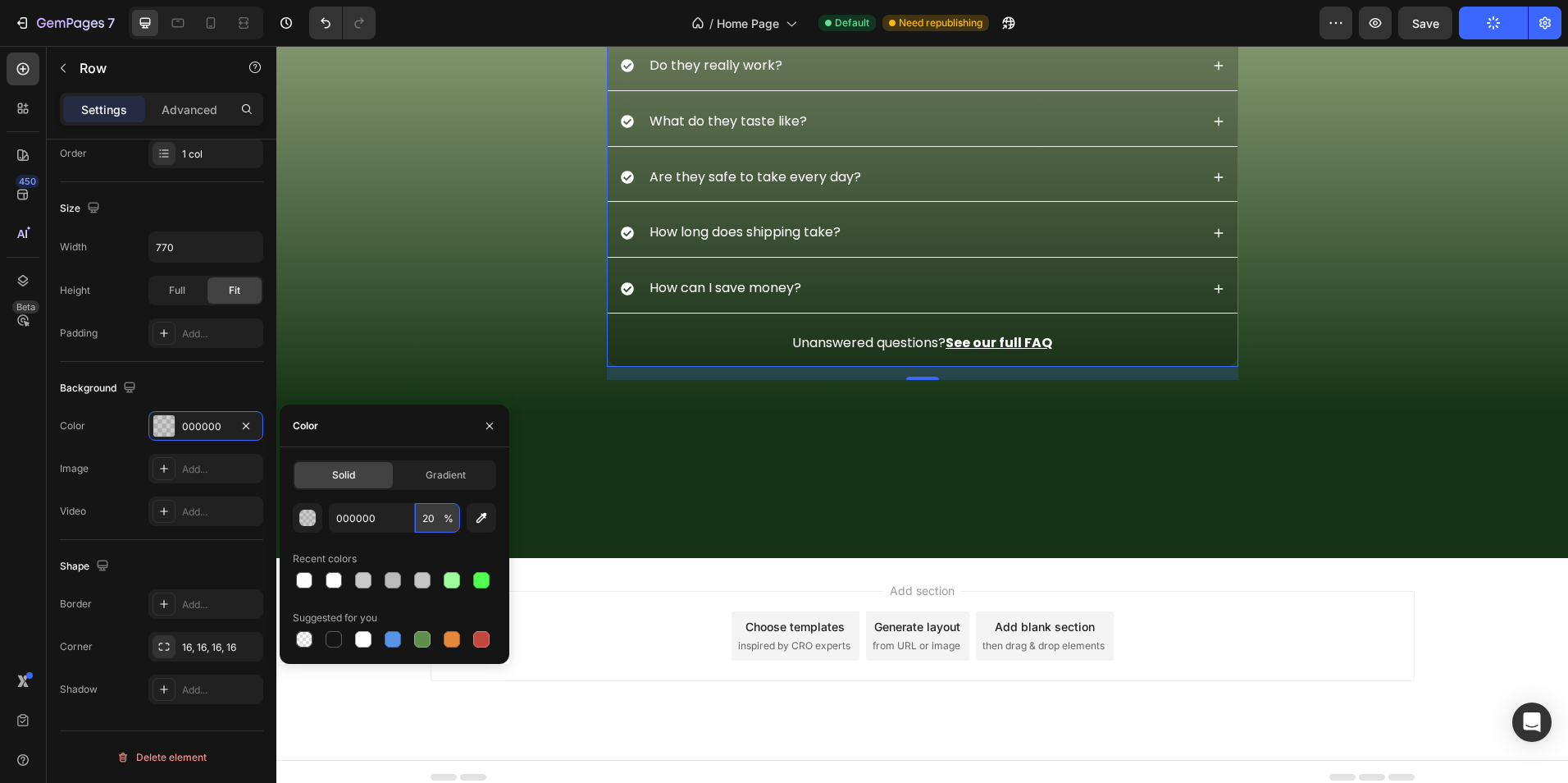
click at [426, 517] on input "20" at bounding box center [437, 518] width 45 height 30
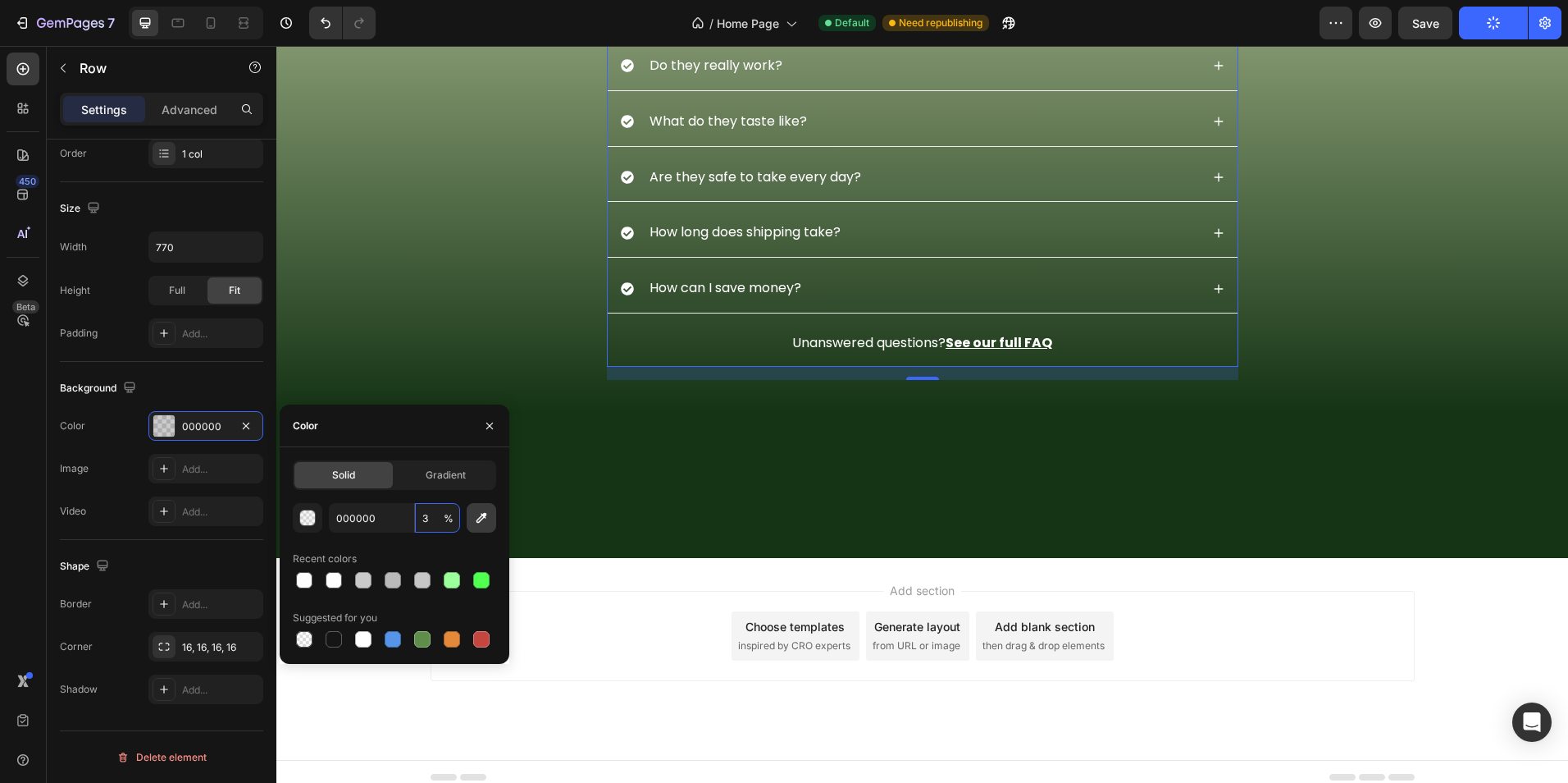
type input "35"
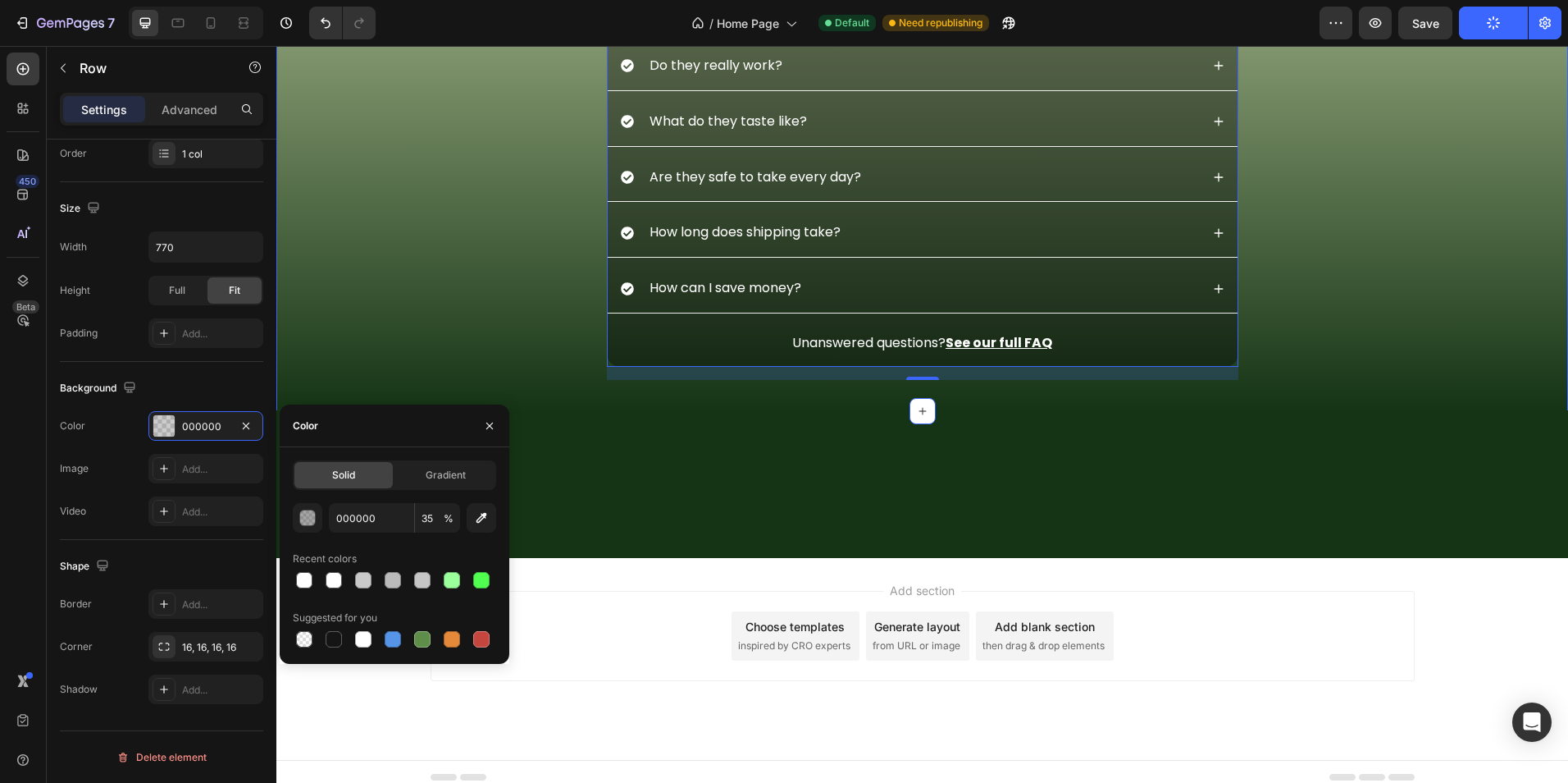
click at [438, 347] on div "Frequently Asked Questions Heading What makes Altiva supplements different? Do …" at bounding box center [921, 121] width 1291 height 580
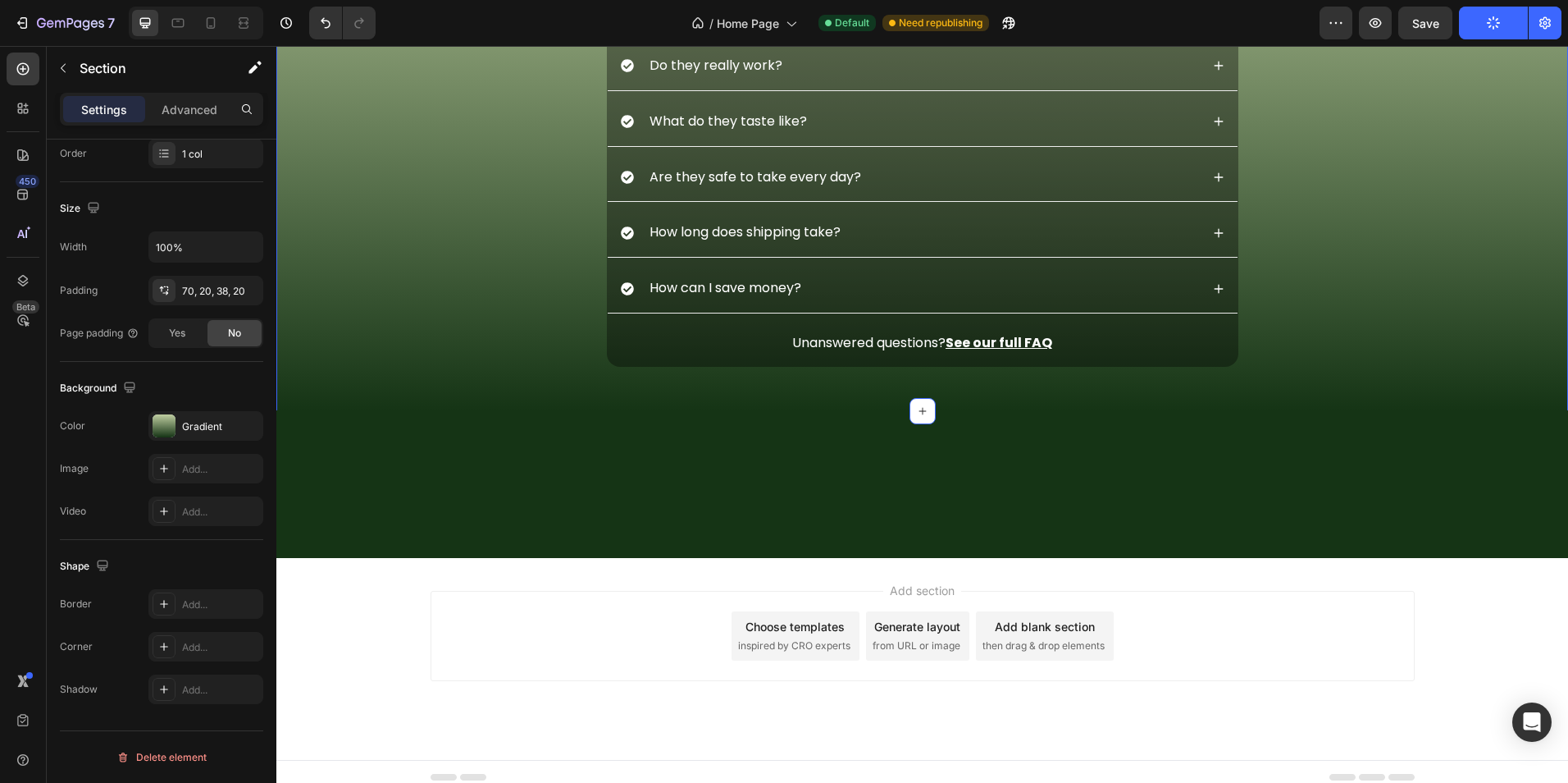
scroll to position [0, 0]
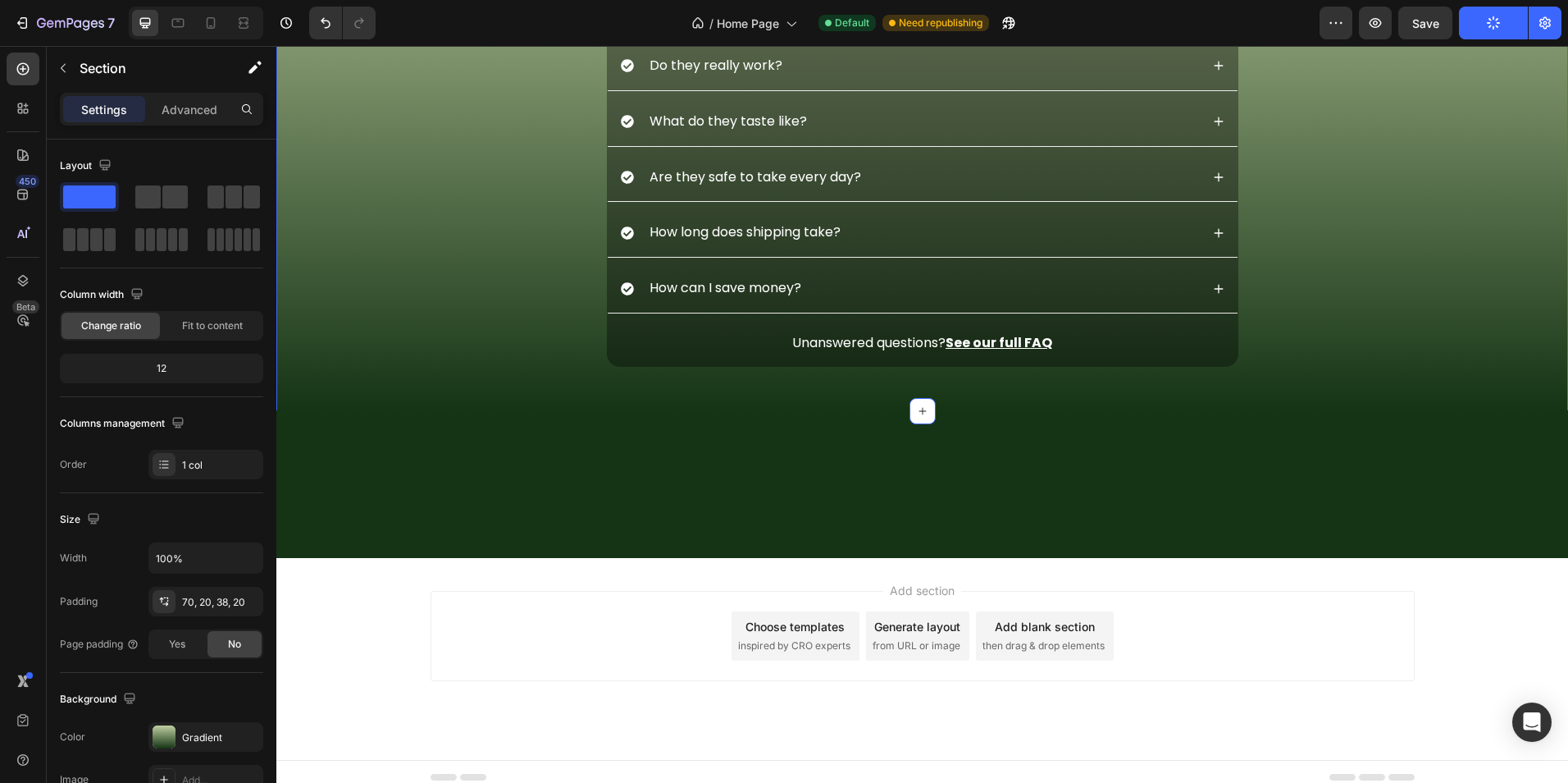
click at [1454, 380] on div "Frequently Asked Questions Heading What makes Altiva supplements different? Do …" at bounding box center [922, 135] width 1259 height 491
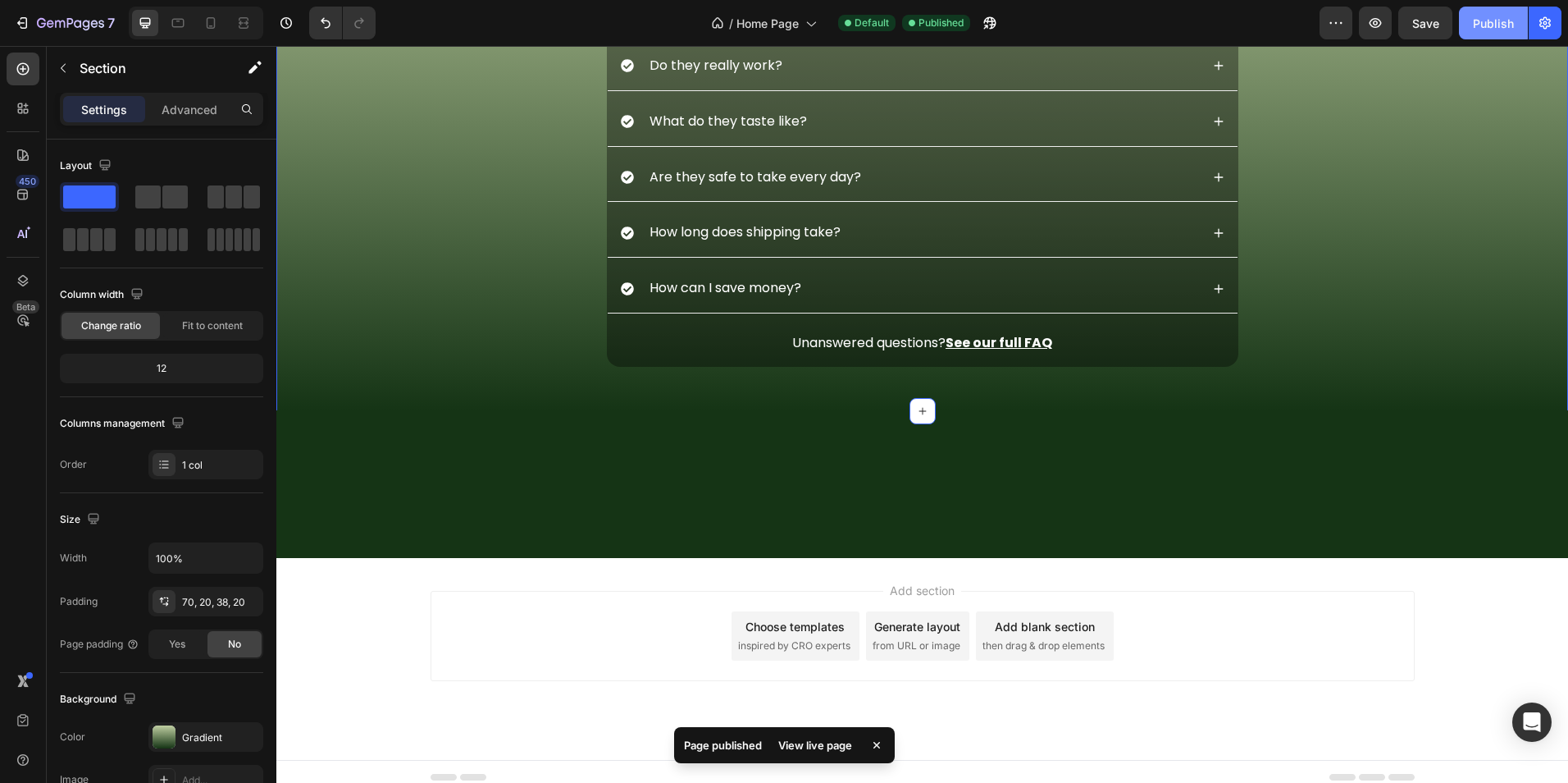
click at [1499, 29] on div "Publish" at bounding box center [1492, 23] width 41 height 17
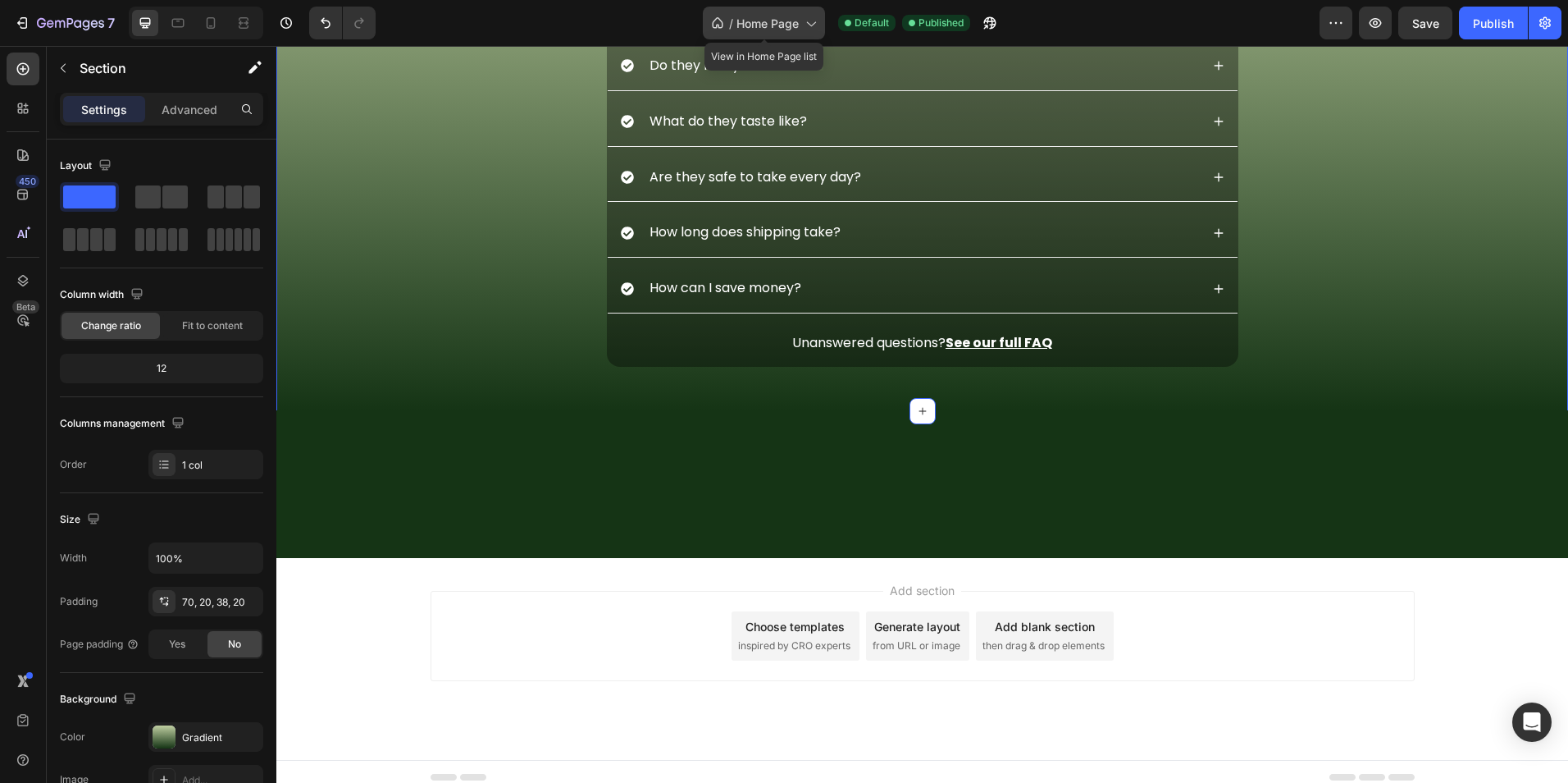
click at [734, 17] on div "/ Home Page" at bounding box center [764, 23] width 123 height 33
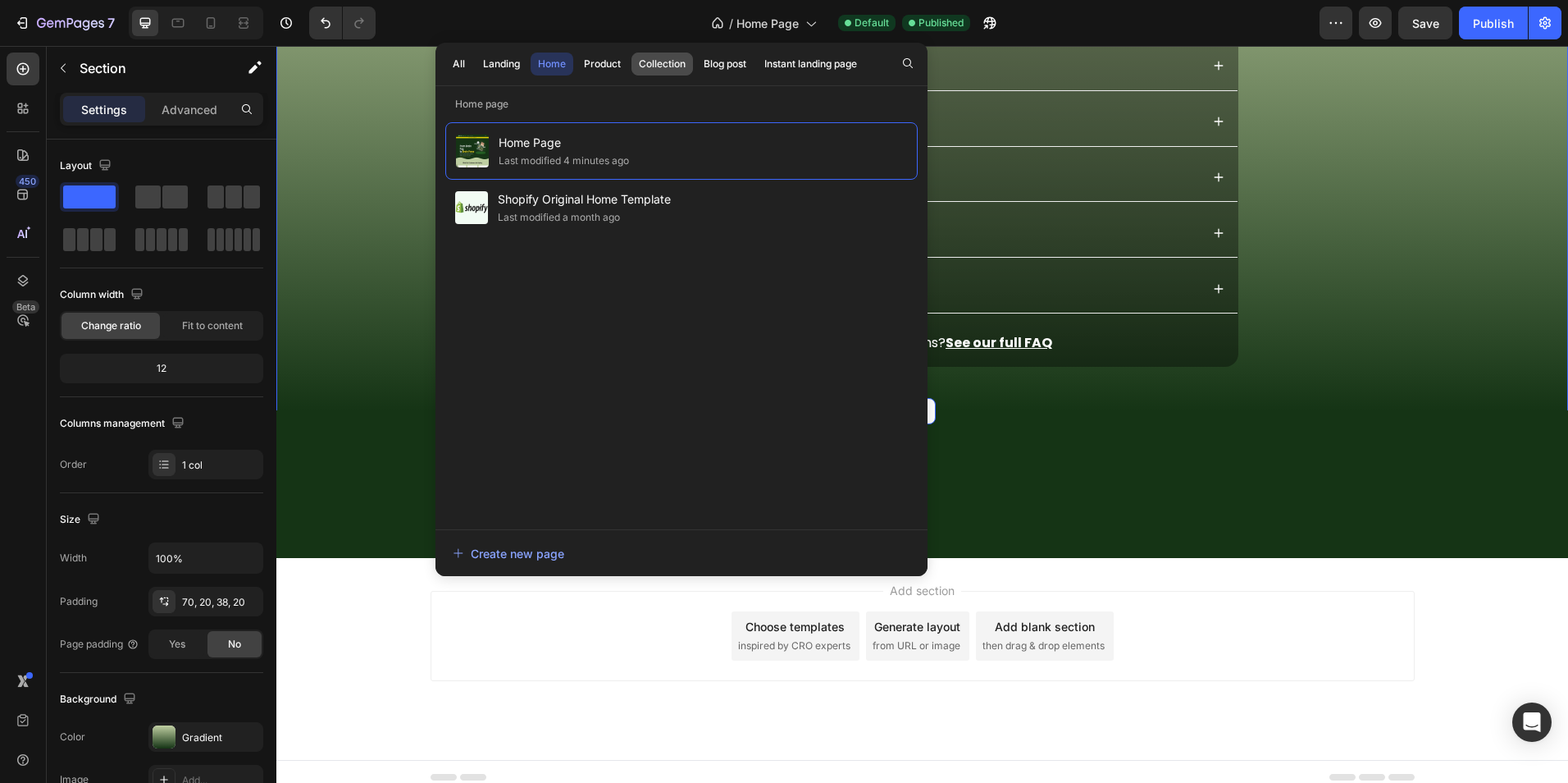
click at [641, 63] on div "Collection" at bounding box center [662, 64] width 47 height 15
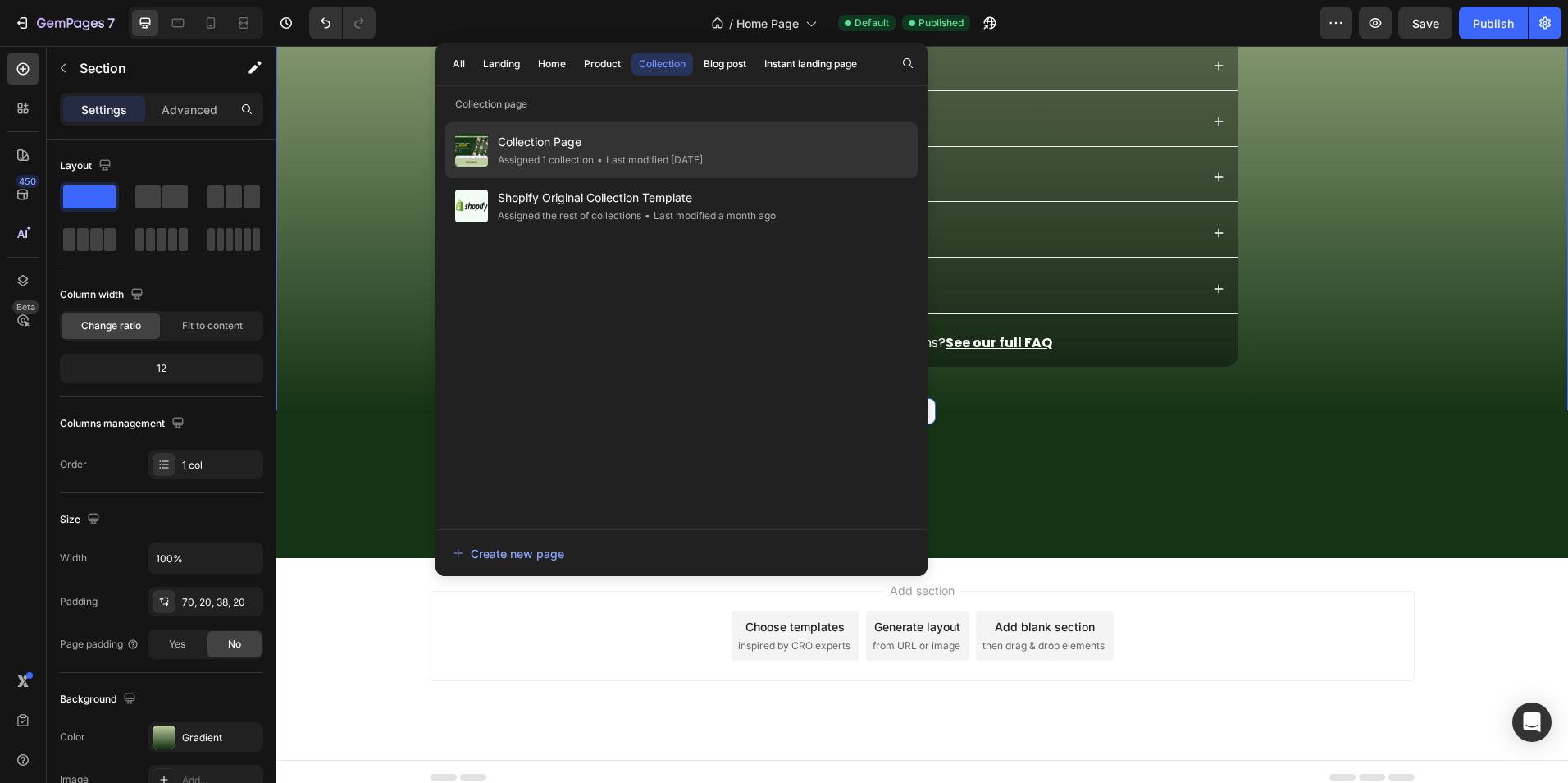
click at [639, 157] on div "• Last modified 3 days ago" at bounding box center [647, 160] width 109 height 16
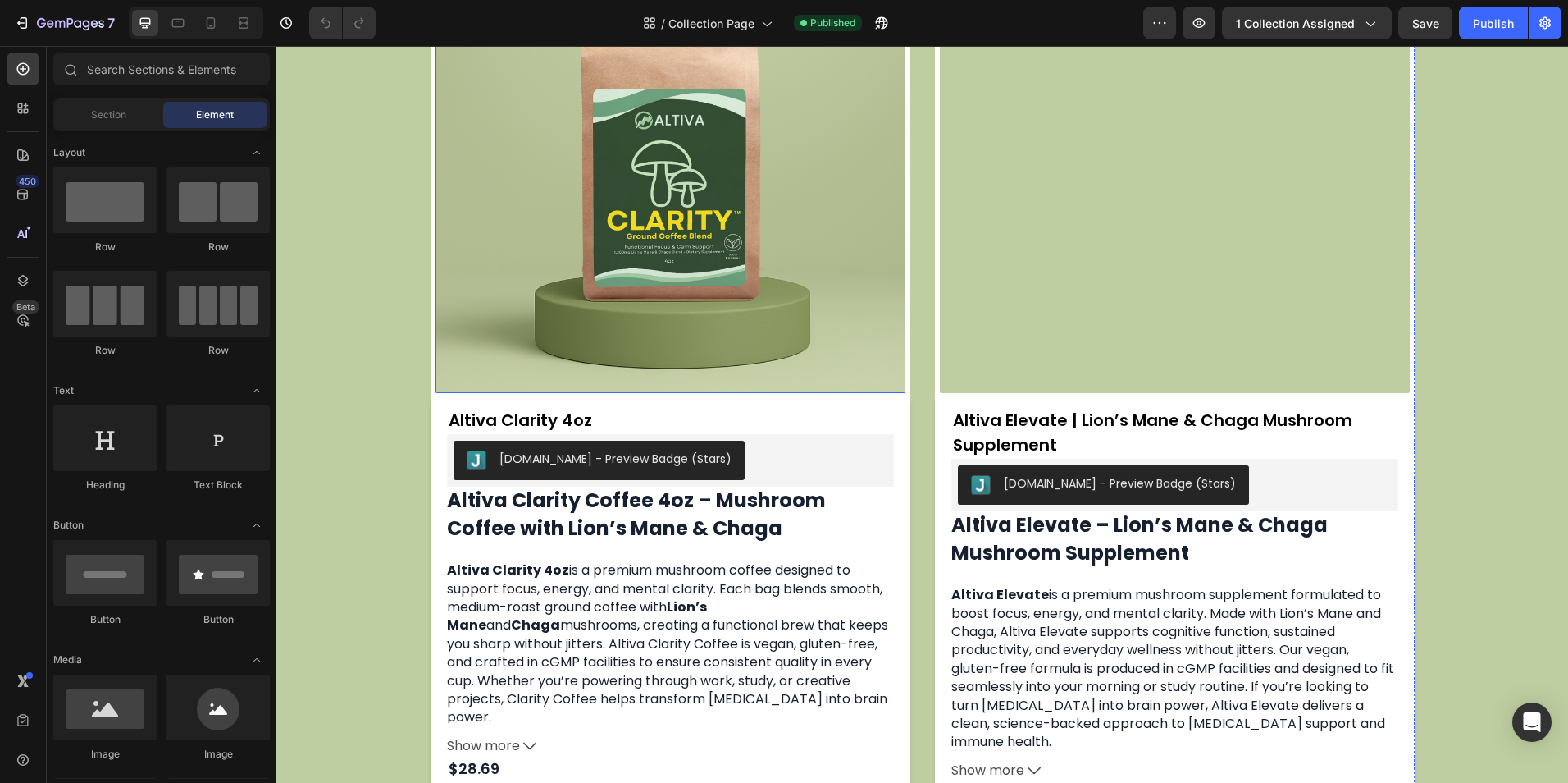
scroll to position [1148, 0]
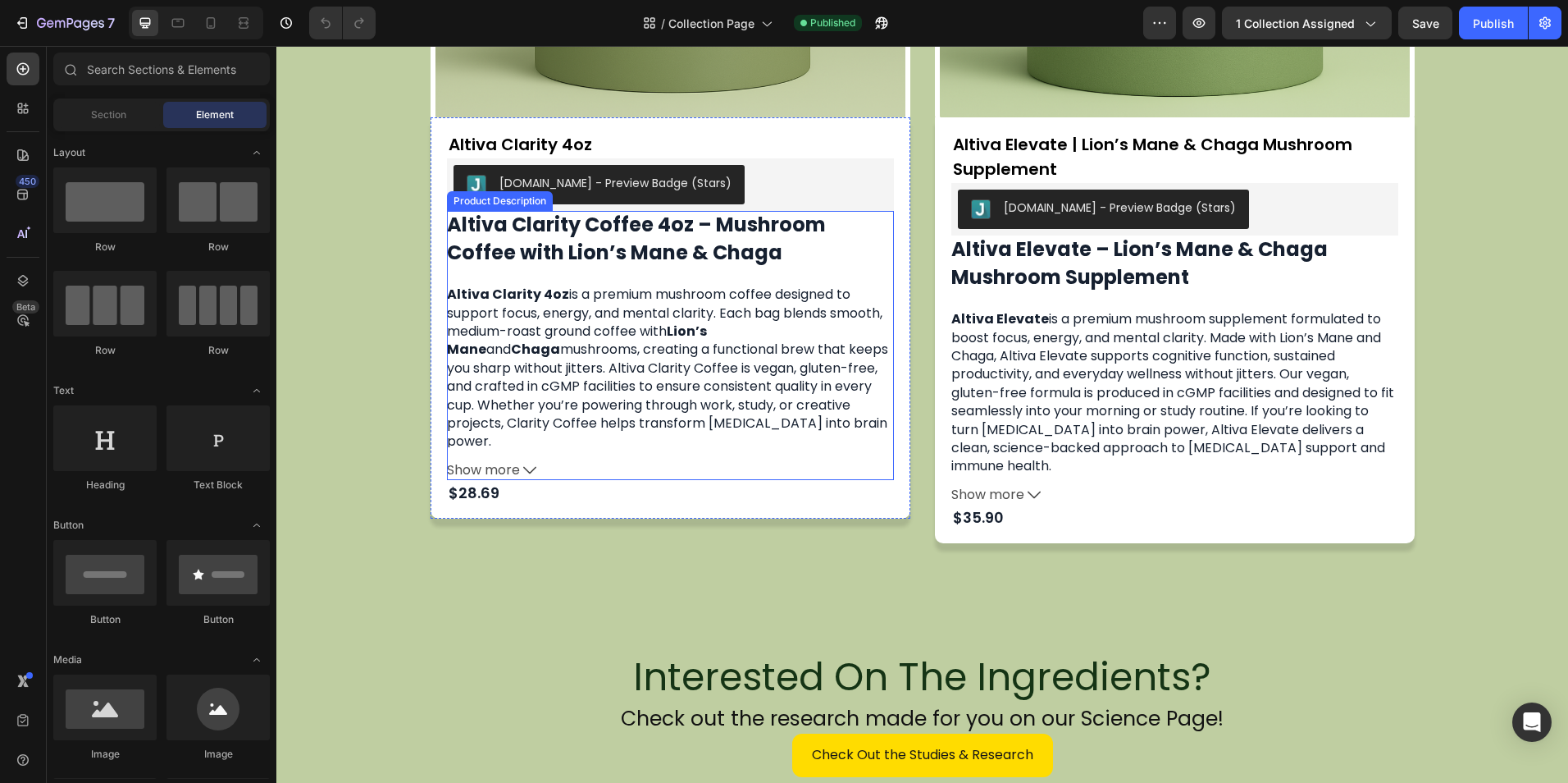
click at [660, 320] on p "Altiva Clarity 4oz is a premium mushroom coffee designed to support focus, ener…" at bounding box center [670, 368] width 447 height 166
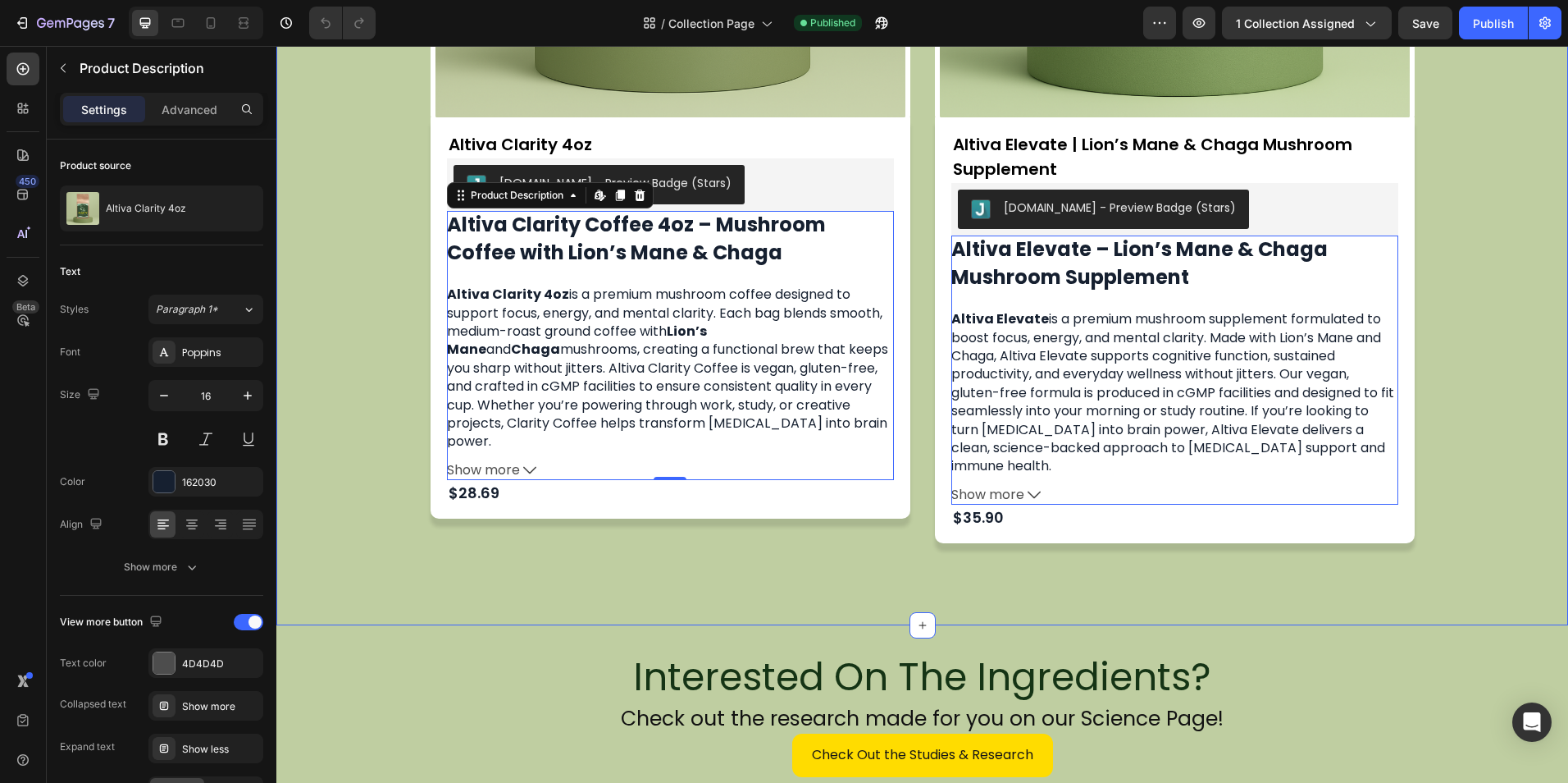
click at [616, 573] on div "Product Images Altiva Clarity 4oz Product Title [DOMAIN_NAME] - Preview Badge (…" at bounding box center [921, 133] width 1291 height 982
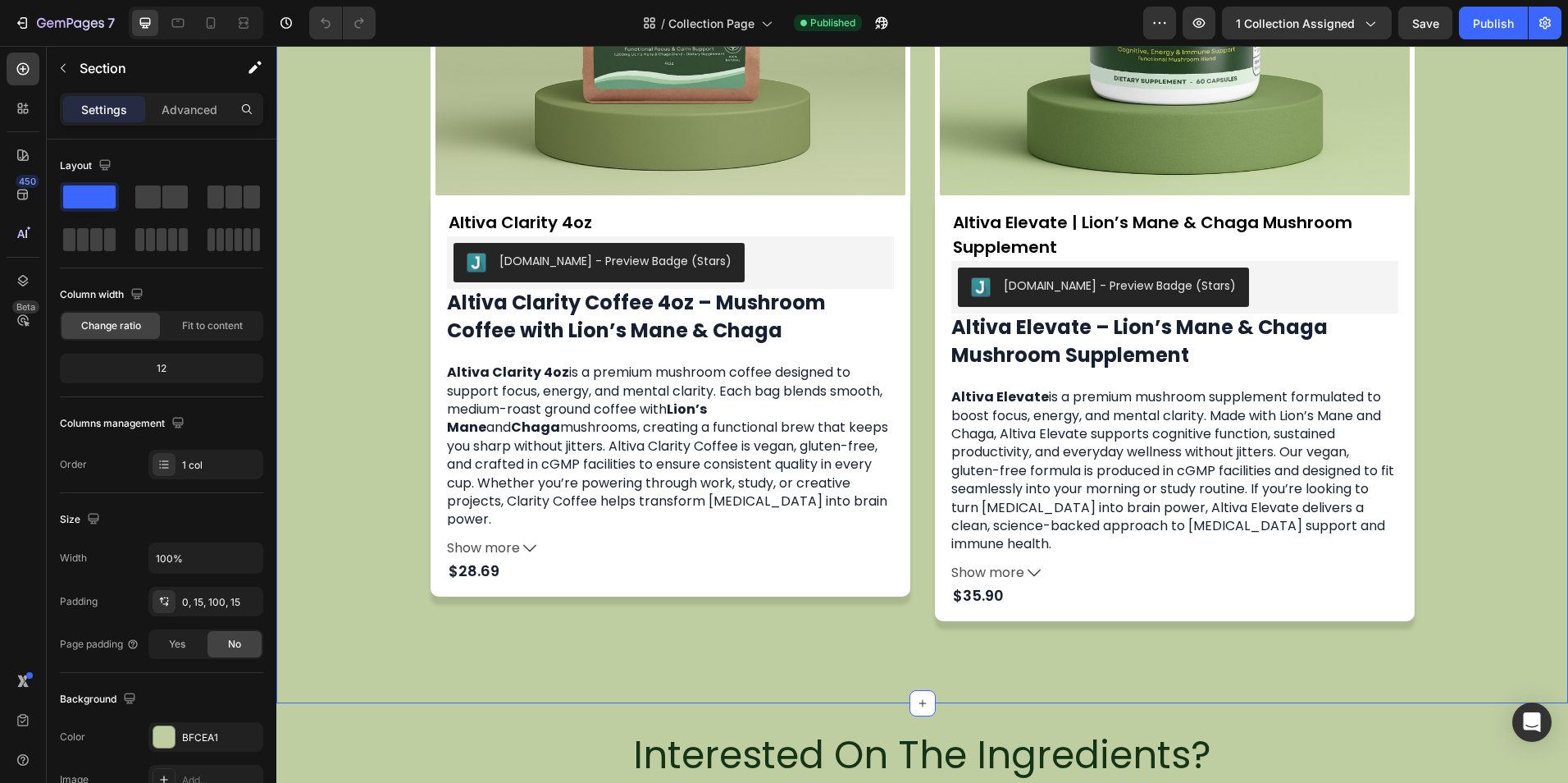
scroll to position [1066, 0]
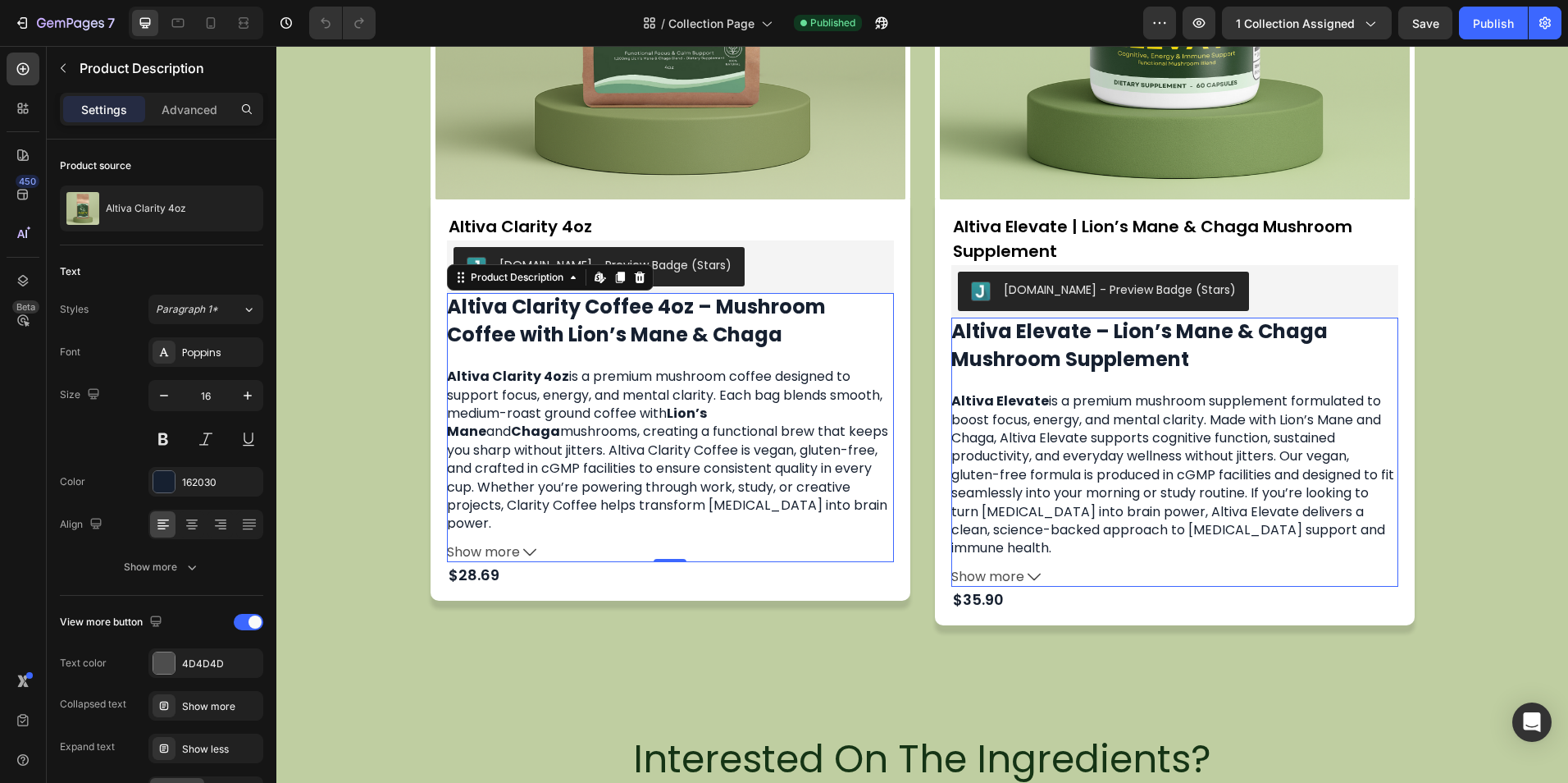
click at [598, 502] on p "Altiva Clarity 4oz is a premium mushroom coffee designed to support focus, ener…" at bounding box center [670, 450] width 447 height 166
click at [636, 280] on icon at bounding box center [639, 277] width 11 height 12
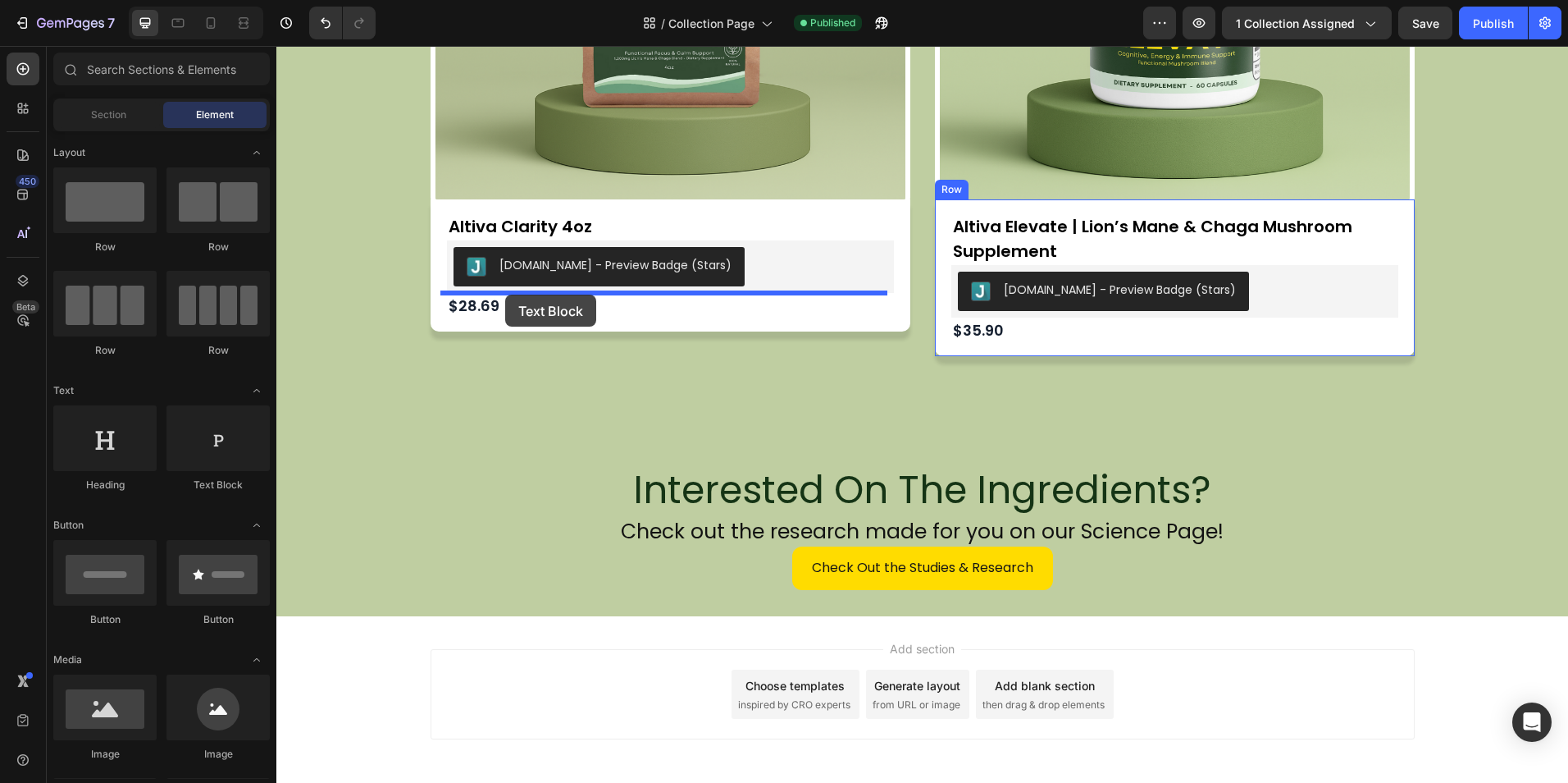
drag, startPoint x: 548, startPoint y: 456, endPoint x: 505, endPoint y: 295, distance: 166.6
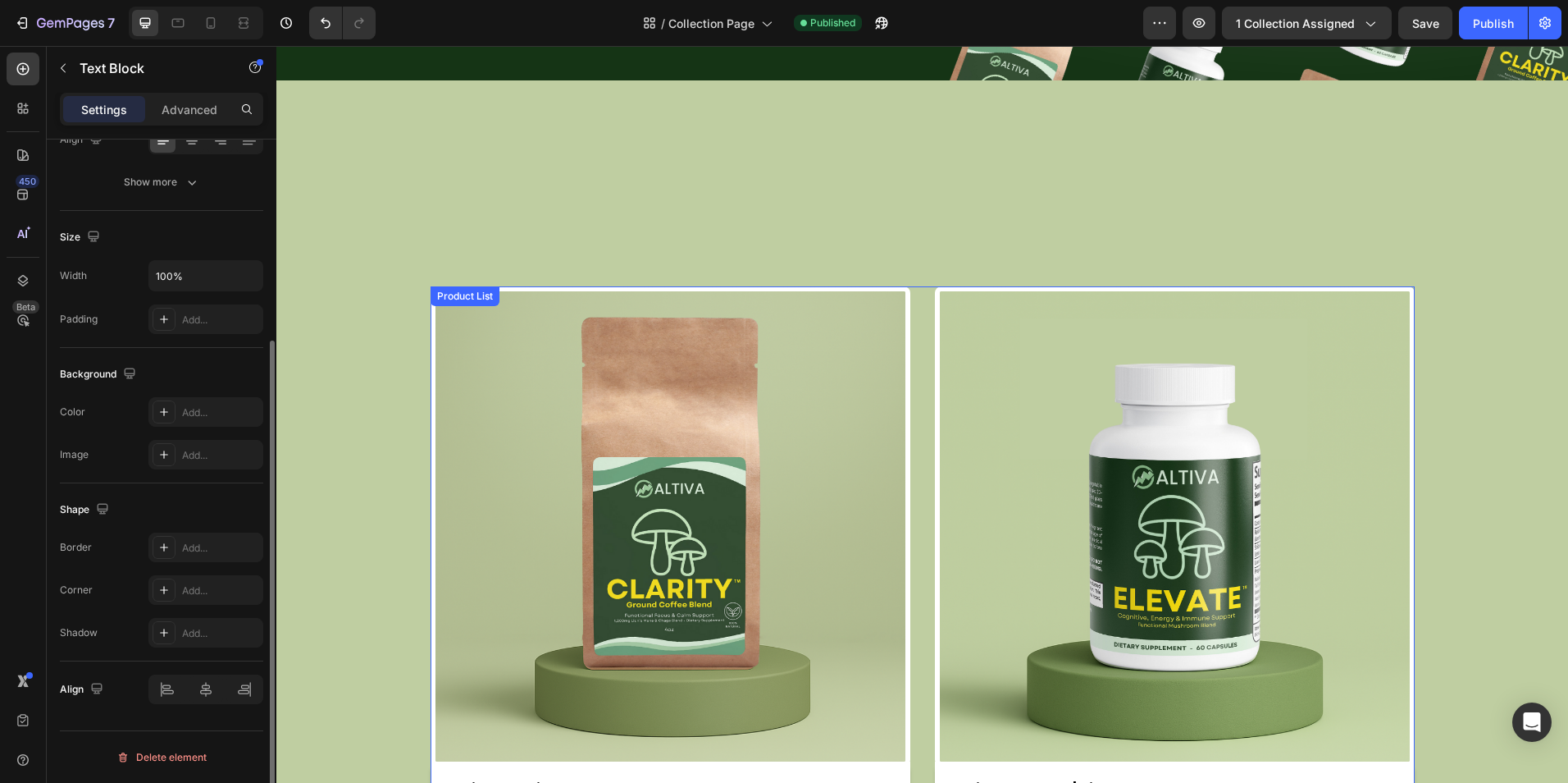
scroll to position [492, 0]
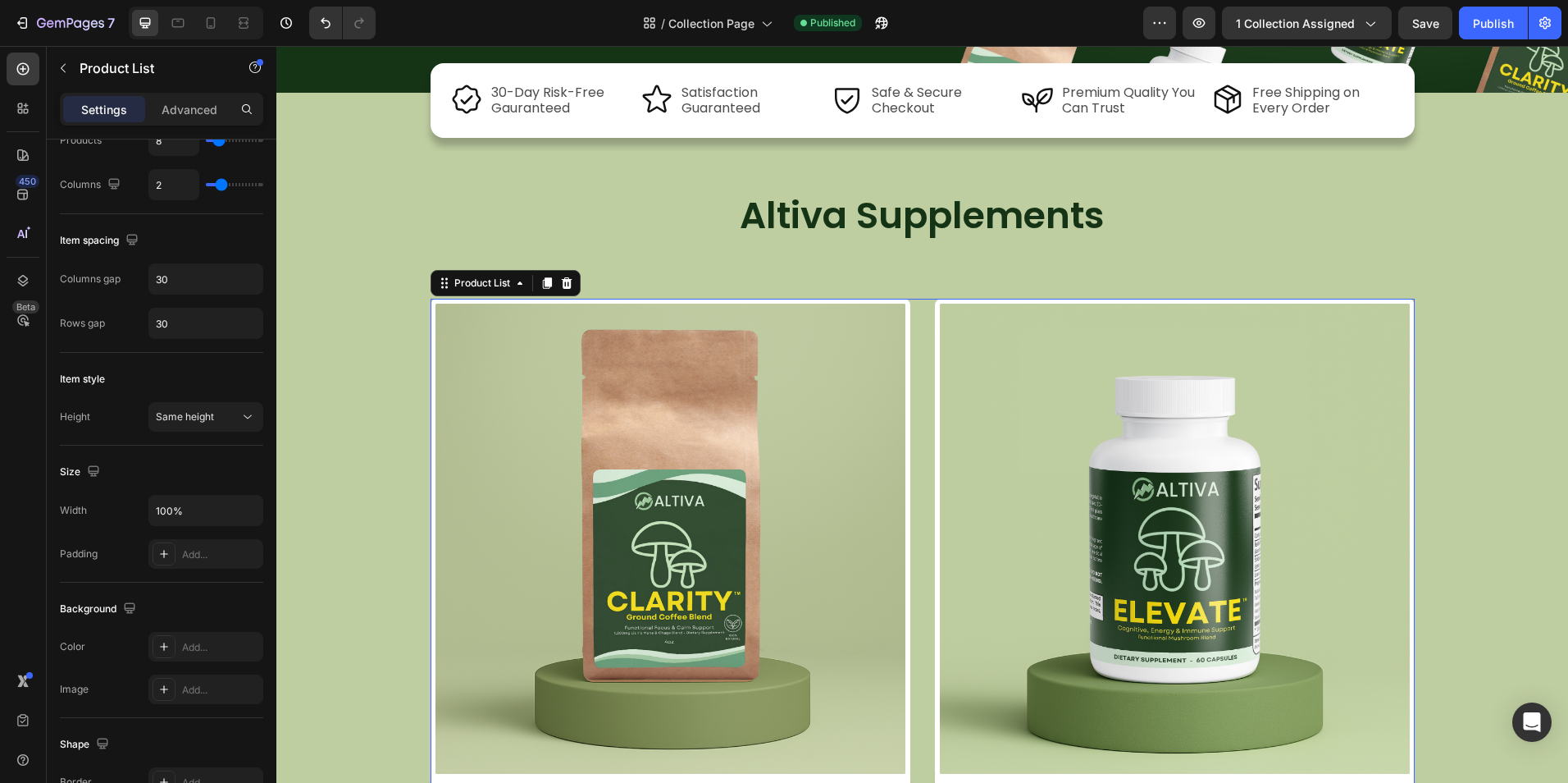
click at [917, 320] on div "Product Images Altiva Clarity 4oz Product Title [DOMAIN_NAME] - Preview Badge (…" at bounding box center [922, 627] width 984 height 658
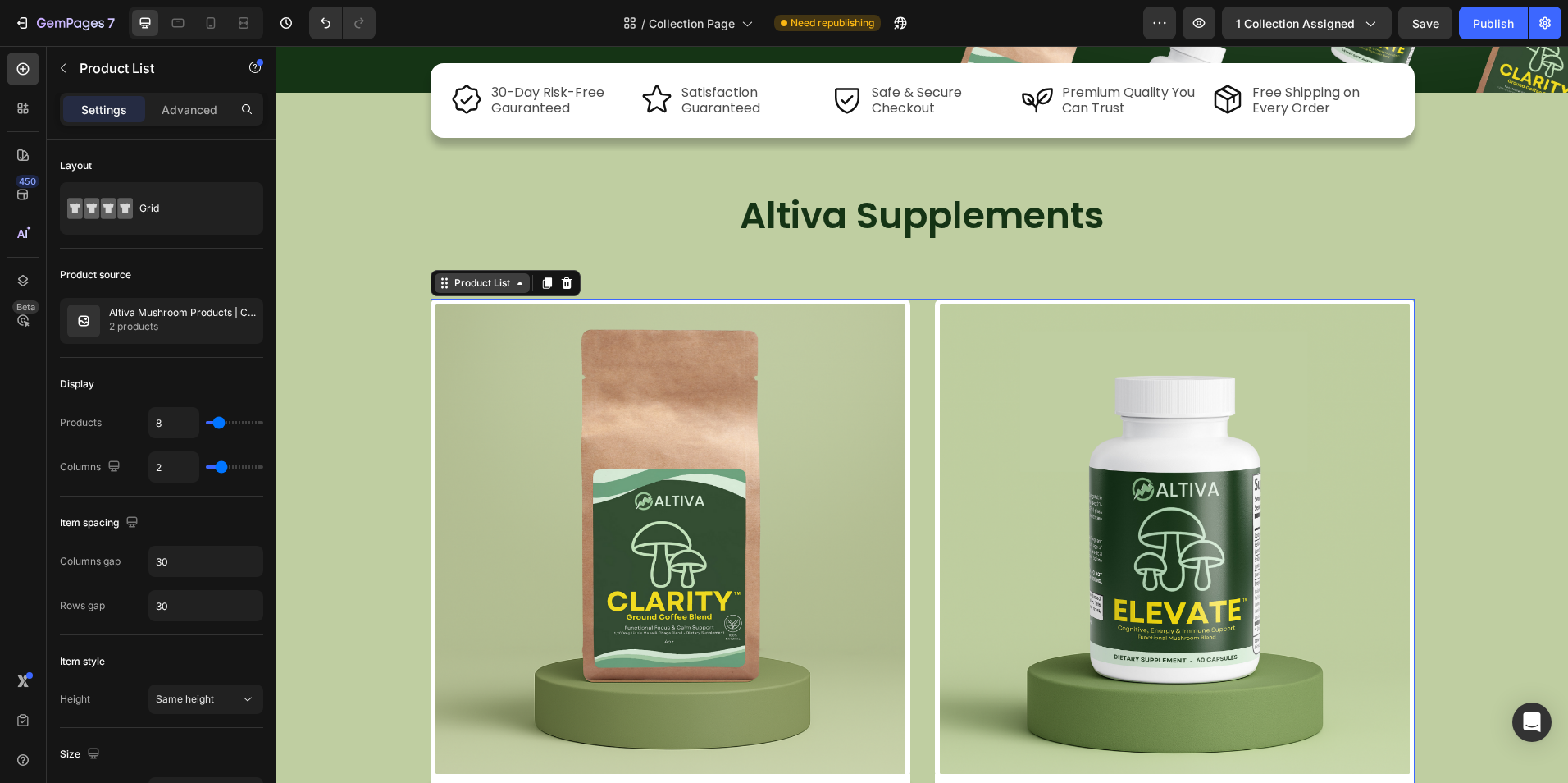
click at [476, 285] on div "Product List" at bounding box center [481, 282] width 63 height 15
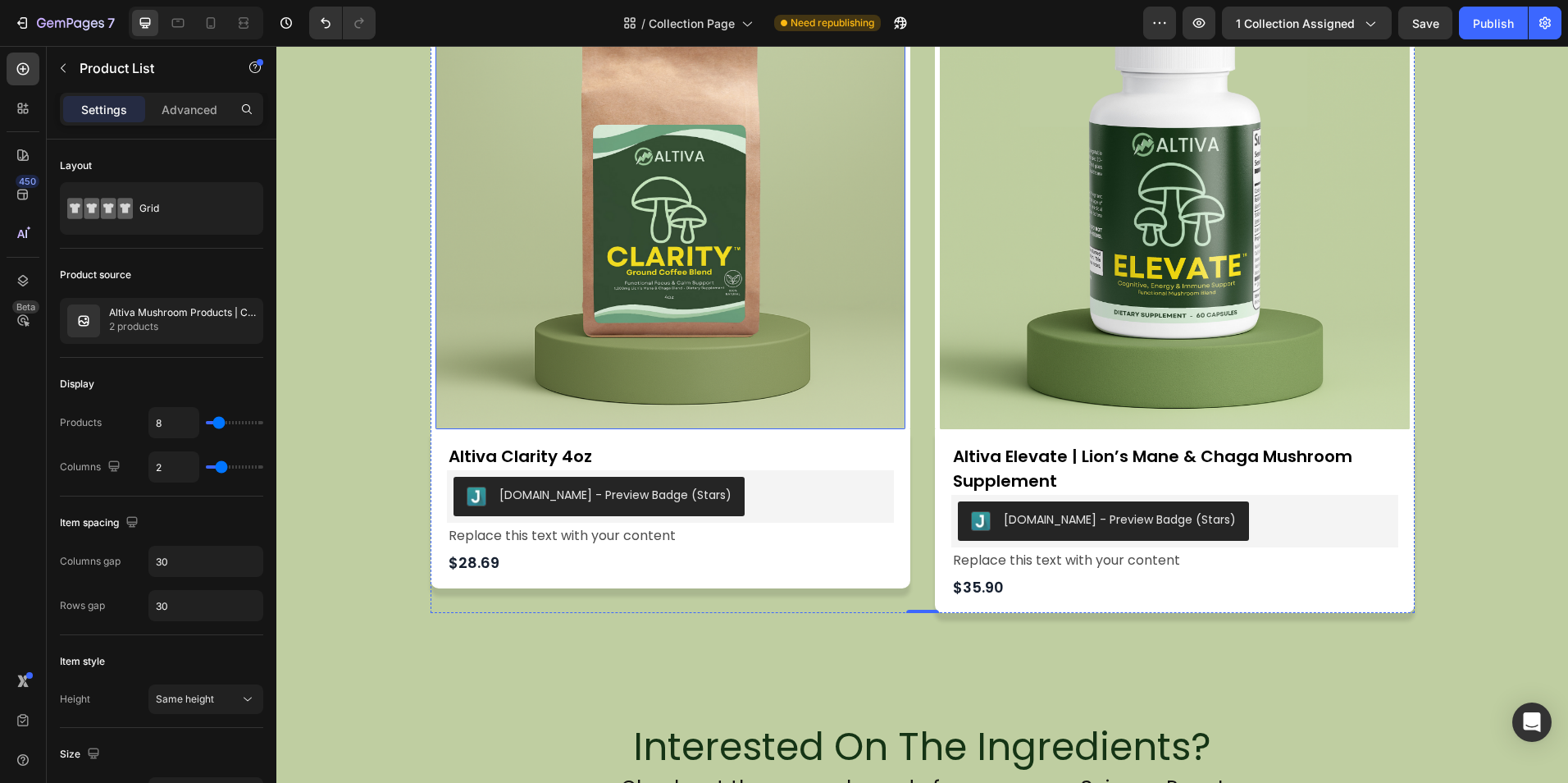
scroll to position [903, 0]
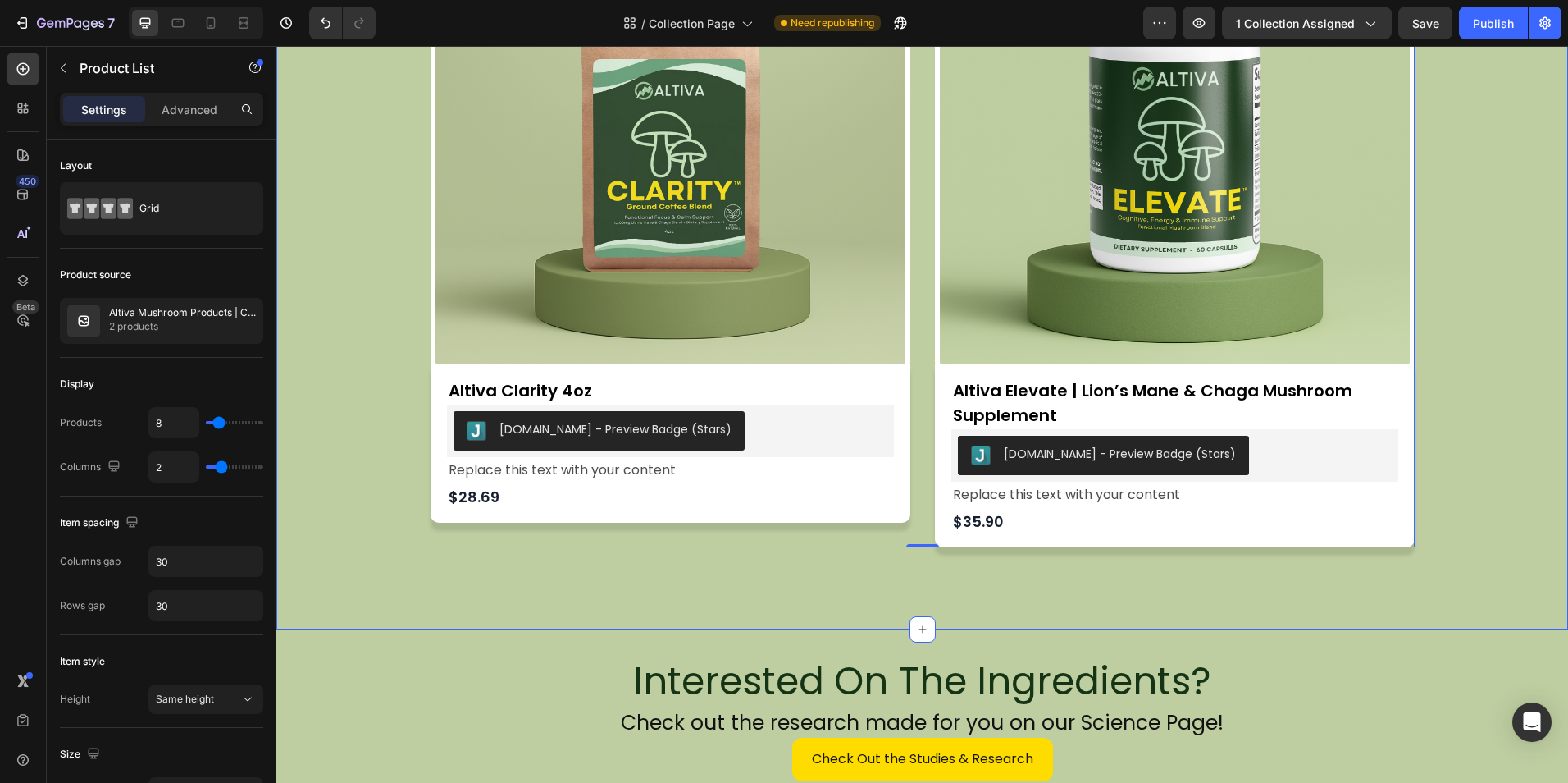
click at [498, 575] on div "Product Images Altiva Clarity 4oz Product Title [DOMAIN_NAME] - Preview Badge (…" at bounding box center [921, 258] width 1291 height 741
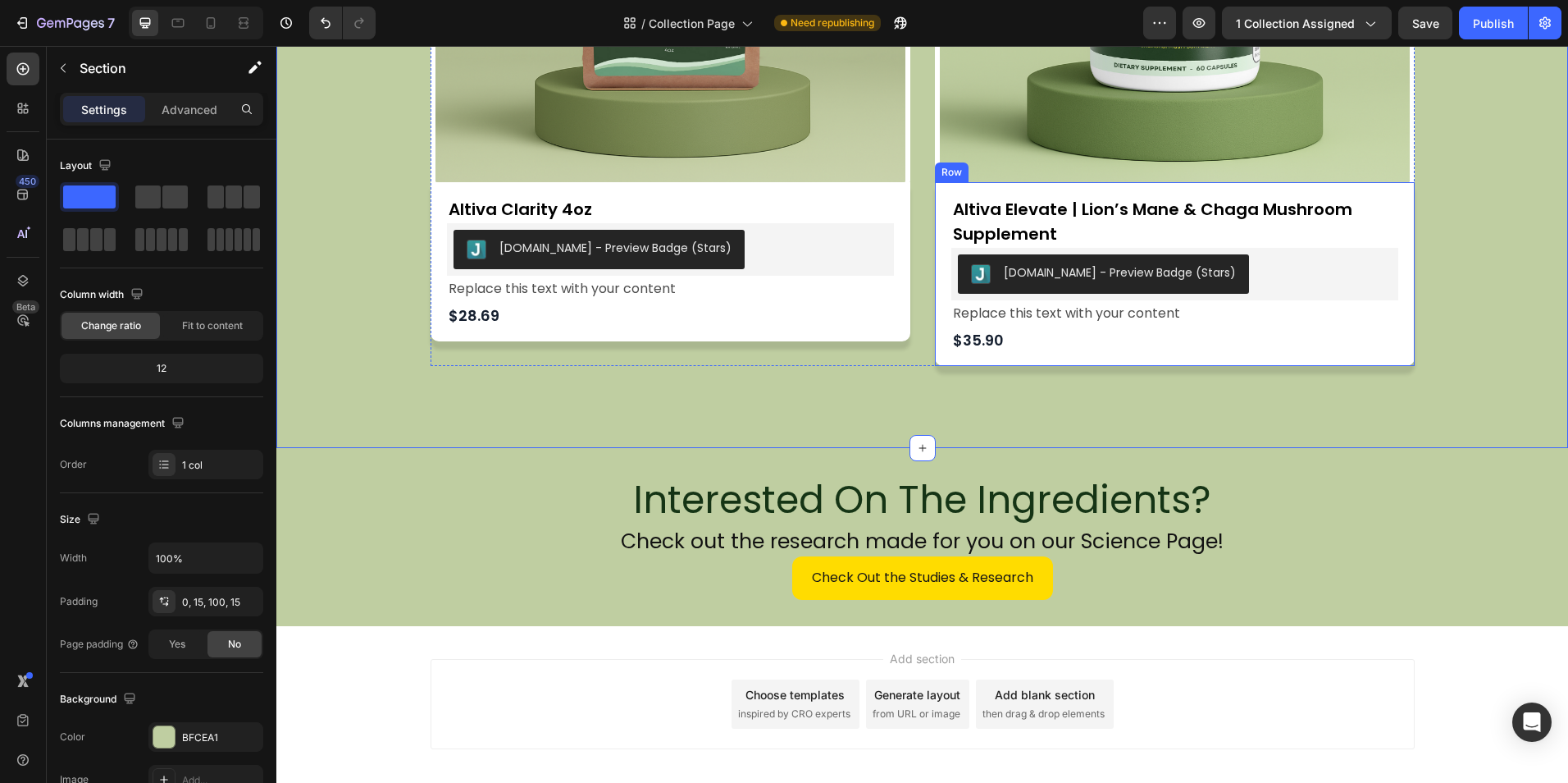
scroll to position [1148, 0]
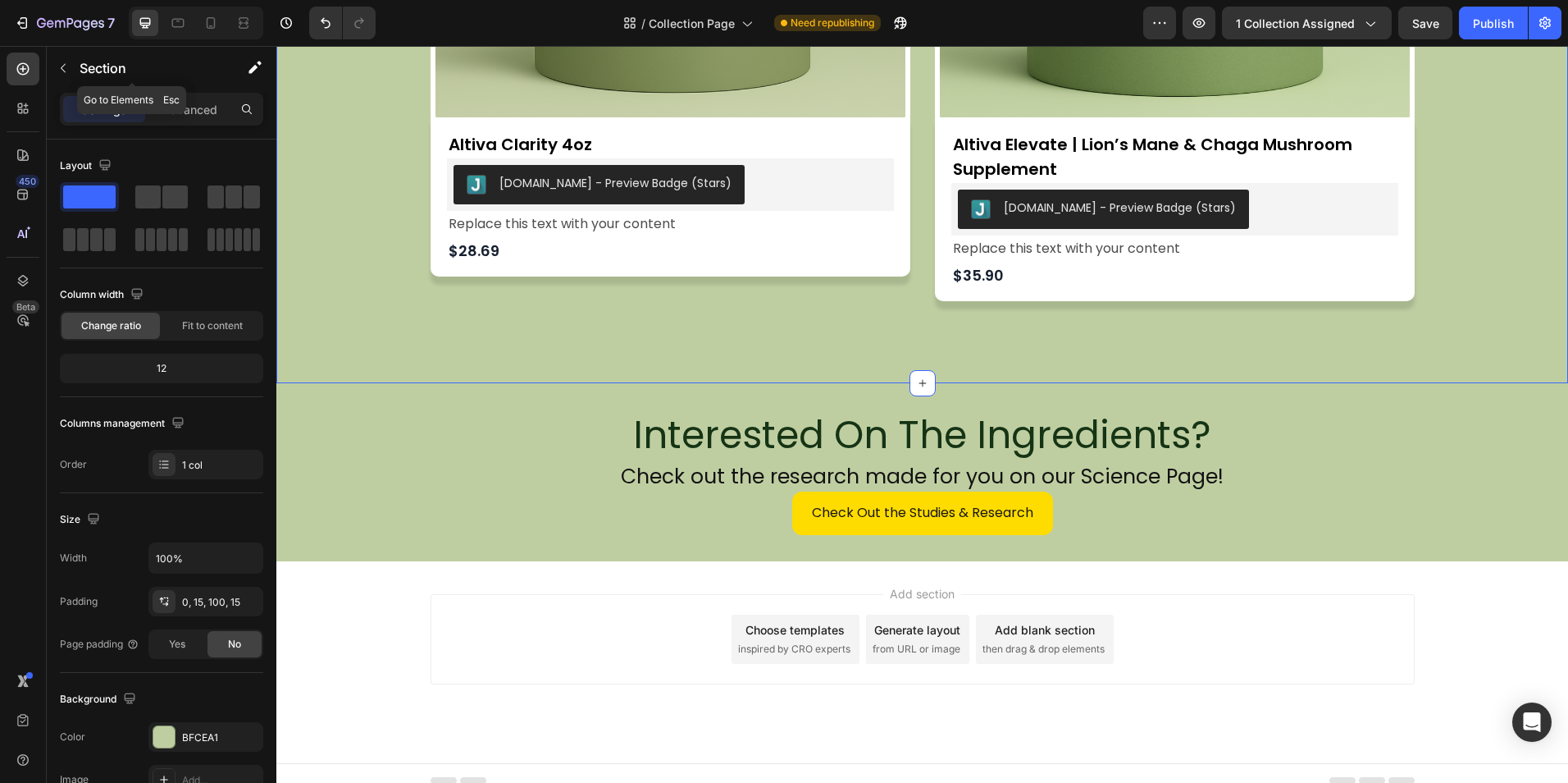
click at [53, 62] on button "button" at bounding box center [63, 68] width 26 height 26
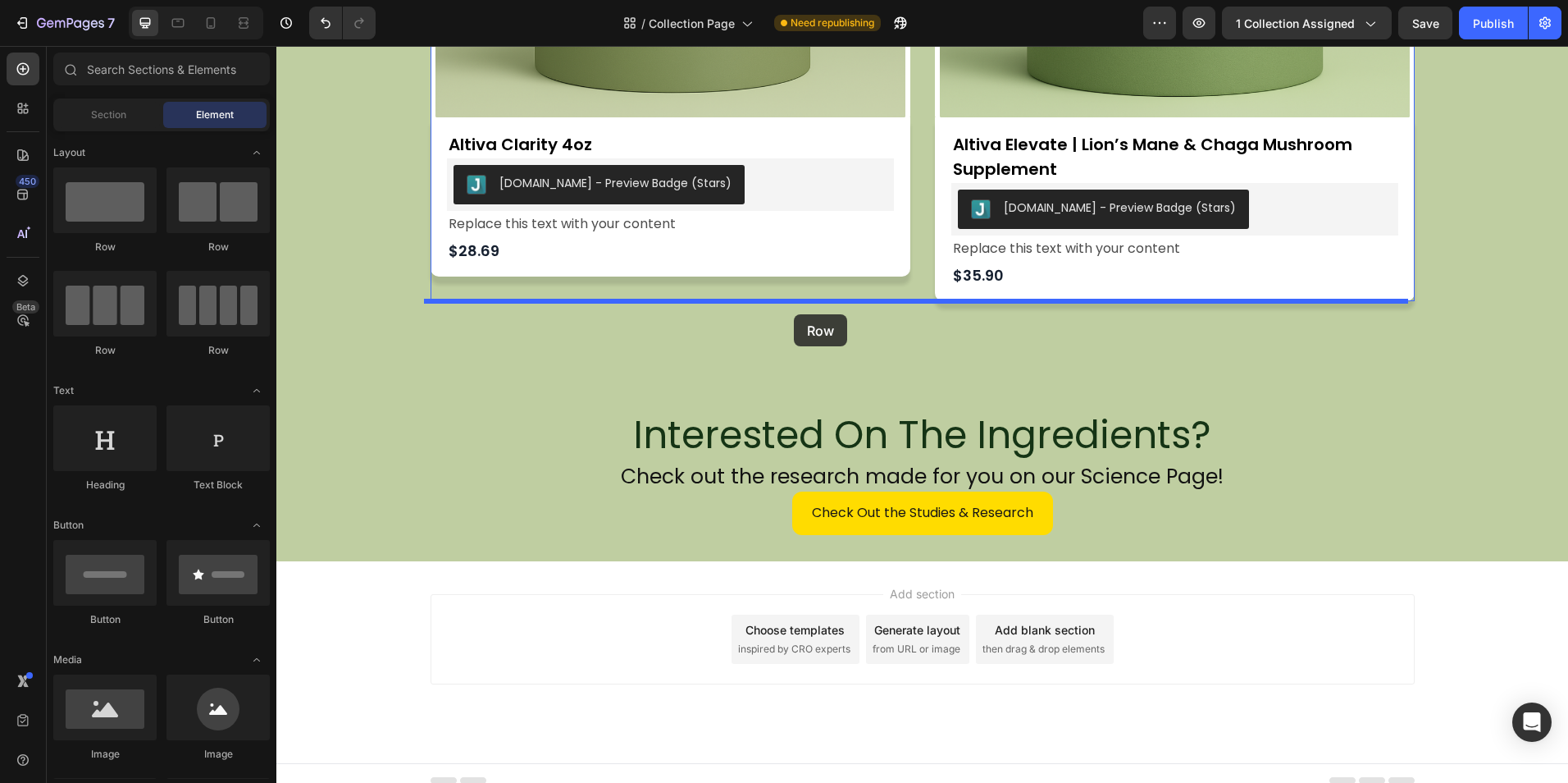
drag, startPoint x: 521, startPoint y: 254, endPoint x: 793, endPoint y: 314, distance: 278.5
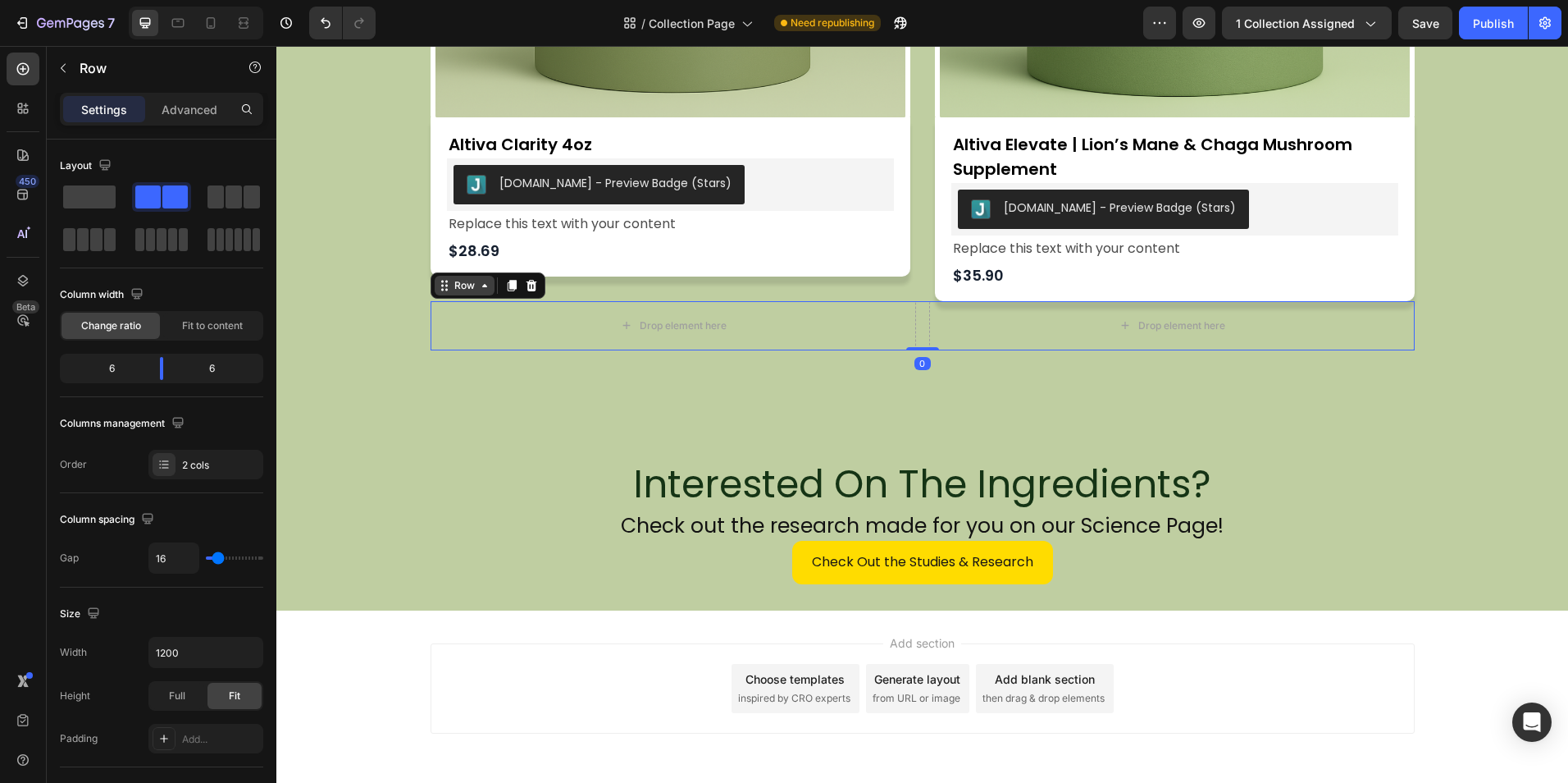
drag, startPoint x: 535, startPoint y: 288, endPoint x: 486, endPoint y: 276, distance: 50.4
click at [534, 288] on div "Row" at bounding box center [487, 285] width 115 height 26
click at [526, 287] on icon at bounding box center [530, 285] width 13 height 13
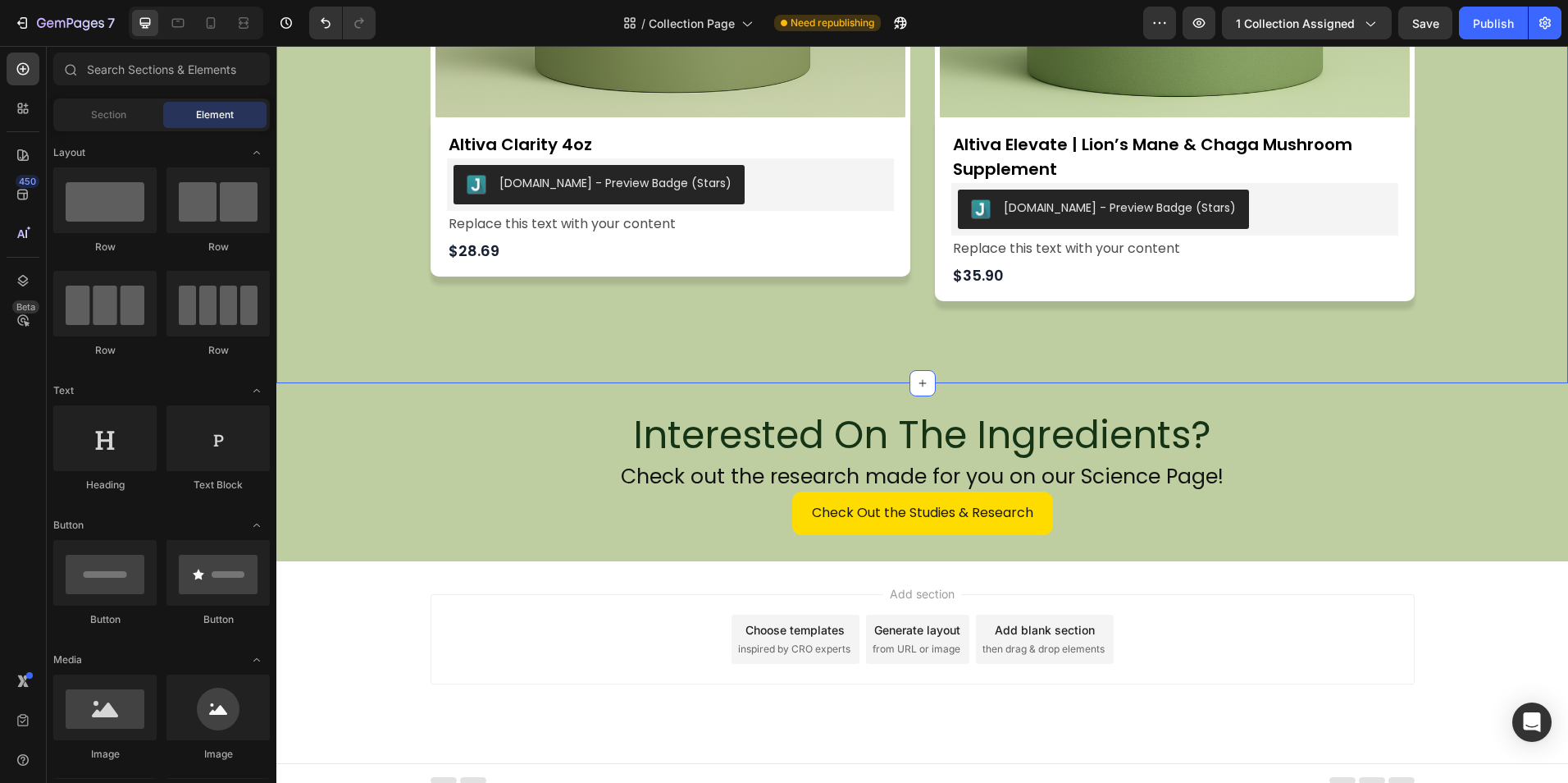
click at [458, 324] on div "Product Images Altiva Clarity 4oz Product Title Judge.me - Preview Badge (Stars…" at bounding box center [921, 12] width 1291 height 741
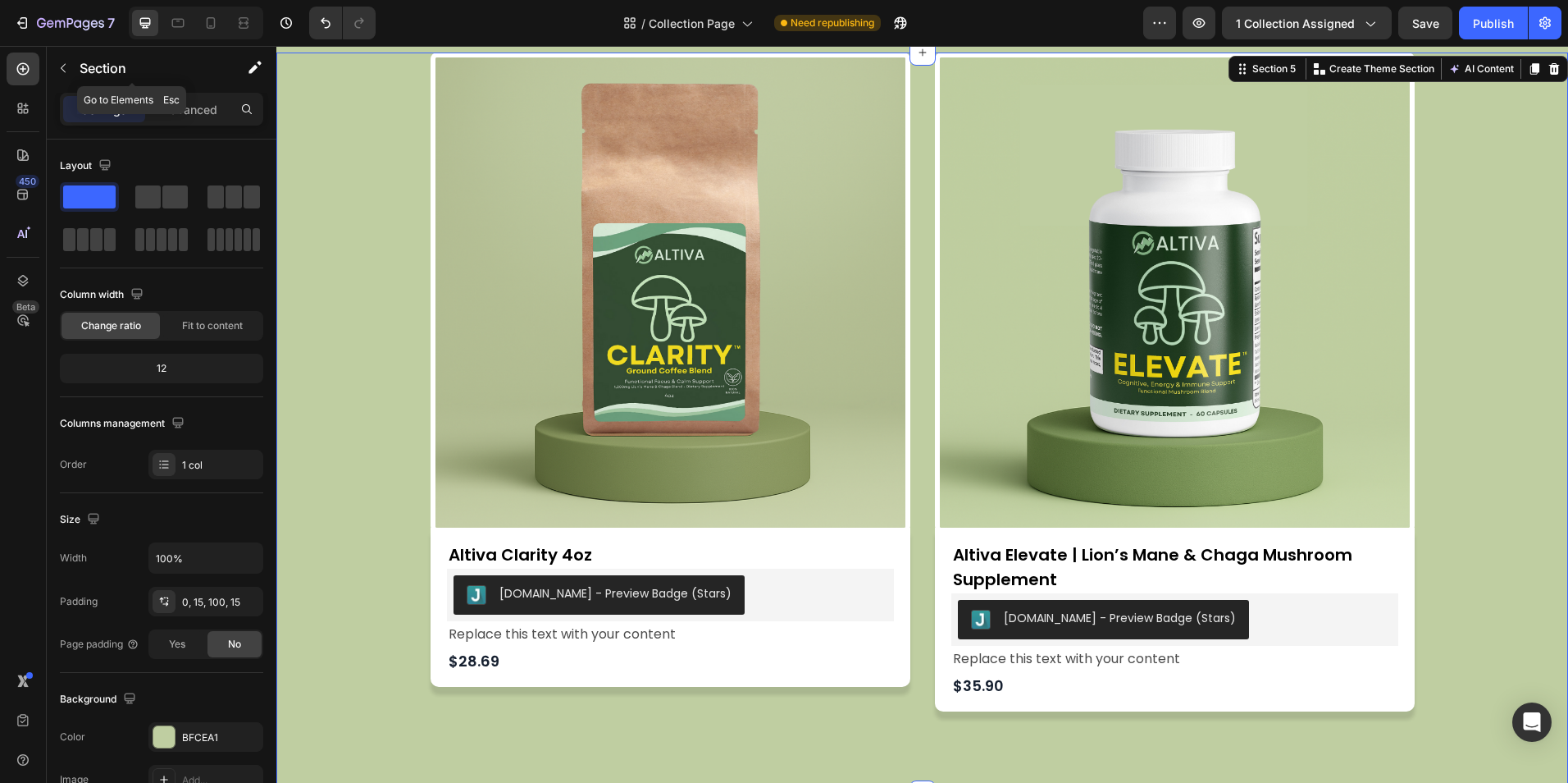
drag, startPoint x: 72, startPoint y: 67, endPoint x: 128, endPoint y: 90, distance: 60.5
click at [72, 67] on button "button" at bounding box center [63, 68] width 26 height 26
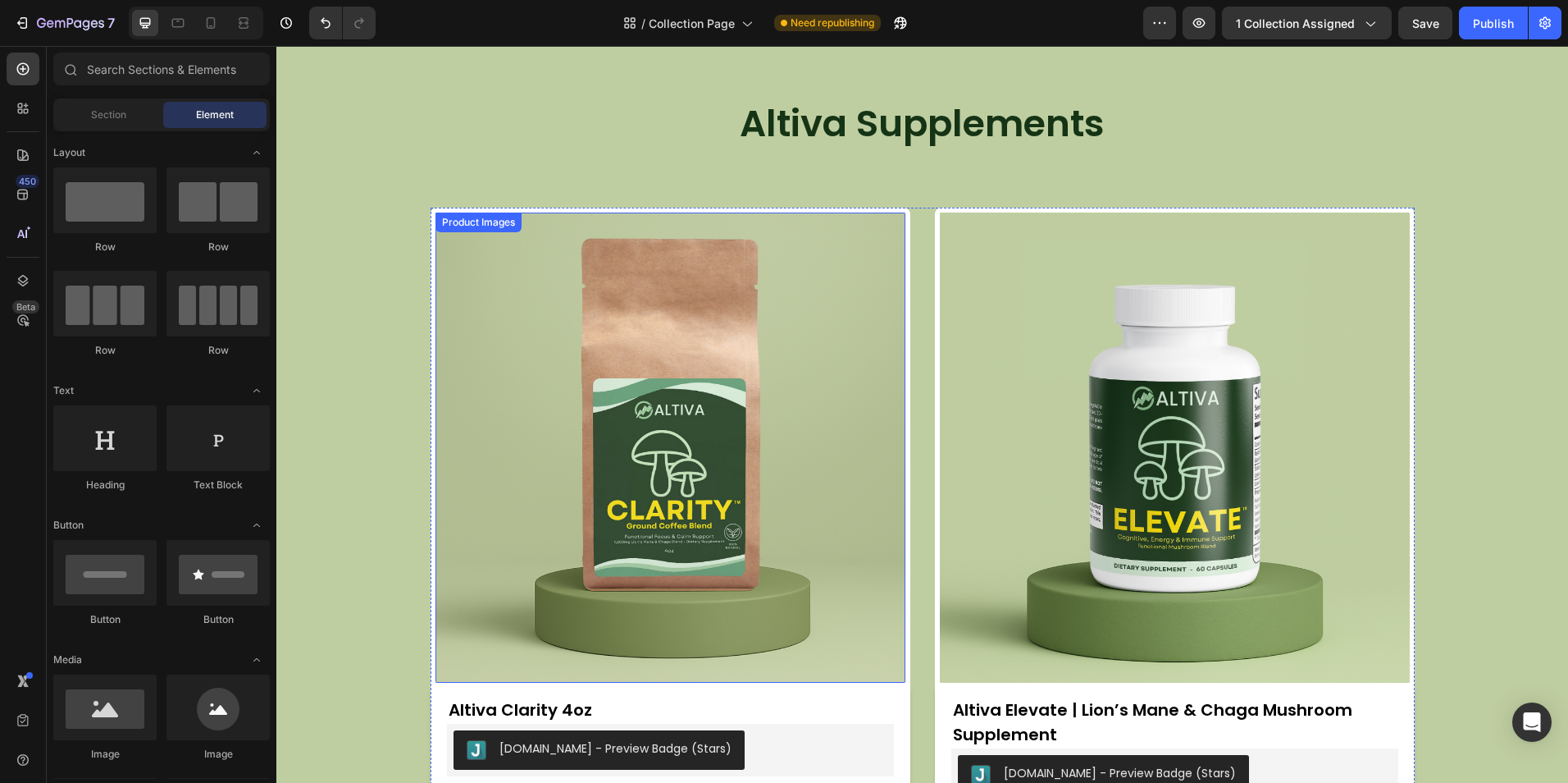
scroll to position [328, 0]
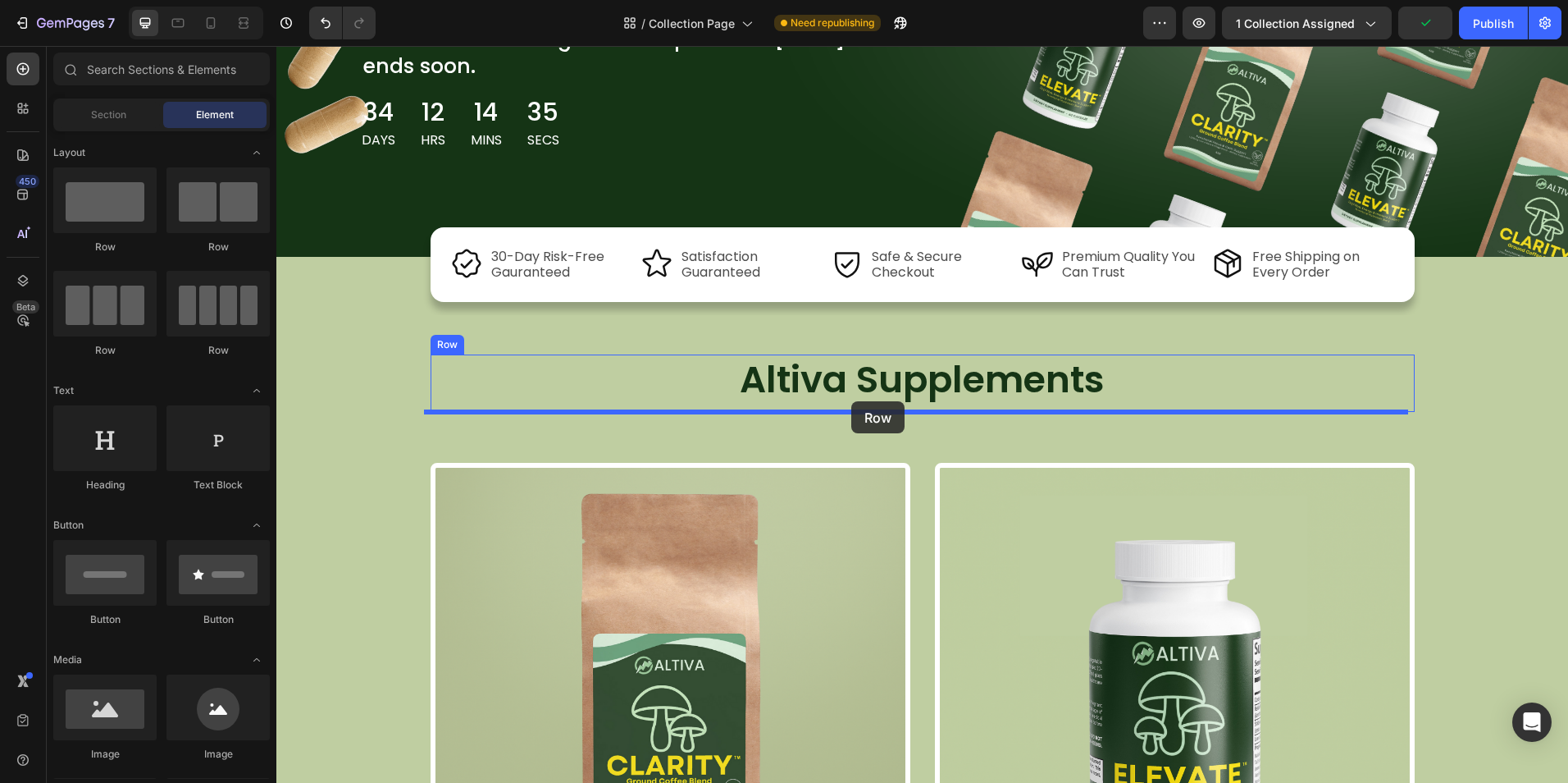
drag, startPoint x: 547, startPoint y: 264, endPoint x: 851, endPoint y: 401, distance: 333.4
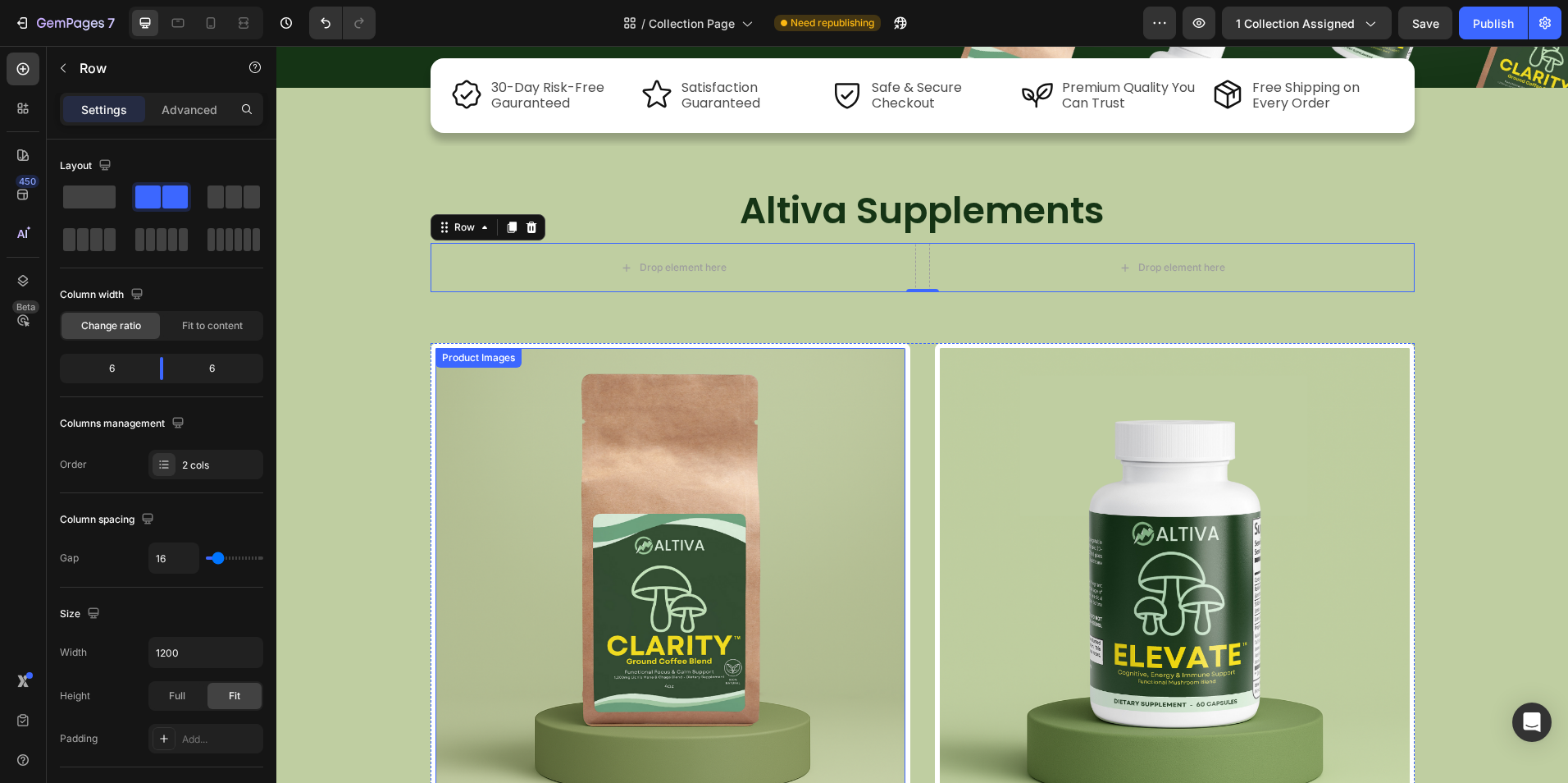
scroll to position [492, 0]
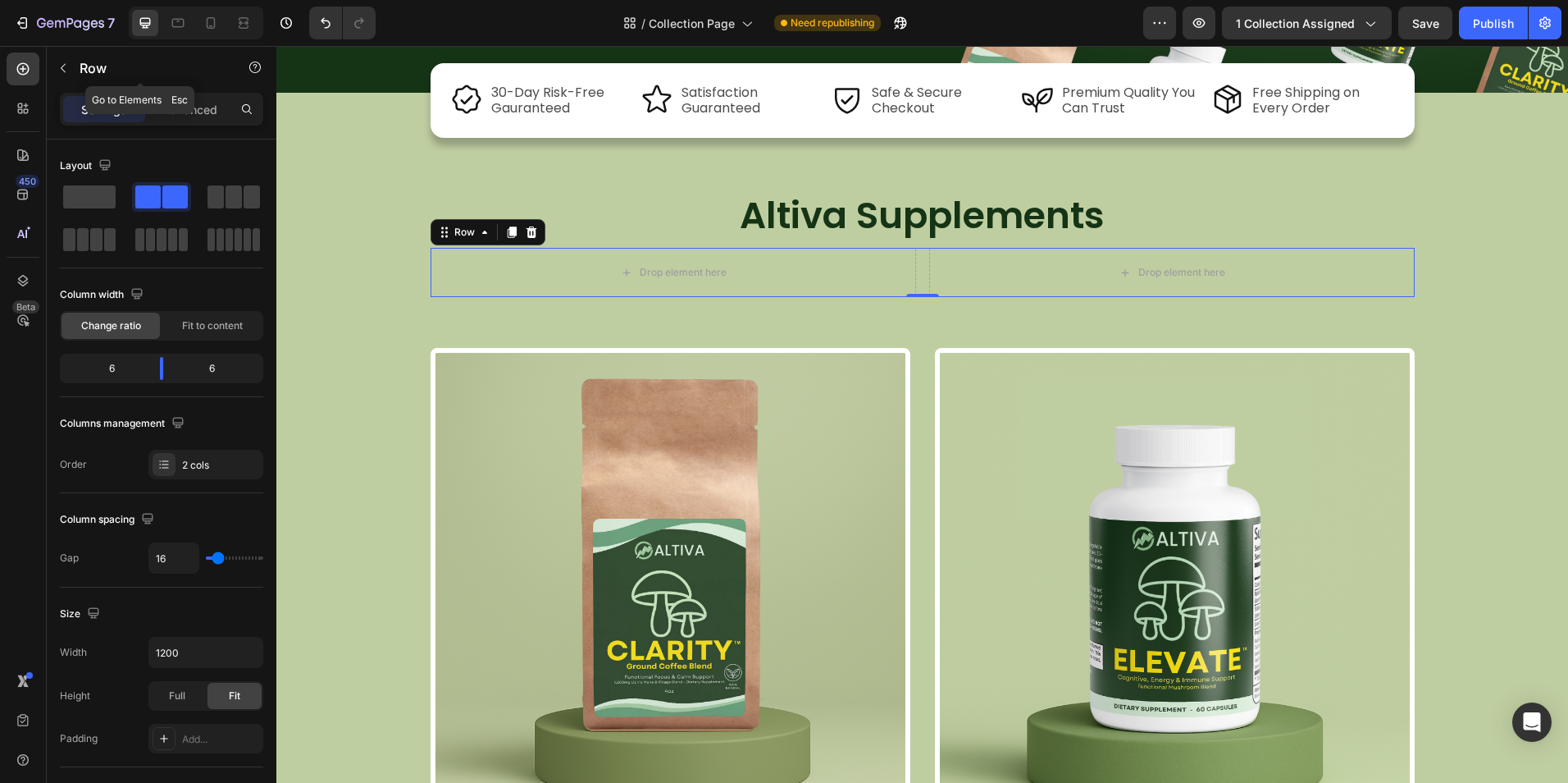
click at [73, 70] on button "button" at bounding box center [63, 68] width 26 height 26
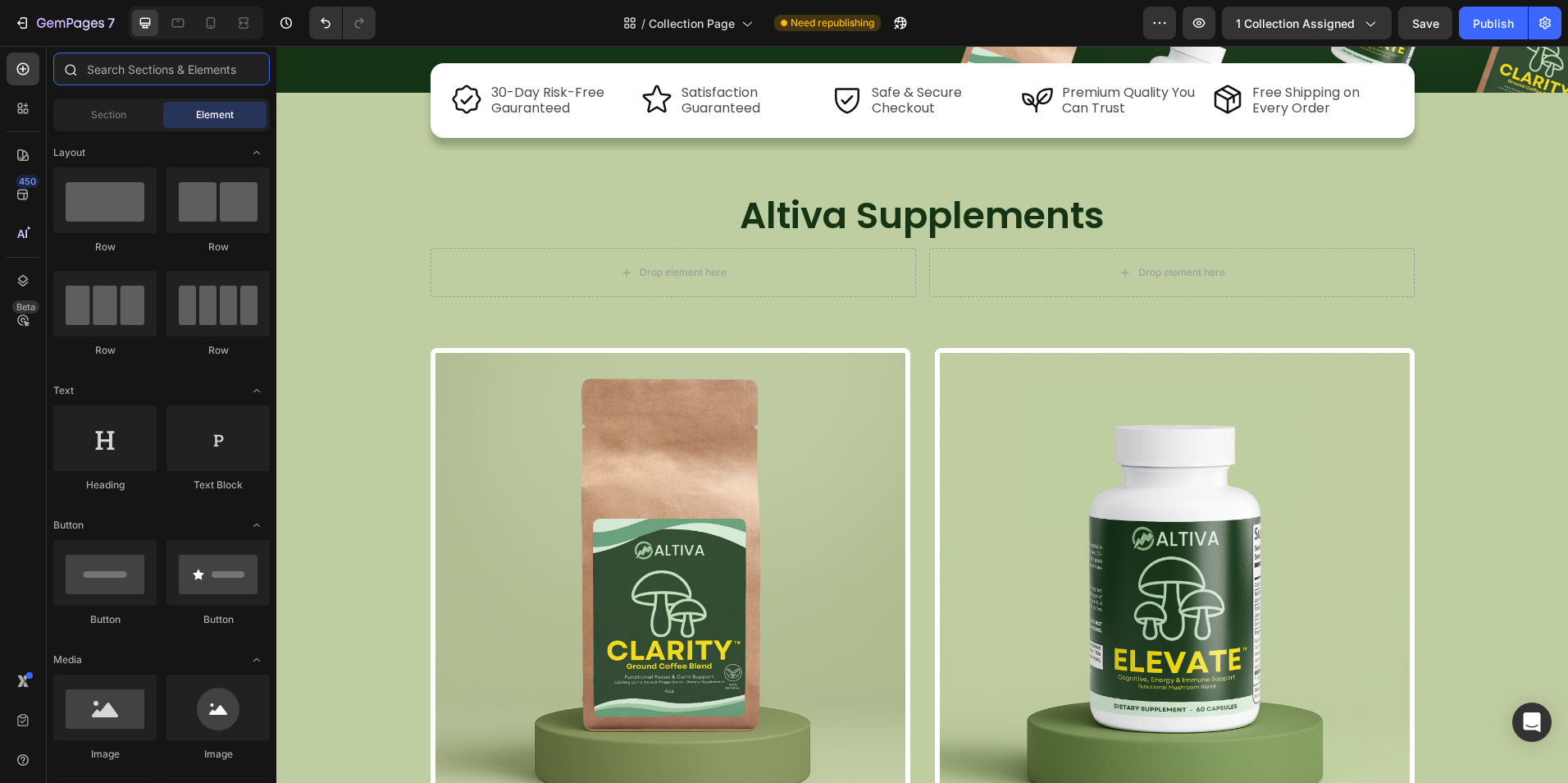
click at [146, 75] on input "text" at bounding box center [160, 69] width 216 height 33
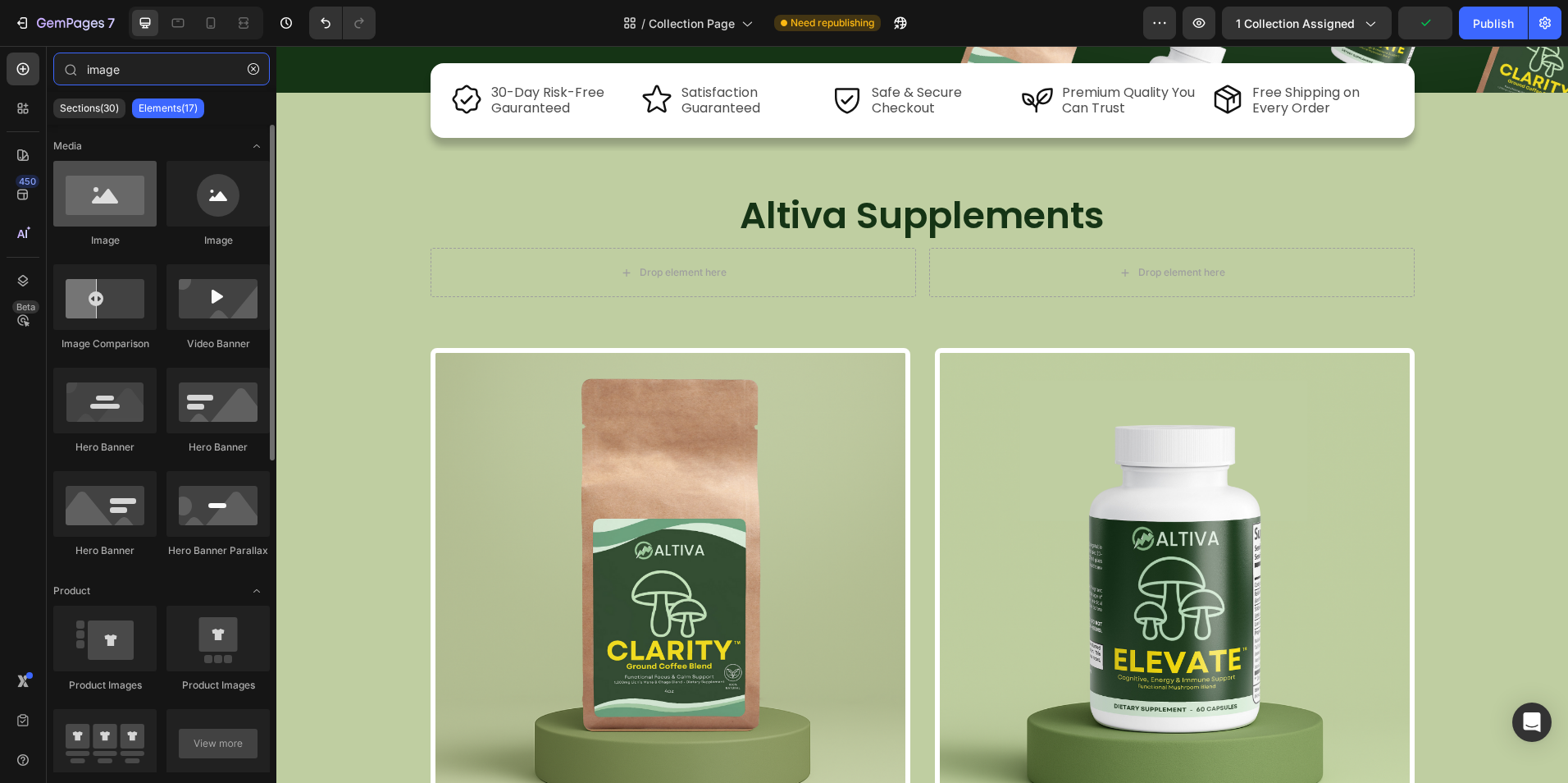
type input "image"
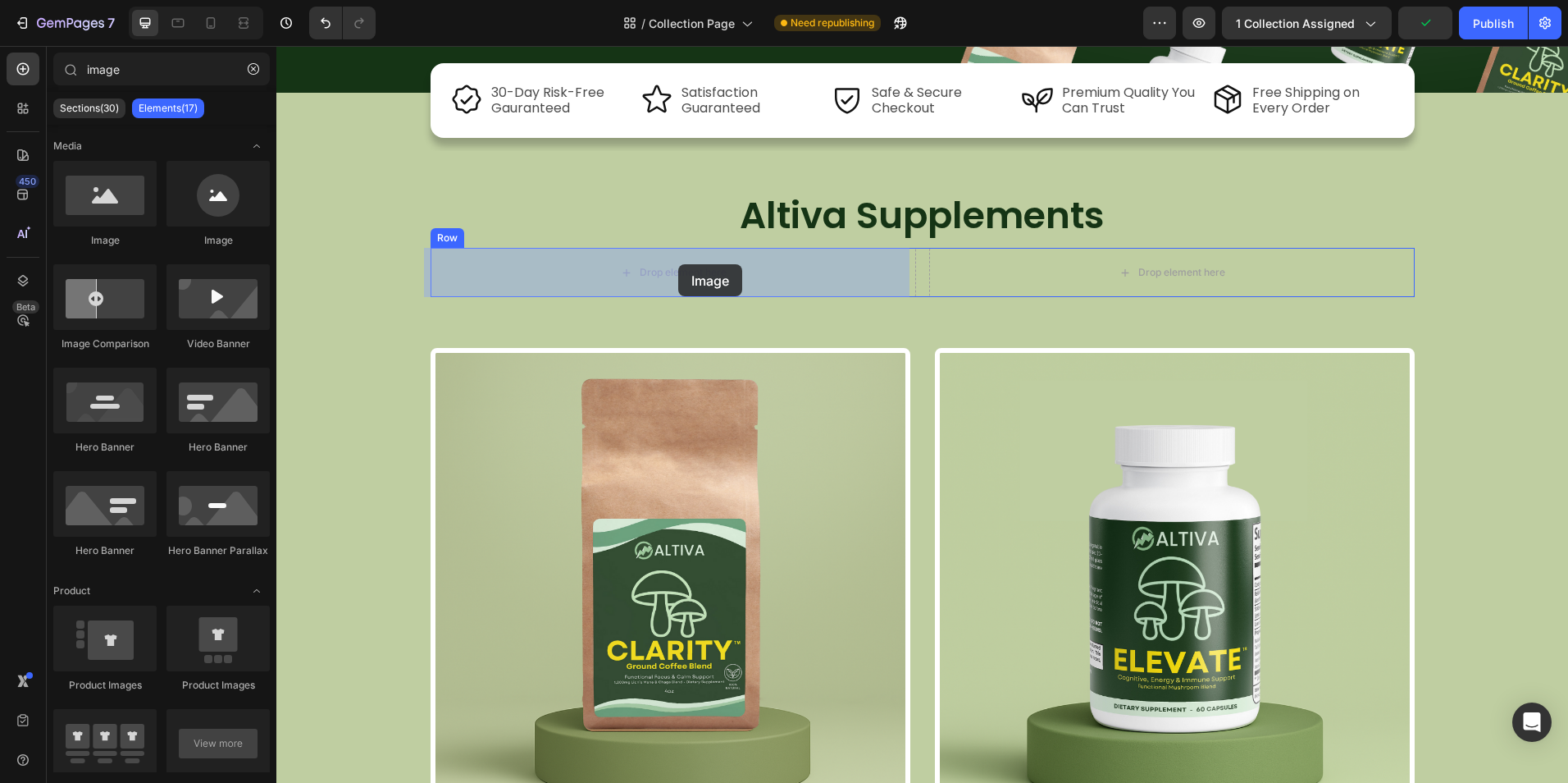
drag, startPoint x: 402, startPoint y: 266, endPoint x: 678, endPoint y: 264, distance: 276.0
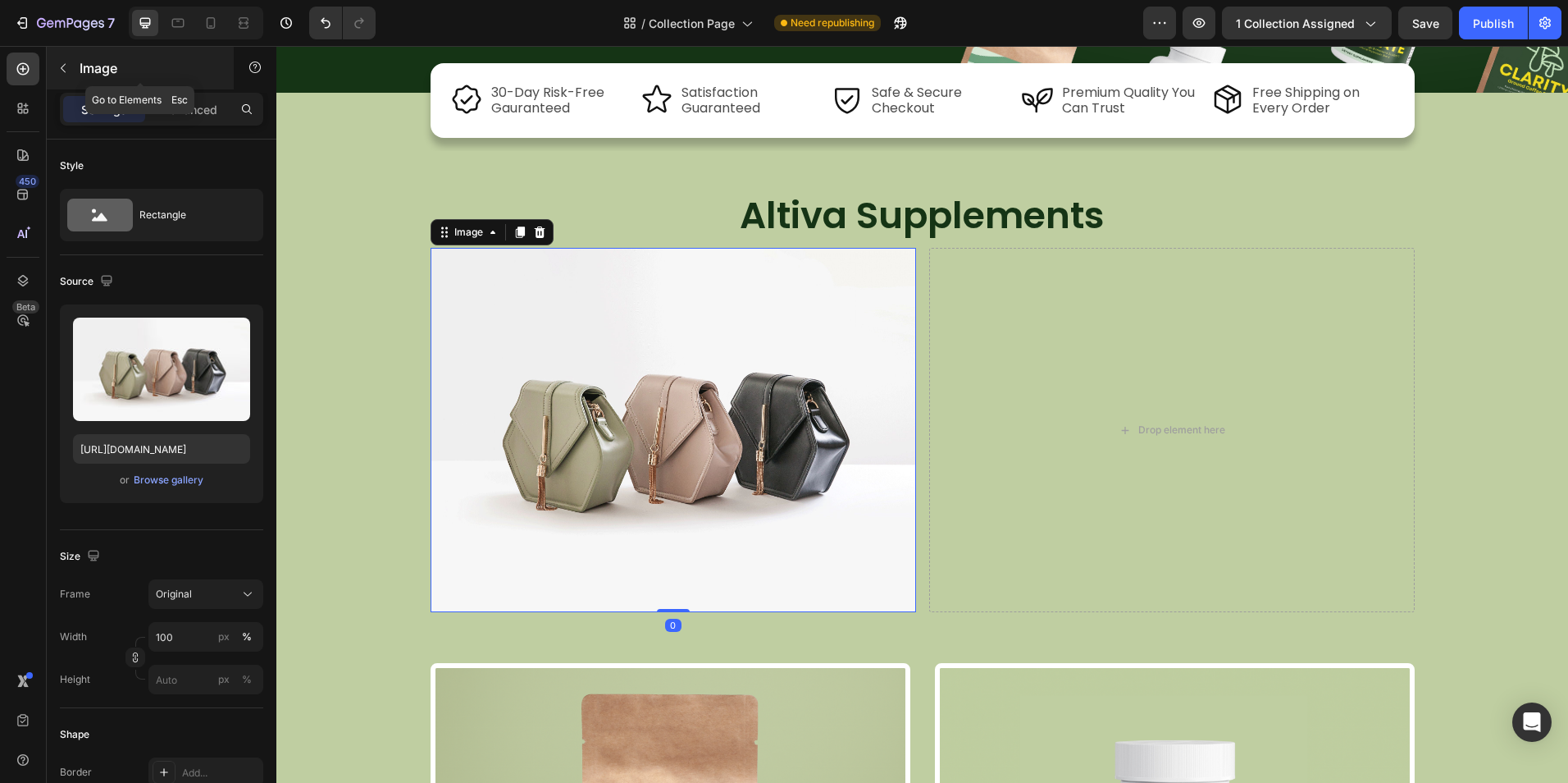
click at [85, 71] on p "Image" at bounding box center [150, 68] width 140 height 20
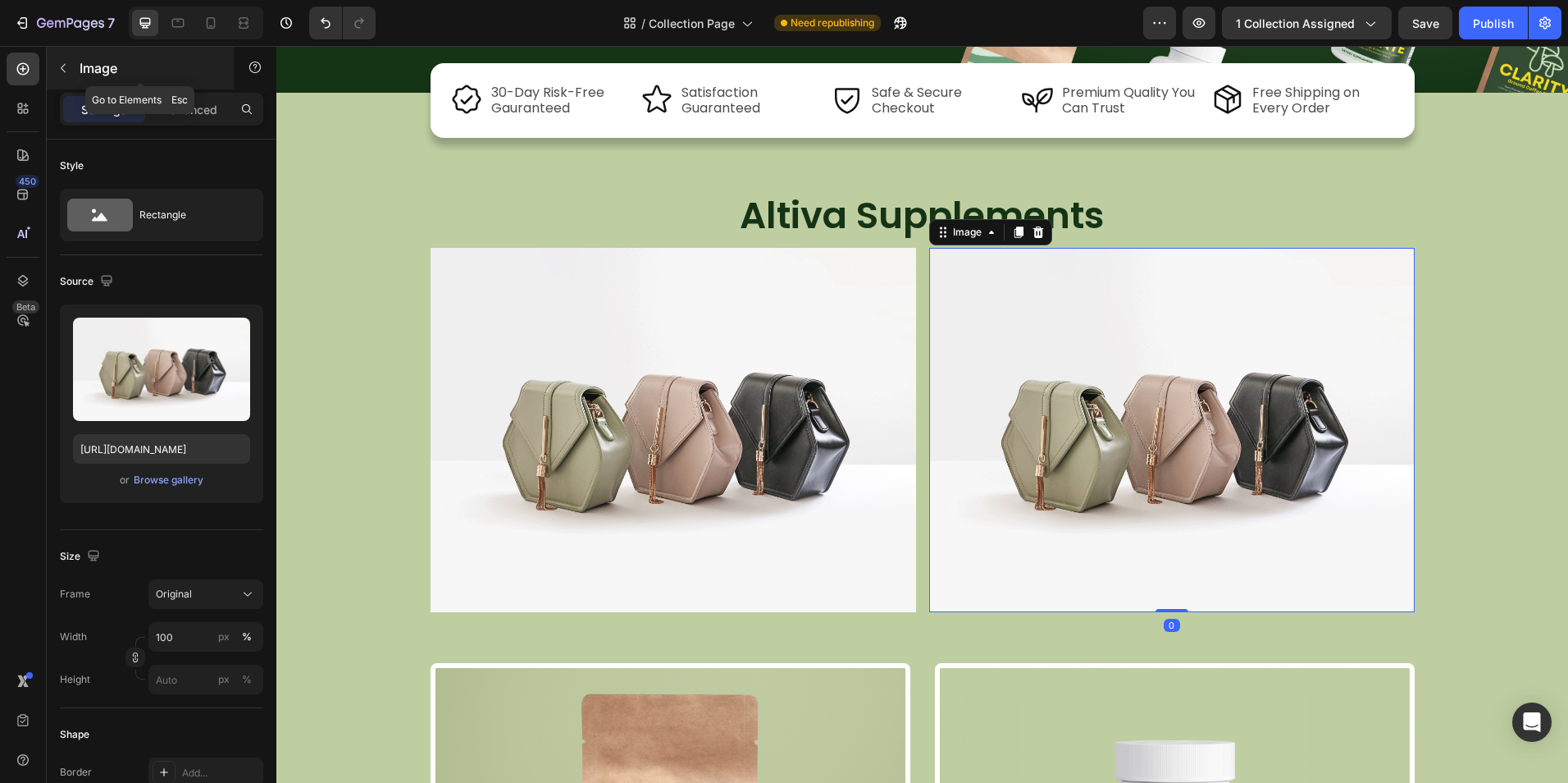
click at [152, 62] on p "Image" at bounding box center [150, 68] width 140 height 20
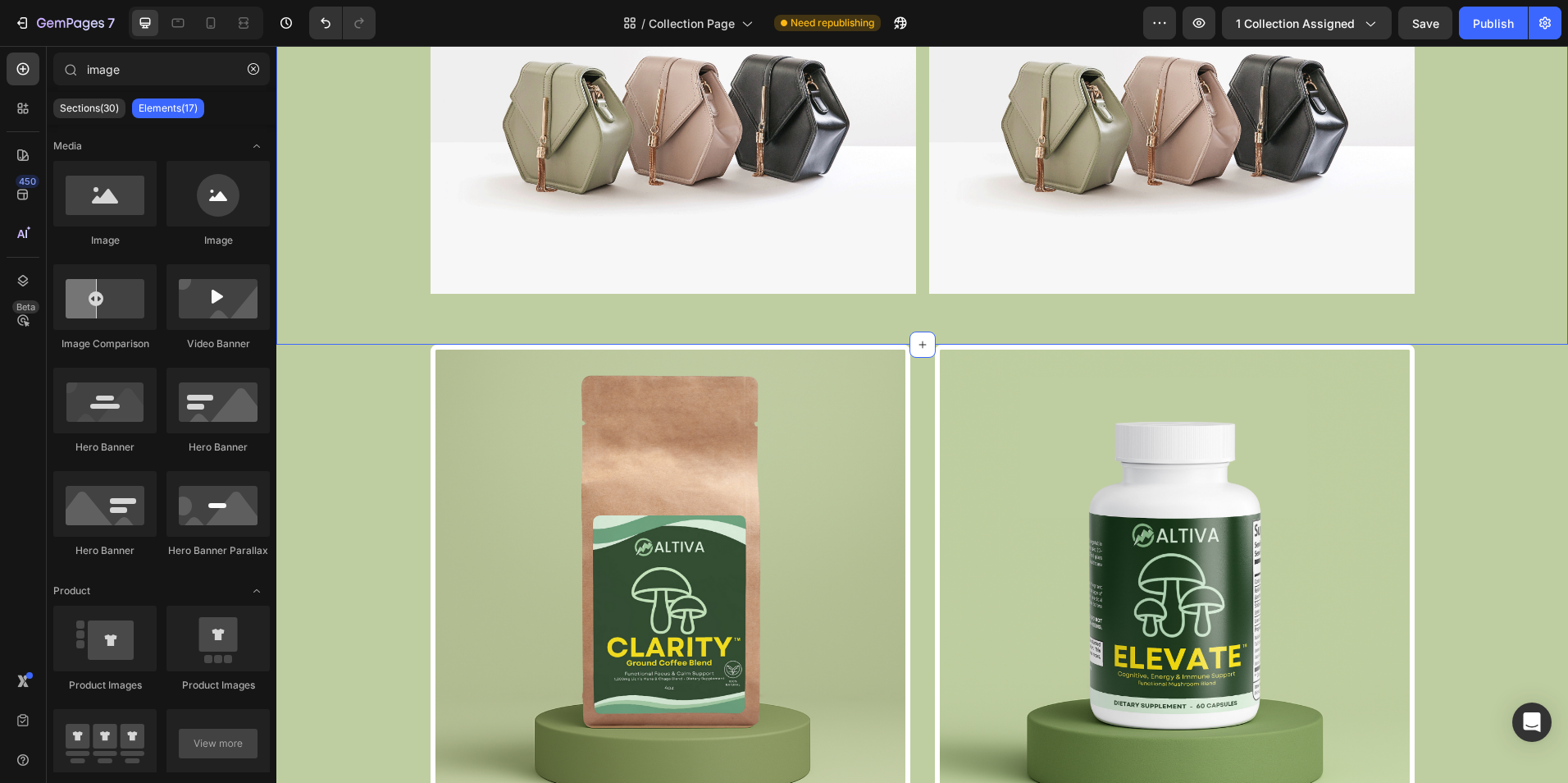
scroll to position [820, 0]
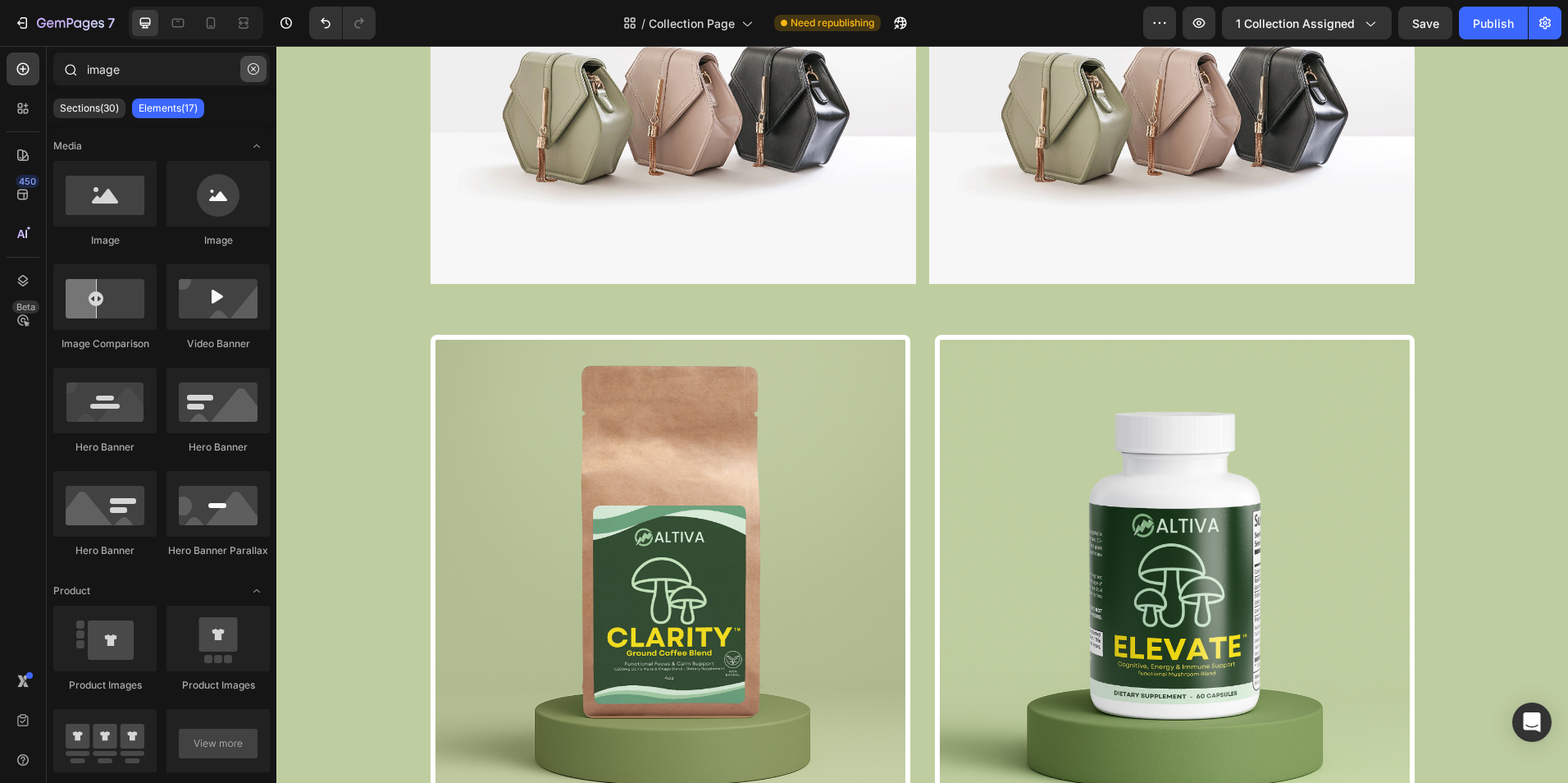
click at [247, 67] on button "button" at bounding box center [253, 69] width 26 height 26
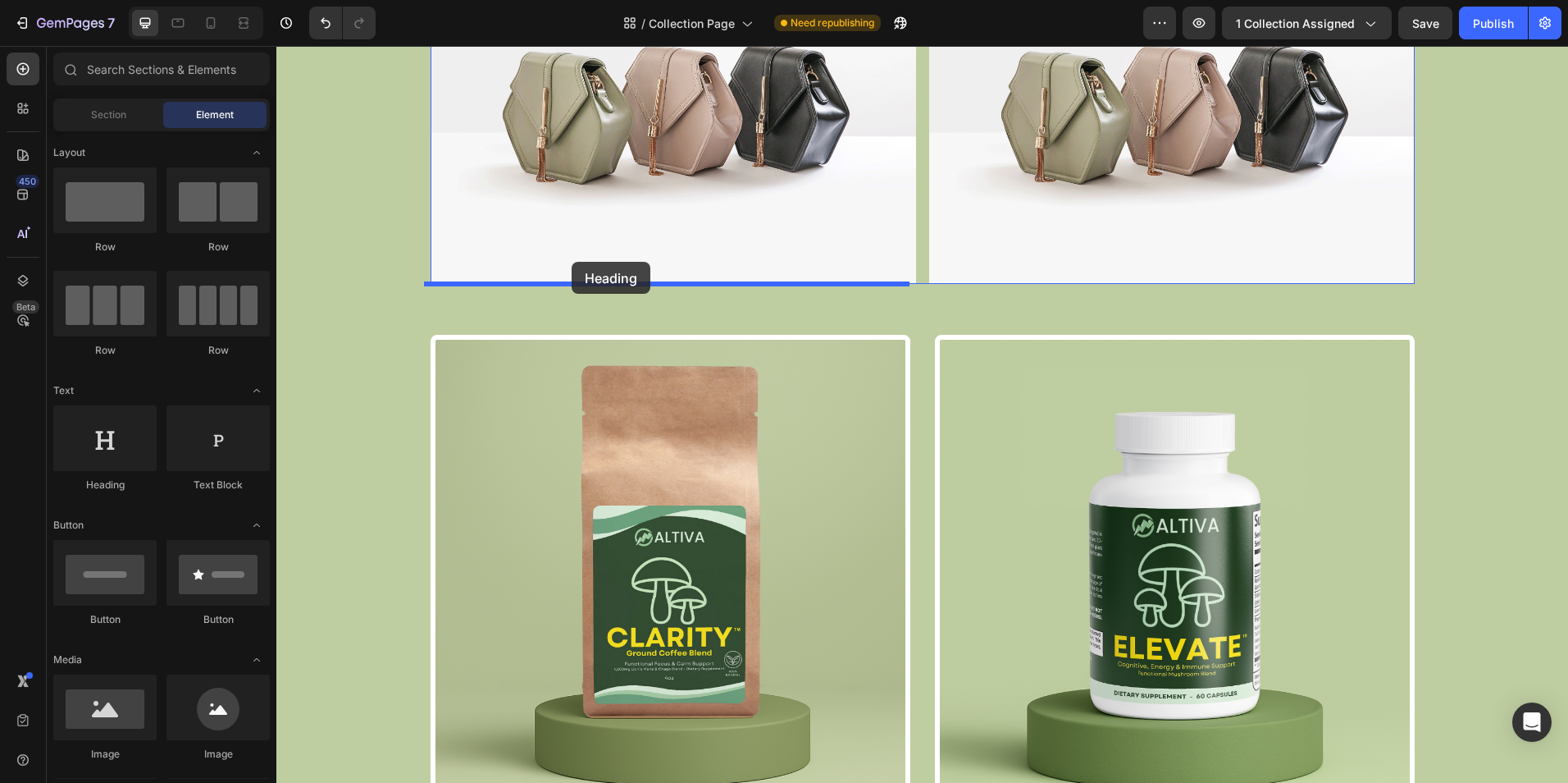
drag, startPoint x: 532, startPoint y: 399, endPoint x: 571, endPoint y: 261, distance: 143.4
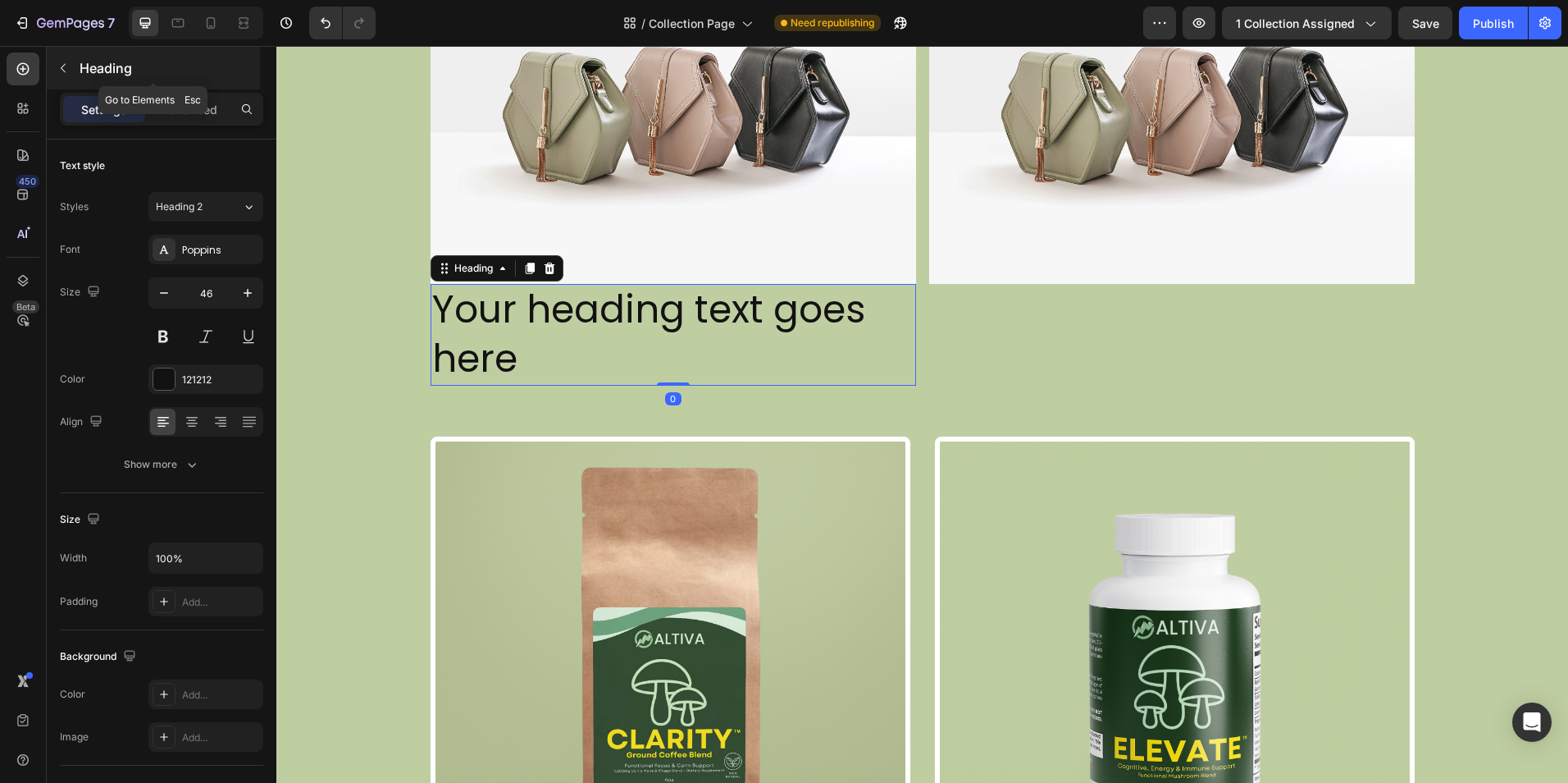
click at [115, 65] on p "Heading" at bounding box center [168, 68] width 177 height 20
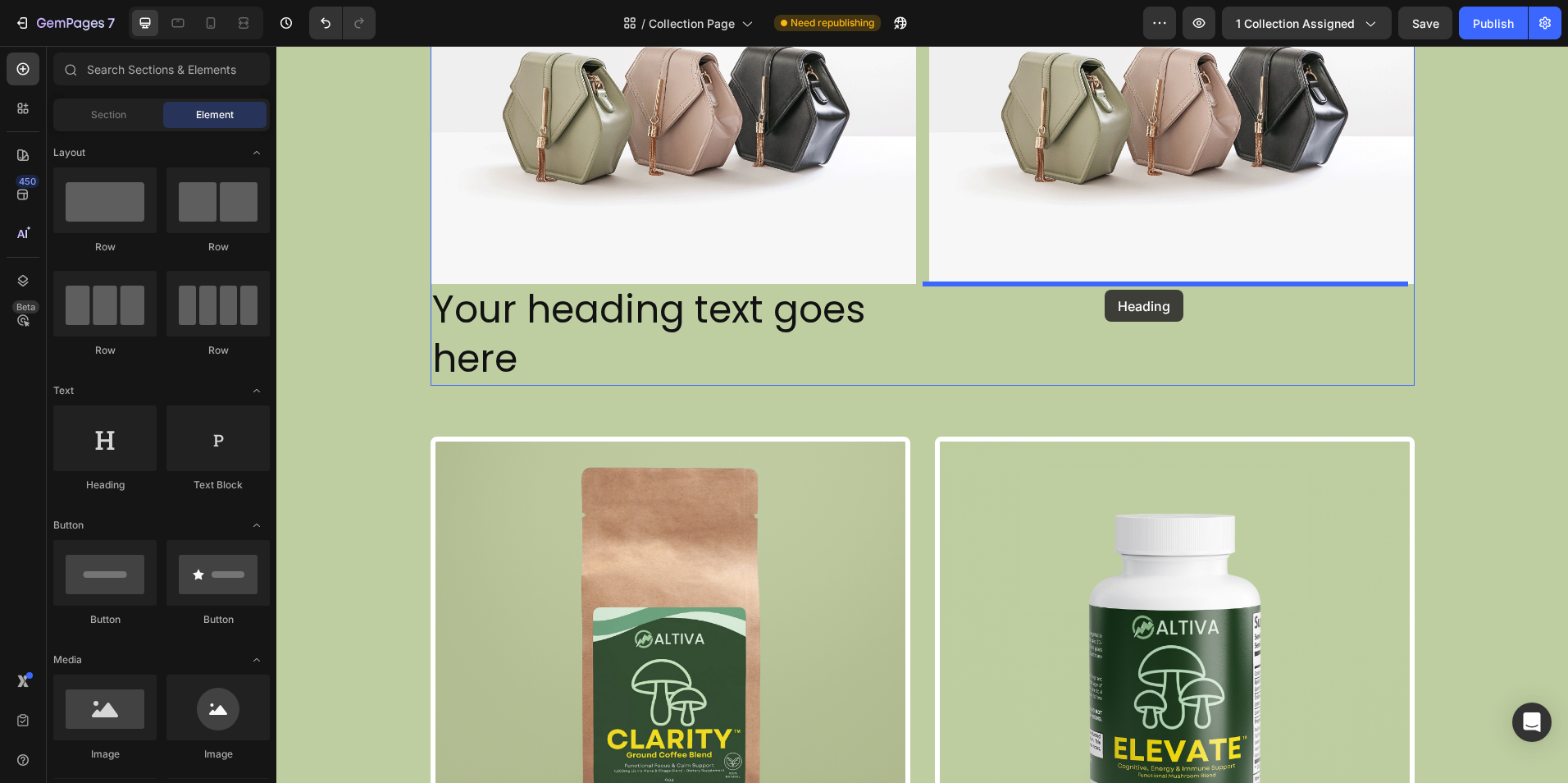
drag, startPoint x: 395, startPoint y: 496, endPoint x: 1102, endPoint y: 285, distance: 737.8
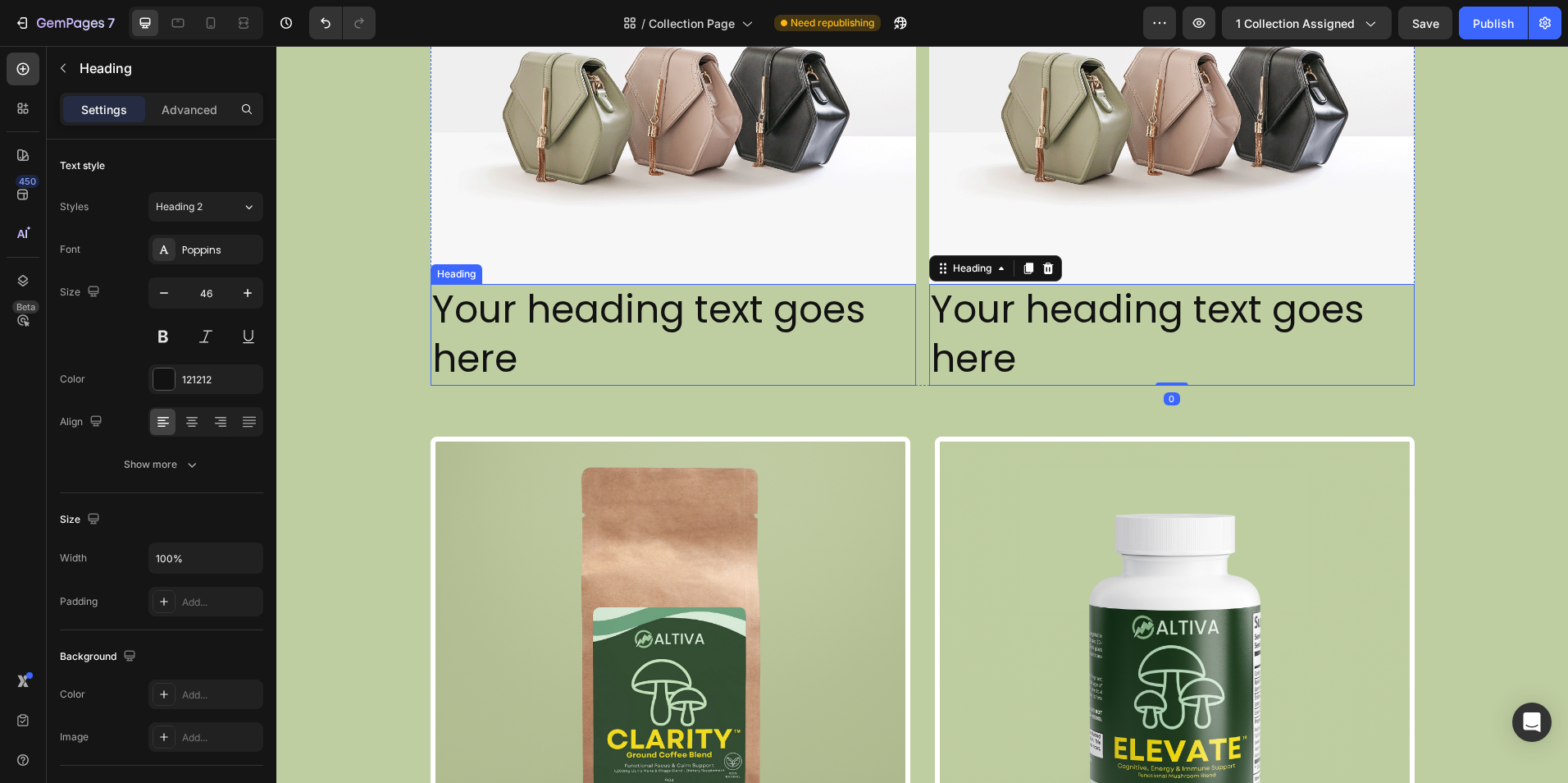
click at [648, 319] on h2 "Your heading text goes here" at bounding box center [673, 335] width 485 height 102
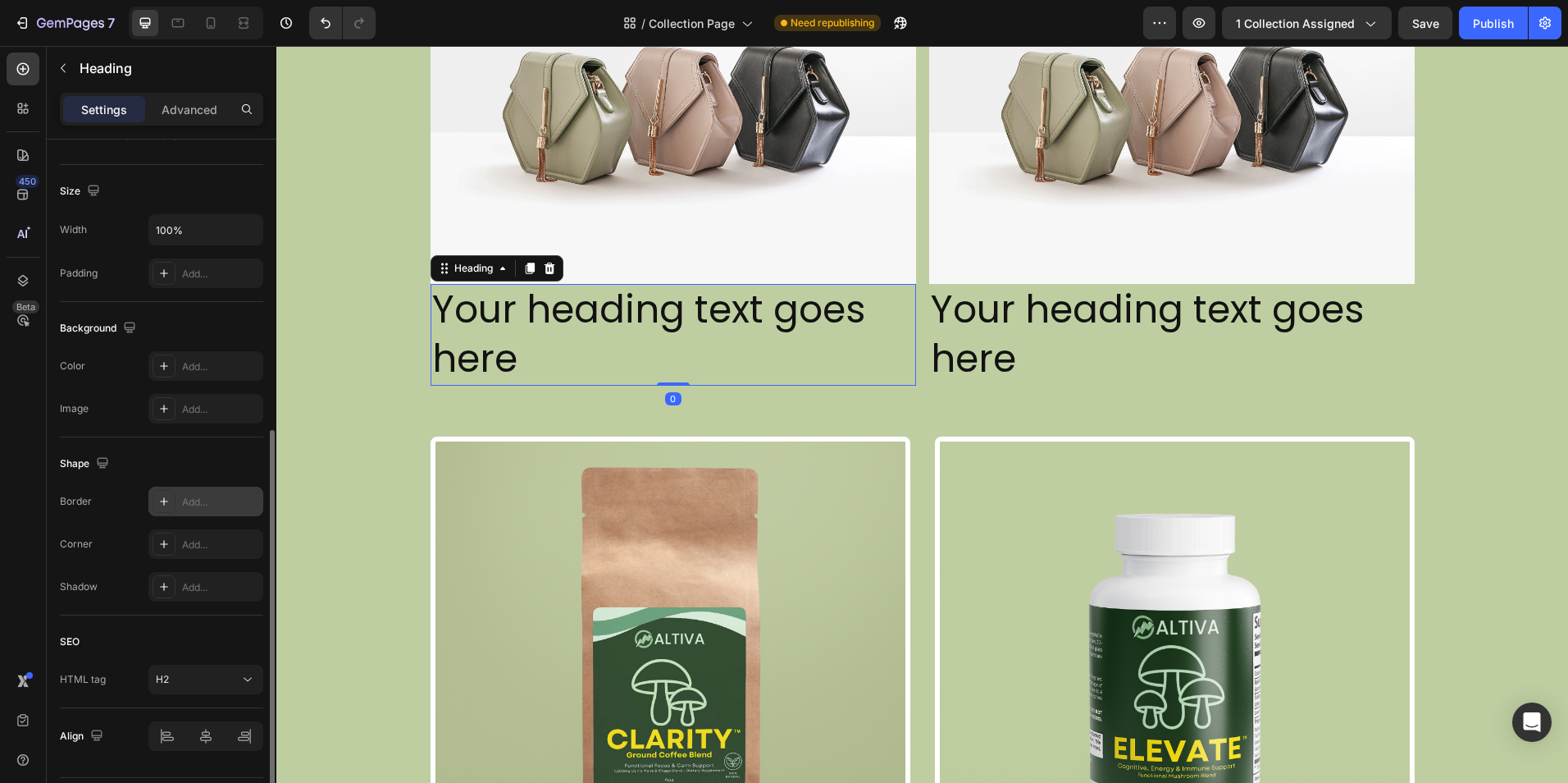
scroll to position [375, 0]
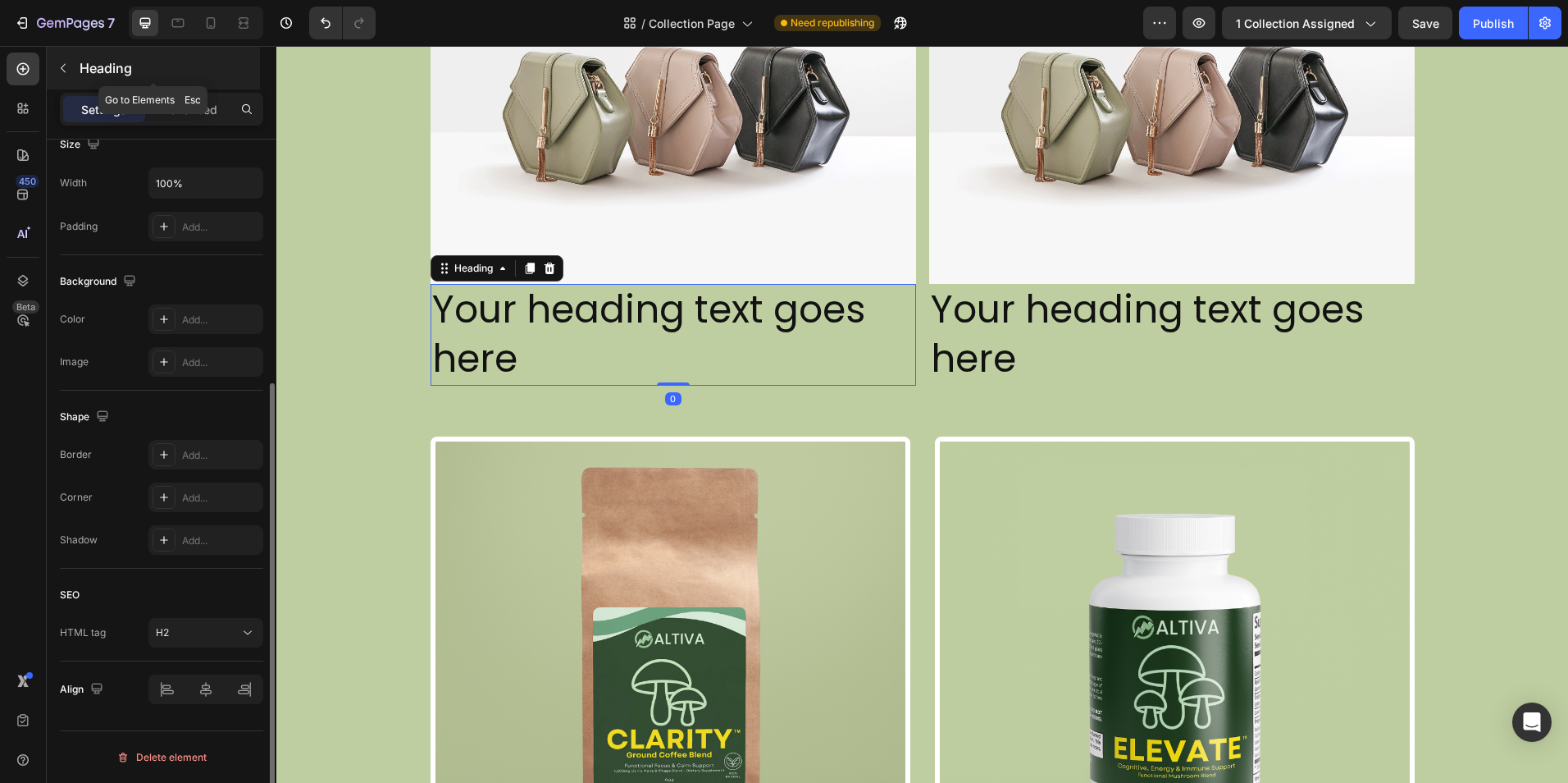
click at [89, 76] on p "Heading" at bounding box center [168, 68] width 177 height 20
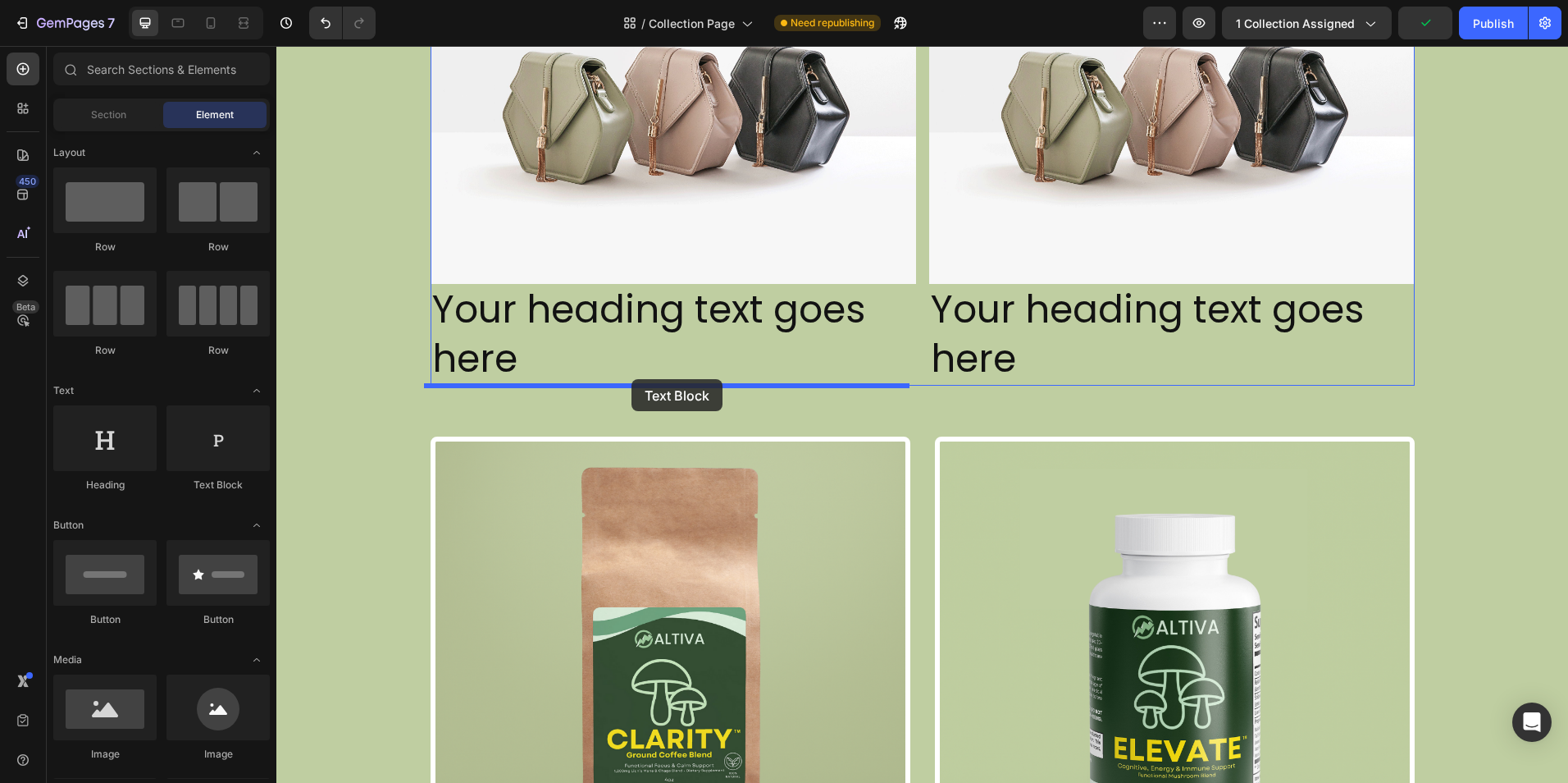
drag, startPoint x: 512, startPoint y: 491, endPoint x: 641, endPoint y: 382, distance: 168.9
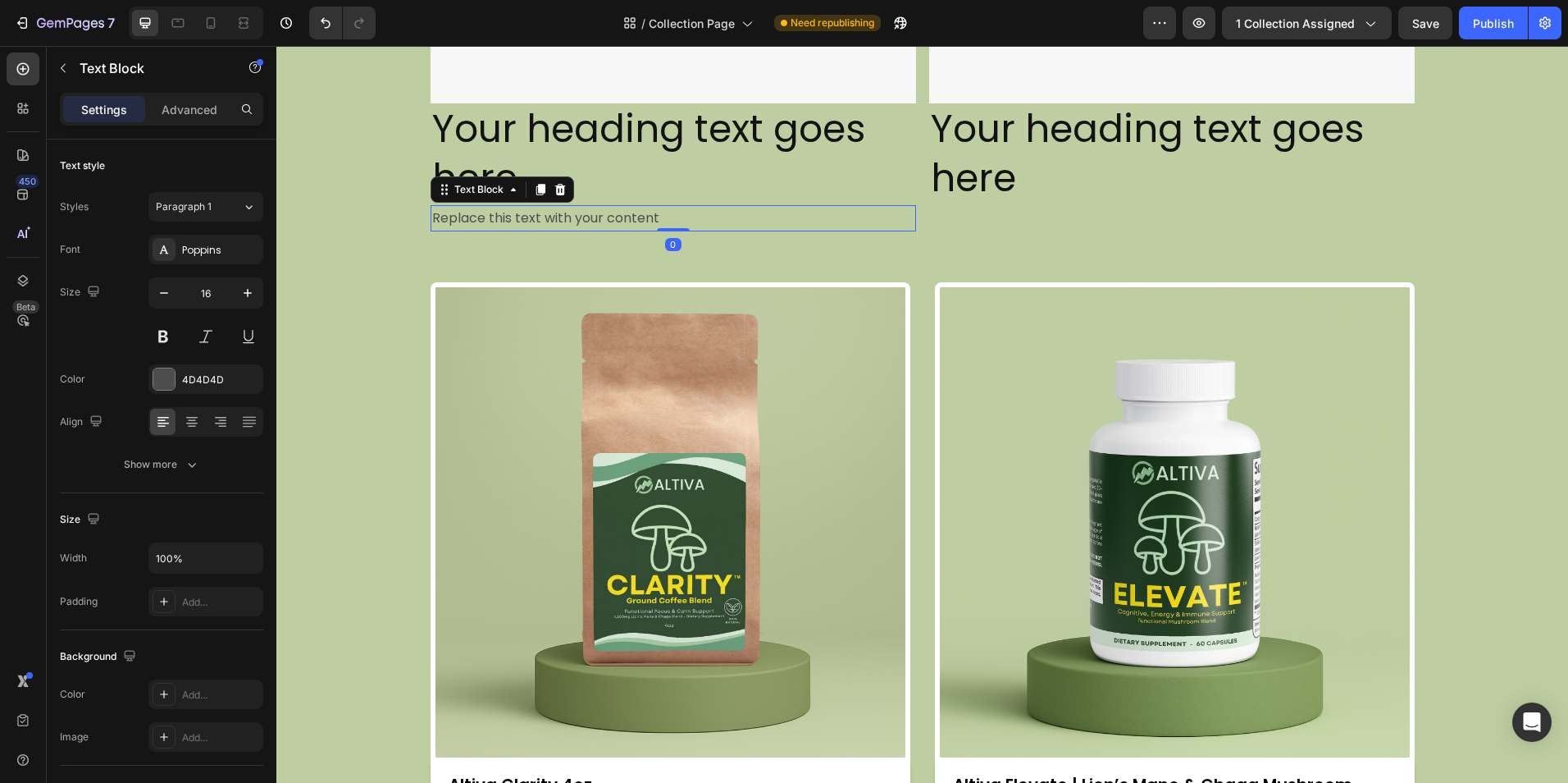
scroll to position [903, 0]
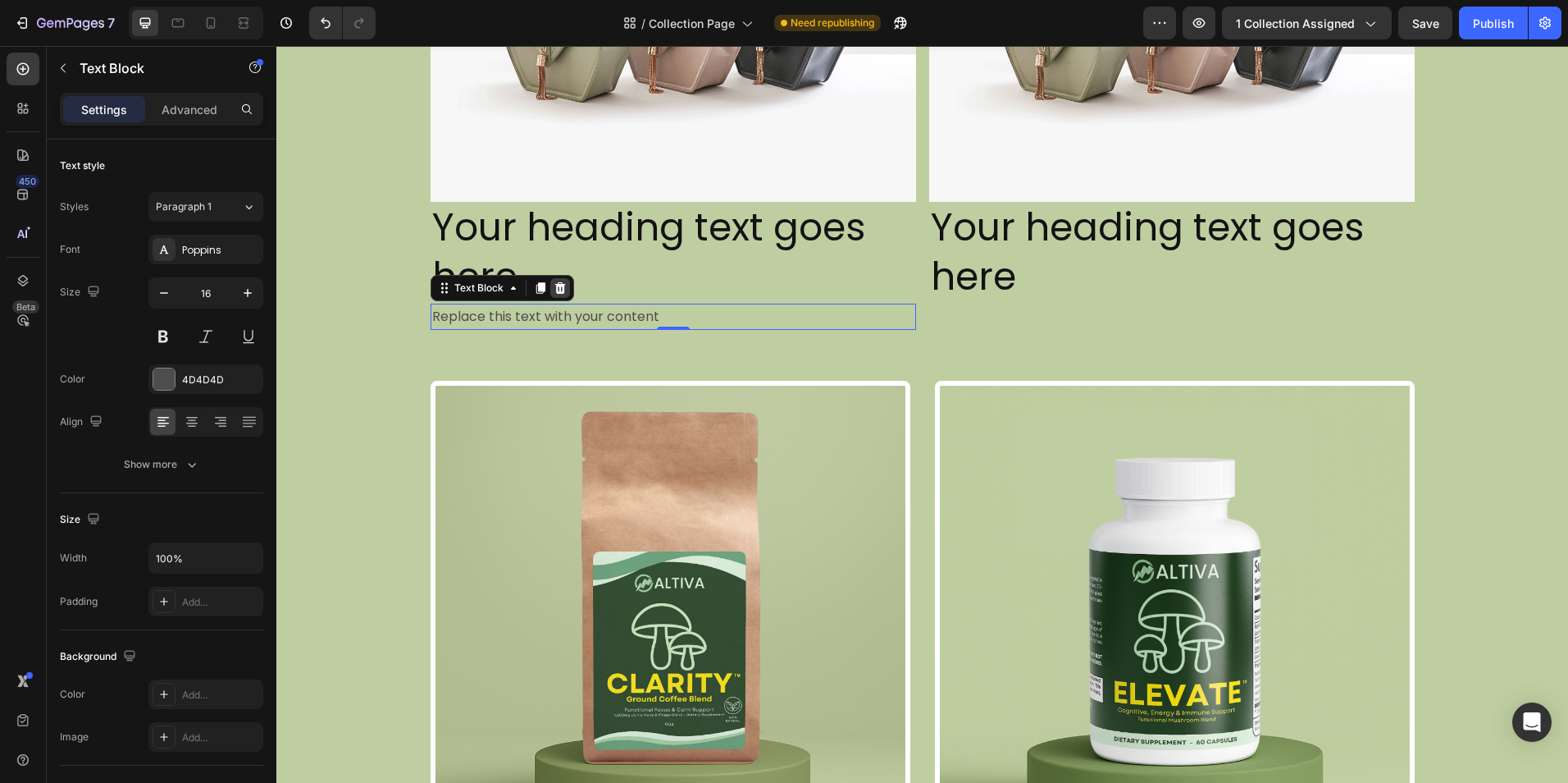
click at [557, 290] on icon at bounding box center [559, 287] width 13 height 13
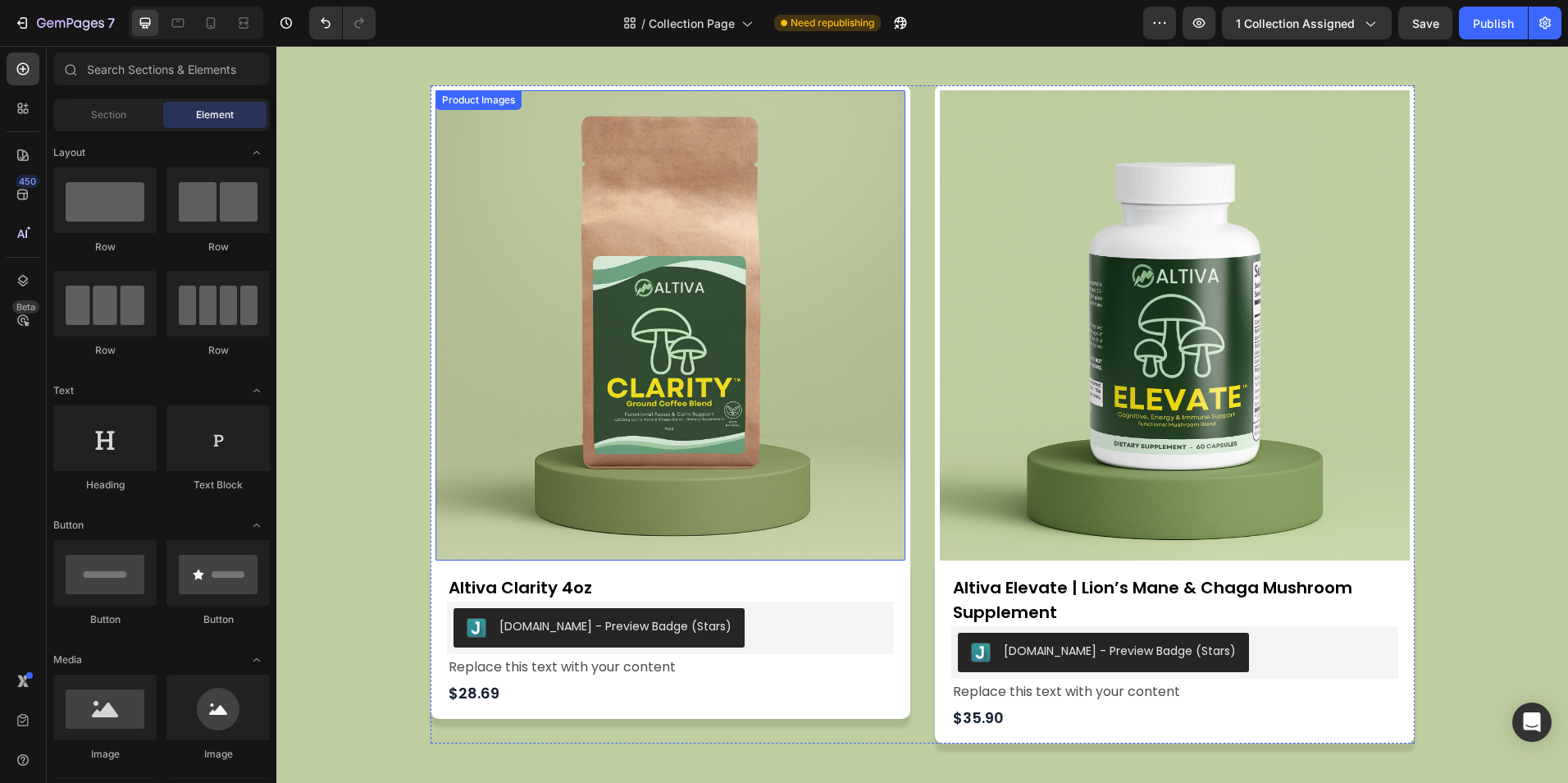
scroll to position [1231, 0]
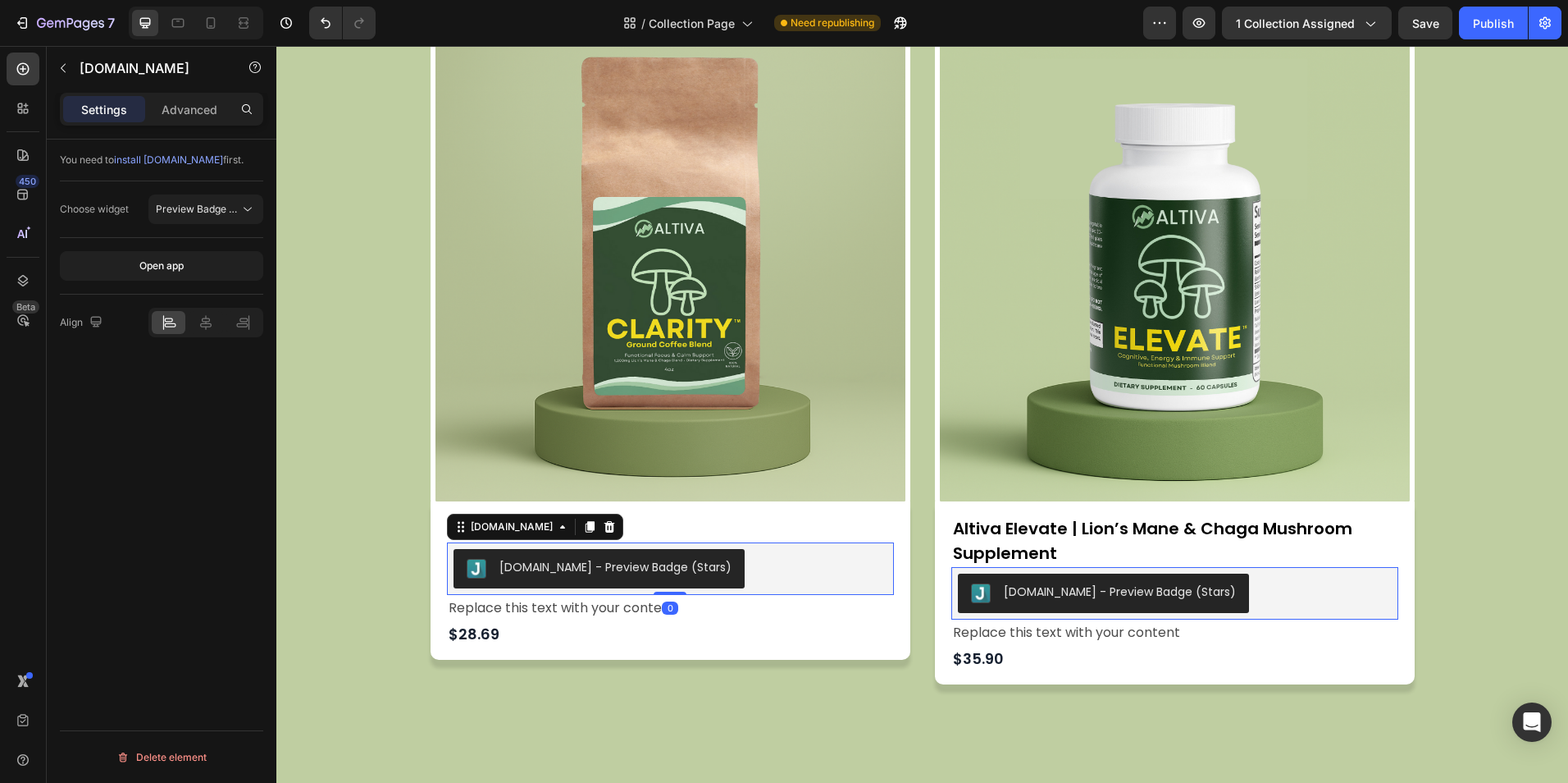
click at [634, 562] on div "Judge.me - Preview Badge (Stars)" at bounding box center [615, 567] width 232 height 17
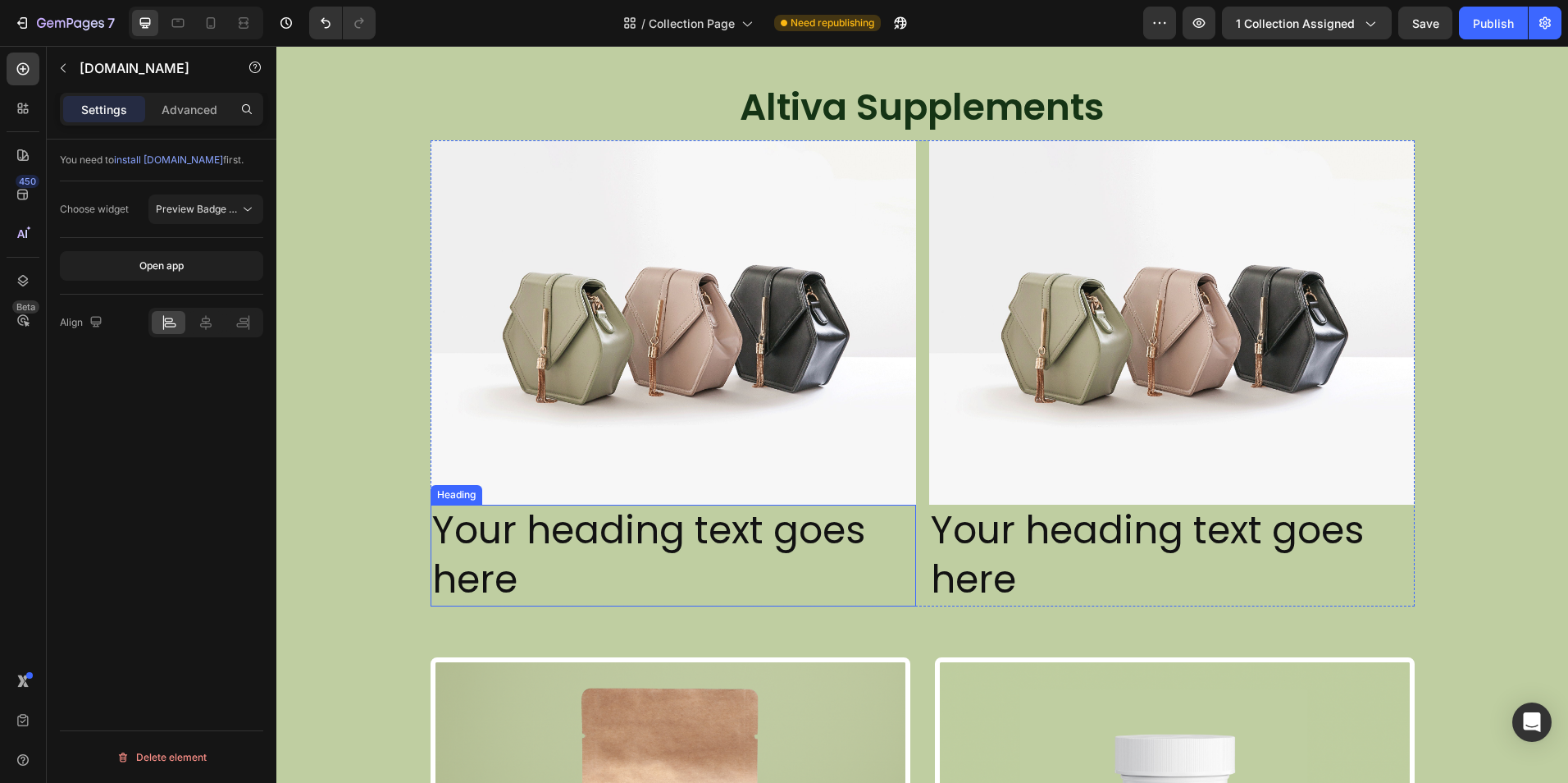
scroll to position [575, 0]
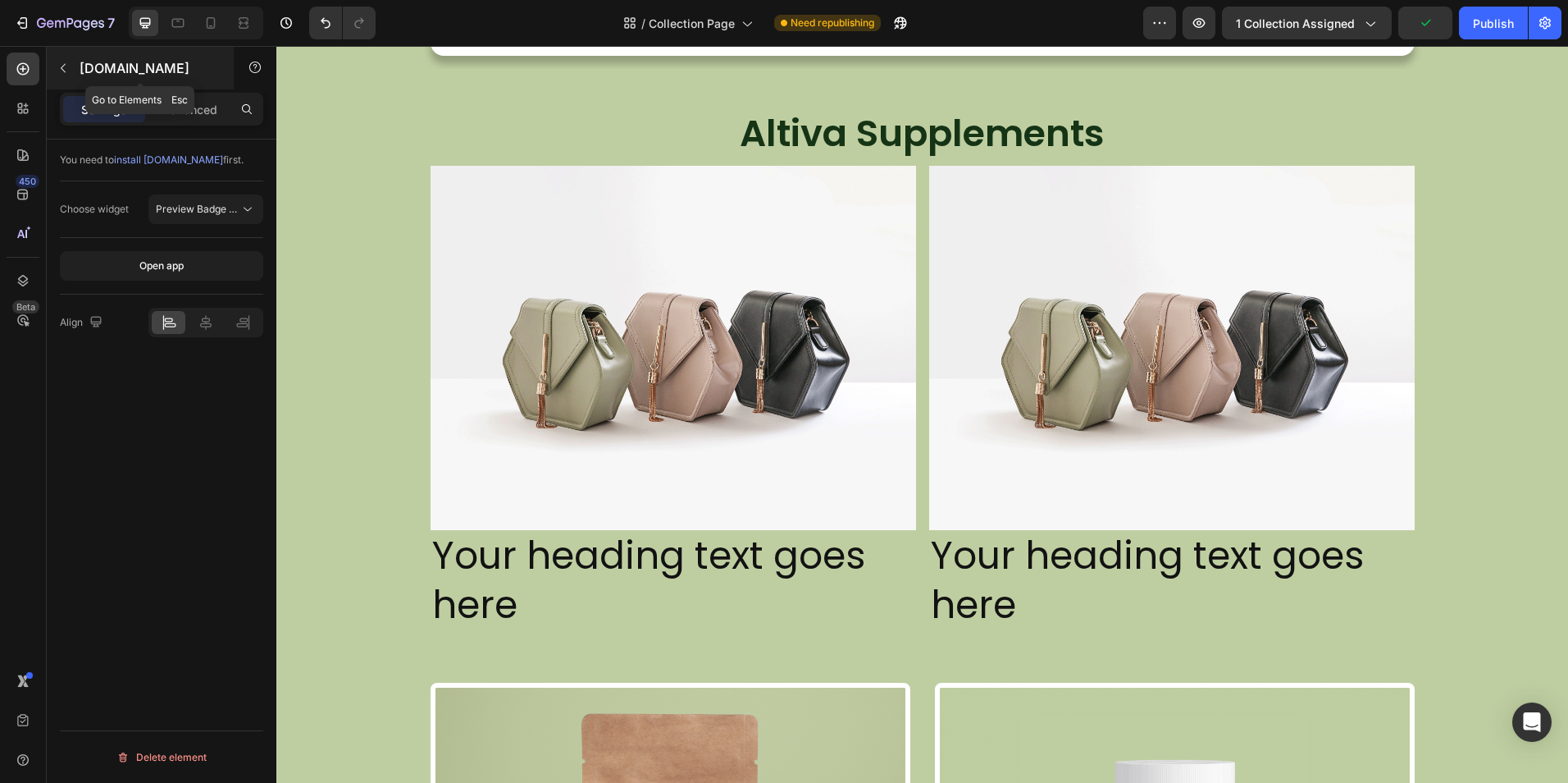
click at [79, 56] on div "Judge.me" at bounding box center [141, 68] width 187 height 43
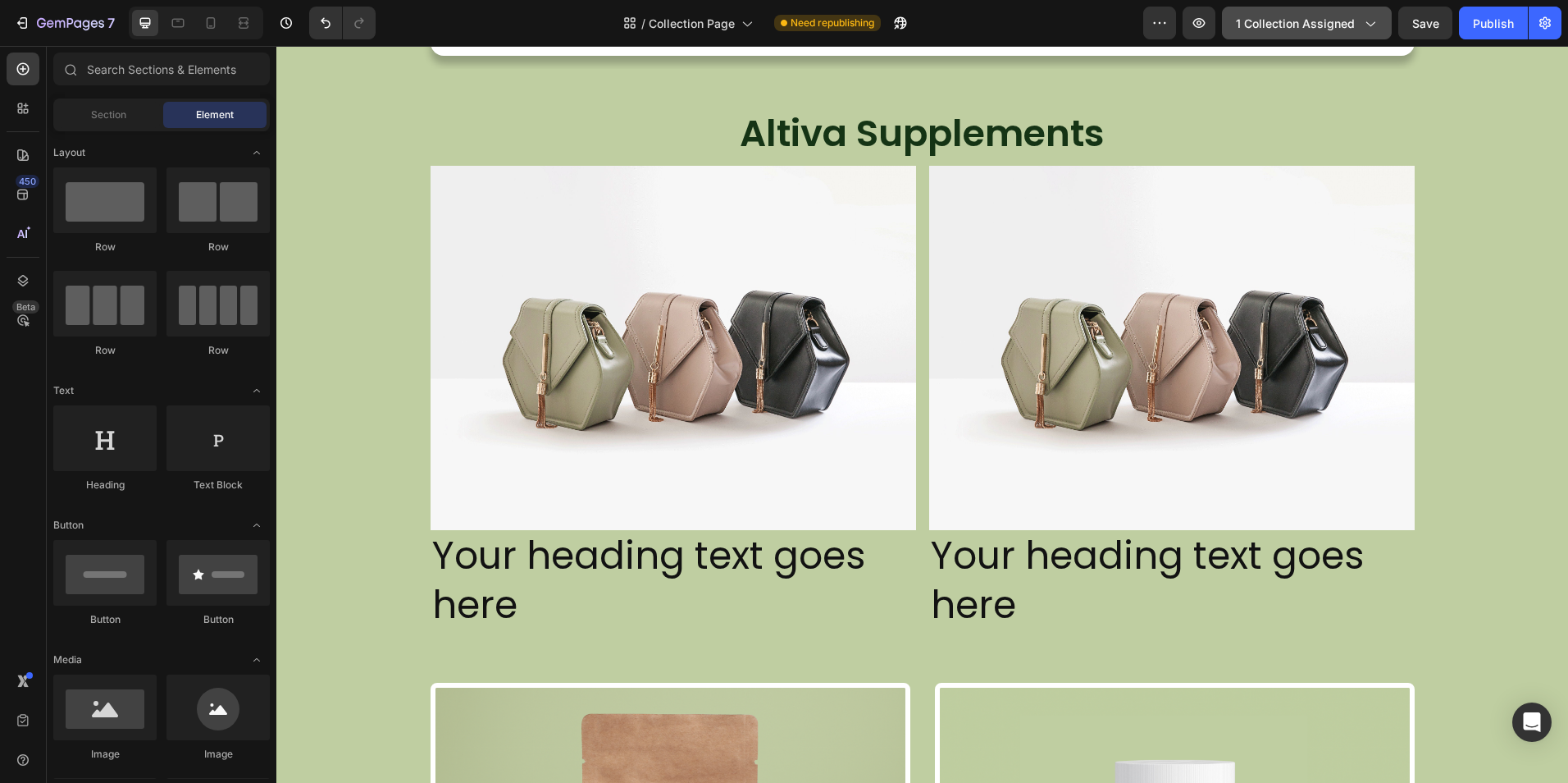
click at [1310, 18] on span "1 collection assigned" at bounding box center [1294, 23] width 119 height 17
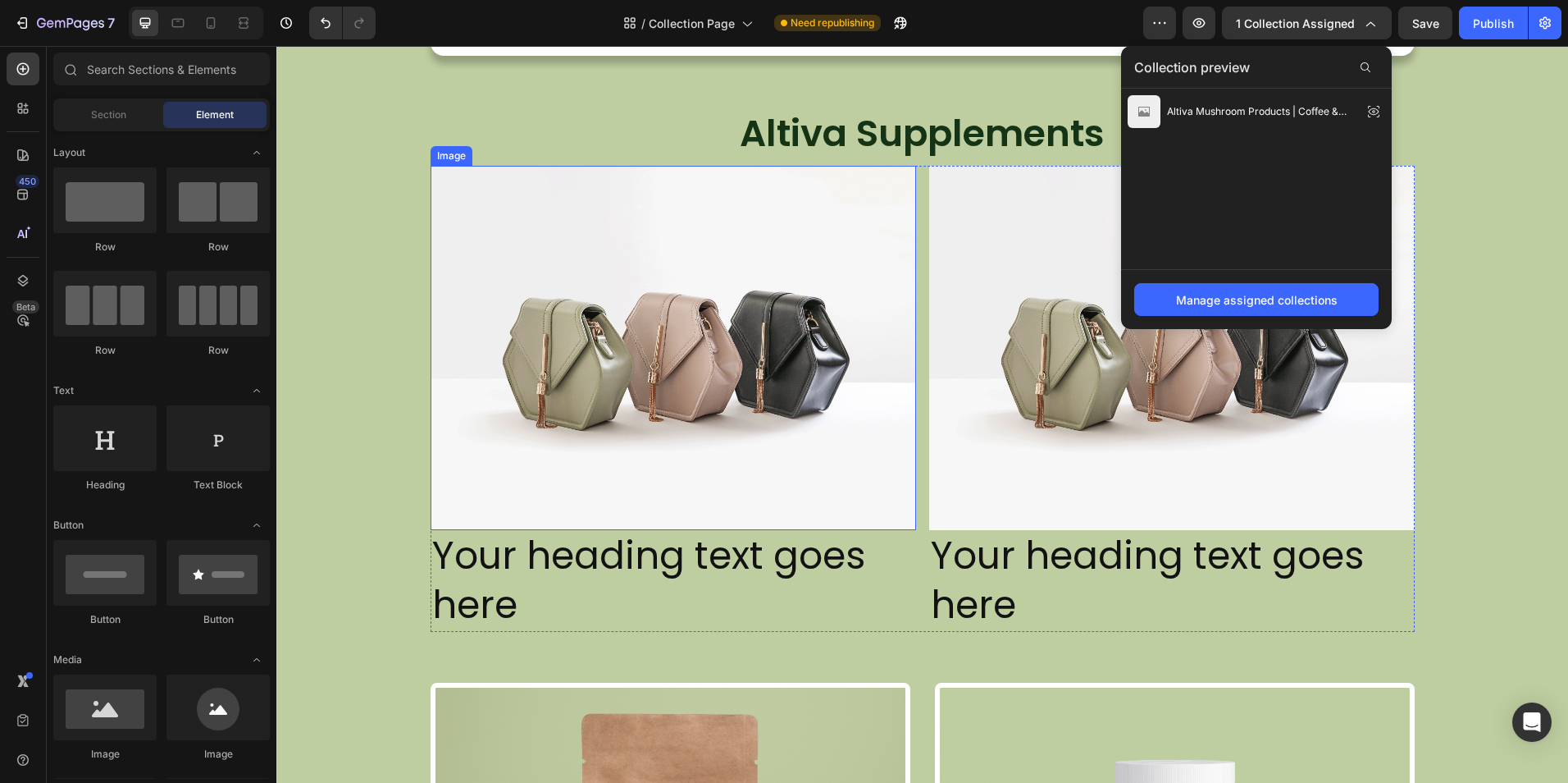
click at [642, 260] on img at bounding box center [673, 347] width 485 height 364
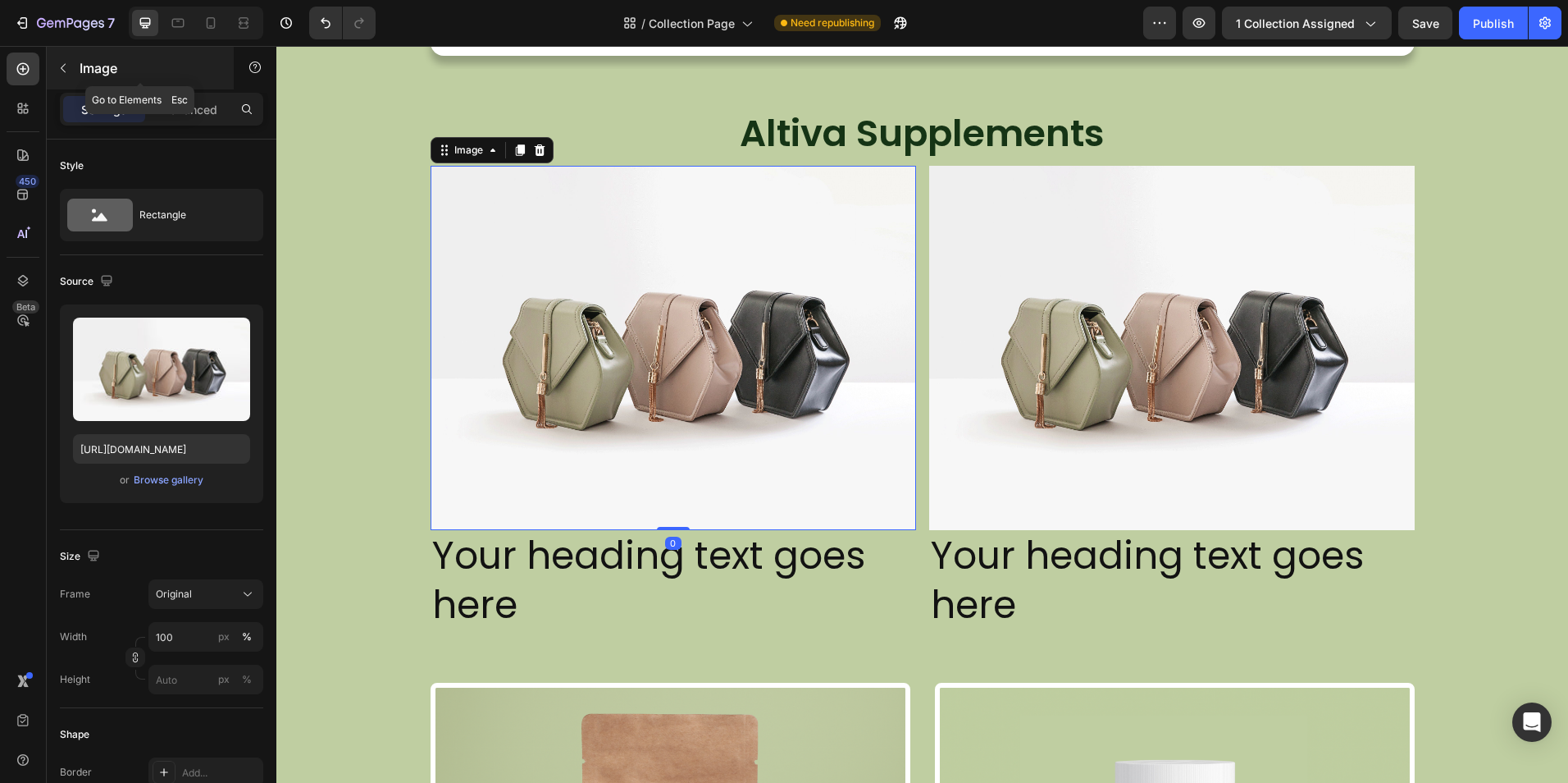
click at [89, 58] on div "Image" at bounding box center [141, 68] width 187 height 43
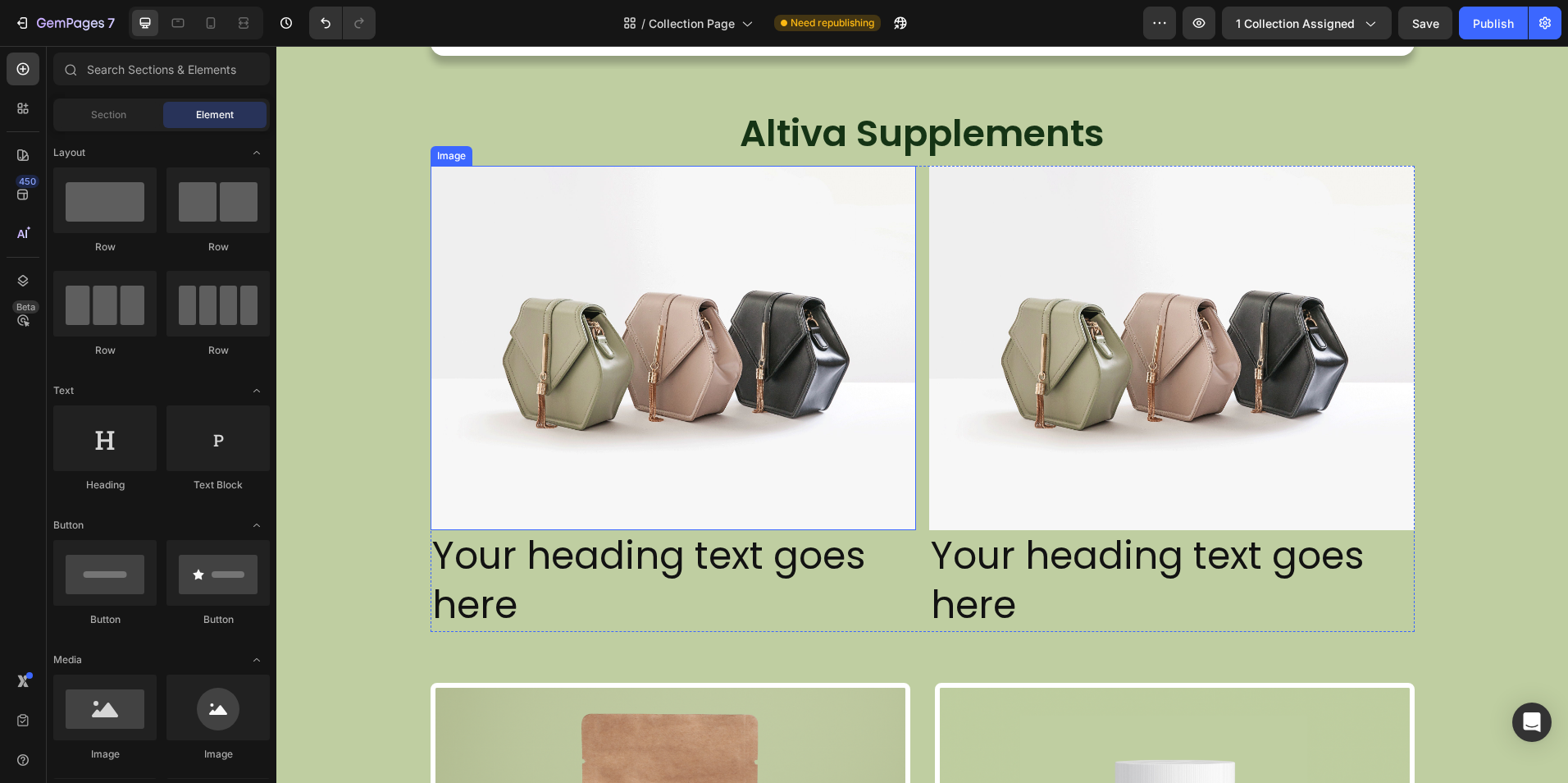
click at [612, 320] on img at bounding box center [673, 347] width 485 height 364
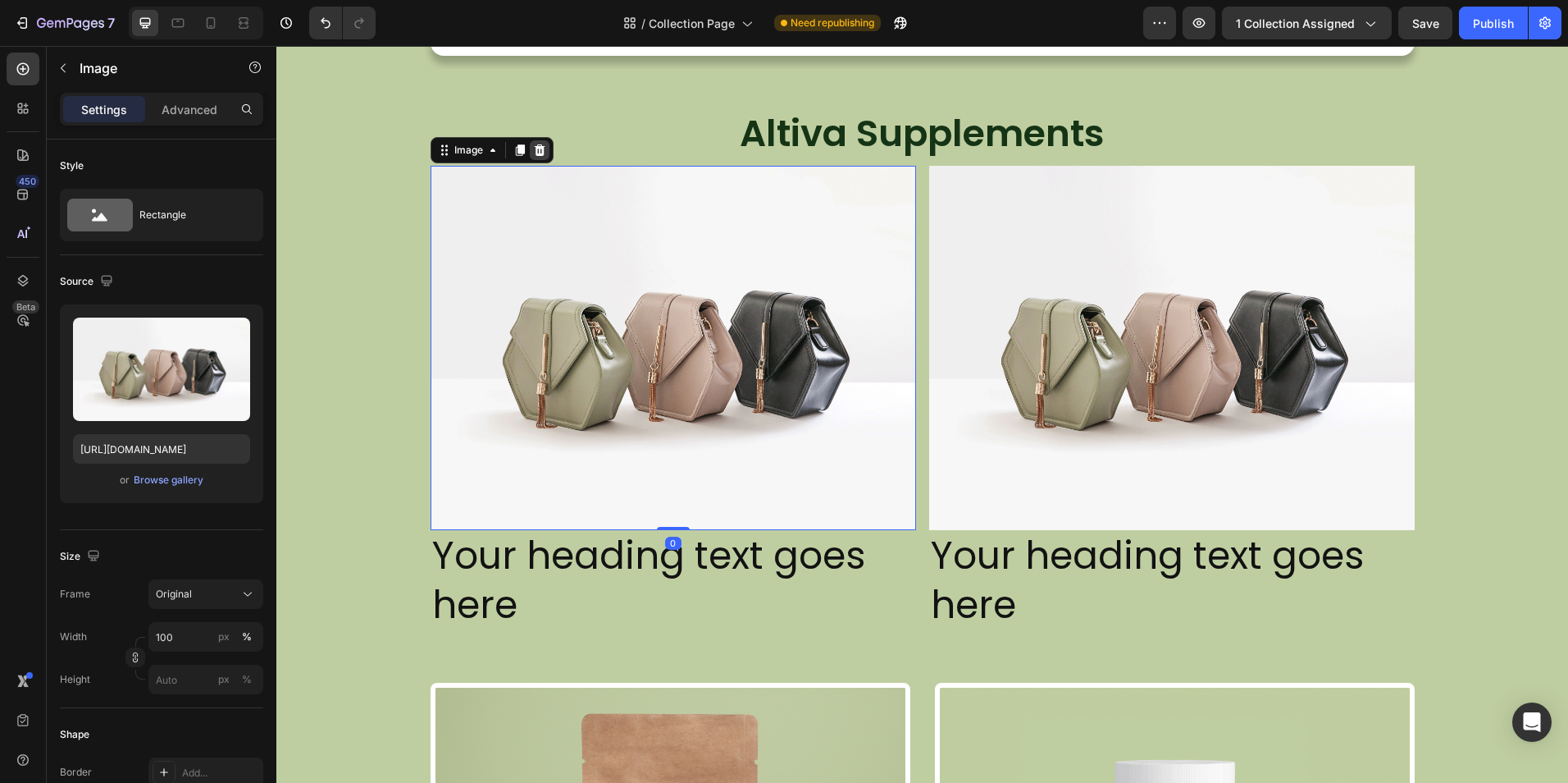
click at [533, 146] on icon at bounding box center [538, 151] width 11 height 12
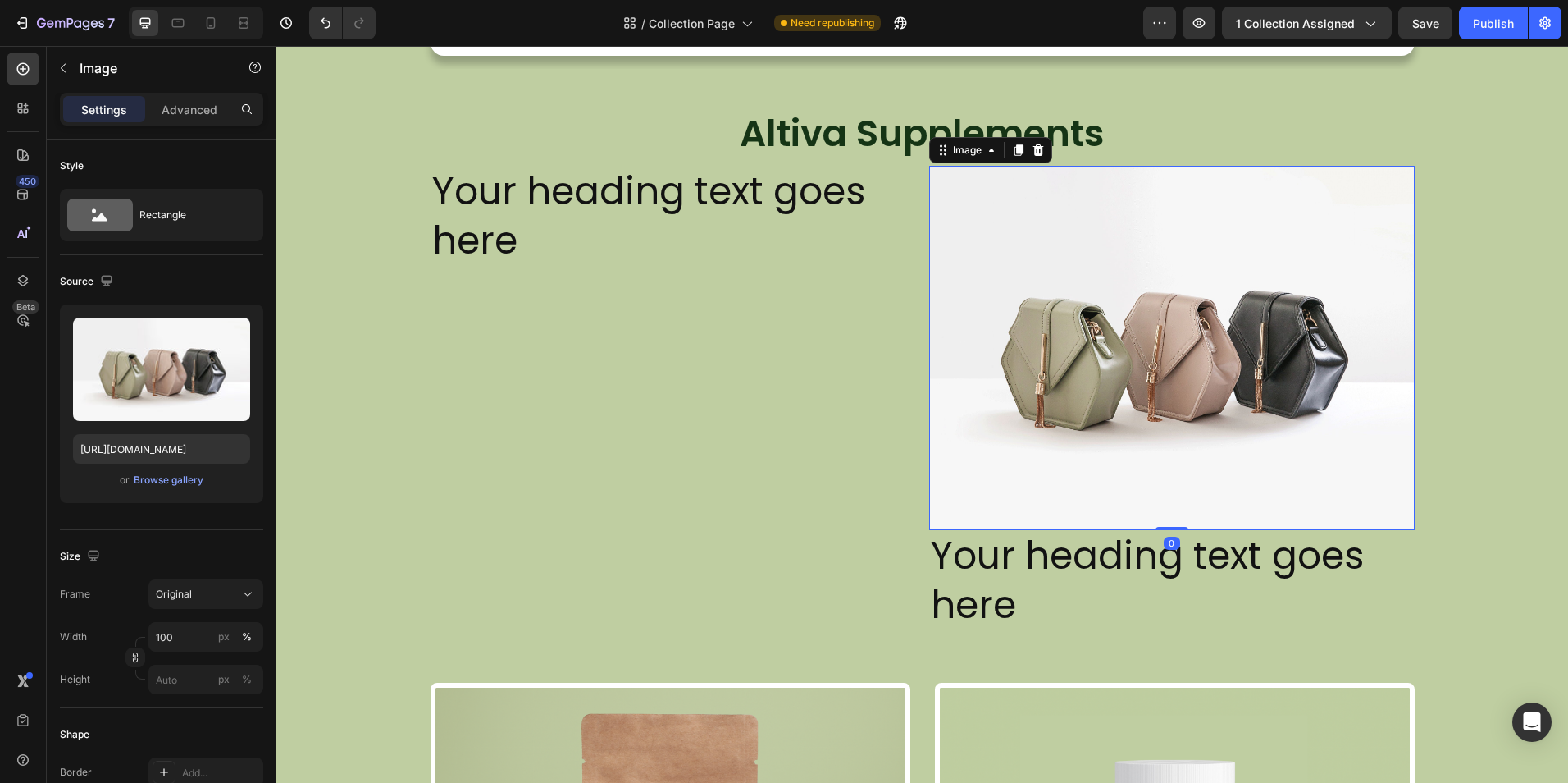
click at [958, 257] on img at bounding box center [1171, 347] width 485 height 364
click at [1033, 150] on icon at bounding box center [1038, 151] width 11 height 12
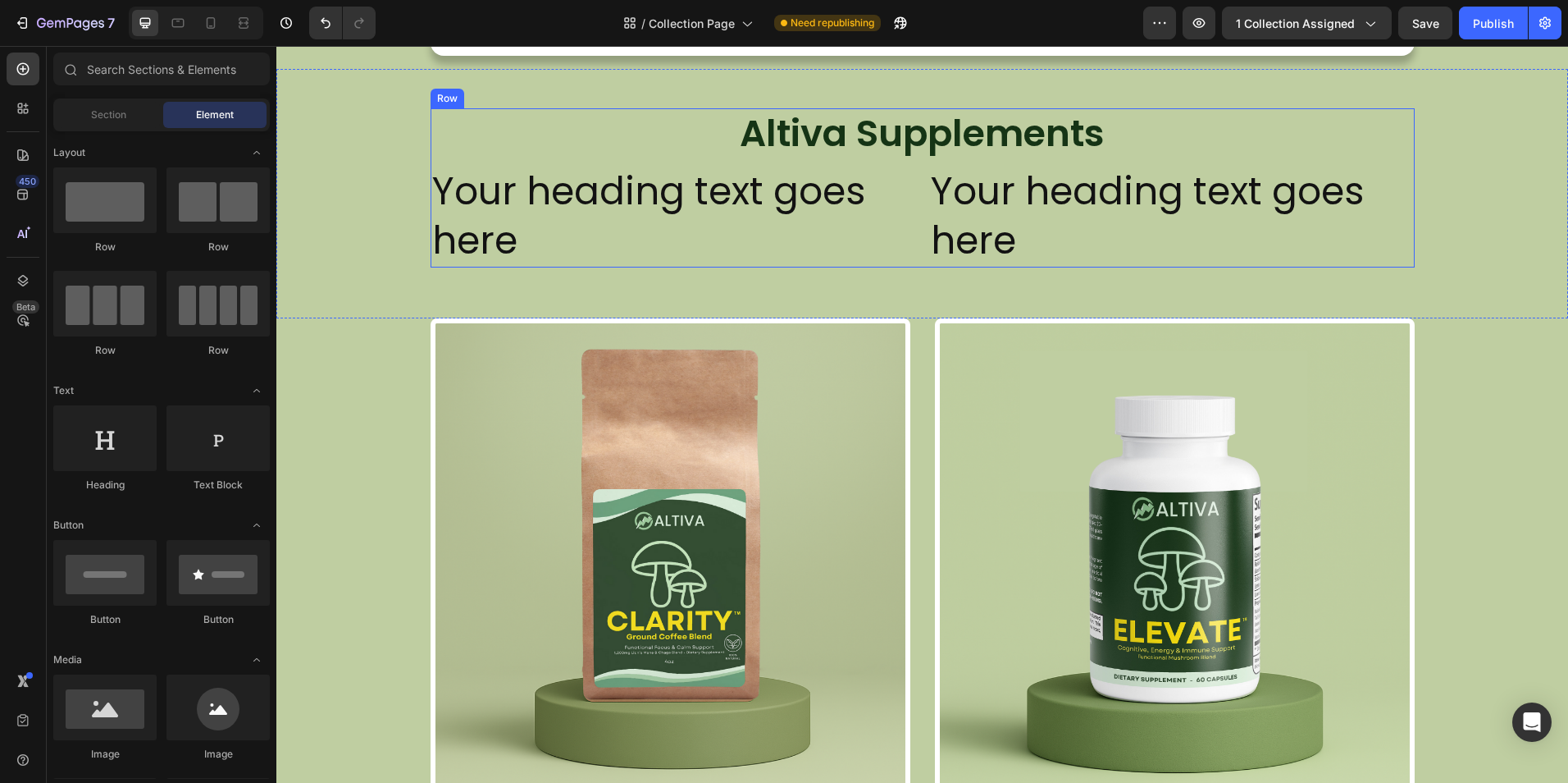
click at [775, 173] on h2 "Your heading text goes here" at bounding box center [673, 216] width 485 height 102
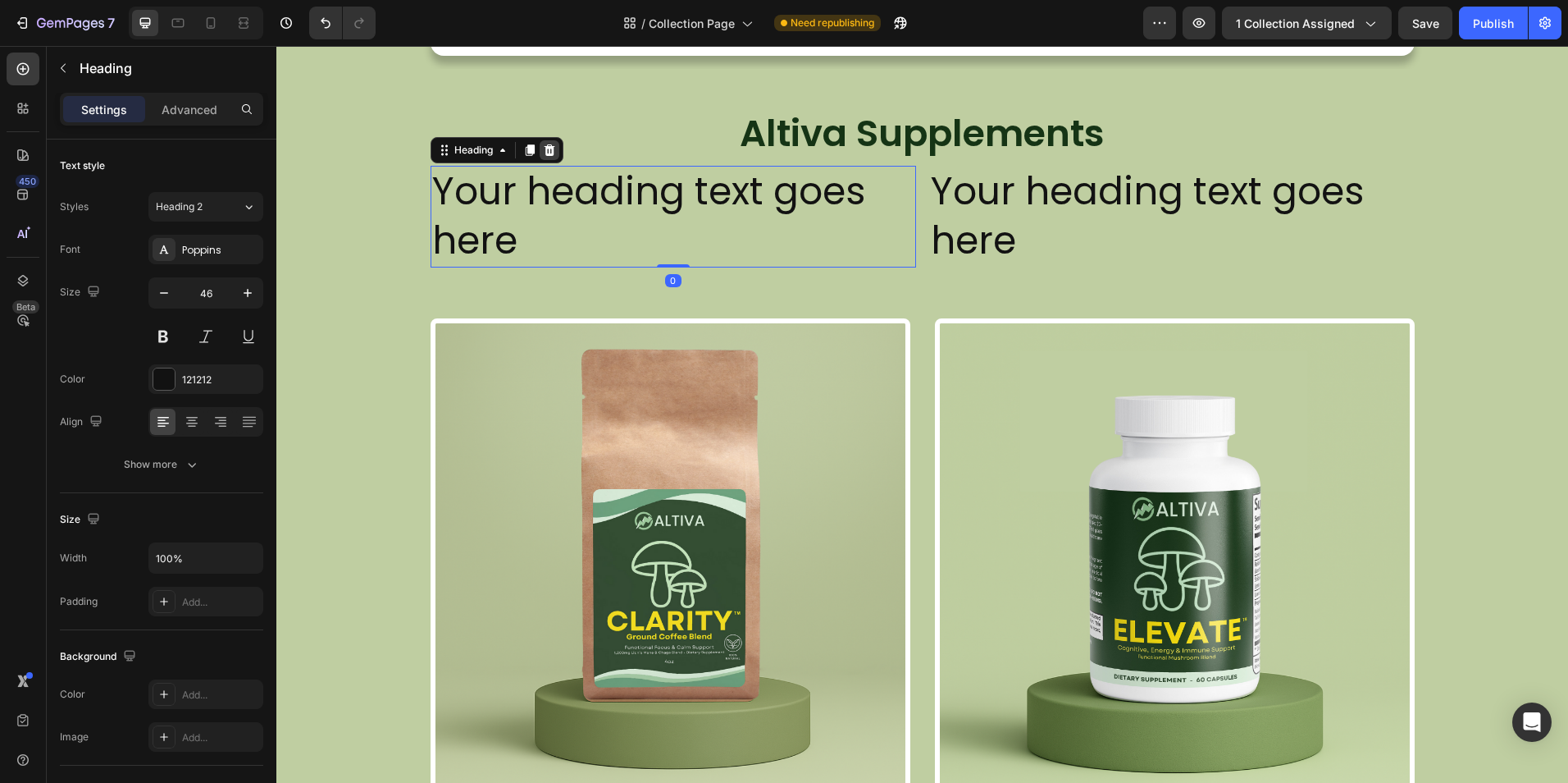
click at [548, 143] on div at bounding box center [549, 151] width 20 height 20
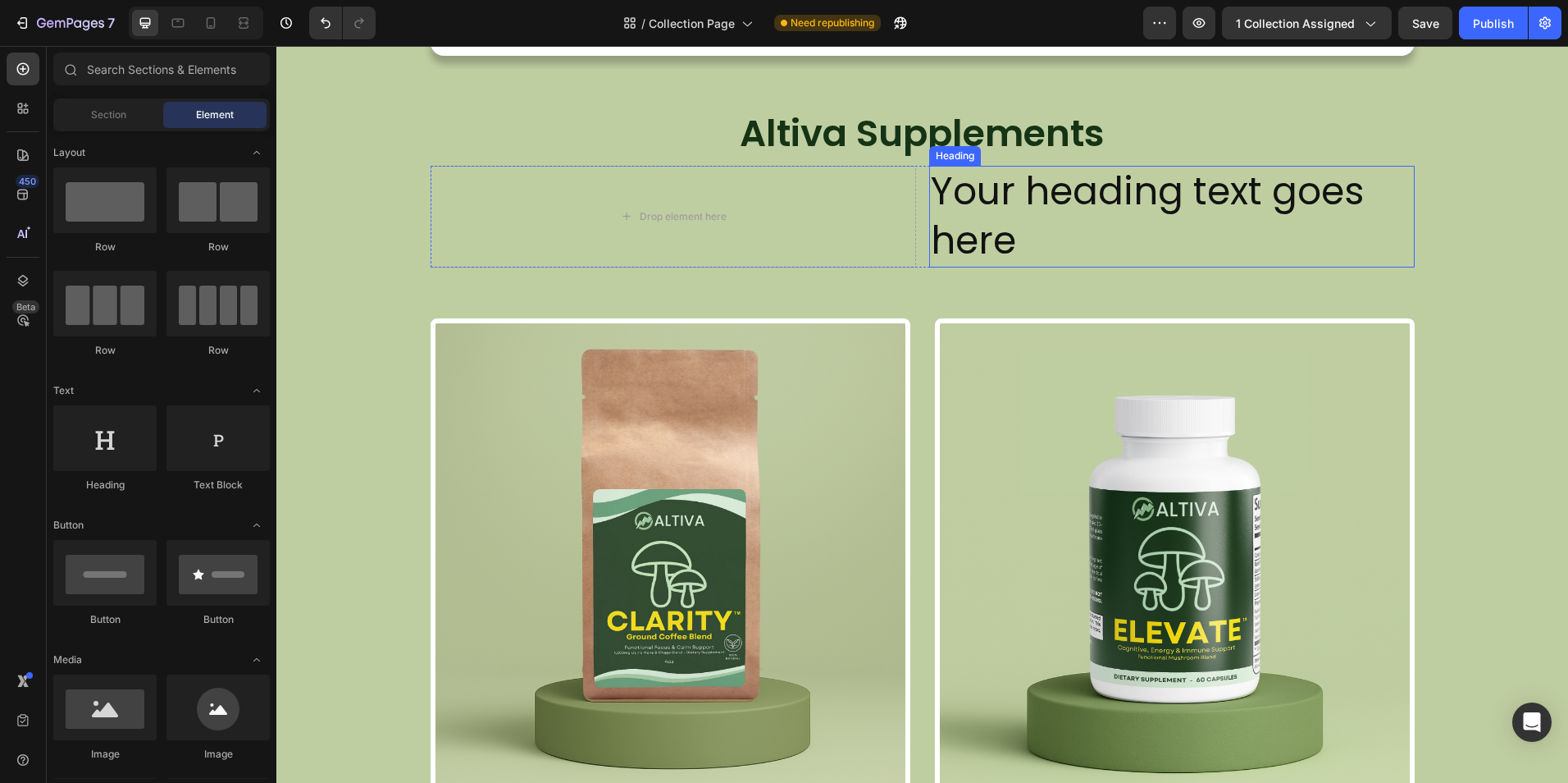
click at [969, 215] on h2 "Your heading text goes here" at bounding box center [1171, 216] width 485 height 102
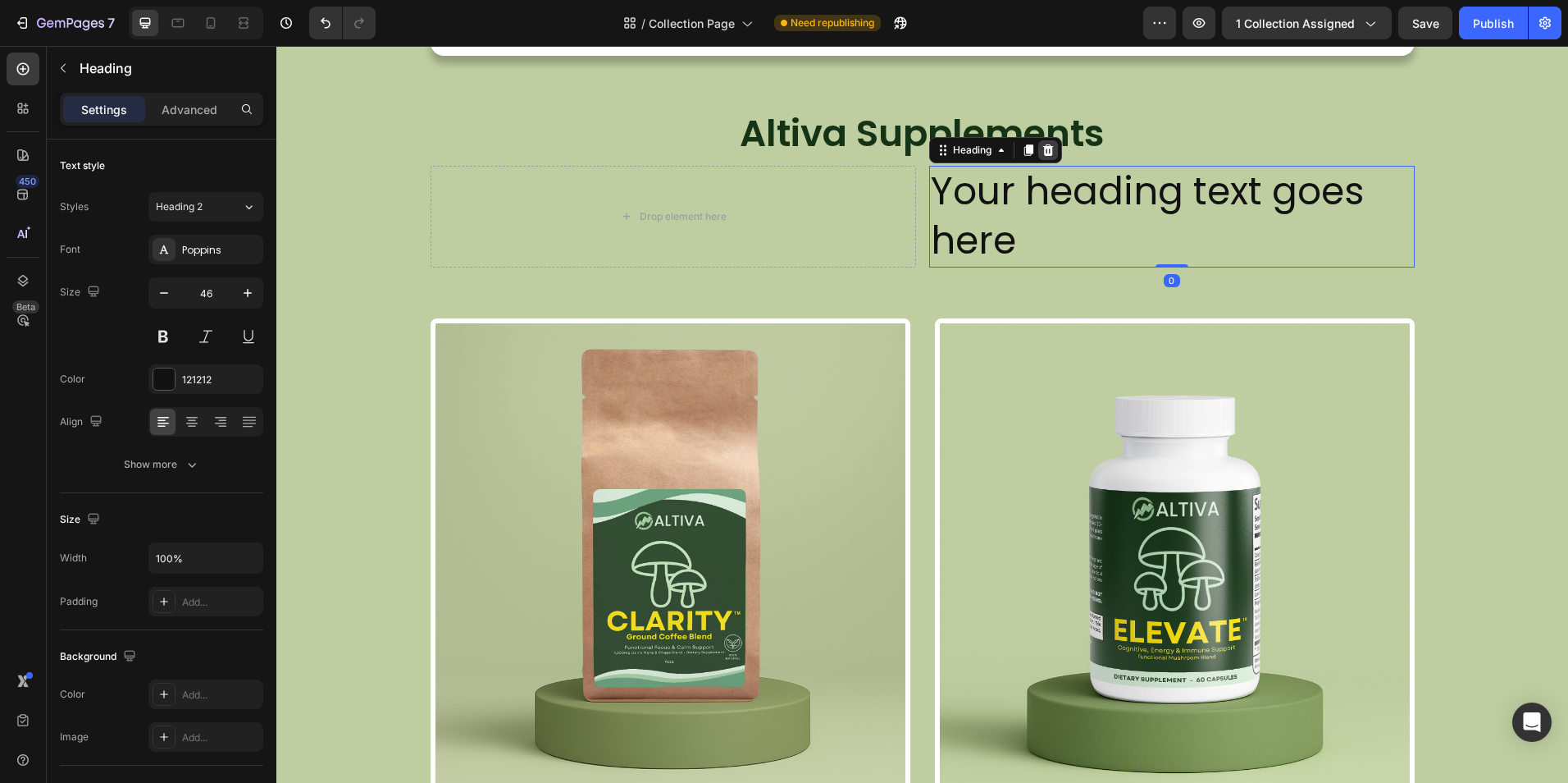
click at [1042, 153] on icon at bounding box center [1048, 150] width 13 height 13
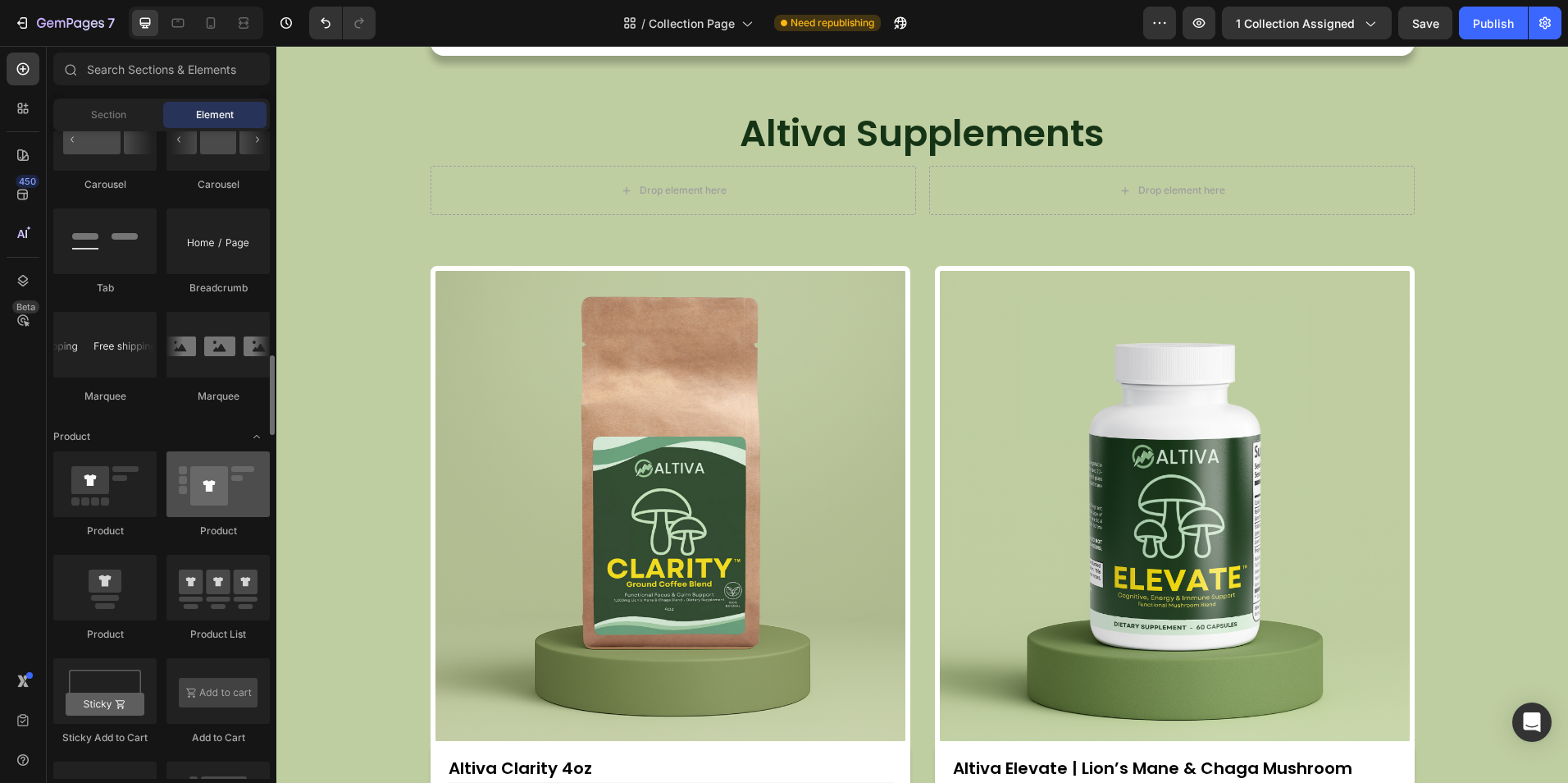
scroll to position [1887, 0]
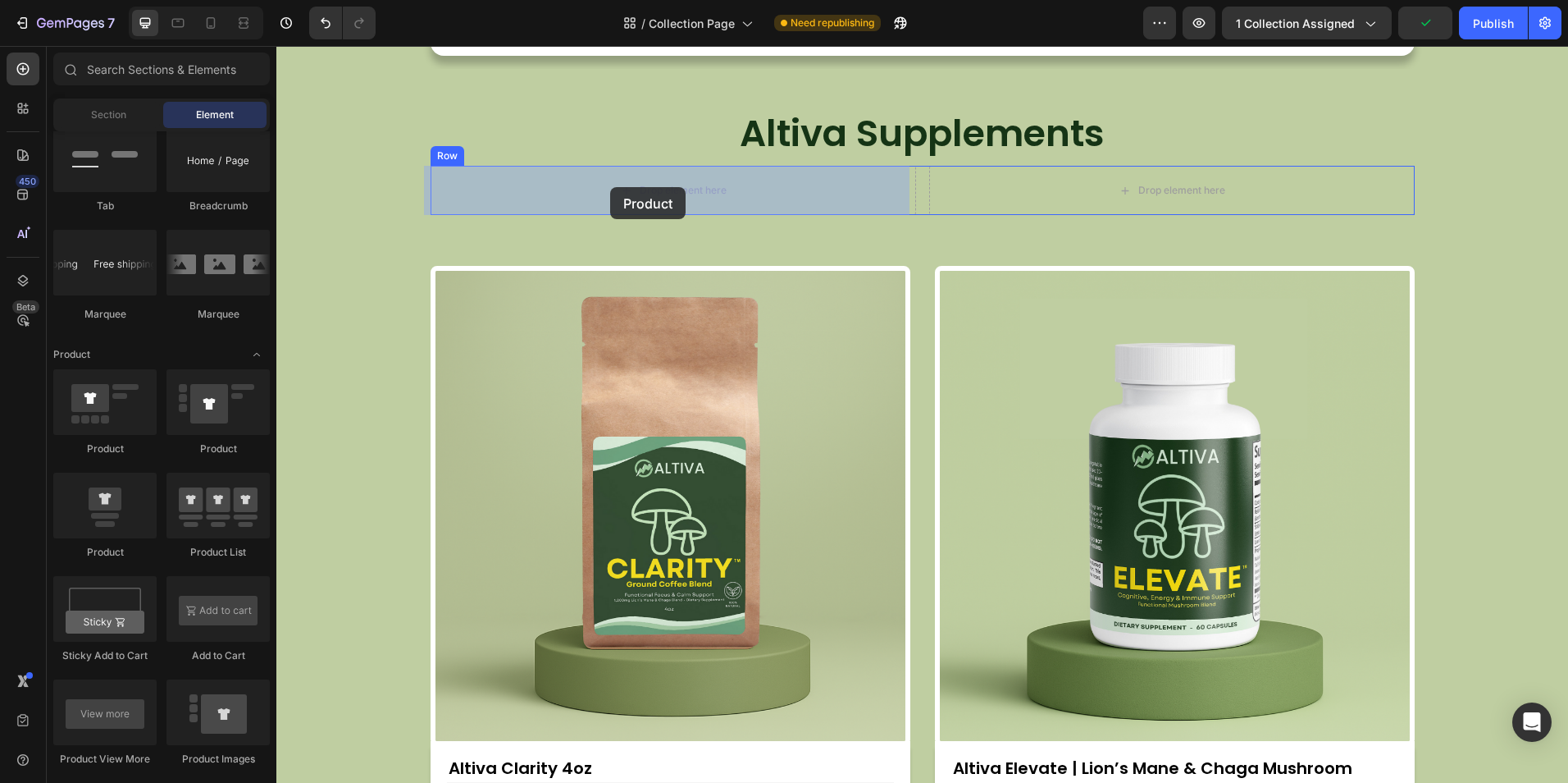
drag, startPoint x: 398, startPoint y: 554, endPoint x: 611, endPoint y: 188, distance: 423.5
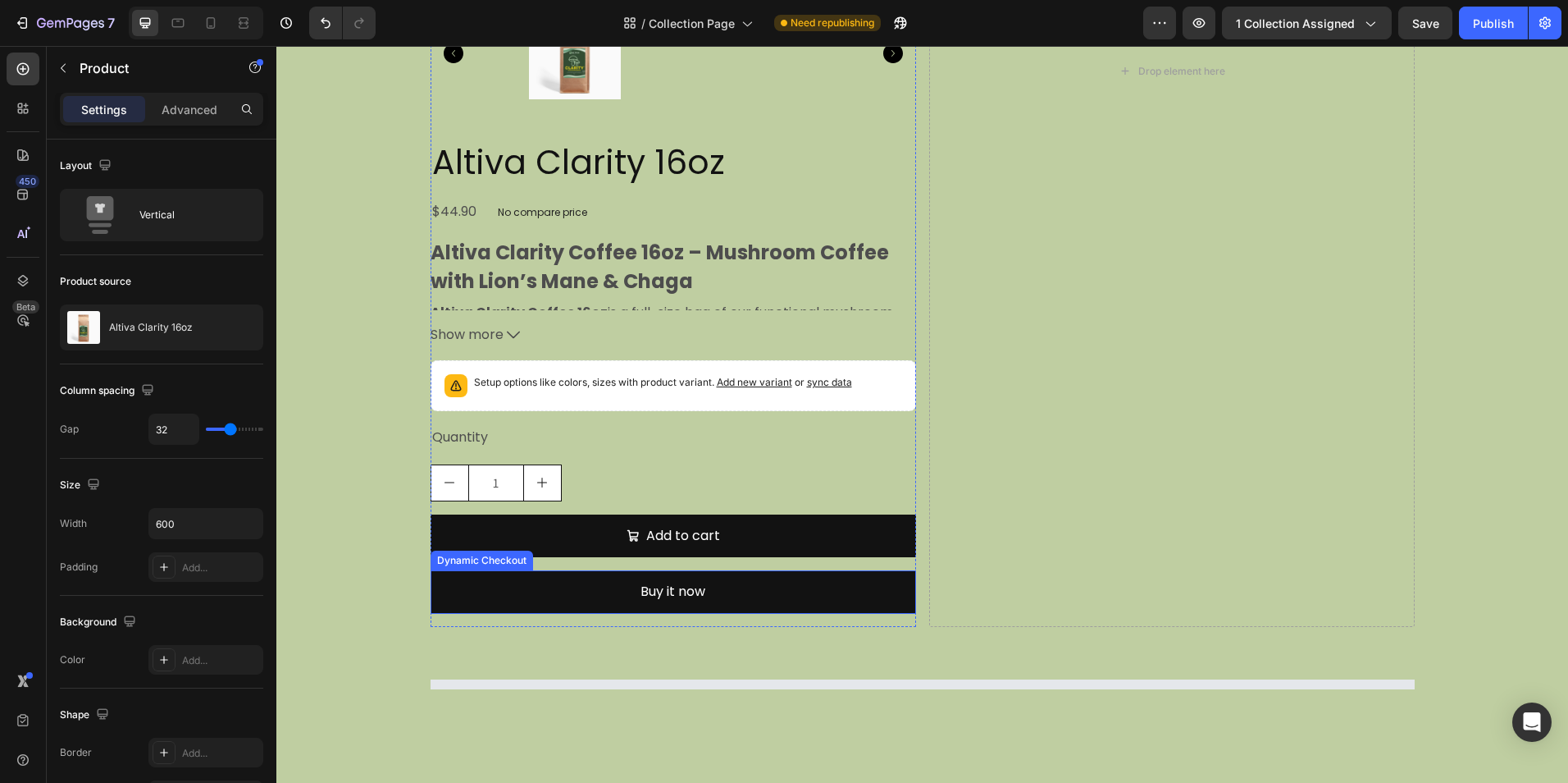
scroll to position [1231, 0]
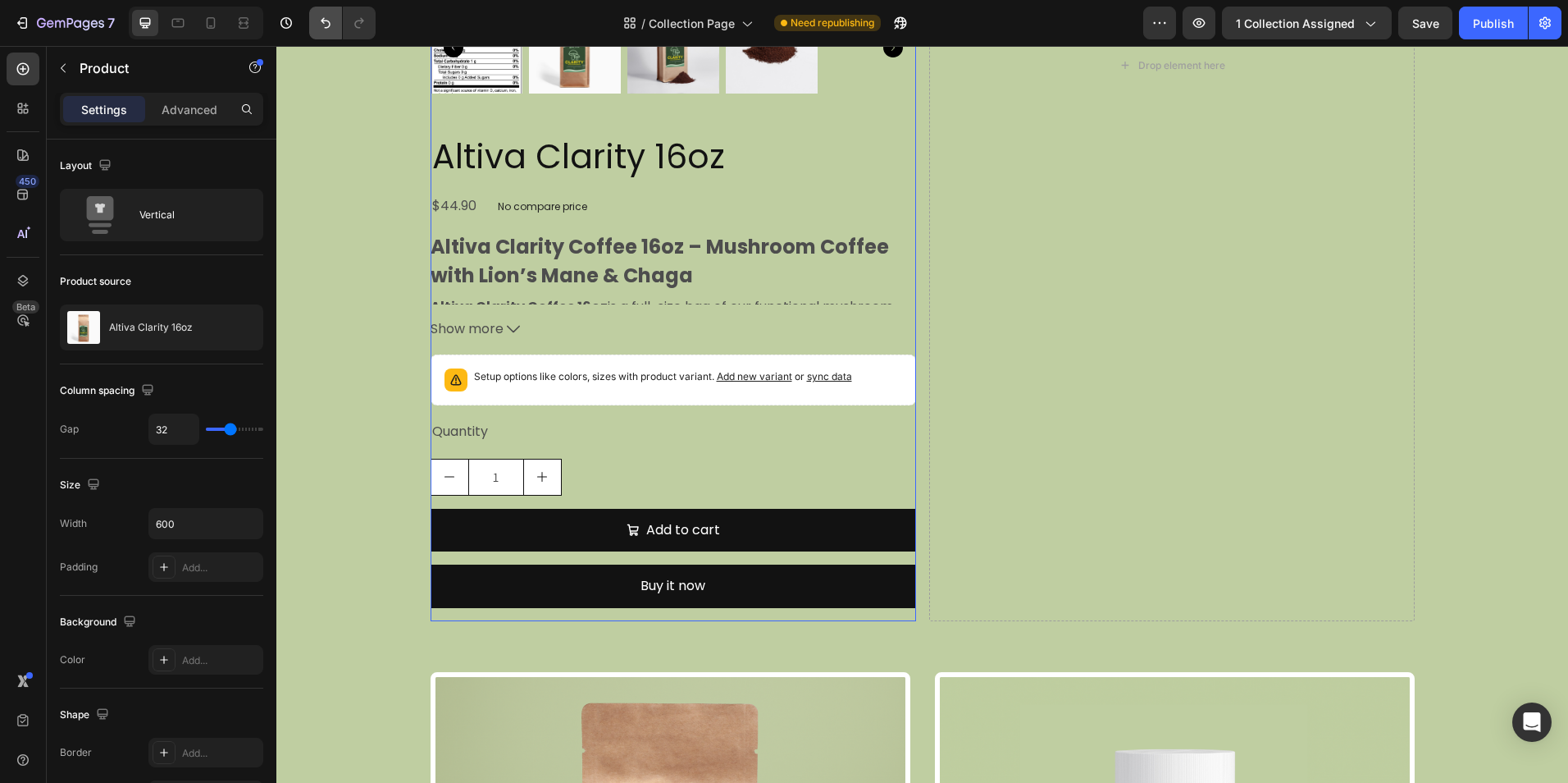
click at [321, 7] on button "Undo/Redo" at bounding box center [325, 23] width 33 height 33
click at [325, 16] on icon "Undo/Redo" at bounding box center [325, 23] width 16 height 16
click at [326, 18] on icon "Undo/Redo" at bounding box center [325, 23] width 16 height 16
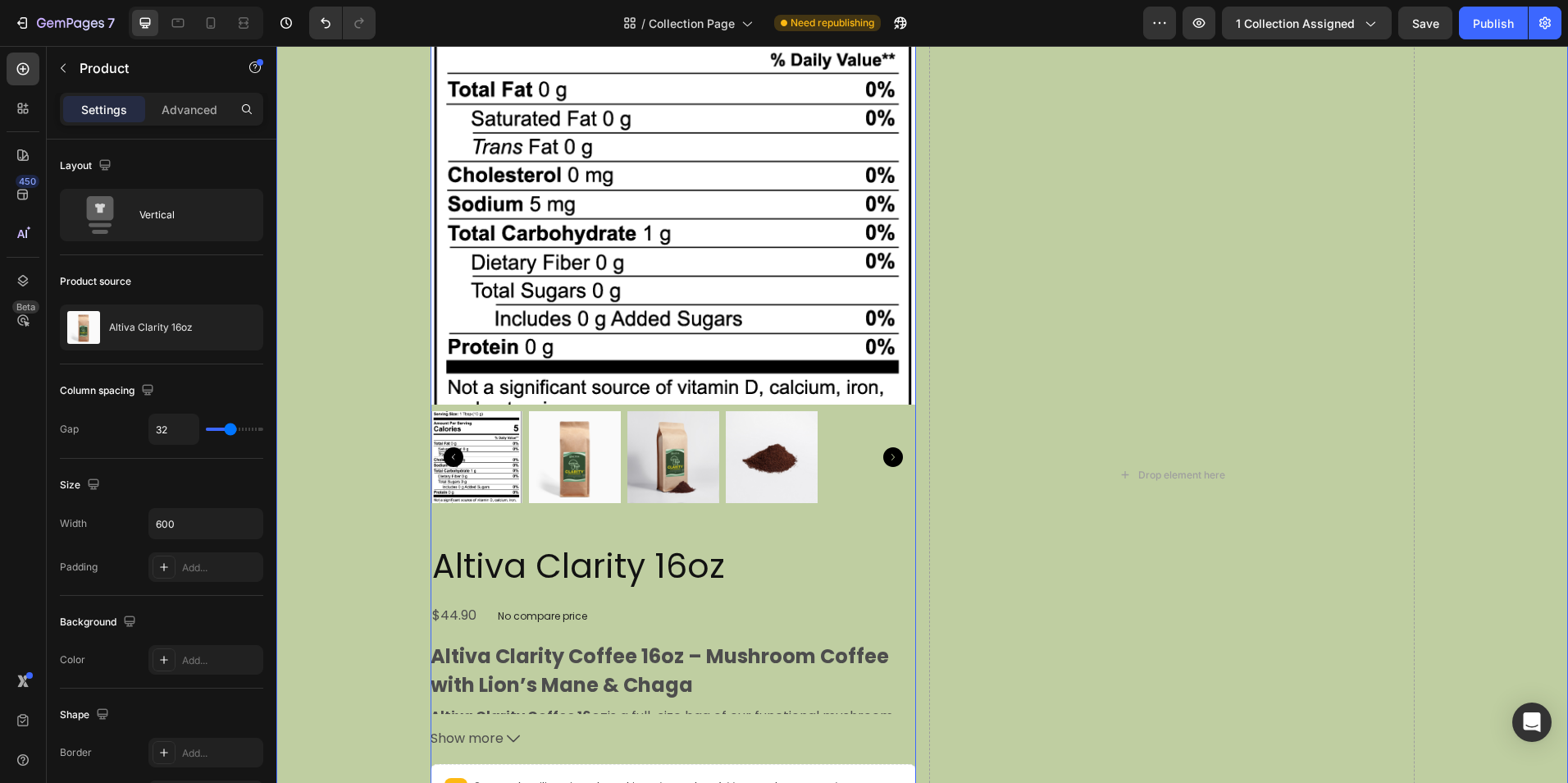
scroll to position [820, 0]
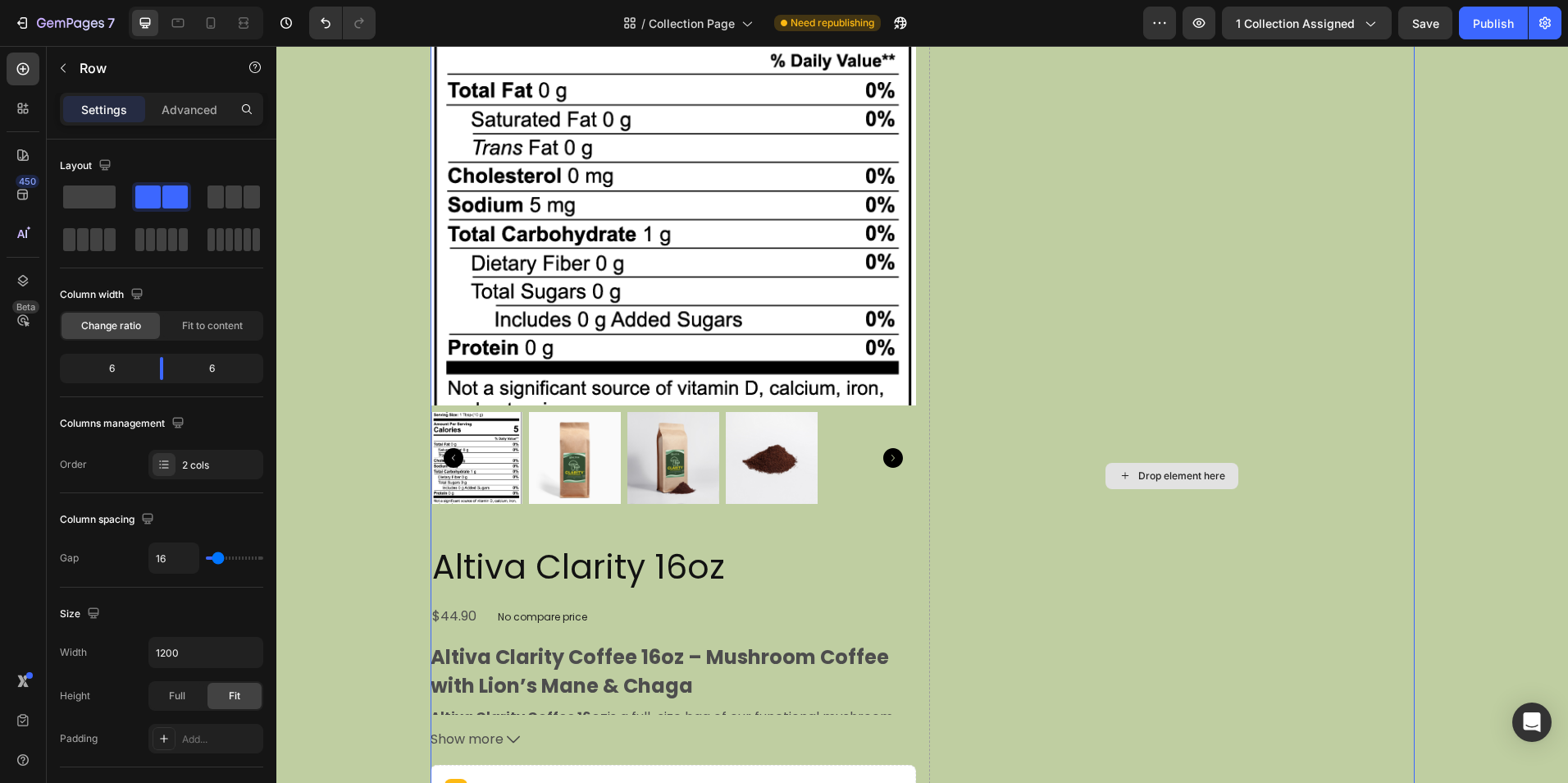
click at [1041, 321] on div "Drop element here" at bounding box center [1171, 475] width 485 height 1111
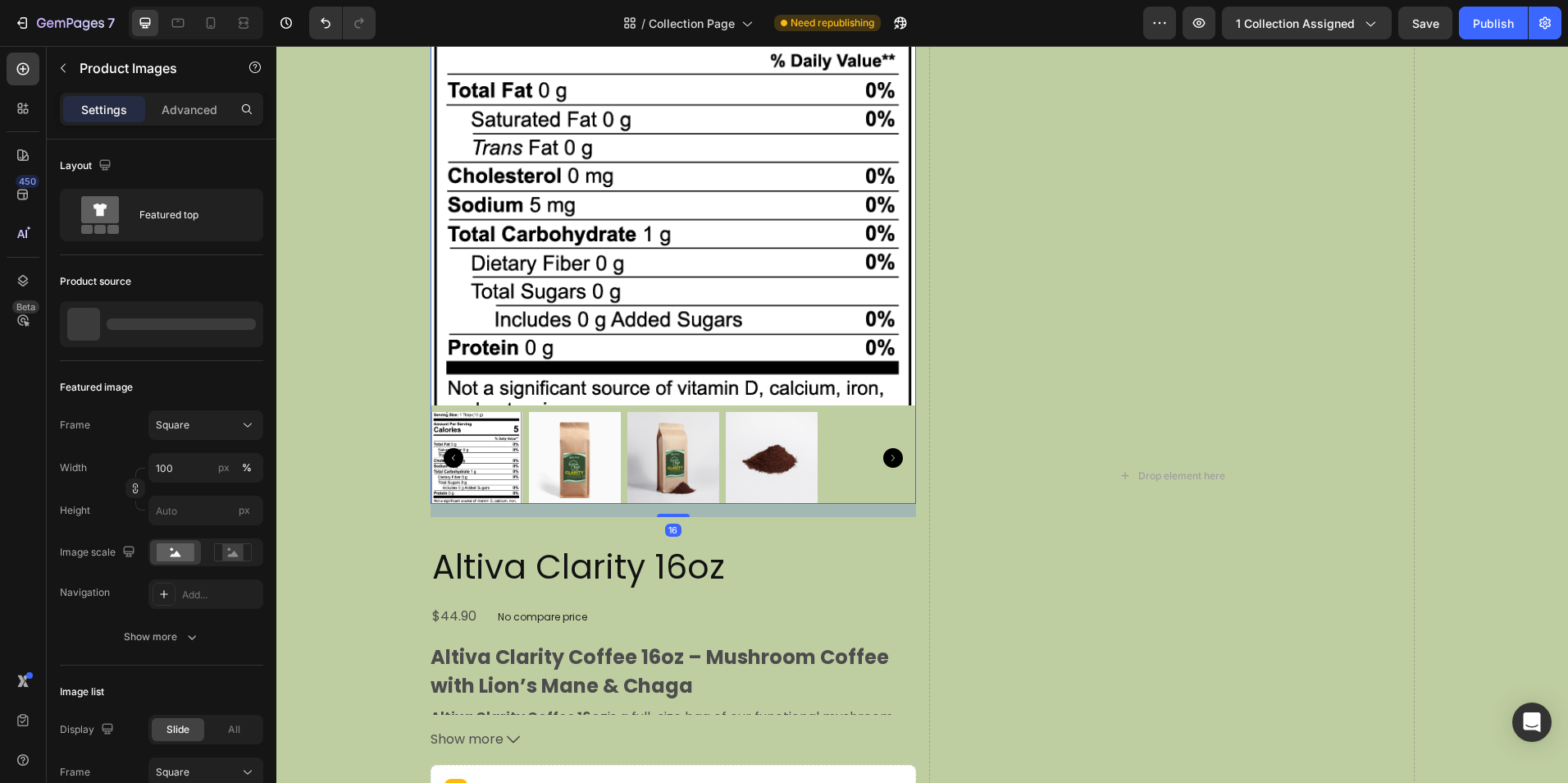
click at [752, 352] on img at bounding box center [673, 162] width 485 height 486
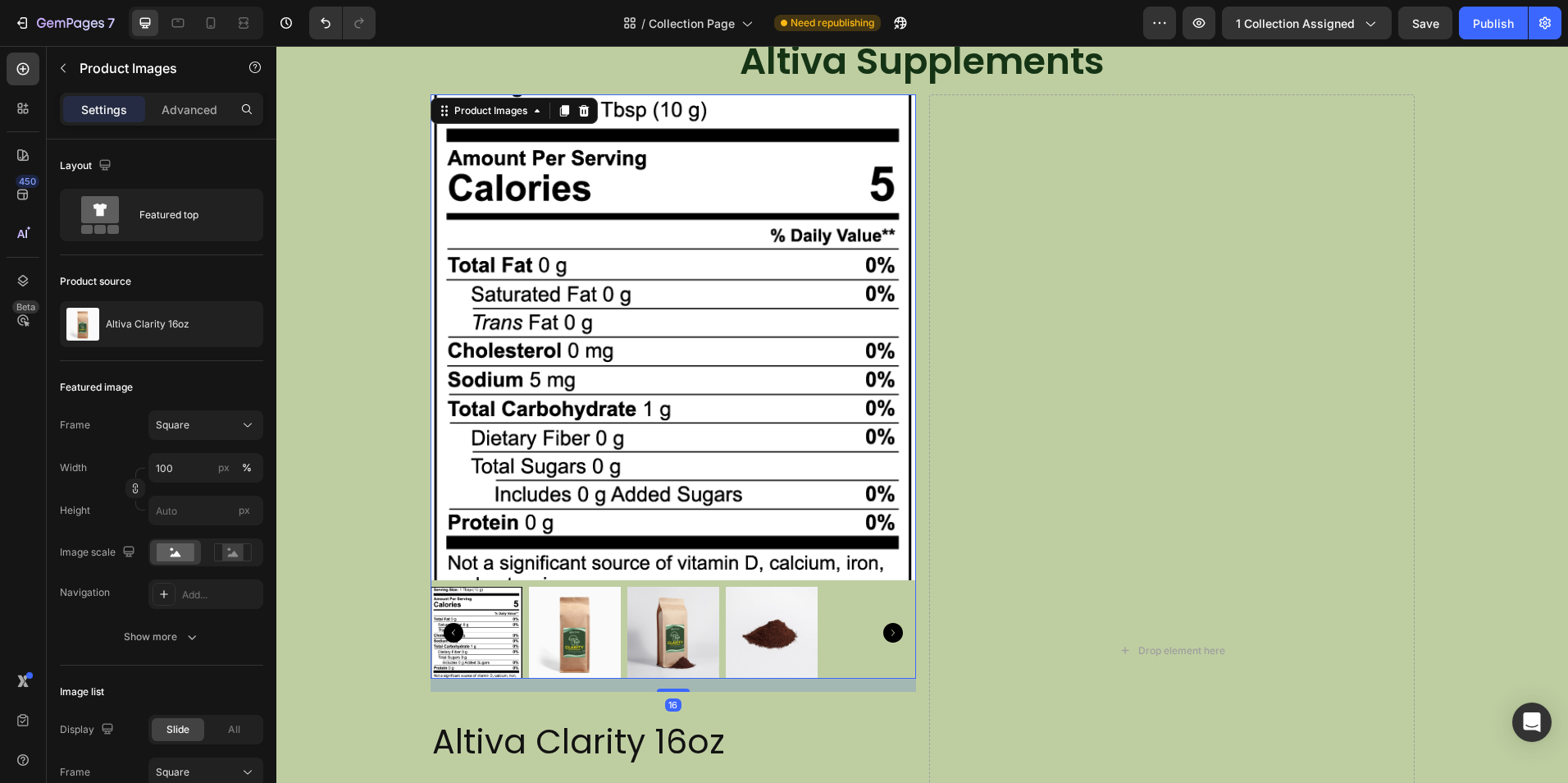
scroll to position [410, 0]
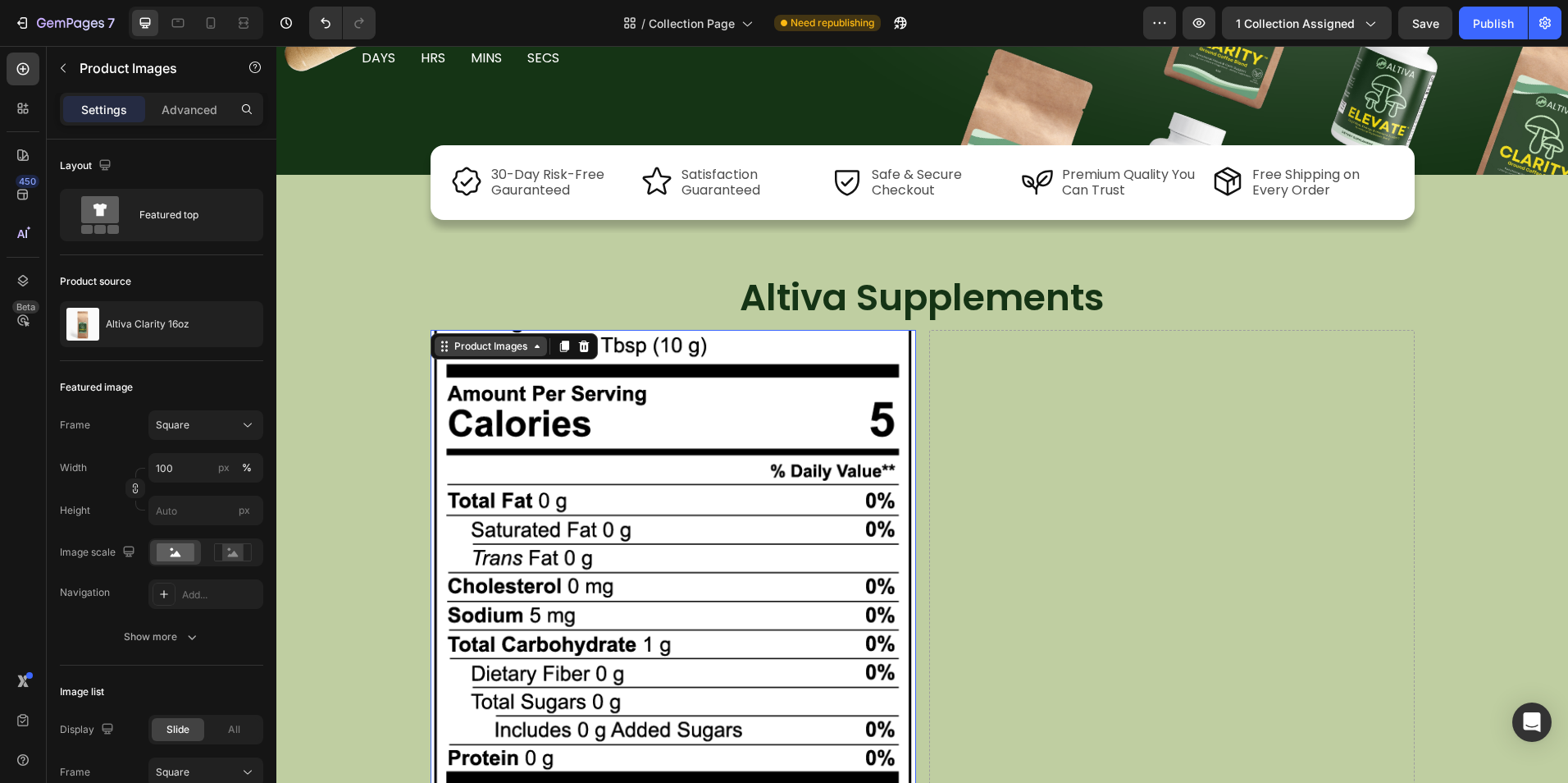
click at [492, 338] on div "Product Images" at bounding box center [490, 346] width 113 height 20
click at [583, 343] on icon at bounding box center [583, 346] width 13 height 13
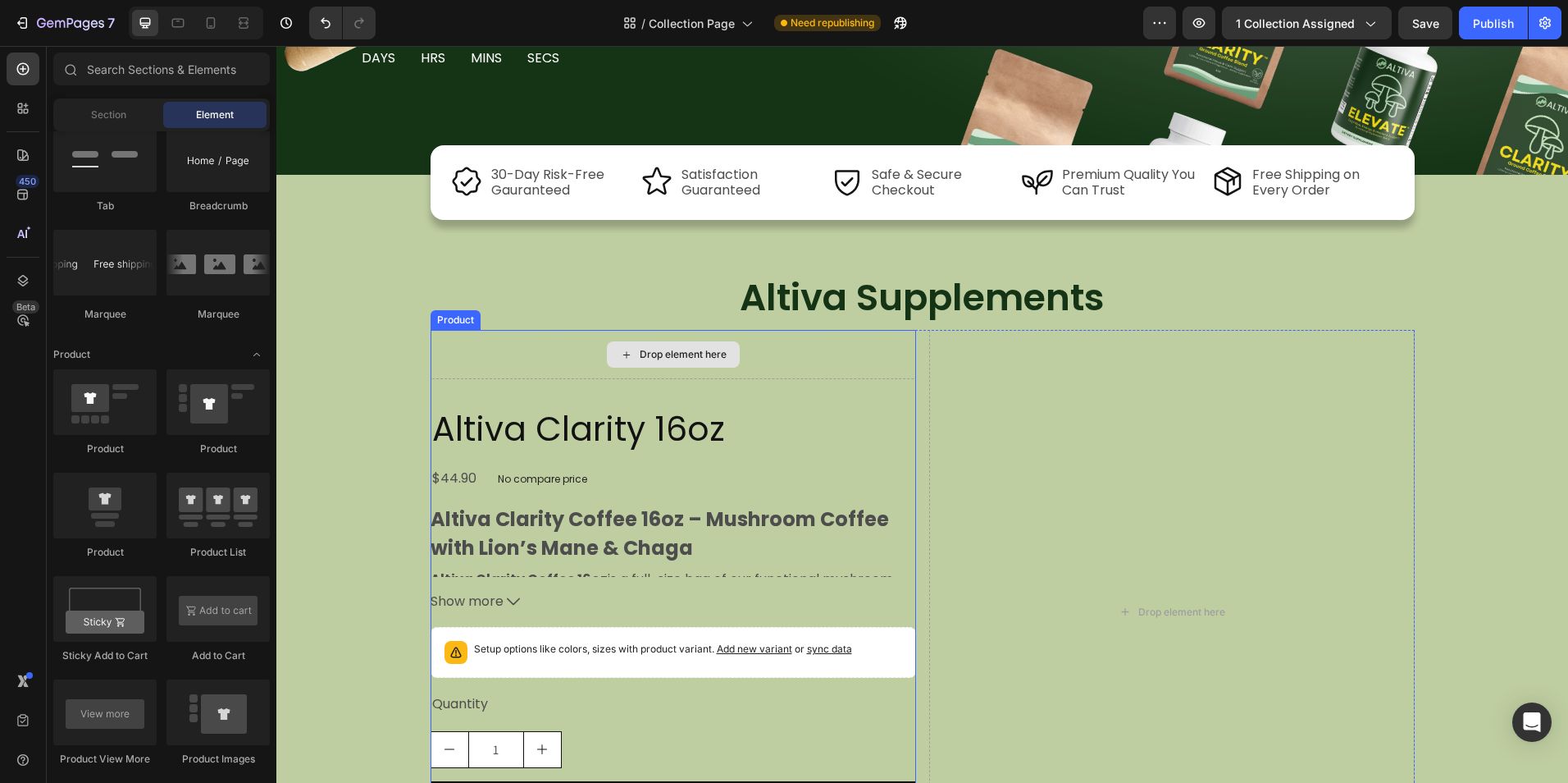
click at [535, 357] on div "Drop element here" at bounding box center [673, 354] width 485 height 49
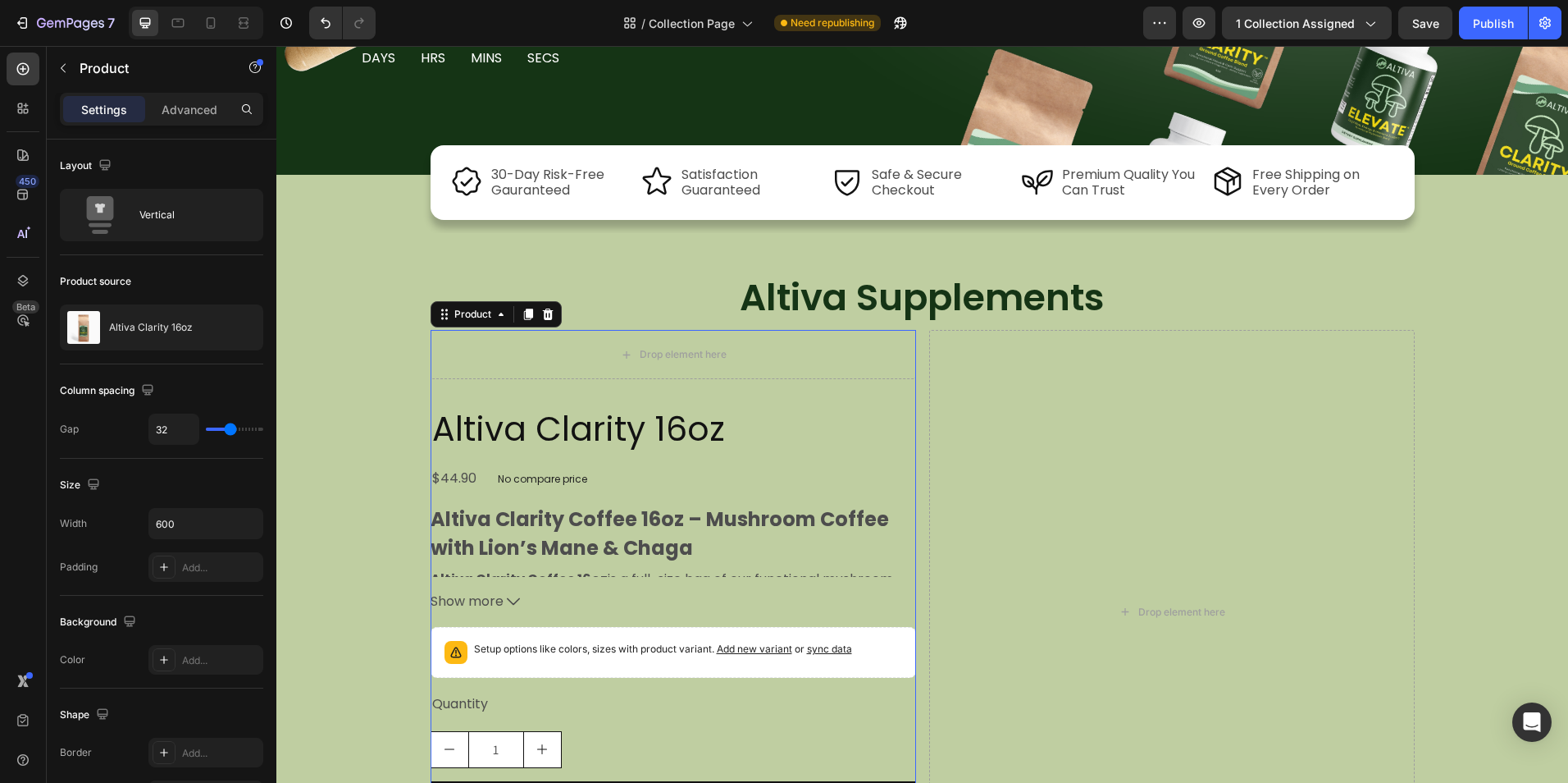
click at [543, 316] on icon at bounding box center [547, 314] width 11 height 12
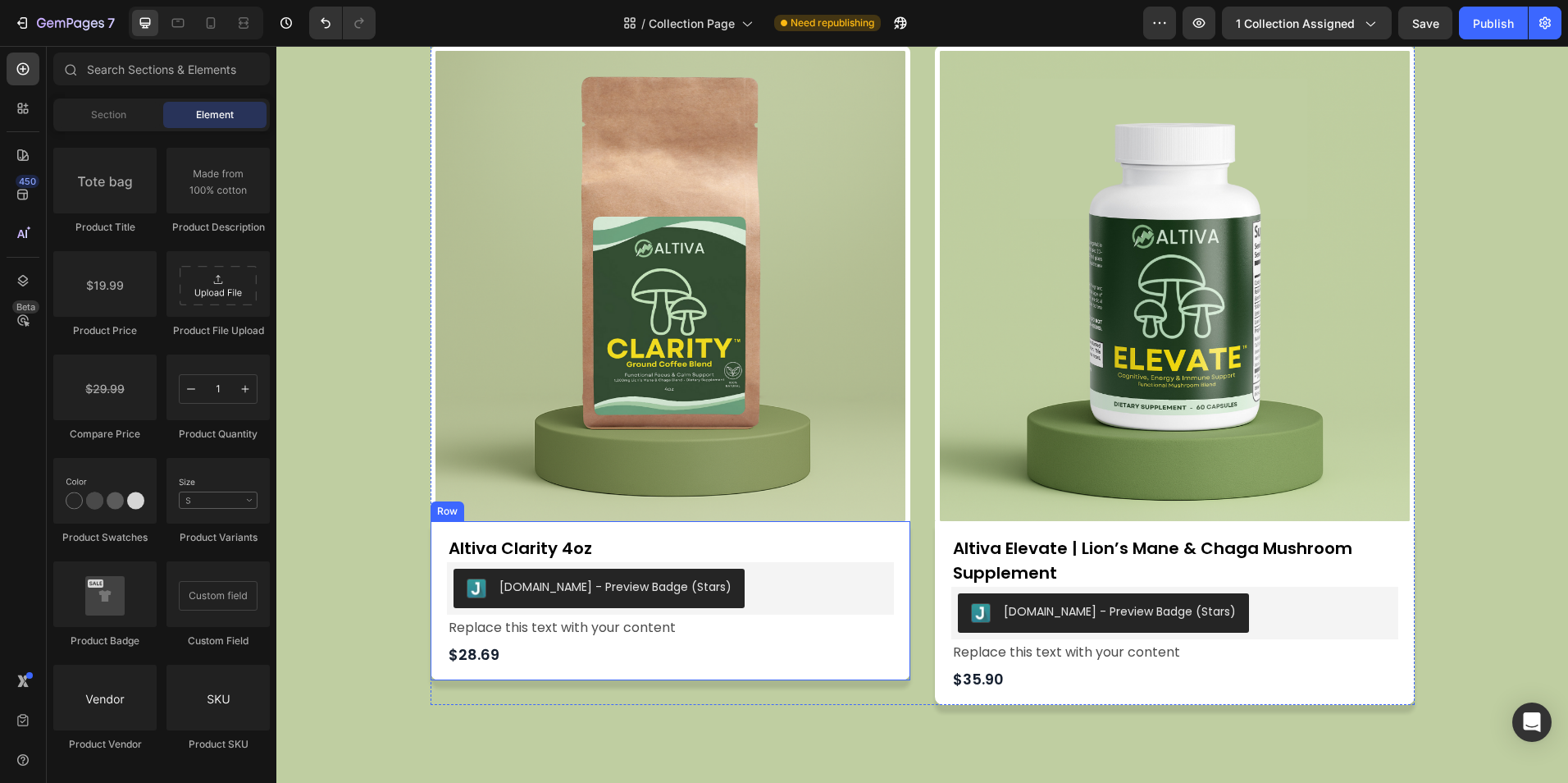
scroll to position [820, 0]
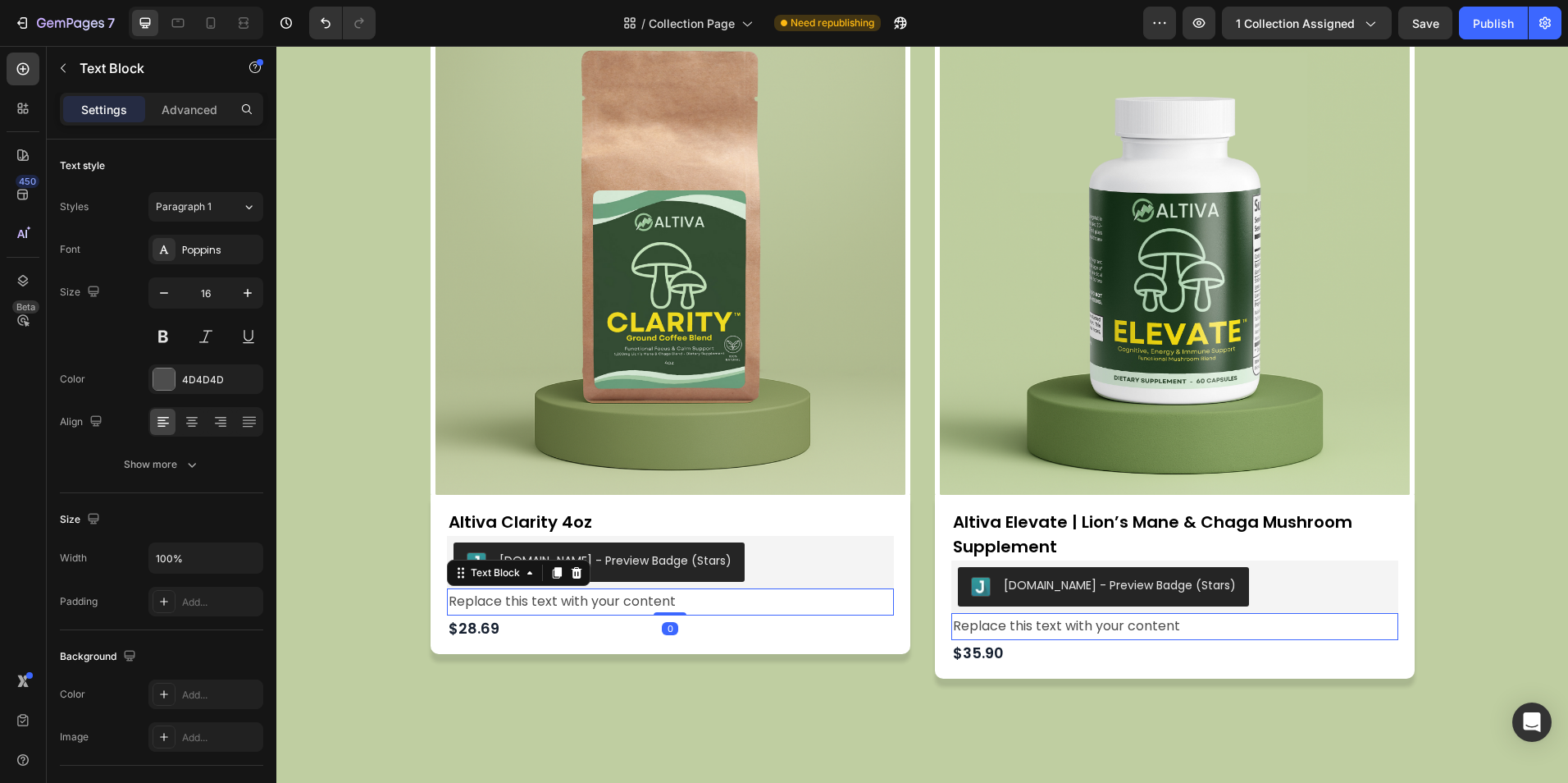
click at [742, 599] on div "Replace this text with your content" at bounding box center [670, 601] width 447 height 27
click at [573, 583] on div "Text Block" at bounding box center [518, 573] width 144 height 26
click at [575, 579] on icon at bounding box center [576, 573] width 13 height 13
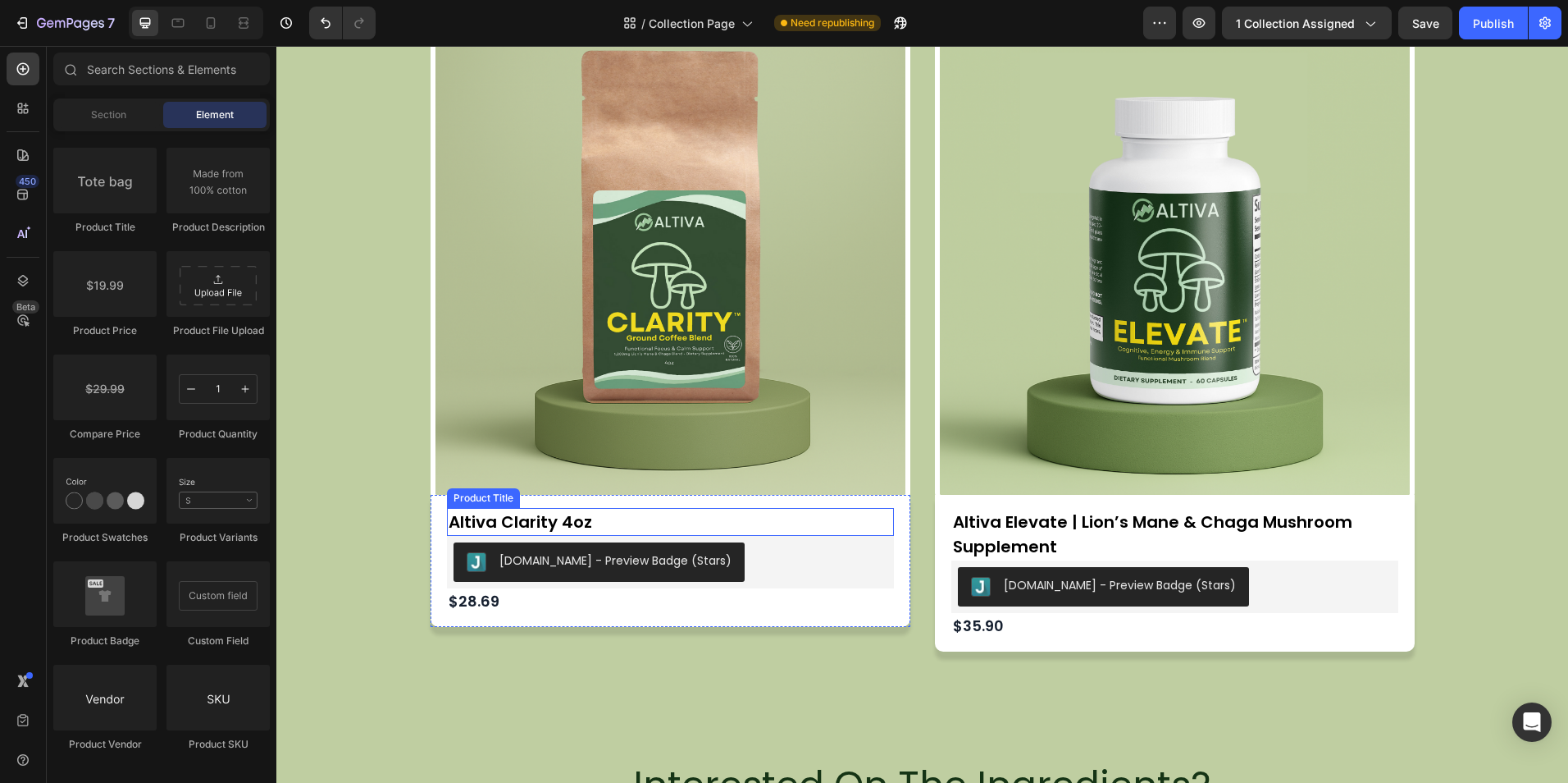
click at [571, 523] on h2 "Altiva Clarity 4oz" at bounding box center [670, 522] width 447 height 28
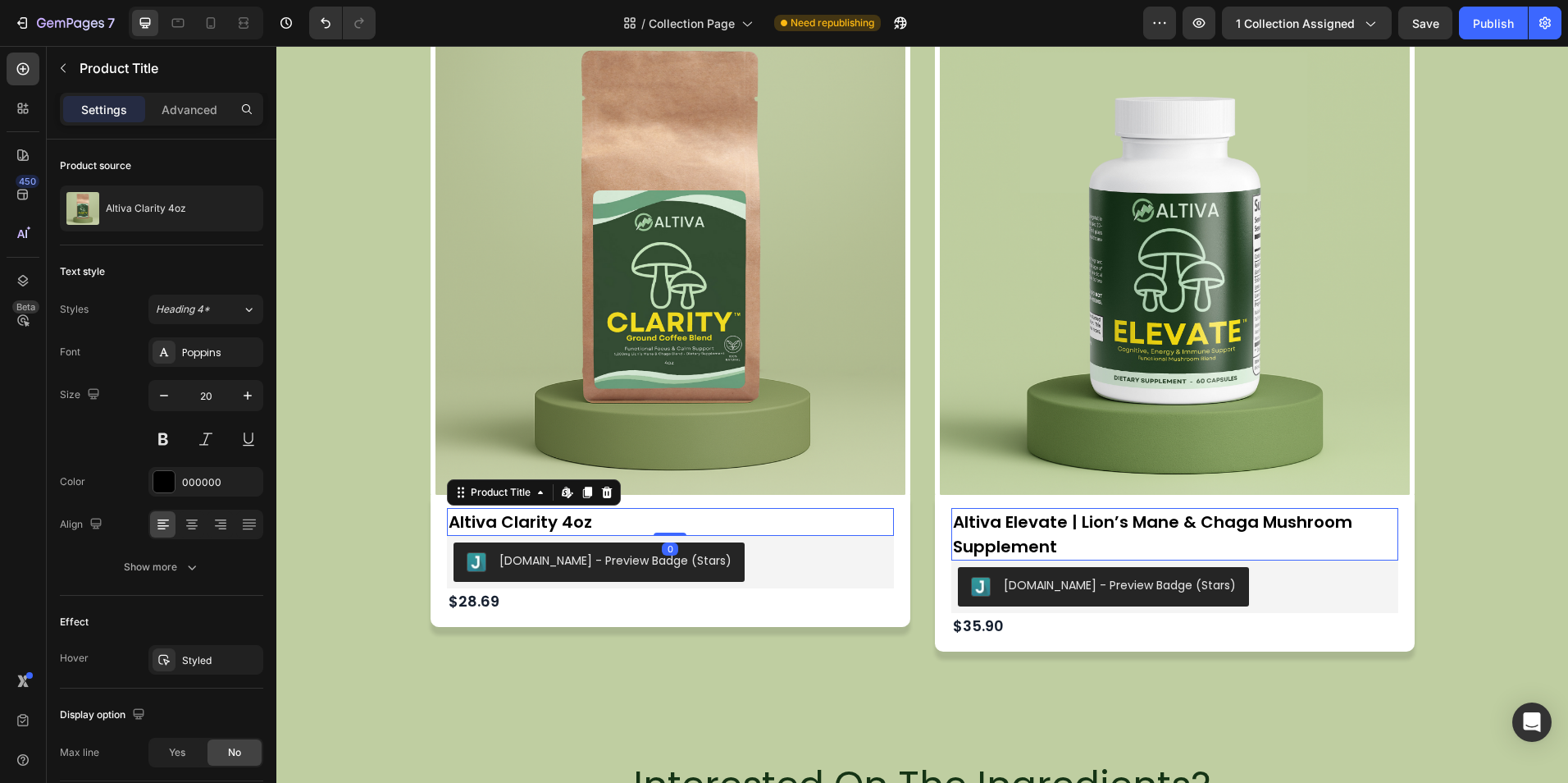
click at [573, 521] on h2 "Altiva Clarity 4oz" at bounding box center [670, 522] width 447 height 28
click at [584, 522] on h2 "Altiva Clarity 4oz" at bounding box center [670, 522] width 447 height 28
click at [561, 496] on icon at bounding box center [564, 492] width 7 height 10
click at [319, 12] on button "Undo/Redo" at bounding box center [325, 23] width 33 height 33
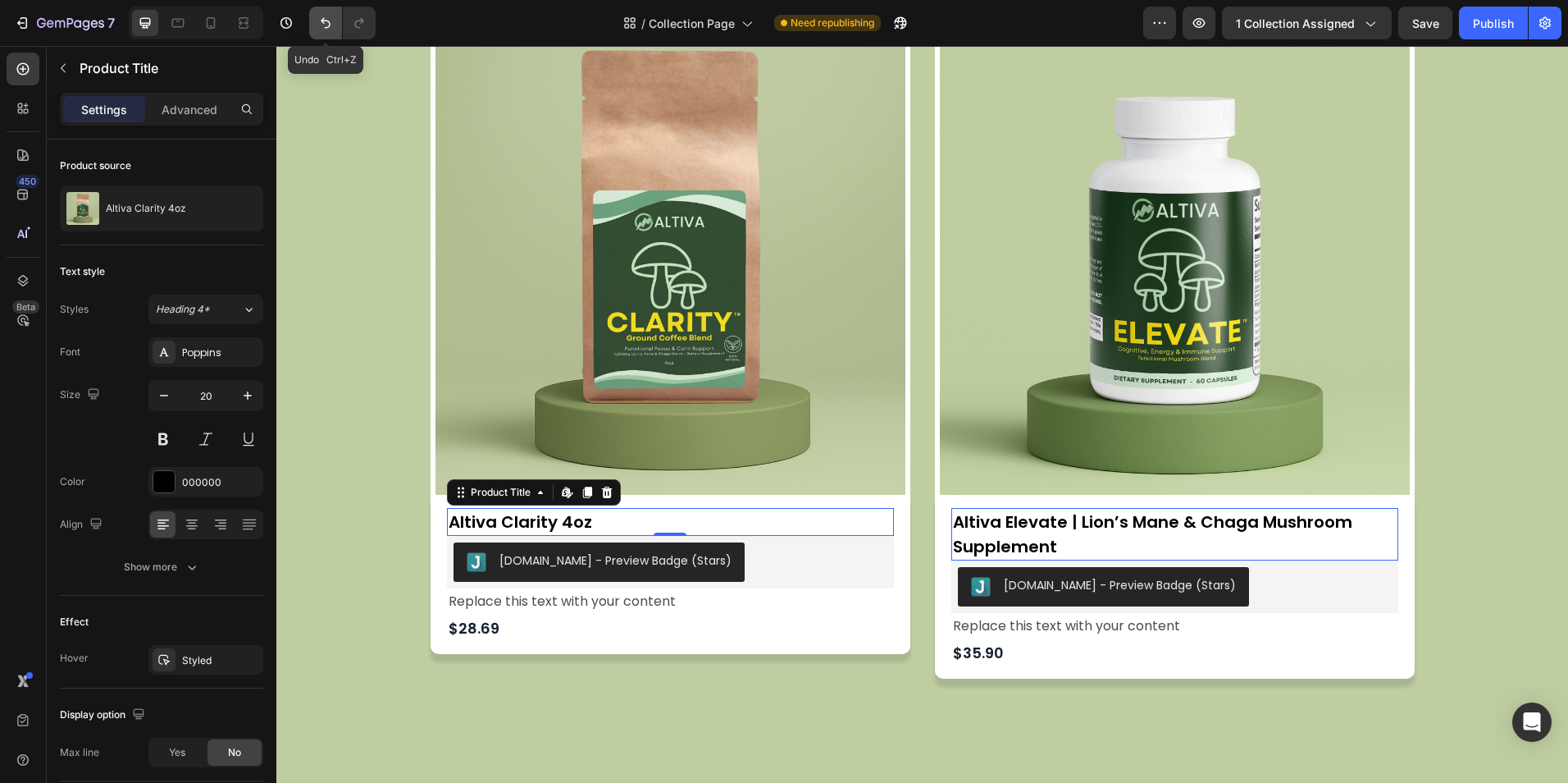
click at [319, 12] on button "Undo/Redo" at bounding box center [325, 23] width 33 height 33
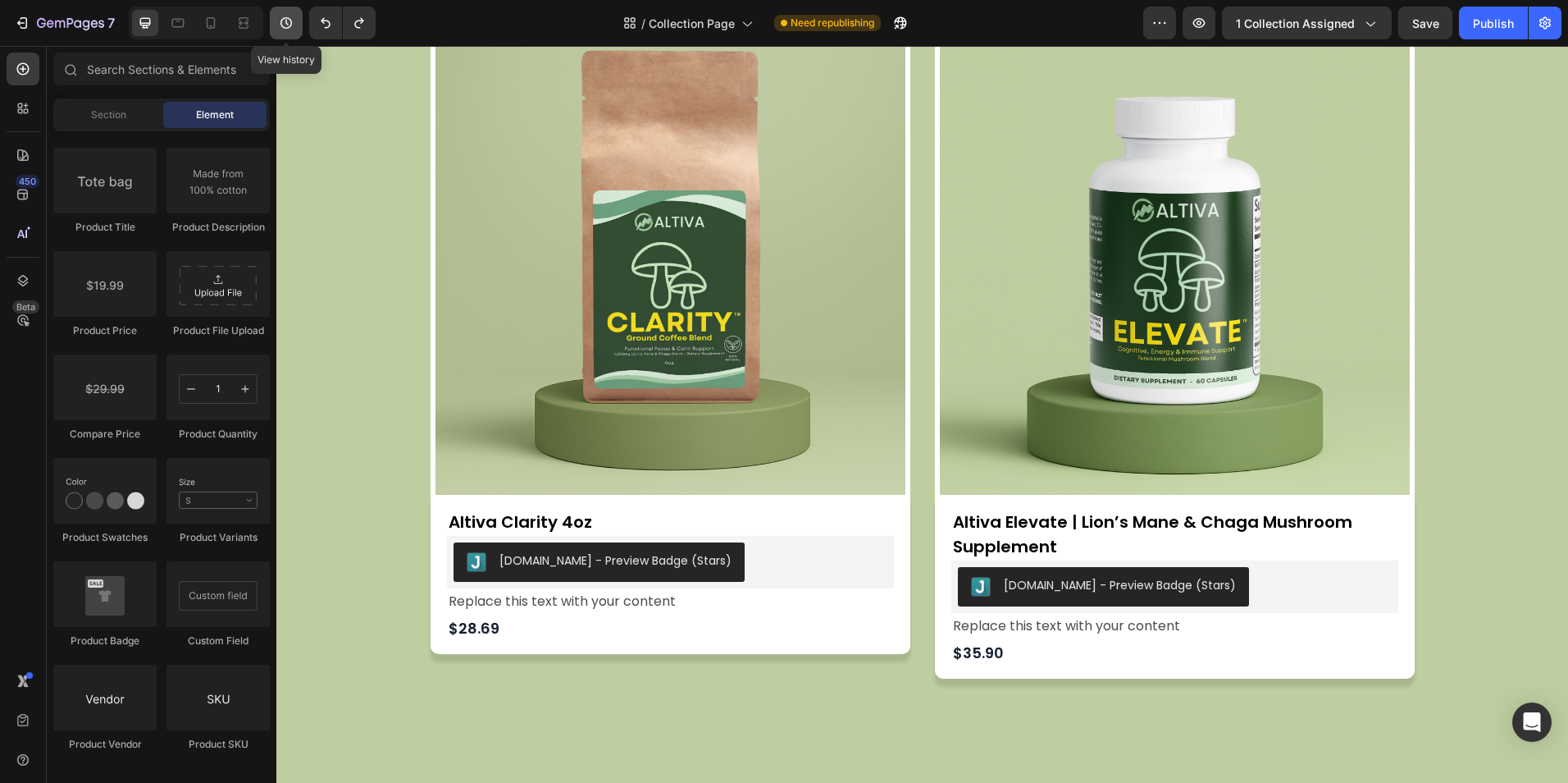
click at [289, 18] on icon "button" at bounding box center [286, 23] width 16 height 16
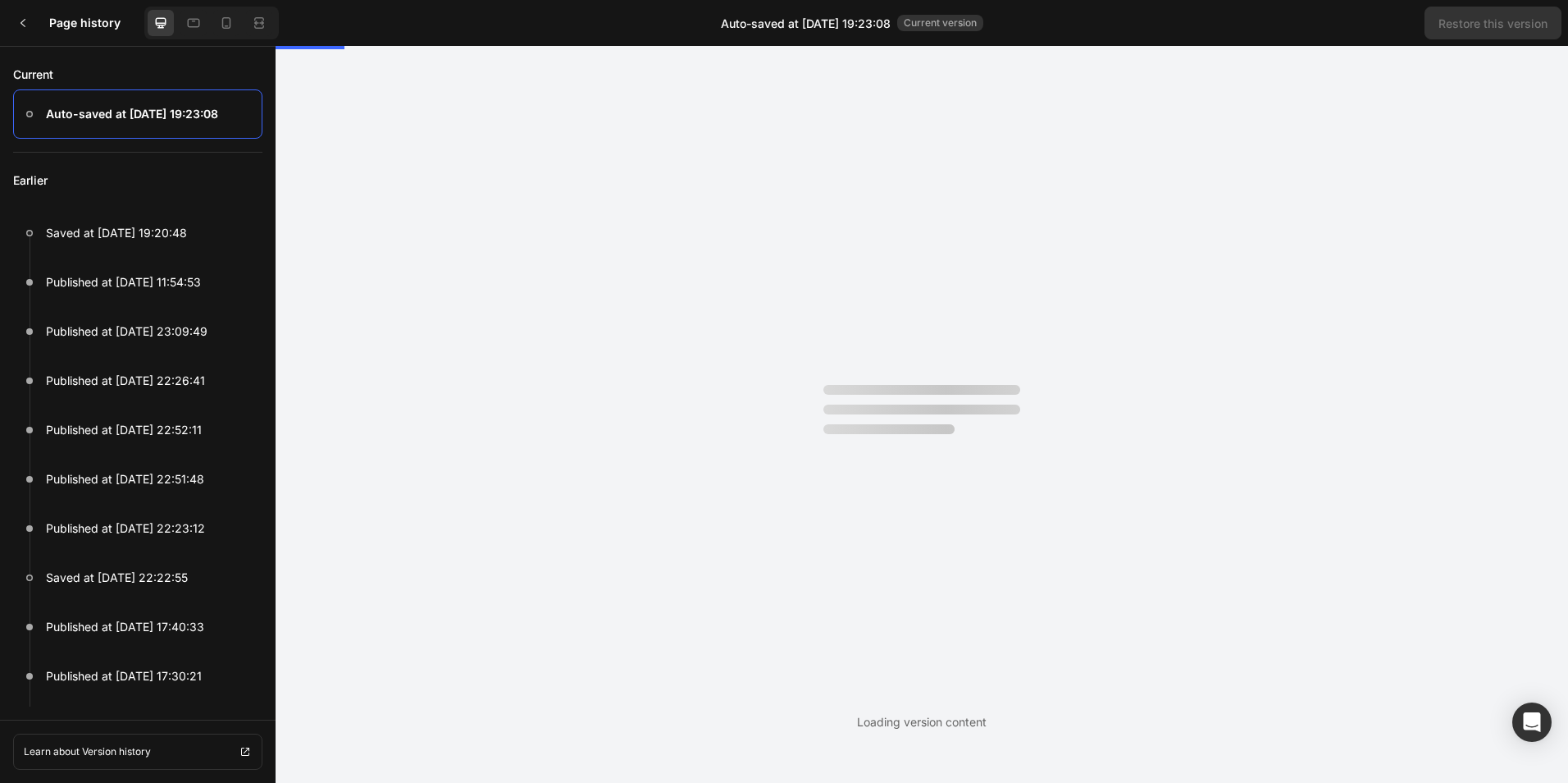
scroll to position [0, 0]
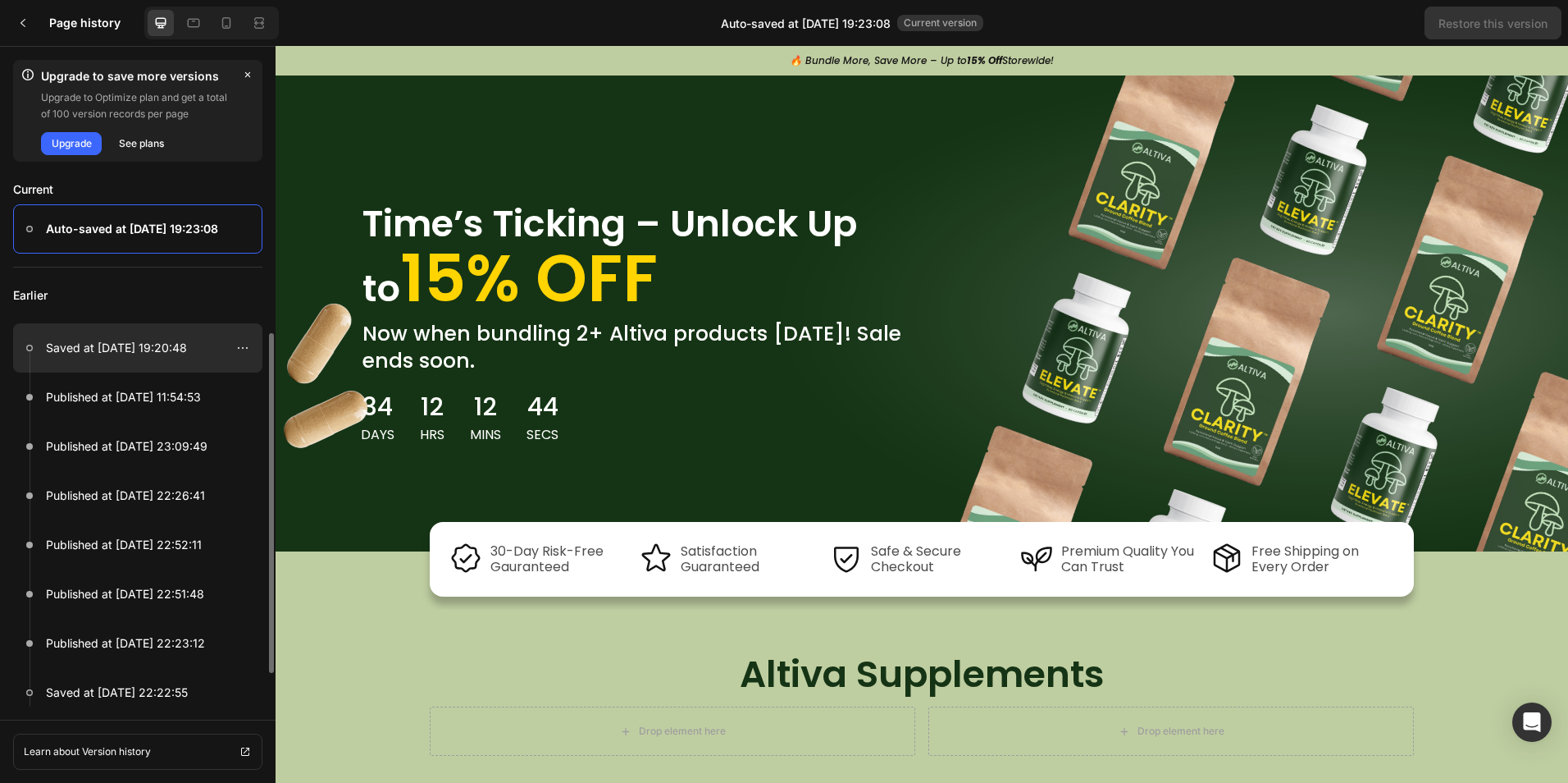
click at [172, 354] on p "Saved at Aug 27, 19:20:48" at bounding box center [116, 348] width 141 height 20
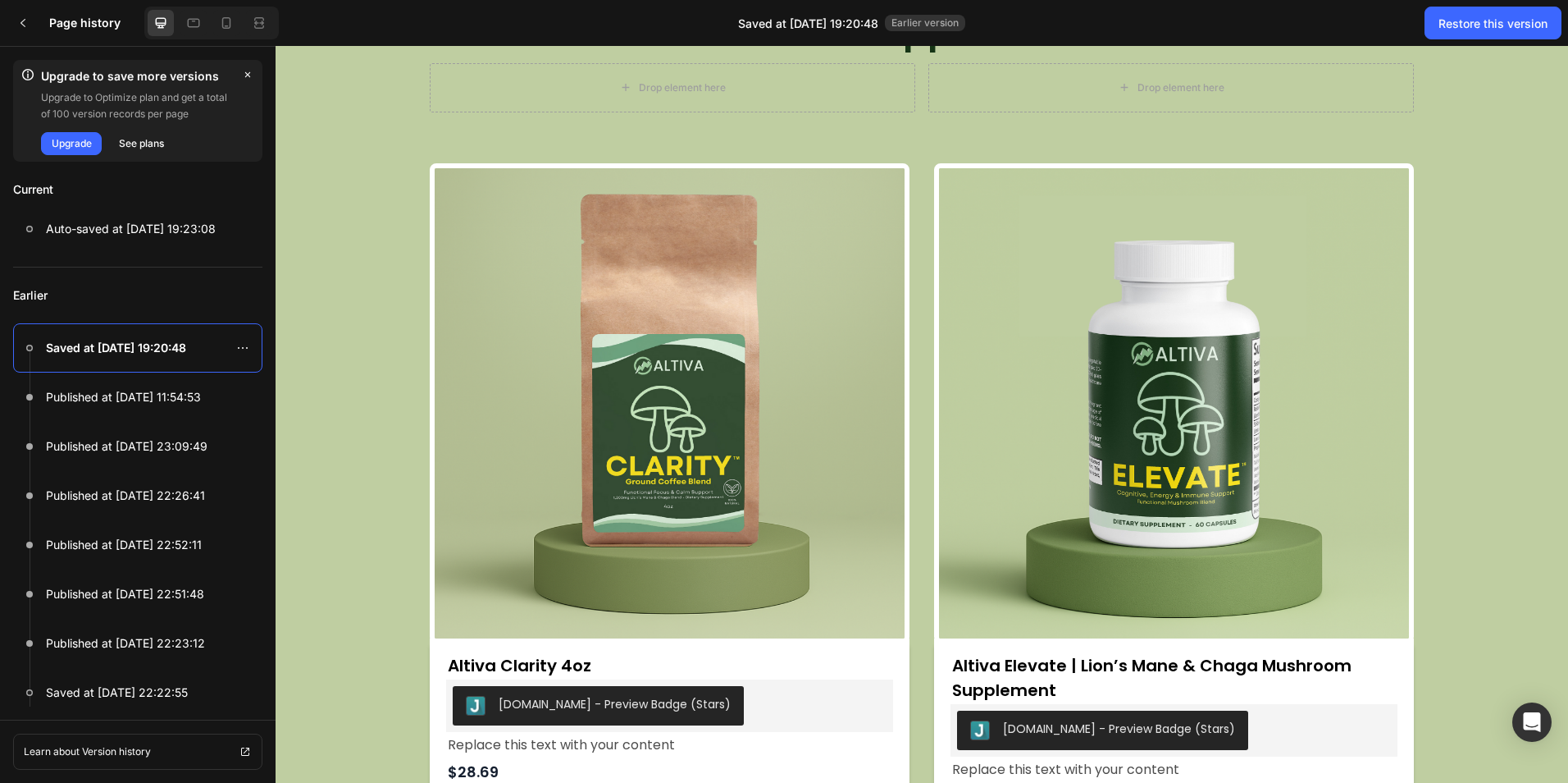
scroll to position [707, 0]
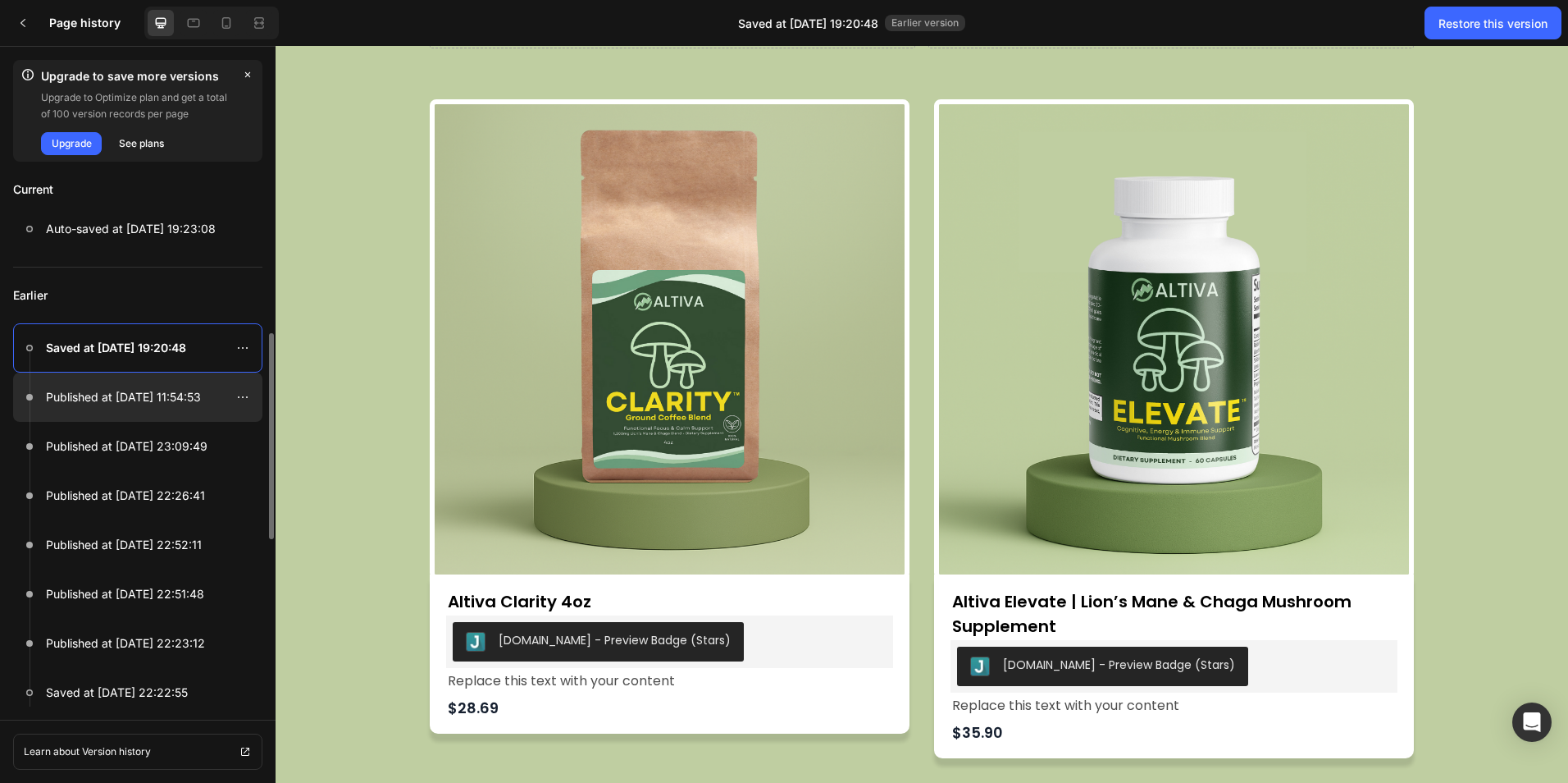
click at [182, 400] on p "Published at Aug 24, 11:54:53" at bounding box center [123, 397] width 155 height 20
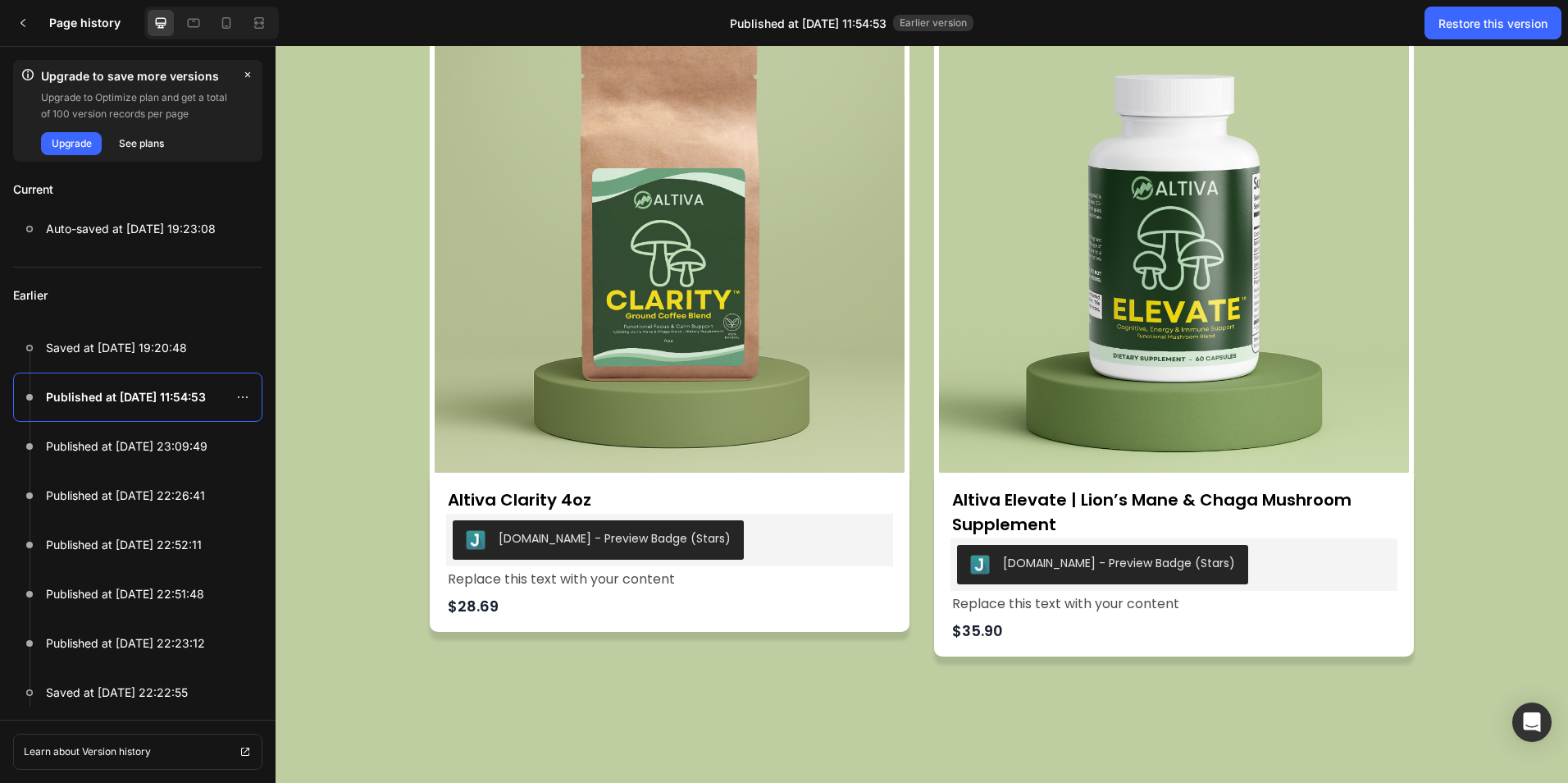
scroll to position [894, 0]
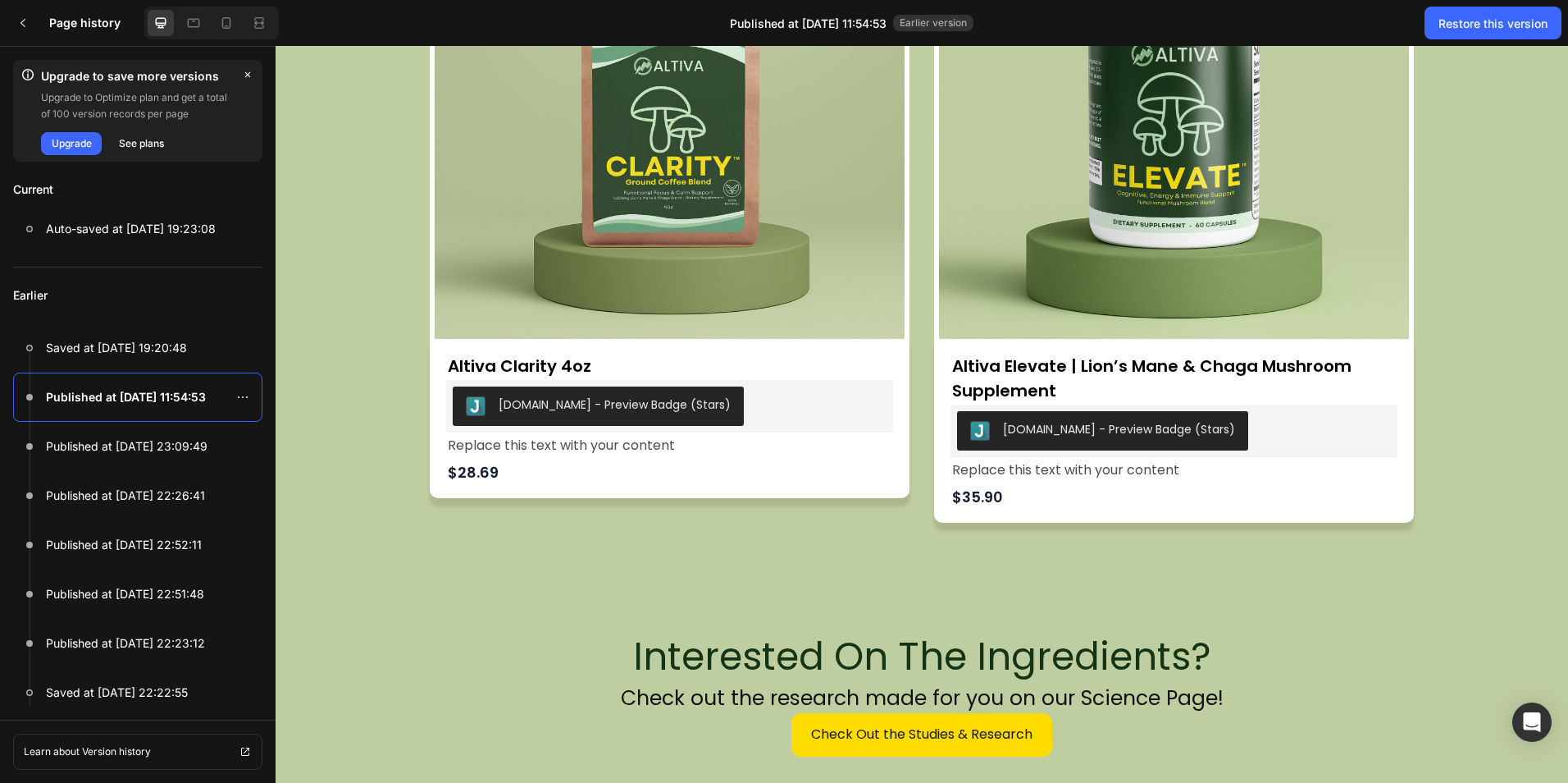
click at [638, 448] on div "Replace this text with your content" at bounding box center [669, 445] width 447 height 27
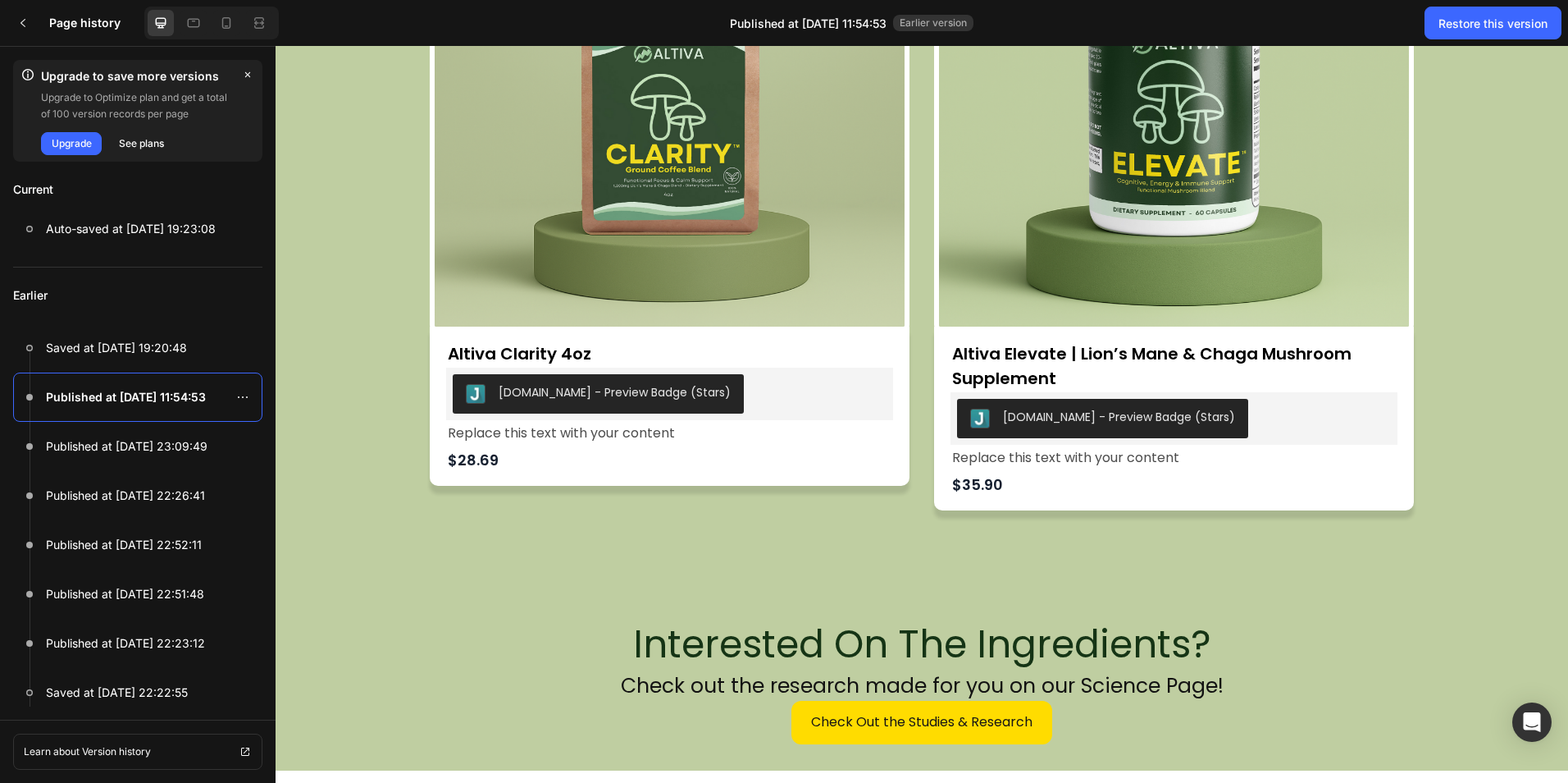
scroll to position [907, 0]
click at [157, 451] on p "Published at Aug 22, 23:09:49" at bounding box center [127, 447] width 161 height 20
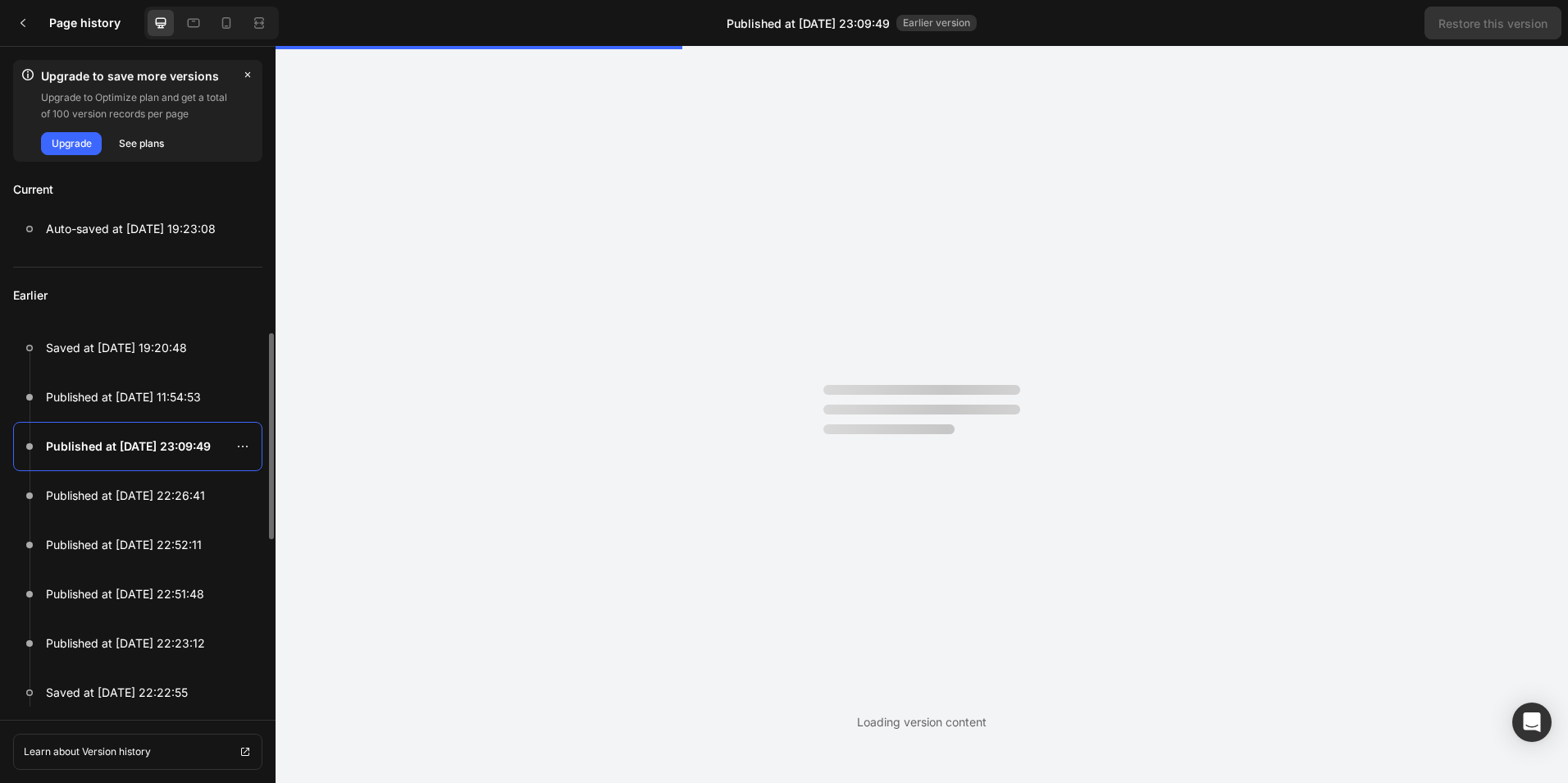
scroll to position [0, 0]
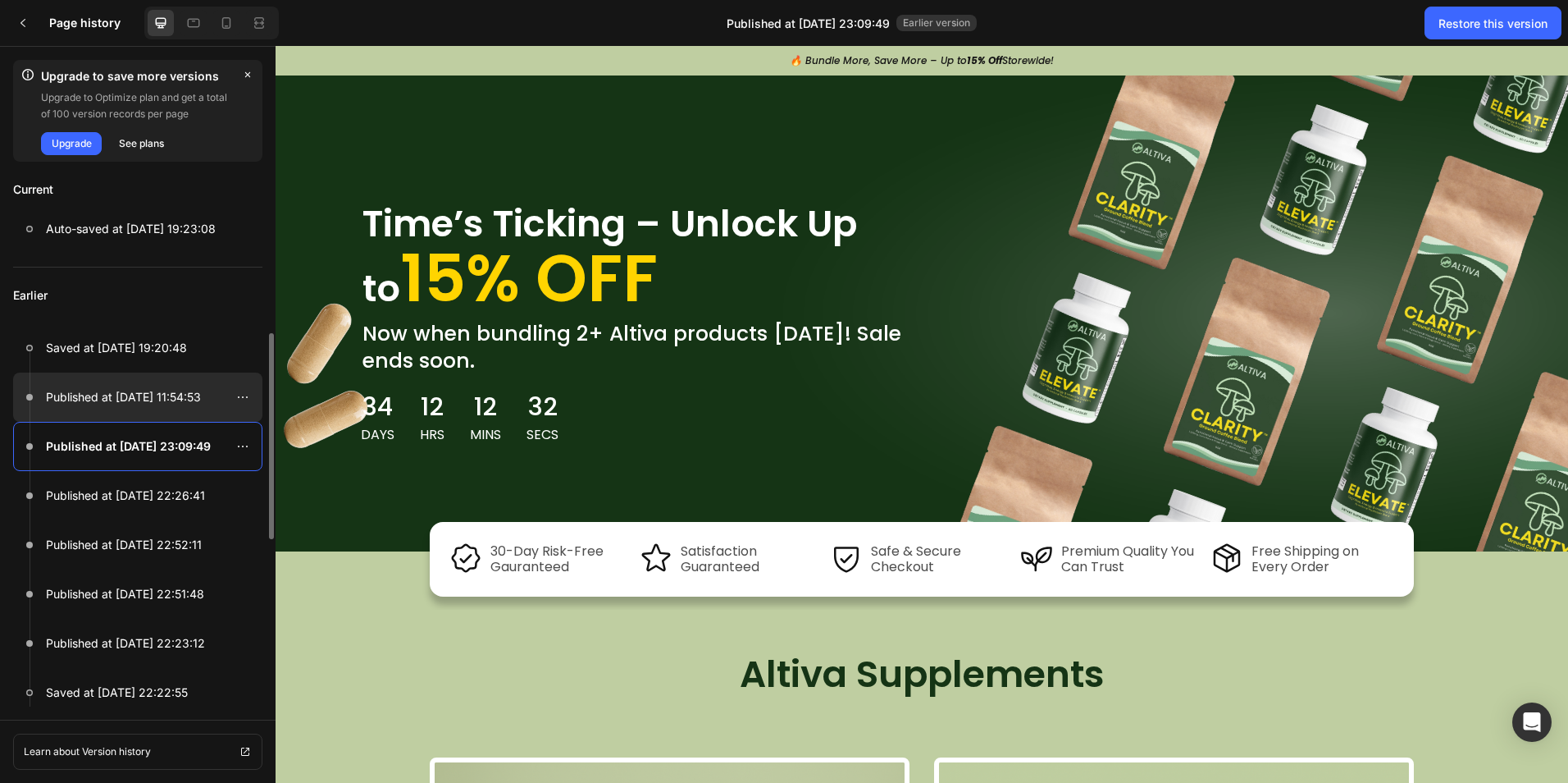
click at [158, 419] on div at bounding box center [138, 396] width 249 height 49
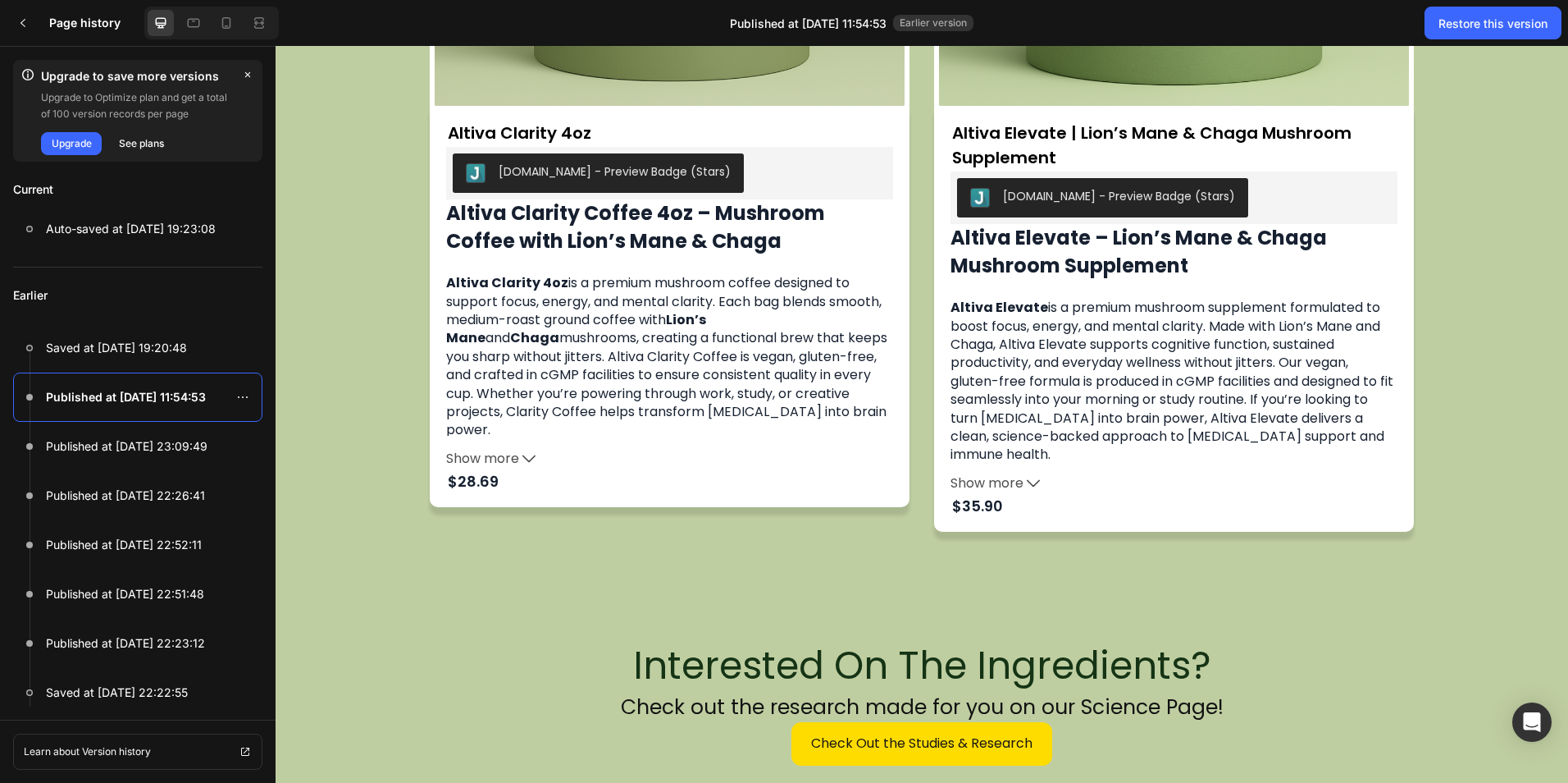
scroll to position [1135, 0]
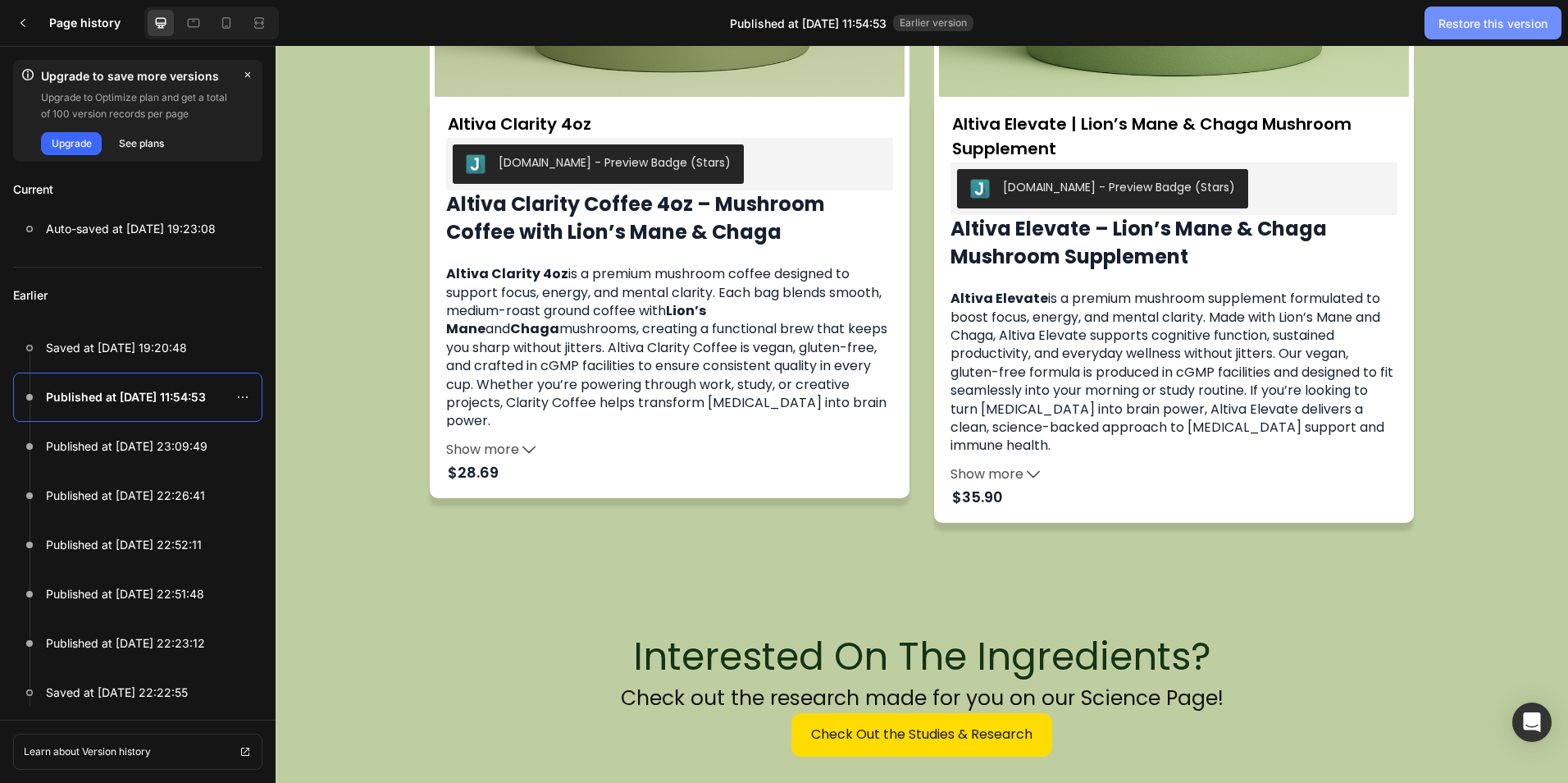
click at [1507, 25] on div "Restore this version" at bounding box center [1492, 23] width 109 height 17
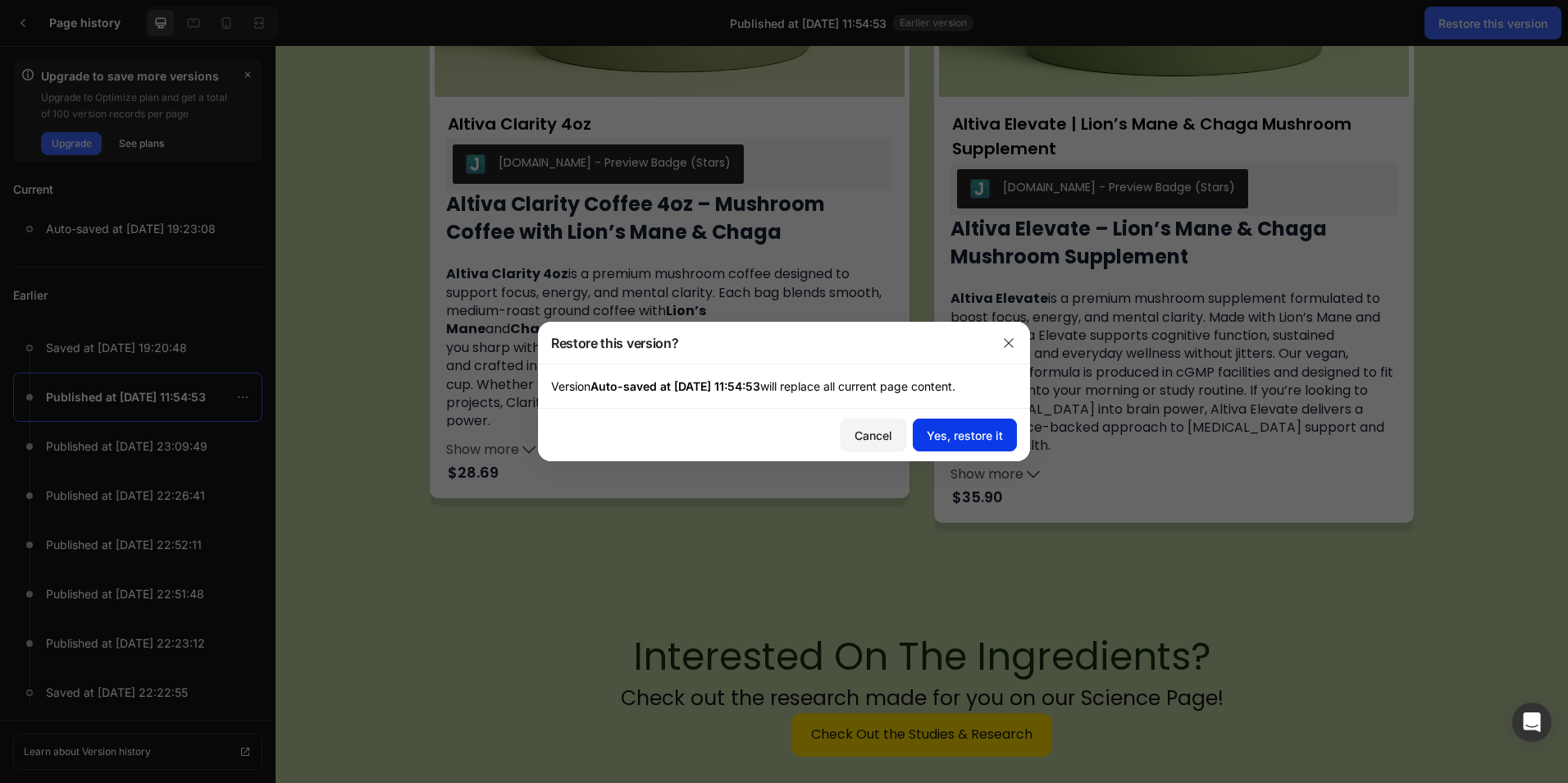
click at [982, 438] on div "Yes, restore it" at bounding box center [964, 435] width 76 height 17
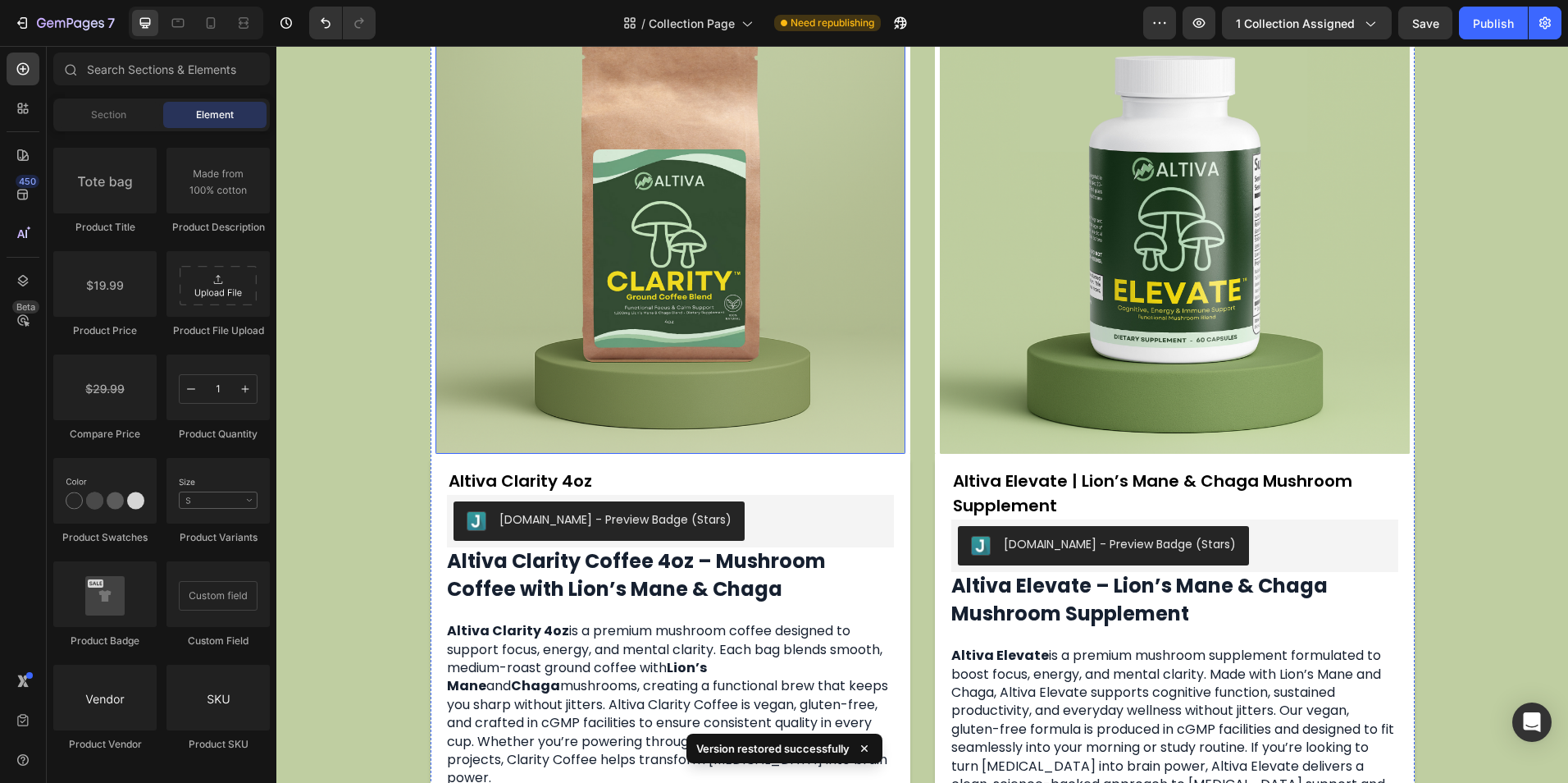
scroll to position [820, 0]
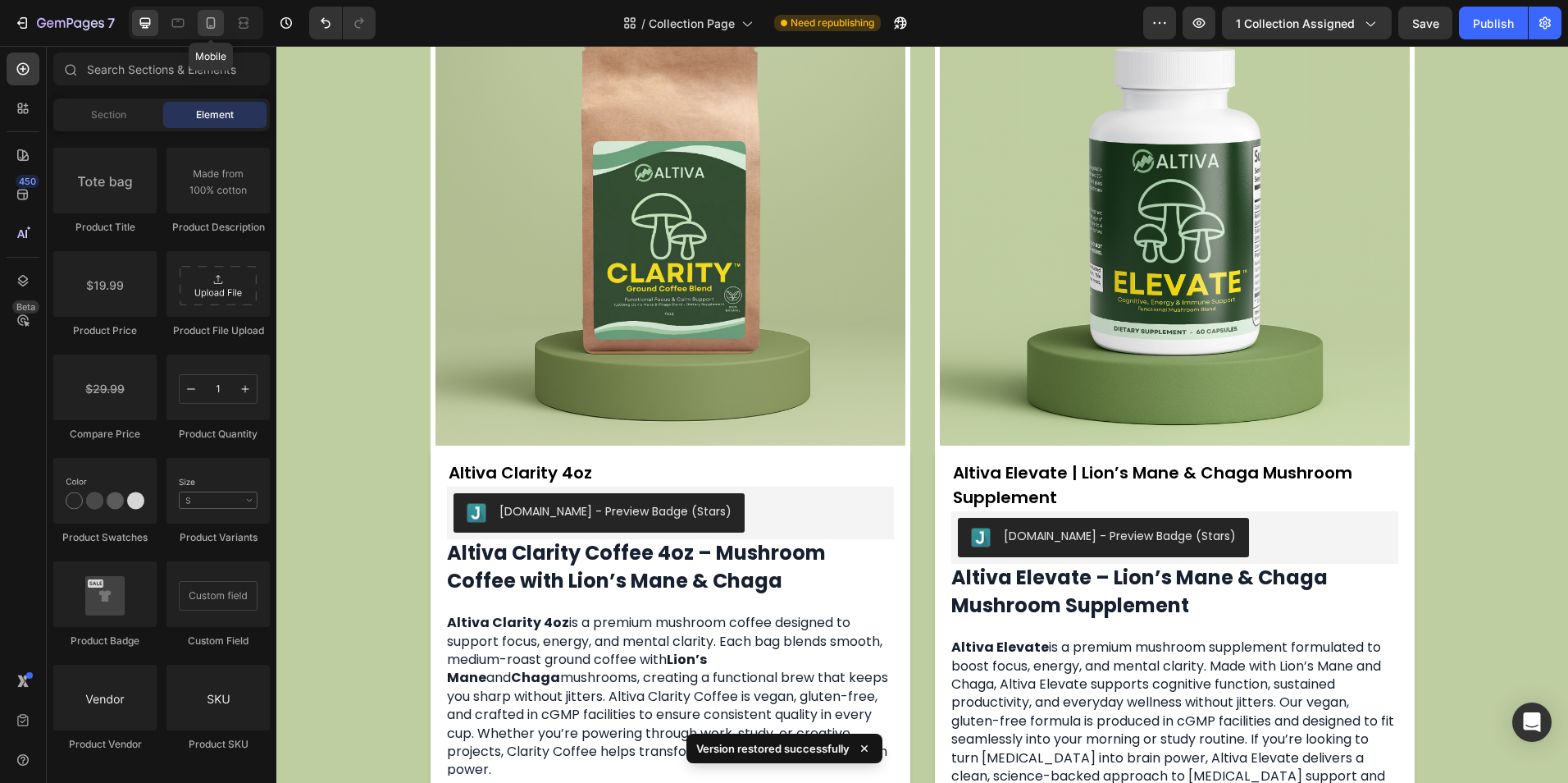
click at [210, 12] on div at bounding box center [210, 23] width 26 height 26
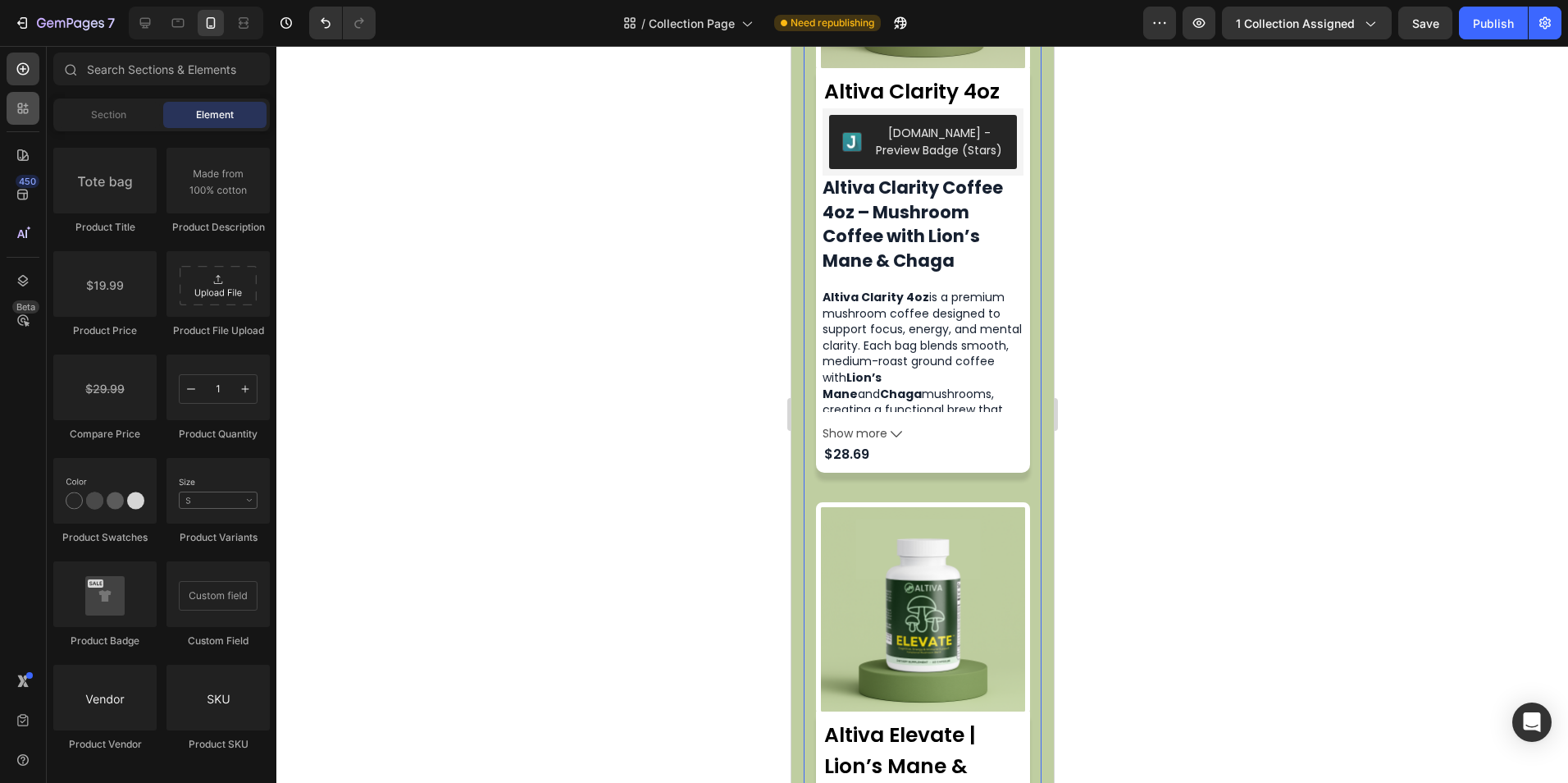
scroll to position [738, 0]
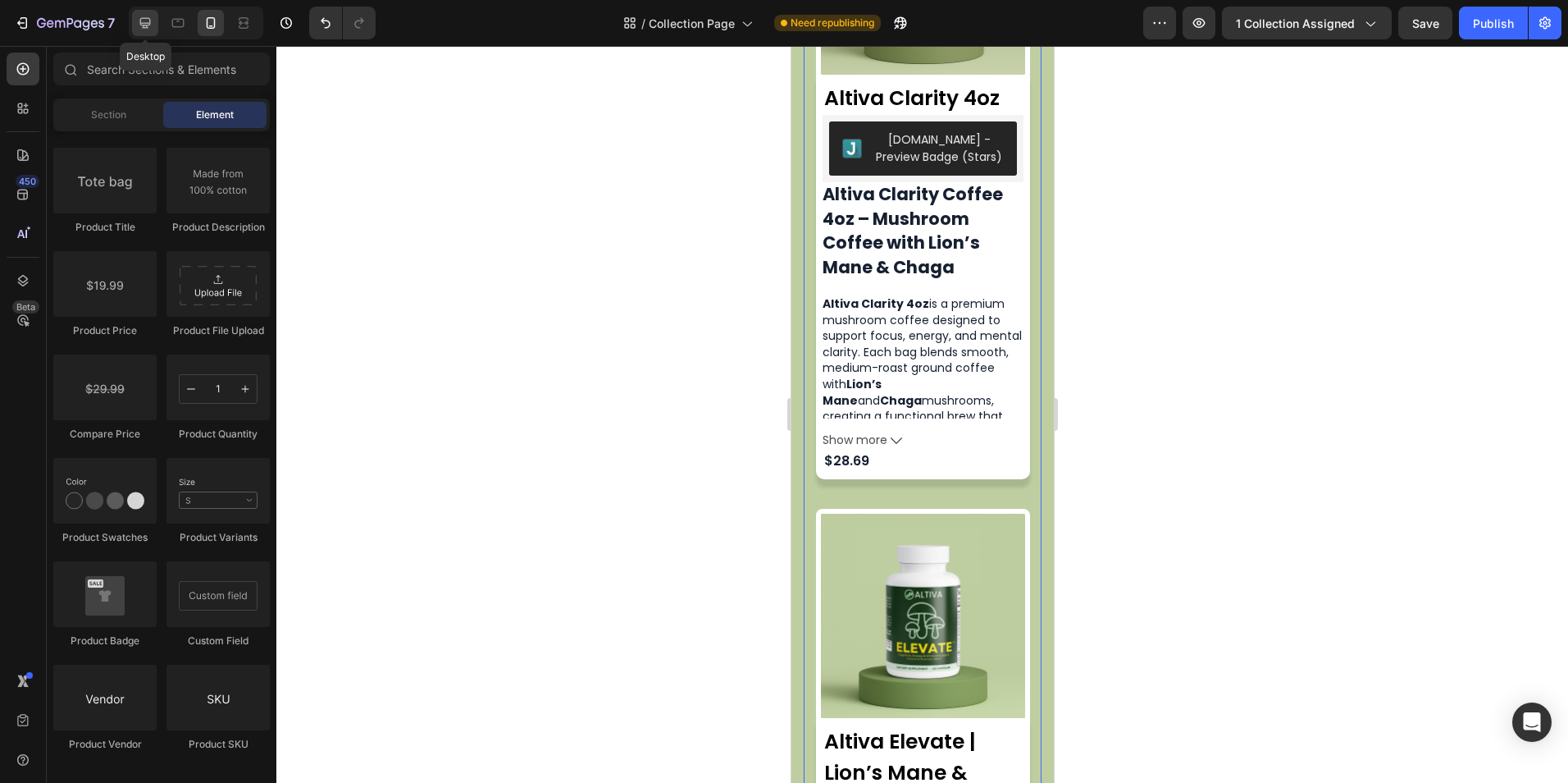
click at [137, 13] on div at bounding box center [145, 23] width 26 height 26
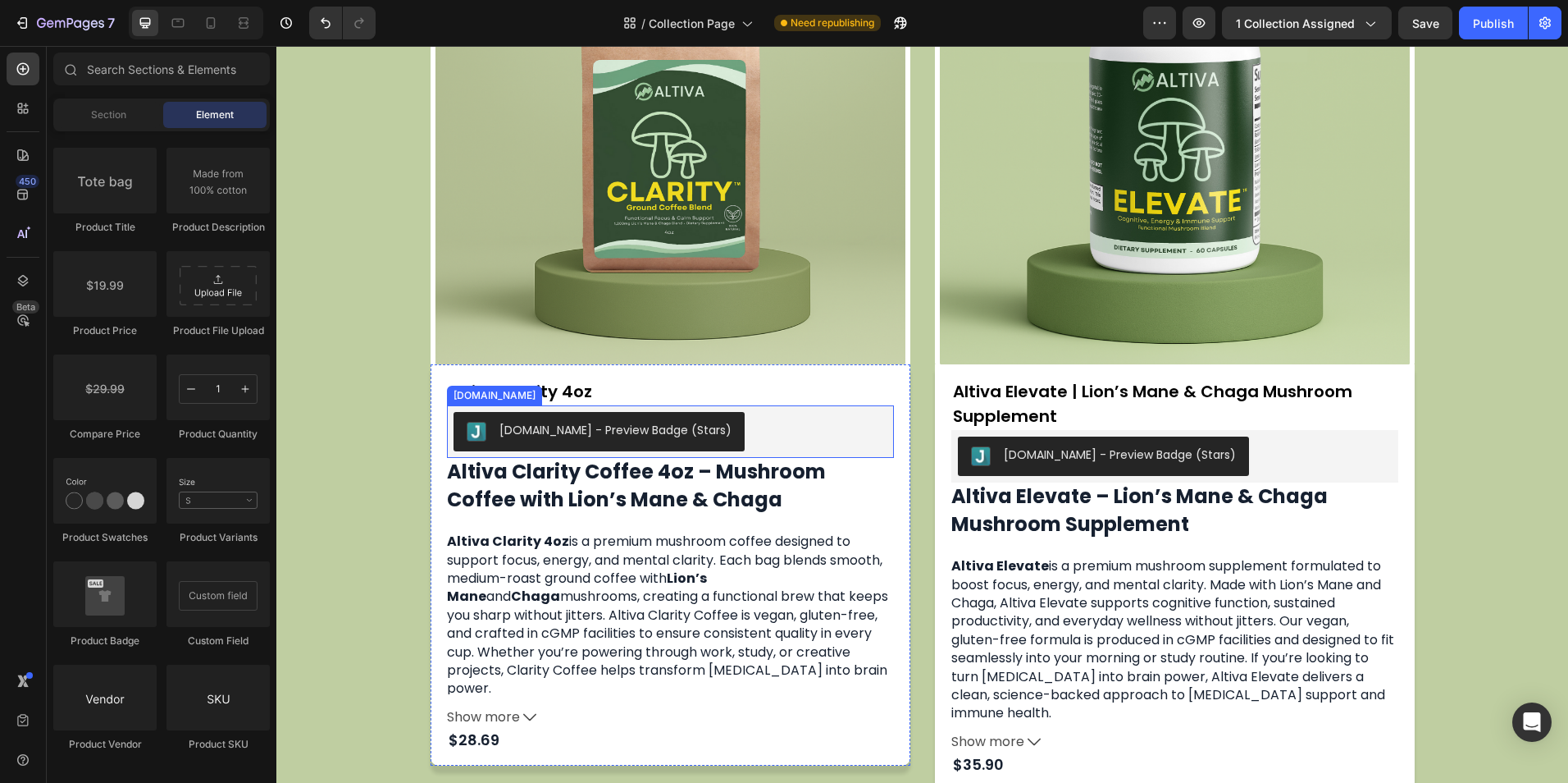
scroll to position [903, 0]
click at [244, 25] on icon at bounding box center [243, 26] width 10 height 3
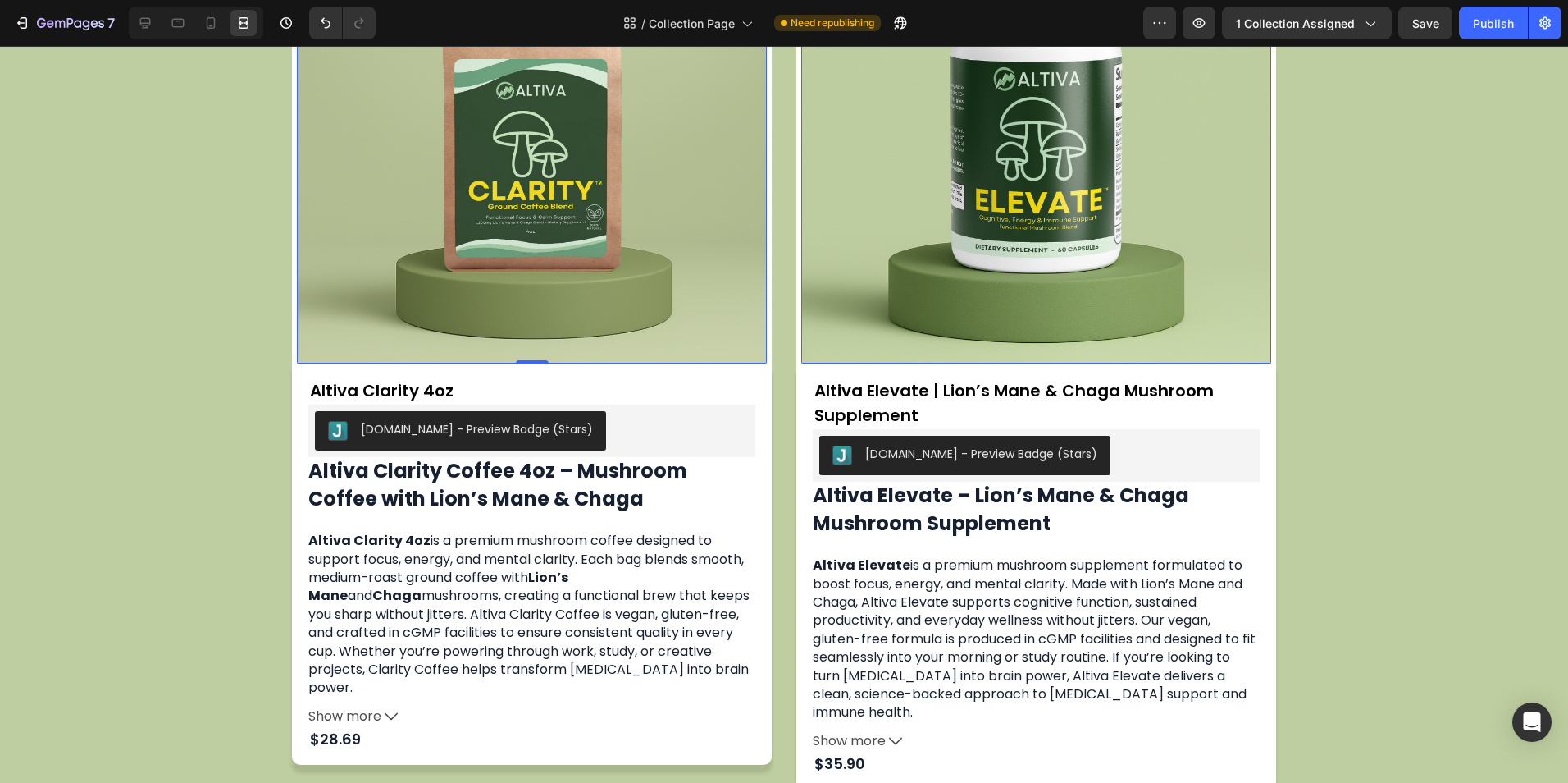
click at [582, 296] on img at bounding box center [531, 128] width 470 height 470
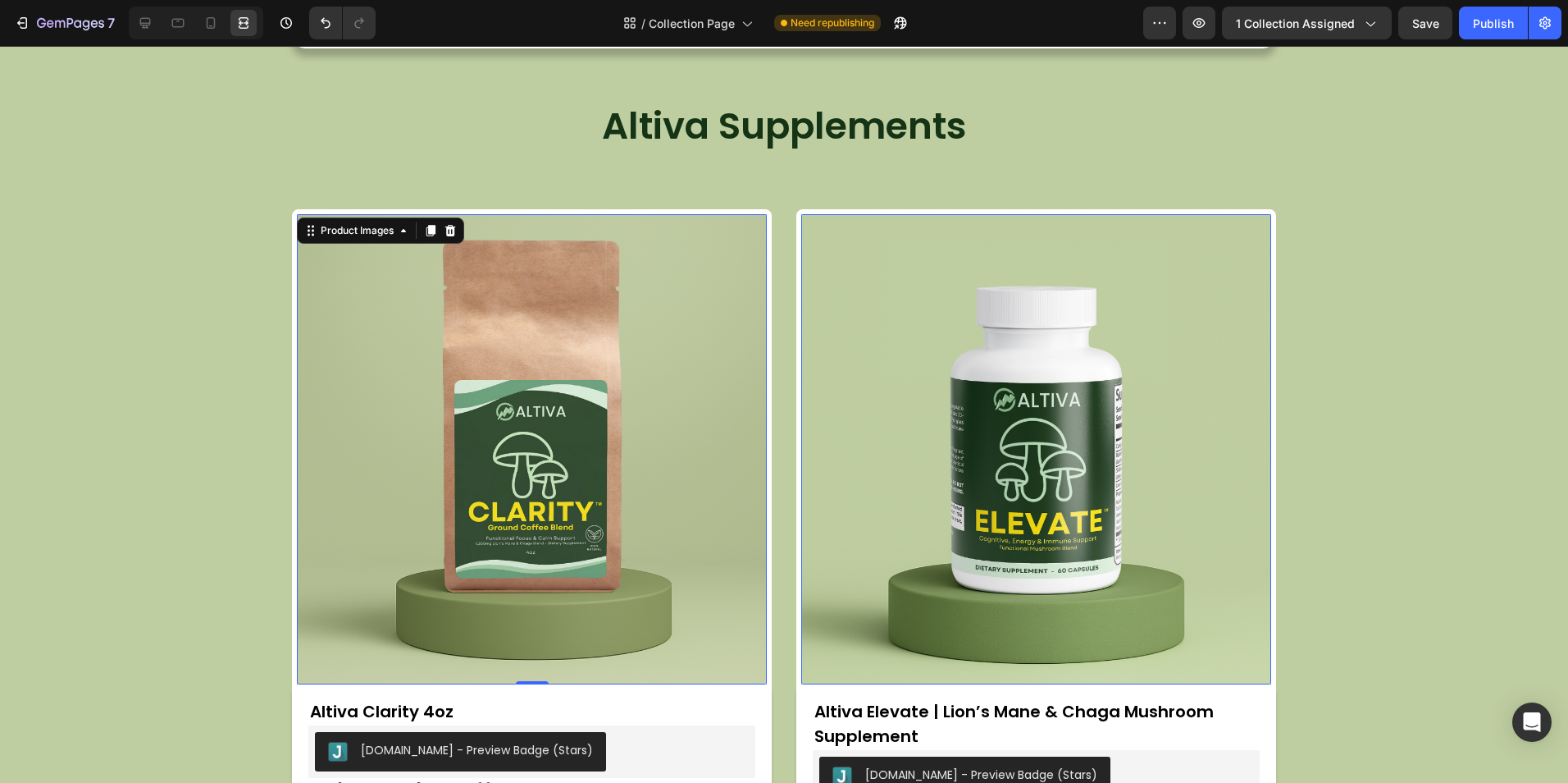
scroll to position [575, 0]
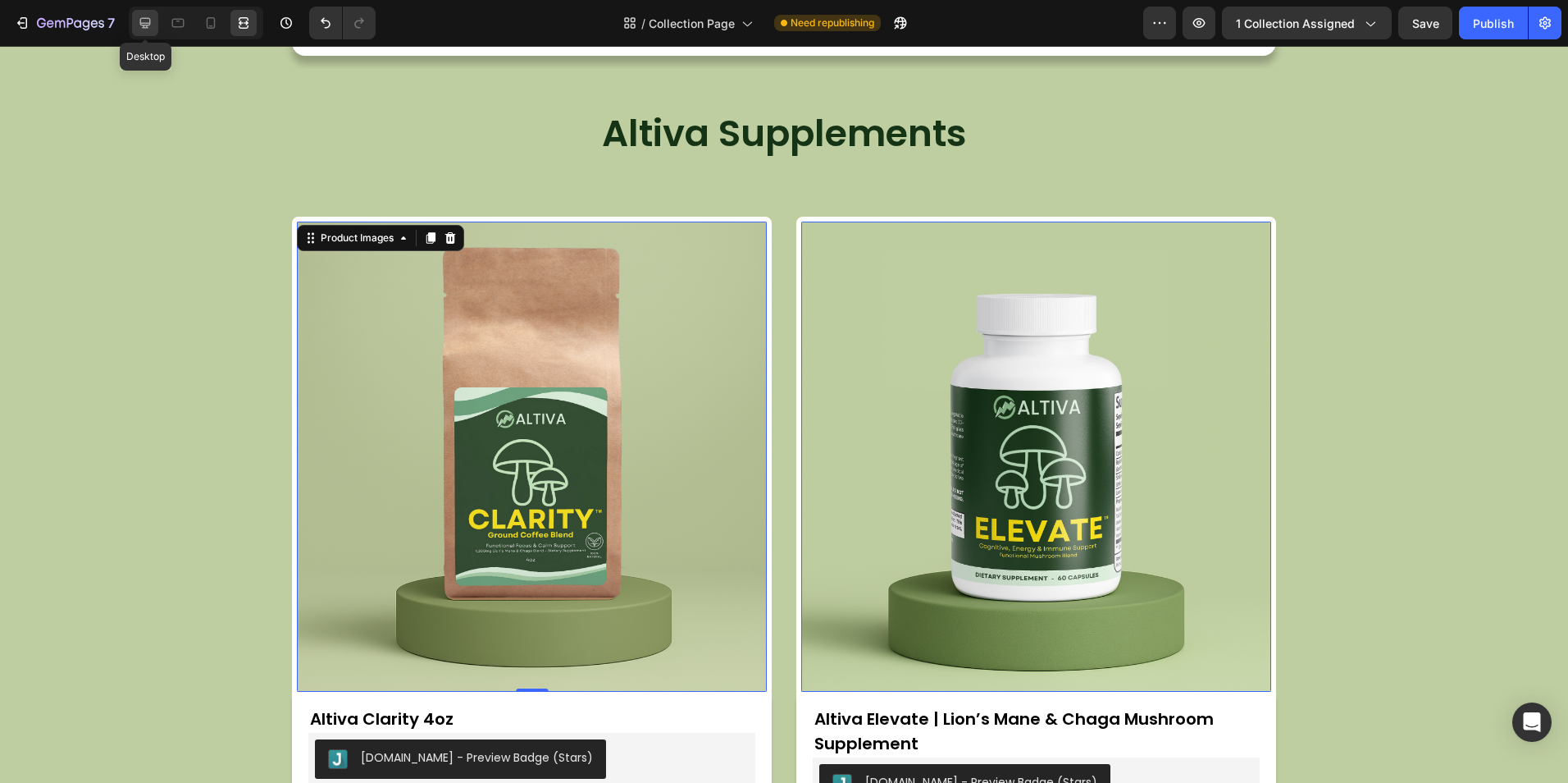
click at [146, 14] on div at bounding box center [145, 23] width 26 height 26
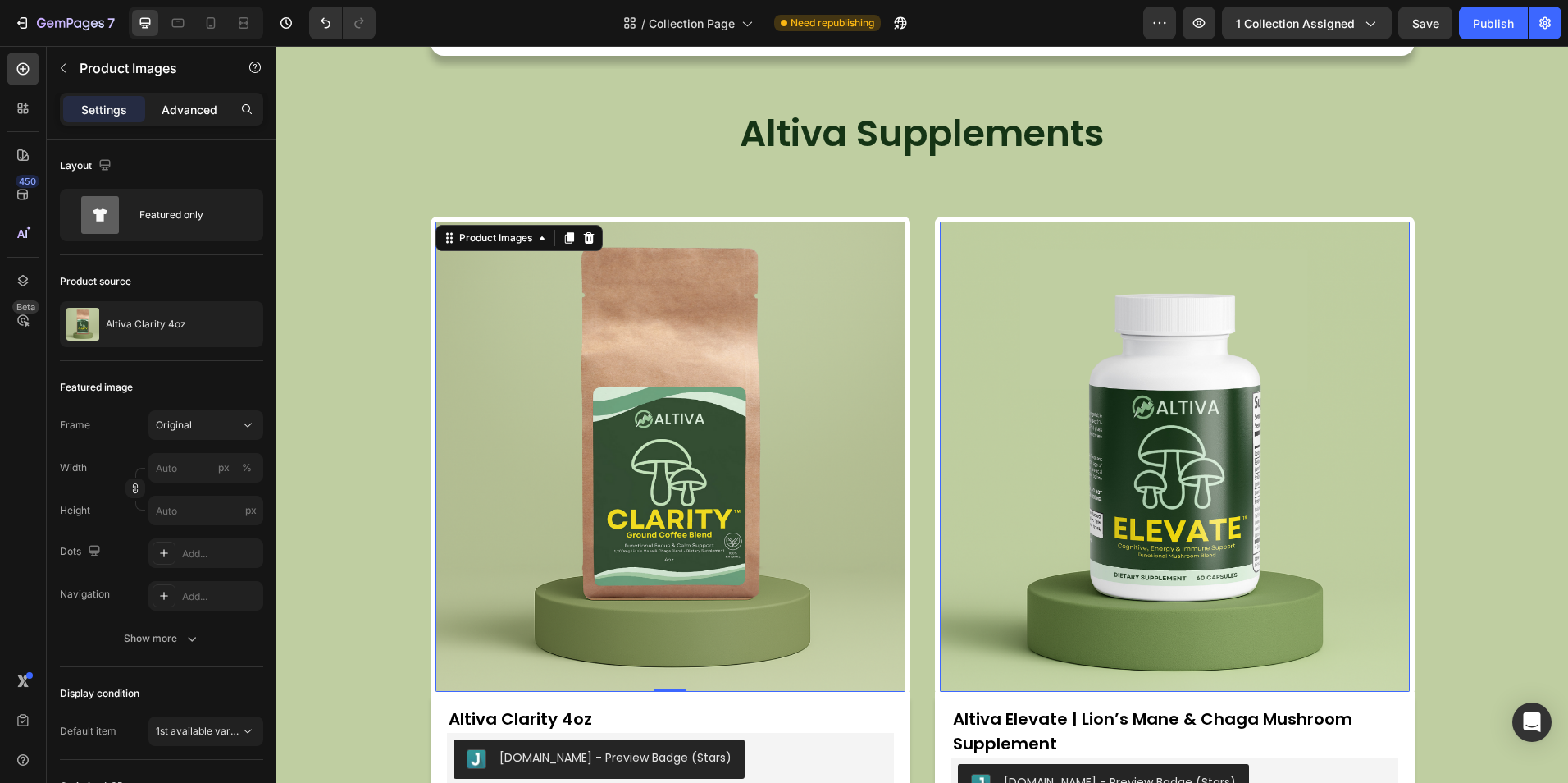
click at [173, 109] on p "Advanced" at bounding box center [189, 109] width 56 height 17
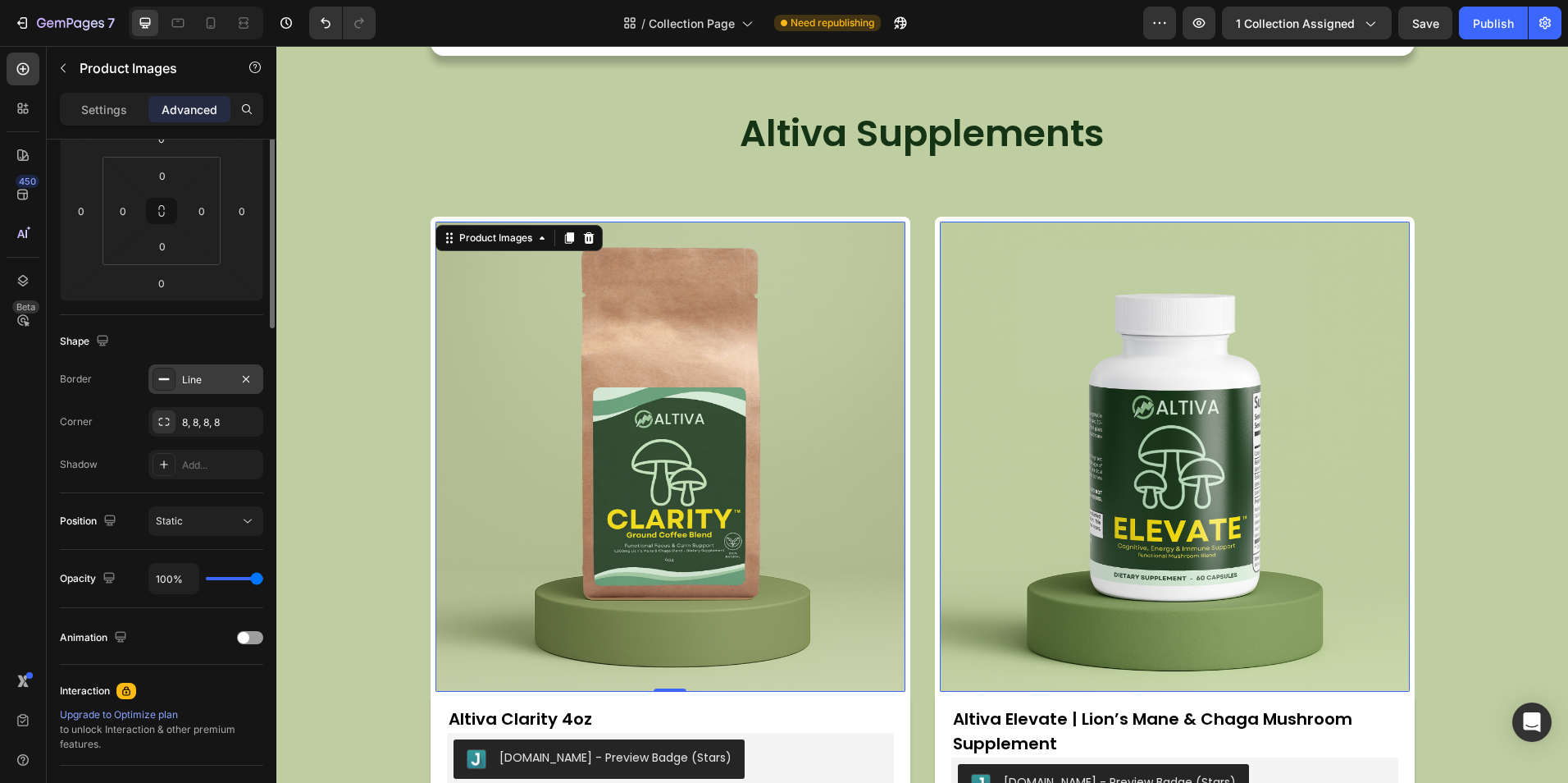
scroll to position [404, 0]
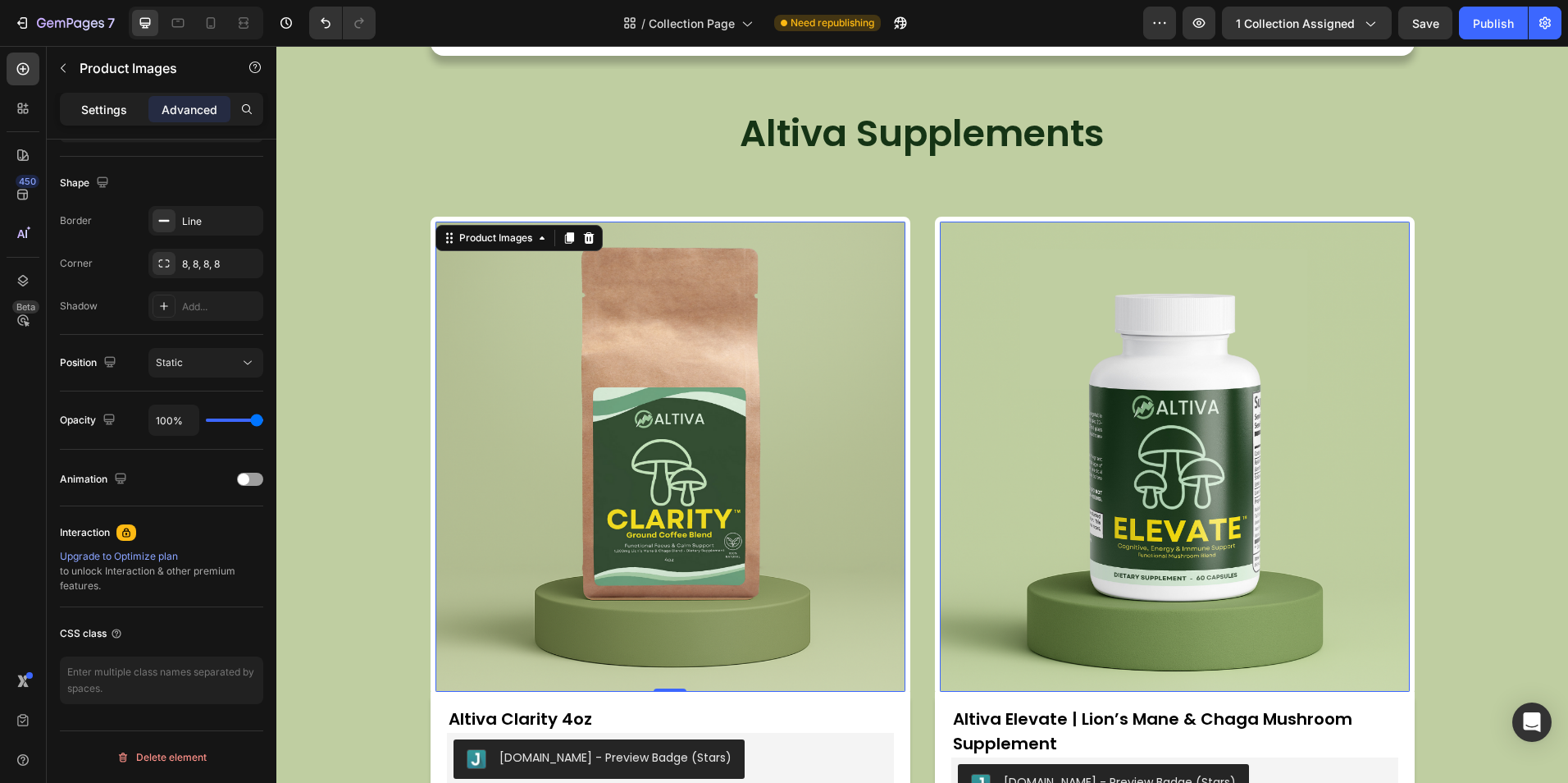
click at [114, 104] on p "Settings" at bounding box center [104, 109] width 46 height 17
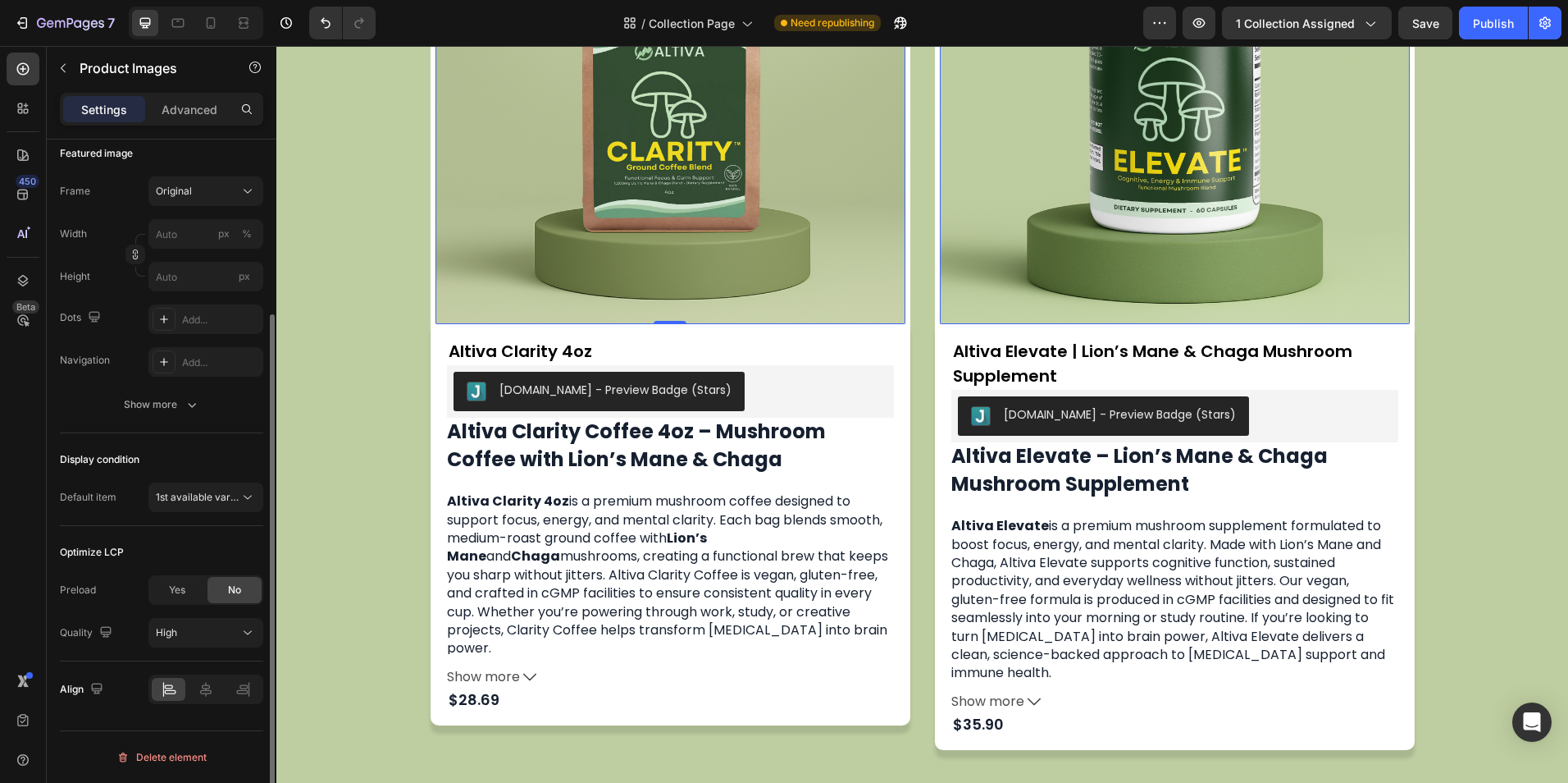
scroll to position [984, 0]
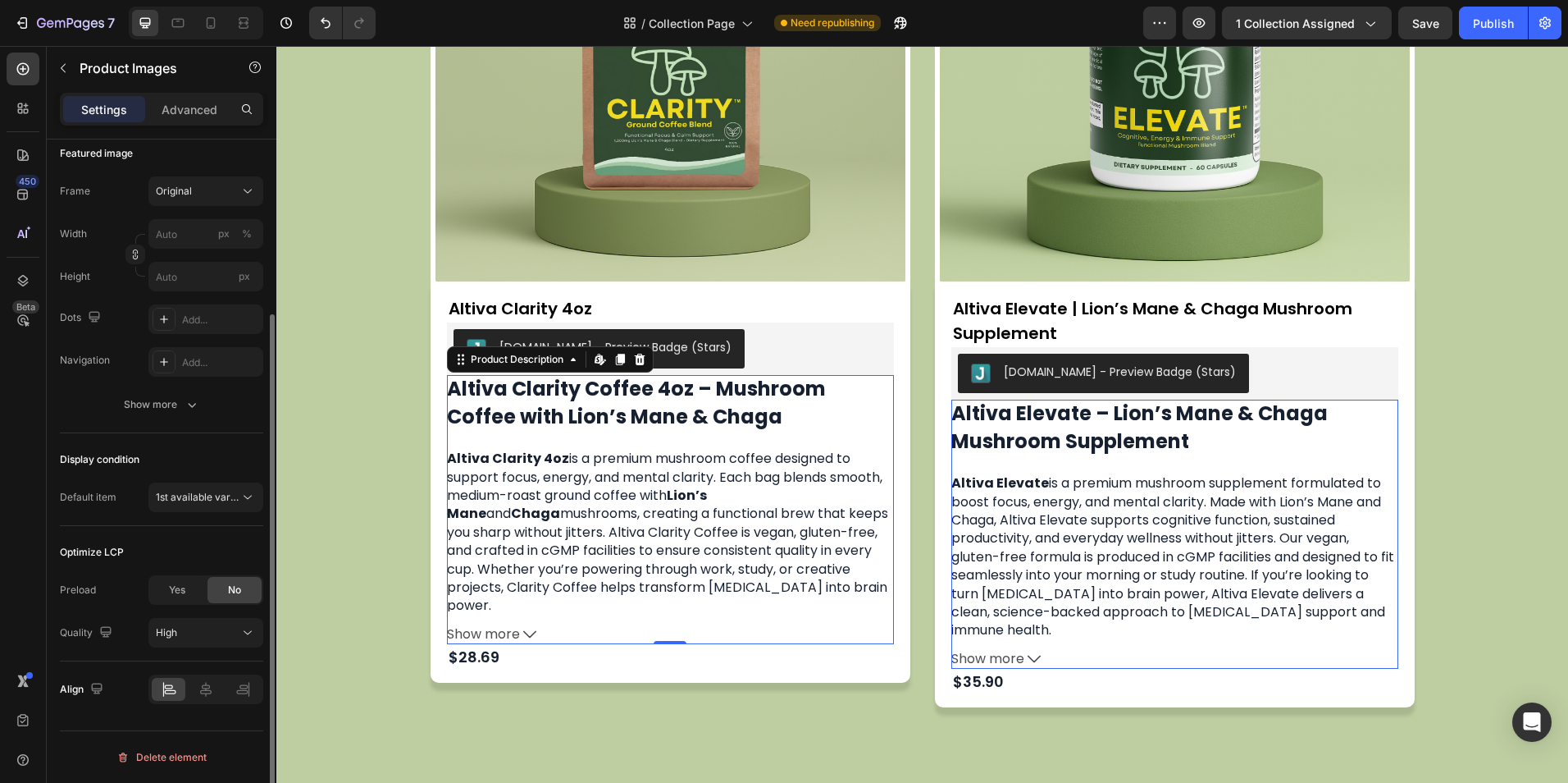
click at [667, 511] on p "Altiva Clarity 4oz is a premium mushroom coffee designed to support focus, ener…" at bounding box center [670, 533] width 447 height 166
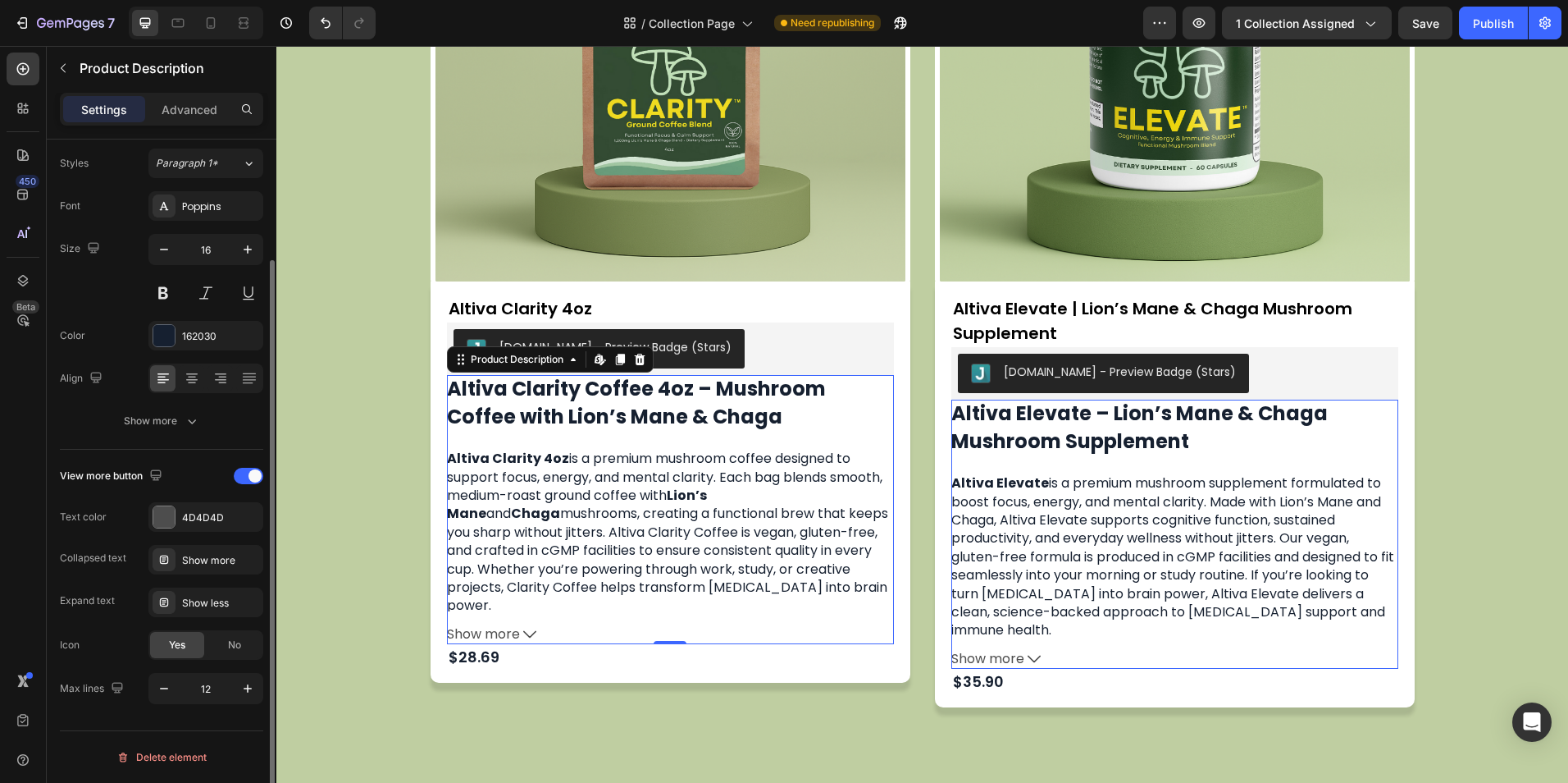
scroll to position [0, 0]
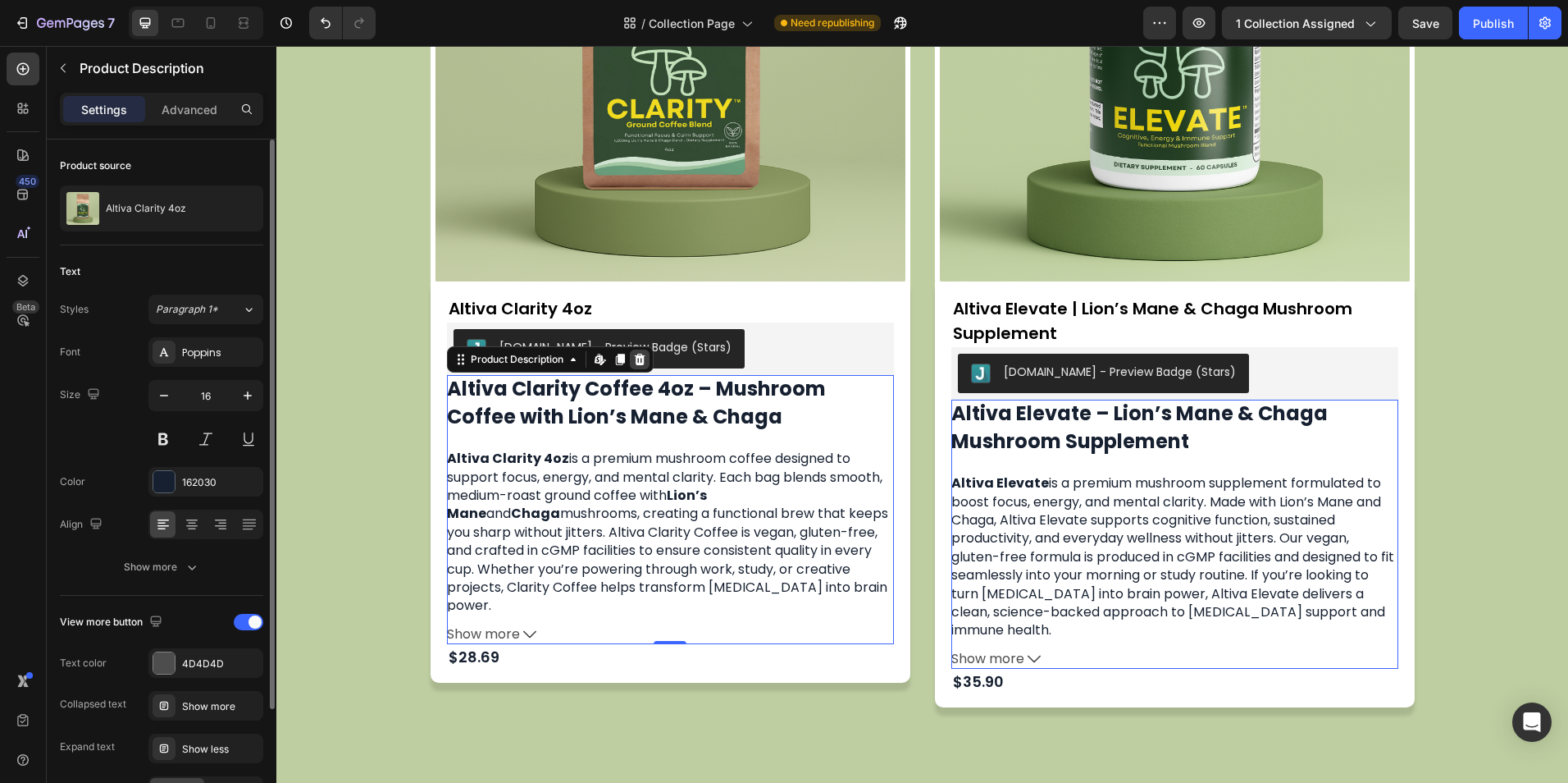
click at [634, 354] on icon at bounding box center [639, 359] width 13 height 13
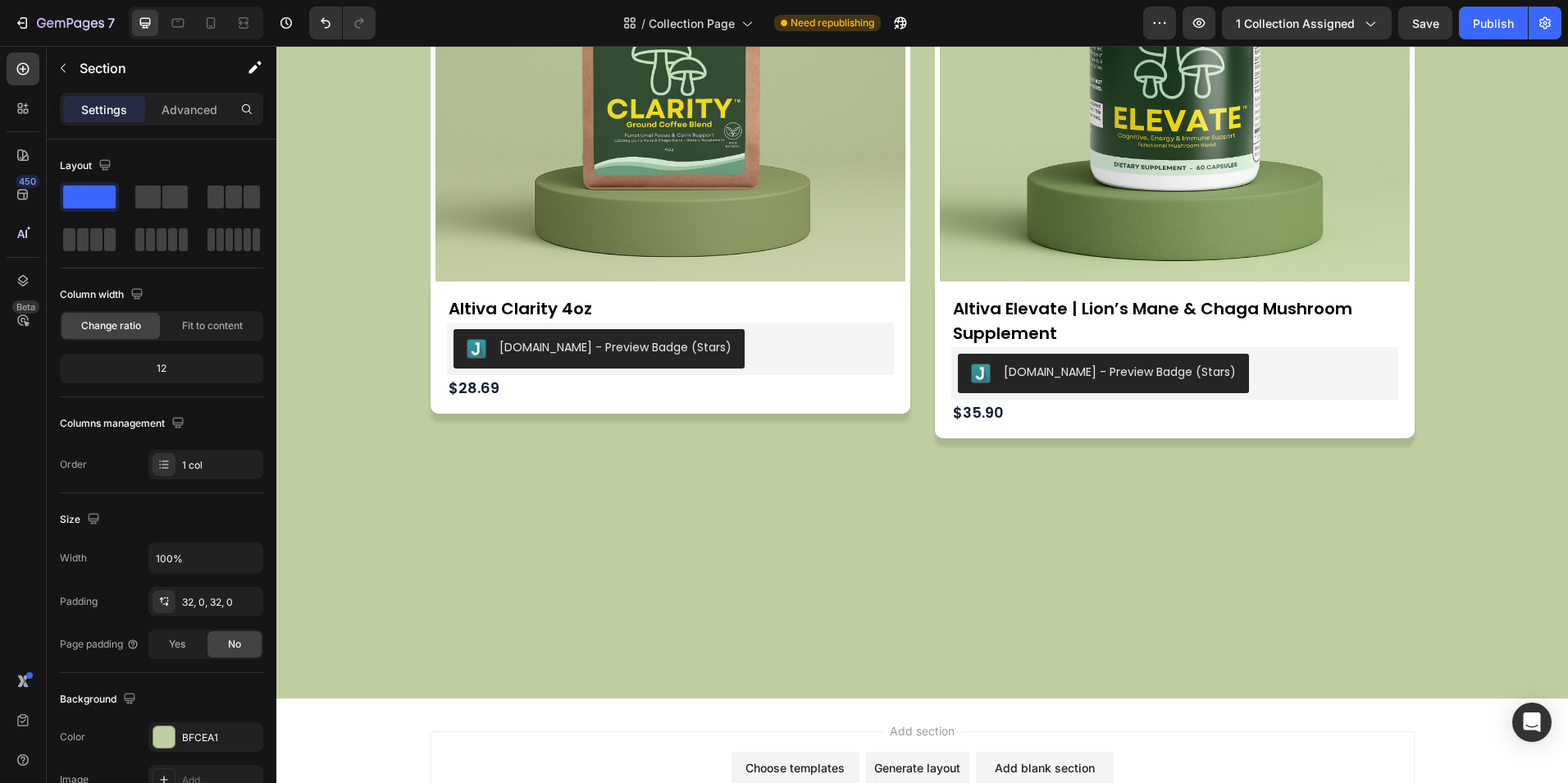
click at [589, 548] on div at bounding box center [921, 609] width 1291 height 126
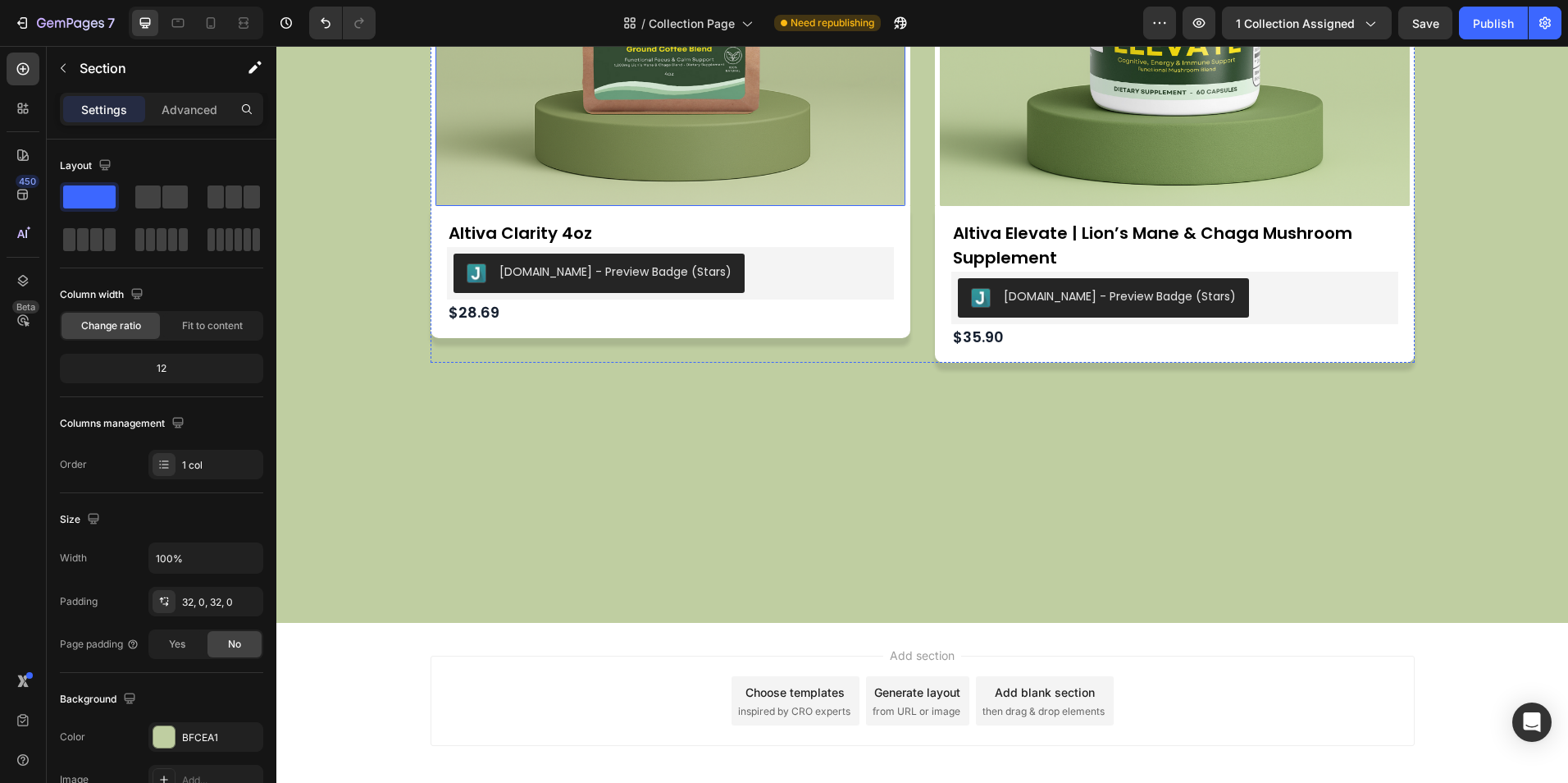
scroll to position [1066, 0]
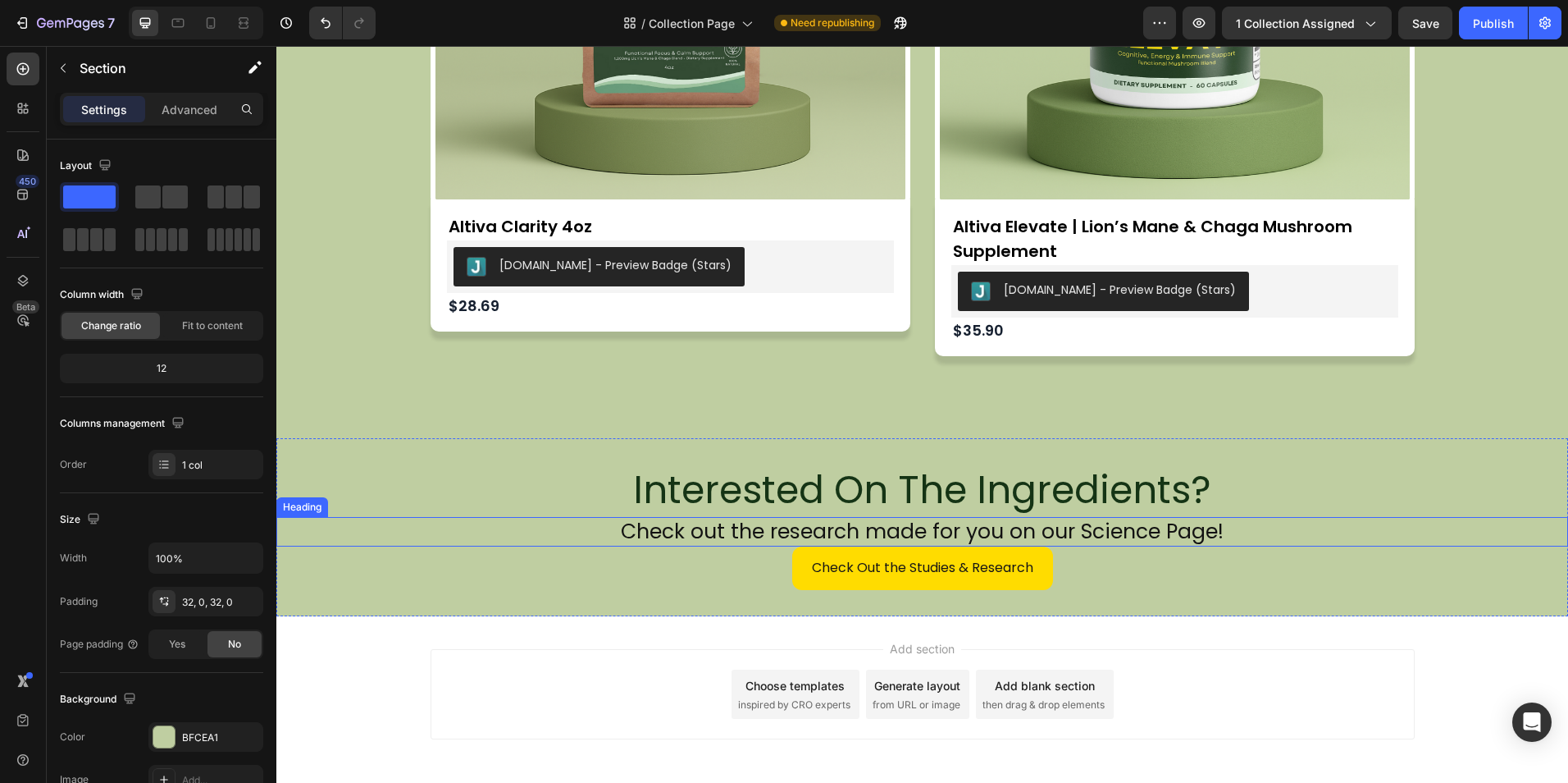
click at [1166, 529] on h2 "Check out the research made for you on our Science Page!" at bounding box center [921, 532] width 1291 height 30
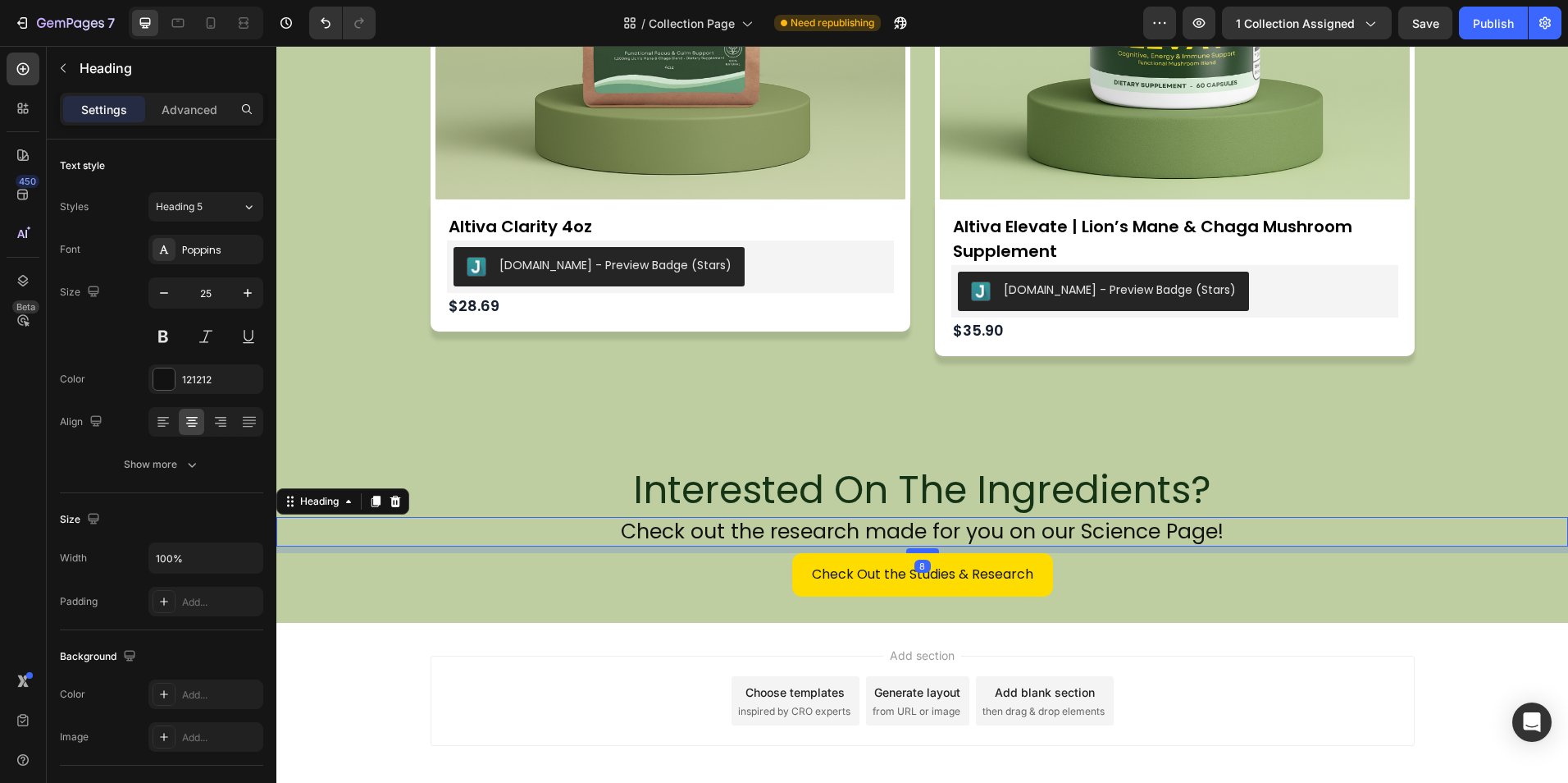
click at [912, 550] on div at bounding box center [922, 550] width 33 height 5
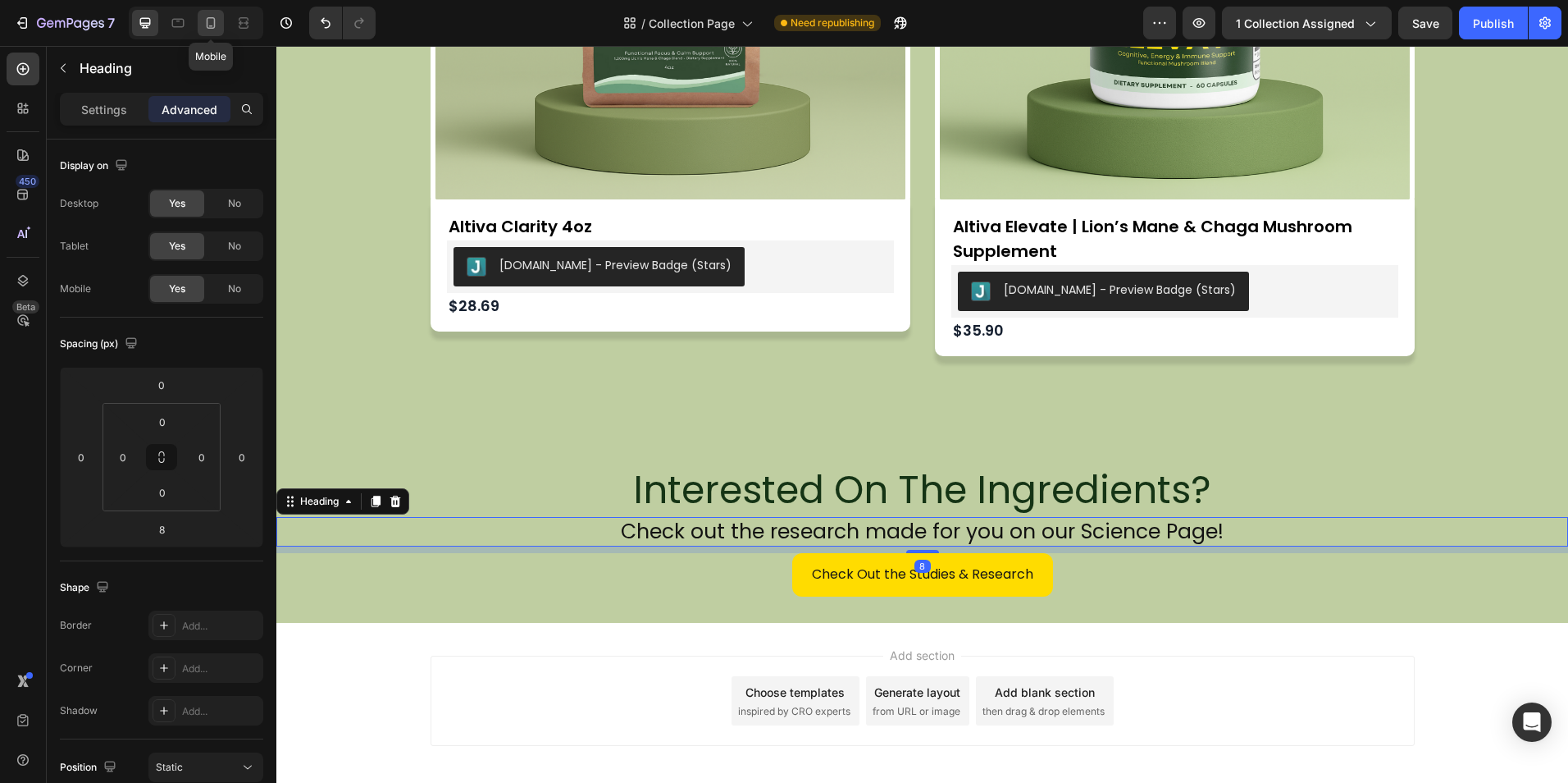
click at [212, 29] on icon at bounding box center [210, 23] width 9 height 12
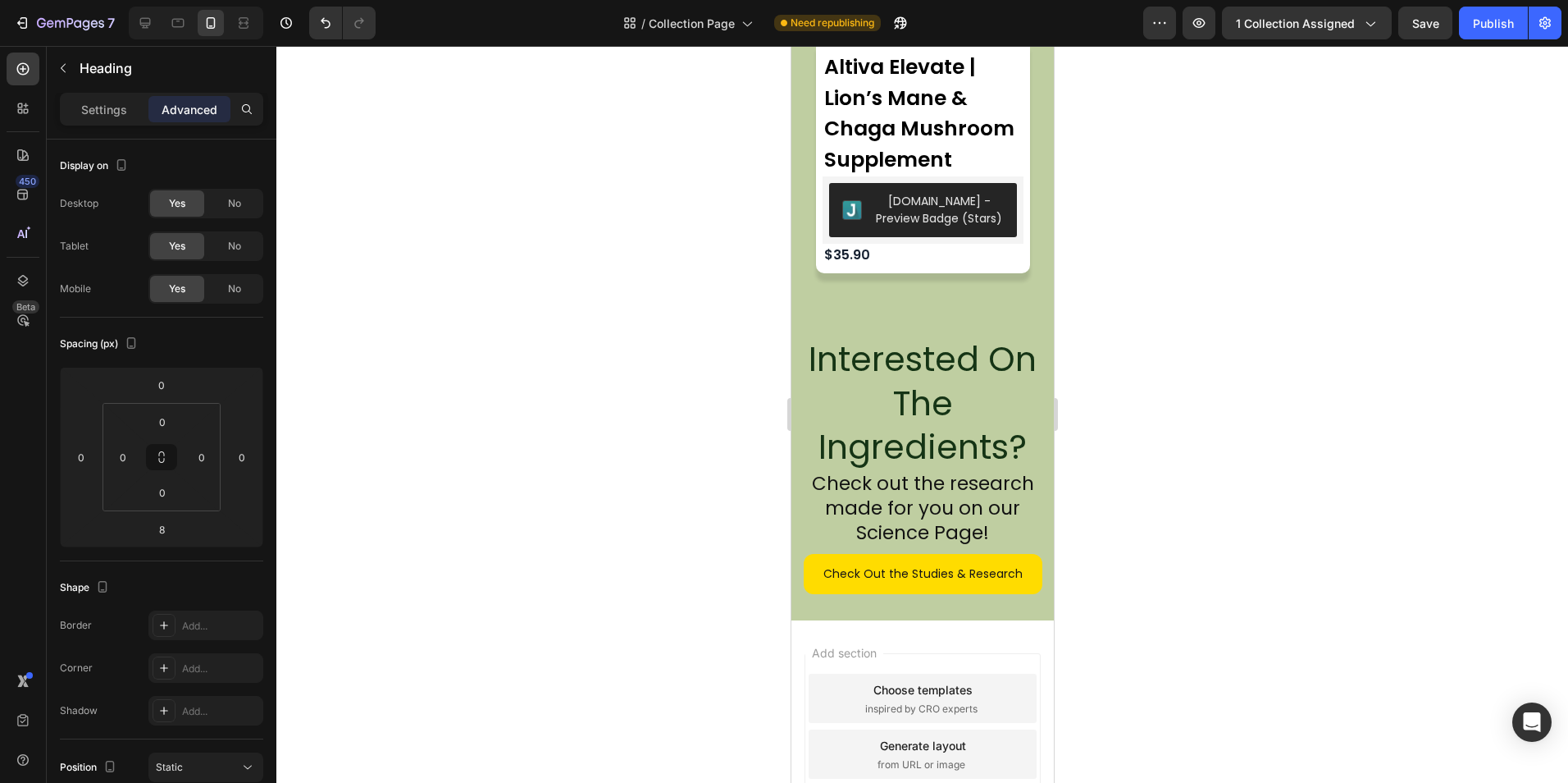
scroll to position [1421, 0]
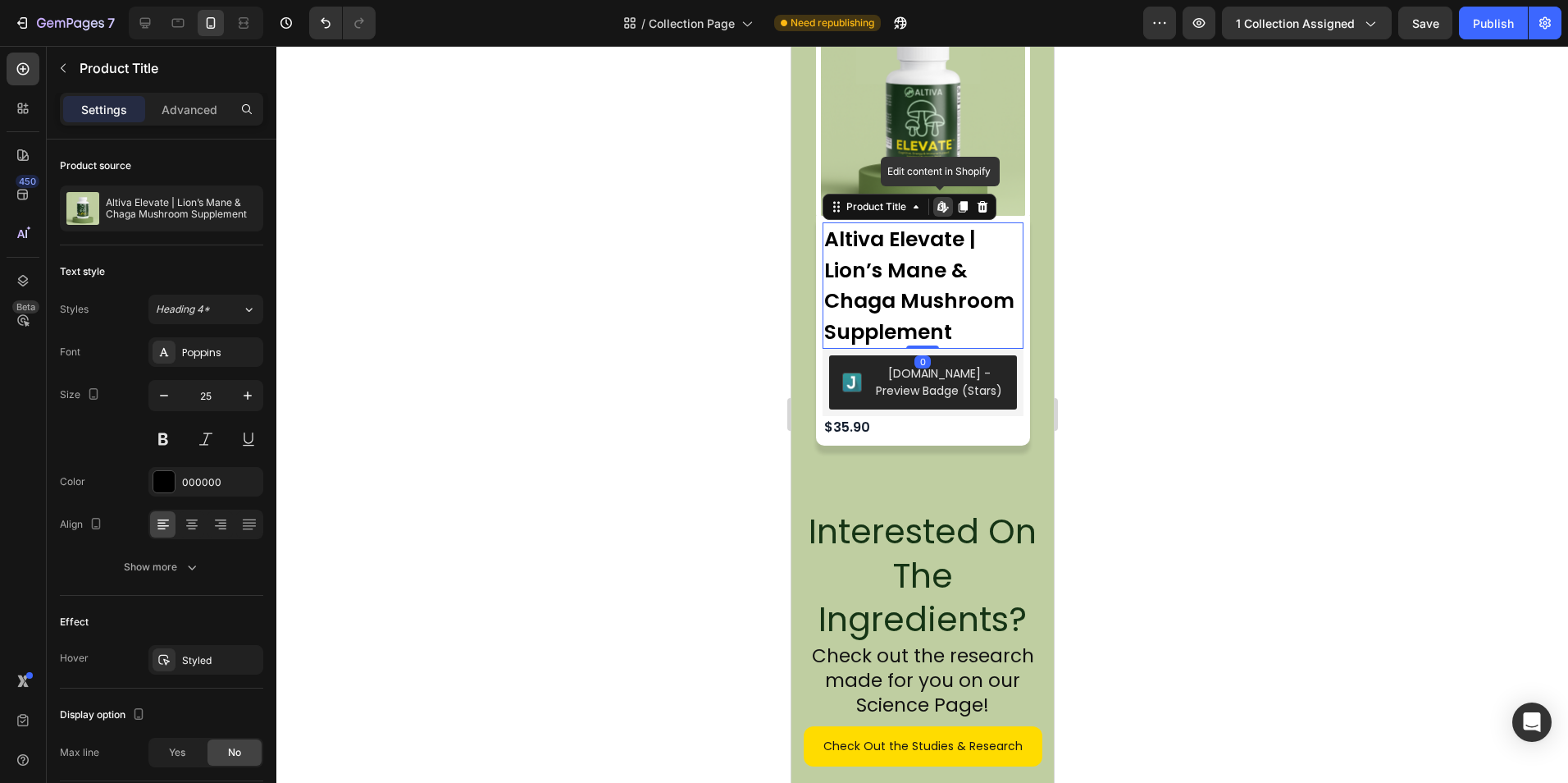
click at [790, 46] on icon at bounding box center [790, 46] width 0 height 0
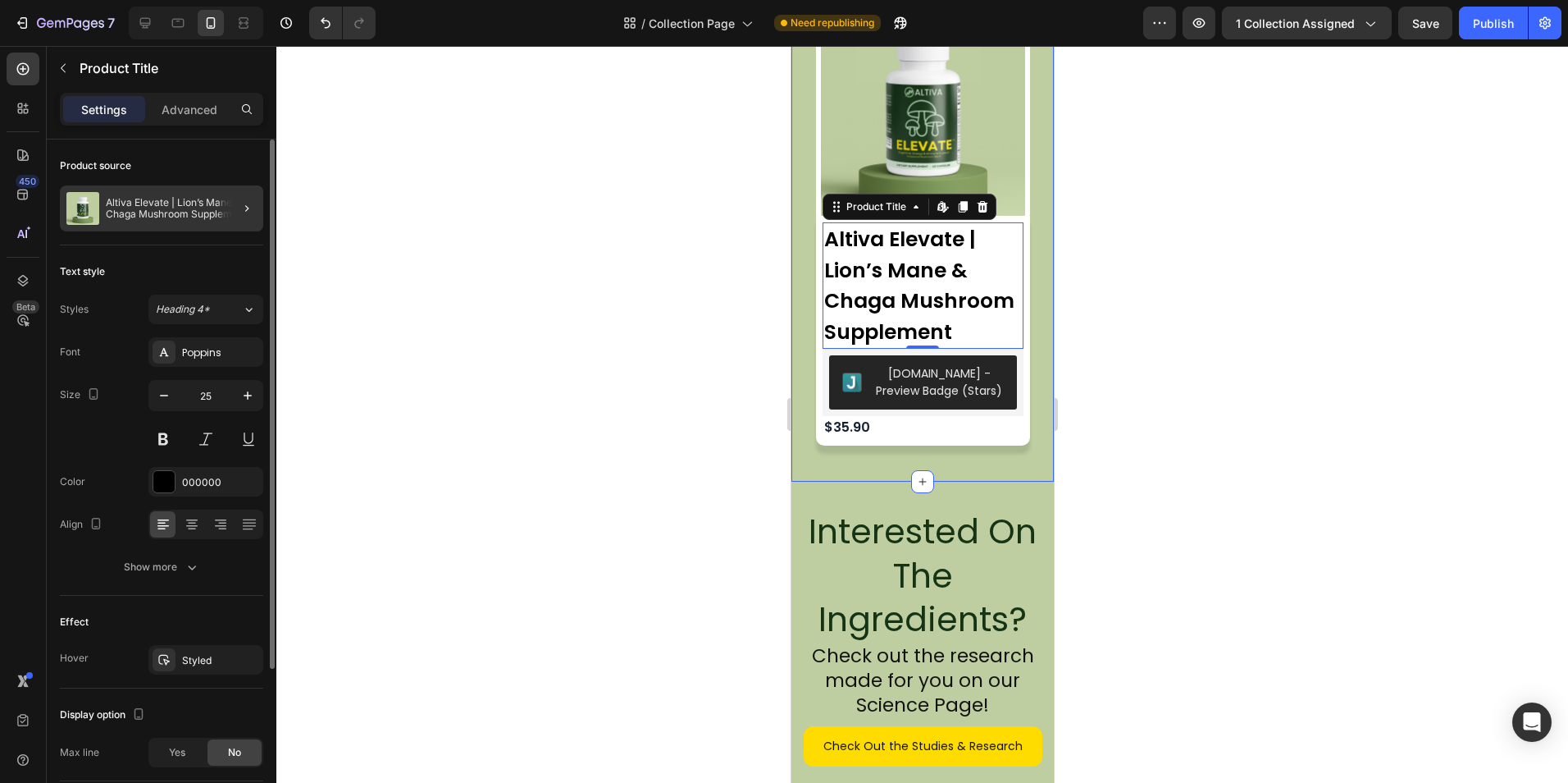
click at [232, 205] on div at bounding box center [240, 208] width 46 height 46
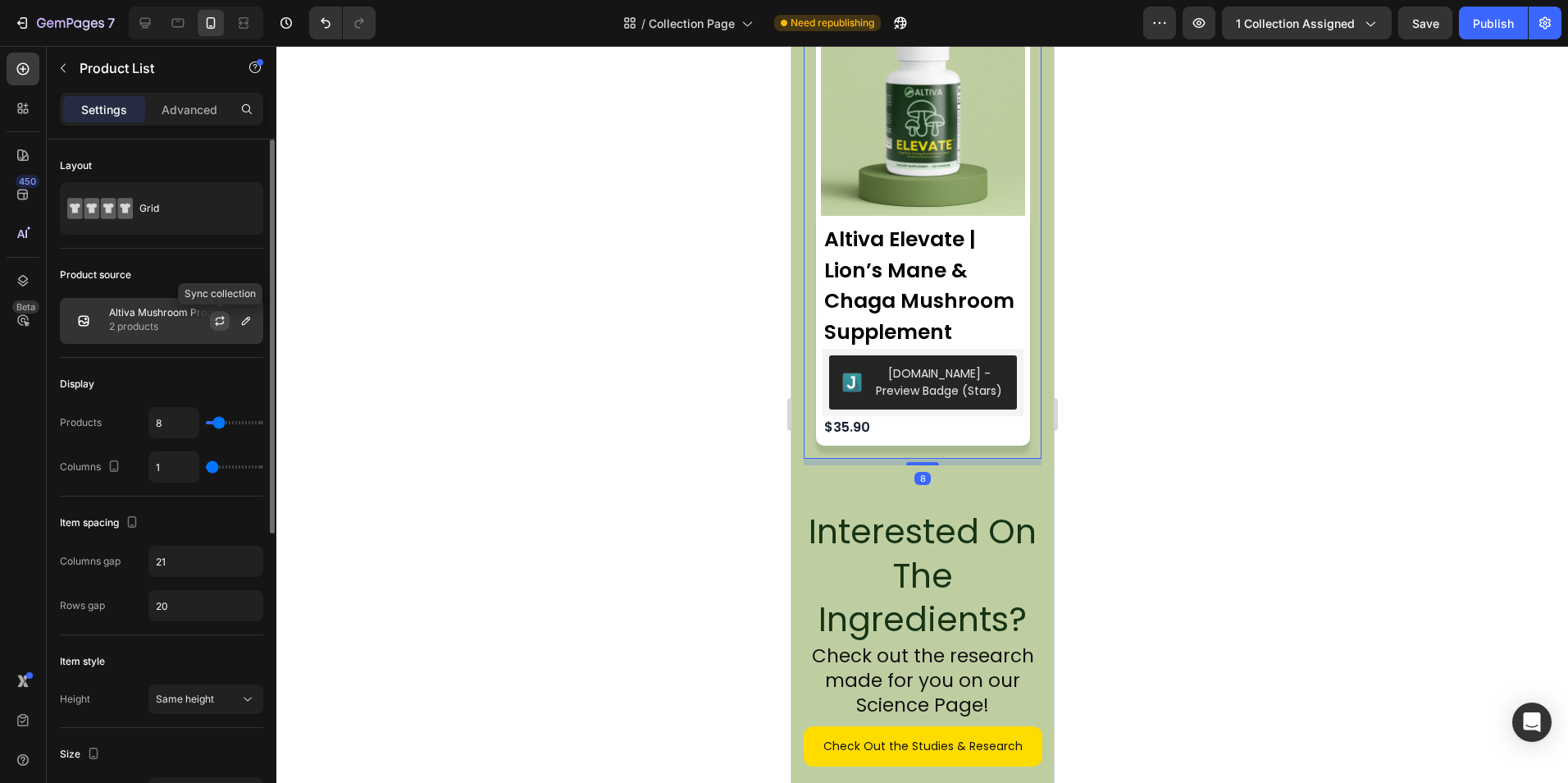
click at [219, 321] on icon "button" at bounding box center [219, 320] width 13 height 13
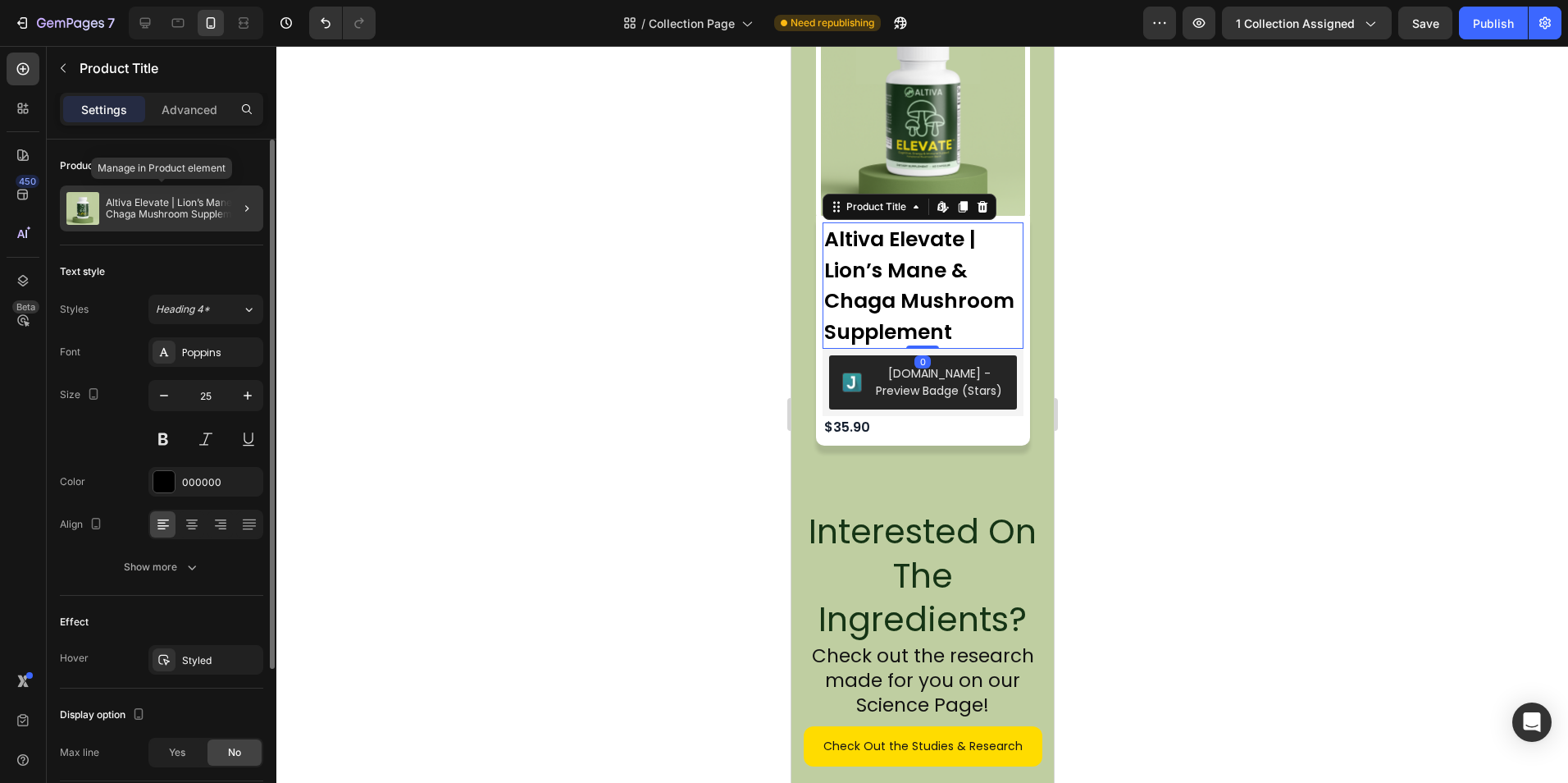
click at [197, 205] on p "Altiva Elevate | Lion’s Mane & Chaga Mushroom Supplement" at bounding box center [180, 207] width 151 height 23
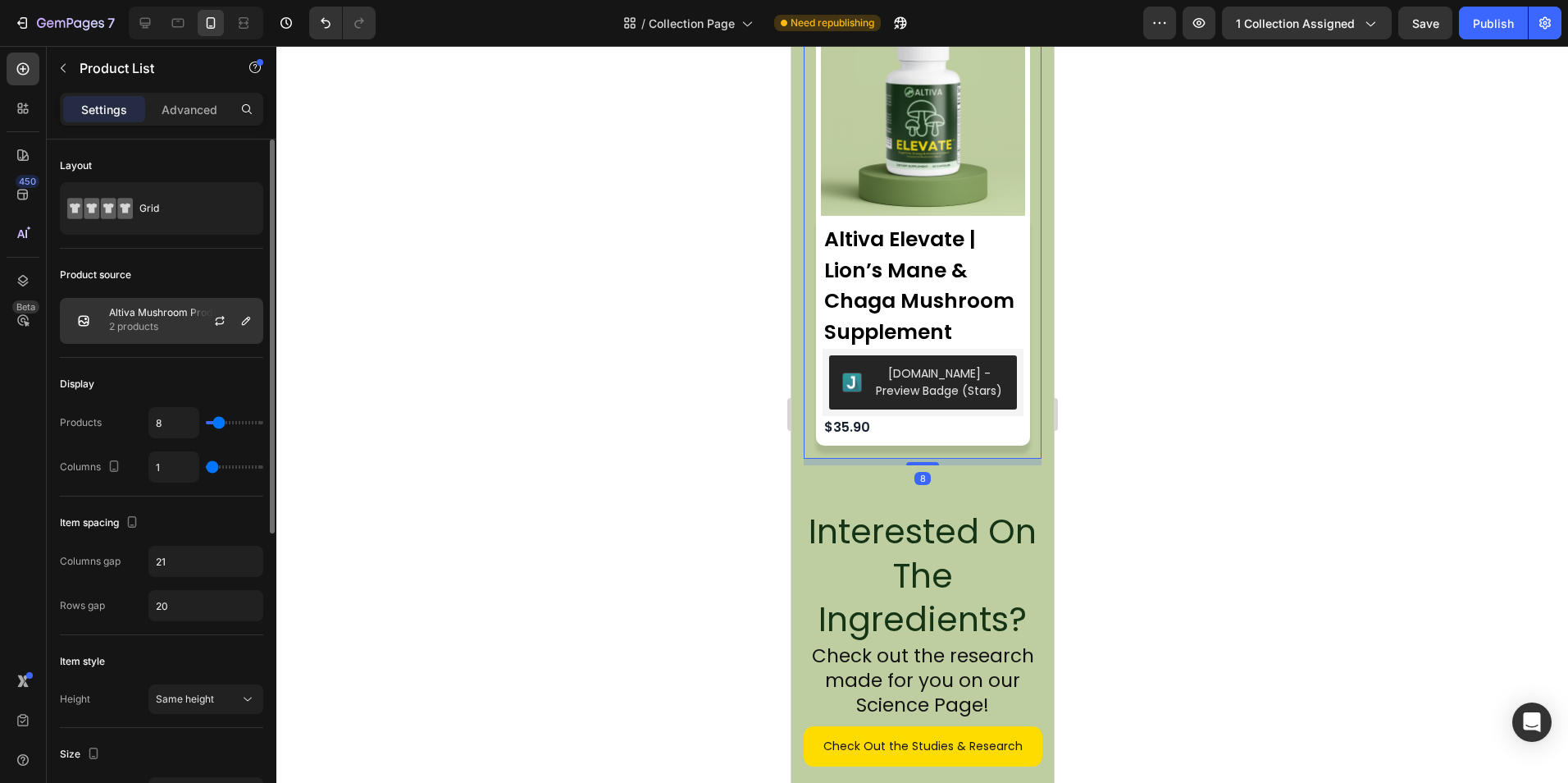
click at [201, 315] on div at bounding box center [226, 320] width 72 height 44
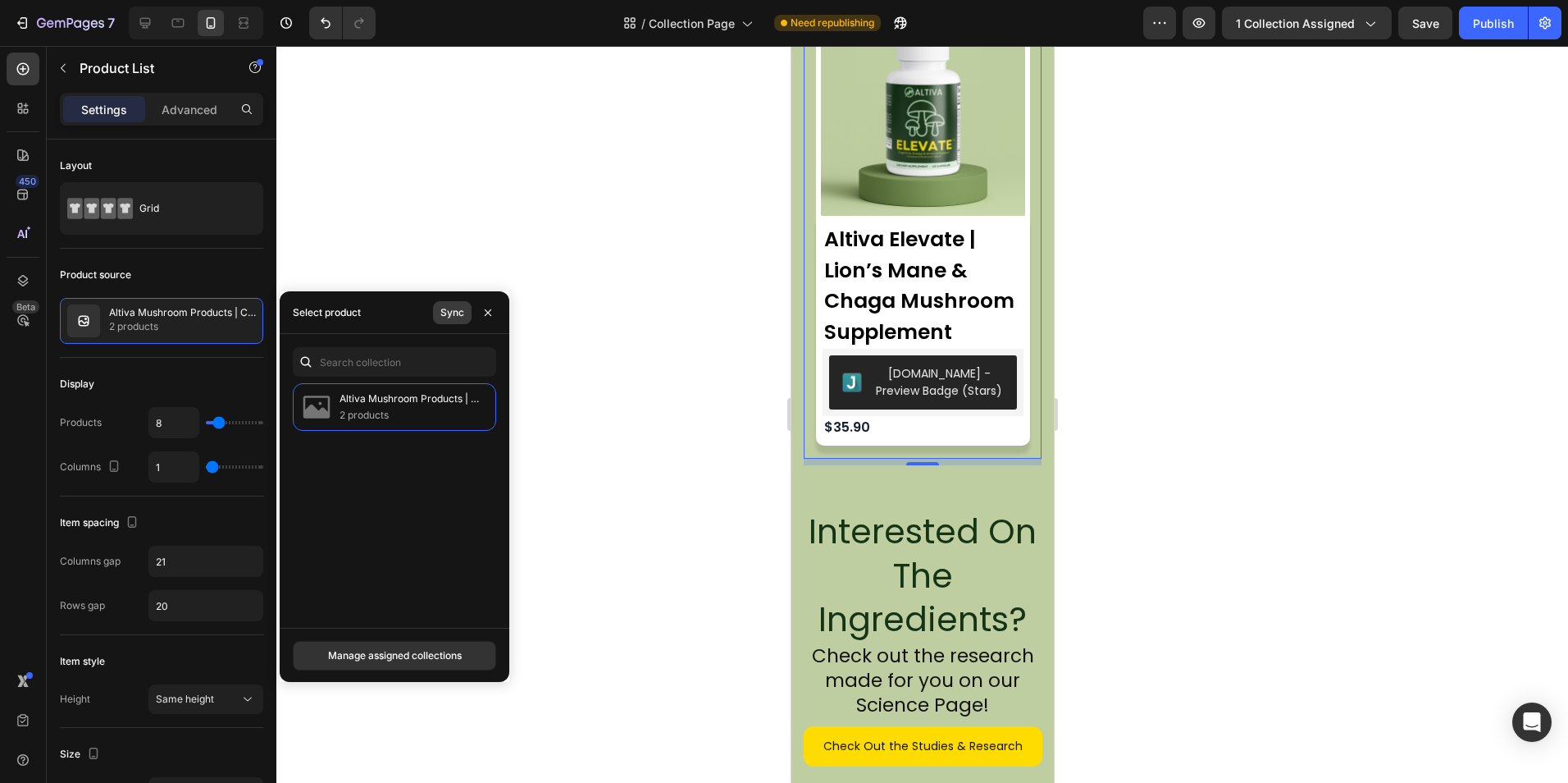
click at [447, 312] on div "Sync" at bounding box center [453, 312] width 24 height 15
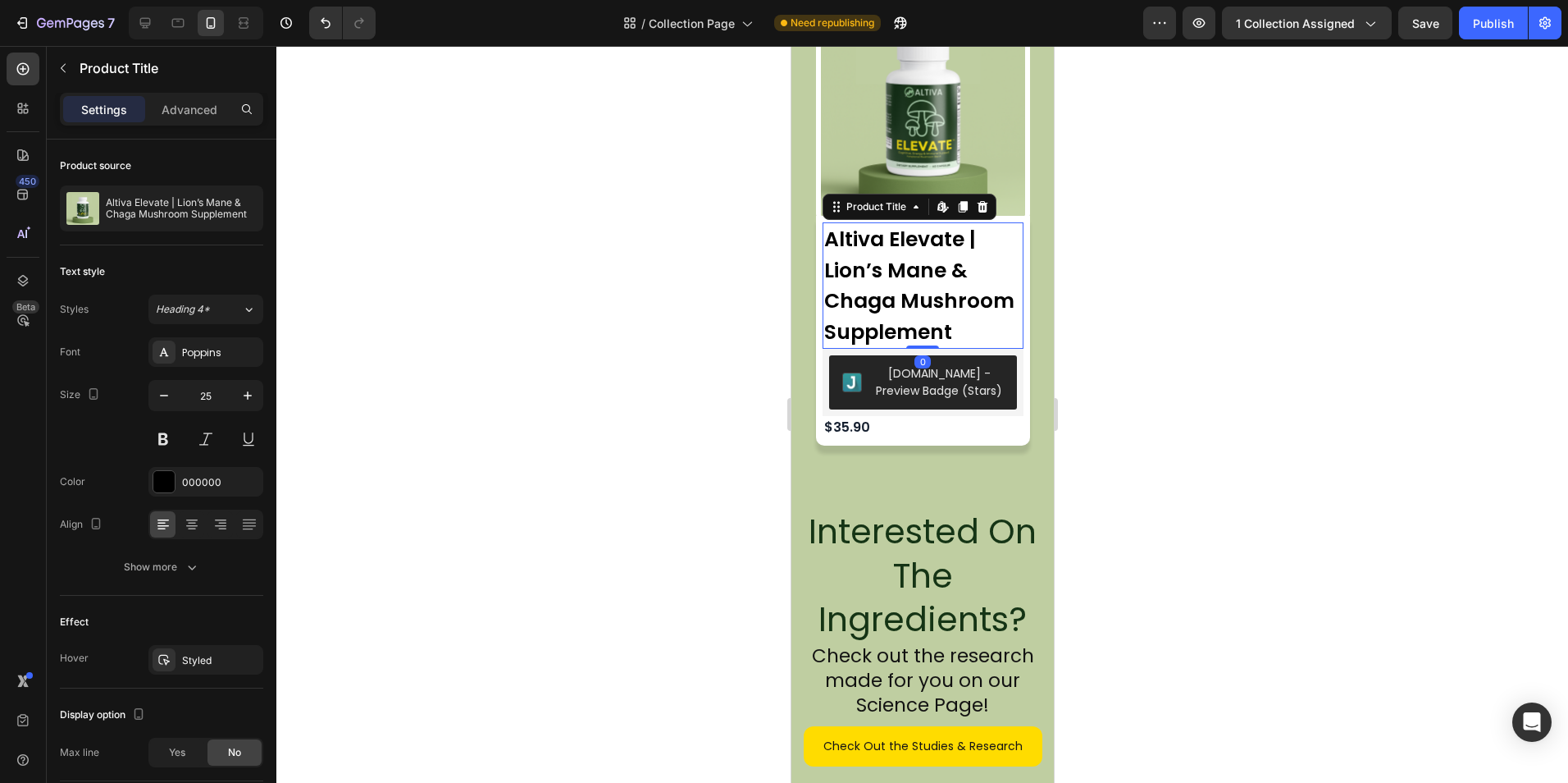
click at [676, 301] on div at bounding box center [921, 414] width 1291 height 737
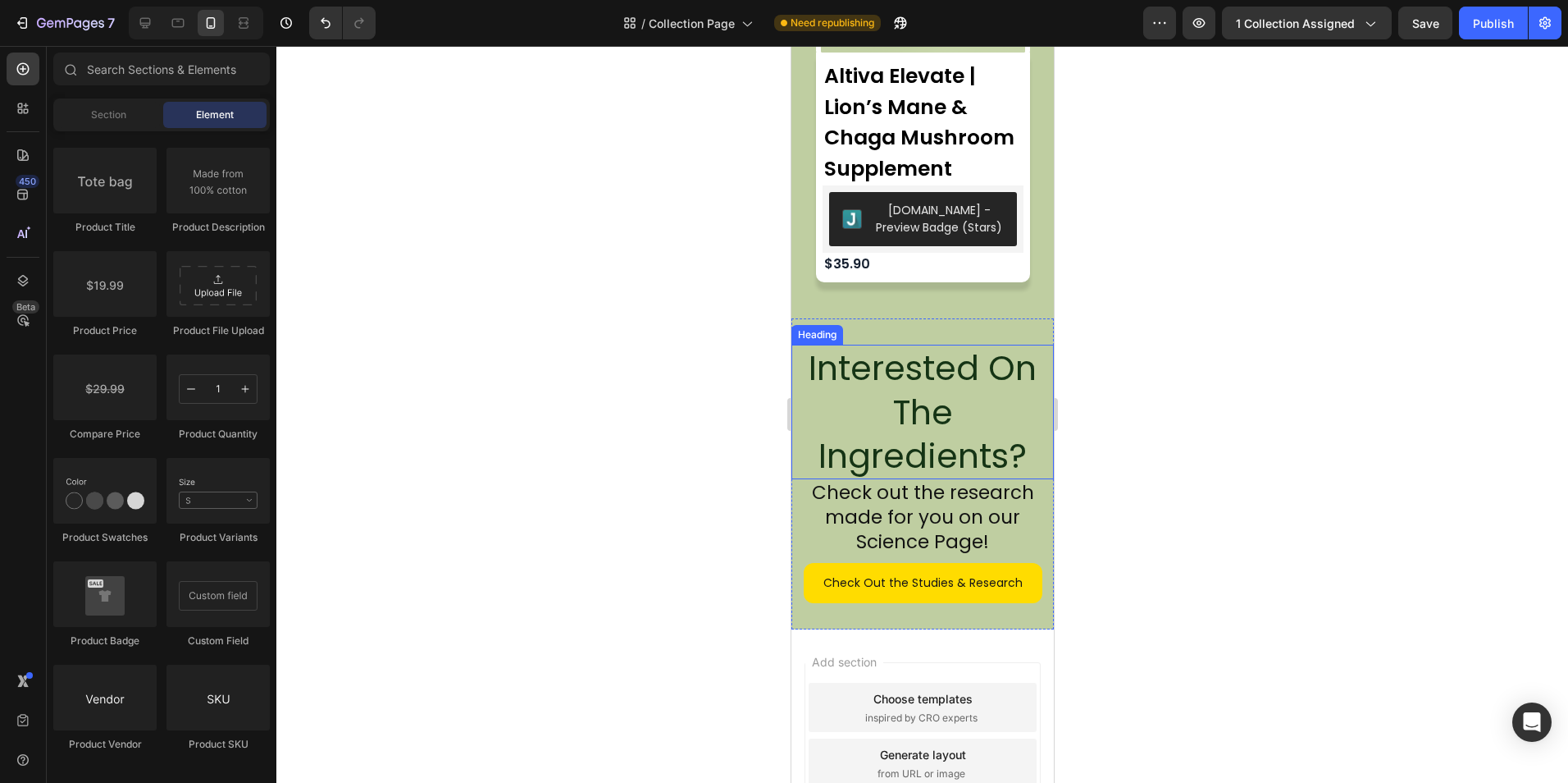
scroll to position [1668, 0]
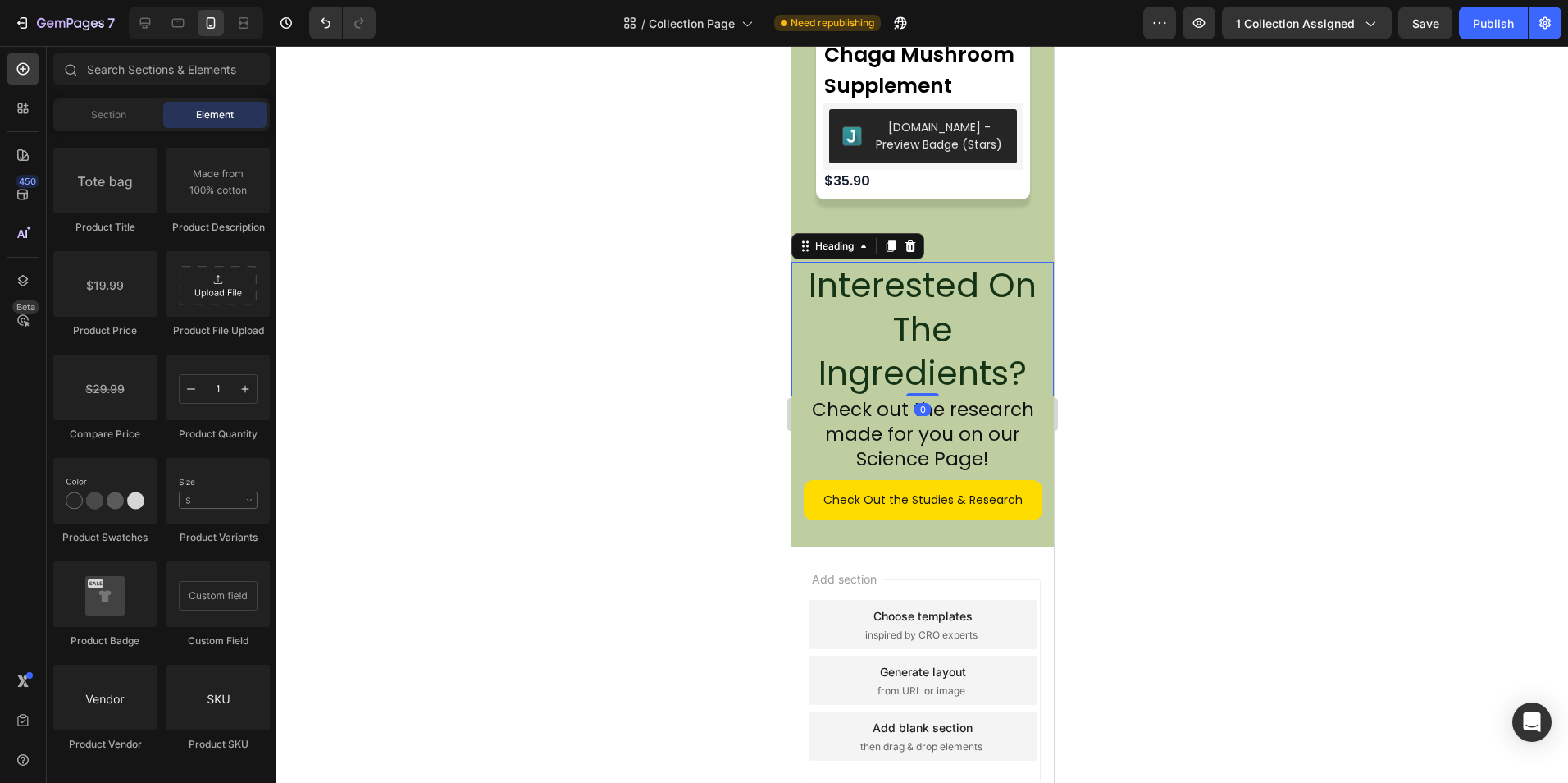
click at [923, 391] on h2 "Interested On The Ingredients?" at bounding box center [921, 328] width 262 height 135
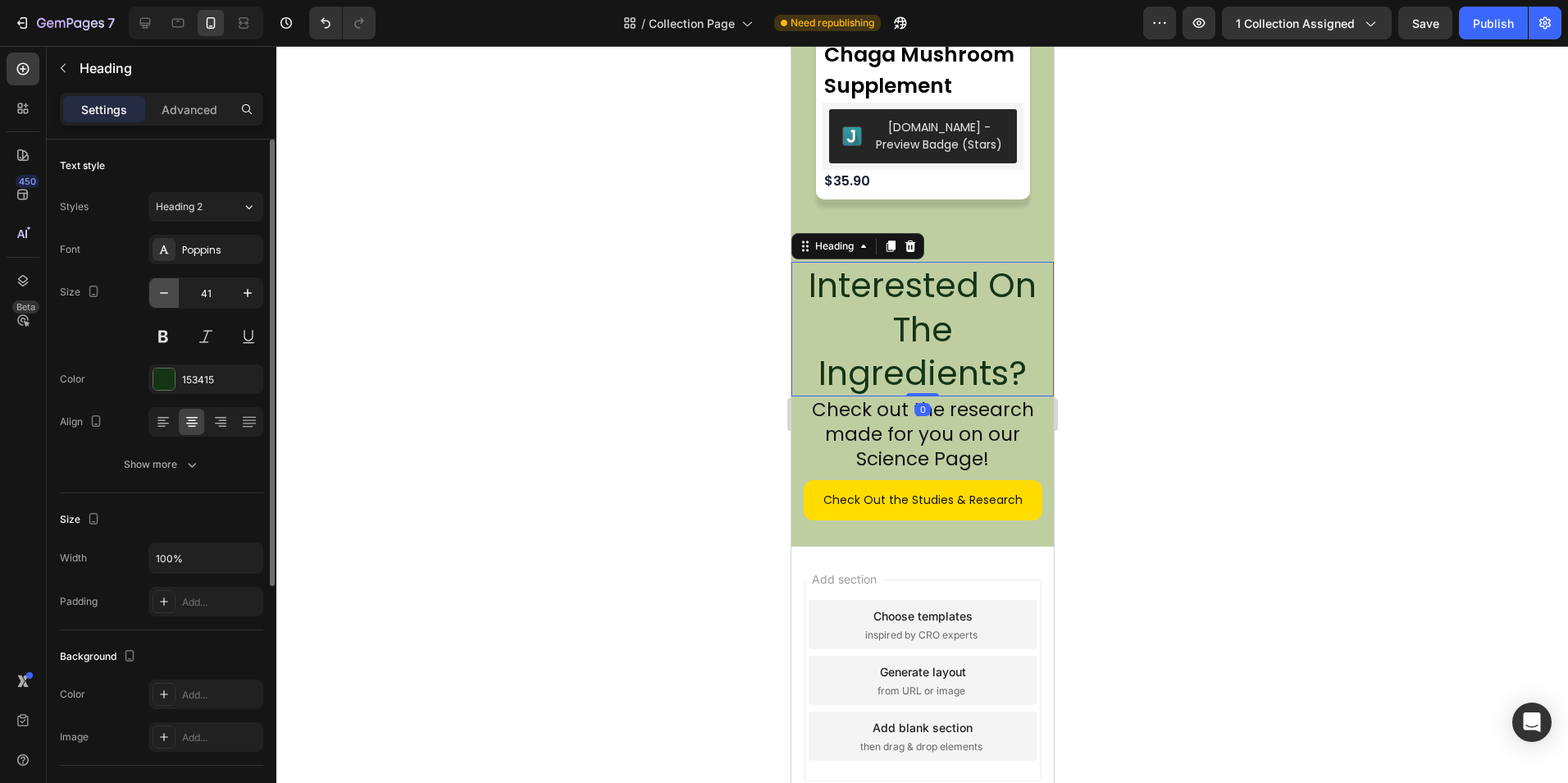
click at [168, 290] on icon "button" at bounding box center [163, 292] width 16 height 16
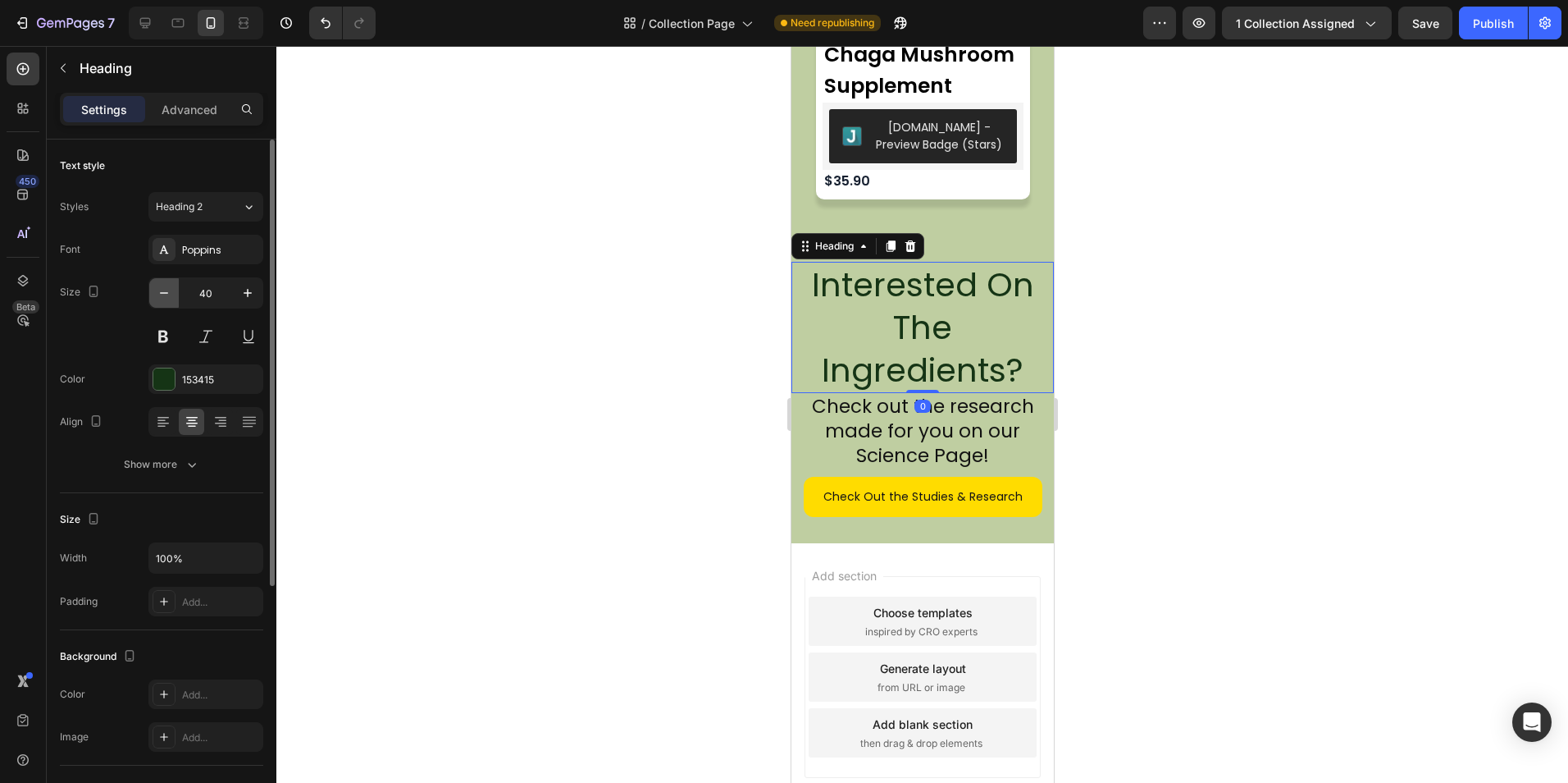
click at [168, 290] on icon "button" at bounding box center [163, 292] width 16 height 16
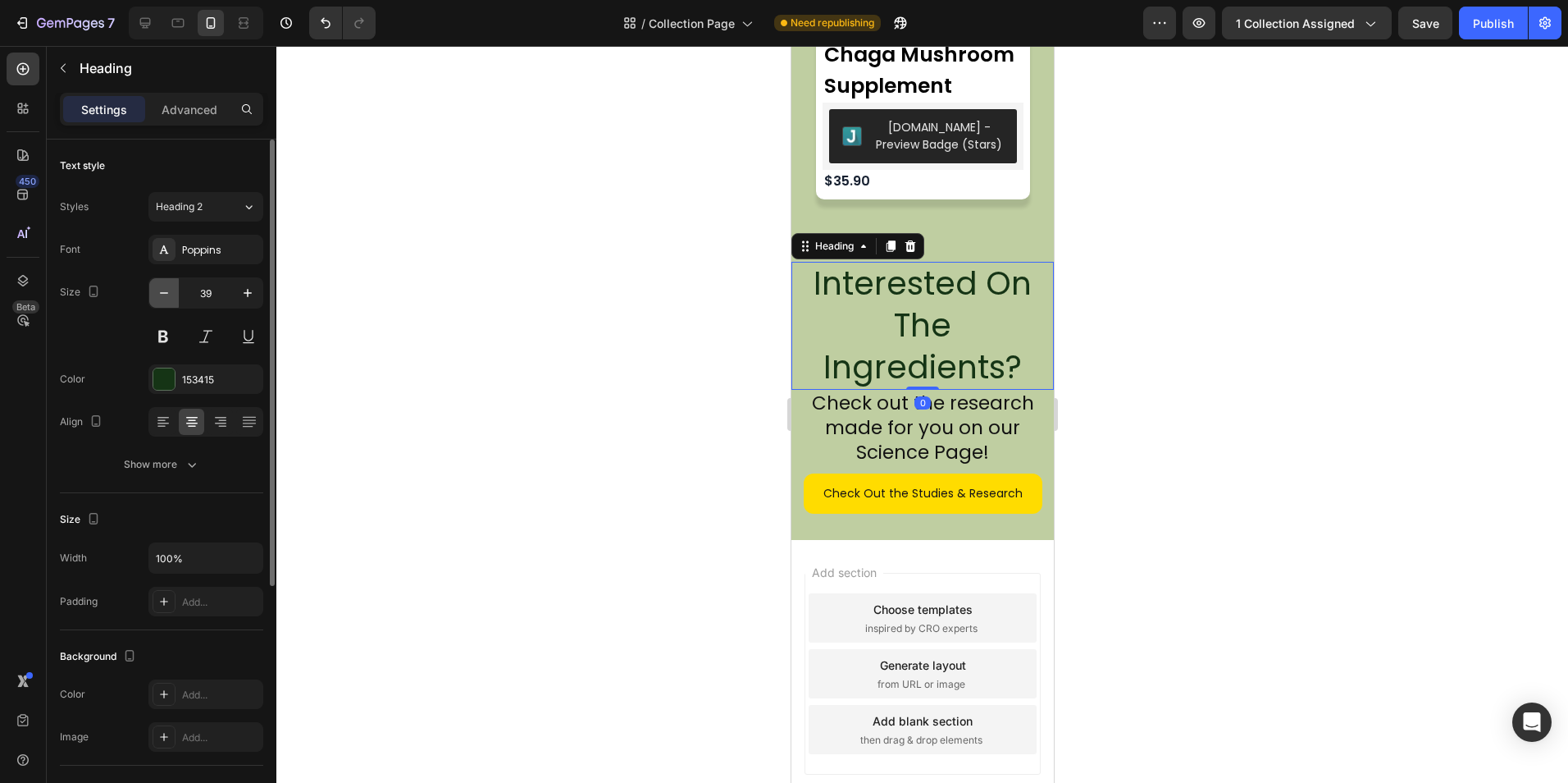
click at [168, 290] on icon "button" at bounding box center [163, 292] width 16 height 16
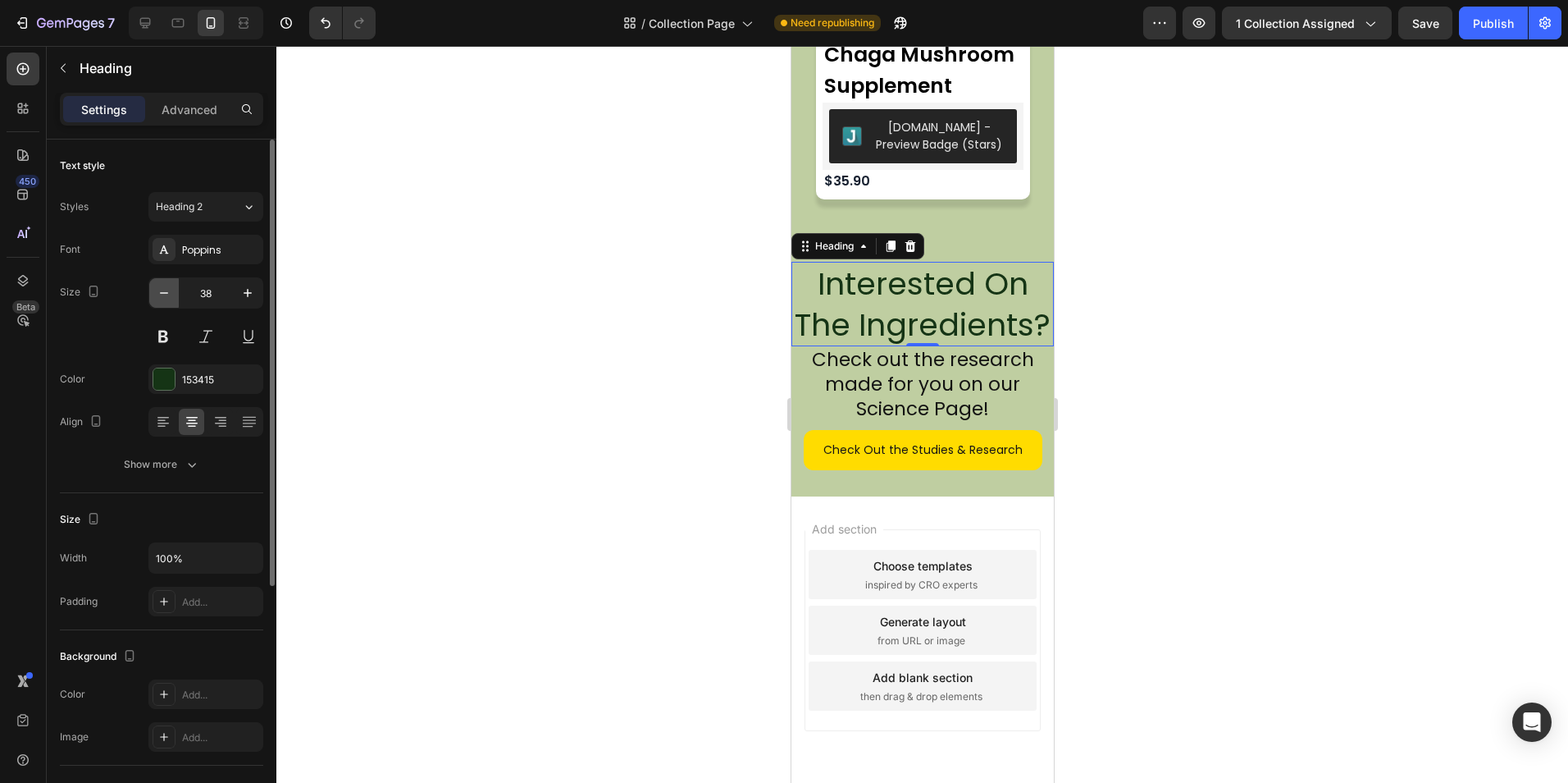
click at [168, 290] on icon "button" at bounding box center [163, 292] width 16 height 16
type input "36"
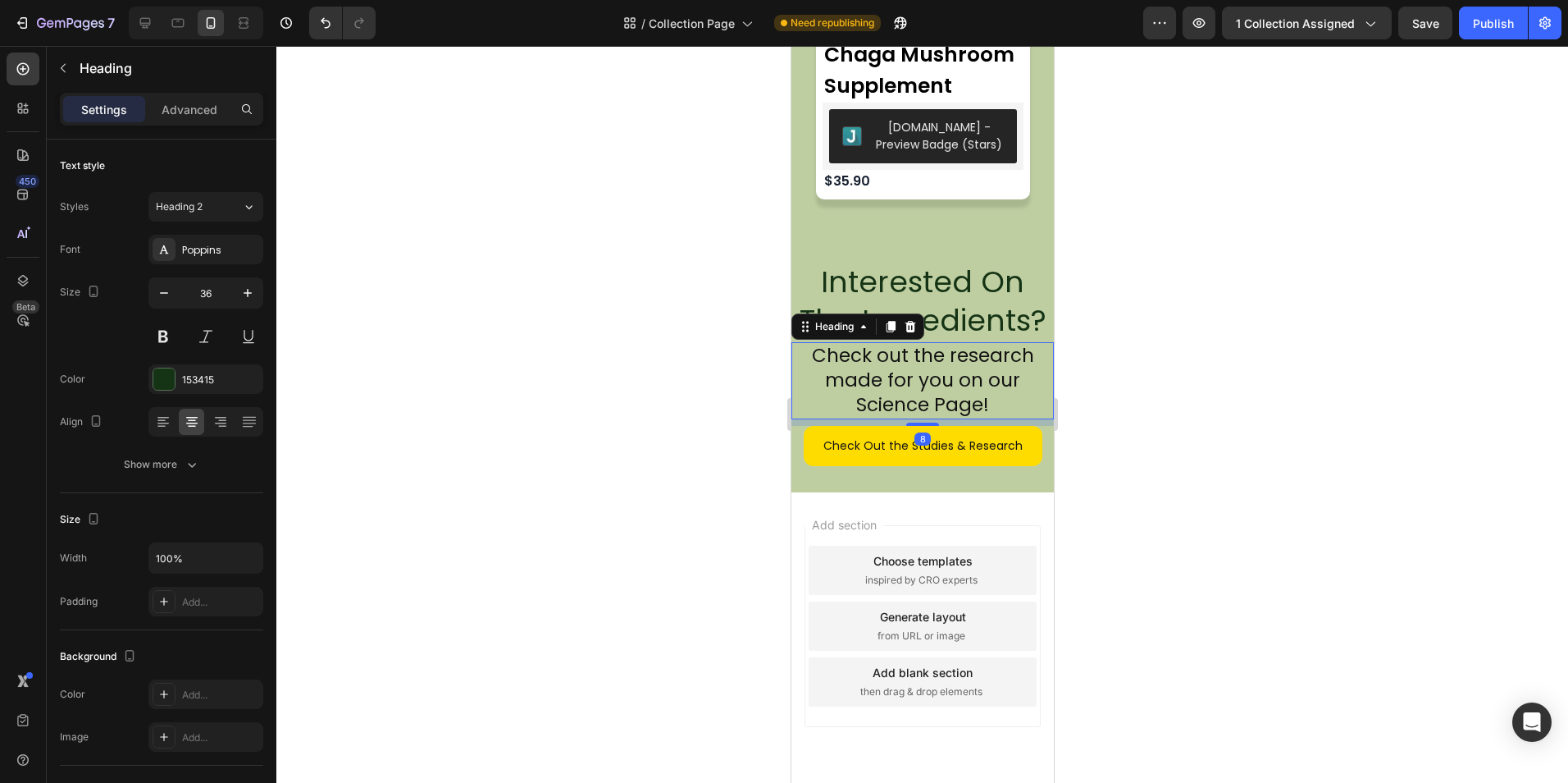
click at [938, 389] on h2 "Check out the research made for you on our Science Page!" at bounding box center [921, 380] width 262 height 77
click at [154, 290] on button "button" at bounding box center [164, 293] width 30 height 30
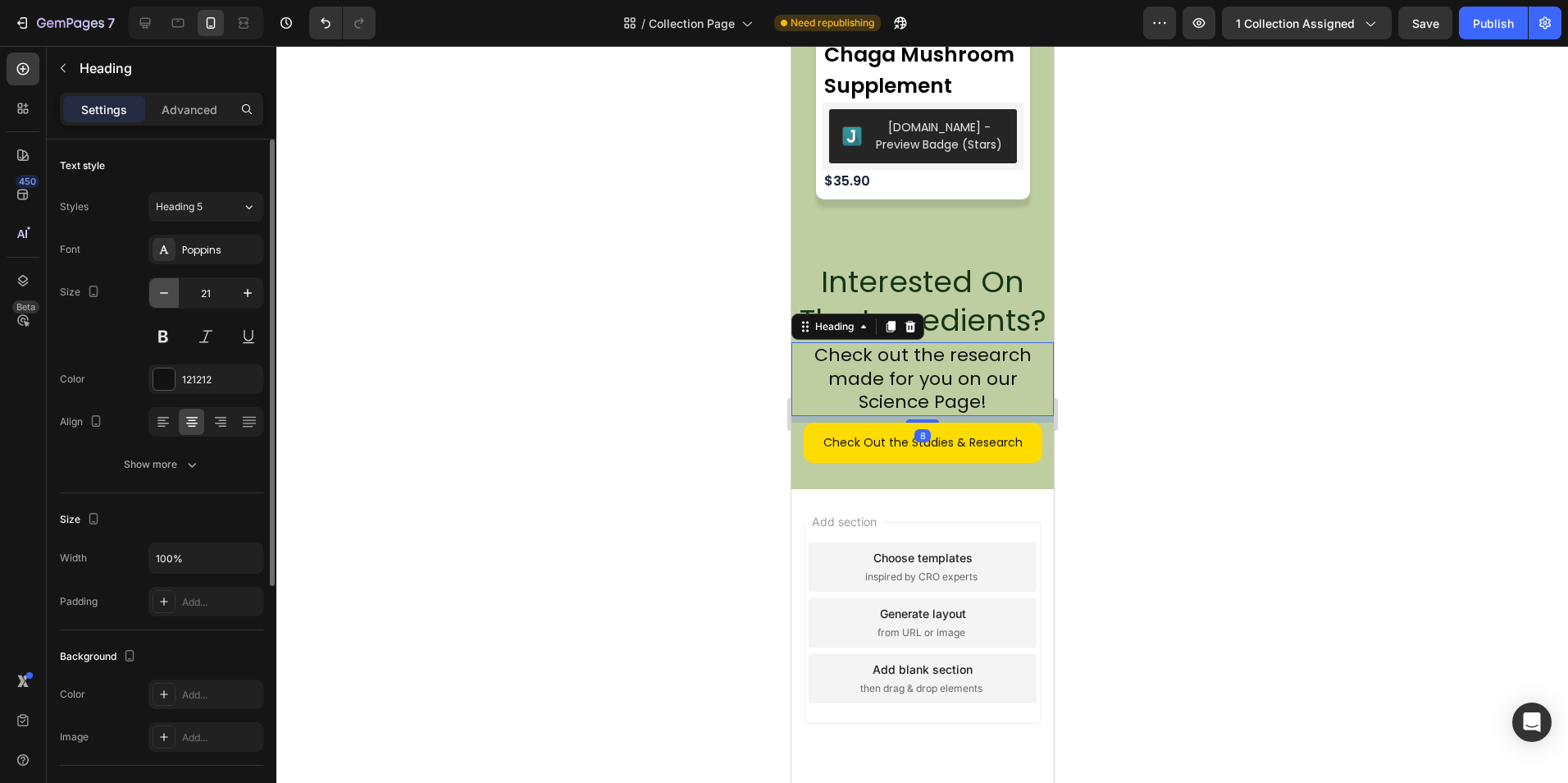
click at [154, 290] on button "button" at bounding box center [164, 293] width 30 height 30
type input "20"
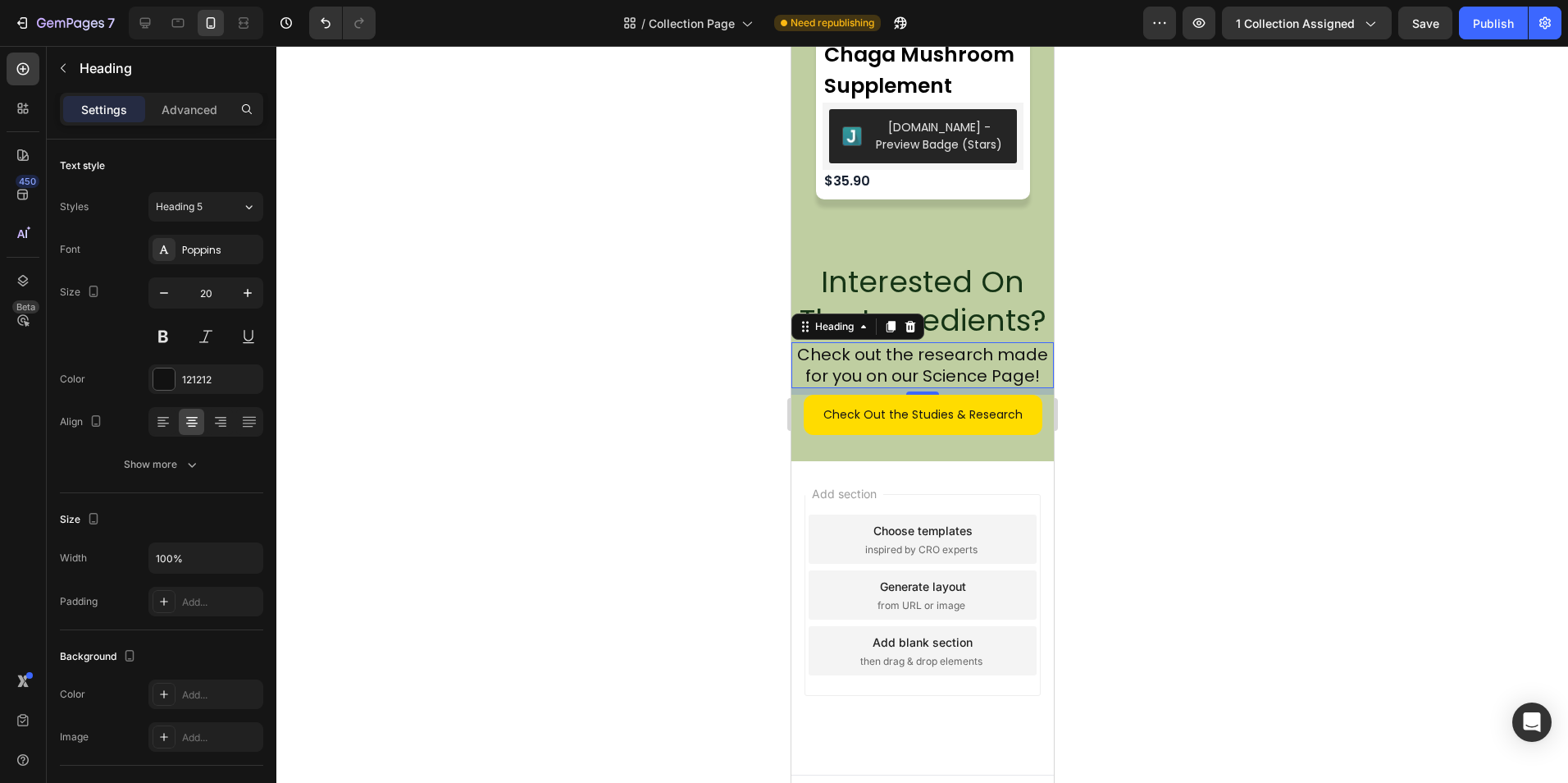
click at [678, 426] on div at bounding box center [921, 414] width 1291 height 737
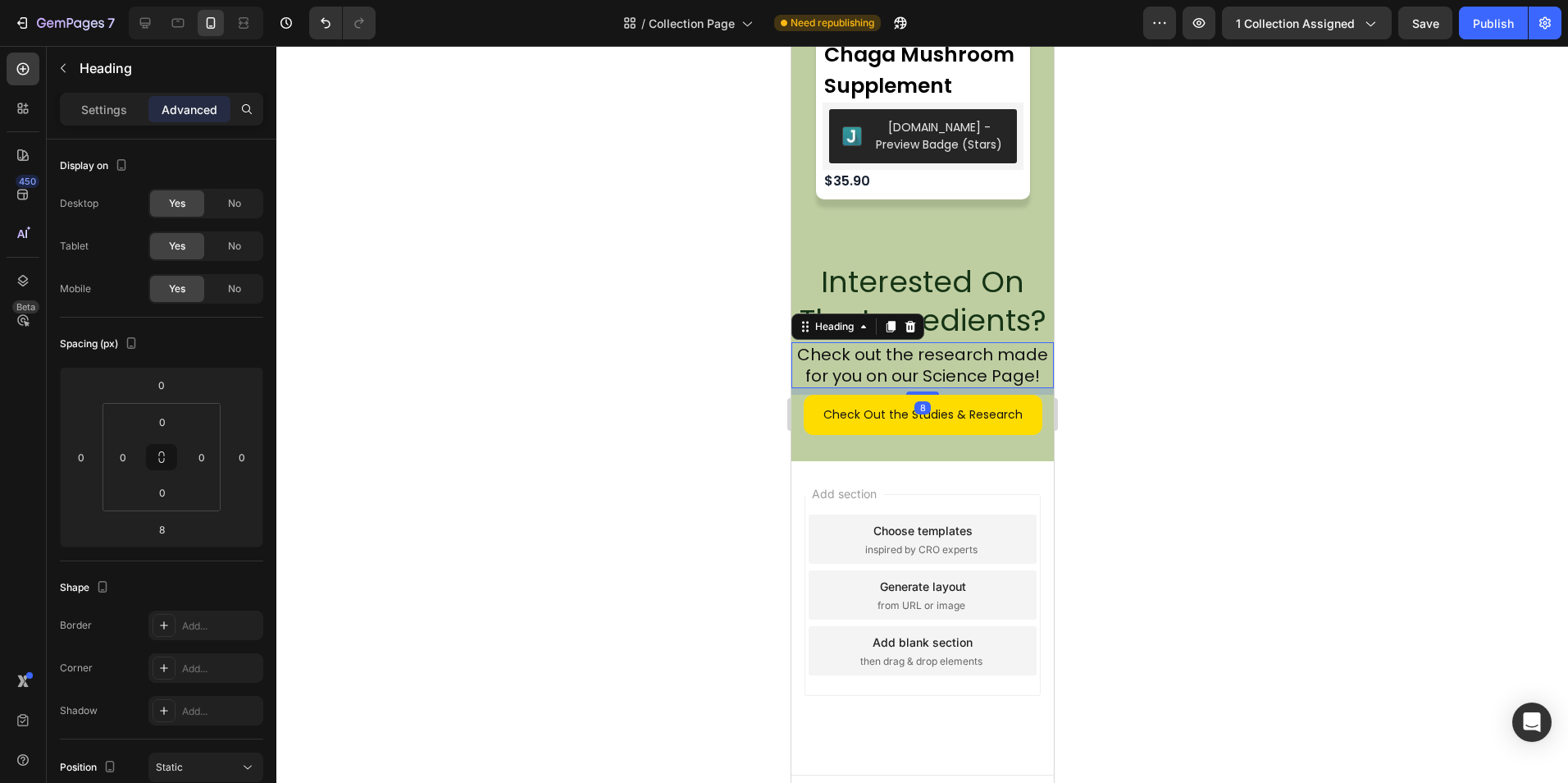
click at [948, 373] on h2 "Check out the research made for you on our Science Page!" at bounding box center [921, 365] width 262 height 46
click at [103, 120] on div "Settings" at bounding box center [104, 109] width 82 height 26
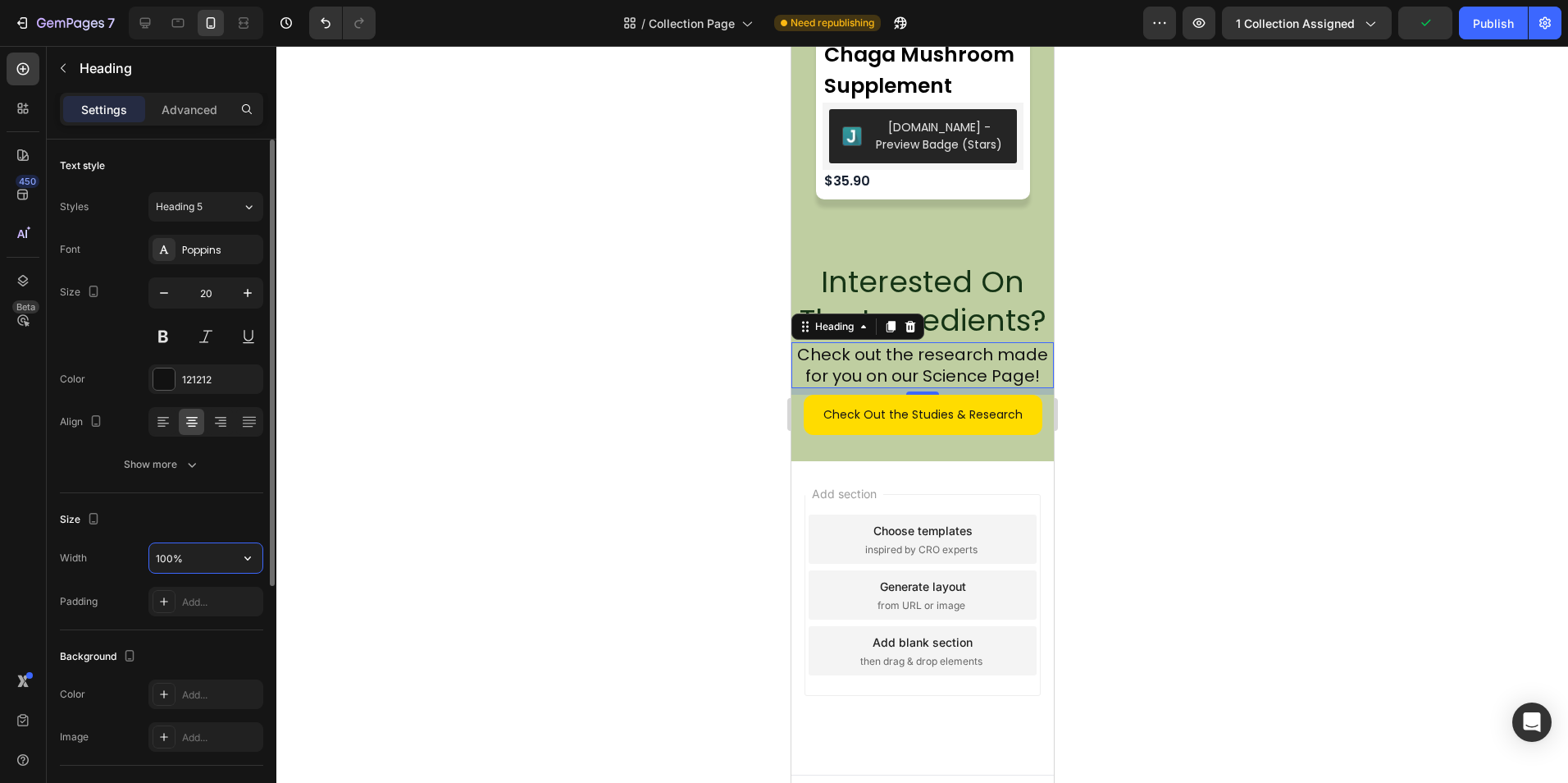
click at [184, 553] on input "100%" at bounding box center [206, 558] width 114 height 30
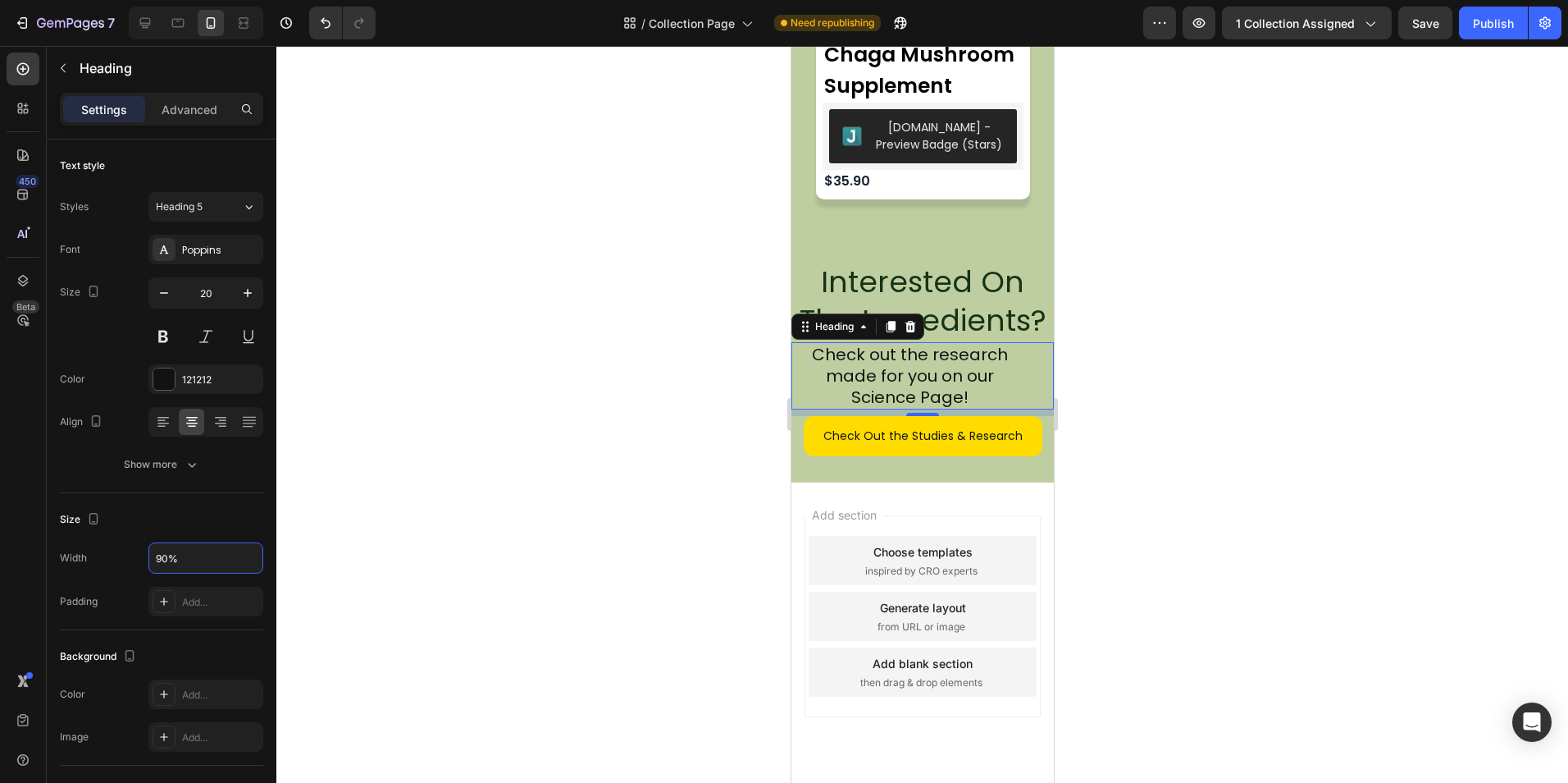
type input "90%"
click at [475, 527] on div at bounding box center [921, 414] width 1291 height 737
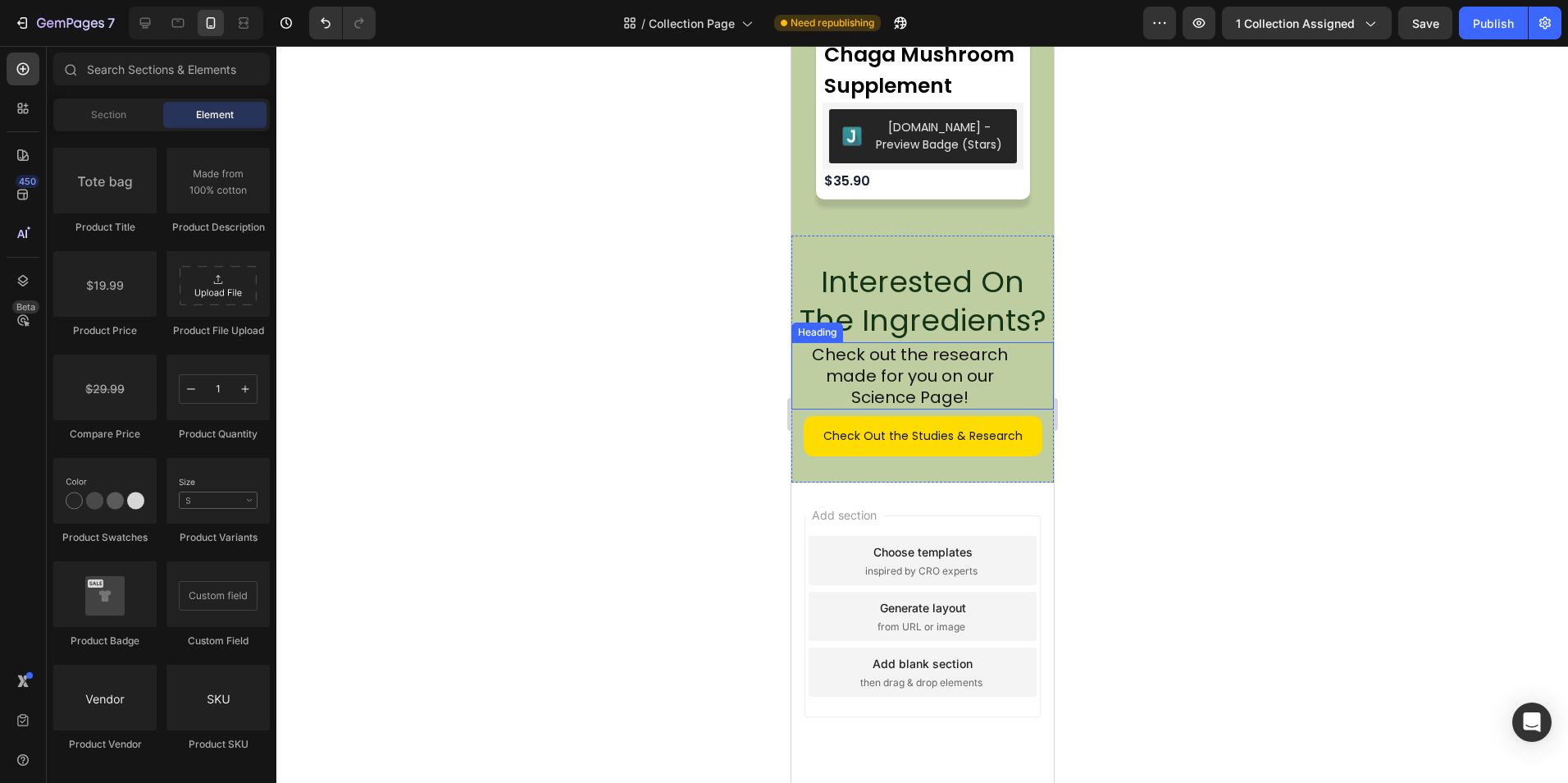
click at [997, 395] on h2 "Check out the research made for you on our Science Page!" at bounding box center [908, 375] width 236 height 67
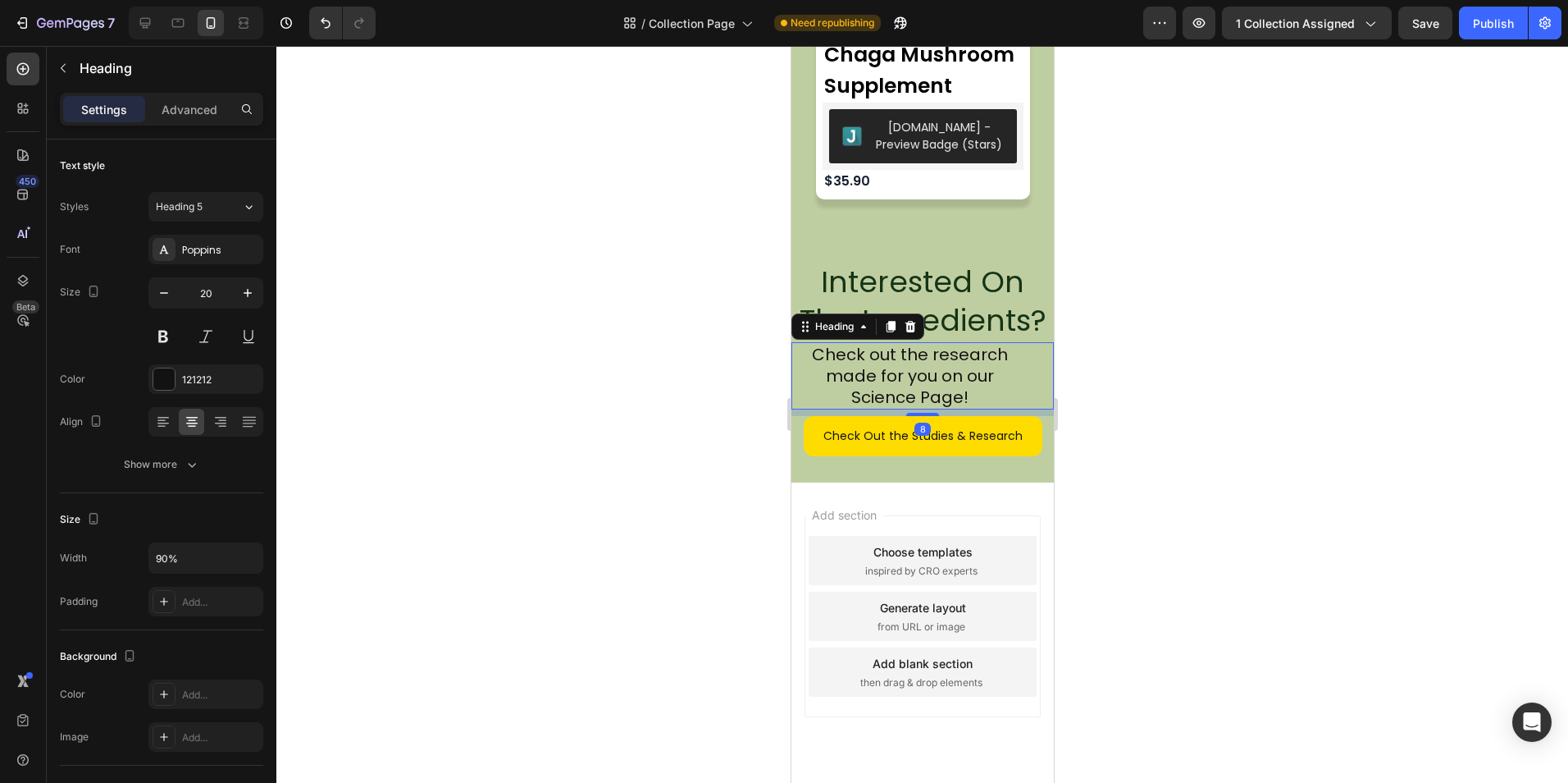
click at [1001, 379] on h2 "Check out the research made for you on our Science Page!" at bounding box center [908, 375] width 236 height 67
drag, startPoint x: 1005, startPoint y: 367, endPoint x: 1019, endPoint y: 366, distance: 14.0
click at [1007, 367] on p "Check out the research made for you on our Science Page!" at bounding box center [909, 376] width 233 height 64
drag, startPoint x: 1019, startPoint y: 366, endPoint x: 1028, endPoint y: 366, distance: 9.0
click at [1028, 366] on div "Check out the research made for you on our Science Page!" at bounding box center [921, 375] width 262 height 67
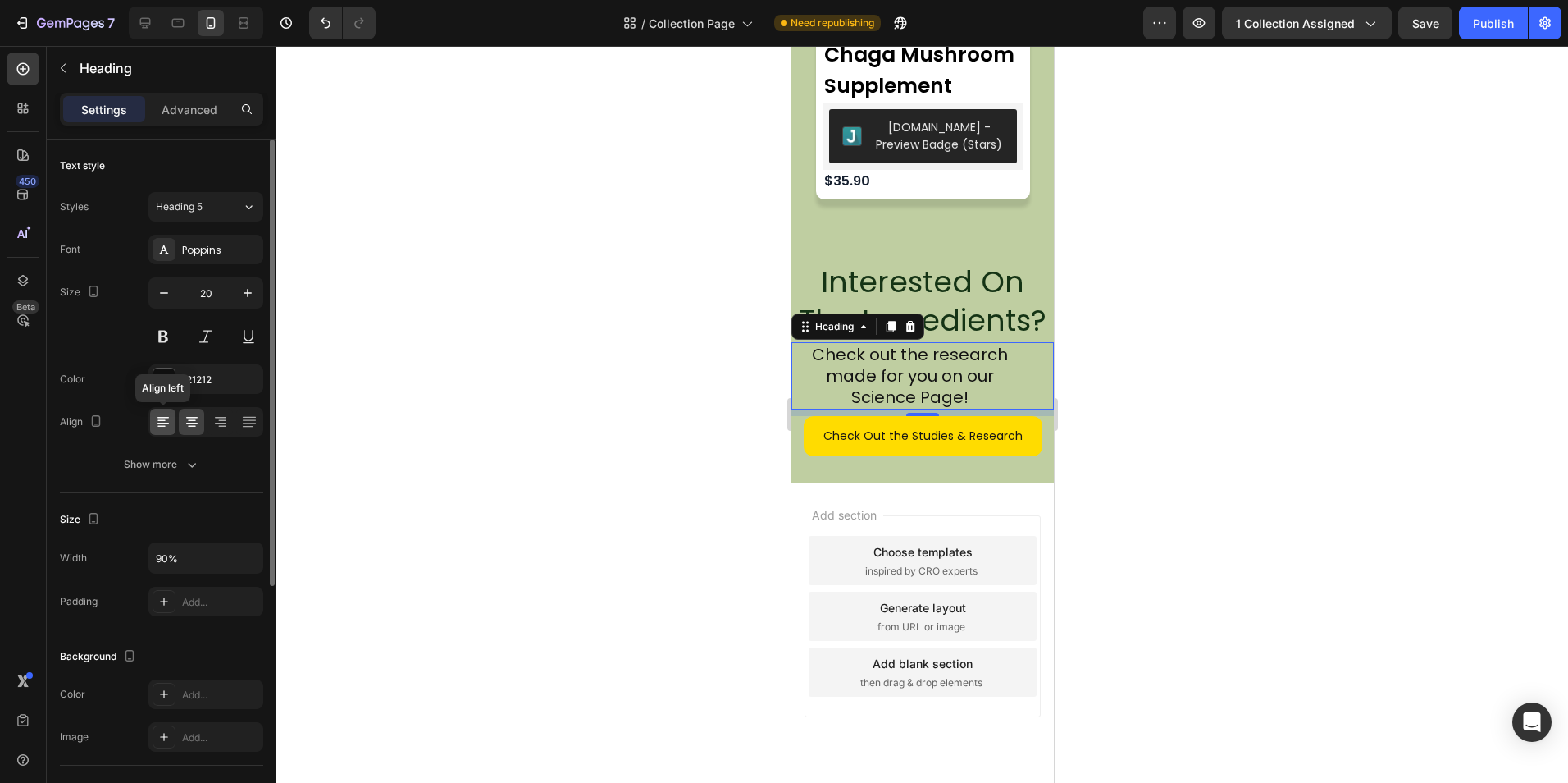
click at [161, 423] on icon at bounding box center [163, 424] width 12 height 2
click at [179, 422] on div at bounding box center [190, 422] width 25 height 26
click at [202, 419] on div at bounding box center [190, 422] width 25 height 26
click at [214, 418] on icon at bounding box center [220, 422] width 16 height 16
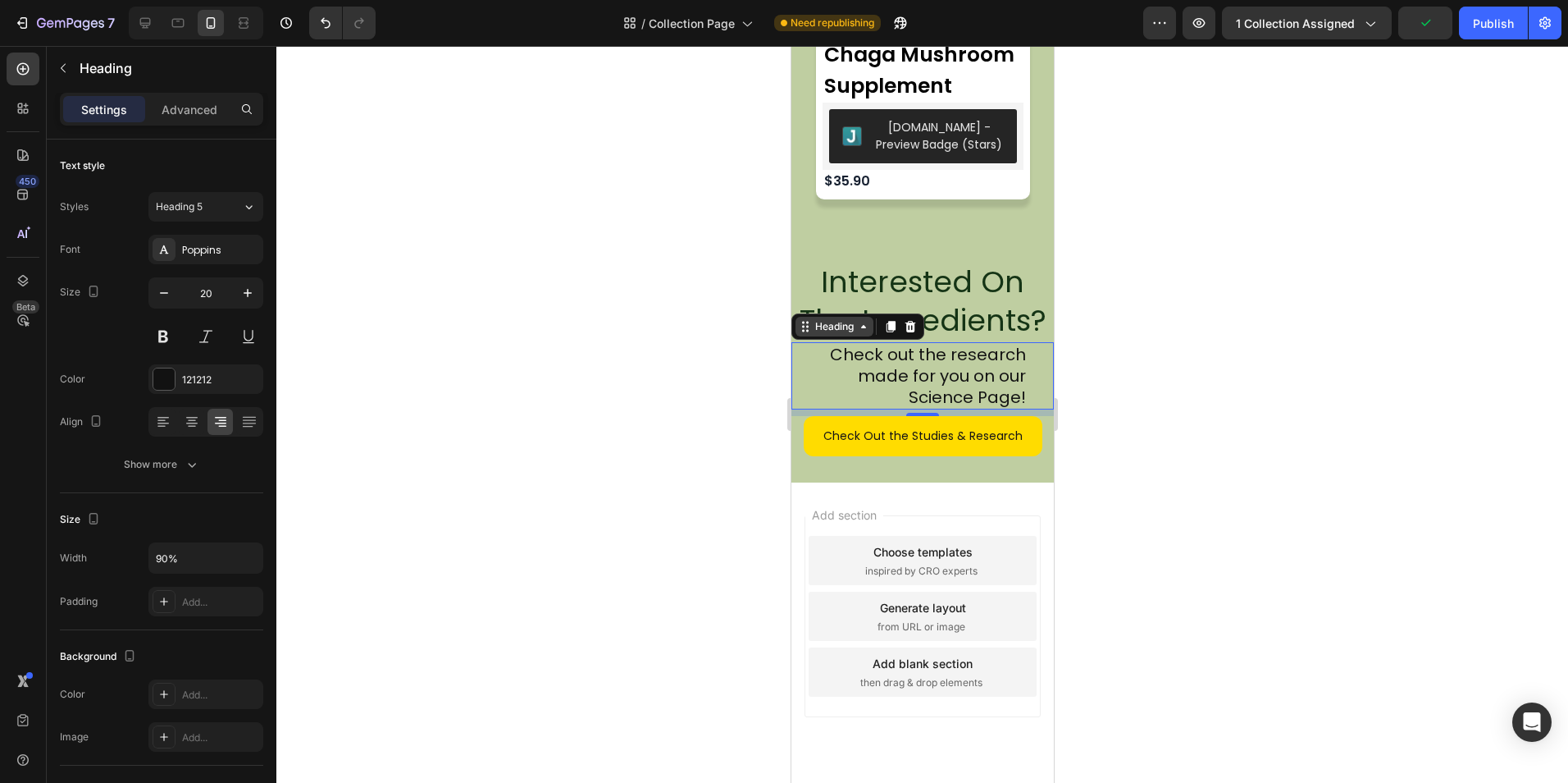
click at [846, 331] on div "Heading" at bounding box center [832, 326] width 45 height 15
click at [191, 419] on icon at bounding box center [191, 422] width 16 height 16
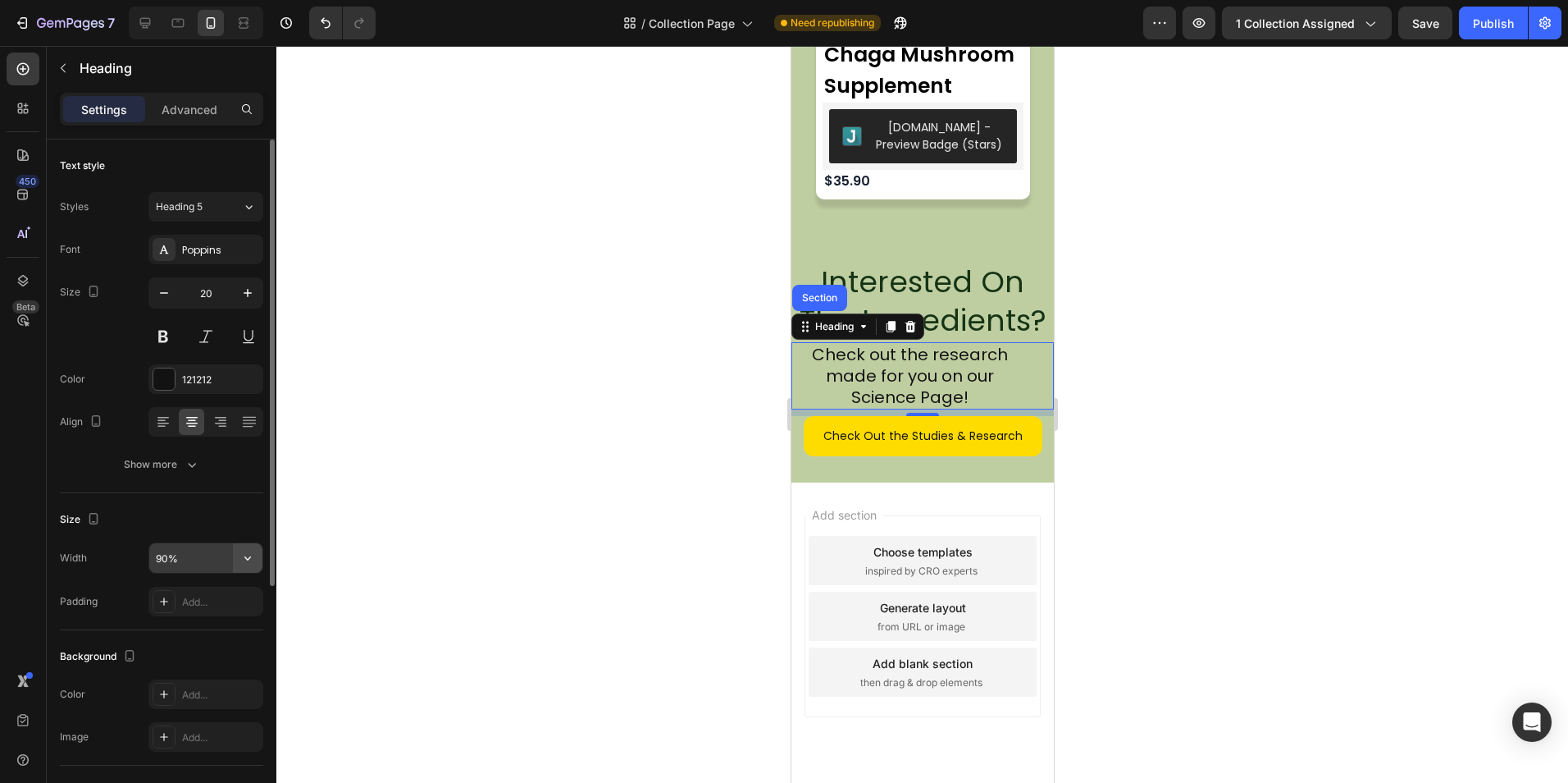
click at [244, 560] on icon "button" at bounding box center [247, 558] width 16 height 16
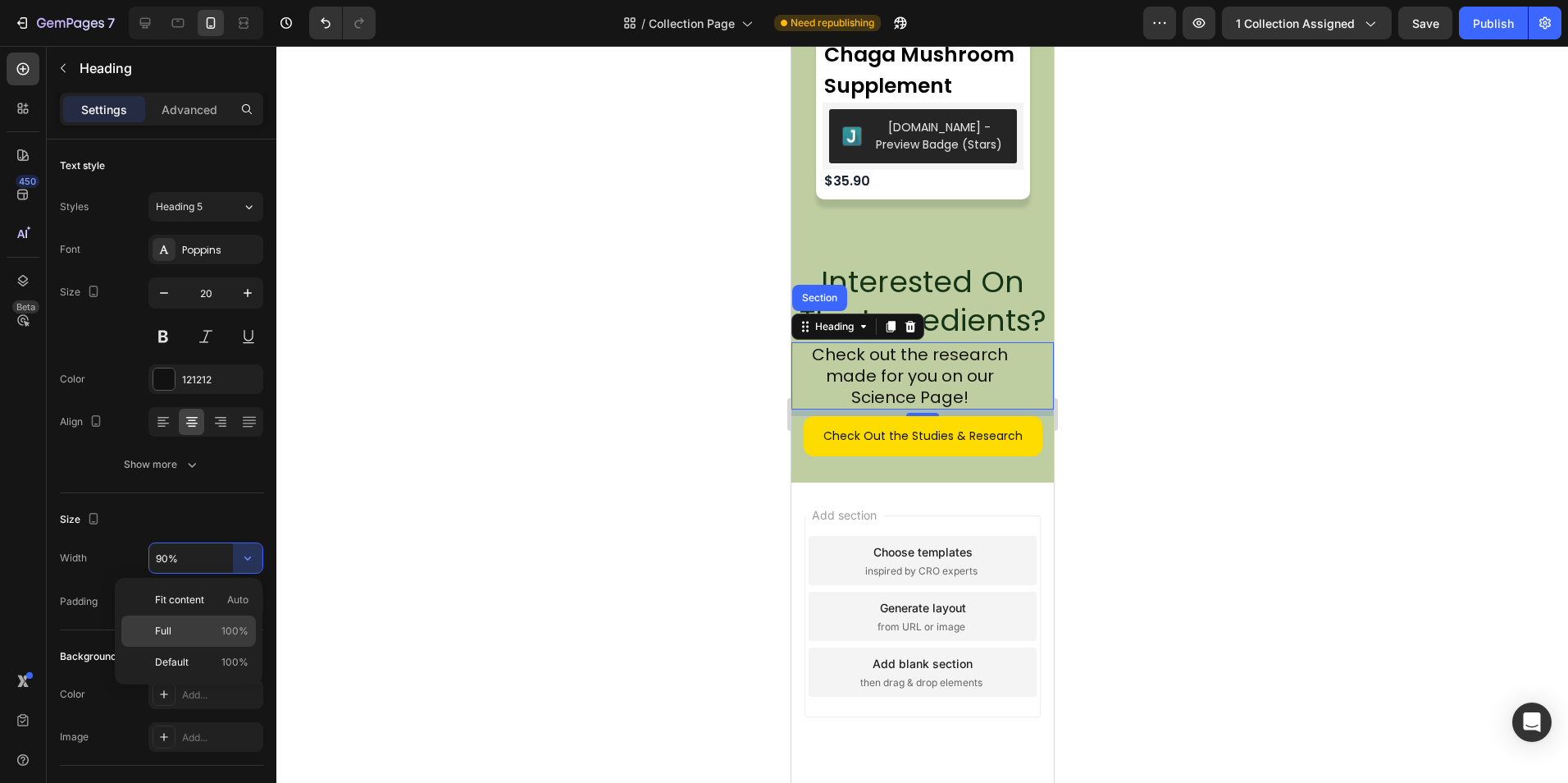
click at [225, 623] on span "100%" at bounding box center [234, 630] width 27 height 15
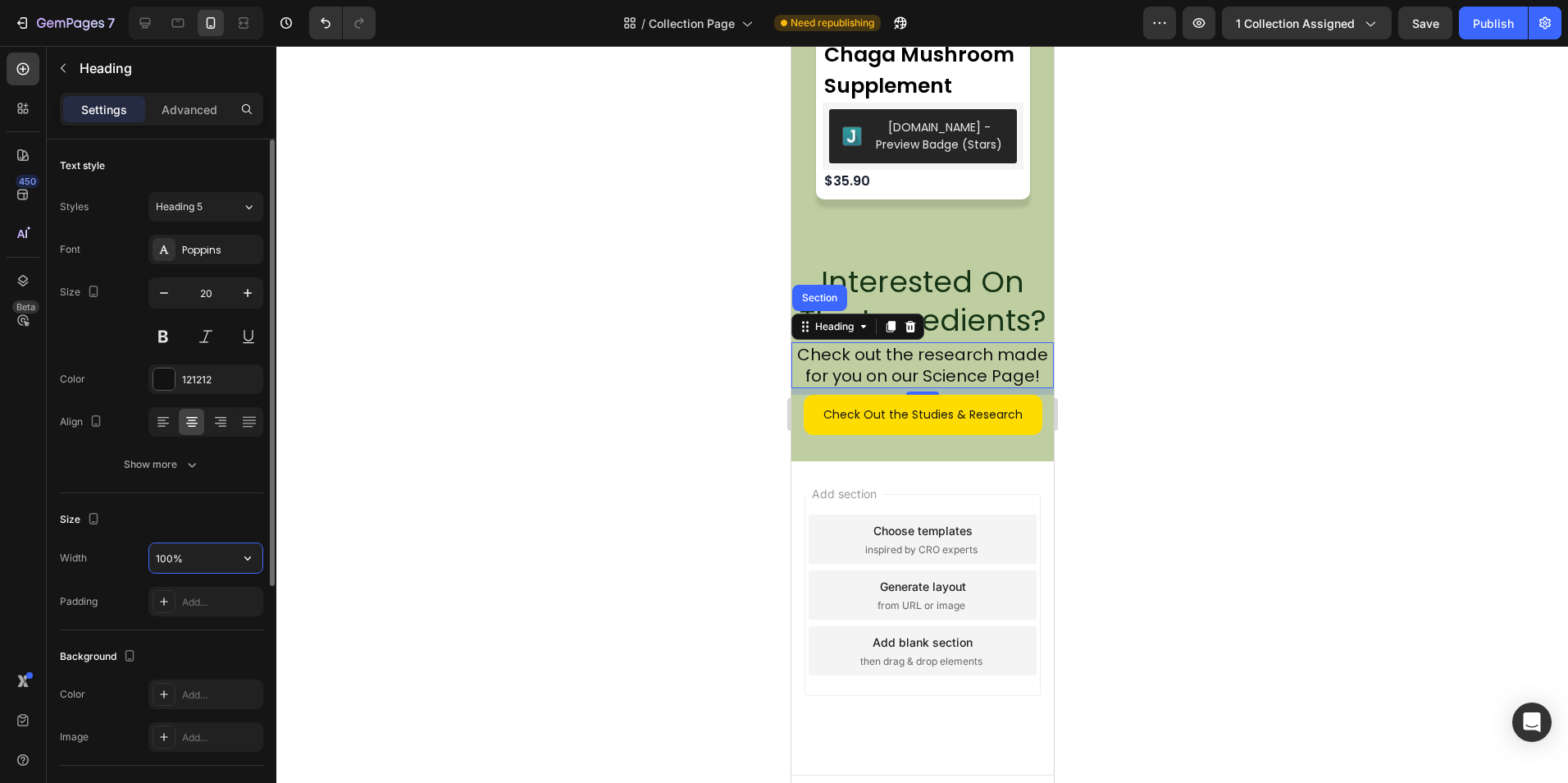
click at [221, 561] on input "100%" at bounding box center [206, 558] width 114 height 30
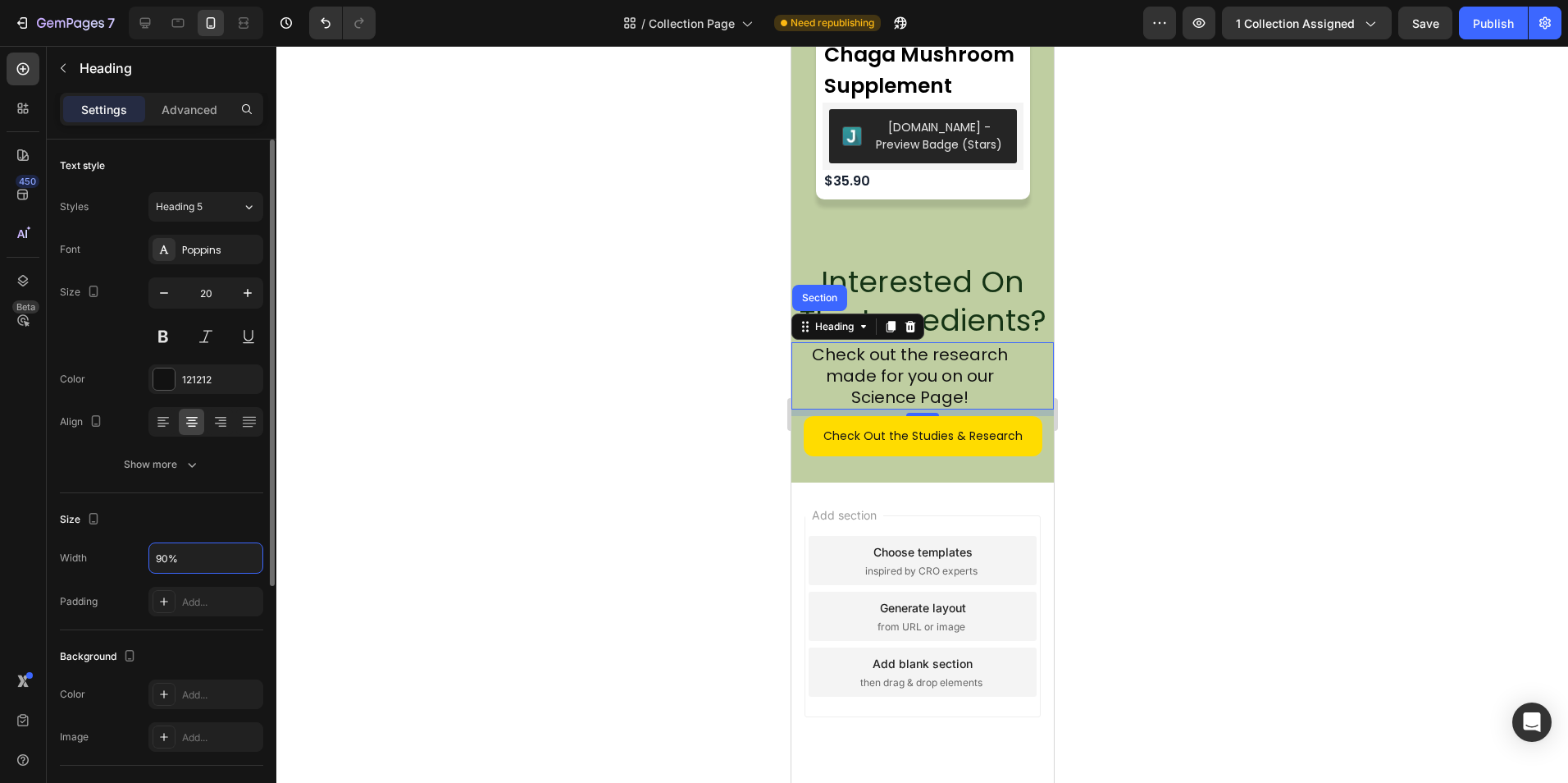
click at [263, 547] on div "Text style Styles Heading 5 Font Poppins Size 20 Color 121212 Align Show more S…" at bounding box center [161, 485] width 229 height 690
click at [262, 547] on div "90%" at bounding box center [205, 558] width 115 height 31
click at [258, 548] on button "button" at bounding box center [248, 558] width 30 height 30
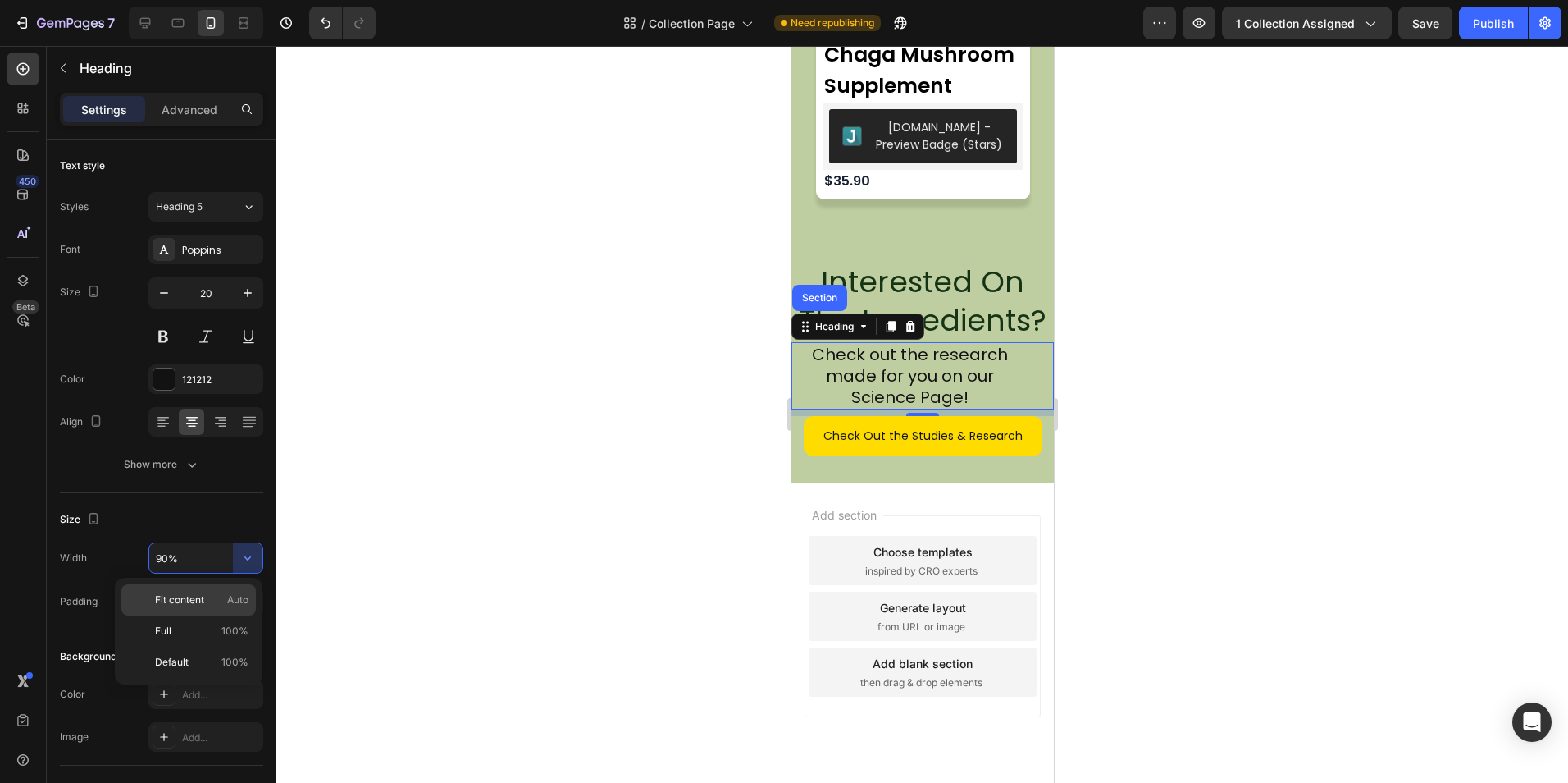
click at [240, 615] on div "Fit content Auto" at bounding box center [188, 630] width 135 height 31
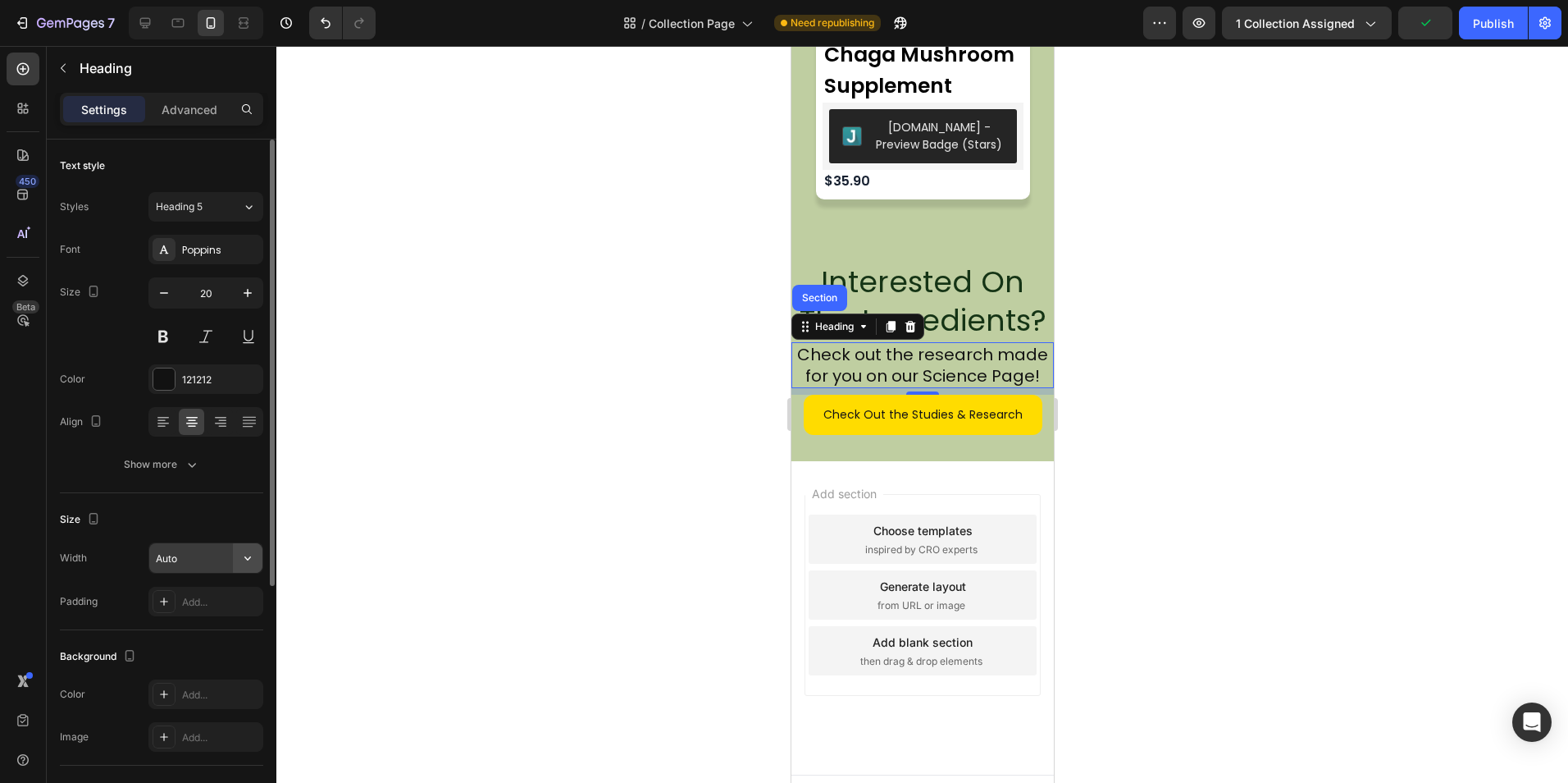
click at [258, 546] on button "button" at bounding box center [248, 558] width 30 height 30
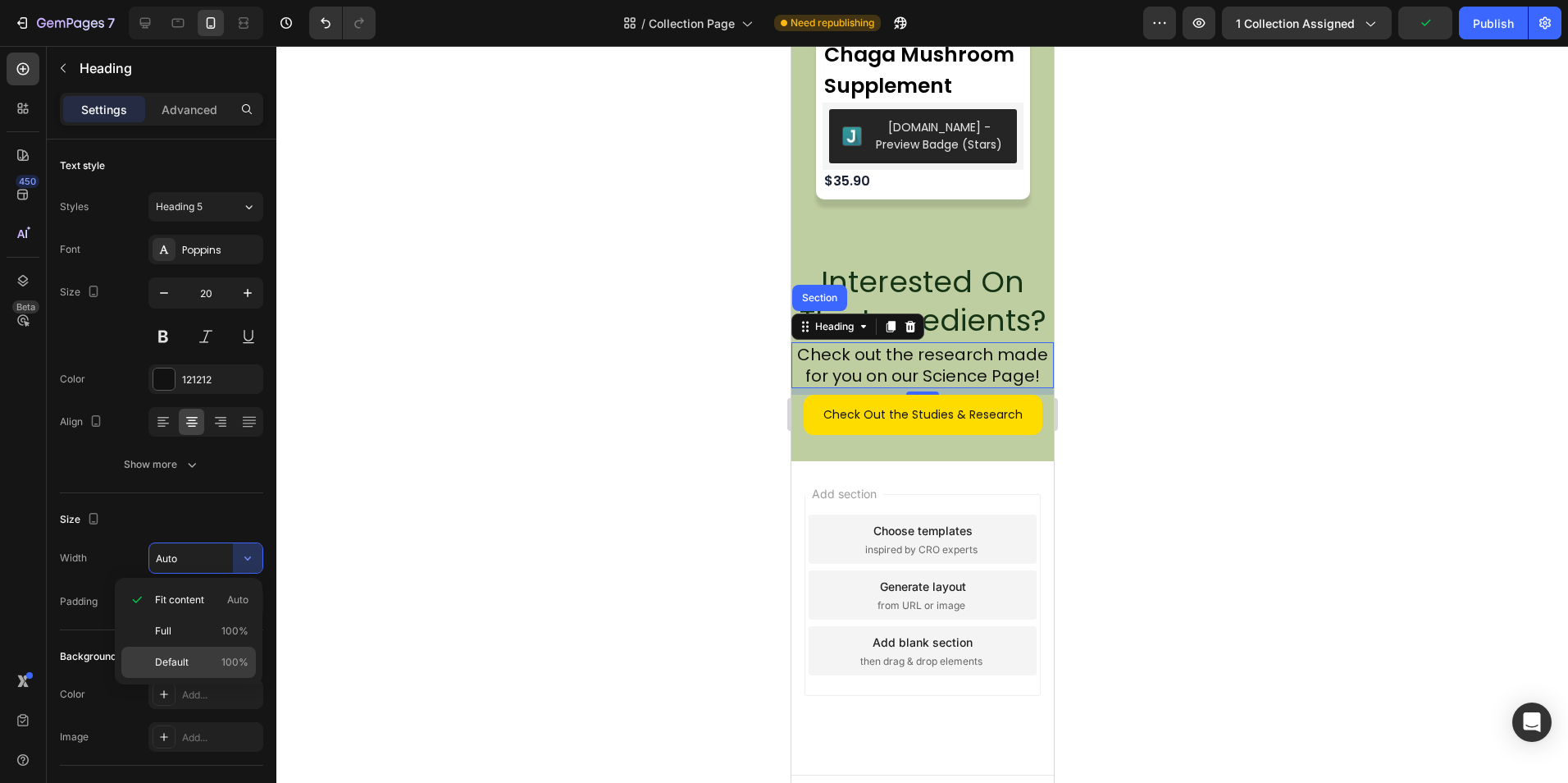
click at [229, 660] on span "100%" at bounding box center [234, 661] width 27 height 15
type input "100%"
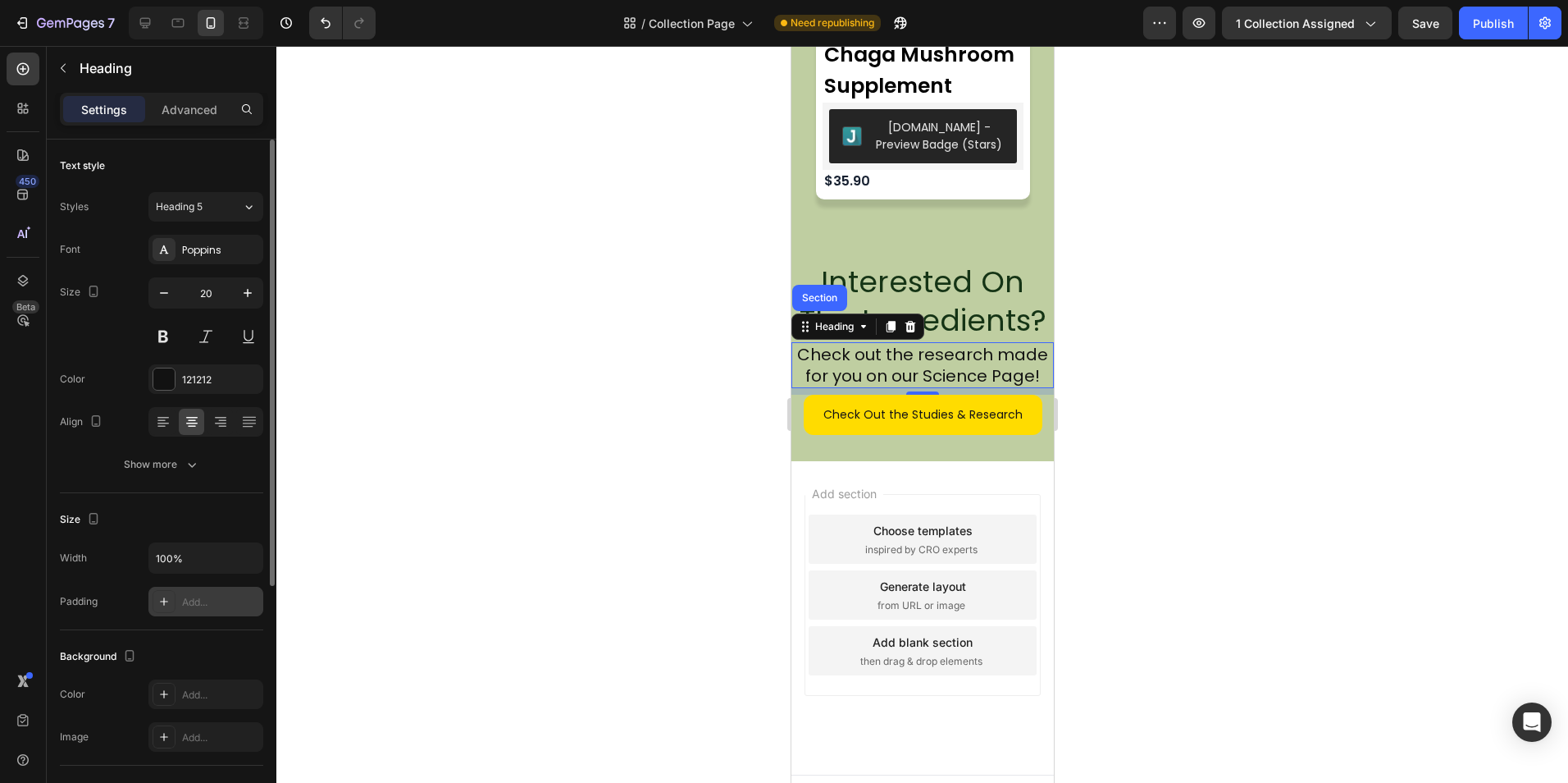
click at [184, 587] on div "Add..." at bounding box center [205, 601] width 115 height 30
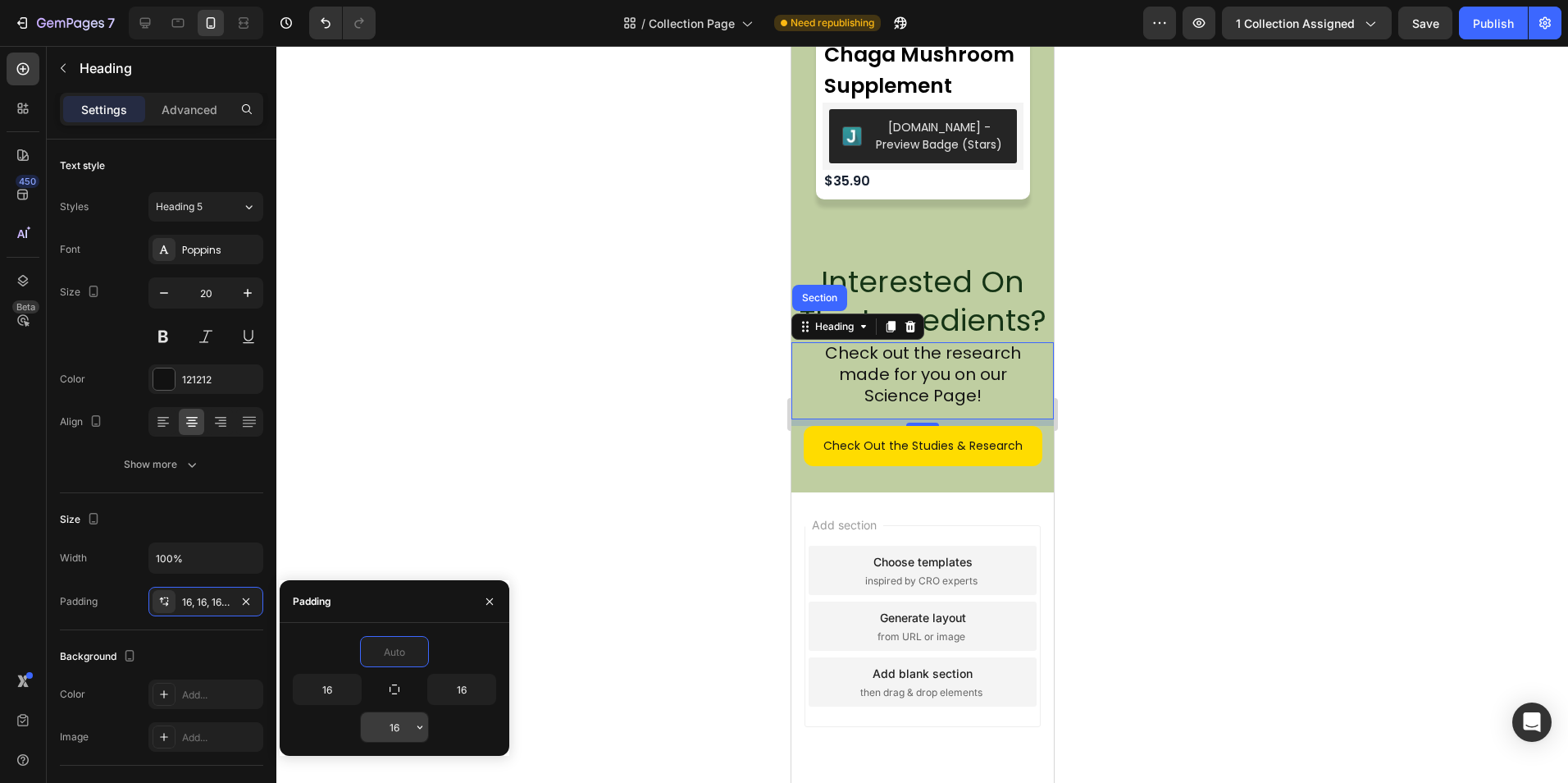
type input "0"
click at [400, 727] on input "16" at bounding box center [394, 727] width 67 height 30
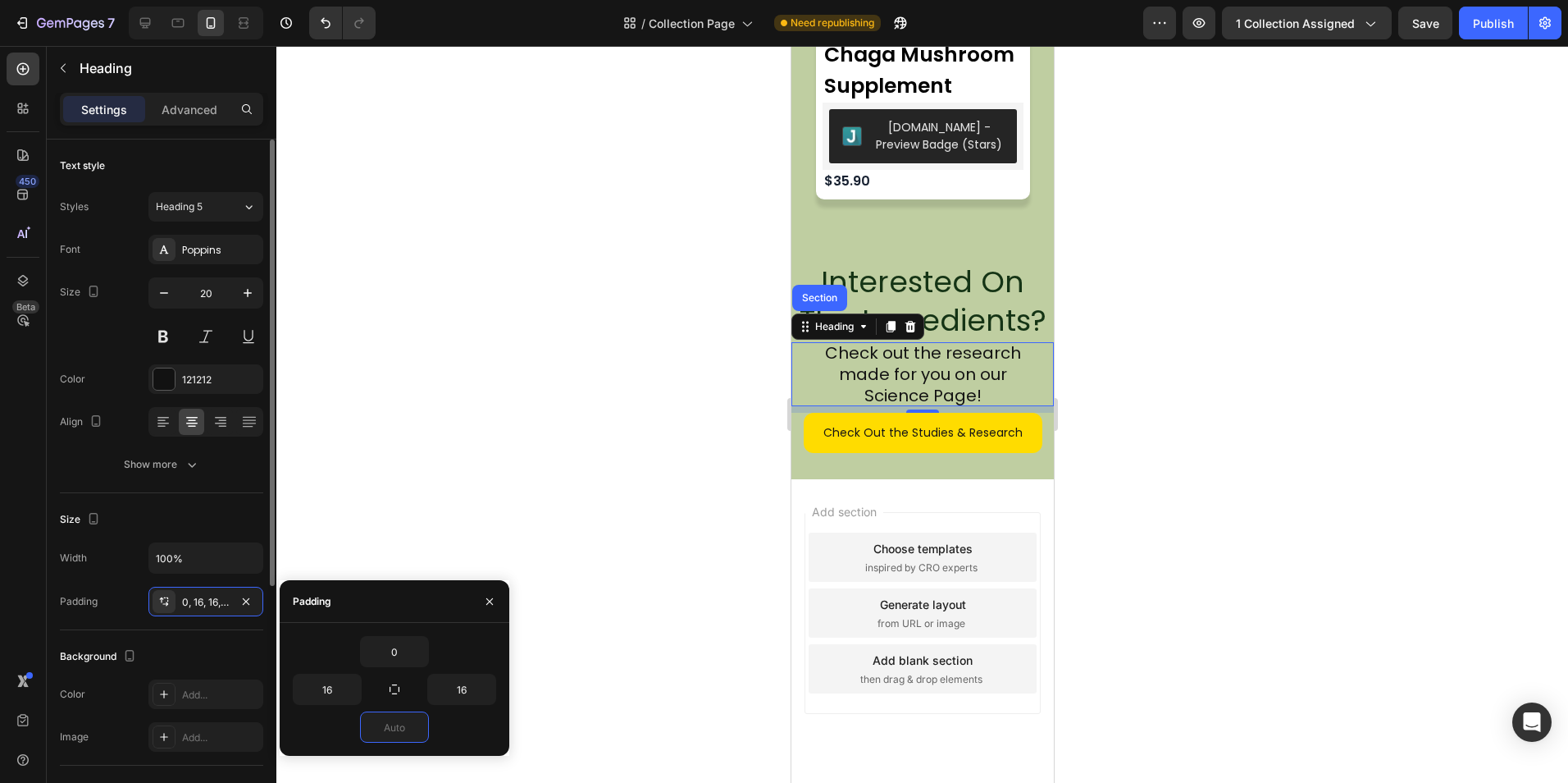
type input "0"
click at [254, 509] on div "Size" at bounding box center [161, 519] width 203 height 26
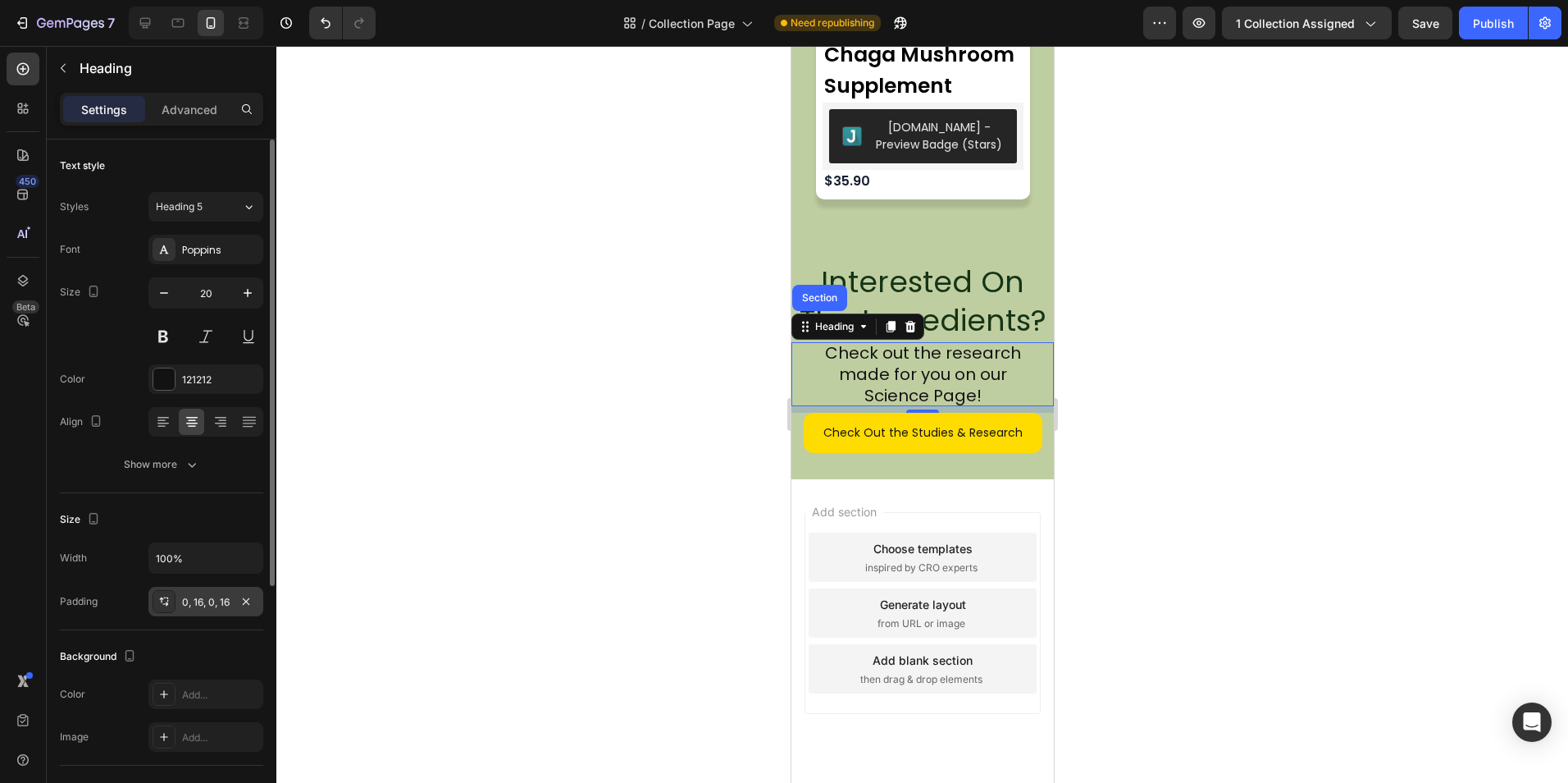
click at [203, 594] on div "0, 16, 0, 16" at bounding box center [206, 601] width 48 height 15
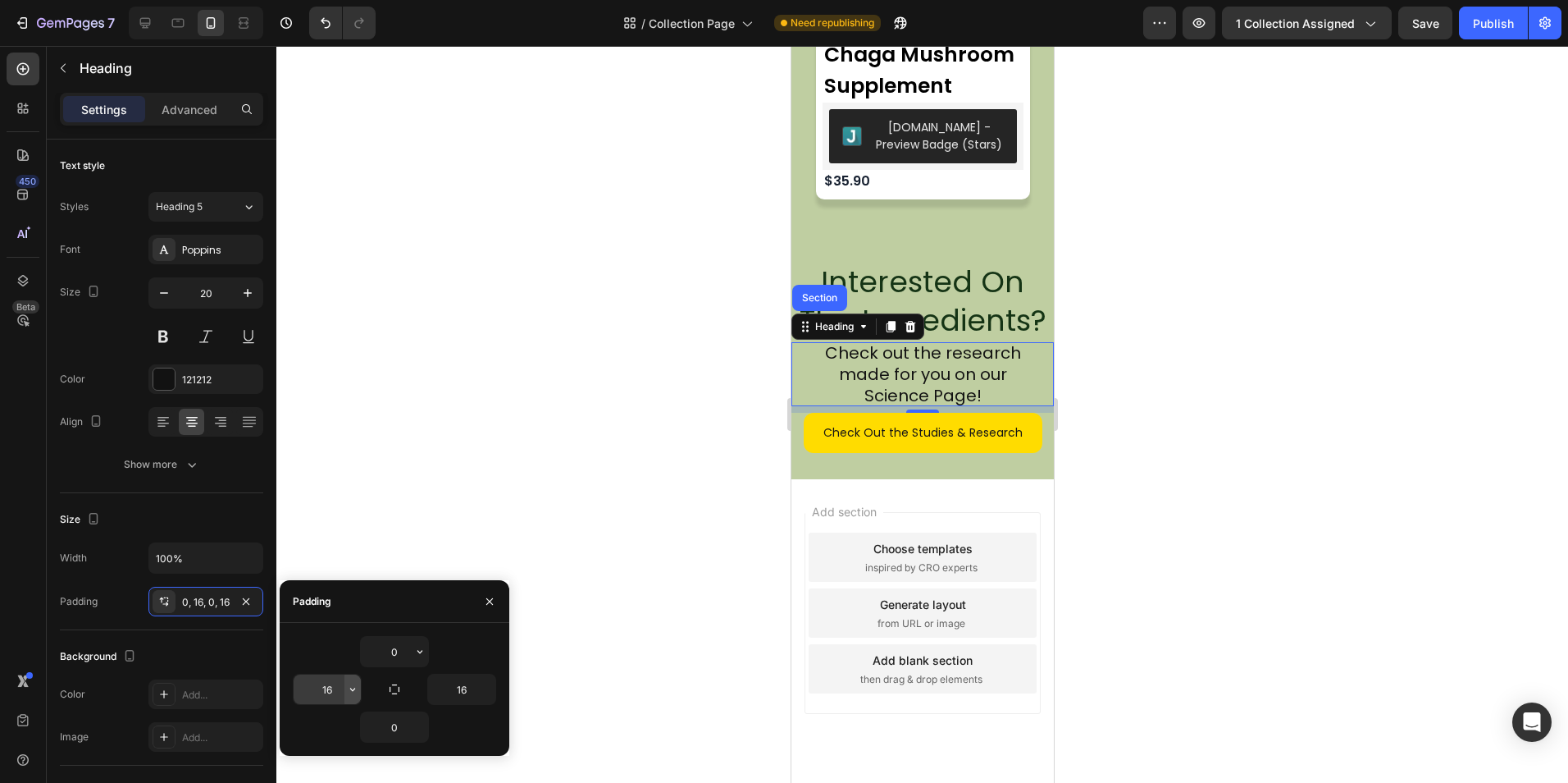
click at [351, 691] on icon "button" at bounding box center [352, 688] width 13 height 13
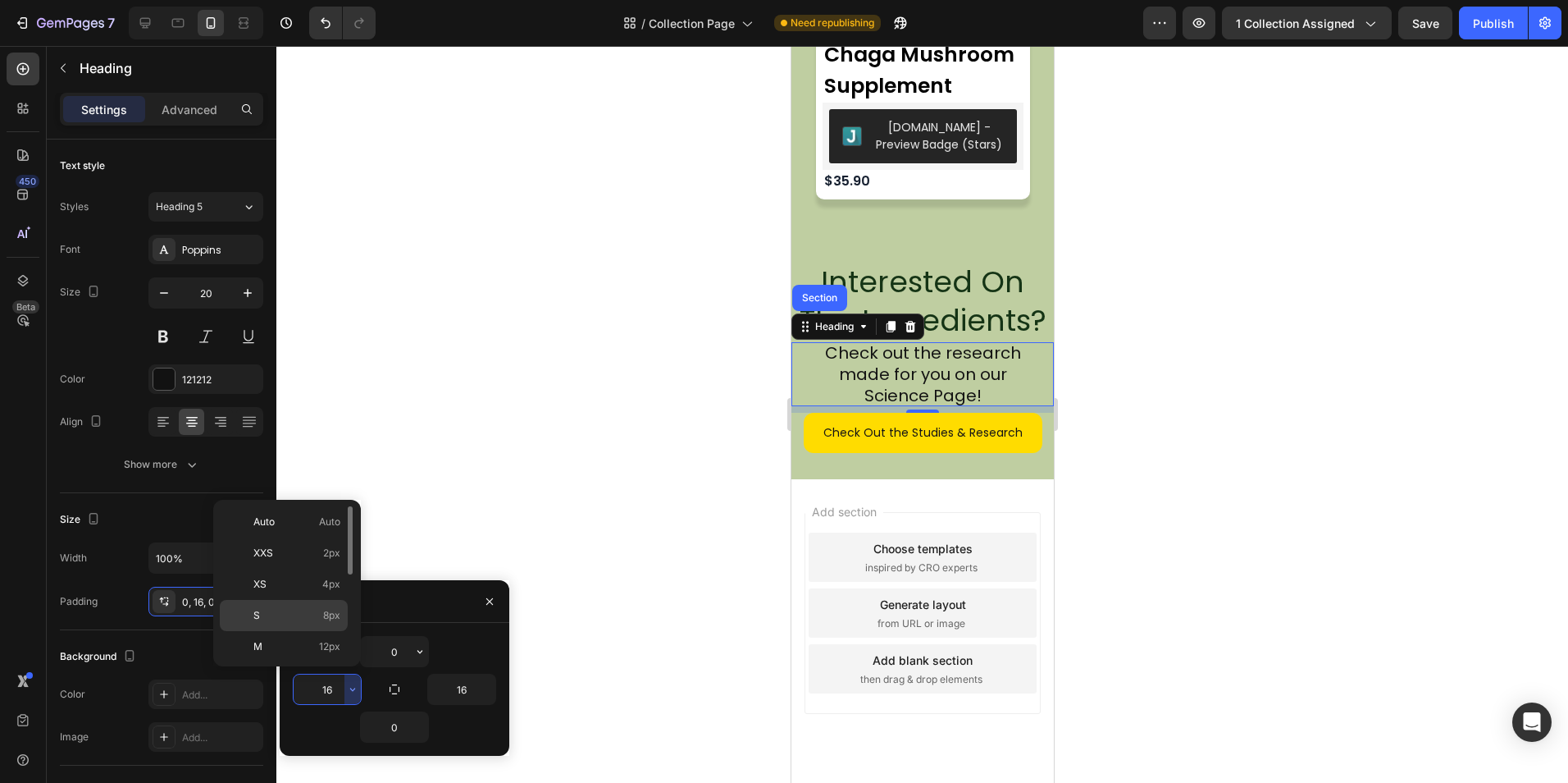
click at [323, 612] on span "8px" at bounding box center [331, 614] width 17 height 15
type input "8"
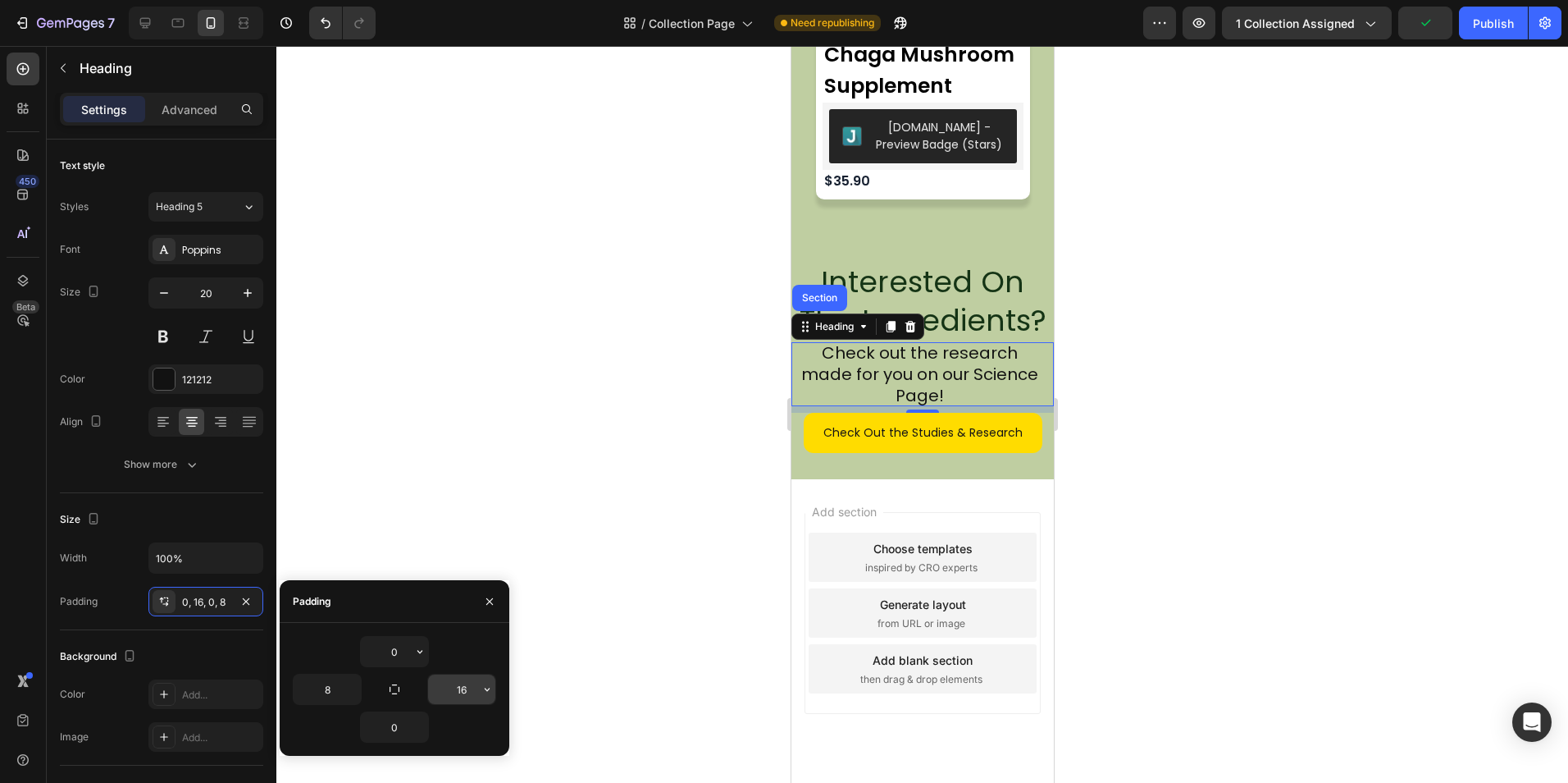
click at [478, 687] on button "button" at bounding box center [486, 689] width 16 height 30
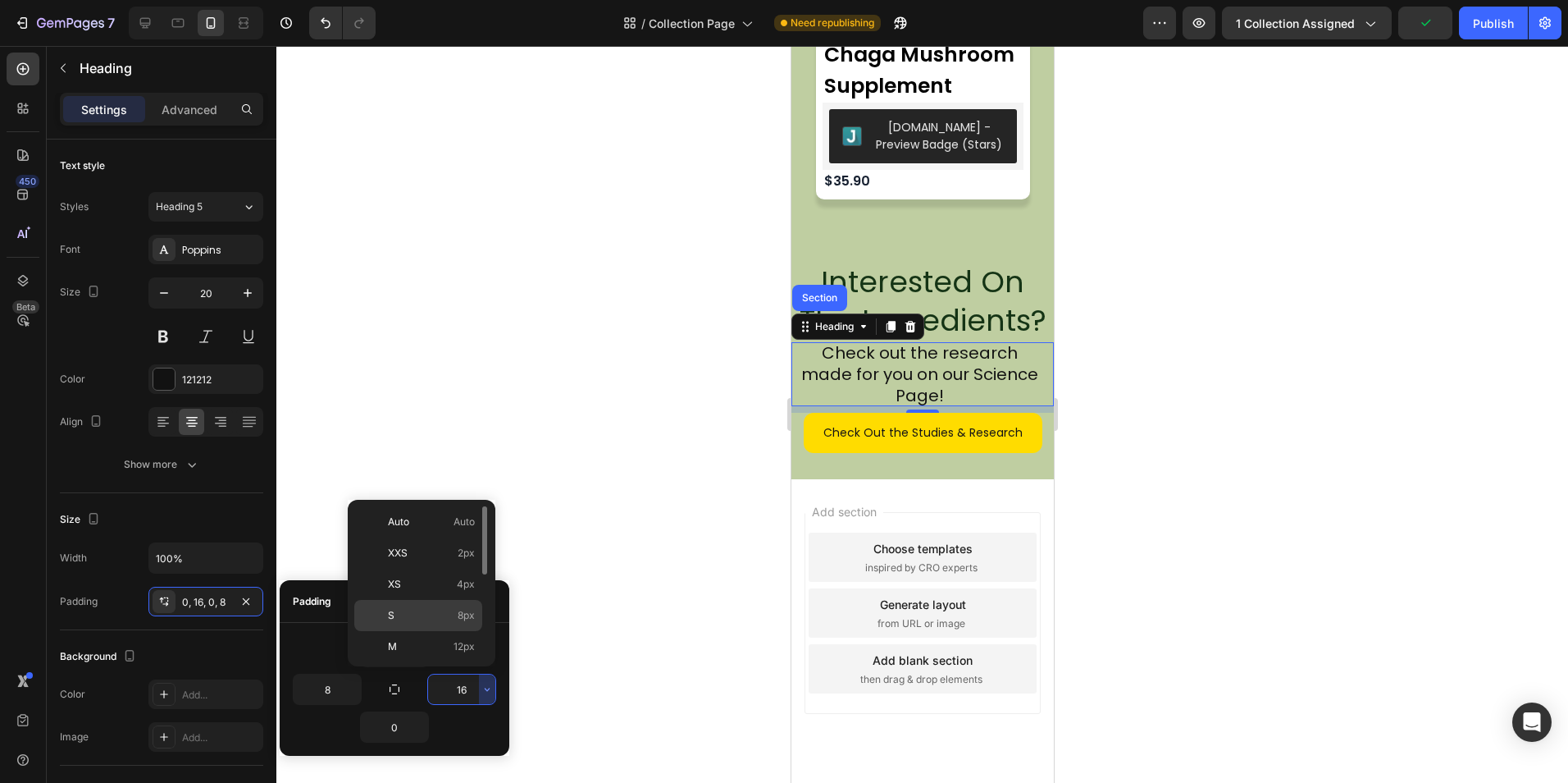
click at [436, 616] on p "S 8px" at bounding box center [431, 614] width 87 height 15
type input "8"
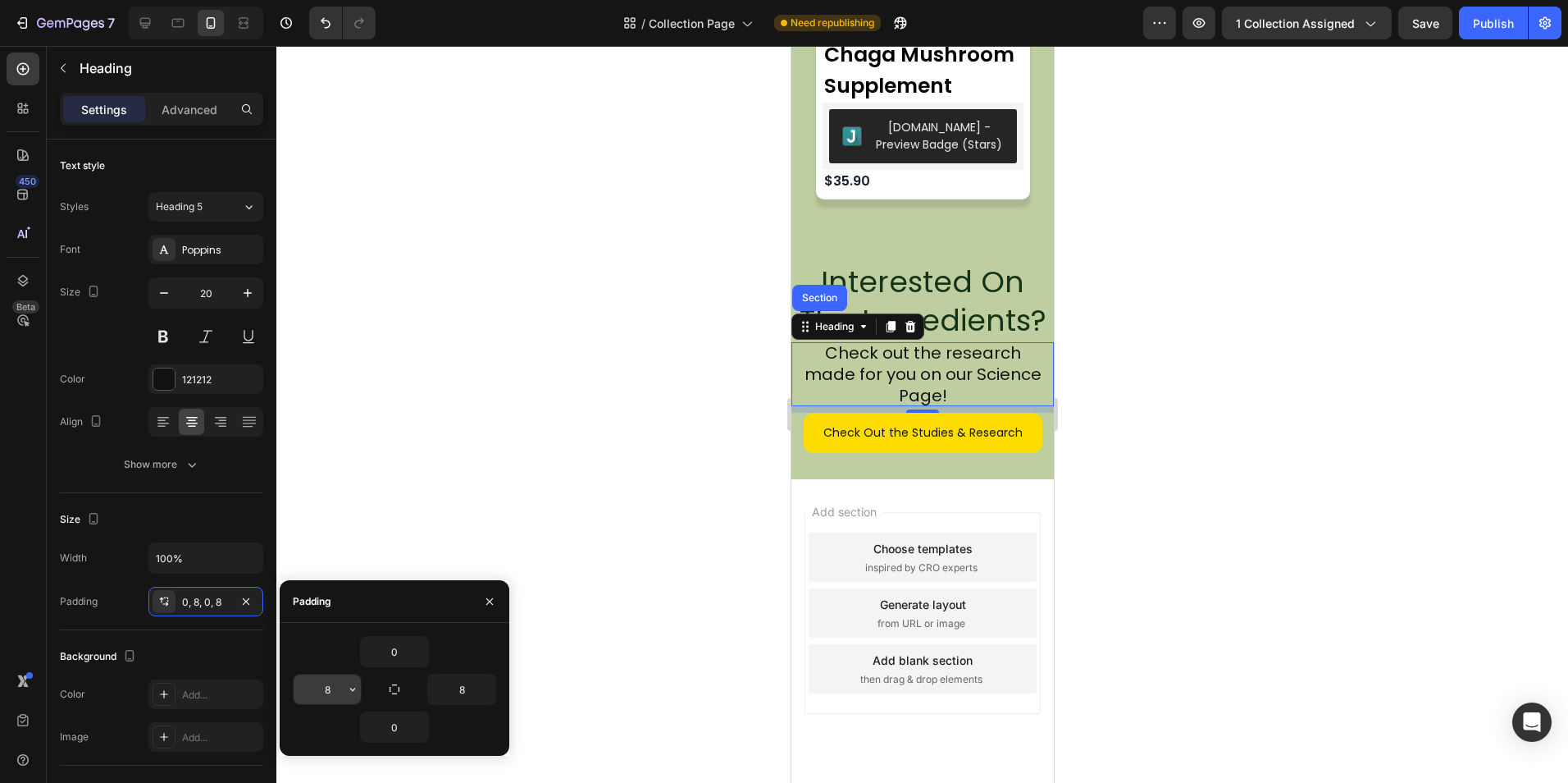
click at [331, 693] on input "8" at bounding box center [326, 689] width 67 height 30
click at [343, 691] on input "8" at bounding box center [326, 689] width 67 height 30
click at [349, 688] on icon "button" at bounding box center [352, 688] width 13 height 13
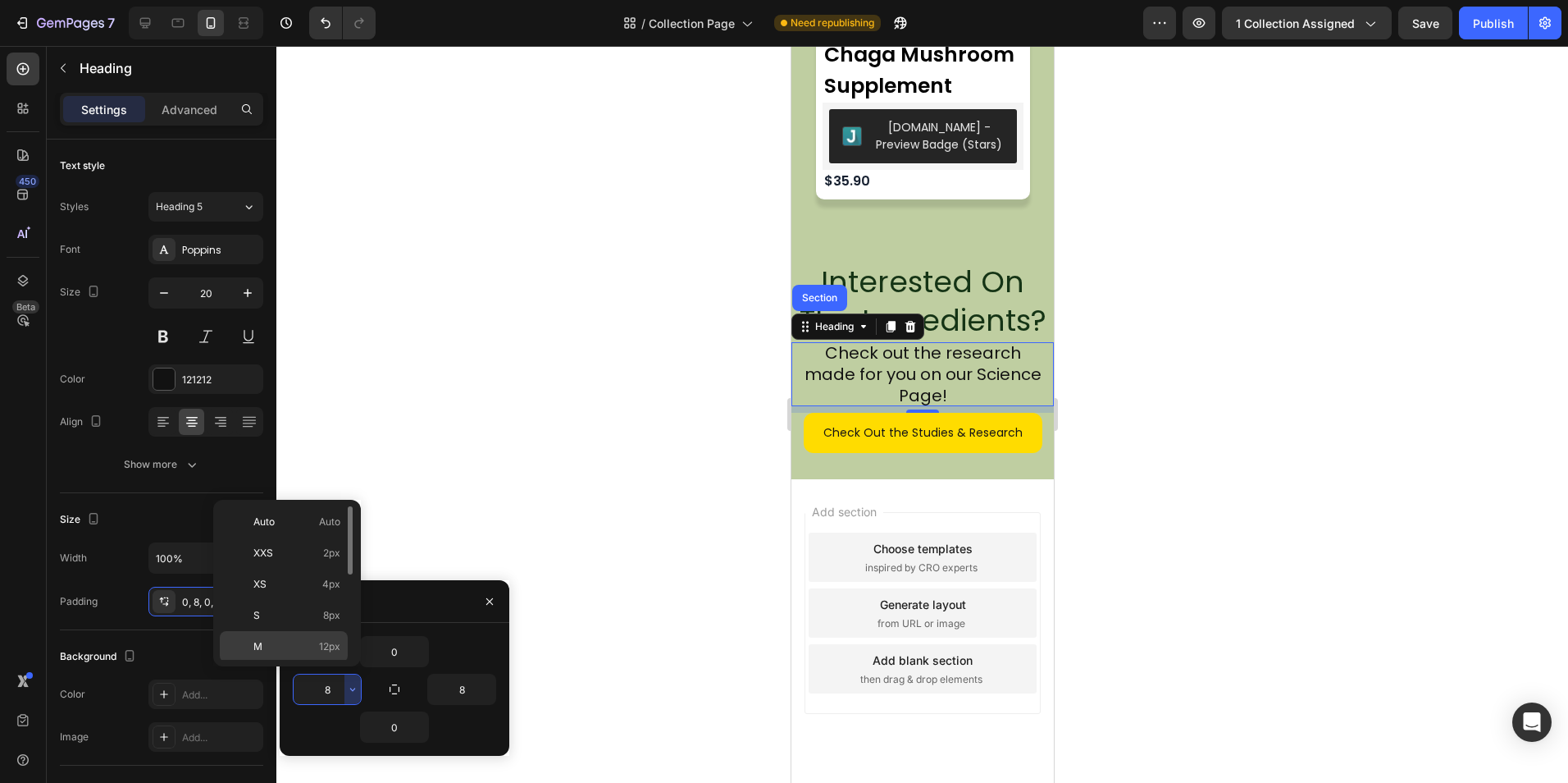
click at [327, 645] on span "12px" at bounding box center [329, 646] width 21 height 15
type input "12"
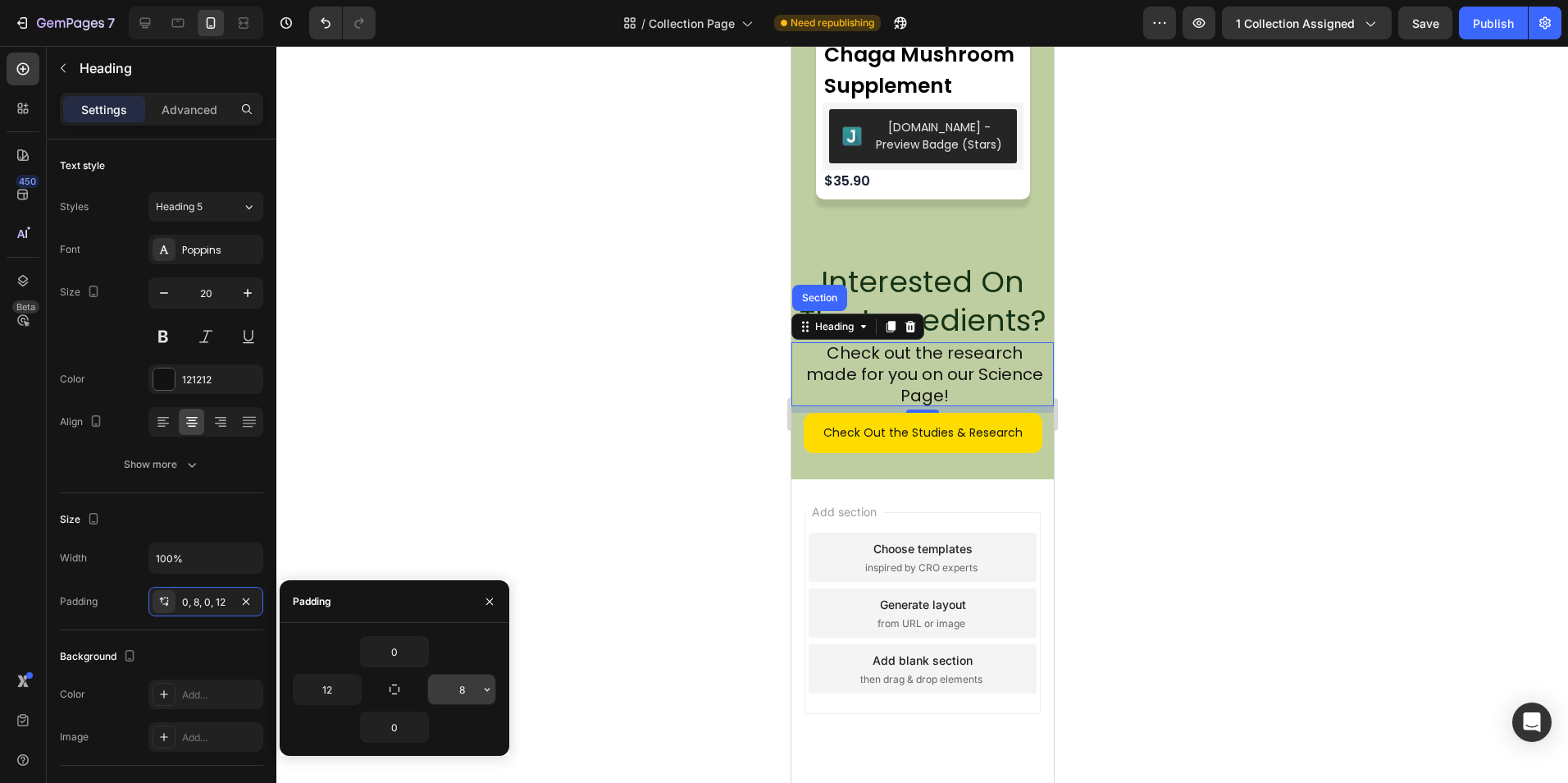
click at [486, 686] on icon "button" at bounding box center [486, 688] width 13 height 13
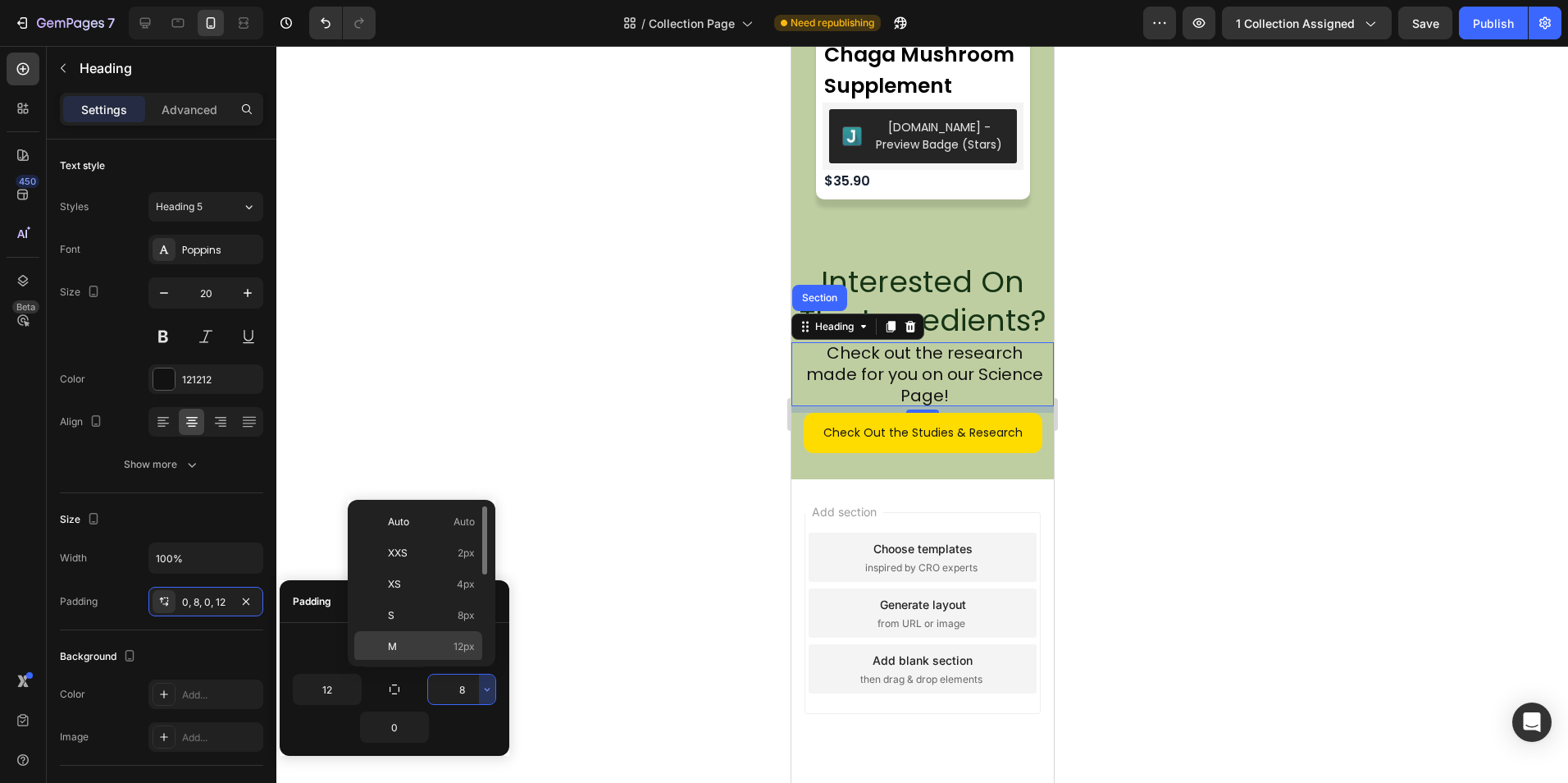
click at [457, 647] on span "12px" at bounding box center [464, 646] width 21 height 15
type input "12"
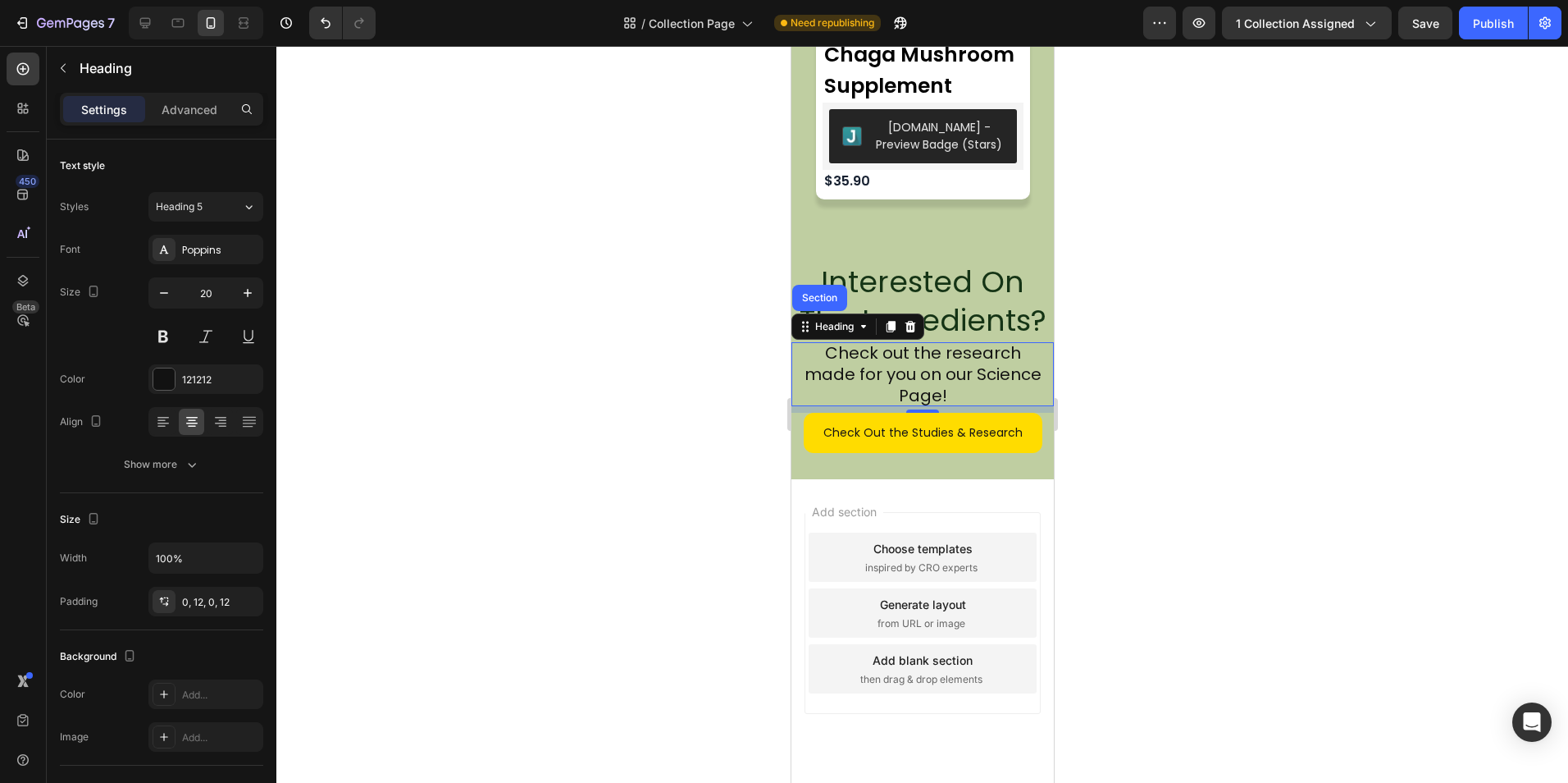
click at [534, 371] on div at bounding box center [921, 414] width 1291 height 737
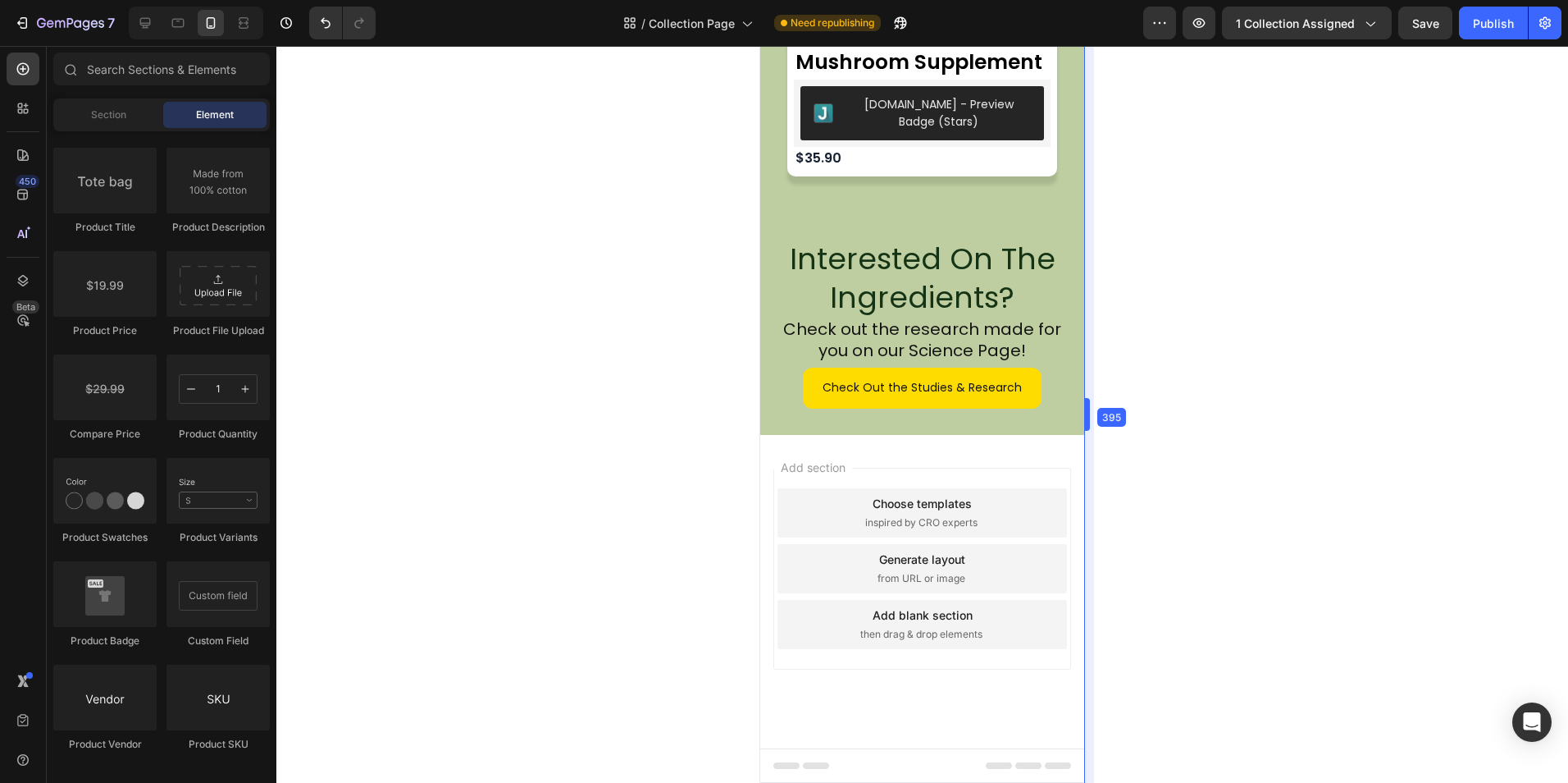
drag, startPoint x: 1056, startPoint y: 201, endPoint x: 1098, endPoint y: 209, distance: 42.8
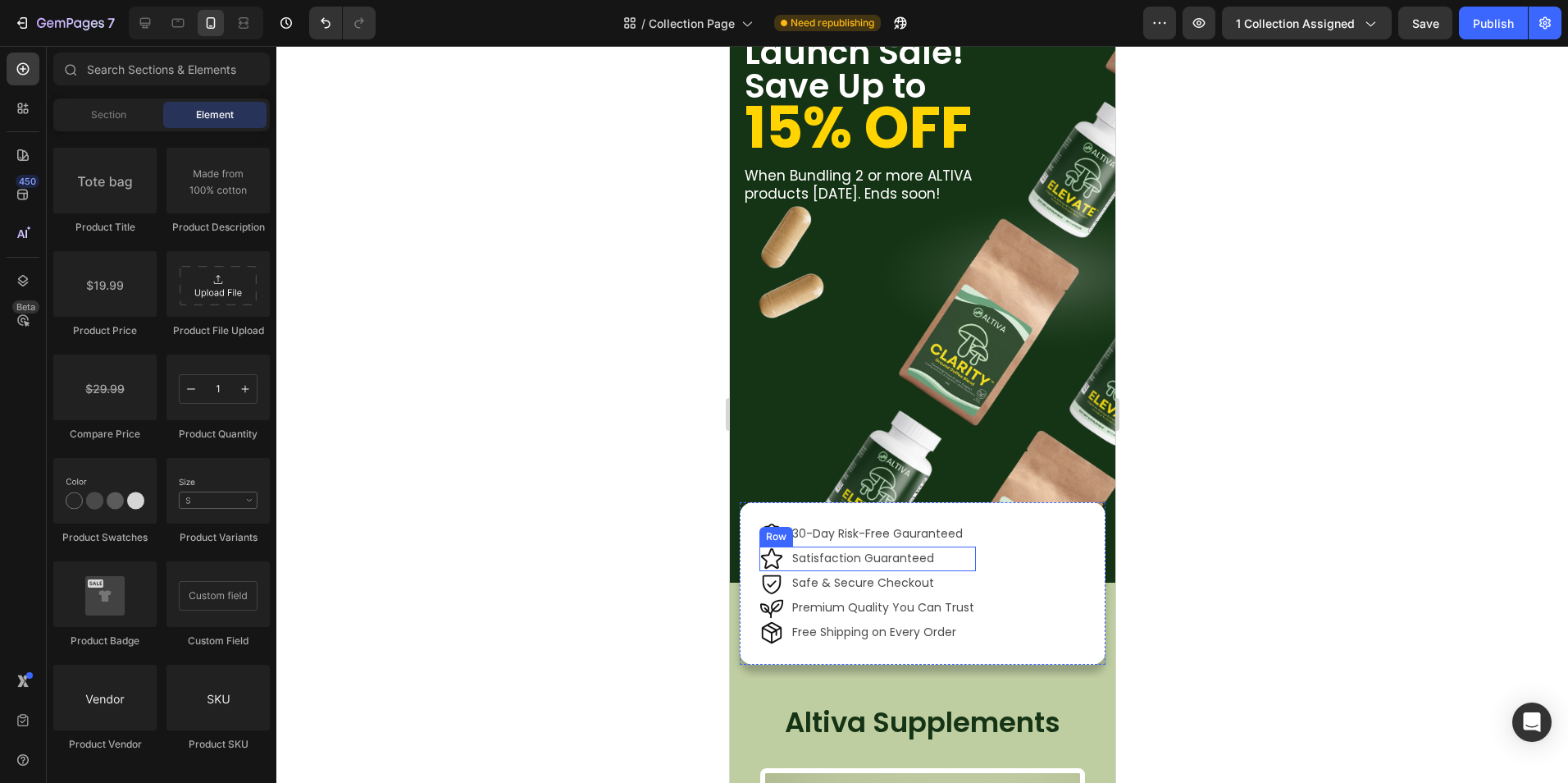
scroll to position [108, 0]
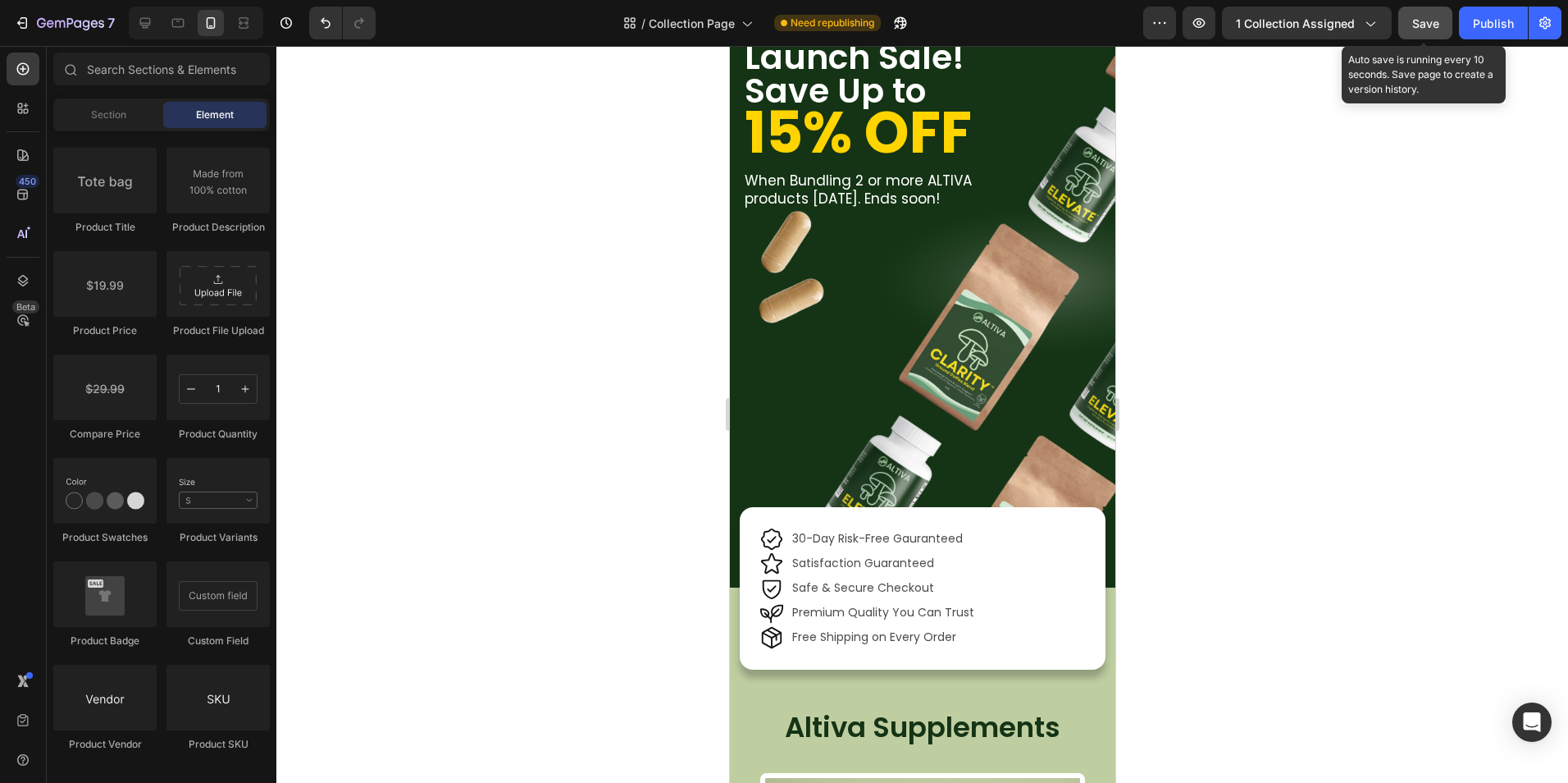
click at [1440, 19] on button "Save" at bounding box center [1424, 23] width 54 height 33
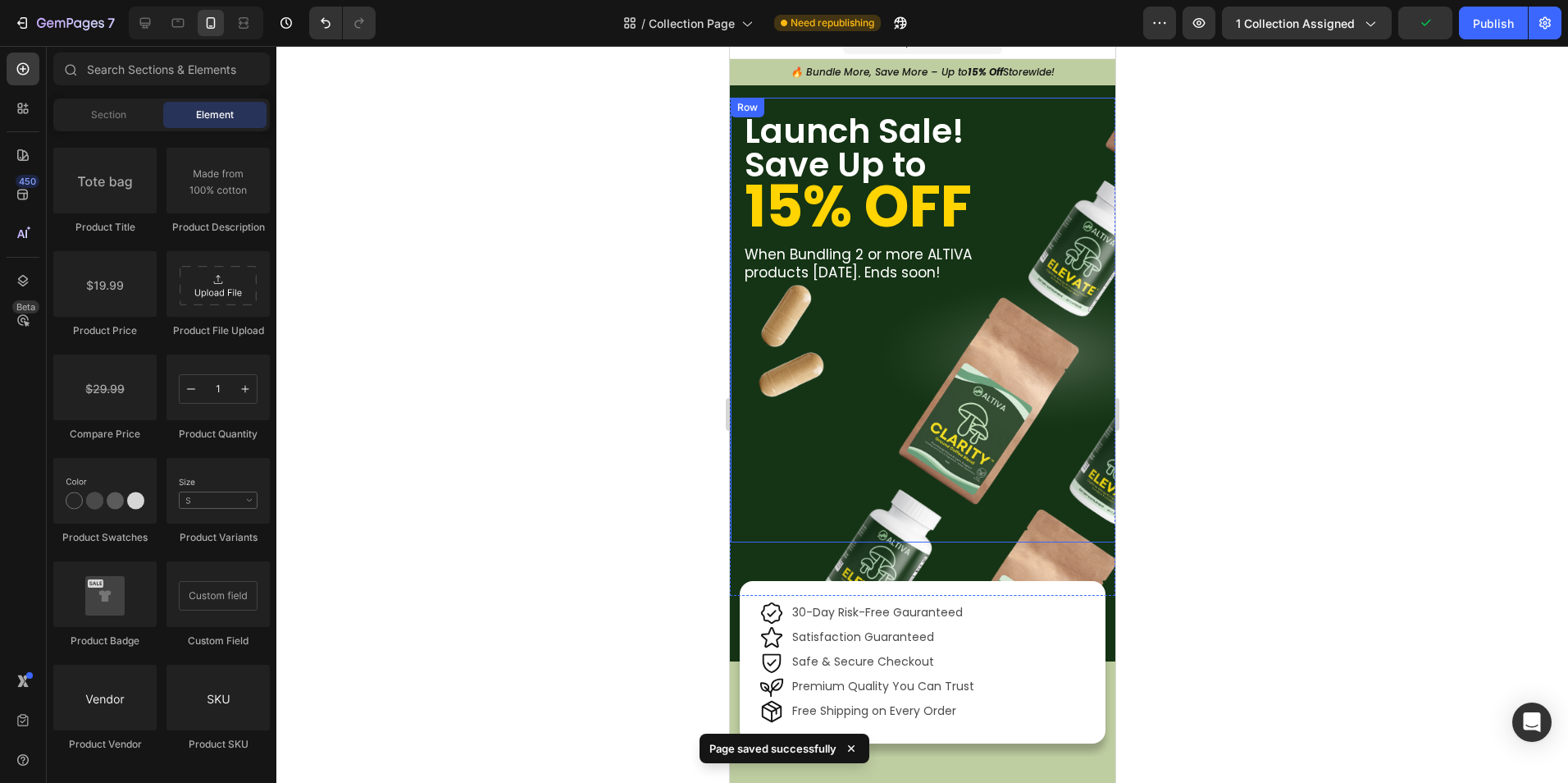
scroll to position [0, 0]
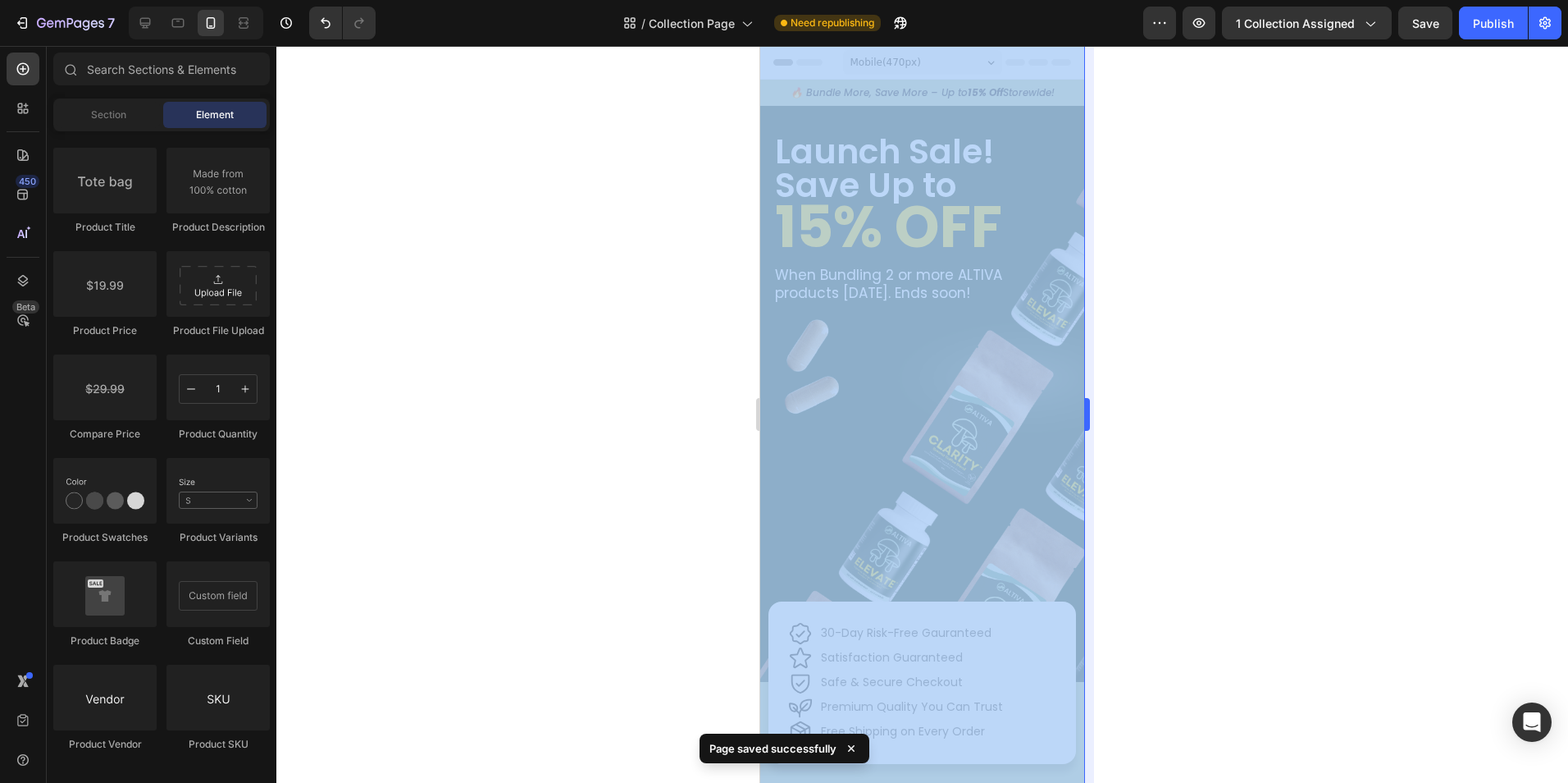
drag, startPoint x: 1118, startPoint y: 565, endPoint x: 1091, endPoint y: 566, distance: 27.0
click at [1091, 566] on div "333333 100 % 333333 100 %" at bounding box center [921, 414] width 1291 height 737
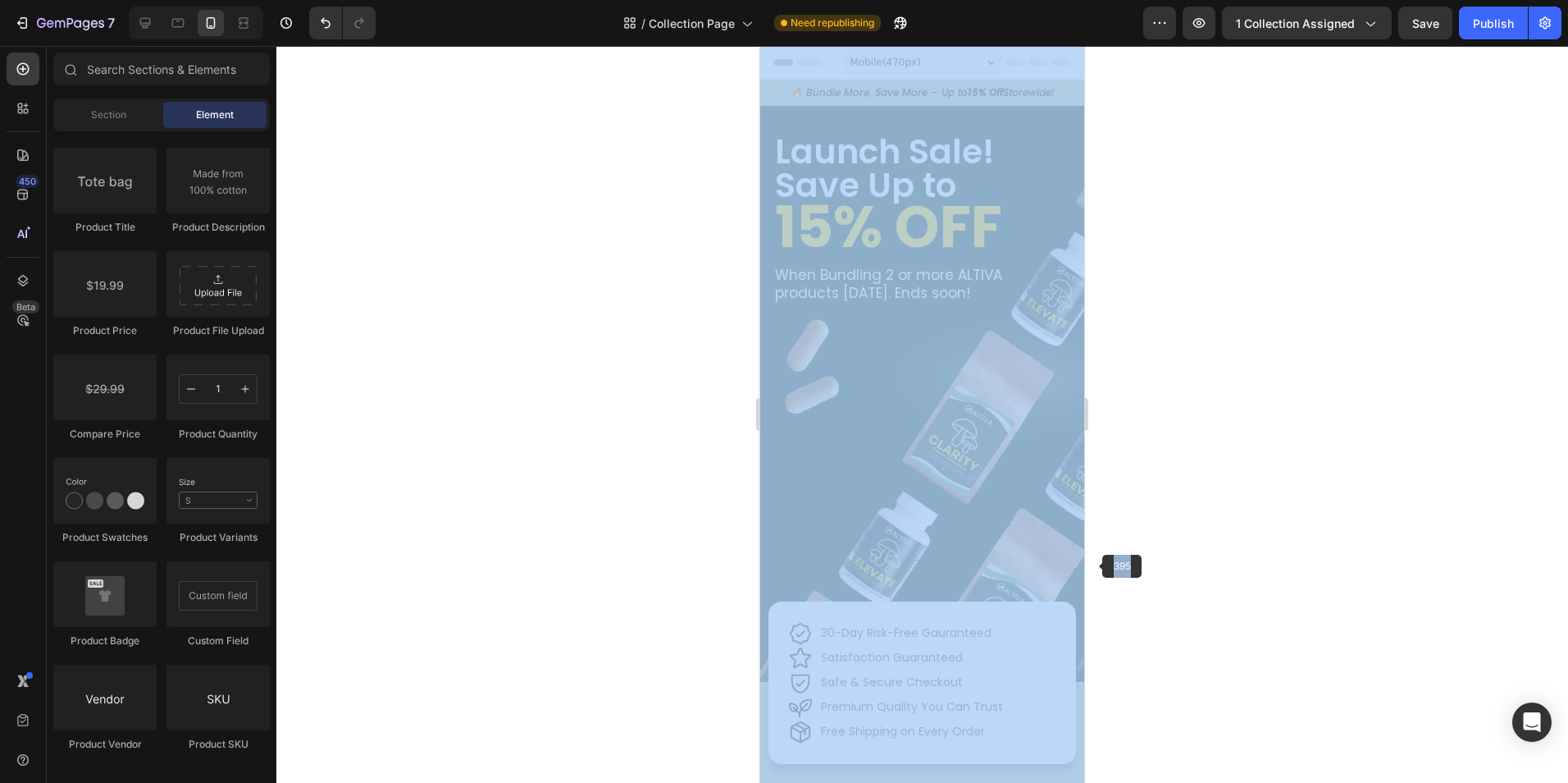
drag, startPoint x: 1091, startPoint y: 566, endPoint x: 1158, endPoint y: 469, distance: 117.9
click at [1199, 465] on div at bounding box center [921, 414] width 1291 height 737
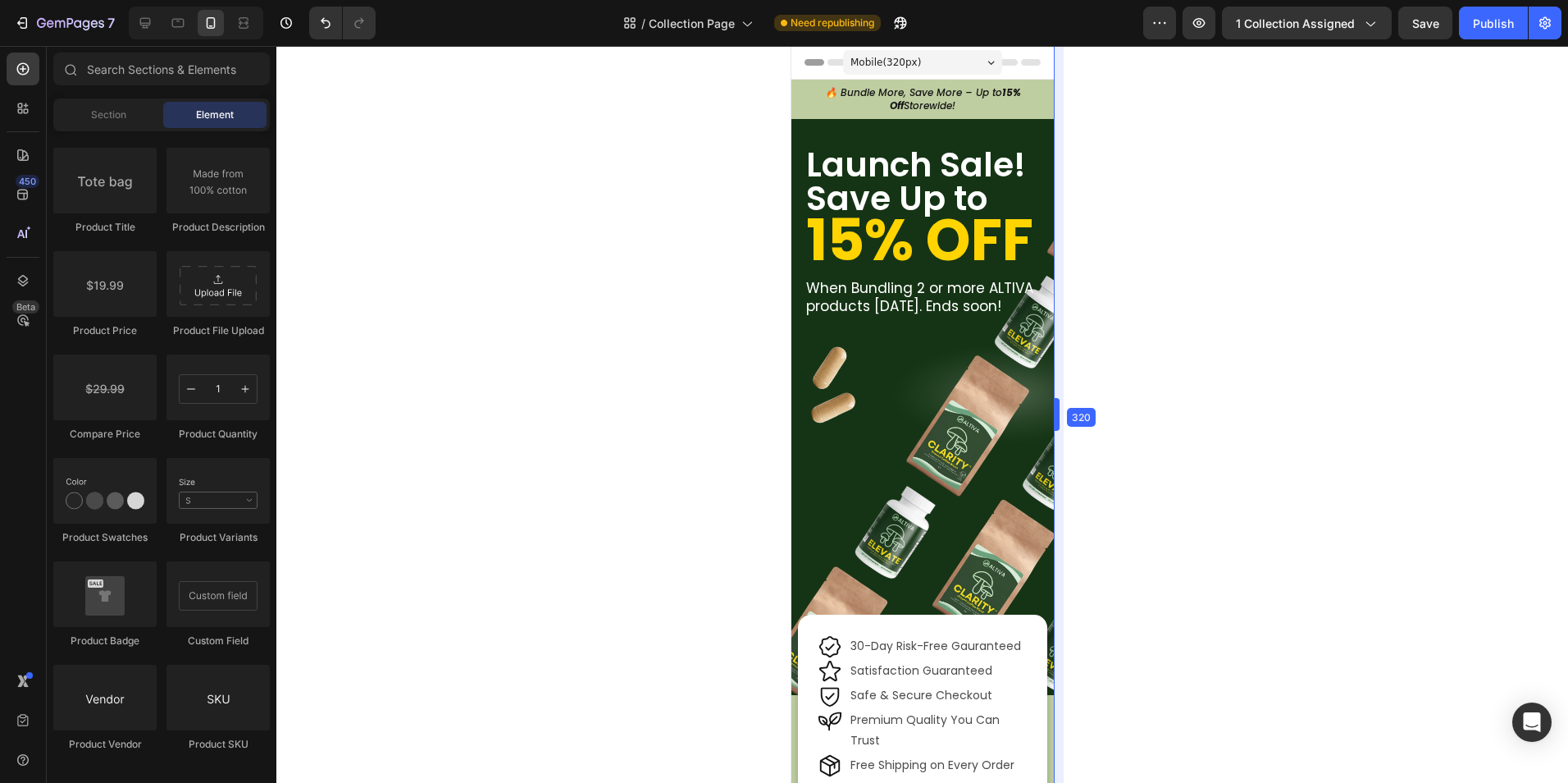
drag, startPoint x: 1090, startPoint y: 480, endPoint x: 1004, endPoint y: 470, distance: 86.6
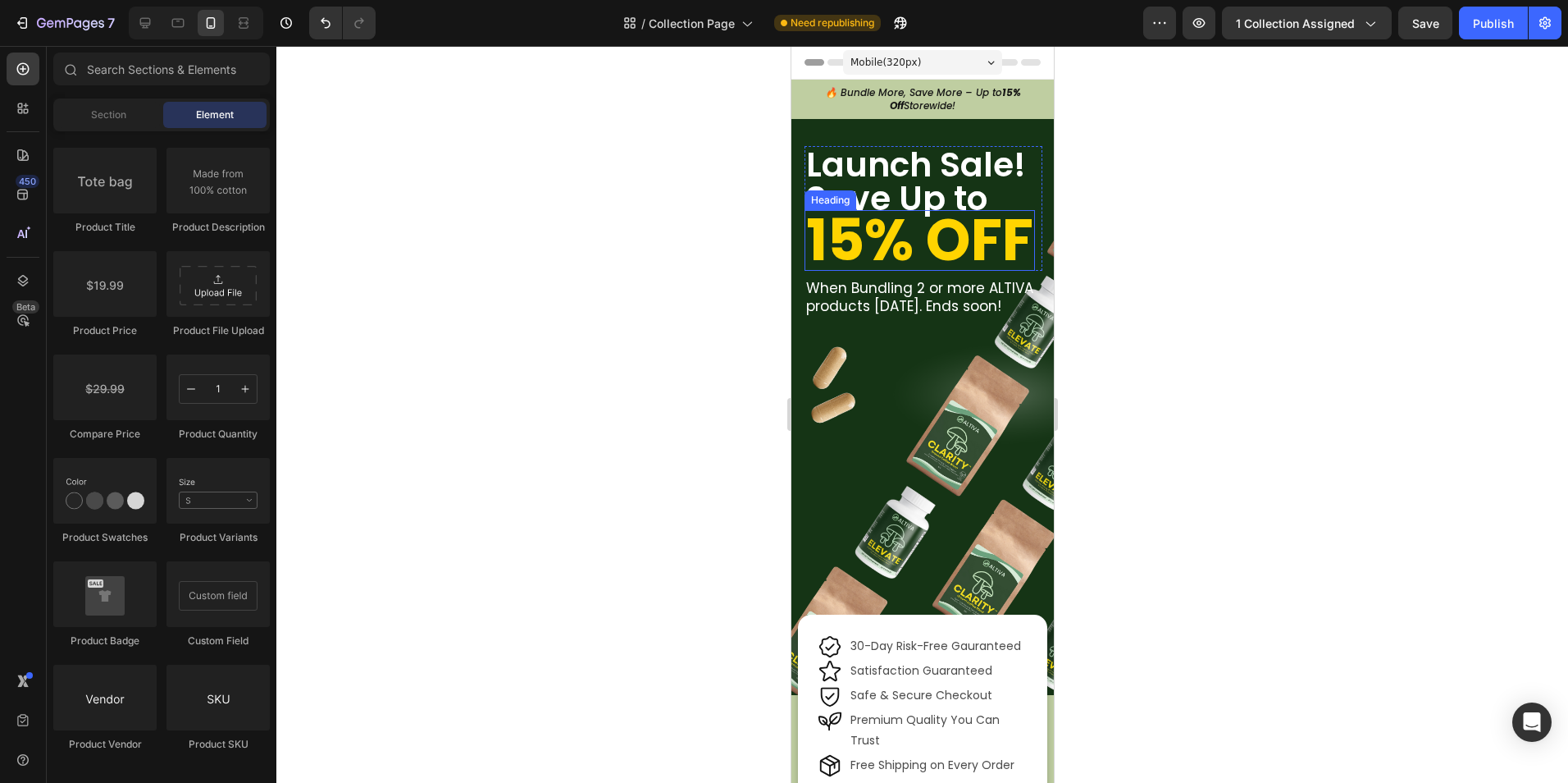
click at [894, 270] on h2 "15% OFF" at bounding box center [918, 240] width 230 height 61
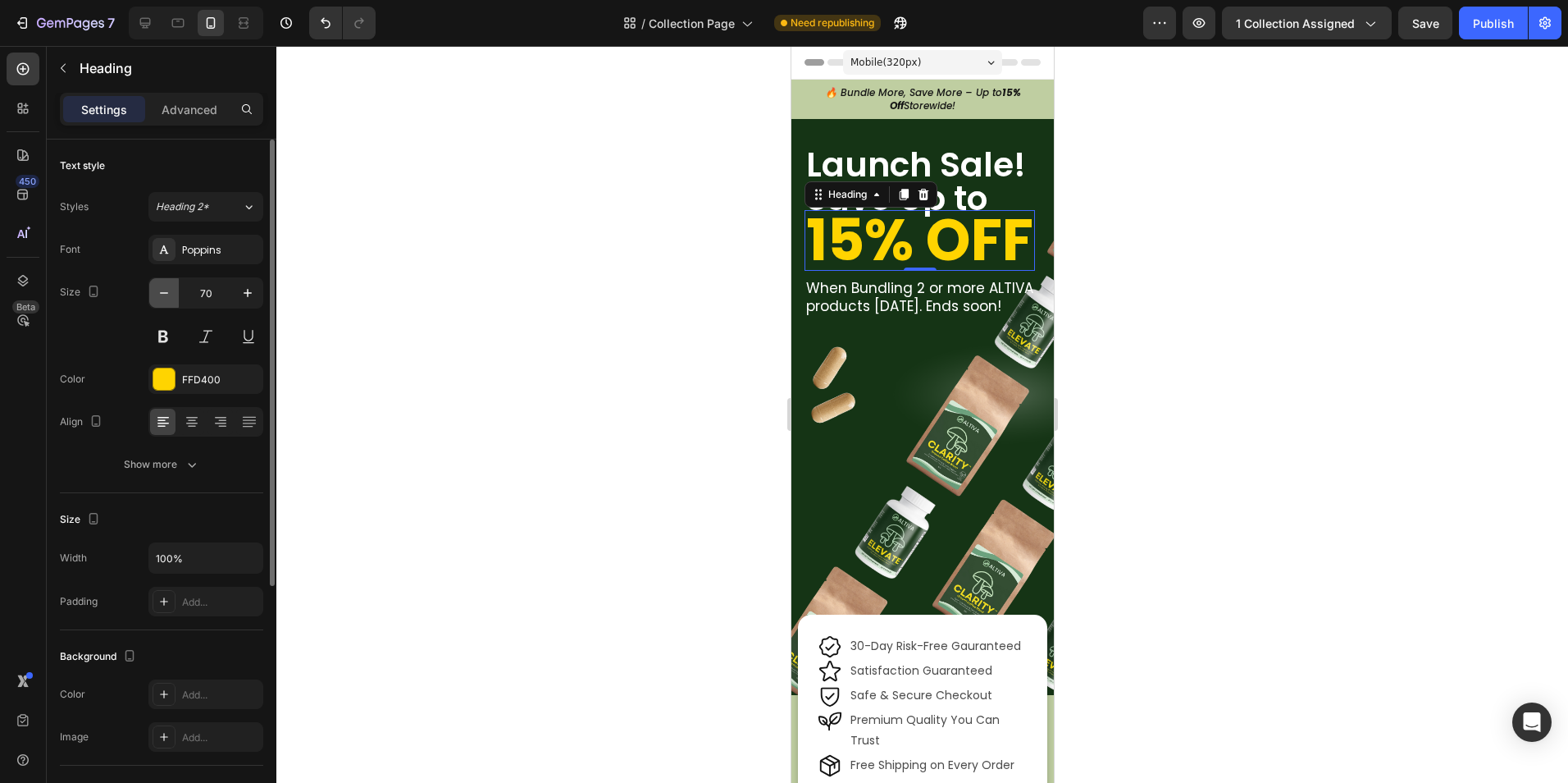
click at [165, 288] on icon "button" at bounding box center [163, 292] width 16 height 16
type input "67"
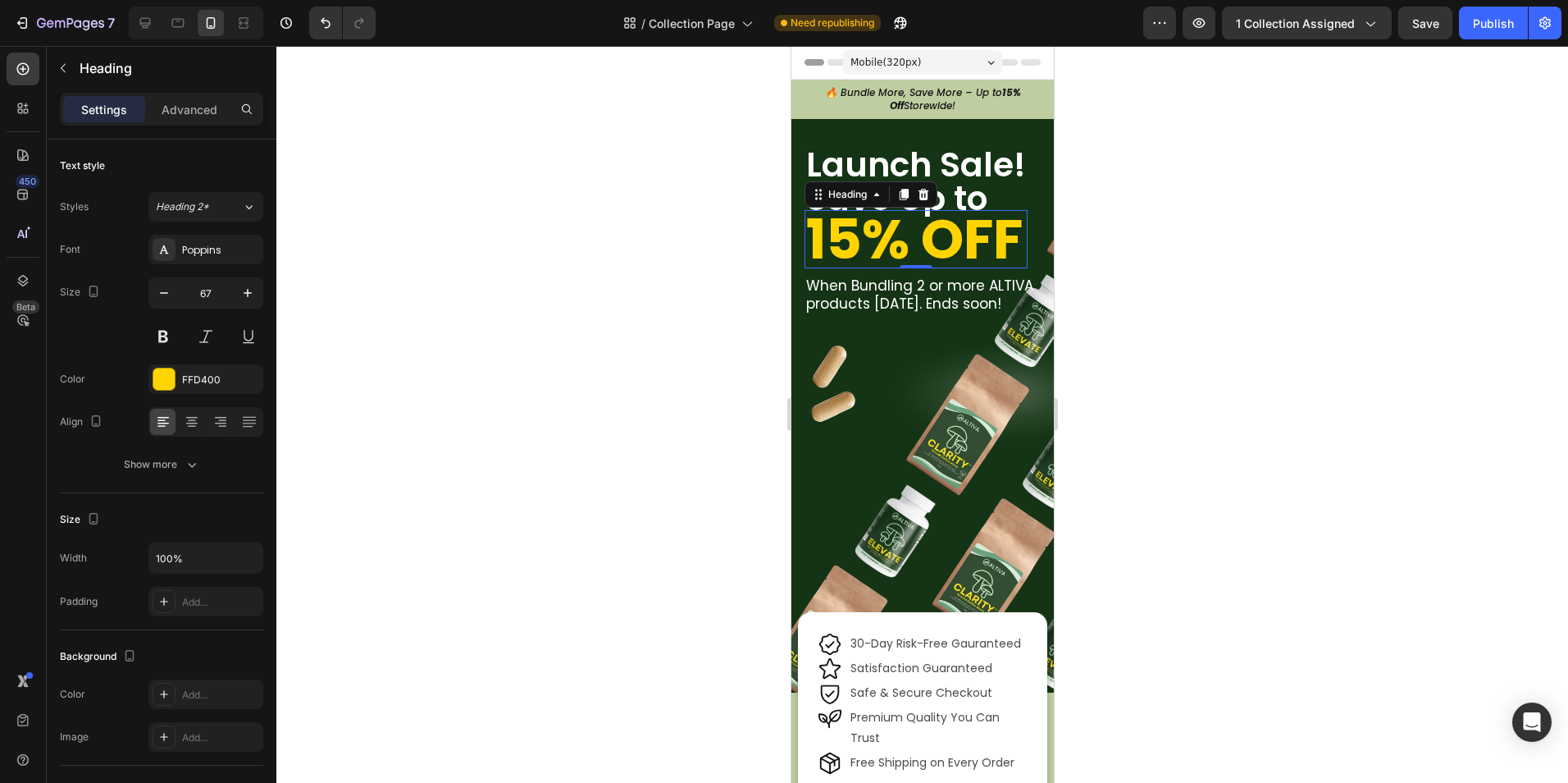
click at [1115, 367] on div at bounding box center [921, 414] width 1291 height 737
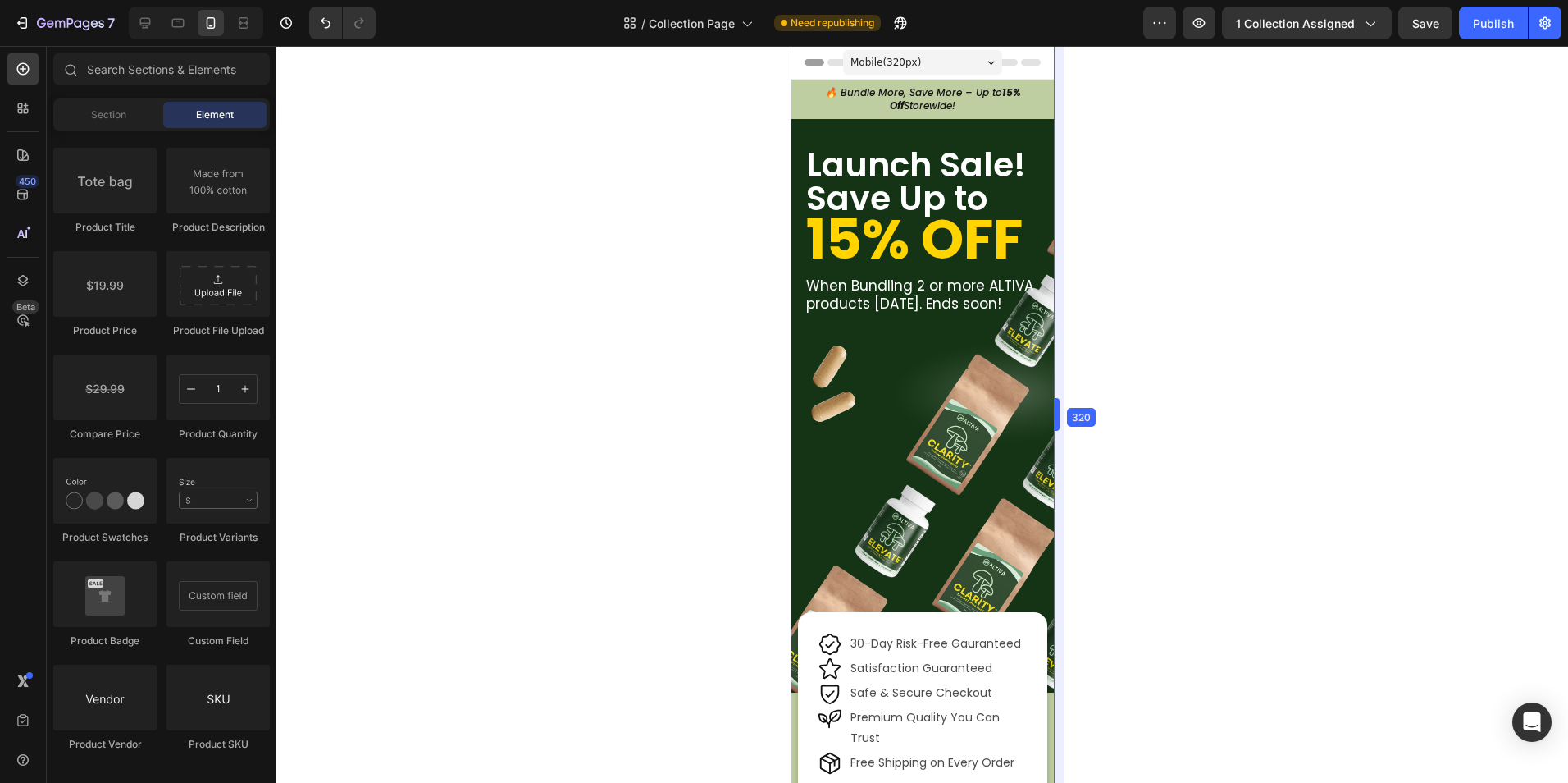
drag, startPoint x: 1062, startPoint y: 372, endPoint x: 965, endPoint y: 365, distance: 97.3
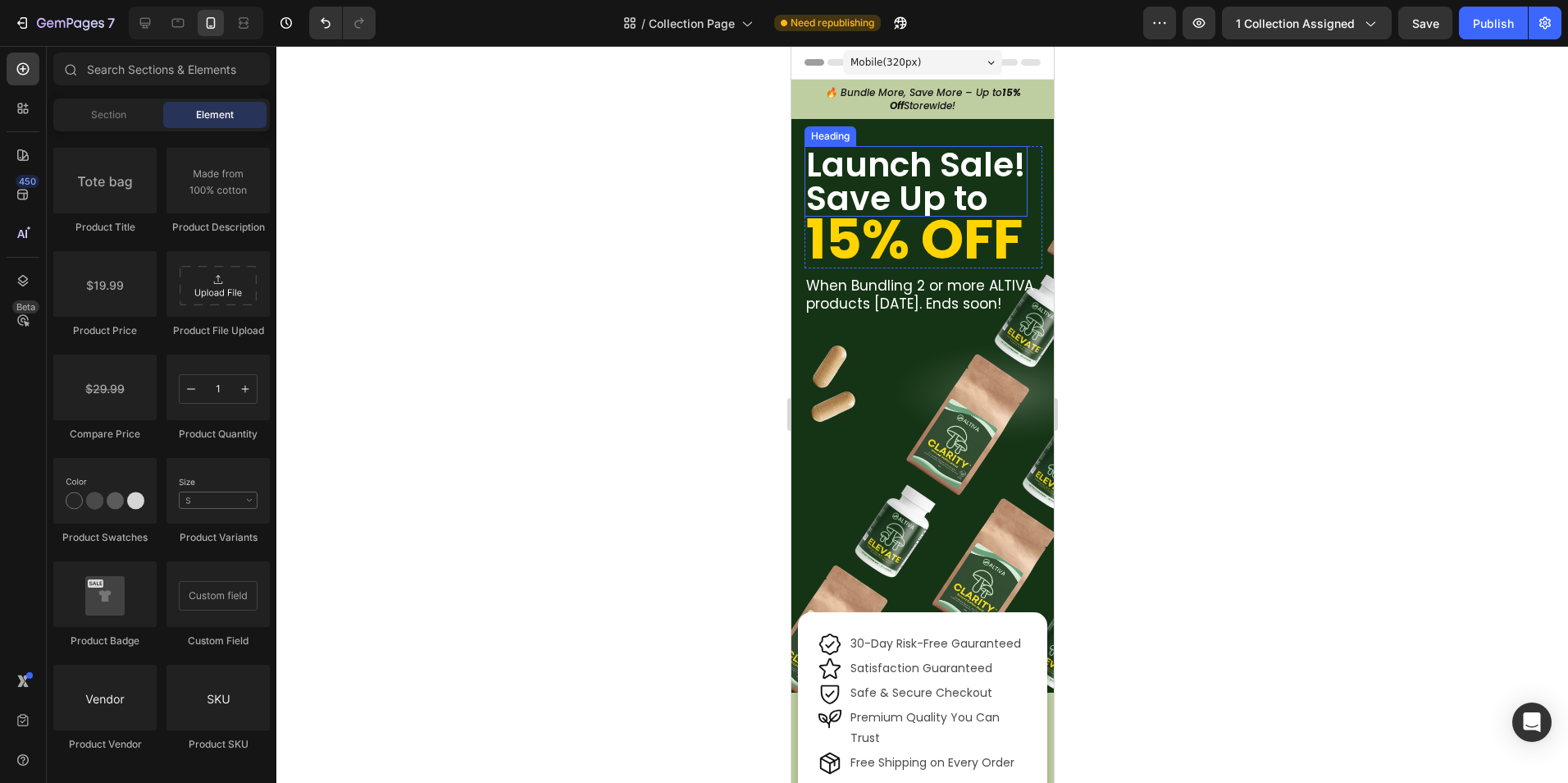
click at [925, 164] on h2 "Launch Sale! Save Up to" at bounding box center [915, 181] width 223 height 71
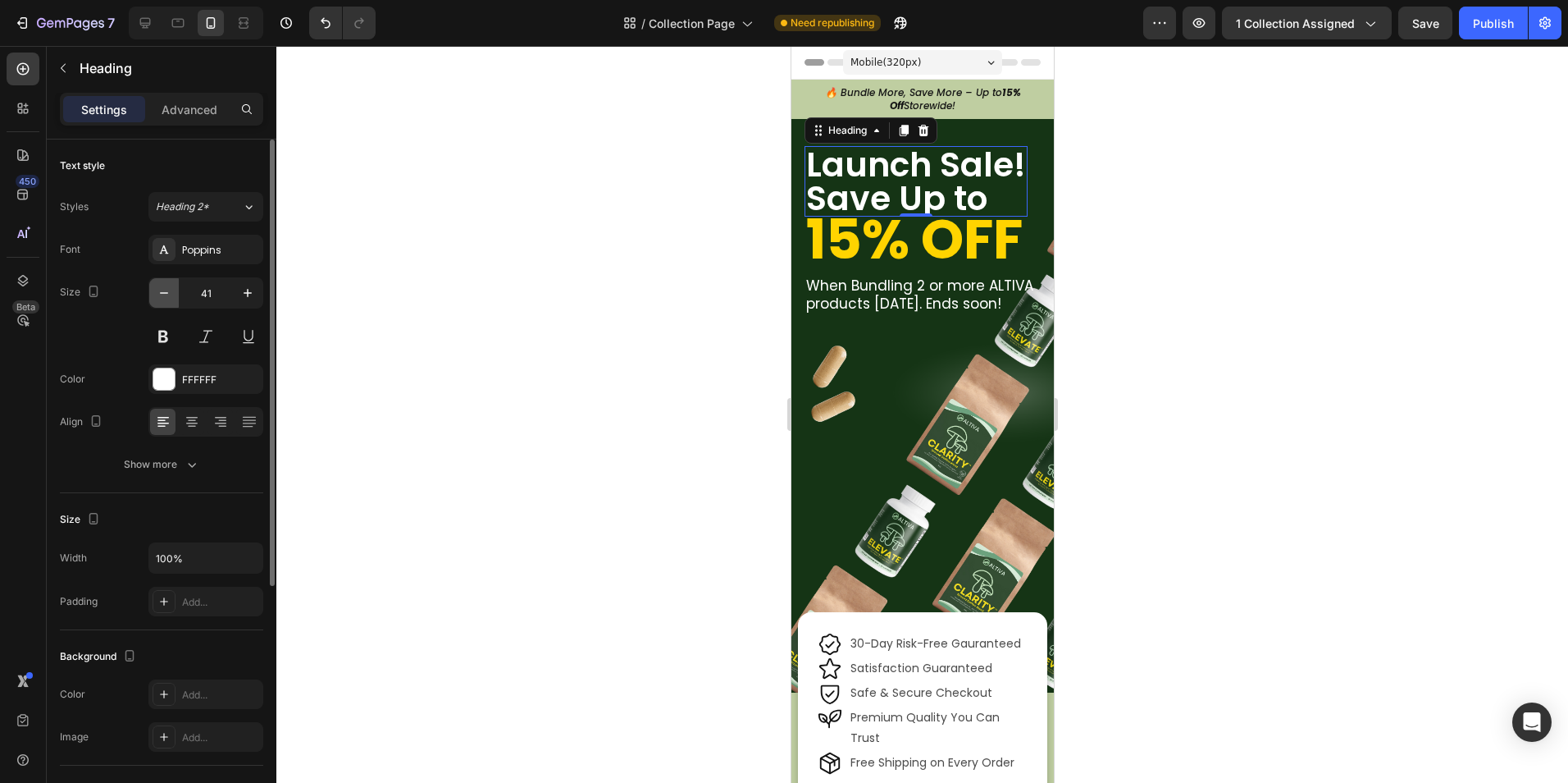
click at [152, 290] on button "button" at bounding box center [164, 293] width 30 height 30
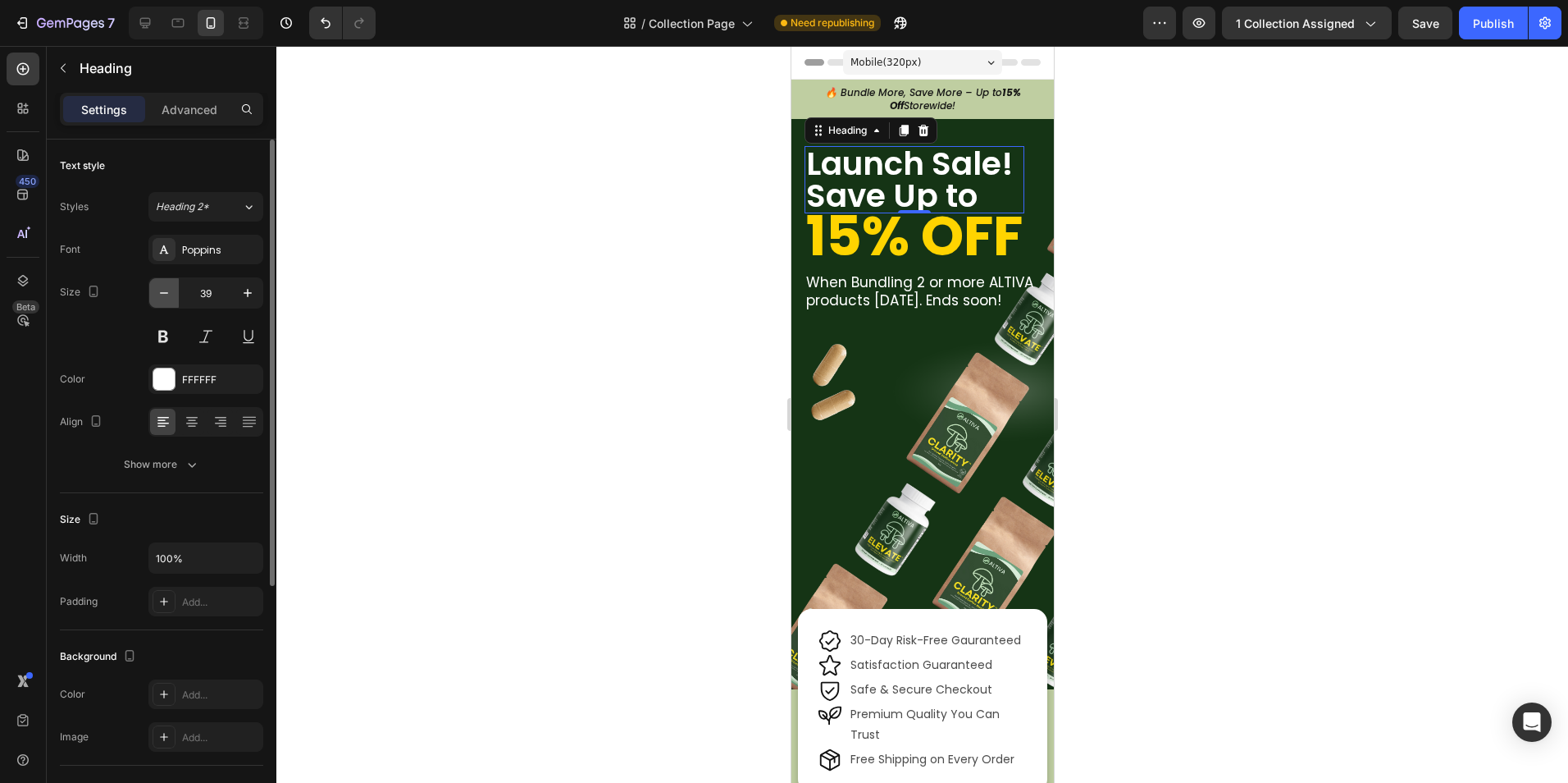
click at [152, 290] on button "button" at bounding box center [164, 293] width 30 height 30
type input "38"
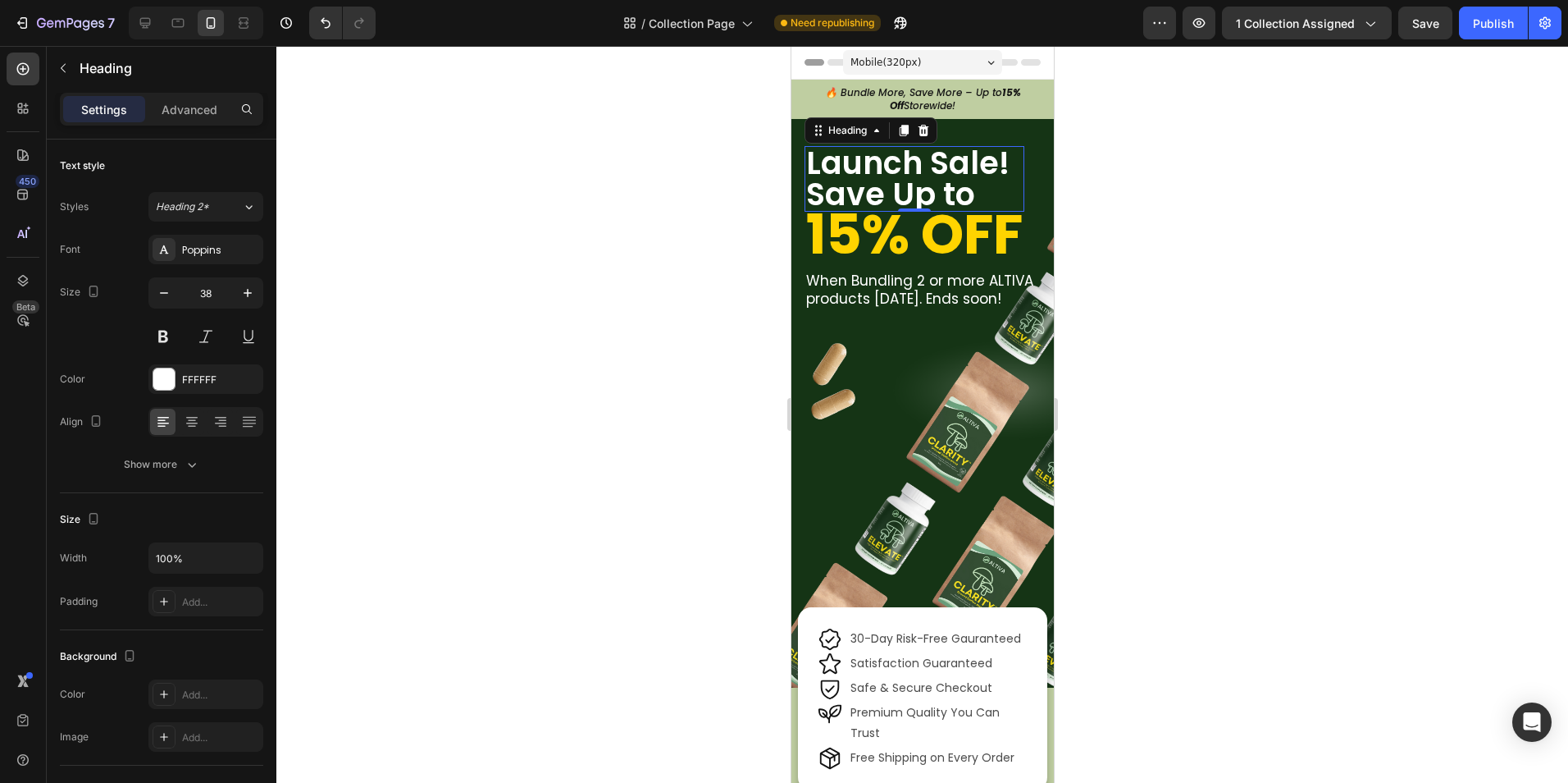
drag, startPoint x: 524, startPoint y: 319, endPoint x: 97, endPoint y: 244, distance: 433.5
click at [524, 319] on div at bounding box center [921, 414] width 1291 height 737
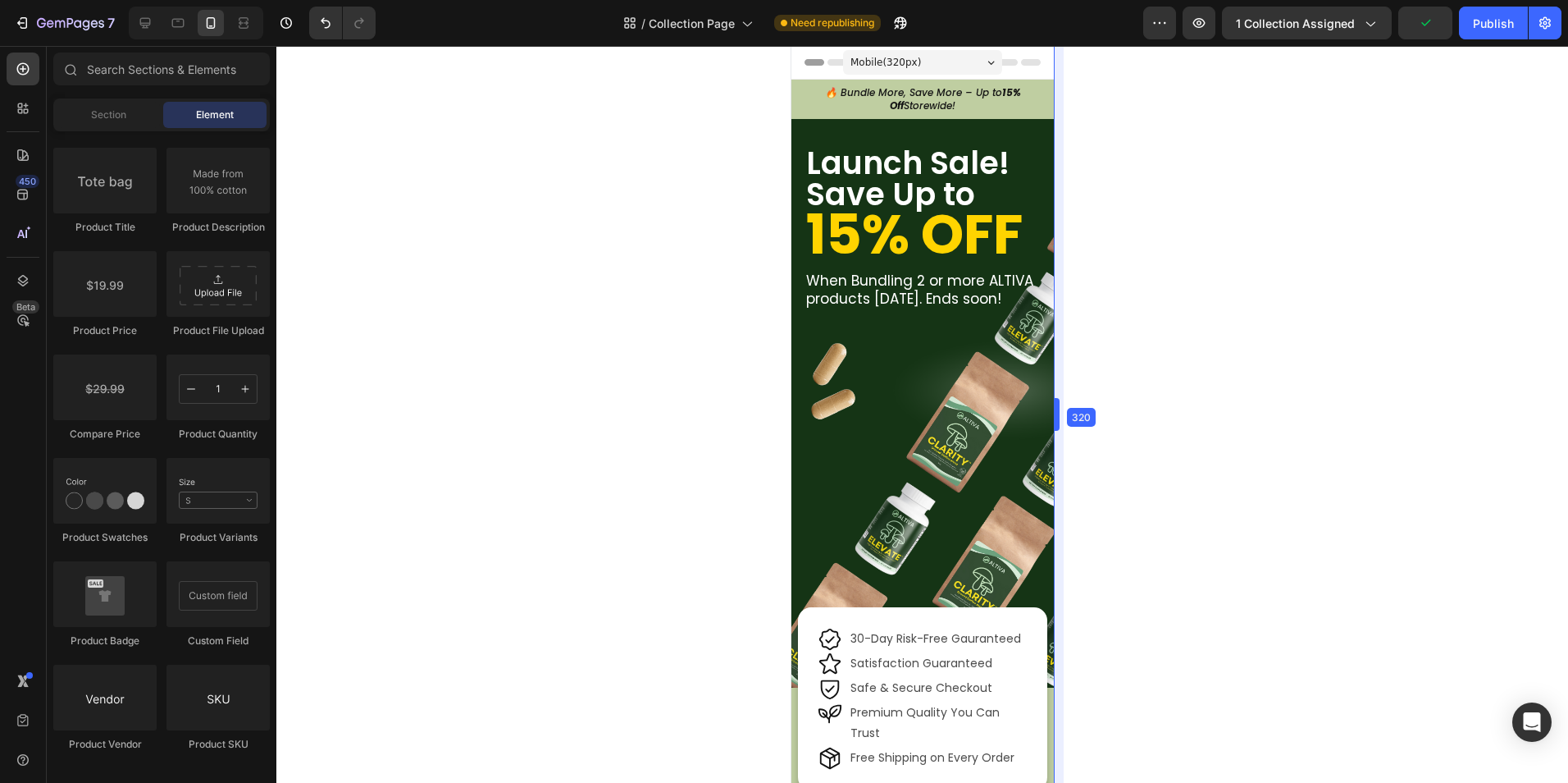
drag, startPoint x: 1056, startPoint y: 329, endPoint x: 963, endPoint y: 333, distance: 93.1
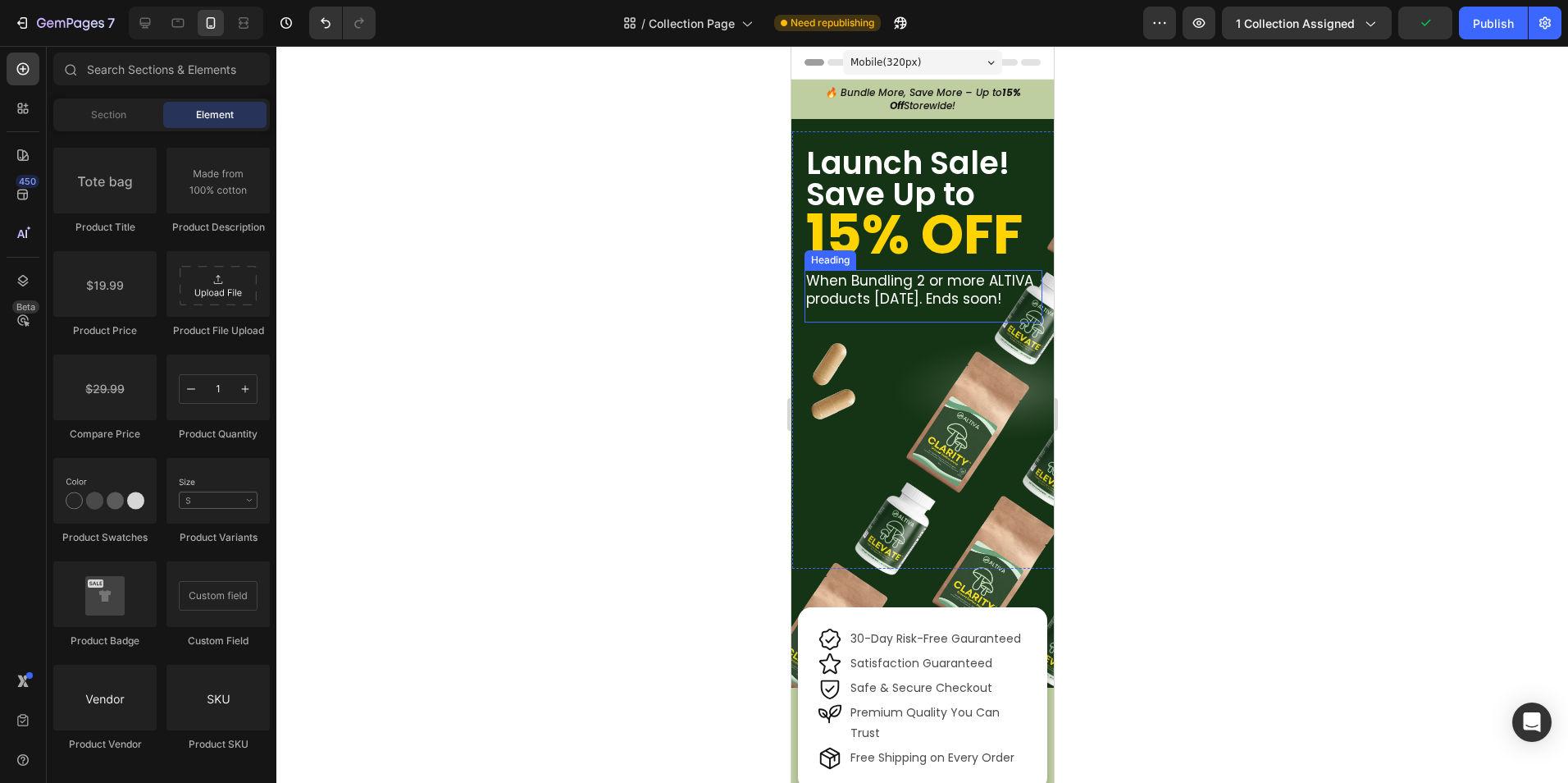
click at [883, 296] on h1 "When Bundling 2 or more ALTIVA products today. Ends soon!" at bounding box center [922, 289] width 238 height 39
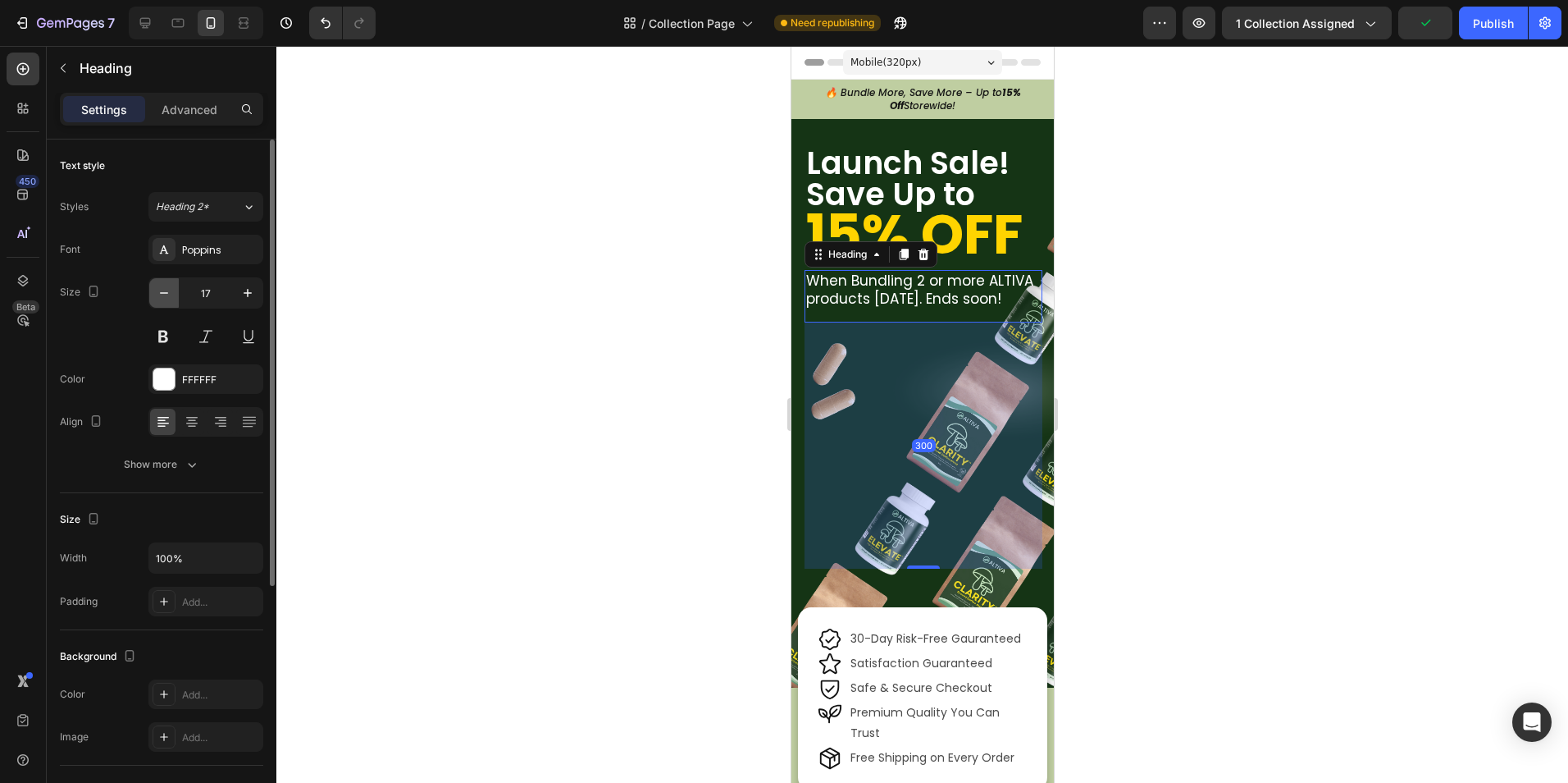
click at [164, 302] on button "button" at bounding box center [164, 293] width 30 height 30
type input "16"
click at [695, 329] on div at bounding box center [921, 414] width 1291 height 737
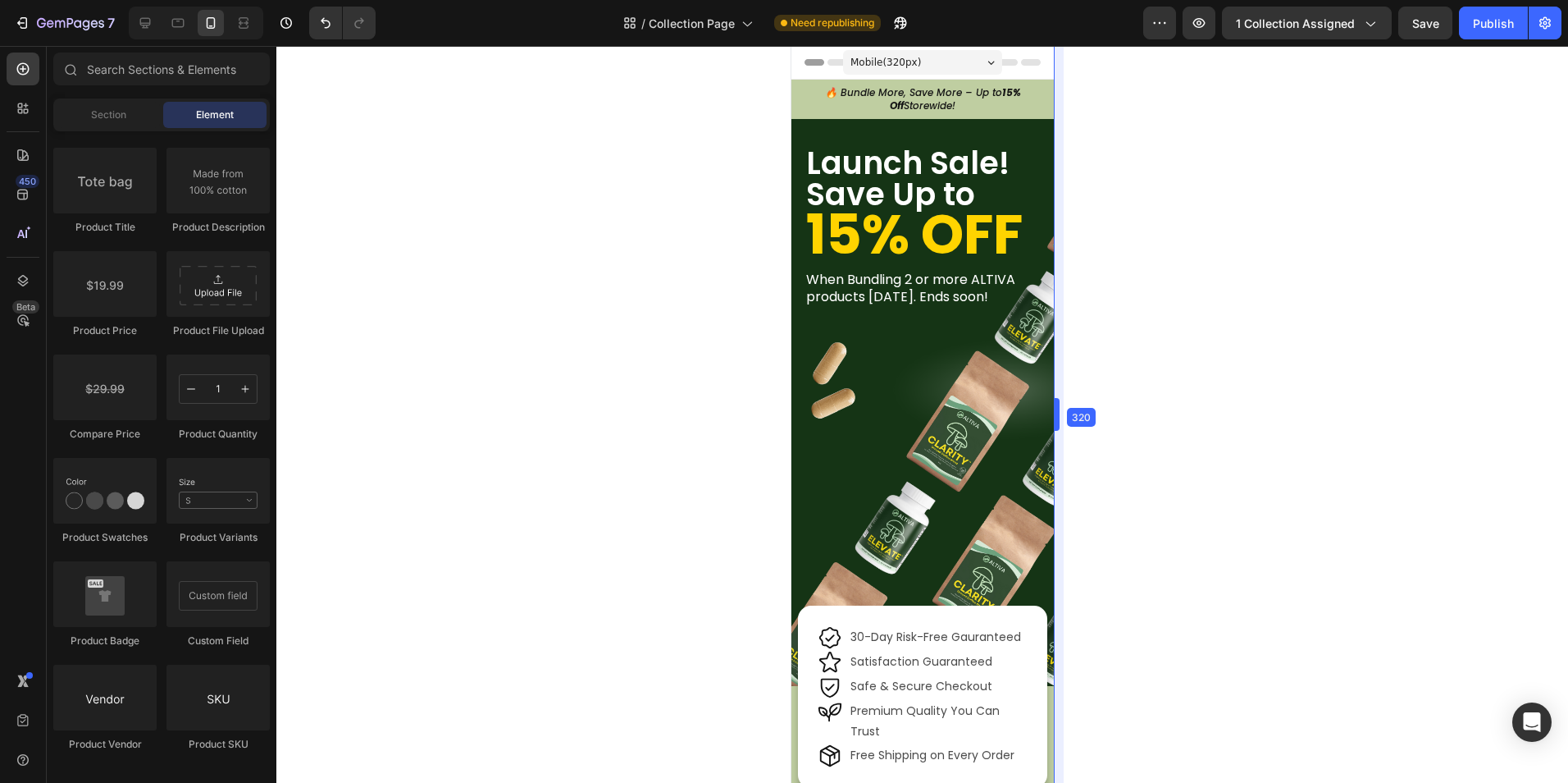
drag, startPoint x: 1060, startPoint y: 365, endPoint x: 977, endPoint y: 367, distance: 83.0
click at [1507, 22] on div "Publish" at bounding box center [1492, 23] width 41 height 17
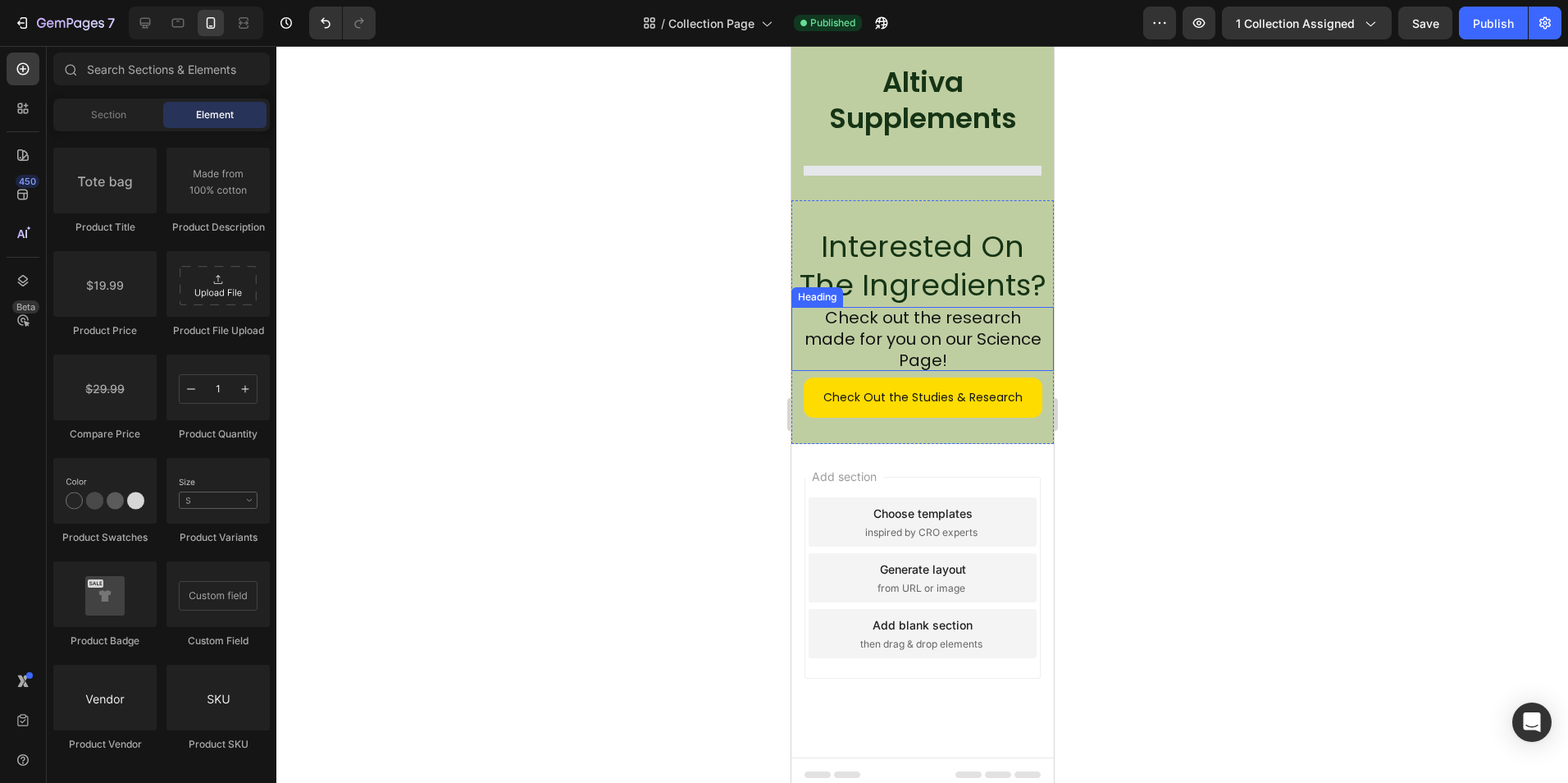
scroll to position [812, 0]
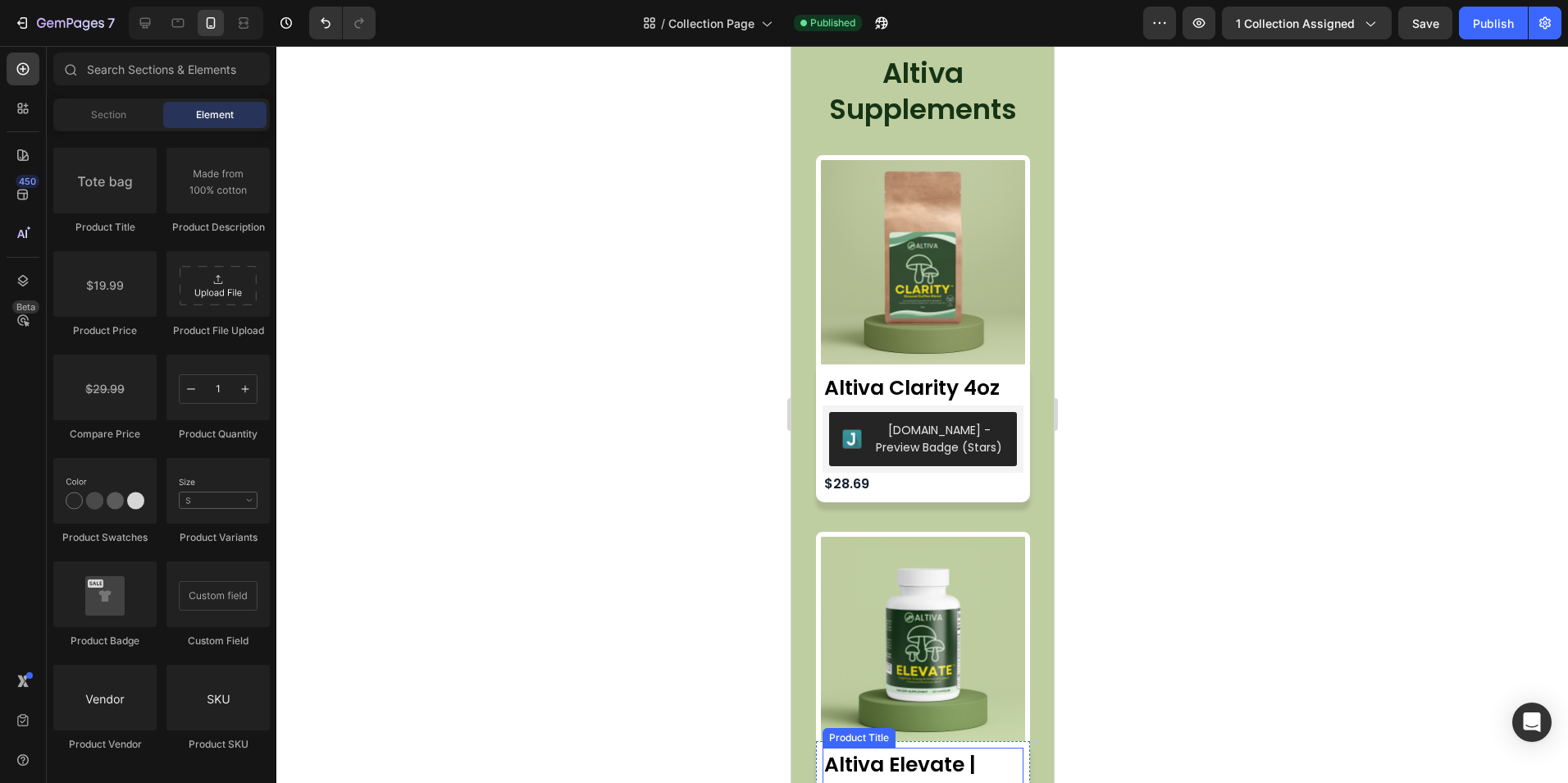
click at [875, 405] on h2 "Altiva Elevate | Lion’s Mane & Chaga Mushroom Supplement" at bounding box center [922, 388] width 201 height 35
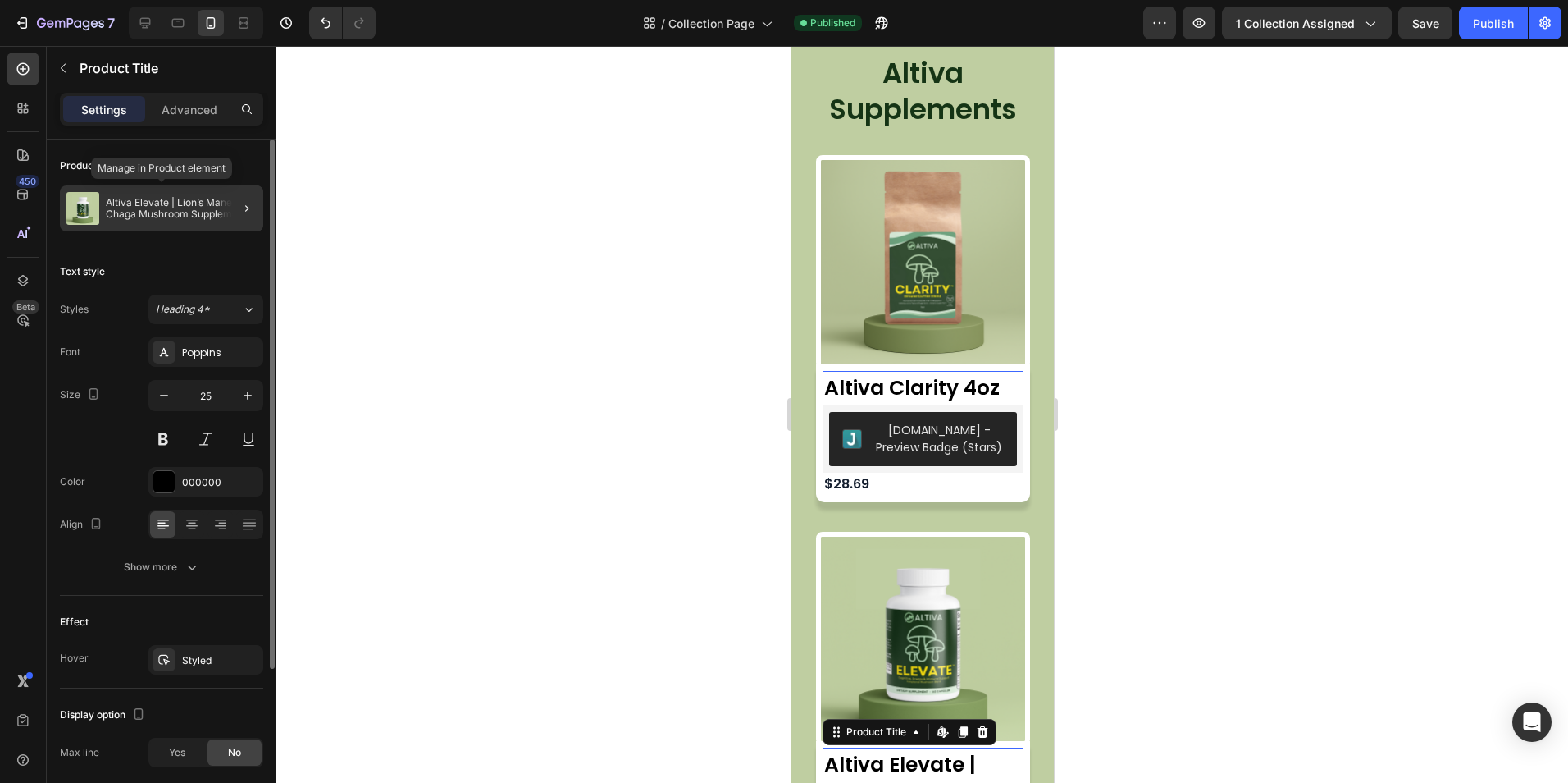
click at [162, 219] on p "Altiva Elevate | Lion’s Mane & Chaga Mushroom Supplement" at bounding box center [180, 207] width 151 height 23
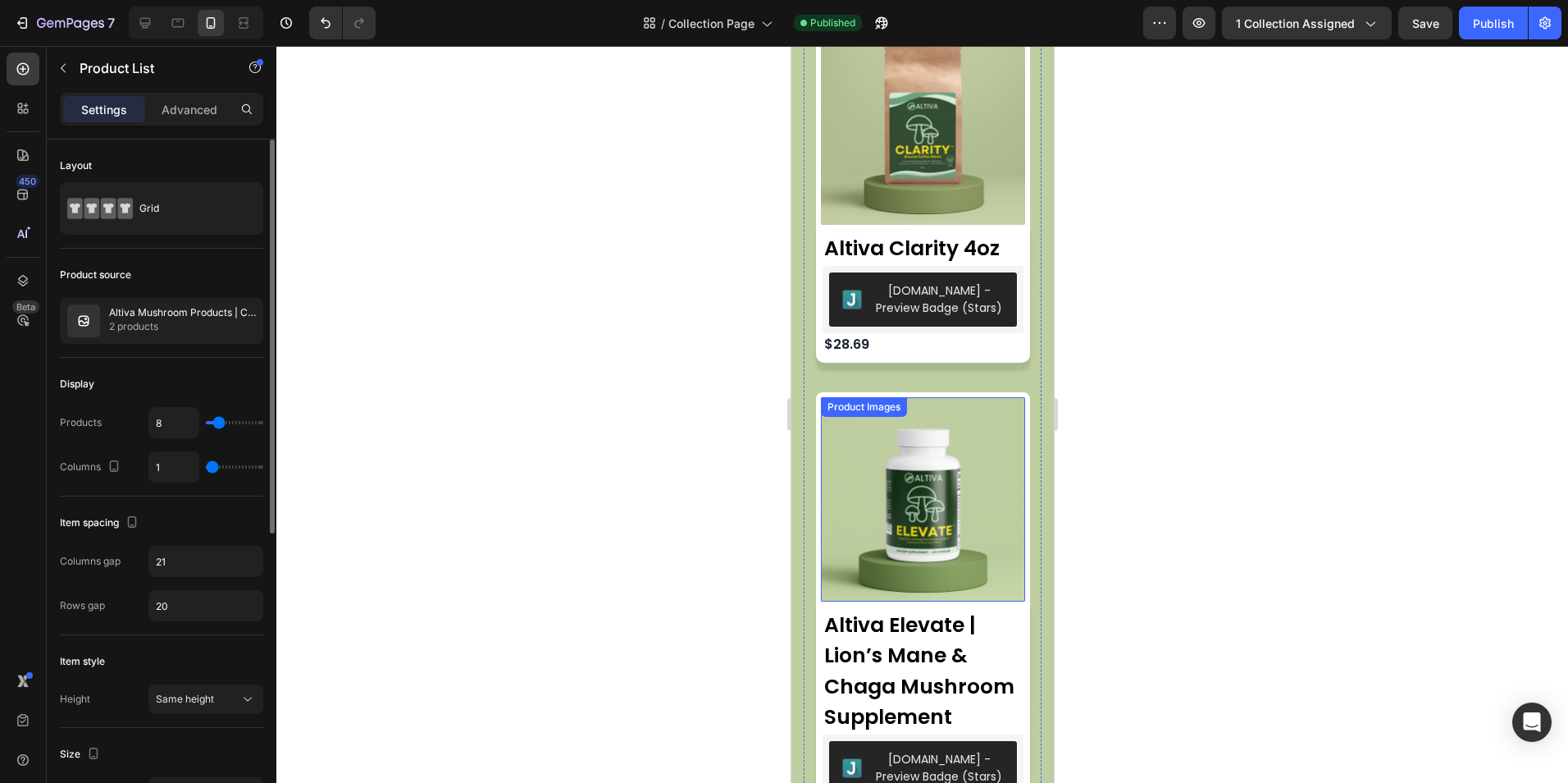
scroll to position [1058, 0]
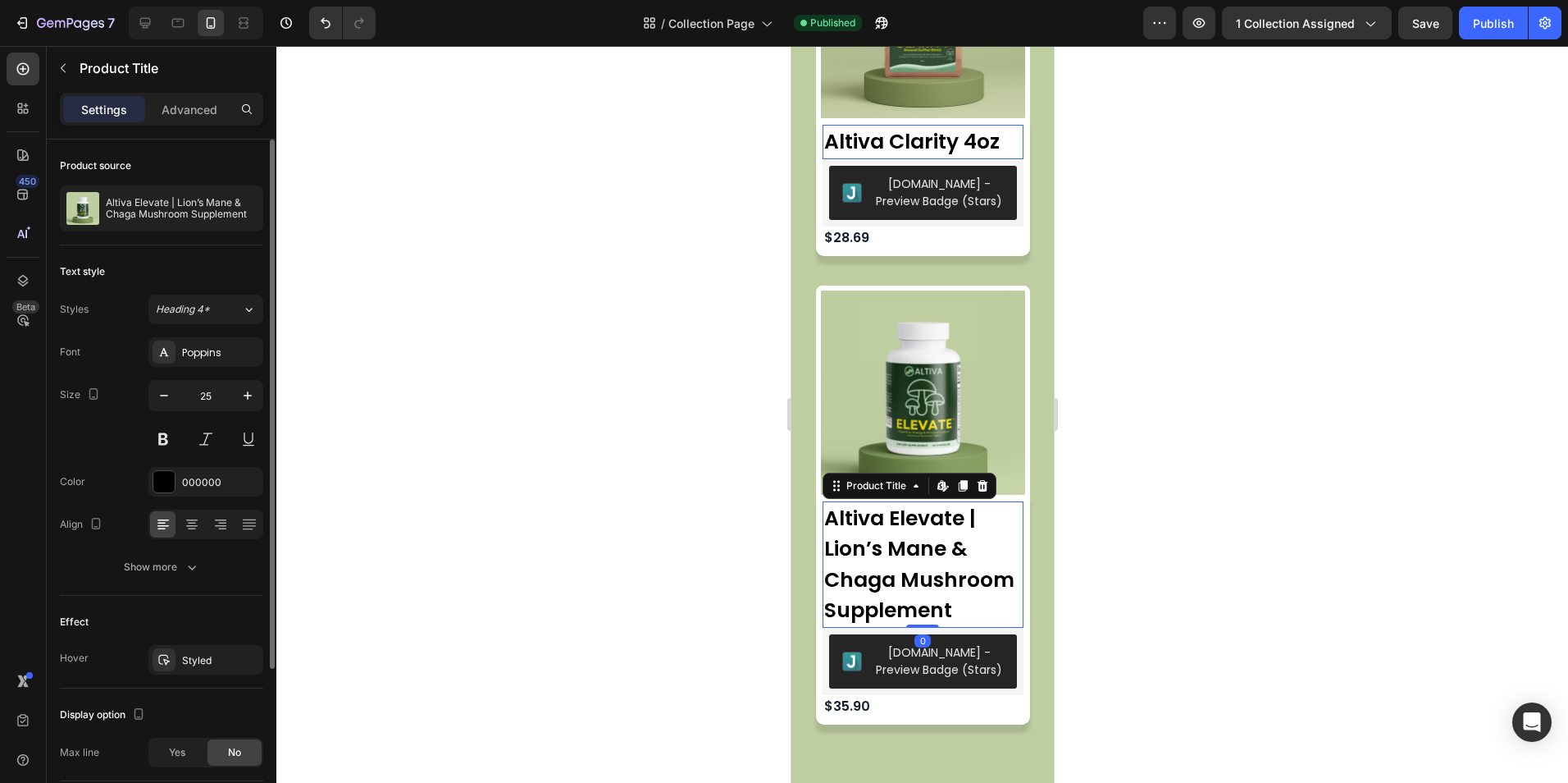
click at [863, 160] on h2 "Altiva Elevate | Lion’s Mane & Chaga Mushroom Supplement" at bounding box center [922, 142] width 201 height 35
click at [186, 203] on p "Altiva Elevate | Lion’s Mane & Chaga Mushroom Supplement" at bounding box center [180, 207] width 151 height 23
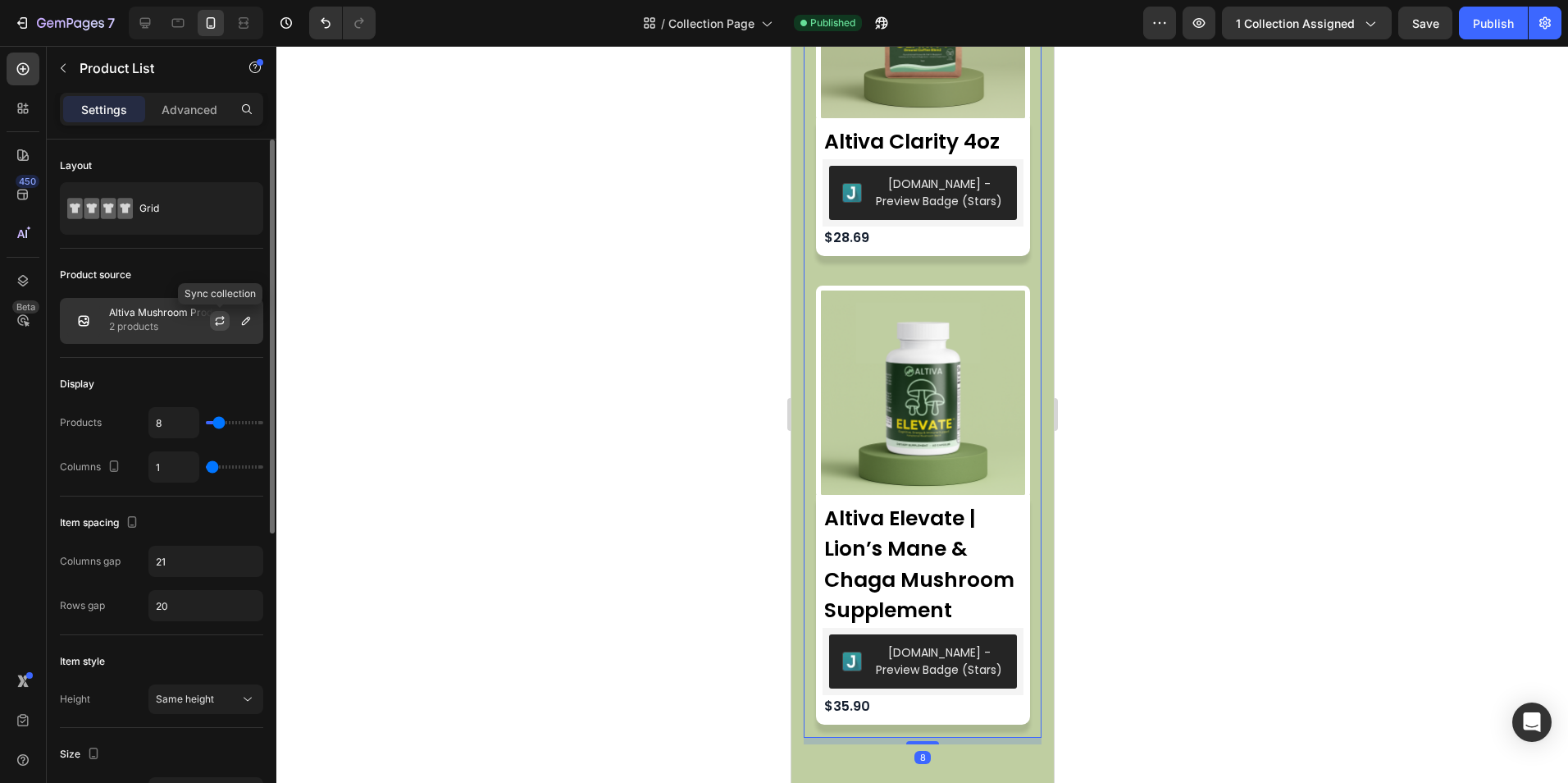
click at [211, 323] on button "button" at bounding box center [220, 321] width 20 height 20
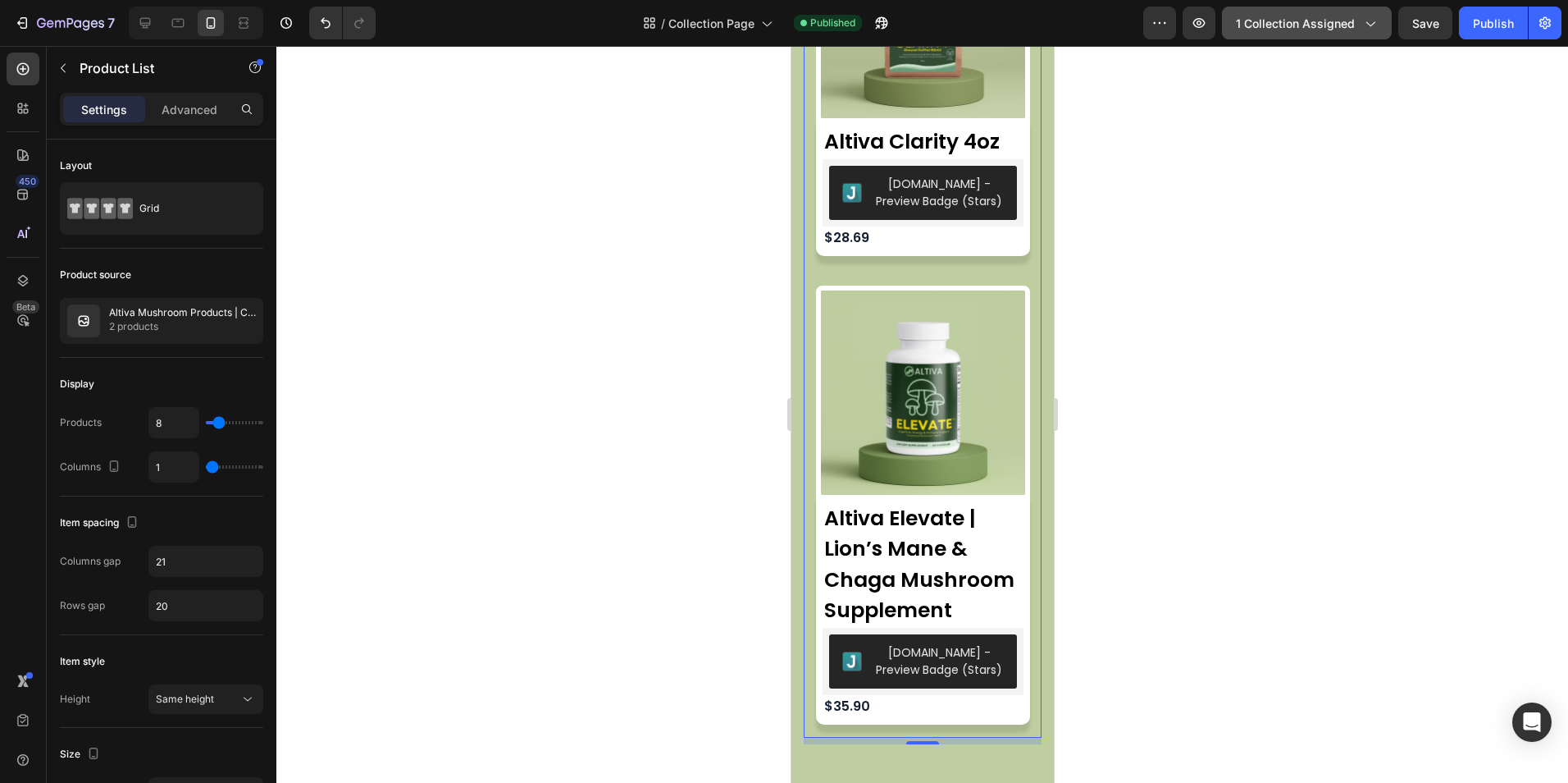
click at [1308, 30] on span "1 collection assigned" at bounding box center [1294, 23] width 119 height 17
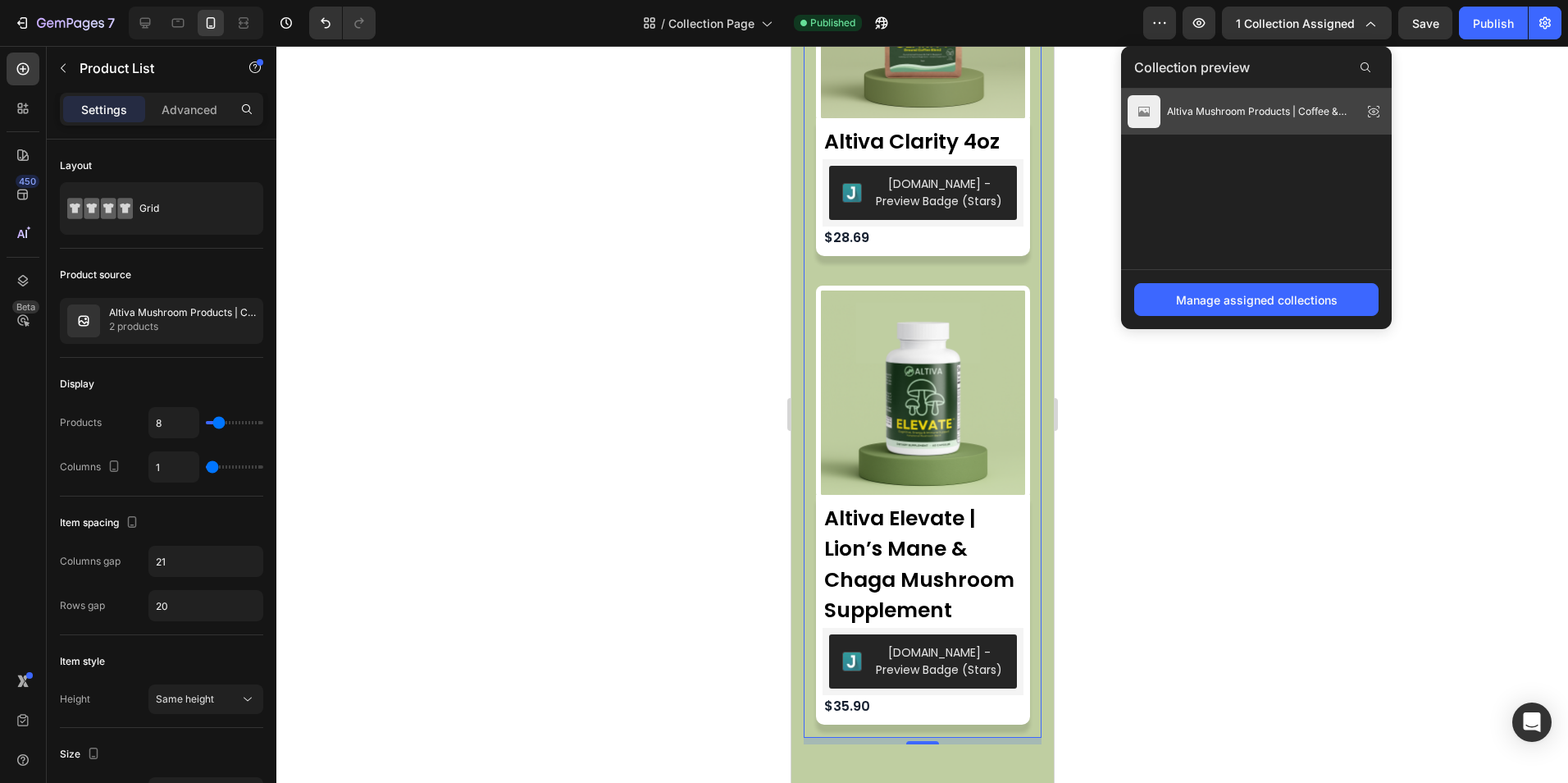
click at [1216, 111] on span "Altiva Mushroom Products | Coffee & Capsules with Lion’s Mane & Chaga" at bounding box center [1260, 111] width 188 height 15
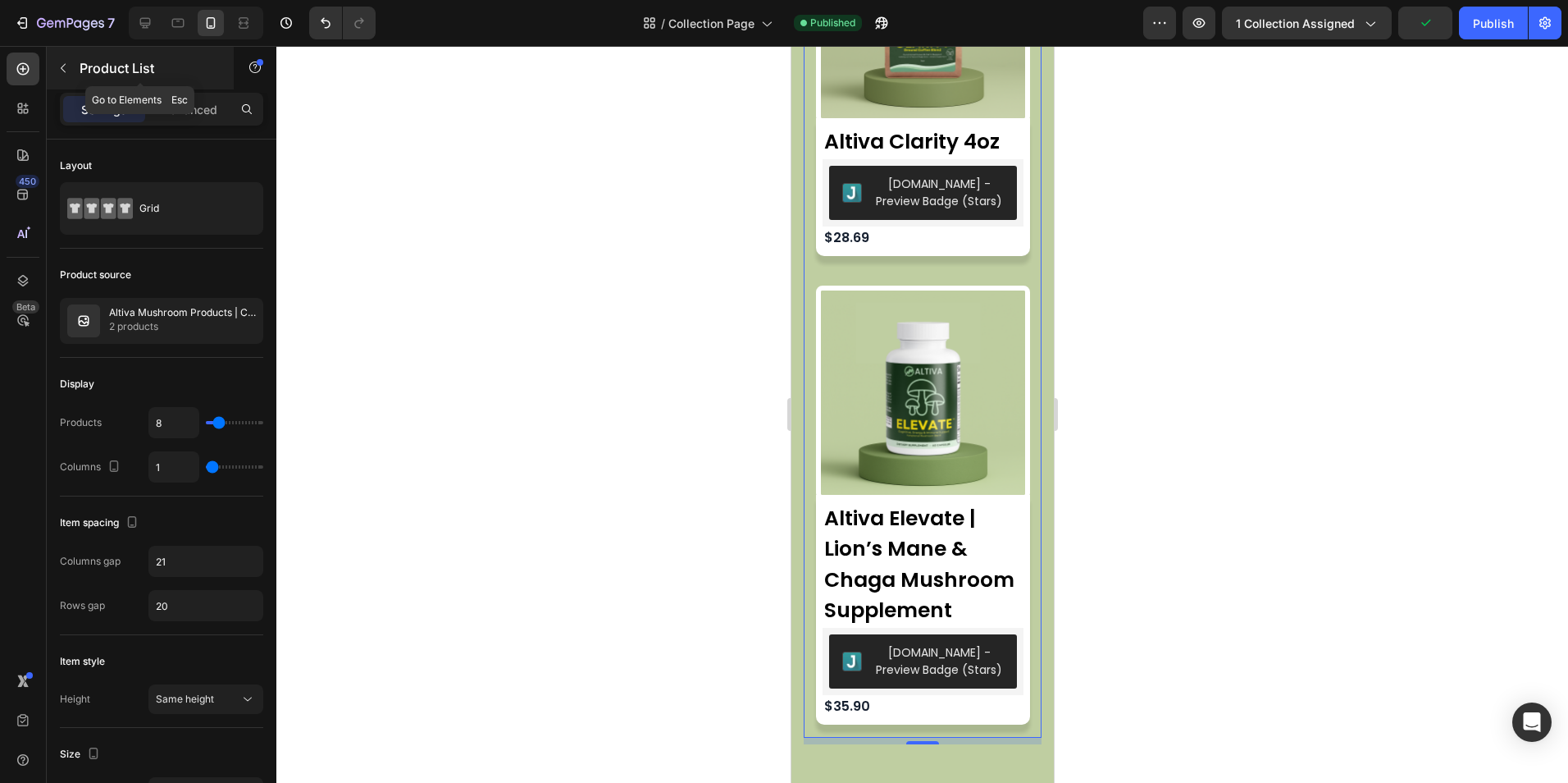
click at [117, 57] on div "Product List" at bounding box center [141, 68] width 187 height 43
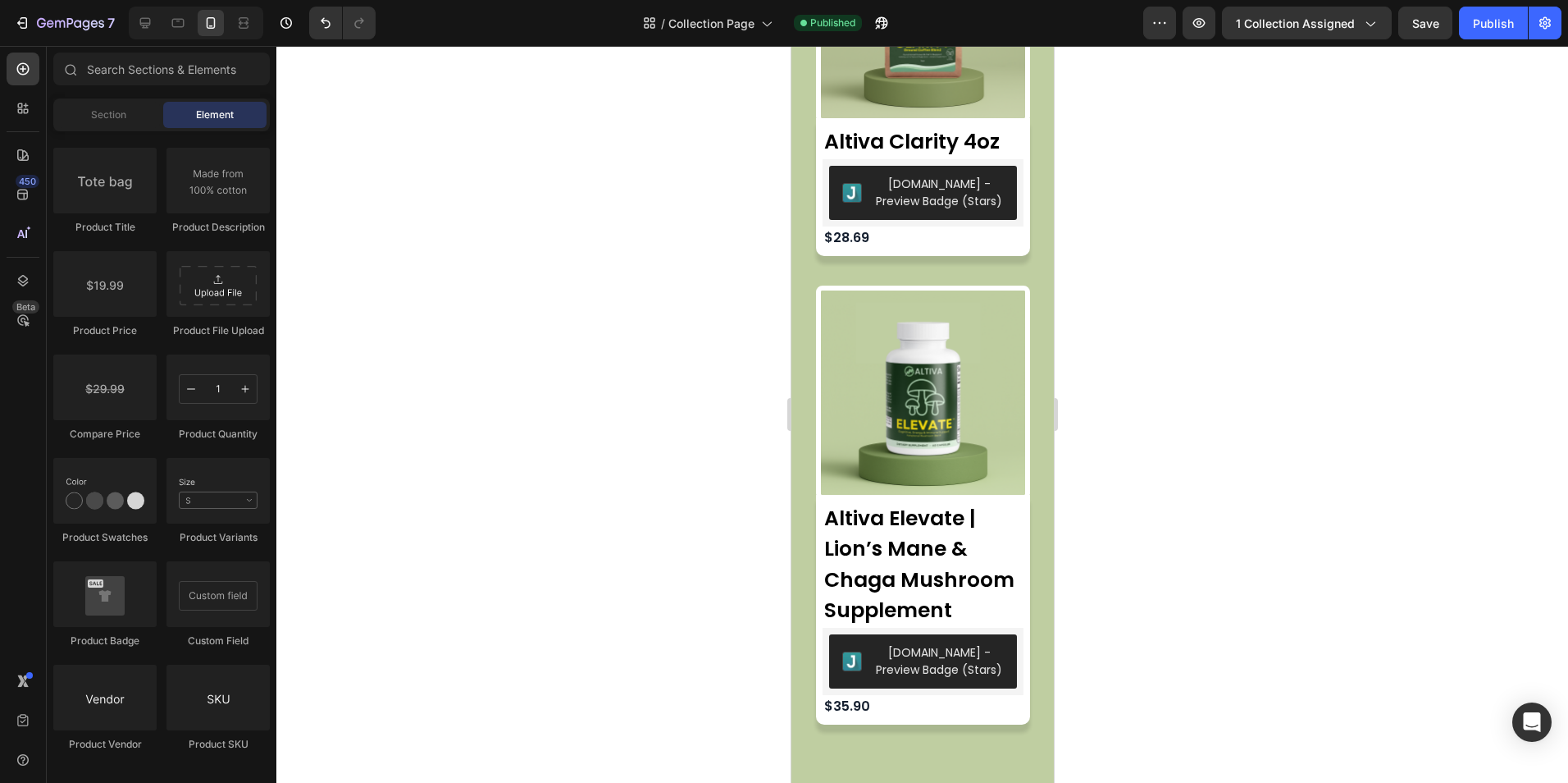
click at [450, 169] on div at bounding box center [921, 414] width 1291 height 737
click at [1277, 28] on span "1 collection assigned" at bounding box center [1294, 23] width 119 height 17
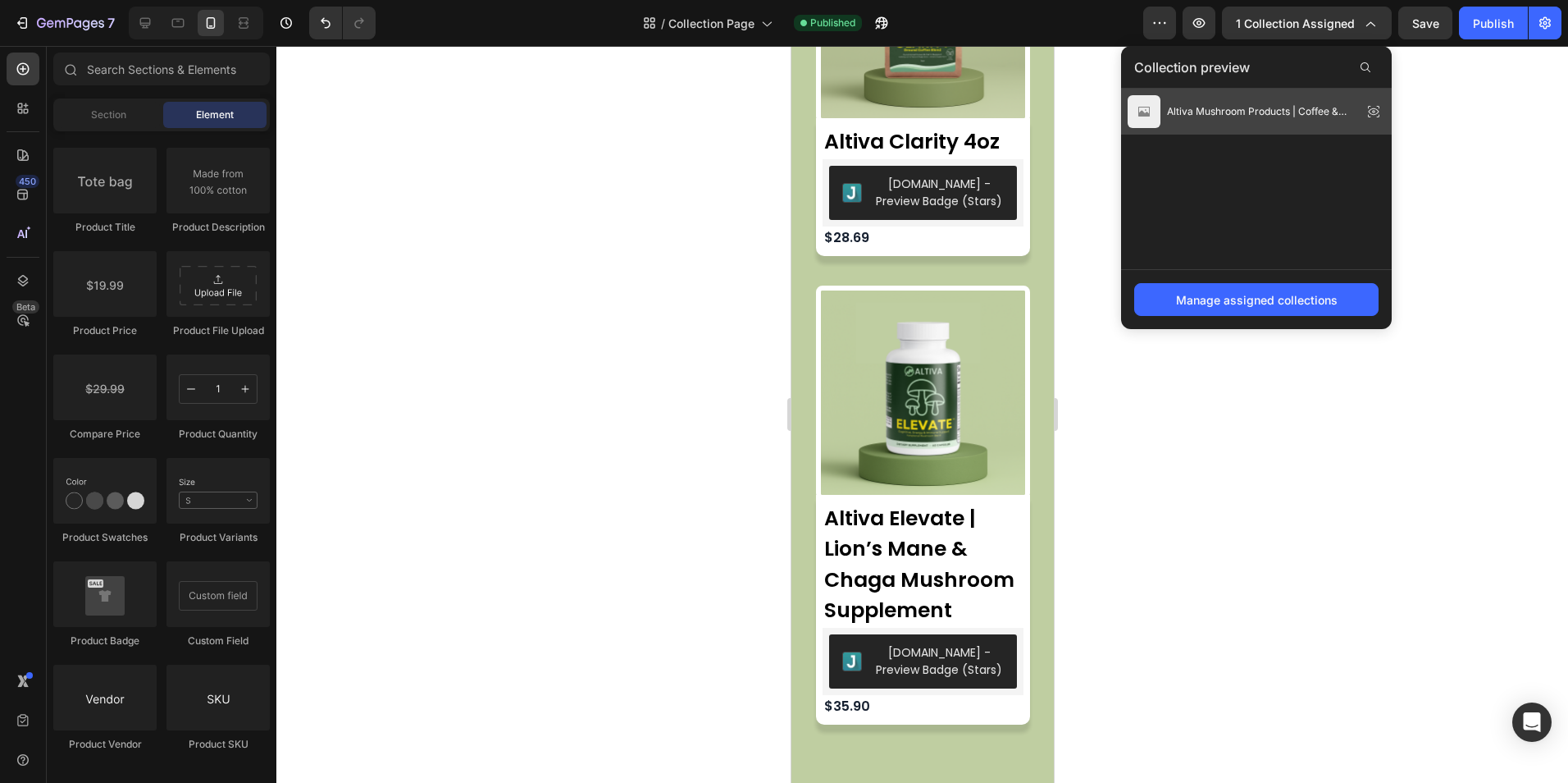
click at [1264, 119] on div "Altiva Mushroom Products | Coffee & Capsules with Lion’s Mane & Chaga" at bounding box center [1241, 111] width 228 height 33
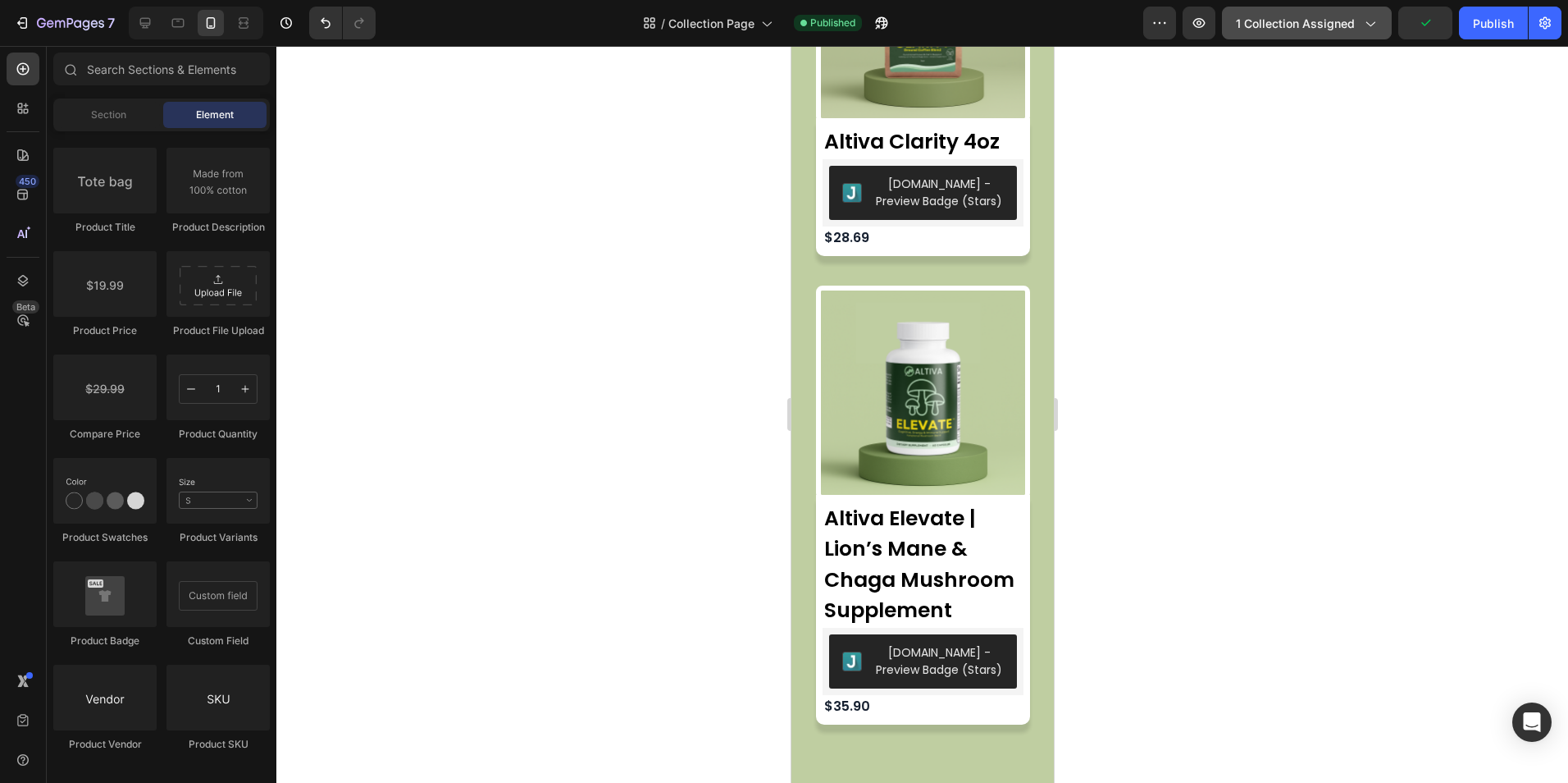
click at [1305, 25] on span "1 collection assigned" at bounding box center [1294, 23] width 119 height 17
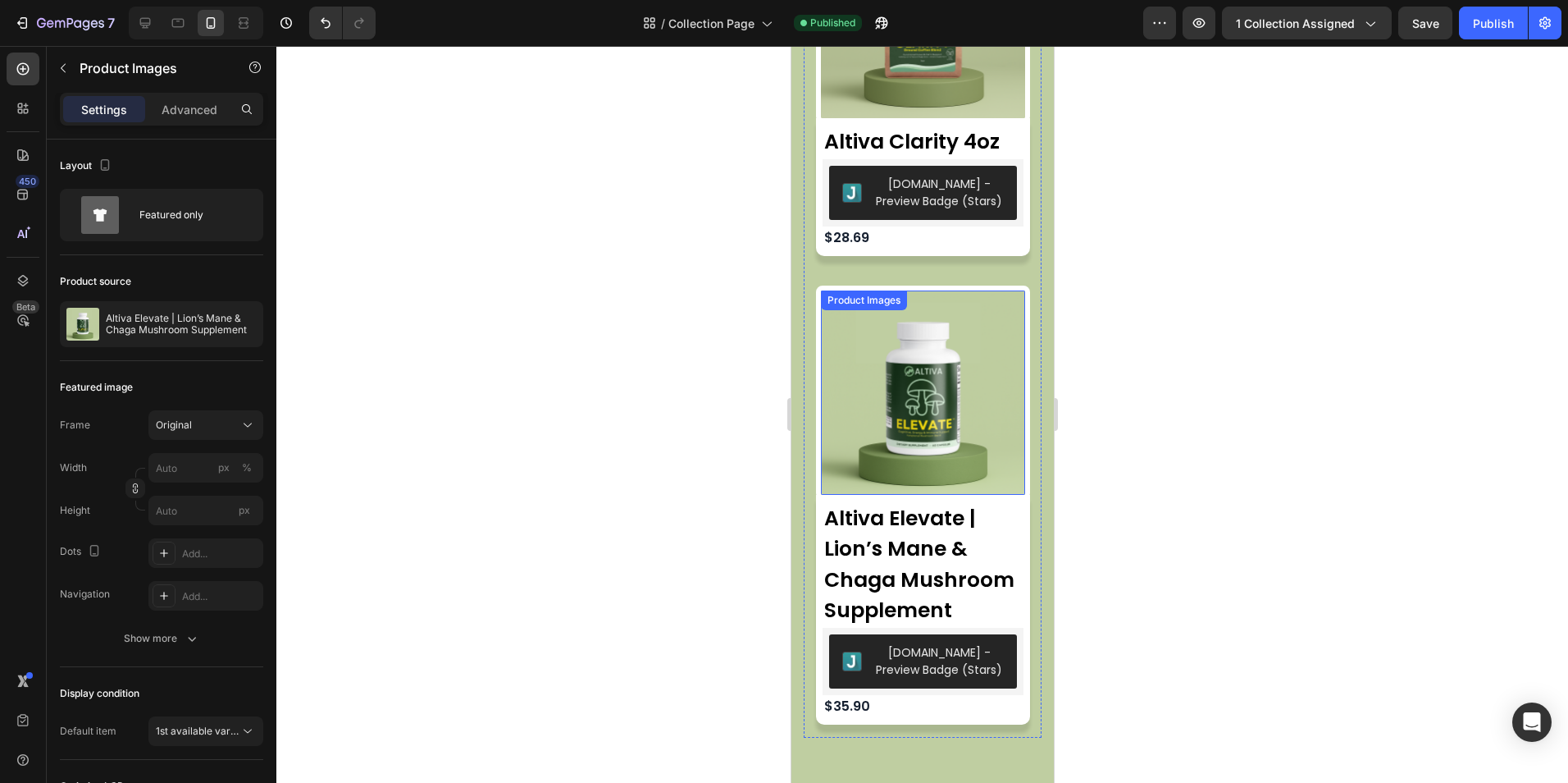
click at [986, 410] on img at bounding box center [921, 392] width 204 height 204
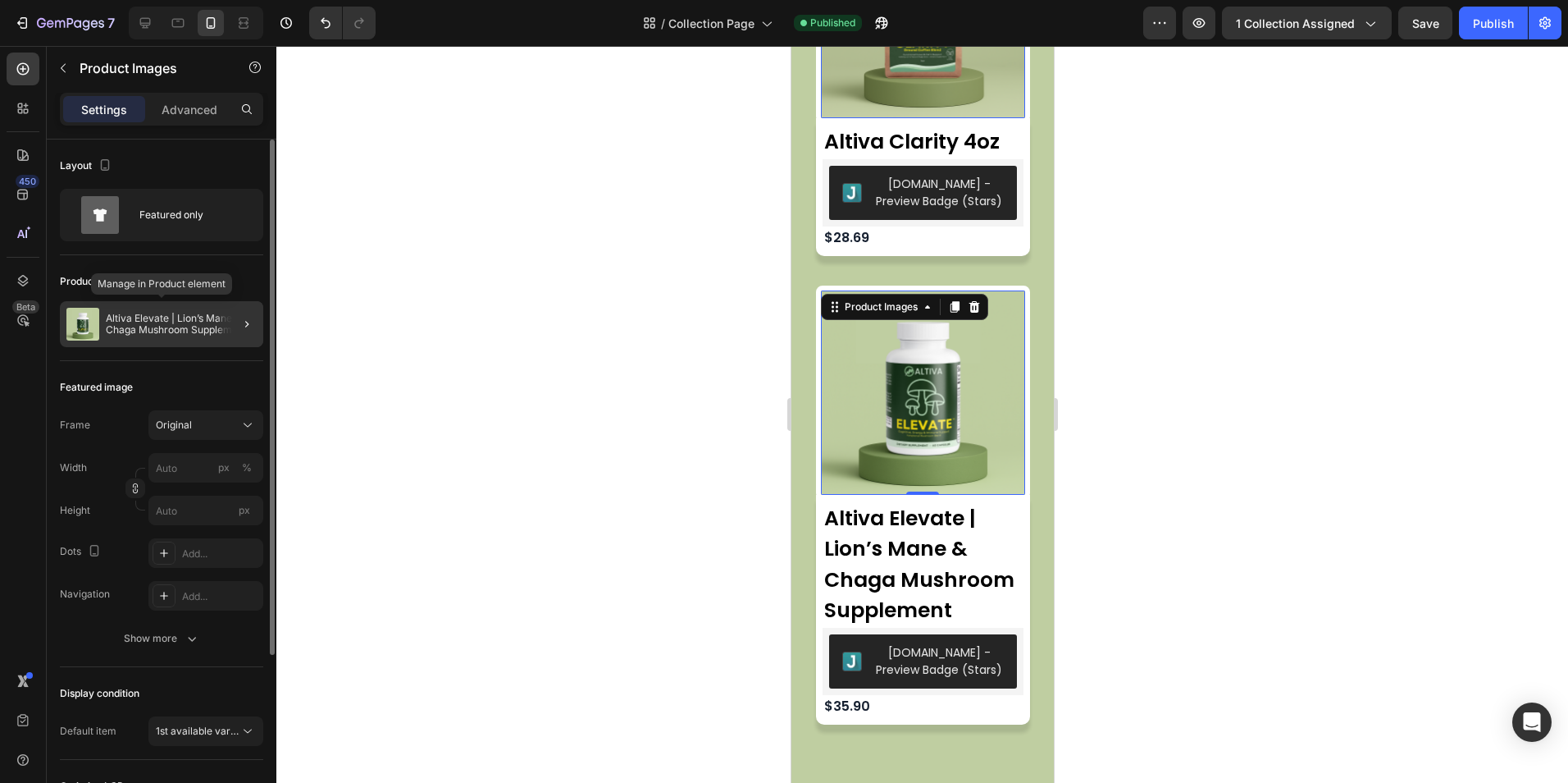
click at [187, 329] on p "Altiva Elevate | Lion’s Mane & Chaga Mushroom Supplement" at bounding box center [180, 323] width 151 height 23
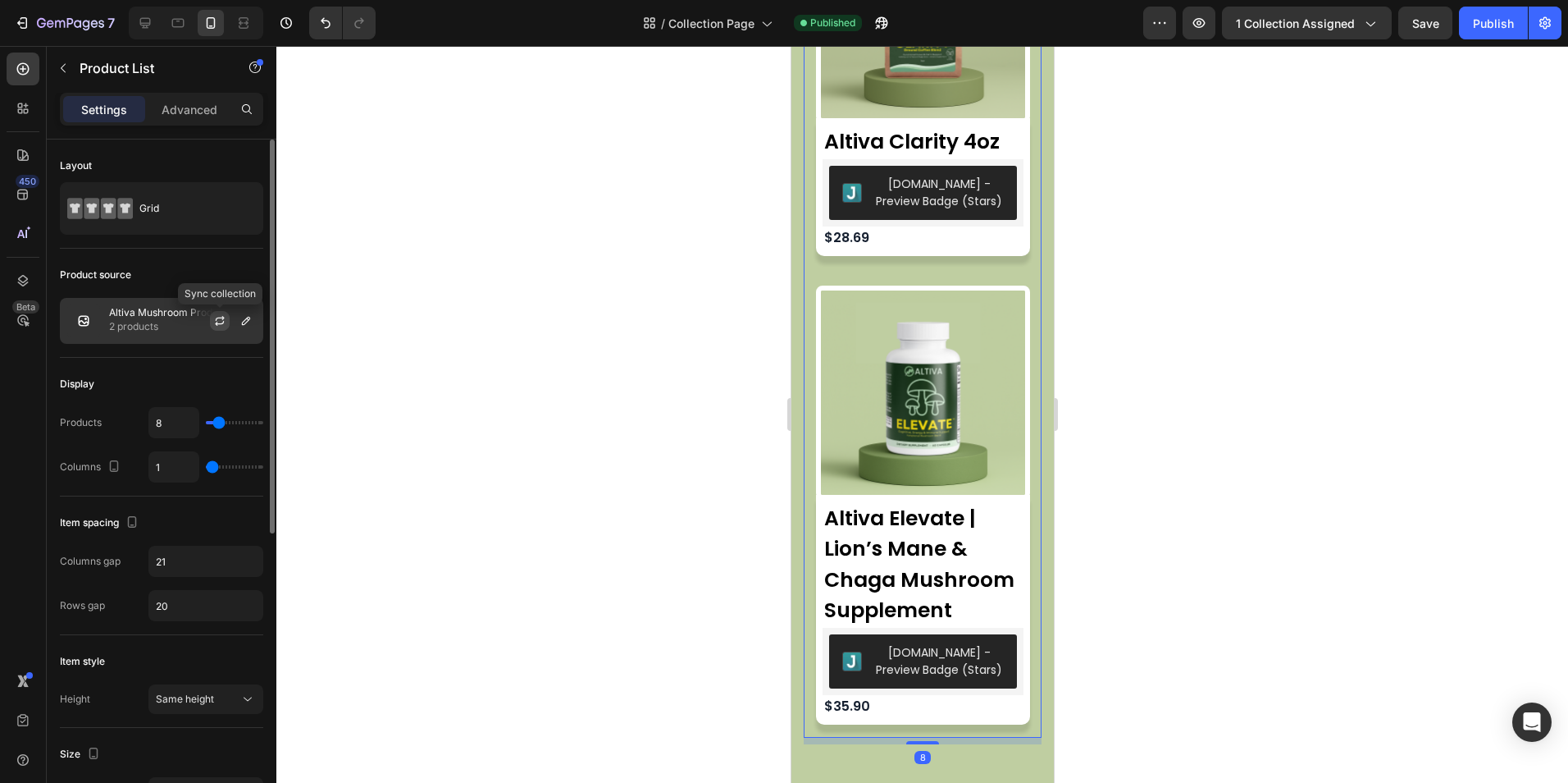
click at [214, 330] on button "button" at bounding box center [220, 321] width 20 height 20
click at [166, 321] on p "2 products" at bounding box center [181, 326] width 147 height 16
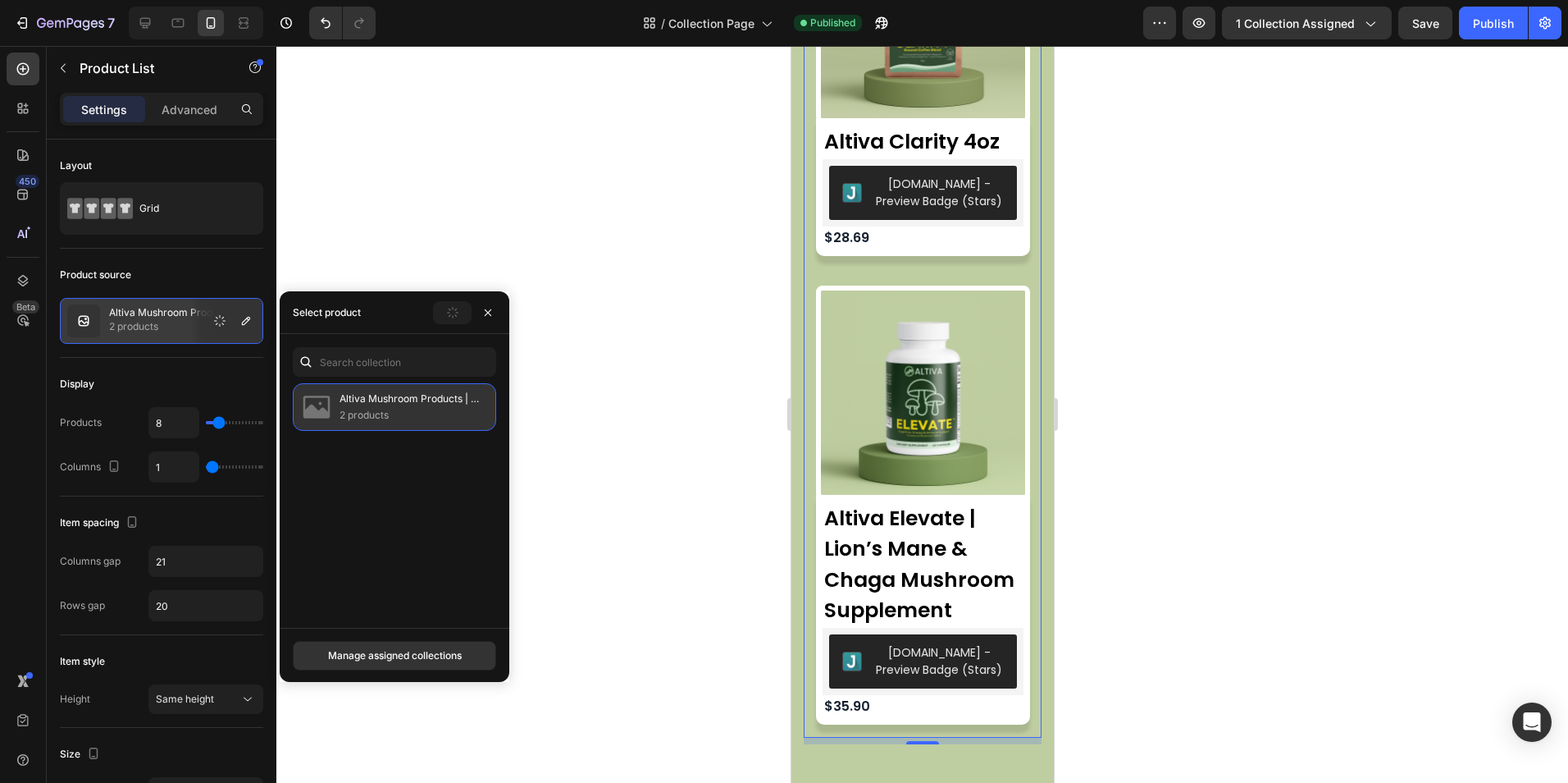
click at [380, 409] on p "2 products" at bounding box center [411, 415] width 143 height 16
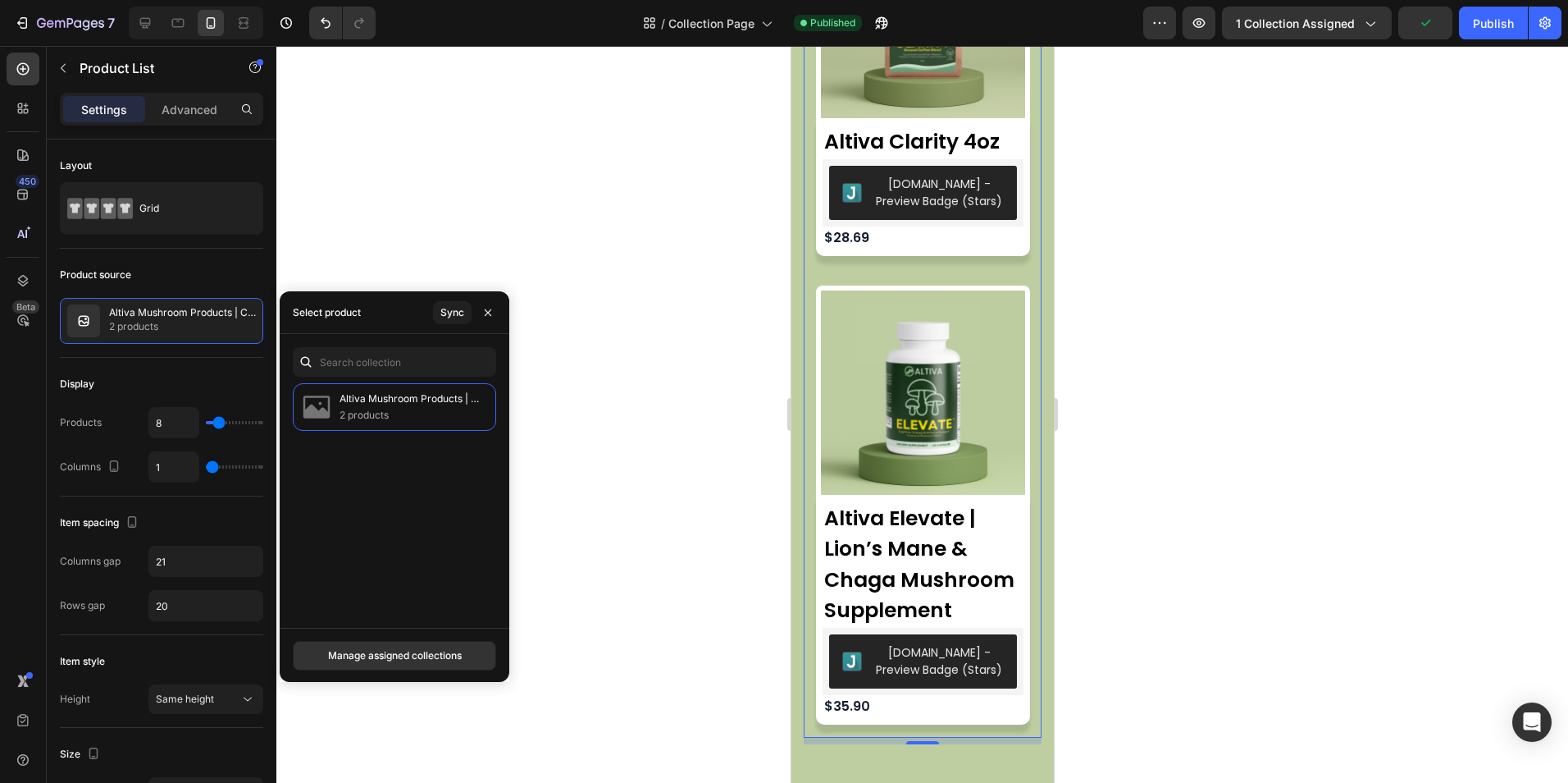
click at [380, 409] on p "2 products" at bounding box center [411, 415] width 143 height 16
drag, startPoint x: 380, startPoint y: 409, endPoint x: 359, endPoint y: 275, distance: 135.6
click at [359, 275] on div at bounding box center [921, 414] width 1291 height 737
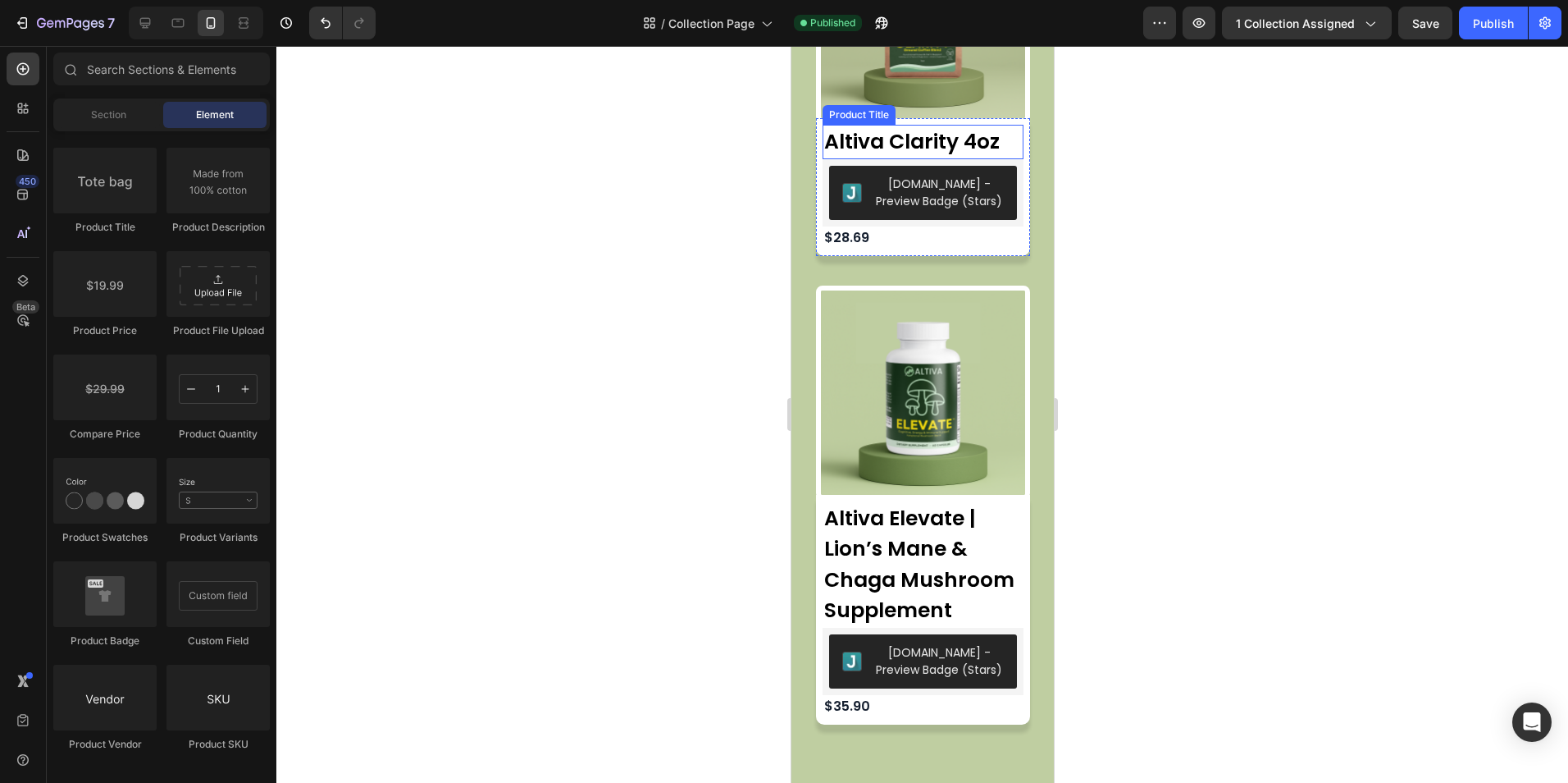
click at [911, 128] on h2 "Altiva Clarity 4oz" at bounding box center [922, 142] width 201 height 35
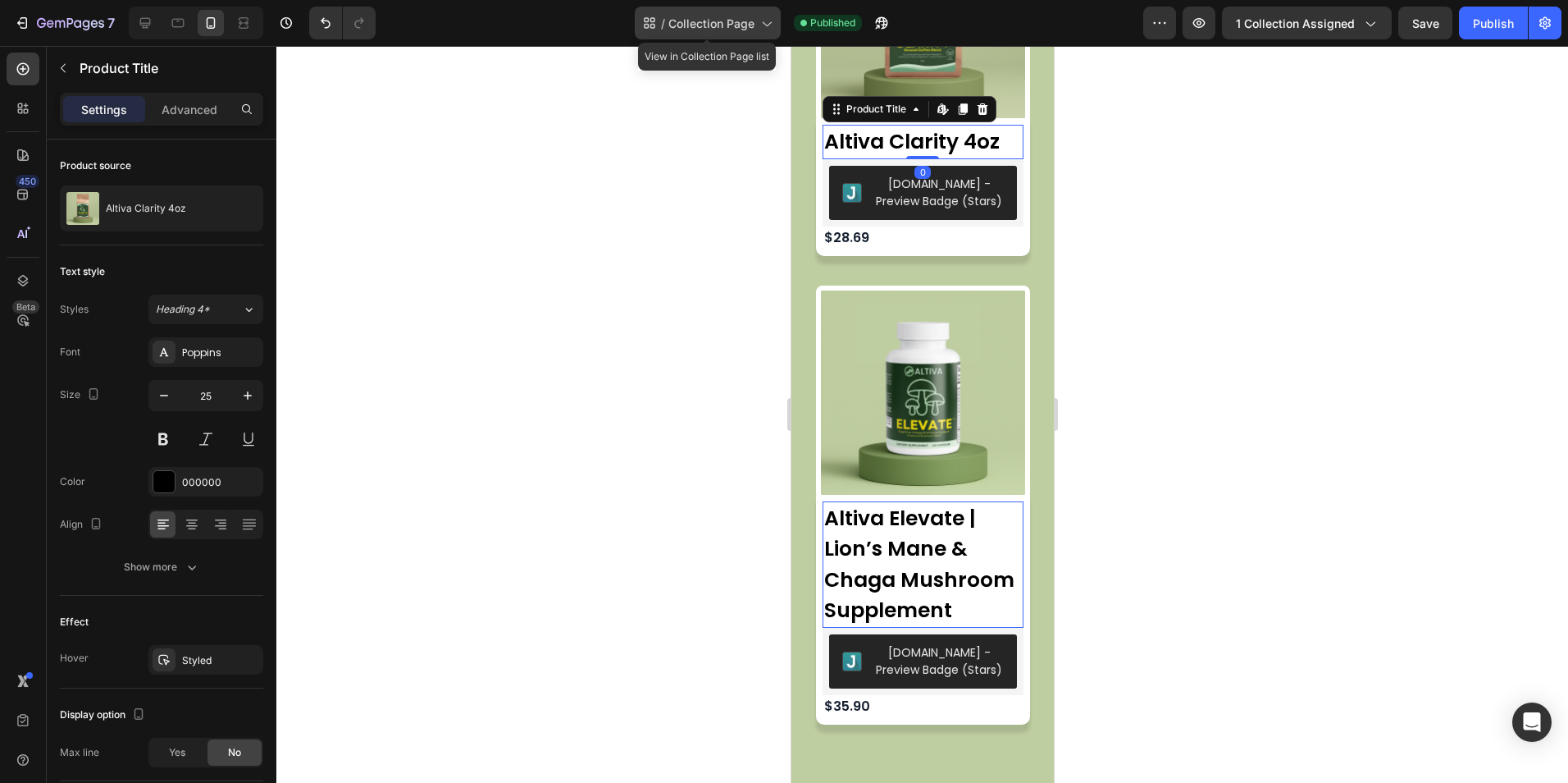
click at [695, 20] on span "Collection Page" at bounding box center [711, 23] width 86 height 17
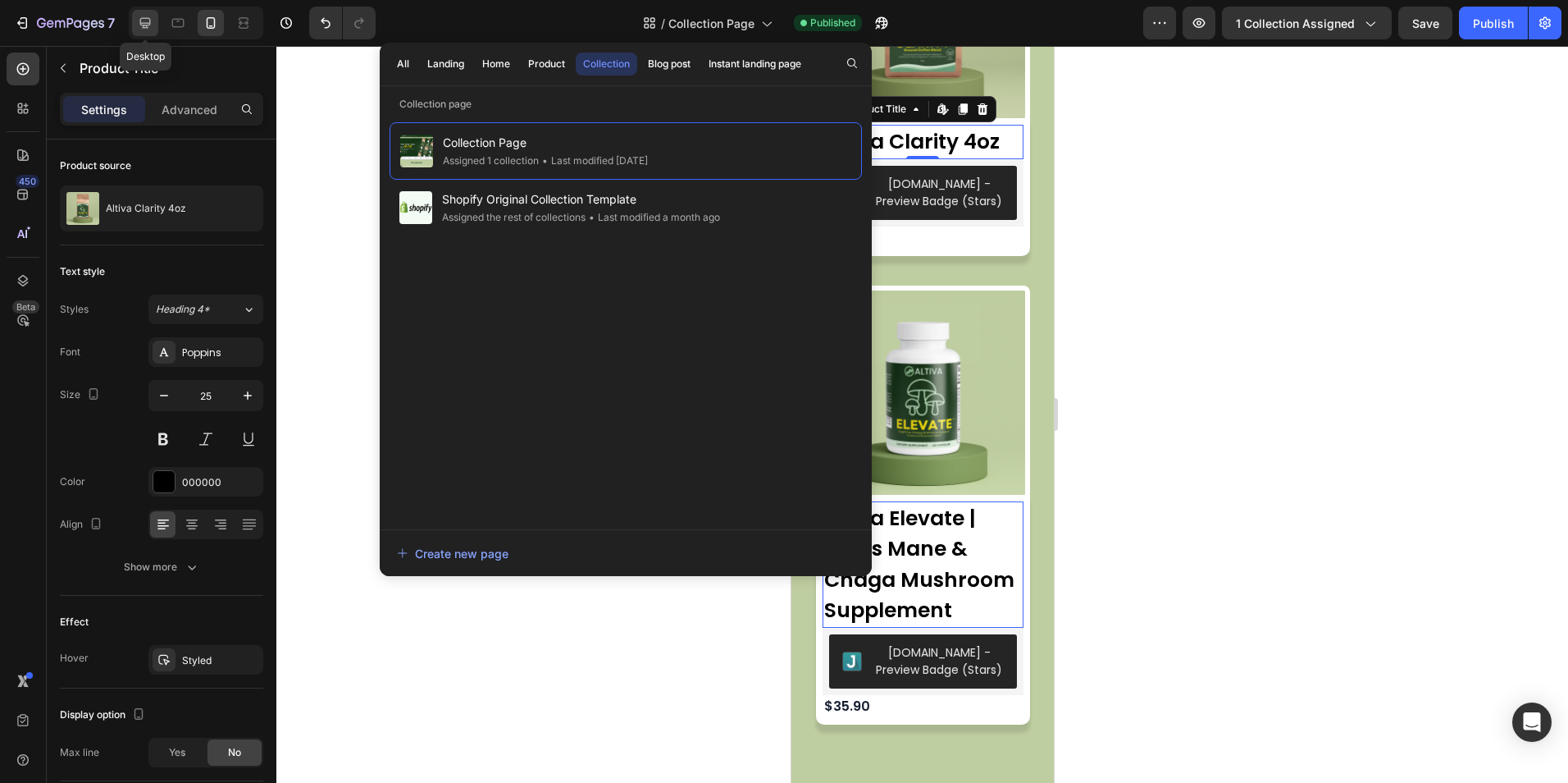
click at [155, 19] on div at bounding box center [145, 23] width 26 height 26
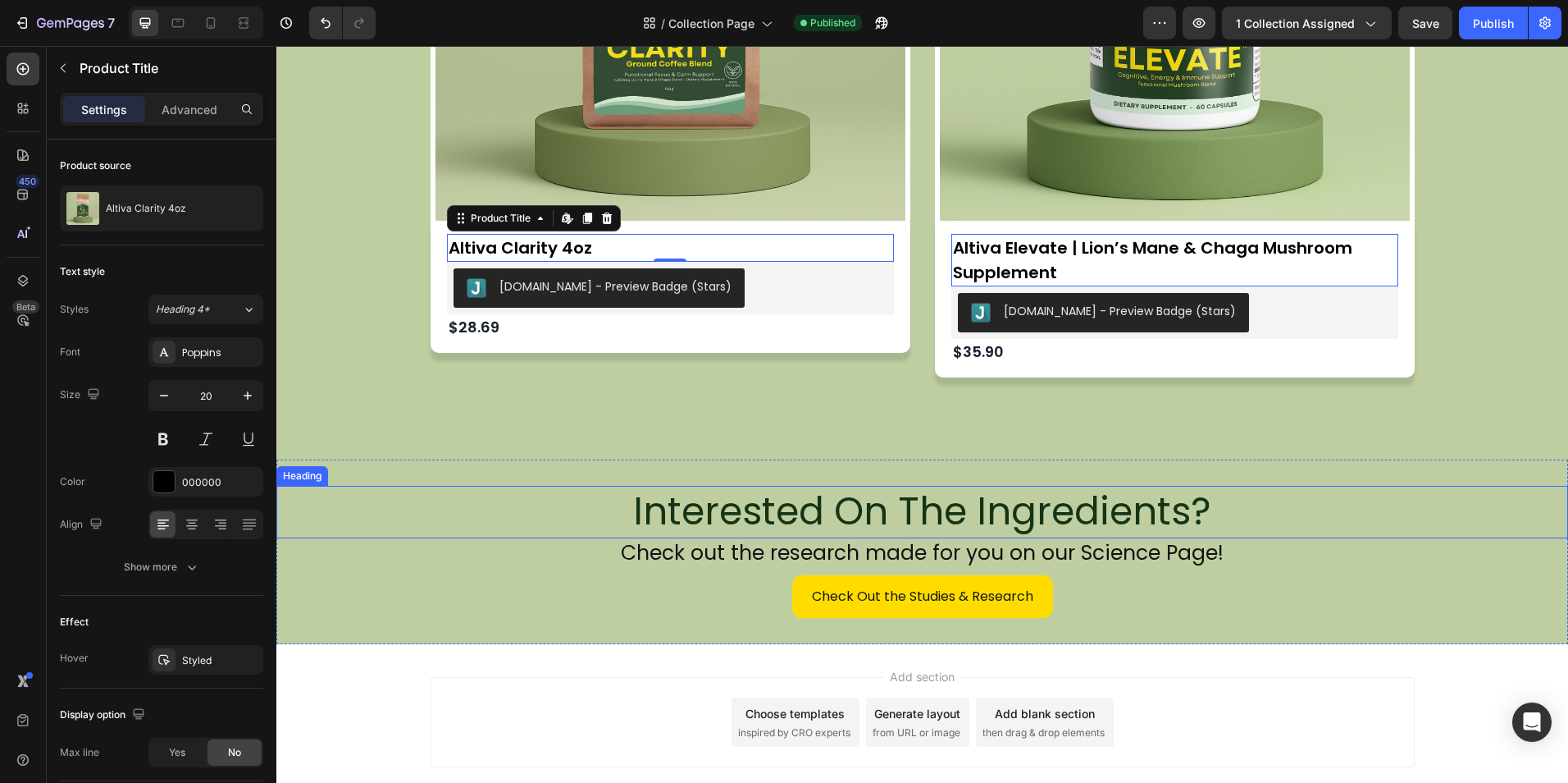
scroll to position [1324, 0]
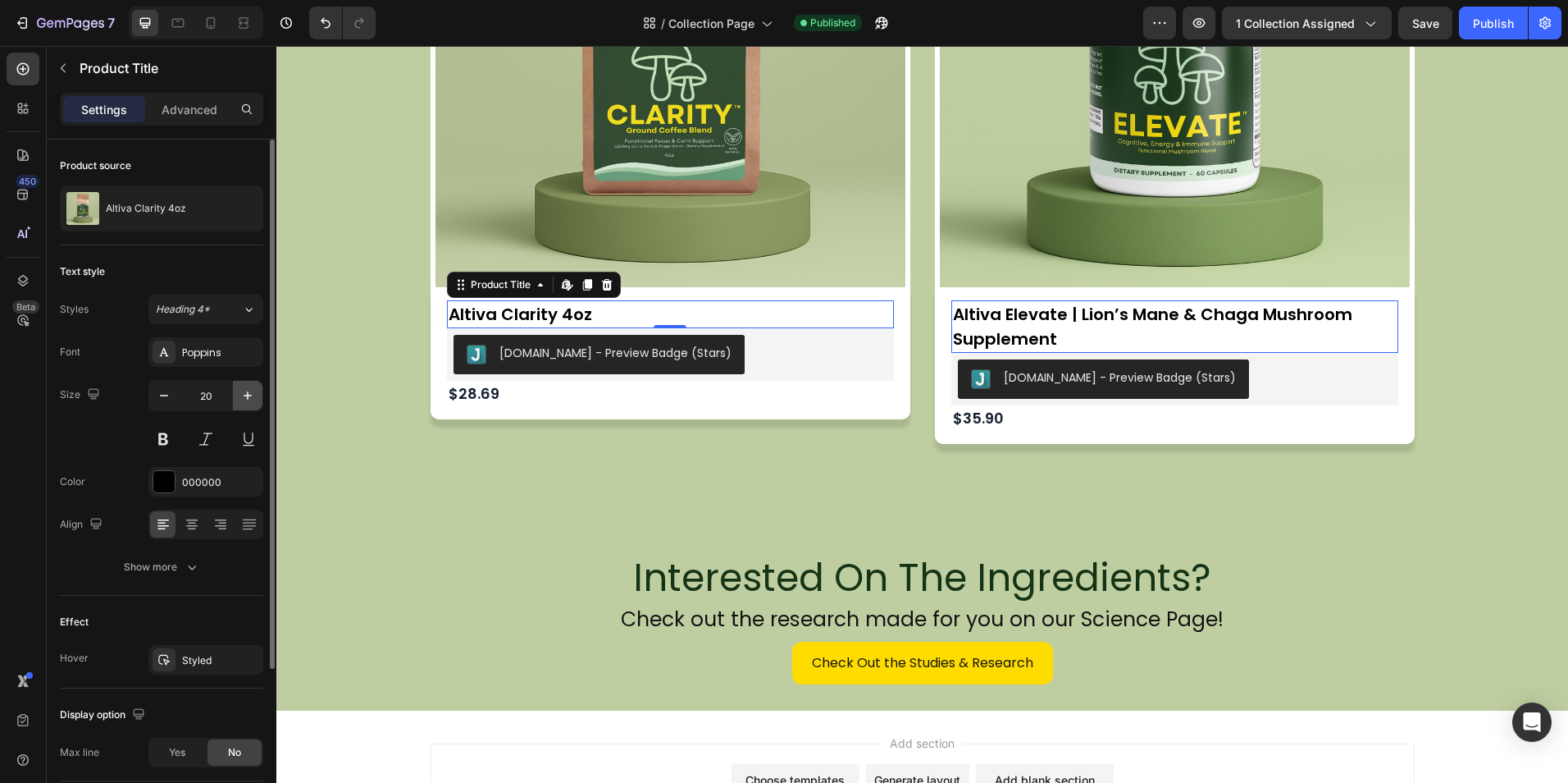
click at [255, 399] on icon "button" at bounding box center [247, 395] width 16 height 16
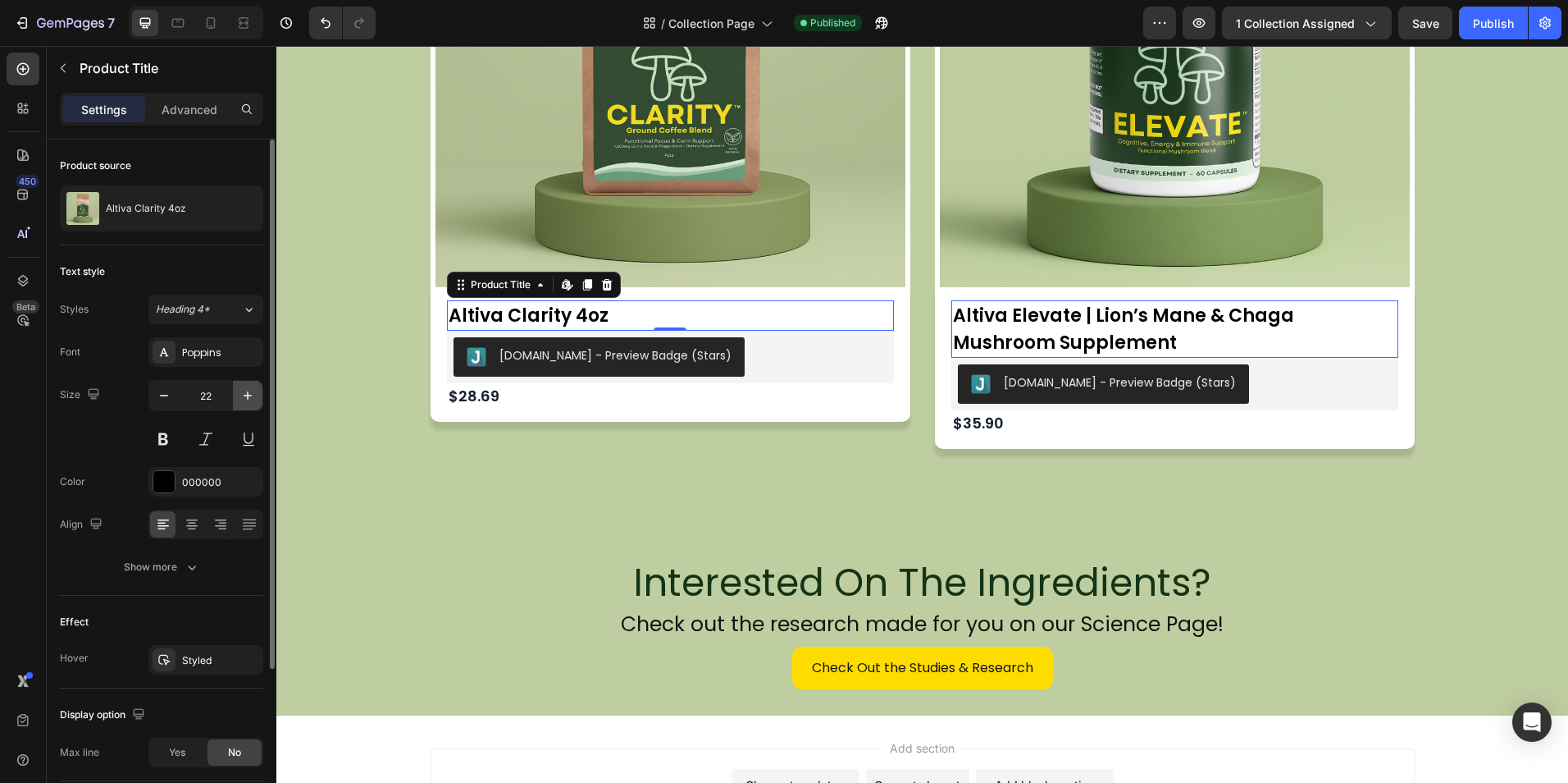
click at [255, 399] on icon "button" at bounding box center [247, 395] width 16 height 16
click at [254, 398] on icon "button" at bounding box center [247, 395] width 16 height 16
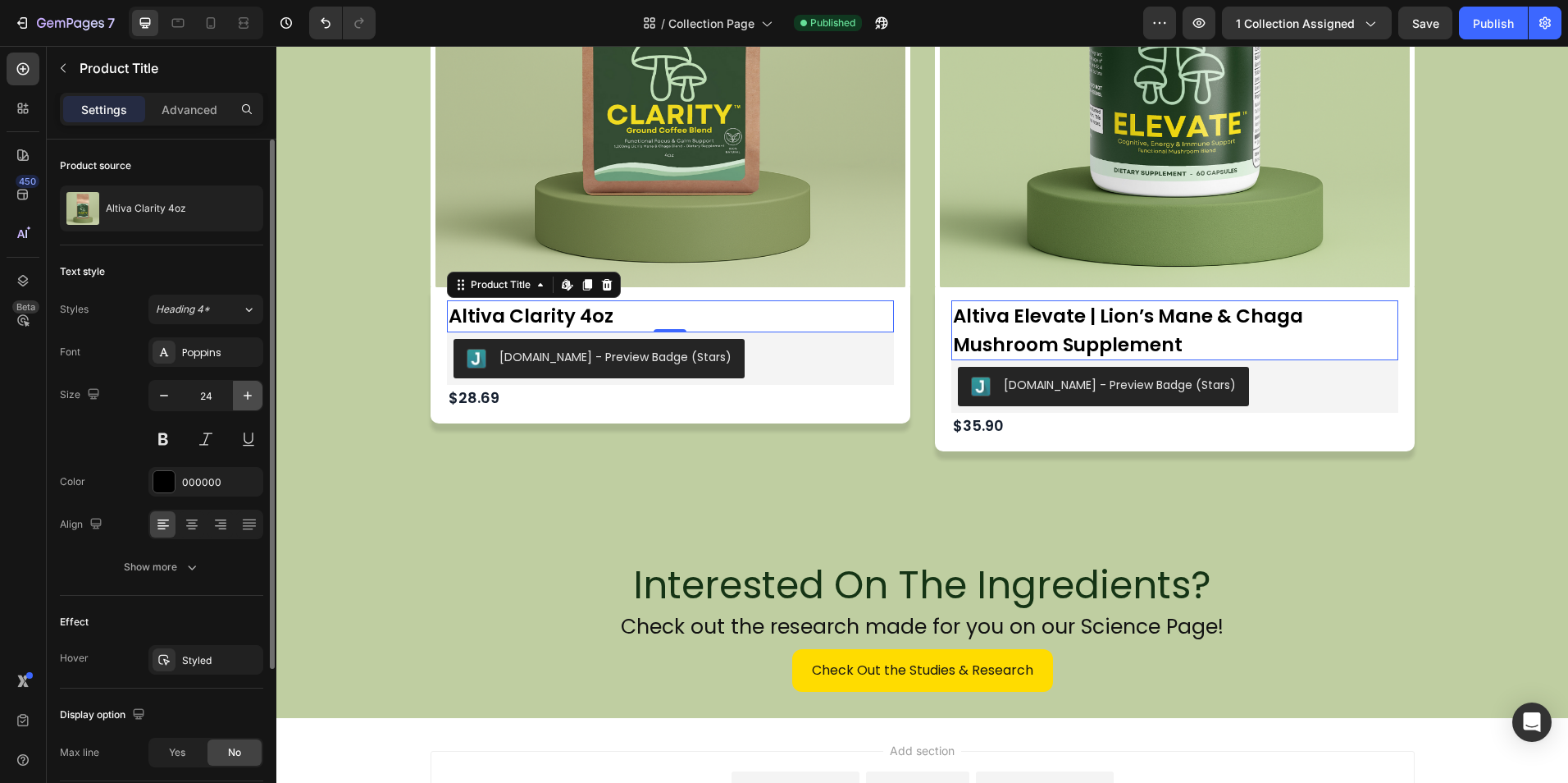
click at [254, 398] on icon "button" at bounding box center [247, 395] width 16 height 16
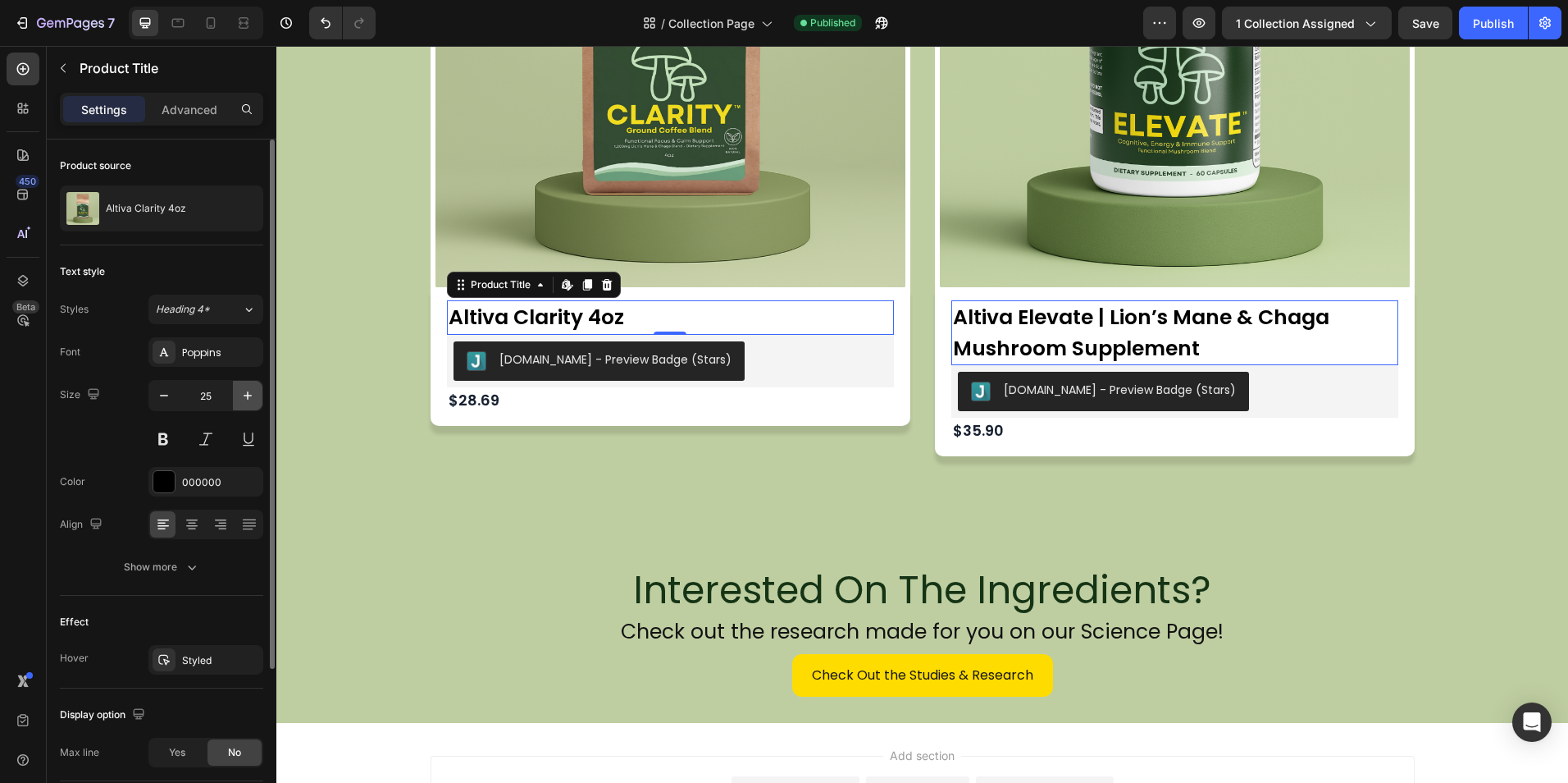
click at [252, 398] on icon "button" at bounding box center [247, 395] width 16 height 16
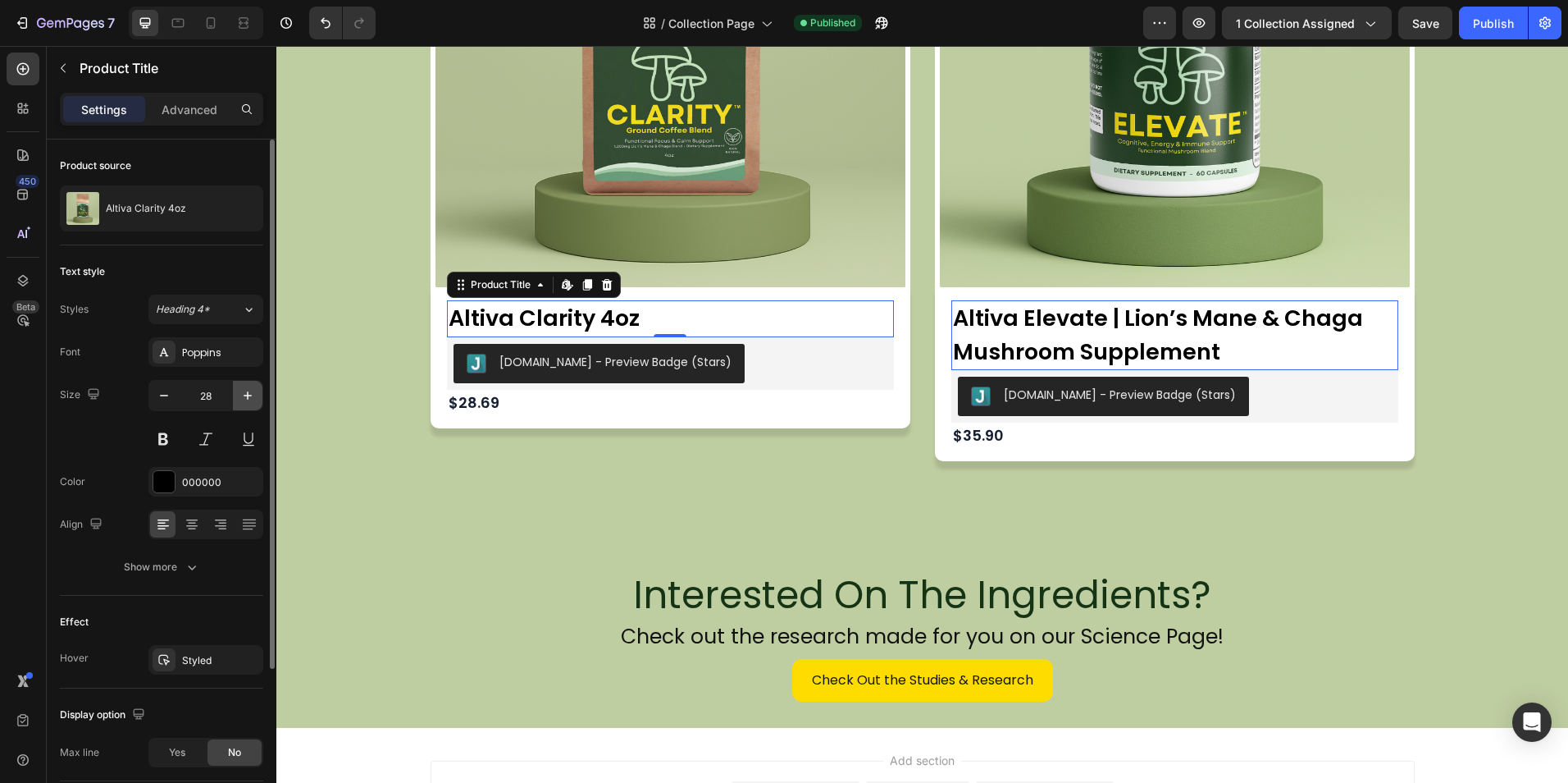
click at [252, 398] on icon "button" at bounding box center [247, 395] width 16 height 16
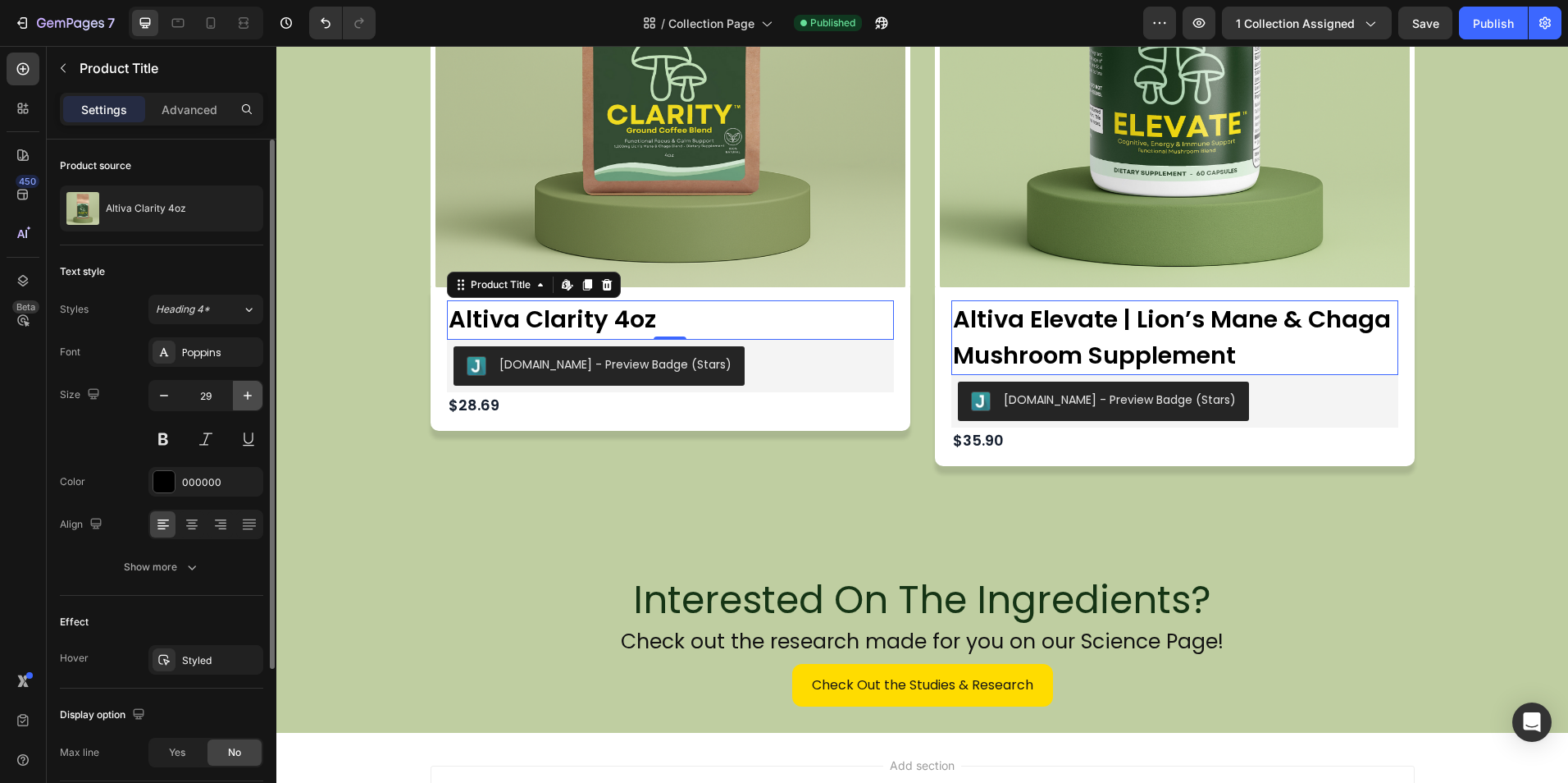
click at [252, 398] on icon "button" at bounding box center [247, 395] width 16 height 16
type input "30"
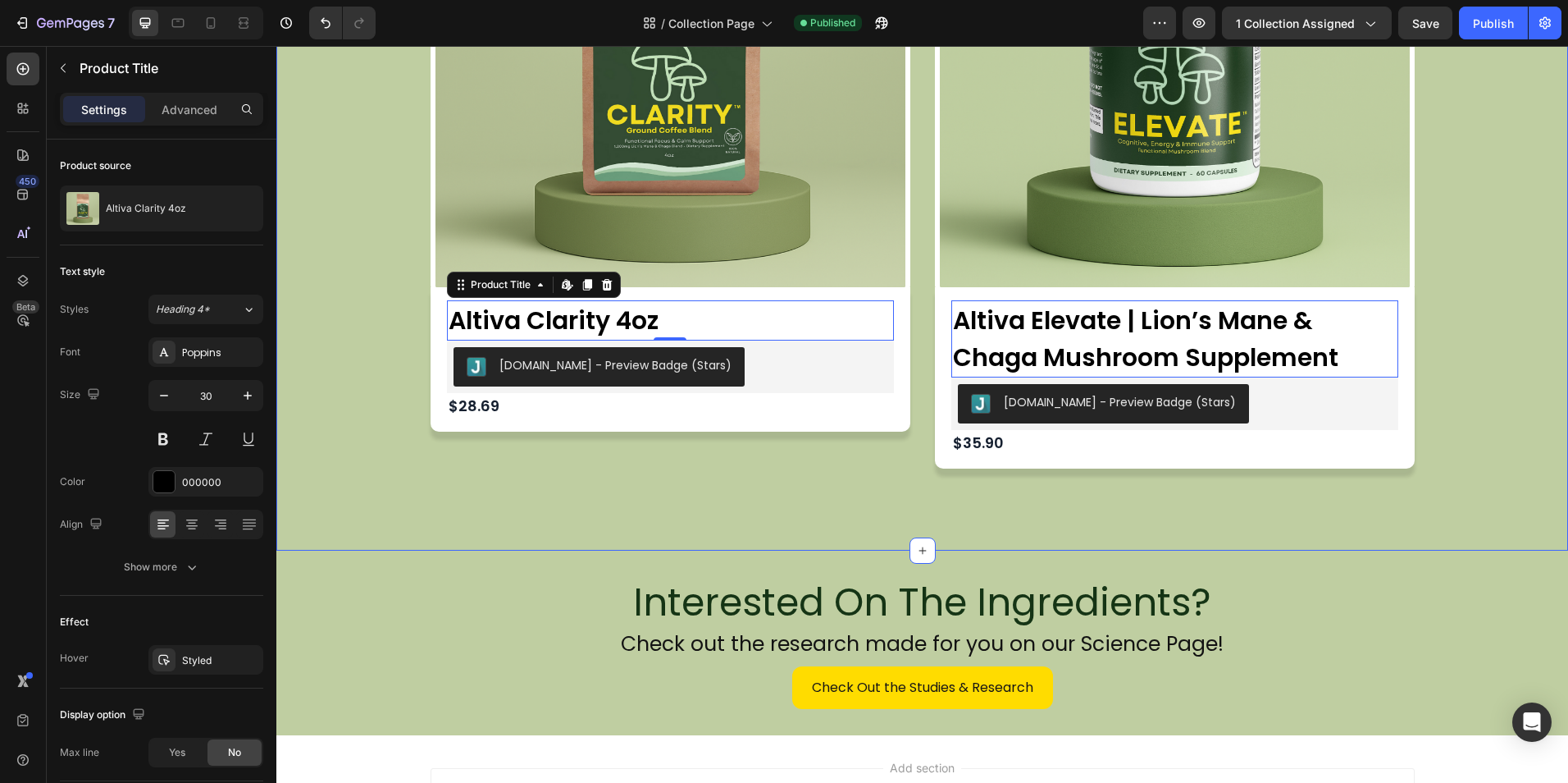
click at [1516, 88] on div "Product Images Altiva Clarity 4oz Product Title Edit content in Shopify 0 Judge…" at bounding box center [922, 141] width 1267 height 656
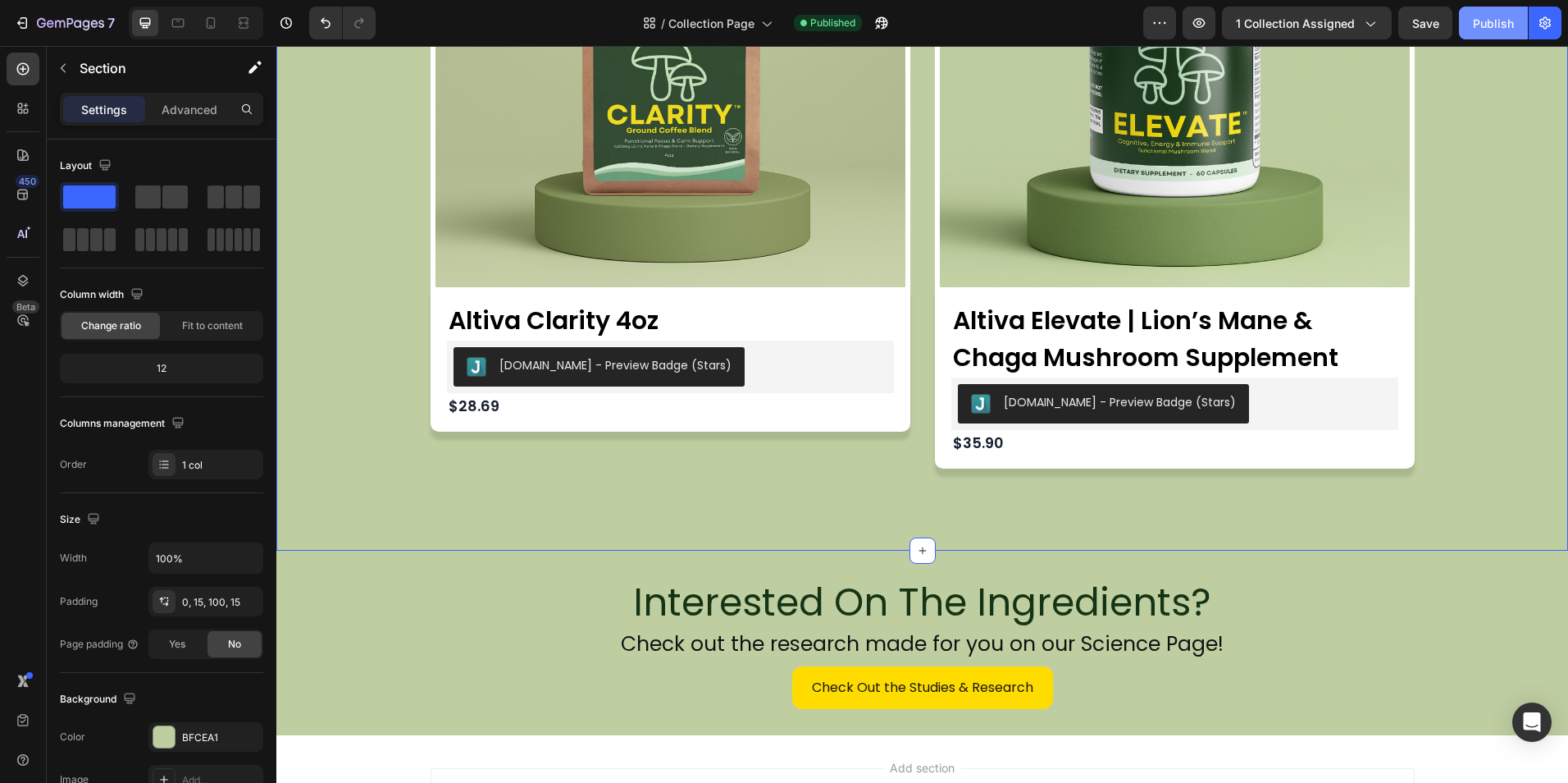
click at [1495, 16] on div "Publish" at bounding box center [1492, 23] width 41 height 17
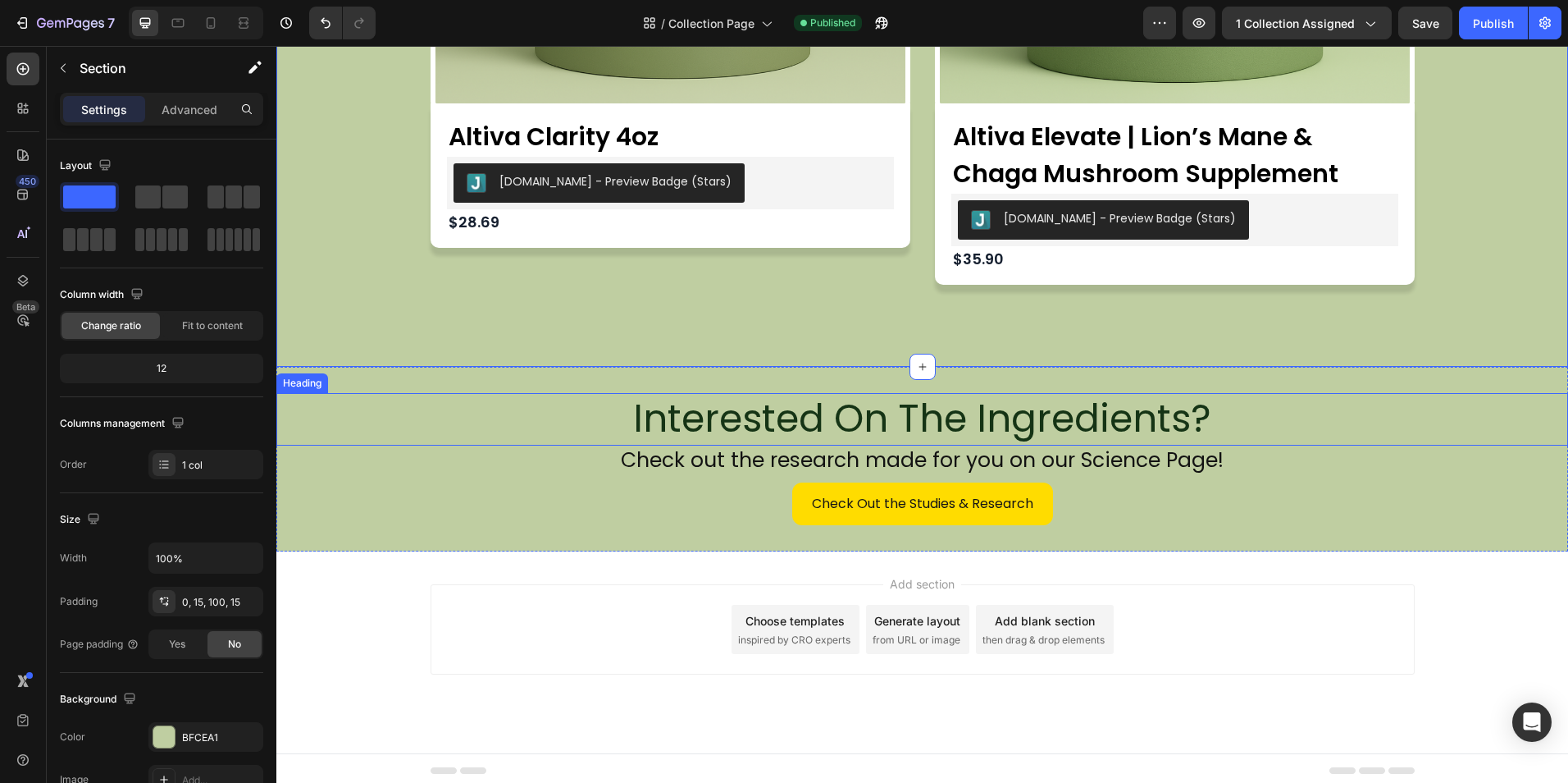
scroll to position [1513, 0]
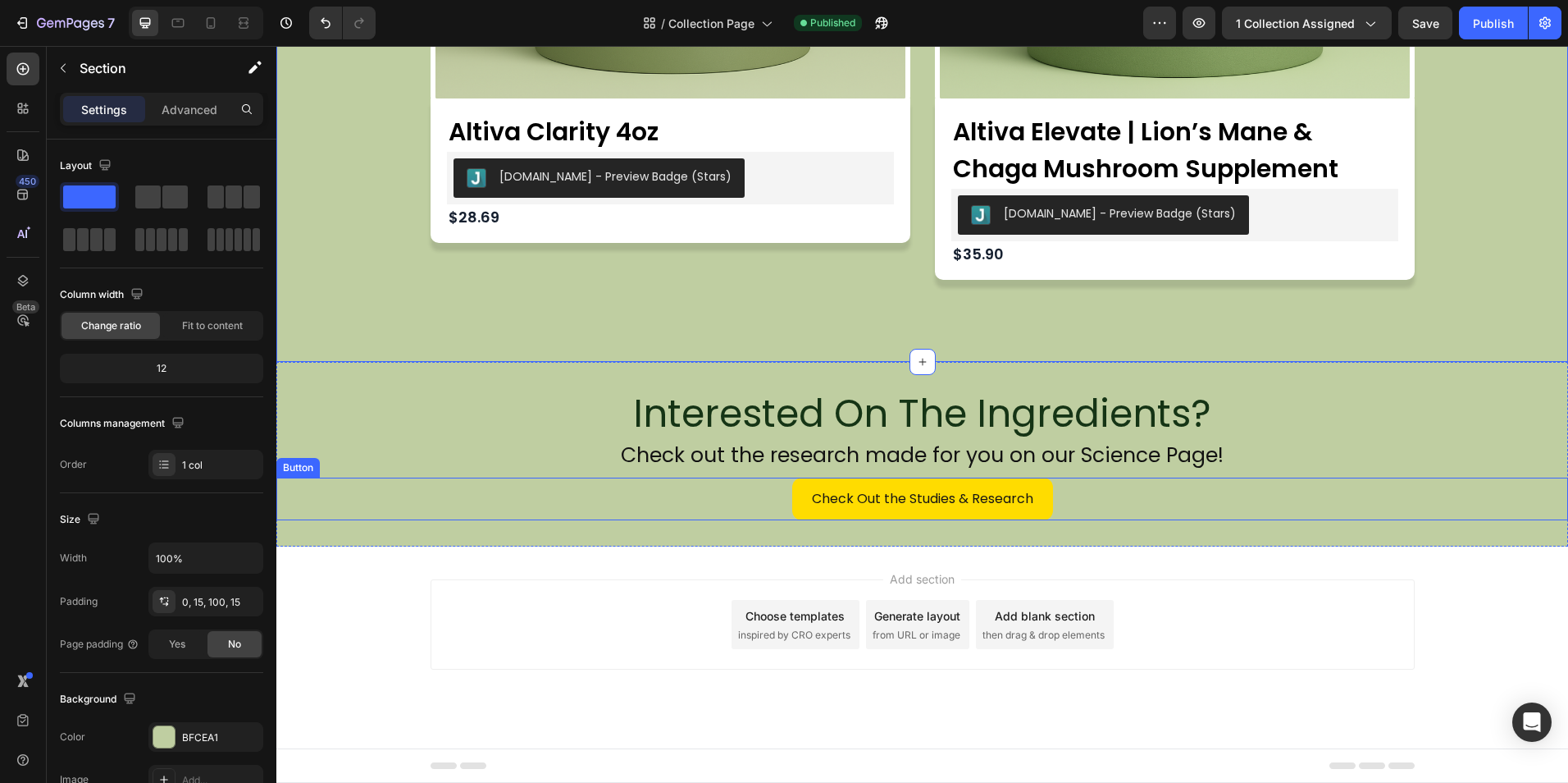
click at [740, 530] on div "Interested On The Ingredients? Heading Check out the research made for you on o…" at bounding box center [921, 454] width 1291 height 185
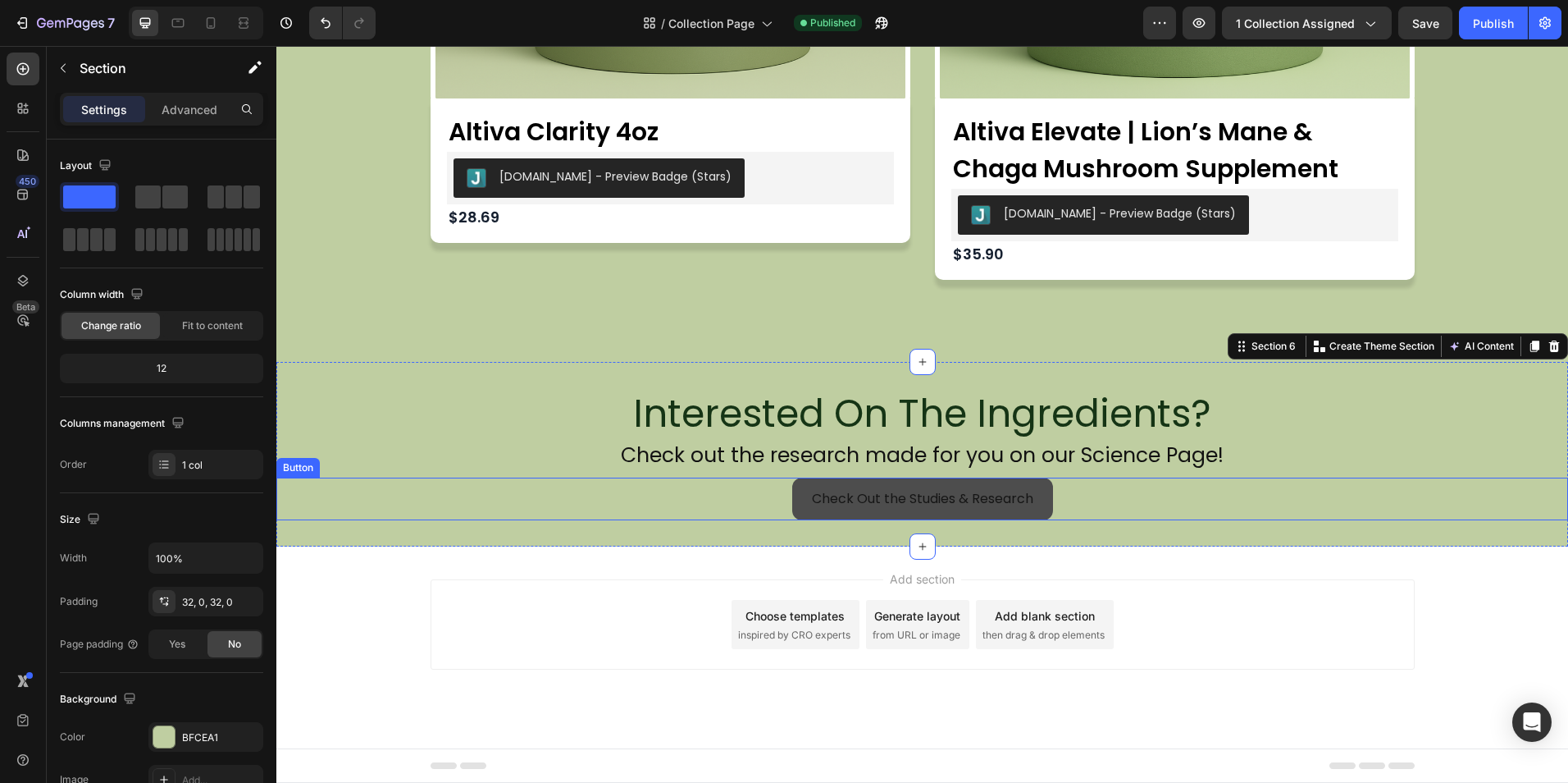
click at [875, 515] on link "Check Out the Studies & Research" at bounding box center [923, 500] width 261 height 44
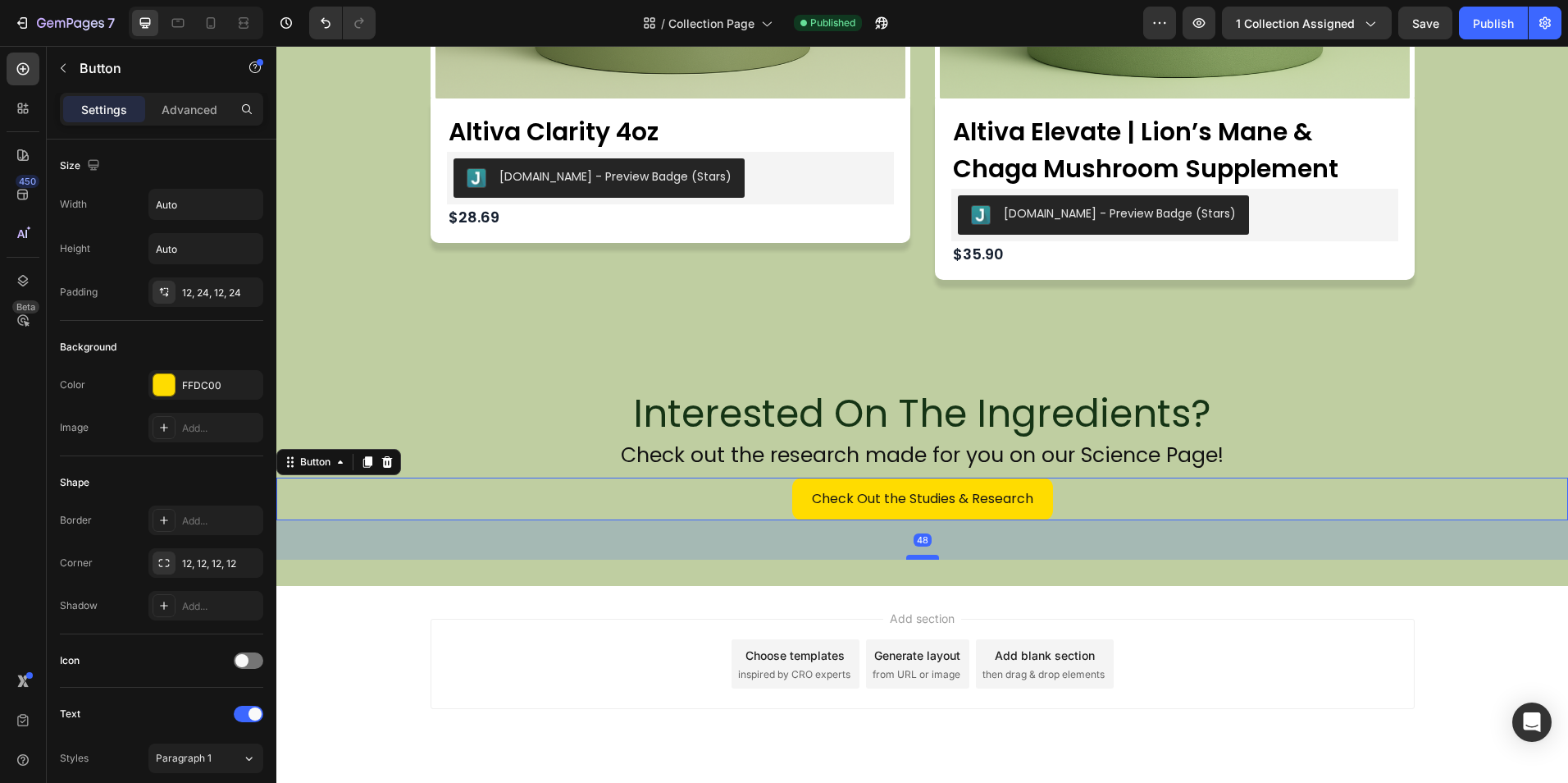
drag, startPoint x: 914, startPoint y: 528, endPoint x: 918, endPoint y: 557, distance: 29.3
click at [918, 557] on div at bounding box center [922, 557] width 33 height 5
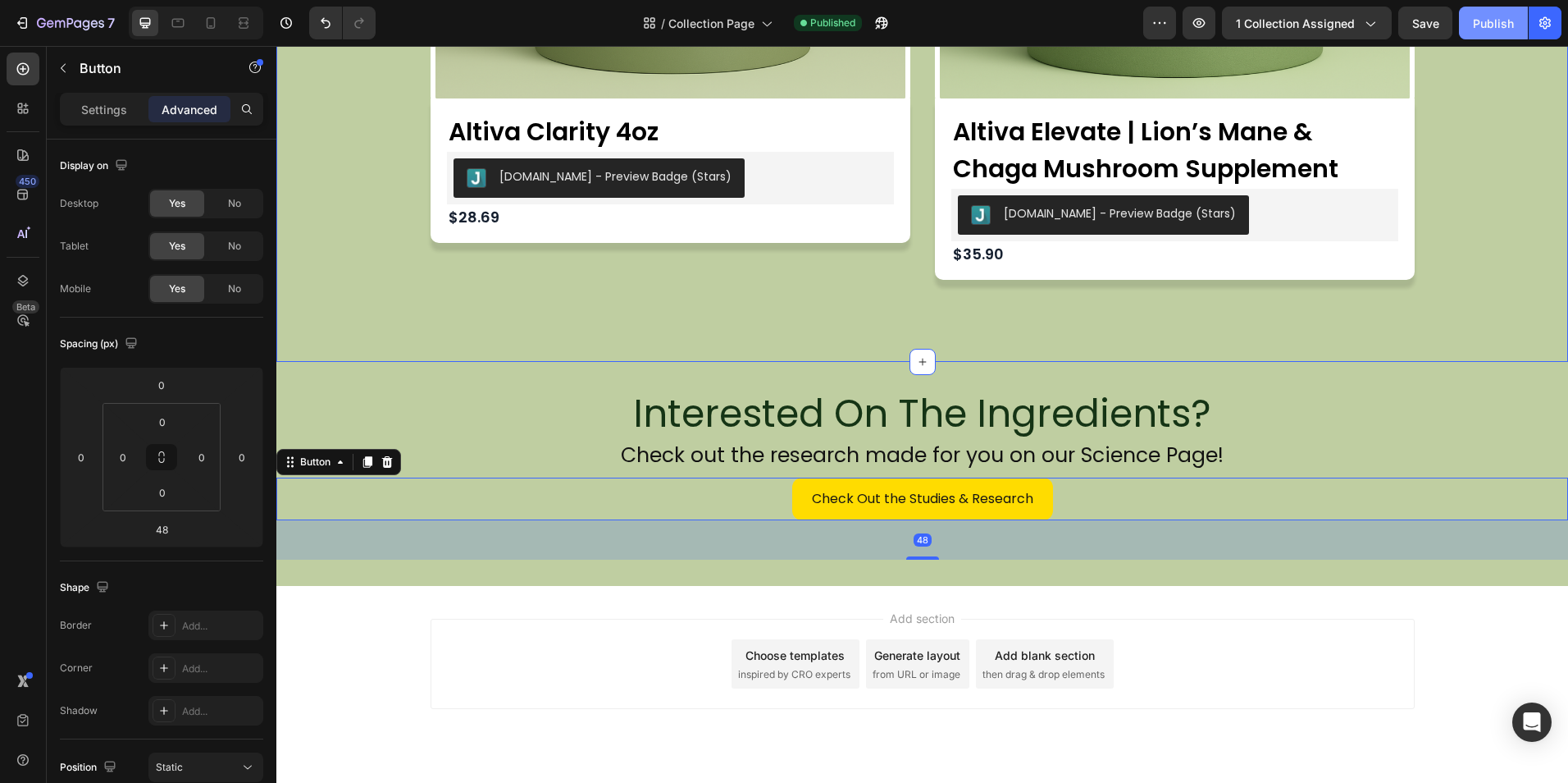
click at [1515, 16] on button "Publish" at bounding box center [1492, 23] width 69 height 33
click at [812, 414] on h2 "Interested On The Ingredients?" at bounding box center [922, 414] width 984 height 53
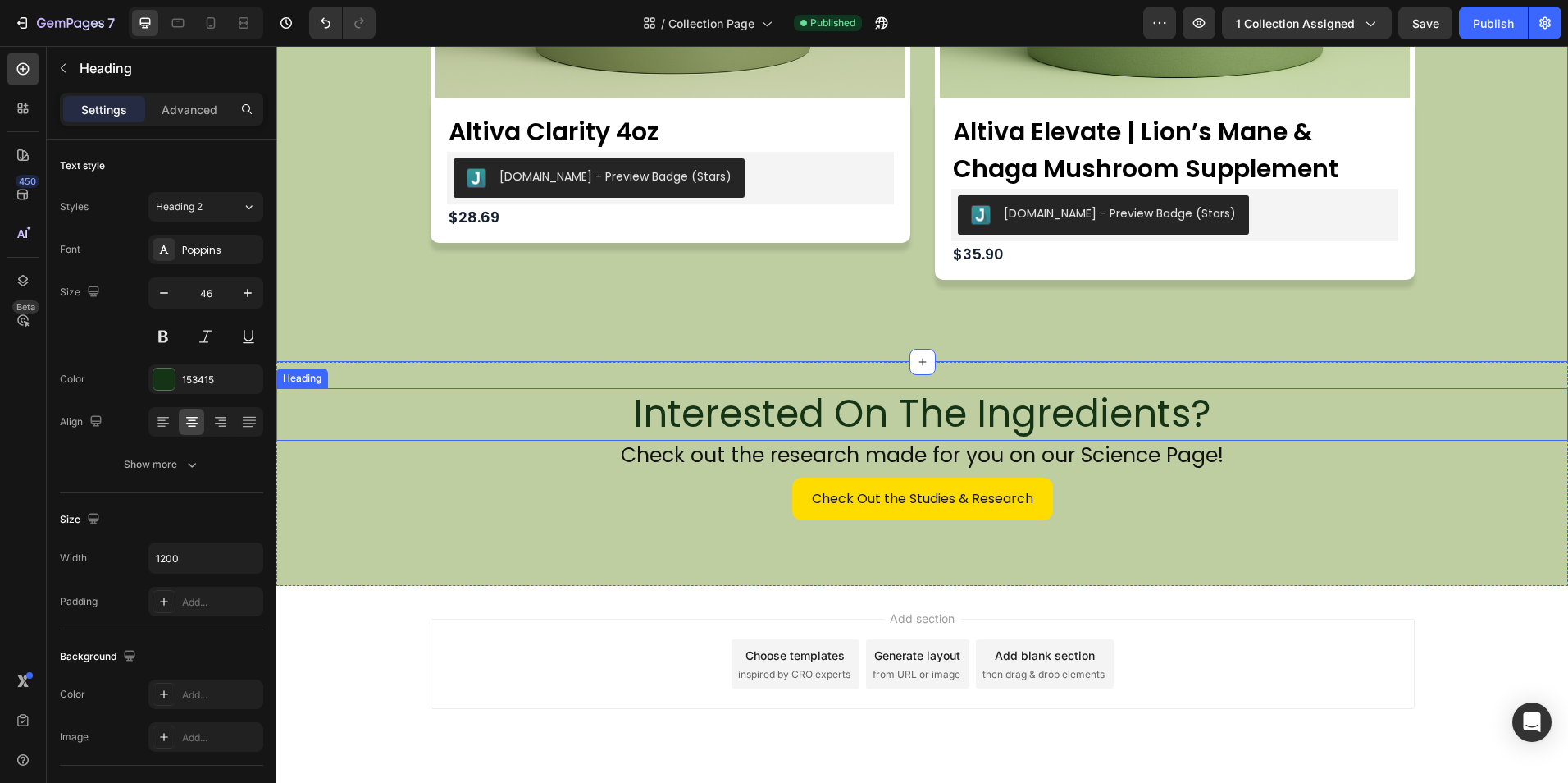
click at [878, 414] on h2 "Interested On The Ingredients?" at bounding box center [922, 414] width 984 height 53
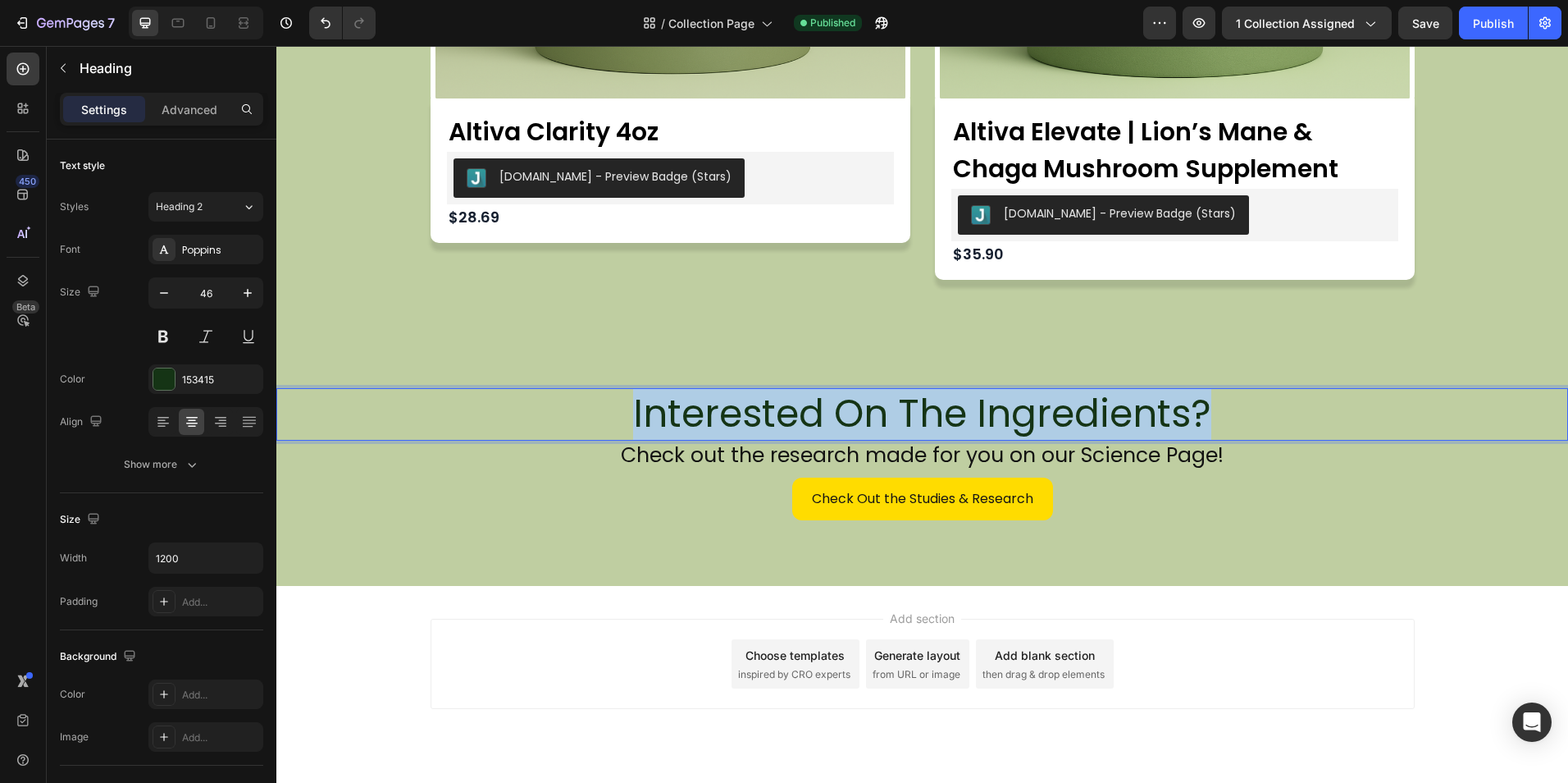
click at [878, 414] on p "Interested On The Ingredients?" at bounding box center [922, 414] width 981 height 49
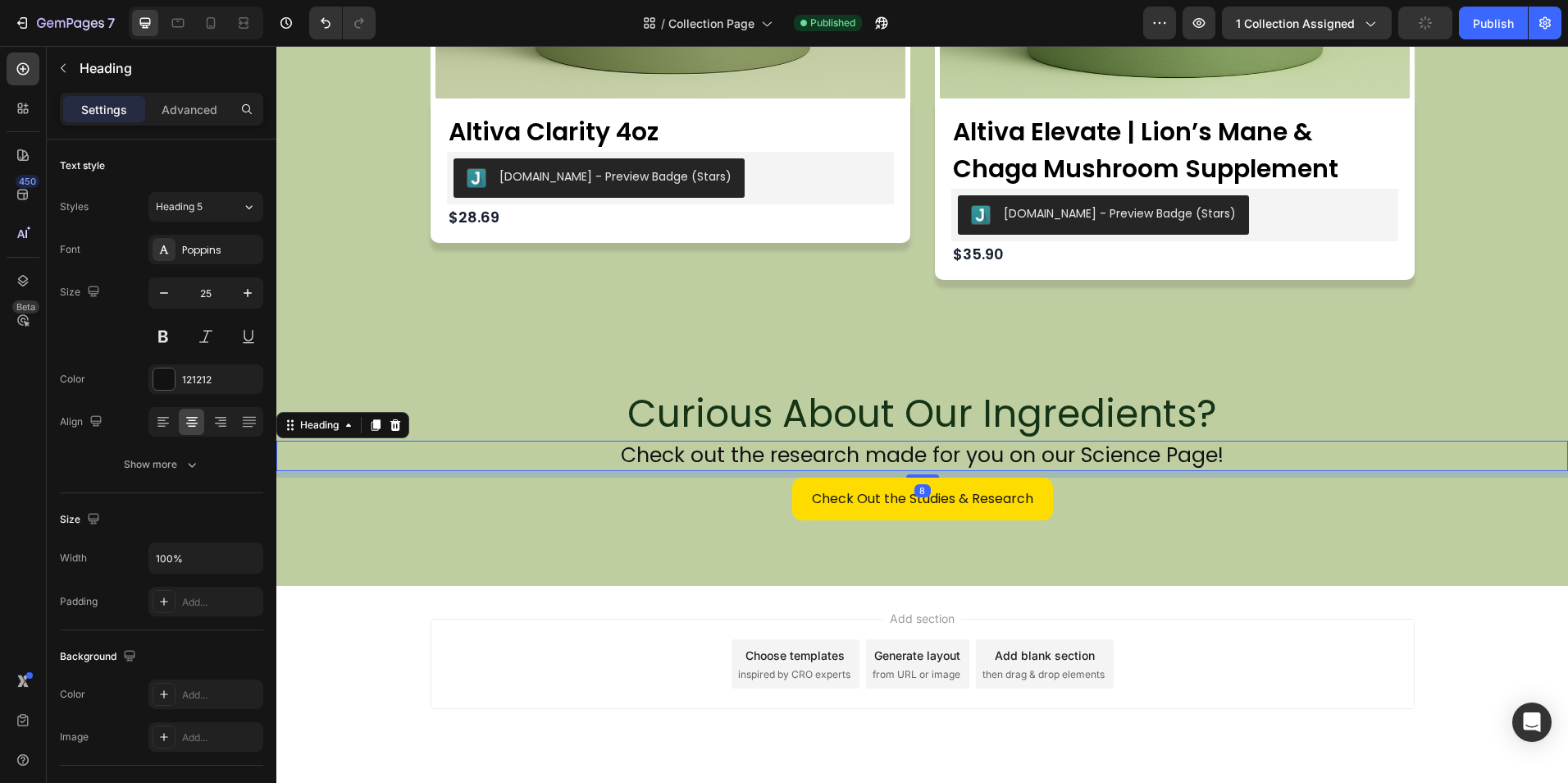
click at [907, 455] on h2 "Check out the research made for you on our Science Page!" at bounding box center [921, 456] width 1291 height 30
click at [858, 455] on h2 "Check out the research made for you on our Science Page!" at bounding box center [921, 456] width 1291 height 30
click at [858, 455] on p "Check out the research made for you on our Science Page!" at bounding box center [922, 455] width 1288 height 27
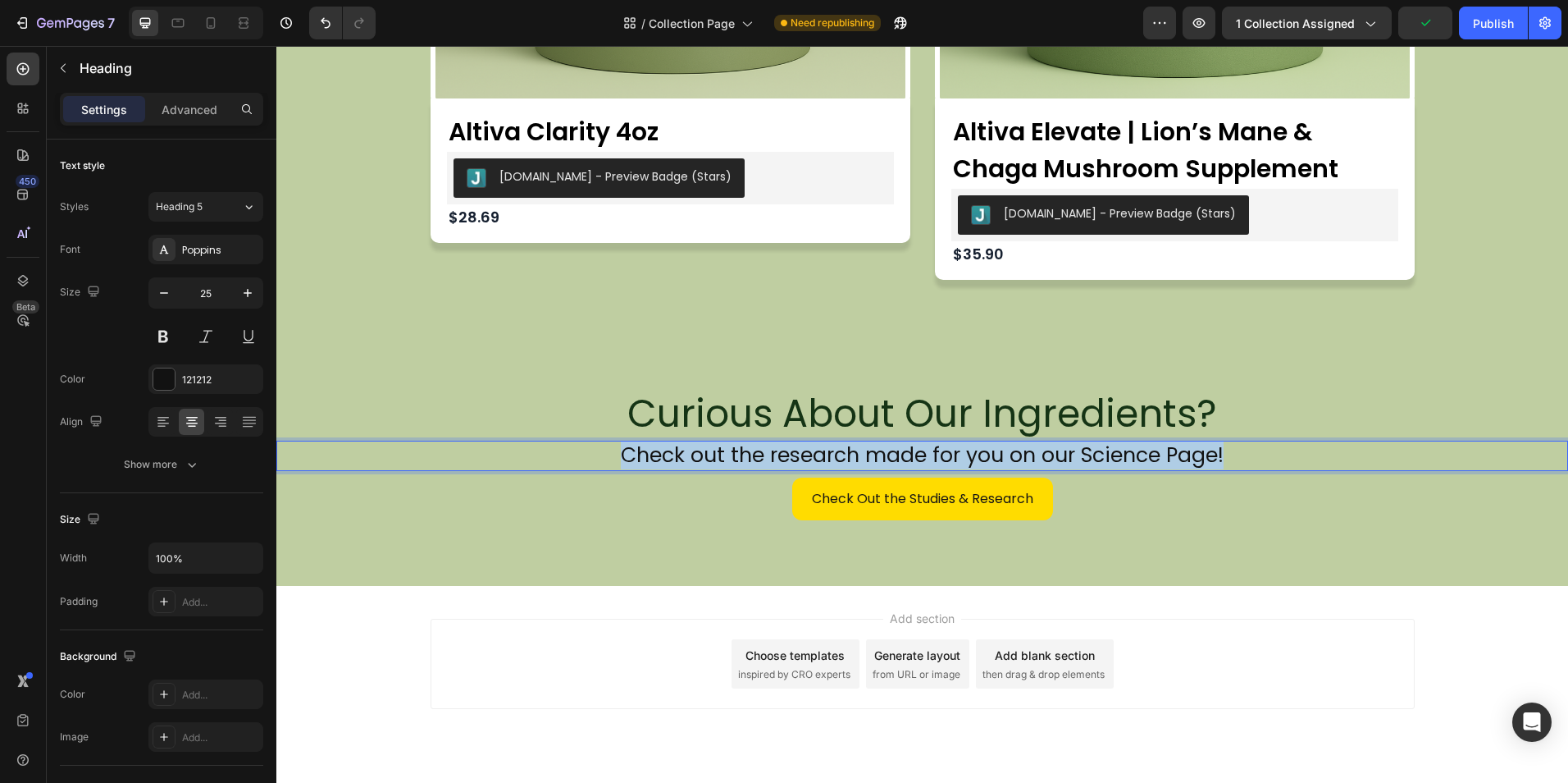
click at [858, 455] on p "Check out the research made for you on our Science Page!" at bounding box center [922, 455] width 1288 height 27
drag, startPoint x: 1101, startPoint y: 456, endPoint x: 789, endPoint y: 463, distance: 312.1
click at [789, 463] on p "See the science behind Lion’s Mane, Chaga, and more — all in one place." at bounding box center [922, 455] width 1288 height 27
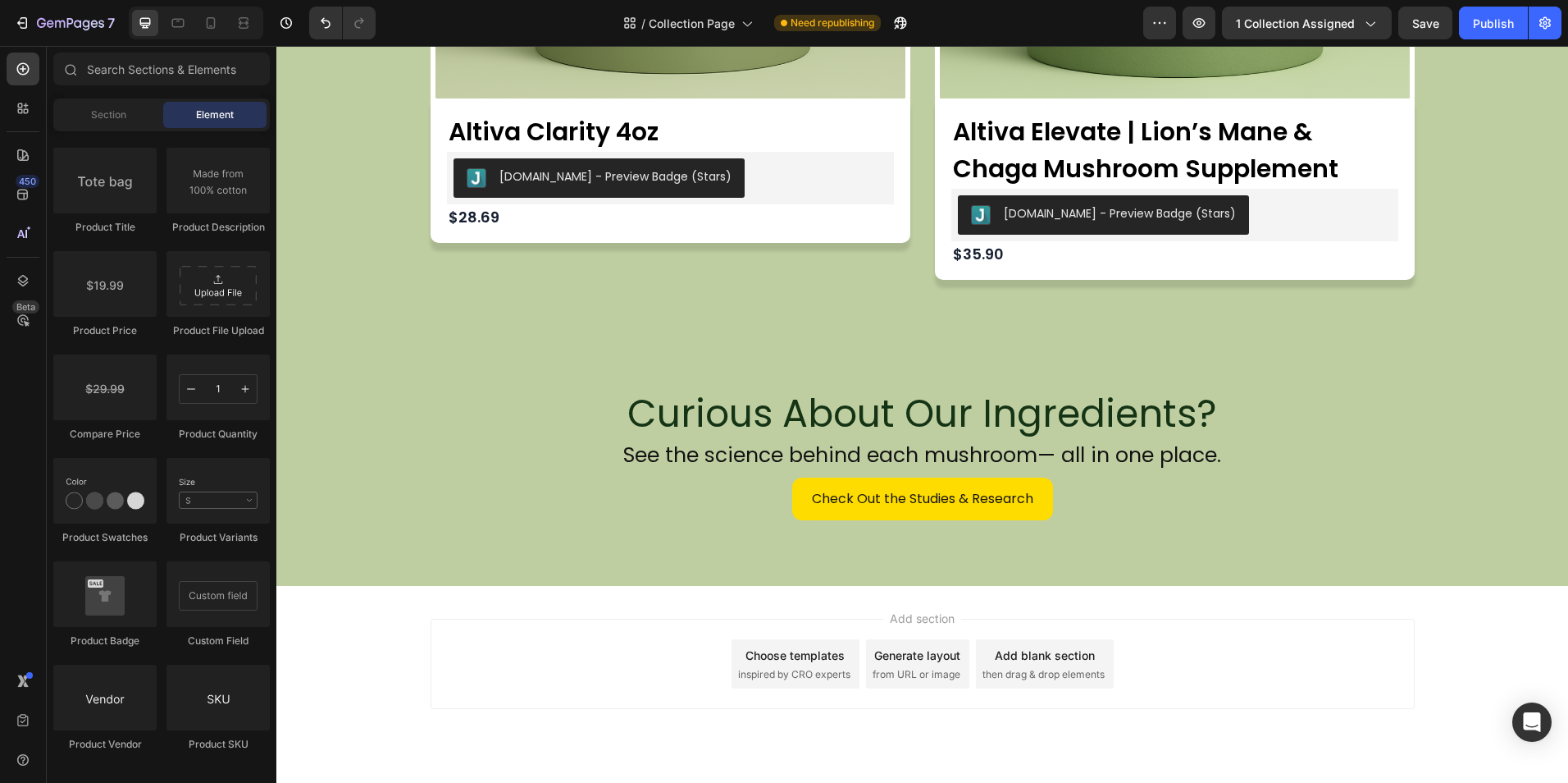
click at [939, 620] on span "Add section" at bounding box center [922, 617] width 78 height 17
click at [1502, 25] on div "Publish" at bounding box center [1492, 23] width 41 height 17
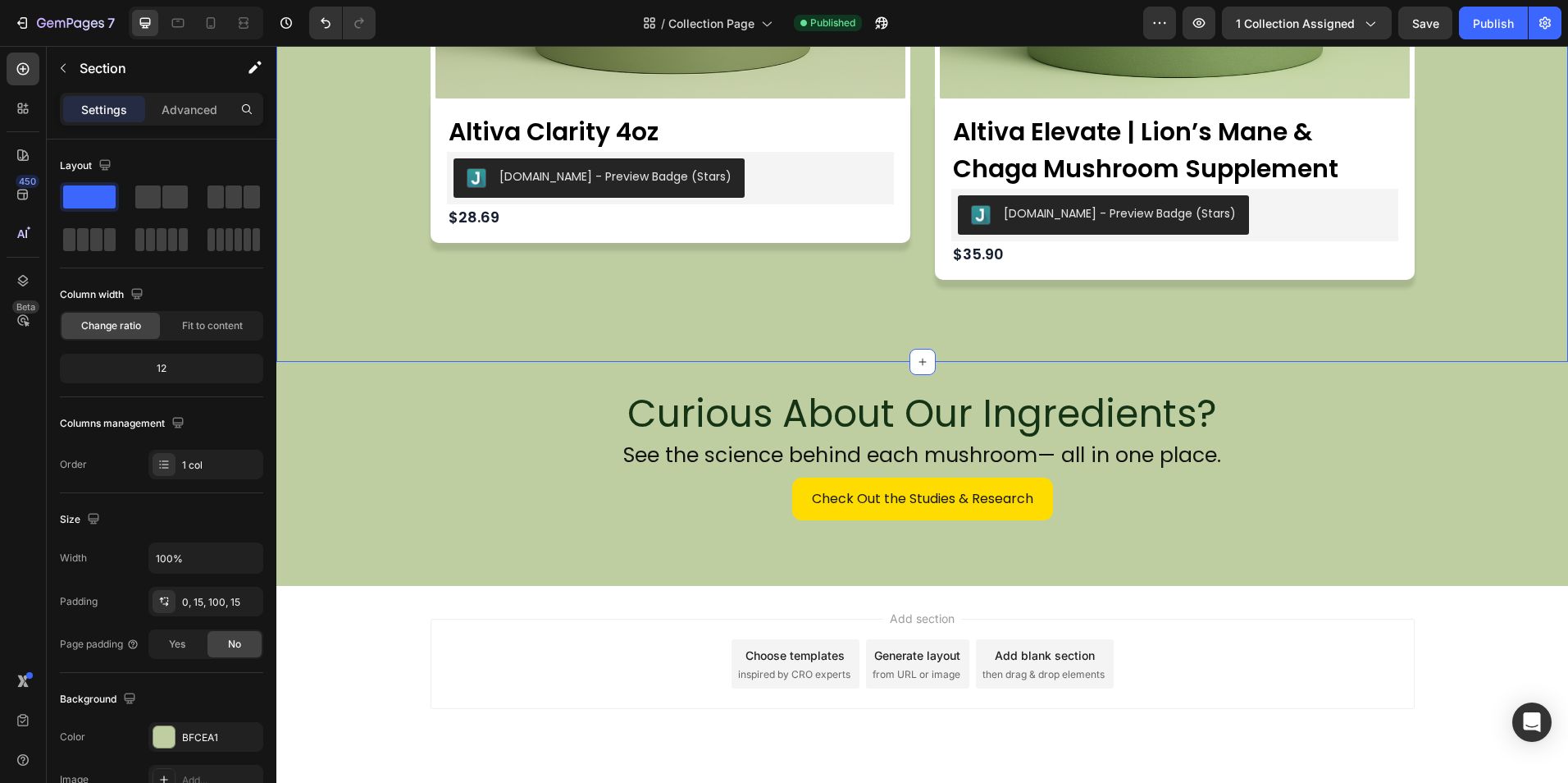
click at [910, 242] on div "Altiva Elevate | Lion’s Mane & Chaga Mushroom Supplement Product Title Judge.me…" at bounding box center [670, 171] width 479 height 145
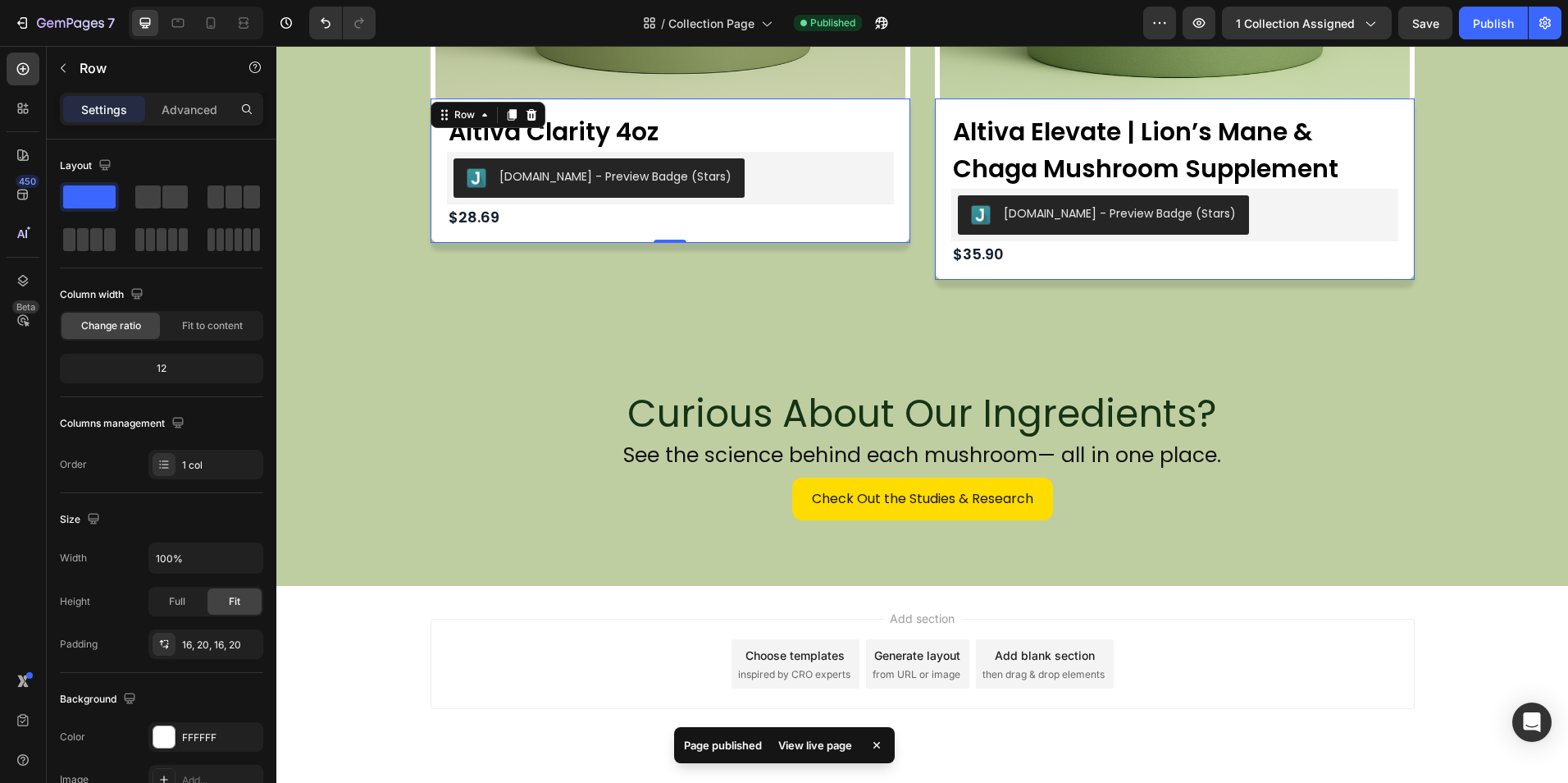
click at [842, 234] on div "Altiva Clarity 4oz Product Title Judge.me - Preview Badge (Stars) Judge.me $28.…" at bounding box center [670, 171] width 479 height 145
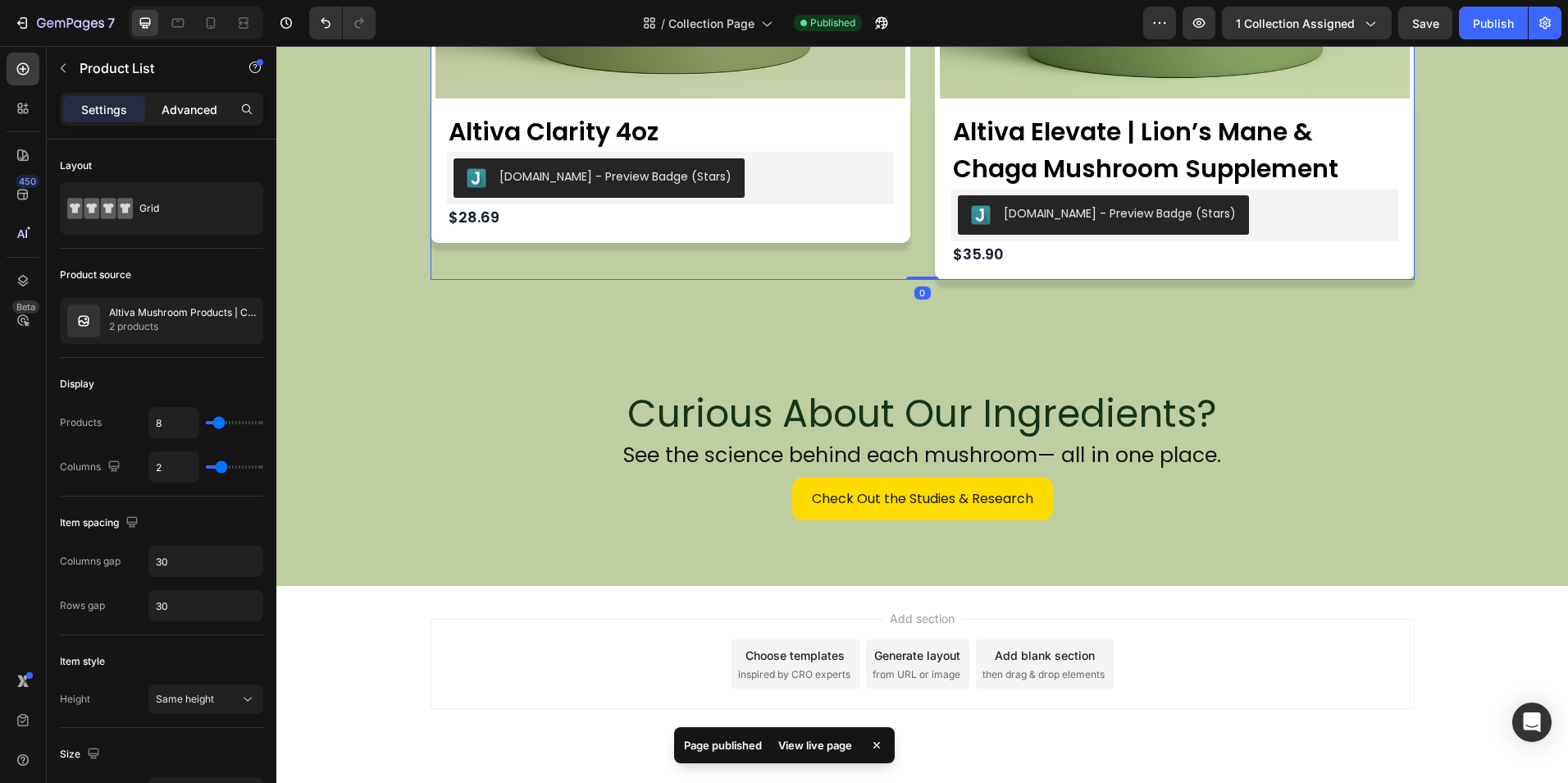
click at [197, 116] on p "Advanced" at bounding box center [189, 109] width 56 height 17
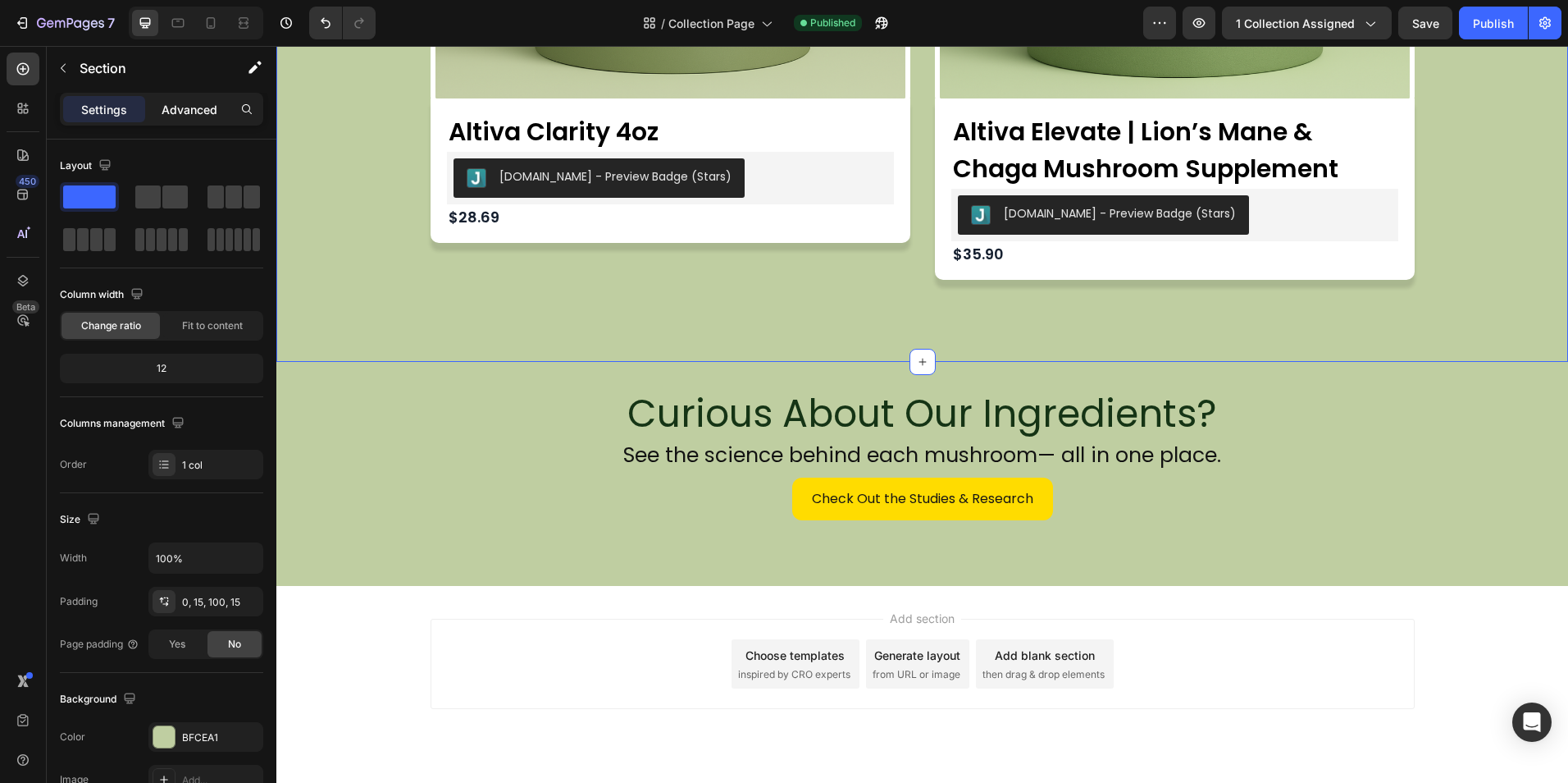
click at [178, 117] on p "Advanced" at bounding box center [189, 109] width 56 height 17
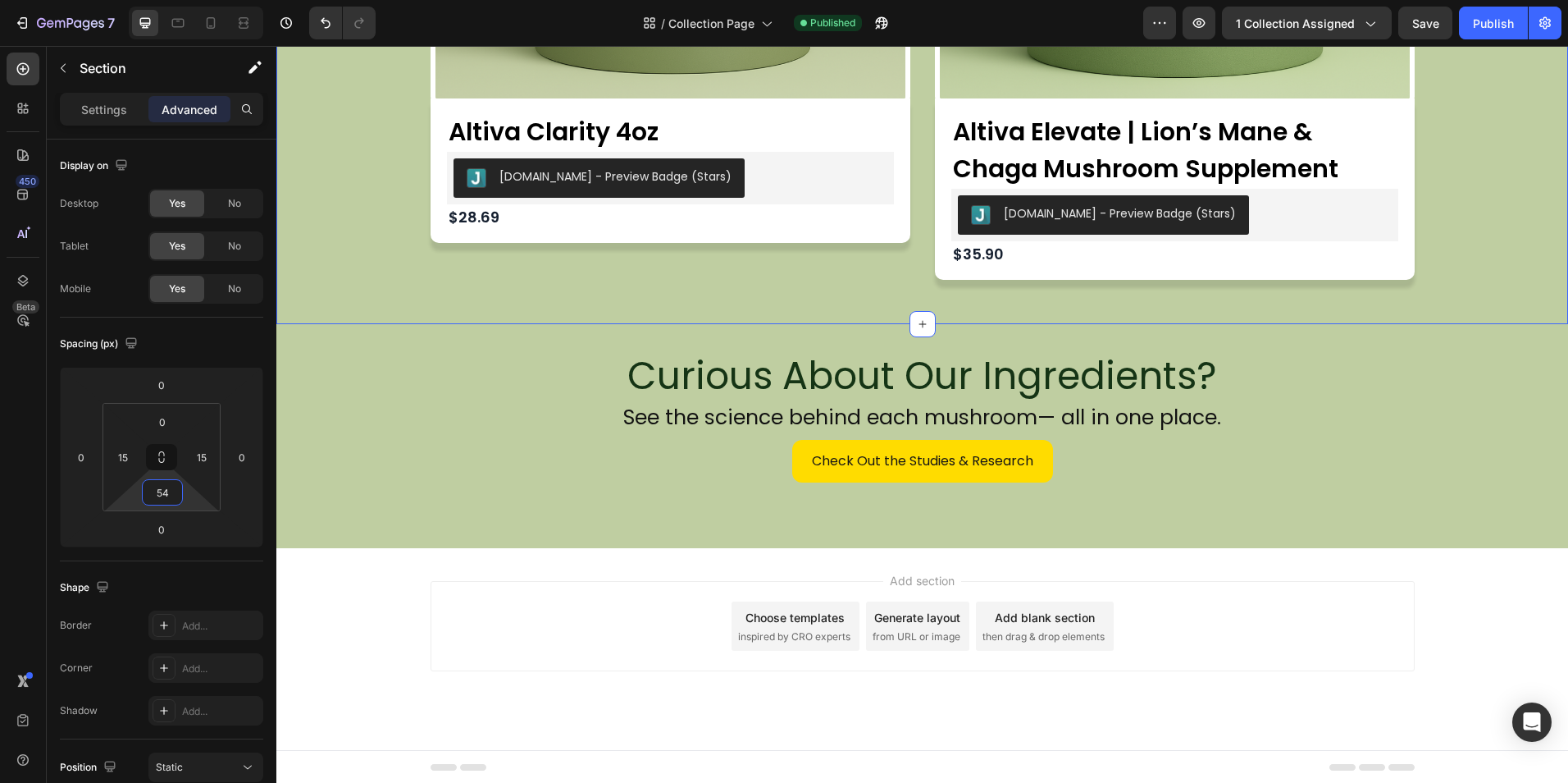
type input "52"
drag, startPoint x: 191, startPoint y: 493, endPoint x: 194, endPoint y: 513, distance: 20.2
click at [194, 0] on html "7 Version history / Collection Page Published Preview 1 collection assigned Sav…" at bounding box center [784, 0] width 1568 height 0
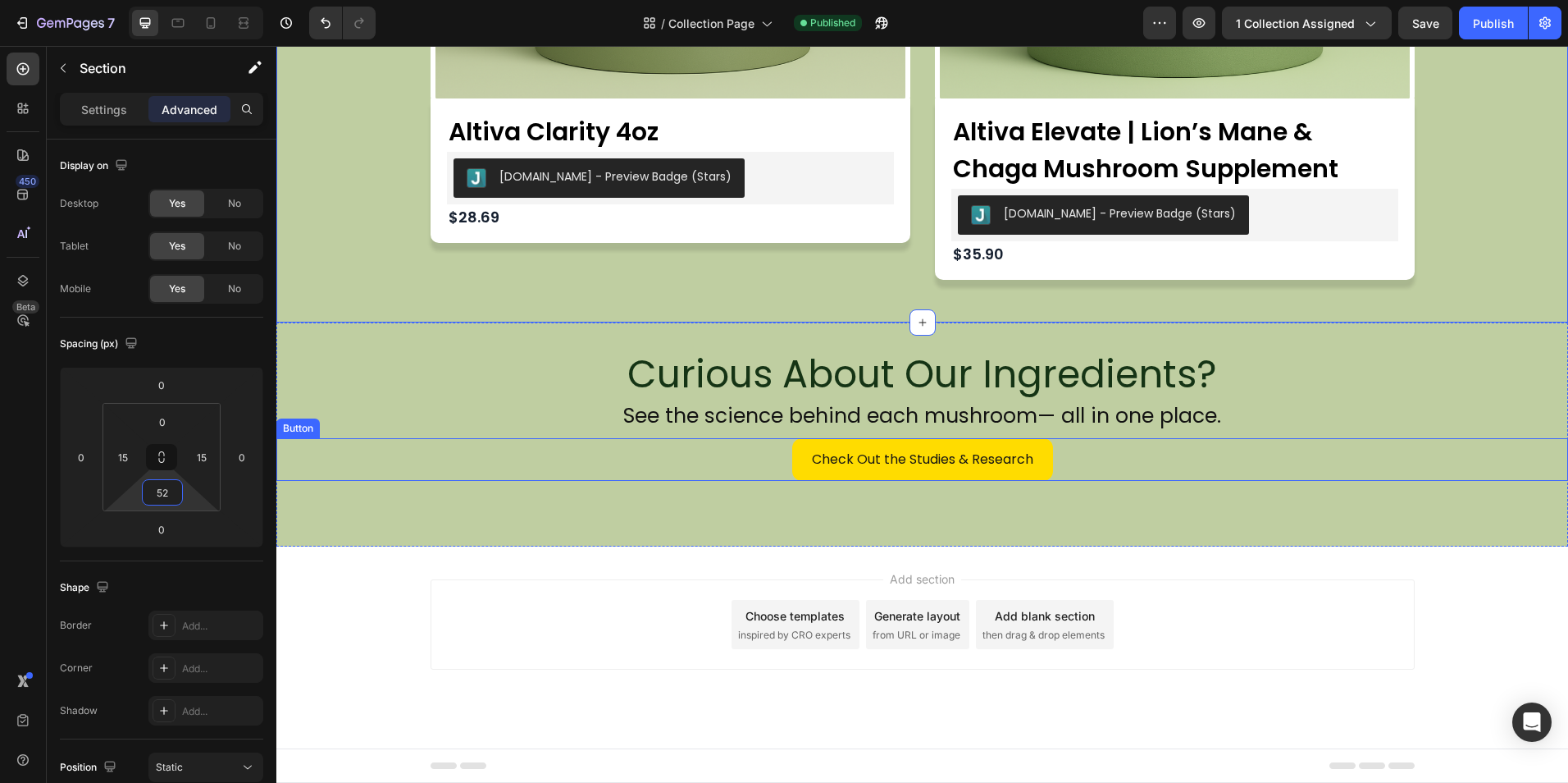
click at [404, 470] on div "Check Out the Studies & Research Button" at bounding box center [921, 460] width 1291 height 44
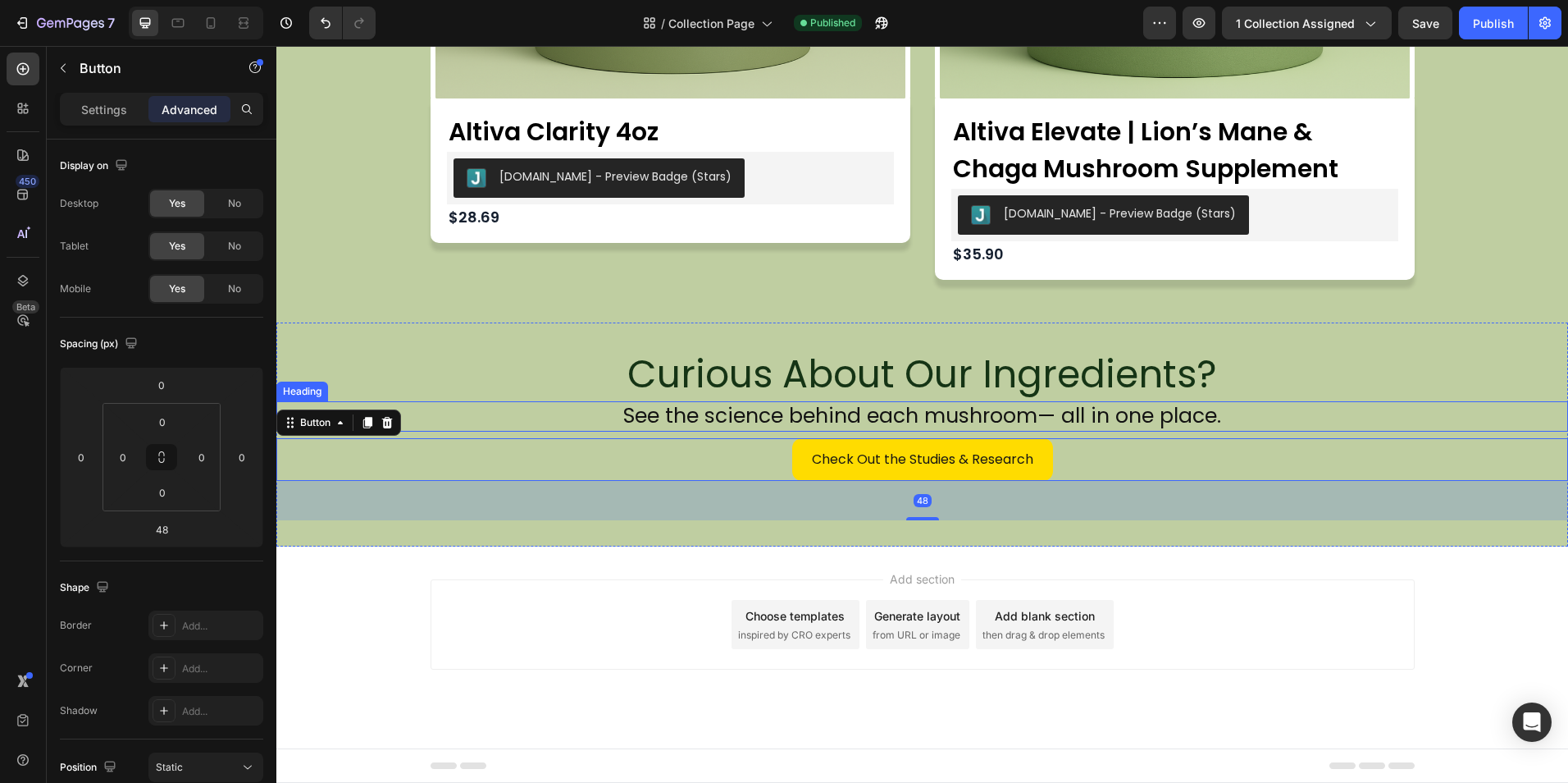
click at [529, 406] on p "See the science behind each mushroom— all in one place." at bounding box center [922, 416] width 1288 height 27
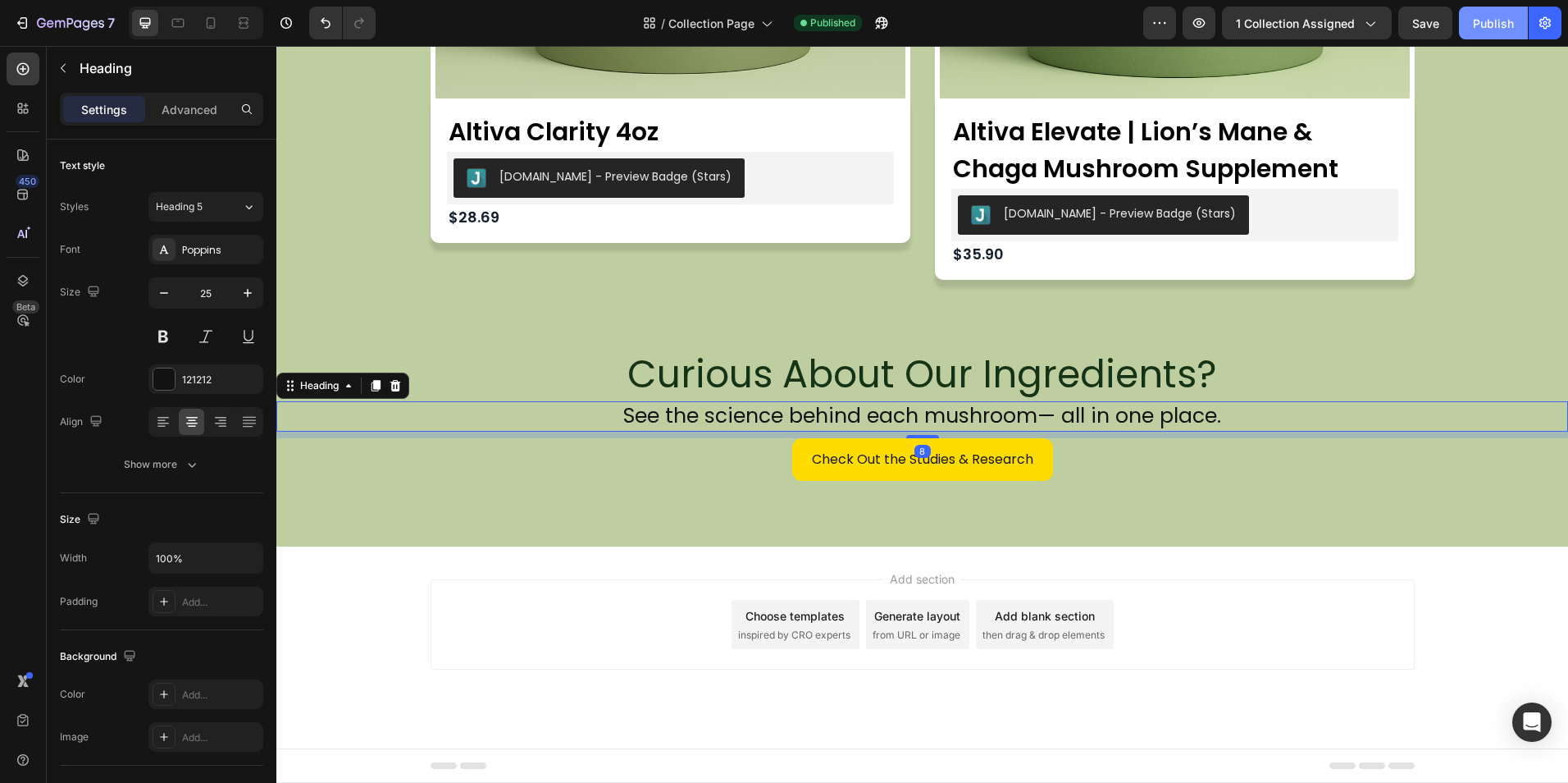
click at [1475, 26] on div "Publish" at bounding box center [1492, 23] width 41 height 17
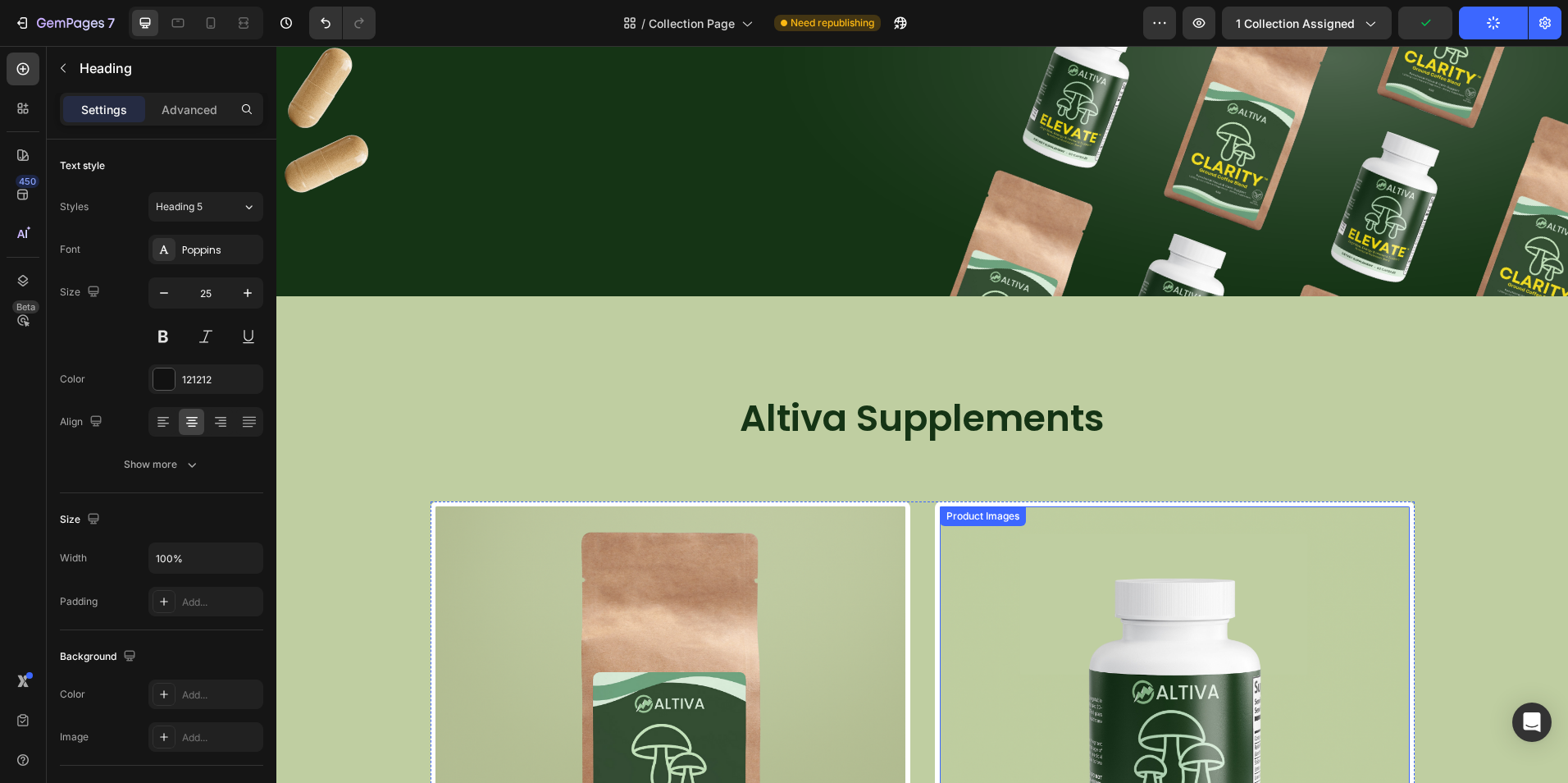
scroll to position [200, 0]
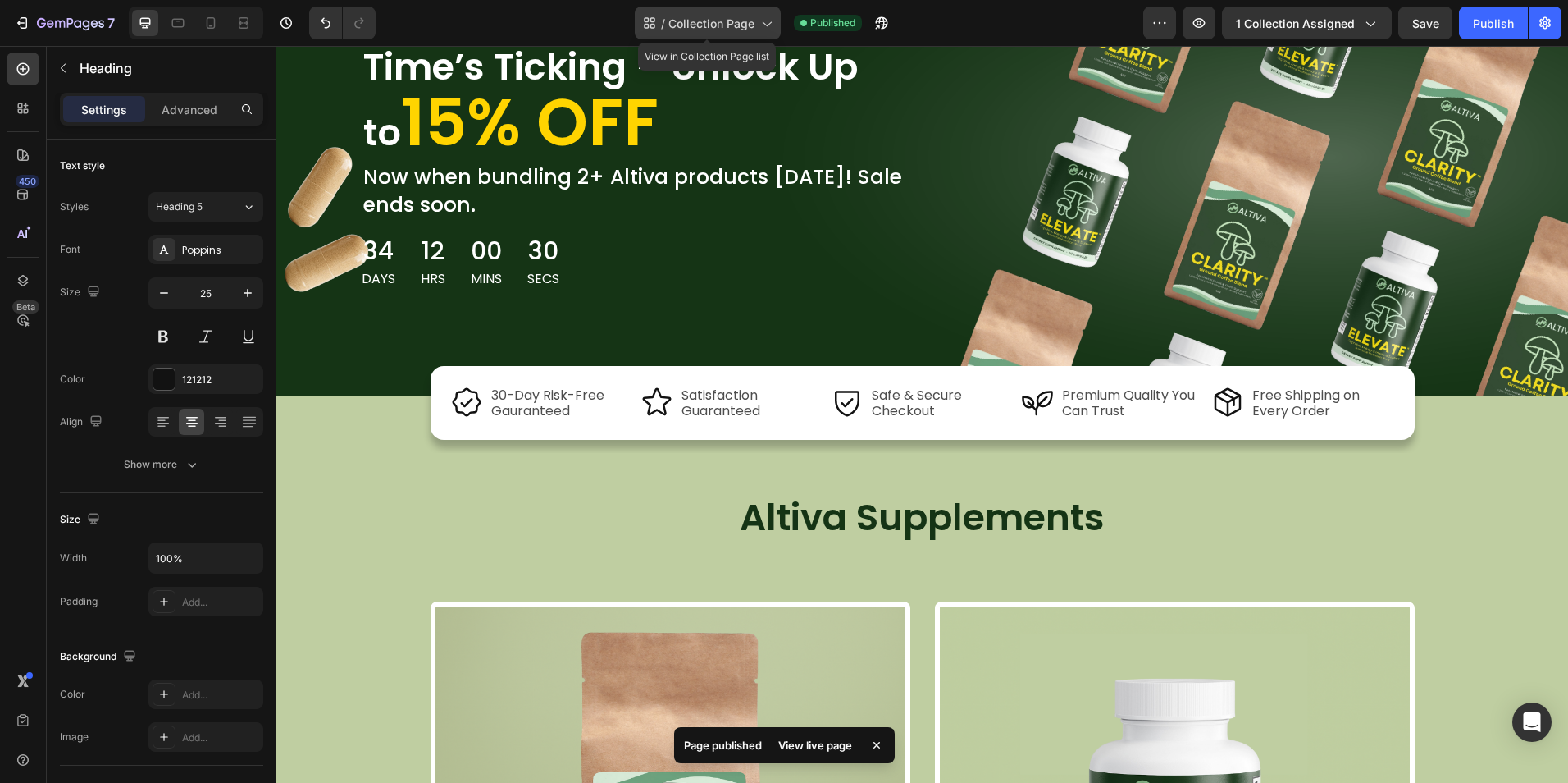
click at [736, 17] on span "Collection Page" at bounding box center [711, 23] width 86 height 17
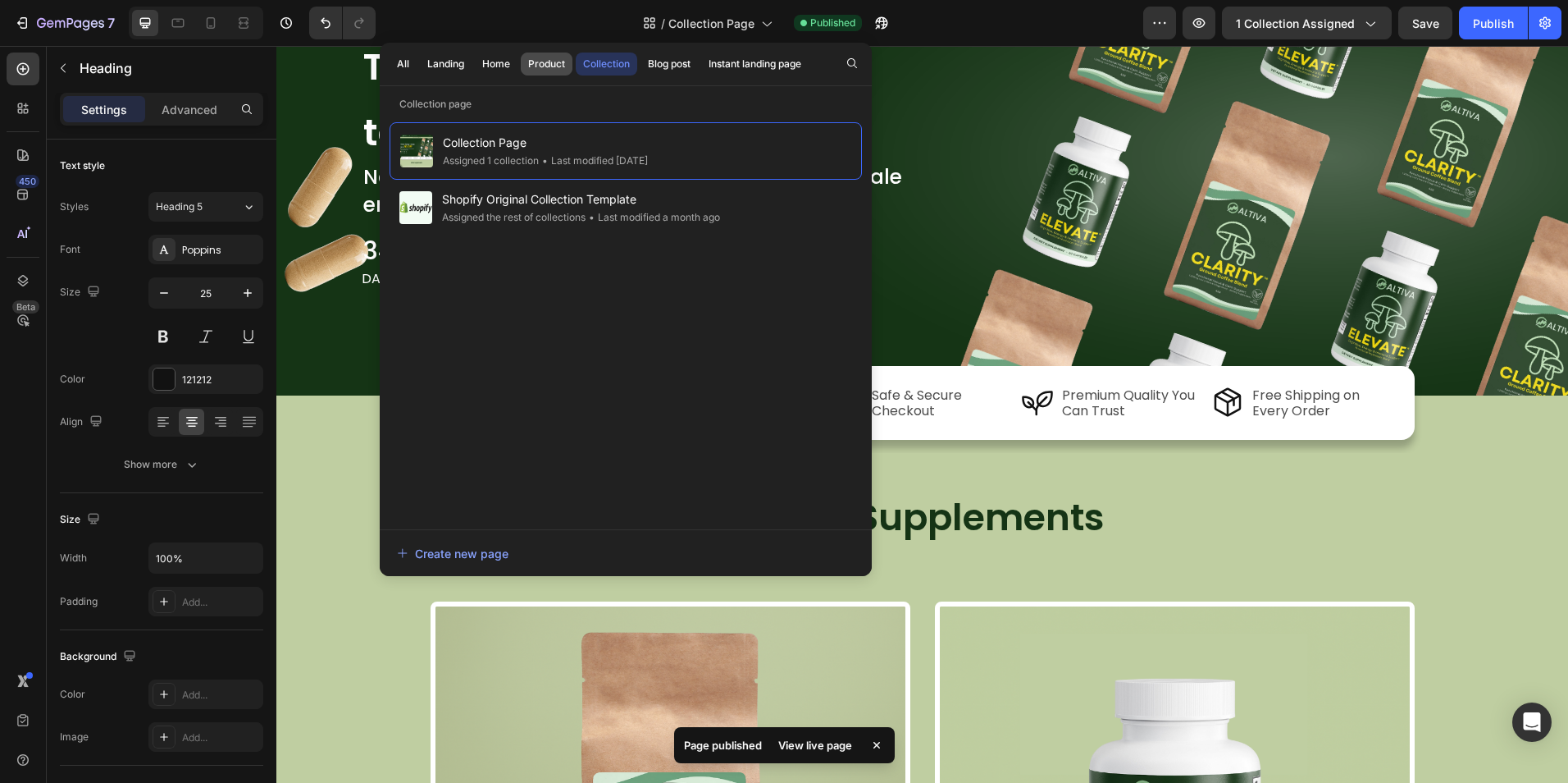
click at [538, 70] on div "Product" at bounding box center [546, 64] width 37 height 15
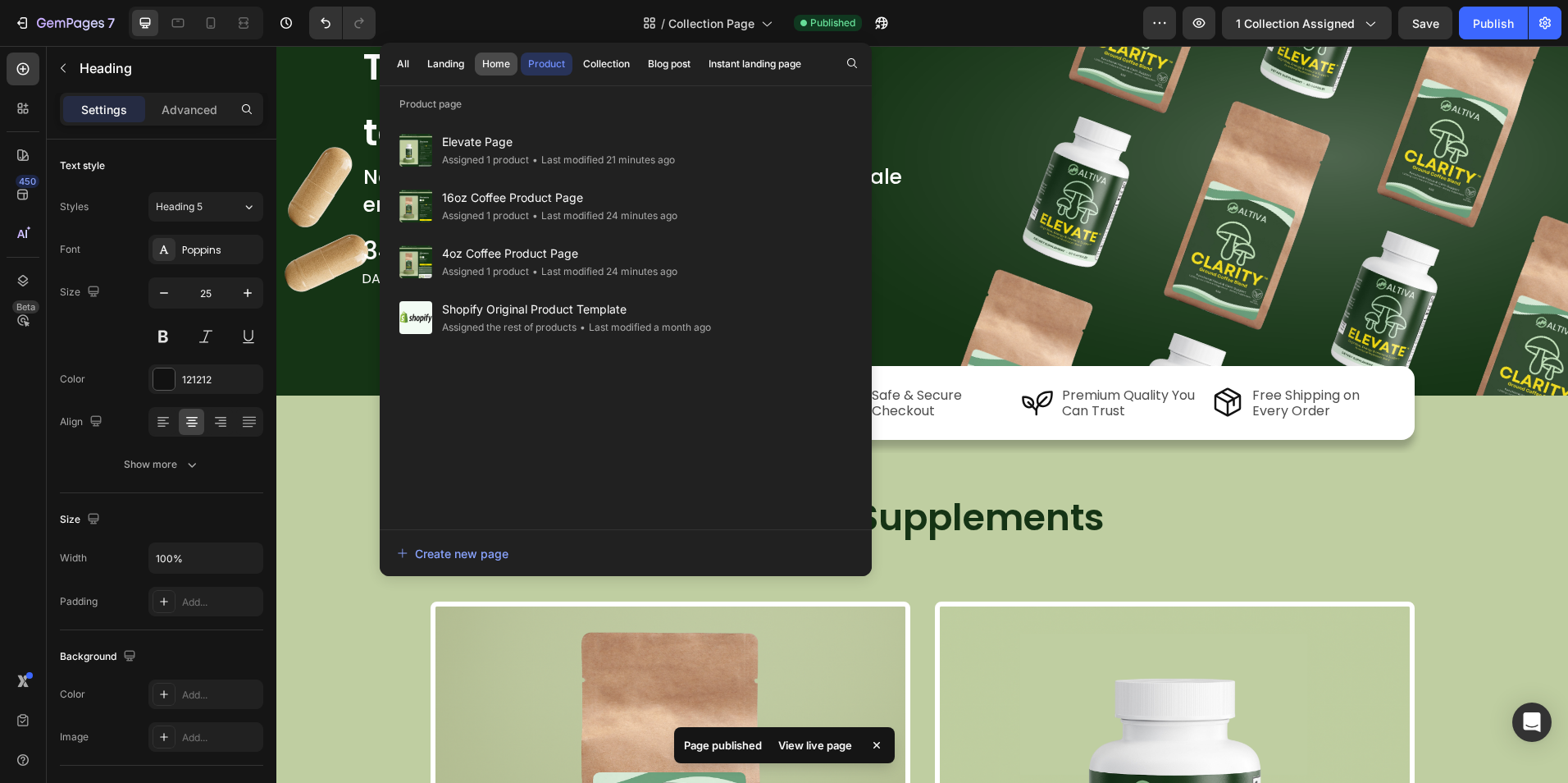
click at [501, 62] on div "Home" at bounding box center [496, 64] width 28 height 15
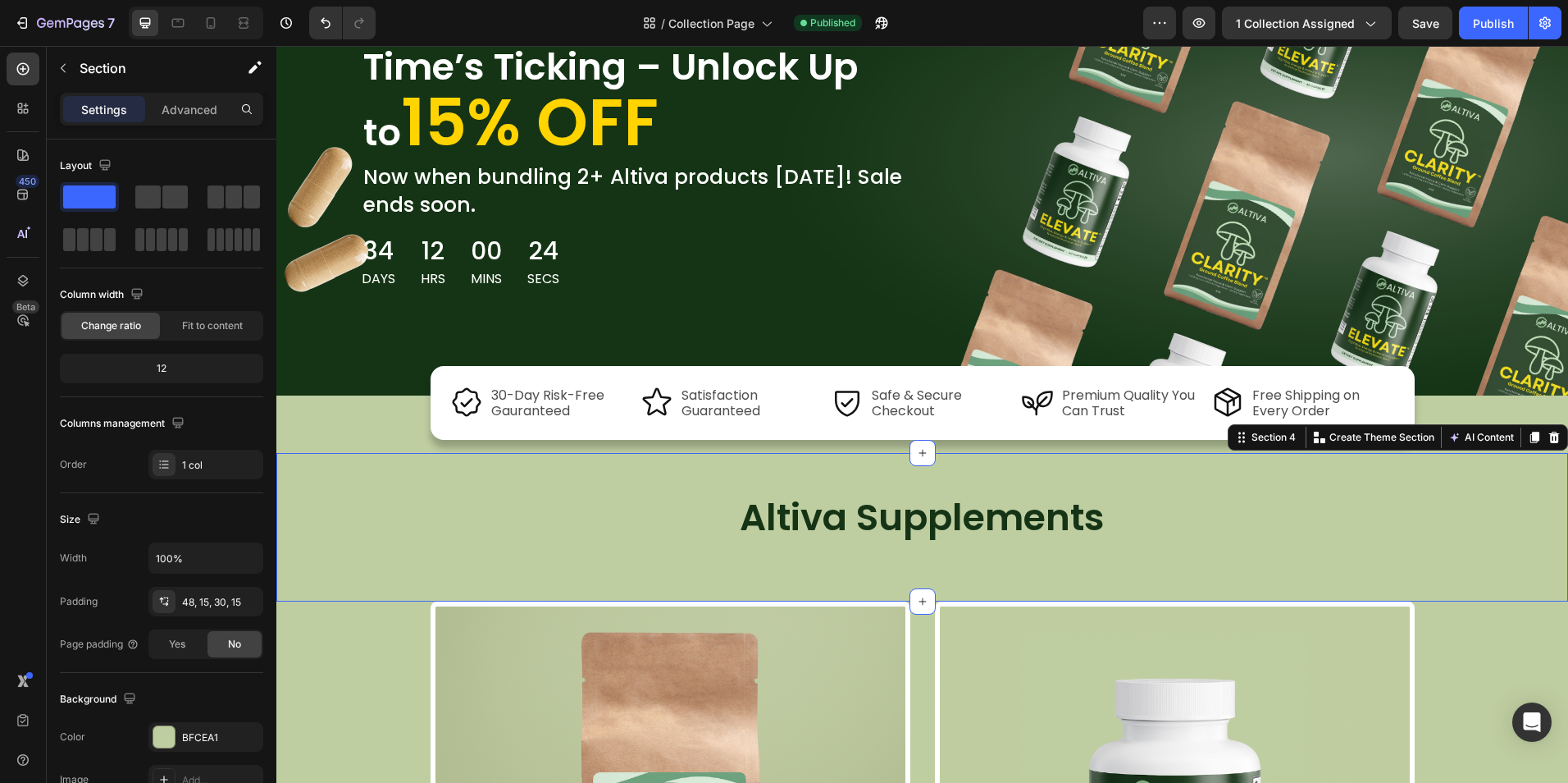
click at [321, 484] on div "Altiva Supplements Heading Row Section 4 Create Theme Section AI Content Write …" at bounding box center [921, 527] width 1291 height 149
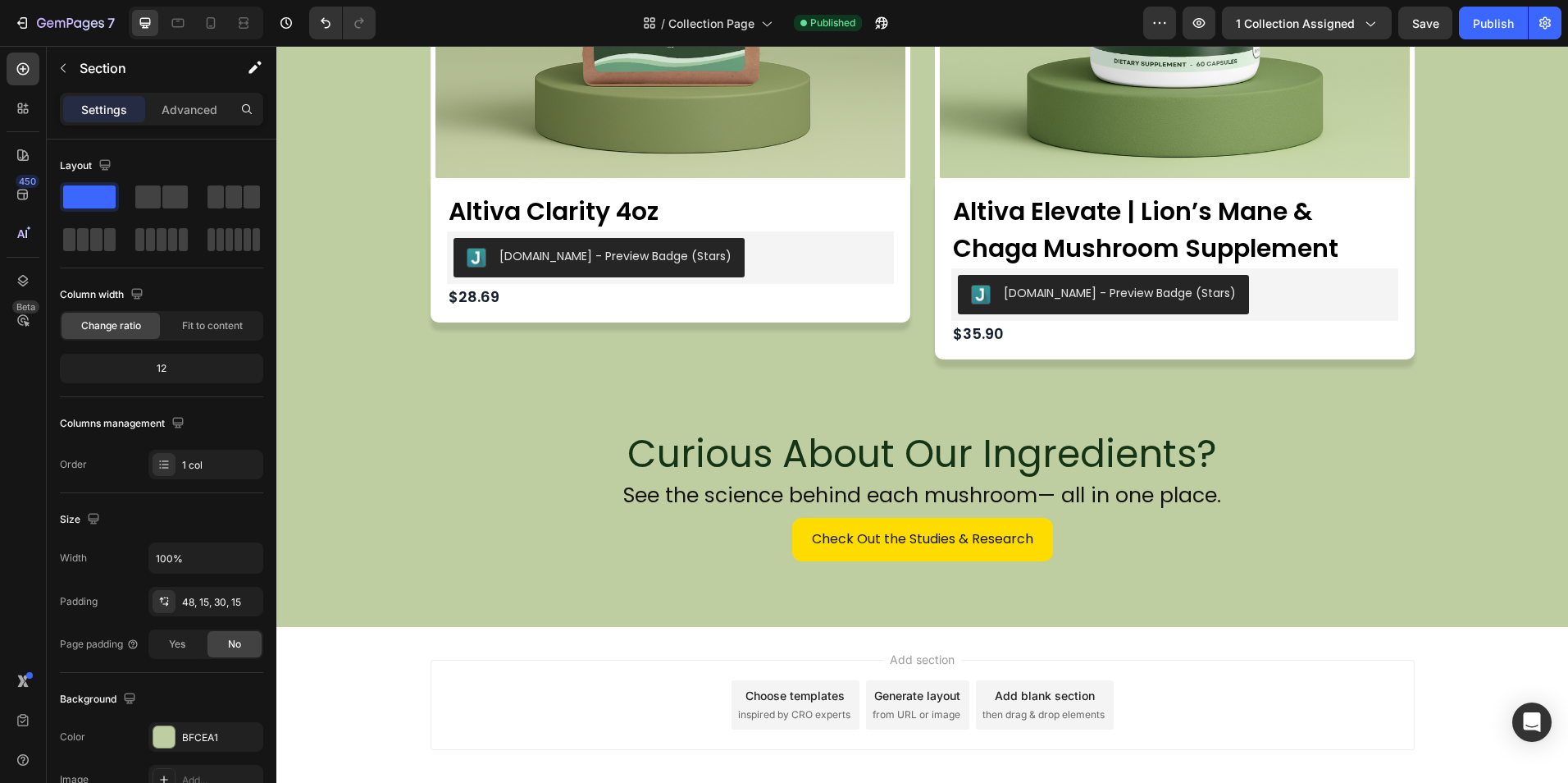
scroll to position [1102, 0]
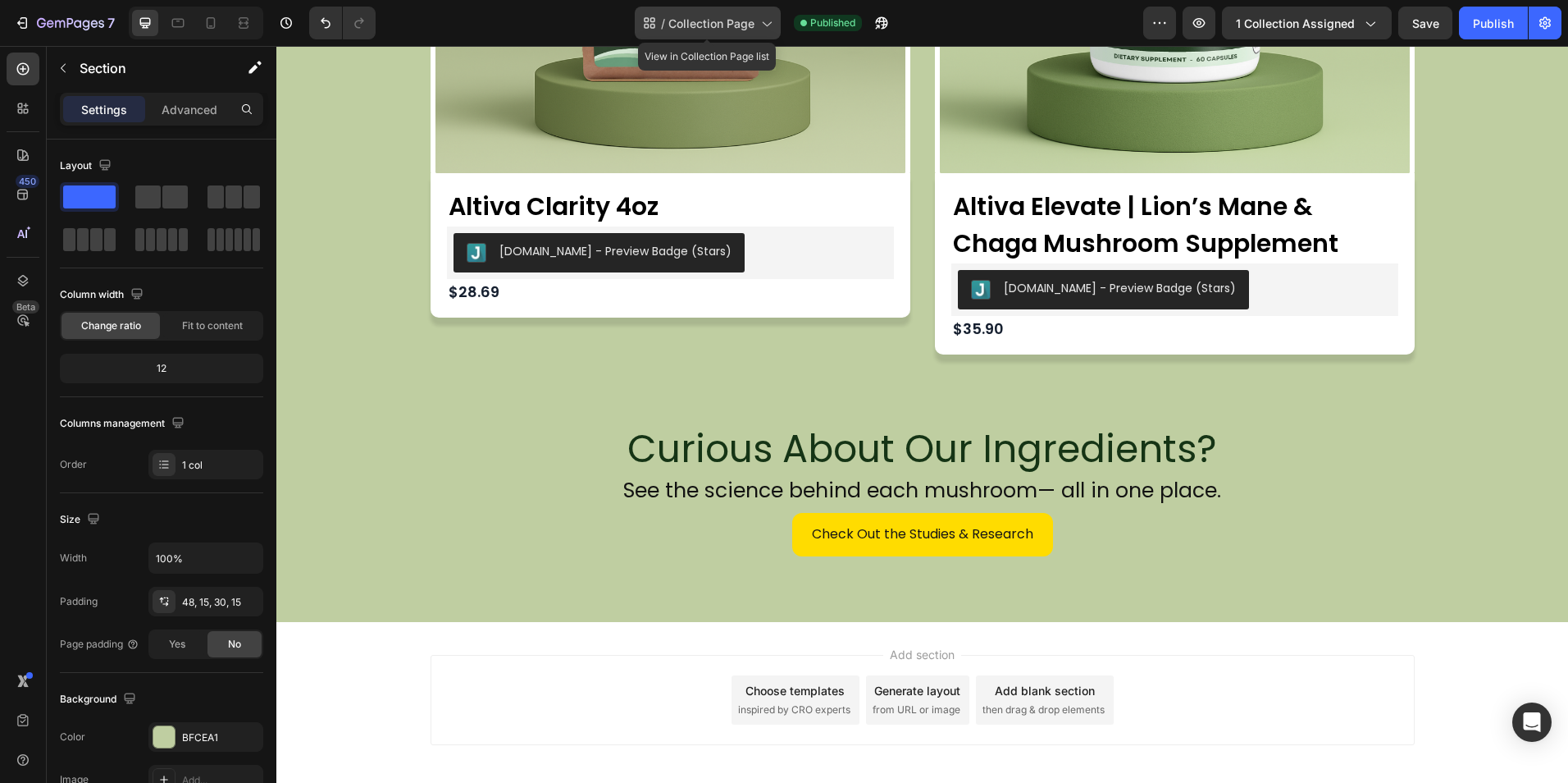
click at [713, 18] on span "Collection Page" at bounding box center [711, 23] width 86 height 17
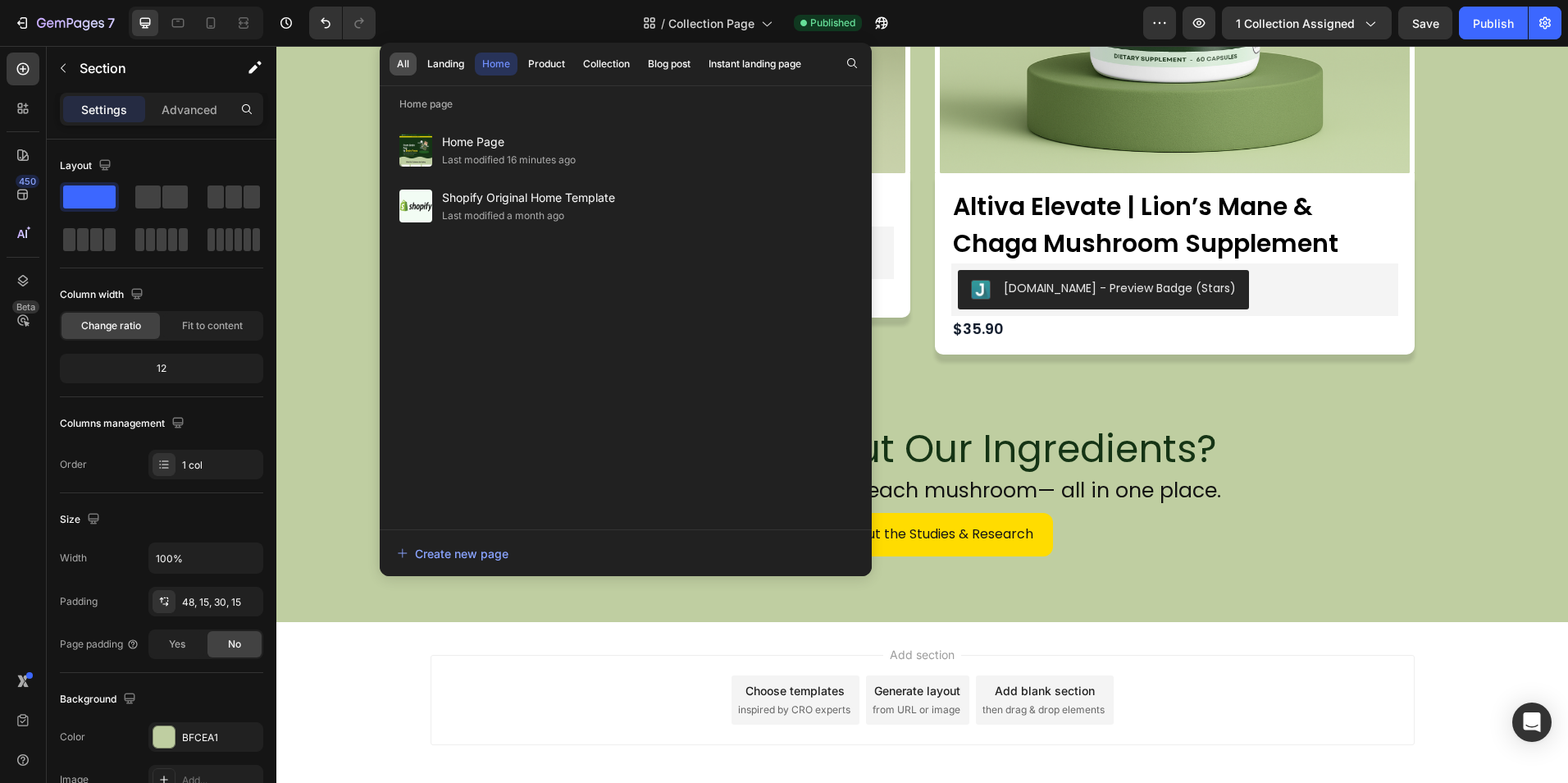
click at [420, 69] on button "All" at bounding box center [446, 64] width 52 height 23
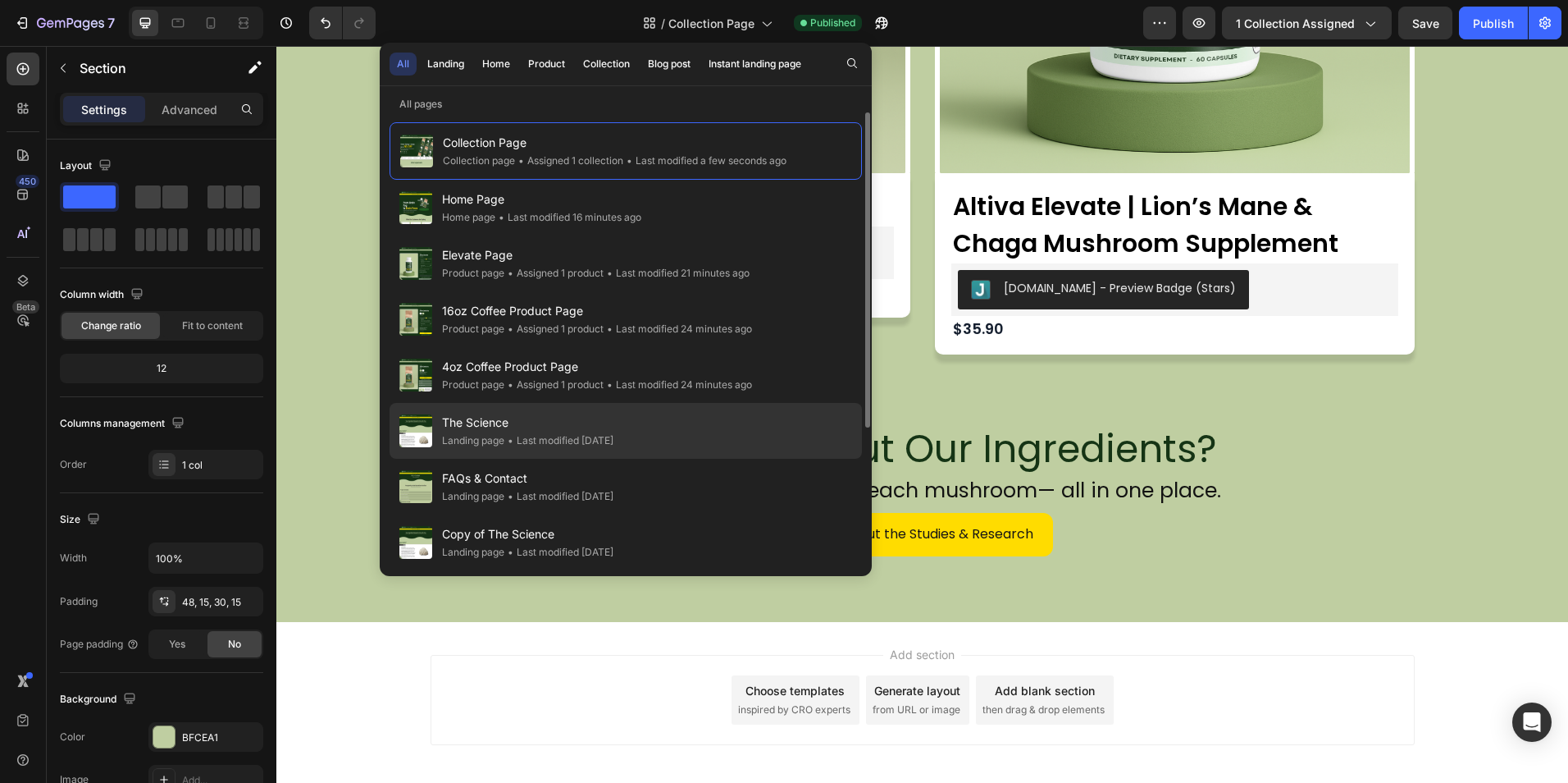
click at [579, 459] on div "The Science Landing page • Last modified 5 days ago" at bounding box center [626, 487] width 472 height 56
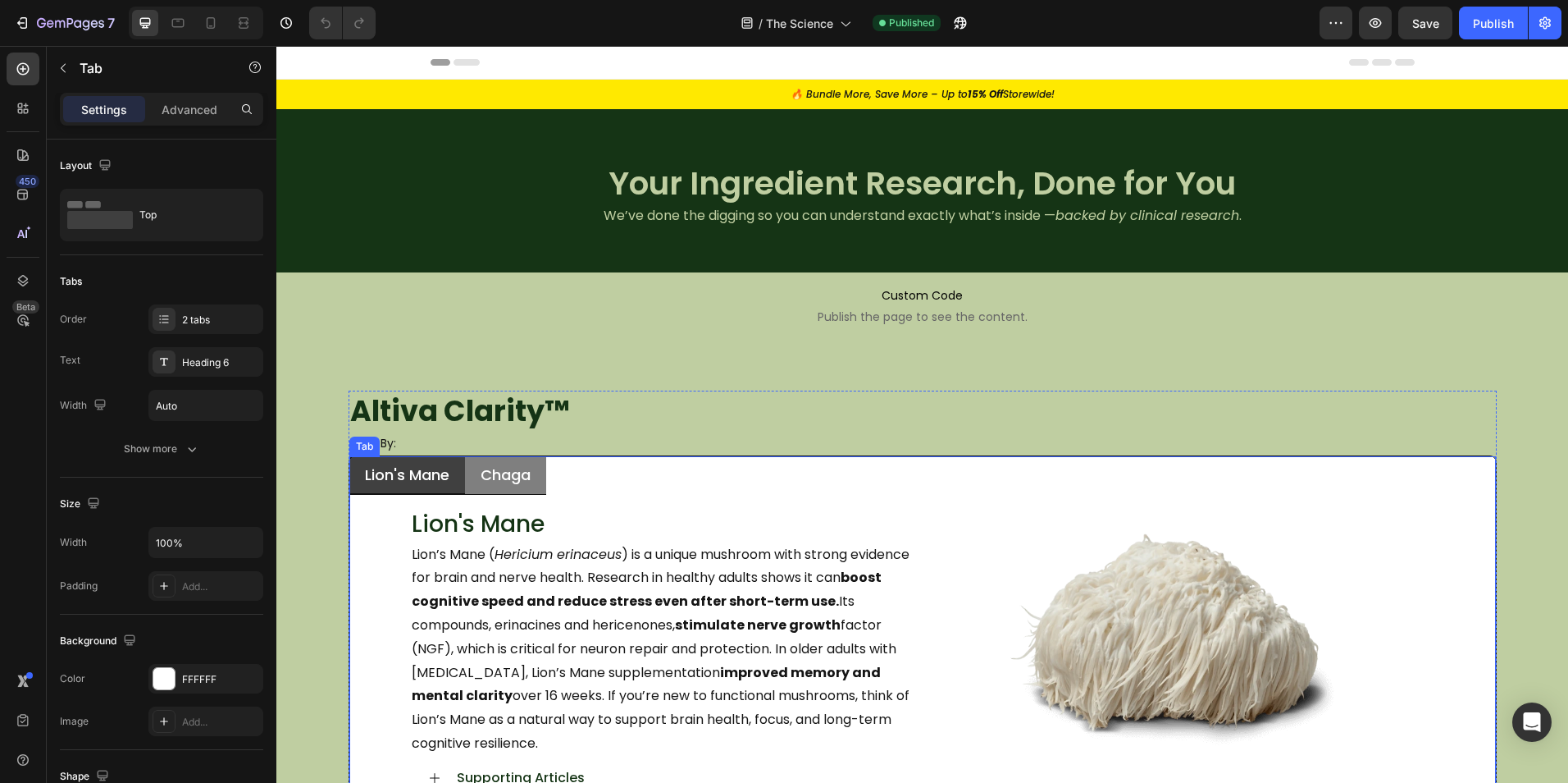
click at [781, 465] on ul "Lion's Mane Chaga" at bounding box center [922, 475] width 1146 height 39
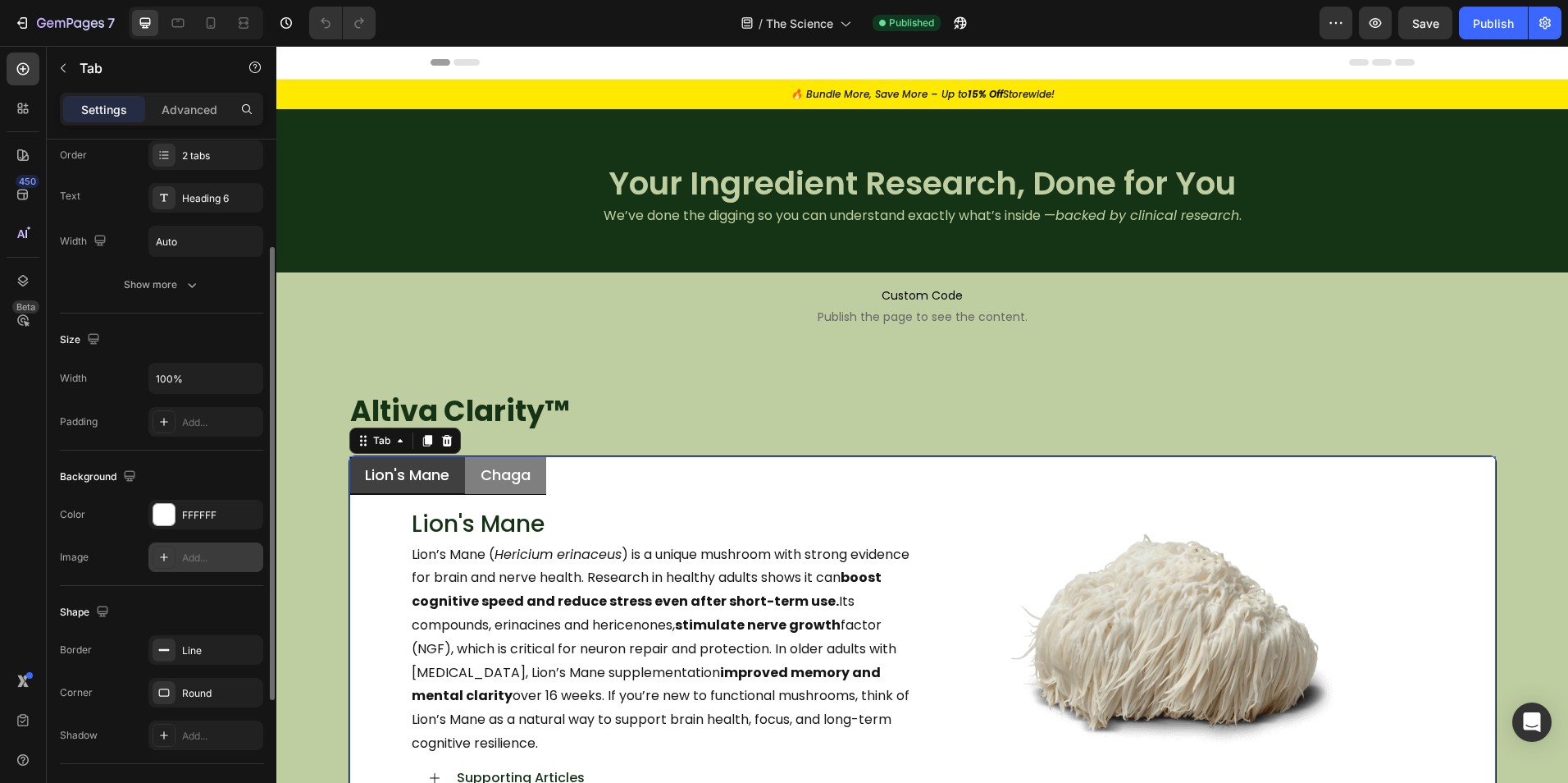
scroll to position [246, 0]
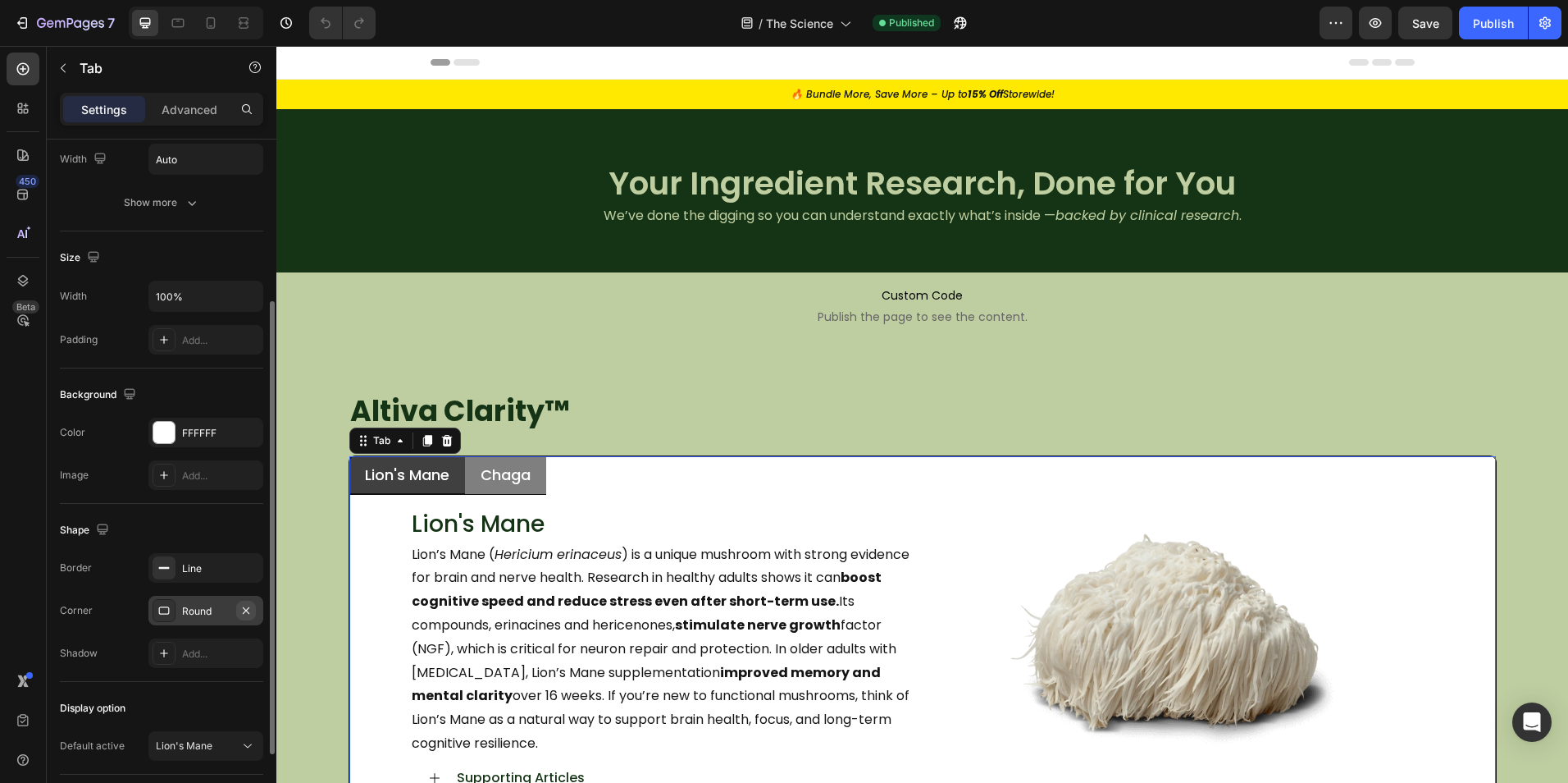
click at [248, 612] on icon "button" at bounding box center [245, 609] width 7 height 7
click at [302, 576] on div "Altiva Clarity ™ Heading Fliter By: Heading Lion's Mane Chaga Image Lion's Mane…" at bounding box center [921, 602] width 1291 height 423
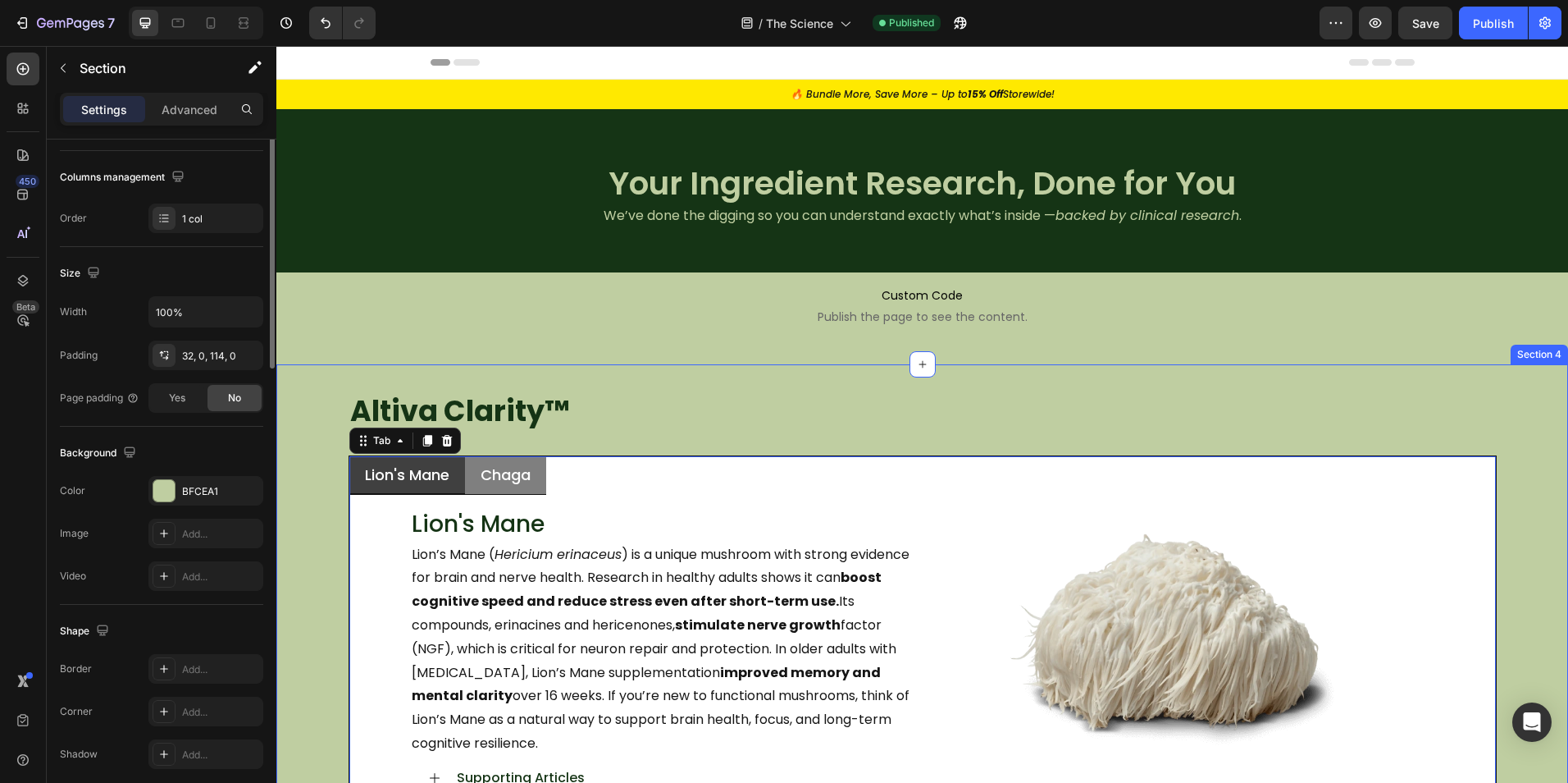
scroll to position [0, 0]
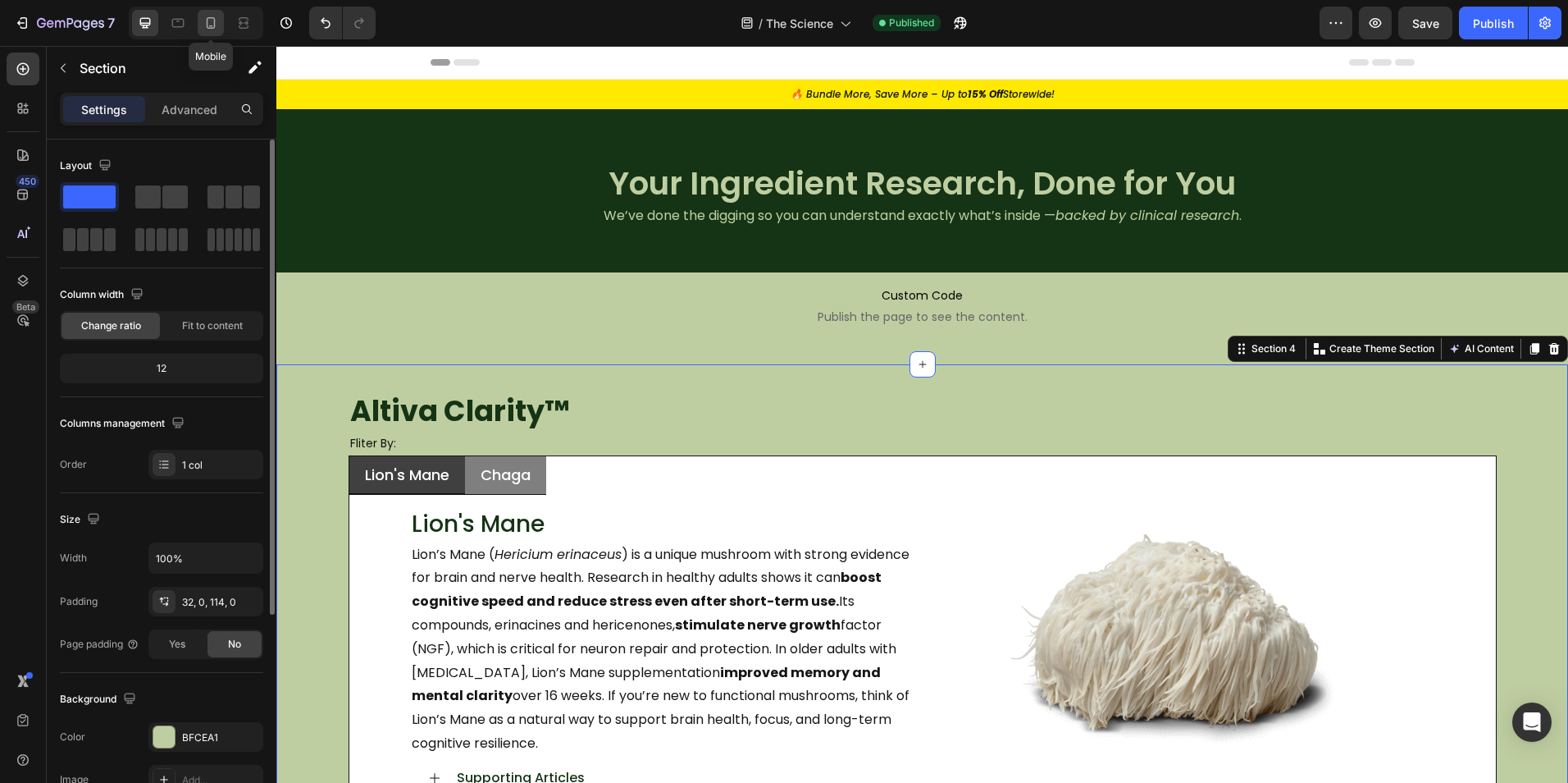
click at [214, 29] on icon at bounding box center [210, 23] width 16 height 16
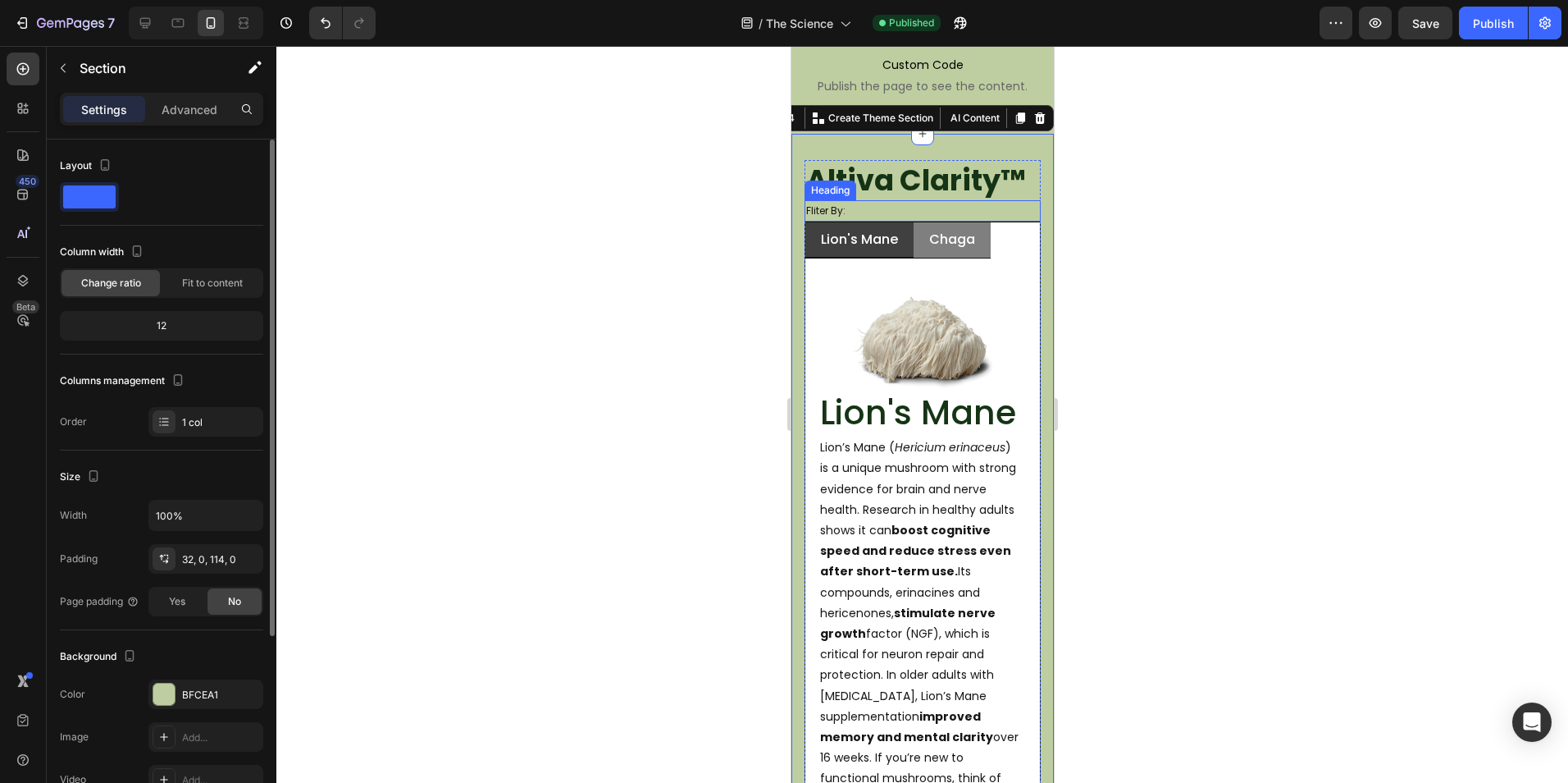
scroll to position [330, 0]
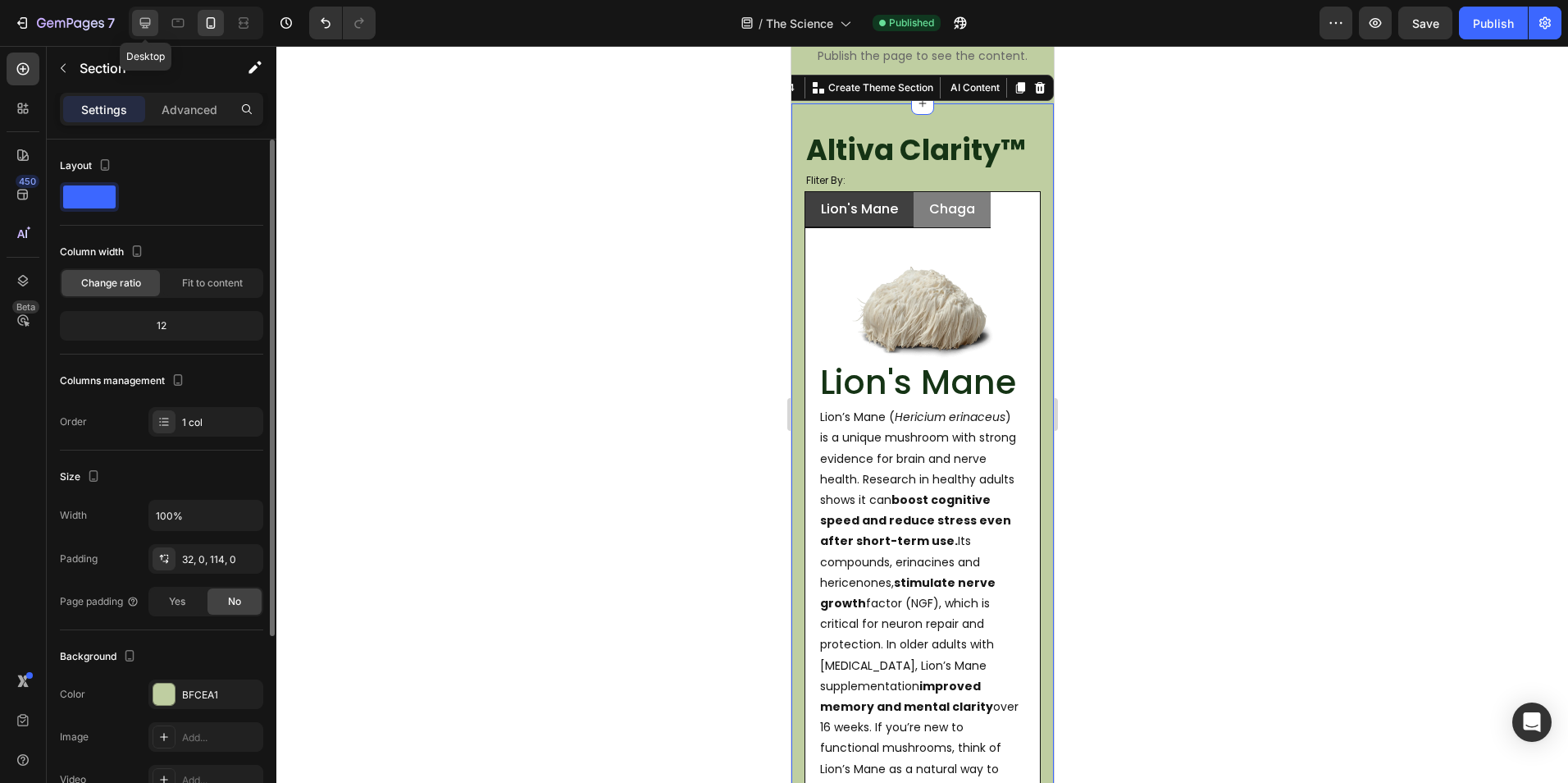
click at [156, 18] on div at bounding box center [145, 23] width 26 height 26
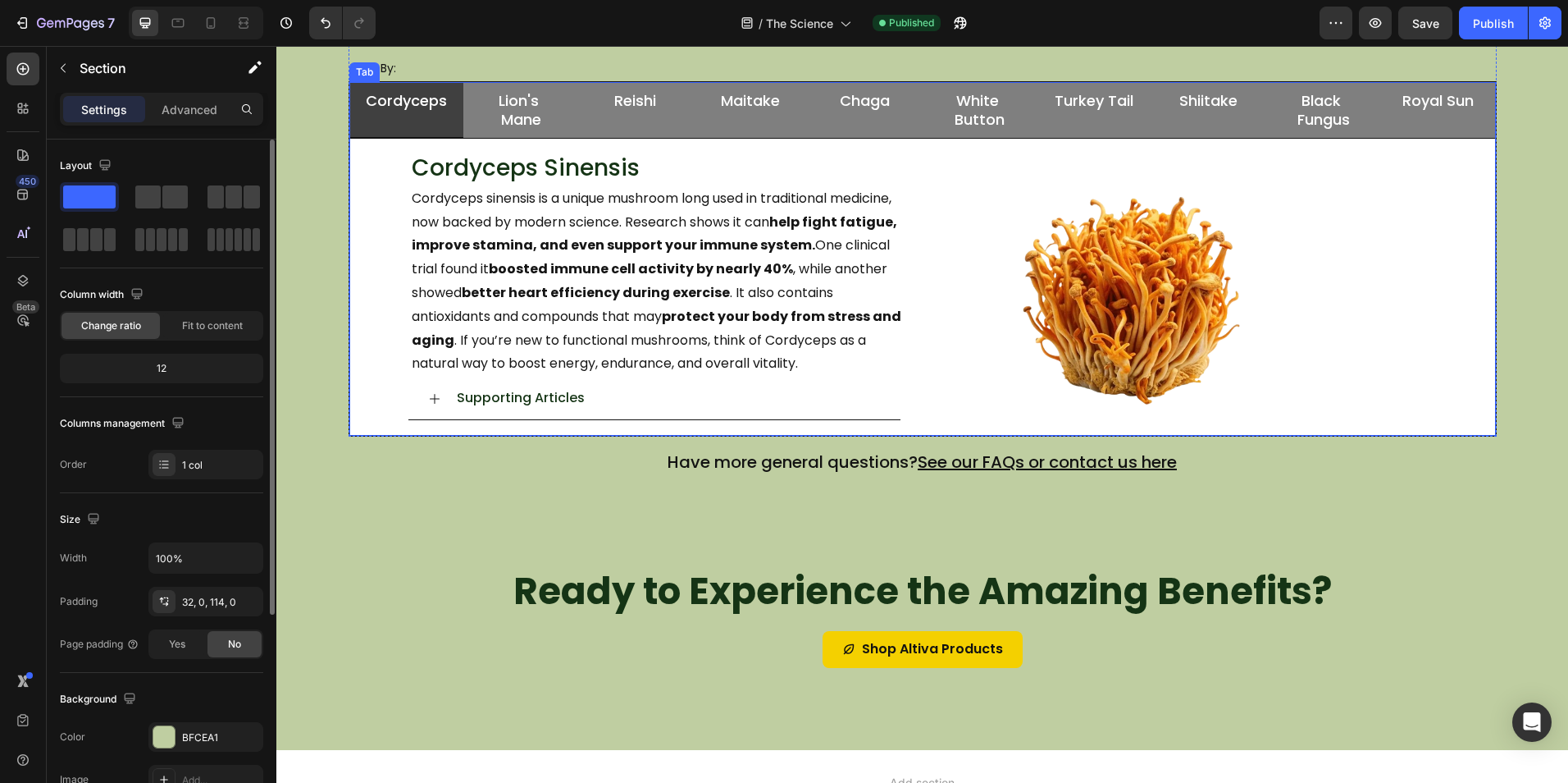
scroll to position [1013, 0]
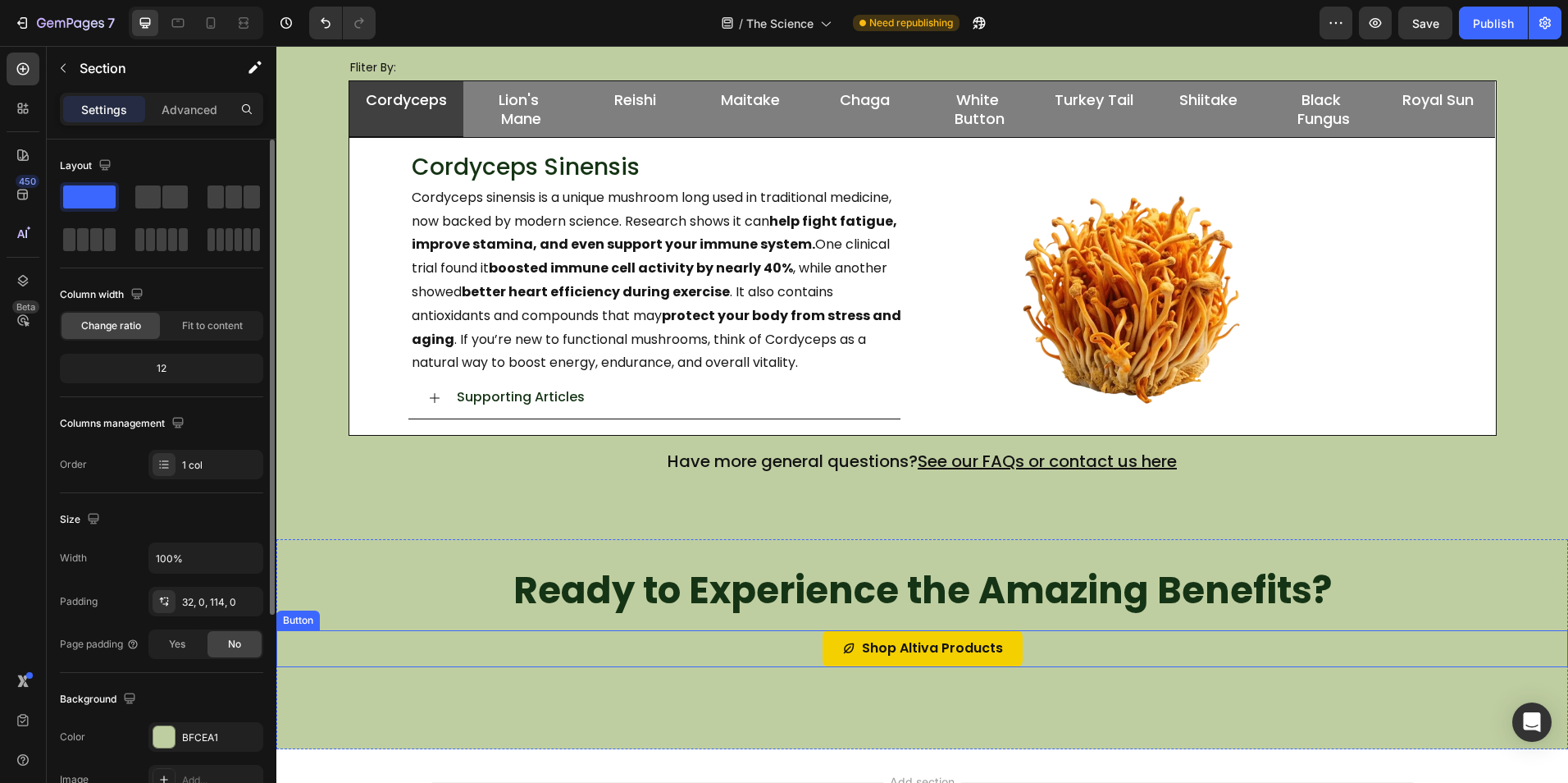
click at [1022, 640] on div "Shop Altiva Products Button" at bounding box center [921, 648] width 1291 height 37
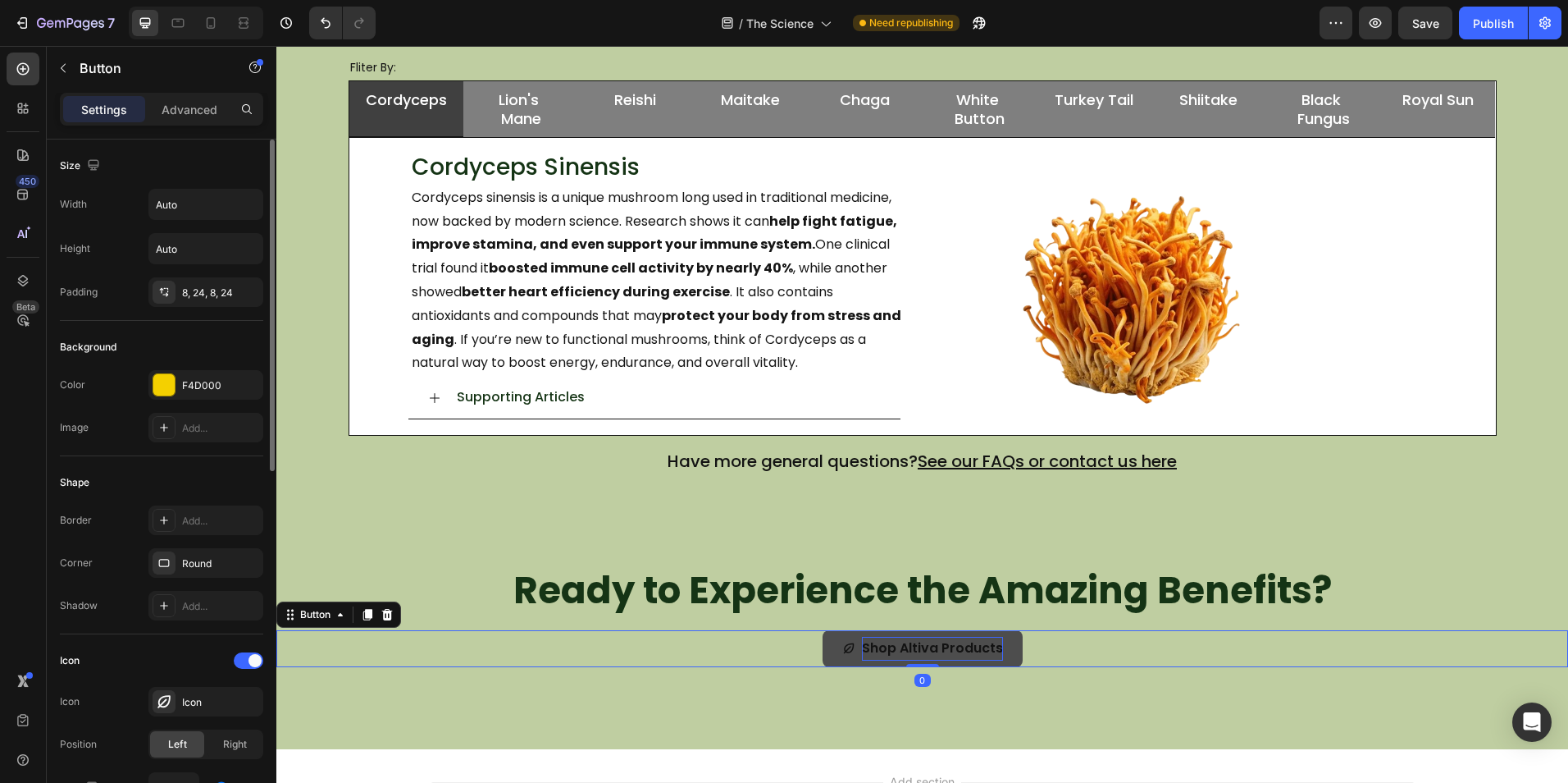
click at [991, 645] on p "Shop Altiva Products" at bounding box center [931, 648] width 141 height 24
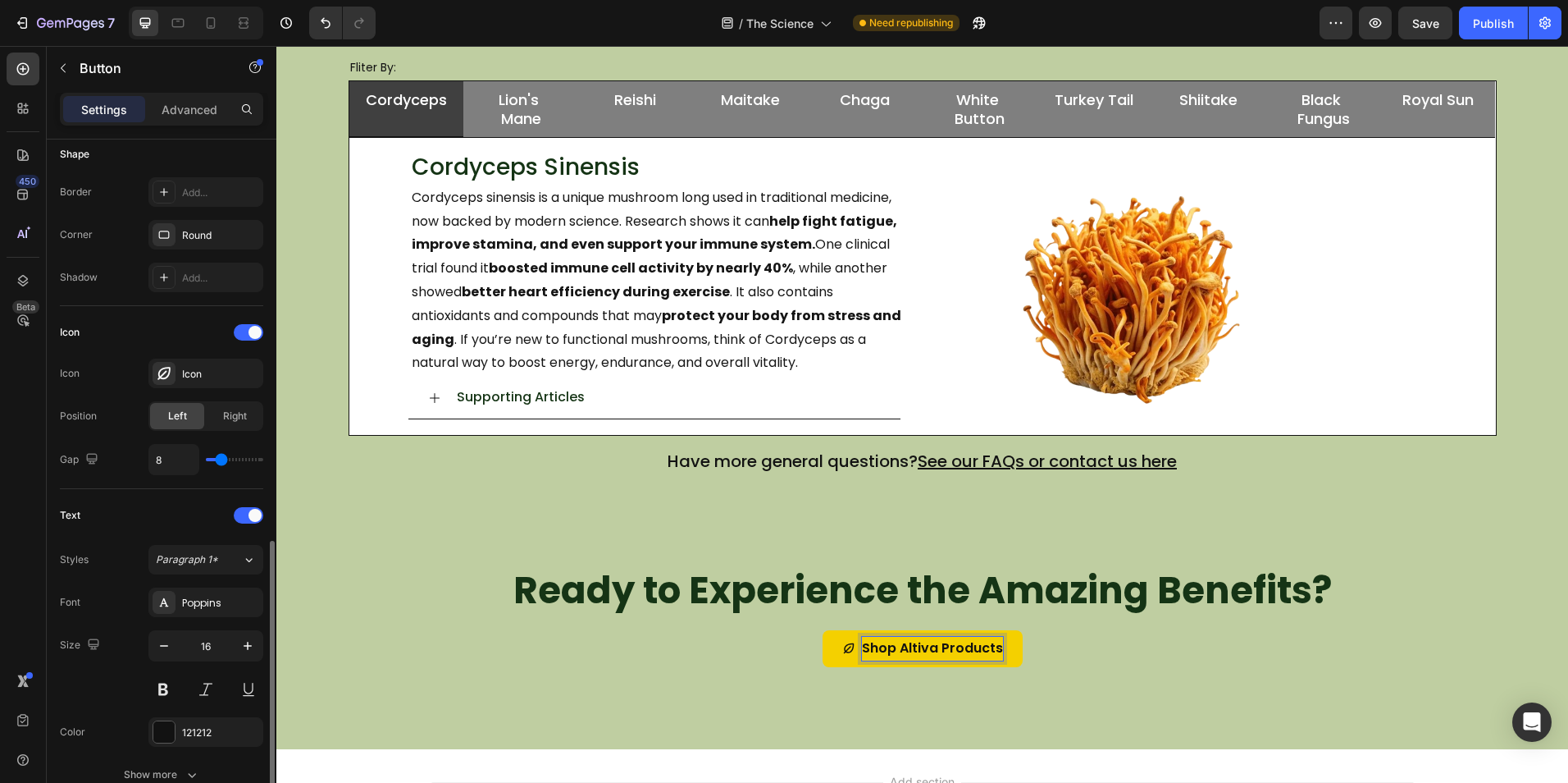
scroll to position [492, 0]
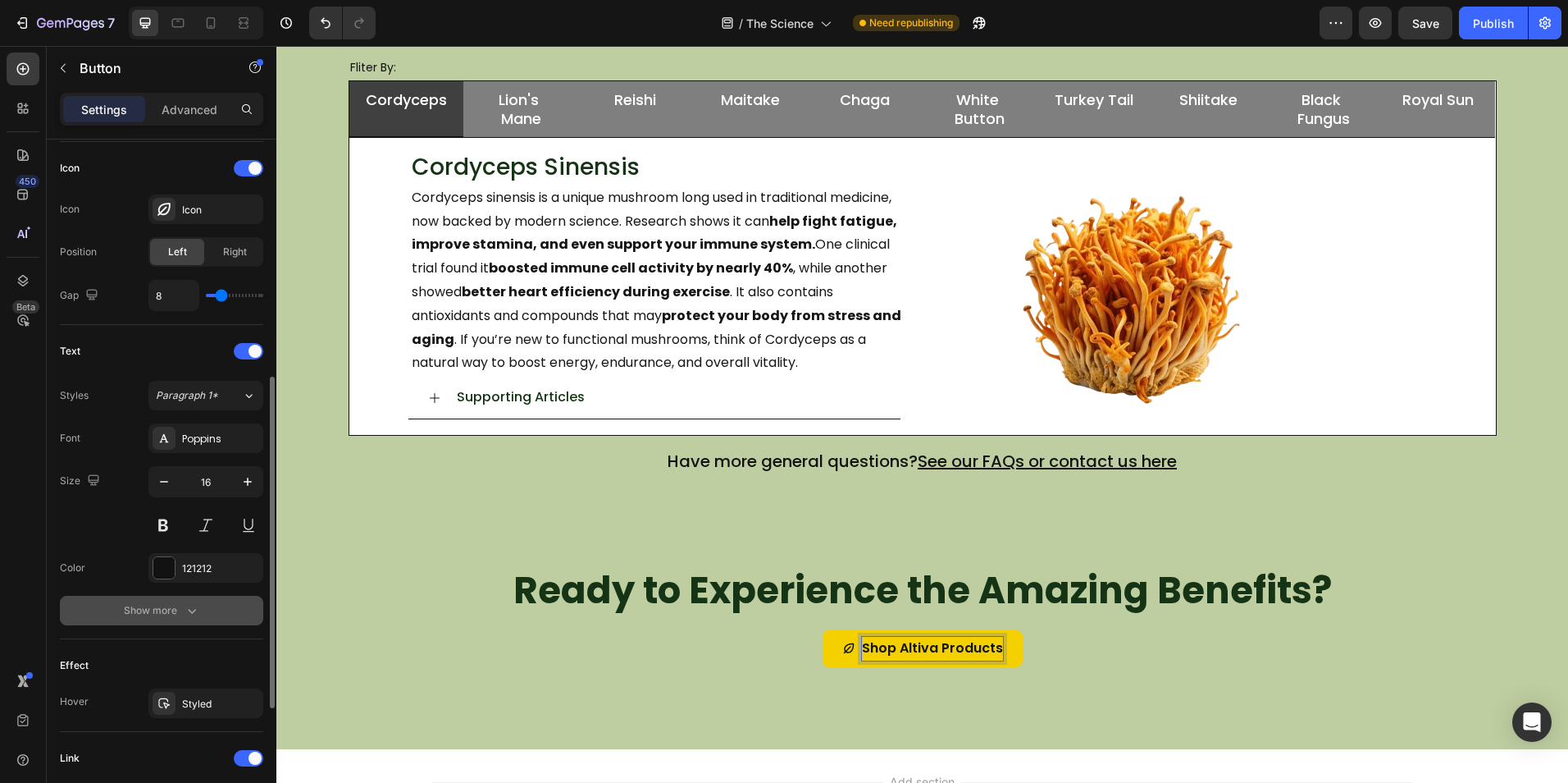
click at [196, 603] on icon "button" at bounding box center [191, 610] width 16 height 16
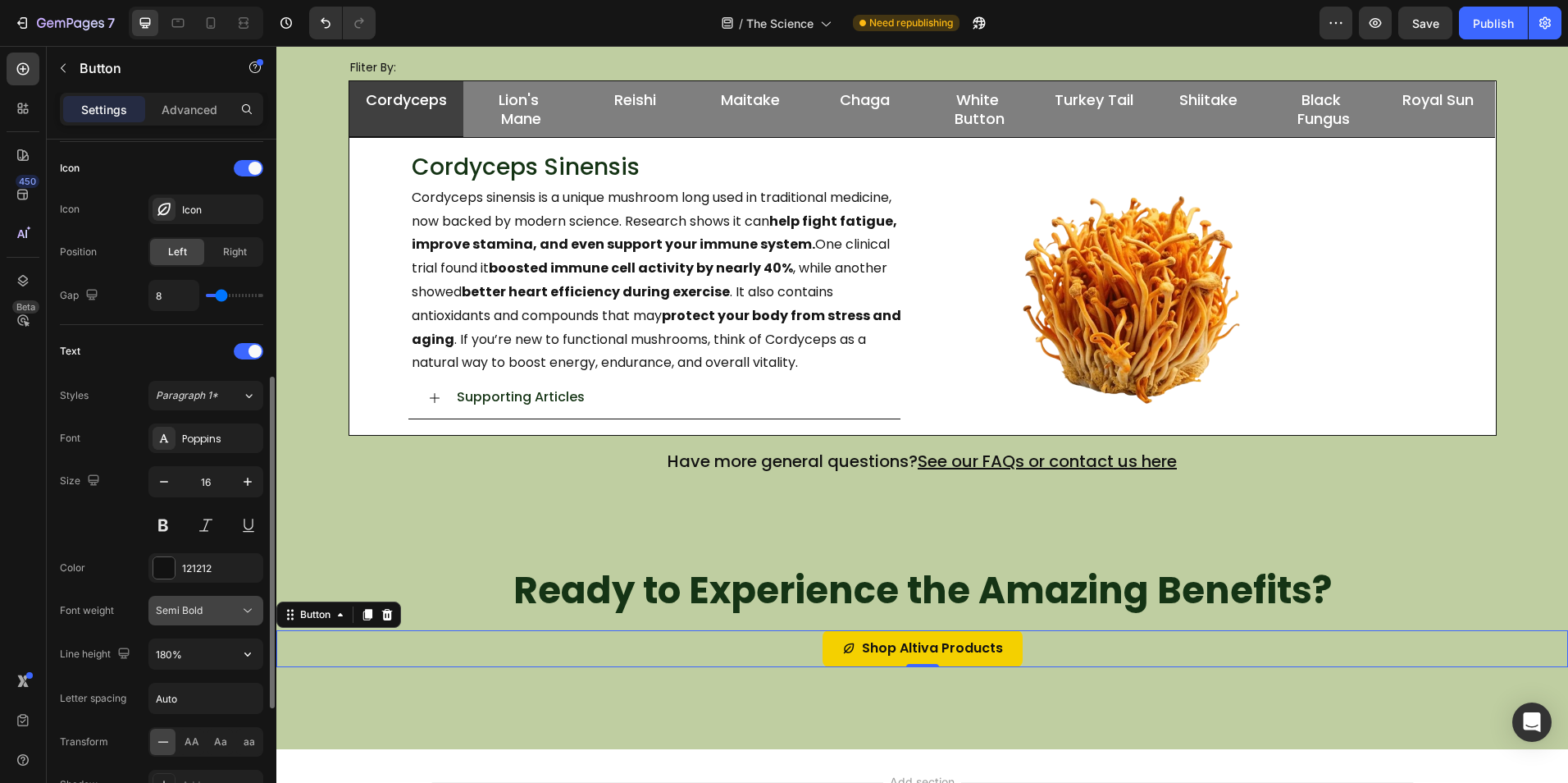
click at [199, 612] on span "Semi Bold" at bounding box center [178, 609] width 47 height 12
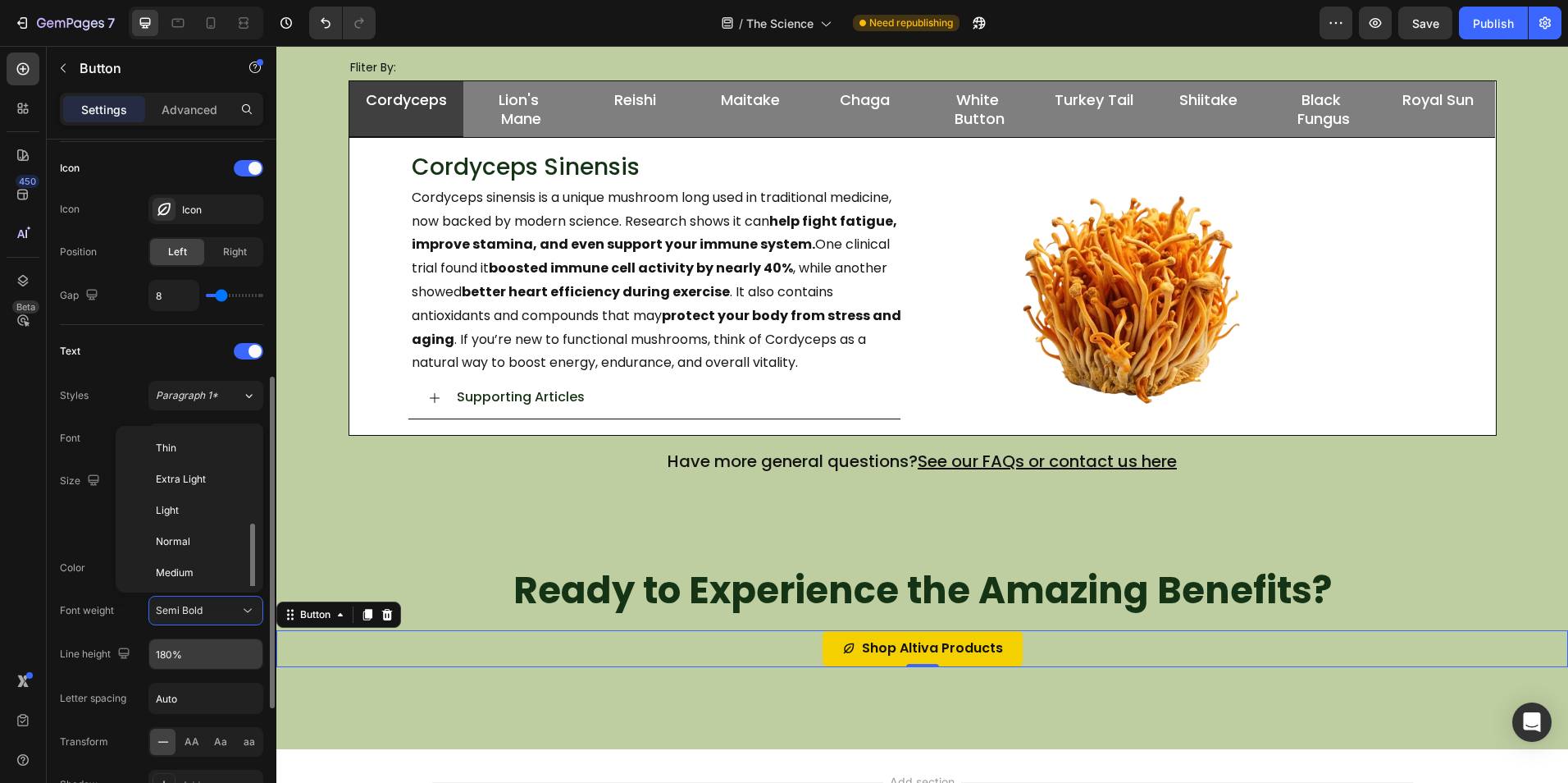
scroll to position [59, 0]
click at [194, 512] on p "Medium" at bounding box center [198, 513] width 87 height 15
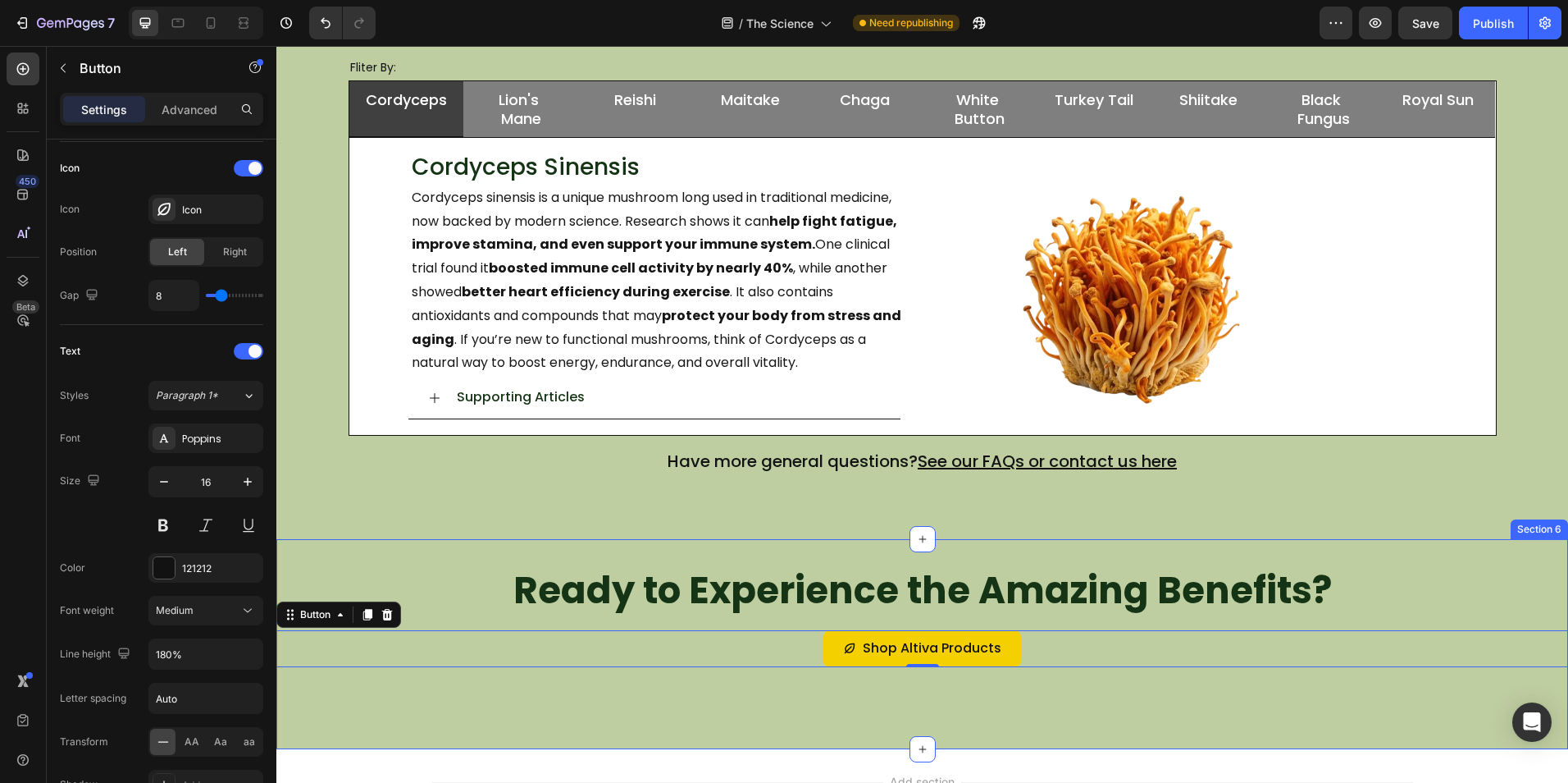
click at [759, 691] on div "Ready to Experience the Amazing Benefits? Heading Row Shop Altiva Products Butt…" at bounding box center [921, 643] width 1291 height 209
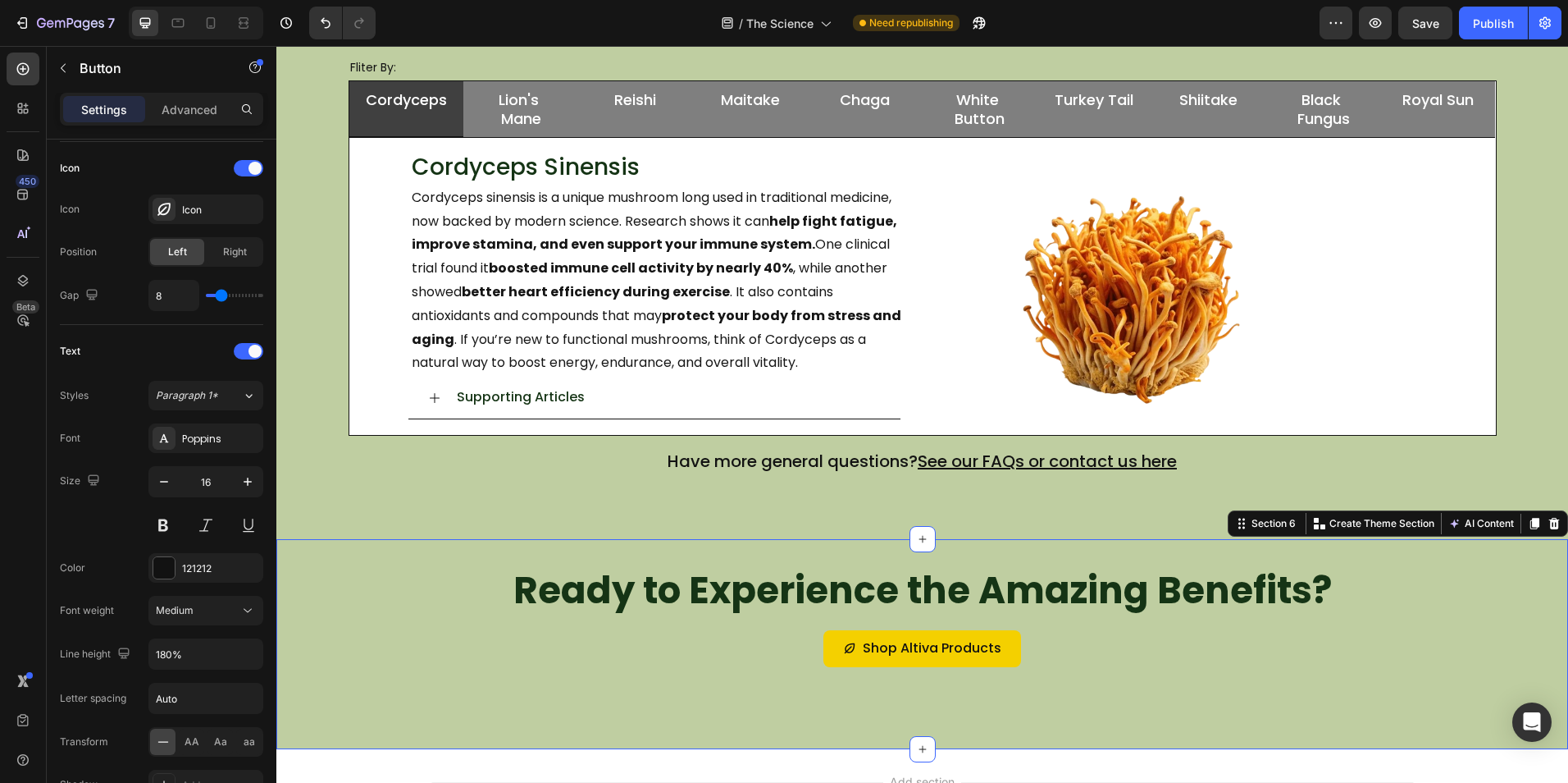
scroll to position [0, 0]
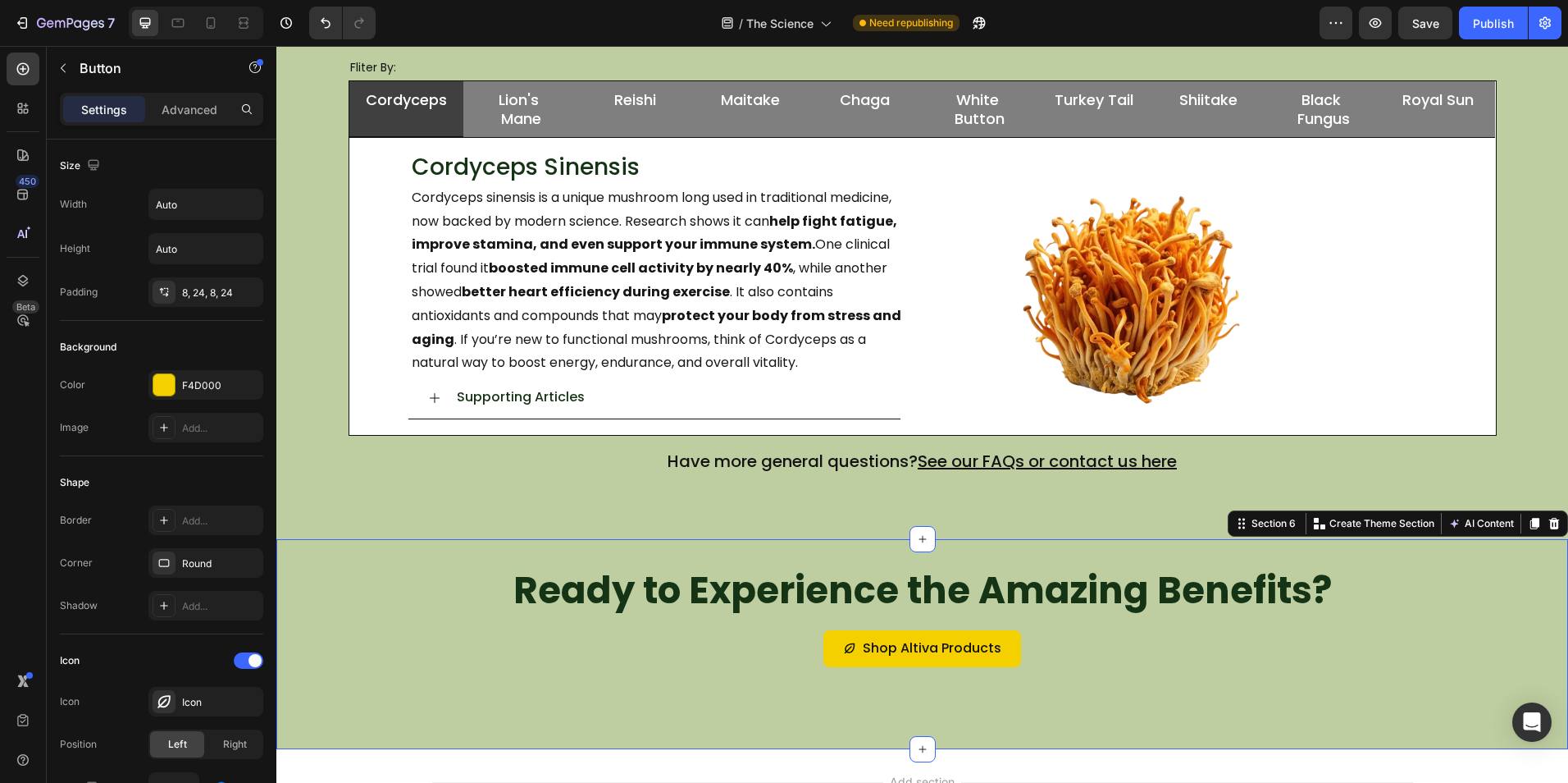
click at [759, 691] on div "Ready to Experience the Amazing Benefits? Heading Row Shop Altiva Products Butt…" at bounding box center [921, 643] width 1291 height 209
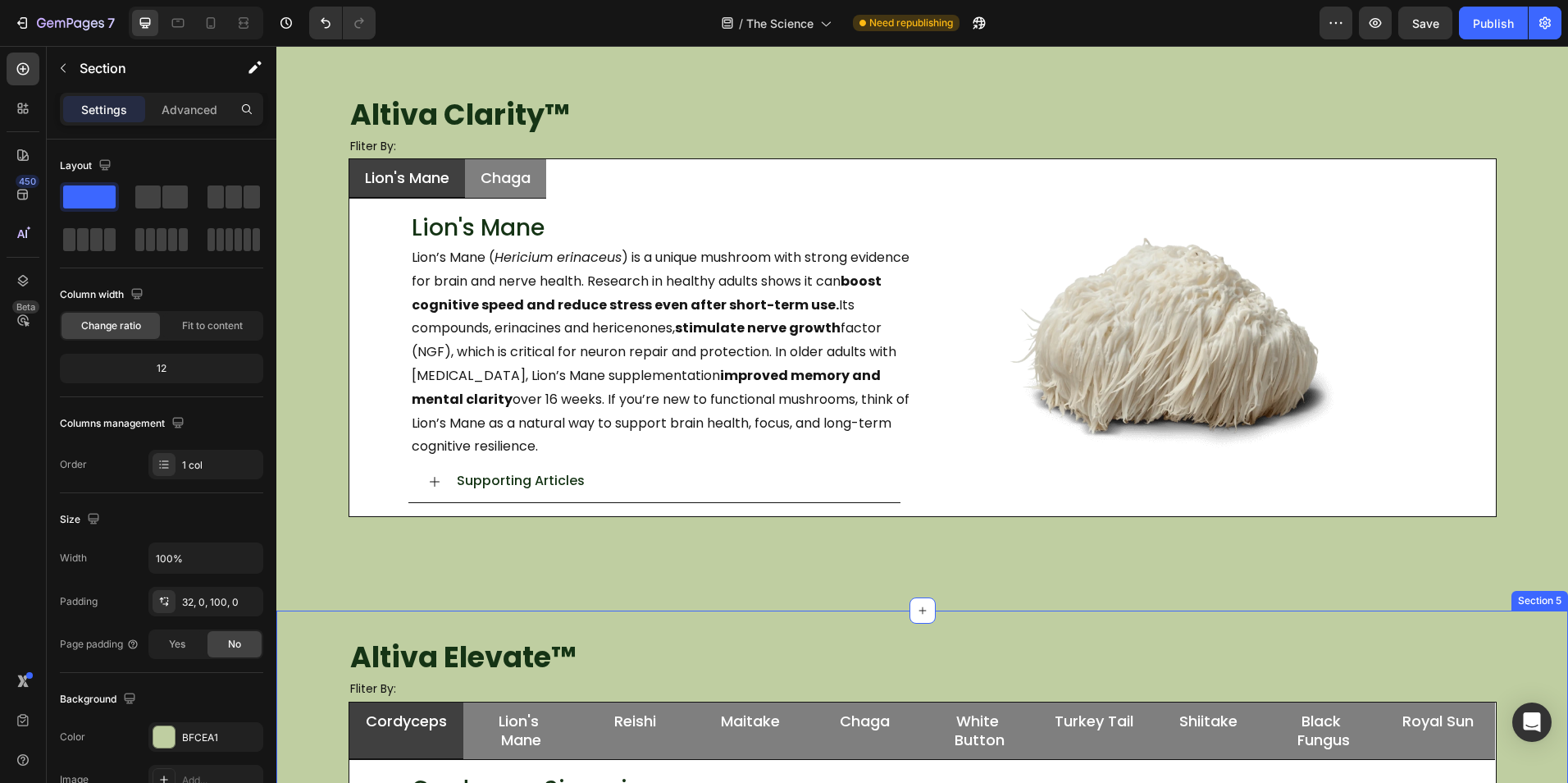
scroll to position [313, 0]
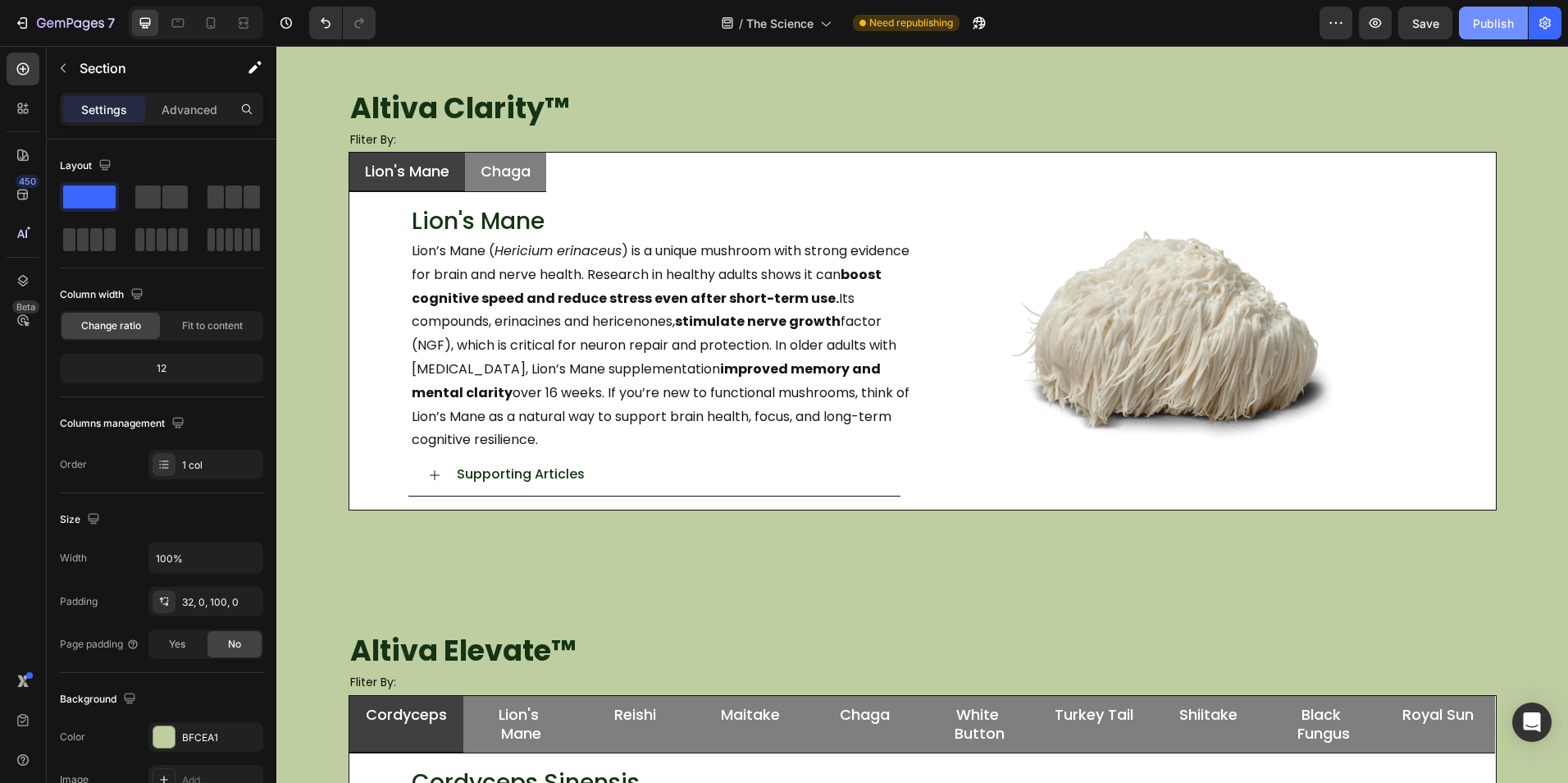
click at [1477, 25] on div "Publish" at bounding box center [1492, 23] width 41 height 17
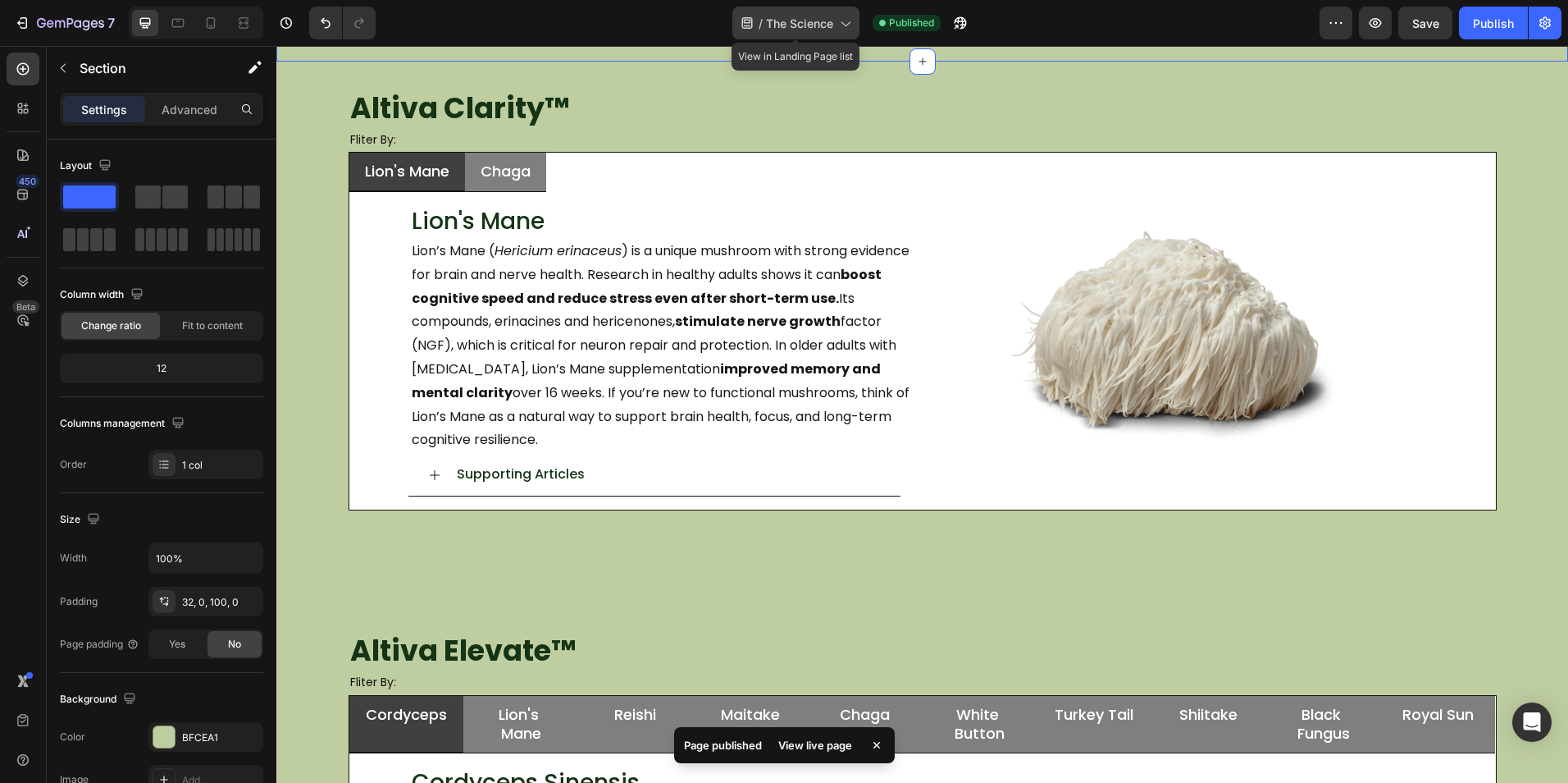
click at [800, 31] on span "The Science" at bounding box center [798, 23] width 67 height 17
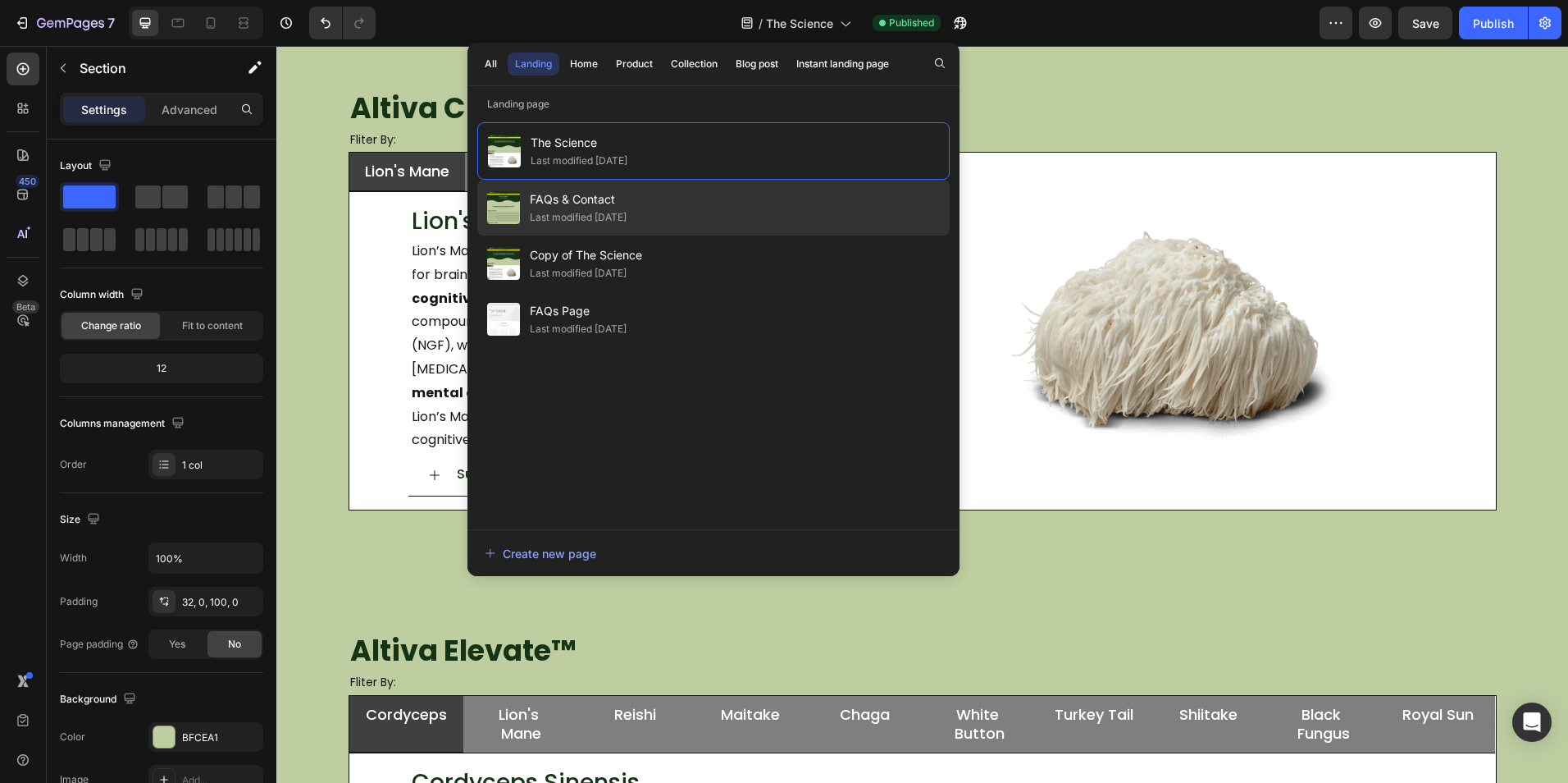
click at [584, 200] on span "FAQs & Contact" at bounding box center [577, 199] width 97 height 20
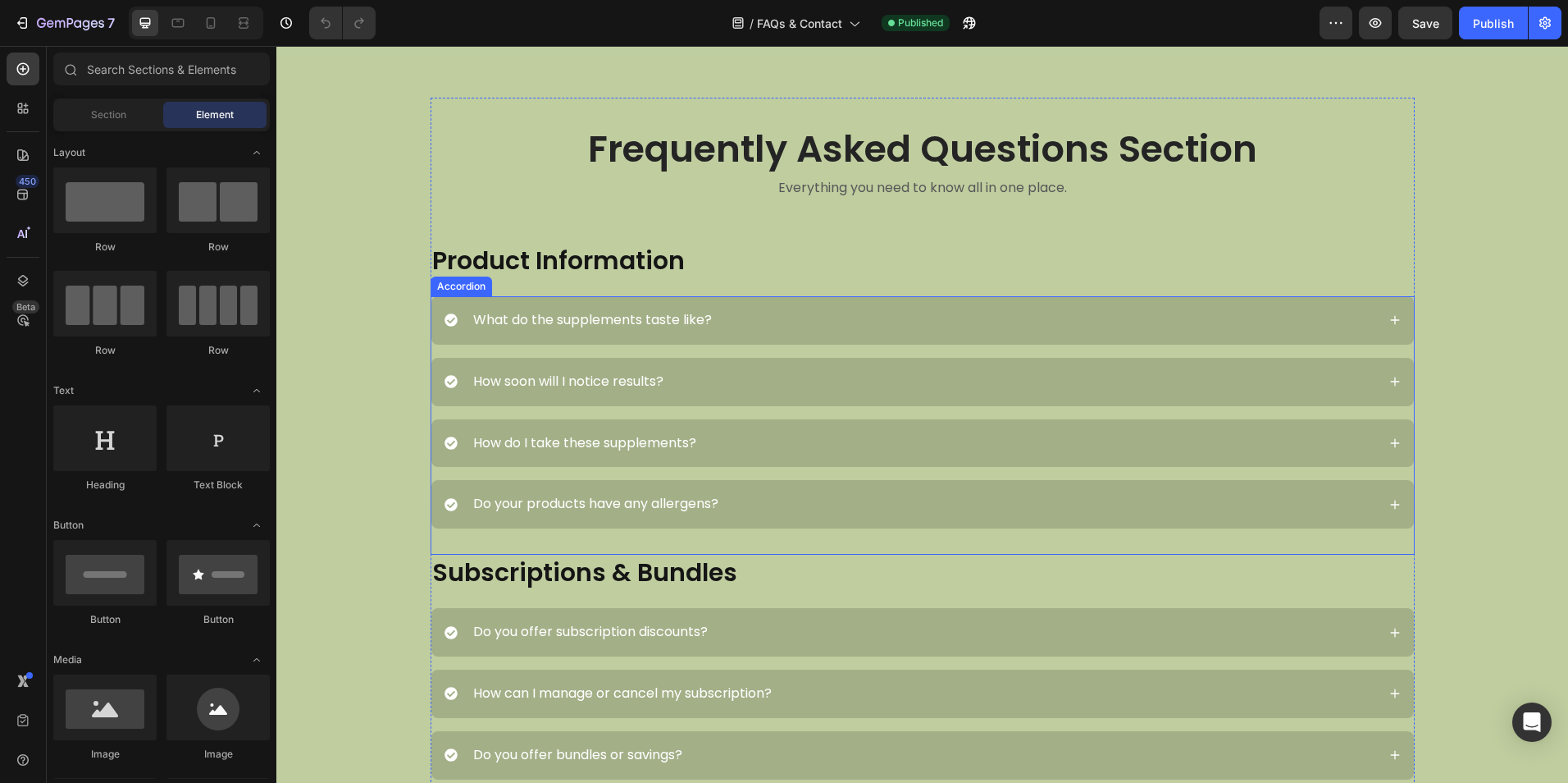
scroll to position [246, 0]
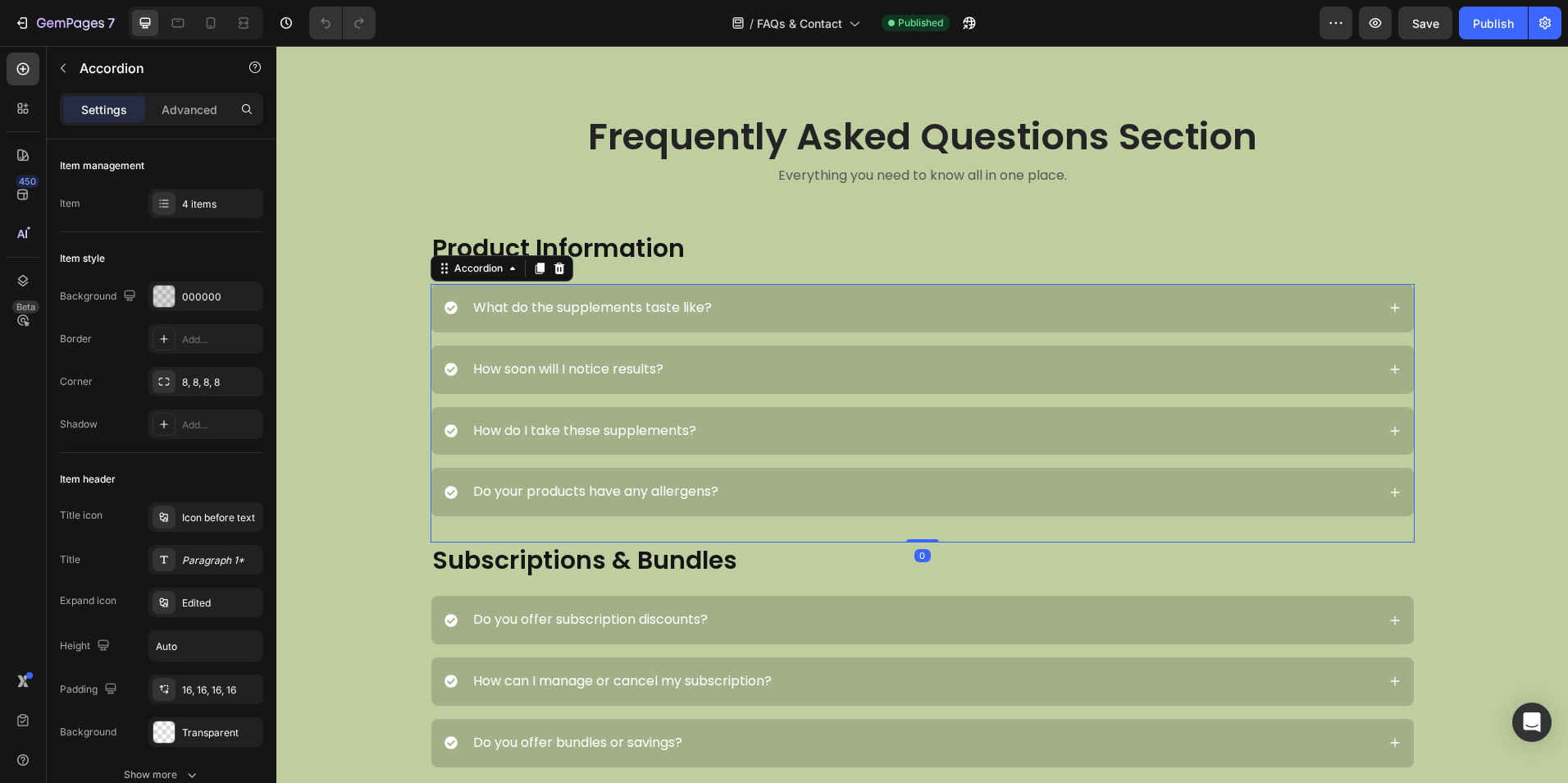
click at [473, 288] on div "What do the supplements taste like?" at bounding box center [922, 308] width 982 height 49
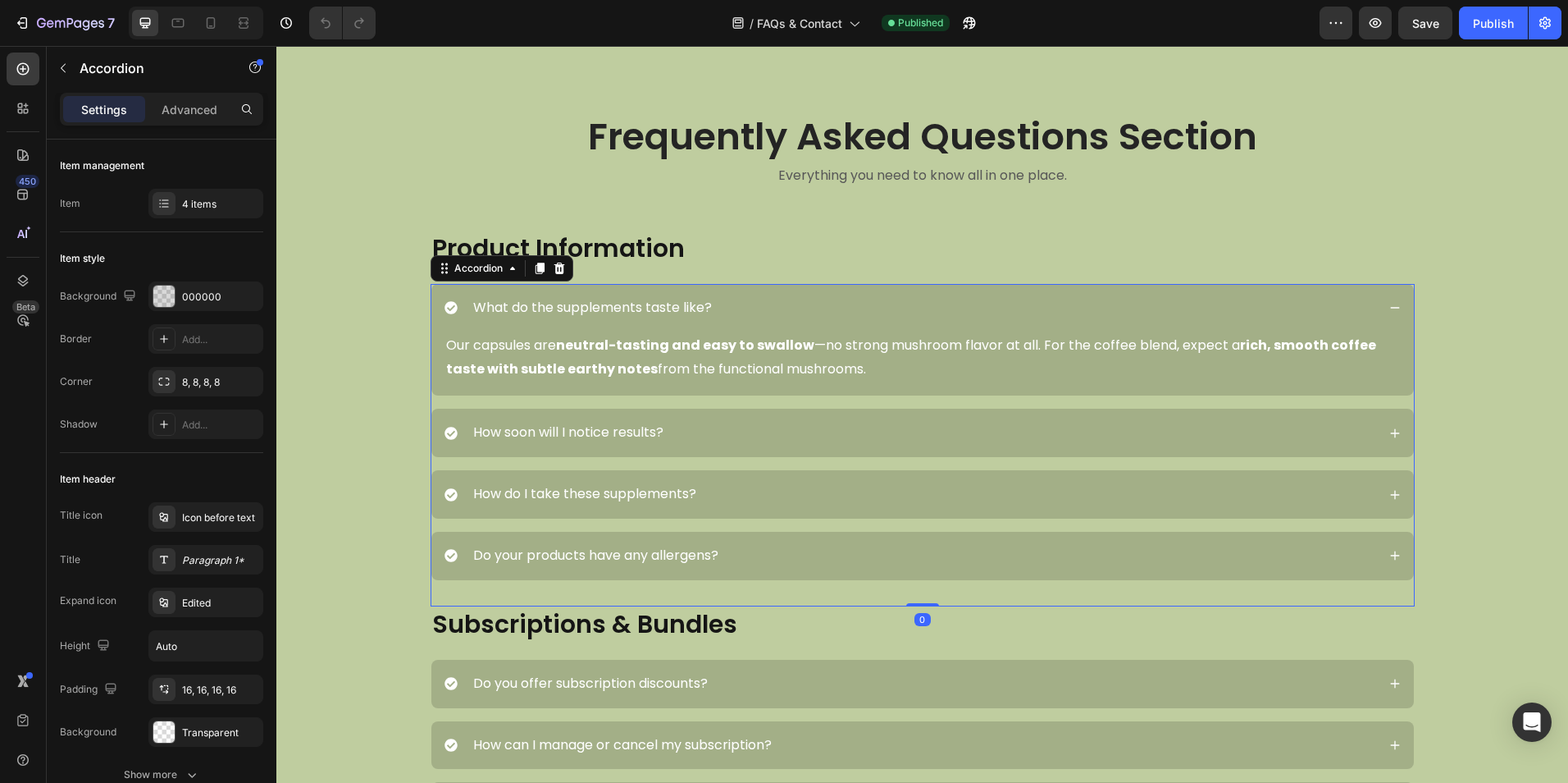
click at [468, 288] on div "What do the supplements taste like?" at bounding box center [922, 308] width 982 height 49
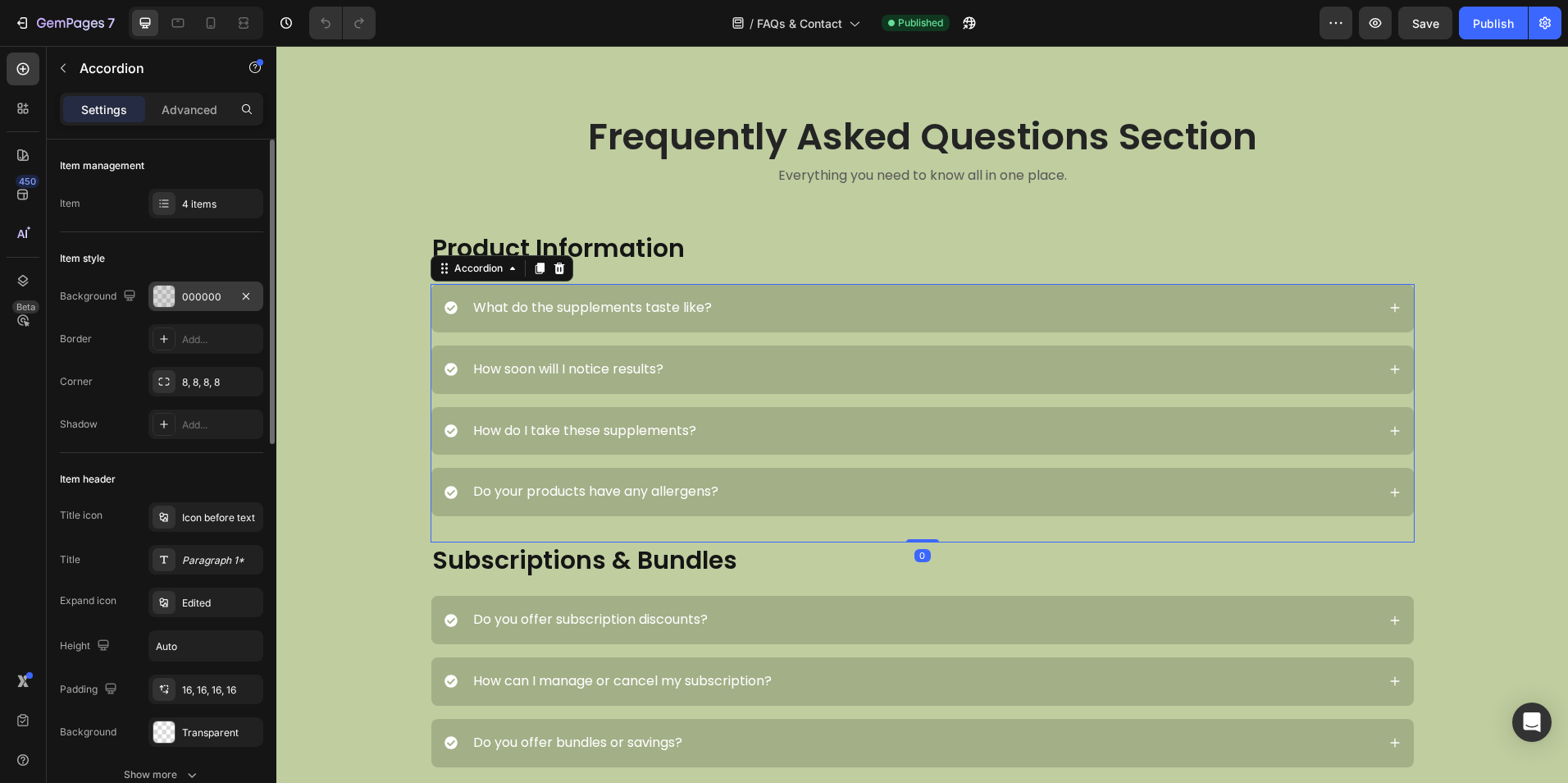
click at [224, 284] on div "000000" at bounding box center [205, 296] width 115 height 30
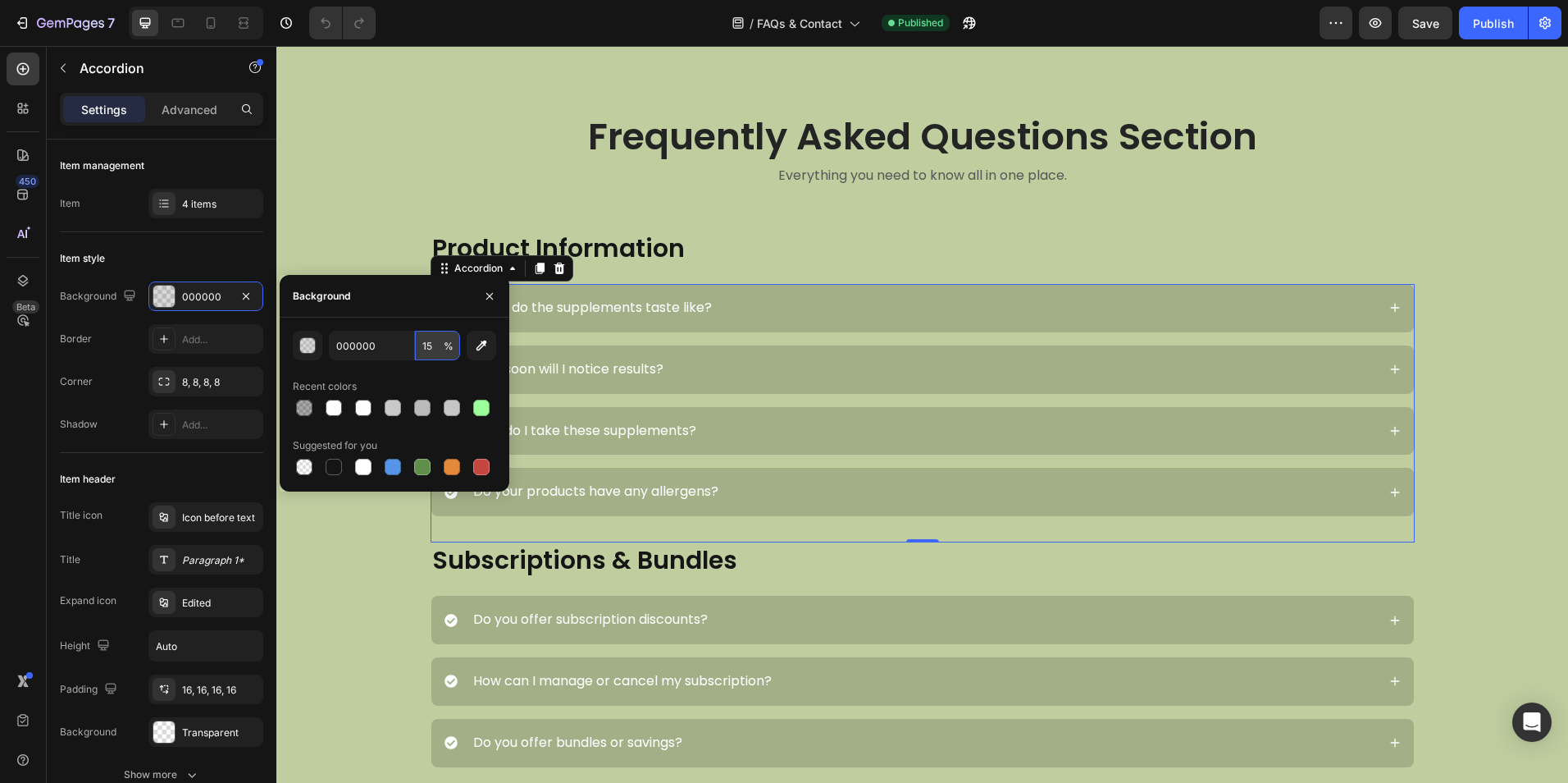
click at [439, 337] on input "15" at bounding box center [437, 345] width 45 height 30
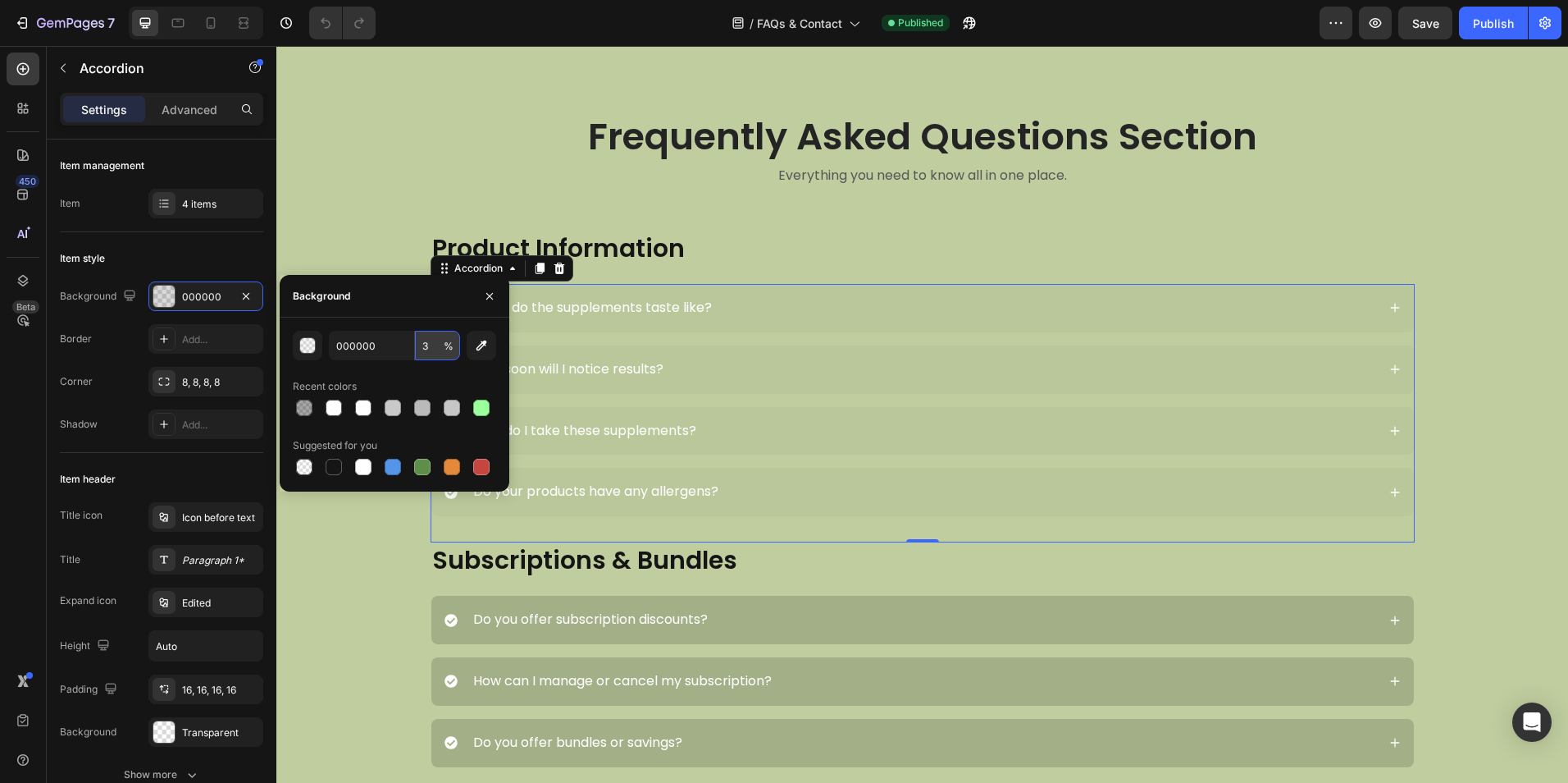
type input "35"
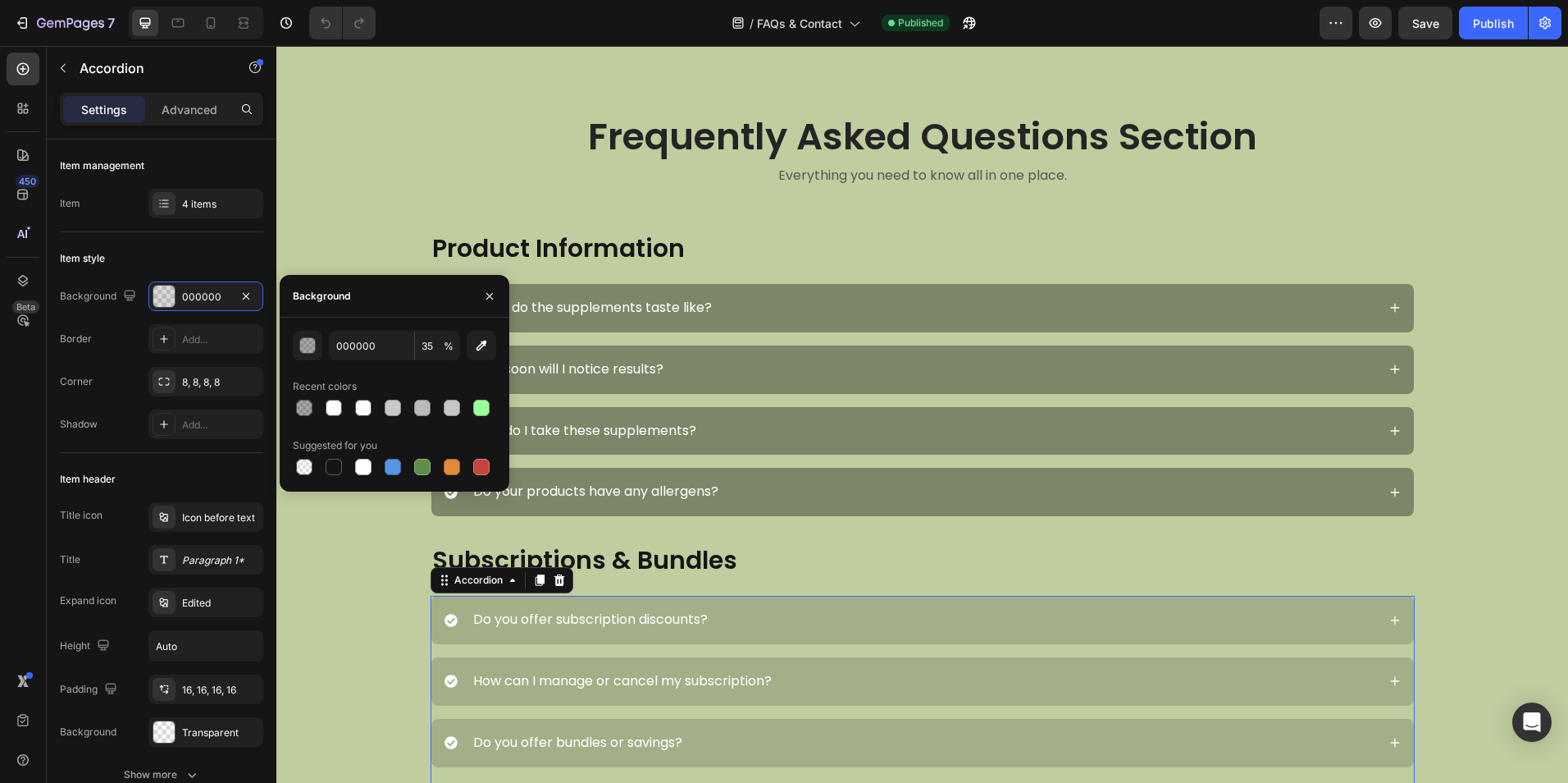
click at [513, 602] on div "Do you offer subscription discounts?" at bounding box center [922, 619] width 982 height 49
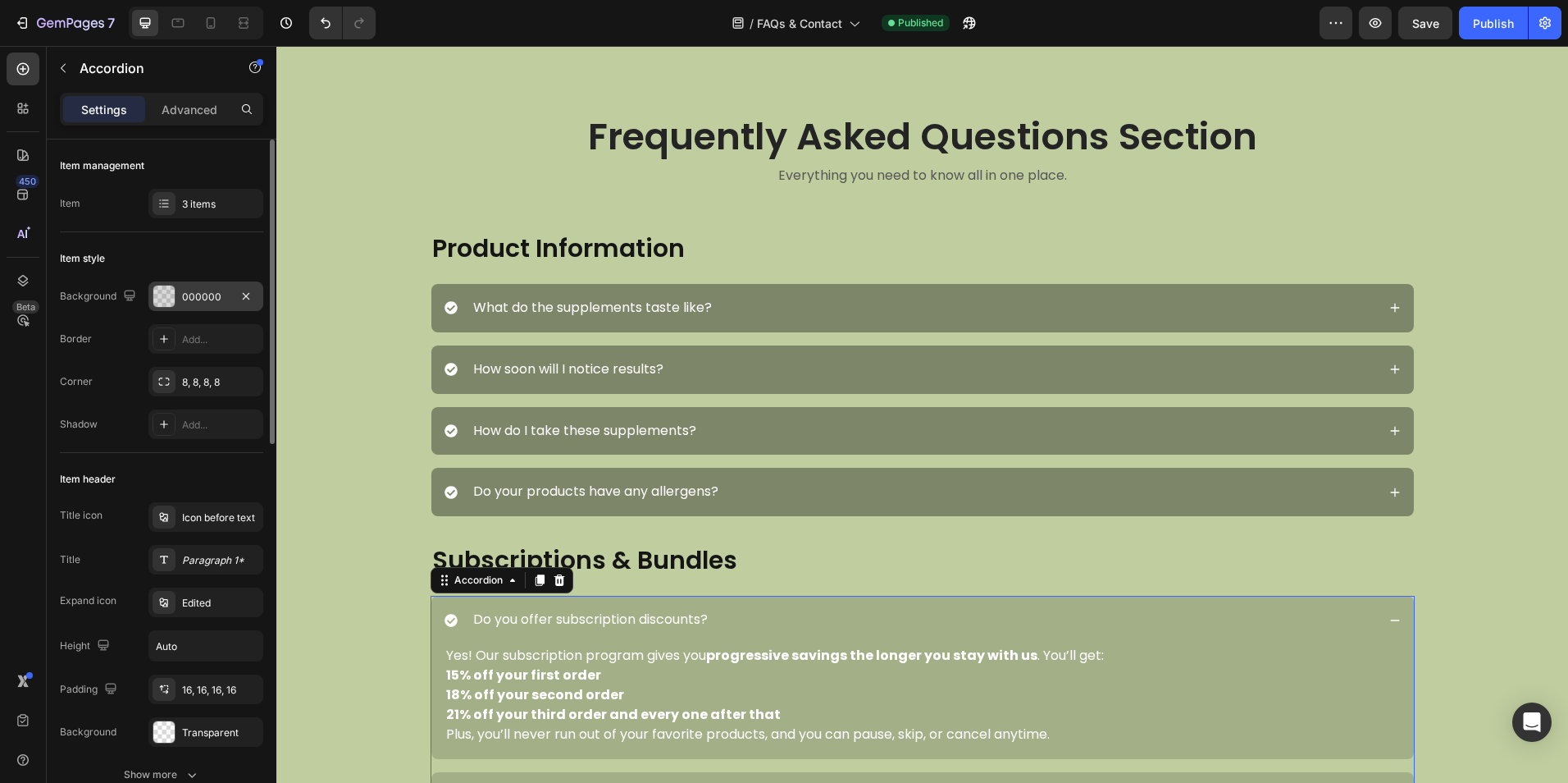
click at [202, 292] on div "000000" at bounding box center [206, 296] width 48 height 15
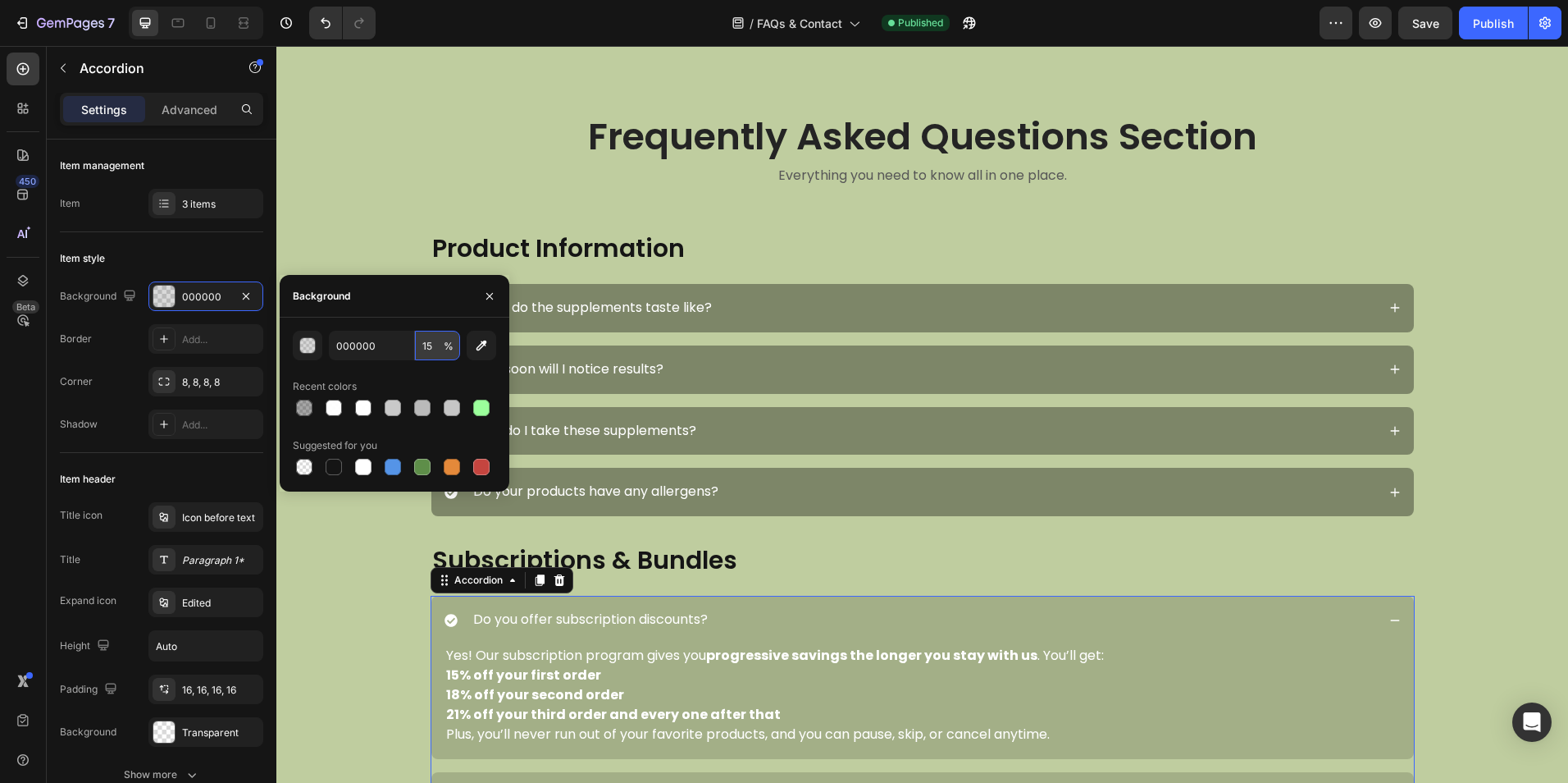
click at [423, 343] on input "15" at bounding box center [437, 345] width 45 height 30
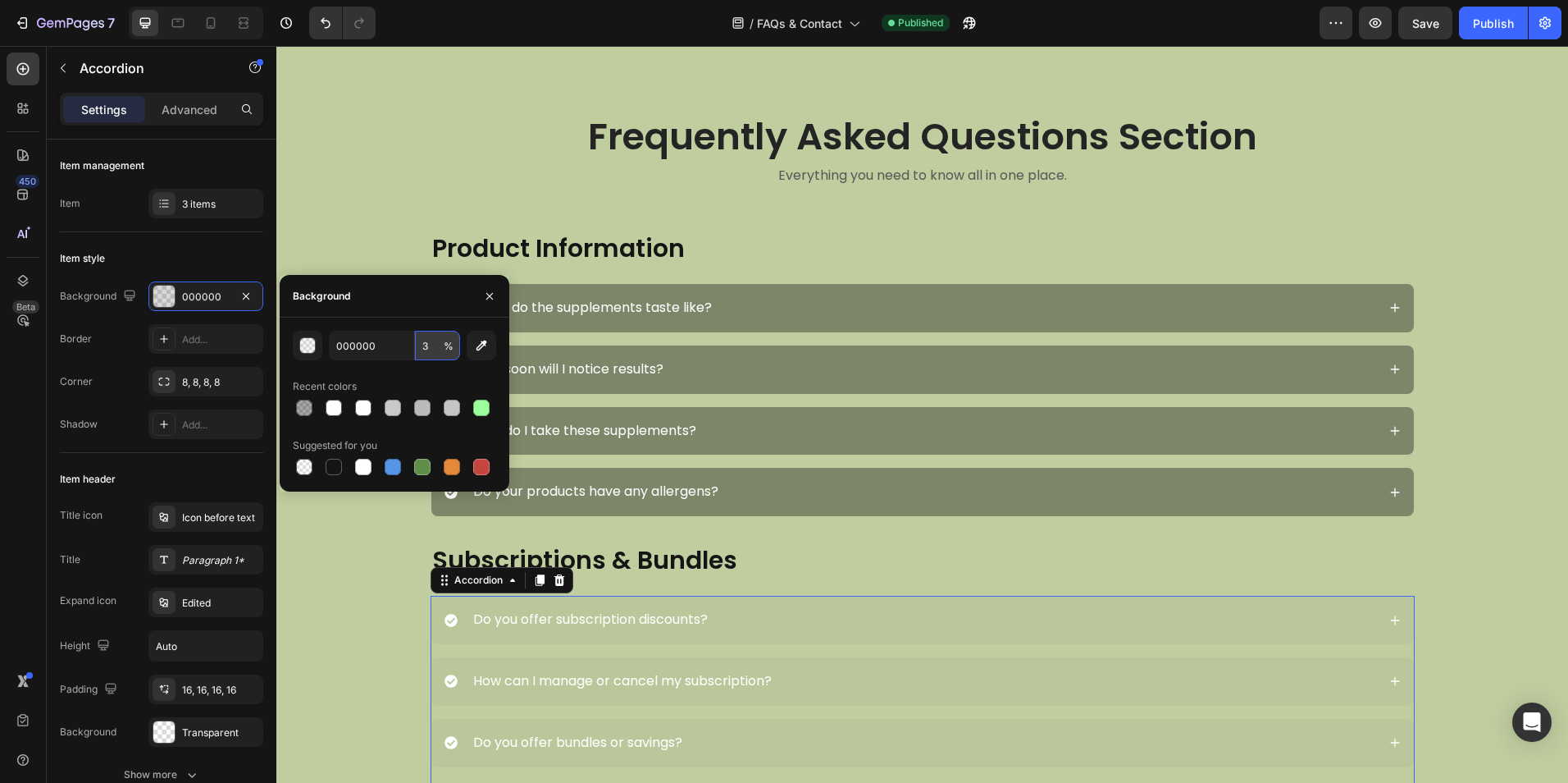
type input "35"
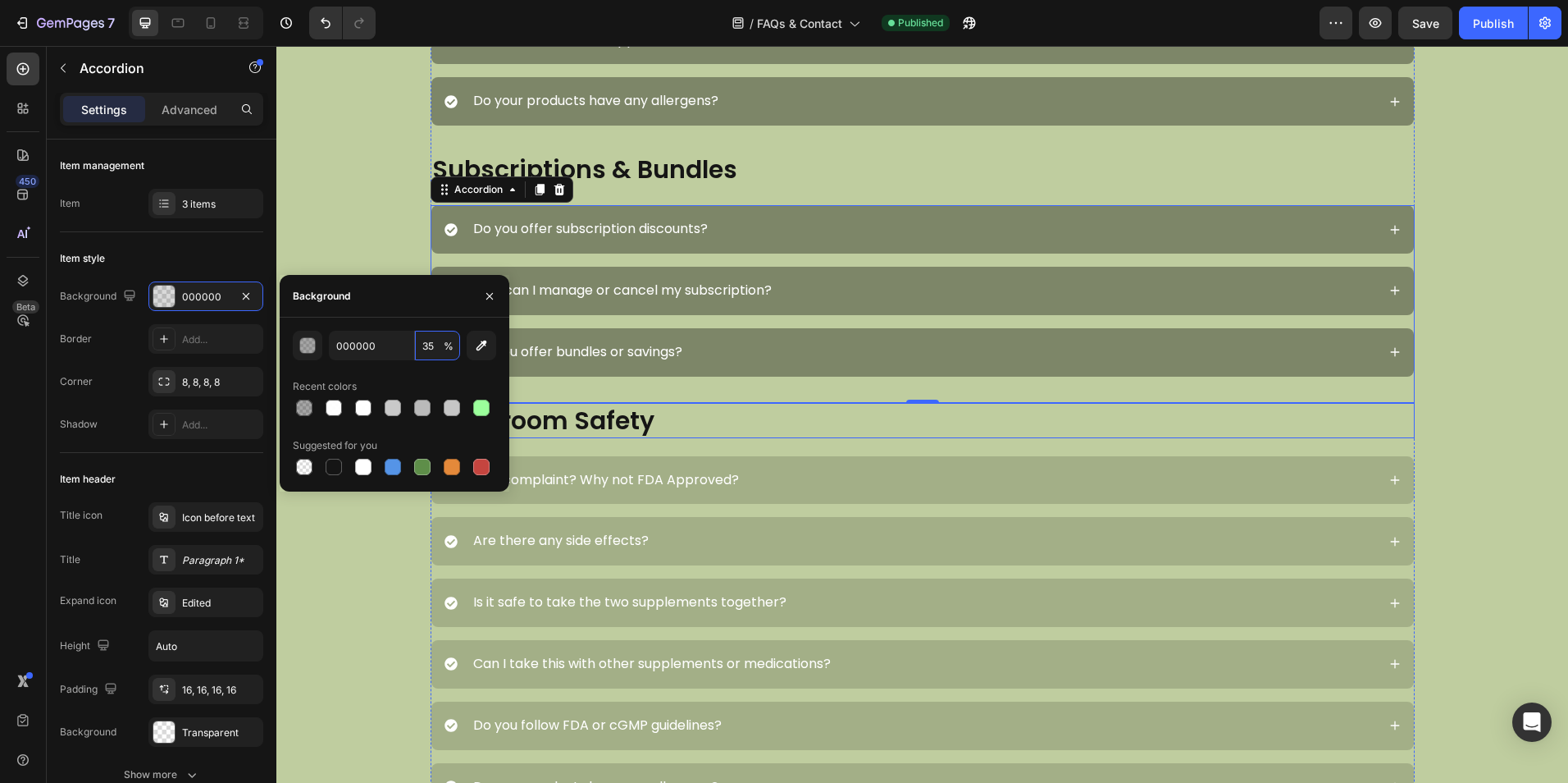
scroll to position [656, 0]
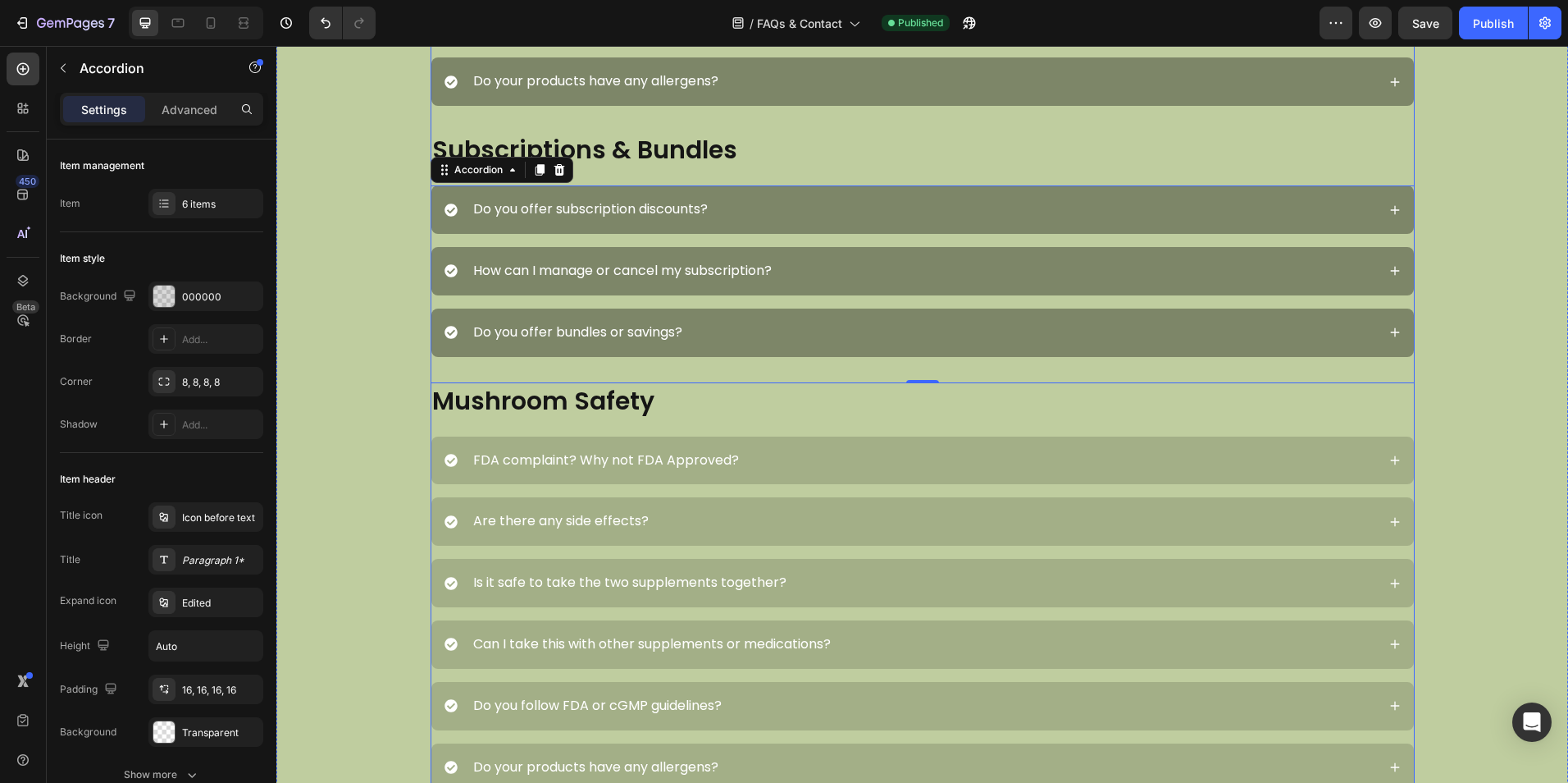
click at [667, 446] on div "FDA complaint? Why not FDA Approved?" at bounding box center [922, 461] width 982 height 49
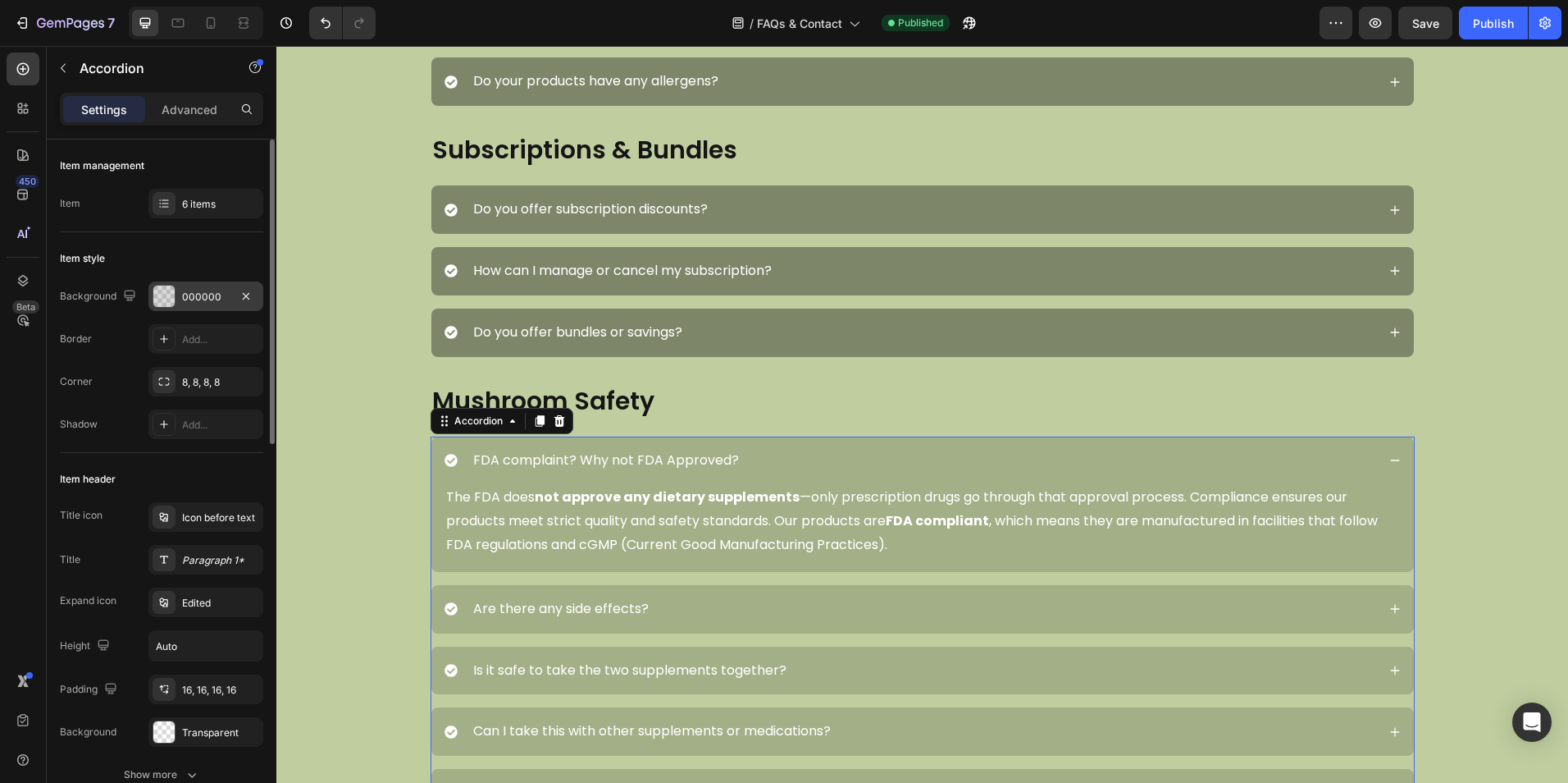
click at [187, 292] on div "000000" at bounding box center [206, 296] width 48 height 15
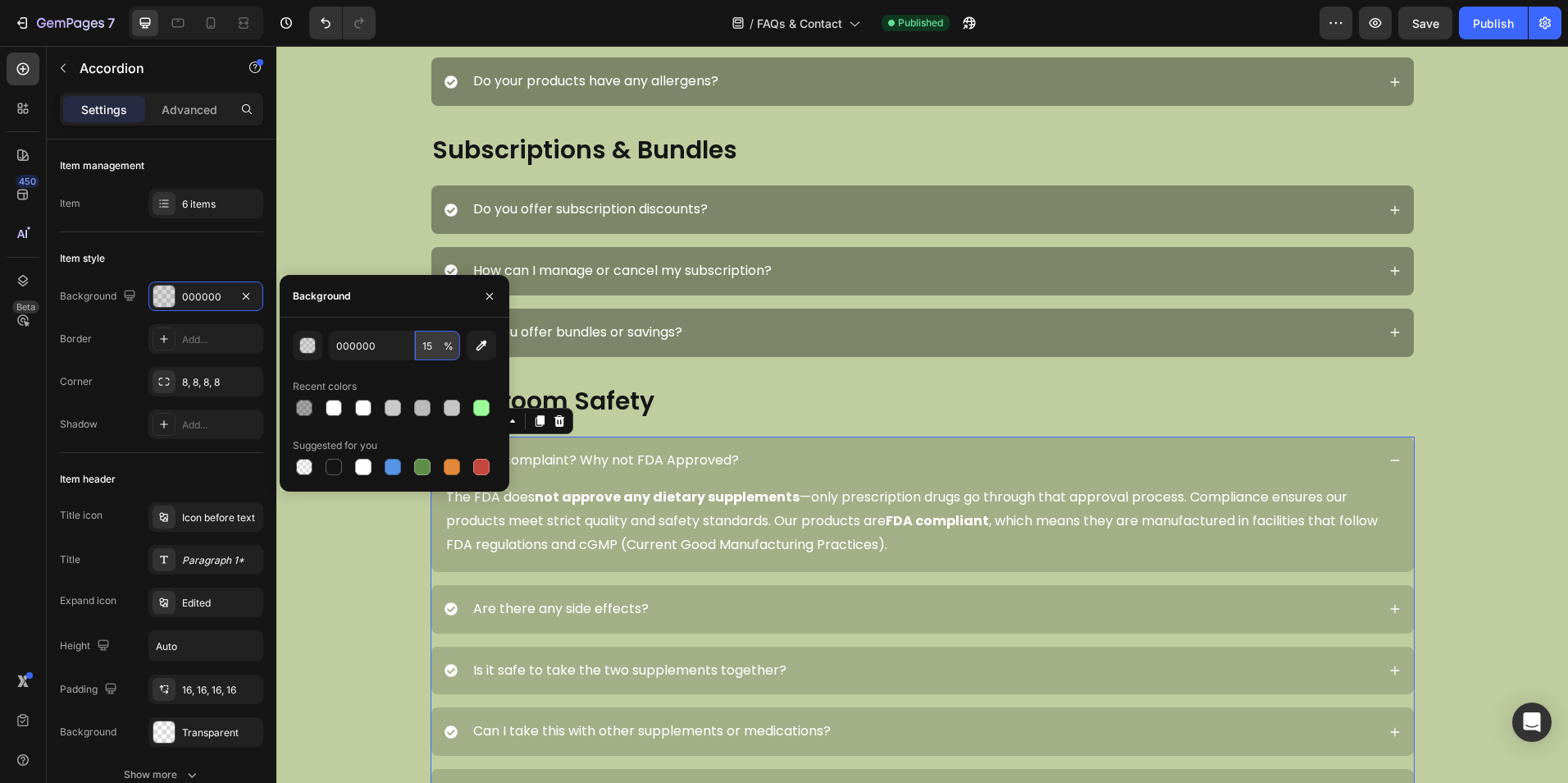
click at [429, 349] on input "15" at bounding box center [437, 345] width 45 height 30
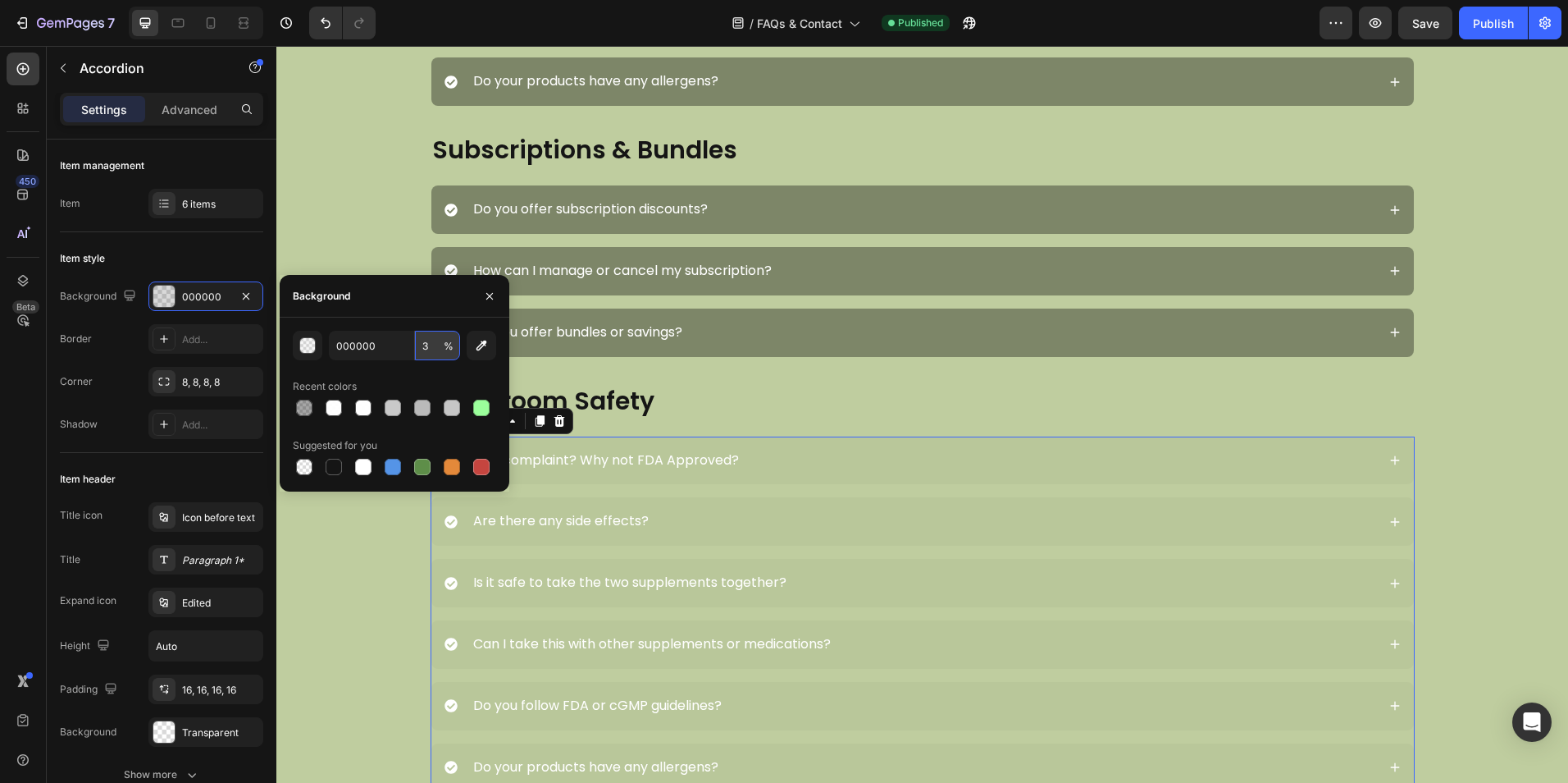
type input "35"
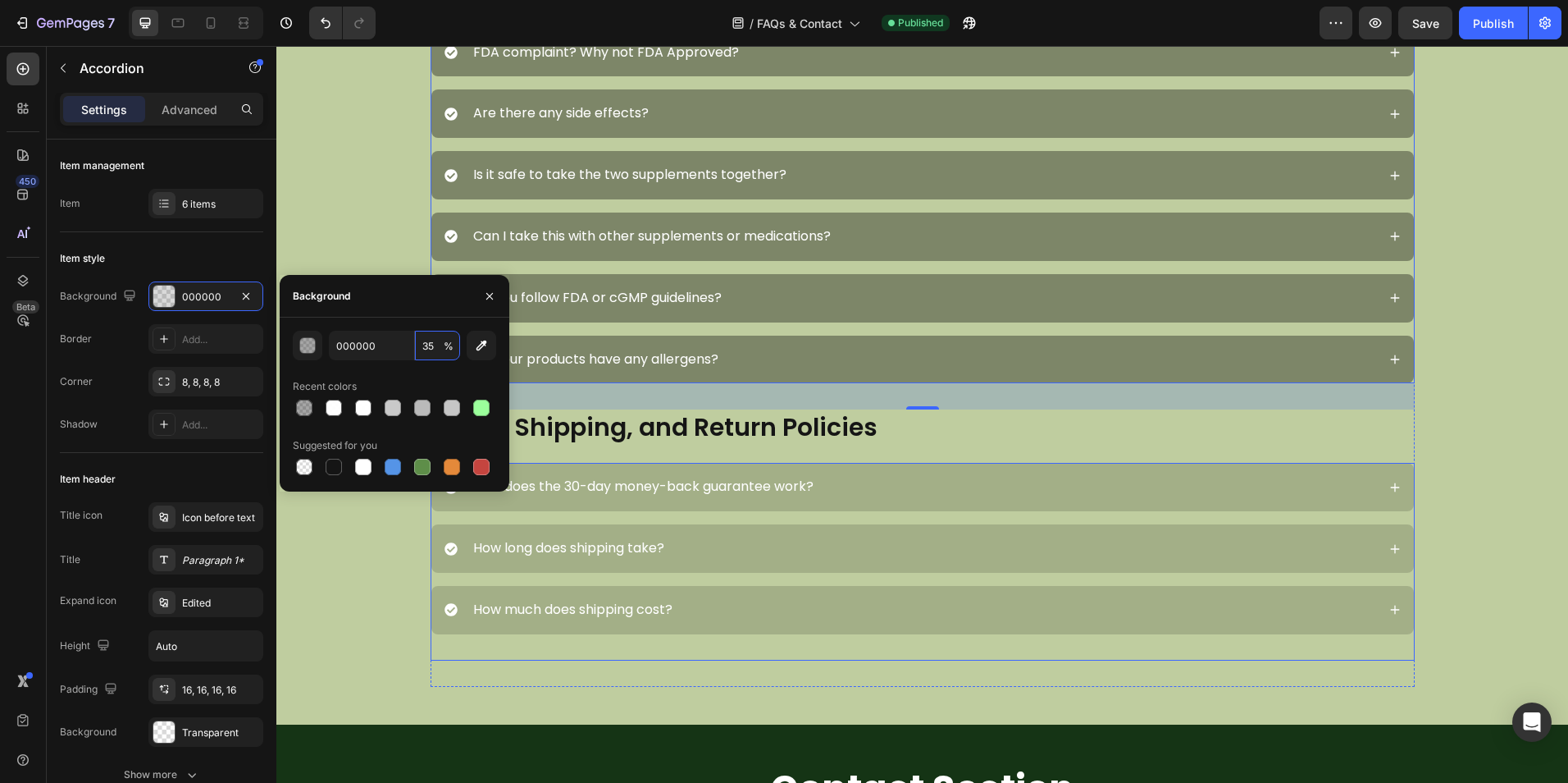
scroll to position [1066, 0]
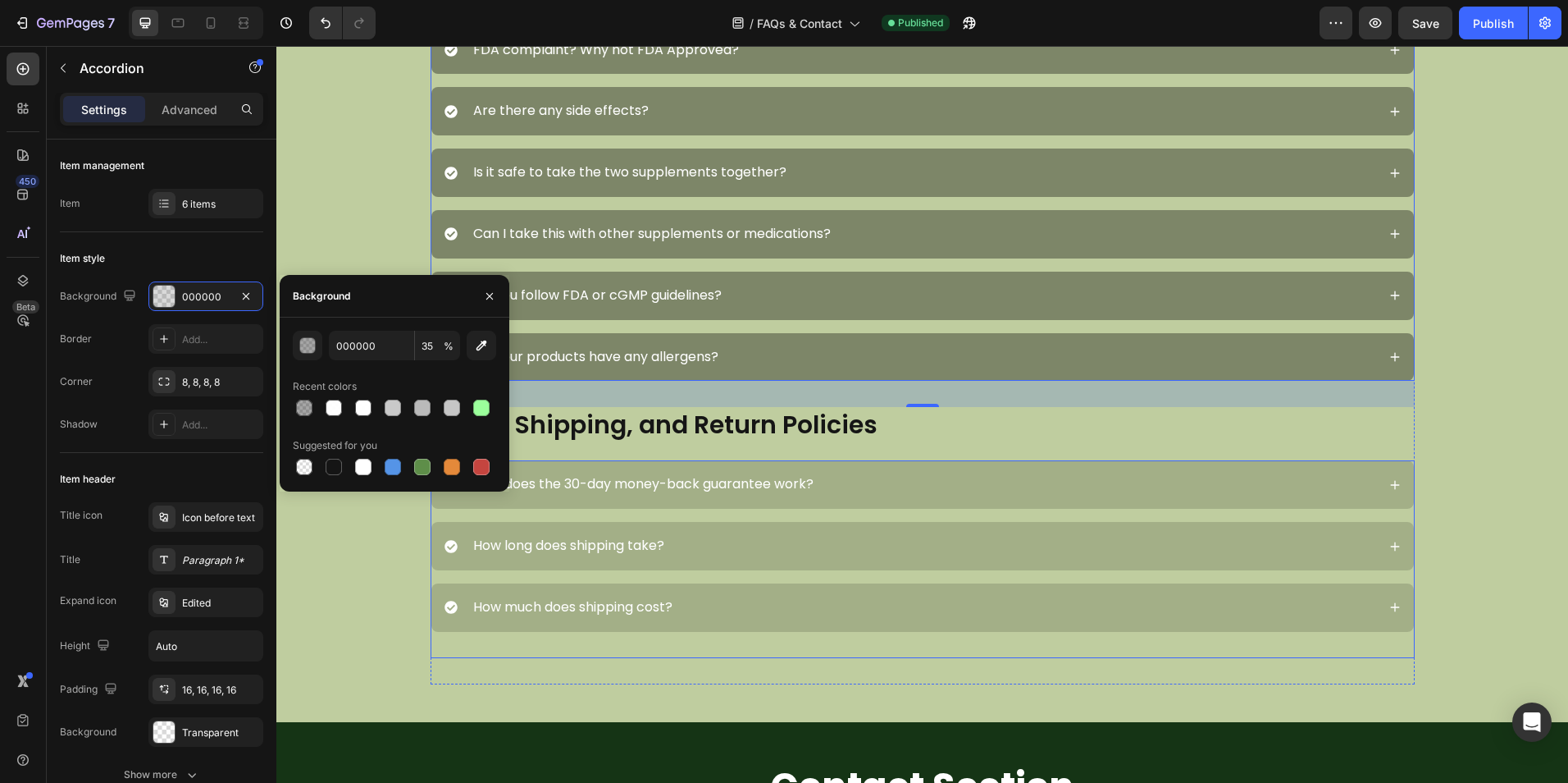
click at [667, 476] on p "How does the 30-day money-back guarantee work?" at bounding box center [643, 484] width 340 height 17
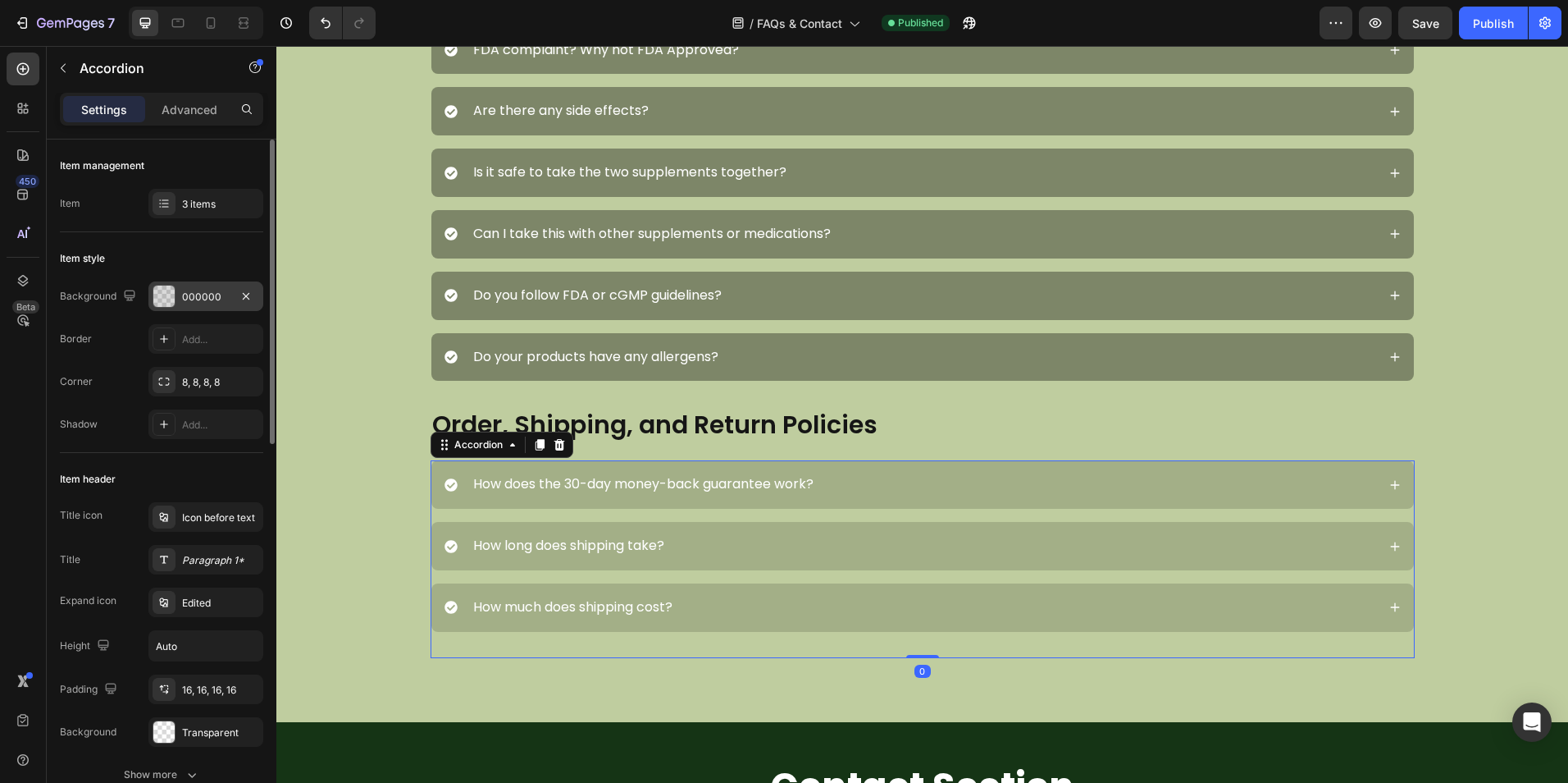
click at [196, 298] on div "000000" at bounding box center [206, 296] width 48 height 15
click at [200, 298] on div "000000" at bounding box center [206, 296] width 48 height 15
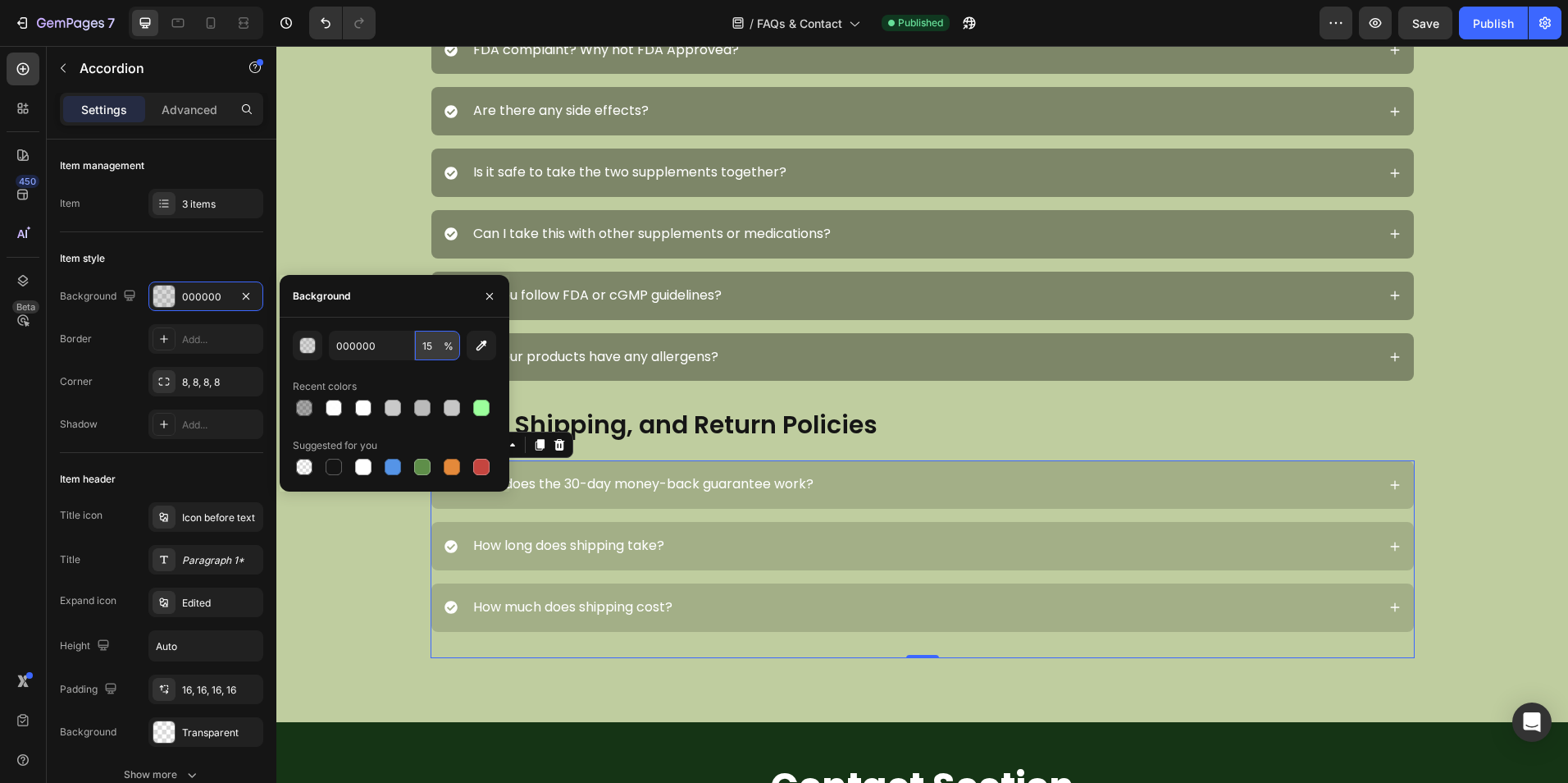
click at [437, 351] on input "15" at bounding box center [437, 345] width 45 height 30
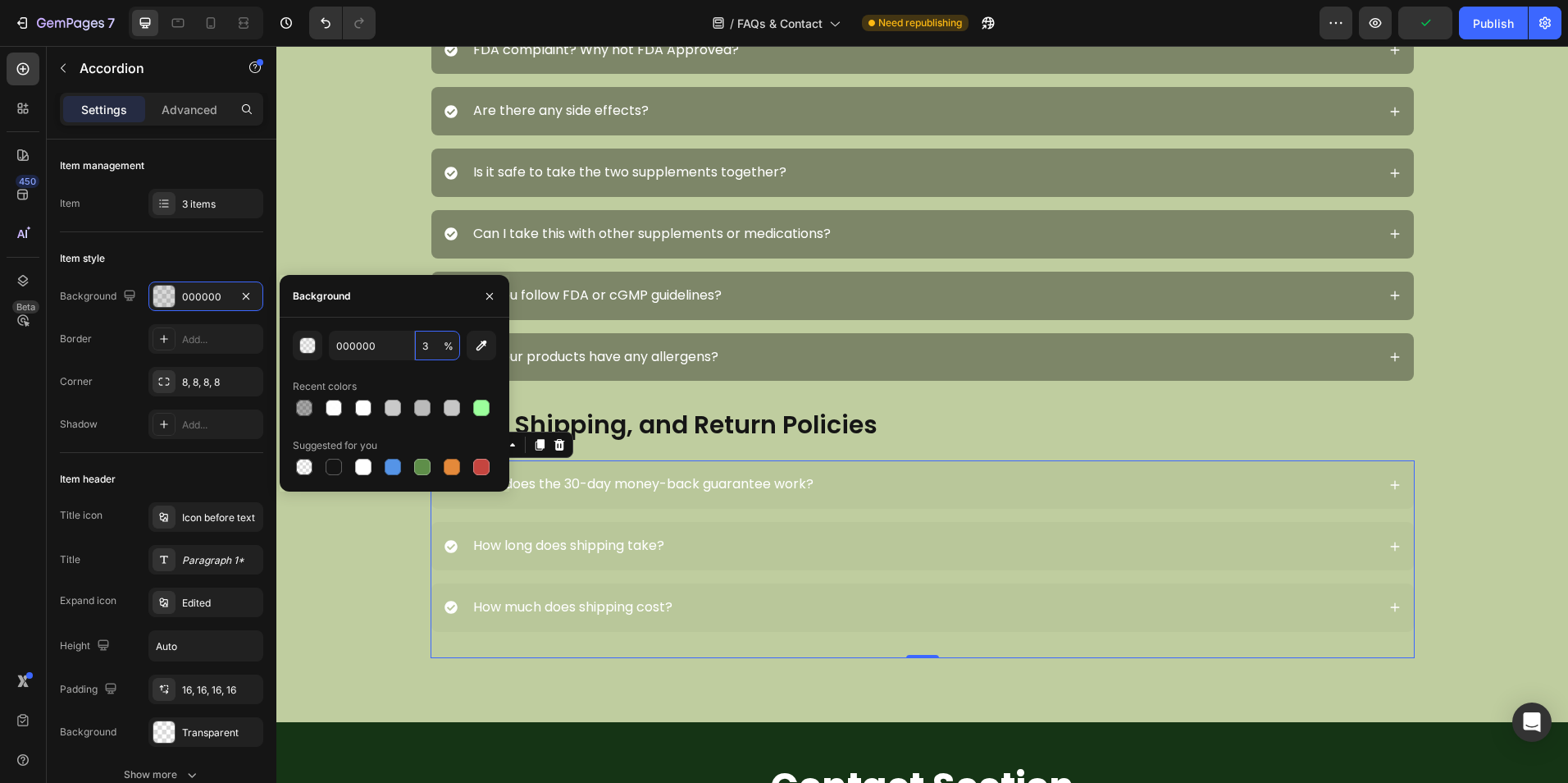
type input "35"
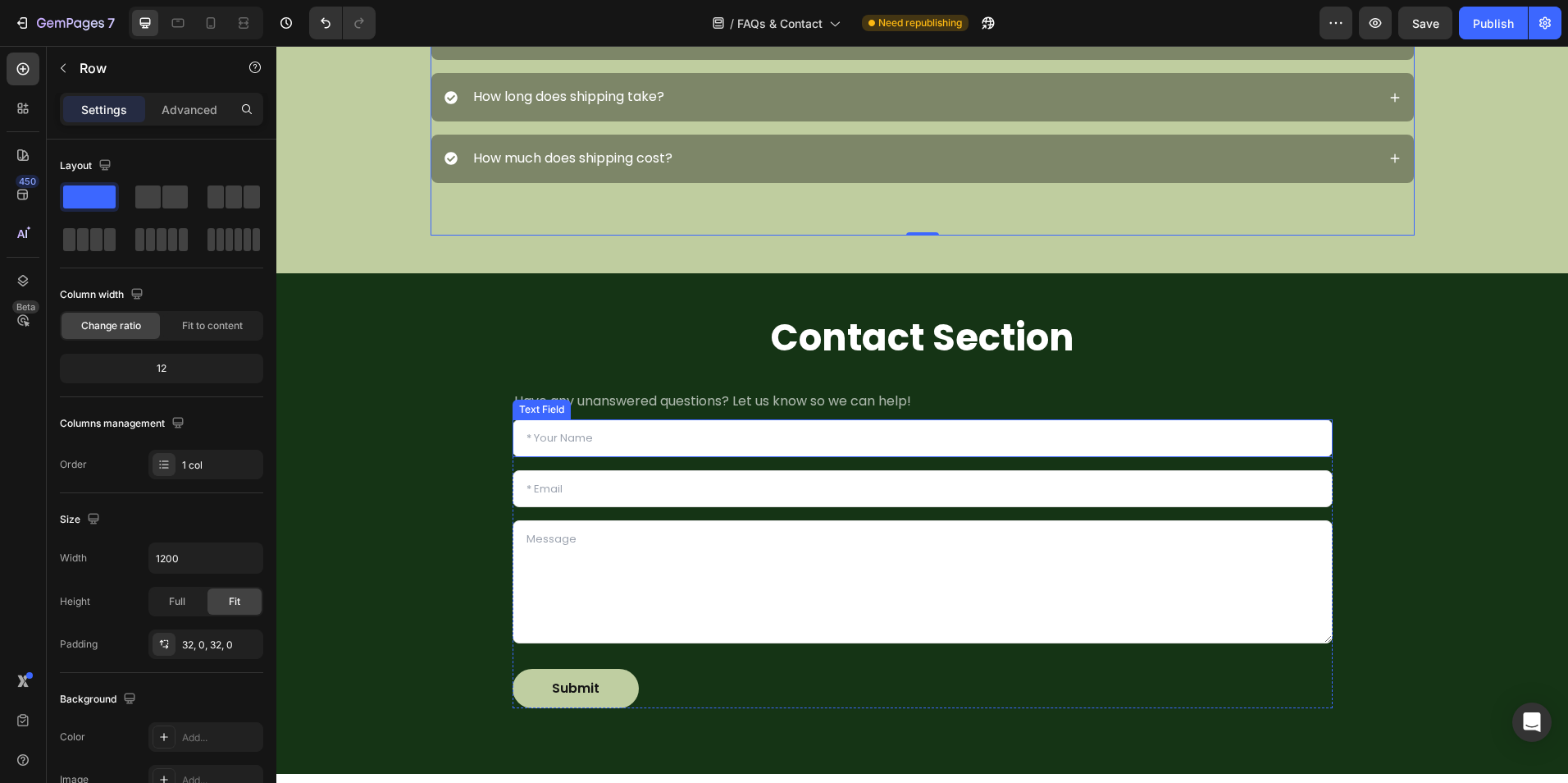
scroll to position [1641, 0]
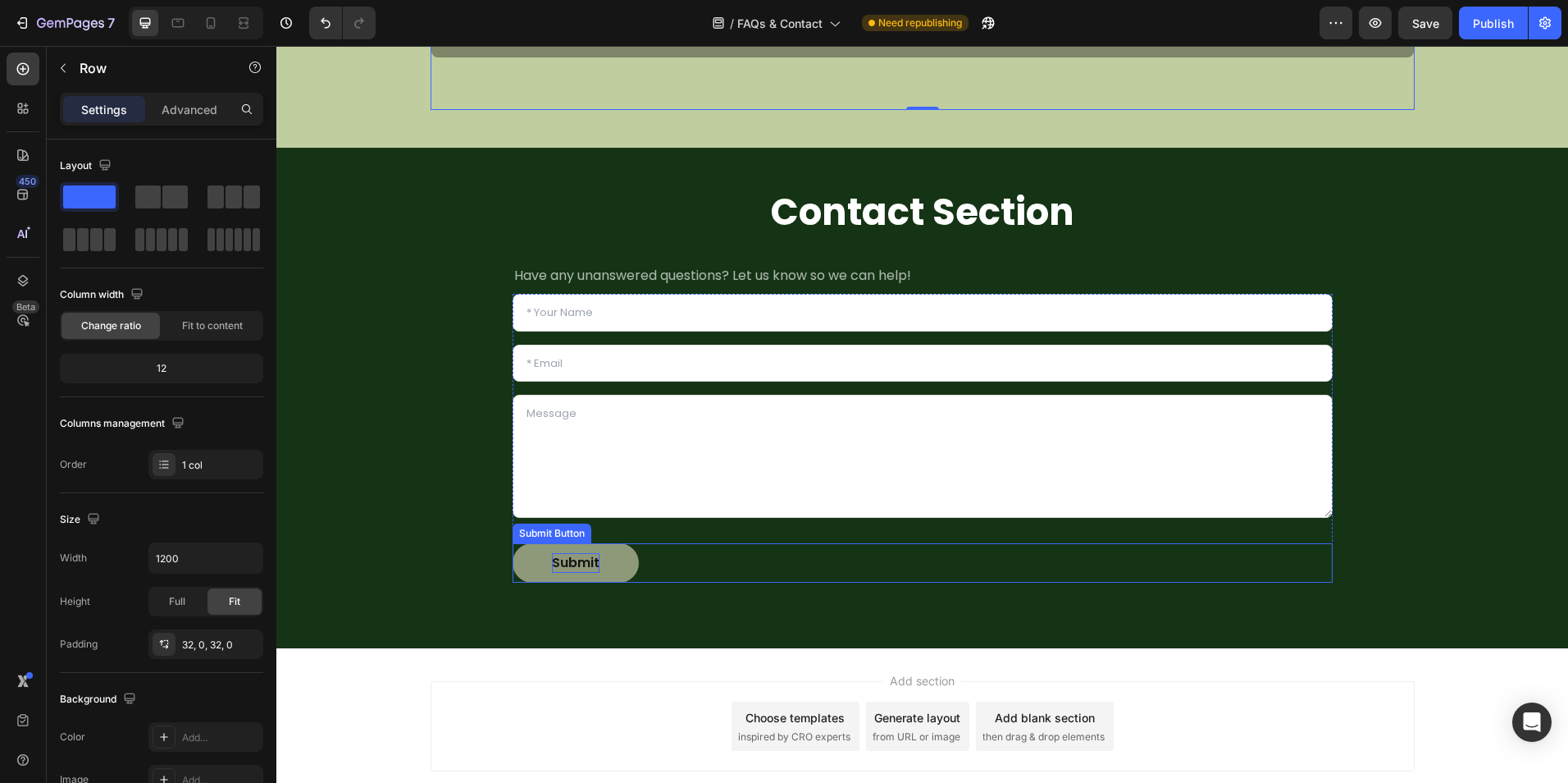
click at [582, 557] on div "Submit" at bounding box center [576, 563] width 48 height 20
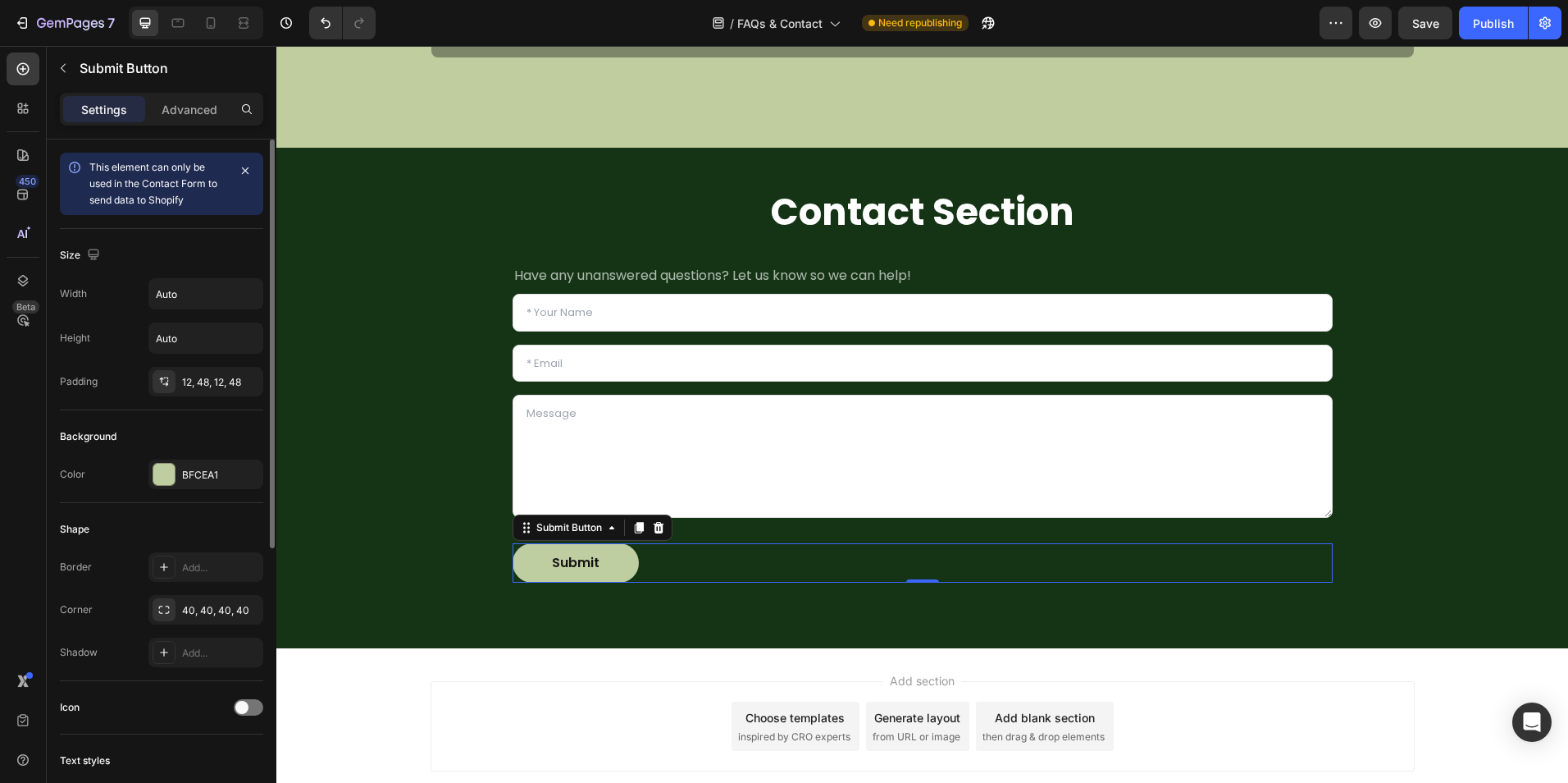
scroll to position [164, 0]
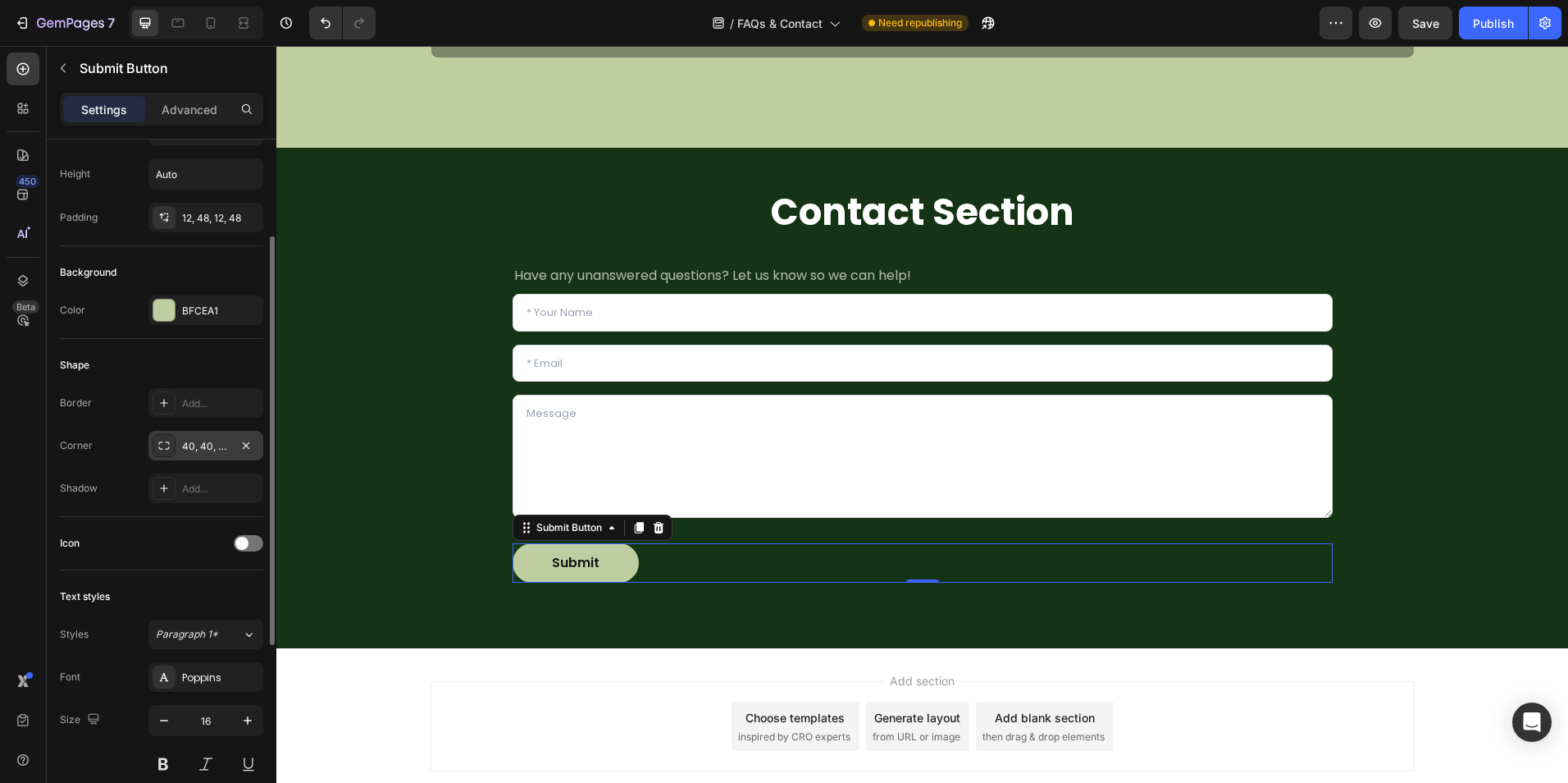
click at [212, 434] on div "40, 40, 40, 40" at bounding box center [205, 446] width 115 height 30
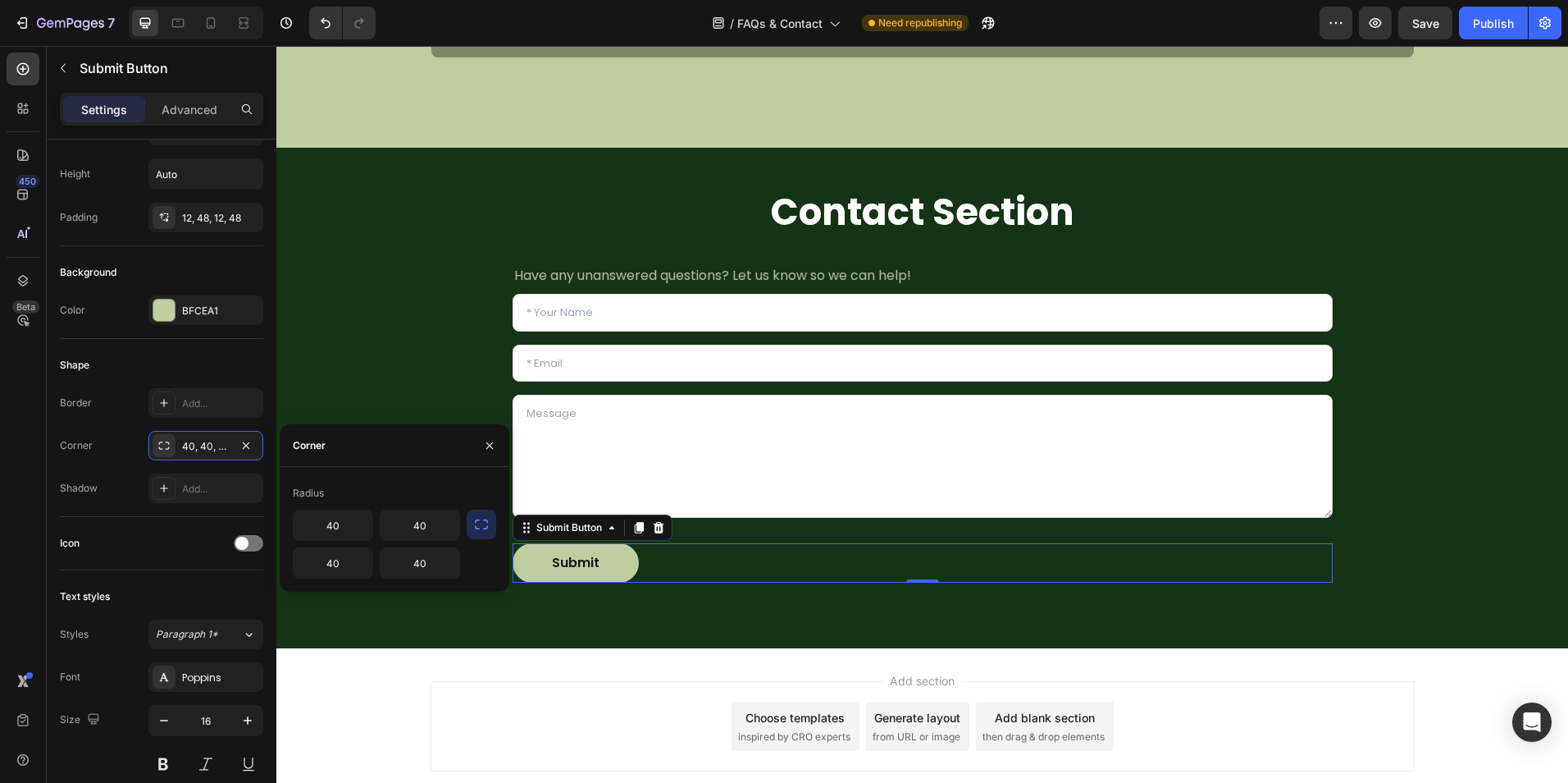
click at [477, 522] on icon "button" at bounding box center [481, 524] width 16 height 16
click at [365, 529] on input "40" at bounding box center [376, 526] width 165 height 30
type input "18"
click at [409, 590] on div "Contact Section Heading Have any unanswered questions? Let us know so we can he…" at bounding box center [922, 399] width 1267 height 423
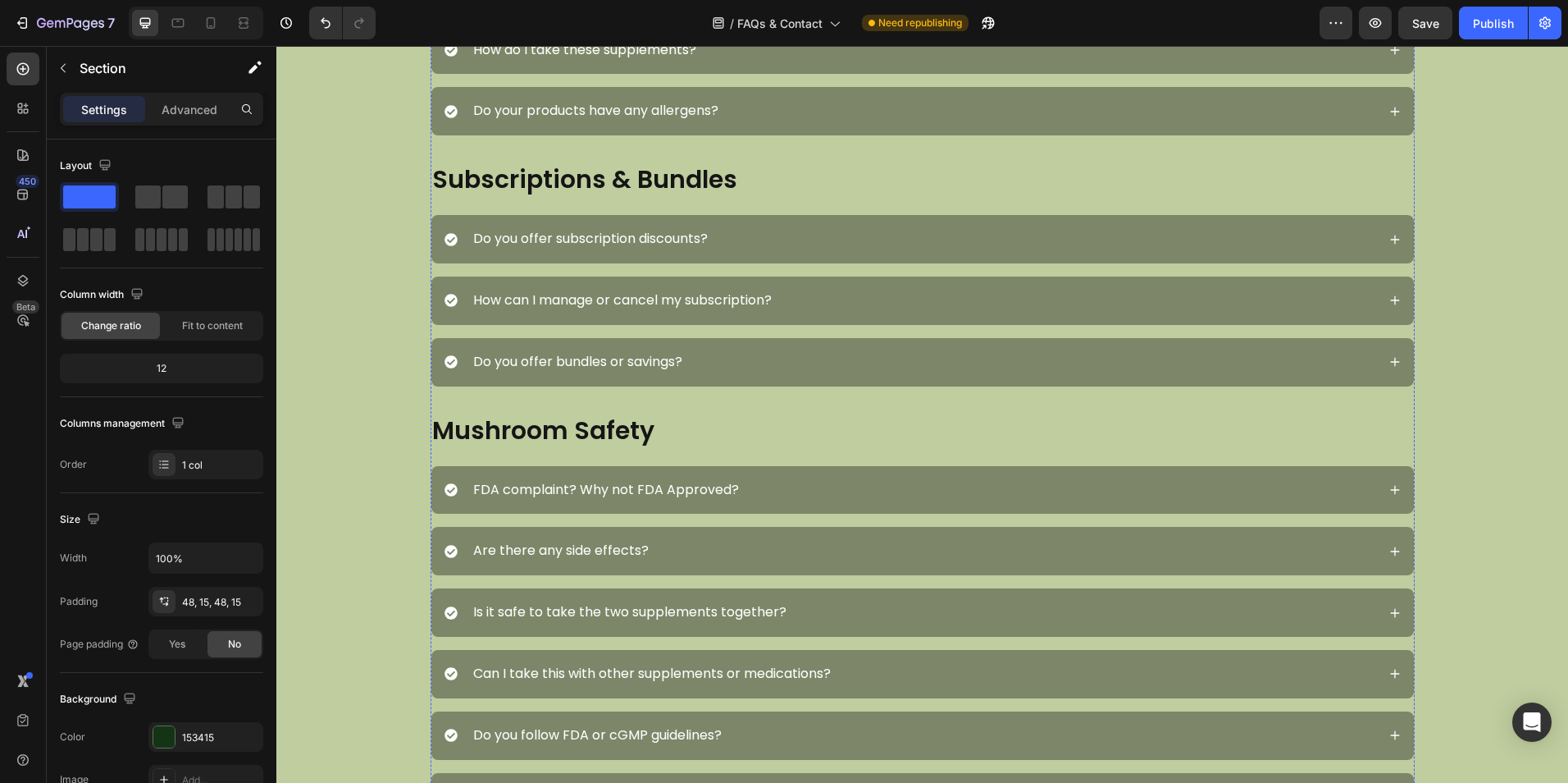
scroll to position [575, 0]
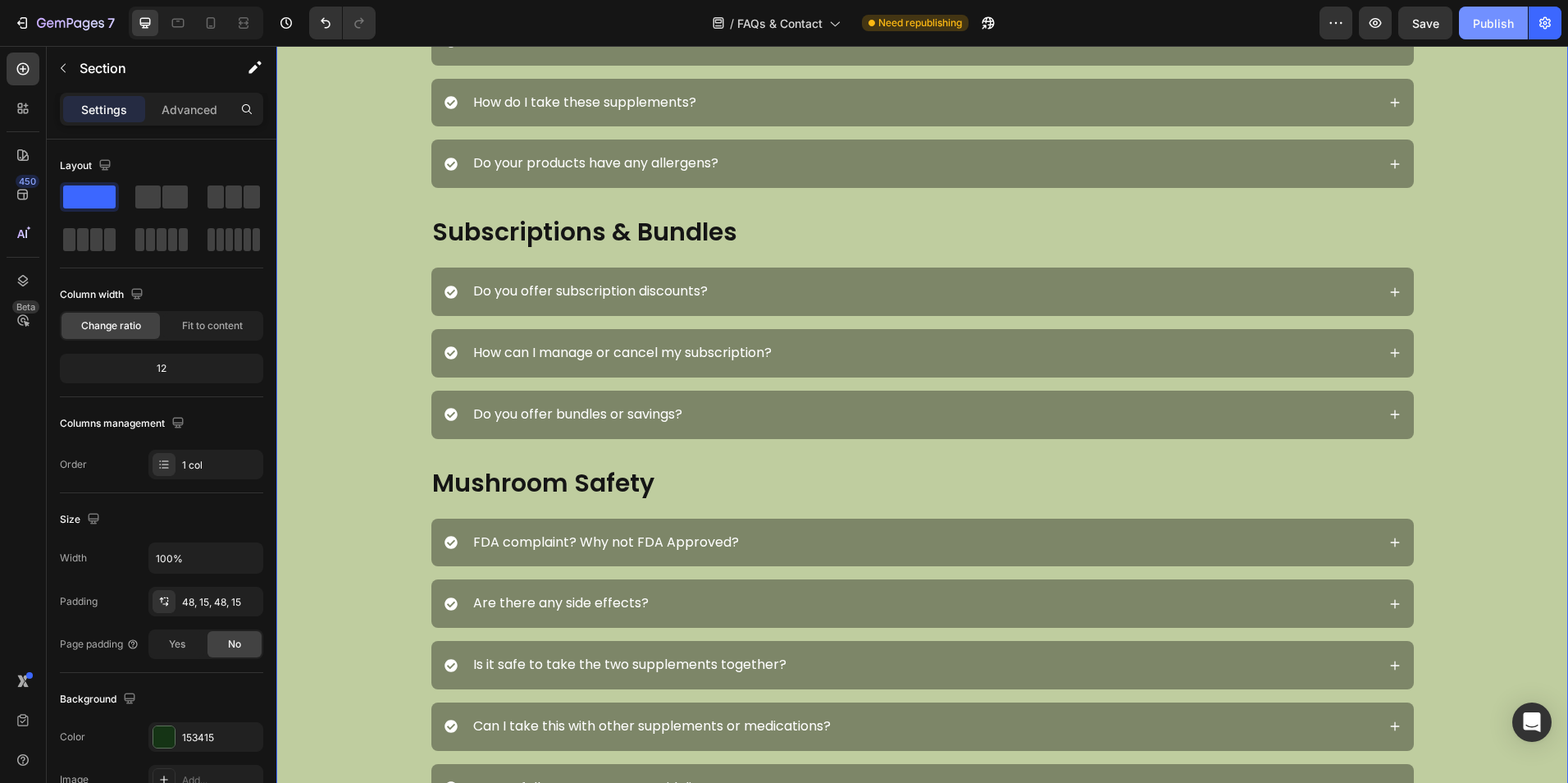
click at [1510, 26] on div "Publish" at bounding box center [1492, 23] width 41 height 17
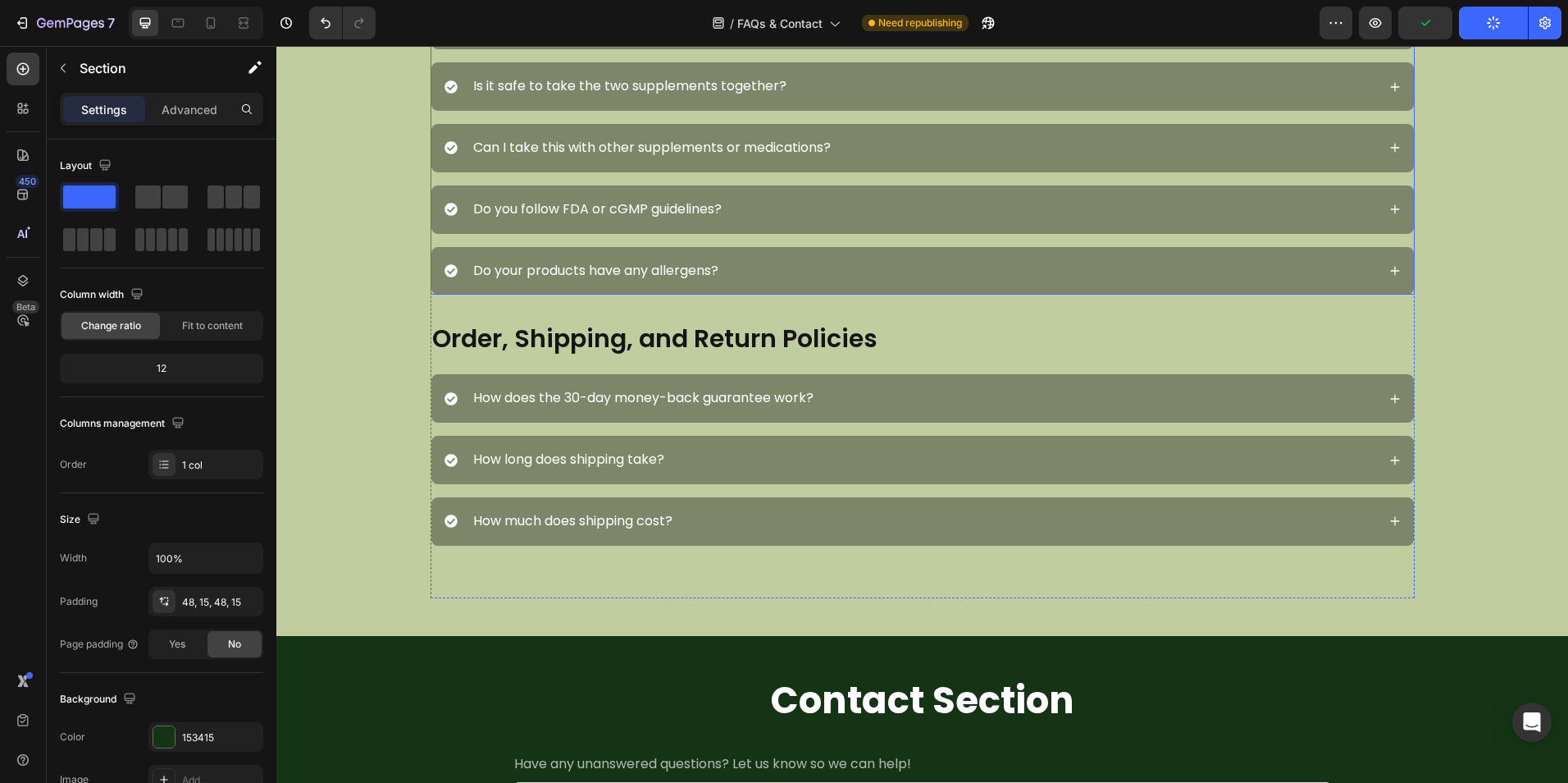
scroll to position [1641, 0]
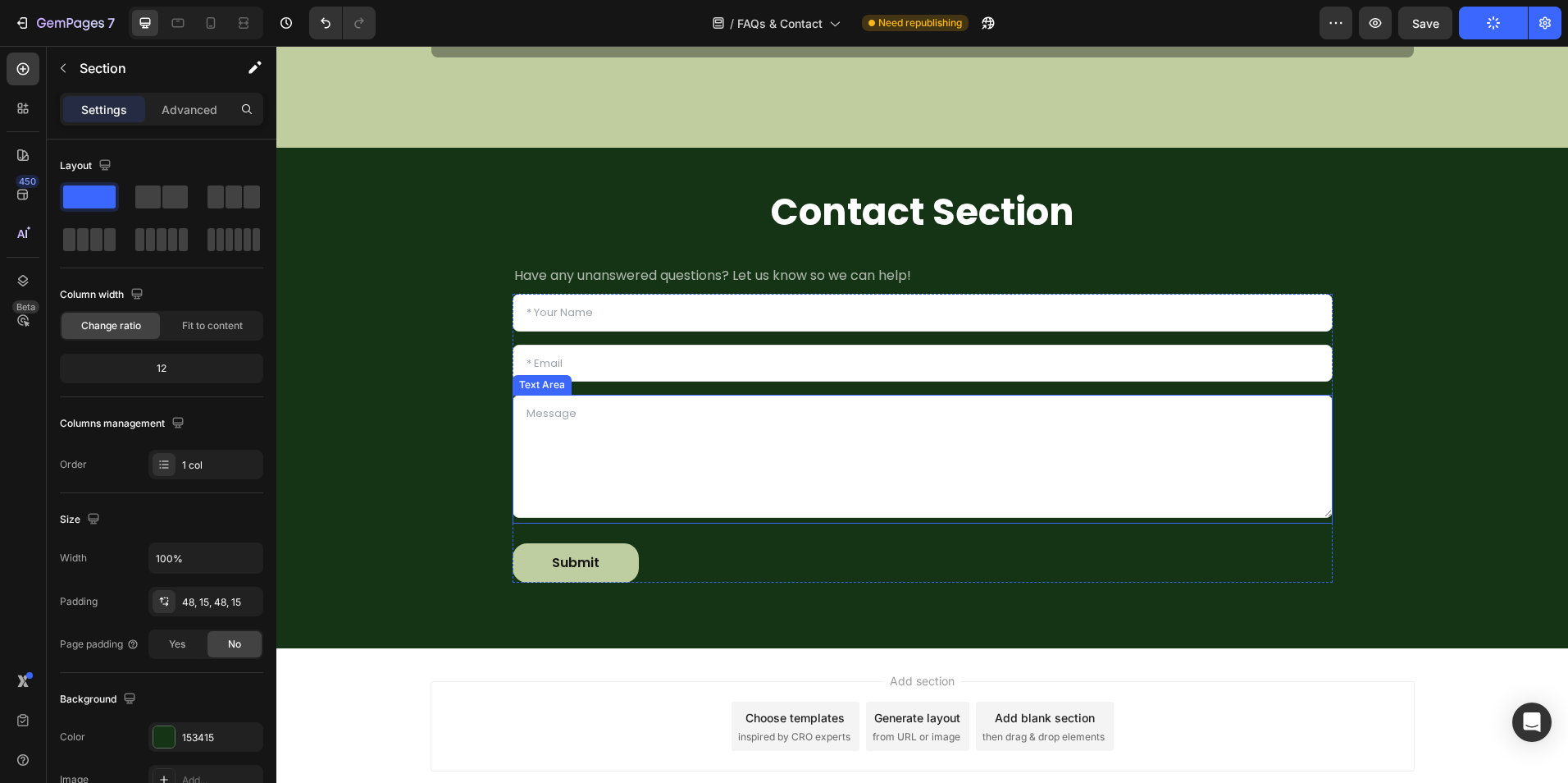
click at [785, 431] on textarea at bounding box center [922, 456] width 819 height 123
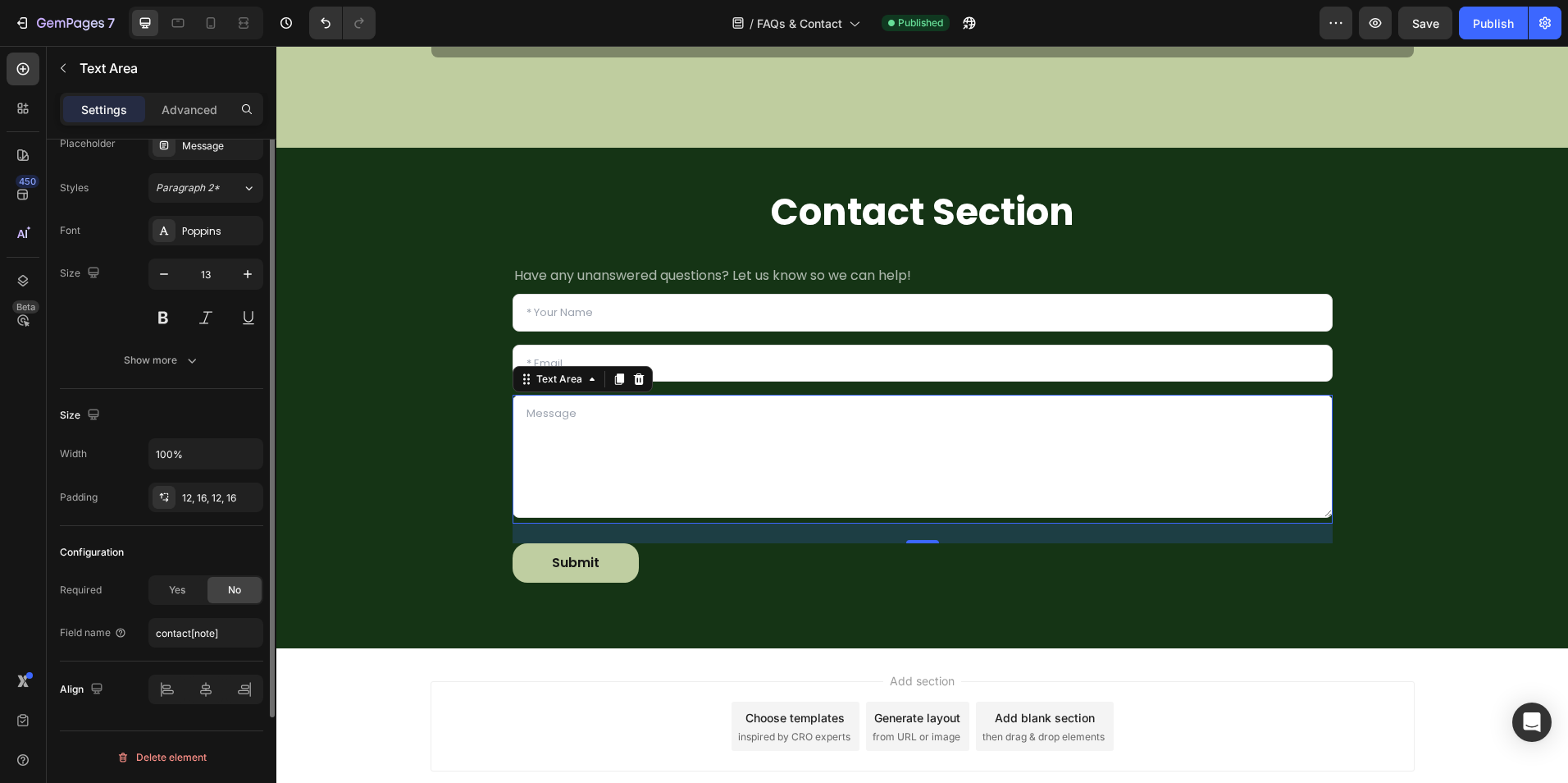
scroll to position [0, 0]
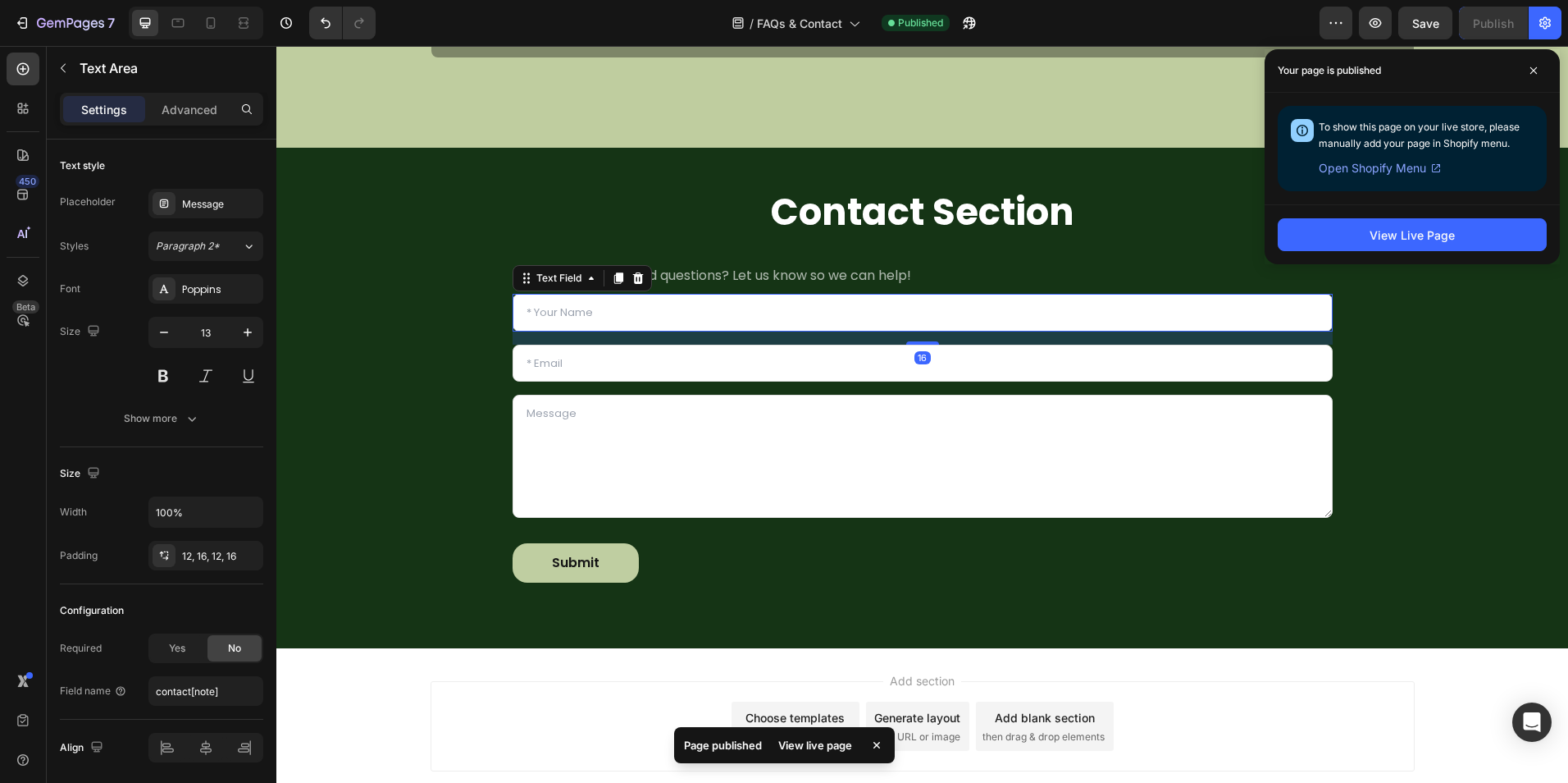
click at [547, 314] on input "text" at bounding box center [922, 312] width 819 height 38
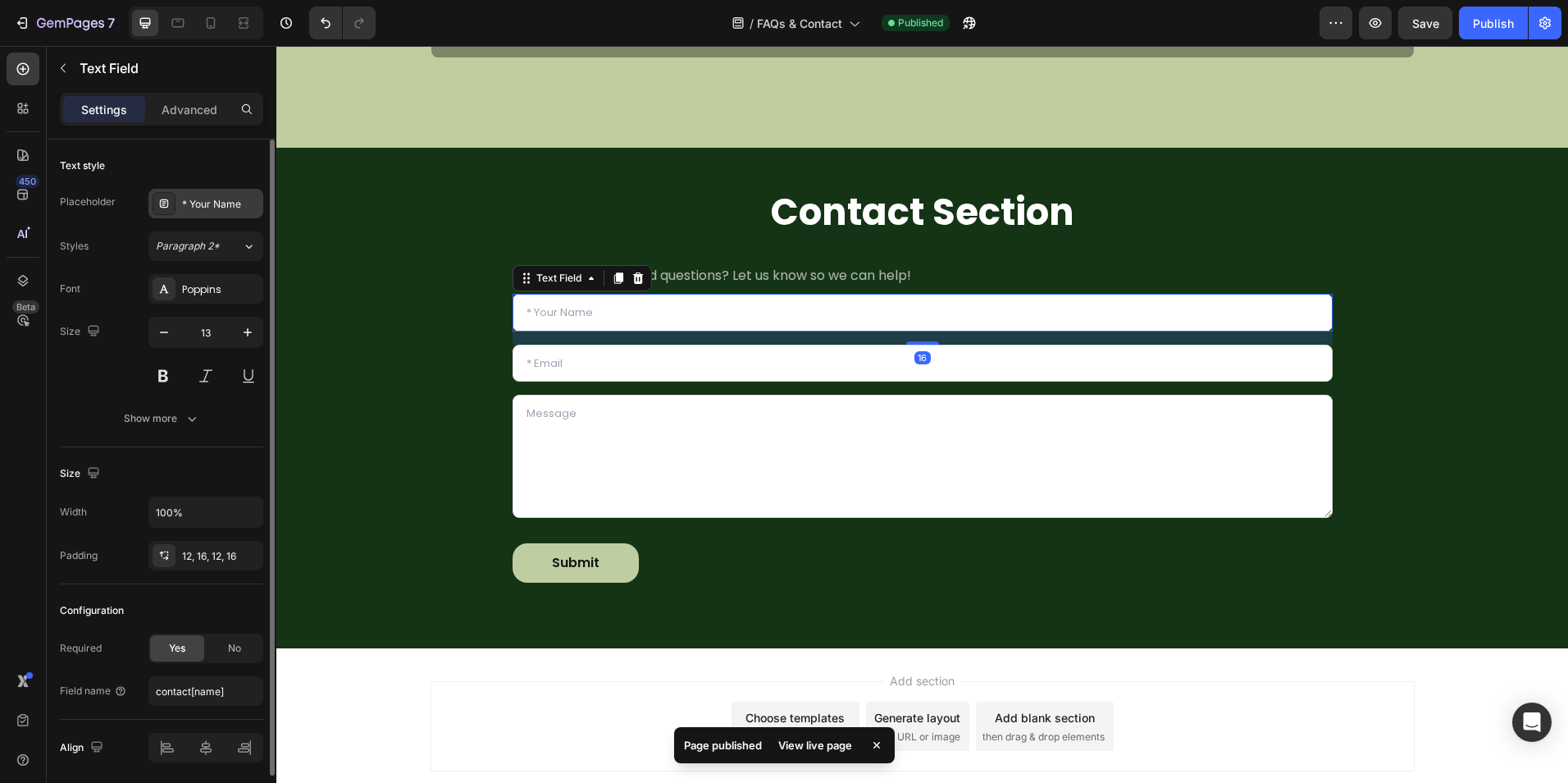
click at [220, 192] on div "* Your Name" at bounding box center [205, 203] width 115 height 30
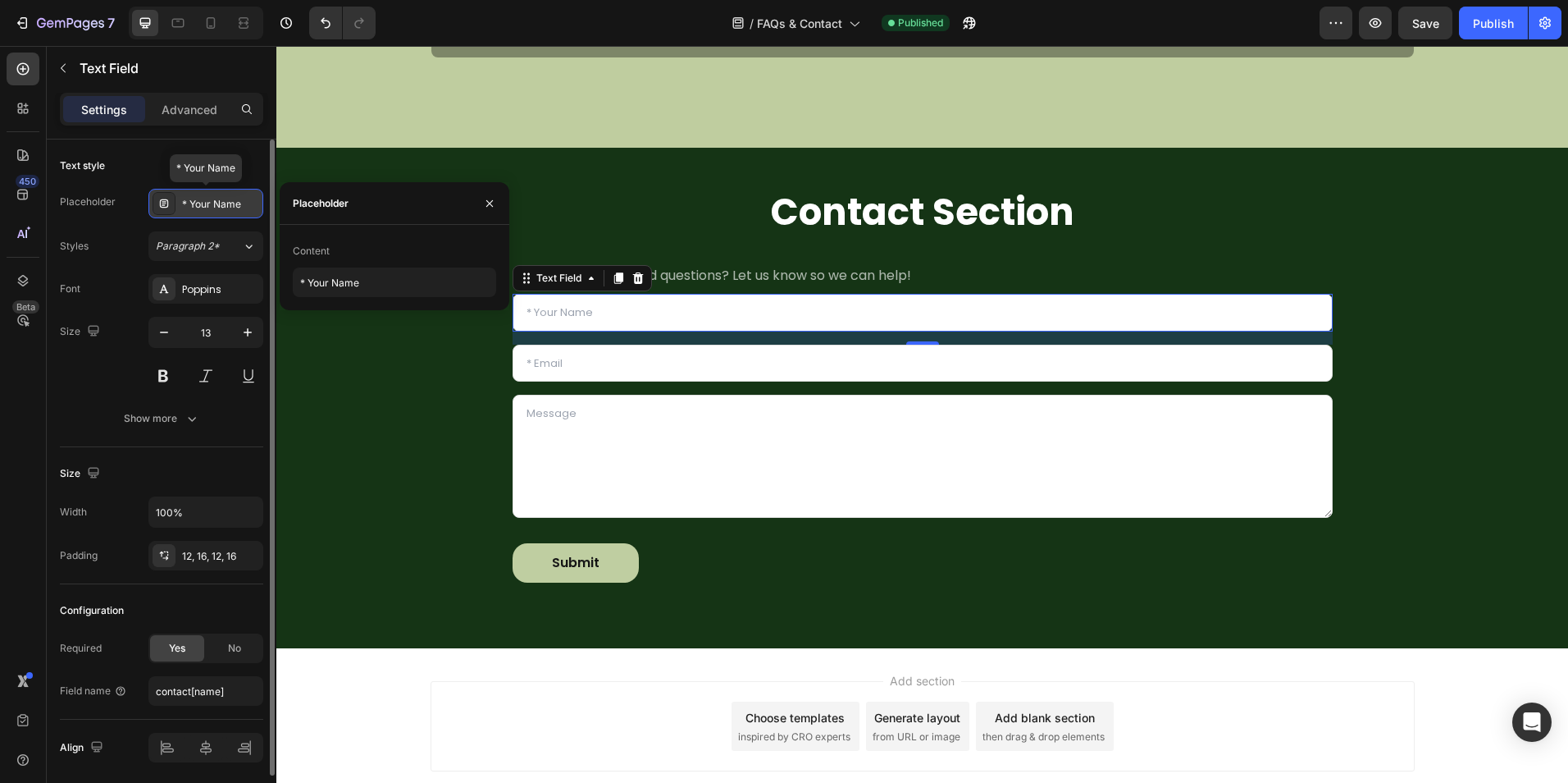
click at [214, 198] on div "* Your Name" at bounding box center [220, 203] width 77 height 15
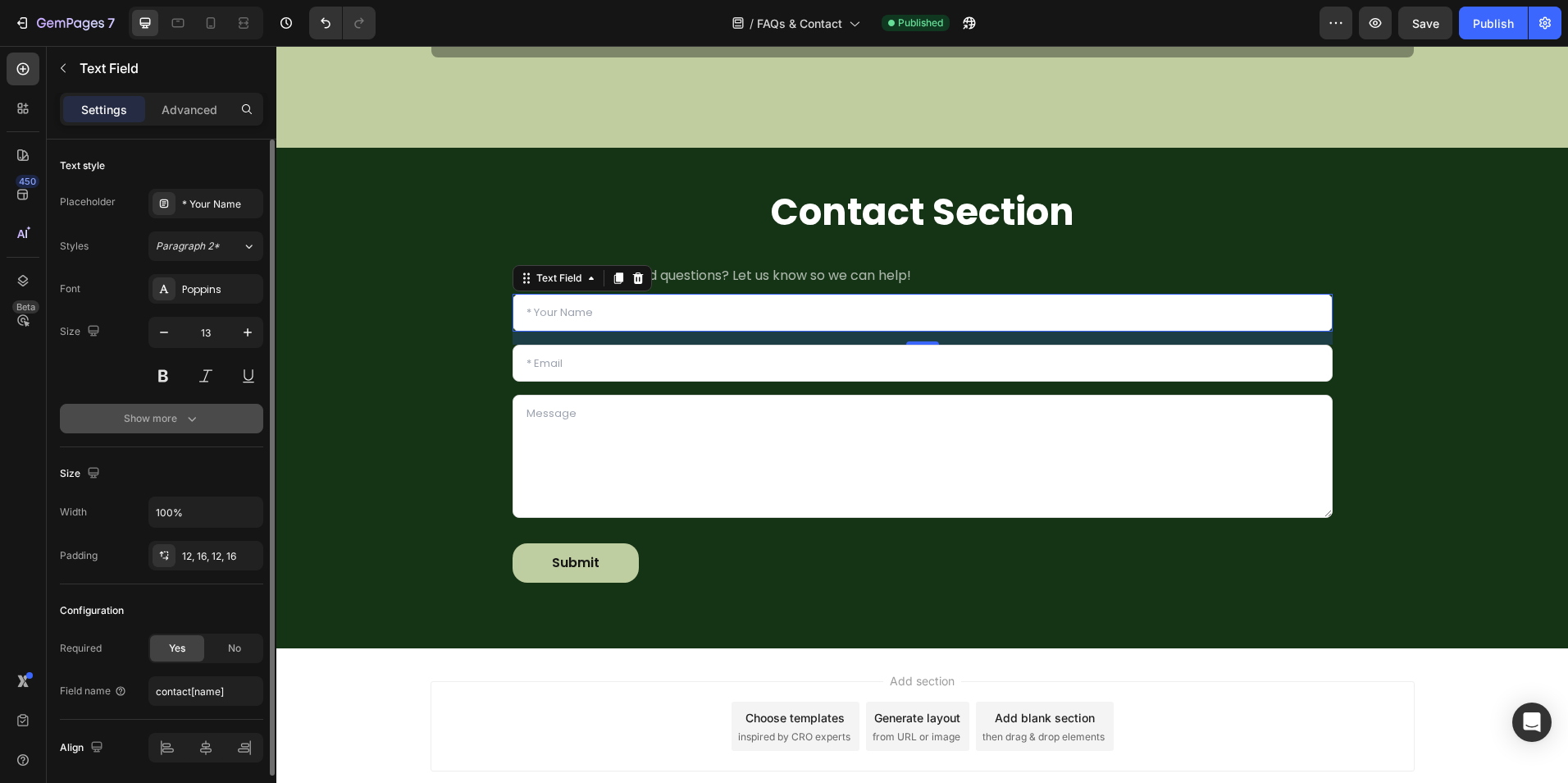
click at [154, 424] on div "Show more" at bounding box center [161, 418] width 76 height 16
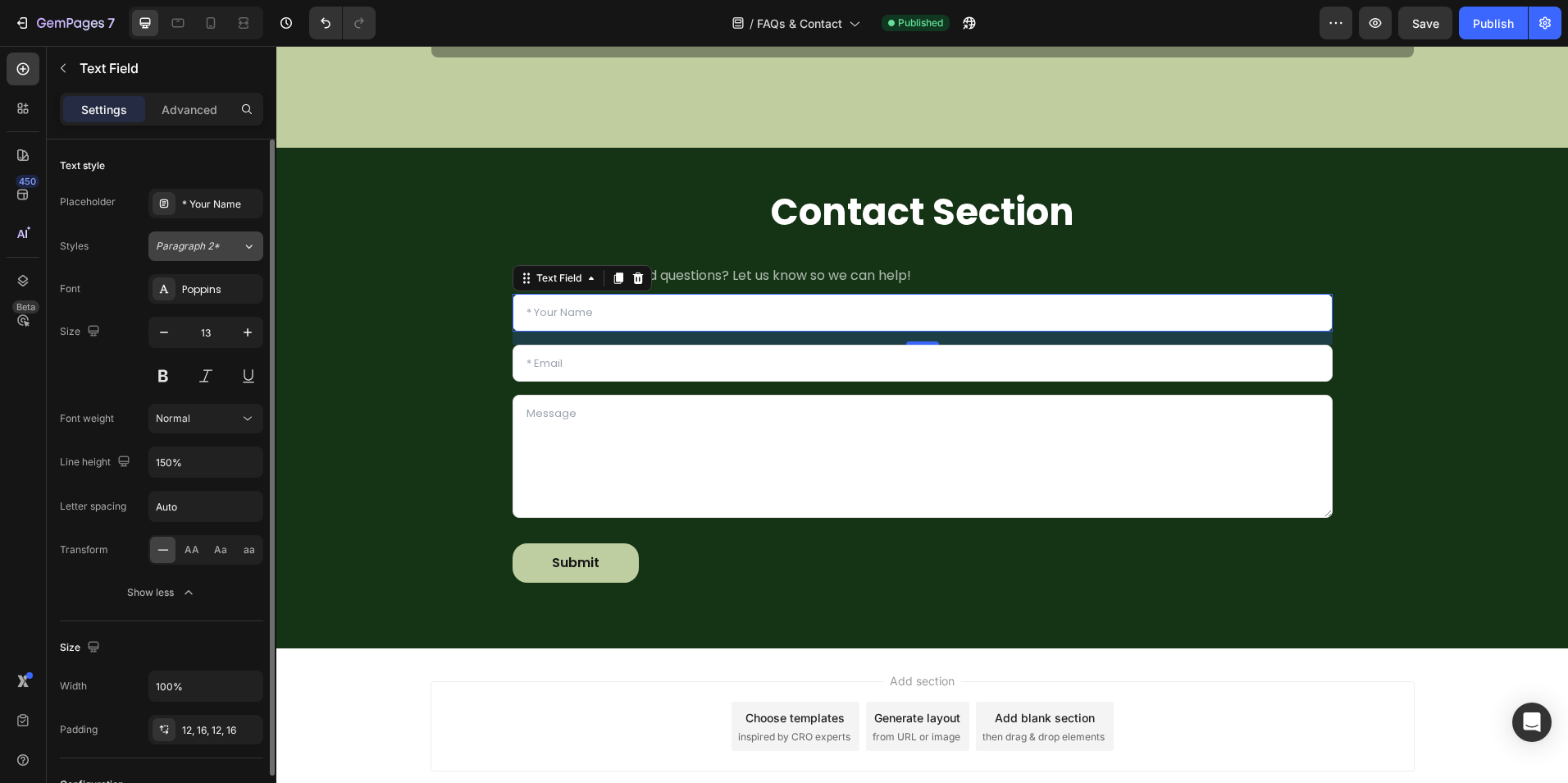
click at [233, 234] on button "Paragraph 2*" at bounding box center [205, 246] width 115 height 30
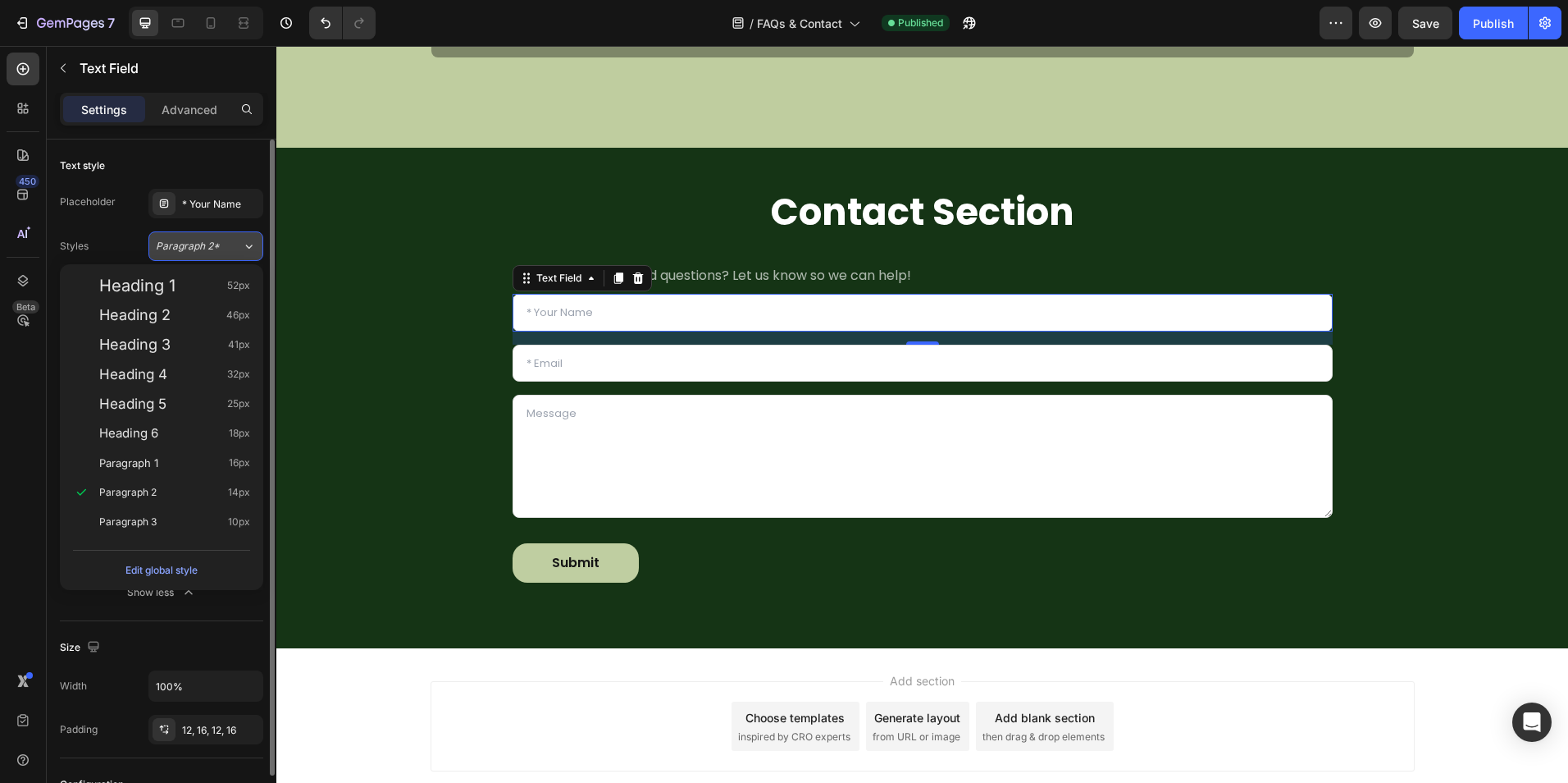
click at [231, 236] on button "Paragraph 2*" at bounding box center [205, 246] width 115 height 30
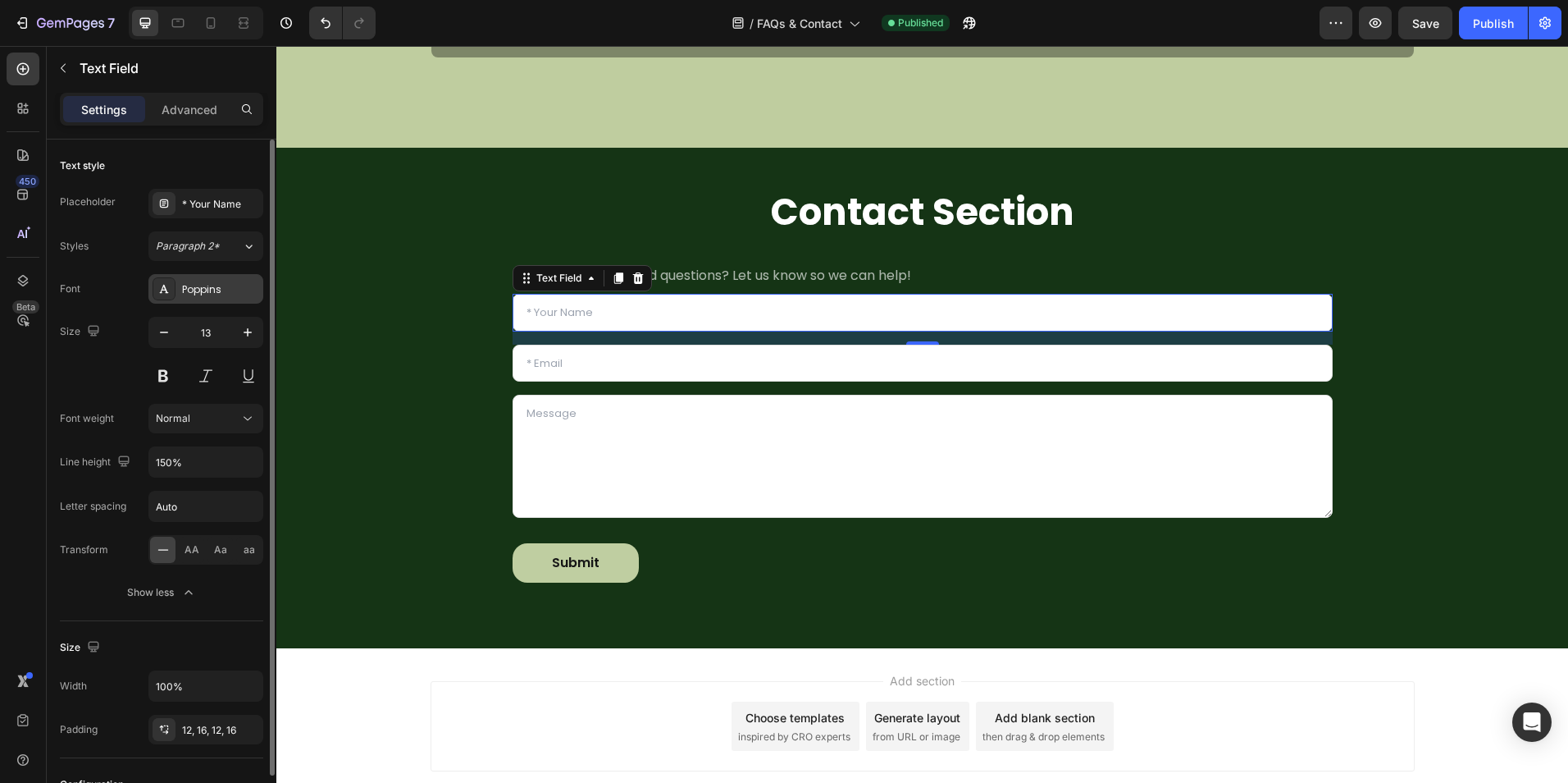
click at [230, 275] on div "Poppins" at bounding box center [205, 289] width 115 height 30
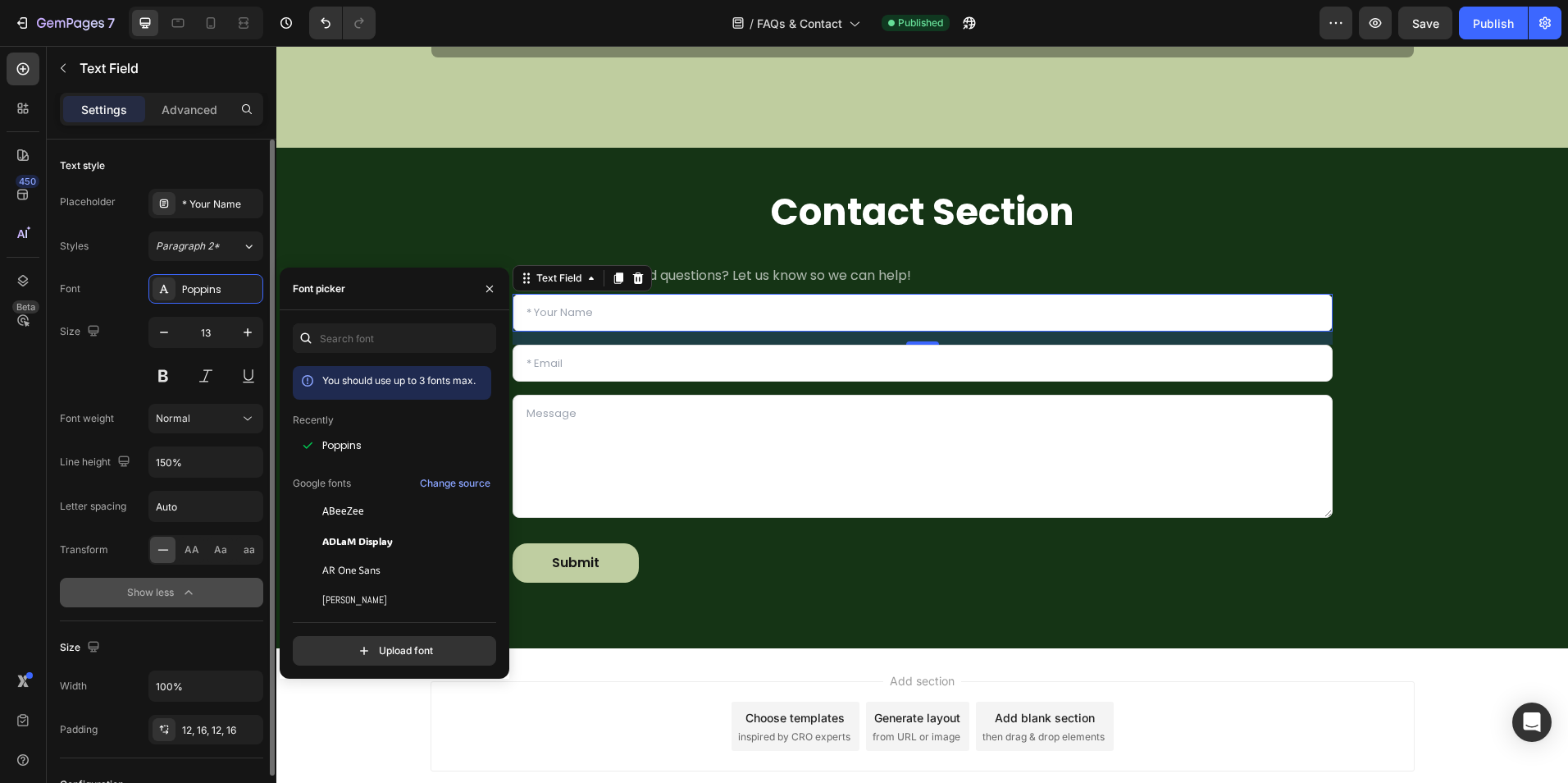
click at [172, 593] on div "Show less" at bounding box center [161, 592] width 70 height 16
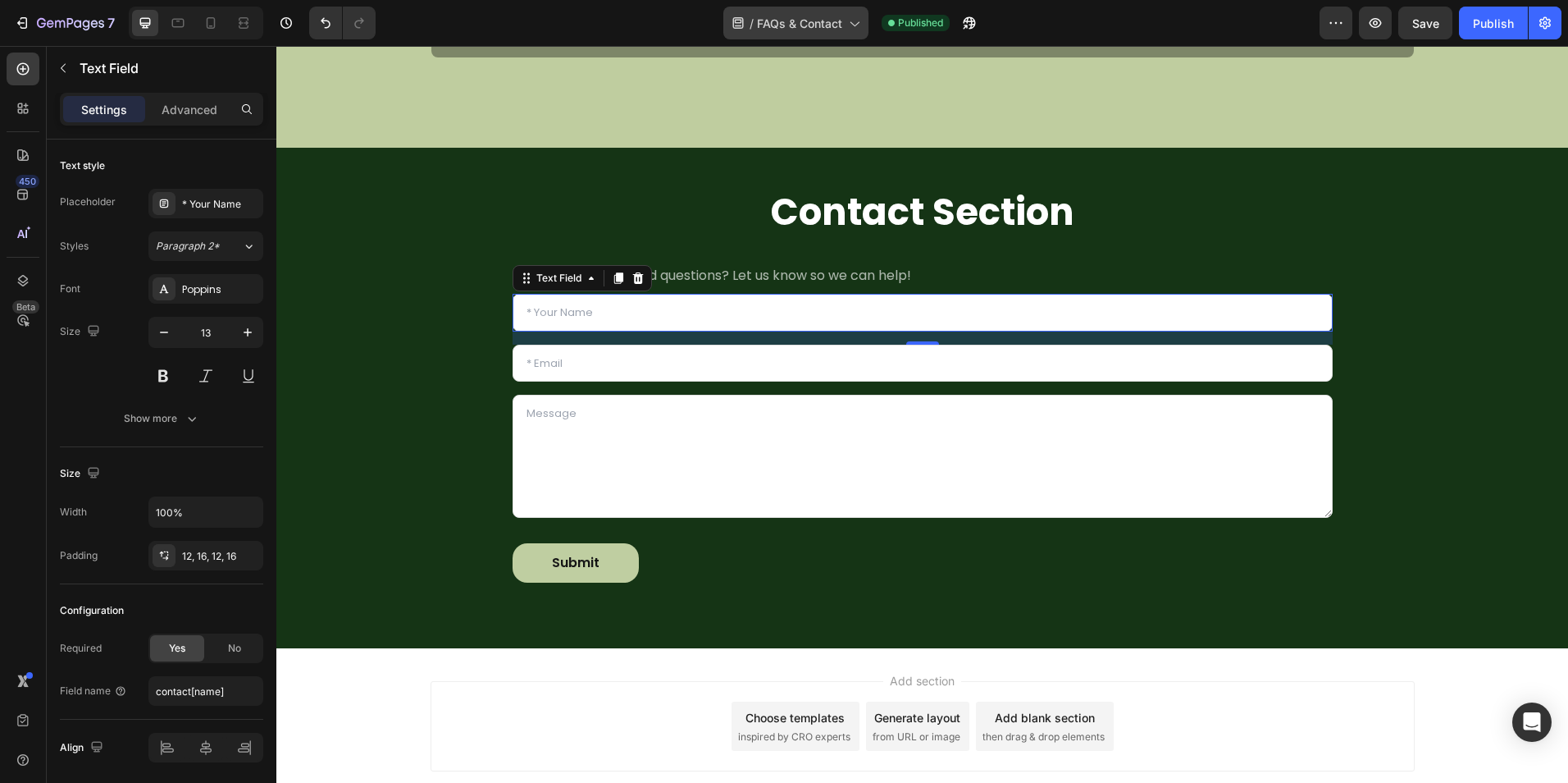
click at [800, 19] on span "FAQs & Contact" at bounding box center [799, 23] width 86 height 17
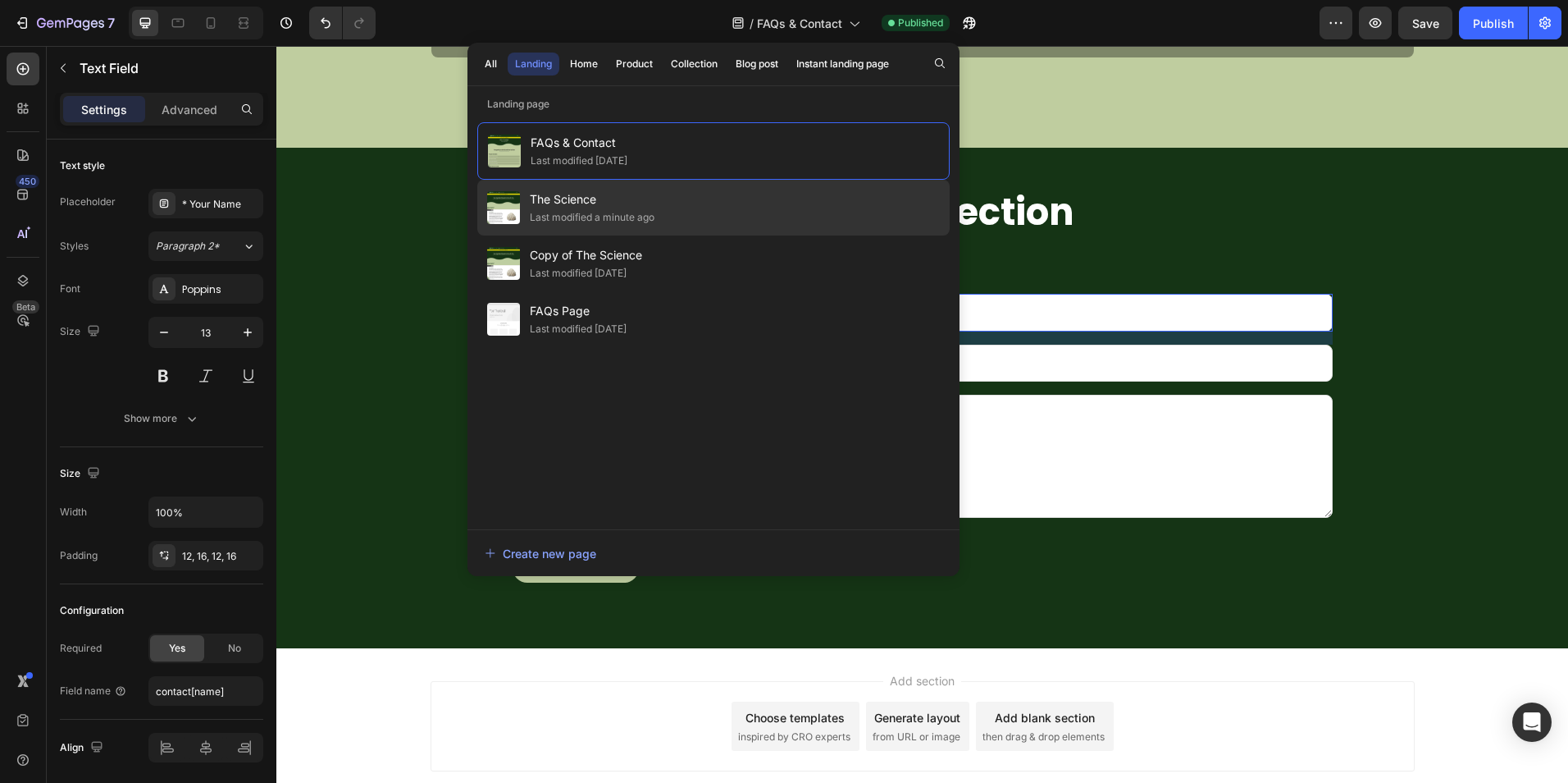
click at [657, 235] on div "The Science Last modified a minute ago" at bounding box center [714, 263] width 472 height 56
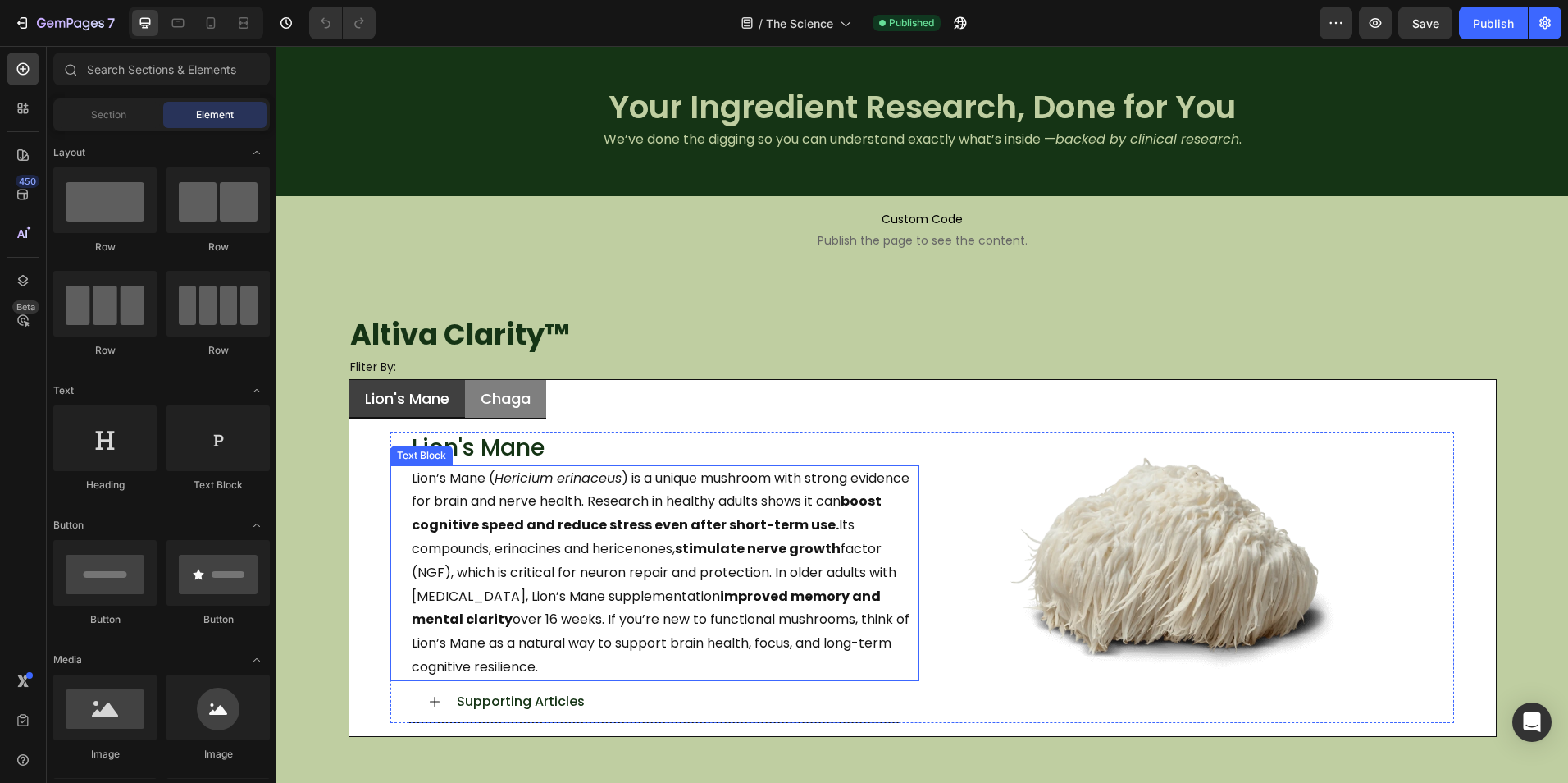
scroll to position [82, 0]
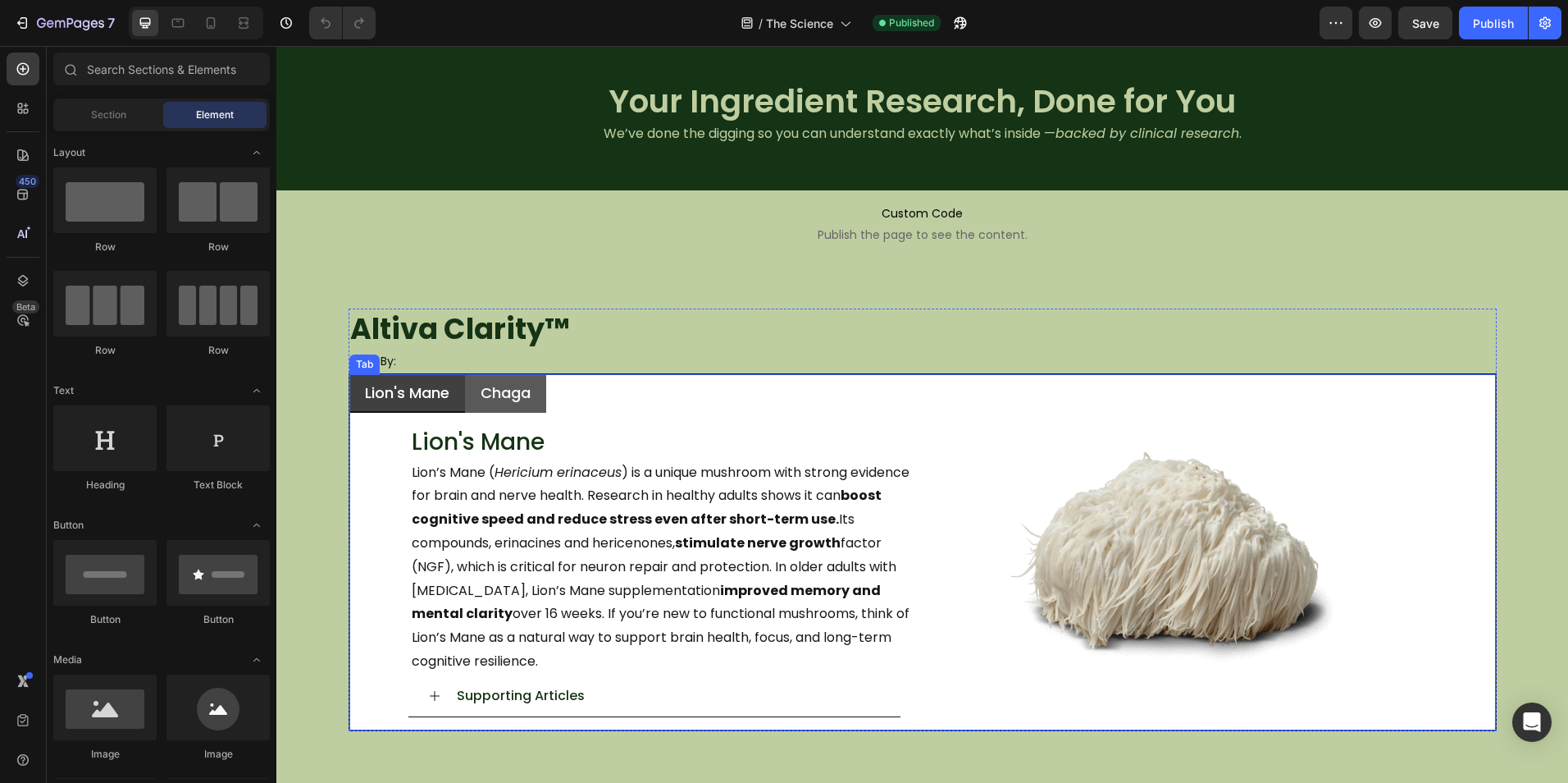
click at [538, 399] on li "Chaga" at bounding box center [504, 393] width 81 height 39
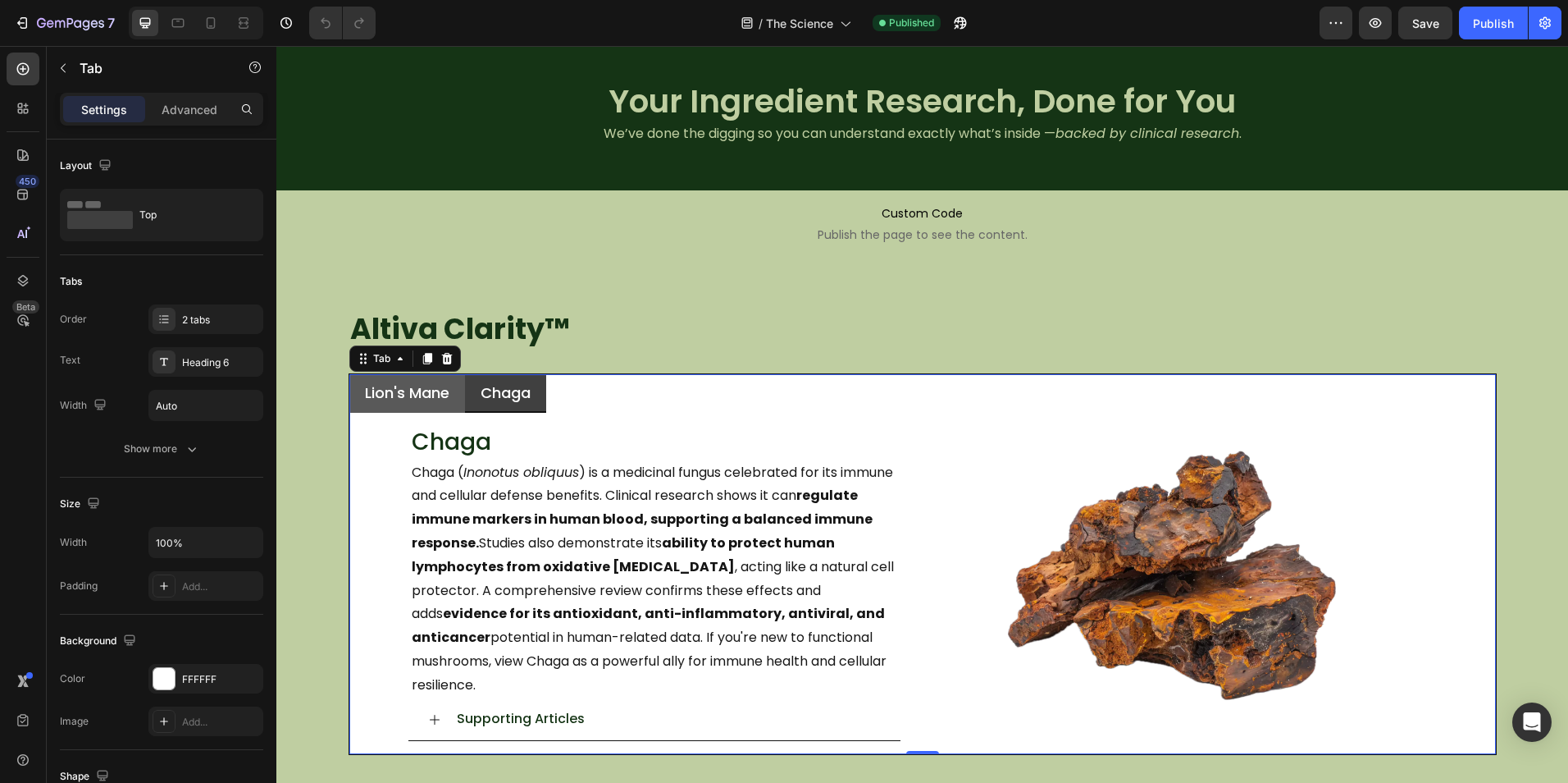
click at [455, 411] on li "Lion's Mane" at bounding box center [407, 393] width 116 height 39
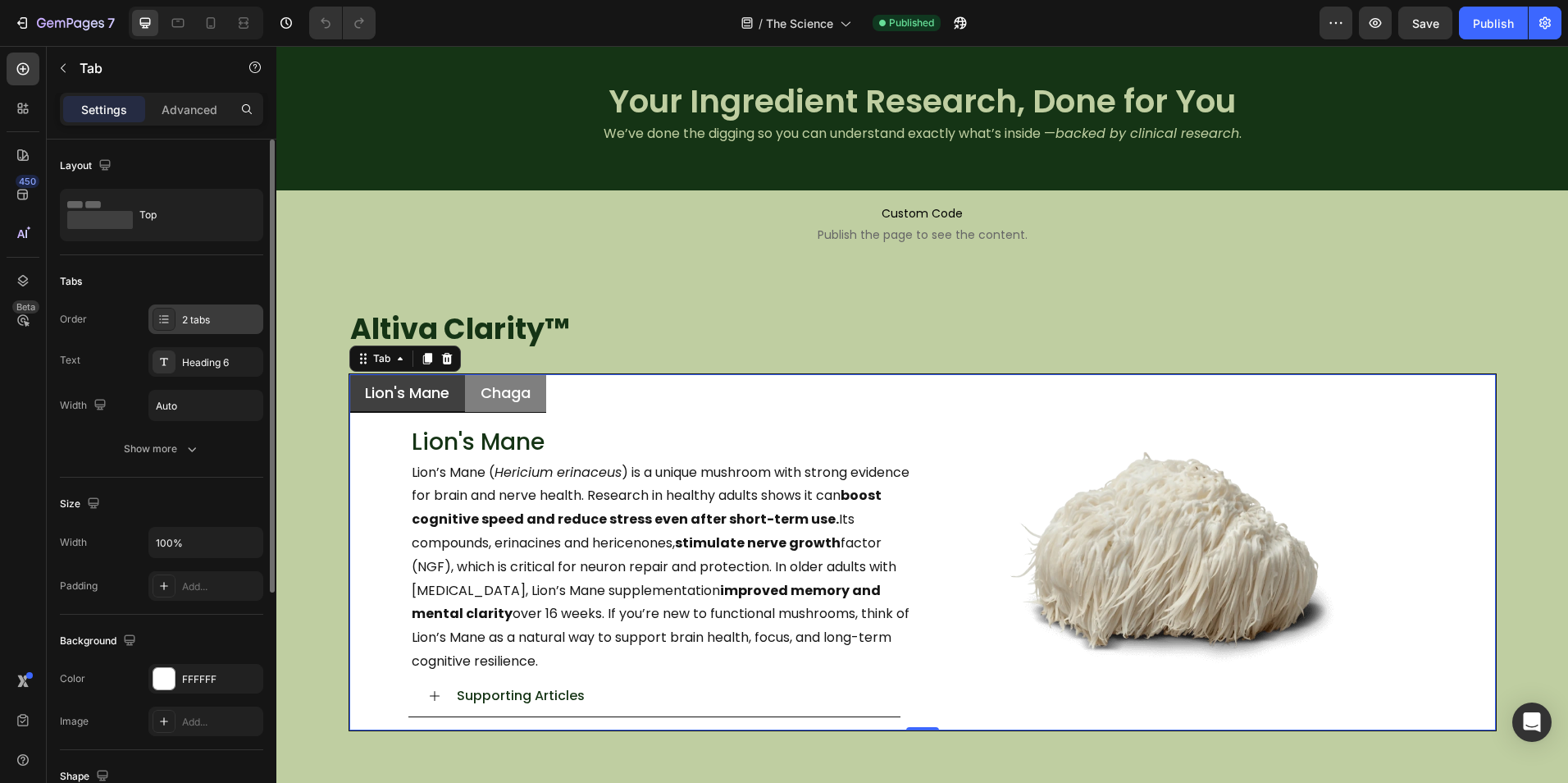
click at [199, 306] on div "2 tabs" at bounding box center [205, 319] width 115 height 30
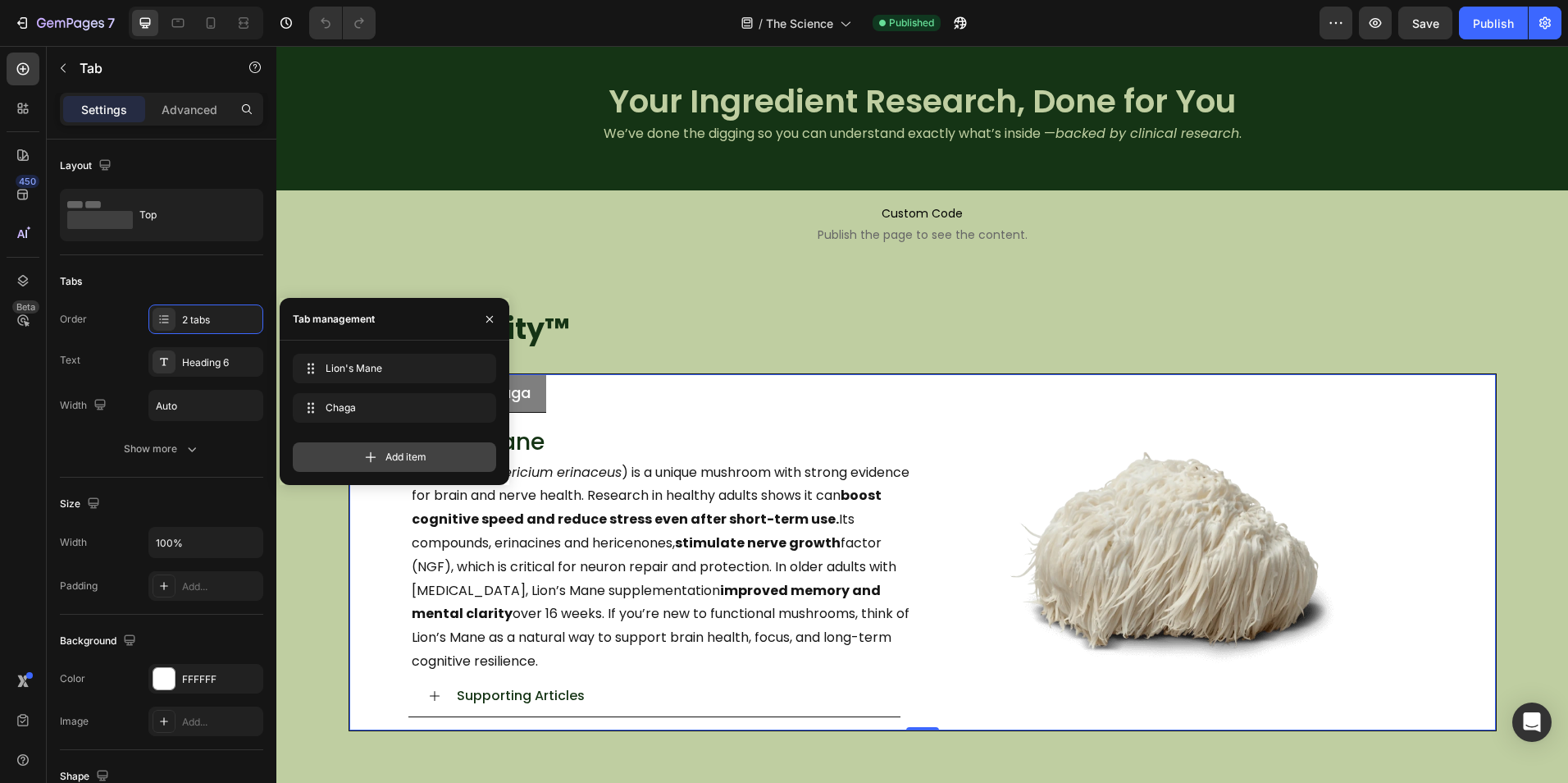
click at [428, 454] on div "Add item" at bounding box center [395, 457] width 203 height 30
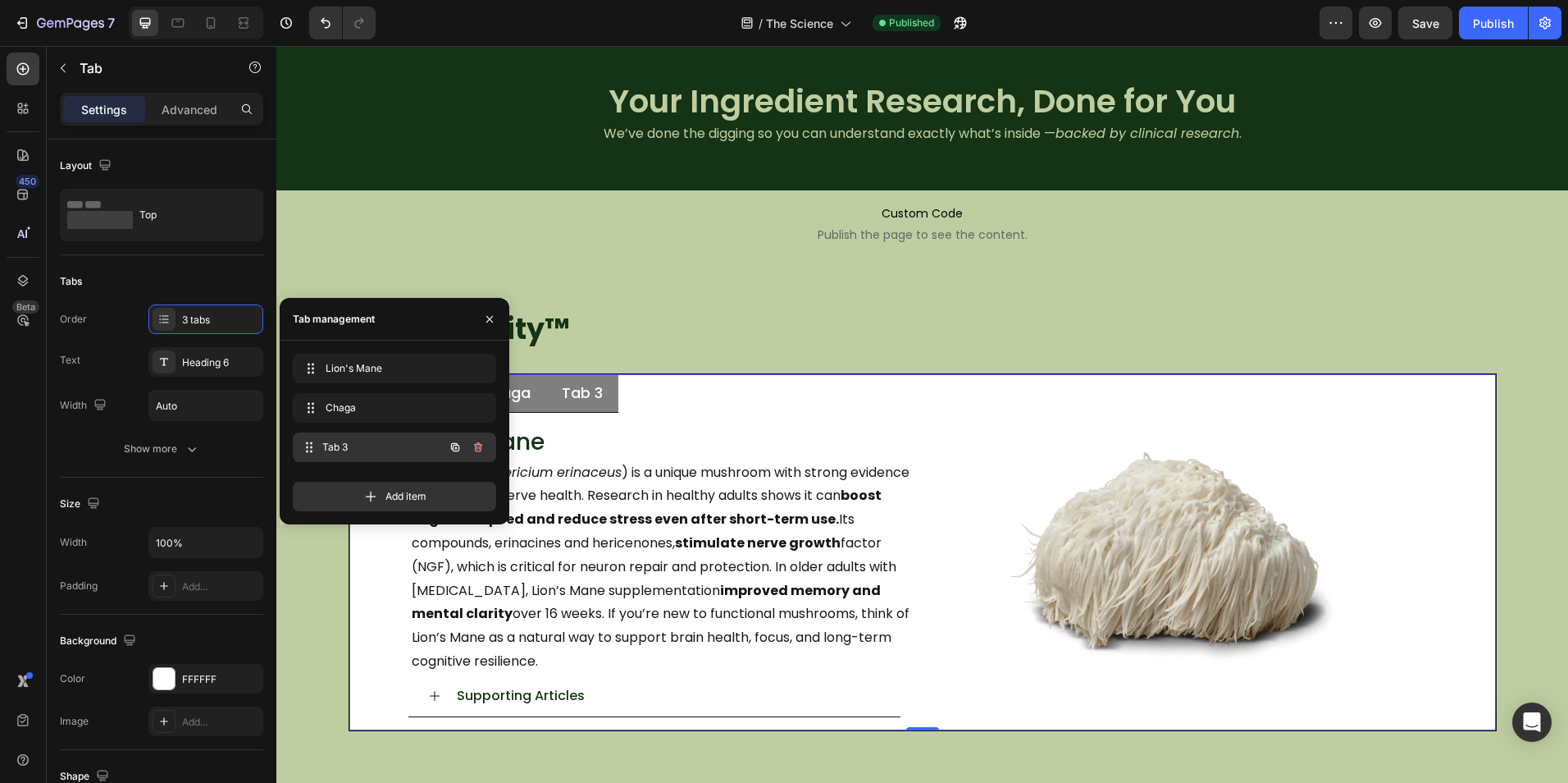
click at [375, 438] on div "Tab 3 Tab 3" at bounding box center [371, 447] width 145 height 23
click at [410, 490] on span "Add item" at bounding box center [406, 496] width 41 height 15
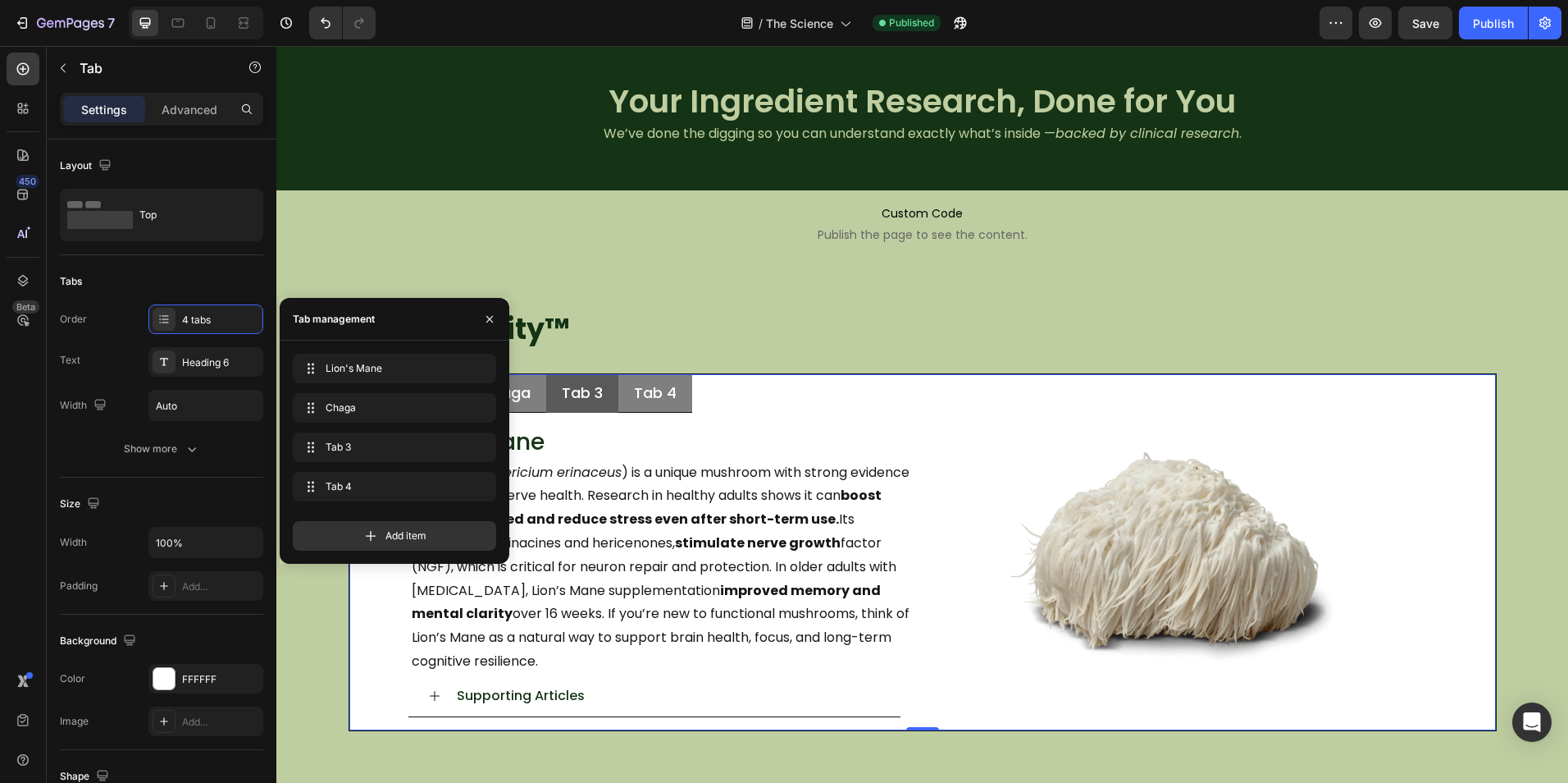
click at [578, 393] on div "Tab 3" at bounding box center [582, 393] width 46 height 24
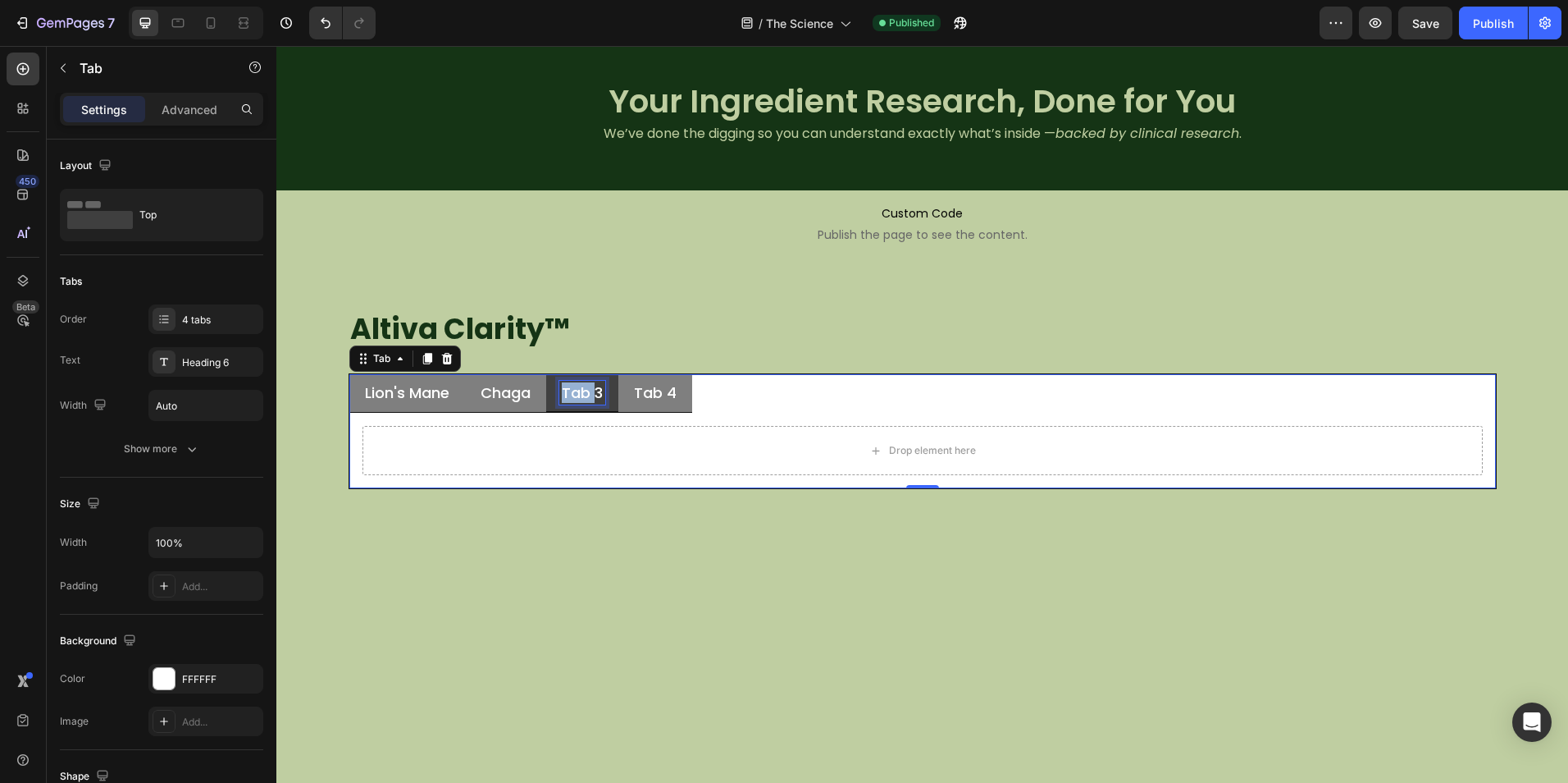
click at [578, 393] on p "Tab 3" at bounding box center [581, 392] width 41 height 19
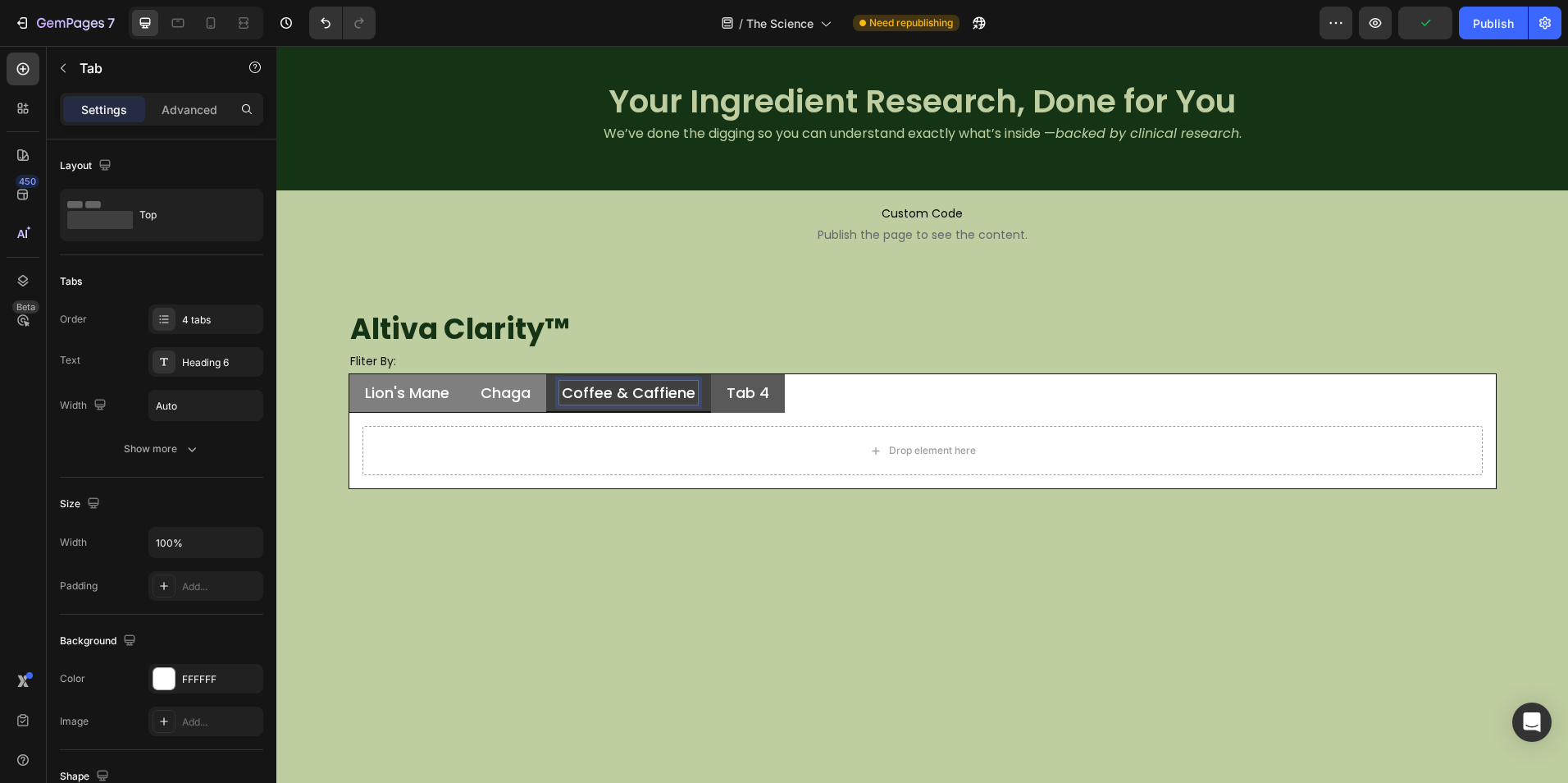
click at [742, 397] on p "Tab 4" at bounding box center [748, 392] width 43 height 19
click at [746, 395] on p "Tab 4" at bounding box center [748, 392] width 43 height 19
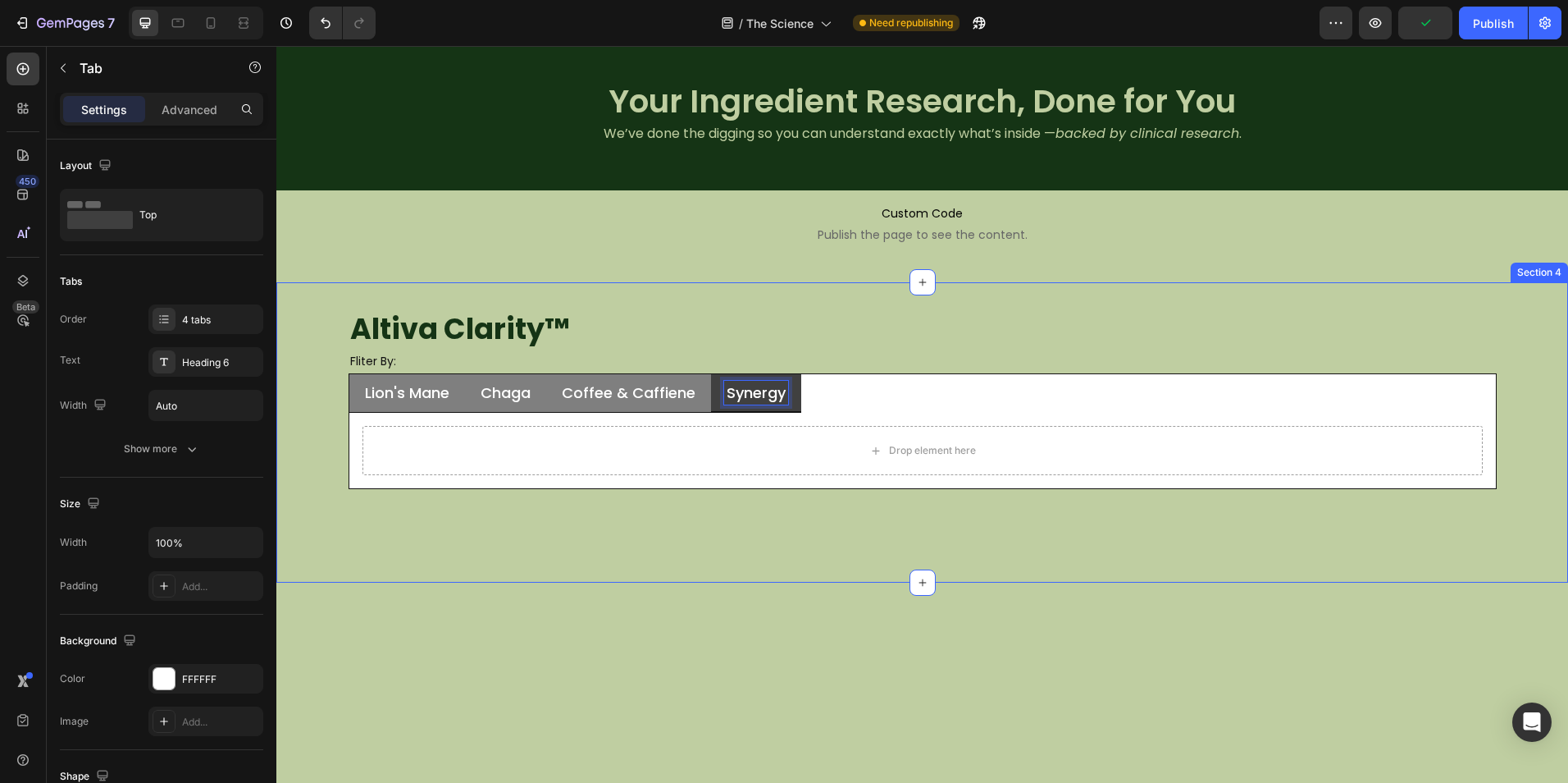
click at [556, 534] on div "Altiva Clarity ™ Heading Fliter By: Heading Lion's Mane Chaga Coffee & Caffiene…" at bounding box center [921, 432] width 1291 height 300
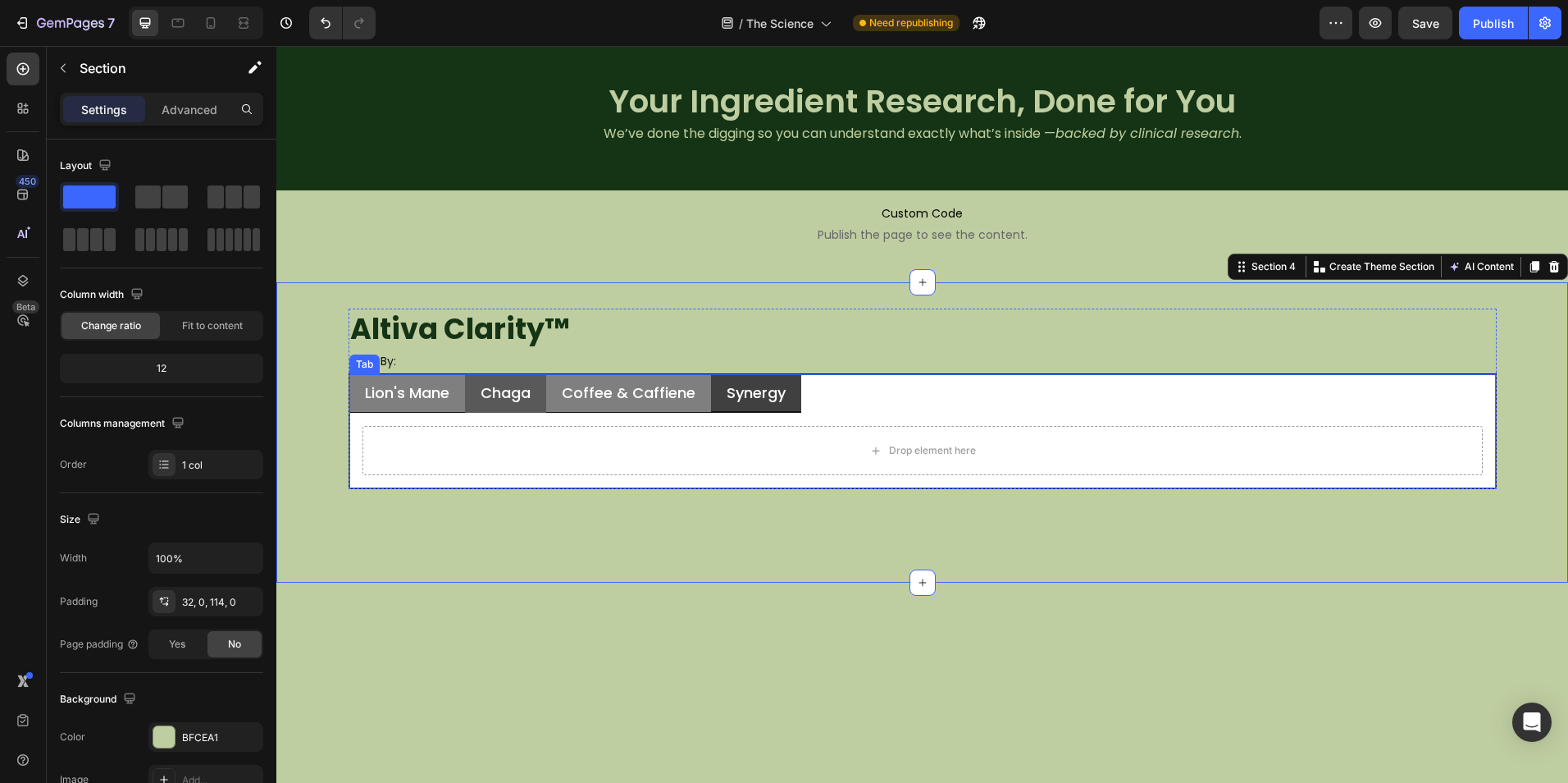
click at [525, 393] on p "Chaga" at bounding box center [505, 392] width 50 height 19
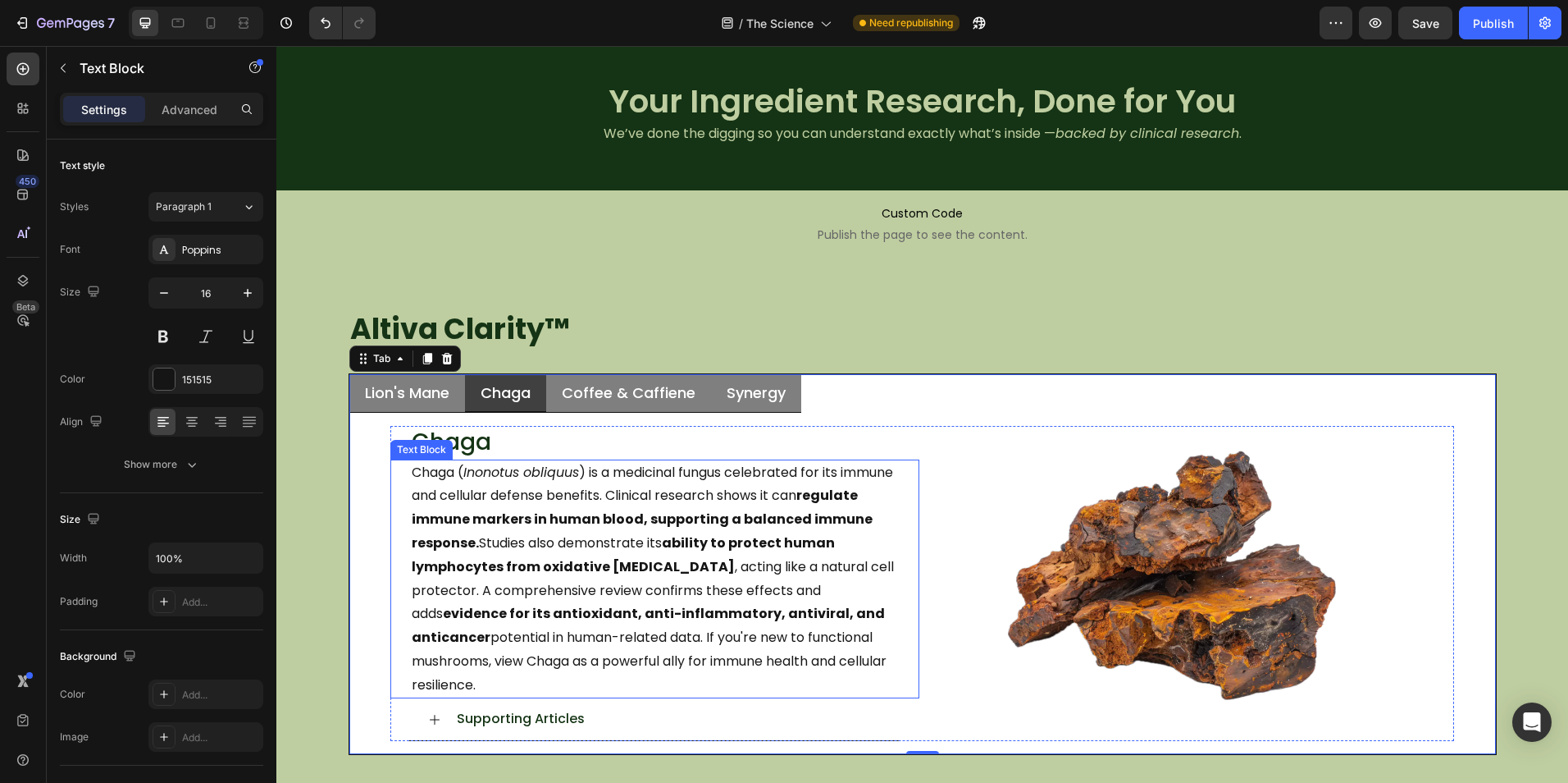
click at [391, 586] on div "Chaga ( Inonotus obliquus ) is a medicinal fungus celebrated for its immune and…" at bounding box center [655, 580] width 529 height 239
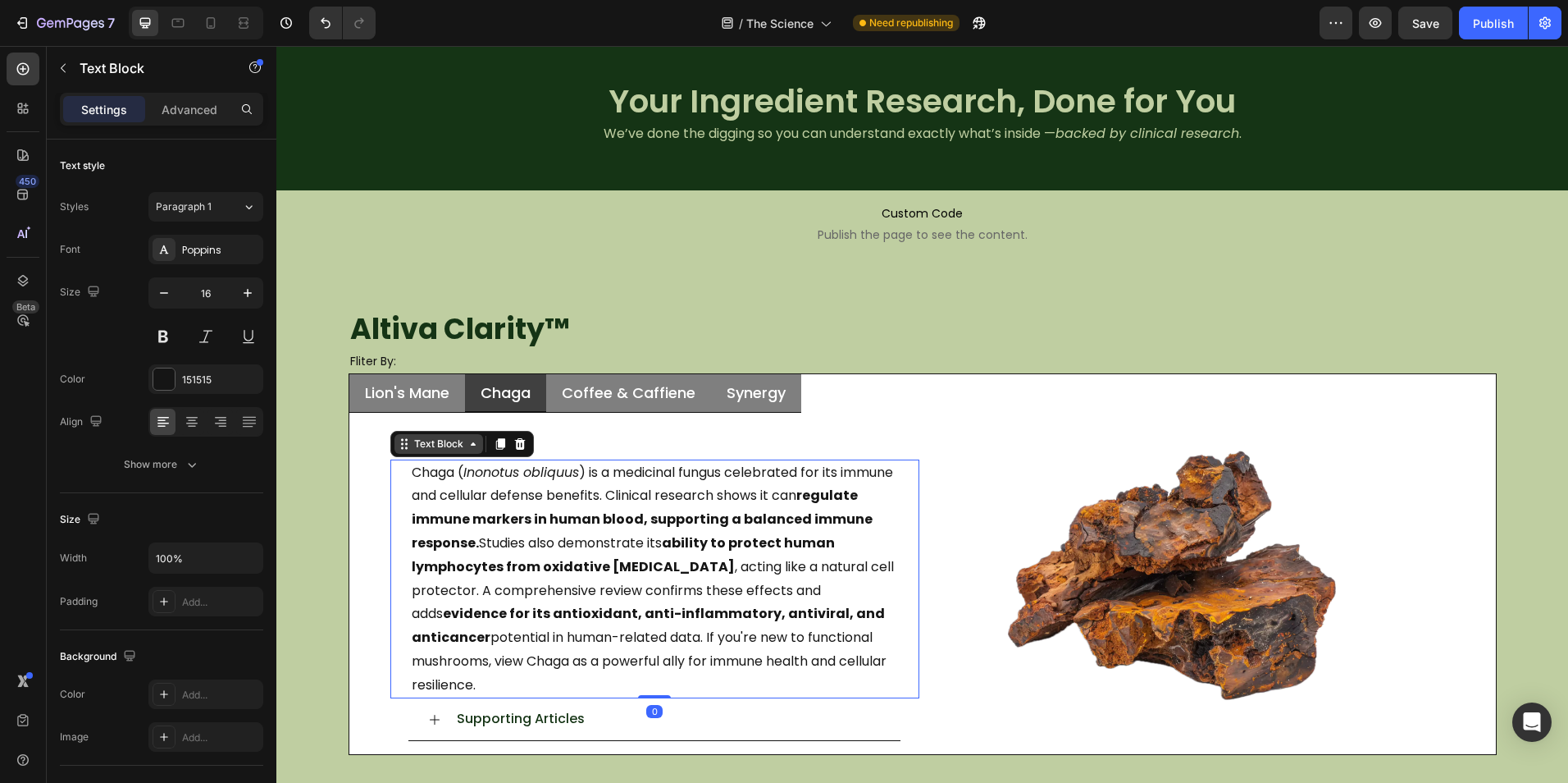
click at [417, 441] on div "Text Block" at bounding box center [439, 444] width 56 height 15
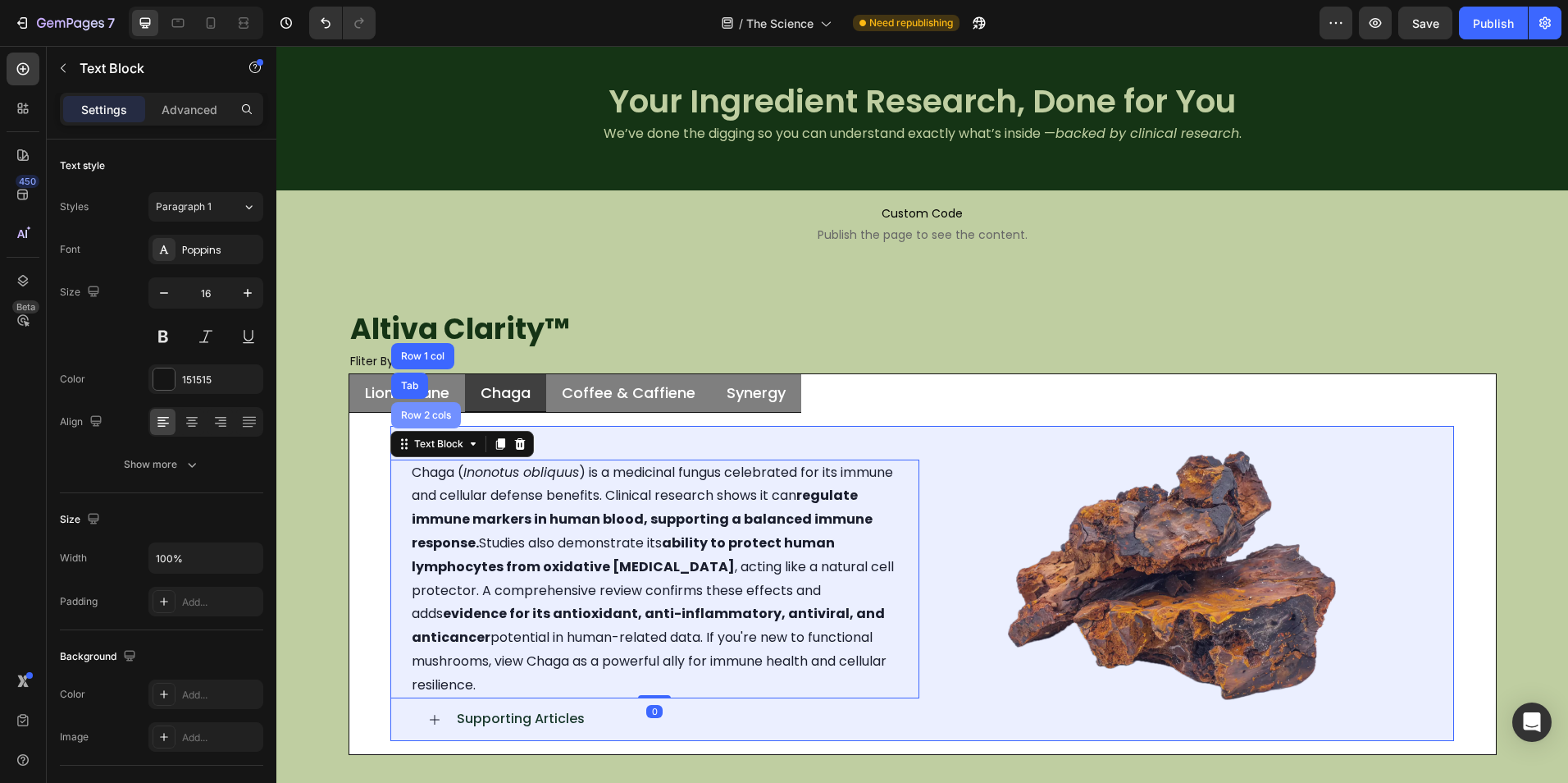
click at [418, 406] on div "Row 2 cols" at bounding box center [426, 415] width 70 height 26
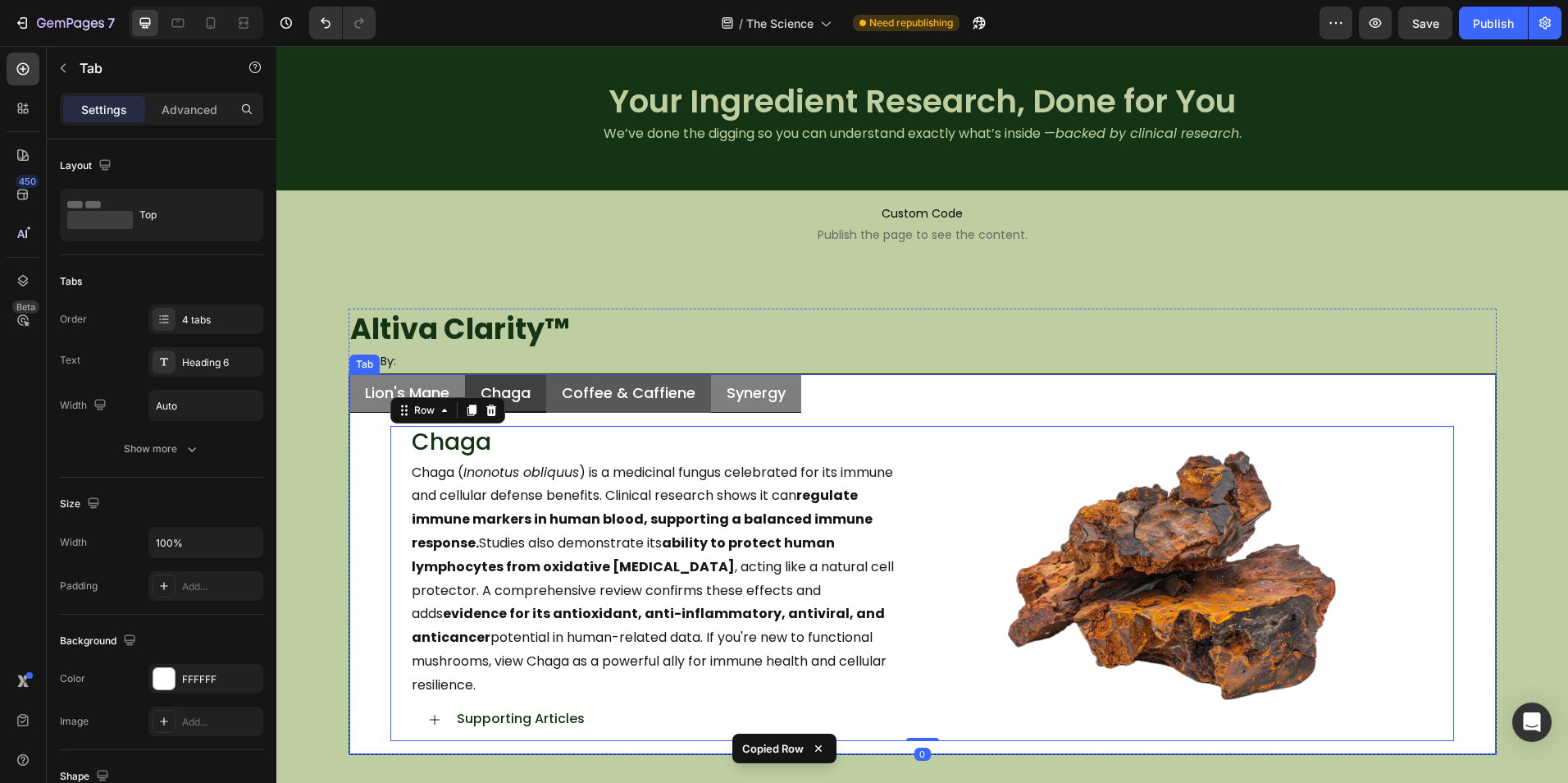
click at [571, 376] on li "Coffee & Caffiene" at bounding box center [628, 393] width 164 height 39
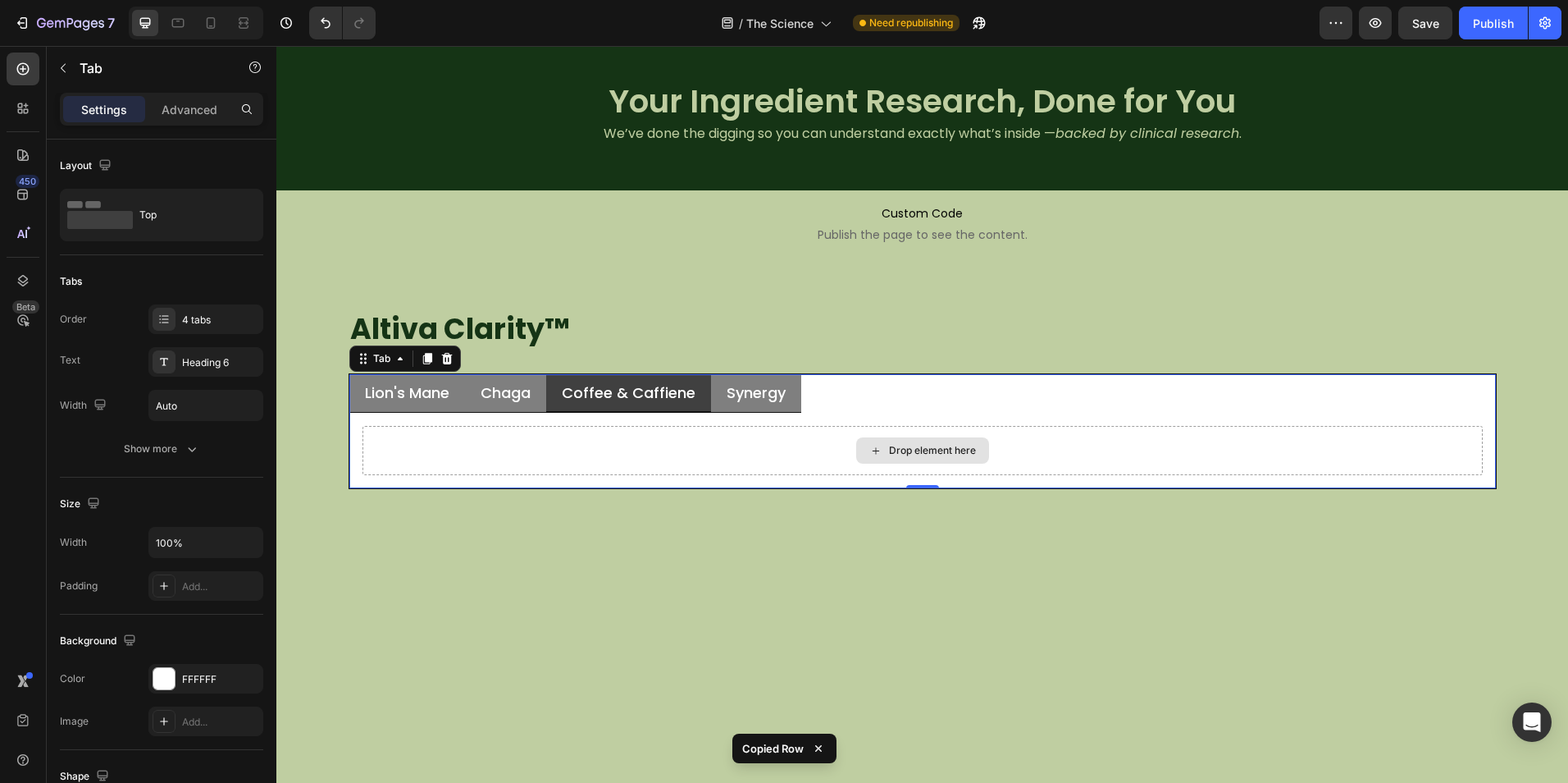
click at [561, 449] on div "Drop element here" at bounding box center [923, 450] width 1120 height 49
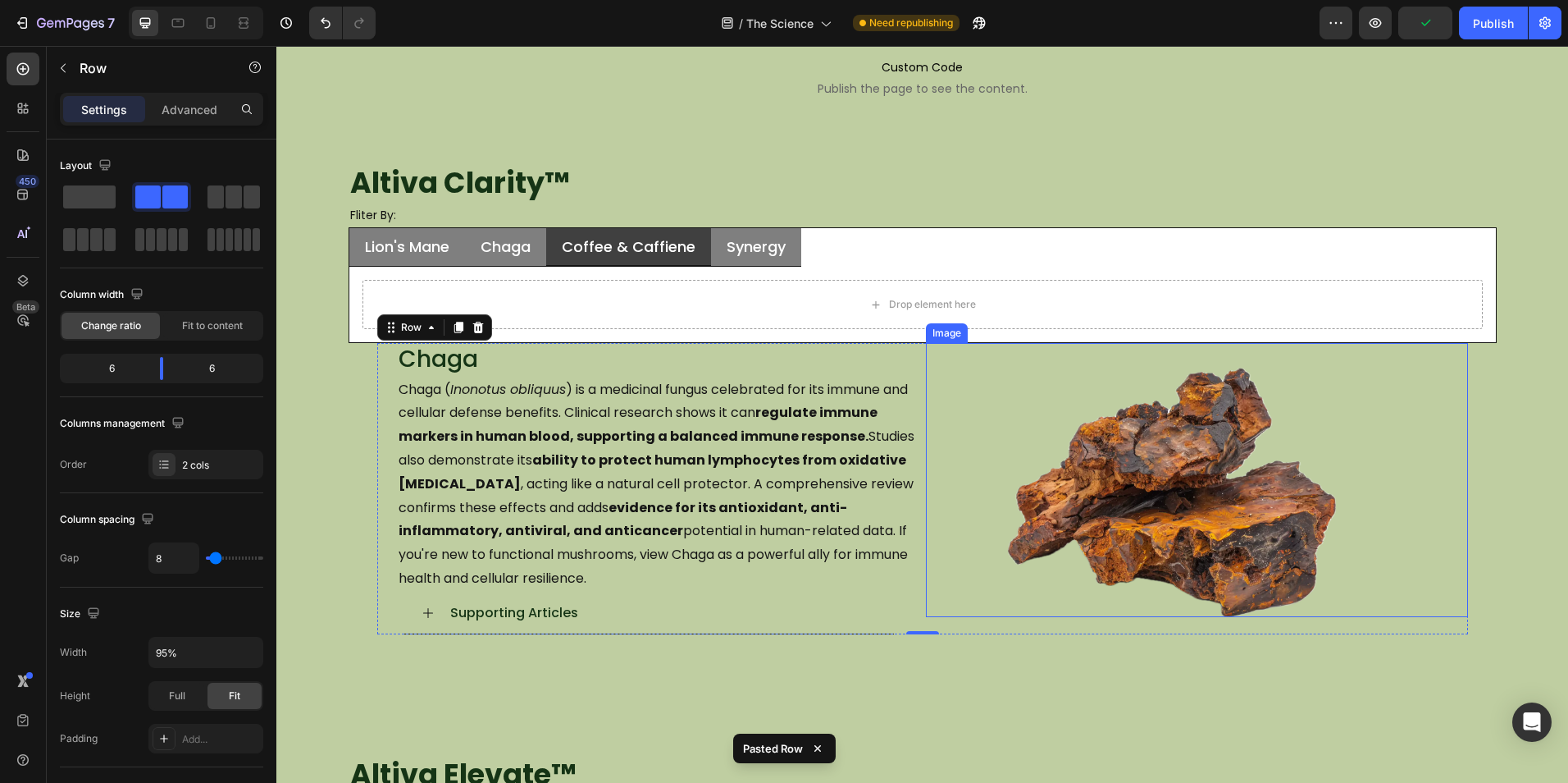
scroll to position [246, 0]
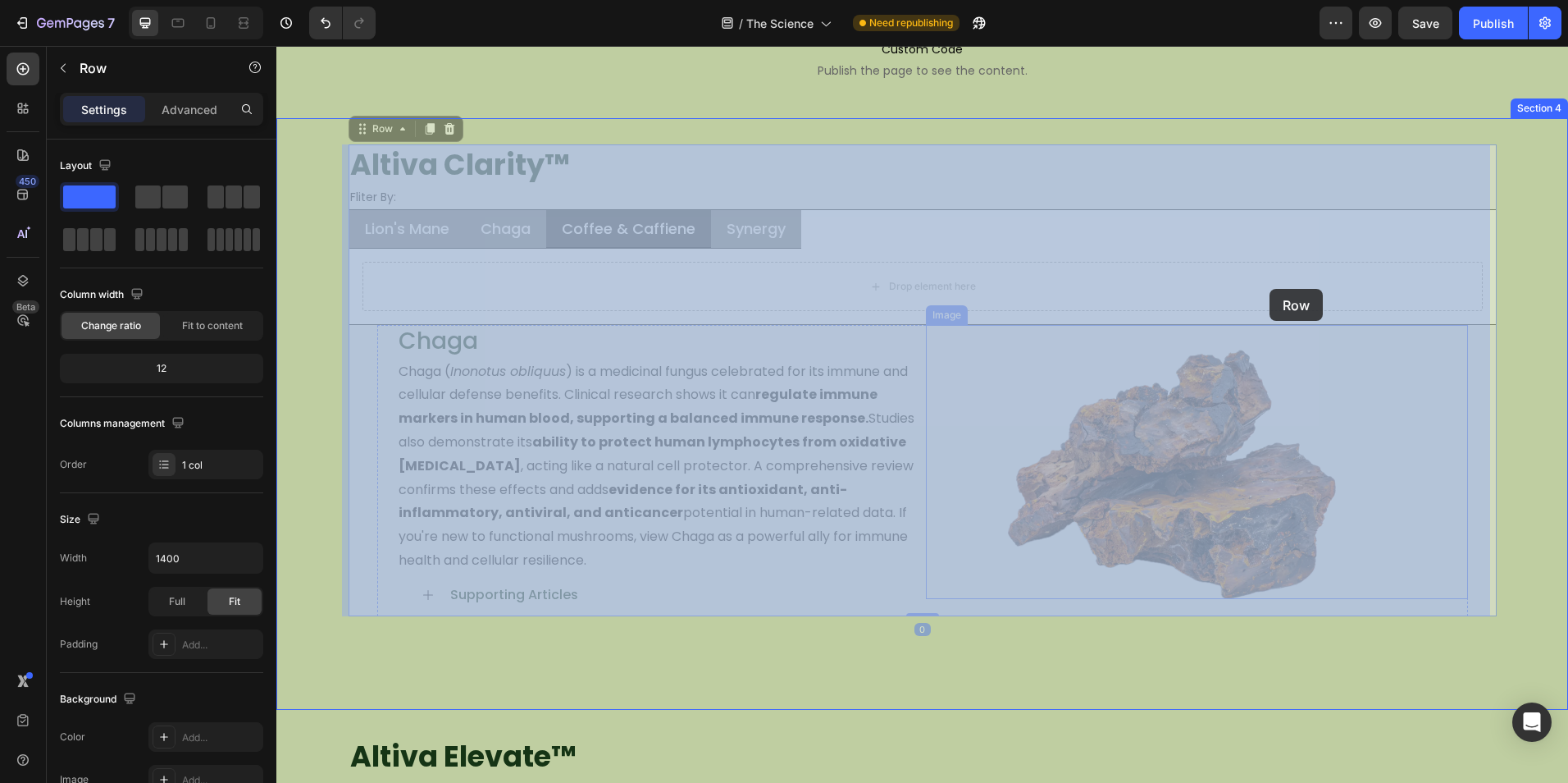
drag, startPoint x: 1480, startPoint y: 518, endPoint x: 1269, endPoint y: 289, distance: 311.4
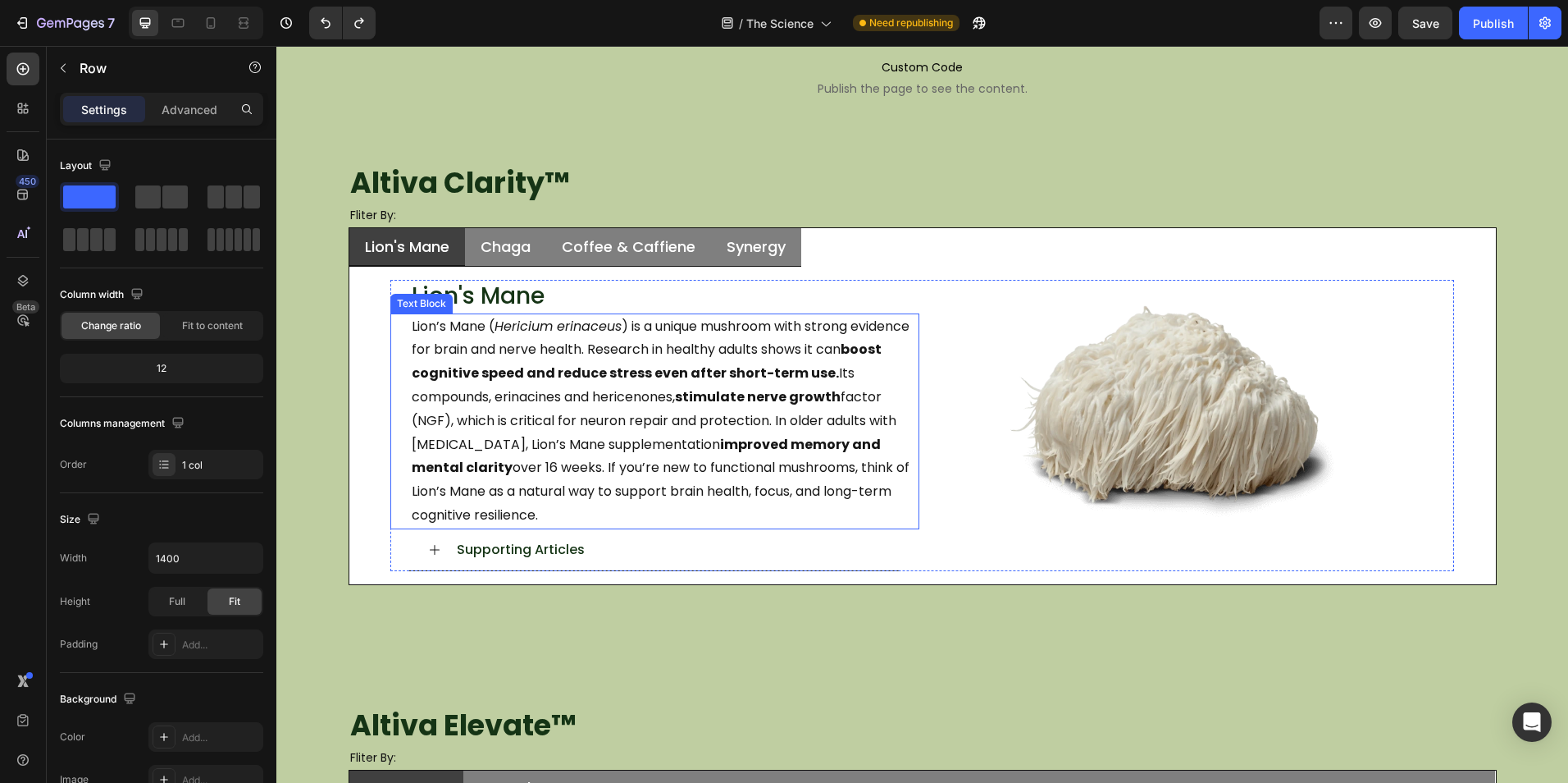
scroll to position [164, 0]
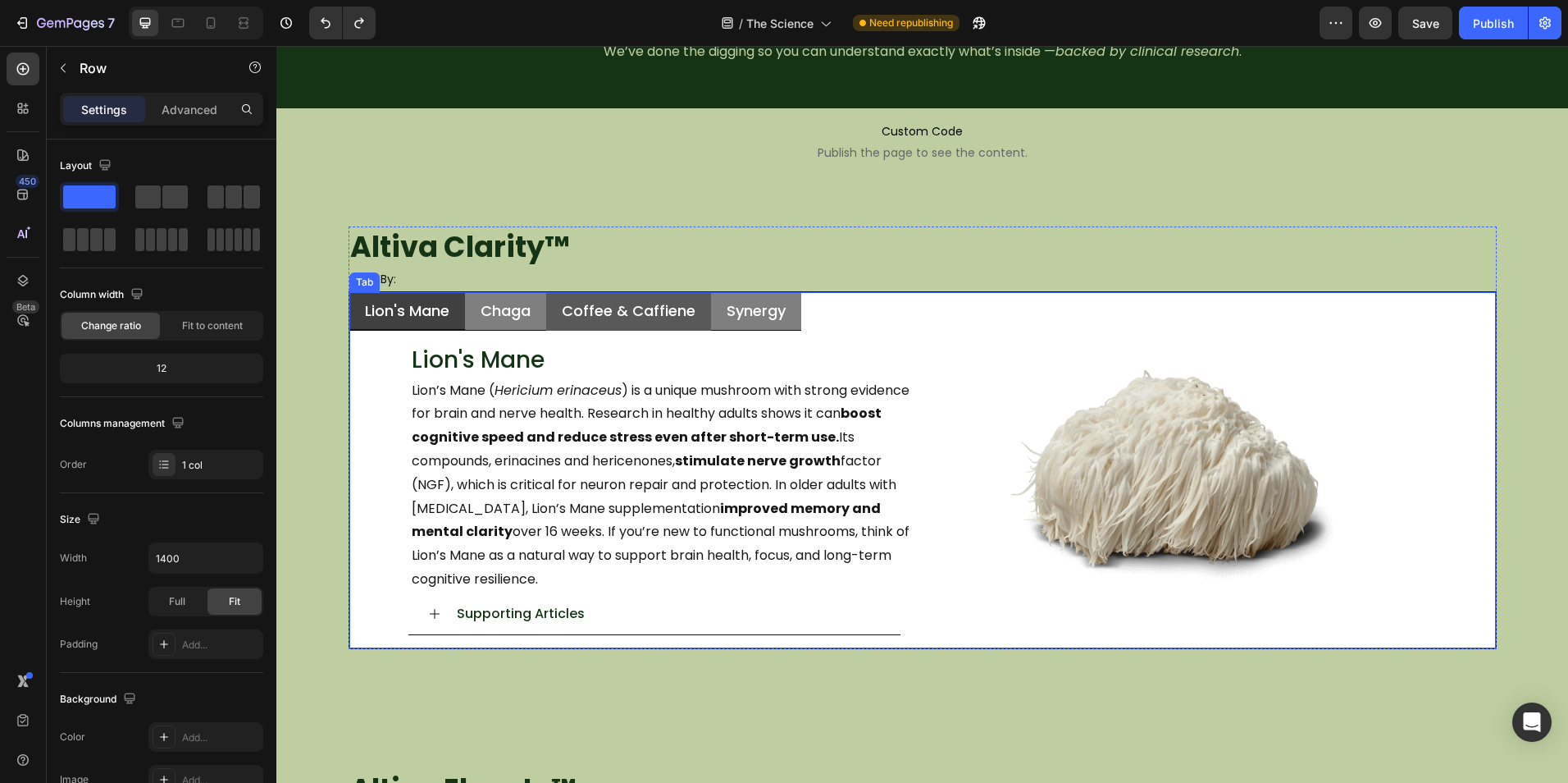
click at [669, 306] on p "Coffee & Caffiene" at bounding box center [628, 310] width 134 height 19
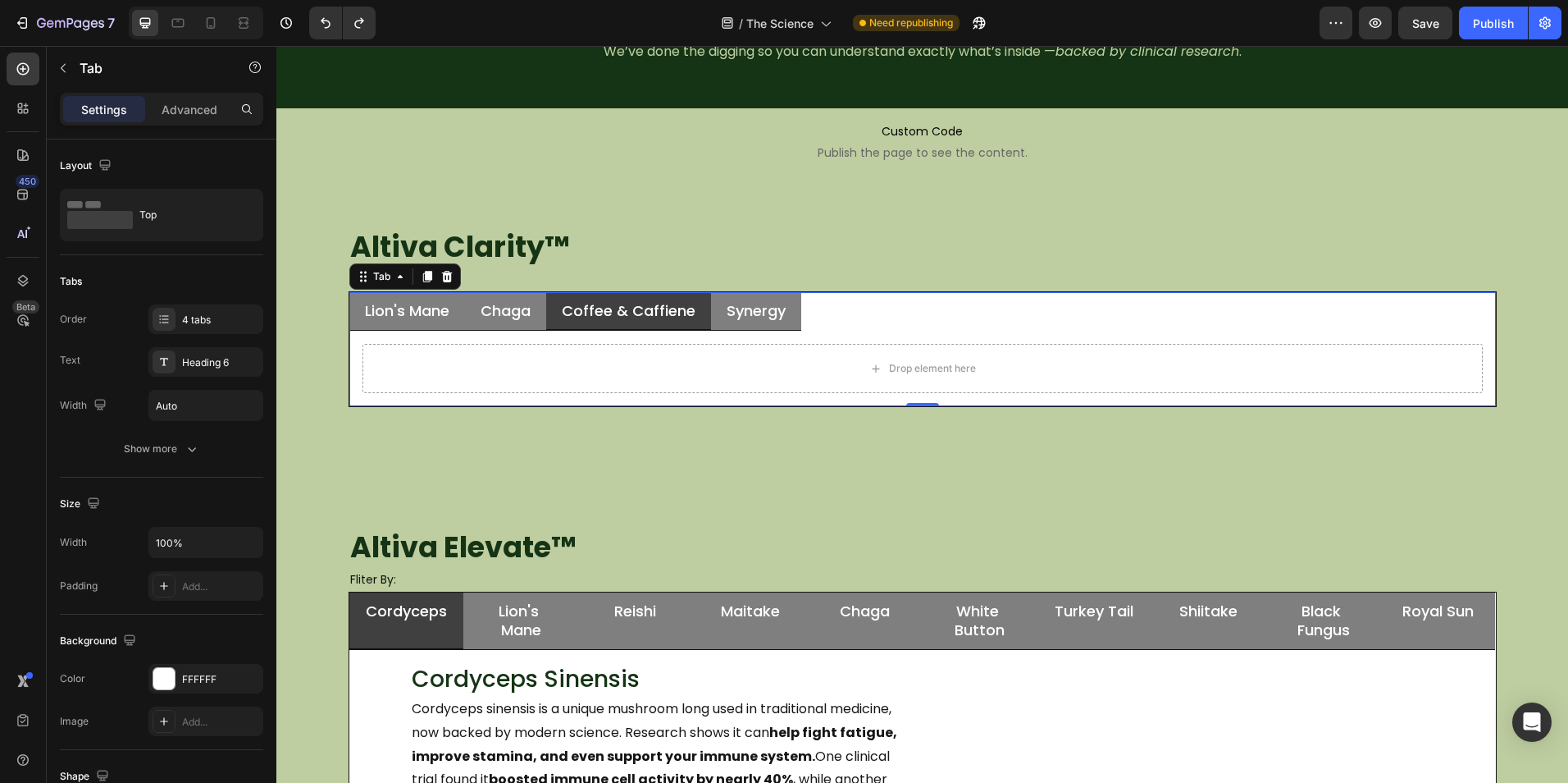
click at [818, 314] on ul "Lion's Mane Chaga Coffee & Caffiene Synergy" at bounding box center [922, 311] width 1146 height 39
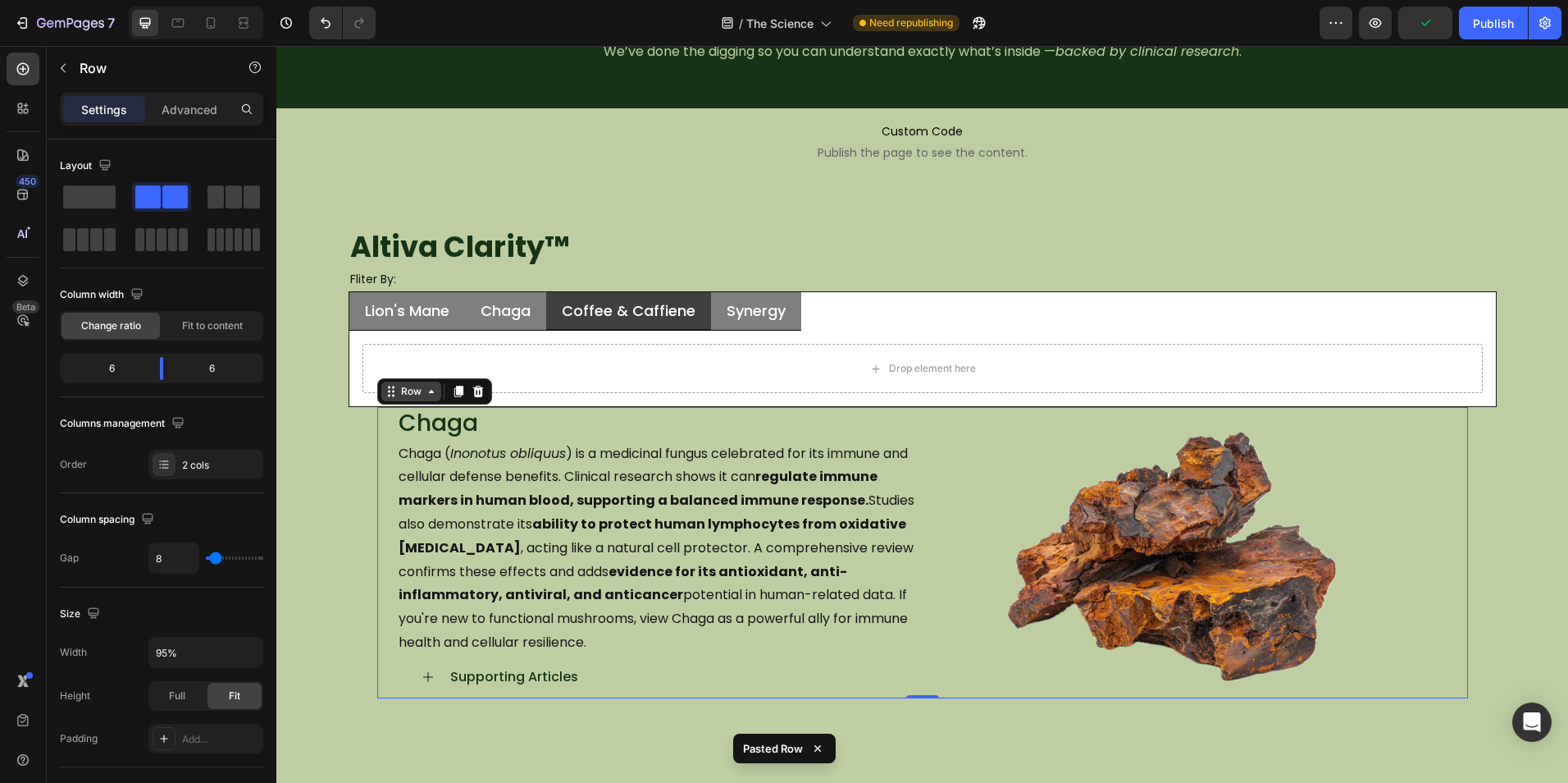
click at [401, 394] on div "Row" at bounding box center [411, 391] width 27 height 15
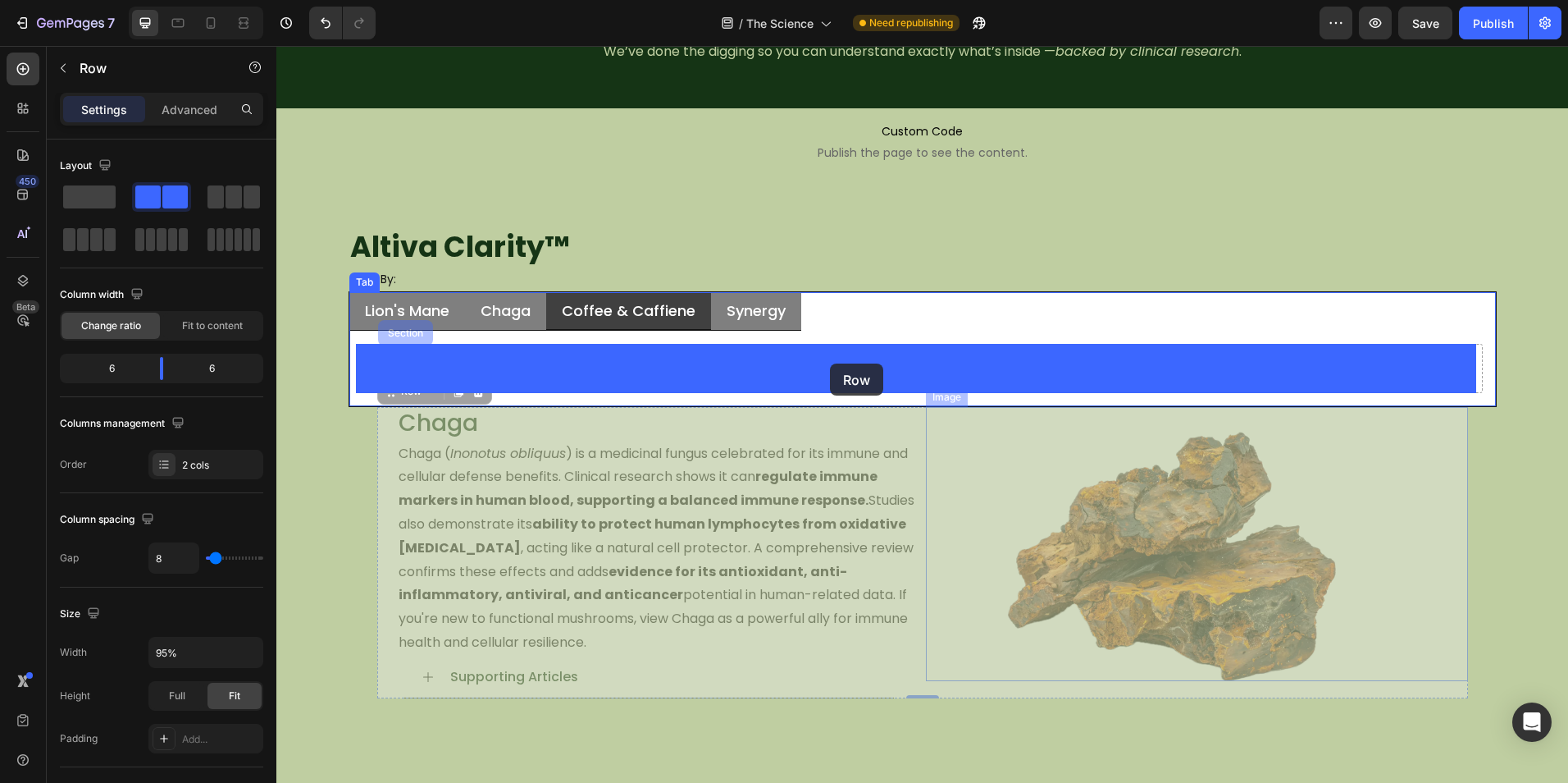
drag, startPoint x: 940, startPoint y: 691, endPoint x: 830, endPoint y: 365, distance: 344.1
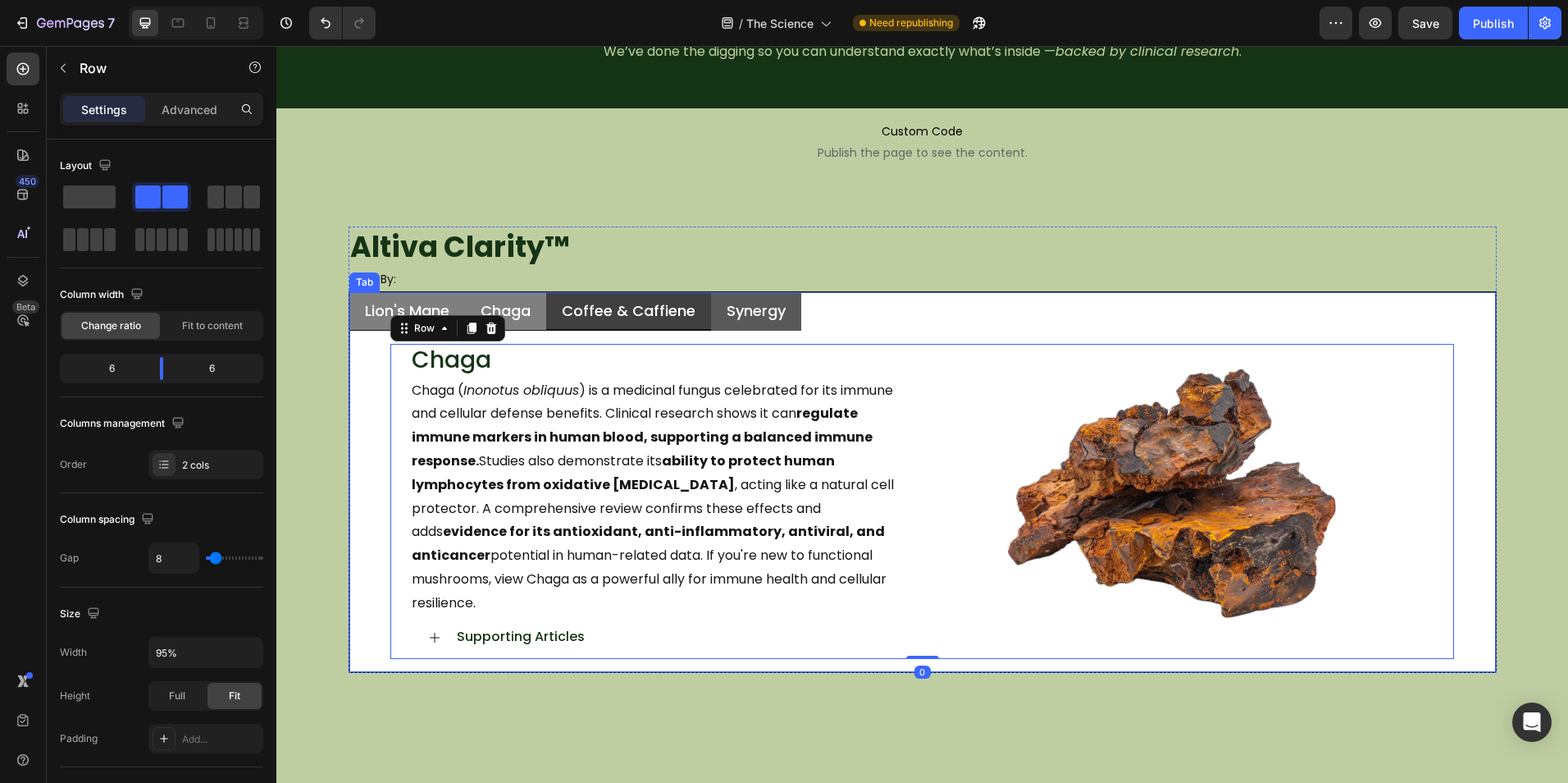
click at [779, 325] on li "Synergy" at bounding box center [756, 311] width 90 height 39
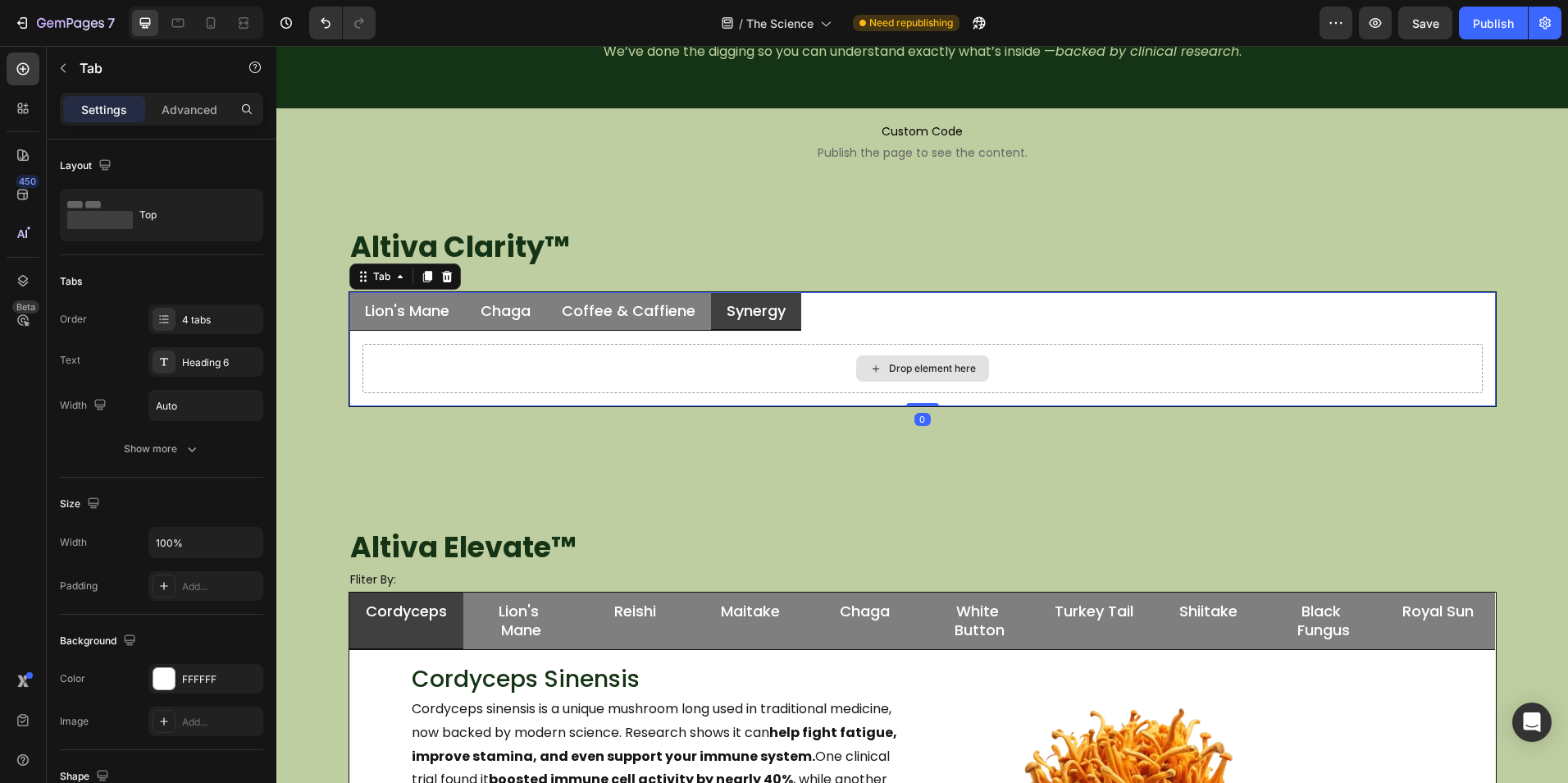
click at [791, 374] on div "Drop element here" at bounding box center [923, 368] width 1120 height 49
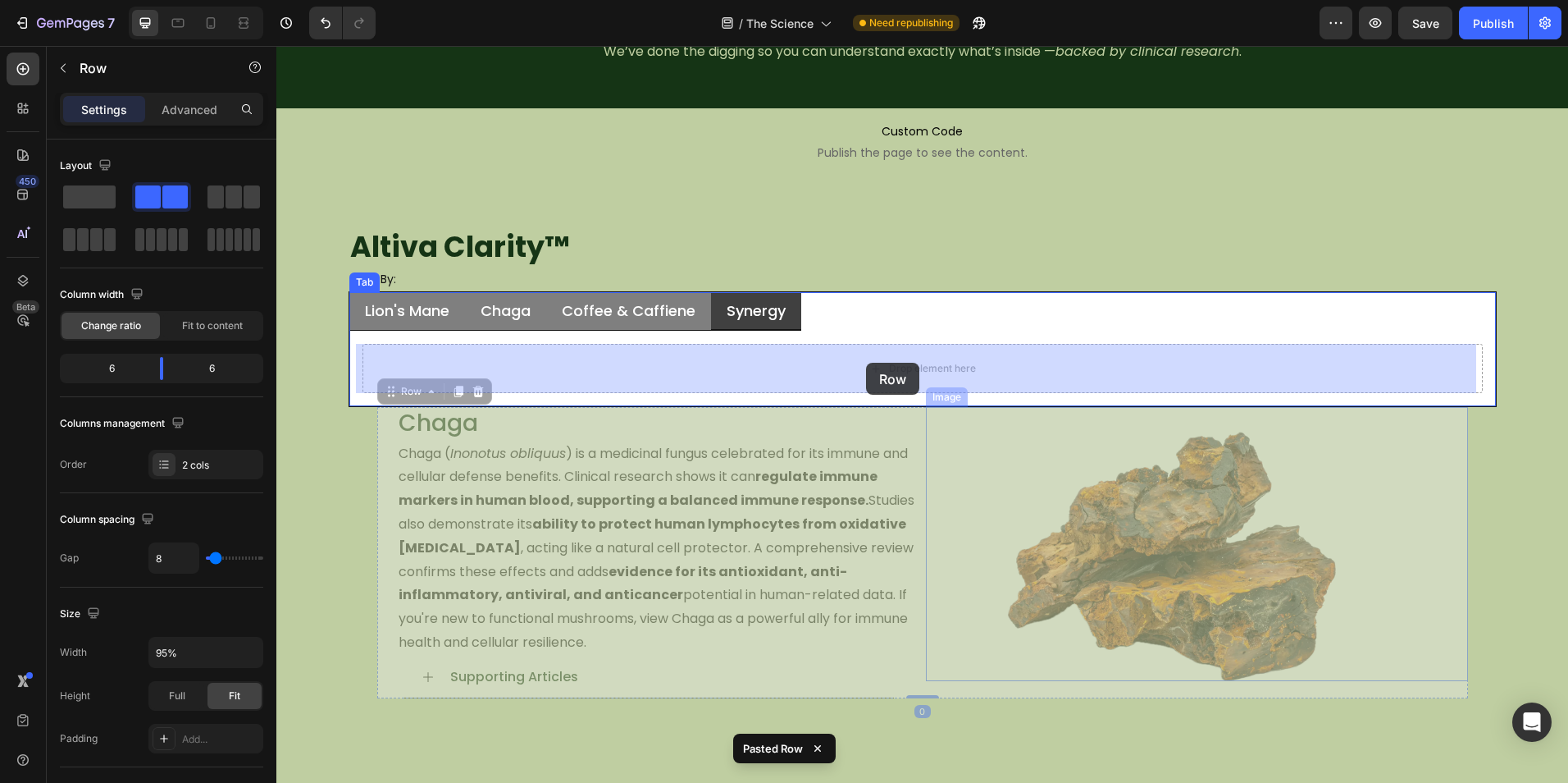
drag, startPoint x: 942, startPoint y: 691, endPoint x: 866, endPoint y: 376, distance: 324.0
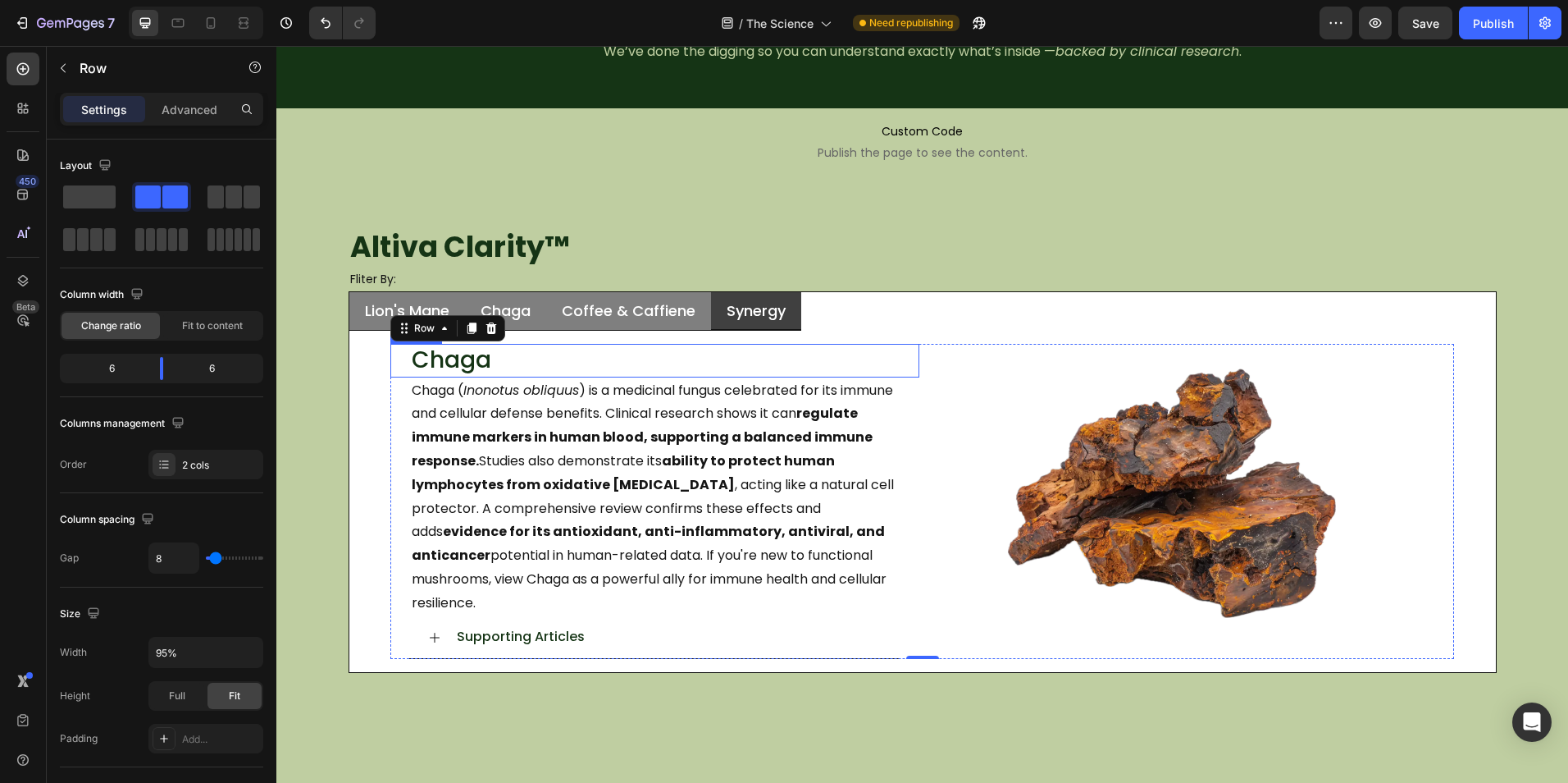
click at [506, 353] on h2 "Chaga" at bounding box center [664, 360] width 509 height 33
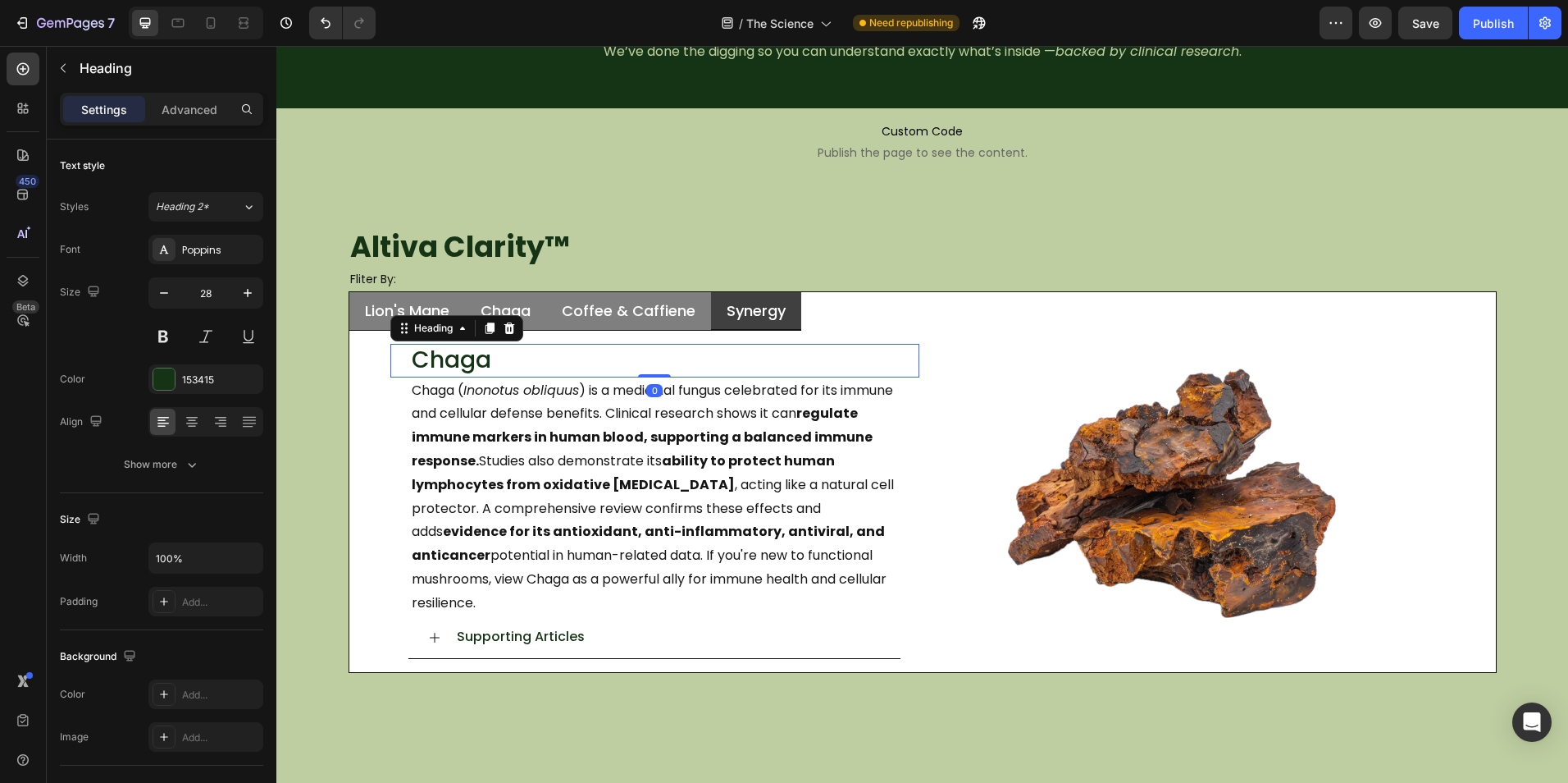
click at [506, 353] on h2 "Chaga" at bounding box center [664, 360] width 509 height 33
click at [506, 353] on p "Chaga" at bounding box center [664, 360] width 505 height 30
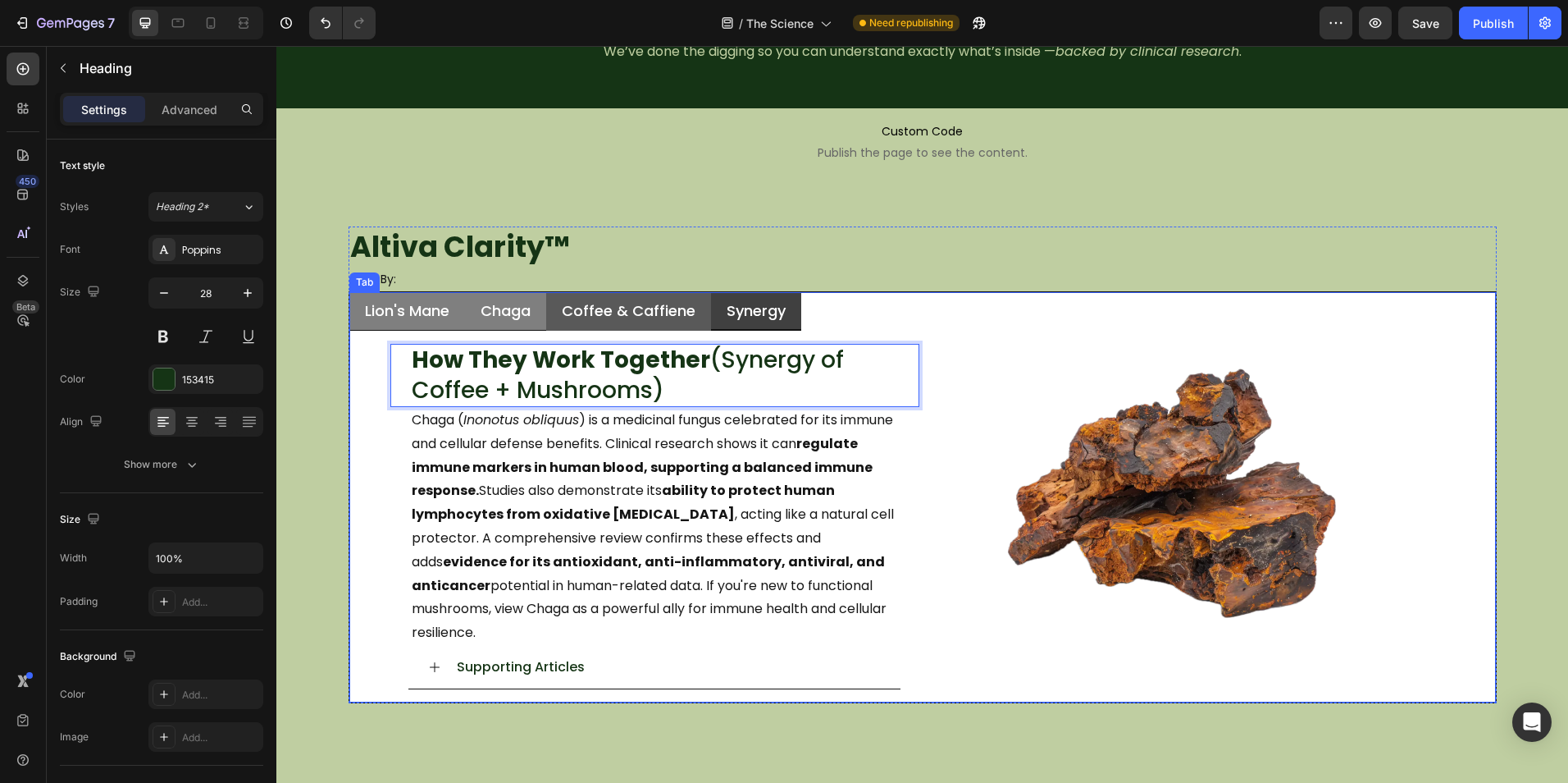
click at [693, 322] on li "Coffee & Caffiene" at bounding box center [628, 311] width 164 height 39
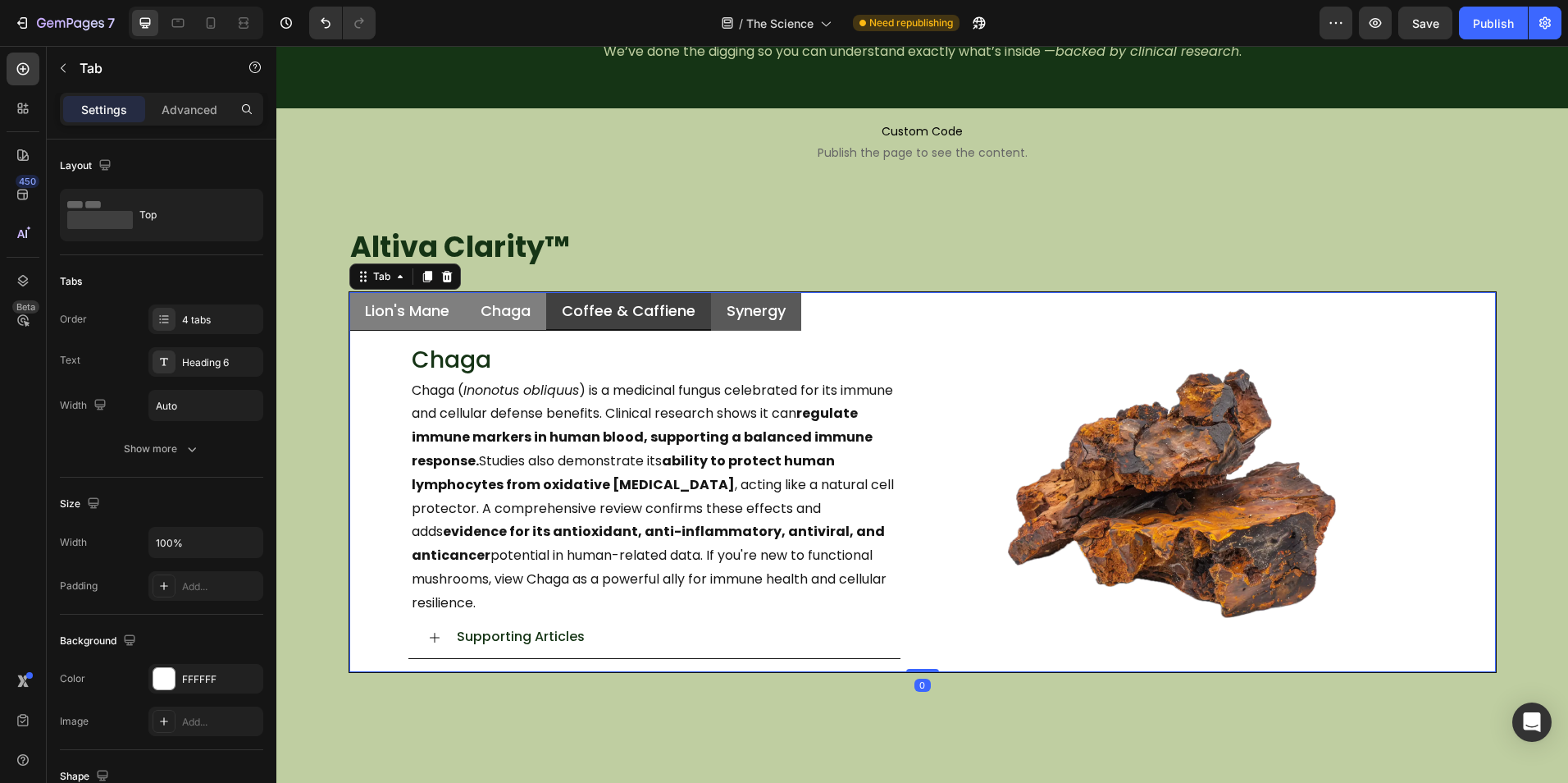
click at [724, 318] on div "Synergy" at bounding box center [756, 310] width 64 height 24
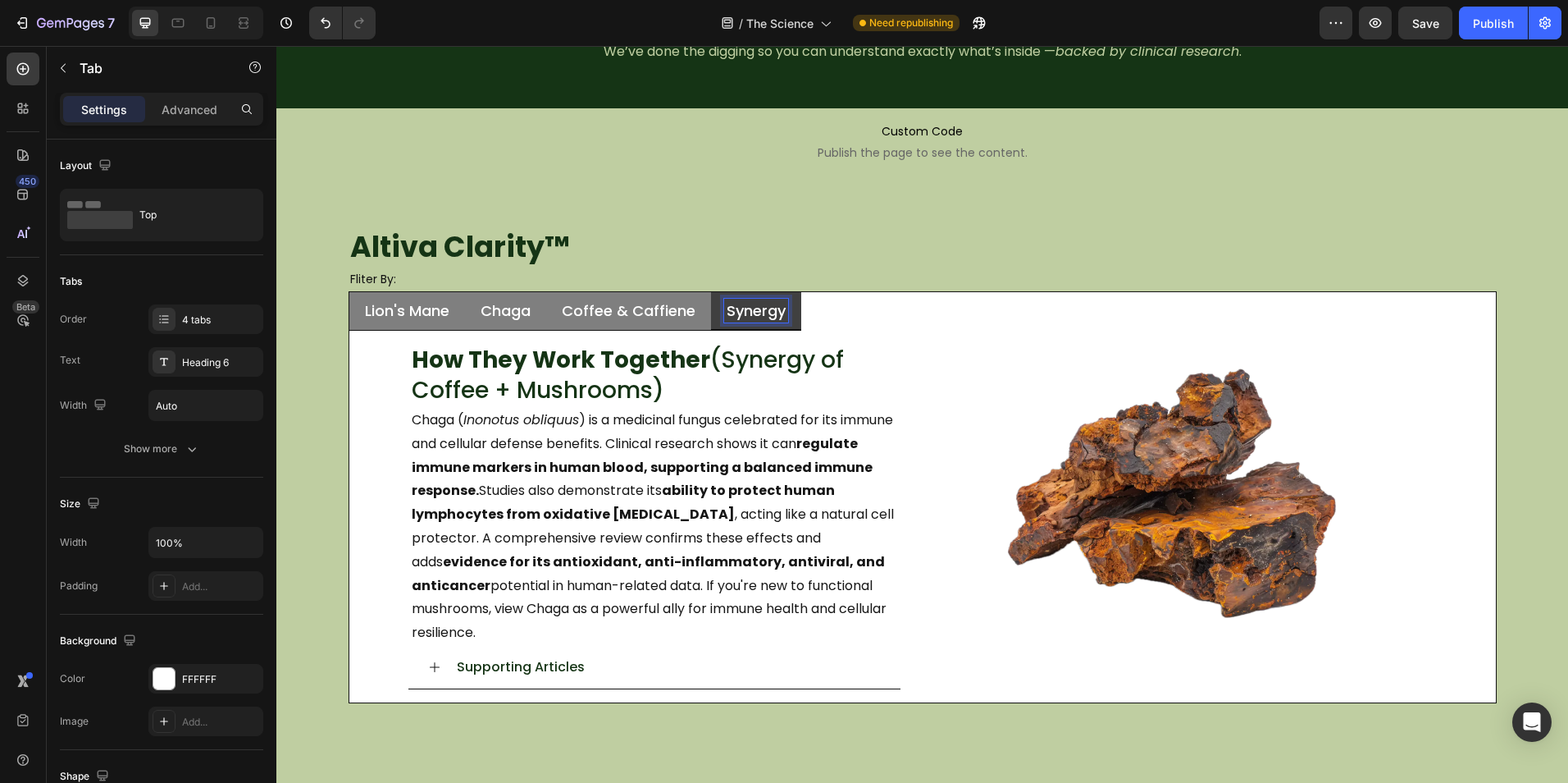
click at [712, 311] on li "Synergy" at bounding box center [756, 311] width 90 height 39
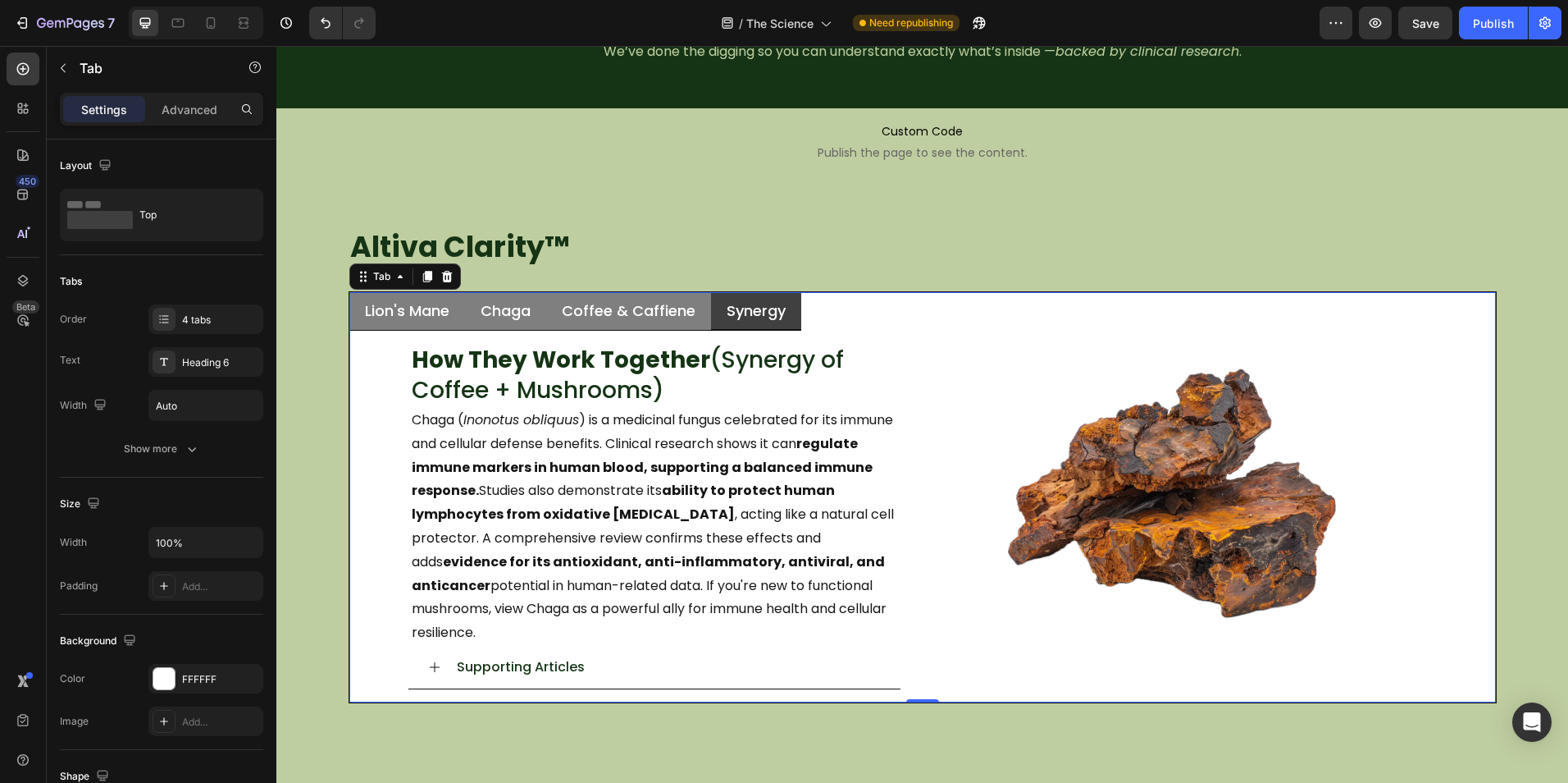
click at [711, 311] on li "Synergy" at bounding box center [756, 311] width 90 height 39
click at [695, 316] on li "Coffee & Caffiene" at bounding box center [628, 311] width 164 height 39
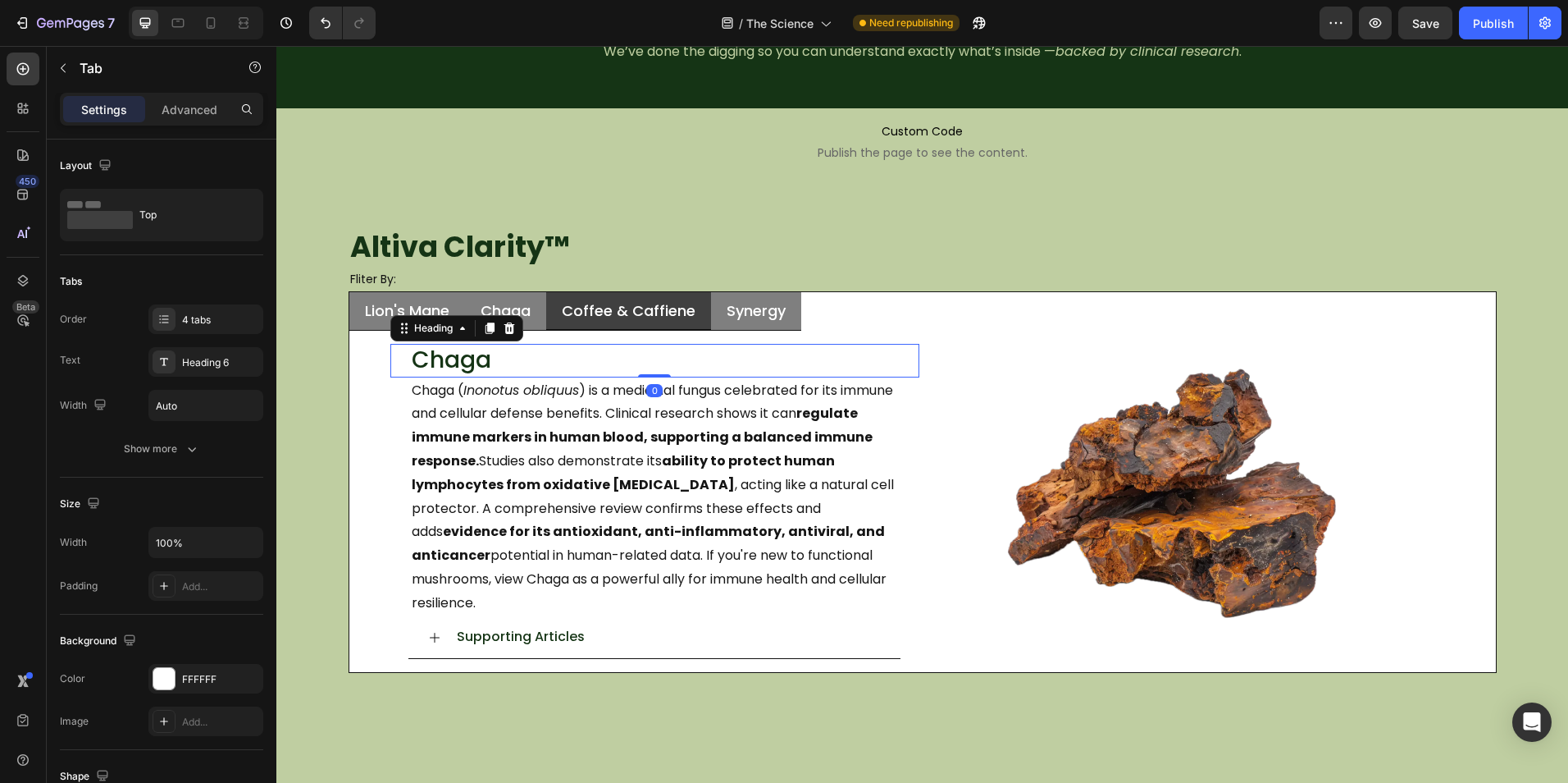
click at [654, 346] on h2 "Chaga" at bounding box center [664, 360] width 509 height 33
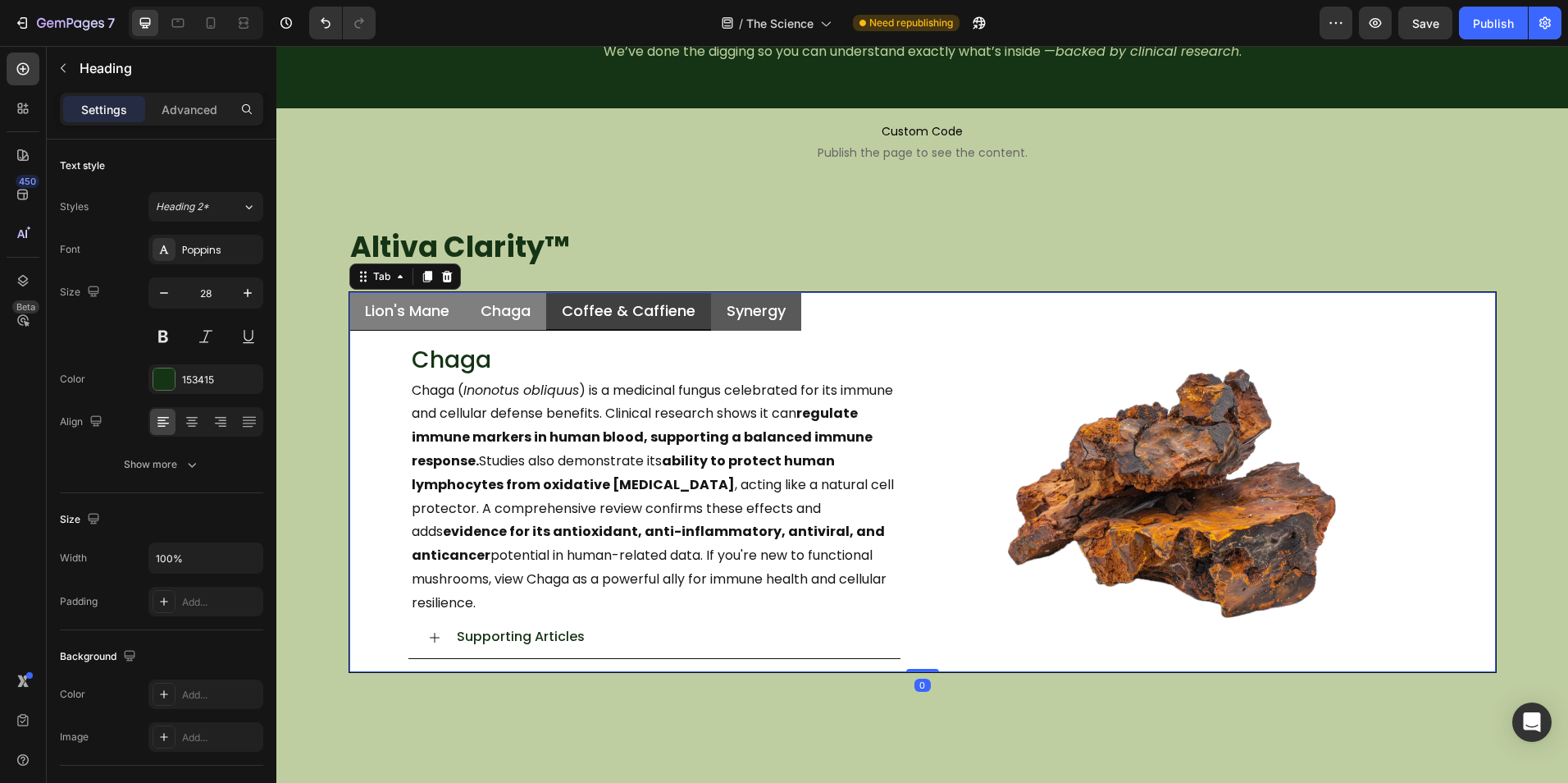
click at [711, 315] on li "Synergy" at bounding box center [756, 311] width 90 height 39
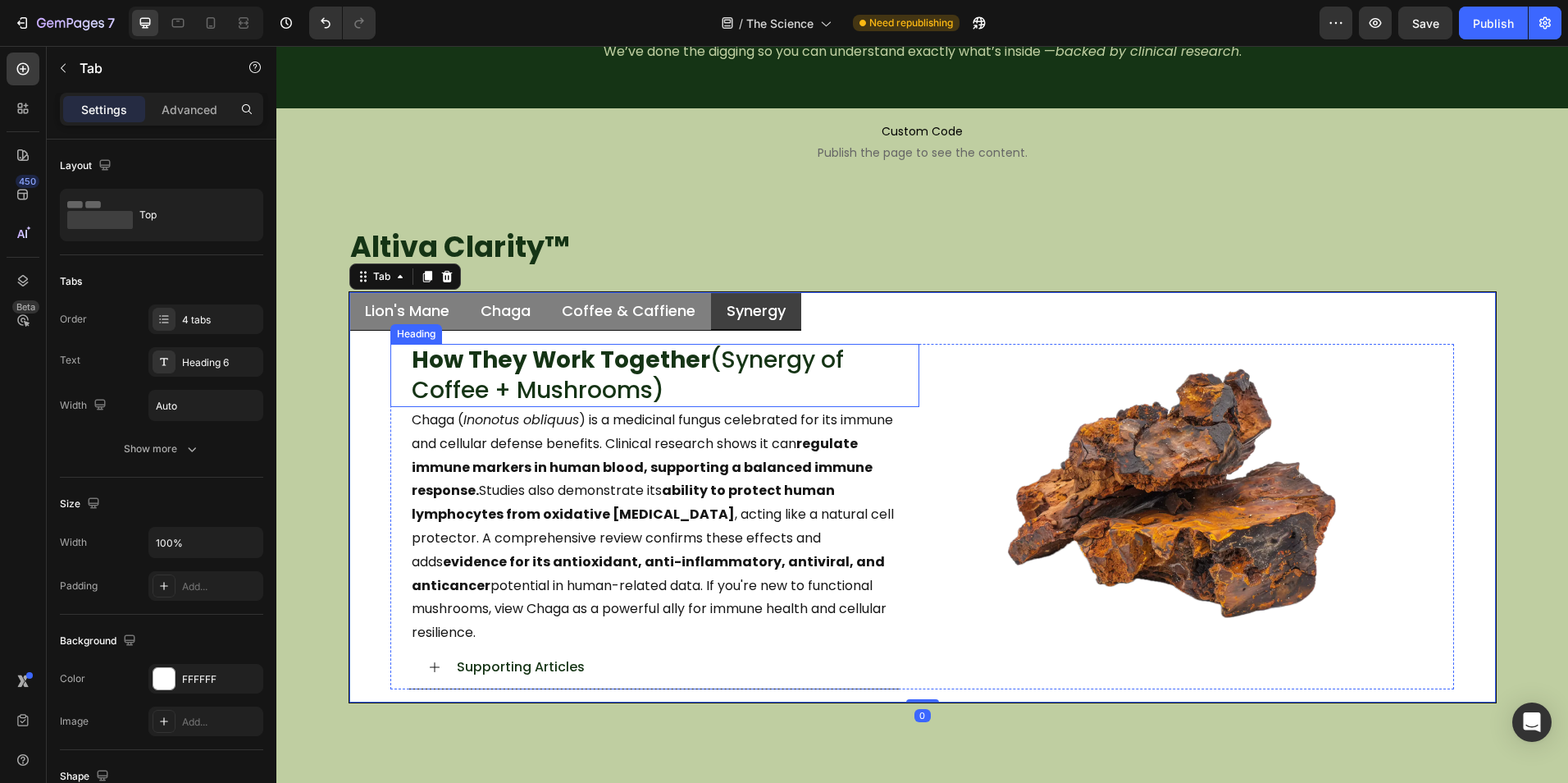
click at [643, 359] on strong "How They Work Together" at bounding box center [560, 360] width 298 height 32
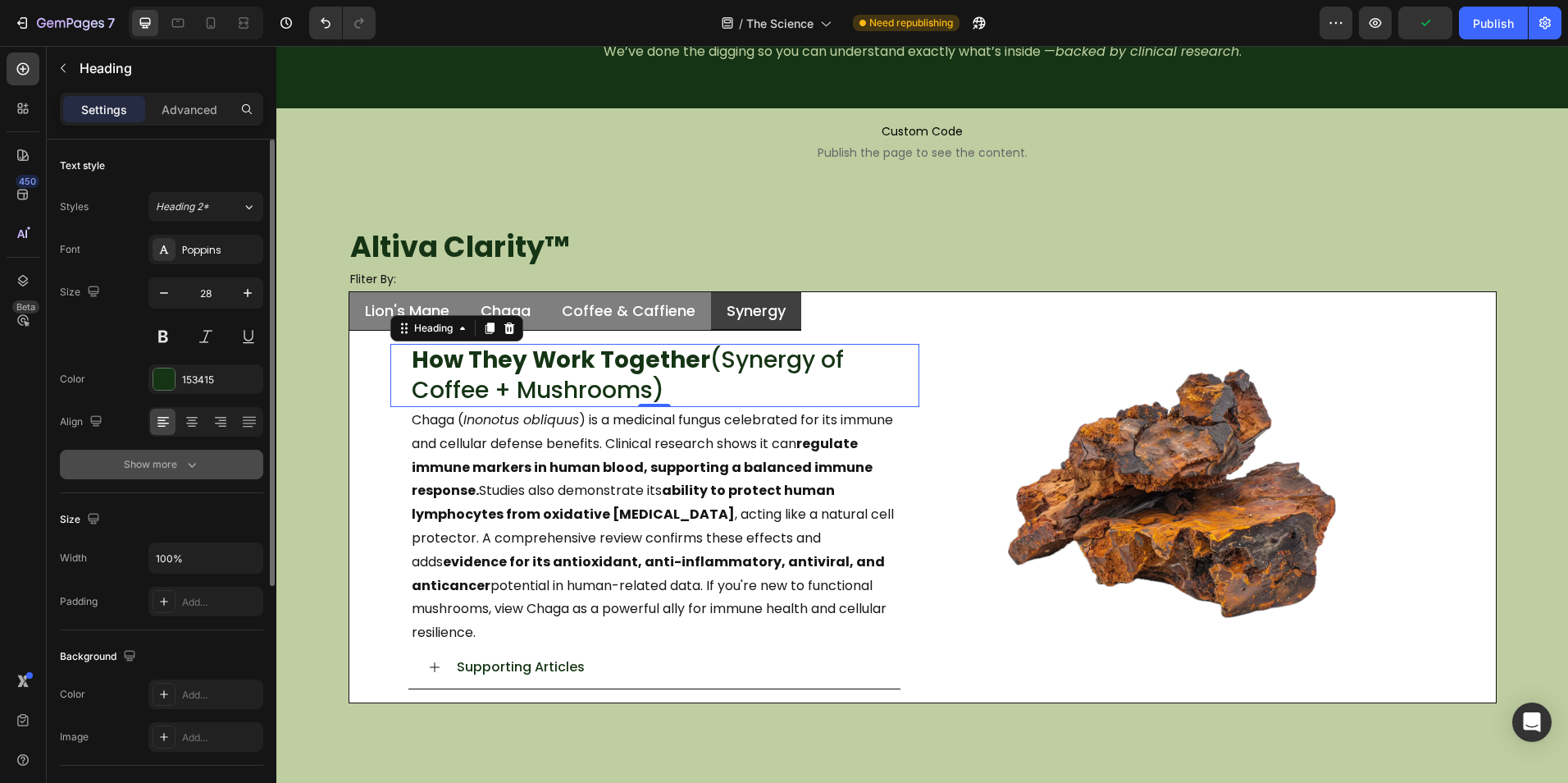
click at [185, 468] on icon "button" at bounding box center [191, 464] width 16 height 16
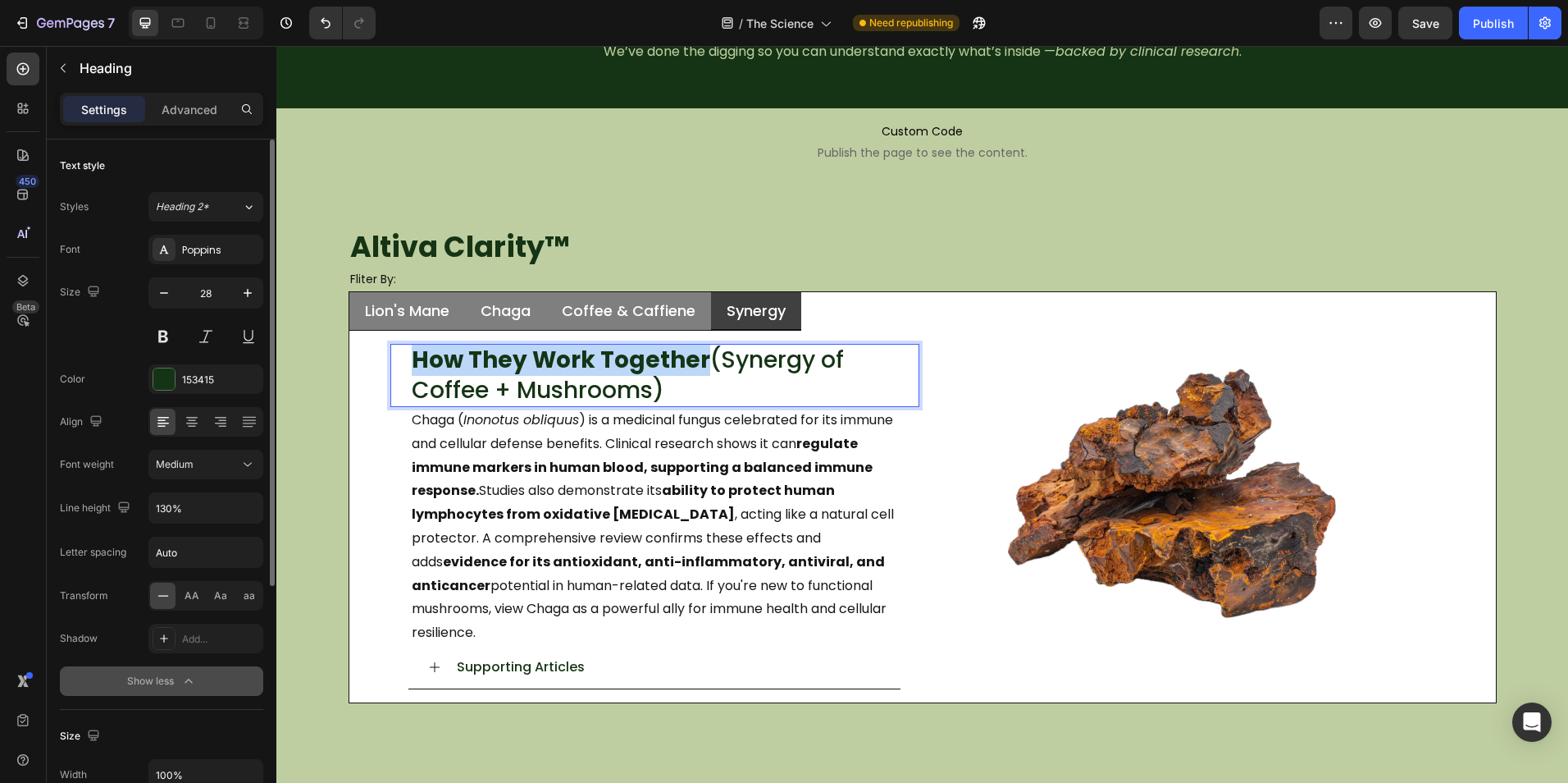
drag, startPoint x: 409, startPoint y: 360, endPoint x: 688, endPoint y: 362, distance: 279.0
click at [688, 362] on strong "How They Work Together" at bounding box center [560, 360] width 298 height 32
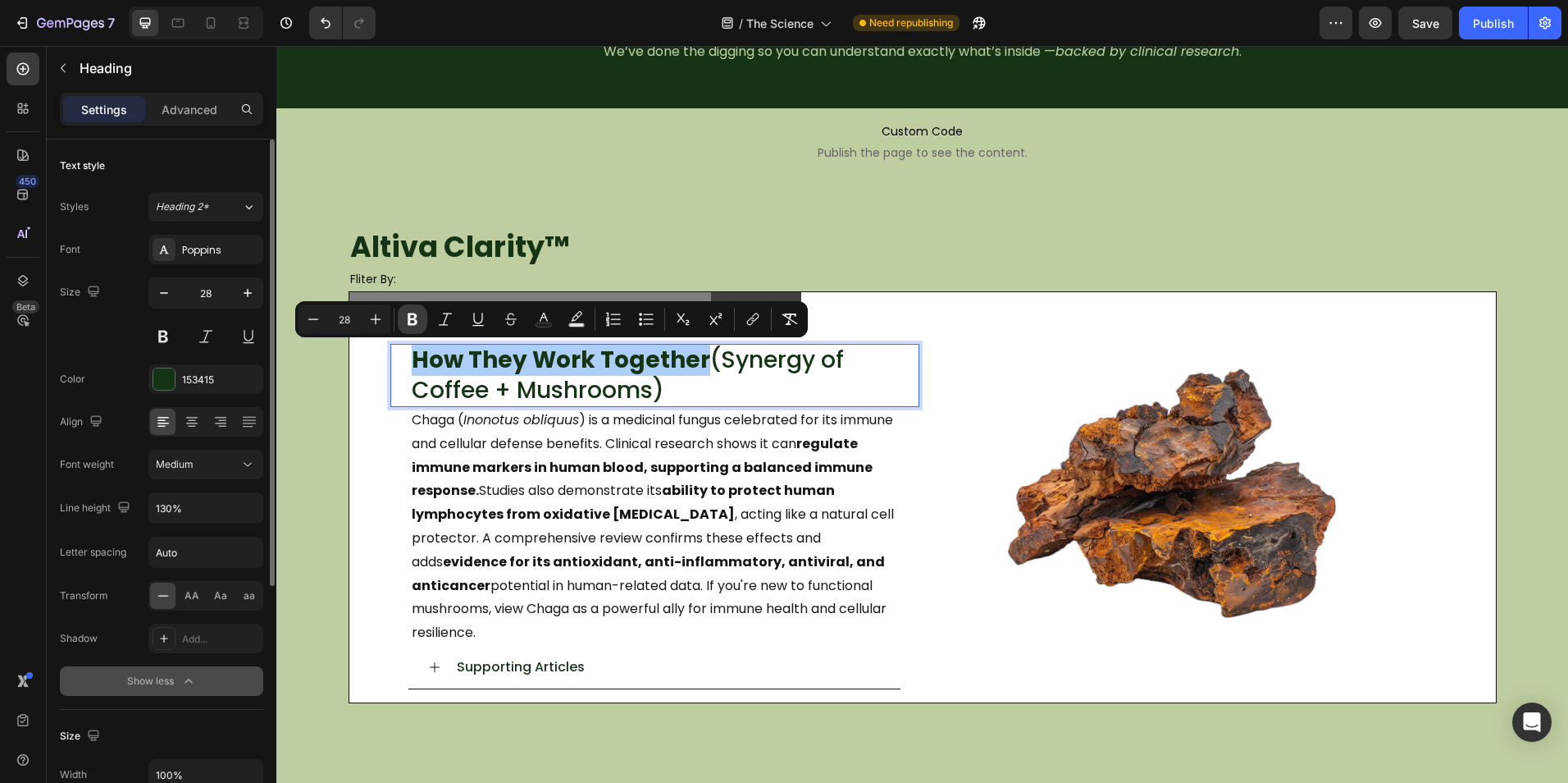
click at [414, 317] on icon "Editor contextual toolbar" at bounding box center [413, 319] width 10 height 12
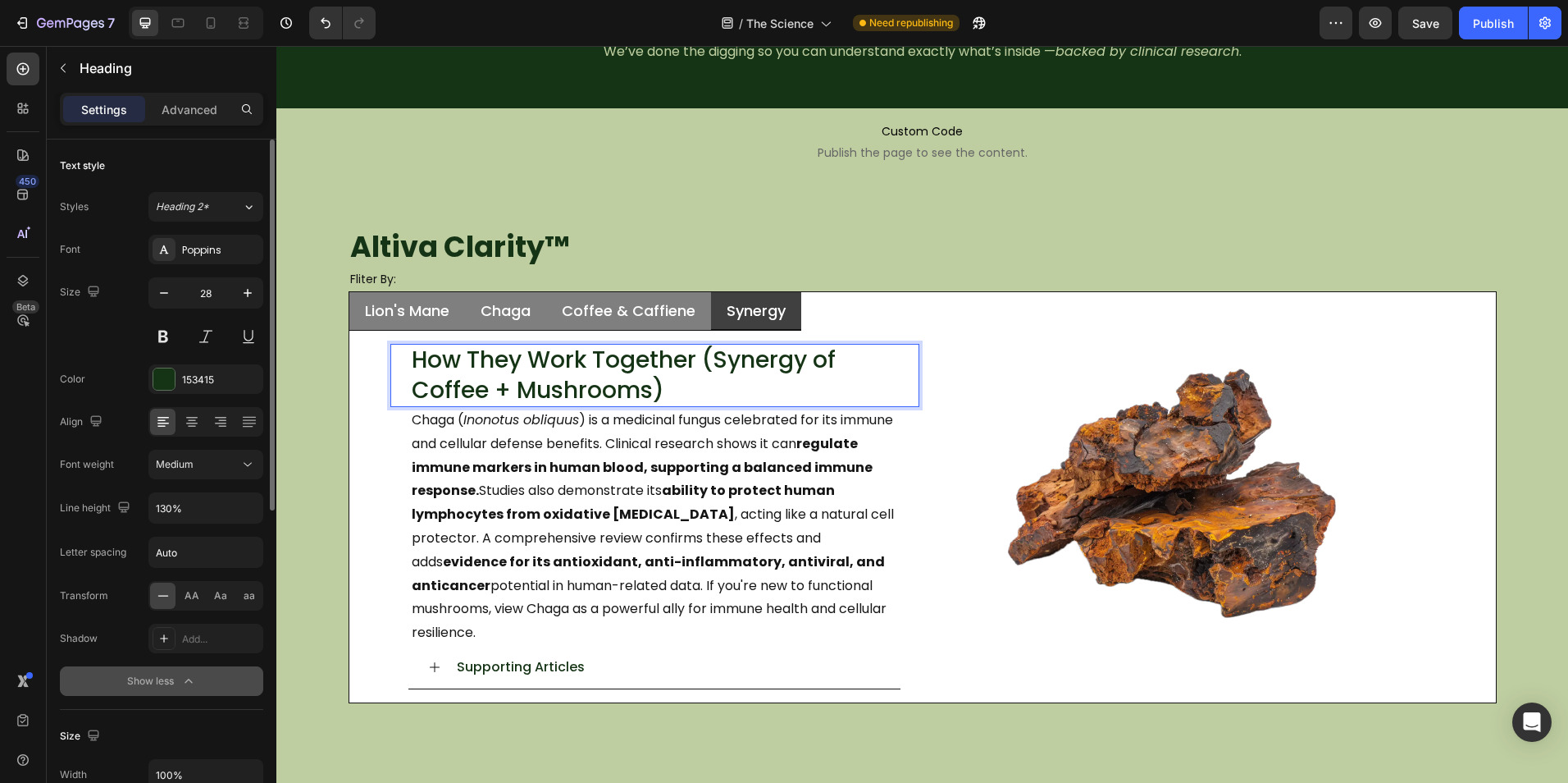
click at [663, 394] on p "How They Work Together (Synergy of Coffee + Mushrooms)" at bounding box center [664, 375] width 505 height 60
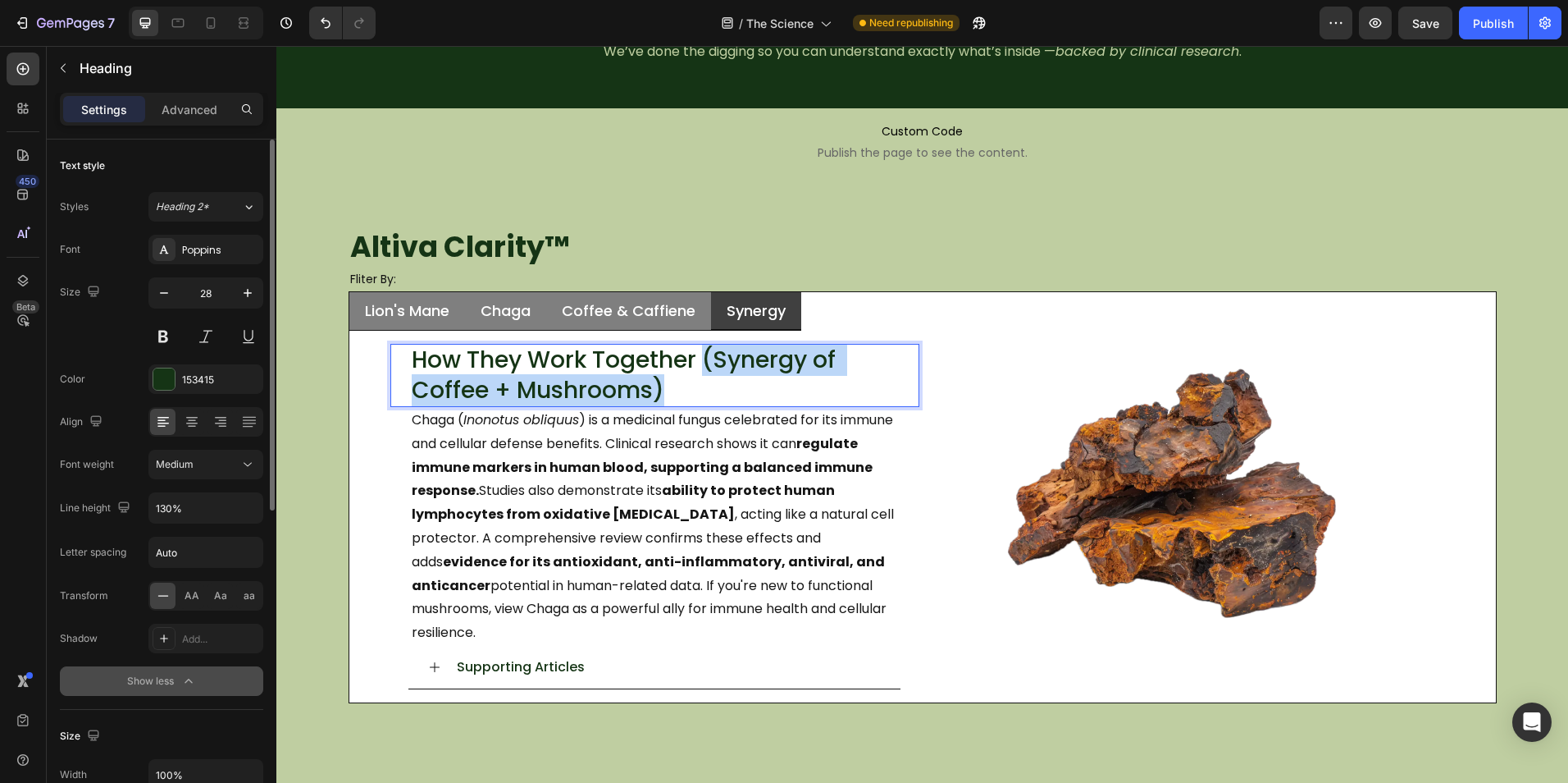
drag, startPoint x: 686, startPoint y: 380, endPoint x: 700, endPoint y: 366, distance: 19.8
click at [700, 366] on p "How They Work Together (Synergy of Coffee + Mushrooms)" at bounding box center [664, 375] width 505 height 60
click at [652, 400] on p "How They Work Together (Synergy of Coffee + Mushrooms)" at bounding box center [664, 375] width 505 height 60
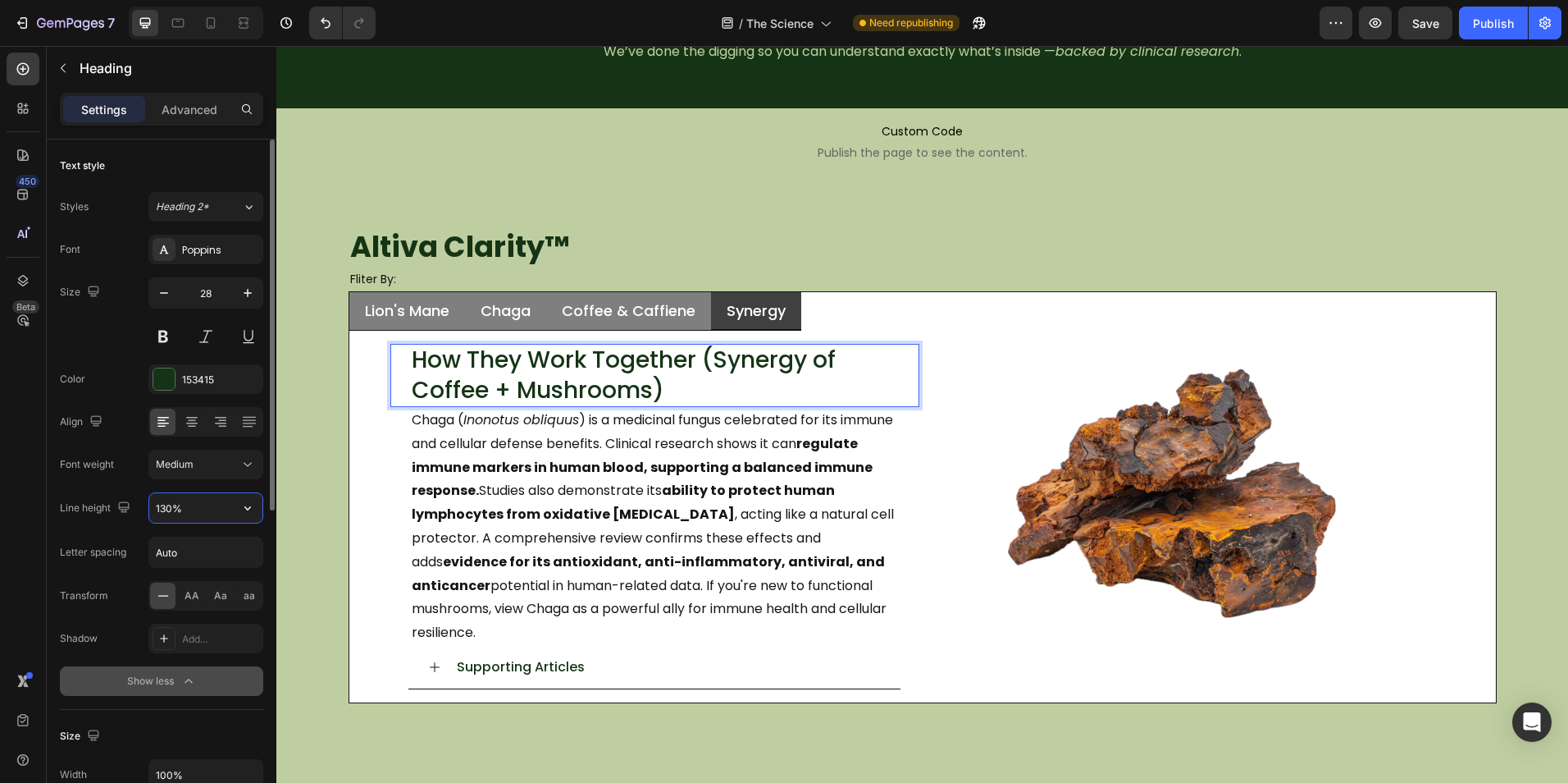
click at [171, 508] on input "130%" at bounding box center [206, 508] width 114 height 30
click at [216, 508] on input "130%" at bounding box center [206, 508] width 114 height 30
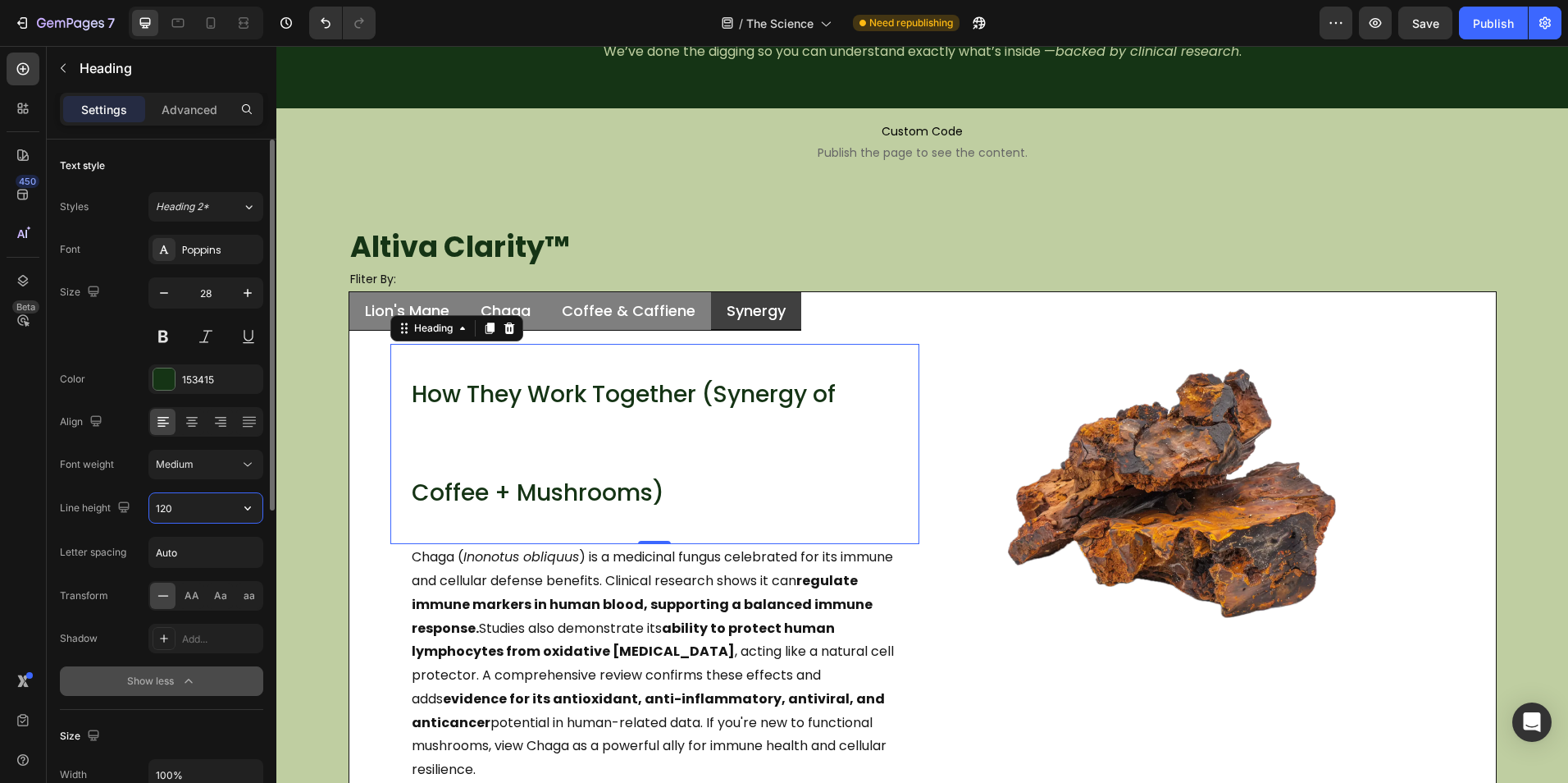
type input "120%"
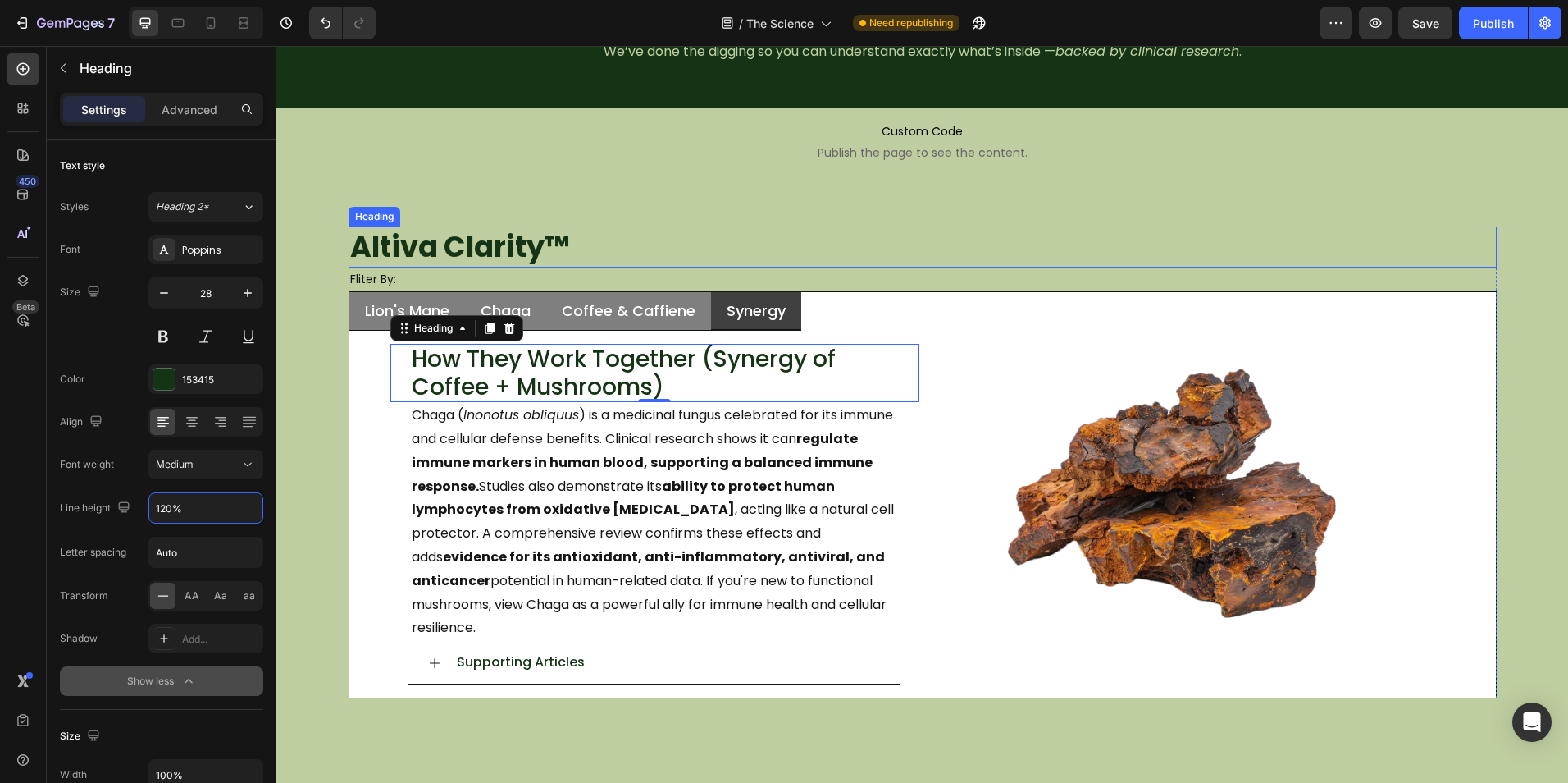
click at [616, 229] on h2 "Altiva Clarity ™" at bounding box center [922, 246] width 1147 height 41
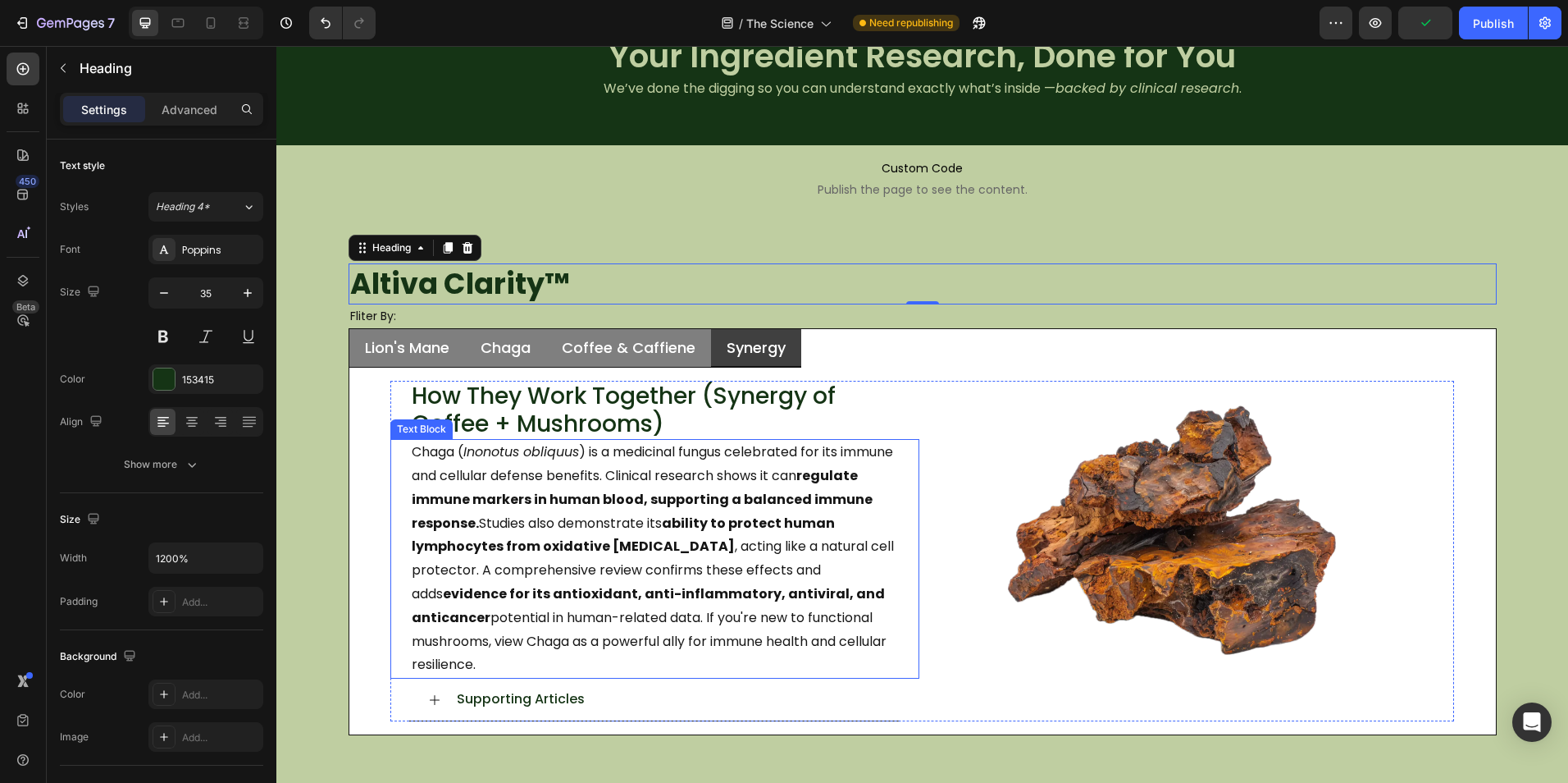
scroll to position [82, 0]
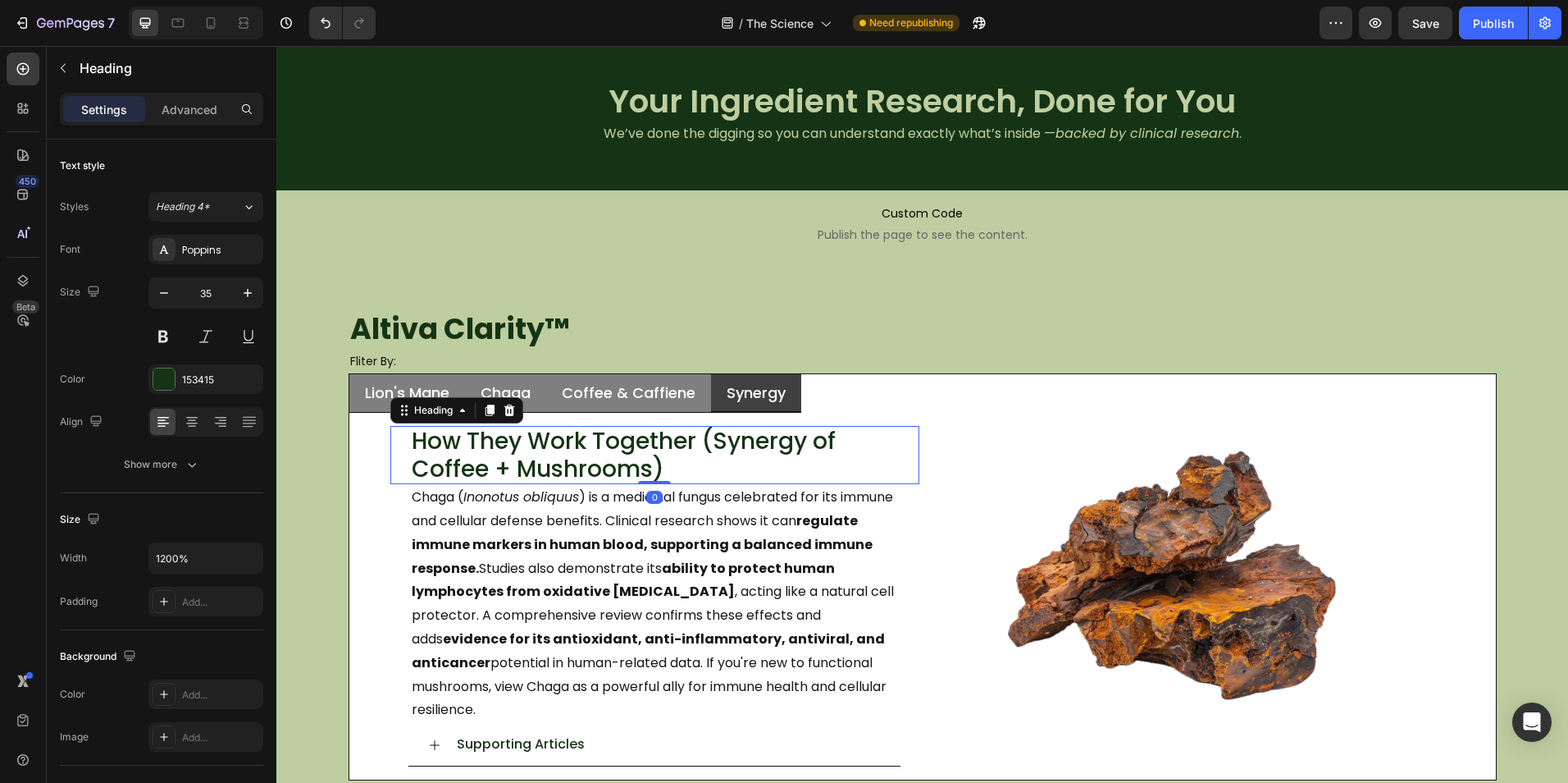
click at [671, 469] on p "How They Work Together (Synergy of Coffee + Mushrooms)" at bounding box center [664, 455] width 505 height 55
drag, startPoint x: 711, startPoint y: 444, endPoint x: 829, endPoint y: 447, distance: 118.0
click at [829, 447] on p "How They Work Together (Synergy of Coffee + Mushrooms)" at bounding box center [664, 455] width 505 height 55
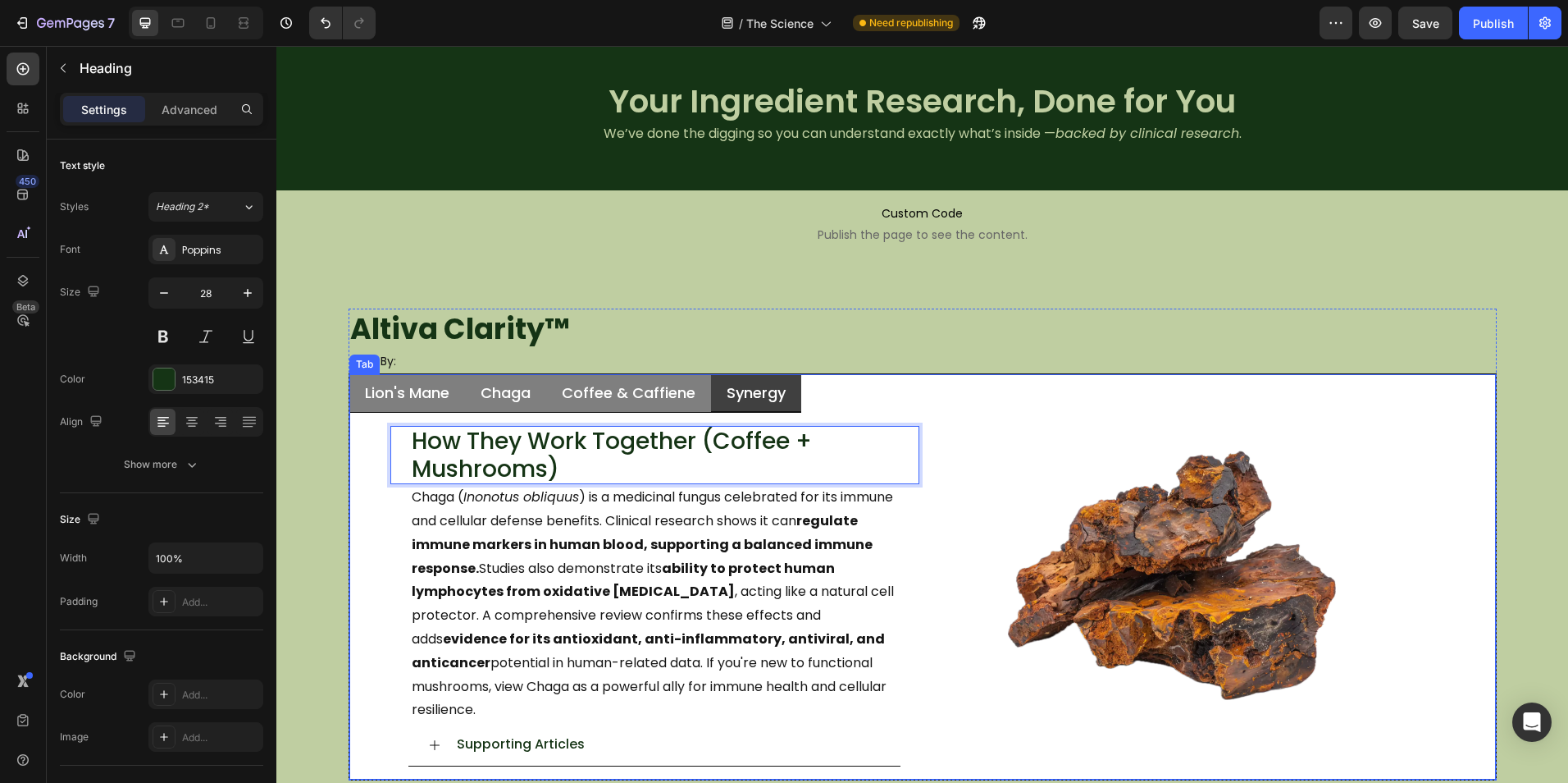
click at [781, 293] on div "Altiva Clarity ™ Heading Fliter By: Heading Lion's Mane Chaga Coffee & Caffiene…" at bounding box center [921, 578] width 1291 height 591
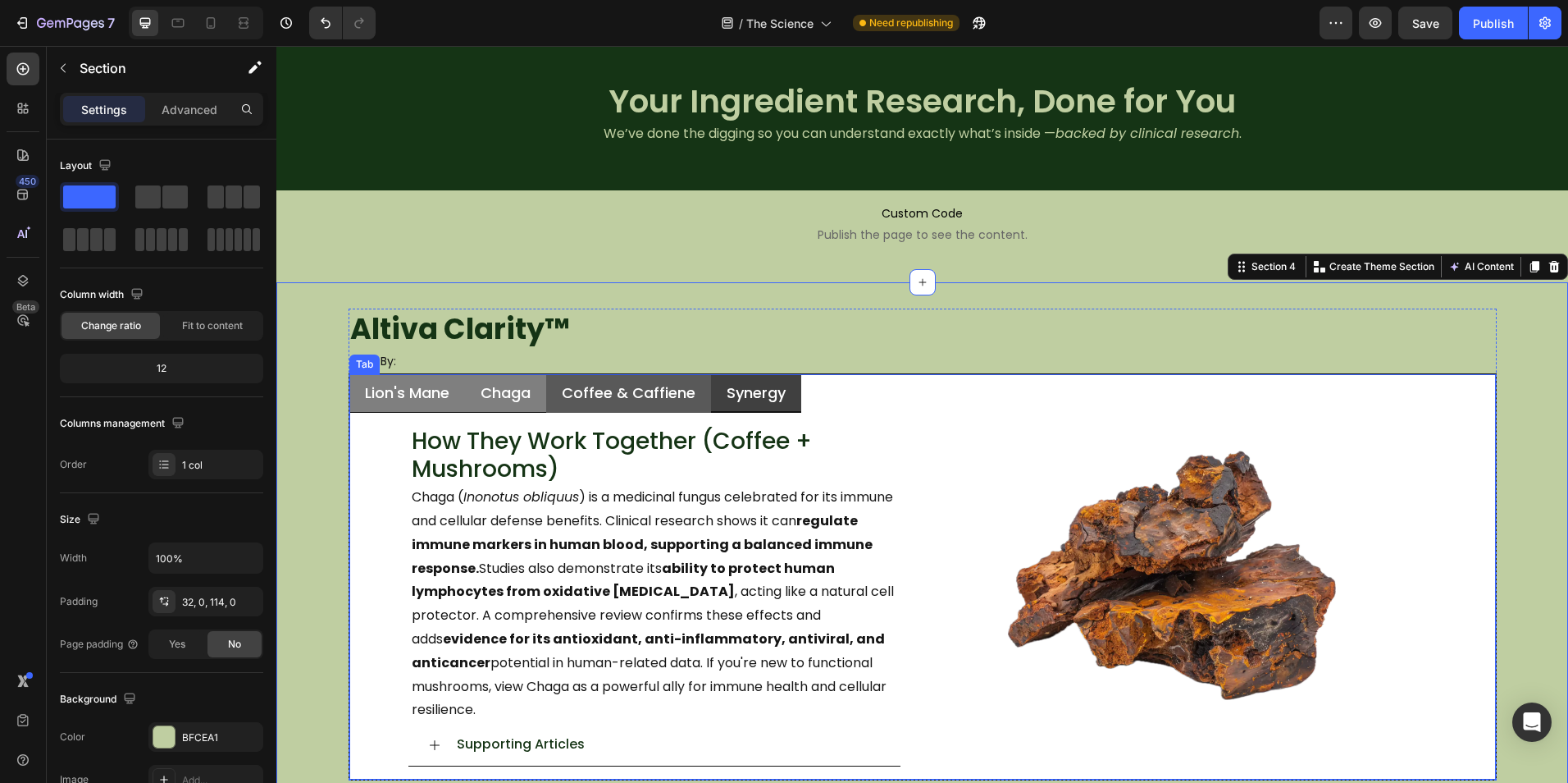
click at [700, 401] on li "Coffee & Caffiene" at bounding box center [628, 393] width 164 height 39
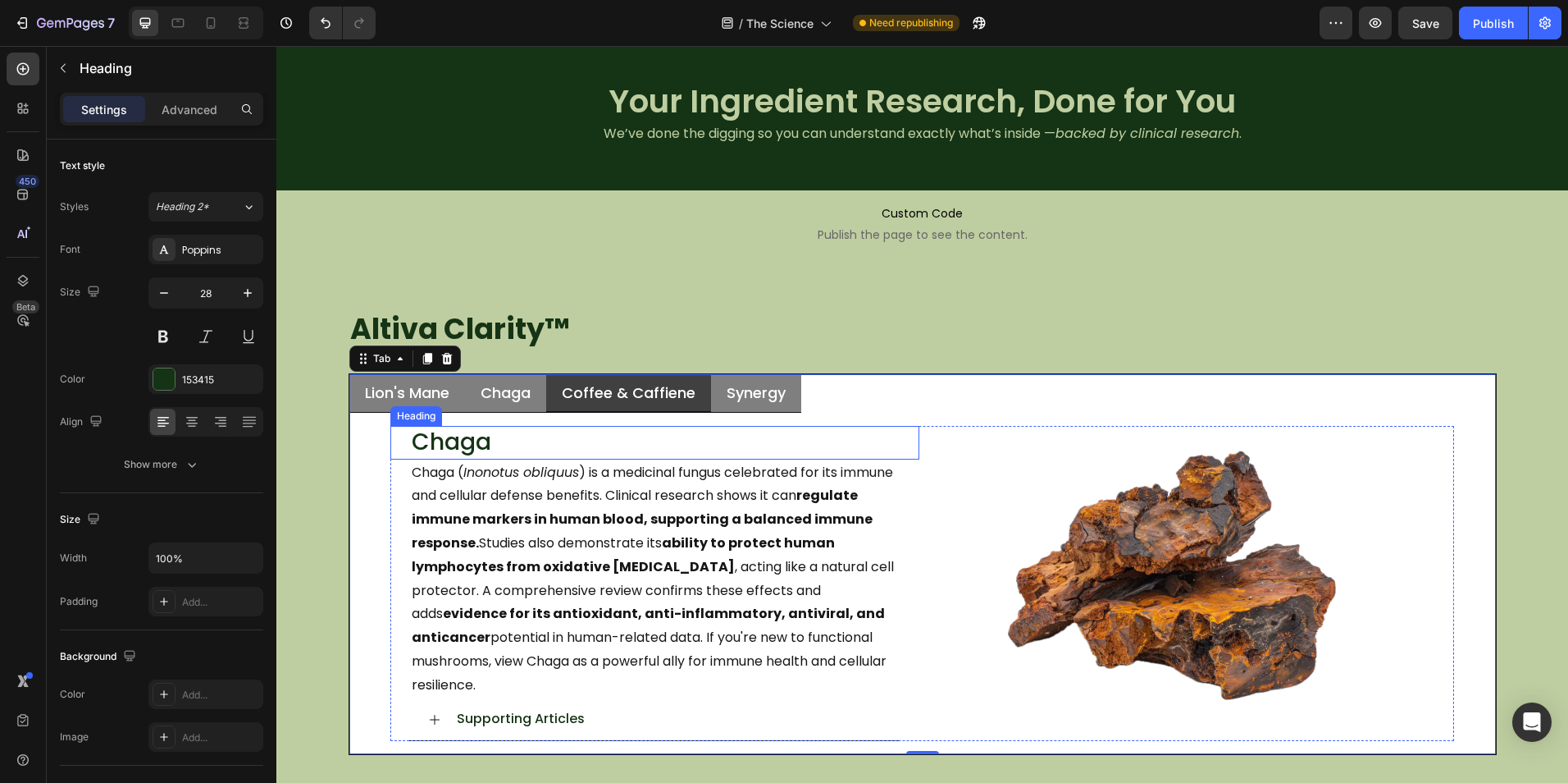
click at [478, 445] on h2 "Chaga" at bounding box center [664, 442] width 509 height 33
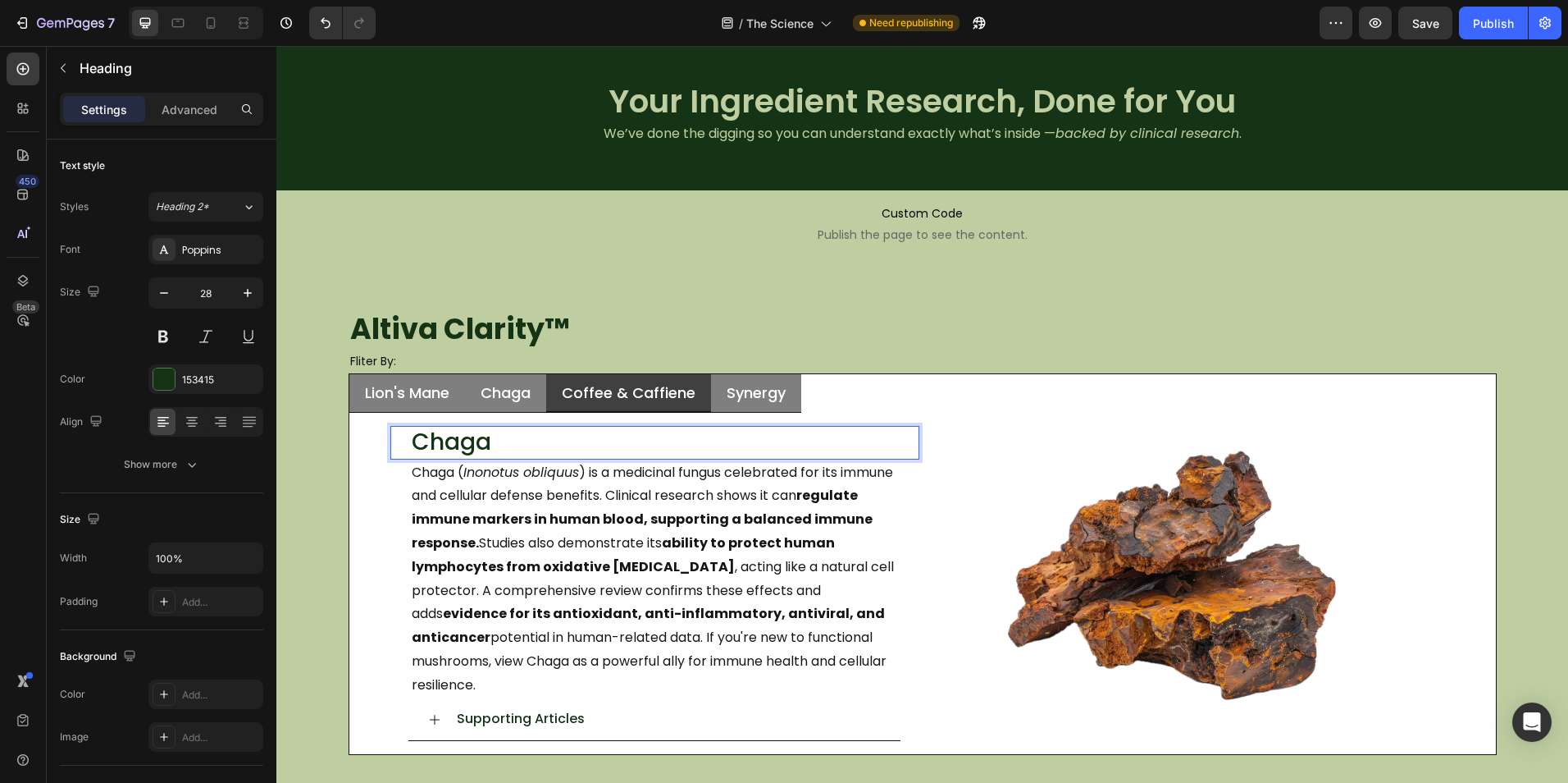
click at [478, 445] on h2 "Chaga" at bounding box center [664, 442] width 509 height 33
click at [478, 445] on p "Chaga" at bounding box center [664, 443] width 505 height 30
click at [478, 441] on p "Chaga" at bounding box center [664, 443] width 505 height 30
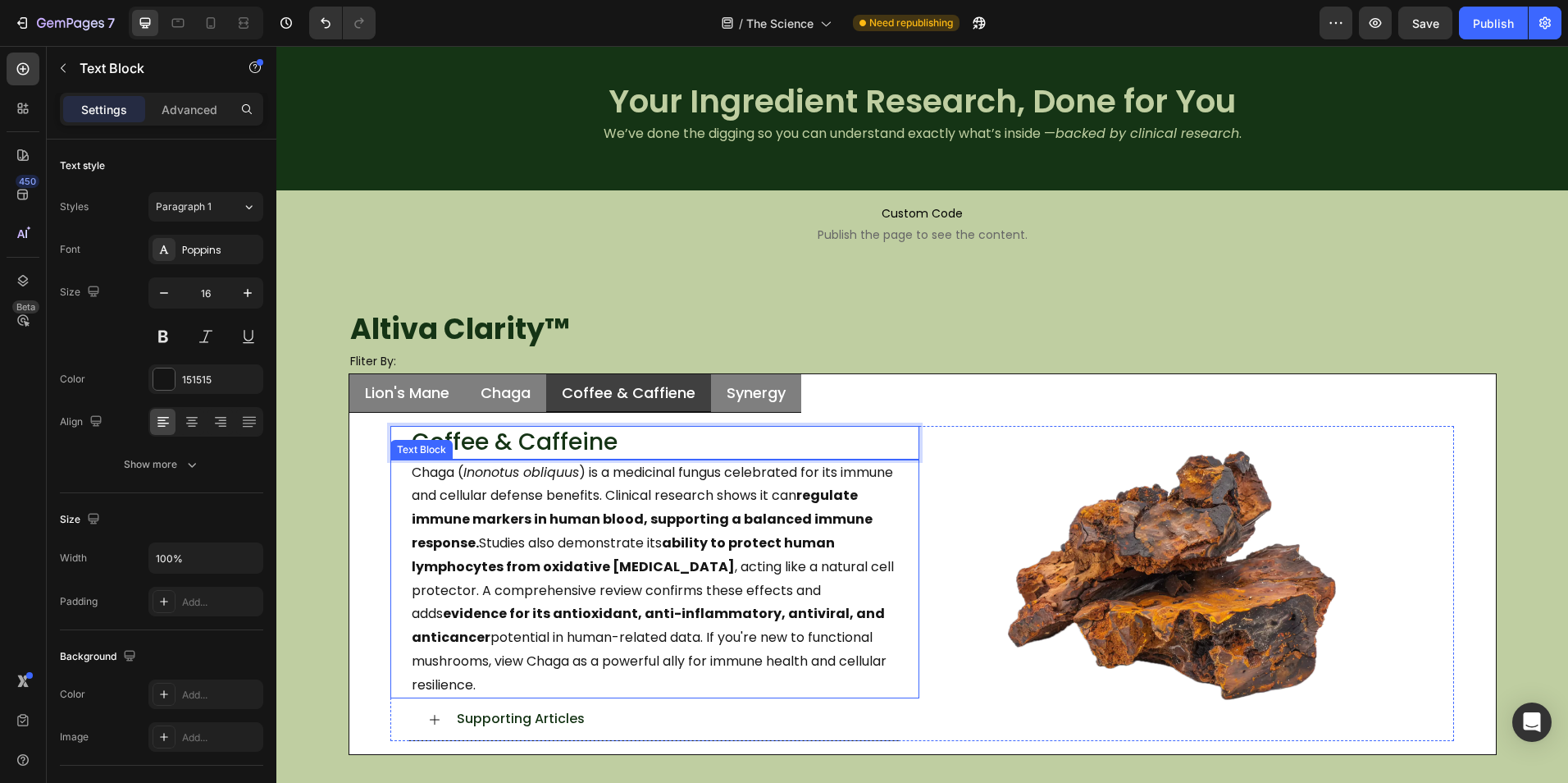
click at [542, 554] on p "Chaga ( Inonotus obliquus ) is a medicinal fungus celebrated for its immune and…" at bounding box center [664, 579] width 505 height 236
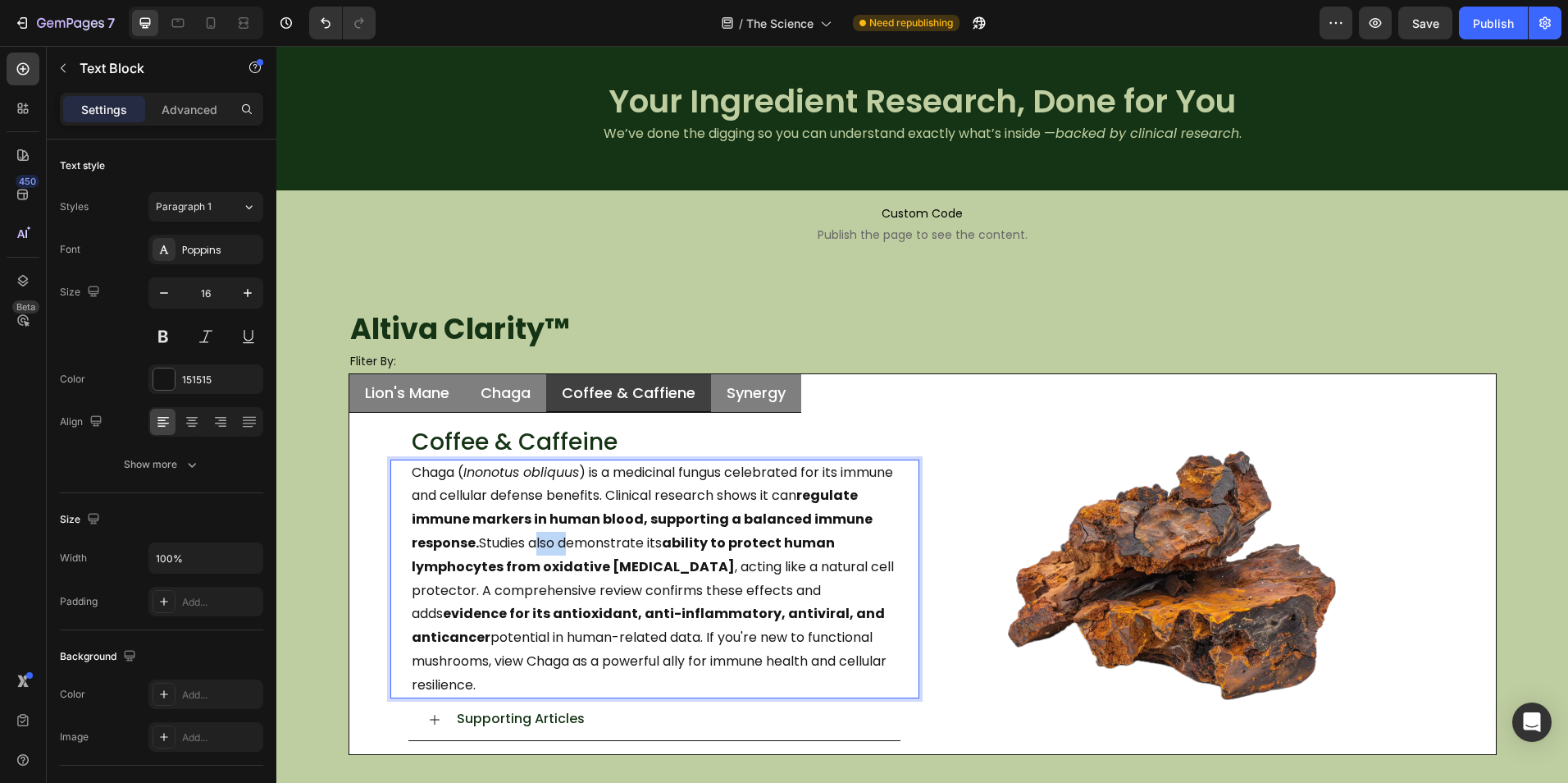
click at [542, 554] on p "Chaga ( Inonotus obliquus ) is a medicinal fungus celebrated for its immune and…" at bounding box center [664, 579] width 505 height 236
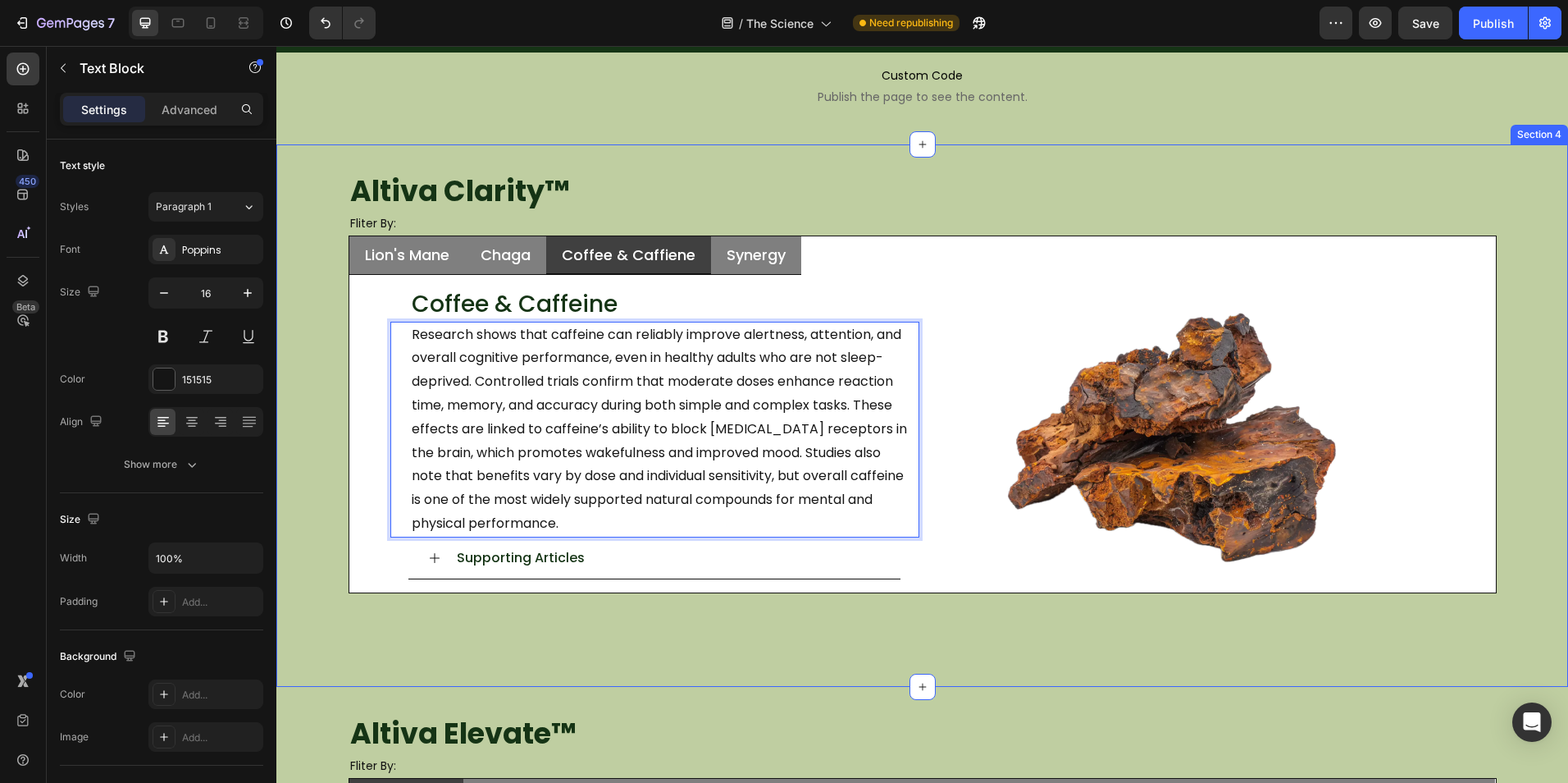
scroll to position [246, 0]
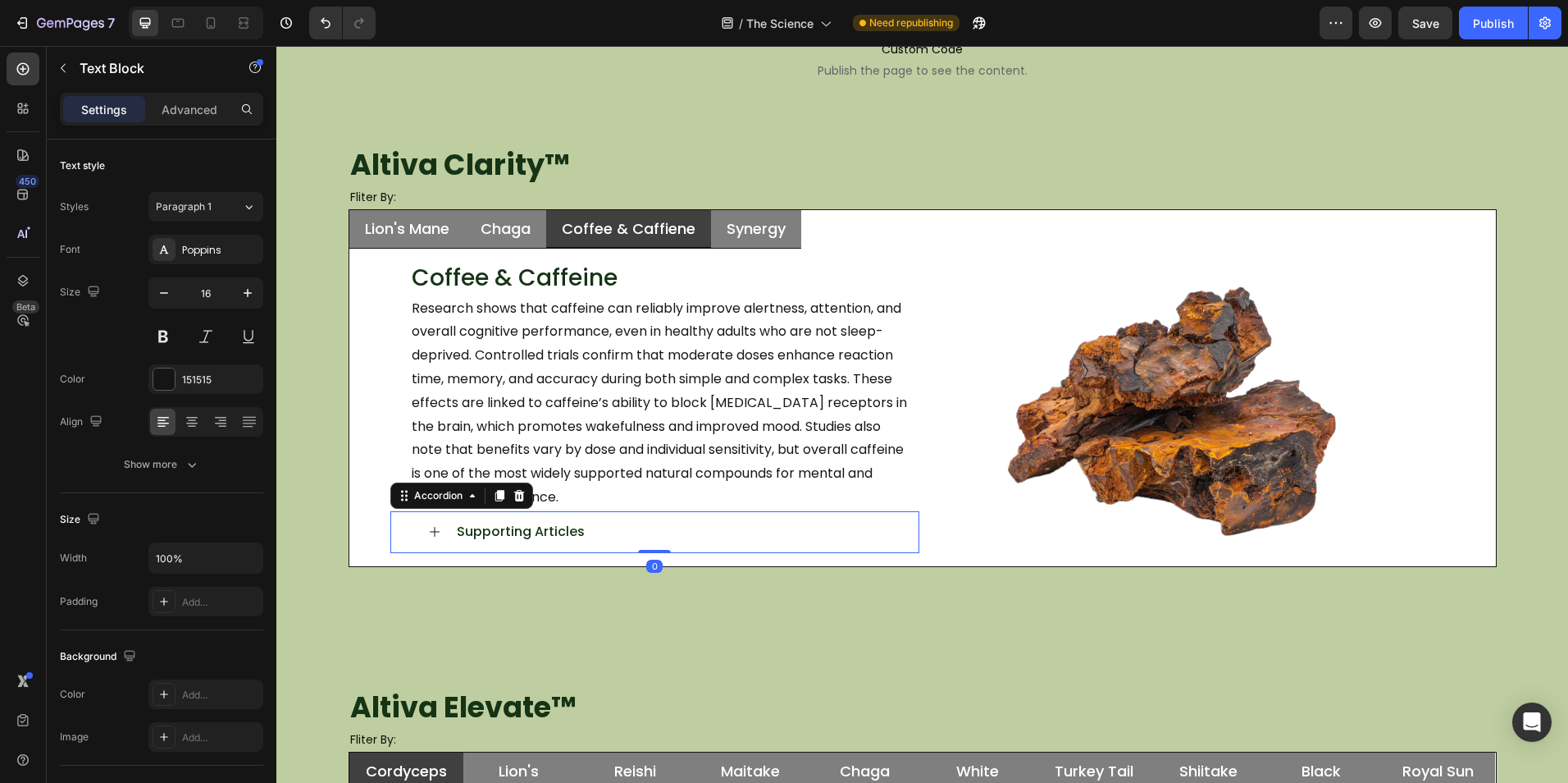
click at [603, 542] on div "Supporting Articles" at bounding box center [668, 532] width 427 height 29
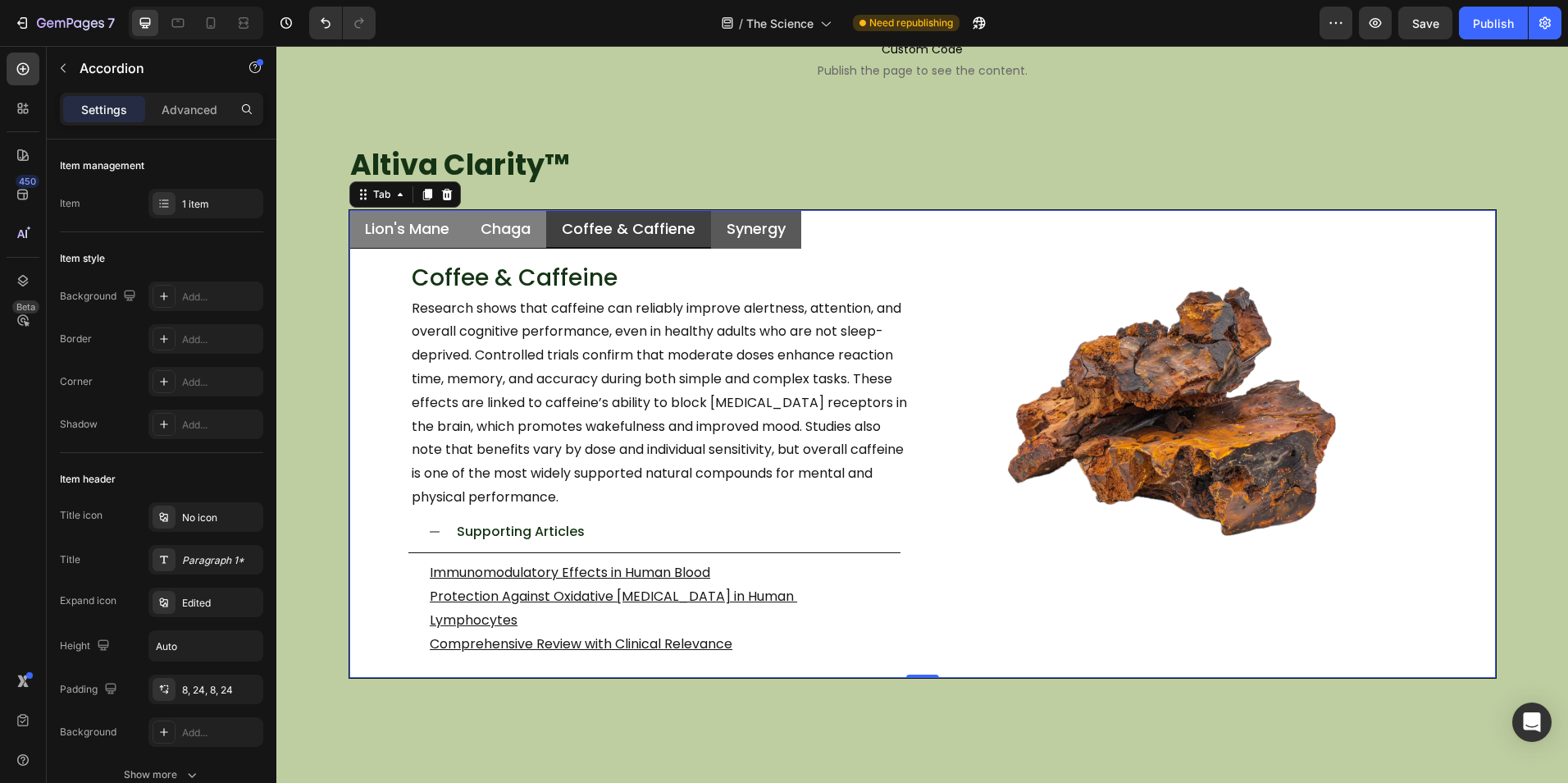
click at [747, 241] on div "Synergy" at bounding box center [756, 228] width 64 height 25
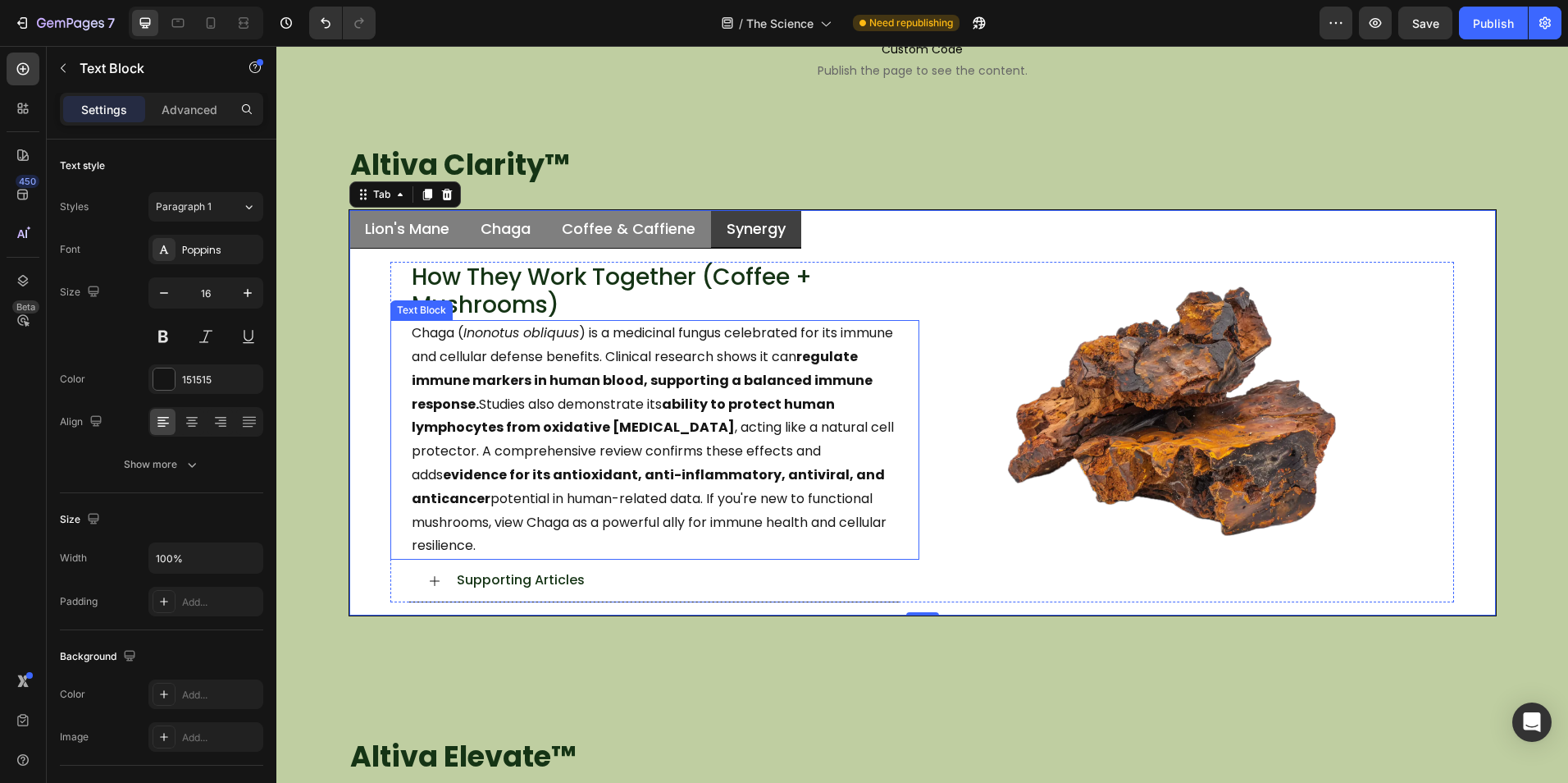
click at [640, 458] on p "Chaga ( Inonotus obliquus ) is a medicinal fungus celebrated for its immune and…" at bounding box center [664, 439] width 505 height 236
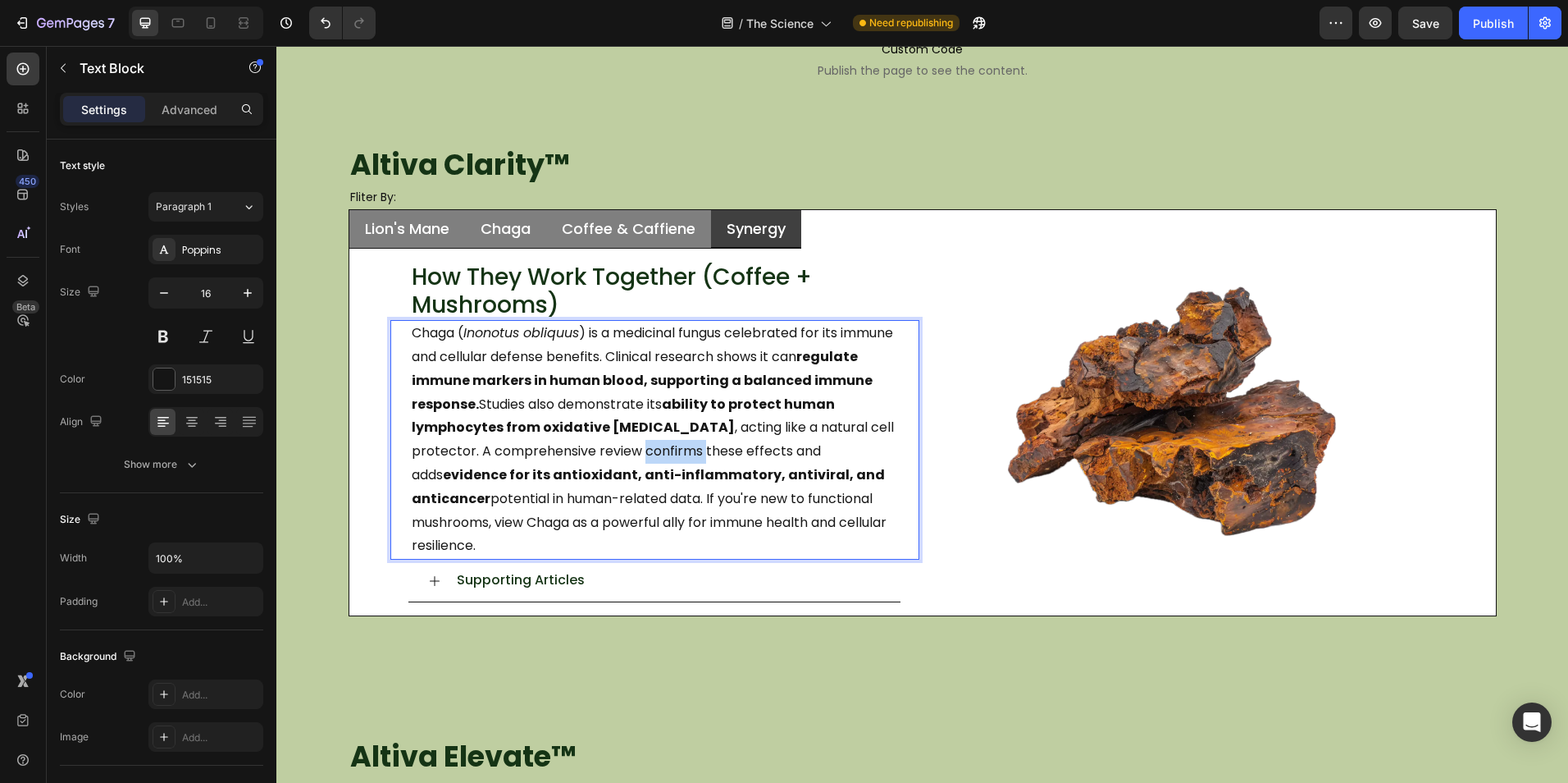
click at [640, 458] on p "Chaga ( Inonotus obliquus ) is a medicinal fungus celebrated for its immune and…" at bounding box center [664, 439] width 505 height 236
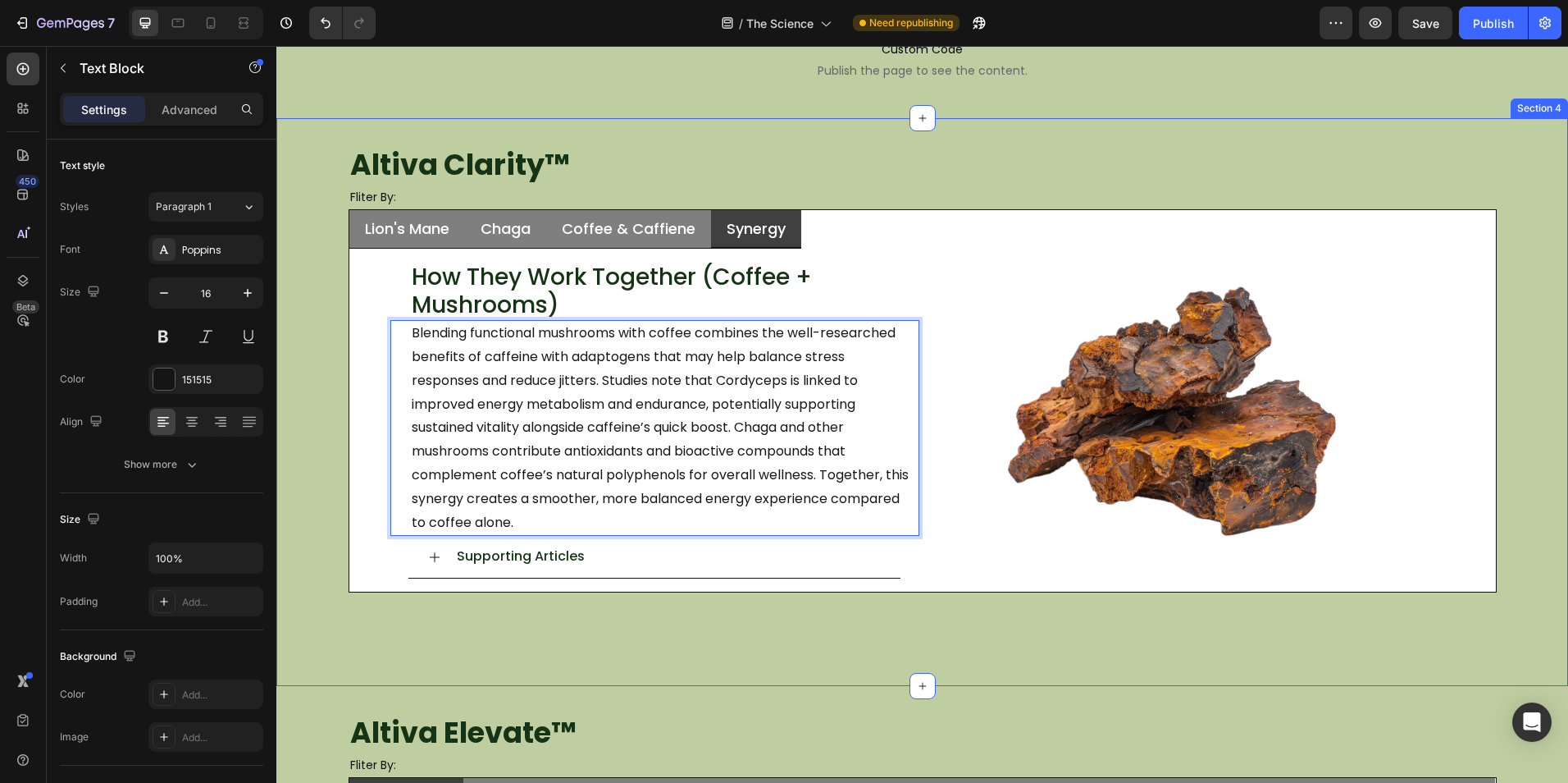
click at [680, 635] on div "Altiva Clarity ™ Heading Fliter By: Heading Lion's Mane Chaga Coffee & Caffiene…" at bounding box center [921, 401] width 1291 height 568
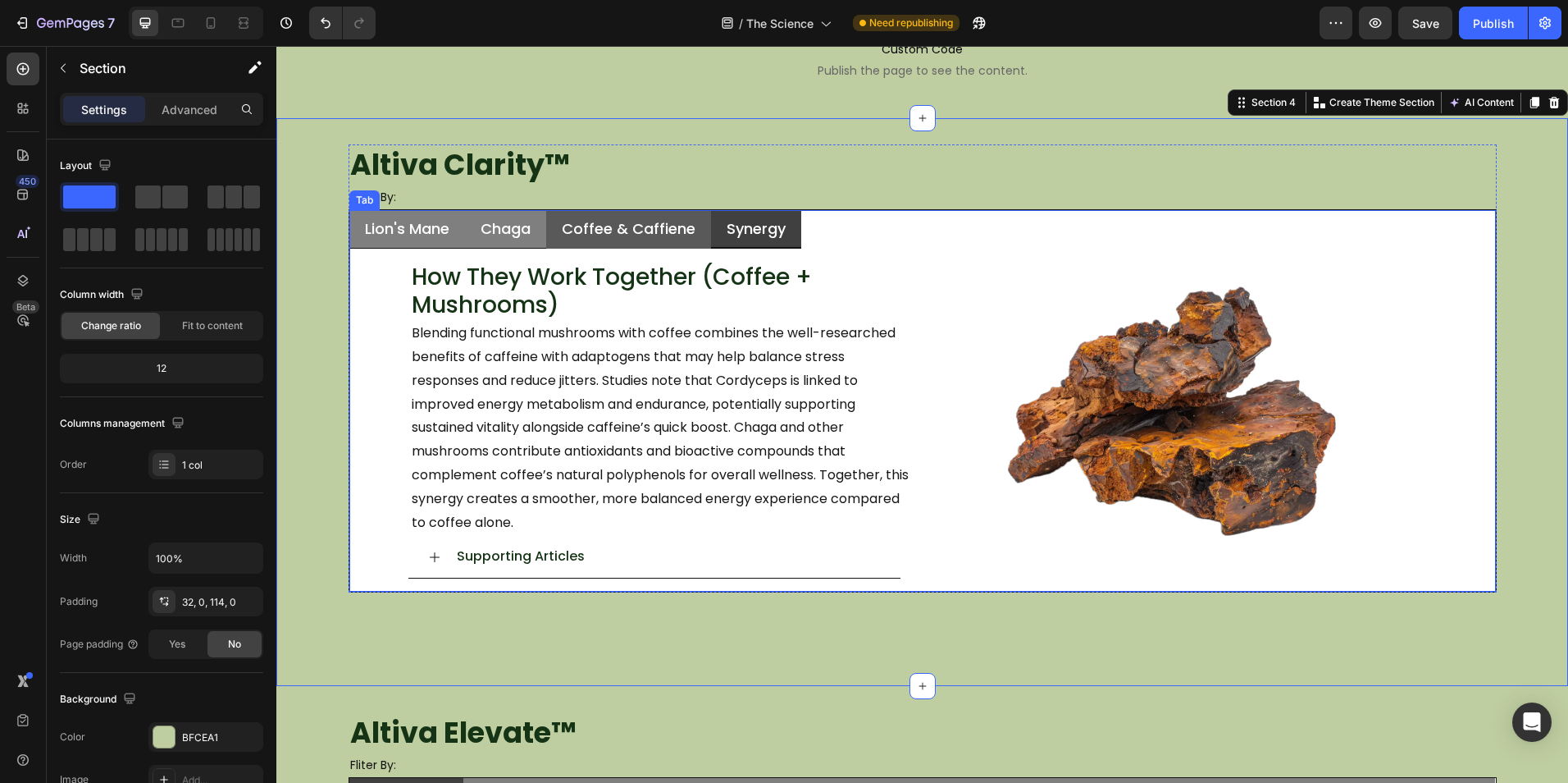
click at [576, 242] on div "Coffee & Caffiene" at bounding box center [628, 228] width 139 height 25
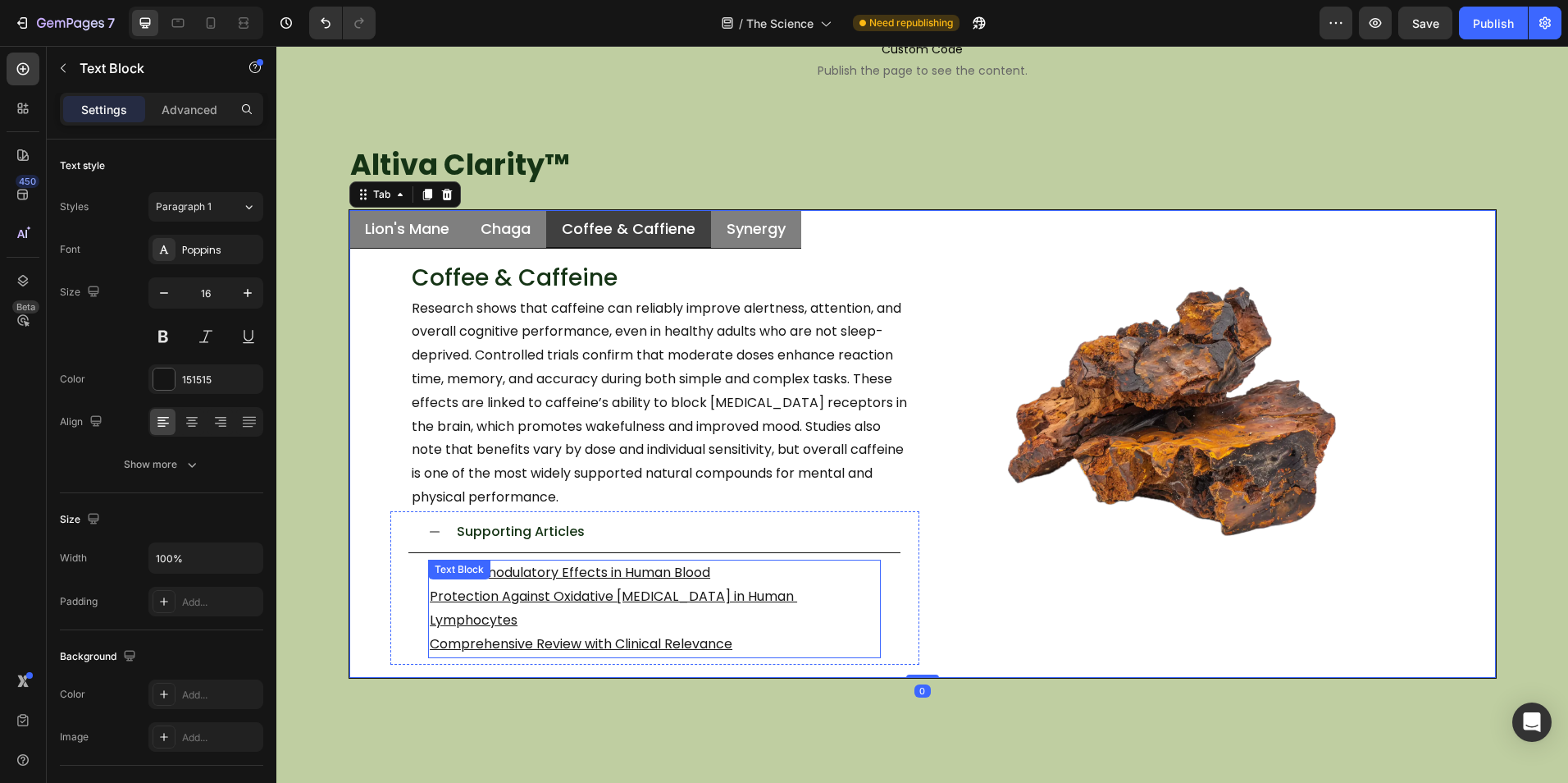
click at [720, 576] on p "Immunomodulatory Effects in Human Blood" at bounding box center [654, 574] width 450 height 24
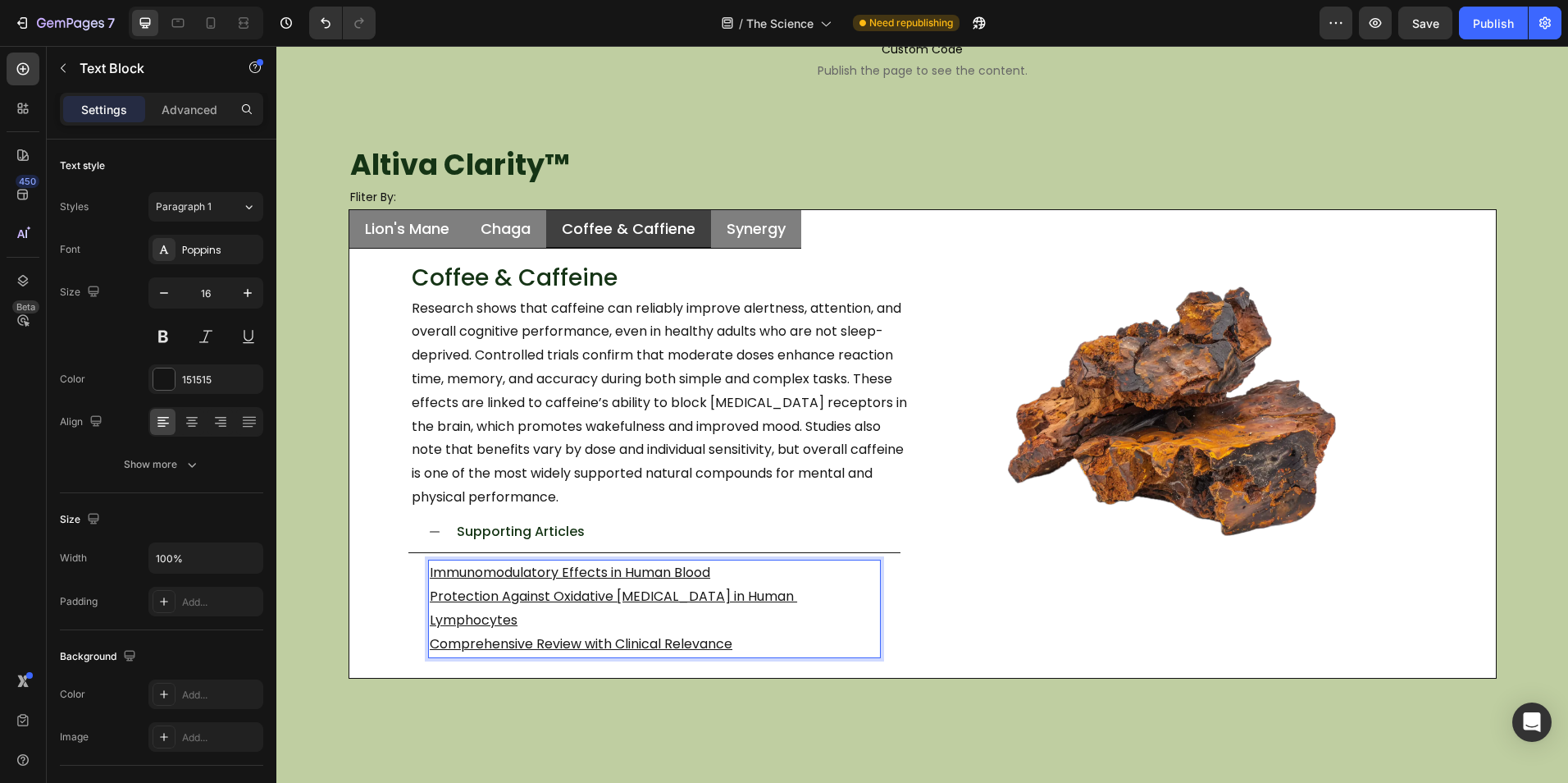
click at [720, 576] on p "Immunomodulatory Effects in Human Blood" at bounding box center [654, 574] width 450 height 24
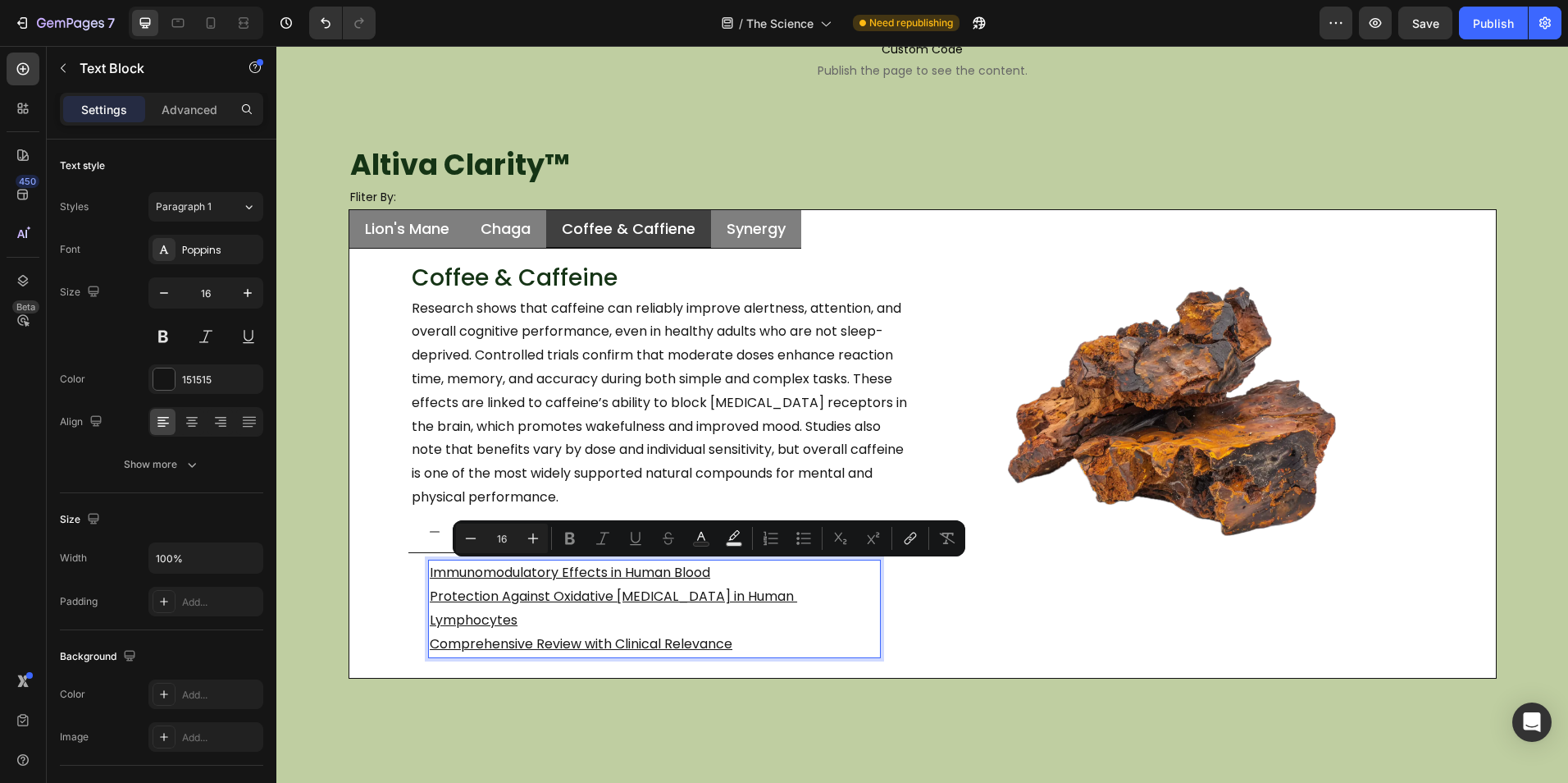
click at [768, 632] on p "Comprehensive Review with Clinical Relevance" at bounding box center [654, 644] width 450 height 24
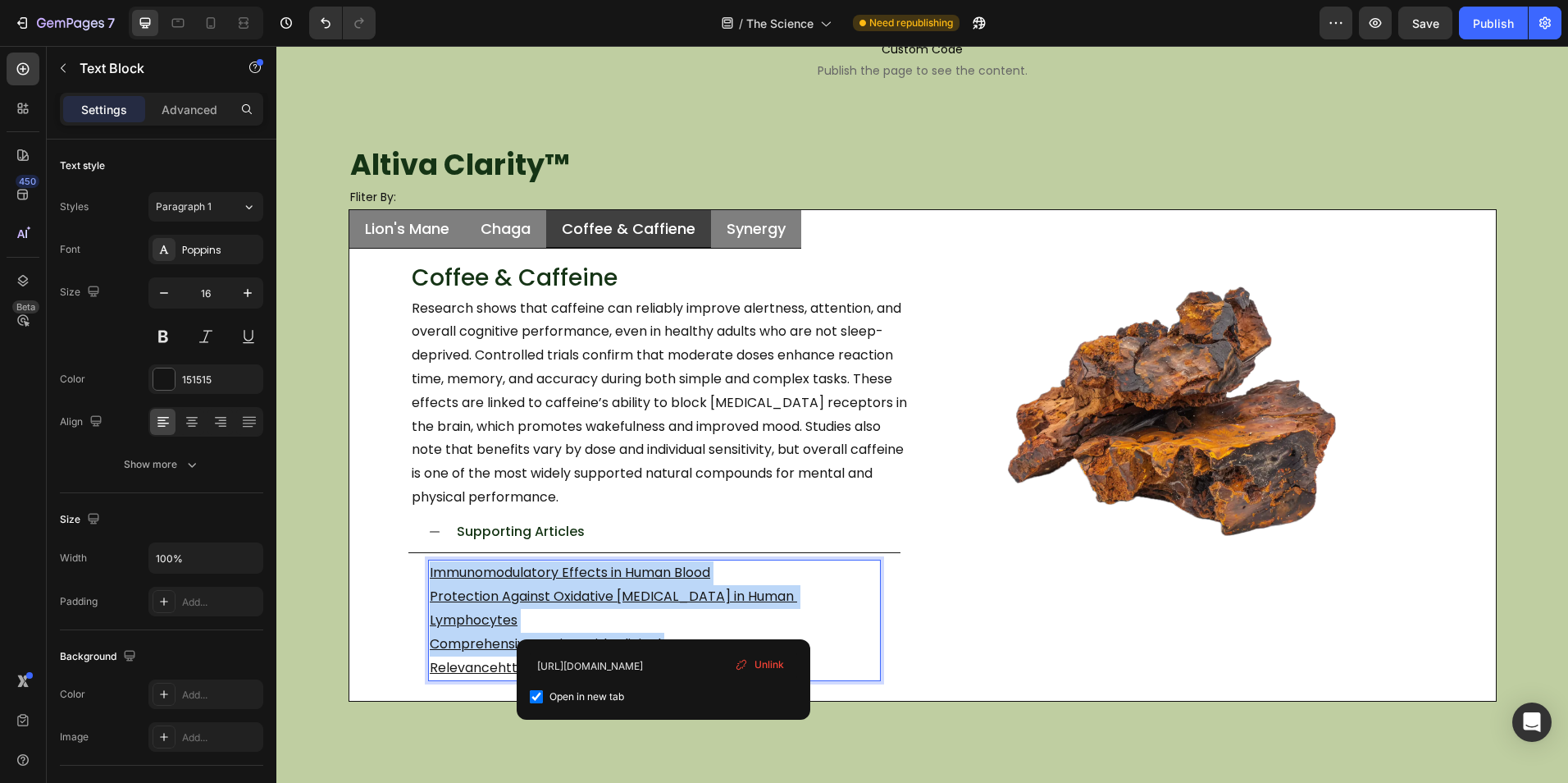
drag, startPoint x: 765, startPoint y: 626, endPoint x: 422, endPoint y: 571, distance: 347.4
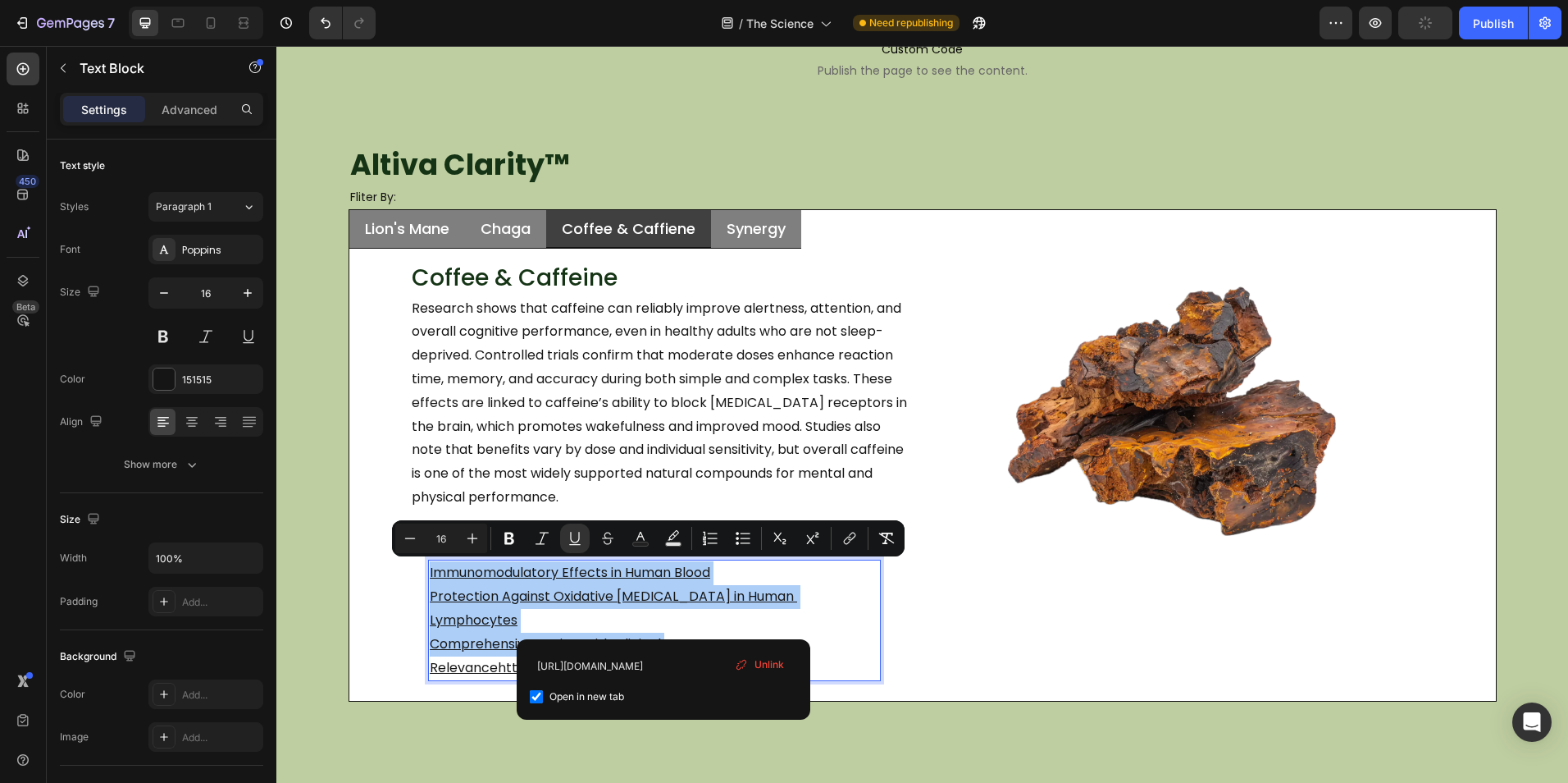
click at [771, 667] on span "Unlink" at bounding box center [770, 664] width 30 height 15
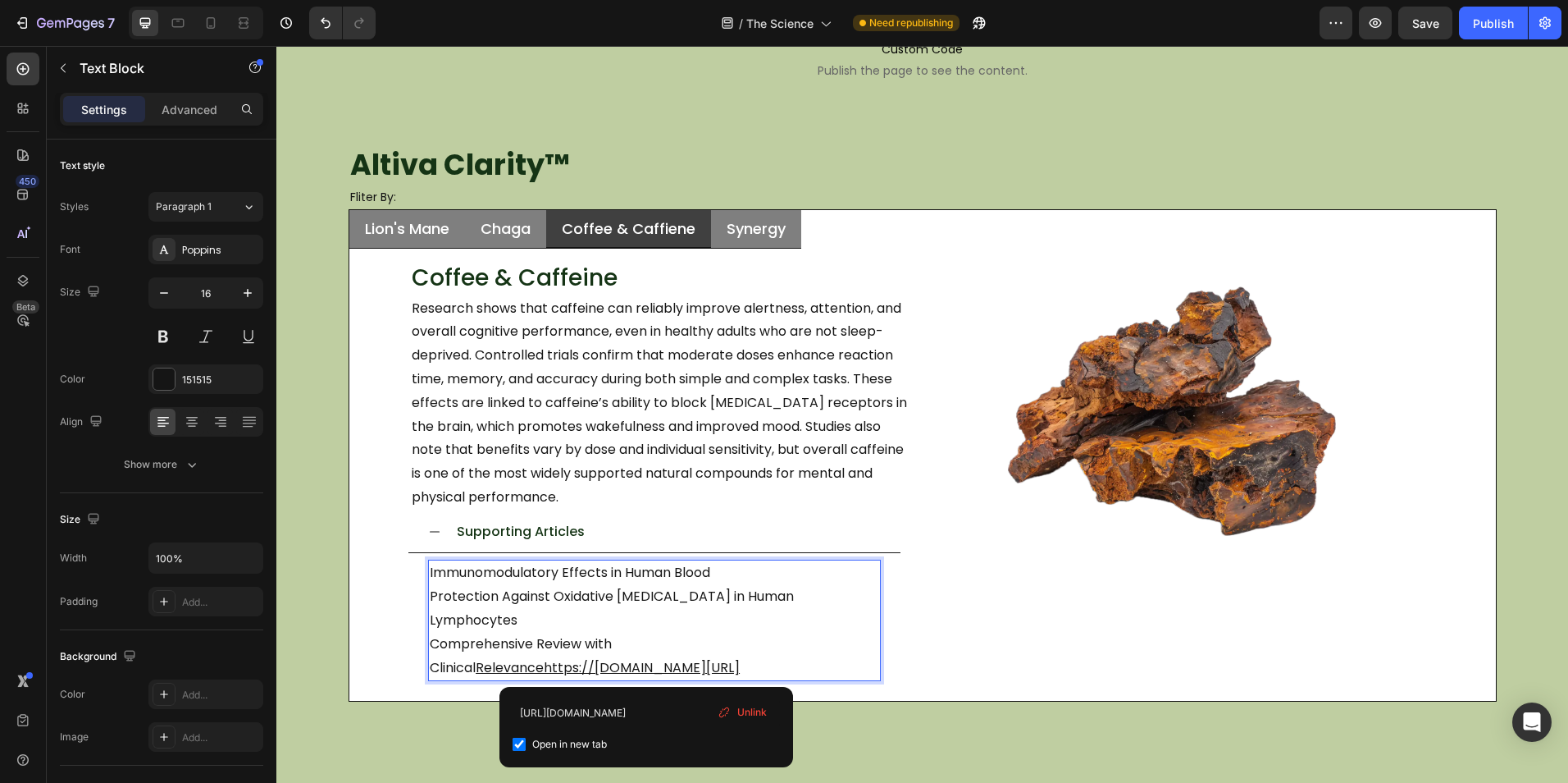
click at [766, 668] on p "Comprehensive Review with Clinical Relevancehttps://www.frontiersin.org/journal…" at bounding box center [654, 656] width 450 height 48
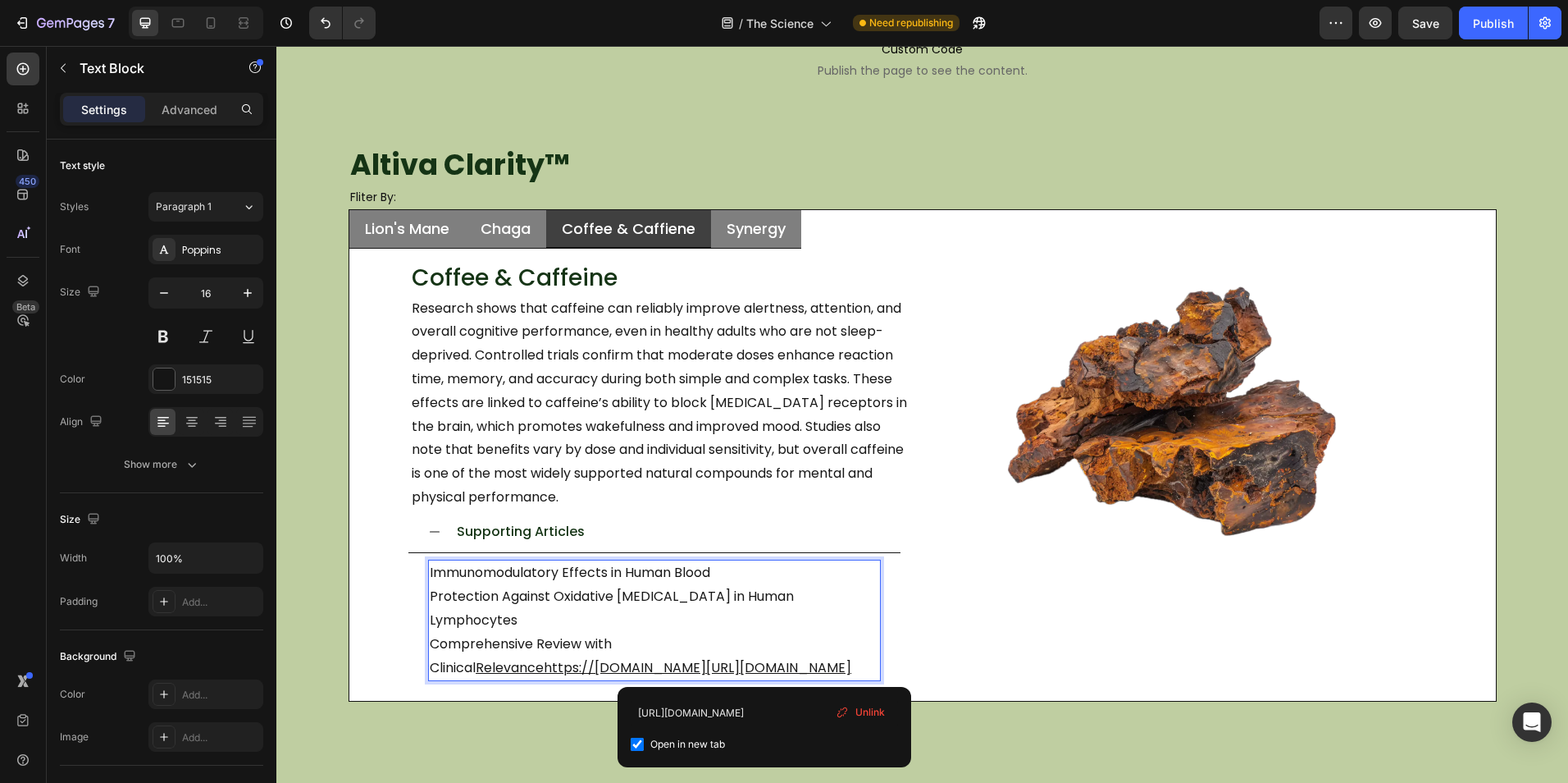
drag, startPoint x: 722, startPoint y: 662, endPoint x: 517, endPoint y: 601, distance: 213.9
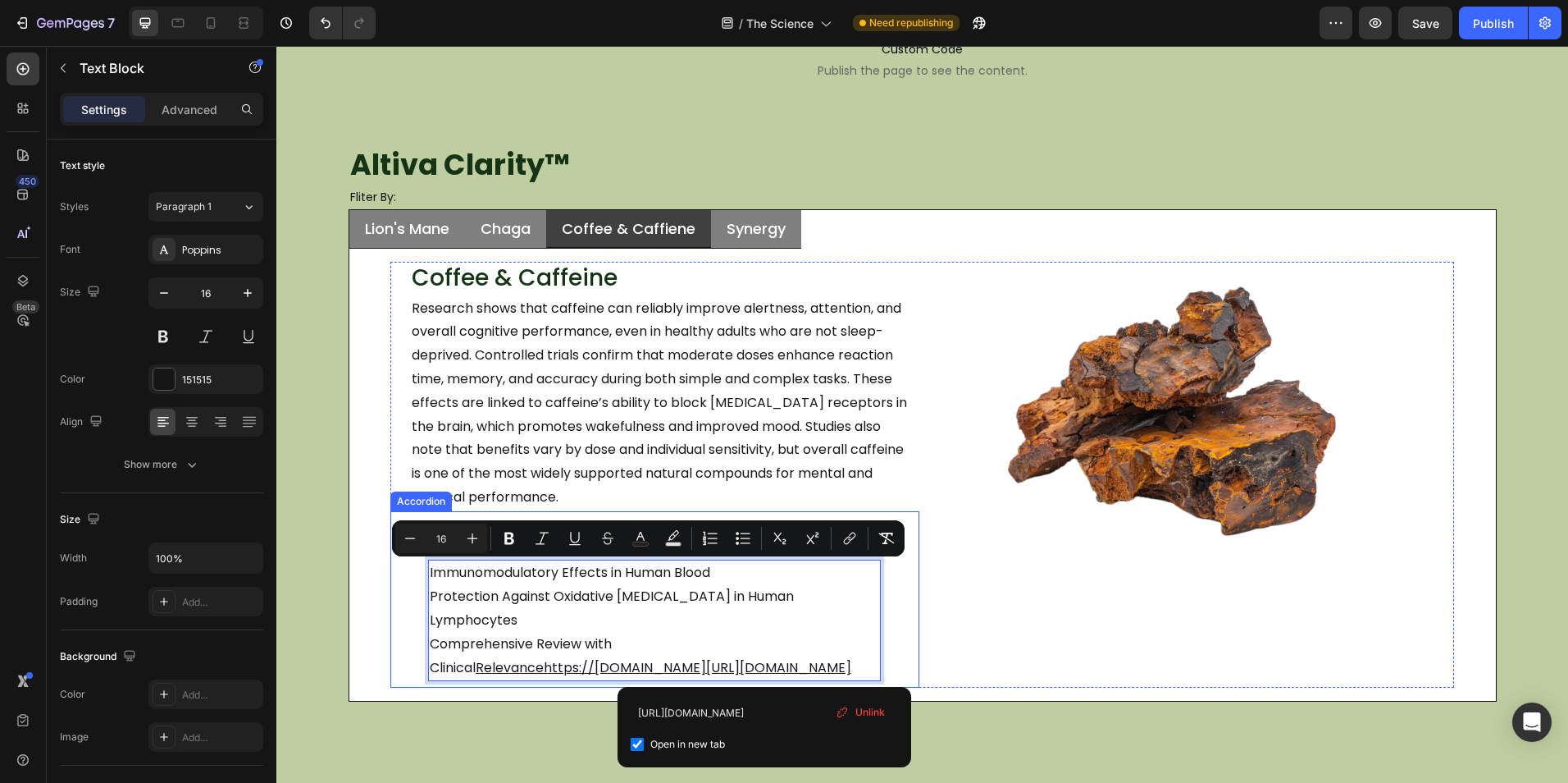
drag, startPoint x: 418, startPoint y: 587, endPoint x: 428, endPoint y: 576, distance: 14.9
click at [418, 585] on div "Immunomodulatory Effects in Human Blood Protection Against Oxidative DNA Damage…" at bounding box center [654, 619] width 491 height 135
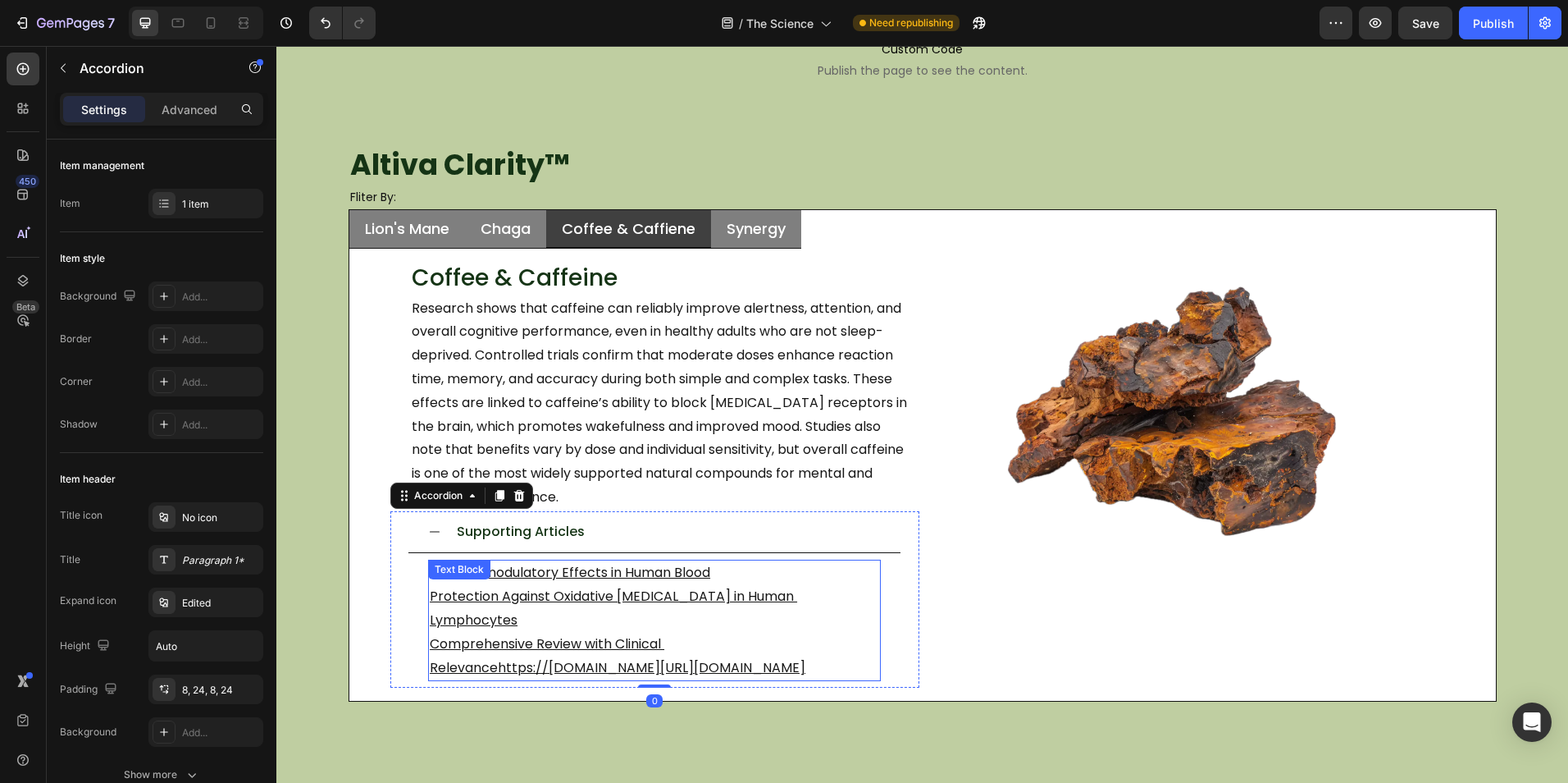
click at [398, 594] on div "Supporting Articles Im munomodulatory Effects in Human Blood Protection Against…" at bounding box center [654, 599] width 527 height 178
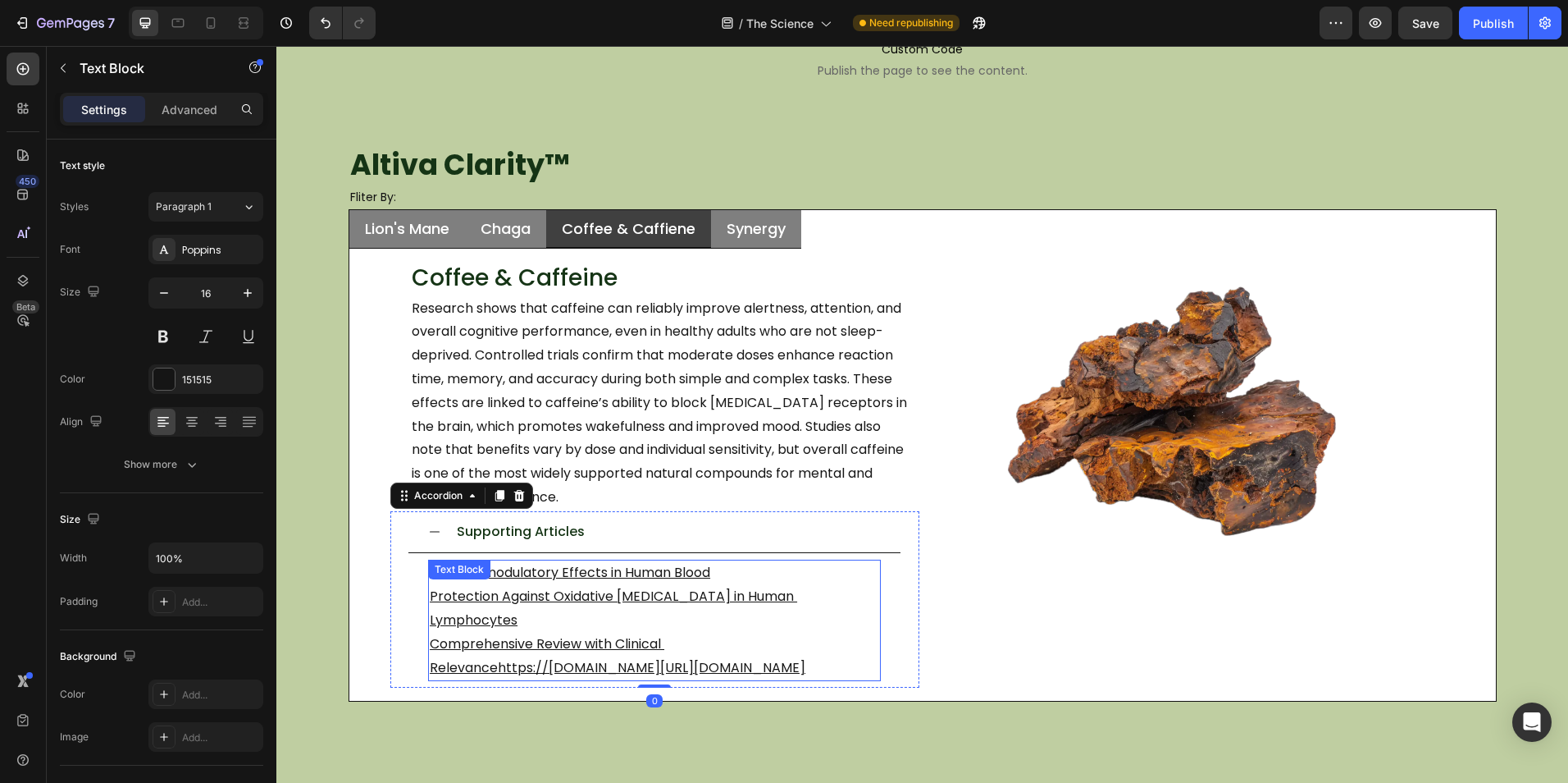
click at [428, 579] on div "Text Block" at bounding box center [459, 570] width 63 height 20
click at [554, 581] on icon at bounding box center [557, 577] width 11 height 12
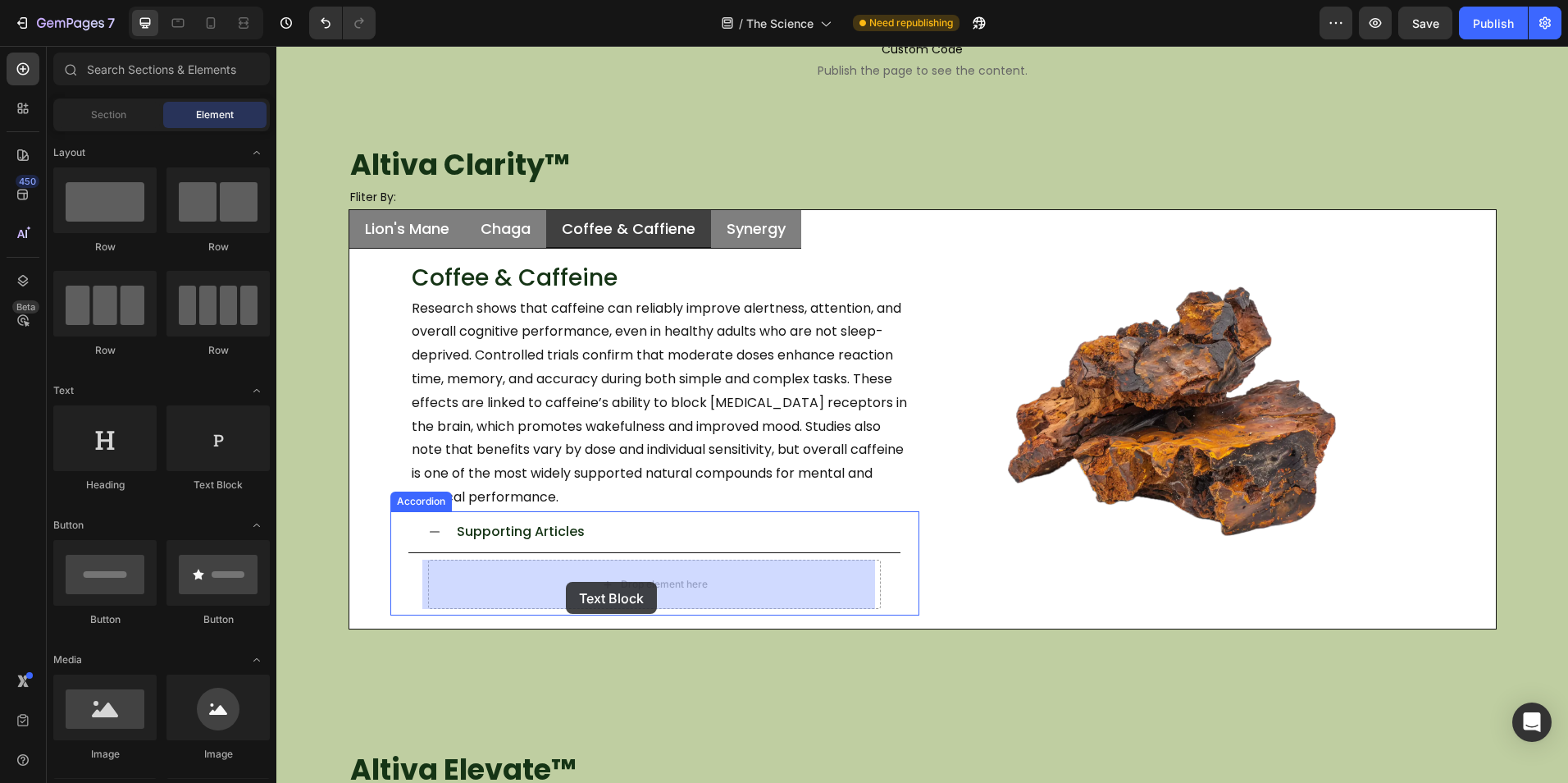
drag, startPoint x: 503, startPoint y: 504, endPoint x: 566, endPoint y: 582, distance: 100.3
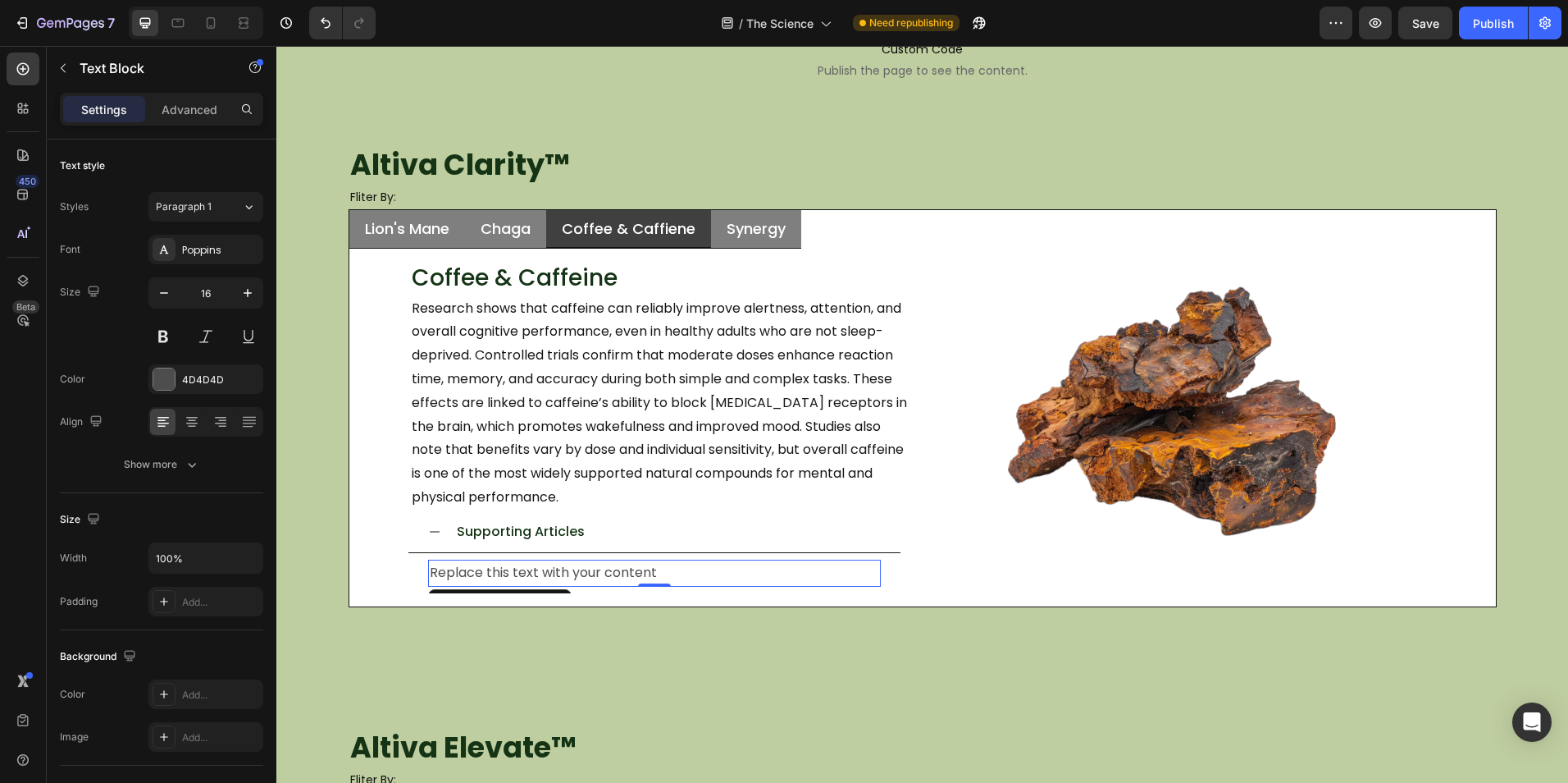
click at [686, 568] on div "Replace this text with your content" at bounding box center [654, 573] width 453 height 27
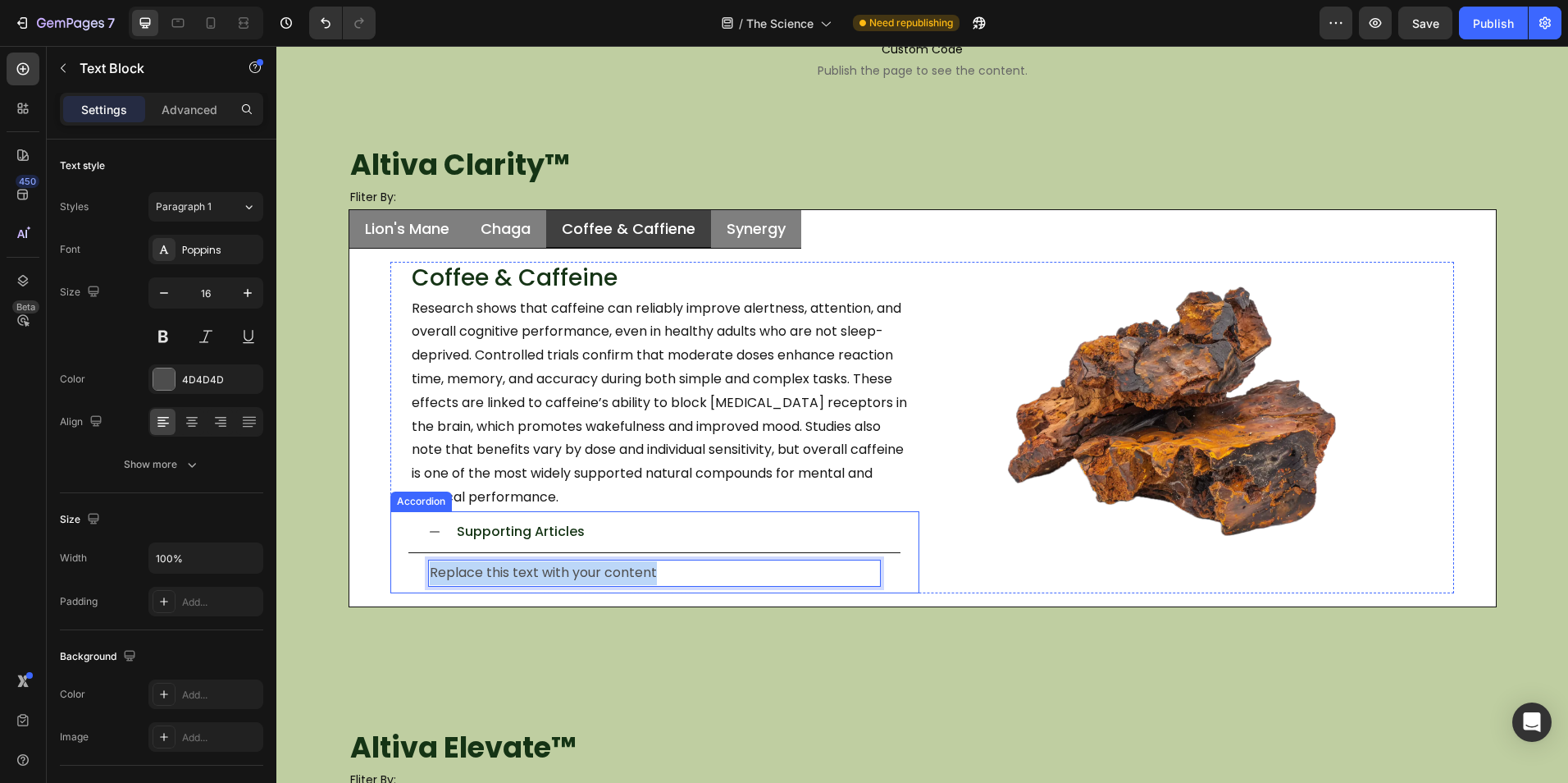
drag, startPoint x: 686, startPoint y: 568, endPoint x: 421, endPoint y: 573, distance: 265.0
click at [421, 573] on div "Replace this text with your content Text Block 0" at bounding box center [654, 573] width 491 height 40
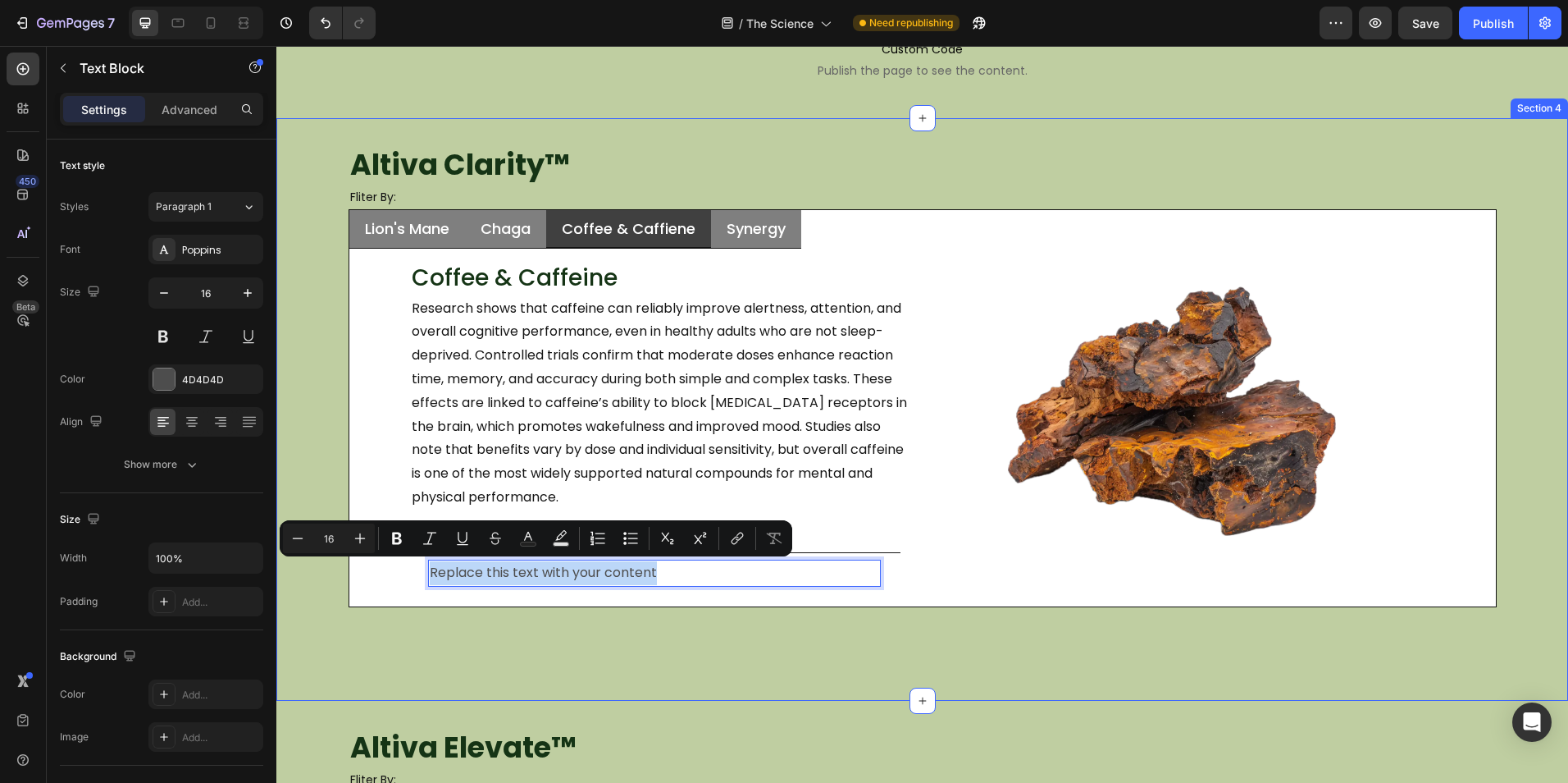
click at [696, 639] on div "Altiva Clarity ™ Heading Fliter By: Heading Lion's Mane Chaga Coffee & Caffiene…" at bounding box center [921, 409] width 1291 height 583
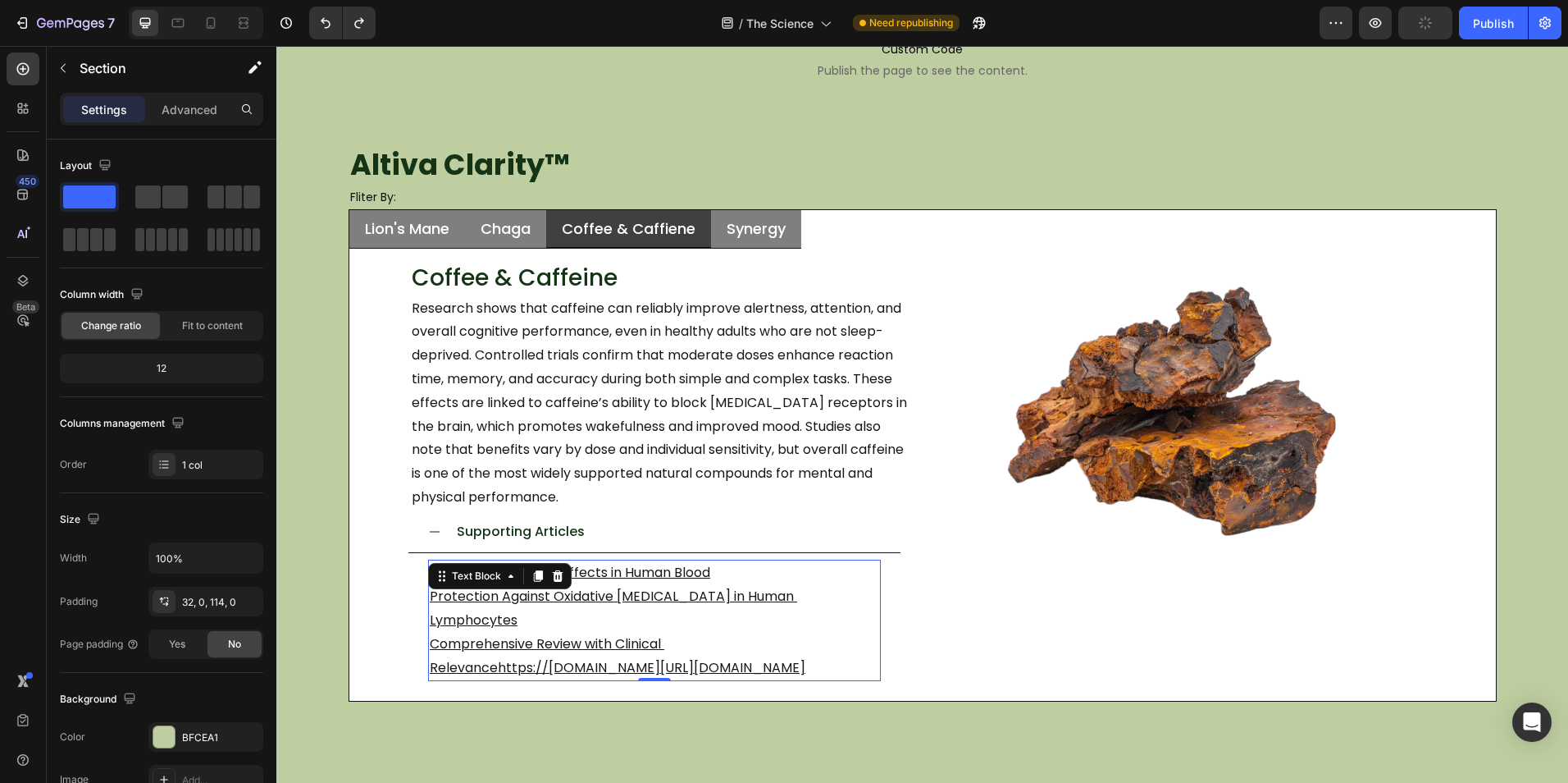
click at [498, 586] on div "Im munomodulatory Effects in Human Blood Protection Against Oxidative DNA Damag…" at bounding box center [654, 620] width 453 height 122
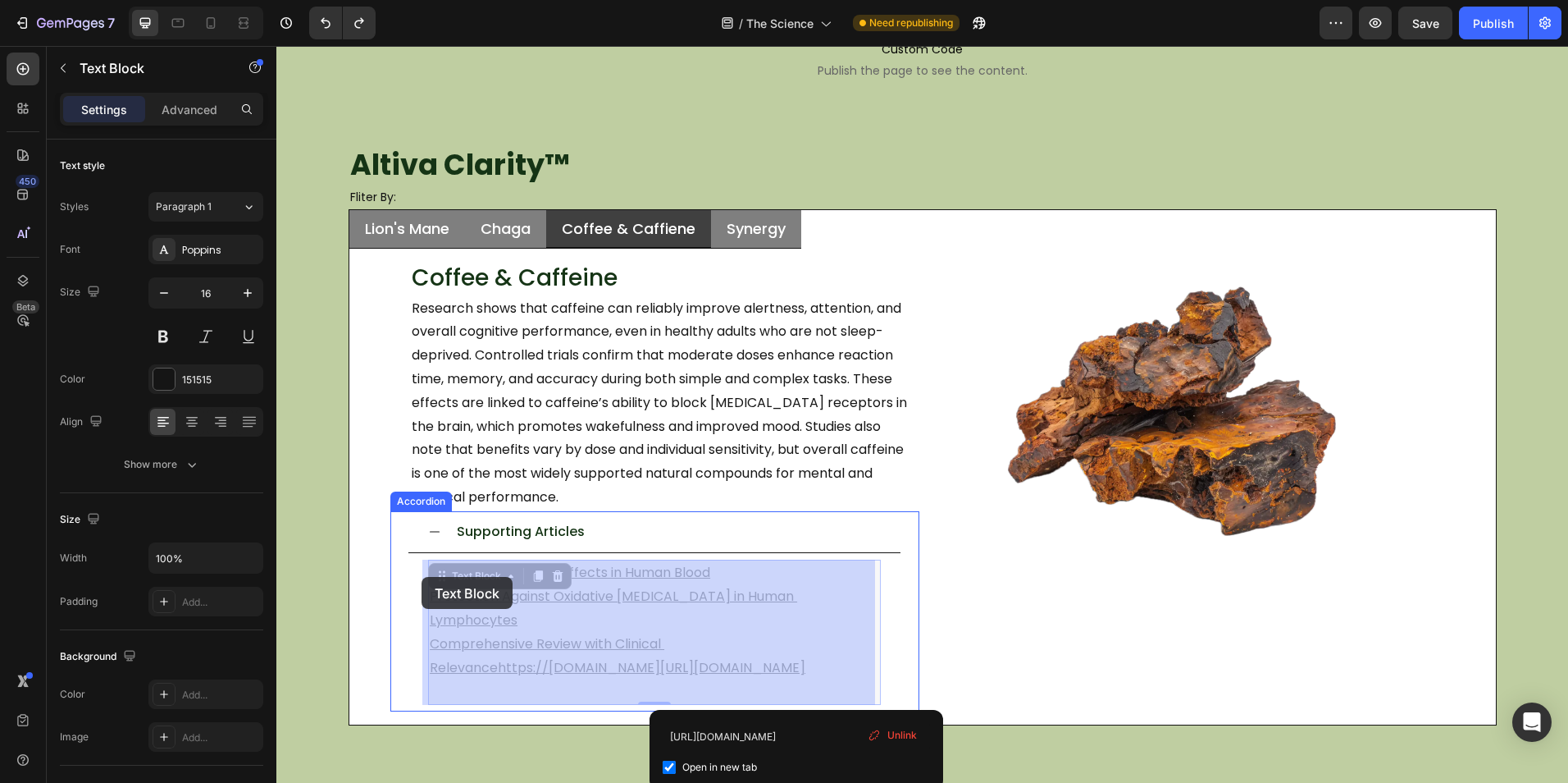
drag, startPoint x: 801, startPoint y: 691, endPoint x: 423, endPoint y: 577, distance: 394.8
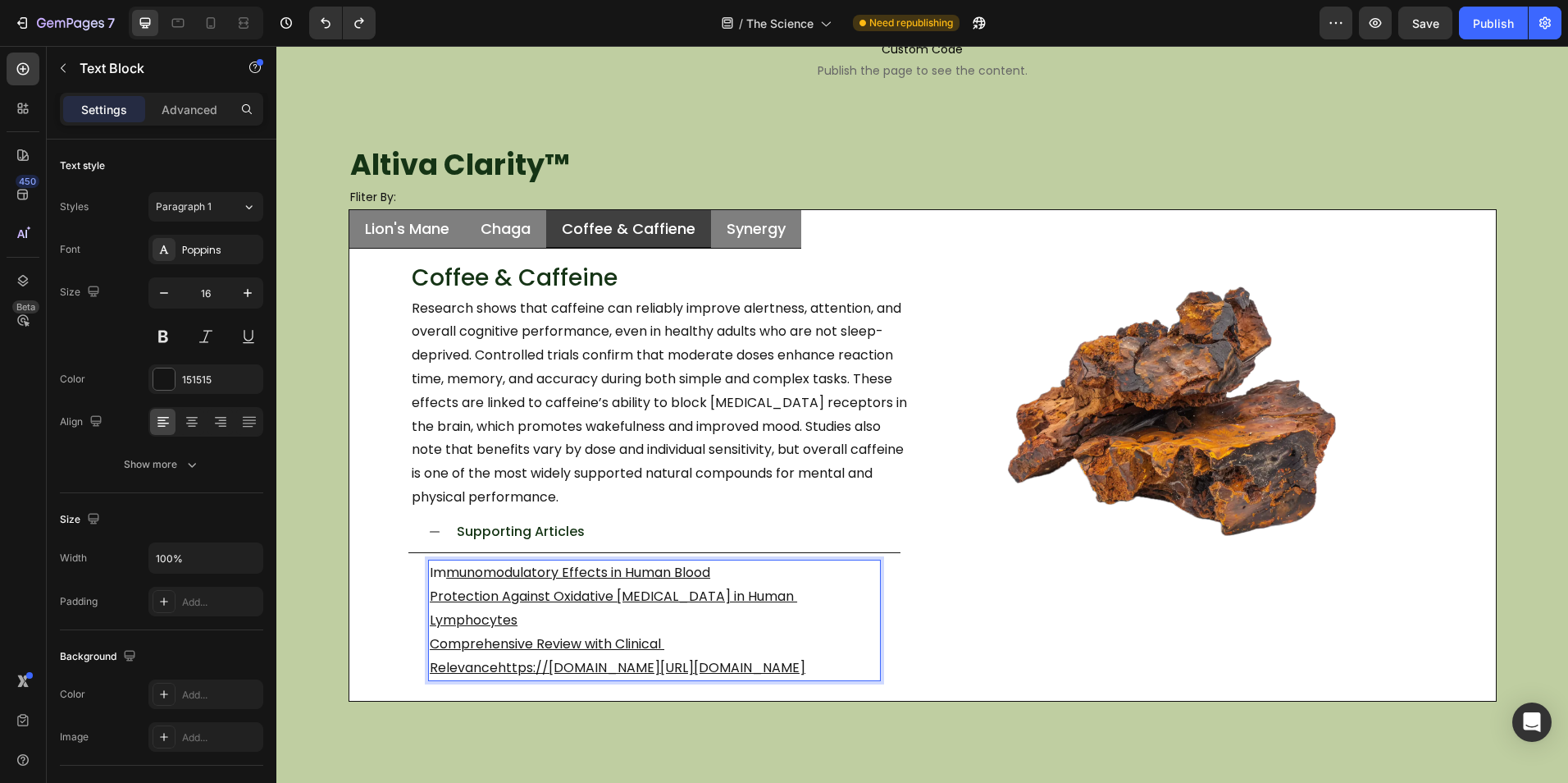
click at [819, 680] on p "Comprehensive Review with Clinical Relevancehttps://www.frontiersin.org/journal…" at bounding box center [654, 656] width 450 height 48
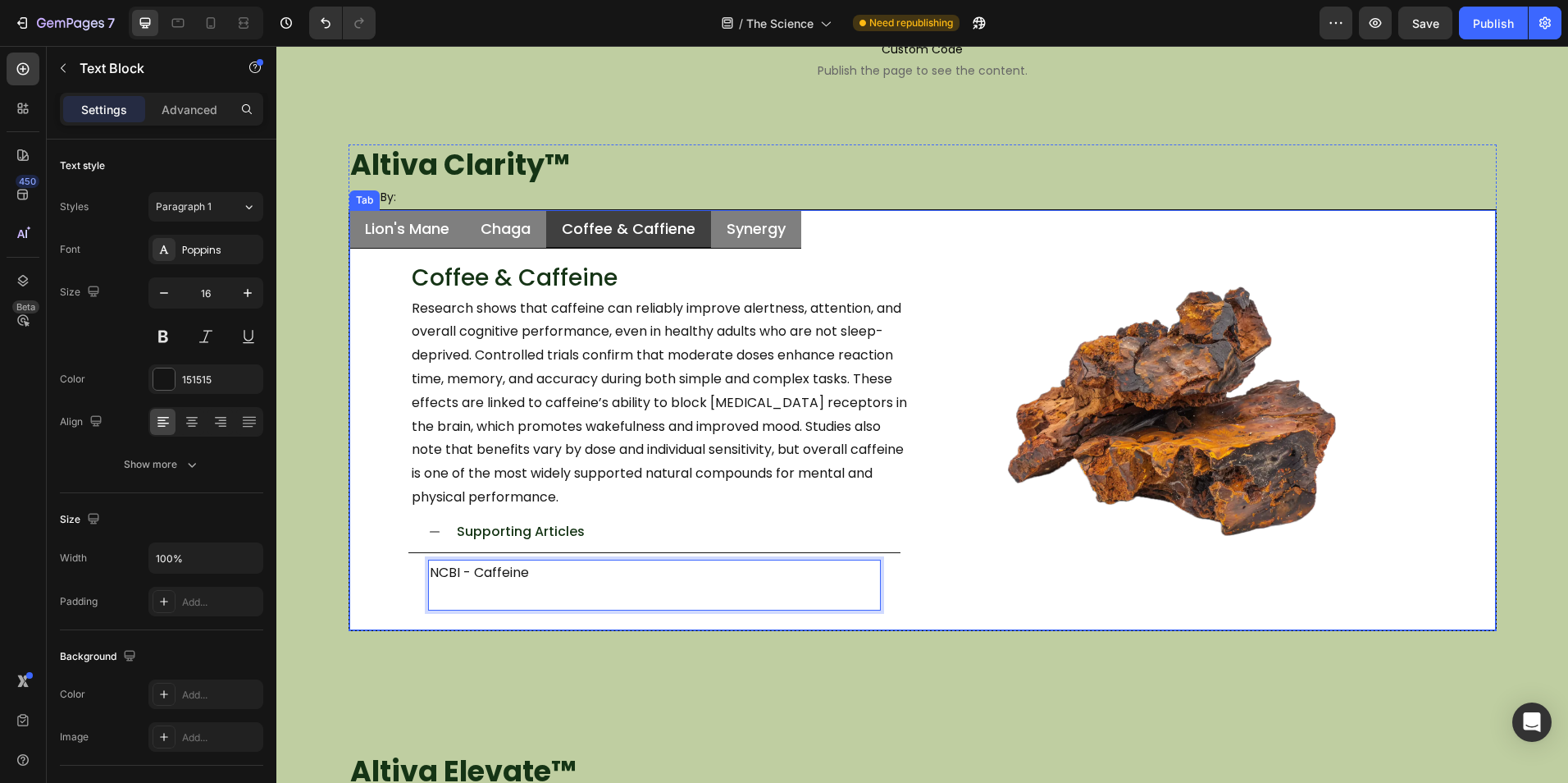
click at [663, 239] on div "Coffee & Caffiene" at bounding box center [628, 228] width 139 height 24
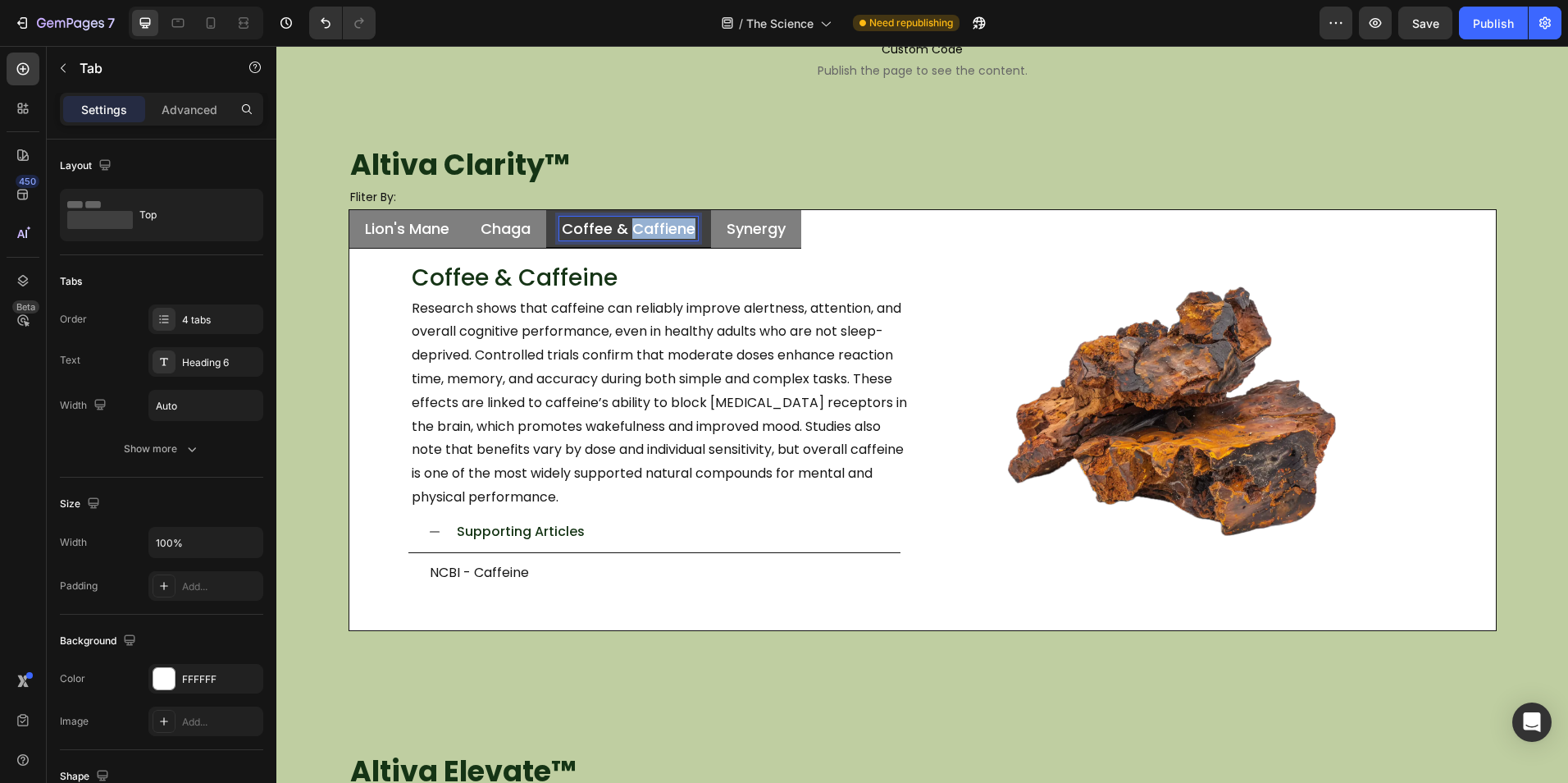
click at [663, 231] on p "Coffee & Caffiene" at bounding box center [628, 228] width 134 height 19
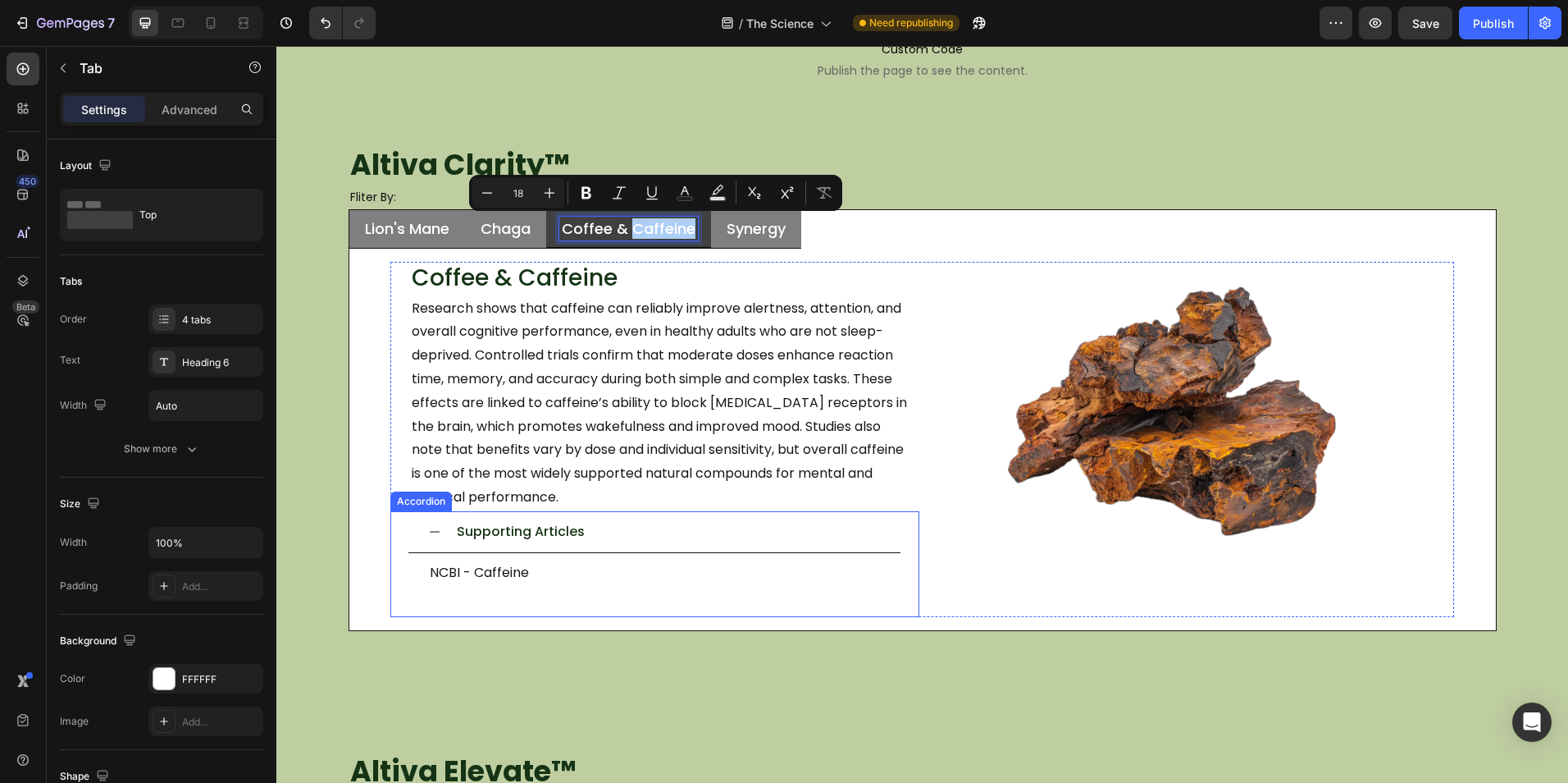
click at [632, 582] on p "NCBI - Caffeine" at bounding box center [654, 574] width 450 height 24
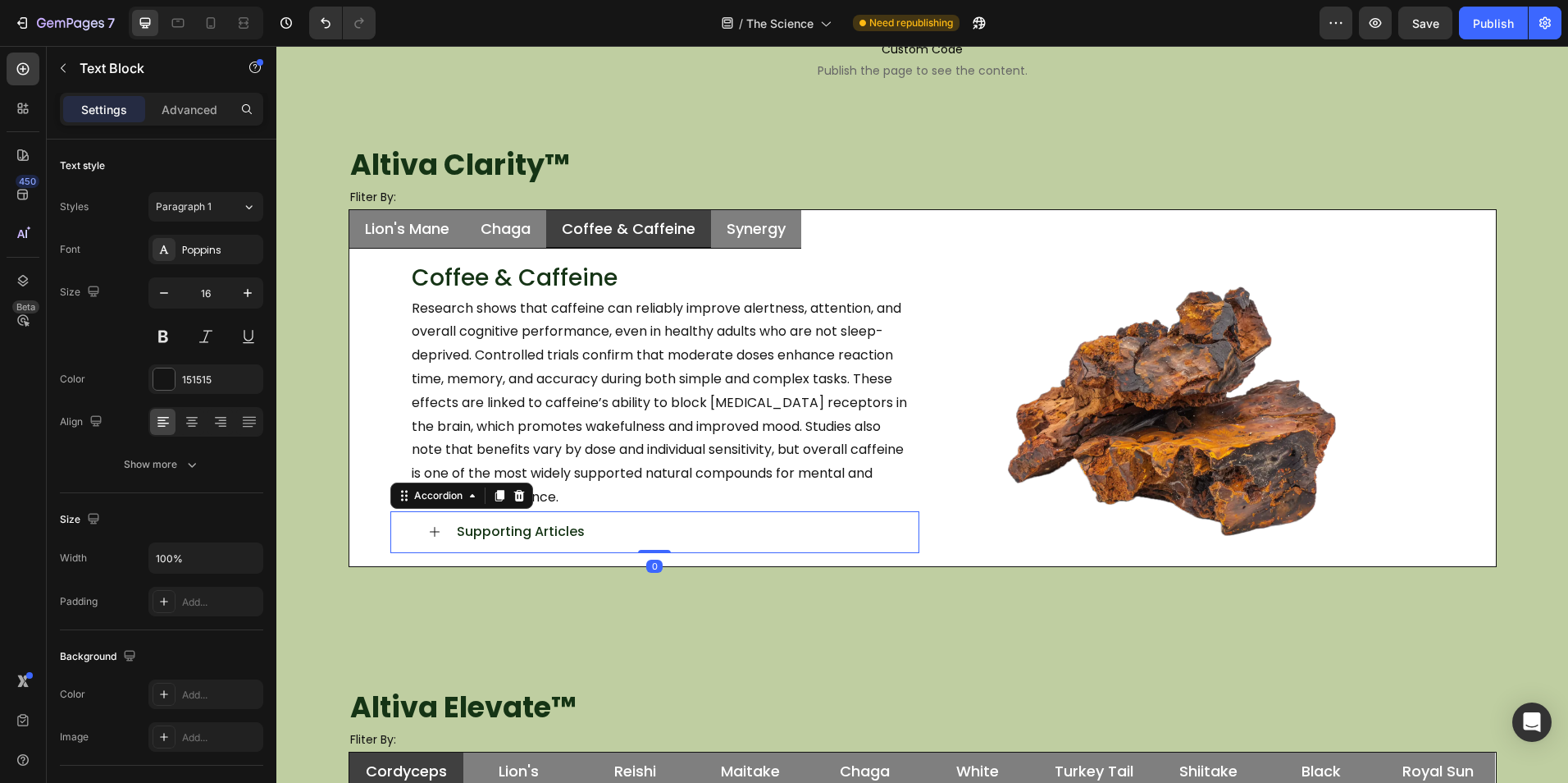
click at [607, 548] on div "Supporting Articles" at bounding box center [654, 532] width 491 height 43
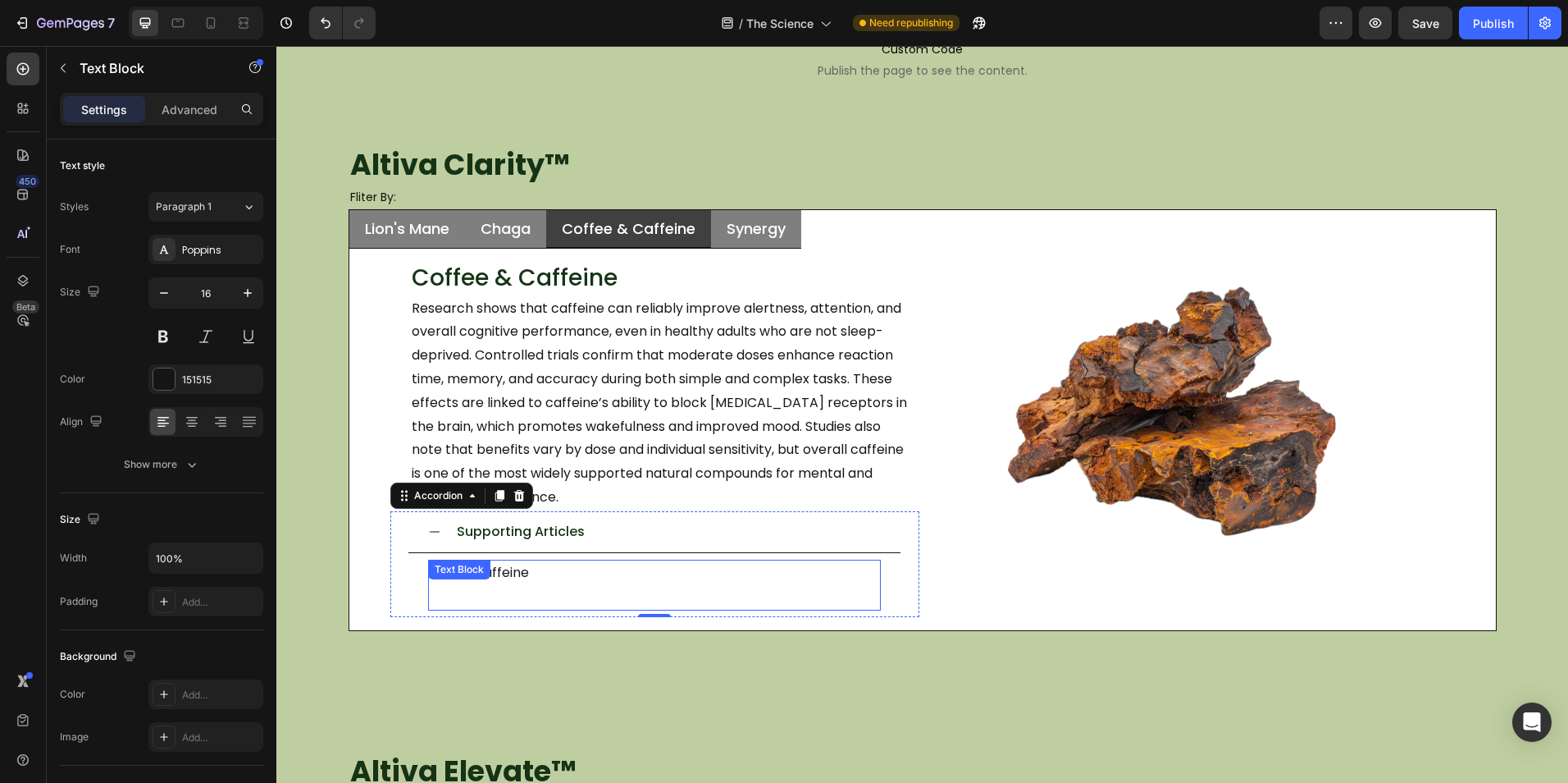
click at [538, 581] on div "NCBI - Caffeine Text Block" at bounding box center [654, 585] width 453 height 51
click at [621, 579] on p "NCBI - Caffeine" at bounding box center [654, 574] width 450 height 24
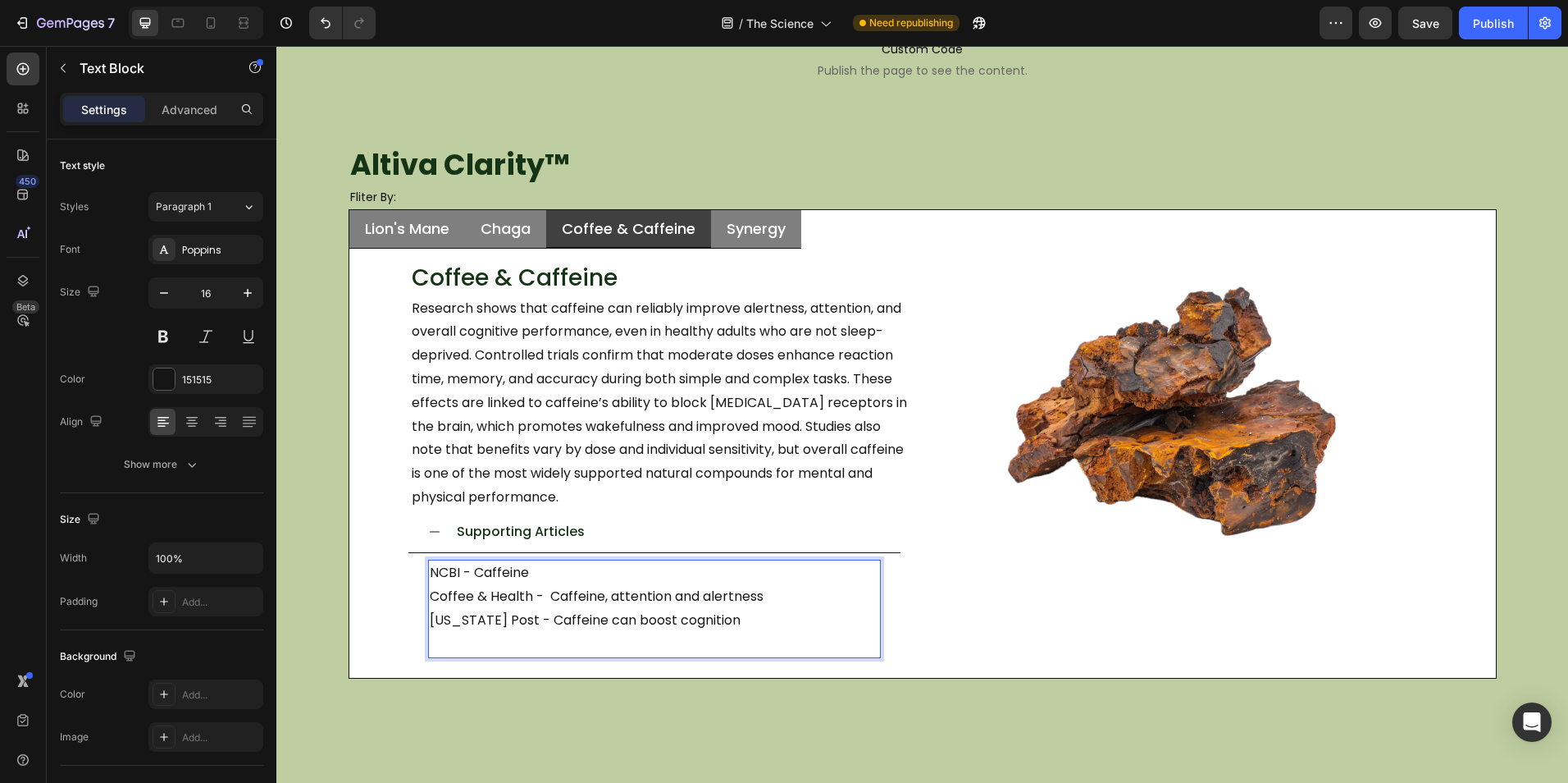
click at [579, 645] on p "Rich Text Editor. Editing area: main" at bounding box center [654, 644] width 450 height 24
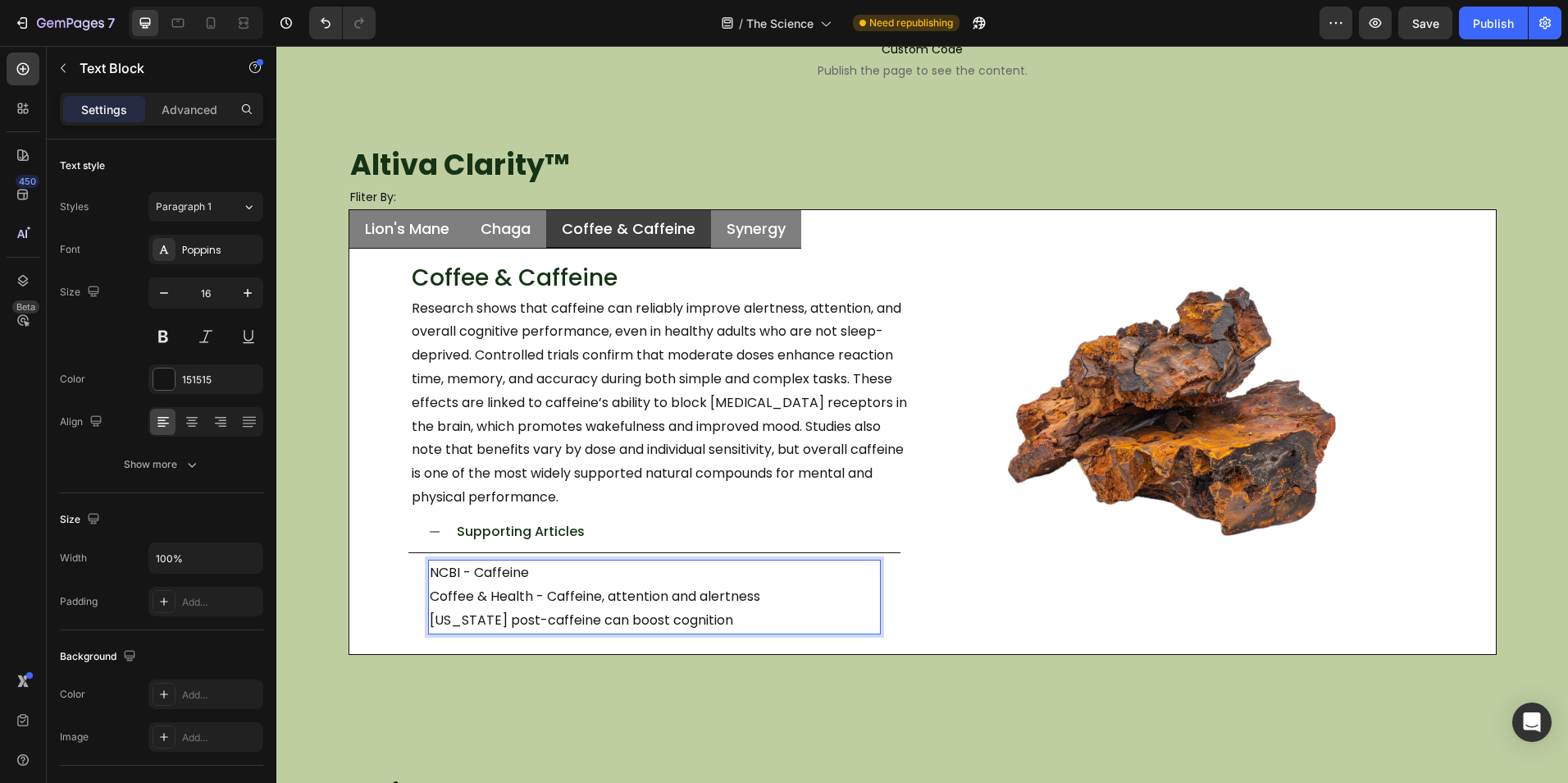
click at [542, 621] on p "Washington post-caffeine can boost cognition" at bounding box center [654, 620] width 450 height 24
click at [535, 621] on p "Washington post-caffeine can boost cognition" at bounding box center [654, 620] width 450 height 24
click at [513, 623] on p "Washington post-caffeine can boost cognition" at bounding box center [654, 620] width 450 height 24
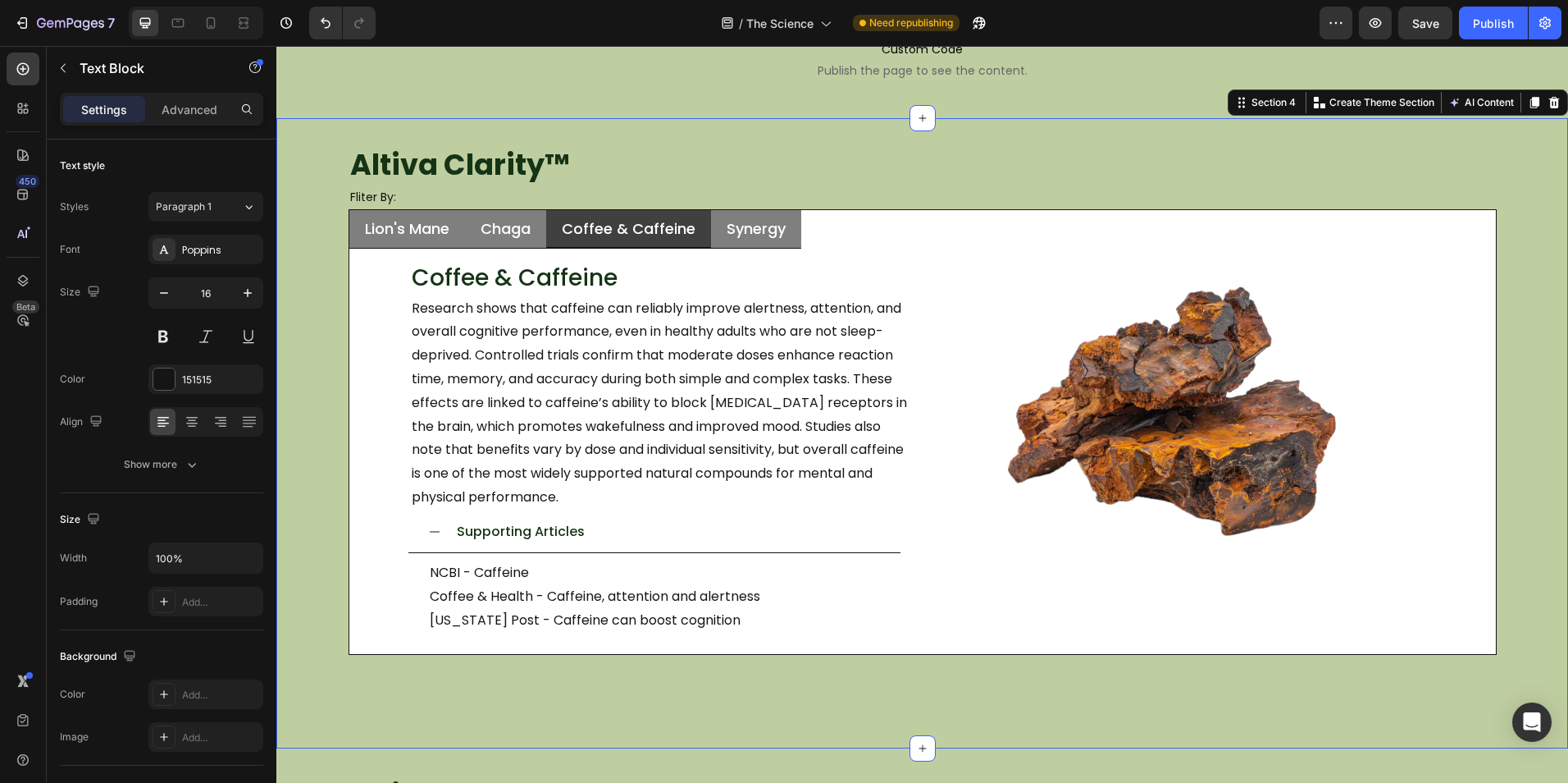
click at [763, 660] on div "Altiva Clarity ™ Heading Fliter By: Heading Lion's Mane Chaga Coffee & Caffeine…" at bounding box center [921, 433] width 1291 height 630
click at [723, 627] on p "Washington Post - Caffeine can boost cognition" at bounding box center [654, 620] width 450 height 24
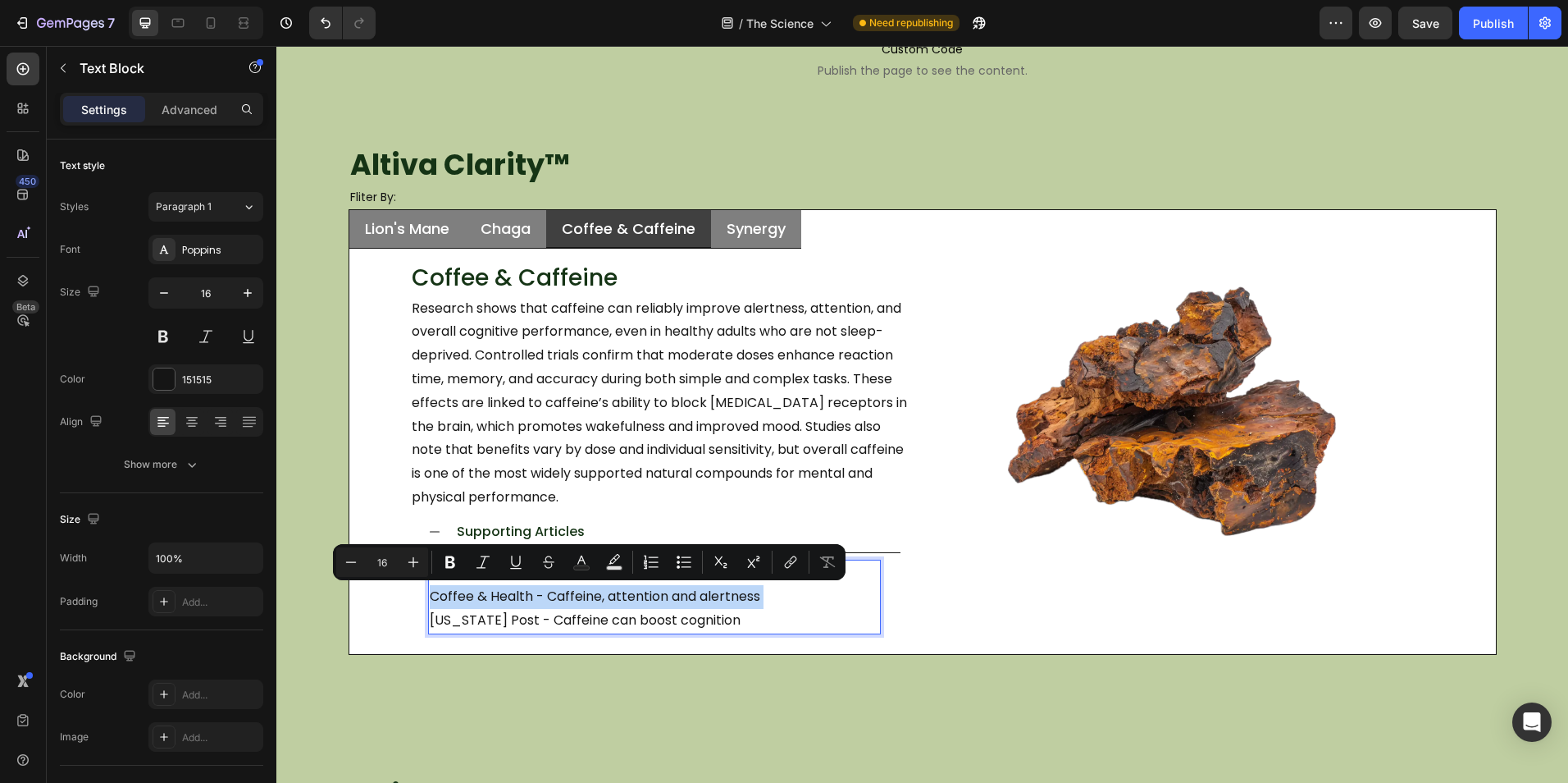
drag, startPoint x: 764, startPoint y: 596, endPoint x: 422, endPoint y: 592, distance: 342.0
click at [428, 592] on div "NCBI - Caffeine Coffee & Health - Caffeine, attention and alertness Washington …" at bounding box center [654, 596] width 453 height 74
click at [782, 559] on button "link" at bounding box center [790, 563] width 30 height 30
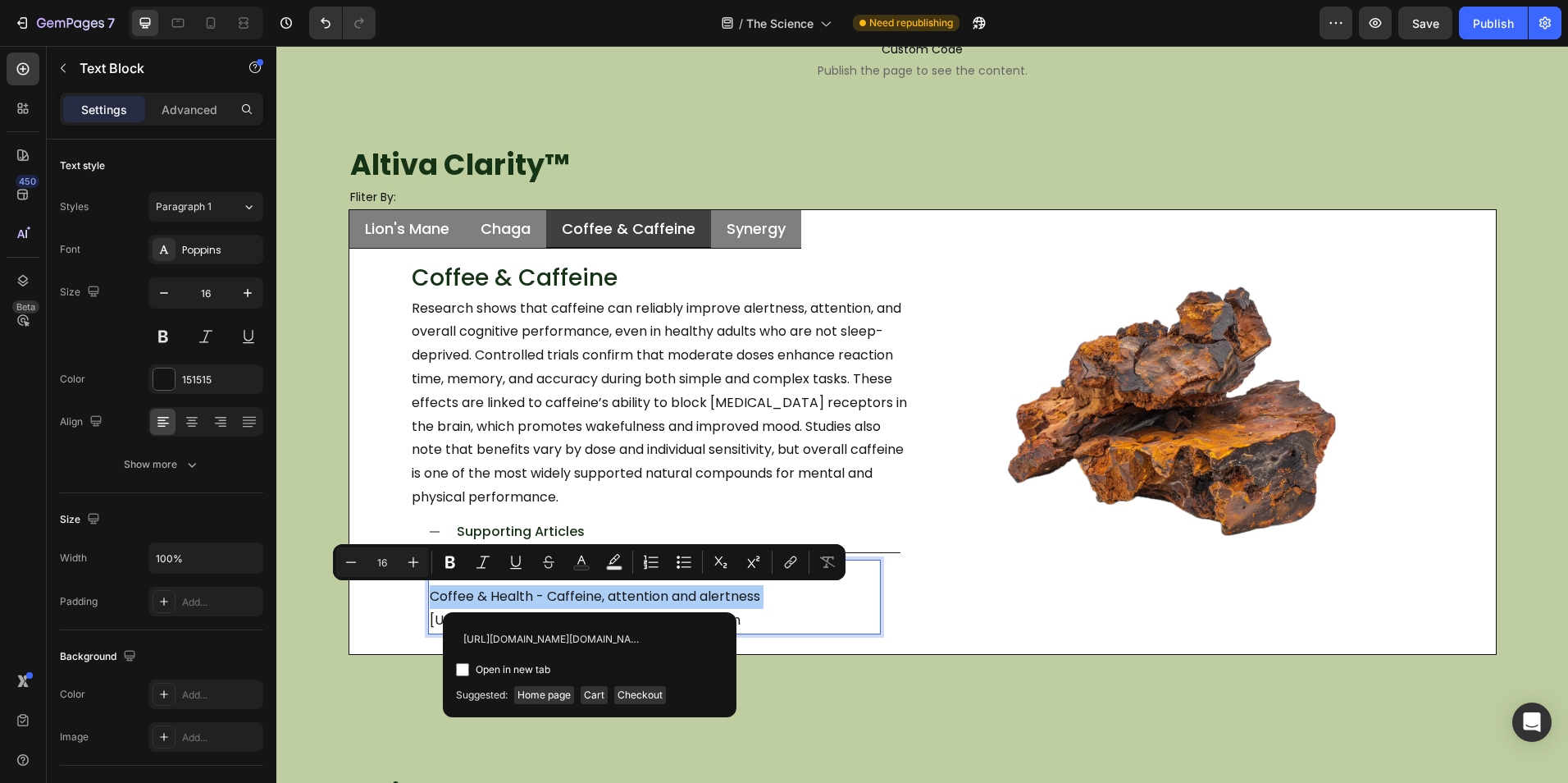
scroll to position [0, 429]
type input "https://www.coffeeandhealth.org/health/wellbeing/mental-performance/caffeine-at…"
click at [480, 672] on span "Open in new tab" at bounding box center [512, 669] width 75 height 20
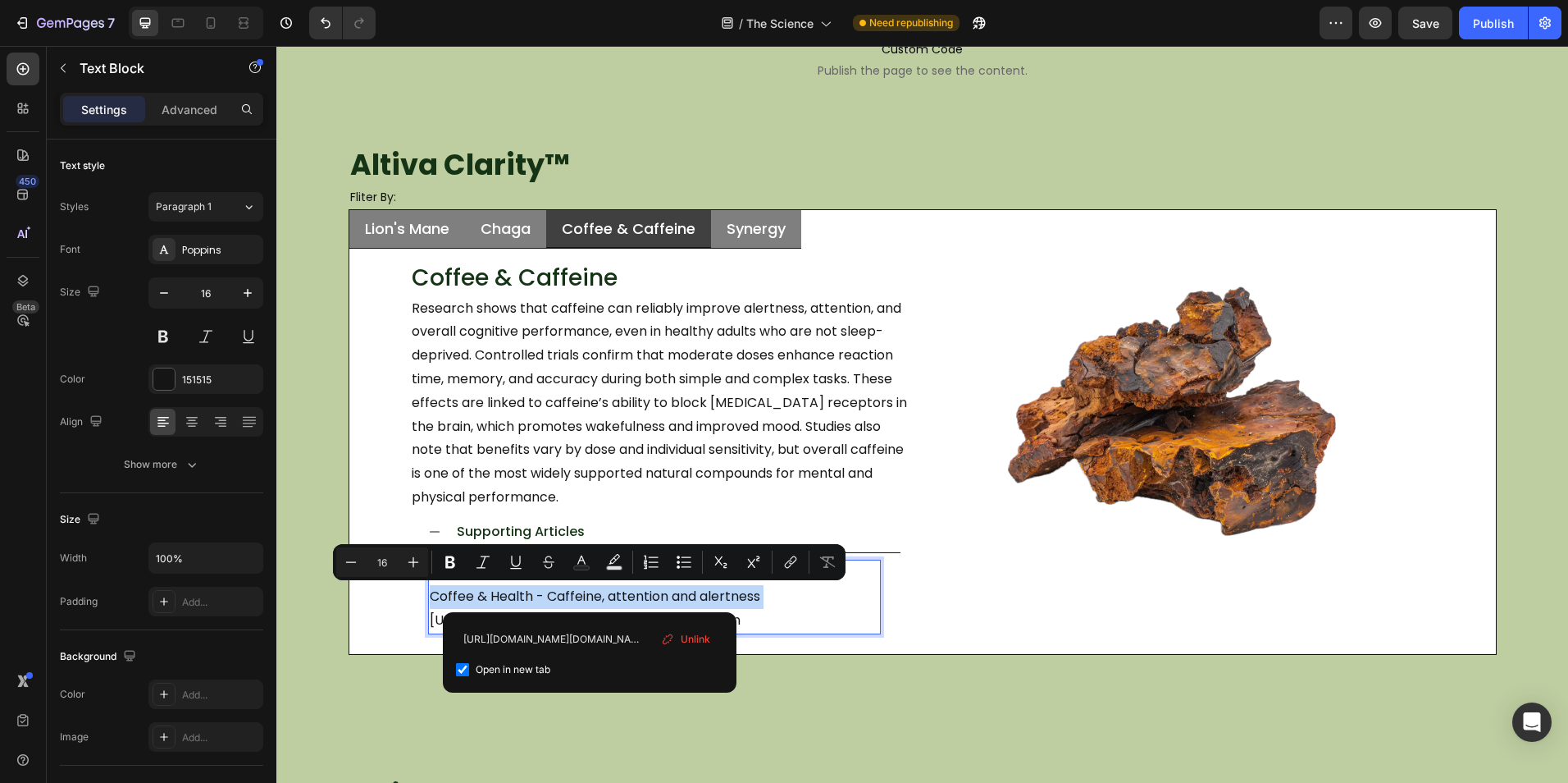
checkbox input "true"
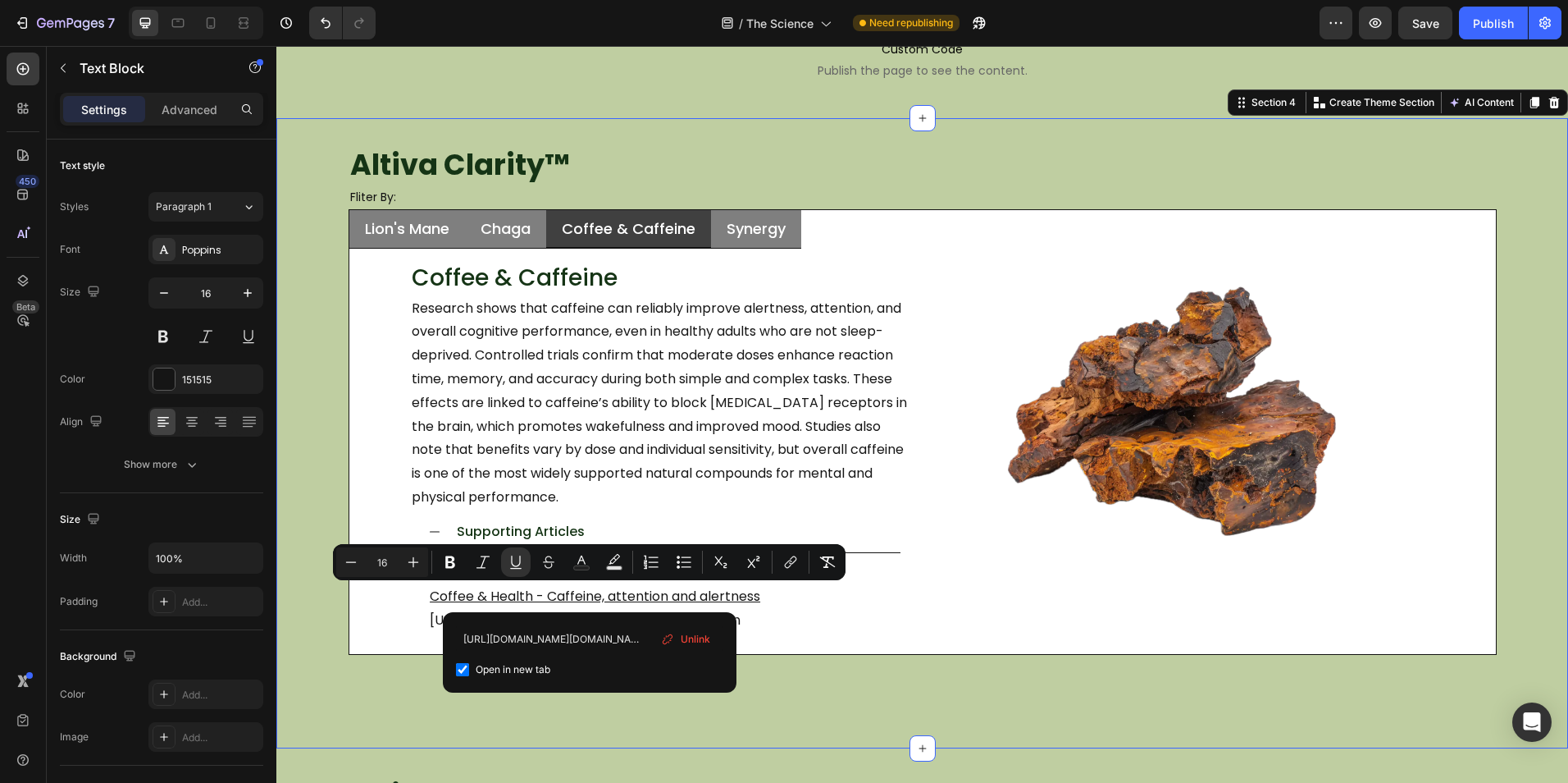
click at [789, 687] on div "Altiva Clarity ™ Heading Fliter By: Heading Lion's Mane Chaga Coffee & Caffeine…" at bounding box center [921, 433] width 1291 height 630
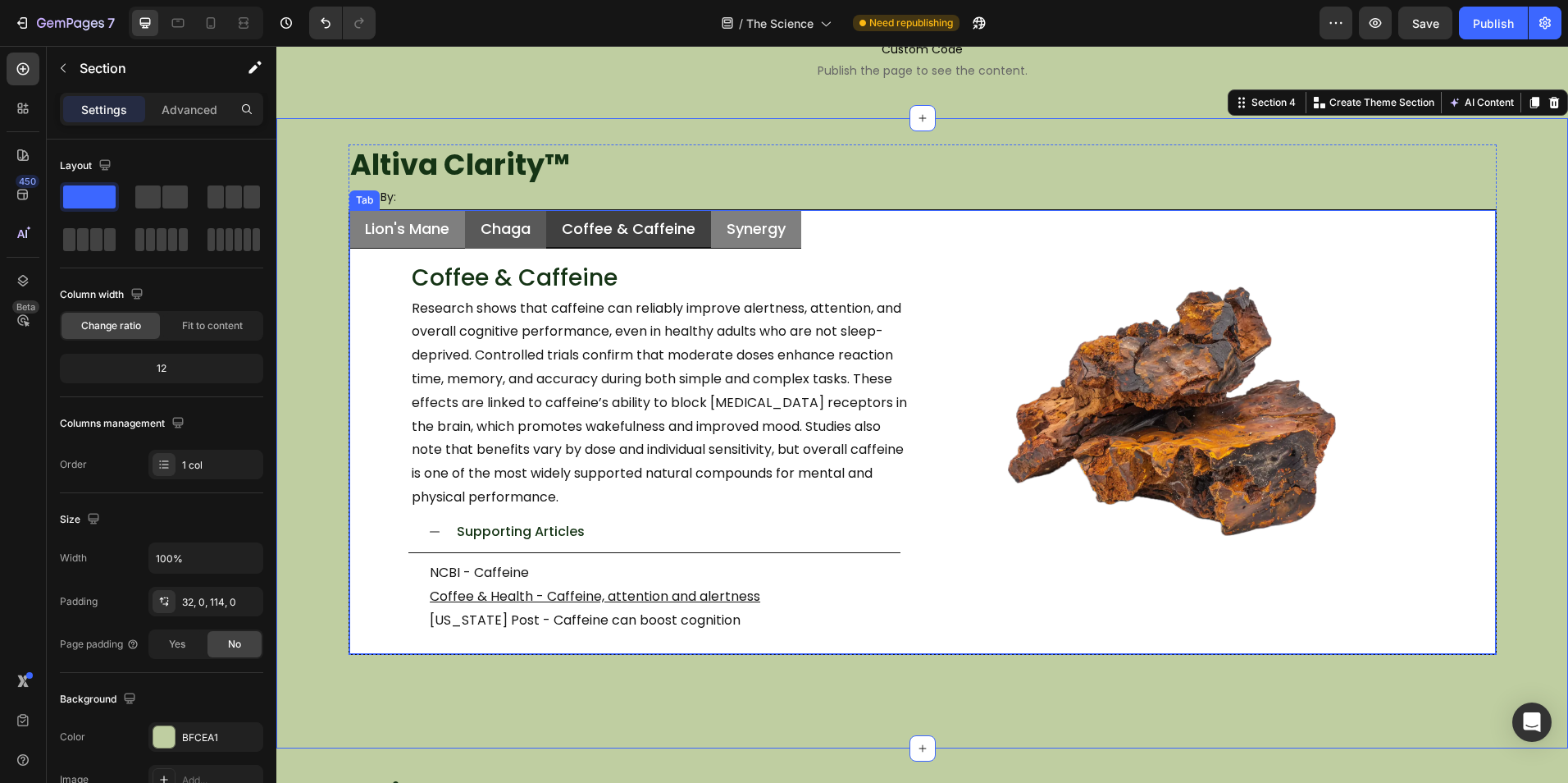
click at [518, 239] on div "Chaga" at bounding box center [505, 228] width 55 height 24
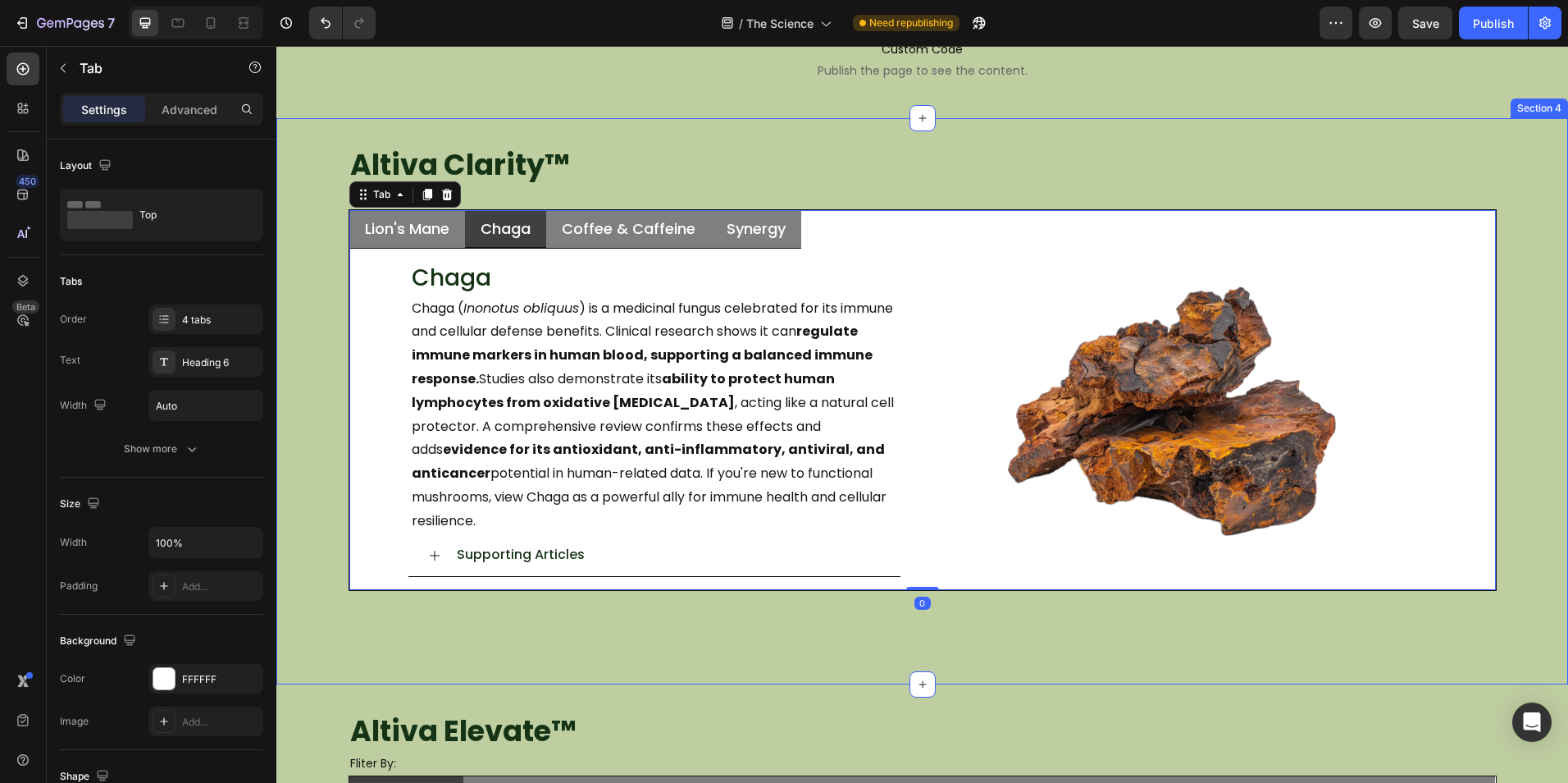
click at [598, 541] on div "Supporting Articles" at bounding box center [668, 555] width 427 height 29
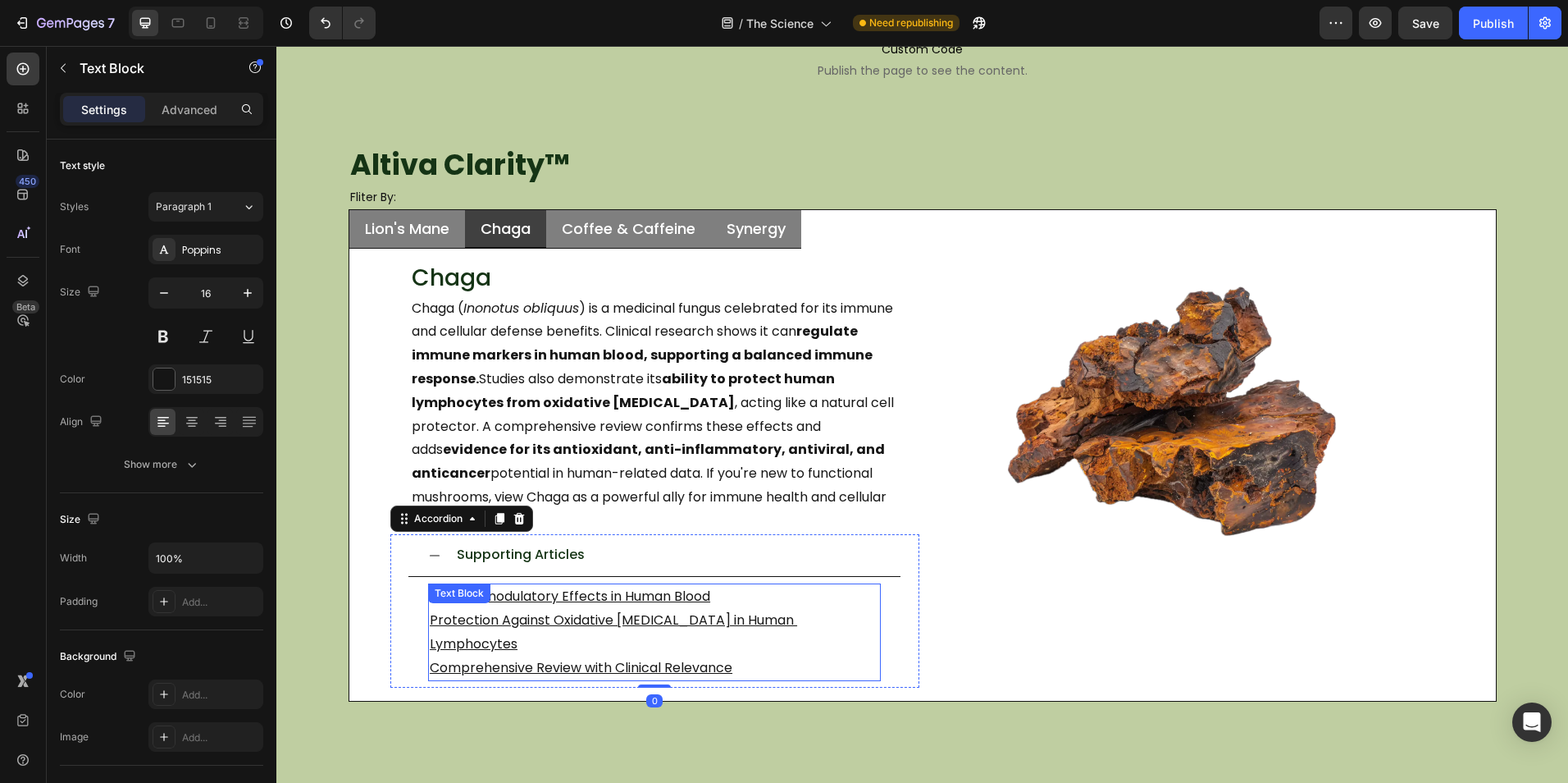
click at [594, 587] on u "Immunomodulatory Effects in Human Blood" at bounding box center [569, 595] width 280 height 19
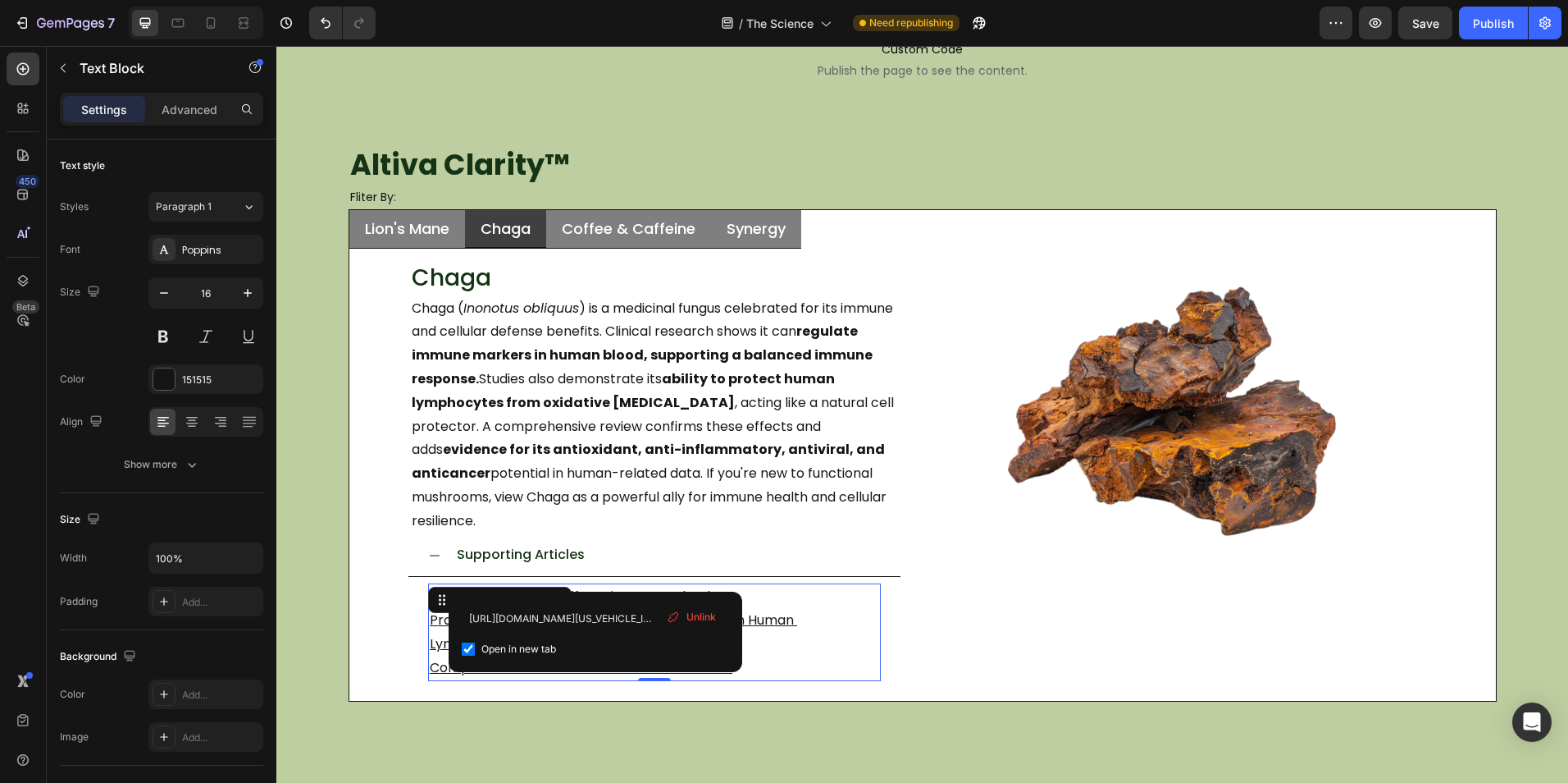
click at [598, 587] on u "Immunomodulatory Effects in Human Blood" at bounding box center [569, 595] width 280 height 19
click at [621, 621] on input "https://www.sciencedirect.com/science/article/pii/S2667142523001148" at bounding box center [595, 617] width 267 height 26
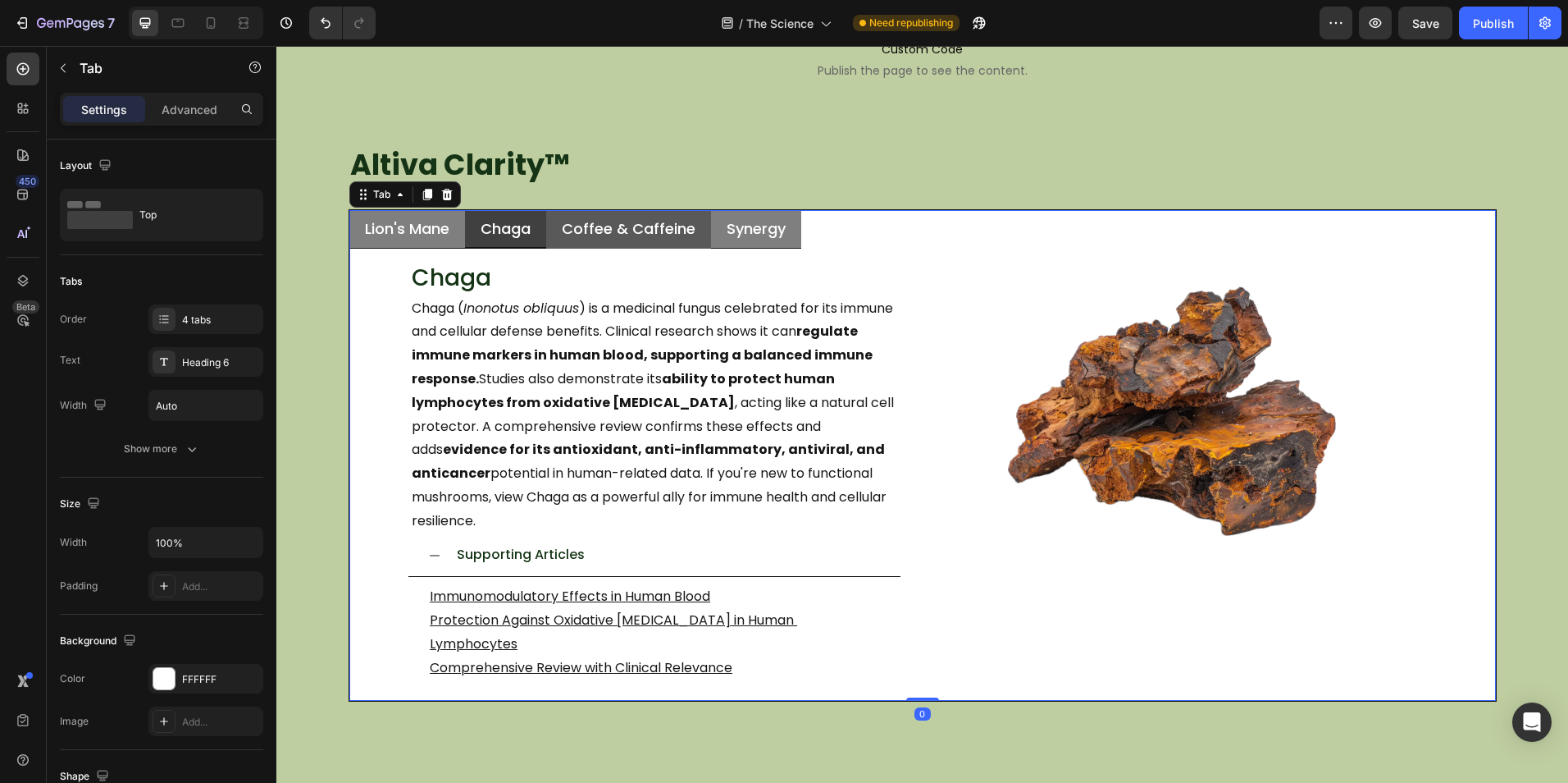
click at [690, 234] on div "Coffee & Caffeine" at bounding box center [628, 228] width 139 height 24
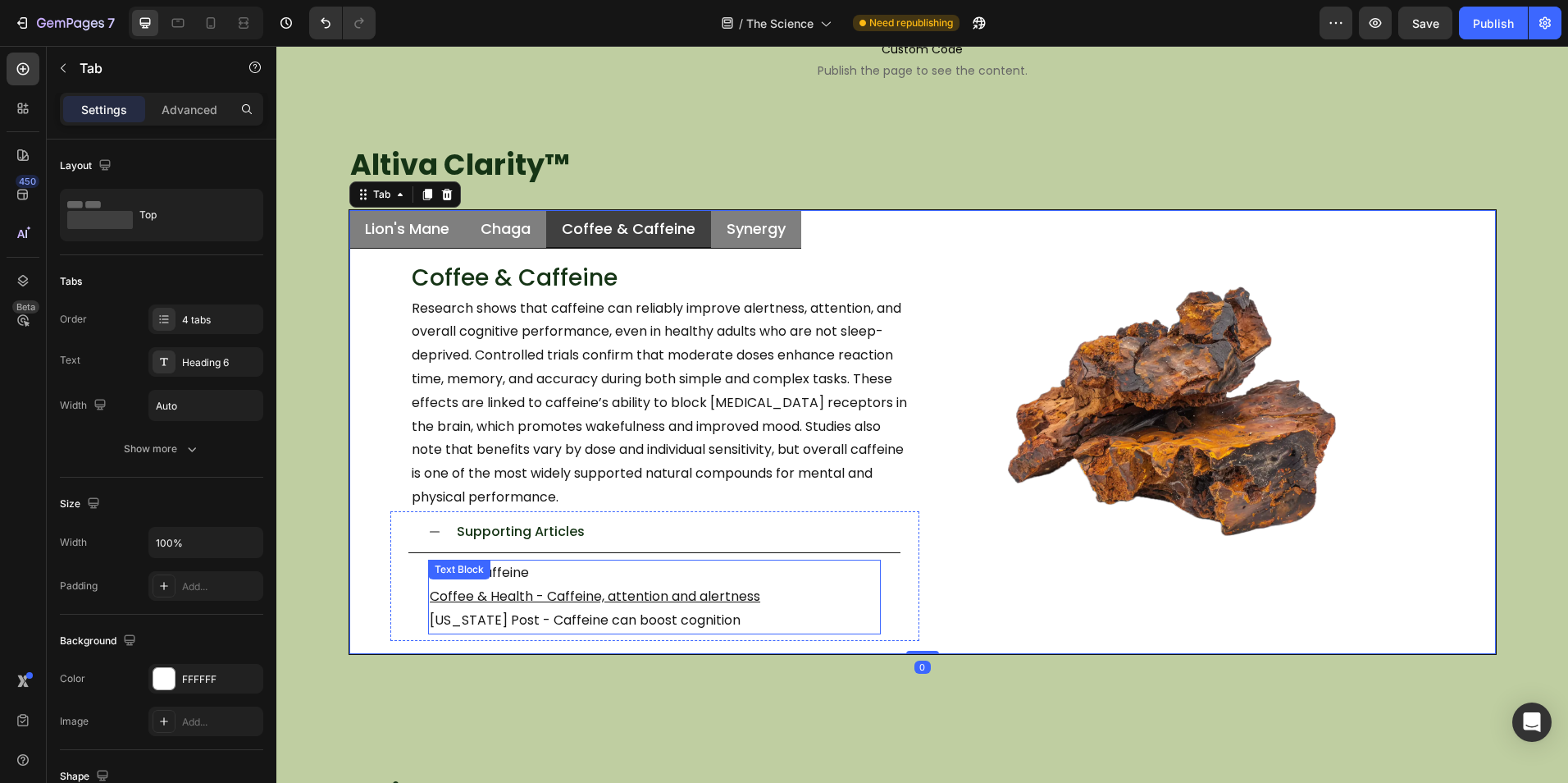
click at [554, 583] on div "NCBI - Caffeine Coffee & Health - Caffeine, attention and alertness Washington …" at bounding box center [654, 596] width 453 height 74
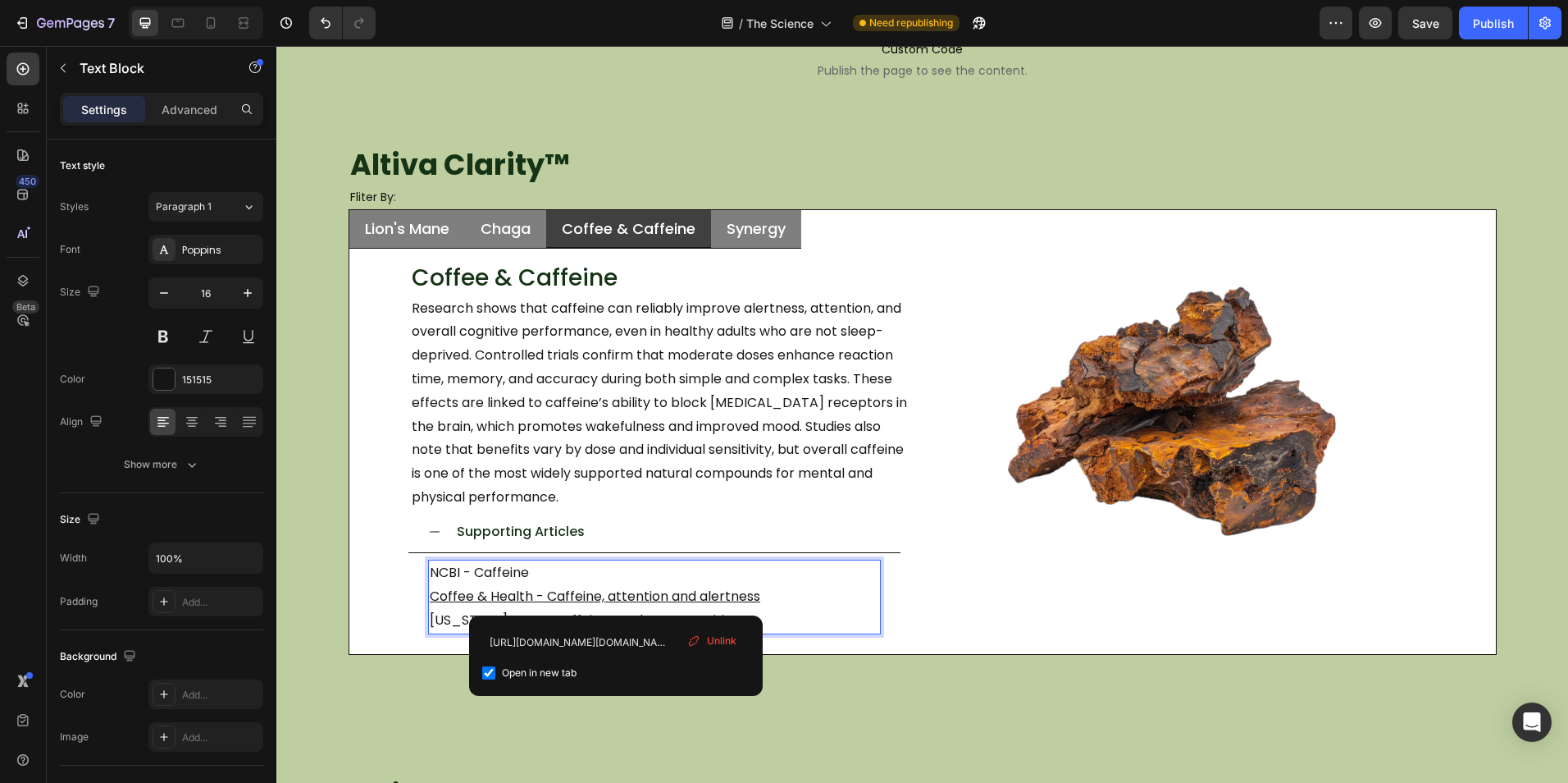
click at [714, 640] on span "Unlink" at bounding box center [722, 640] width 30 height 15
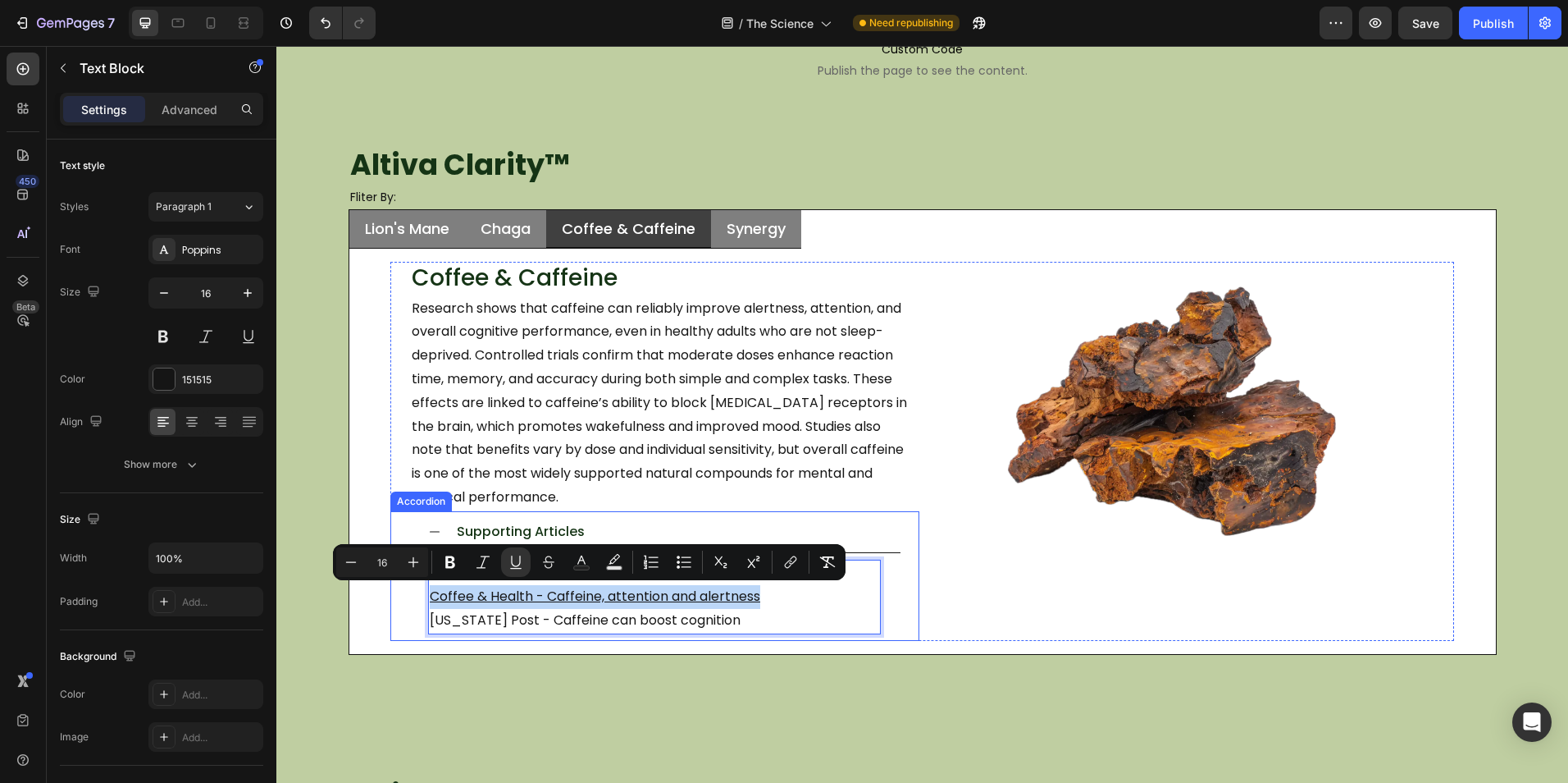
drag, startPoint x: 756, startPoint y: 598, endPoint x: 420, endPoint y: 597, distance: 336.0
click at [420, 597] on div "NCBI - Caffeine Coffee & Health - Caffeine, attention and alertness ⁠⁠⁠⁠⁠⁠⁠ Was…" at bounding box center [654, 595] width 491 height 87
click at [789, 555] on icon "Editor contextual toolbar" at bounding box center [790, 562] width 16 height 16
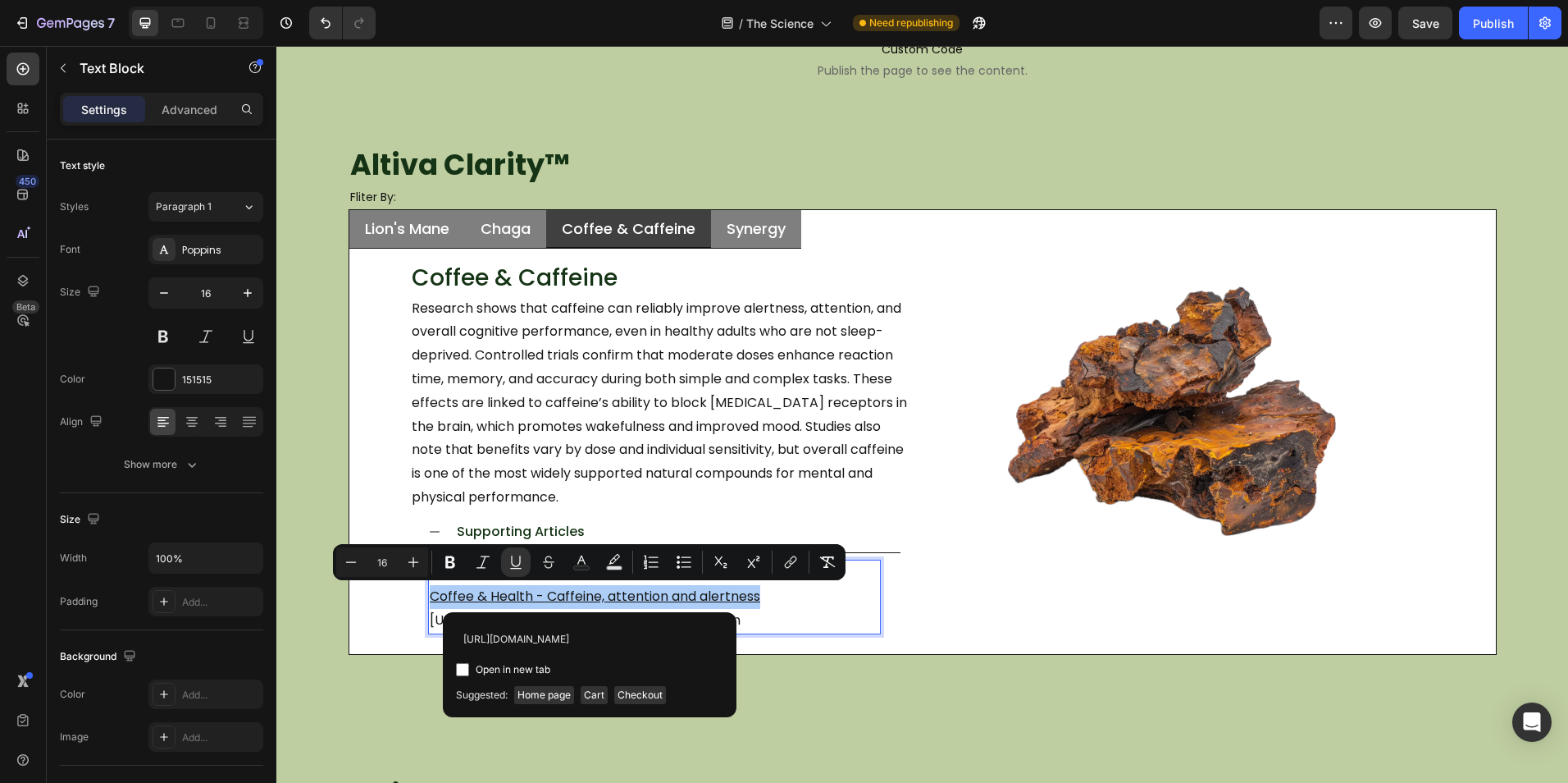
scroll to position [0, 305]
type input "https://www.coffeeandhealth.org/health/wellbeing/mental-performance/caffeine-at…"
click at [478, 664] on span "Open in new tab" at bounding box center [512, 669] width 75 height 20
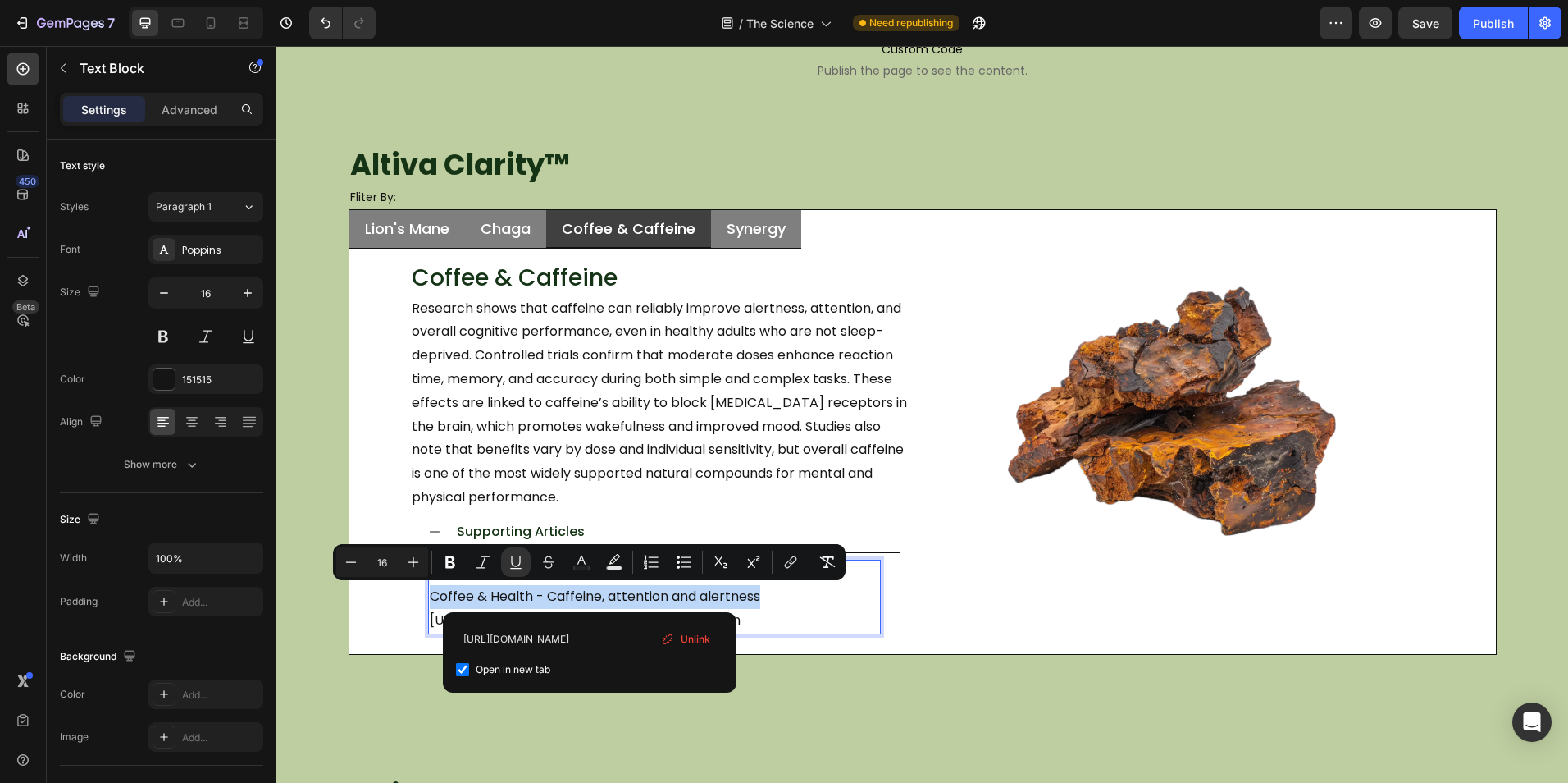
checkbox input "true"
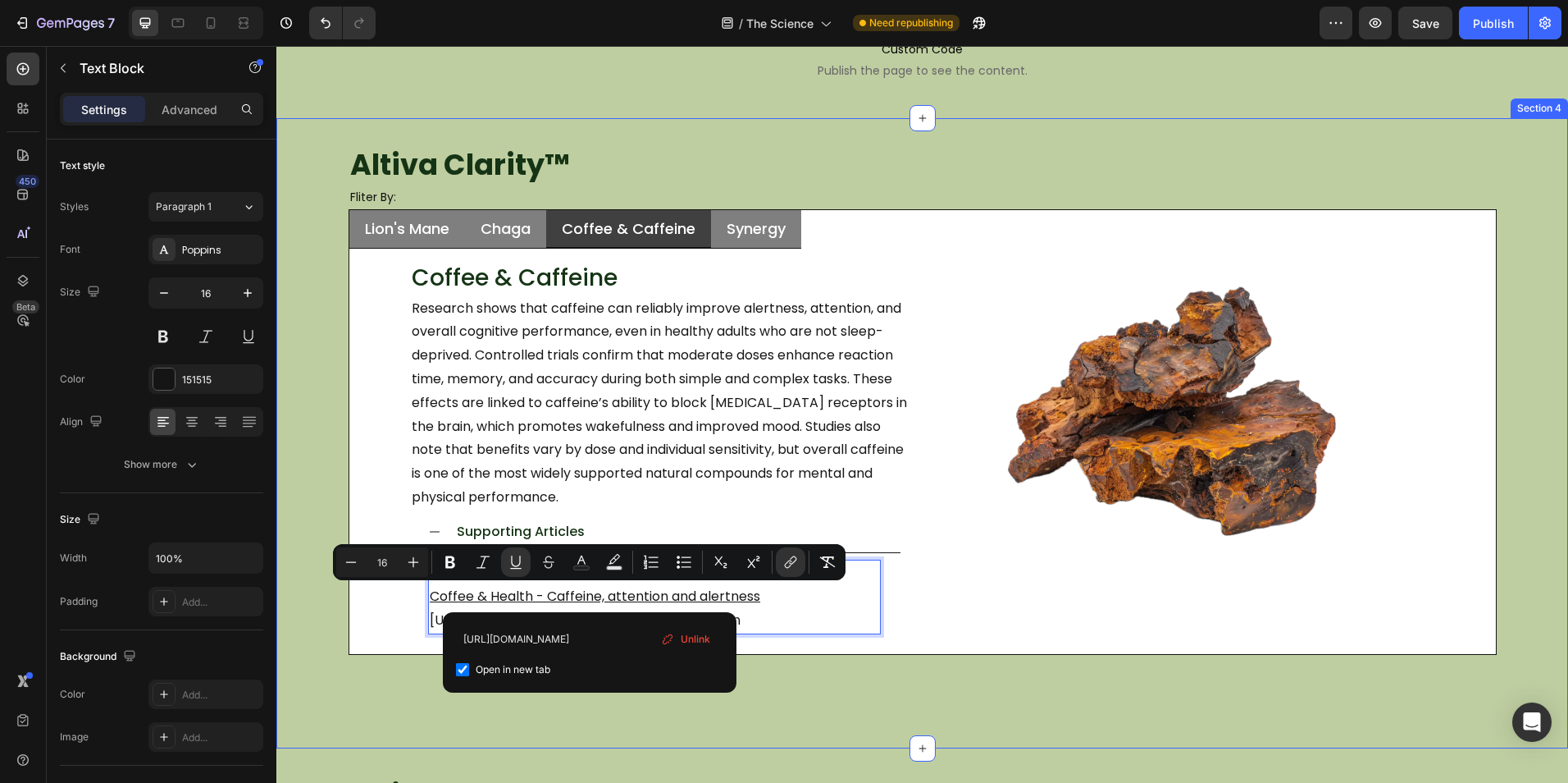
click at [737, 712] on div "Altiva Clarity ™ Heading Fliter By: Heading Lion's Mane Chaga Coffee & Caffeine…" at bounding box center [921, 433] width 1291 height 630
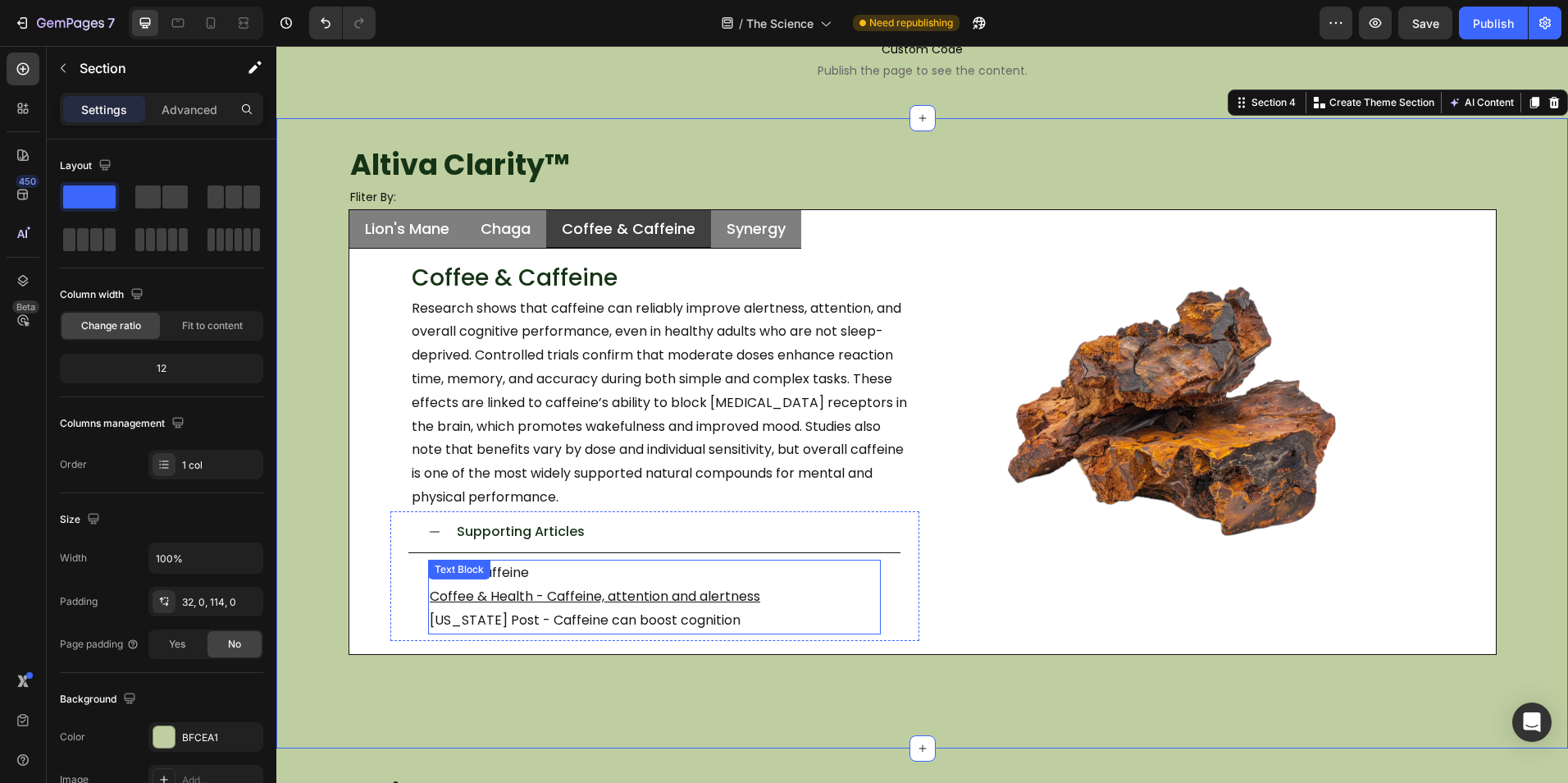
click at [522, 567] on div "NCBI - Caffeine Coffee & Health - Caffeine, attention and alertness Washington …" at bounding box center [654, 596] width 453 height 74
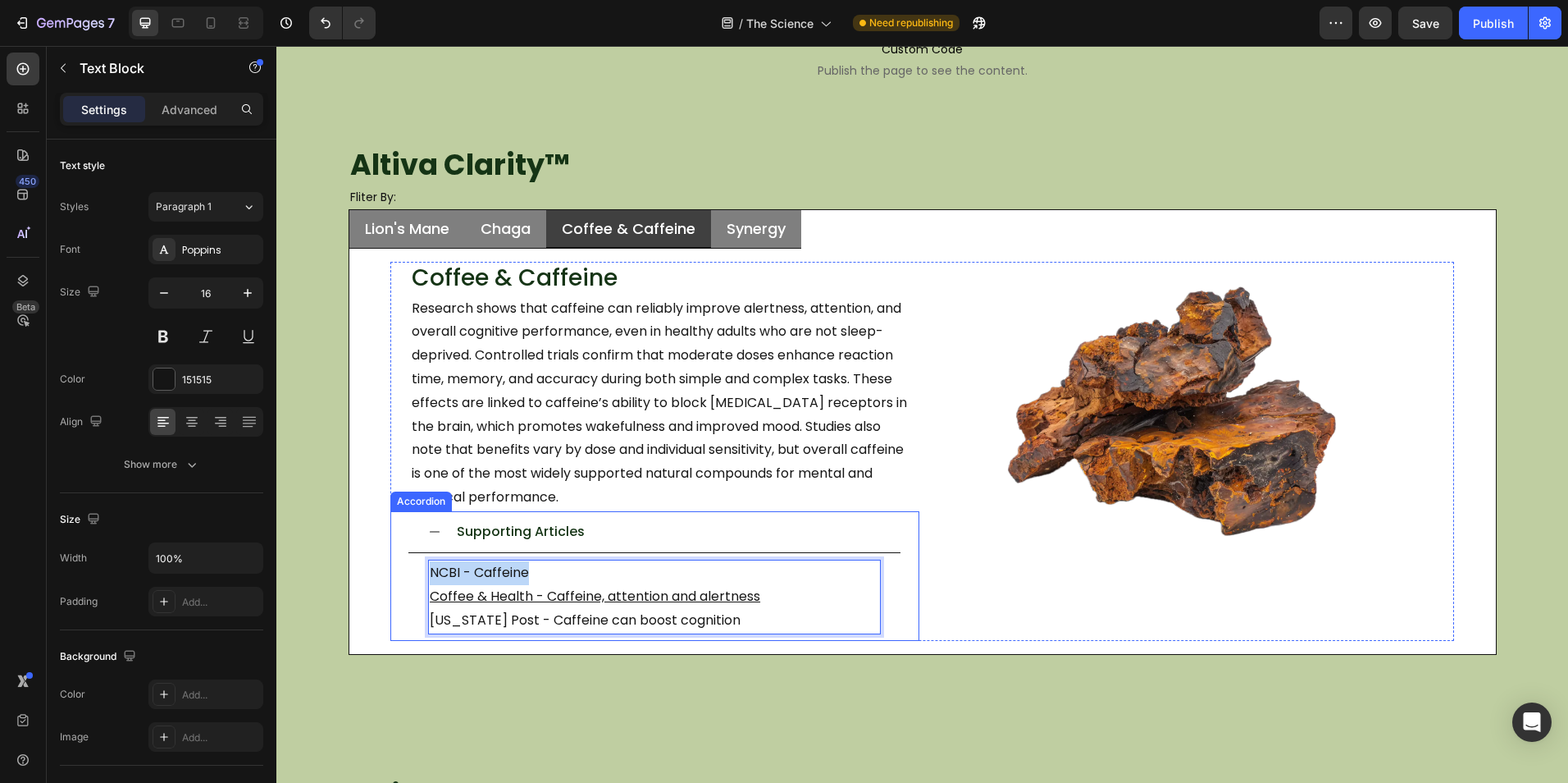
drag, startPoint x: 538, startPoint y: 575, endPoint x: 405, endPoint y: 569, distance: 133.1
click at [409, 569] on div "NCBI - Caffeine Coffee & Health - Caffeine, attention and alertness Washington …" at bounding box center [654, 595] width 491 height 87
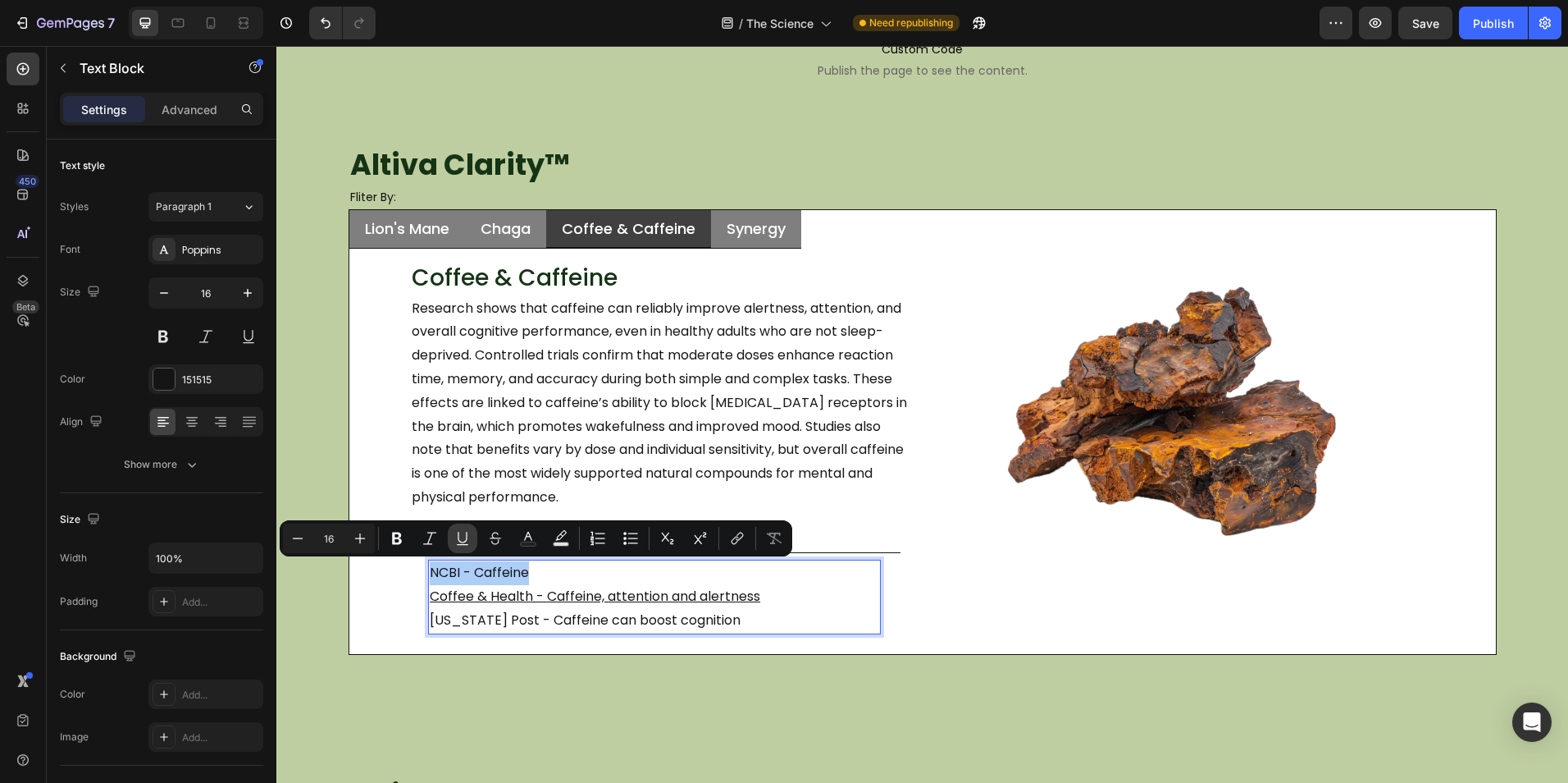
click at [457, 541] on icon "Editor contextual toolbar" at bounding box center [463, 538] width 16 height 16
click at [736, 537] on icon "Editor contextual toolbar" at bounding box center [735, 541] width 7 height 8
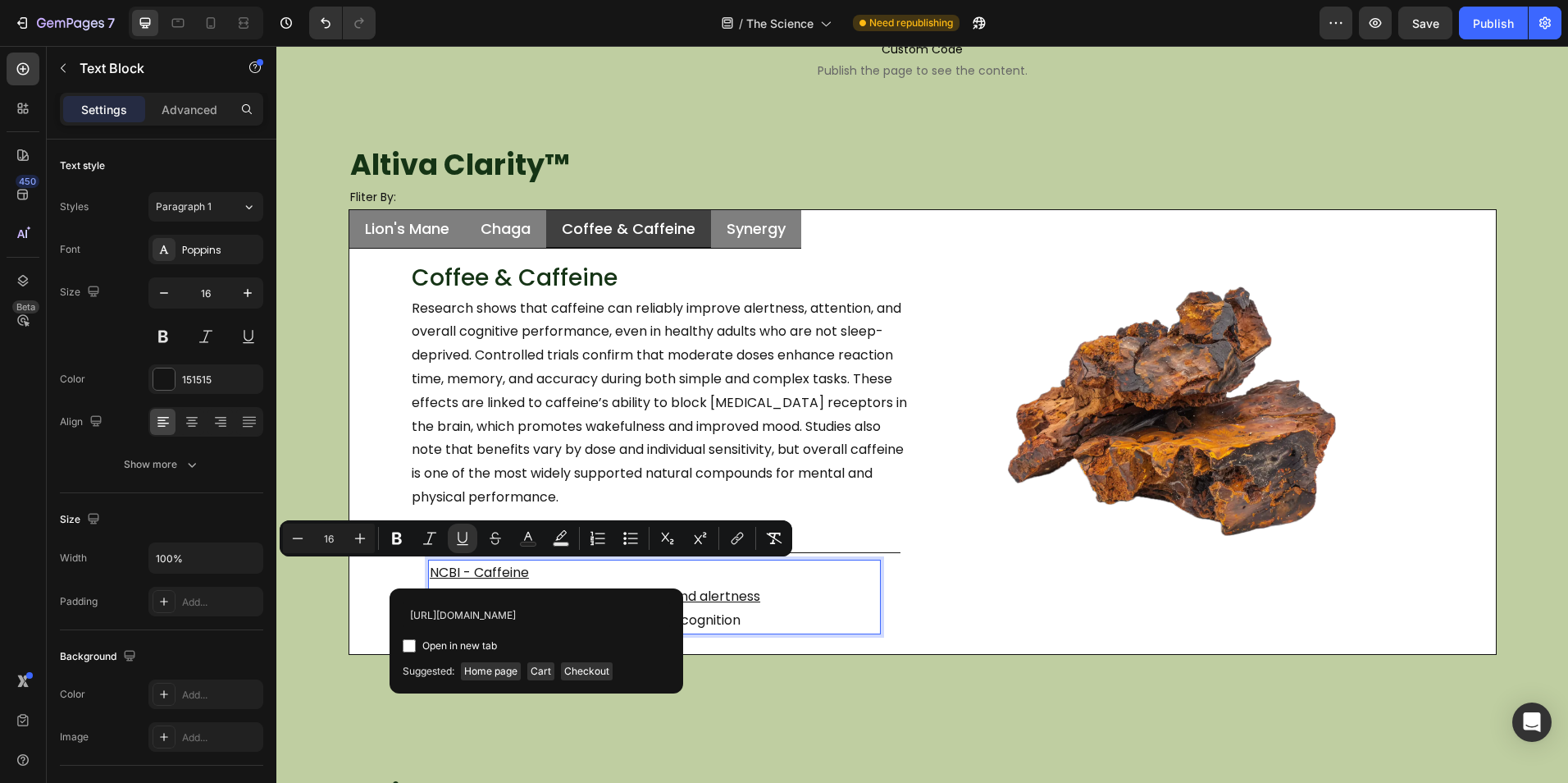
scroll to position [0, 49]
type input "https://www.ncbi.nlm.nih.gov/books/NBK209050/"
click at [443, 649] on span "Open in new tab" at bounding box center [460, 645] width 75 height 20
checkbox input "true"
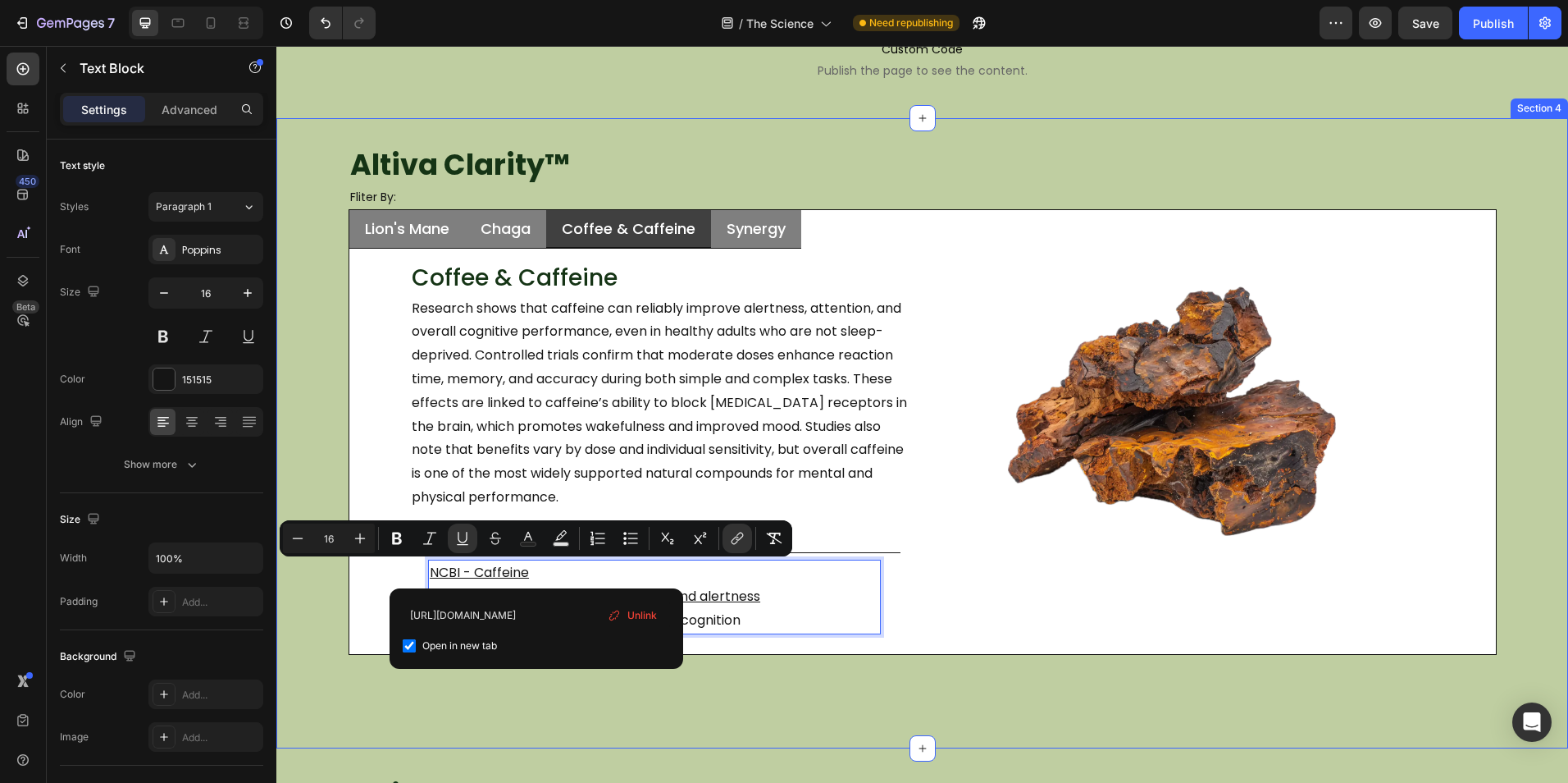
click at [463, 700] on div "Altiva Clarity ™ Heading Fliter By: Heading Lion's Mane Chaga Coffee & Caffeine…" at bounding box center [921, 433] width 1291 height 630
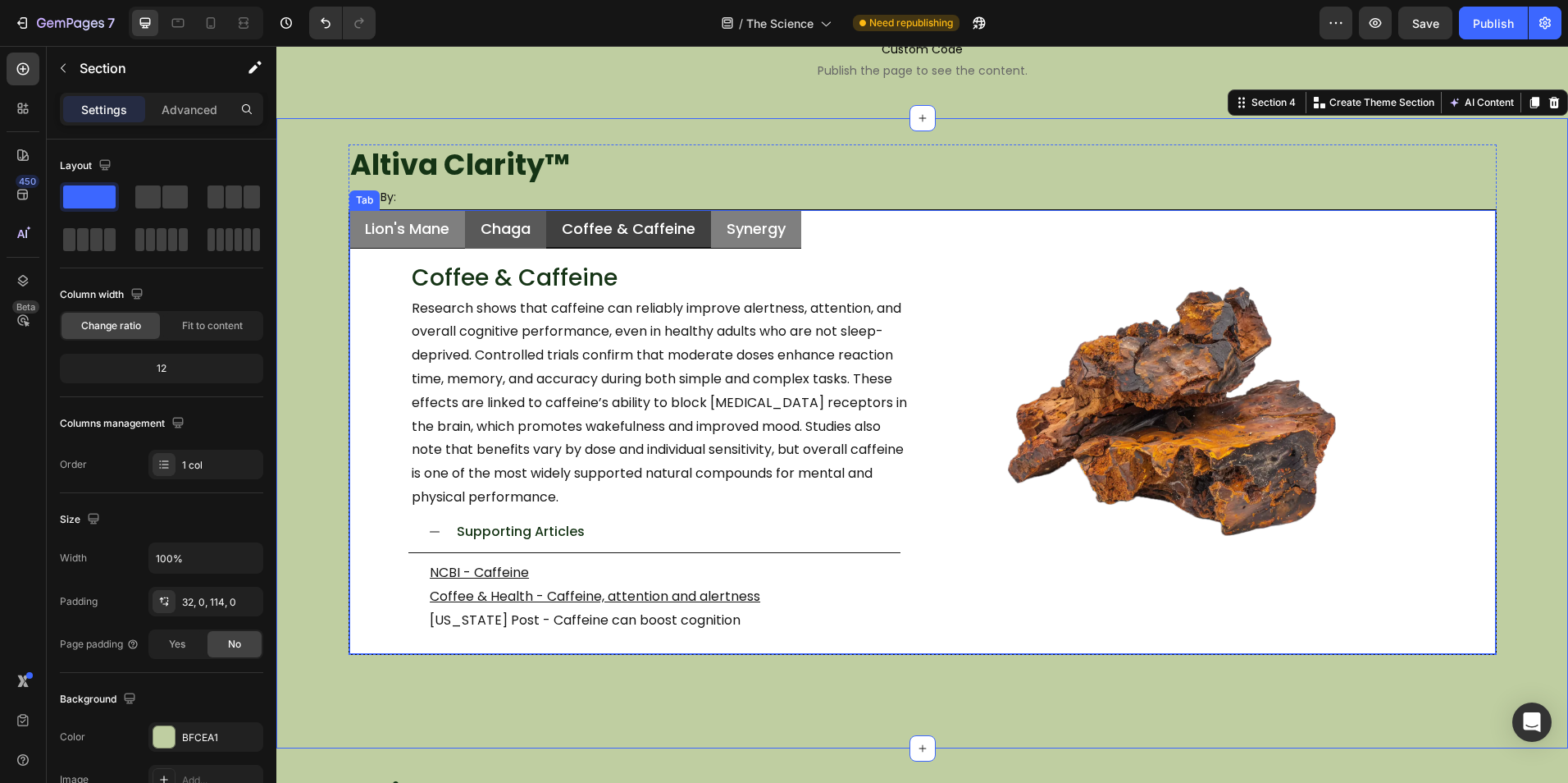
click at [529, 246] on li "Chaga" at bounding box center [504, 229] width 81 height 39
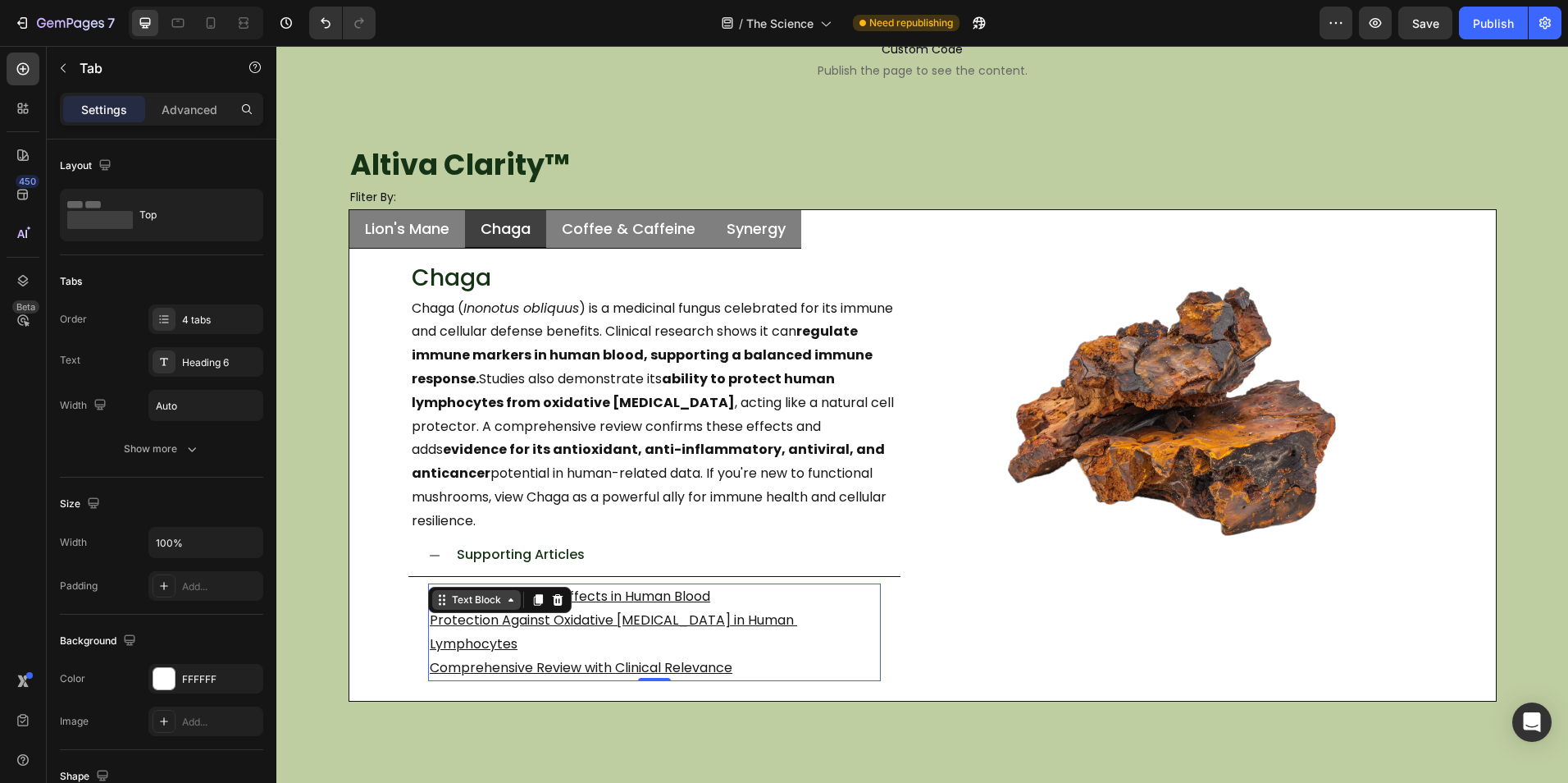
click at [505, 584] on div "Immunomodulatory Effects in Human Blood Protection Against Oxidative DNA Damage…" at bounding box center [654, 632] width 453 height 98
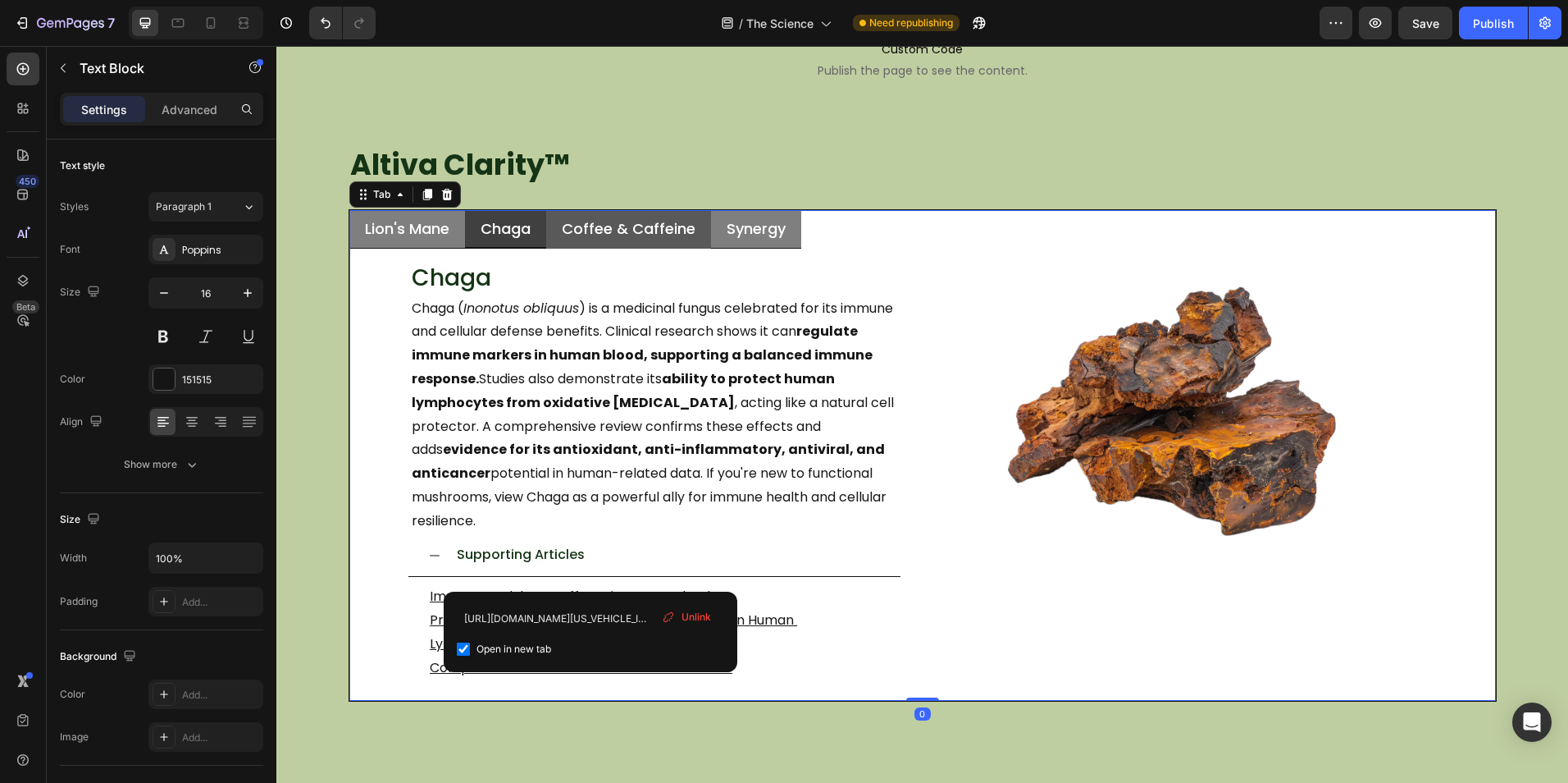
click at [674, 235] on p "Coffee & Caffeine" at bounding box center [628, 228] width 134 height 19
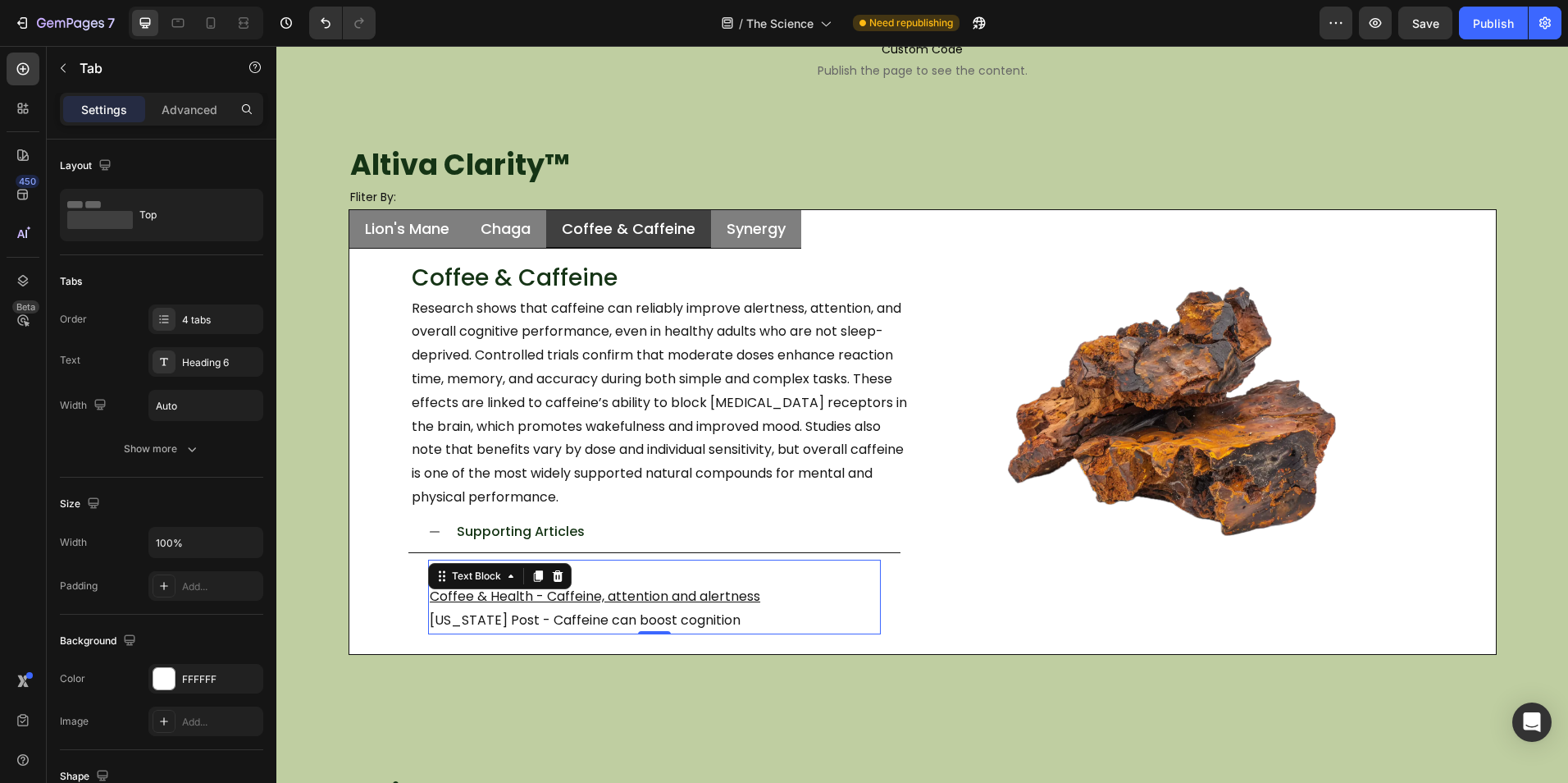
click at [667, 622] on p "Washington Post - Caffeine can boost cognition" at bounding box center [654, 620] width 450 height 24
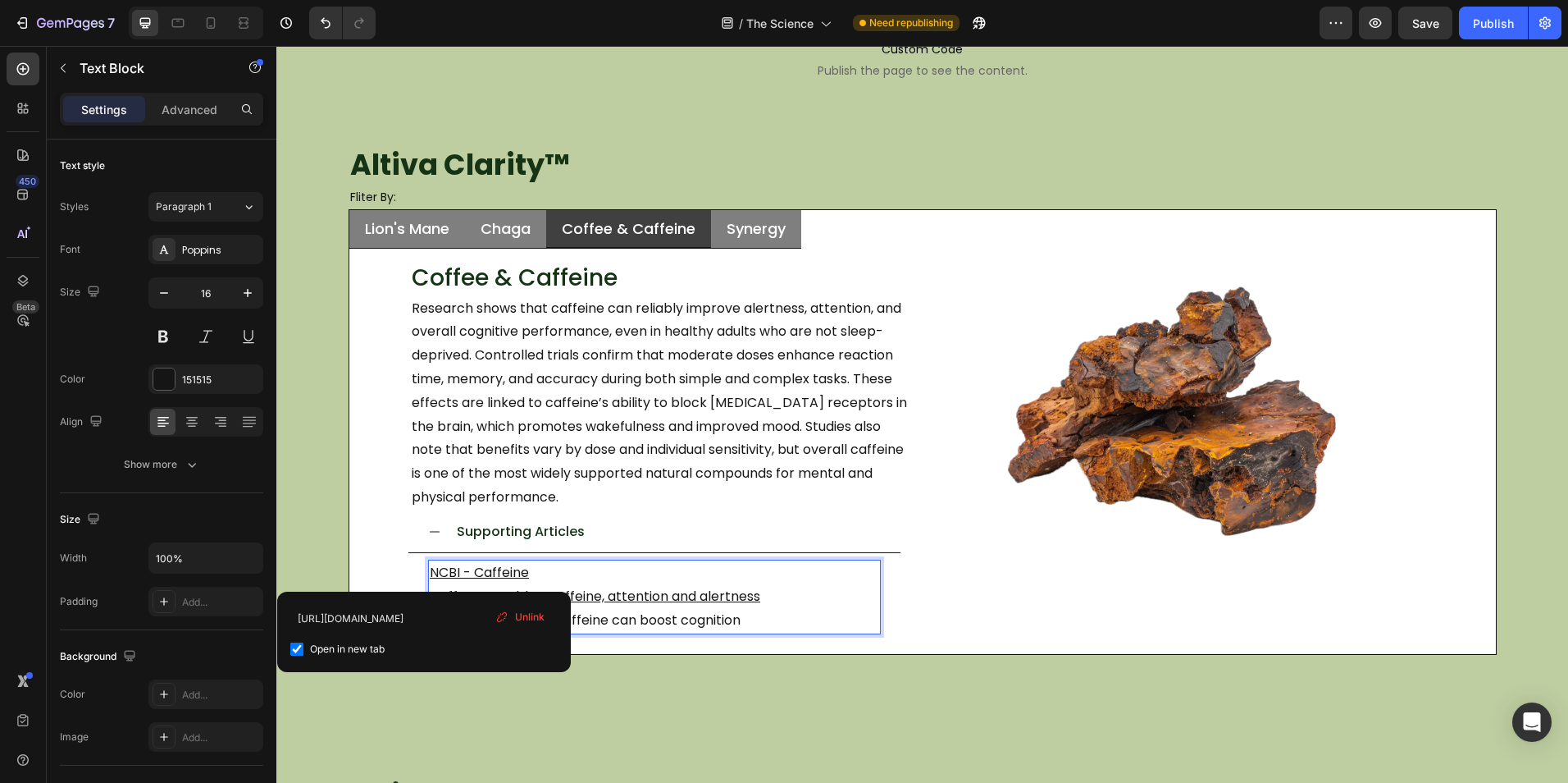
click at [738, 622] on p "Washington Post - Caffeine can boost cognition" at bounding box center [654, 620] width 450 height 24
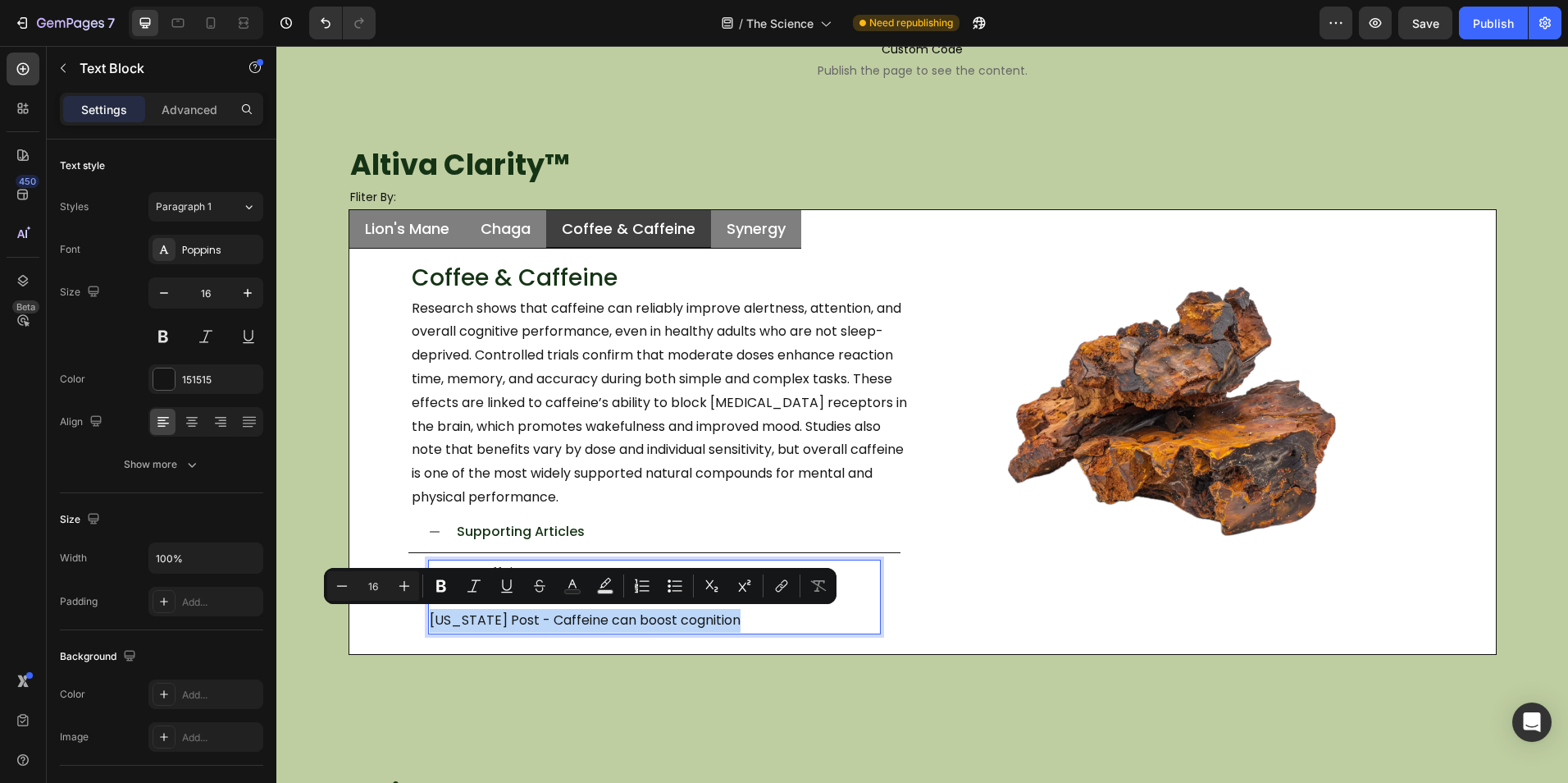
drag, startPoint x: 738, startPoint y: 622, endPoint x: 424, endPoint y: 622, distance: 314.0
click at [430, 619] on p "Washington Post - Caffeine can boost cognition" at bounding box center [654, 620] width 450 height 24
click at [780, 591] on icon "Editor contextual toolbar" at bounding box center [782, 586] width 16 height 16
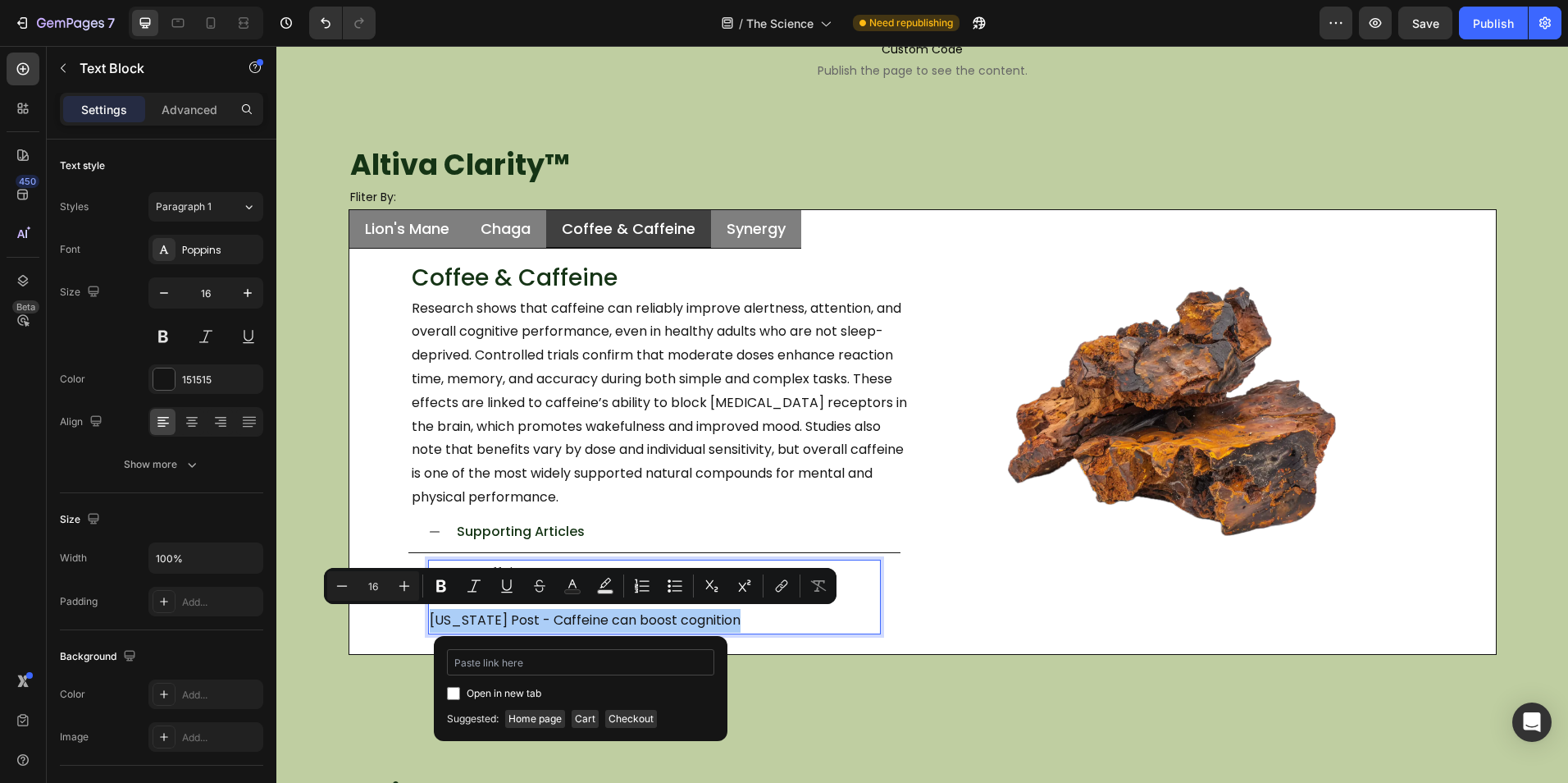
type input "https://www.washingtonpost.com/wellness/2025/03/13/caffeine-cognition-boost/"
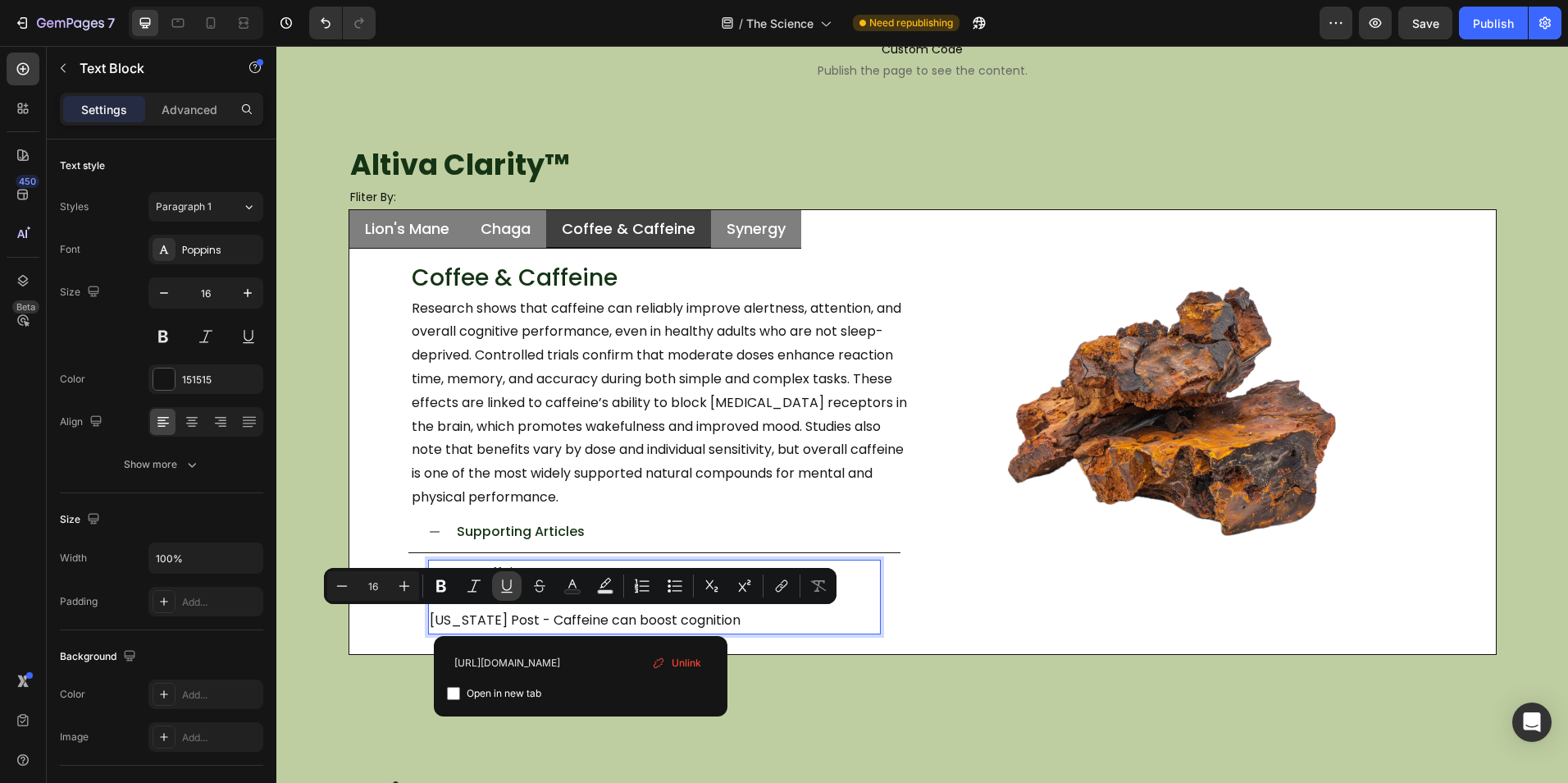
click at [509, 588] on icon "Editor contextual toolbar" at bounding box center [506, 586] width 16 height 16
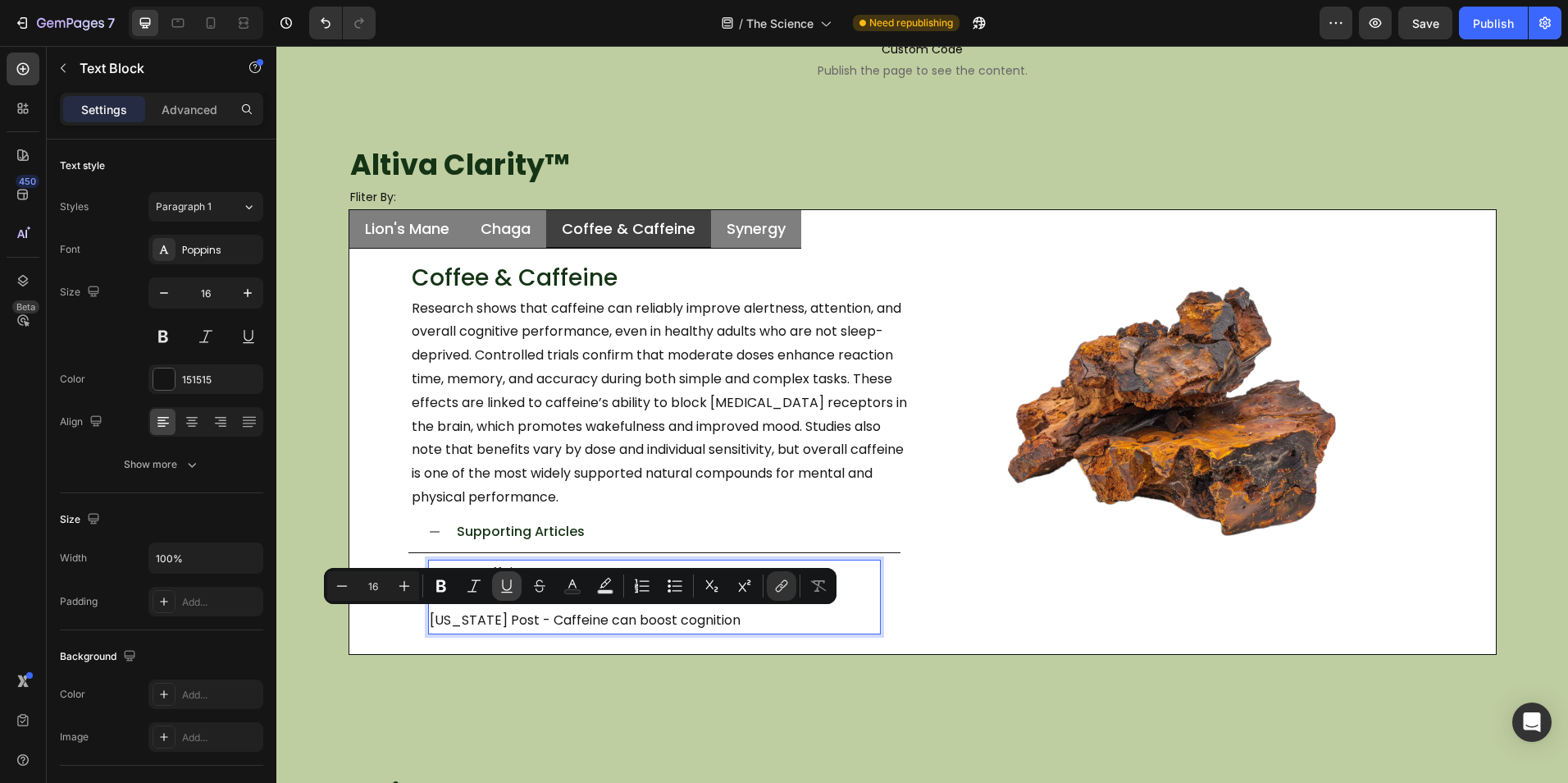
click at [510, 592] on icon "Editor contextual toolbar" at bounding box center [507, 591] width 12 height 1
click at [786, 593] on icon "Editor contextual toolbar" at bounding box center [782, 586] width 16 height 16
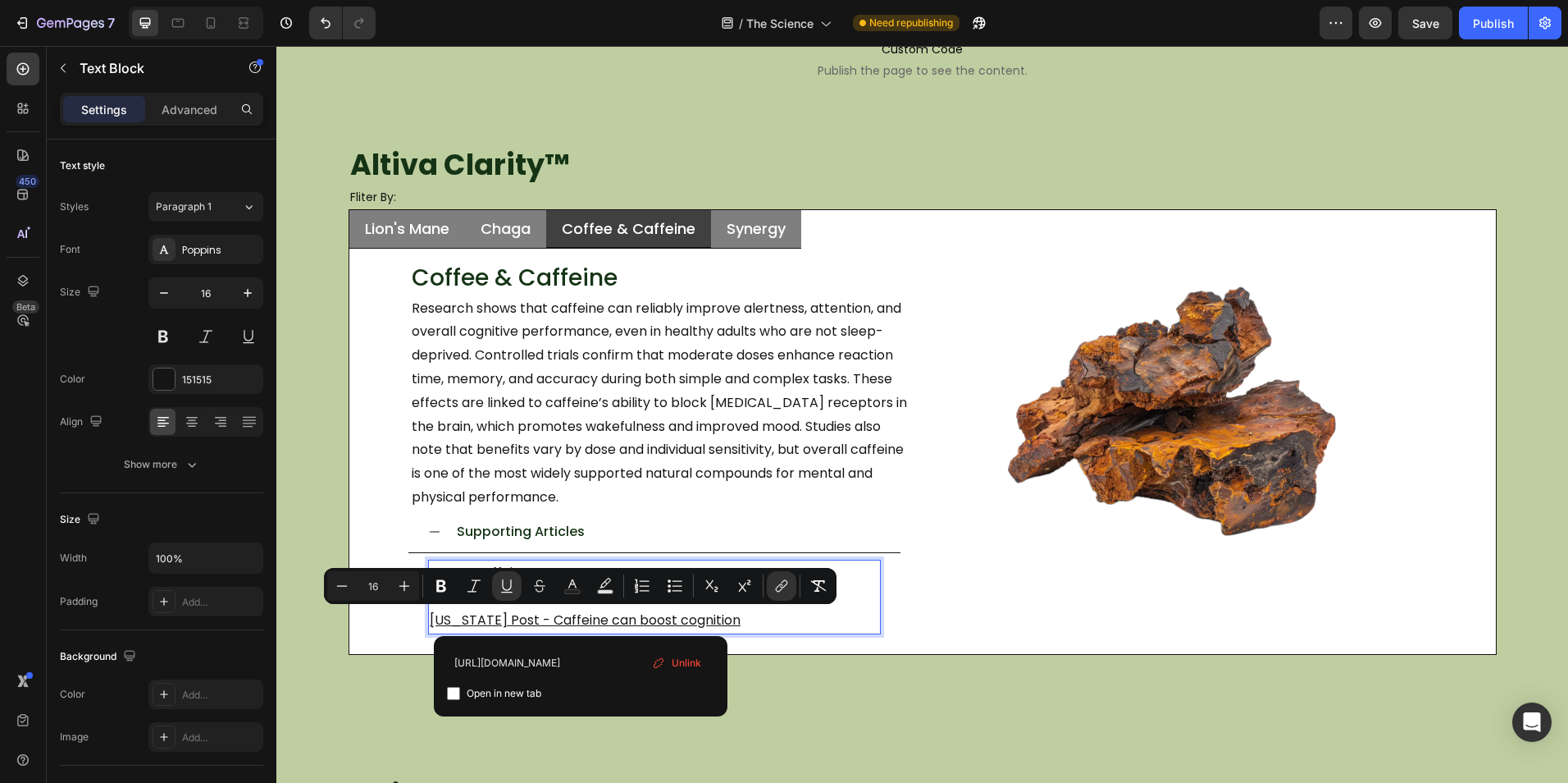
click at [483, 695] on span "Open in new tab" at bounding box center [503, 693] width 75 height 20
checkbox input "true"
click at [794, 629] on p "Washington Post - Caffeine can boost cognition" at bounding box center [654, 620] width 450 height 24
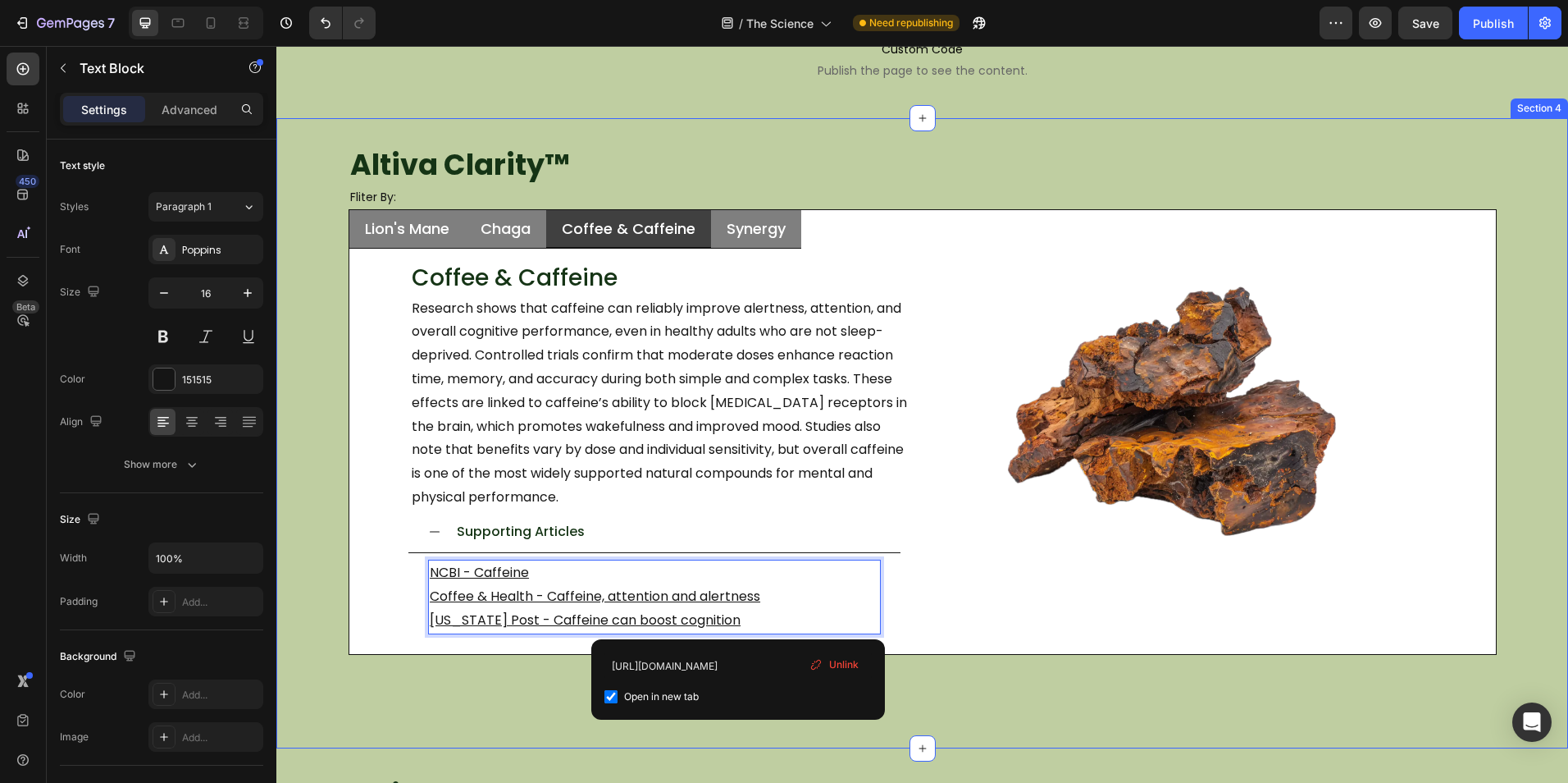
click at [498, 677] on div "Altiva Clarity ™ Heading Fliter By: Heading Lion's Mane Chaga Coffee & Caffeine…" at bounding box center [921, 433] width 1291 height 630
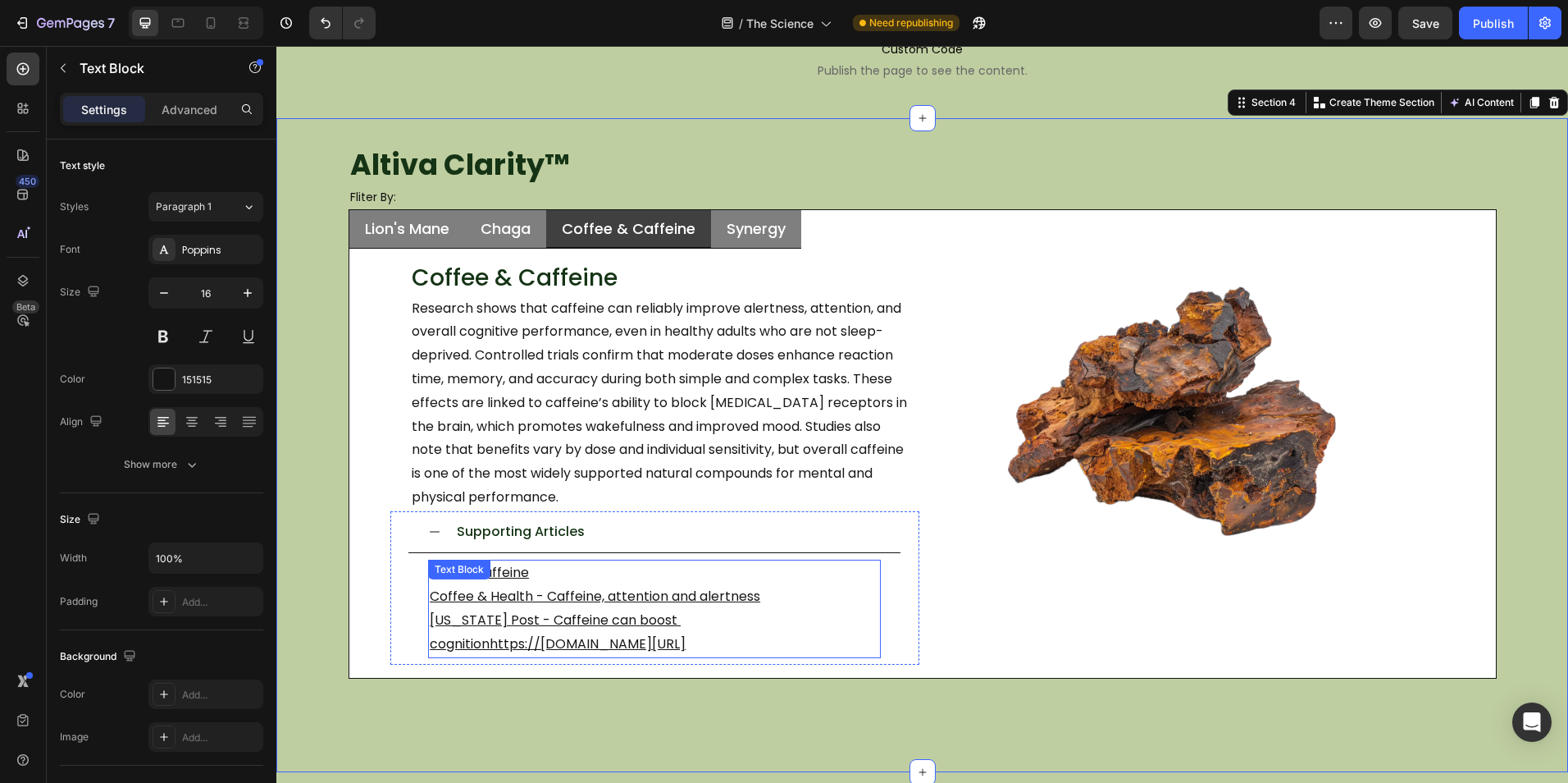
click at [688, 614] on p "Washington Post - Caffeine can boost cognitionhttps://www.washingtonpost.com/we…" at bounding box center [654, 632] width 450 height 48
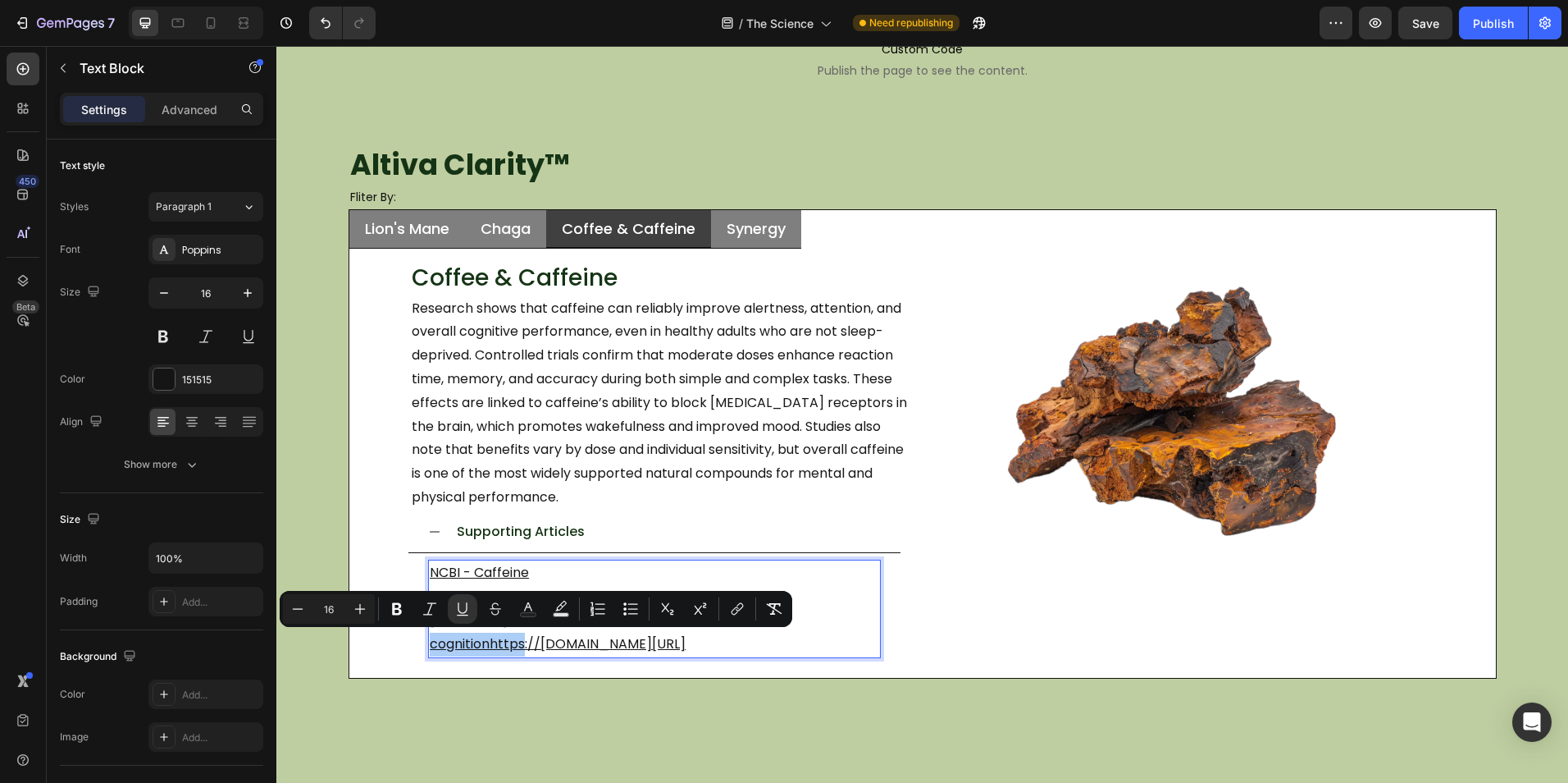
click at [681, 617] on button "Subscript" at bounding box center [668, 608] width 30 height 30
click at [675, 617] on button "Subscript" at bounding box center [668, 608] width 30 height 30
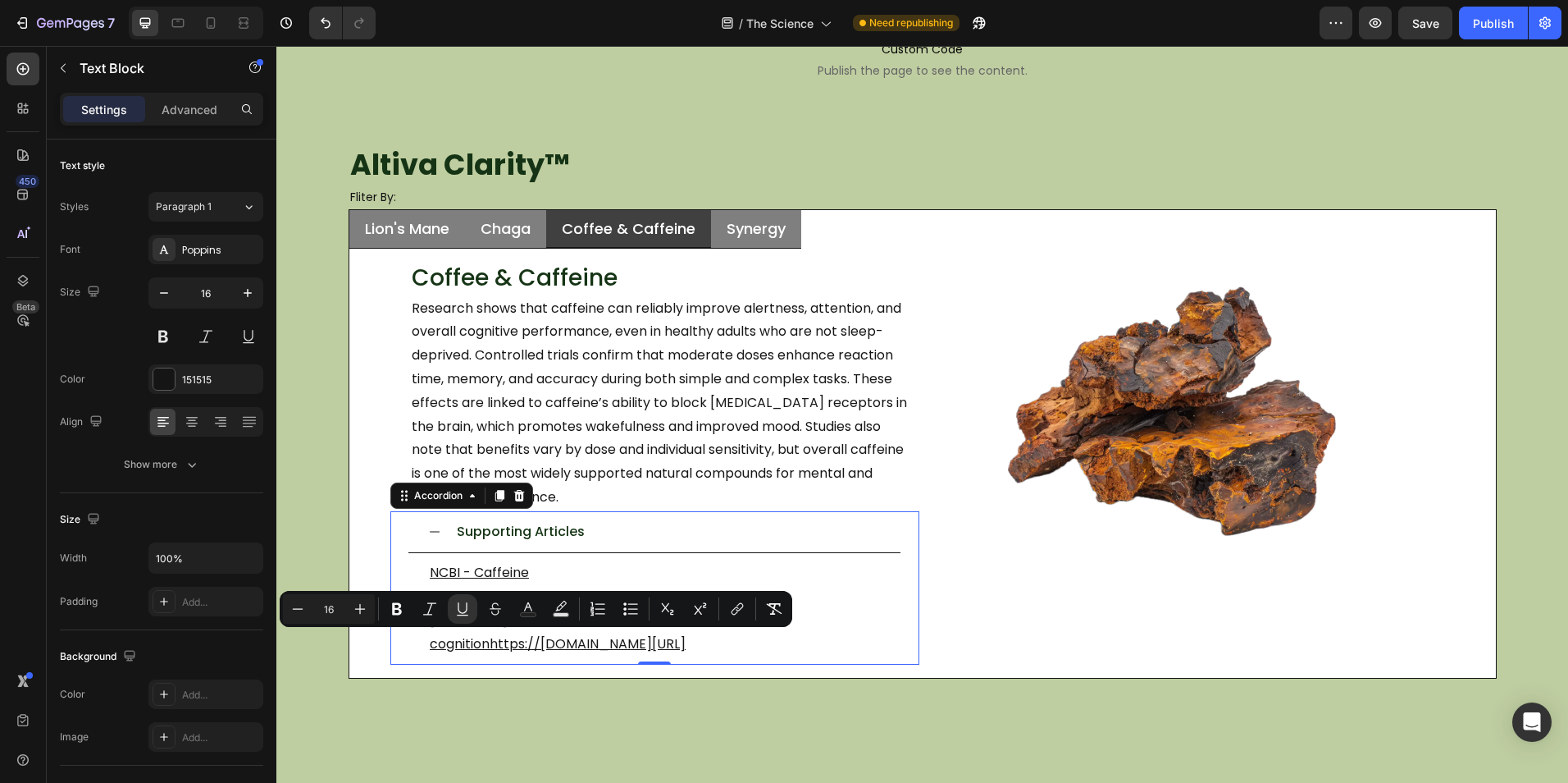
click at [657, 663] on div "NCBI - Caffeine Coffee & Health - Caffeine, attention and alertness Washington …" at bounding box center [654, 607] width 491 height 111
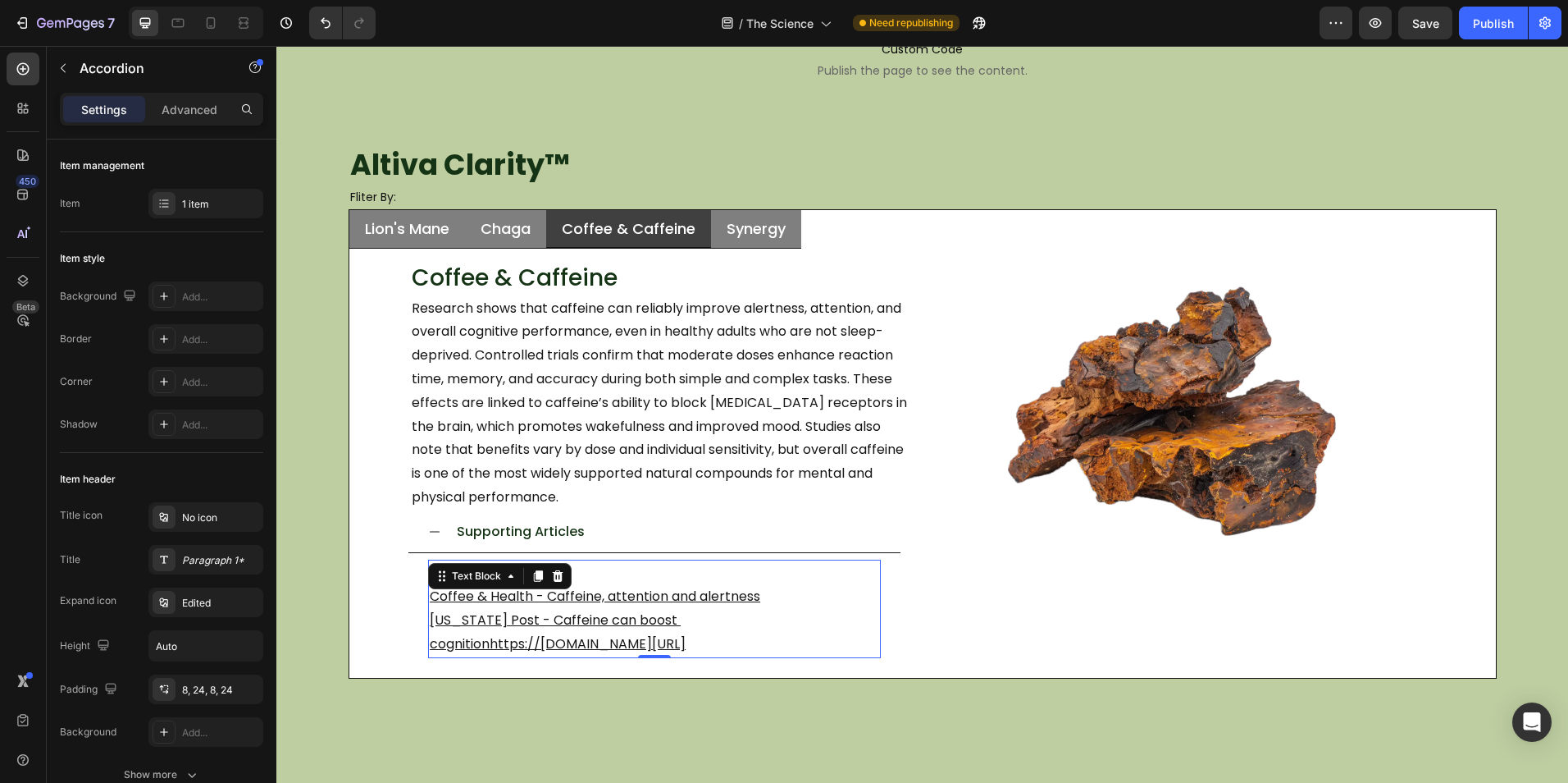
click at [635, 656] on p "Washington Post - Caffeine can boost cognitionhttps://www.washingtonpost.com/we…" at bounding box center [654, 632] width 450 height 48
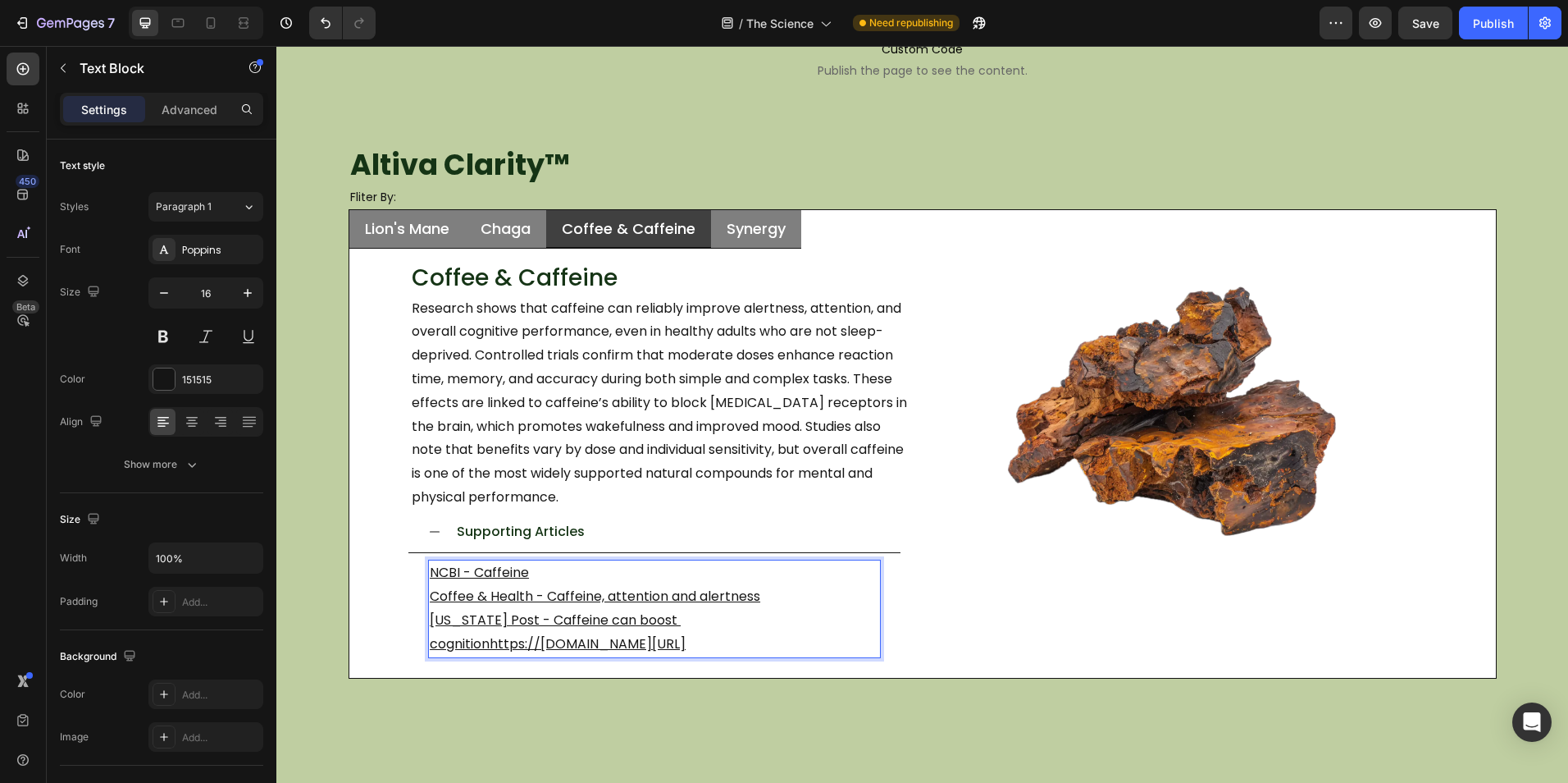
drag, startPoint x: 600, startPoint y: 669, endPoint x: 486, endPoint y: 651, distance: 115.4
click at [486, 651] on p "Washington Post - Caffeine can boost cognitionhttps://www.washingtonpost.com/we…" at bounding box center [654, 632] width 450 height 48
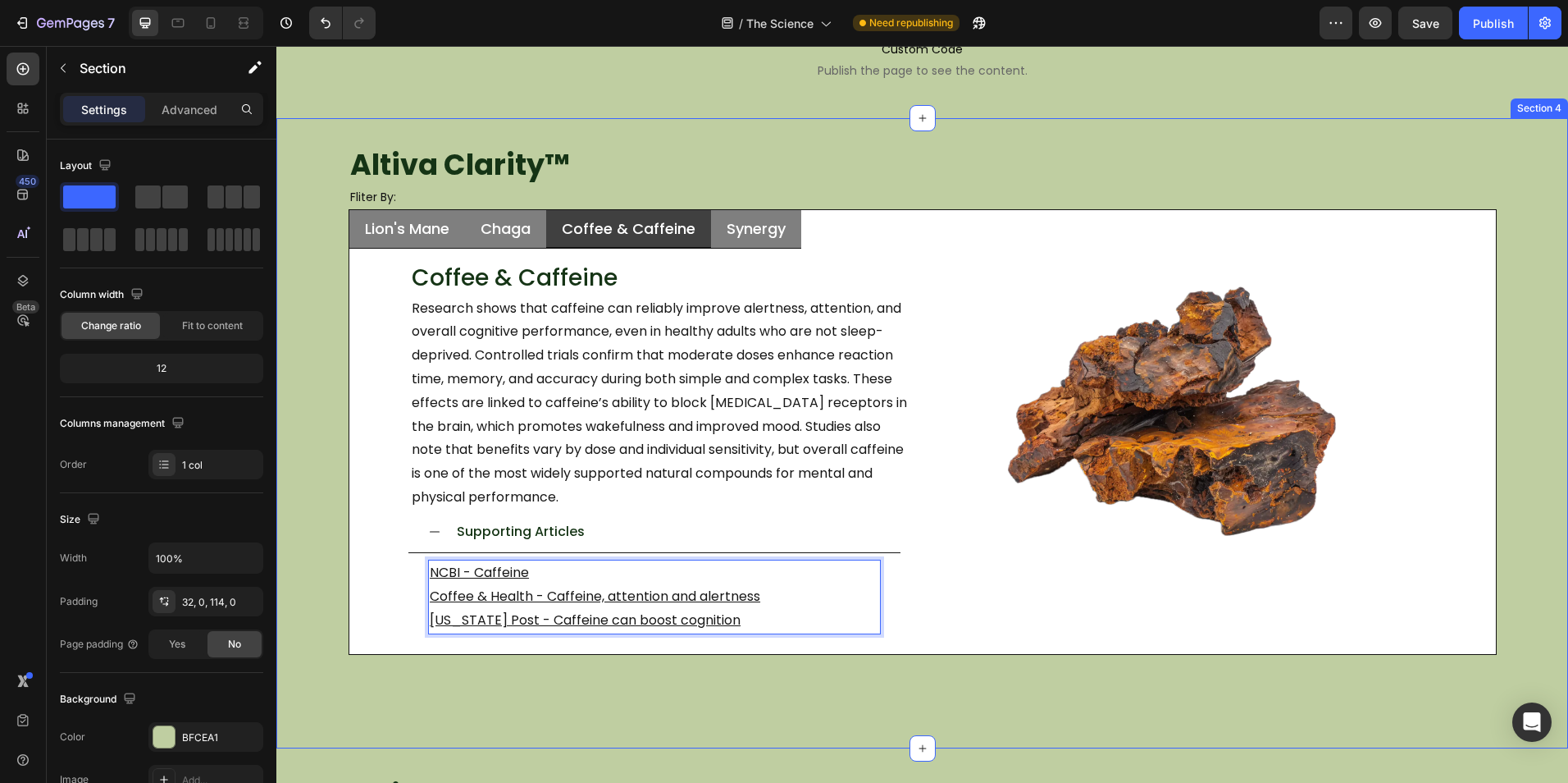
click at [478, 680] on div "Altiva Clarity ™ Heading Fliter By: Heading Lion's Mane Chaga Coffee & Caffeine…" at bounding box center [921, 433] width 1291 height 630
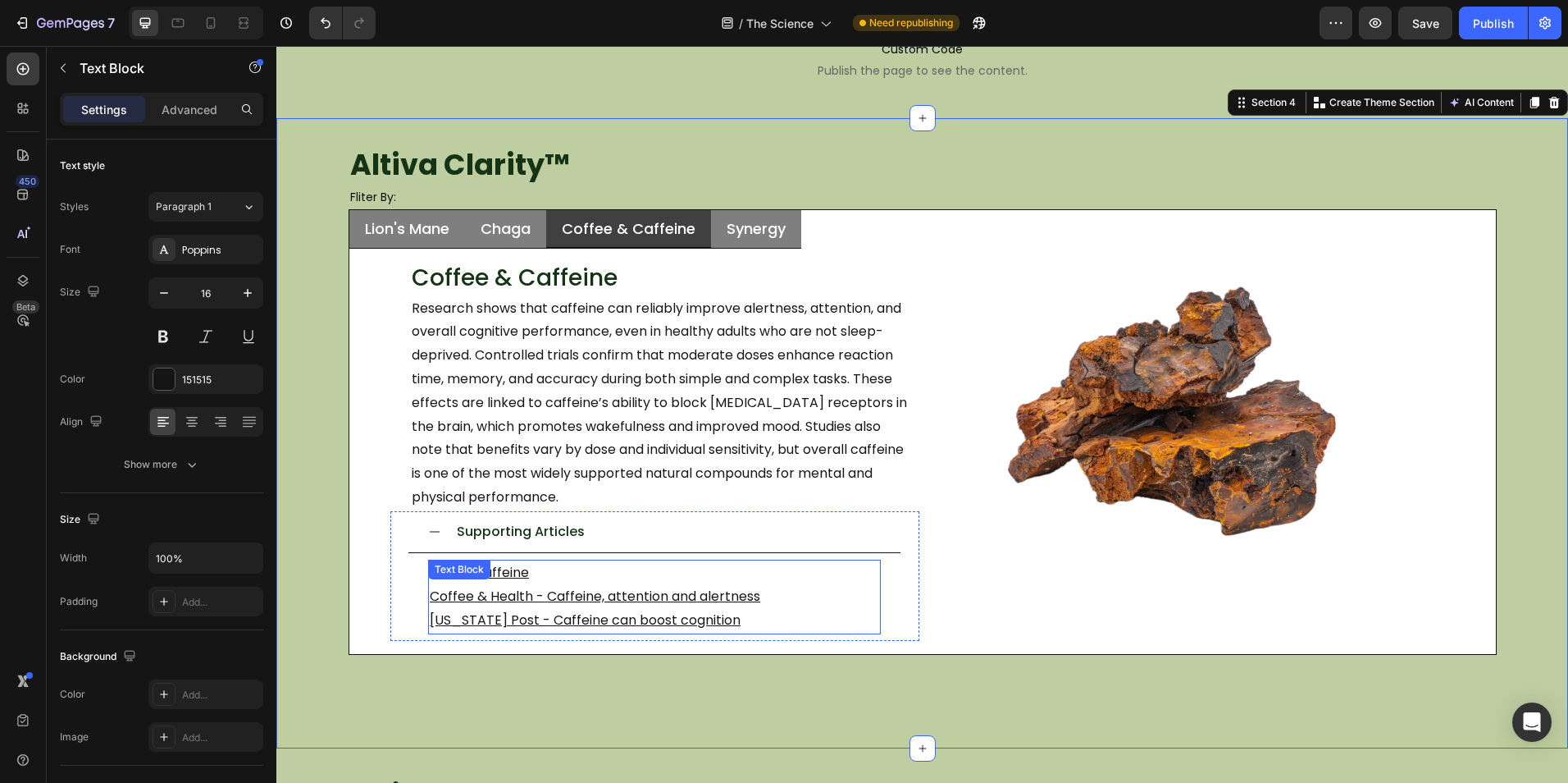
click at [542, 625] on u "Washington Post - Caffeine can boost cognition" at bounding box center [585, 619] width 311 height 19
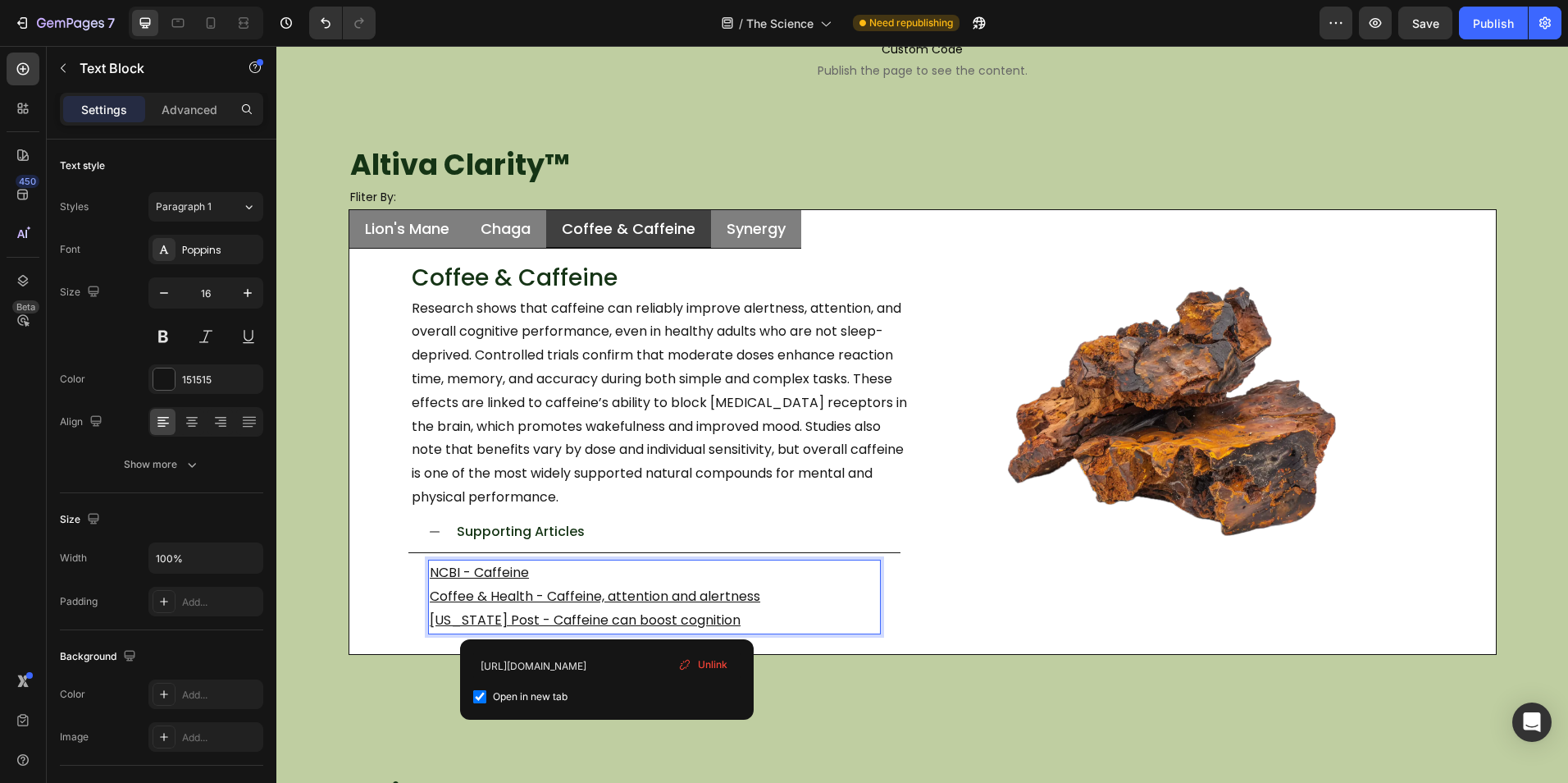
click at [607, 617] on u "Washington Post - Caffeine can boost cognition" at bounding box center [585, 619] width 311 height 19
click at [611, 603] on u "Coffee & Health - Caffeine, attention and alertness" at bounding box center [594, 595] width 330 height 19
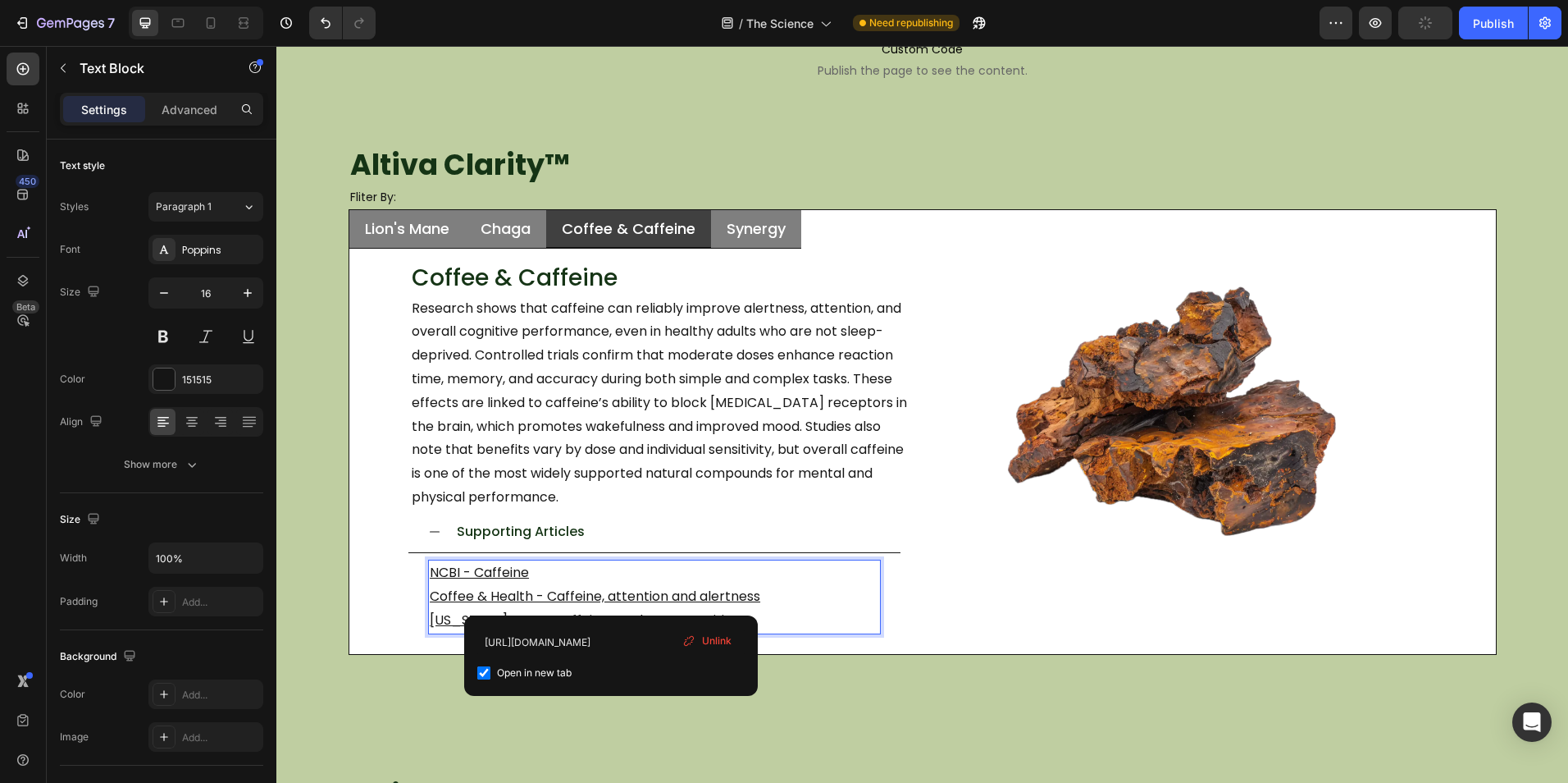
click at [478, 573] on u "NCBI - Caffeine" at bounding box center [479, 572] width 100 height 19
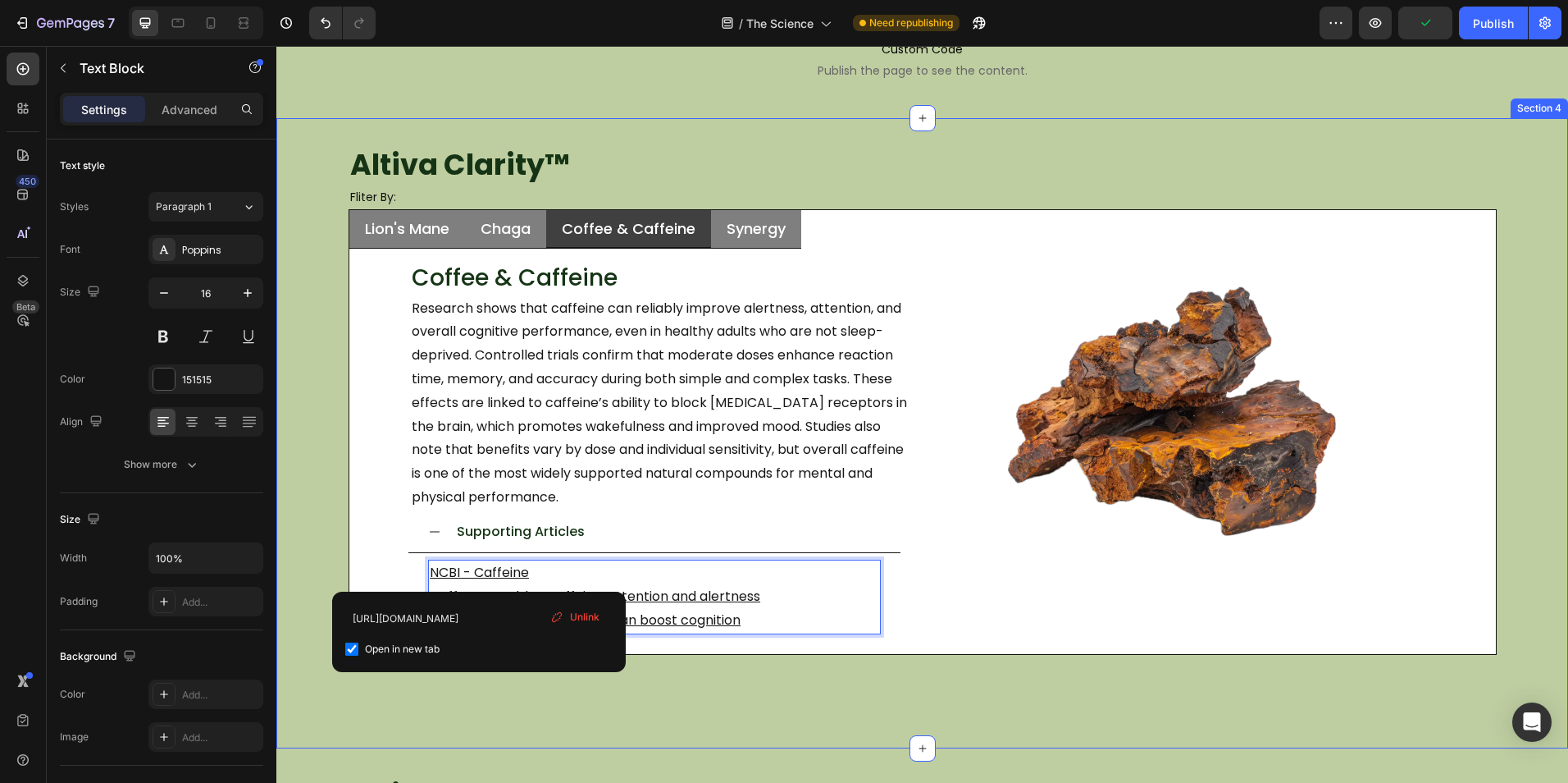
click at [732, 702] on div "Altiva Clarity ™ Heading Fliter By: Heading Lion's Mane Chaga Coffee & Caffeine…" at bounding box center [921, 433] width 1291 height 630
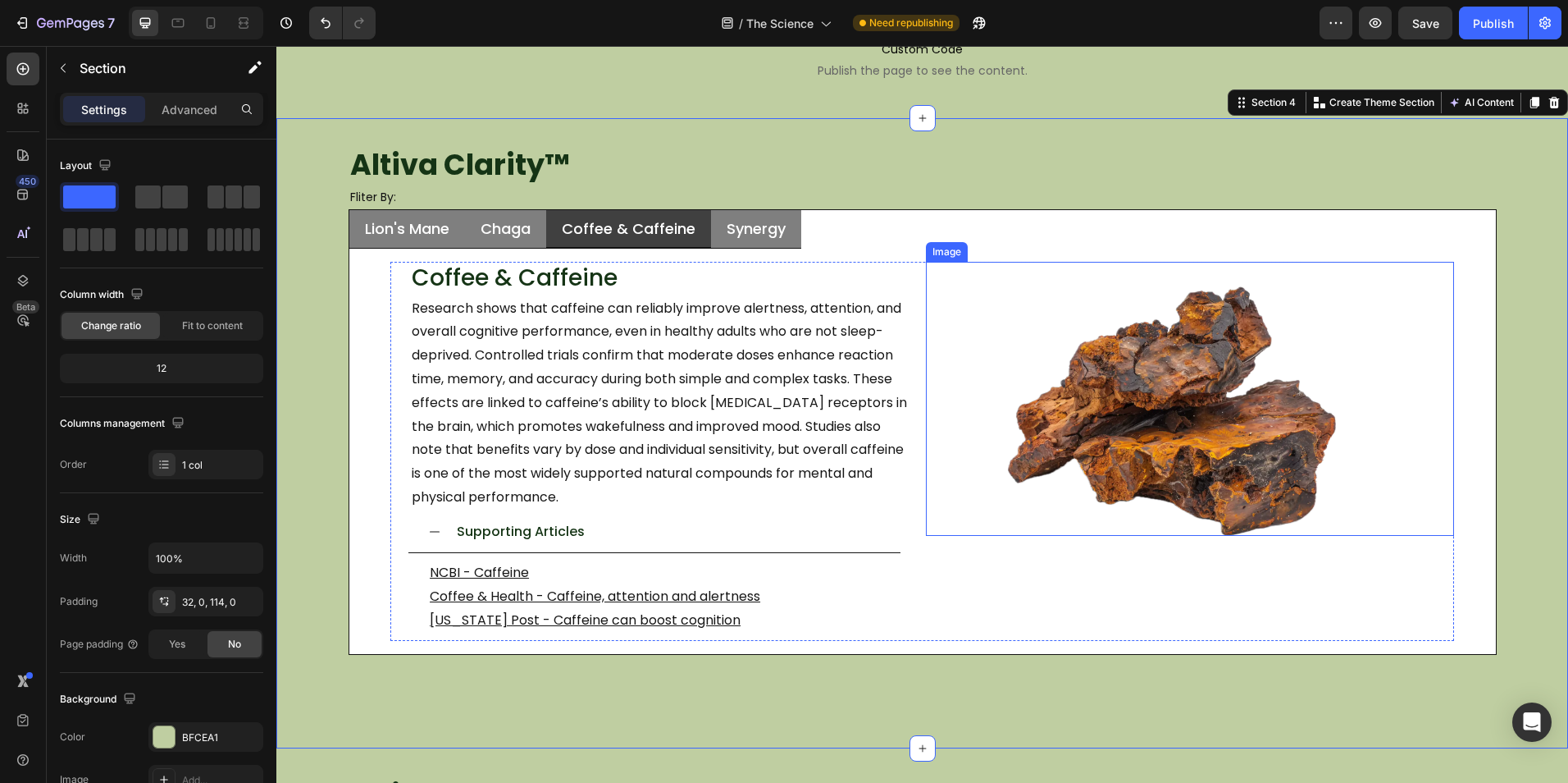
click at [1118, 361] on img at bounding box center [1171, 411] width 328 height 249
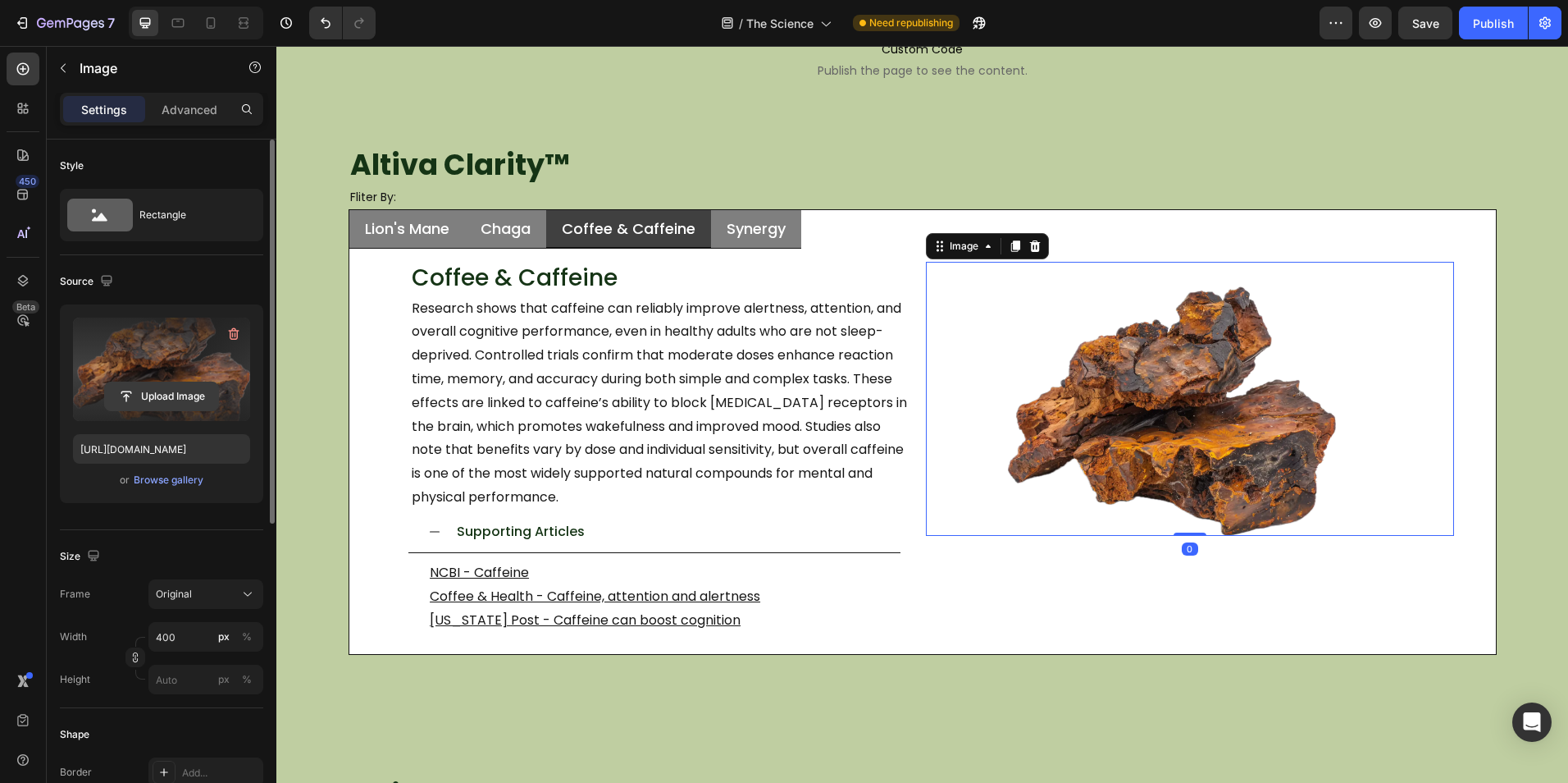
click at [159, 397] on input "file" at bounding box center [161, 396] width 114 height 28
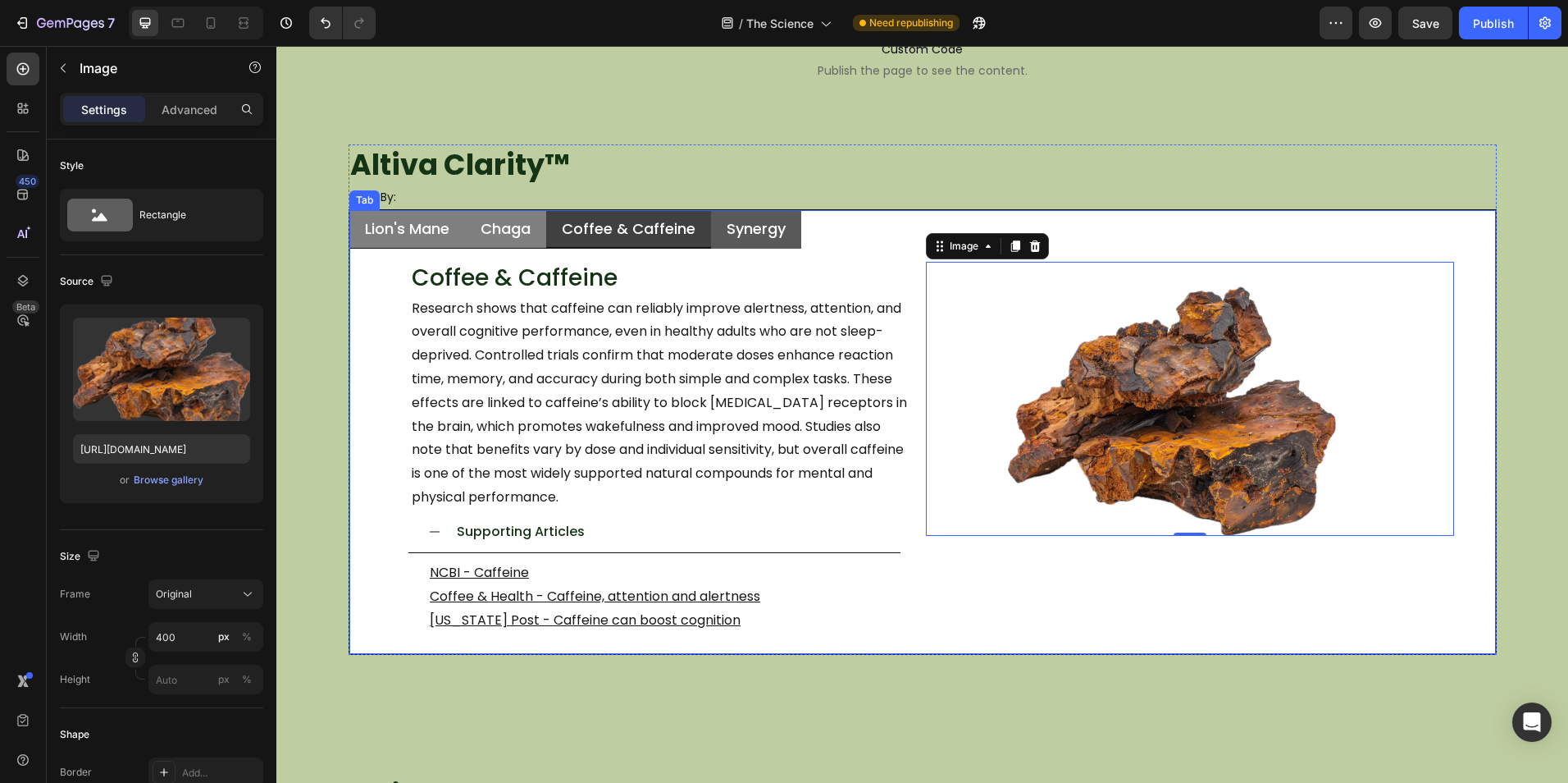
click at [732, 231] on p "Synergy" at bounding box center [756, 228] width 59 height 19
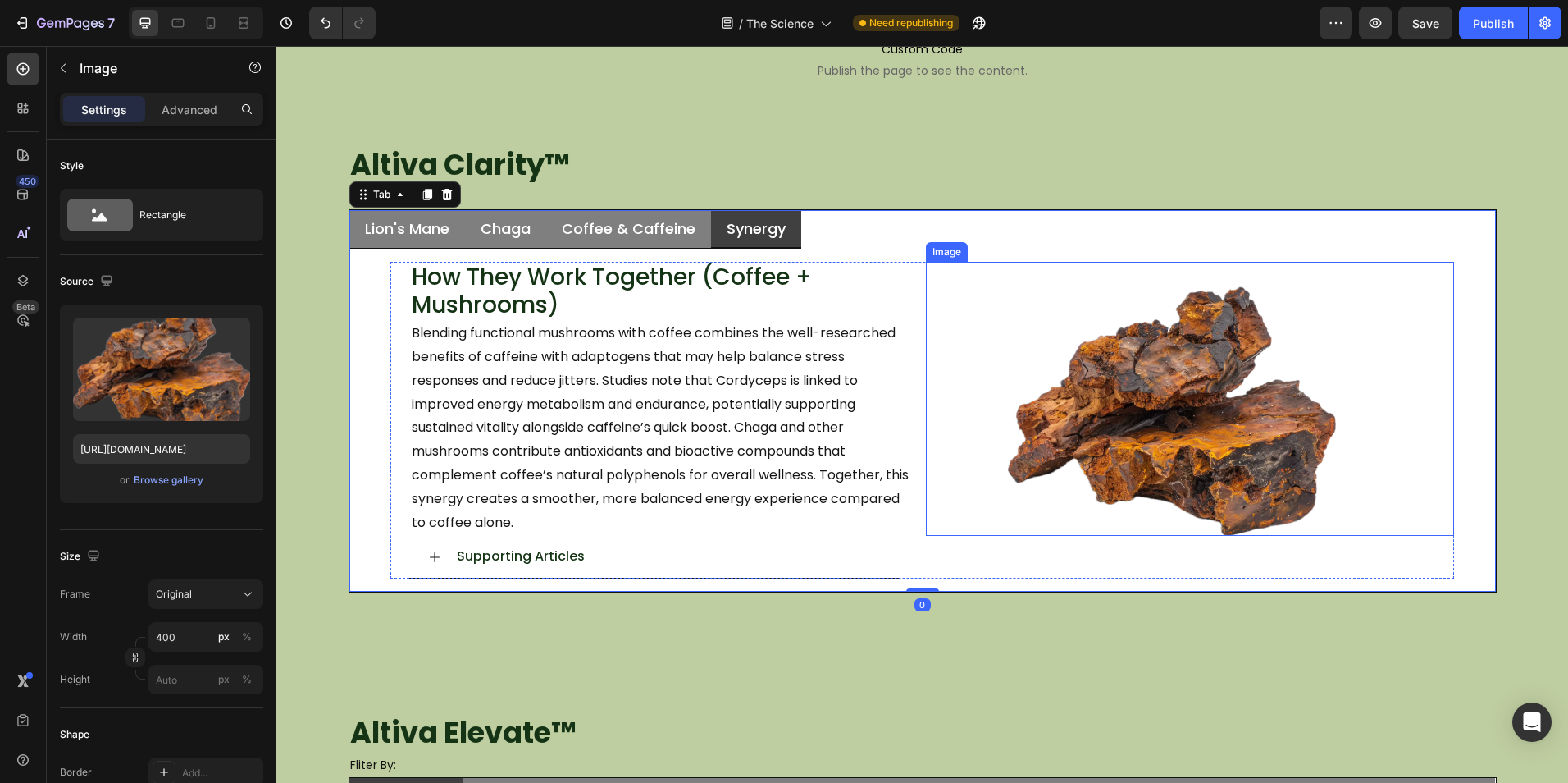
click at [1105, 405] on img at bounding box center [1171, 411] width 328 height 249
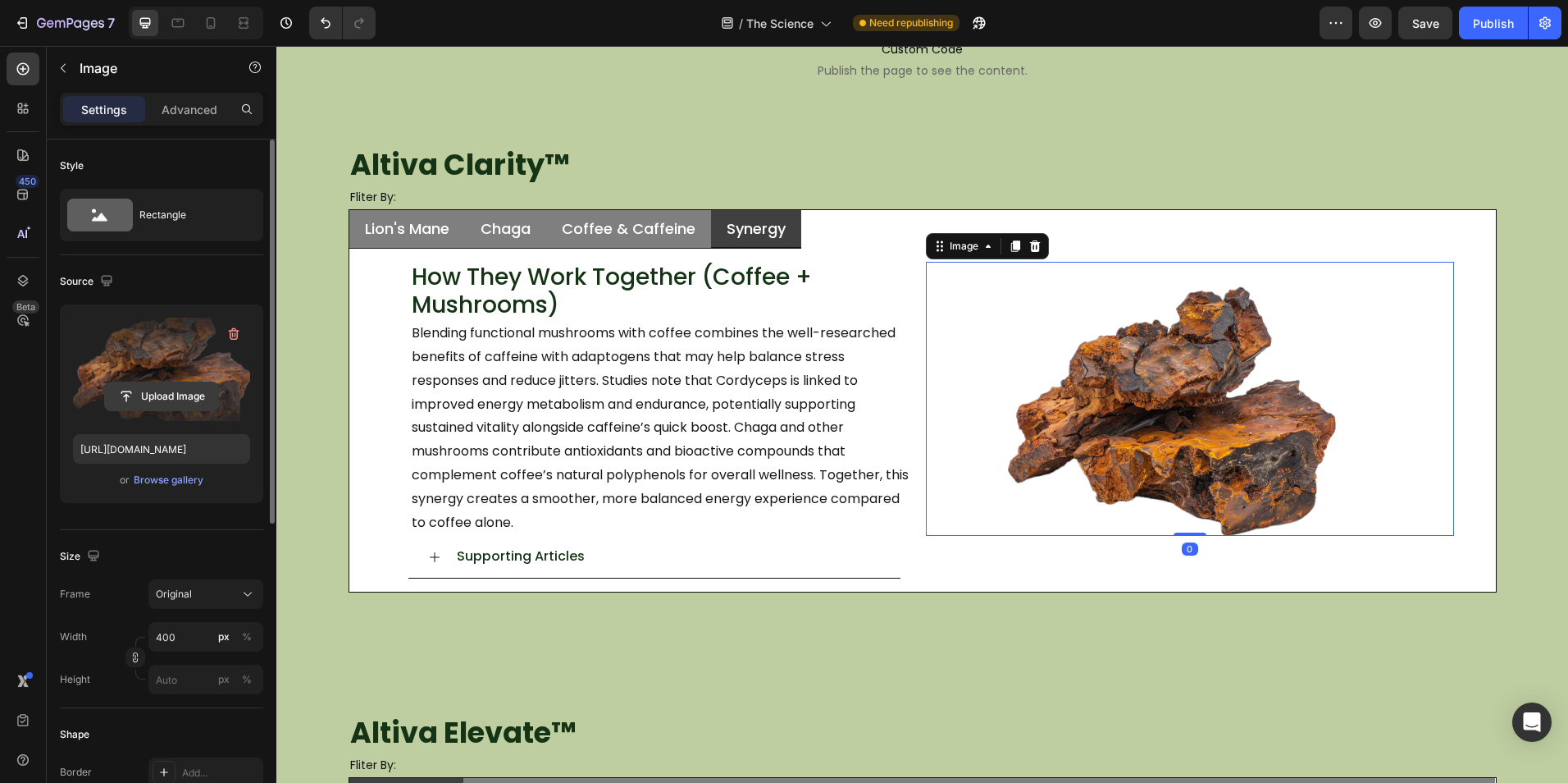
click at [195, 388] on input "file" at bounding box center [161, 396] width 114 height 28
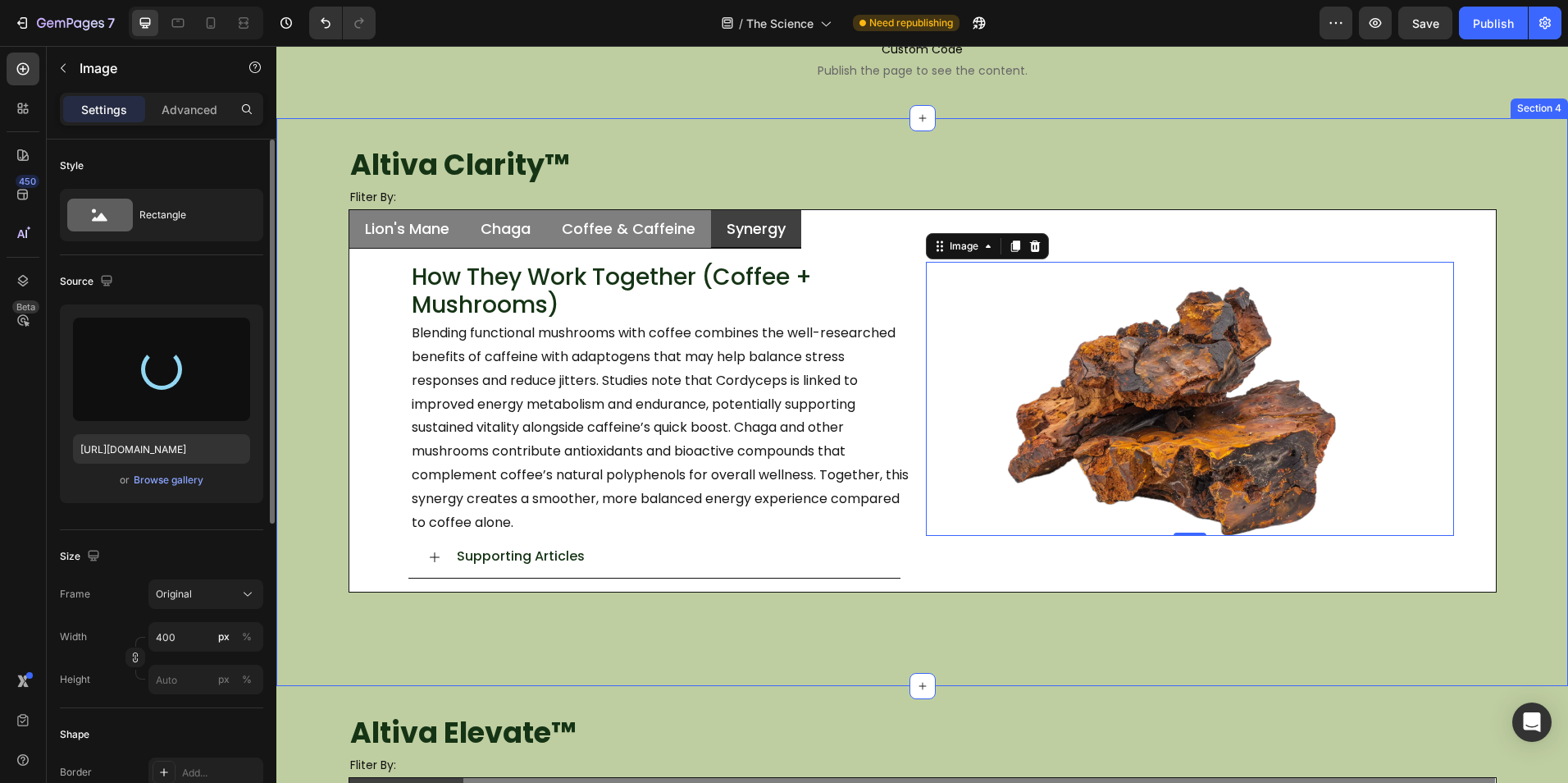
type input "https://cdn.shopify.com/s/files/1/0759/0428/6949/files/gempages_574770813719282…"
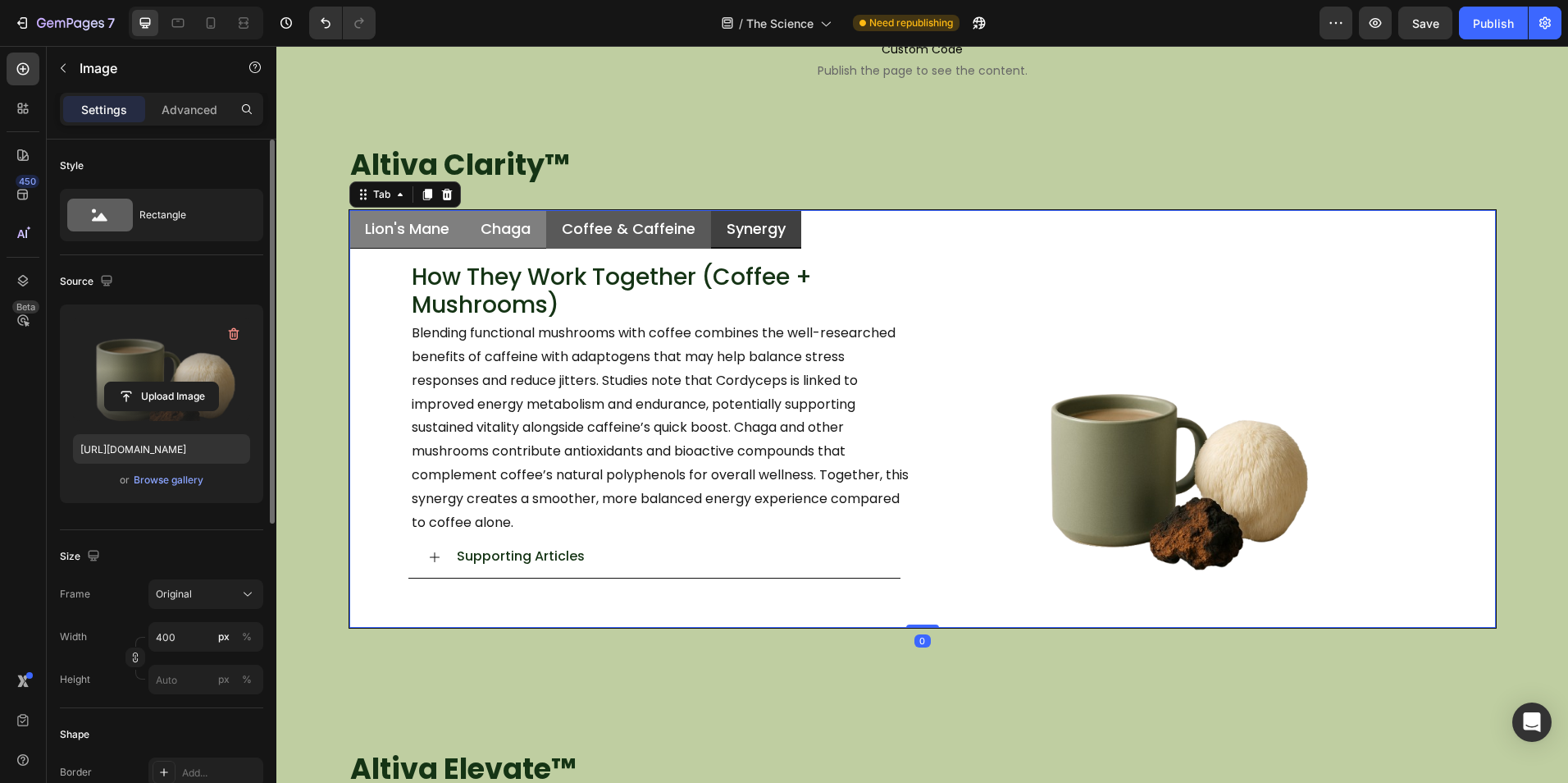
click at [639, 238] on div "Coffee & Caffeine" at bounding box center [628, 228] width 139 height 24
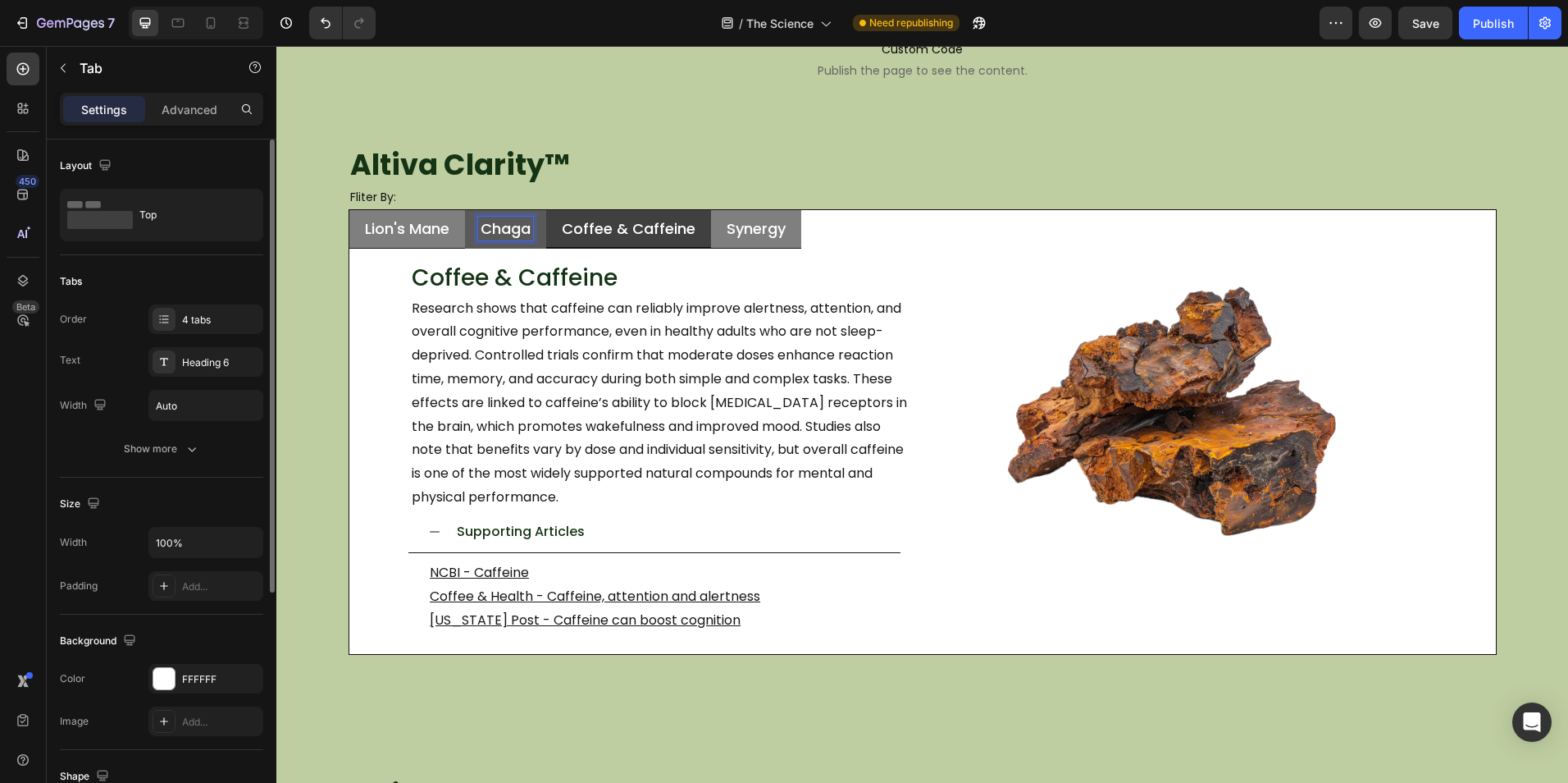
click at [465, 238] on li "Chaga" at bounding box center [504, 229] width 81 height 39
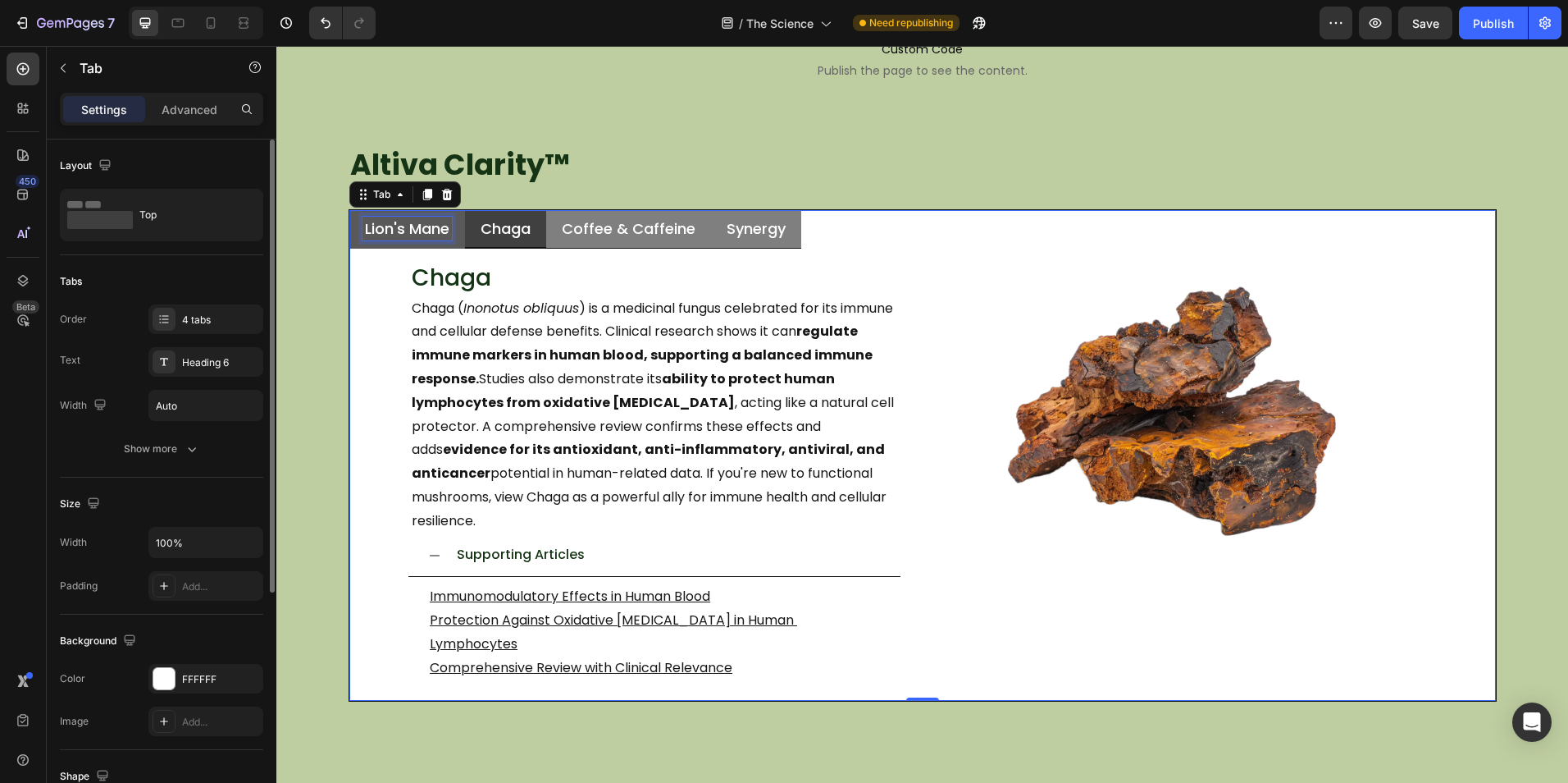
click at [441, 239] on div "Lion's Mane" at bounding box center [408, 228] width 90 height 24
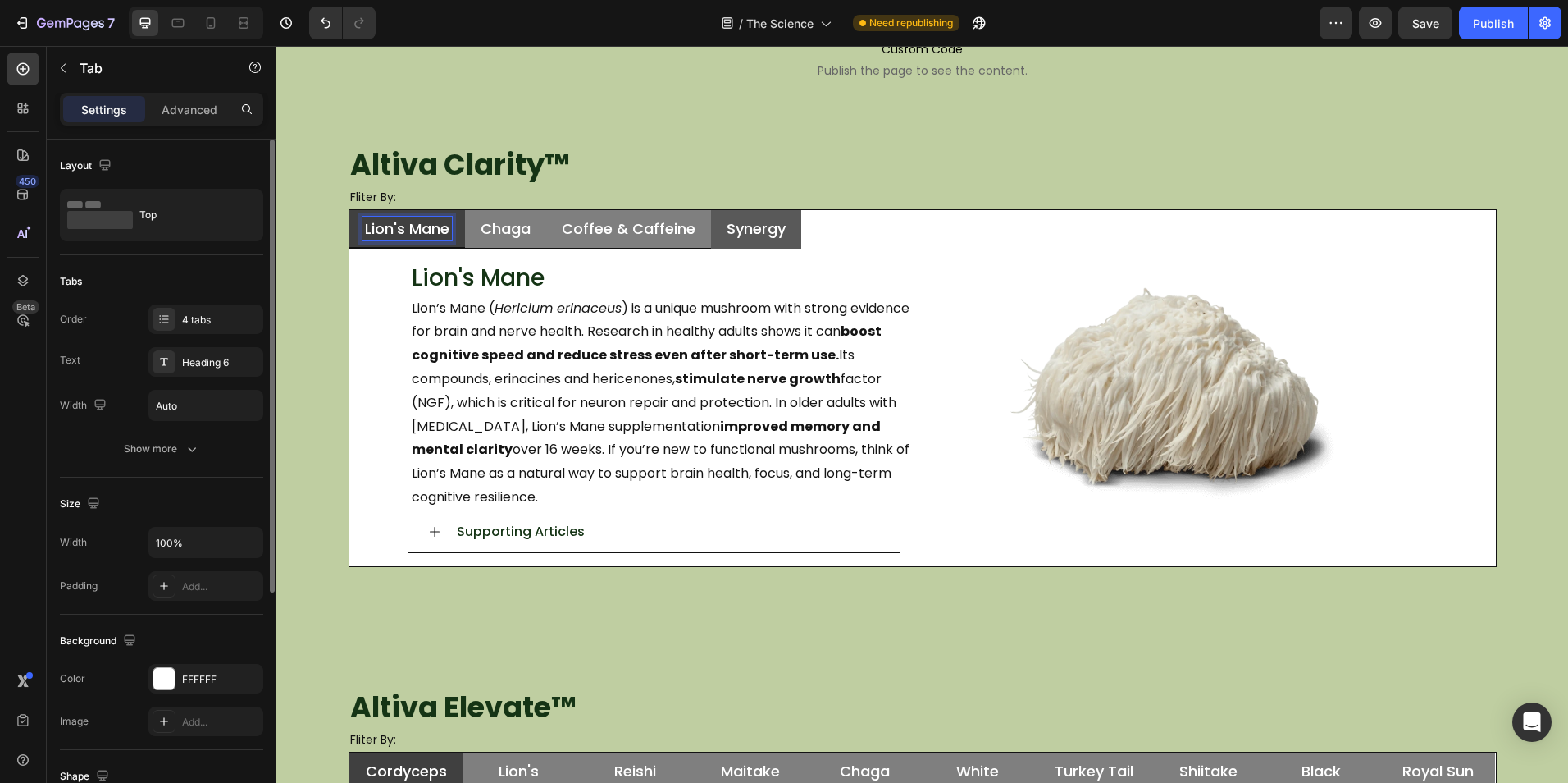
click at [712, 235] on li "Synergy" at bounding box center [756, 229] width 90 height 39
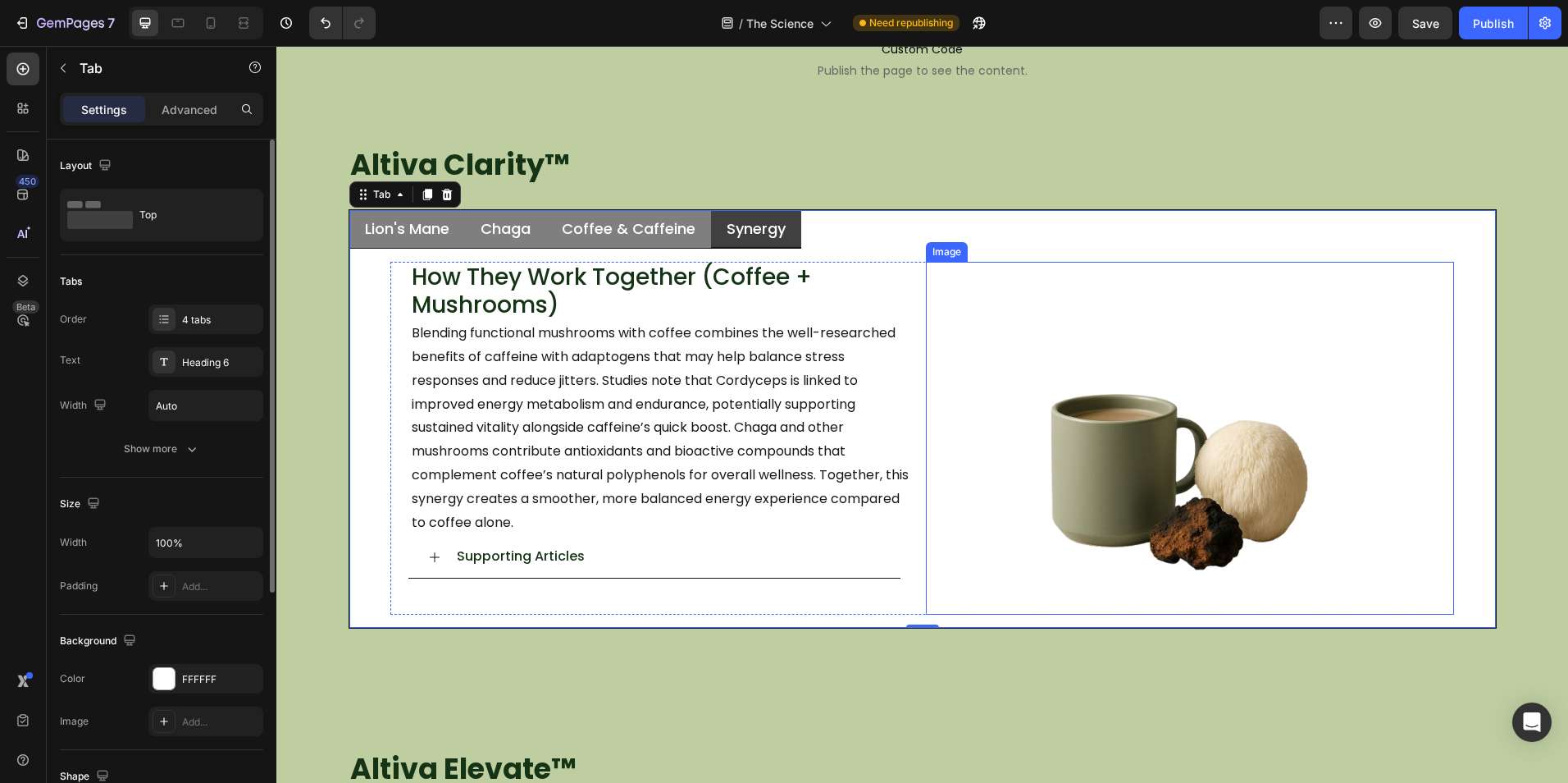
click at [1203, 407] on img at bounding box center [1171, 450] width 328 height 328
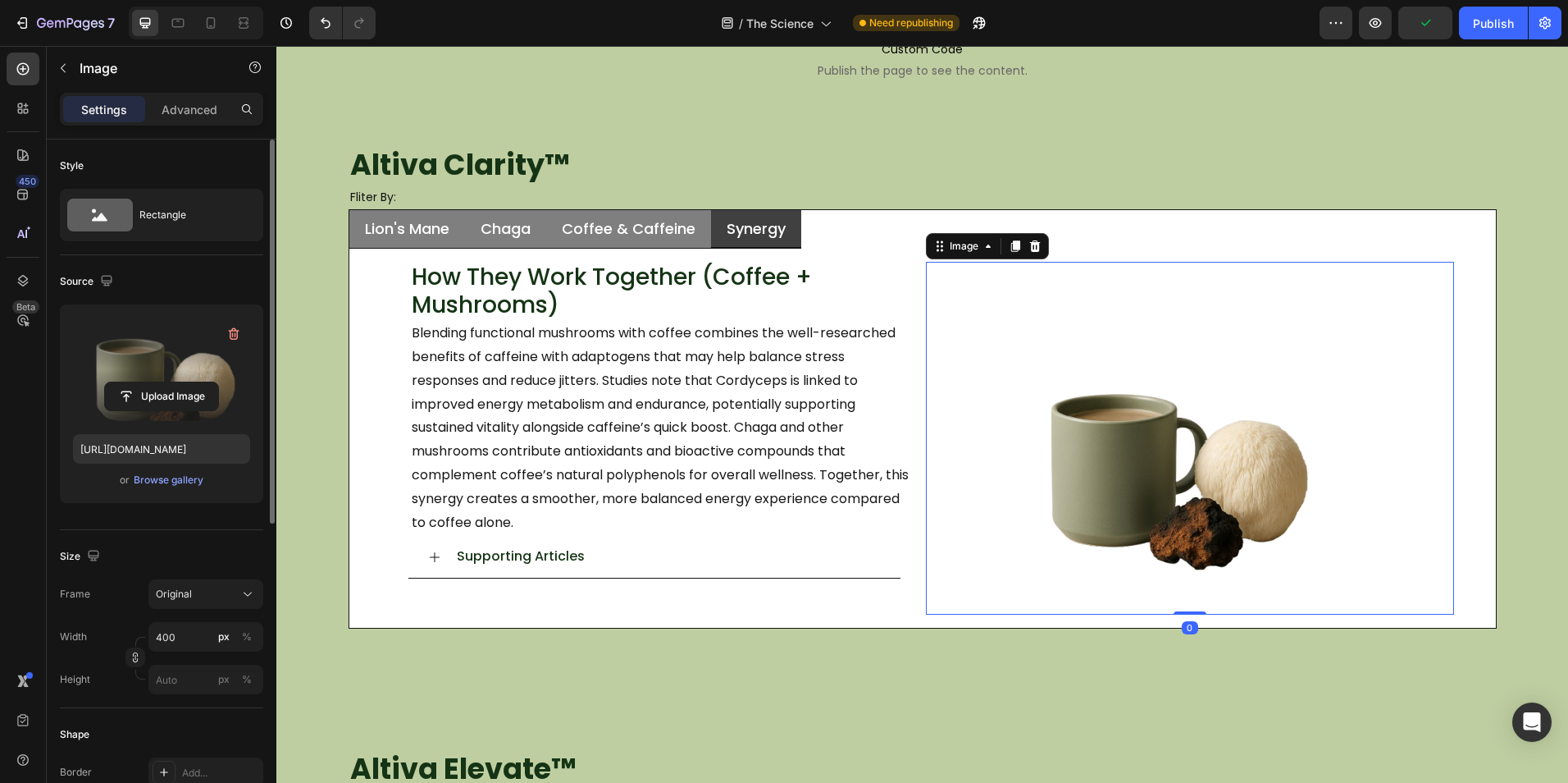
click at [187, 367] on label at bounding box center [161, 369] width 177 height 104
click at [187, 382] on input "file" at bounding box center [161, 396] width 114 height 28
click at [126, 353] on label at bounding box center [161, 369] width 177 height 104
click at [126, 382] on input "file" at bounding box center [161, 396] width 114 height 28
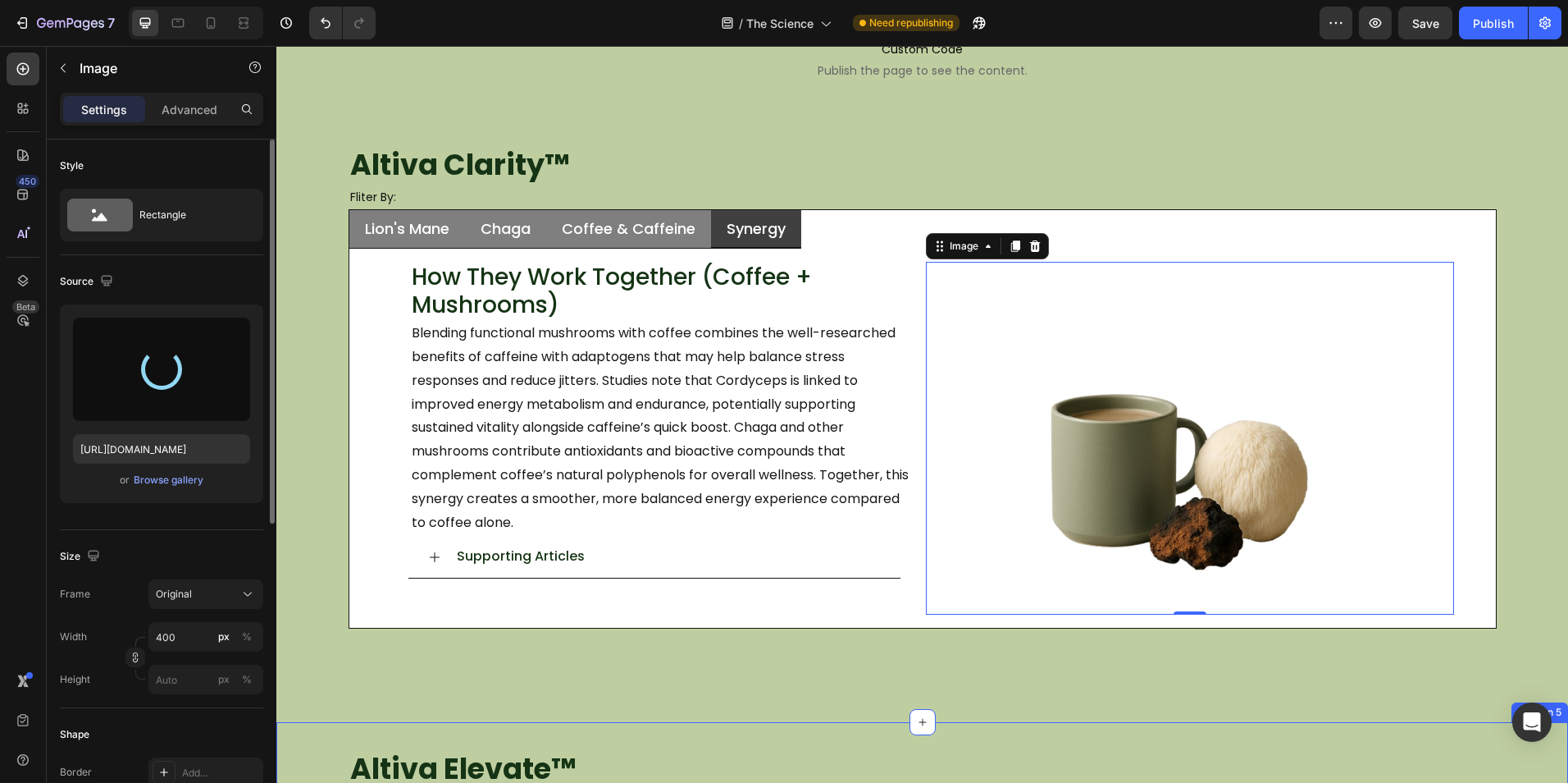
type input "https://cdn.shopify.com/s/files/1/0759/0428/6949/files/gempages_574770813719282…"
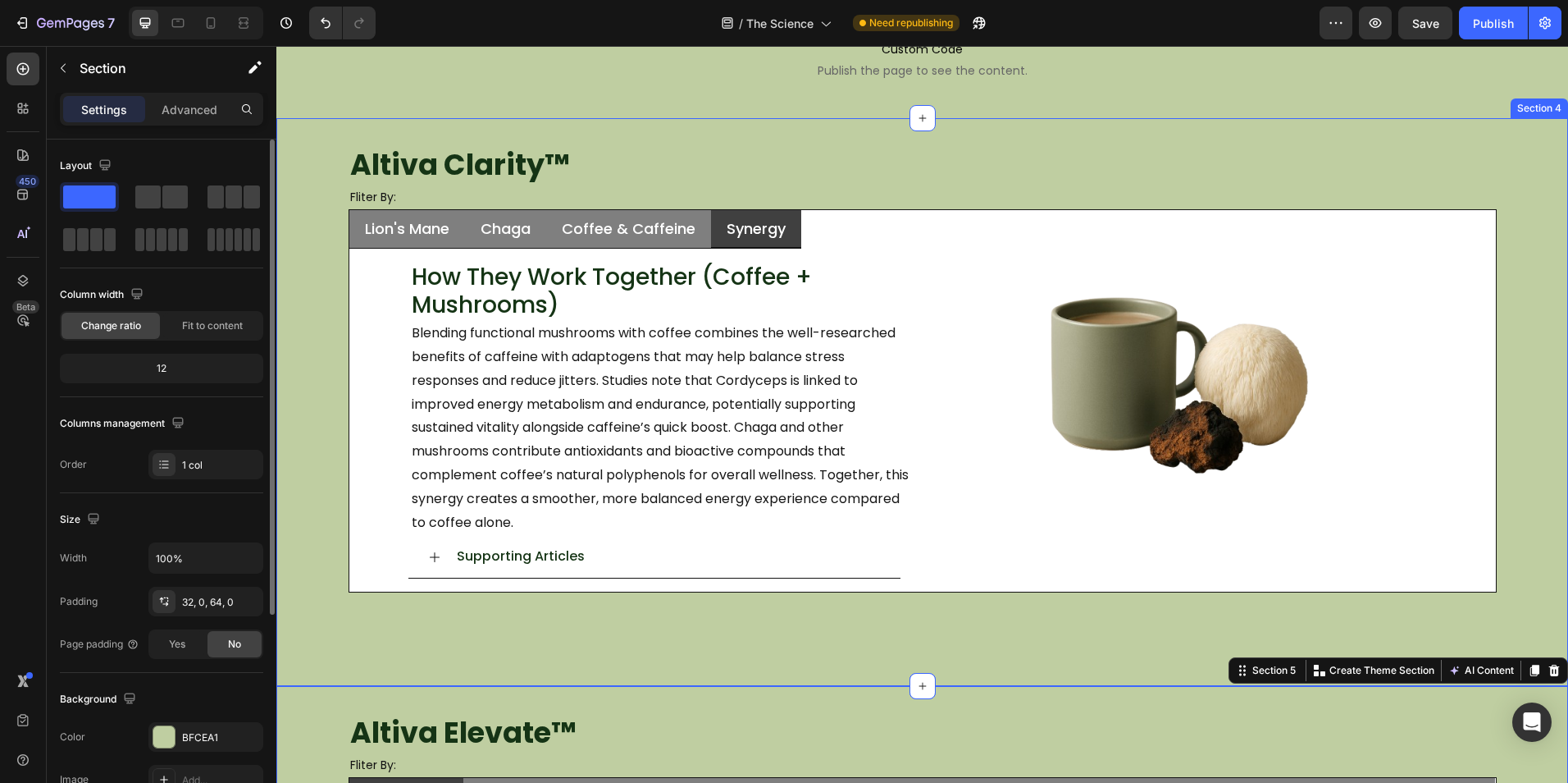
click at [1143, 636] on div "Altiva Clarity ™ Heading Fliter By: Heading Lion's Mane Chaga Coffee & Caffeine…" at bounding box center [921, 401] width 1291 height 568
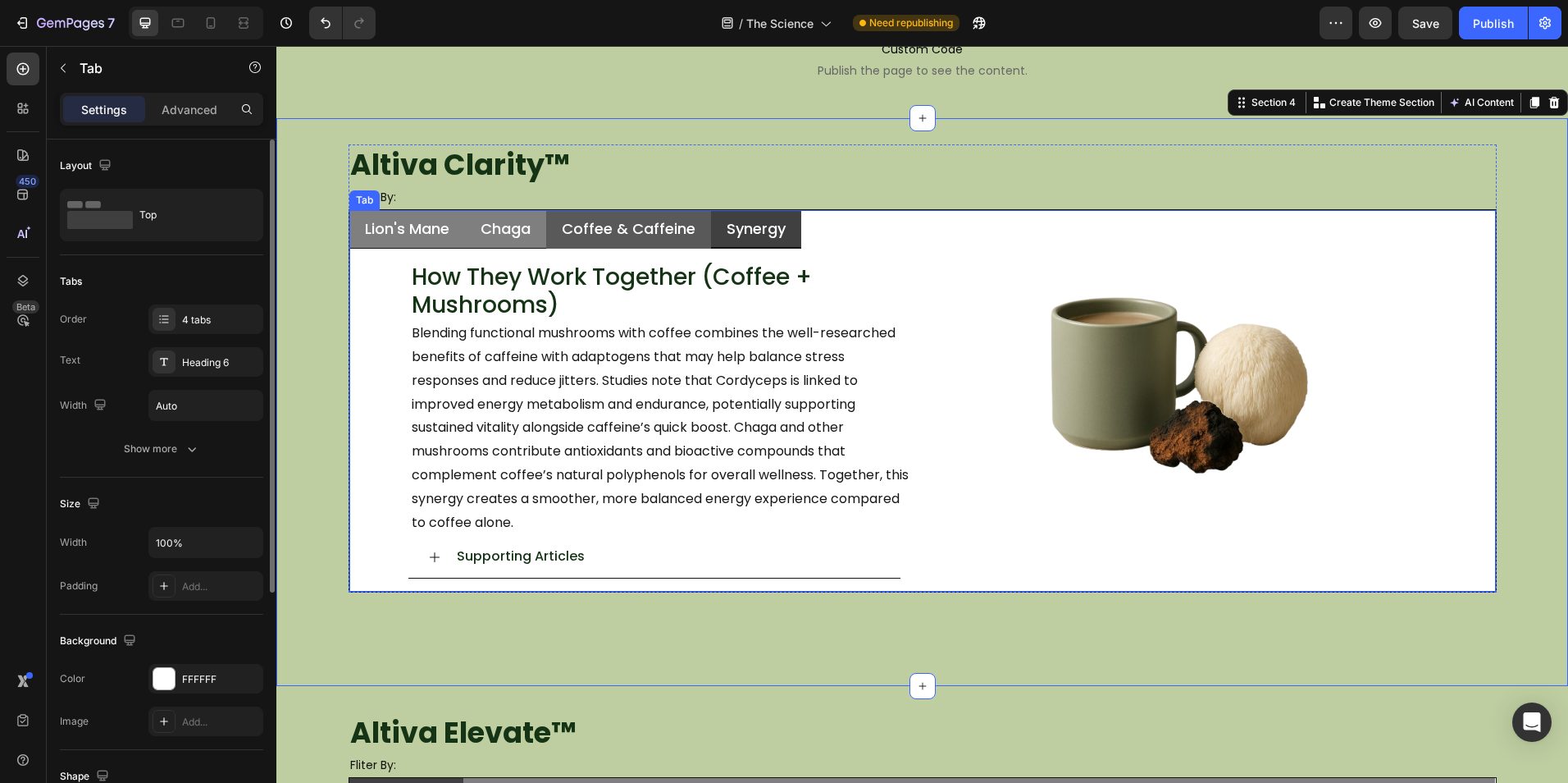
click at [694, 244] on li "Coffee & Caffeine" at bounding box center [628, 229] width 164 height 39
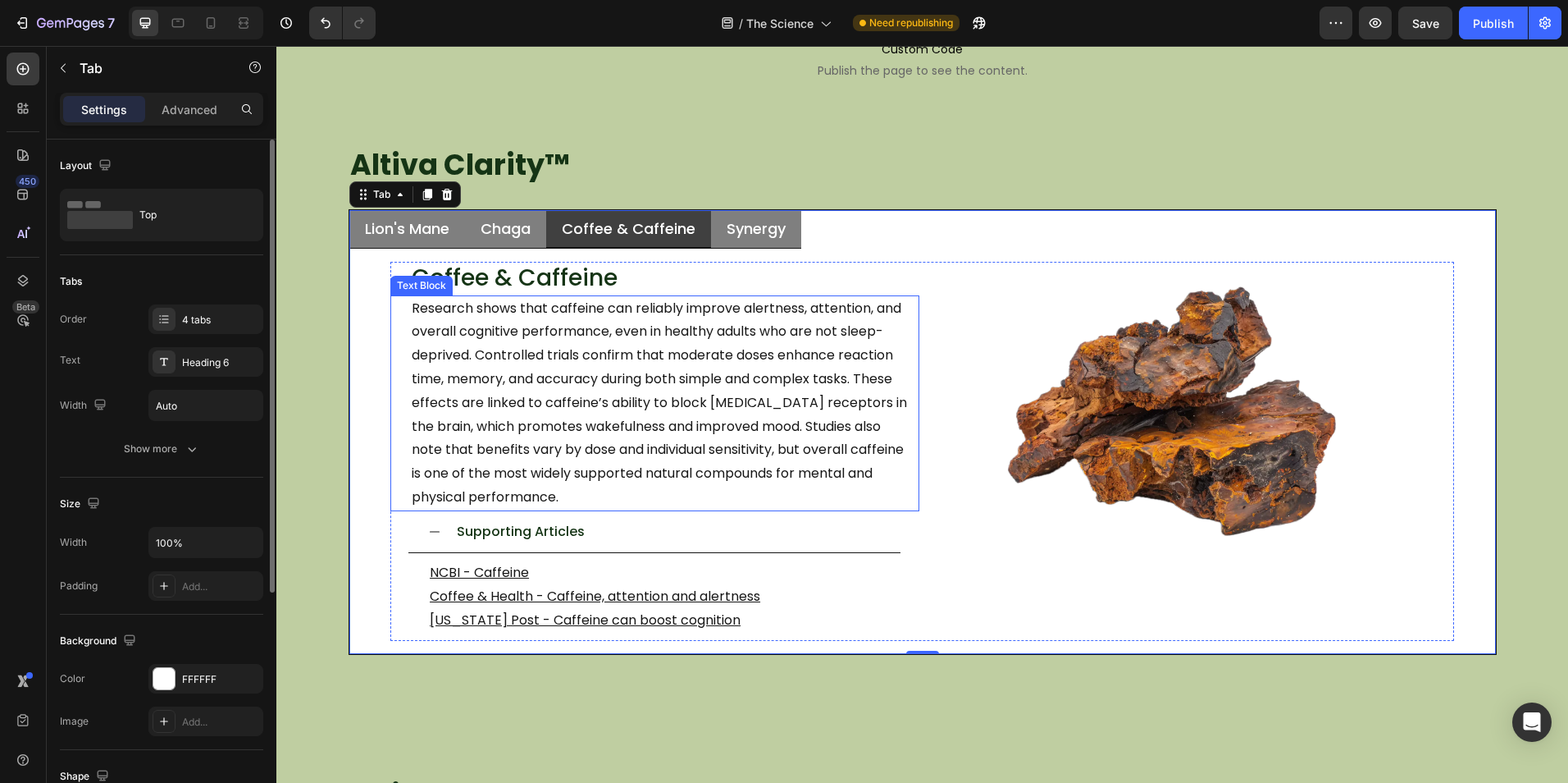
click at [669, 395] on p "Research shows that caffeine can reliably improve alertness, attention, and ove…" at bounding box center [664, 403] width 505 height 212
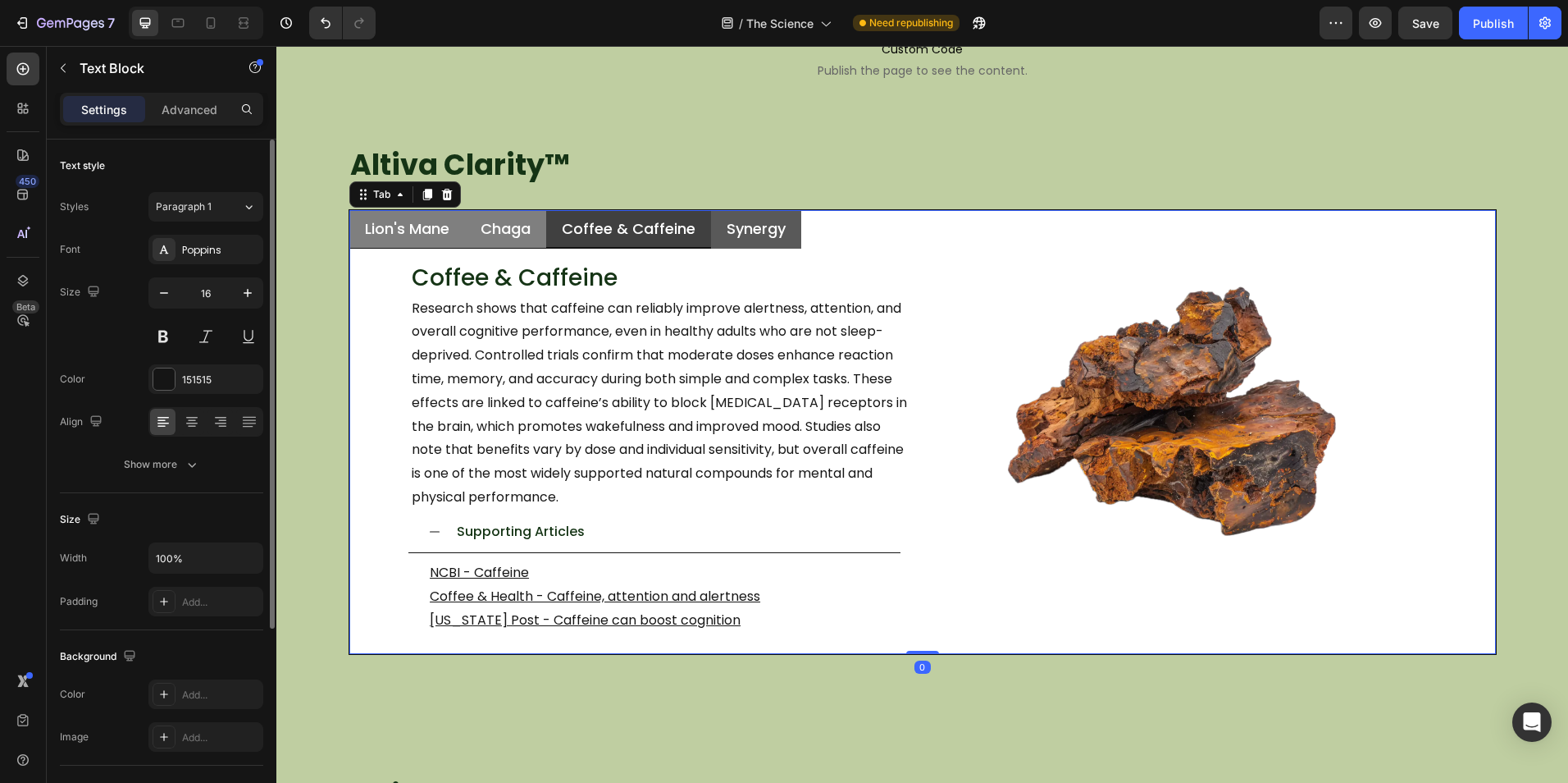
click at [730, 238] on p "Synergy" at bounding box center [756, 228] width 59 height 19
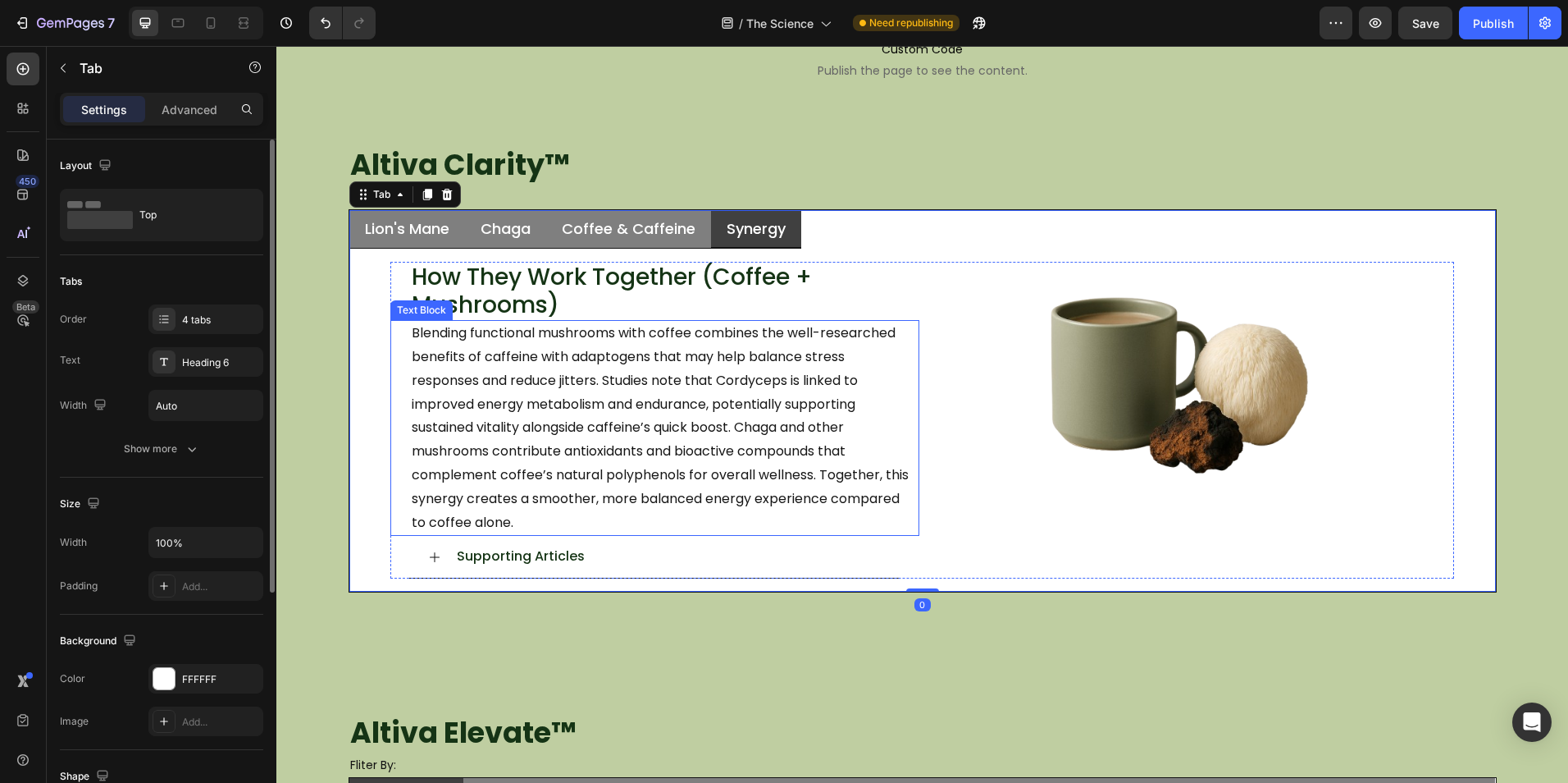
click at [698, 392] on p "Blending functional mushrooms with coffee combines the well-researched benefits…" at bounding box center [664, 427] width 505 height 212
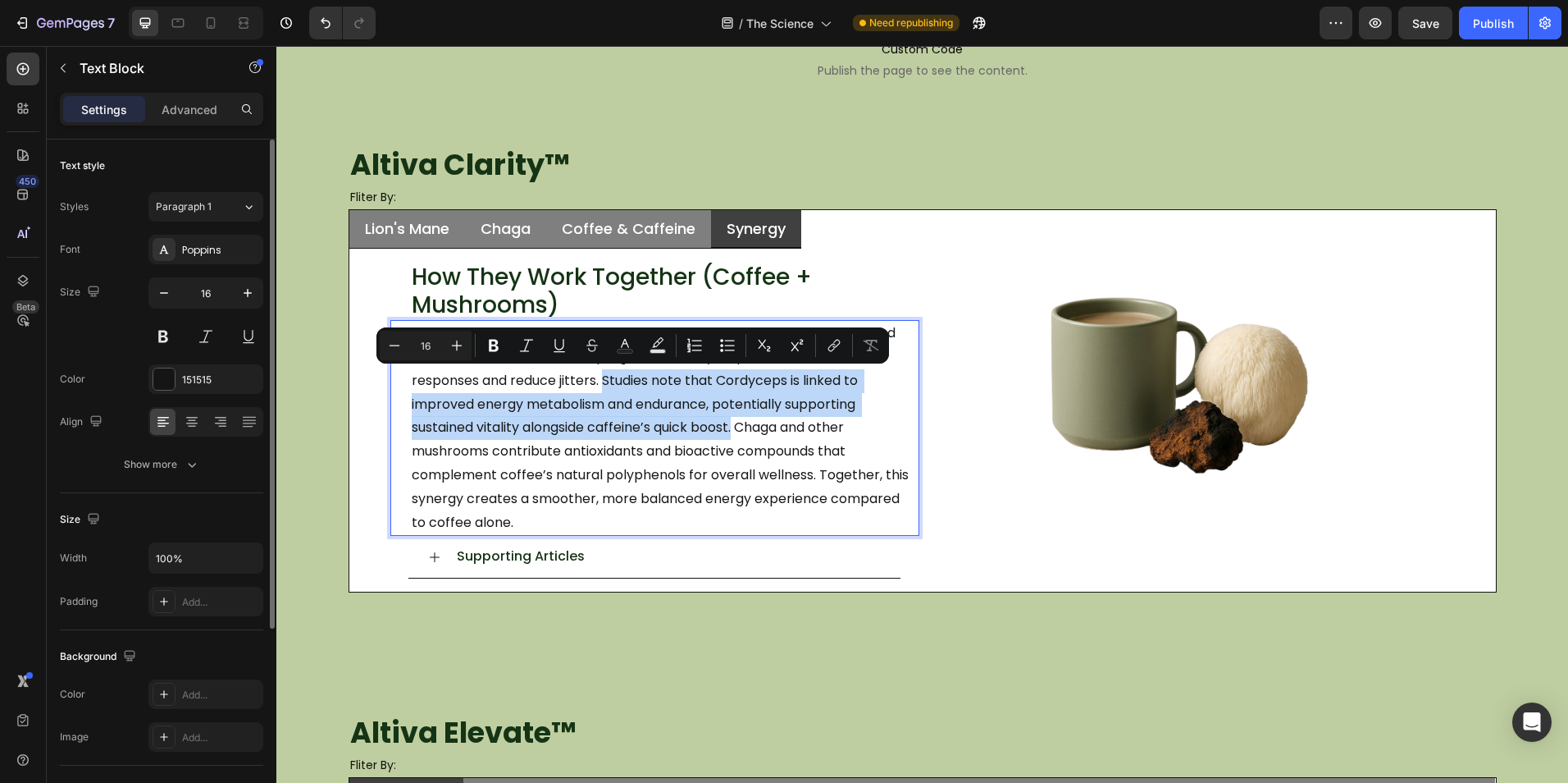
drag, startPoint x: 600, startPoint y: 377, endPoint x: 735, endPoint y: 432, distance: 145.8
click at [735, 432] on p "Blending functional mushrooms with coffee combines the well-researched benefits…" at bounding box center [664, 427] width 505 height 212
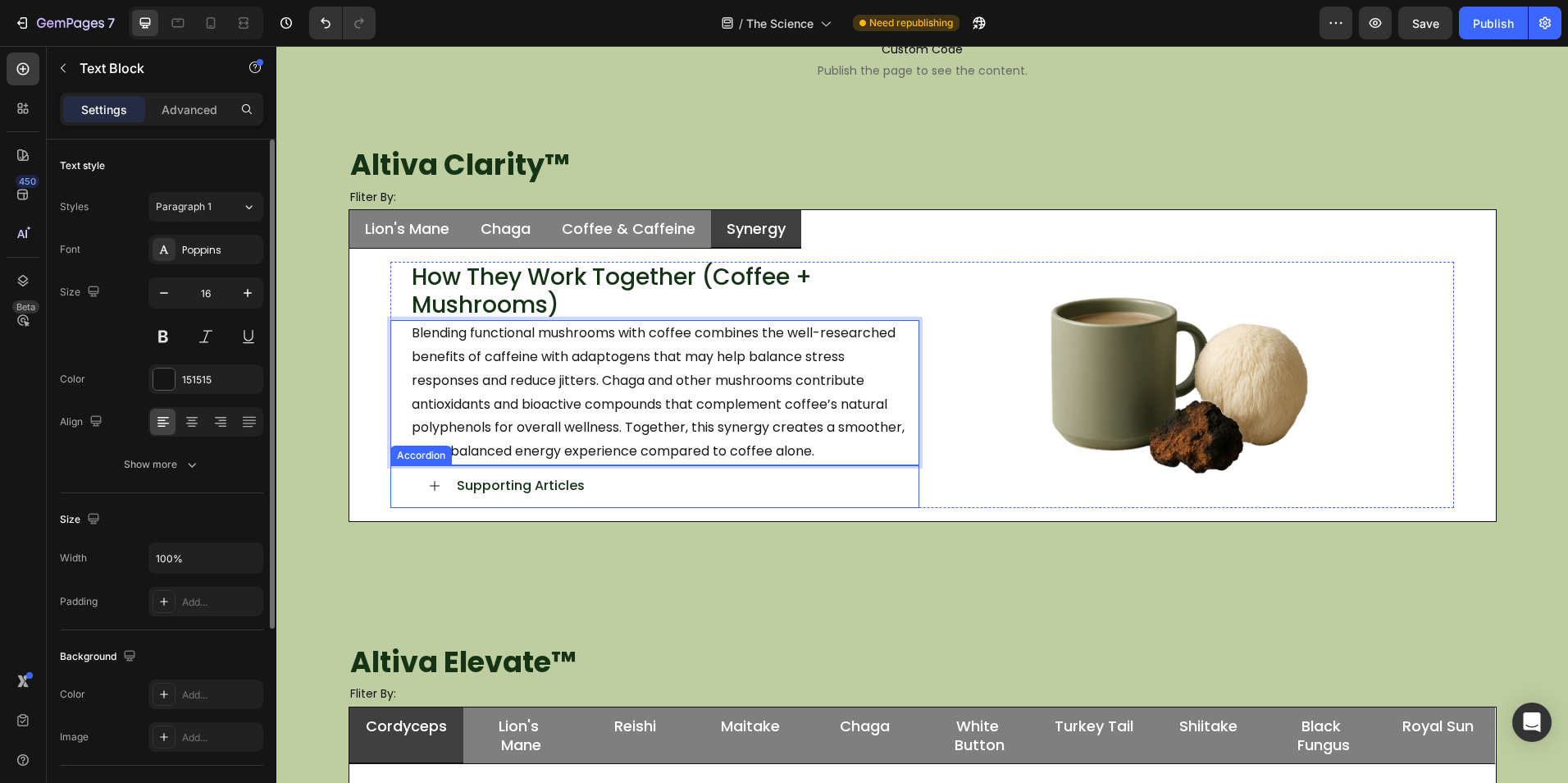
click at [824, 503] on div "Supporting Articles" at bounding box center [654, 486] width 491 height 43
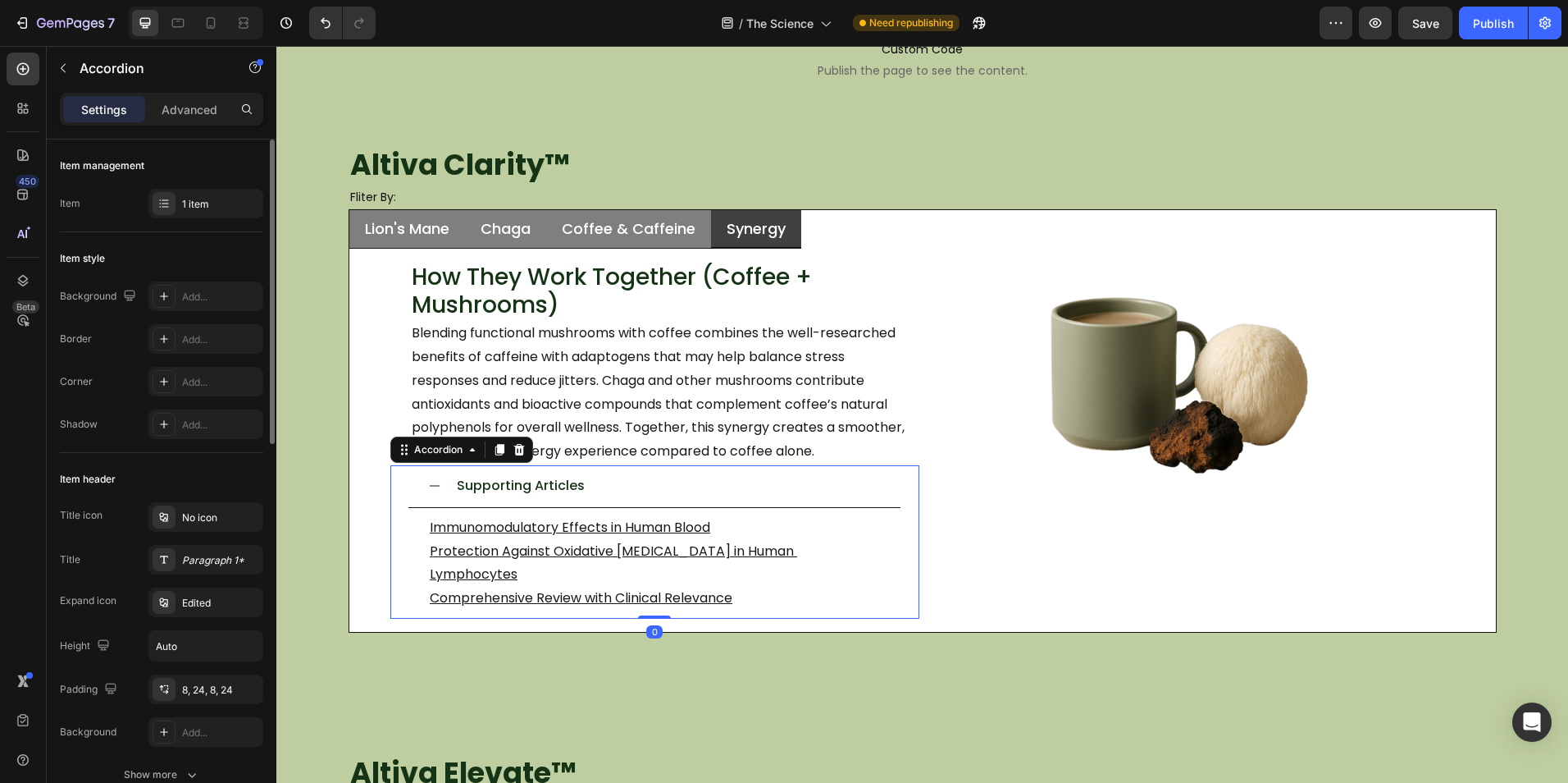
click at [827, 502] on div "Supporting Articles" at bounding box center [654, 486] width 491 height 43
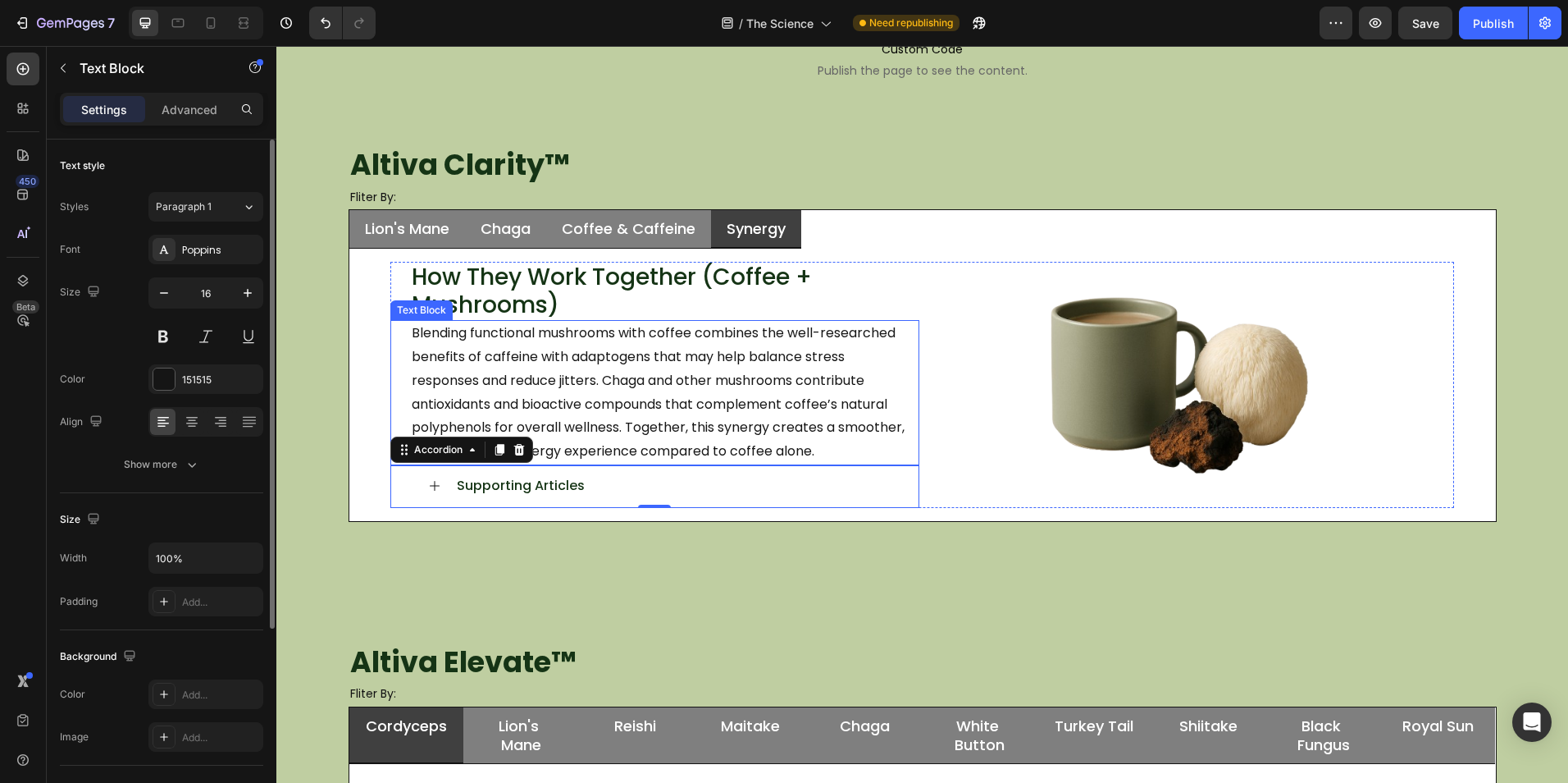
click at [616, 396] on p "Blending functional mushrooms with coffee combines the well-researched benefits…" at bounding box center [664, 392] width 505 height 142
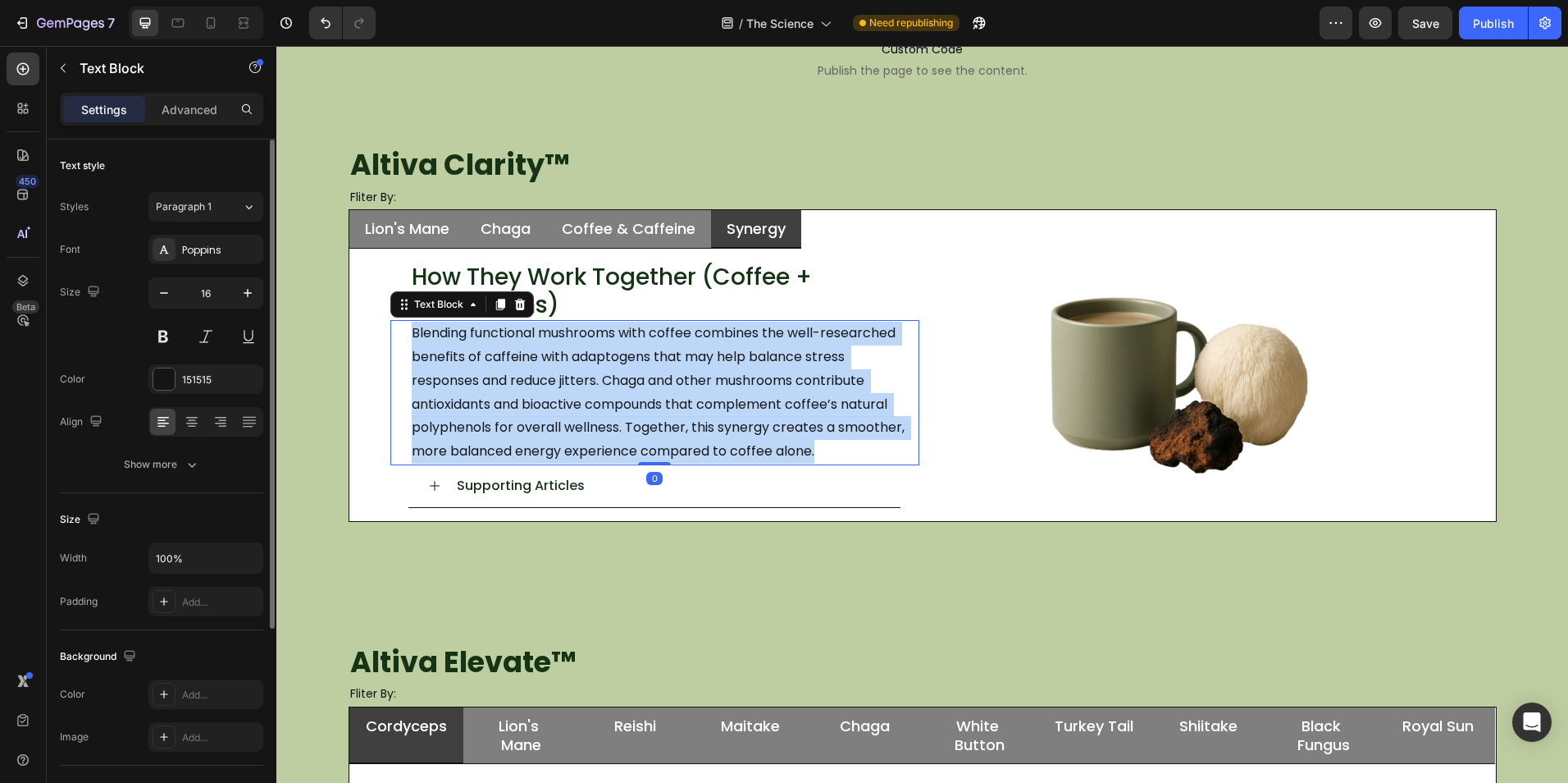
click at [616, 396] on p "Blending functional mushrooms with coffee combines the well-researched benefits…" at bounding box center [664, 392] width 505 height 142
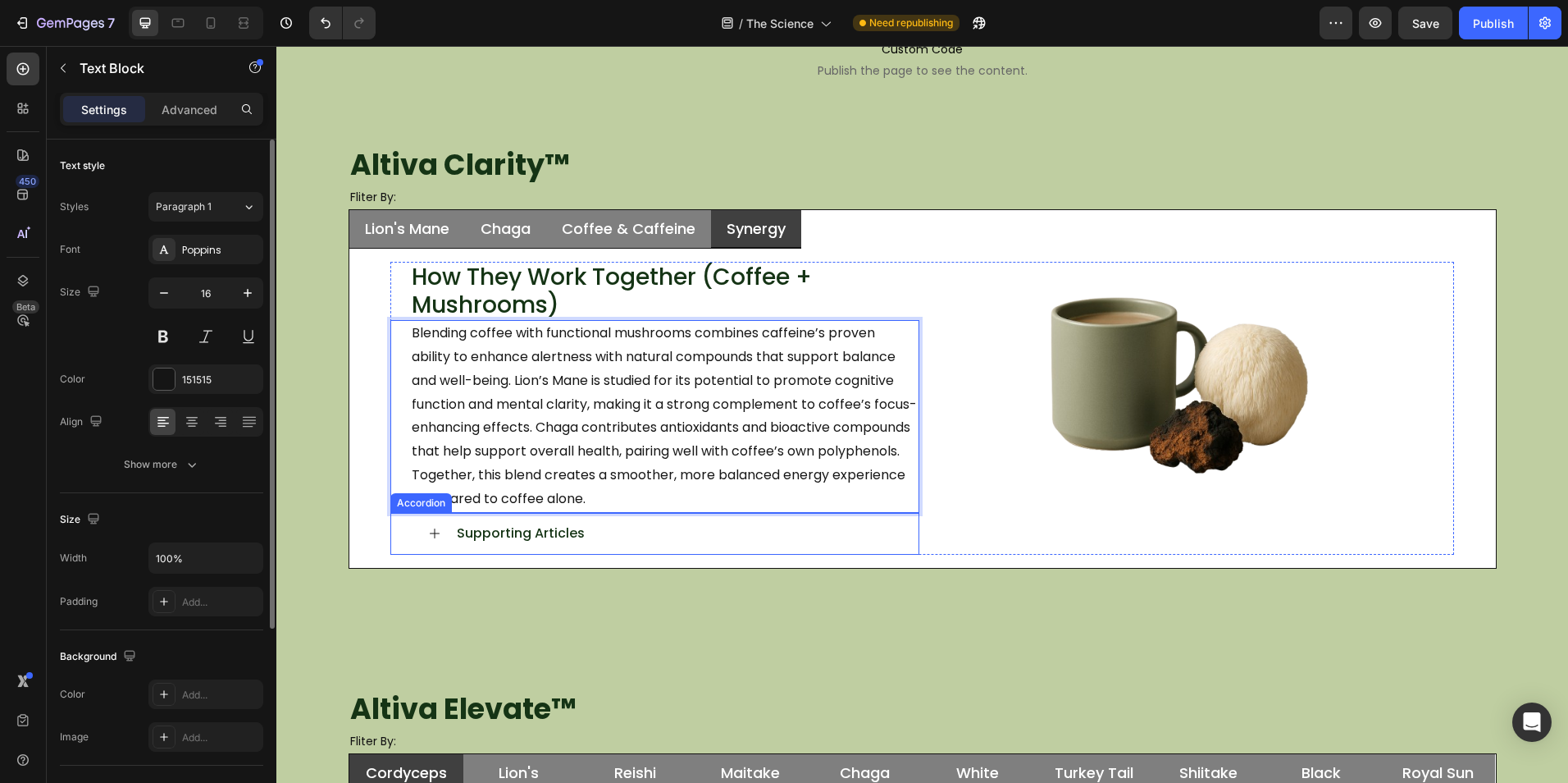
click at [573, 541] on span "Supporting Articles" at bounding box center [520, 533] width 128 height 19
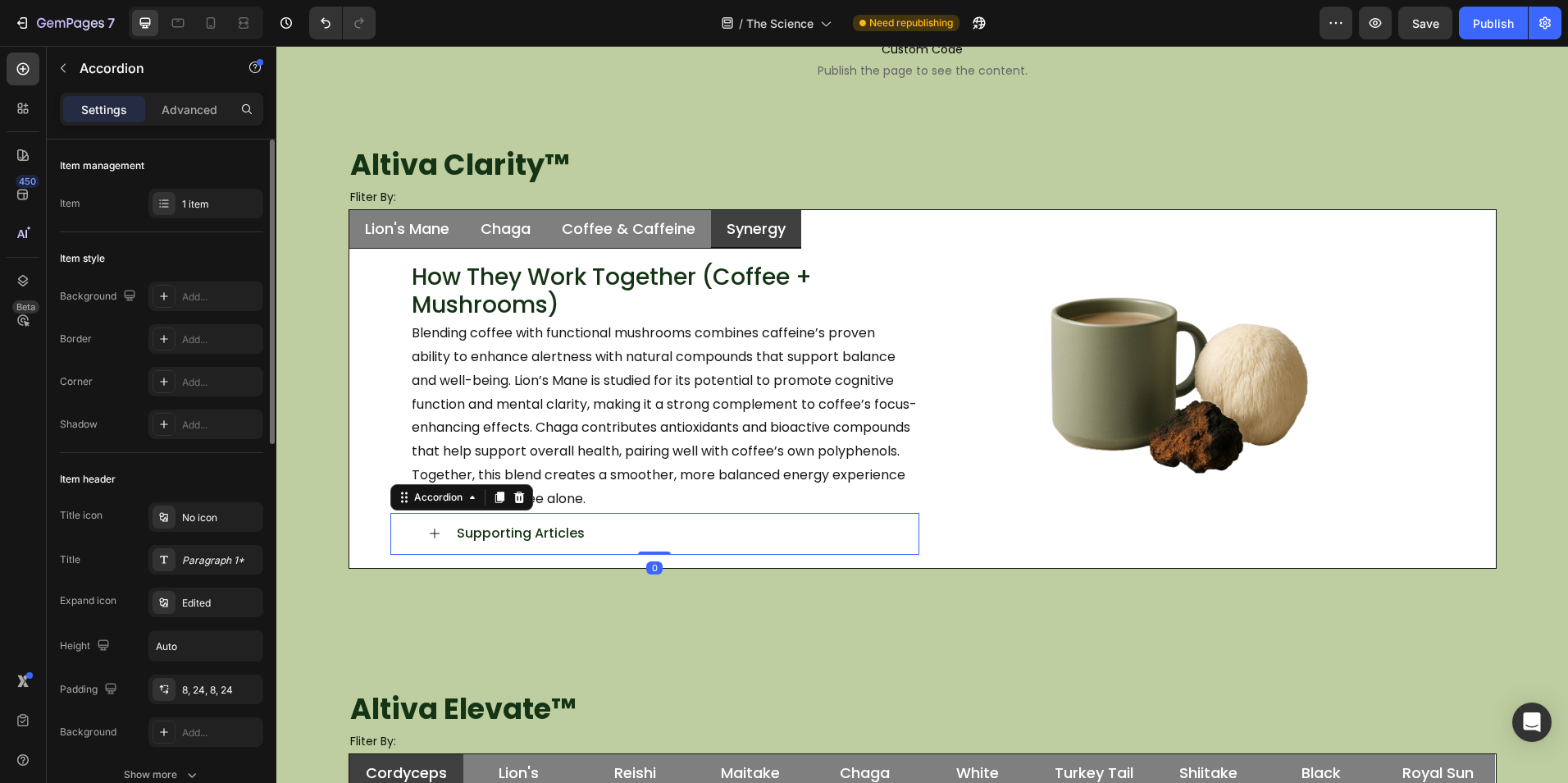
click at [598, 537] on div "Supporting Articles" at bounding box center [668, 534] width 427 height 29
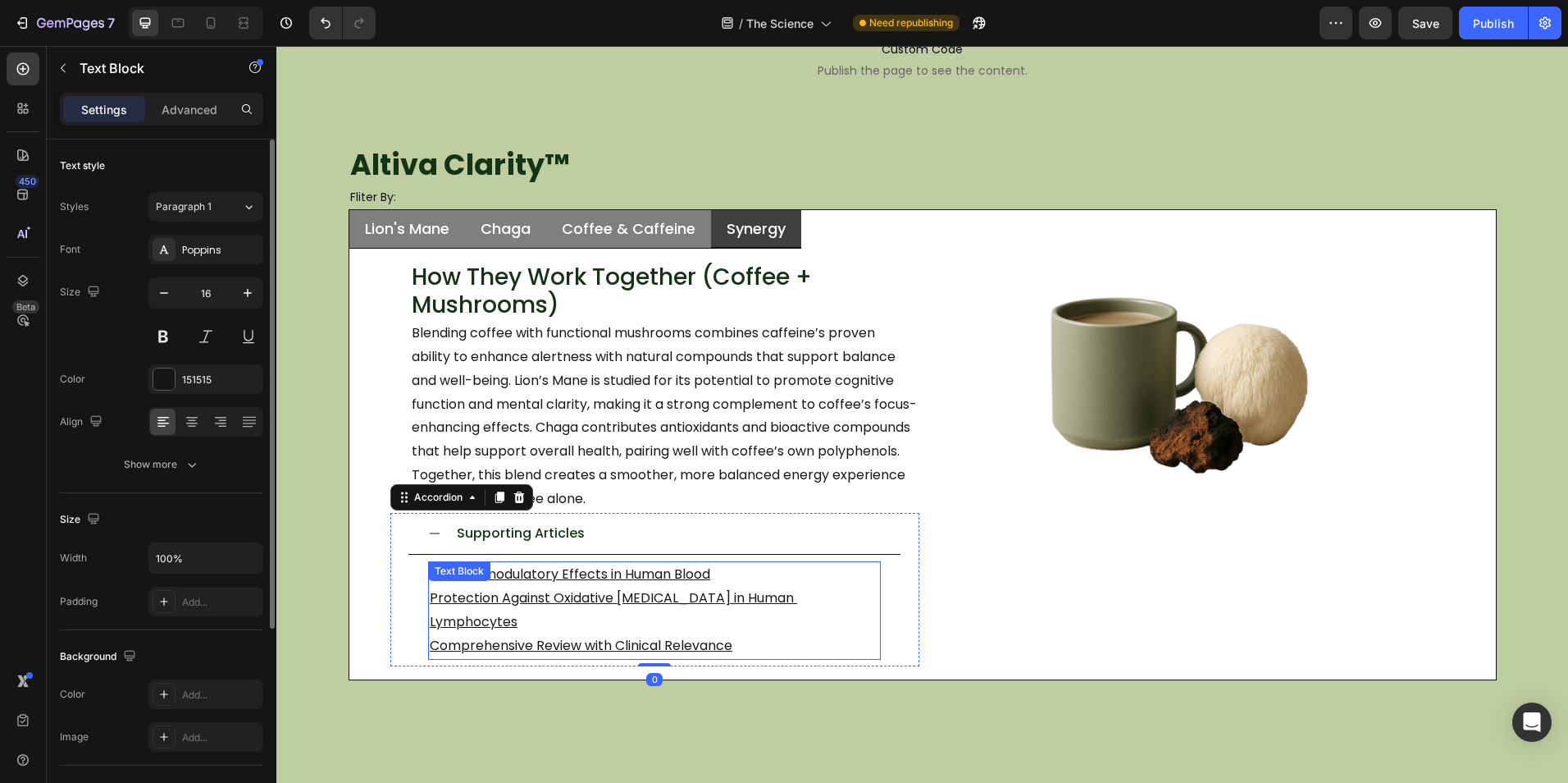
click at [753, 634] on p "Comprehensive Review with Clinical Relevance" at bounding box center [654, 646] width 450 height 24
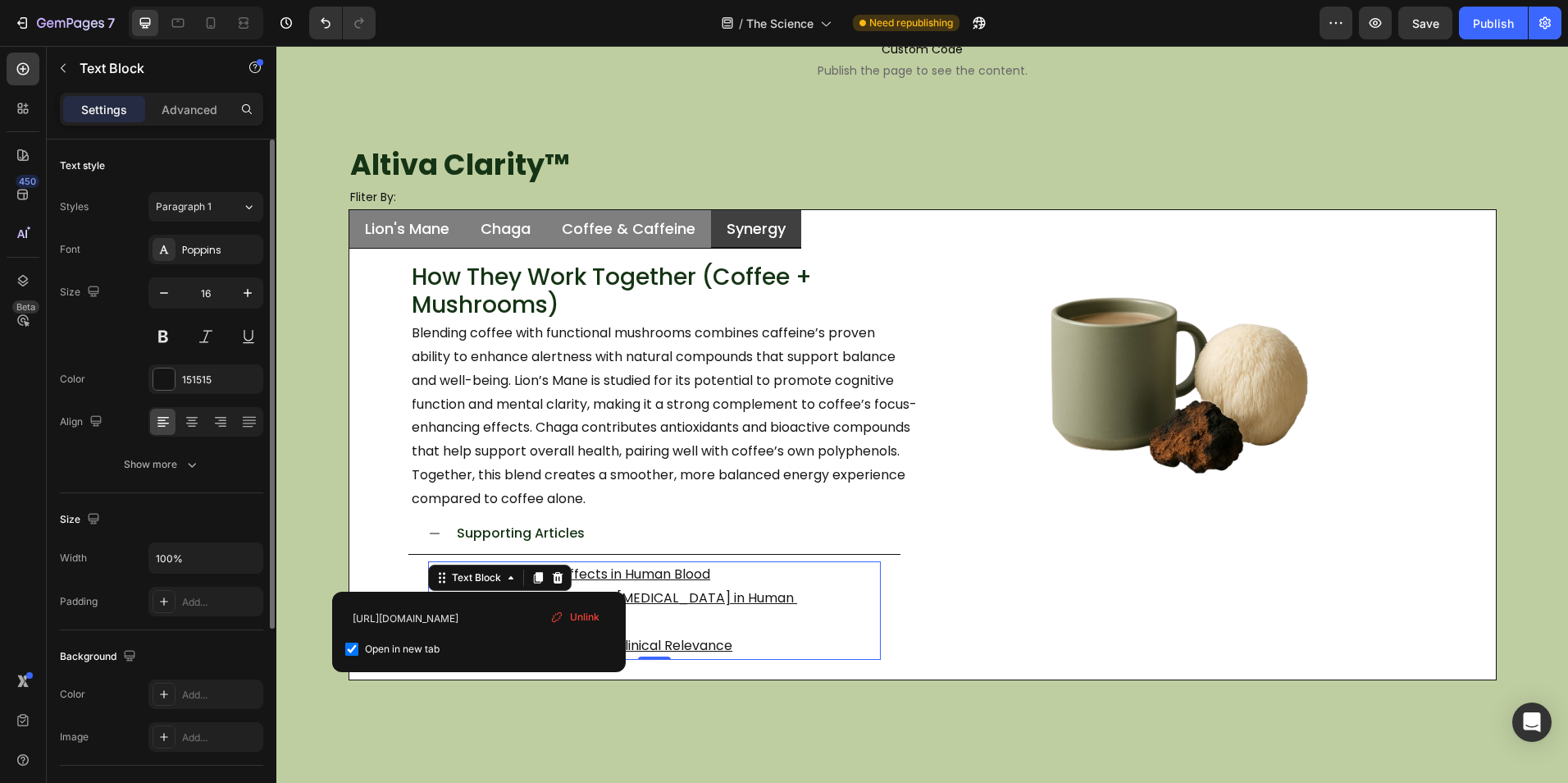
click at [751, 634] on p "Comprehensive Review with Clinical Relevance" at bounding box center [654, 646] width 450 height 24
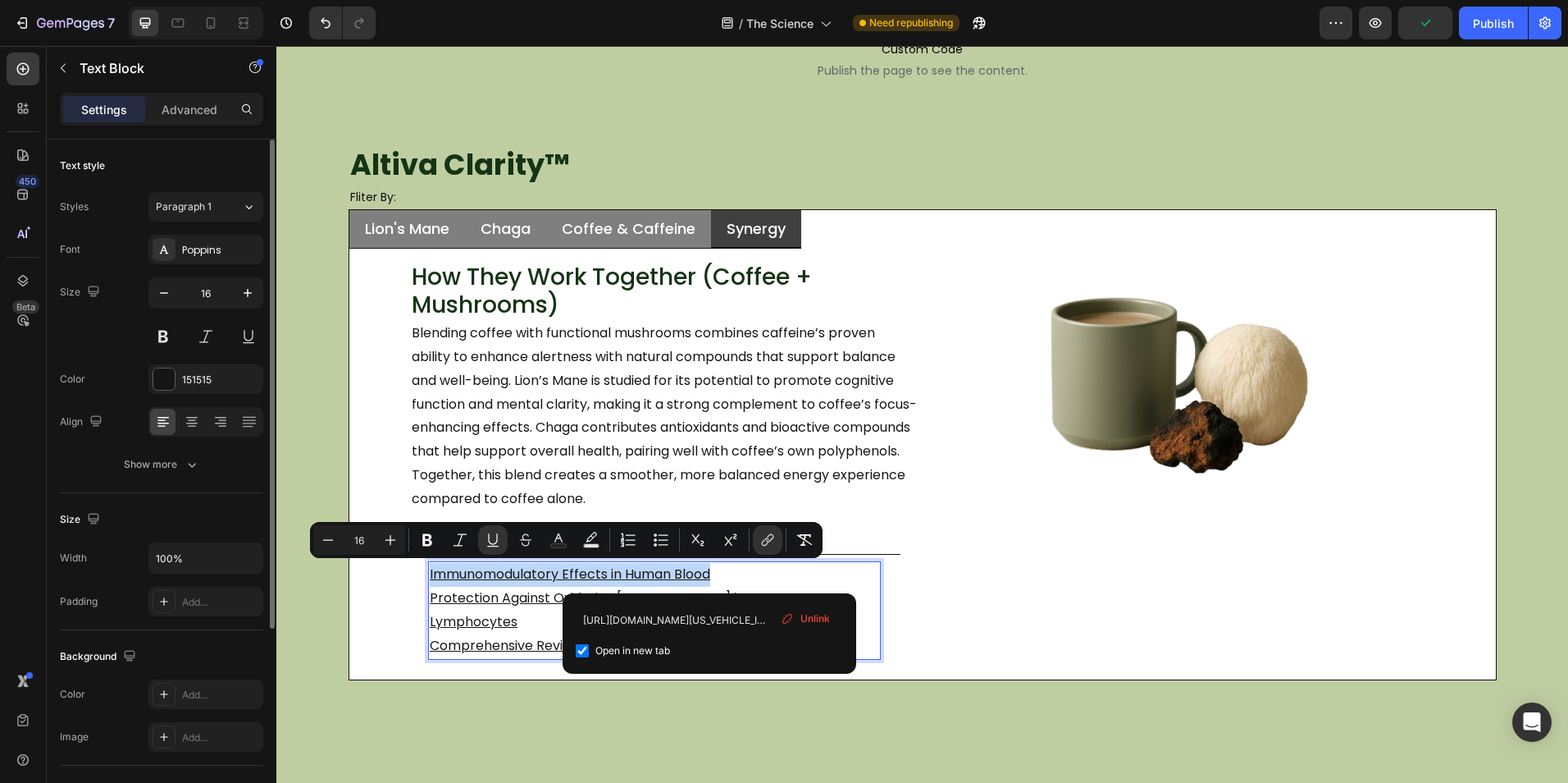
drag, startPoint x: 716, startPoint y: 576, endPoint x: 423, endPoint y: 576, distance: 293.0
click at [428, 576] on div "Immunomodulatory Effects in Human Blood Protection Against Oxidative DNA Damage…" at bounding box center [654, 610] width 453 height 98
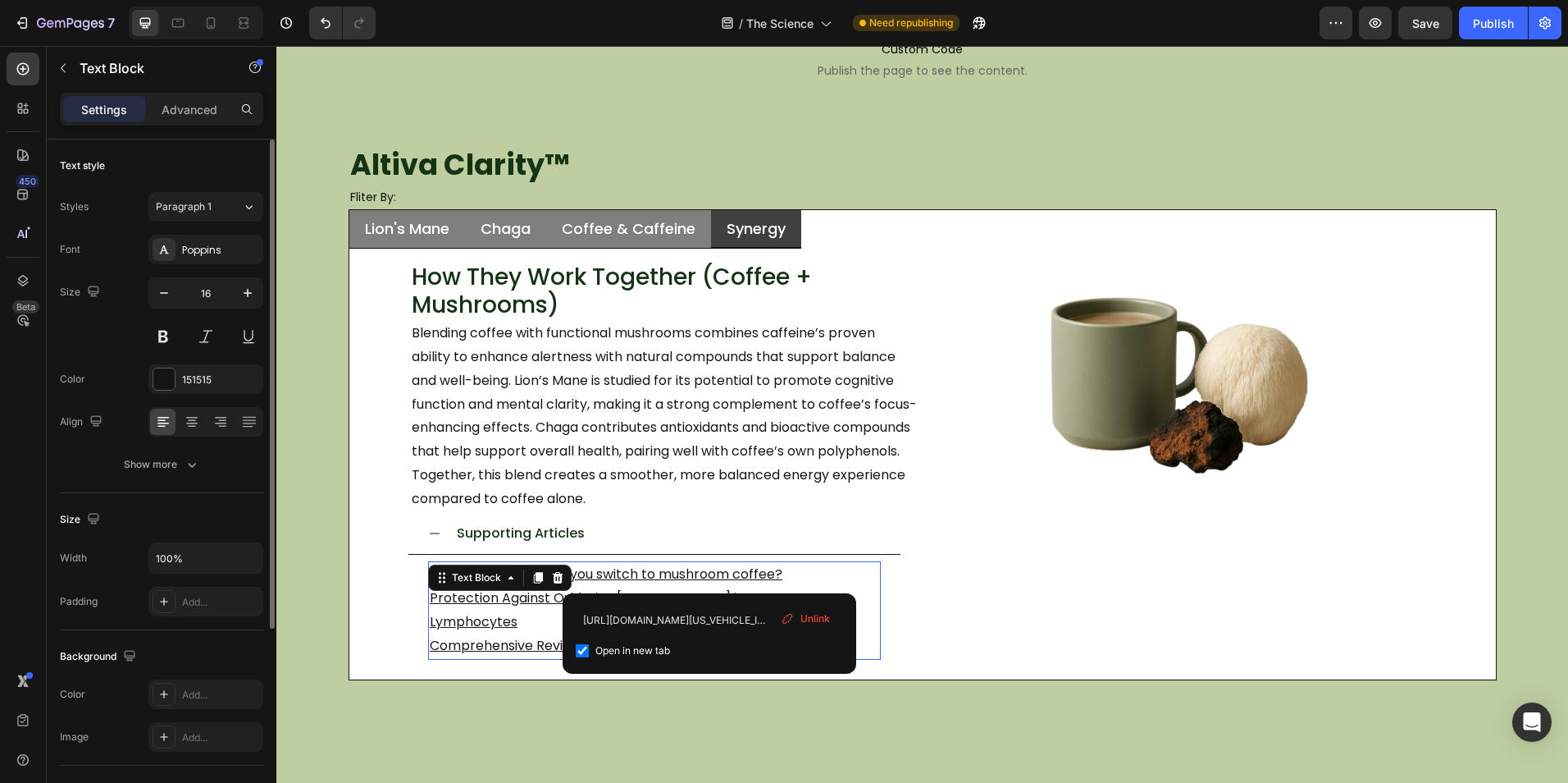
click at [815, 615] on span "Unlink" at bounding box center [815, 618] width 30 height 15
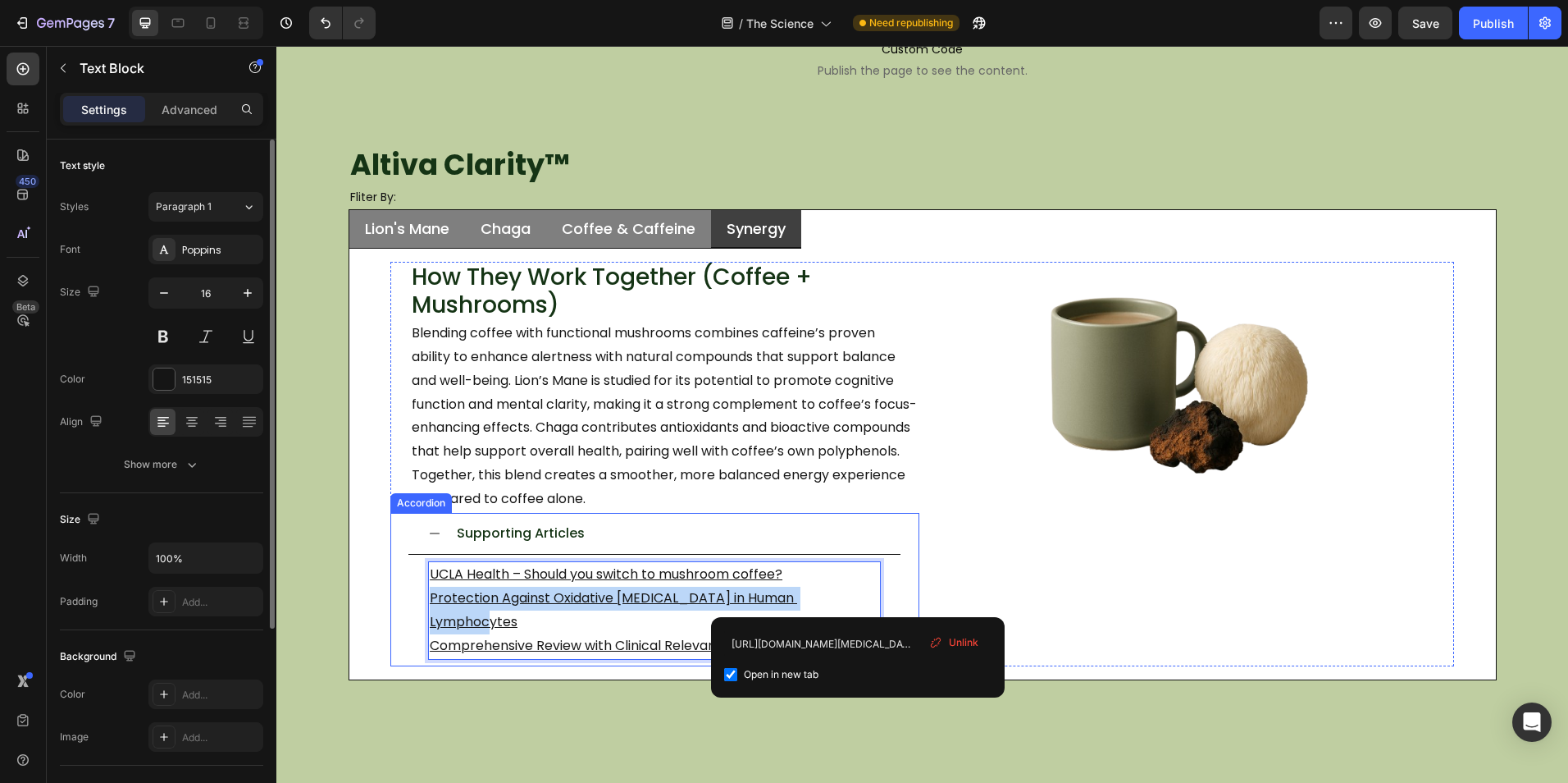
drag, startPoint x: 860, startPoint y: 598, endPoint x: 398, endPoint y: 599, distance: 462.0
click at [398, 599] on div "Supporting Articles UCLA Health – Should you switch to mushroom coffee? ⁠⁠⁠⁠⁠⁠⁠…" at bounding box center [654, 589] width 527 height 154
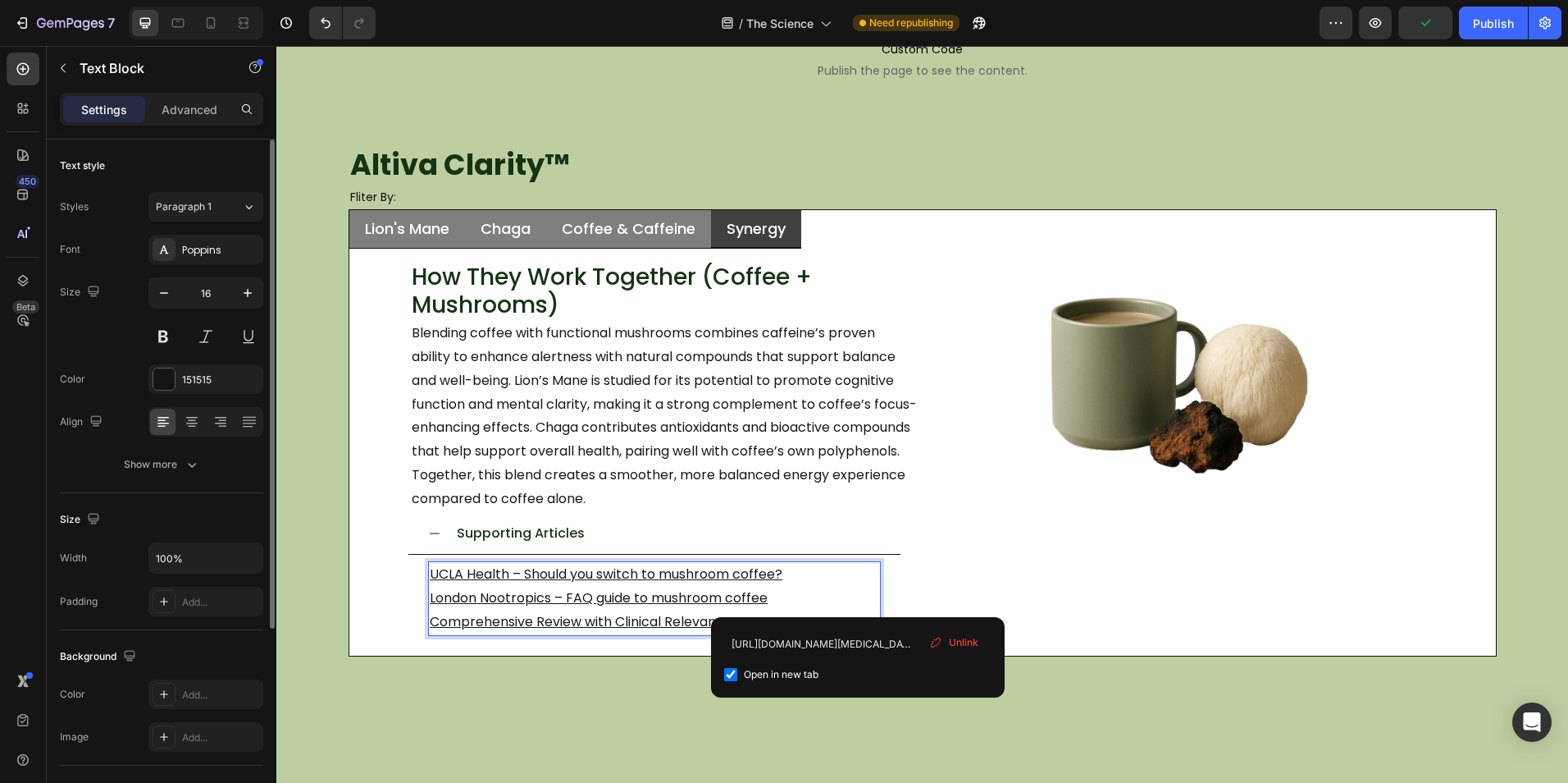
click at [675, 607] on u "London Nootropics – FAQ guide to mushroom coffee" at bounding box center [598, 597] width 338 height 19
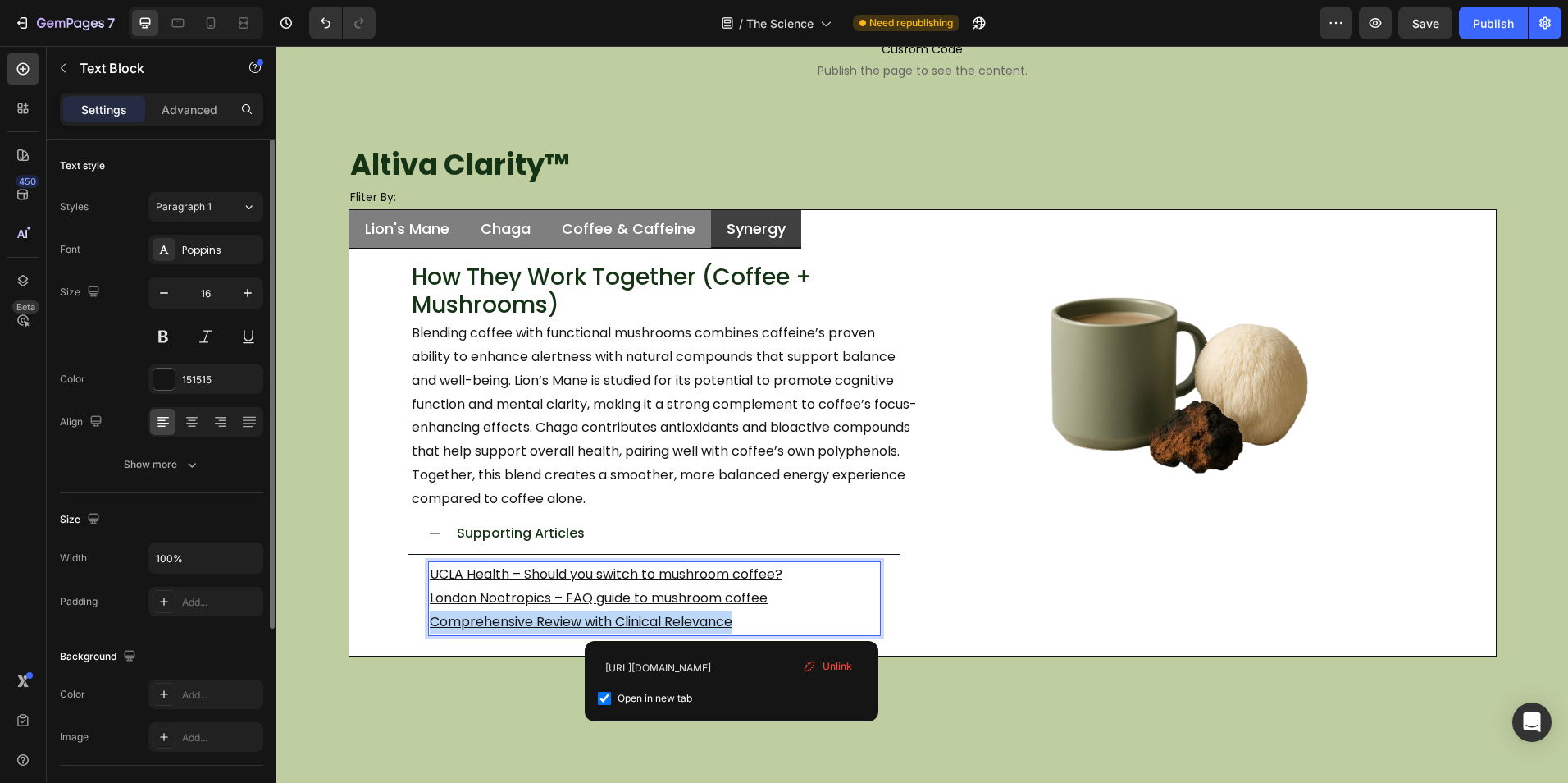
drag, startPoint x: 747, startPoint y: 615, endPoint x: 424, endPoint y: 617, distance: 323.0
click at [430, 617] on p "Comprehensive Review with Clinical Relevance" at bounding box center [654, 622] width 450 height 24
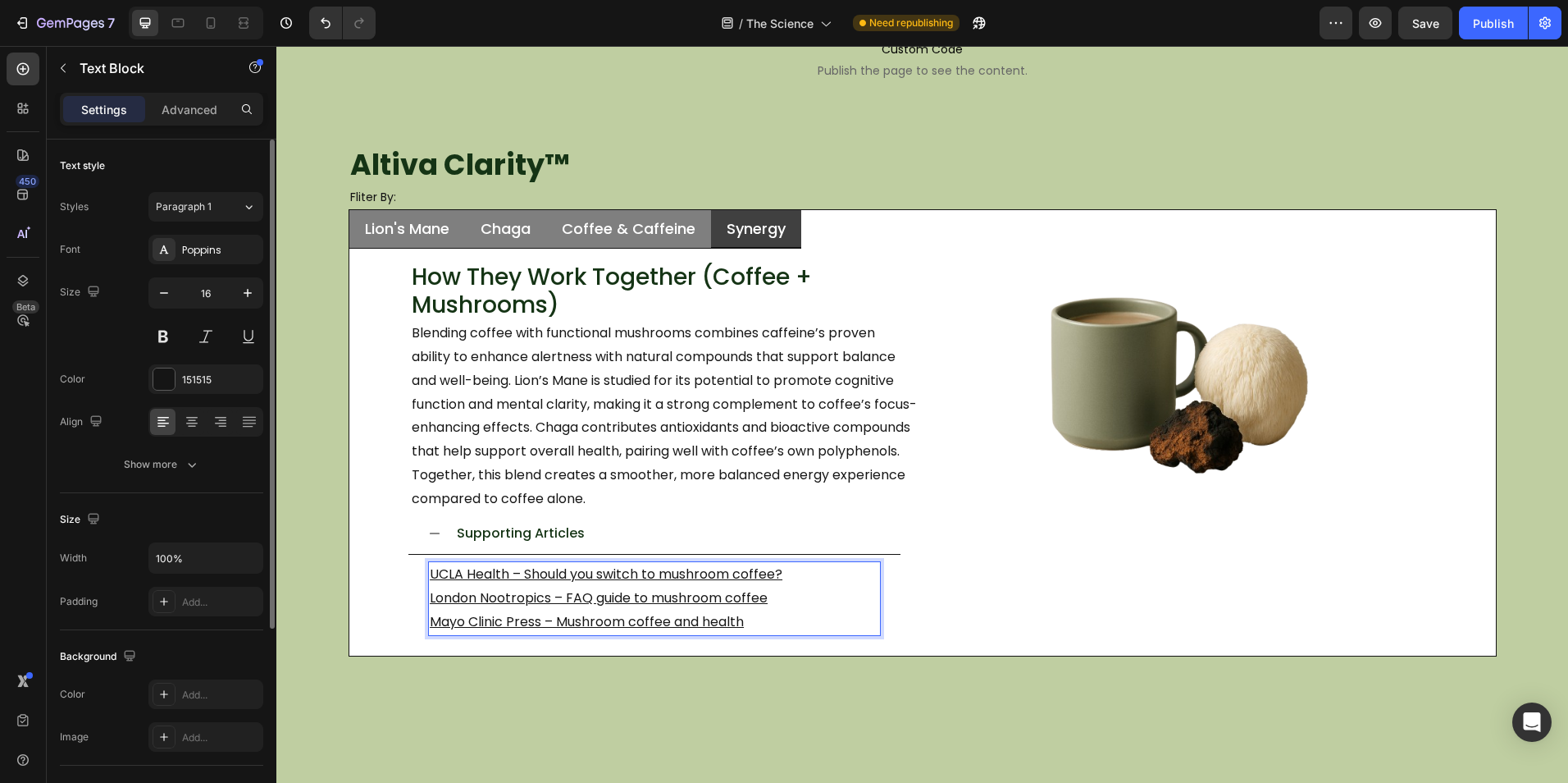
click at [783, 571] on p "UCLA Health – Should you switch to mushroom coffee?" at bounding box center [654, 575] width 450 height 24
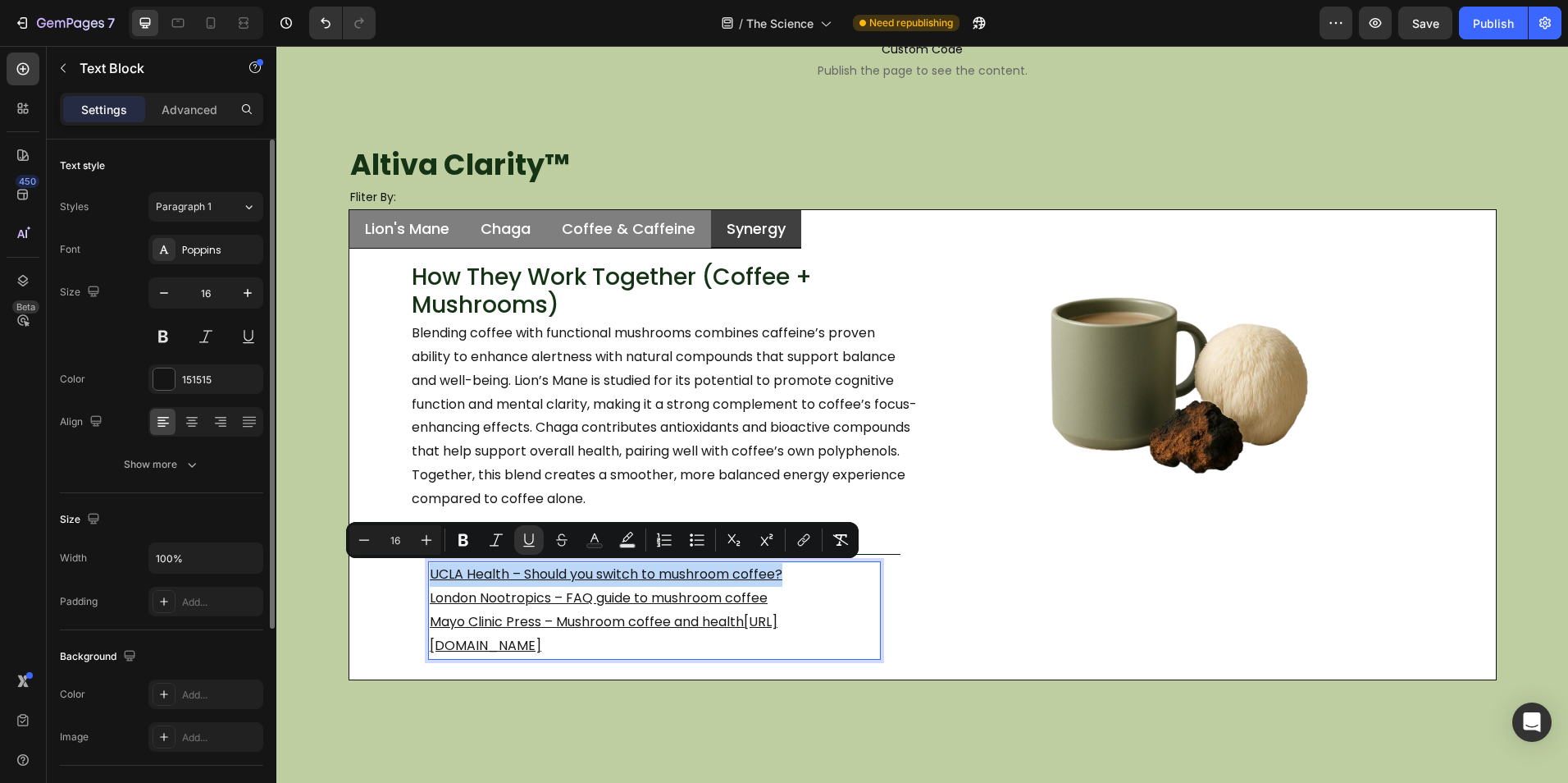
drag, startPoint x: 783, startPoint y: 571, endPoint x: 428, endPoint y: 566, distance: 355.0
click at [430, 566] on p "UCLA Health – Should you switch to mushroom coffee?" at bounding box center [654, 575] width 450 height 24
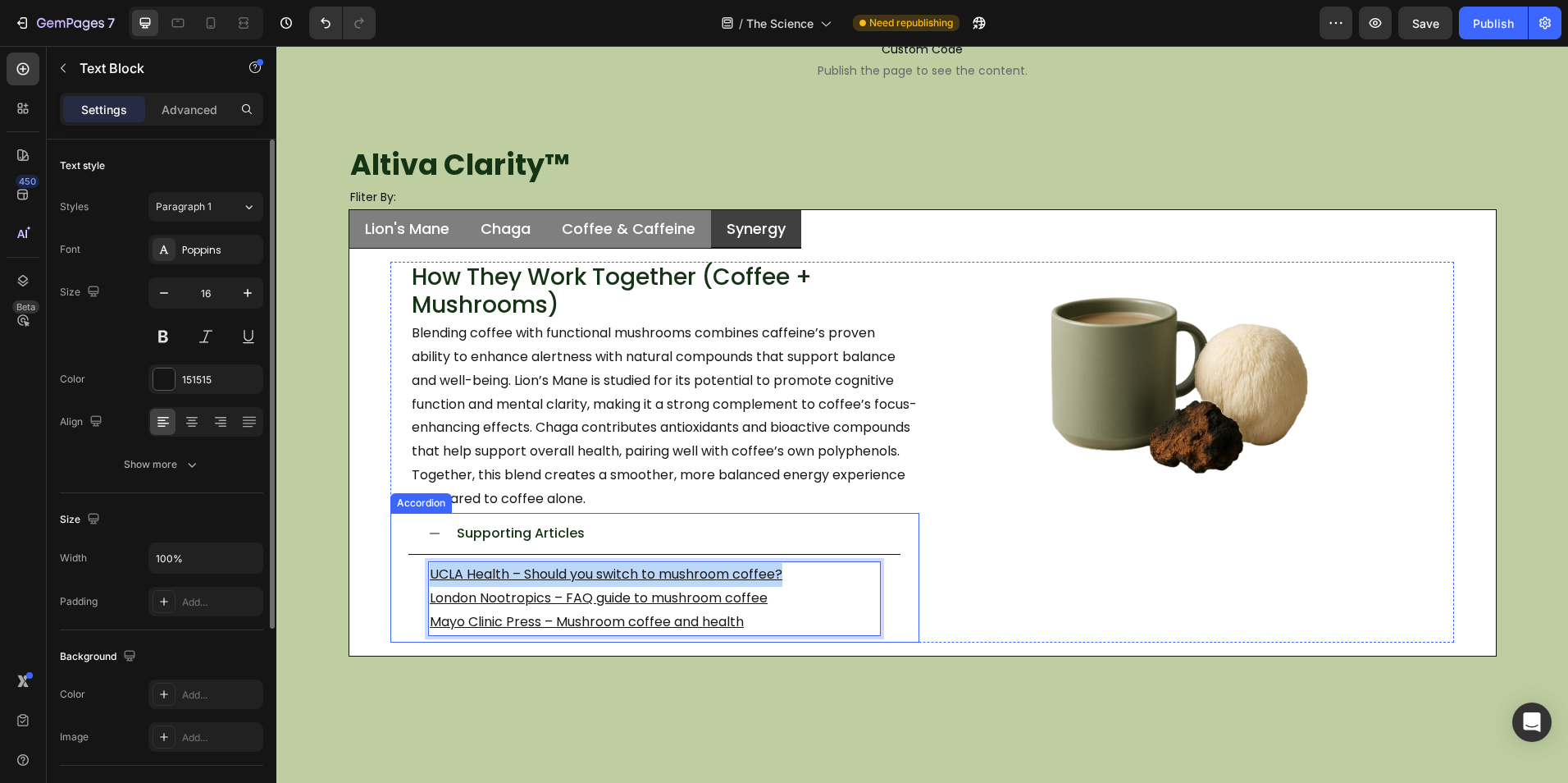
drag, startPoint x: 784, startPoint y: 572, endPoint x: 414, endPoint y: 572, distance: 370.0
click at [414, 572] on div "UCLA Health – Should you switch to mushroom coffee? London Nootropics – FAQ gui…" at bounding box center [654, 597] width 491 height 87
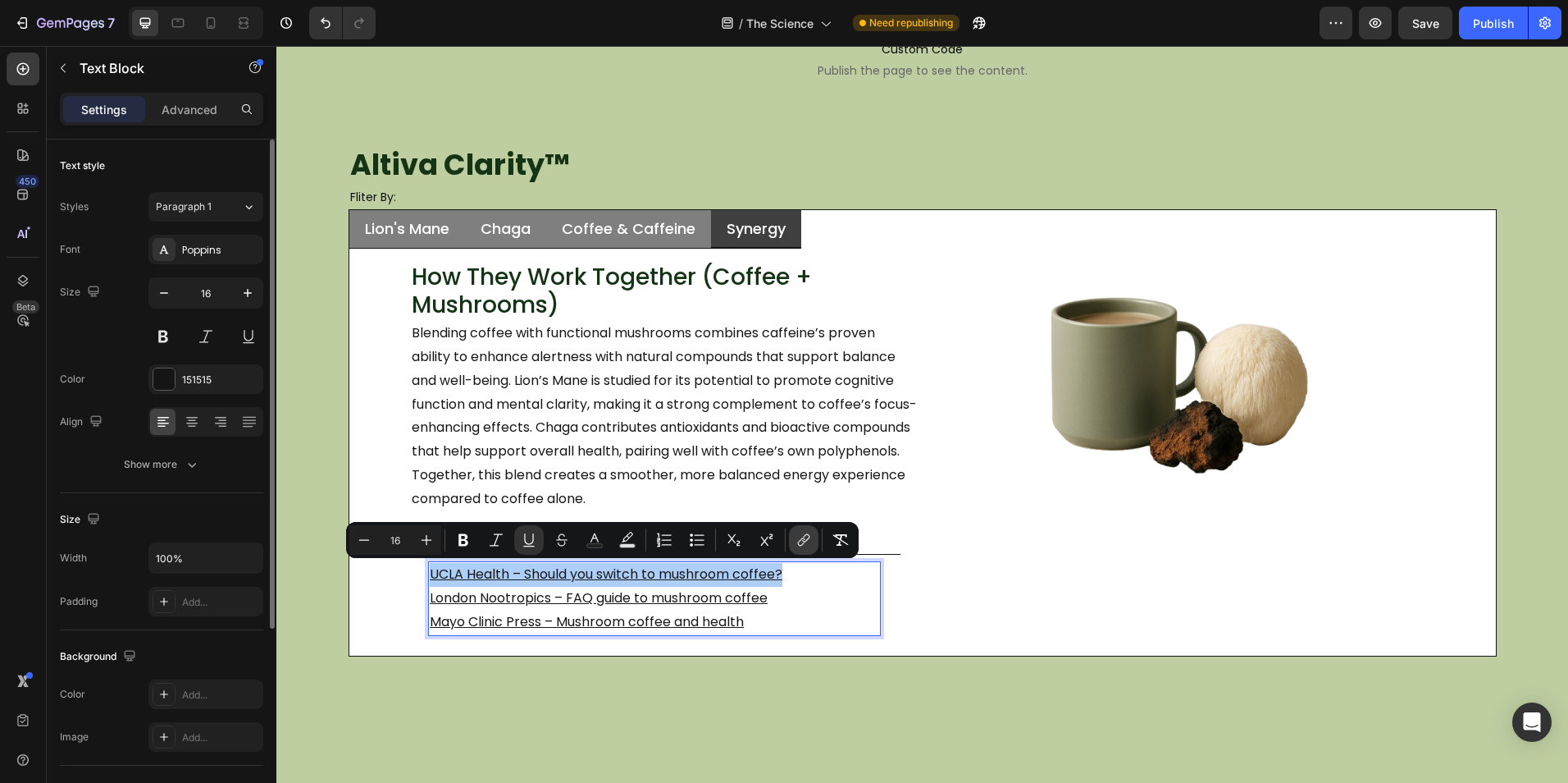
click at [802, 546] on icon "Editor contextual toolbar" at bounding box center [803, 540] width 16 height 16
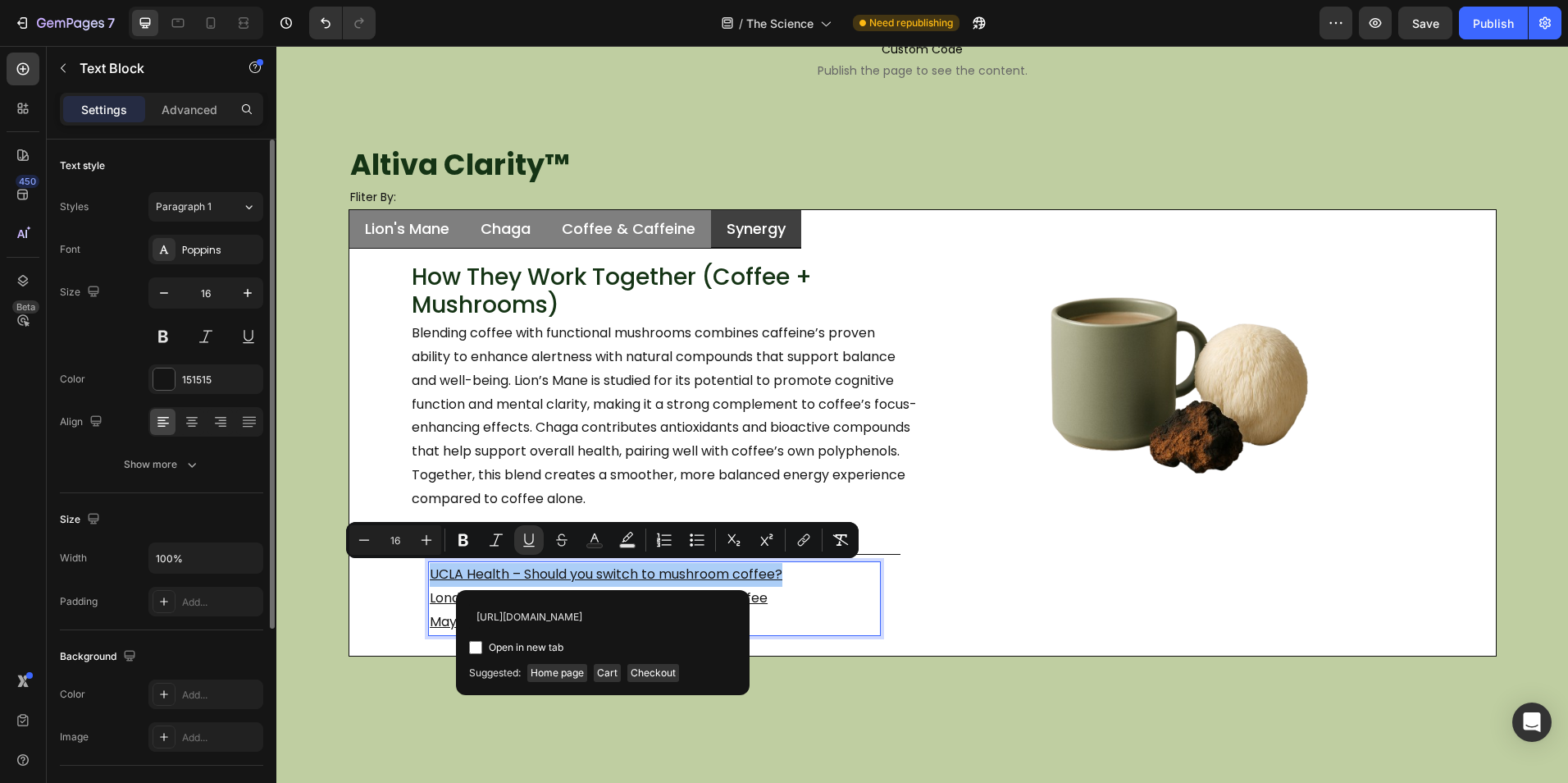
scroll to position [0, 181]
type input "https://www.uclahealth.org/news/article/should-you-switch-mushroom-coffee"
click at [476, 648] on input "Editor contextual toolbar" at bounding box center [474, 646] width 13 height 13
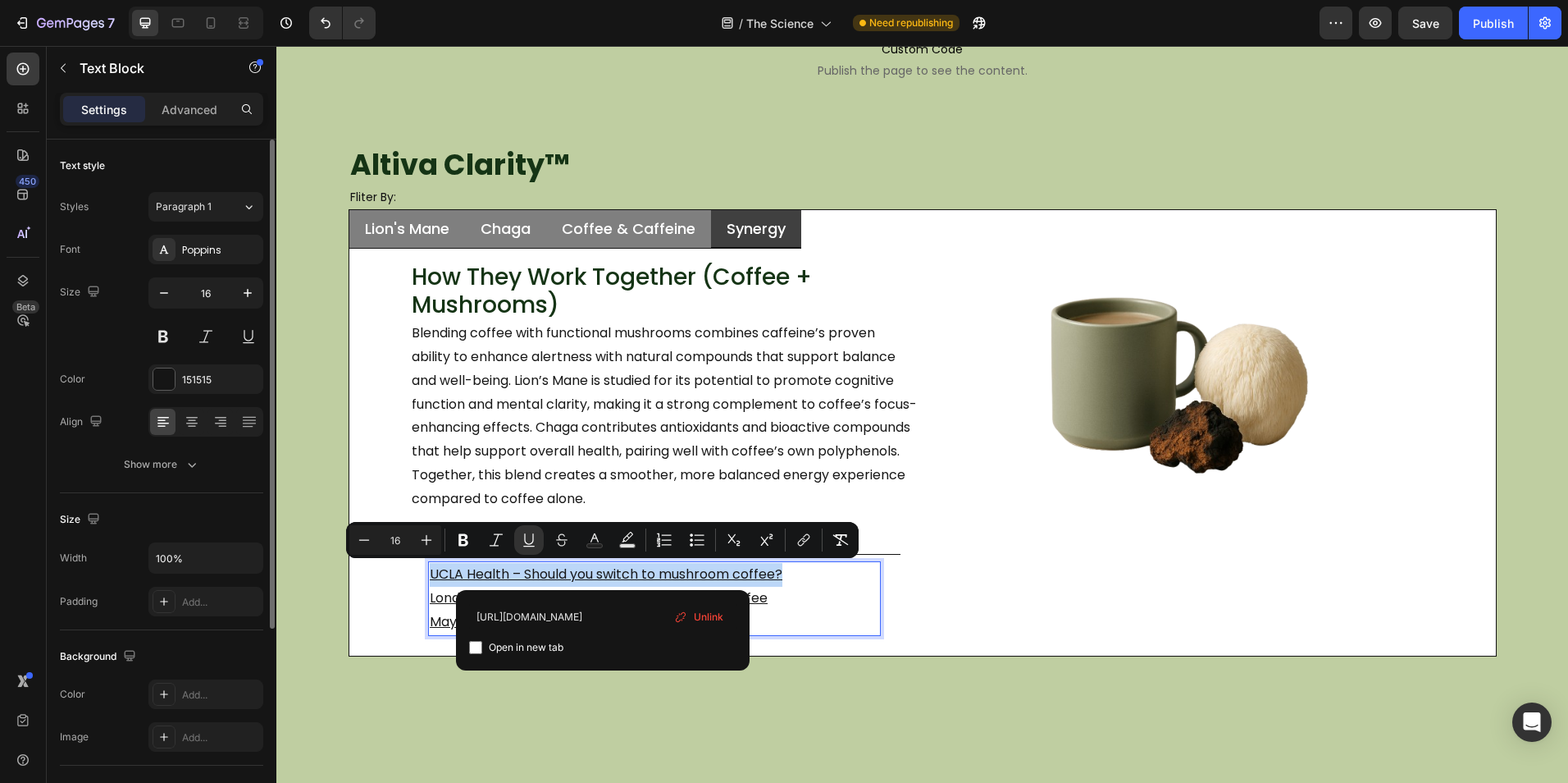
checkbox input "true"
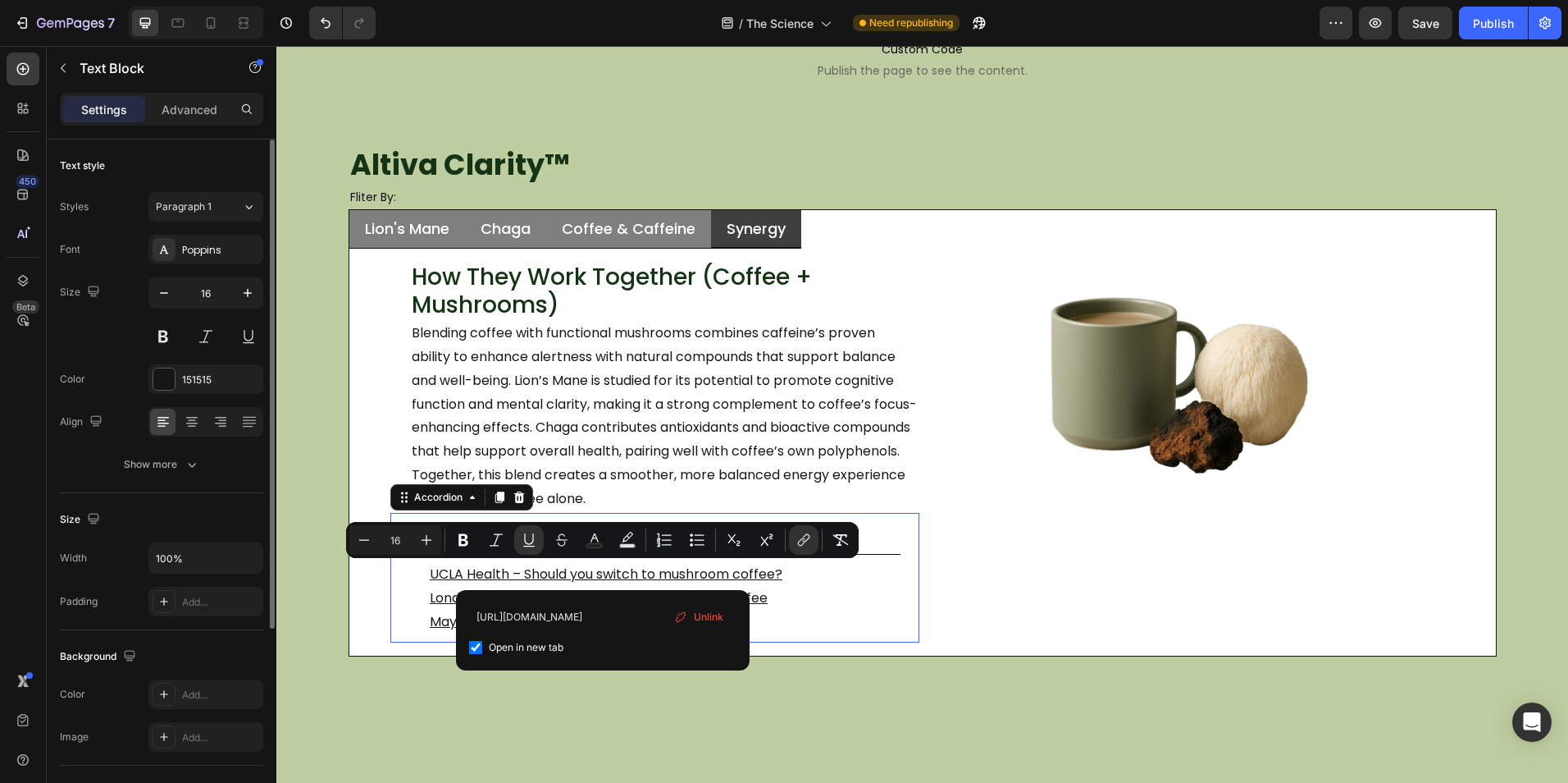
click at [825, 639] on div "UCLA Health – Should you switch to mushroom coffee? London Nootropics – FAQ gui…" at bounding box center [654, 597] width 491 height 87
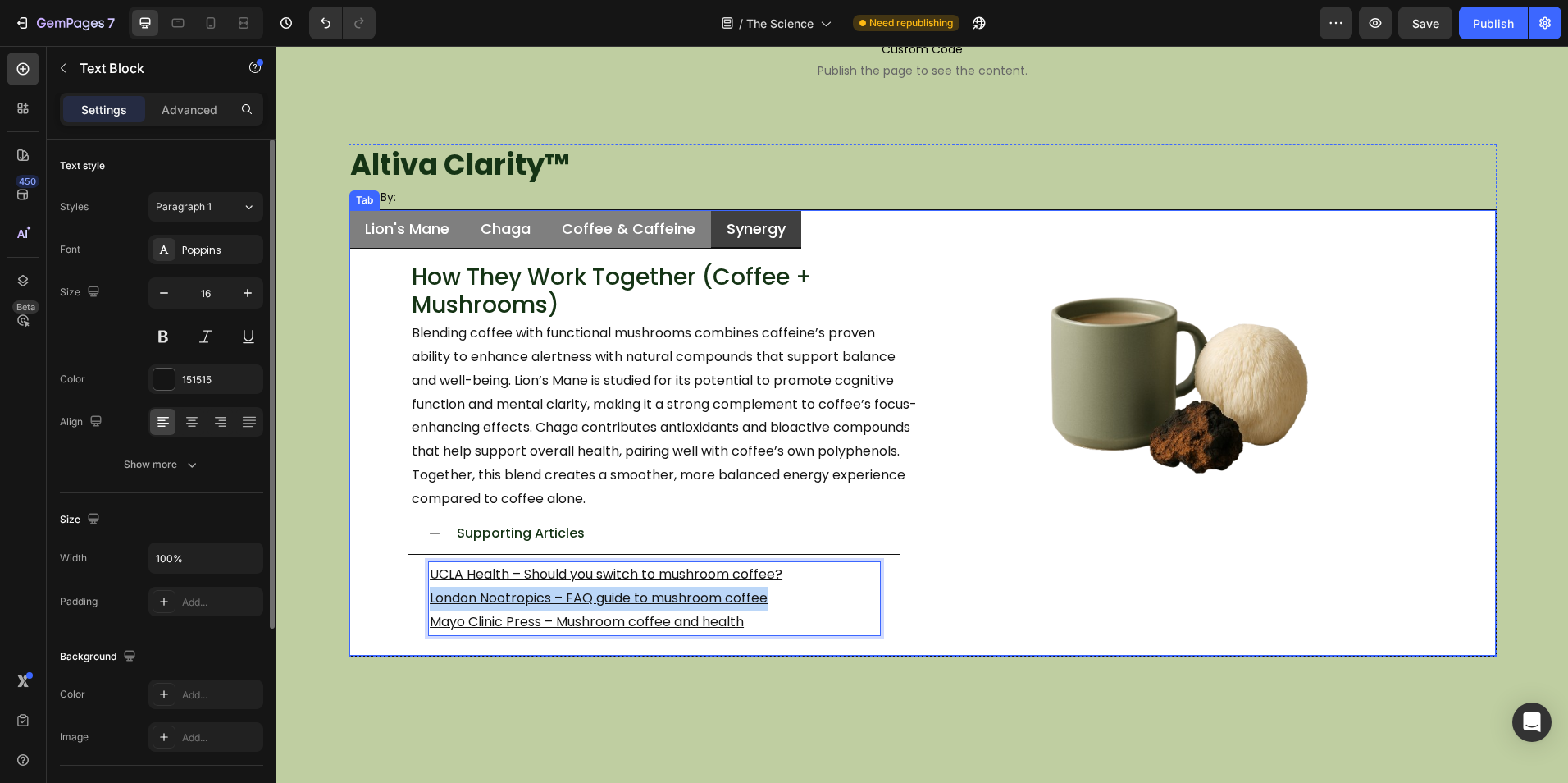
drag, startPoint x: 779, startPoint y: 600, endPoint x: 378, endPoint y: 593, distance: 401.1
click at [378, 593] on div "Image How They Work Together (Coffee + Mushrooms) Heading Blending coffee with …" at bounding box center [923, 452] width 1120 height 381
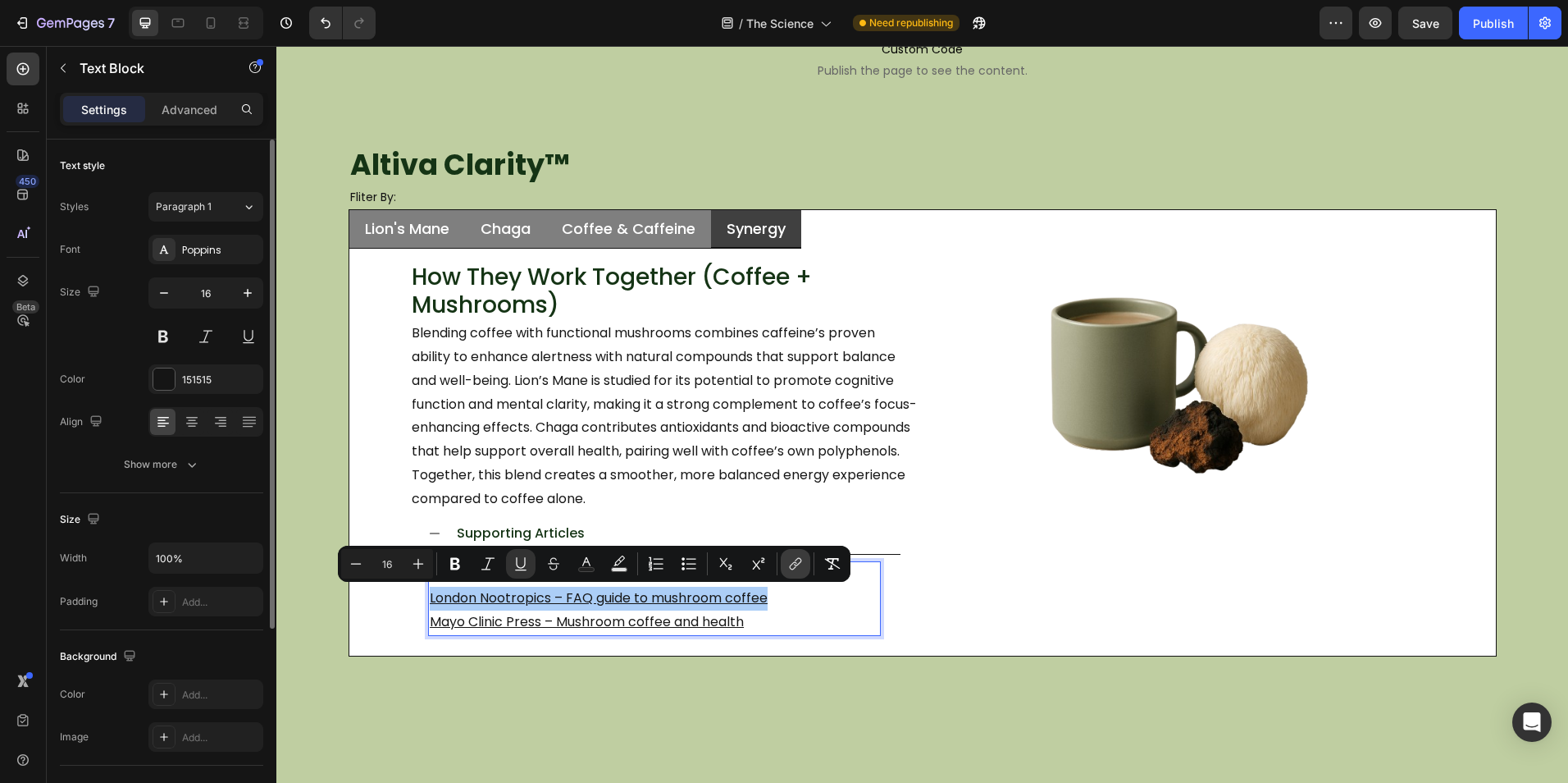
click at [798, 566] on icon "Editor contextual toolbar" at bounding box center [795, 564] width 16 height 16
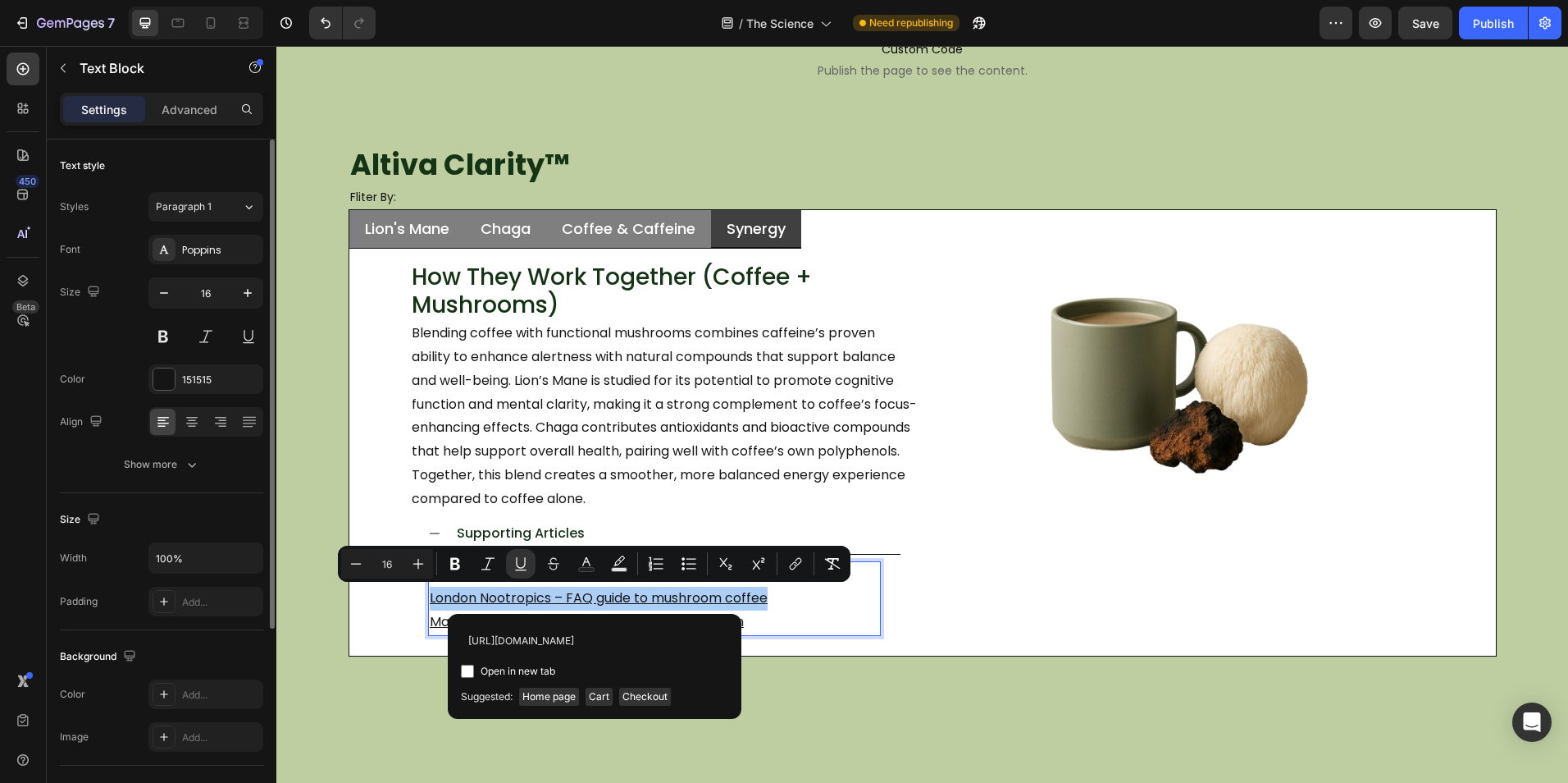
scroll to position [0, 219]
type input "https://londonnootropics.com/blogs/news/a-complete-faq-guide-to-mushroom-coffee"
click at [482, 671] on span "Open in new tab" at bounding box center [517, 671] width 75 height 20
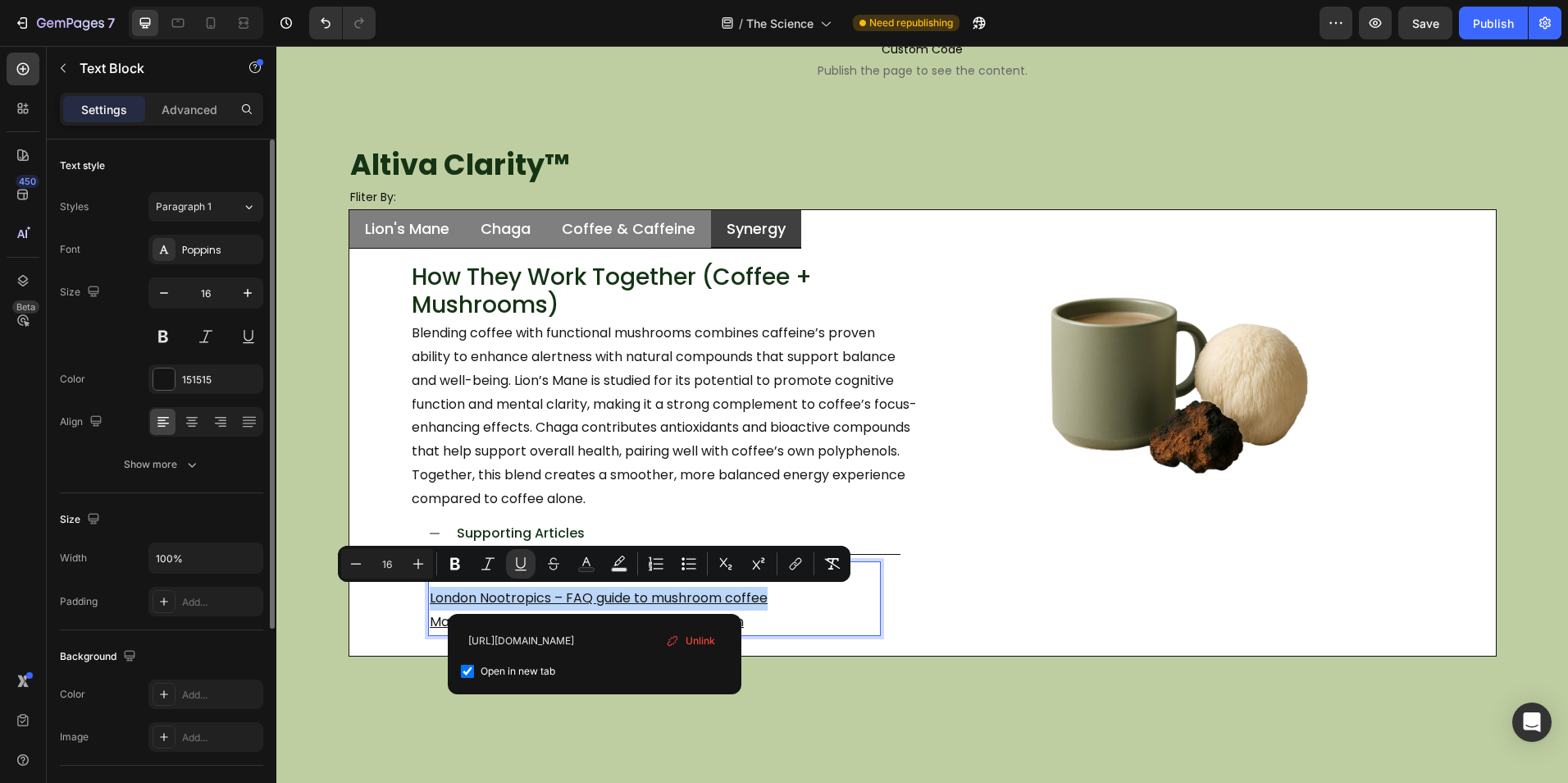
checkbox input "true"
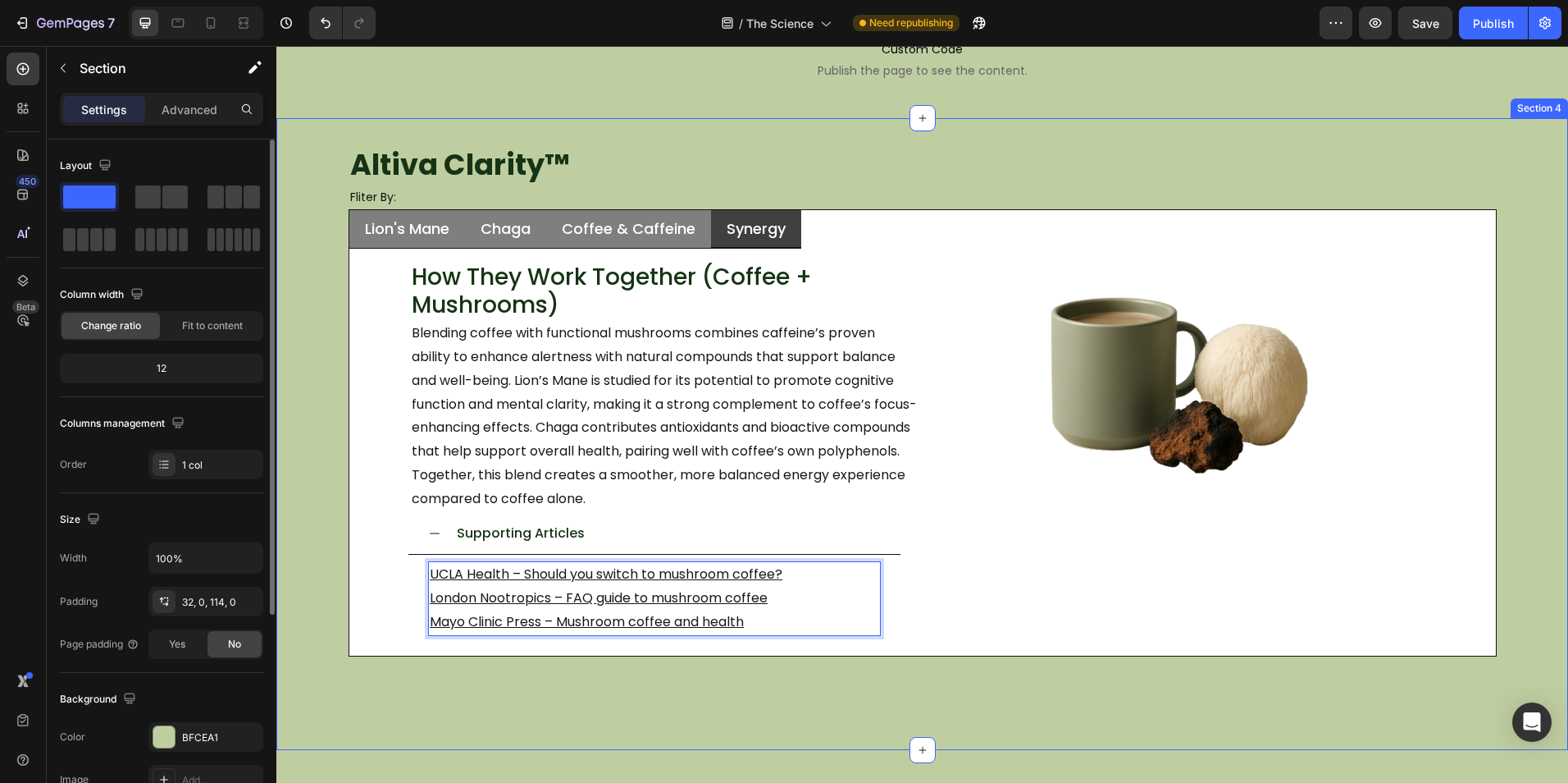
click at [795, 708] on div "Altiva Clarity ™ Heading Fliter By: Heading Lion's Mane Chaga Coffee & Caffeine…" at bounding box center [921, 433] width 1291 height 631
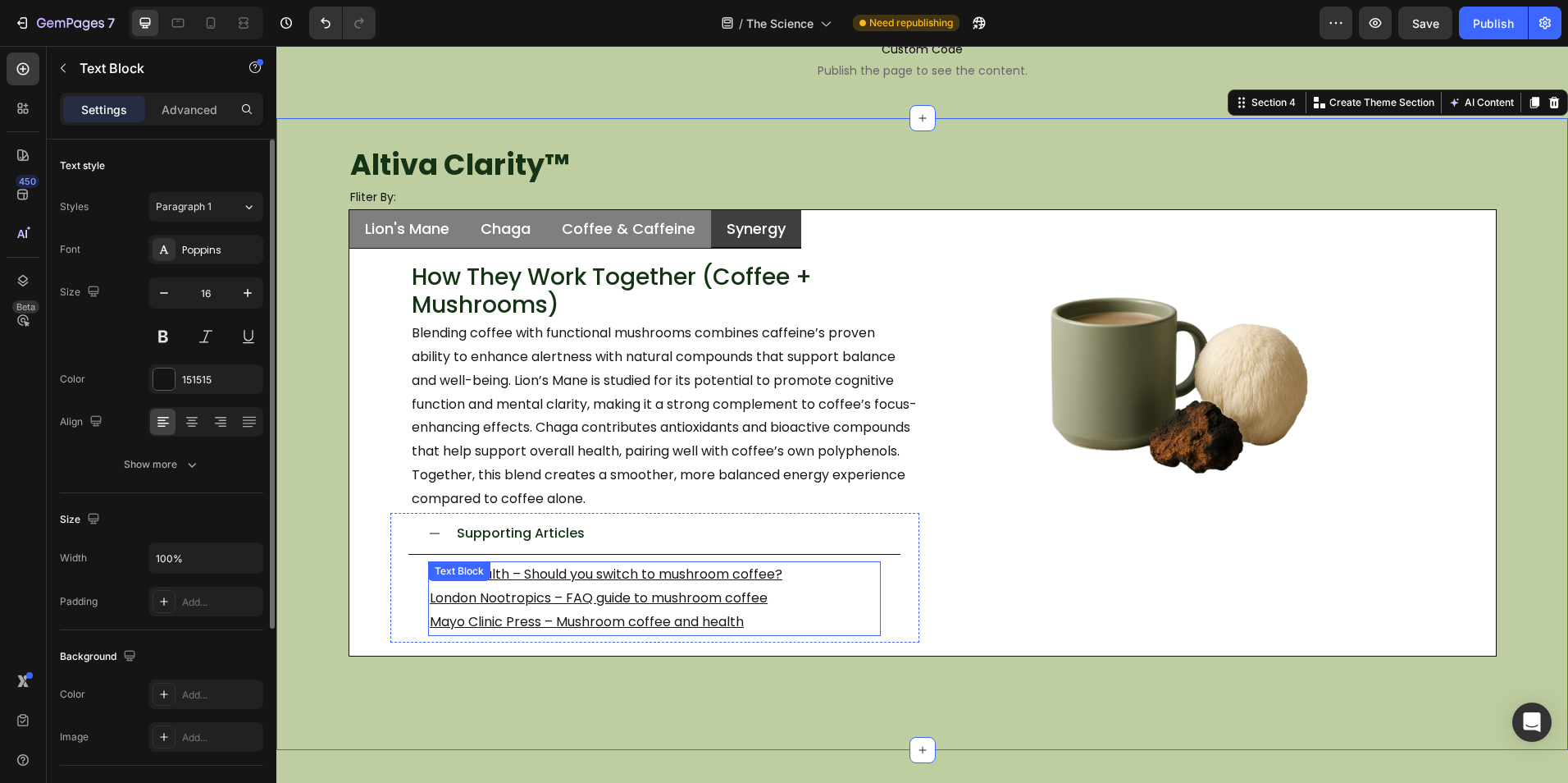
click at [738, 618] on u "Mayo Clinic Press – Mushroom coffee and health" at bounding box center [586, 621] width 314 height 19
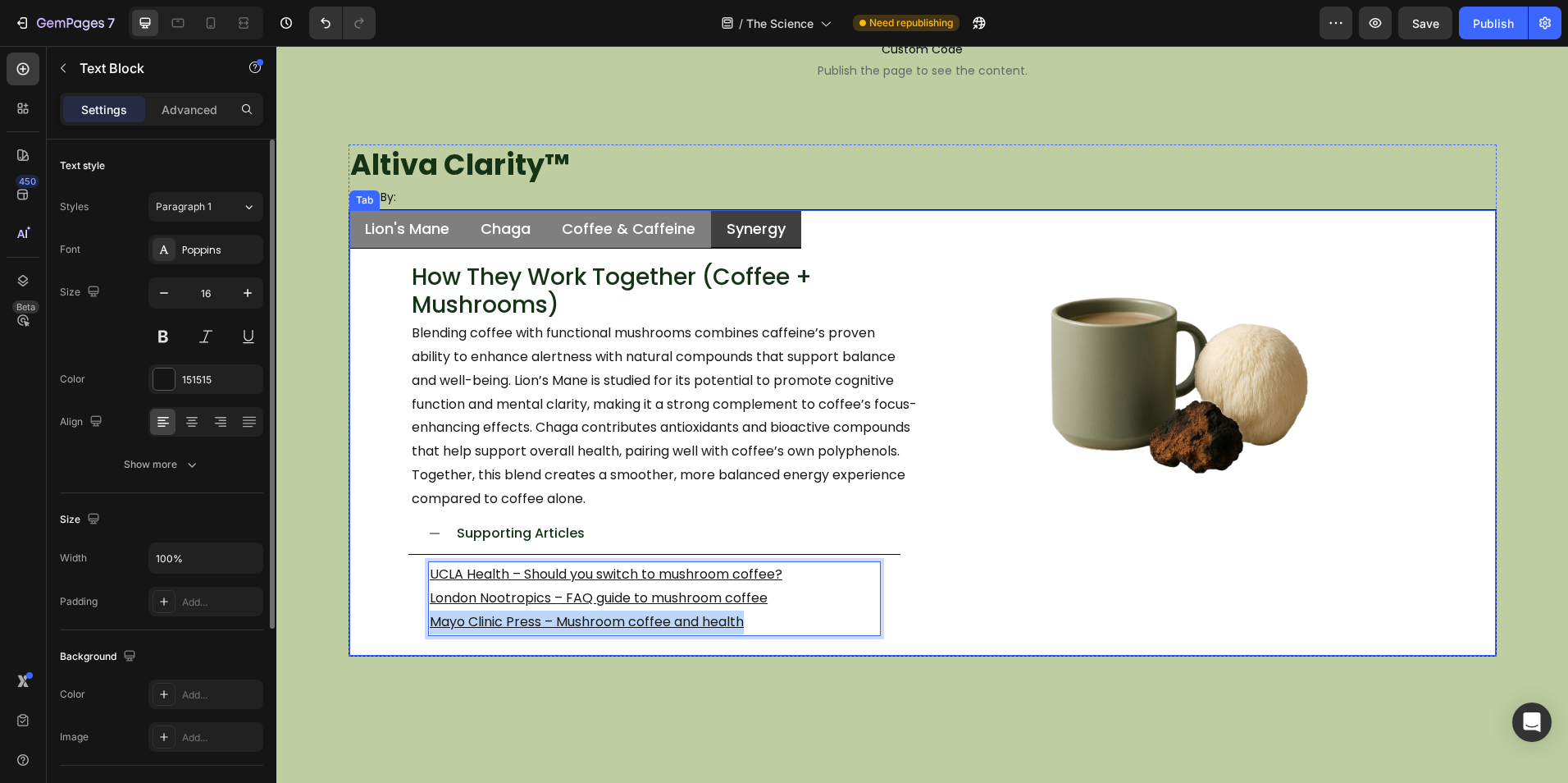
drag, startPoint x: 750, startPoint y: 621, endPoint x: 377, endPoint y: 621, distance: 373.0
click at [376, 620] on div "Image How They Work Together (Coffee + Mushrooms) Heading Blending coffee with …" at bounding box center [923, 452] width 1120 height 381
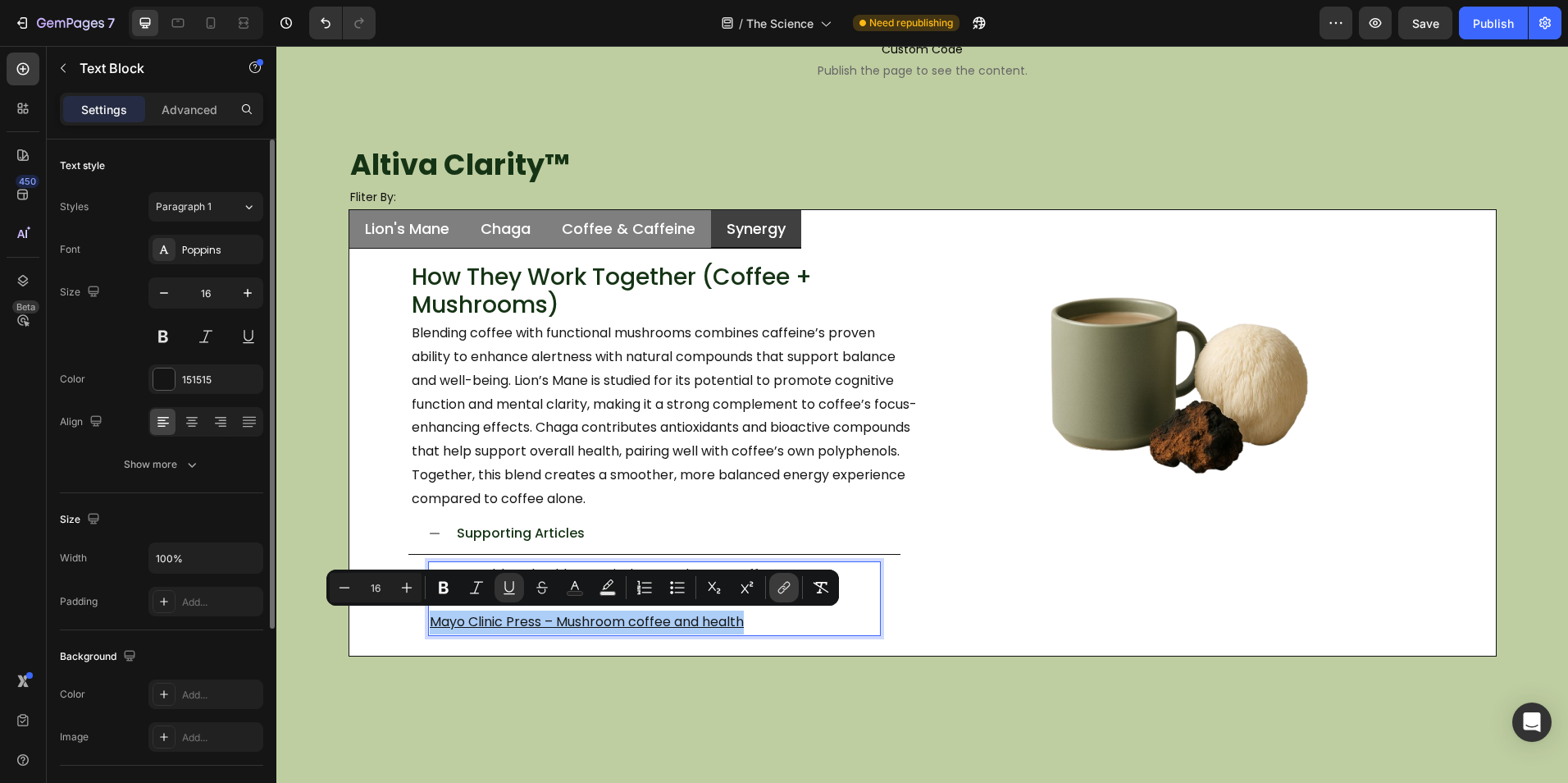
click at [782, 588] on icon "Editor contextual toolbar" at bounding box center [784, 587] width 16 height 16
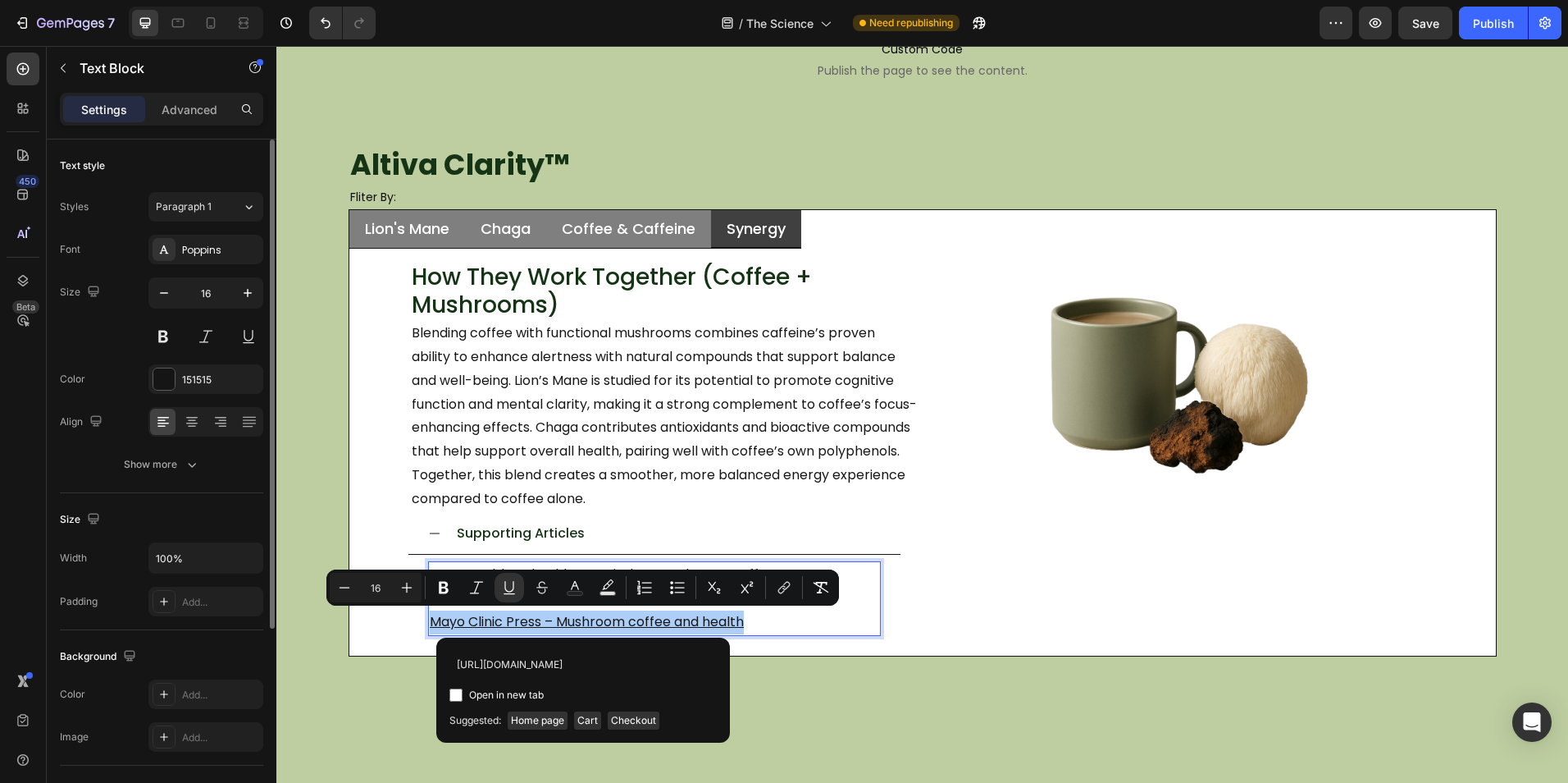
scroll to position [0, 371]
type input "https://mcpress.mayoclinic.org/nutrition-fitness/can-fungi-flavor-better-health…"
click at [472, 700] on span "Open in new tab" at bounding box center [505, 695] width 75 height 20
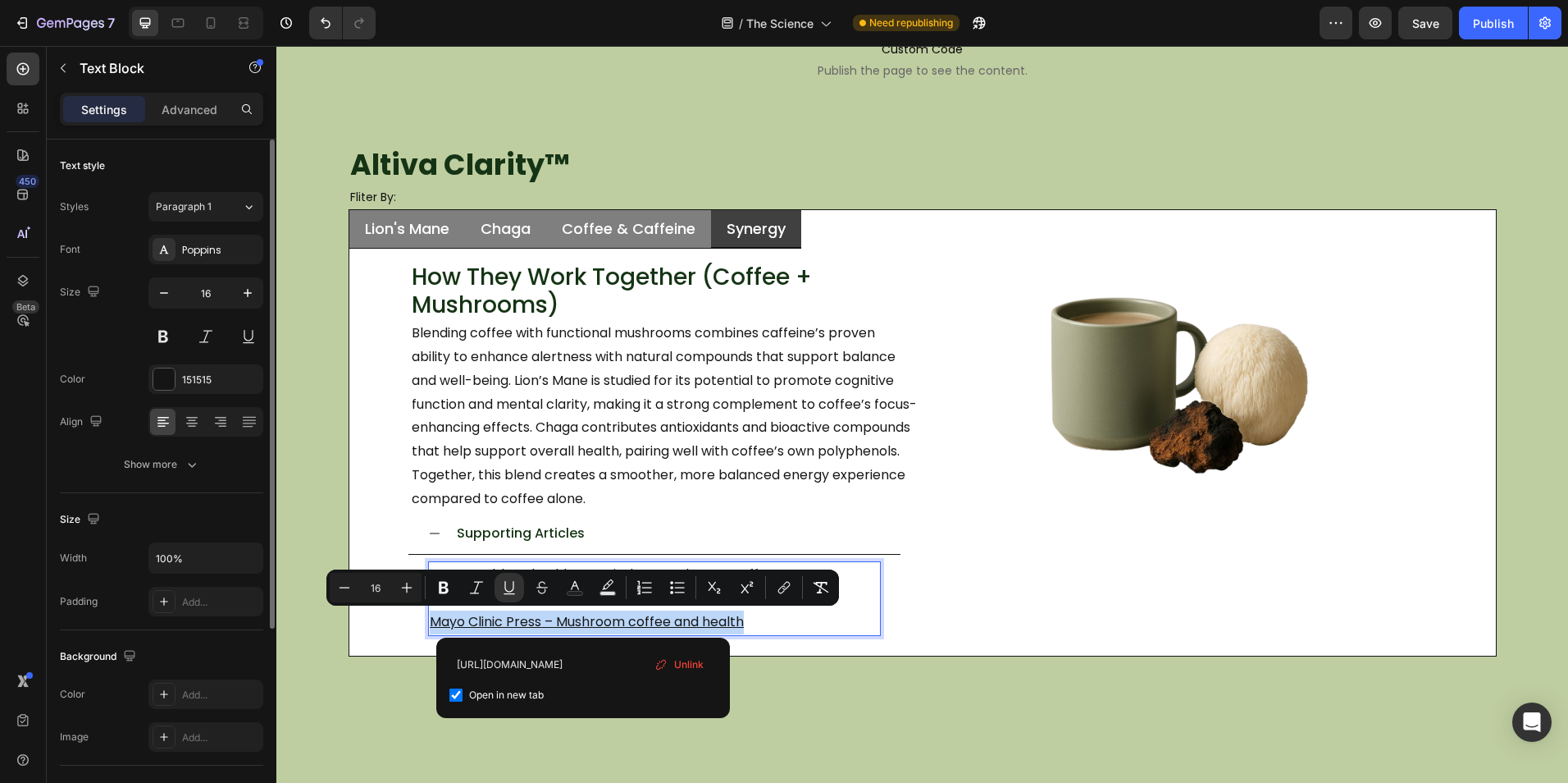
checkbox input "true"
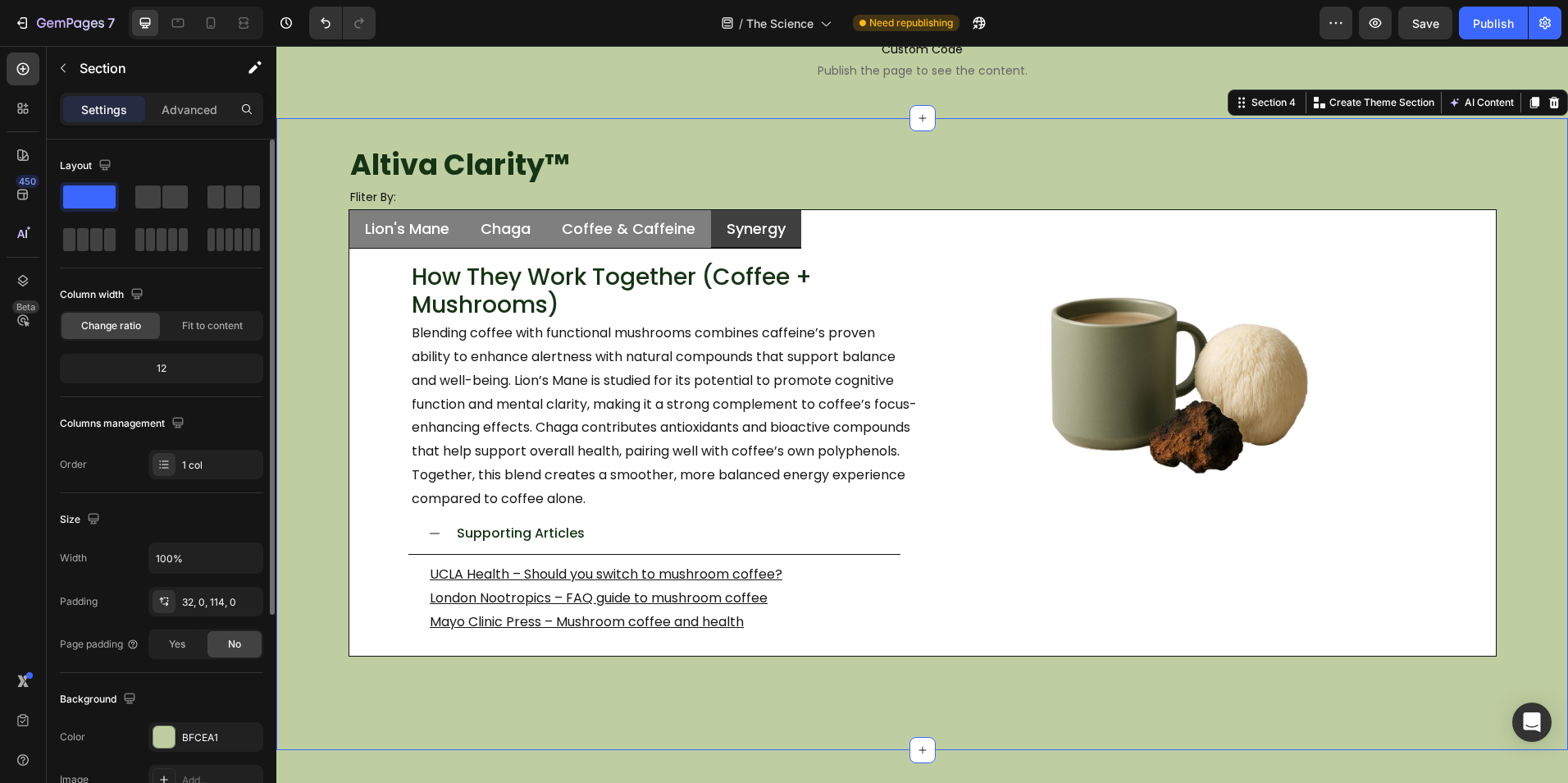
click at [833, 714] on div "Altiva Clarity ™ Heading Fliter By: Heading Lion's Mane Chaga Coffee & Caffeine…" at bounding box center [921, 433] width 1291 height 631
click at [750, 593] on u "London Nootropics – FAQ guide to mushroom coffee" at bounding box center [598, 597] width 338 height 19
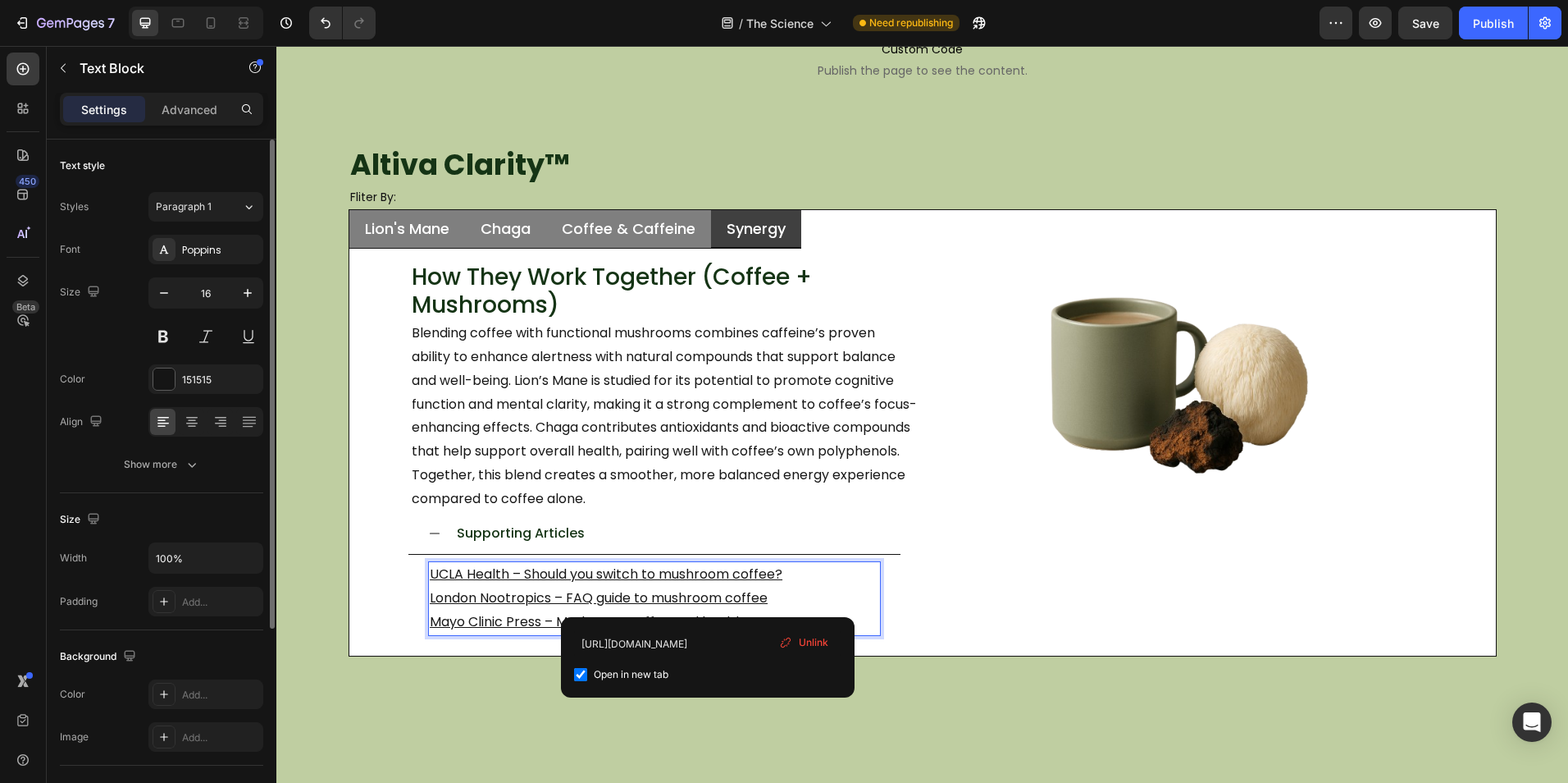
click at [705, 599] on u "London Nootropics – FAQ guide to mushroom coffee" at bounding box center [598, 597] width 338 height 19
click at [487, 622] on u "Mayo Clinic Press – Mushroom coffee and health" at bounding box center [586, 621] width 314 height 19
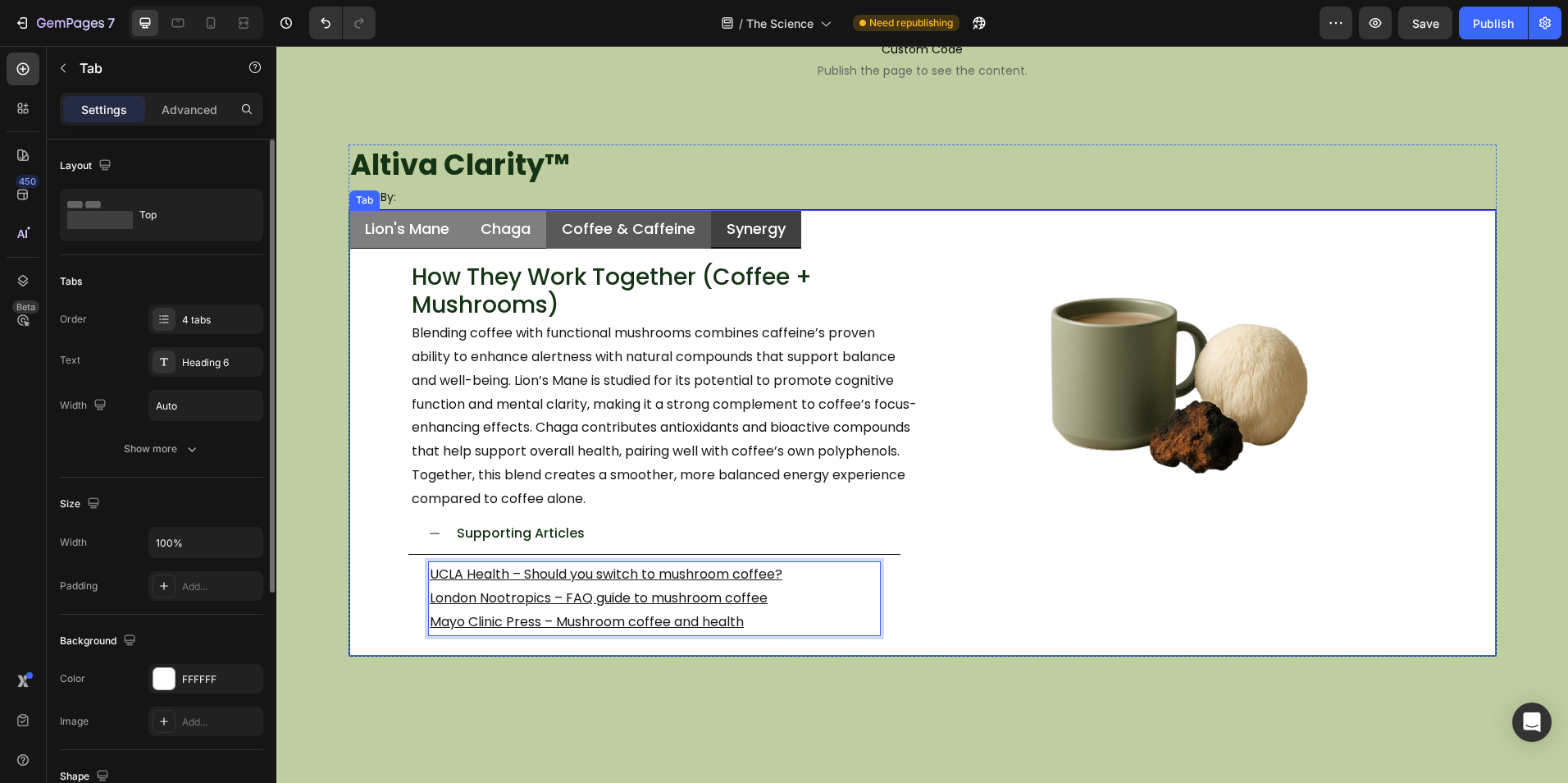
click at [695, 229] on li "Coffee & Caffeine" at bounding box center [628, 229] width 164 height 39
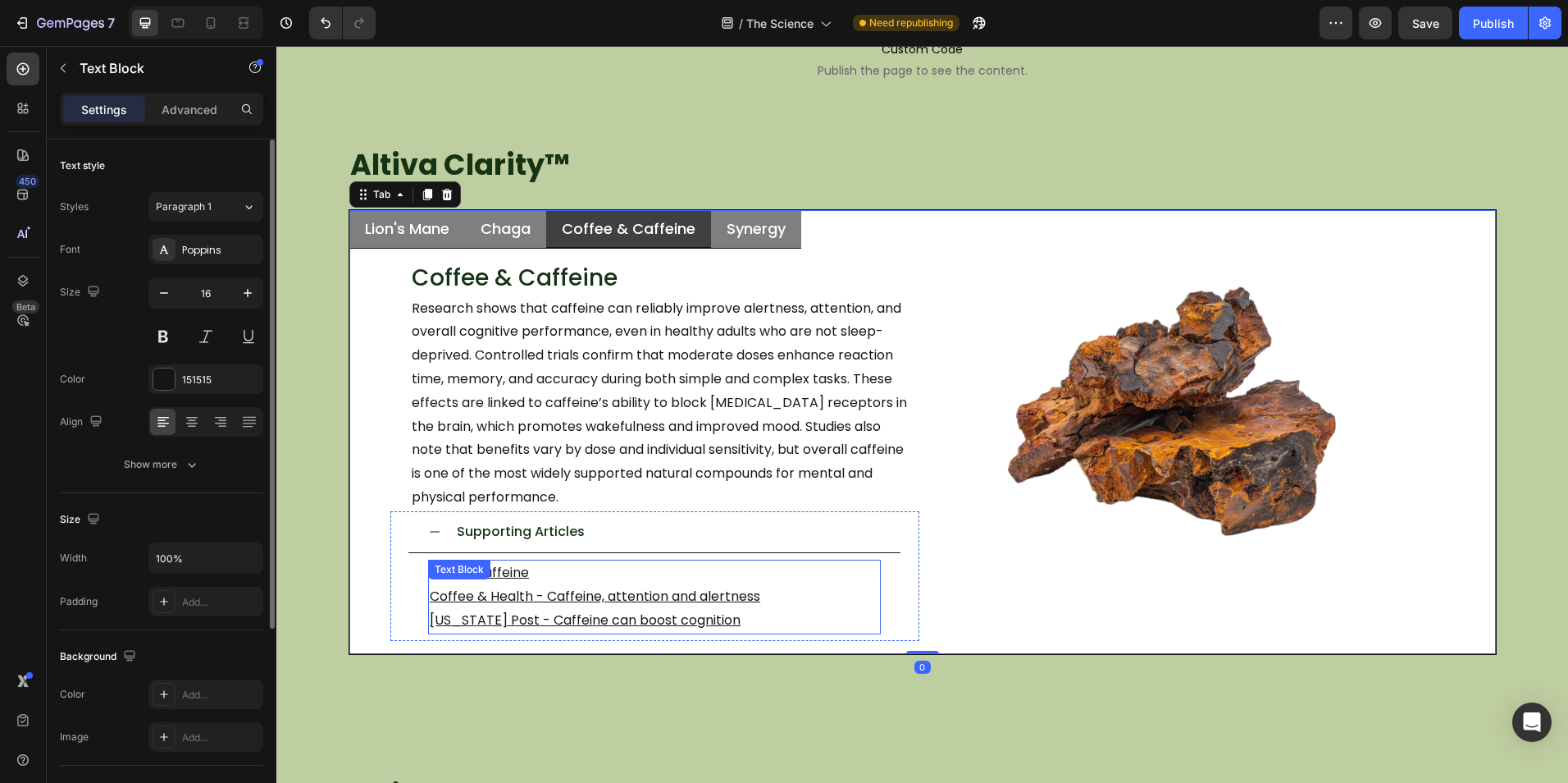
drag, startPoint x: 676, startPoint y: 581, endPoint x: 630, endPoint y: 574, distance: 46.5
click at [676, 580] on p "NCBI - Caffeine" at bounding box center [654, 574] width 450 height 24
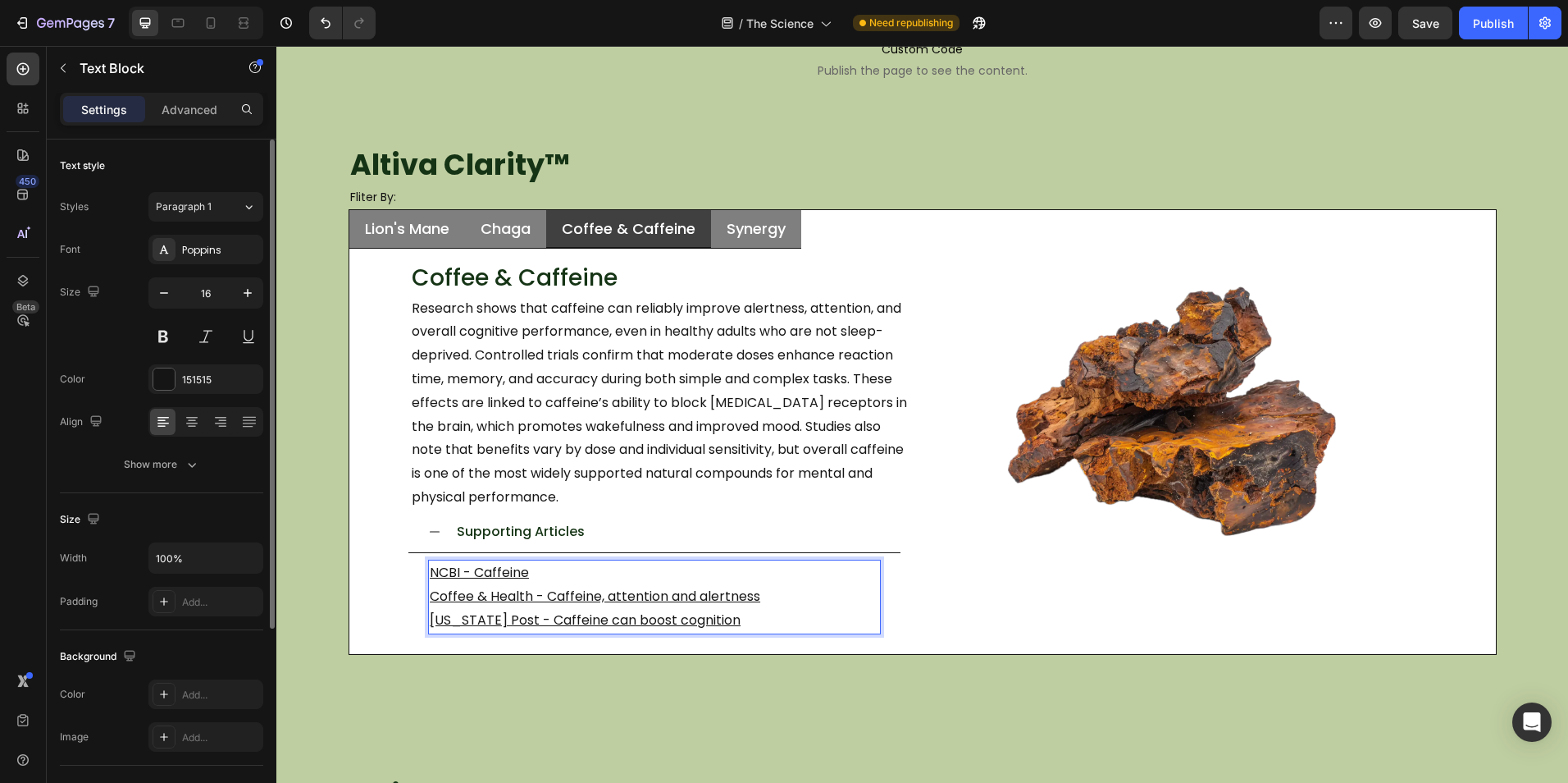
drag, startPoint x: 608, startPoint y: 576, endPoint x: 568, endPoint y: 573, distance: 40.1
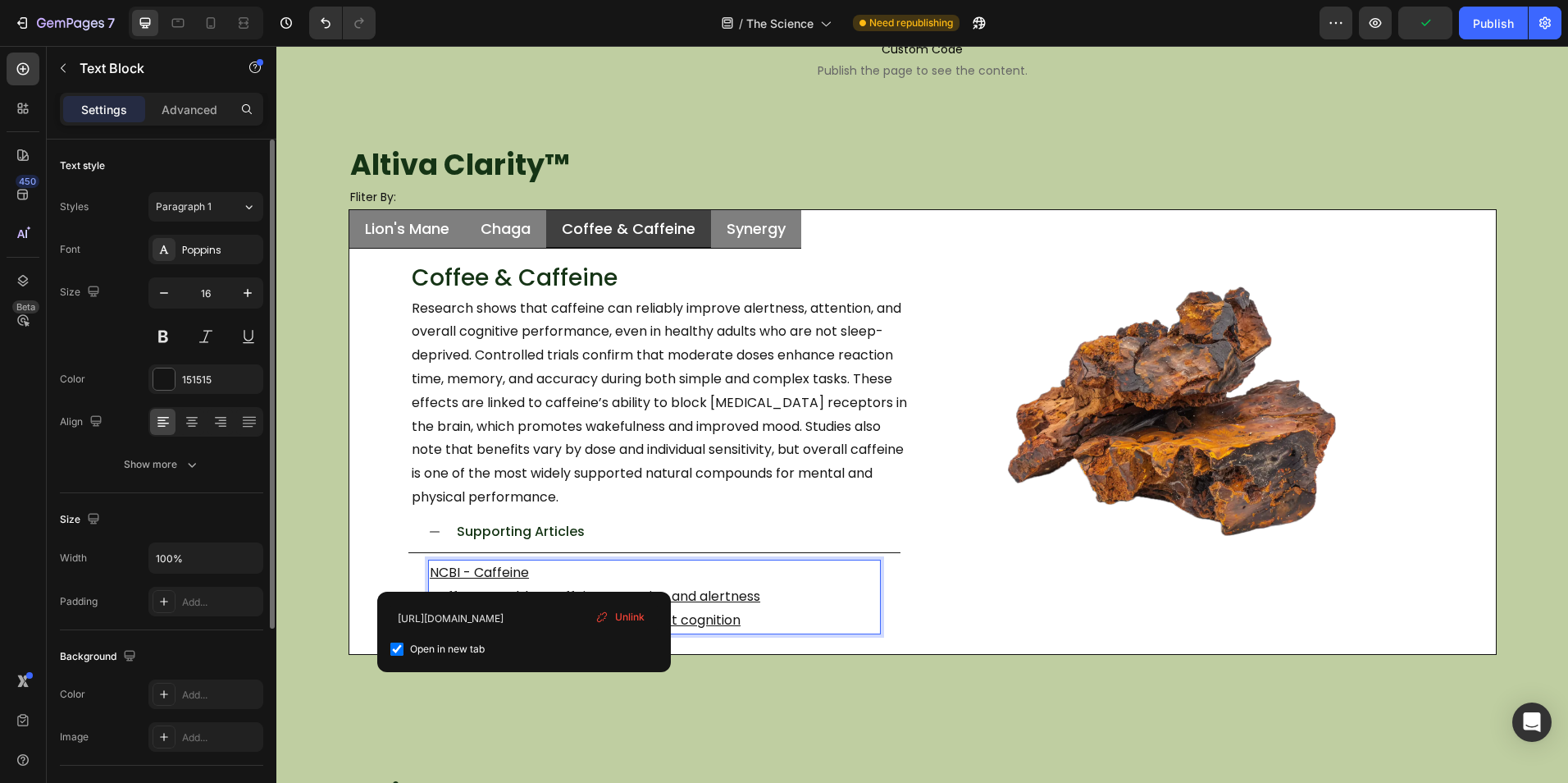
click at [703, 595] on u "Coffee & Health - Caffeine, attention and alertness" at bounding box center [594, 595] width 330 height 19
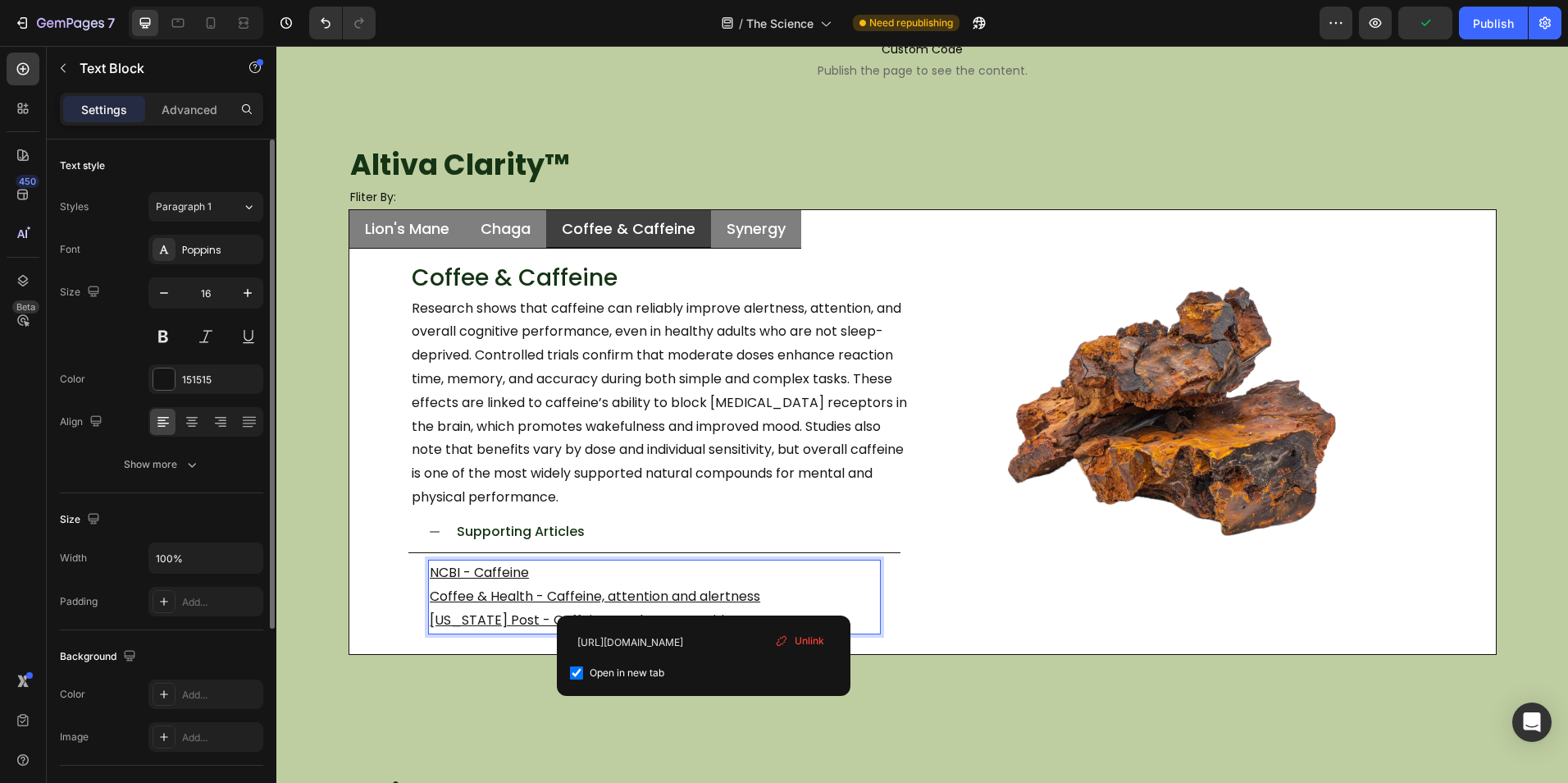
click at [488, 621] on u "Washington Post - Caffeine can boost cognition" at bounding box center [585, 619] width 311 height 19
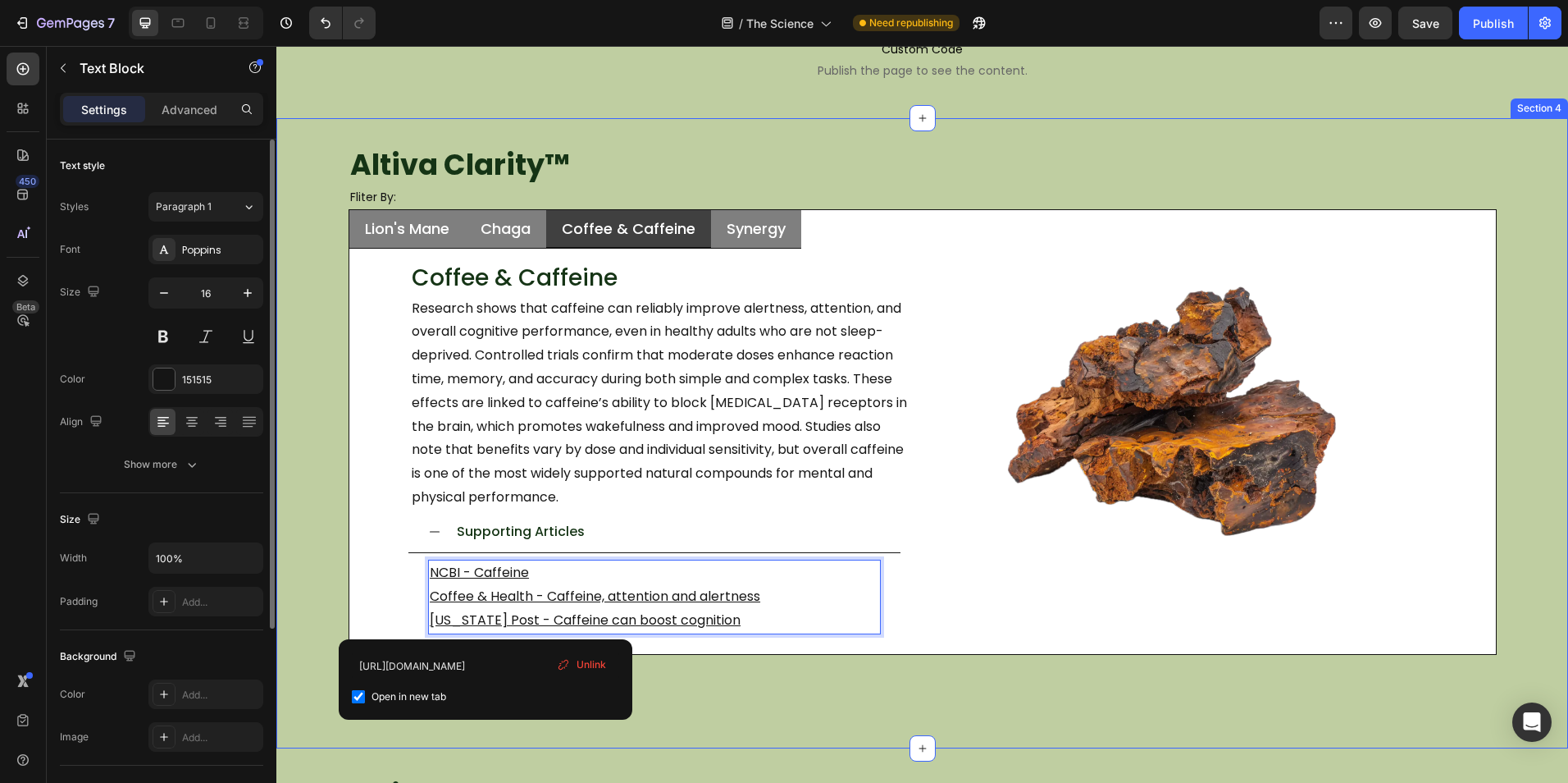
click at [834, 666] on div "Altiva Clarity ™ Heading Fliter By: Heading Lion's Mane Chaga Coffee & Caffeine…" at bounding box center [921, 433] width 1291 height 630
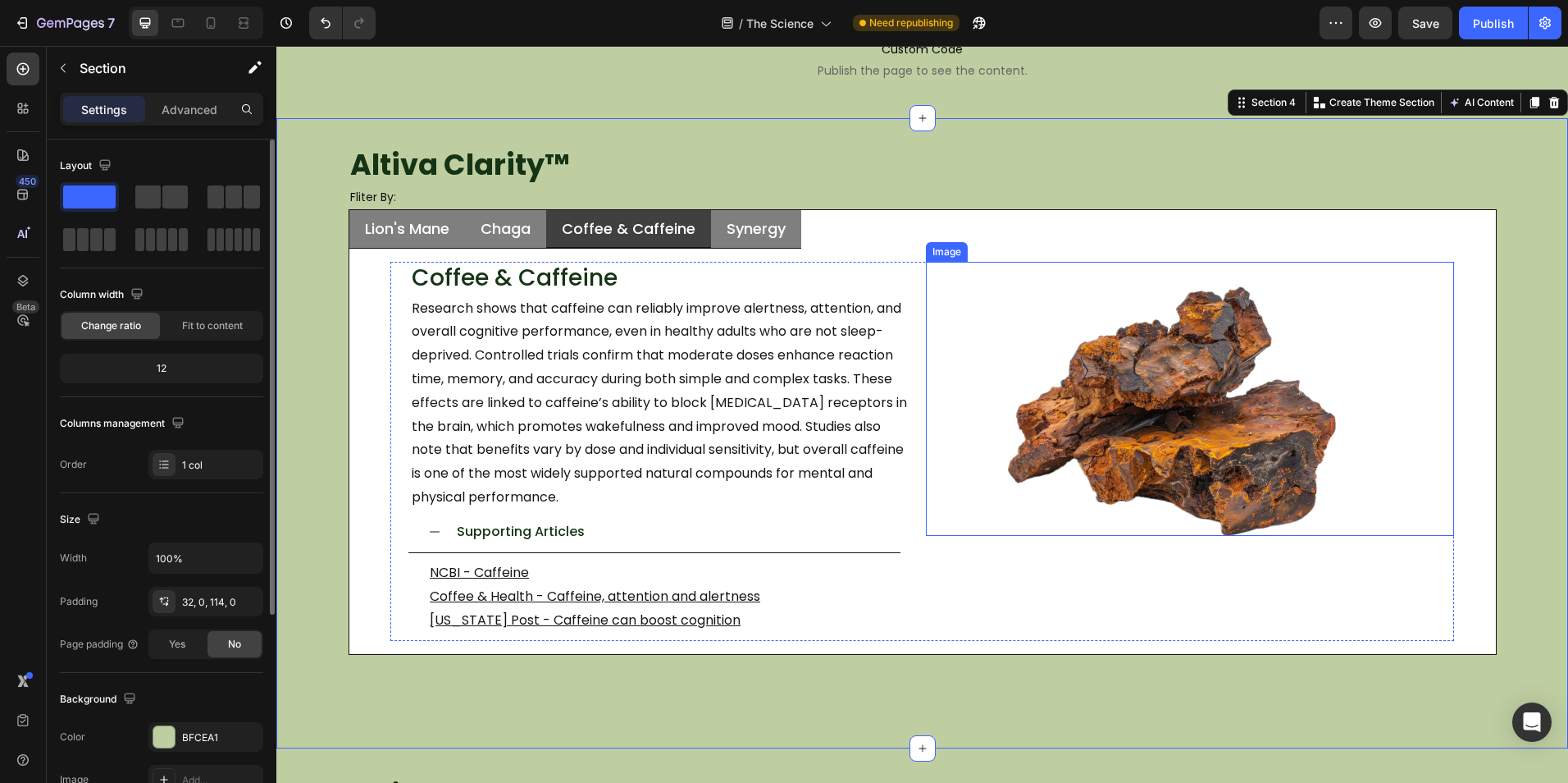
click at [1050, 478] on img at bounding box center [1171, 411] width 328 height 249
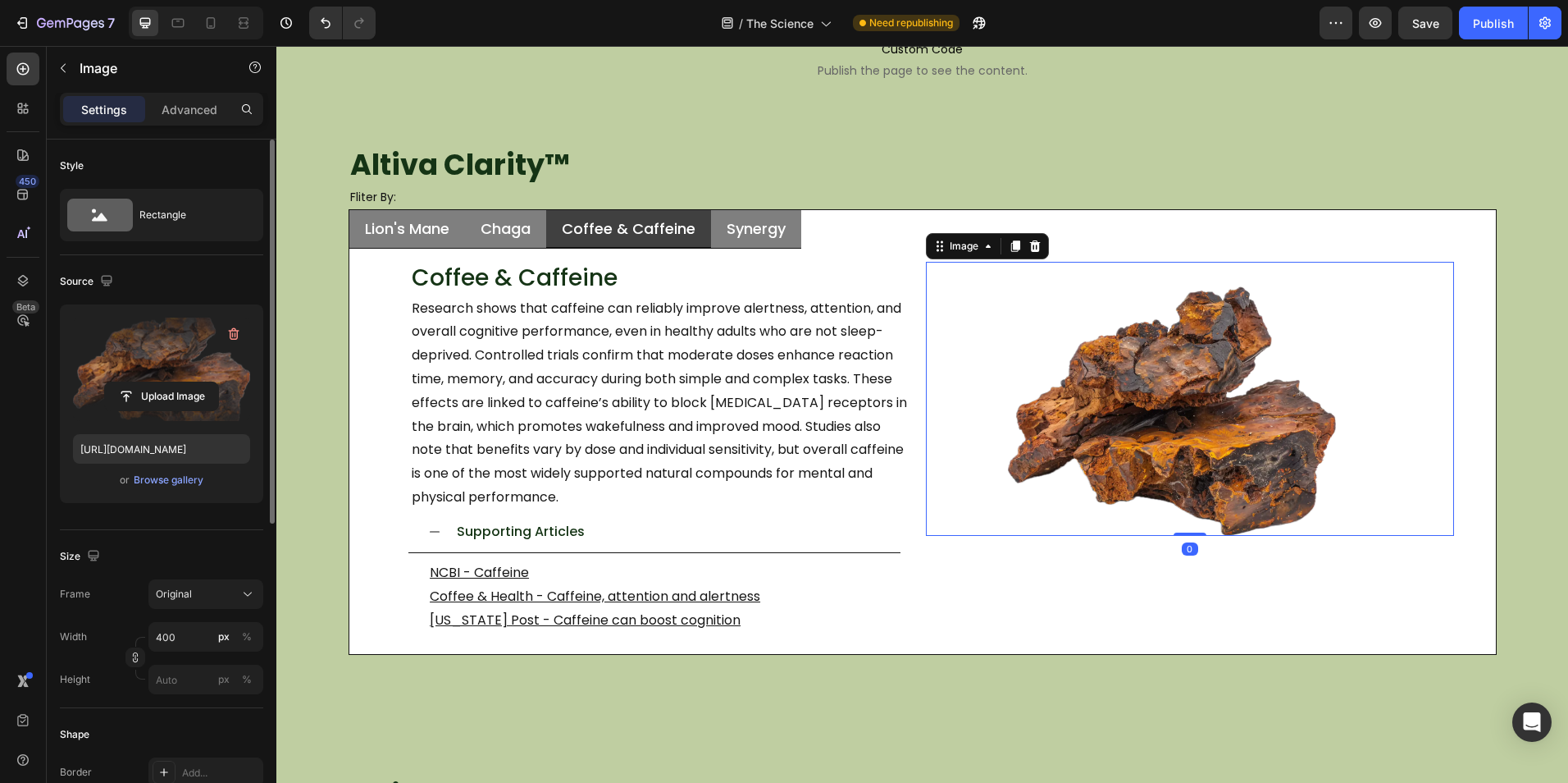
click at [202, 368] on label at bounding box center [161, 369] width 177 height 104
click at [202, 382] on input "file" at bounding box center [161, 396] width 114 height 28
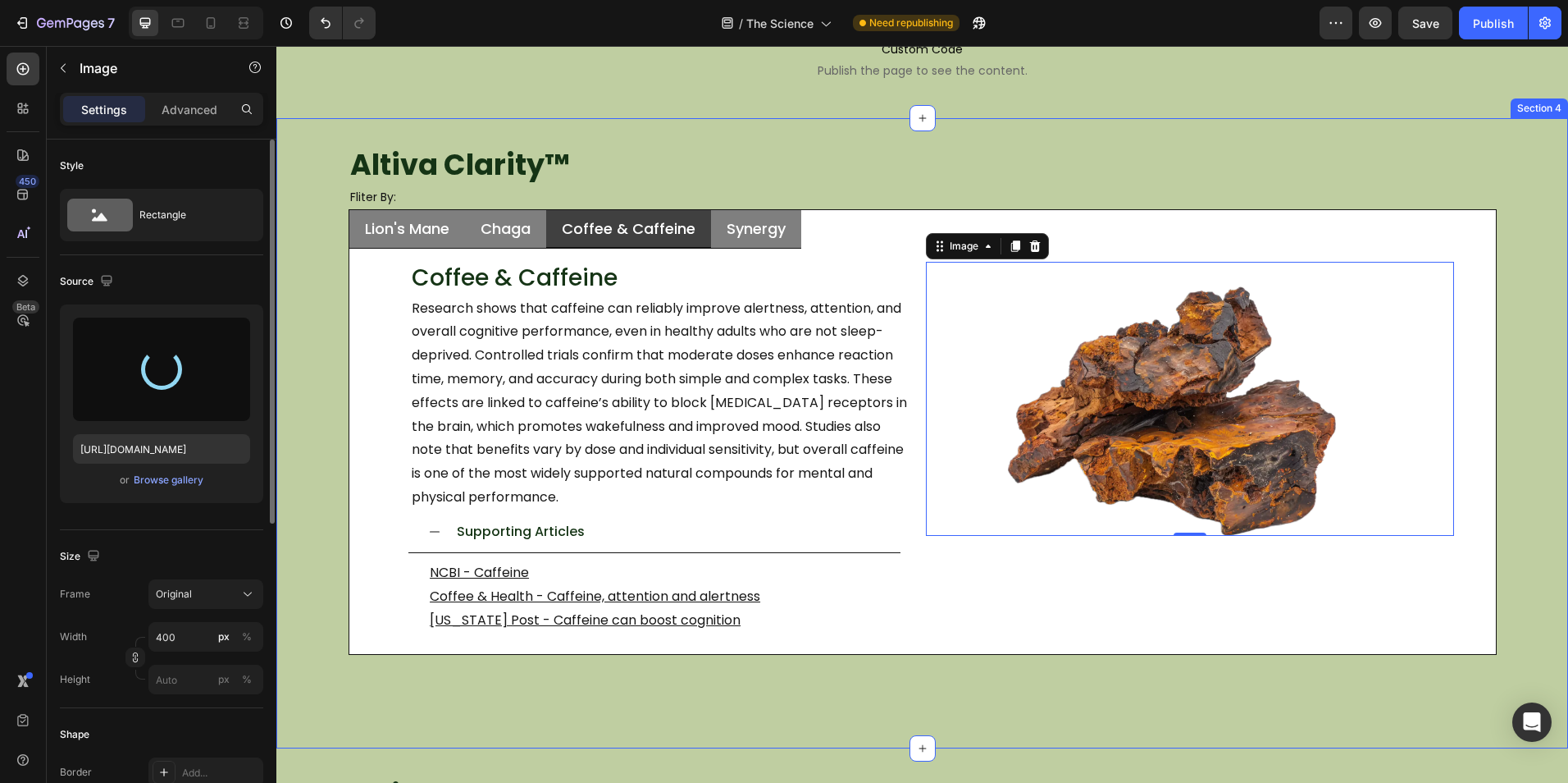
type input "https://cdn.shopify.com/s/files/1/0759/0428/6949/files/gempages_574770813719282…"
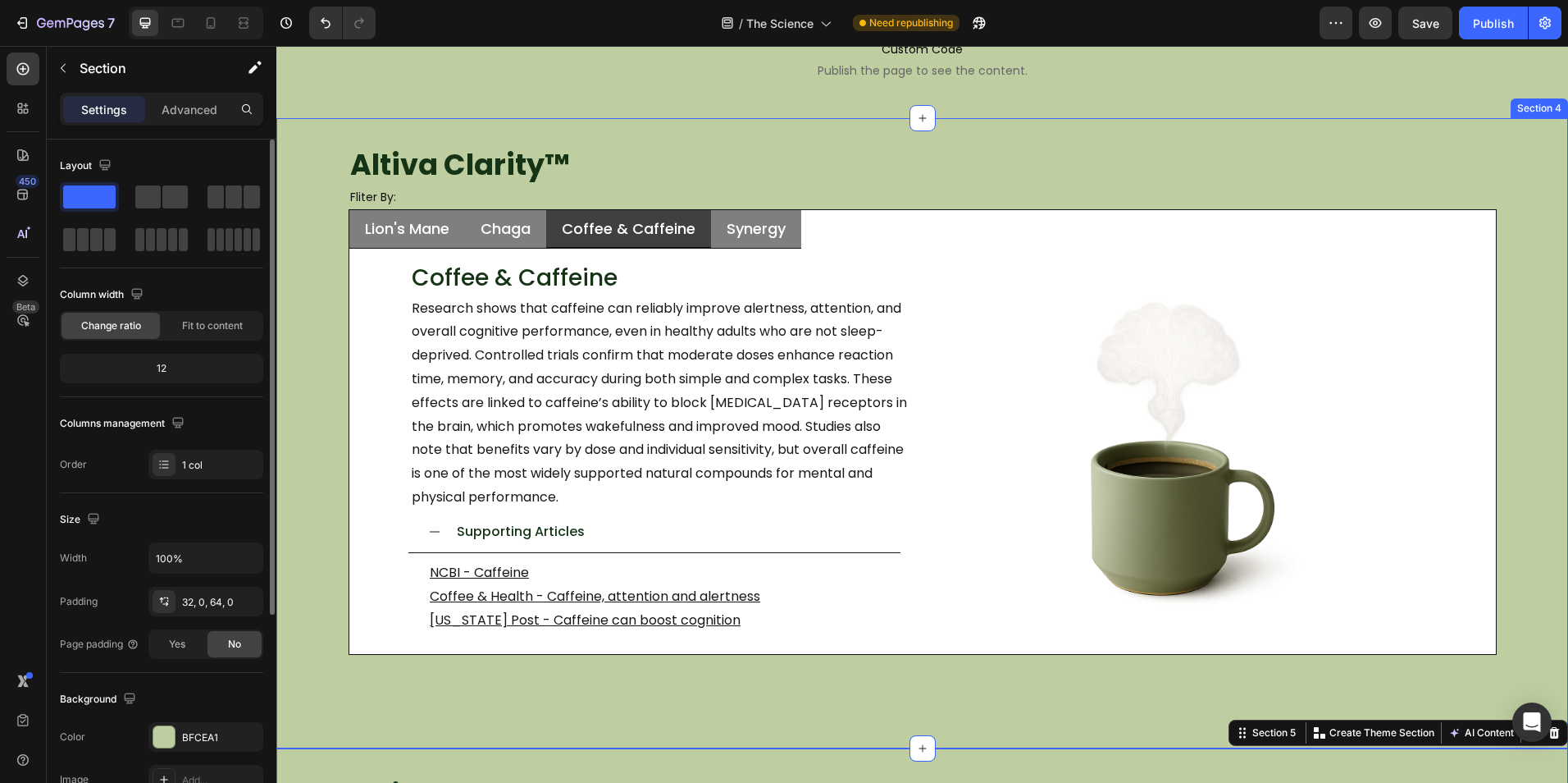
click at [1089, 705] on div "Altiva Clarity ™ Heading Fliter By: Heading Lion's Mane Chaga Coffee & Caffeine…" at bounding box center [921, 433] width 1291 height 630
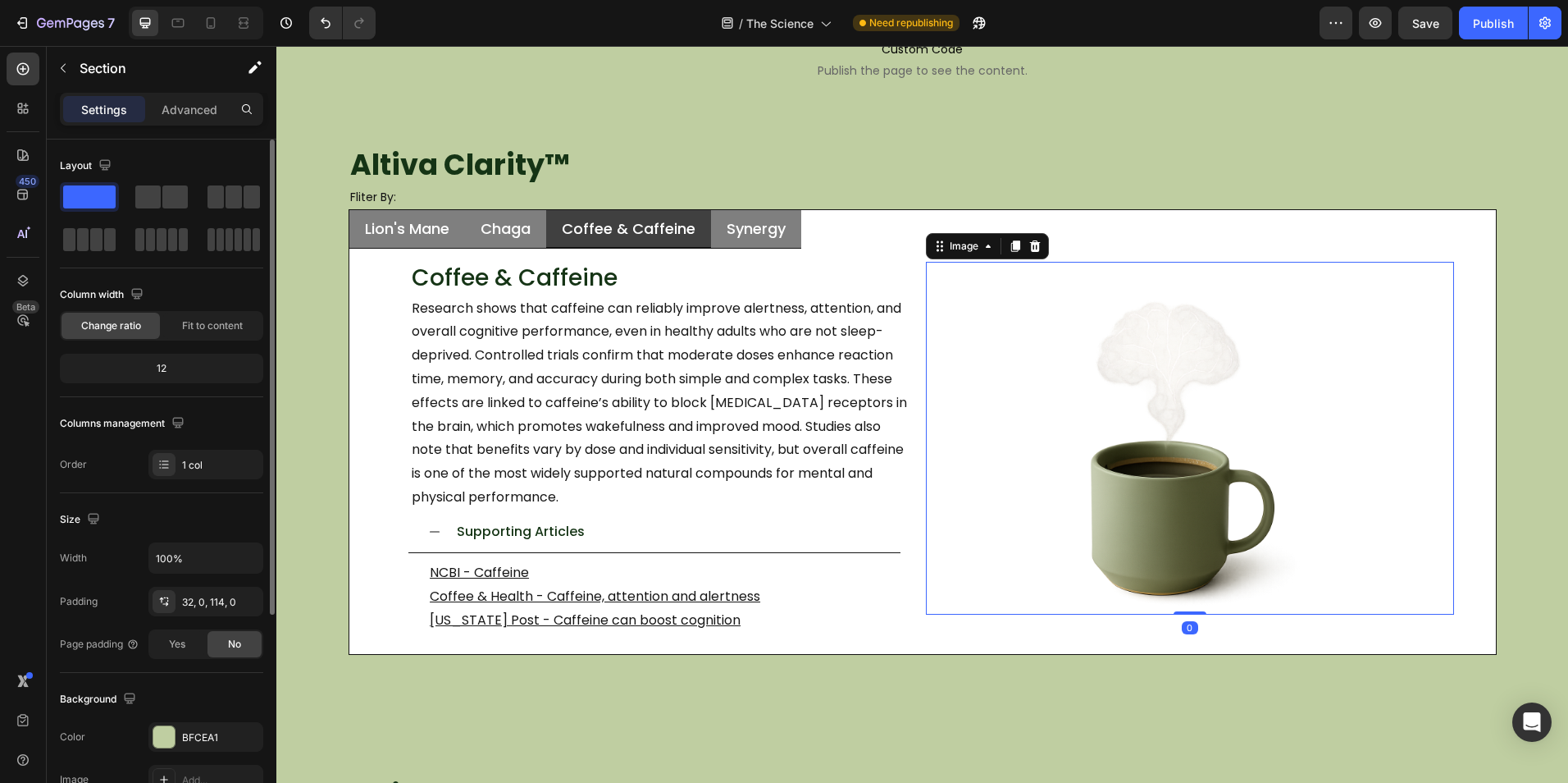
click at [1053, 316] on img at bounding box center [1171, 450] width 328 height 328
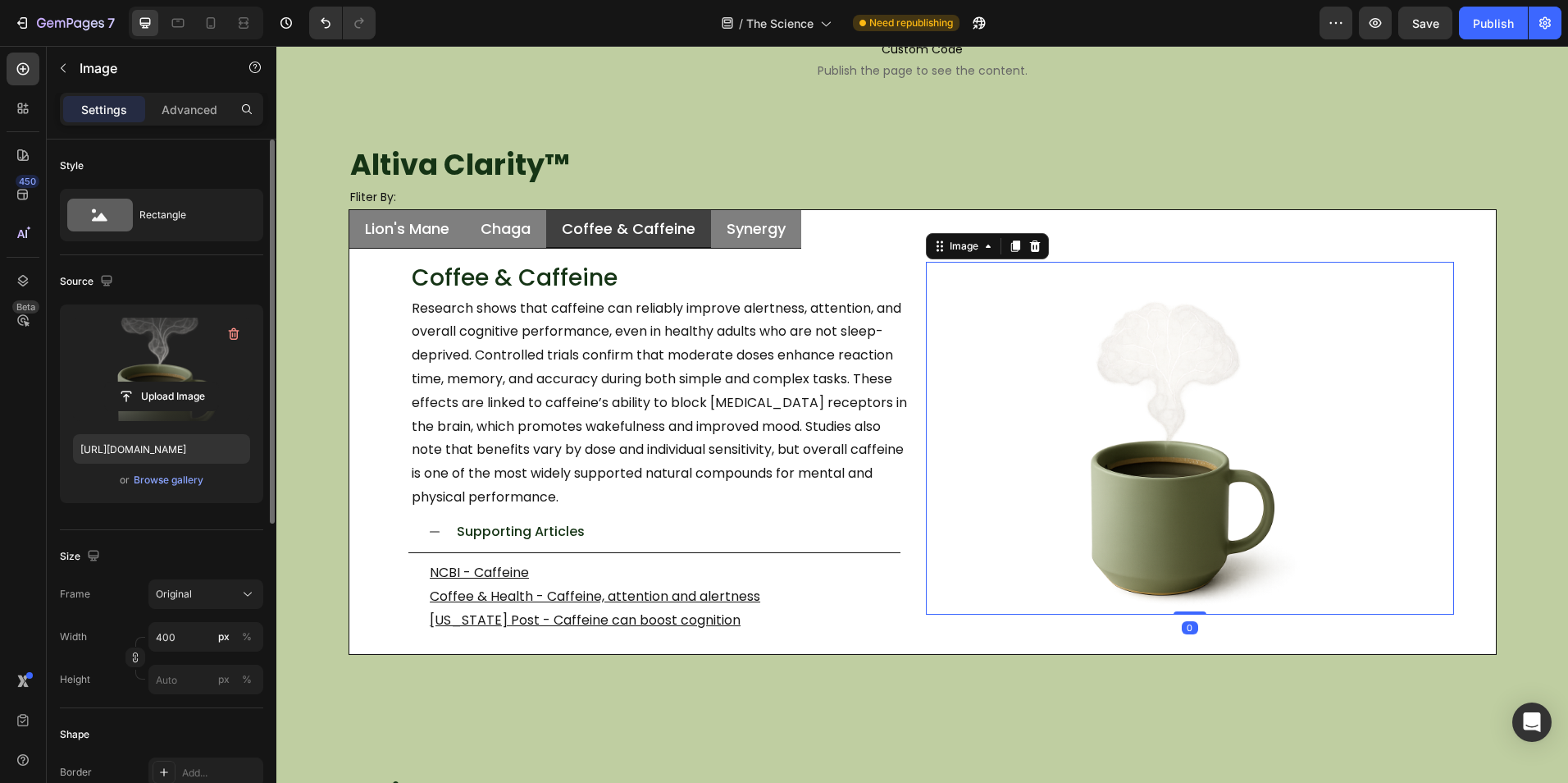
click at [167, 358] on label at bounding box center [161, 369] width 177 height 104
click at [167, 382] on input "file" at bounding box center [161, 396] width 114 height 28
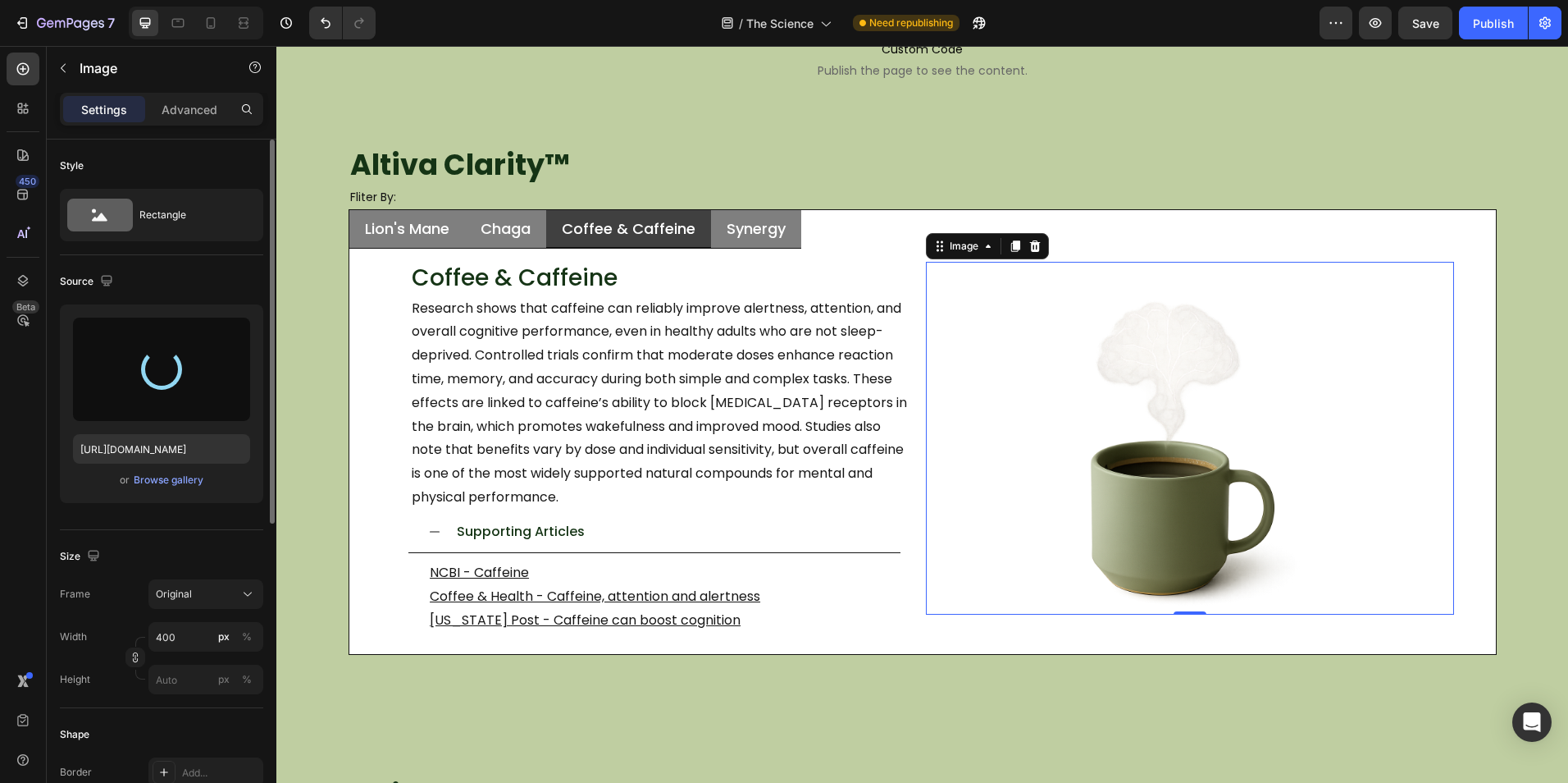
type input "https://cdn.shopify.com/s/files/1/0759/0428/6949/files/gempages_574770813719282…"
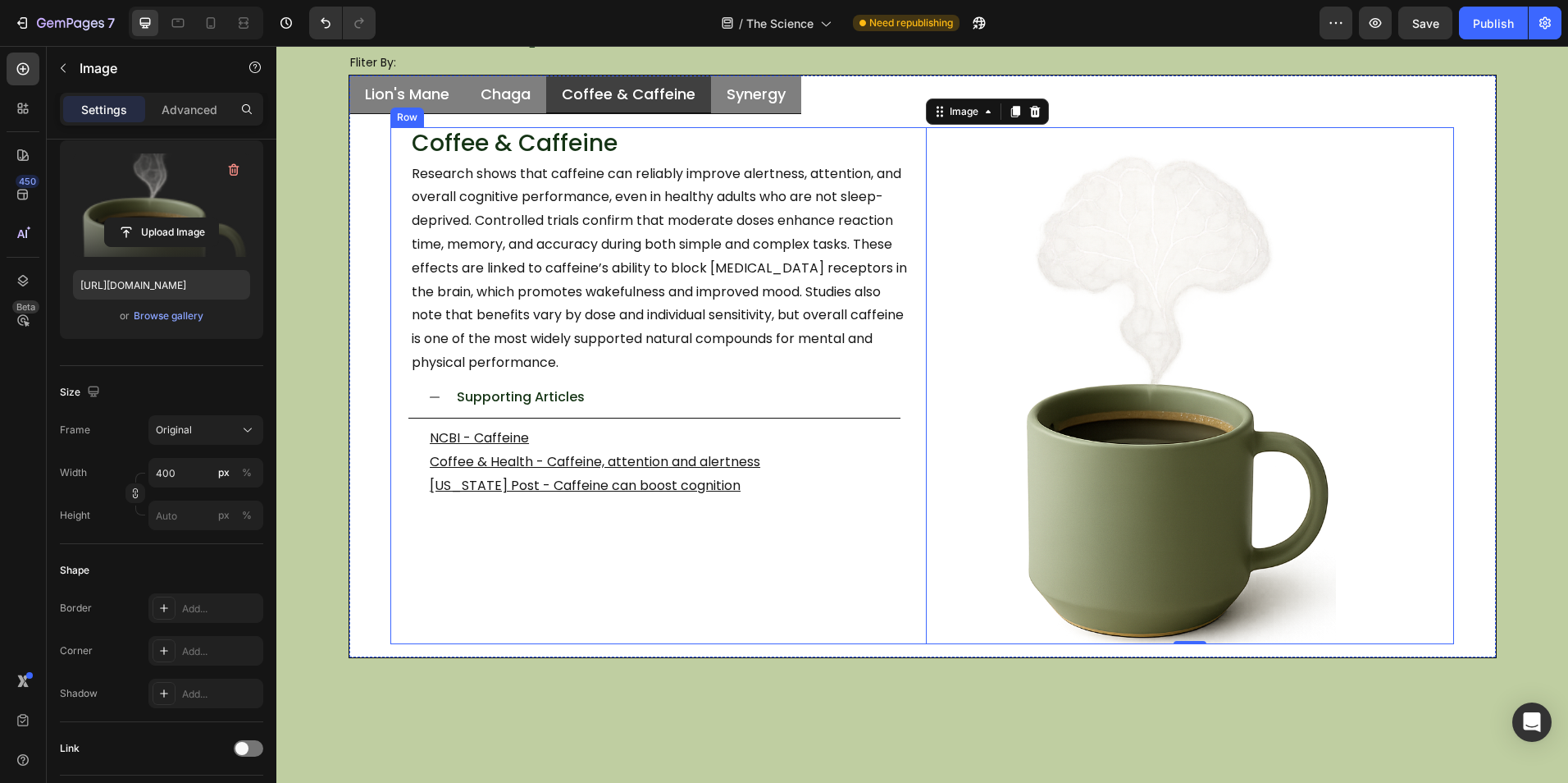
scroll to position [328, 0]
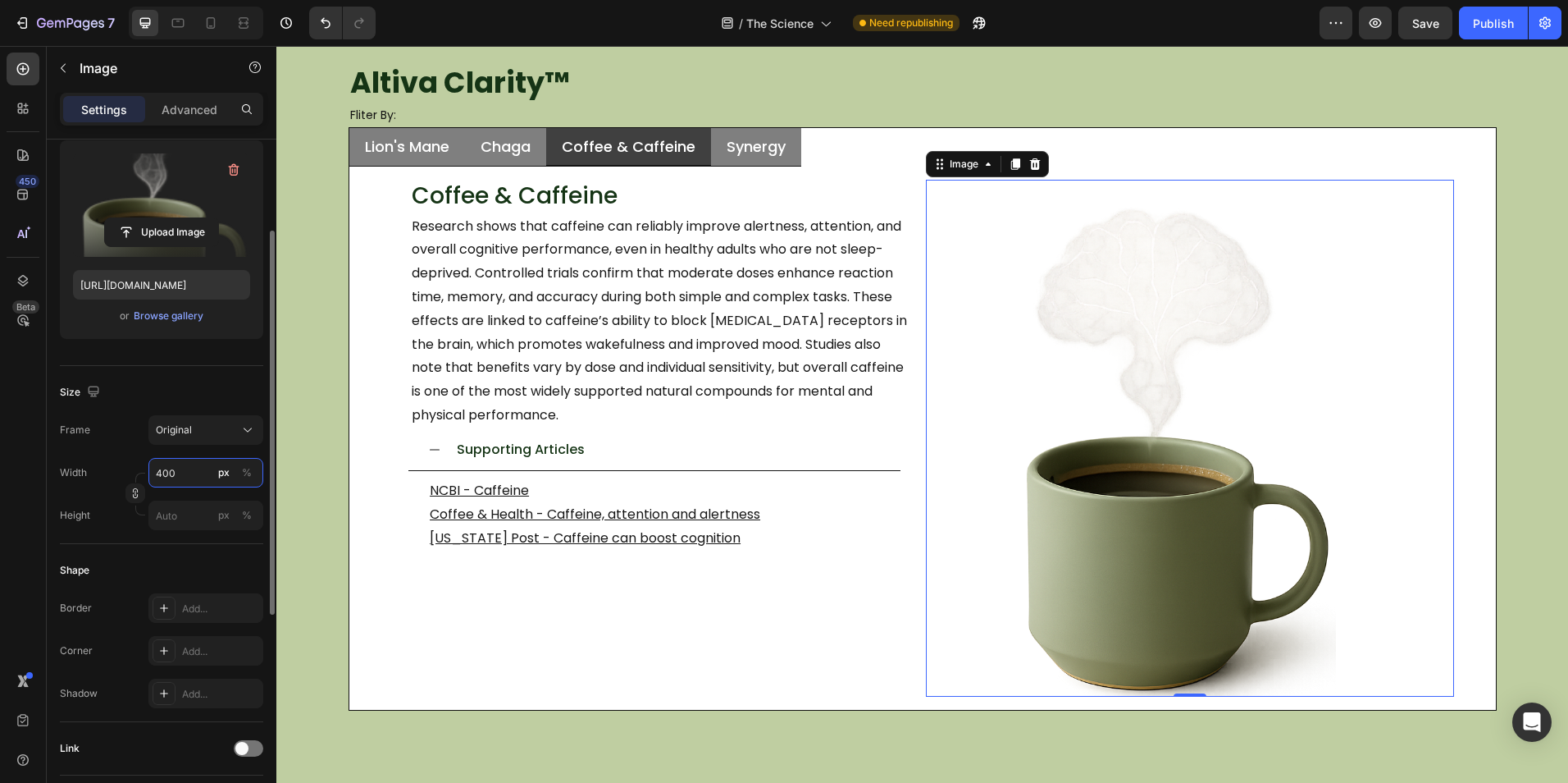
click at [205, 468] on input "400" at bounding box center [205, 473] width 115 height 30
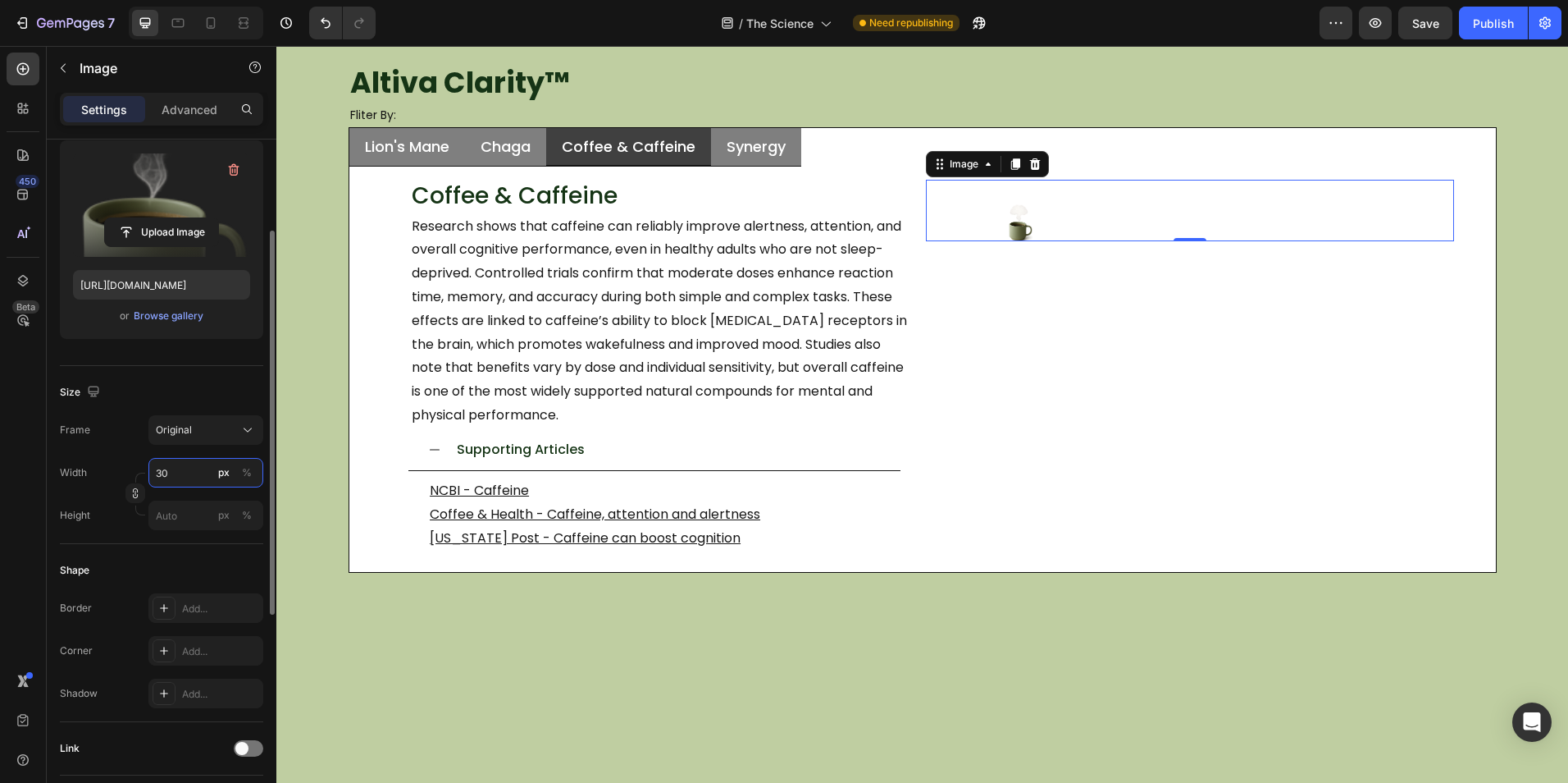
type input "300"
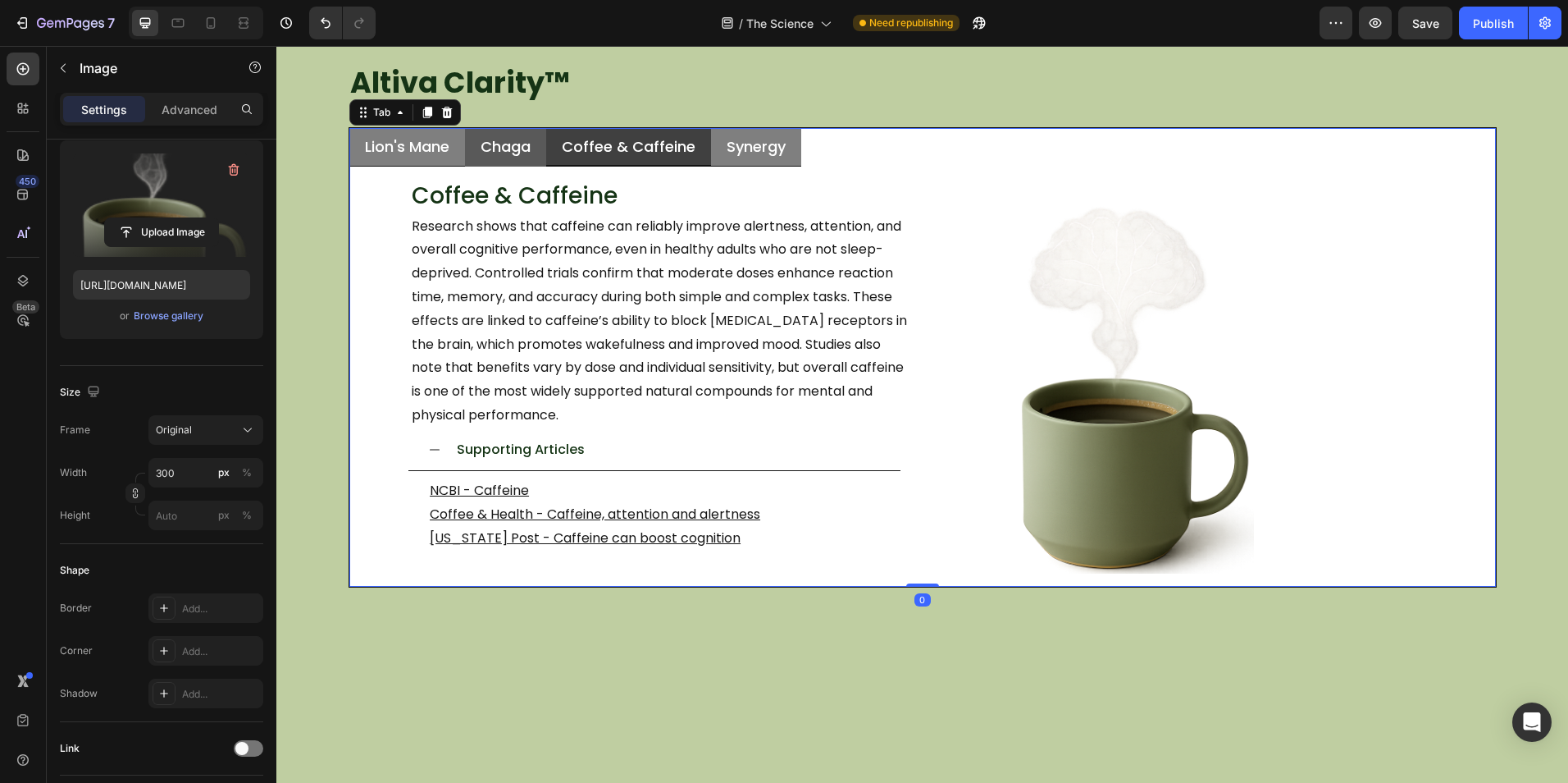
click at [533, 134] on li "Chaga" at bounding box center [504, 147] width 81 height 39
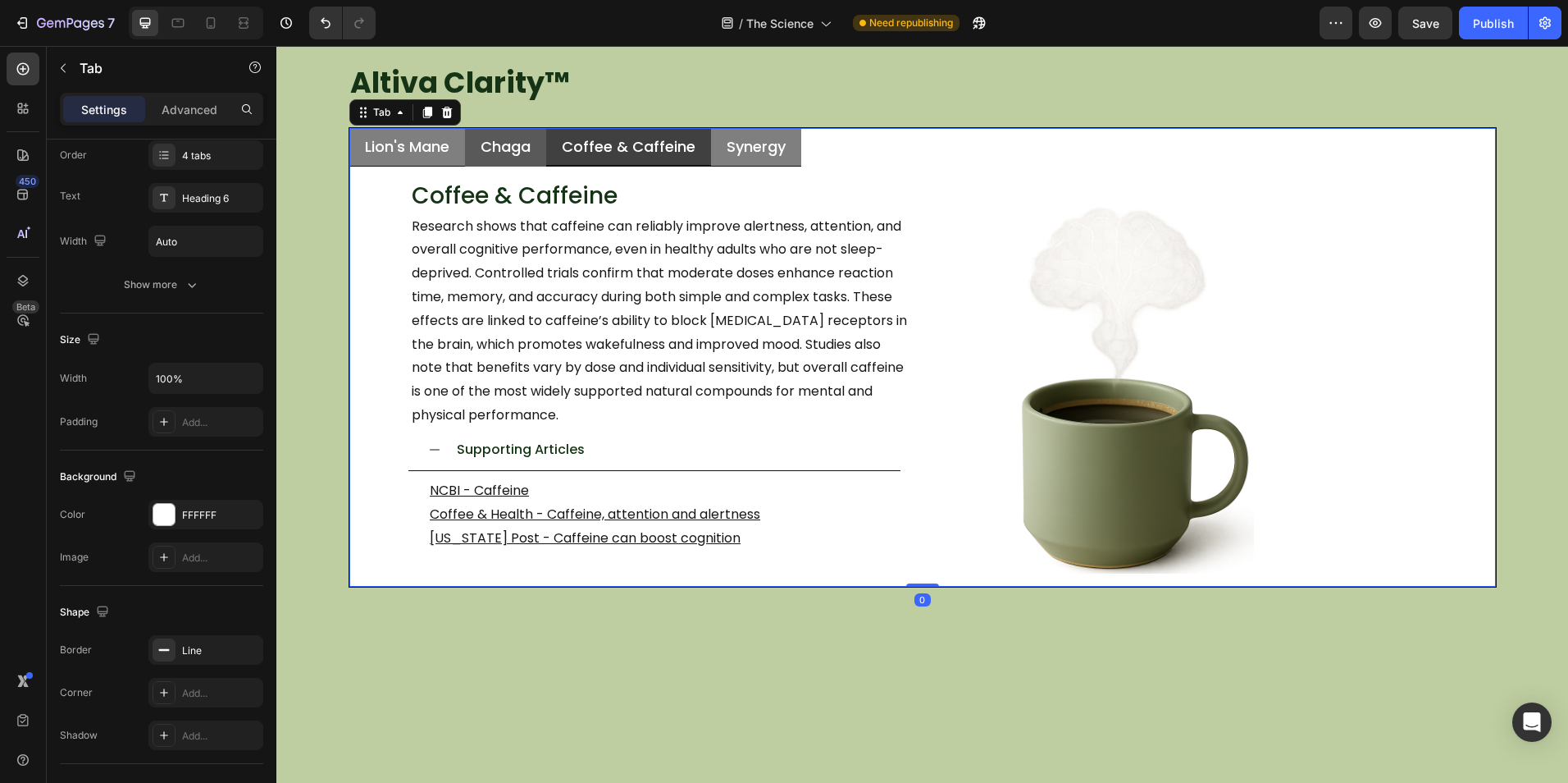
scroll to position [0, 0]
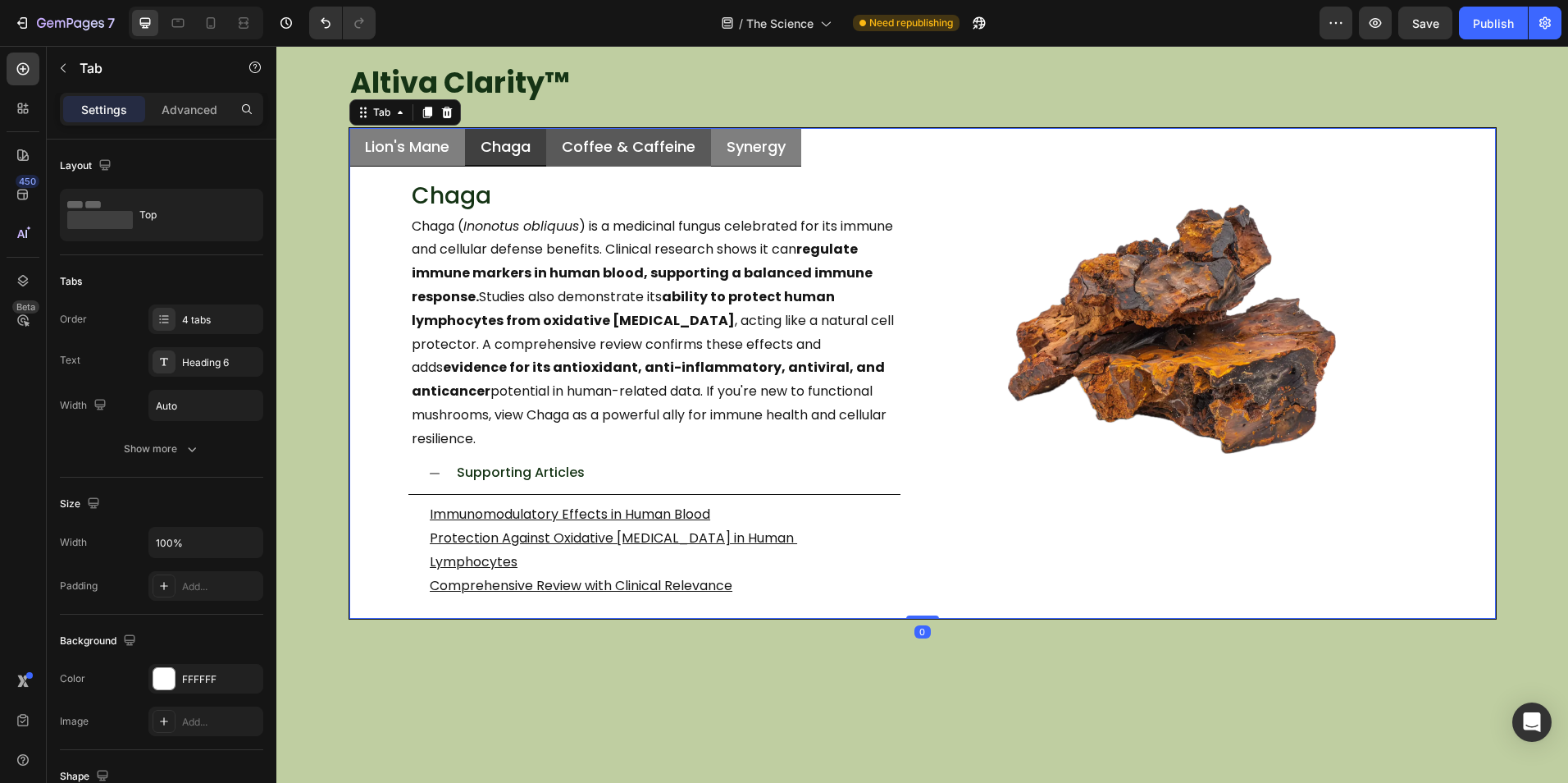
click at [696, 158] on li "Coffee & Caffeine" at bounding box center [628, 147] width 164 height 39
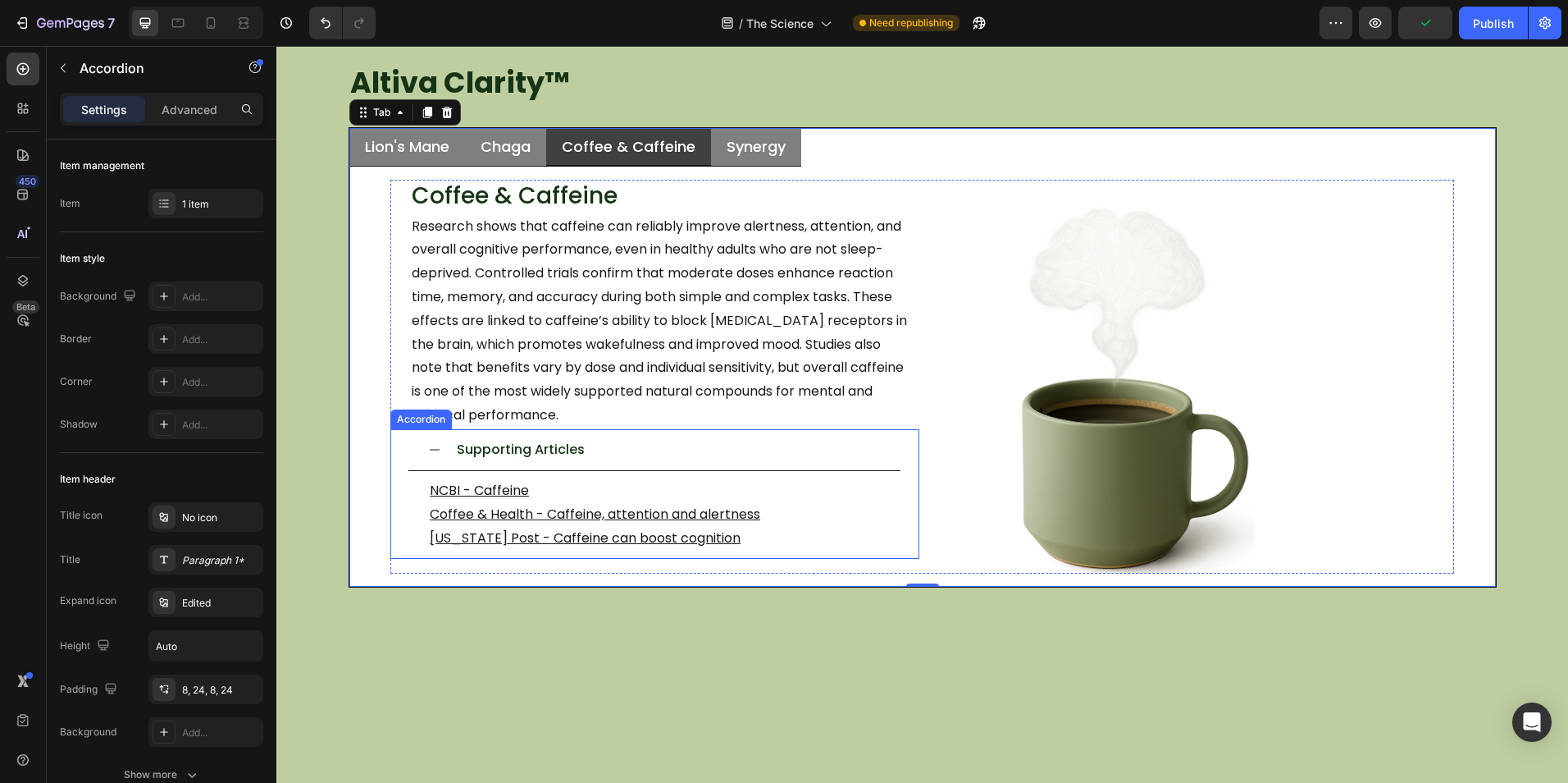
click at [670, 457] on div "Supporting Articles" at bounding box center [668, 450] width 427 height 29
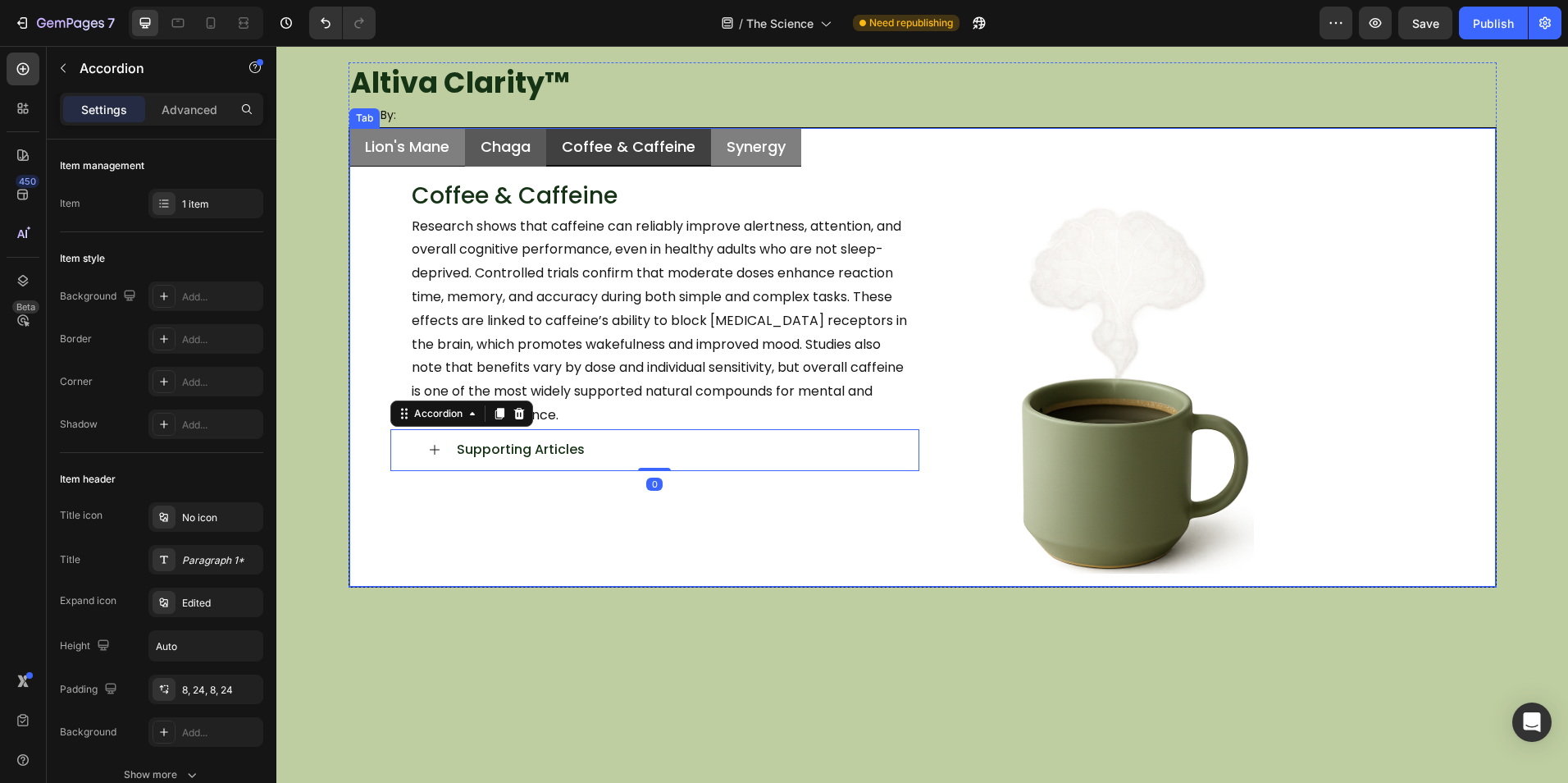
click at [533, 159] on li "Chaga" at bounding box center [504, 147] width 81 height 39
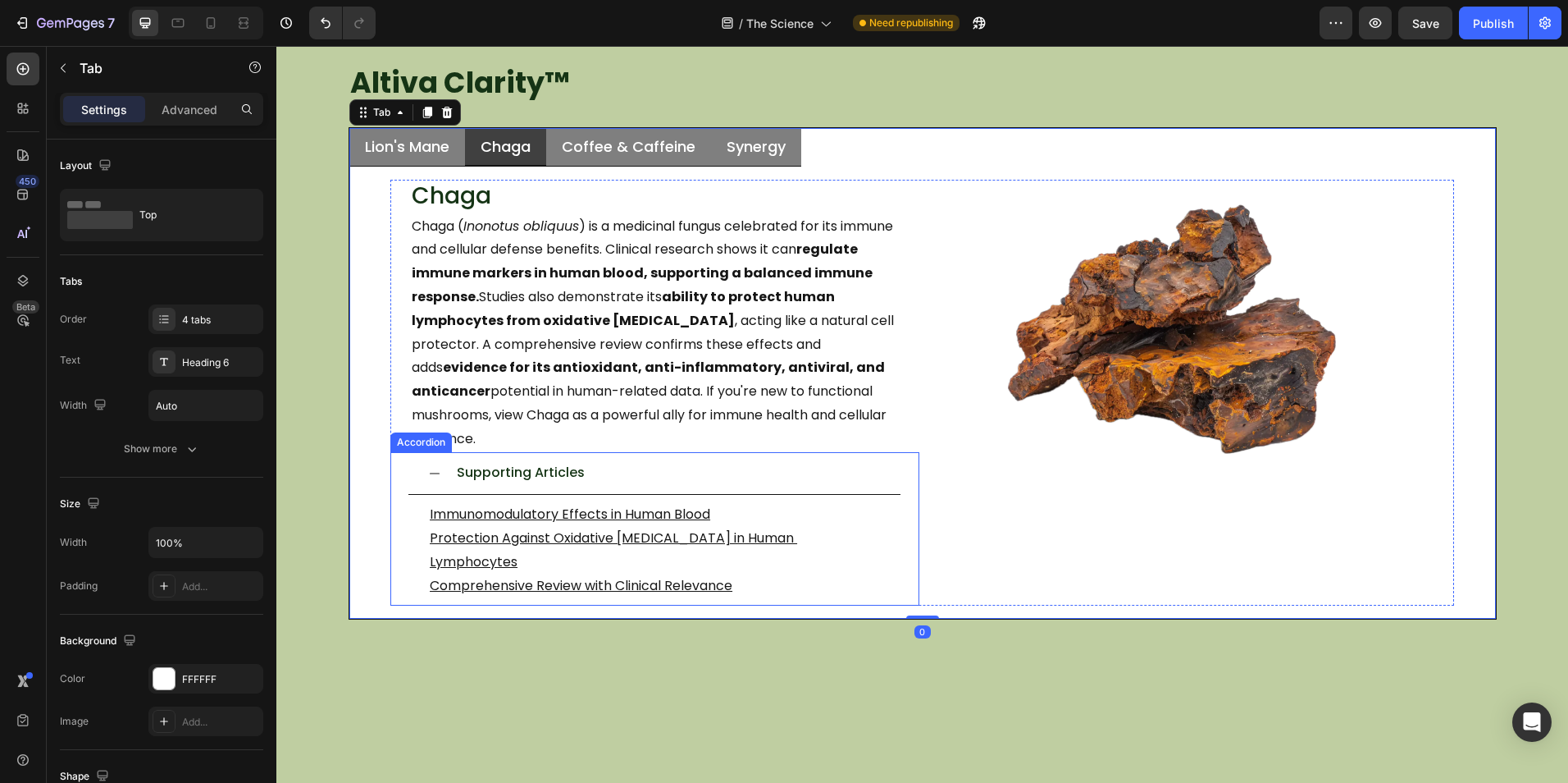
click at [625, 459] on div "Supporting Articles" at bounding box center [668, 473] width 427 height 29
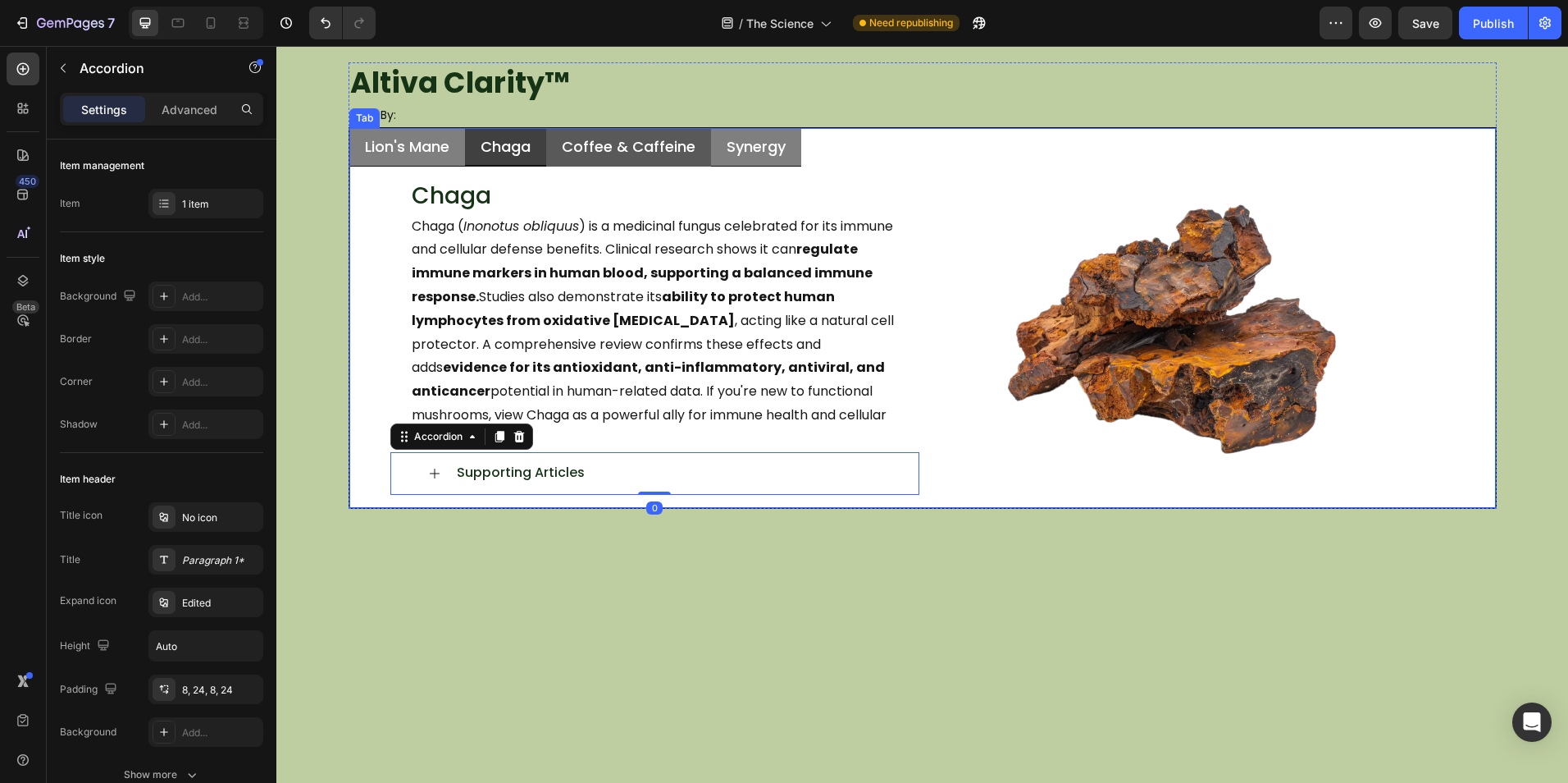
click at [695, 148] on li "Coffee & Caffeine" at bounding box center [628, 147] width 164 height 39
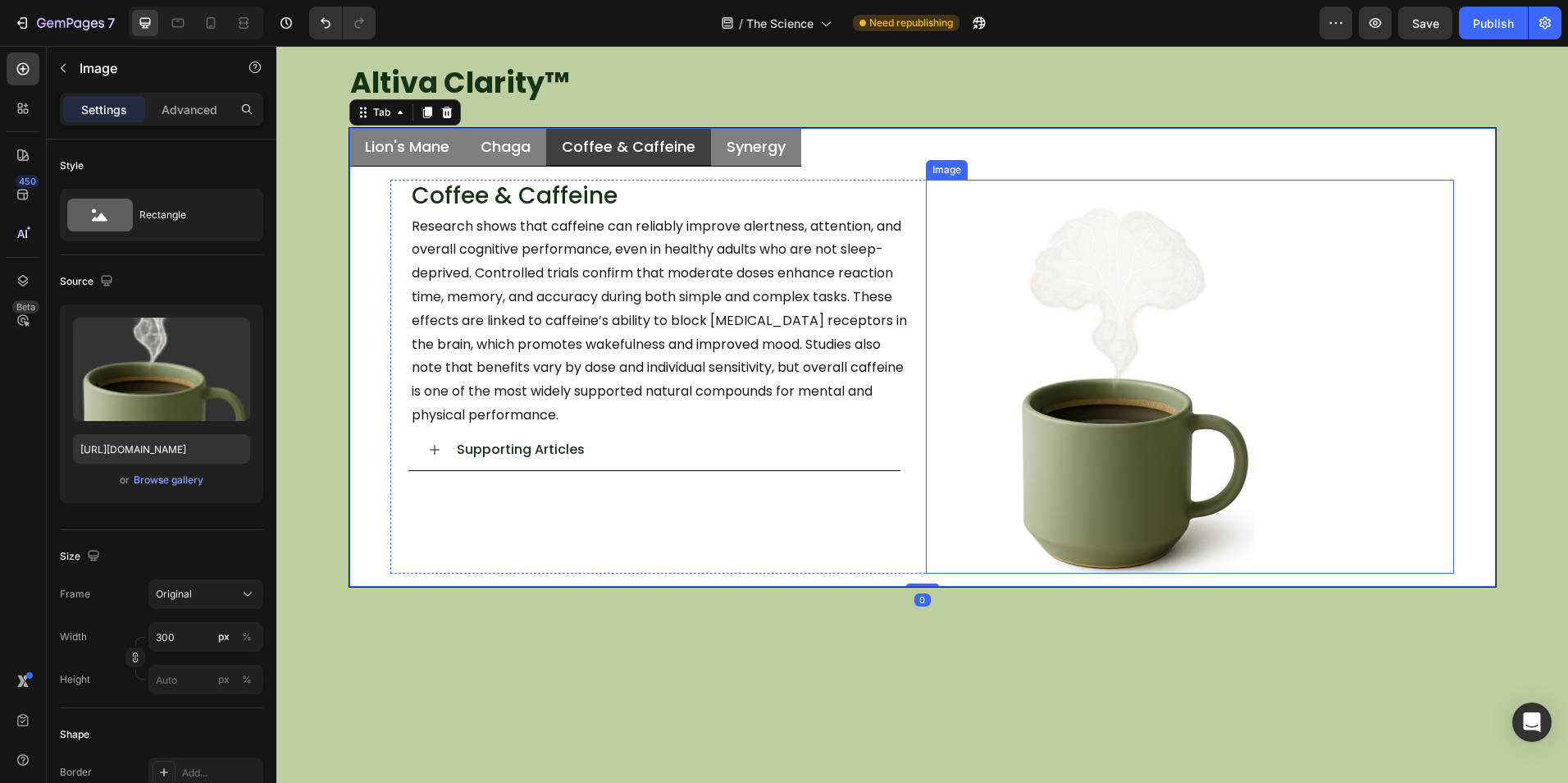
click at [1183, 335] on img at bounding box center [1130, 389] width 246 height 369
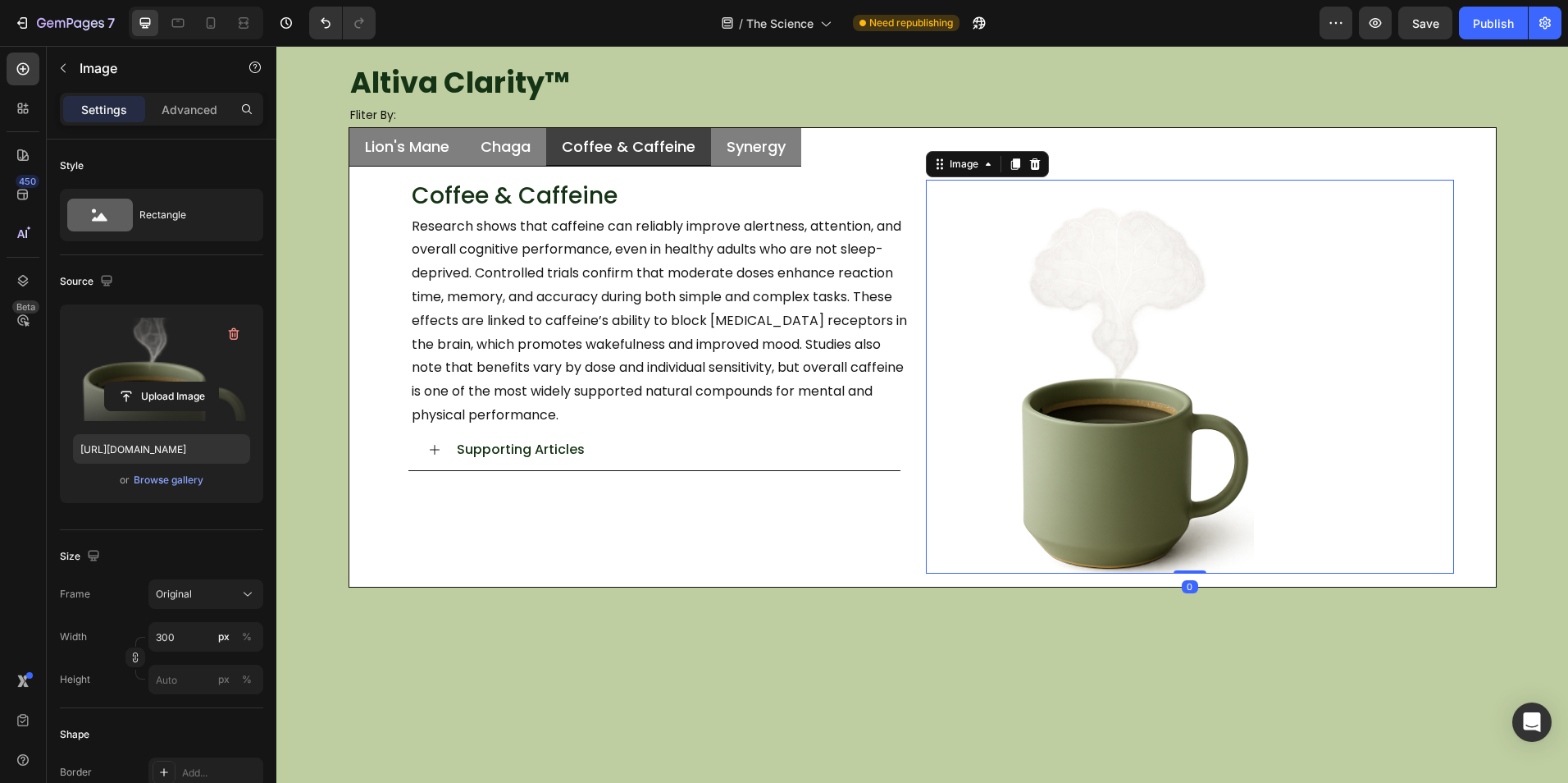
click at [175, 377] on label at bounding box center [161, 369] width 177 height 104
click at [175, 382] on input "file" at bounding box center [161, 396] width 114 height 28
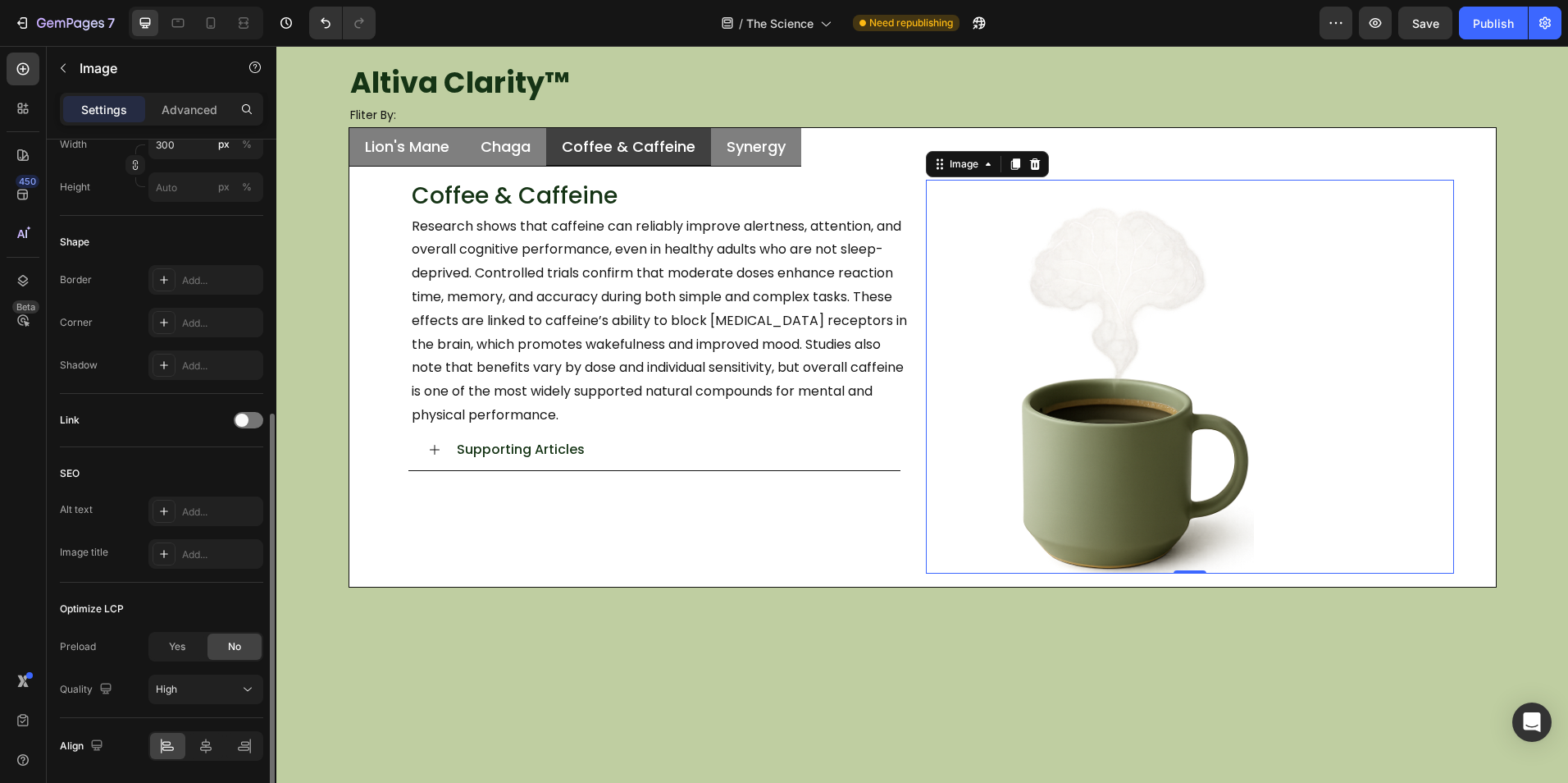
scroll to position [549, 0]
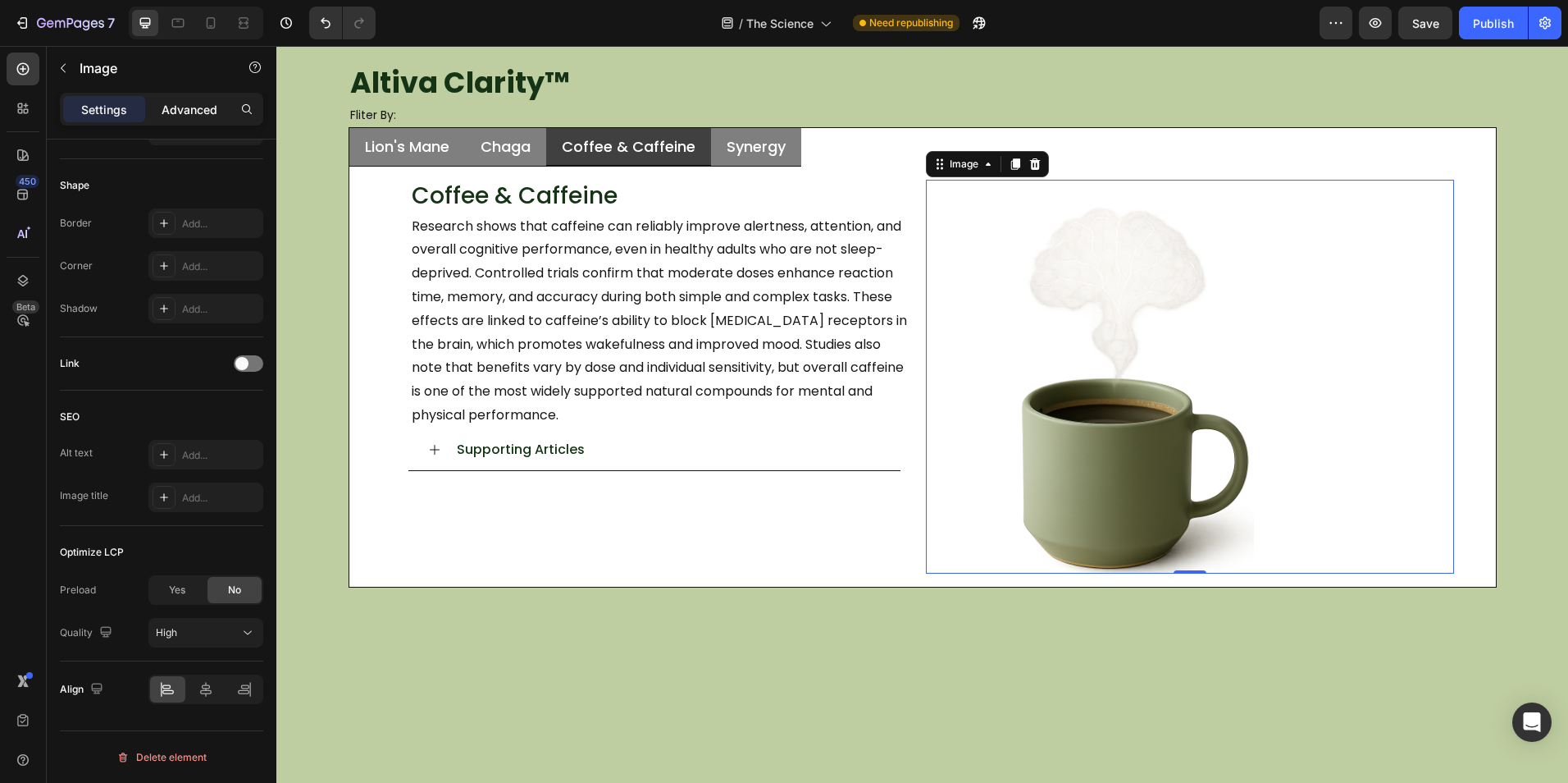
click at [182, 105] on p "Advanced" at bounding box center [189, 109] width 56 height 17
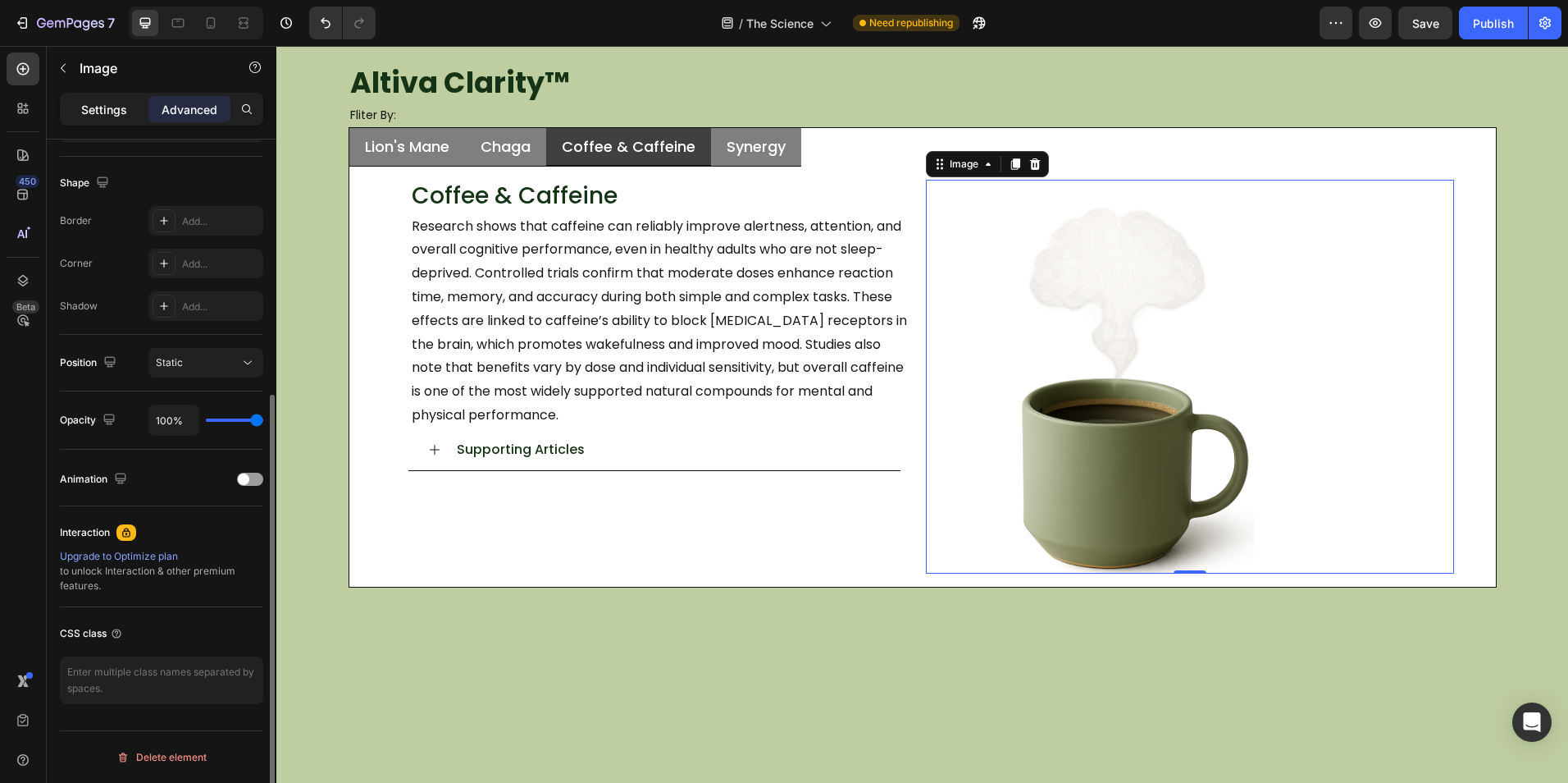
click at [104, 118] on p "Settings" at bounding box center [104, 109] width 46 height 17
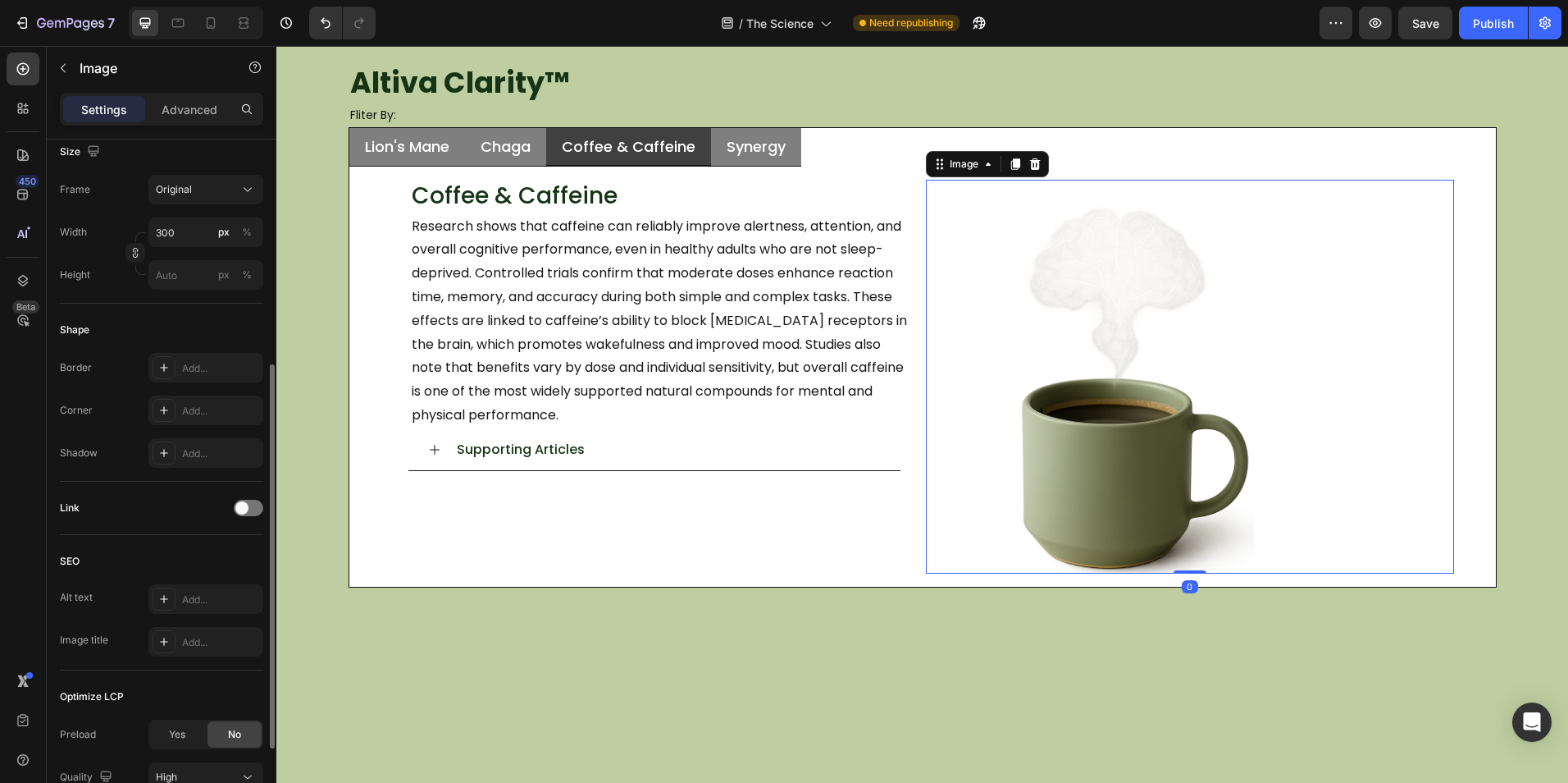
scroll to position [549, 0]
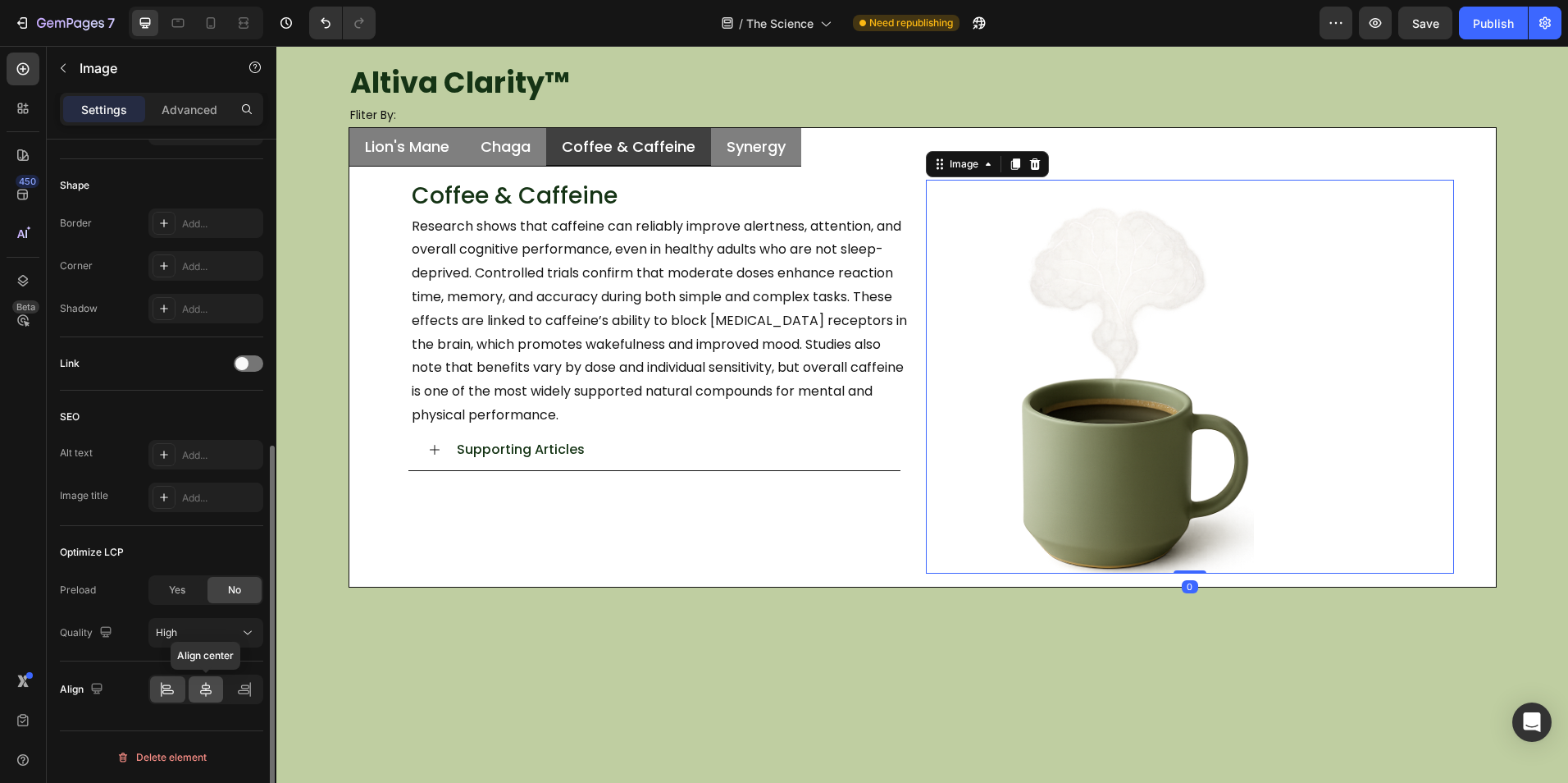
click at [201, 691] on icon at bounding box center [206, 688] width 12 height 15
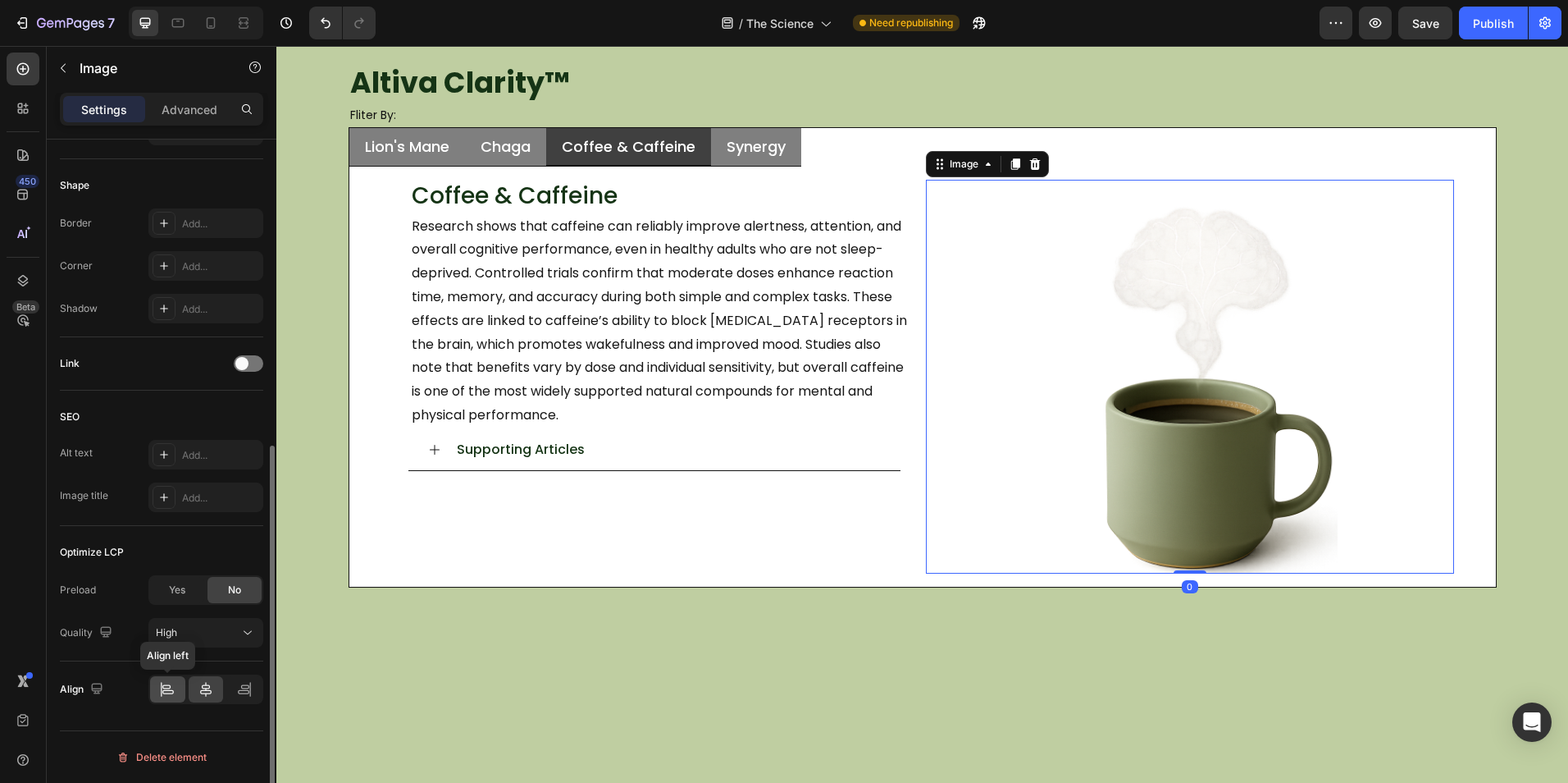
click at [170, 683] on icon at bounding box center [167, 689] width 16 height 16
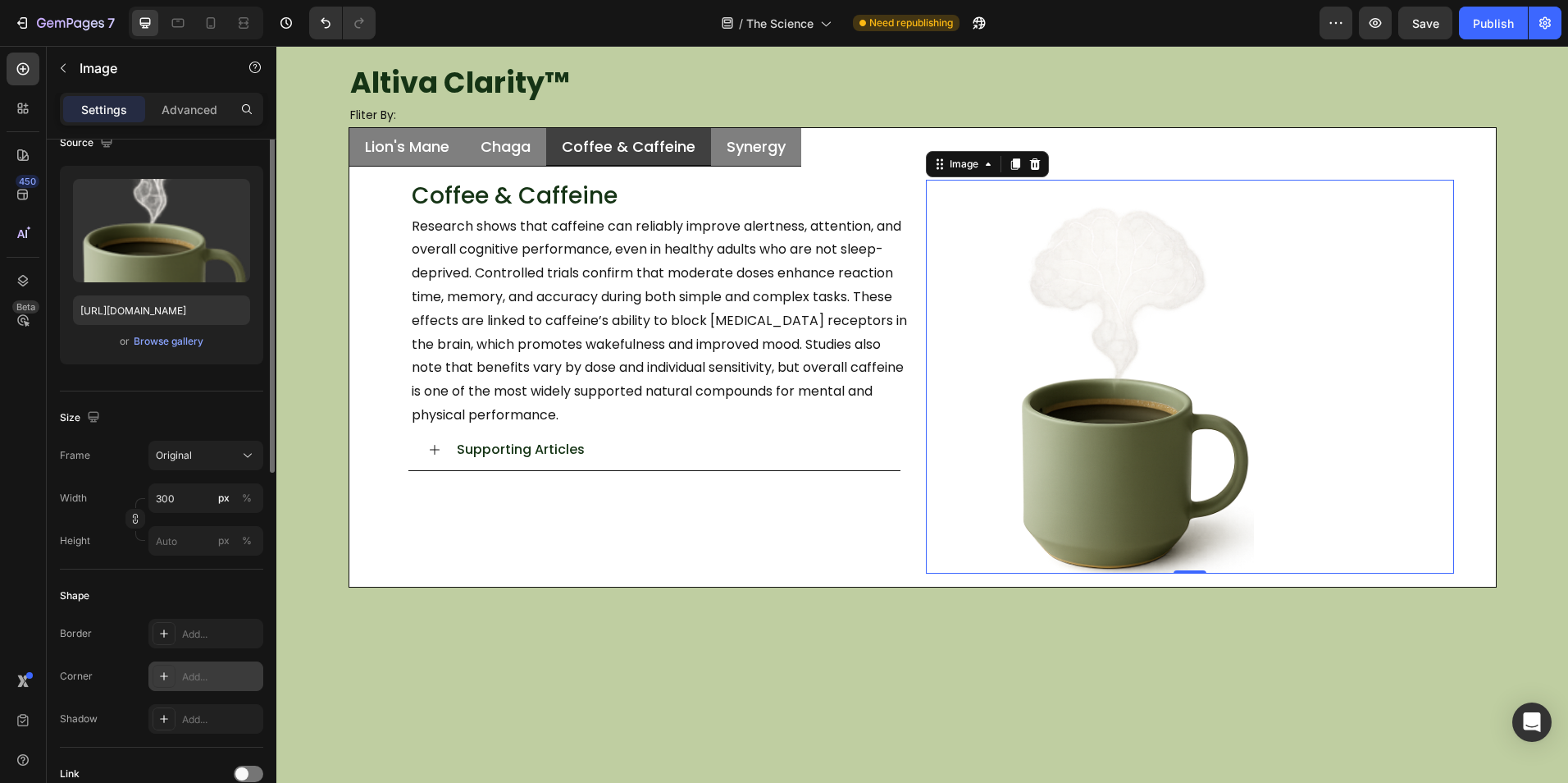
scroll to position [57, 0]
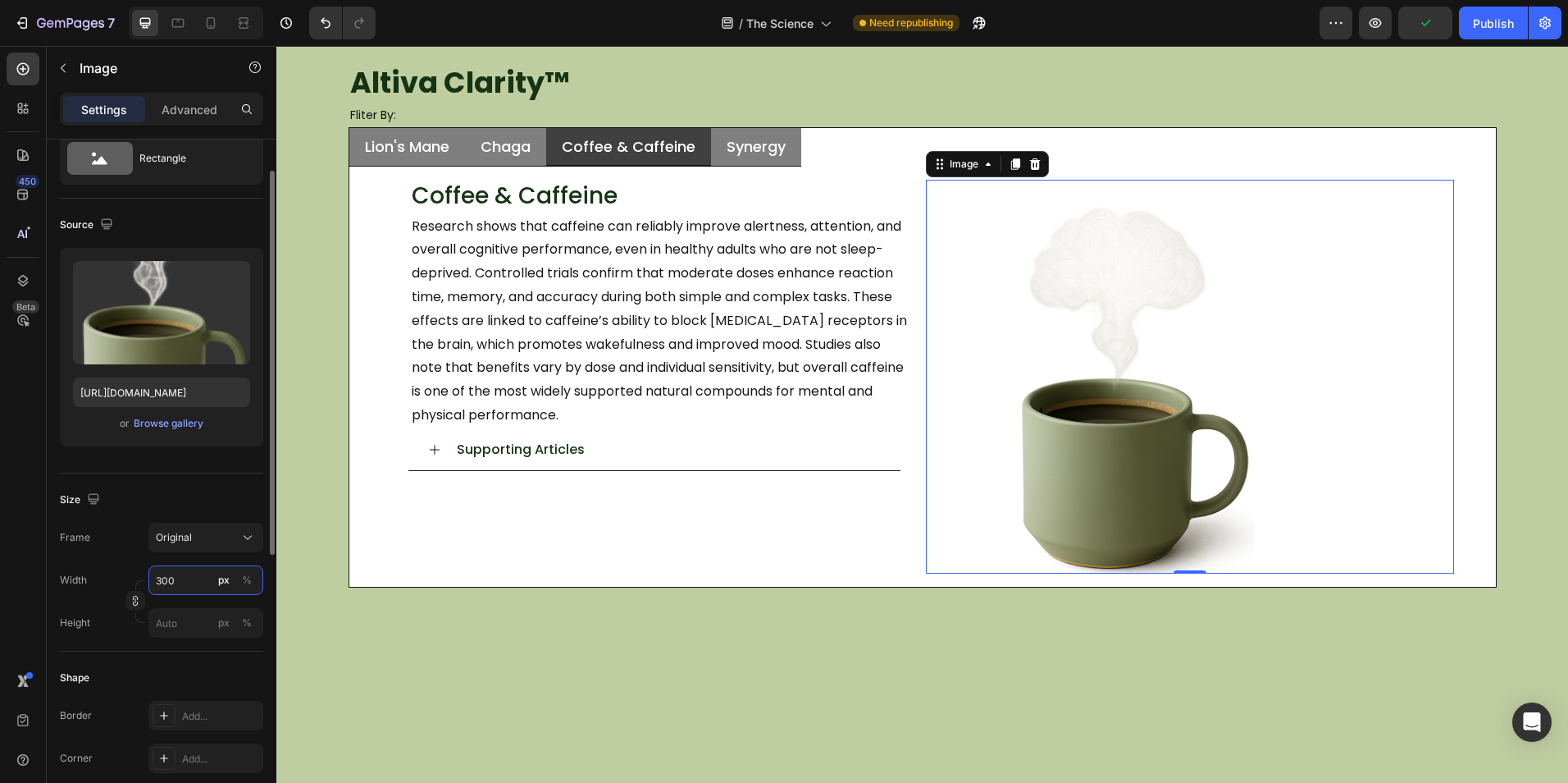
click at [197, 589] on input "300" at bounding box center [205, 581] width 115 height 30
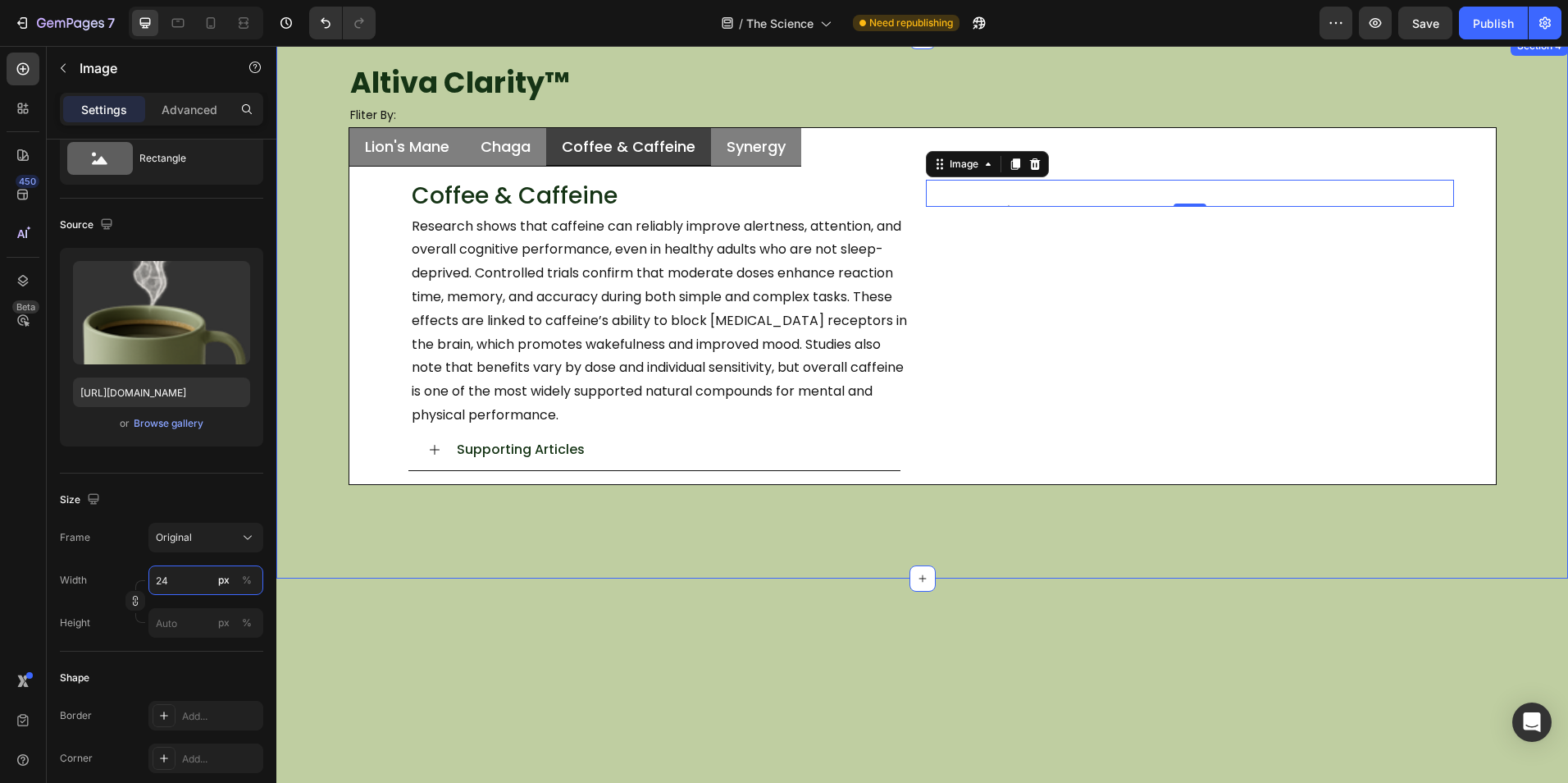
type input "240"
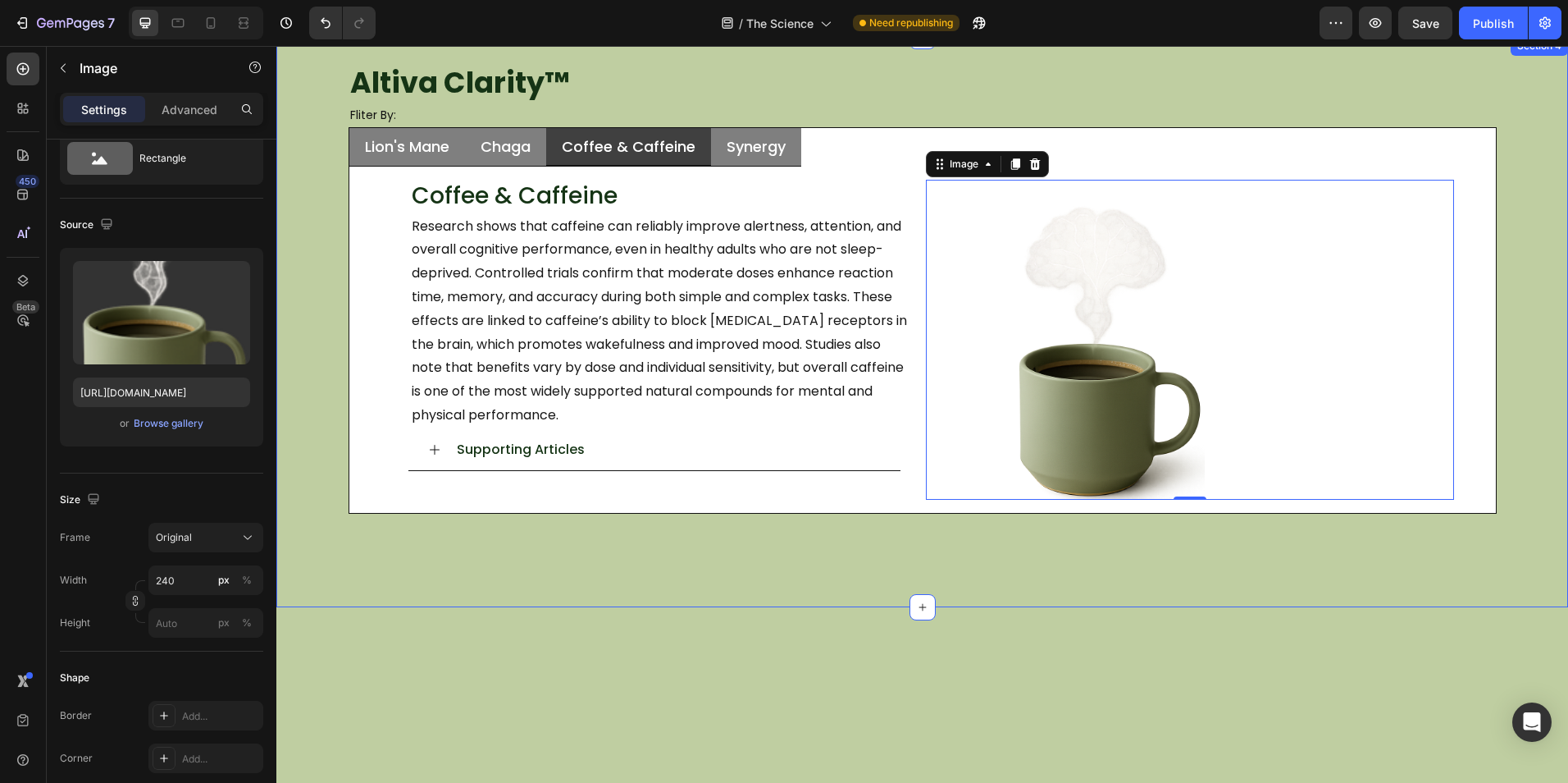
click at [742, 580] on div "Altiva Clarity ™ Heading Fliter By: Heading Lion's Mane Chaga Coffee & Caffeine…" at bounding box center [921, 321] width 1291 height 571
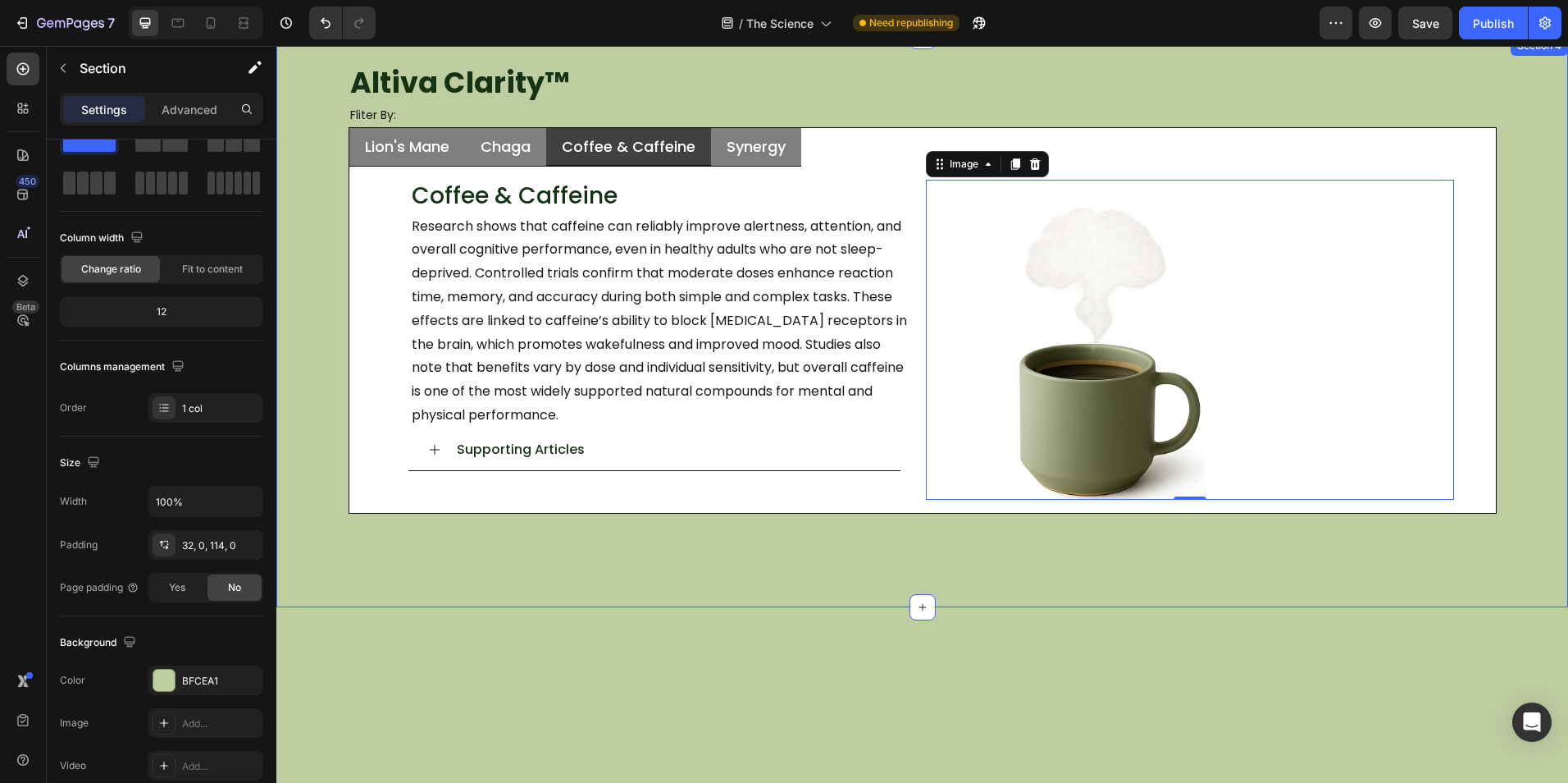
scroll to position [0, 0]
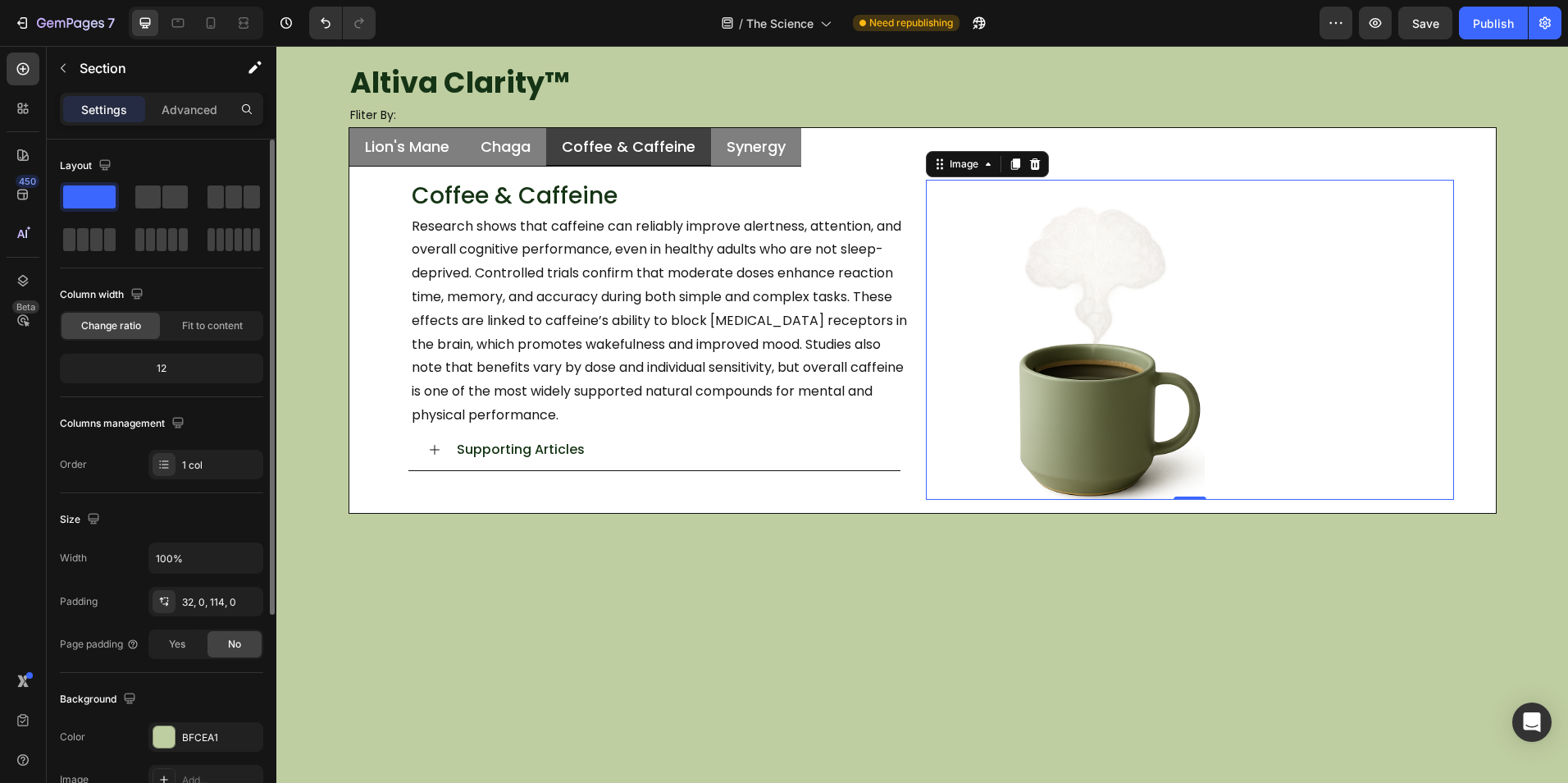
click at [1065, 434] on img at bounding box center [1105, 352] width 196 height 295
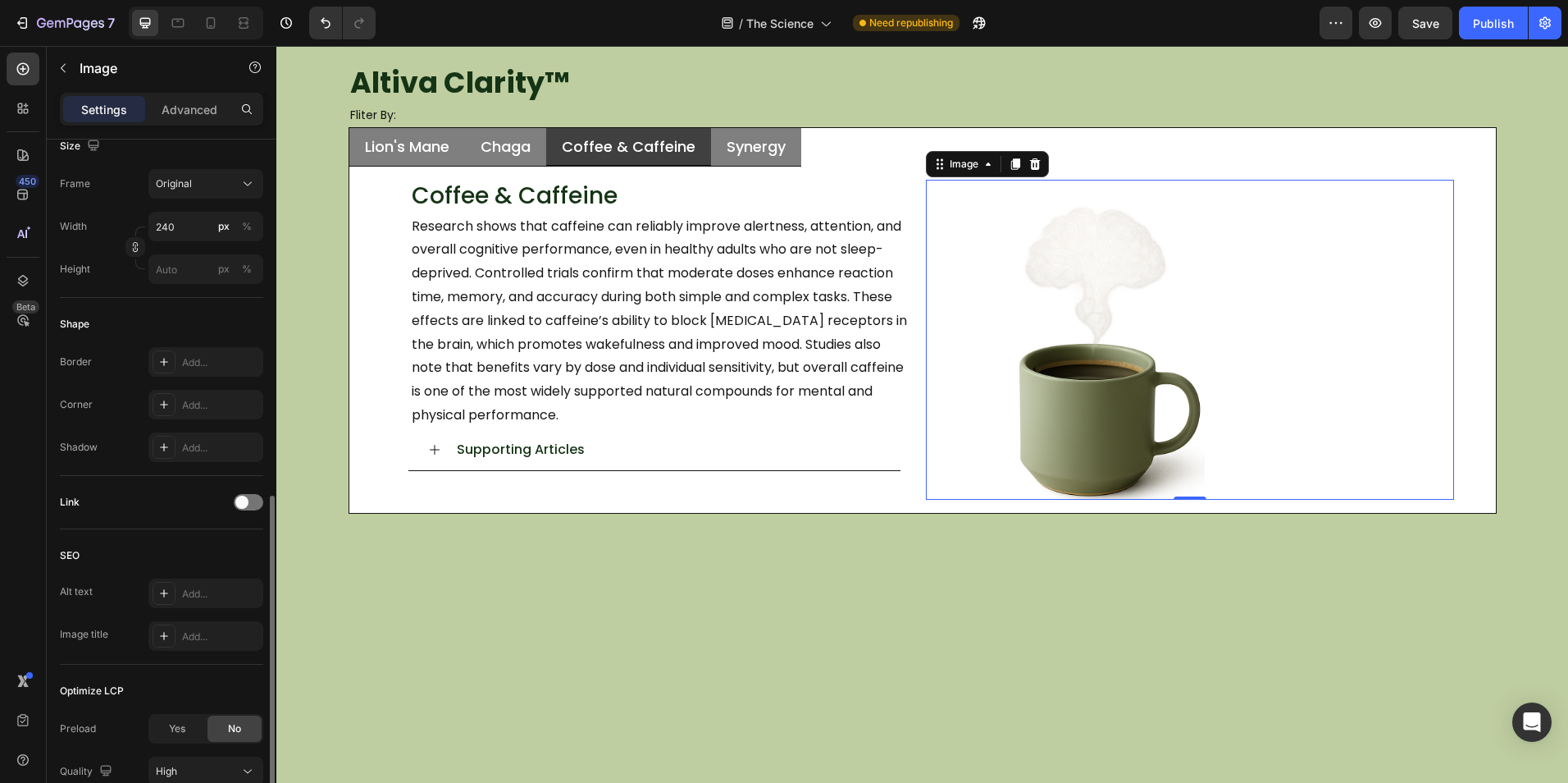
scroll to position [549, 0]
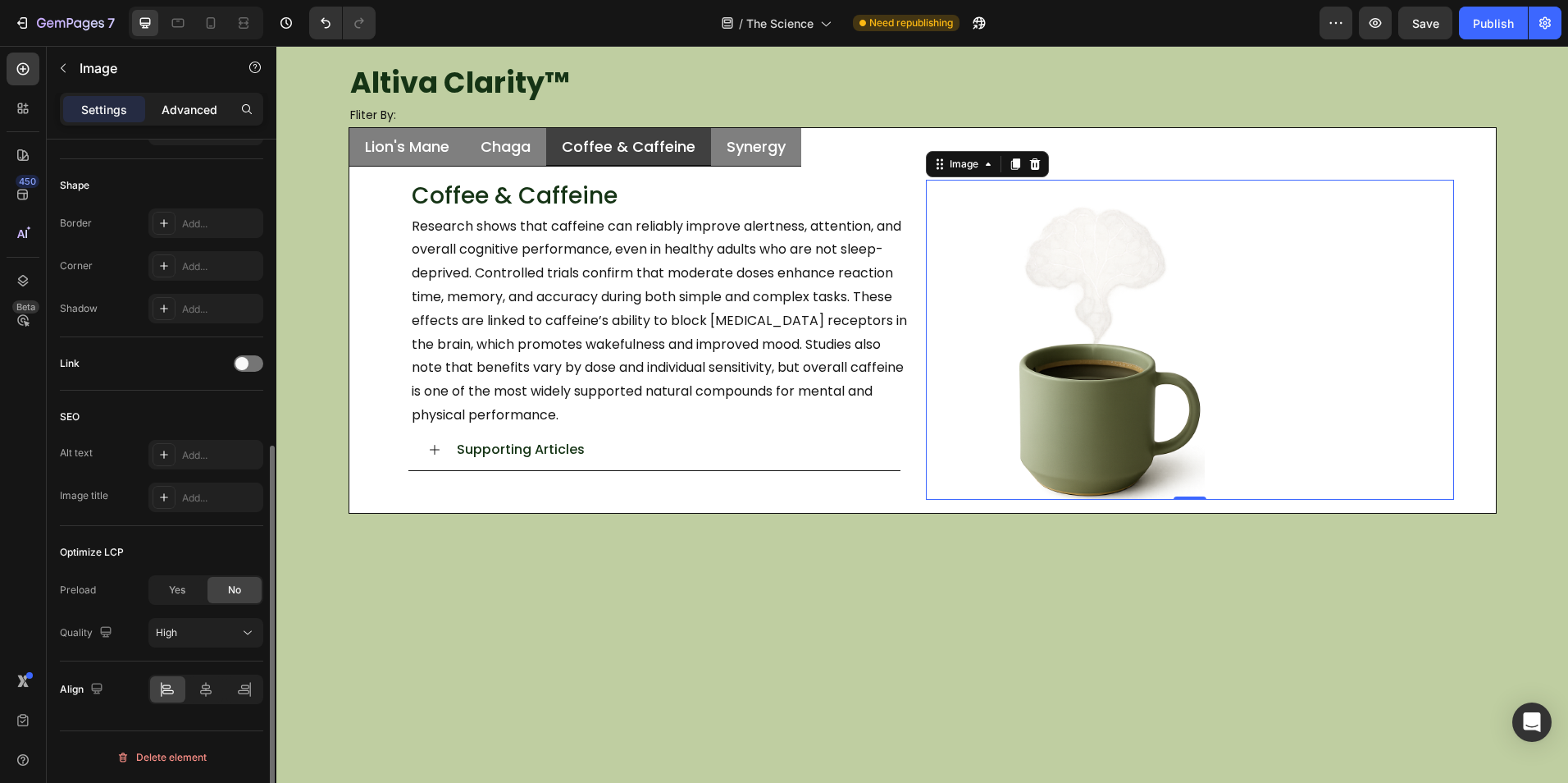
click at [204, 109] on p "Advanced" at bounding box center [189, 109] width 56 height 17
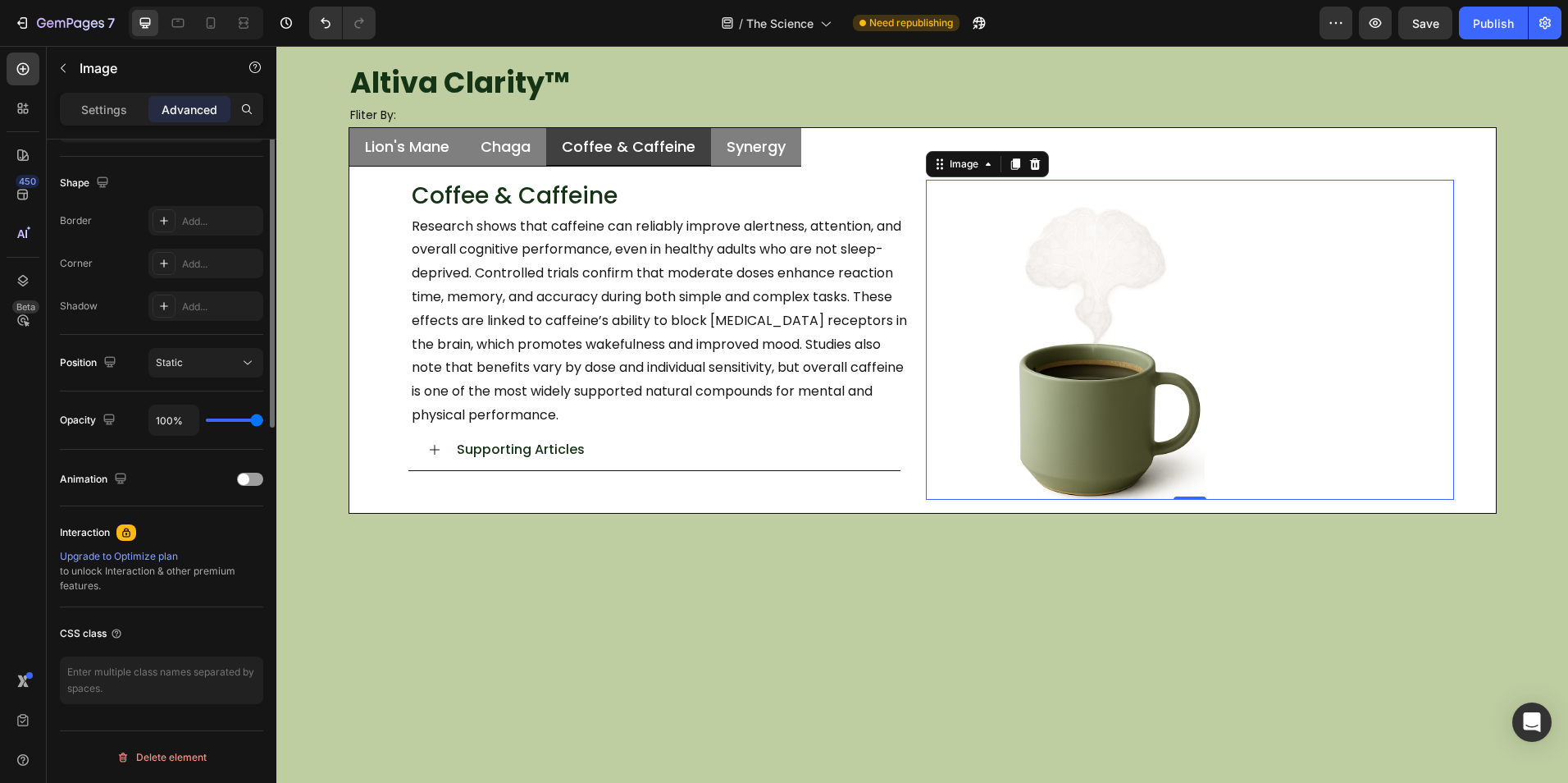
scroll to position [0, 0]
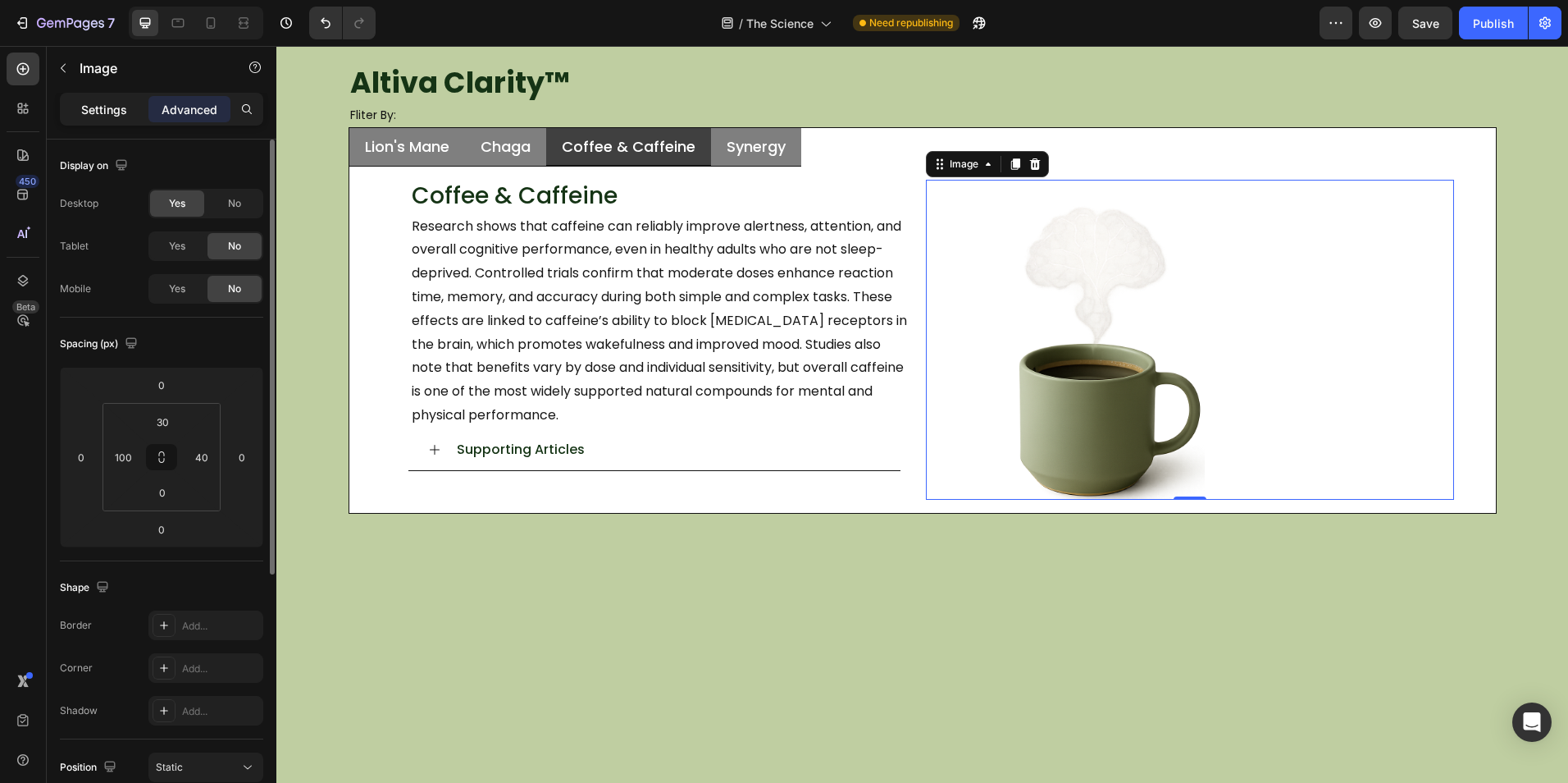
click at [109, 114] on p "Settings" at bounding box center [104, 109] width 46 height 17
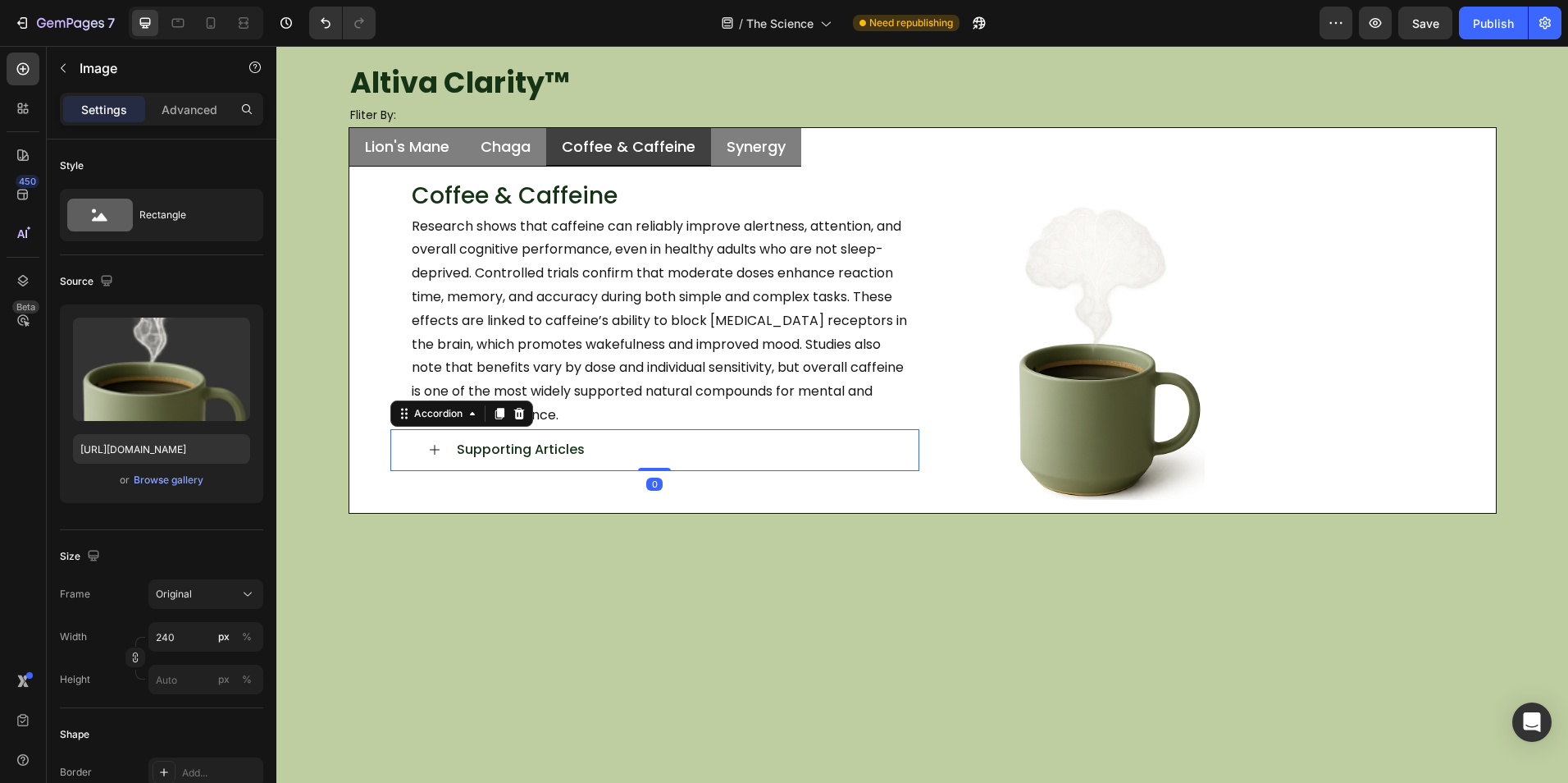
click at [598, 445] on div "Supporting Articles" at bounding box center [668, 450] width 427 height 29
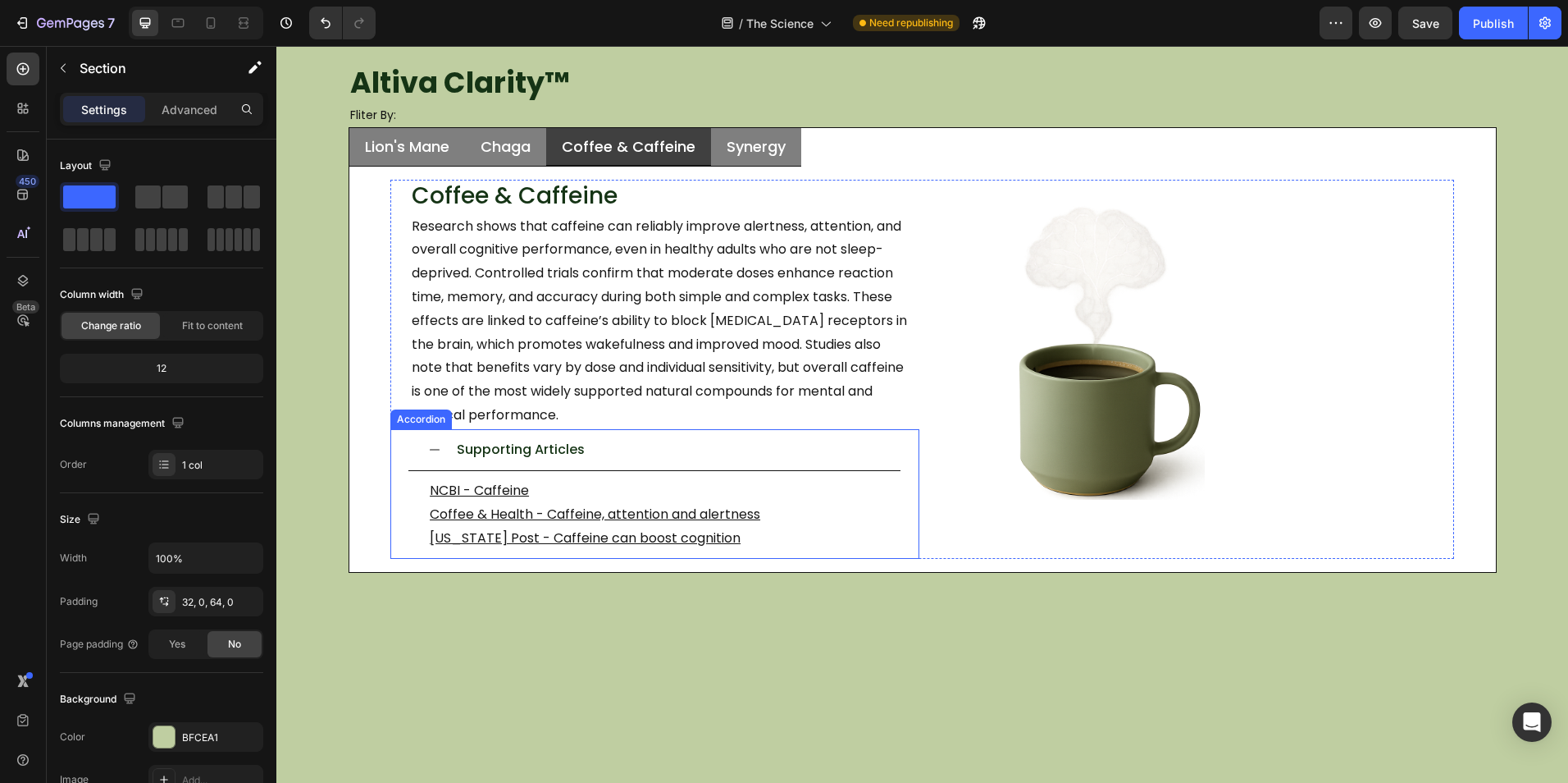
click at [709, 455] on div "Supporting Articles" at bounding box center [668, 450] width 427 height 29
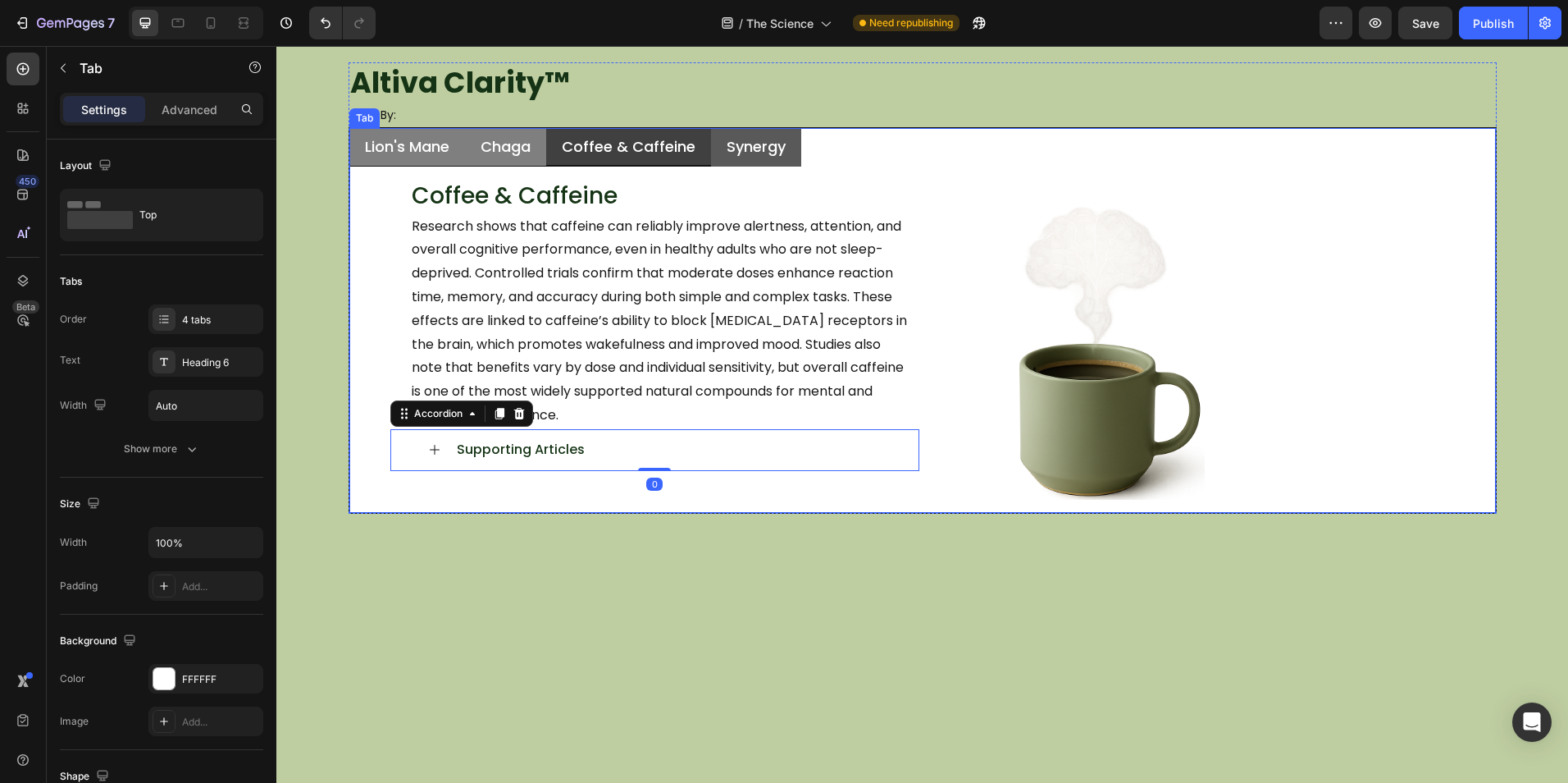
click at [789, 154] on li "Synergy" at bounding box center [756, 147] width 90 height 39
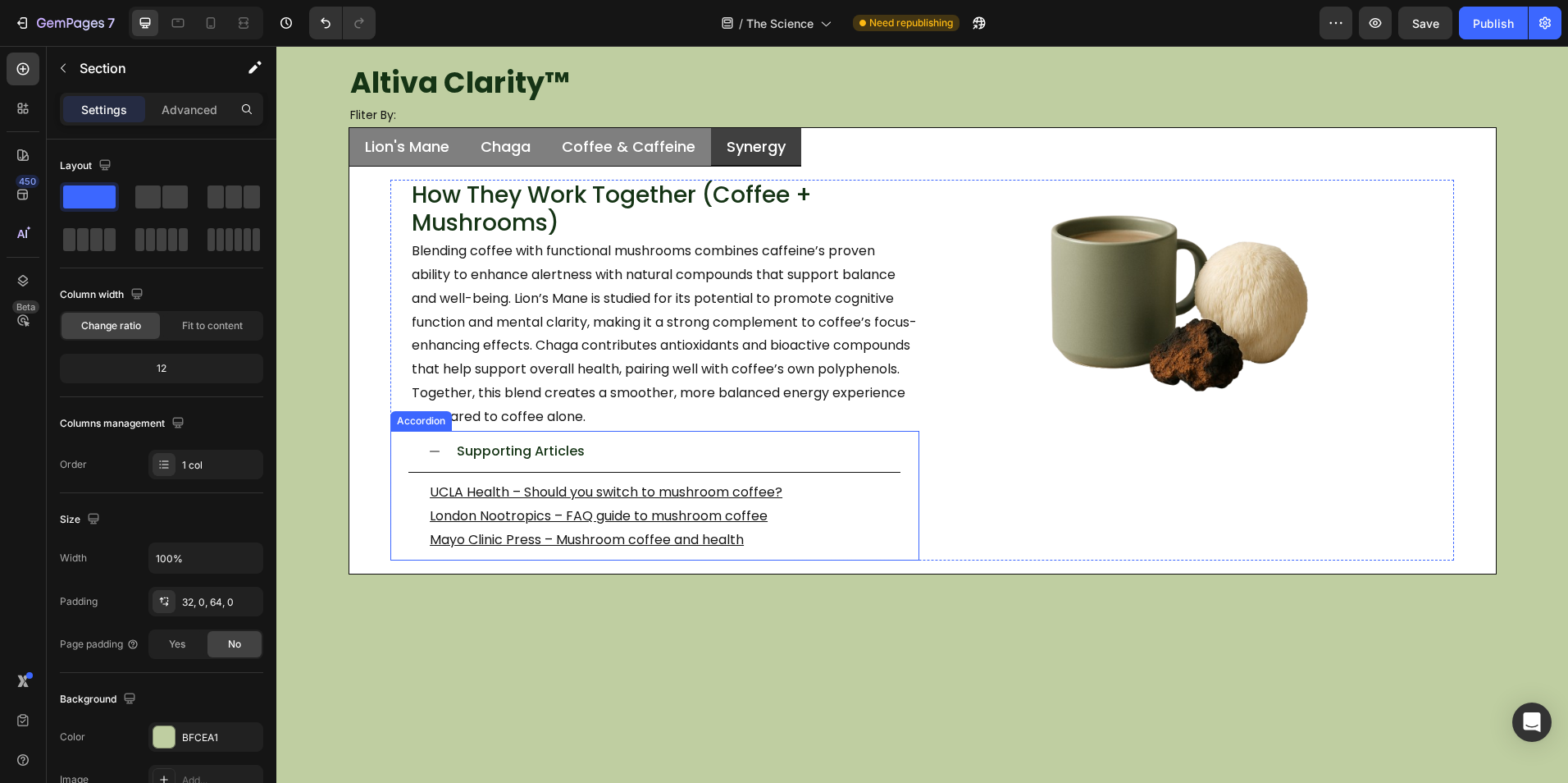
click at [672, 458] on div "Supporting Articles" at bounding box center [668, 451] width 427 height 29
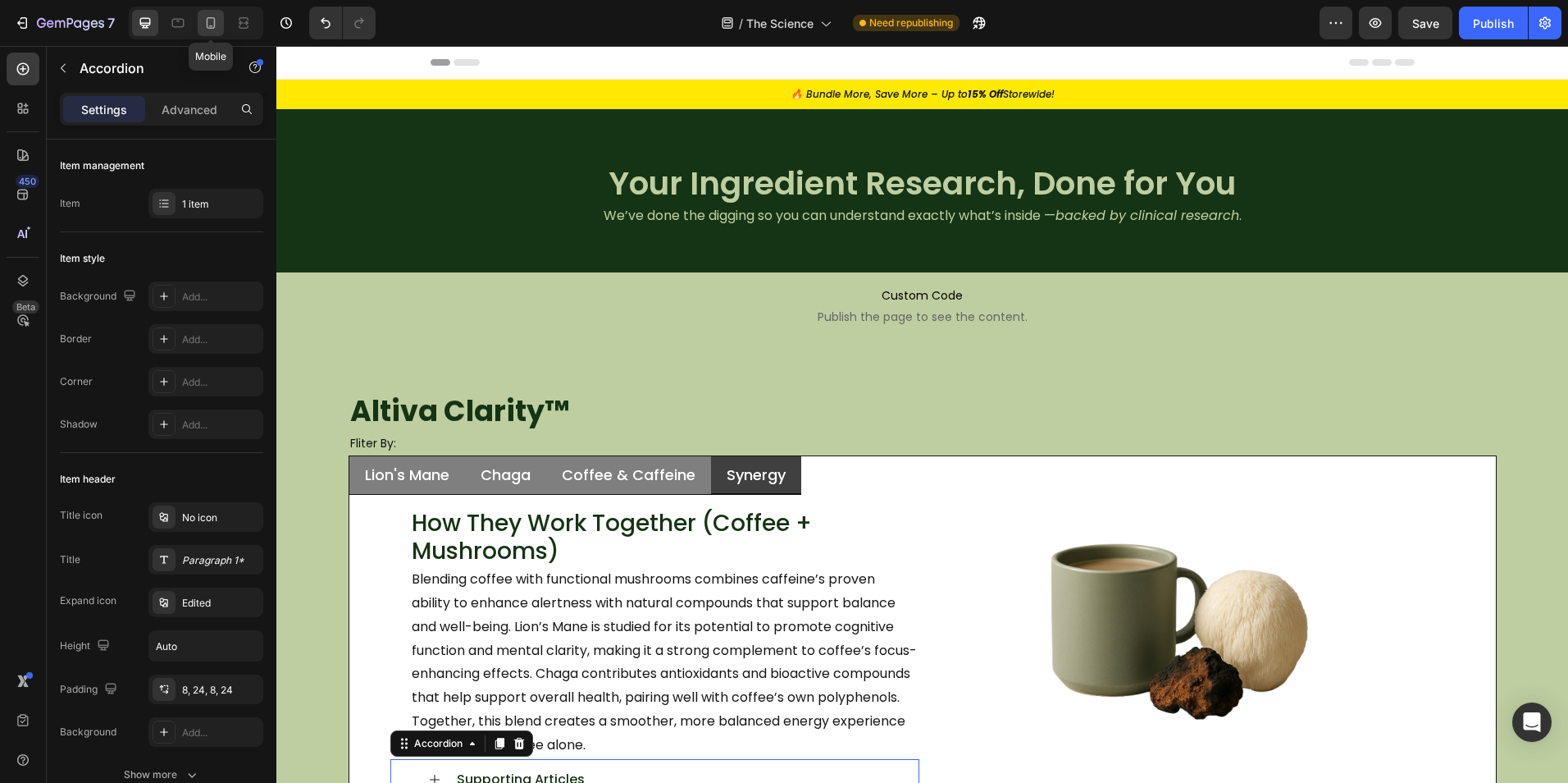
click at [214, 18] on icon at bounding box center [210, 23] width 16 height 16
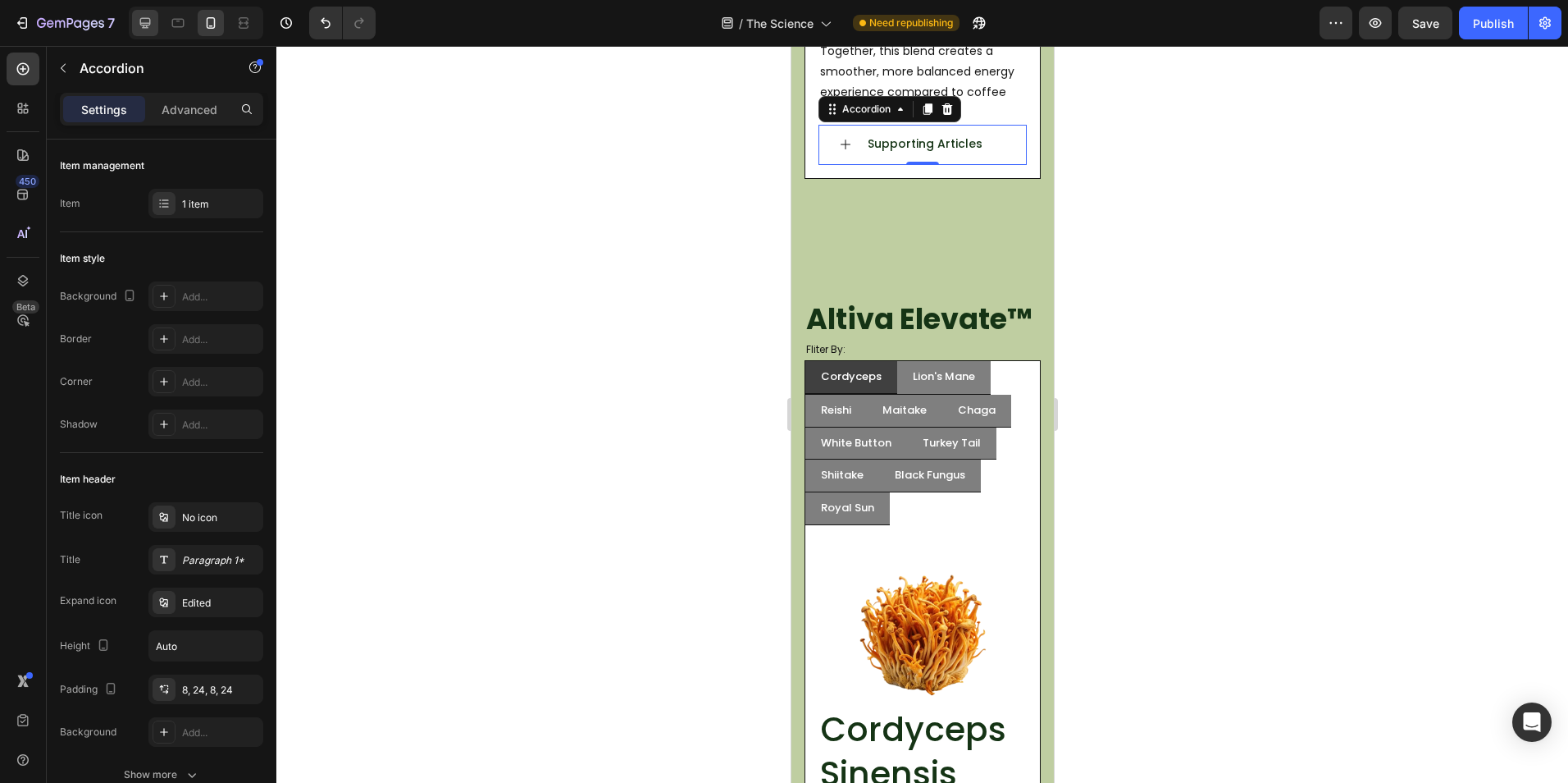
click at [155, 25] on div at bounding box center [145, 23] width 26 height 26
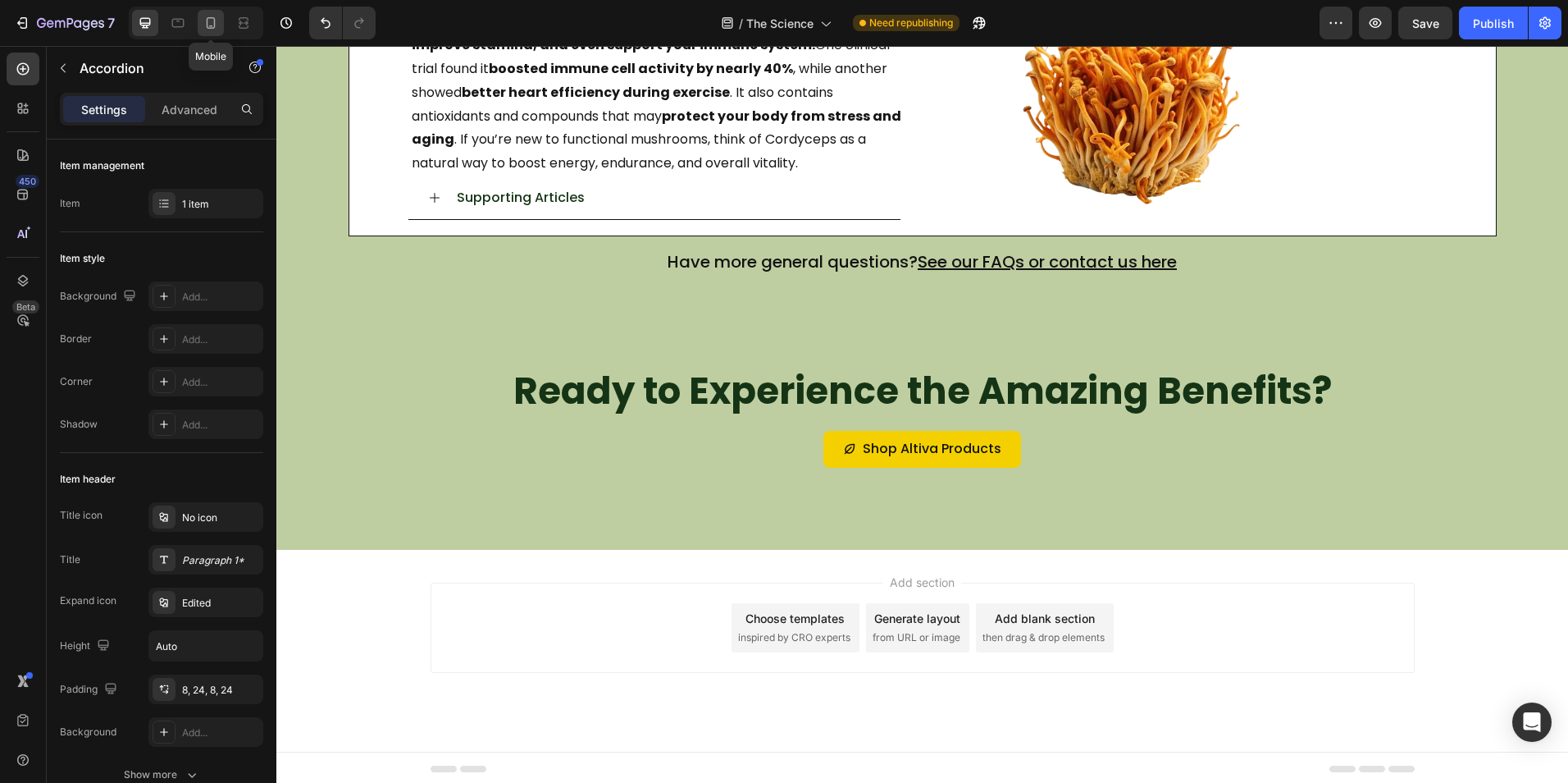
click at [210, 24] on icon at bounding box center [210, 23] width 16 height 16
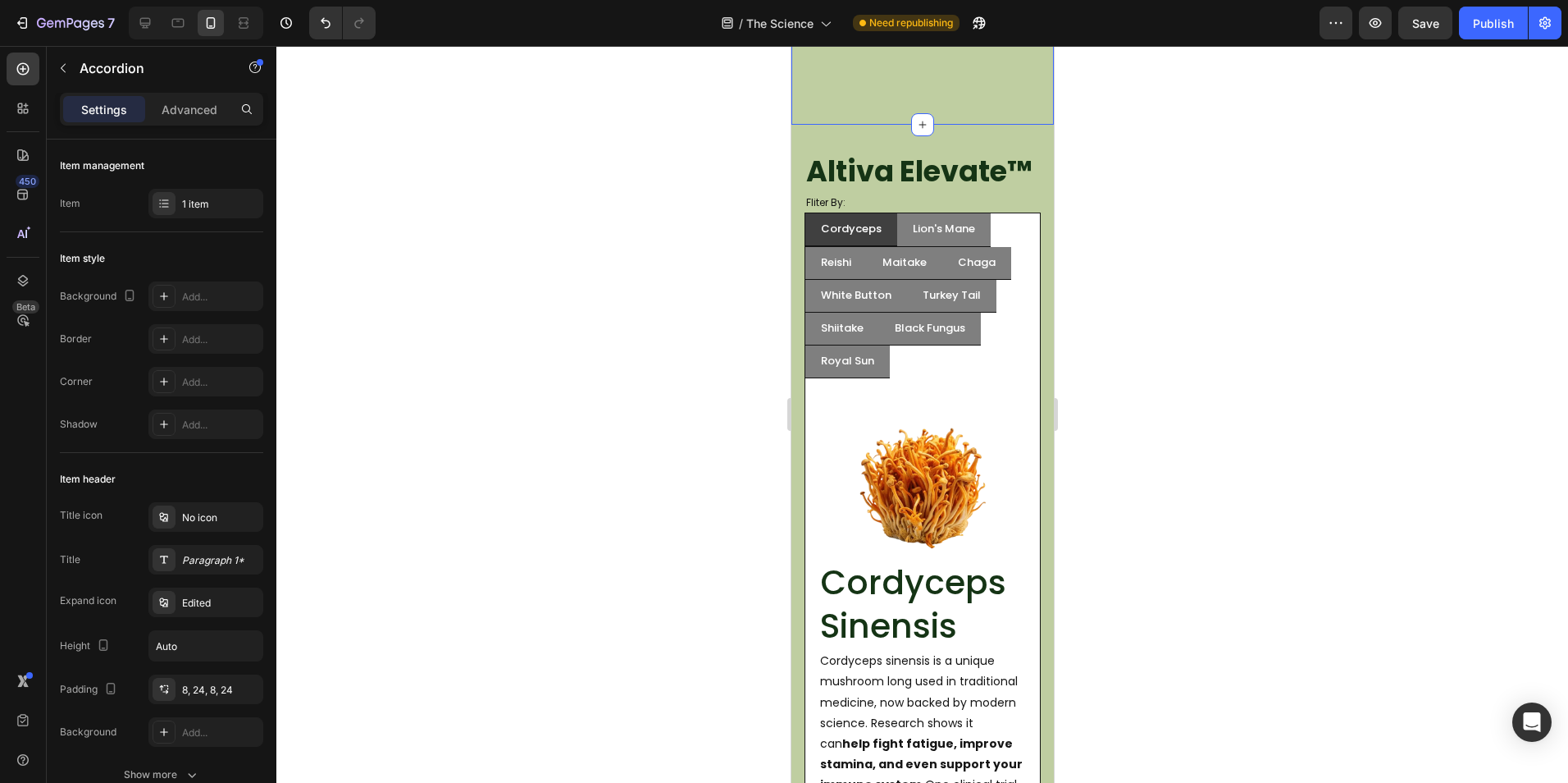
scroll to position [1316, 0]
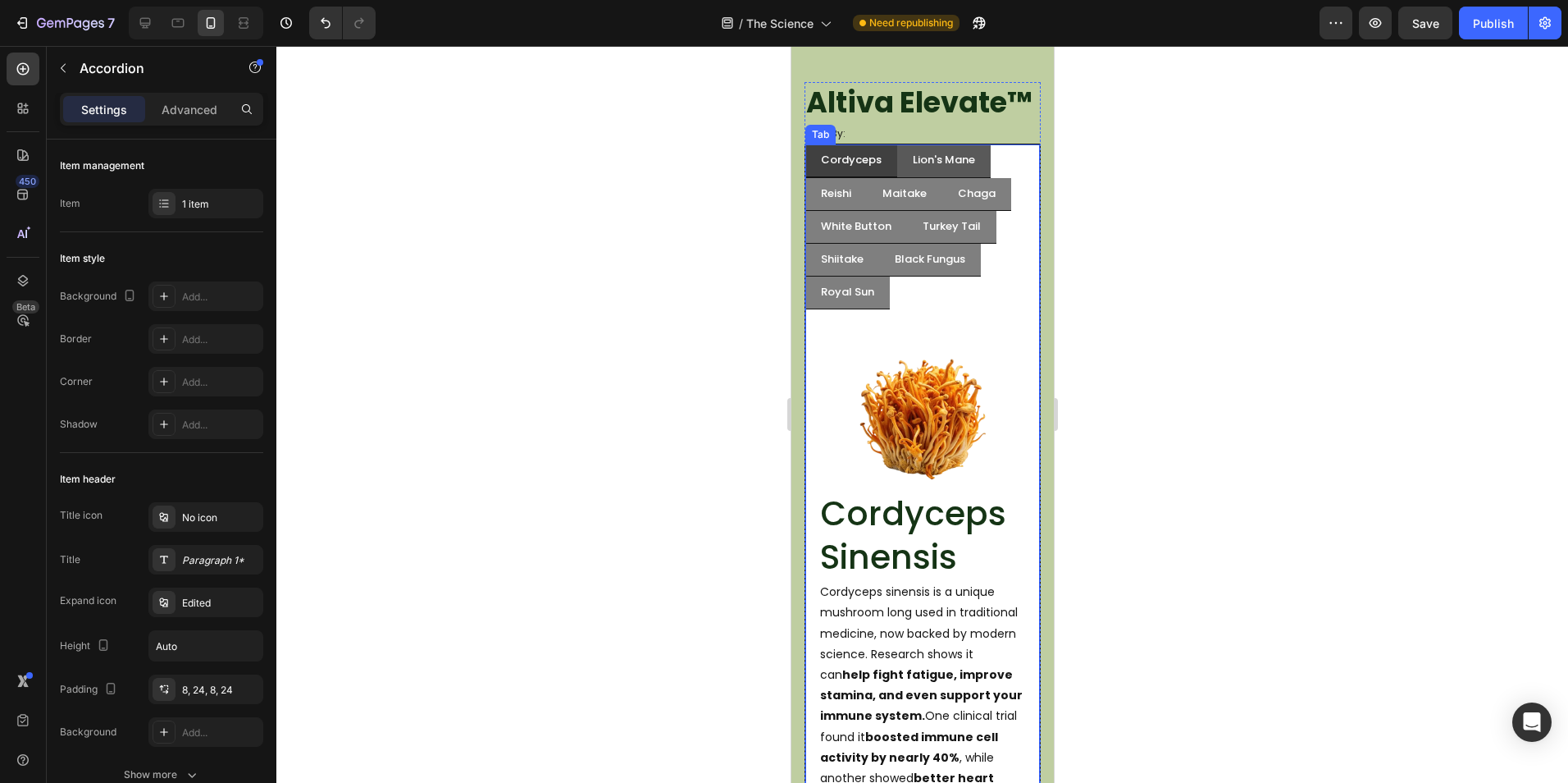
click at [956, 178] on li "Lion's Mane" at bounding box center [943, 162] width 94 height 34
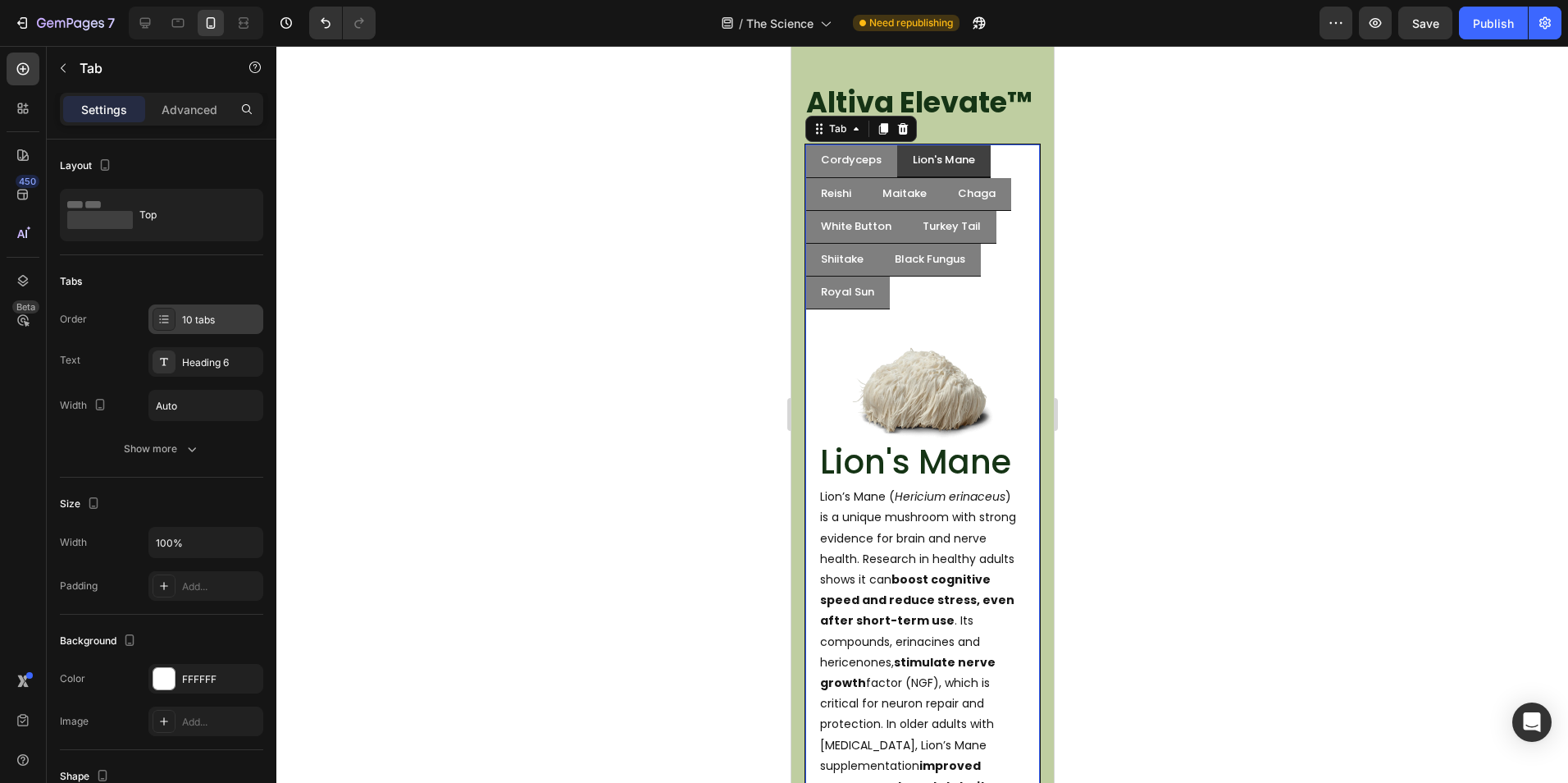
click at [191, 318] on div "10 tabs" at bounding box center [220, 319] width 77 height 15
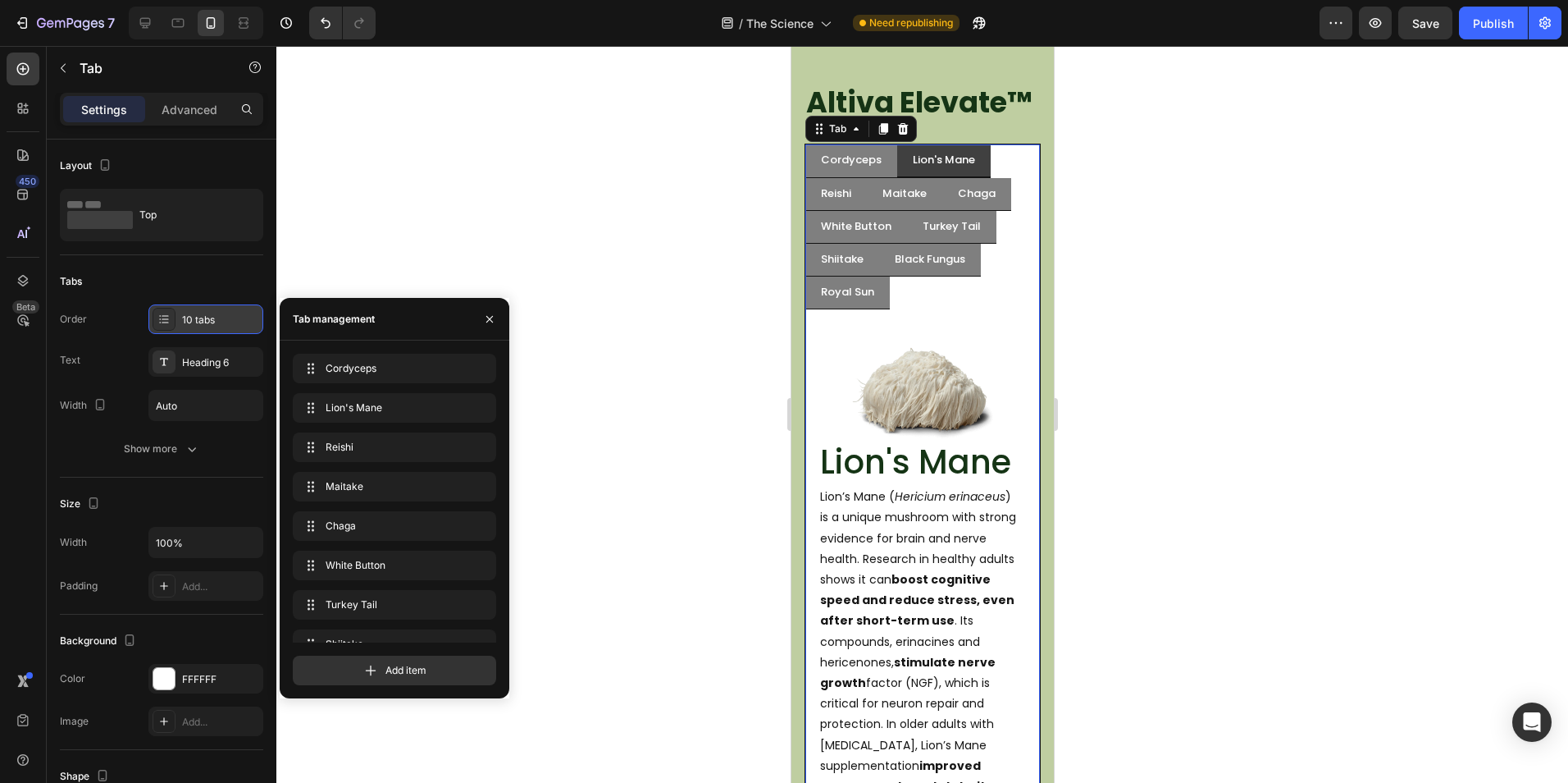
click at [191, 318] on div "10 tabs" at bounding box center [220, 319] width 77 height 15
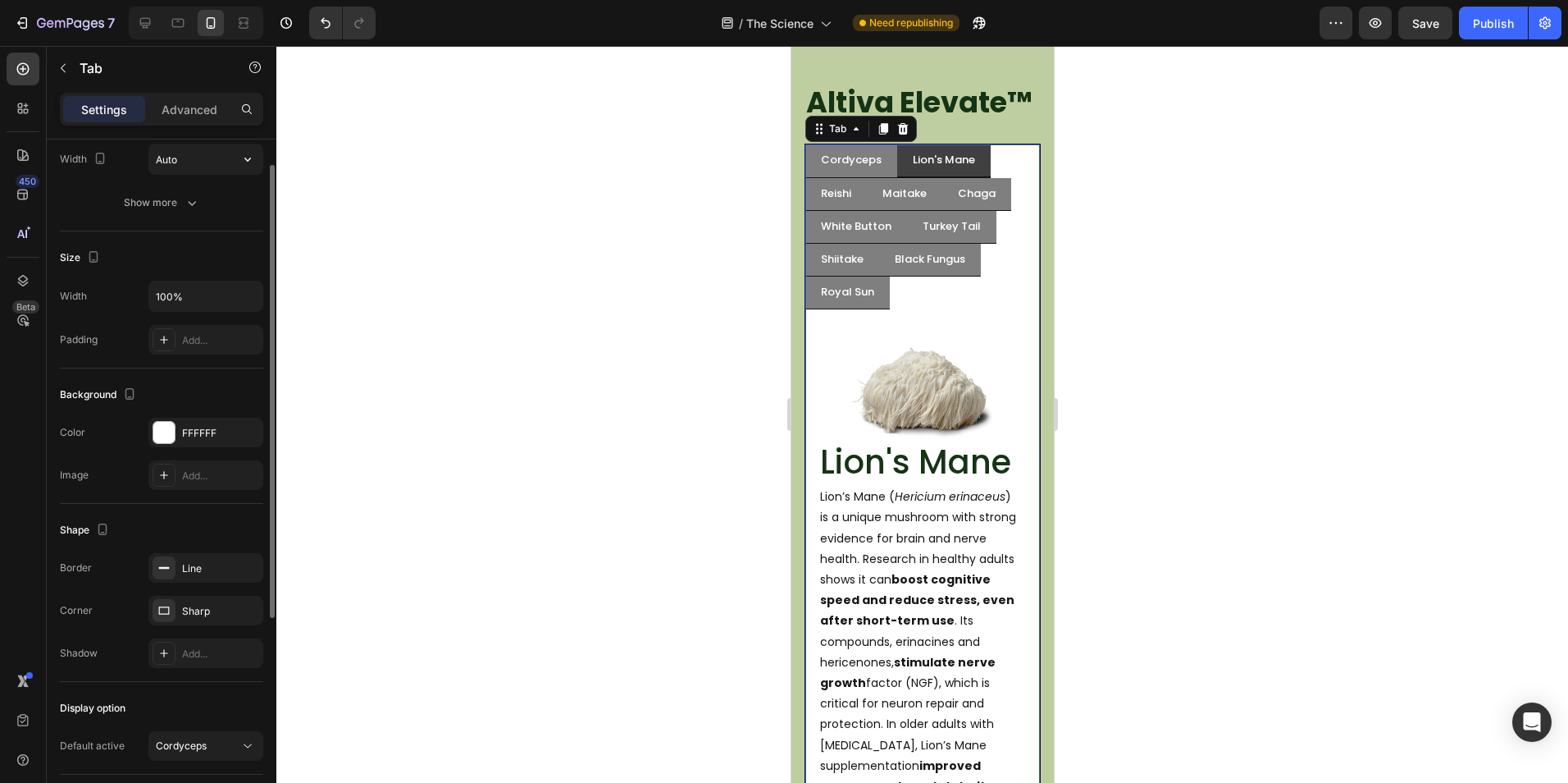
scroll to position [82, 0]
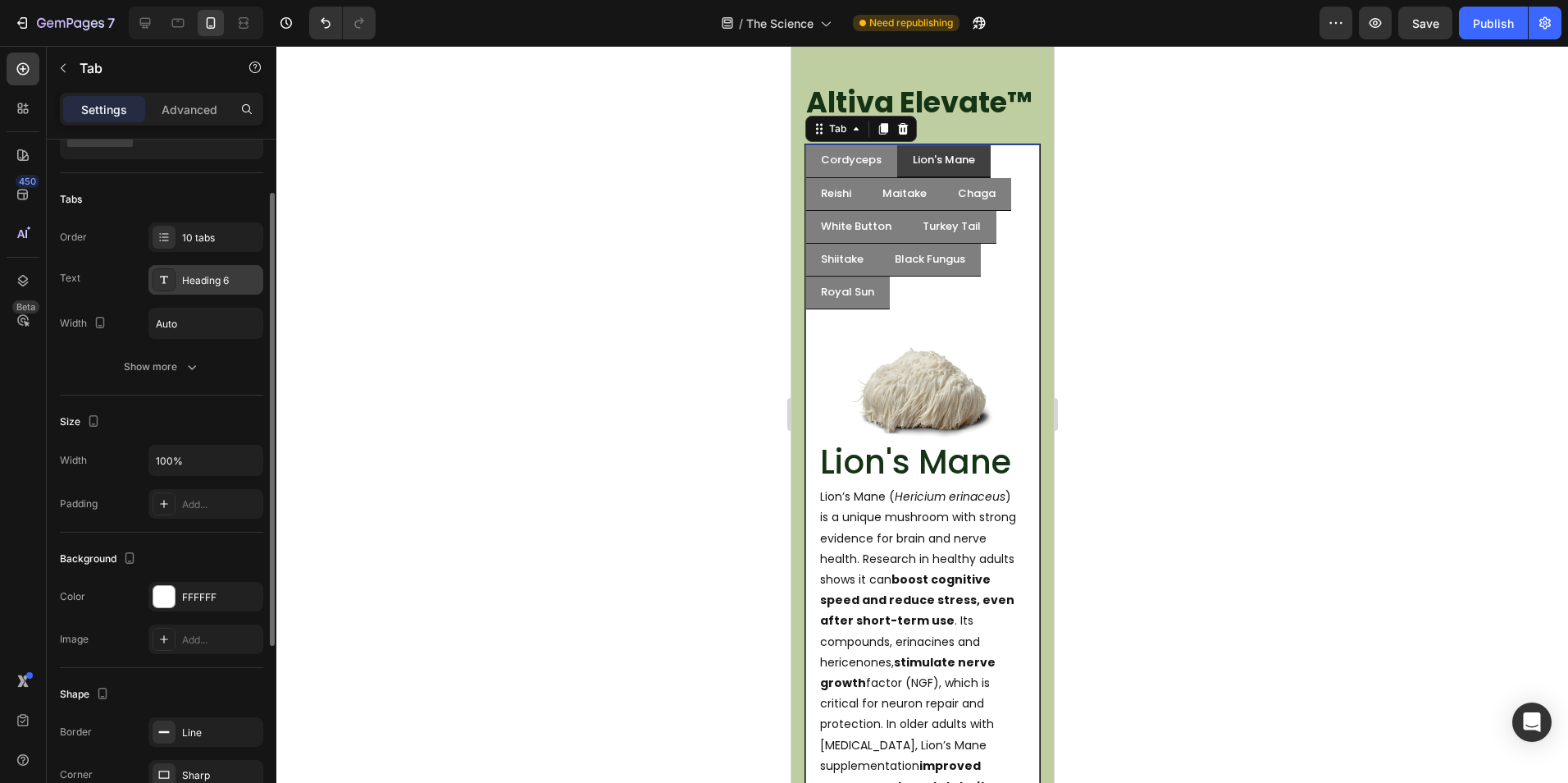
click at [200, 291] on div "Heading 6" at bounding box center [205, 280] width 115 height 30
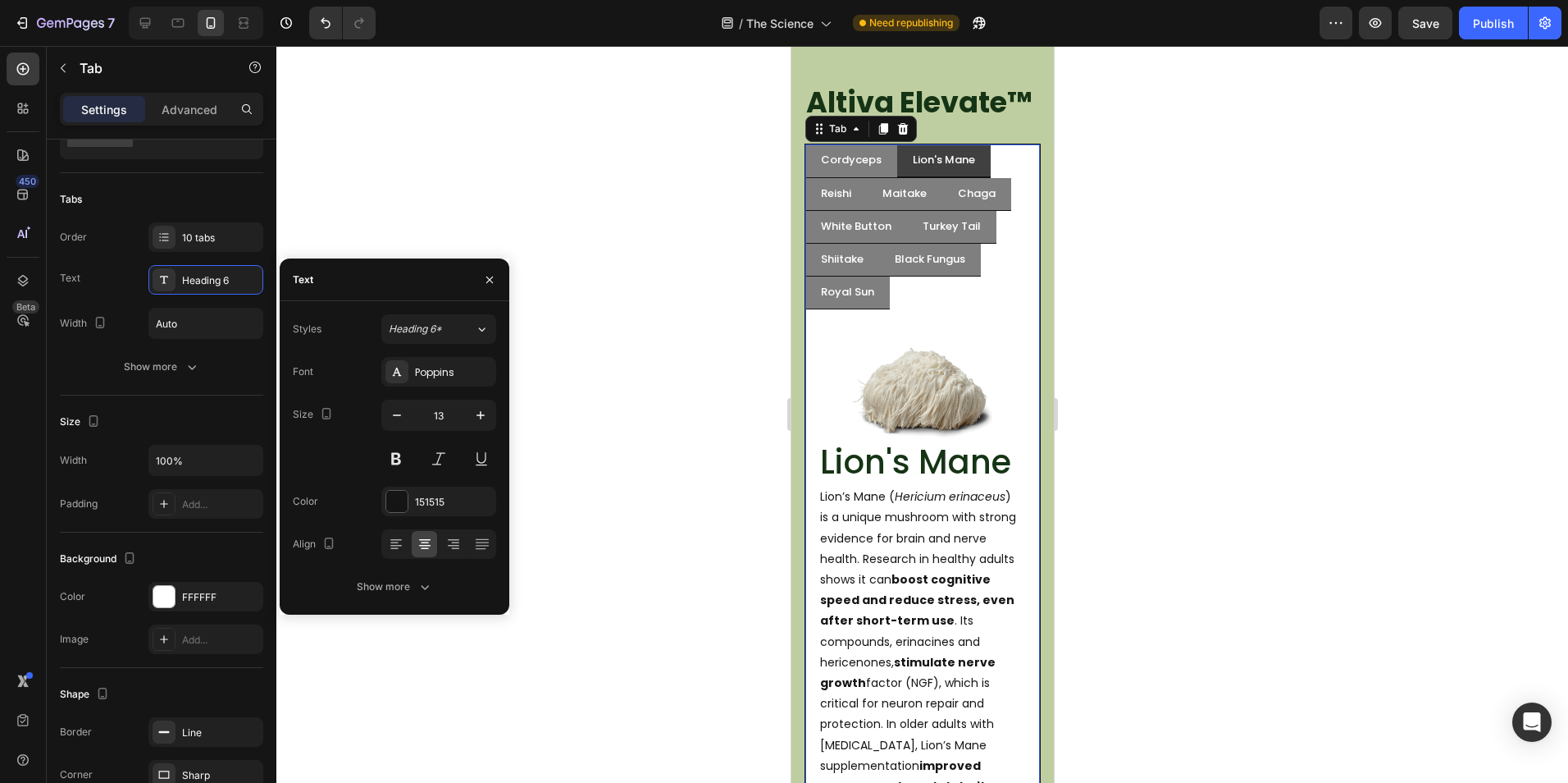
click at [676, 273] on div at bounding box center [921, 414] width 1291 height 737
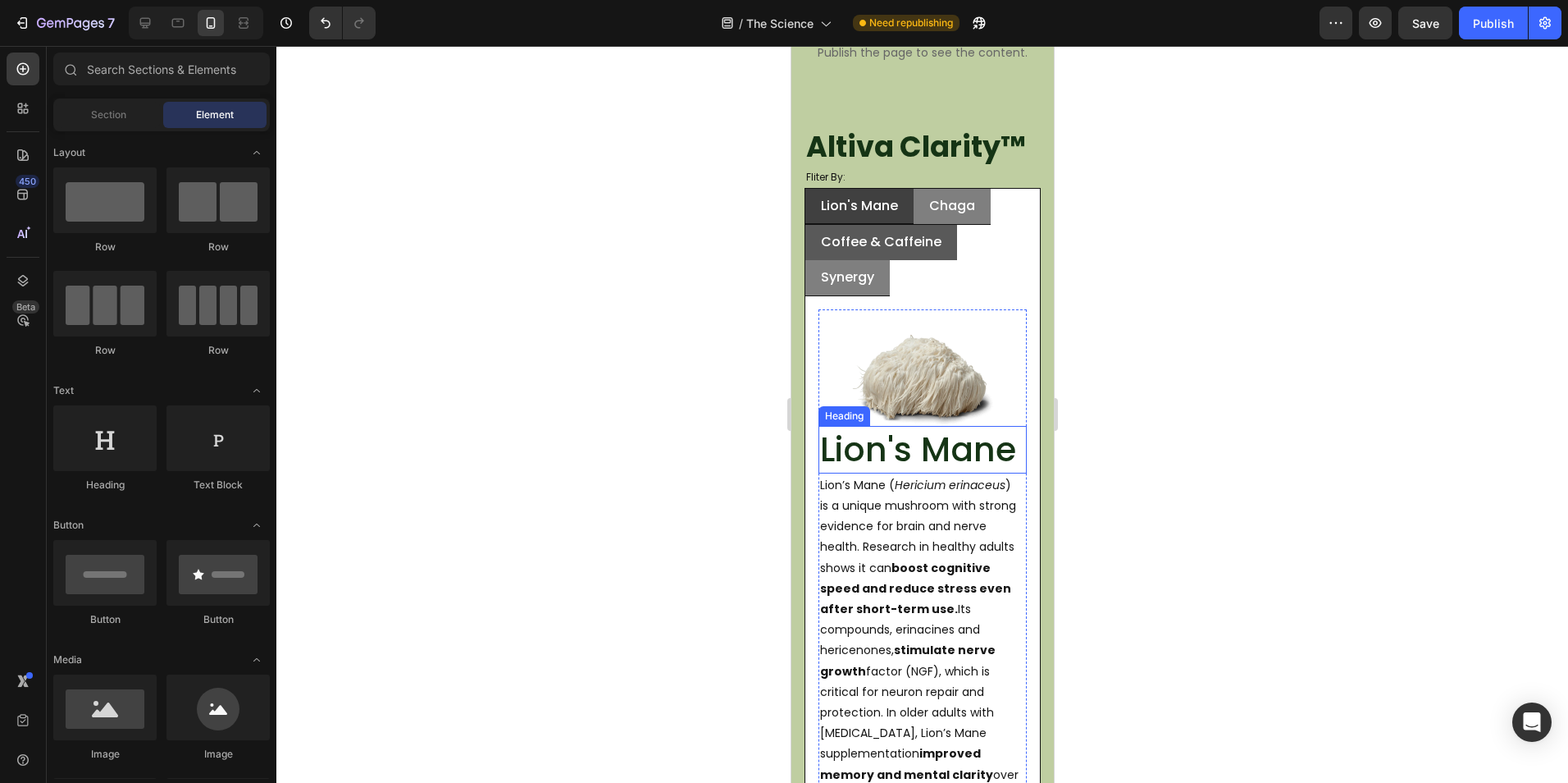
scroll to position [331, 0]
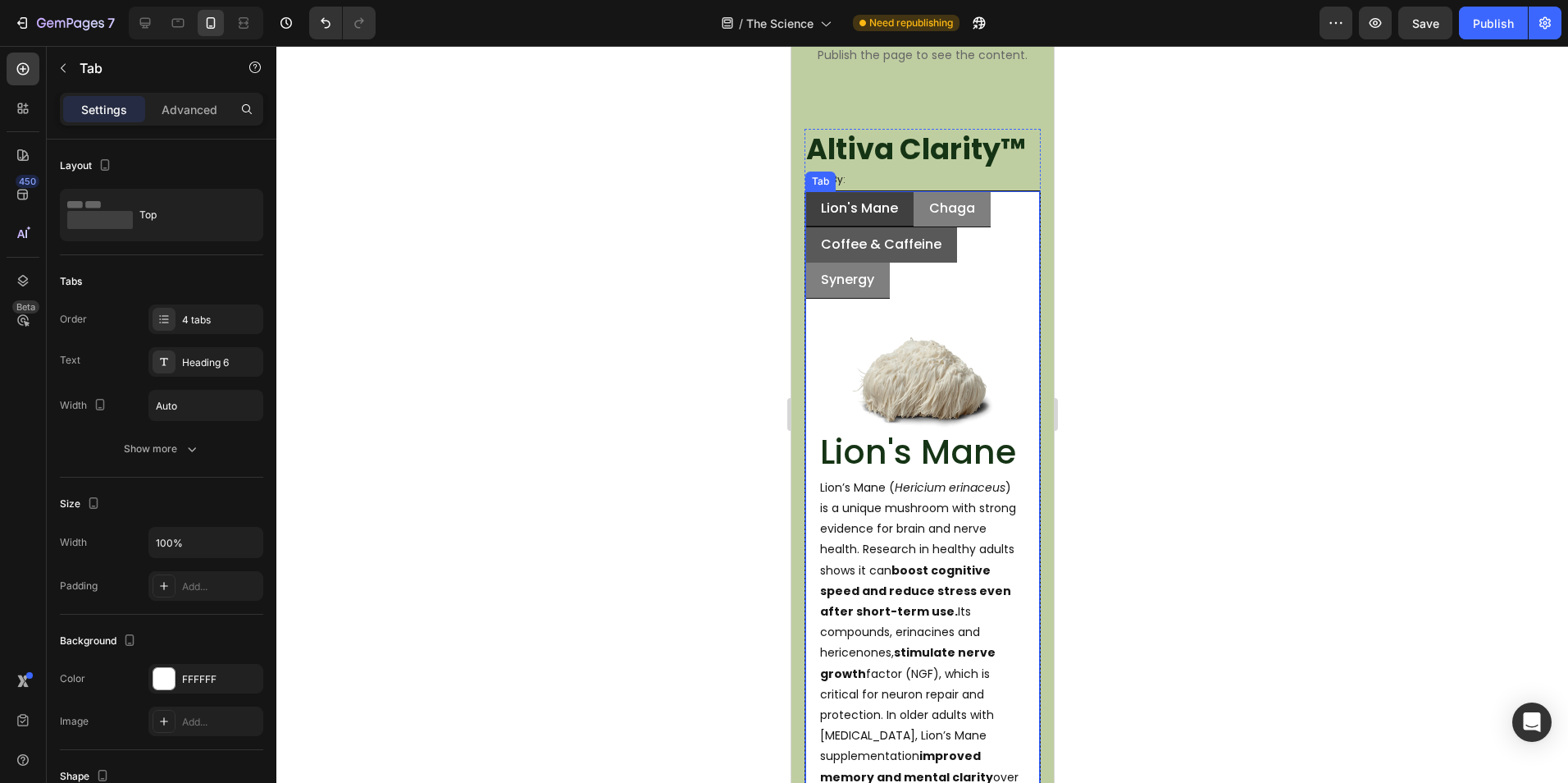
click at [932, 248] on p "Coffee & Caffeine" at bounding box center [879, 244] width 121 height 17
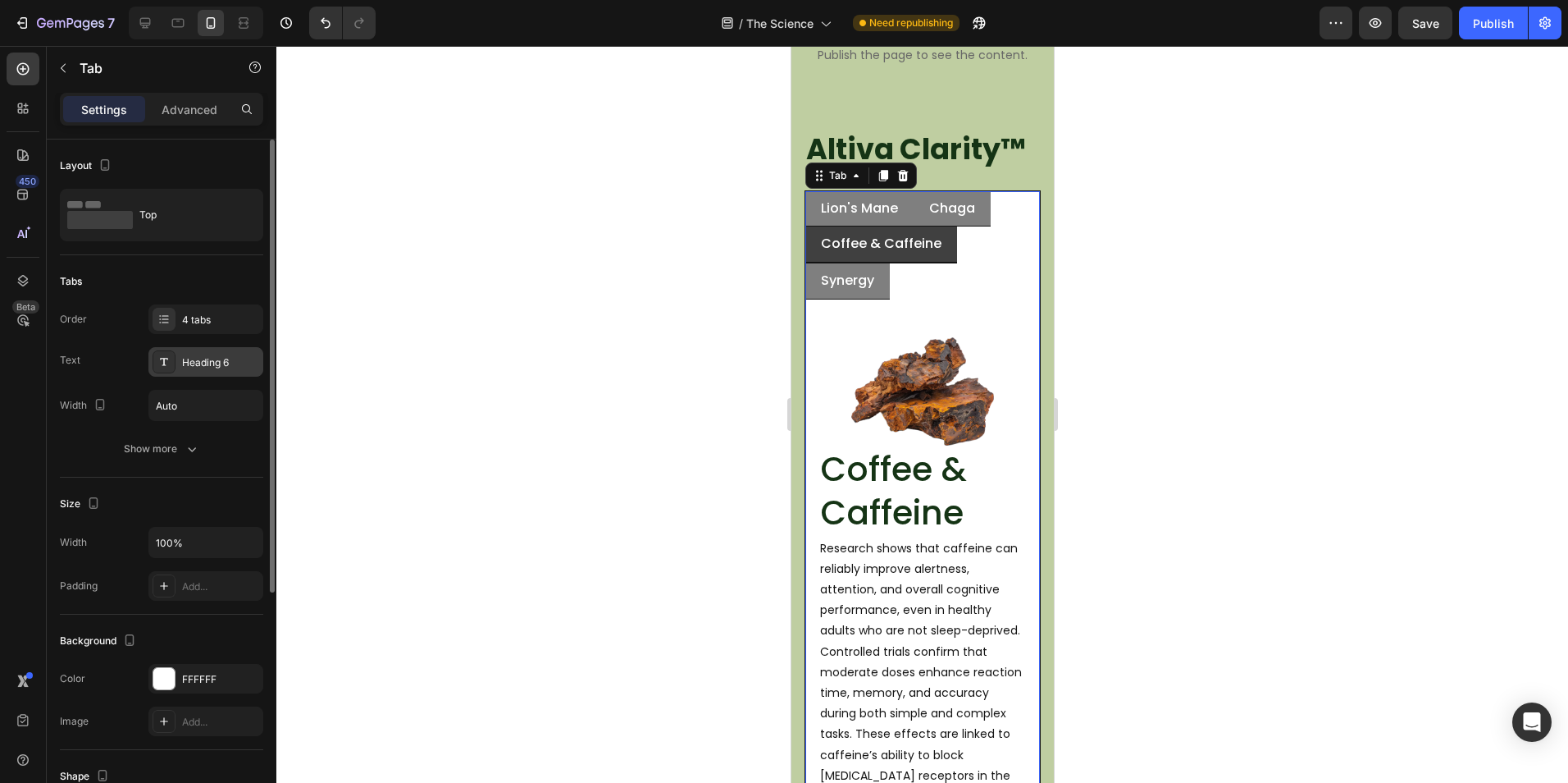
click at [200, 353] on div "Heading 6" at bounding box center [205, 362] width 115 height 30
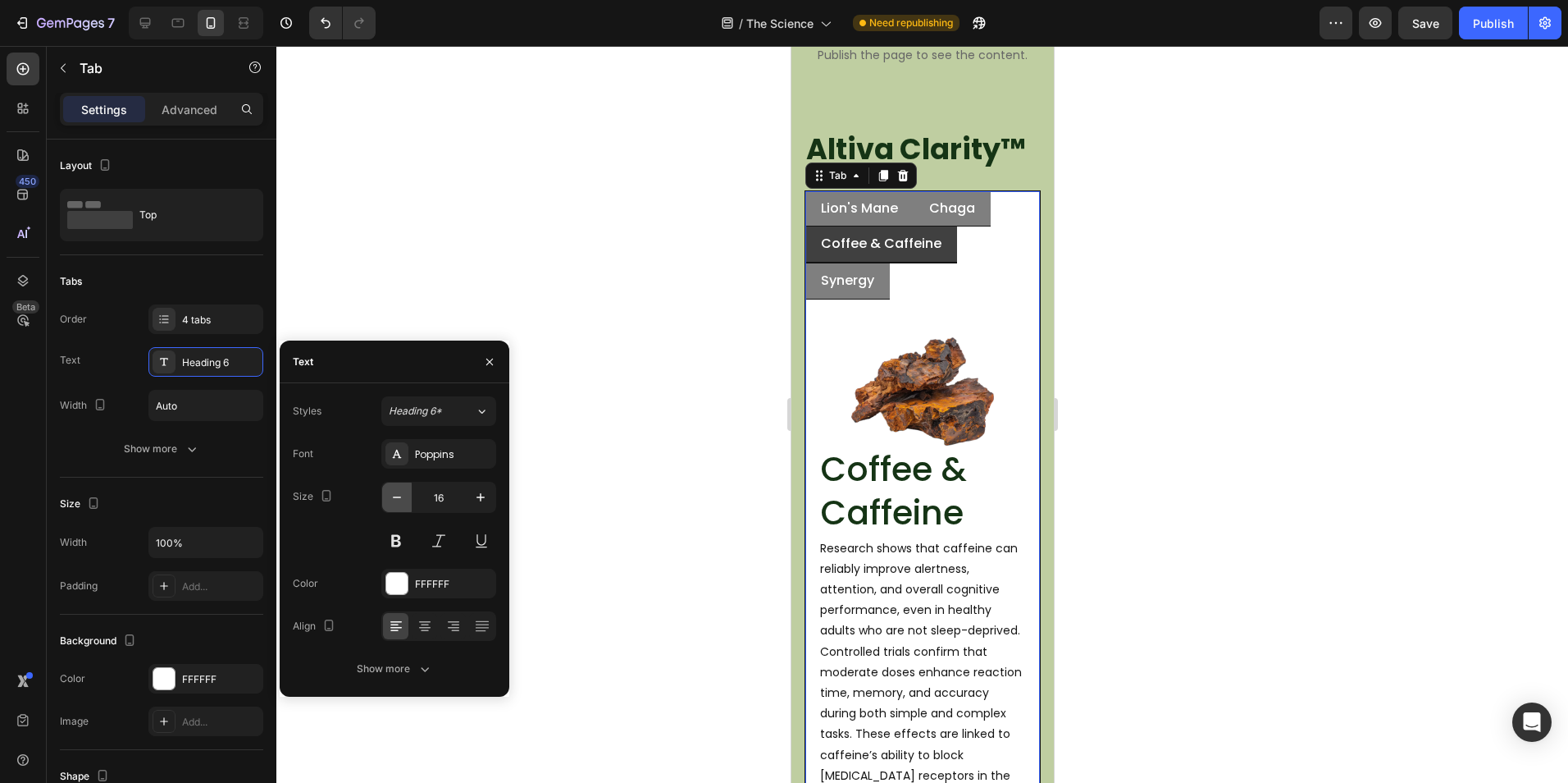
click at [388, 492] on button "button" at bounding box center [397, 498] width 30 height 30
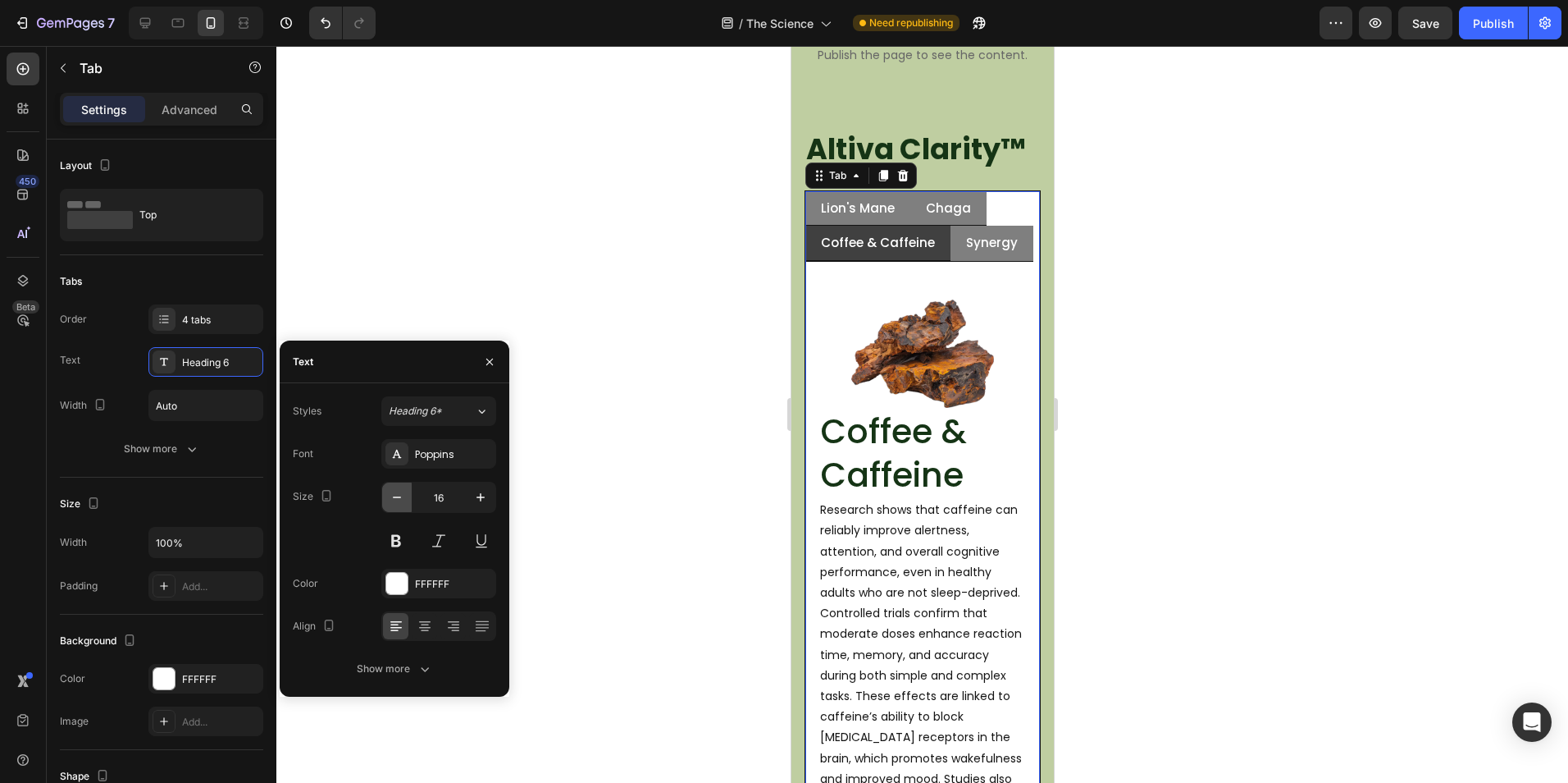
click at [388, 492] on button "button" at bounding box center [397, 498] width 30 height 30
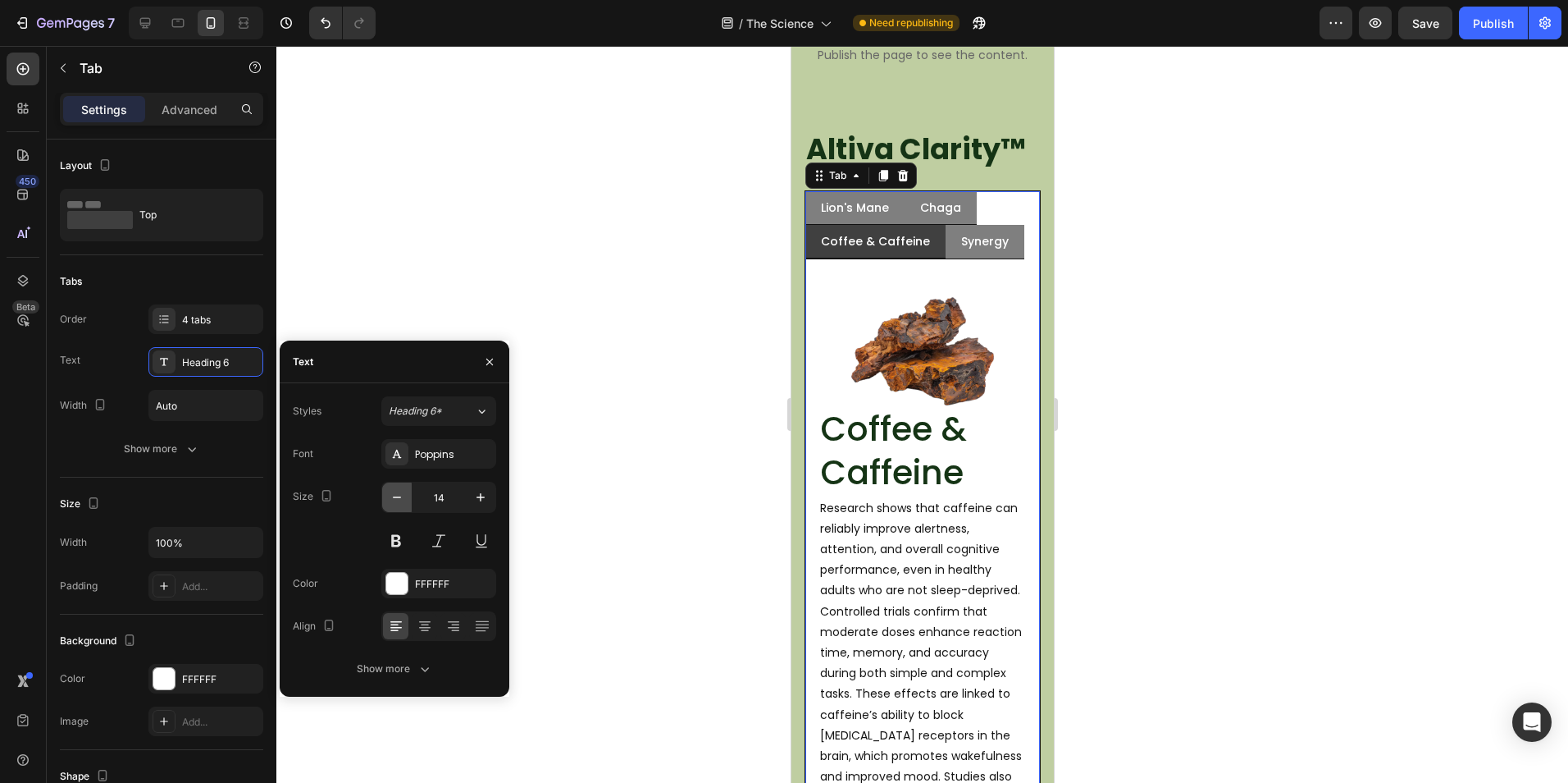
click at [391, 492] on icon "button" at bounding box center [397, 497] width 16 height 16
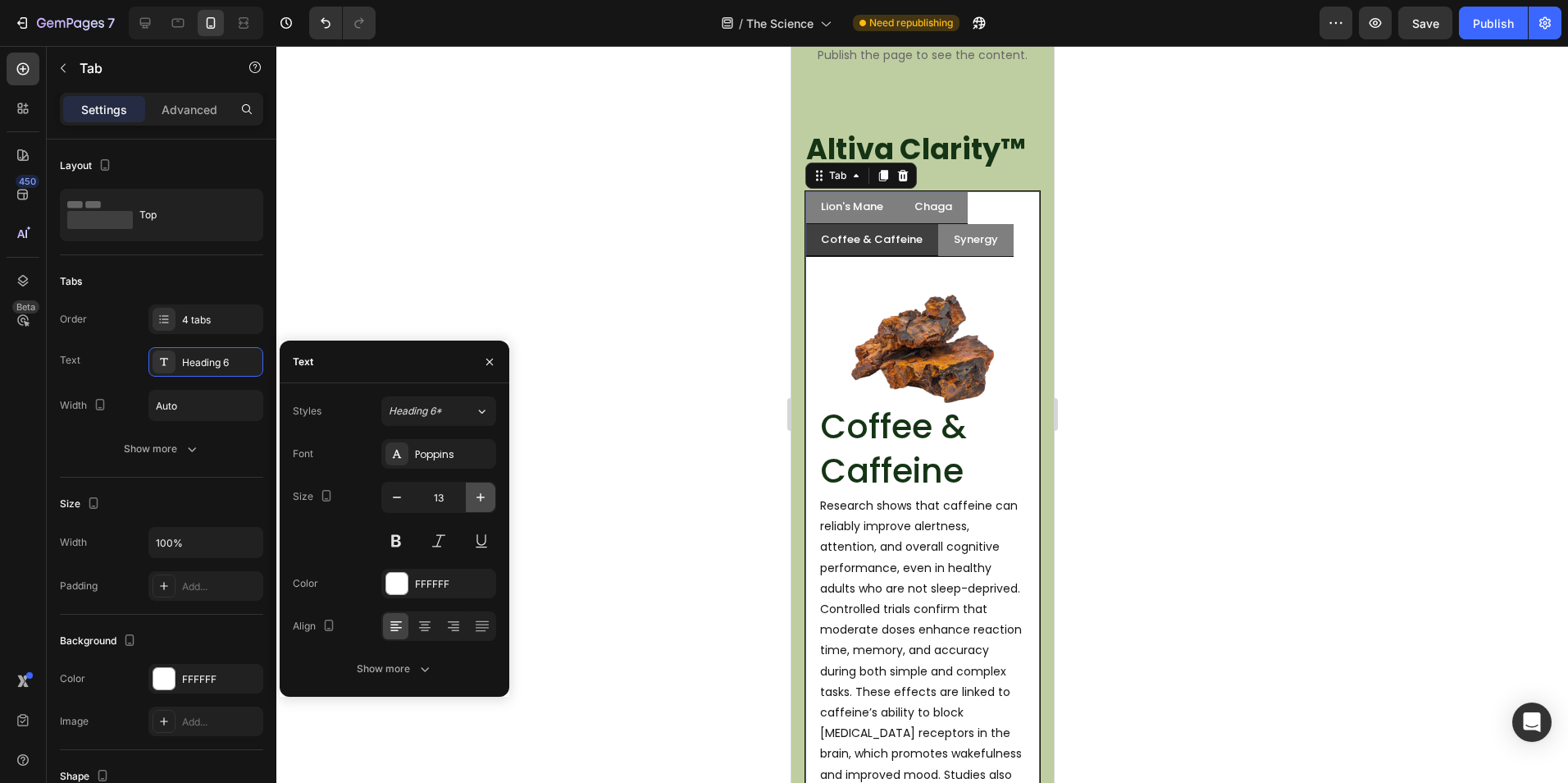
click at [476, 492] on icon "button" at bounding box center [480, 497] width 16 height 16
type input "15"
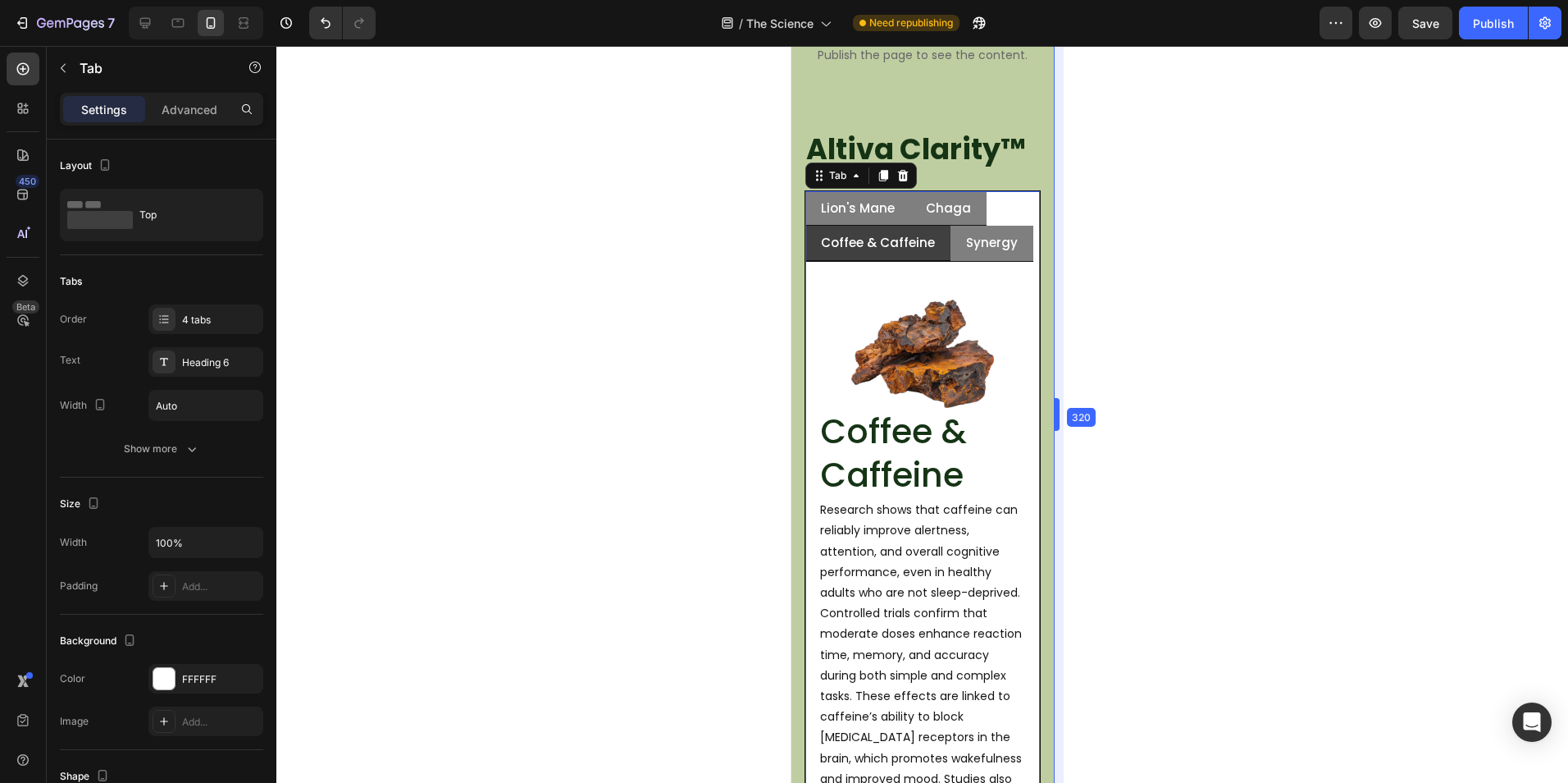
drag, startPoint x: 1060, startPoint y: 417, endPoint x: 154, endPoint y: 411, distance: 906.0
click at [1002, 253] on div "Synergy" at bounding box center [991, 243] width 57 height 23
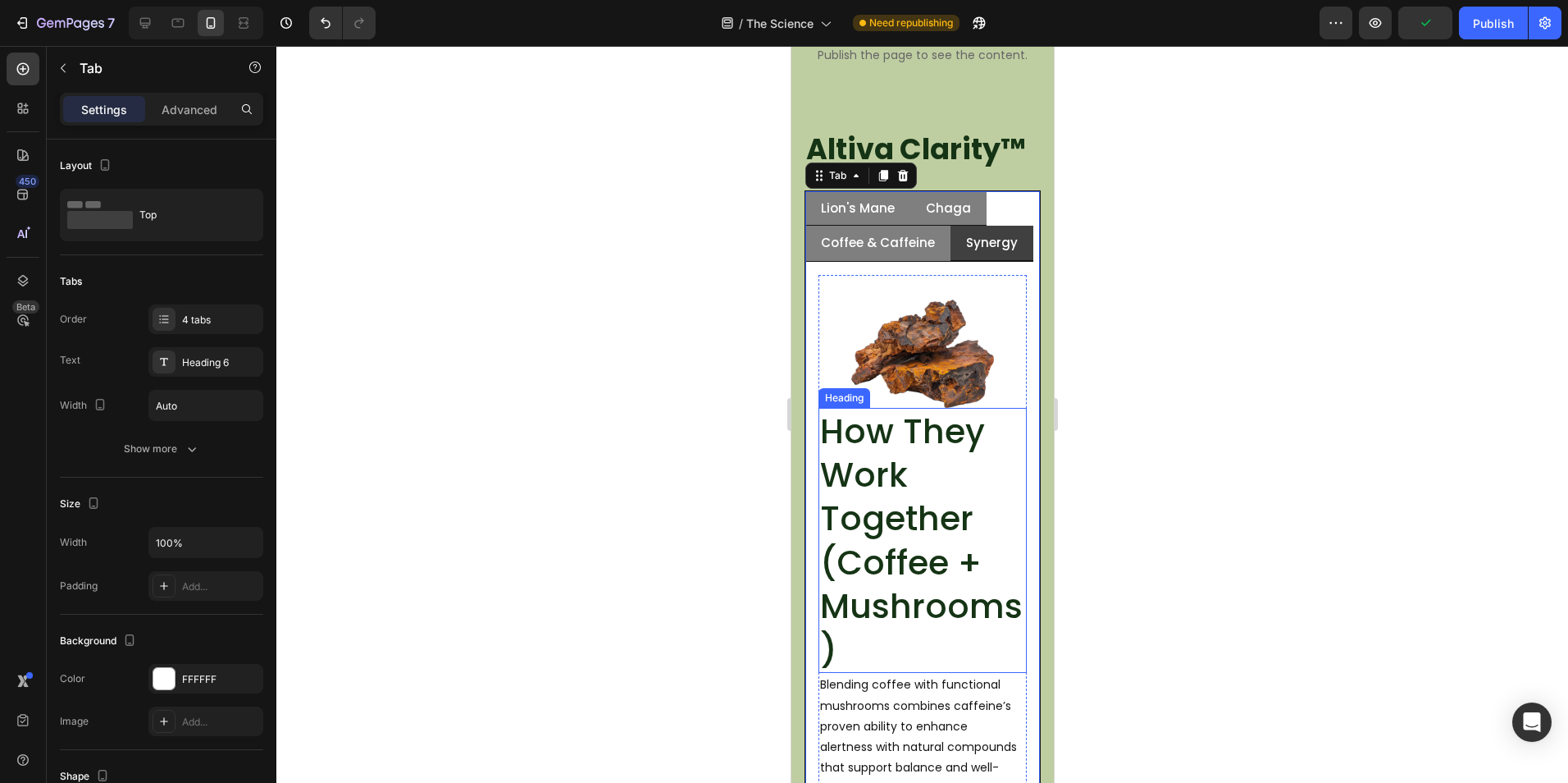
click at [885, 436] on h2 "How They Work Together (Coffee + Mushrooms)" at bounding box center [921, 541] width 208 height 265
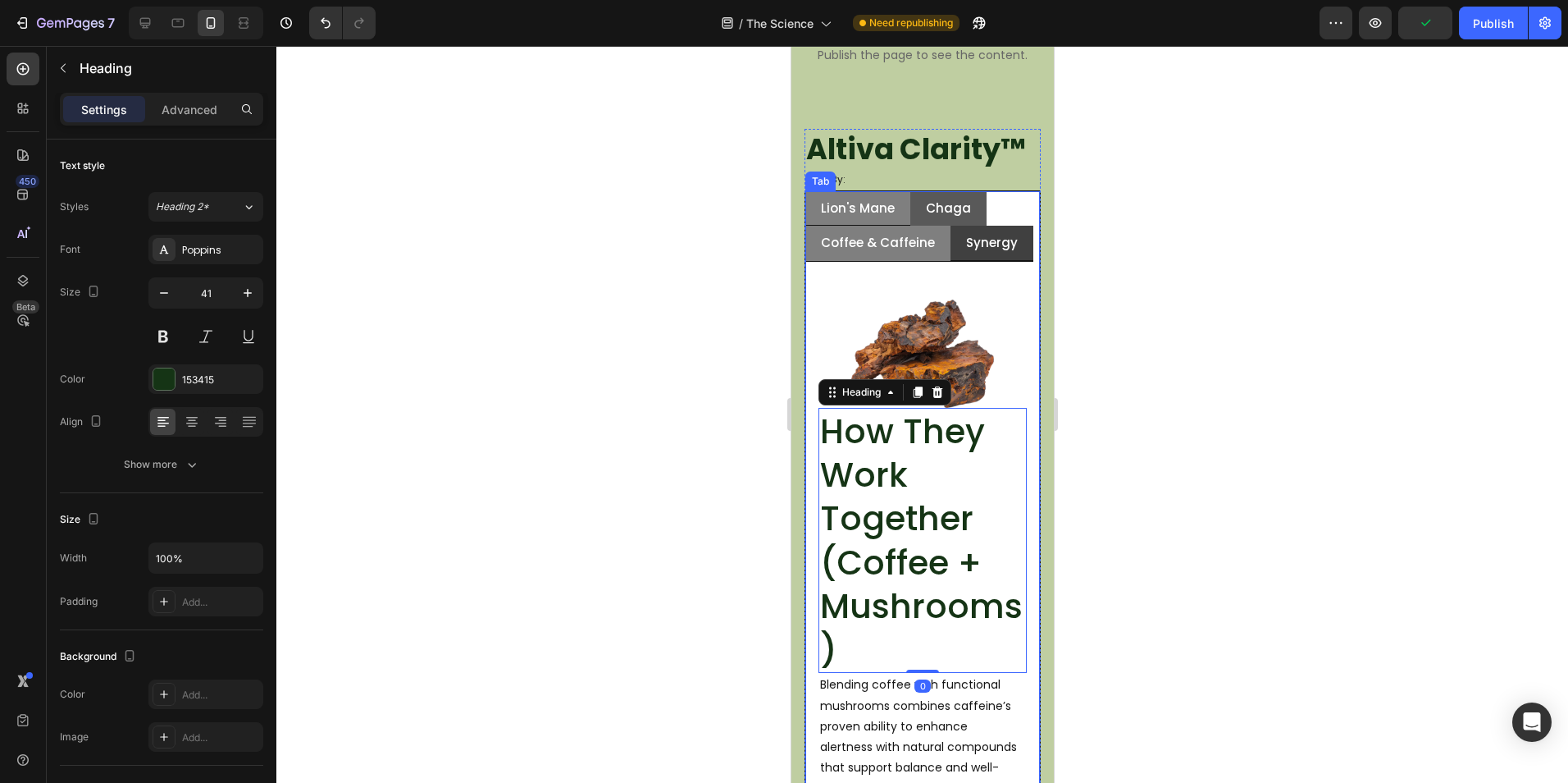
click at [950, 211] on p "Chaga" at bounding box center [947, 208] width 45 height 16
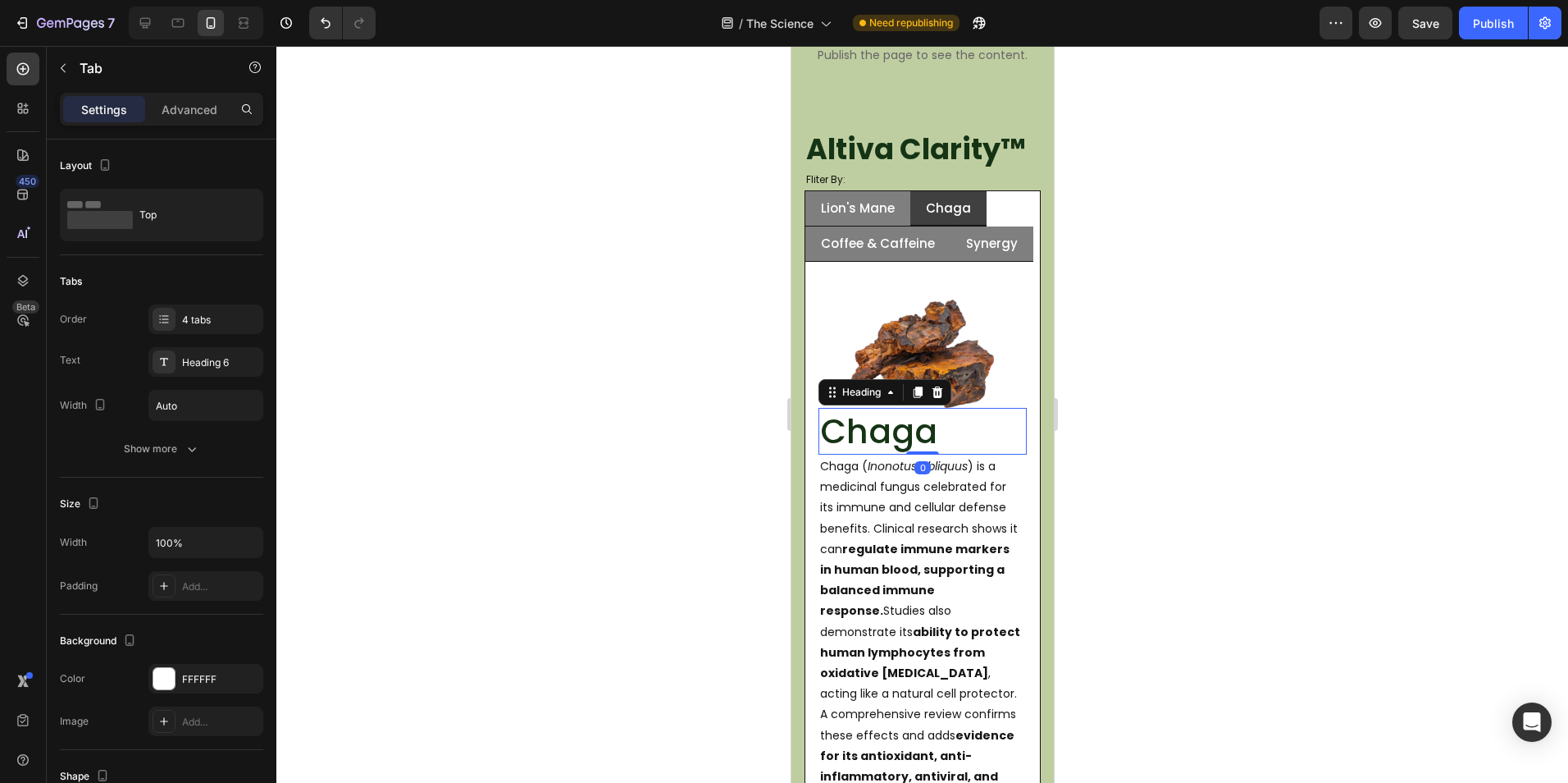
click at [897, 410] on h2 "Chaga" at bounding box center [921, 431] width 208 height 47
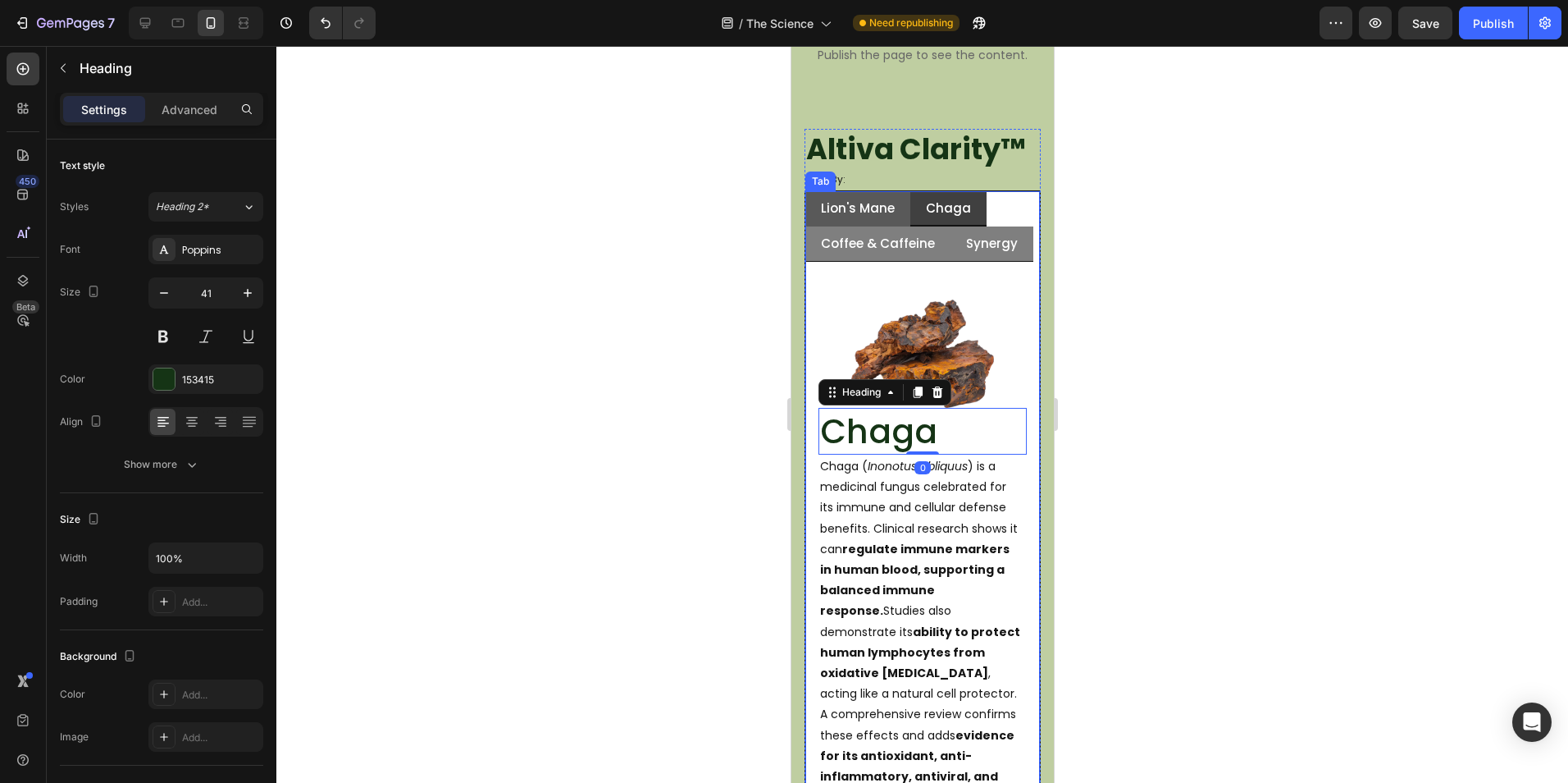
click at [881, 205] on p "Lion's Mane" at bounding box center [856, 208] width 74 height 16
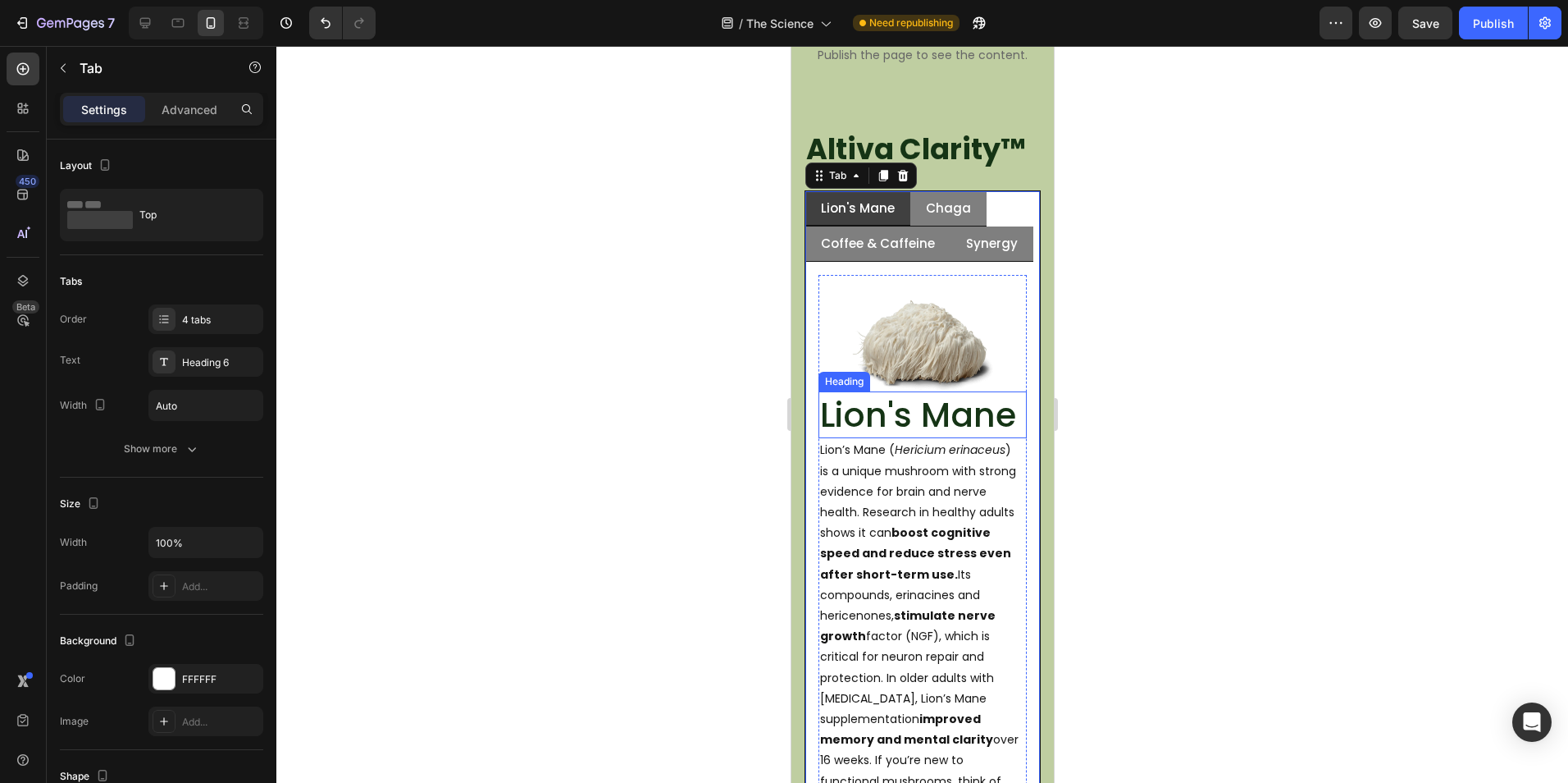
click at [921, 432] on h2 "Lion's Mane" at bounding box center [921, 414] width 208 height 47
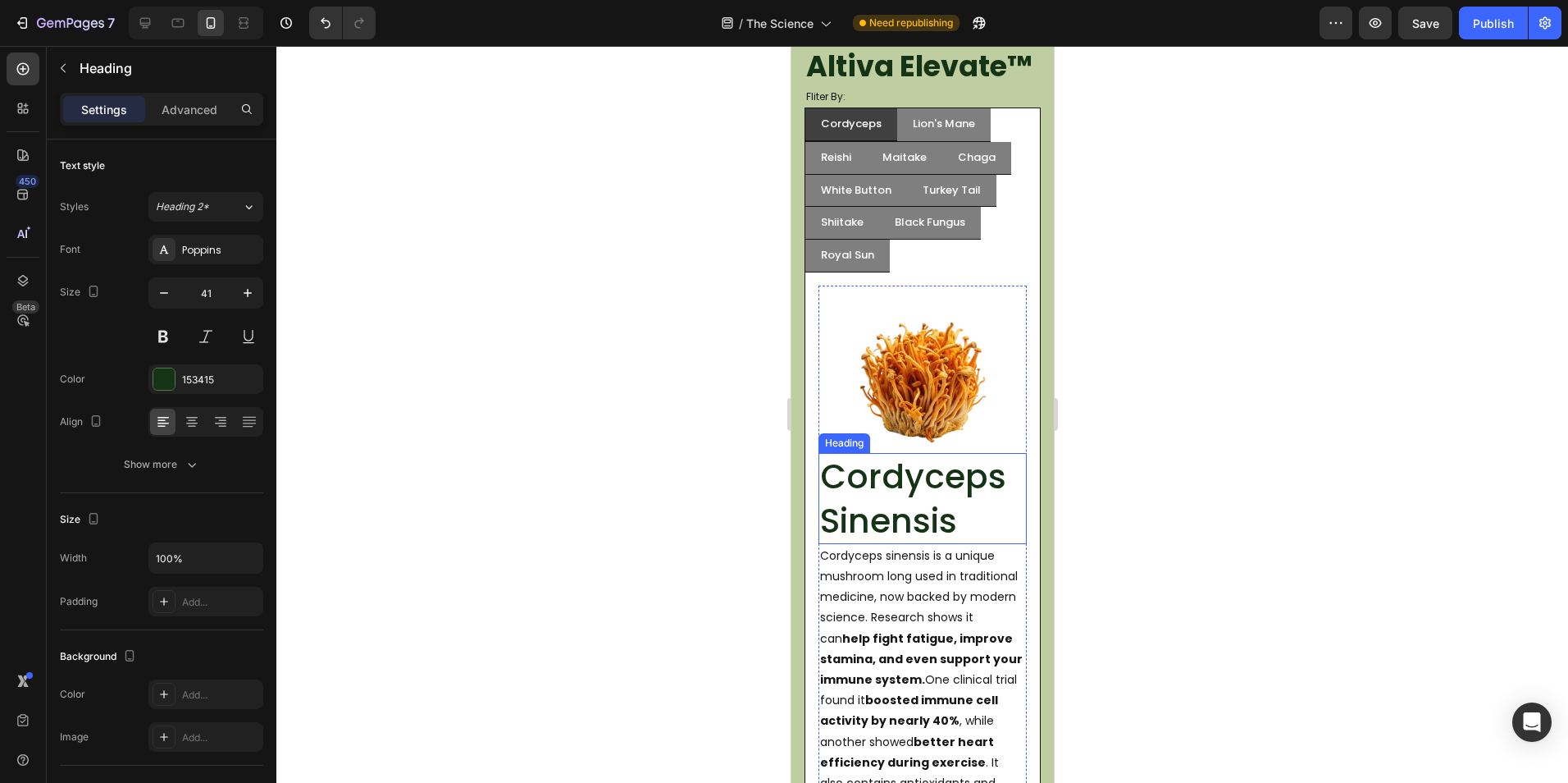
scroll to position [1398, 0]
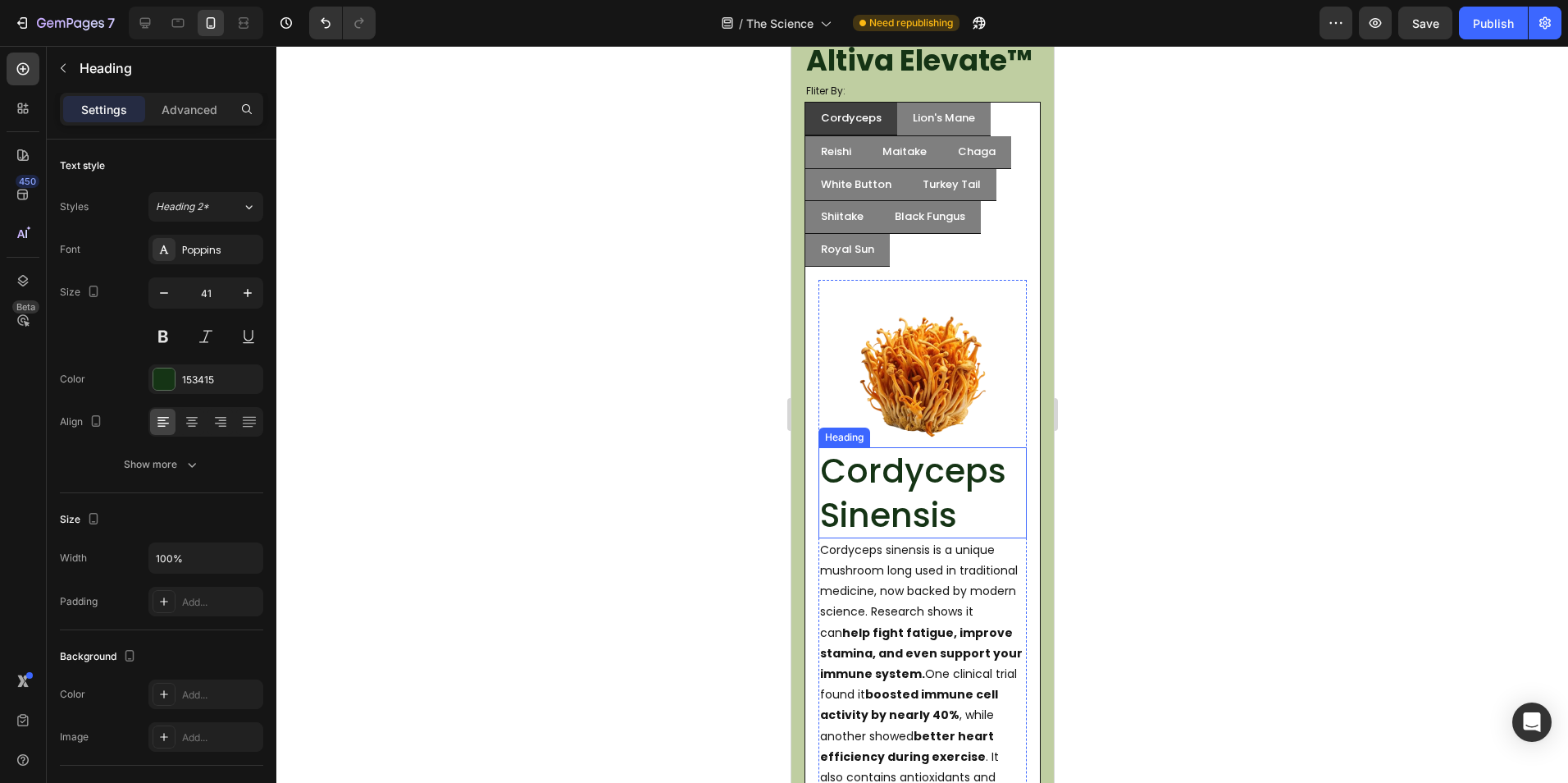
click at [929, 514] on h3 "Cordyceps Sinensis" at bounding box center [921, 492] width 208 height 91
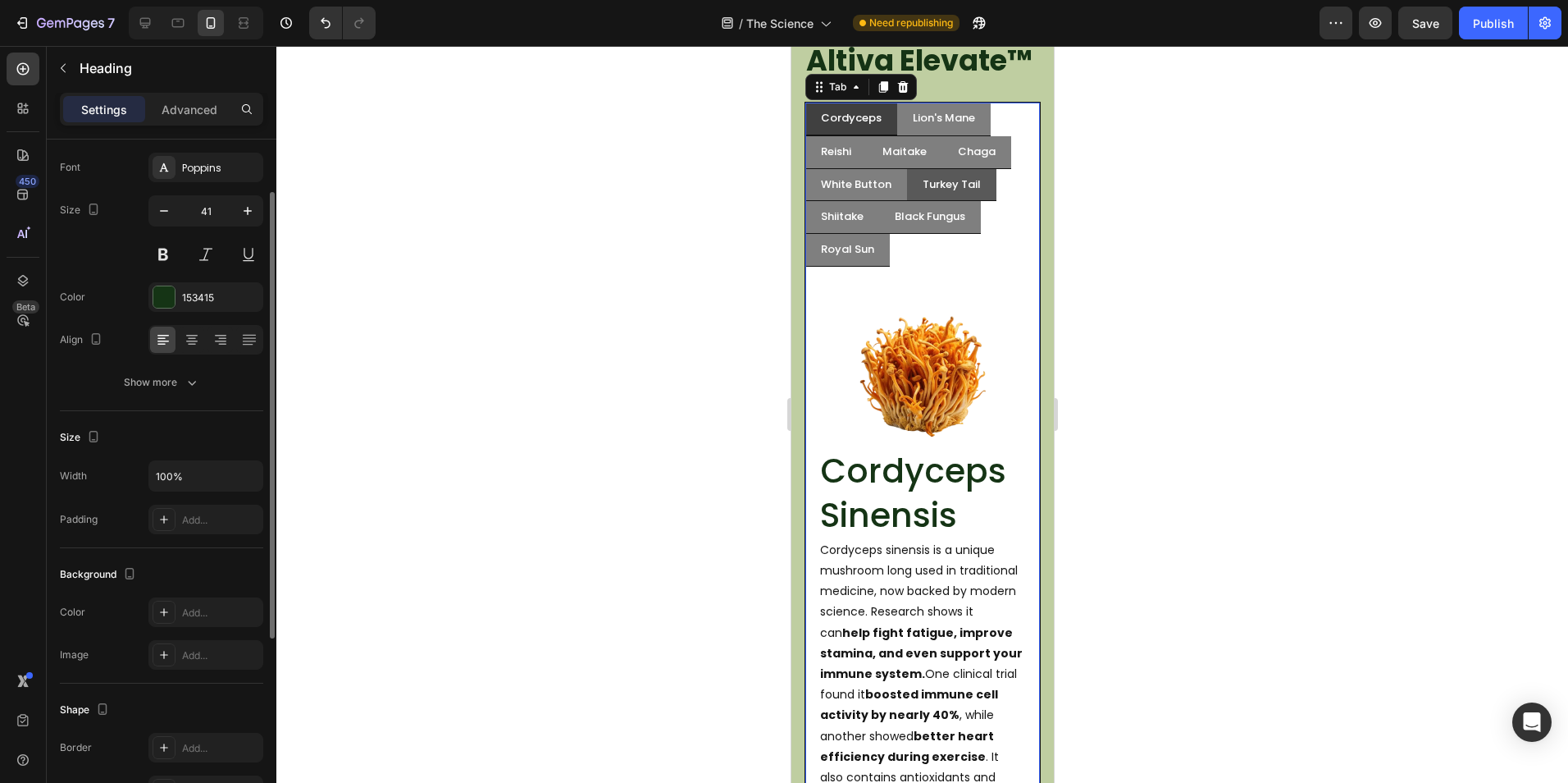
click at [912, 201] on li "Turkey Tail" at bounding box center [951, 185] width 90 height 33
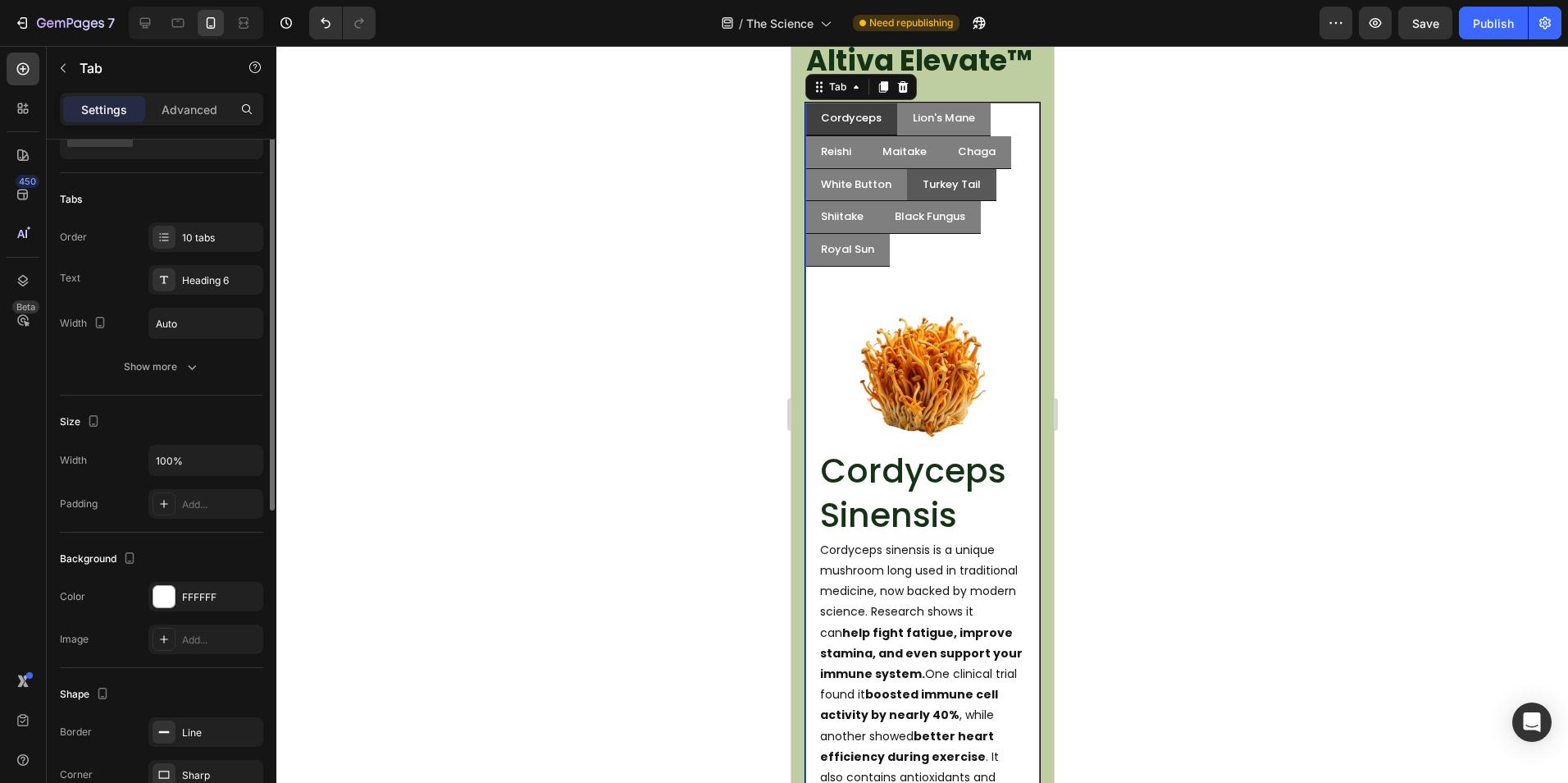
scroll to position [0, 0]
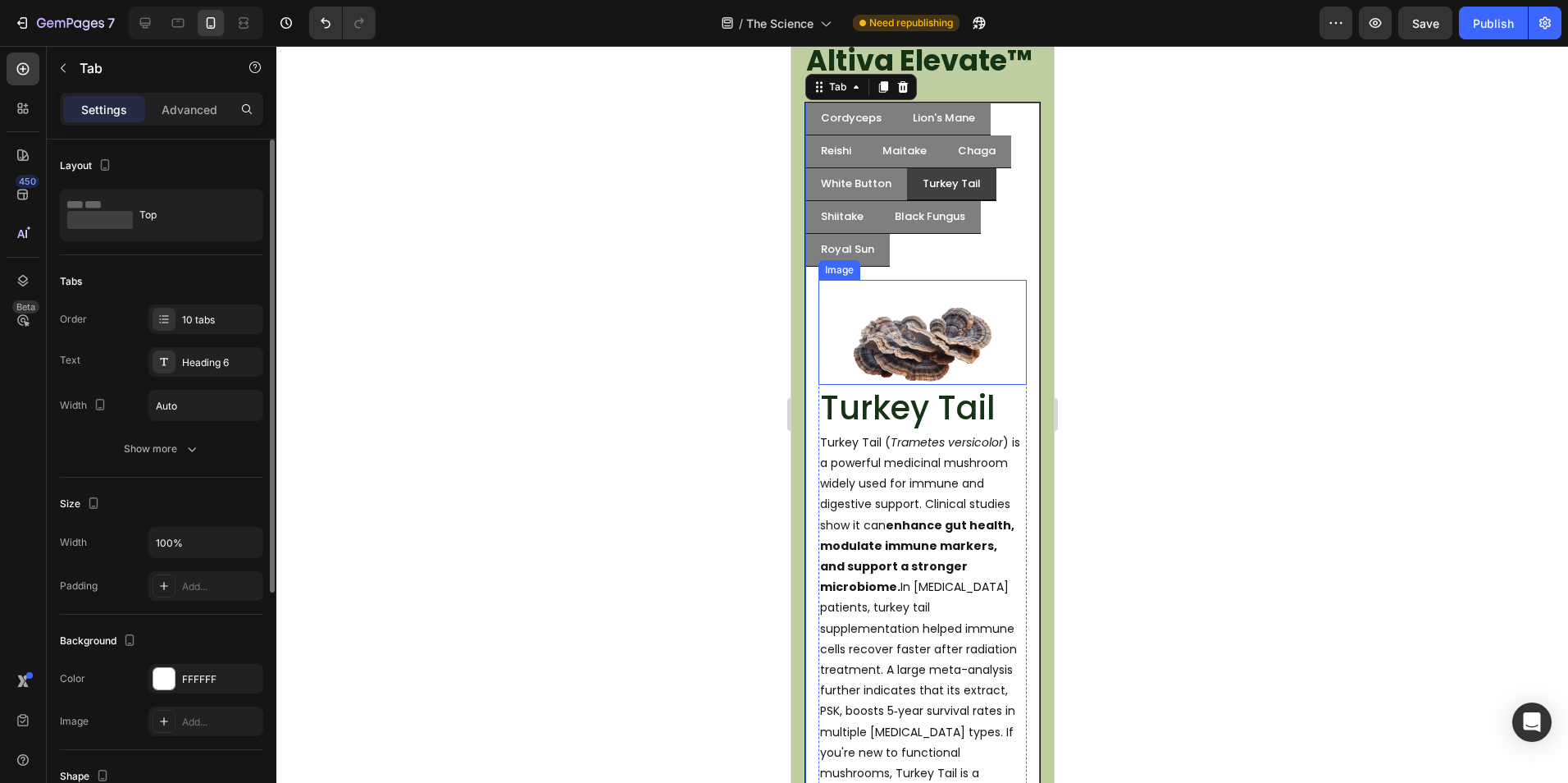
click at [887, 424] on h2 "Turkey Tail" at bounding box center [921, 408] width 208 height 46
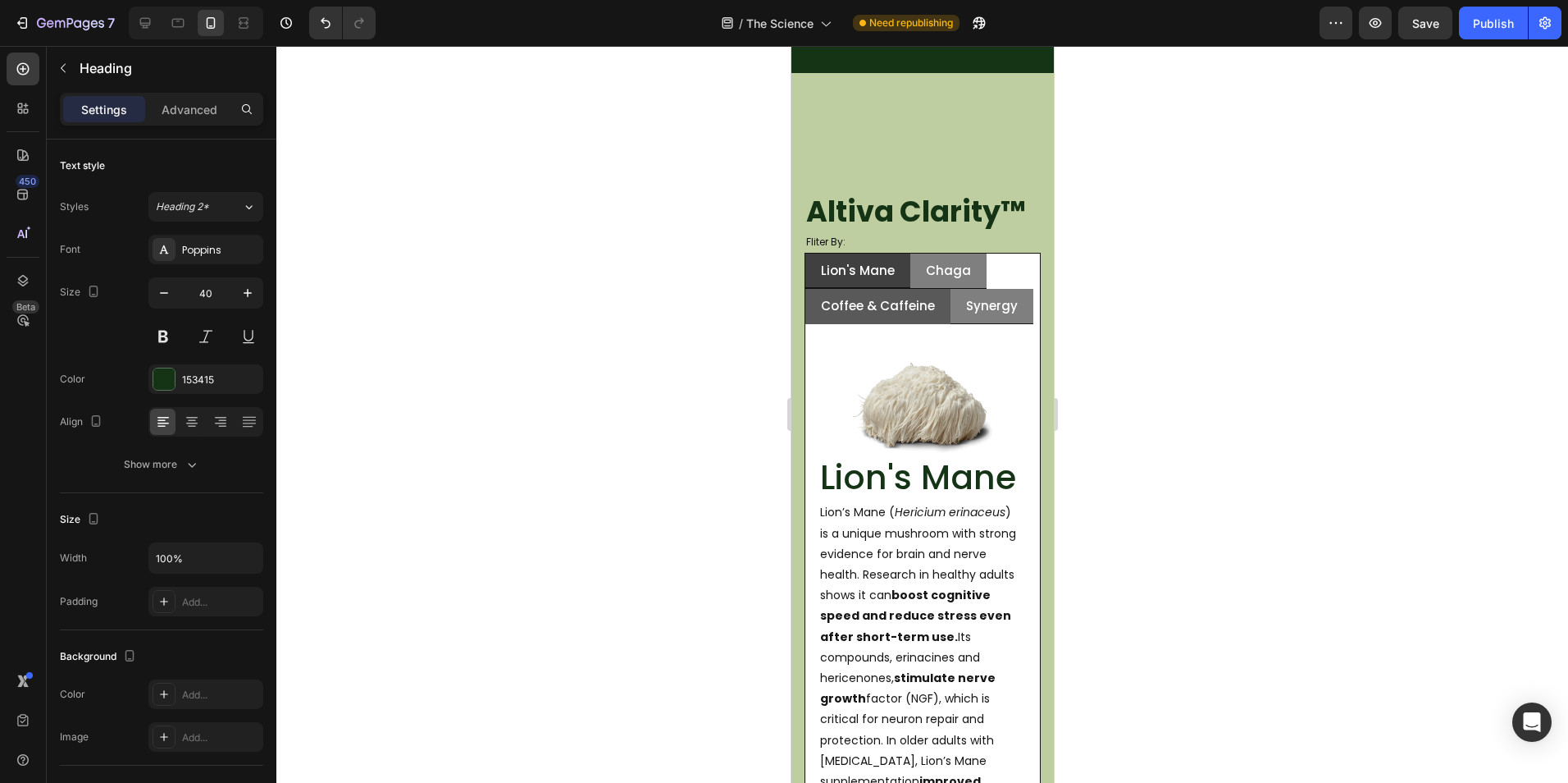
scroll to position [168, 0]
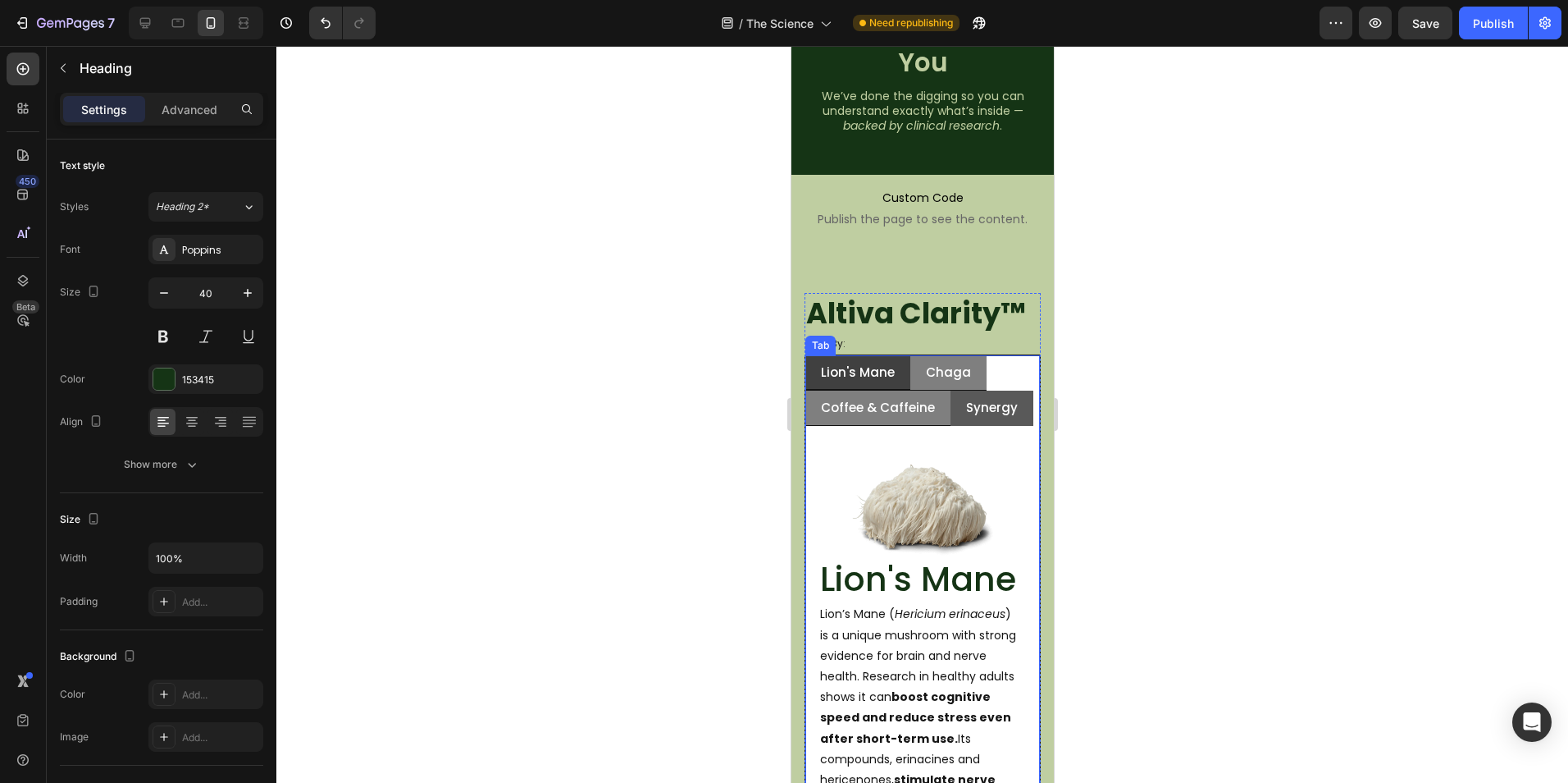
click at [989, 409] on p "Synergy" at bounding box center [991, 408] width 52 height 16
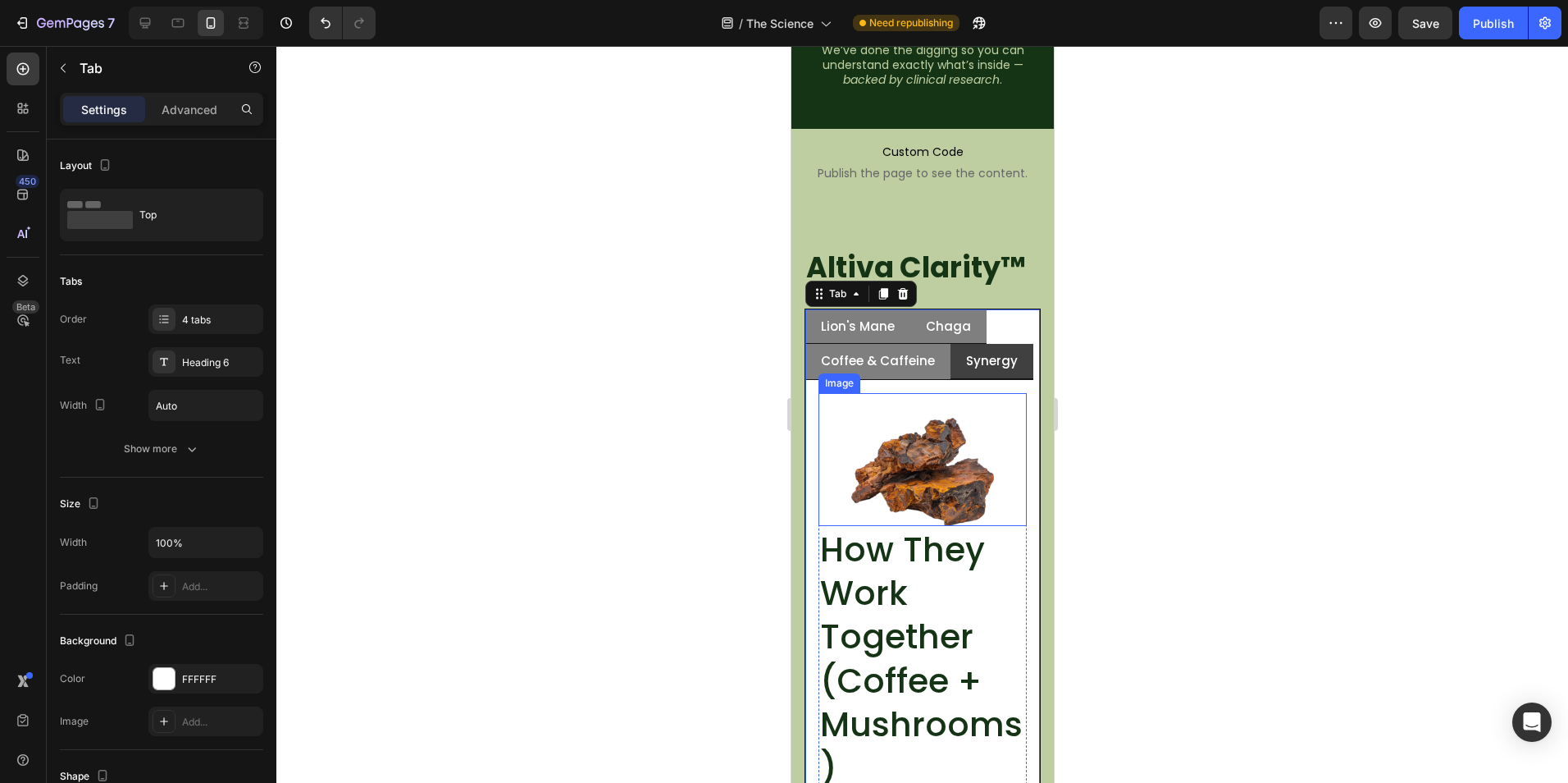
scroll to position [414, 0]
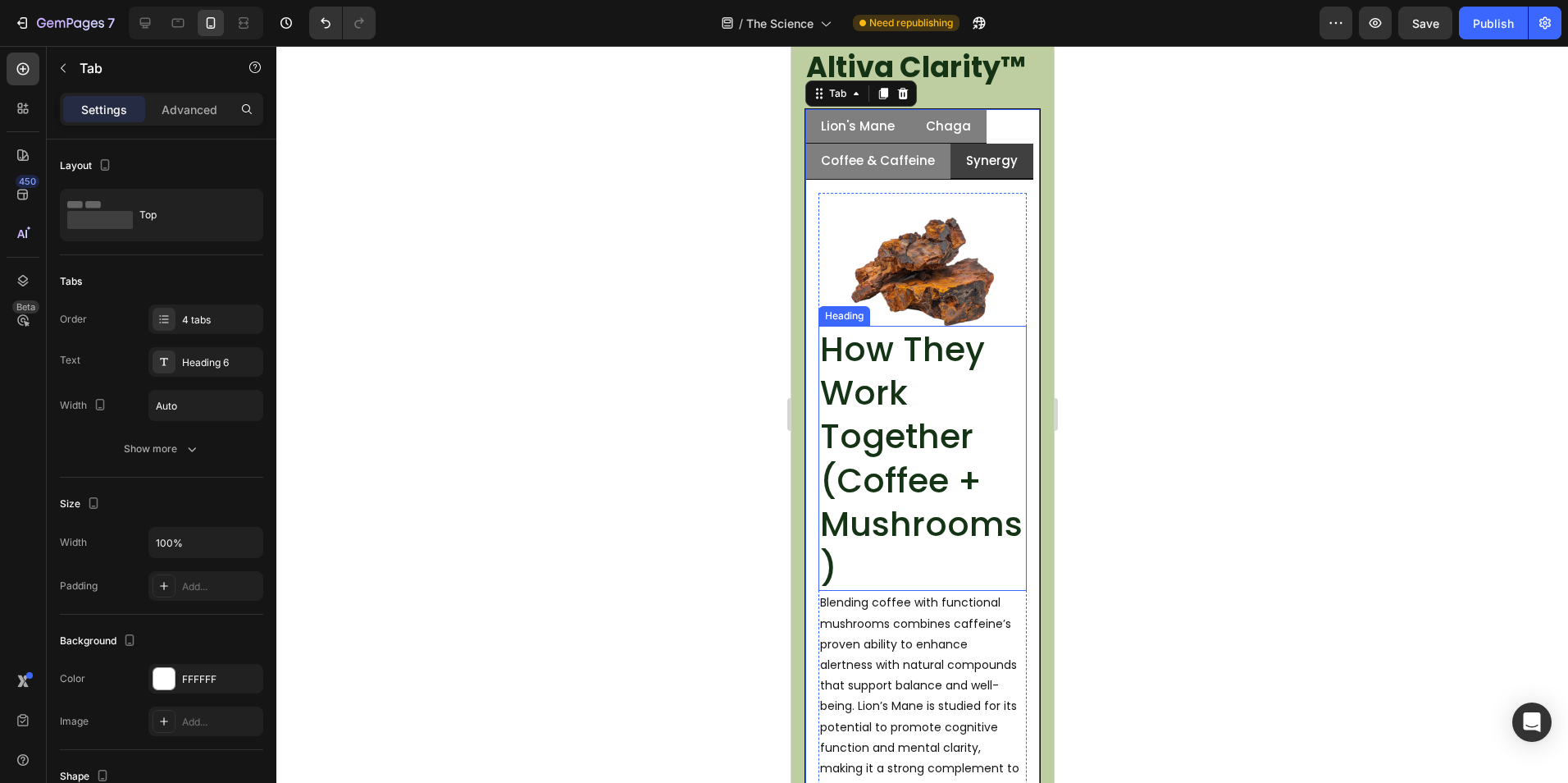
click at [917, 433] on h2 "How They Work Together (Coffee + Mushrooms)" at bounding box center [921, 459] width 208 height 265
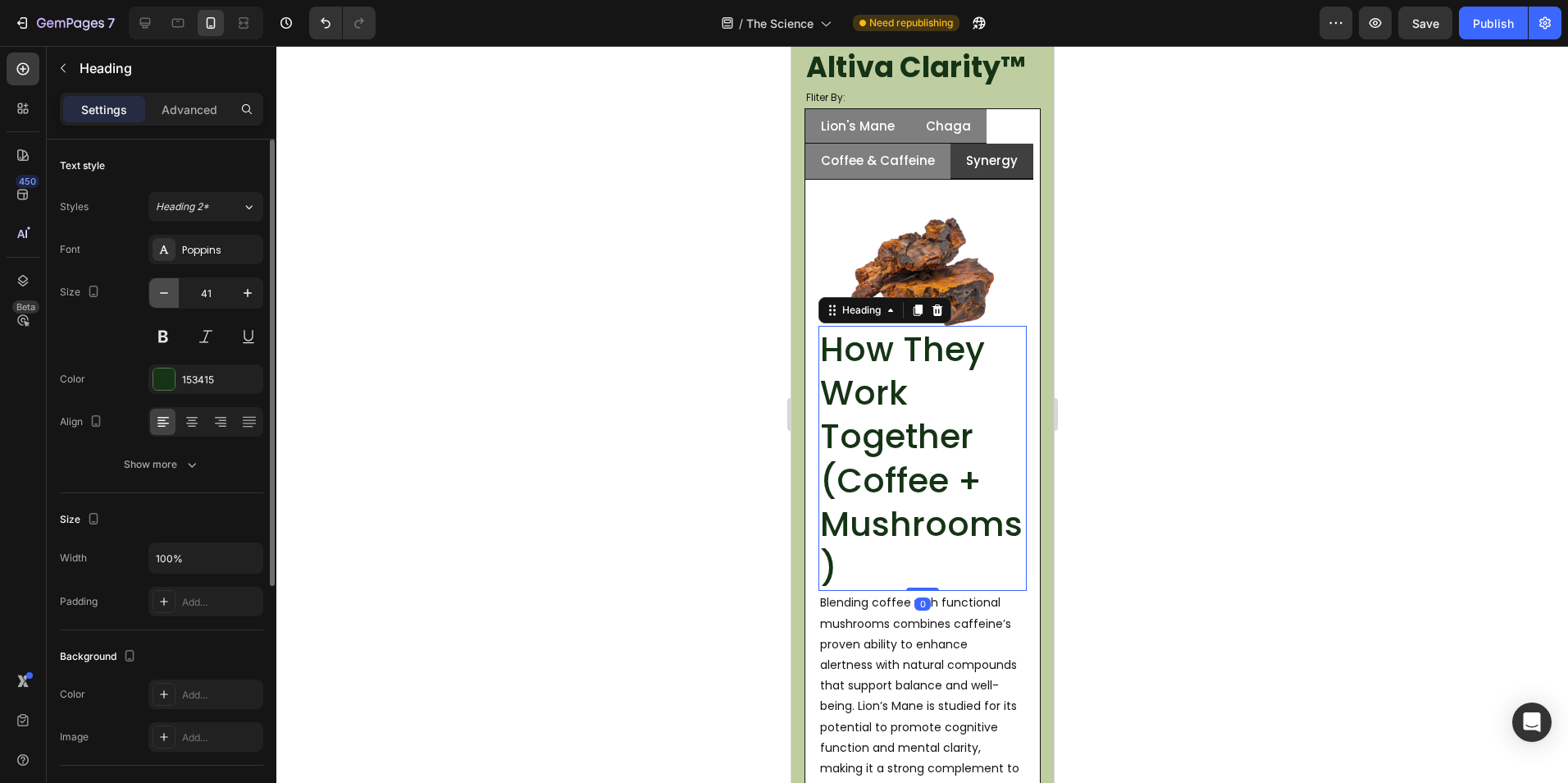
click at [155, 290] on button "button" at bounding box center [164, 293] width 30 height 30
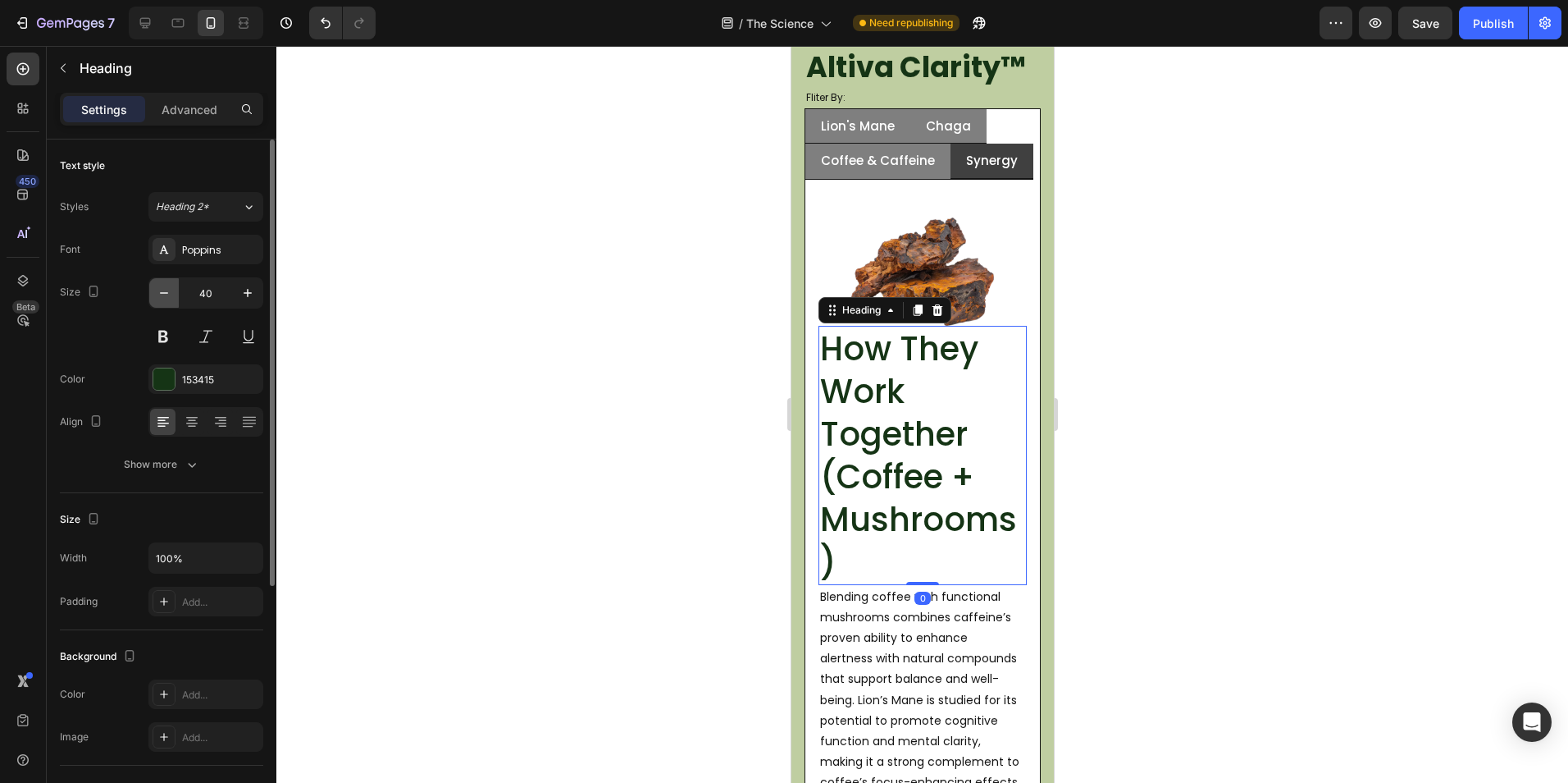
click at [161, 288] on icon "button" at bounding box center [163, 292] width 16 height 16
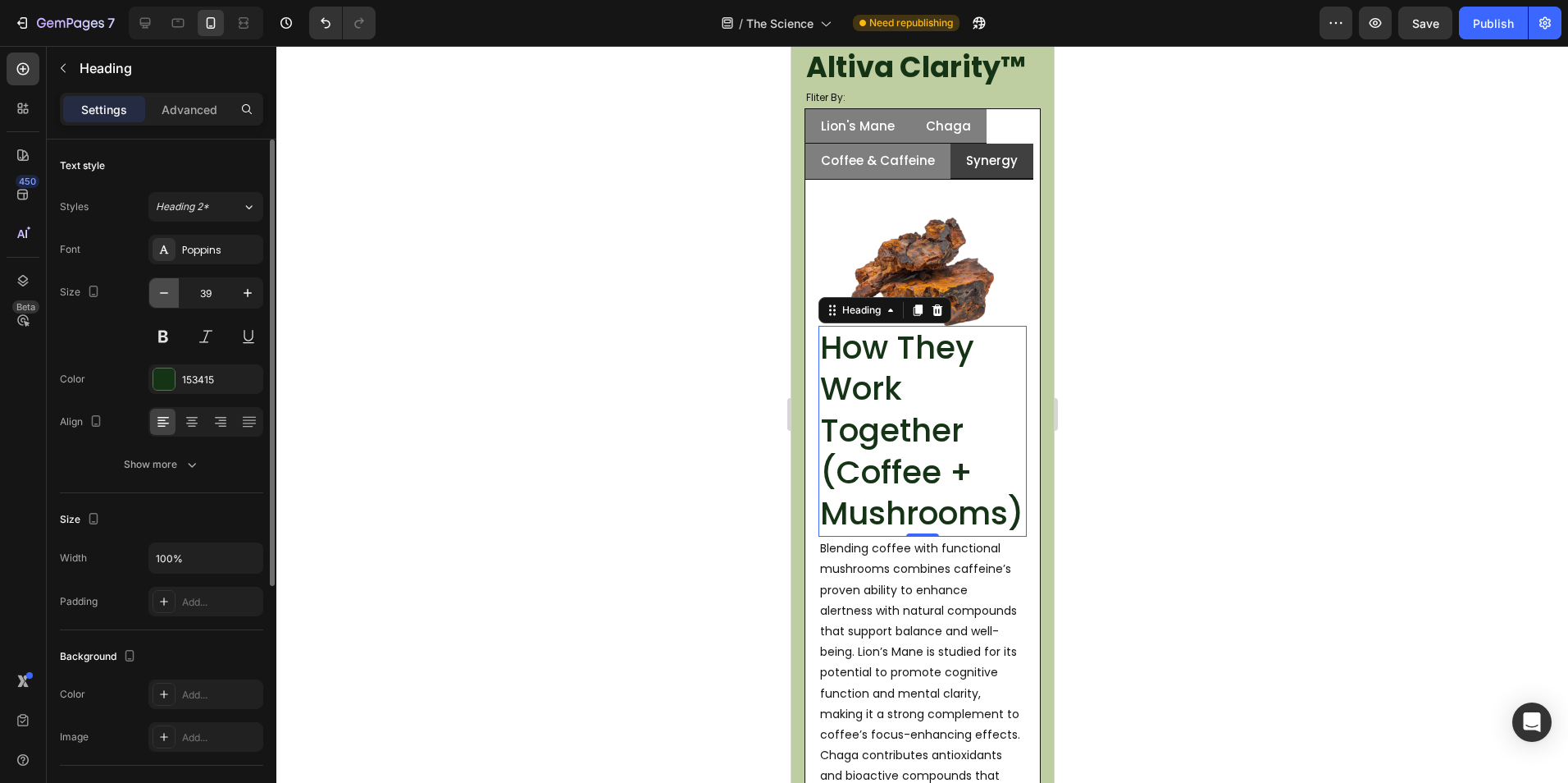
click at [161, 288] on icon "button" at bounding box center [163, 292] width 16 height 16
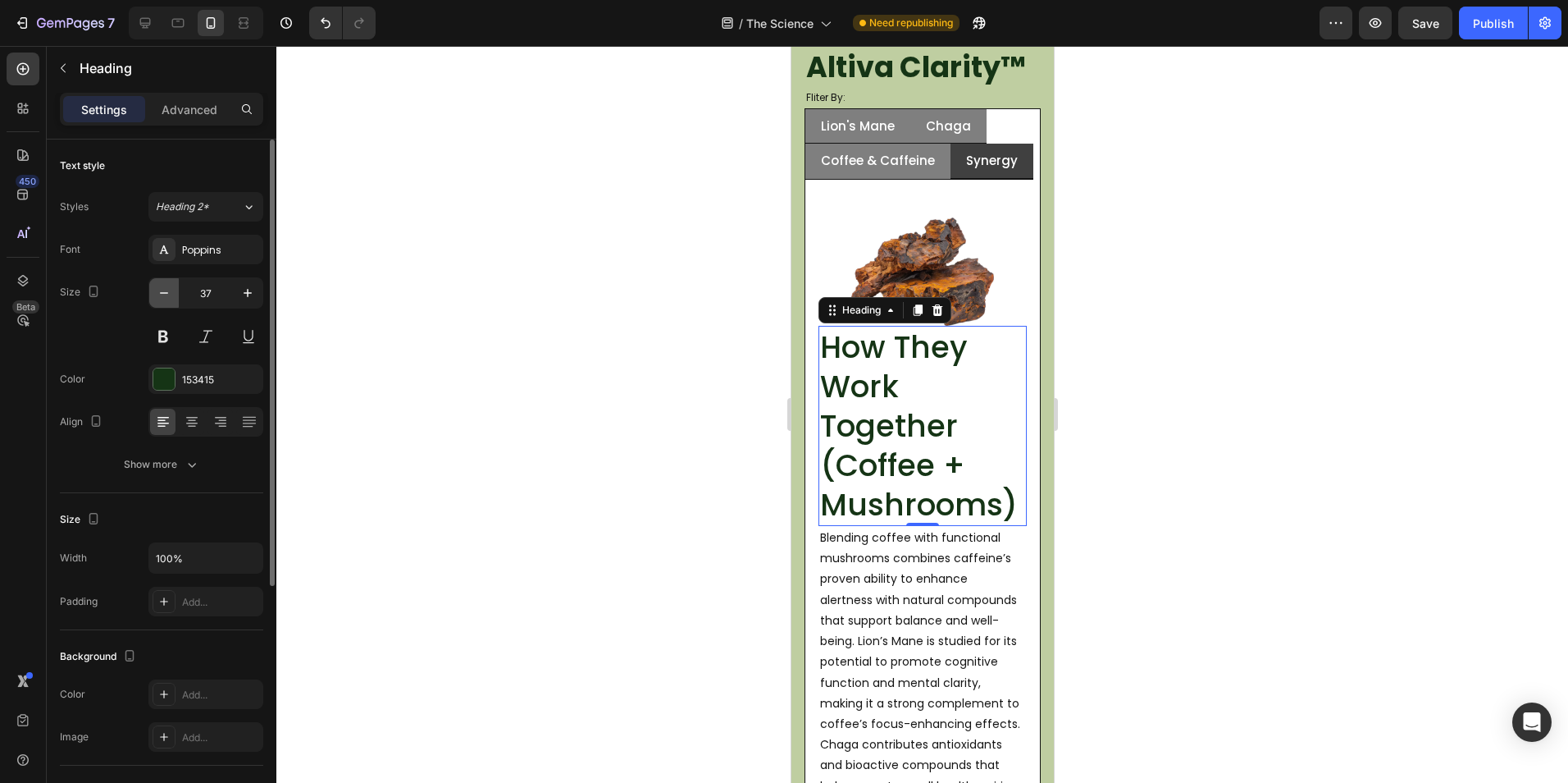
click at [161, 288] on icon "button" at bounding box center [163, 292] width 16 height 16
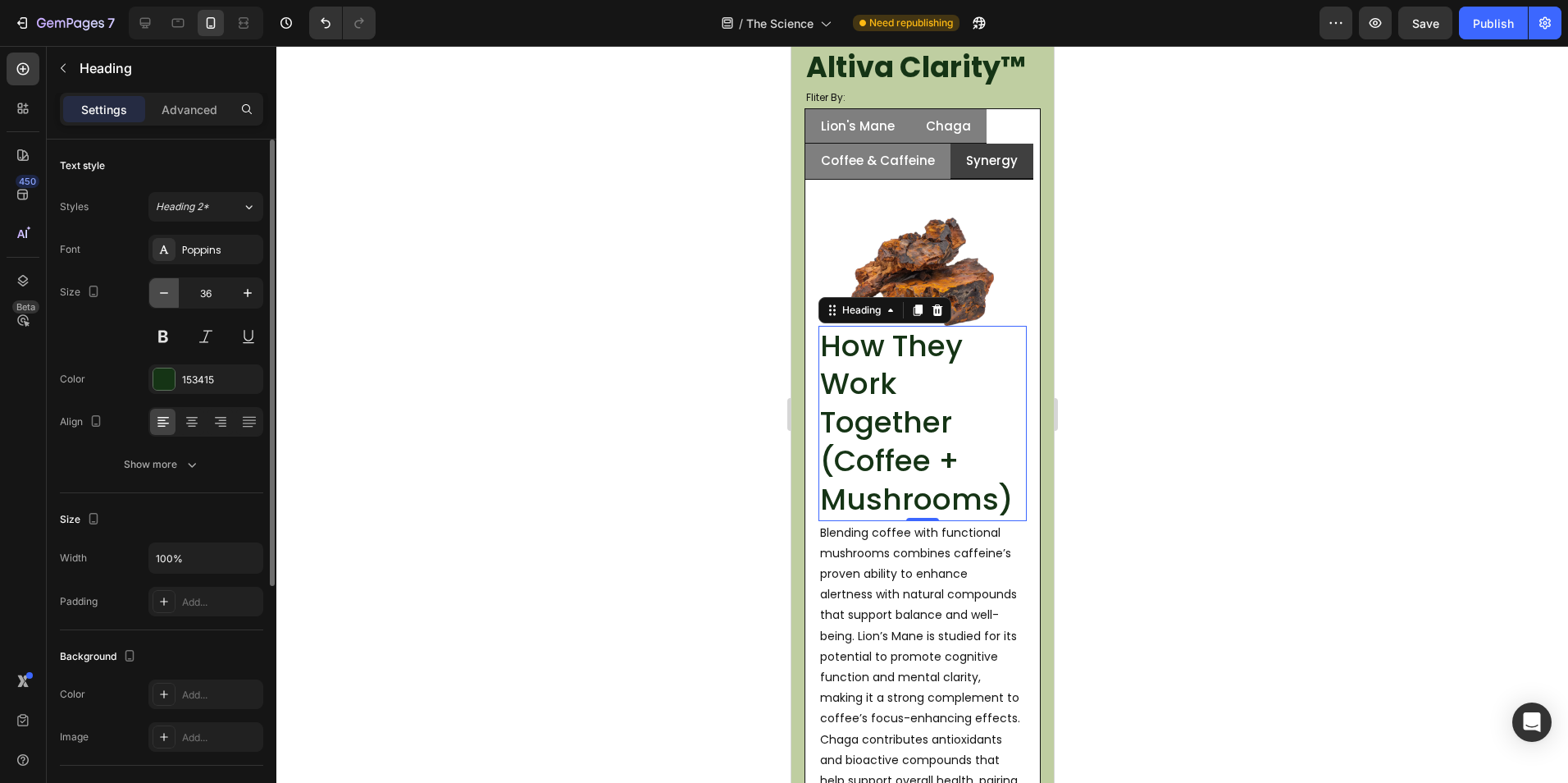
click at [161, 288] on icon "button" at bounding box center [163, 292] width 16 height 16
click at [161, 285] on icon "button" at bounding box center [163, 292] width 16 height 16
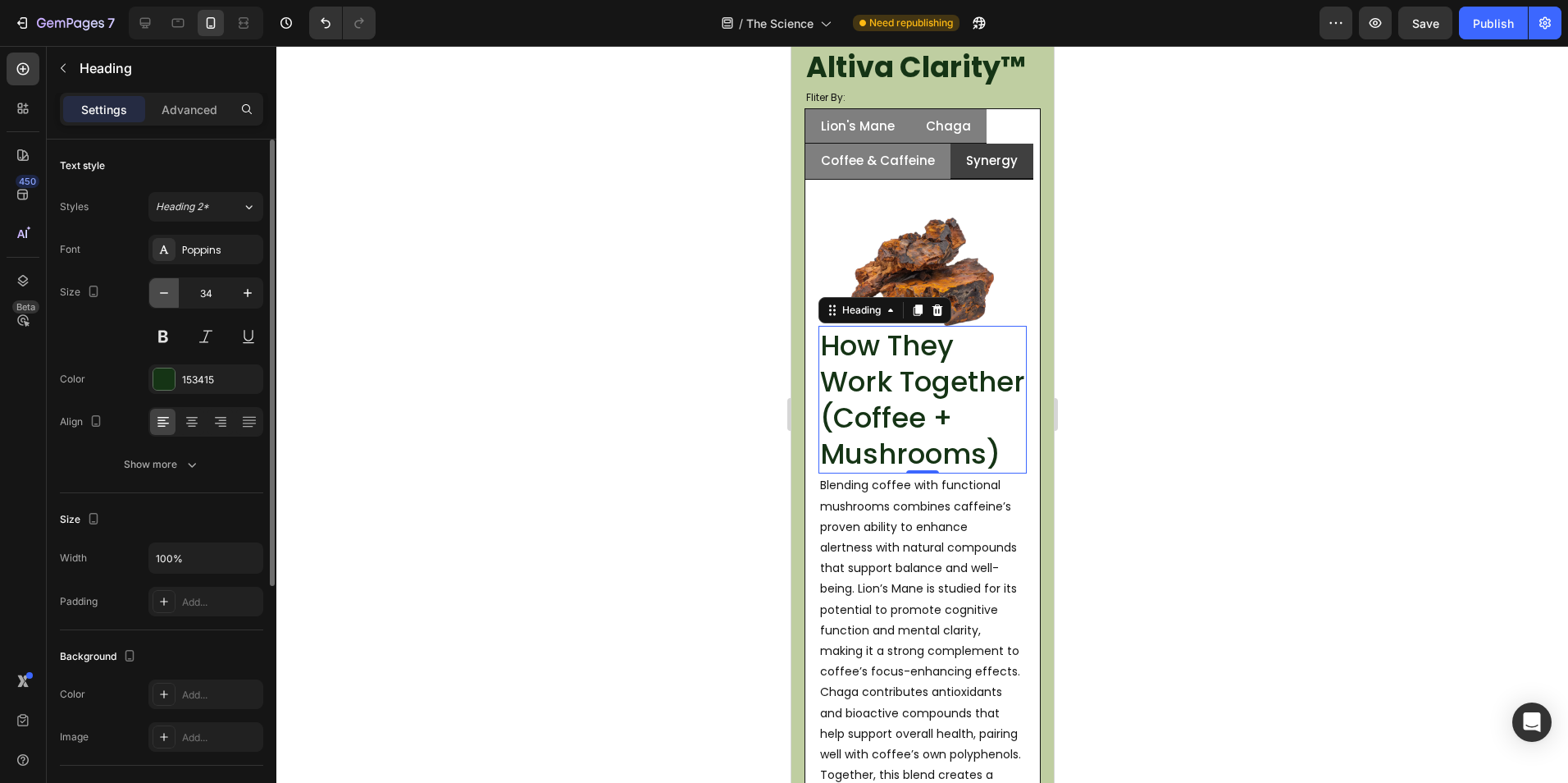
click at [161, 285] on icon "button" at bounding box center [163, 292] width 16 height 16
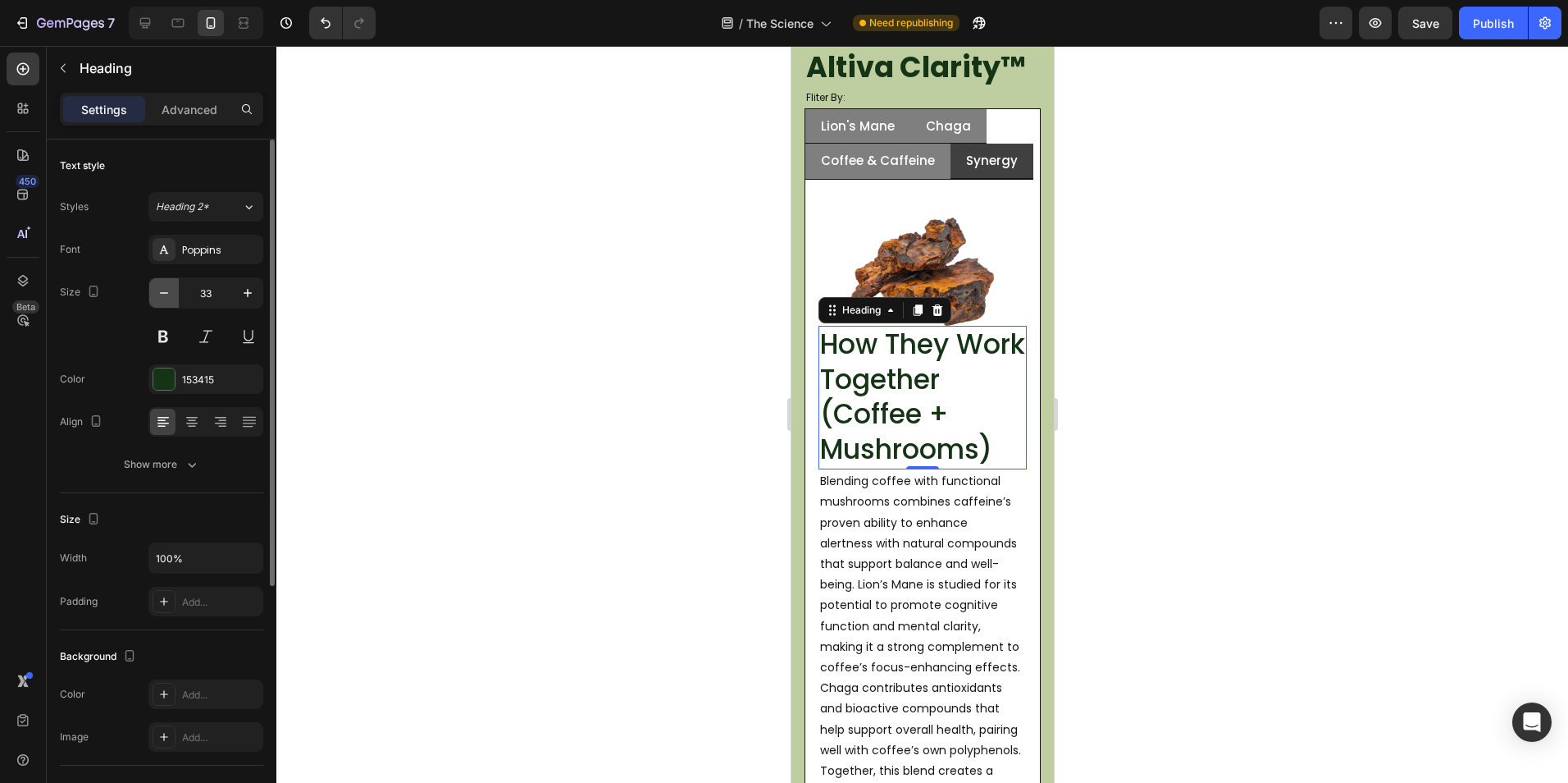
click at [161, 285] on icon "button" at bounding box center [163, 292] width 16 height 16
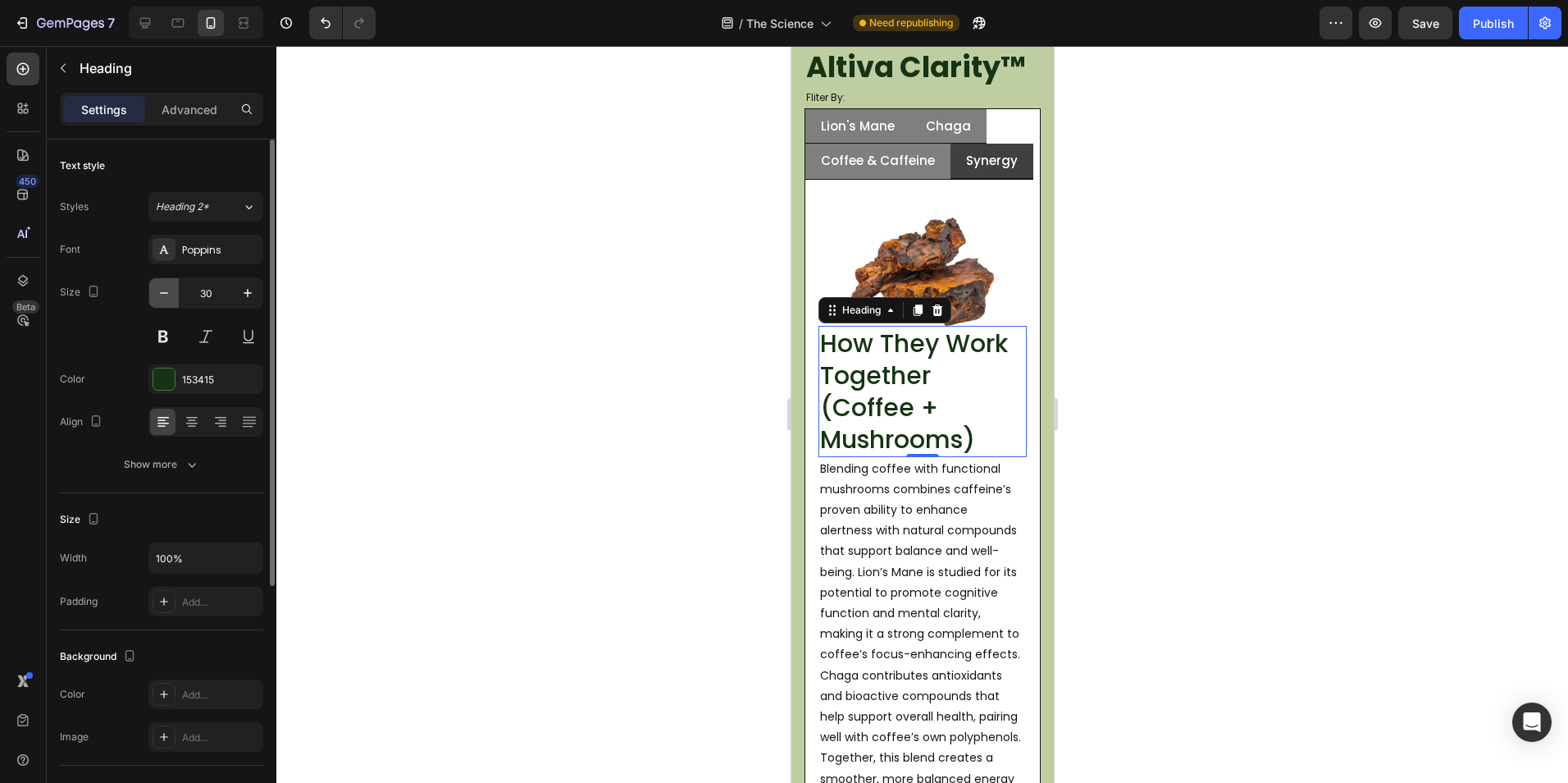
click at [176, 294] on button "button" at bounding box center [164, 293] width 30 height 30
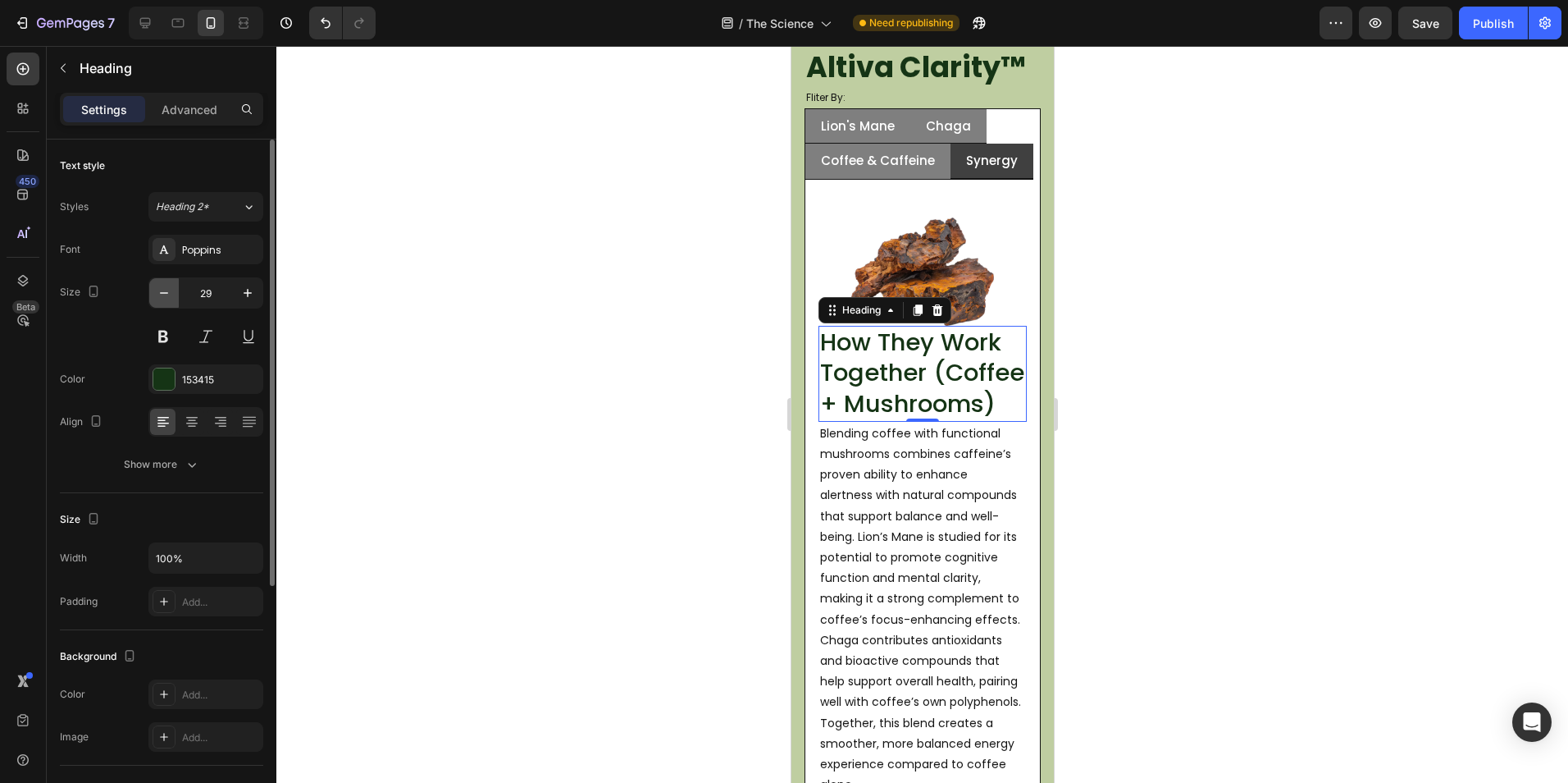
click at [174, 291] on button "button" at bounding box center [164, 293] width 30 height 30
click at [172, 291] on button "button" at bounding box center [164, 293] width 30 height 30
click at [168, 291] on icon "button" at bounding box center [163, 292] width 16 height 16
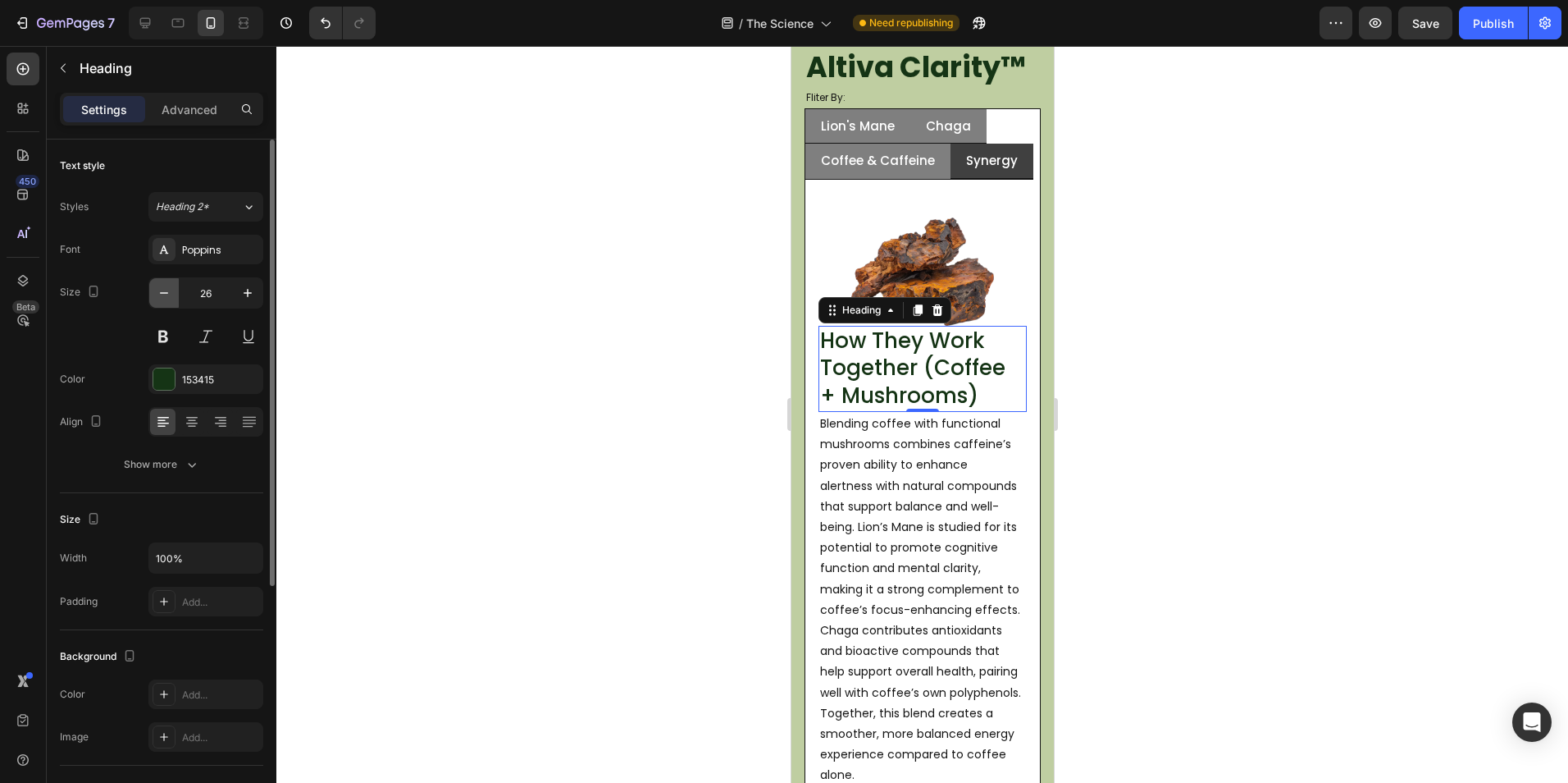
click at [168, 291] on icon "button" at bounding box center [163, 292] width 16 height 16
click at [253, 284] on button "button" at bounding box center [248, 293] width 30 height 30
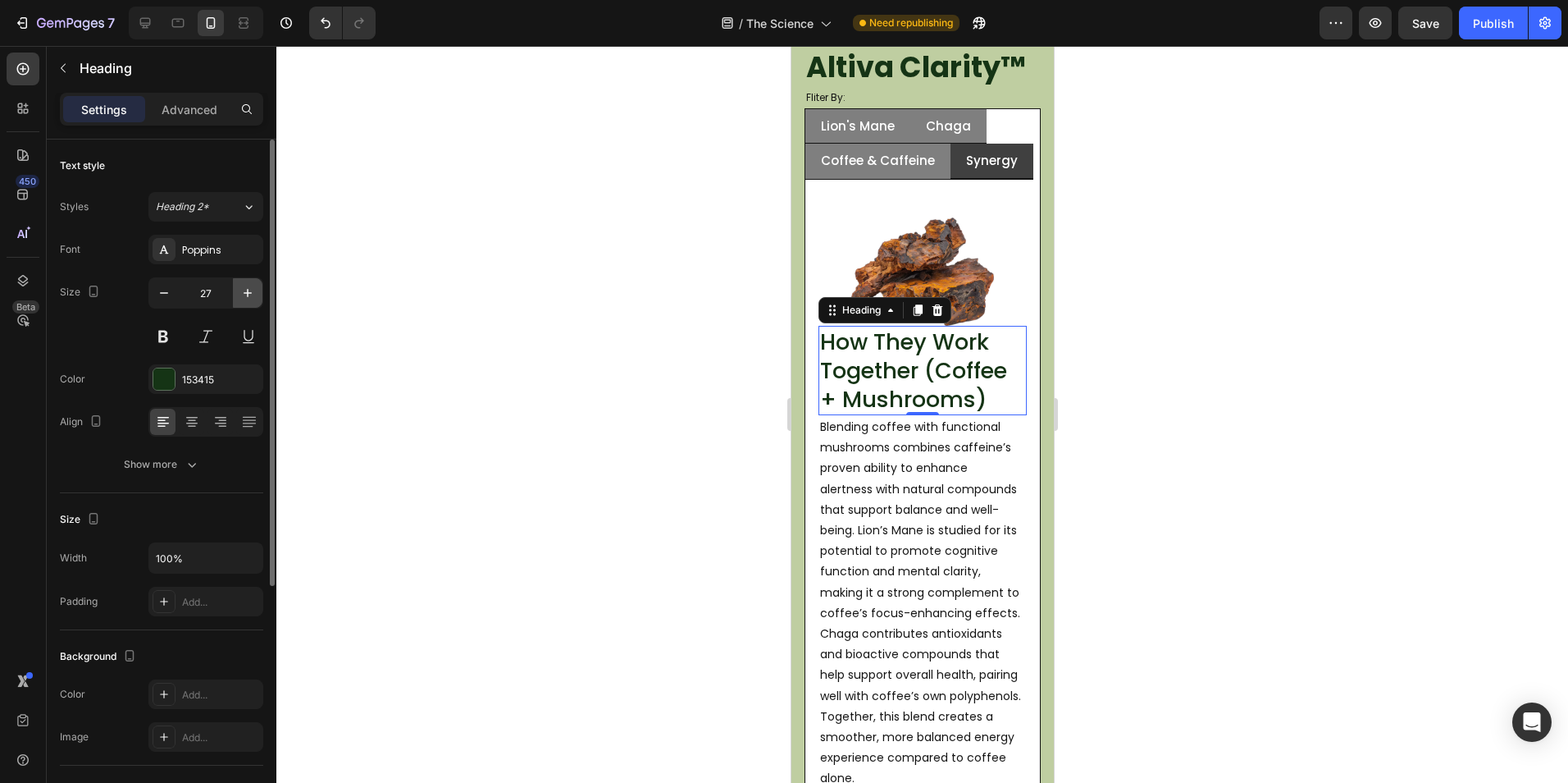
click at [253, 284] on button "button" at bounding box center [248, 293] width 30 height 30
click at [147, 291] on div "Size 28" at bounding box center [161, 314] width 203 height 74
click at [157, 289] on button "button" at bounding box center [164, 293] width 30 height 30
type input "27"
click at [1083, 338] on div at bounding box center [921, 414] width 1291 height 737
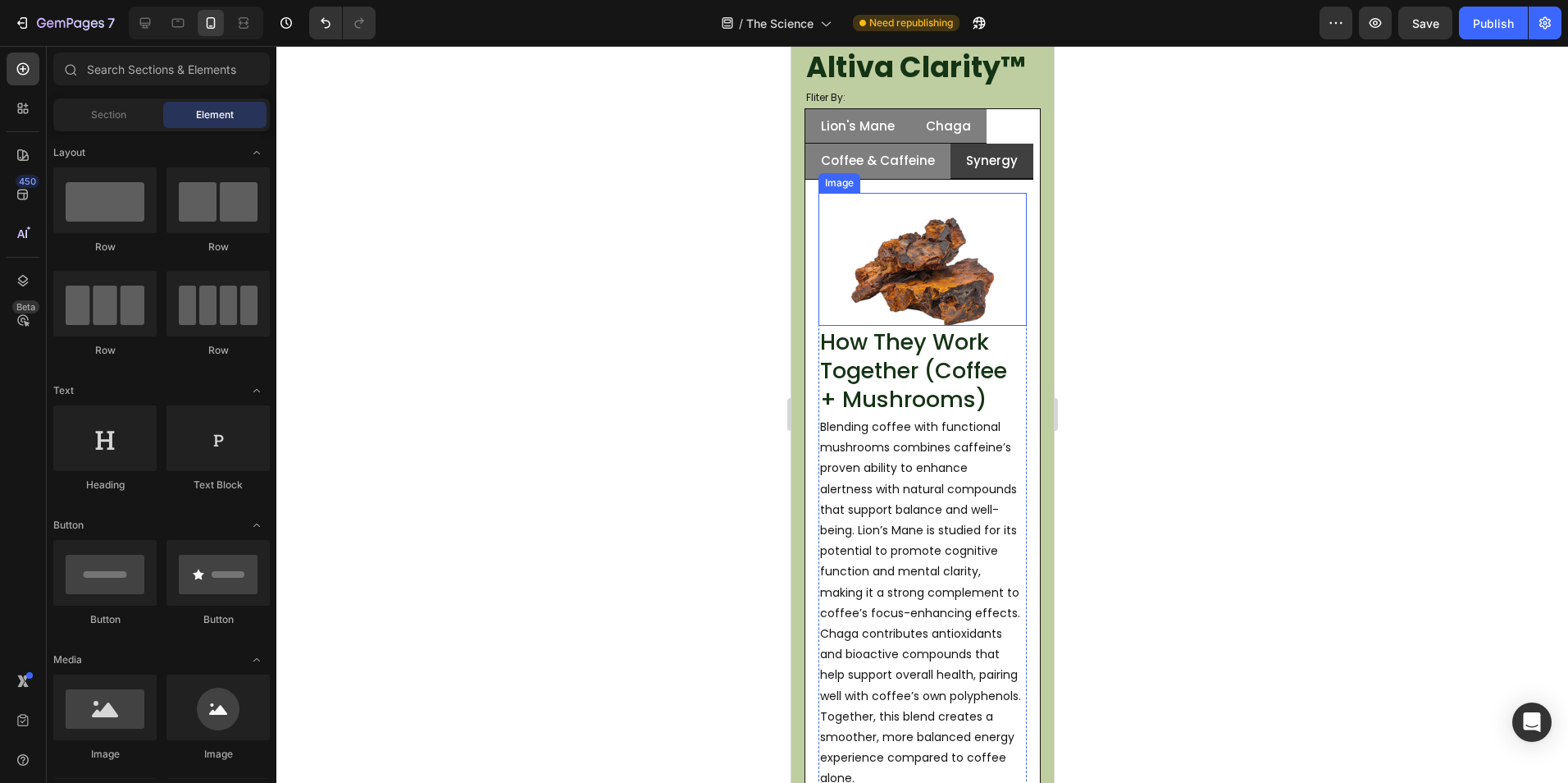
click at [936, 279] on img at bounding box center [921, 271] width 143 height 109
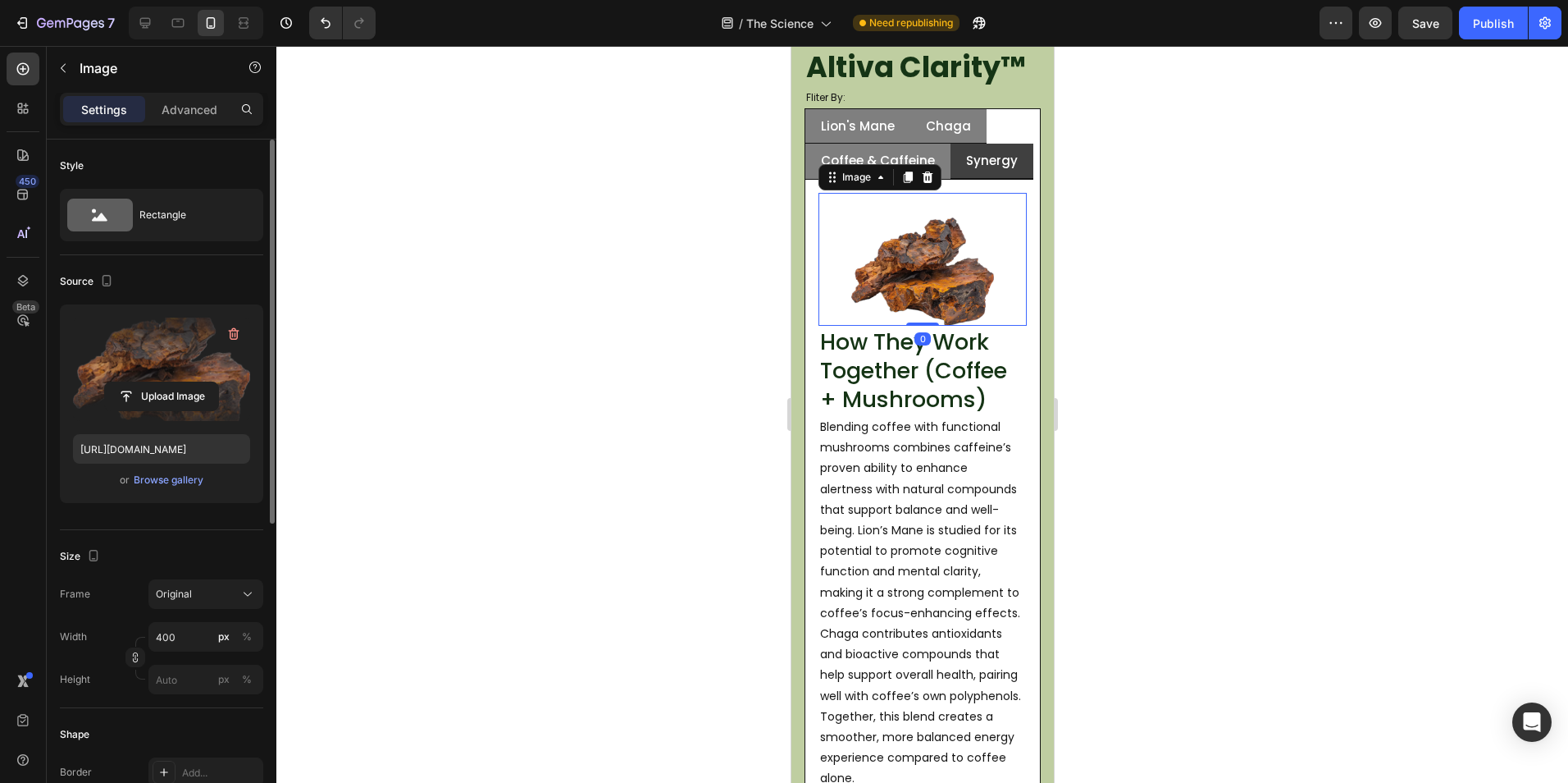
click at [177, 373] on label at bounding box center [161, 369] width 177 height 104
click at [177, 382] on input "file" at bounding box center [161, 396] width 114 height 28
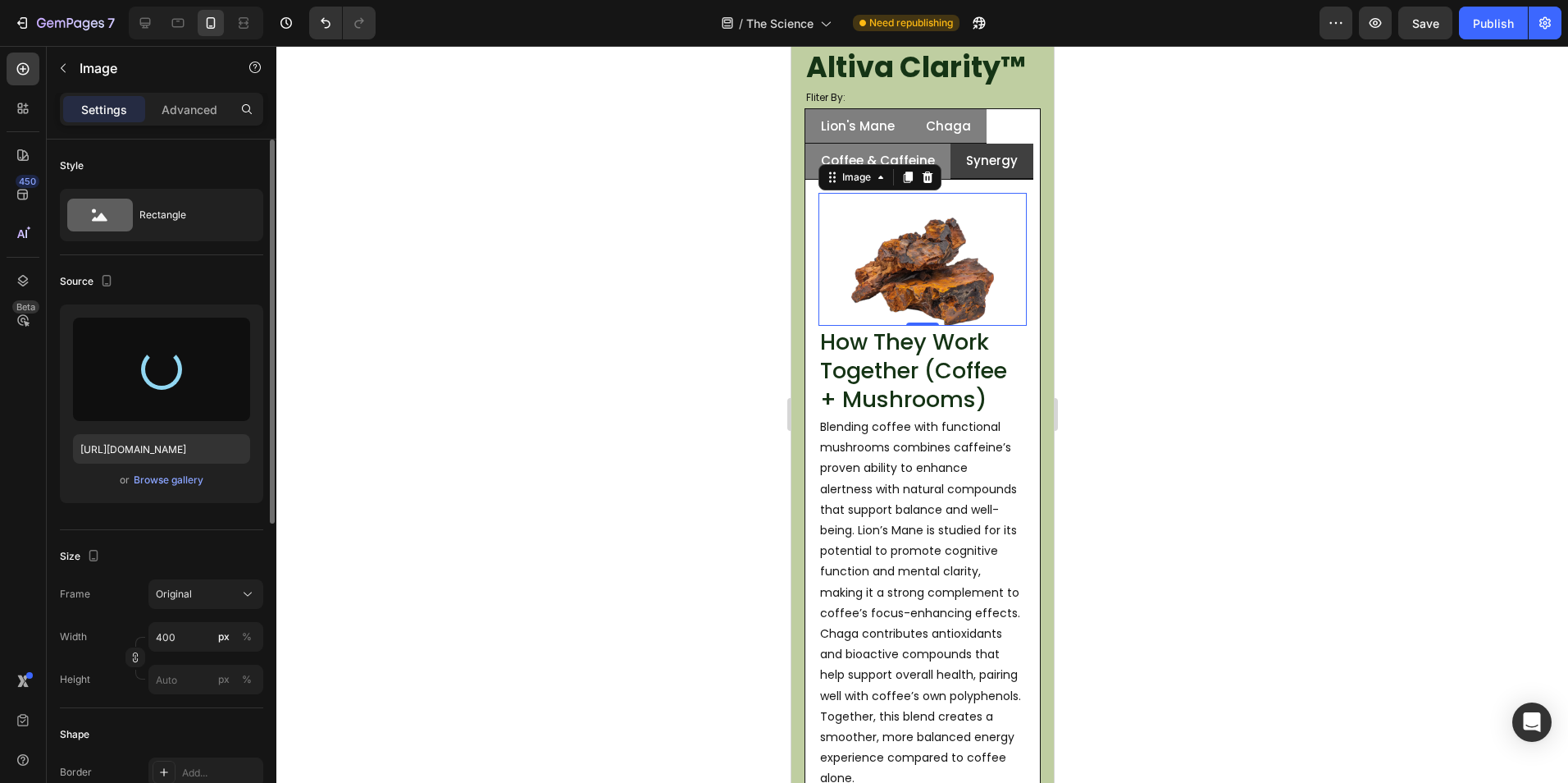
type input "https://cdn.shopify.com/s/files/1/0759/0428/6949/files/gempages_574770813719282…"
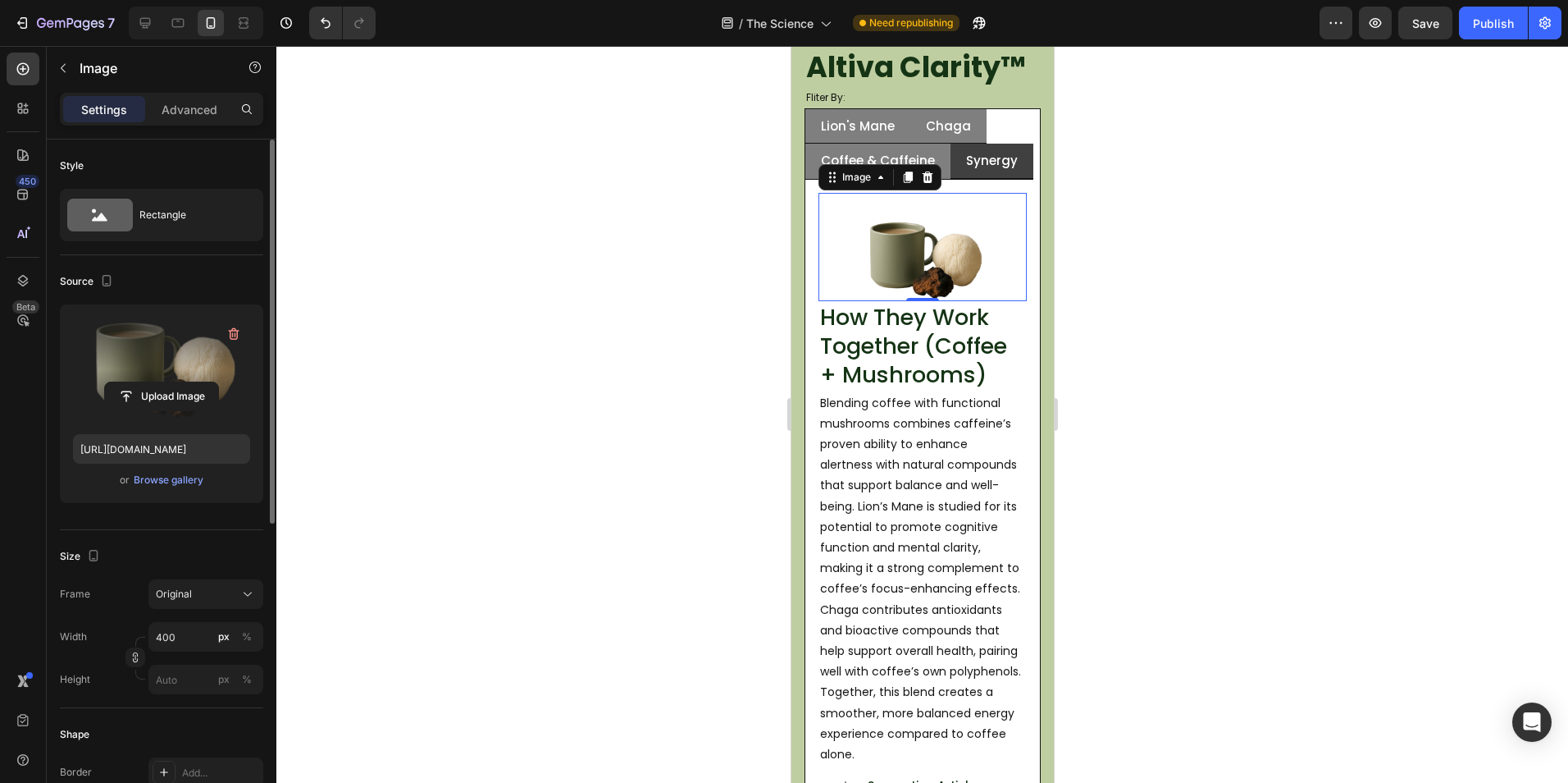
click at [602, 437] on div at bounding box center [921, 414] width 1291 height 737
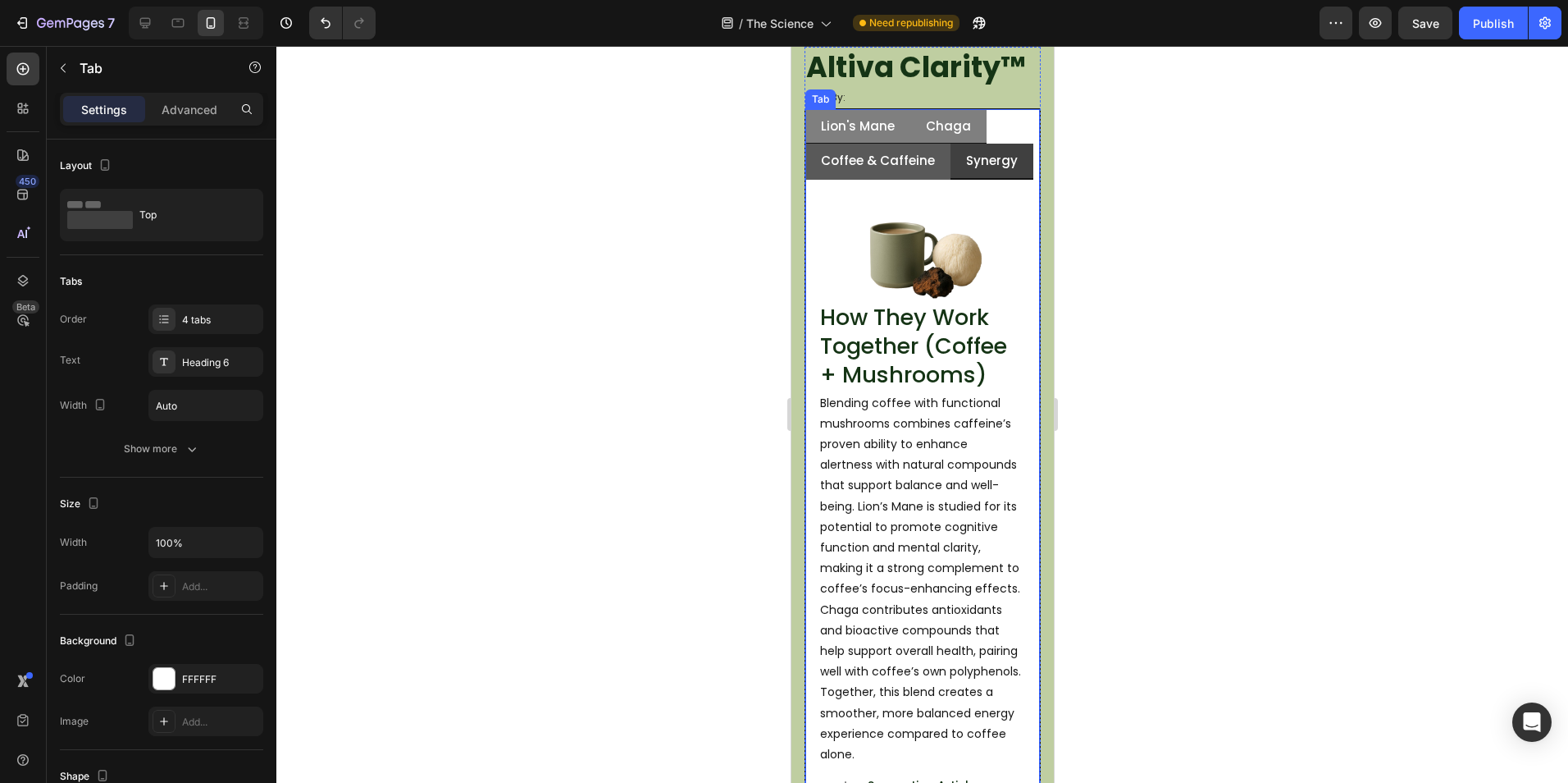
click at [935, 164] on li "Coffee & Caffeine" at bounding box center [877, 162] width 146 height 36
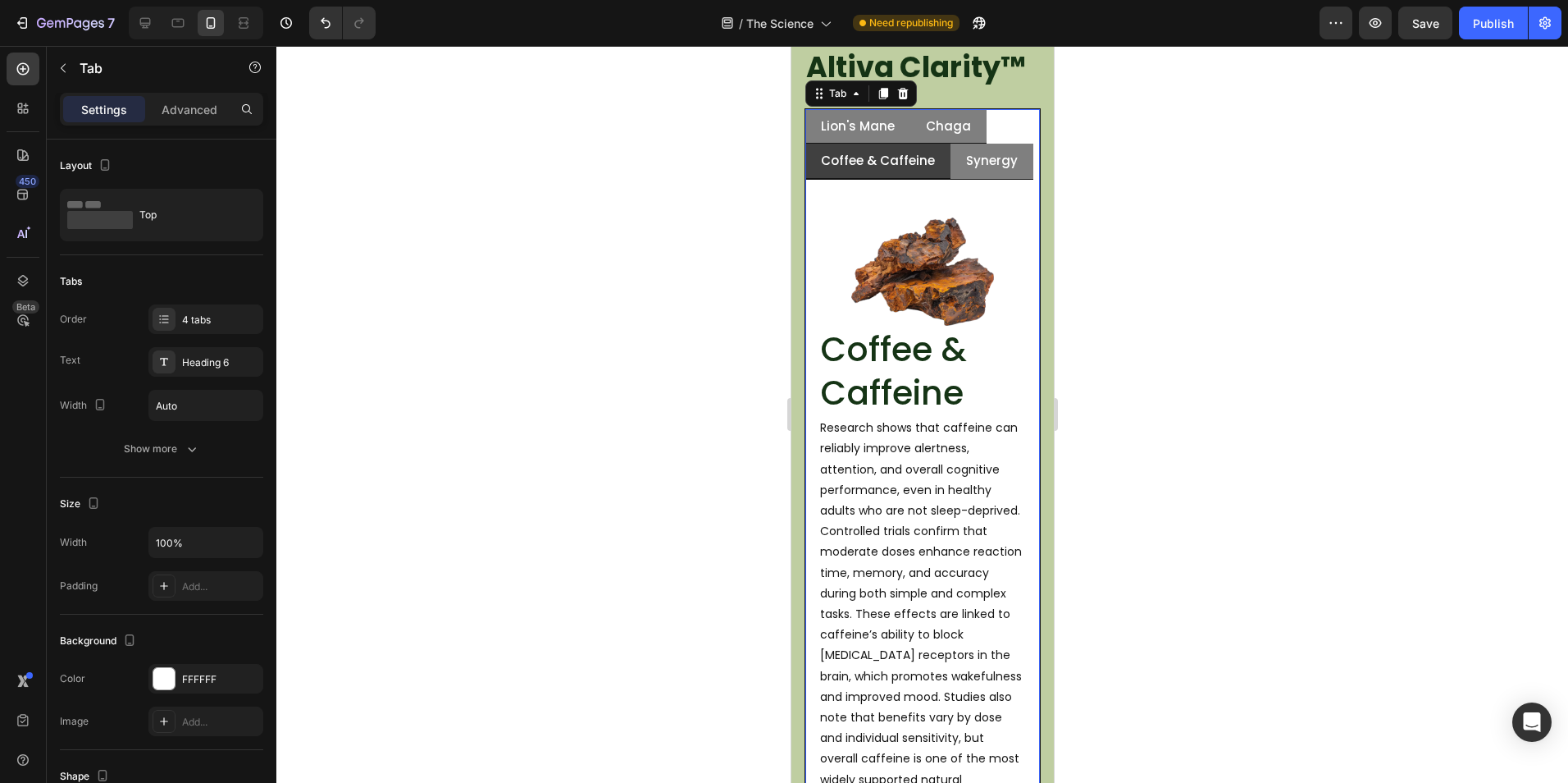
click at [917, 253] on img at bounding box center [921, 271] width 143 height 109
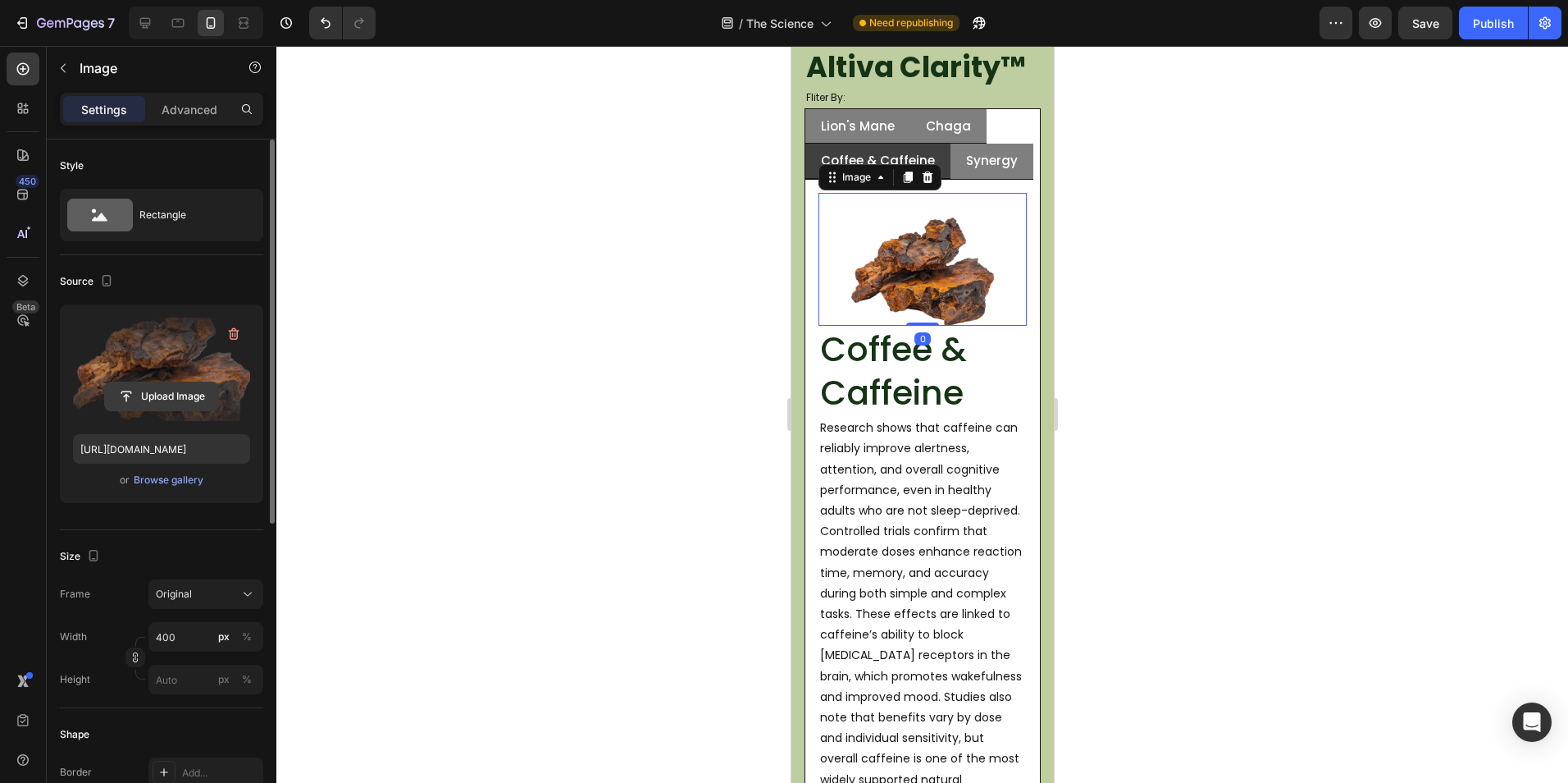
click at [118, 386] on input "file" at bounding box center [161, 396] width 114 height 28
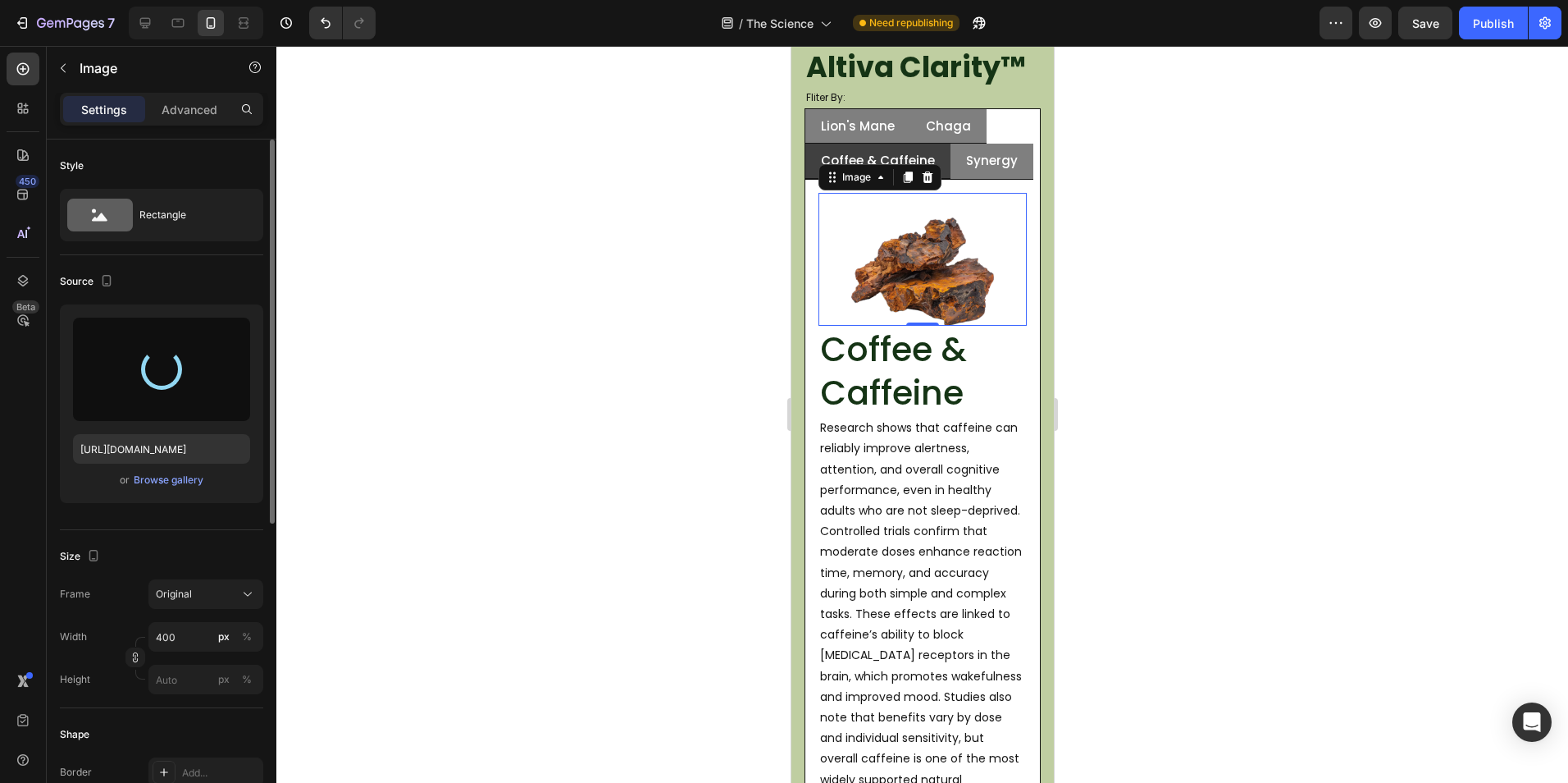
type input "https://cdn.shopify.com/s/files/1/0759/0428/6949/files/gempages_574770813719282…"
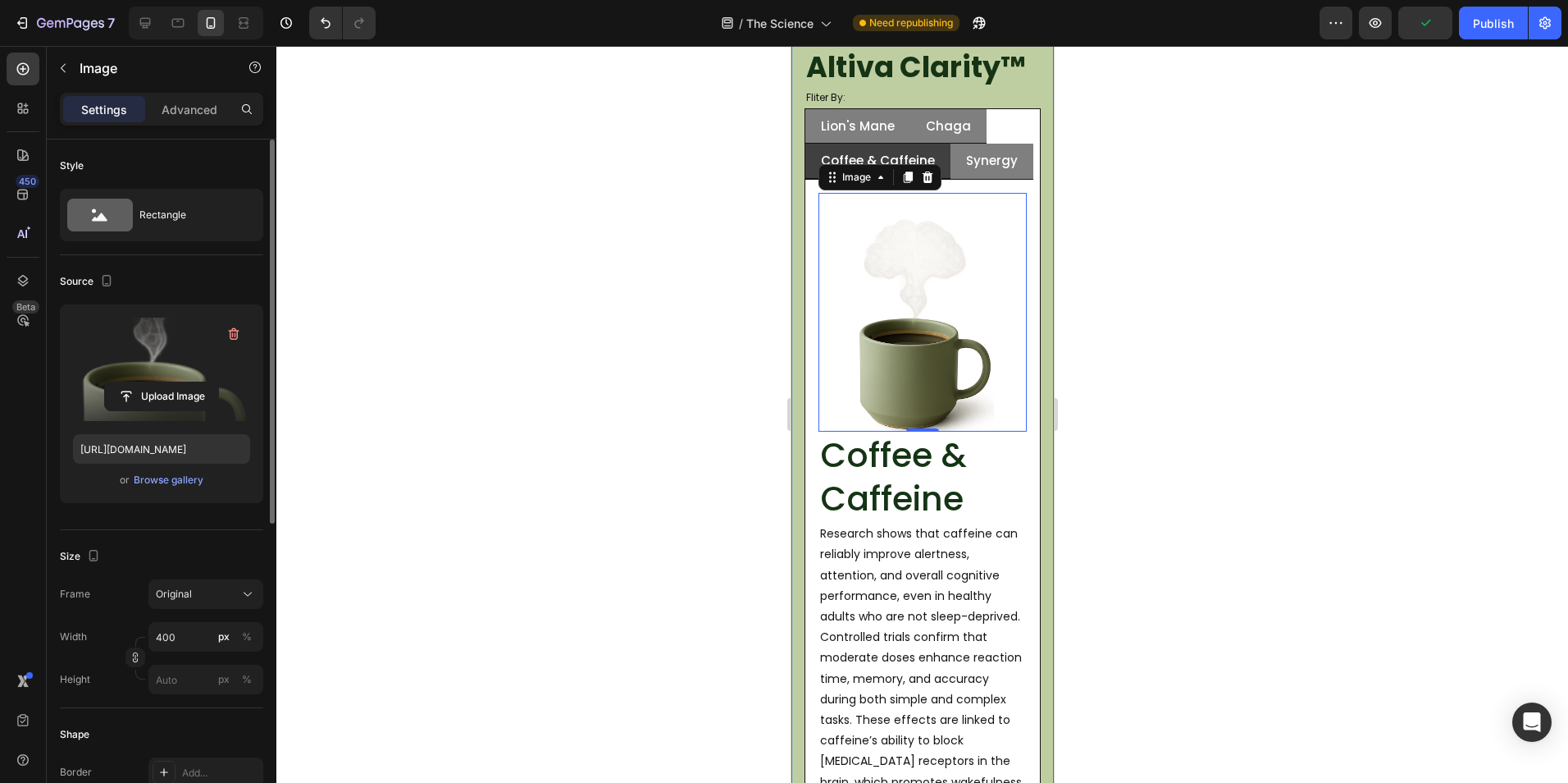
click at [594, 473] on div at bounding box center [921, 414] width 1291 height 737
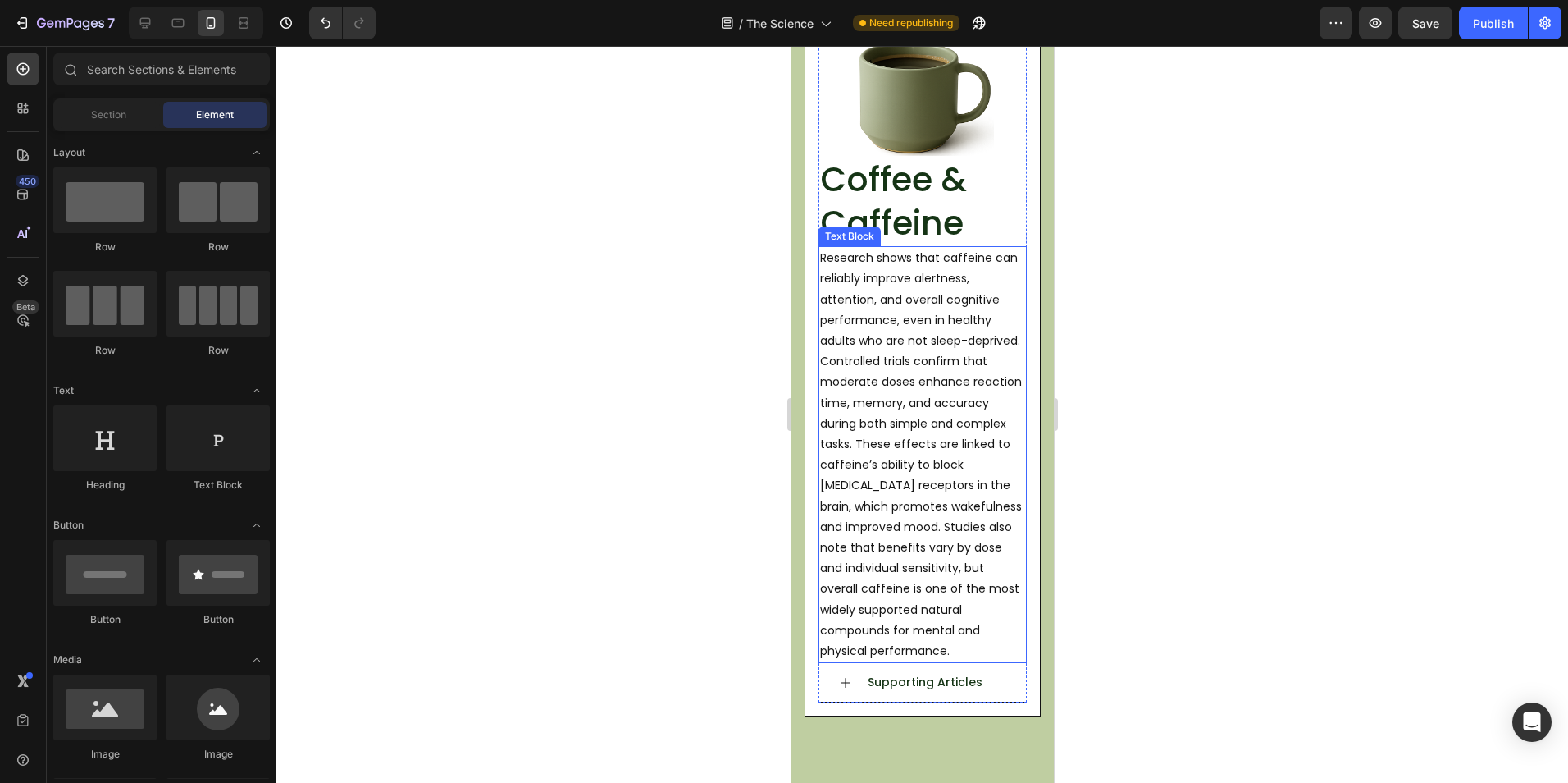
scroll to position [742, 0]
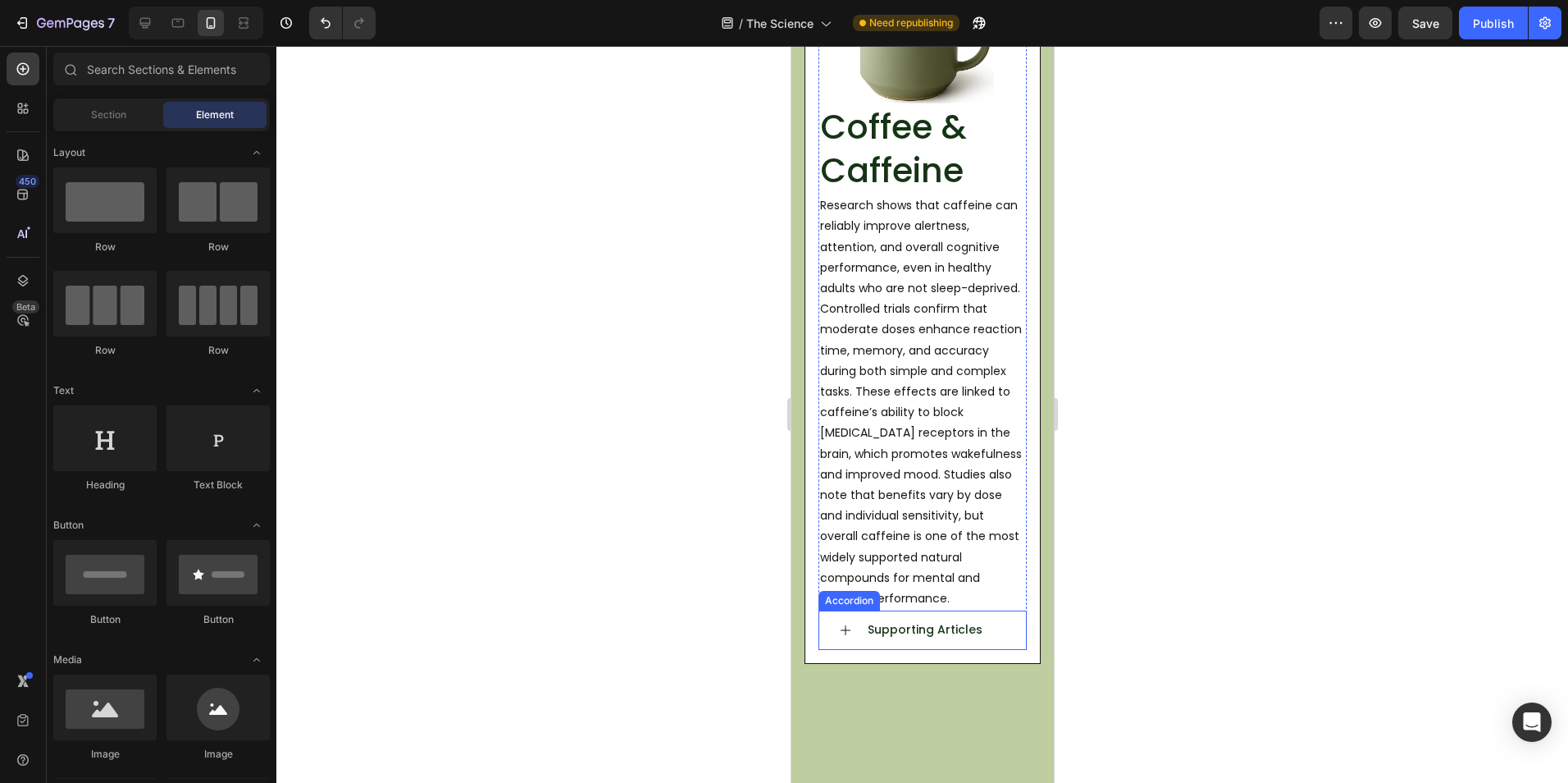
click at [847, 630] on icon at bounding box center [844, 629] width 13 height 13
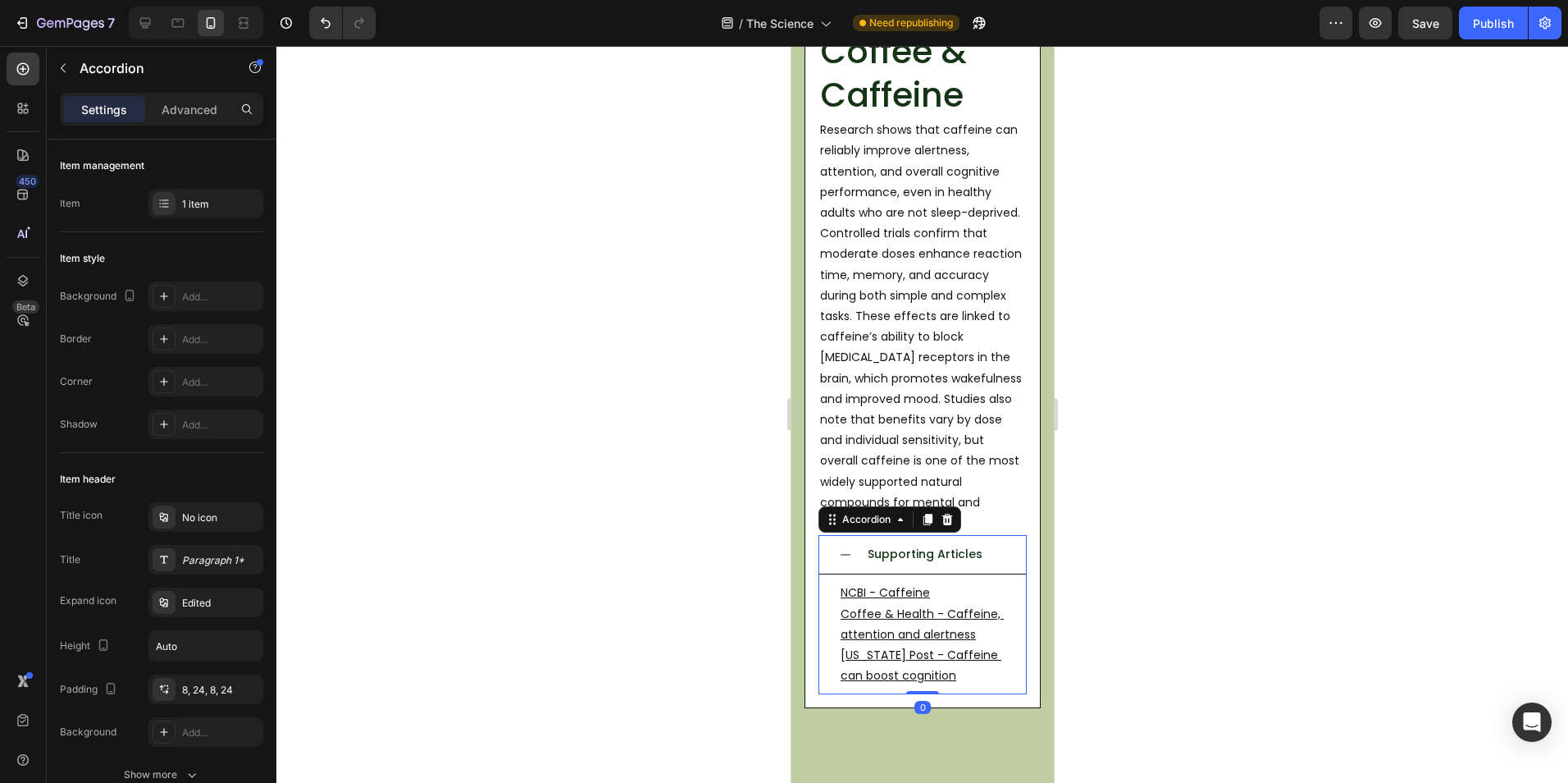
scroll to position [824, 0]
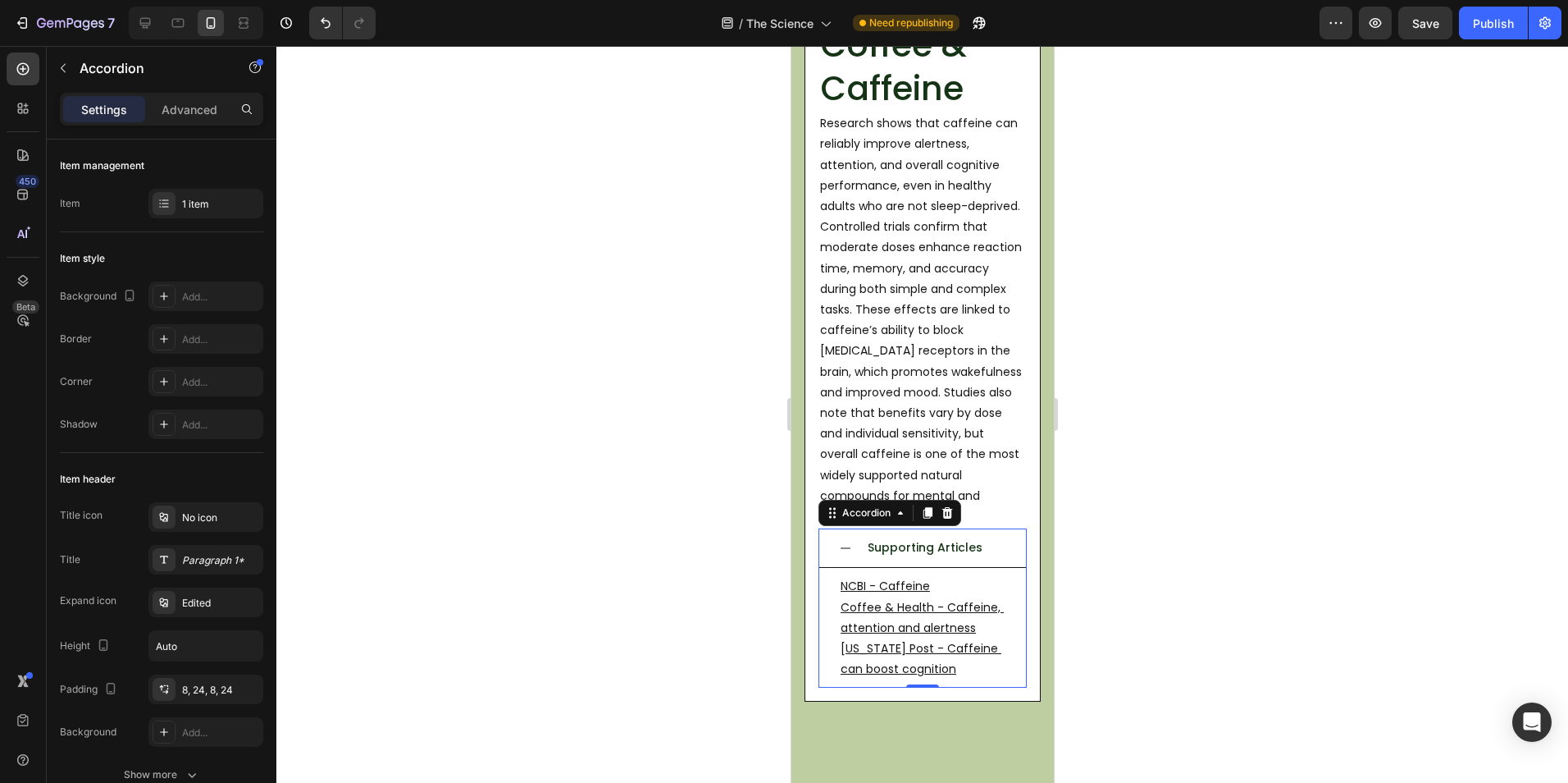
click at [845, 553] on icon at bounding box center [844, 548] width 13 height 13
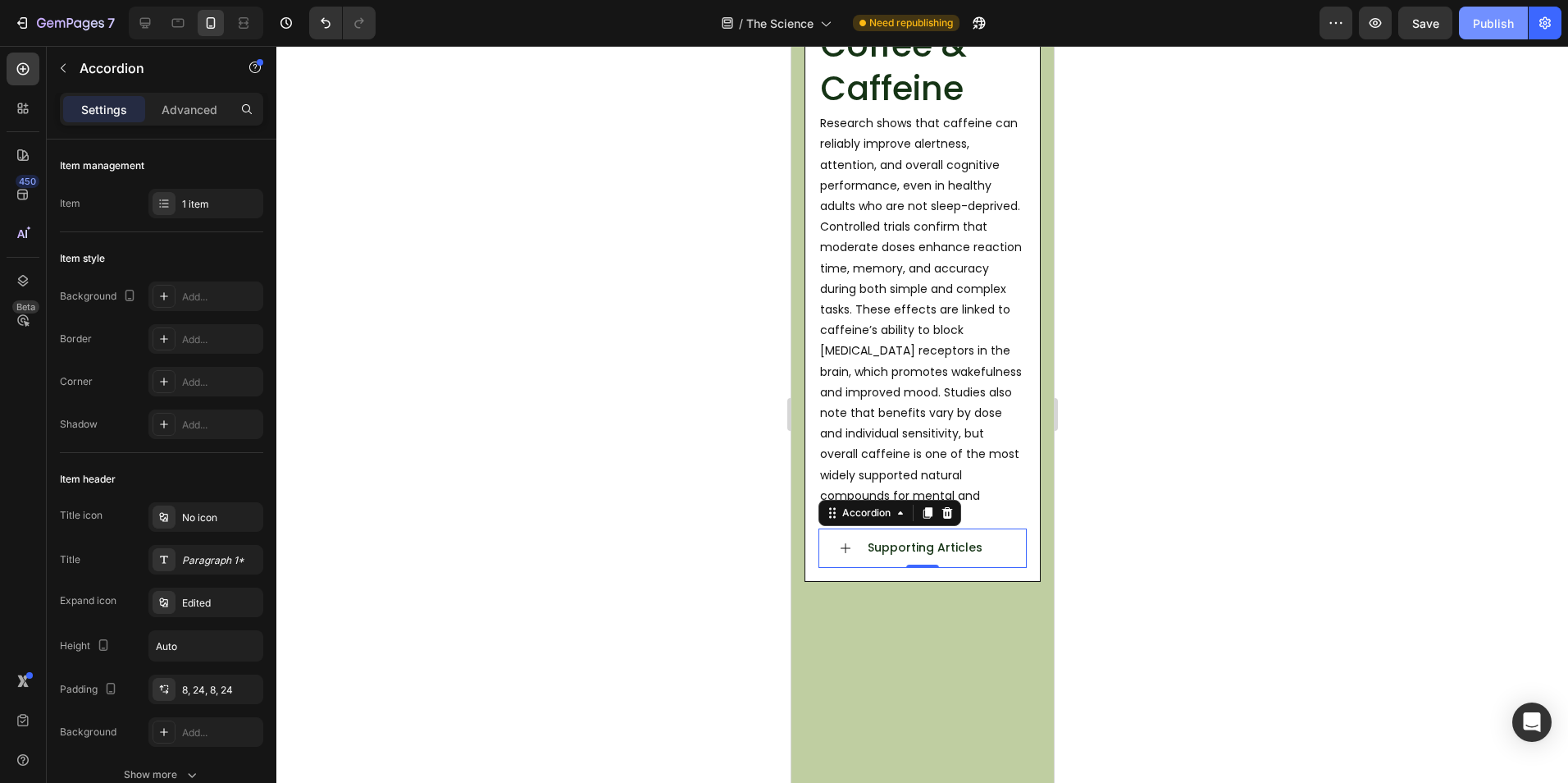
click at [1489, 21] on div "Publish" at bounding box center [1492, 23] width 41 height 17
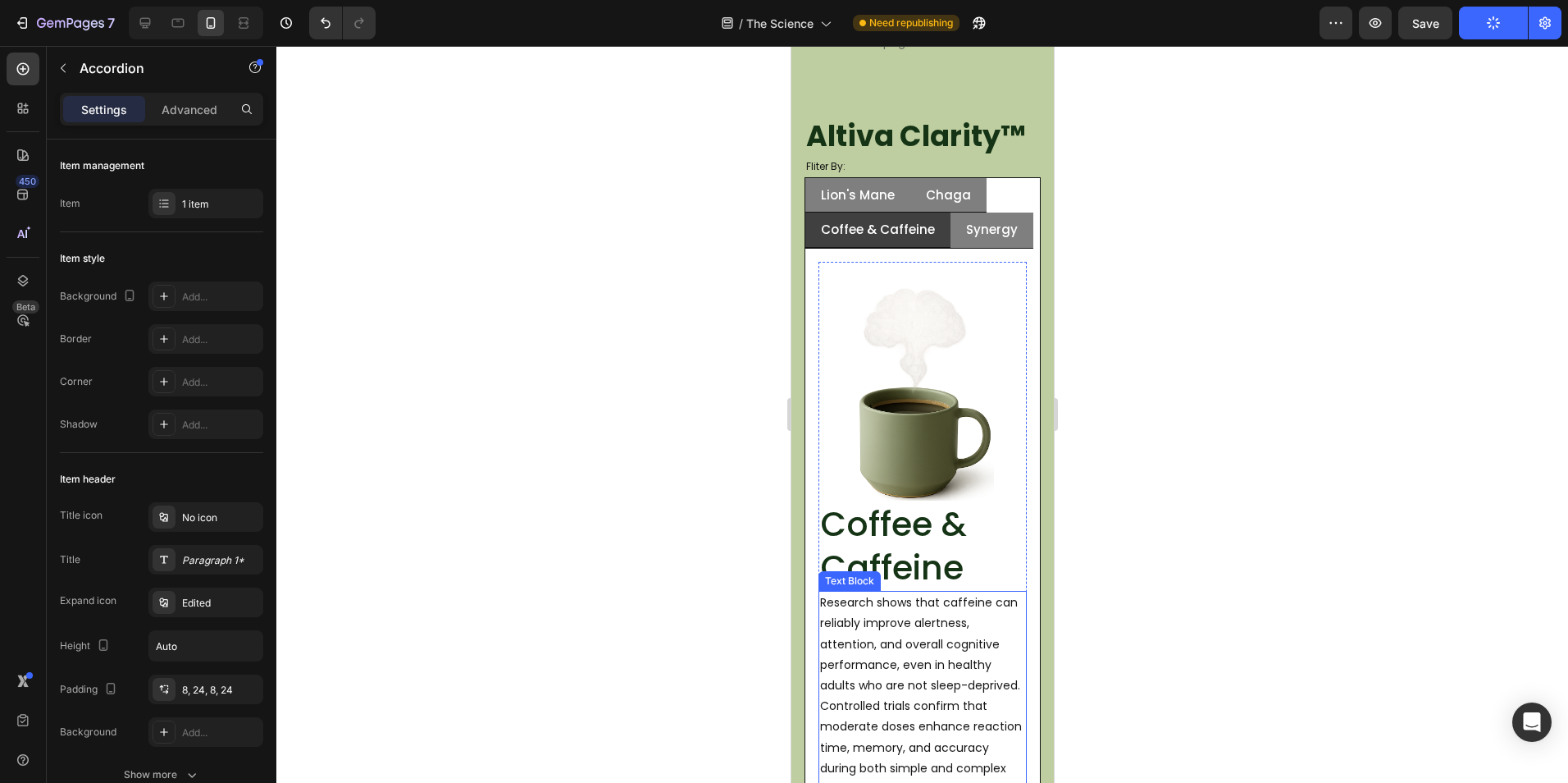
scroll to position [331, 0]
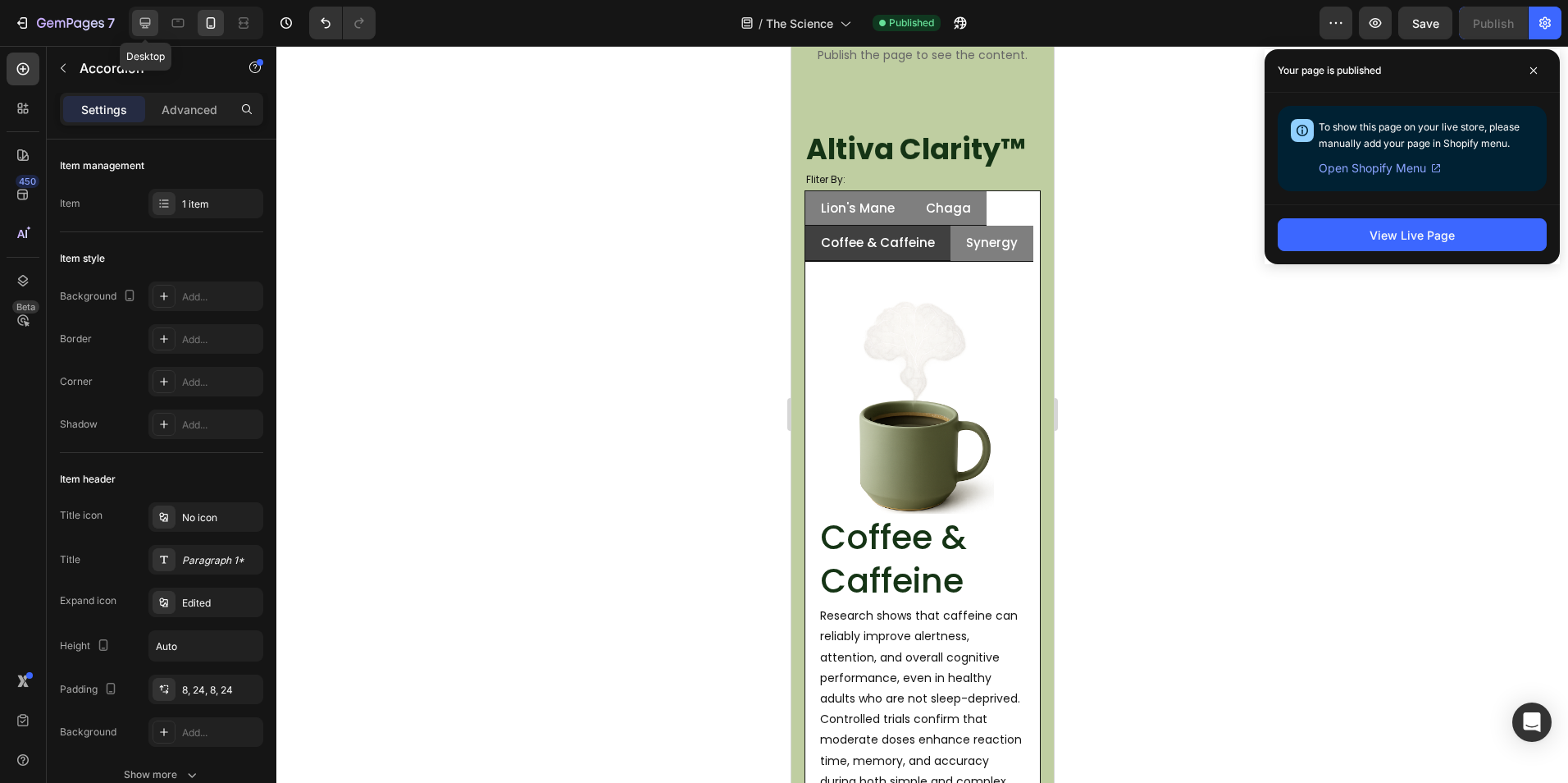
click at [141, 18] on icon at bounding box center [145, 23] width 16 height 16
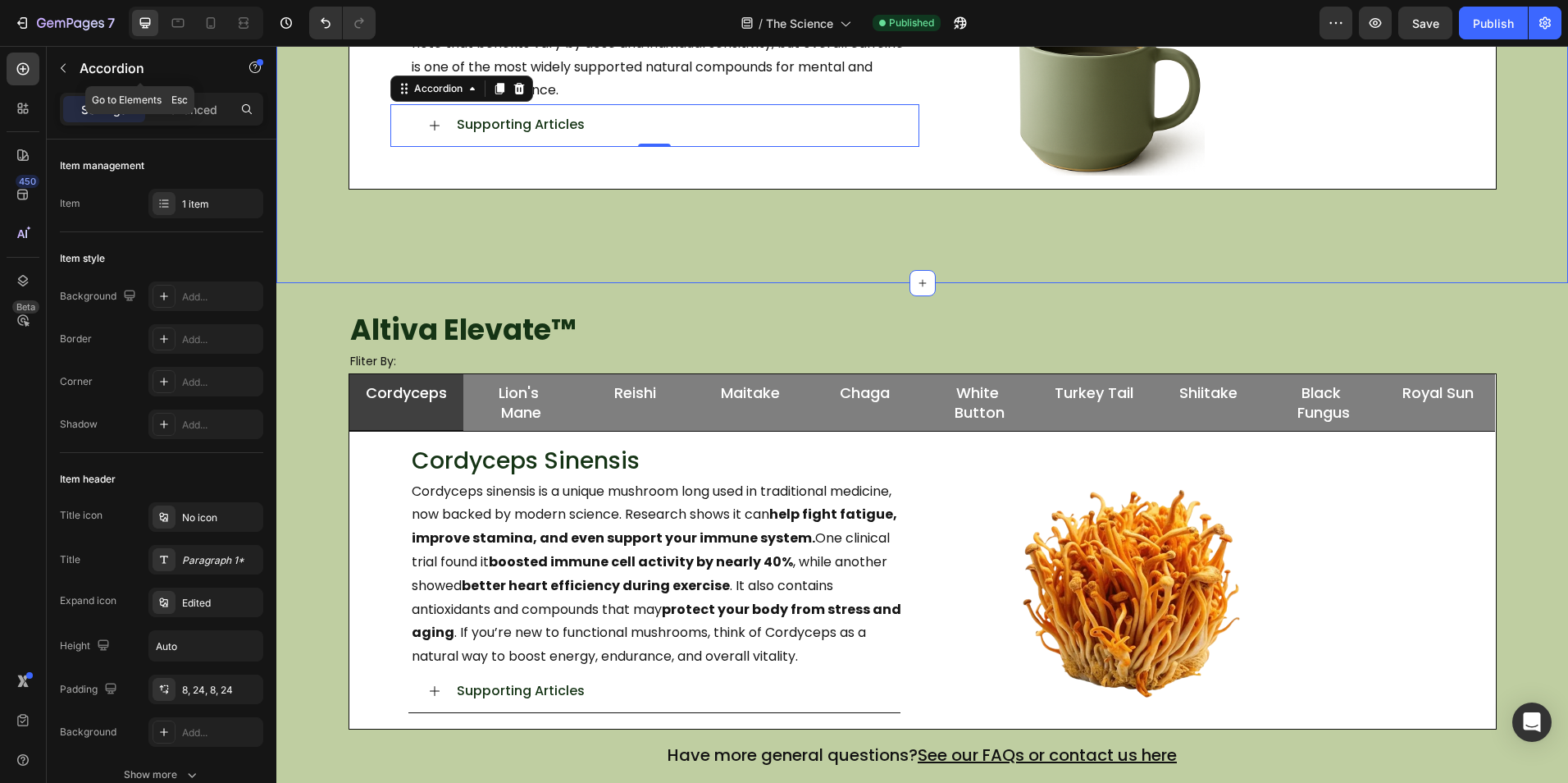
scroll to position [749, 0]
click at [200, 30] on div at bounding box center [210, 23] width 26 height 26
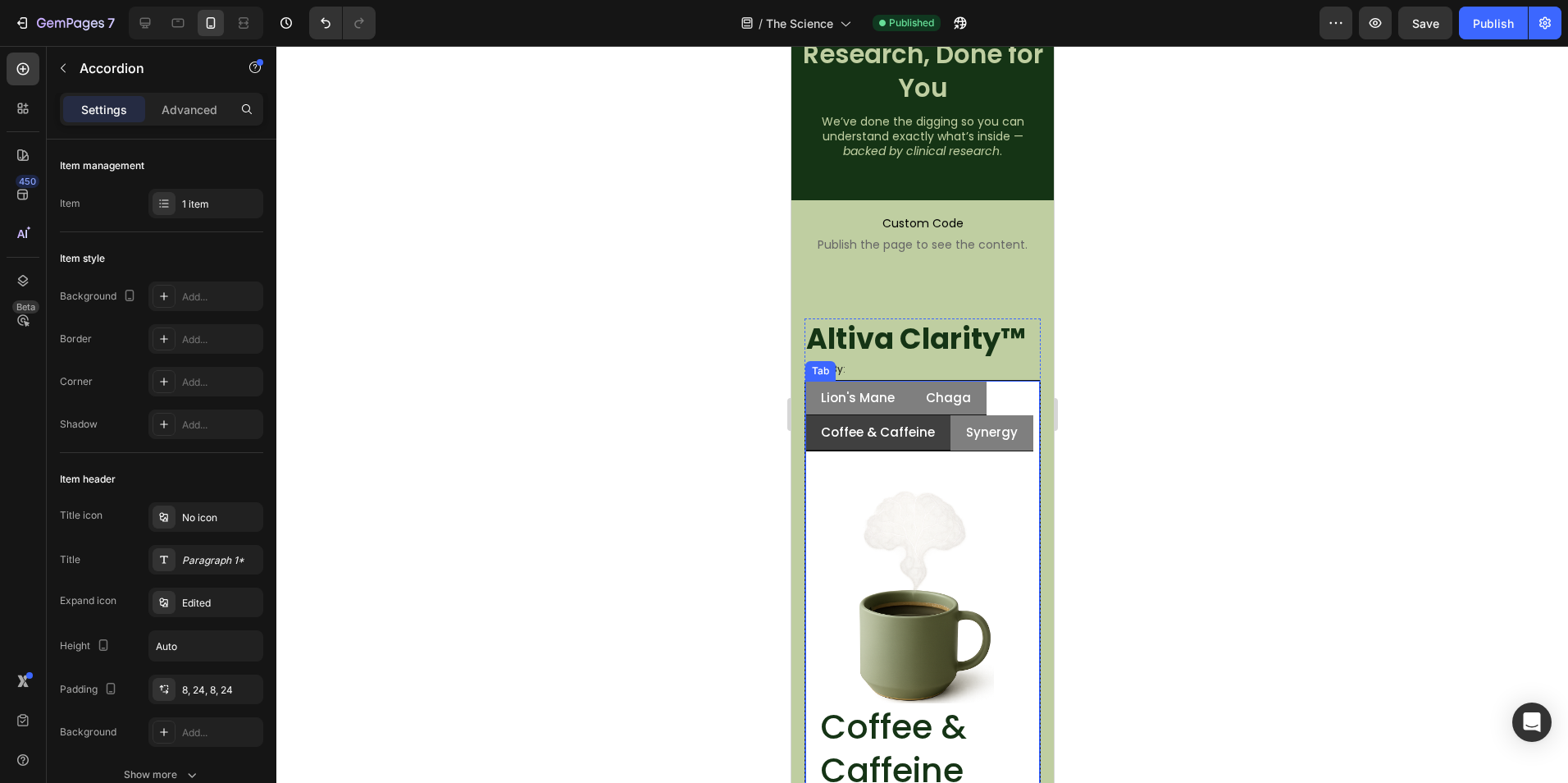
scroll to position [164, 0]
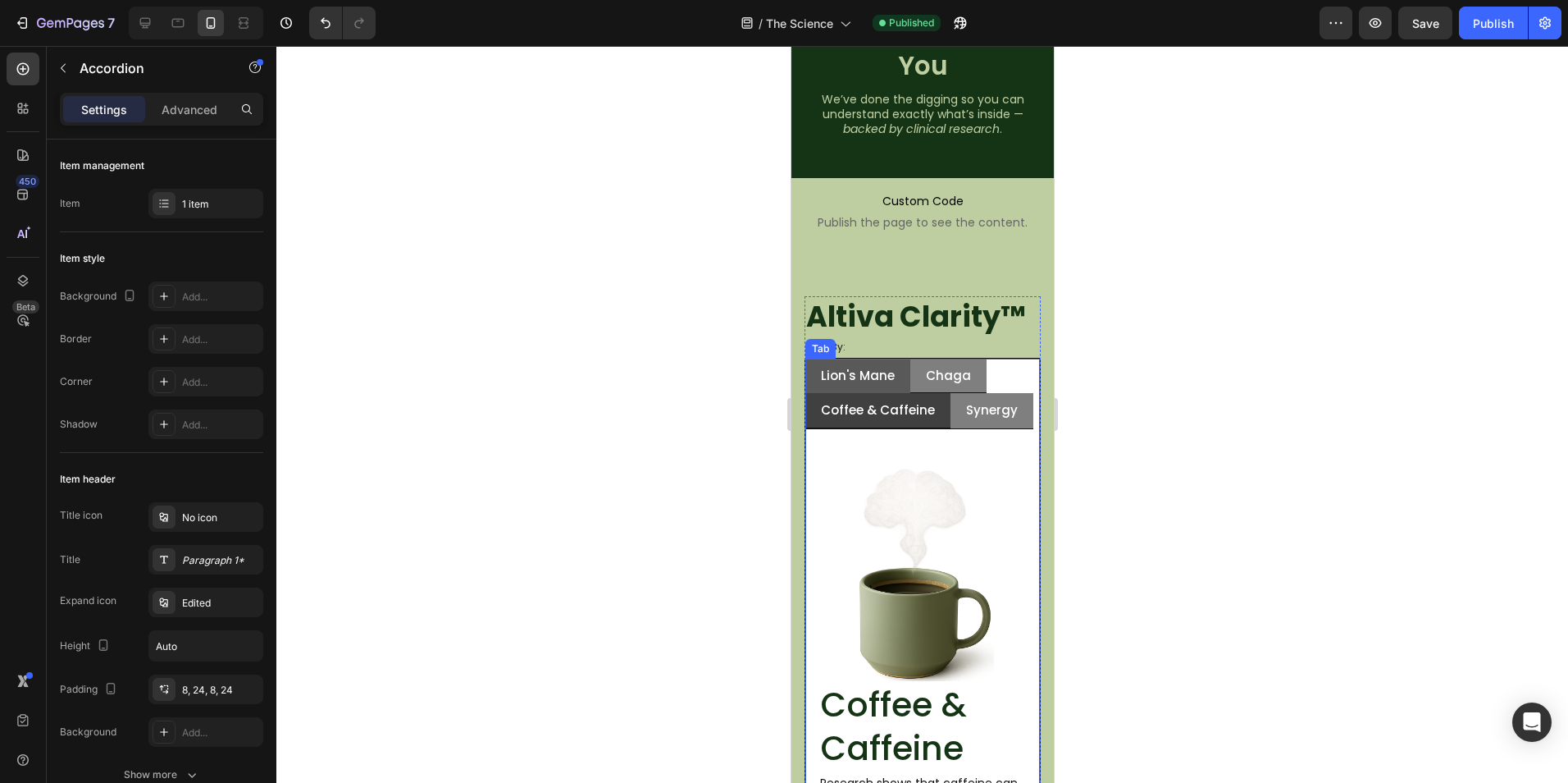
click at [896, 381] on li "Lion's Mane" at bounding box center [856, 375] width 105 height 35
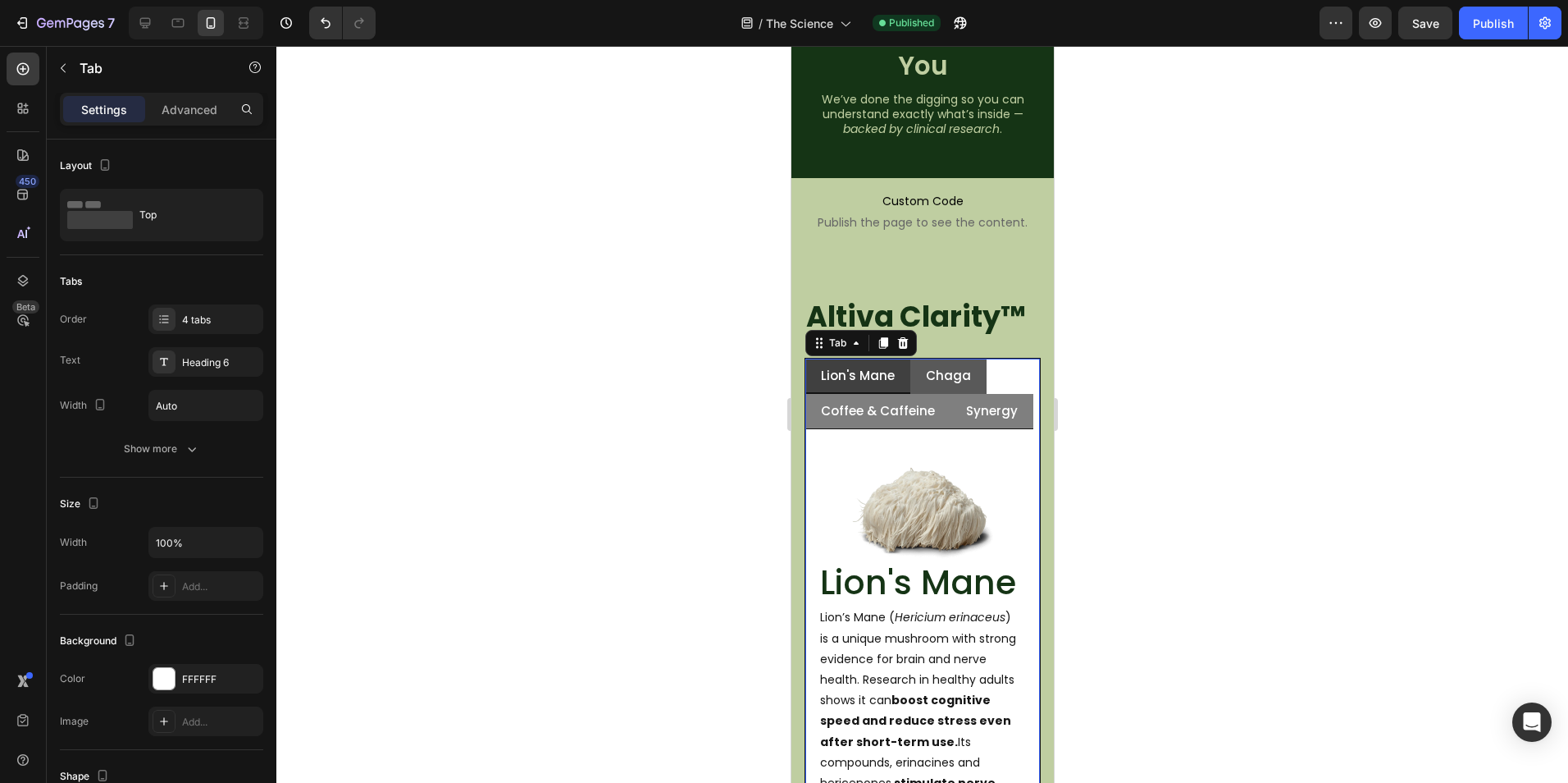
click at [910, 381] on li "Chaga" at bounding box center [947, 376] width 76 height 36
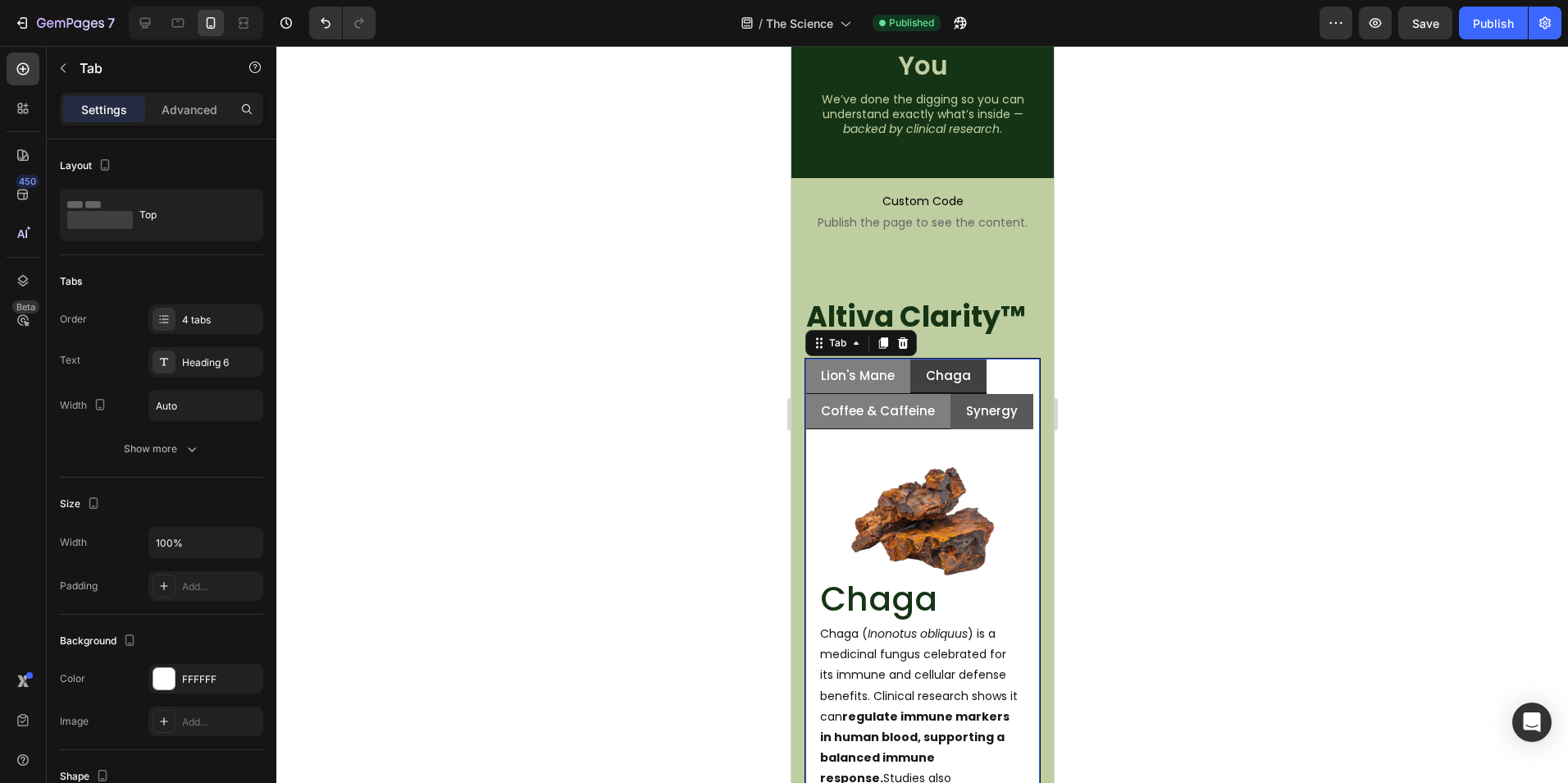
click at [949, 404] on li "Synergy" at bounding box center [990, 411] width 83 height 35
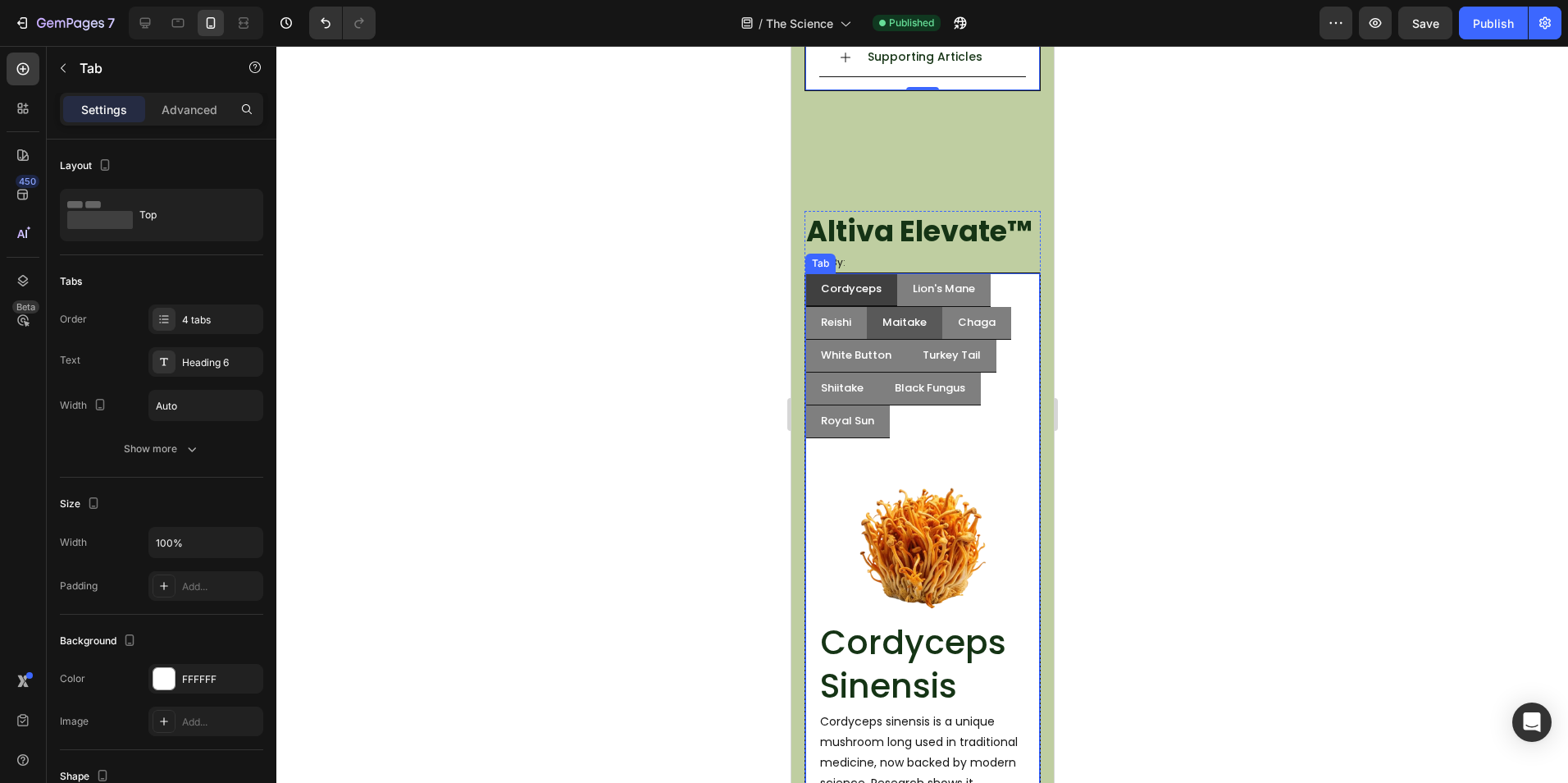
scroll to position [1148, 0]
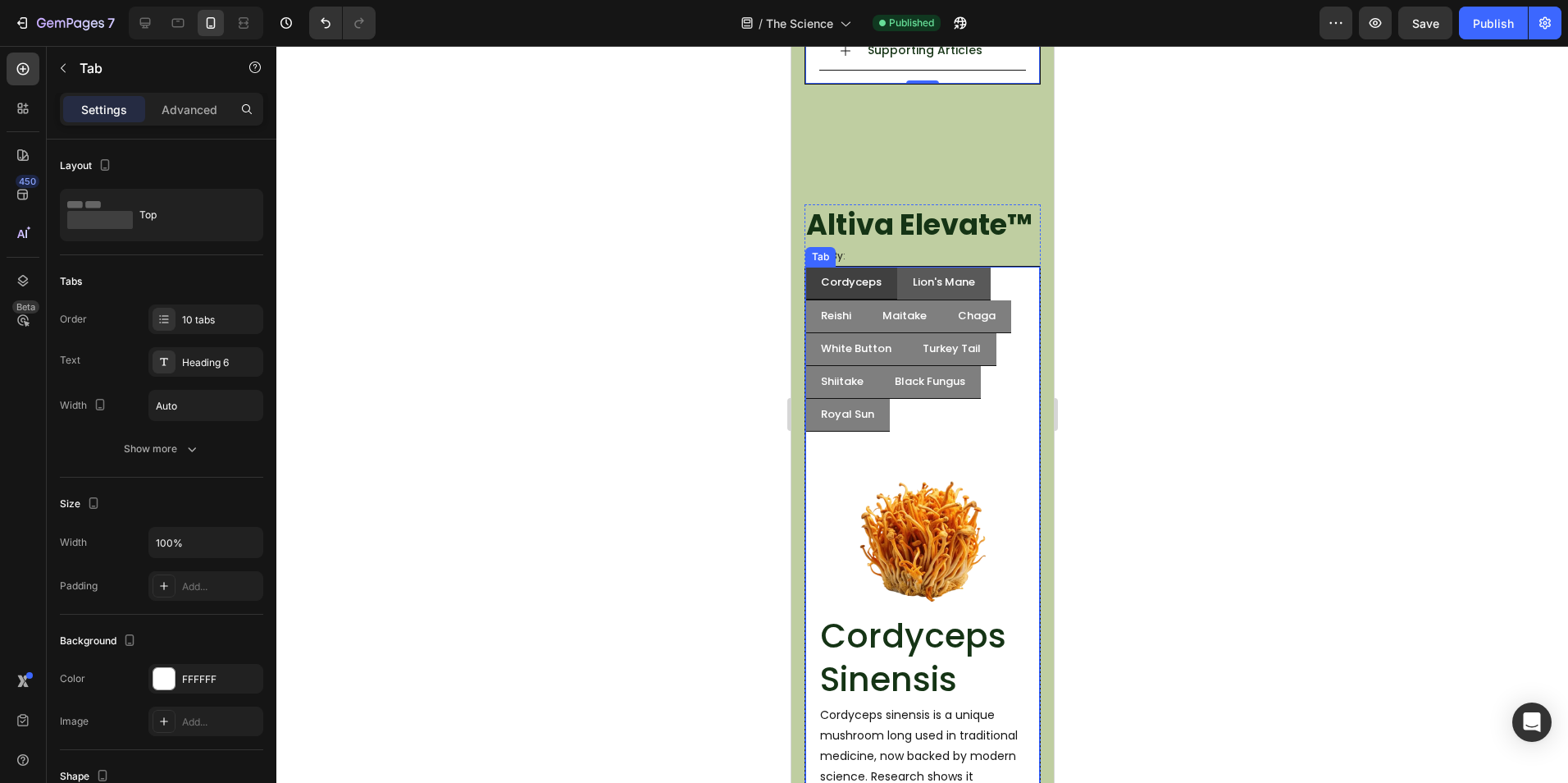
click at [901, 300] on li "Lion's Mane" at bounding box center [943, 283] width 94 height 34
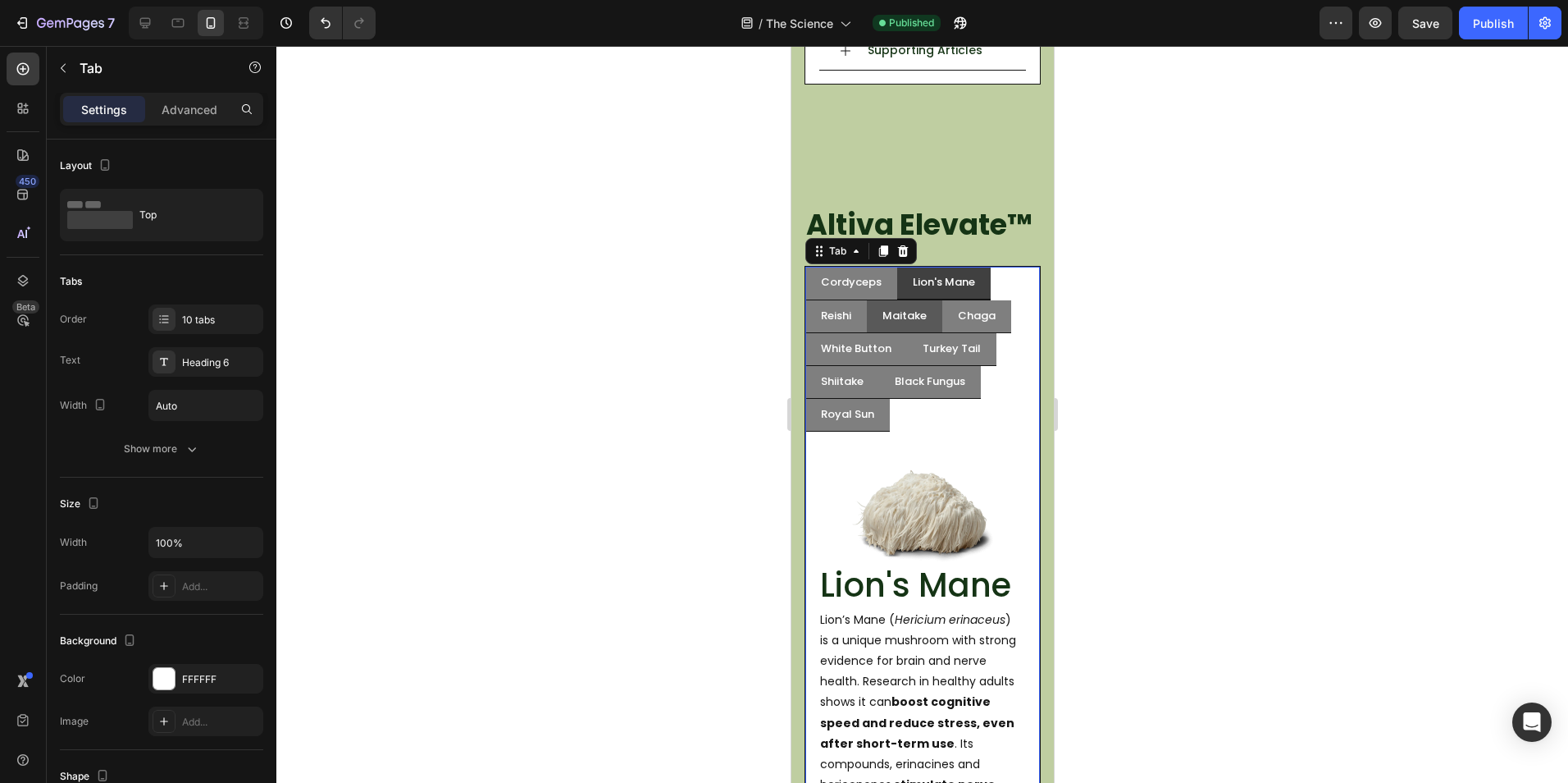
click at [868, 333] on li "Maitake" at bounding box center [904, 316] width 76 height 33
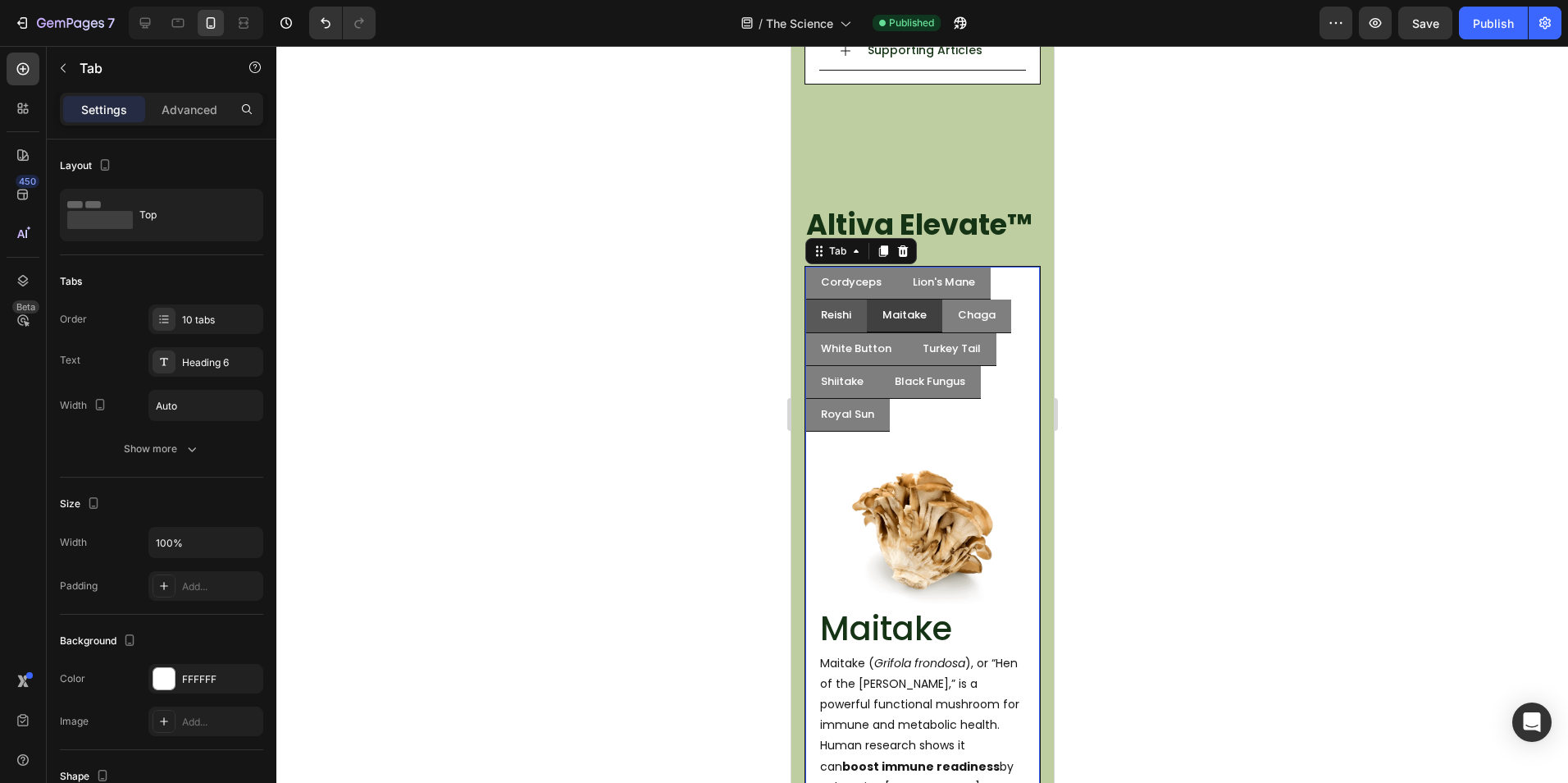
click at [861, 333] on li "Reishi" at bounding box center [835, 316] width 62 height 34
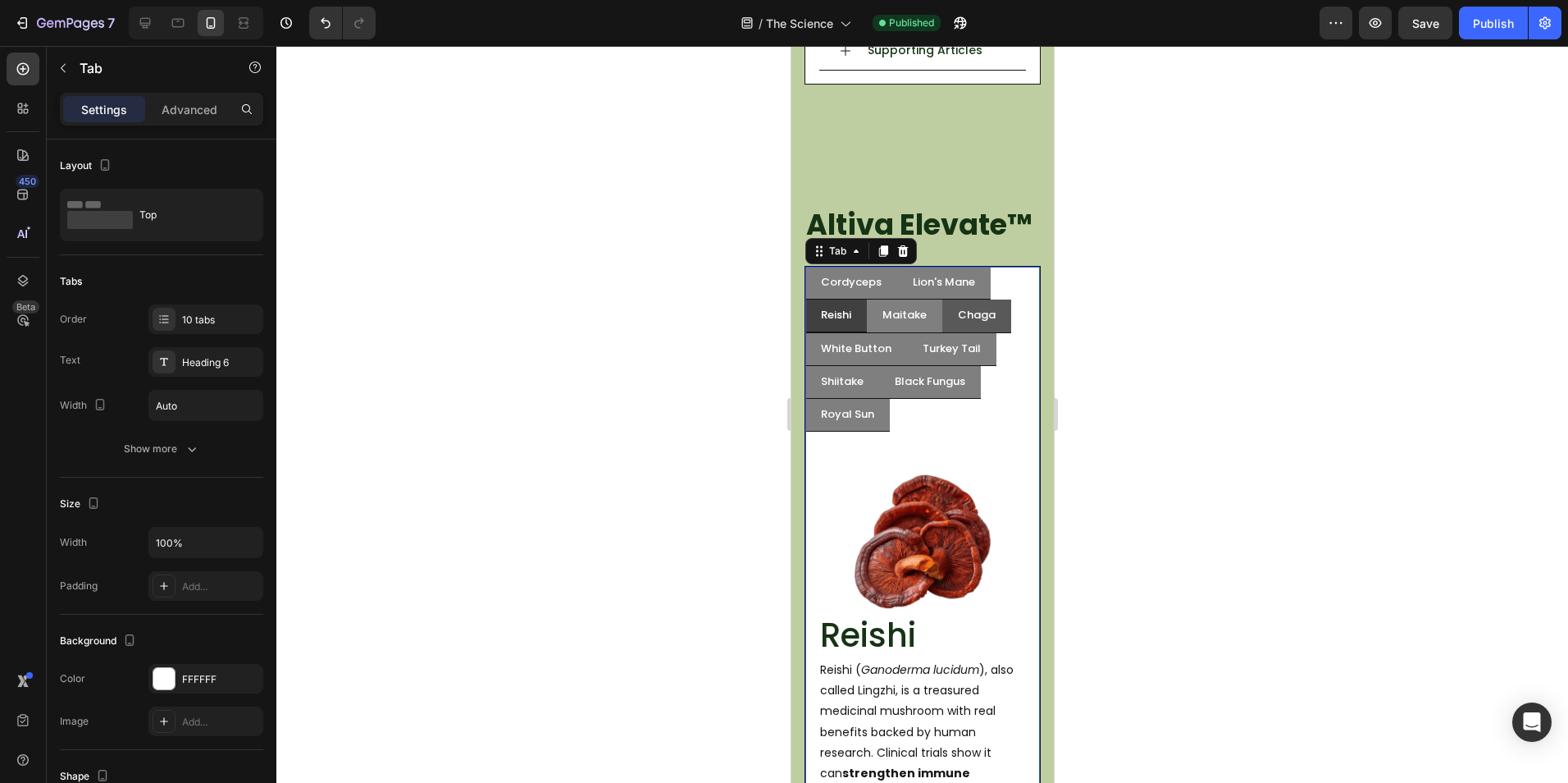
click at [945, 333] on li "Chaga" at bounding box center [975, 316] width 69 height 34
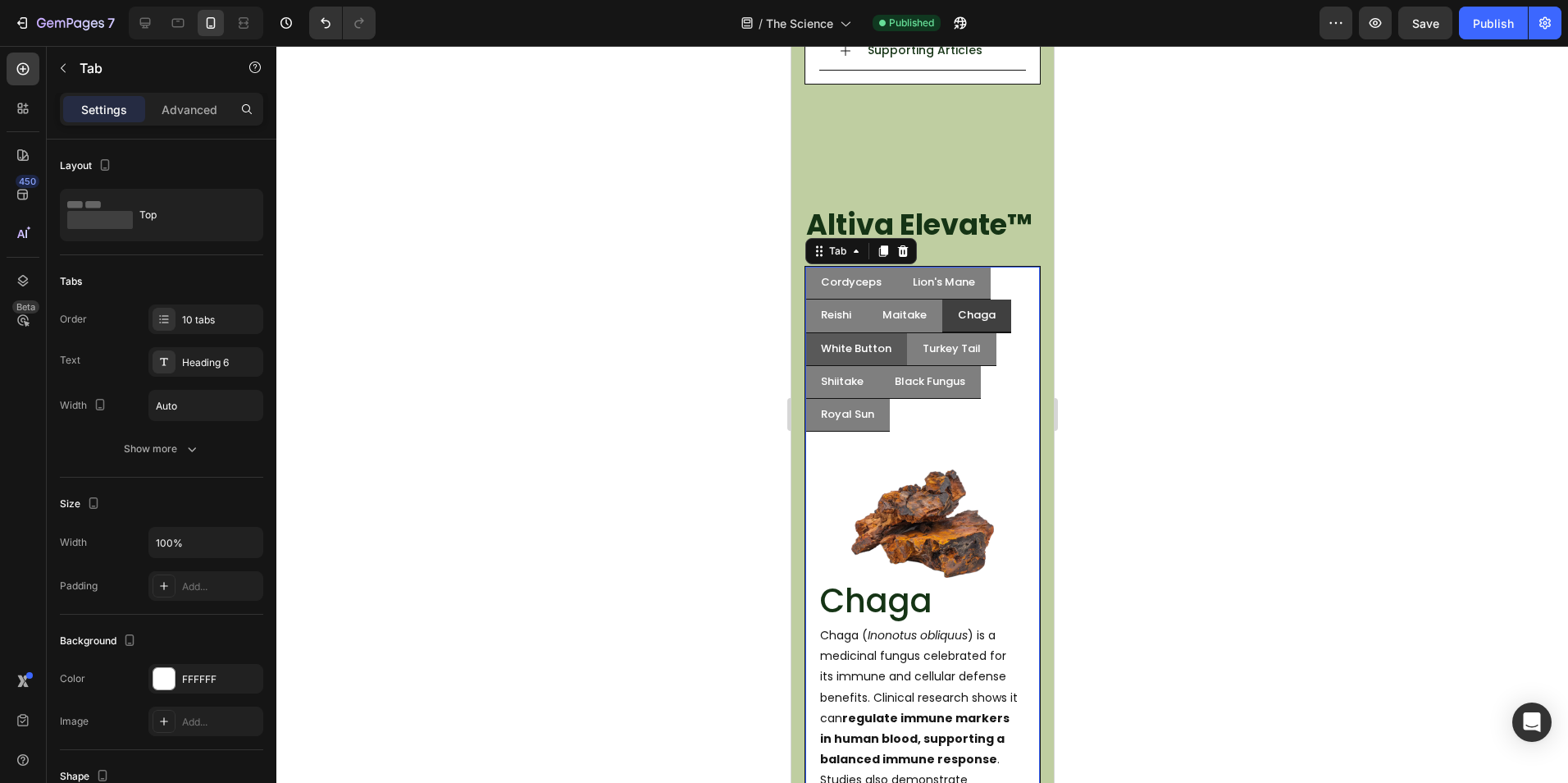
click at [893, 366] on li "White Button" at bounding box center [855, 349] width 102 height 33
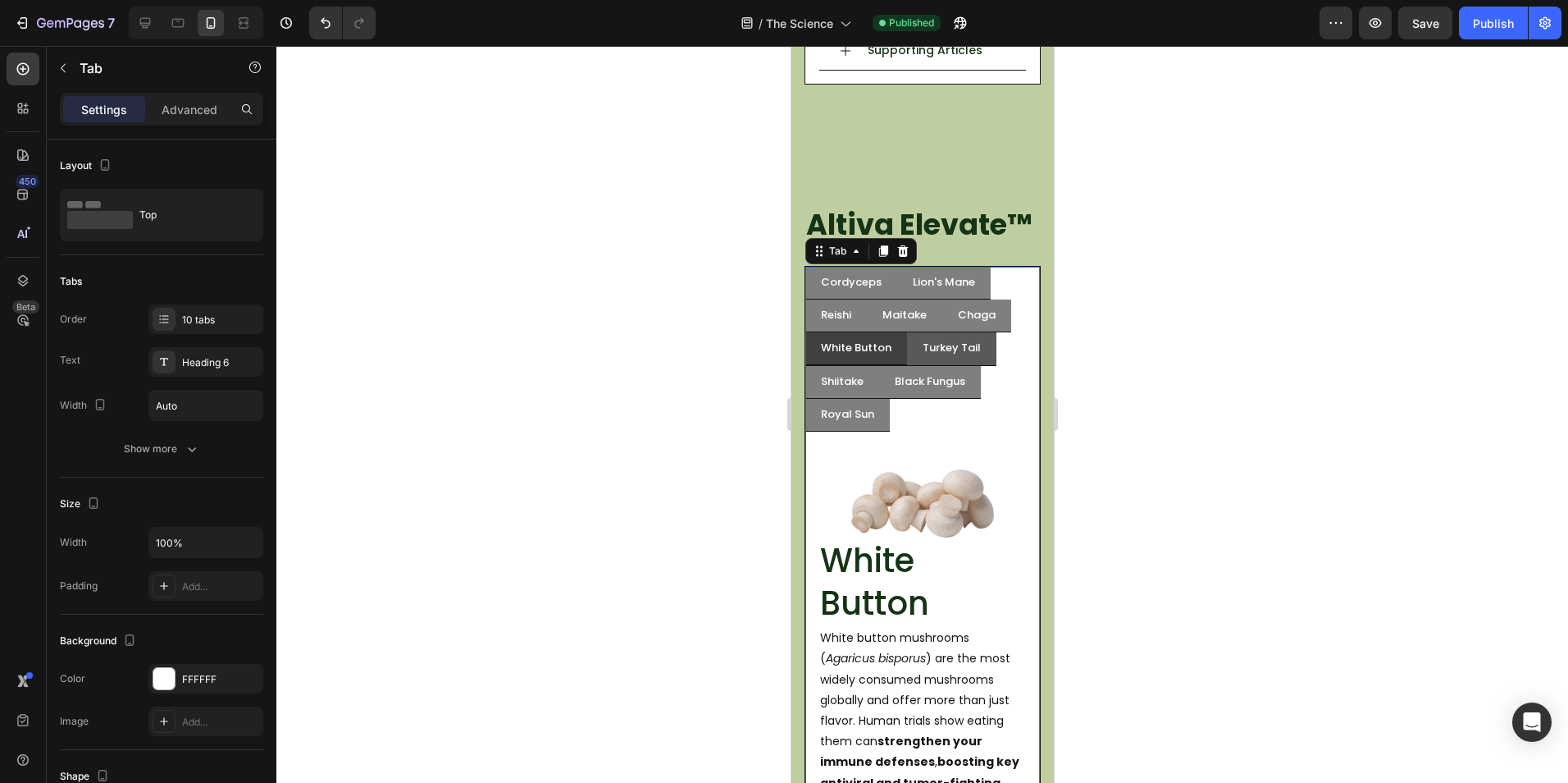
click at [912, 366] on li "Turkey Tail" at bounding box center [951, 349] width 90 height 34
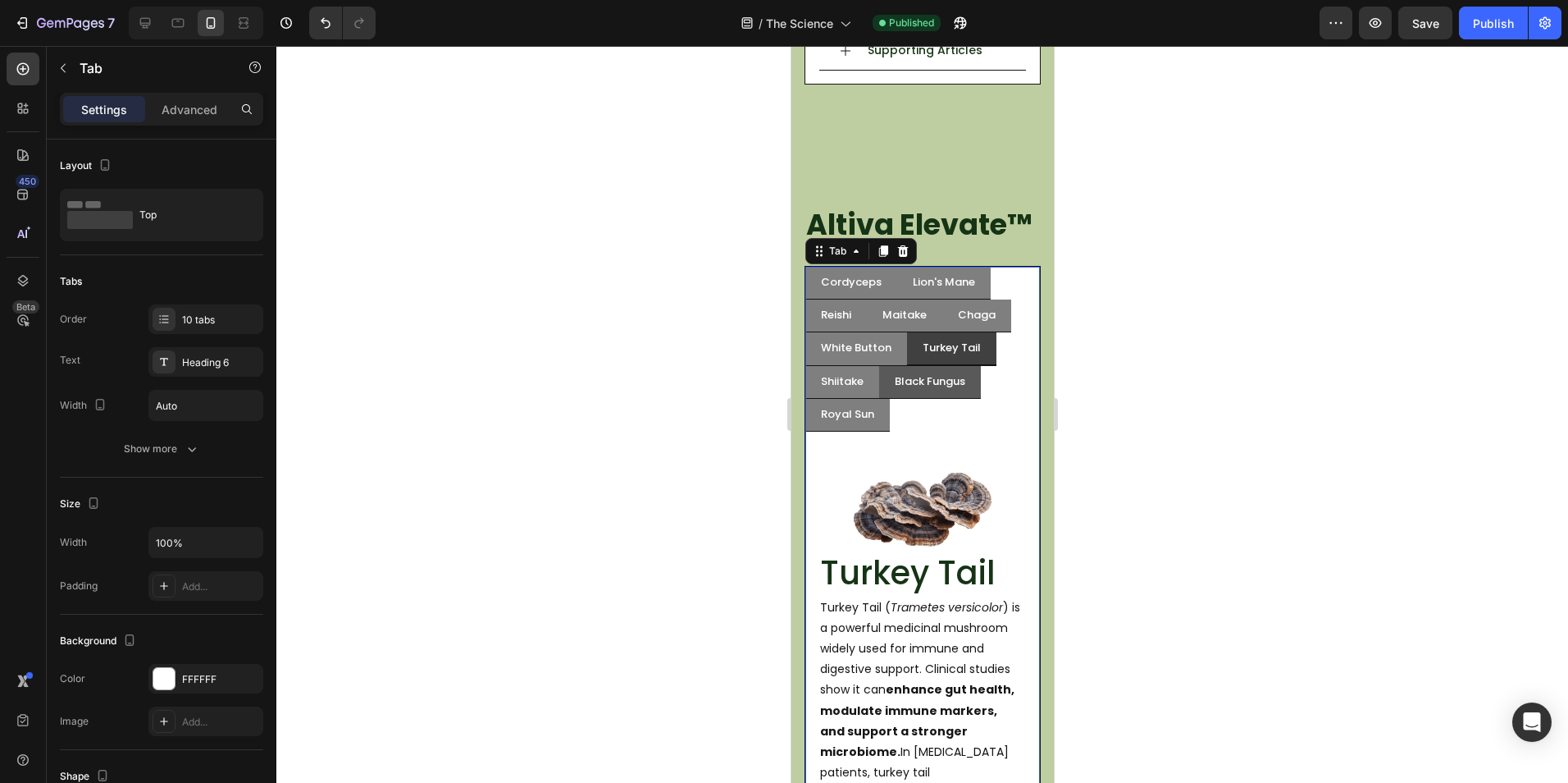
click at [880, 399] on li "Black Fungus" at bounding box center [929, 382] width 102 height 33
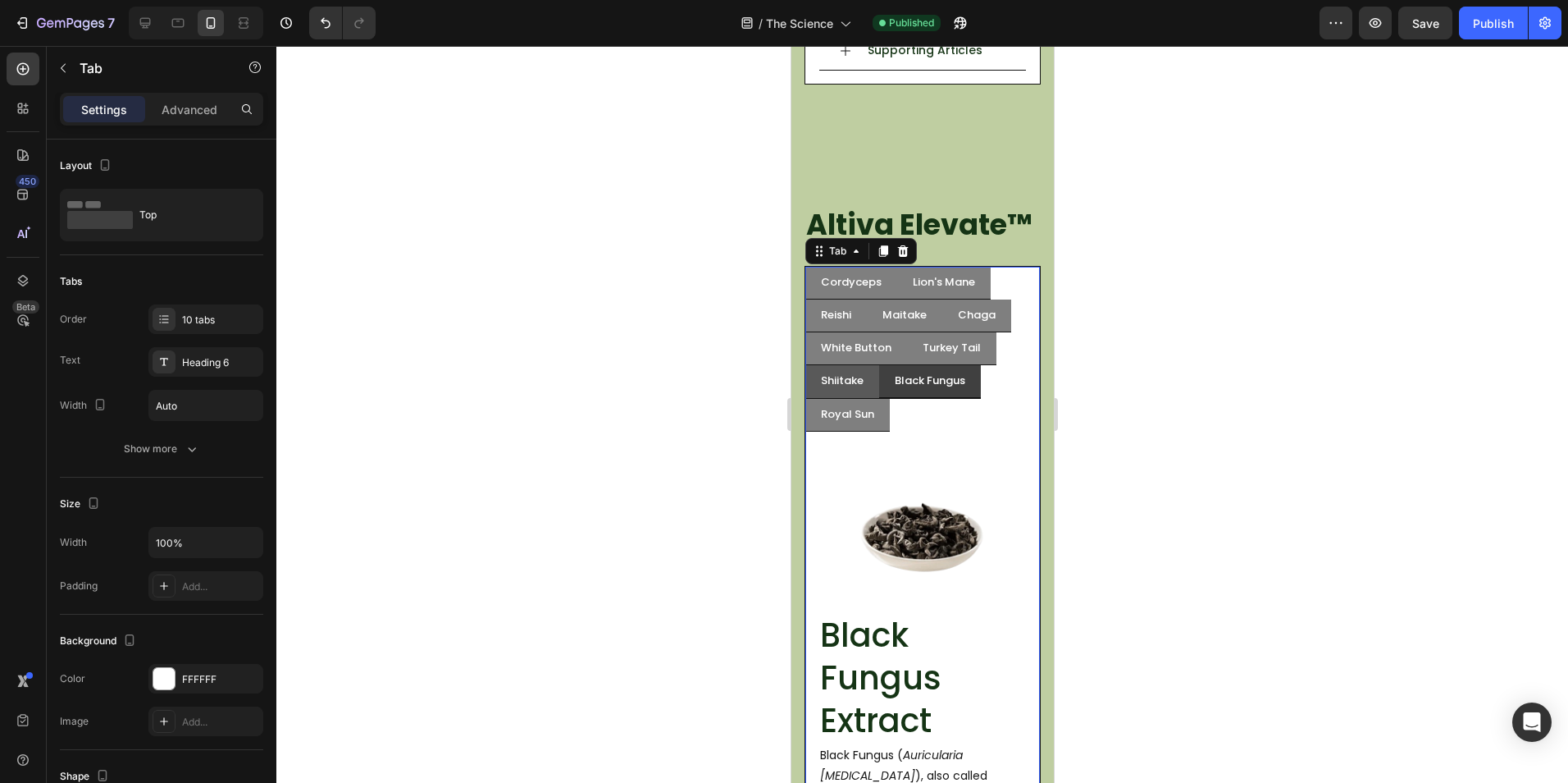
click at [872, 399] on li "Shiitake" at bounding box center [841, 382] width 74 height 34
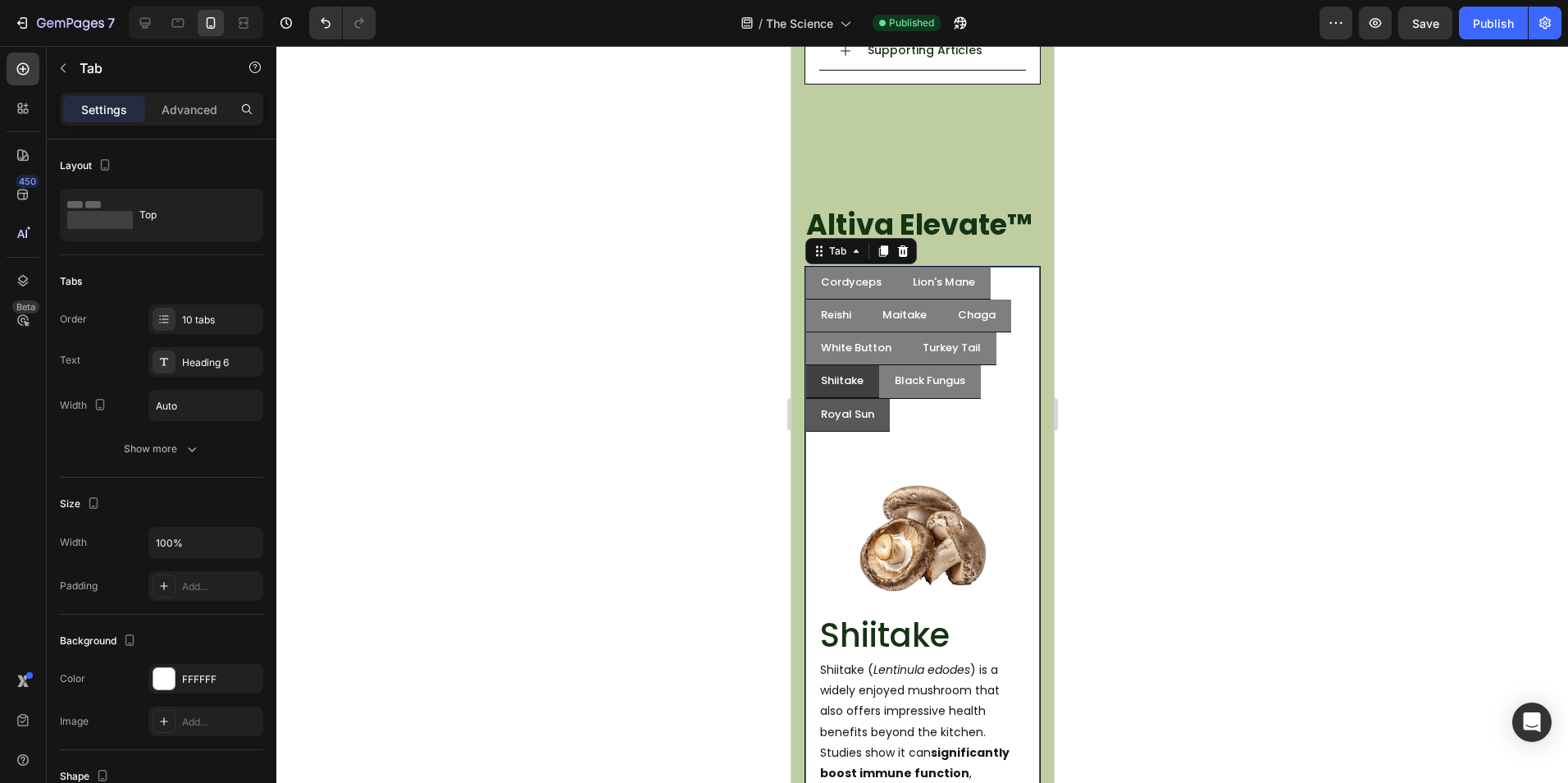
click at [882, 432] on li "Royal Sun" at bounding box center [846, 415] width 85 height 33
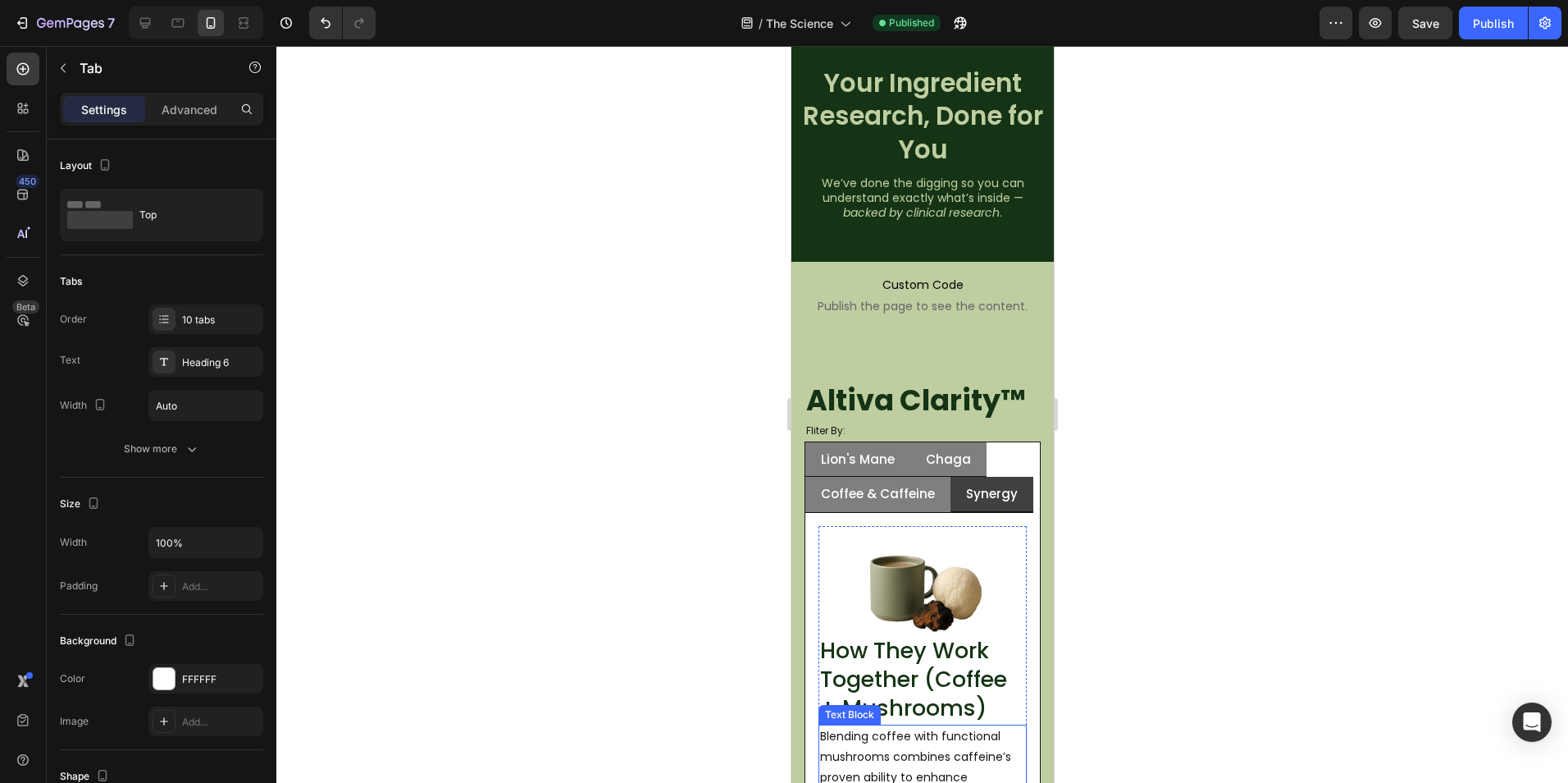
scroll to position [0, 0]
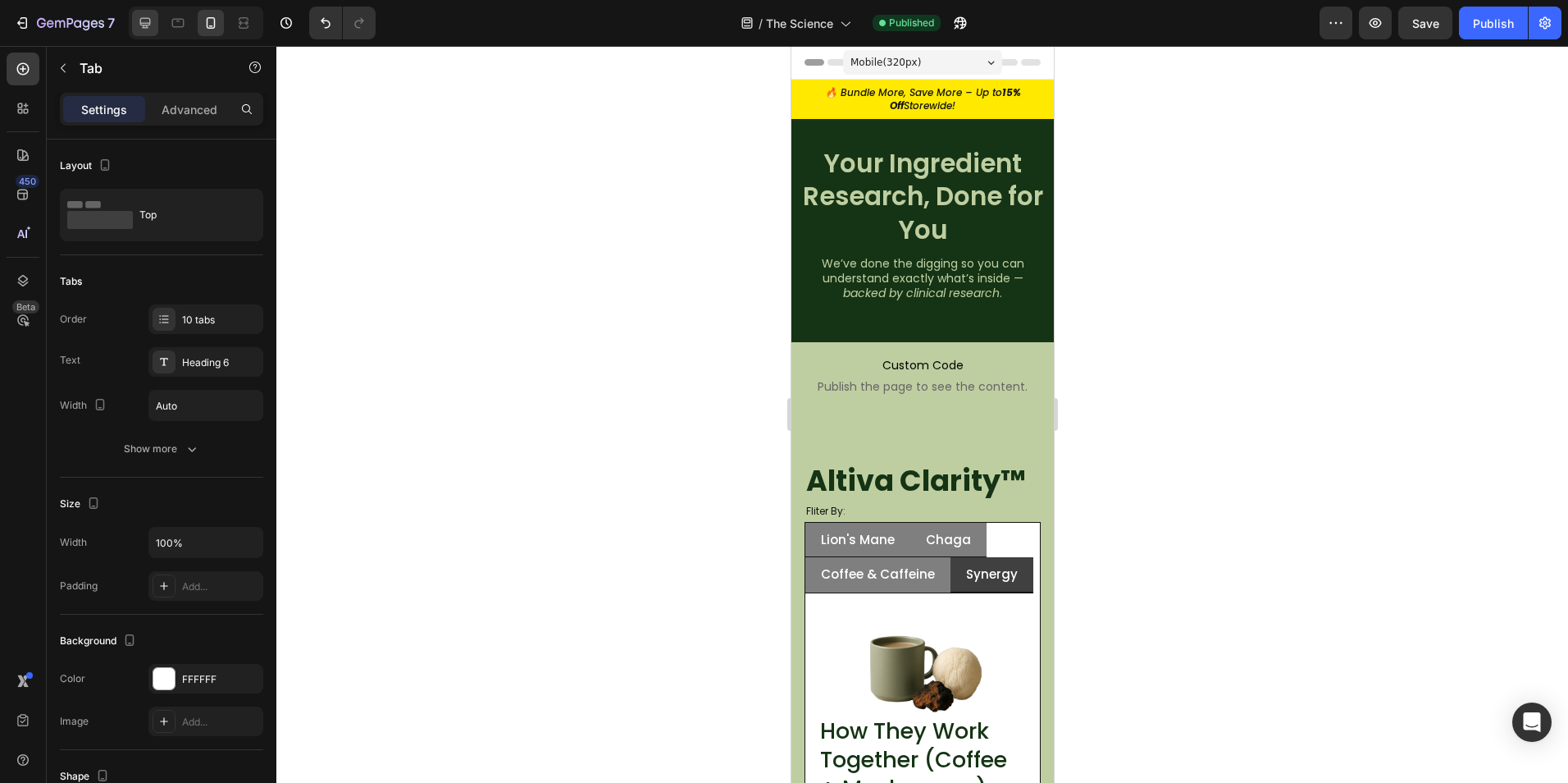
click at [152, 33] on div at bounding box center [145, 23] width 26 height 26
type input "10%"
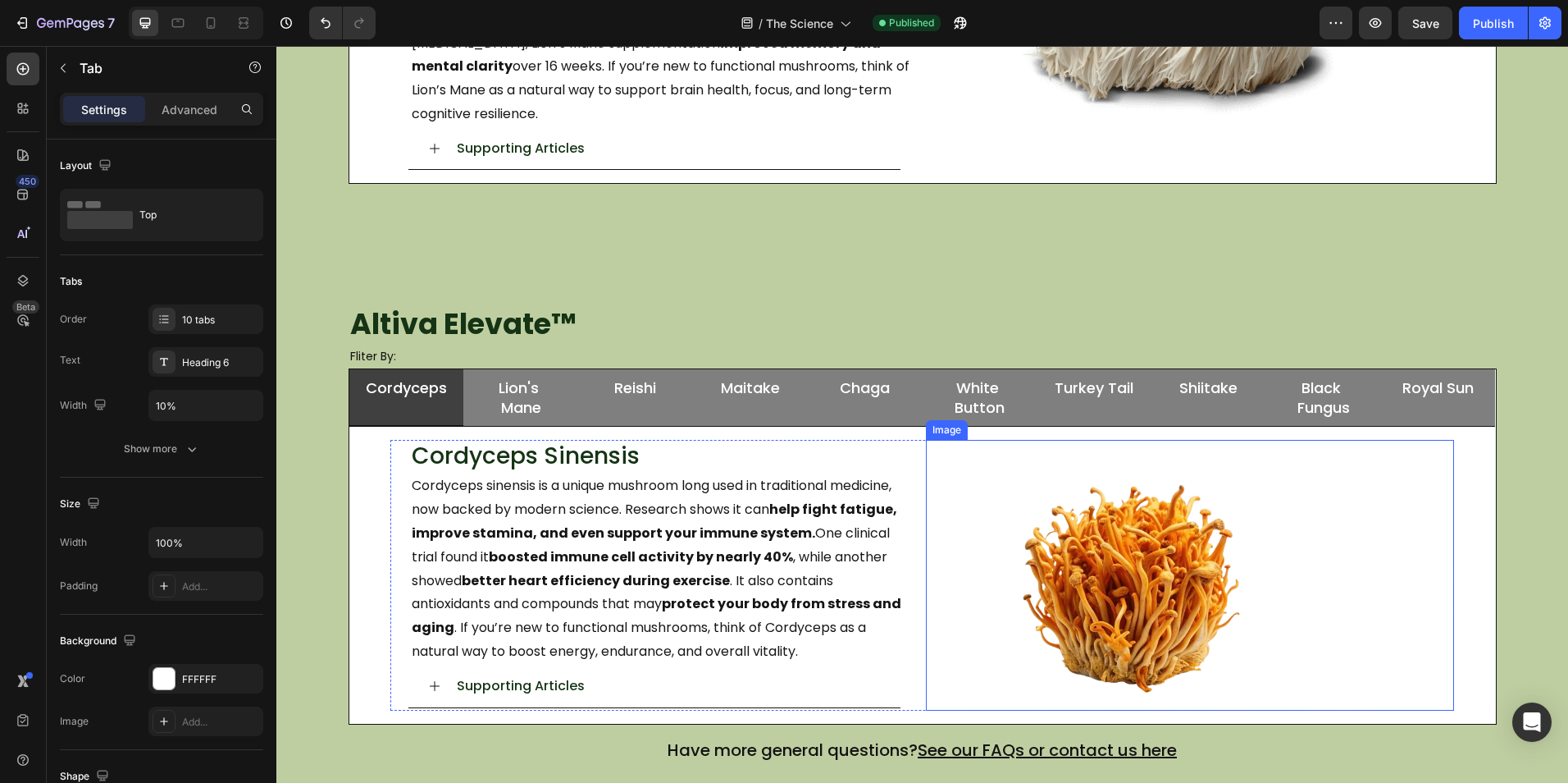
scroll to position [219, 0]
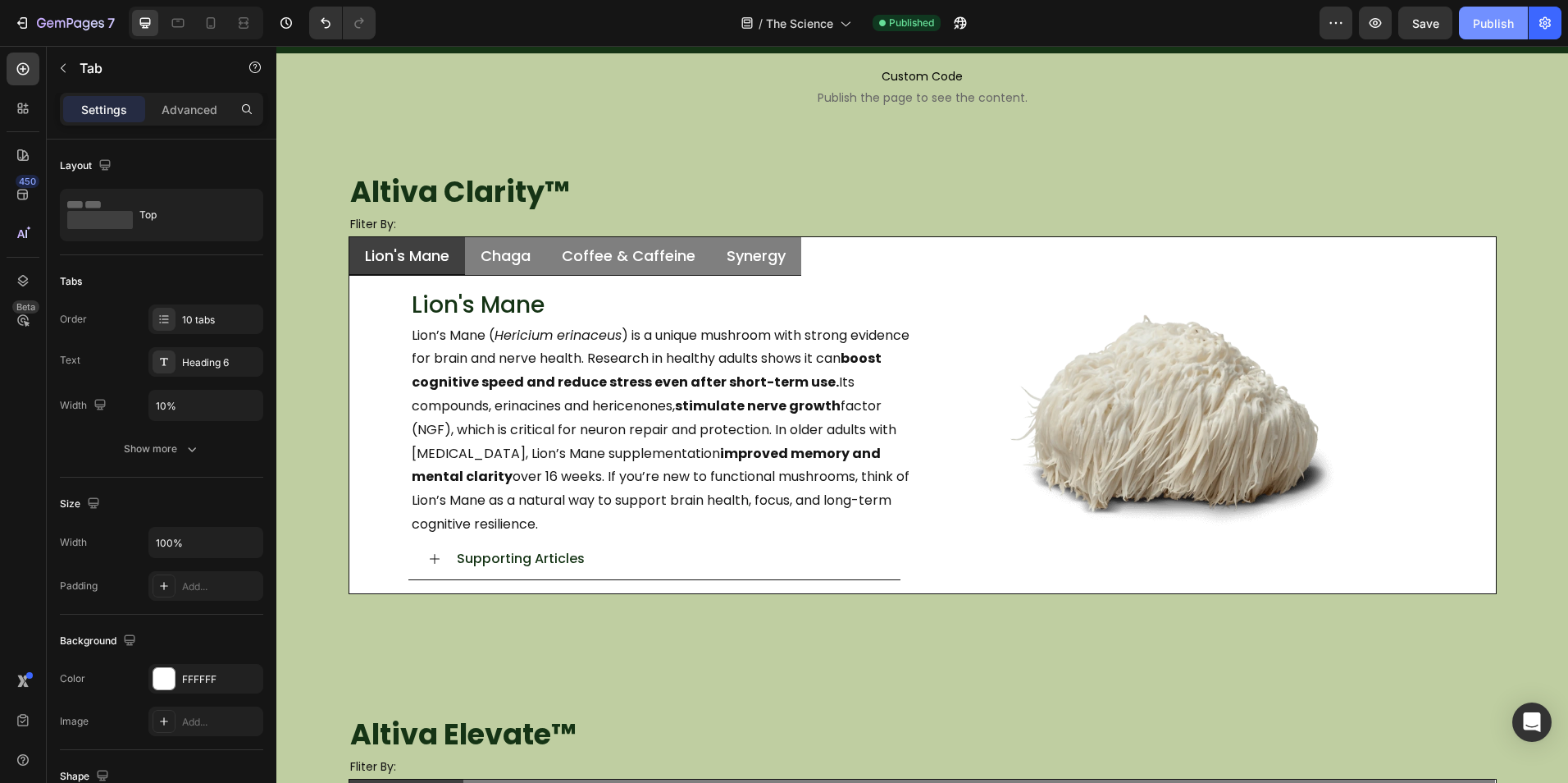
click at [1503, 33] on button "Publish" at bounding box center [1492, 23] width 69 height 33
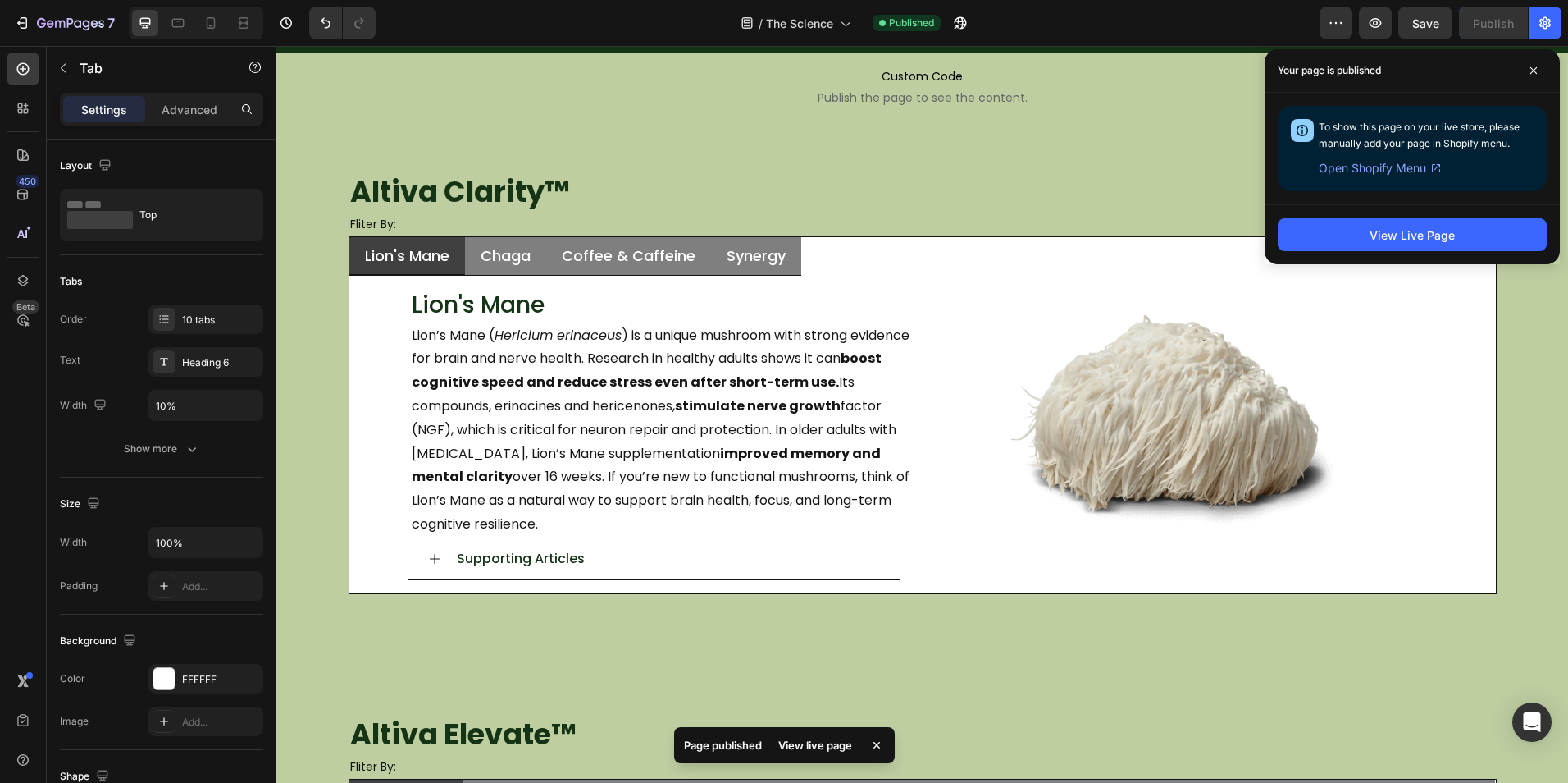
drag, startPoint x: 1516, startPoint y: 82, endPoint x: 1534, endPoint y: 77, distance: 18.7
click at [1516, 81] on div "Your page is published" at bounding box center [1411, 71] width 295 height 44
drag, startPoint x: 1534, startPoint y: 77, endPoint x: 1305, endPoint y: 76, distance: 229.0
click at [1533, 77] on span at bounding box center [1533, 71] width 26 height 26
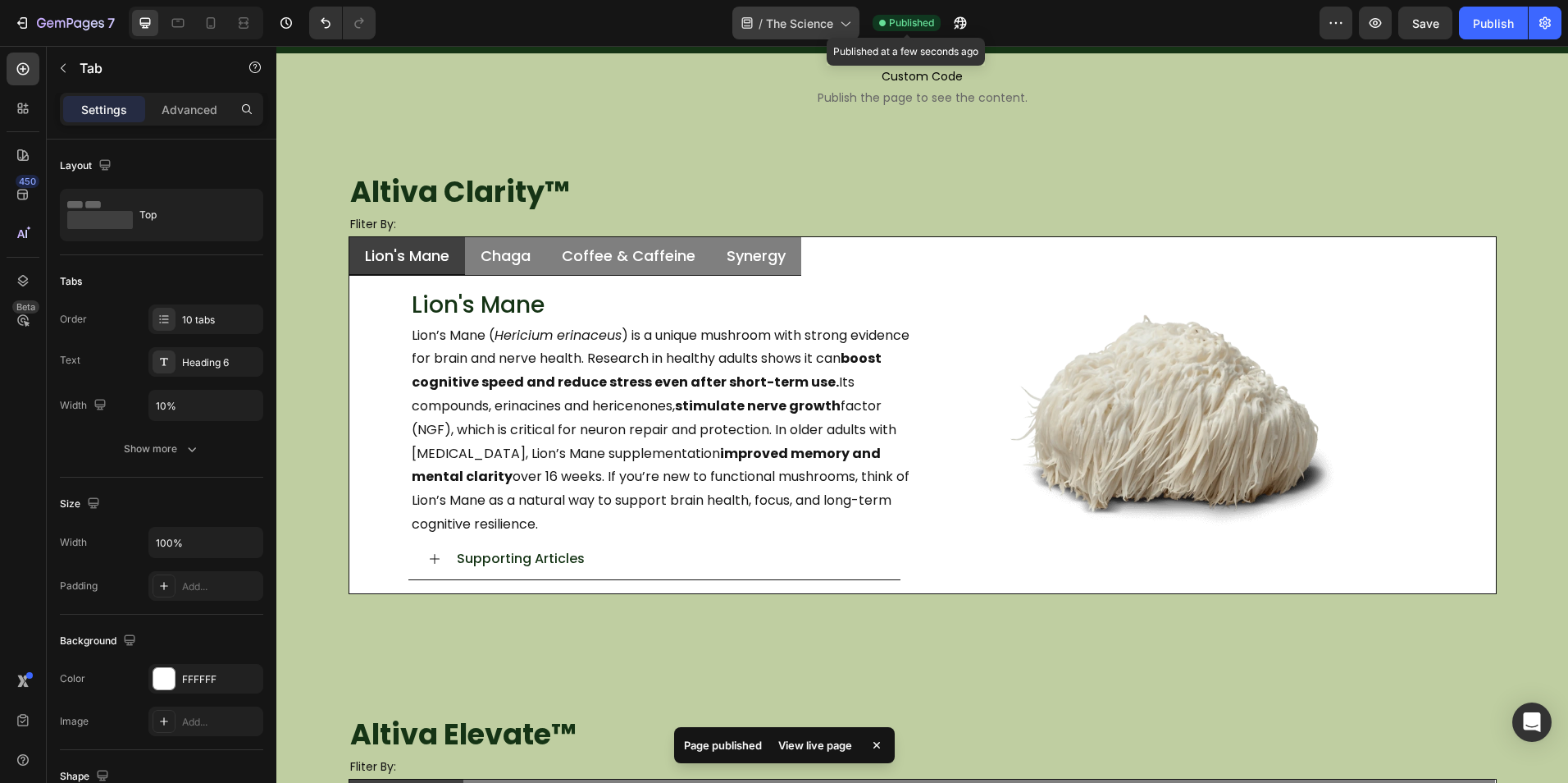
click at [784, 21] on span "The Science" at bounding box center [798, 23] width 67 height 17
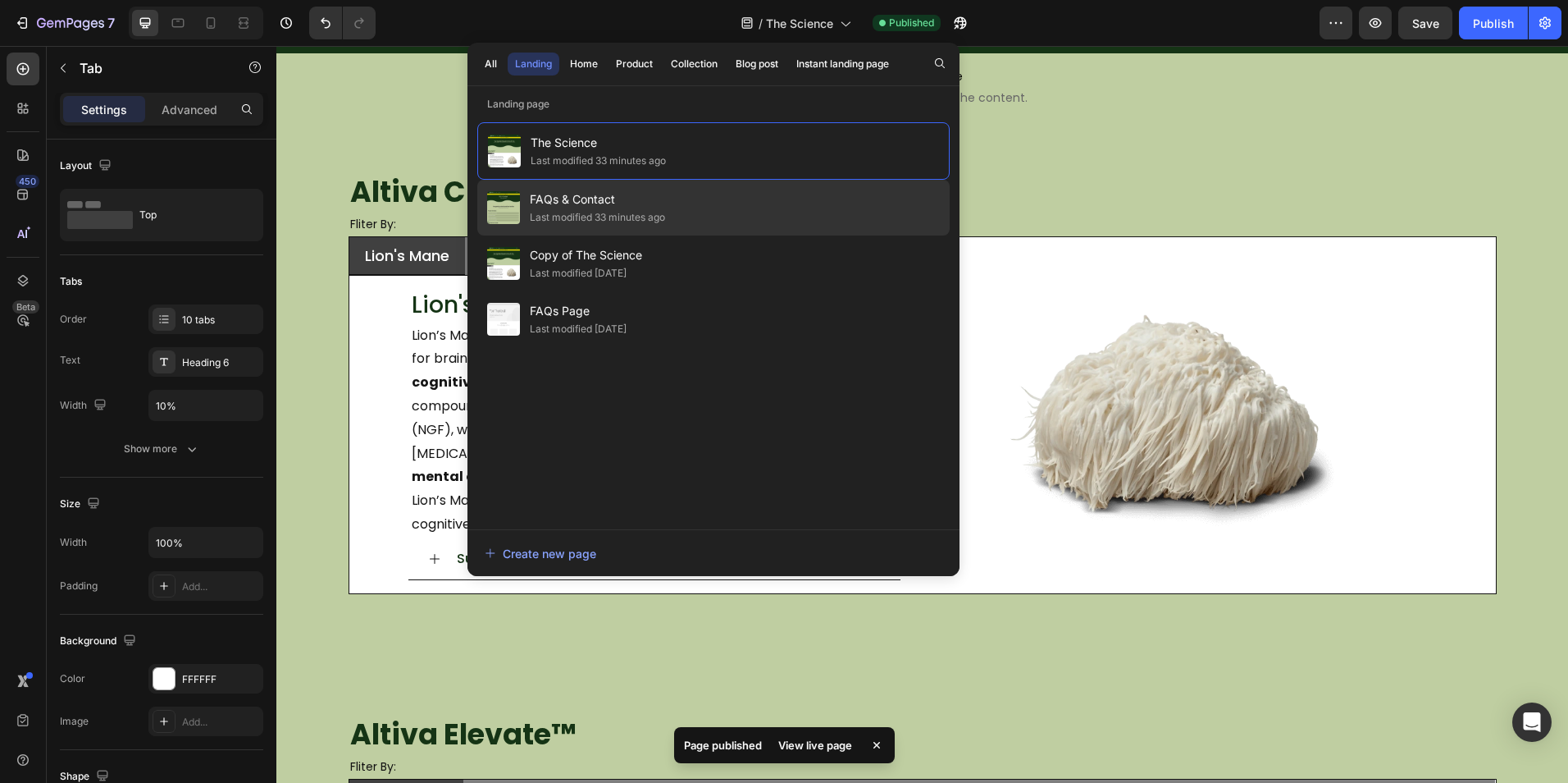
click at [668, 235] on div "FAQs & Contact Last modified 33 minutes ago" at bounding box center [714, 263] width 472 height 56
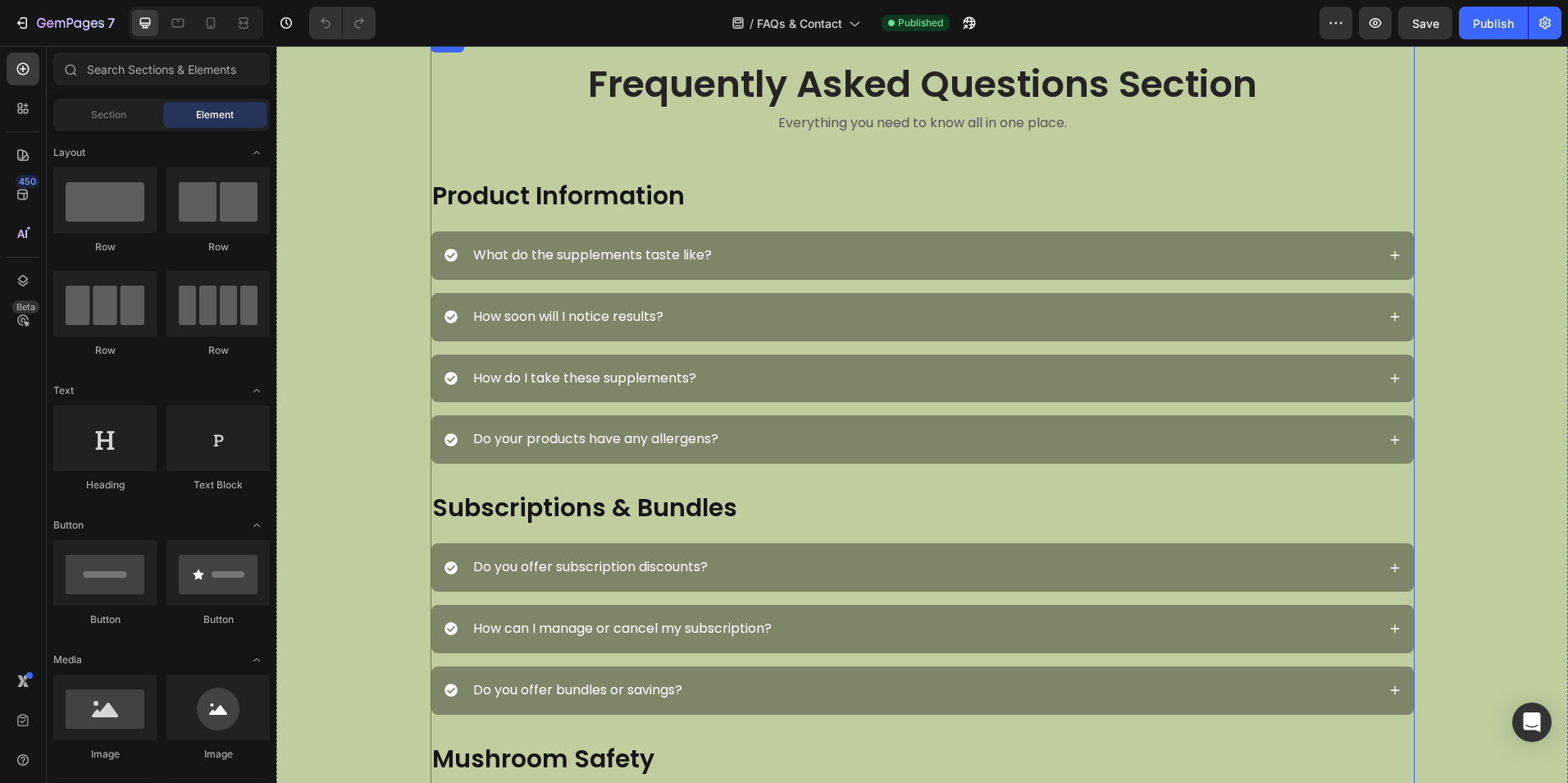
scroll to position [492, 0]
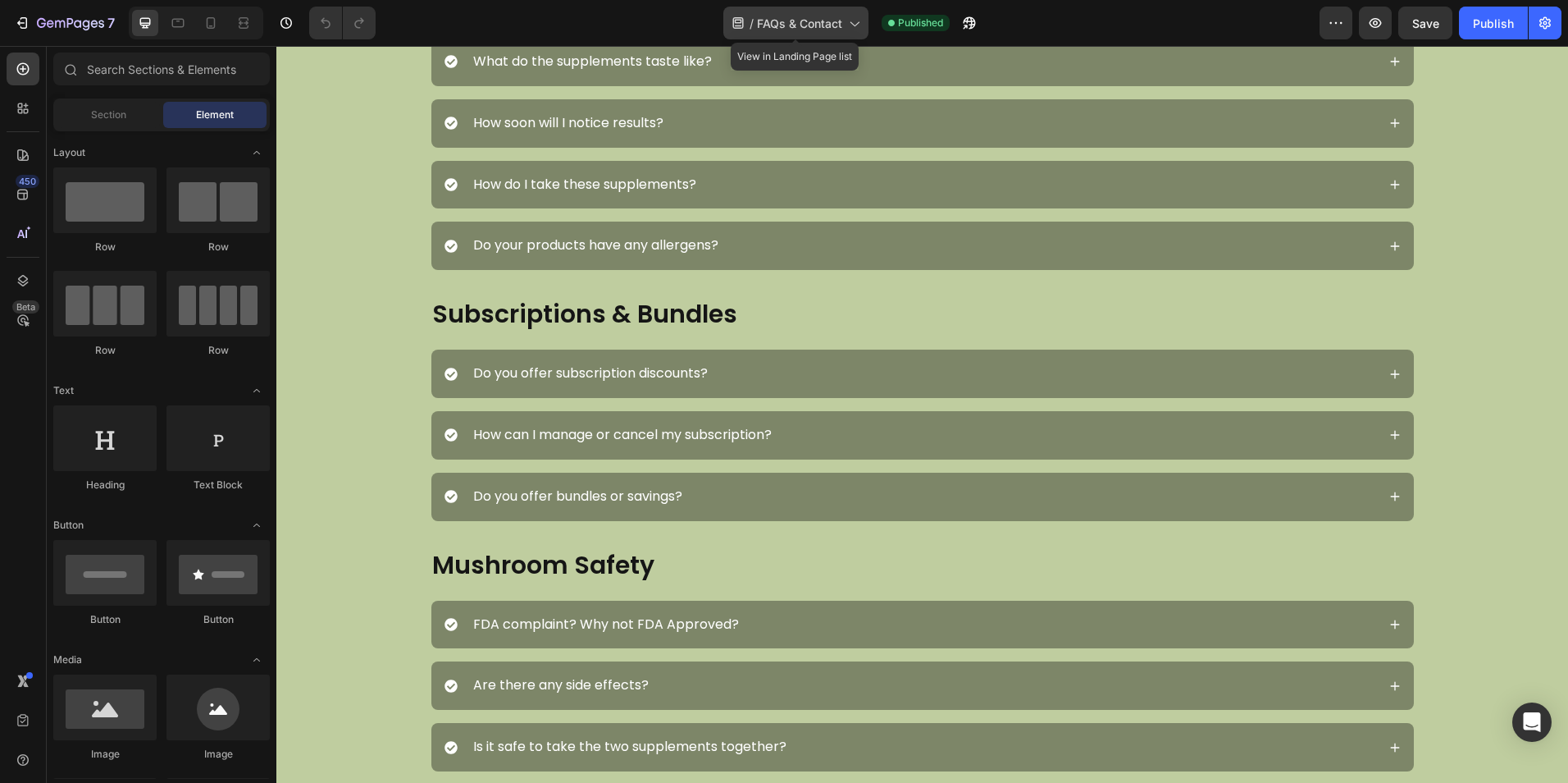
click at [746, 17] on icon at bounding box center [738, 23] width 16 height 16
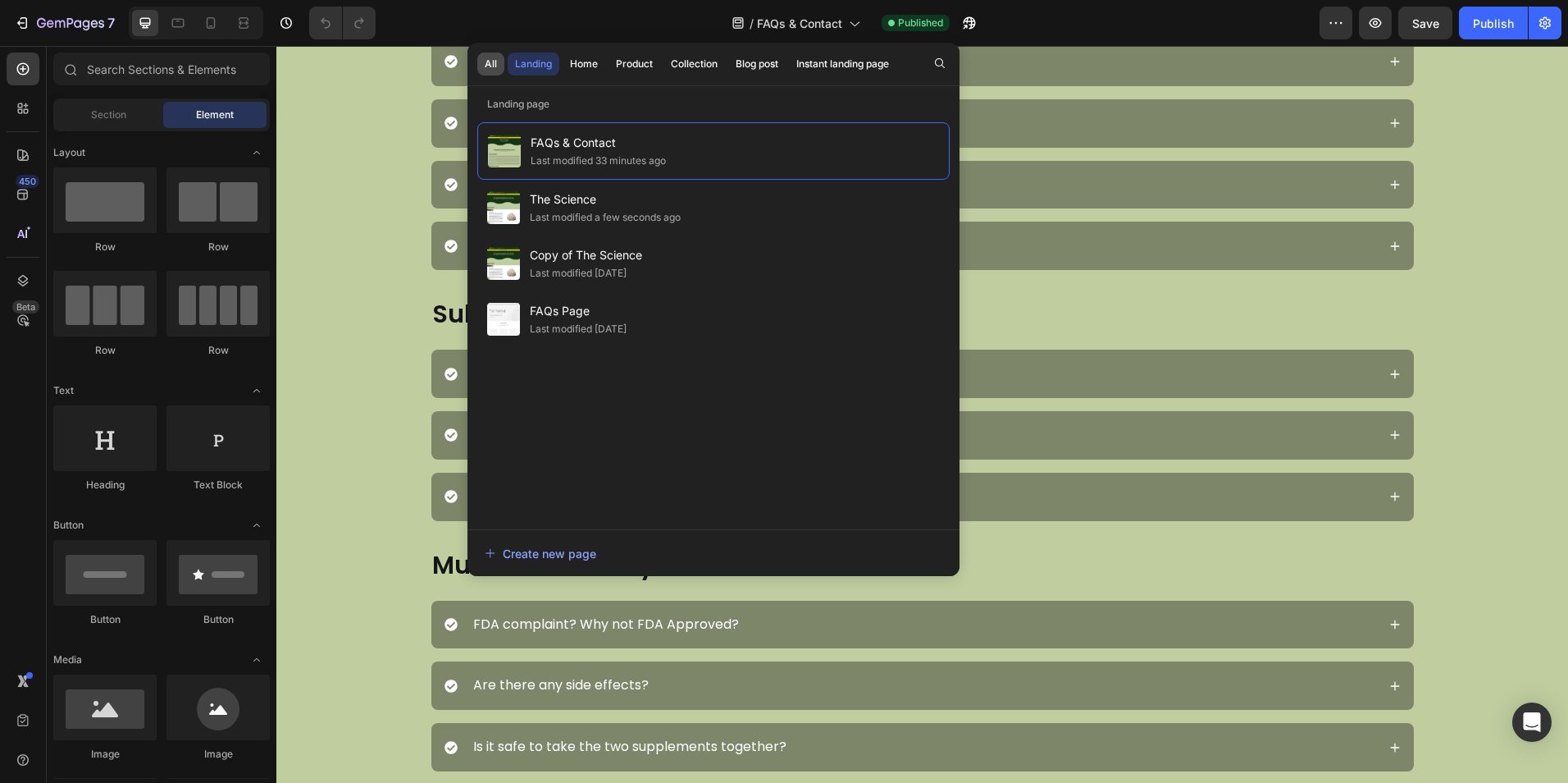
click at [496, 59] on button "All" at bounding box center [490, 64] width 27 height 23
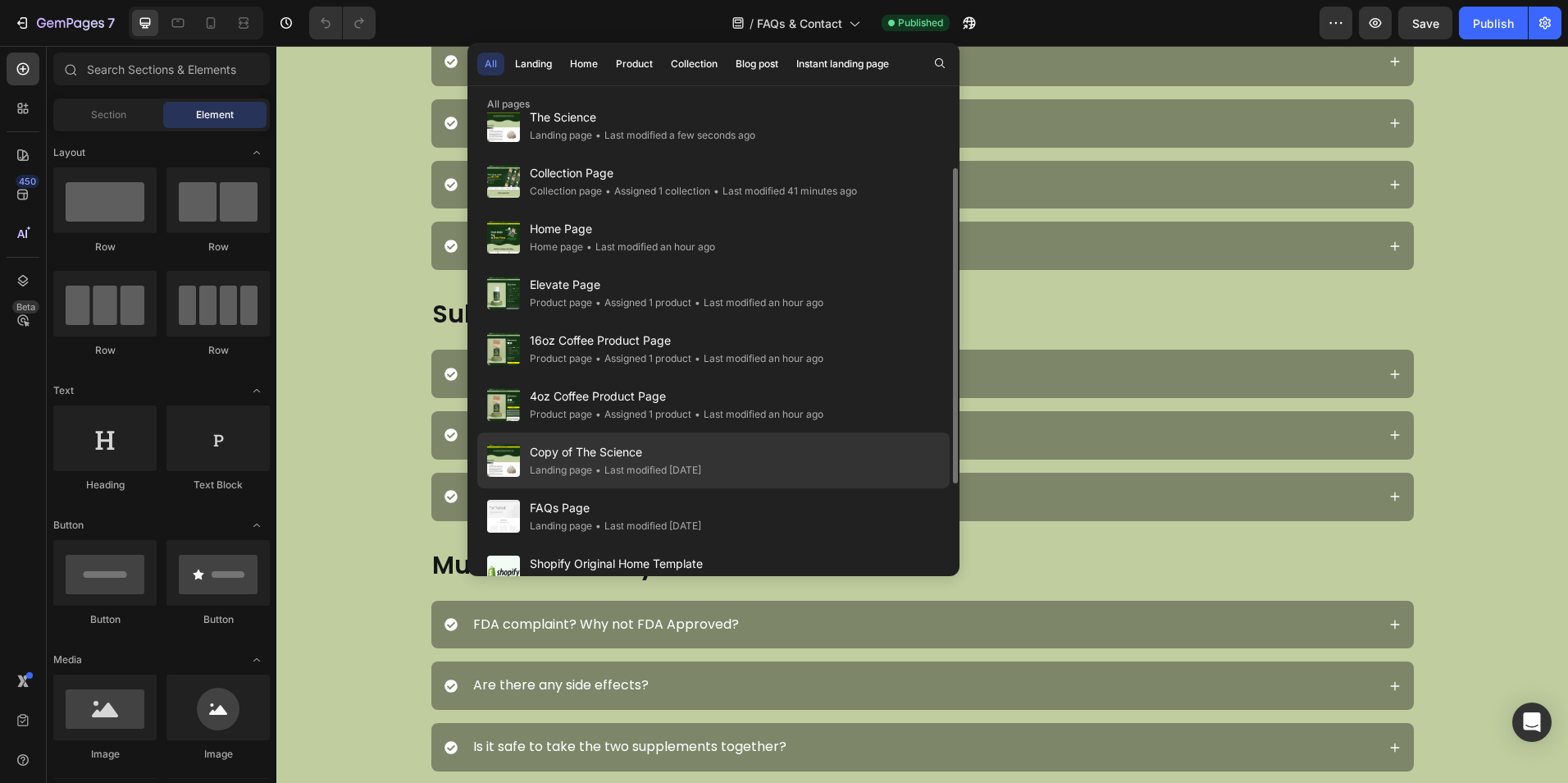
scroll to position [0, 0]
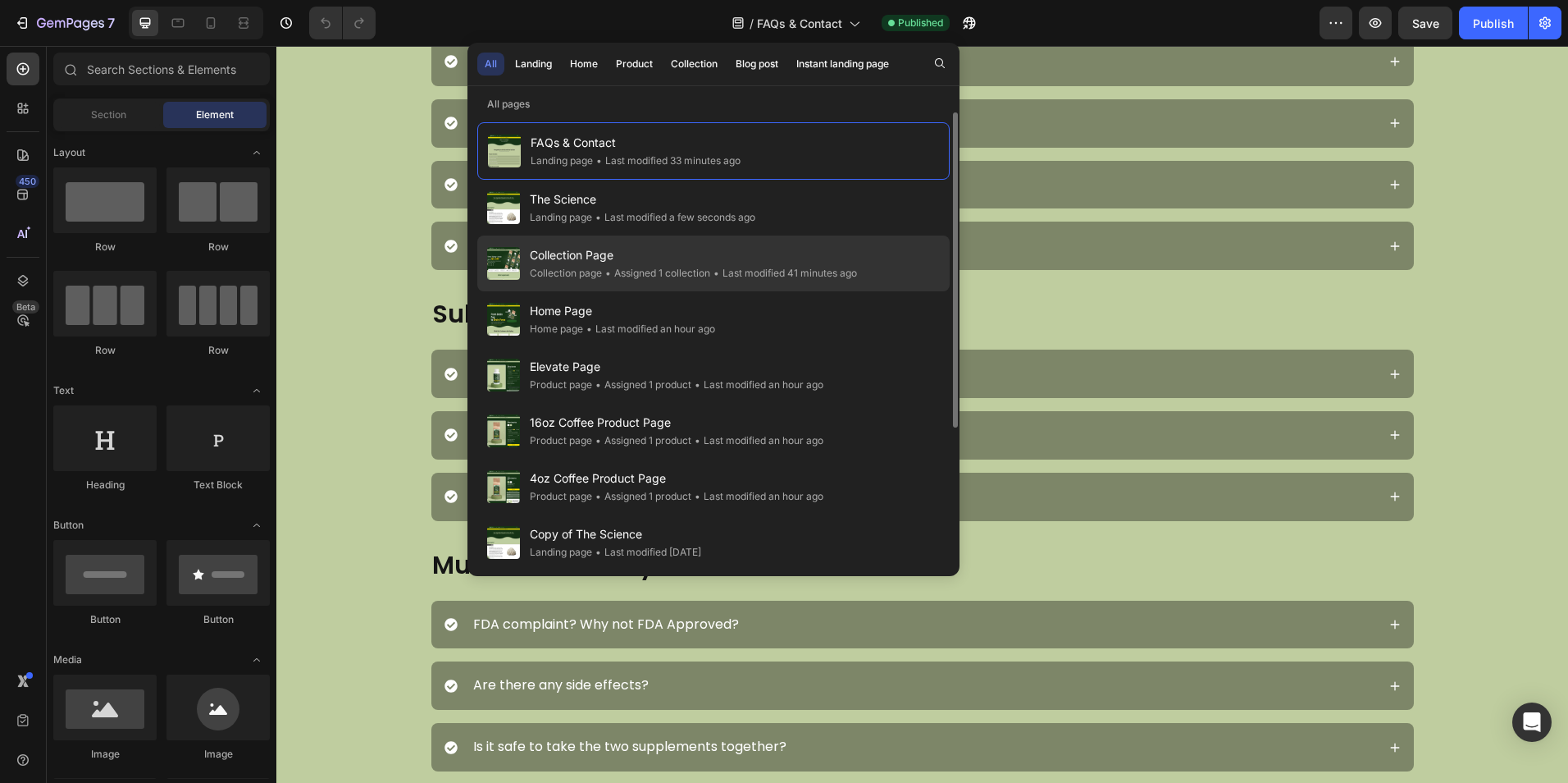
click at [660, 267] on div "• Assigned 1 collection" at bounding box center [656, 273] width 109 height 16
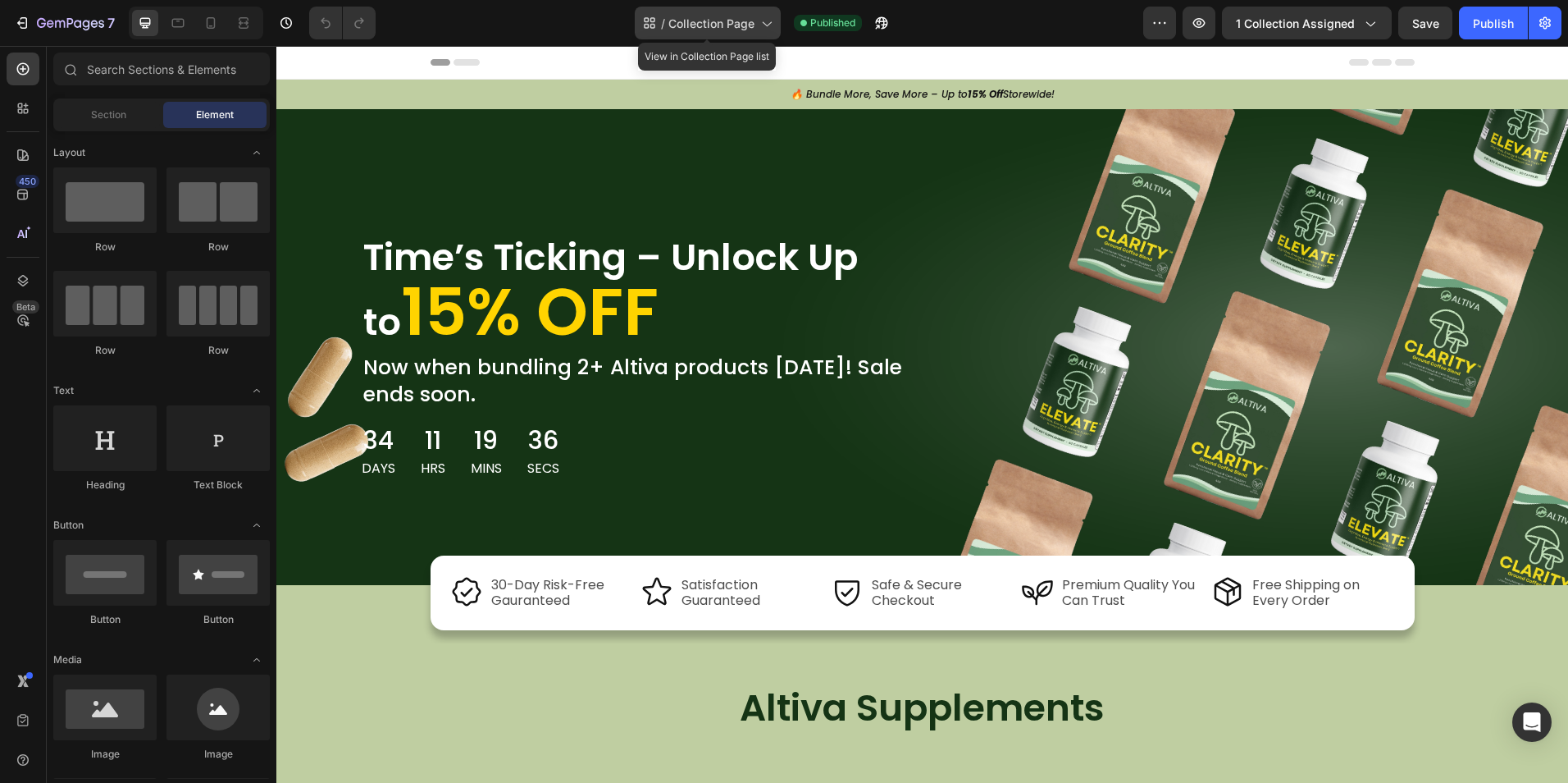
click at [732, 22] on span "Collection Page" at bounding box center [711, 23] width 86 height 17
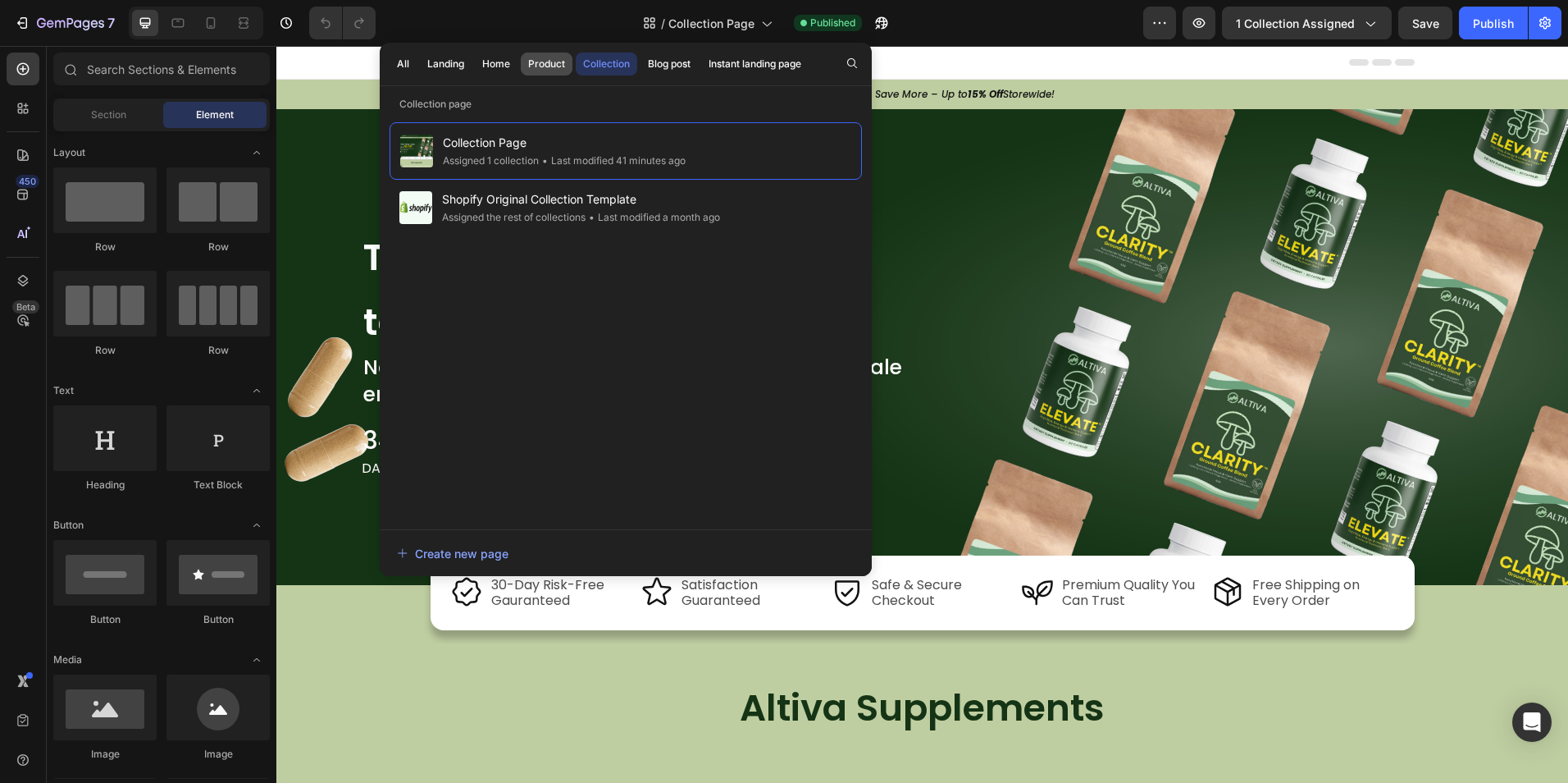
click at [541, 58] on div "Product" at bounding box center [546, 64] width 37 height 15
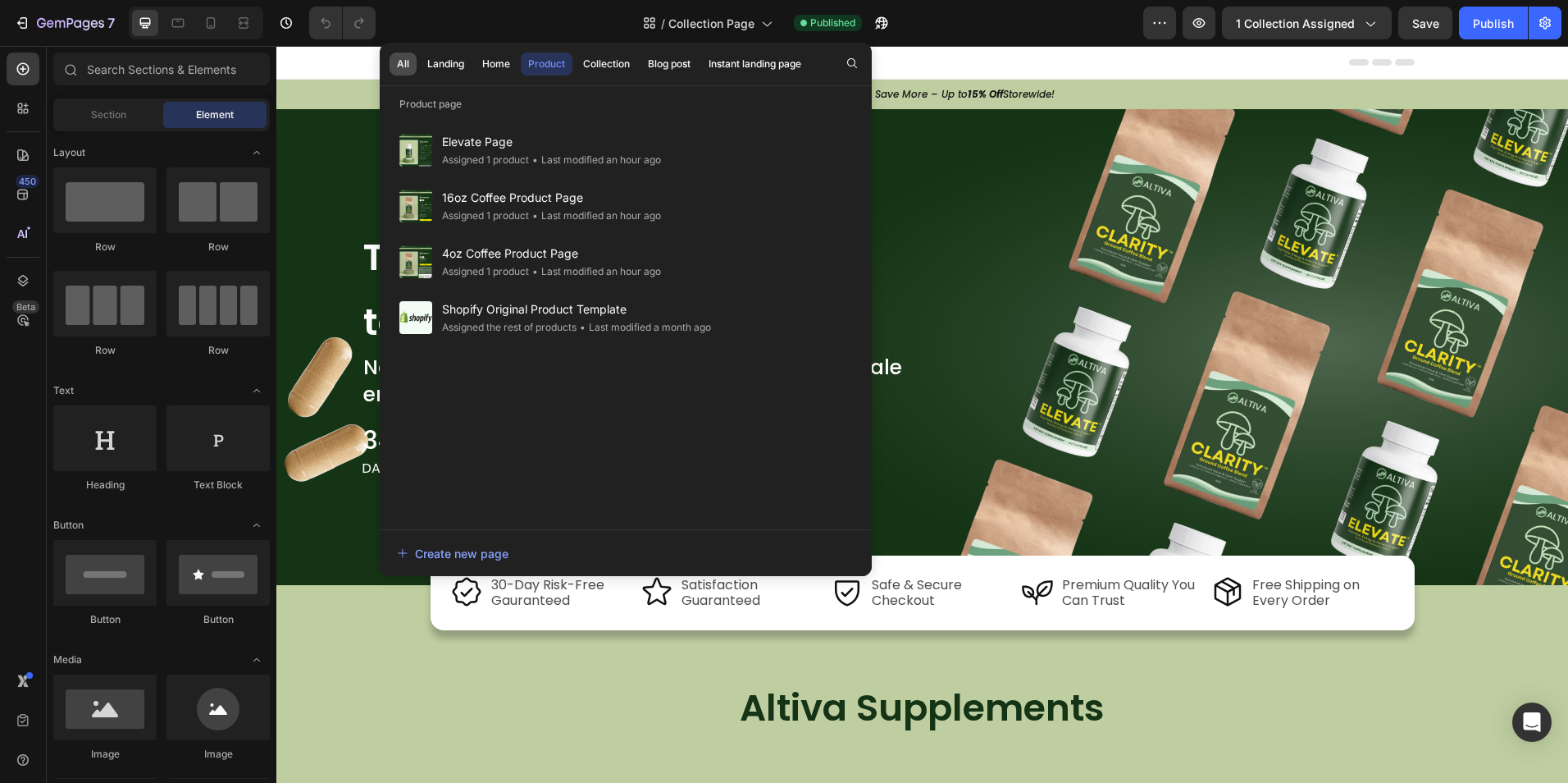
click at [400, 59] on div "All" at bounding box center [403, 64] width 12 height 15
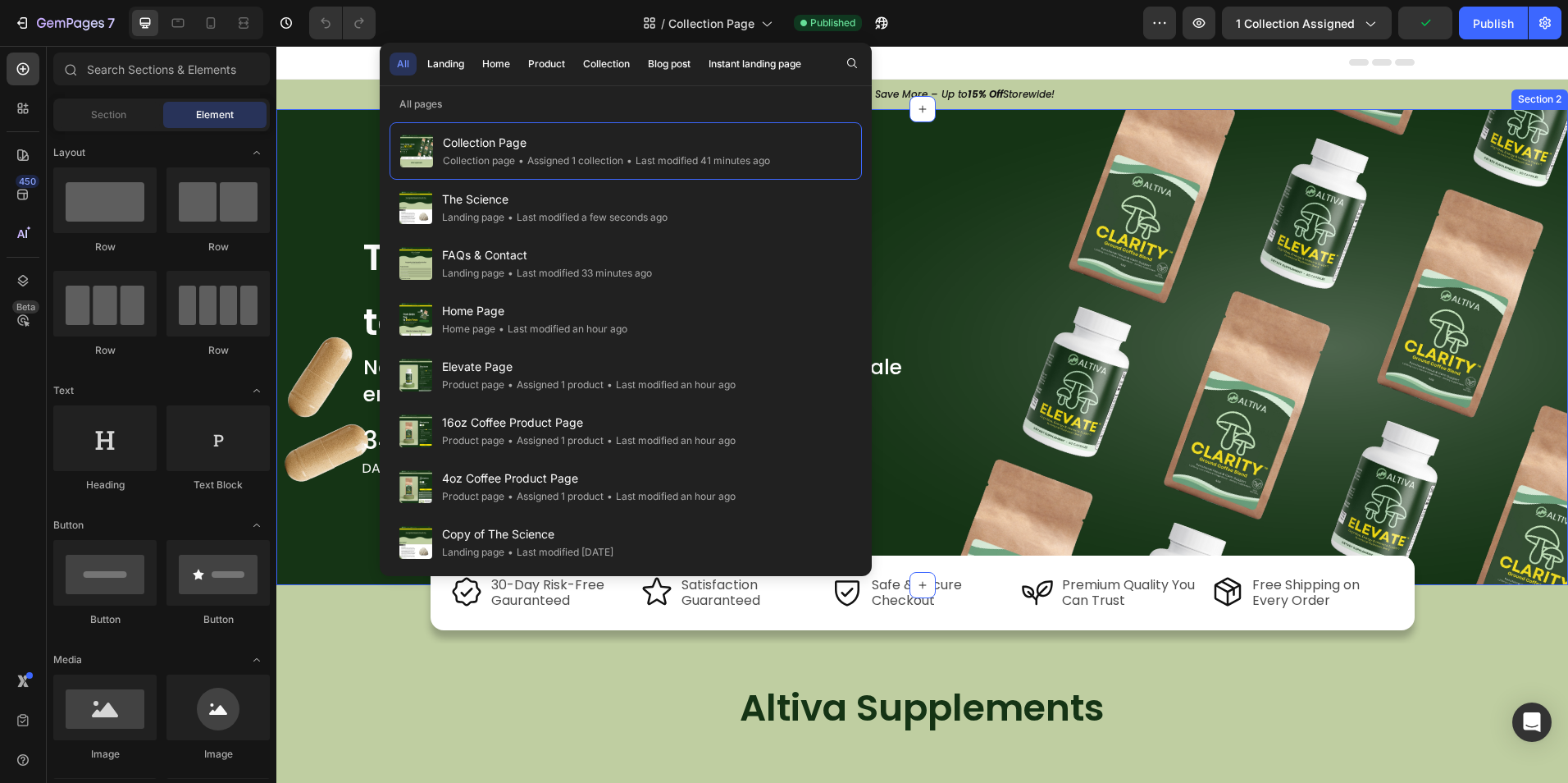
click at [335, 99] on p "🔥 Bundle More, Save More – Up to 15% Off Storewide!" at bounding box center [921, 94] width 1263 height 16
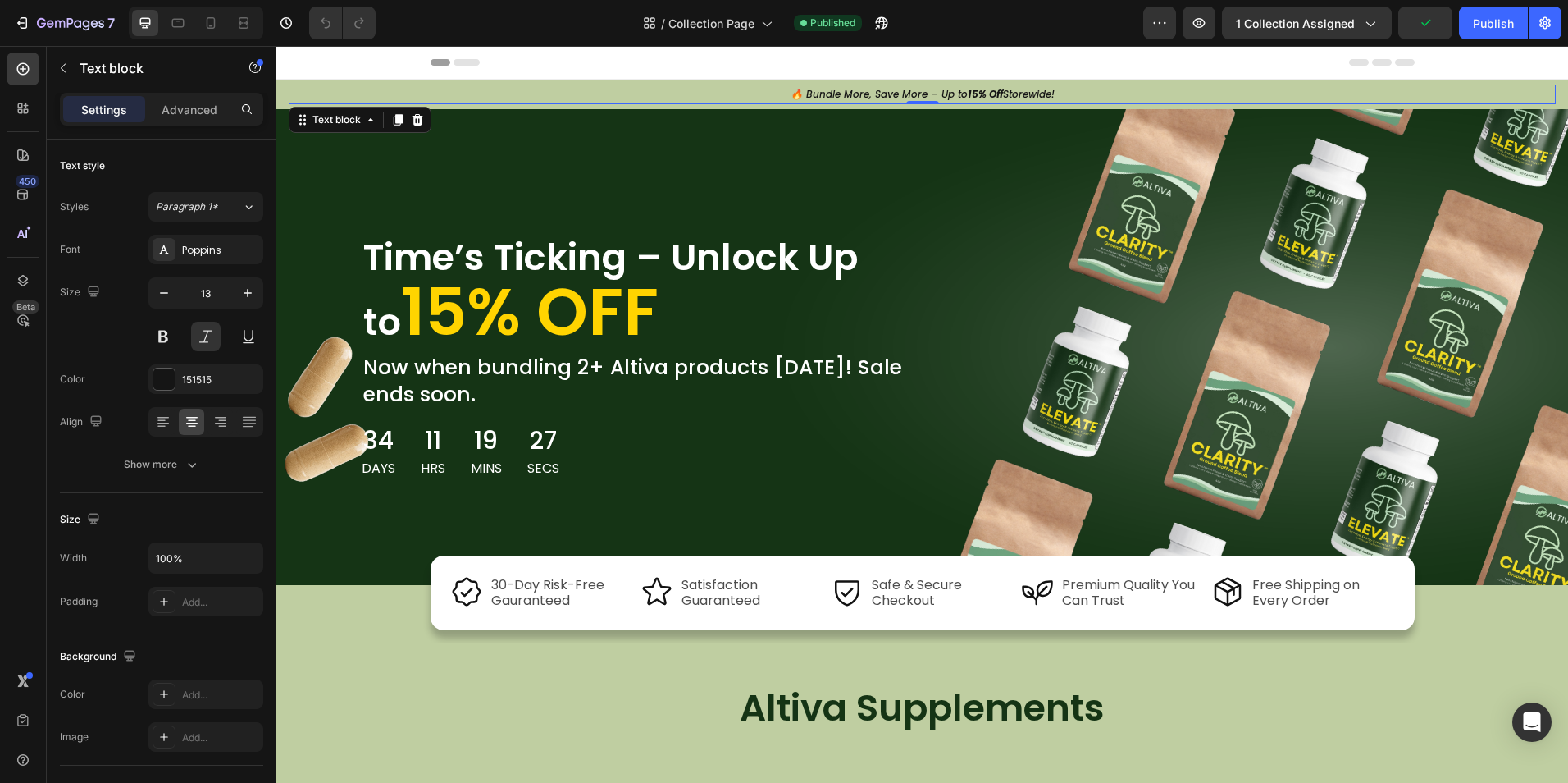
click at [370, 65] on div "Header" at bounding box center [921, 63] width 1291 height 34
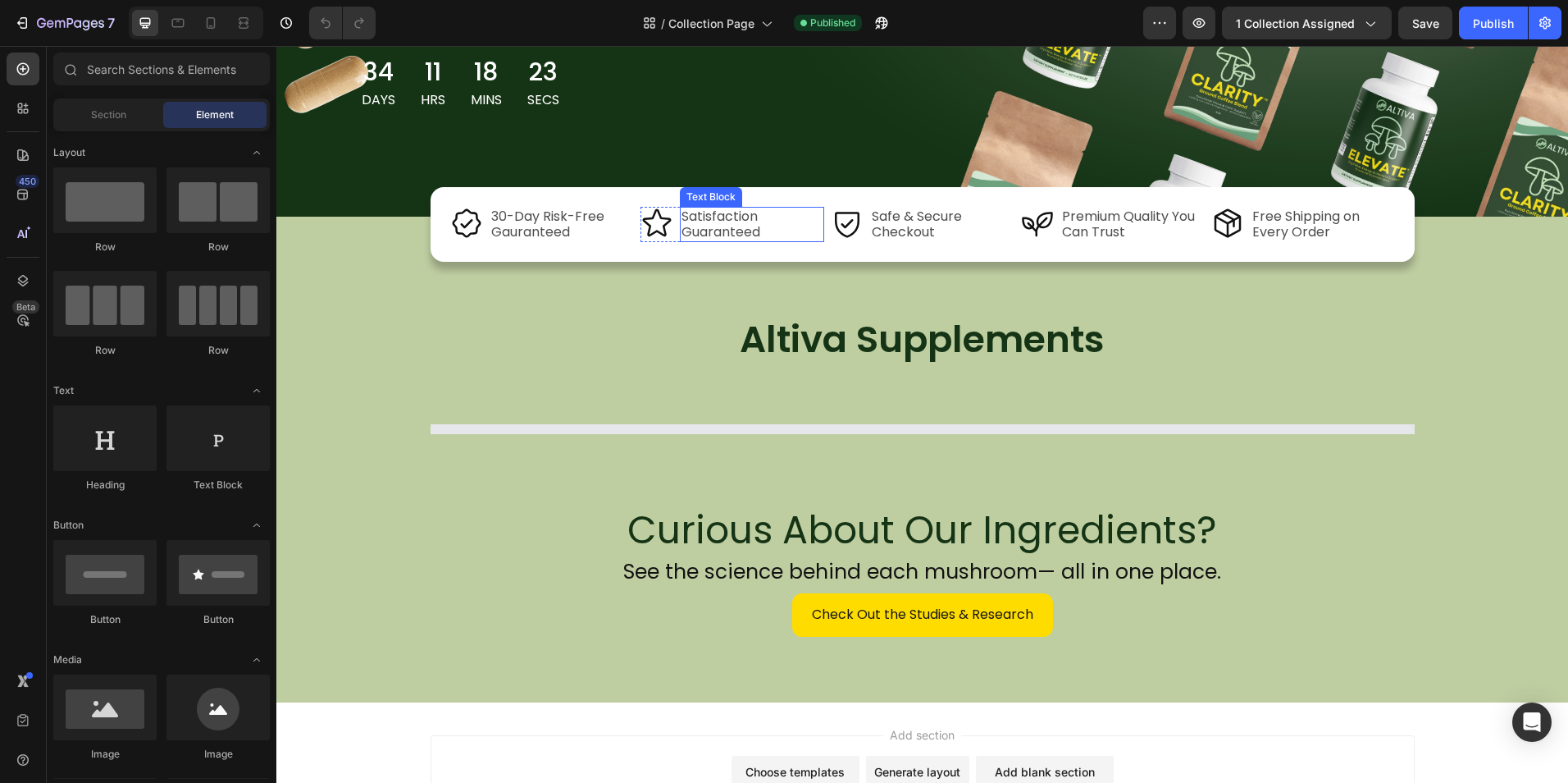
scroll to position [410, 0]
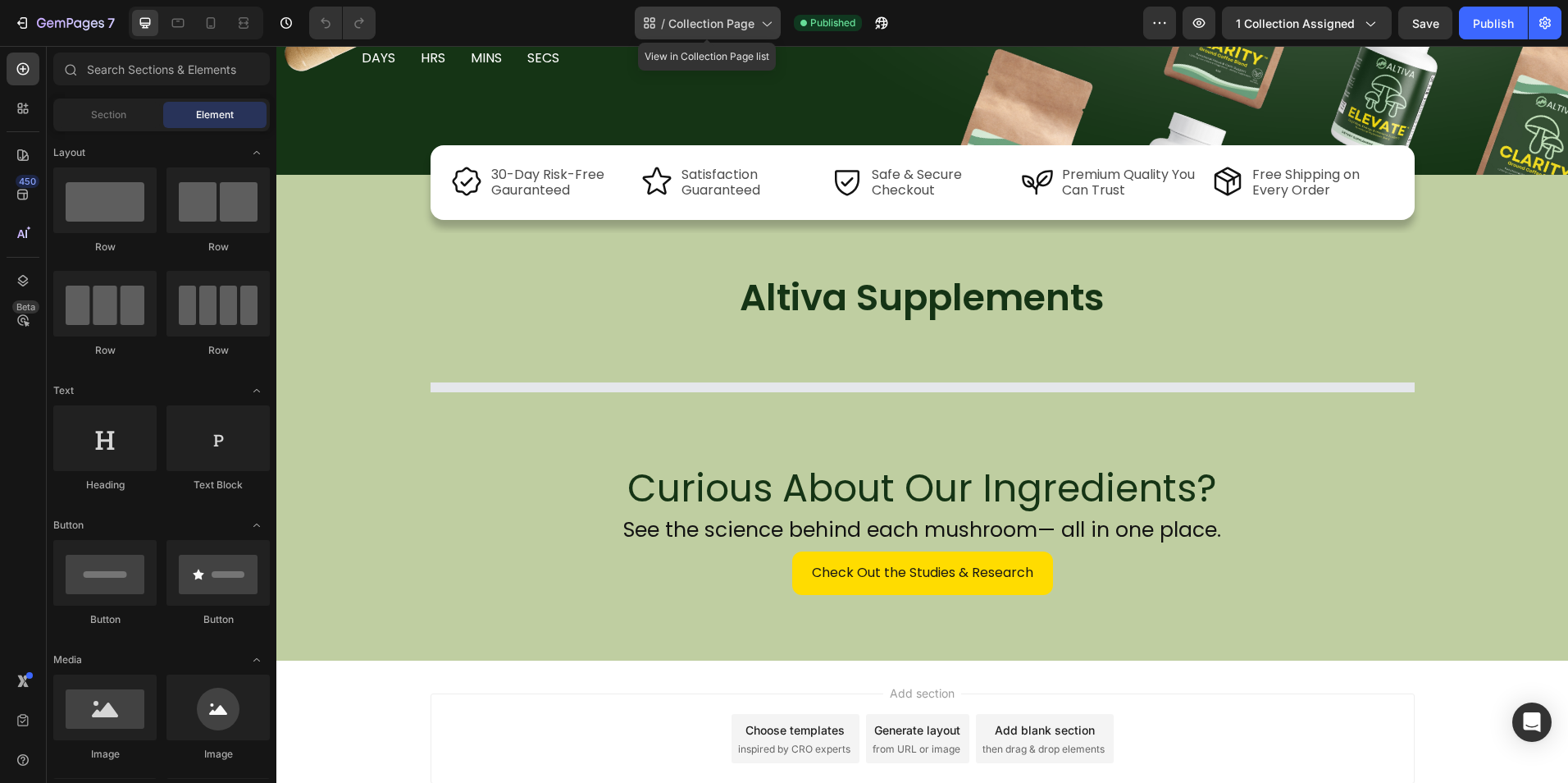
click at [665, 20] on span "/" at bounding box center [663, 23] width 4 height 17
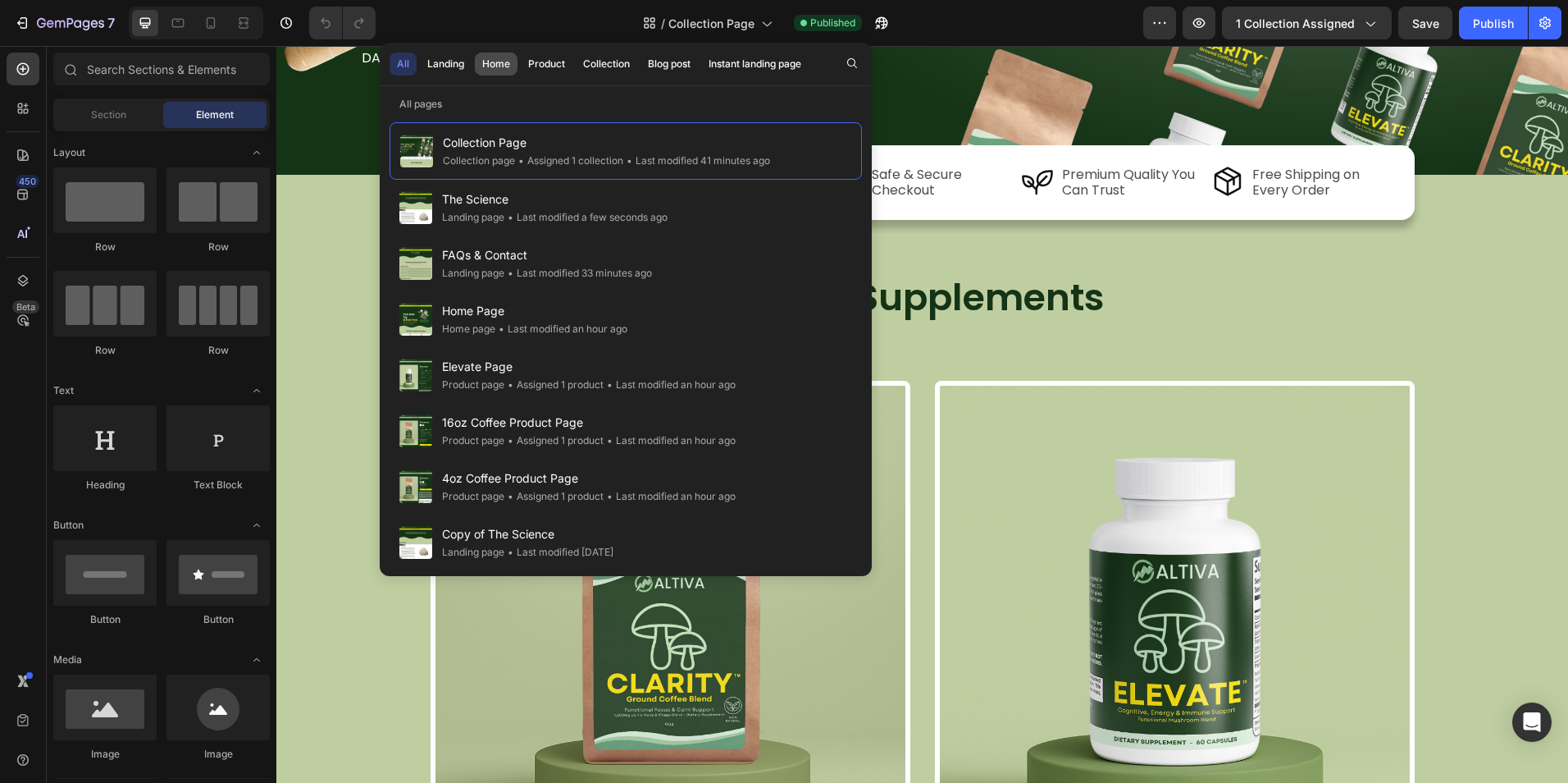
click at [503, 69] on div "Home" at bounding box center [496, 64] width 28 height 15
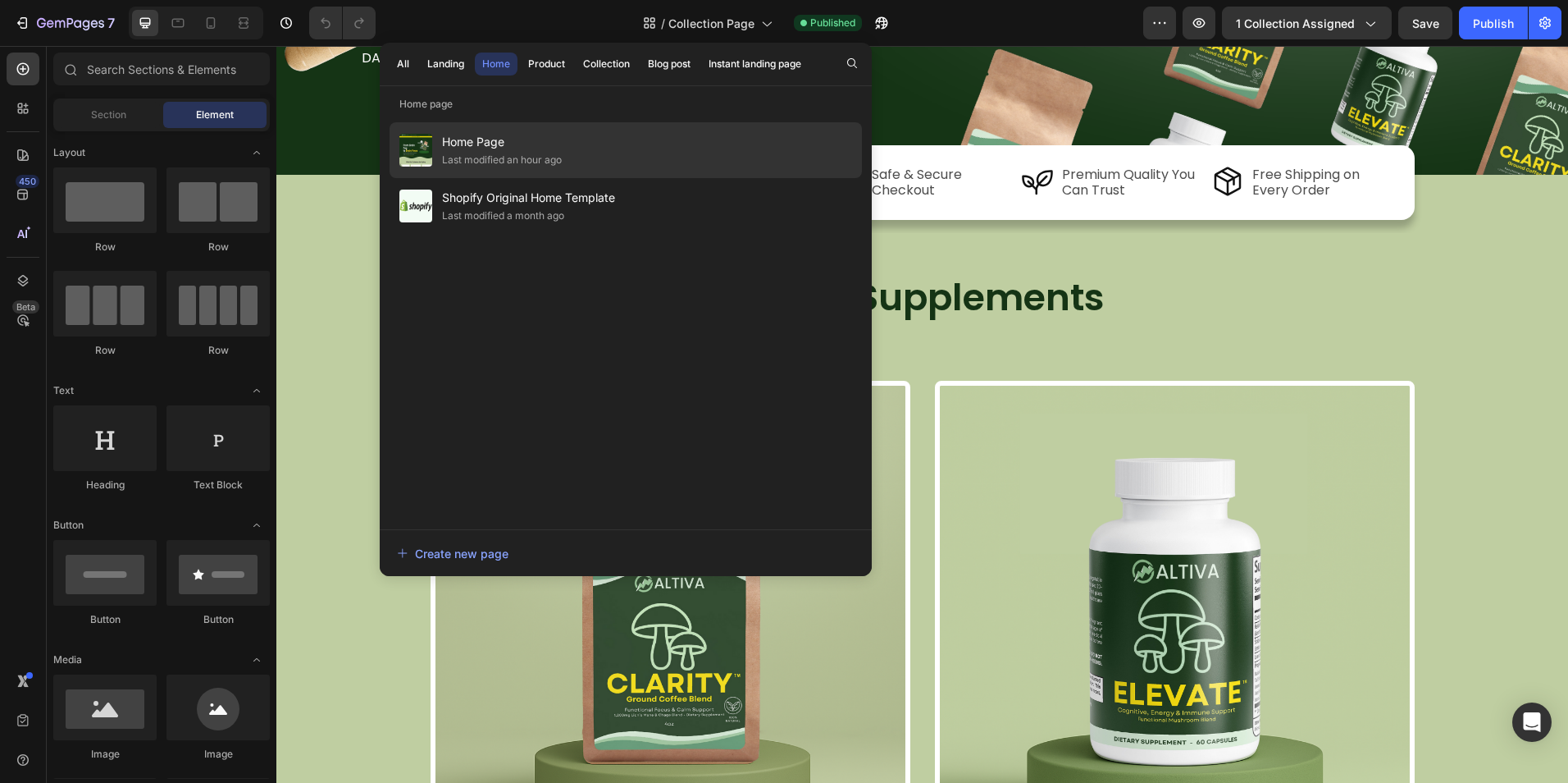
click at [514, 164] on div "Last modified an hour ago" at bounding box center [501, 160] width 120 height 16
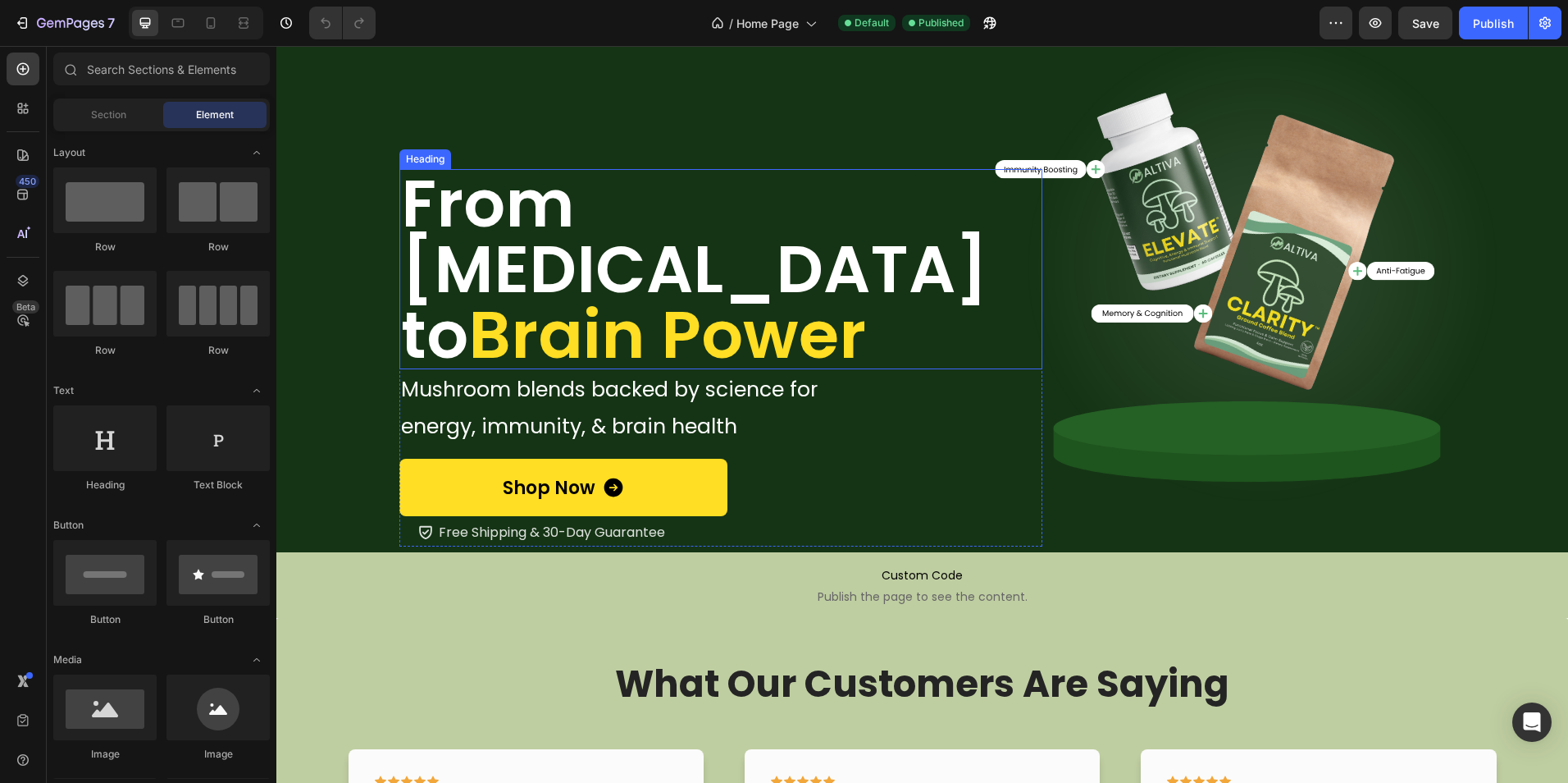
scroll to position [492, 0]
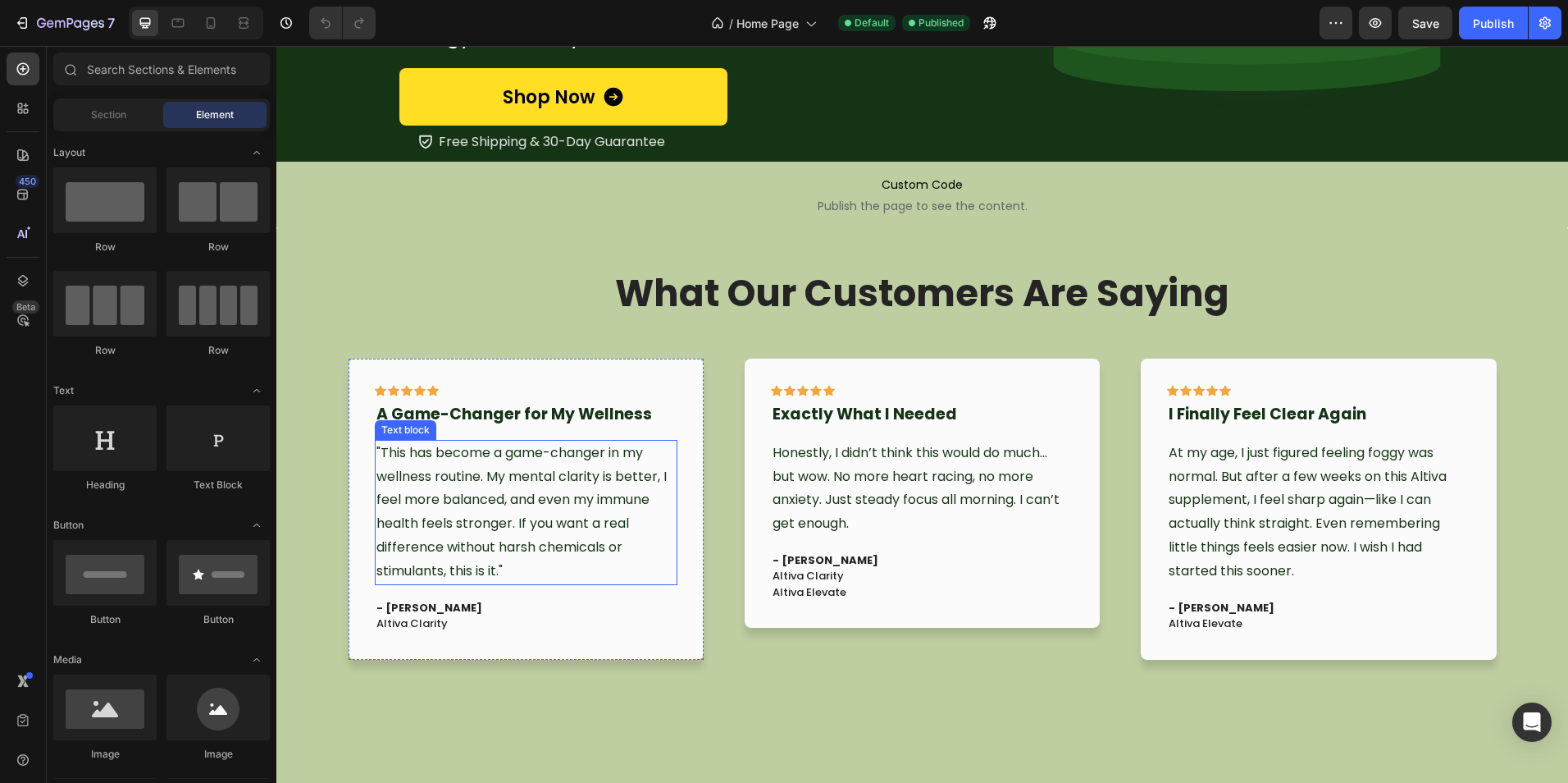
click at [458, 502] on span ""This has become a game-changer in my wellness routine. My mental clarity is be…" at bounding box center [521, 511] width 290 height 137
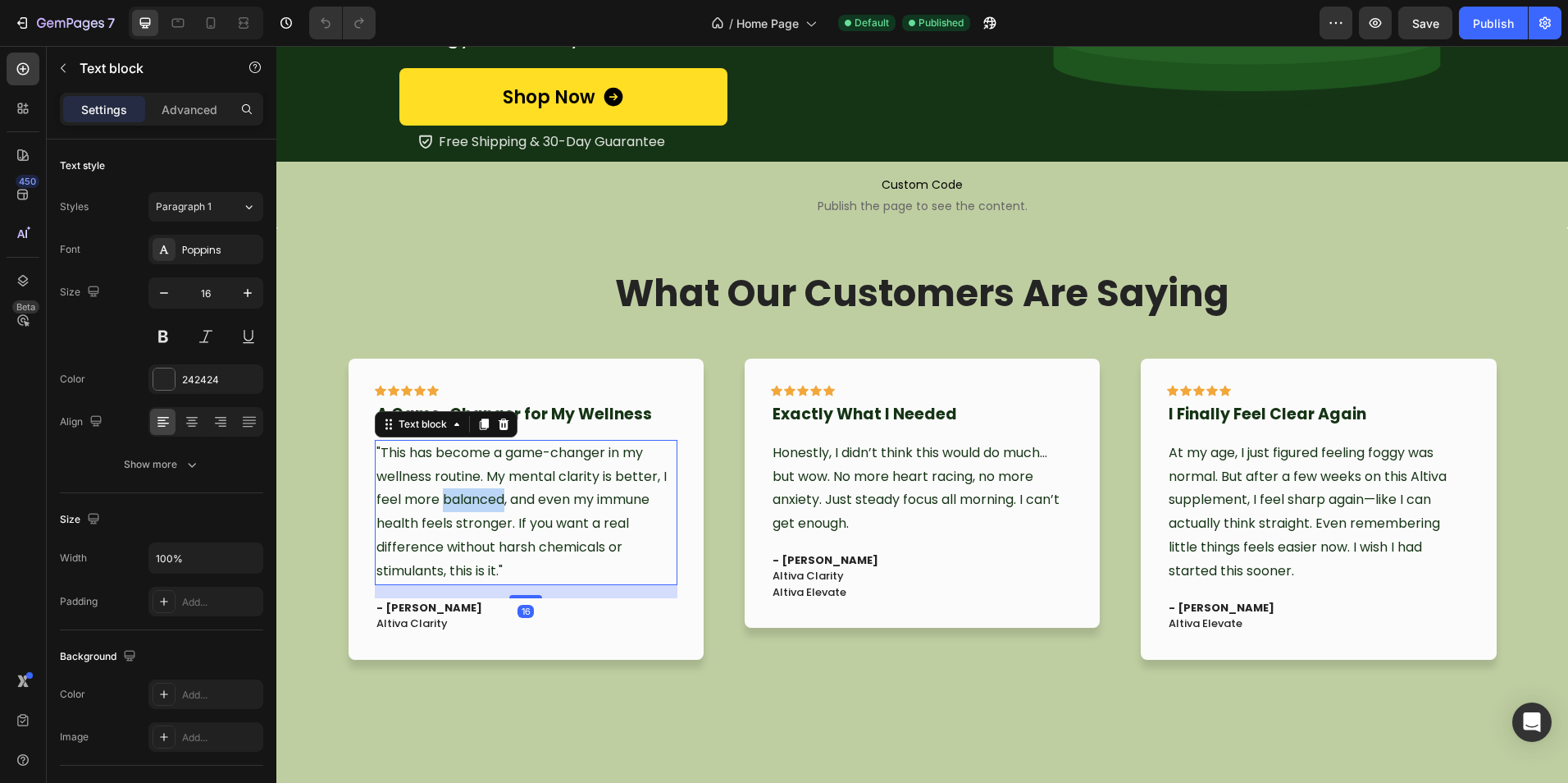
click at [458, 502] on span ""This has become a game-changer in my wellness routine. My mental clarity is be…" at bounding box center [521, 511] width 290 height 137
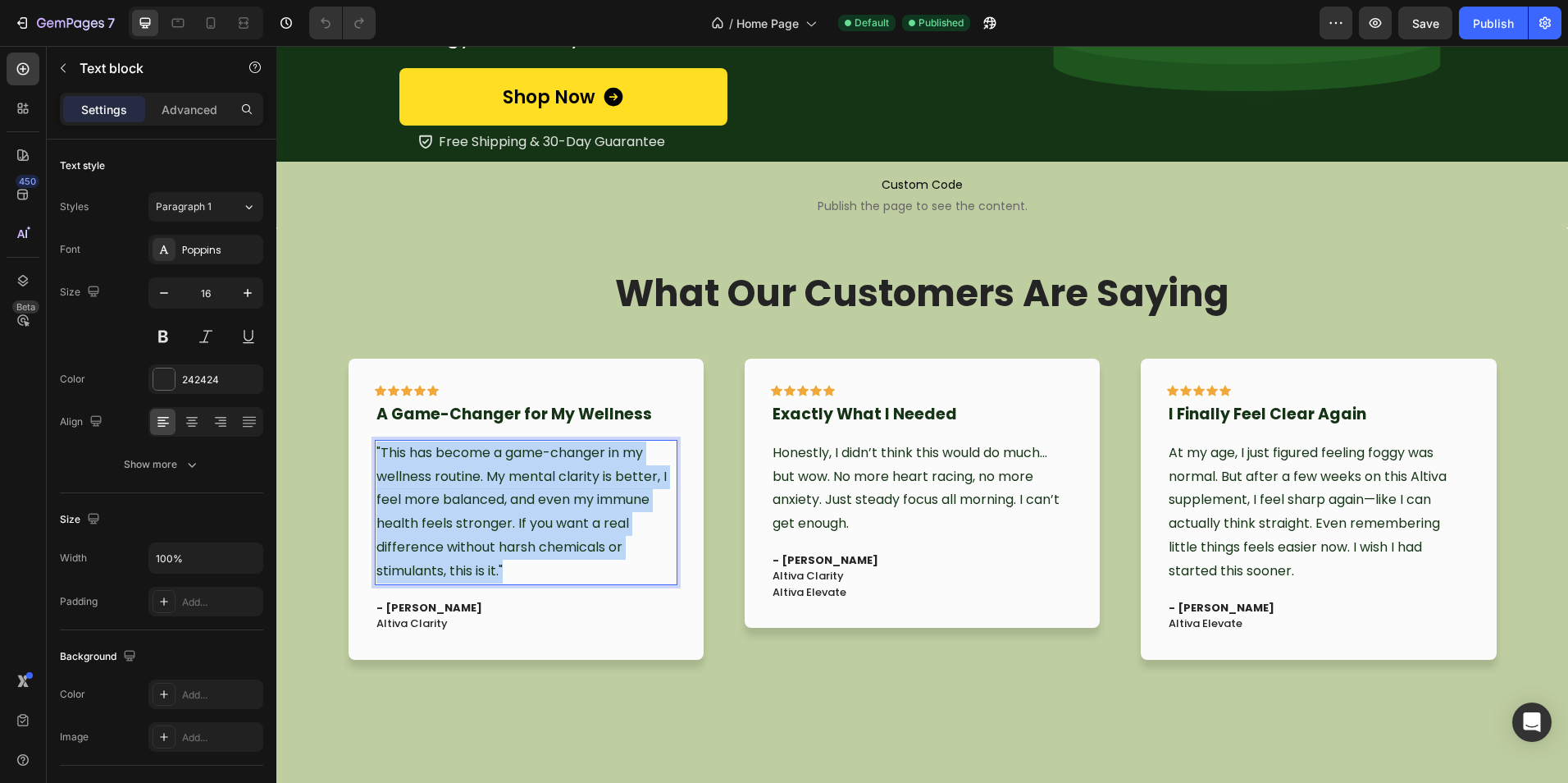
click at [458, 502] on span ""This has become a game-changer in my wellness routine. My mental clarity is be…" at bounding box center [521, 511] width 290 height 137
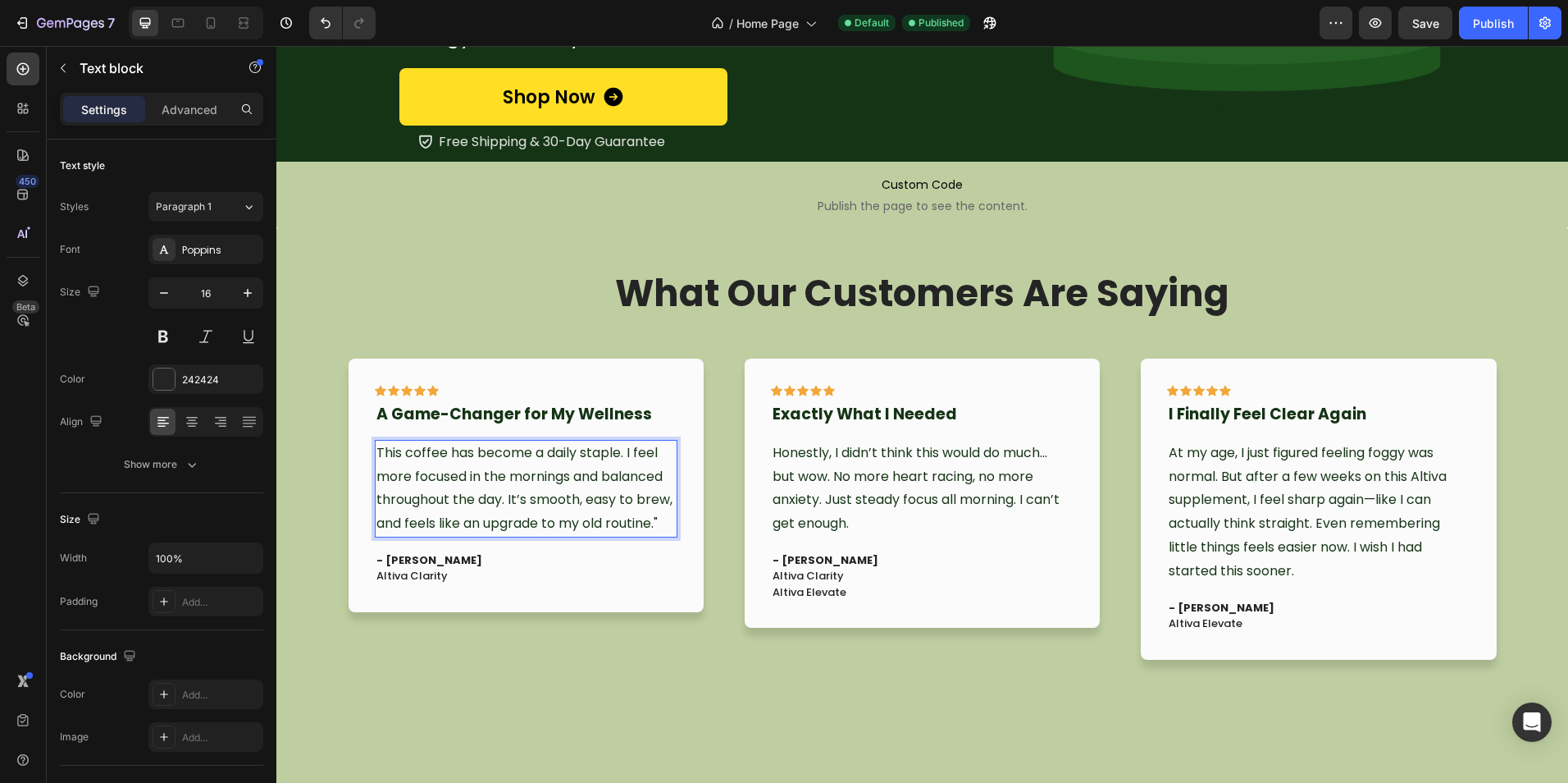
click at [377, 452] on span "This coffee has become a daily staple. I feel more focused in the mornings and …" at bounding box center [524, 488] width 296 height 90
click at [377, 451] on span "This coffee has become a daily staple. I feel more focused in the mornings and …" at bounding box center [524, 488] width 296 height 90
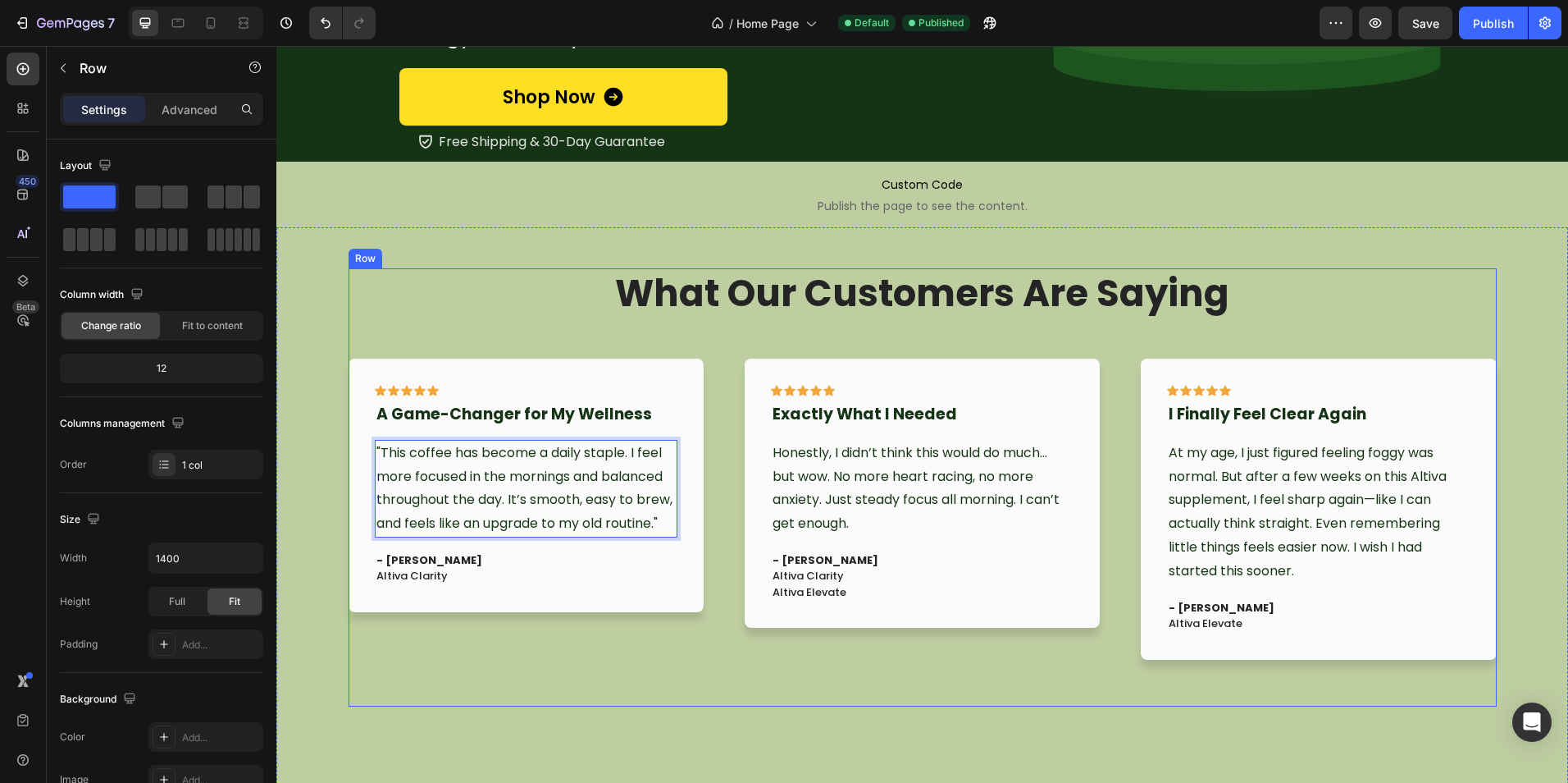
click at [586, 674] on div "What Our Customers Are Saying Heading Icon Icon Icon Icon Icon Row I Finally Fe…" at bounding box center [922, 488] width 1147 height 439
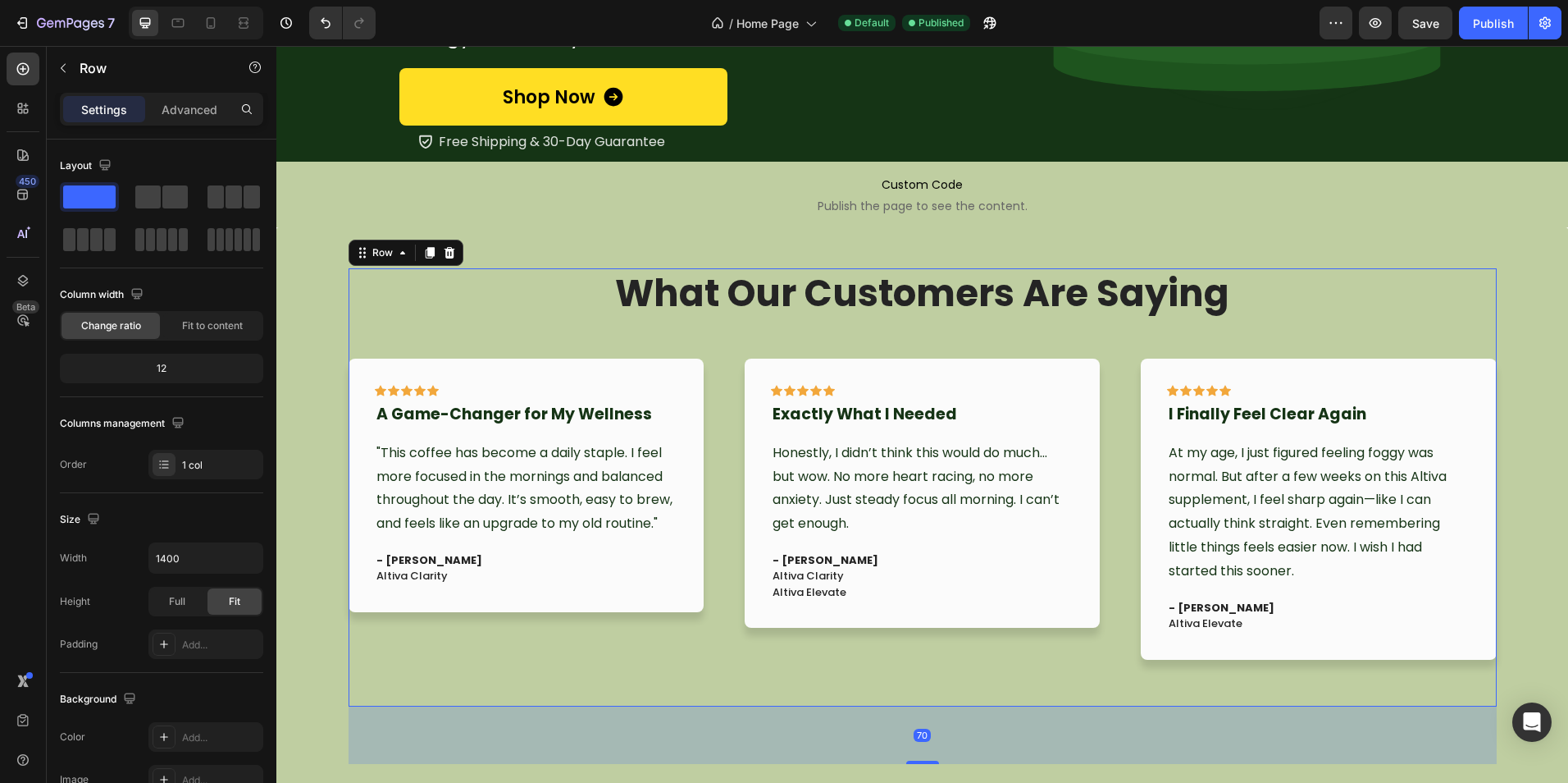
click at [586, 674] on div "What Our Customers Are Saying Heading Icon Icon Icon Icon Icon Row I Finally Fe…" at bounding box center [922, 488] width 1147 height 439
click at [339, 657] on div "What Our Customers Are Saying Heading Icon Icon Icon Icon Icon Row I Finally Fe…" at bounding box center [922, 517] width 1267 height 497
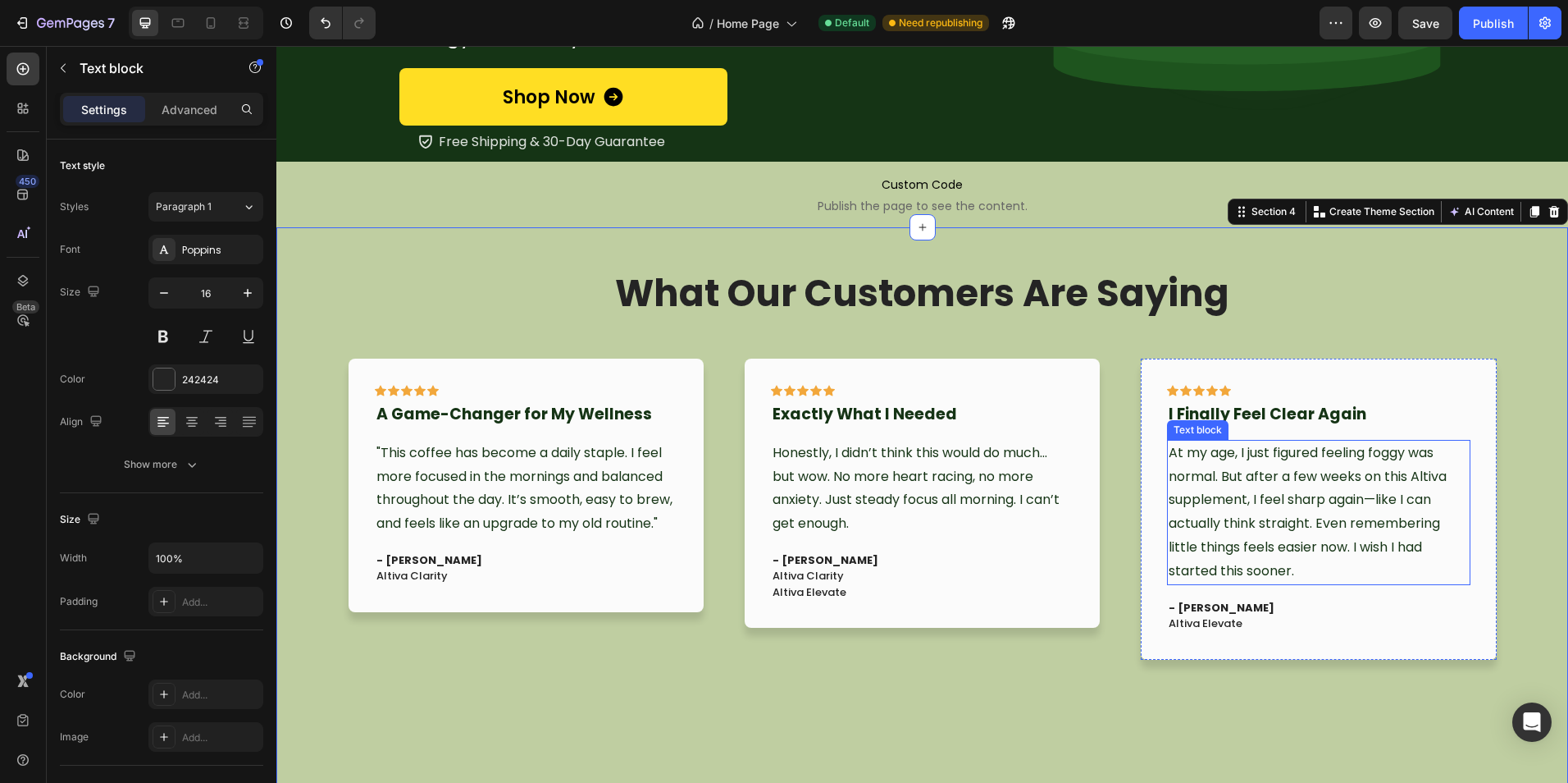
click at [1198, 508] on p "At my age, I just figured feeling foggy was normal. But after a few weeks on th…" at bounding box center [1318, 512] width 299 height 142
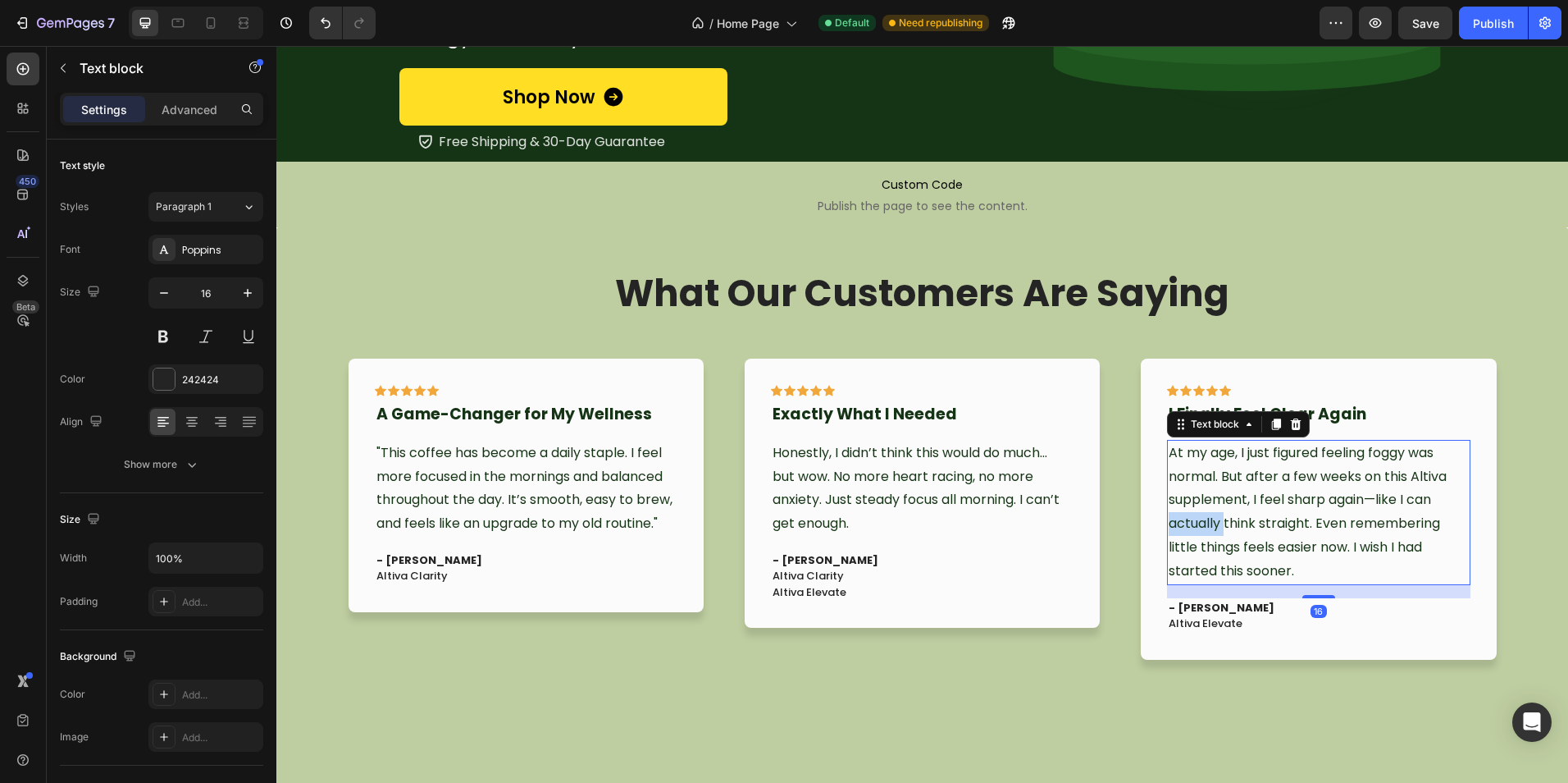
click at [1198, 508] on p "At my age, I just figured feeling foggy was normal. But after a few weeks on th…" at bounding box center [1318, 512] width 299 height 142
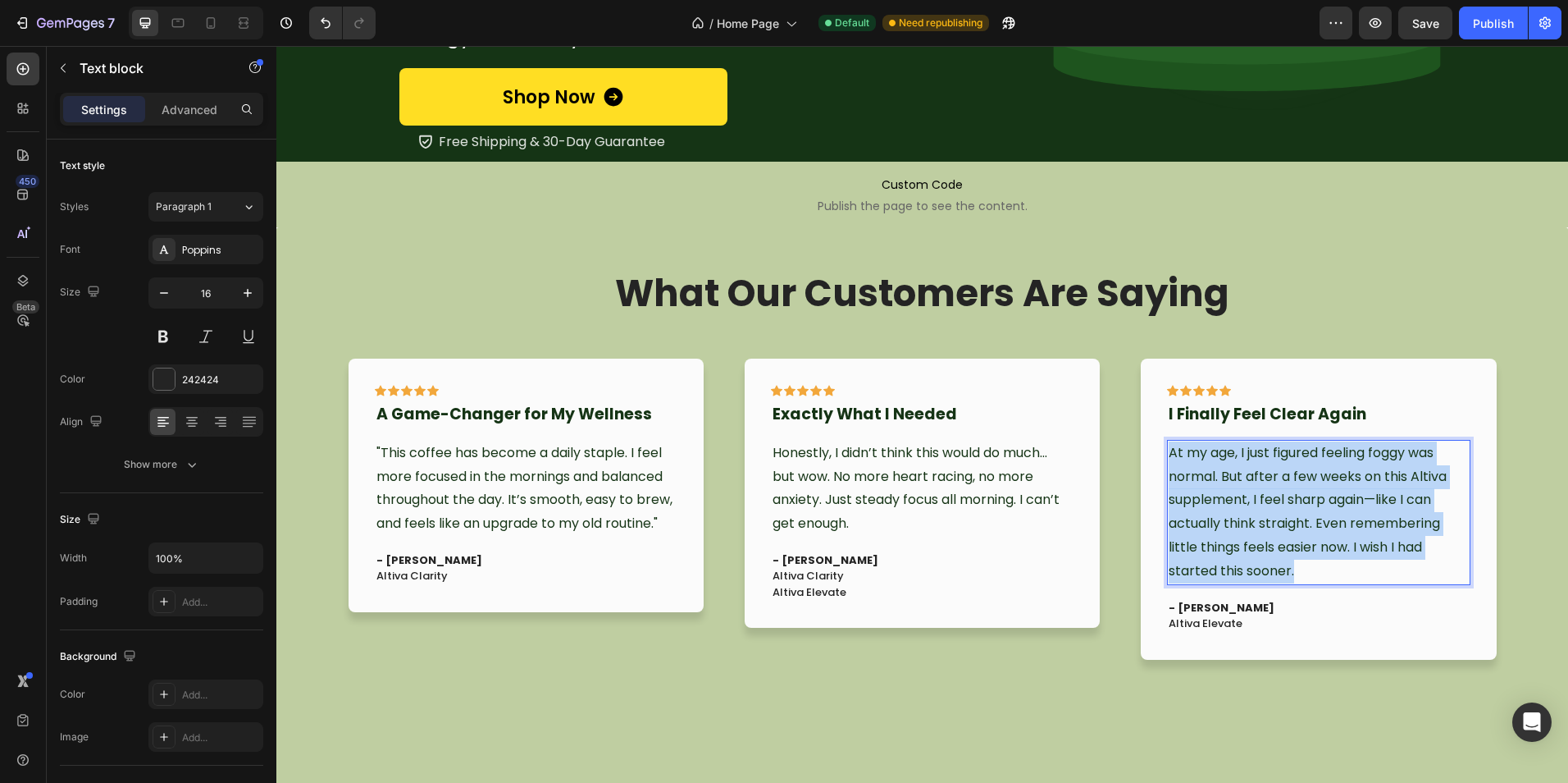
click at [1198, 508] on p "At my age, I just figured feeling foggy was normal. But after a few weeks on th…" at bounding box center [1318, 512] width 299 height 142
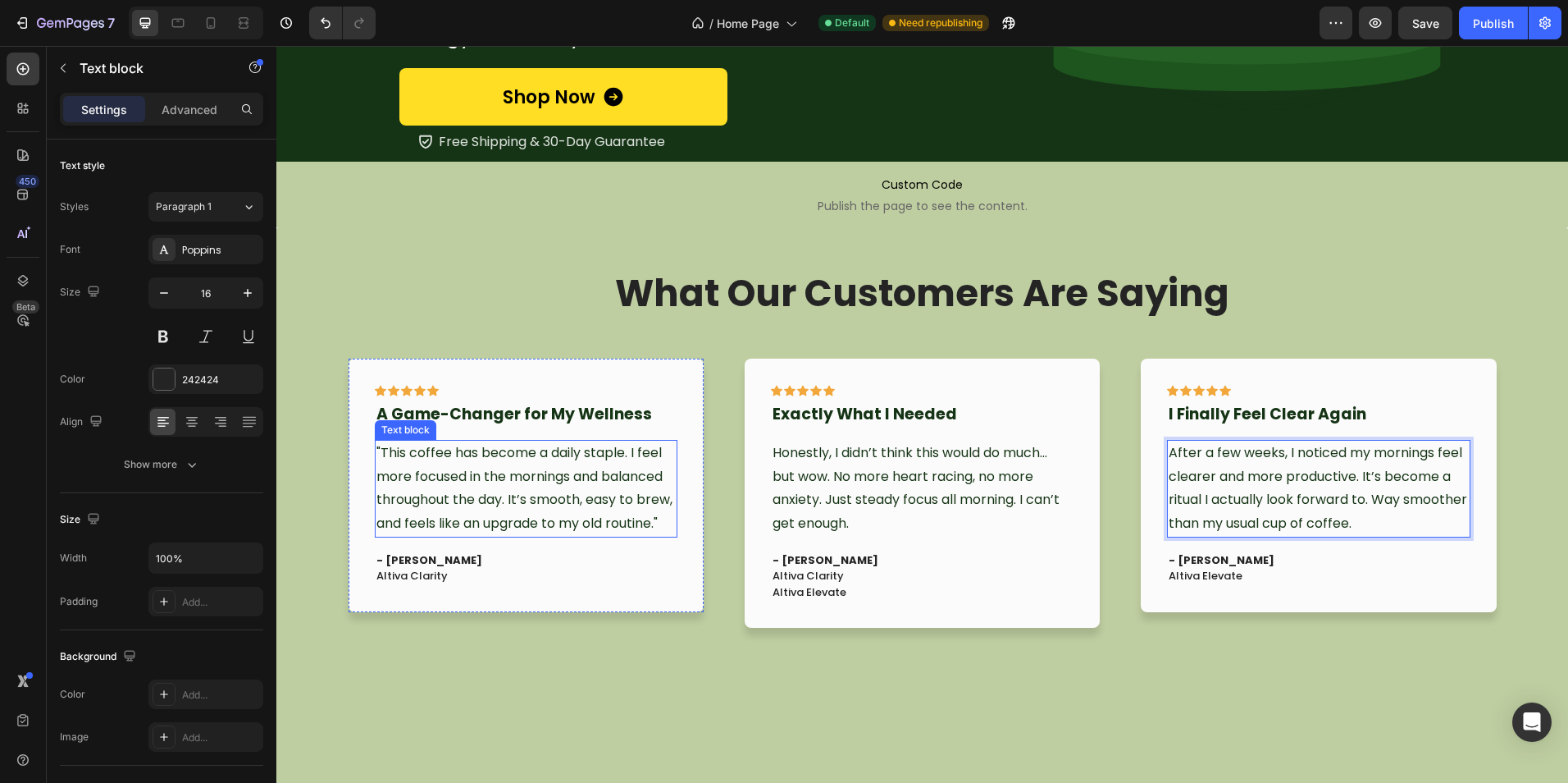
click at [525, 447] on span ""This coffee has become a daily staple. I feel more focused in the mornings and…" at bounding box center [524, 488] width 296 height 90
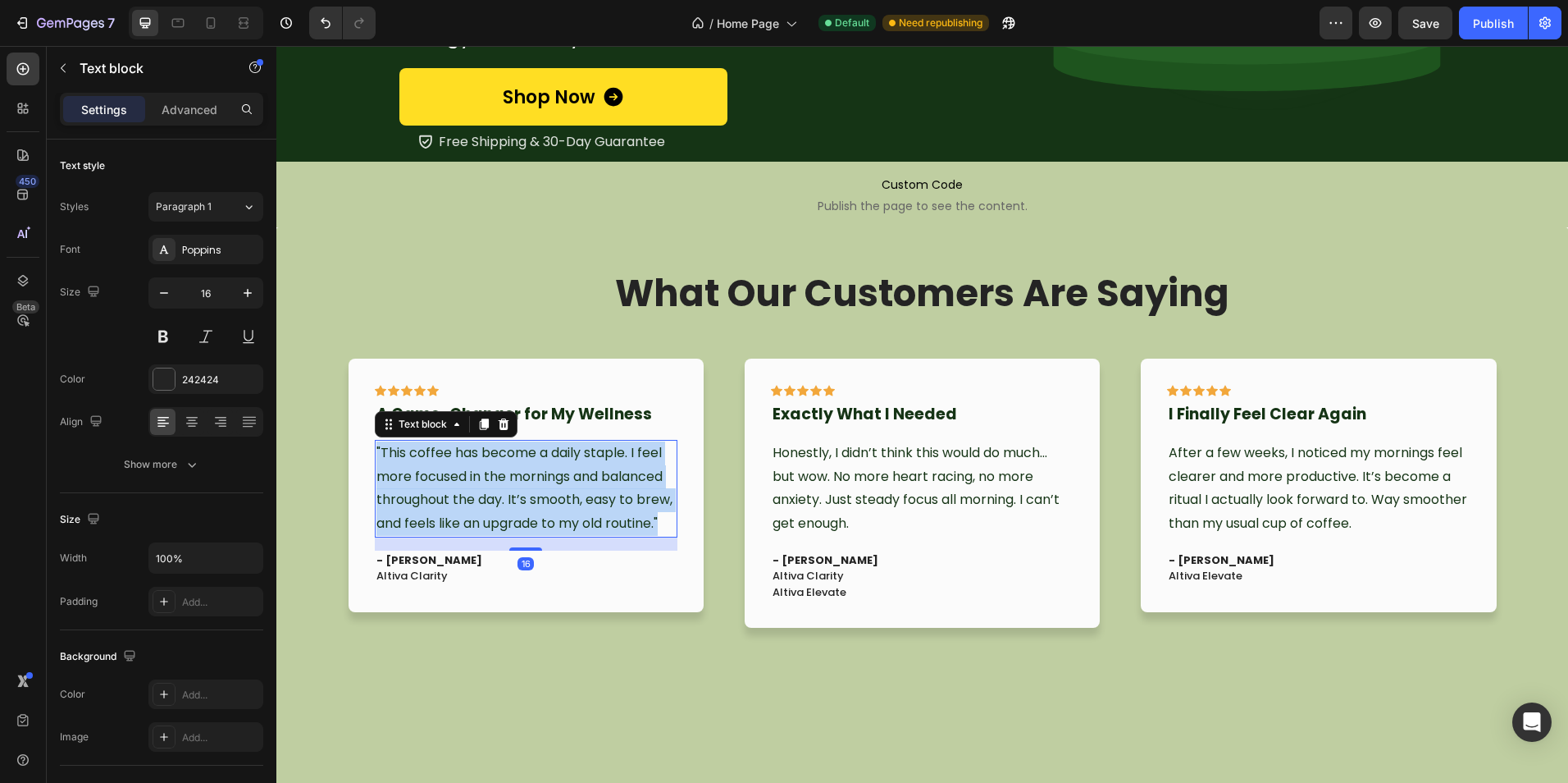
click at [525, 447] on span ""This coffee has become a daily staple. I feel more focused in the mornings and…" at bounding box center [524, 488] width 296 height 90
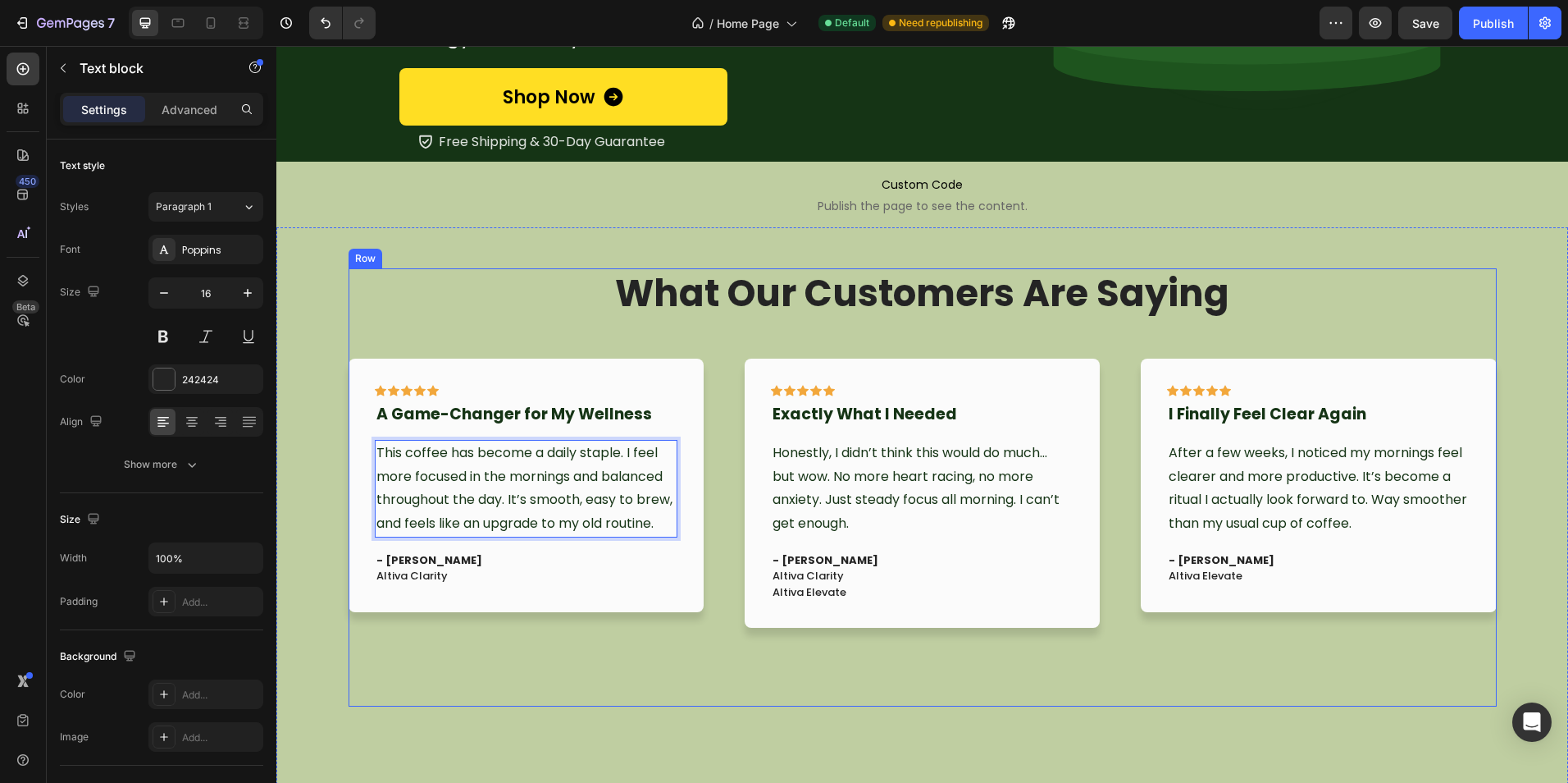
click at [796, 697] on div "What Our Customers Are Saying Heading Icon Icon Icon Icon Icon Row I Finally Fe…" at bounding box center [922, 488] width 1147 height 439
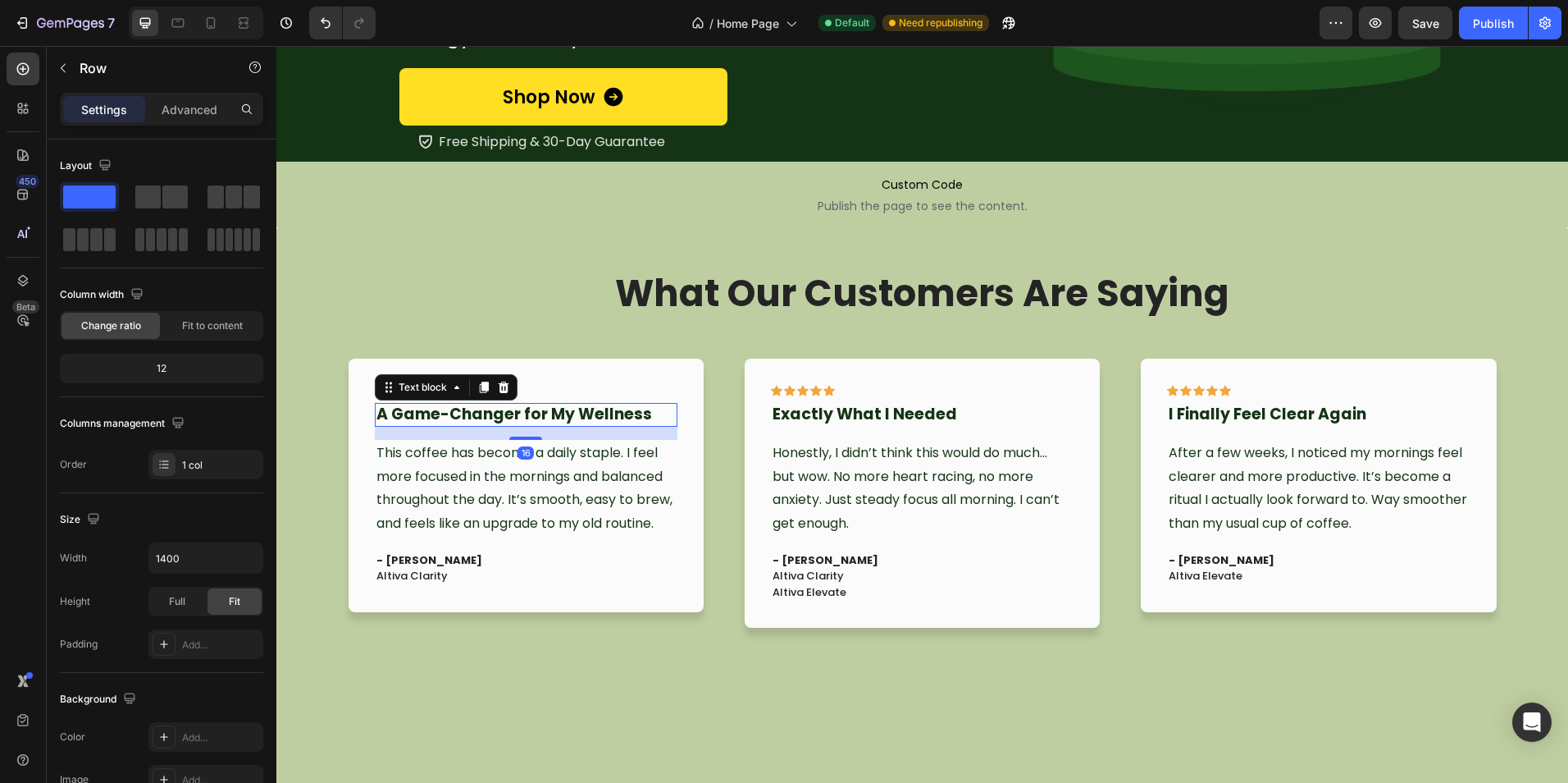
click at [490, 407] on strong "A Game-Changer for My Wellness" at bounding box center [514, 414] width 275 height 22
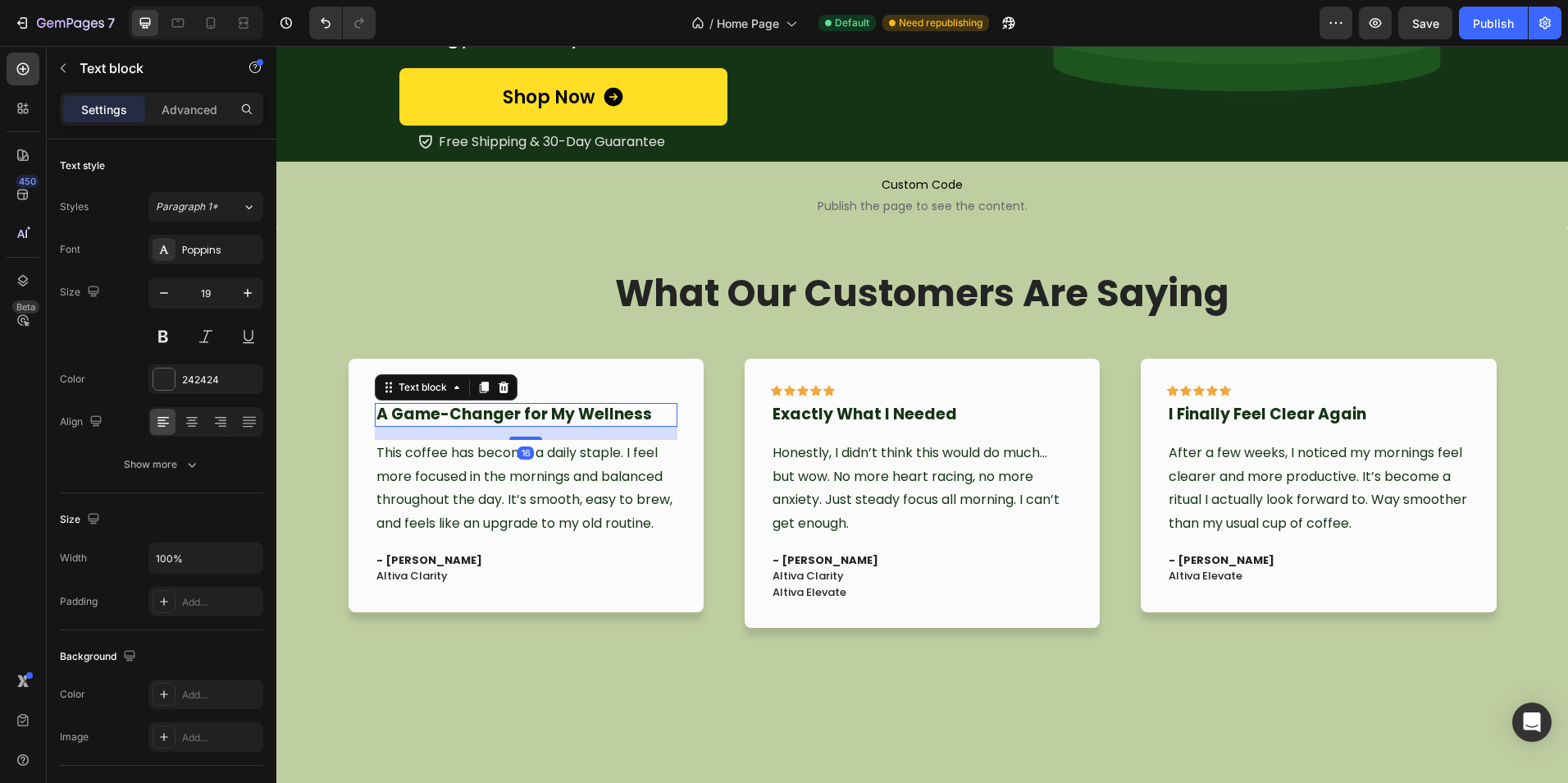
click at [490, 407] on strong "A Game-Changer for My Wellness" at bounding box center [514, 414] width 275 height 22
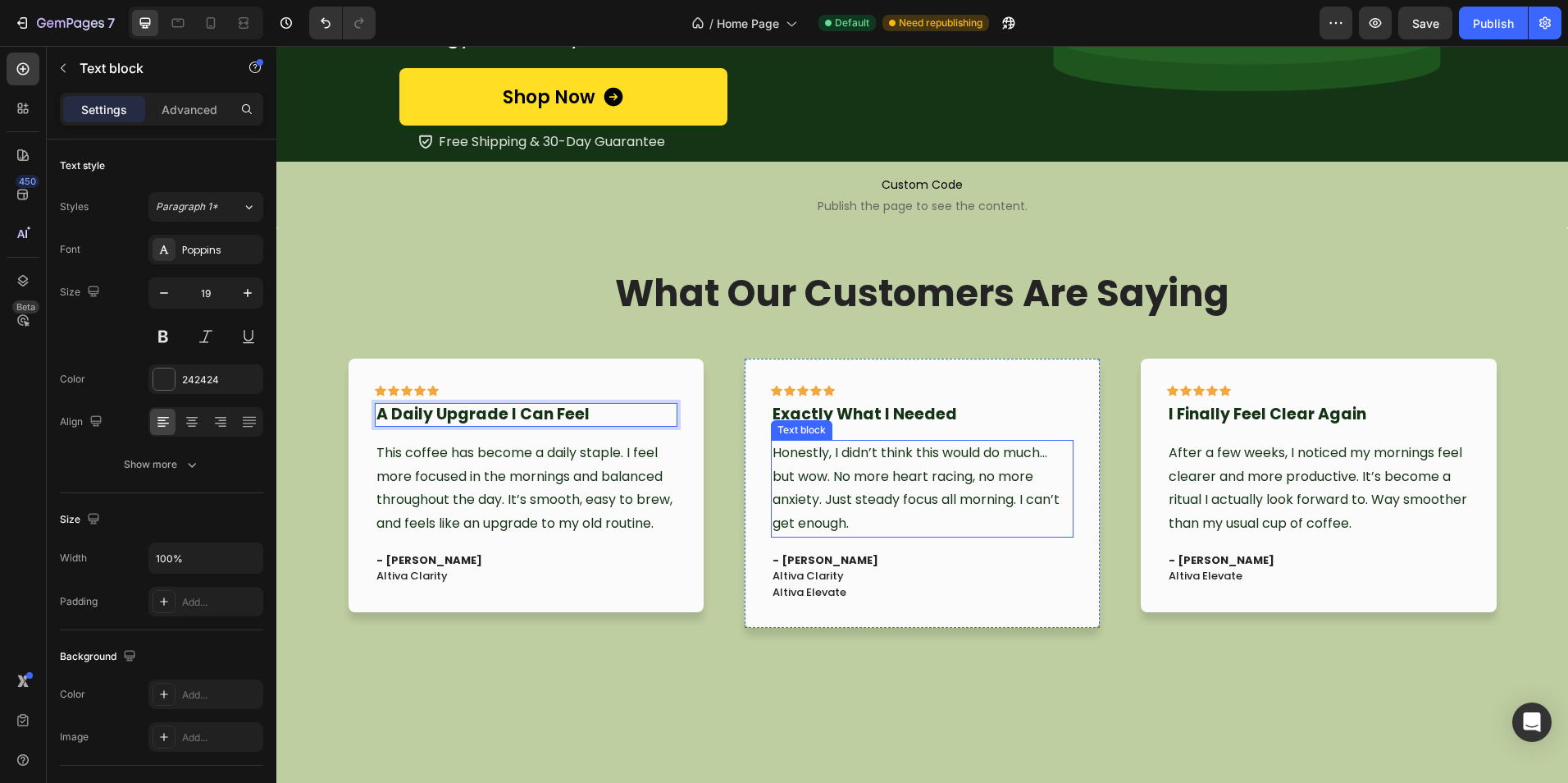
click at [831, 451] on span "Honestly, I didn’t think this would do much… but wow. No more heart racing, no …" at bounding box center [916, 488] width 287 height 90
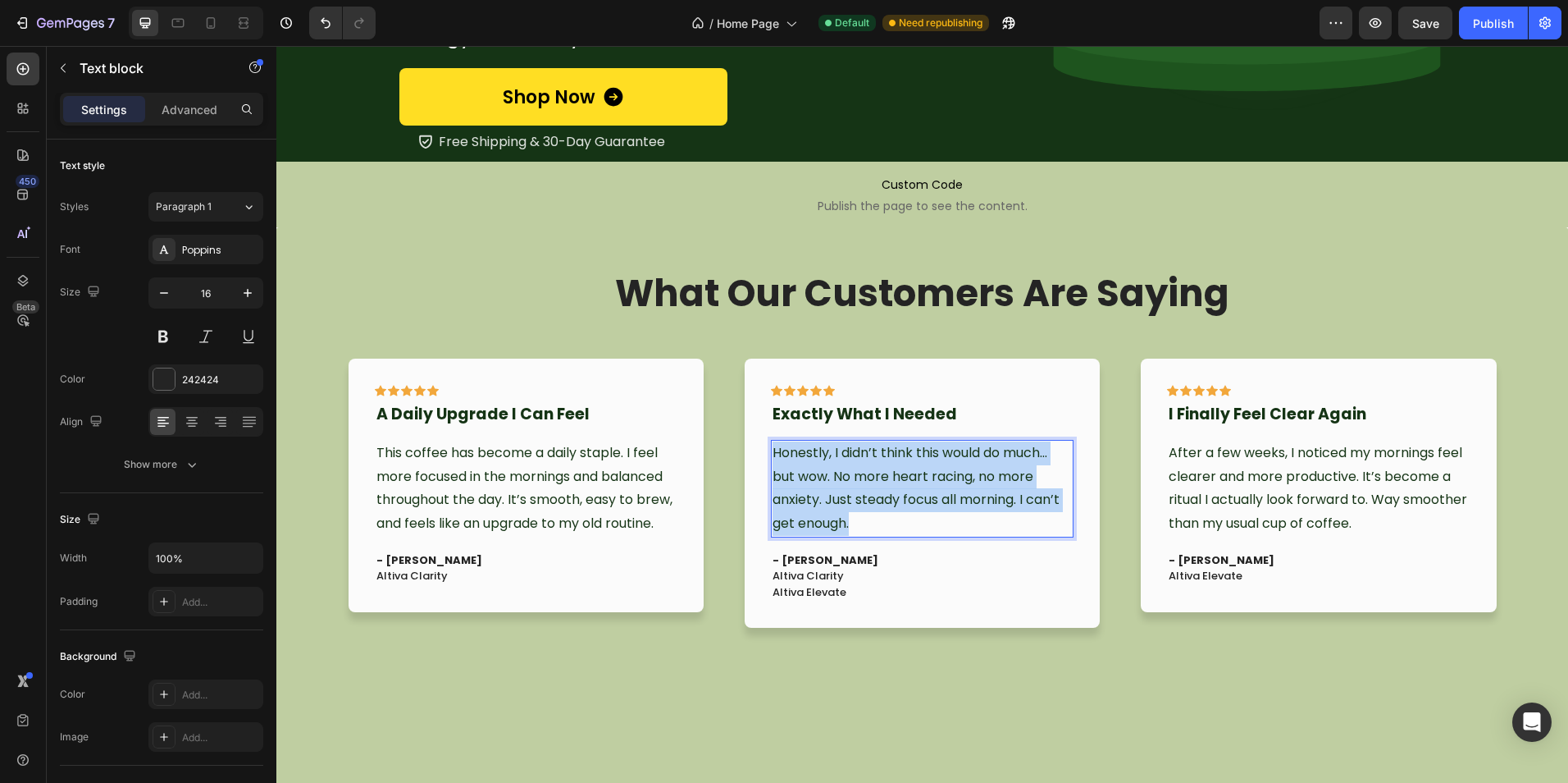
click at [831, 451] on span "Honestly, I didn’t think this would do much… but wow. No more heart racing, no …" at bounding box center [916, 488] width 287 height 90
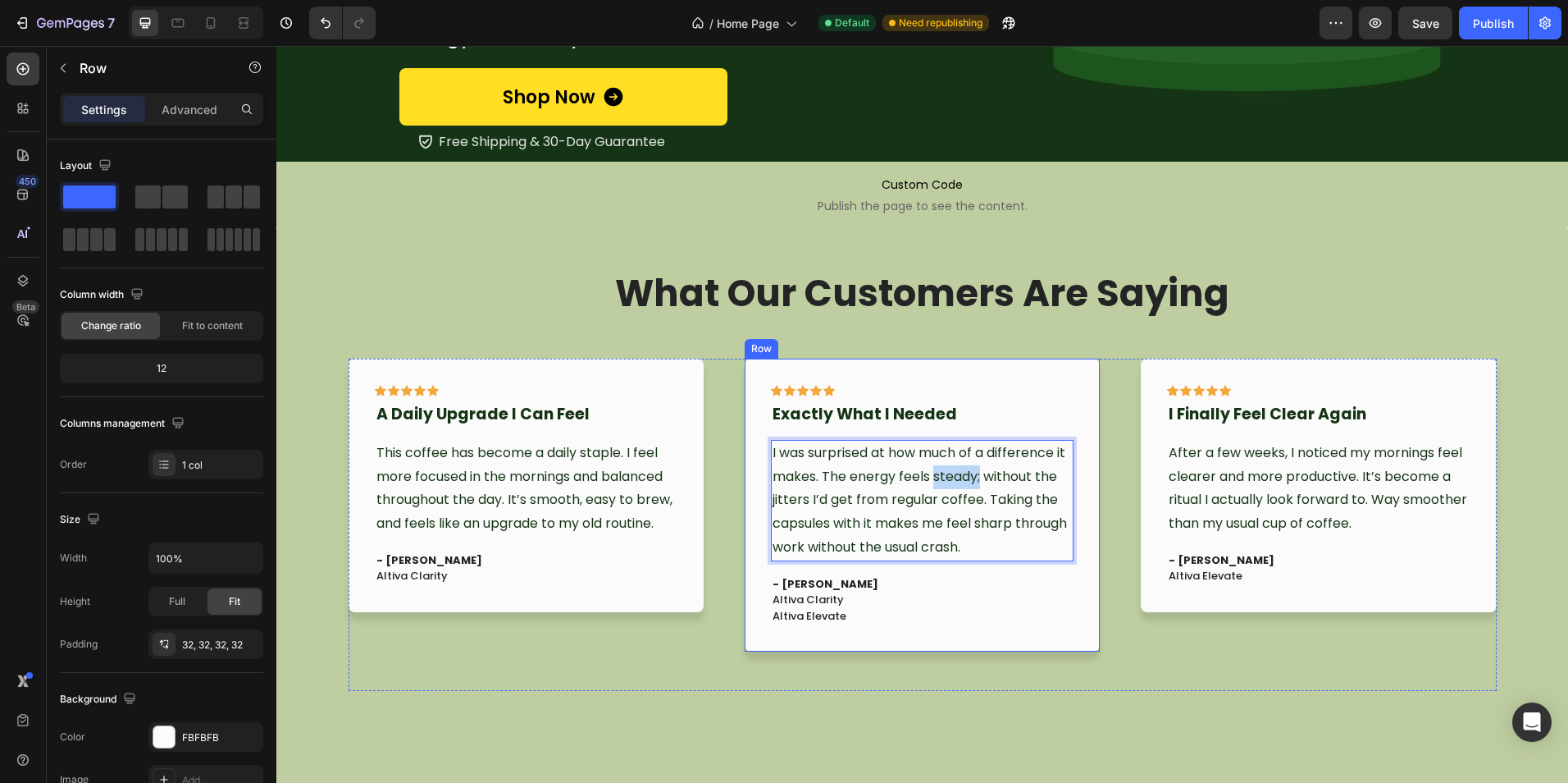
click at [1090, 635] on div "Icon Icon Icon Icon Icon Row Exactly What I Needed Text block I was surprised a…" at bounding box center [922, 505] width 355 height 293
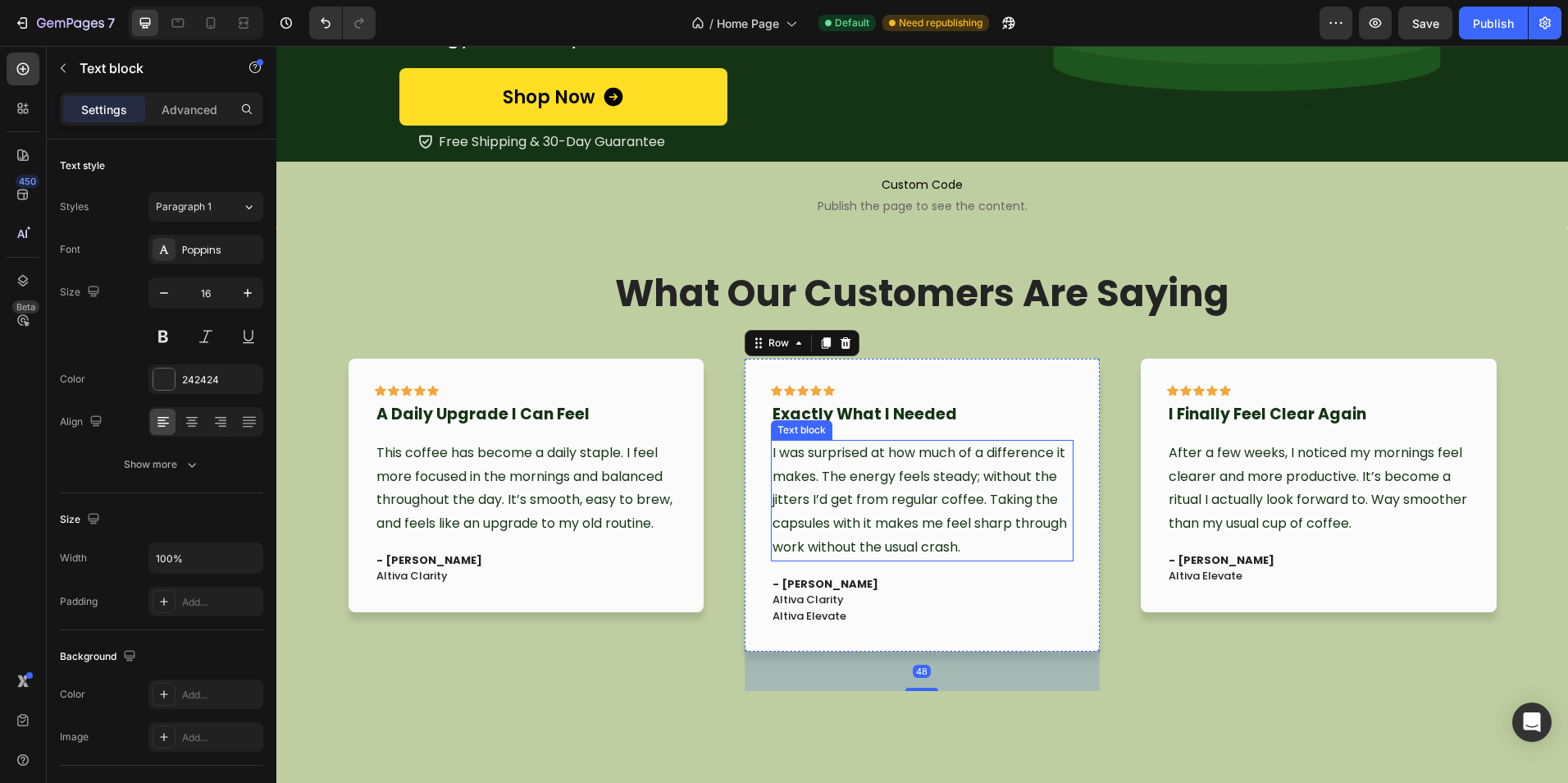
click at [972, 474] on span "I was surprised at how much of a difference it makes. The energy feels steady; …" at bounding box center [919, 500] width 294 height 114
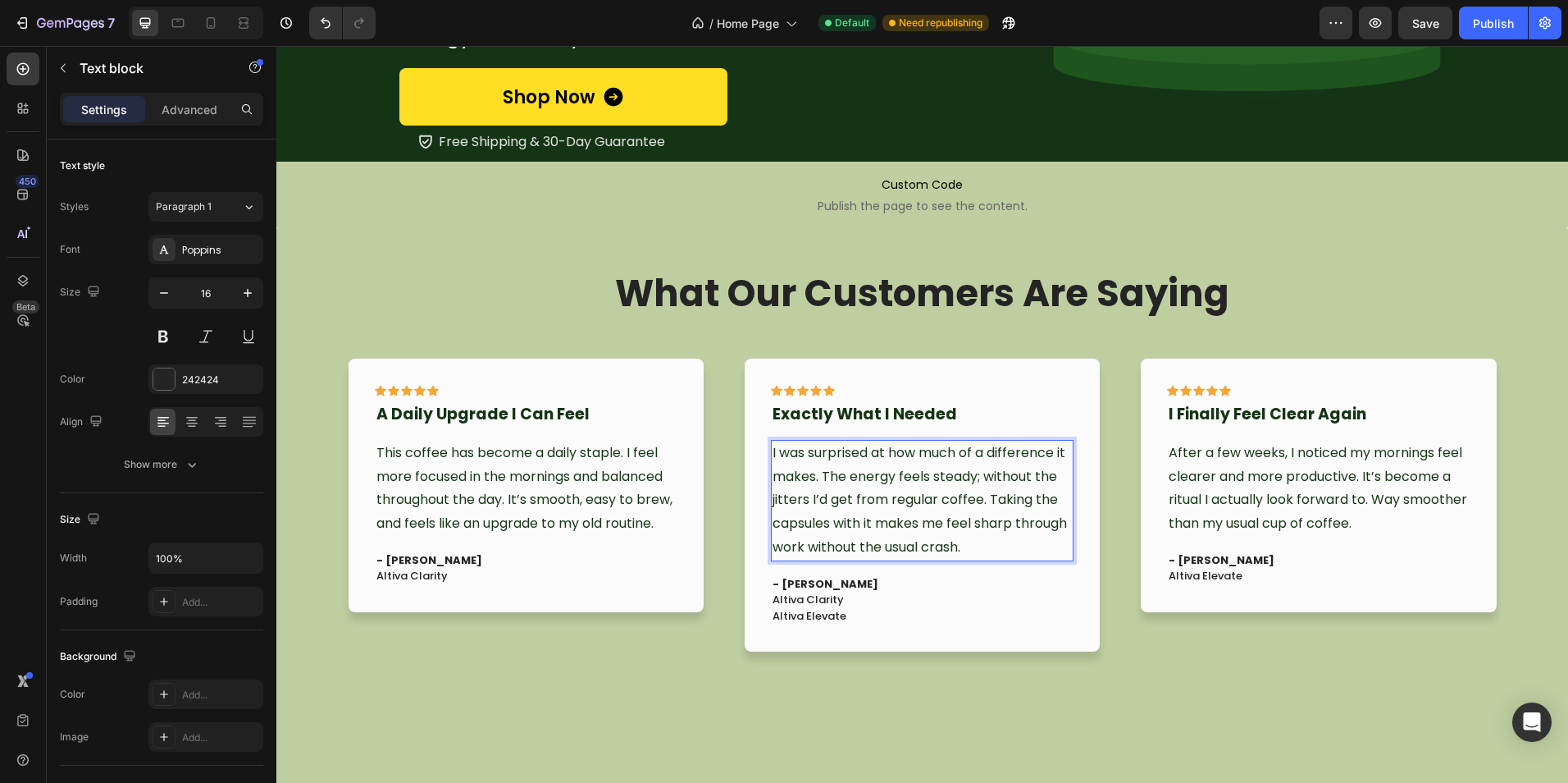
click at [975, 473] on span "I was surprised at how much of a difference it makes. The energy feels steady; …" at bounding box center [919, 500] width 294 height 114
click at [1099, 671] on div "Icon Icon Icon Icon Icon Row A Daily Upgrade I Can Feel Text block This coffee …" at bounding box center [922, 524] width 1147 height 332
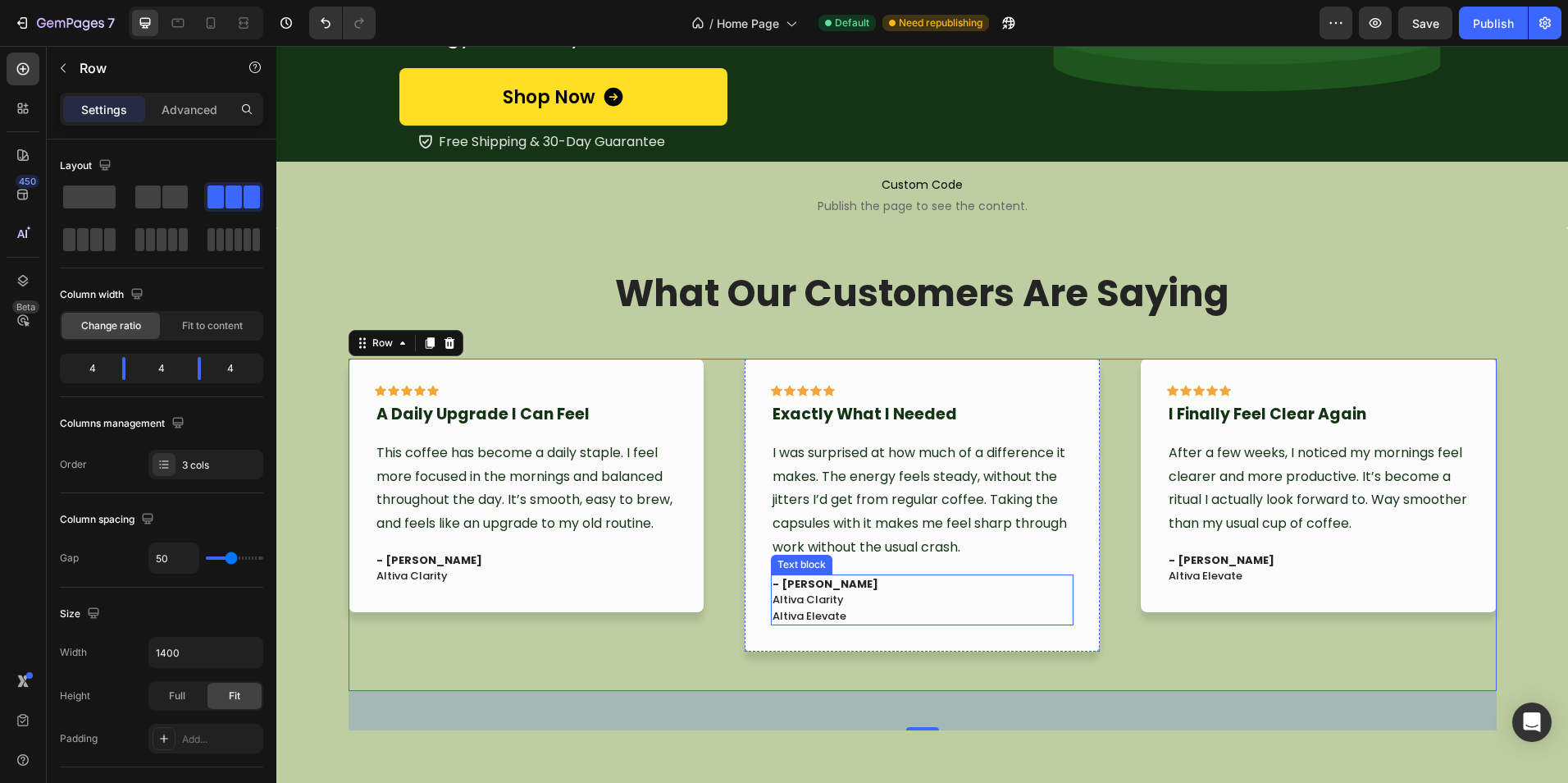
click at [796, 591] on p "Altiva Clarity" at bounding box center [922, 599] width 299 height 16
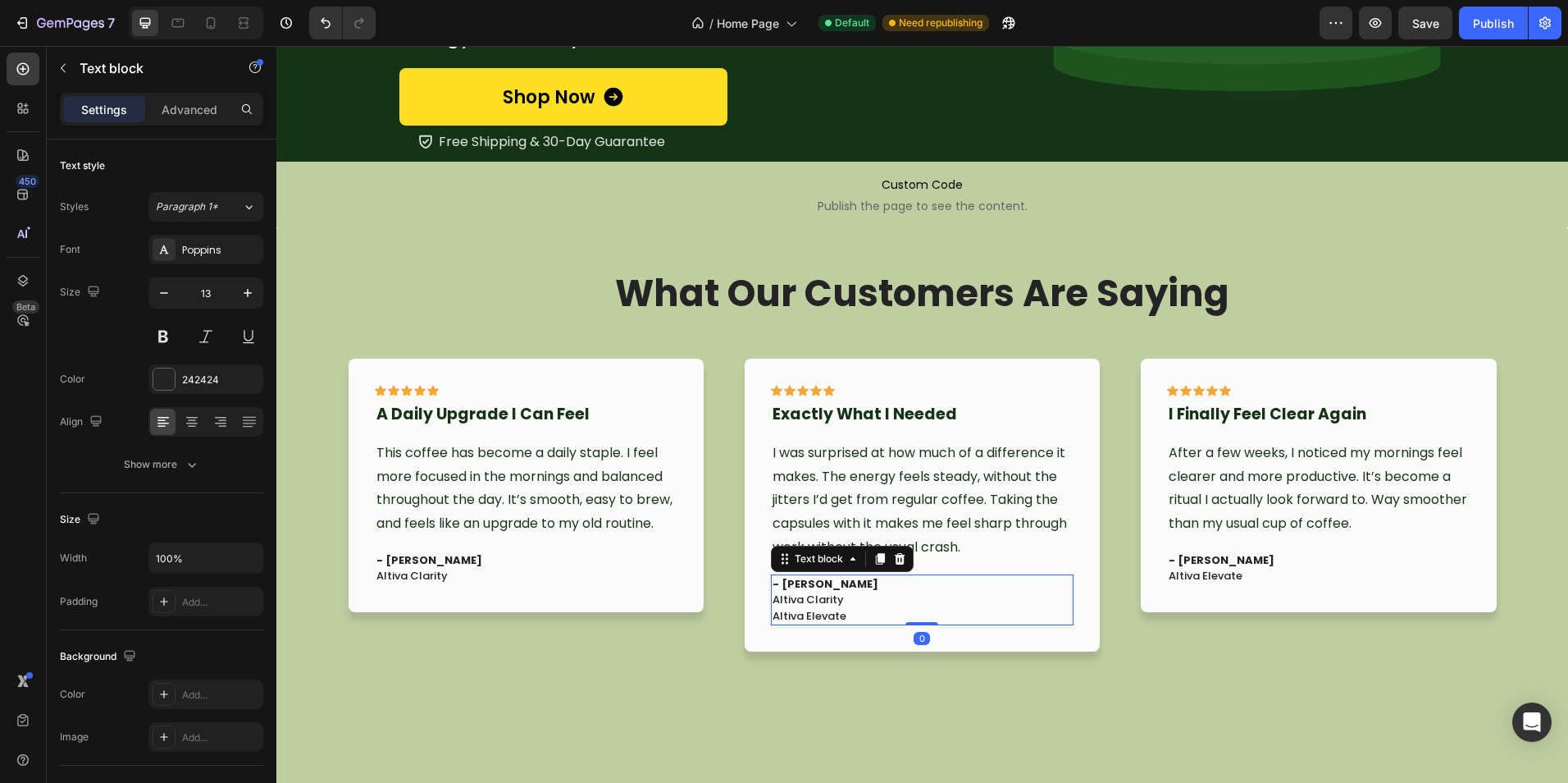
click at [811, 580] on strong "- [PERSON_NAME]" at bounding box center [825, 584] width 106 height 16
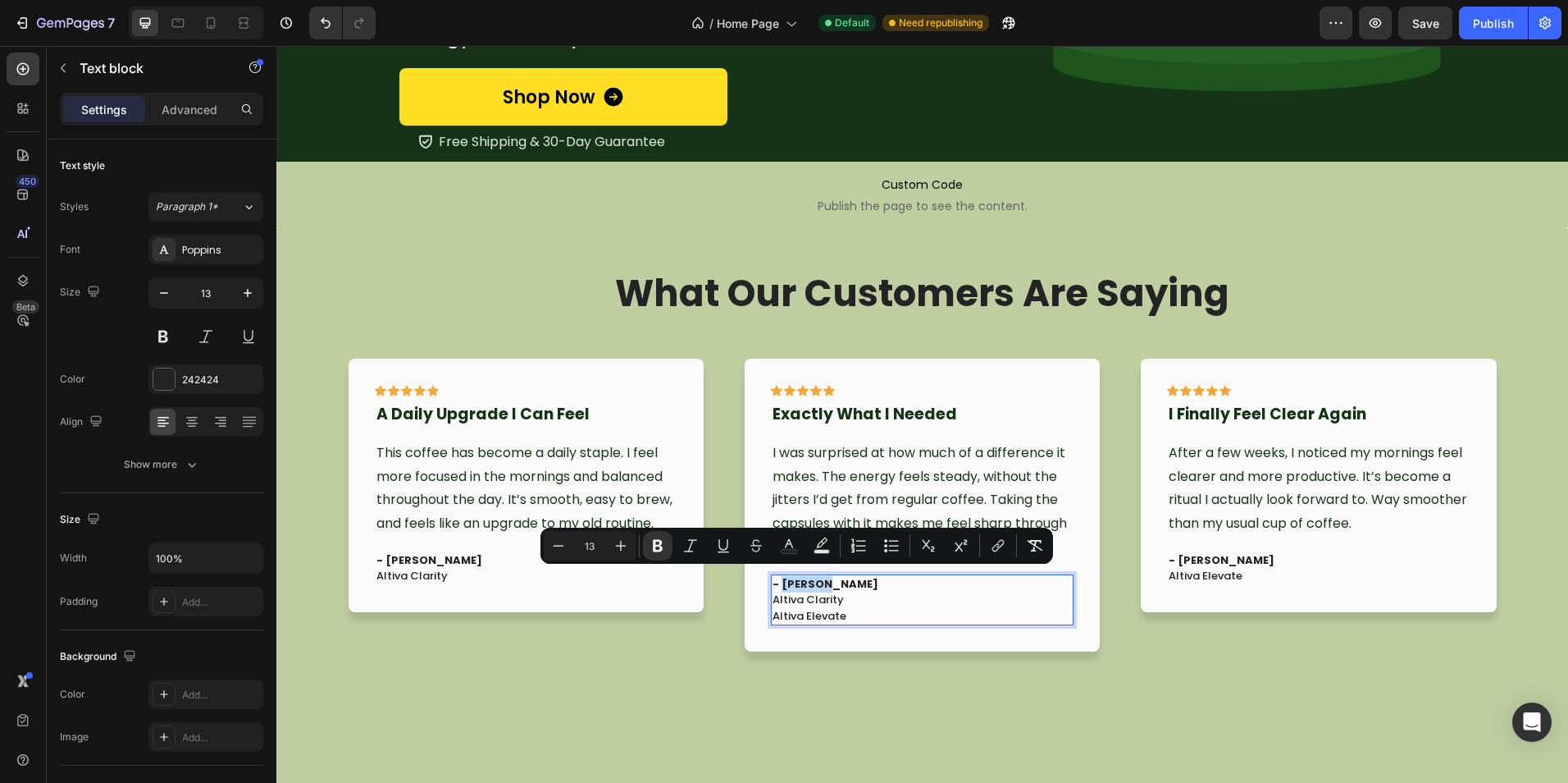
drag, startPoint x: 817, startPoint y: 580, endPoint x: 841, endPoint y: 663, distance: 86.4
click at [774, 580] on strong "- [PERSON_NAME]" at bounding box center [825, 584] width 106 height 16
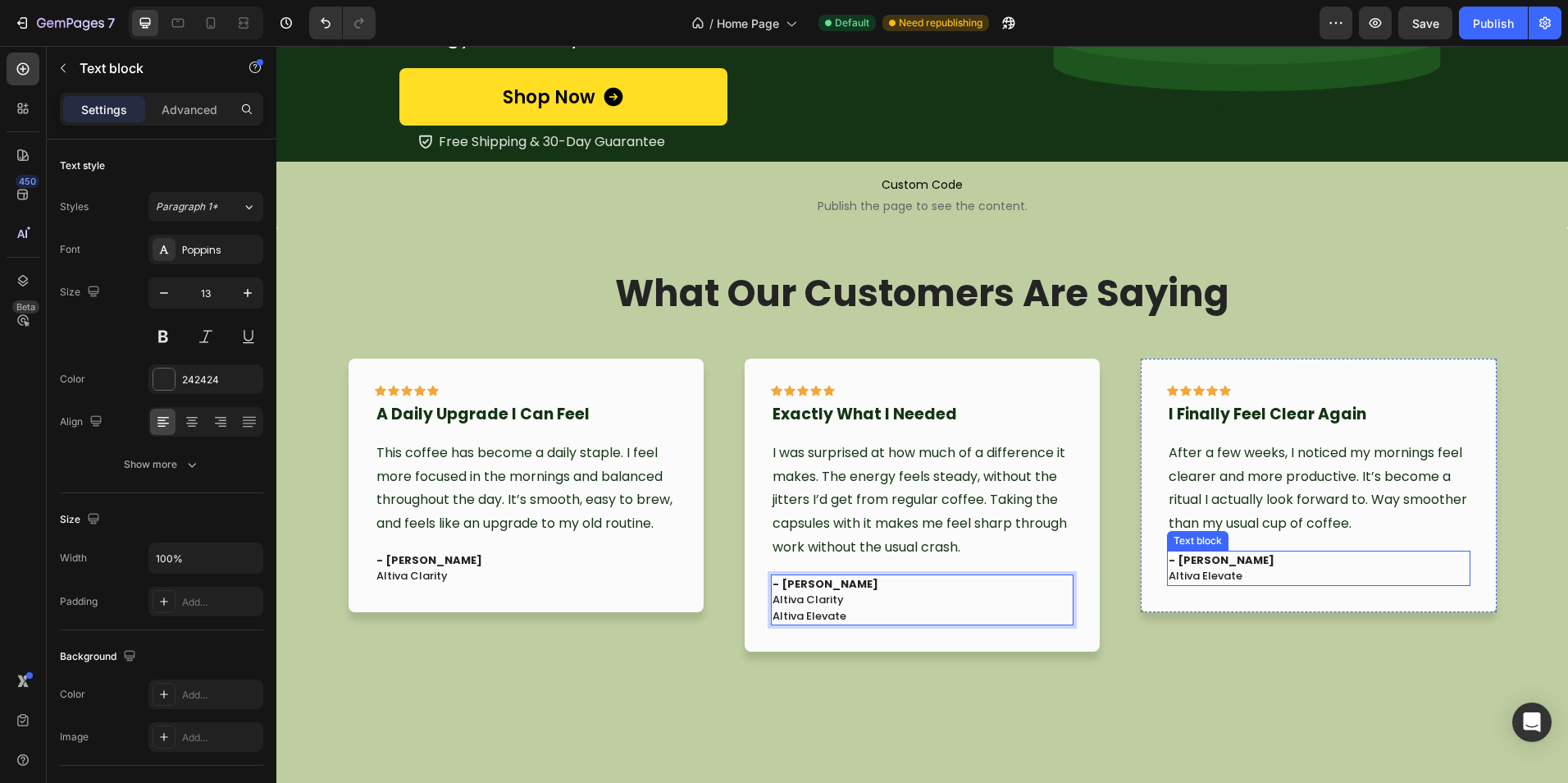
click at [1218, 554] on strong "- [PERSON_NAME]" at bounding box center [1221, 561] width 106 height 16
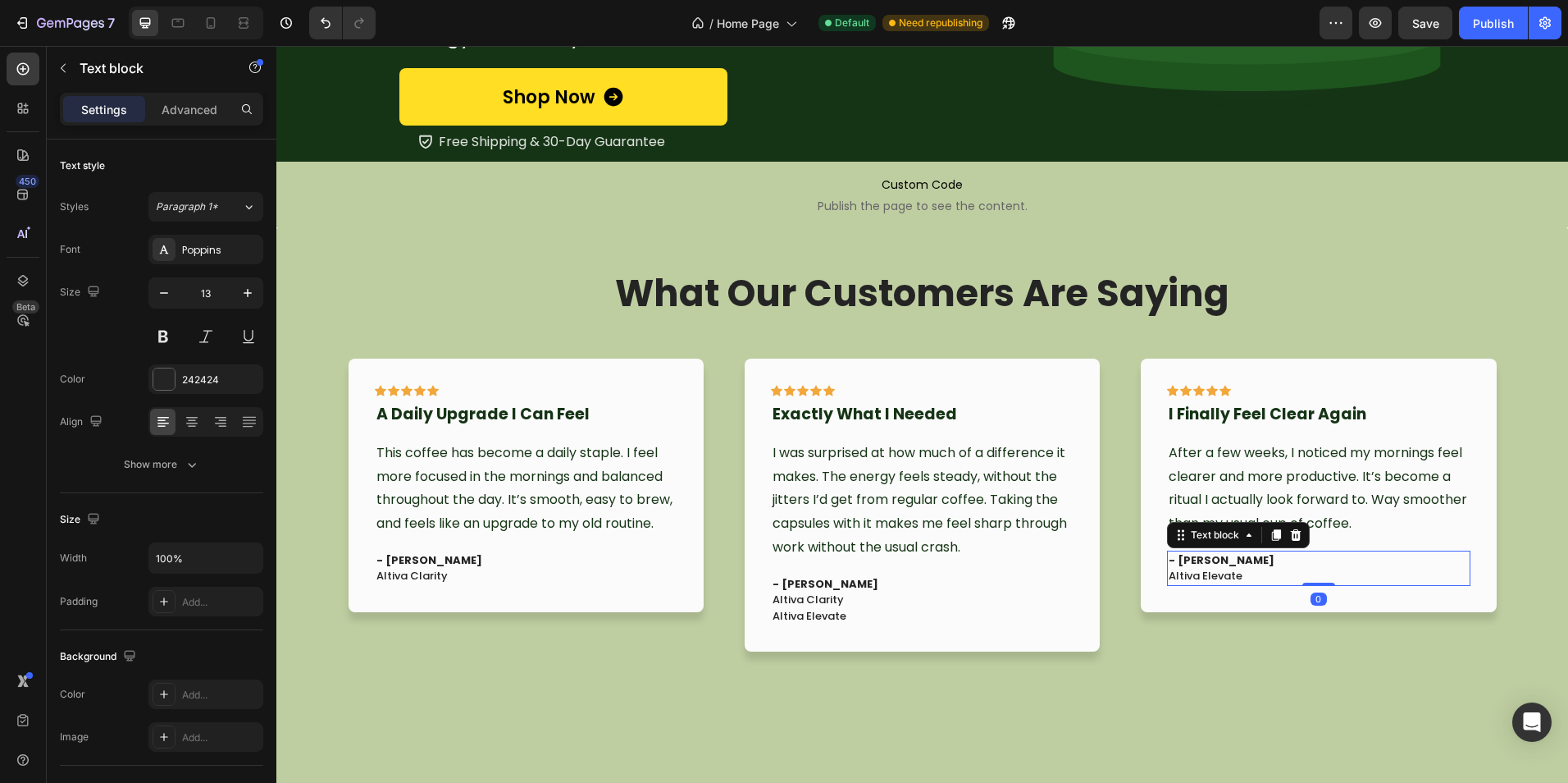
click at [1218, 554] on strong "- [PERSON_NAME]" at bounding box center [1221, 561] width 106 height 16
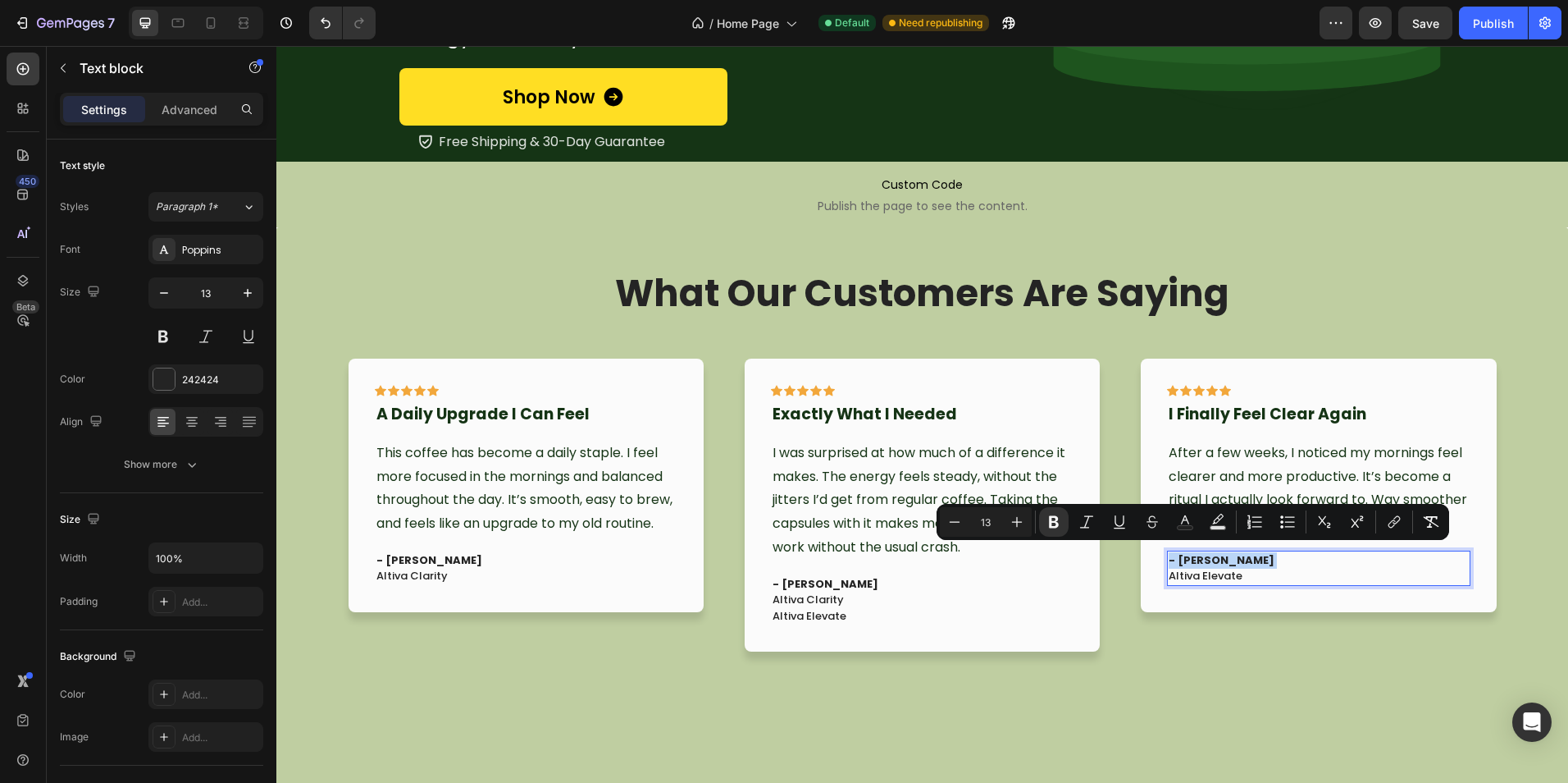
click at [1218, 554] on strong "- [PERSON_NAME]" at bounding box center [1221, 561] width 106 height 16
click at [1218, 557] on strong "- [PERSON_NAME]" at bounding box center [1221, 561] width 106 height 16
drag, startPoint x: 1218, startPoint y: 557, endPoint x: 1179, endPoint y: 557, distance: 39.0
click at [1179, 557] on strong "- [PERSON_NAME]" at bounding box center [1221, 561] width 106 height 16
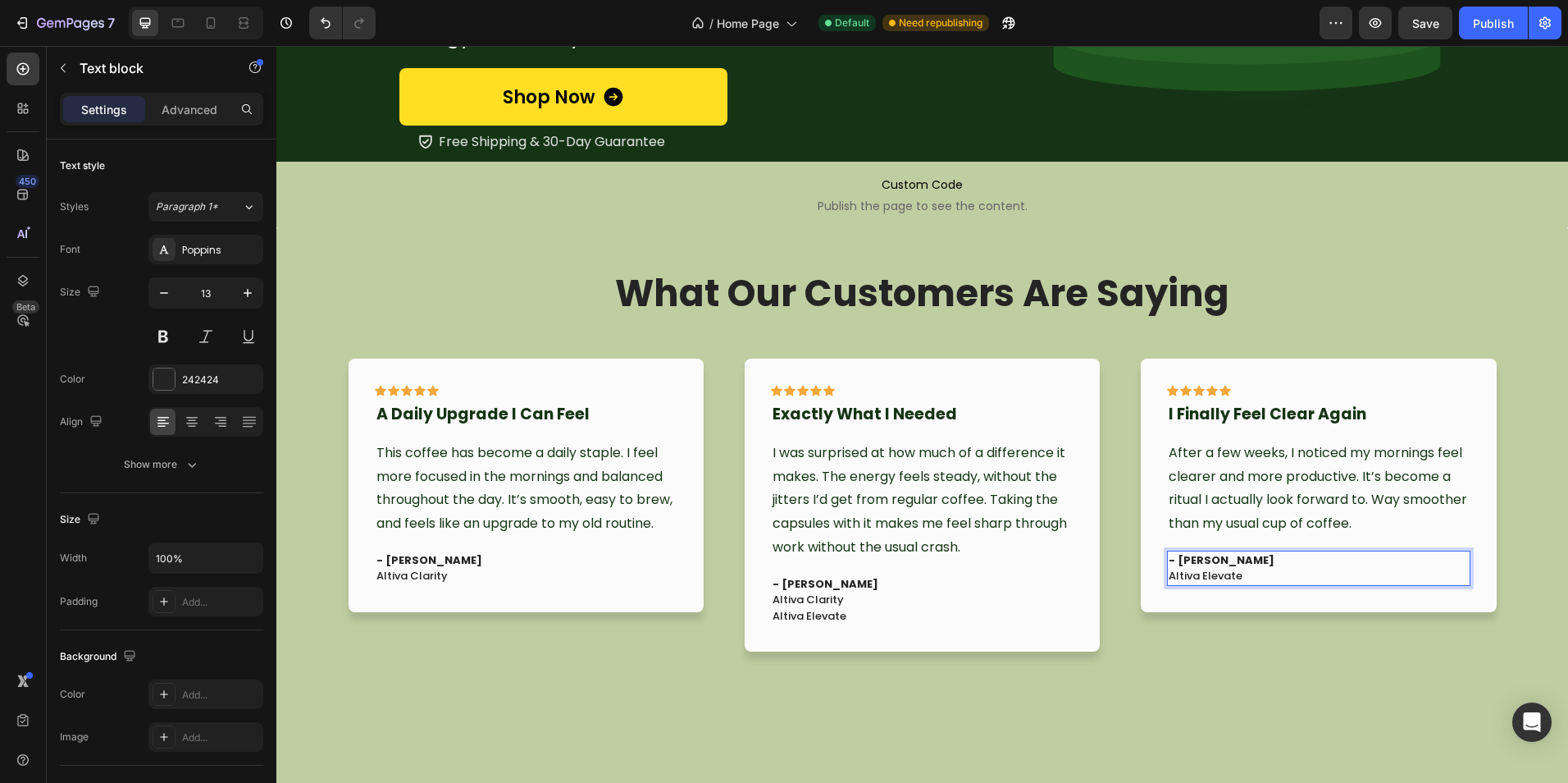
click at [1191, 558] on strong "- [PERSON_NAME]" at bounding box center [1221, 561] width 106 height 16
click at [1221, 635] on div "Icon Icon Icon Icon Icon Row I Finally Feel Clear Again Text block After a few …" at bounding box center [1318, 524] width 355 height 332
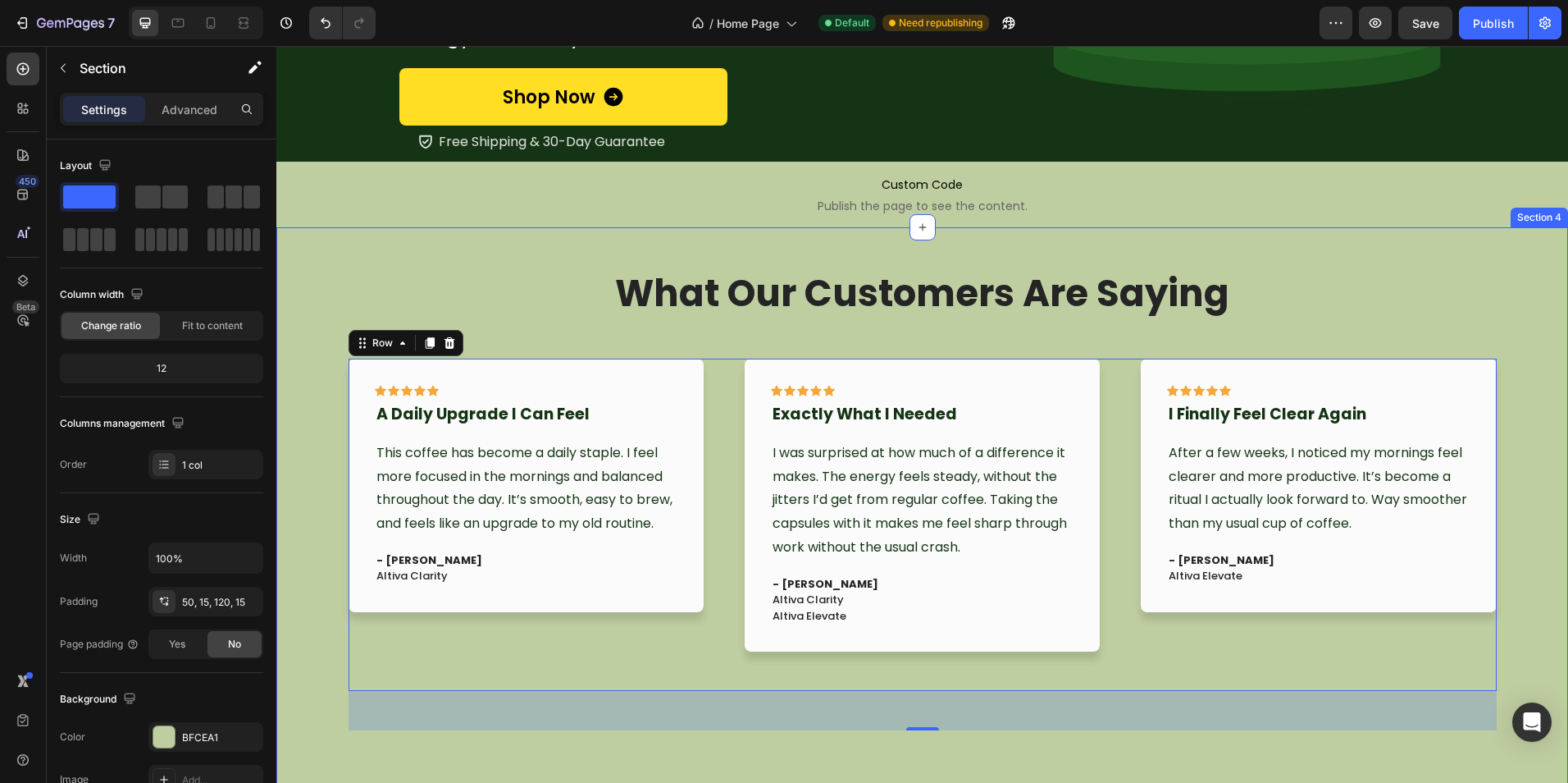
click at [1171, 730] on div "What Our Customers Are Saying Heading Icon Icon Icon Icon Icon Row I Finally Fe…" at bounding box center [922, 528] width 1267 height 520
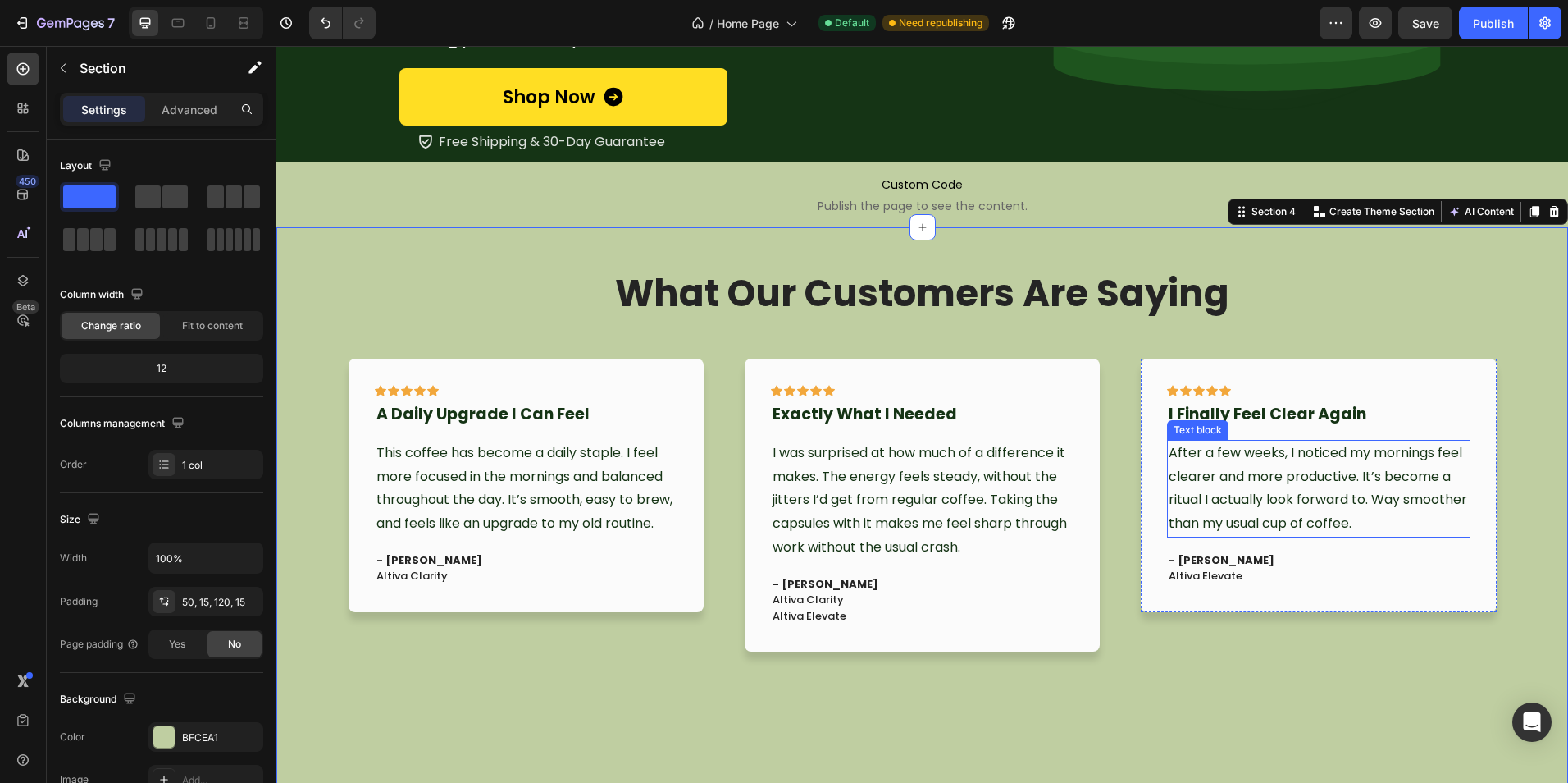
click at [1237, 477] on span "After a few weeks, I noticed my mornings feel clearer and more productive. It’s…" at bounding box center [1317, 488] width 298 height 90
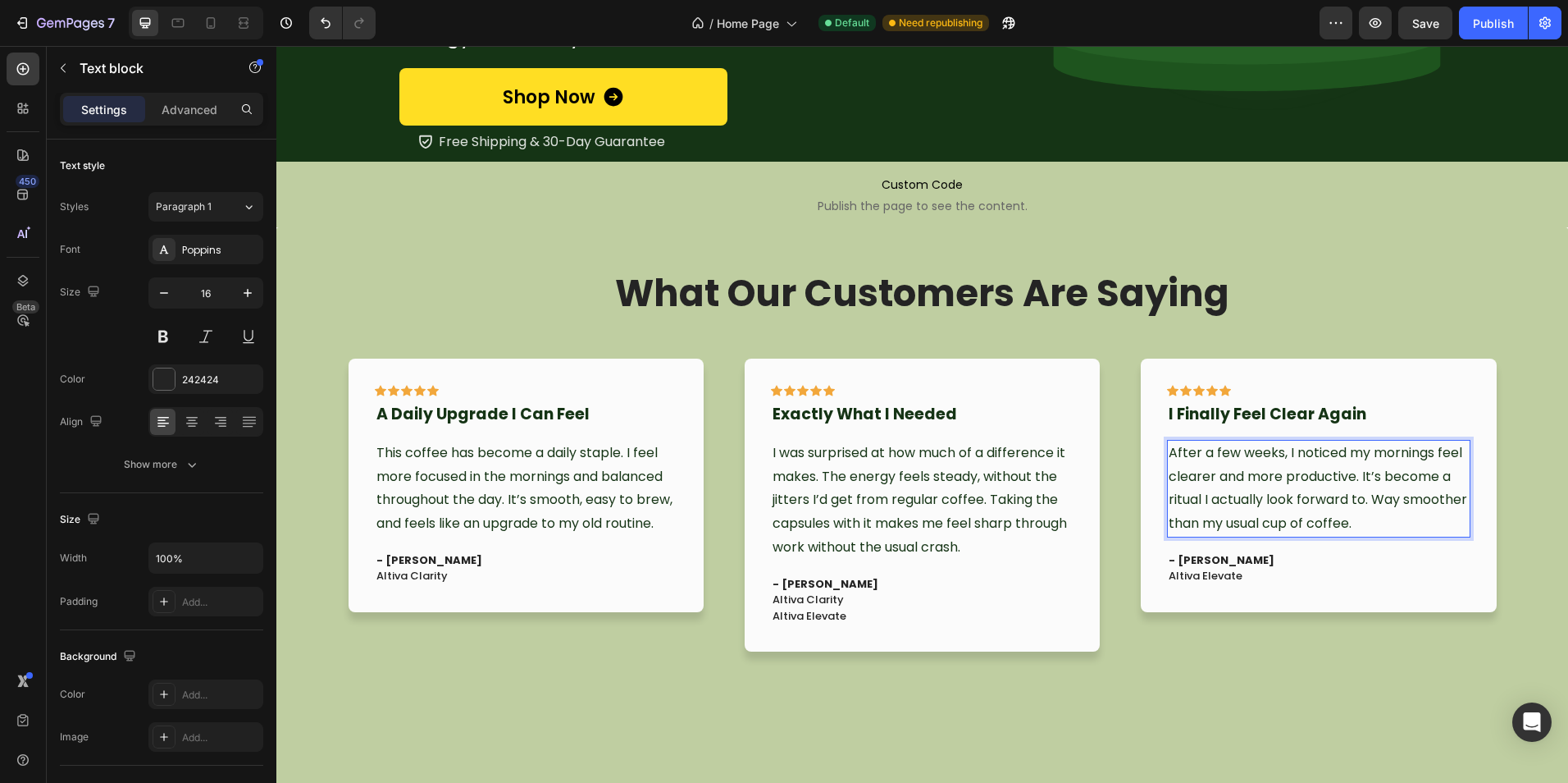
click at [1238, 477] on span "After a few weeks, I noticed my mornings feel clearer and more productive. It’s…" at bounding box center [1317, 488] width 298 height 90
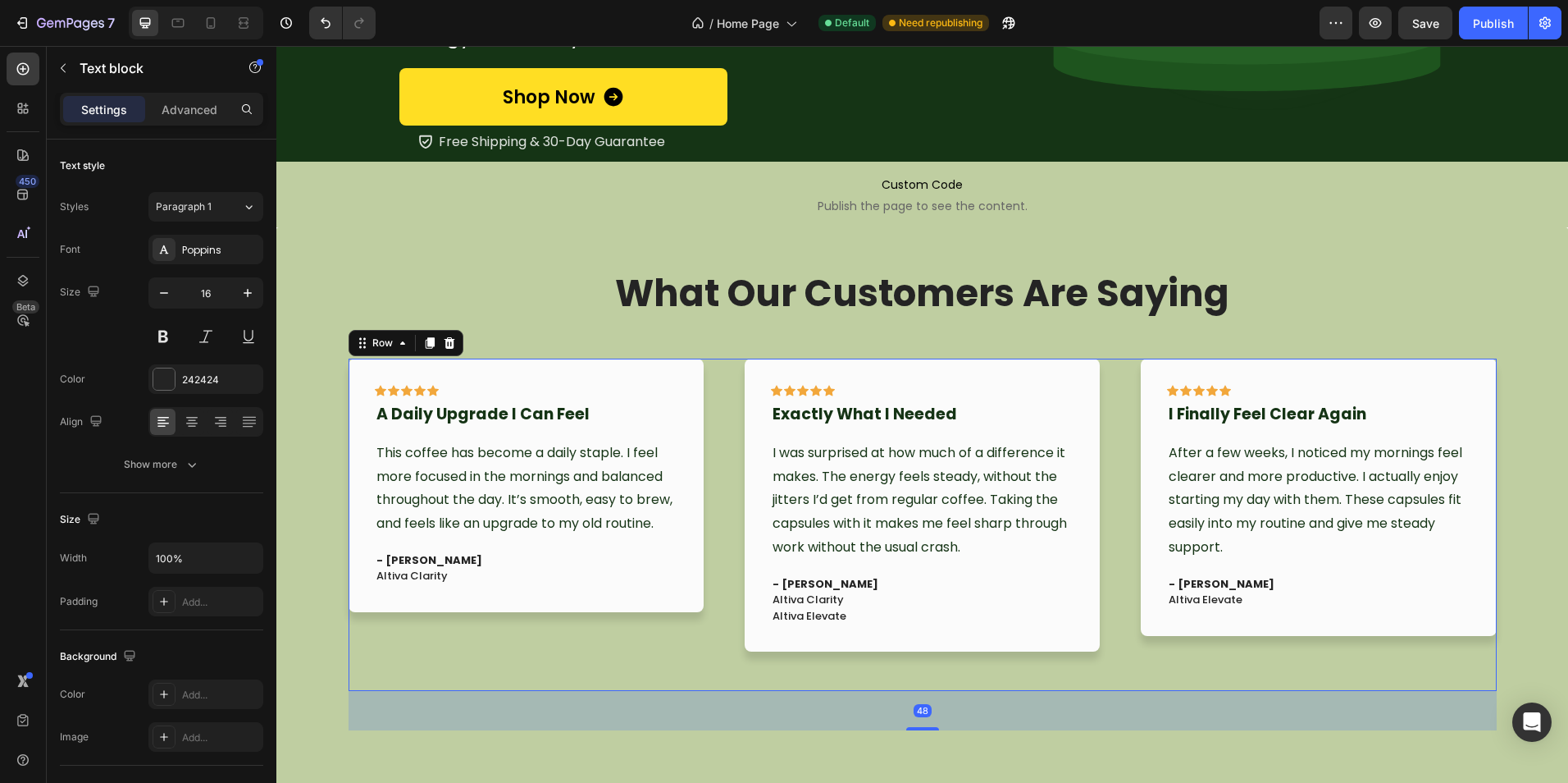
click at [1268, 663] on div "Icon Icon Icon Icon Icon Row I Finally Feel Clear Again Text block After a few …" at bounding box center [1318, 524] width 355 height 332
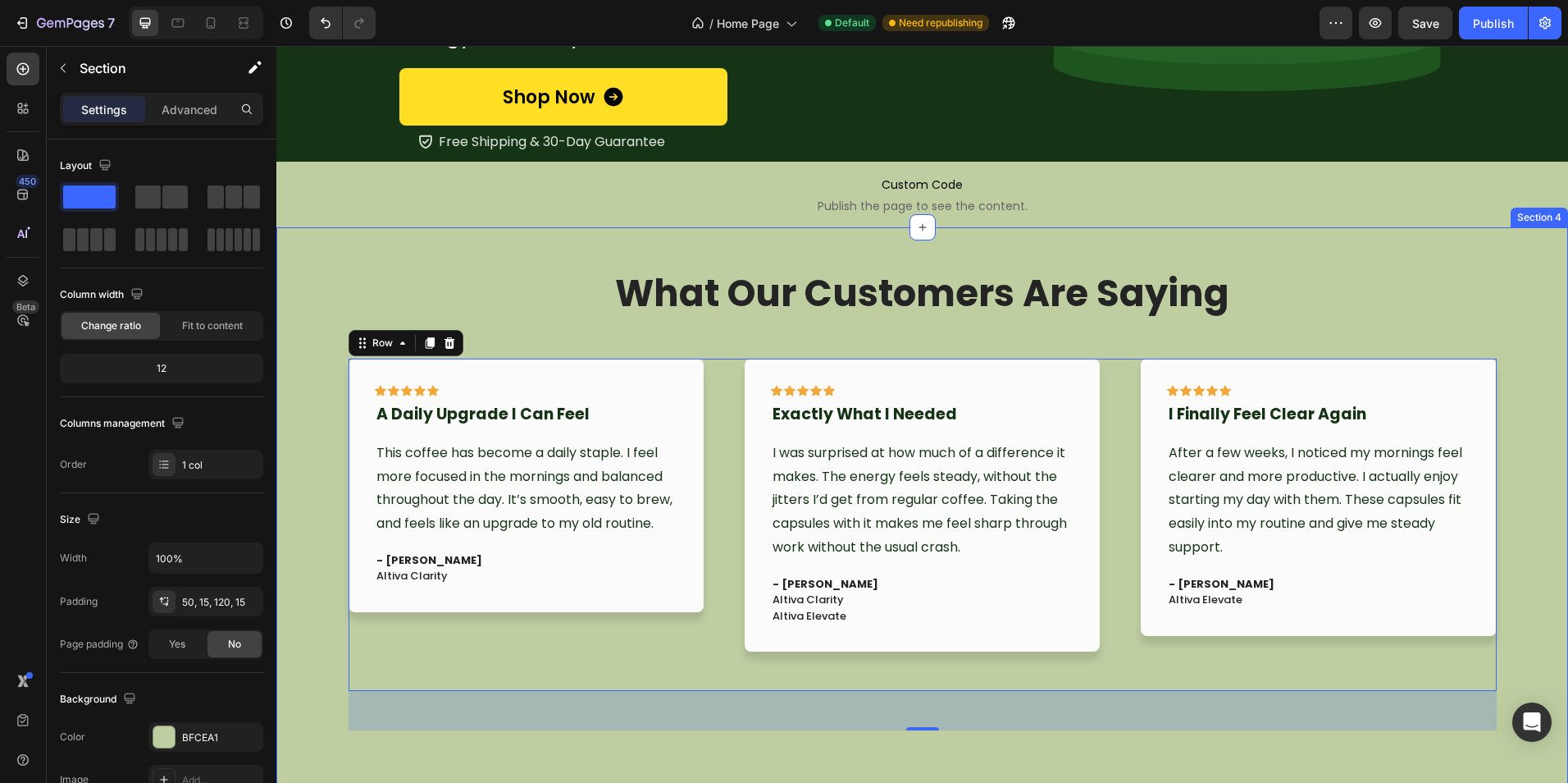
click at [931, 737] on div "What Our Customers Are Saying Heading Icon Icon Icon Icon Icon Row I Finally Fe…" at bounding box center [922, 528] width 1267 height 520
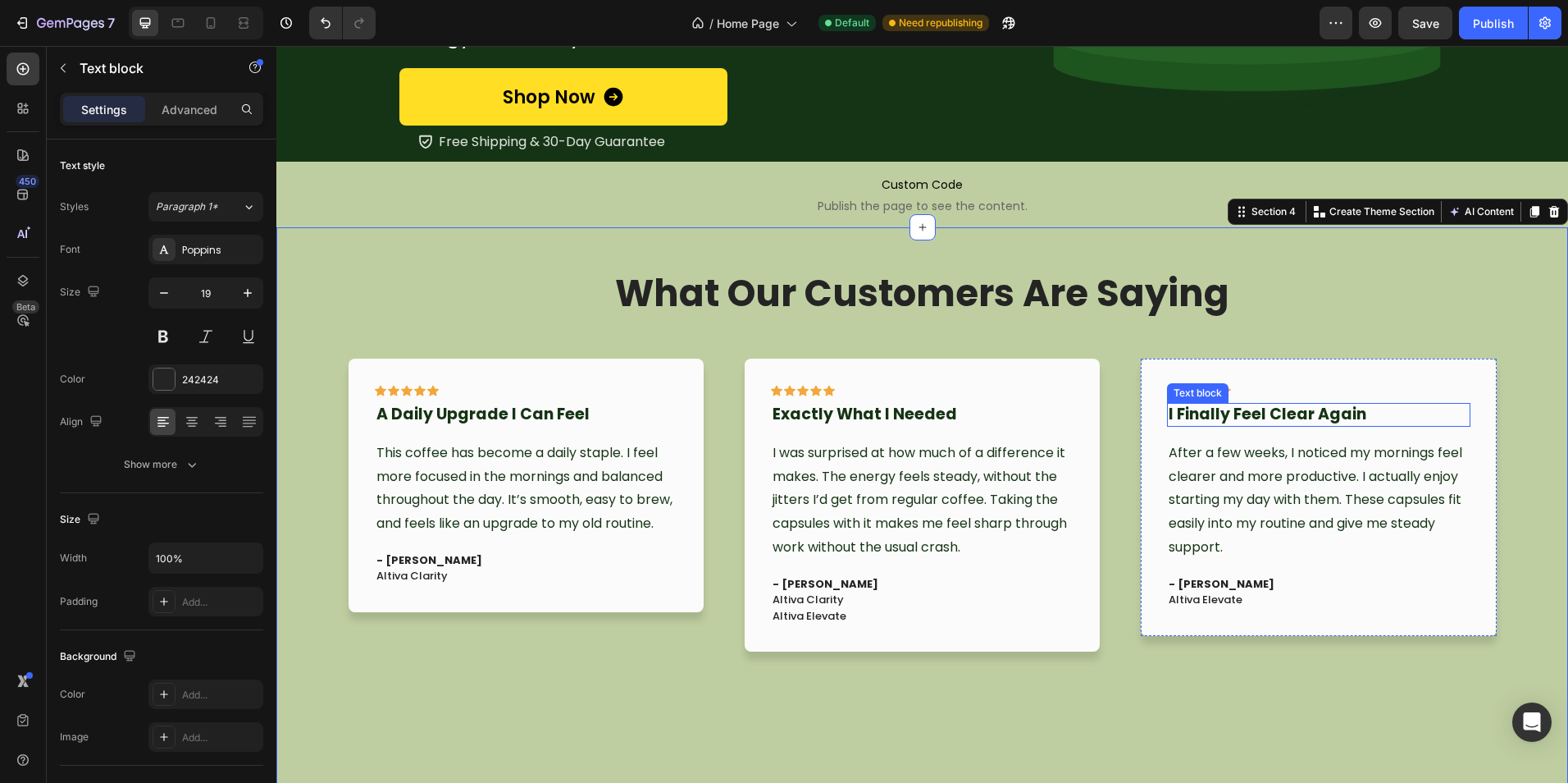
click at [1229, 411] on strong "I Finally Feel Clear Again" at bounding box center [1267, 414] width 197 height 22
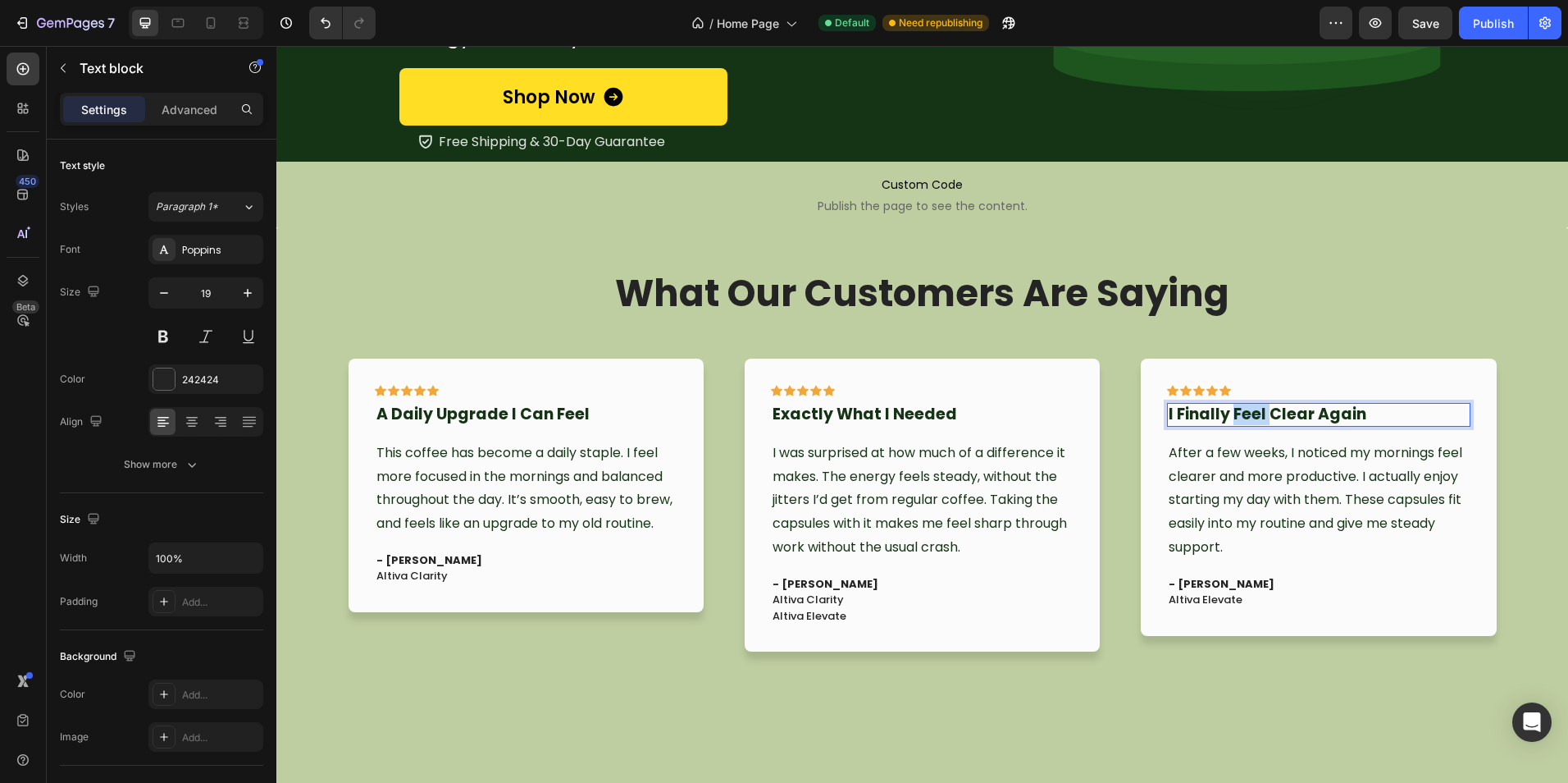
click at [1229, 411] on strong "I Finally Feel Clear Again" at bounding box center [1267, 414] width 197 height 22
click at [845, 414] on strong "Exactly What I Needed" at bounding box center [864, 414] width 184 height 22
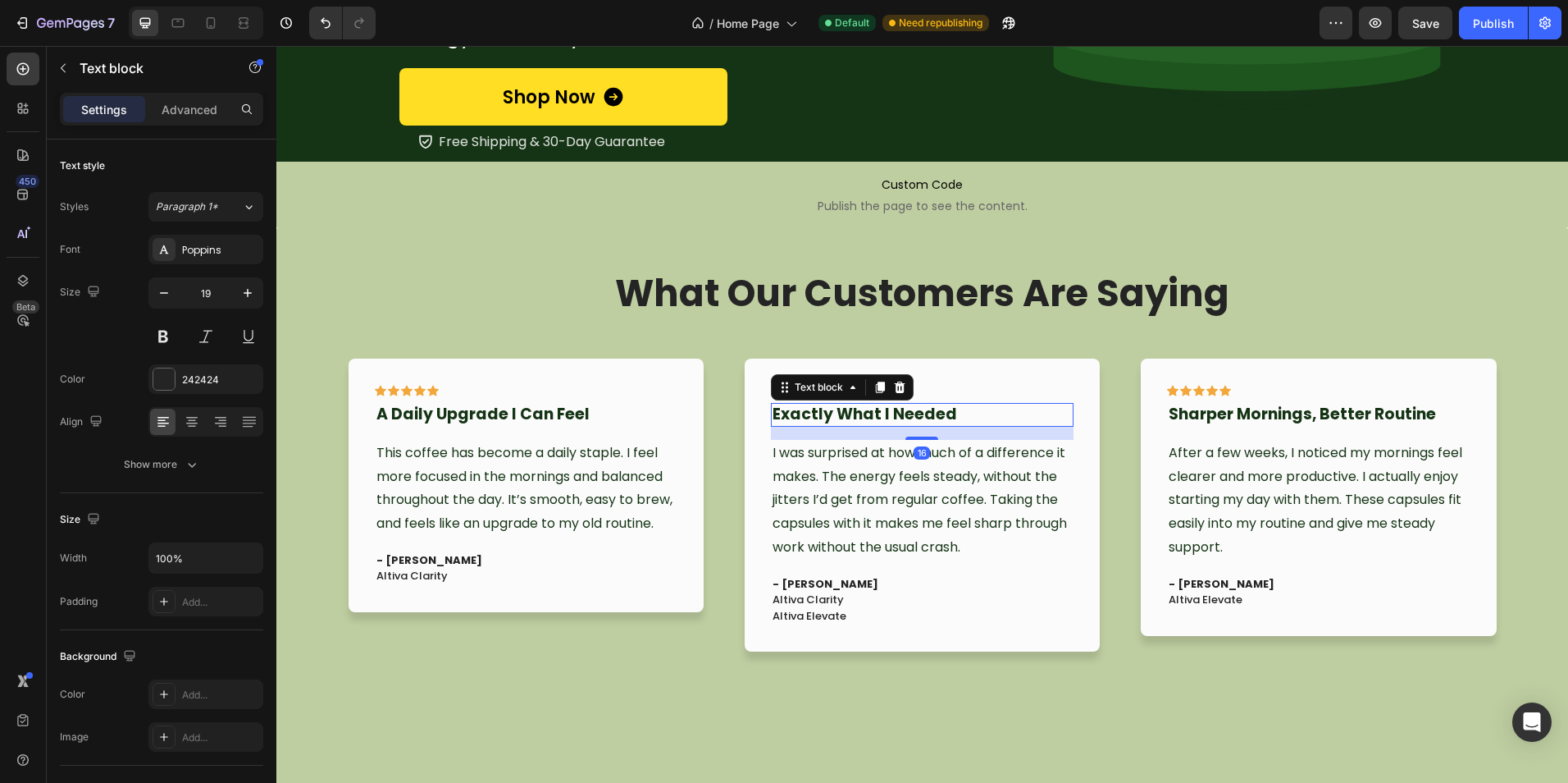
click at [845, 414] on strong "Exactly What I Needed" at bounding box center [864, 414] width 184 height 22
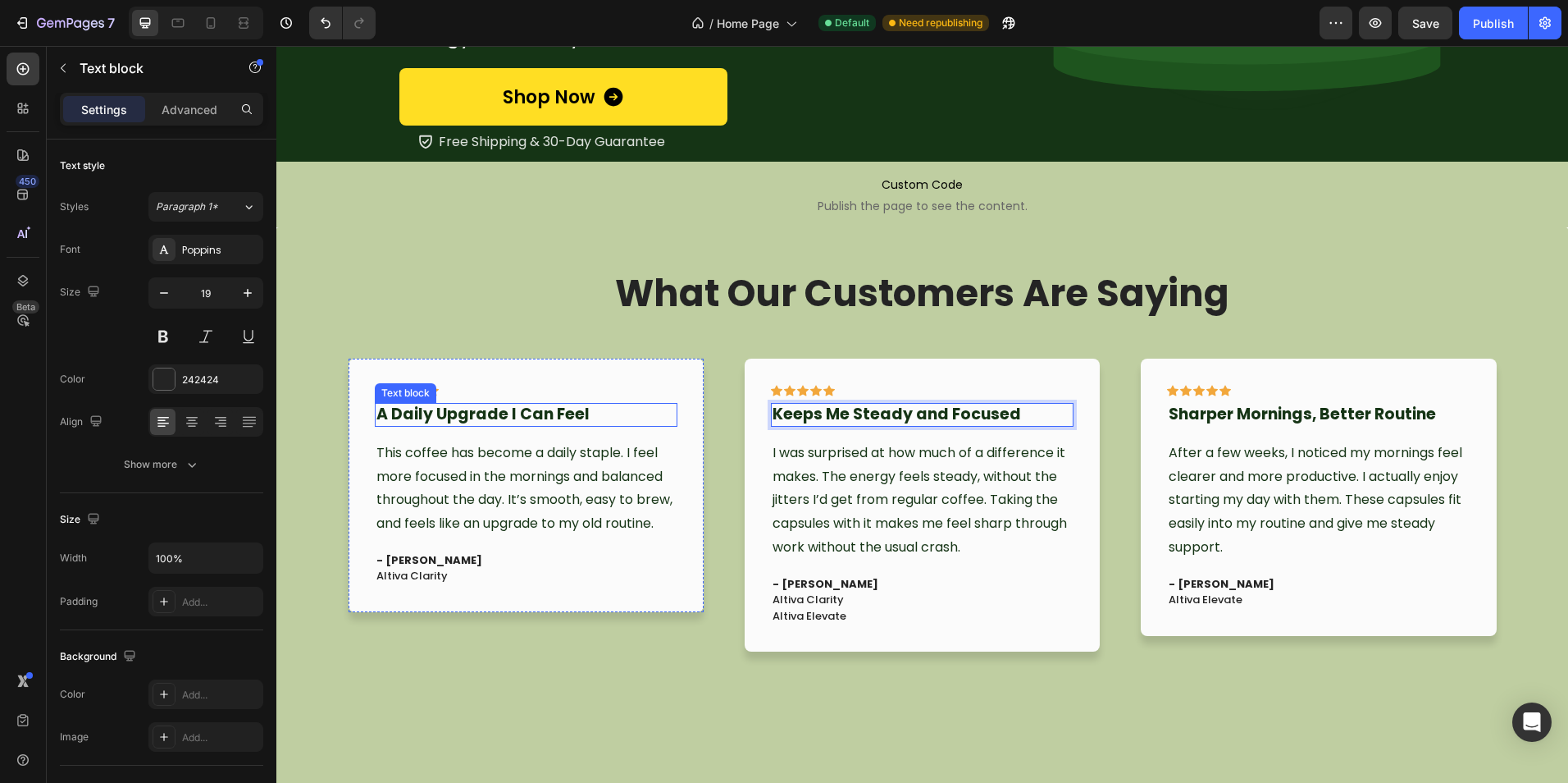
click at [499, 408] on strong "A Daily Upgrade I Can Feel" at bounding box center [483, 414] width 213 height 22
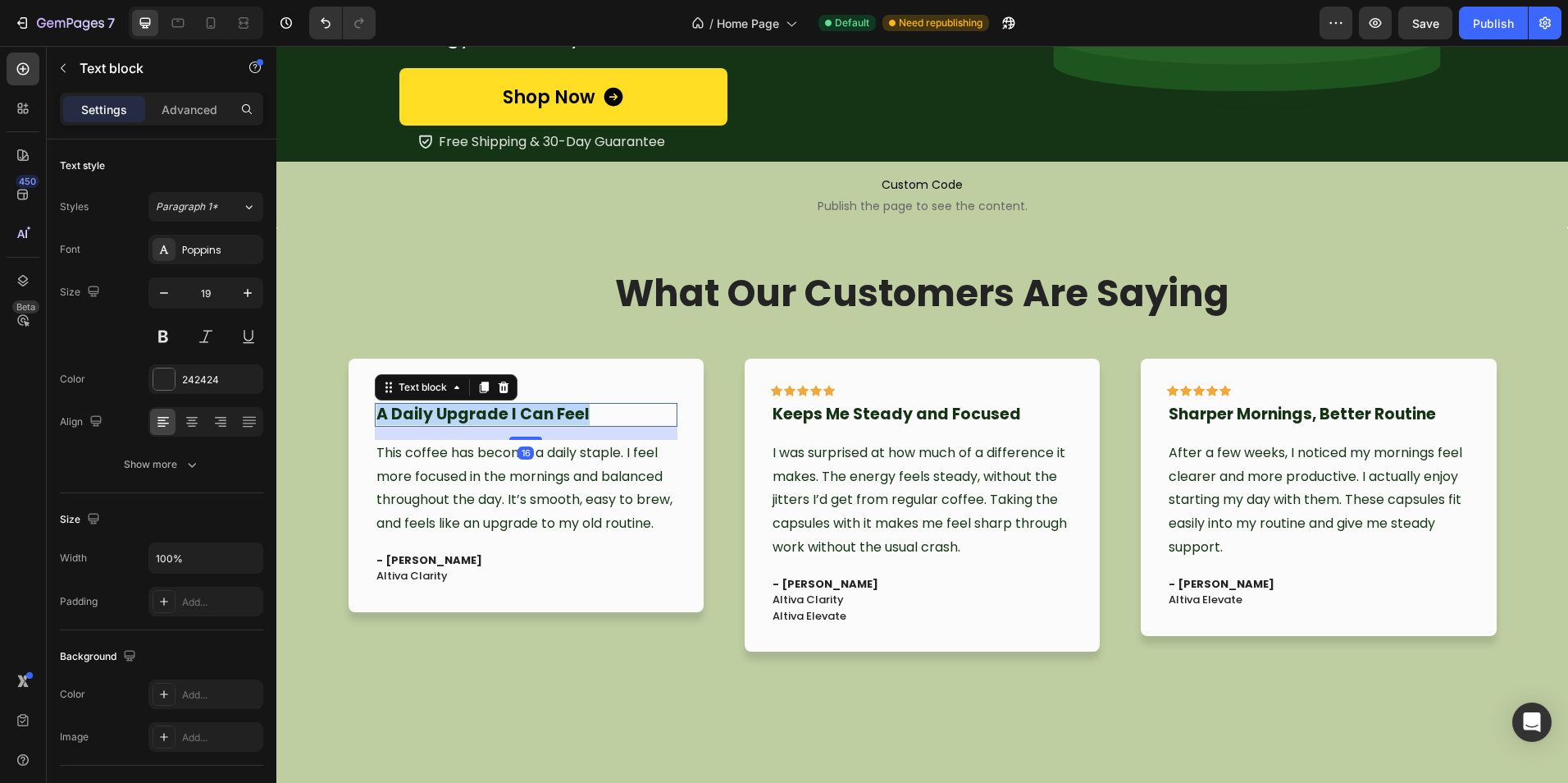
click at [499, 408] on strong "A Daily Upgrade I Can Feel" at bounding box center [483, 414] width 213 height 22
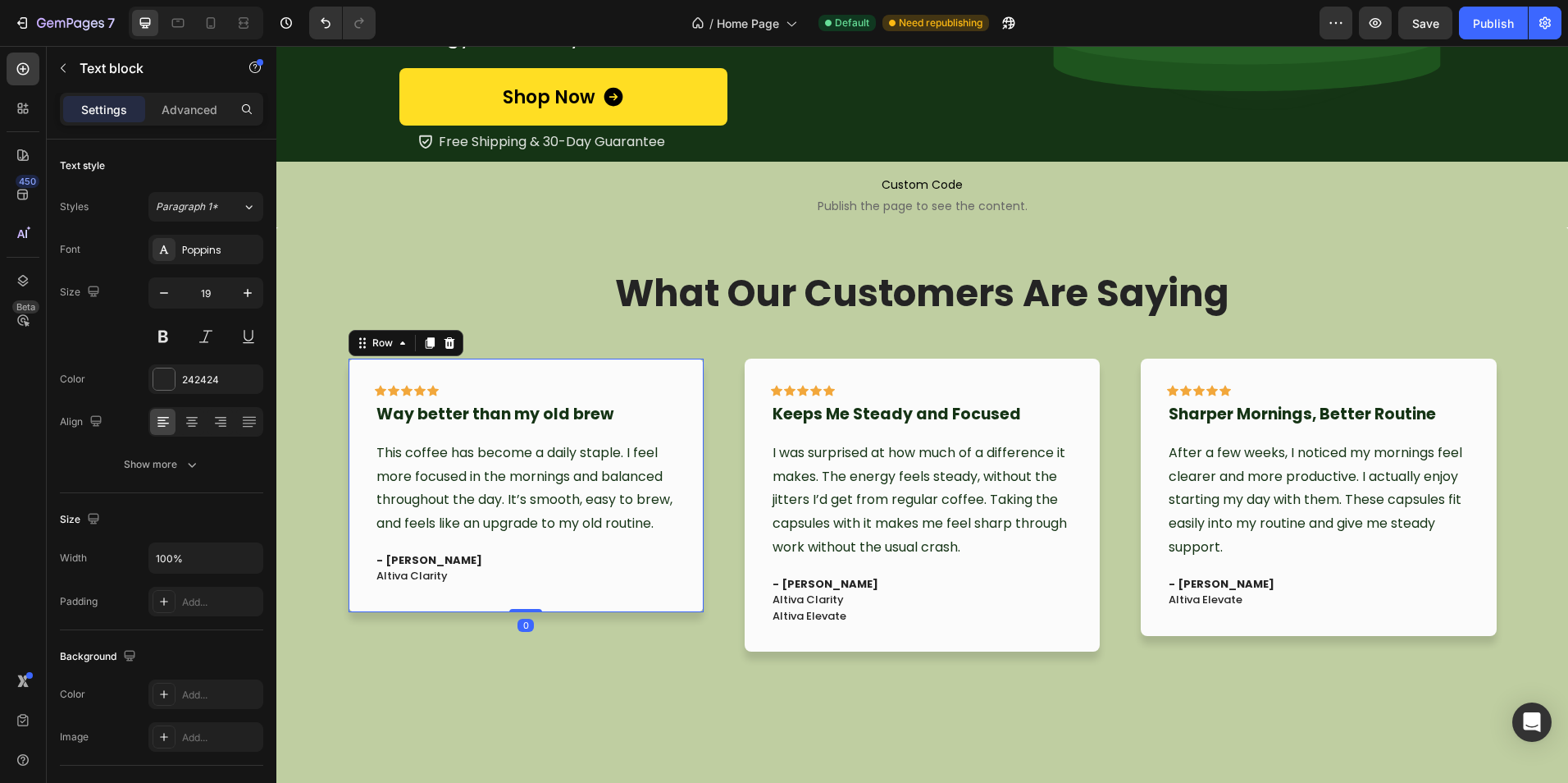
click at [563, 603] on div "Icon Icon Icon Icon Icon Row Way better than my old brew Text block This coffee…" at bounding box center [526, 485] width 355 height 253
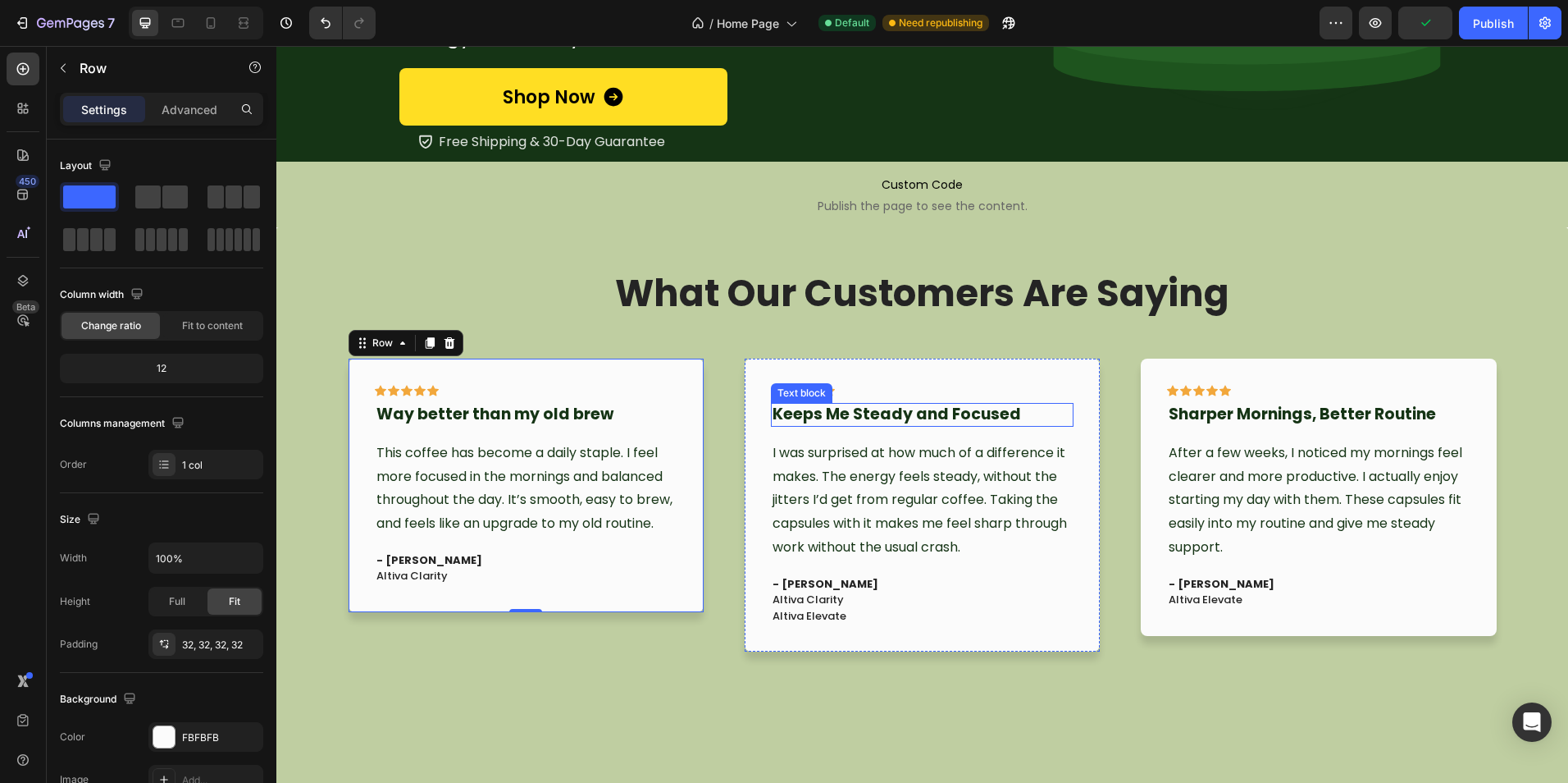
click at [925, 418] on strong "Keeps Me Steady and Focused" at bounding box center [896, 414] width 248 height 22
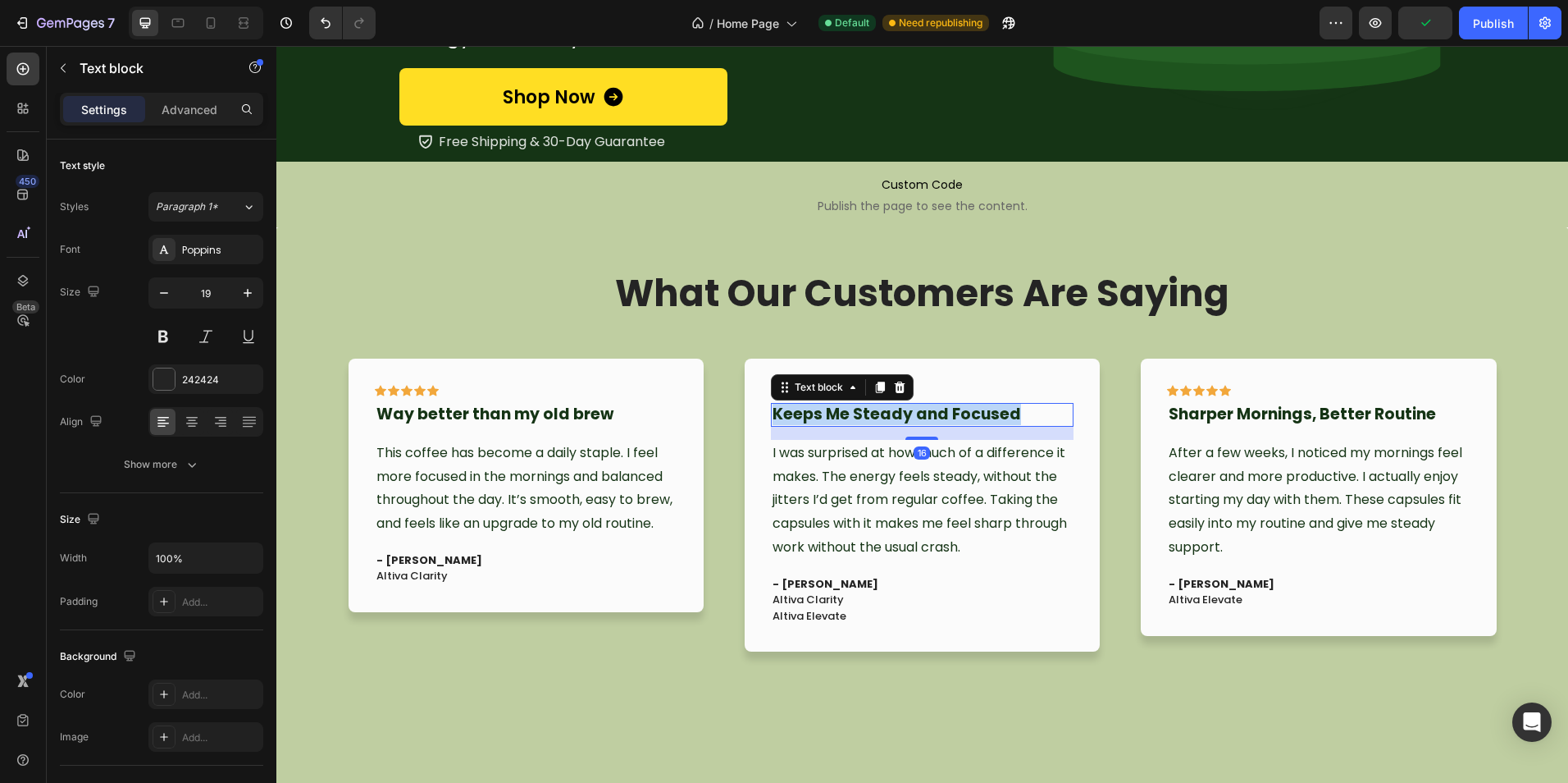
click at [925, 418] on strong "Keeps Me Steady and Focused" at bounding box center [896, 414] width 248 height 22
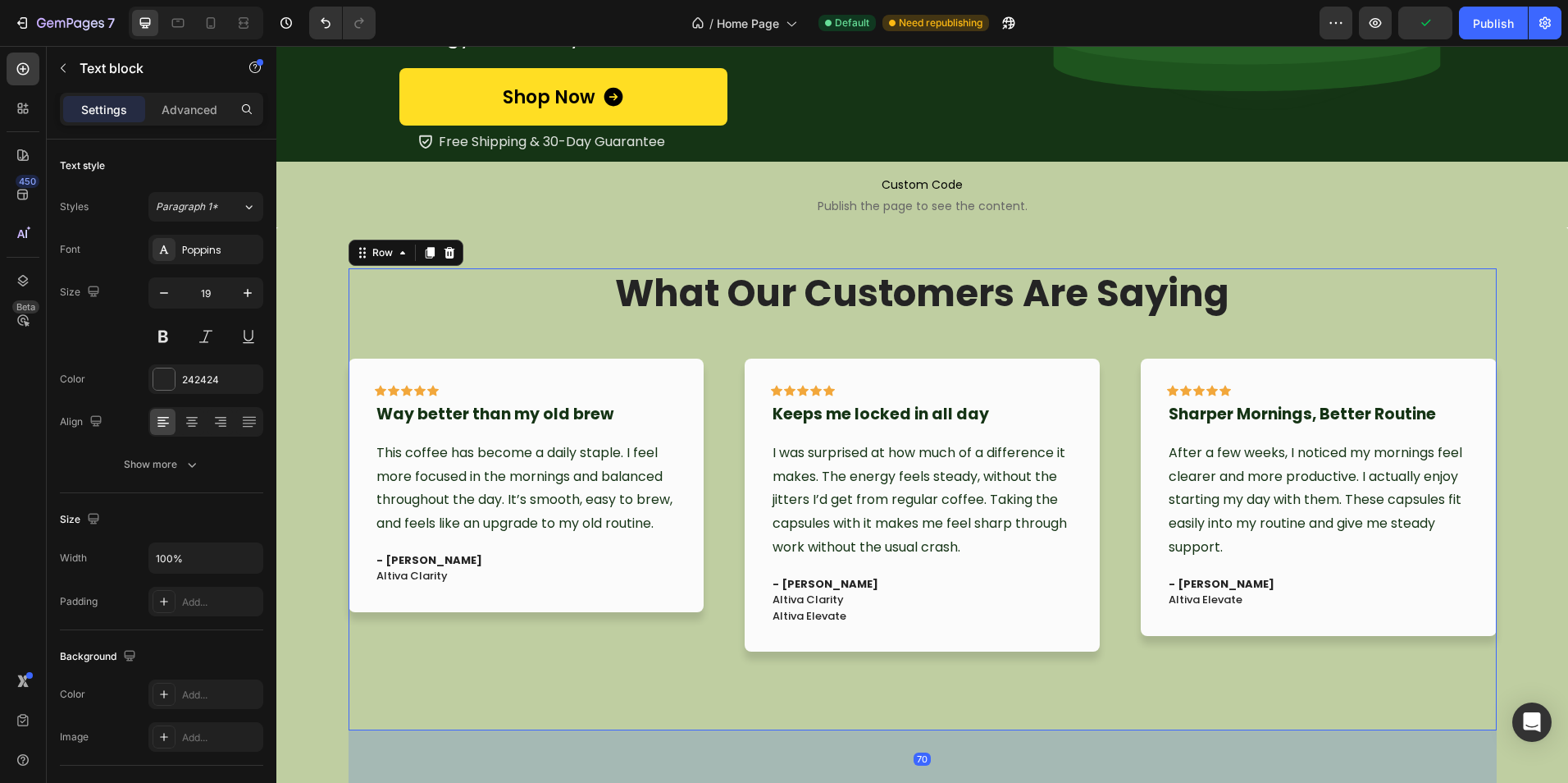
click at [977, 689] on div "What Our Customers Are Saying Heading Icon Icon Icon Icon Icon Row I Finally Fe…" at bounding box center [922, 500] width 1147 height 463
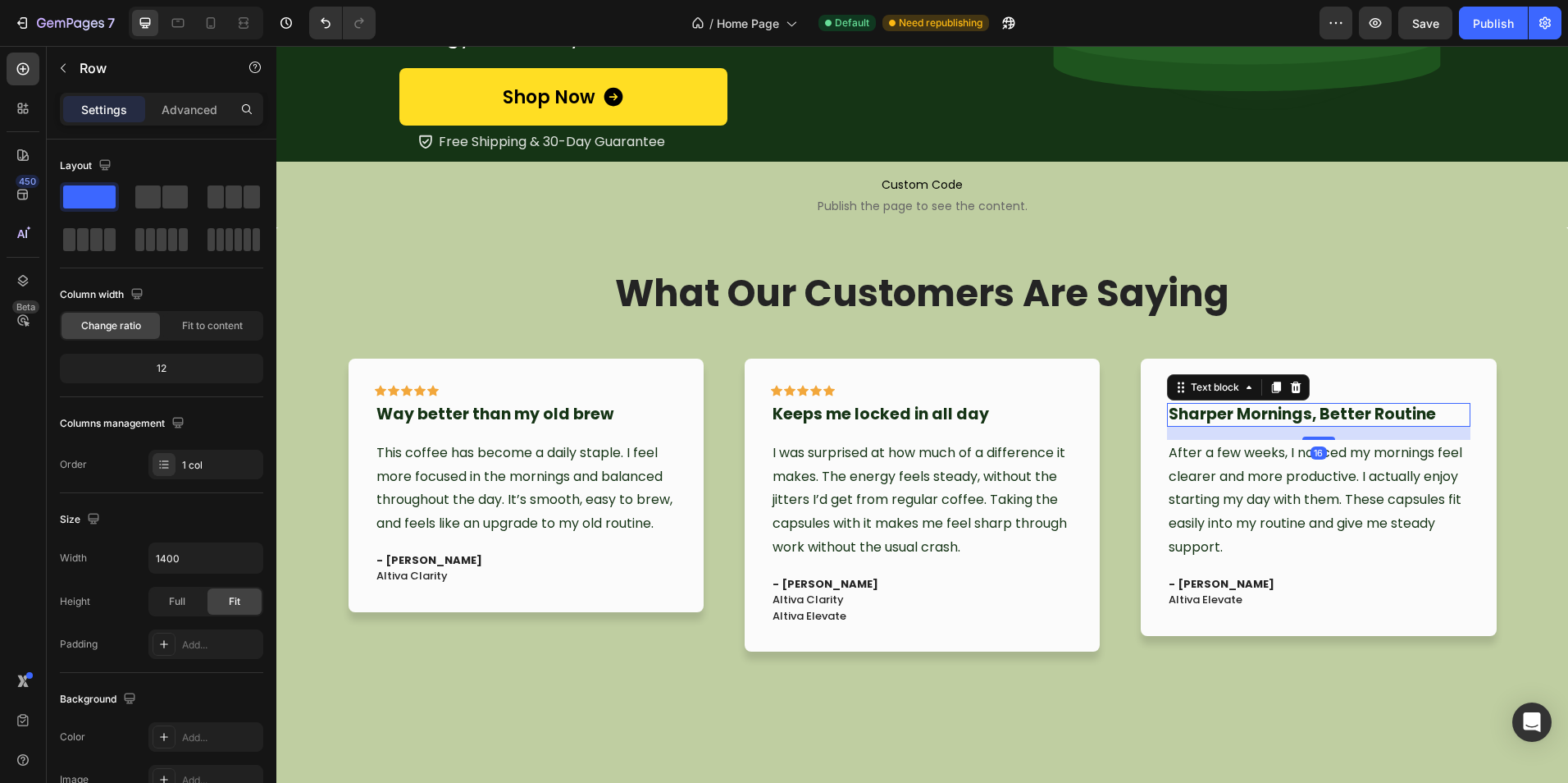
click at [1310, 409] on strong "Sharper Mornings, Better Routine" at bounding box center [1302, 414] width 267 height 22
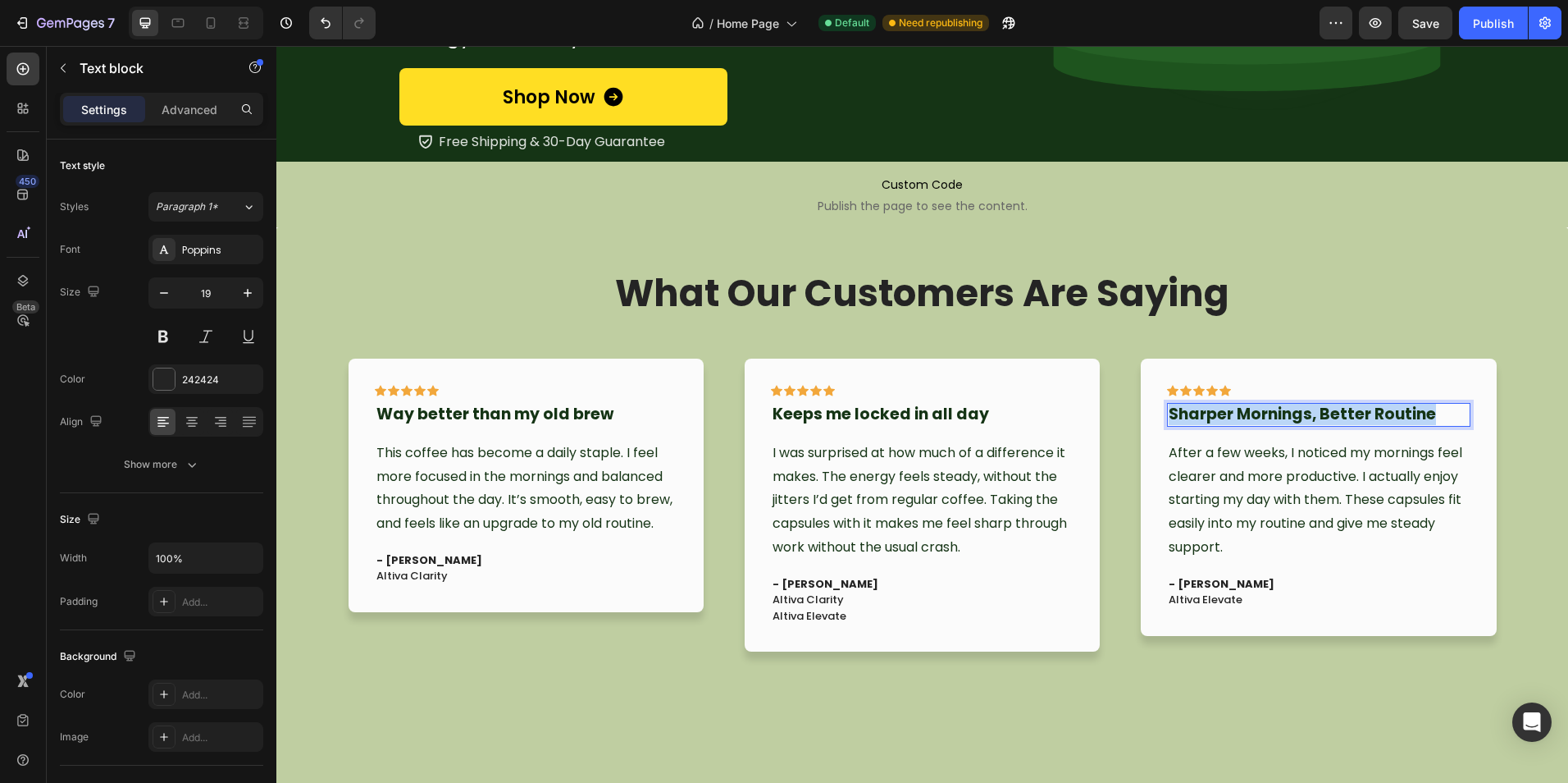
click at [1310, 409] on strong "Sharper Mornings, Better Routine" at bounding box center [1302, 414] width 267 height 22
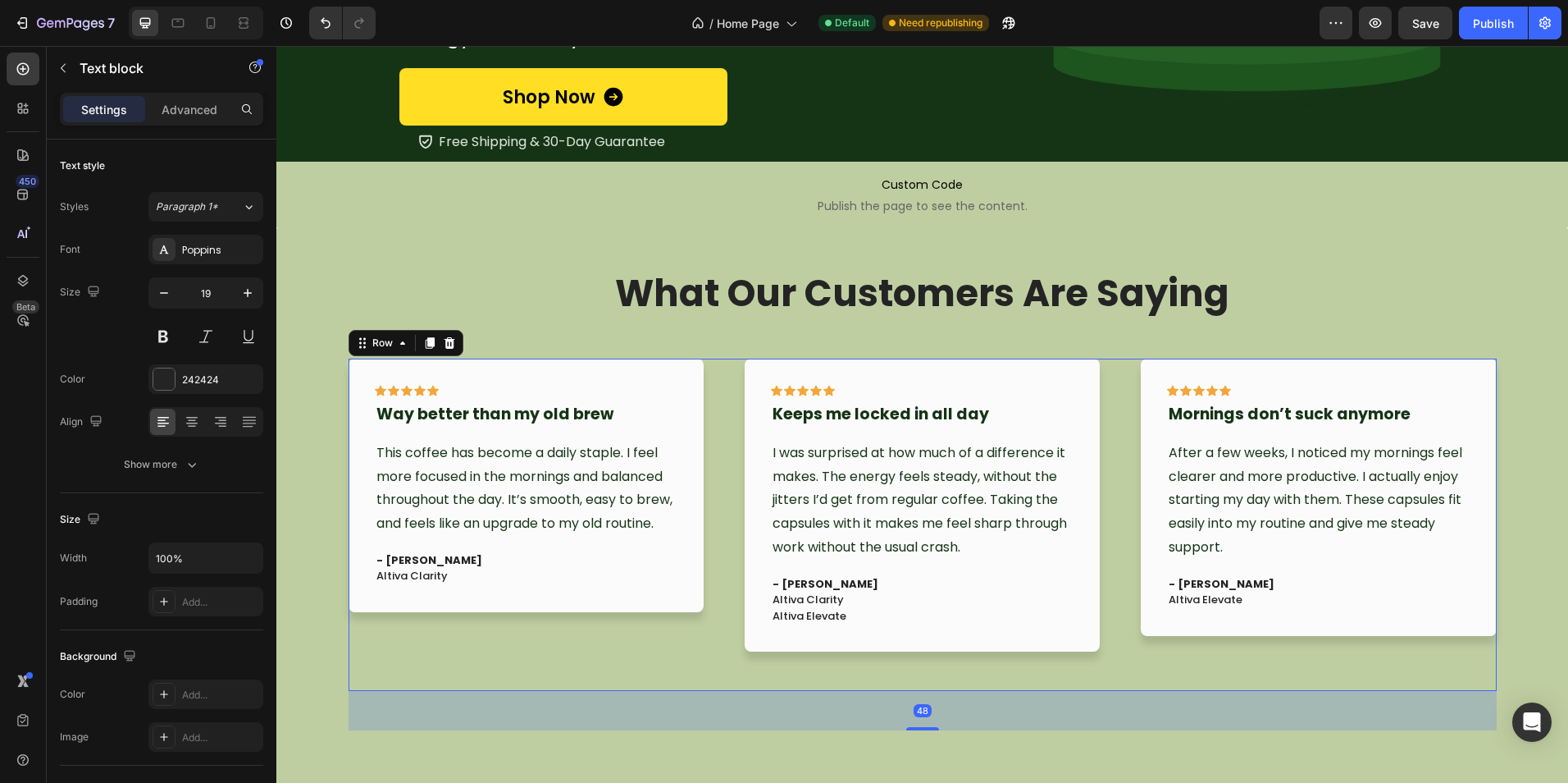
click at [1258, 681] on div "Icon Icon Icon Icon Icon Row Mornings don’t suck anymore Text block After a few…" at bounding box center [1318, 524] width 355 height 332
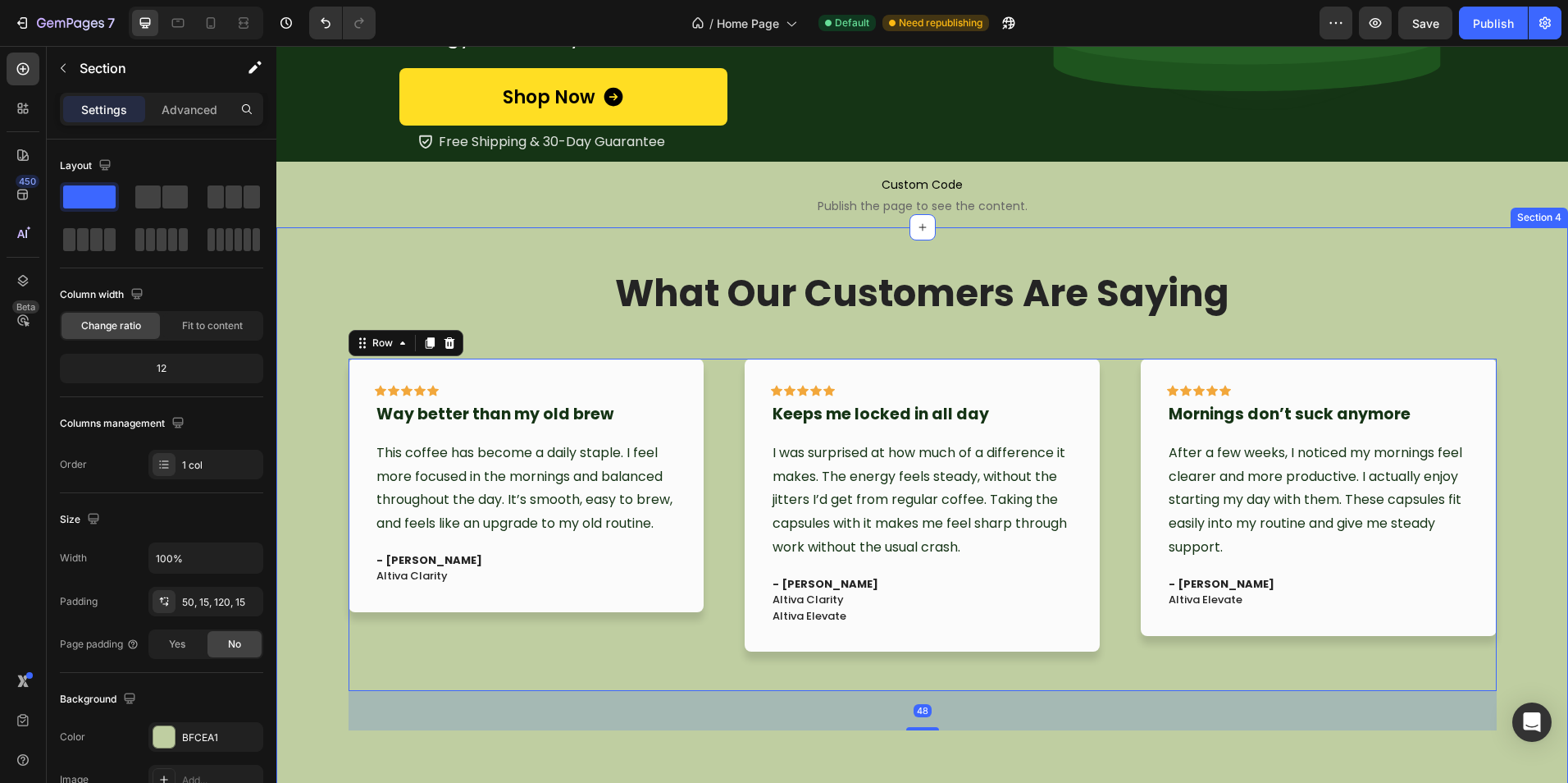
click at [1086, 746] on div "What Our Customers Are Saying Heading Icon Icon Icon Icon Icon Row I Finally Fe…" at bounding box center [922, 528] width 1267 height 520
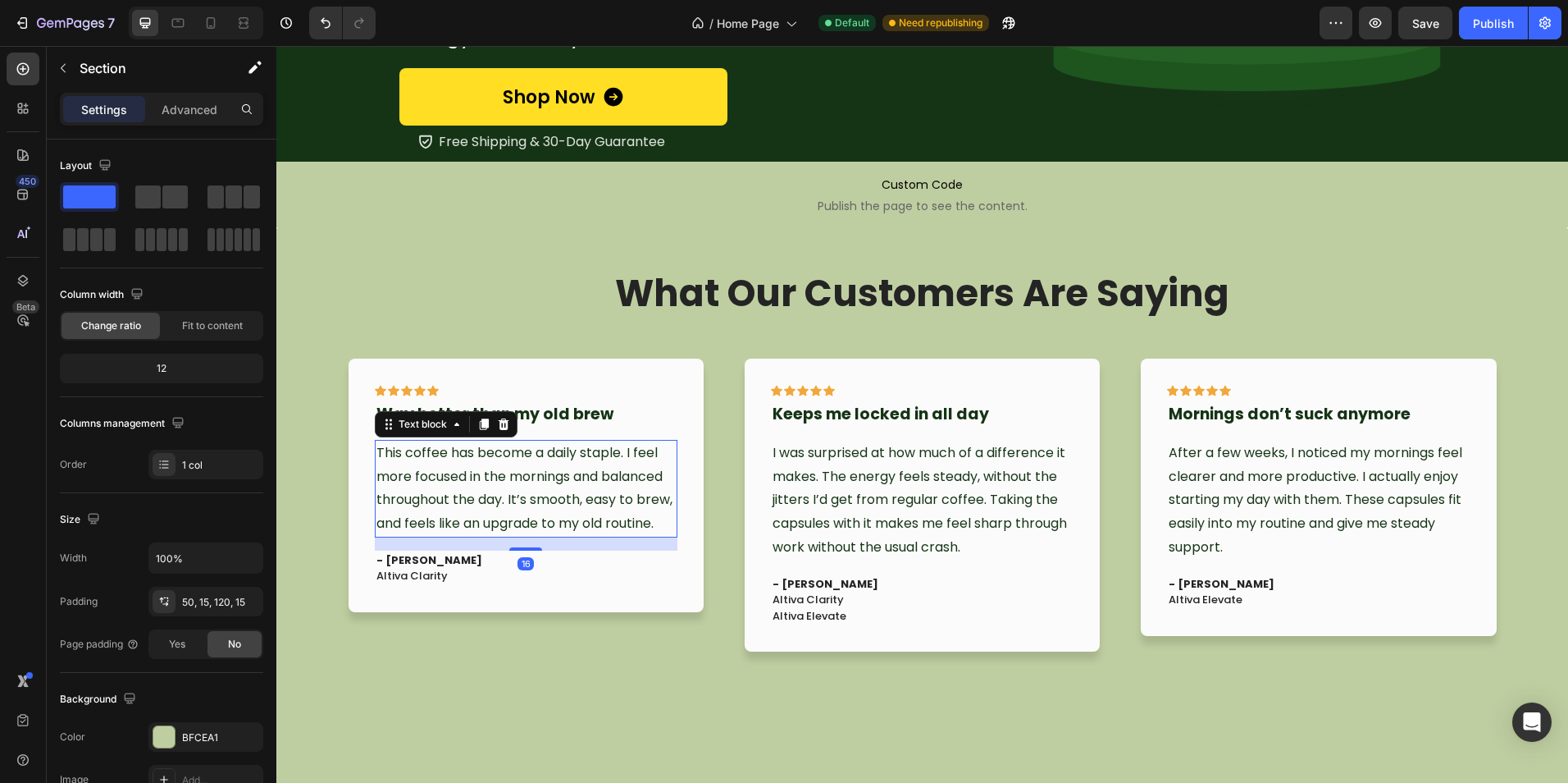
click at [558, 507] on p "This coffee has become a daily staple. I feel more focused in the mornings and …" at bounding box center [526, 488] width 299 height 95
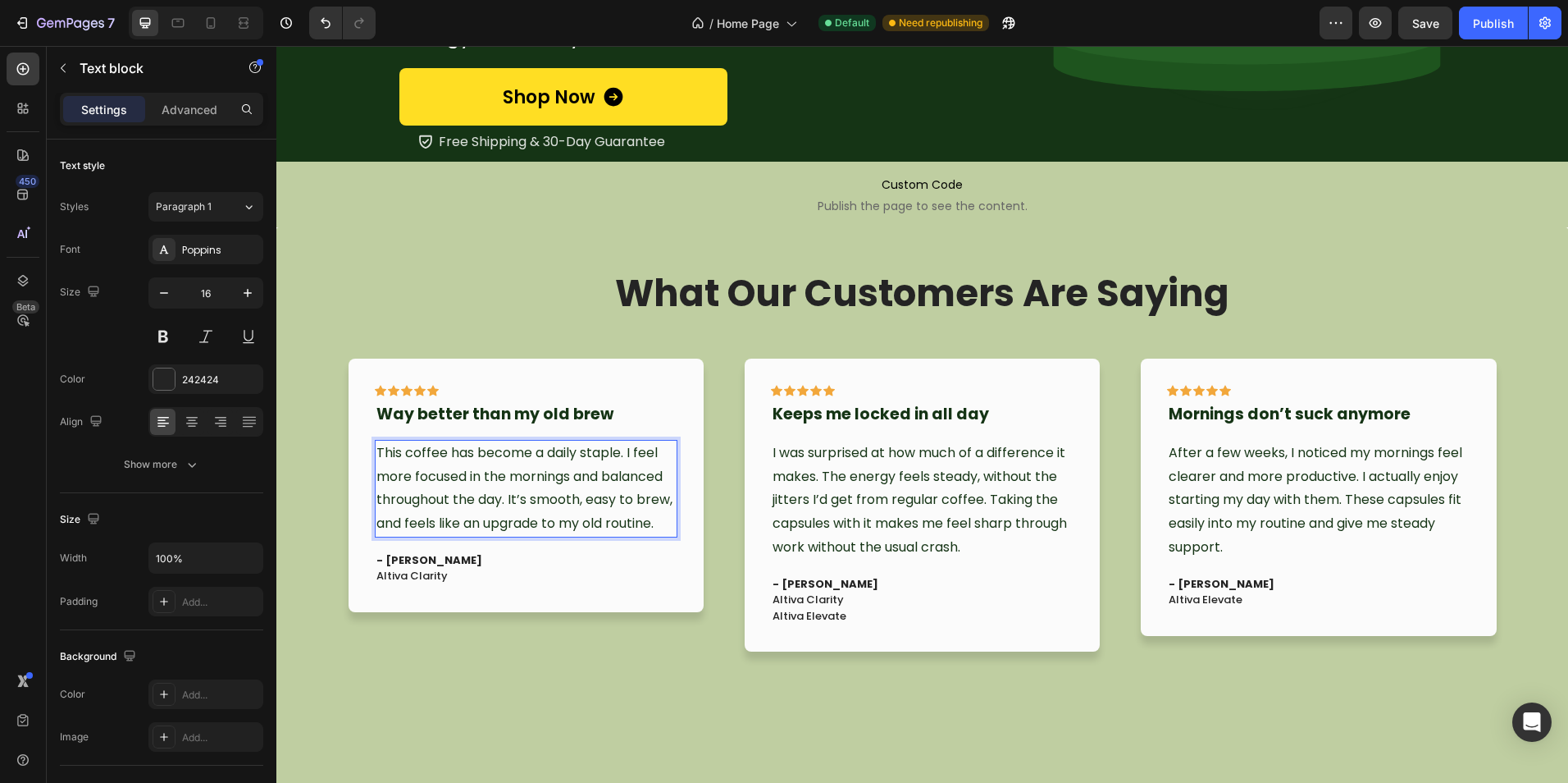
click at [558, 507] on p "This coffee has become a daily staple. I feel more focused in the mornings and …" at bounding box center [526, 488] width 299 height 95
click at [521, 453] on span "Honestly this coffee just hits different. I feel way more focused in the mornin…" at bounding box center [515, 488] width 277 height 90
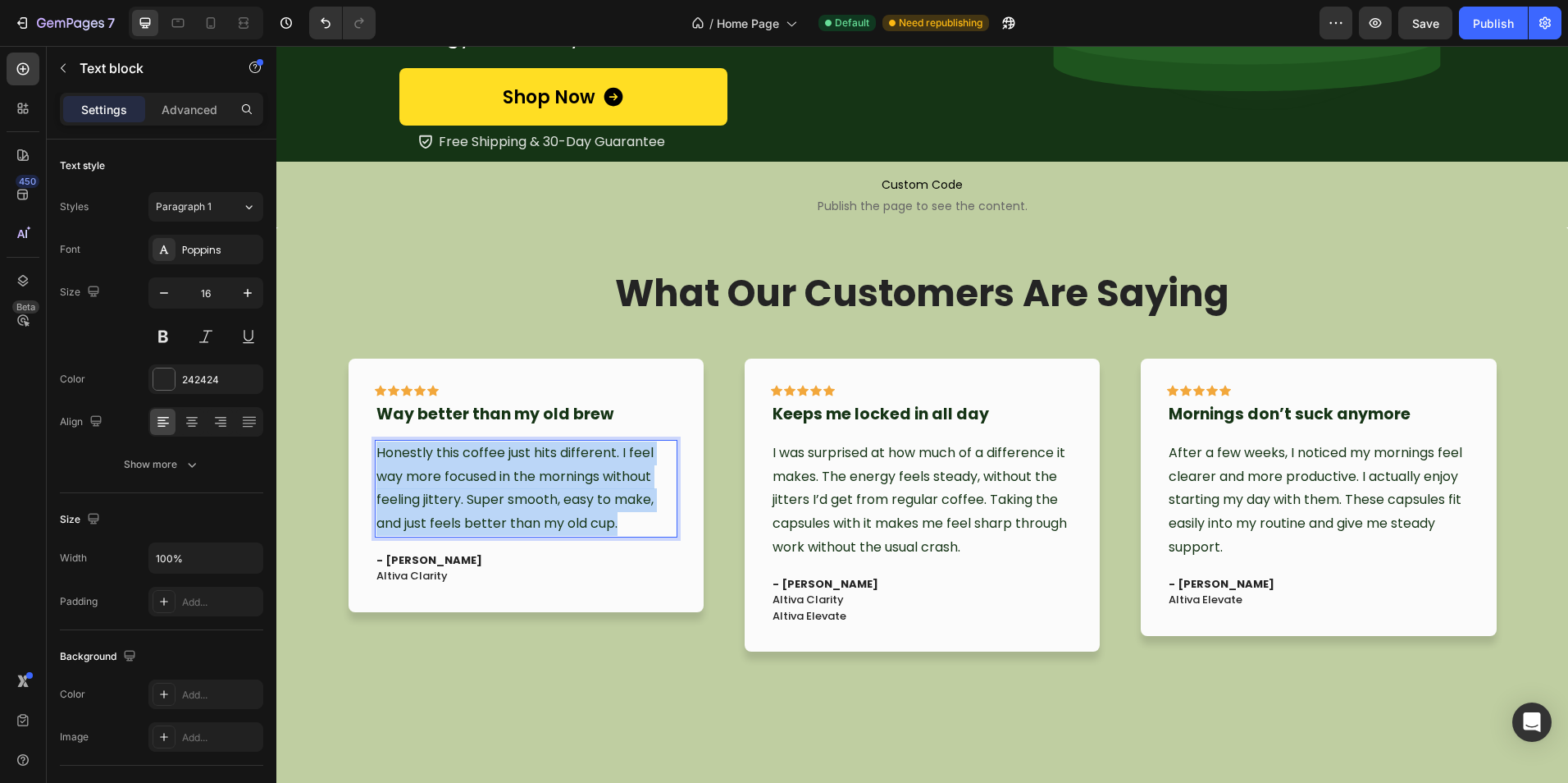
click at [521, 453] on span "Honestly this coffee just hits different. I feel way more focused in the mornin…" at bounding box center [515, 488] width 277 height 90
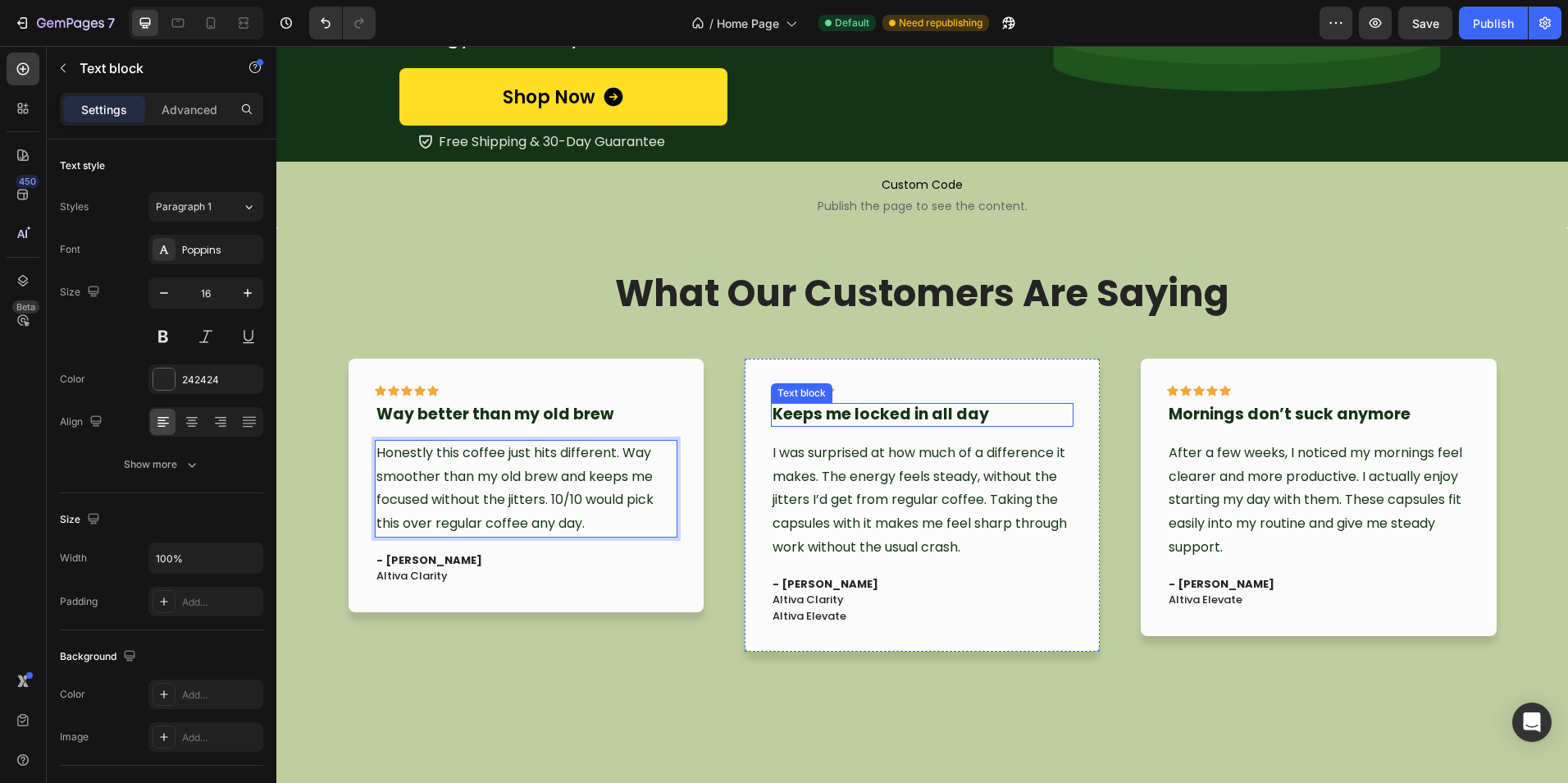
click at [904, 465] on span "I was surprised at how much of a difference it makes. The energy feels steady, …" at bounding box center [919, 500] width 294 height 114
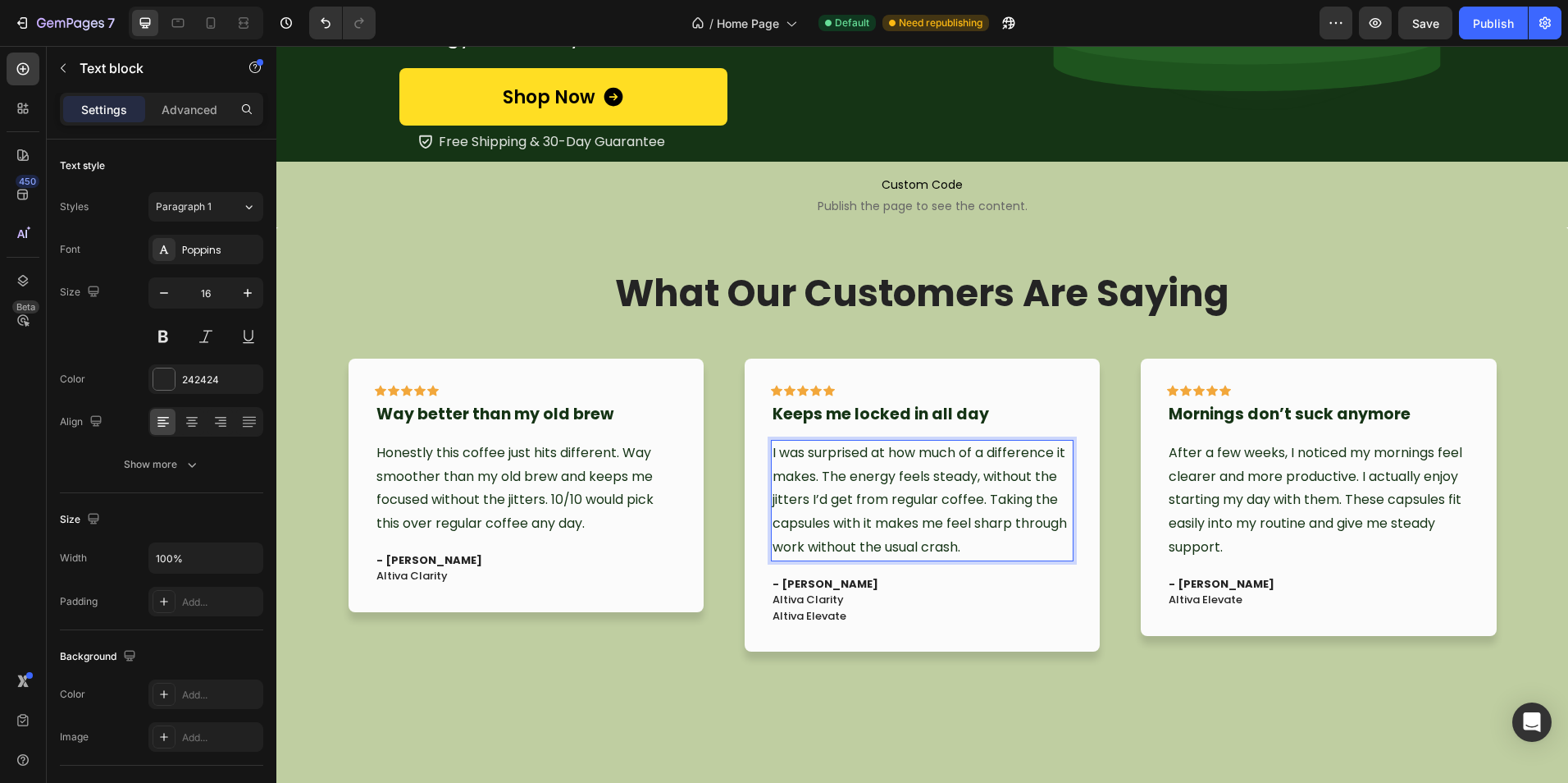
click at [904, 465] on span "I was surprised at how much of a difference it makes. The energy feels steady, …" at bounding box center [919, 500] width 294 height 114
click at [1017, 519] on span "Didn’t expect much but wow… the focus is steady all day. No jitters, no crash l…" at bounding box center [917, 500] width 289 height 114
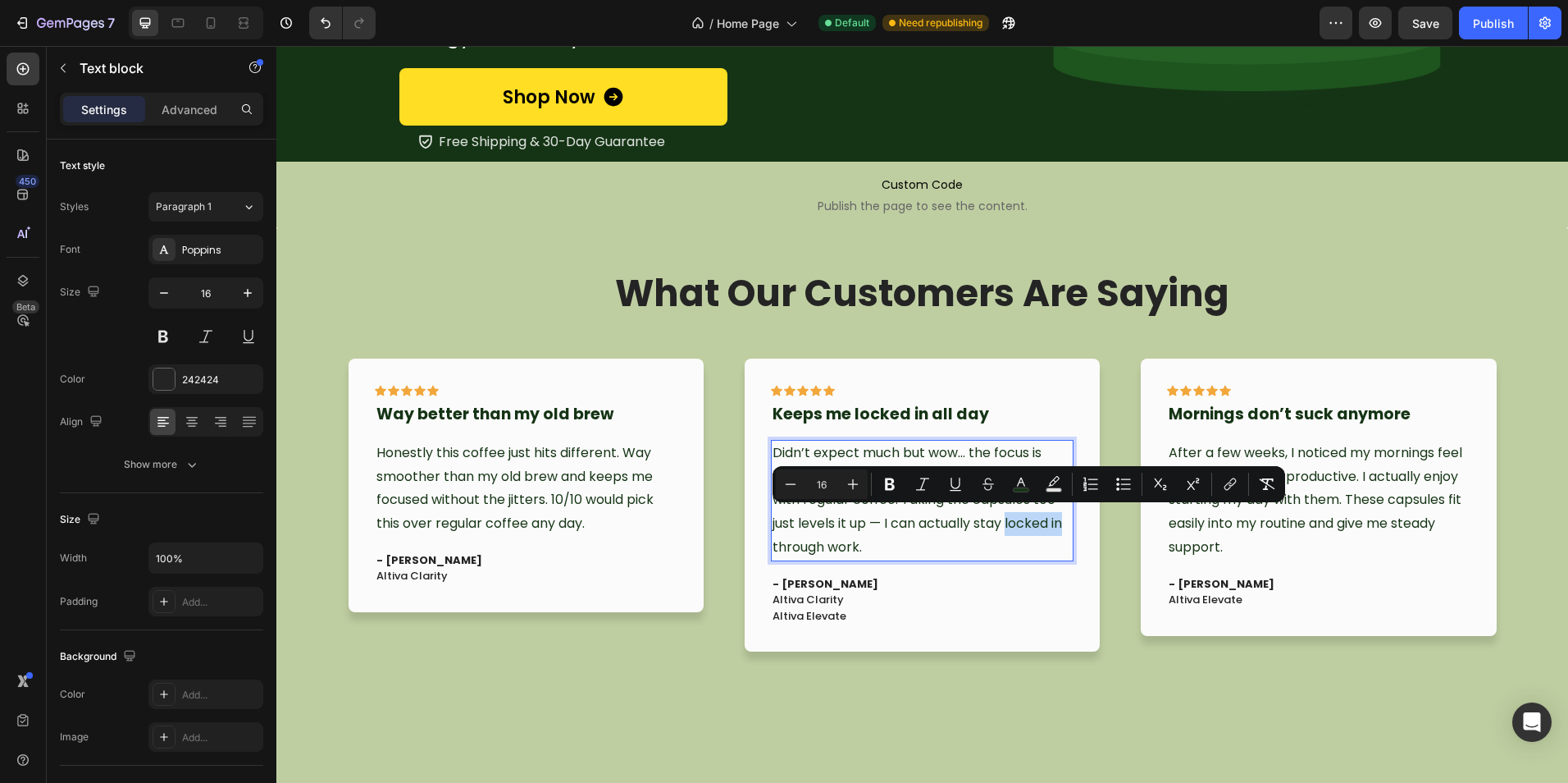
drag, startPoint x: 1005, startPoint y: 519, endPoint x: 1060, endPoint y: 523, distance: 55.1
click at [1060, 523] on span "Didn’t expect much but wow… the focus is steady all day. No jitters, no crash l…" at bounding box center [917, 500] width 289 height 114
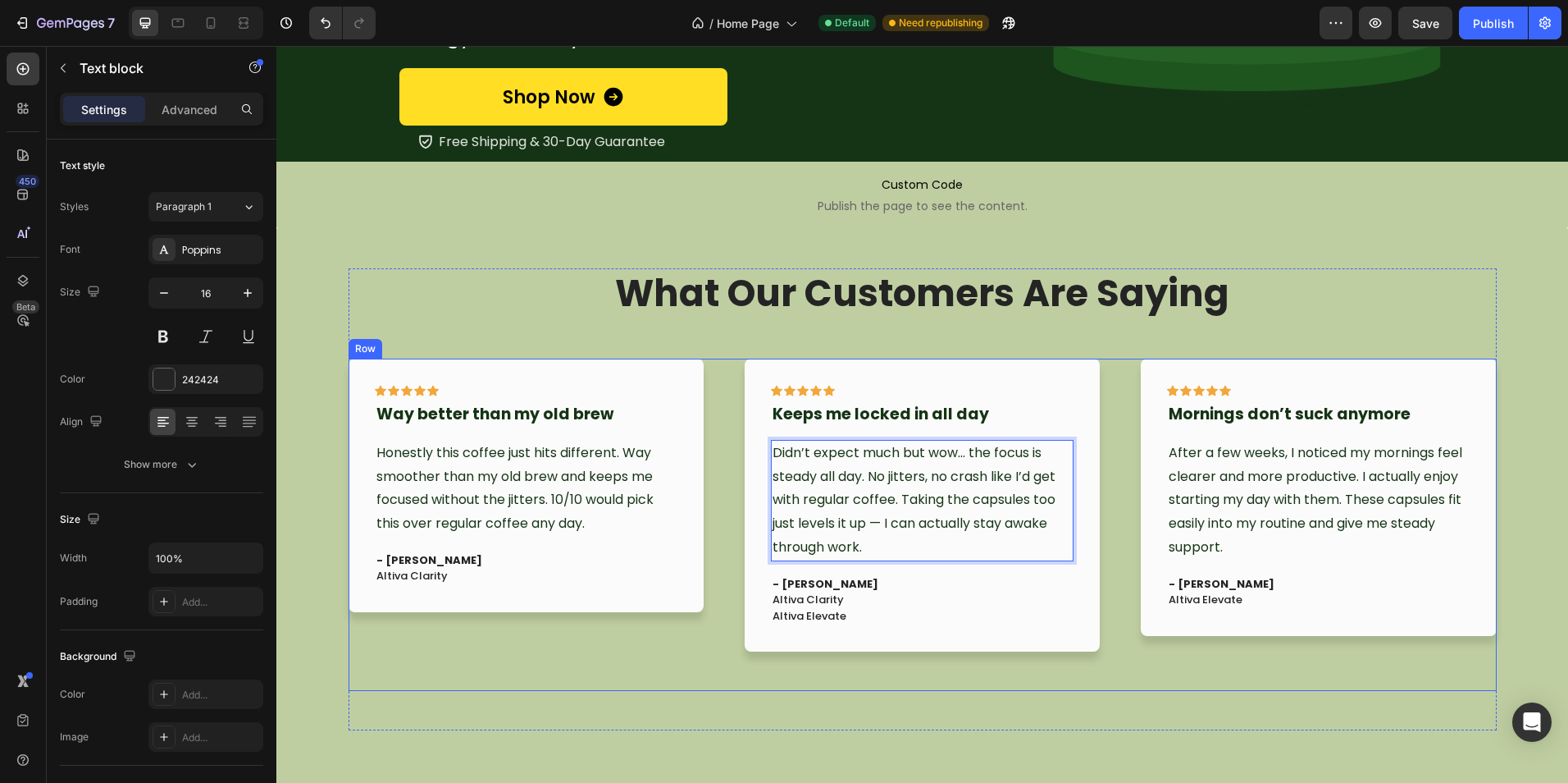
click at [989, 649] on div "Icon Icon Icon Icon Icon Row Keeps me locked in all day Text block Didn’t expec…" at bounding box center [922, 524] width 355 height 332
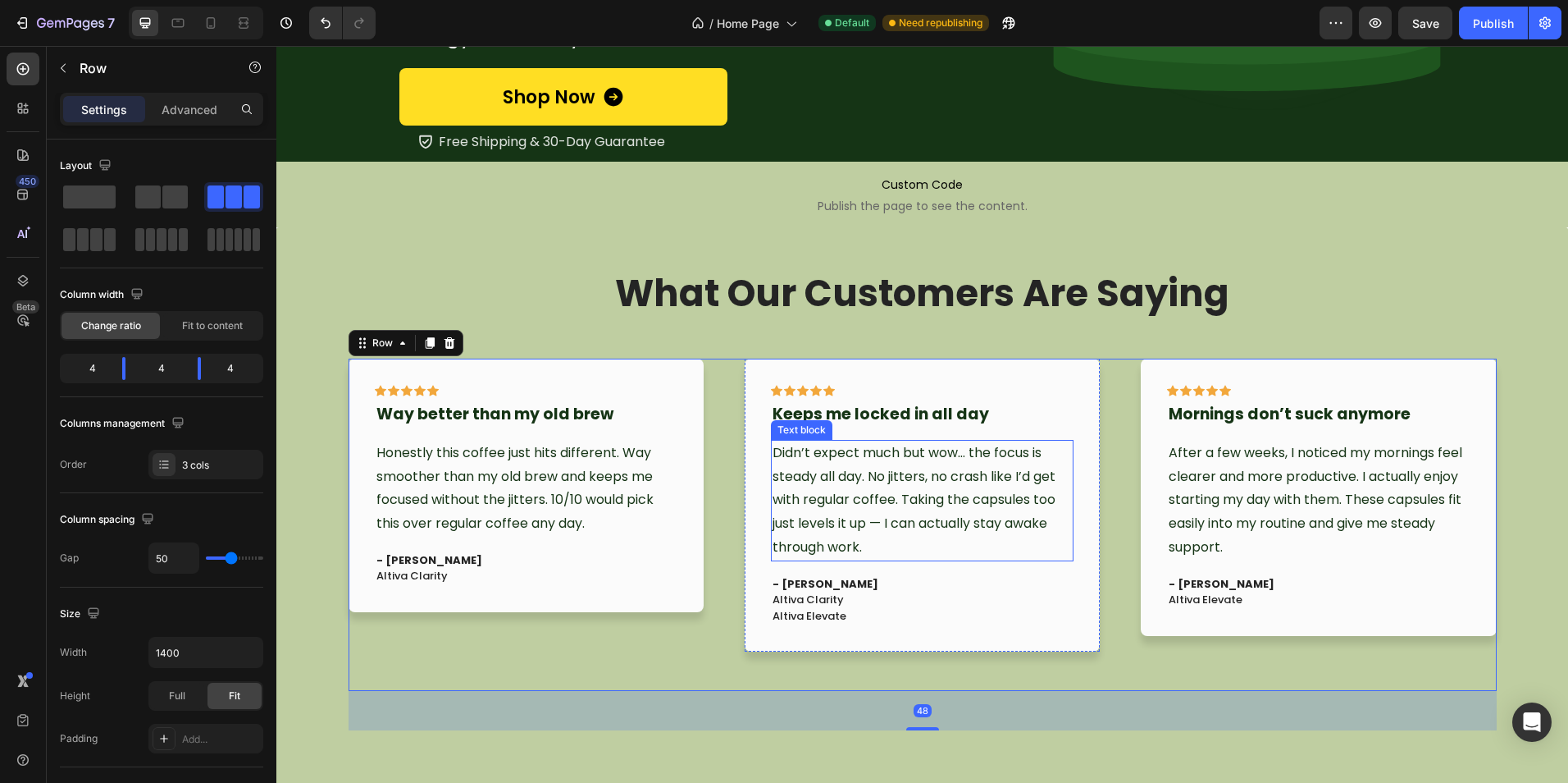
click at [1019, 520] on span "Didn’t expect much but wow… the focus is steady all day. No jitters, no crash l…" at bounding box center [914, 500] width 283 height 114
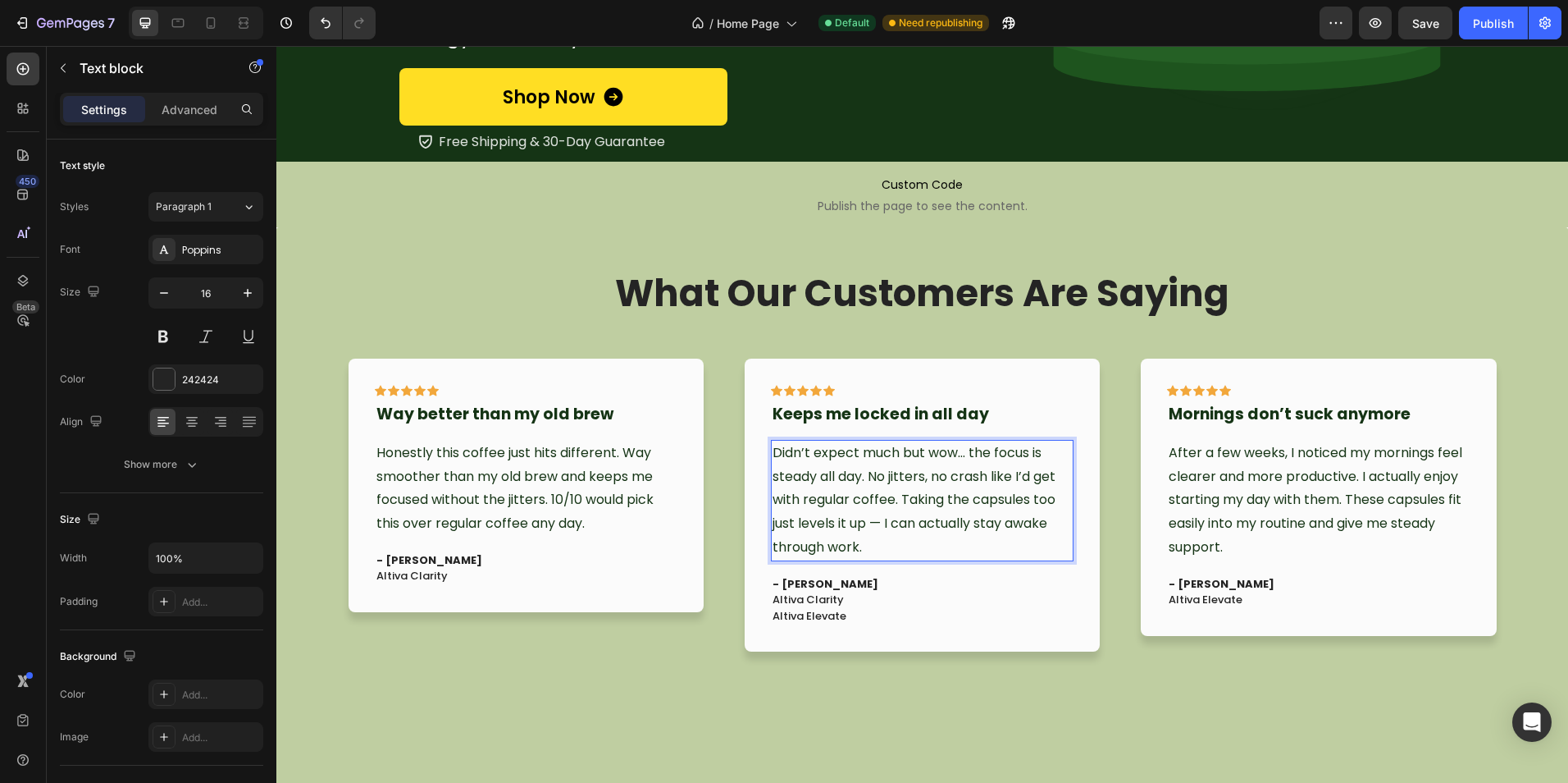
click at [1005, 518] on span "Didn’t expect much but wow… the focus is steady all day. No jitters, no crash l…" at bounding box center [914, 500] width 283 height 114
drag, startPoint x: 975, startPoint y: 520, endPoint x: 1046, endPoint y: 524, distance: 71.1
click at [1046, 524] on span "Didn’t expect much but wow… the focus is steady all day. No jitters, no crash l…" at bounding box center [914, 500] width 283 height 114
click at [1211, 504] on span "After a few weeks, I noticed my mornings feel clearer and more productive. I ac…" at bounding box center [1315, 500] width 293 height 114
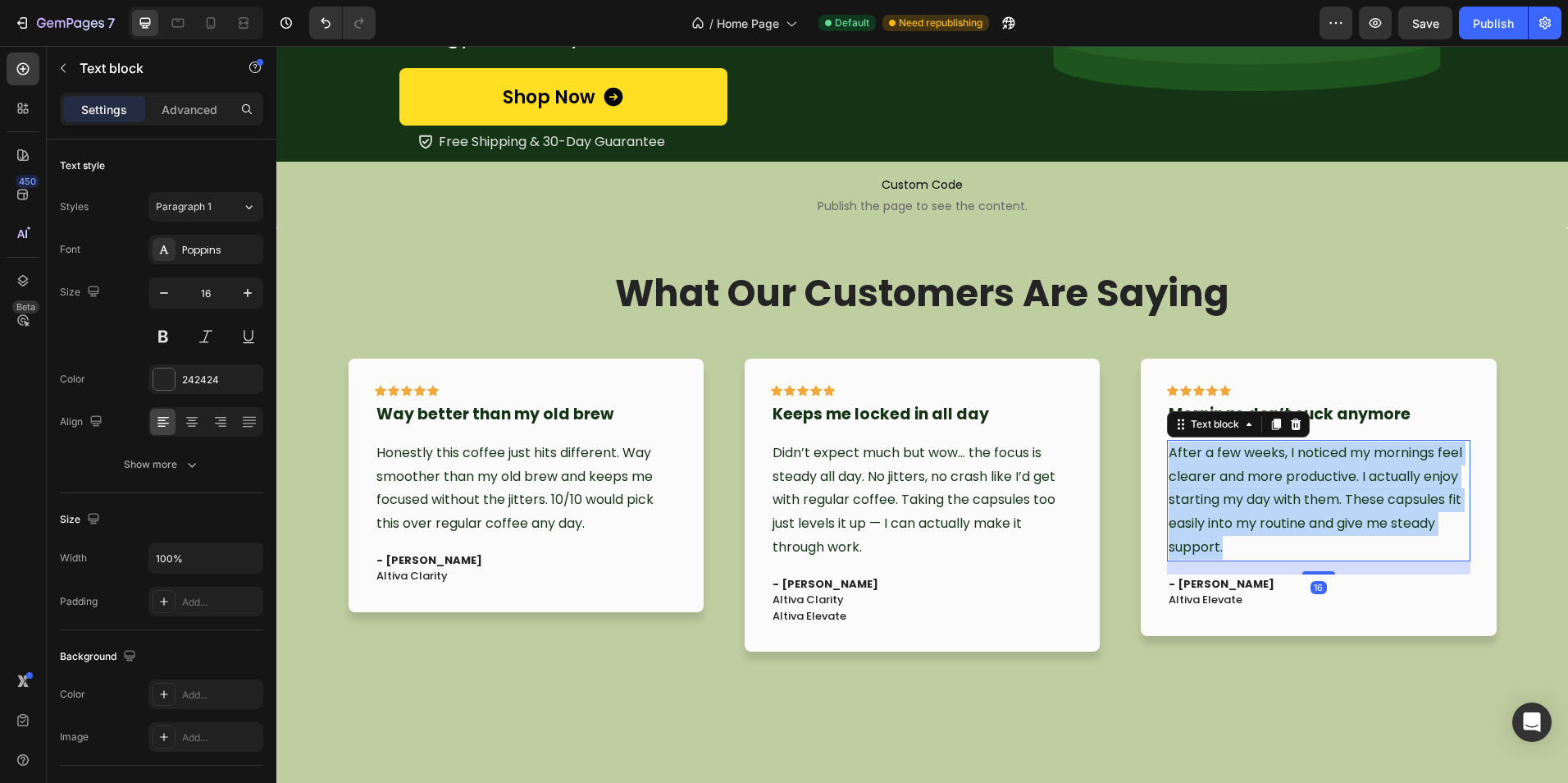
click at [1211, 504] on span "After a few weeks, I noticed my mornings feel clearer and more productive. I ac…" at bounding box center [1315, 500] width 293 height 114
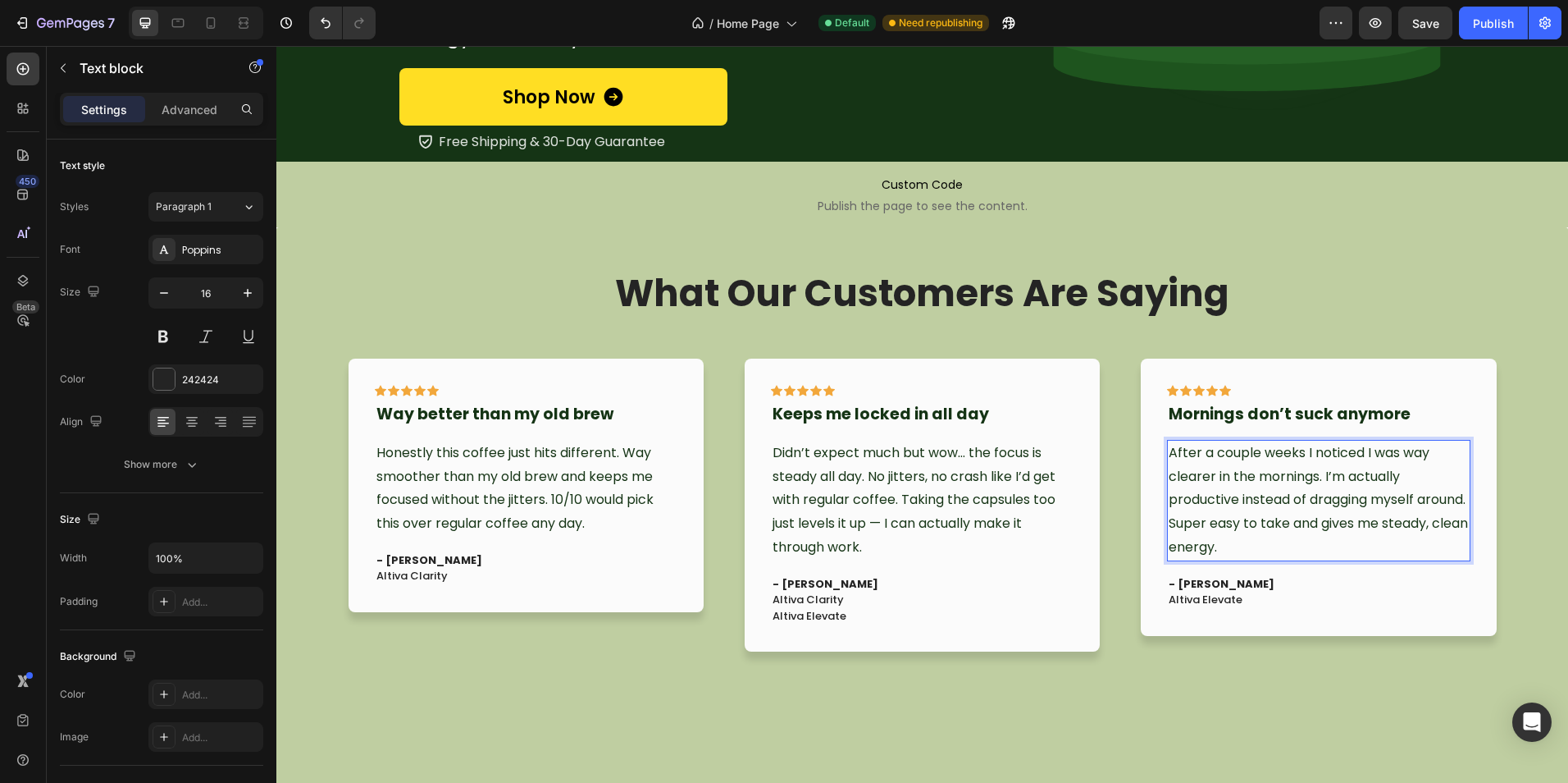
click at [1351, 470] on span "After a couple weeks I noticed I was way clearer in the mornings. I’m actually …" at bounding box center [1318, 500] width 299 height 114
drag, startPoint x: 1348, startPoint y: 470, endPoint x: 1397, endPoint y: 476, distance: 49.4
click at [1397, 476] on span "After a couple weeks I noticed I was way clearer in the mornings. I’m actually …" at bounding box center [1318, 500] width 299 height 114
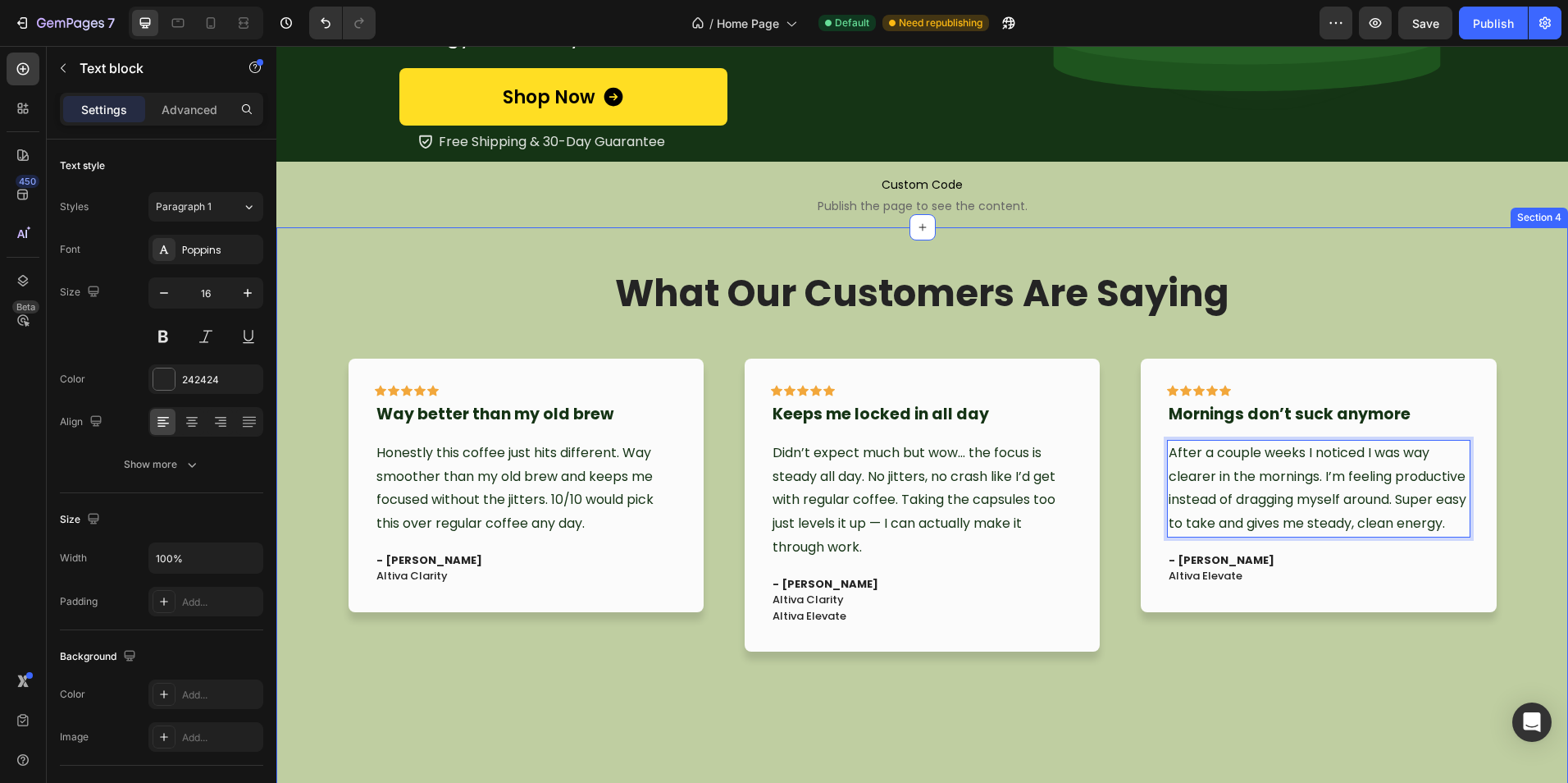
click at [1505, 576] on div "What Our Customers Are Saying Heading Icon Icon Icon Icon Icon Row I Finally Fe…" at bounding box center [922, 528] width 1267 height 520
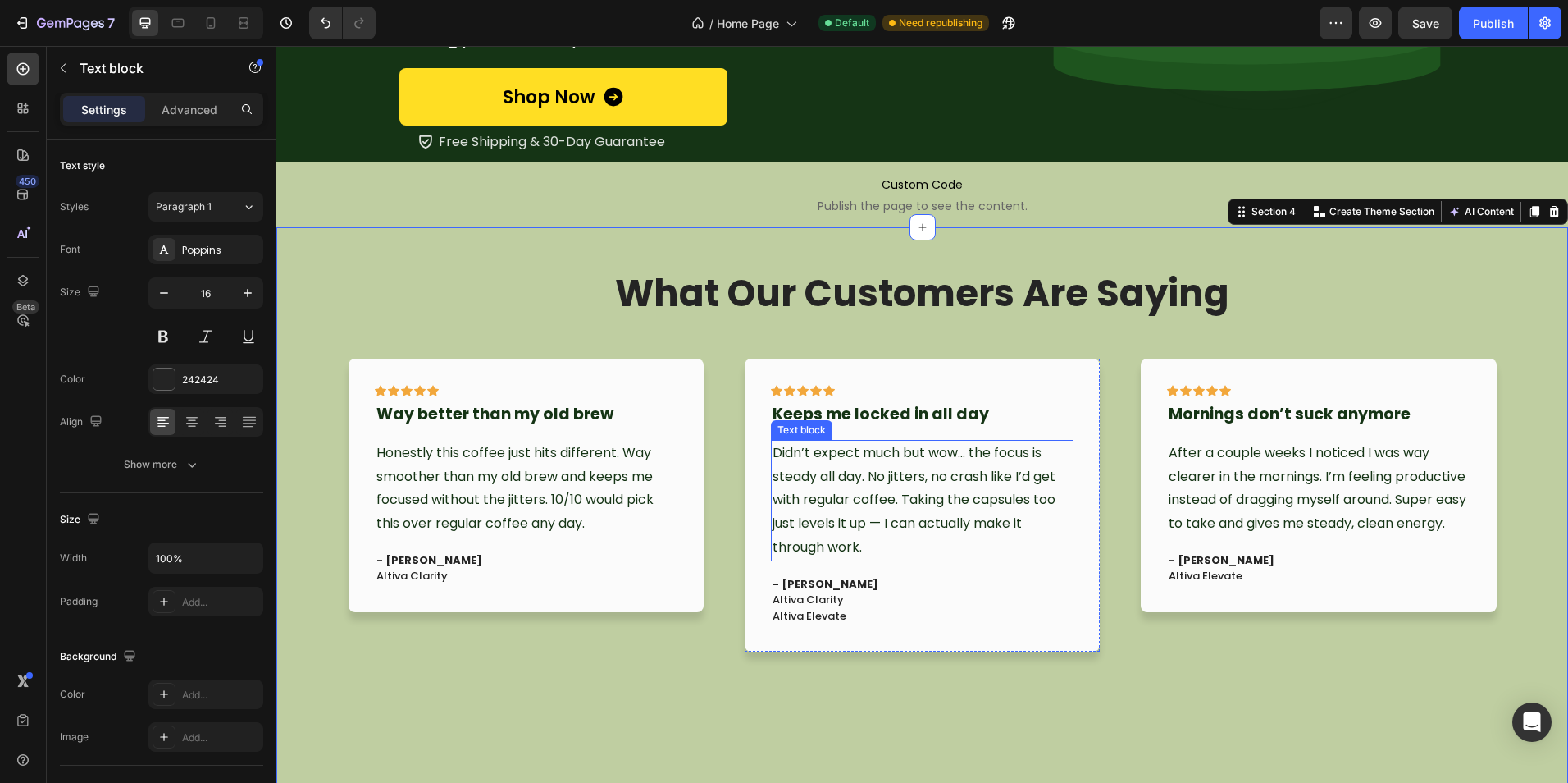
click at [852, 479] on span "Didn’t expect much but wow… the focus is steady all day. No jitters, no crash l…" at bounding box center [914, 500] width 283 height 114
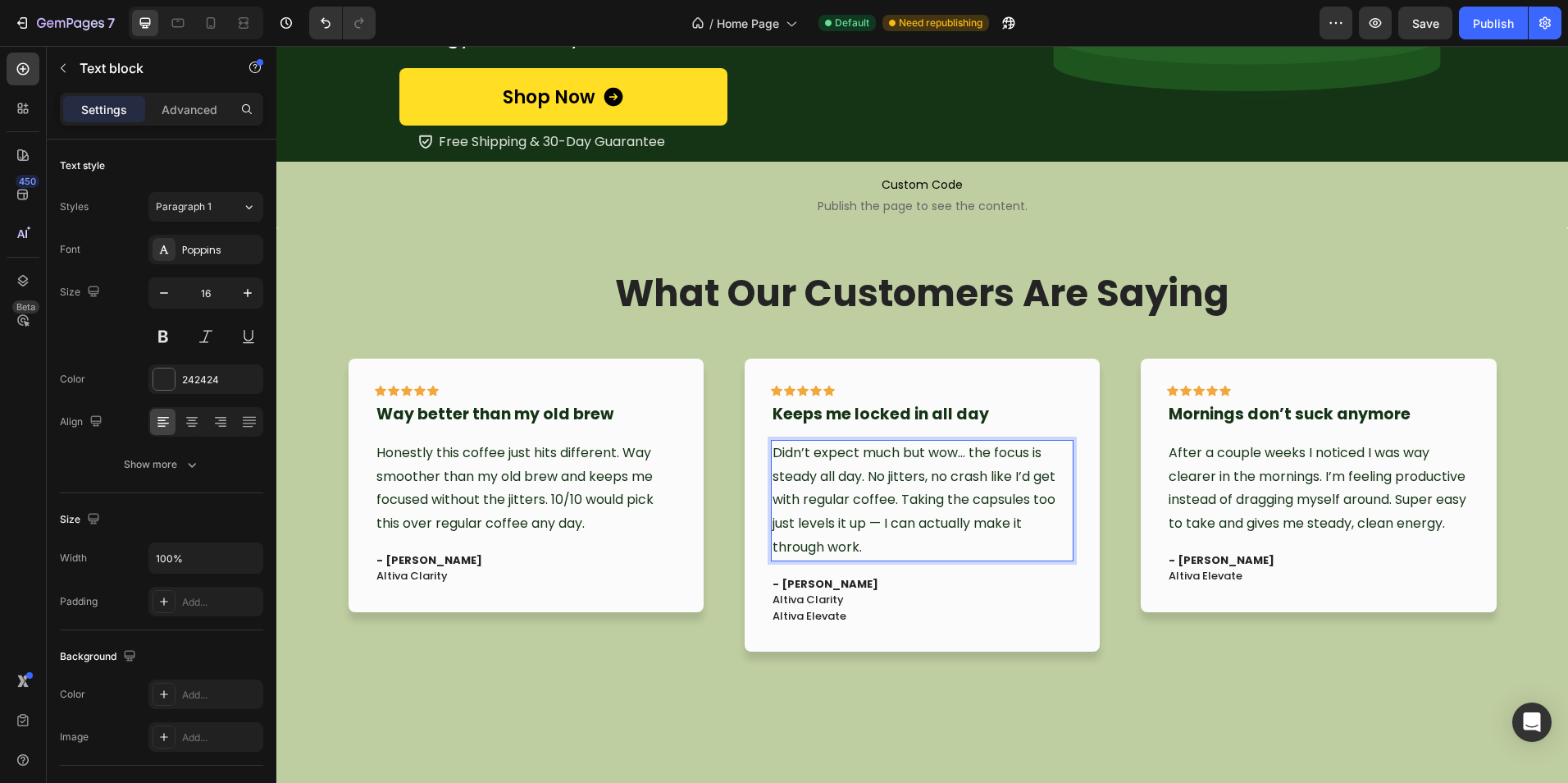
click at [811, 474] on span "Didn’t expect much but wow… the focus is steady all day. No jitters, no crash l…" at bounding box center [914, 500] width 283 height 114
drag, startPoint x: 858, startPoint y: 474, endPoint x: 766, endPoint y: 478, distance: 92.1
click at [773, 478] on span "Didn’t expect much but wow… the focus is steady all day. No jitters, no crash l…" at bounding box center [914, 500] width 283 height 114
click at [746, 721] on div "What Our Customers Are Saying Heading Icon Icon Icon Icon Icon Row I Finally Fe…" at bounding box center [922, 500] width 1147 height 463
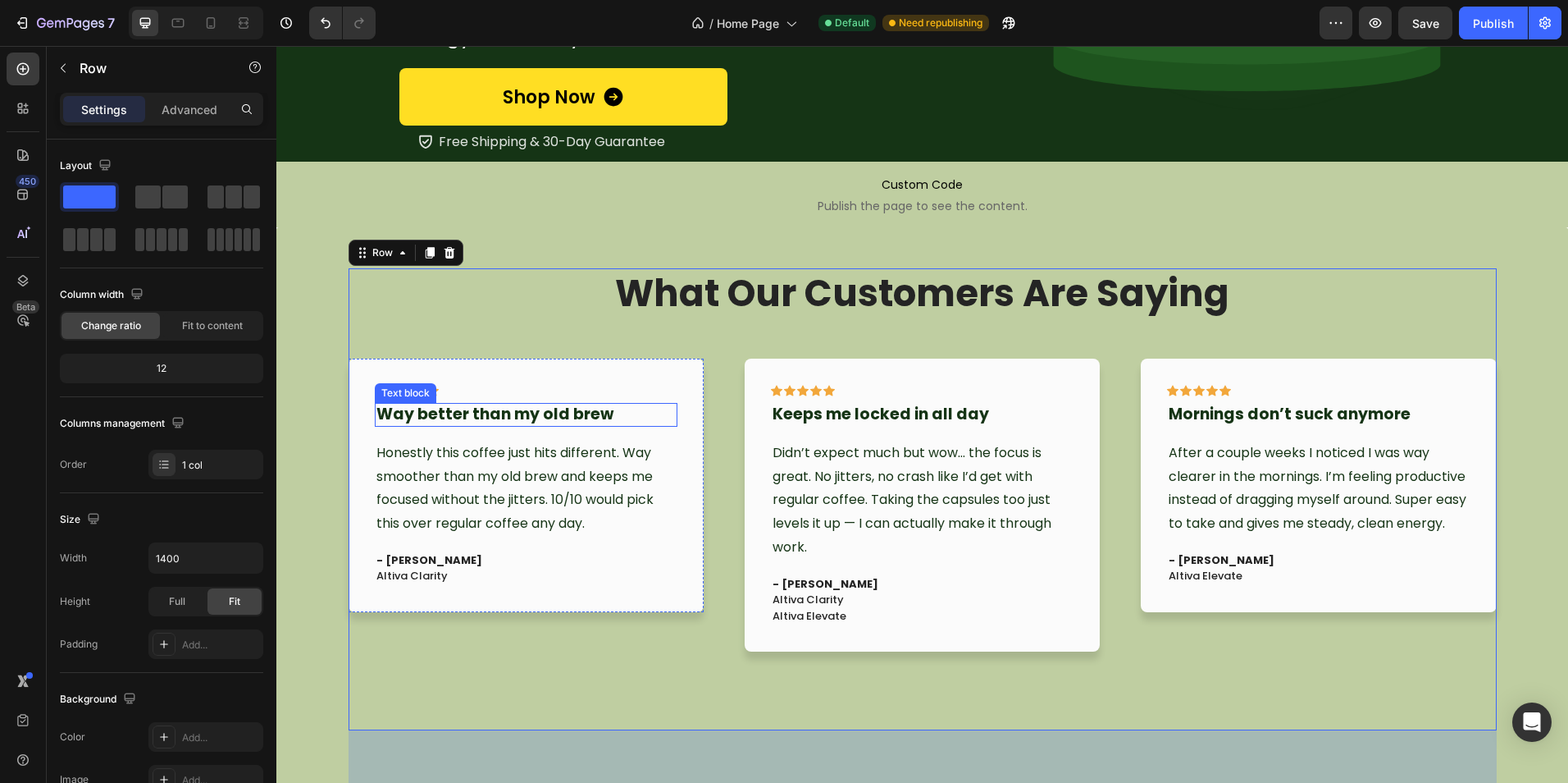
click at [465, 409] on strong "Way better than my old brew" at bounding box center [495, 414] width 237 height 22
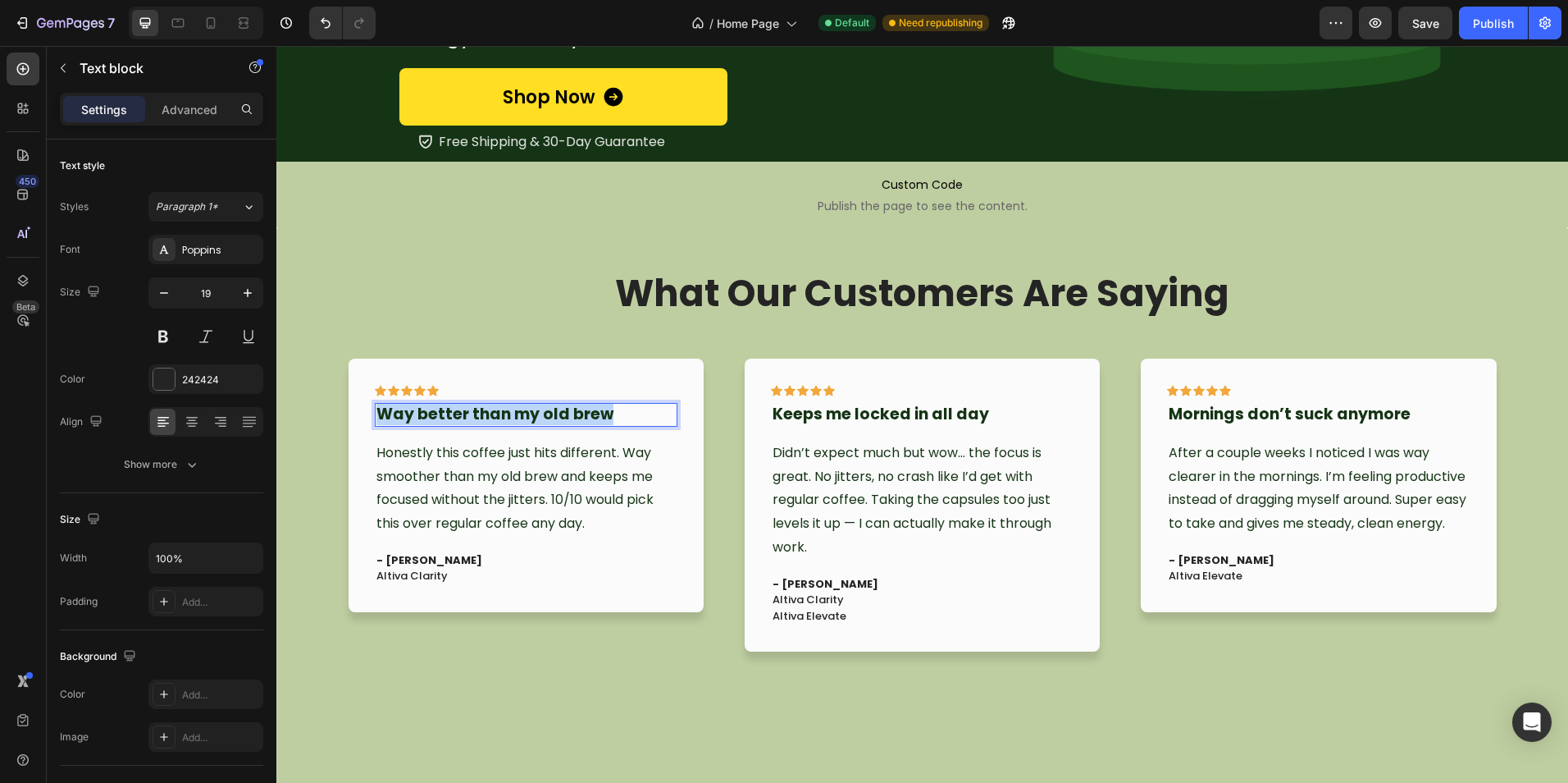
click at [465, 409] on strong "Way better than my old brew" at bounding box center [495, 414] width 237 height 22
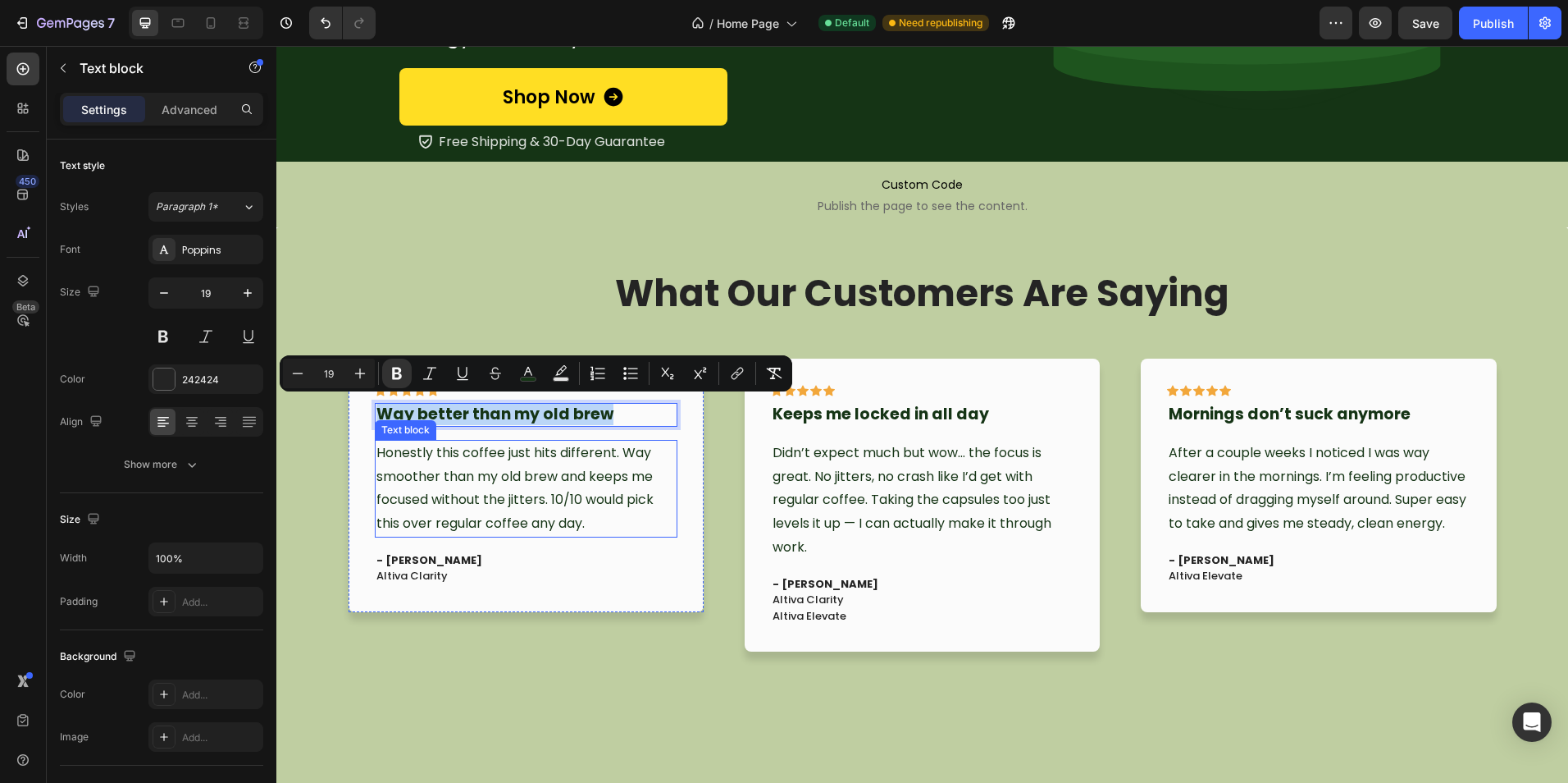
copy strong "Way better than my old brew"
click at [418, 553] on strong "- [PERSON_NAME]" at bounding box center [430, 561] width 106 height 16
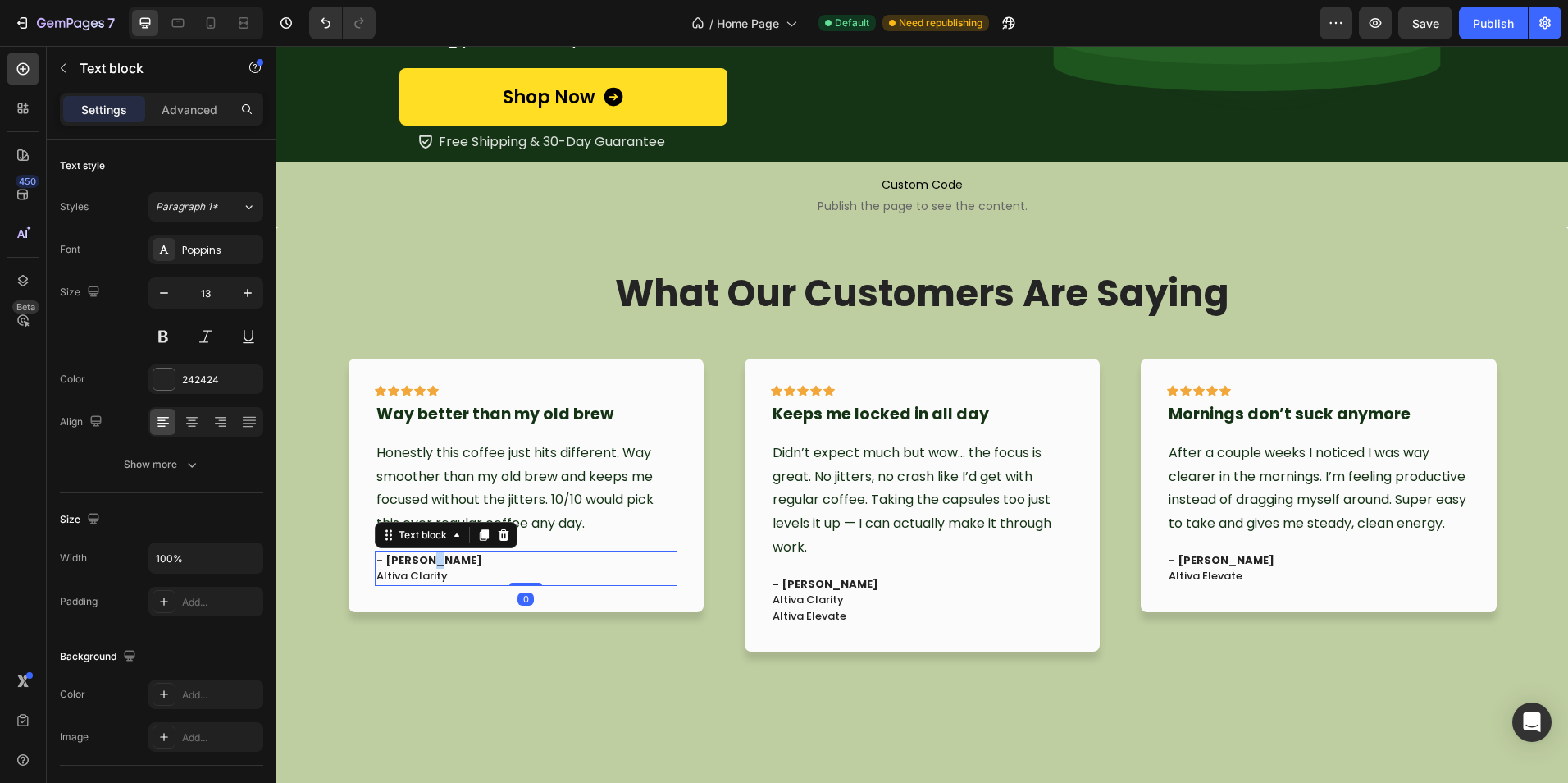
click at [418, 553] on strong "- [PERSON_NAME]" at bounding box center [430, 561] width 106 height 16
click at [431, 557] on strong "- [PERSON_NAME]" at bounding box center [430, 561] width 106 height 16
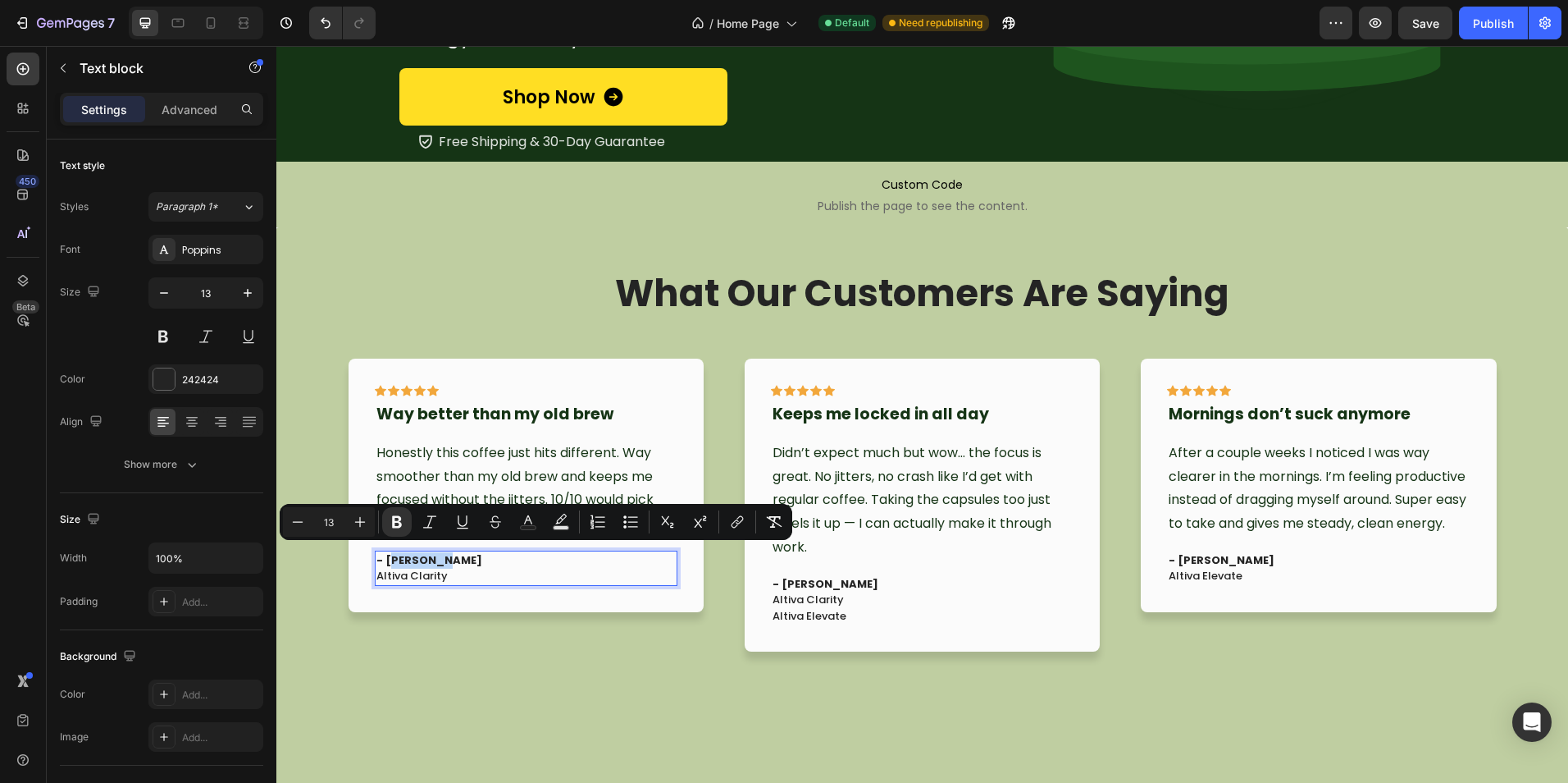
drag, startPoint x: 428, startPoint y: 557, endPoint x: 382, endPoint y: 559, distance: 46.0
click at [382, 559] on strong "- [PERSON_NAME]" at bounding box center [430, 561] width 106 height 16
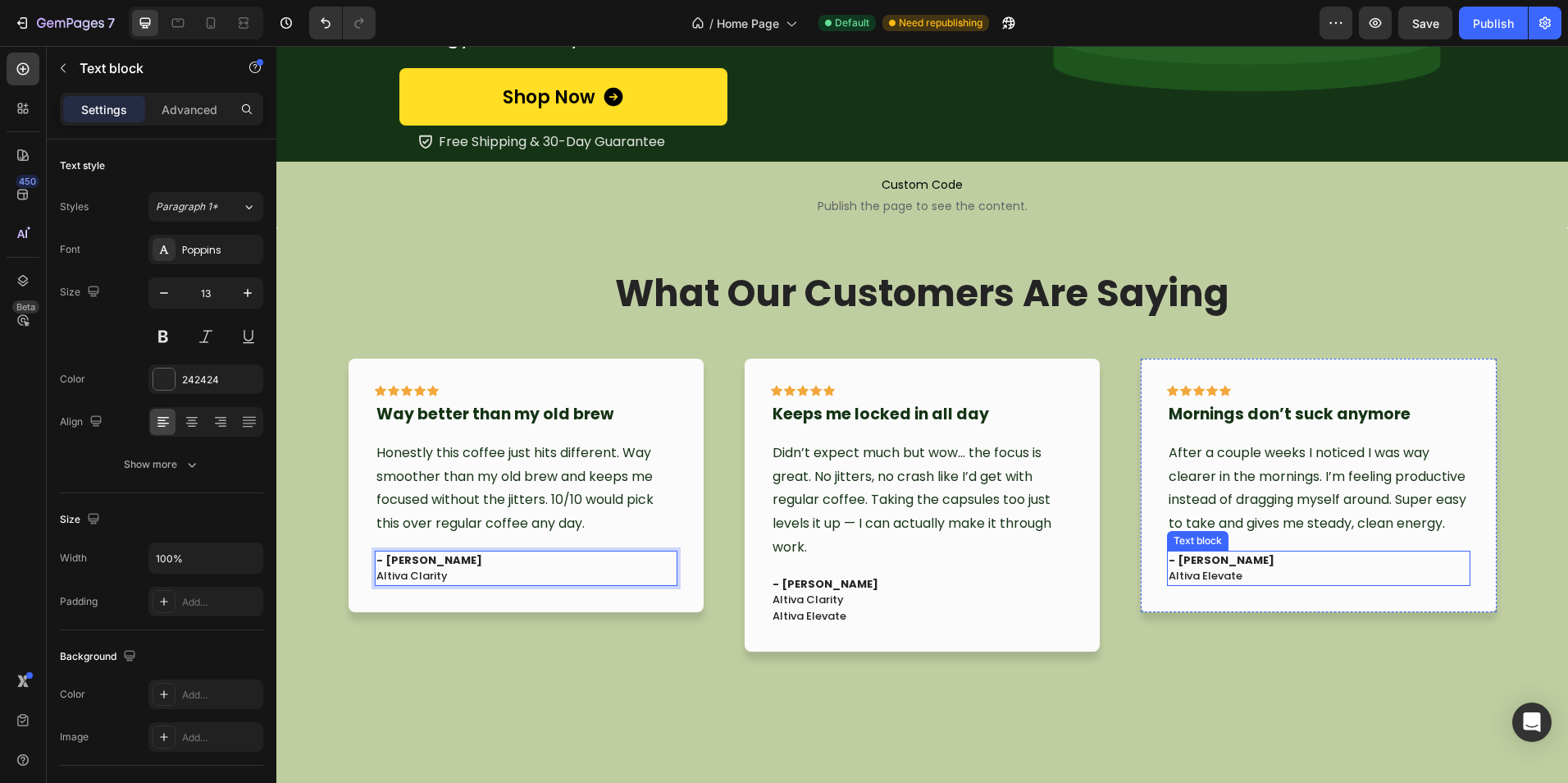
click at [1200, 568] on strong "- [PERSON_NAME]" at bounding box center [1221, 561] width 106 height 16
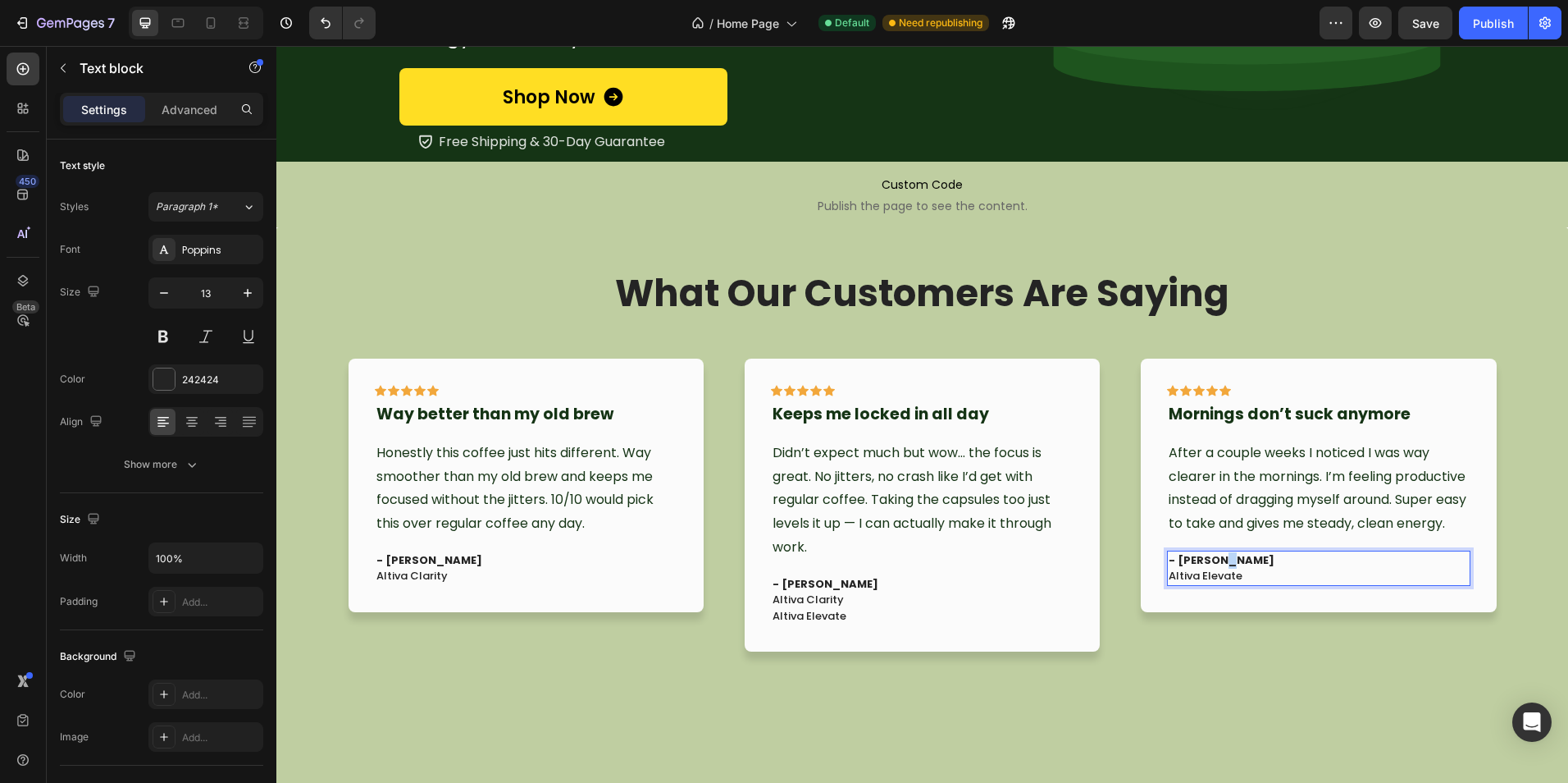
click at [1213, 568] on strong "- [PERSON_NAME]" at bounding box center [1221, 561] width 106 height 16
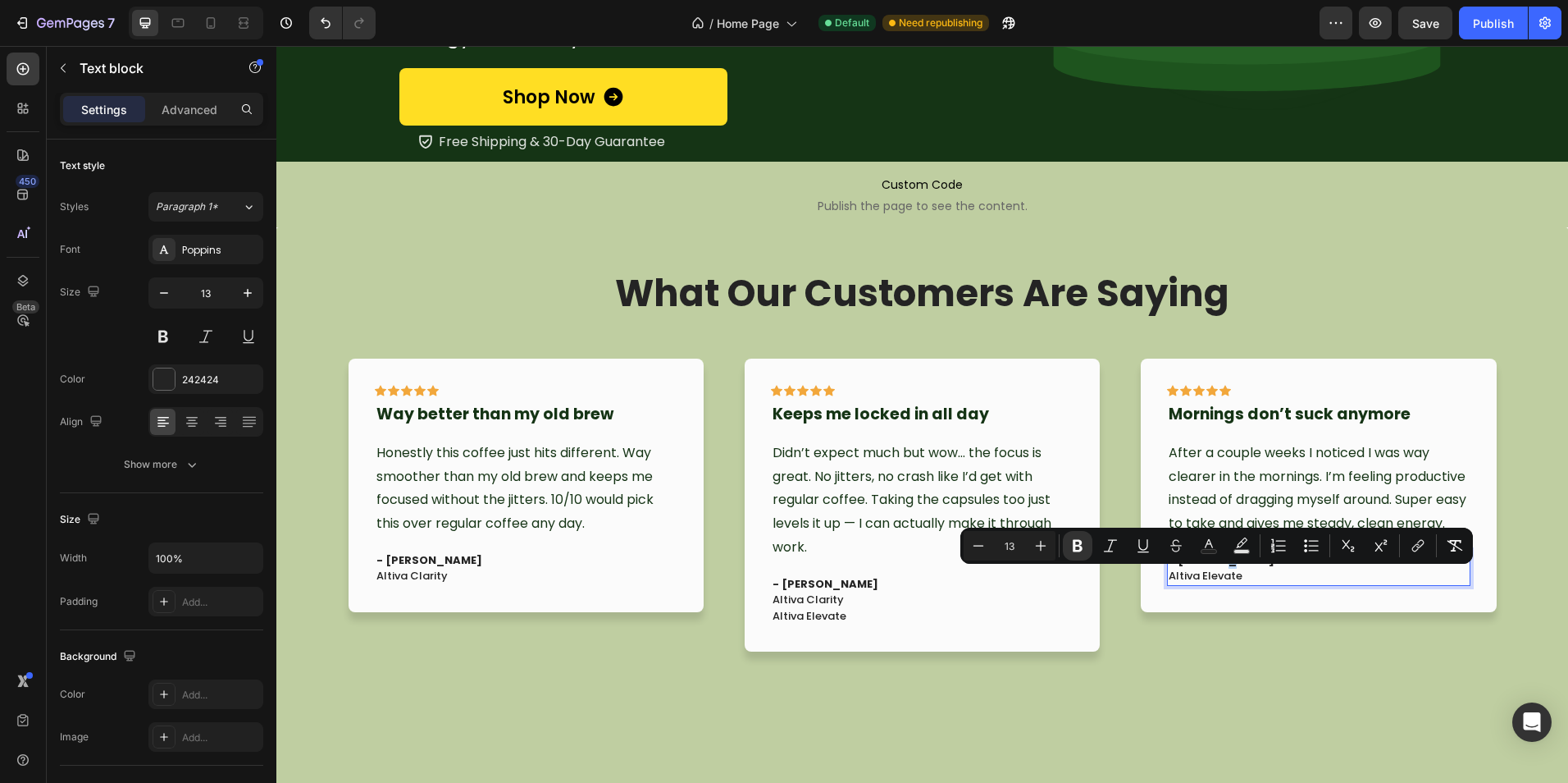
click at [1214, 568] on strong "- [PERSON_NAME]" at bounding box center [1221, 561] width 106 height 16
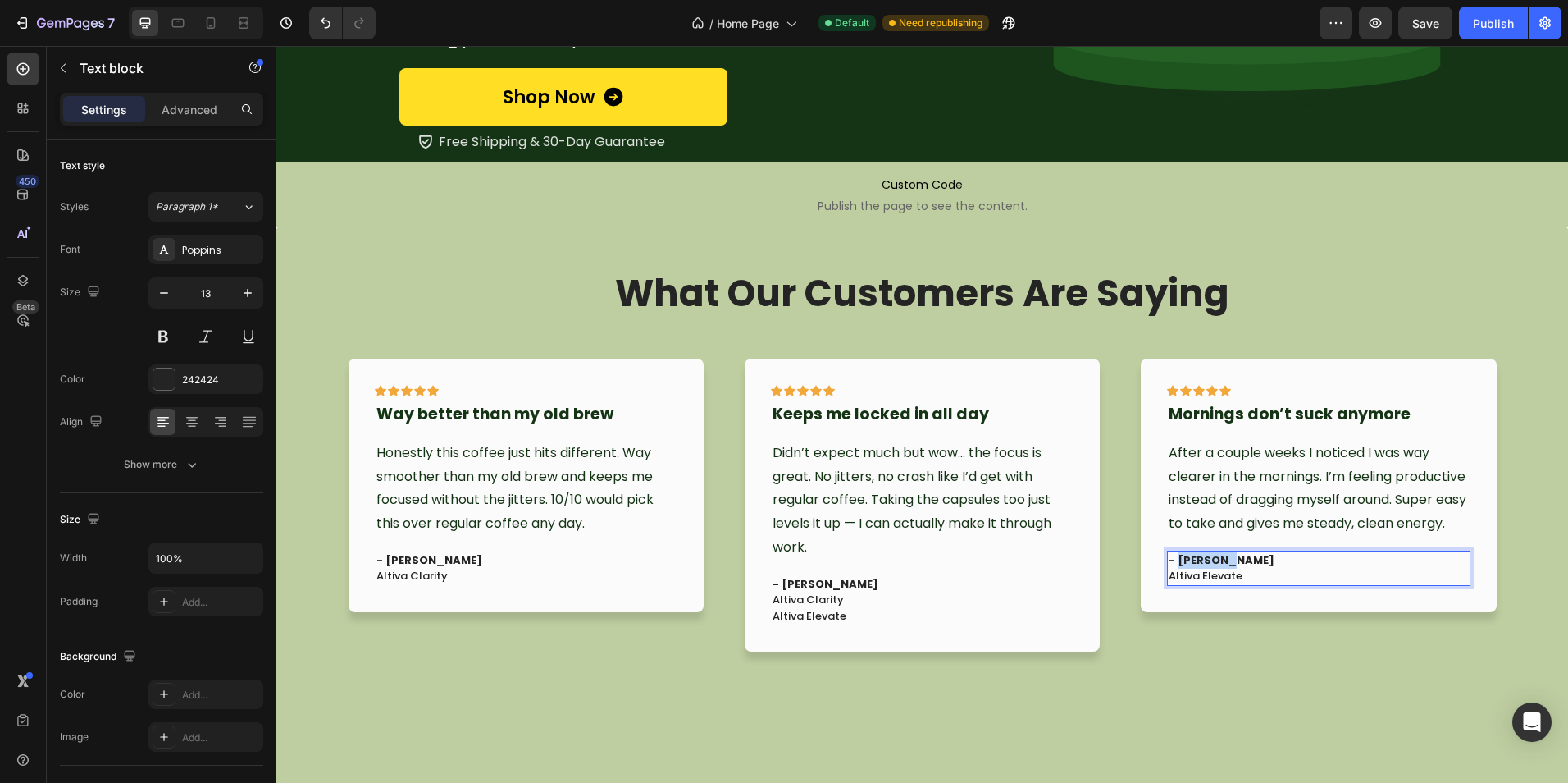
drag, startPoint x: 1212, startPoint y: 580, endPoint x: 1189, endPoint y: 581, distance: 23.0
click at [1189, 568] on strong "- [PERSON_NAME]" at bounding box center [1221, 561] width 106 height 16
click at [1158, 649] on div "Icon Icon Icon Icon Icon Row Mornings don’t suck anymore Text block After a cou…" at bounding box center [1318, 524] width 355 height 332
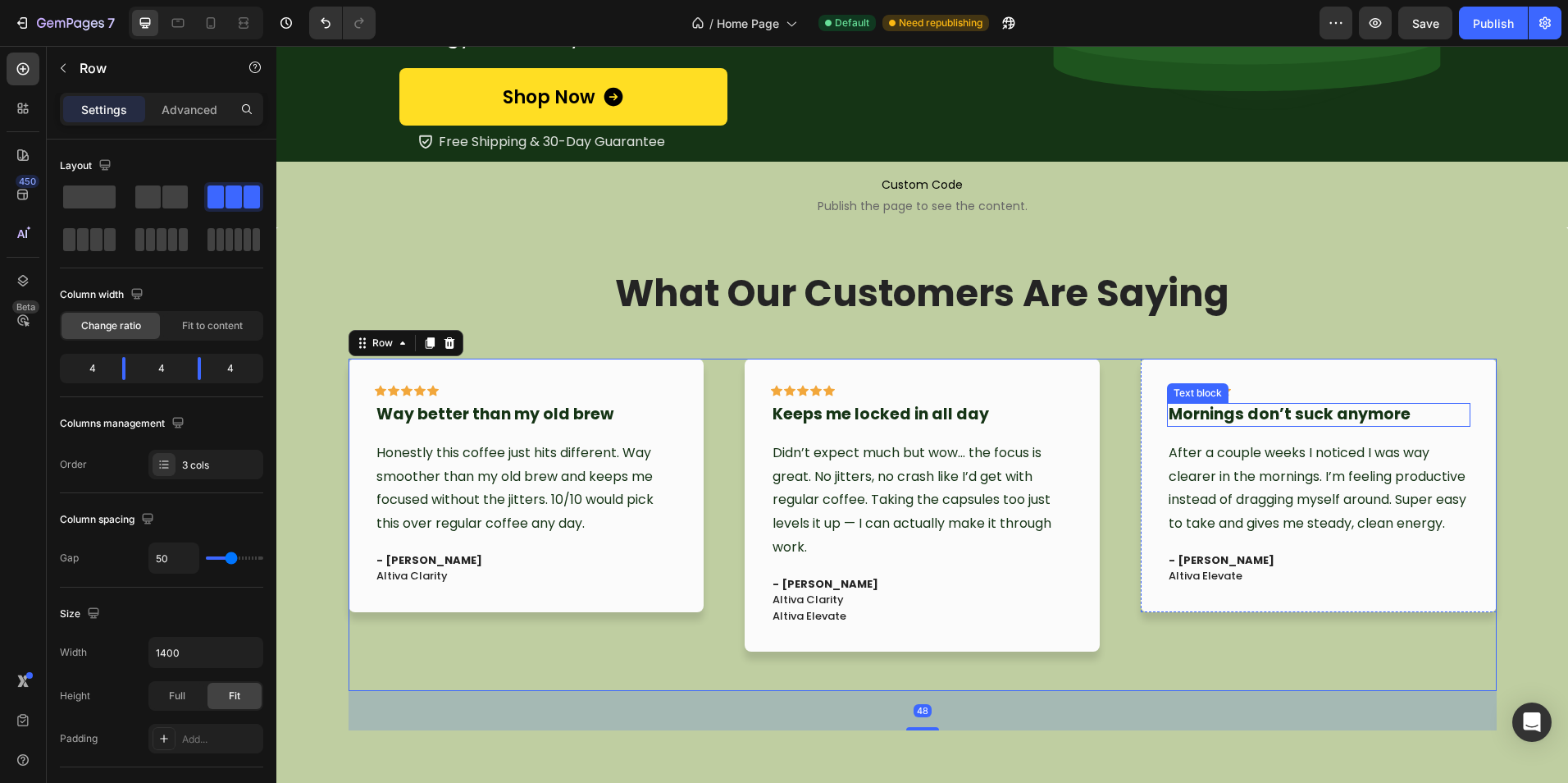
click at [1294, 417] on strong "Mornings don’t suck anymore" at bounding box center [1289, 414] width 242 height 22
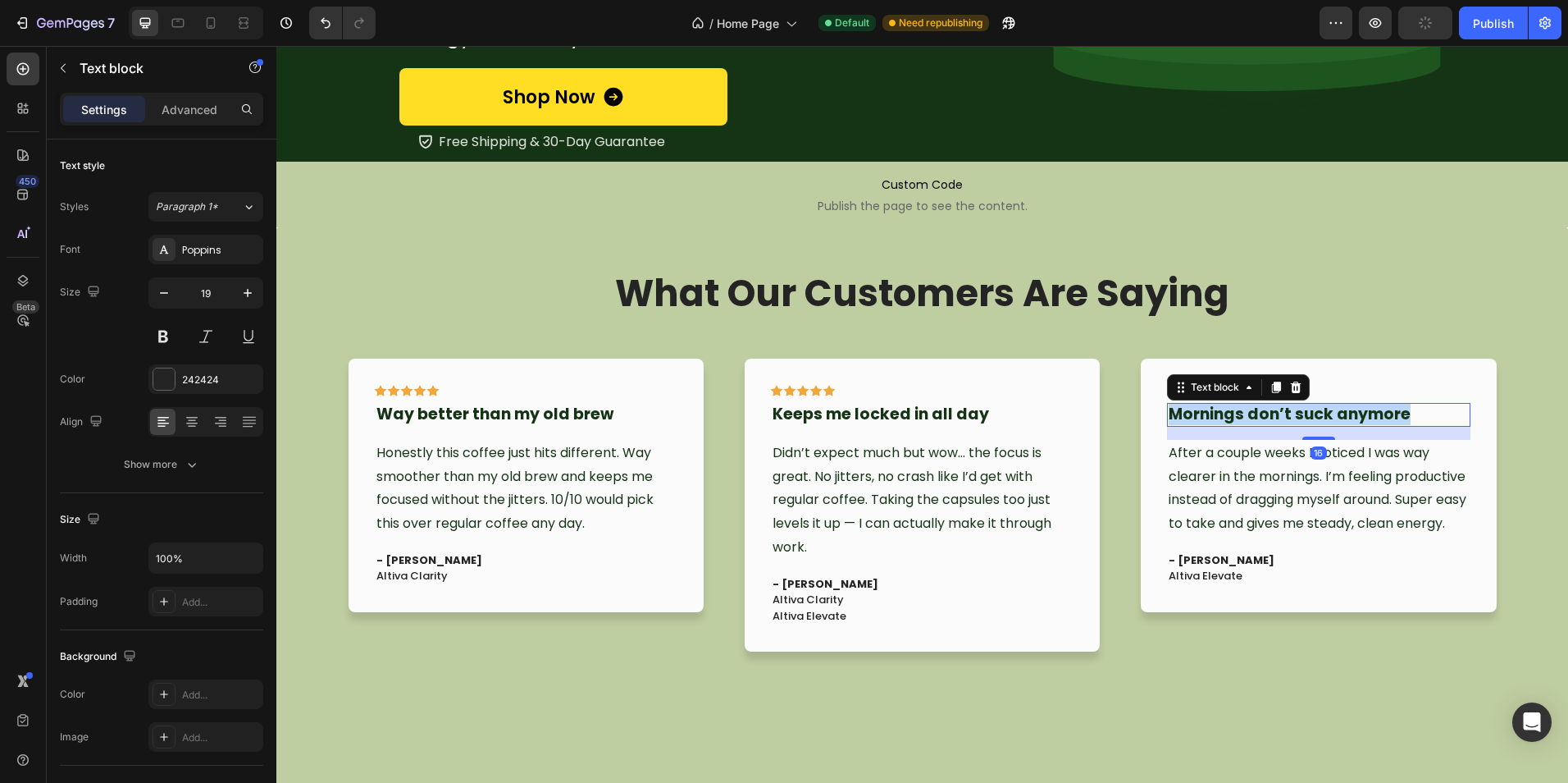
click at [1294, 417] on strong "Mornings don’t suck anymore" at bounding box center [1289, 414] width 242 height 22
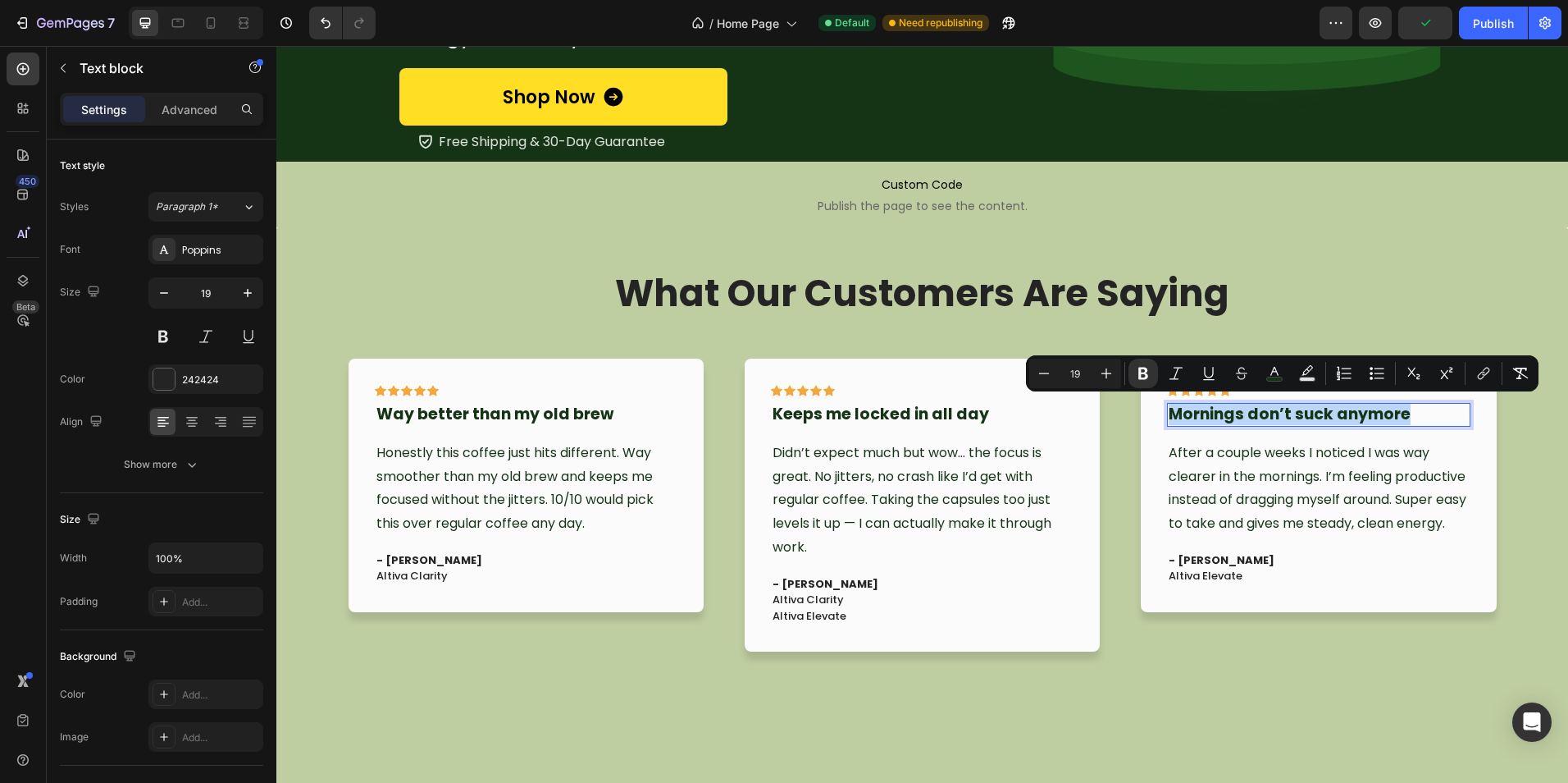
copy strong "Mornings don’t suck anymore"
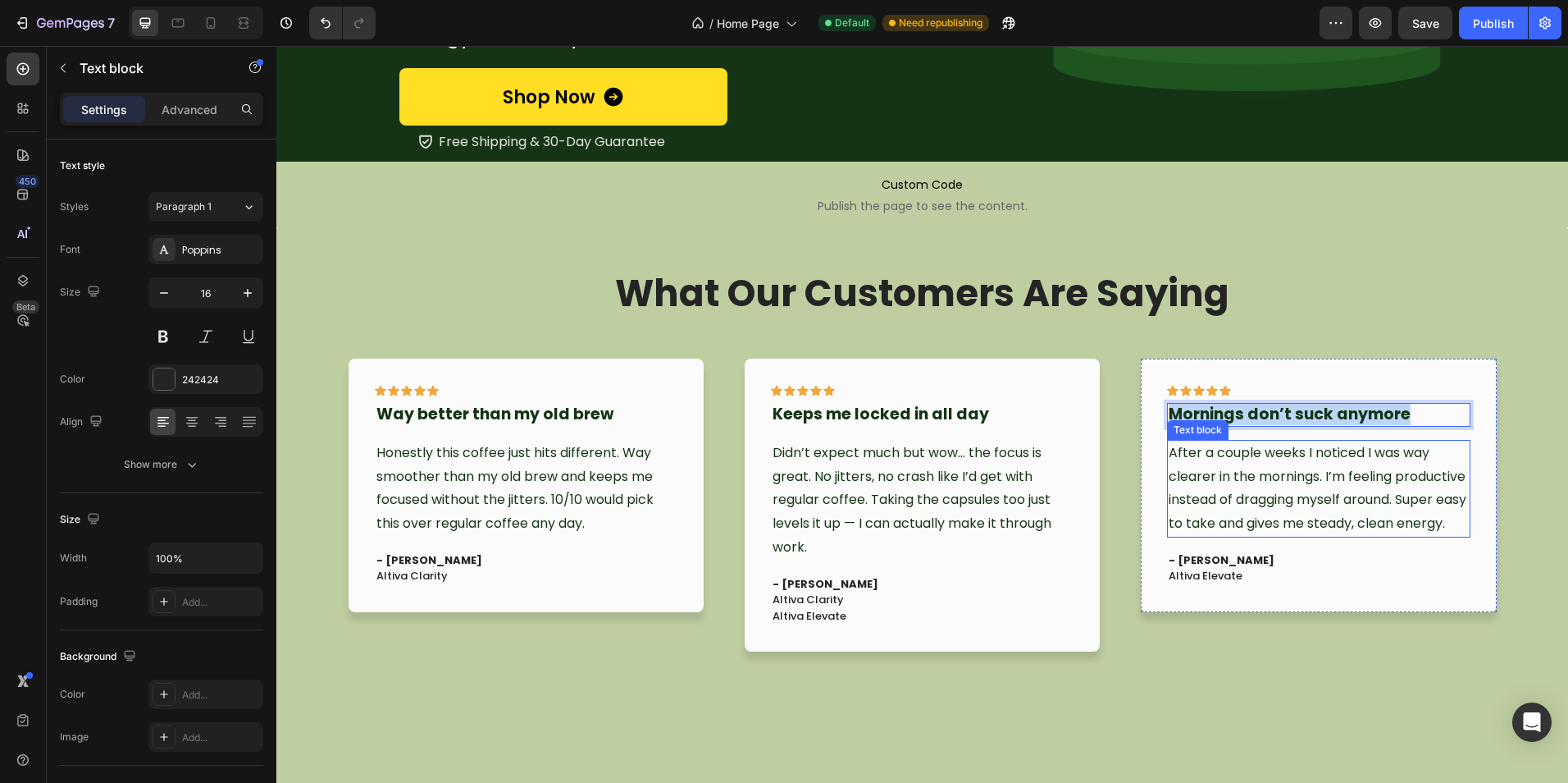
click at [1189, 497] on span "After a couple weeks I noticed I was way clearer in the mornings. I’m feeling p…" at bounding box center [1317, 488] width 298 height 90
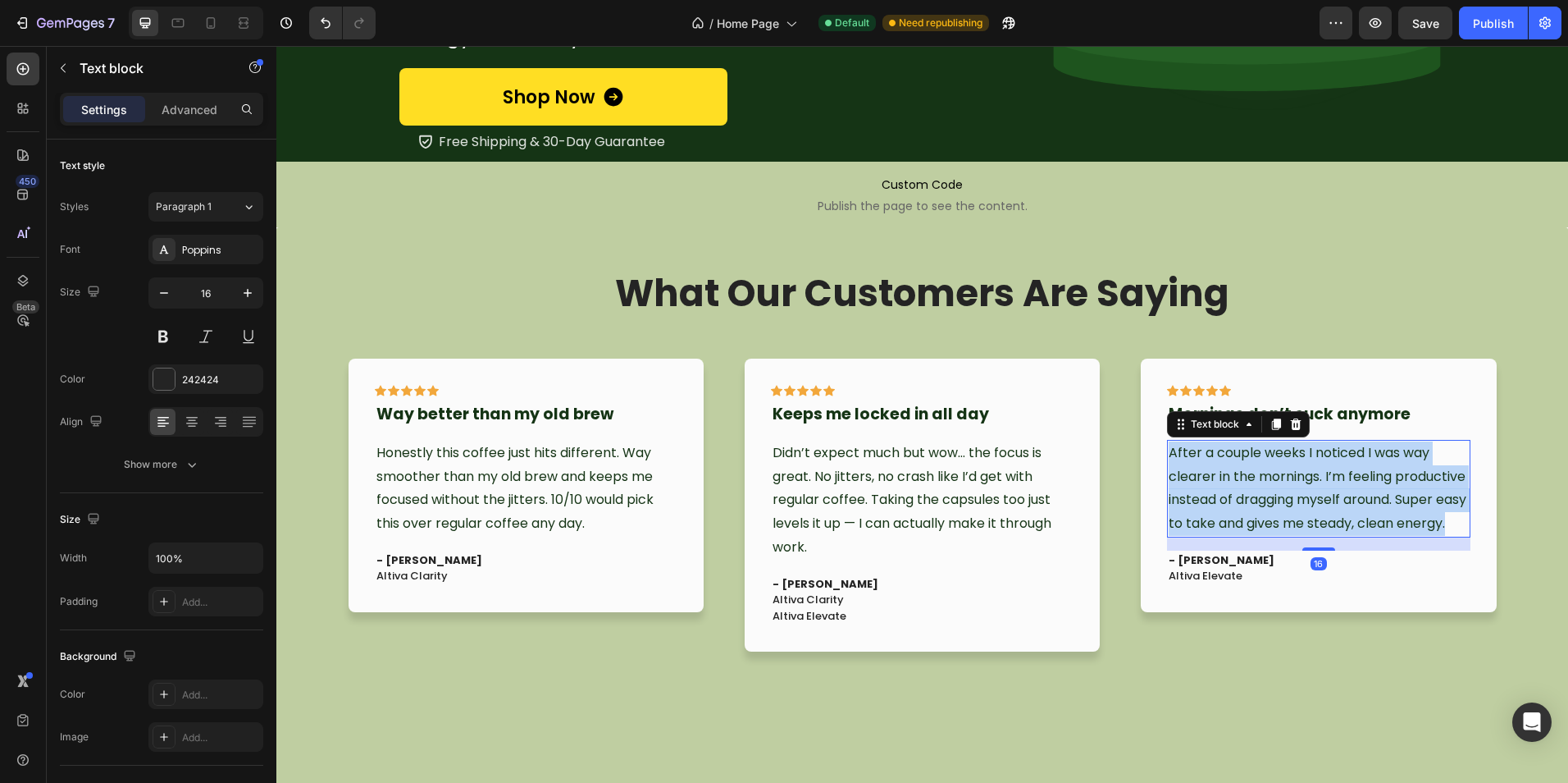
click at [1189, 497] on span "After a couple weeks I noticed I was way clearer in the mornings. I’m feeling p…" at bounding box center [1317, 488] width 298 height 90
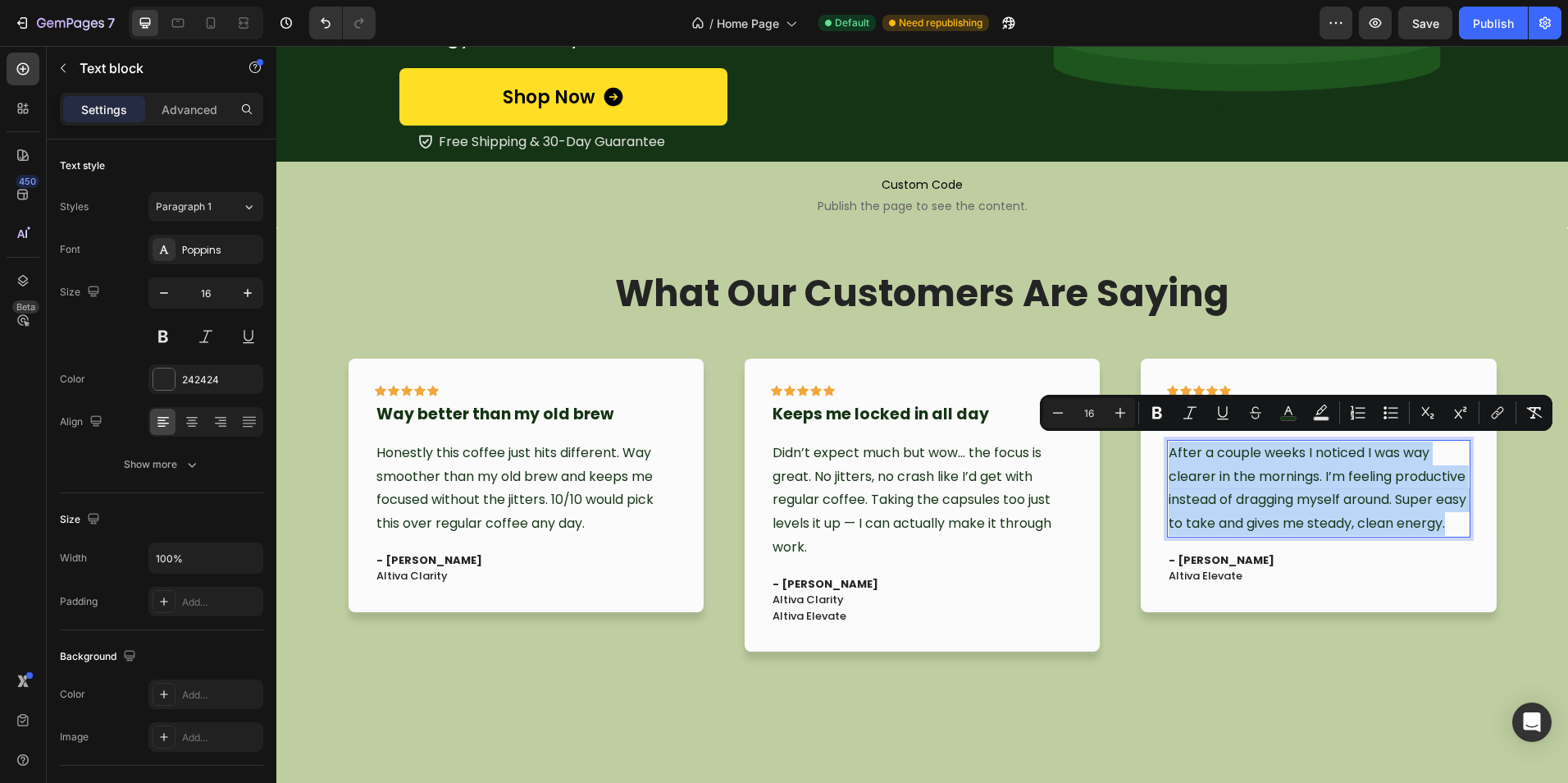
copy span "After a couple weeks I noticed I was way clearer in the mornings. I’m feeling p…"
click at [1042, 385] on div "Icon Icon Icon Icon Icon Row" at bounding box center [921, 394] width 302 height 18
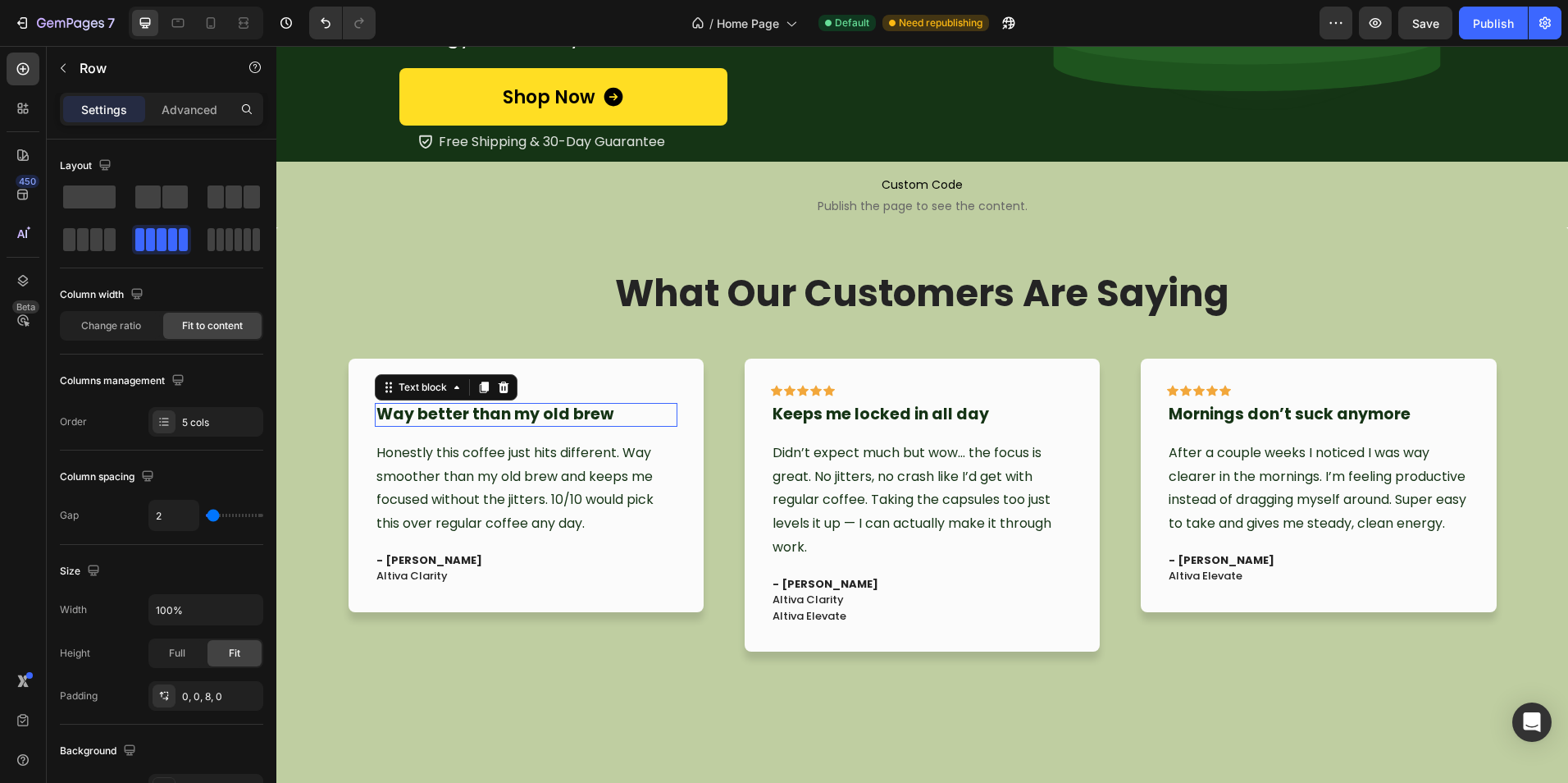
click at [451, 418] on strong "Way better than my old brew" at bounding box center [495, 414] width 237 height 22
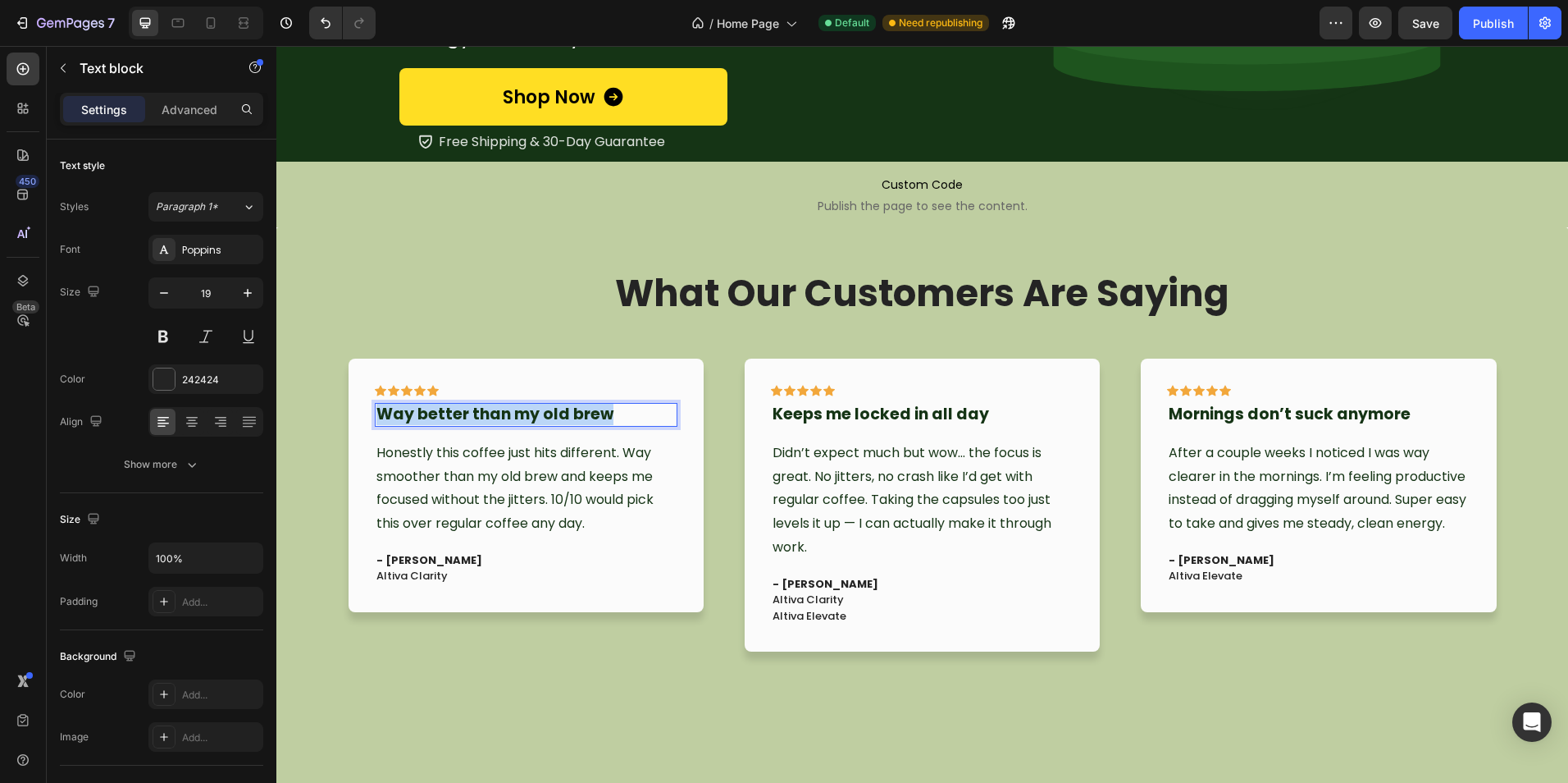
click at [451, 418] on strong "Way better than my old brew" at bounding box center [495, 414] width 237 height 22
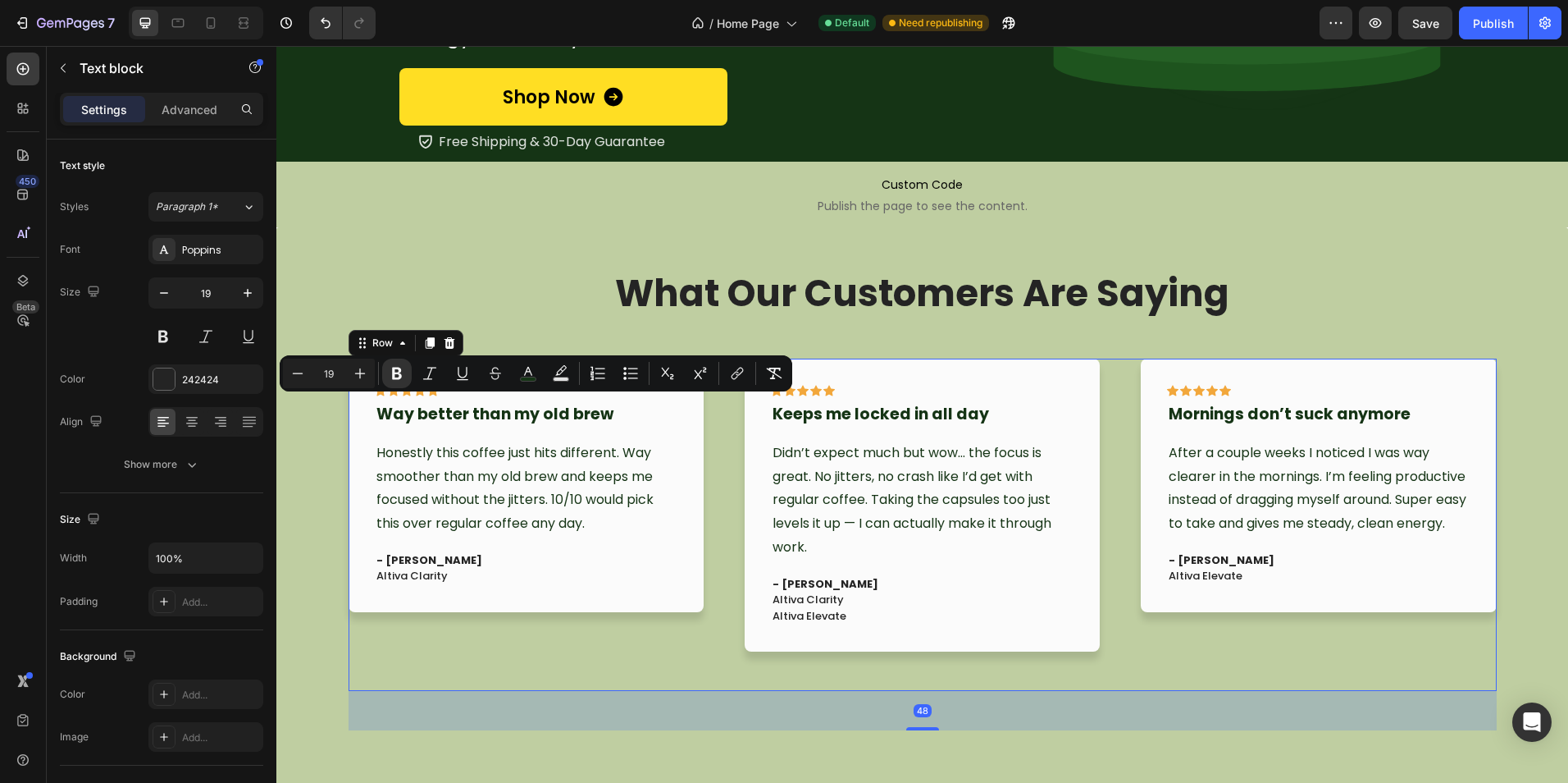
click at [578, 672] on div "Icon Icon Icon Icon Icon Row Way better than my old brew Text block Honestly th…" at bounding box center [526, 524] width 355 height 332
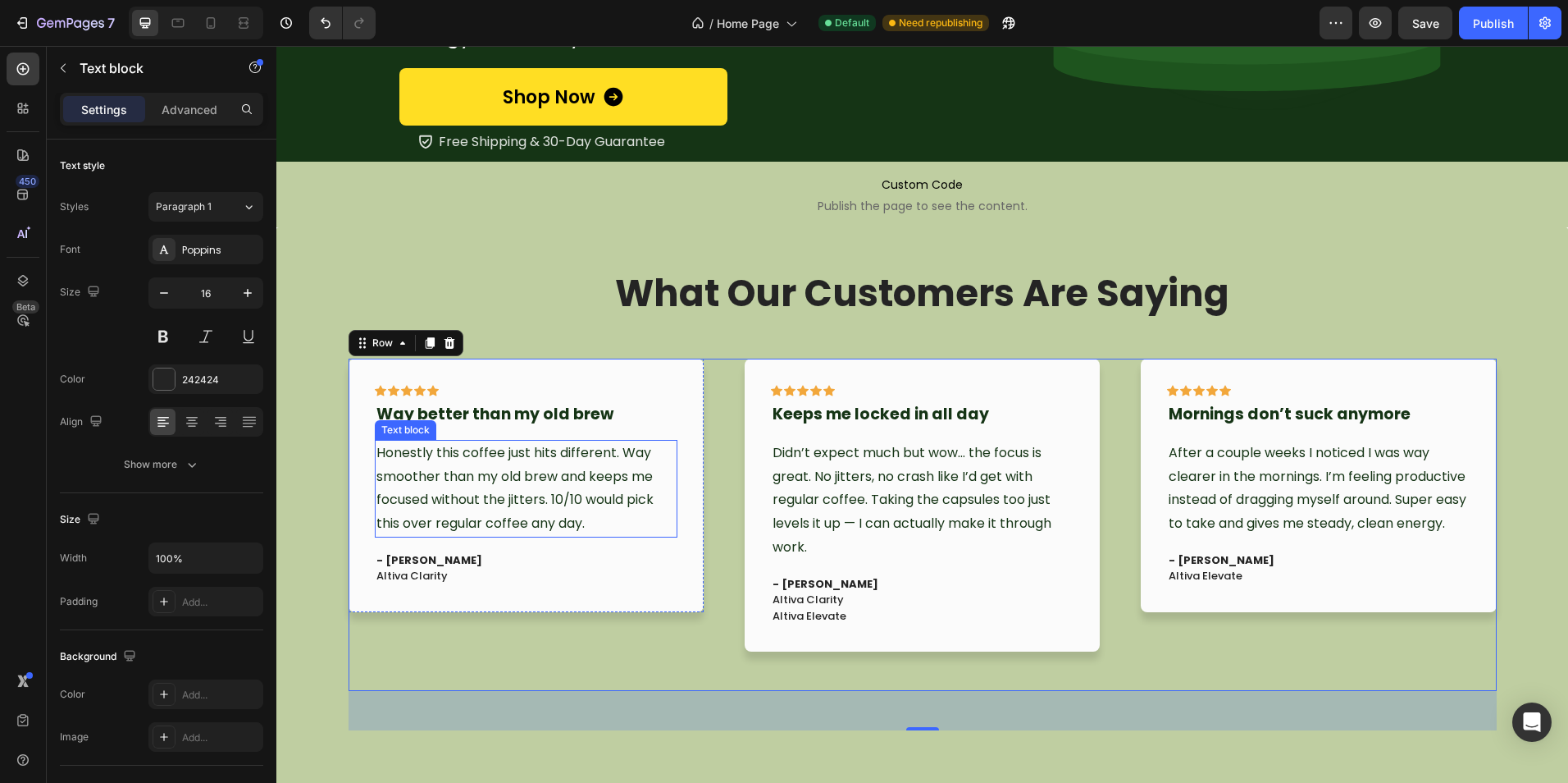
click at [547, 500] on span "Honestly this coffee just hits different. Way smoother than my old brew and kee…" at bounding box center [515, 488] width 277 height 90
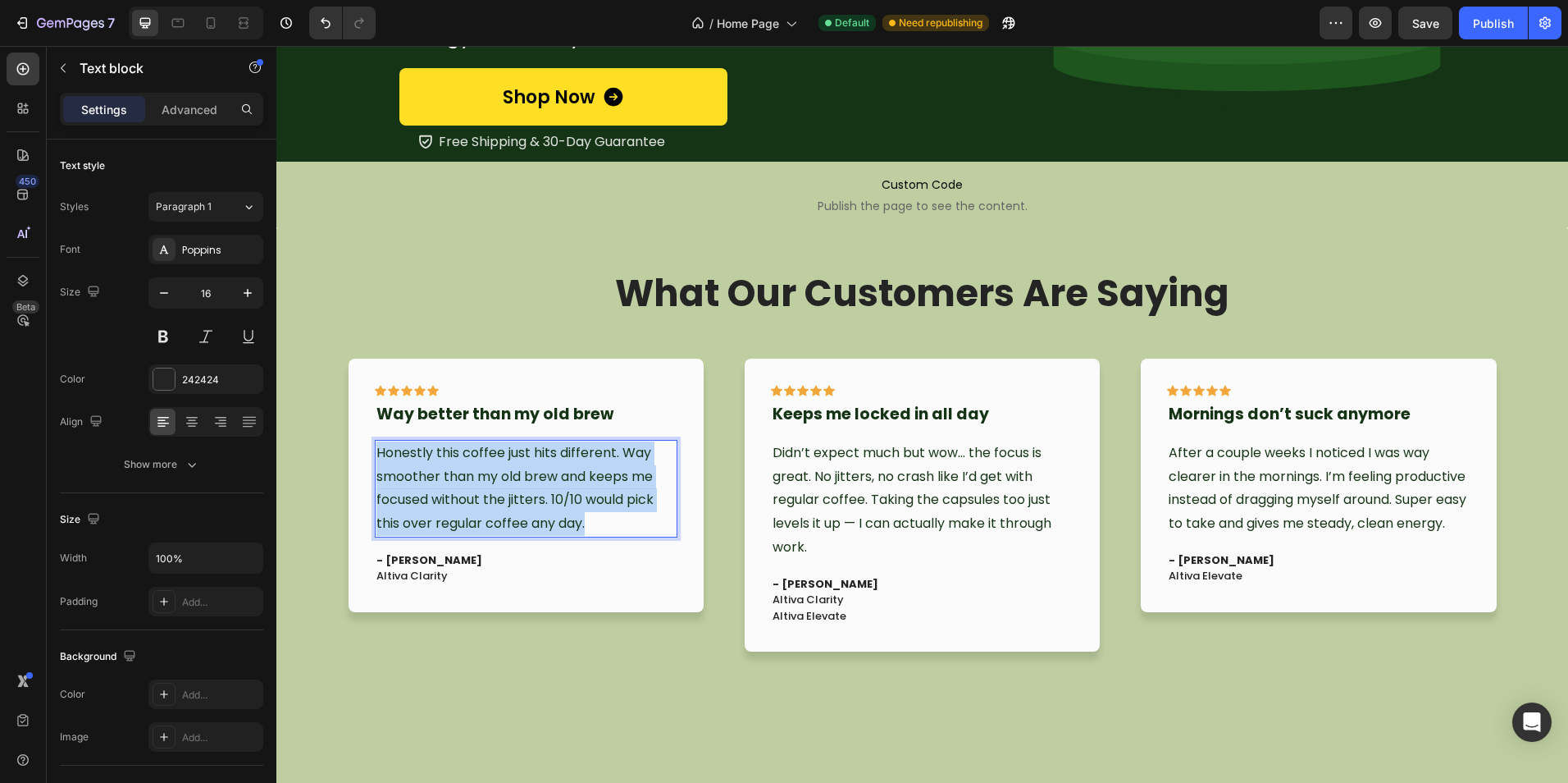
click at [547, 500] on span "Honestly this coffee just hits different. Way smoother than my old brew and kee…" at bounding box center [515, 488] width 277 height 90
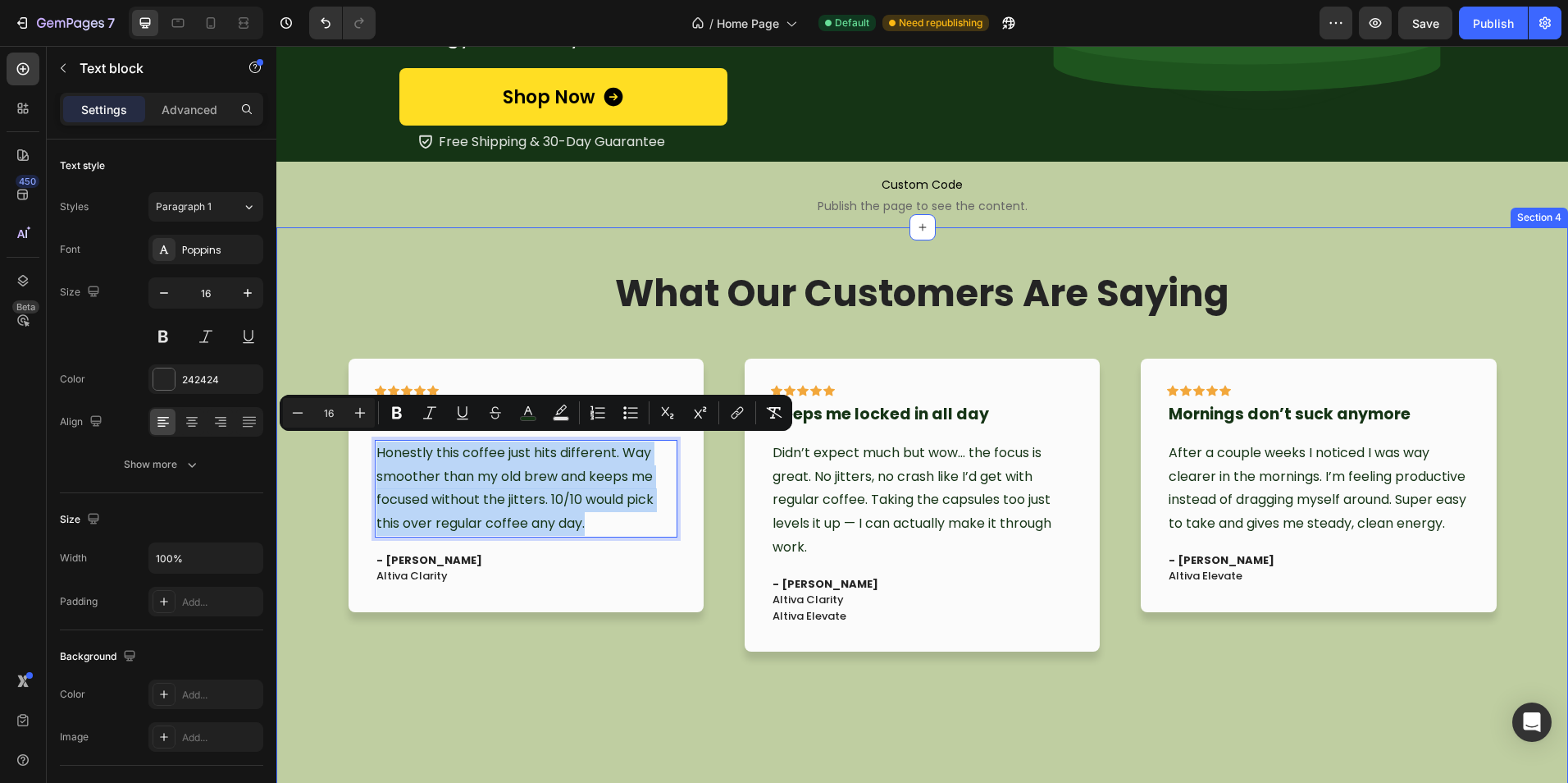
click at [542, 728] on div "What Our Customers Are Saying Heading Icon Icon Icon Icon Icon Row I Finally Fe…" at bounding box center [922, 528] width 1267 height 520
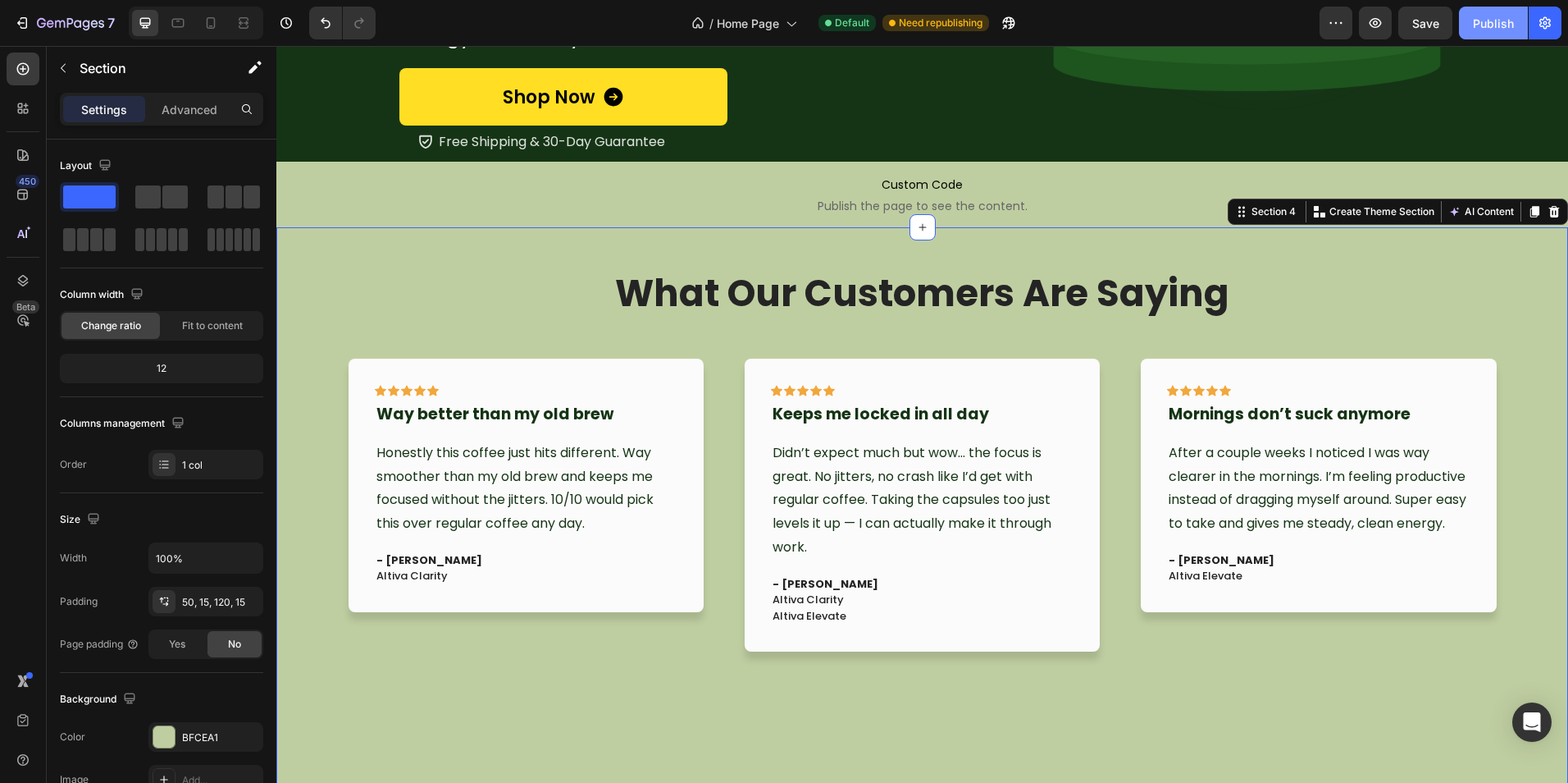
click at [1480, 30] on div "Publish" at bounding box center [1492, 23] width 41 height 17
click at [1319, 162] on p "Custom Code Publish the page to see the content." at bounding box center [921, 195] width 1291 height 66
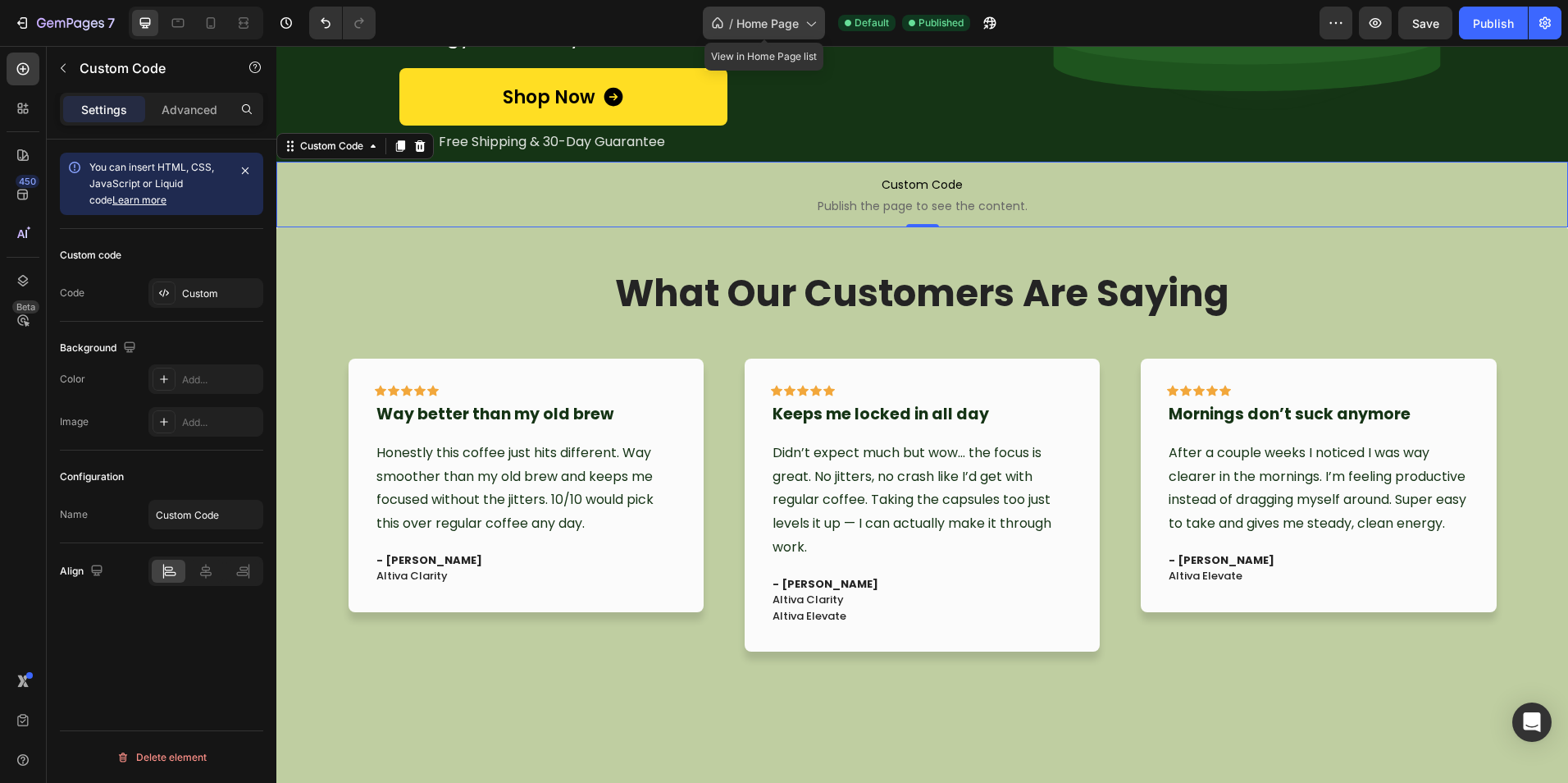
click at [778, 22] on span "Home Page" at bounding box center [768, 23] width 63 height 17
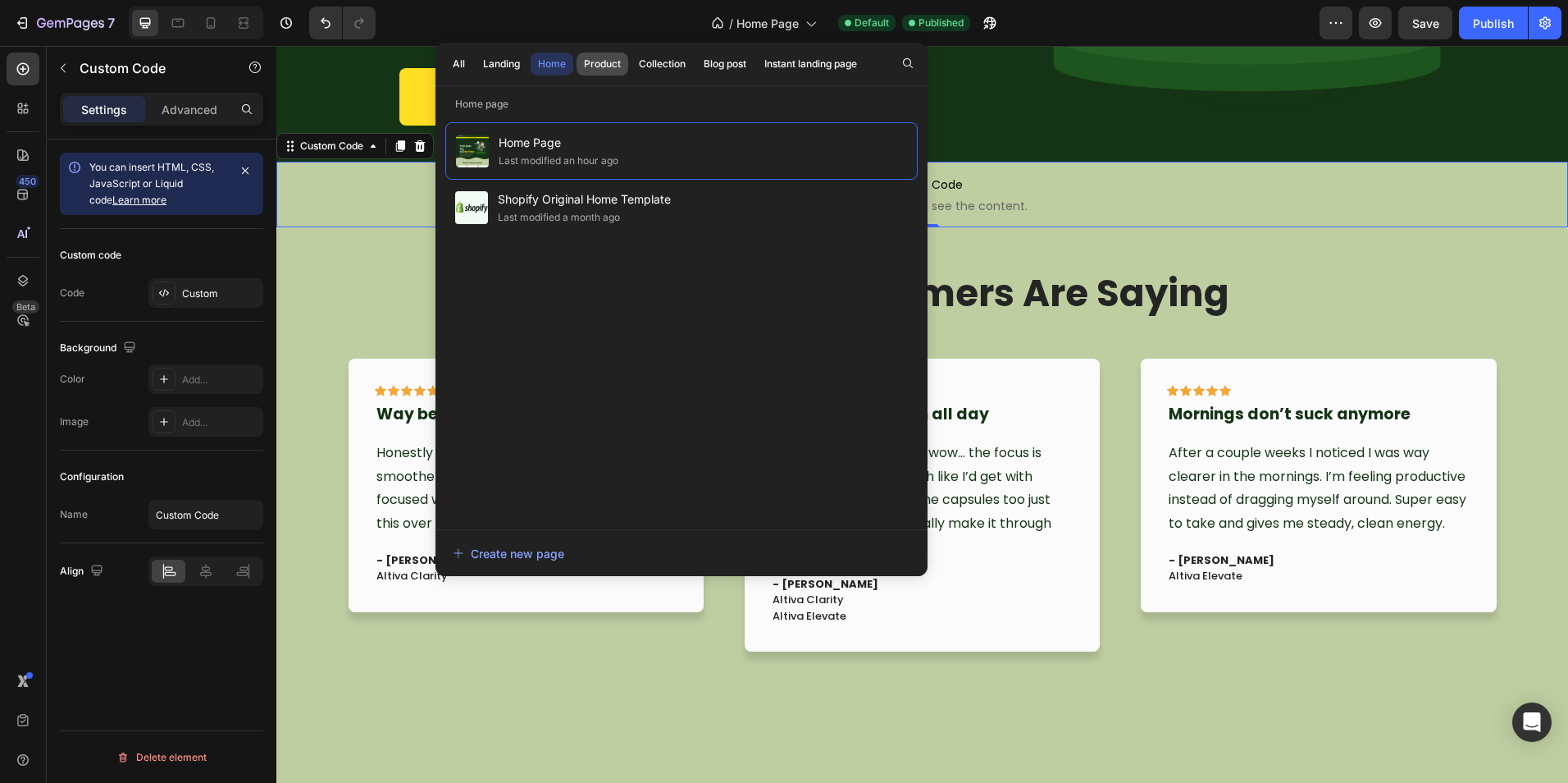
click at [611, 68] on div "Product" at bounding box center [602, 64] width 37 height 15
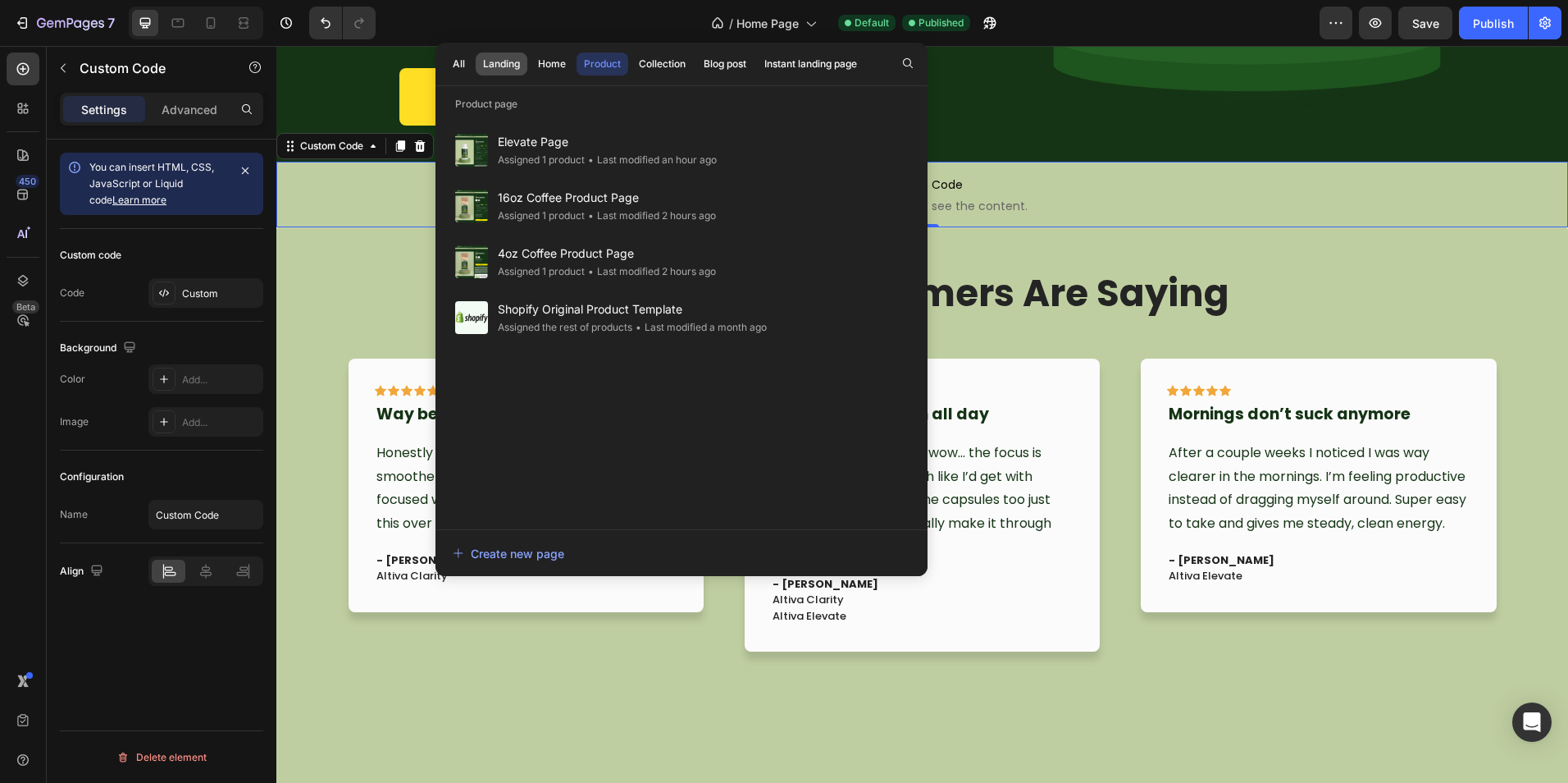
click at [506, 57] on div "Landing" at bounding box center [500, 64] width 37 height 15
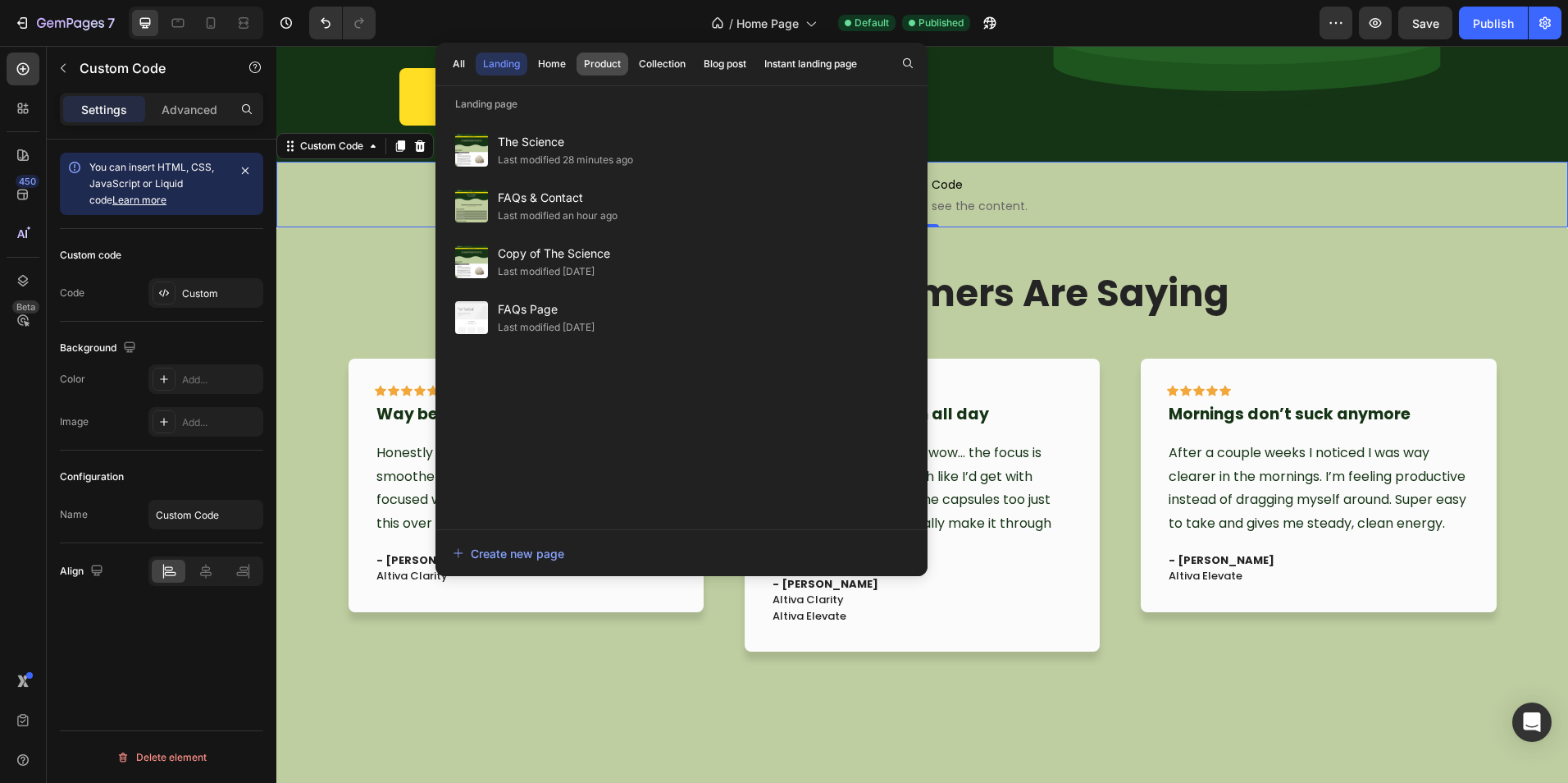
click at [615, 65] on div "Product" at bounding box center [602, 64] width 37 height 15
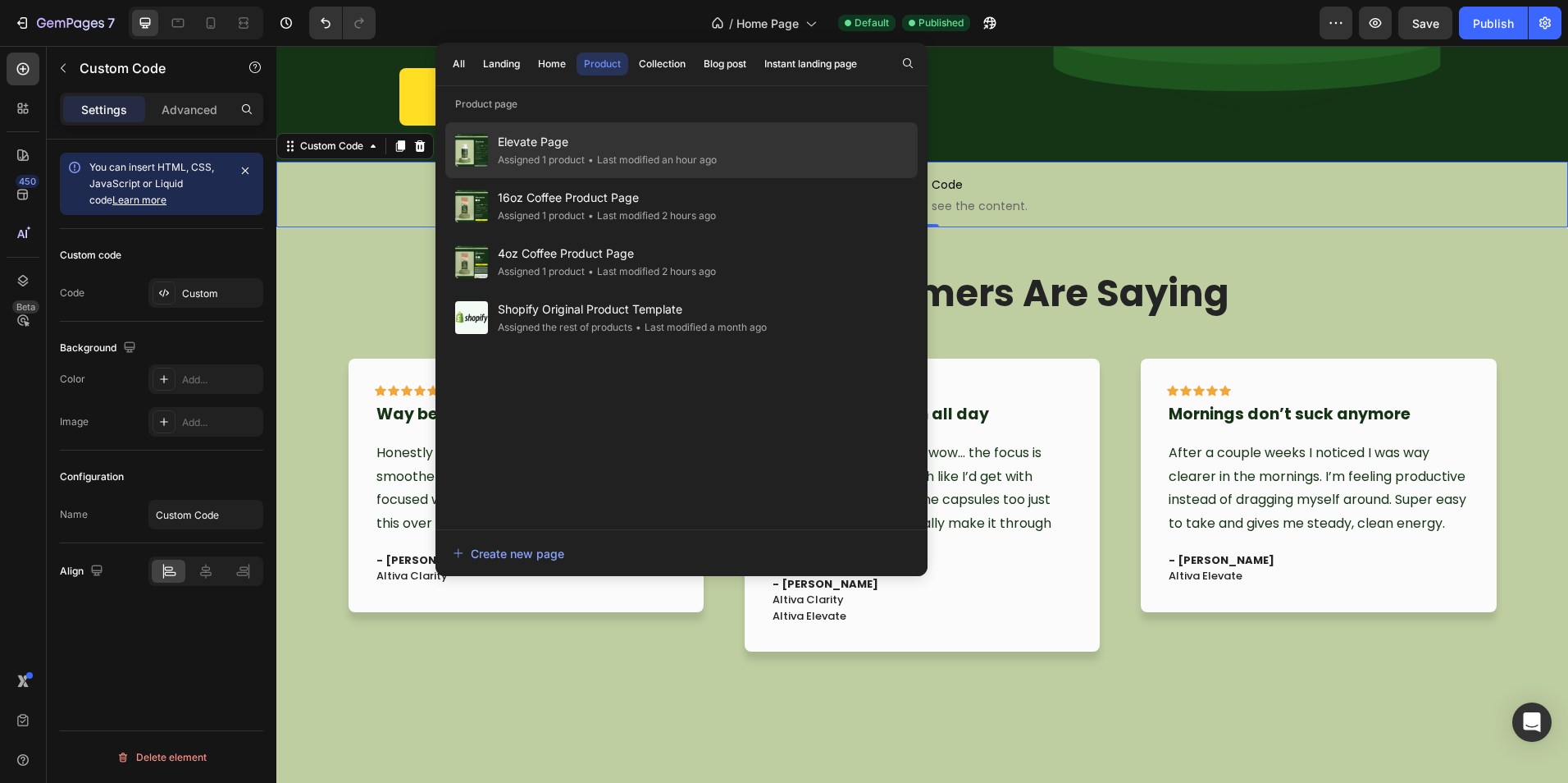
click at [596, 143] on span "Elevate Page" at bounding box center [607, 142] width 219 height 20
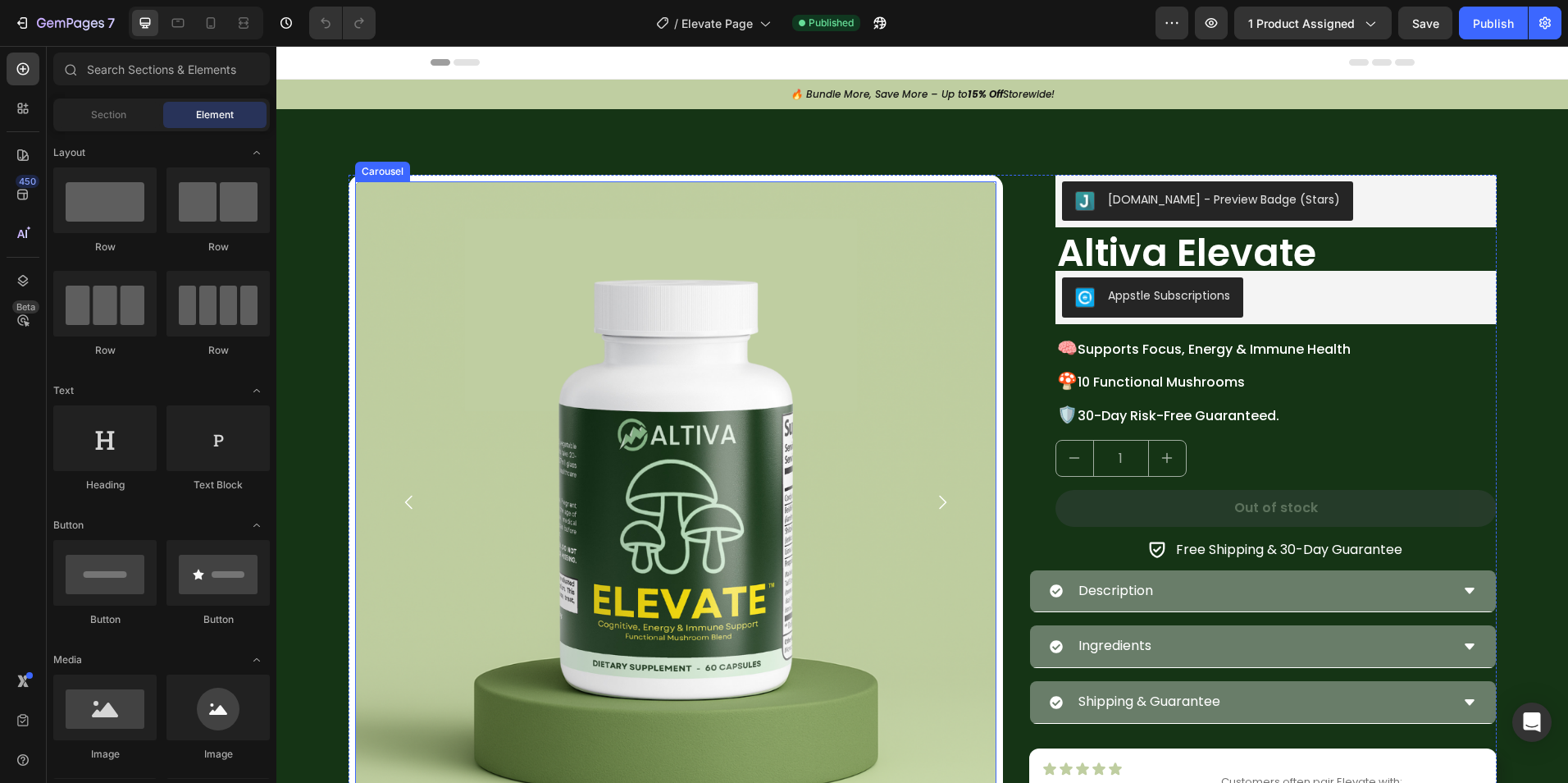
click at [925, 484] on button "Carousel Next Arrow" at bounding box center [942, 502] width 82 height 82
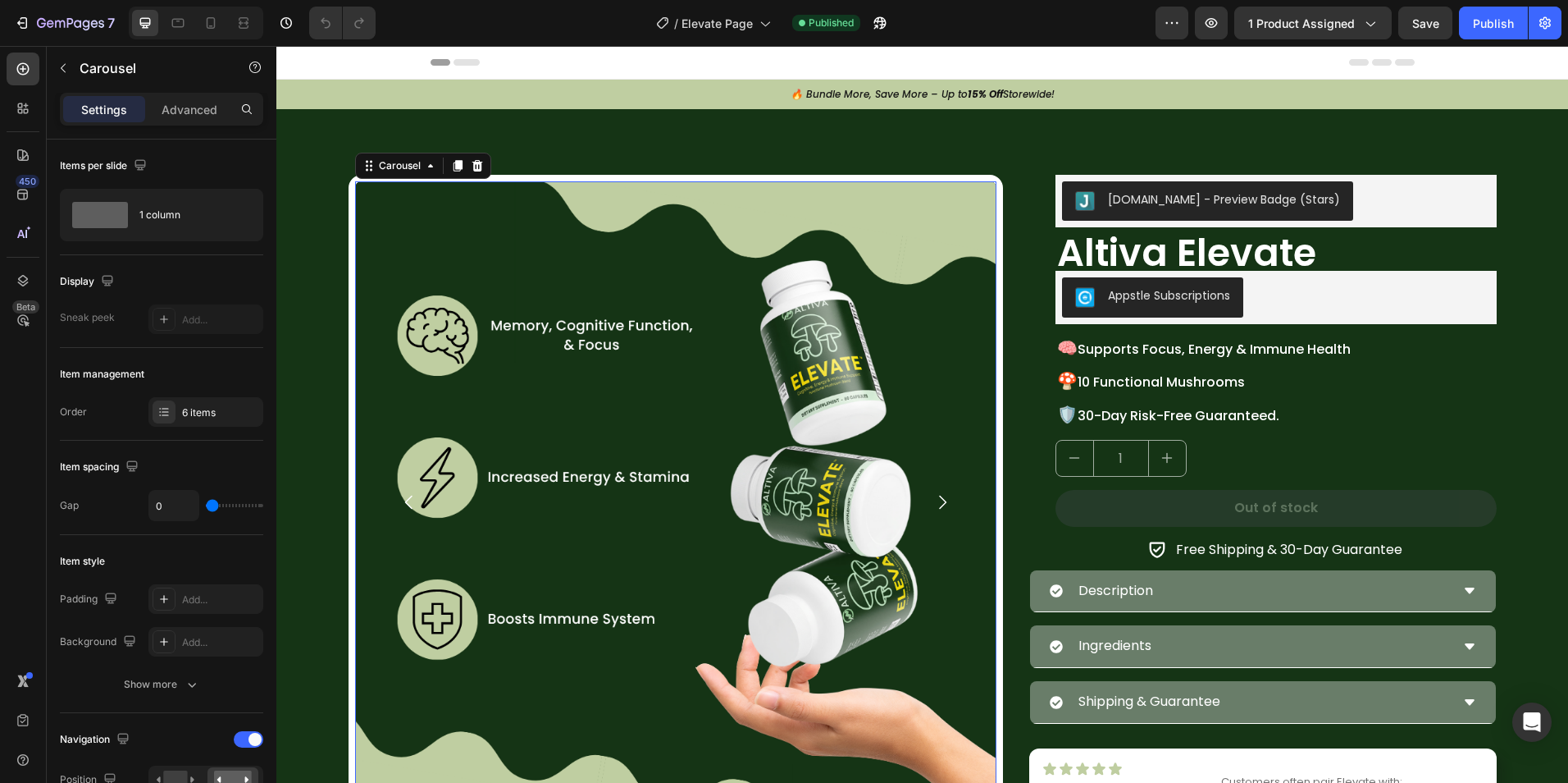
click at [940, 511] on icon "Carousel Next Arrow" at bounding box center [942, 502] width 20 height 20
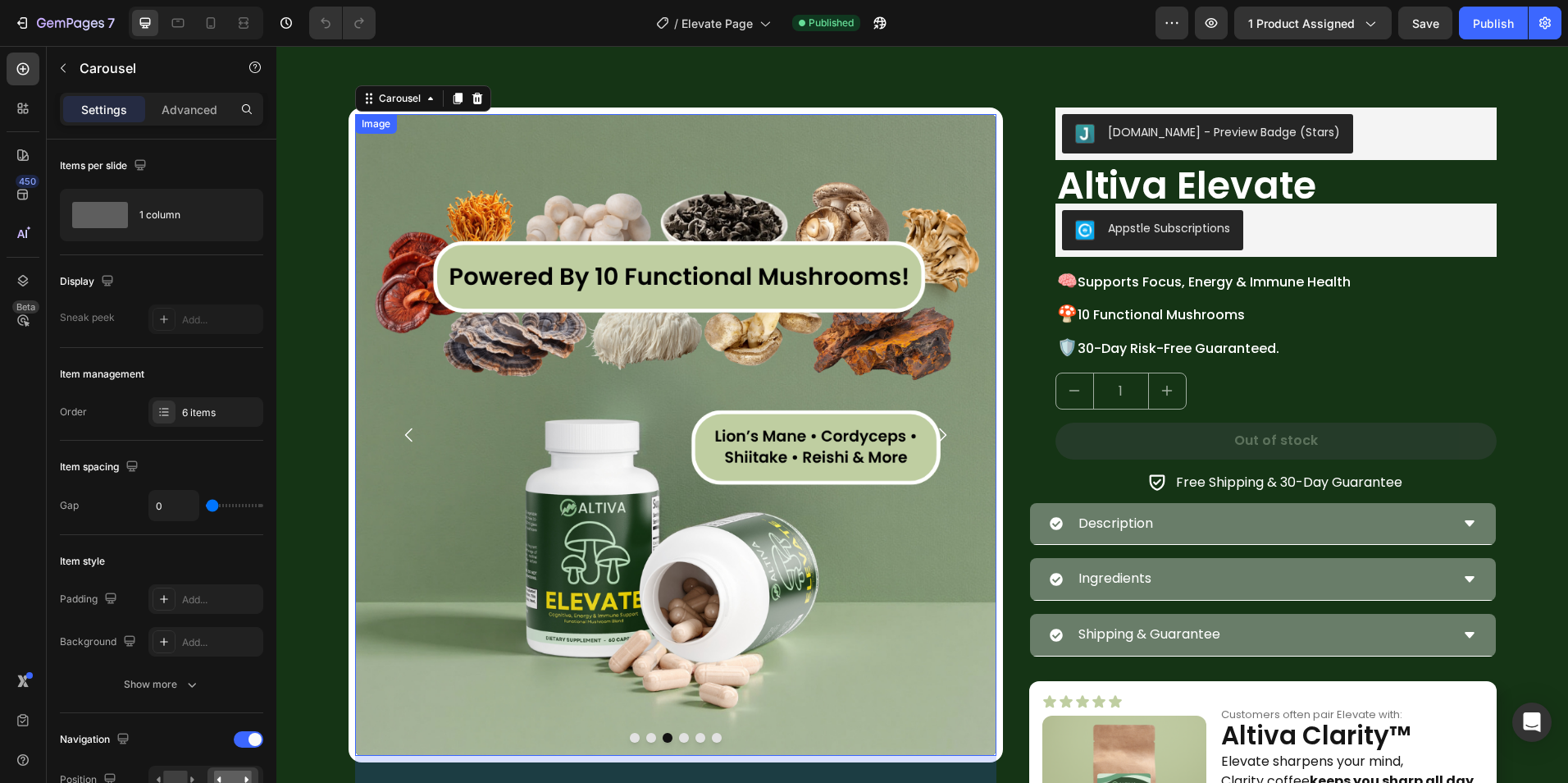
scroll to position [82, 0]
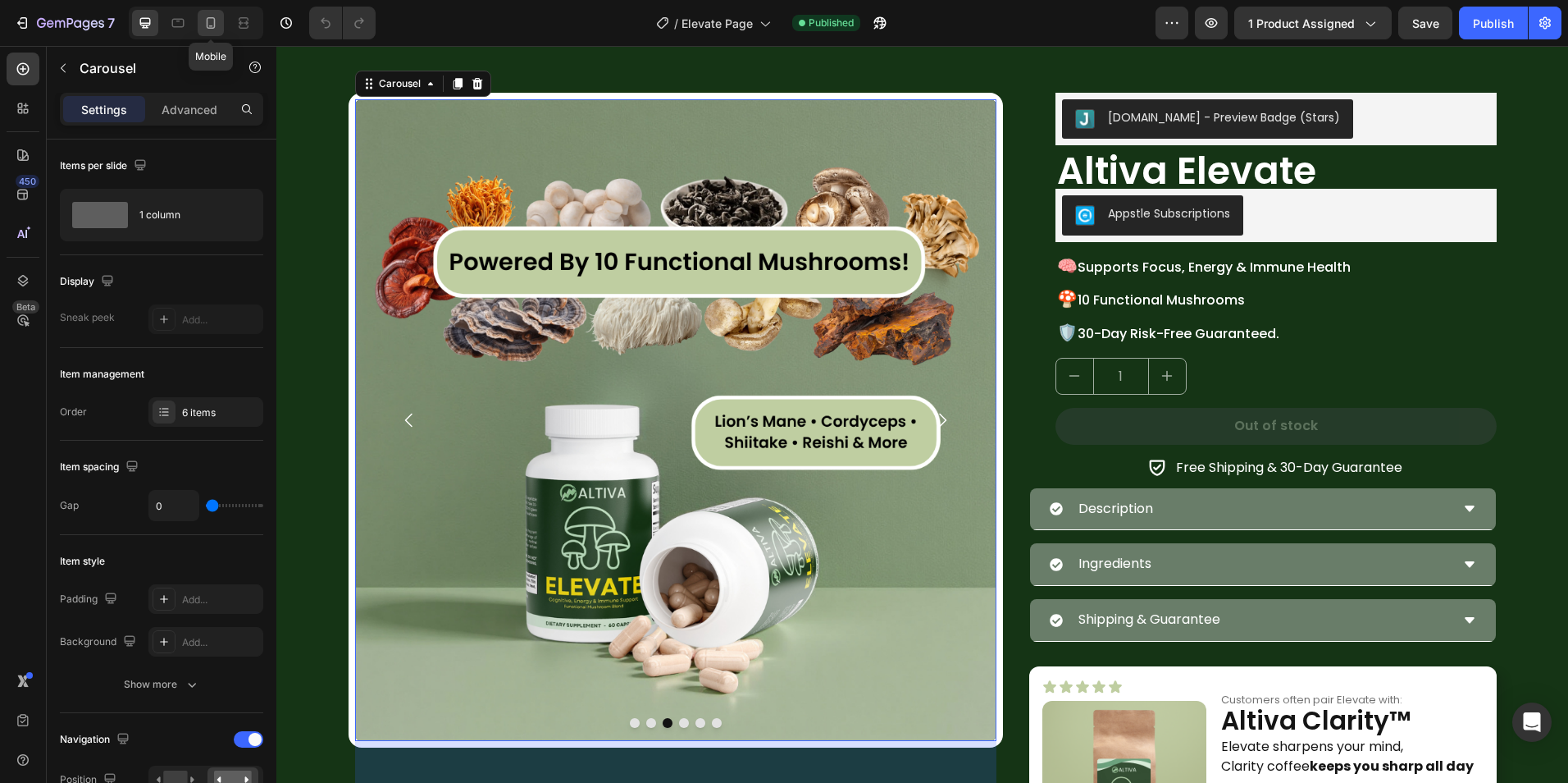
click at [219, 16] on div at bounding box center [210, 23] width 26 height 26
type input "30"
type input "90%"
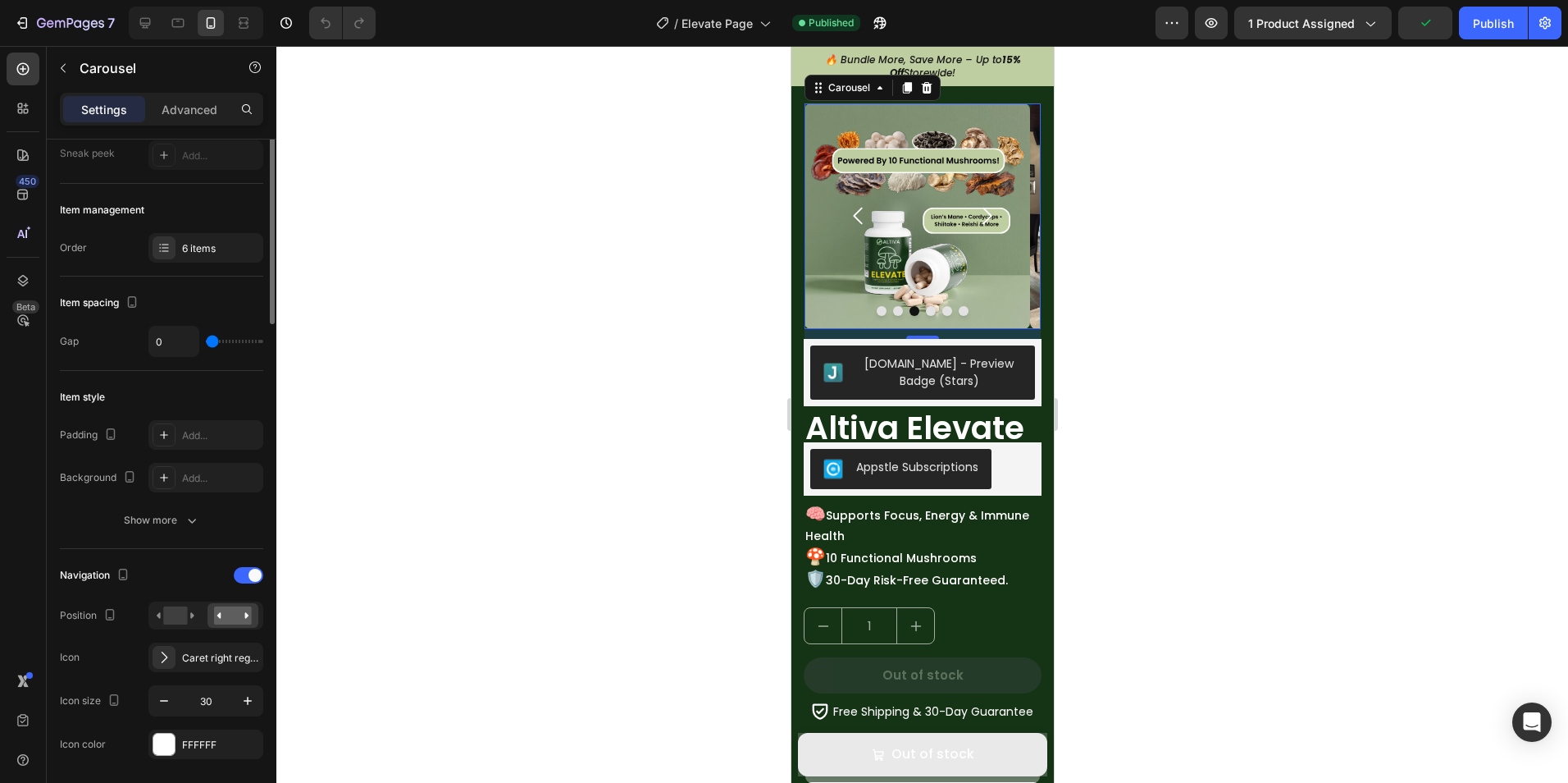
scroll to position [246, 0]
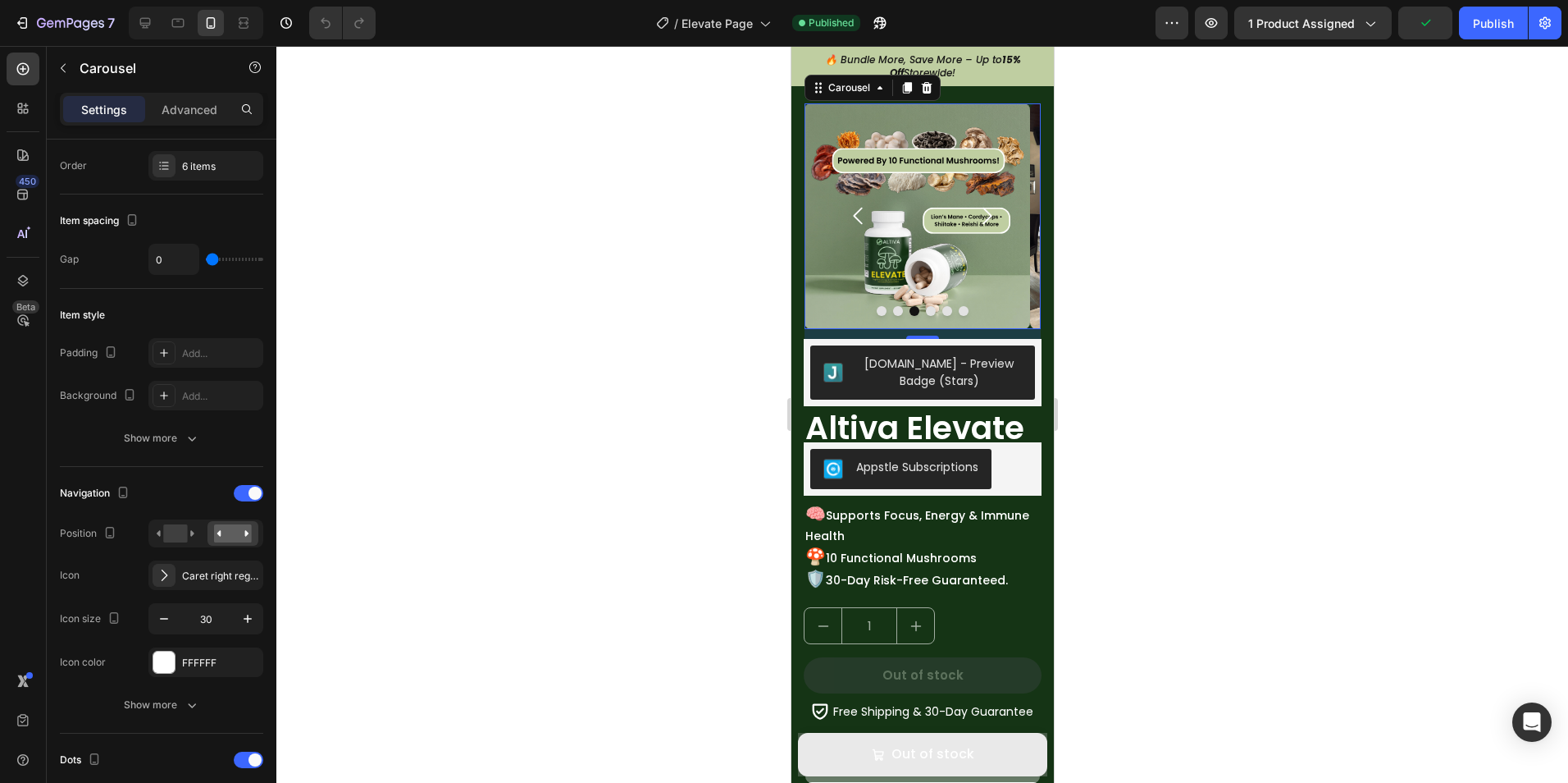
click at [127, 17] on div at bounding box center [192, 23] width 141 height 33
click at [132, 19] on div at bounding box center [145, 23] width 26 height 26
type input "24"
type input "100%"
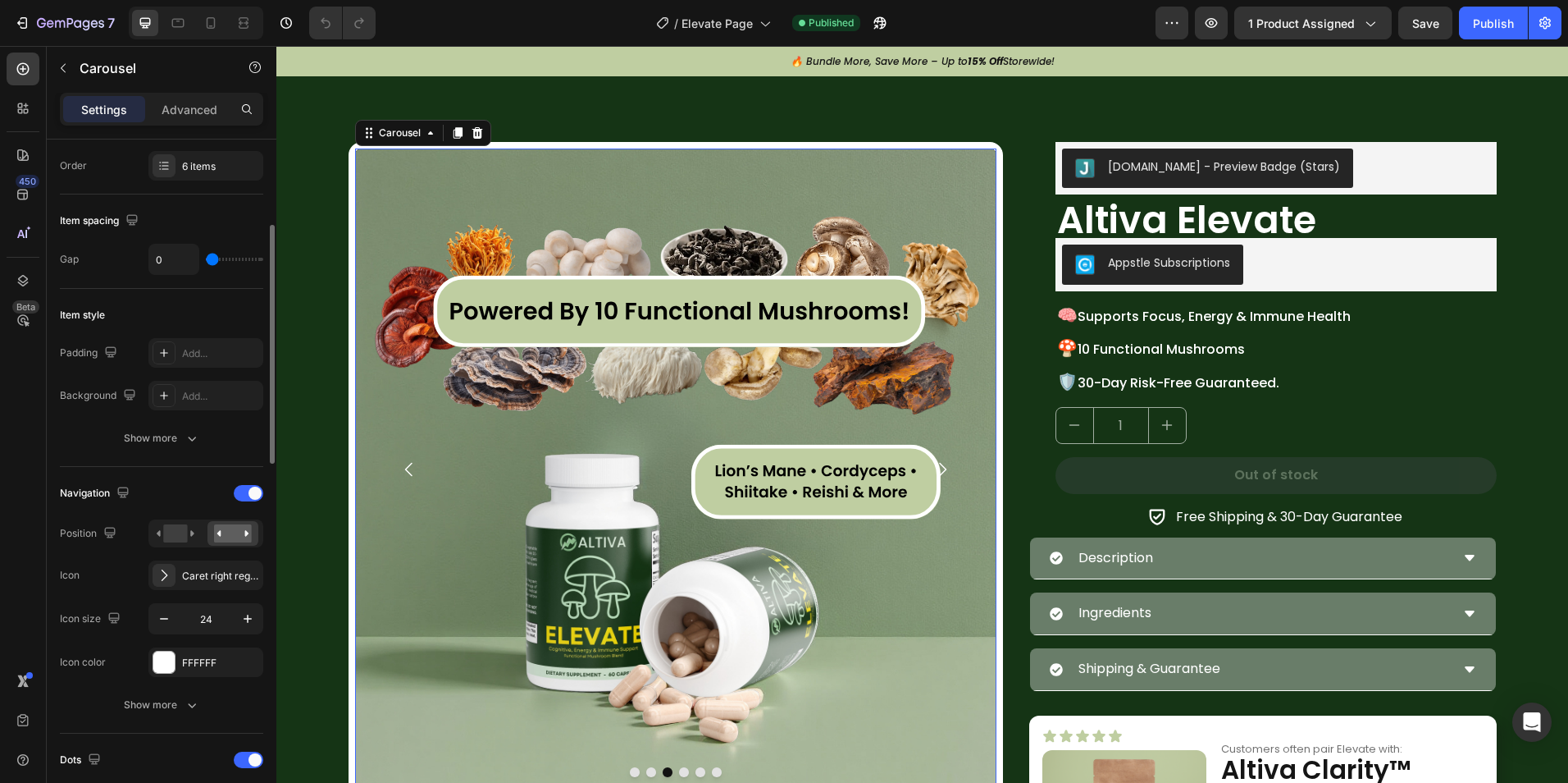
scroll to position [72, 0]
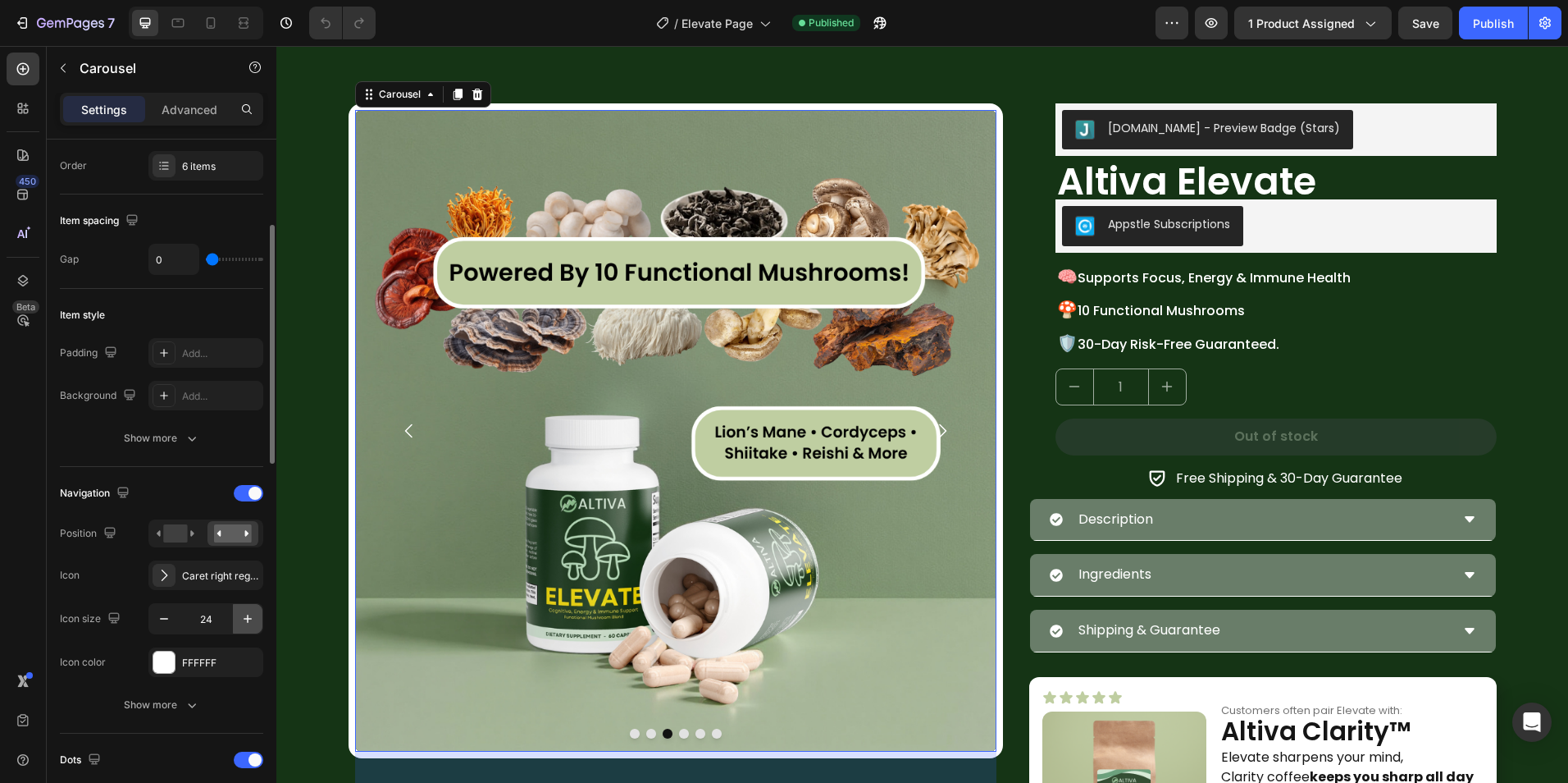
click at [242, 627] on button "button" at bounding box center [248, 618] width 30 height 30
click at [242, 626] on button "button" at bounding box center [248, 618] width 30 height 30
click at [242, 622] on icon "button" at bounding box center [247, 618] width 16 height 16
click at [242, 621] on icon "button" at bounding box center [247, 618] width 16 height 16
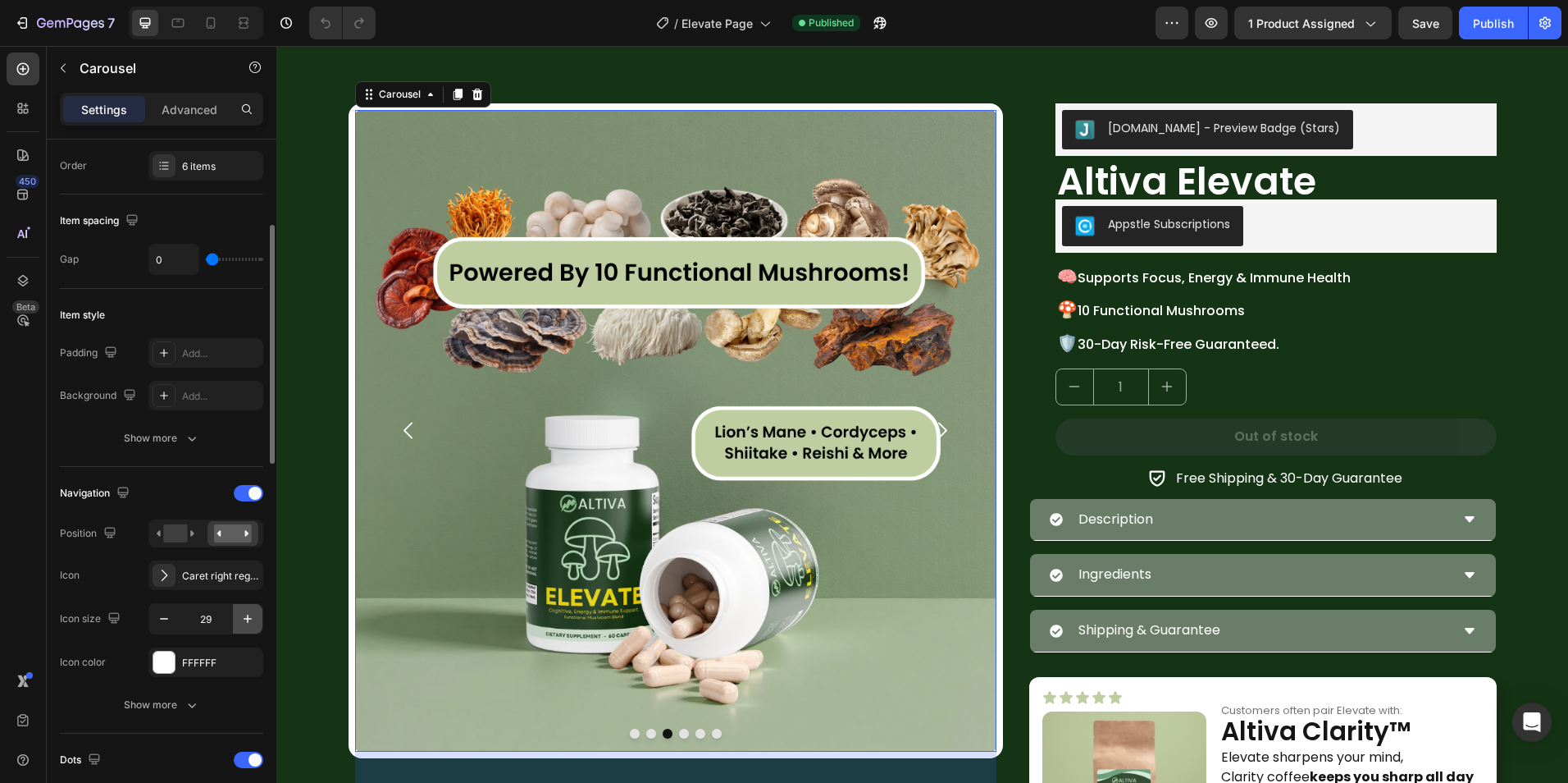
click at [247, 620] on icon "button" at bounding box center [247, 618] width 16 height 16
type input "30"
click at [930, 432] on icon "Carousel Next Arrow" at bounding box center [942, 430] width 25 height 25
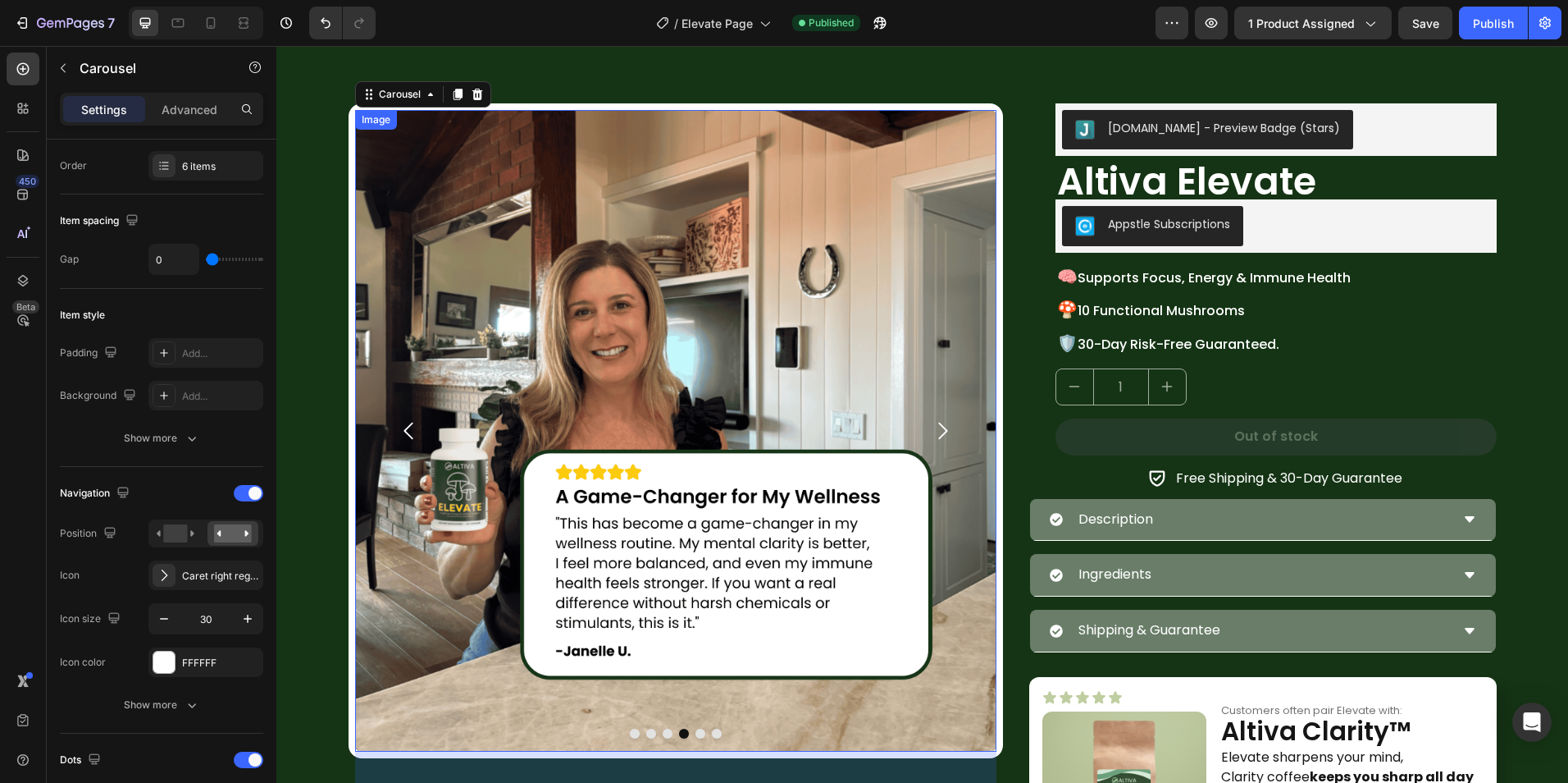
click at [824, 437] on img at bounding box center [675, 430] width 641 height 641
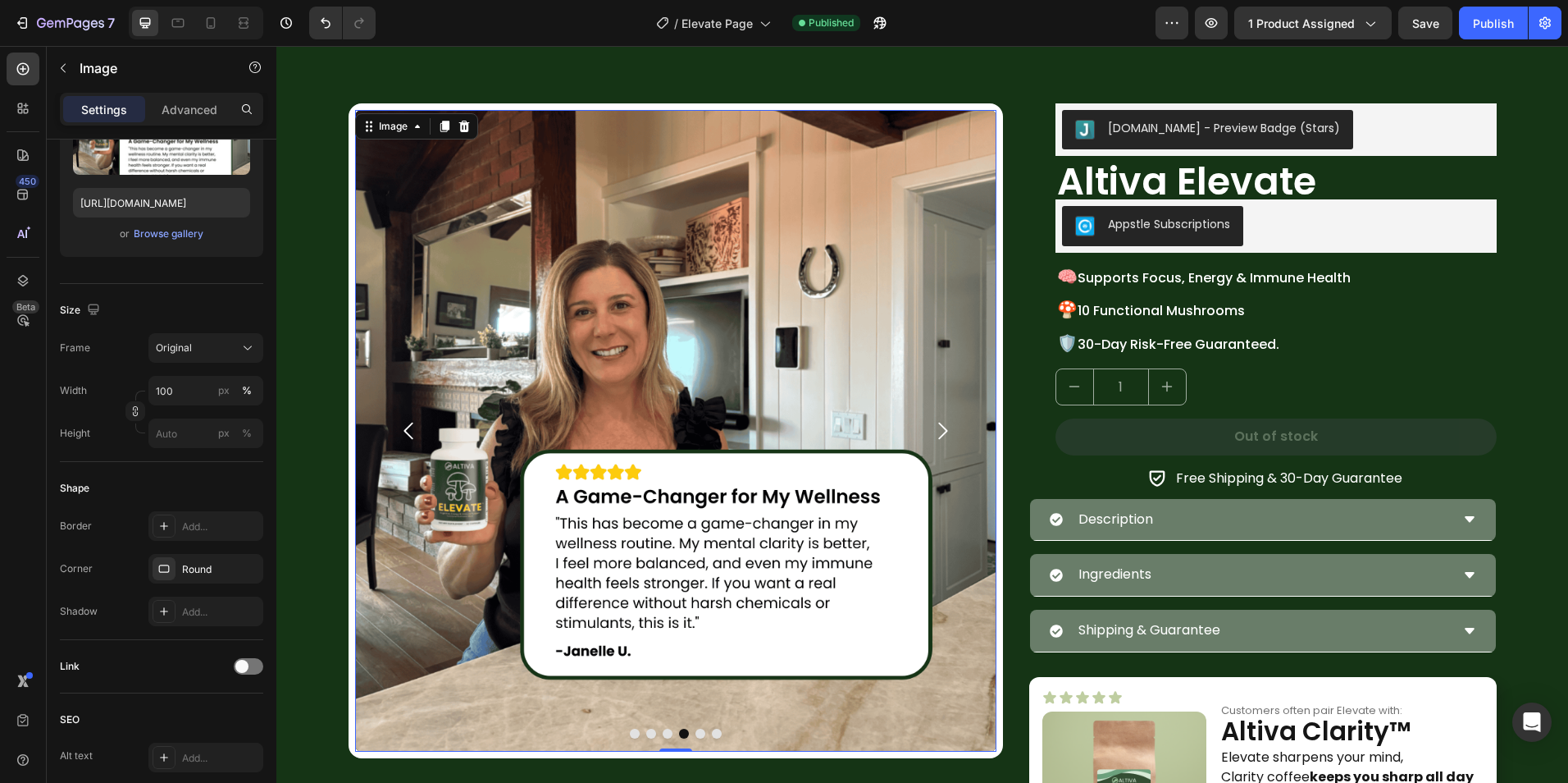
scroll to position [0, 0]
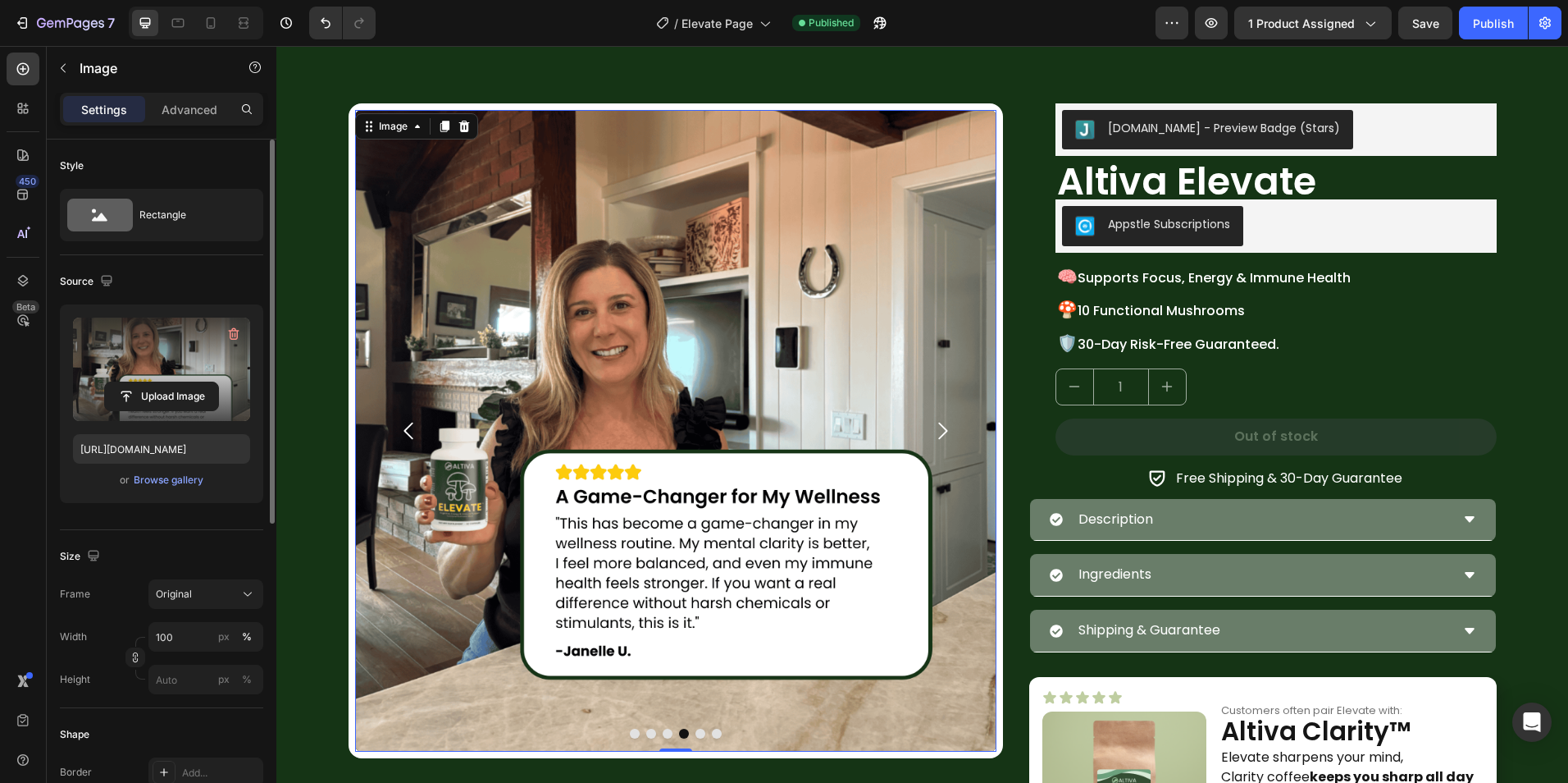
click at [147, 372] on label at bounding box center [161, 369] width 177 height 104
click at [147, 382] on input "file" at bounding box center [161, 396] width 114 height 28
type input "https://cdn.shopify.com/s/files/1/0759/0428/6949/files/gempages_574770813719282…"
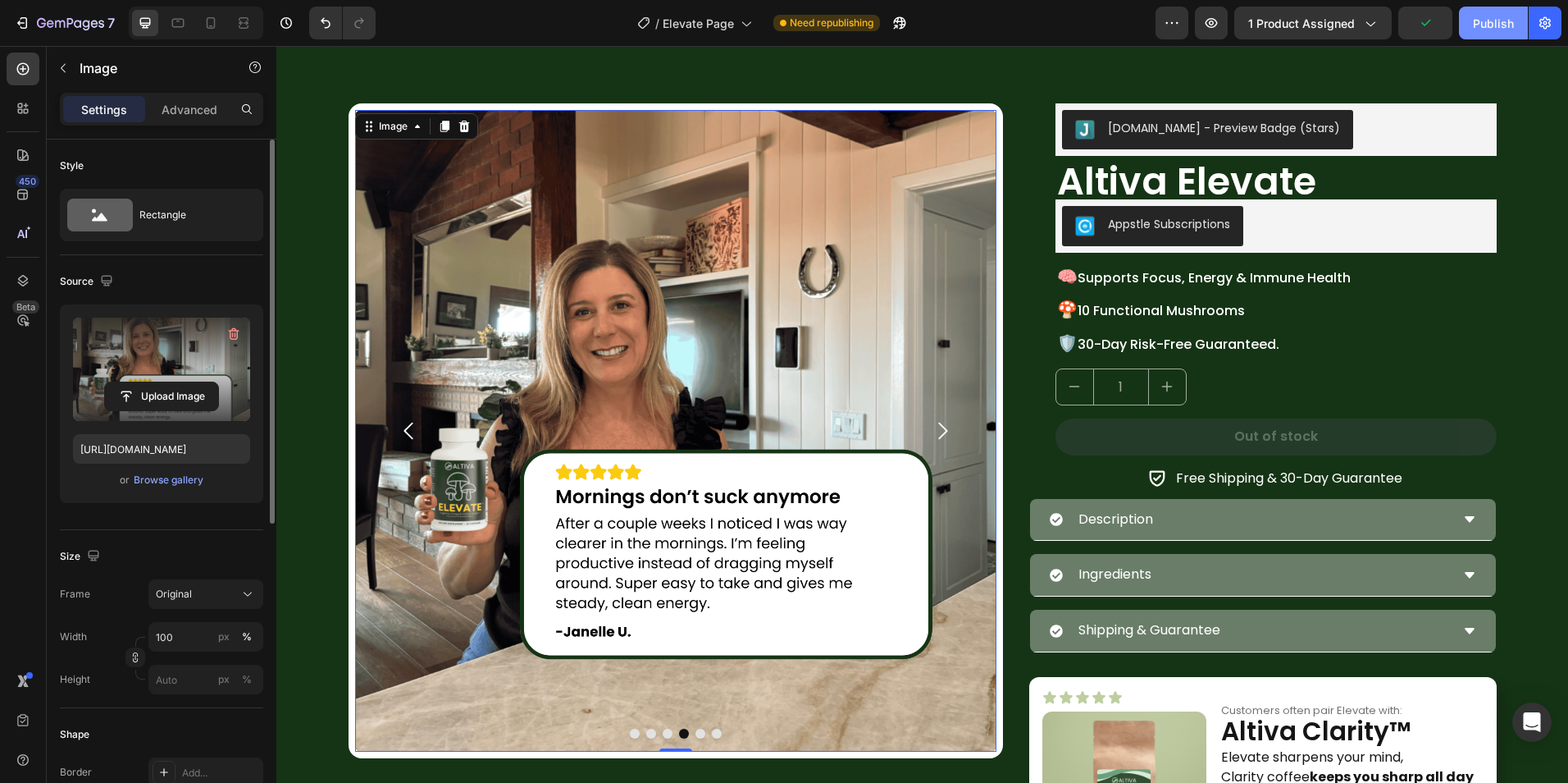
click at [1485, 21] on div "Publish" at bounding box center [1492, 23] width 41 height 17
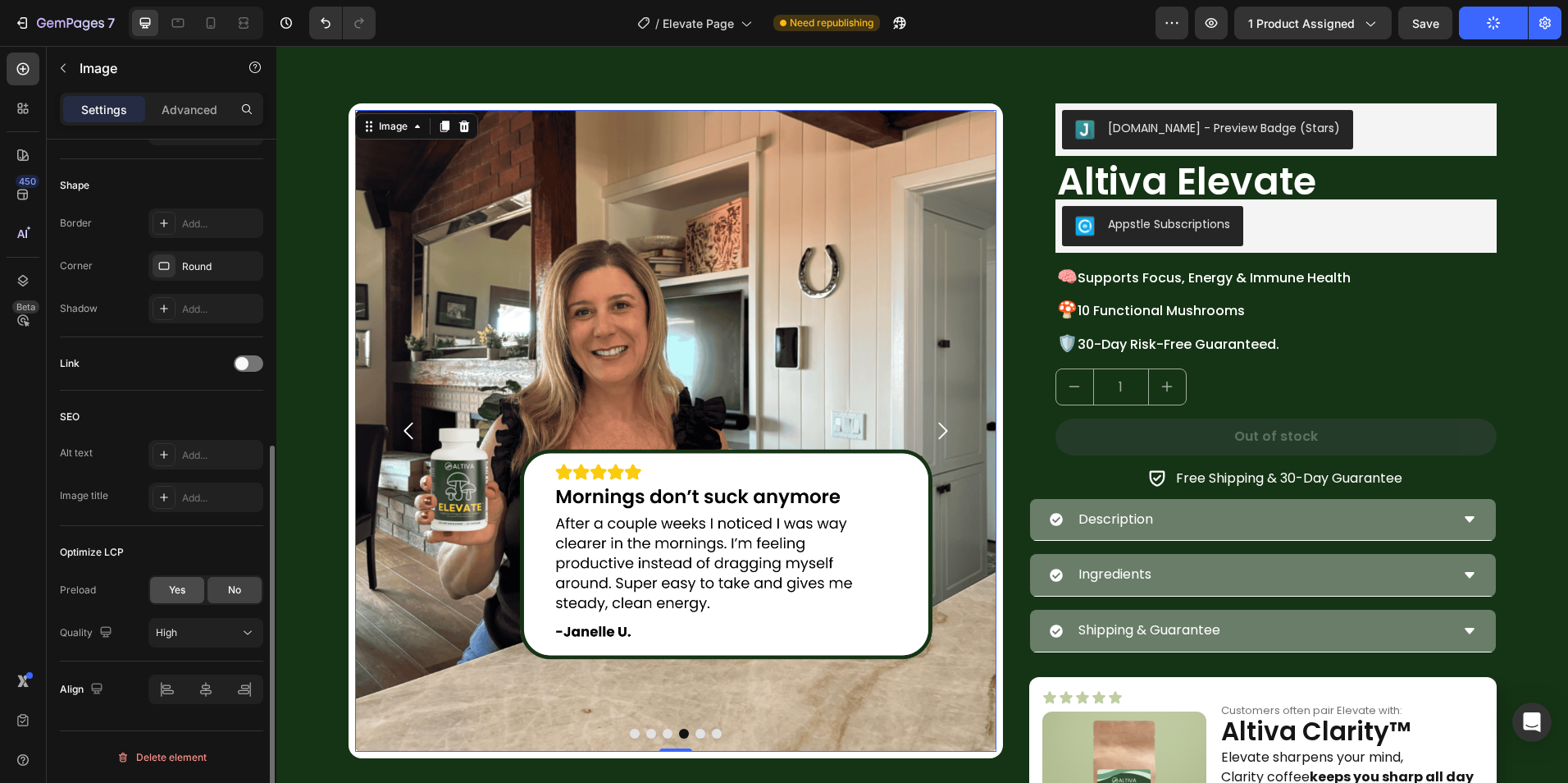
click at [178, 595] on span "Yes" at bounding box center [176, 589] width 16 height 15
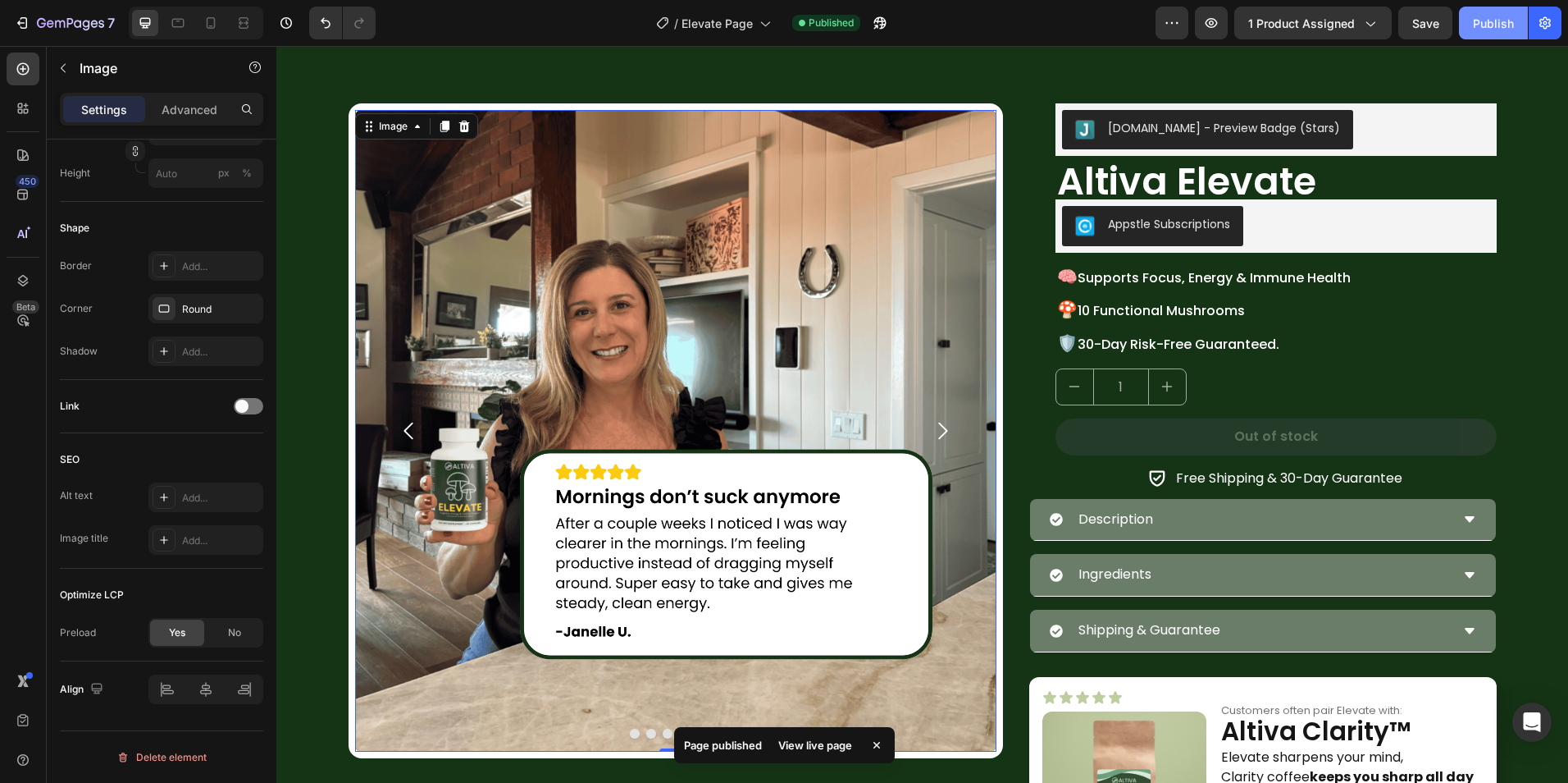
click at [1488, 31] on button "Publish" at bounding box center [1492, 23] width 69 height 33
click at [674, 21] on div "/ Elevate Page" at bounding box center [714, 23] width 132 height 33
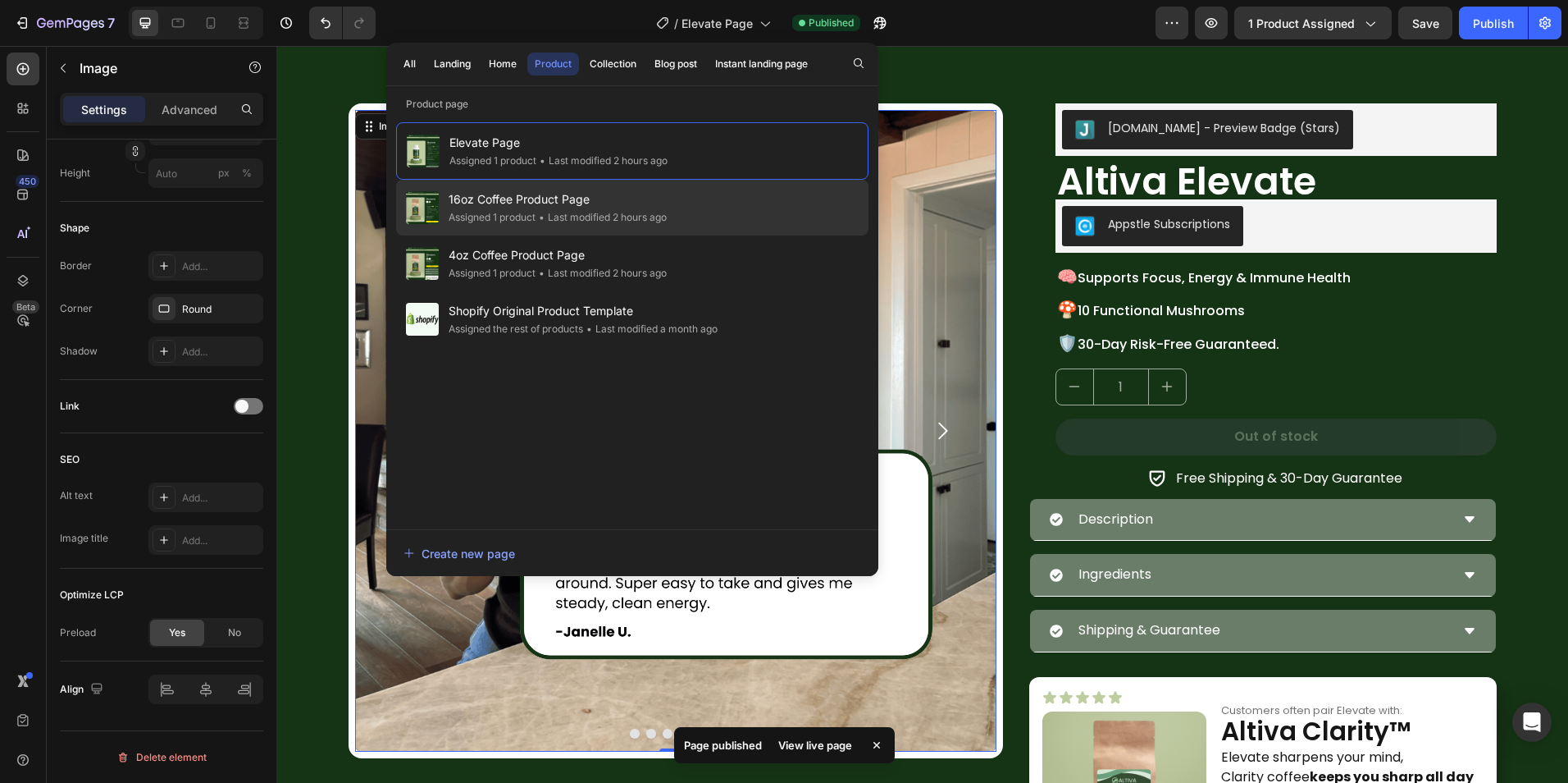
click at [581, 222] on div "• Last modified 2 hours ago" at bounding box center [601, 217] width 132 height 16
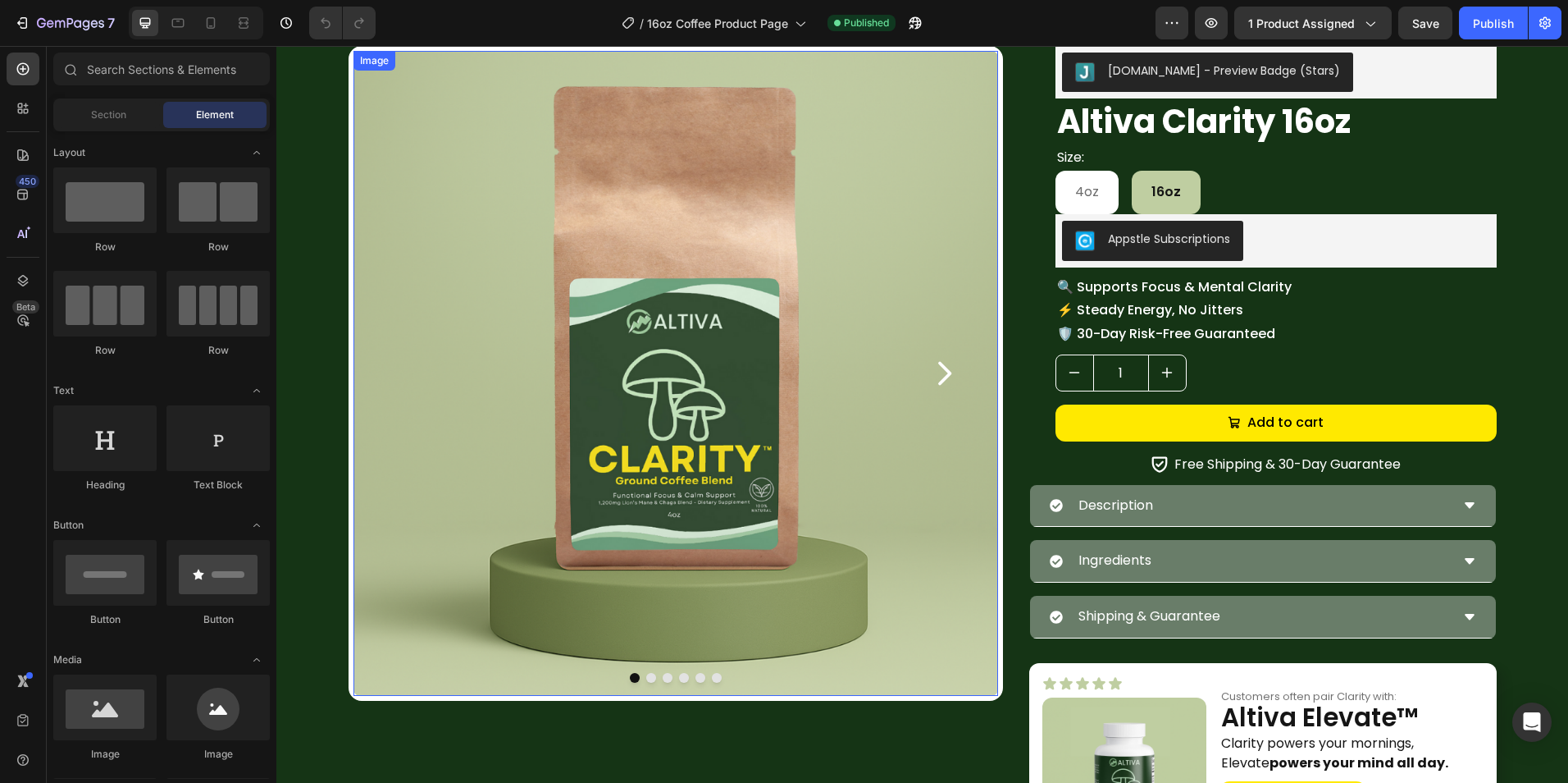
scroll to position [164, 0]
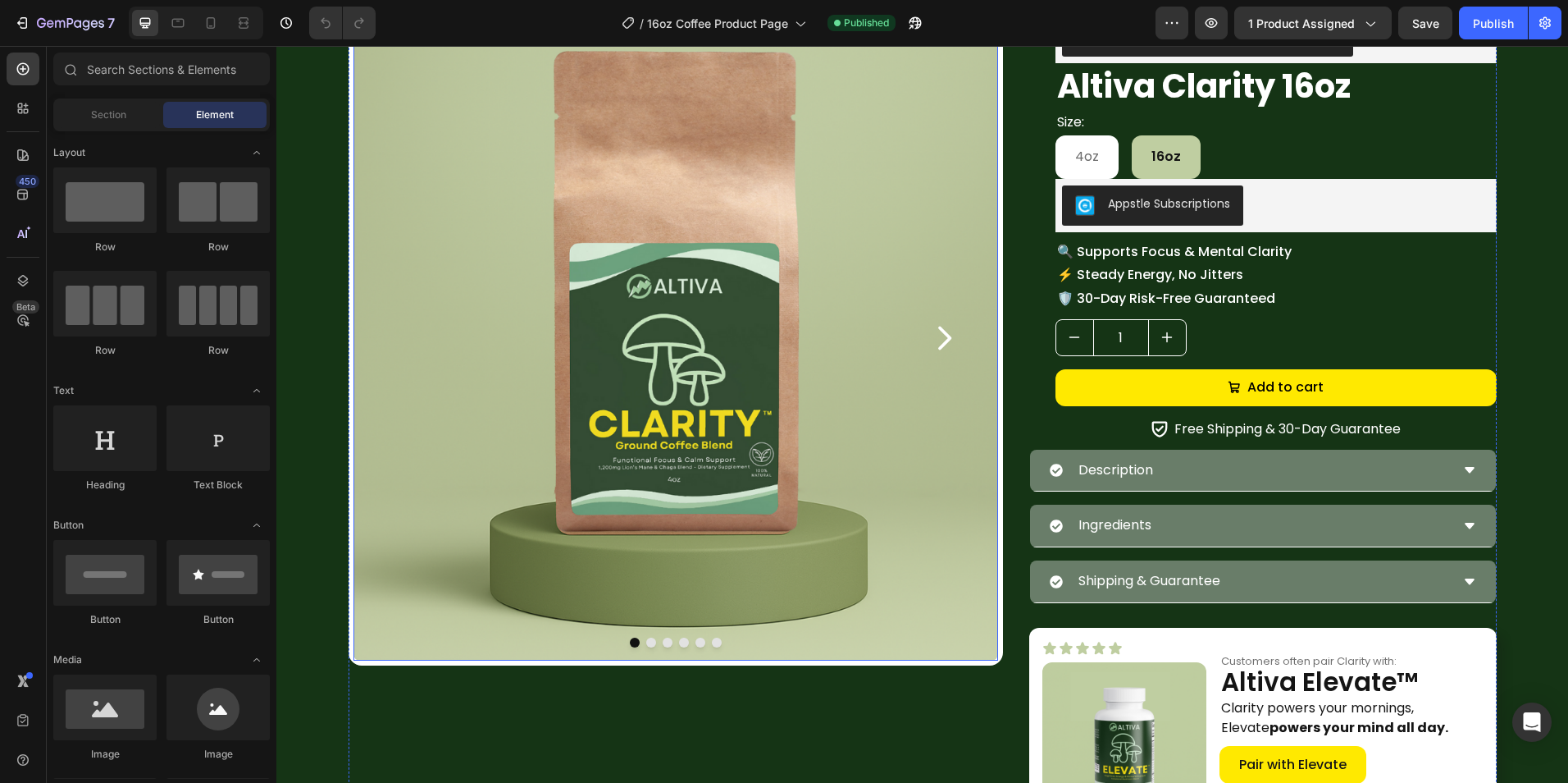
click at [930, 351] on icon "Carousel Next Arrow" at bounding box center [943, 337] width 33 height 33
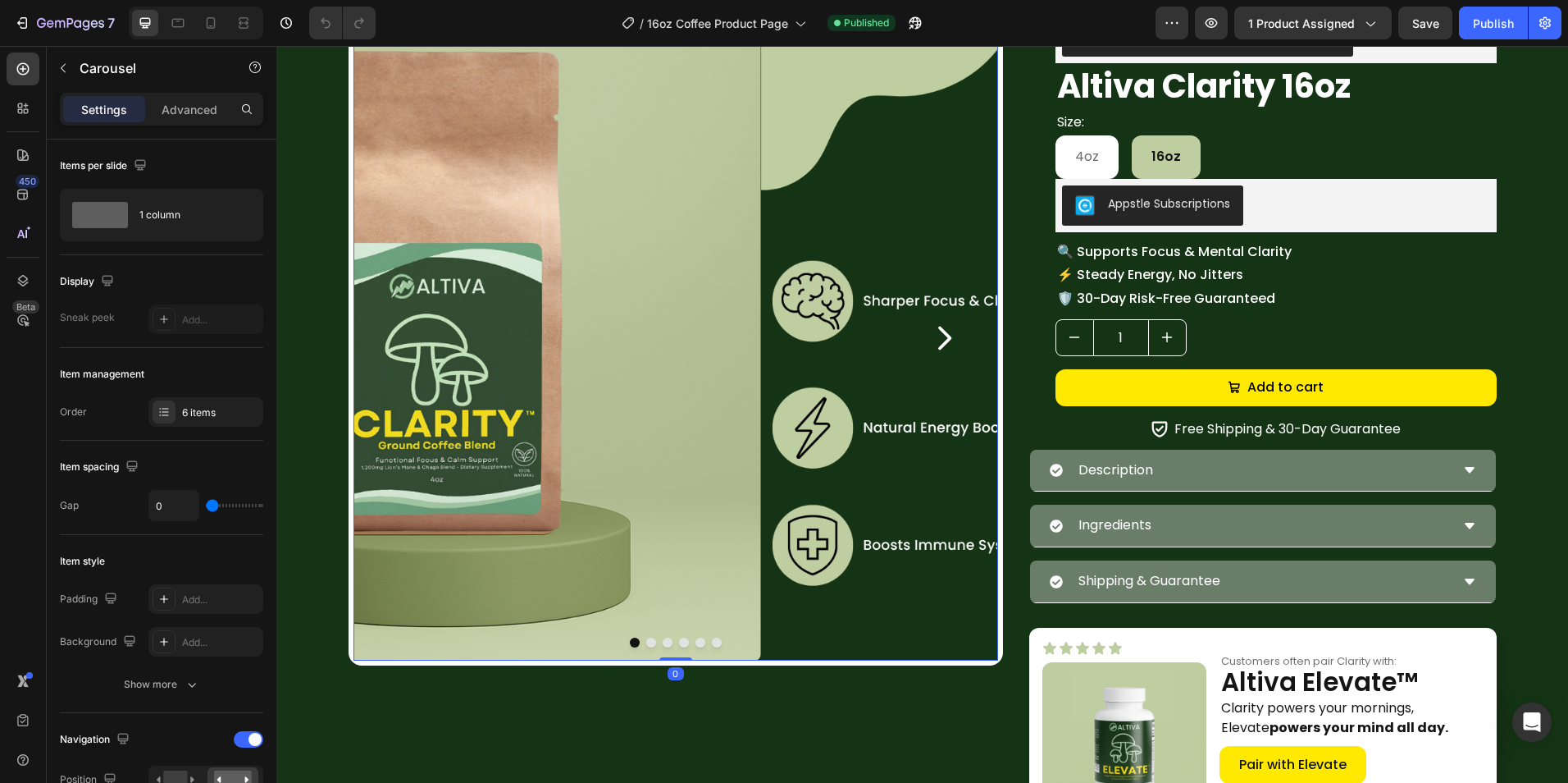
click at [930, 351] on icon "Carousel Next Arrow" at bounding box center [943, 337] width 33 height 33
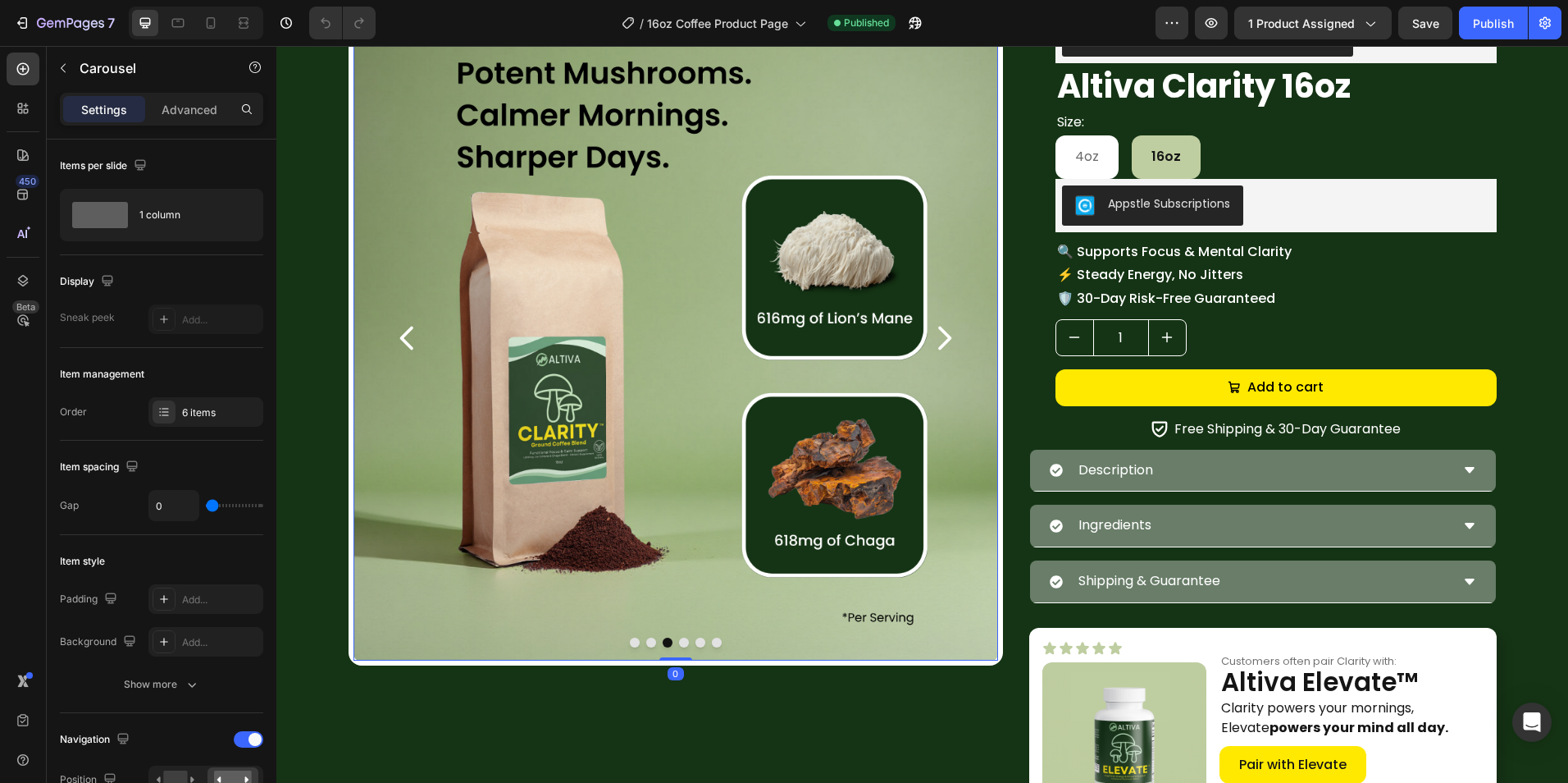
click at [930, 351] on icon "Carousel Next Arrow" at bounding box center [943, 337] width 33 height 33
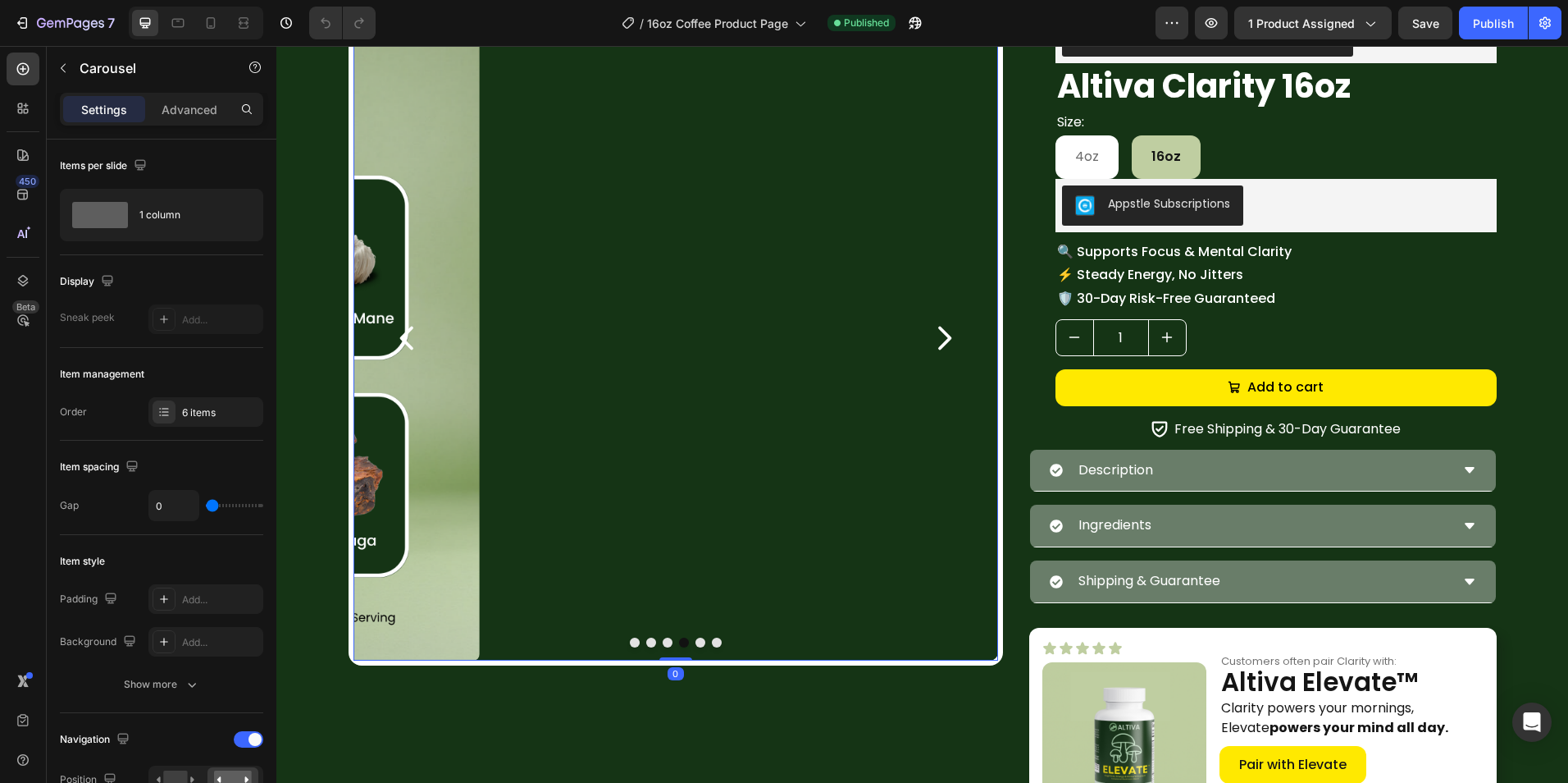
click at [930, 351] on icon "Carousel Next Arrow" at bounding box center [943, 337] width 33 height 33
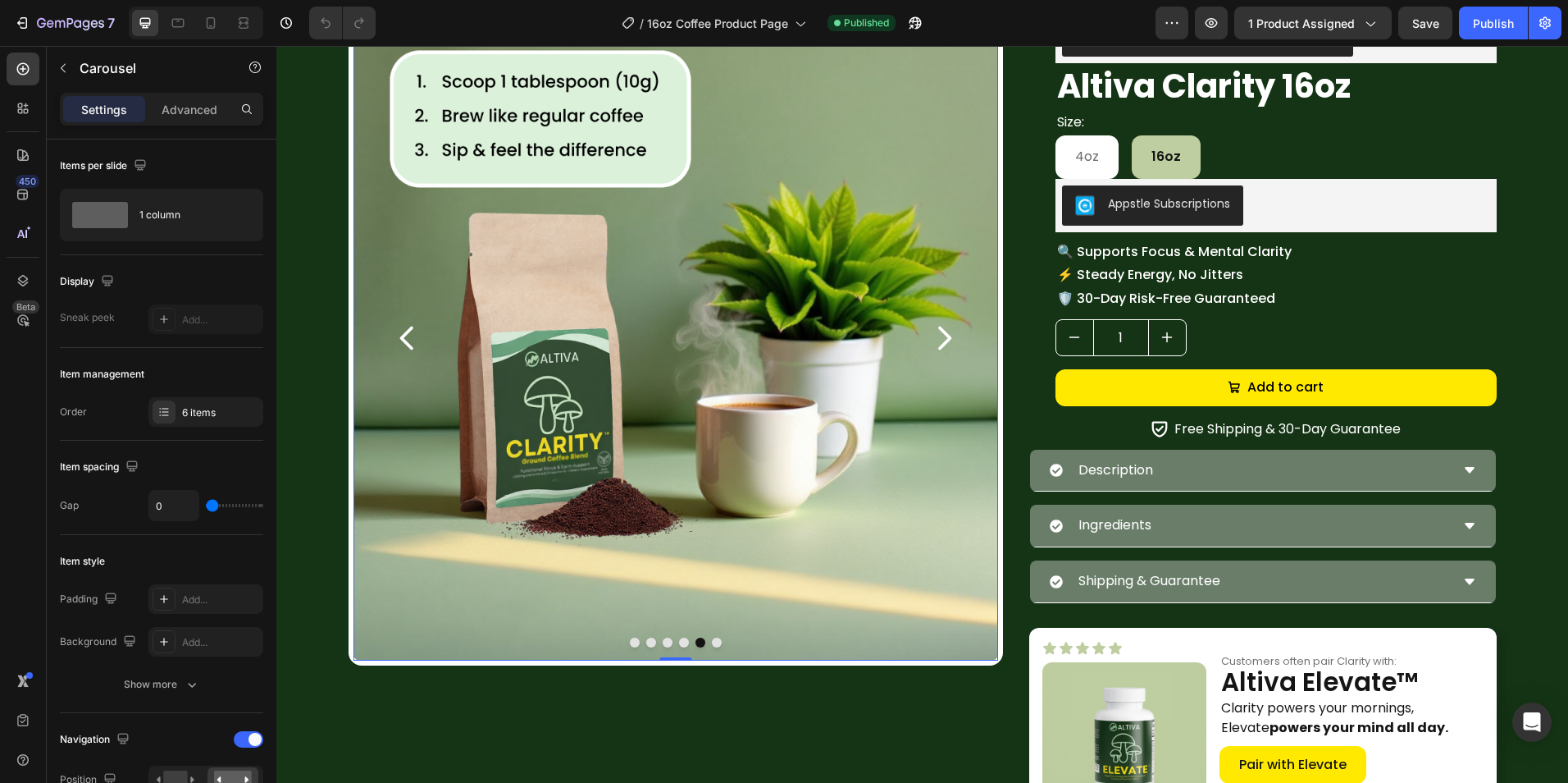
click at [421, 343] on button "Carousel Back Arrow" at bounding box center [408, 338] width 82 height 82
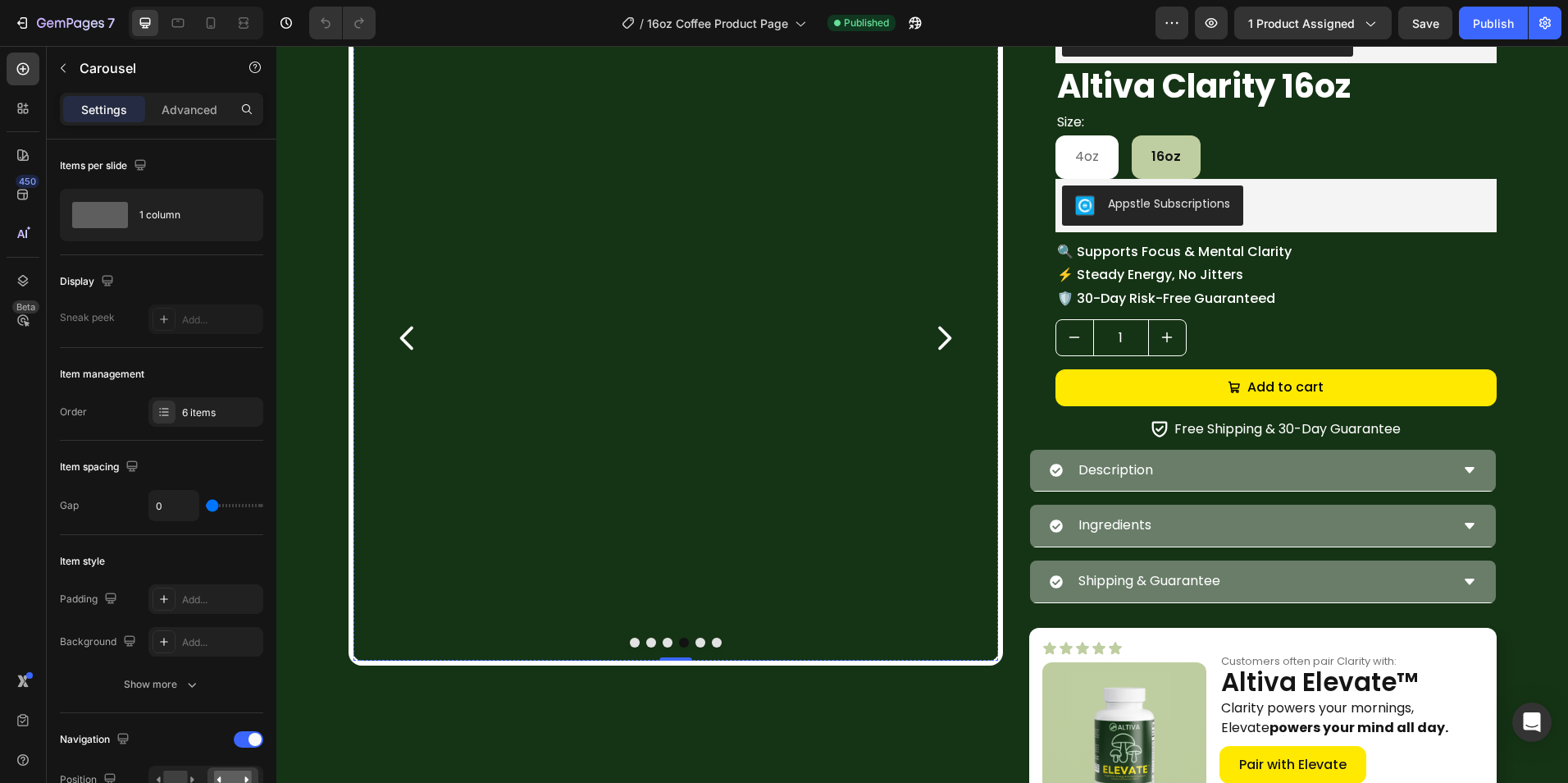
click at [552, 16] on img at bounding box center [675, 16] width 644 height 0
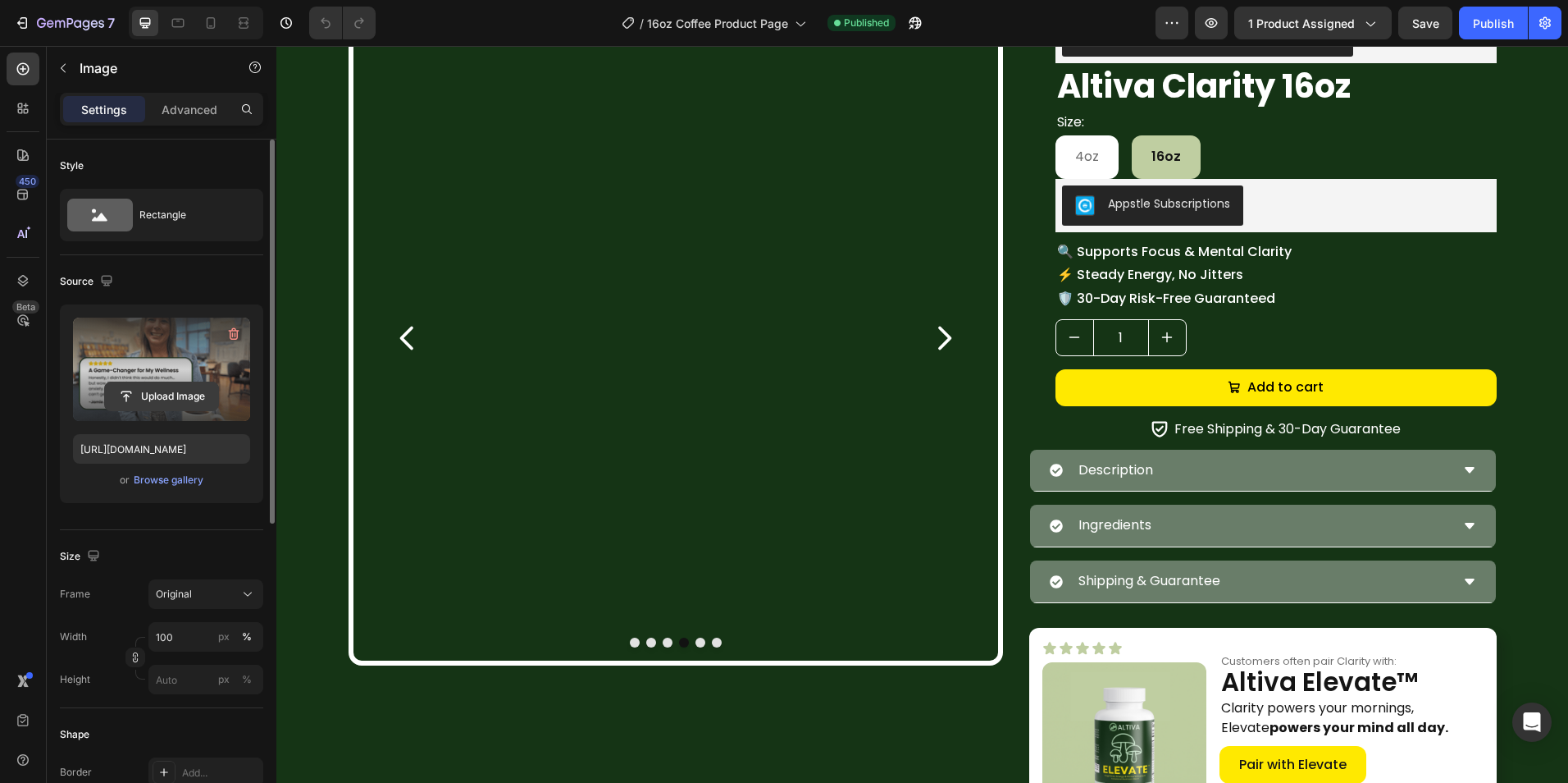
click at [162, 387] on input "file" at bounding box center [161, 396] width 114 height 28
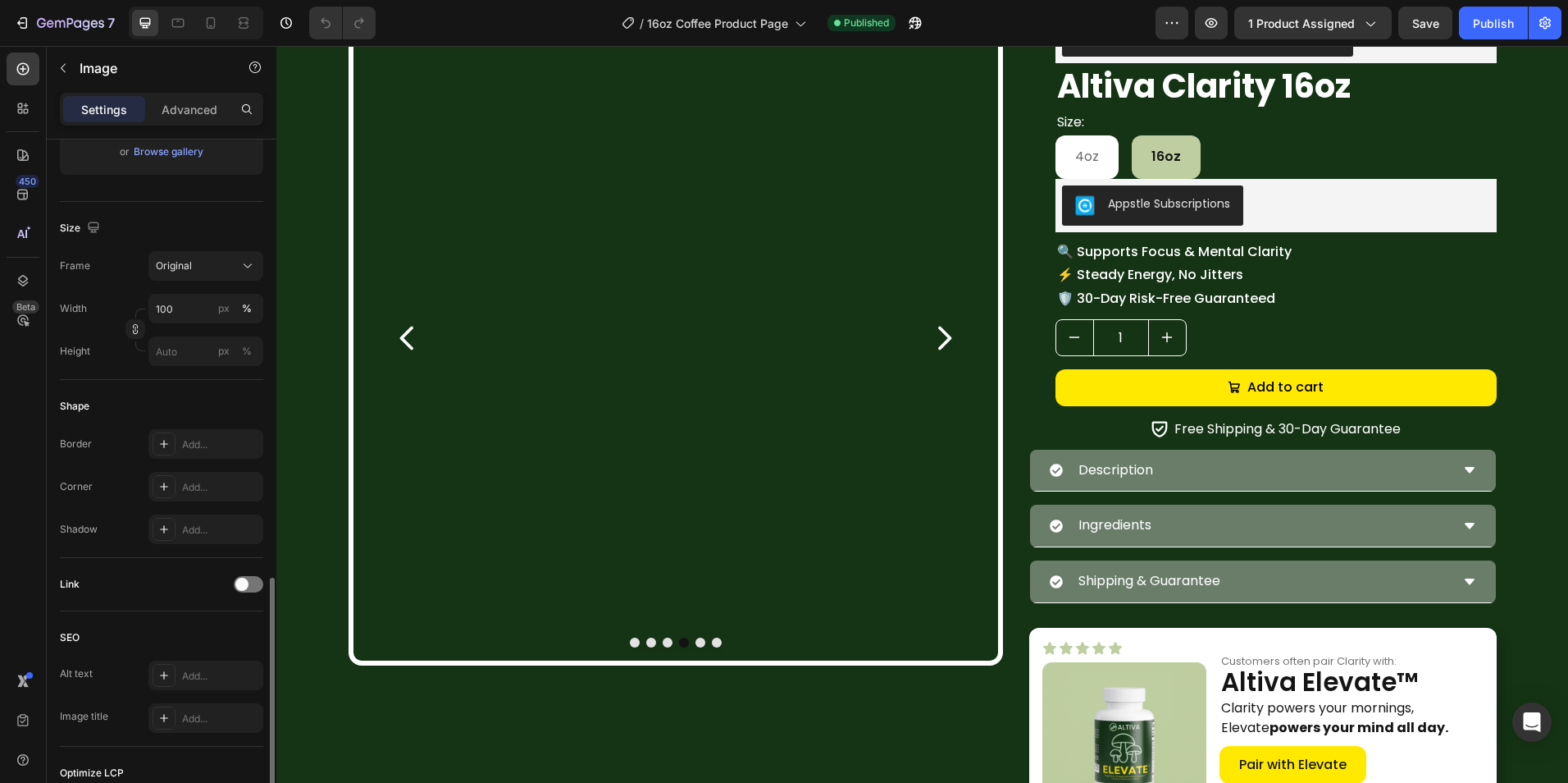
scroll to position [492, 0]
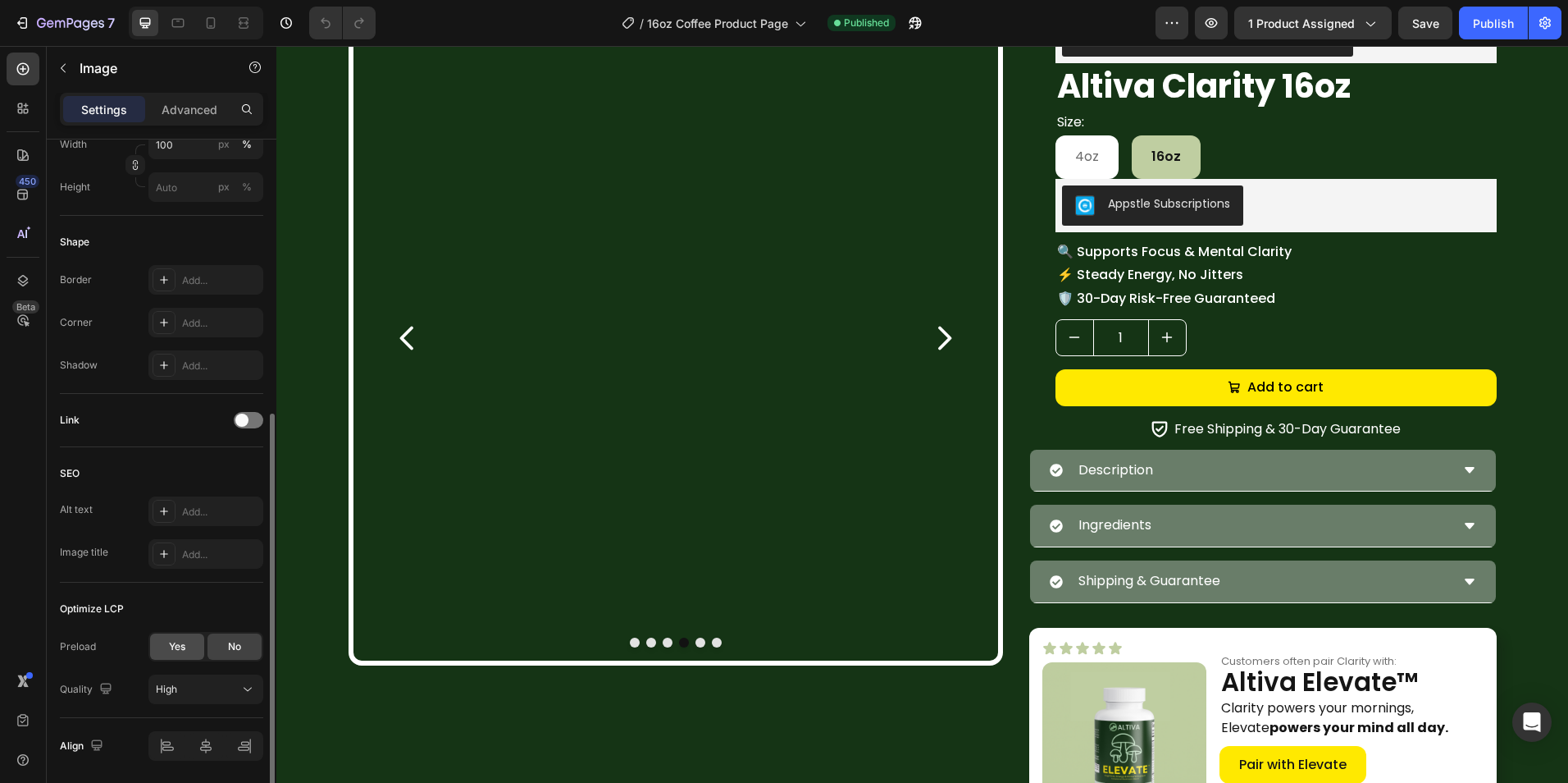
type input "[URL][DOMAIN_NAME]"
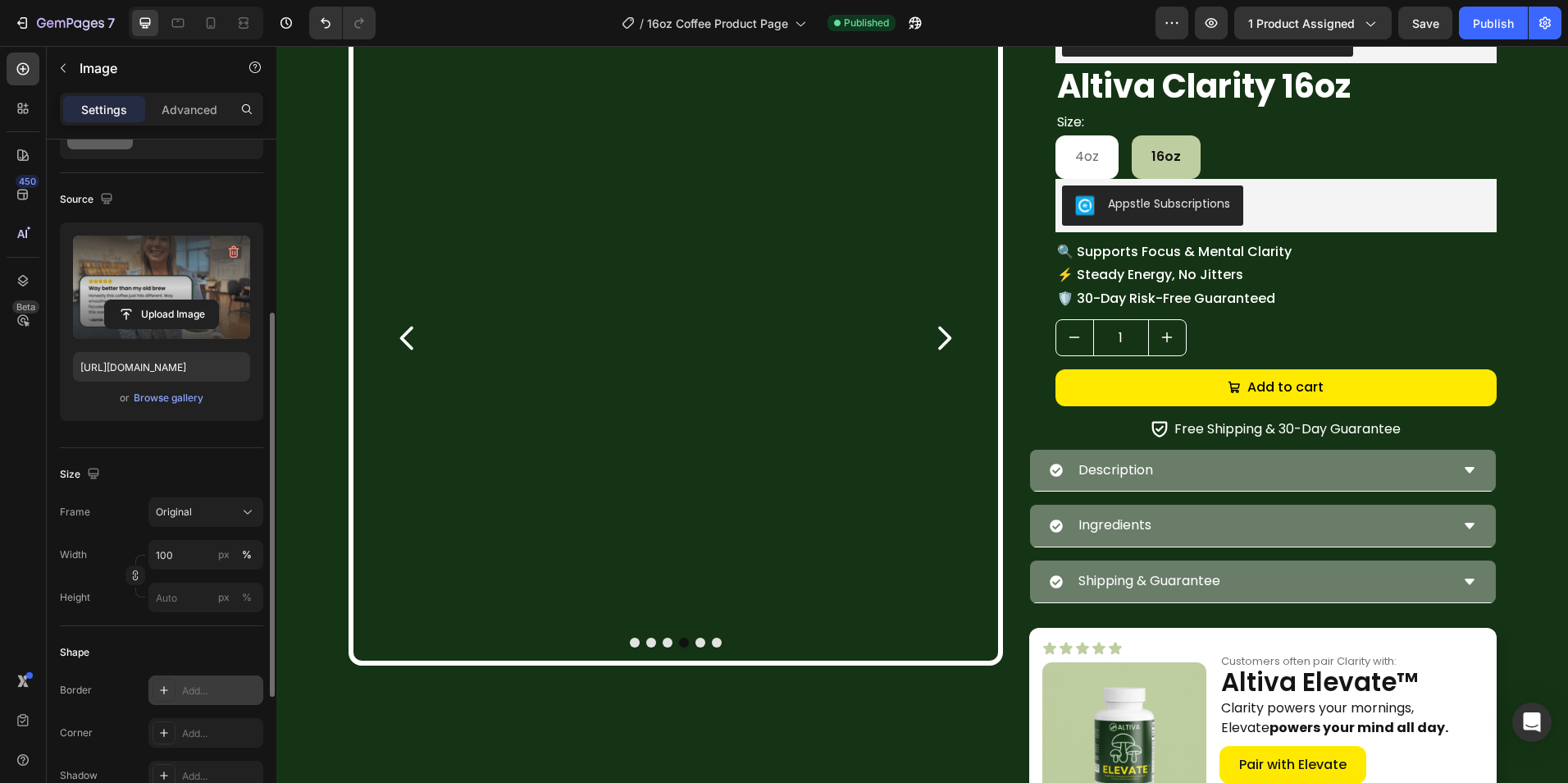
scroll to position [549, 0]
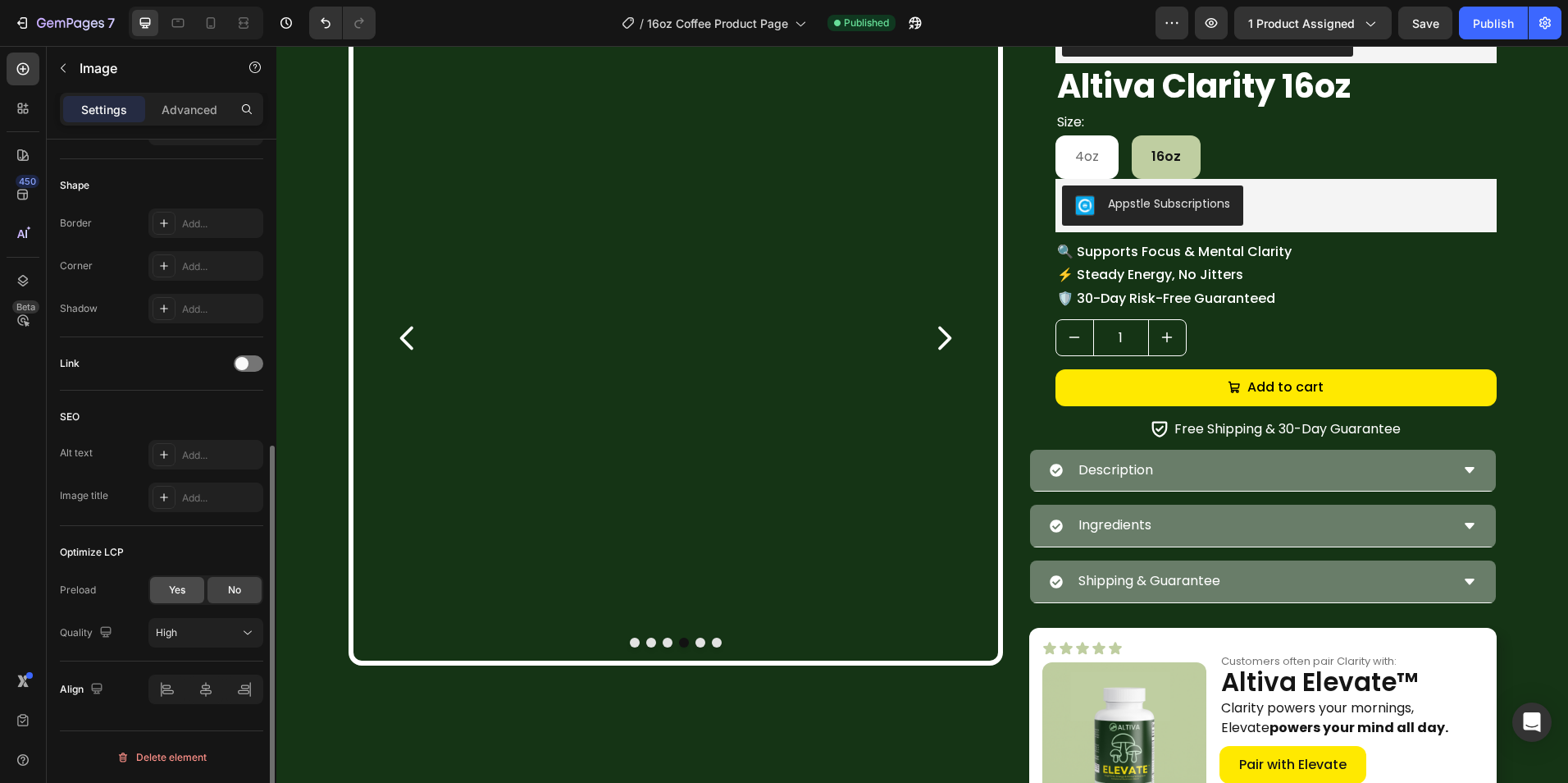
click at [183, 585] on span "Yes" at bounding box center [176, 589] width 16 height 15
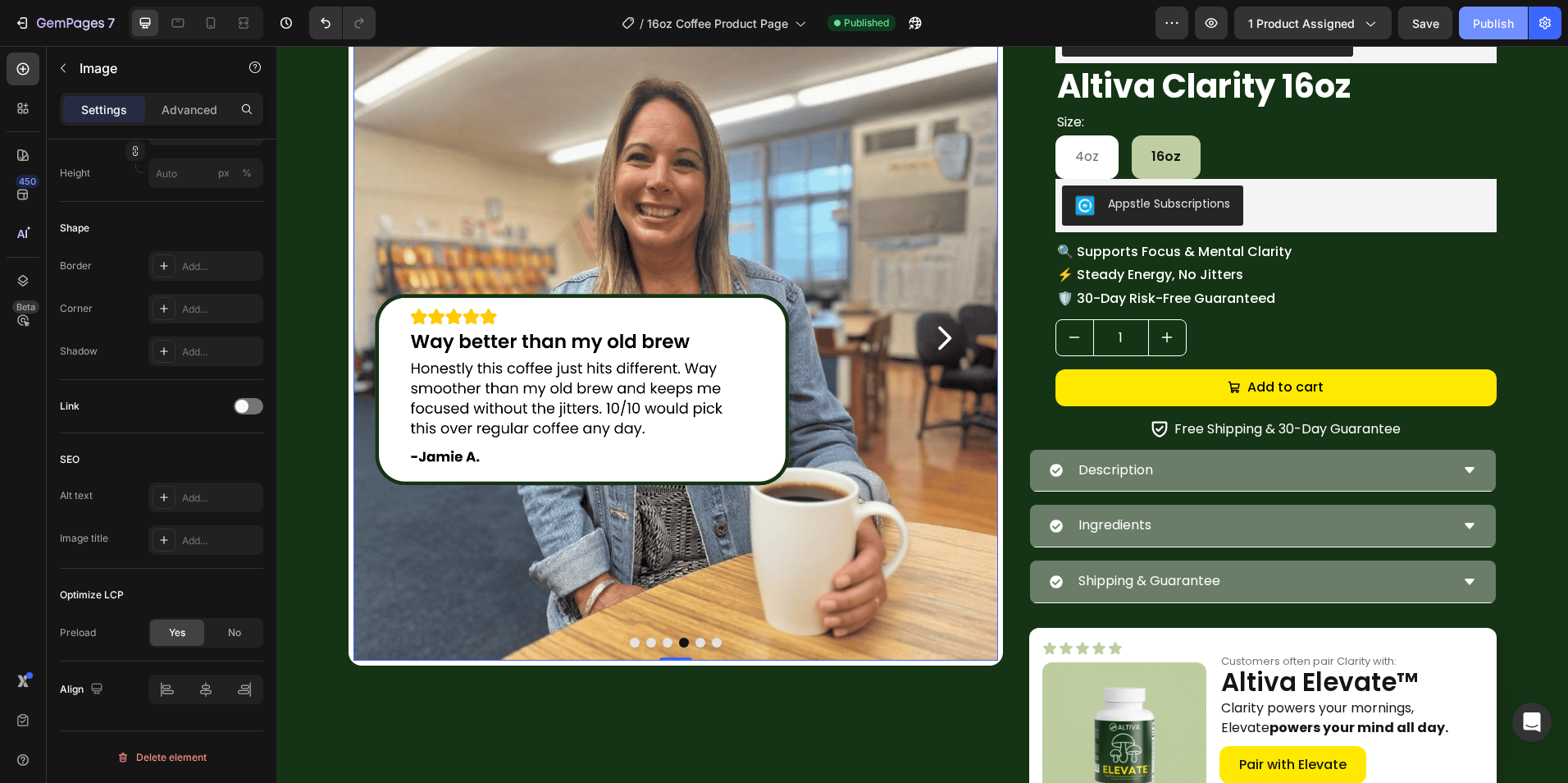
click at [1483, 16] on div "Publish" at bounding box center [1492, 23] width 41 height 17
click at [1493, 35] on button "Publish" at bounding box center [1492, 23] width 69 height 33
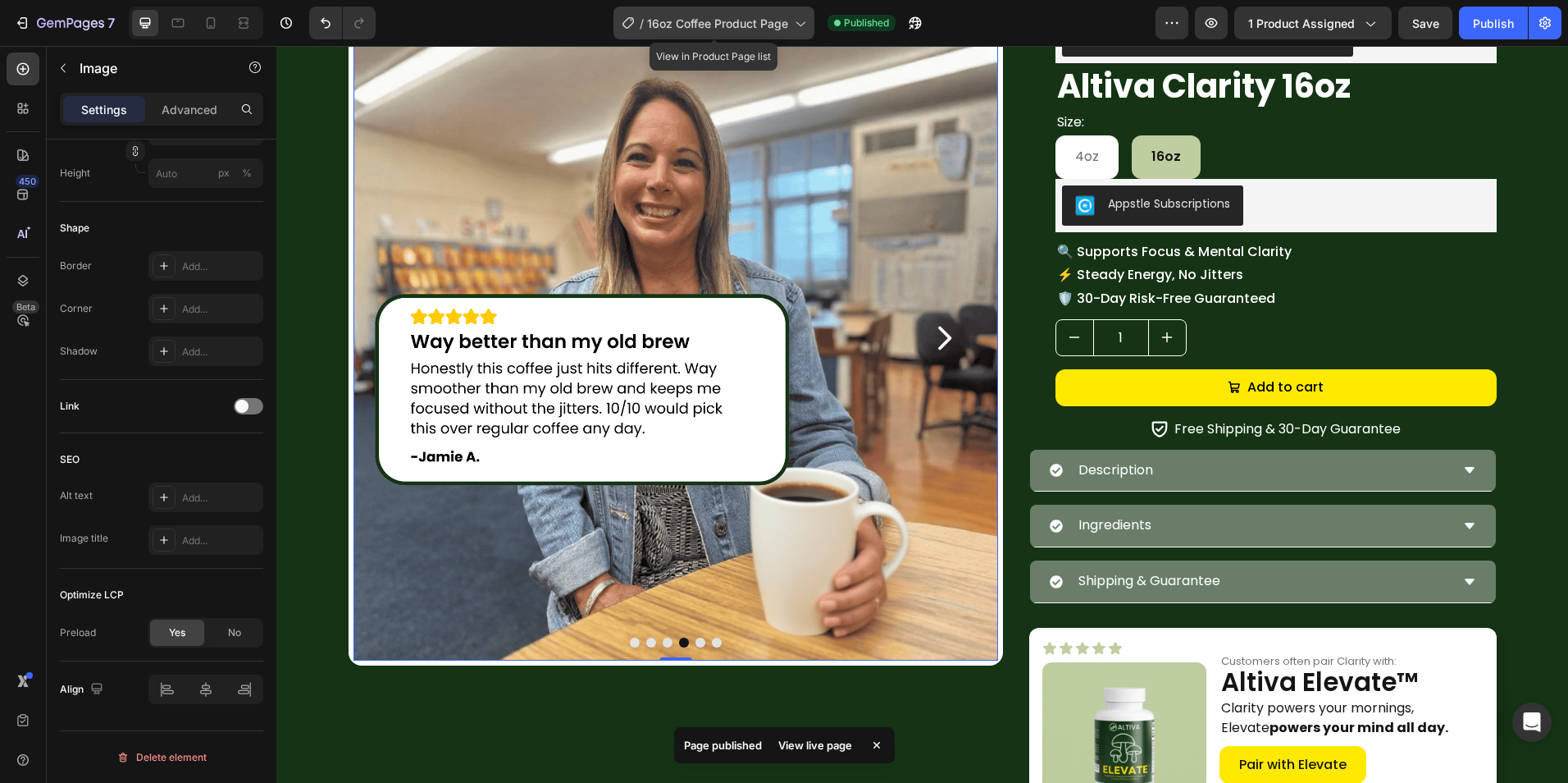
click at [757, 27] on div "/ 16oz Coffee Product Page" at bounding box center [714, 23] width 201 height 33
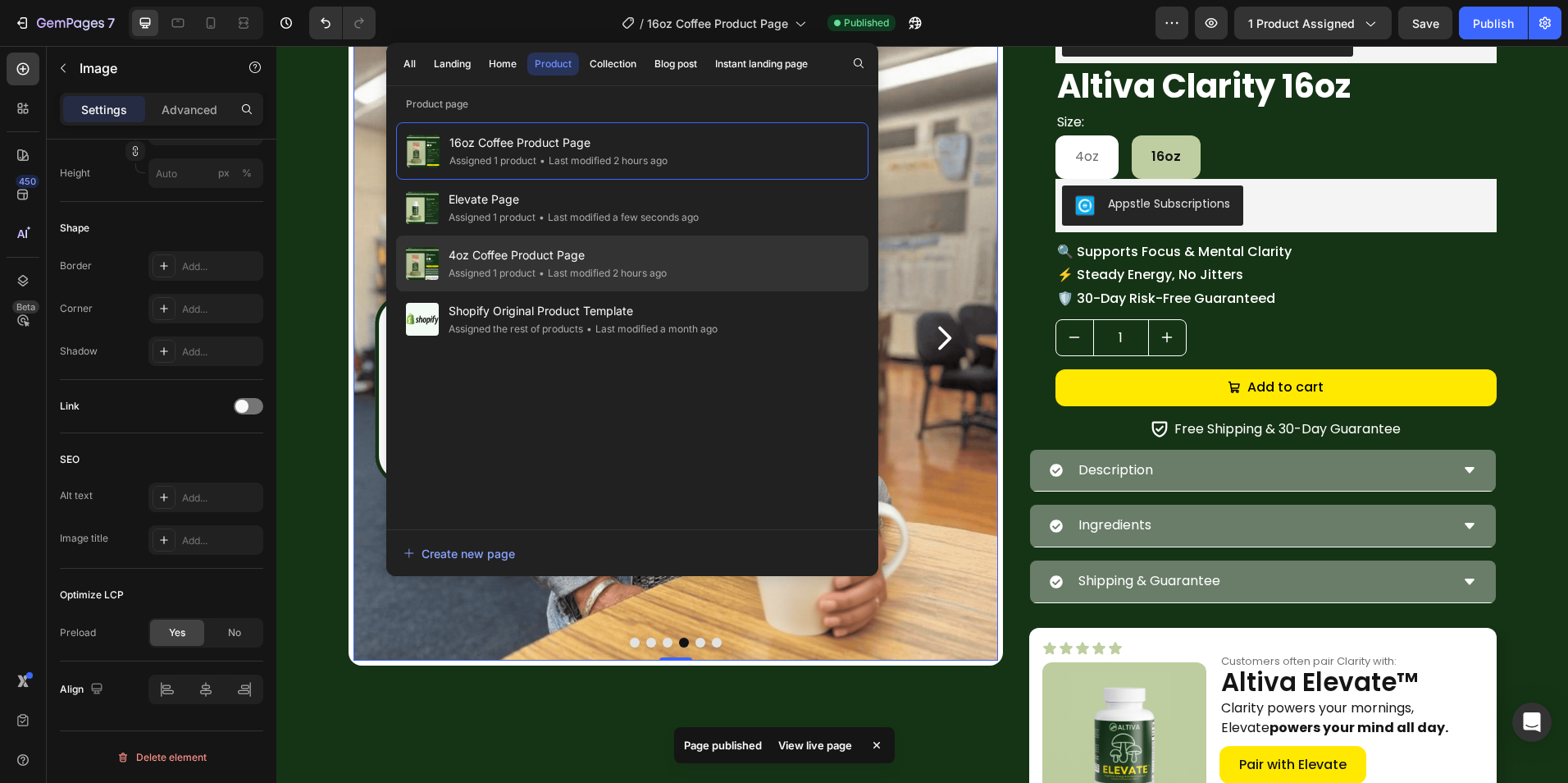
click at [637, 265] on div "• Last modified 2 hours ago" at bounding box center [601, 273] width 132 height 16
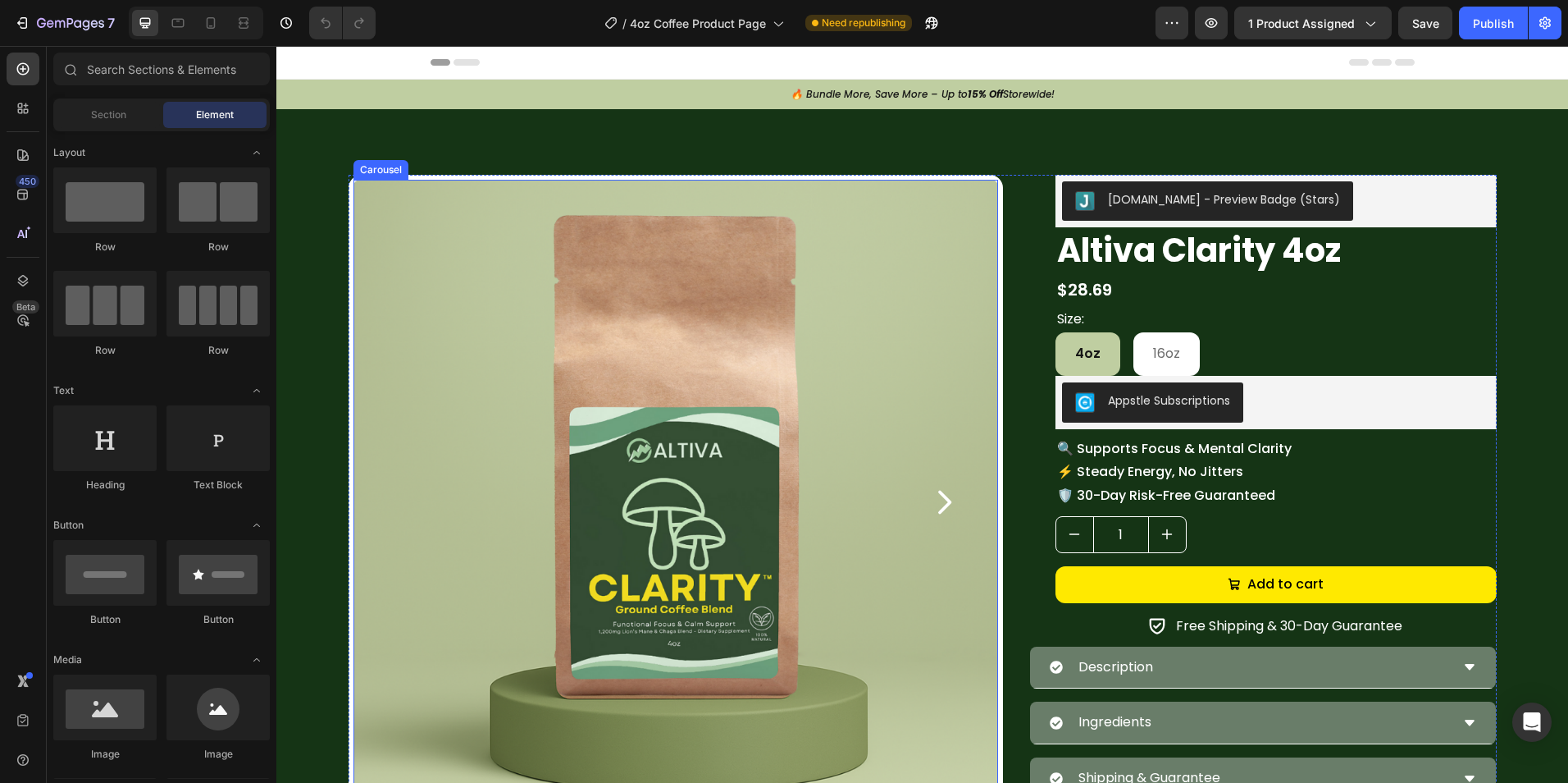
click at [945, 512] on icon "Carousel Next Arrow" at bounding box center [943, 502] width 33 height 33
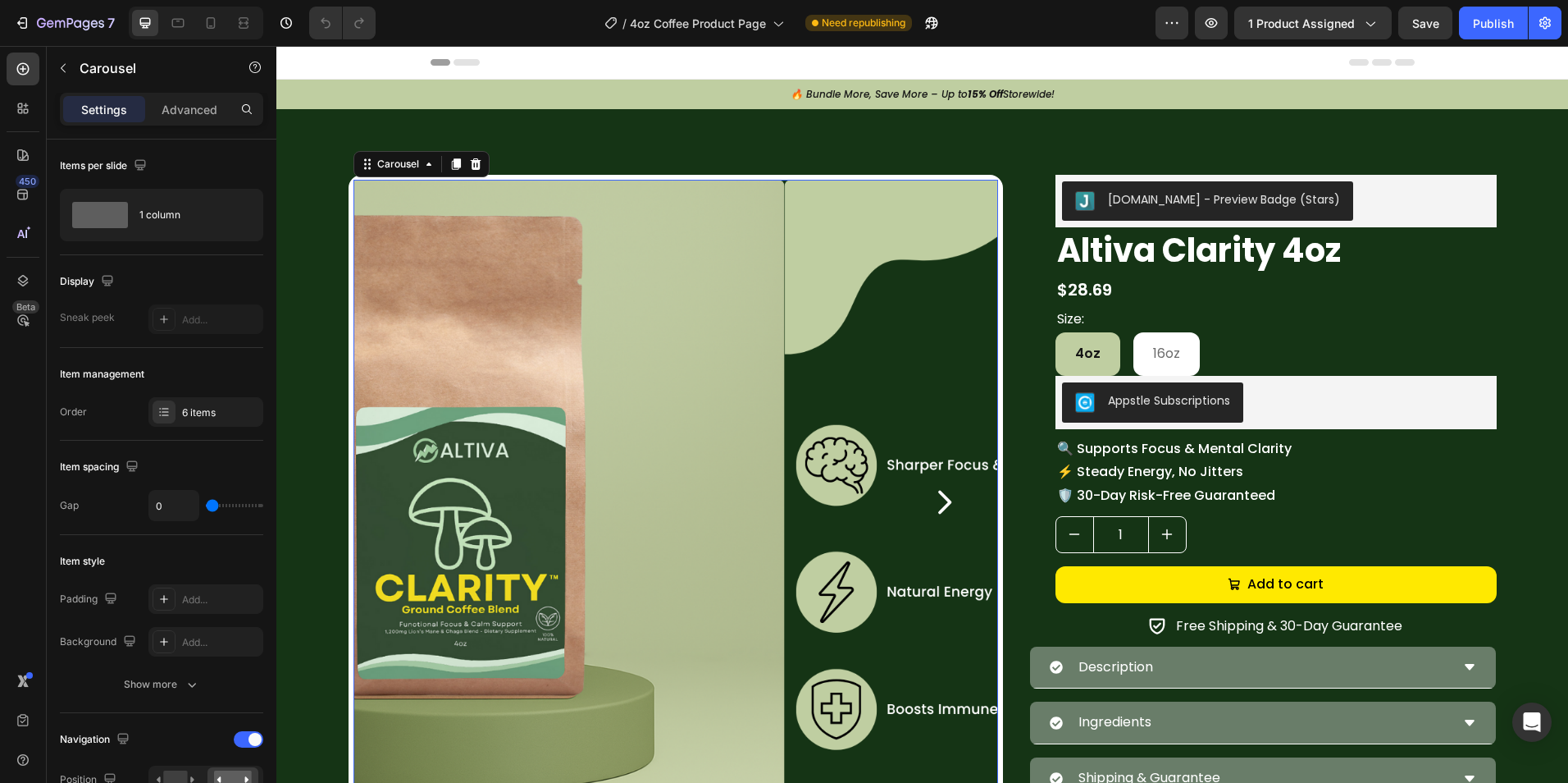
click at [945, 512] on icon "Carousel Next Arrow" at bounding box center [943, 502] width 33 height 33
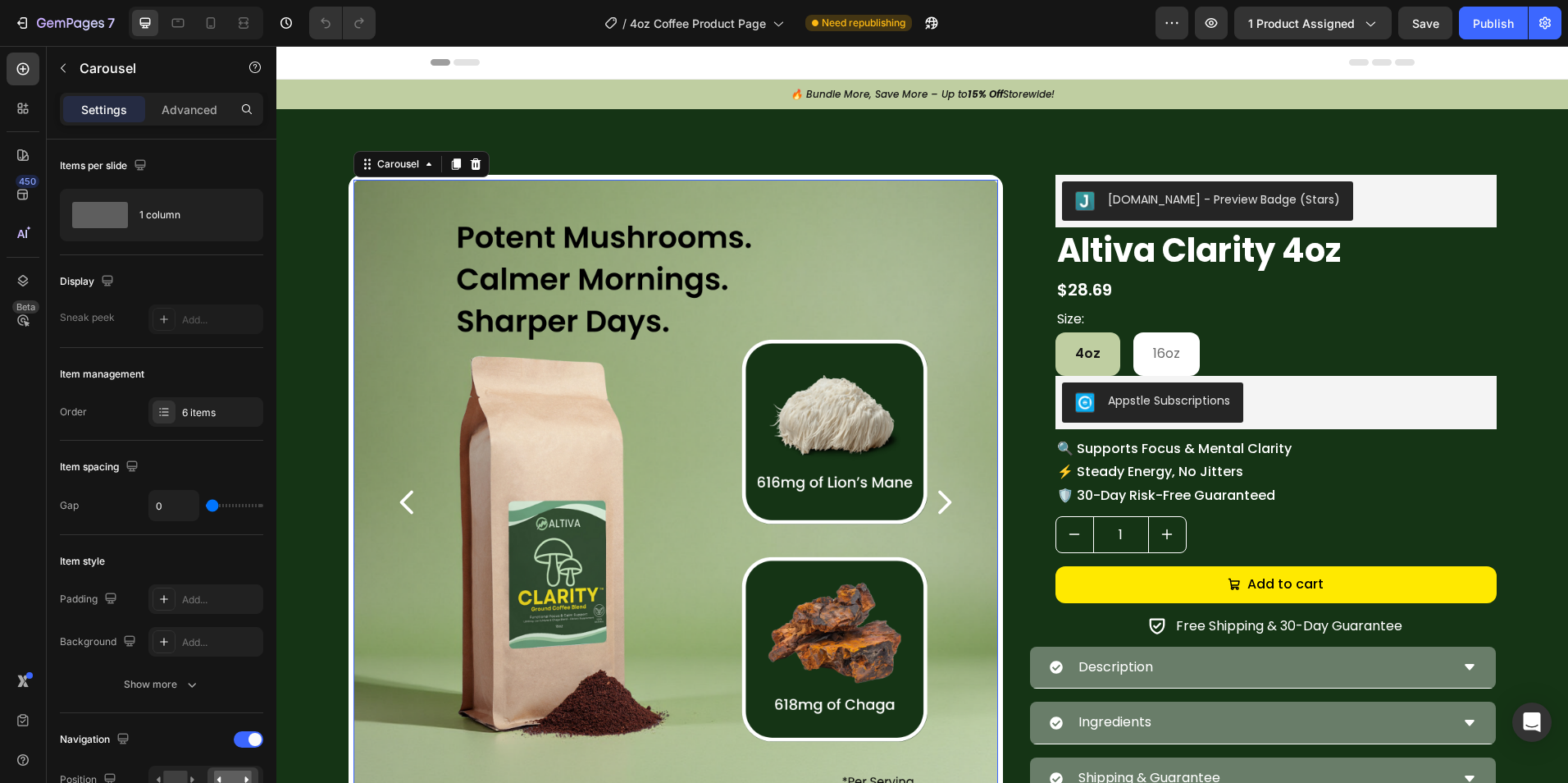
click at [945, 511] on icon "Carousel Next Arrow" at bounding box center [943, 502] width 33 height 33
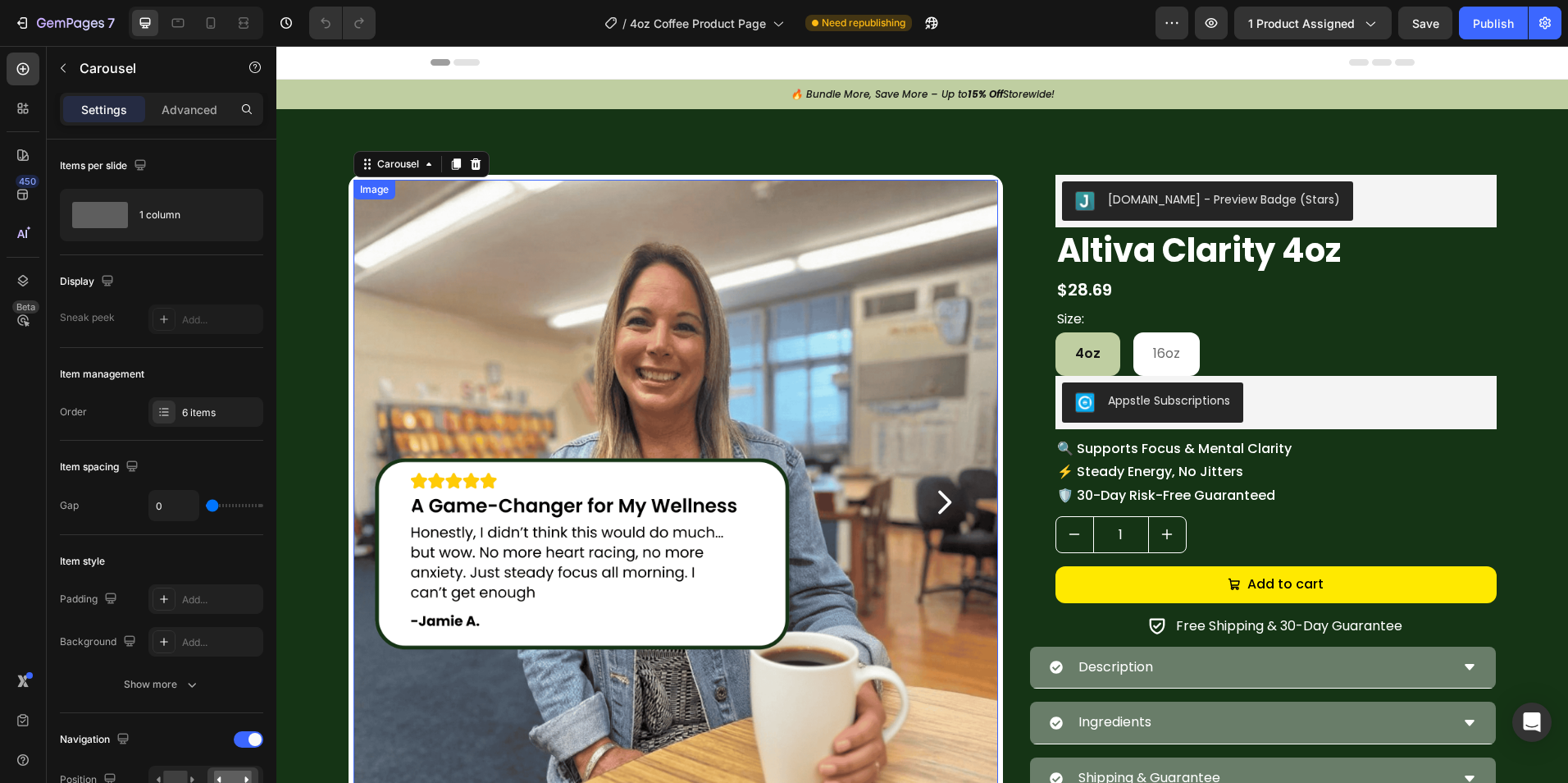
click at [861, 502] on img at bounding box center [675, 502] width 644 height 644
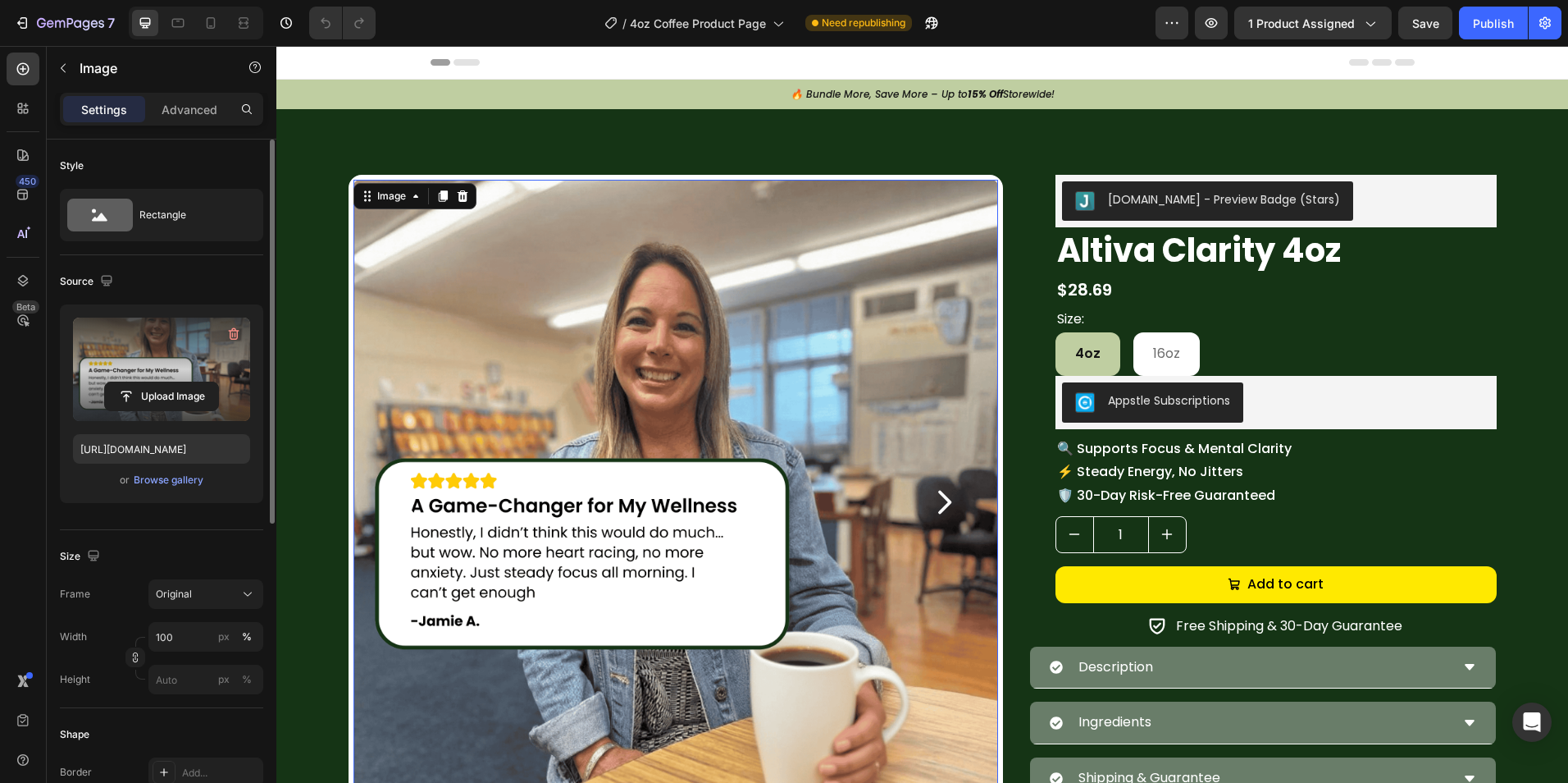
click at [132, 372] on label at bounding box center [161, 369] width 177 height 104
click at [132, 382] on input "file" at bounding box center [161, 396] width 114 height 28
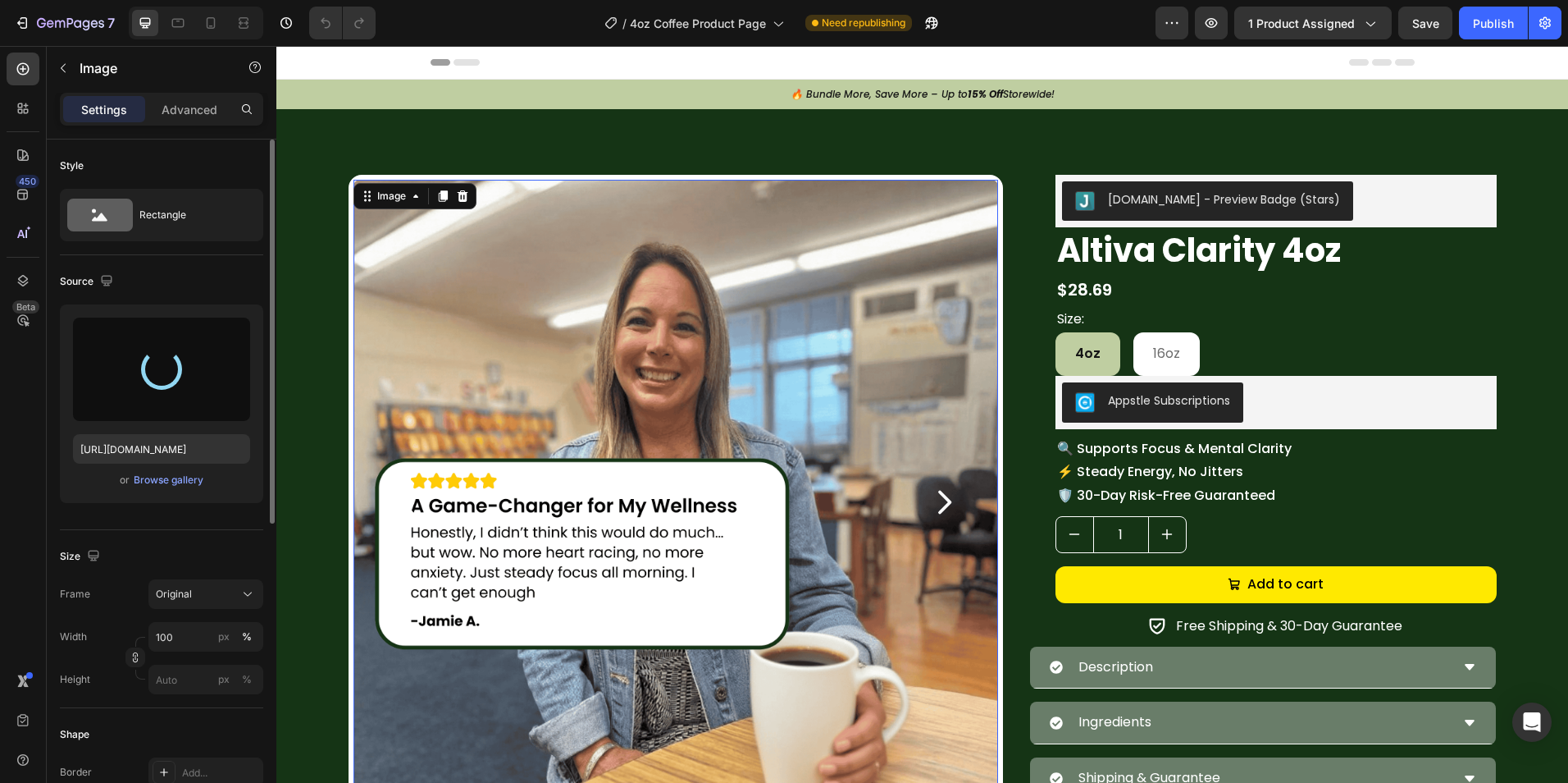
type input "[URL][DOMAIN_NAME]"
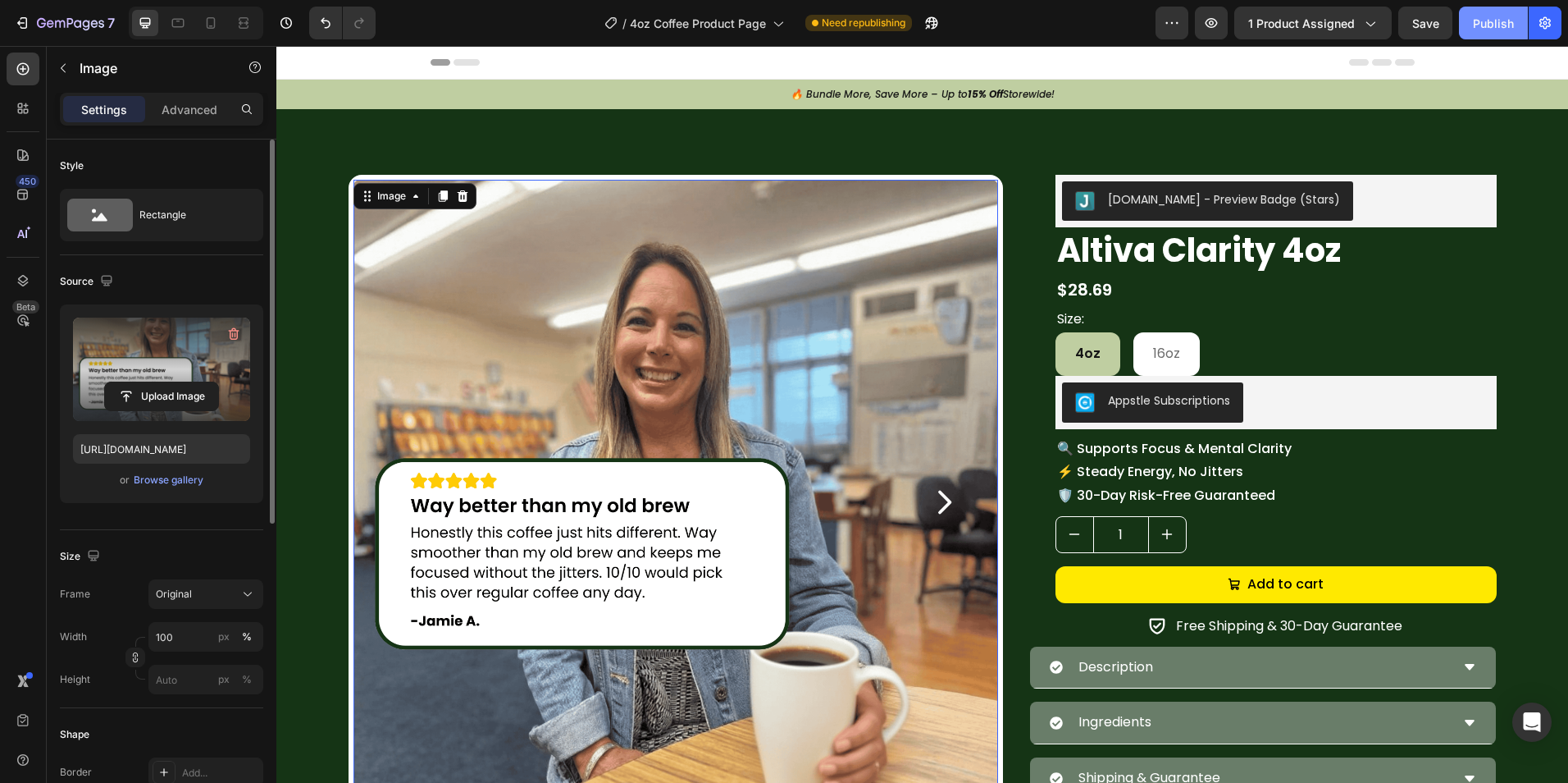
click at [1498, 31] on div "Publish" at bounding box center [1492, 23] width 41 height 17
